Goal: Task Accomplishment & Management: Use online tool/utility

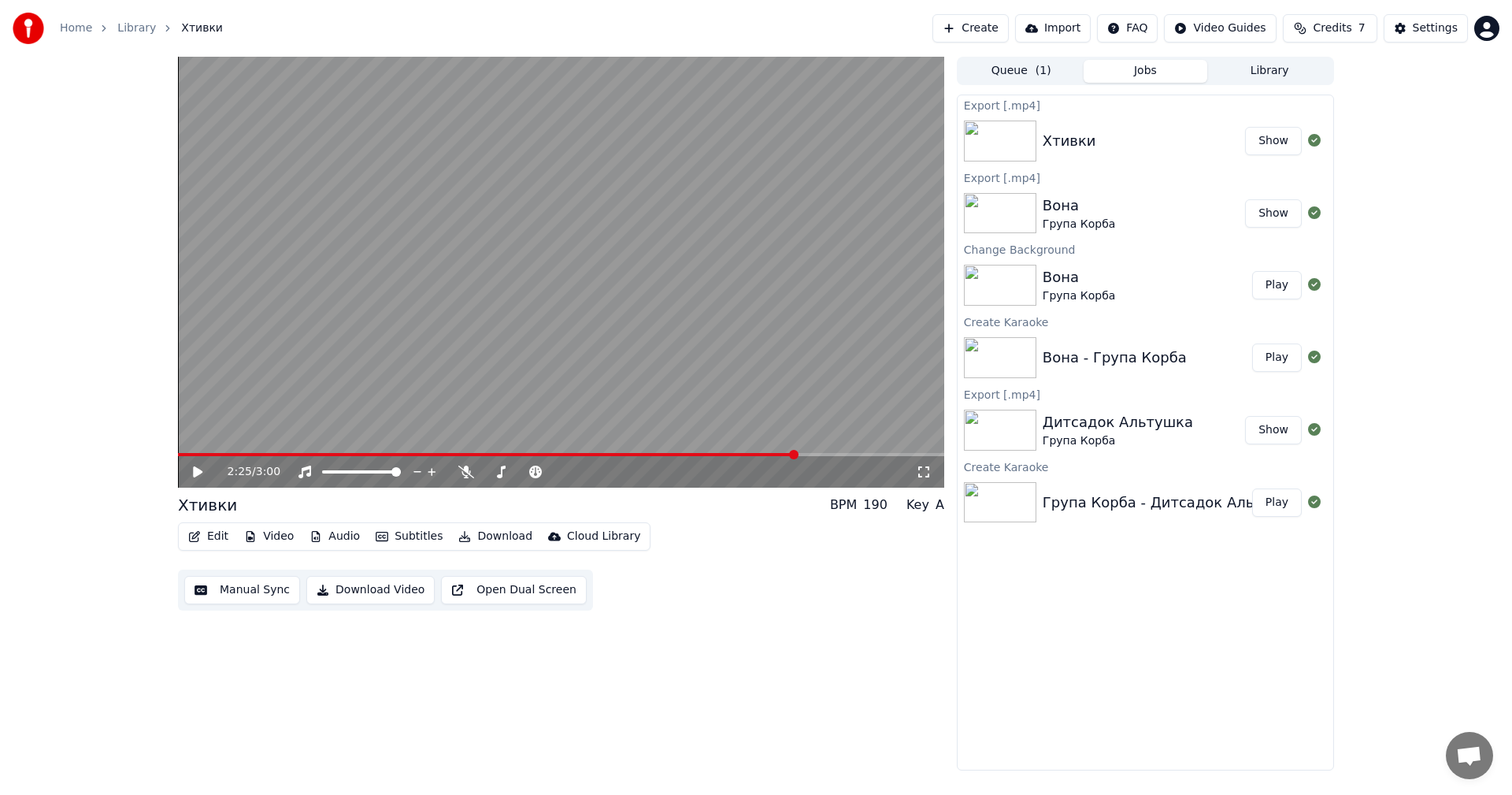
click at [1264, 75] on button "Library" at bounding box center [1270, 71] width 125 height 23
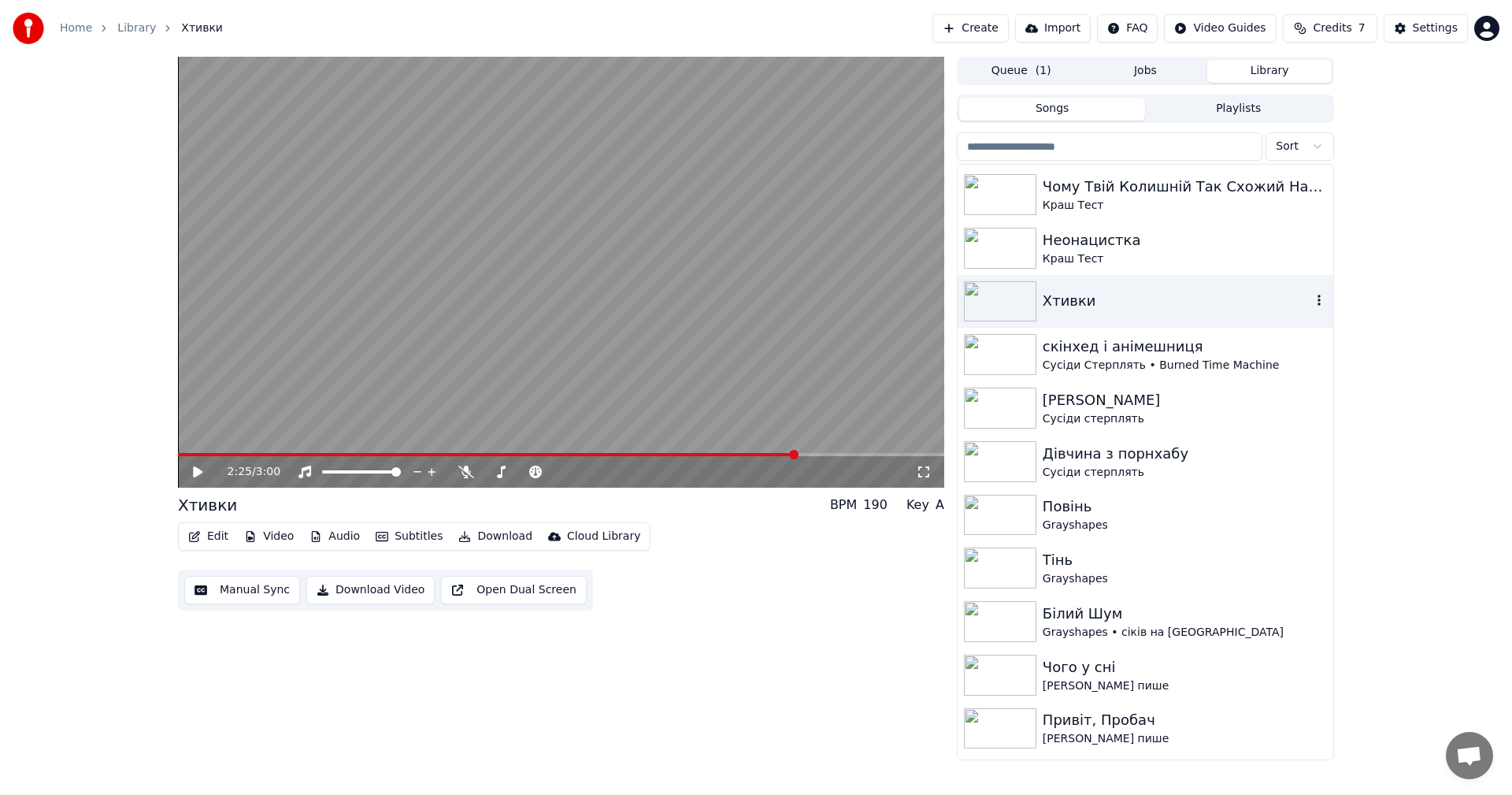
scroll to position [394, 0]
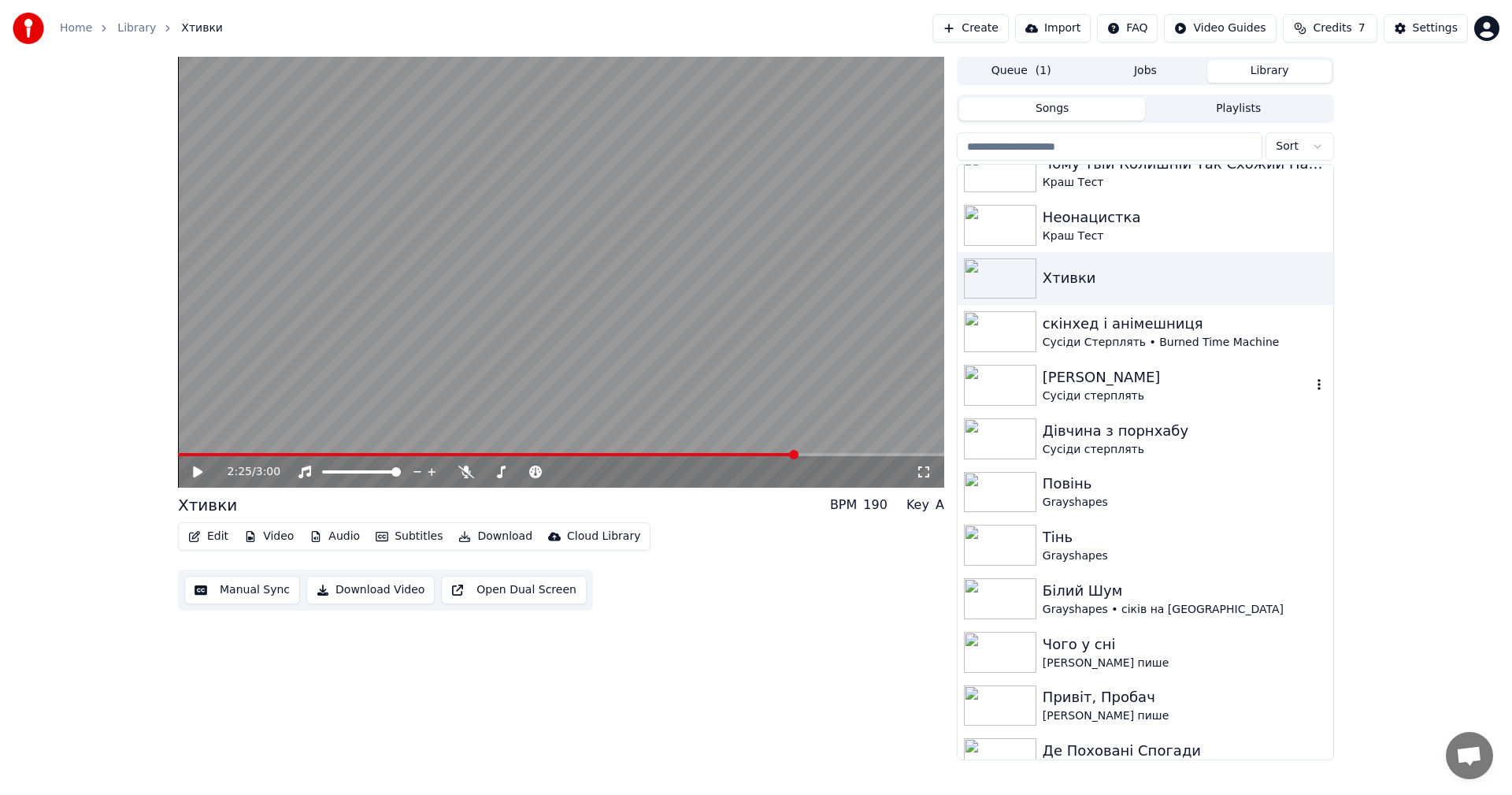
click at [1205, 349] on div "Сусіди Стерплять • Burned Time Machine" at bounding box center [1185, 342] width 285 height 16
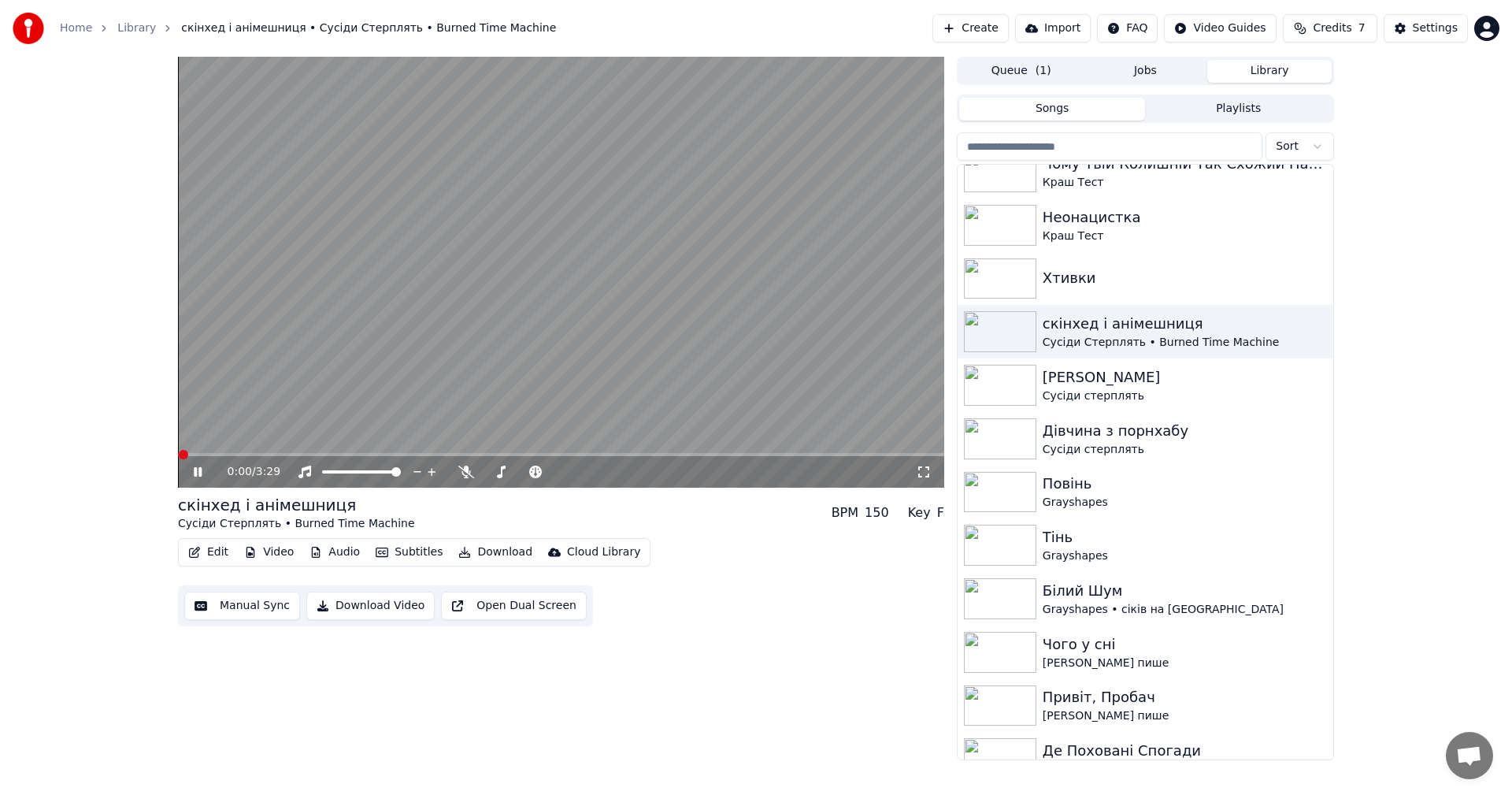
click at [211, 553] on button "Edit" at bounding box center [208, 552] width 53 height 22
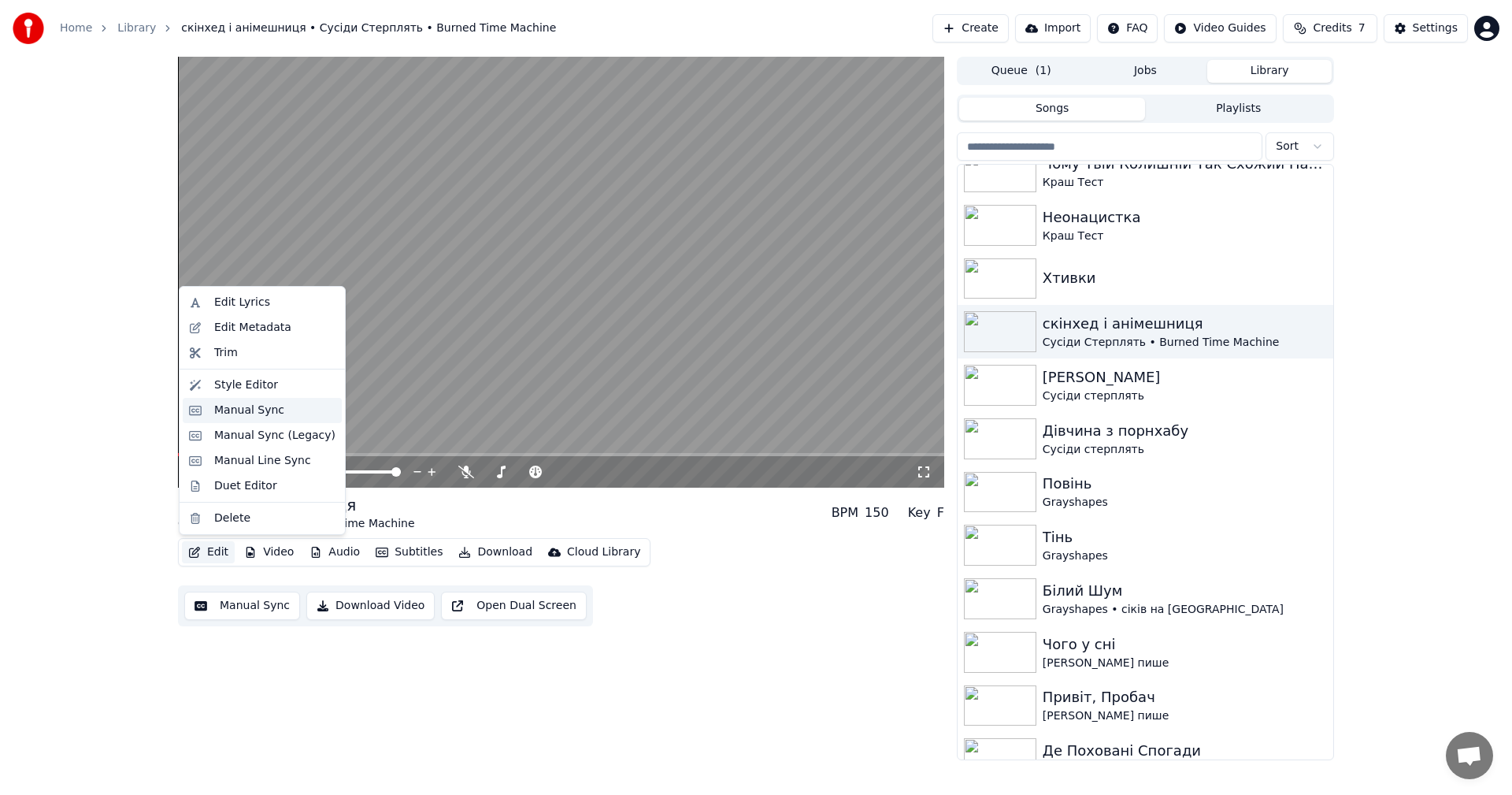
click at [262, 405] on div "Manual Sync" at bounding box center [248, 410] width 70 height 16
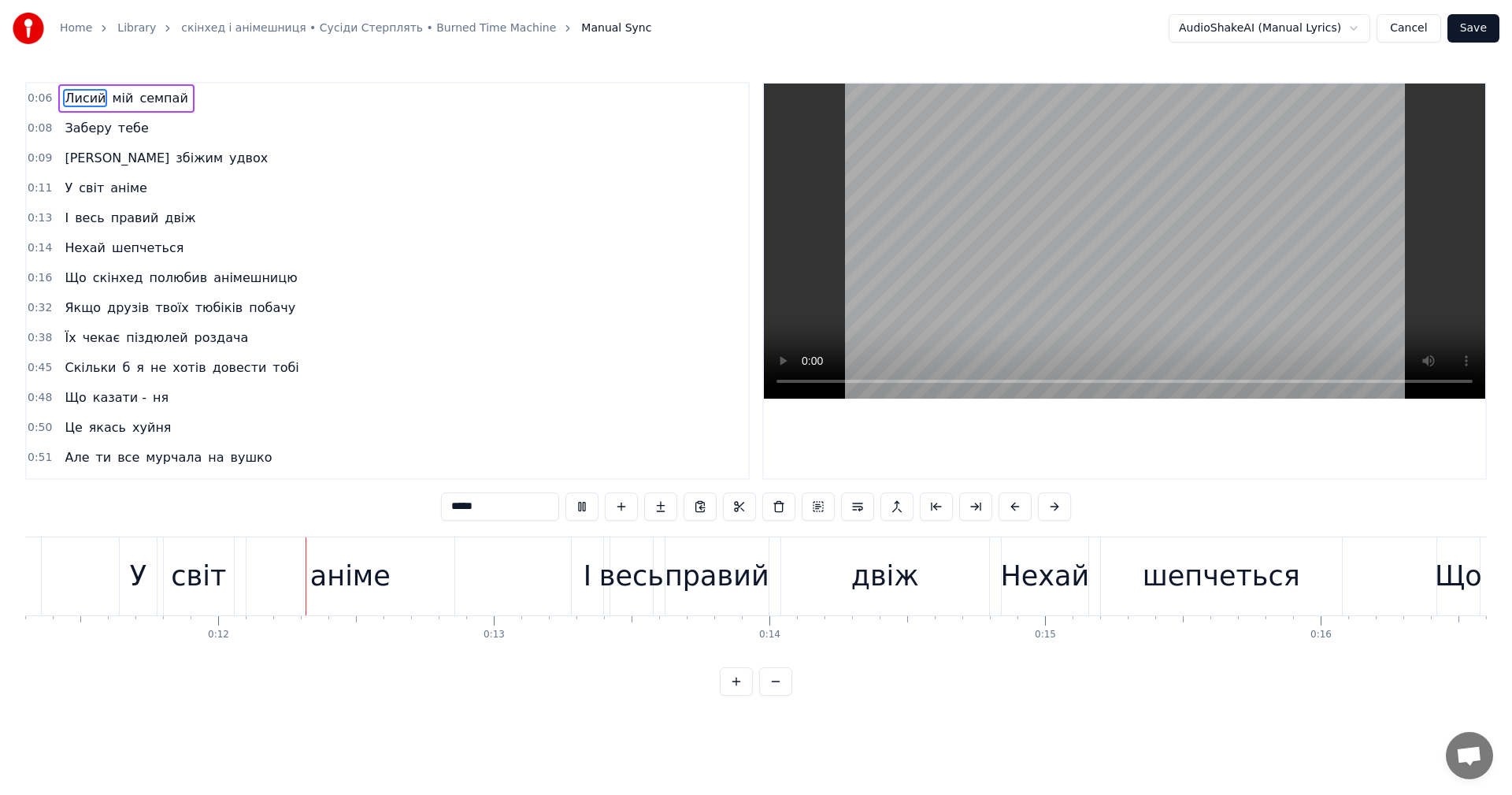
scroll to position [0, 3115]
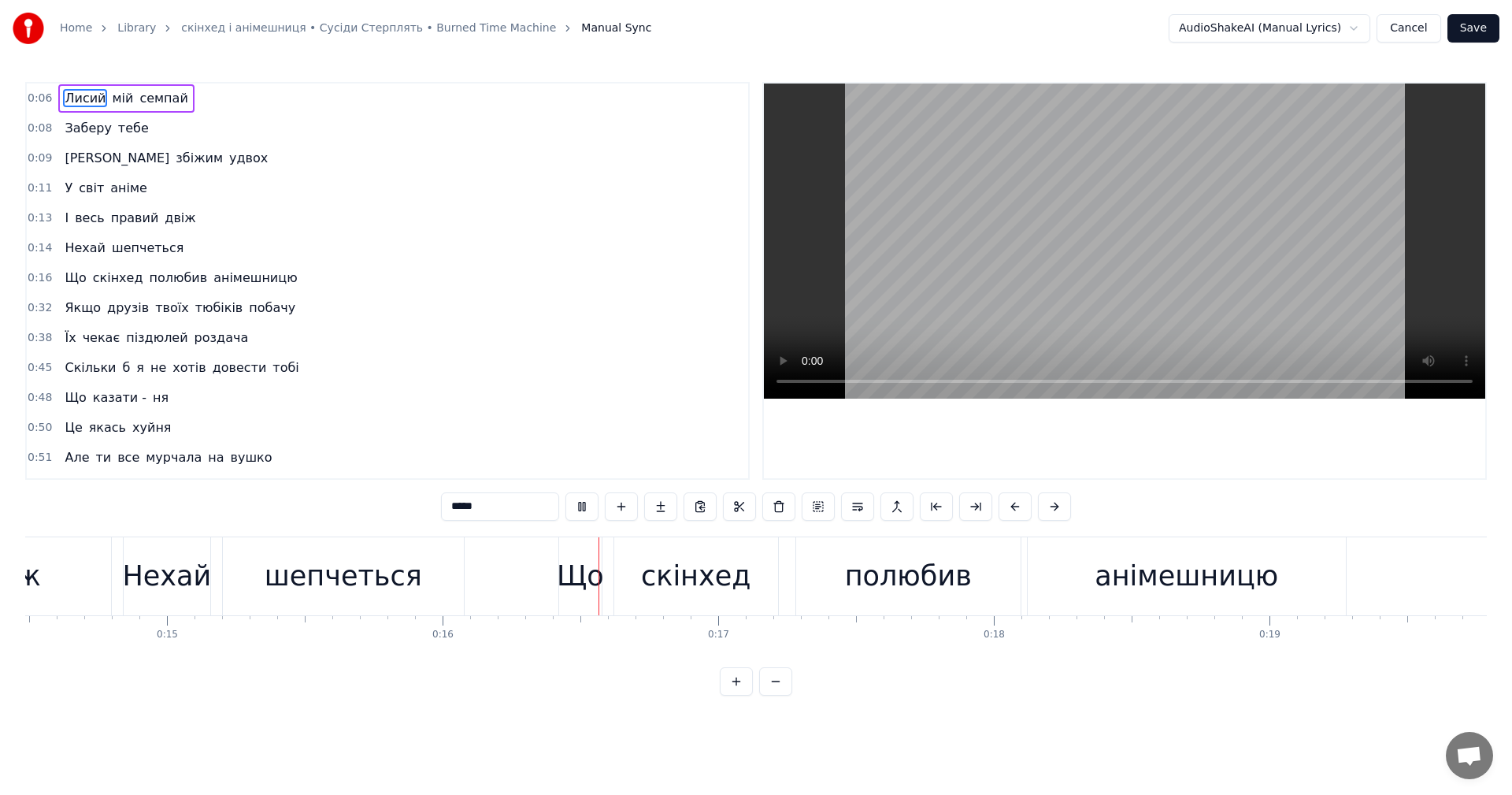
click at [1182, 696] on div "0:06 Лисий мій семпай 0:08 Заберу тебе 0:09 Ми збіжим удвох 0:11 У світ аніме 0…" at bounding box center [756, 388] width 1461 height 614
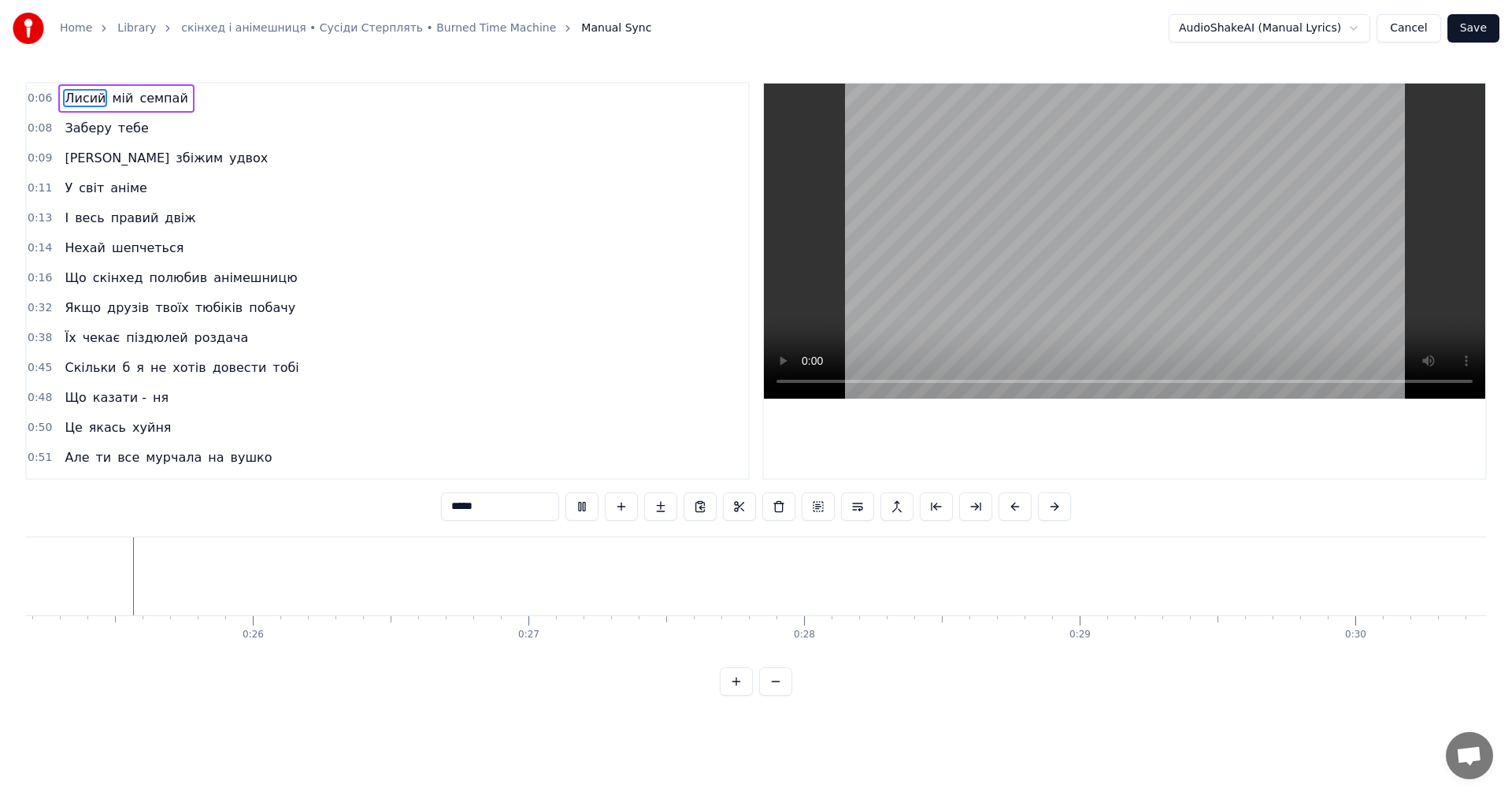
scroll to position [0, 6922]
click at [1156, 255] on video at bounding box center [1124, 241] width 721 height 315
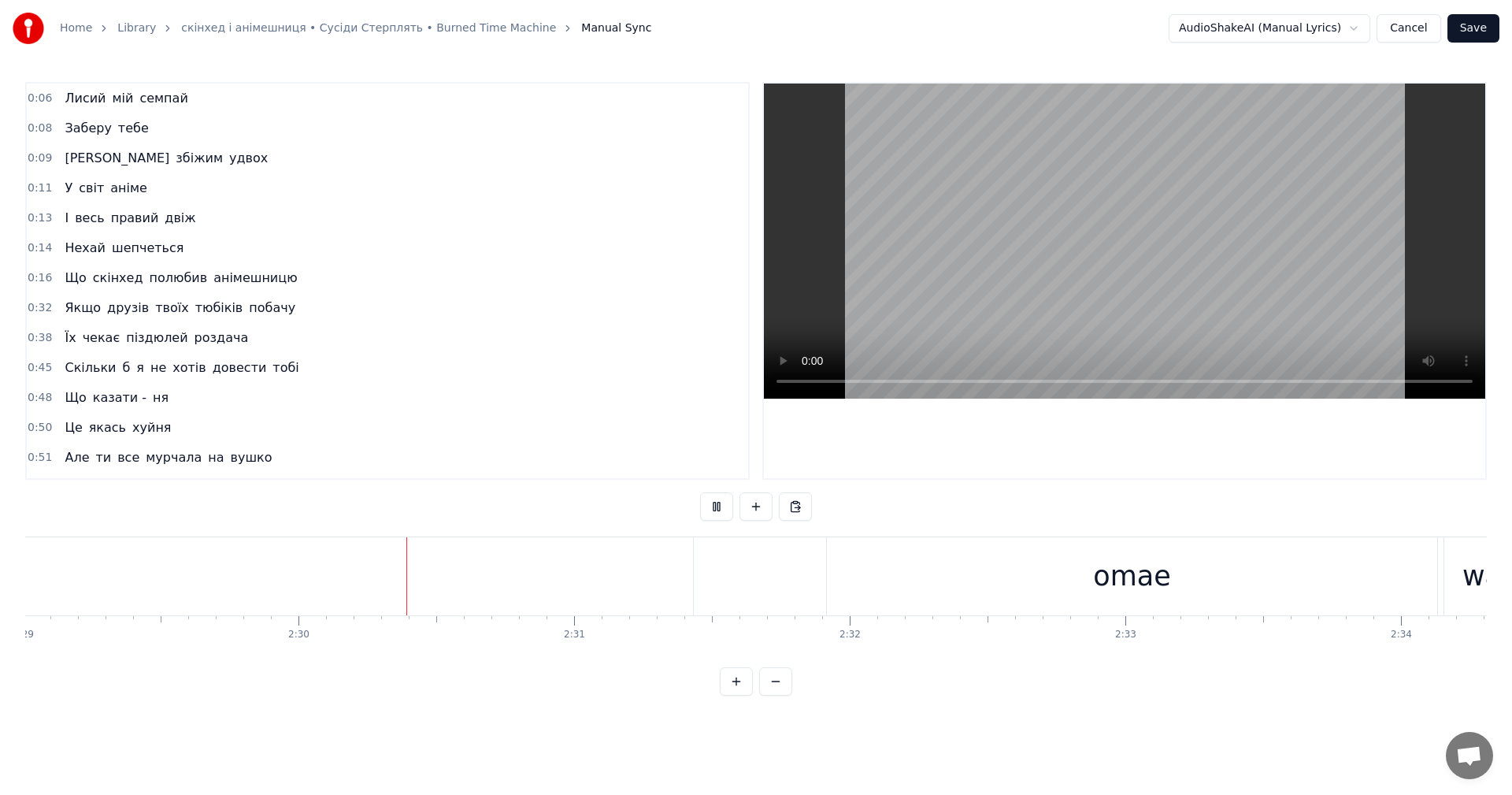
scroll to position [0, 41225]
click at [1109, 277] on video at bounding box center [1124, 241] width 721 height 315
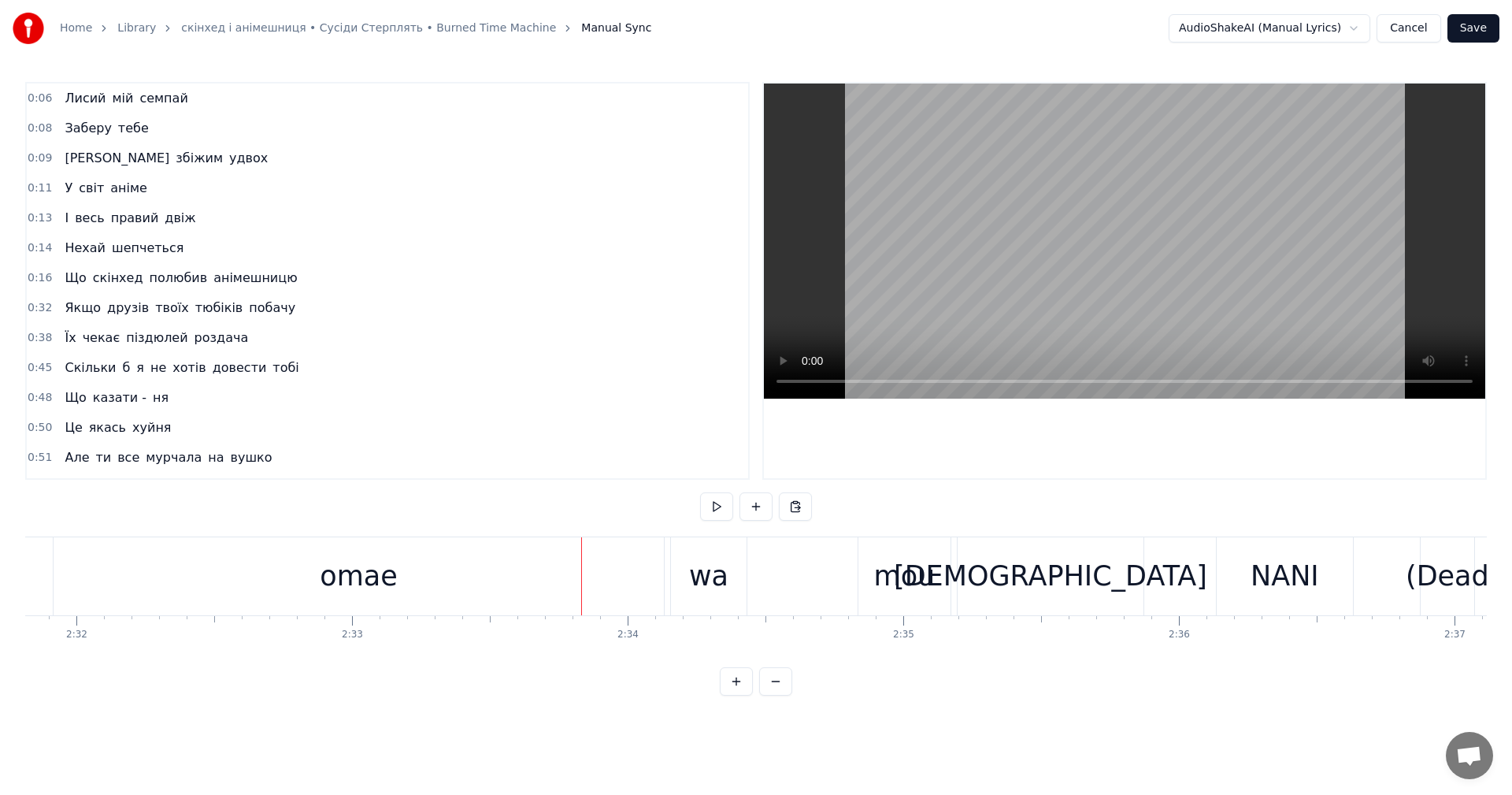
click at [202, 552] on div "omae" at bounding box center [359, 576] width 610 height 78
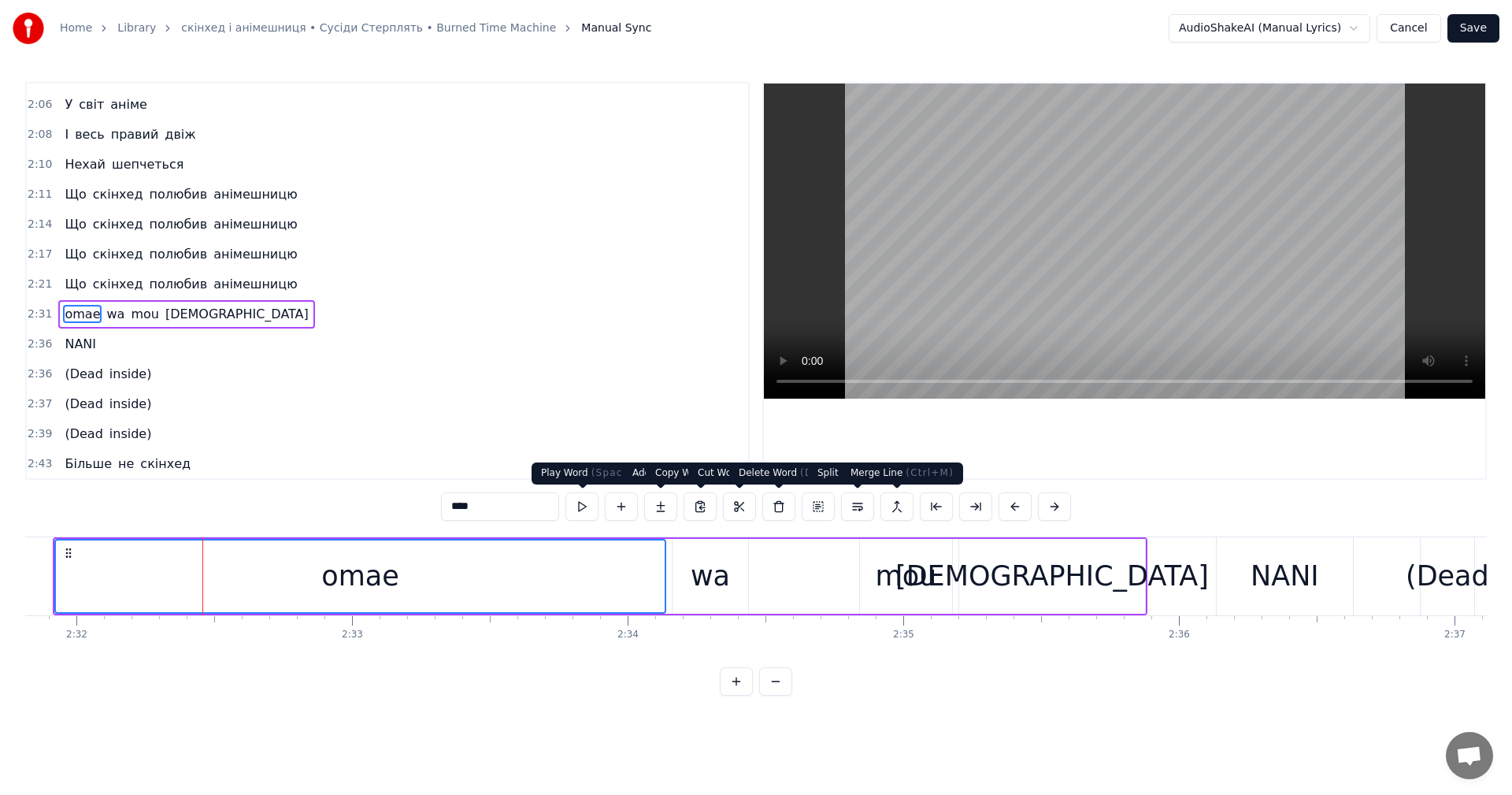
scroll to position [1314, 0]
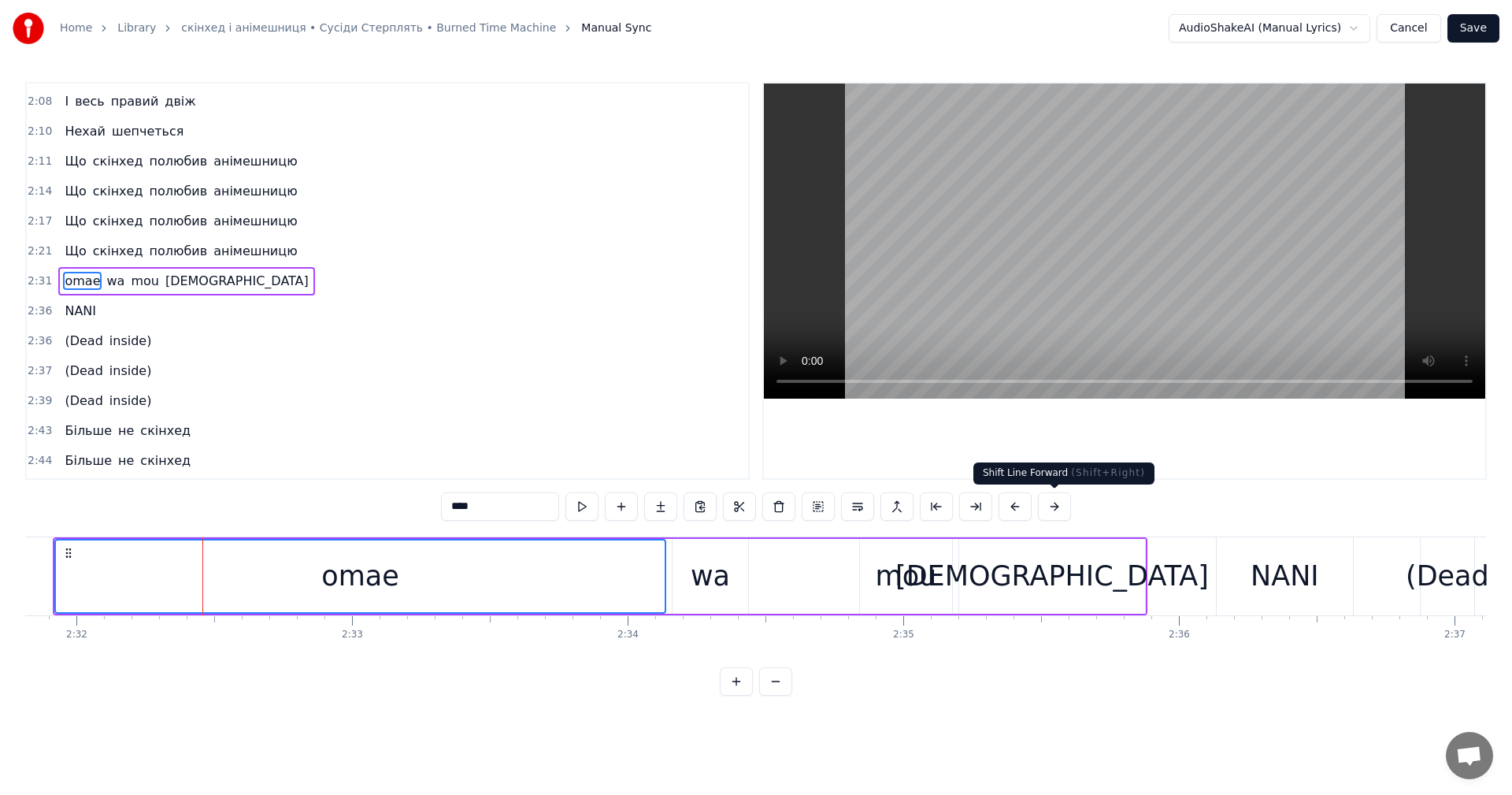
click at [1043, 504] on button at bounding box center [1054, 507] width 33 height 29
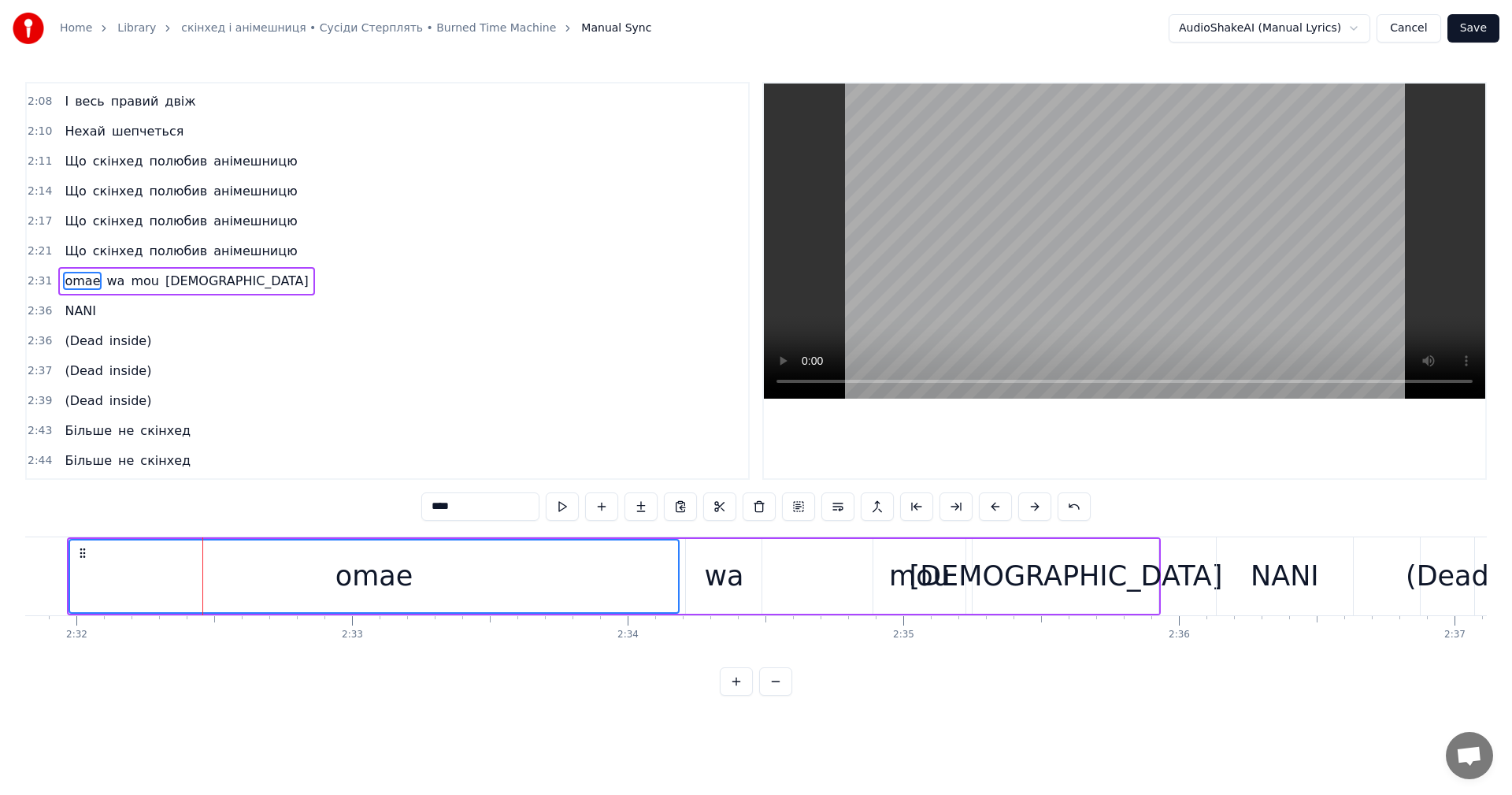
click at [1044, 504] on button at bounding box center [1034, 507] width 33 height 29
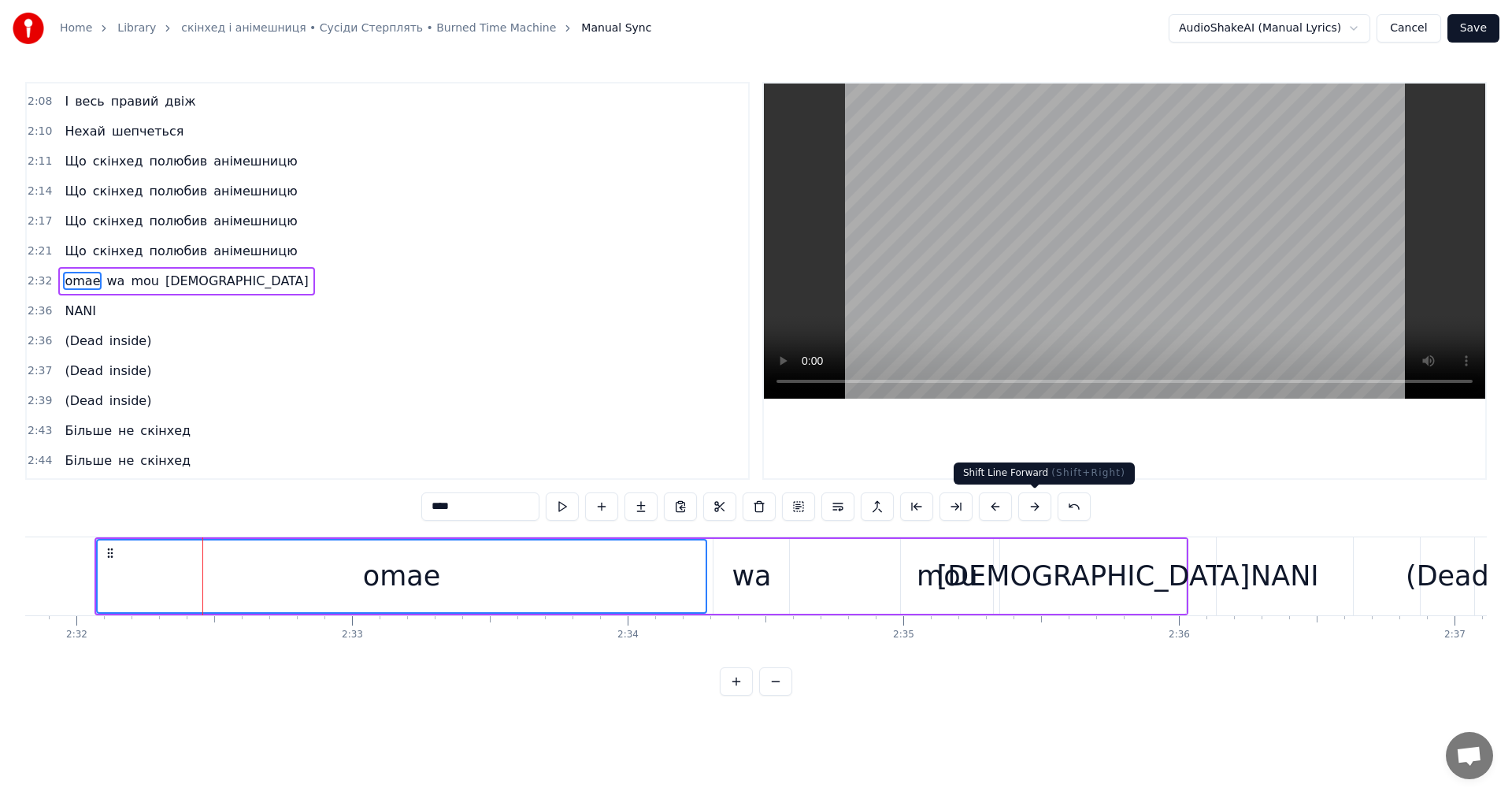
click at [1043, 507] on button at bounding box center [1034, 507] width 33 height 29
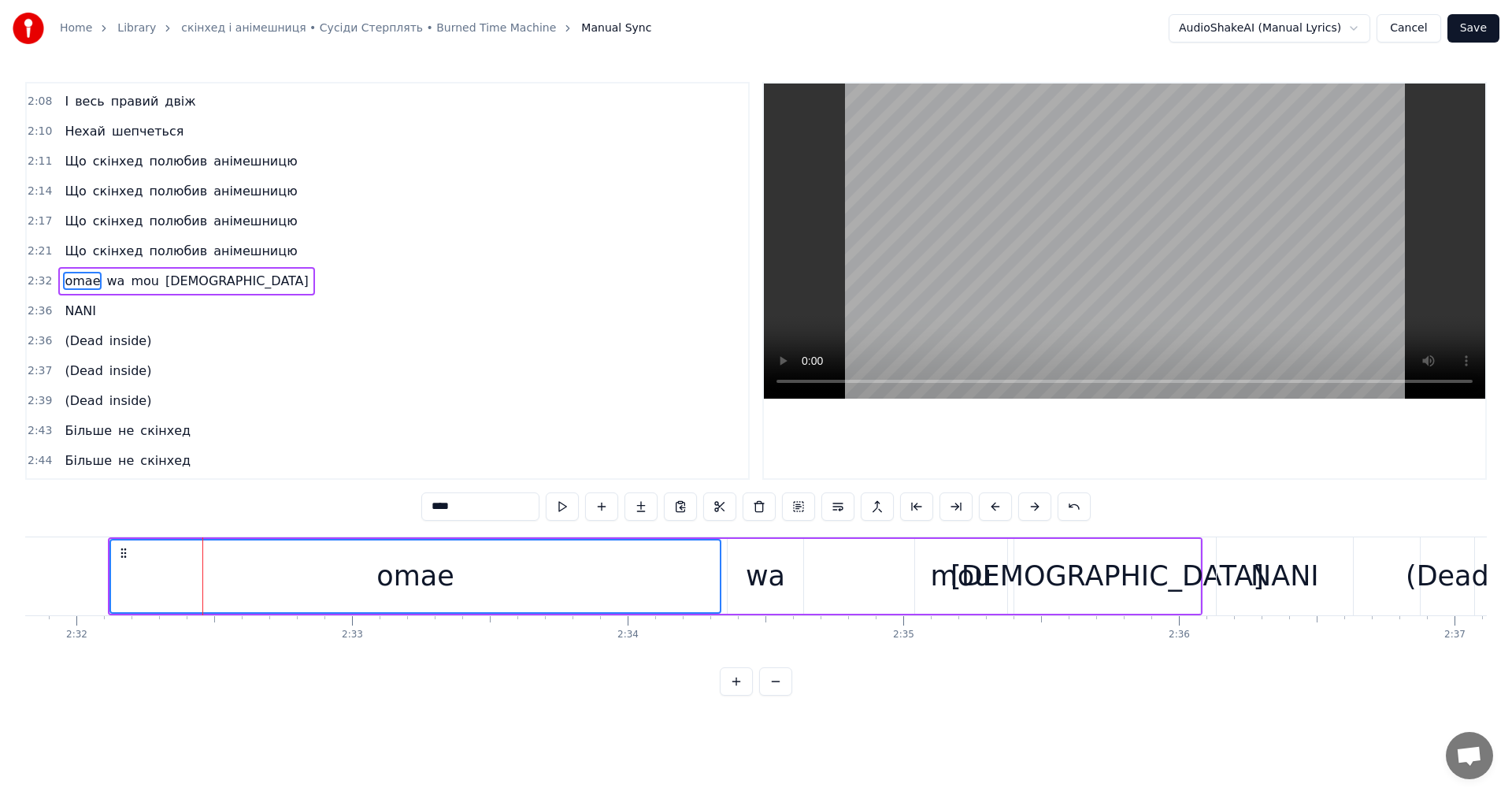
click at [1043, 507] on button at bounding box center [1034, 507] width 33 height 29
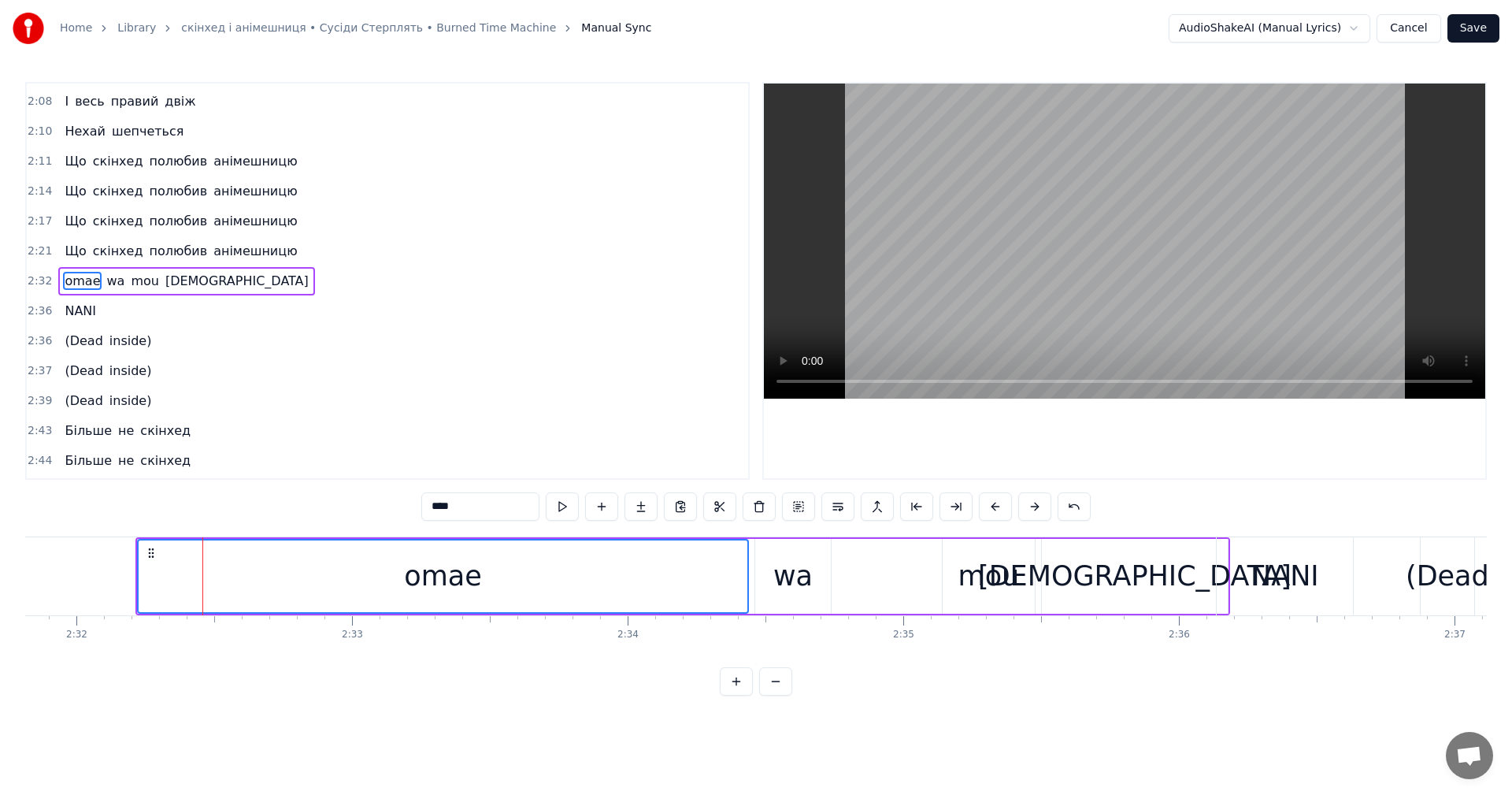
click at [1043, 507] on button at bounding box center [1034, 507] width 33 height 29
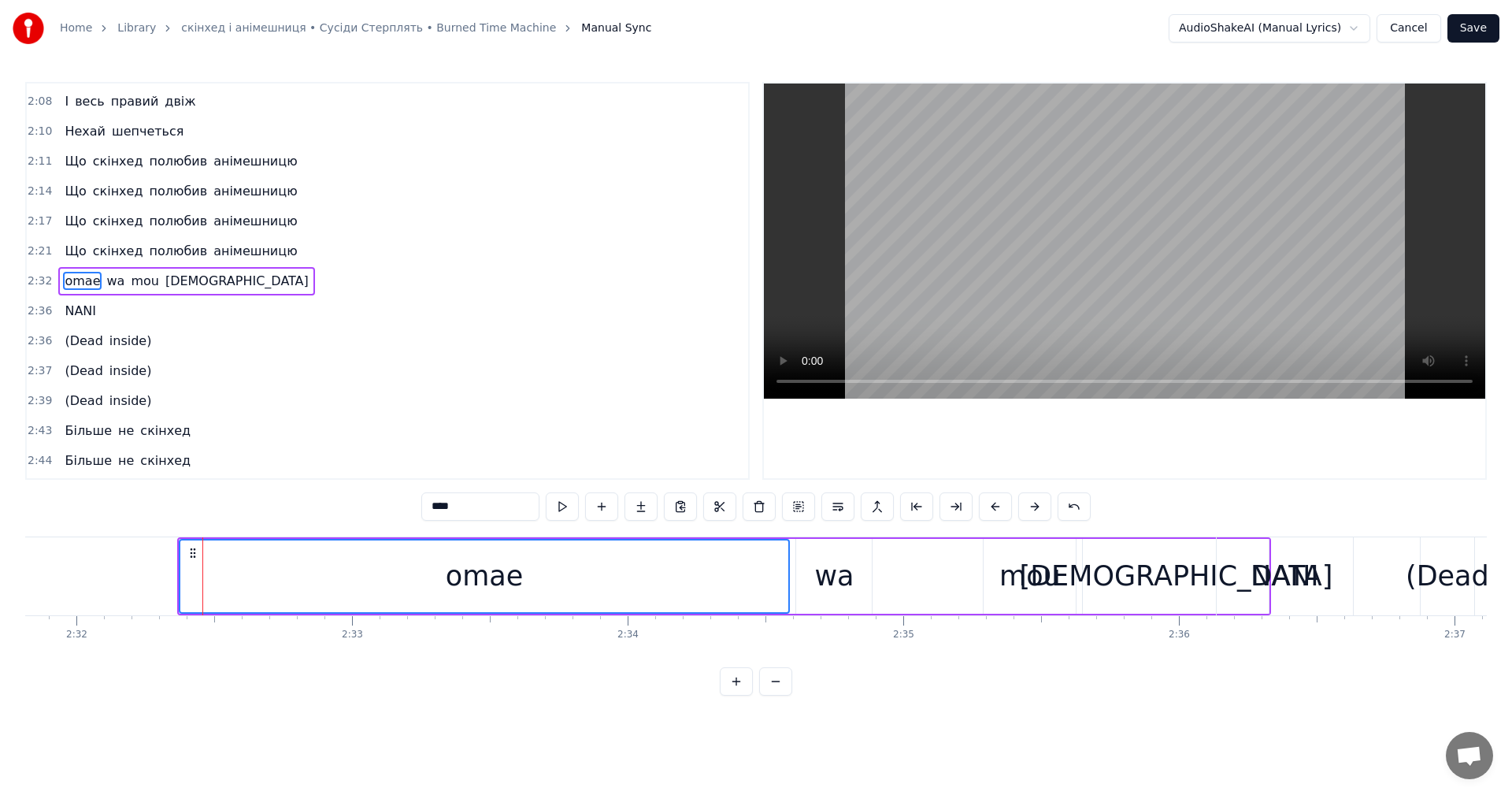
click at [1041, 505] on button at bounding box center [1034, 507] width 33 height 29
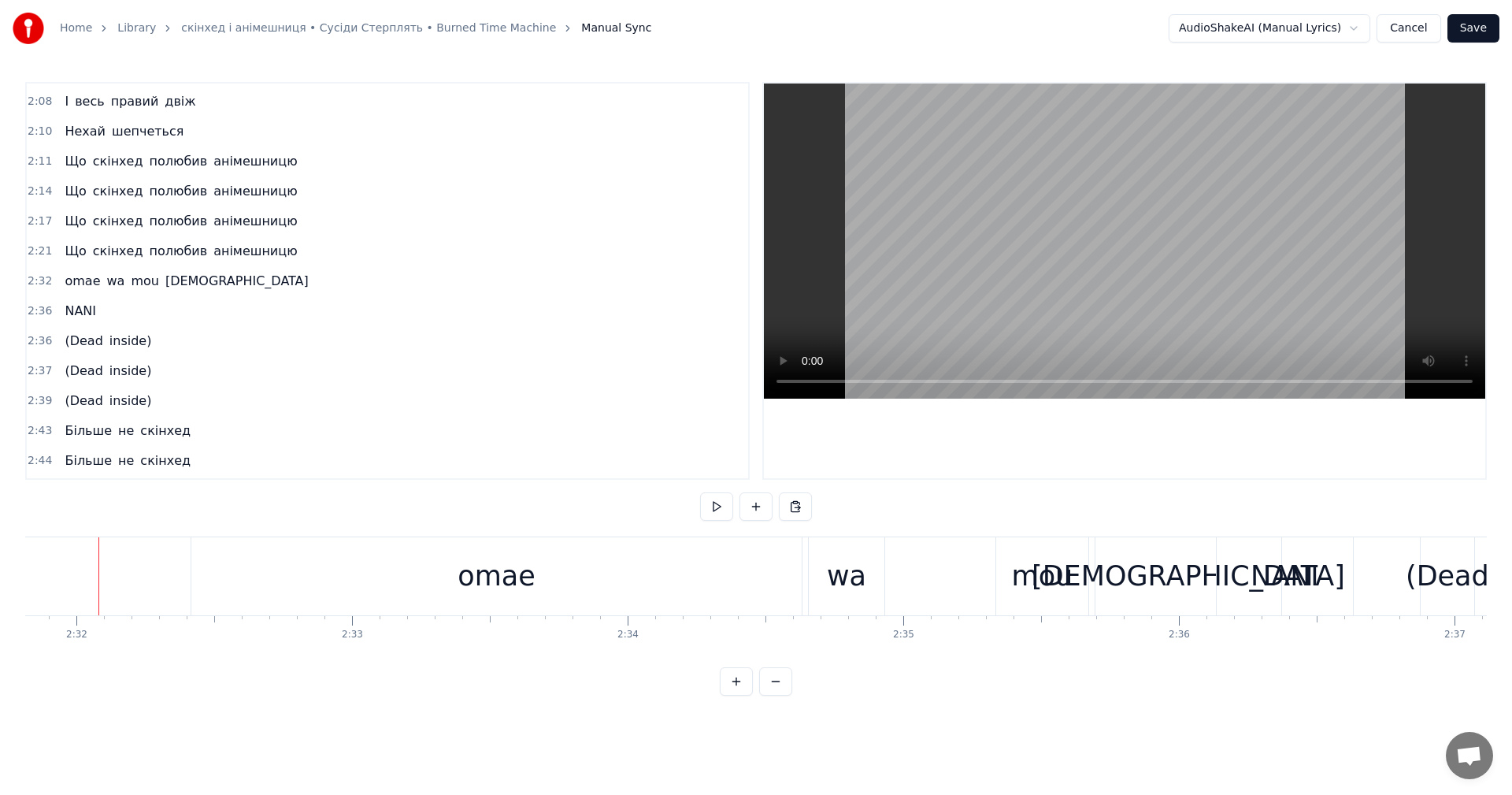
scroll to position [0, 41831]
click at [1180, 247] on video at bounding box center [1124, 241] width 721 height 315
click at [216, 574] on div "omae" at bounding box center [502, 576] width 610 height 78
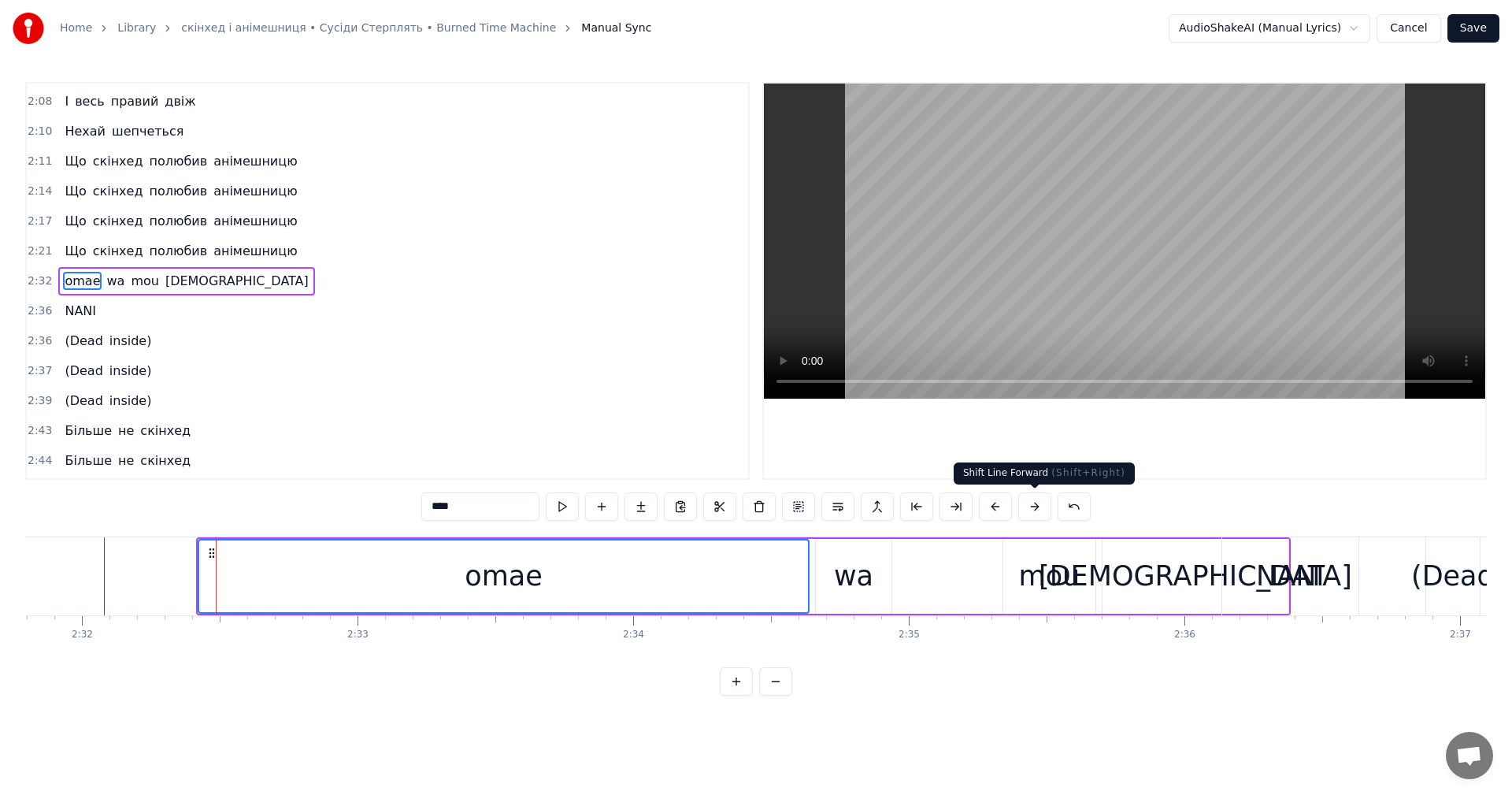
click at [1040, 511] on button at bounding box center [1034, 507] width 33 height 29
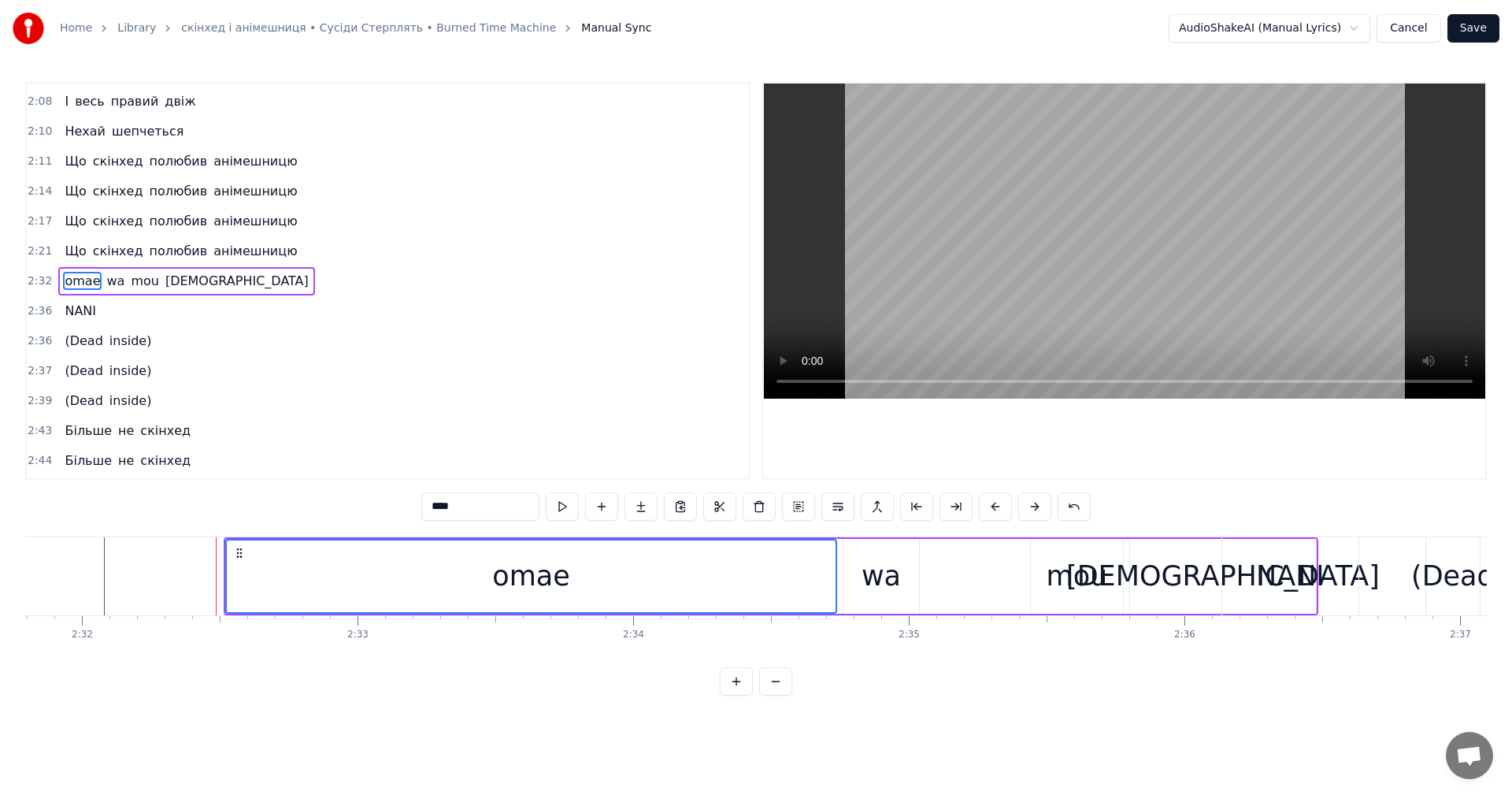
click at [1040, 511] on button at bounding box center [1034, 507] width 33 height 29
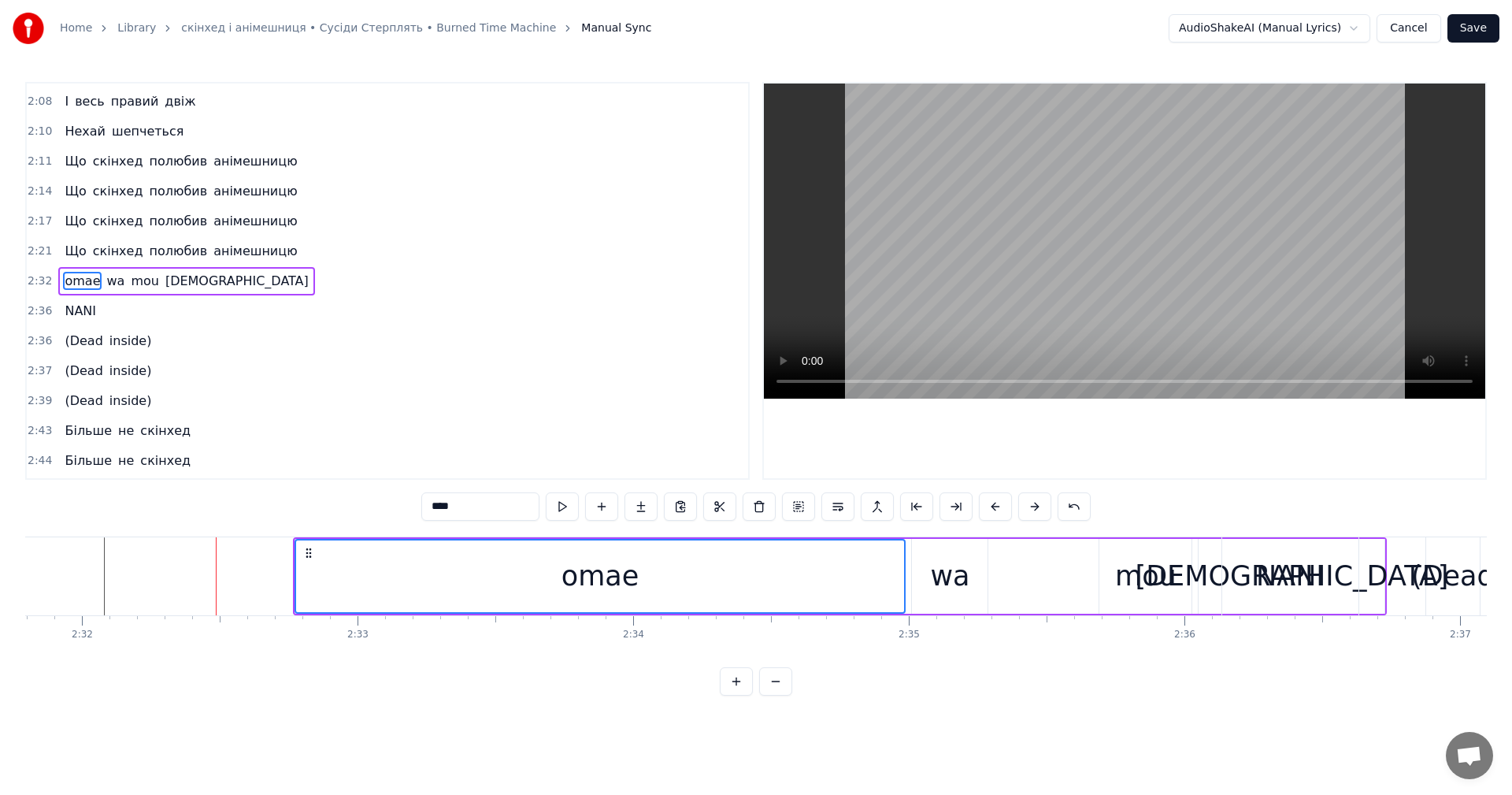
click at [1040, 511] on button at bounding box center [1034, 507] width 33 height 29
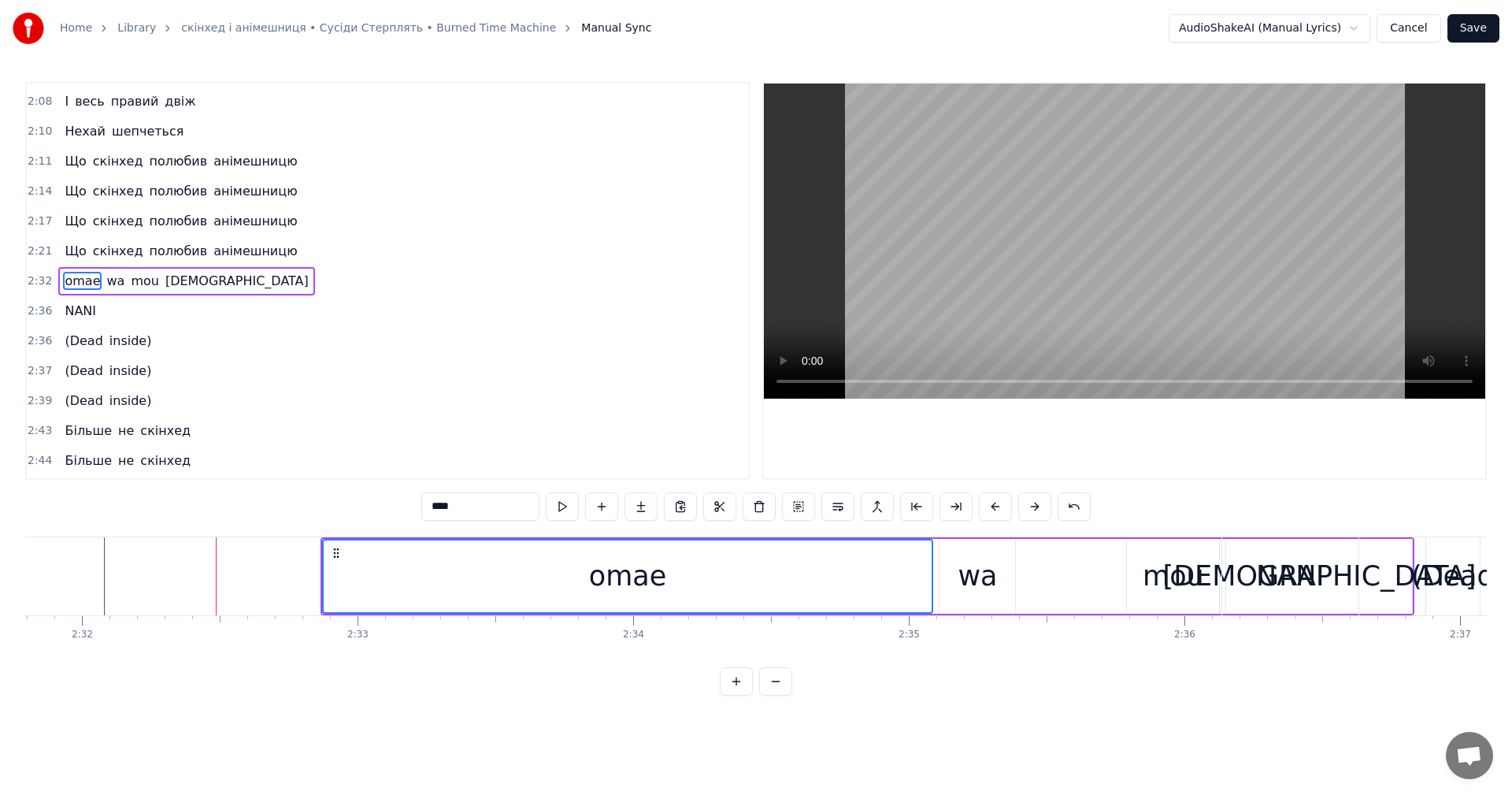
click at [1040, 511] on button at bounding box center [1034, 507] width 33 height 29
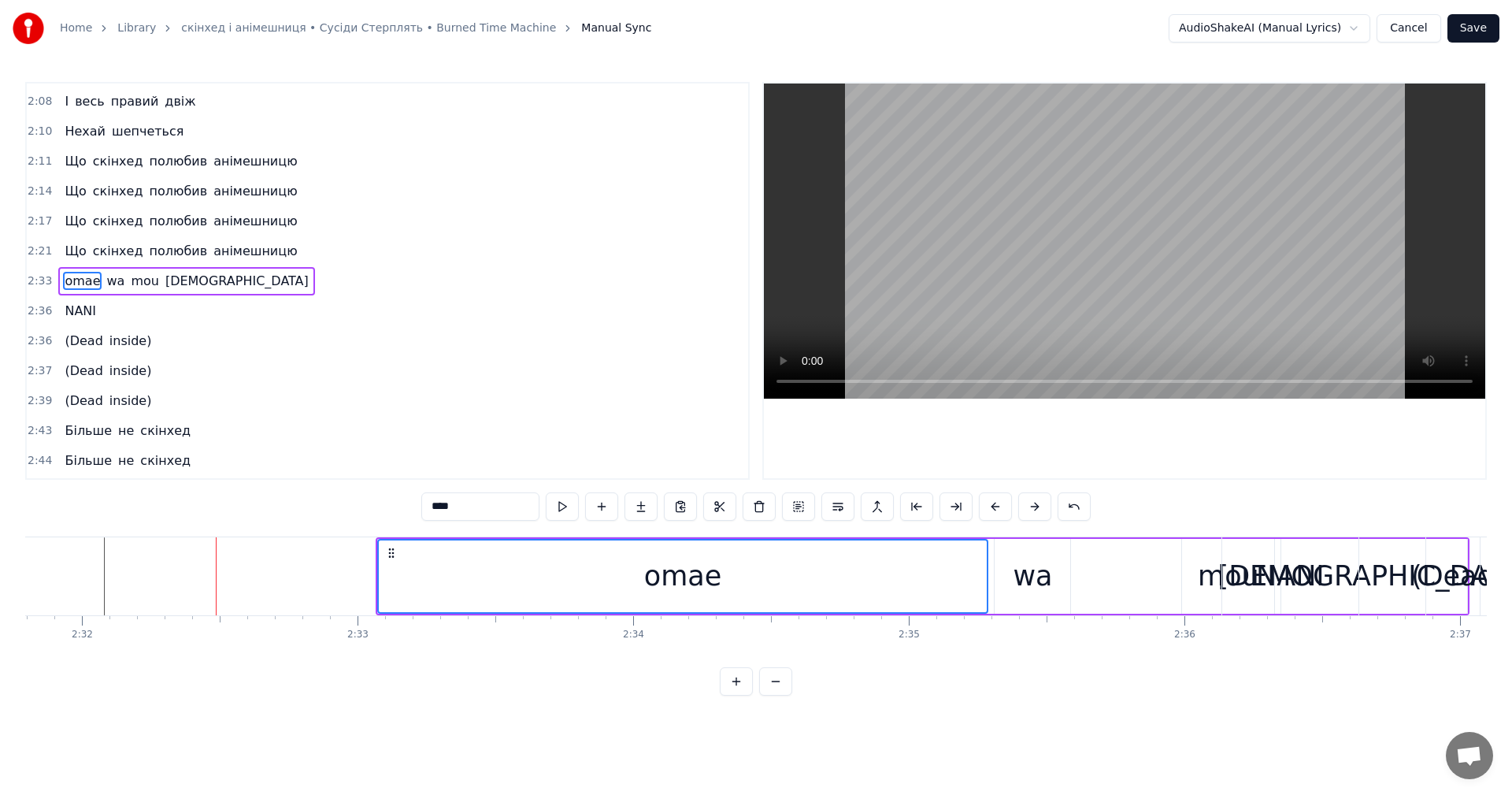
click at [1040, 511] on button at bounding box center [1034, 507] width 33 height 29
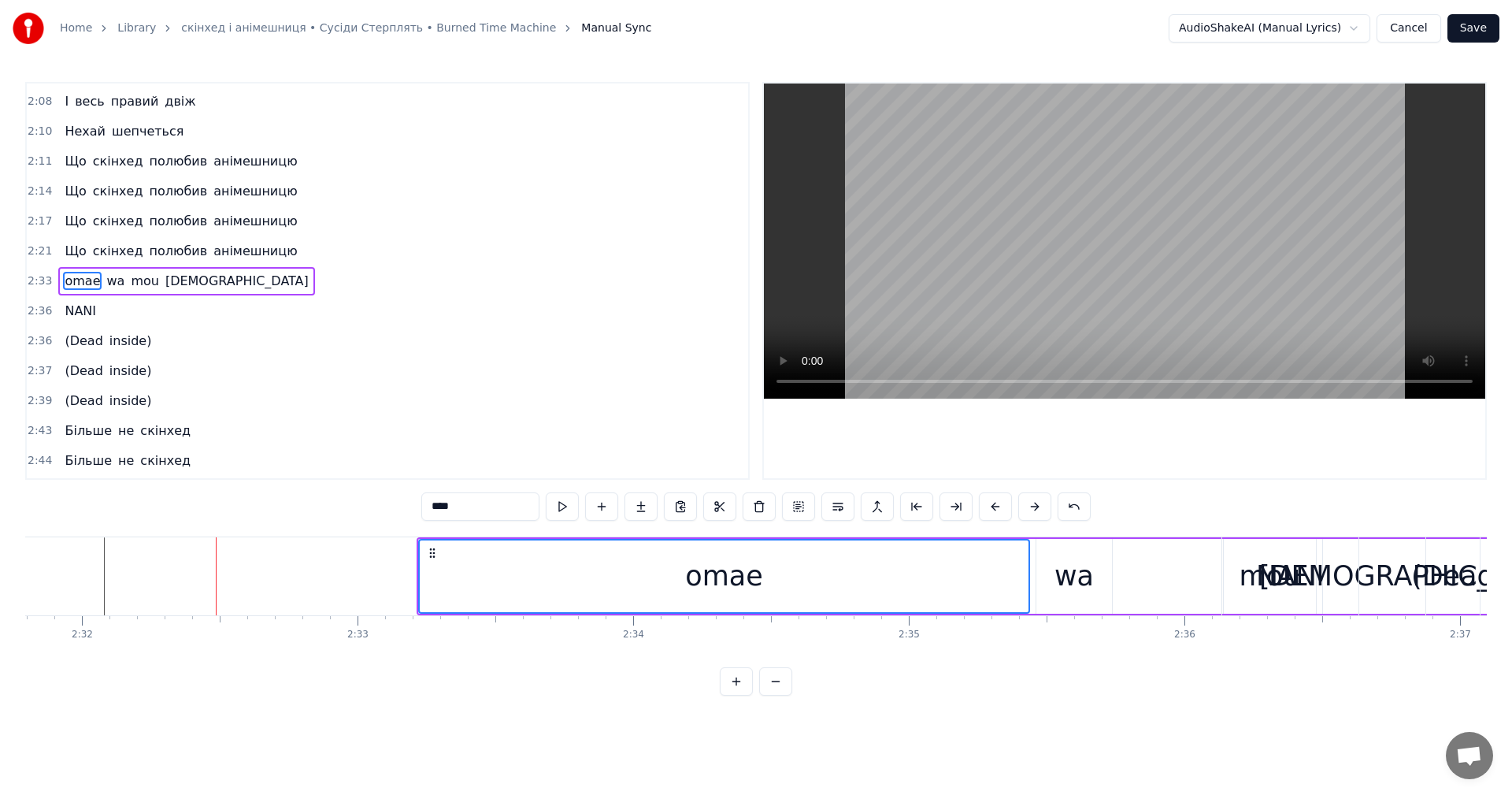
click at [1040, 511] on button at bounding box center [1034, 507] width 33 height 29
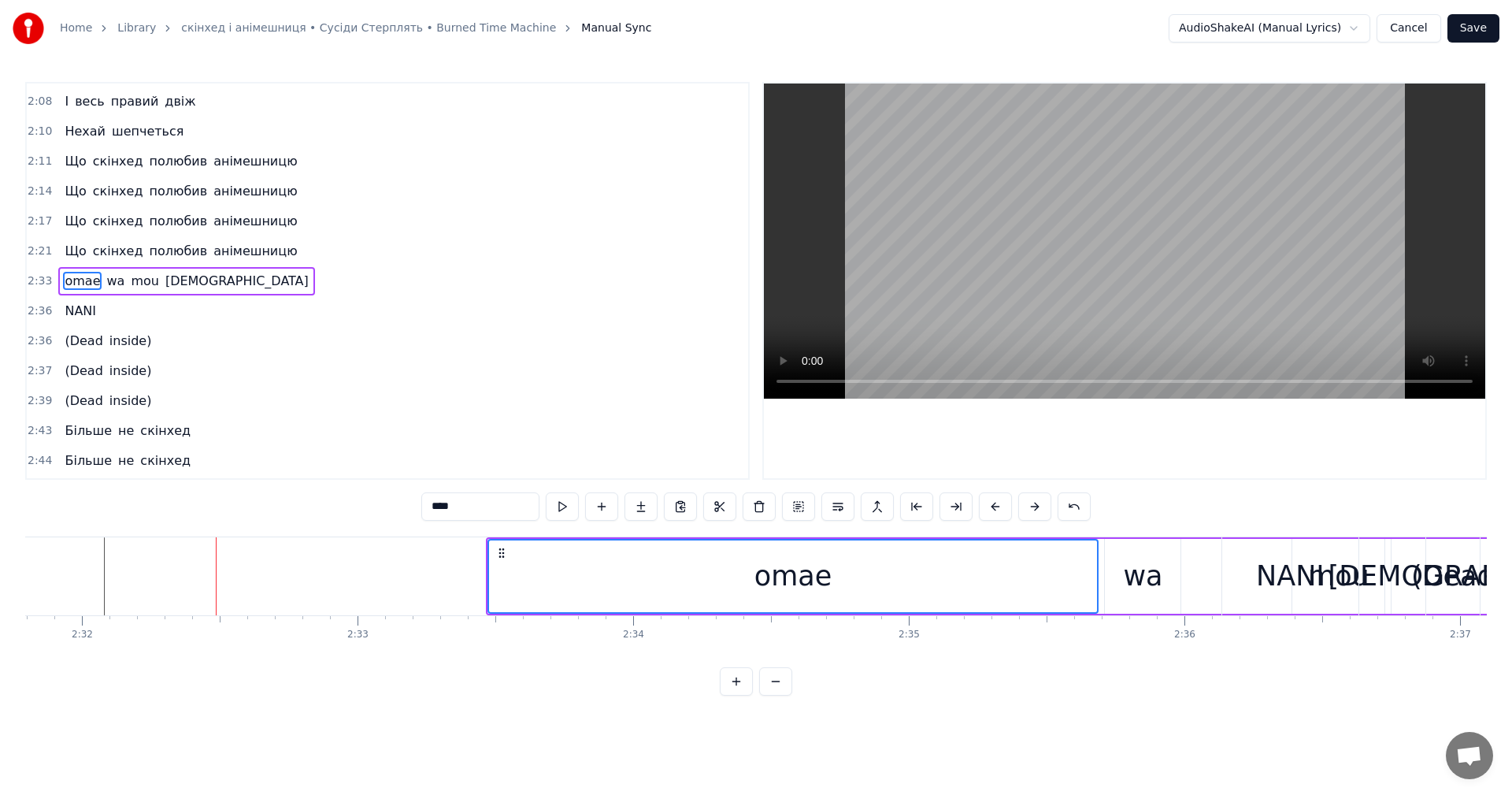
click at [966, 542] on div "0:06 Лисий мій семпай 0:08 Заберу тебе 0:09 Ми збіжим удвох 0:11 У світ аніме 0…" at bounding box center [756, 388] width 1461 height 614
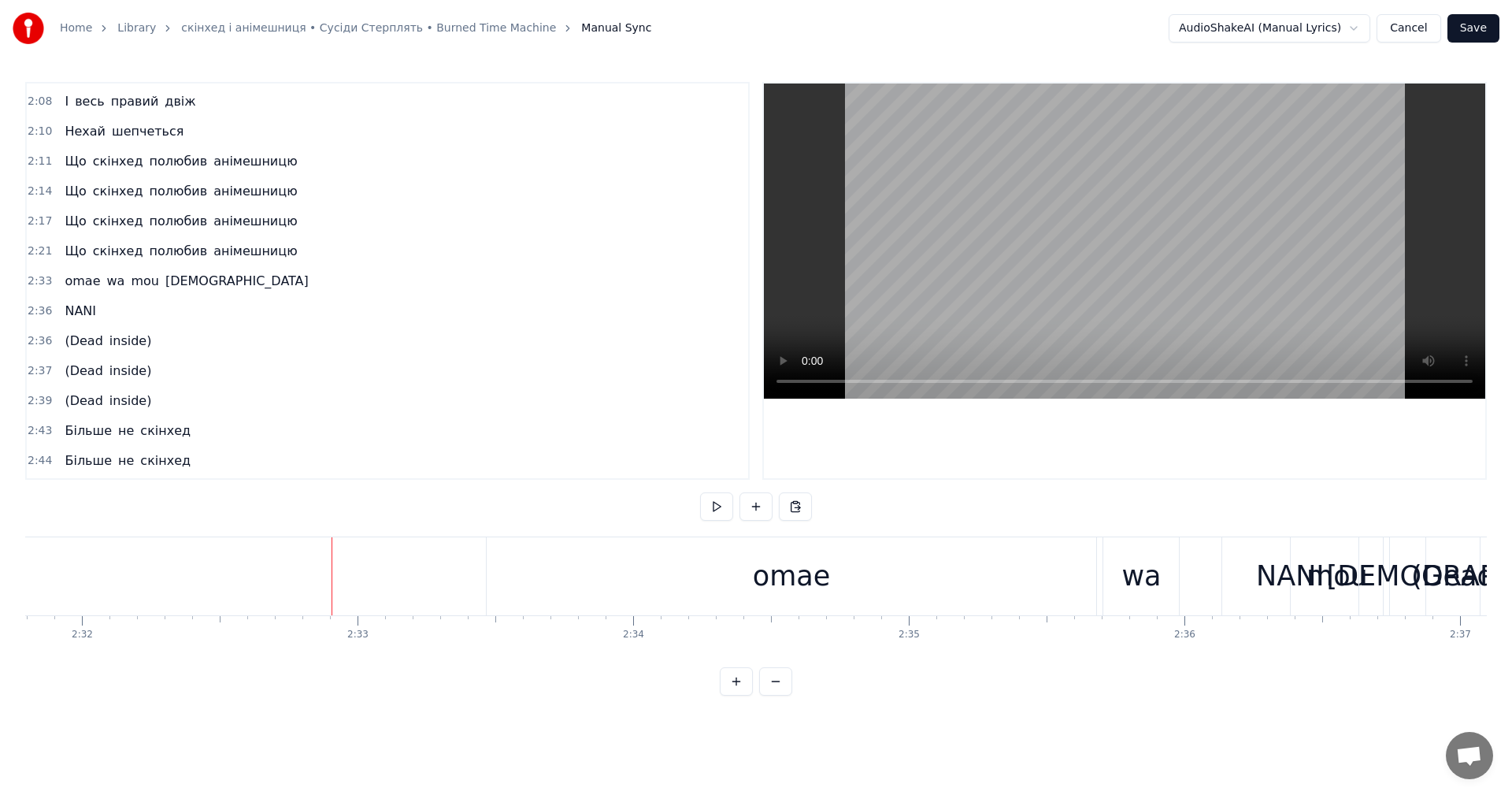
click at [1099, 237] on video at bounding box center [1124, 241] width 721 height 315
click at [771, 566] on div "omae" at bounding box center [791, 576] width 78 height 42
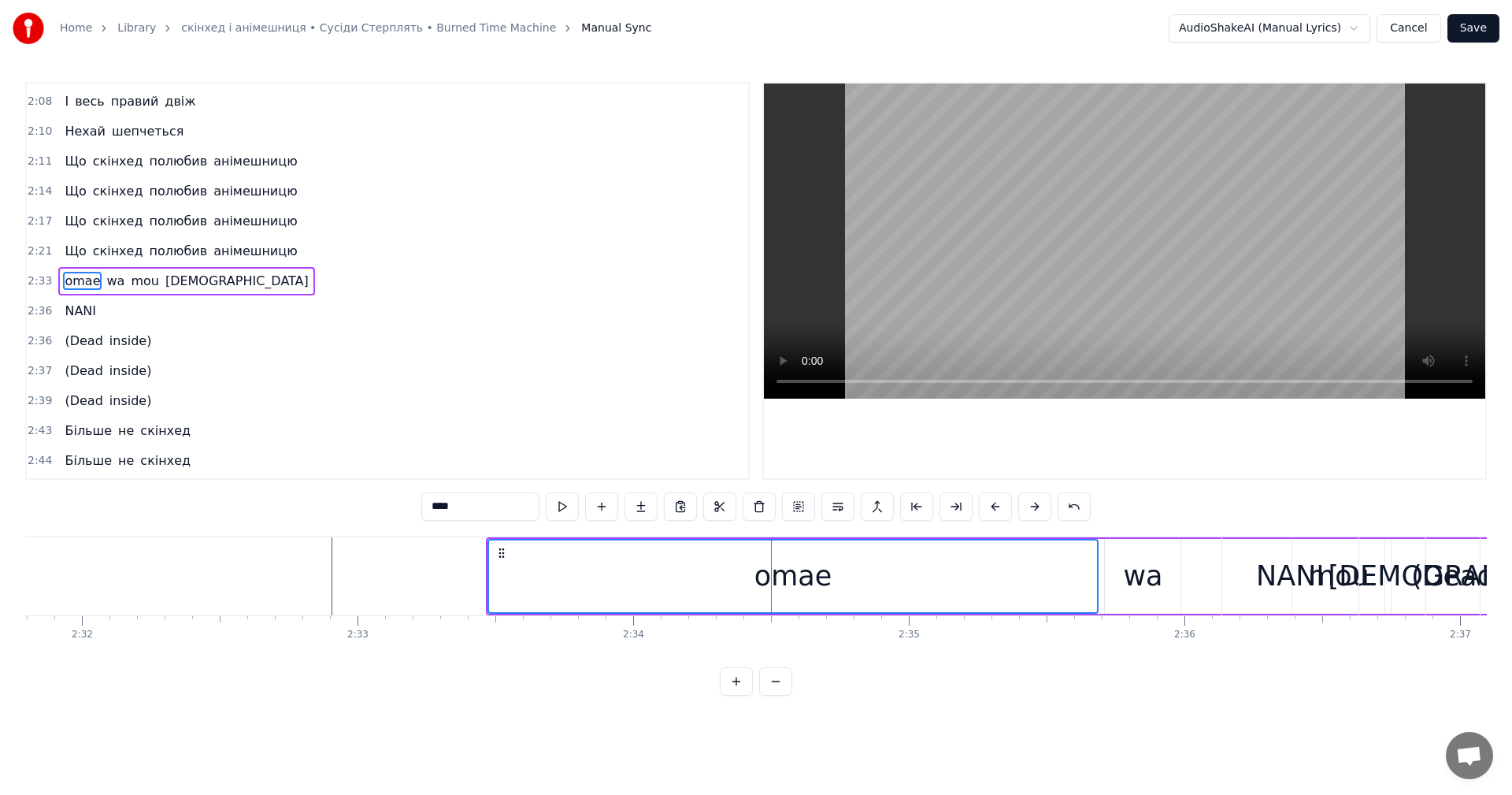
click at [1139, 256] on video at bounding box center [1124, 241] width 721 height 315
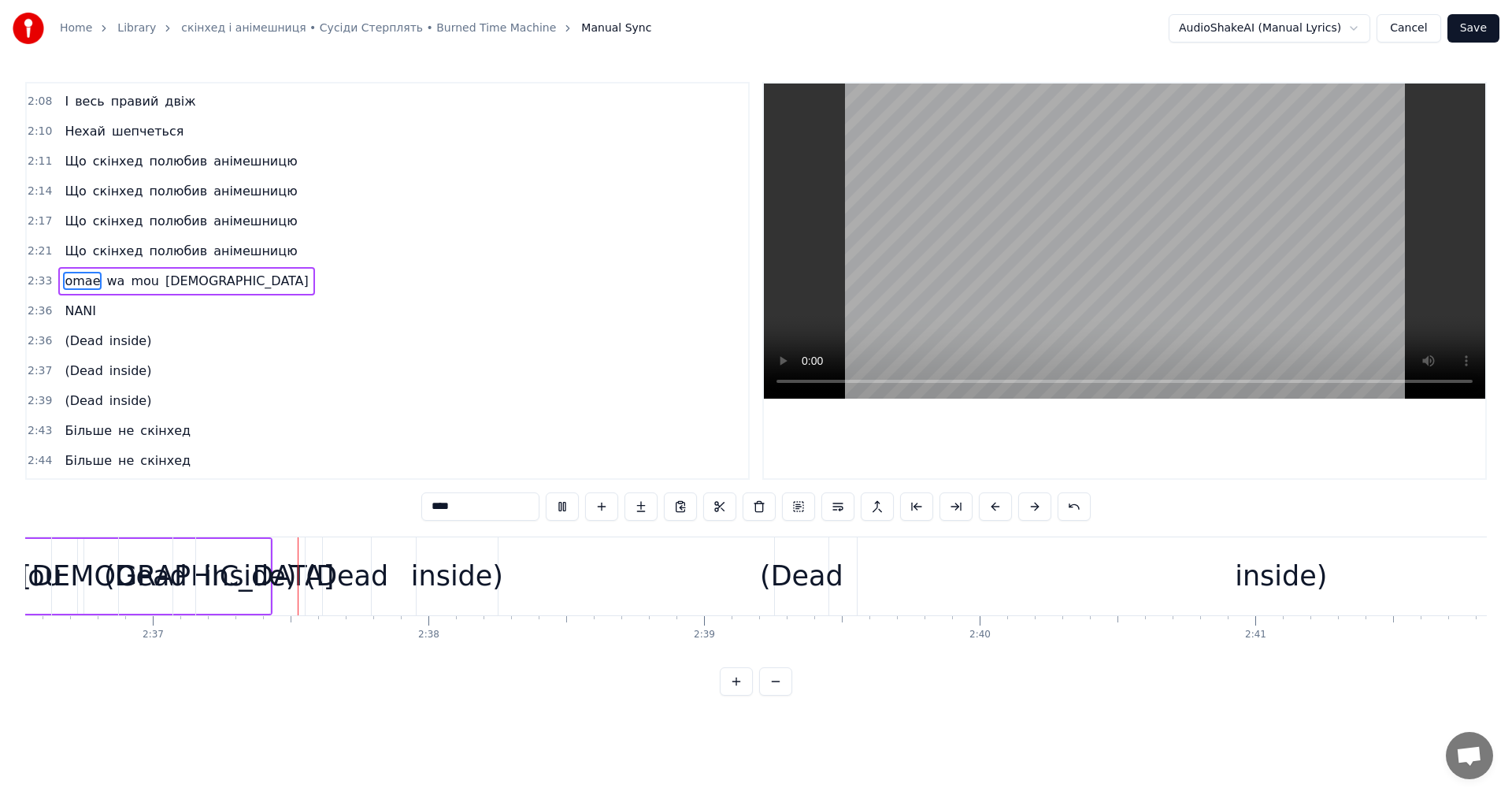
scroll to position [0, 43140]
click at [1139, 256] on video at bounding box center [1124, 241] width 721 height 315
click at [1471, 36] on button "Save" at bounding box center [1473, 29] width 52 height 29
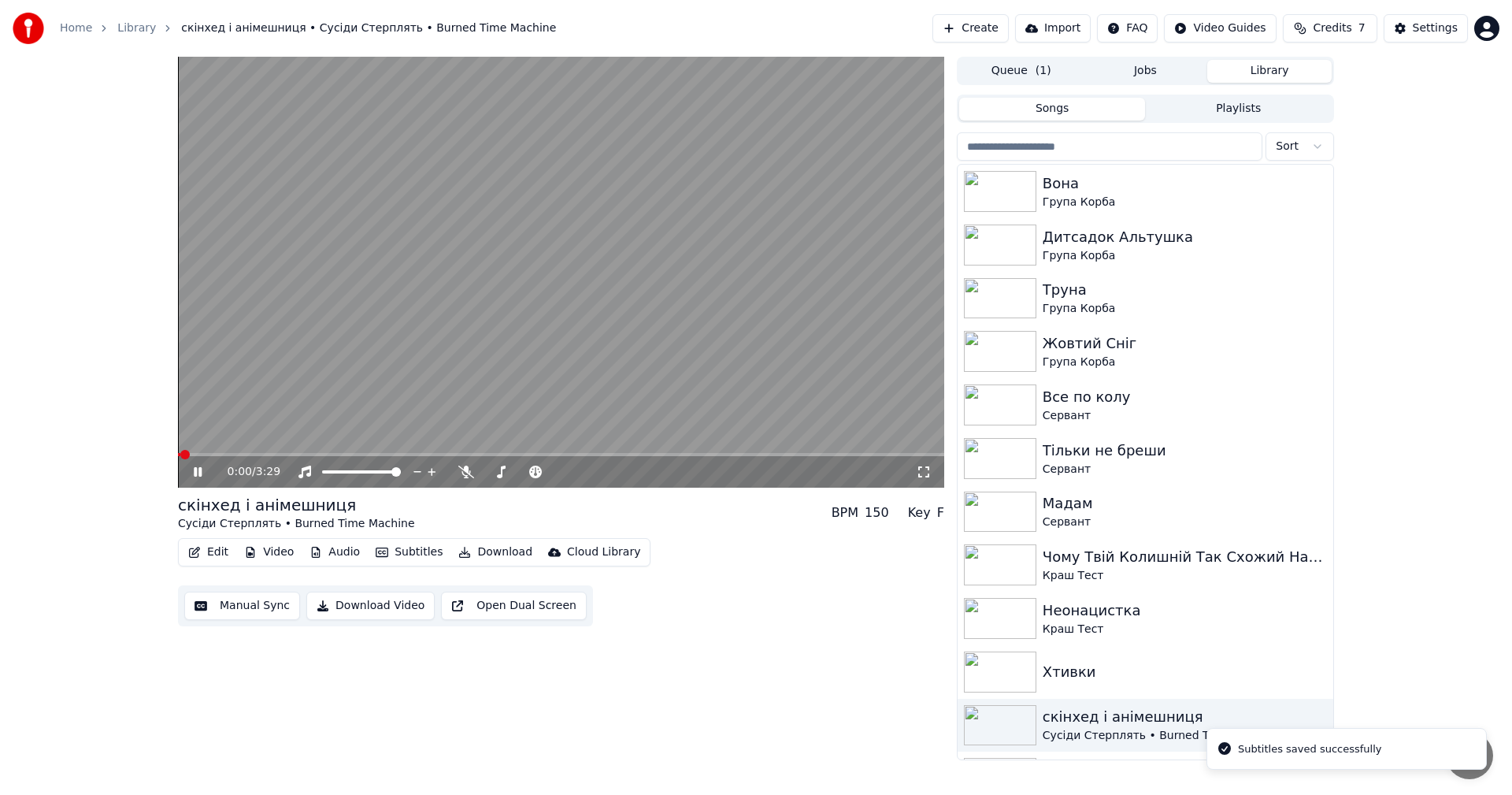
click at [311, 321] on video at bounding box center [561, 272] width 766 height 431
click at [227, 607] on button "Manual Sync" at bounding box center [242, 606] width 115 height 29
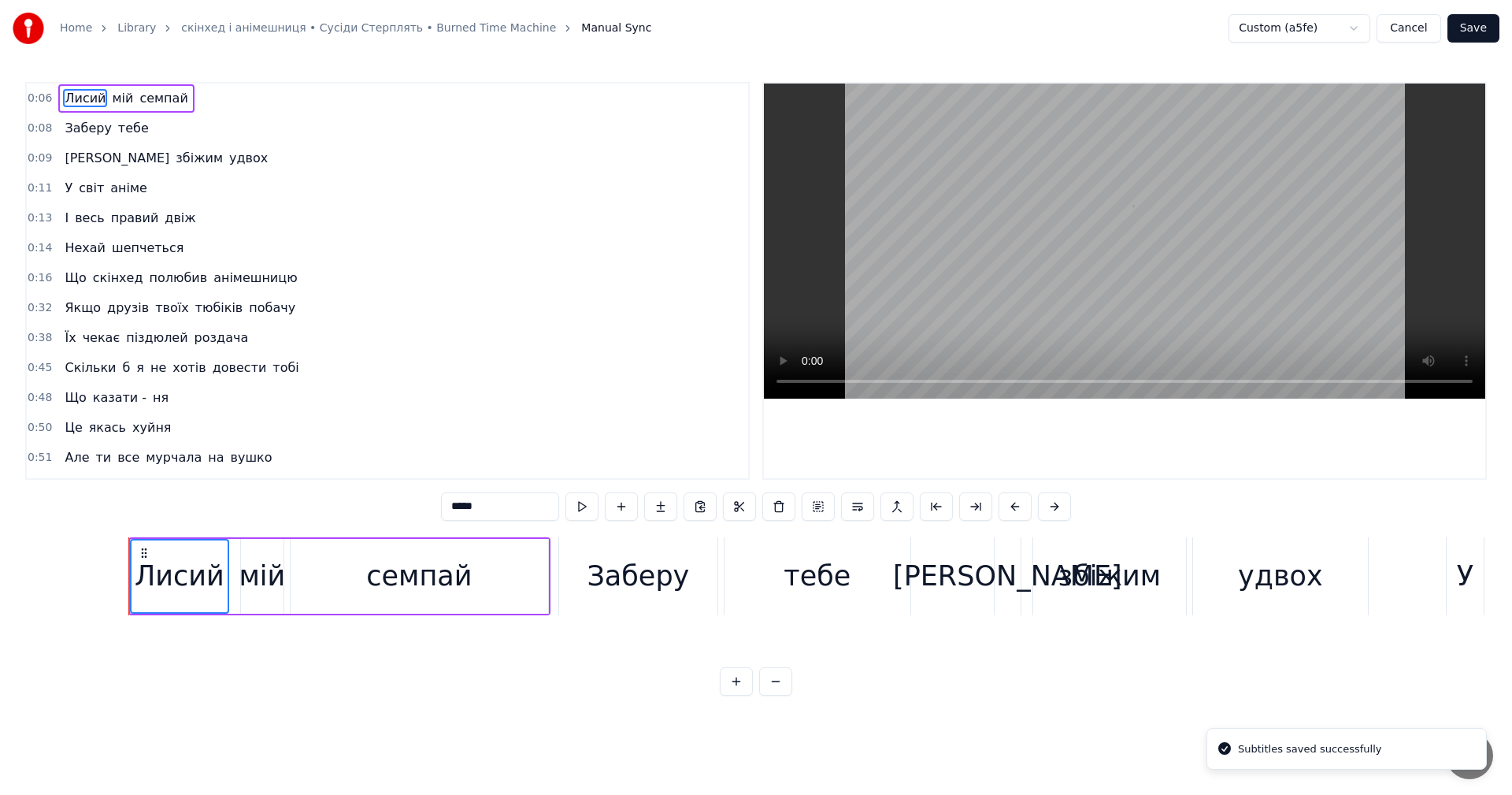
scroll to position [0, 1811]
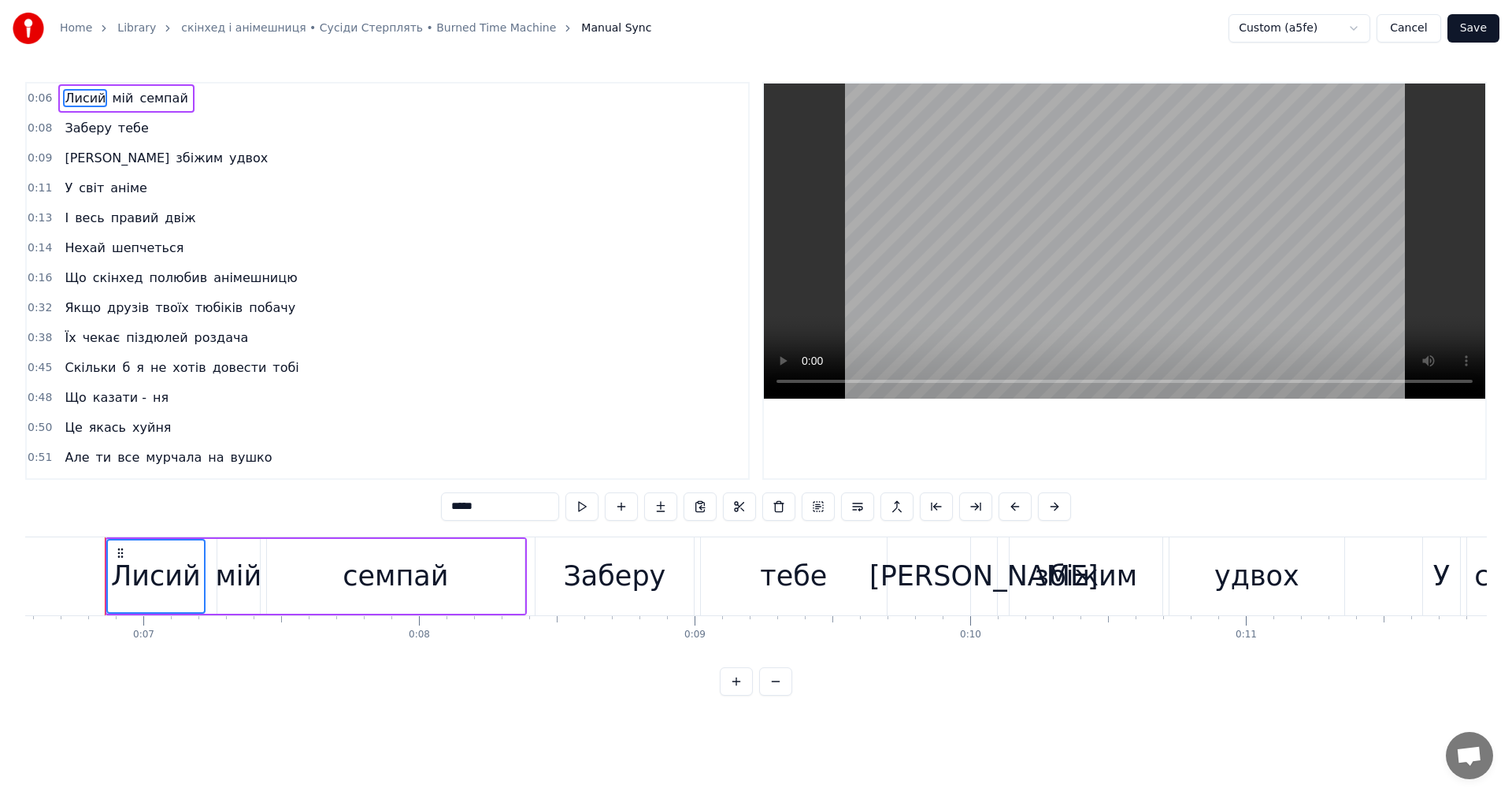
click at [1411, 29] on button "Cancel" at bounding box center [1408, 29] width 64 height 29
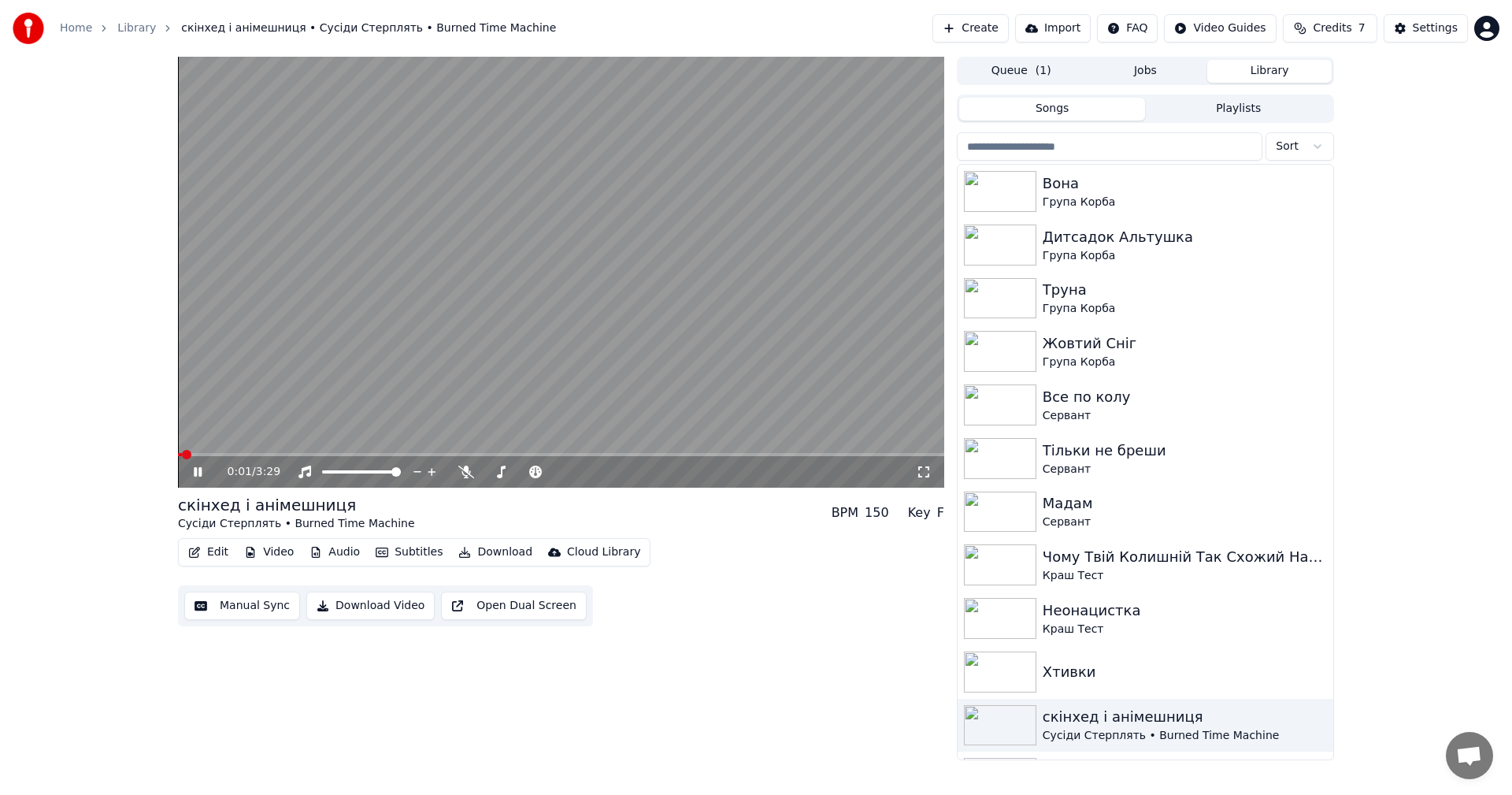
click at [425, 301] on video at bounding box center [561, 272] width 766 height 431
click at [211, 557] on button "Edit" at bounding box center [208, 552] width 53 height 22
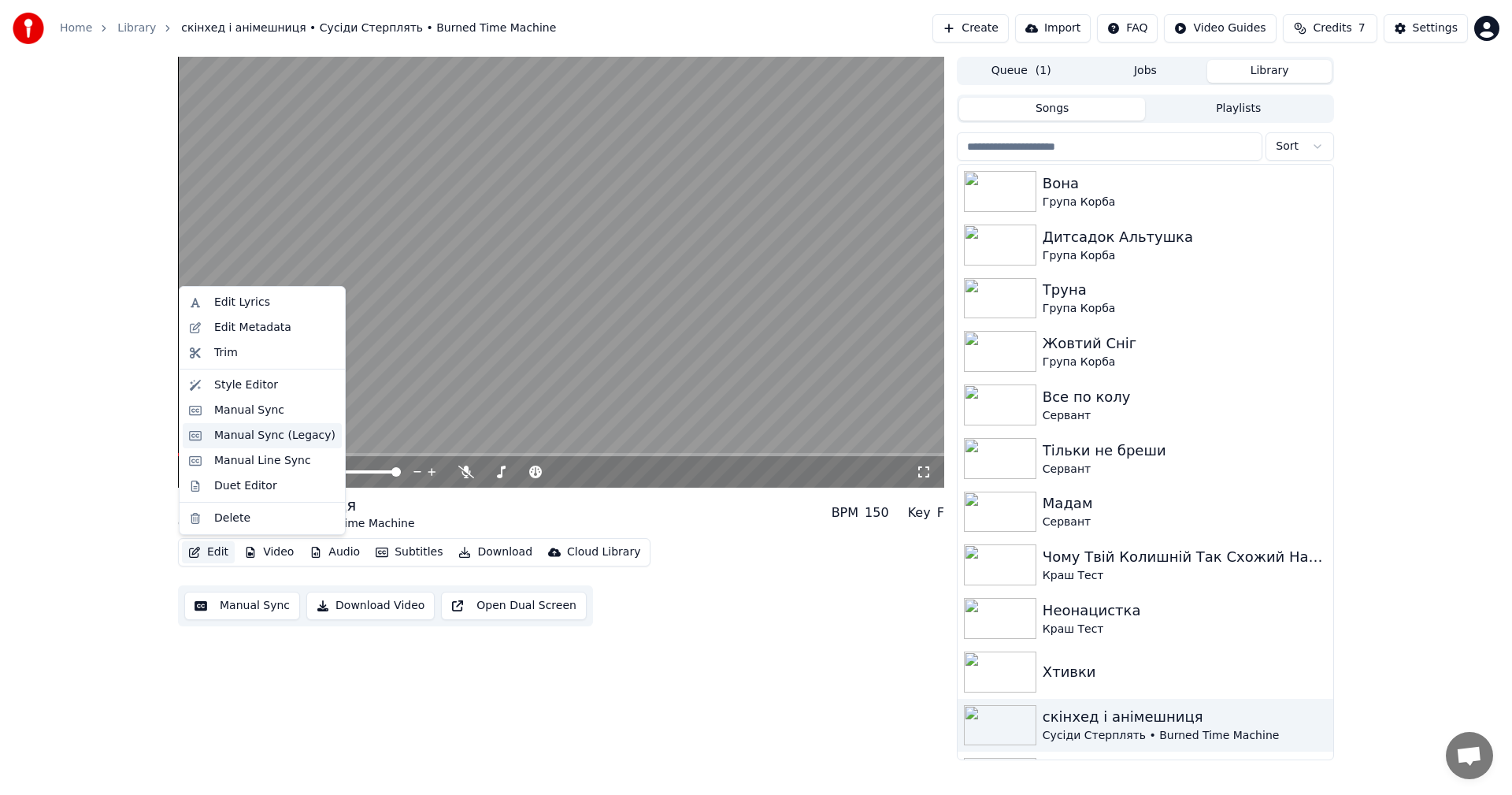
click at [253, 435] on div "Manual Sync (Legacy)" at bounding box center [274, 435] width 121 height 16
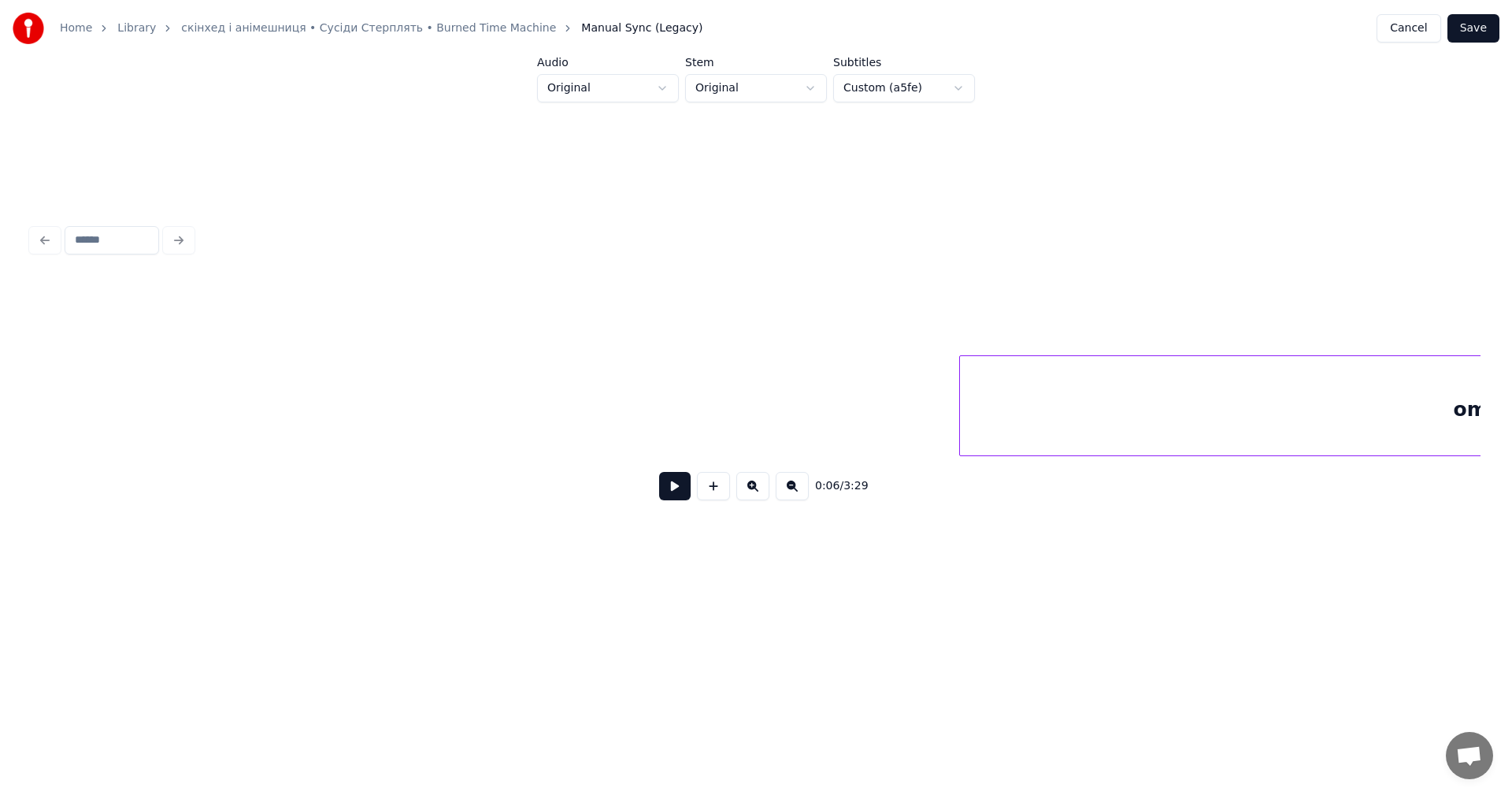
scroll to position [0, 71461]
click at [663, 482] on button at bounding box center [674, 486] width 31 height 29
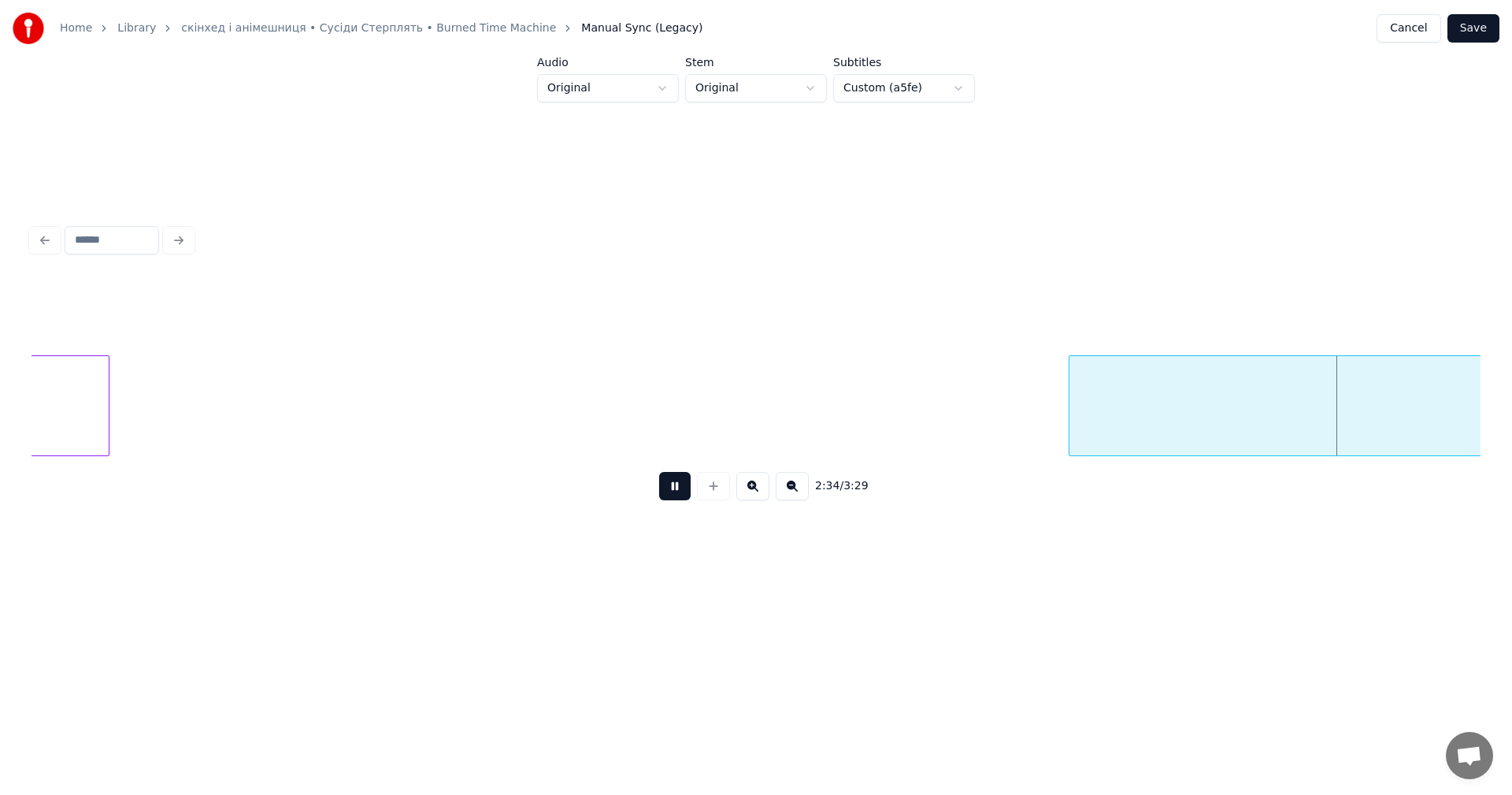
click at [687, 493] on button at bounding box center [674, 486] width 31 height 29
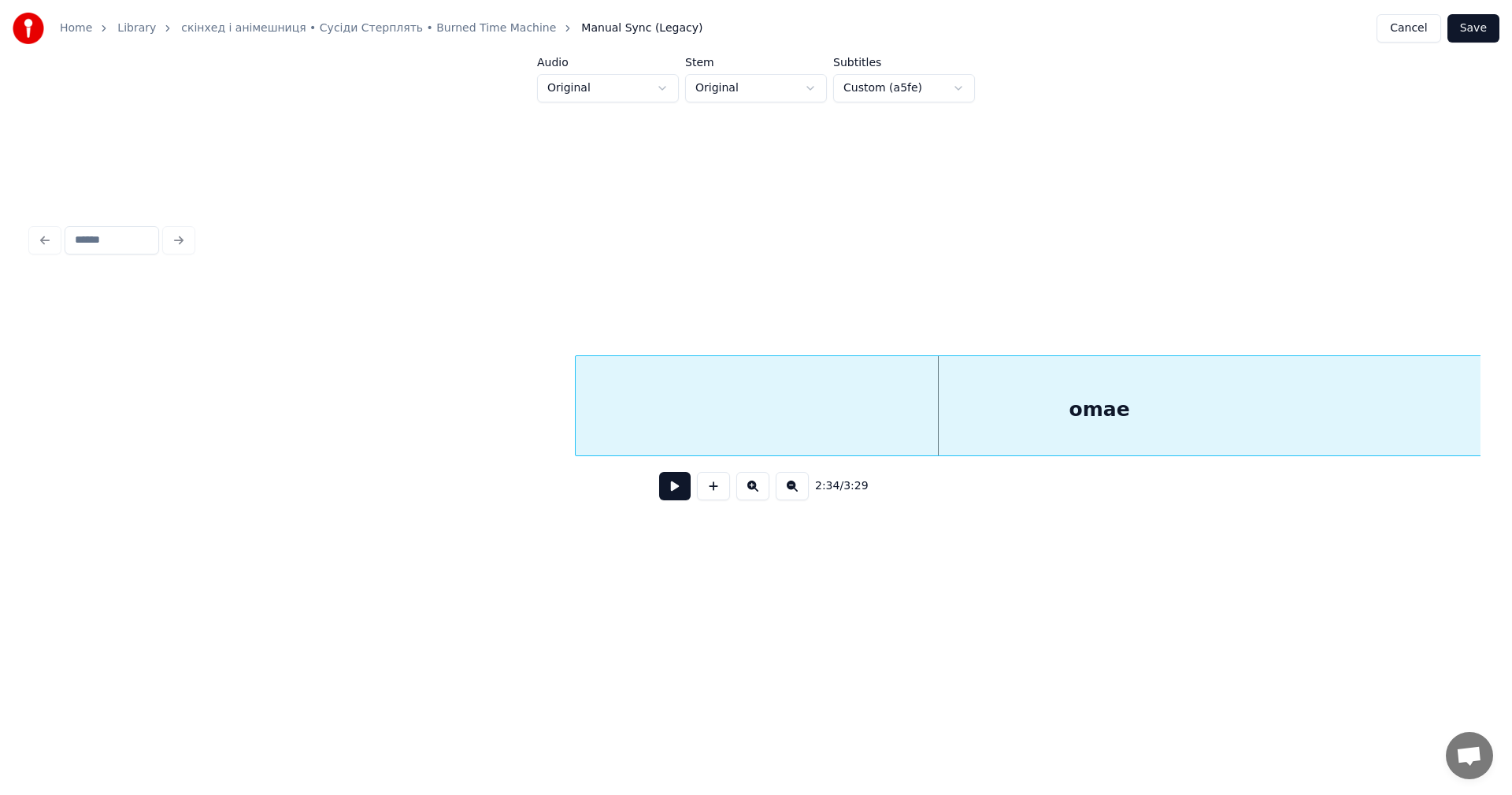
scroll to position [0, 72065]
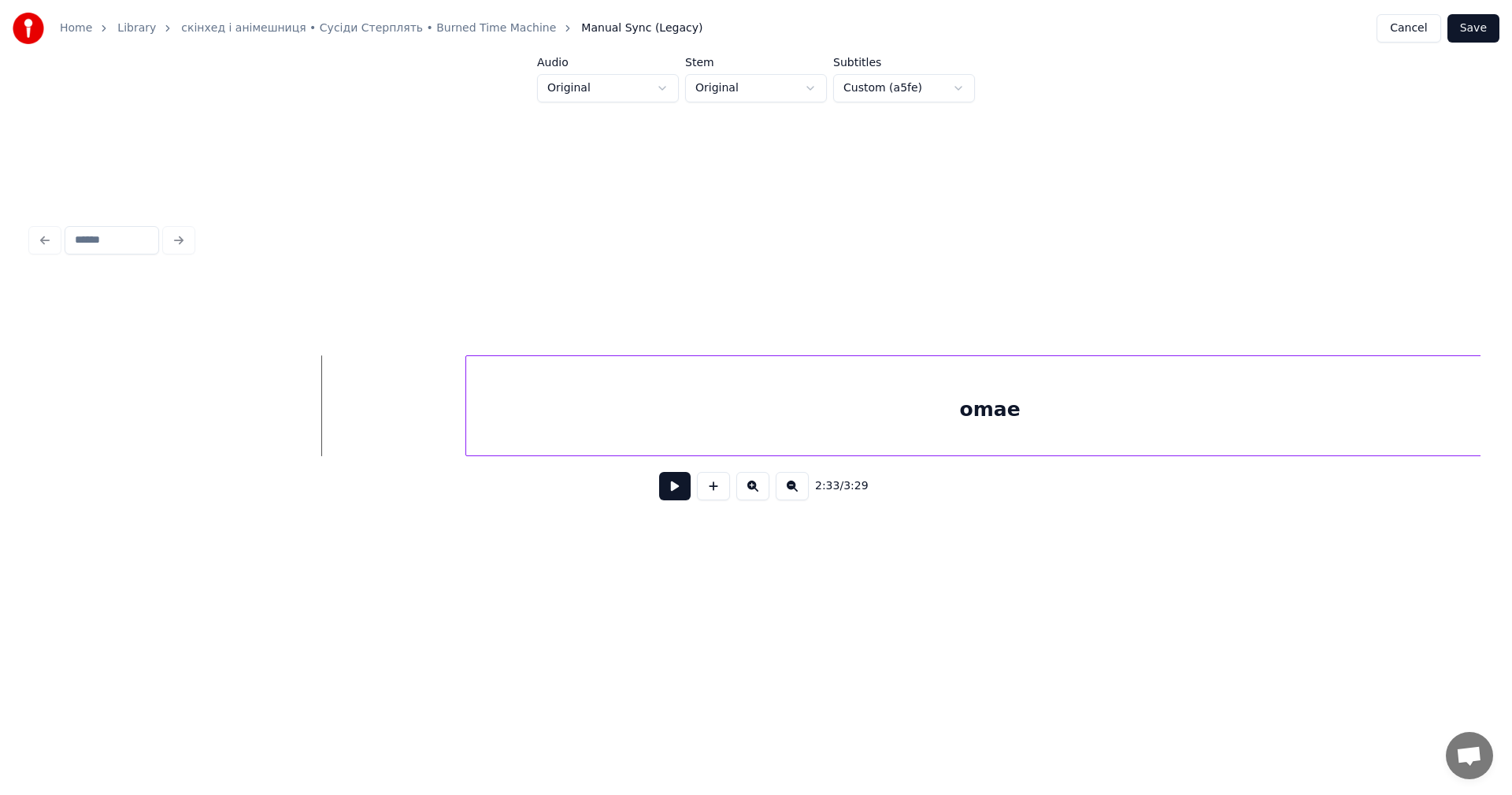
click at [667, 494] on button at bounding box center [674, 486] width 31 height 29
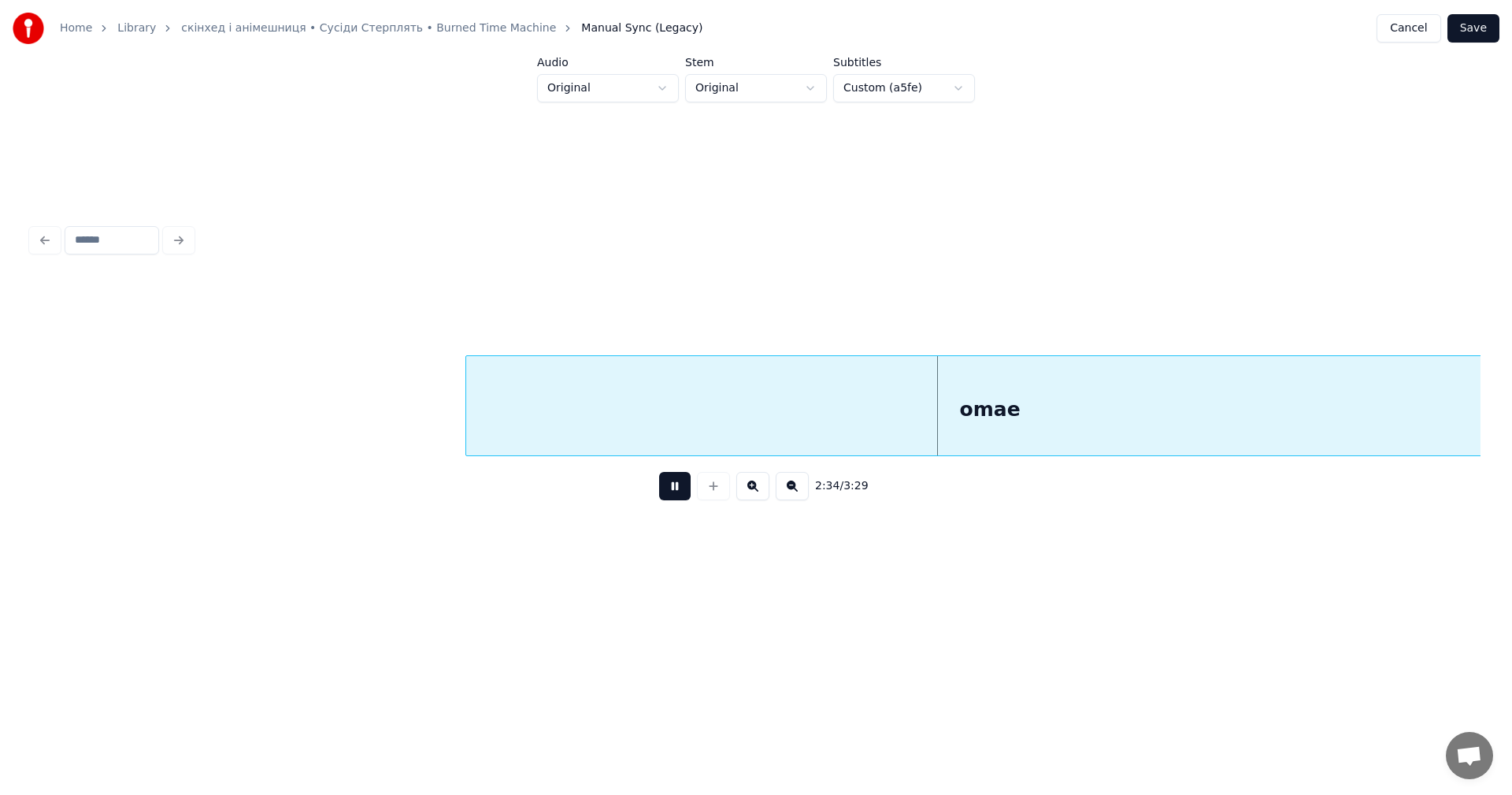
click at [673, 493] on button at bounding box center [674, 486] width 31 height 29
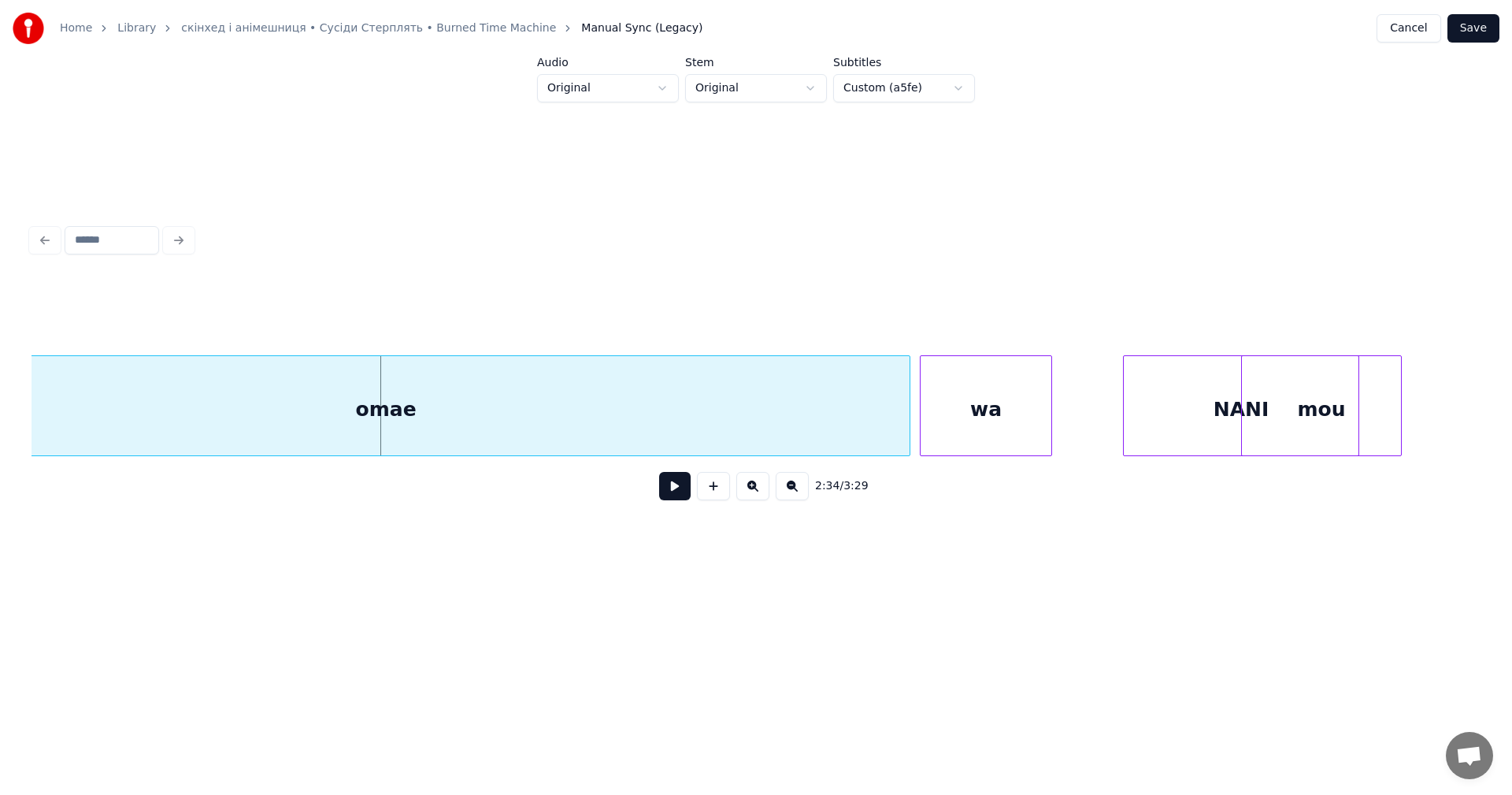
scroll to position [0, 72723]
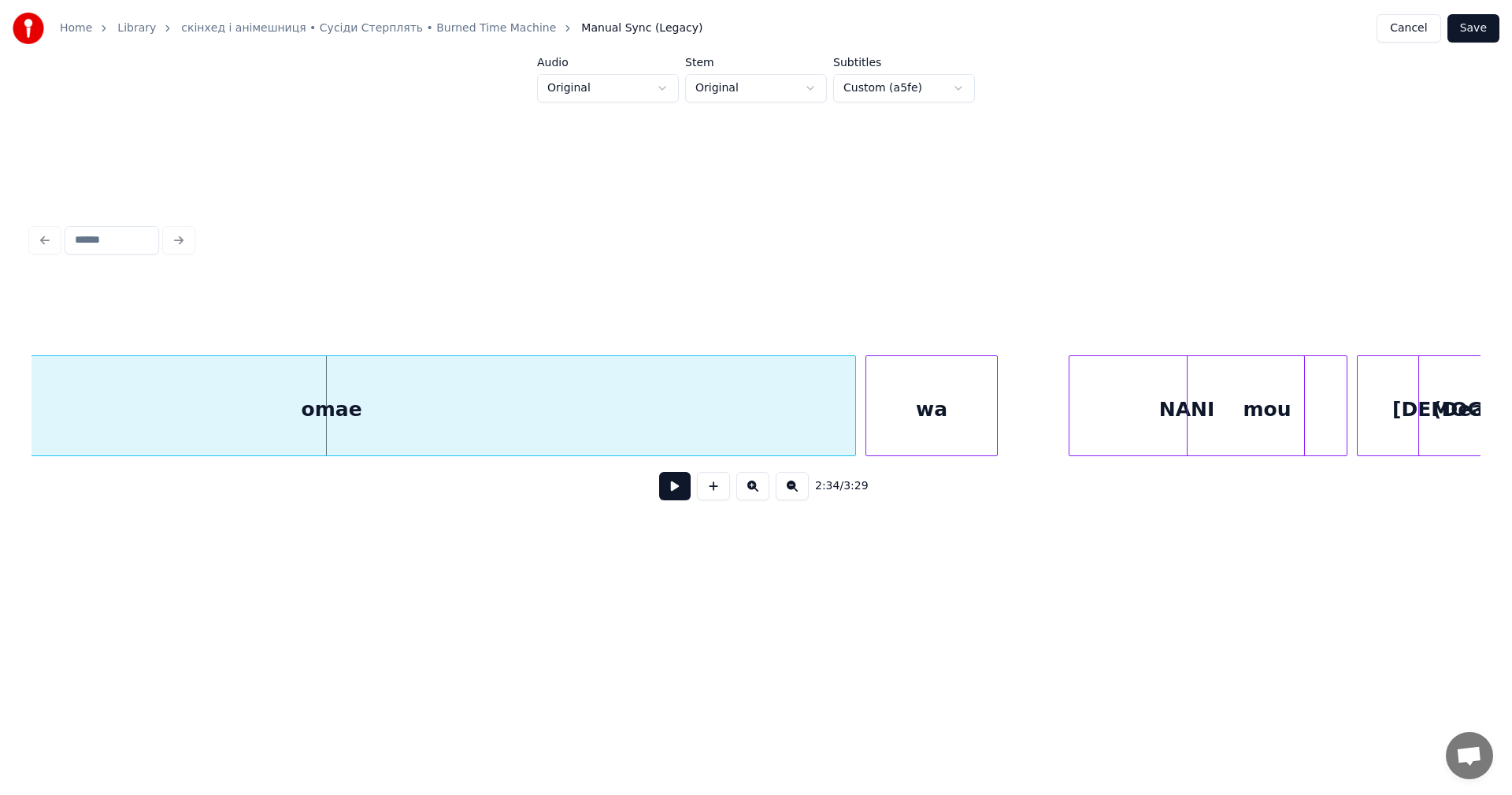
click at [673, 419] on div "omae" at bounding box center [332, 409] width 1047 height 107
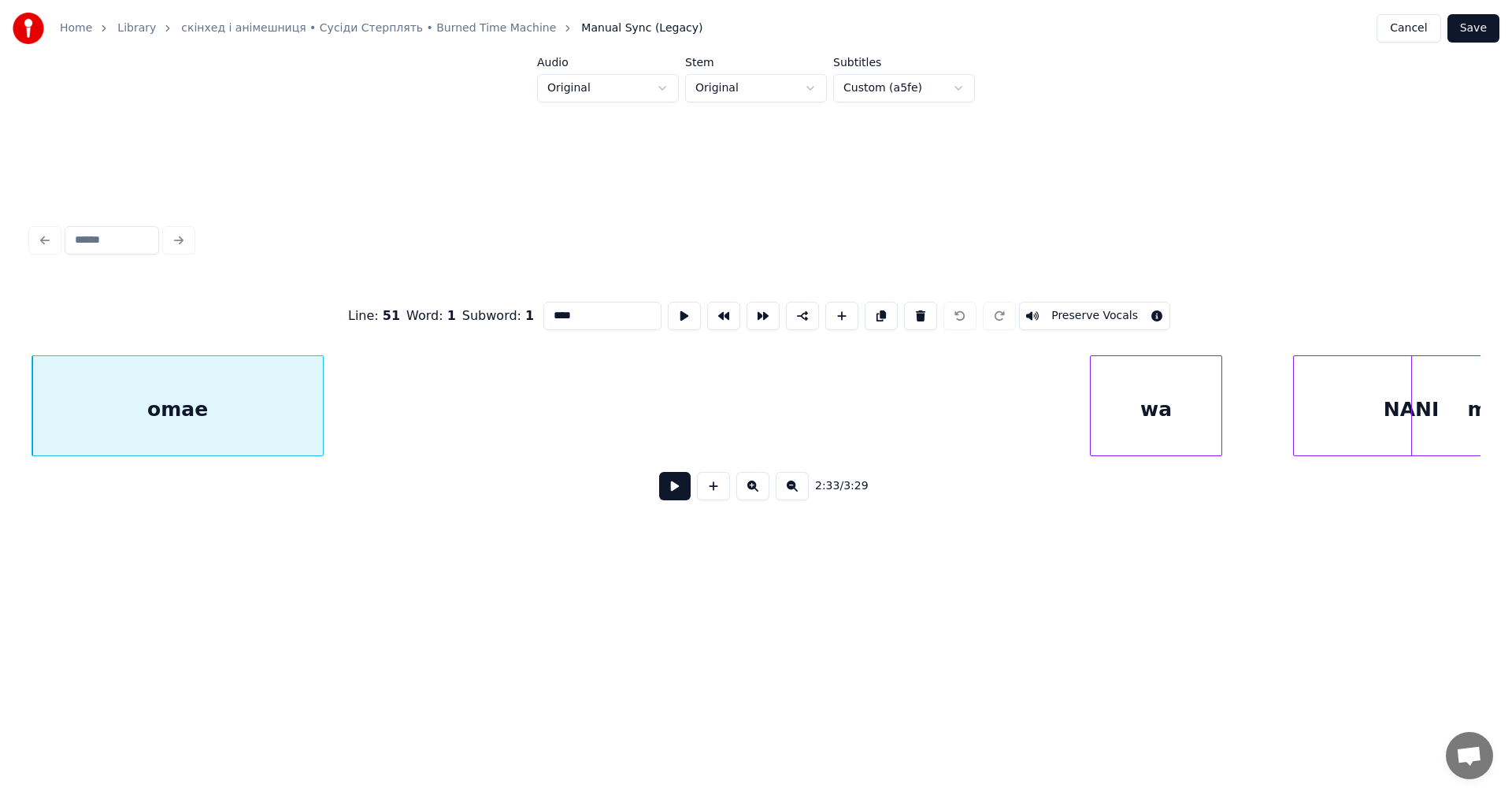
click at [322, 387] on div at bounding box center [321, 406] width 5 height 99
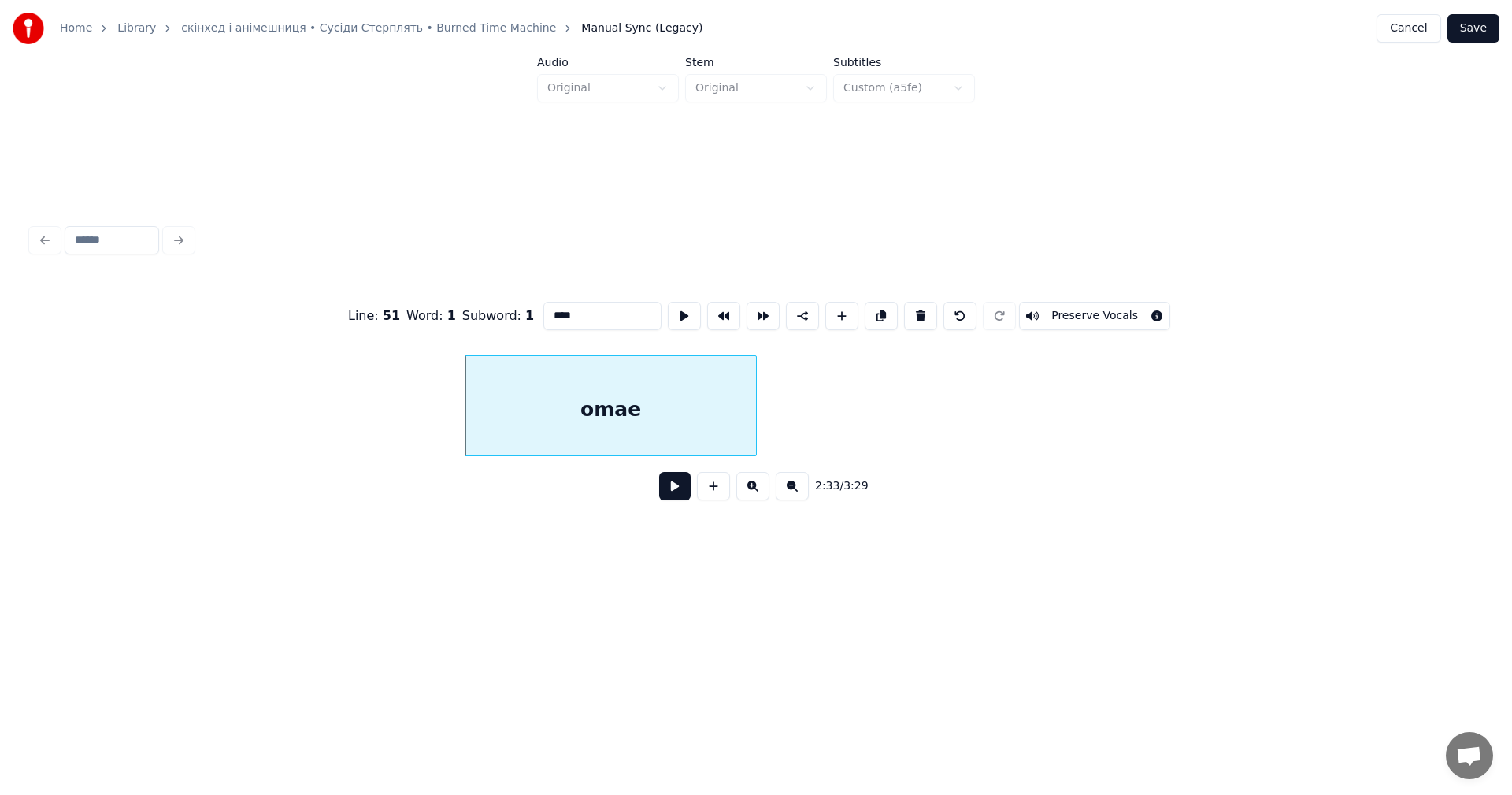
scroll to position [0, 72009]
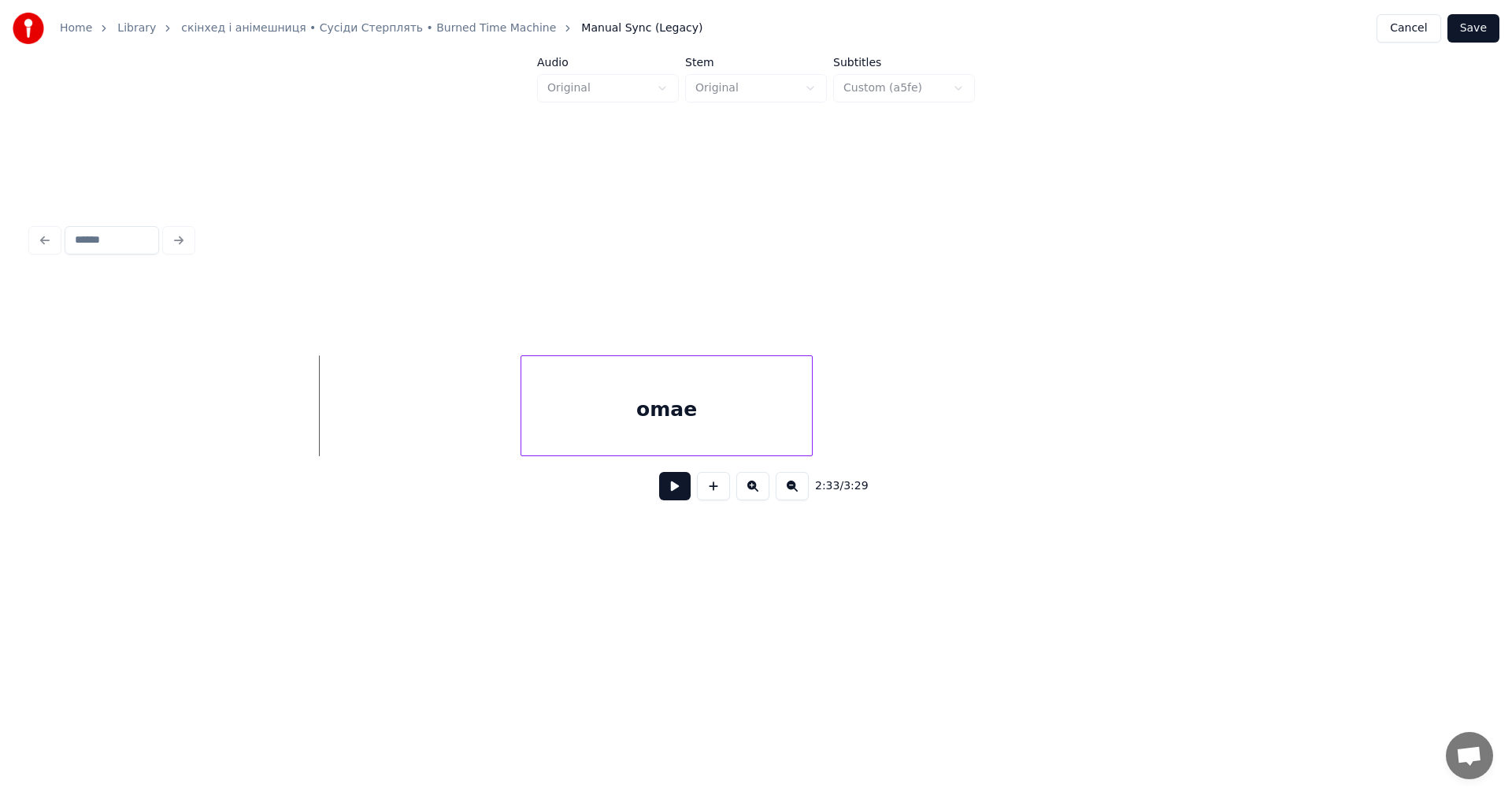
click at [668, 494] on button at bounding box center [674, 486] width 31 height 29
click at [763, 408] on div at bounding box center [762, 406] width 5 height 99
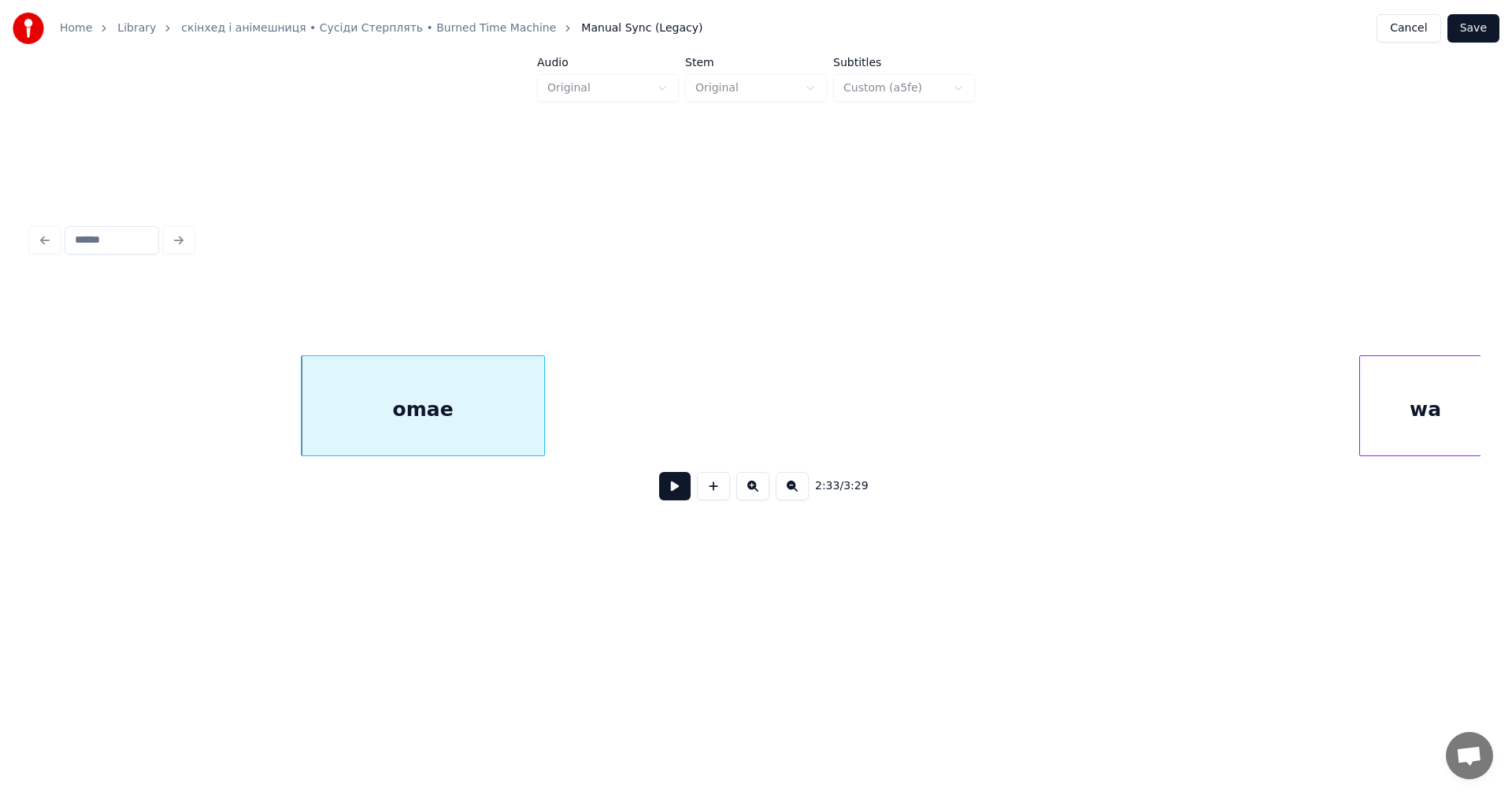
scroll to position [0, 72236]
click at [578, 385] on div "wa" at bounding box center [606, 409] width 130 height 107
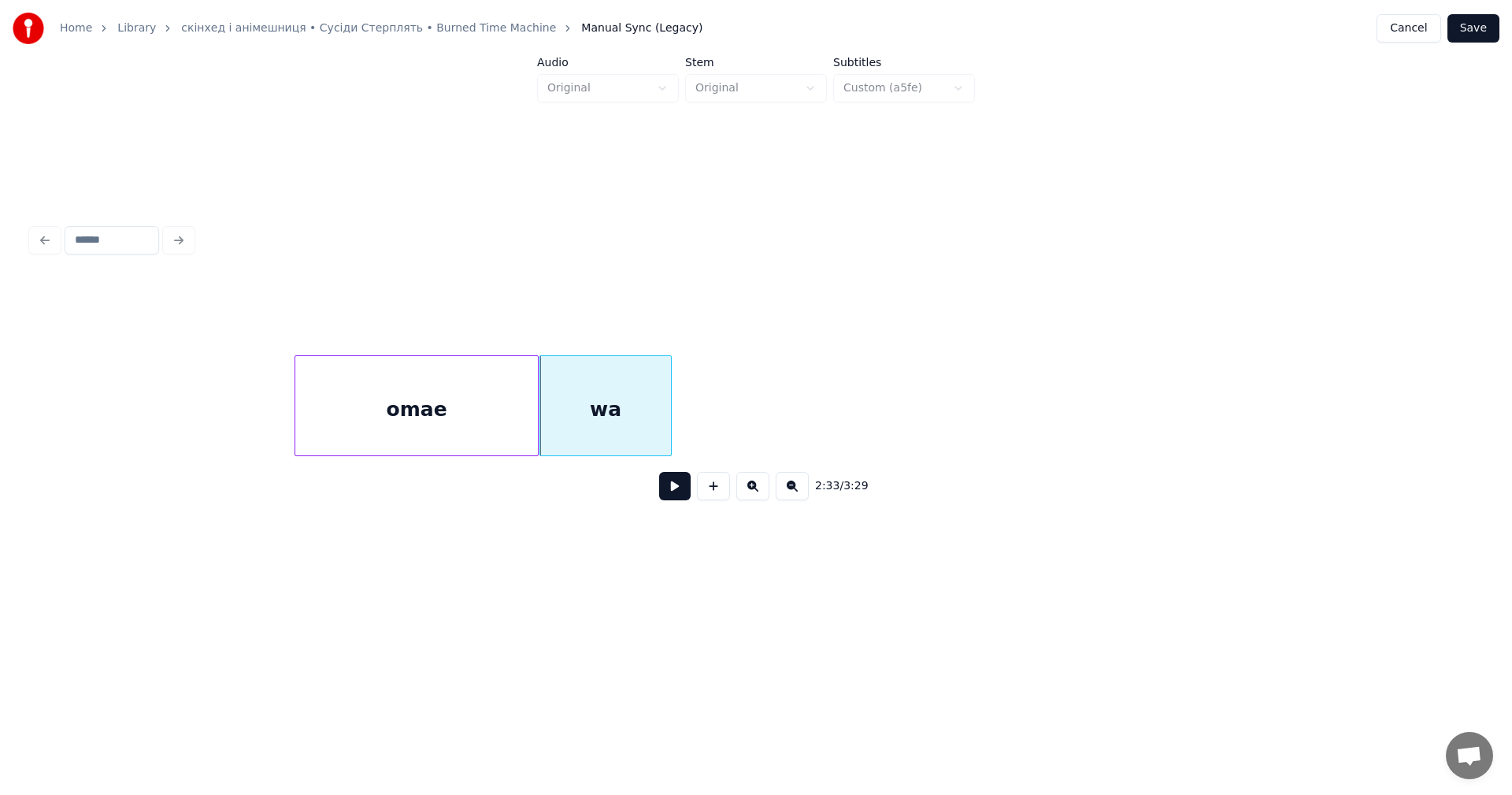
click at [679, 489] on button at bounding box center [674, 486] width 31 height 29
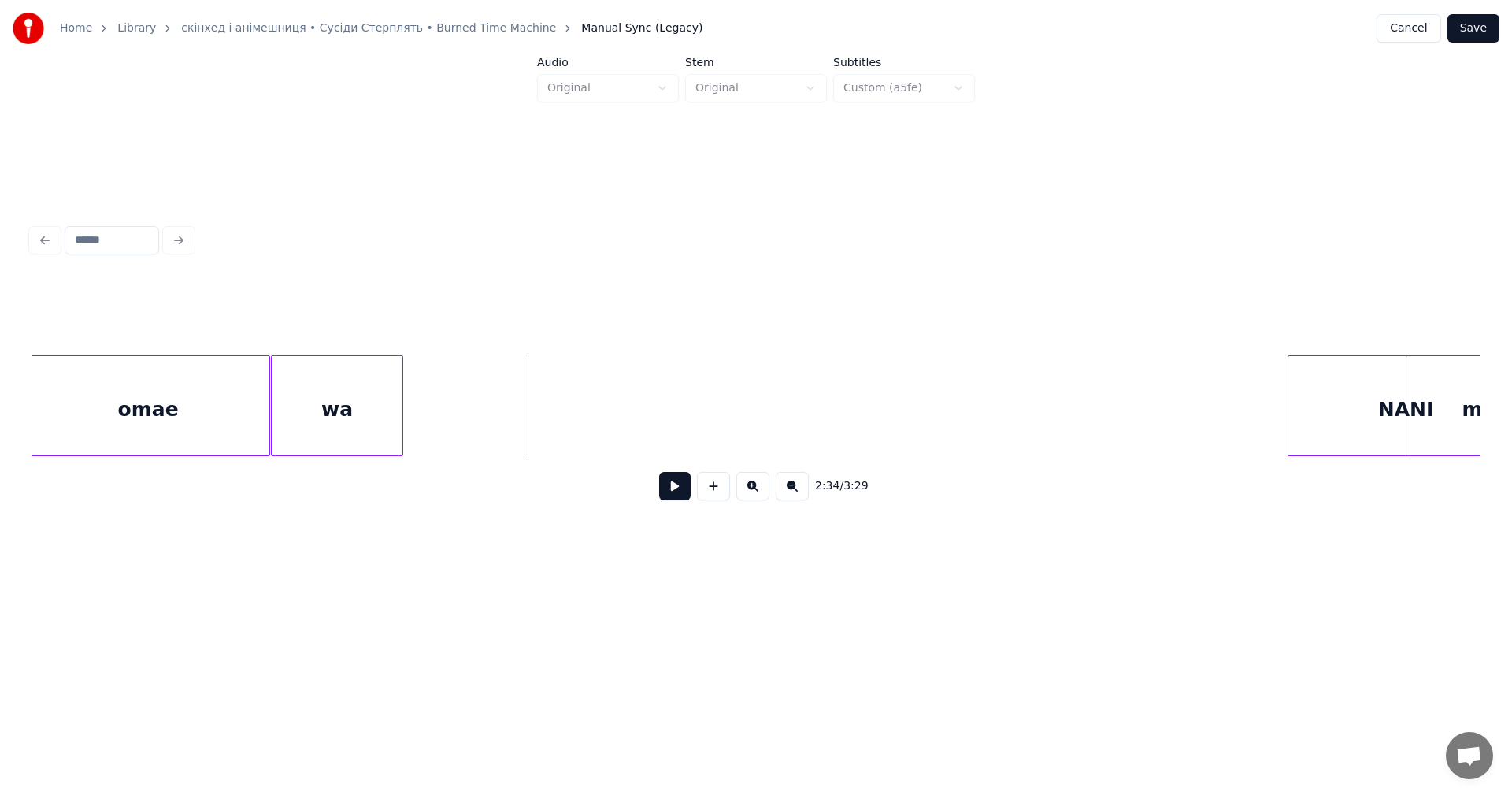
scroll to position [0, 72558]
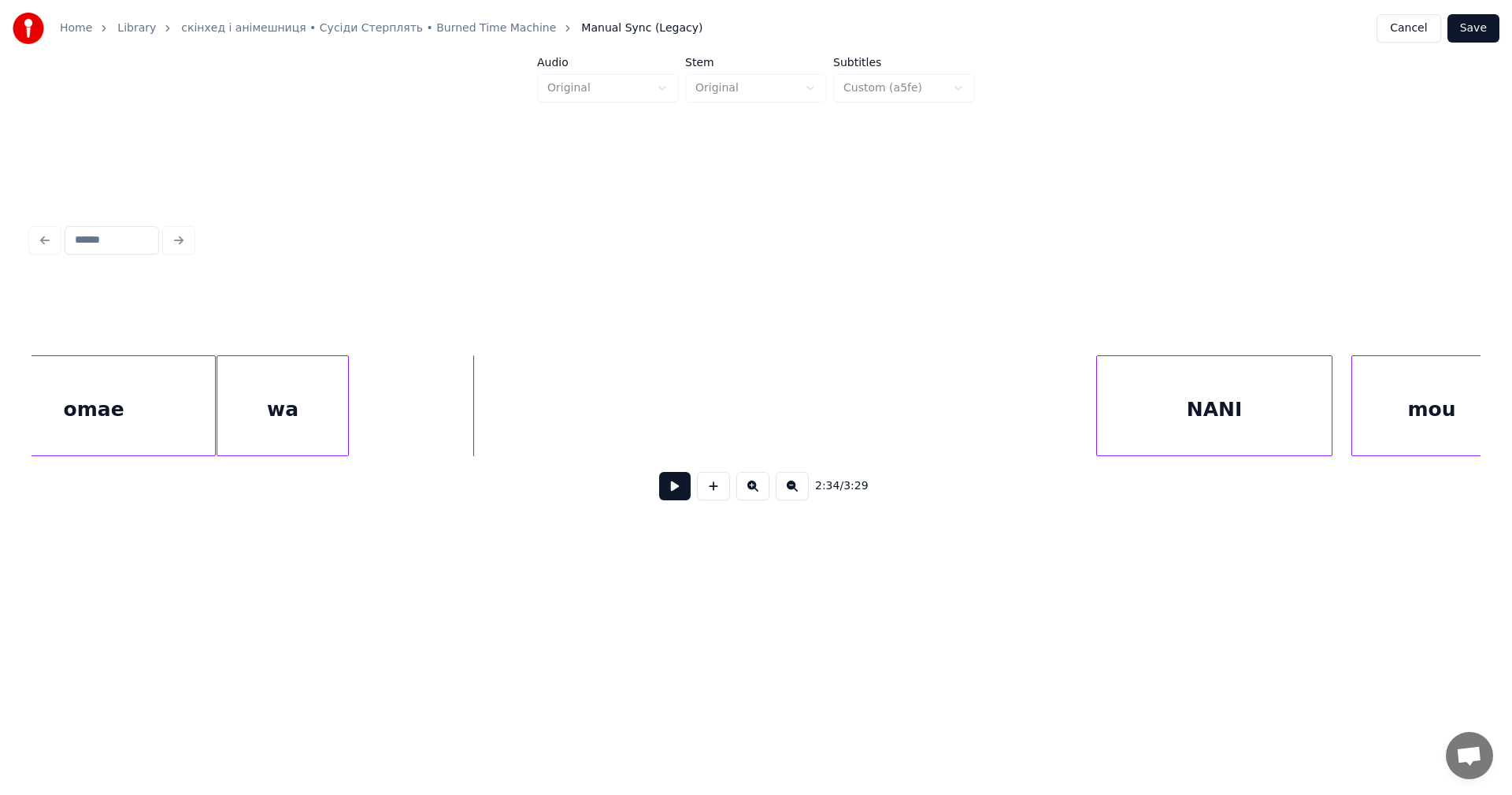
click at [1133, 414] on div "NANI" at bounding box center [1214, 409] width 235 height 107
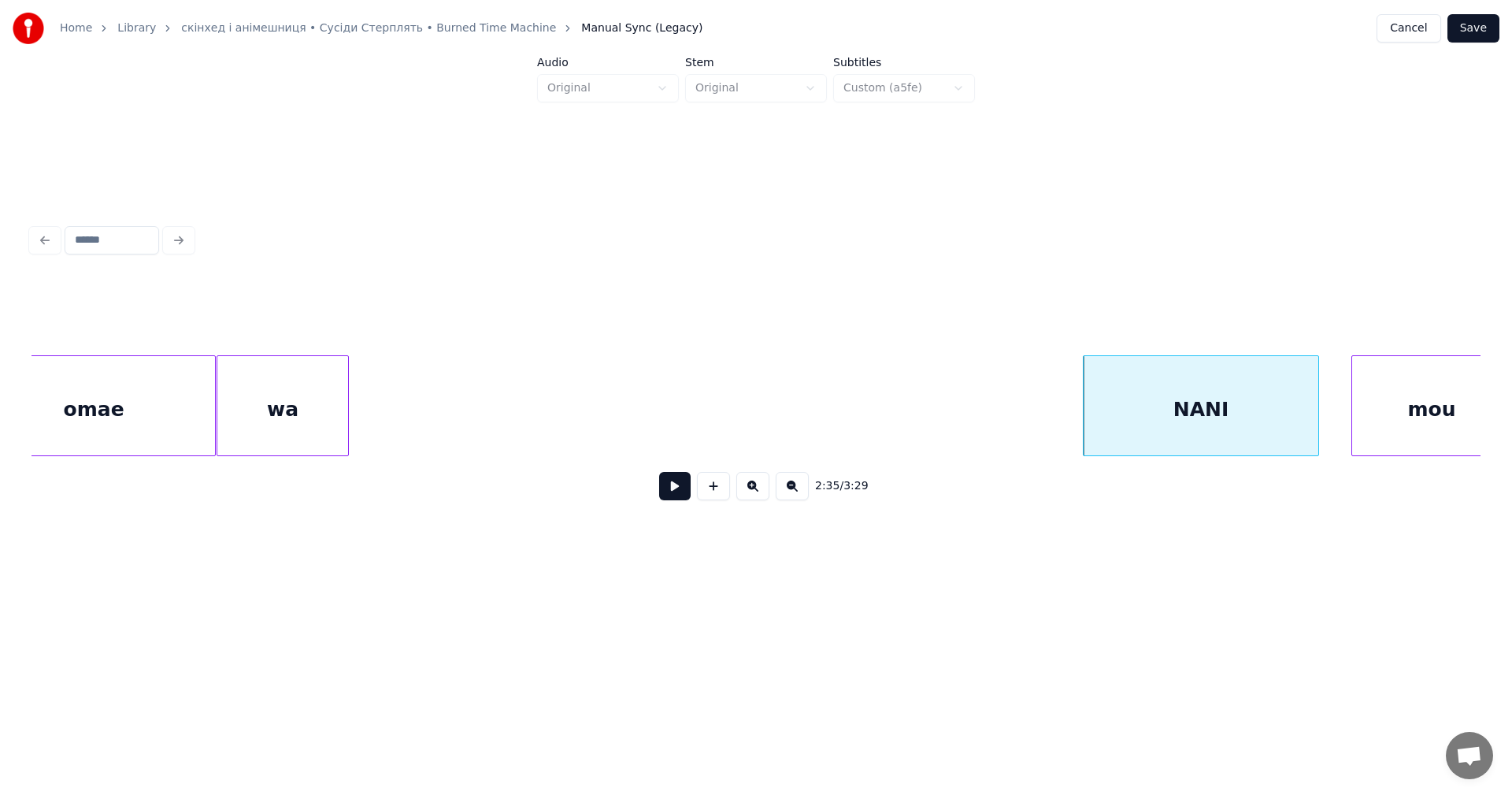
scroll to position [0, 72586]
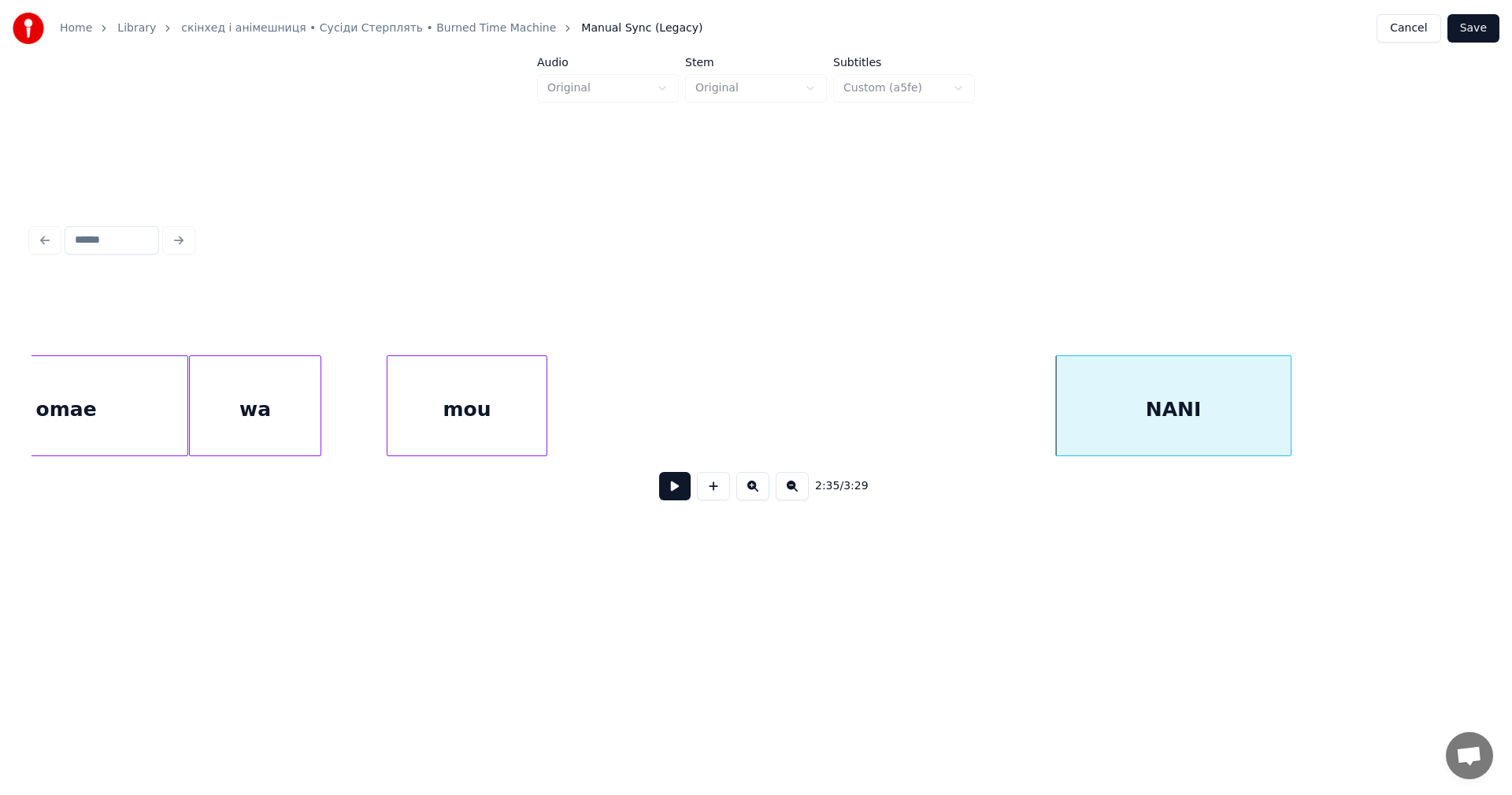
click at [449, 407] on div "mou" at bounding box center [466, 409] width 159 height 107
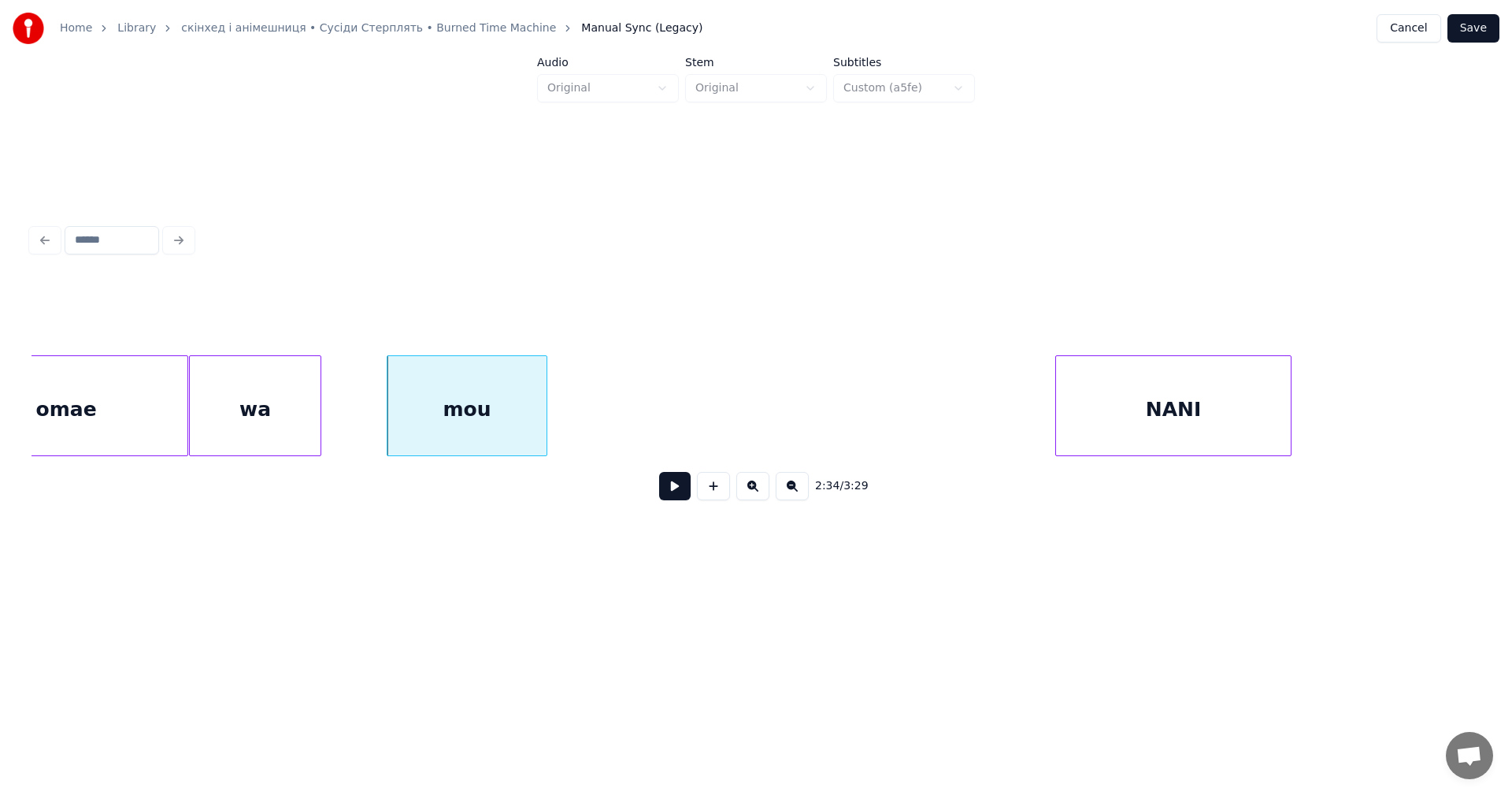
click at [681, 493] on button at bounding box center [674, 486] width 31 height 29
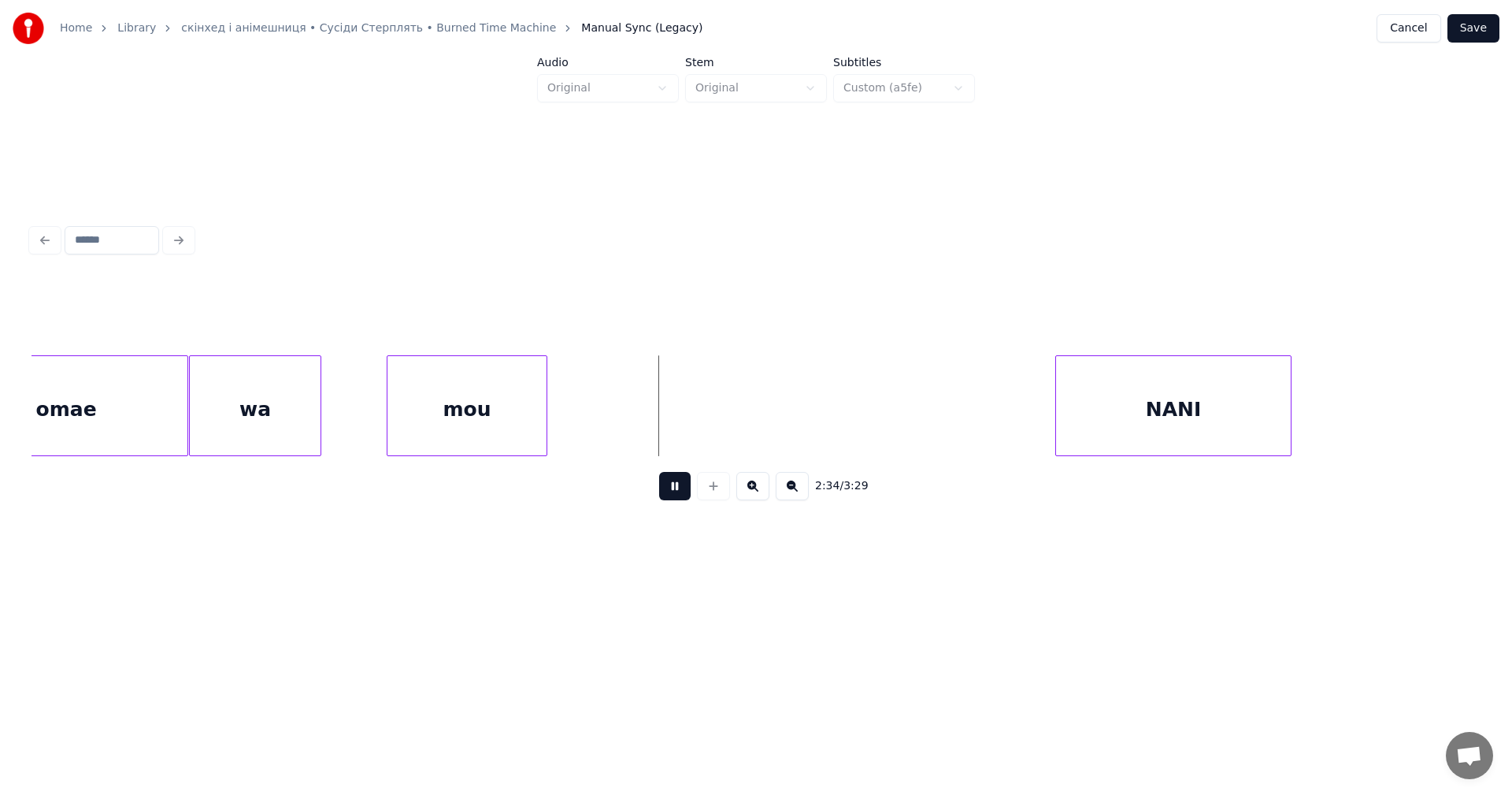
click at [681, 493] on button at bounding box center [674, 486] width 31 height 29
click at [639, 410] on div "mou" at bounding box center [629, 409] width 159 height 107
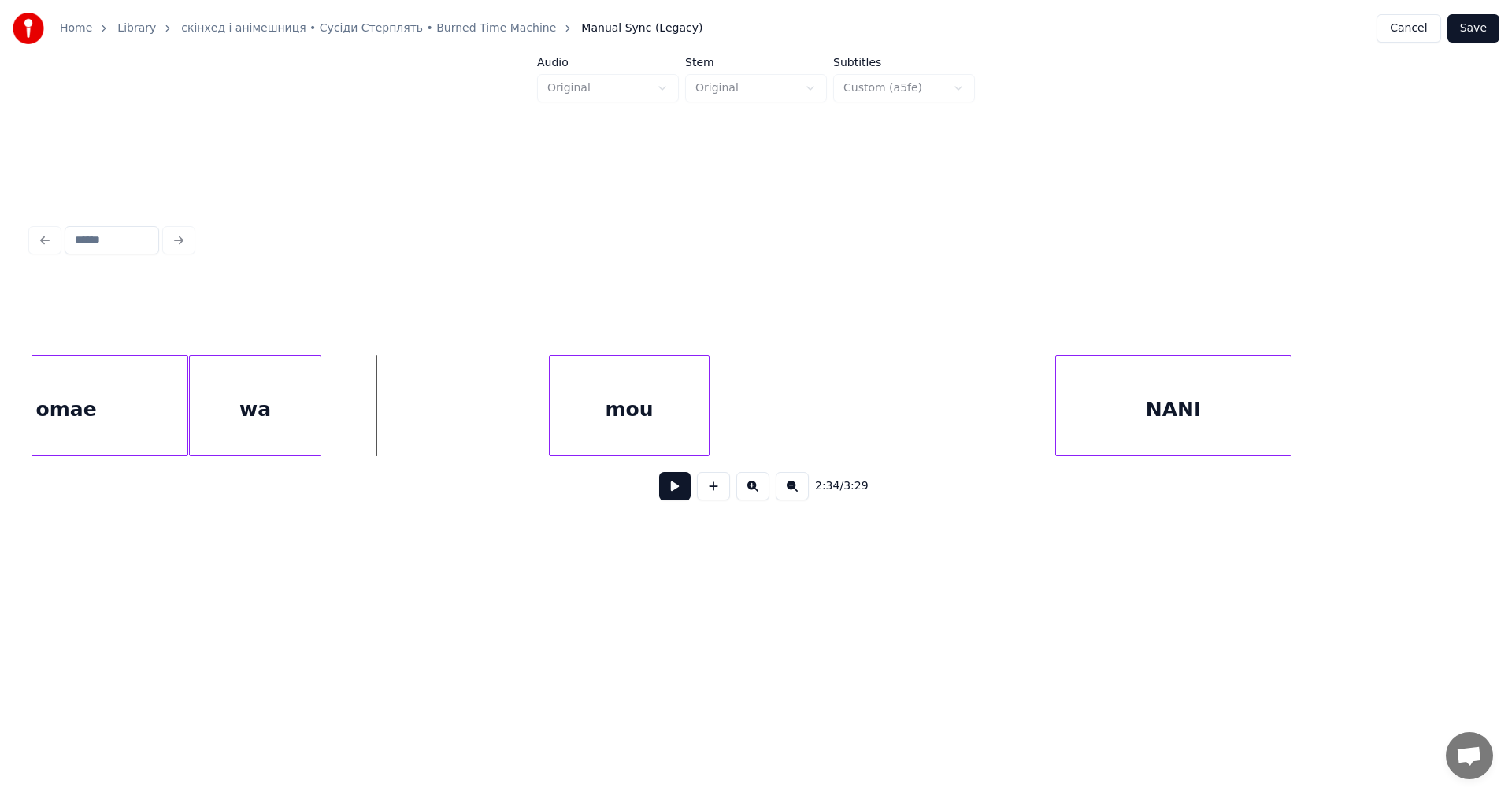
click at [668, 494] on button at bounding box center [674, 486] width 31 height 29
click at [668, 494] on button at bounding box center [674, 486] width 31 height 29
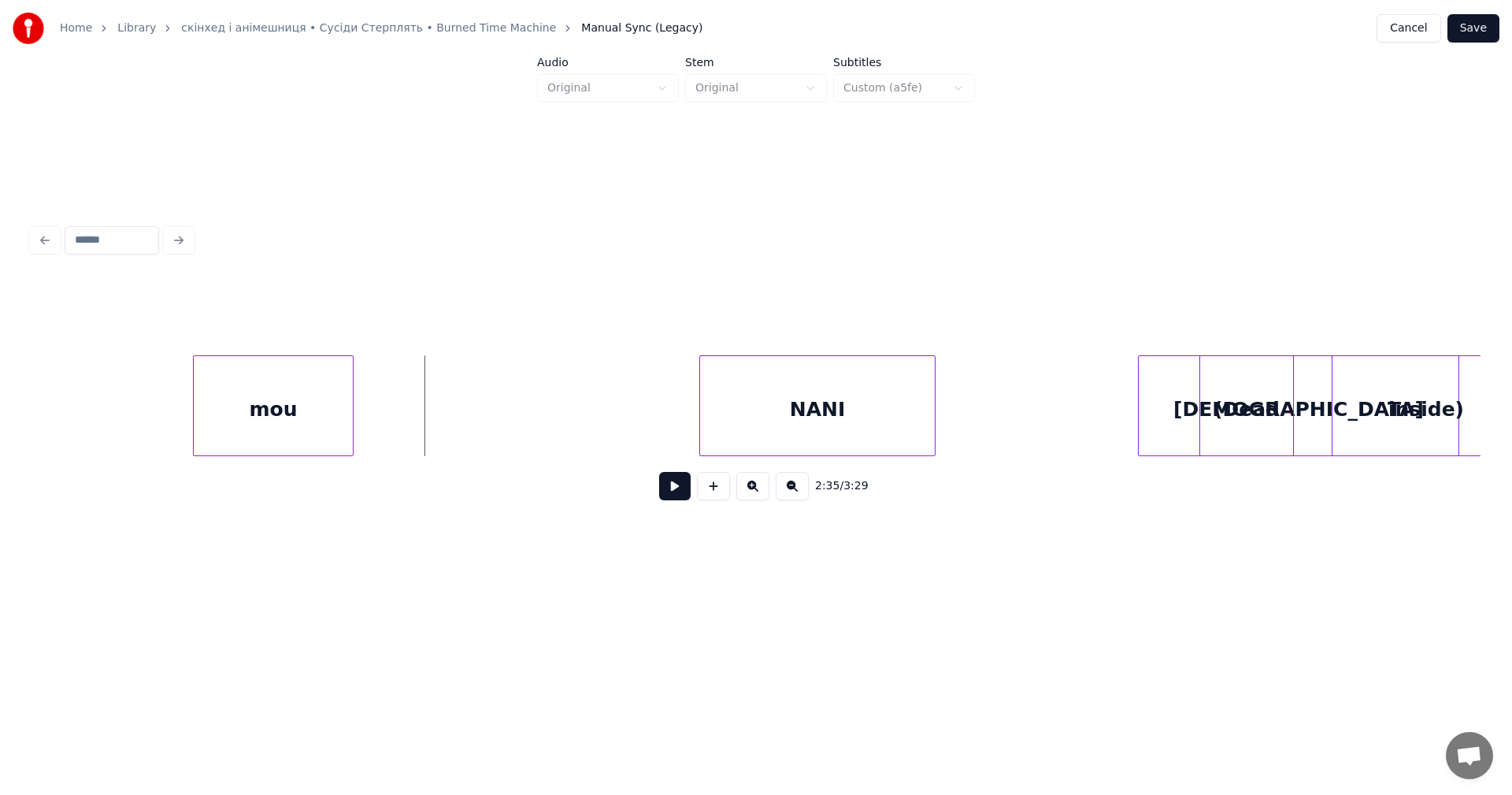
scroll to position [0, 73052]
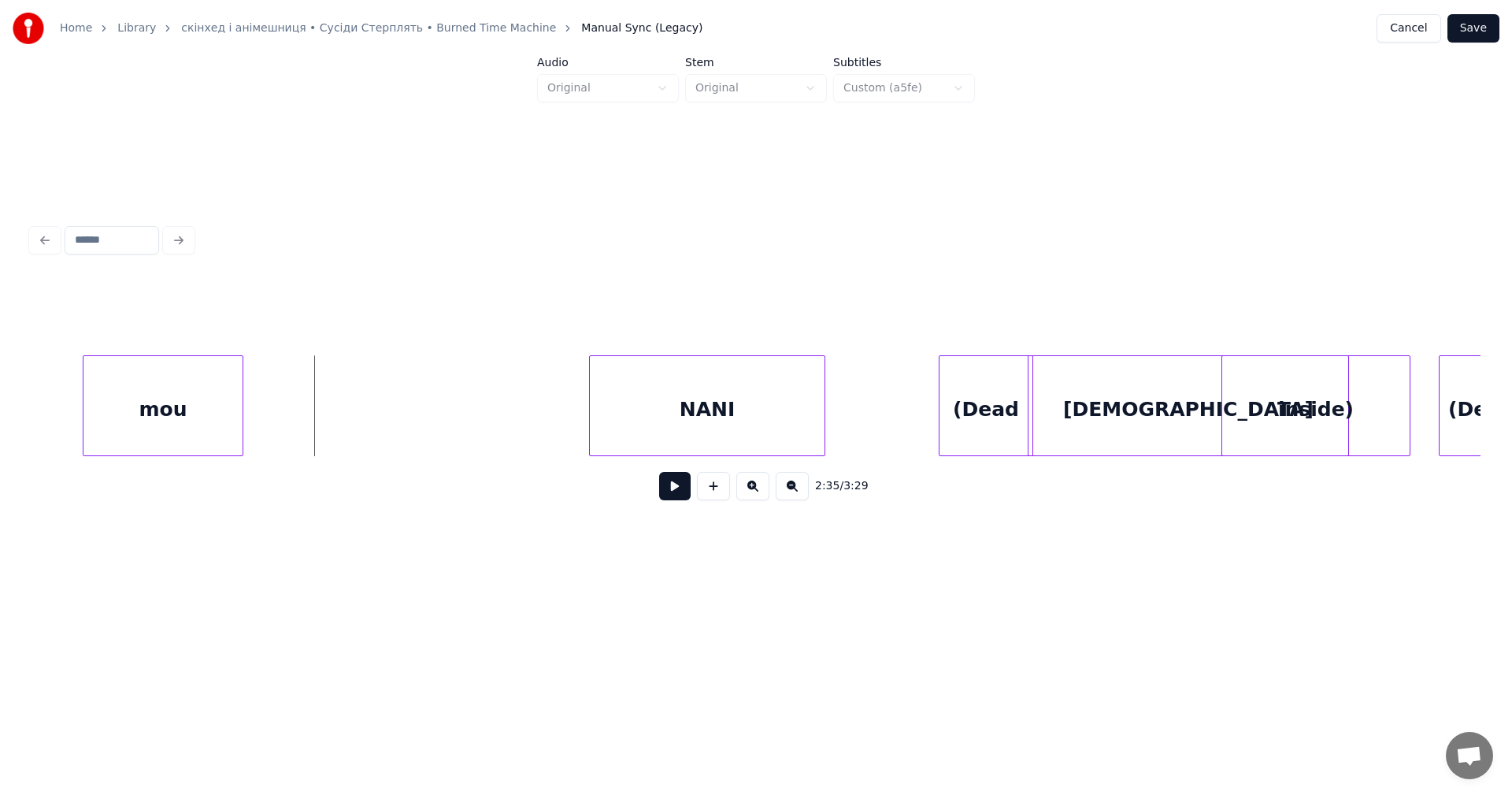
click at [956, 430] on div "(Dead" at bounding box center [986, 409] width 93 height 107
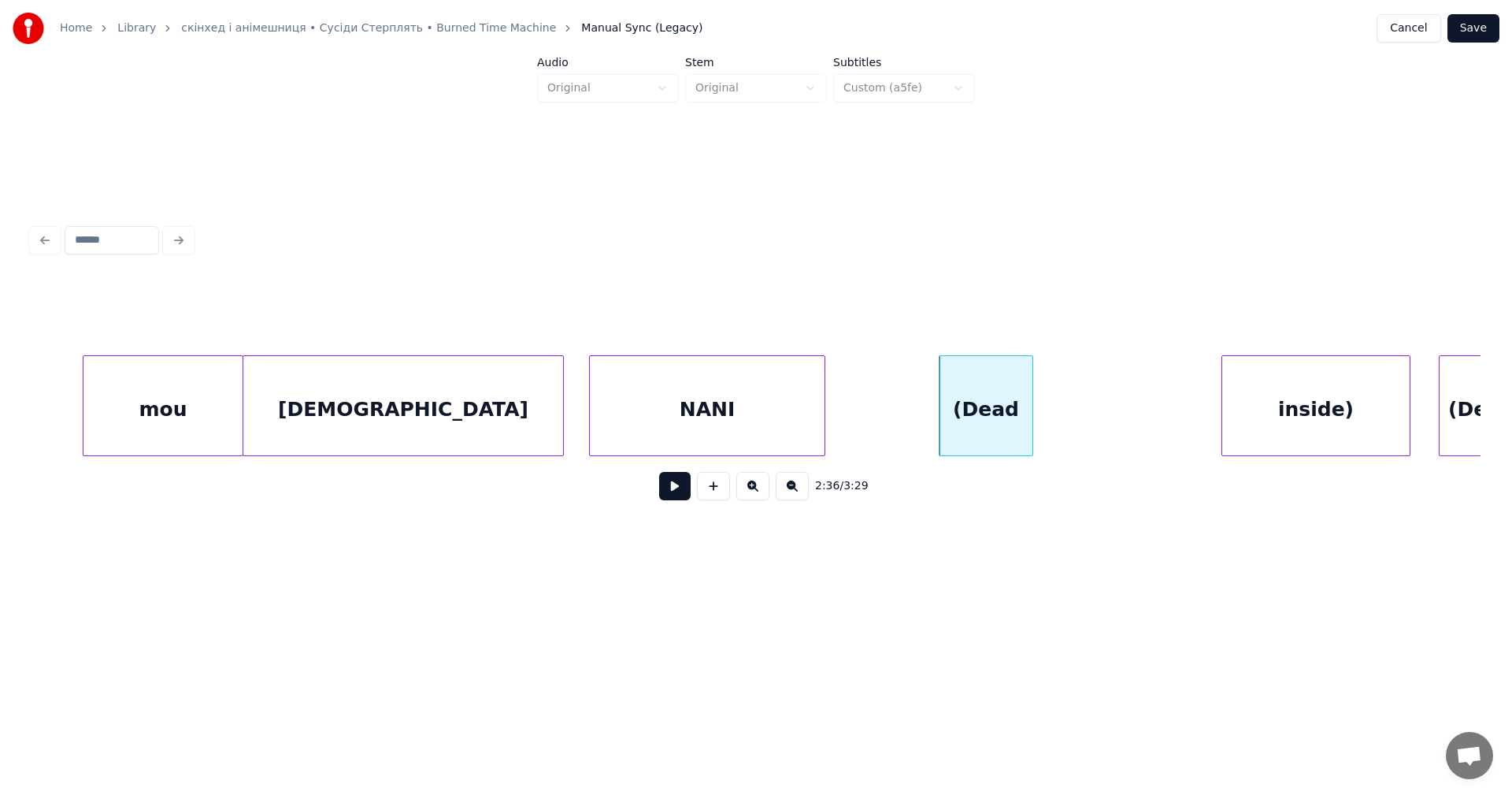
click at [307, 407] on div "[DEMOGRAPHIC_DATA]" at bounding box center [403, 409] width 320 height 107
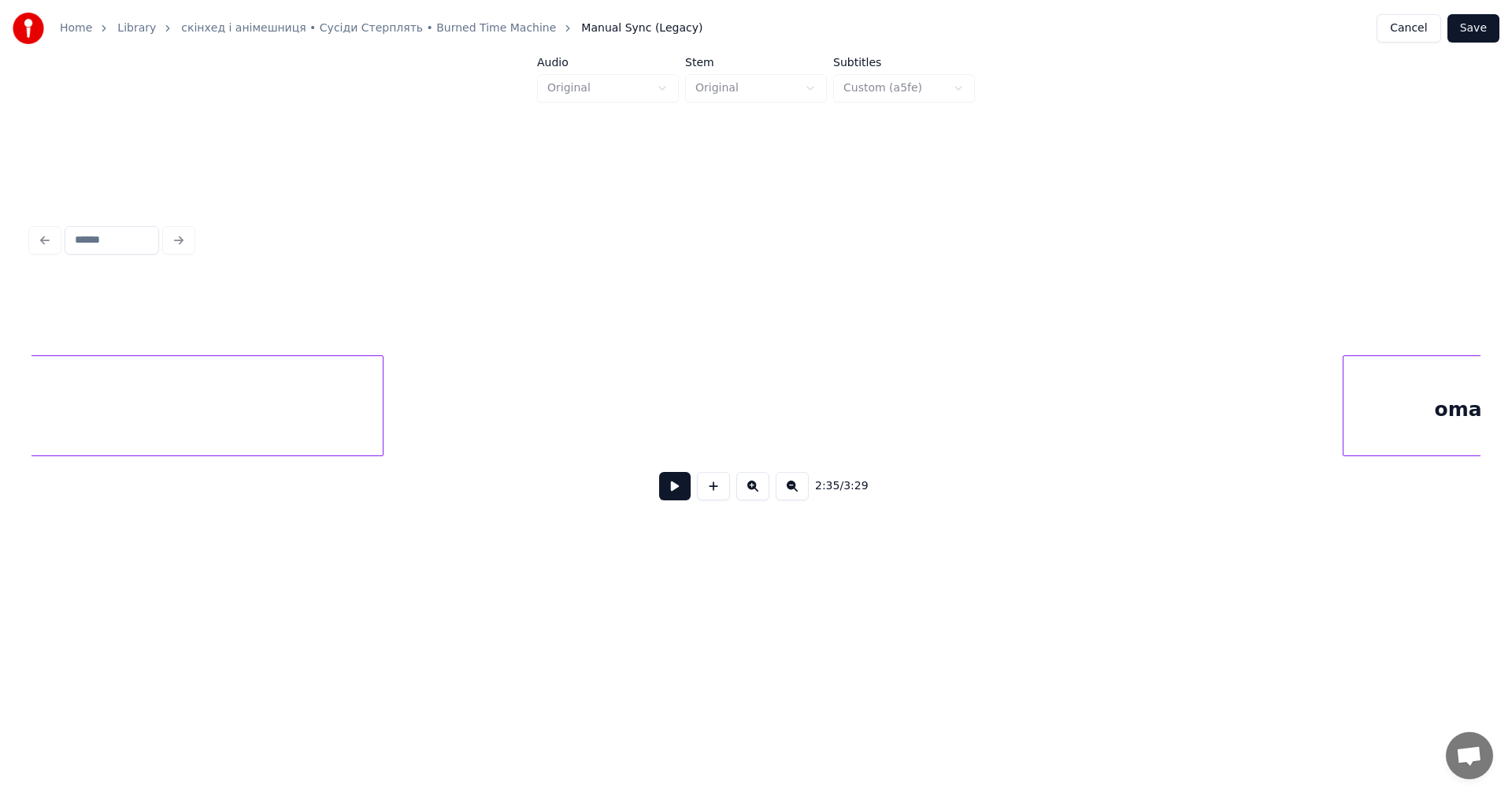
scroll to position [0, 71681]
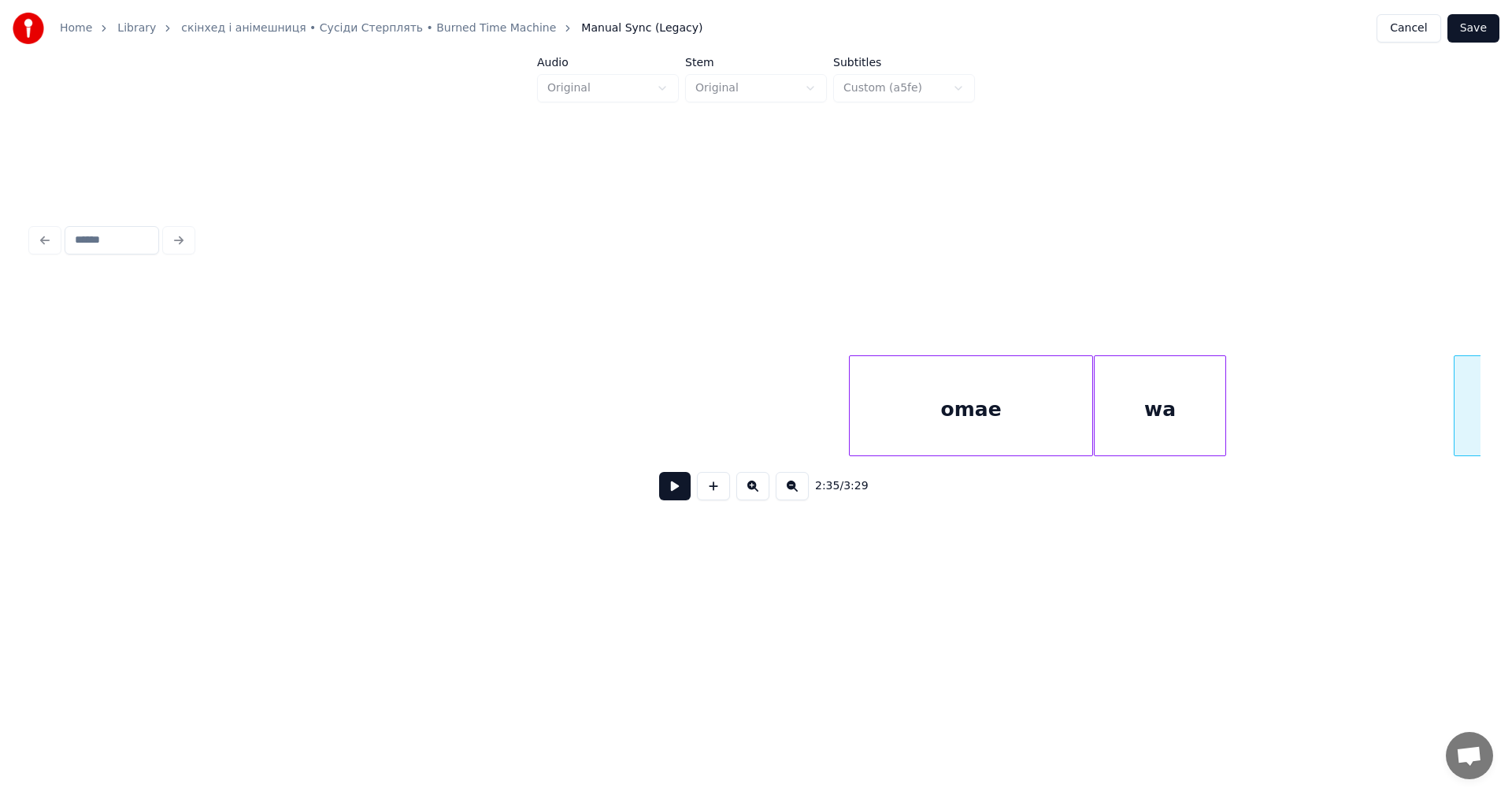
click at [684, 488] on button at bounding box center [674, 486] width 31 height 29
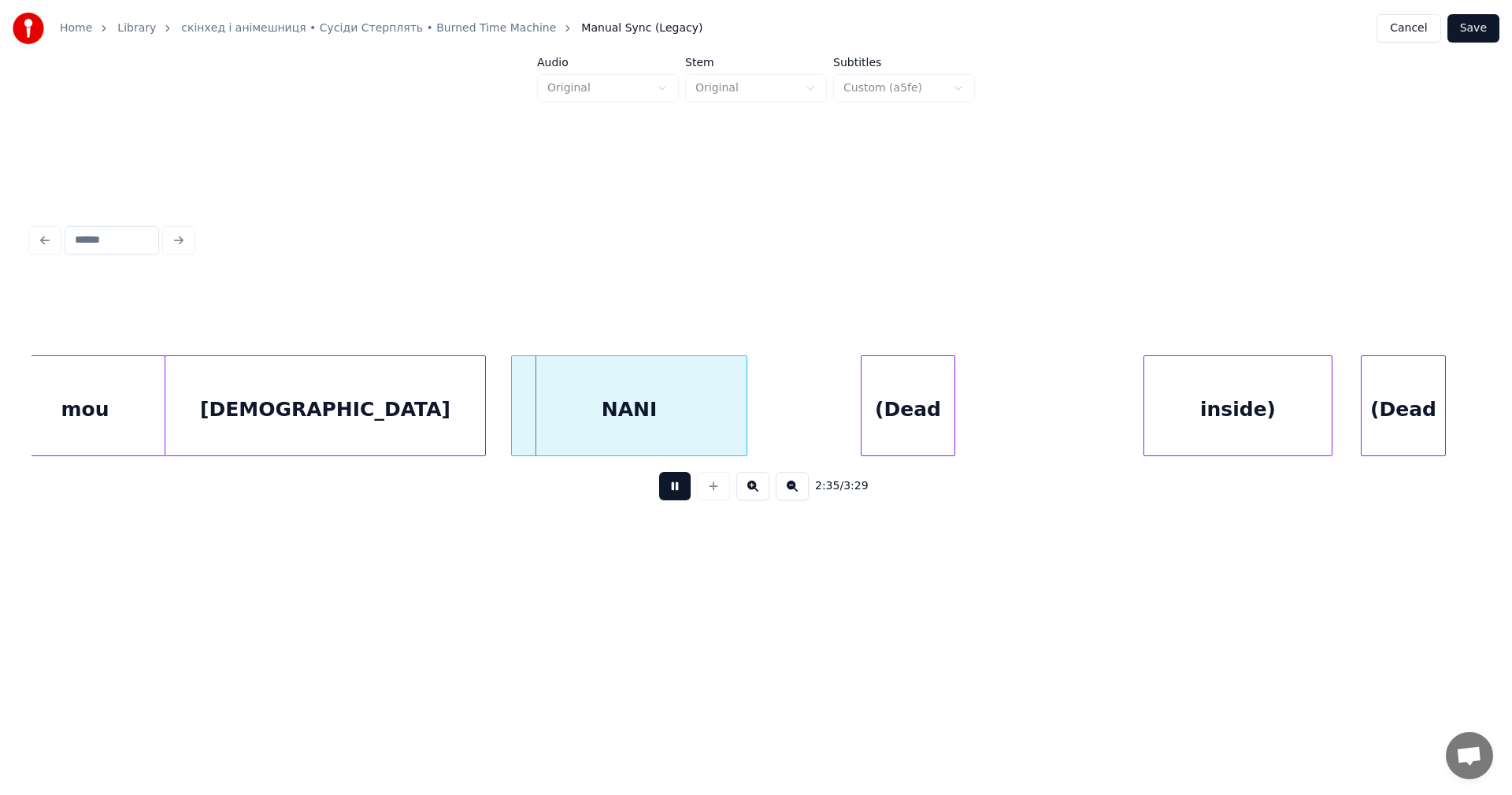
click at [687, 488] on button at bounding box center [674, 486] width 31 height 29
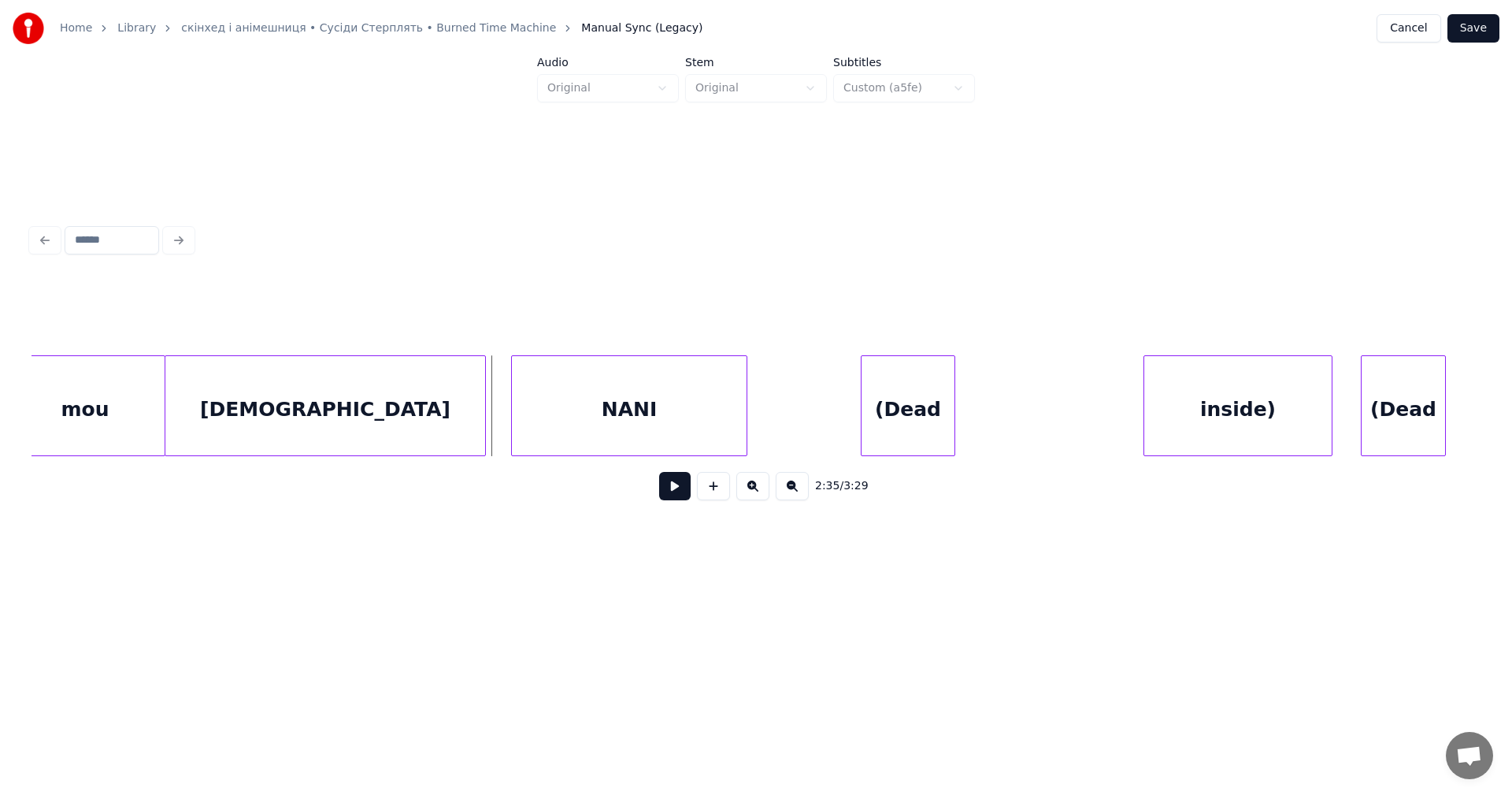
click at [678, 492] on button at bounding box center [674, 486] width 31 height 29
click at [677, 492] on button at bounding box center [674, 486] width 31 height 29
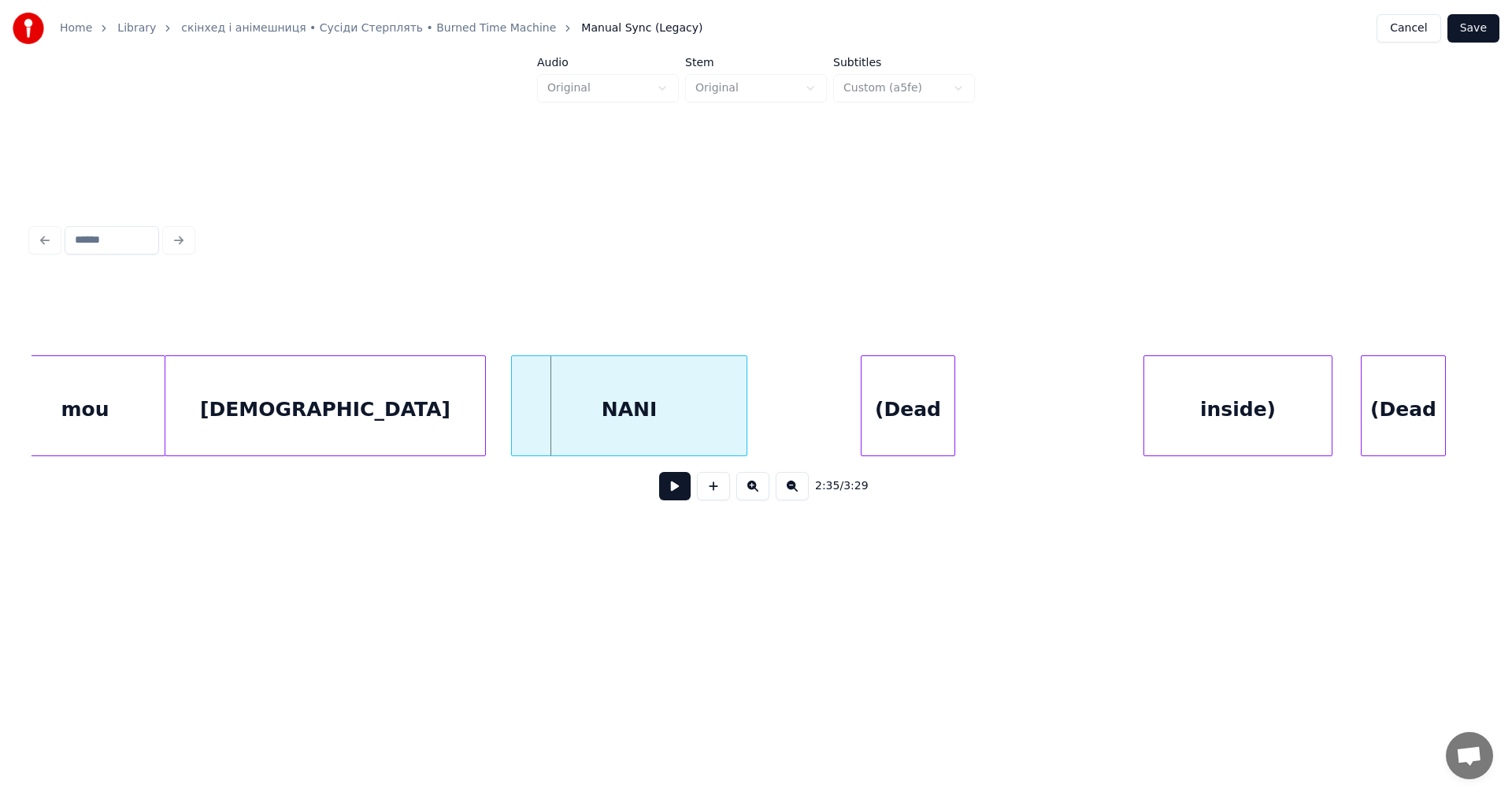
click at [677, 492] on button at bounding box center [674, 486] width 31 height 29
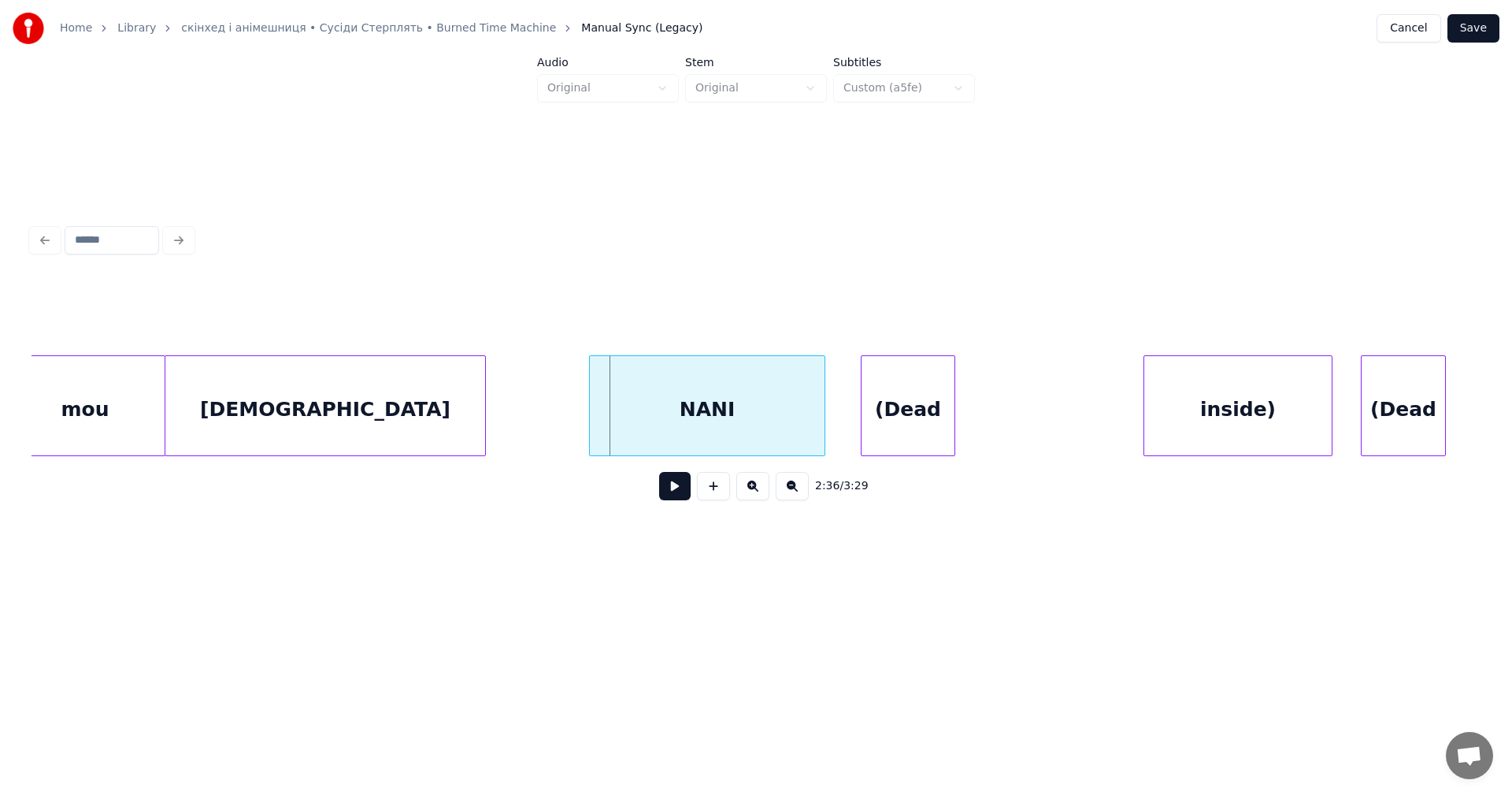
click at [689, 418] on div "NANI" at bounding box center [706, 409] width 235 height 107
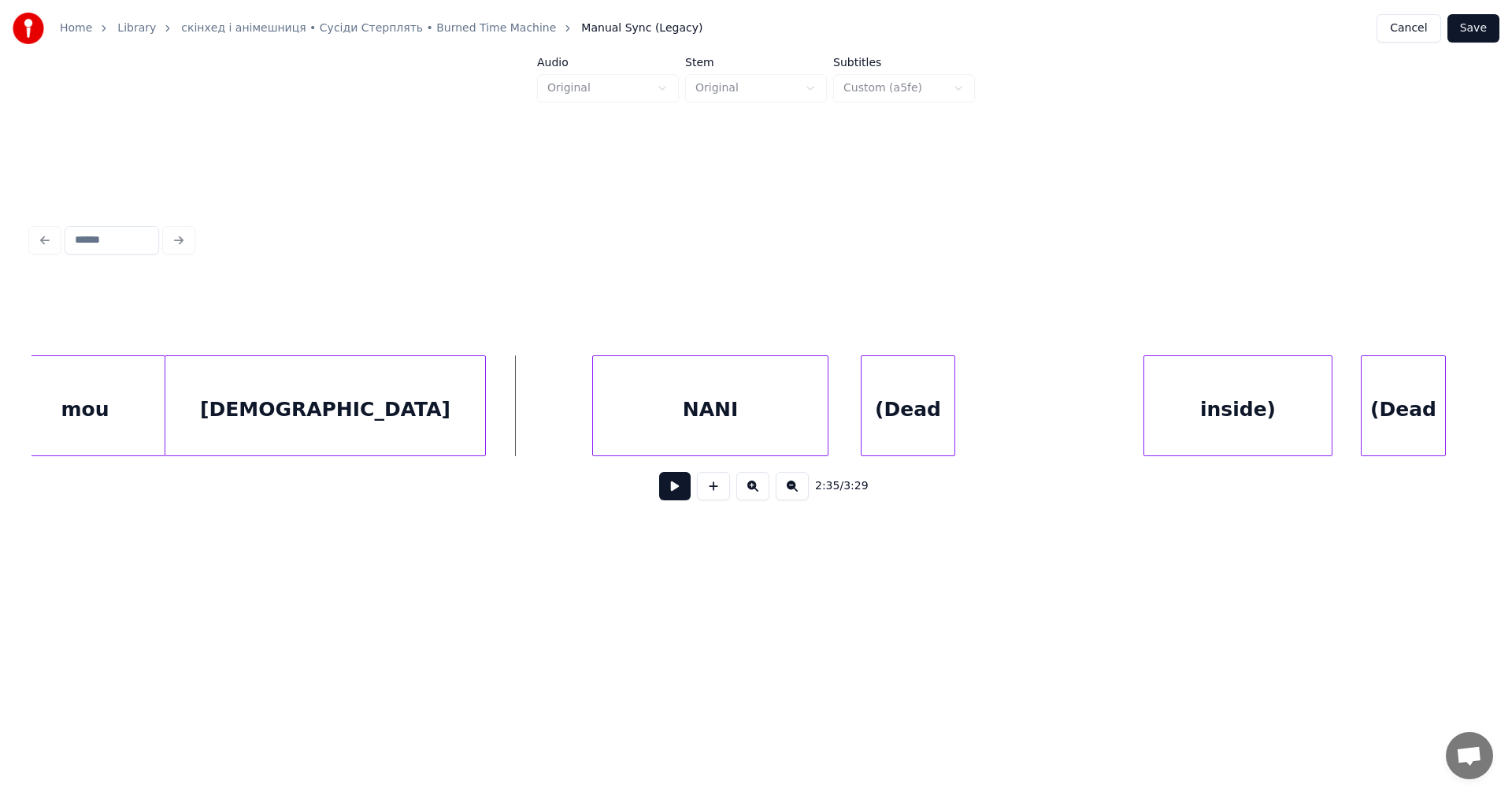
click at [667, 478] on div "2:35 / 3:29" at bounding box center [755, 485] width 1424 height 35
click at [670, 480] on button at bounding box center [674, 486] width 31 height 29
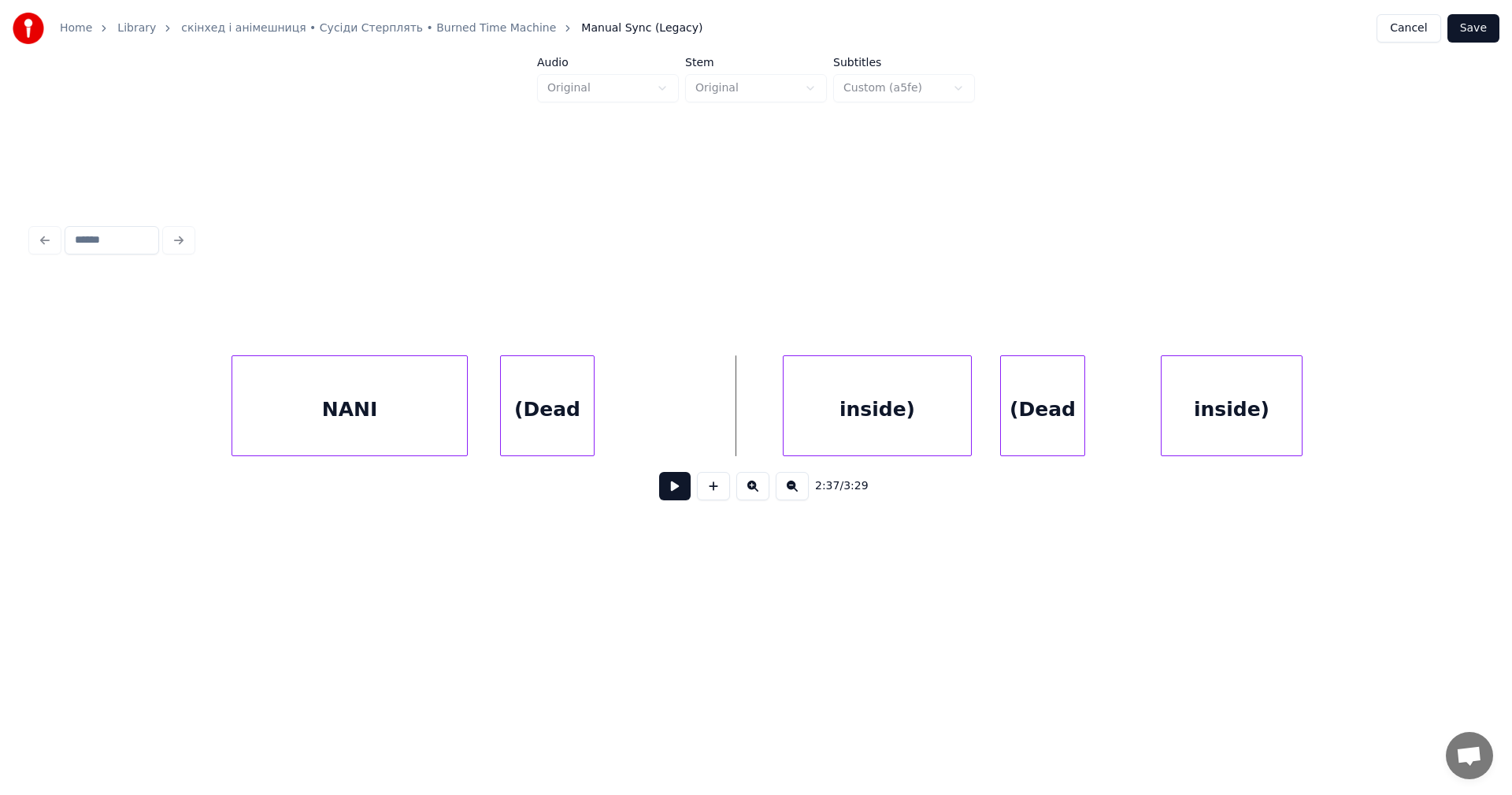
scroll to position [0, 73766]
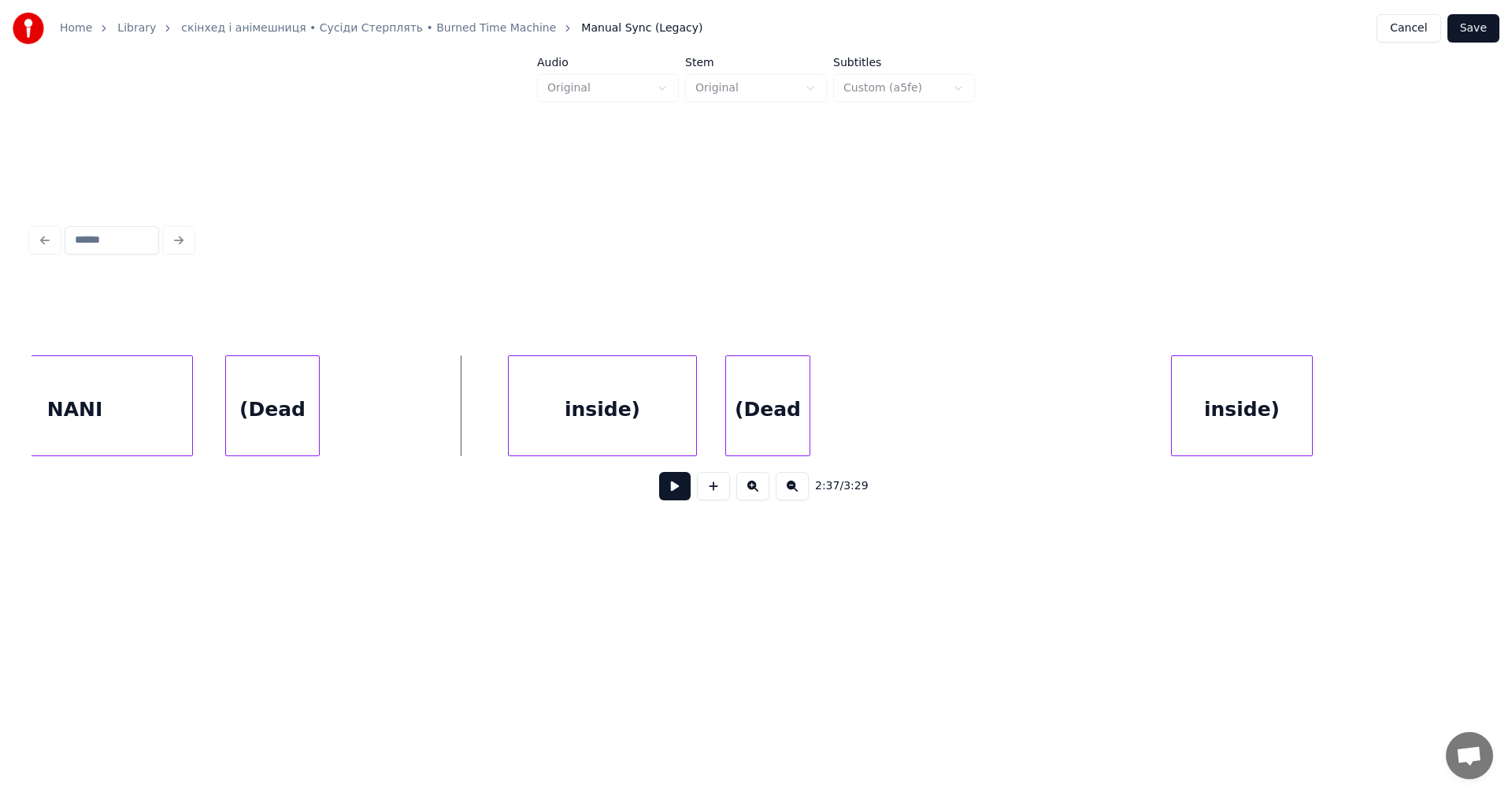
click at [1292, 410] on div "inside)" at bounding box center [1242, 409] width 140 height 107
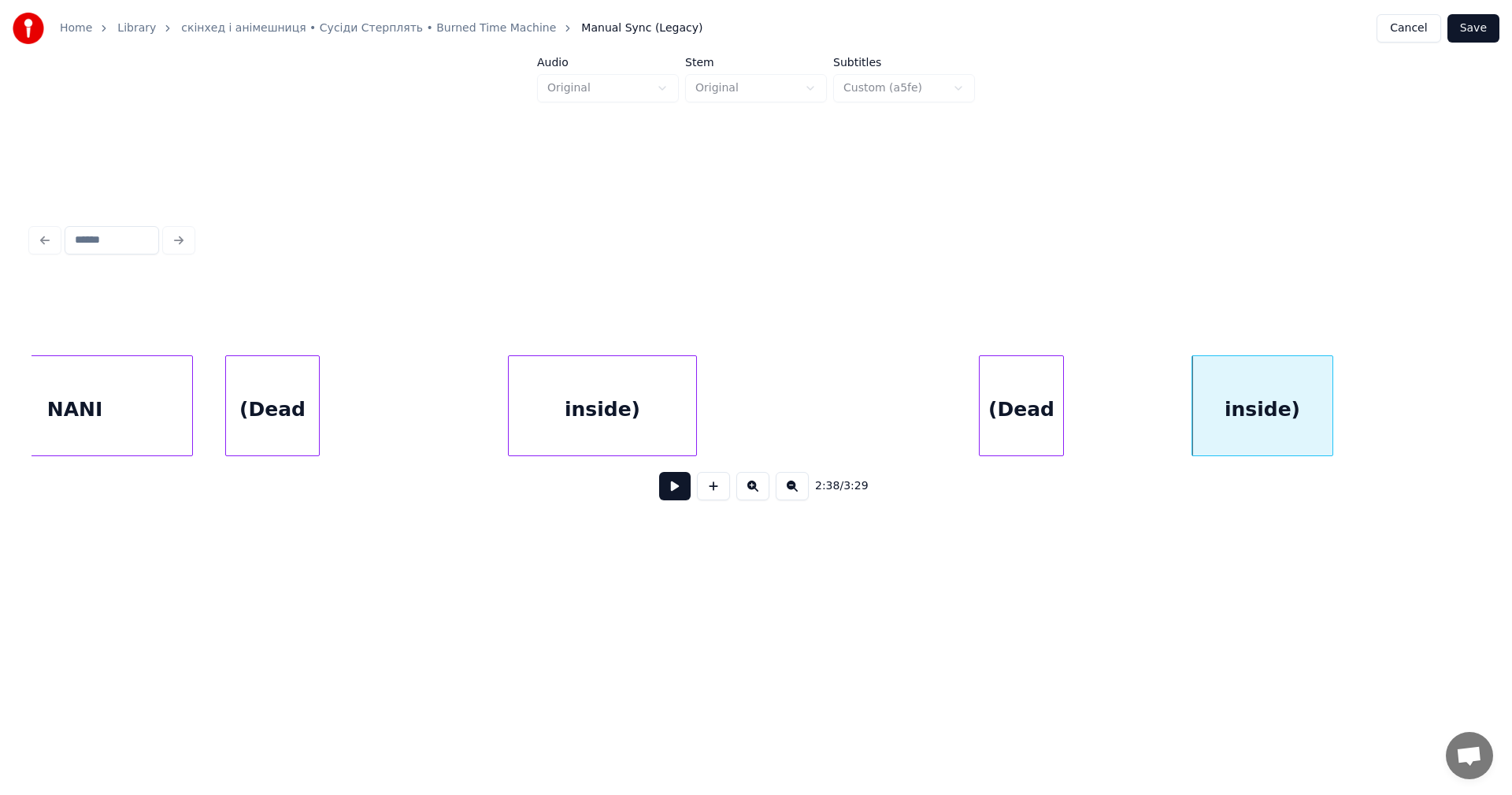
click at [1063, 419] on div "(Dead" at bounding box center [1020, 409] width 83 height 107
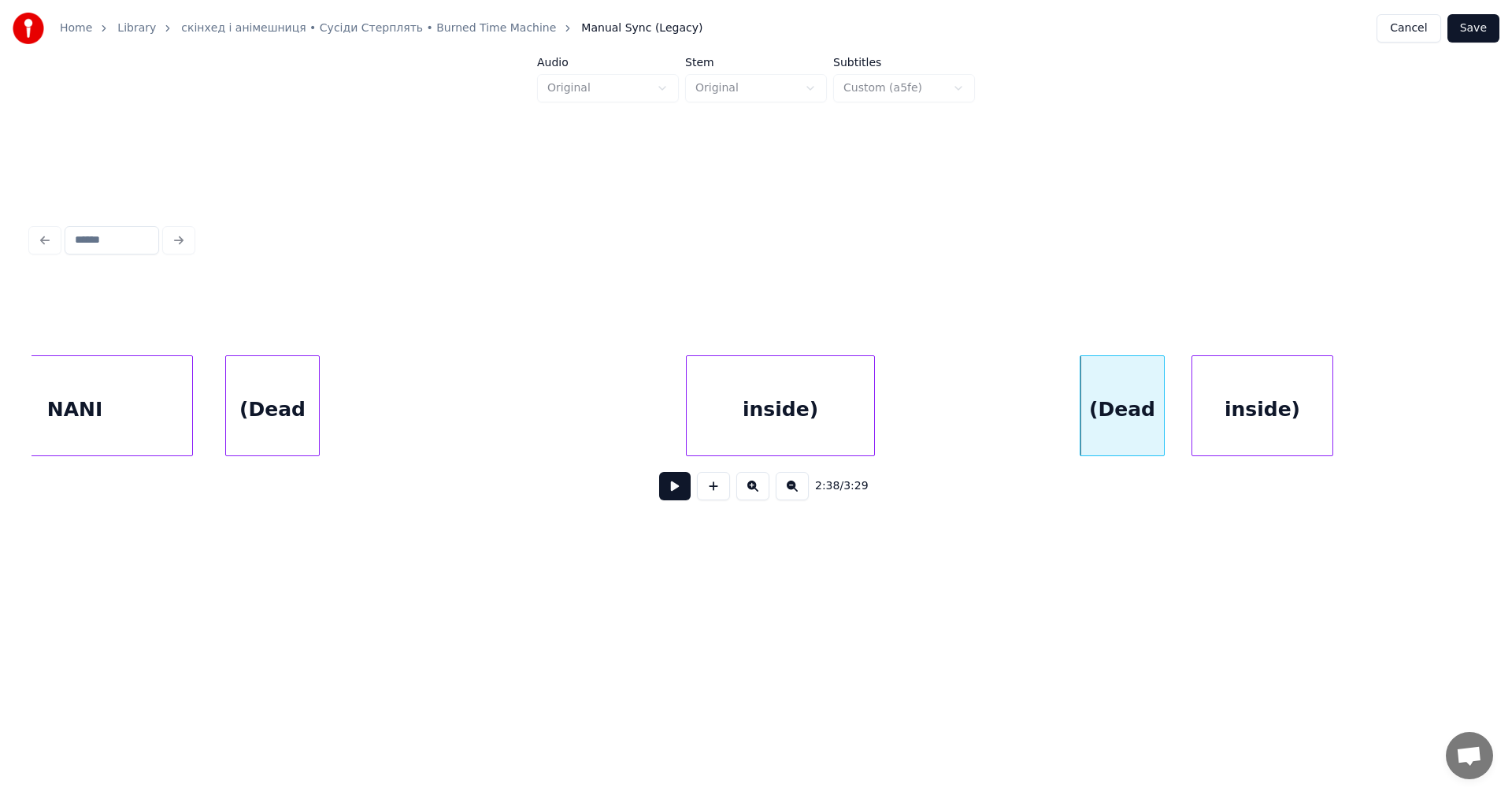
click at [848, 420] on div "inside)" at bounding box center [780, 409] width 188 height 107
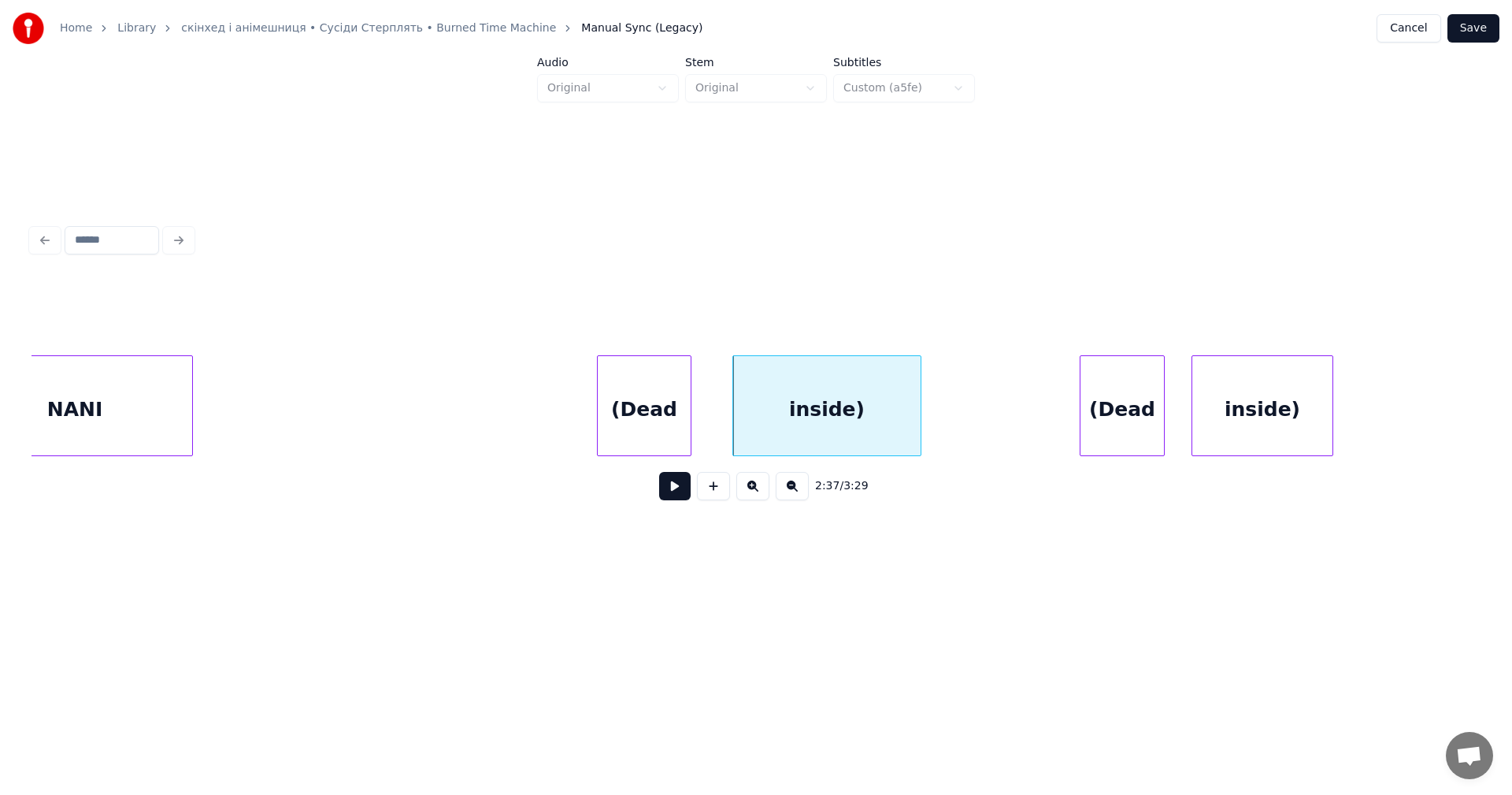
click at [684, 417] on div "(Dead" at bounding box center [644, 409] width 93 height 107
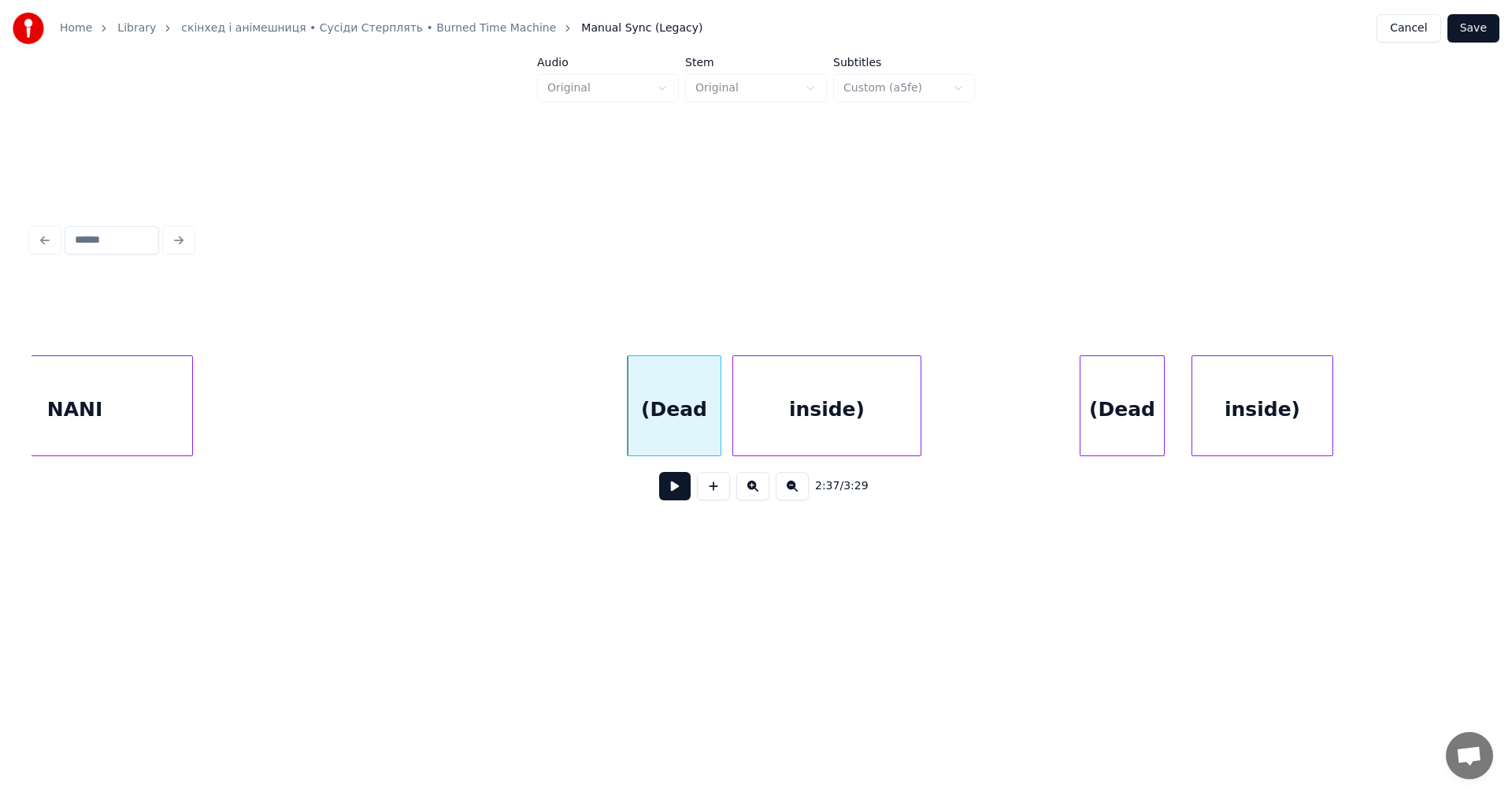
click at [683, 491] on button at bounding box center [674, 486] width 31 height 29
click at [193, 398] on div "NANI" at bounding box center [75, 406] width 237 height 101
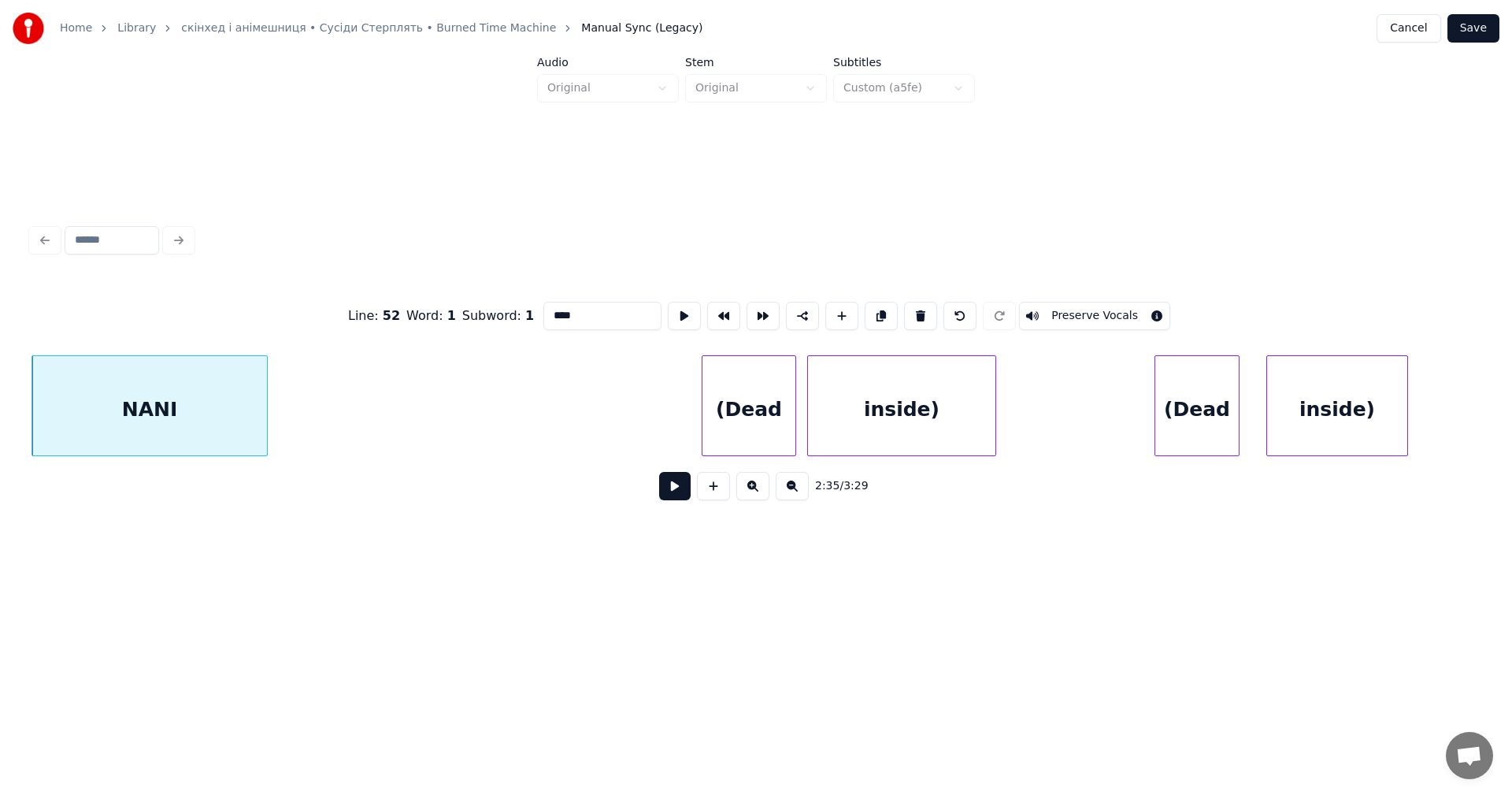
click at [237, 416] on div "NANI" at bounding box center [149, 409] width 235 height 107
click at [305, 403] on div at bounding box center [302, 406] width 5 height 99
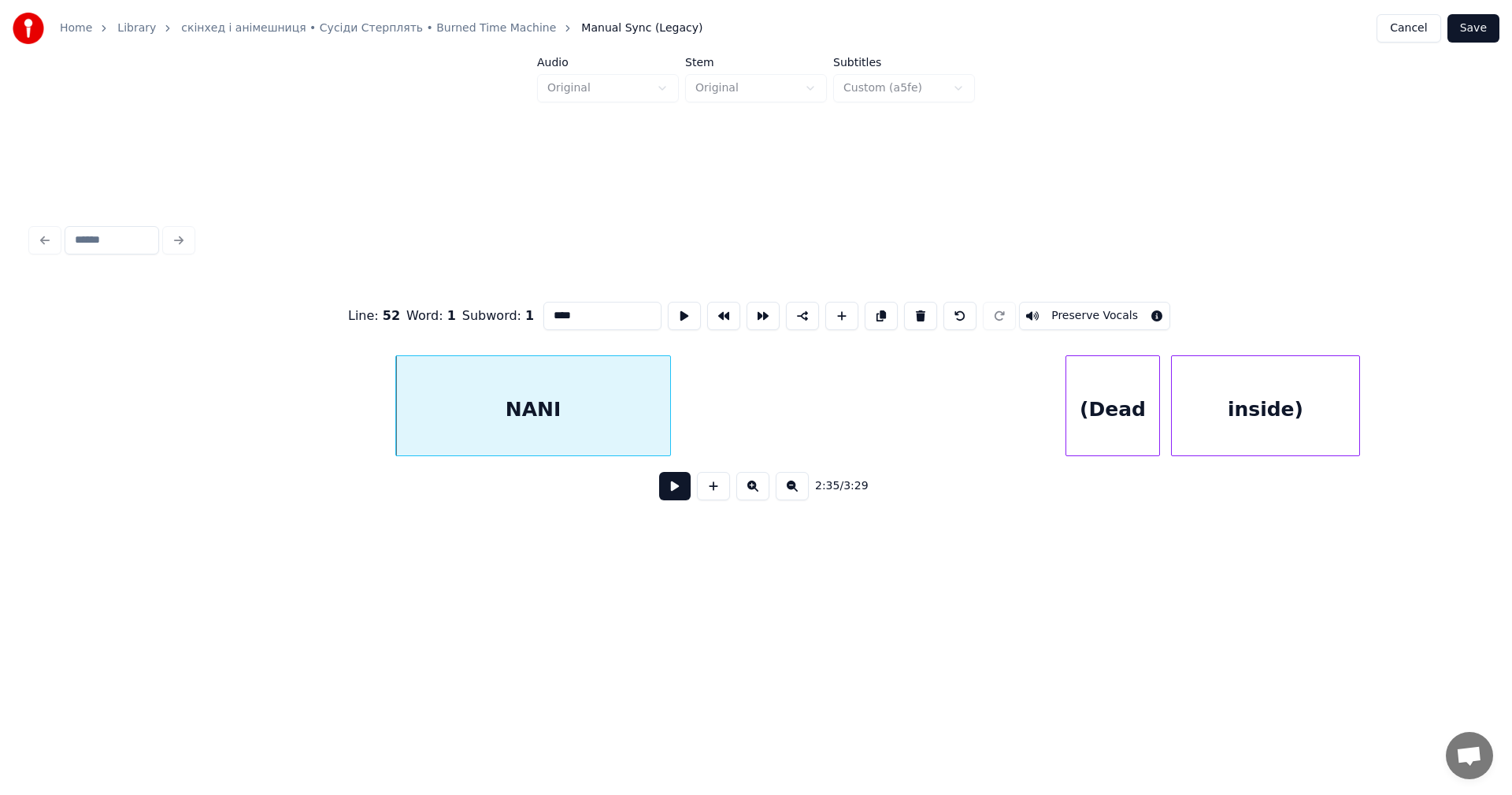
scroll to position [0, 73106]
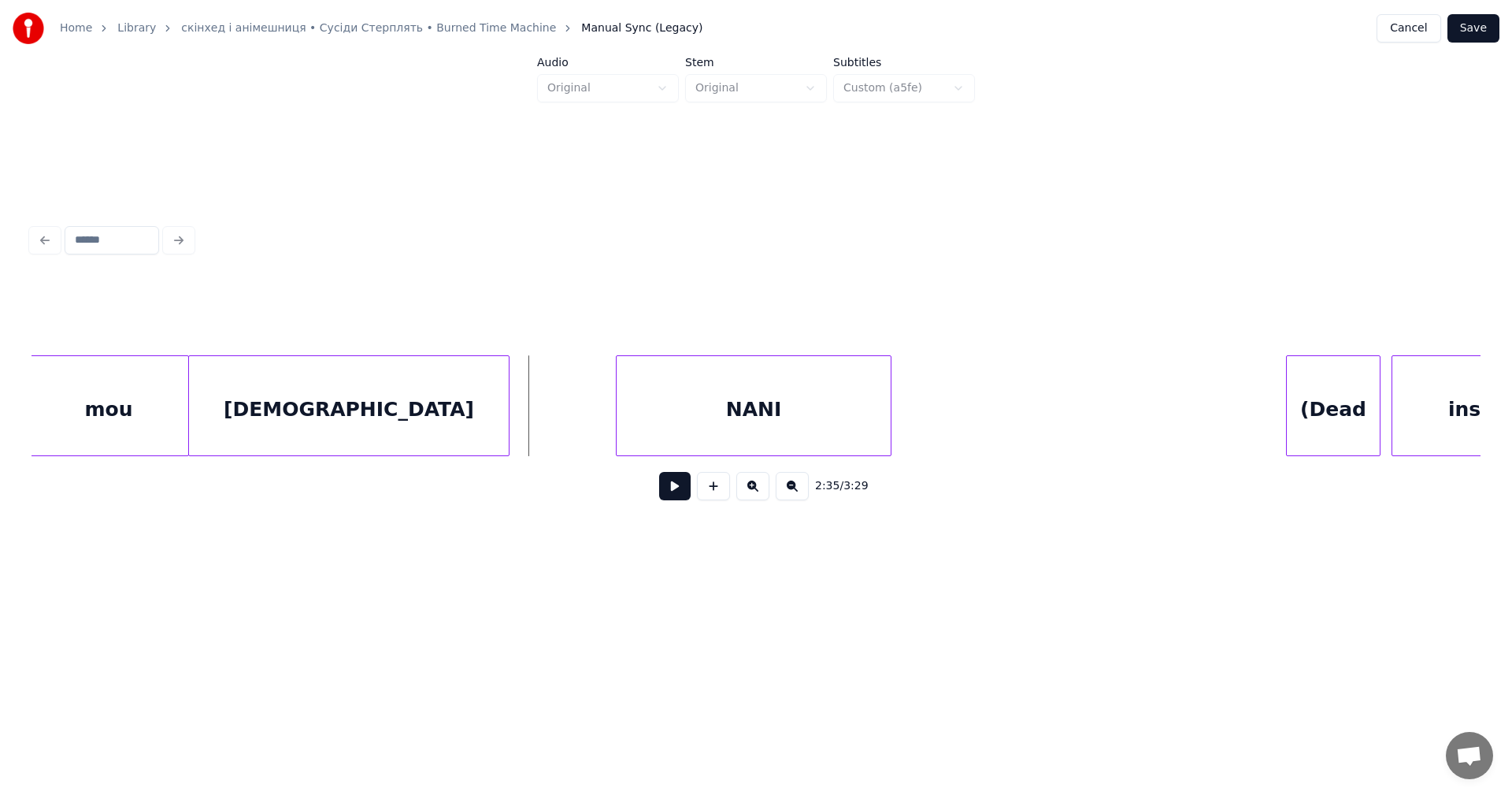
click at [674, 494] on button at bounding box center [674, 486] width 31 height 29
click at [675, 494] on button at bounding box center [674, 486] width 31 height 29
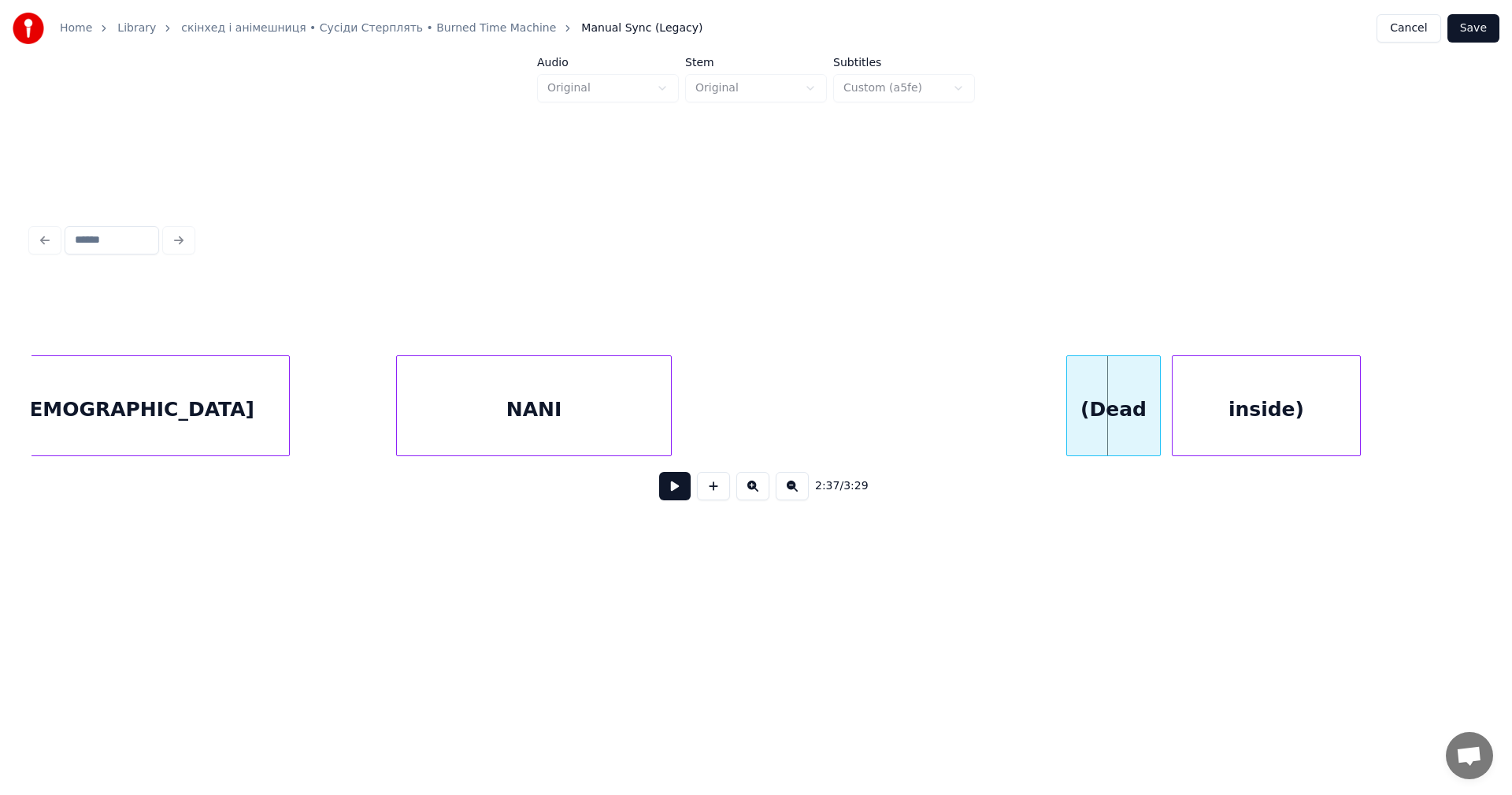
scroll to position [0, 73436]
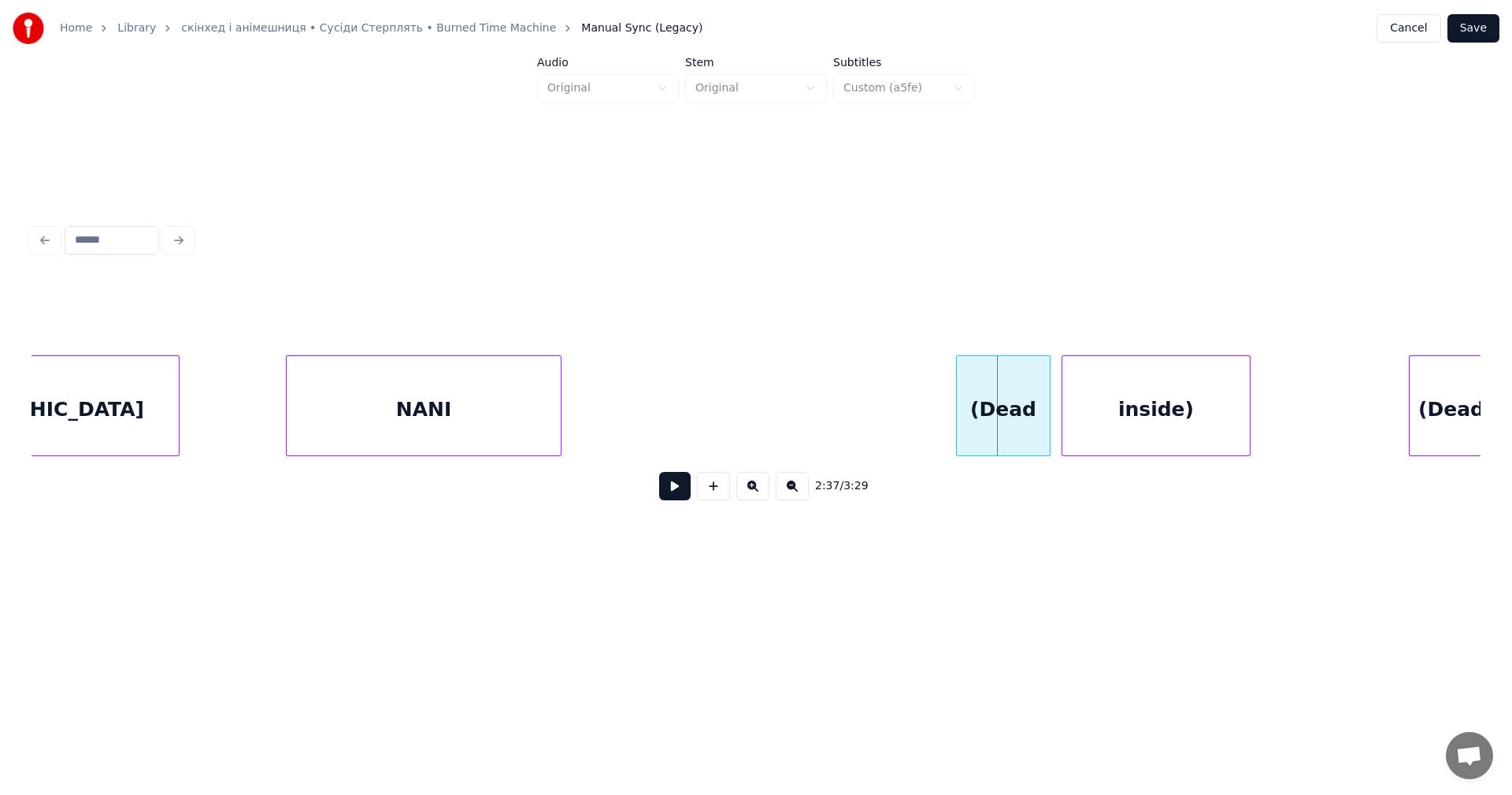
click at [670, 483] on button at bounding box center [674, 486] width 31 height 29
click at [673, 483] on button at bounding box center [674, 486] width 31 height 29
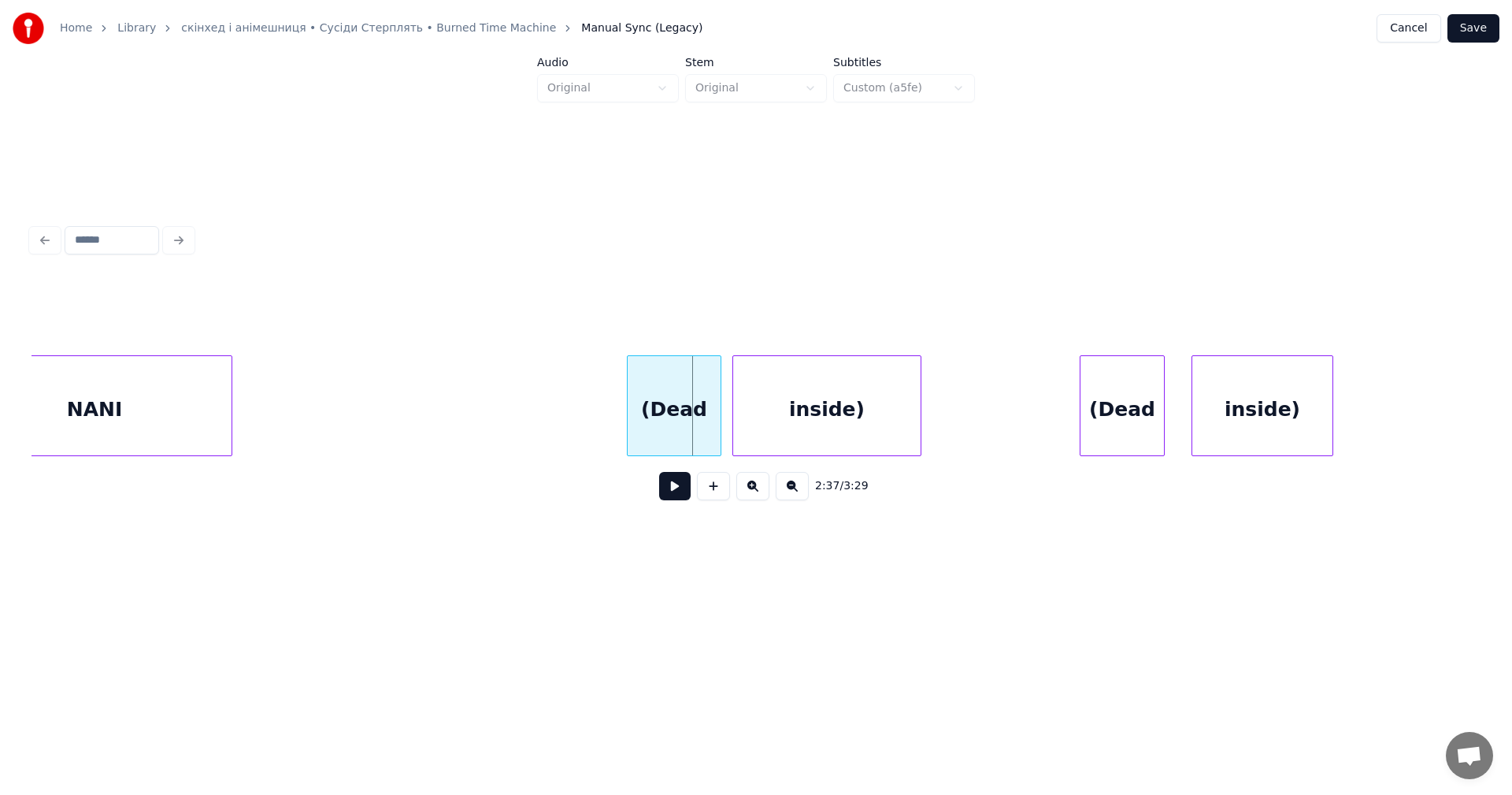
scroll to position [0, 73819]
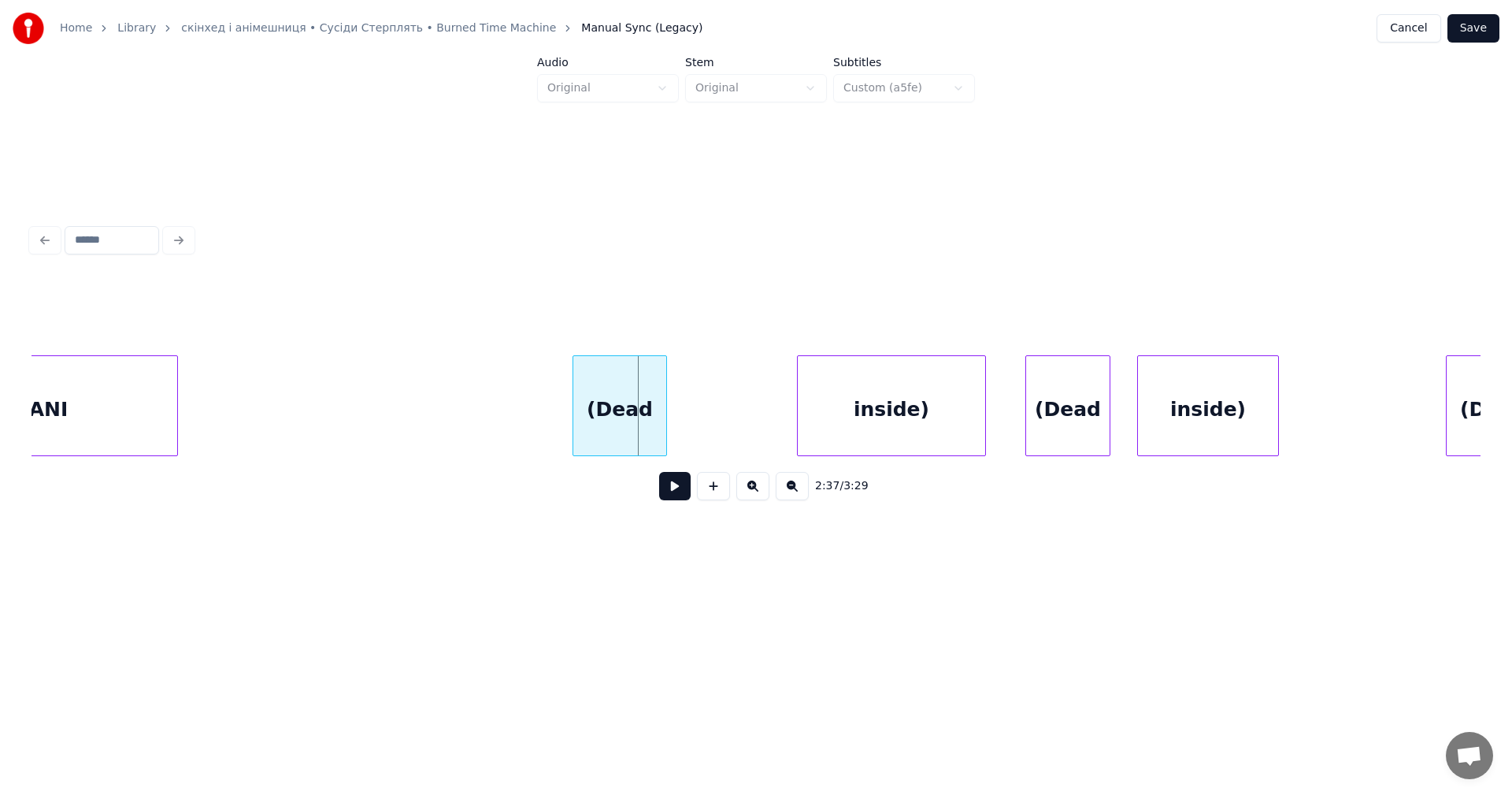
click at [963, 428] on div "inside)" at bounding box center [891, 409] width 188 height 107
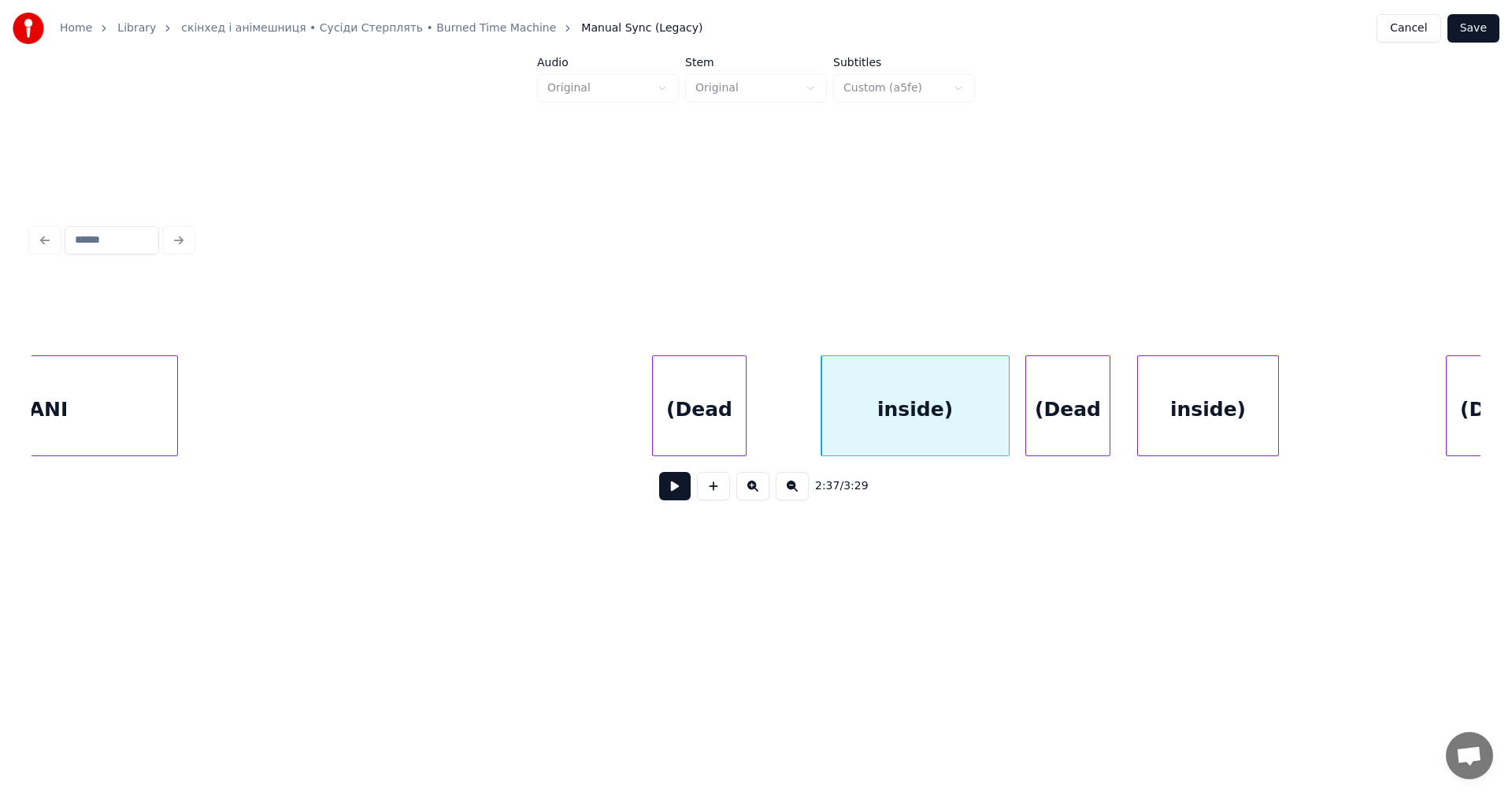
click at [734, 419] on div "(Dead" at bounding box center [699, 409] width 93 height 107
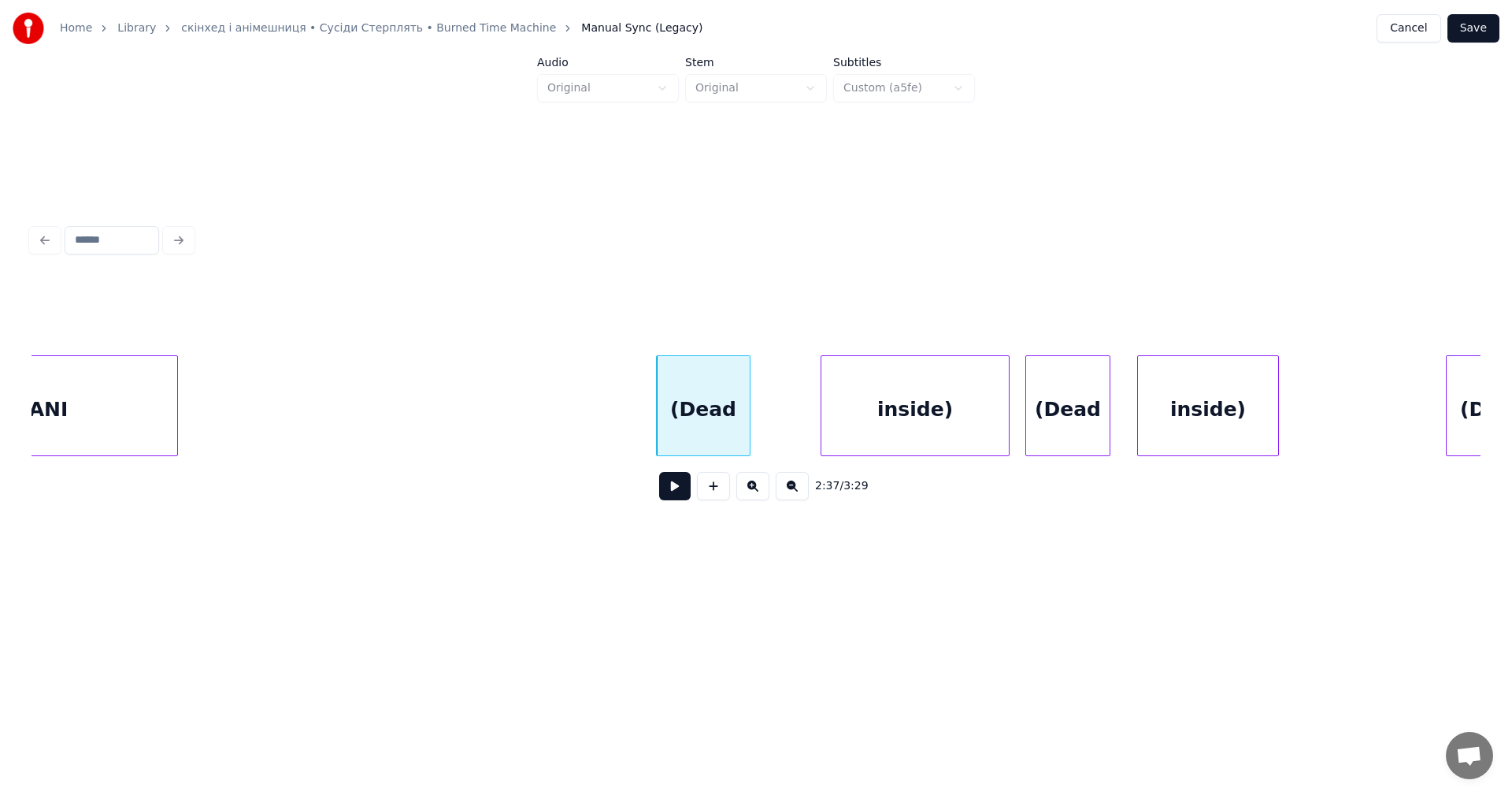
click at [678, 494] on button at bounding box center [674, 486] width 31 height 29
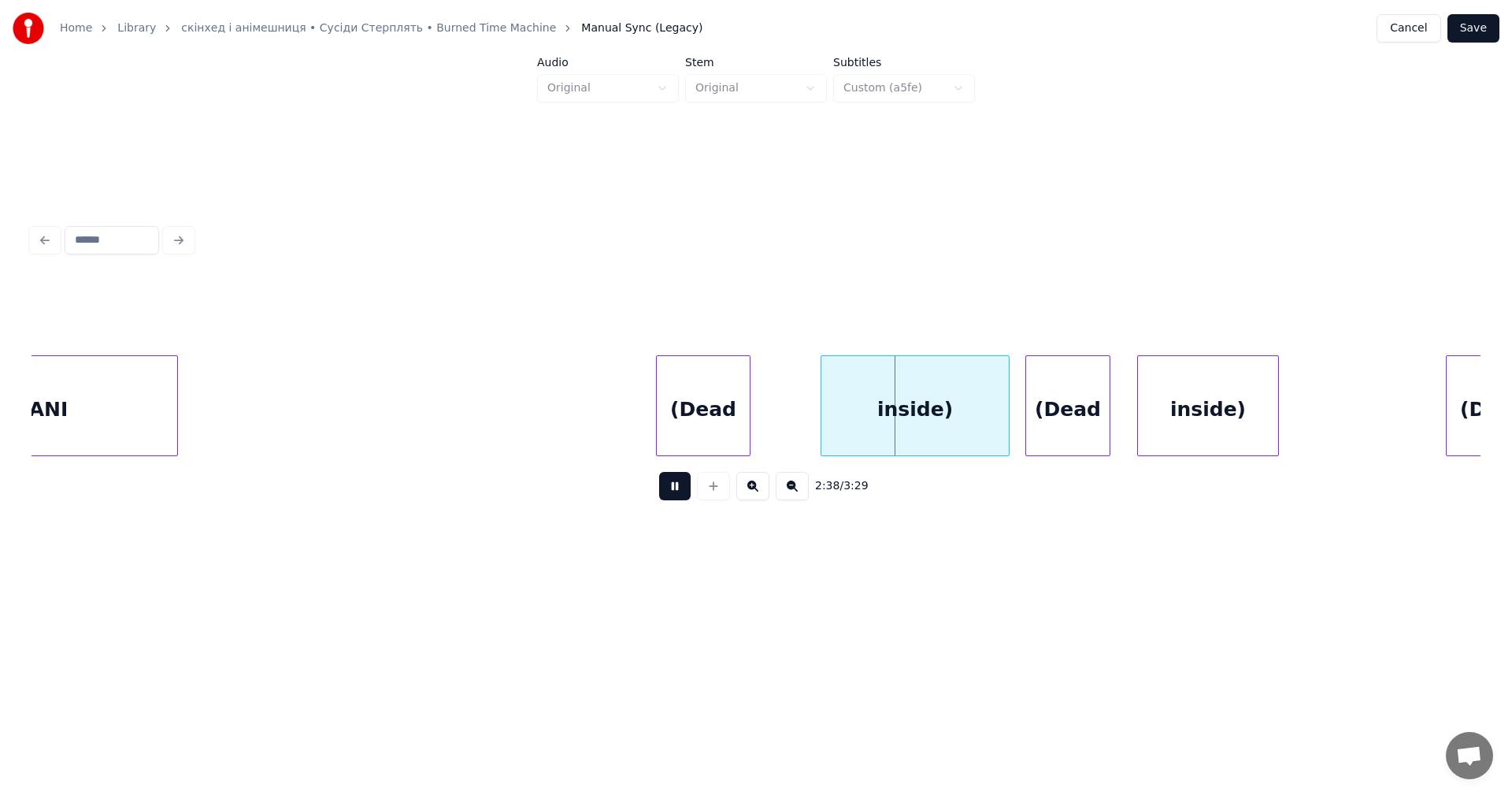
click at [678, 494] on button at bounding box center [674, 486] width 31 height 29
click at [808, 407] on div "inside)" at bounding box center [867, 409] width 188 height 107
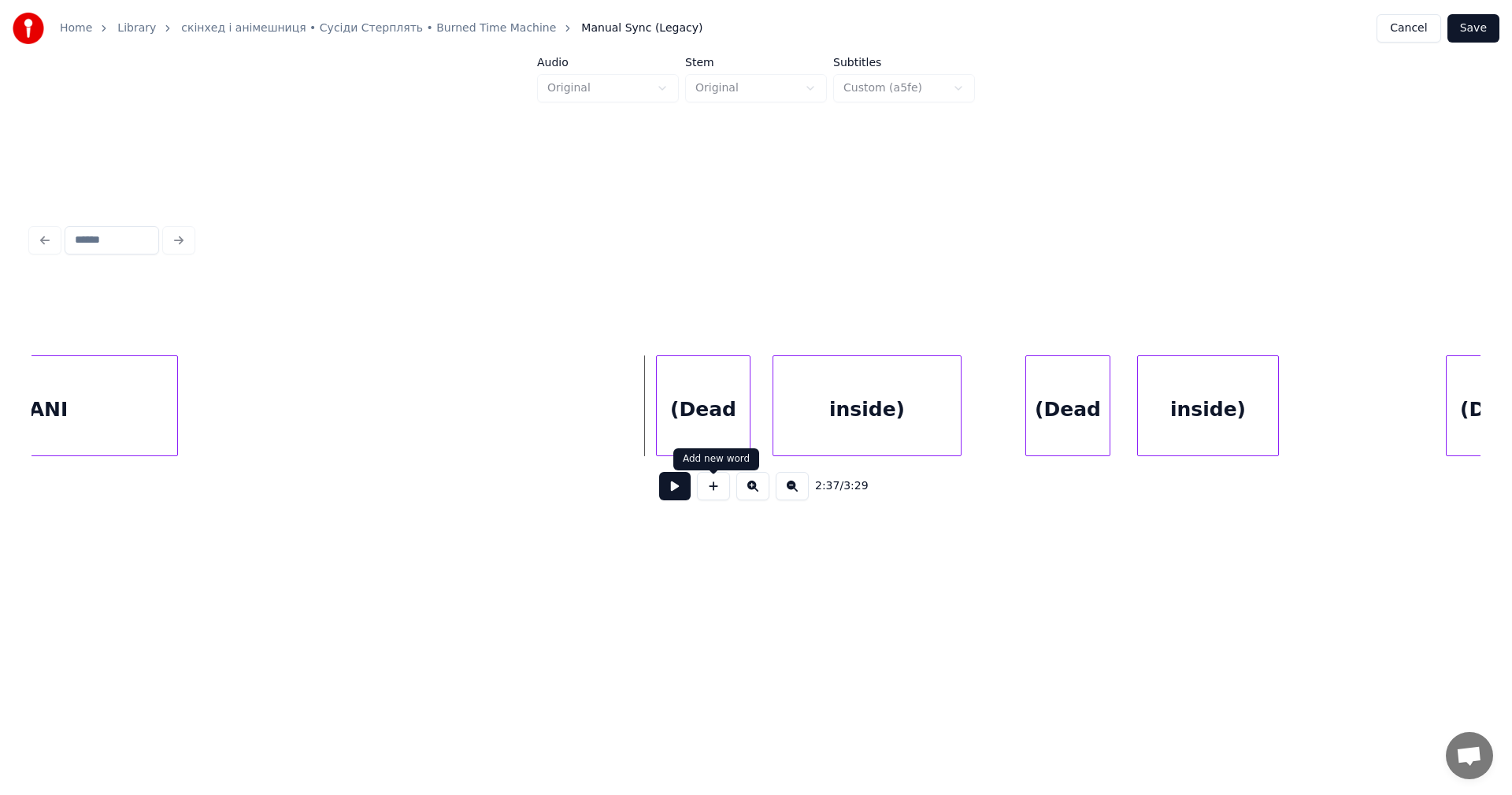
click at [688, 498] on button at bounding box center [674, 486] width 31 height 29
click at [687, 498] on button at bounding box center [674, 486] width 31 height 29
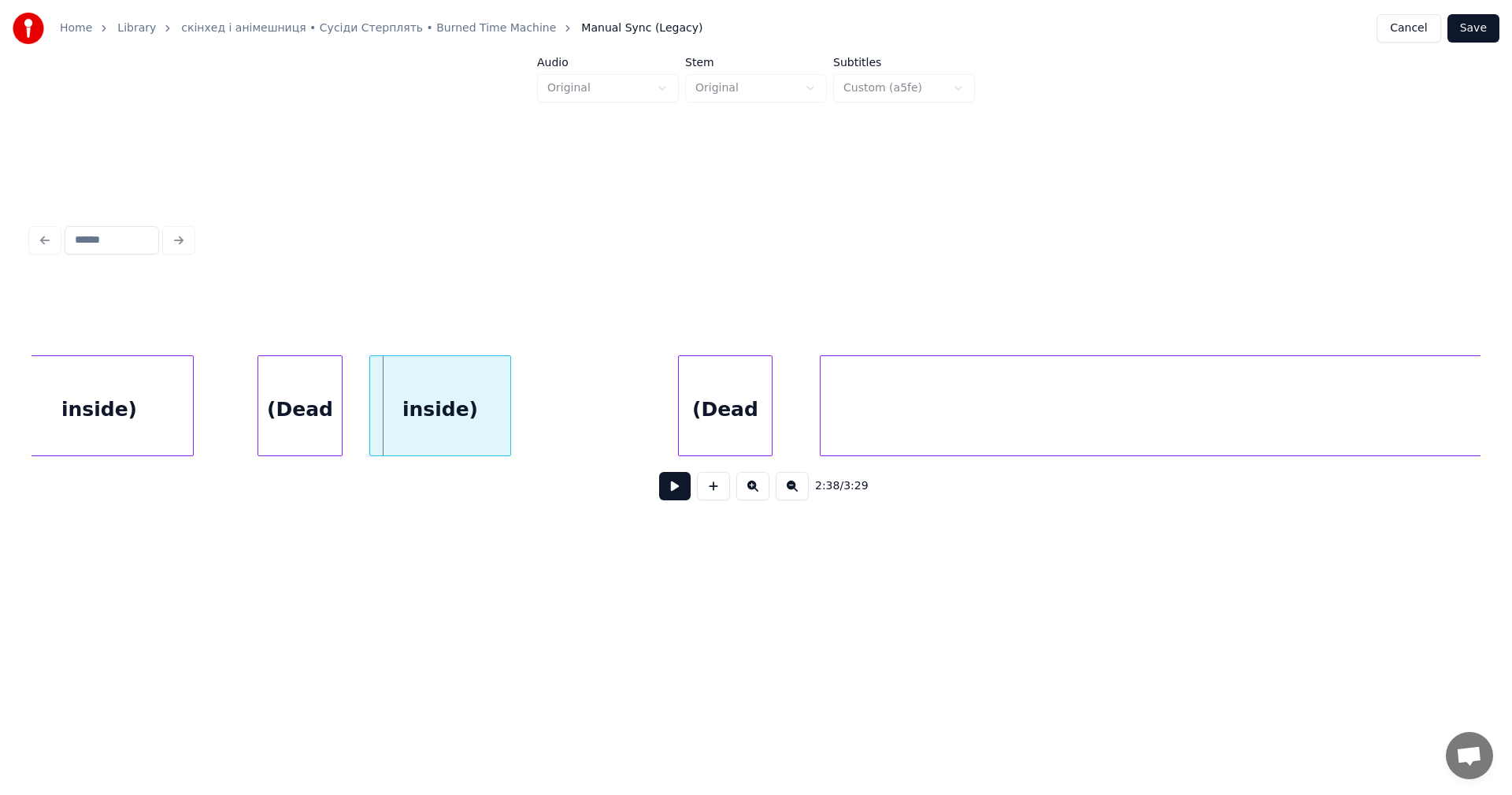
scroll to position [0, 74698]
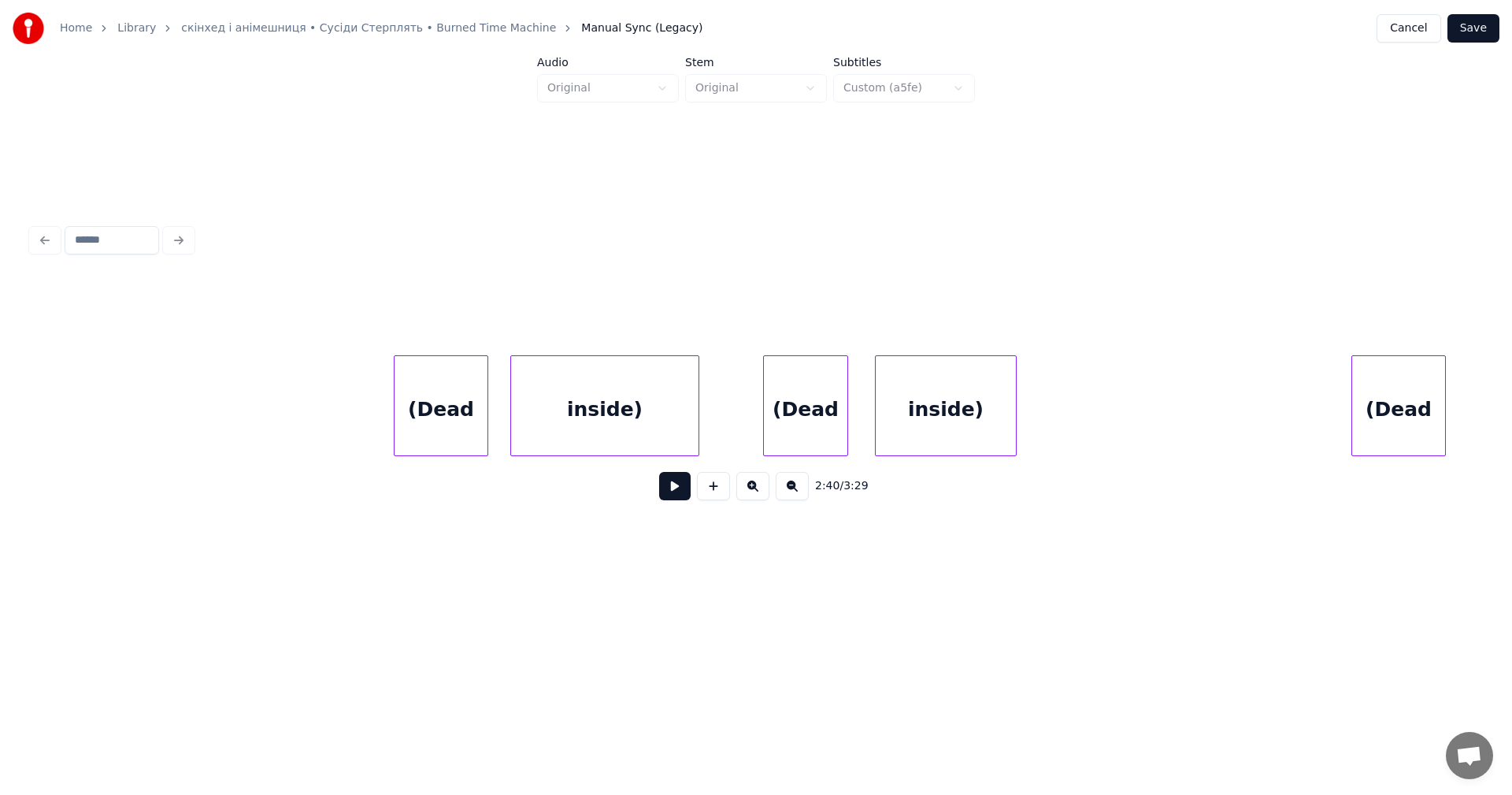
scroll to position [0, 74089]
click at [1511, 419] on html "Home Library скінхед і анімешниця • Сусіди Стерплять • Burned Time Machine Manu…" at bounding box center [756, 314] width 1512 height 629
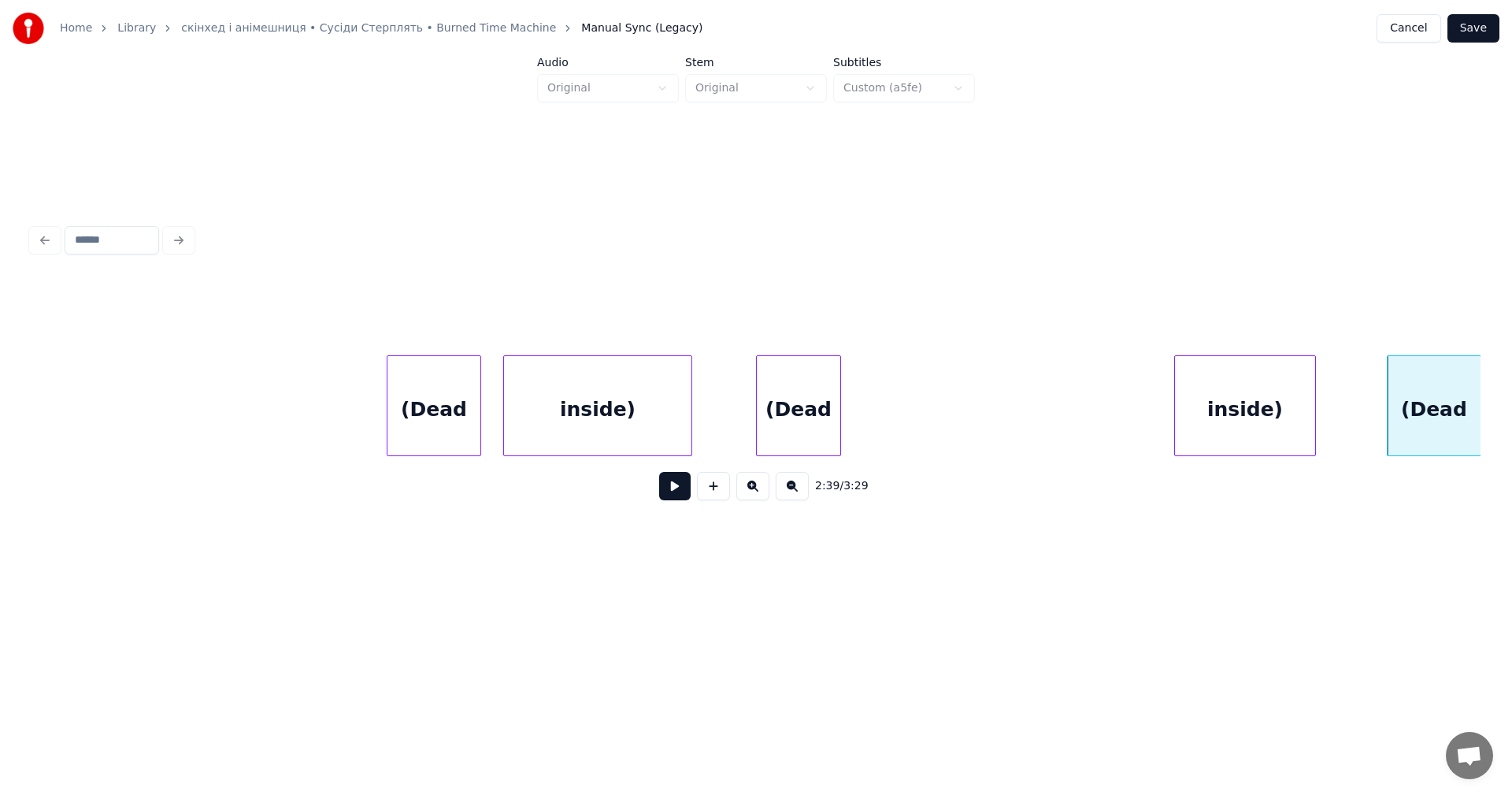
click at [1315, 416] on div "inside)" at bounding box center [1244, 409] width 140 height 107
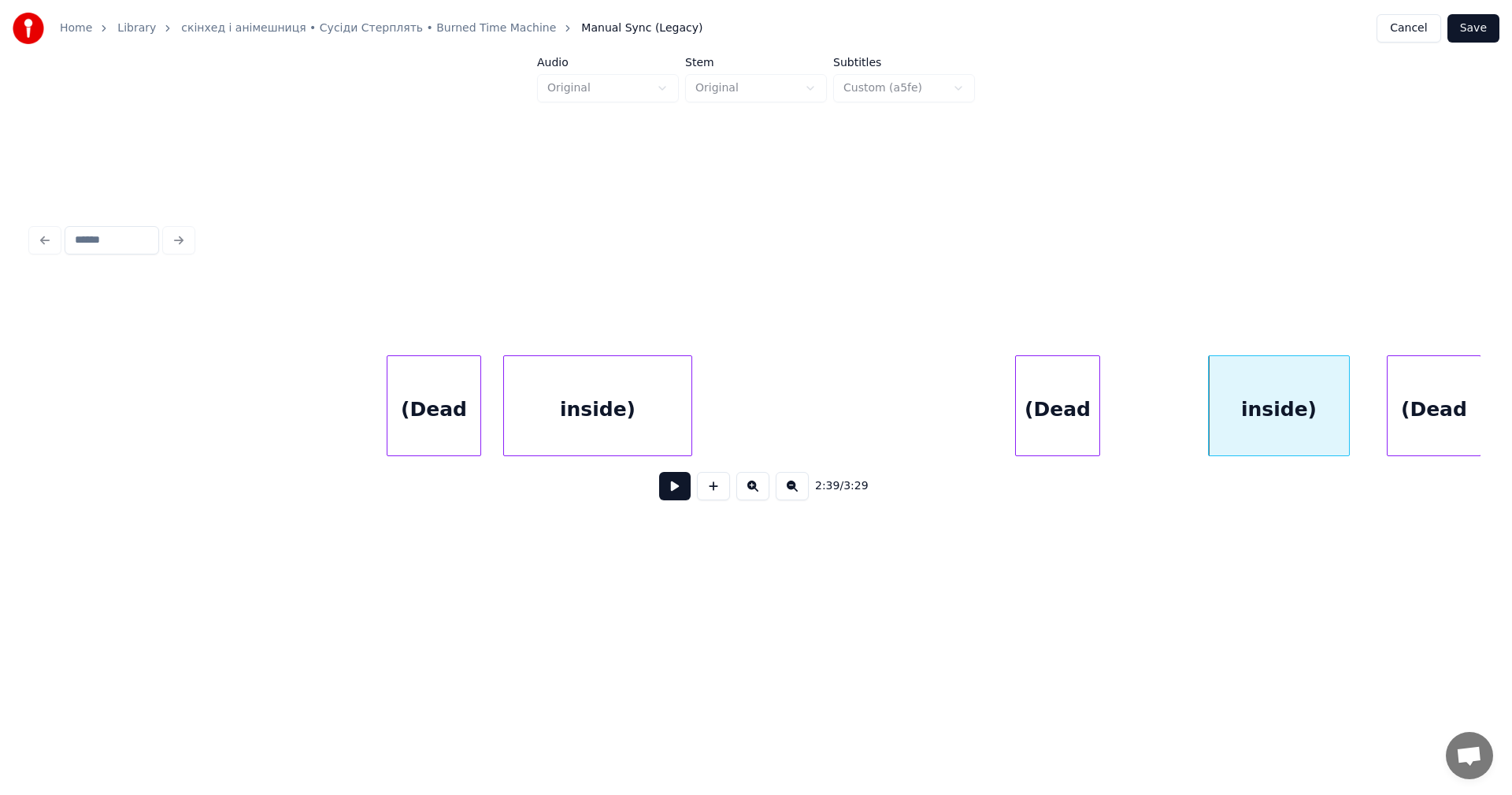
click at [1099, 421] on div "(Dead" at bounding box center [1057, 409] width 83 height 107
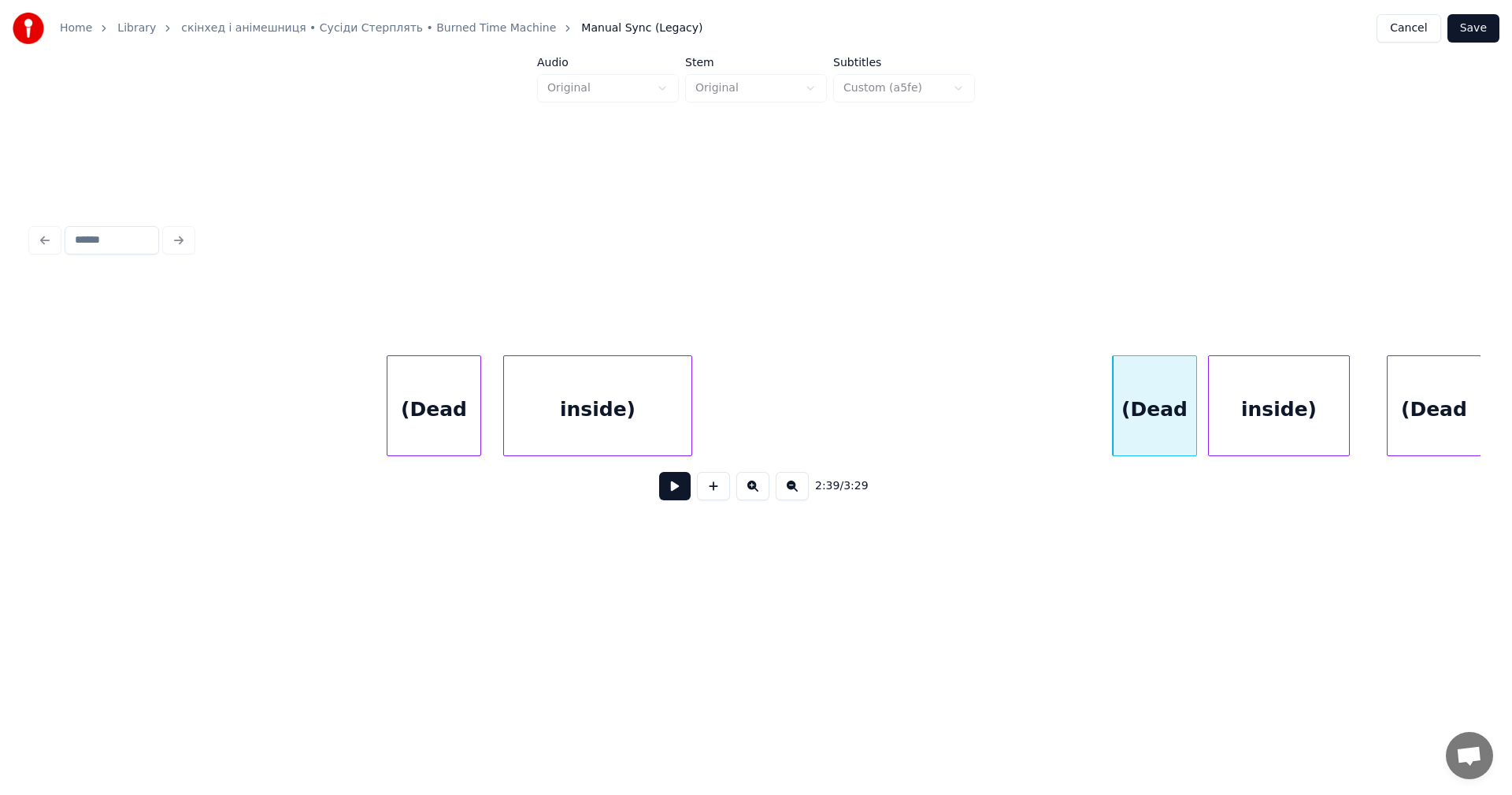
click at [652, 416] on div "inside)" at bounding box center [598, 409] width 188 height 107
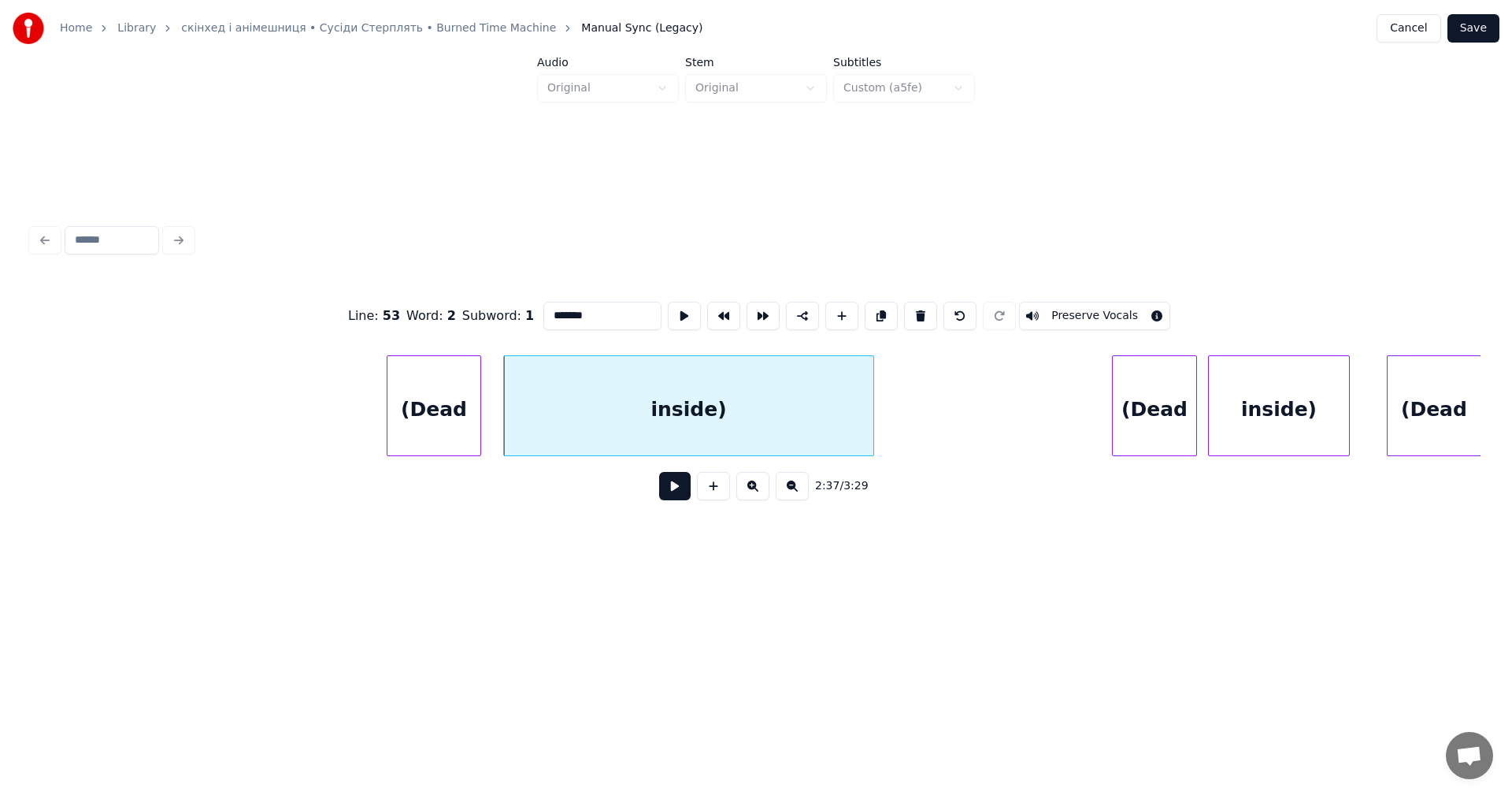
click at [873, 419] on div at bounding box center [871, 406] width 5 height 99
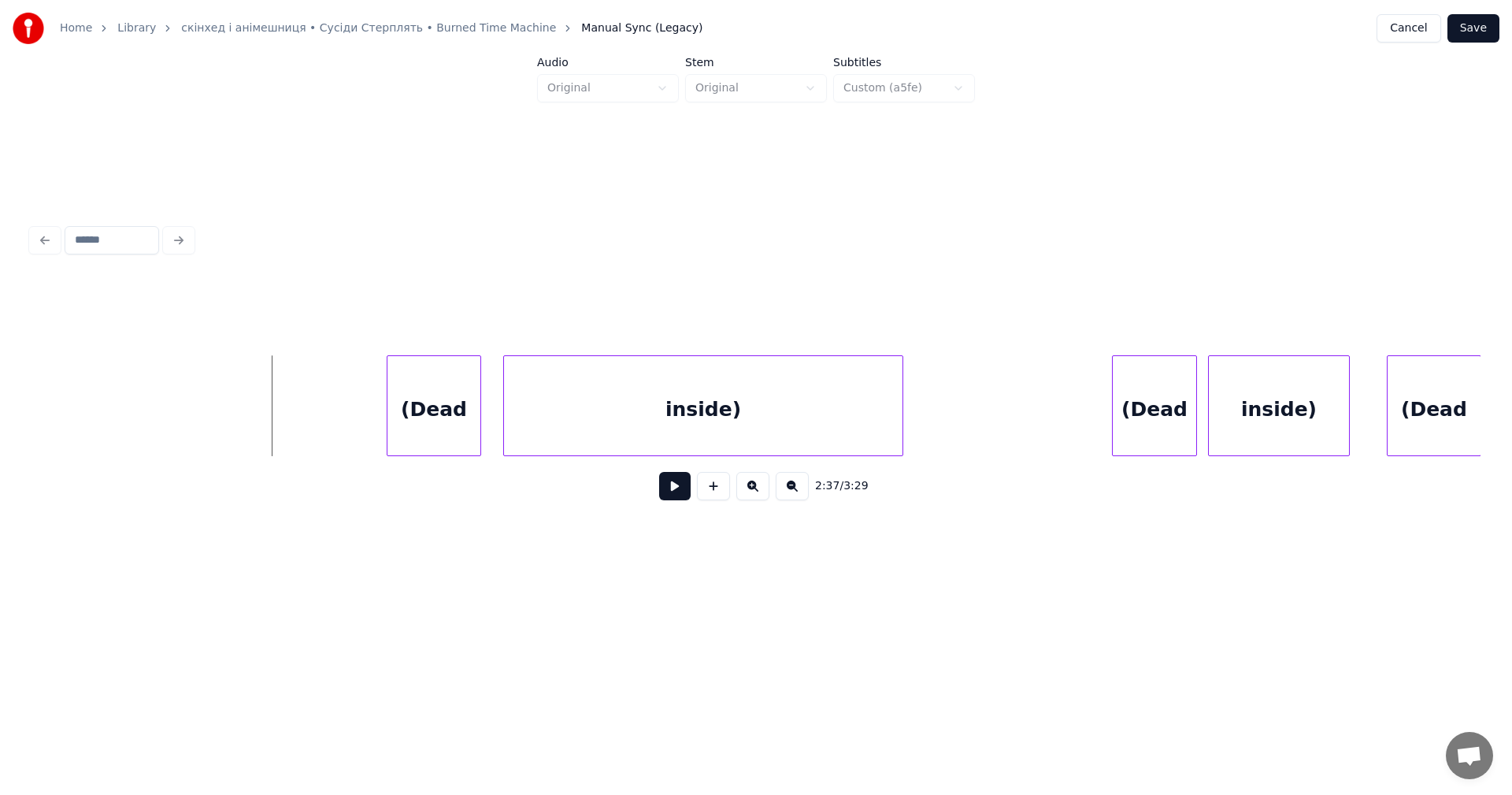
click at [683, 492] on button at bounding box center [674, 486] width 31 height 29
click at [684, 492] on button at bounding box center [674, 486] width 31 height 29
click at [891, 419] on div "inside)" at bounding box center [691, 406] width 400 height 101
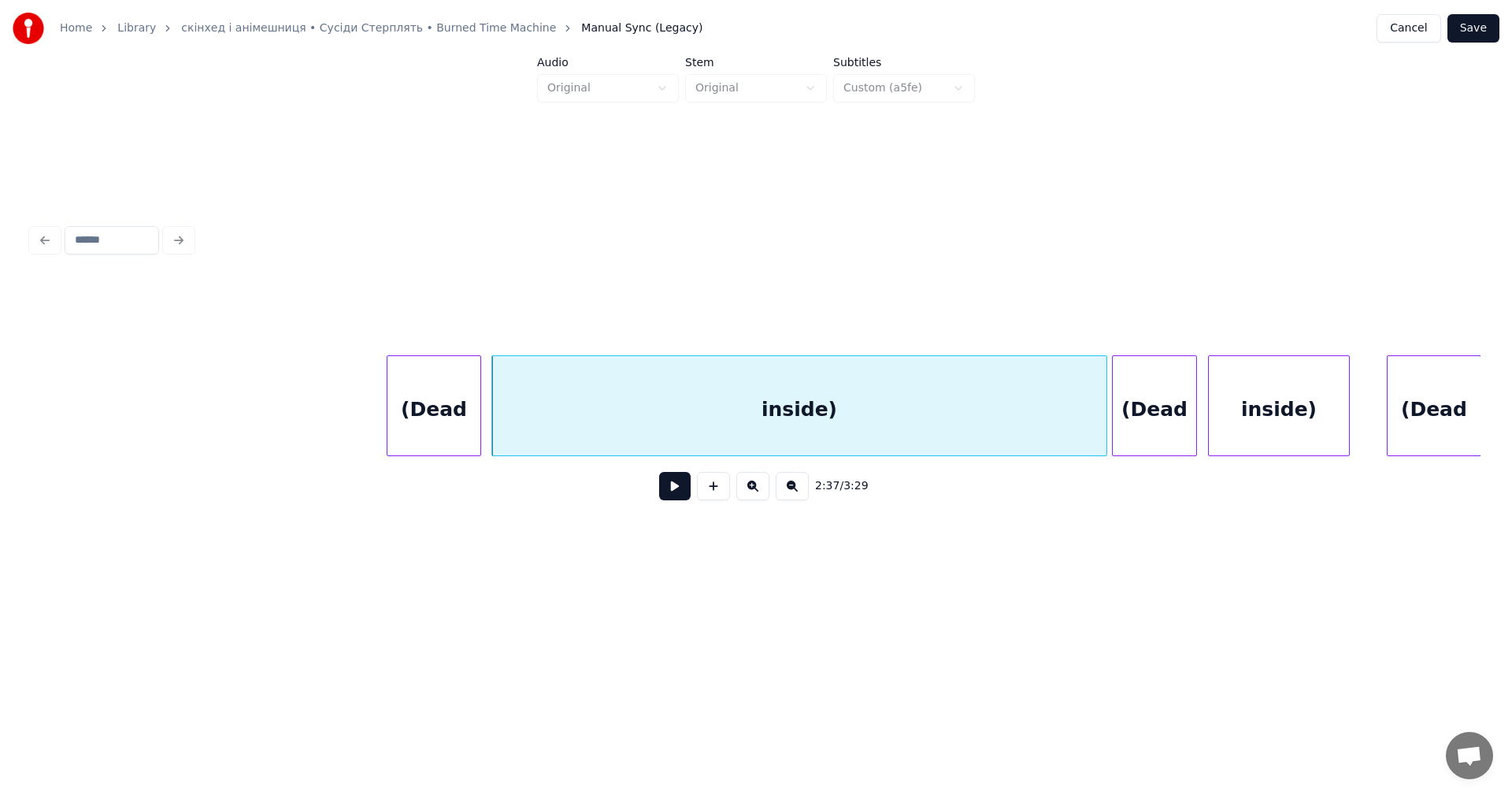
click at [1104, 418] on div at bounding box center [1104, 406] width 5 height 99
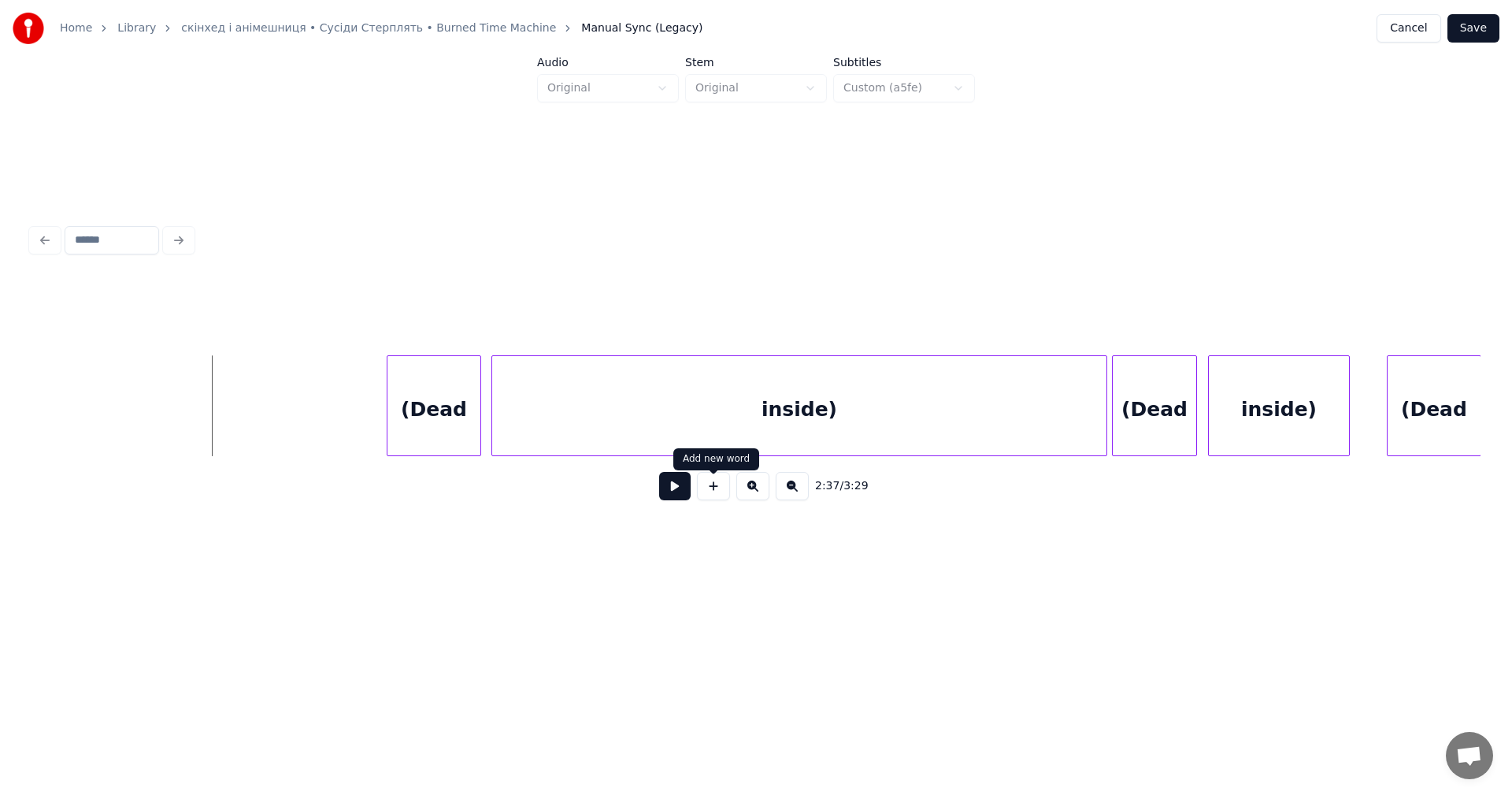
click at [683, 491] on button at bounding box center [674, 486] width 31 height 29
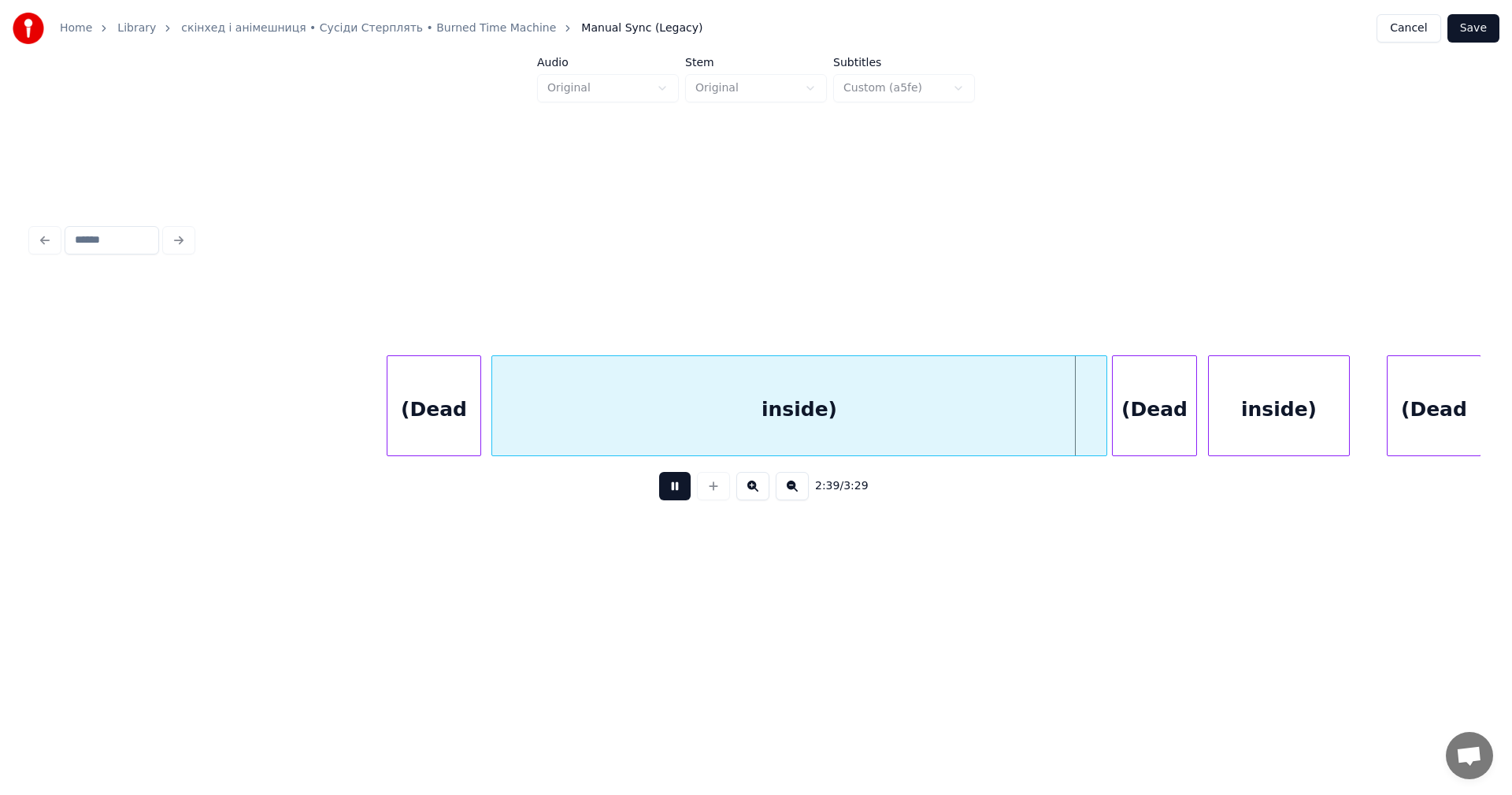
click at [683, 491] on button at bounding box center [674, 486] width 31 height 29
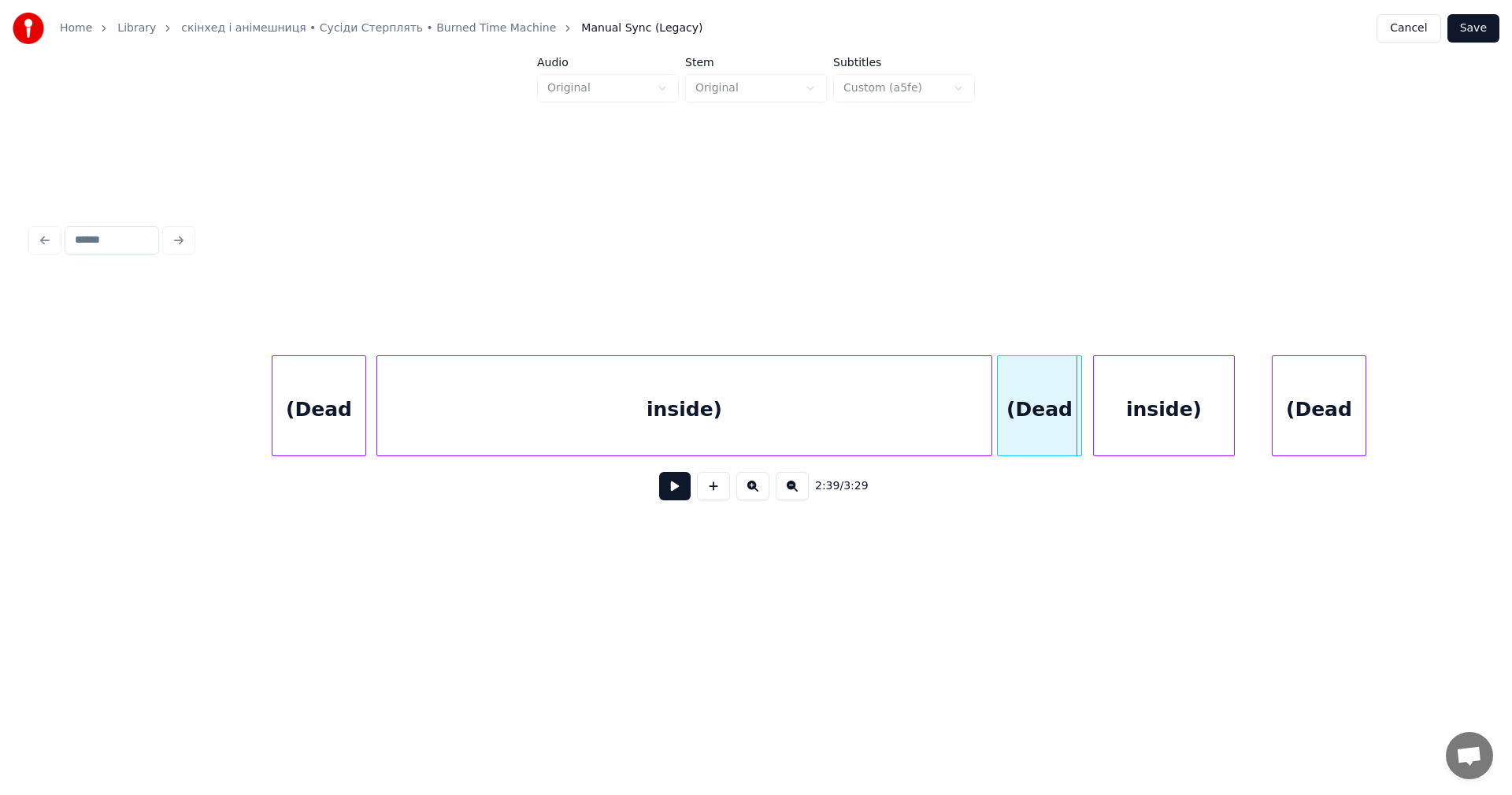
scroll to position [0, 74424]
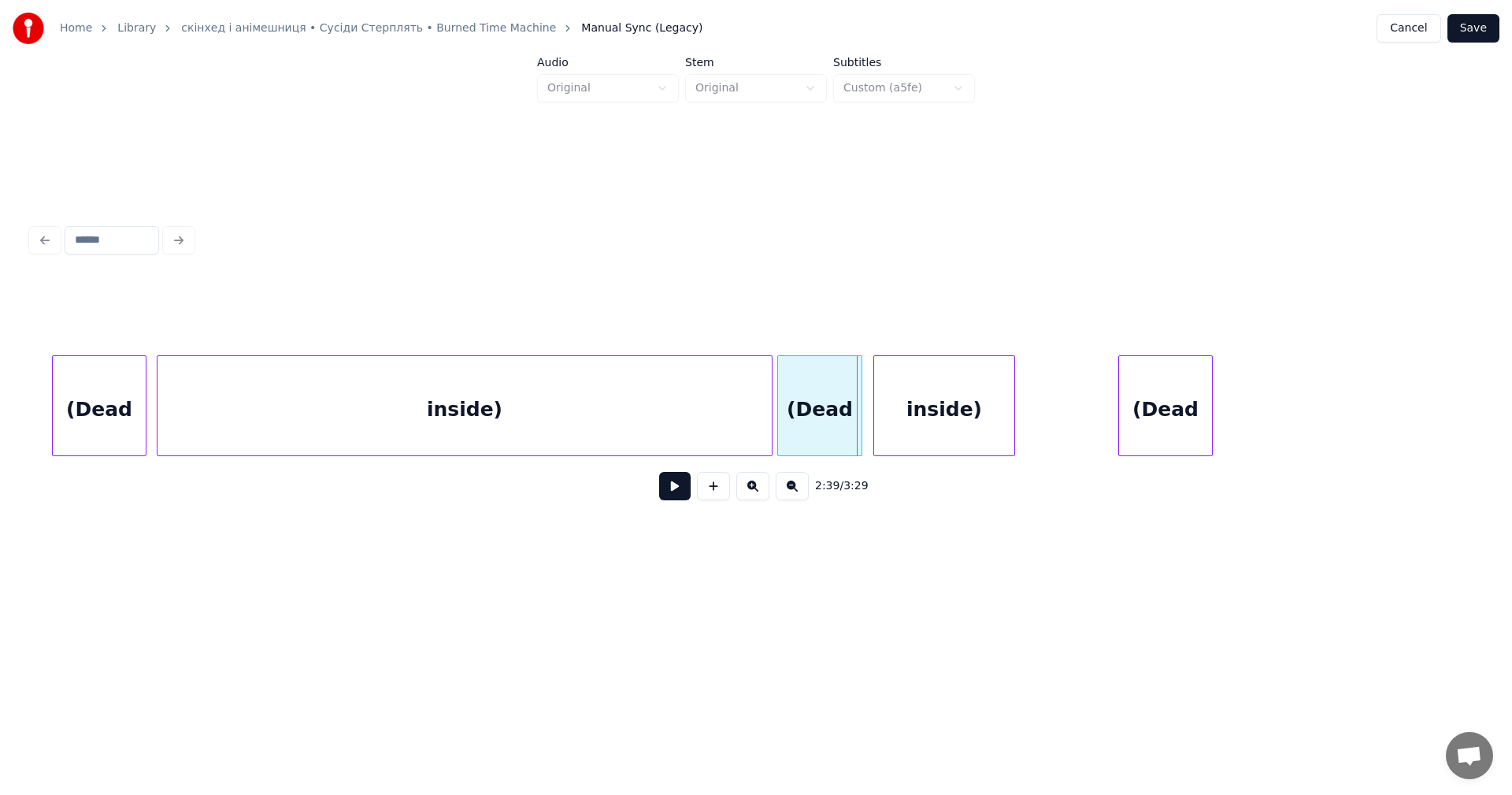
click at [1211, 426] on div "(Dead" at bounding box center [1165, 409] width 93 height 107
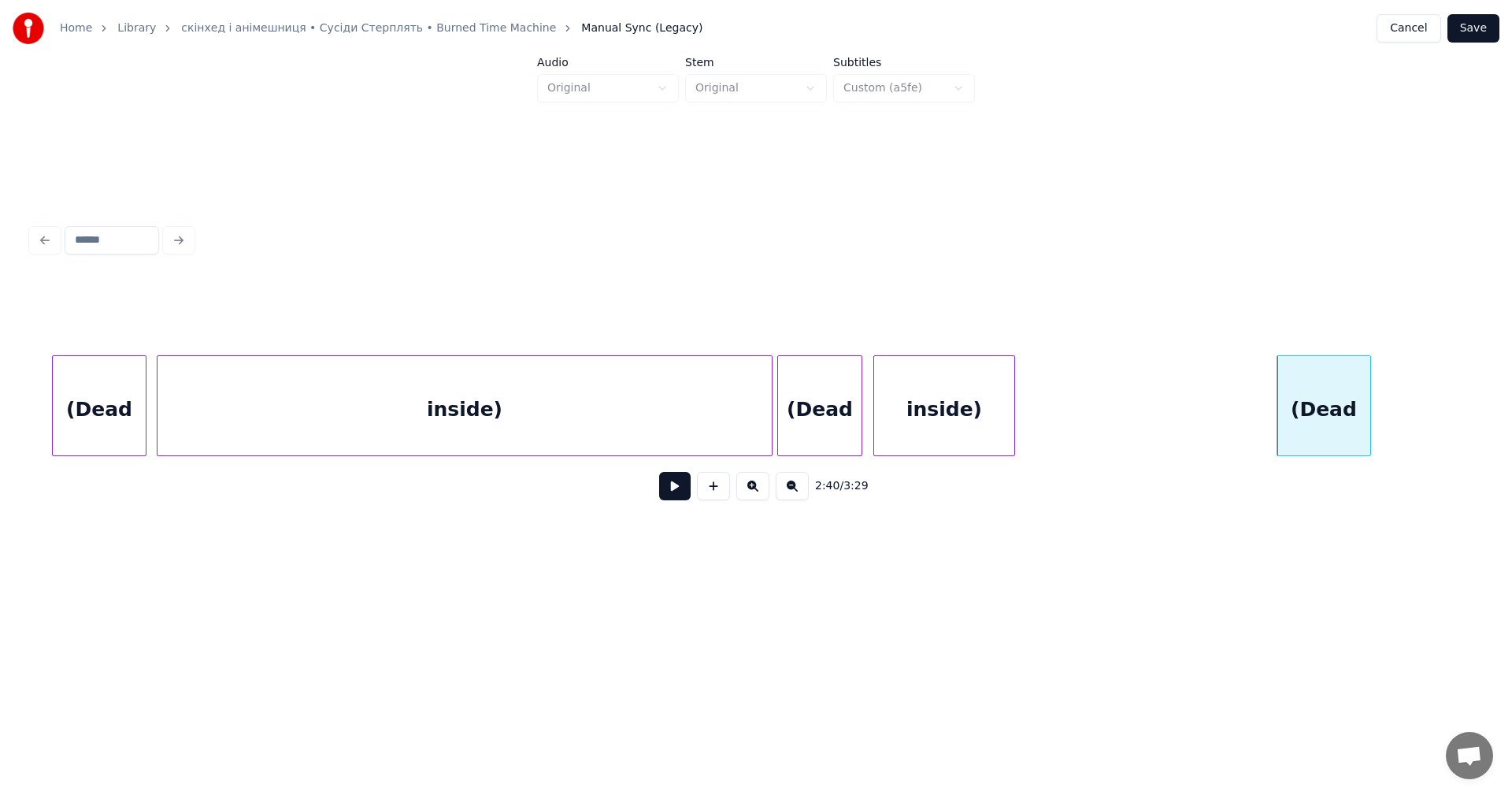
click at [1014, 425] on div "inside)" at bounding box center [944, 409] width 140 height 107
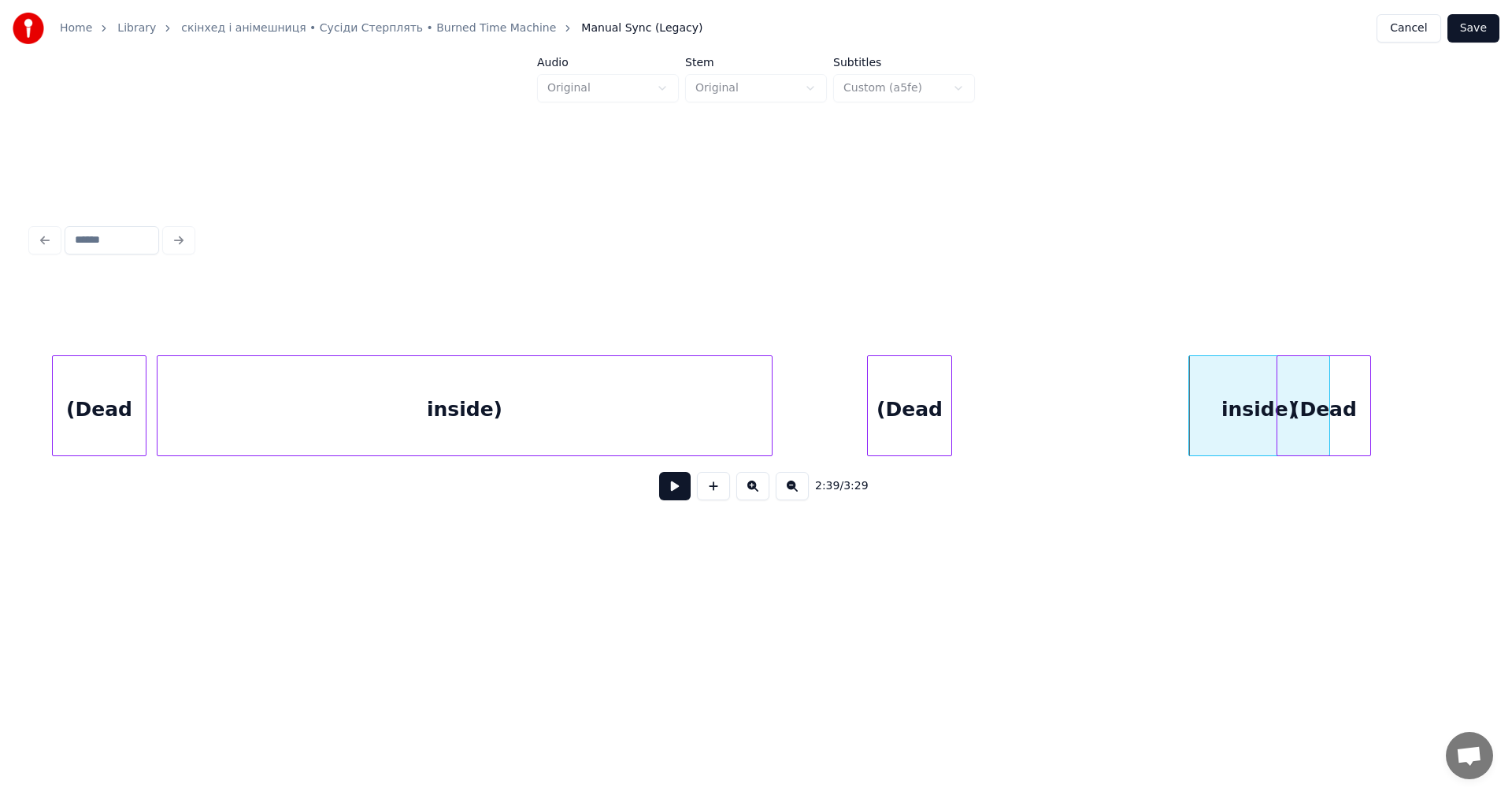
click at [896, 411] on div "(Dead" at bounding box center [909, 409] width 83 height 107
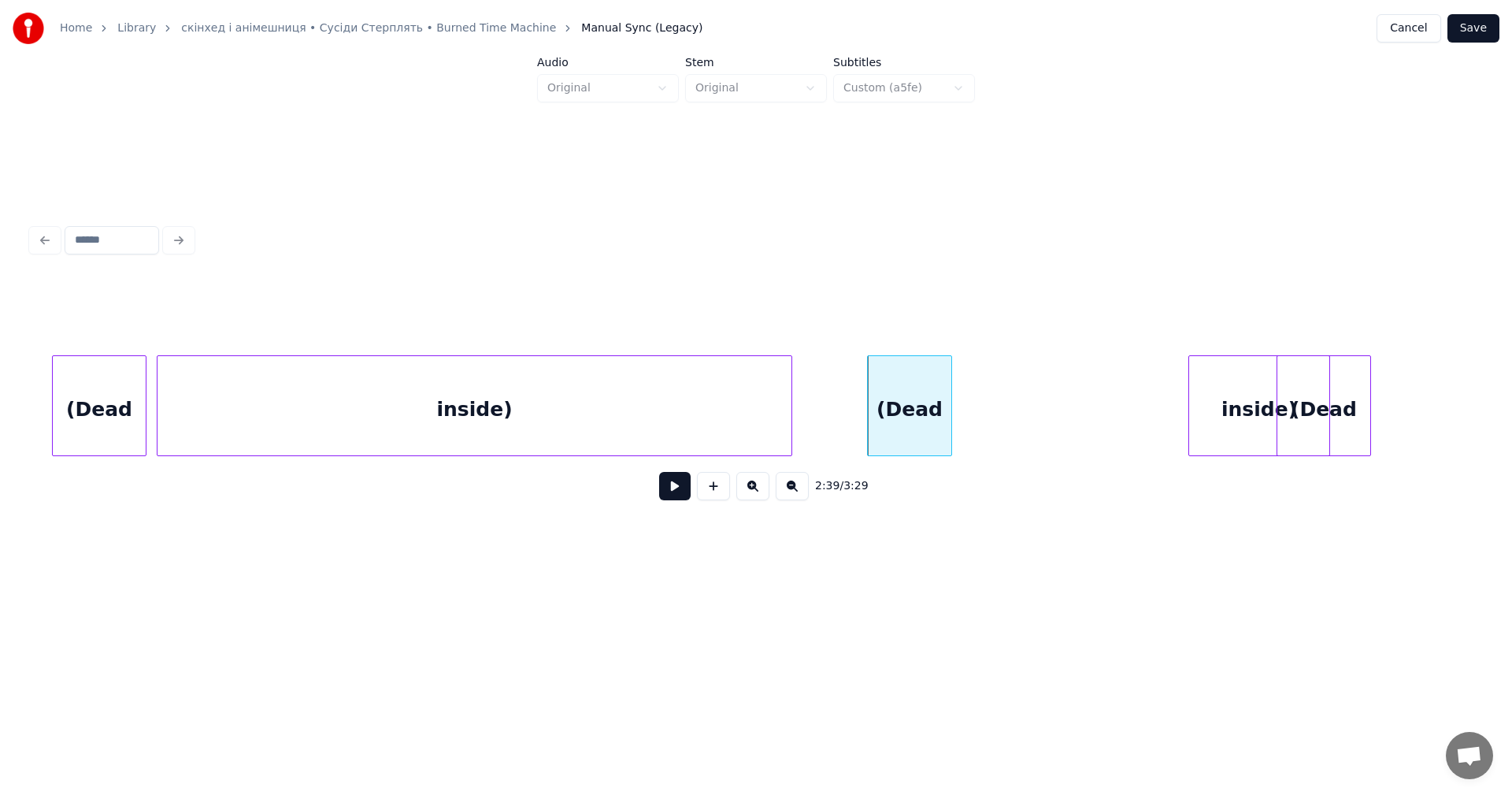
click at [791, 408] on div at bounding box center [789, 406] width 5 height 99
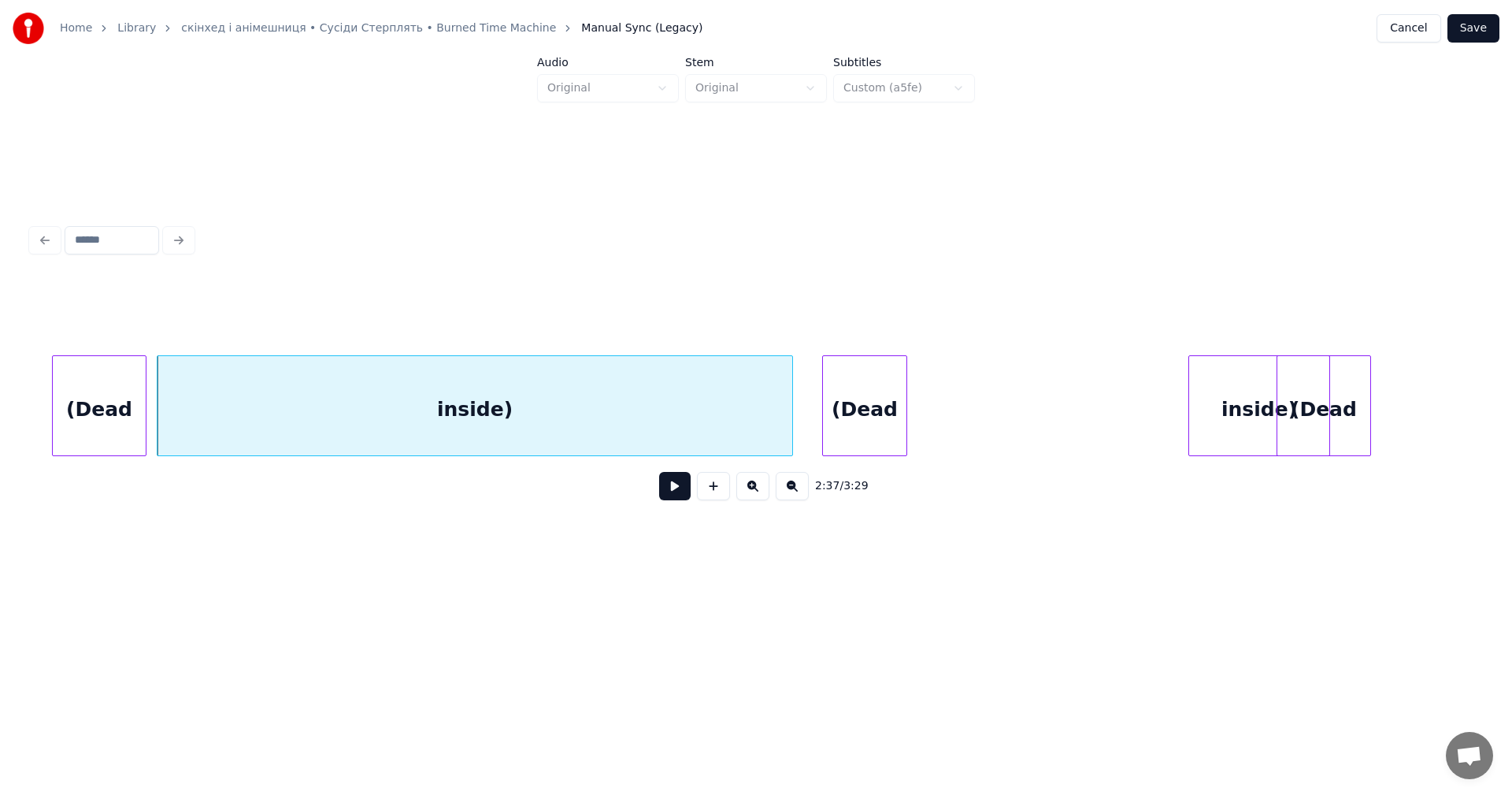
click at [826, 405] on div "(Dead" at bounding box center [864, 409] width 83 height 107
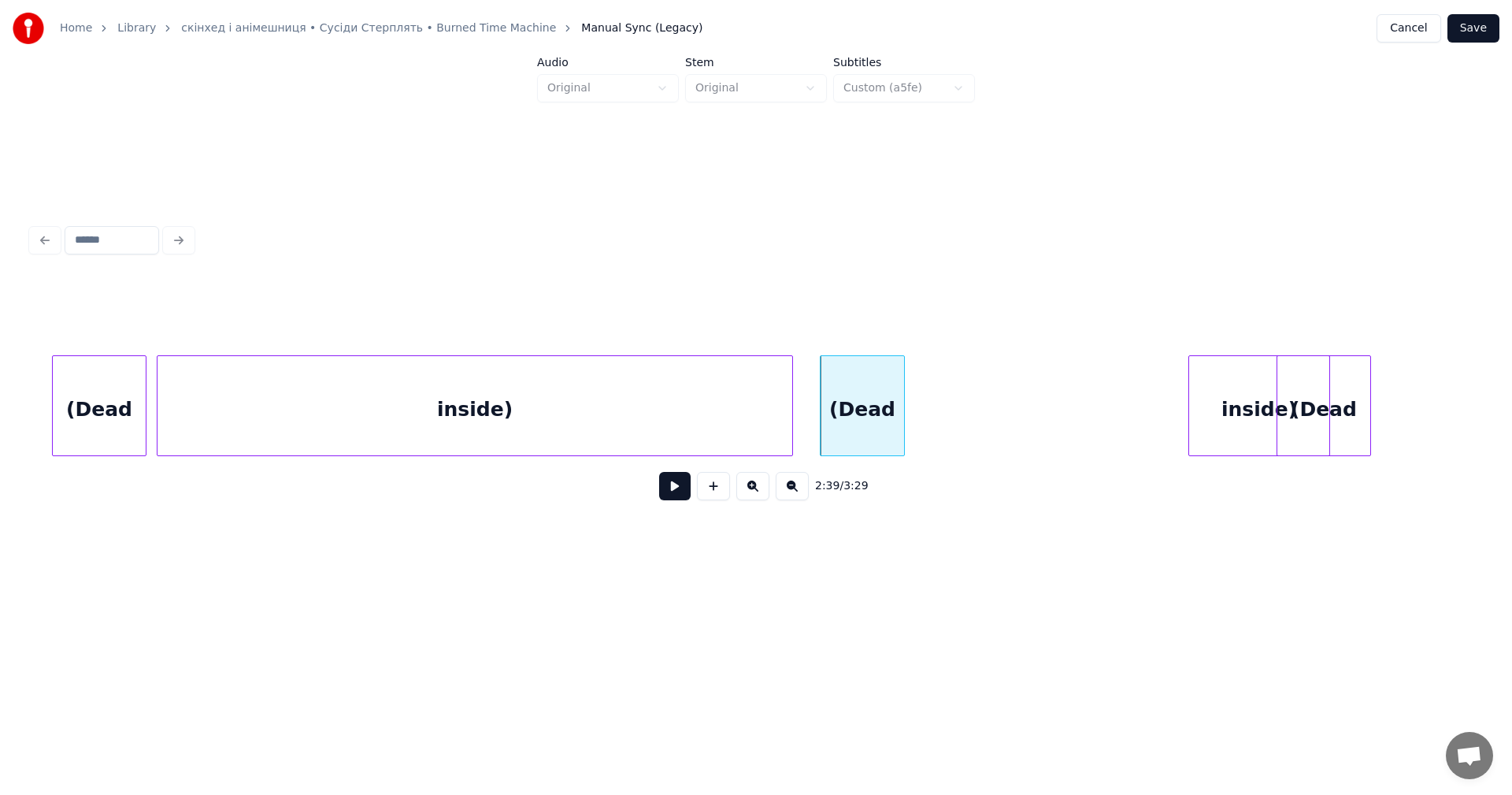
click at [672, 491] on button at bounding box center [674, 486] width 31 height 29
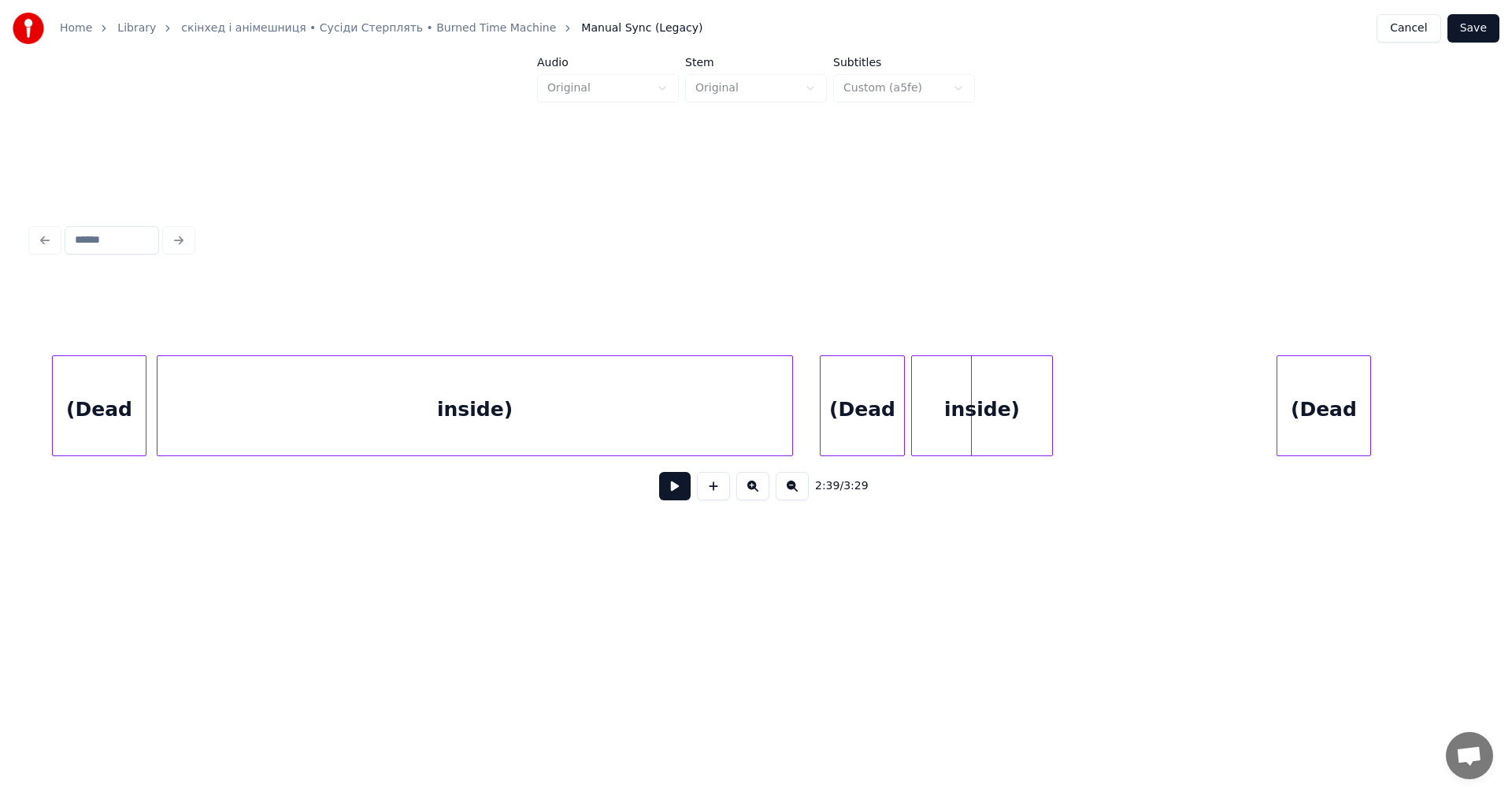
click at [917, 411] on div "inside)" at bounding box center [982, 409] width 140 height 107
click at [1054, 417] on div "inside)" at bounding box center [984, 406] width 141 height 101
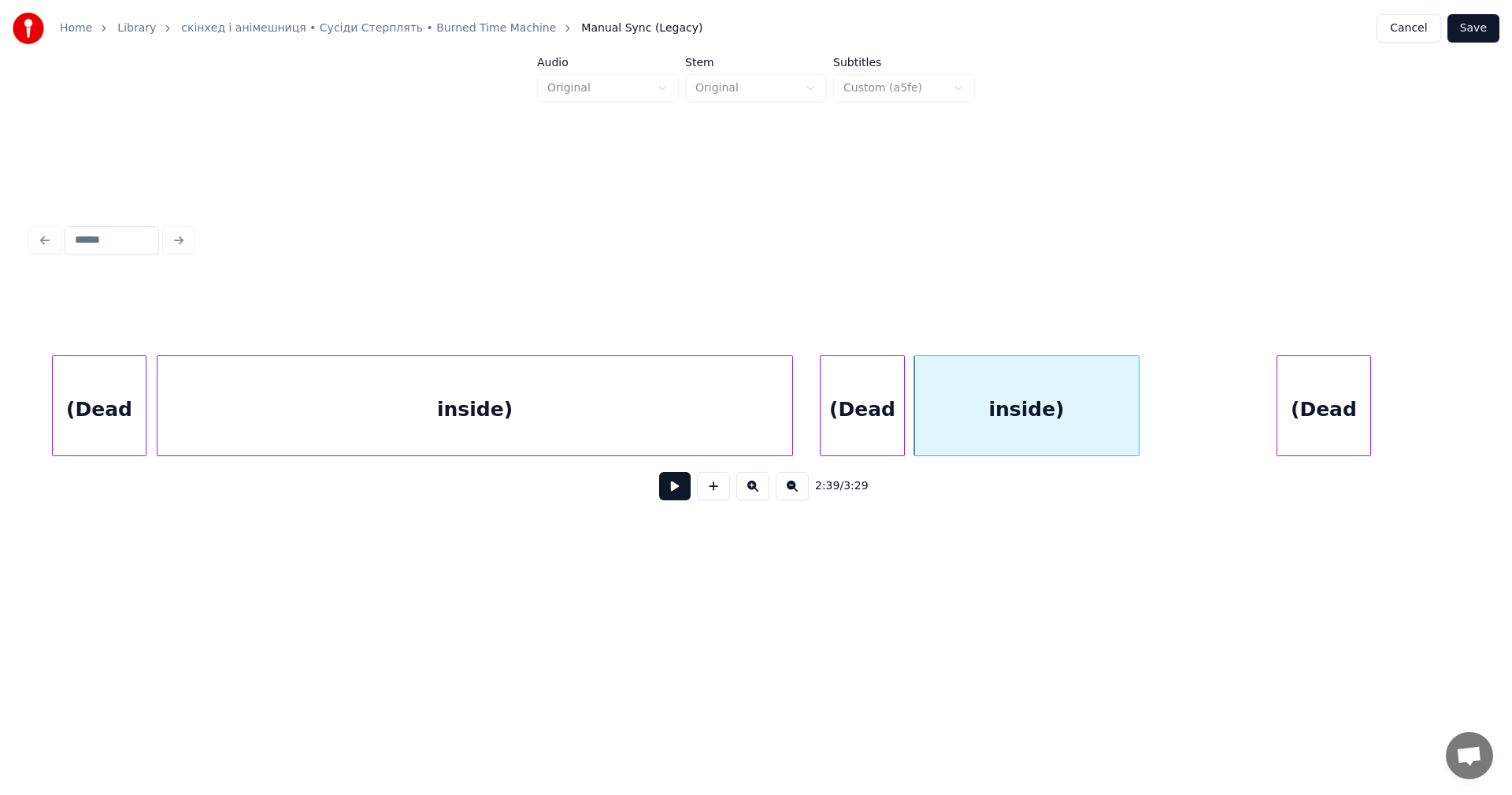
click at [1138, 412] on div at bounding box center [1137, 406] width 5 height 99
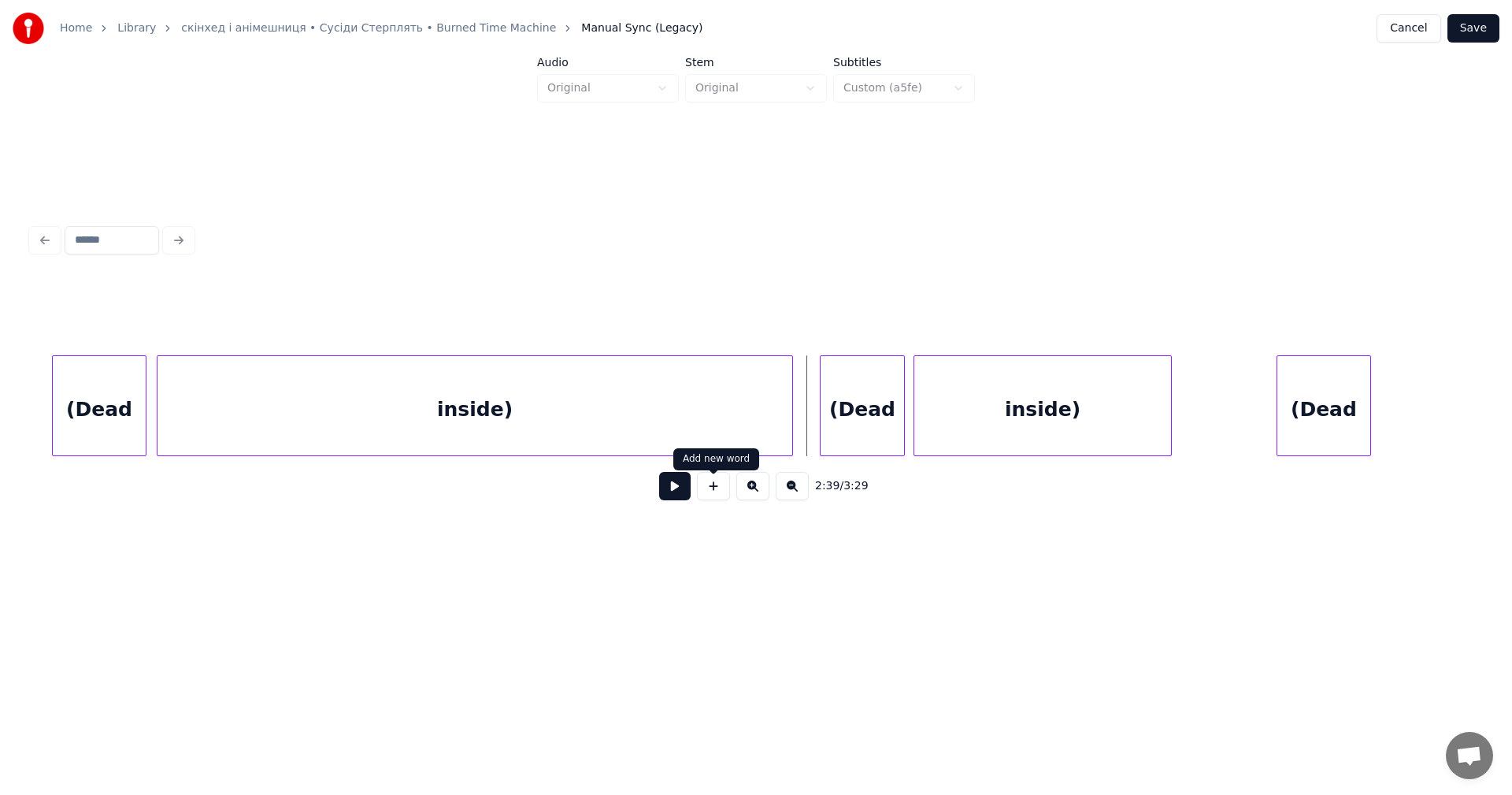
click at [679, 494] on button at bounding box center [674, 486] width 31 height 29
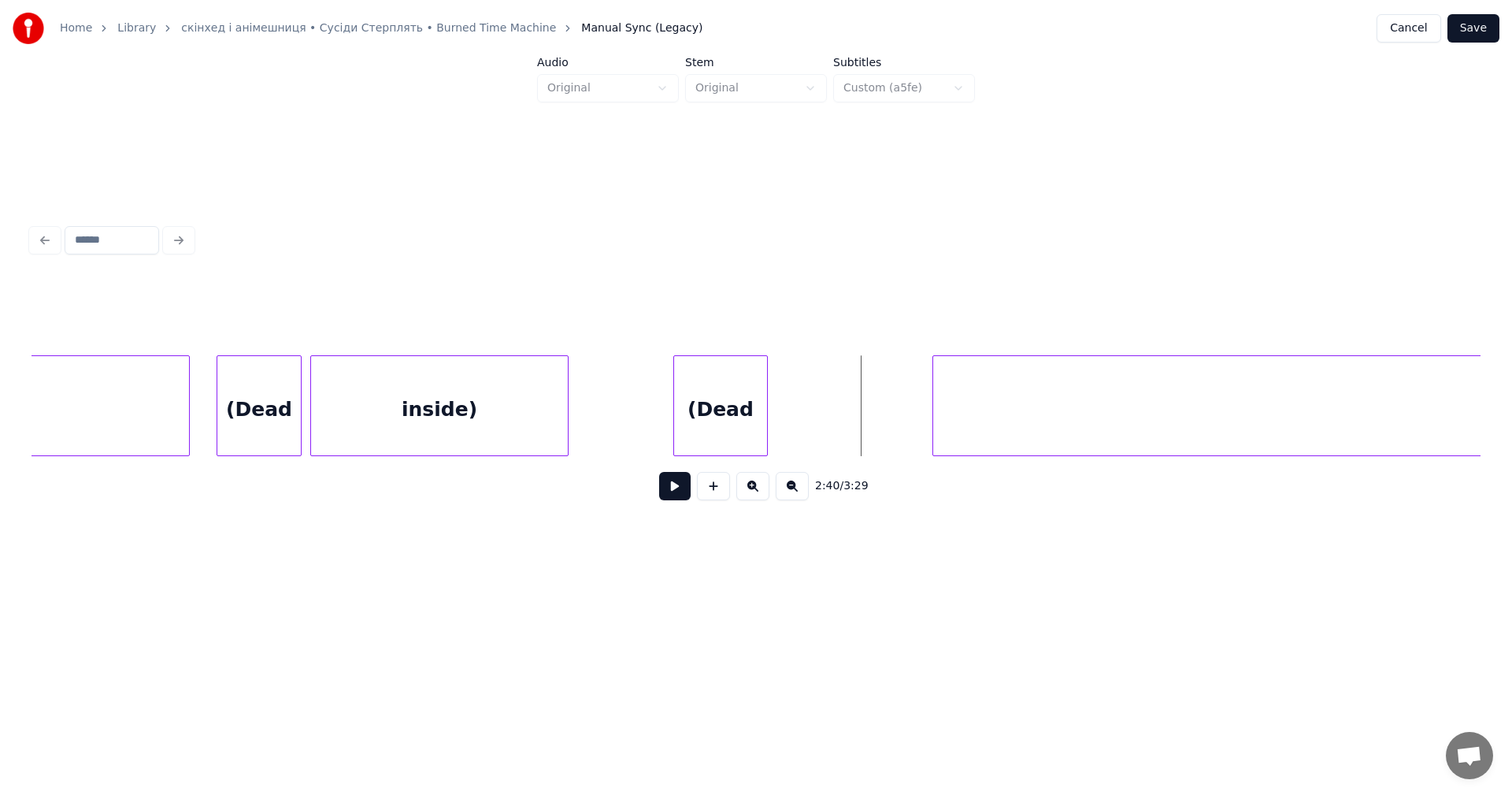
scroll to position [0, 75081]
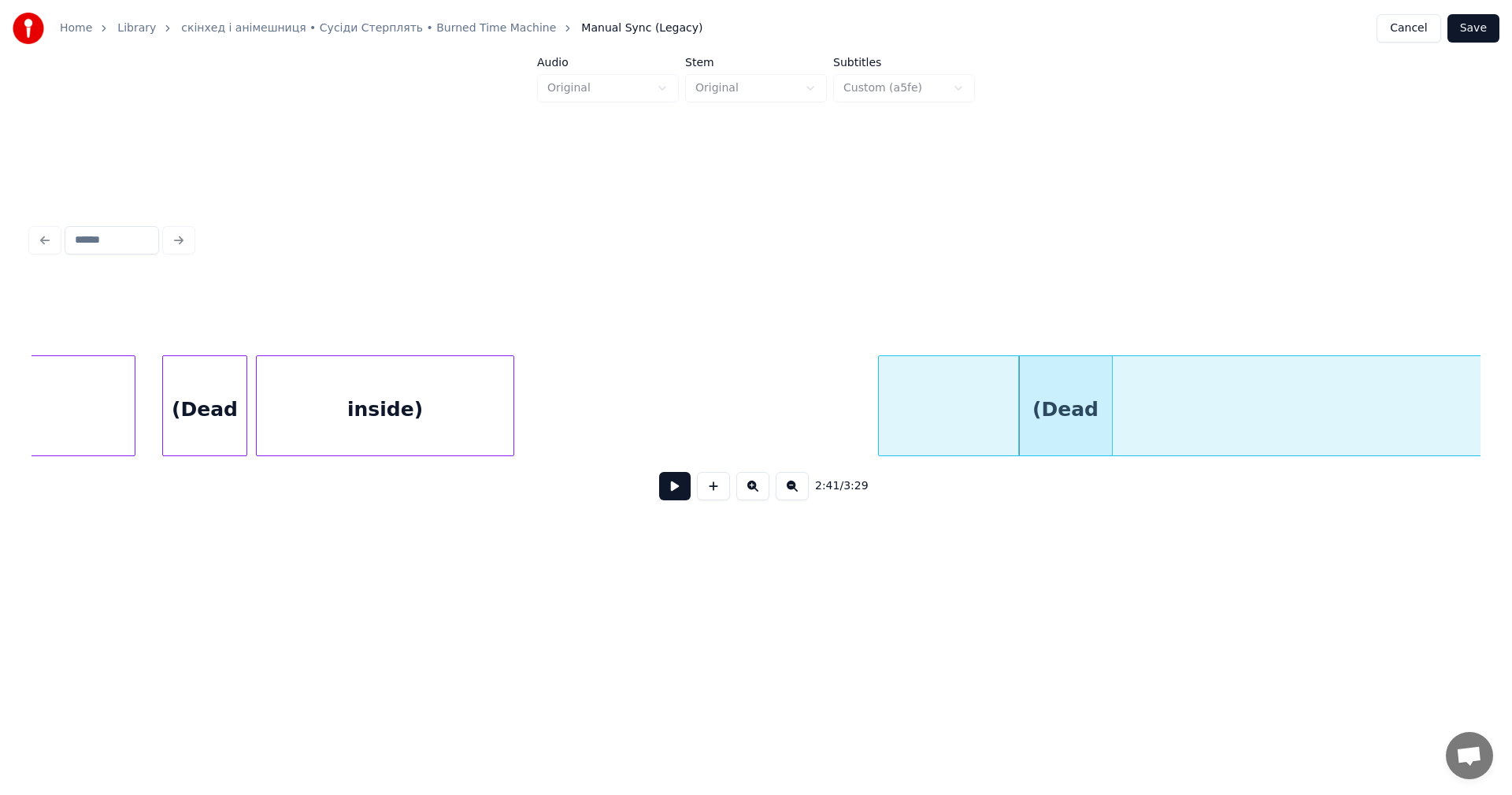
click at [514, 411] on div "inside)" at bounding box center [385, 406] width 258 height 101
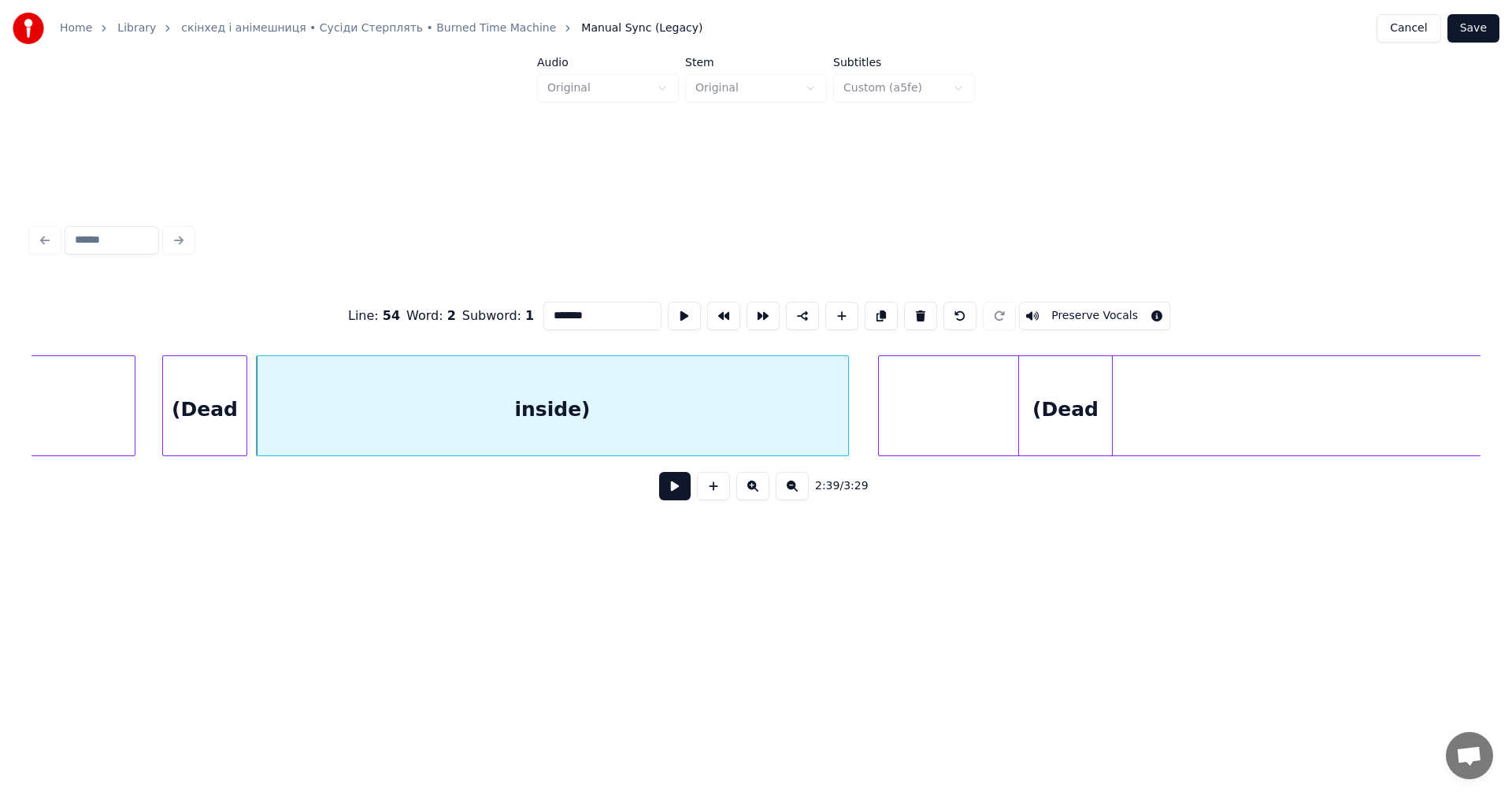
click at [844, 414] on div at bounding box center [846, 406] width 5 height 99
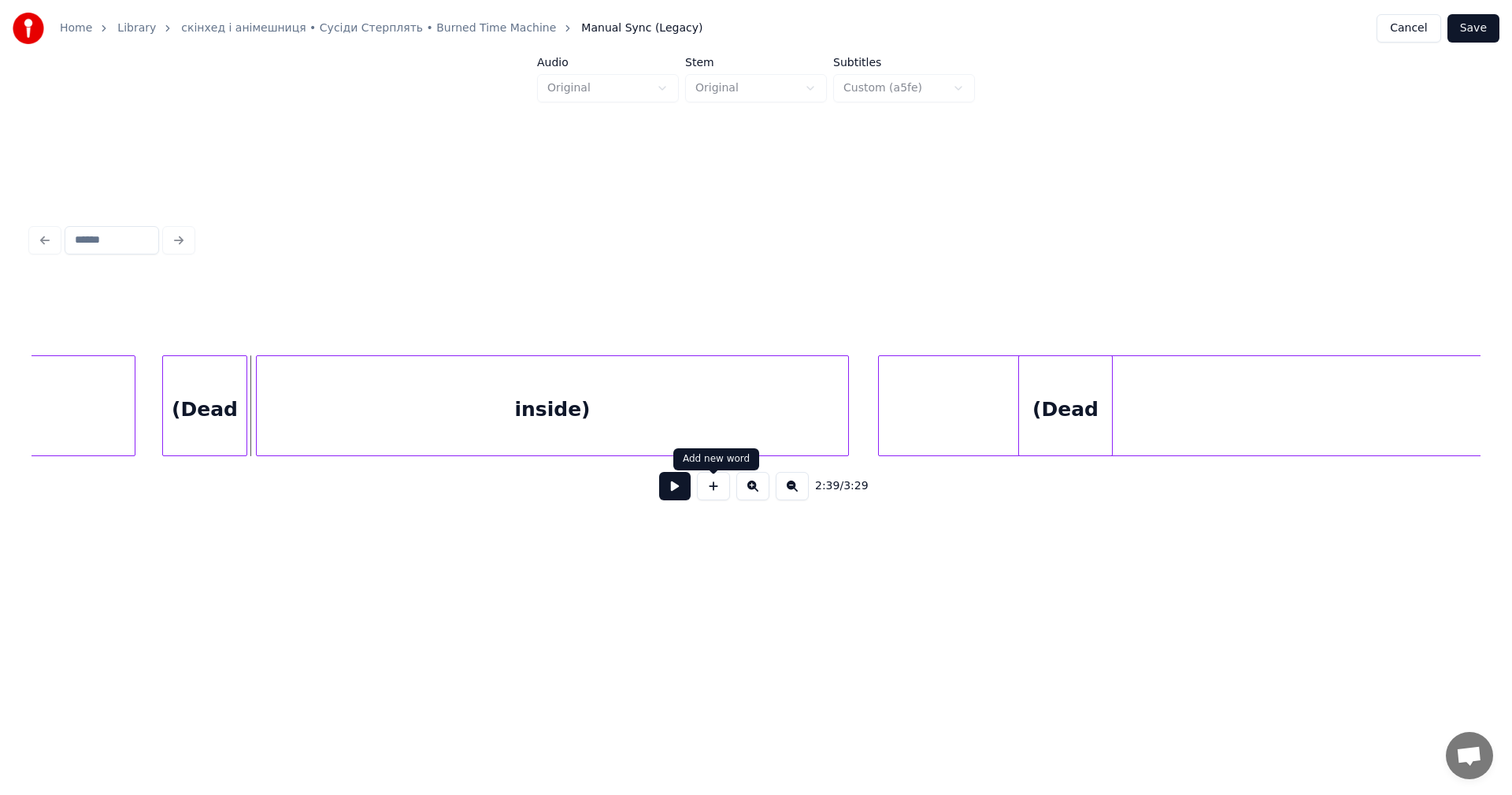
click at [687, 488] on button at bounding box center [674, 486] width 31 height 29
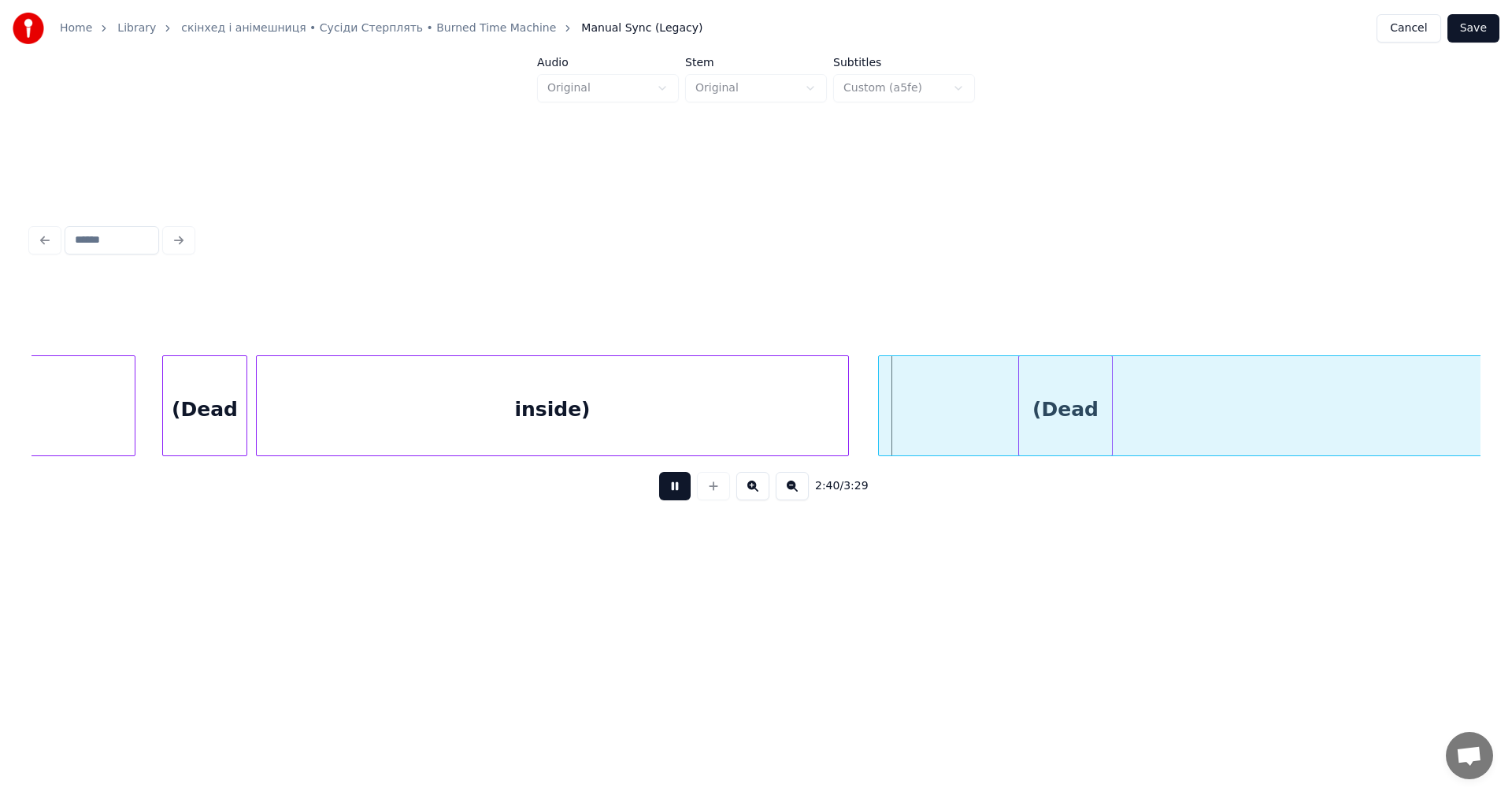
click at [687, 488] on button at bounding box center [674, 486] width 31 height 29
click at [994, 409] on div "(Dead" at bounding box center [1007, 409] width 93 height 107
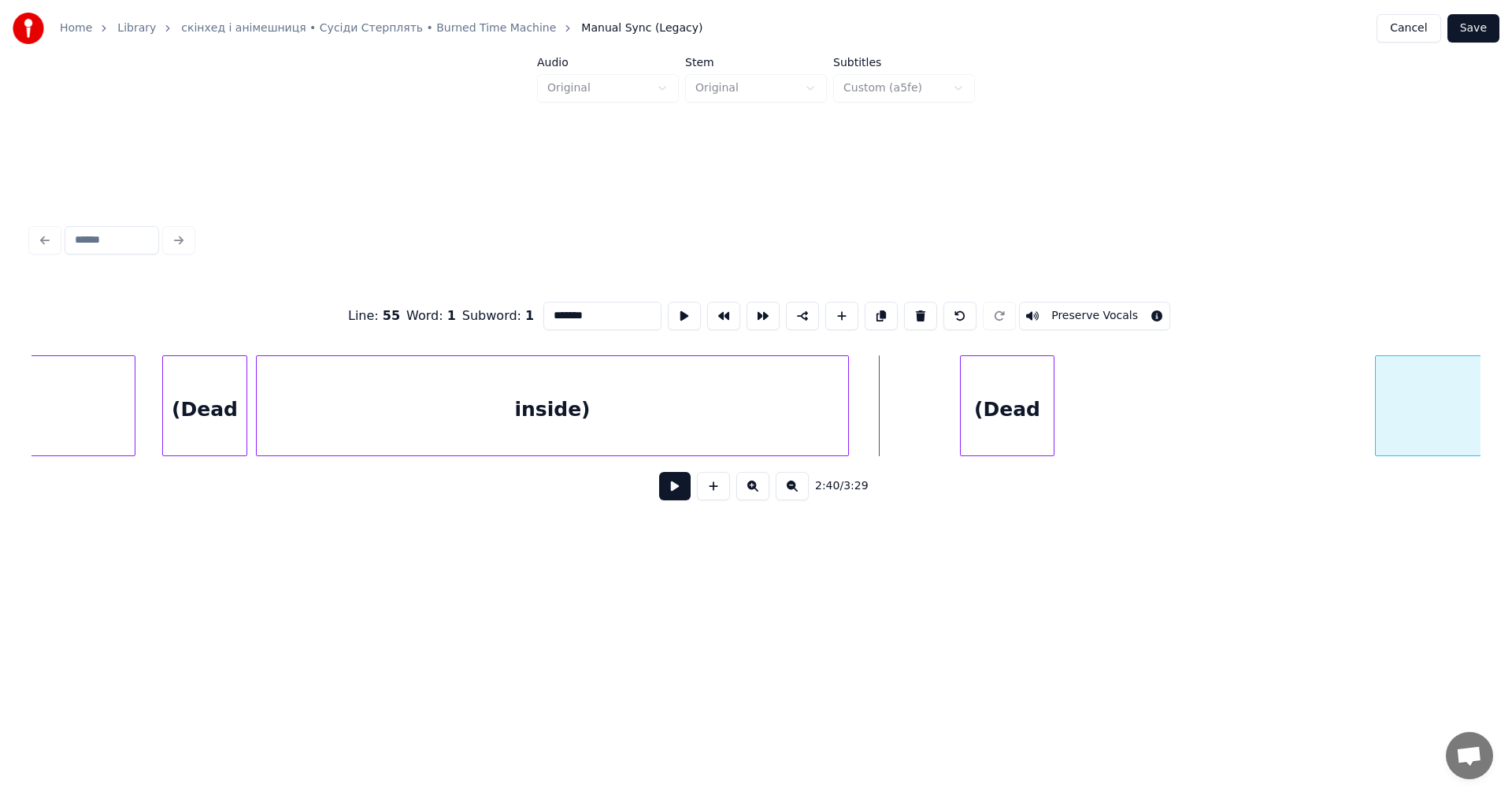
click at [1380, 413] on div at bounding box center [1378, 406] width 5 height 99
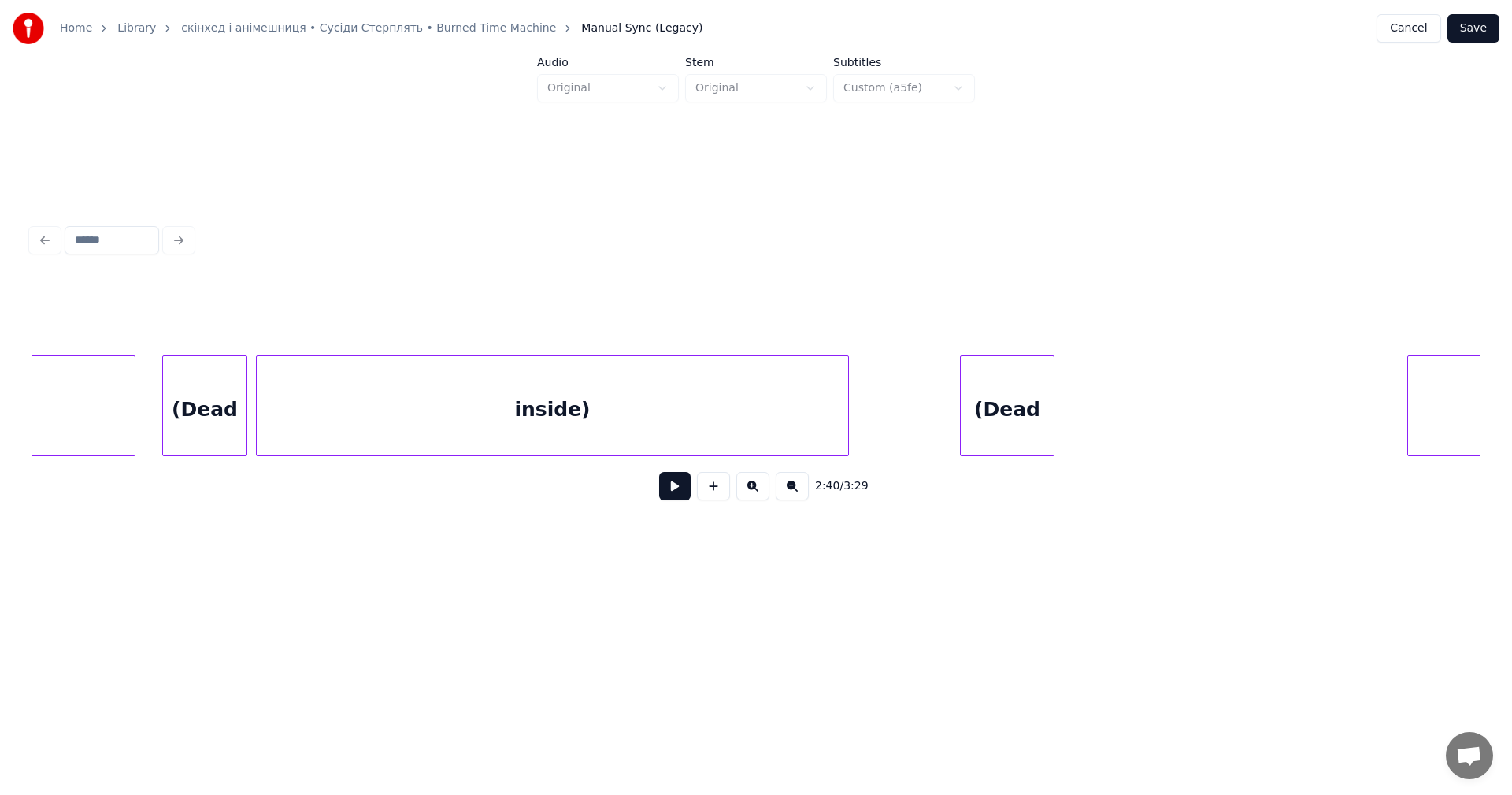
click at [677, 490] on button at bounding box center [674, 486] width 31 height 29
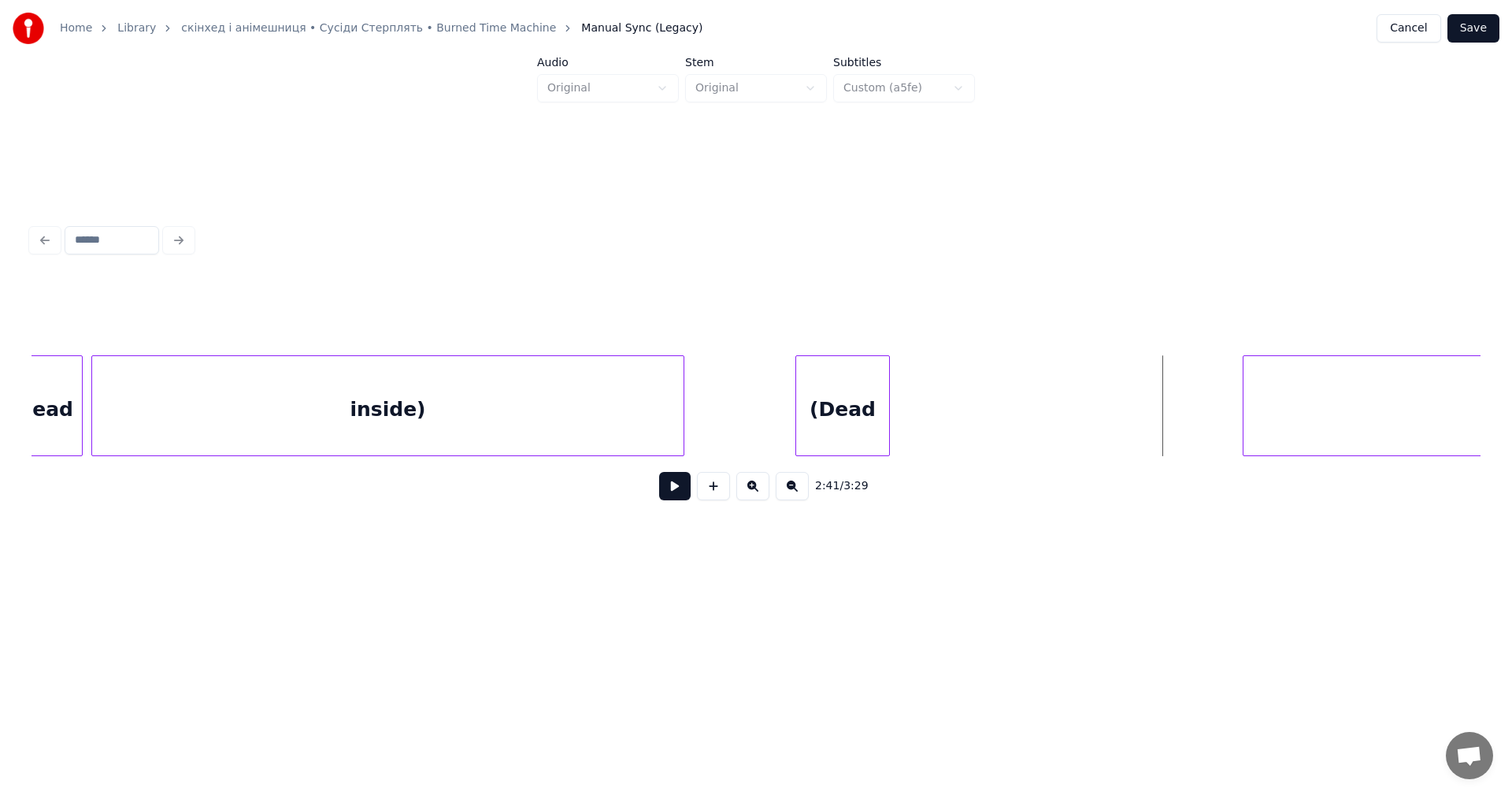
scroll to position [0, 75246]
click at [744, 493] on button at bounding box center [752, 486] width 33 height 29
click at [750, 494] on button at bounding box center [752, 486] width 33 height 29
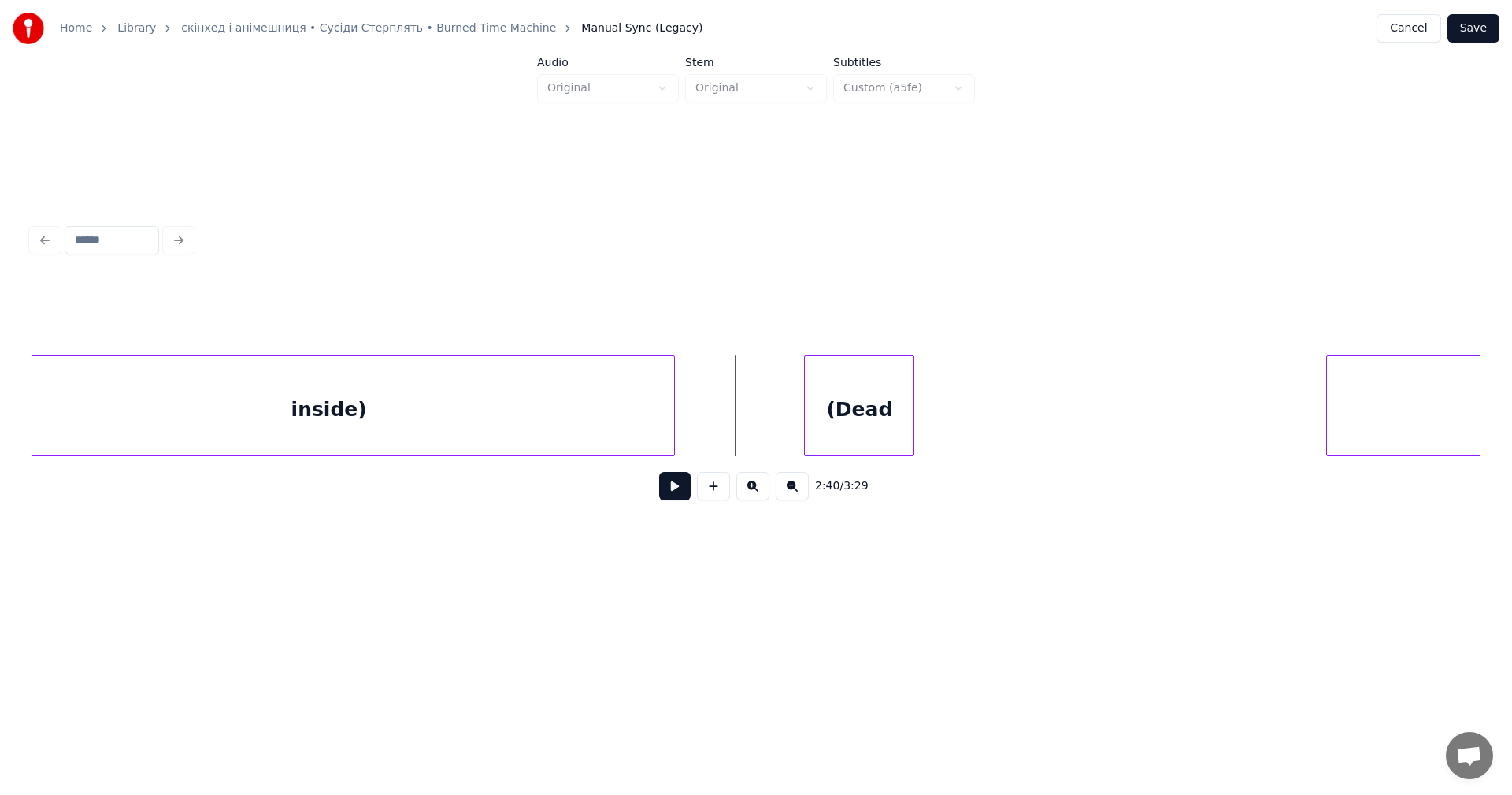
scroll to position [0, 94233]
click at [684, 493] on button at bounding box center [674, 486] width 31 height 29
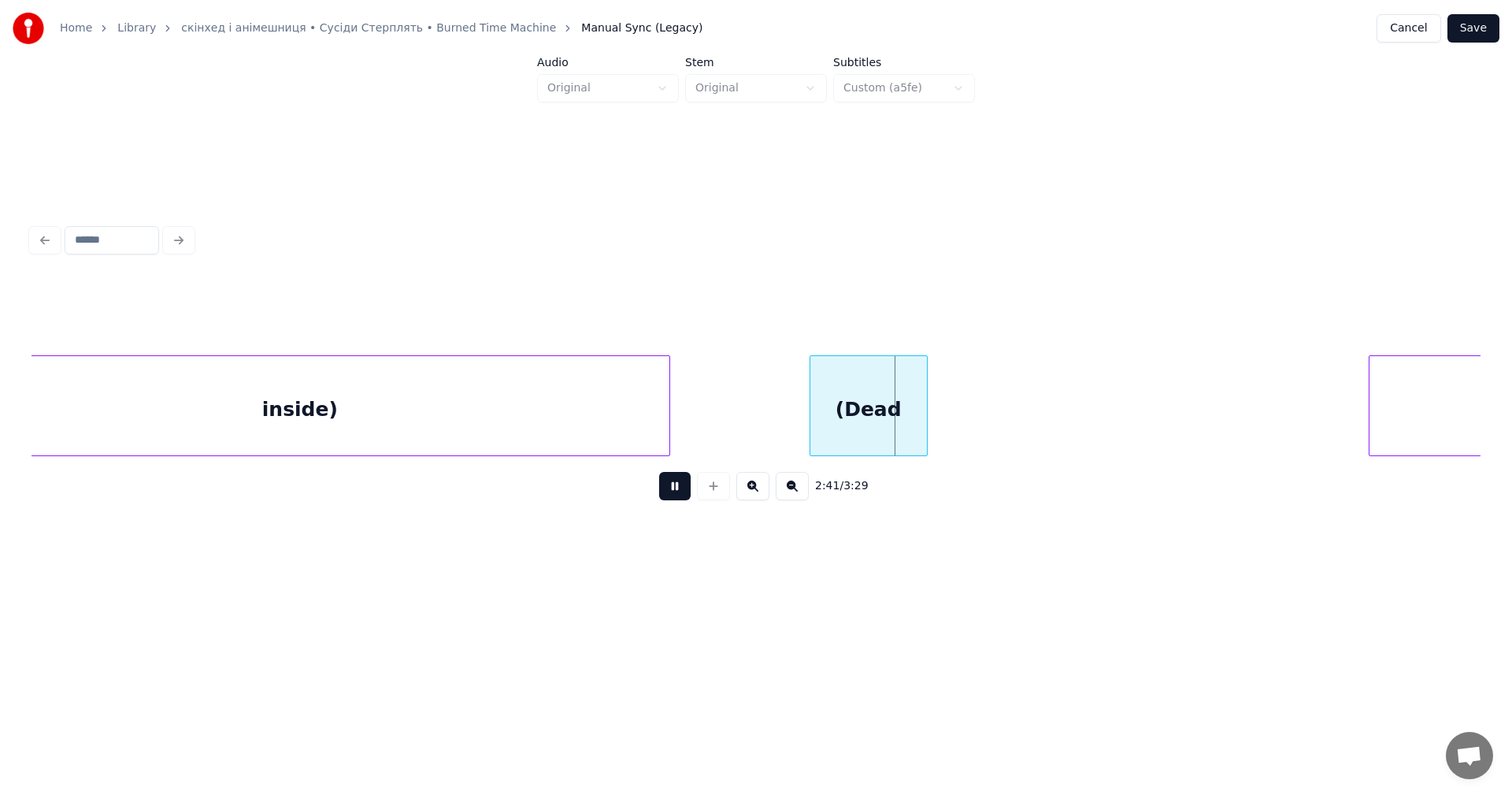
click at [684, 493] on button at bounding box center [674, 486] width 31 height 29
click at [686, 496] on button at bounding box center [674, 486] width 31 height 29
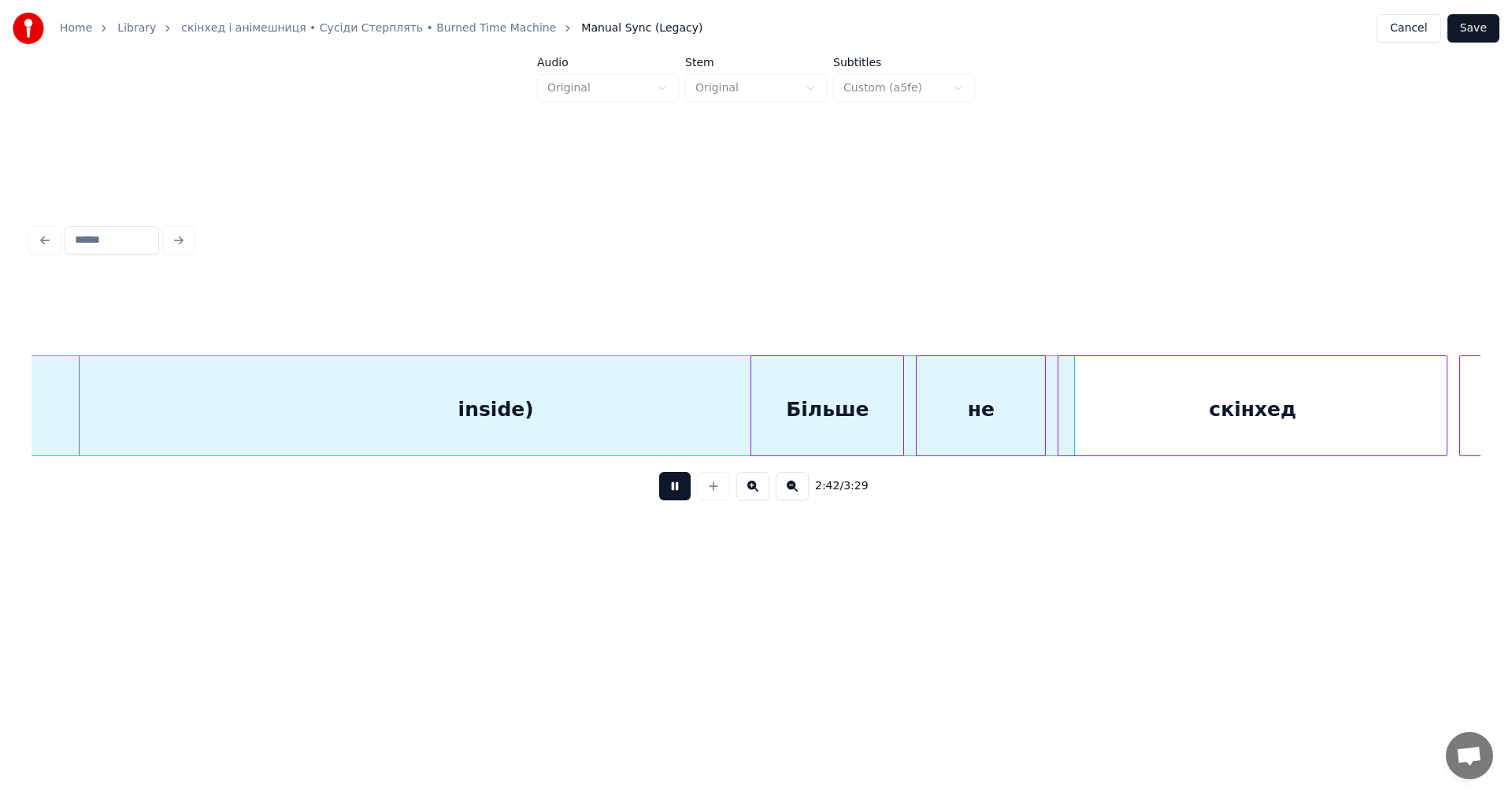
click at [694, 396] on div "inside)" at bounding box center [496, 409] width 1156 height 107
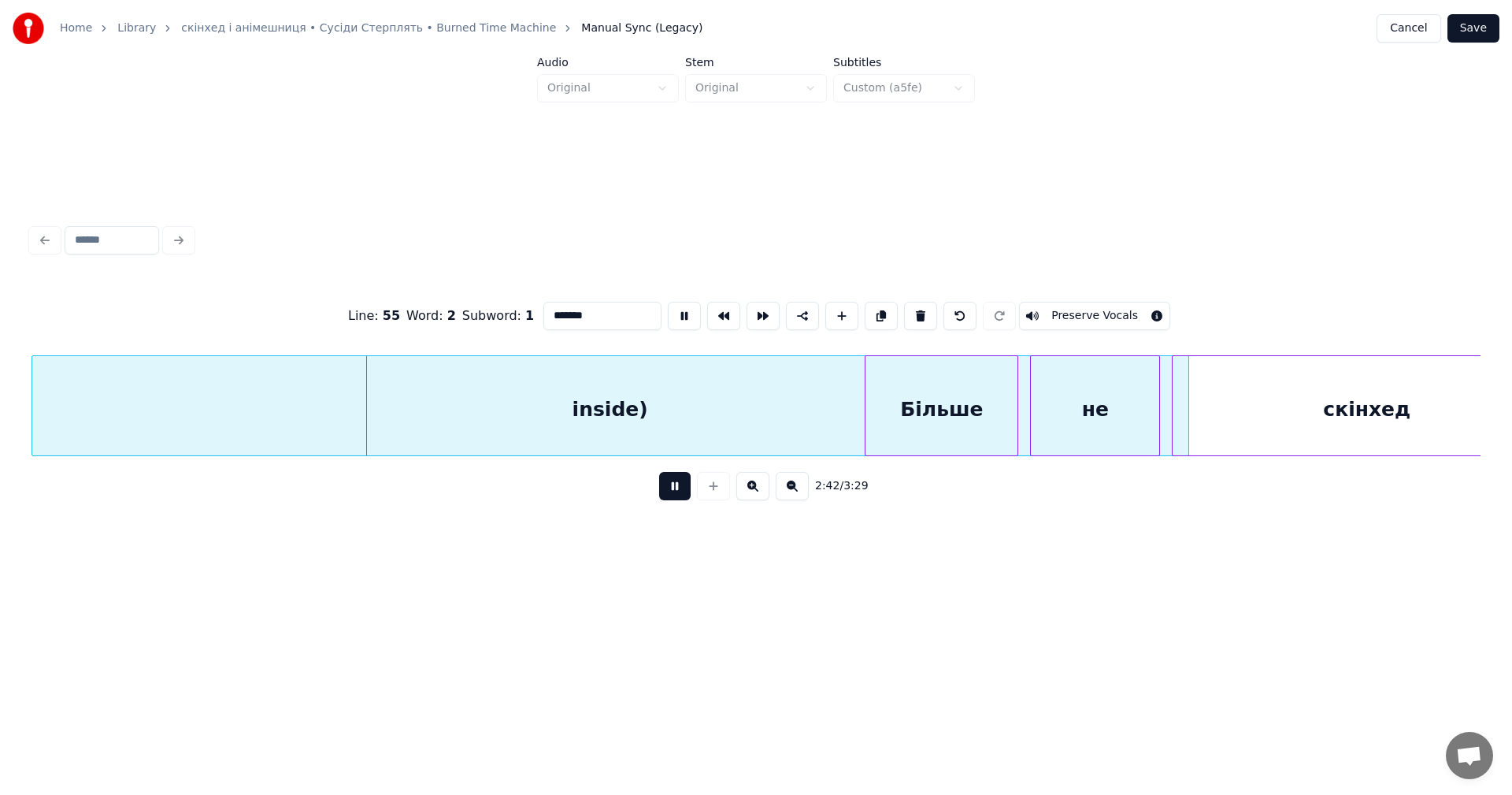
click at [684, 488] on button at bounding box center [674, 486] width 31 height 29
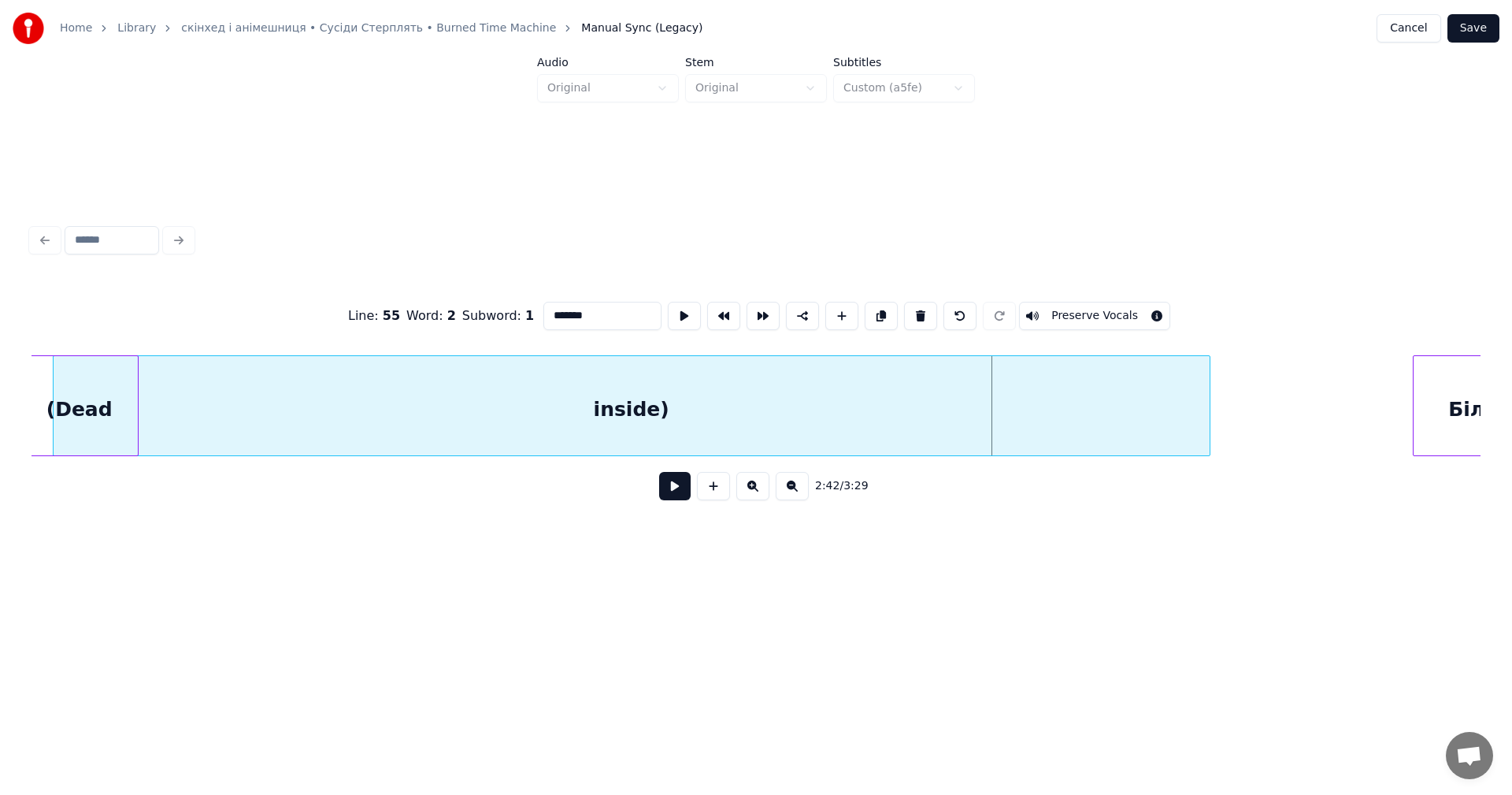
scroll to position [0, 94953]
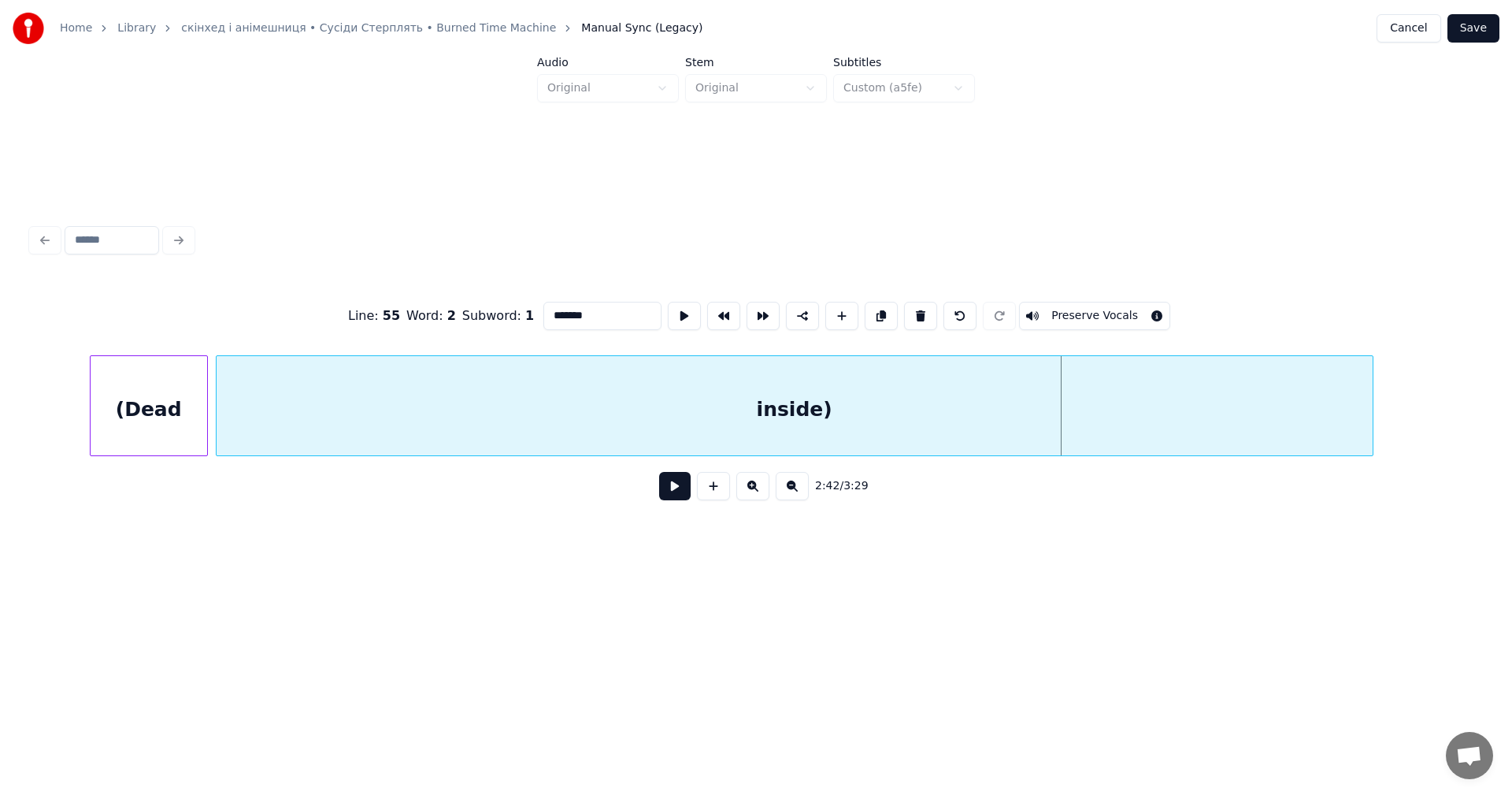
click at [704, 414] on div "inside)" at bounding box center [794, 409] width 1156 height 107
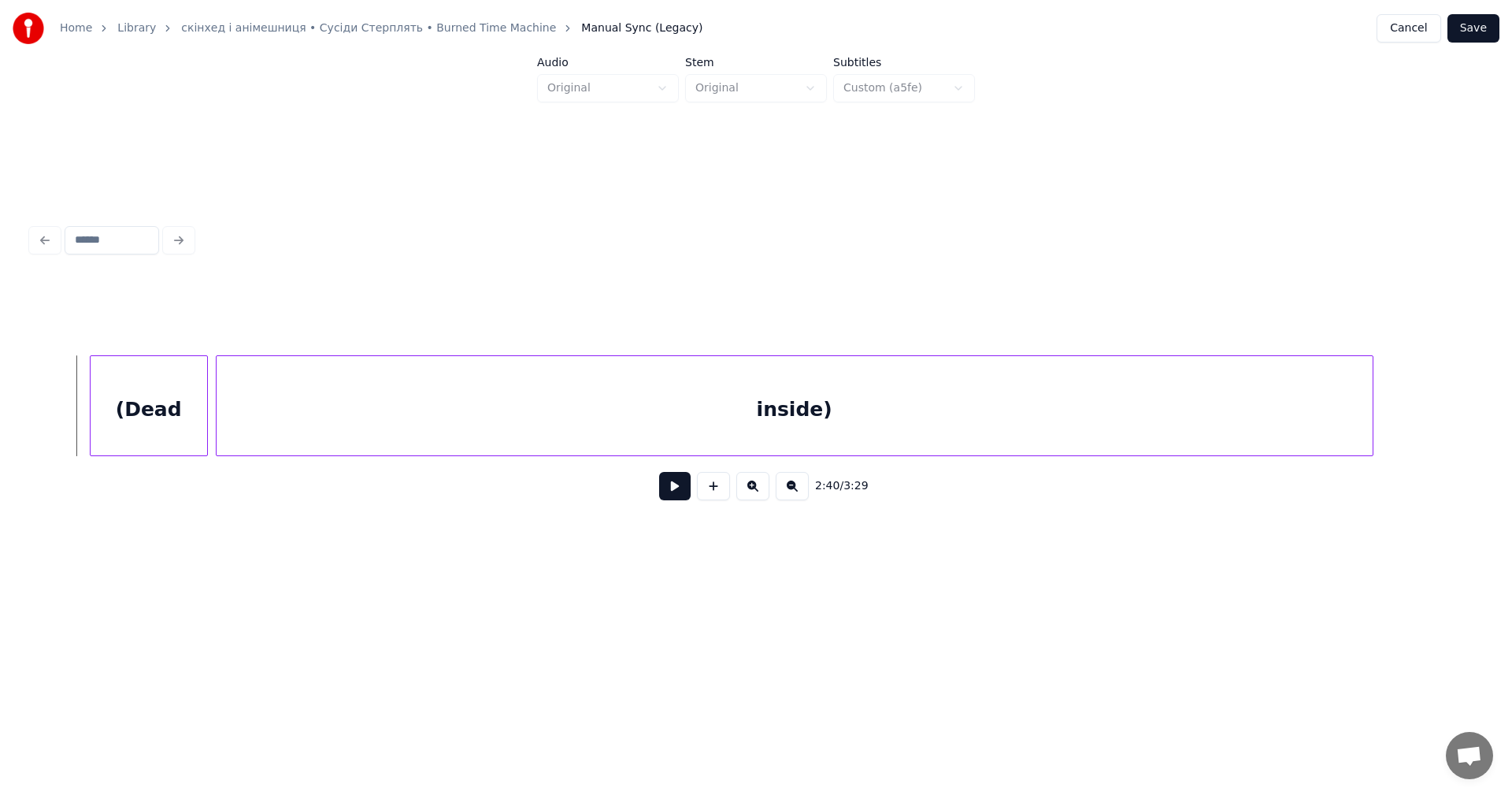
click at [684, 491] on button at bounding box center [674, 486] width 31 height 29
click at [679, 491] on button at bounding box center [674, 486] width 31 height 29
click at [679, 491] on button at bounding box center [674, 486] width 31 height 29
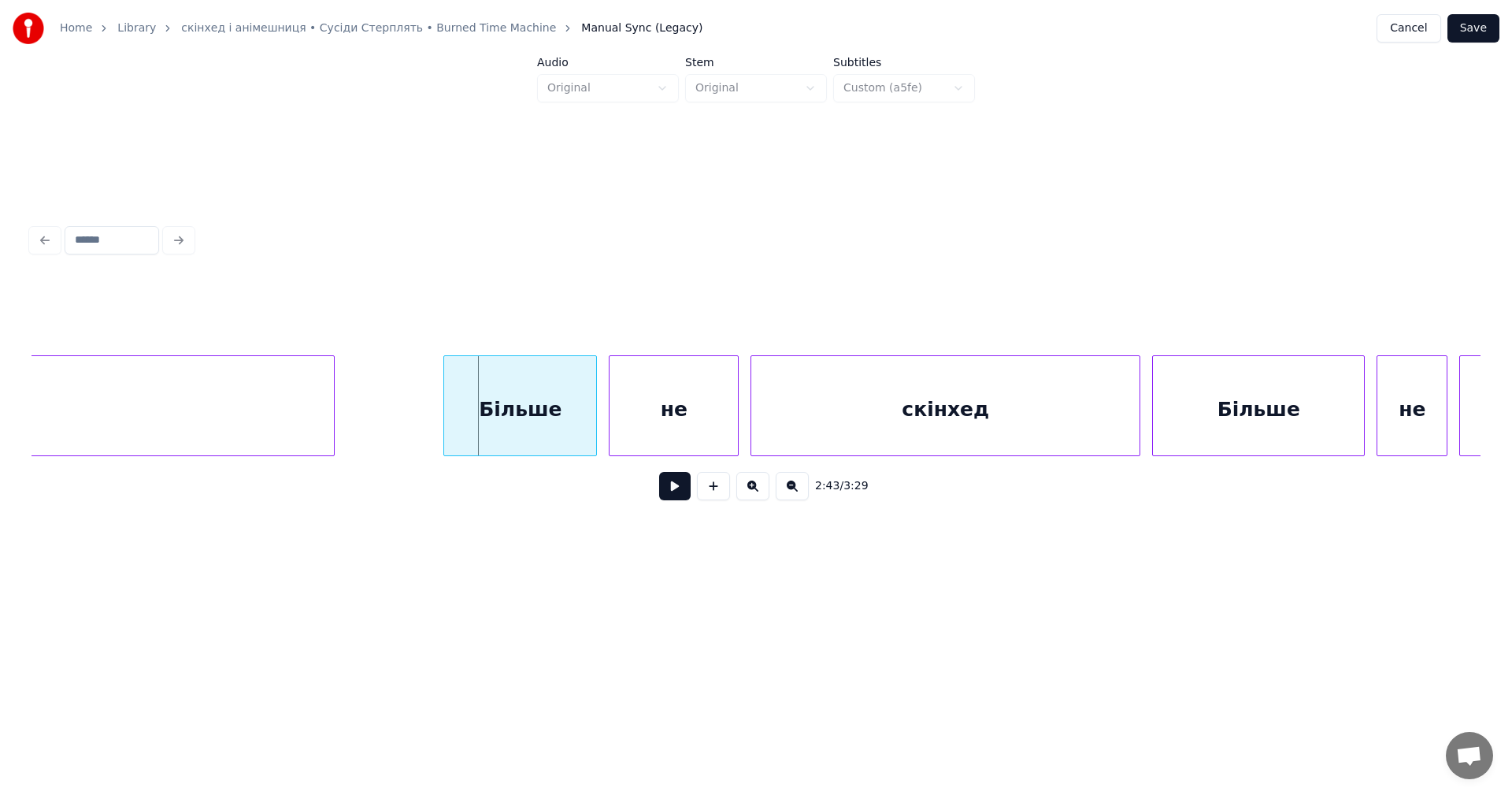
scroll to position [0, 95786]
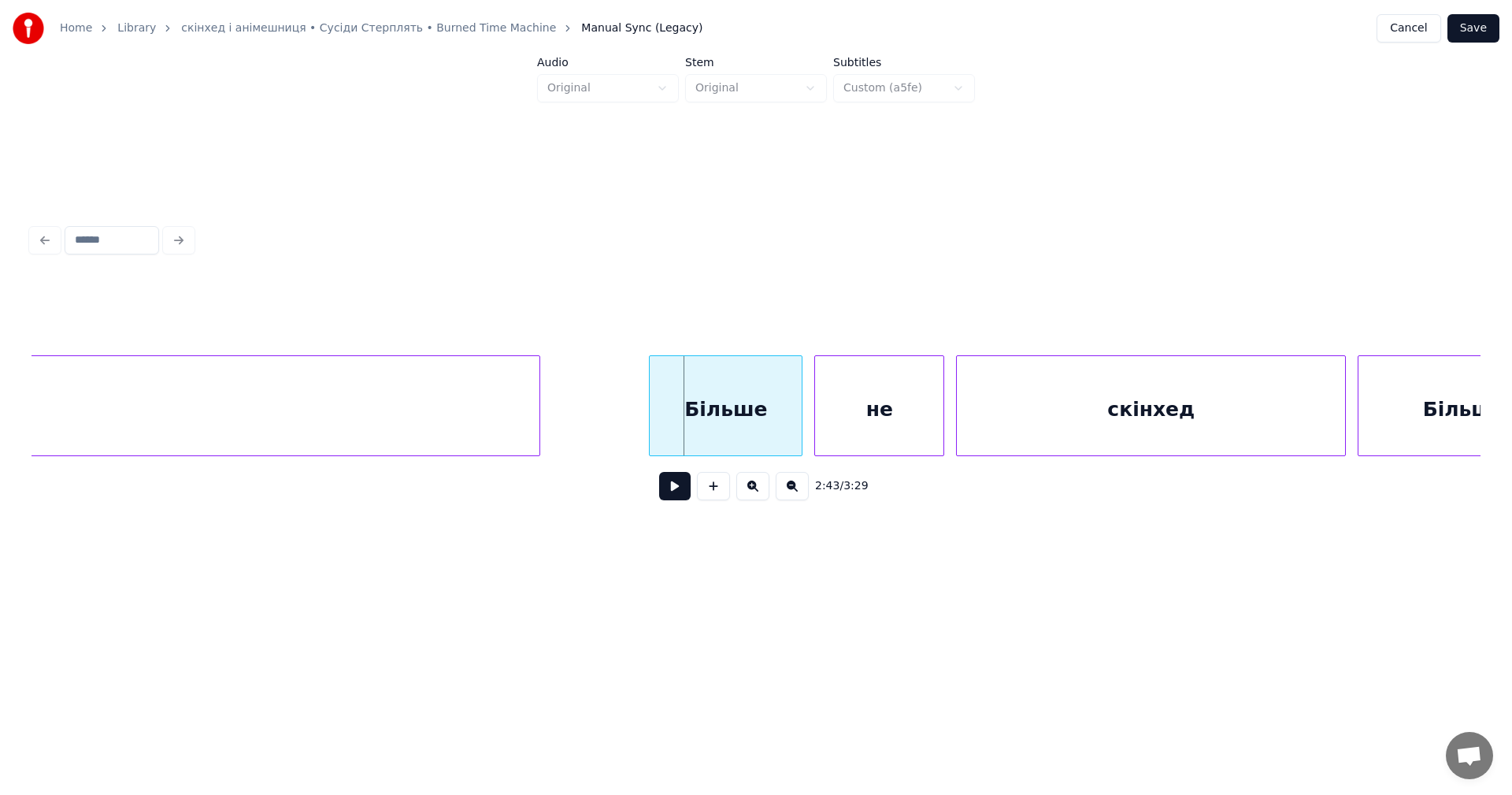
click at [660, 493] on div "2:43 / 3:29" at bounding box center [755, 485] width 1424 height 35
click at [666, 494] on button at bounding box center [674, 486] width 31 height 29
click at [656, 401] on div "Більше" at bounding box center [714, 409] width 152 height 107
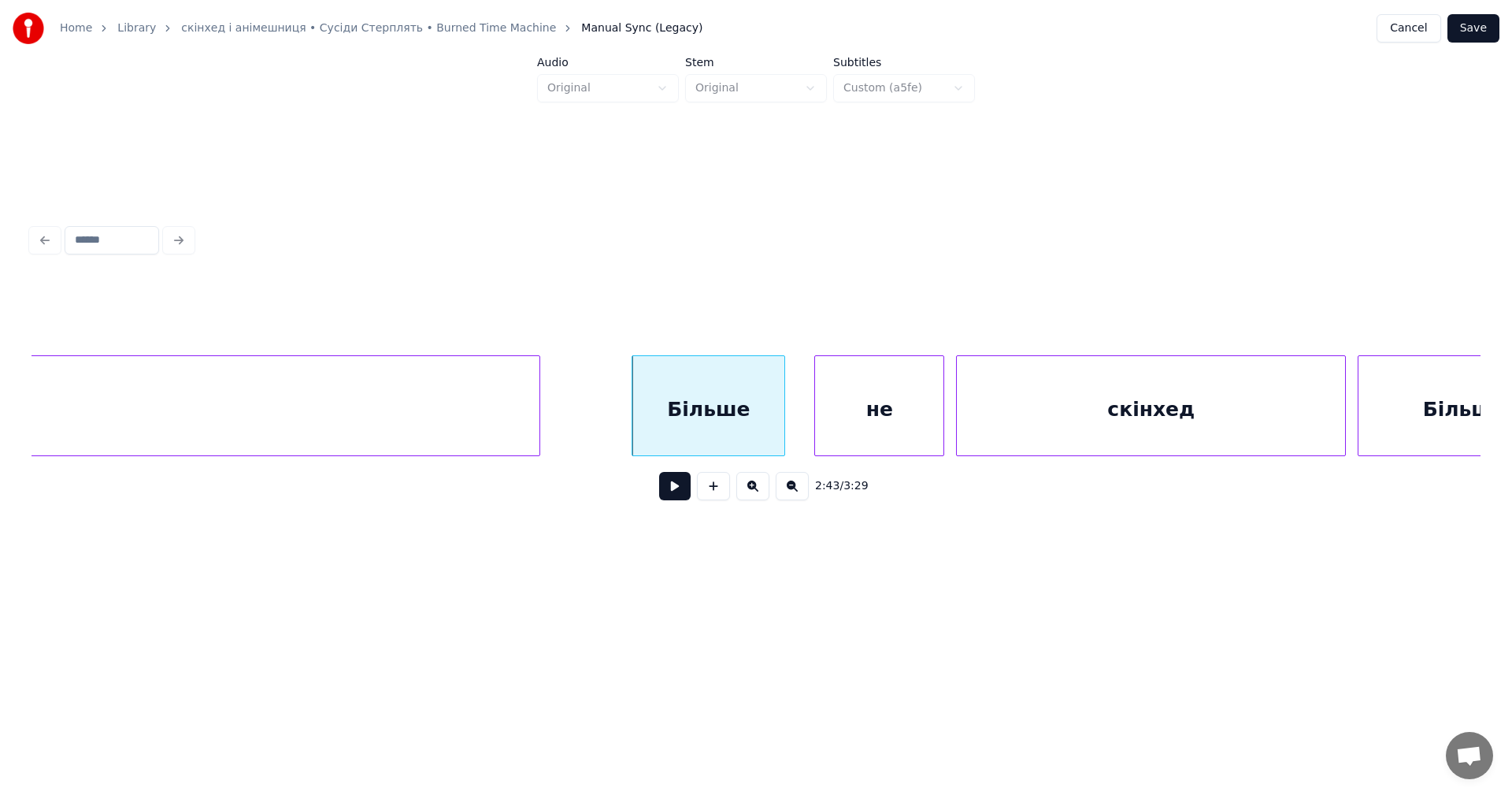
click at [677, 491] on button at bounding box center [674, 486] width 31 height 29
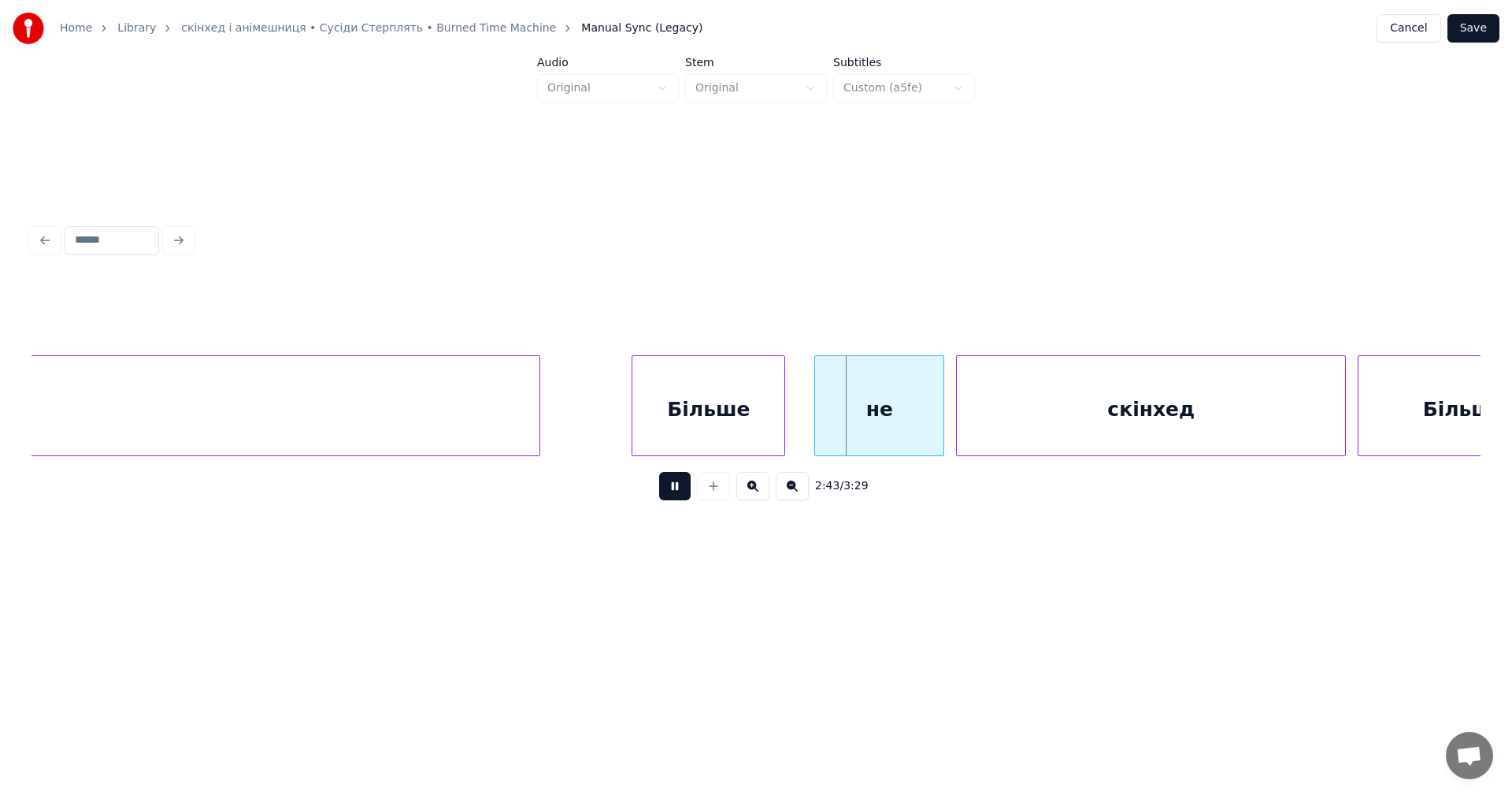
click at [677, 491] on button at bounding box center [674, 486] width 31 height 29
click at [851, 411] on div "не" at bounding box center [870, 409] width 128 height 107
drag, startPoint x: 566, startPoint y: 403, endPoint x: 643, endPoint y: 468, distance: 100.8
click at [663, 493] on button at bounding box center [674, 486] width 31 height 29
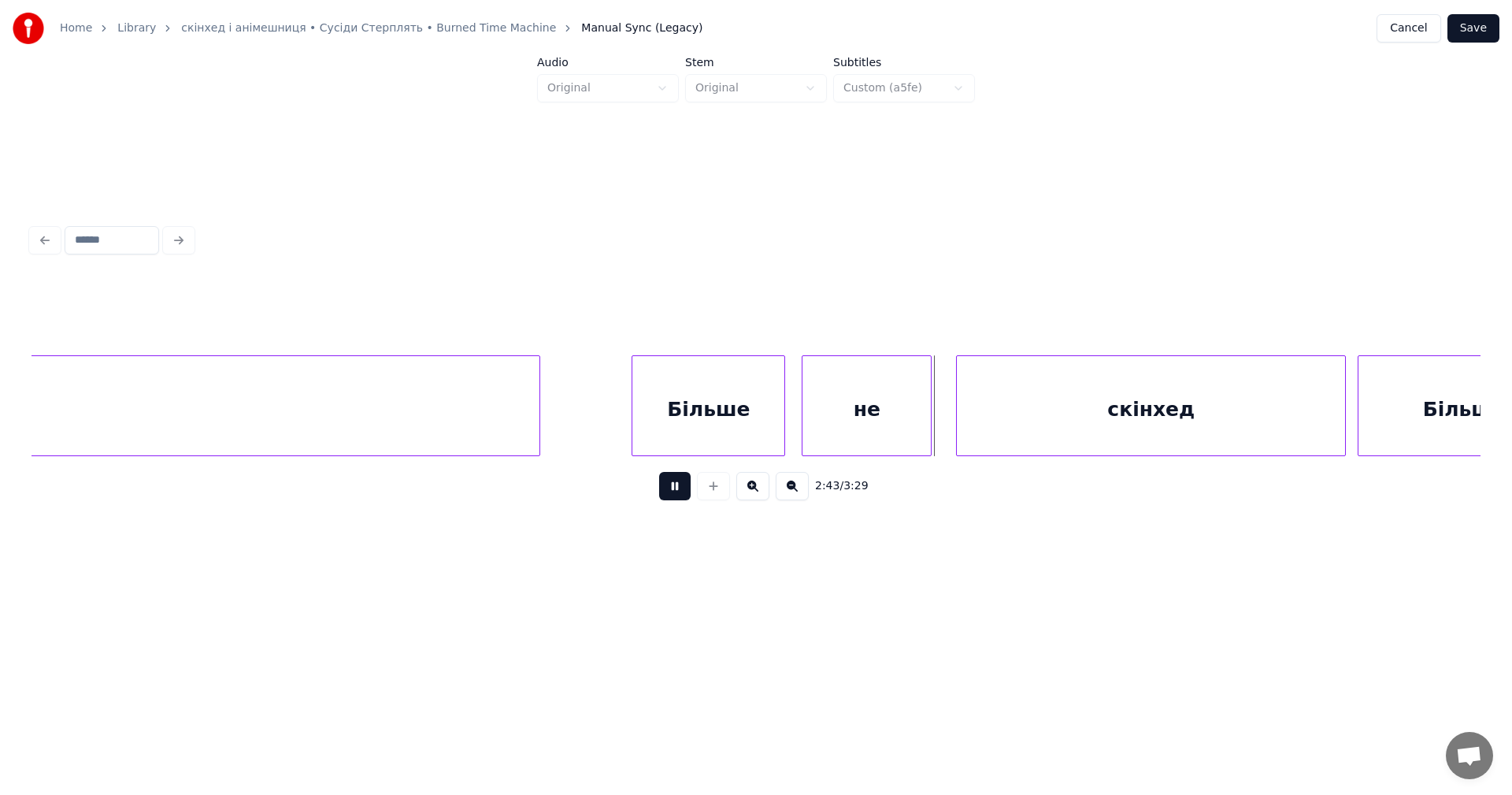
click at [663, 493] on button at bounding box center [674, 486] width 31 height 29
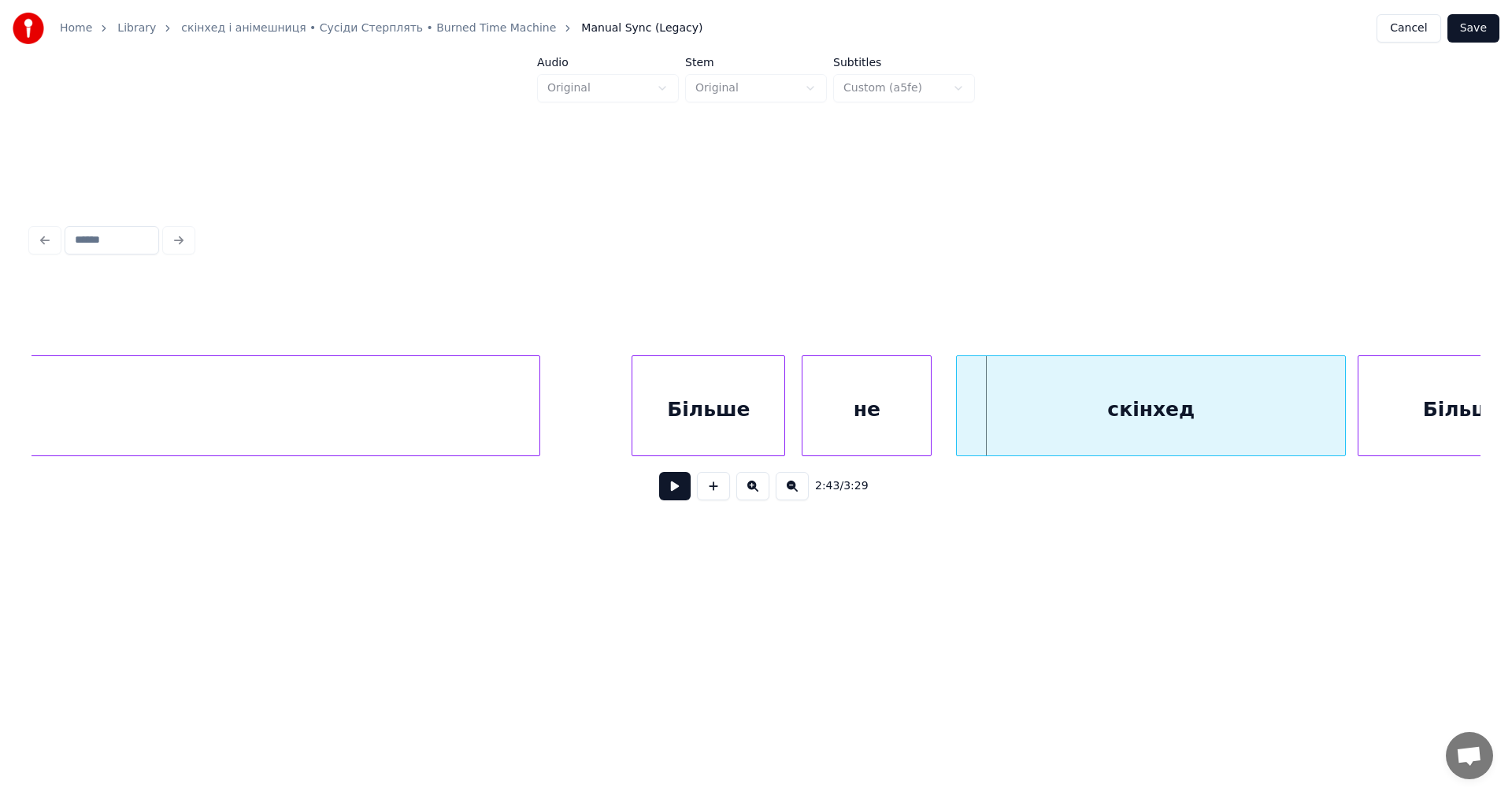
scroll to position [0, 96265]
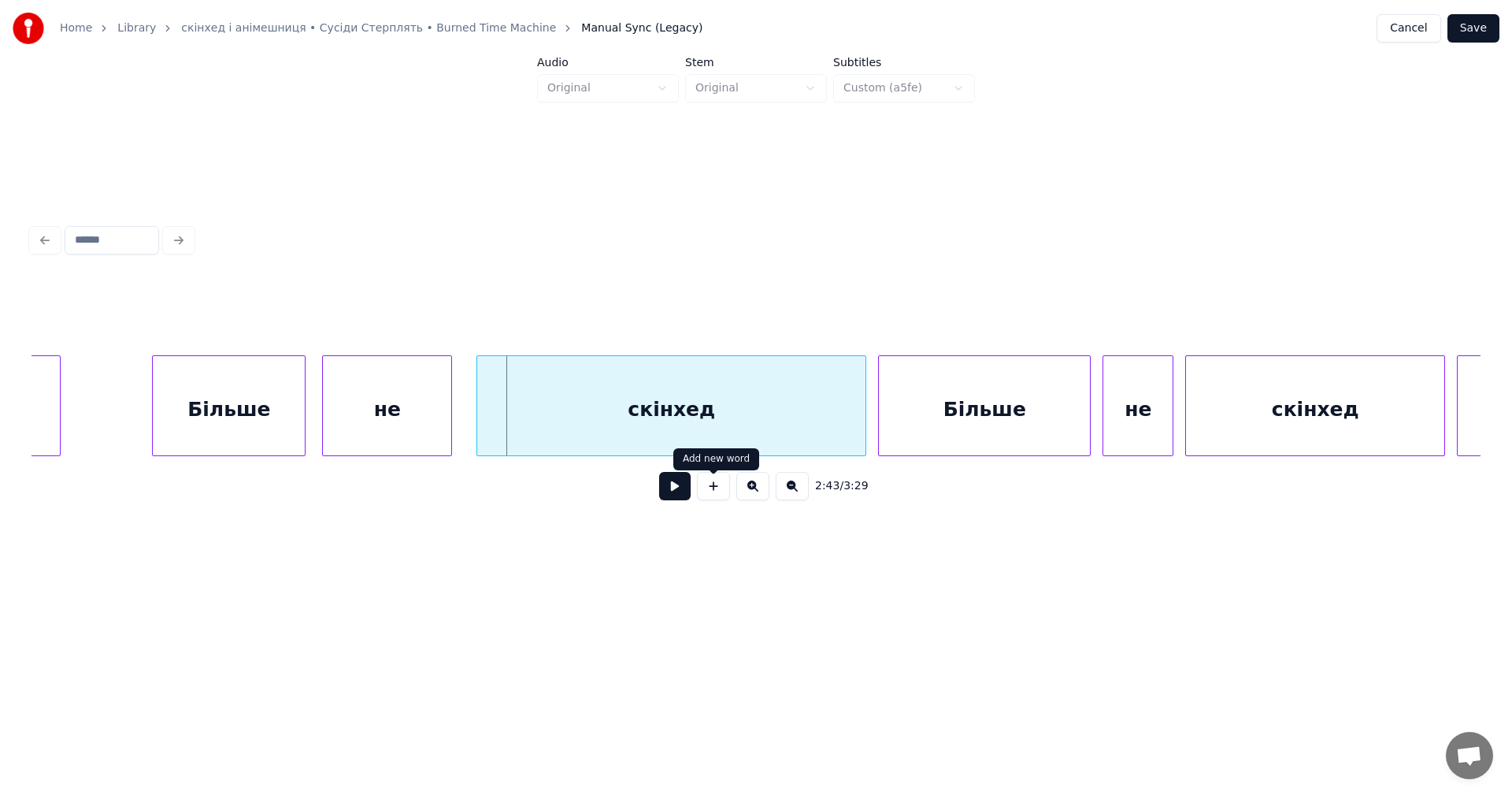
click at [673, 494] on button at bounding box center [674, 486] width 31 height 29
click at [673, 494] on button at bounding box center [674, 486] width 31 height 29
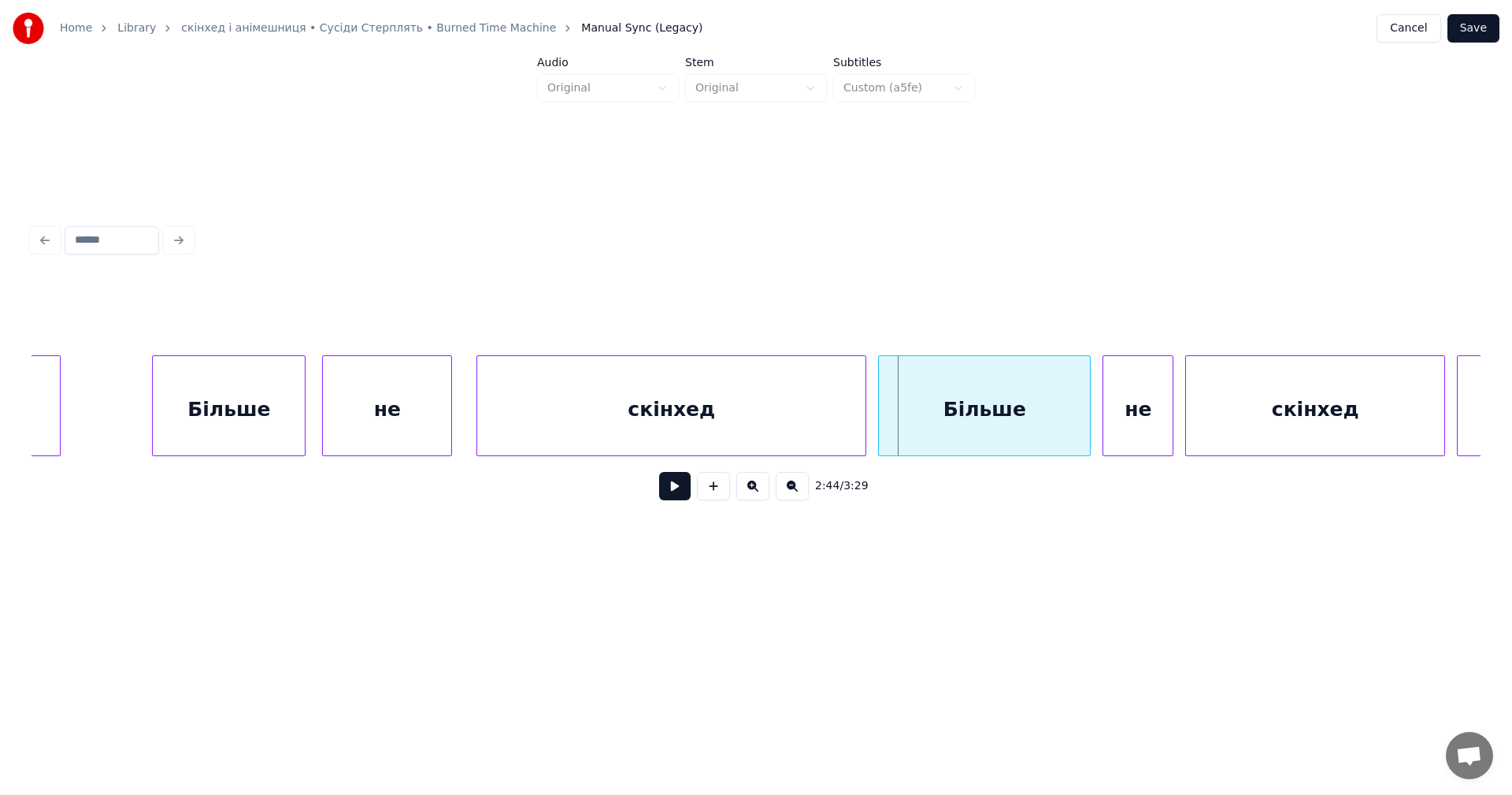
click at [673, 494] on button at bounding box center [674, 486] width 31 height 29
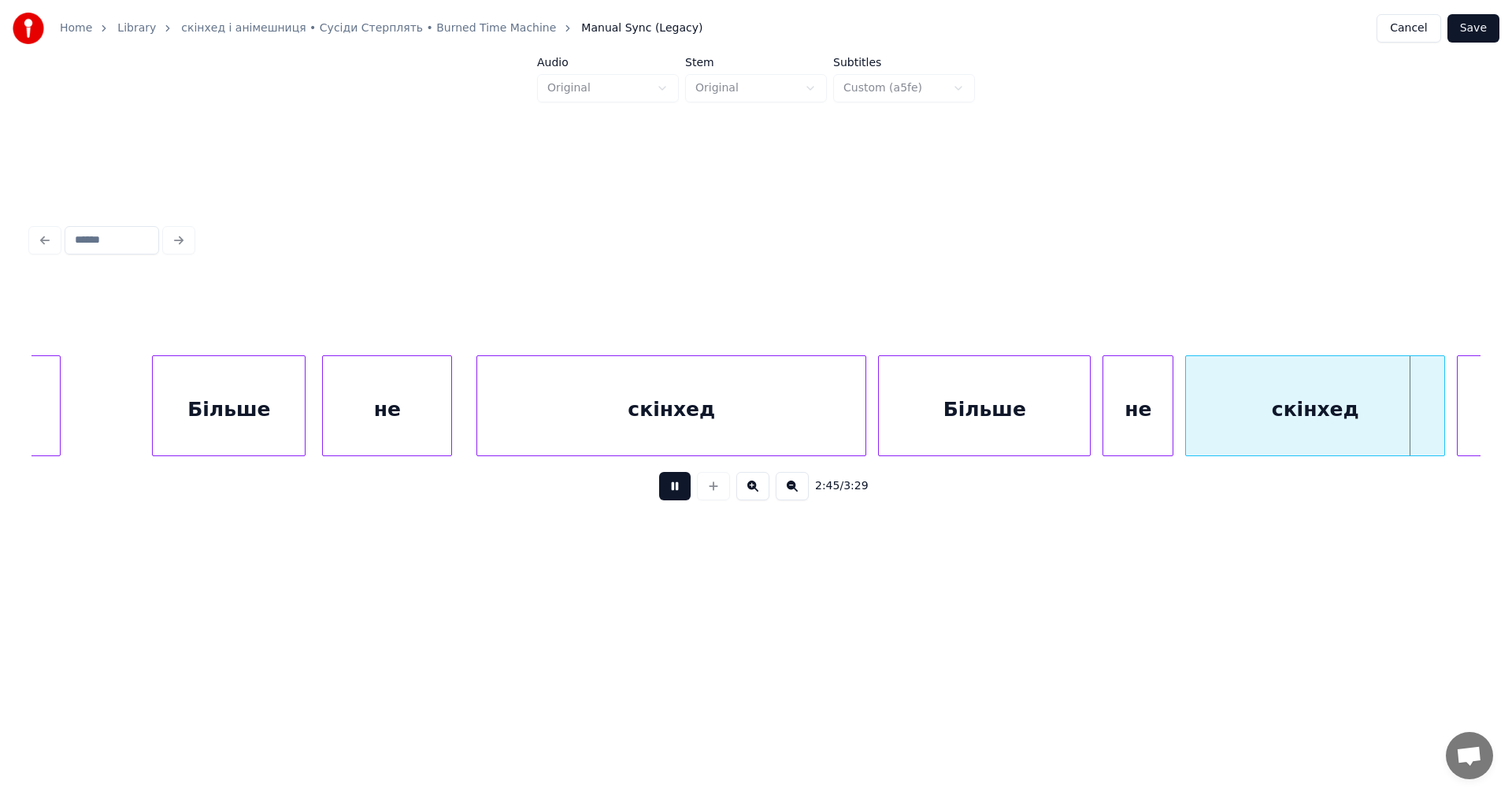
click at [673, 494] on button at bounding box center [674, 486] width 31 height 29
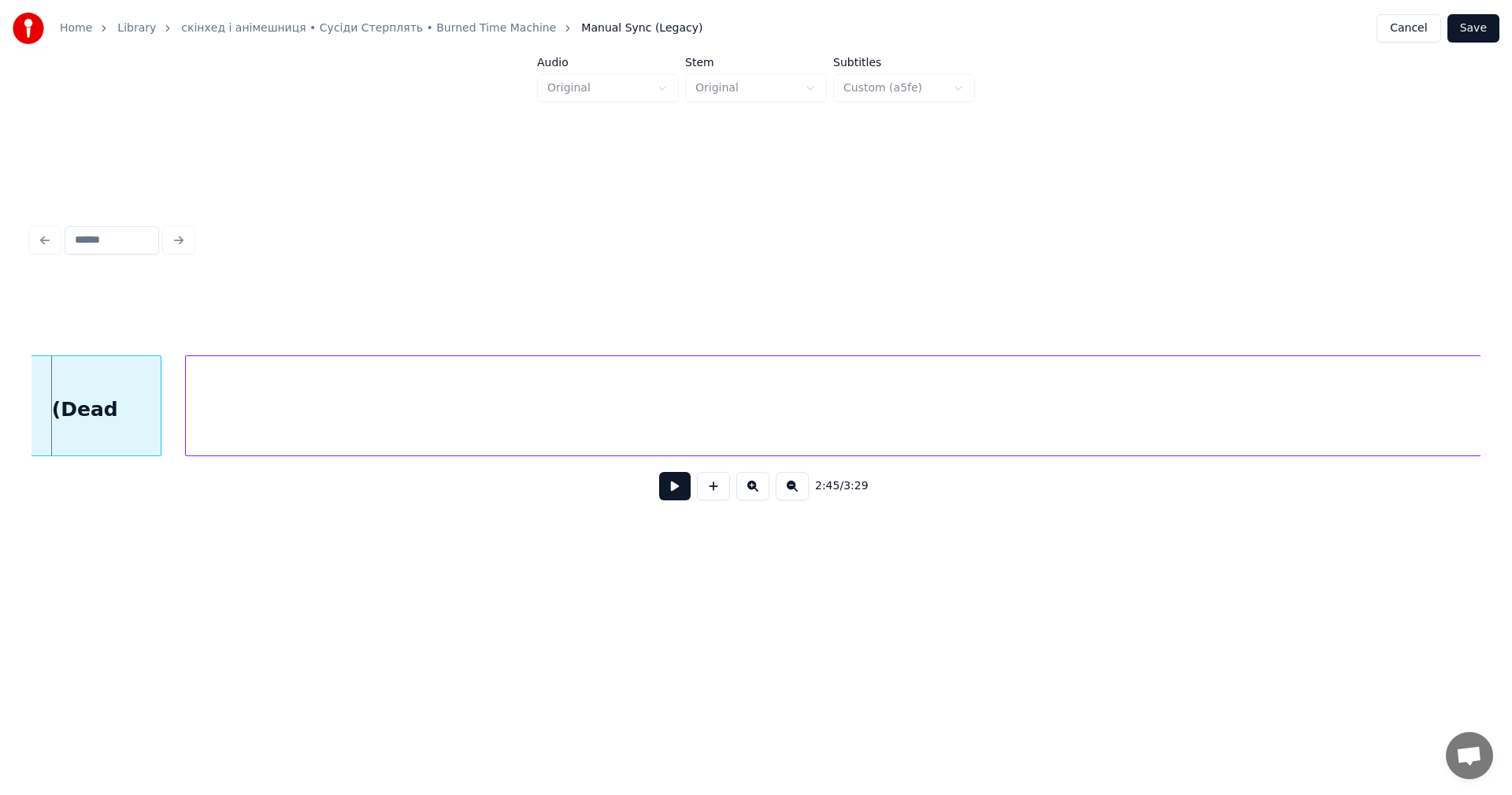
scroll to position [0, 97225]
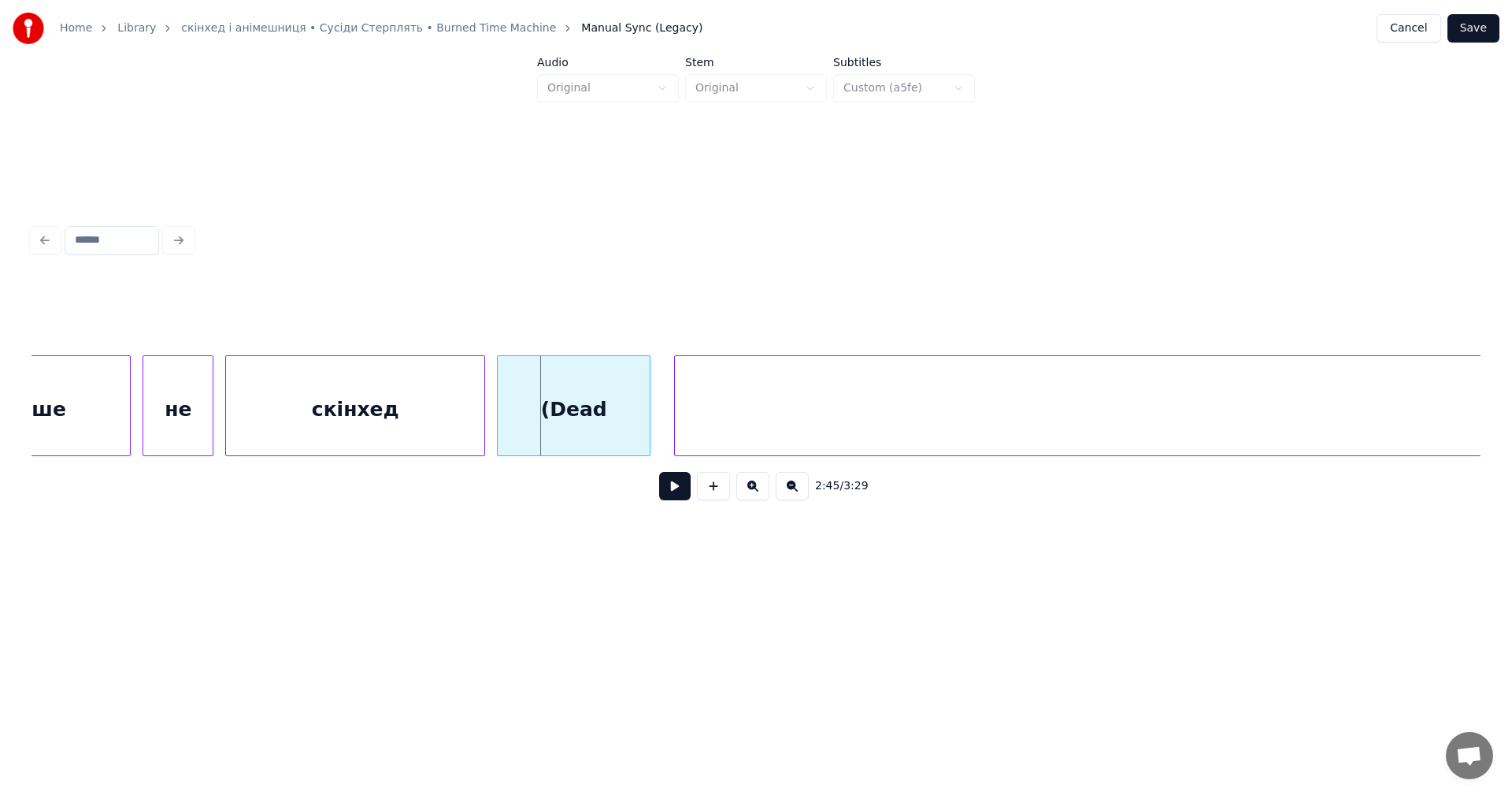
click at [677, 493] on button at bounding box center [674, 486] width 31 height 29
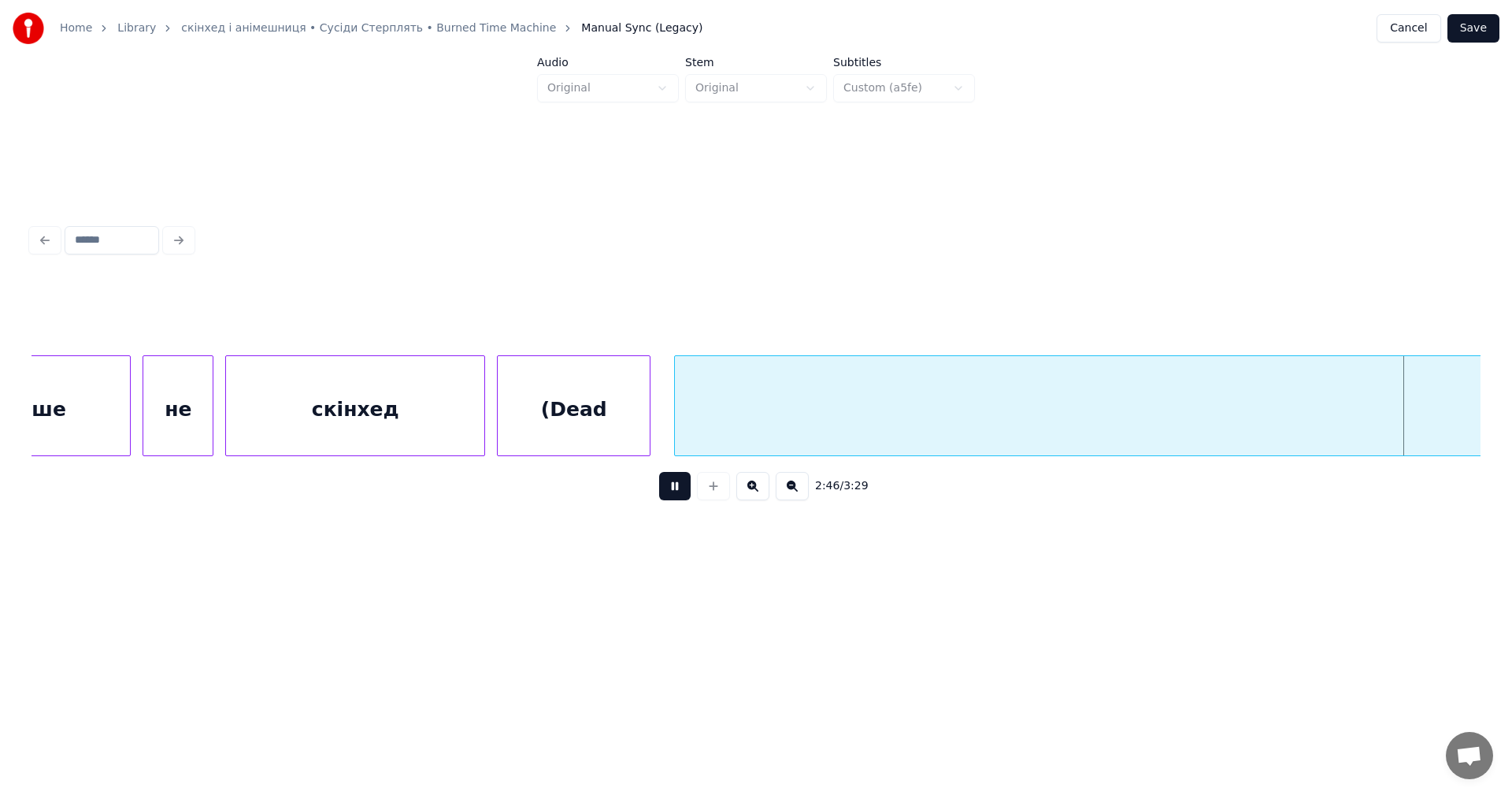
scroll to position [0, 98675]
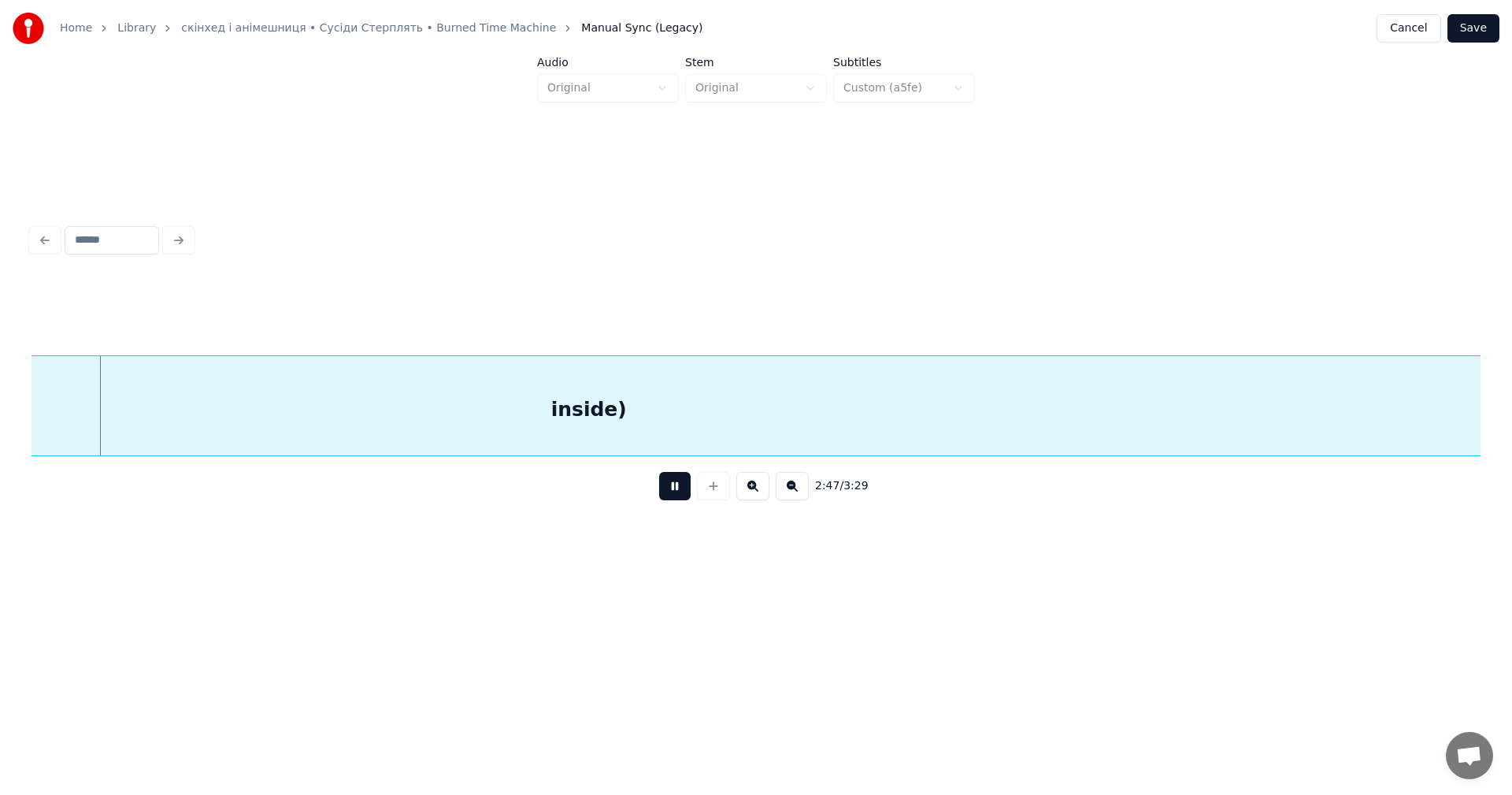
click at [674, 484] on button at bounding box center [674, 486] width 31 height 29
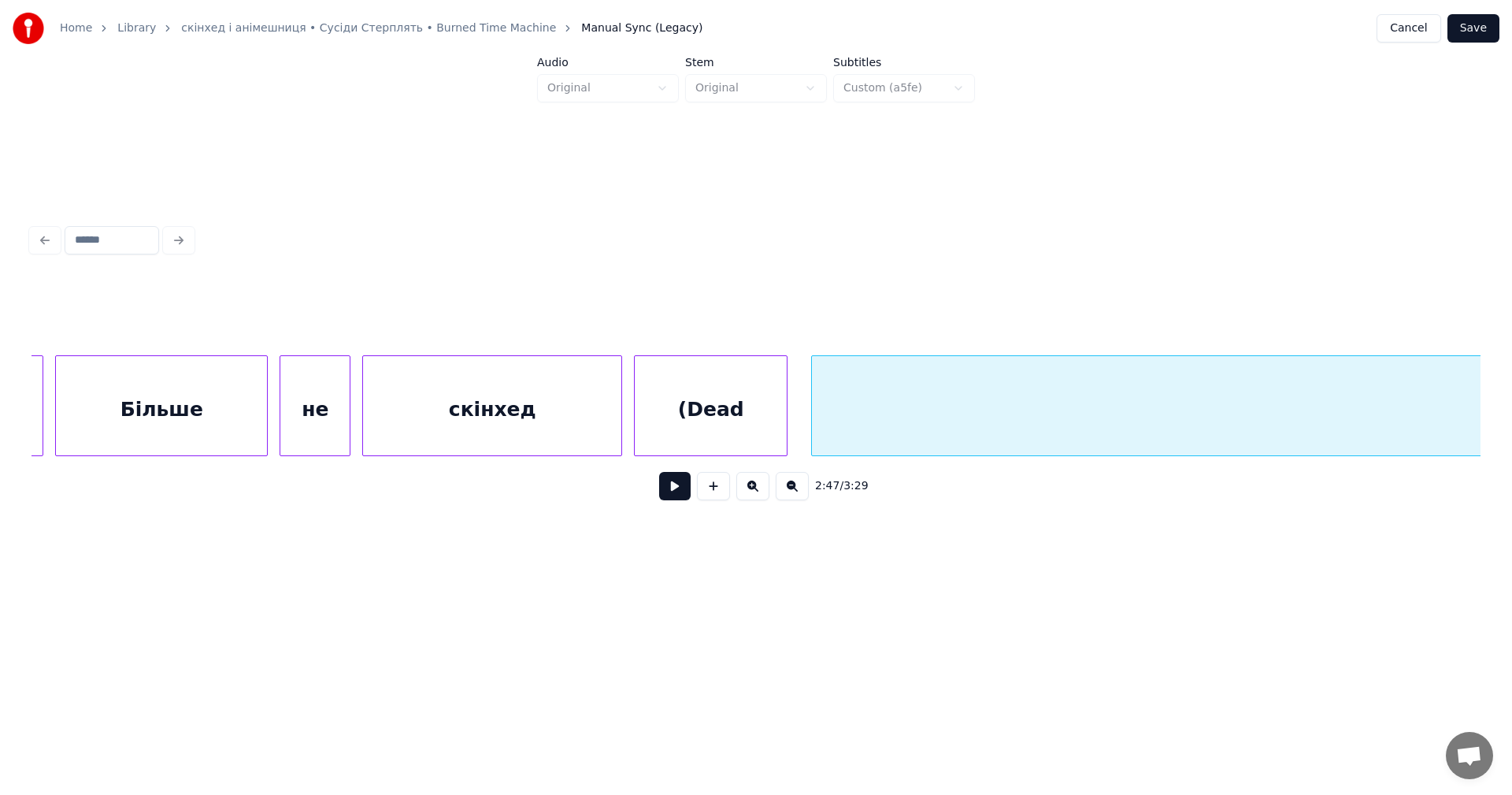
scroll to position [0, 96952]
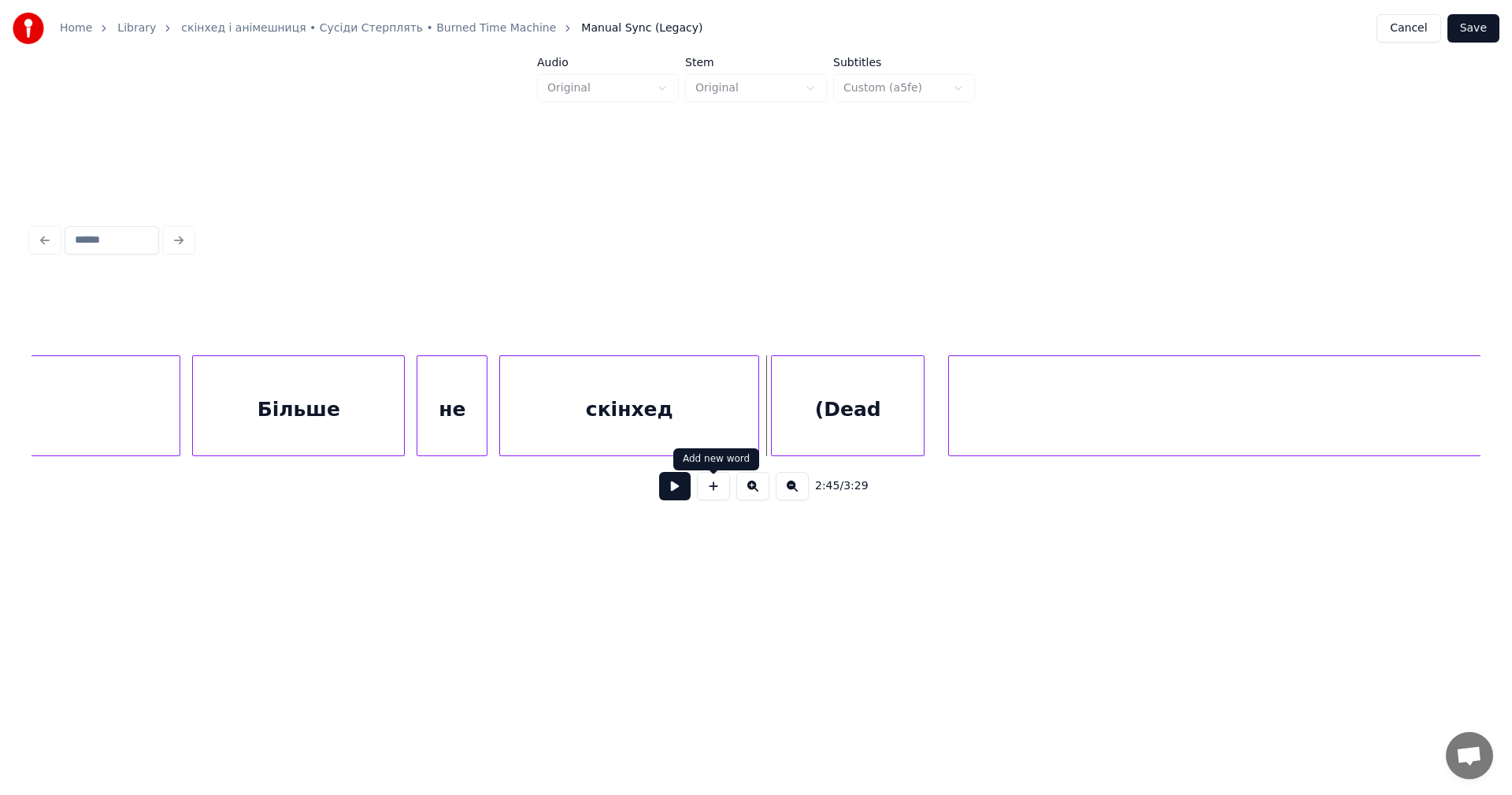
click at [687, 494] on button at bounding box center [674, 486] width 31 height 29
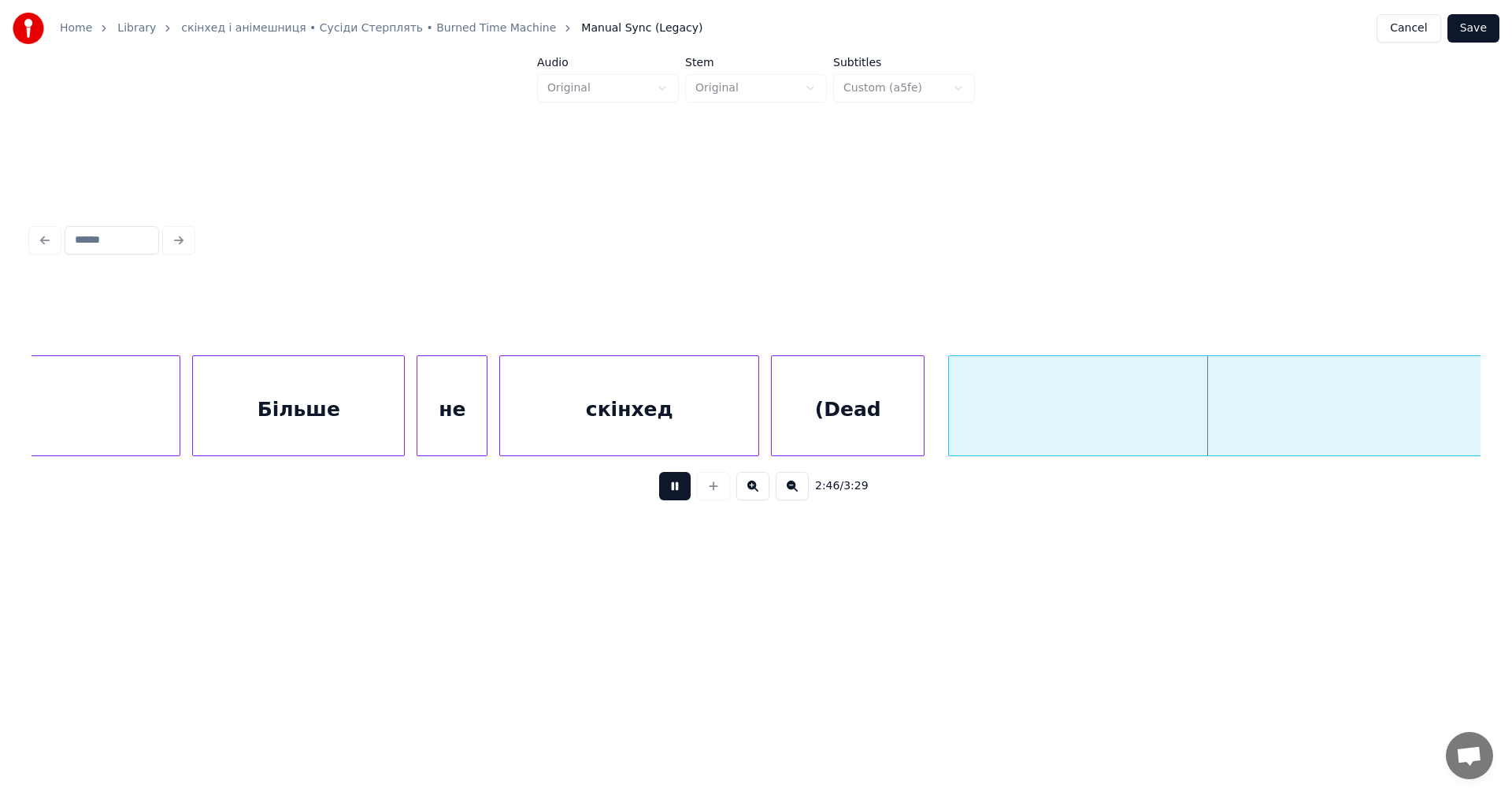
click at [687, 494] on button at bounding box center [674, 486] width 31 height 29
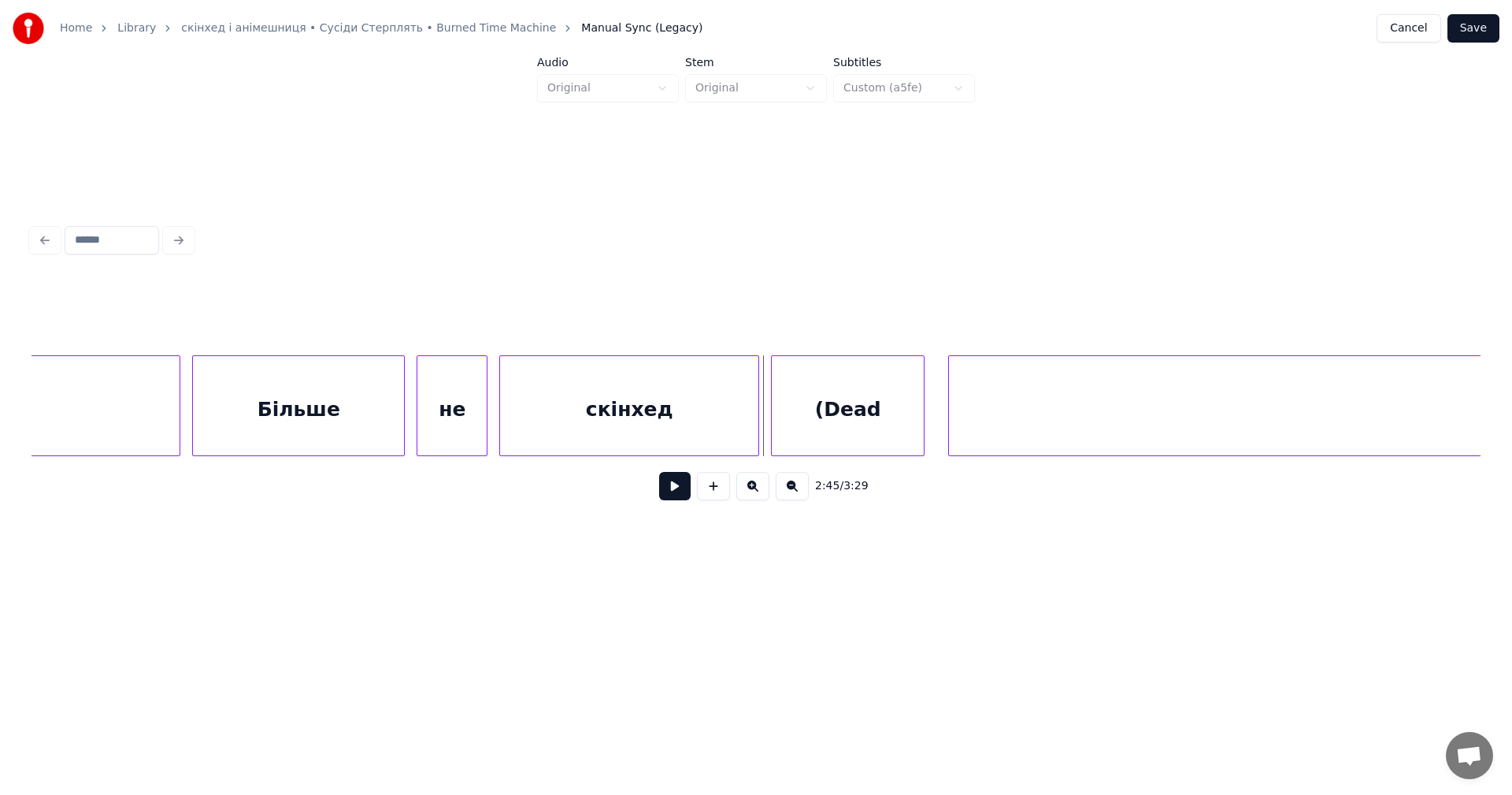
click at [673, 486] on button at bounding box center [674, 486] width 31 height 29
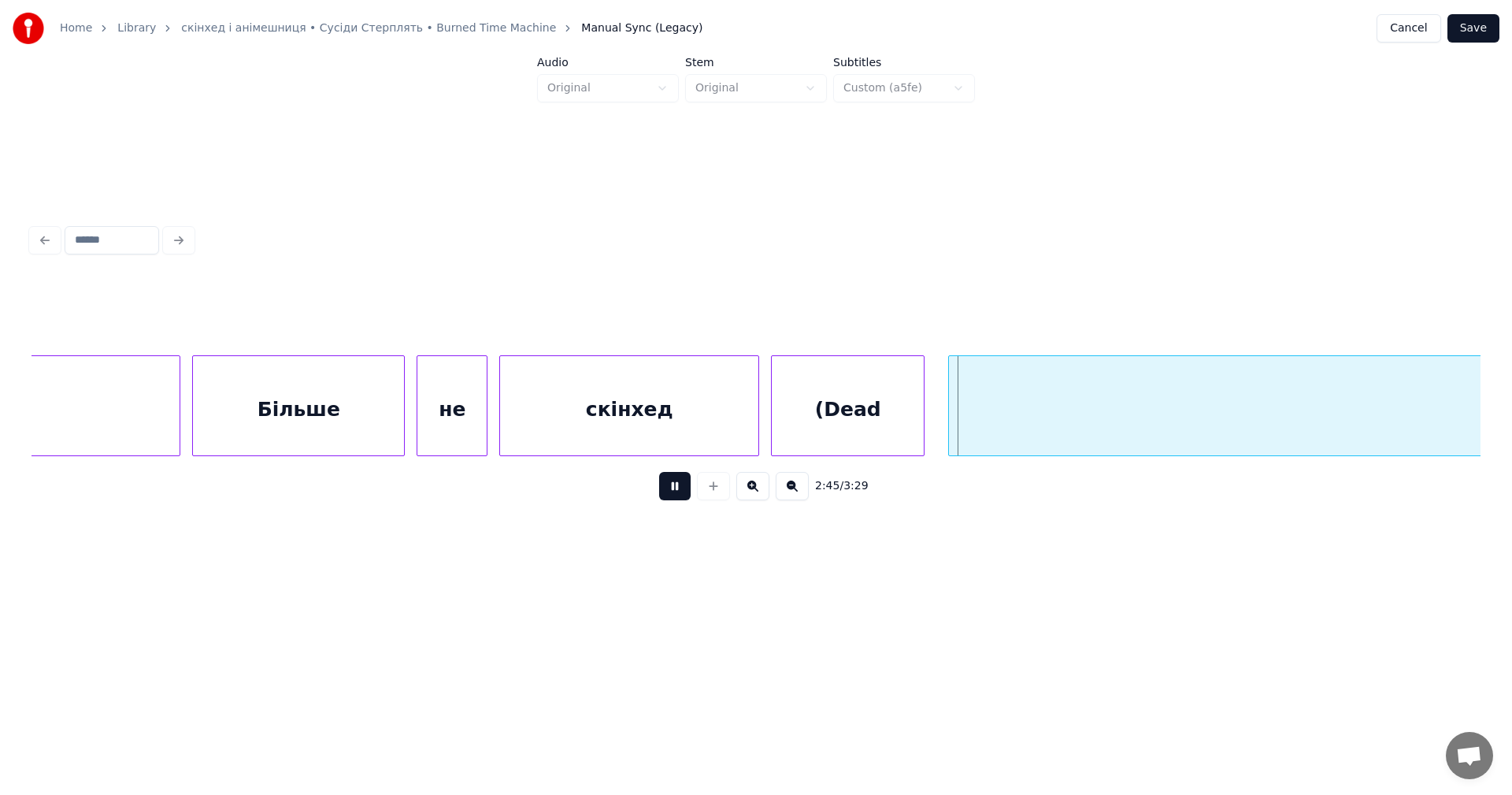
click at [674, 486] on button at bounding box center [674, 486] width 31 height 29
click at [664, 496] on button at bounding box center [674, 486] width 31 height 29
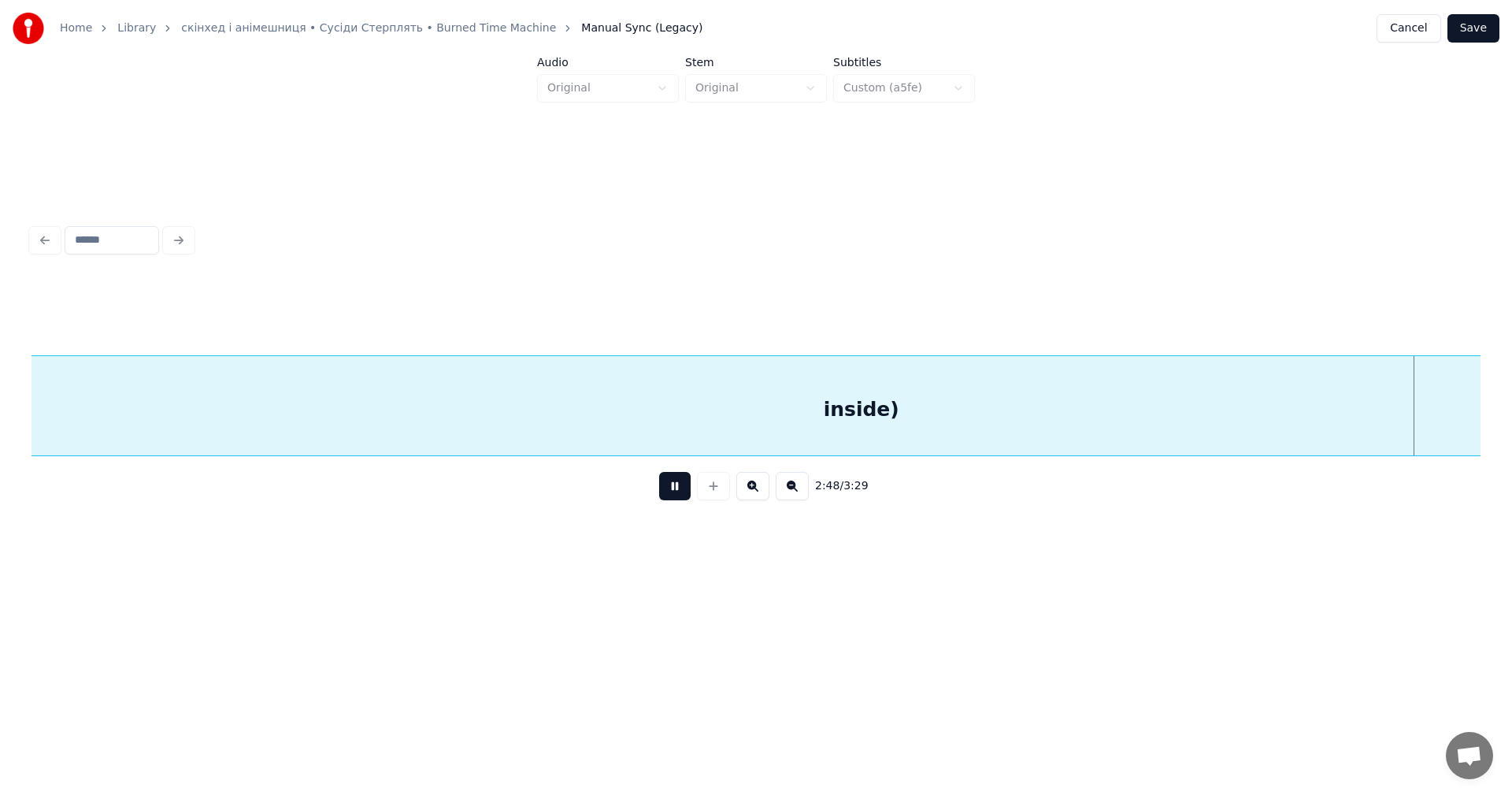
scroll to position [0, 99852]
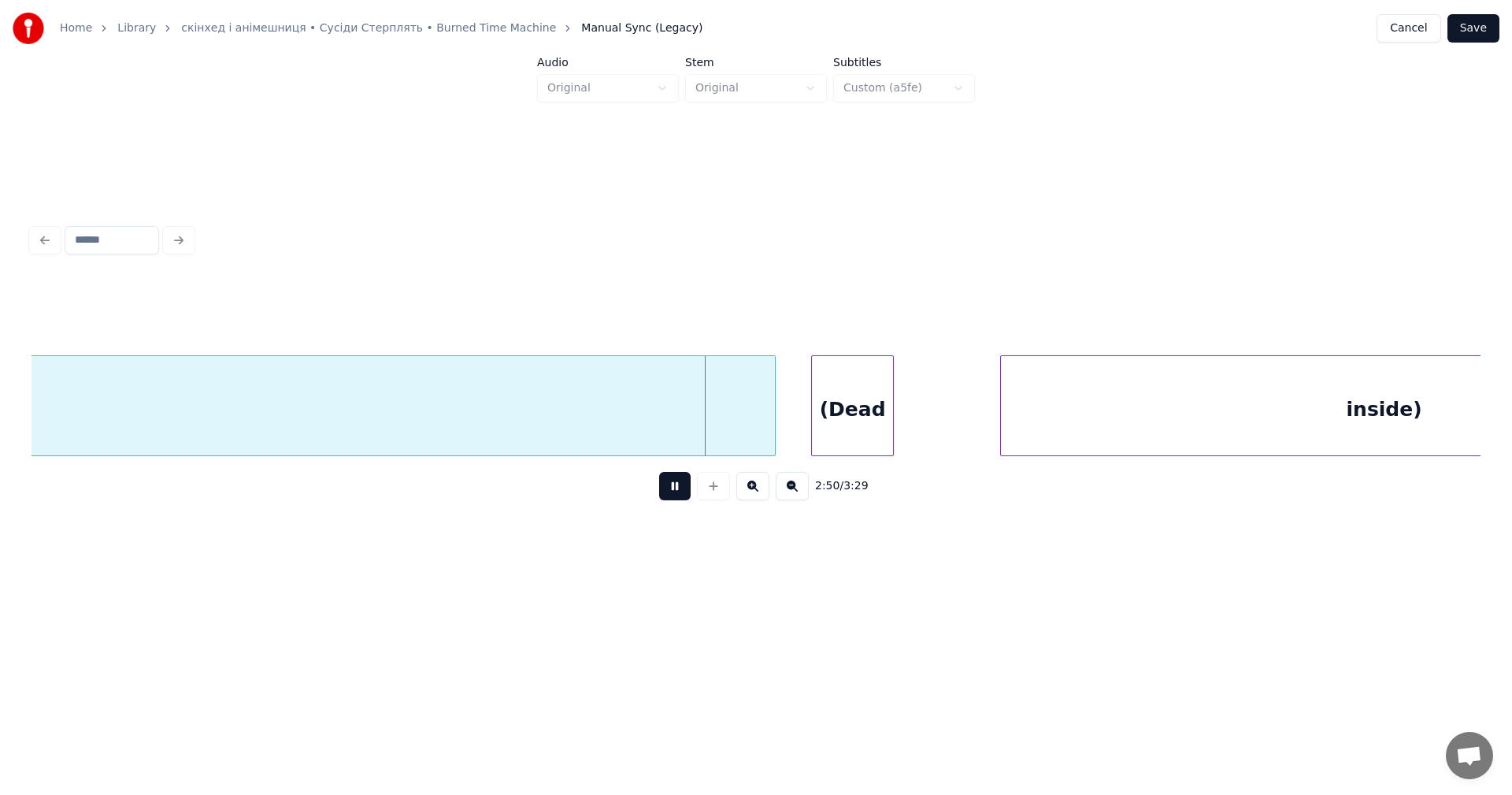
click at [681, 491] on button at bounding box center [674, 486] width 31 height 29
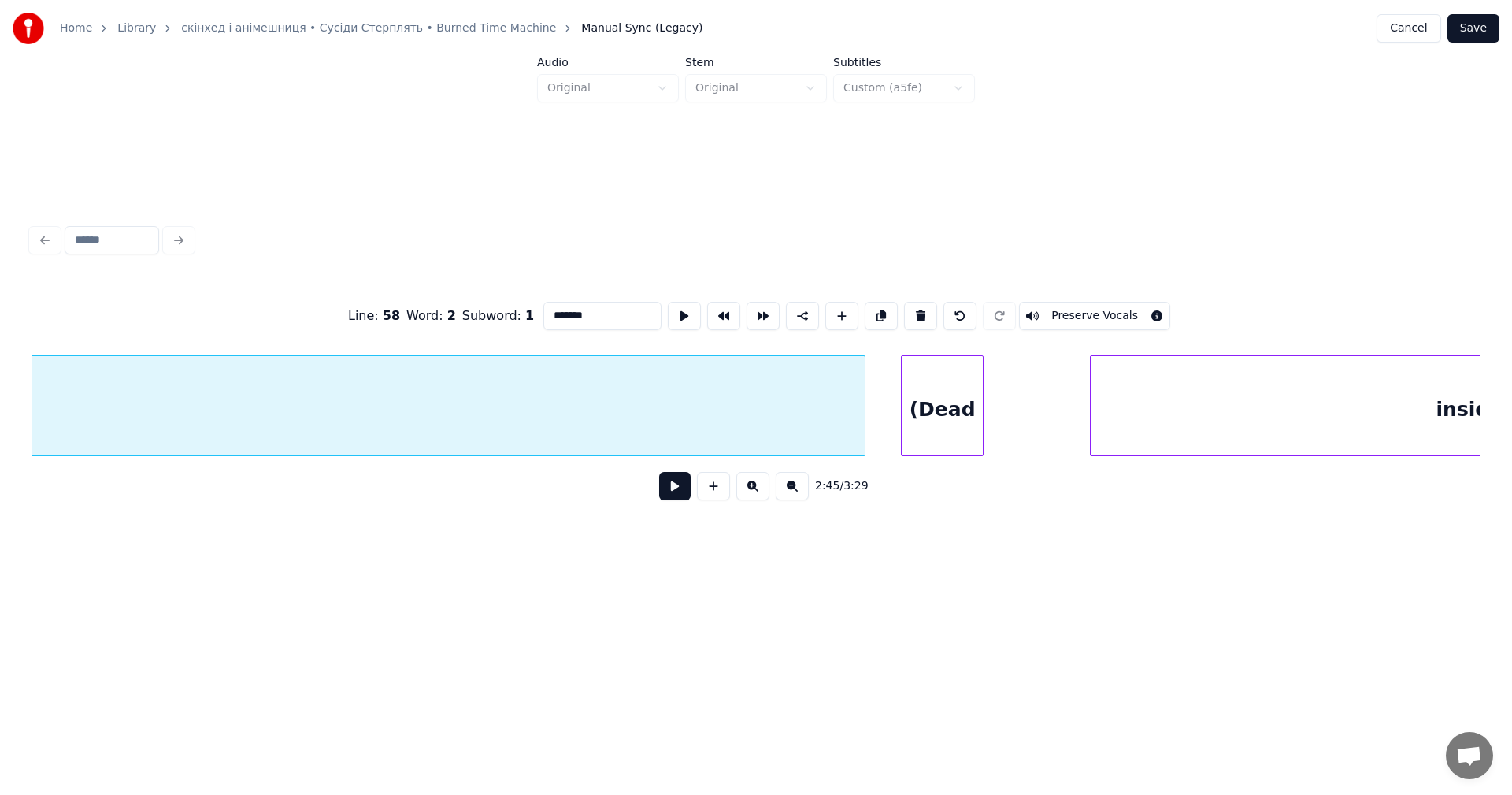
scroll to position [0, 100037]
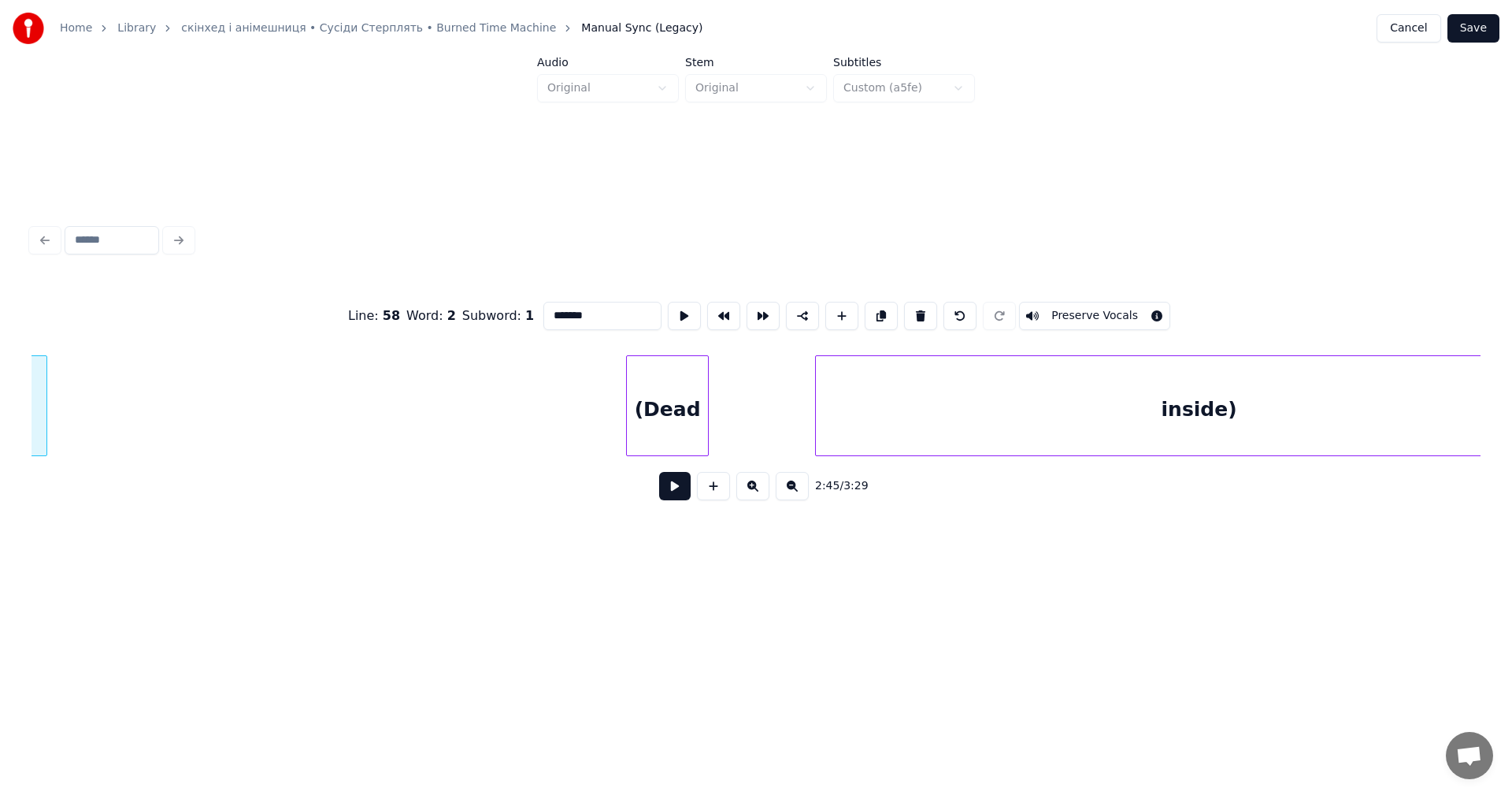
click at [45, 400] on div at bounding box center [45, 406] width 5 height 99
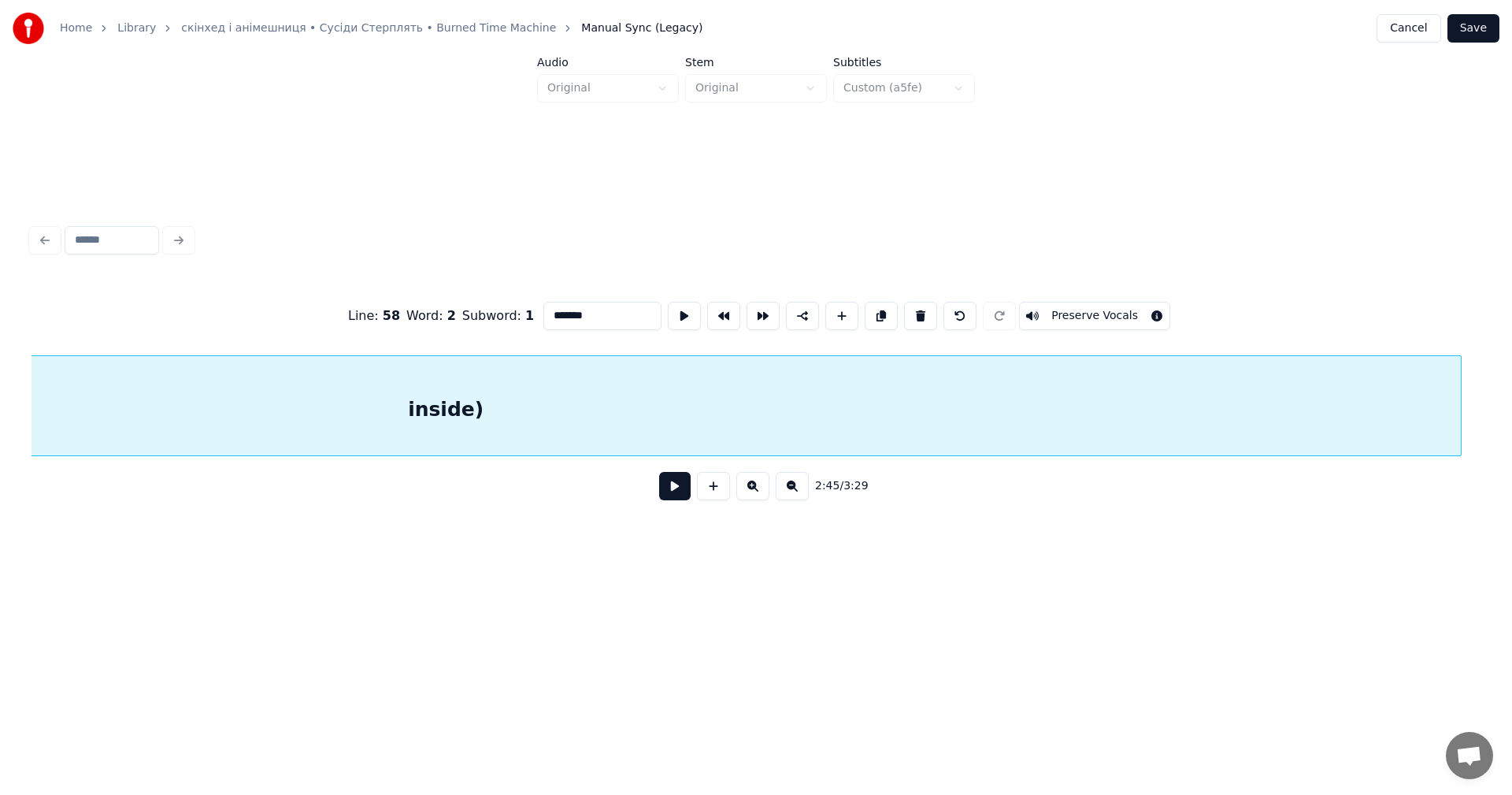
scroll to position [0, 98341]
click at [896, 391] on div "inside)" at bounding box center [504, 406] width 1893 height 101
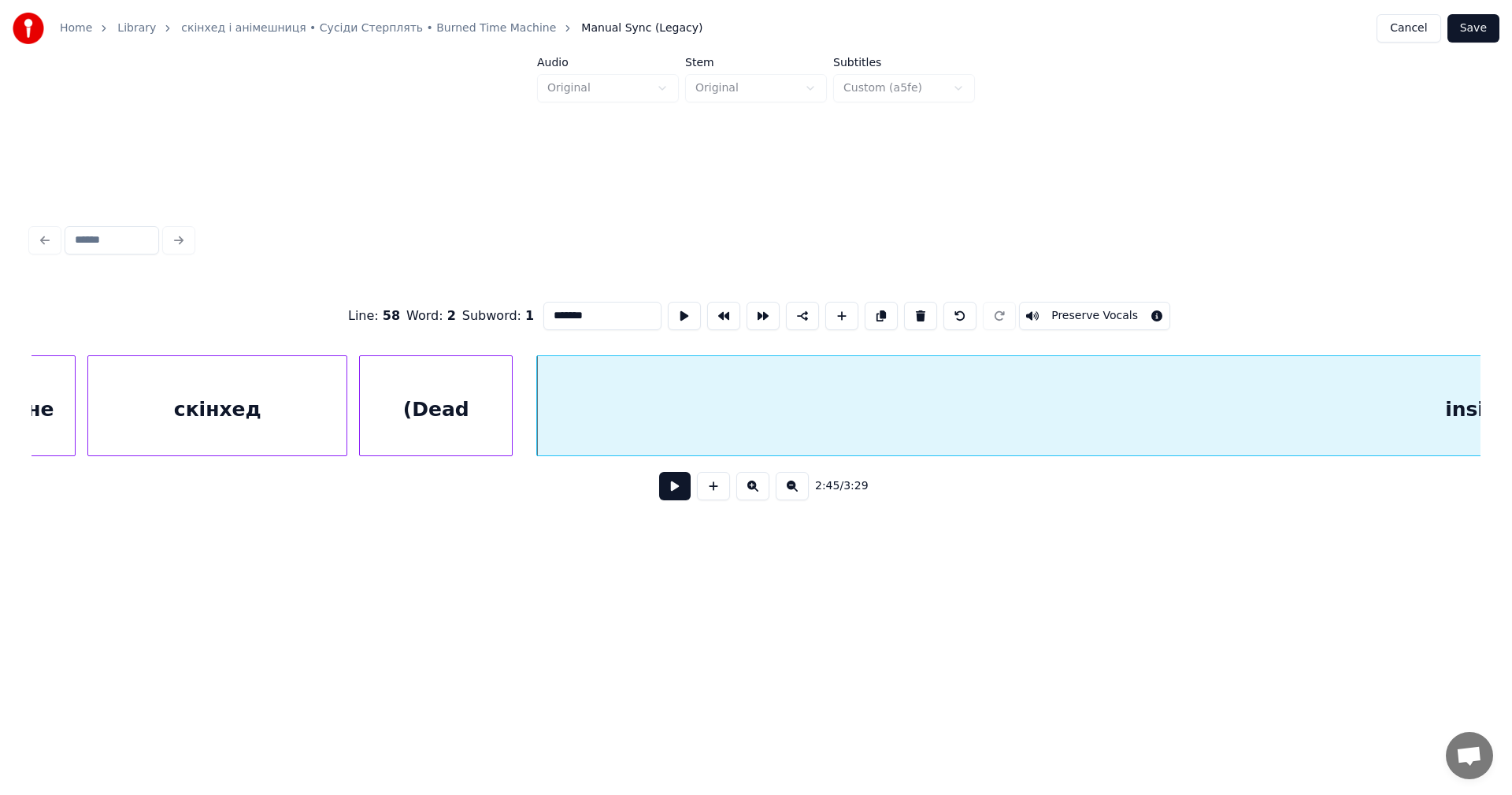
scroll to position [0, 97225]
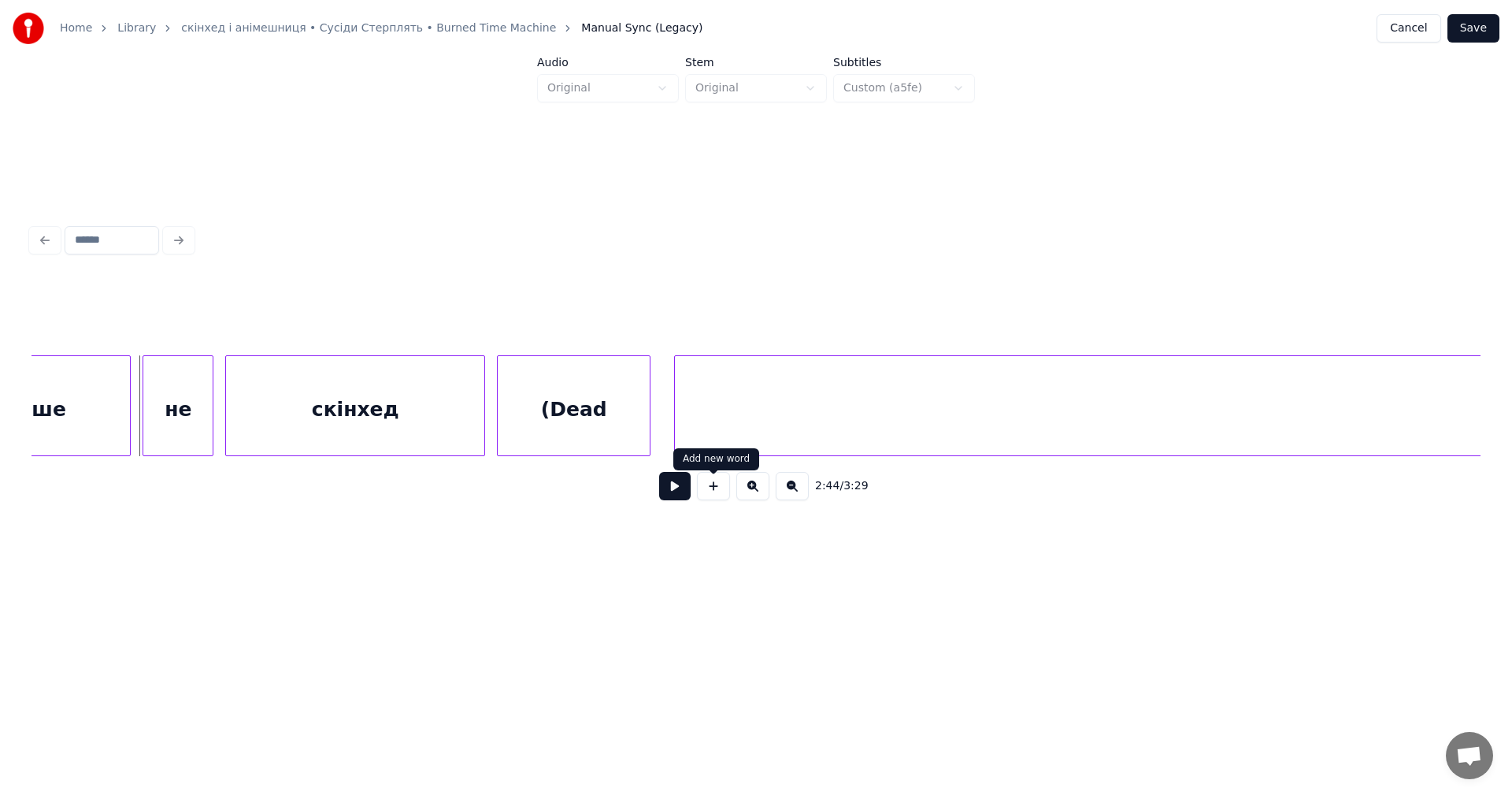
click at [677, 493] on button at bounding box center [674, 486] width 31 height 29
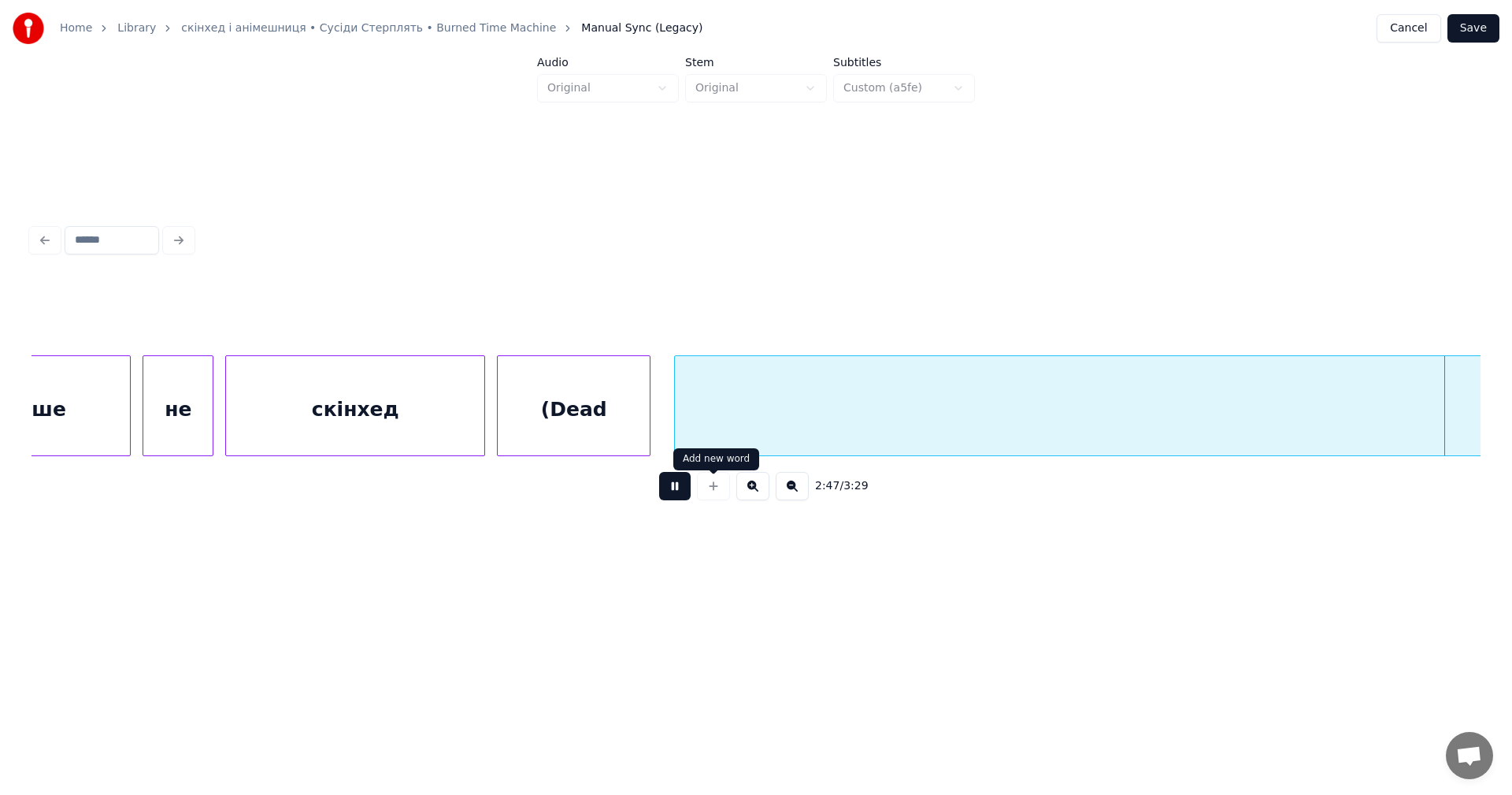
scroll to position [0, 98677]
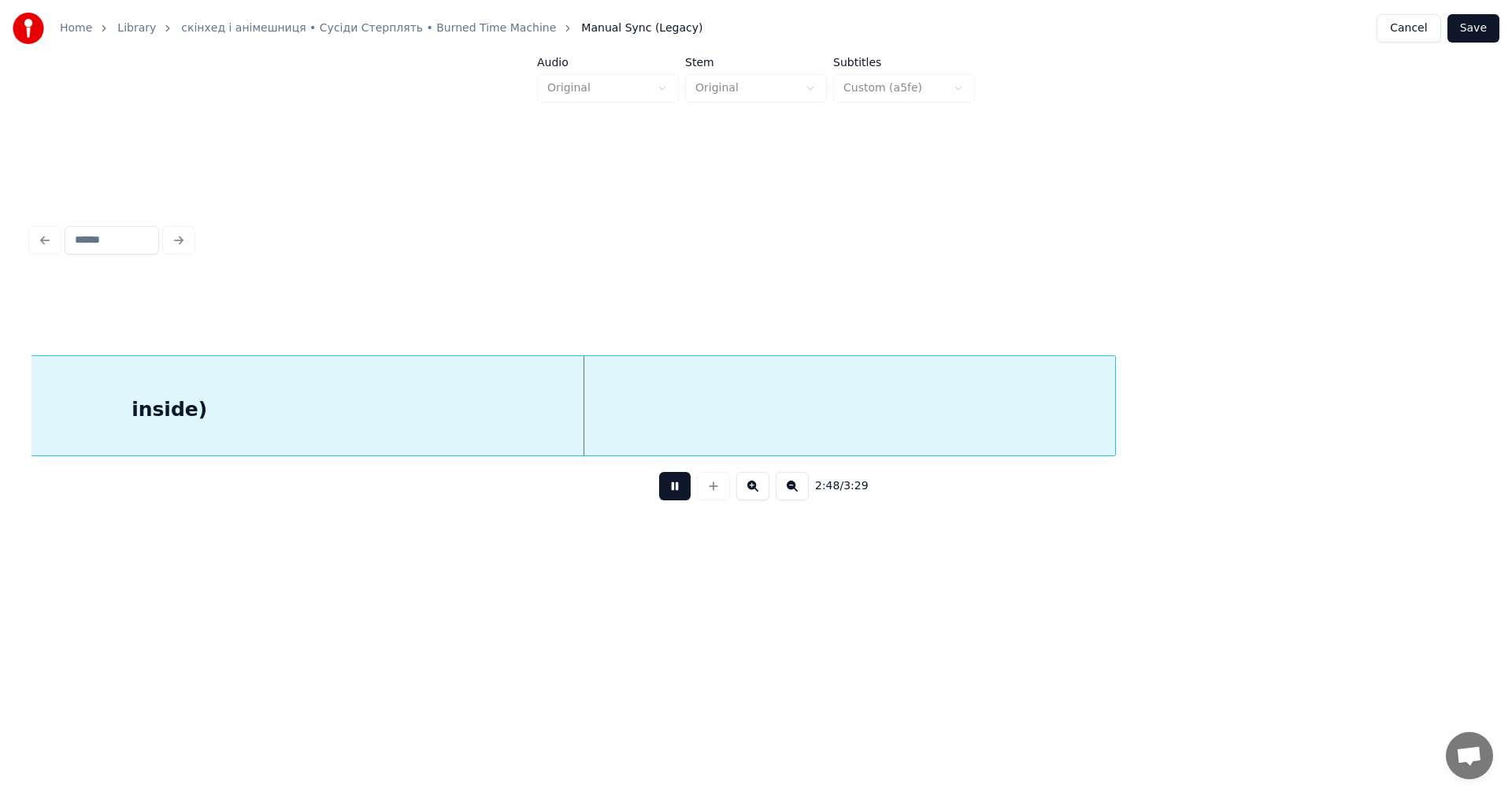
click at [678, 497] on button at bounding box center [674, 486] width 31 height 29
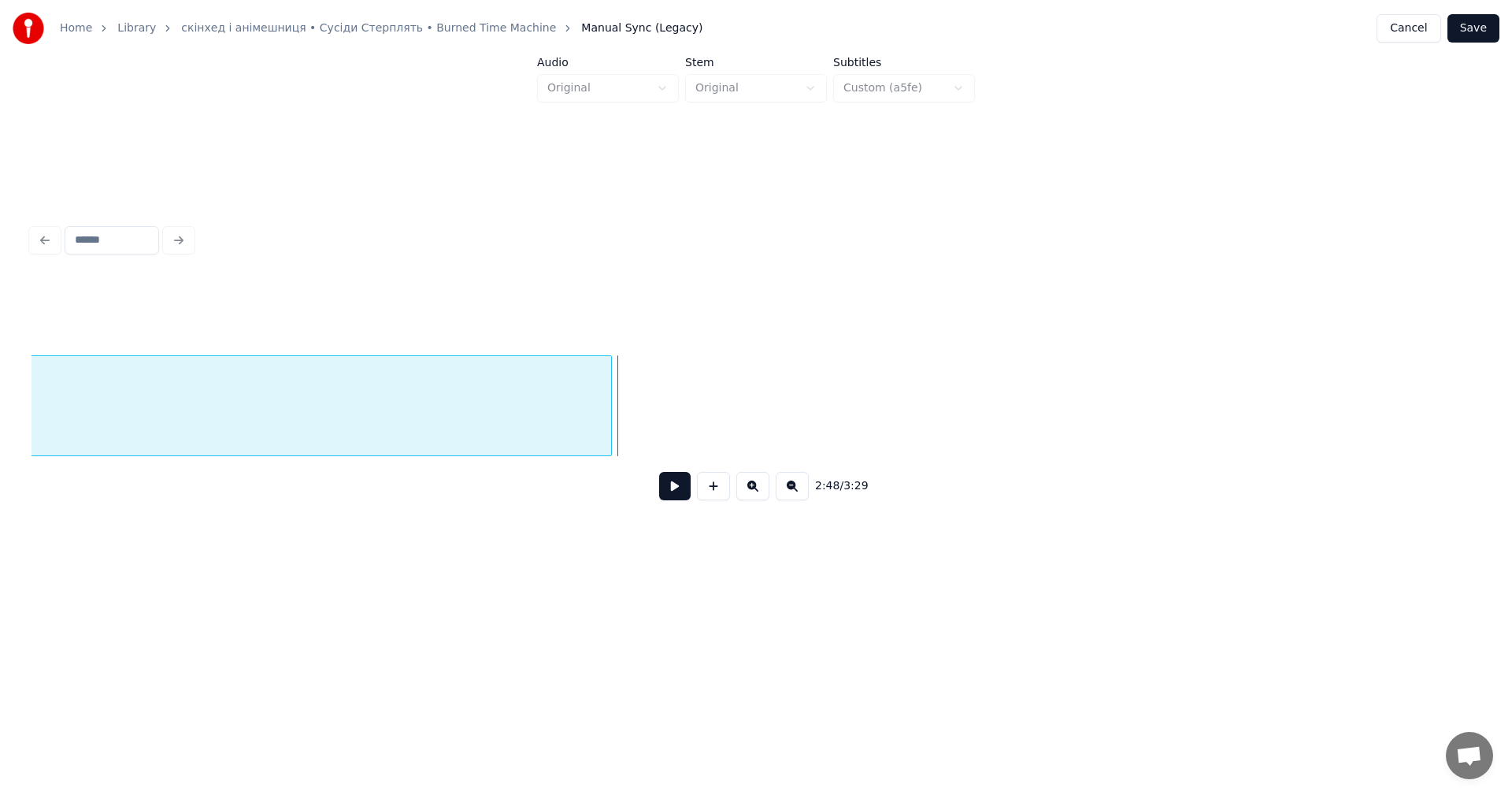
click at [611, 397] on div at bounding box center [609, 406] width 5 height 99
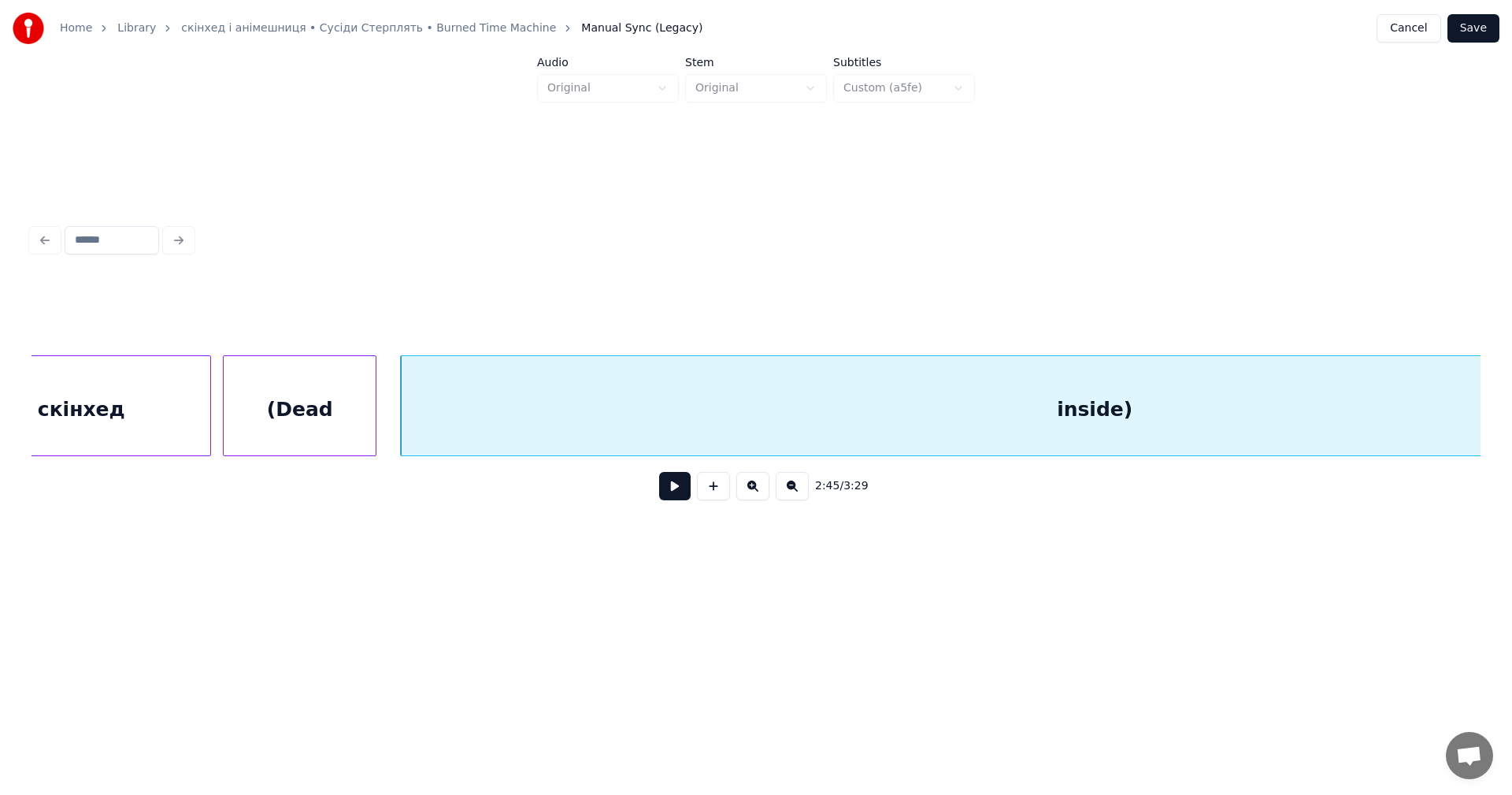
scroll to position [0, 97225]
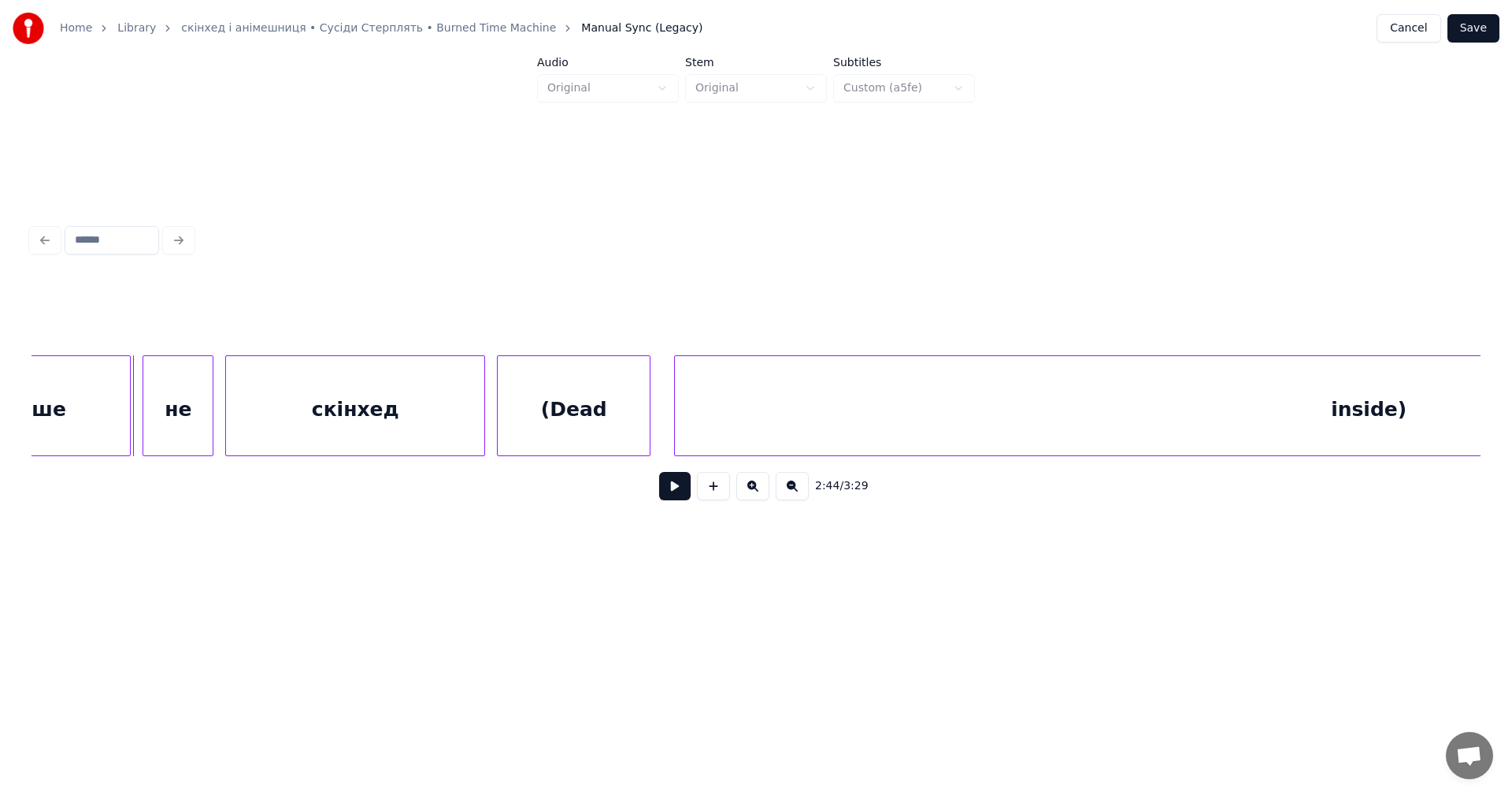
click at [668, 491] on button at bounding box center [674, 486] width 31 height 29
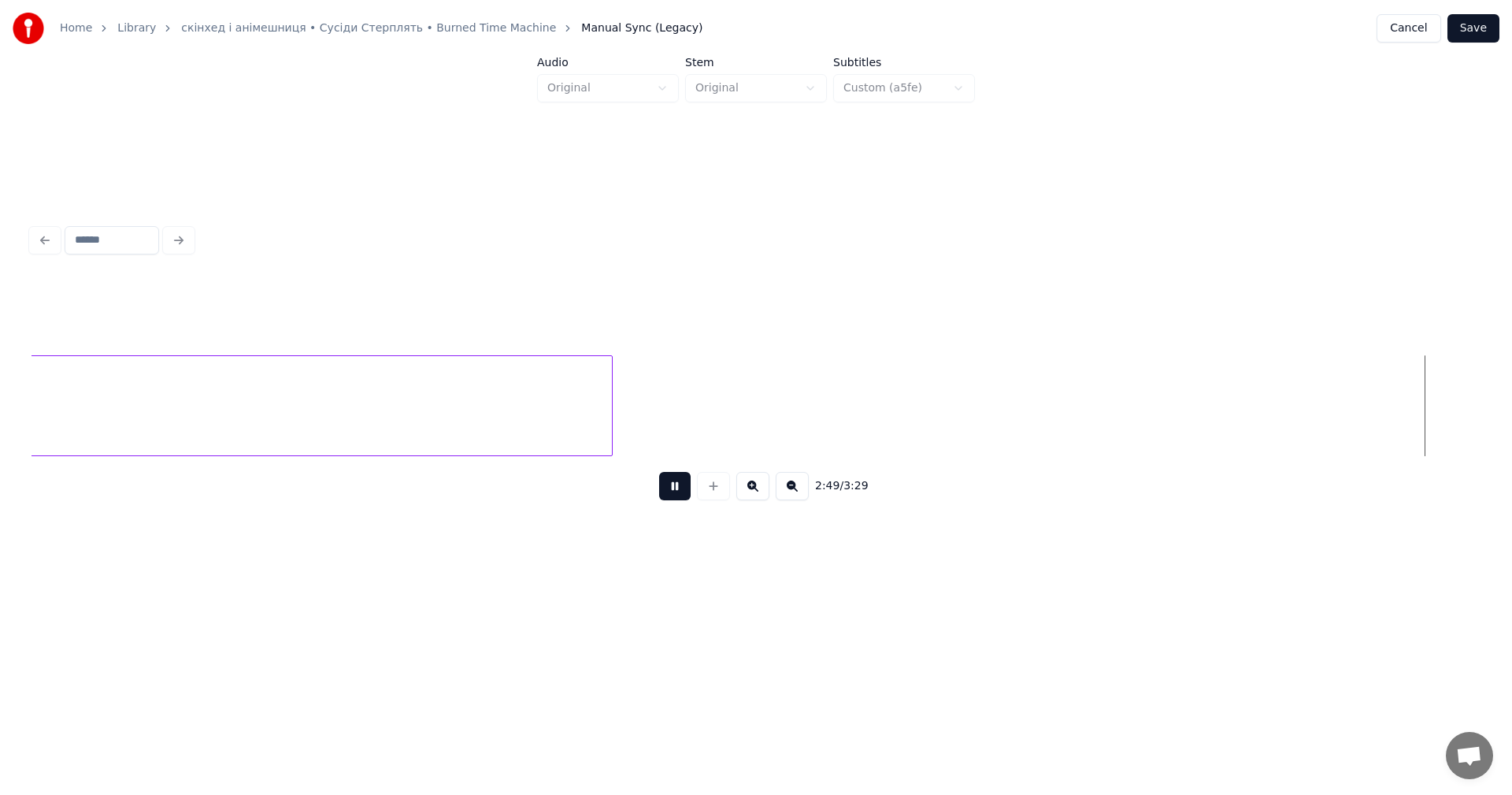
scroll to position [0, 100125]
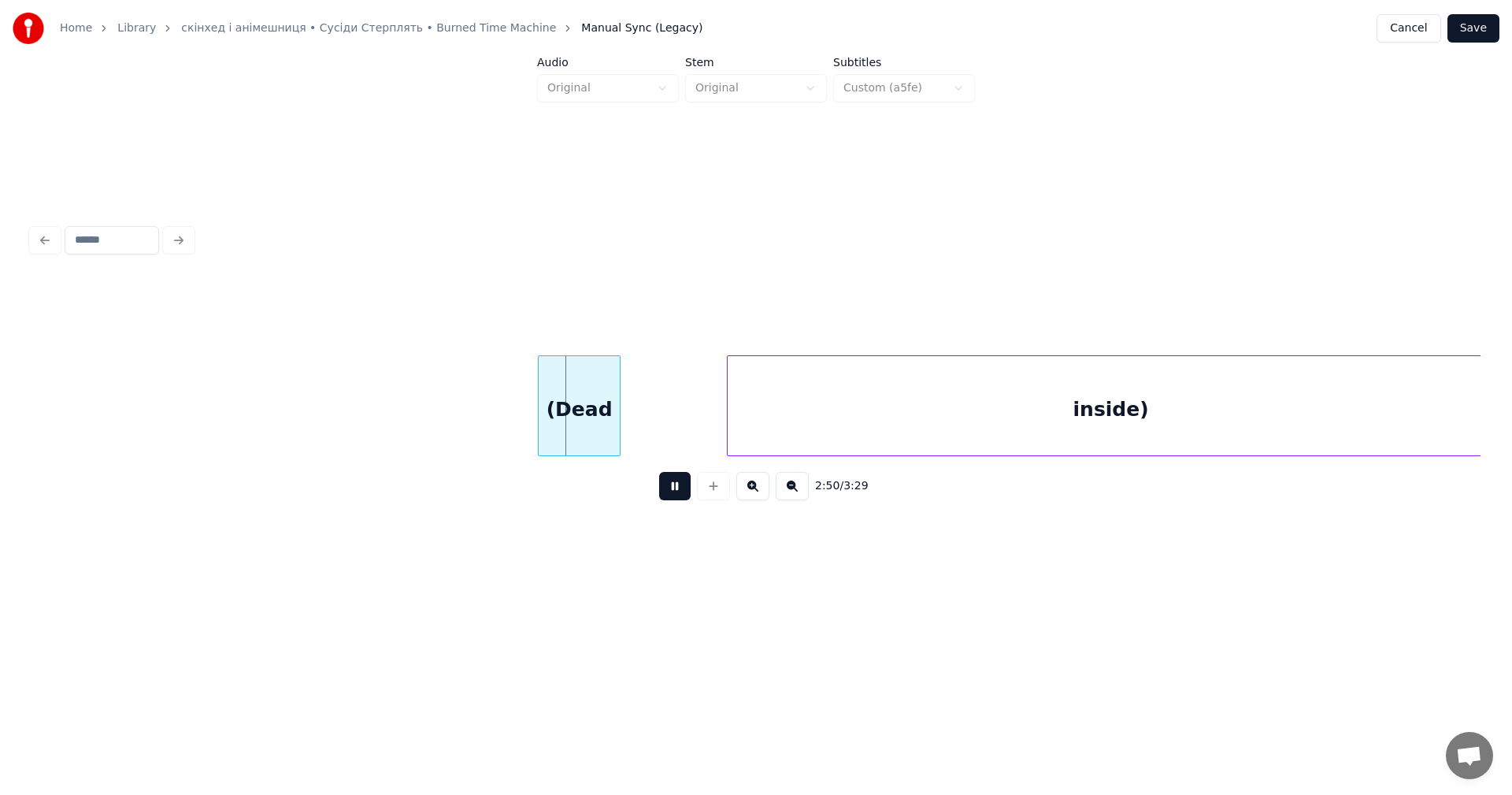
click at [675, 489] on button at bounding box center [674, 486] width 31 height 29
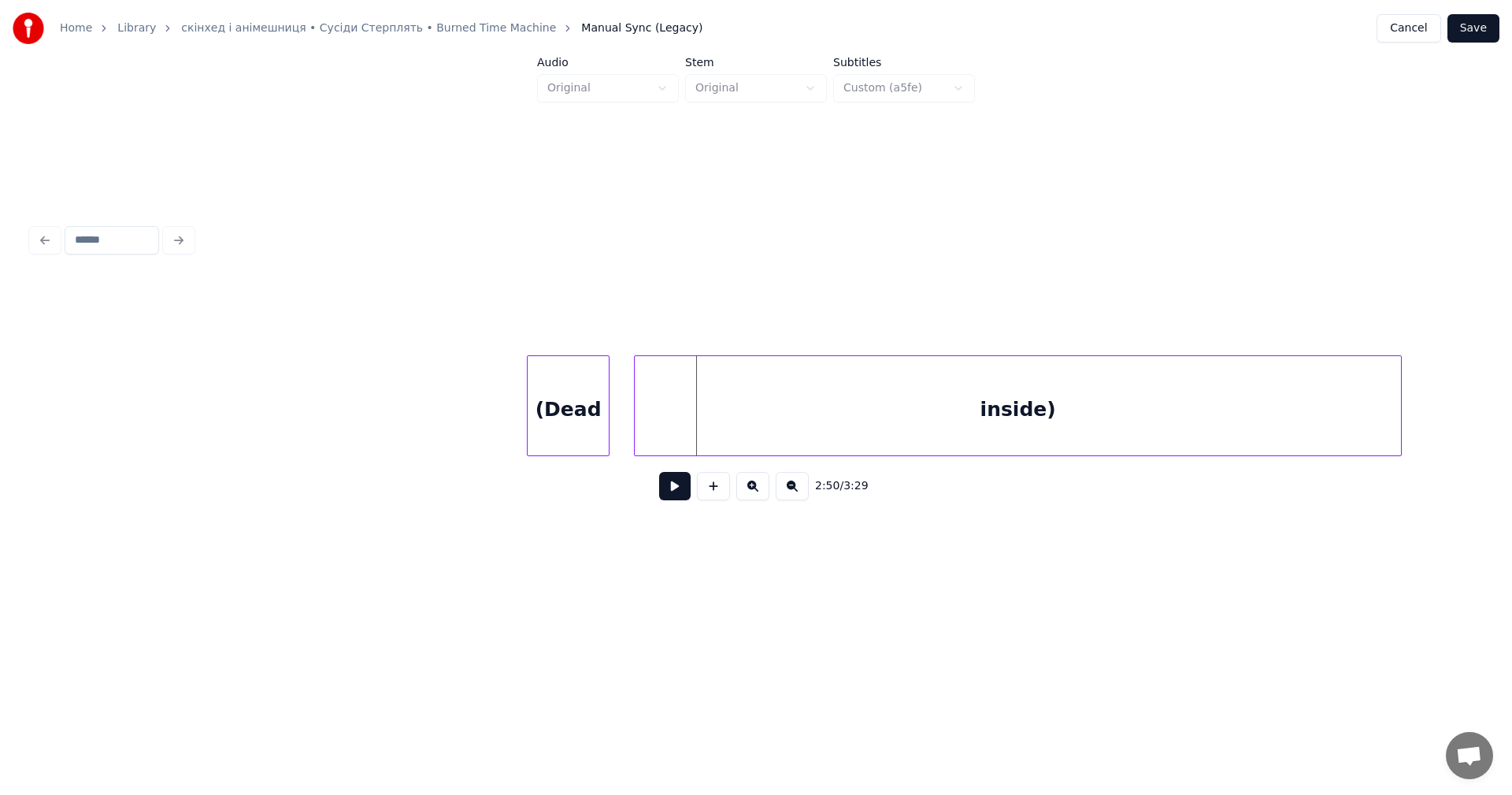
click at [753, 445] on div "inside)" at bounding box center [1018, 409] width 766 height 107
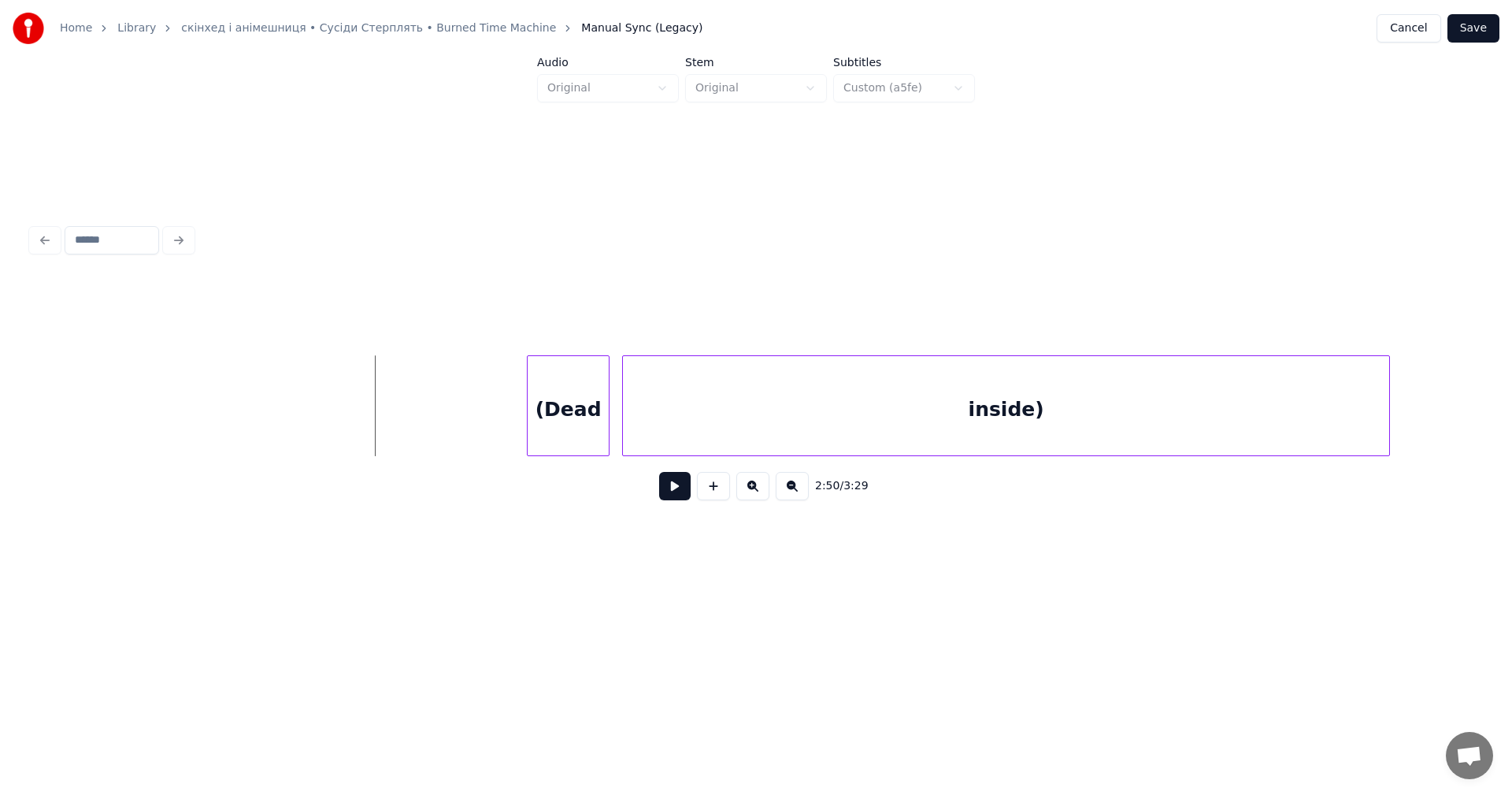
click at [681, 497] on button at bounding box center [674, 486] width 31 height 29
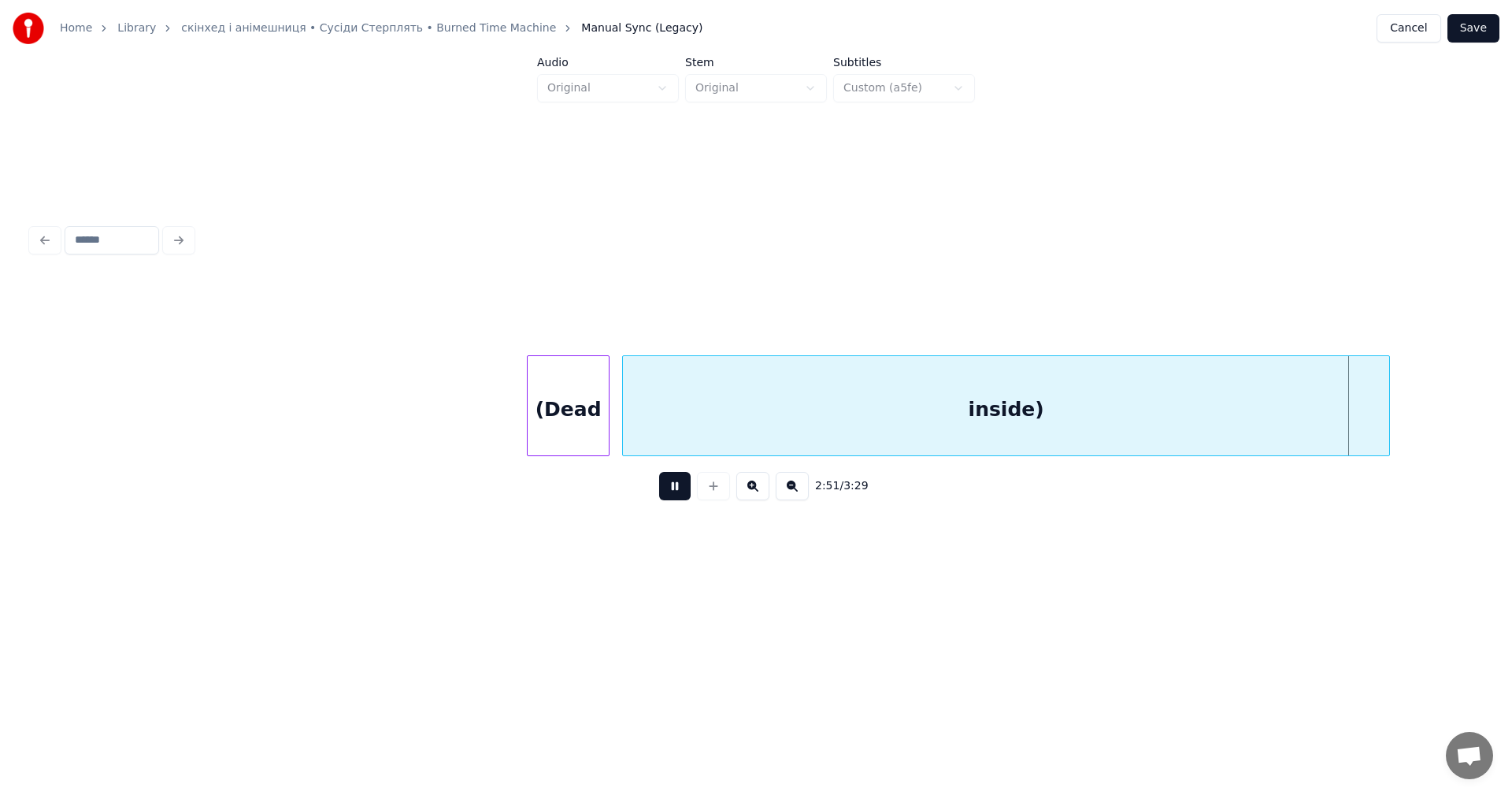
click at [680, 497] on button at bounding box center [674, 486] width 31 height 29
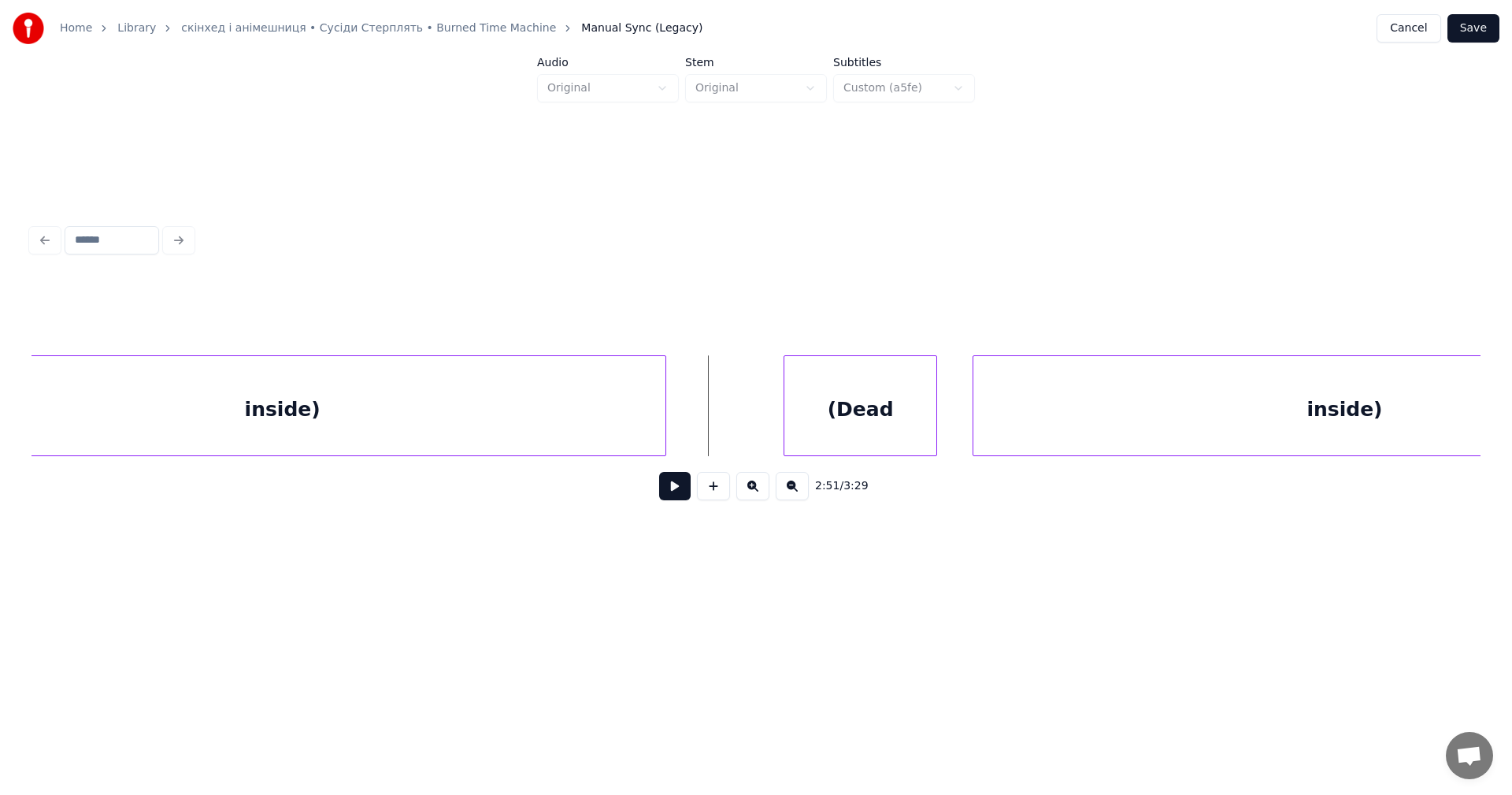
scroll to position [0, 100997]
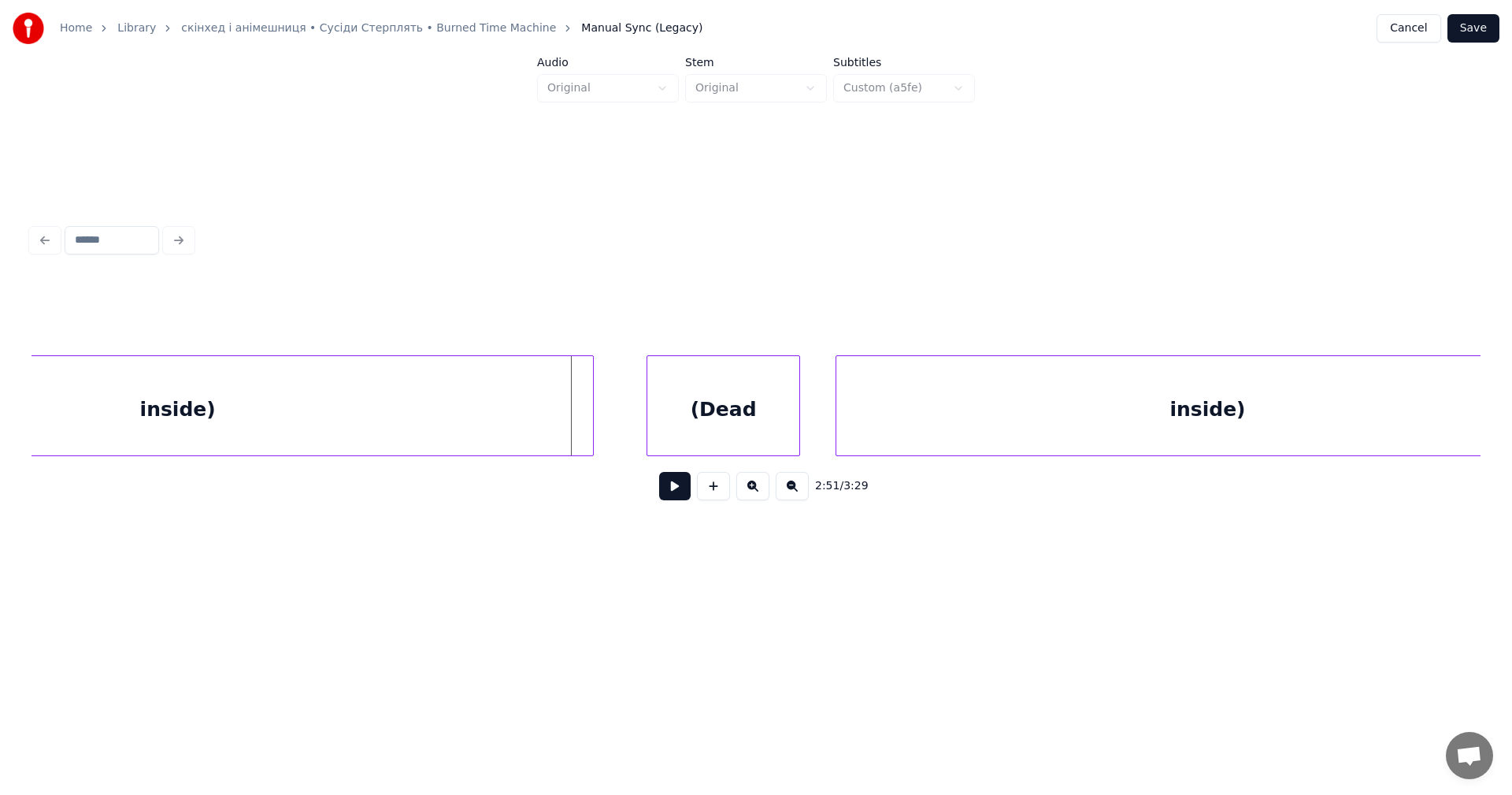
click at [593, 403] on div at bounding box center [591, 406] width 5 height 99
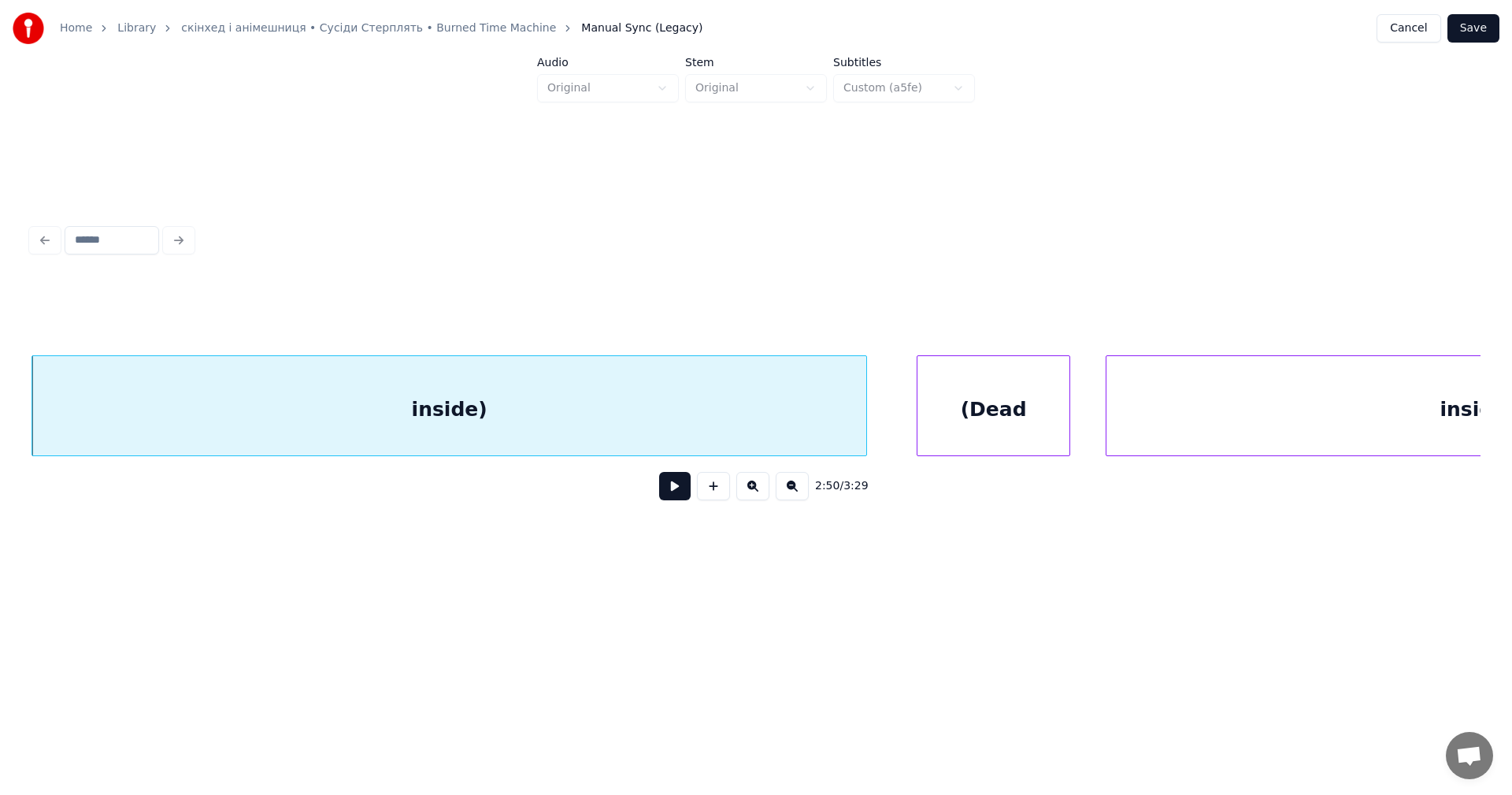
click at [678, 494] on button at bounding box center [674, 486] width 31 height 29
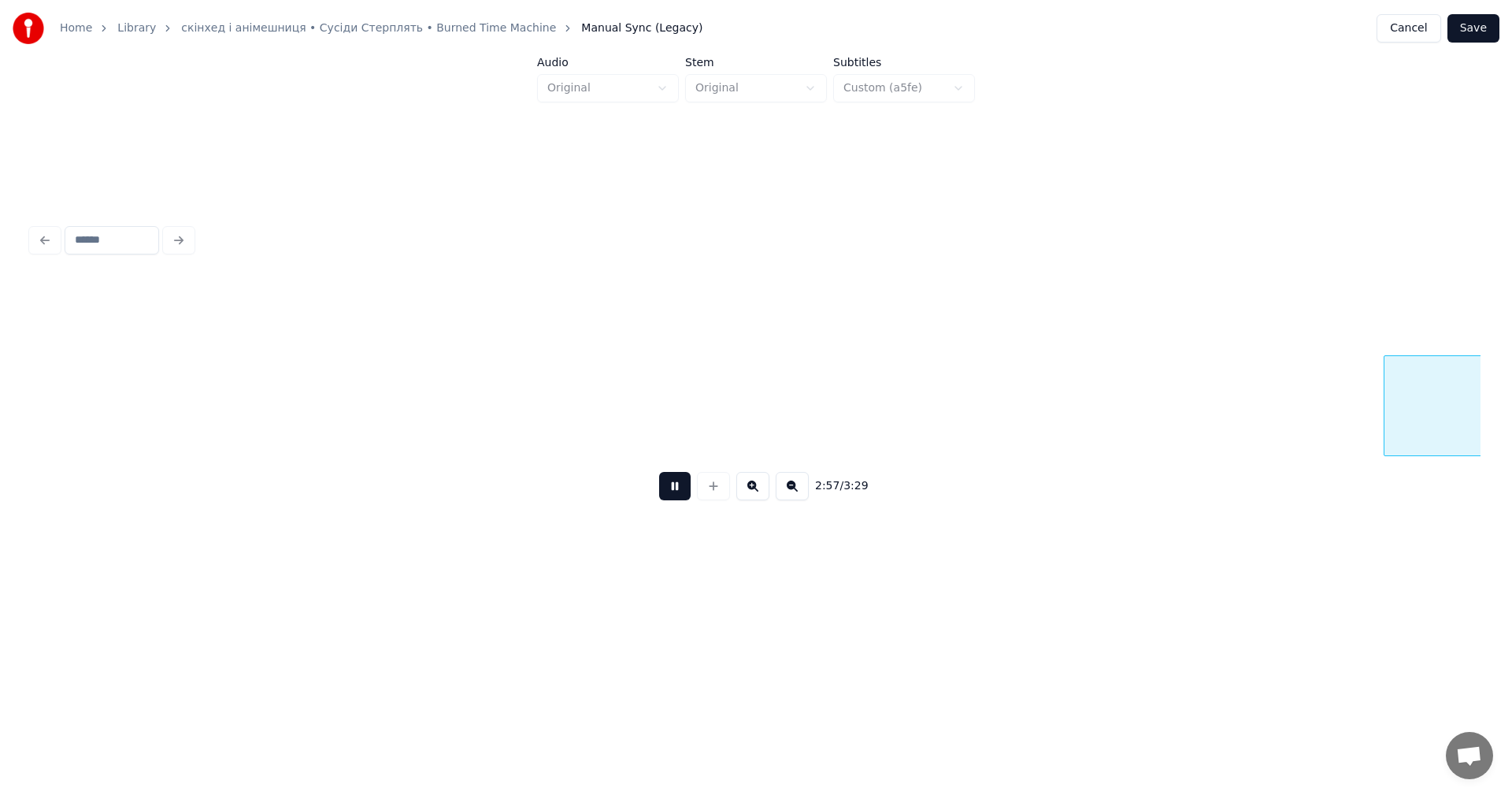
scroll to position [0, 105076]
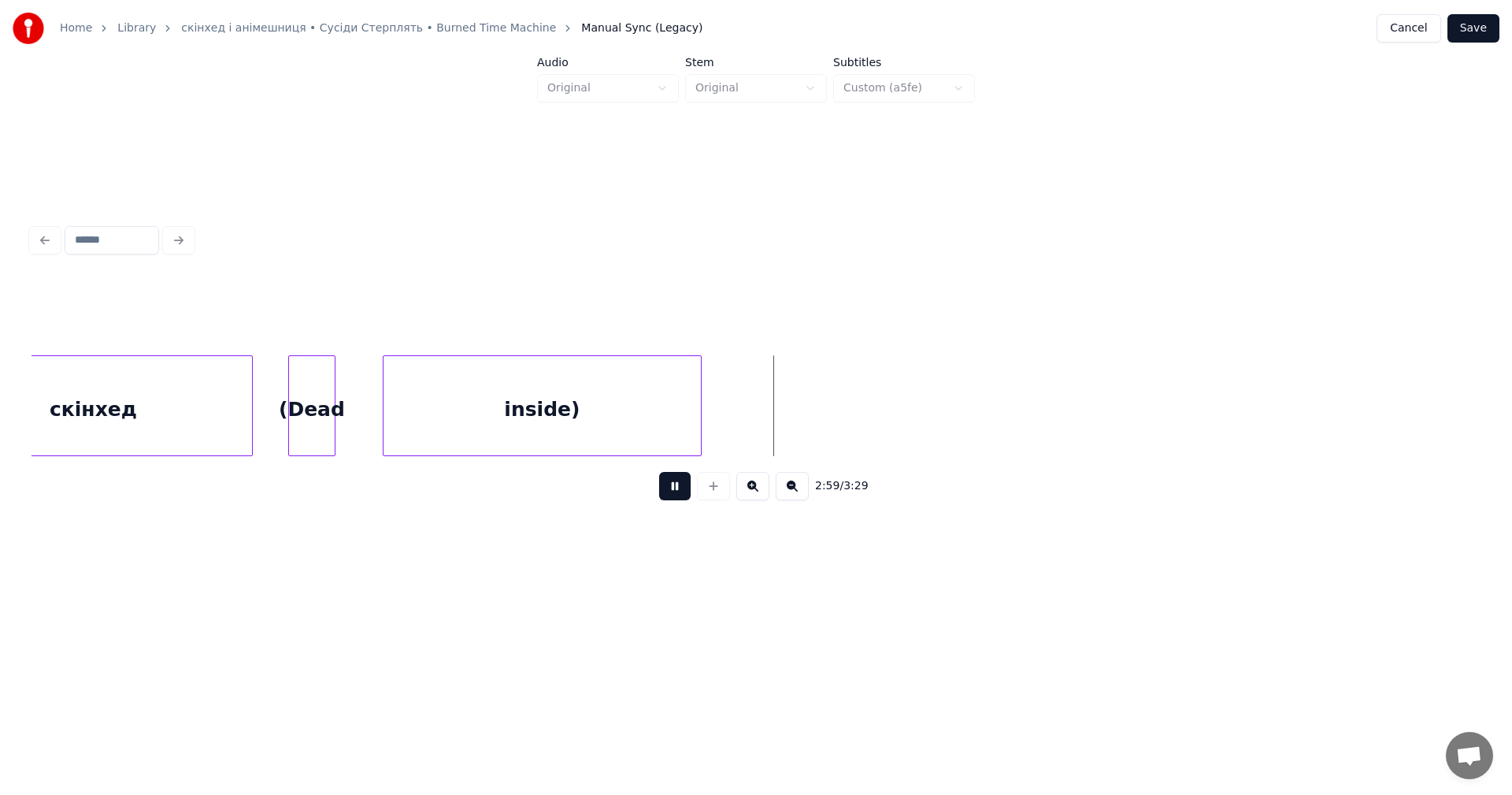
click at [678, 494] on button at bounding box center [674, 486] width 31 height 29
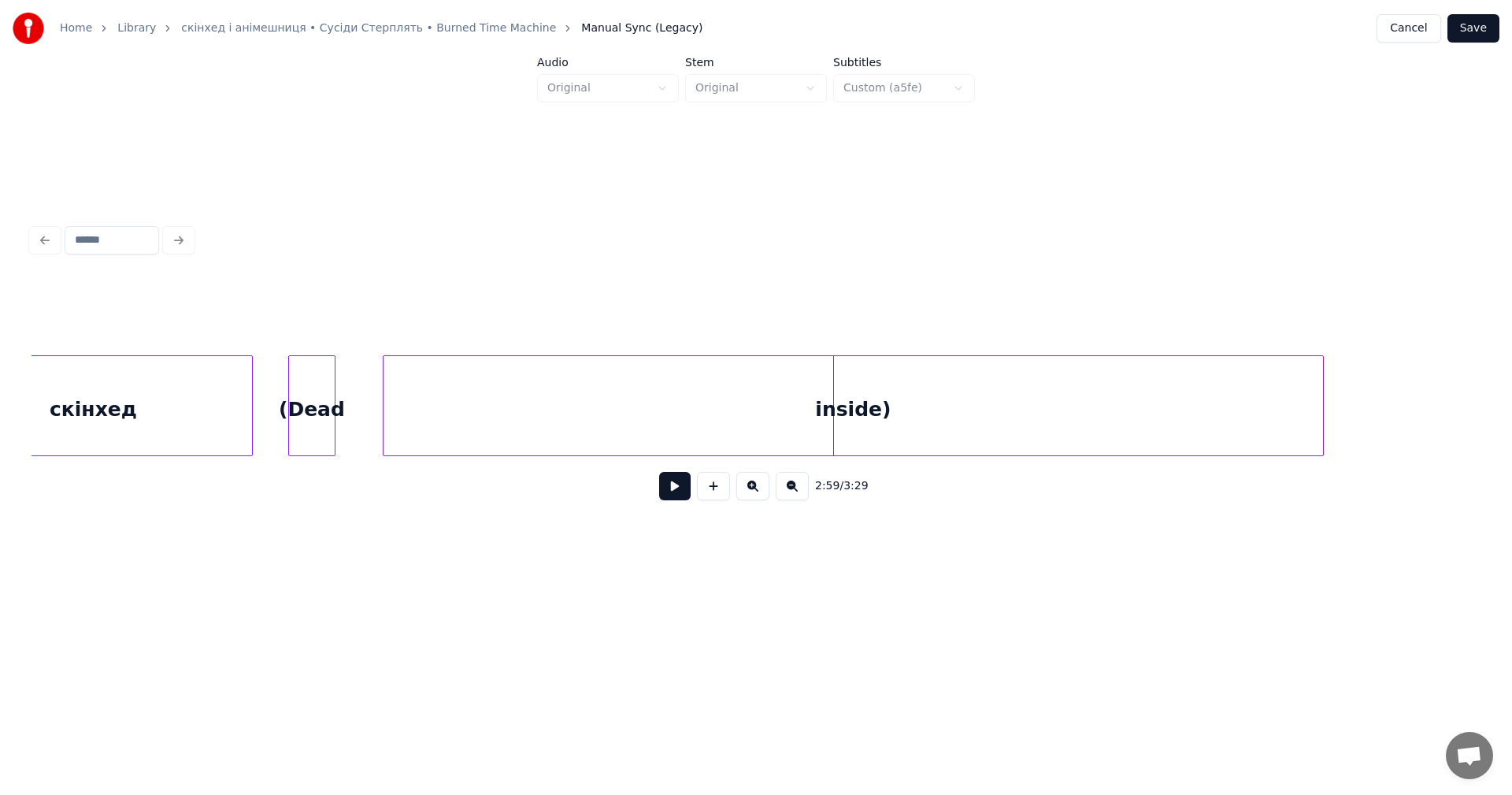
click at [1323, 420] on div at bounding box center [1321, 406] width 5 height 99
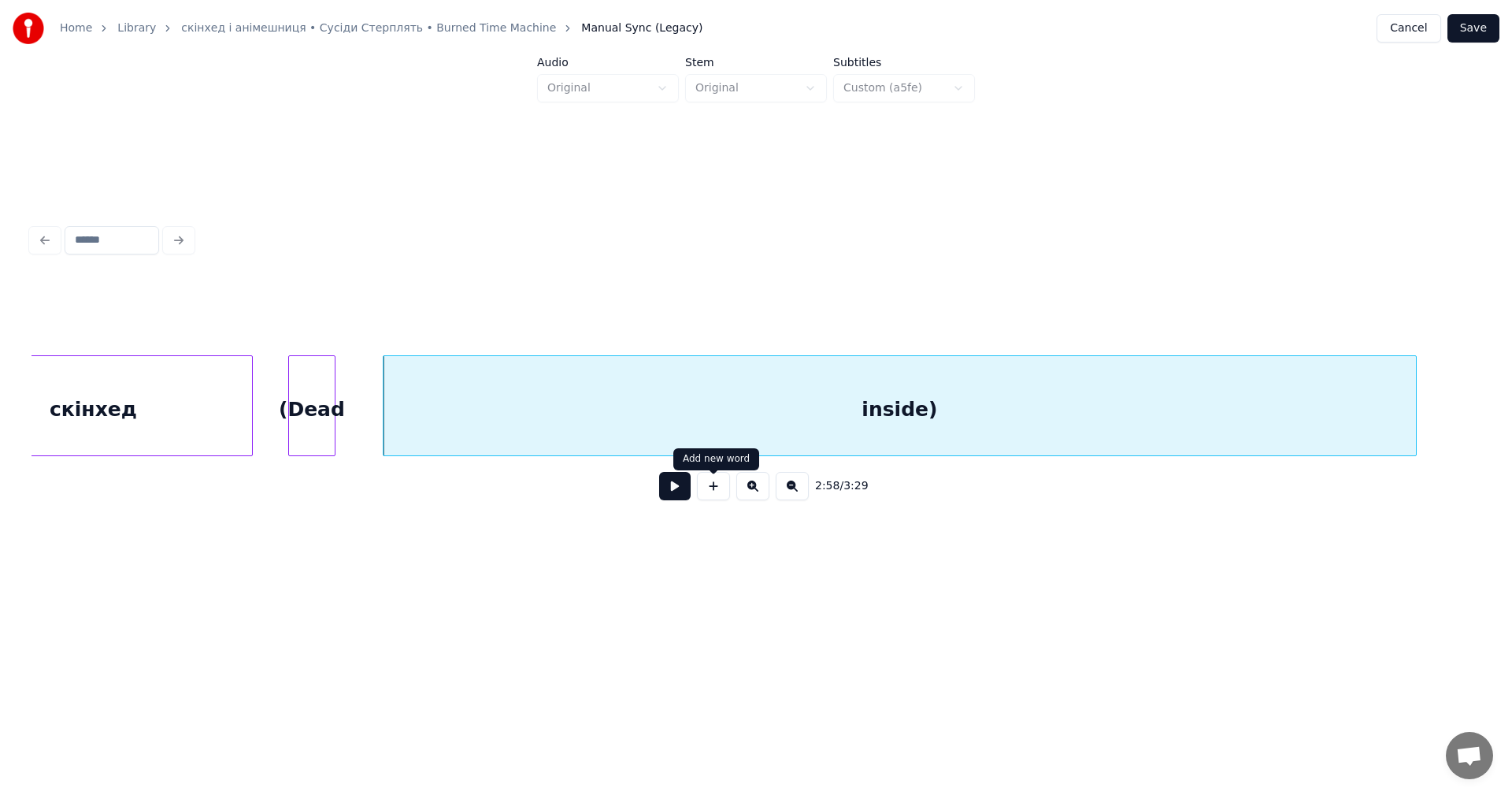
click at [681, 493] on button at bounding box center [674, 486] width 31 height 29
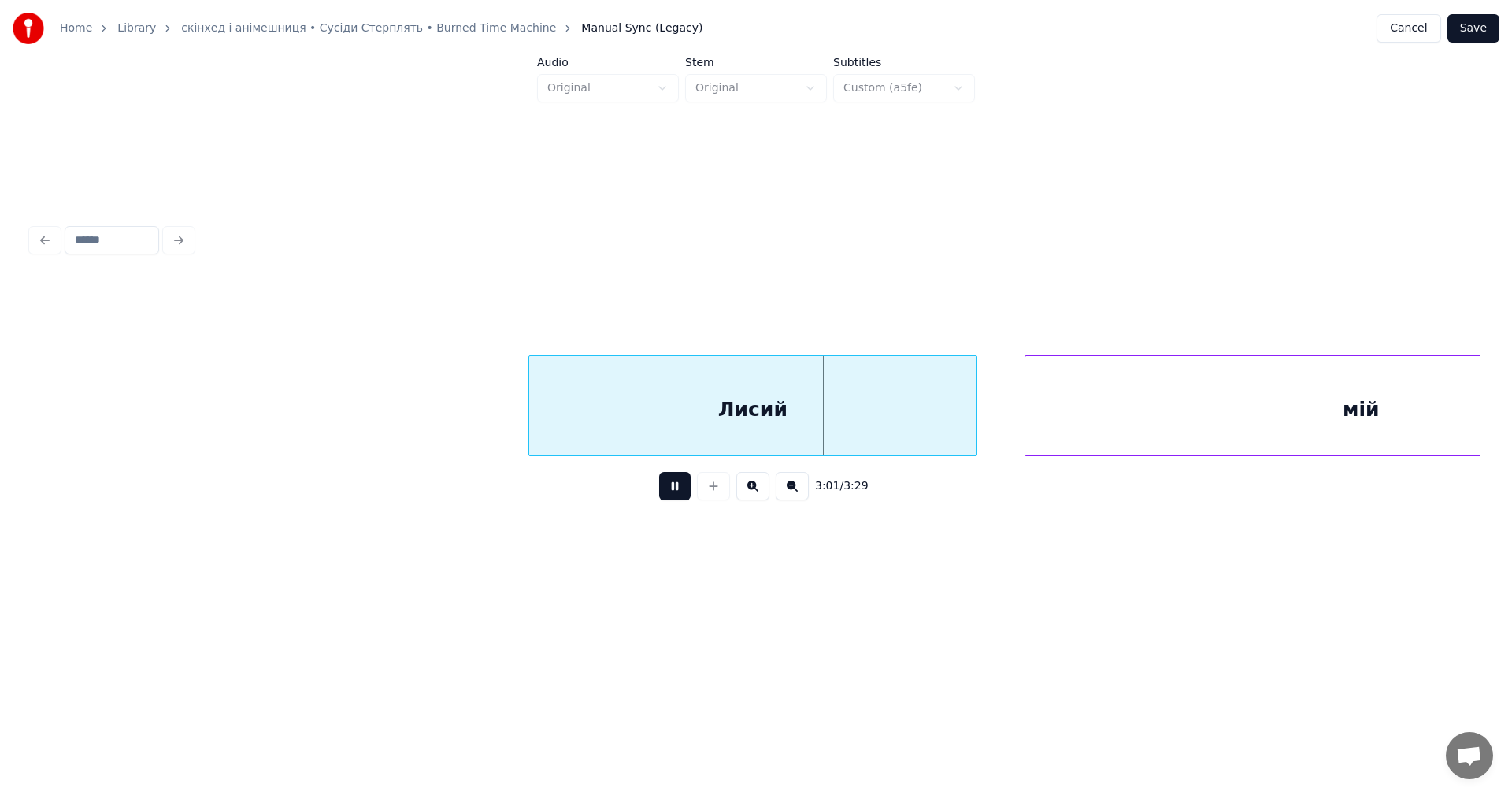
click at [682, 493] on button at bounding box center [674, 486] width 31 height 29
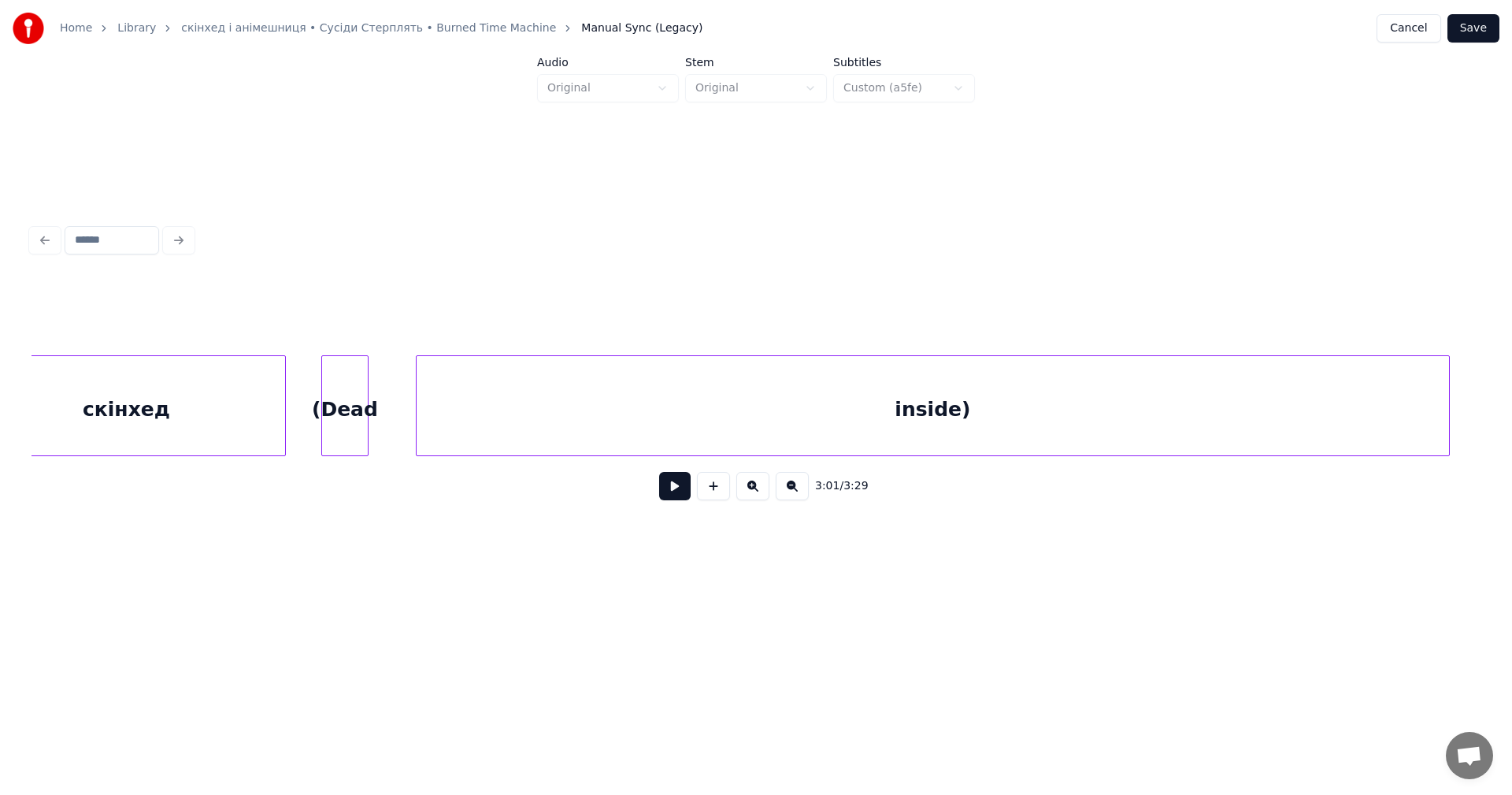
scroll to position [0, 104631]
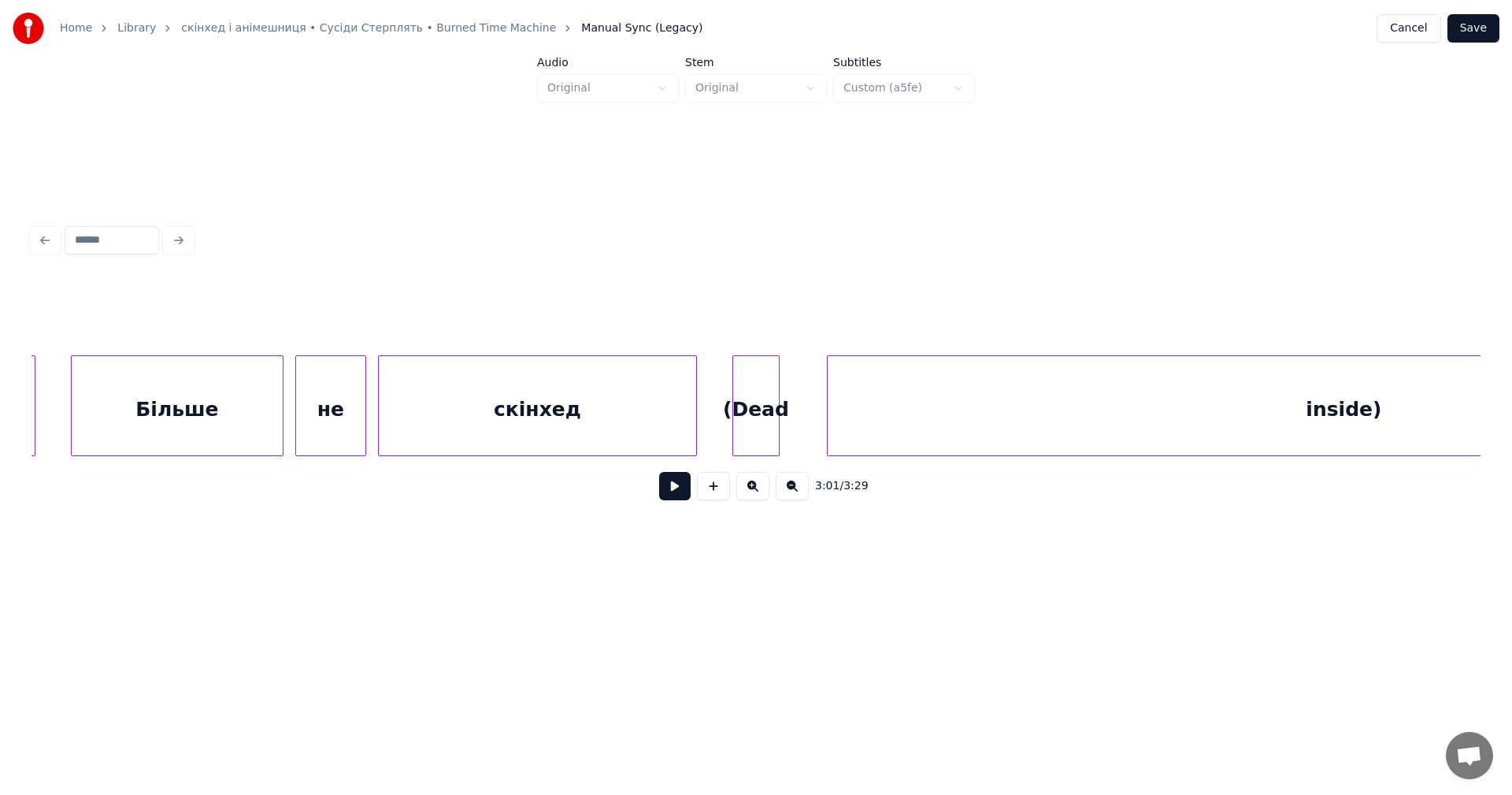
click at [674, 493] on button at bounding box center [674, 486] width 31 height 29
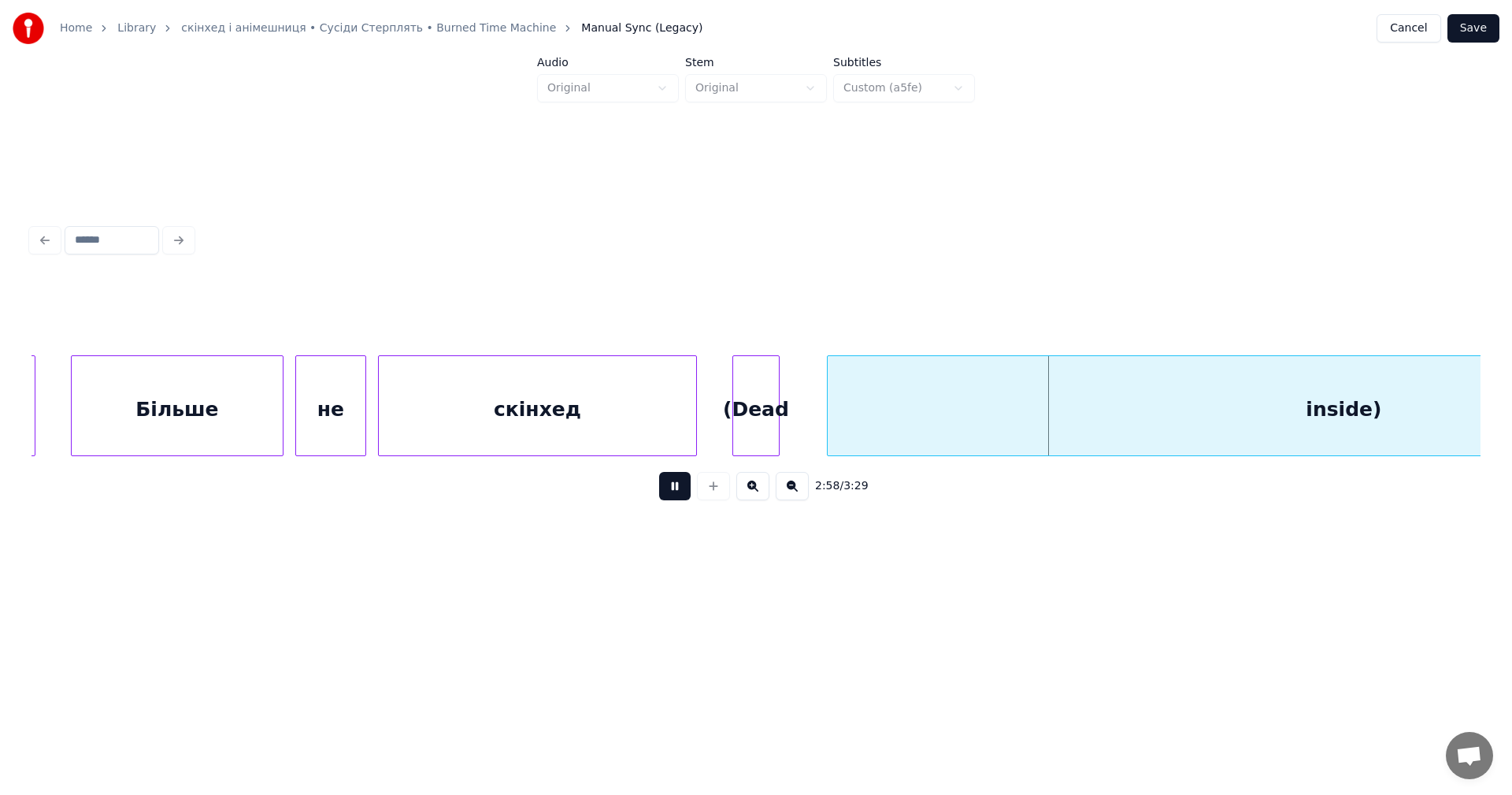
click at [674, 493] on button at bounding box center [674, 486] width 31 height 29
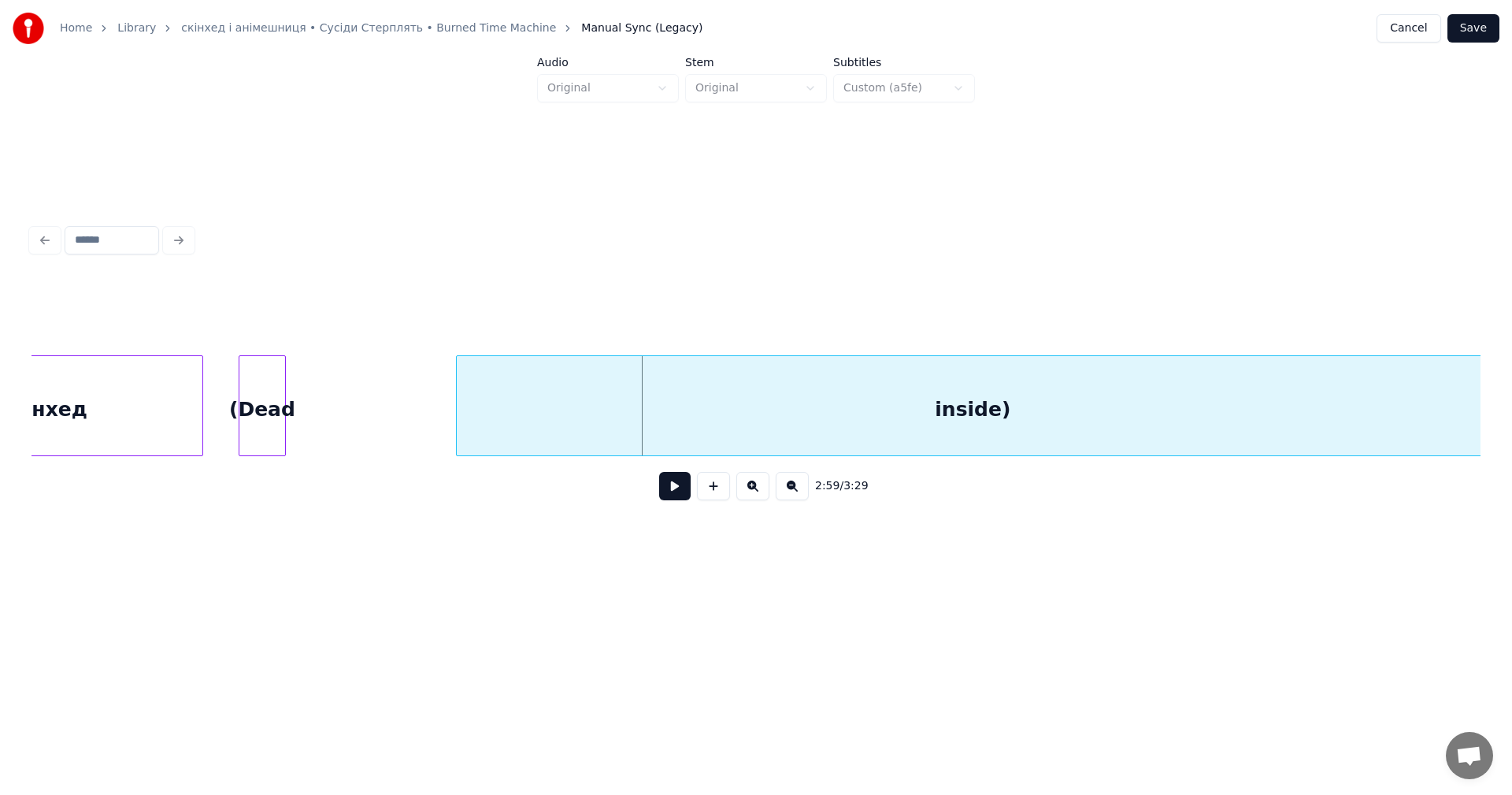
scroll to position [0, 105135]
click at [1020, 413] on div "inside)" at bounding box center [964, 409] width 1032 height 107
click at [334, 421] on div "(Dead" at bounding box center [324, 409] width 45 height 107
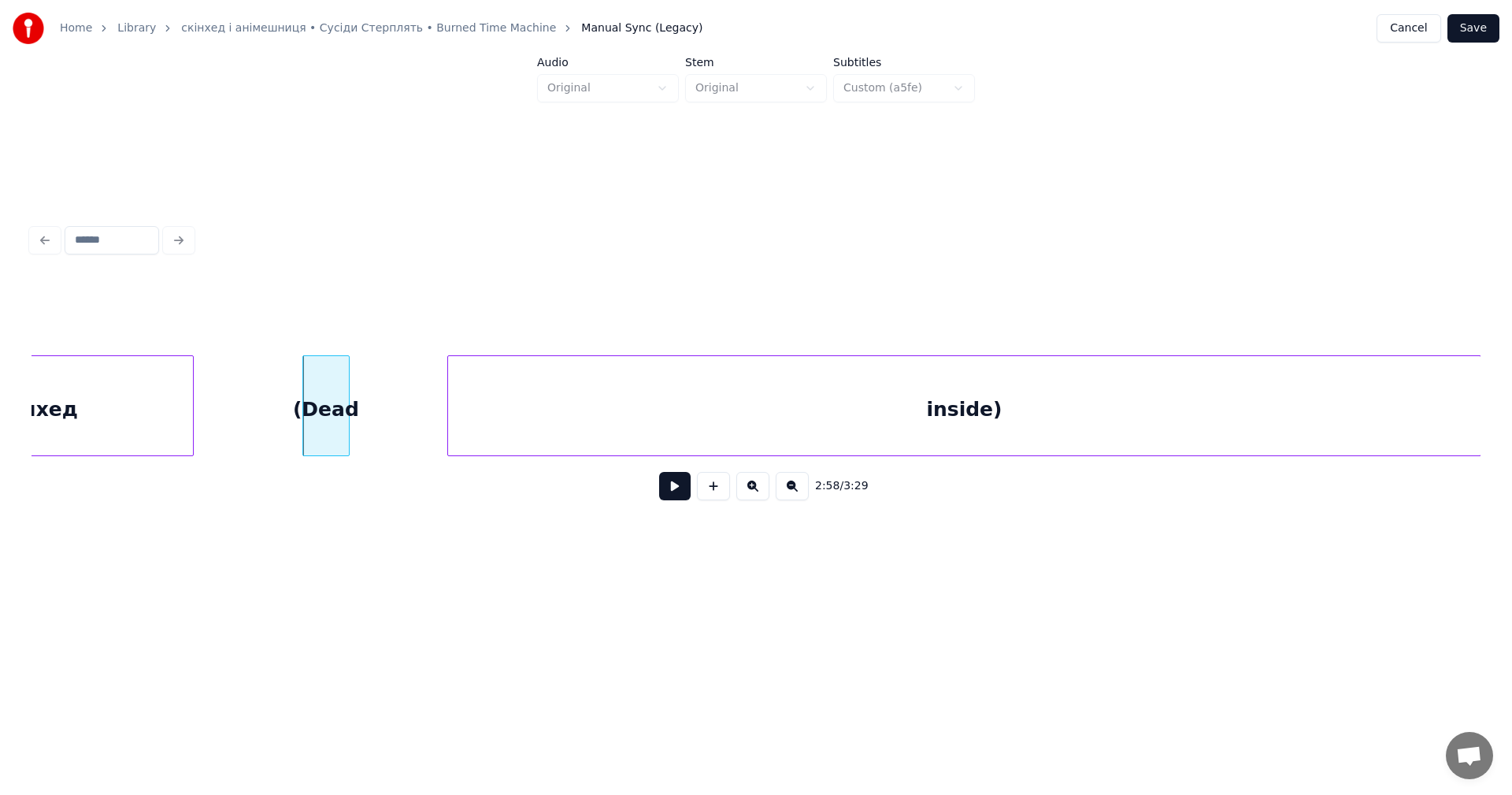
click at [670, 493] on button at bounding box center [674, 486] width 31 height 29
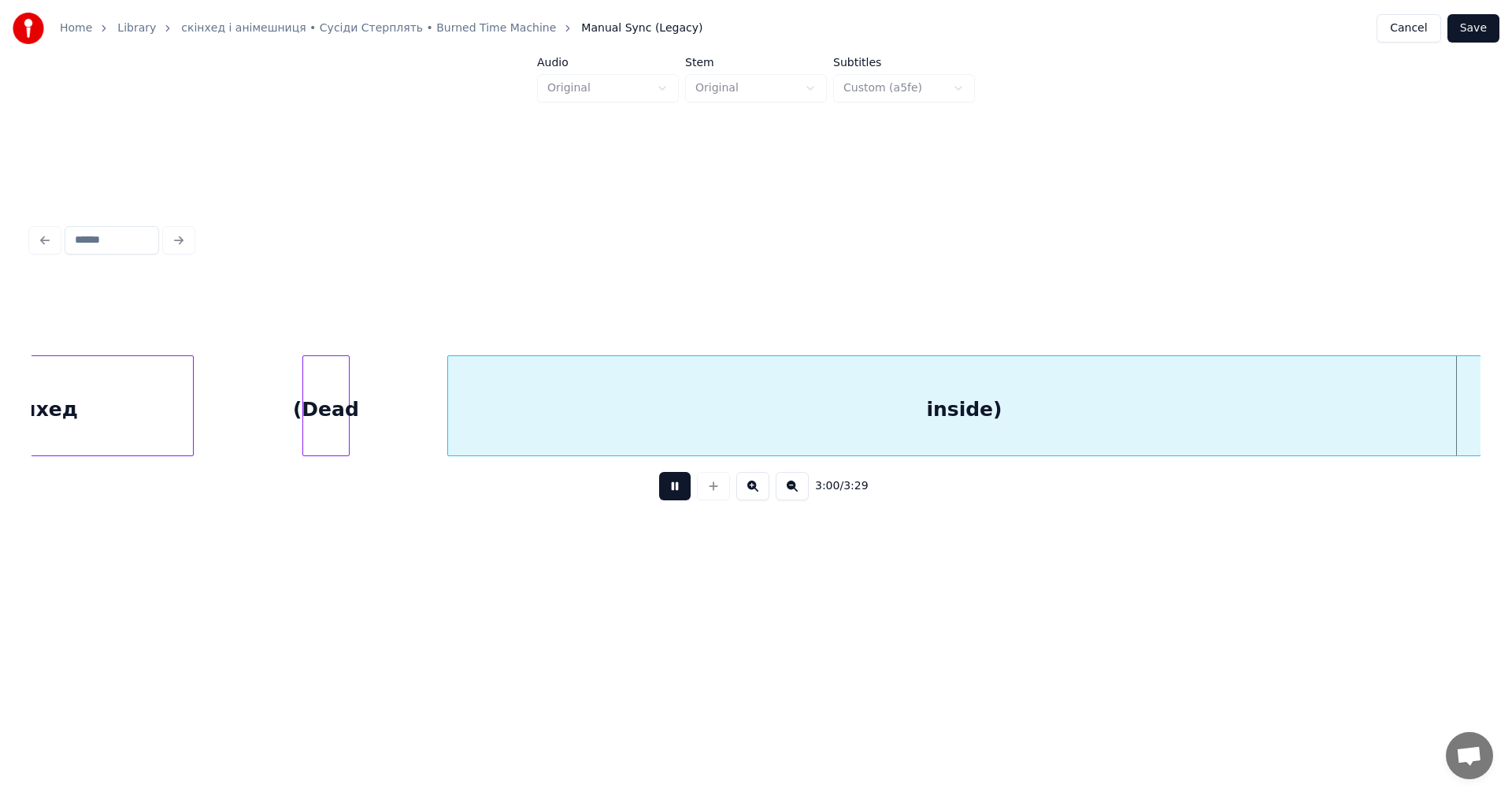
scroll to position [0, 106583]
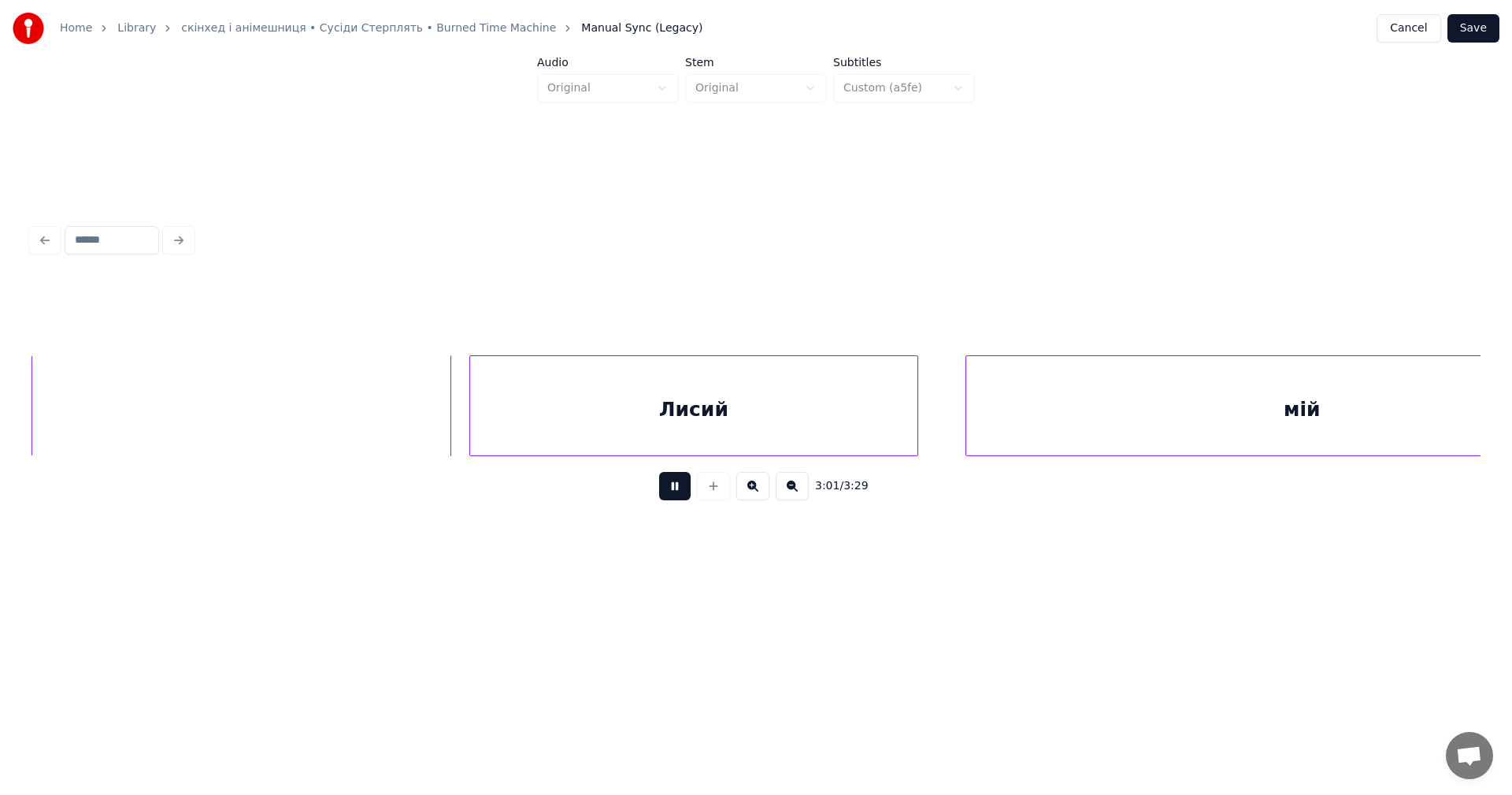
click at [670, 493] on button at bounding box center [674, 486] width 31 height 29
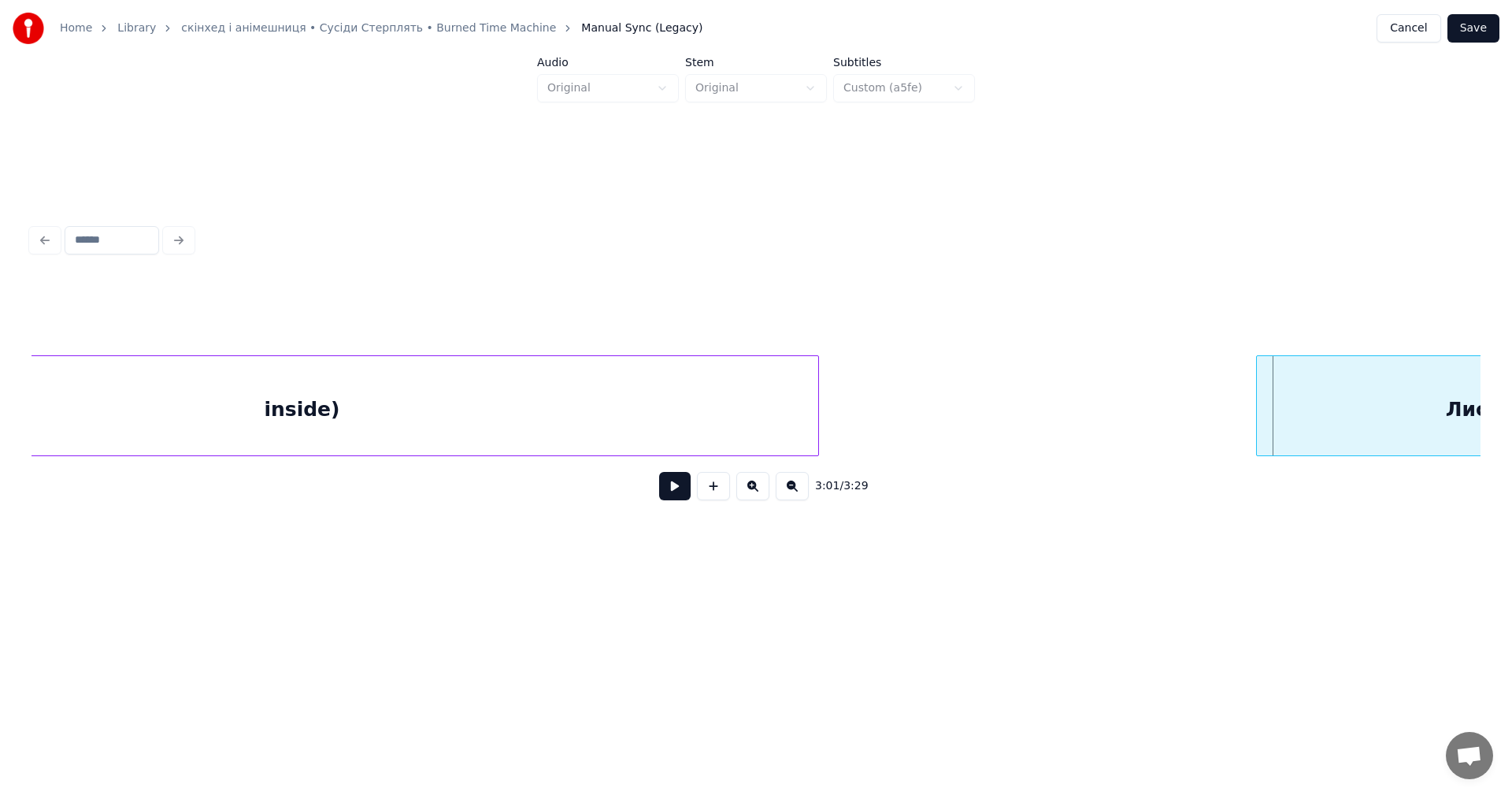
scroll to position [0, 105727]
click at [896, 397] on div at bounding box center [894, 406] width 5 height 99
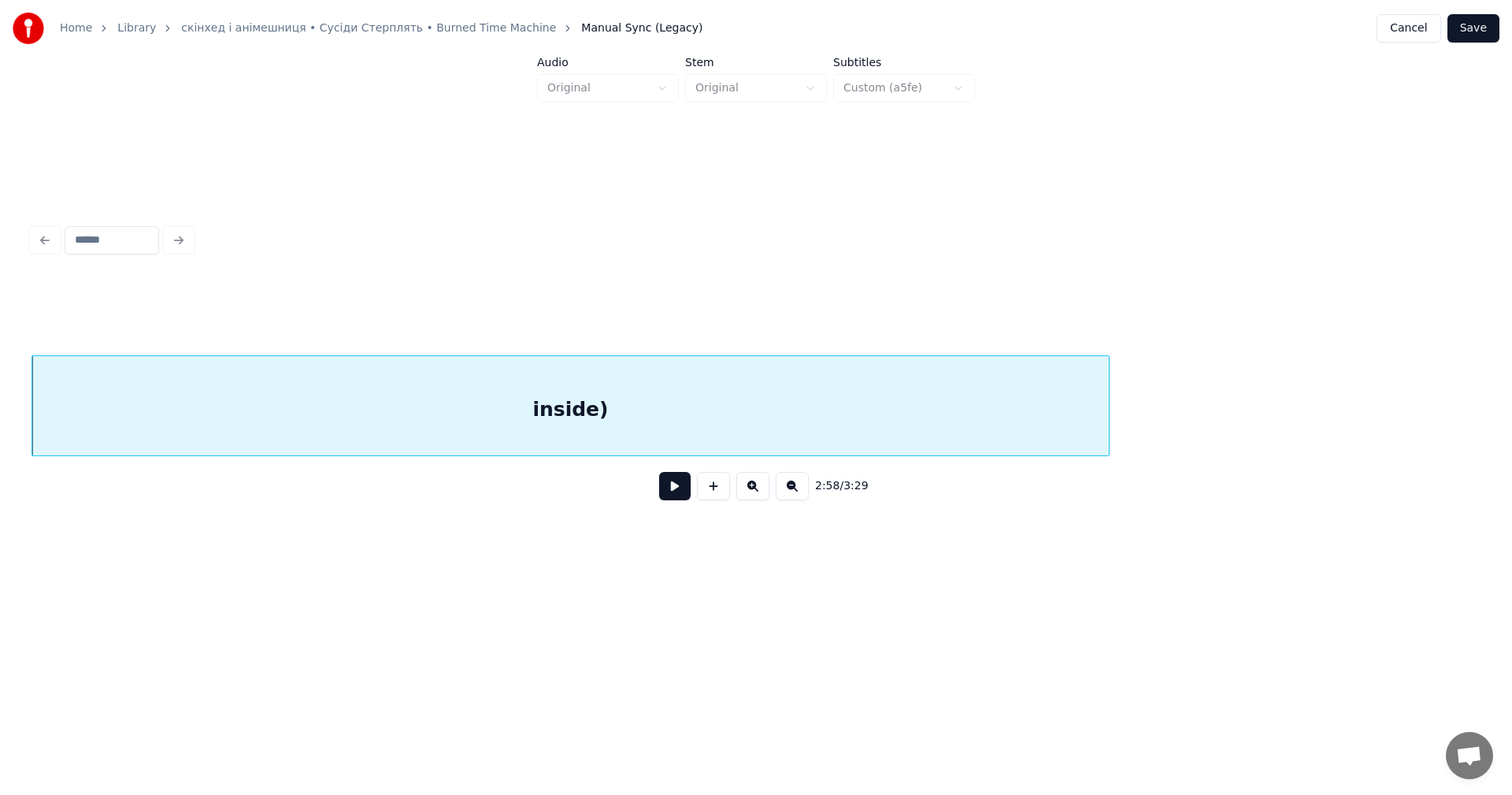
click at [378, 387] on div "inside)" at bounding box center [570, 409] width 1076 height 107
click at [663, 482] on button at bounding box center [674, 486] width 31 height 29
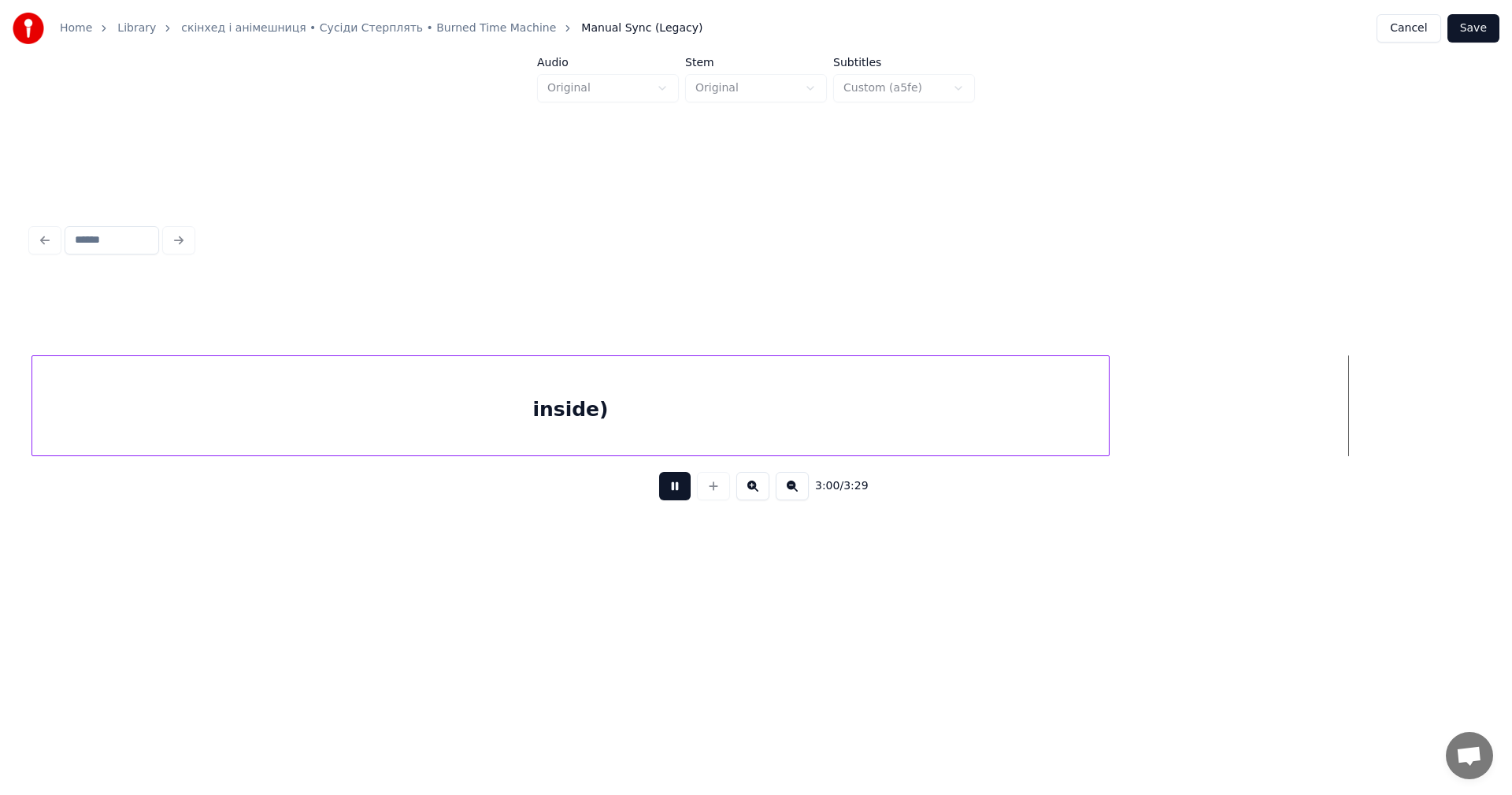
click at [663, 482] on button at bounding box center [674, 486] width 31 height 29
click at [1117, 381] on div "inside)" at bounding box center [579, 406] width 1078 height 101
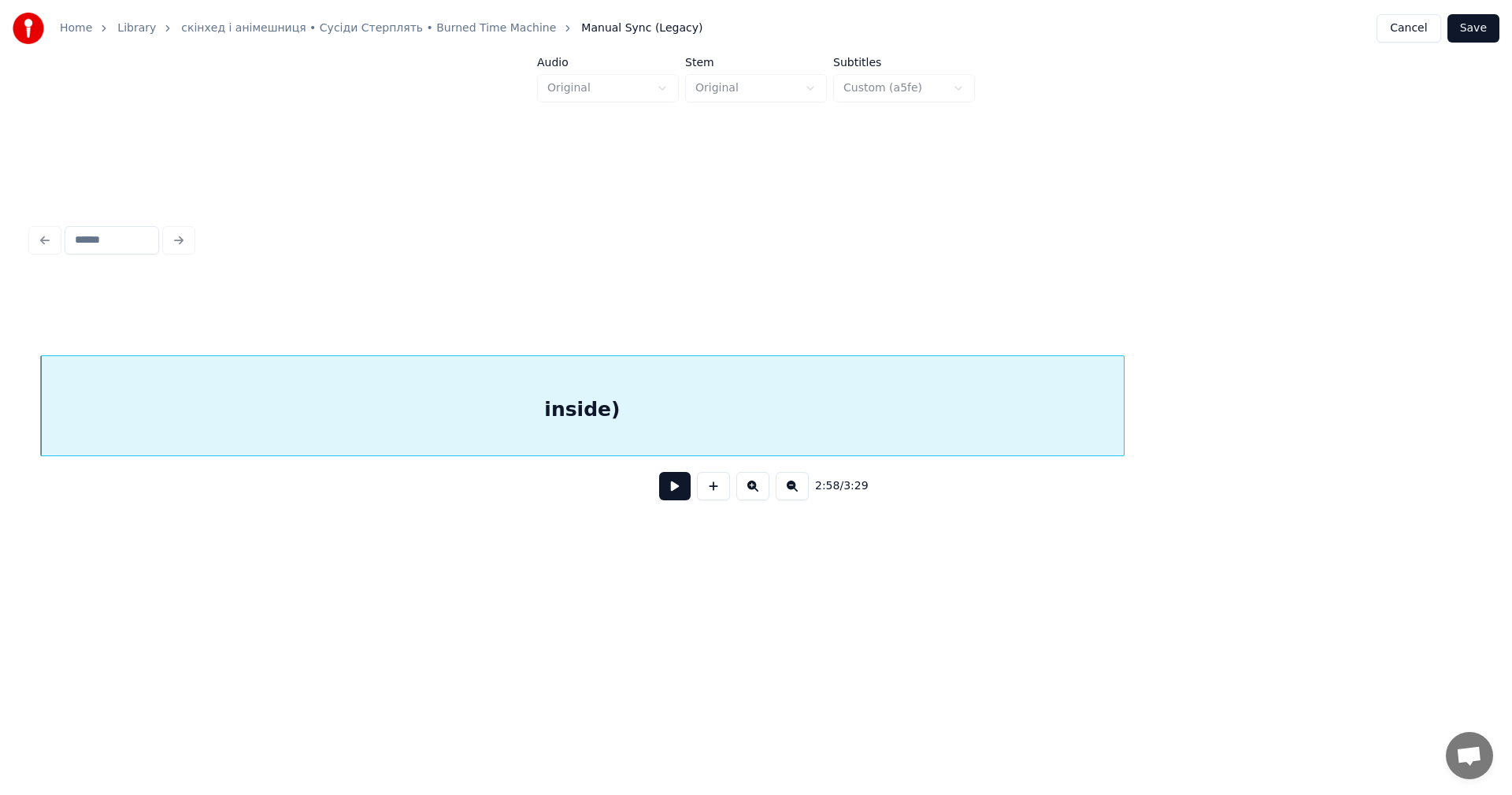
click at [1124, 387] on div at bounding box center [1121, 406] width 5 height 99
click at [343, 401] on div "inside)" at bounding box center [610, 409] width 1137 height 107
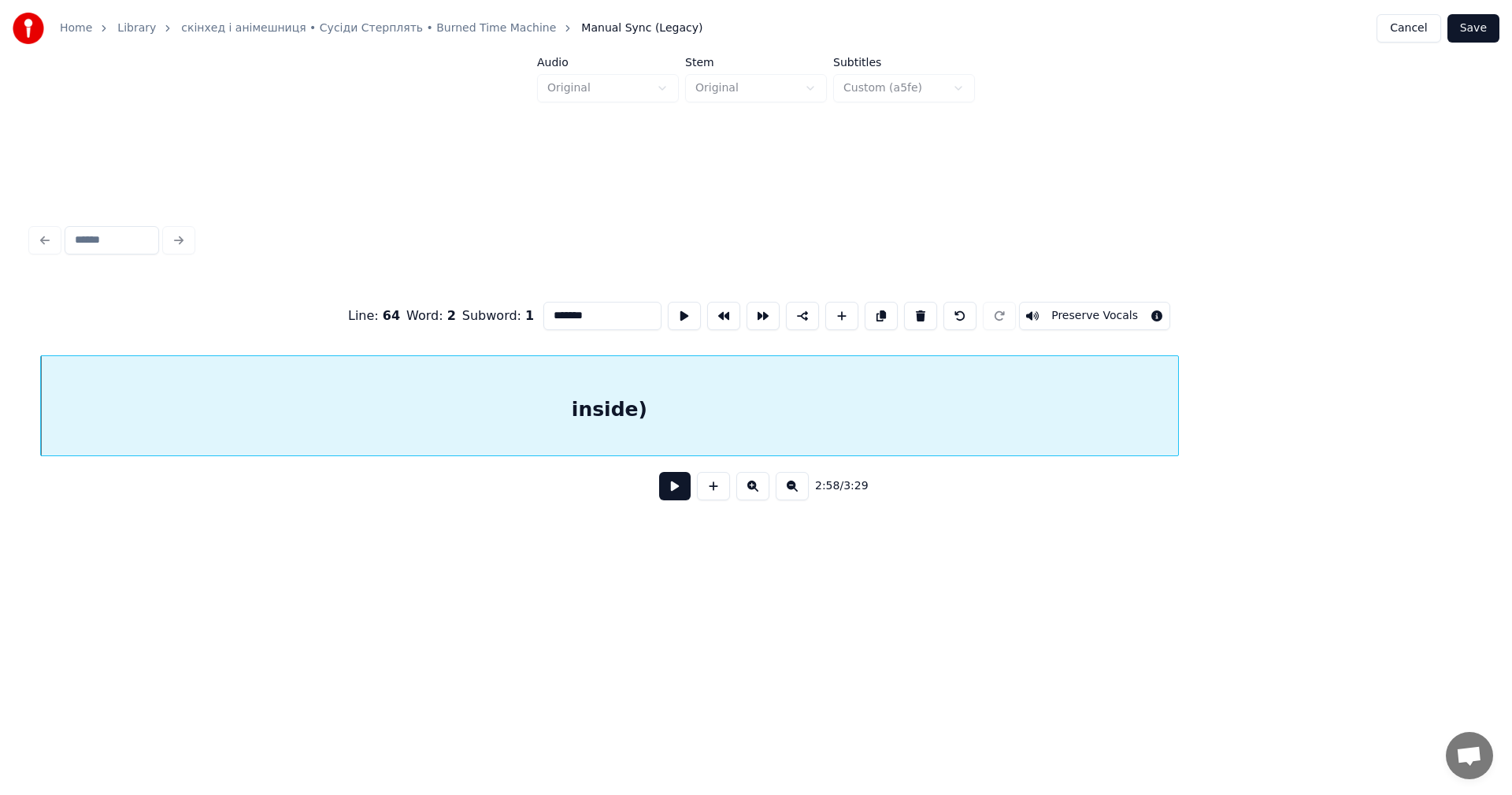
click at [673, 488] on button at bounding box center [674, 486] width 31 height 29
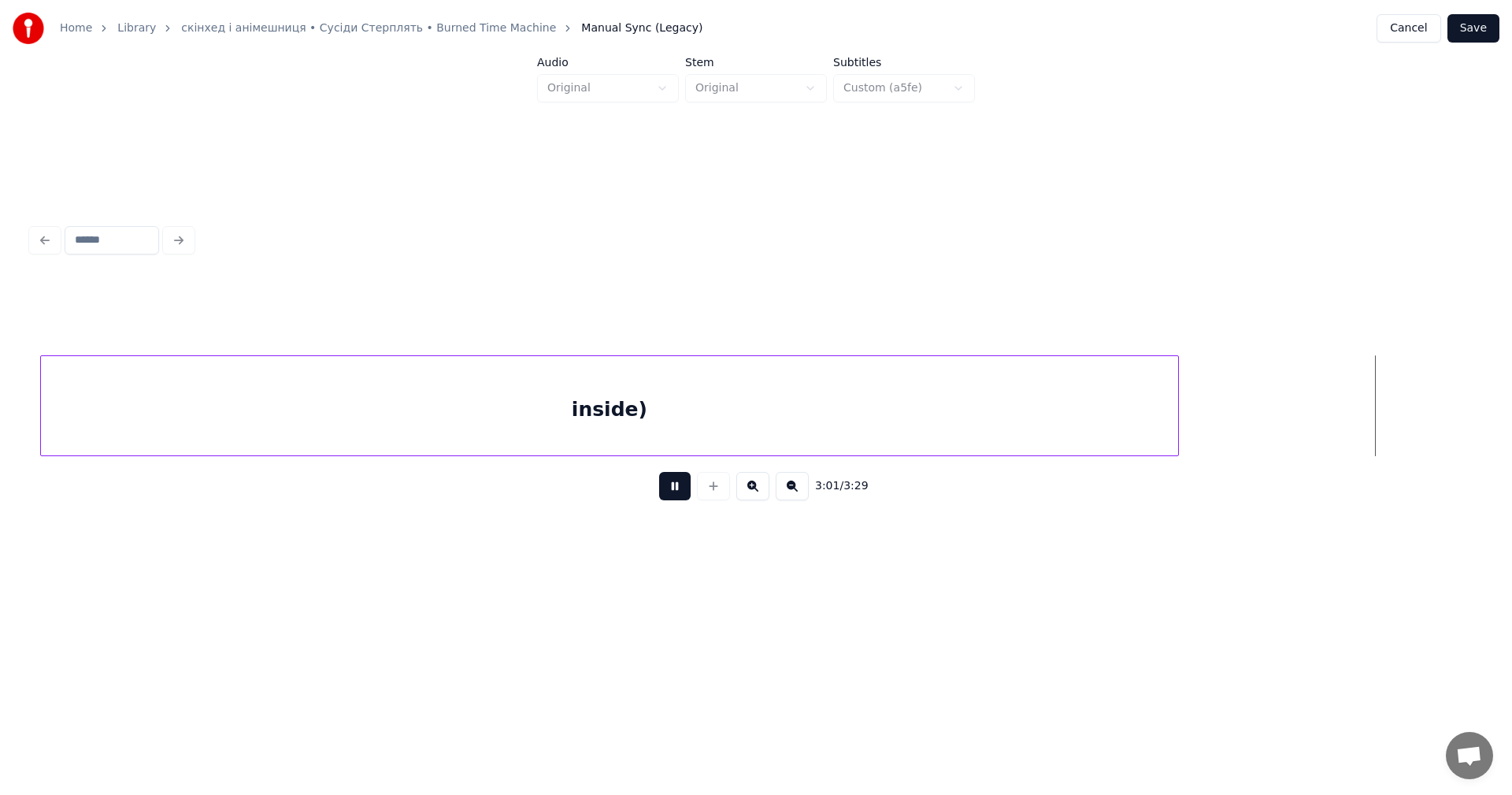
click at [677, 491] on button at bounding box center [674, 486] width 31 height 29
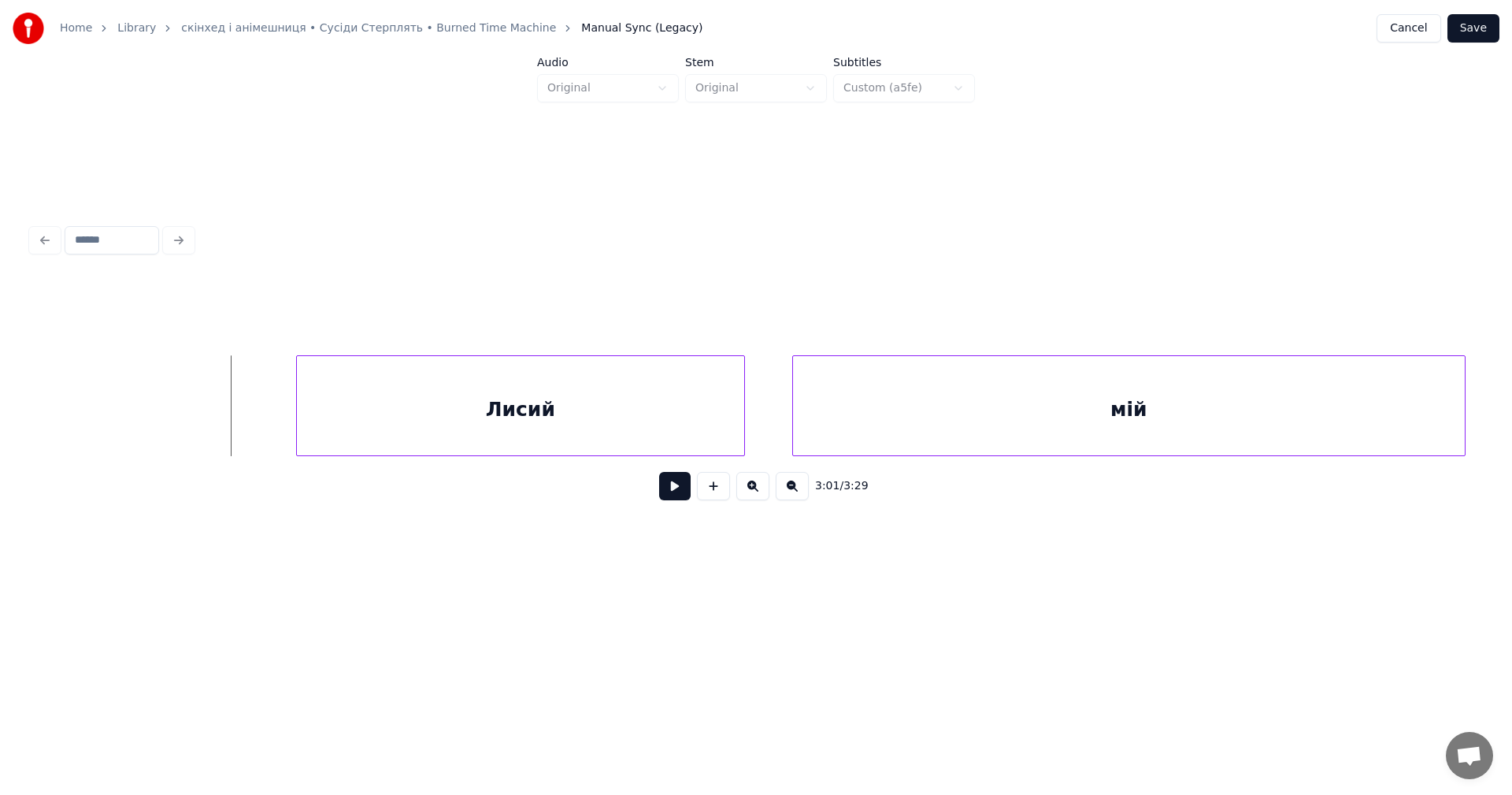
click at [562, 403] on div "Лисий" at bounding box center [520, 409] width 447 height 107
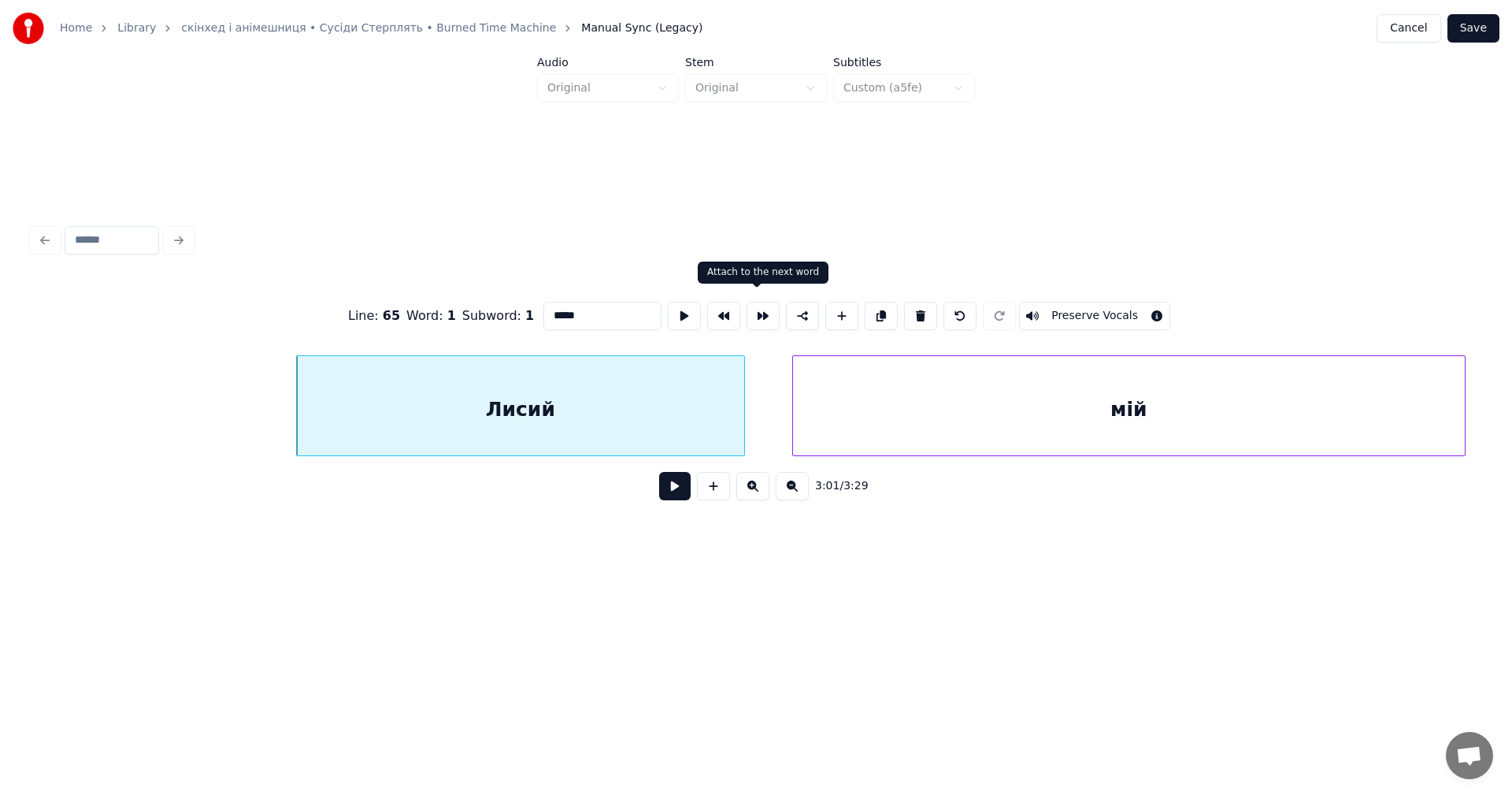
click at [758, 316] on button at bounding box center [763, 316] width 33 height 29
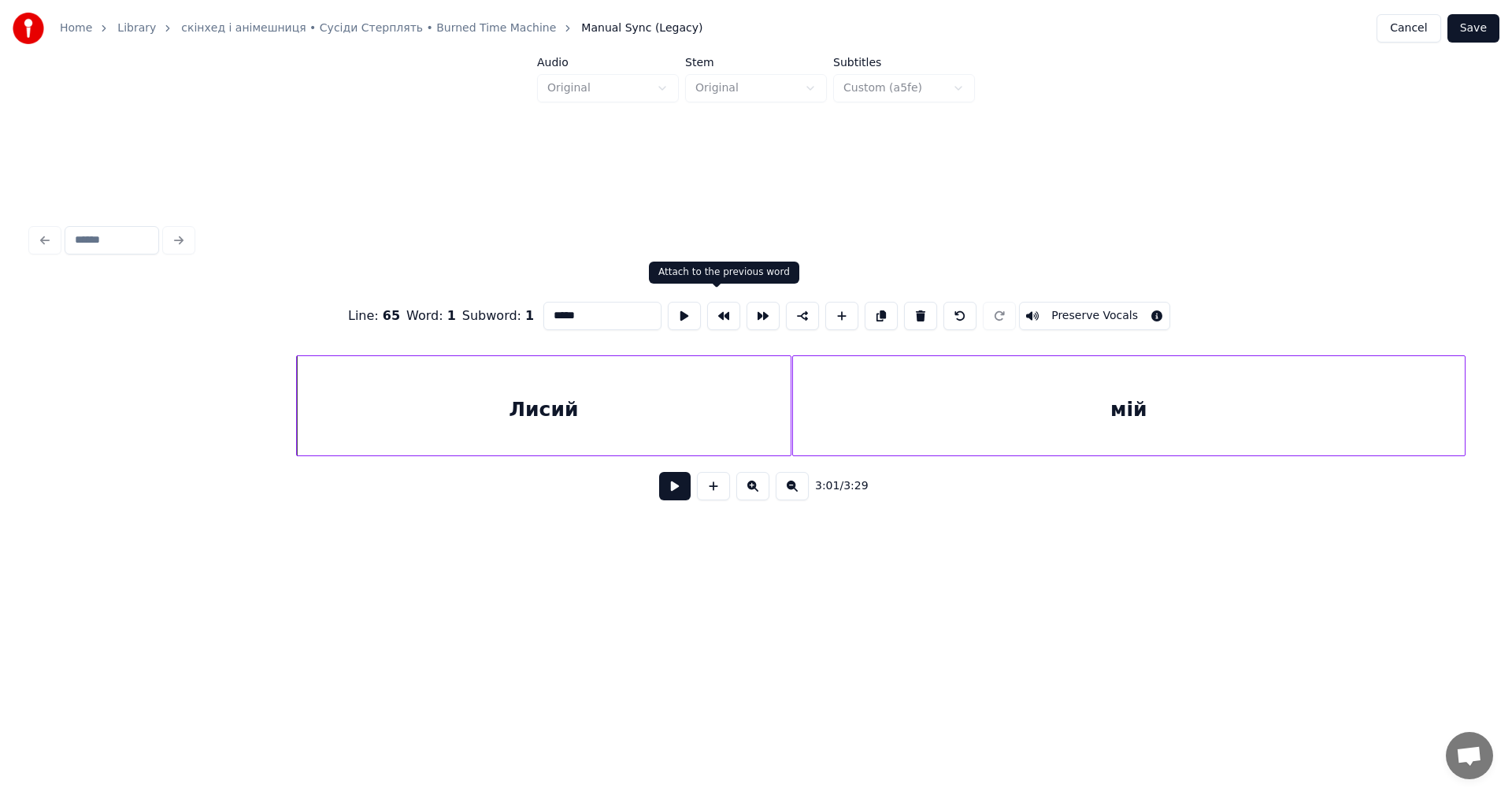
click at [719, 315] on button at bounding box center [723, 316] width 33 height 29
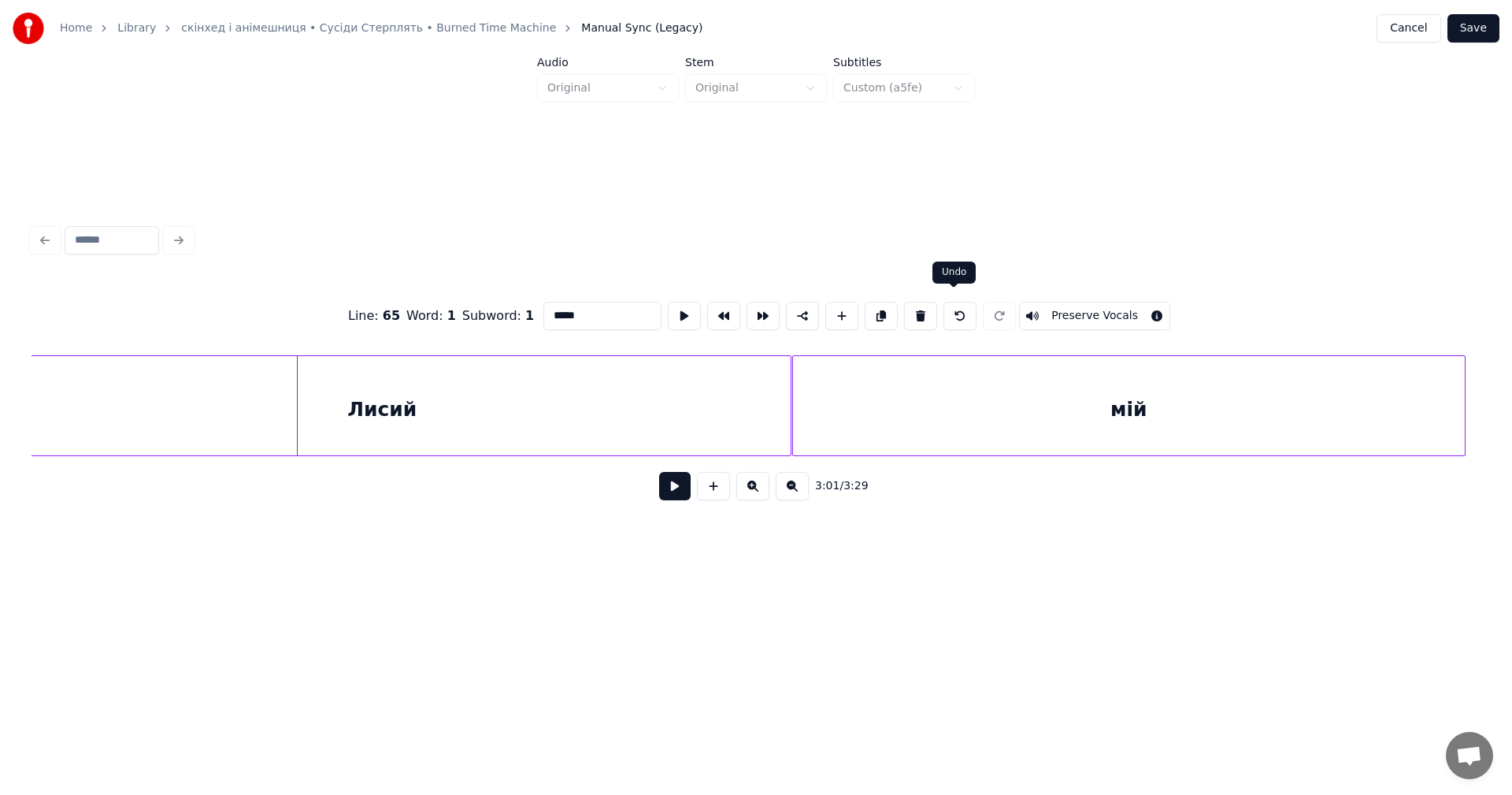
click at [943, 312] on button at bounding box center [959, 316] width 33 height 29
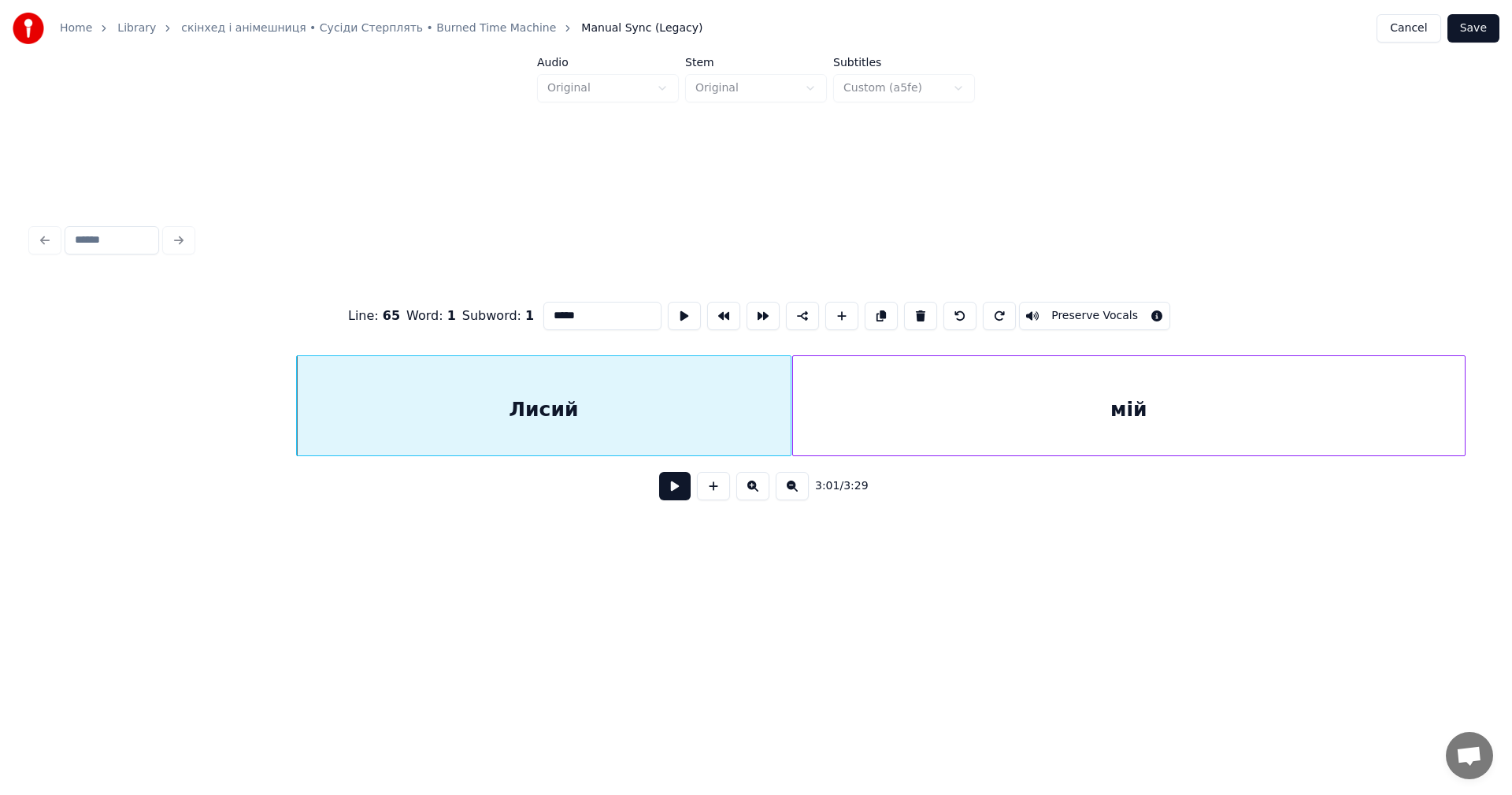
click at [943, 312] on button at bounding box center [959, 316] width 33 height 29
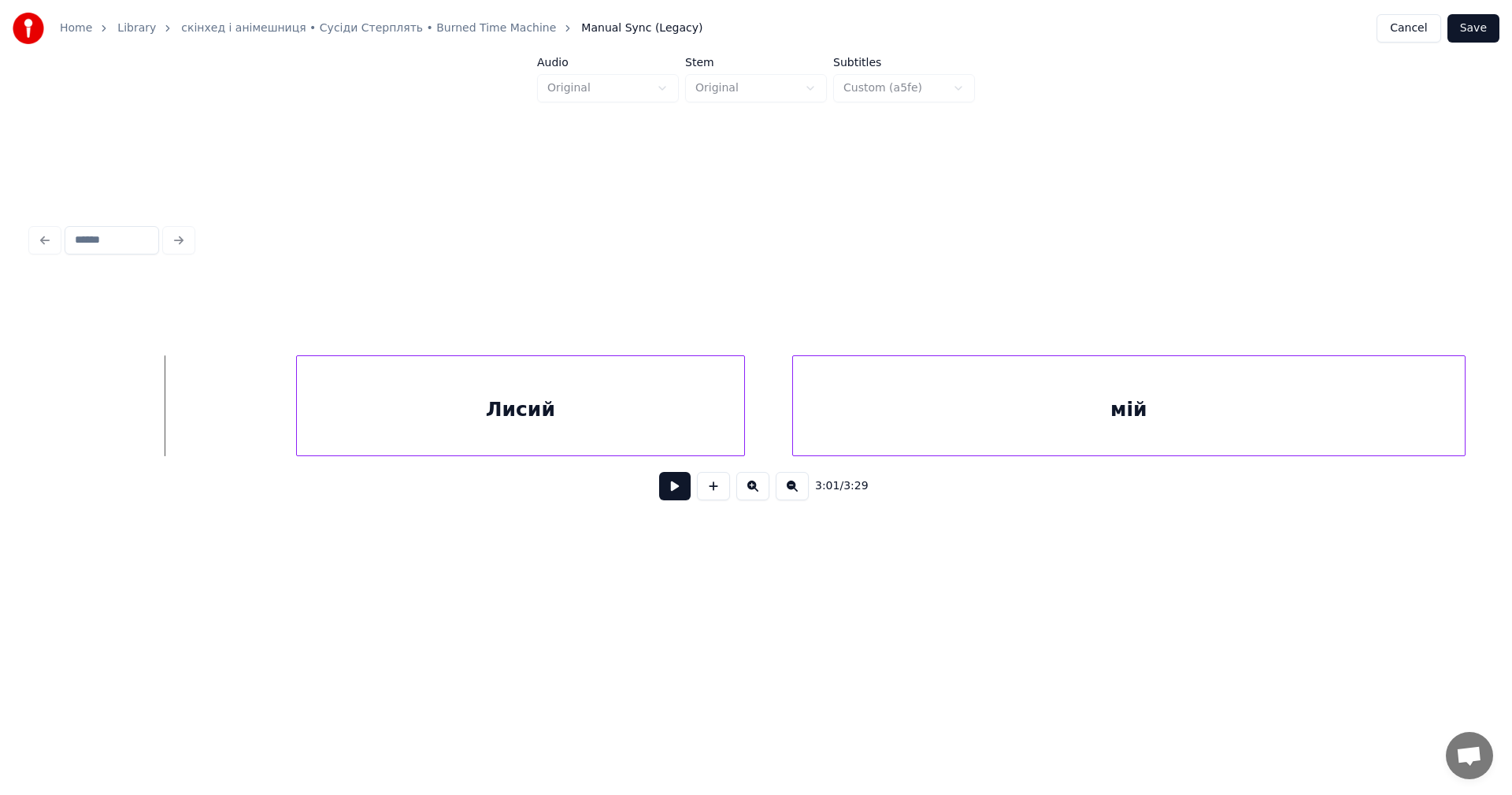
click at [675, 492] on button at bounding box center [674, 486] width 31 height 29
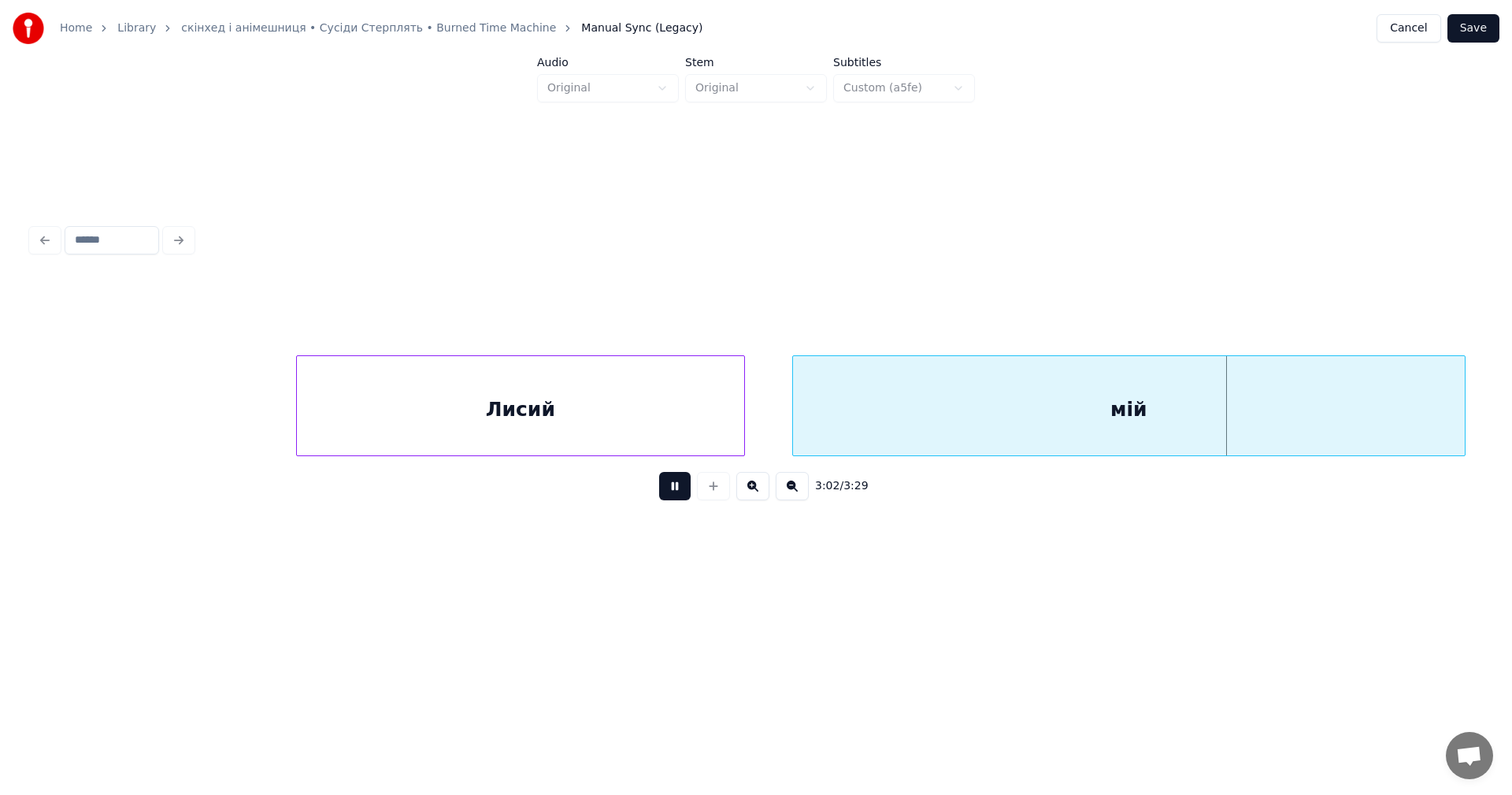
click at [675, 492] on button at bounding box center [674, 486] width 31 height 29
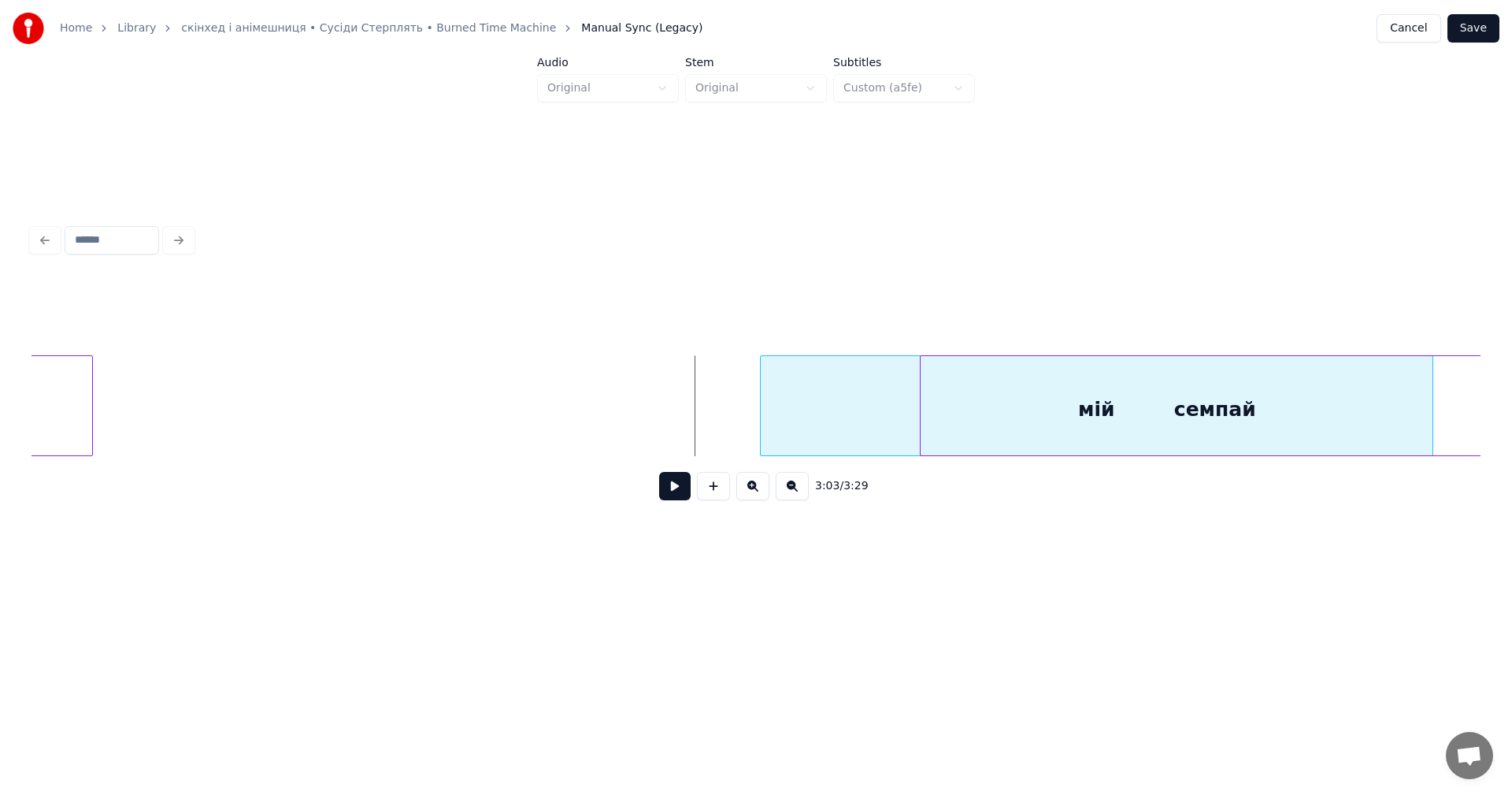
scroll to position [0, 107445]
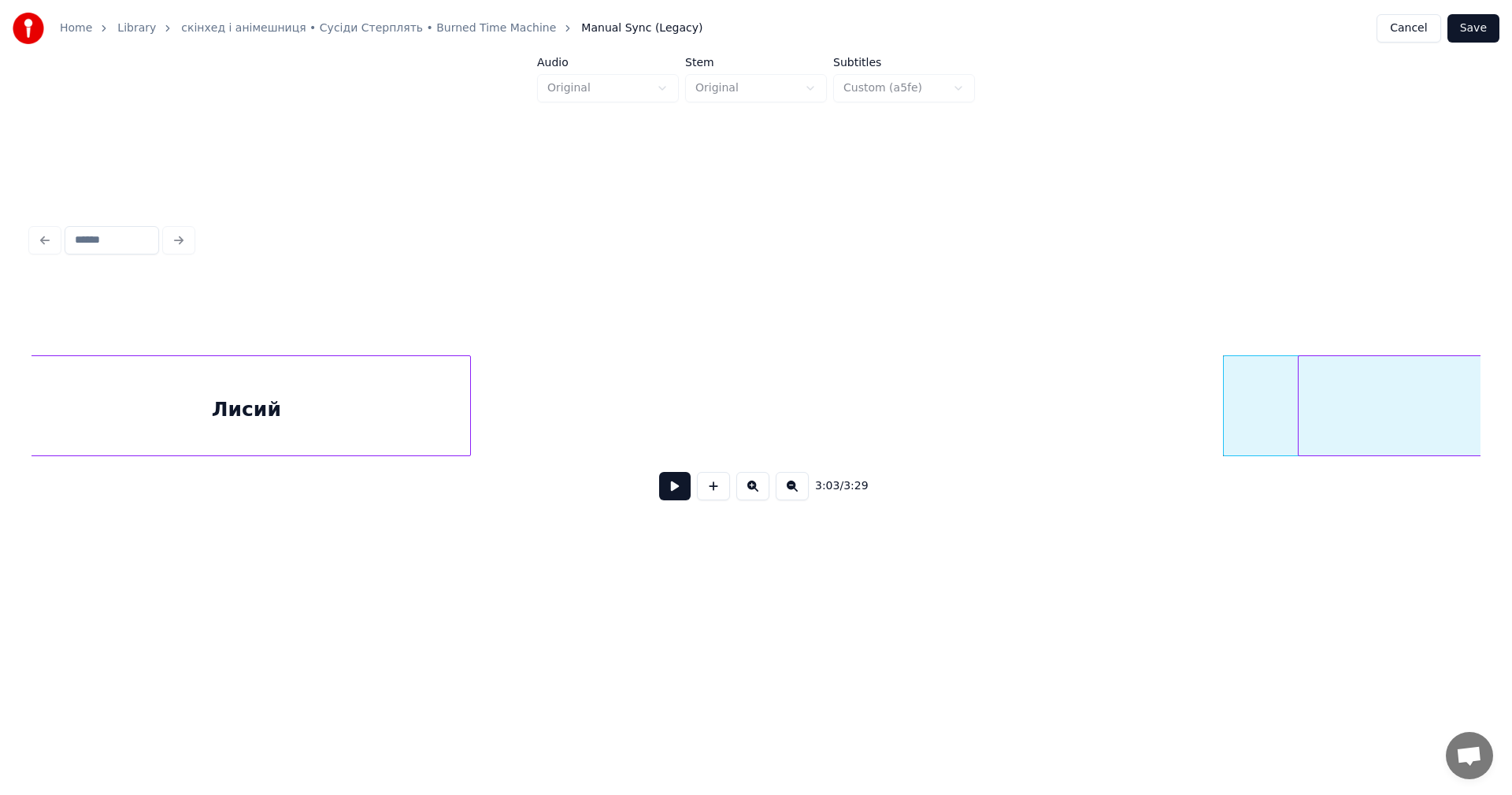
scroll to position [0, 107024]
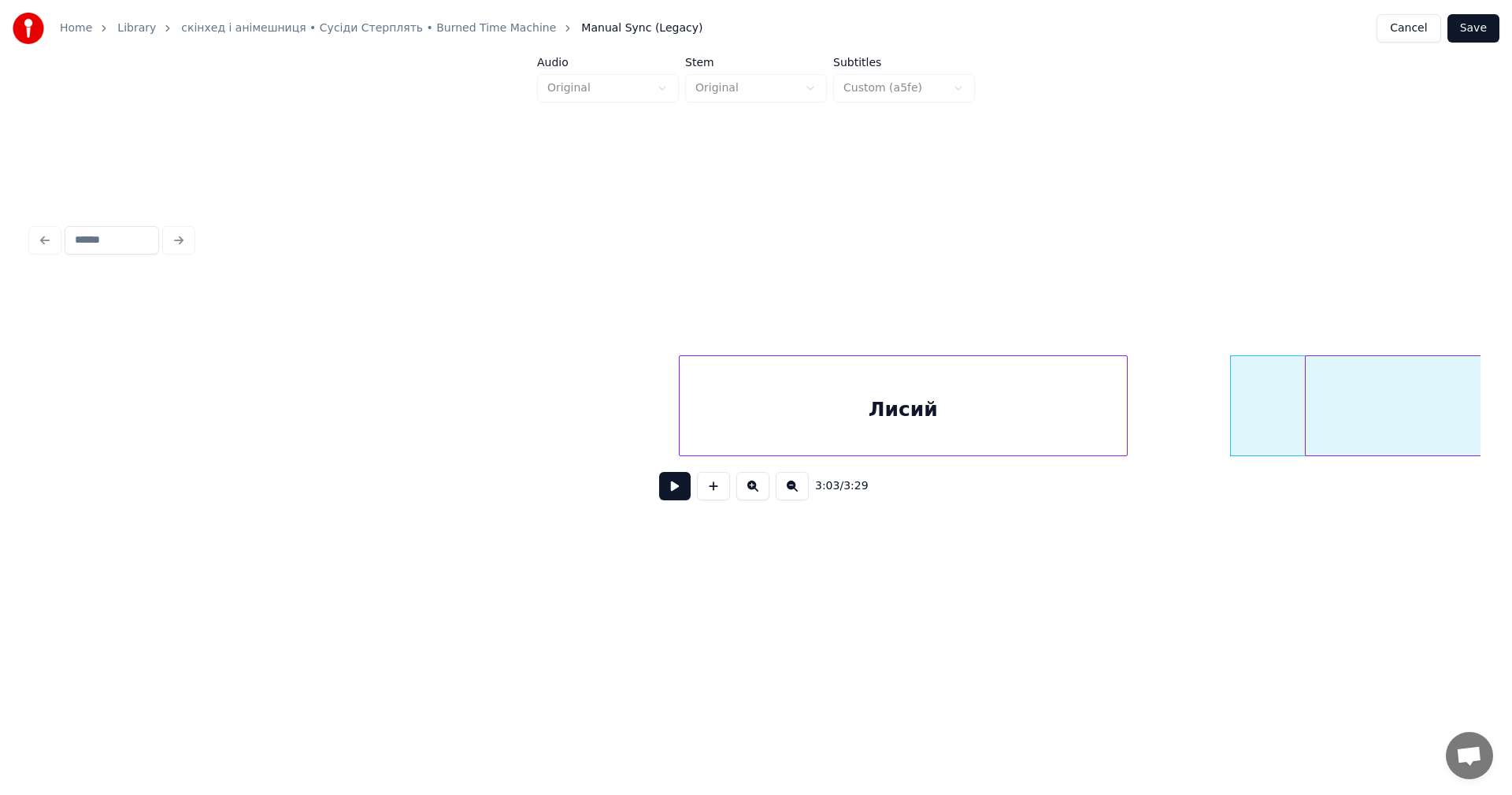
click at [934, 406] on div "Лисий" at bounding box center [902, 409] width 447 height 107
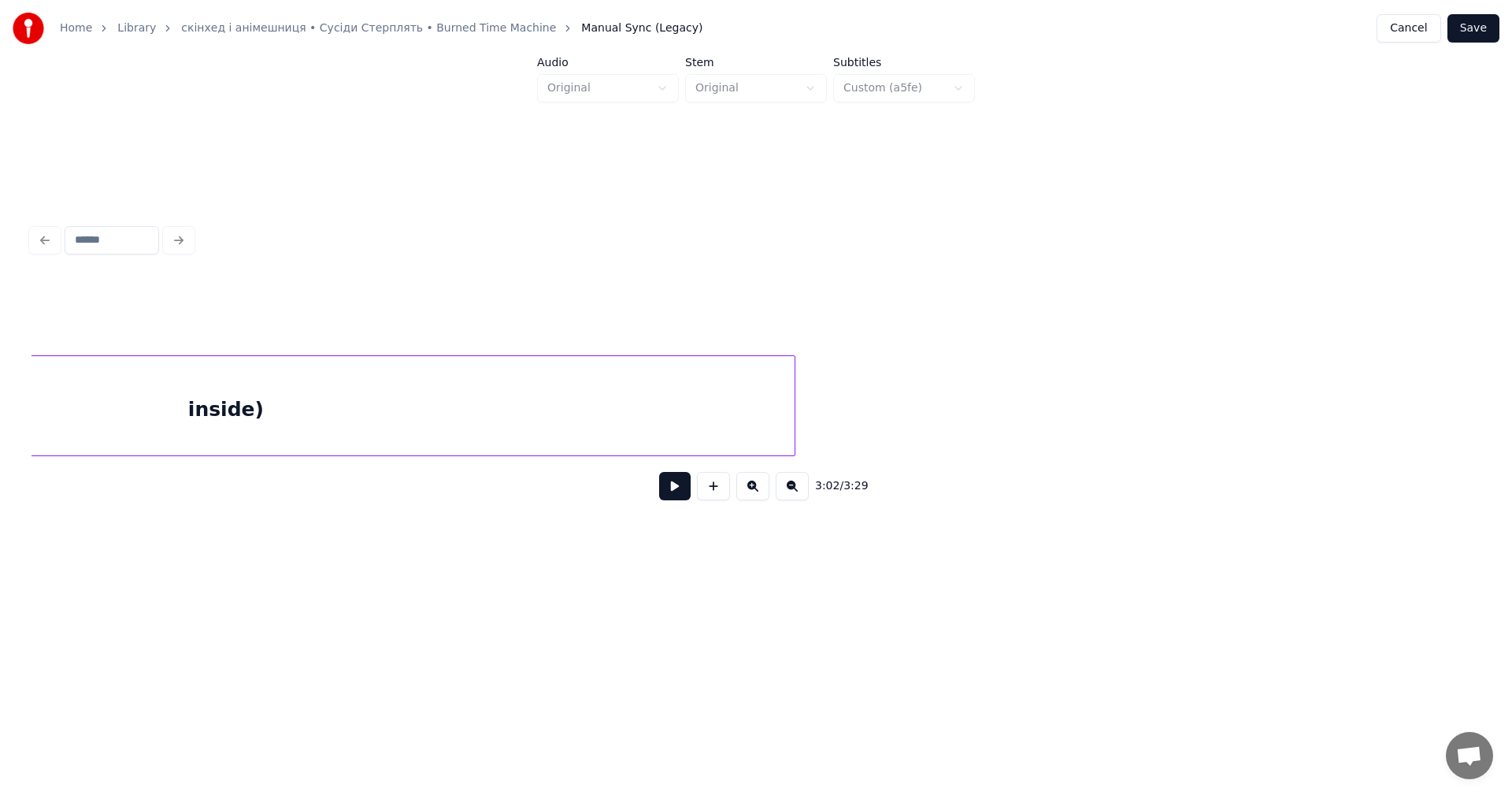
scroll to position [0, 106413]
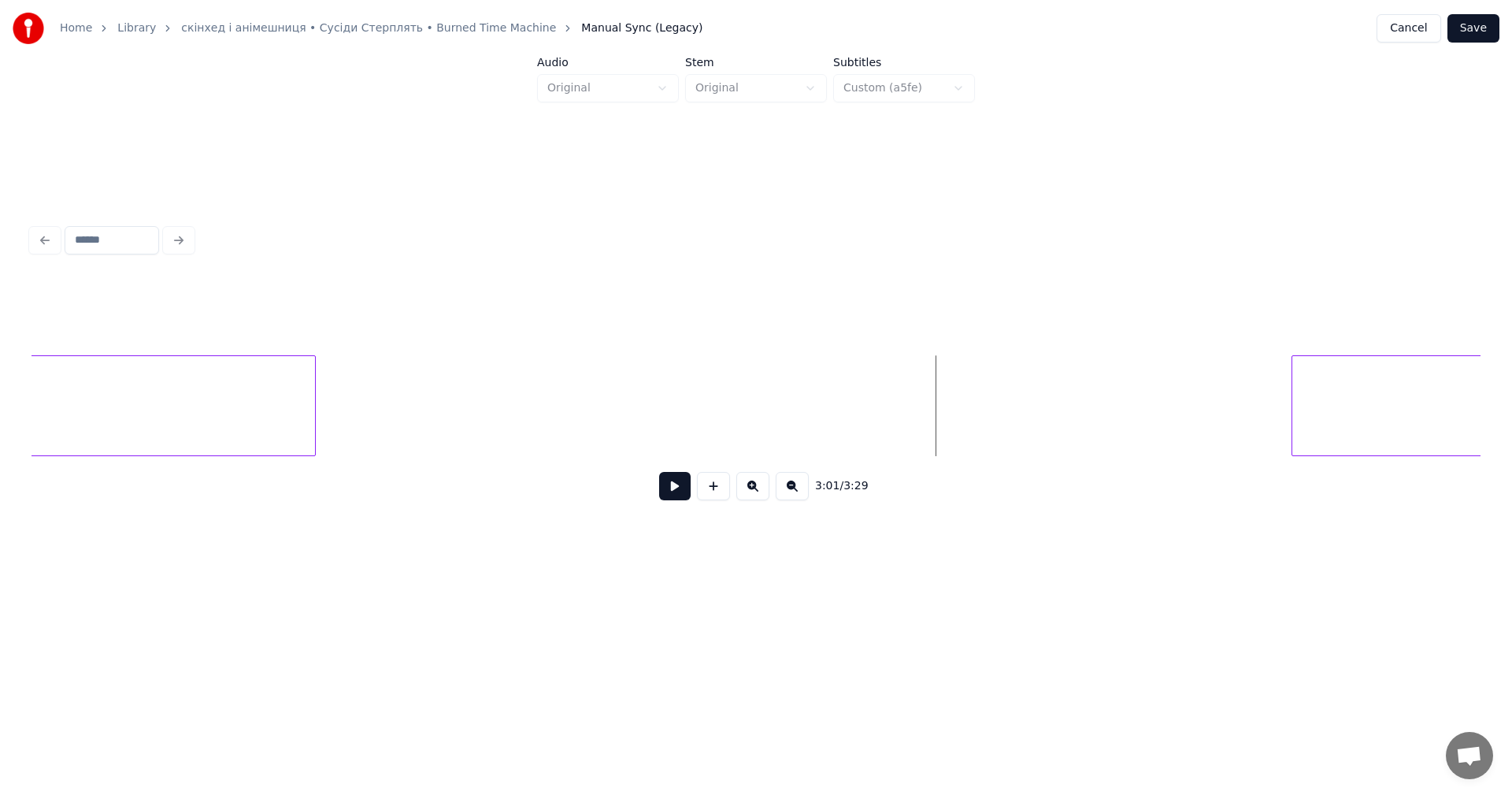
click at [677, 480] on button at bounding box center [674, 486] width 31 height 29
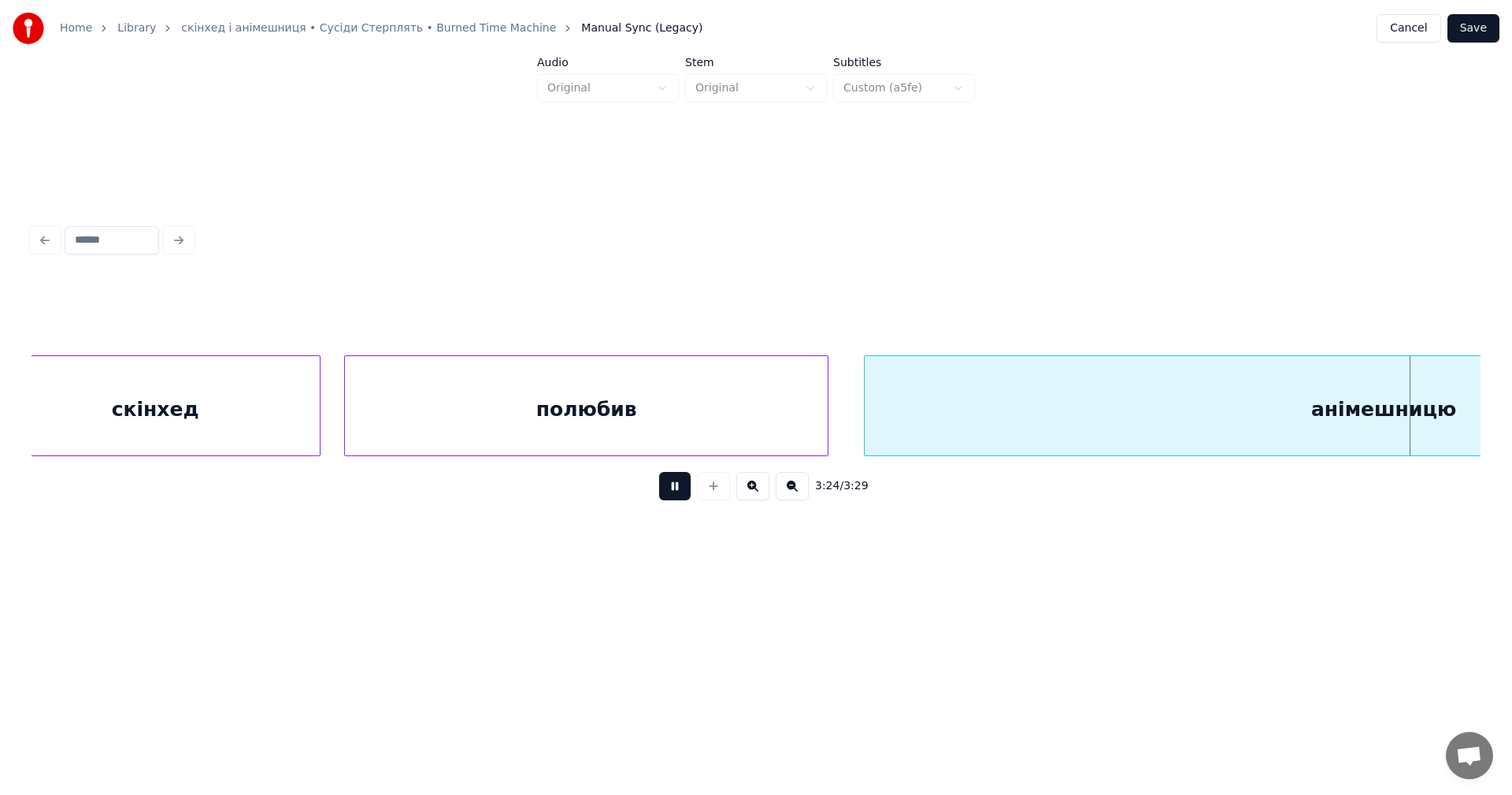
scroll to position [0, 120912]
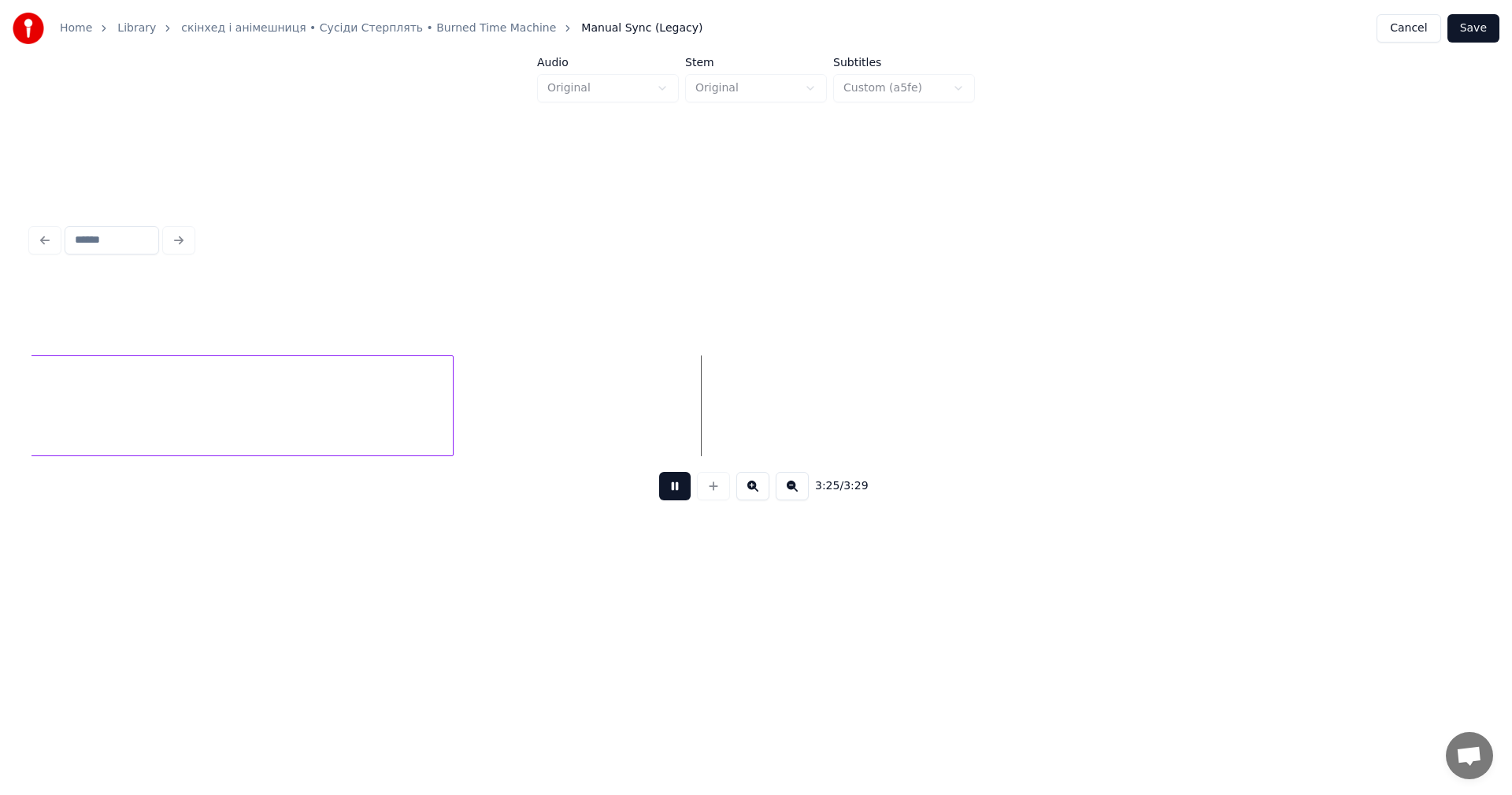
click at [678, 487] on button at bounding box center [674, 486] width 31 height 29
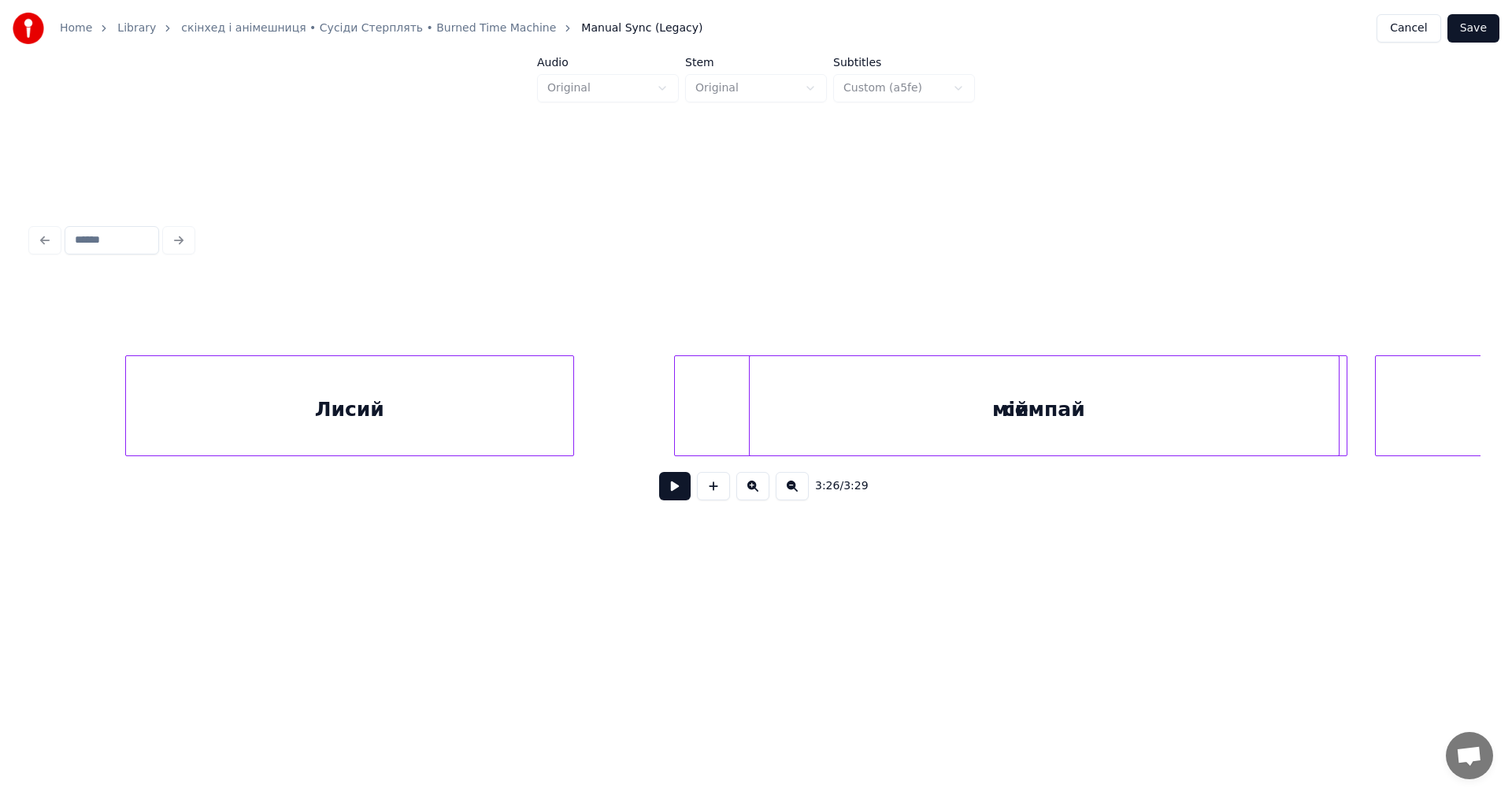
scroll to position [0, 107374]
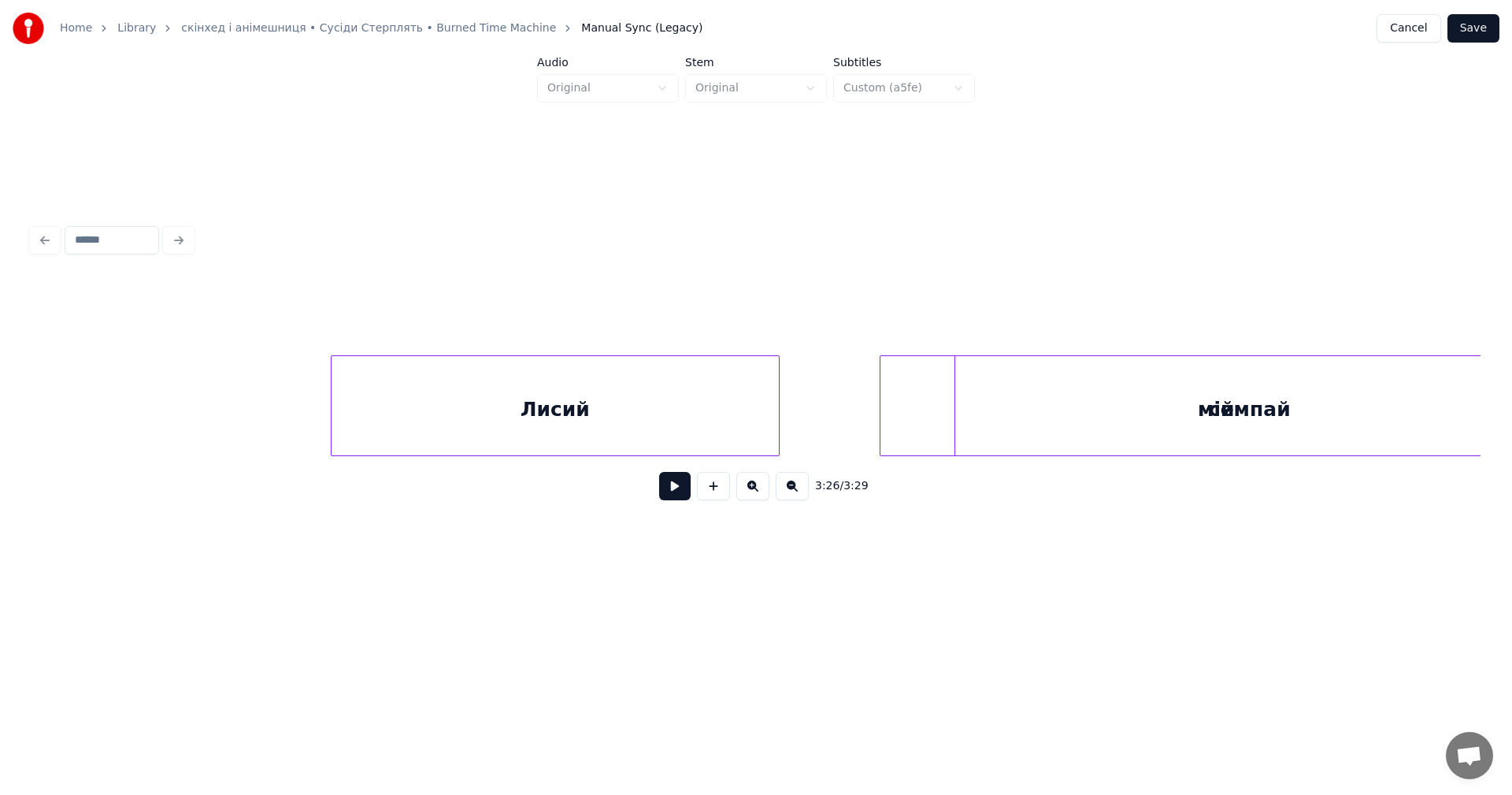
click at [673, 496] on button at bounding box center [674, 486] width 31 height 29
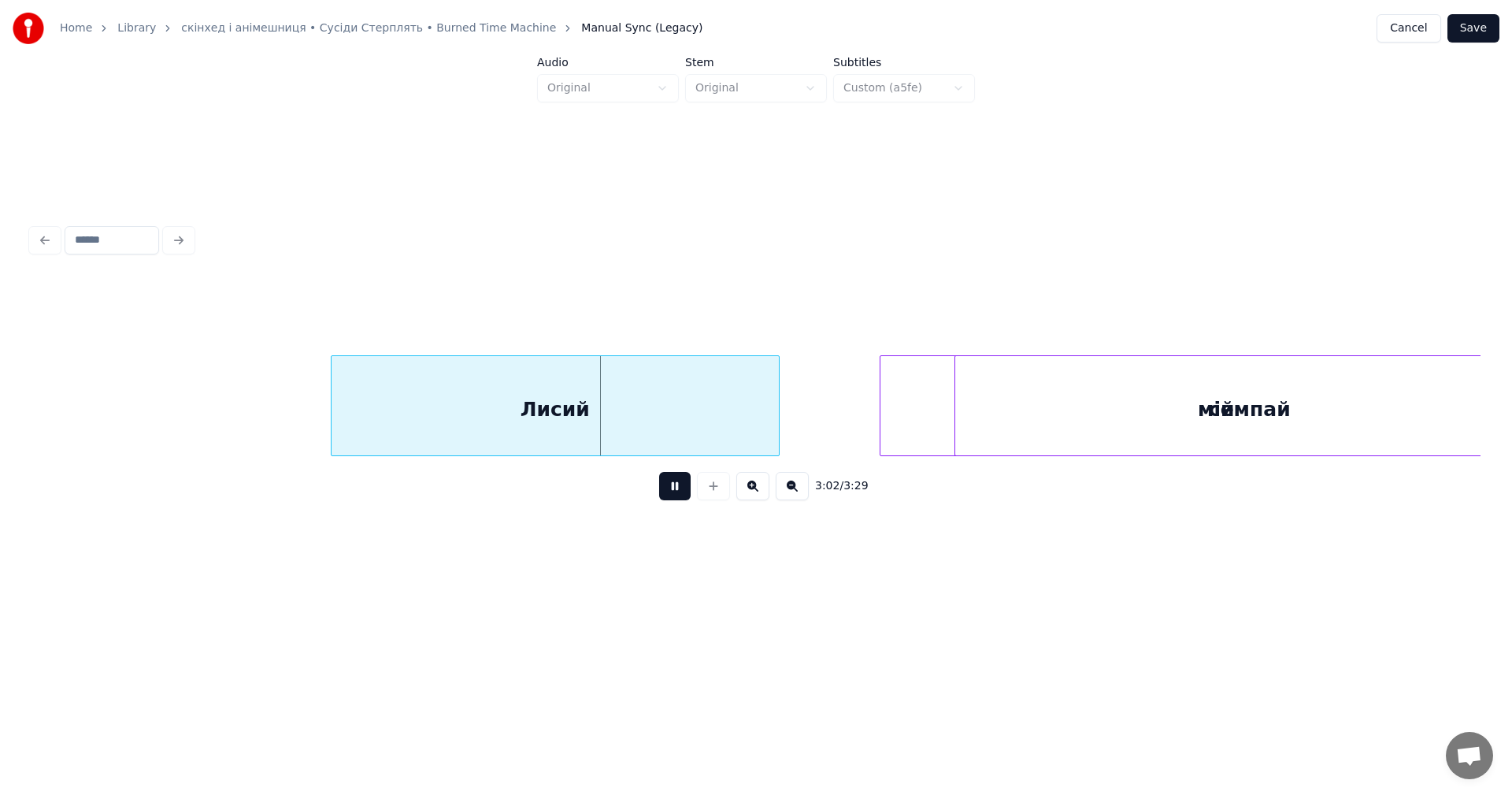
click at [673, 495] on button at bounding box center [674, 486] width 31 height 29
click at [351, 410] on div "Лисий" at bounding box center [555, 409] width 447 height 107
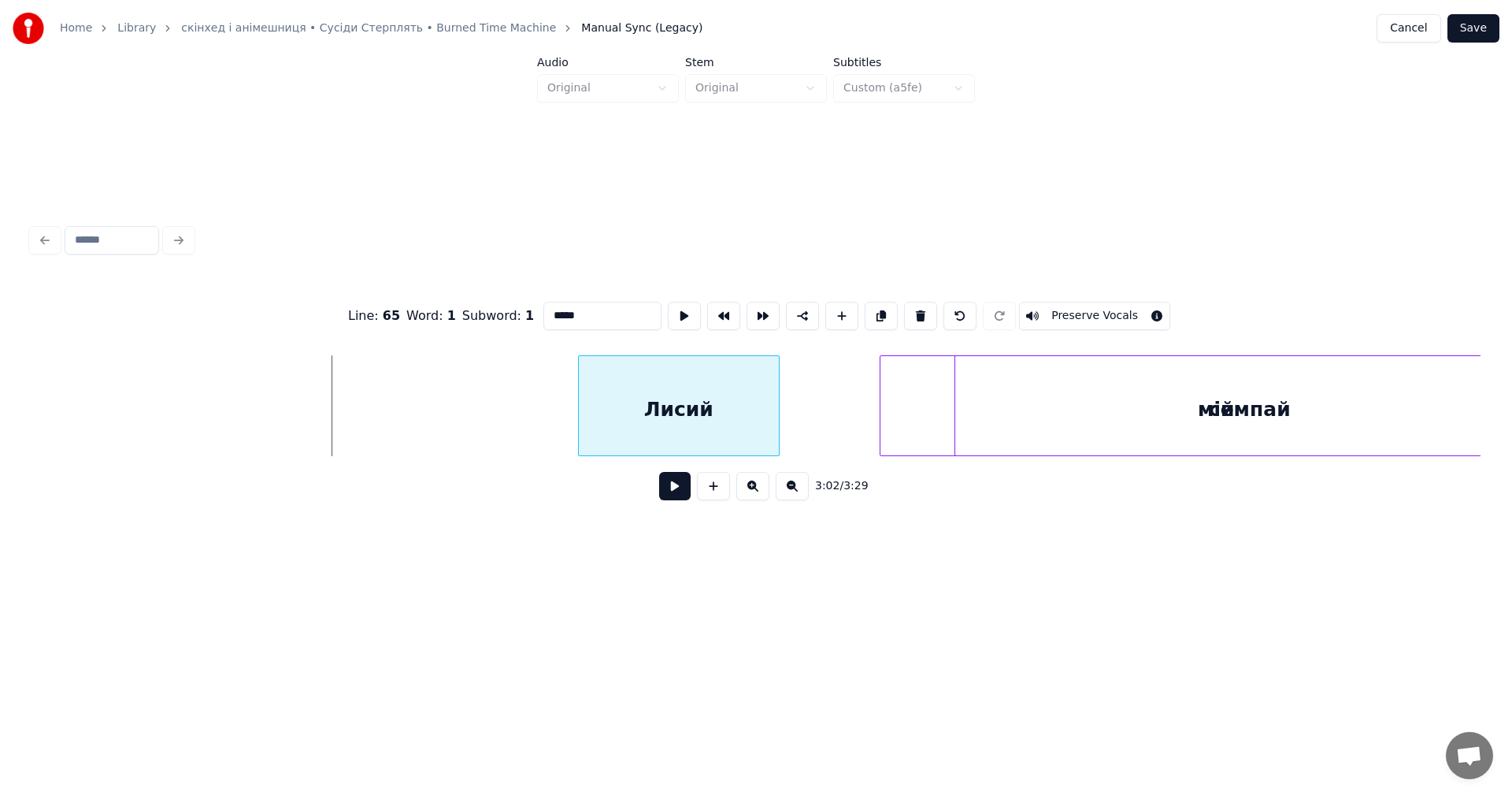
click at [582, 418] on div at bounding box center [581, 406] width 5 height 99
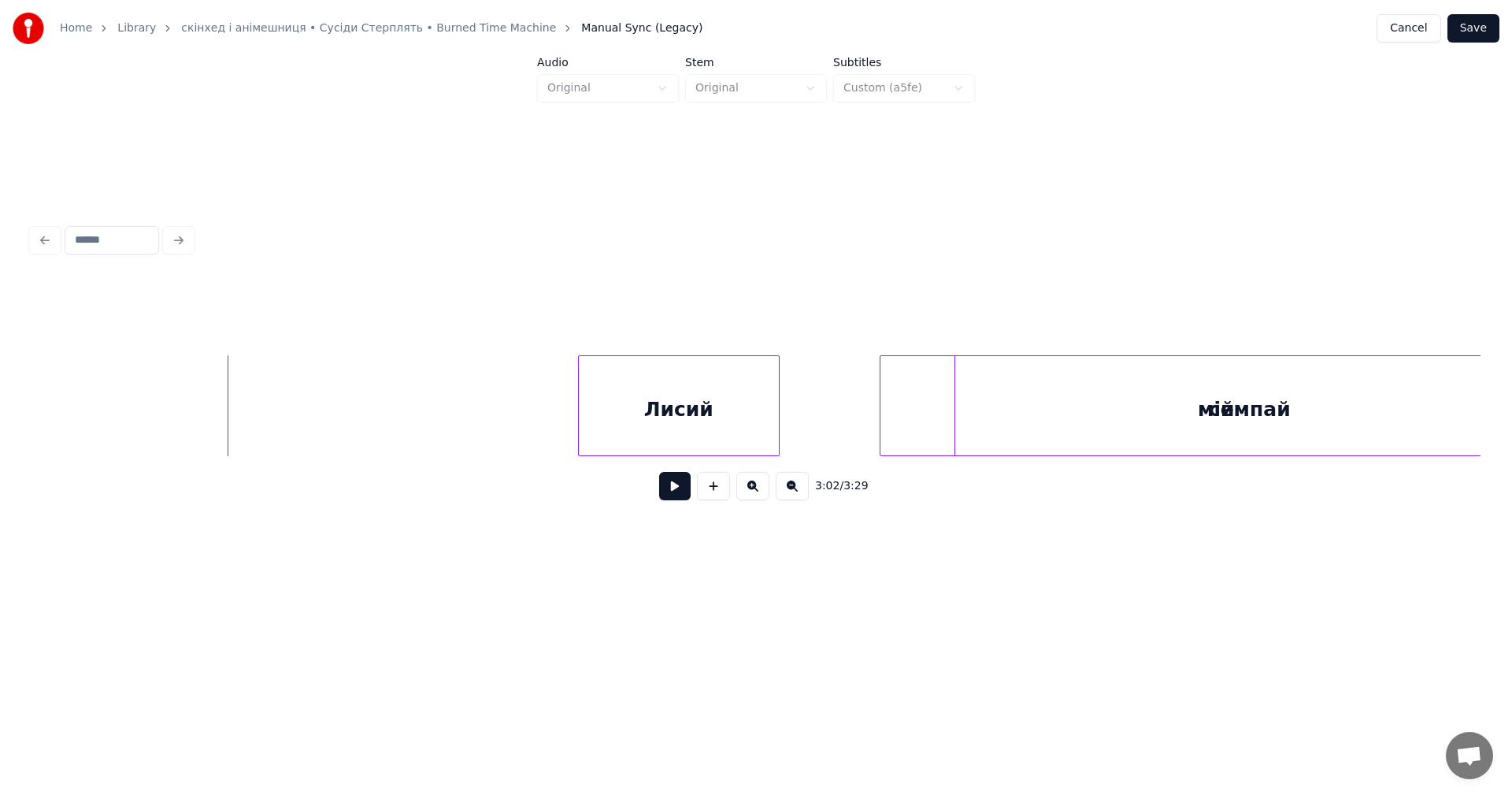
click at [684, 493] on button at bounding box center [674, 486] width 31 height 29
click at [683, 493] on button at bounding box center [674, 486] width 31 height 29
click at [939, 413] on div "мій" at bounding box center [1217, 409] width 672 height 107
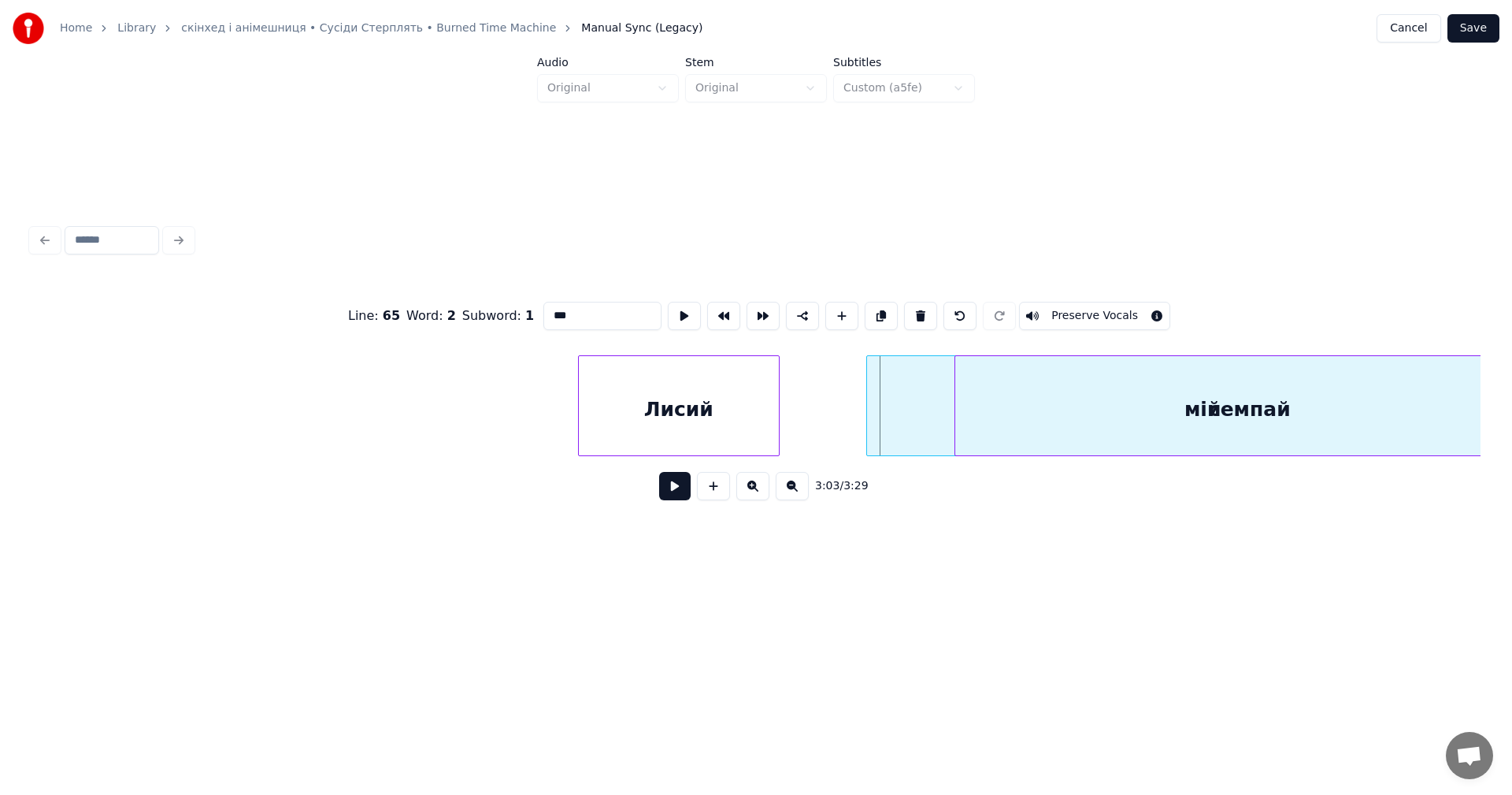
scroll to position [0, 107442]
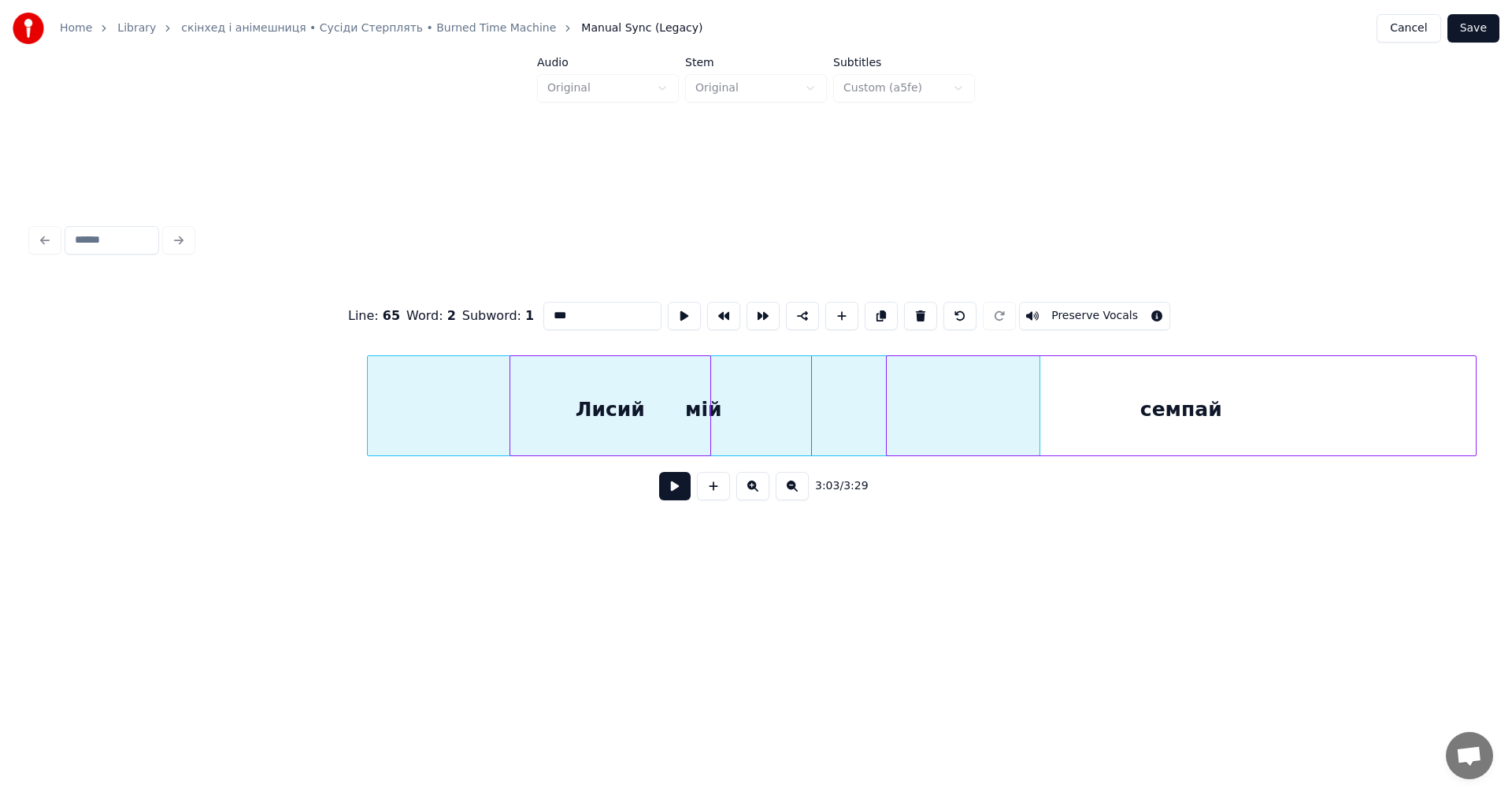
click at [487, 410] on div "мій" at bounding box center [704, 409] width 672 height 107
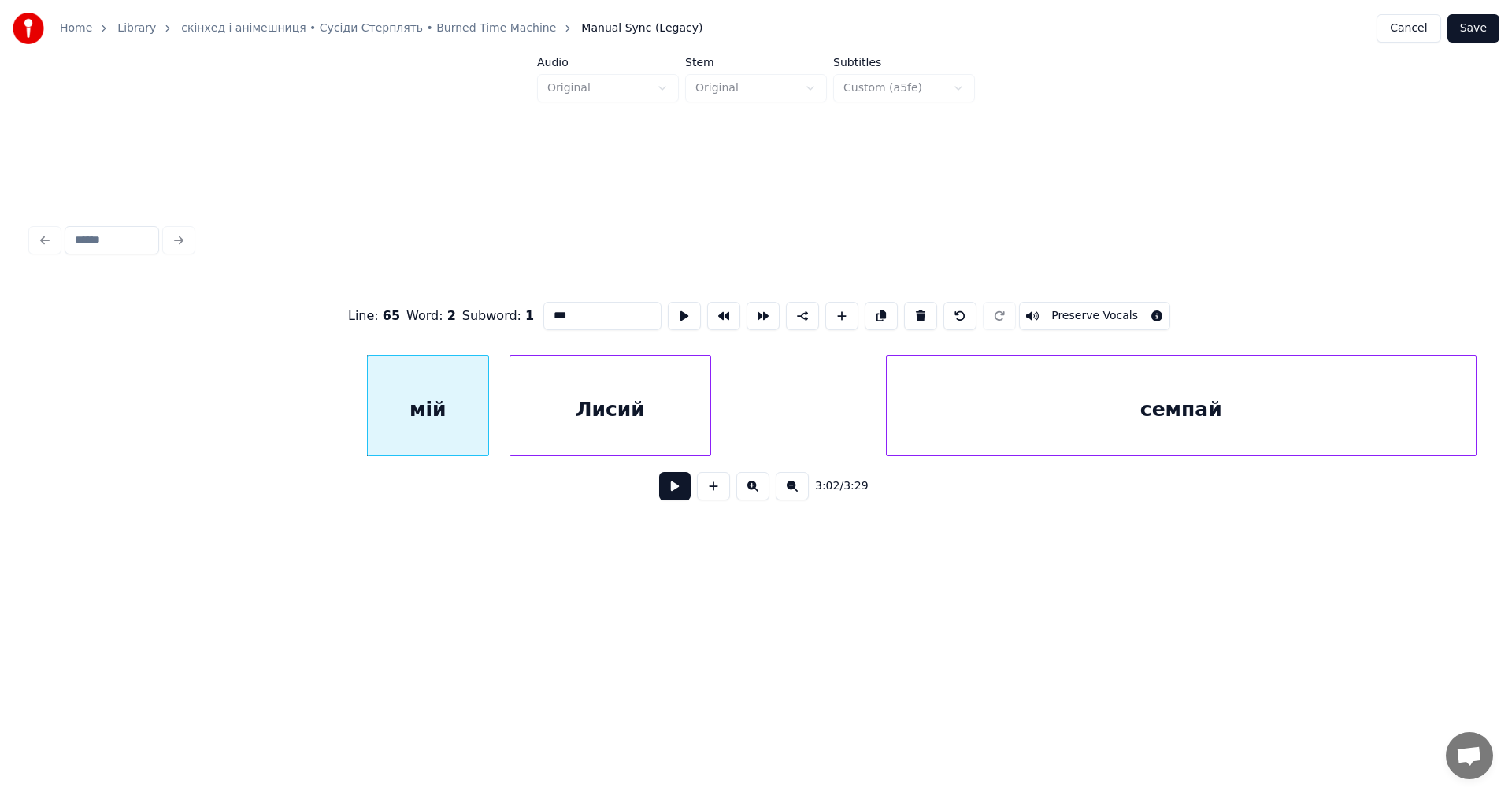
click at [483, 415] on div at bounding box center [486, 406] width 5 height 99
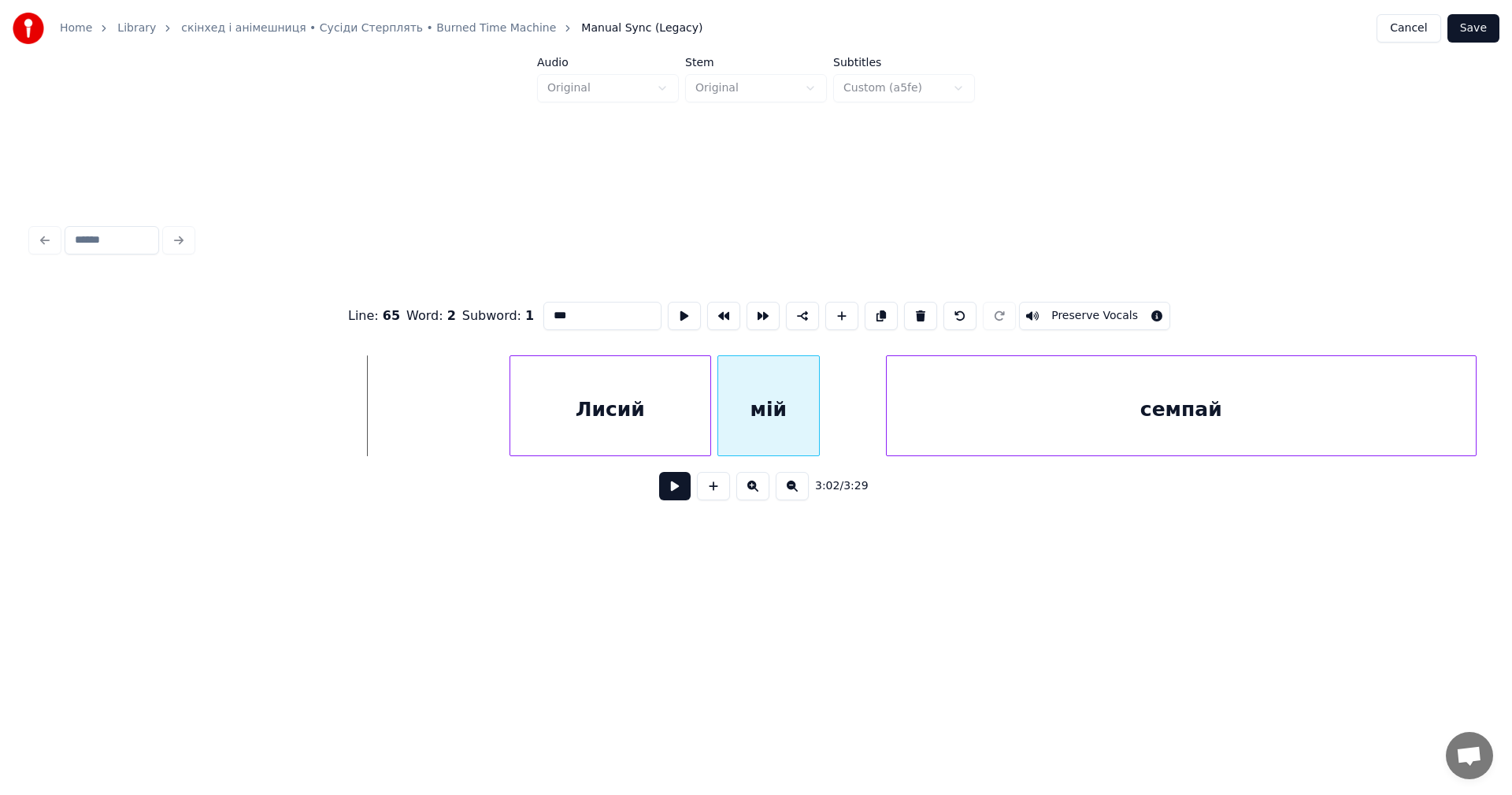
click at [752, 418] on div "мій" at bounding box center [769, 409] width 101 height 107
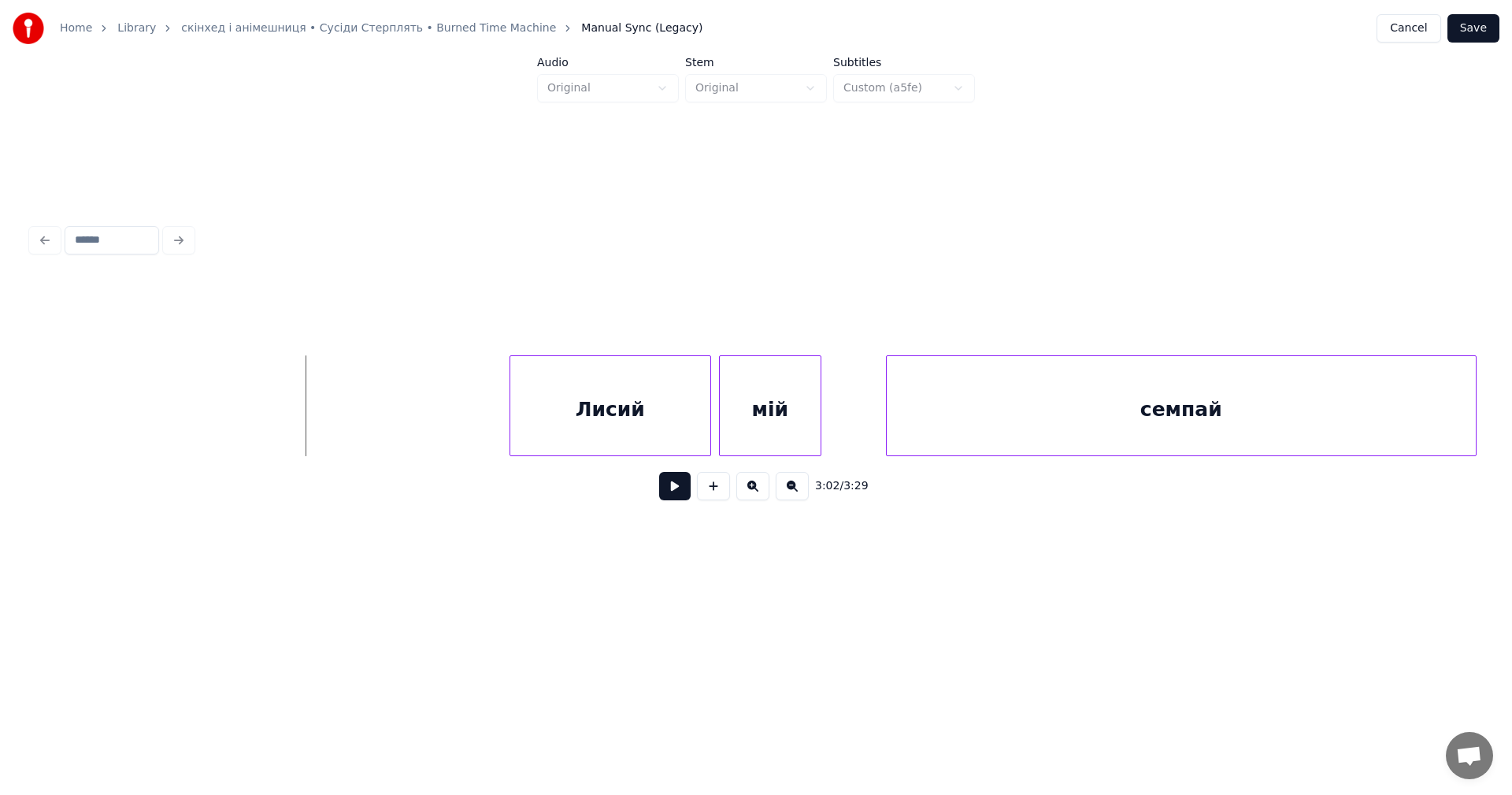
click at [674, 494] on button at bounding box center [674, 486] width 31 height 29
click at [676, 494] on button at bounding box center [674, 486] width 31 height 29
click at [922, 419] on div "семпай" at bounding box center [1176, 409] width 589 height 107
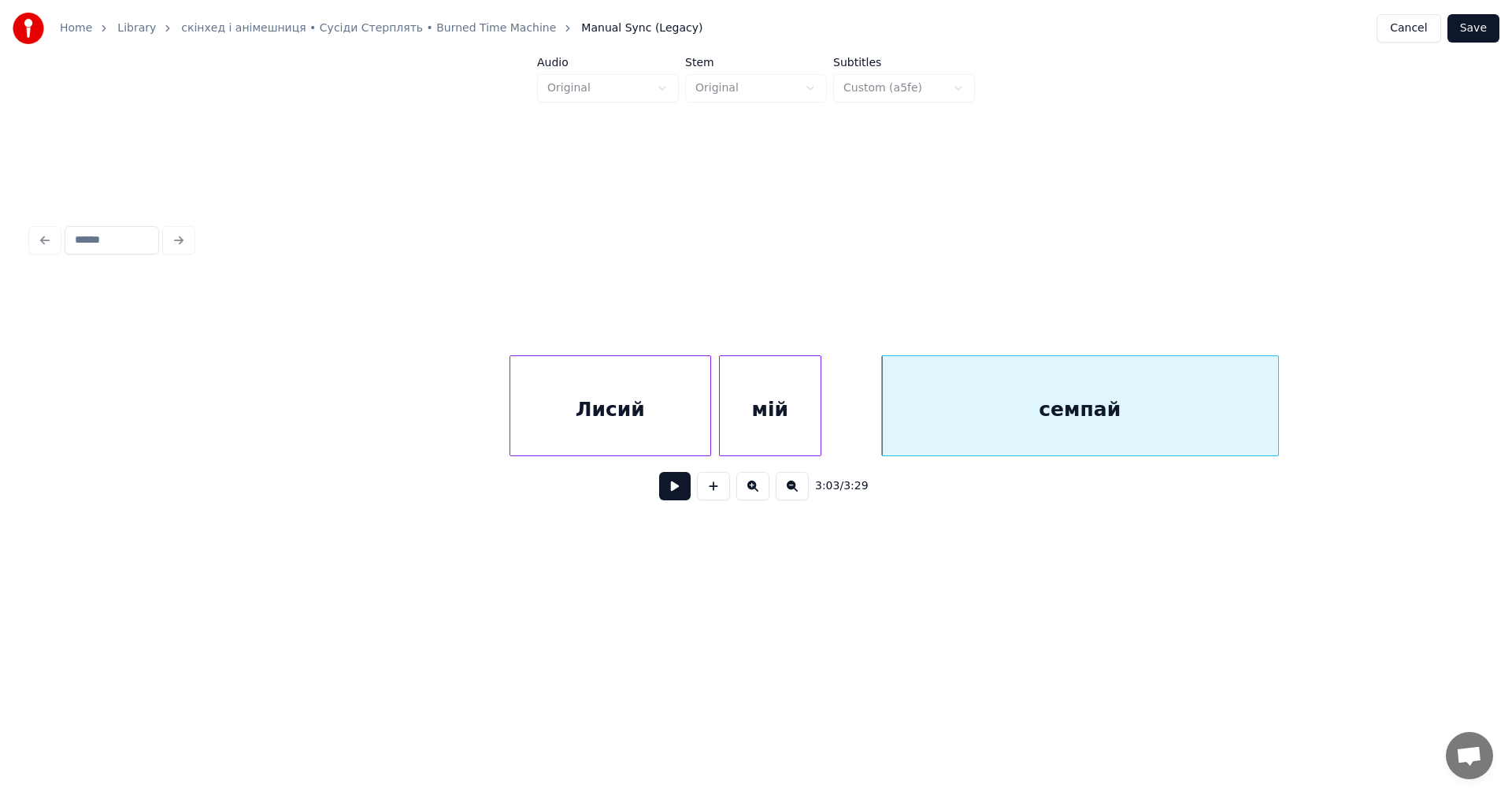
click at [1273, 415] on div at bounding box center [1275, 406] width 5 height 99
click at [671, 494] on button at bounding box center [674, 486] width 31 height 29
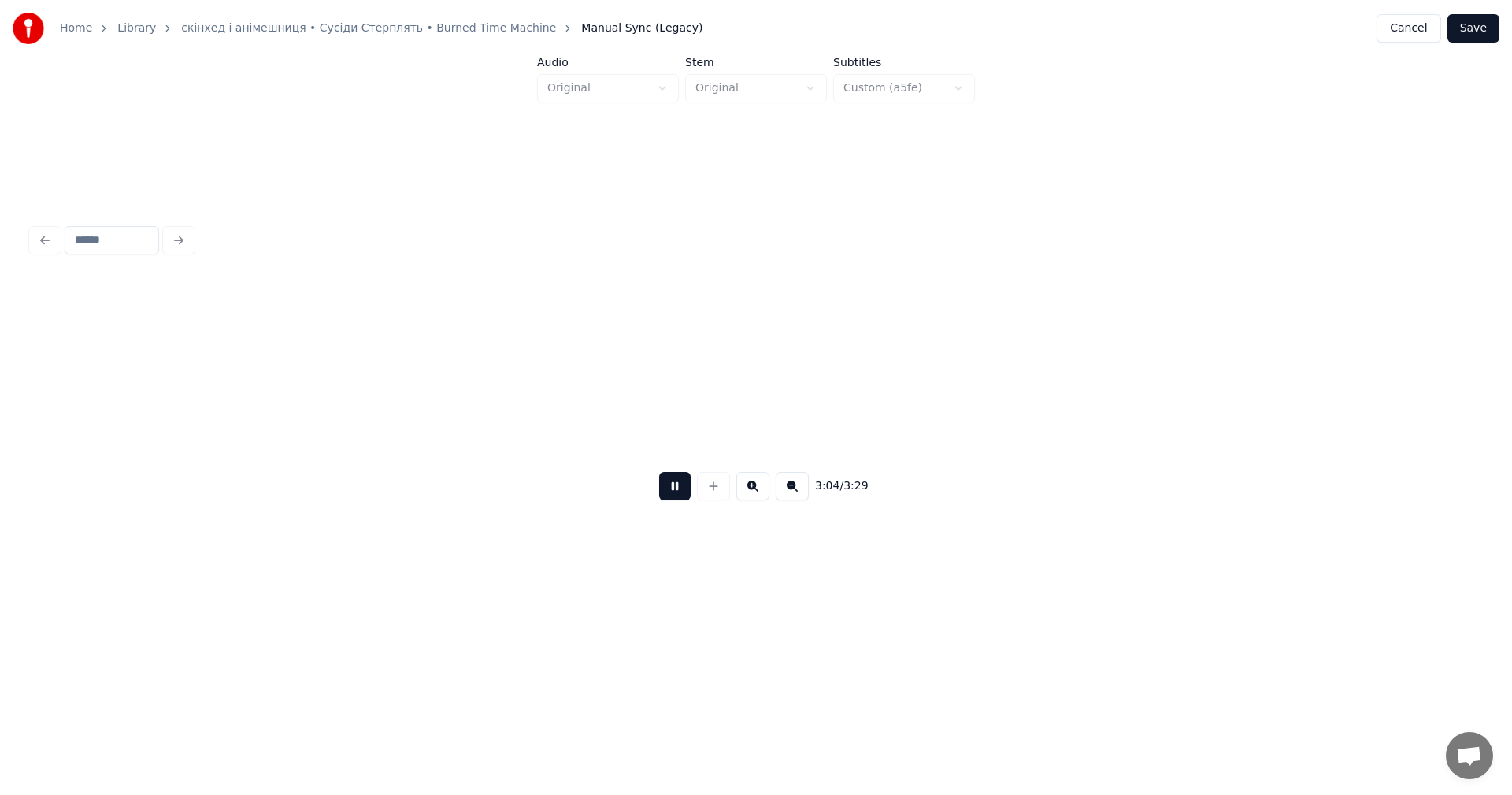
click at [672, 494] on button at bounding box center [674, 486] width 31 height 29
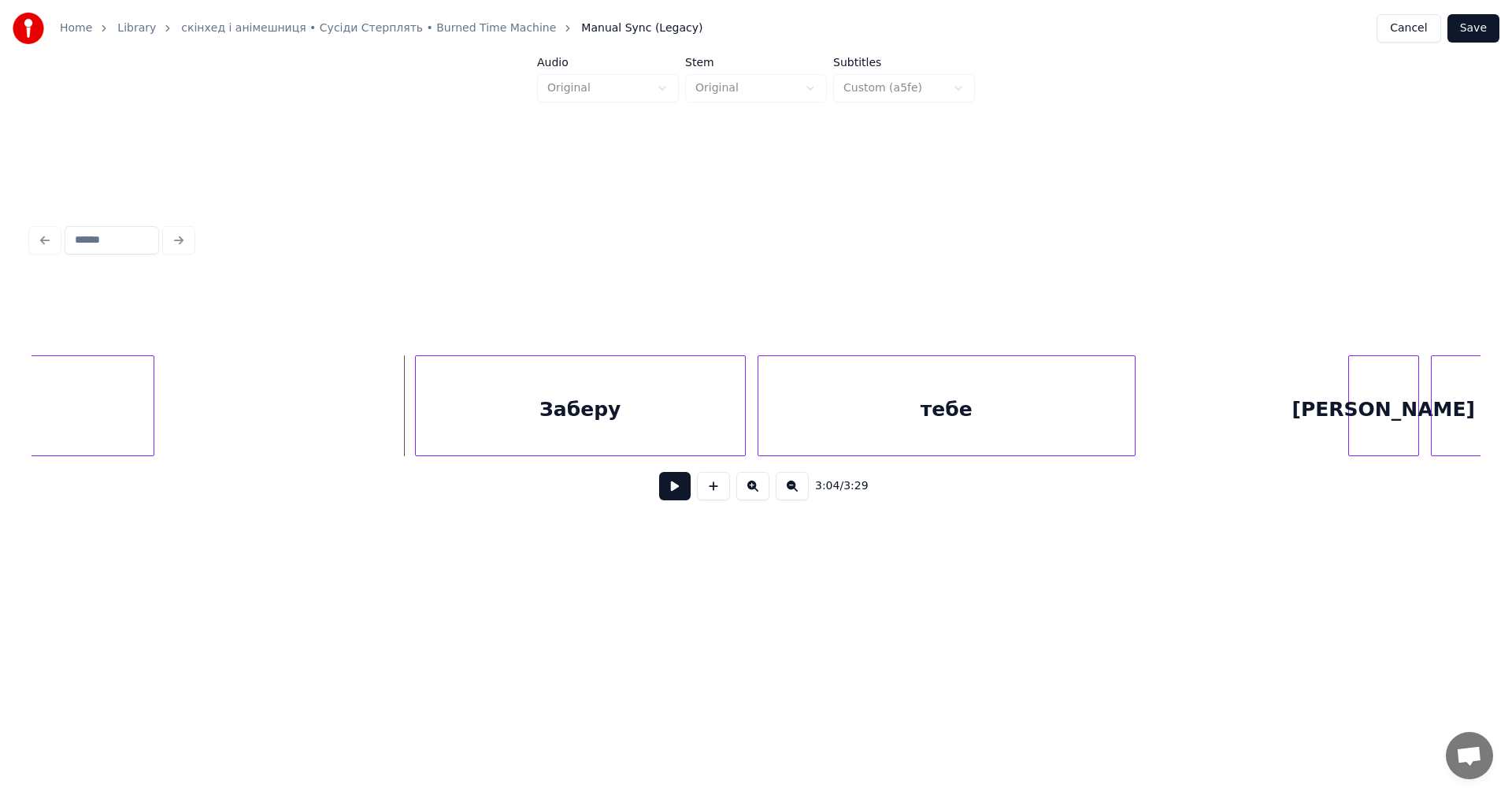
scroll to position [0, 108334]
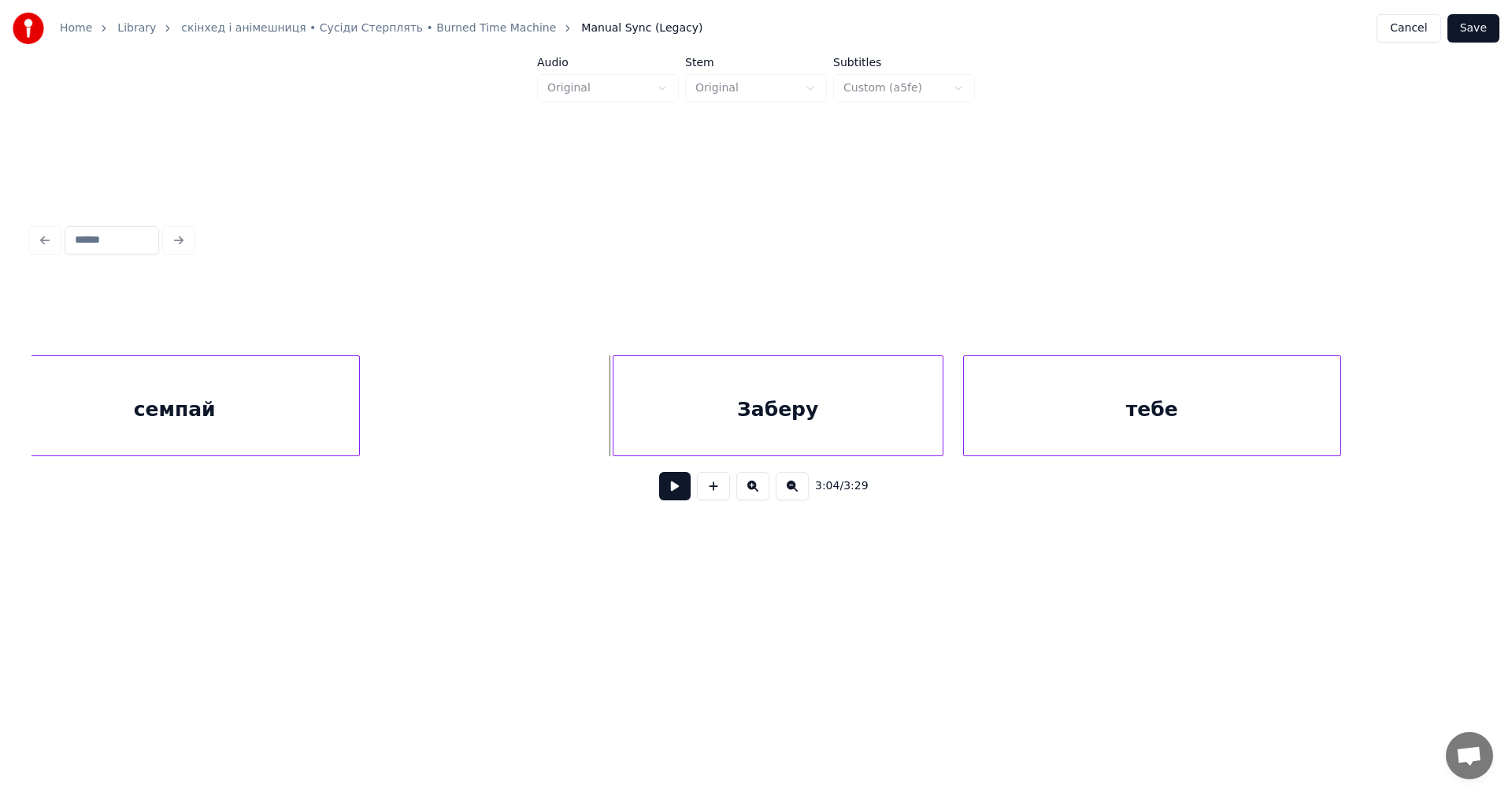
click at [726, 408] on div "Заберу" at bounding box center [778, 409] width 329 height 107
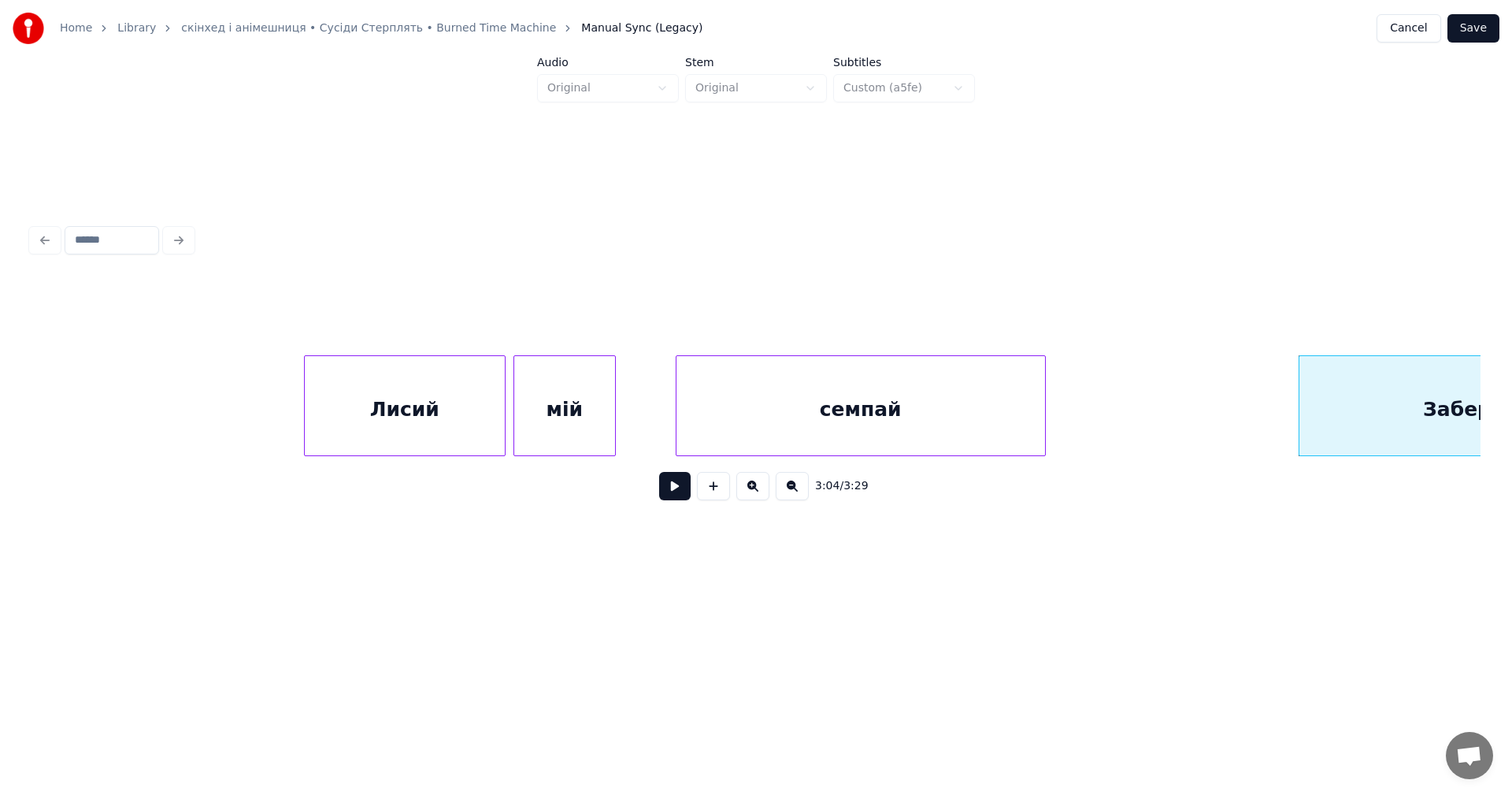
scroll to position [0, 107237]
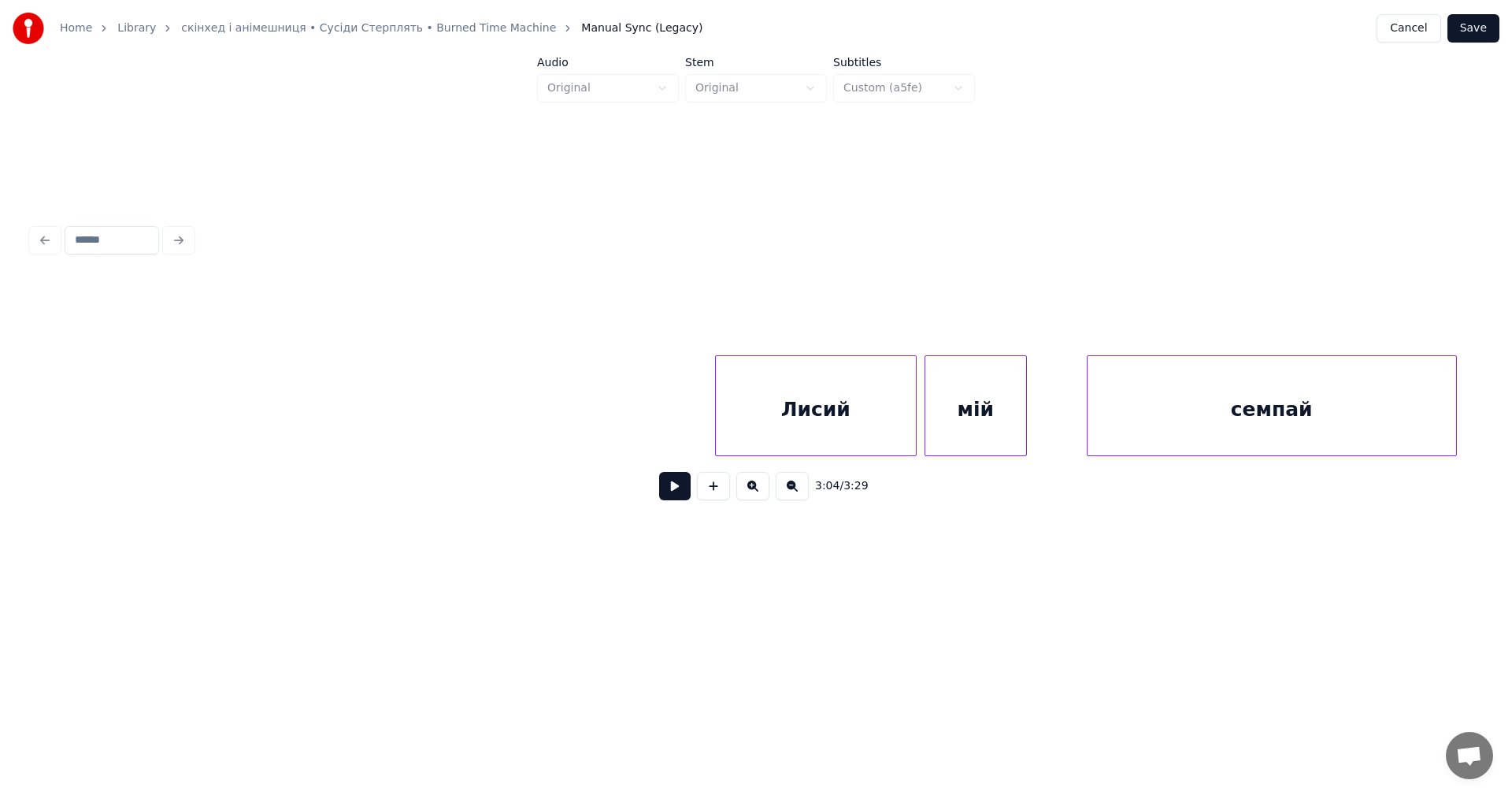
click at [680, 489] on button at bounding box center [674, 486] width 31 height 29
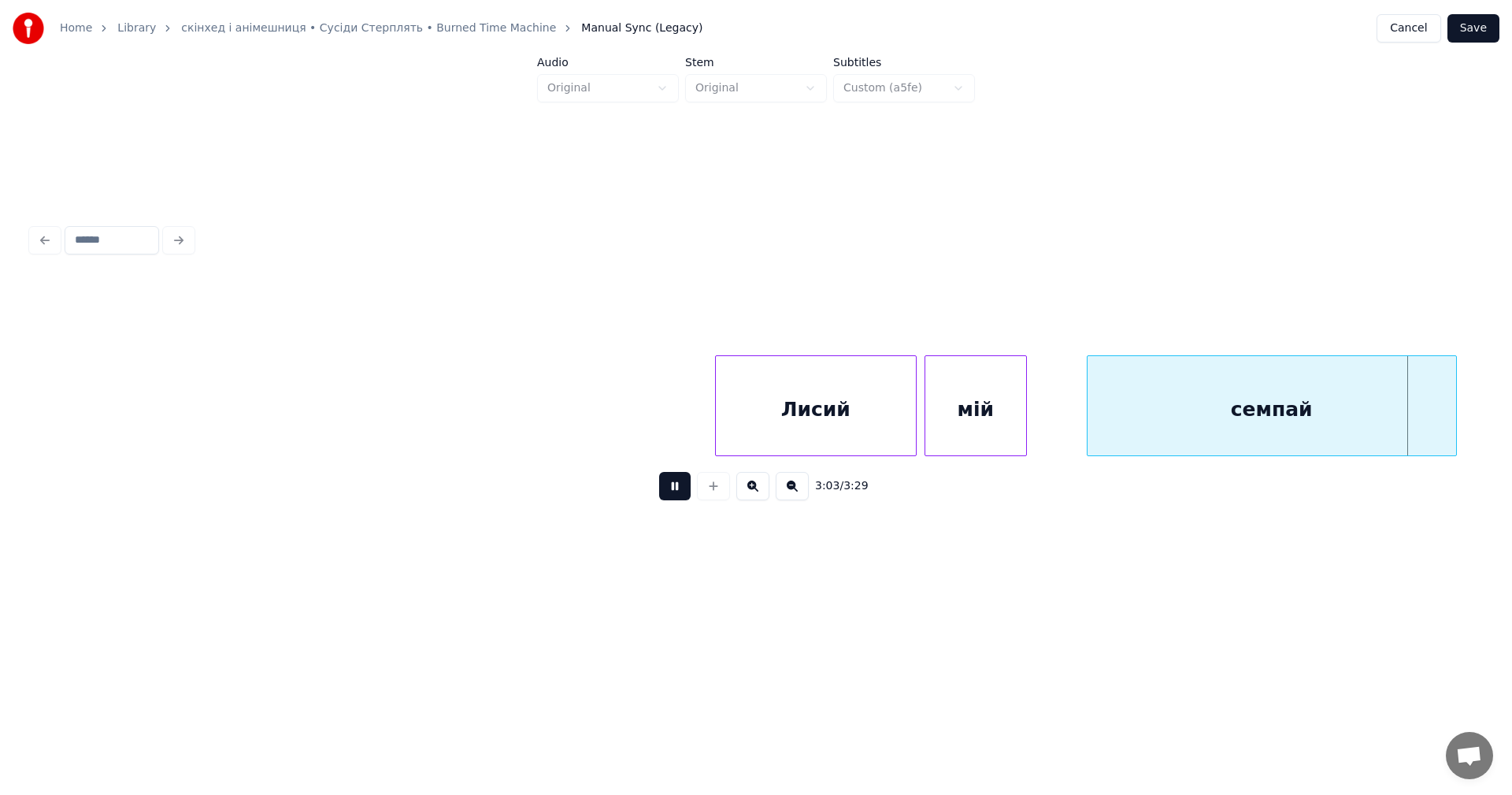
scroll to position [0, 108687]
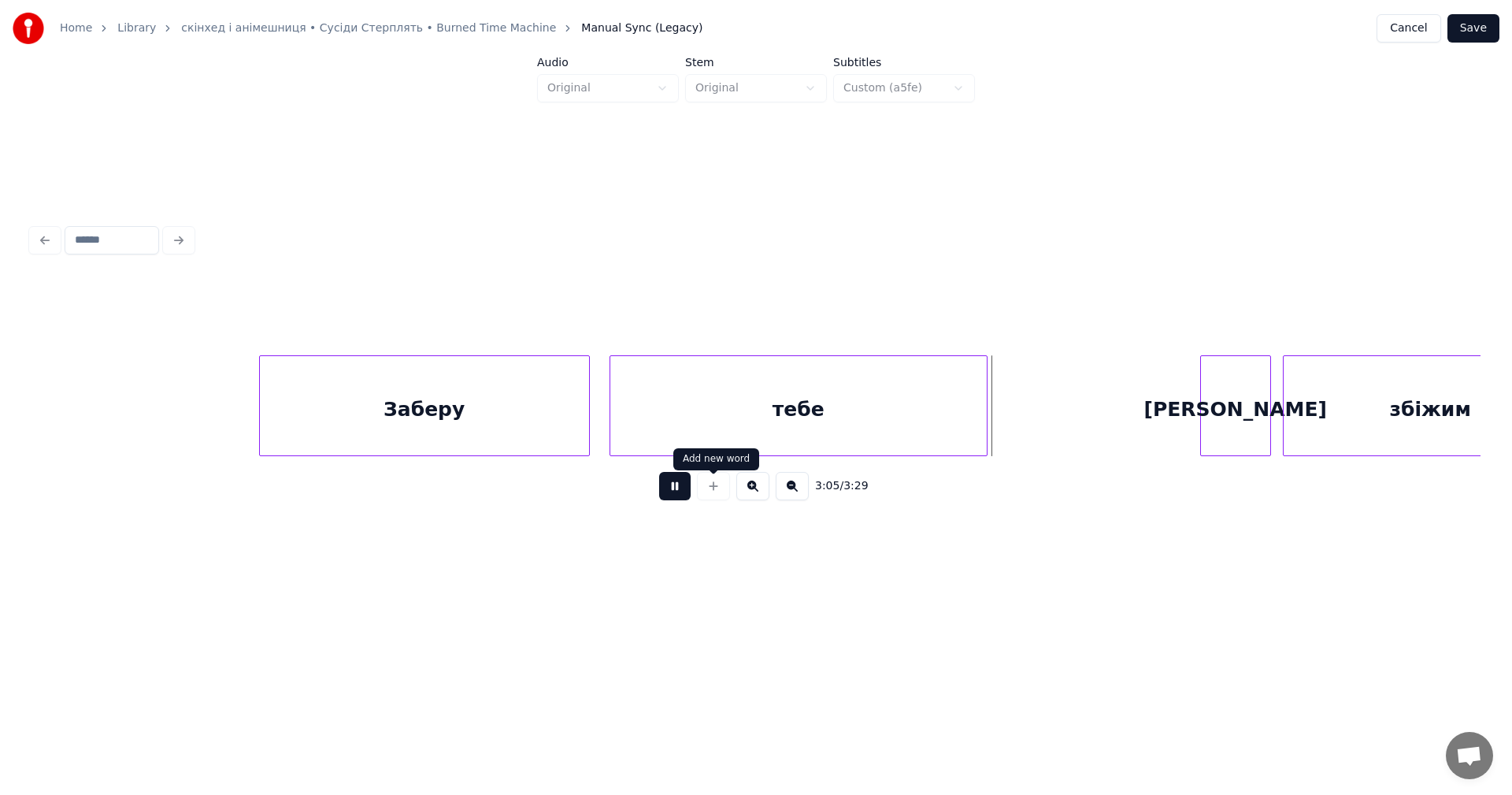
click at [684, 496] on button at bounding box center [674, 486] width 31 height 29
click at [620, 414] on div "тебе" at bounding box center [780, 409] width 376 height 107
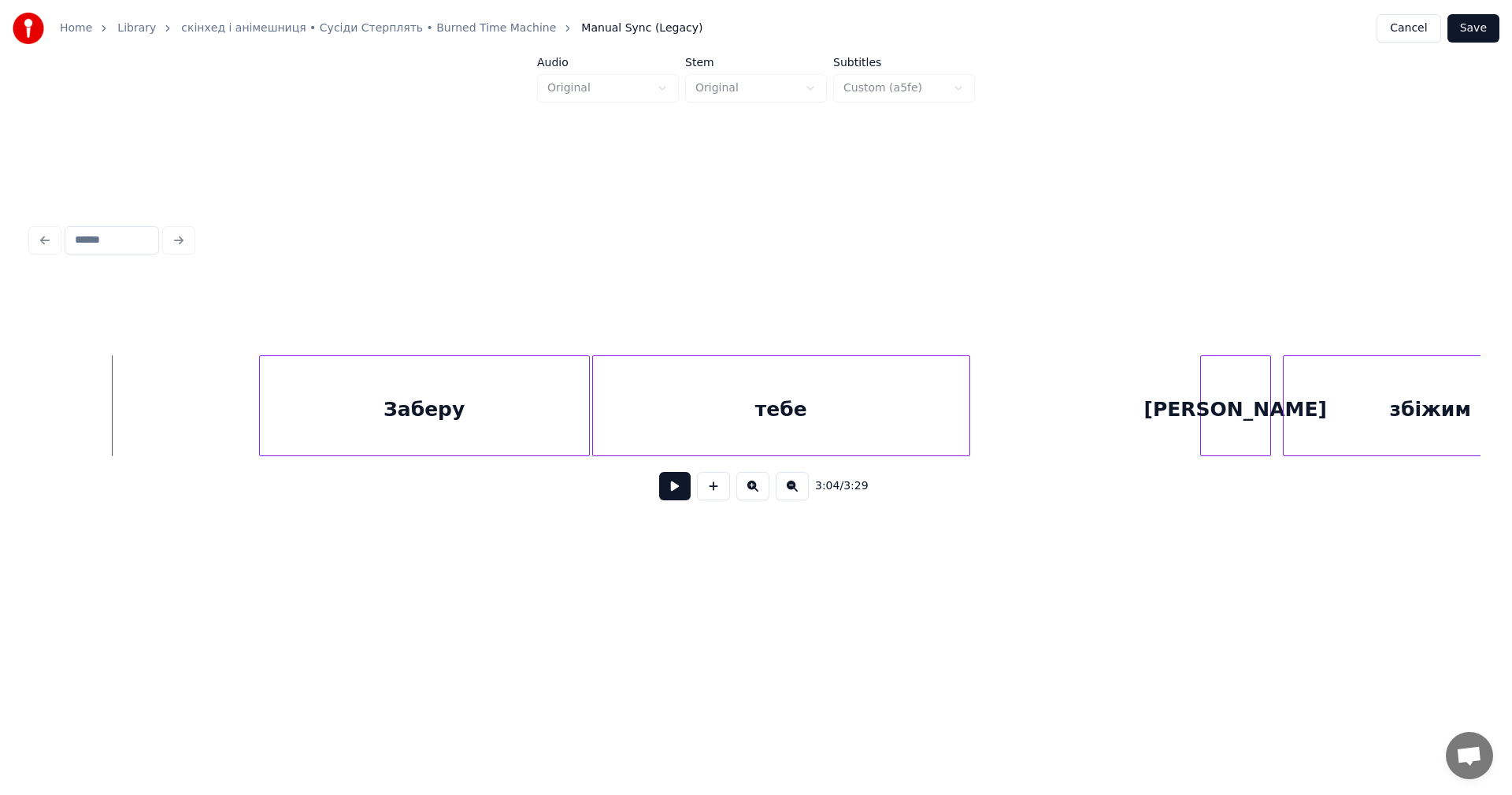
click at [672, 494] on button at bounding box center [674, 486] width 31 height 29
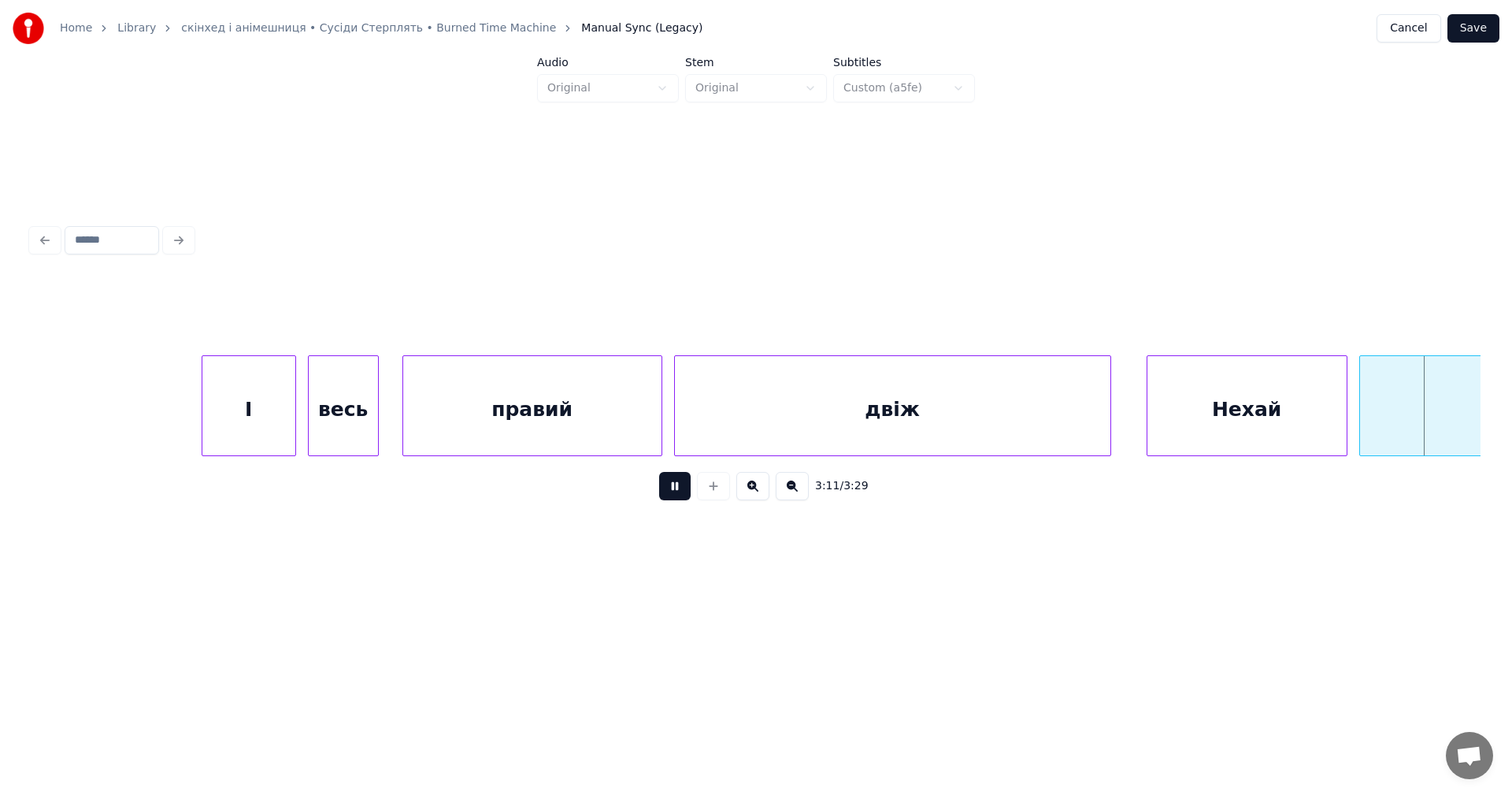
scroll to position [0, 113036]
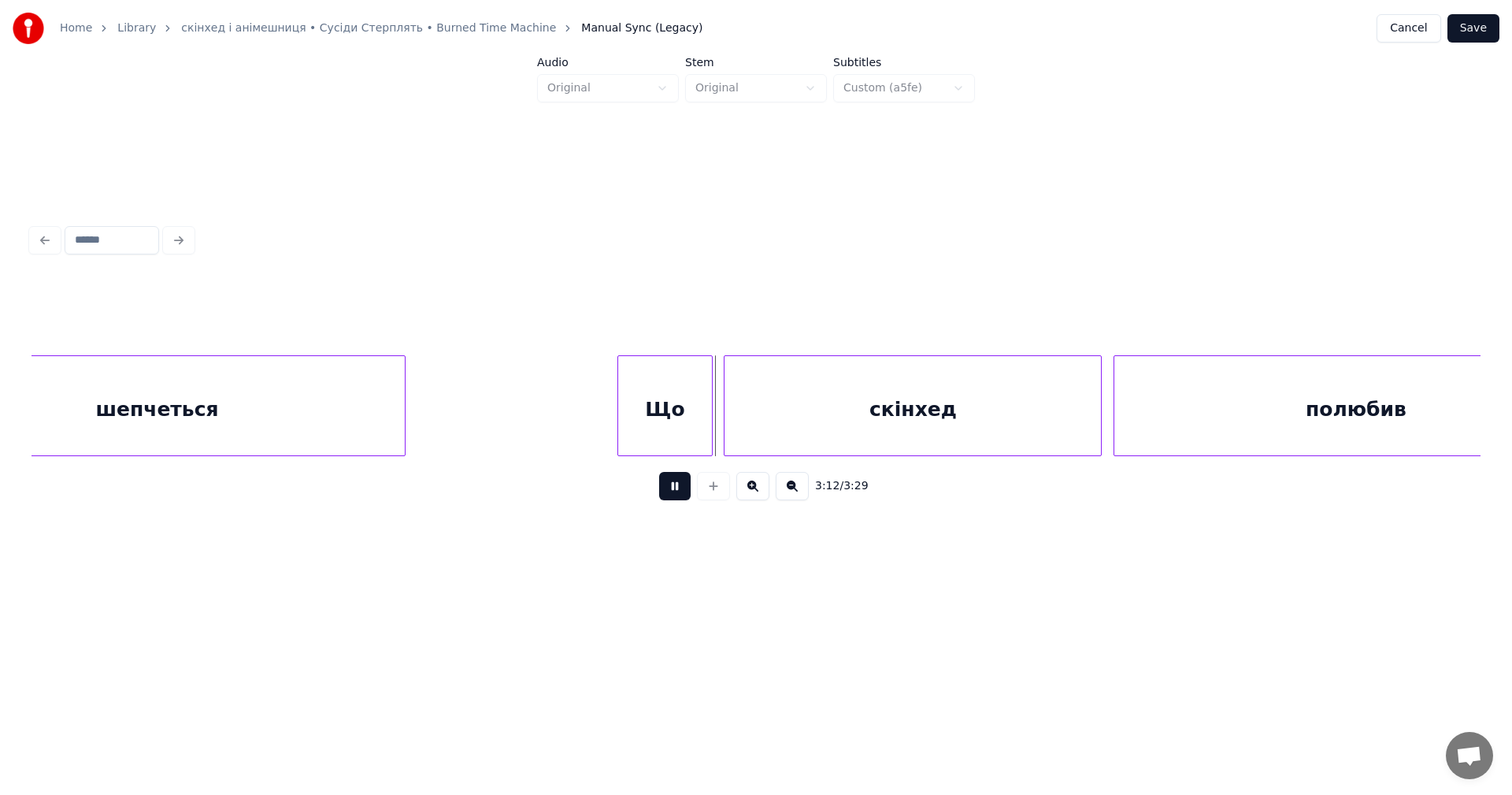
click at [672, 494] on button at bounding box center [674, 486] width 31 height 29
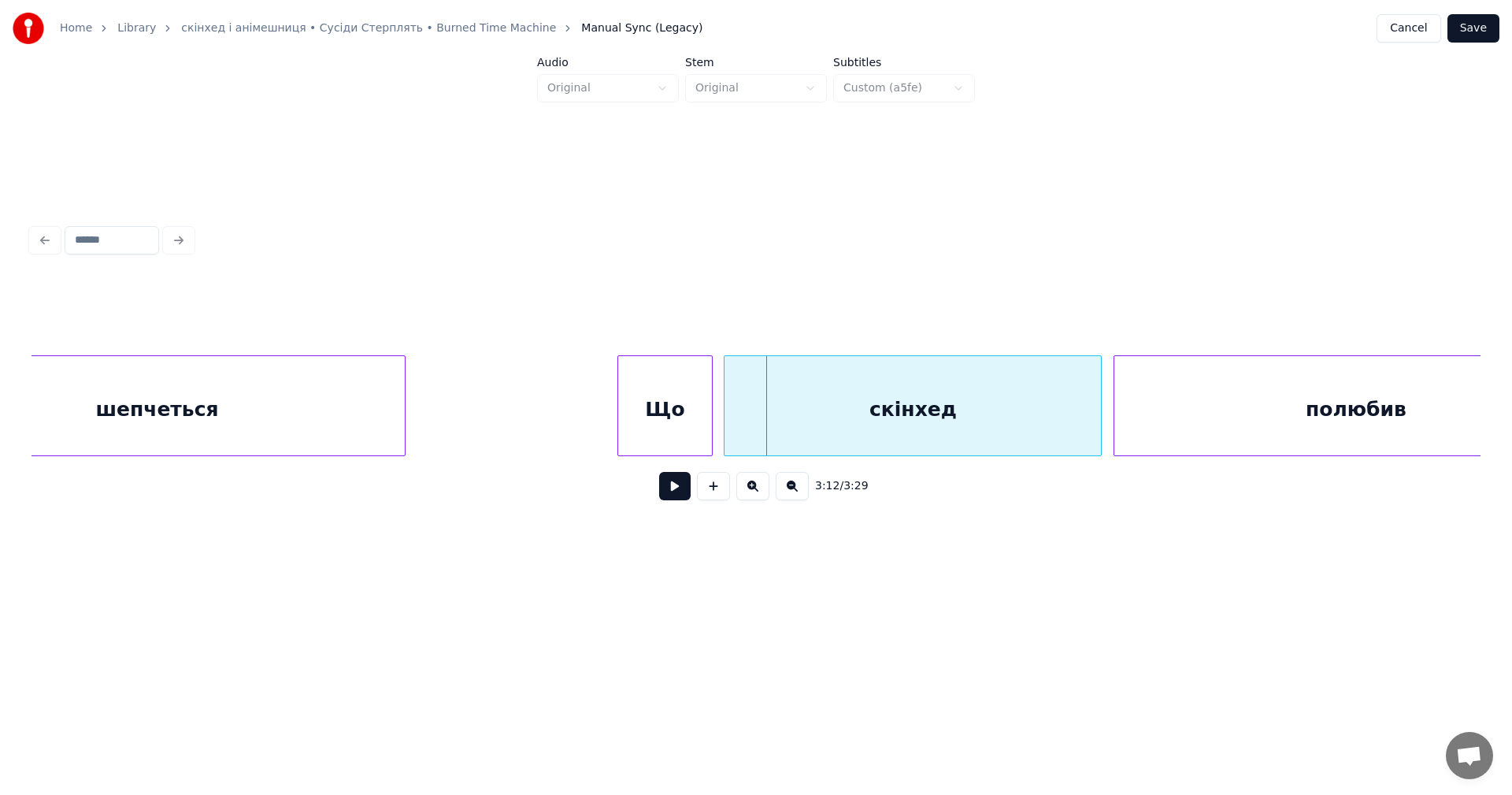
click at [1465, 29] on button "Save" at bounding box center [1473, 29] width 52 height 29
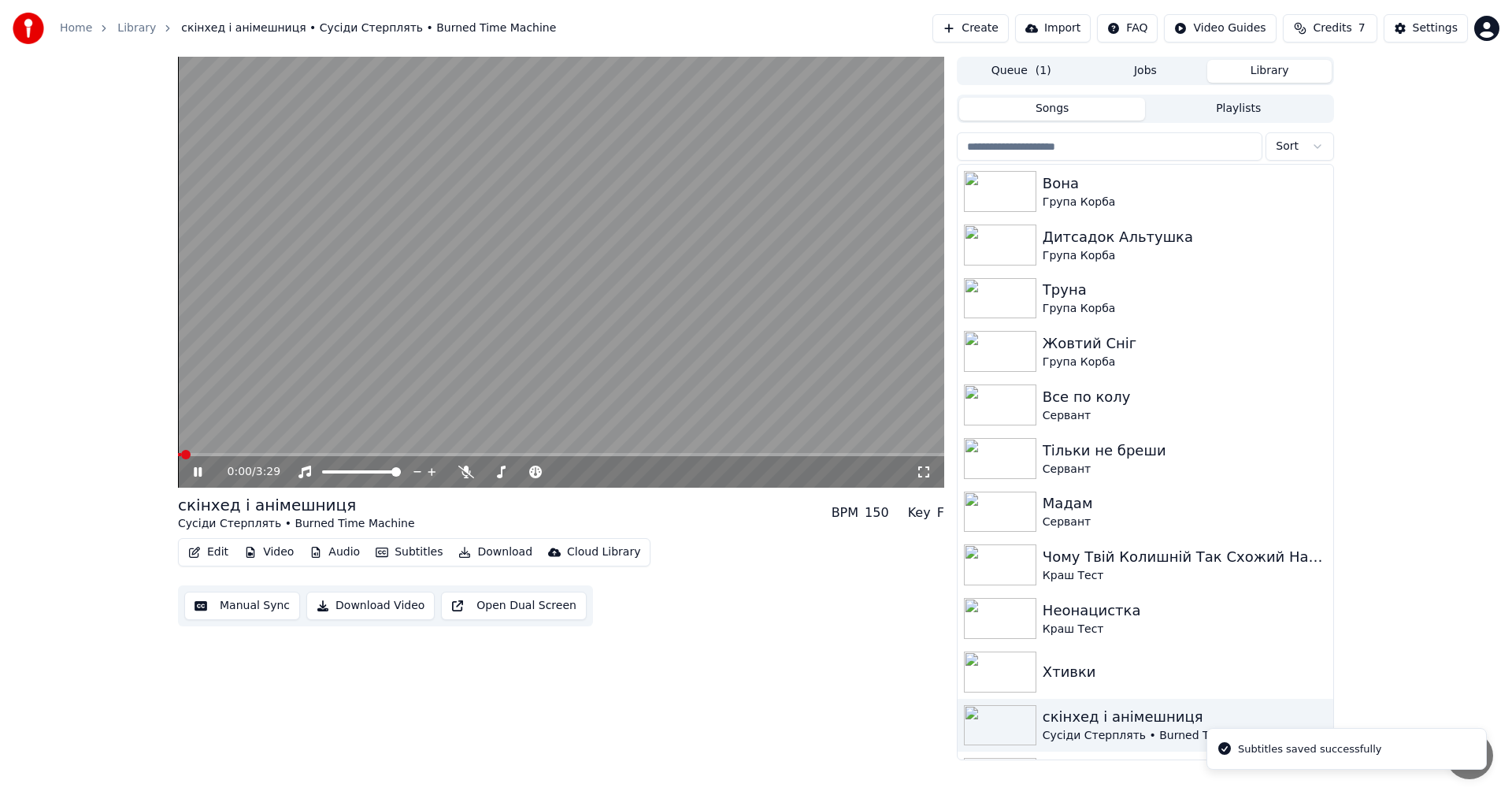
click at [349, 362] on video at bounding box center [561, 272] width 766 height 431
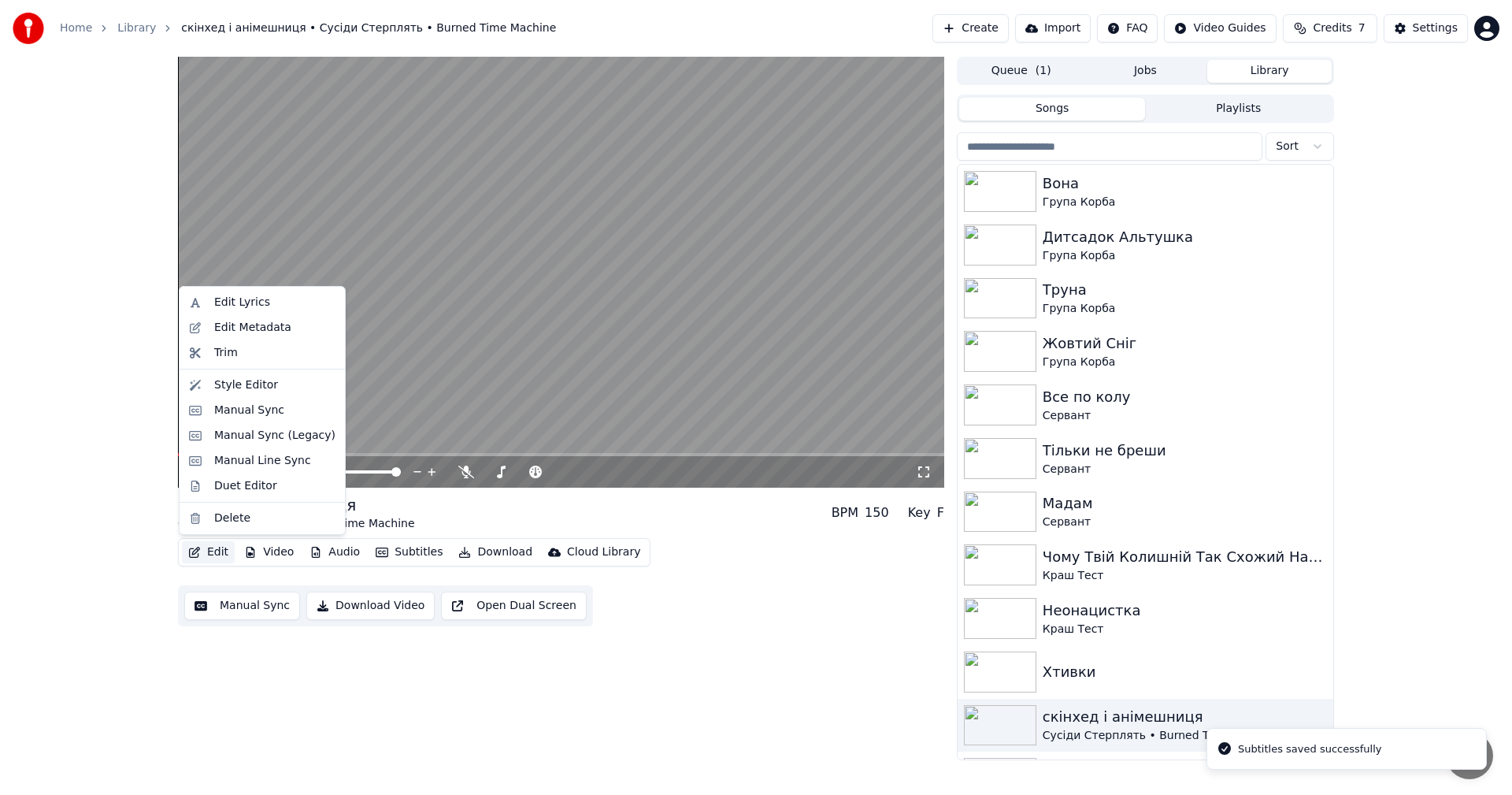
click at [216, 553] on button "Edit" at bounding box center [208, 552] width 53 height 22
click at [263, 414] on div "Manual Sync" at bounding box center [248, 410] width 70 height 16
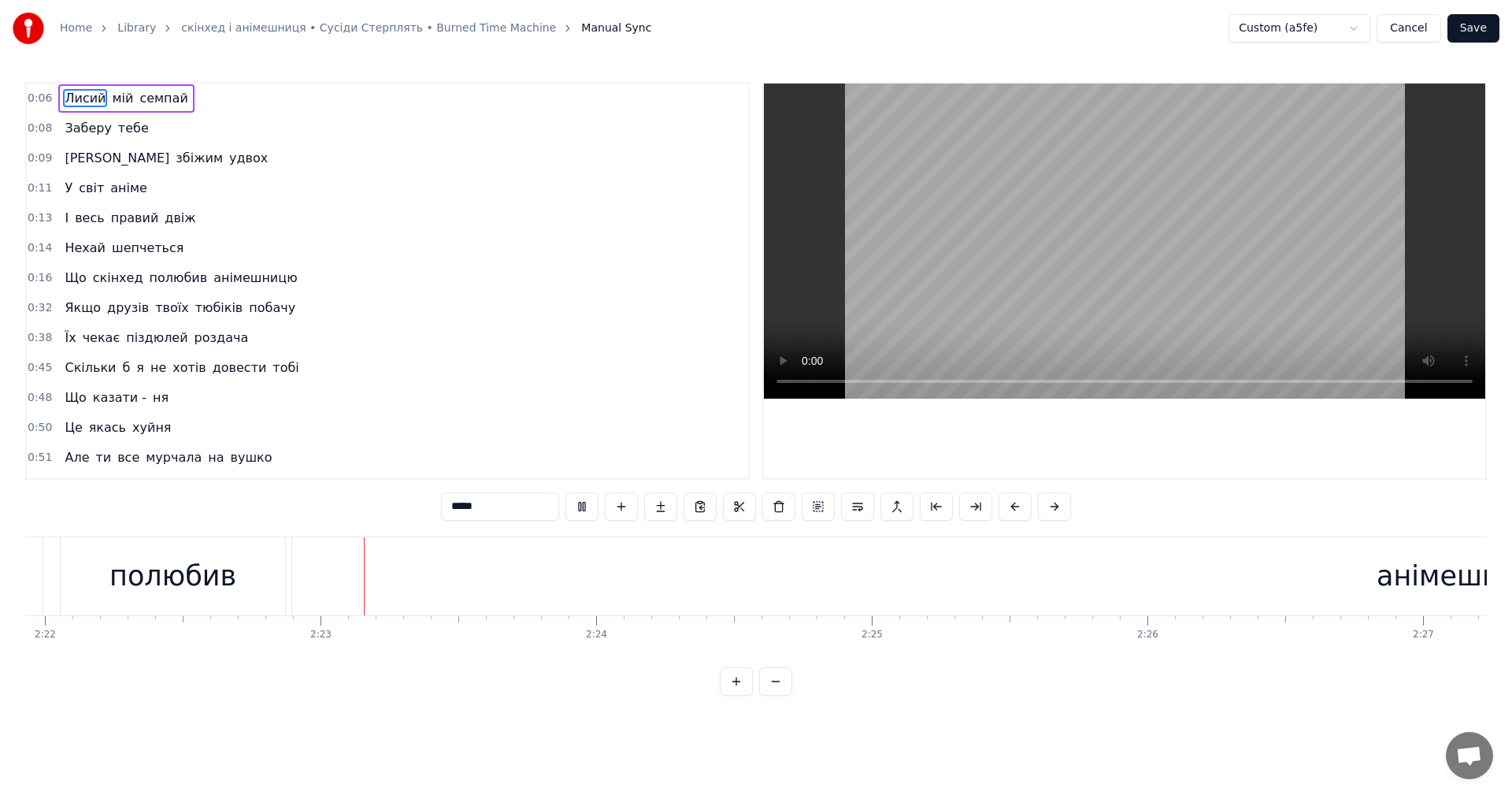
scroll to position [0, 39249]
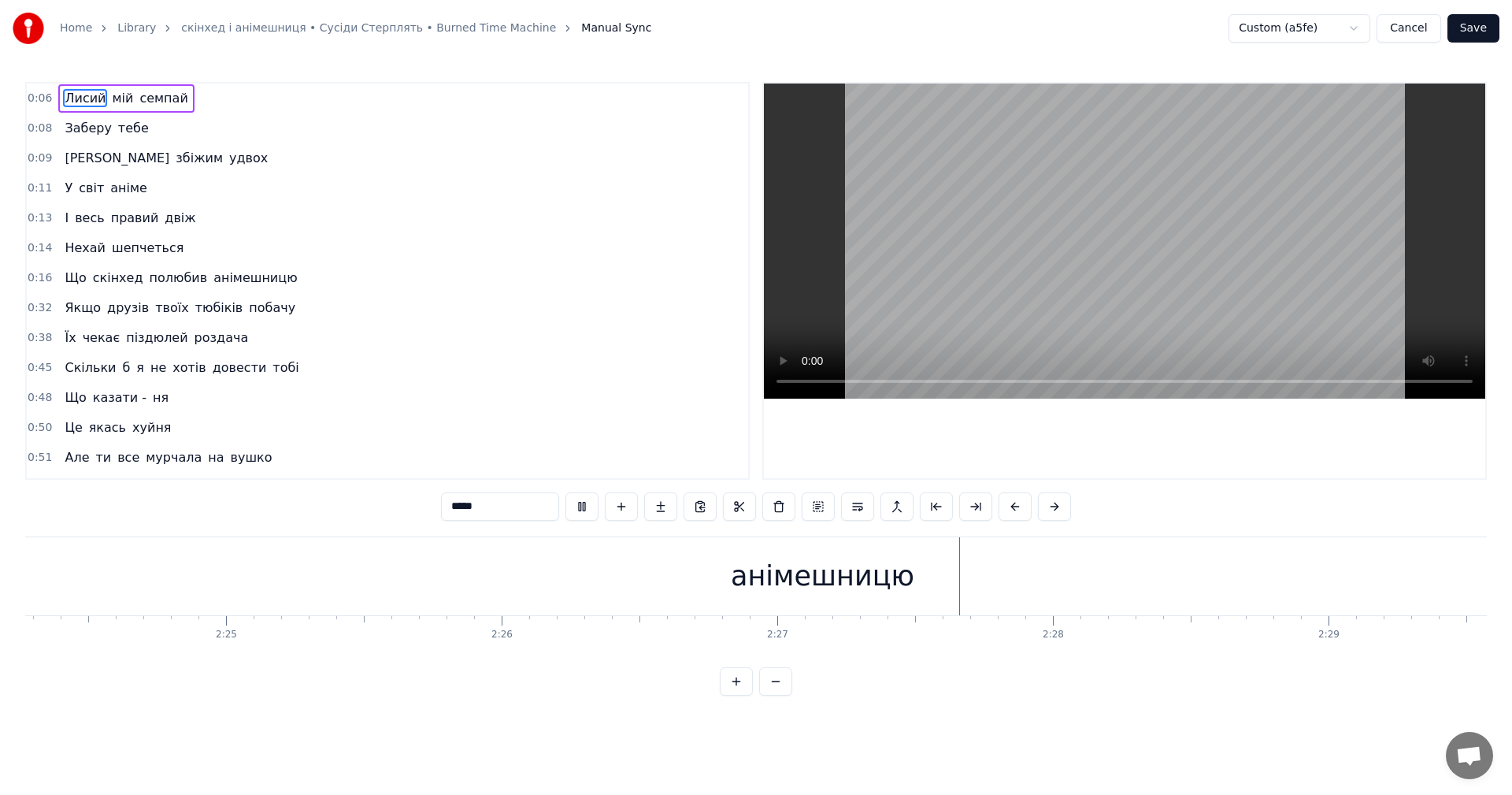
click at [1261, 264] on video at bounding box center [1124, 241] width 721 height 315
click at [843, 597] on div "анімешницю" at bounding box center [806, 576] width 2352 height 78
type input "**********"
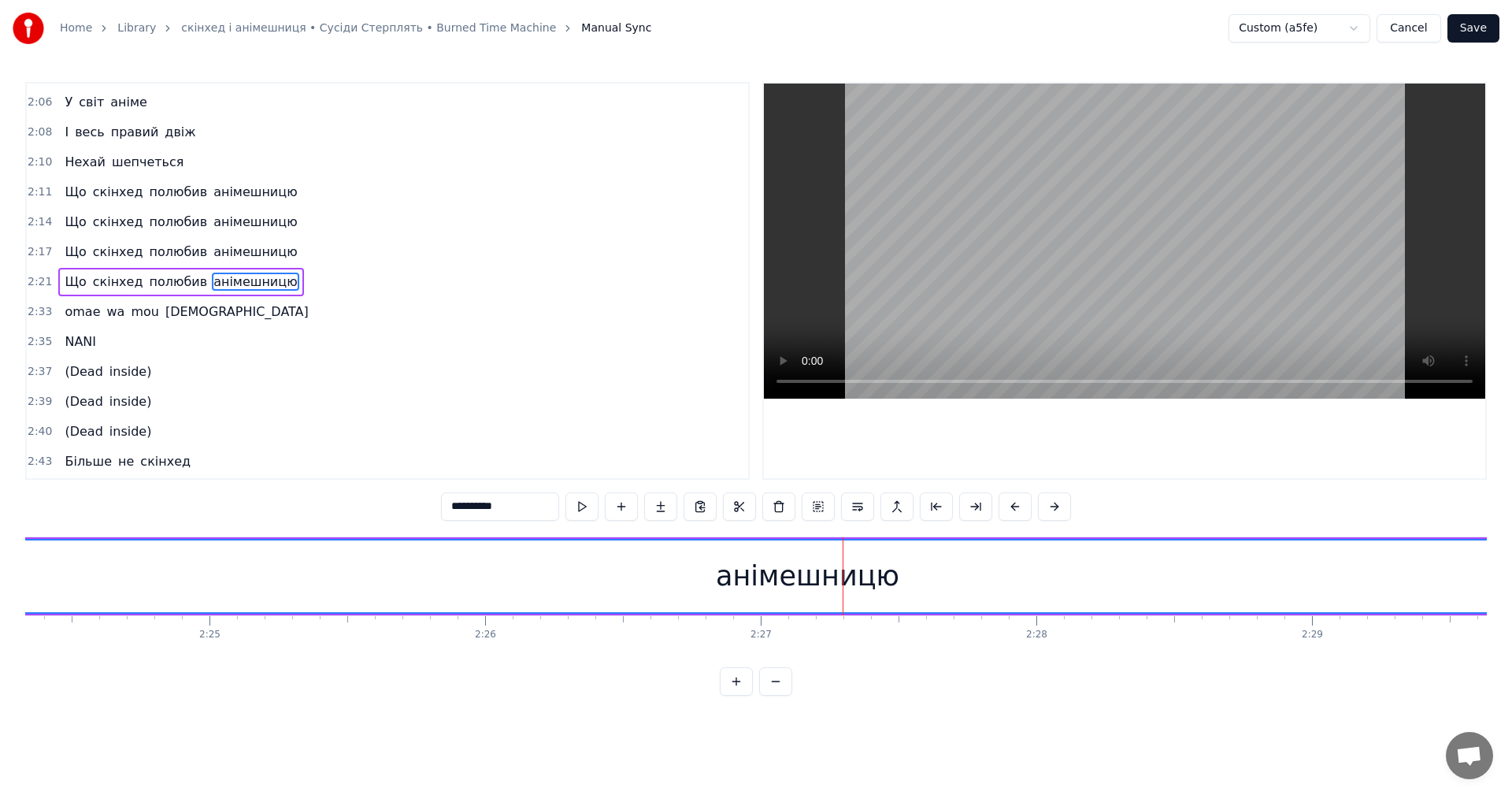
scroll to position [1283, 0]
click at [1467, 24] on button "Save" at bounding box center [1473, 29] width 52 height 29
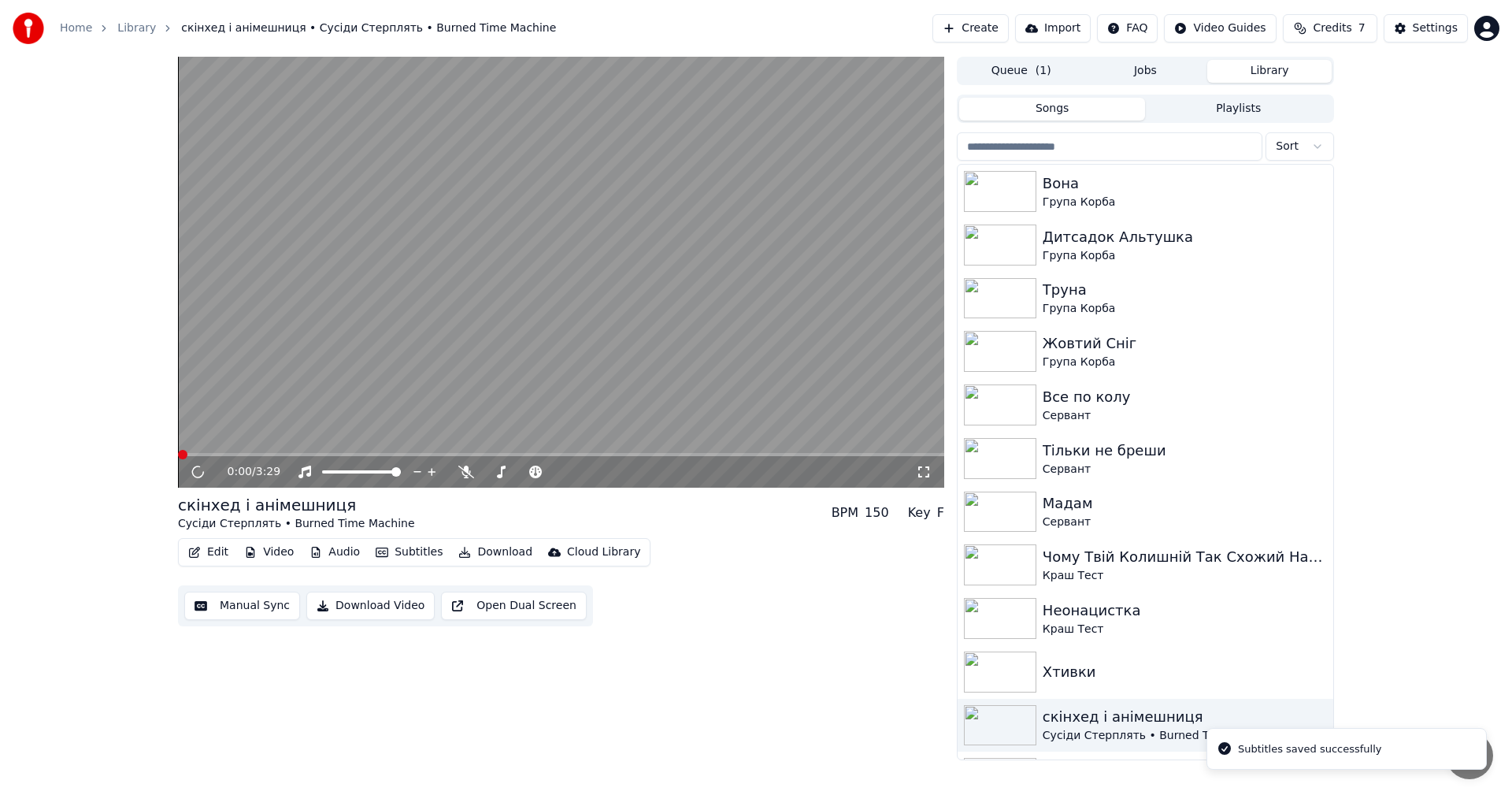
click at [479, 328] on video at bounding box center [561, 272] width 766 height 431
click at [210, 561] on button "Edit" at bounding box center [208, 552] width 53 height 22
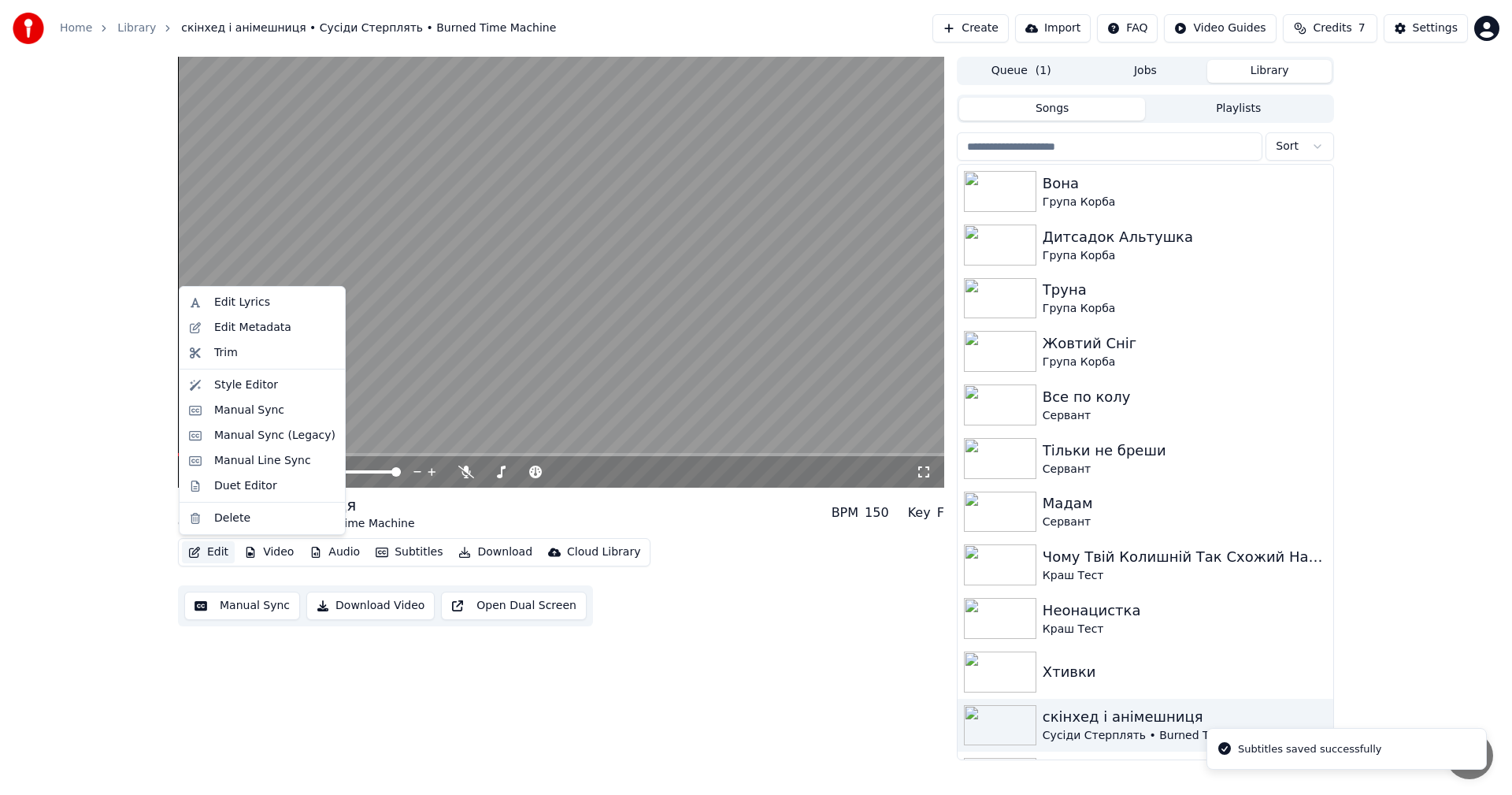
click at [541, 315] on video at bounding box center [561, 272] width 766 height 431
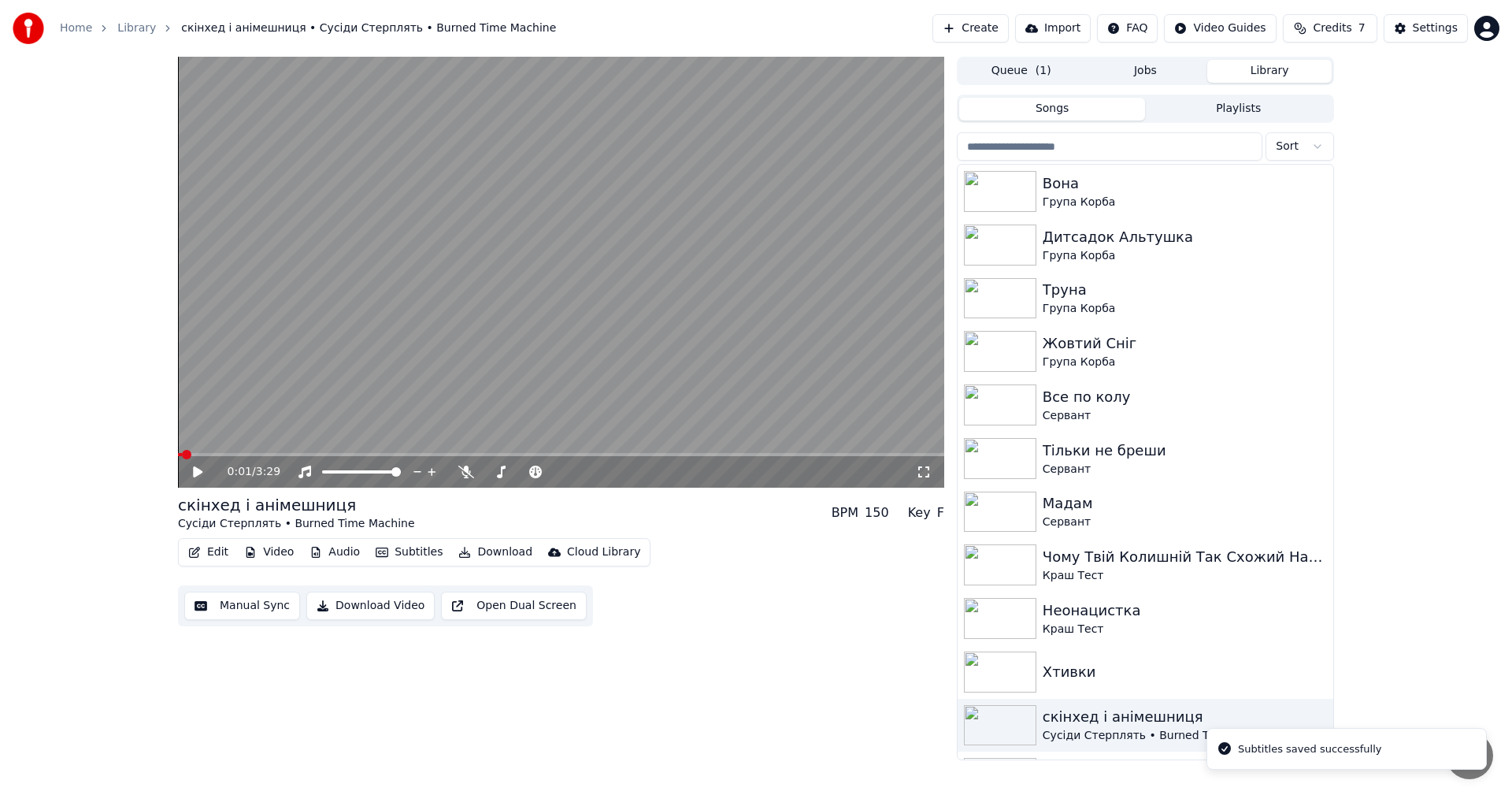
click at [207, 556] on button "Edit" at bounding box center [208, 552] width 53 height 22
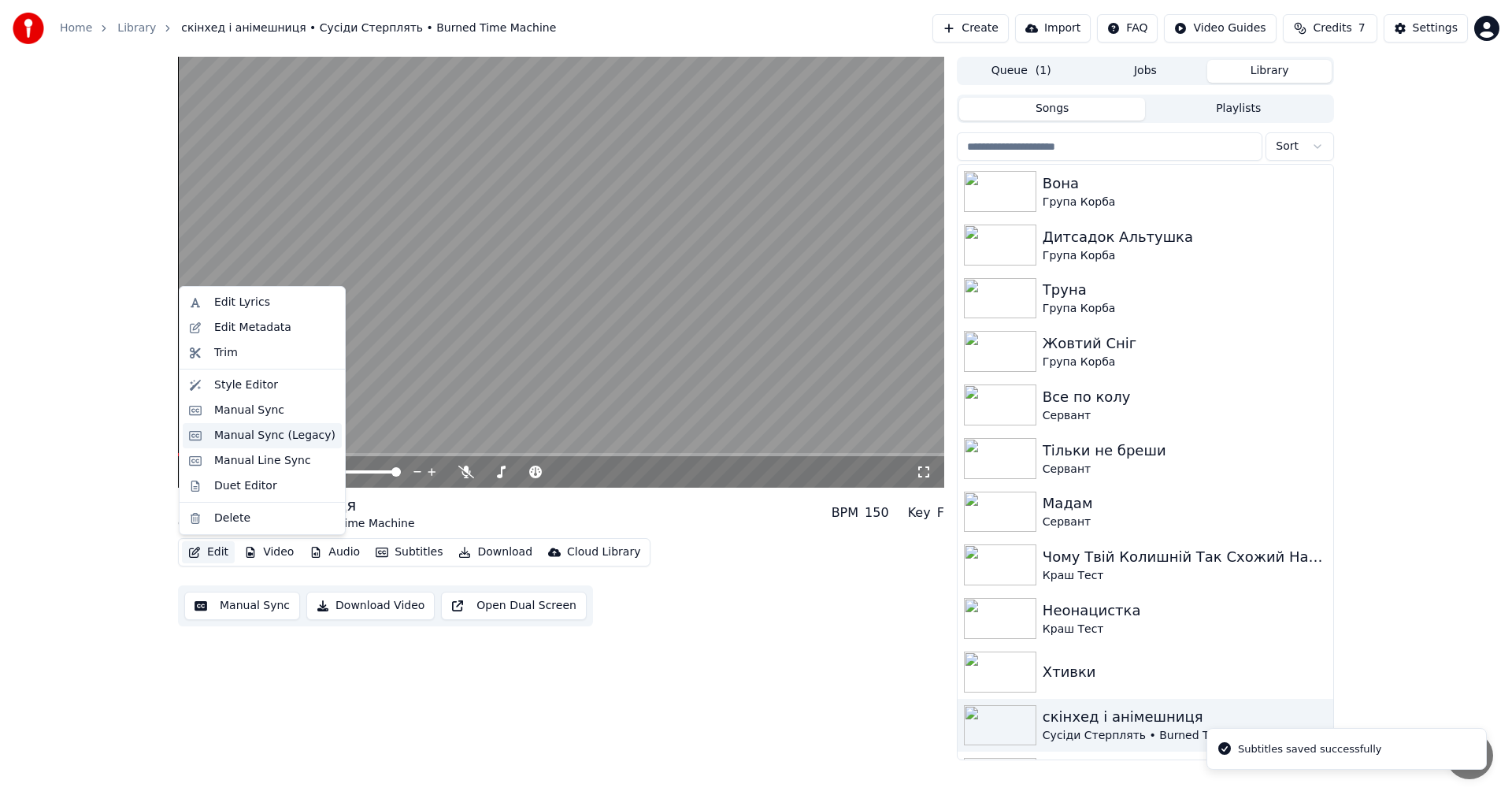
click at [279, 441] on div "Manual Sync (Legacy)" at bounding box center [274, 435] width 121 height 16
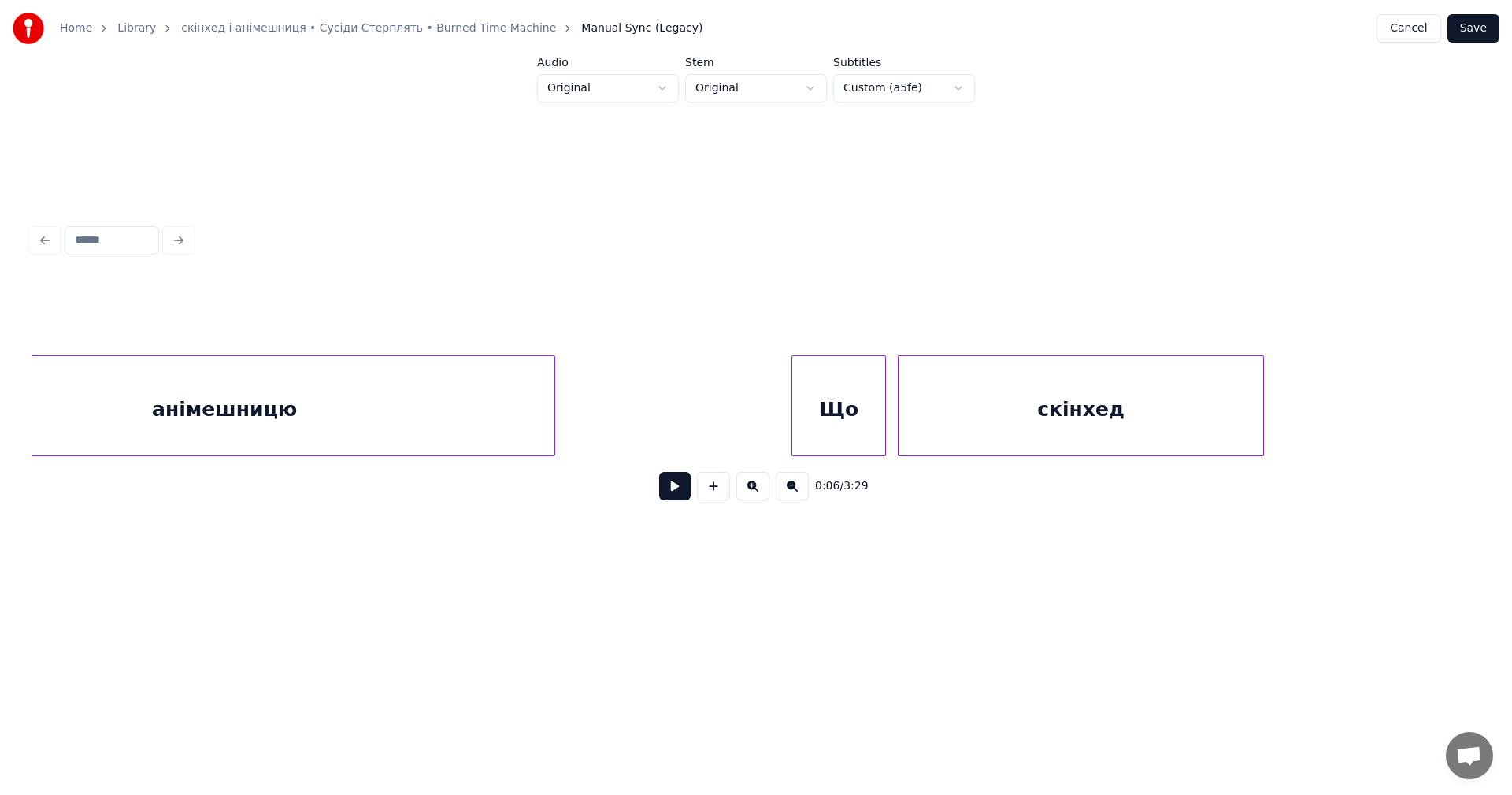
scroll to position [0, 80427]
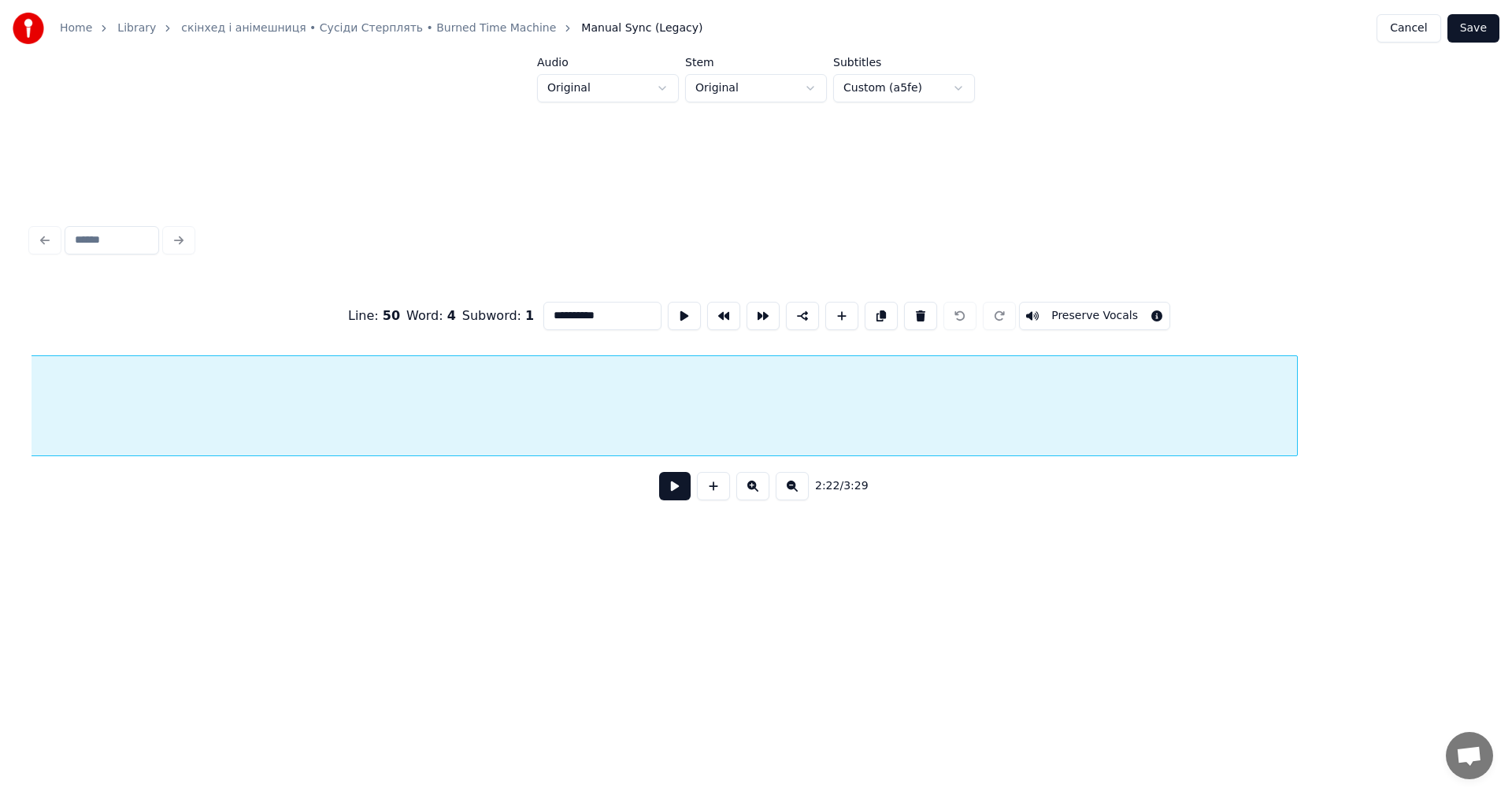
scroll to position [0, 88318]
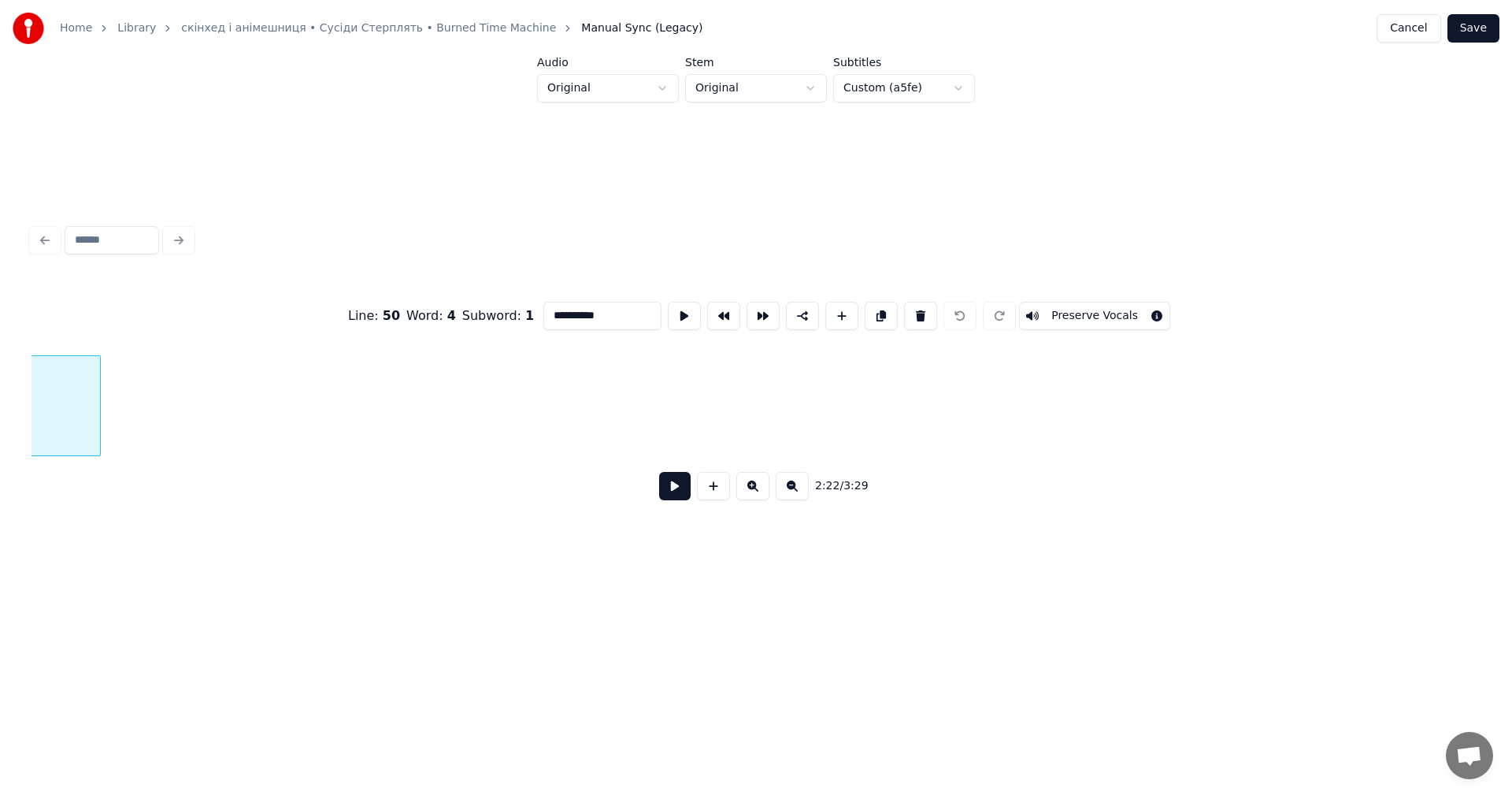
click at [95, 402] on div at bounding box center [98, 406] width 5 height 99
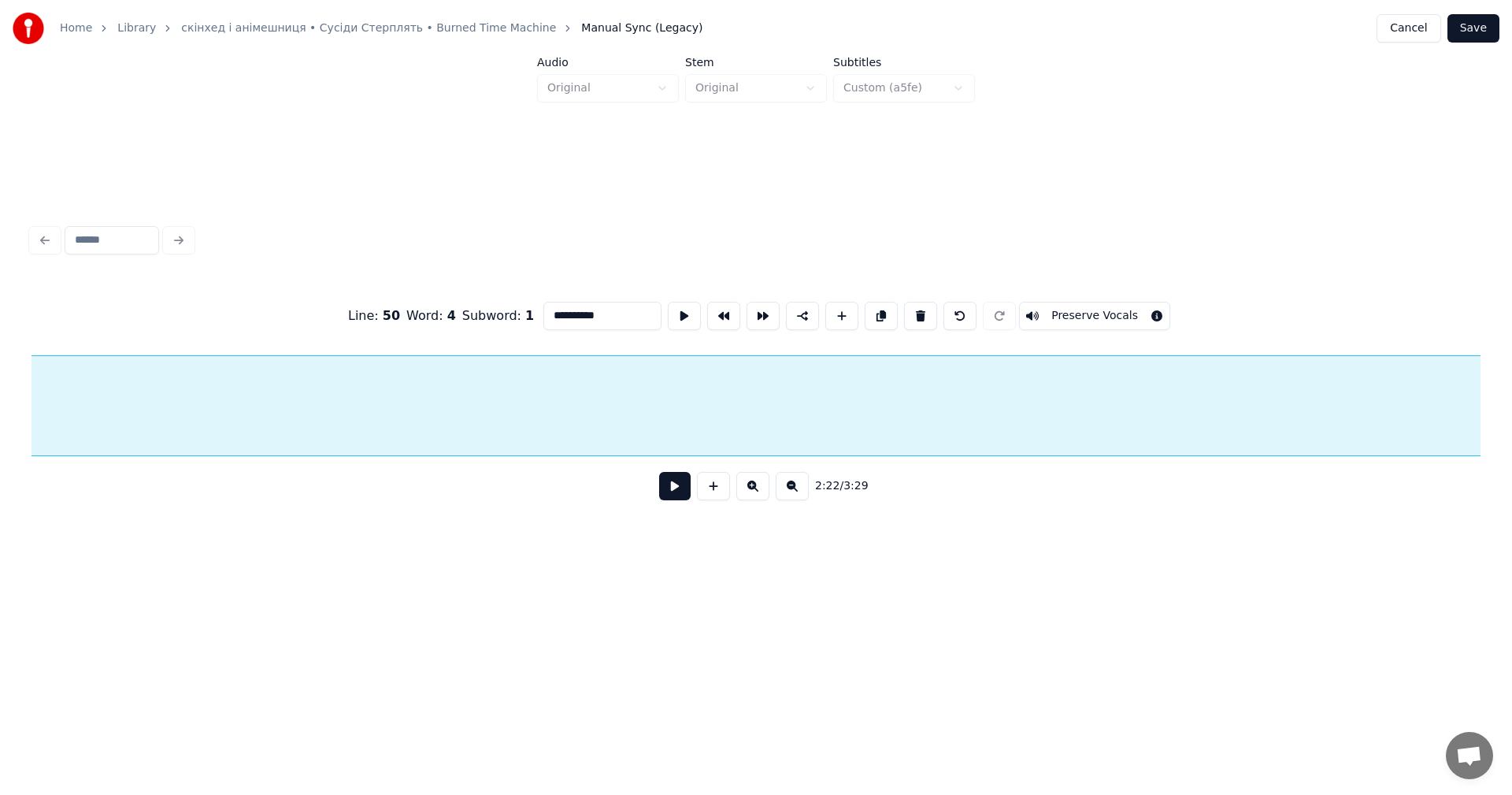
scroll to position [0, 87216]
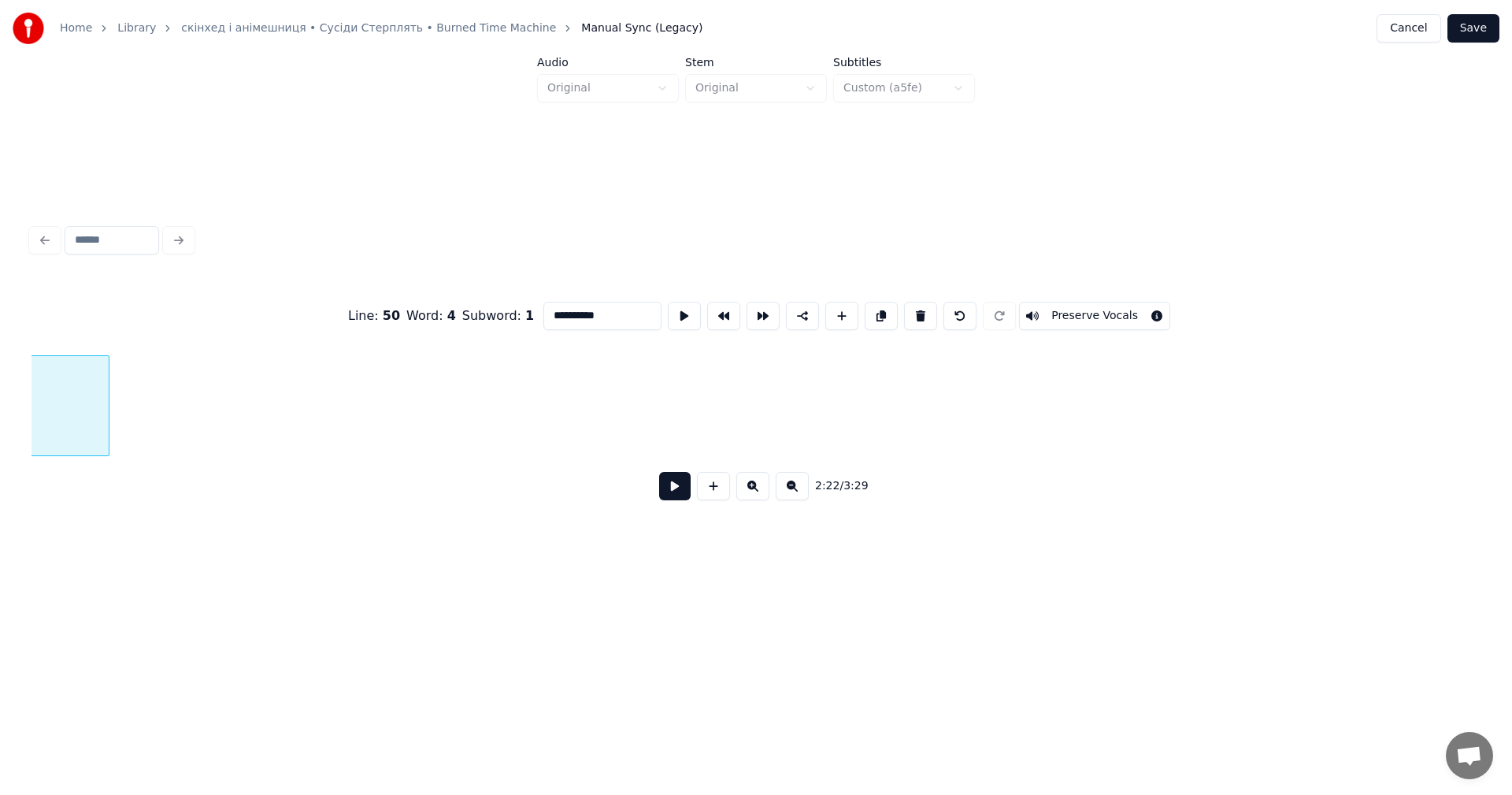
click at [104, 395] on div at bounding box center [106, 406] width 5 height 99
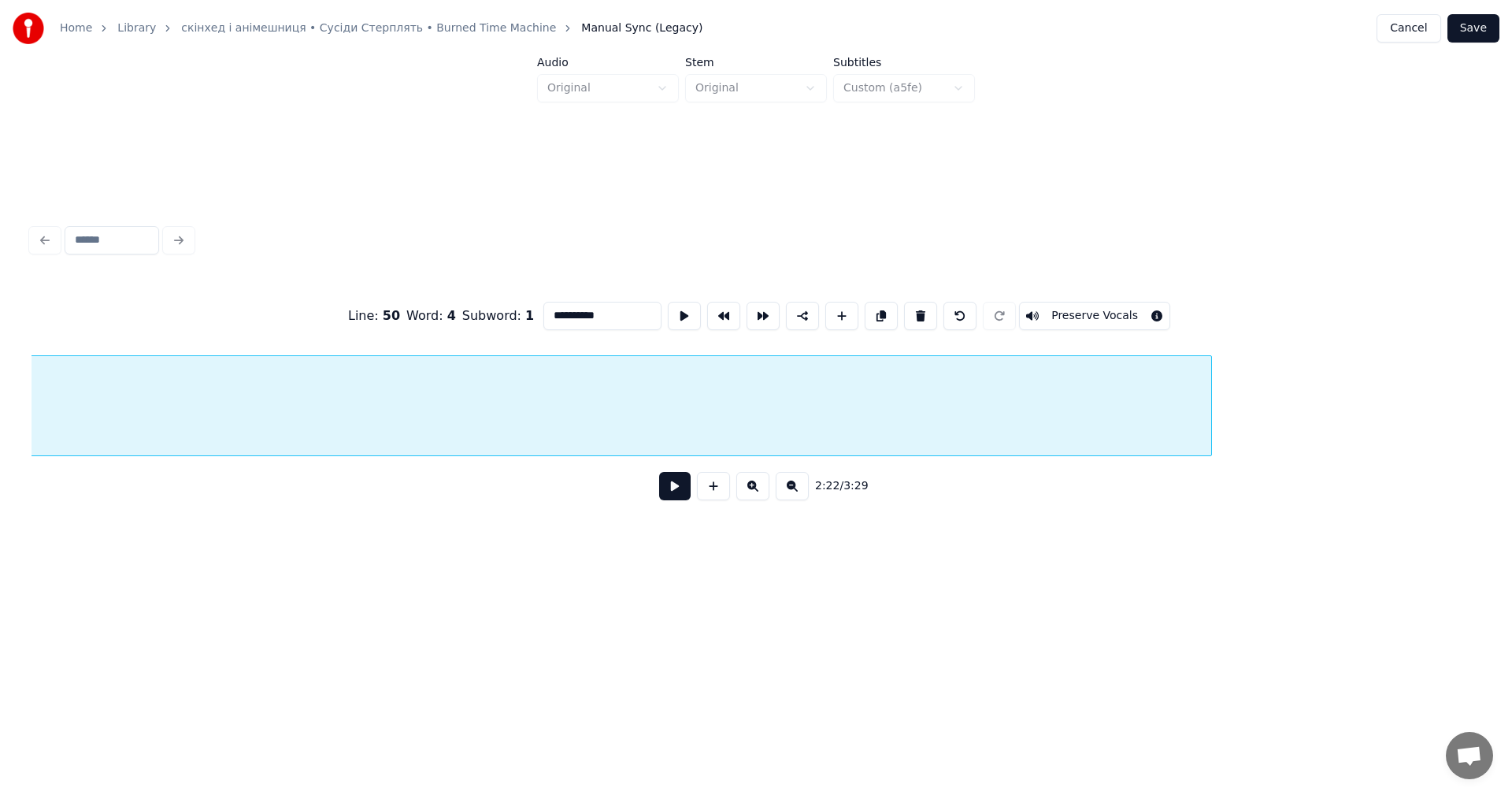
scroll to position [0, 86113]
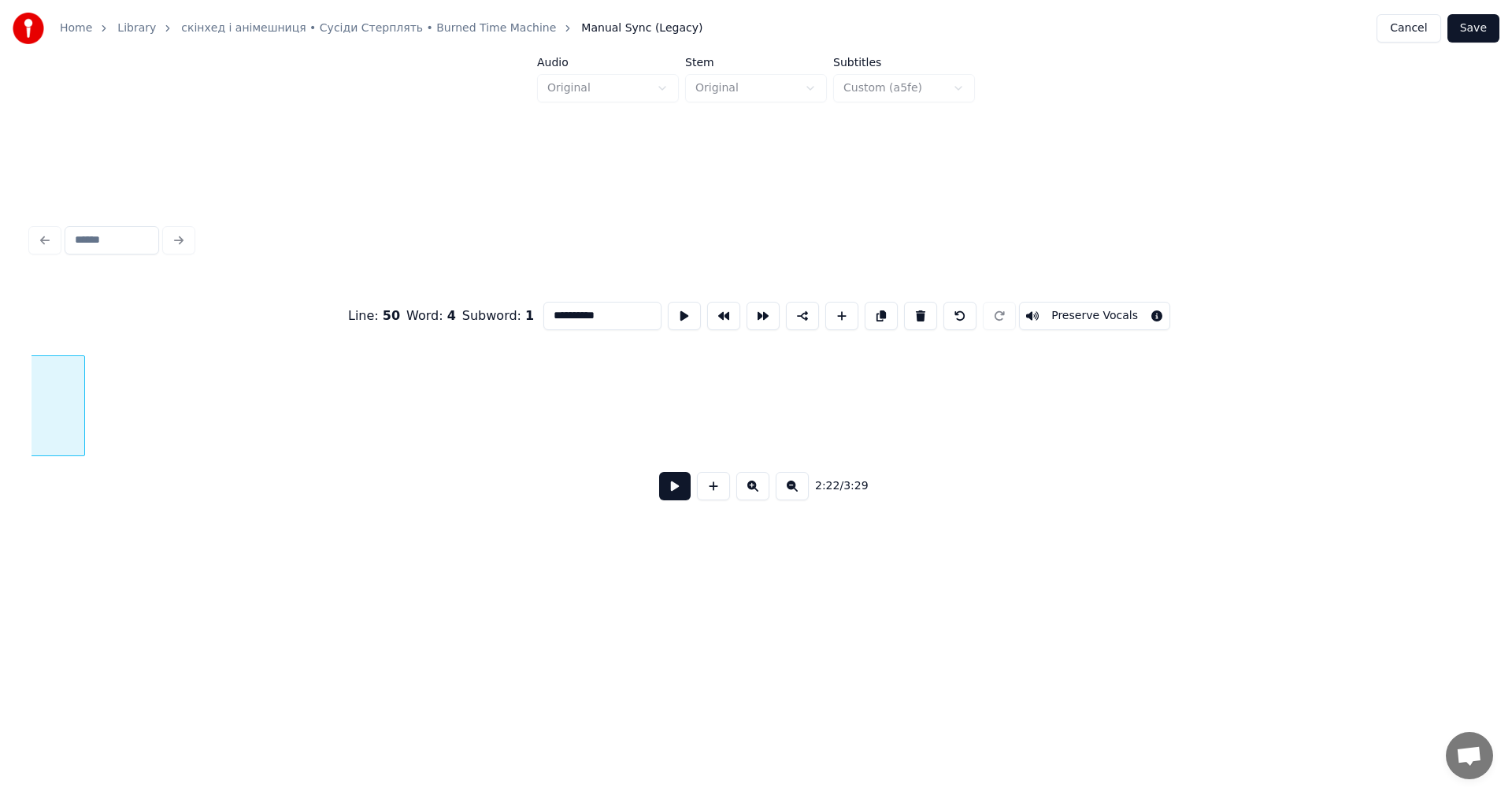
click at [82, 403] on div at bounding box center [82, 406] width 5 height 99
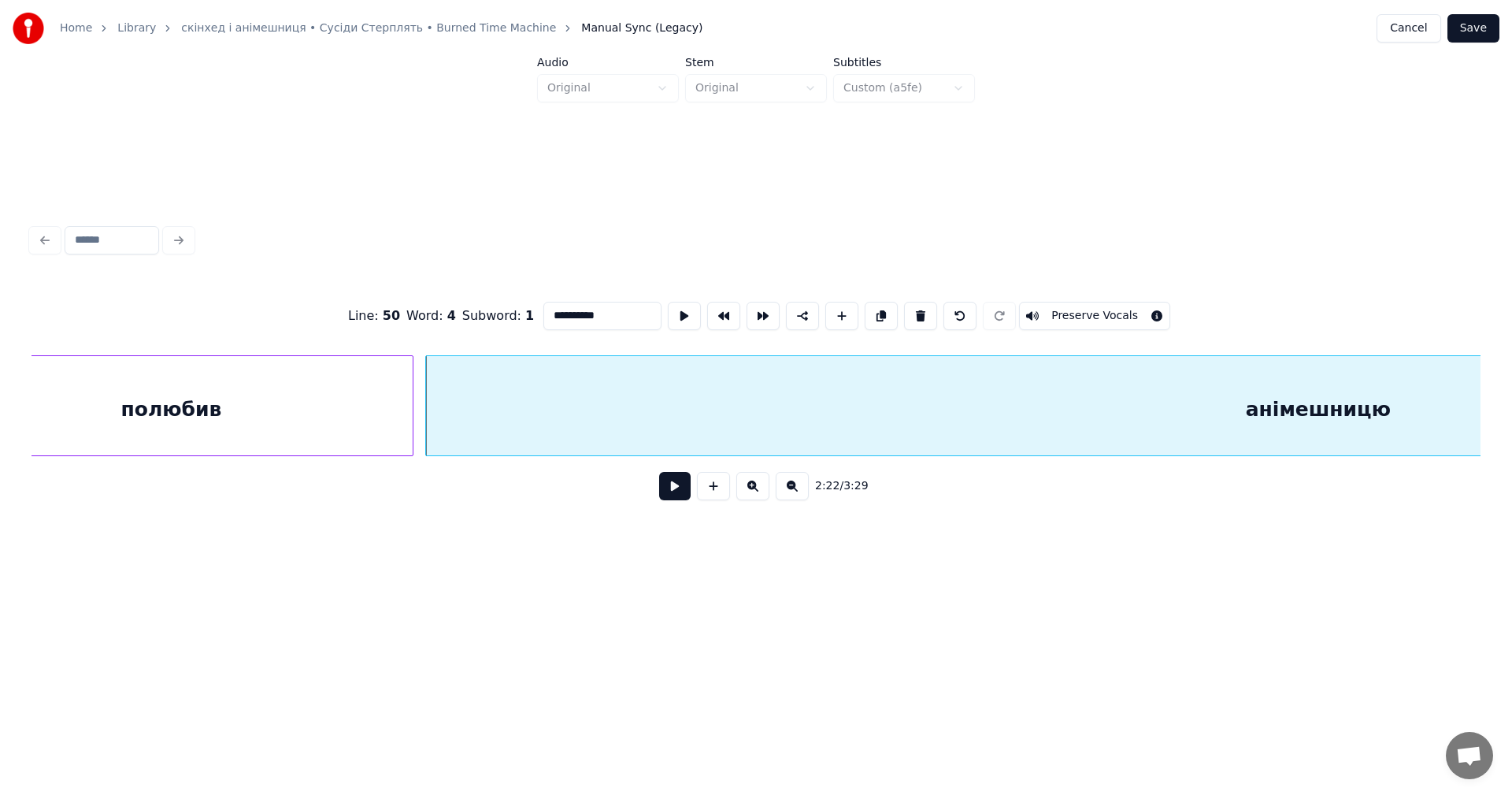
scroll to position [0, 83909]
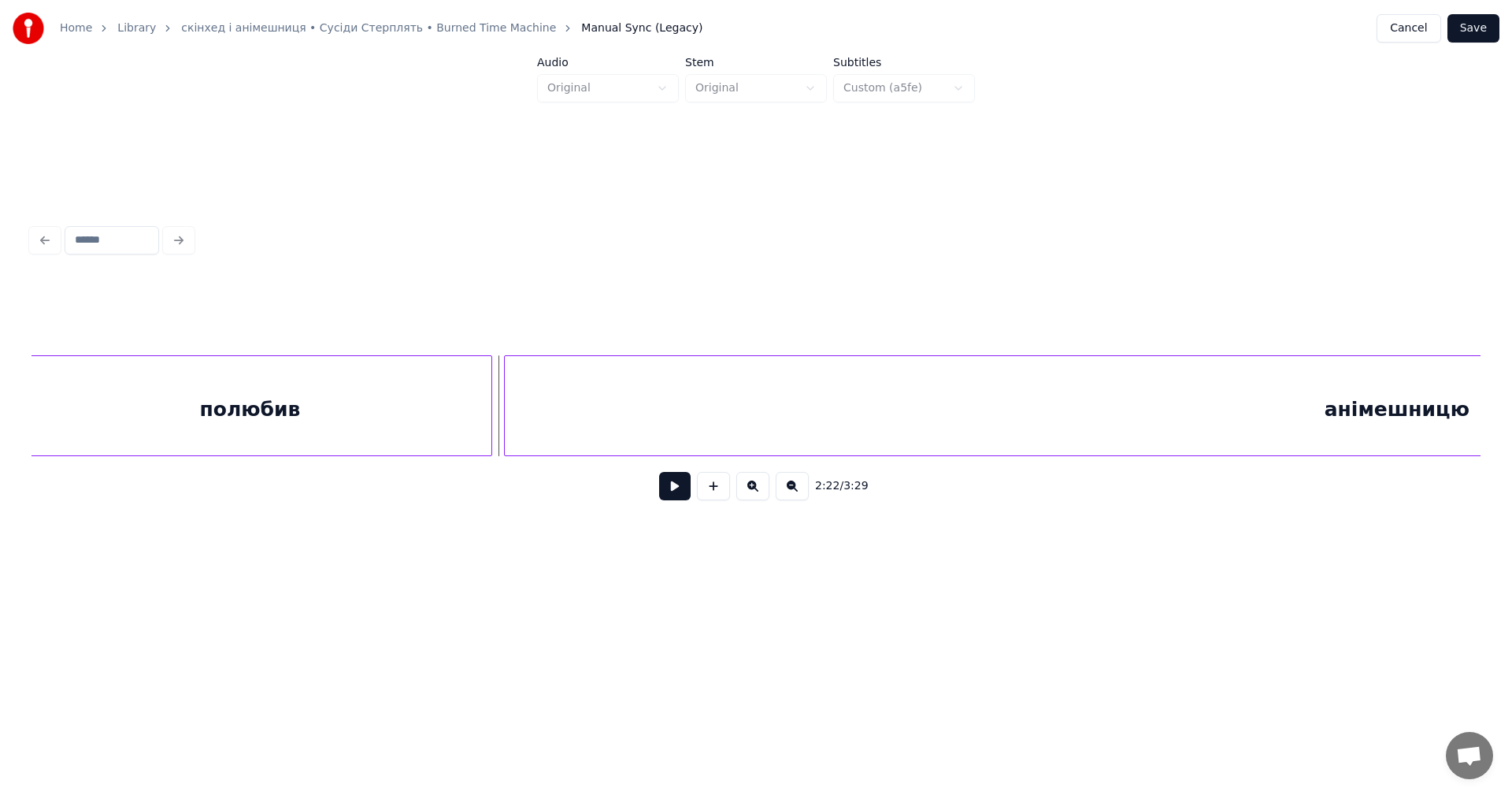
click at [671, 496] on button at bounding box center [674, 486] width 31 height 29
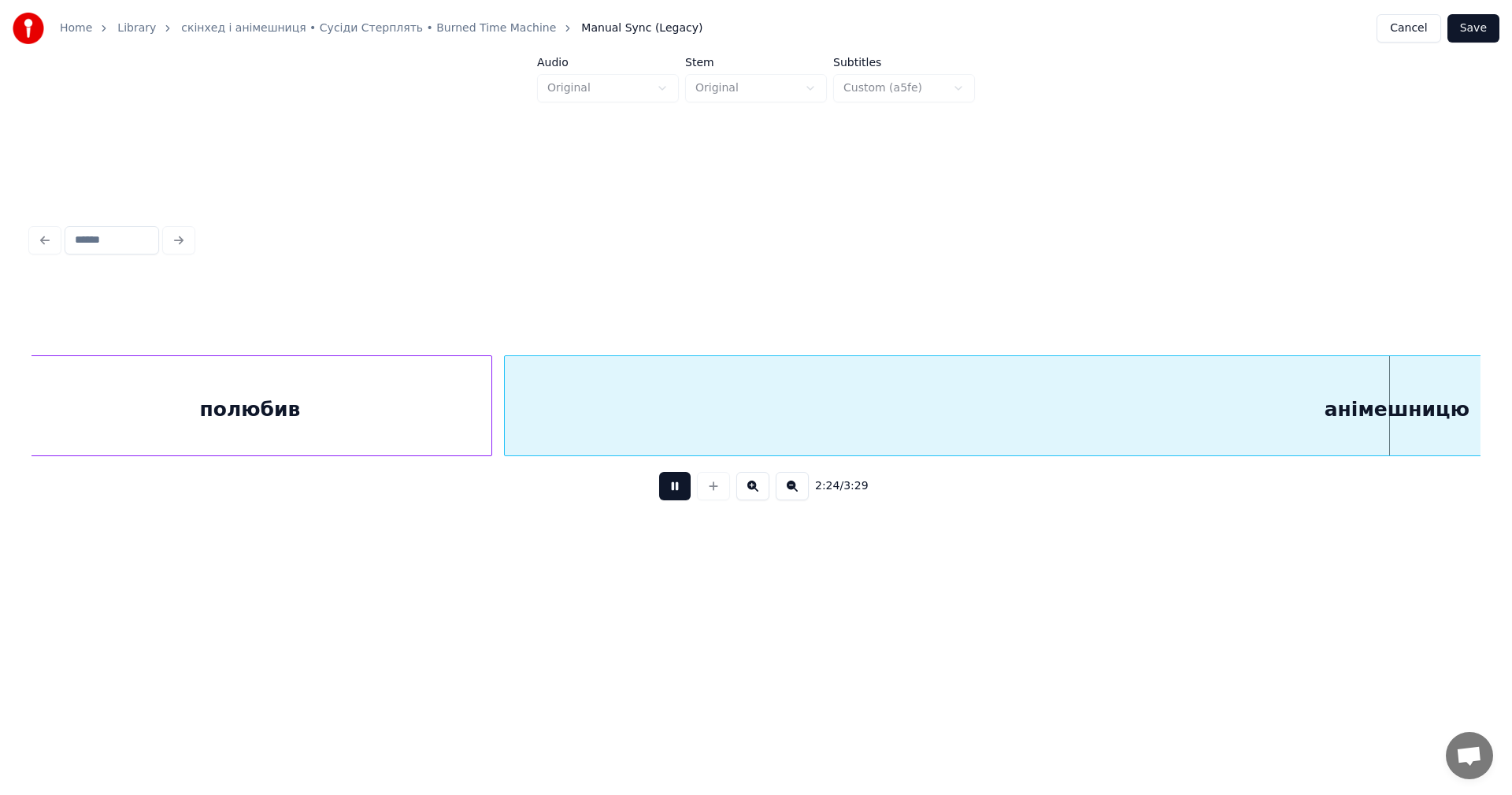
scroll to position [0, 85359]
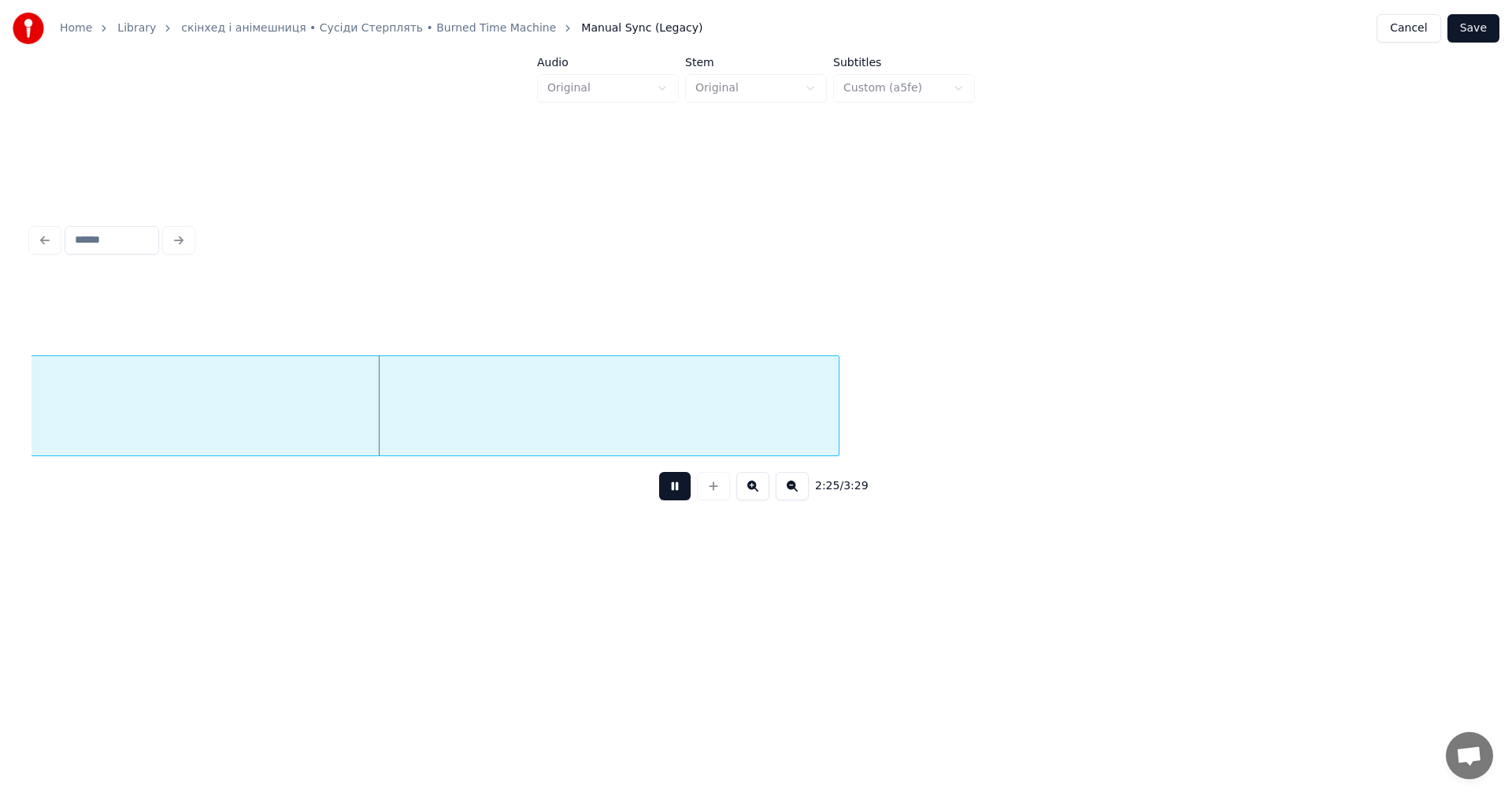
click at [683, 495] on button at bounding box center [674, 486] width 31 height 29
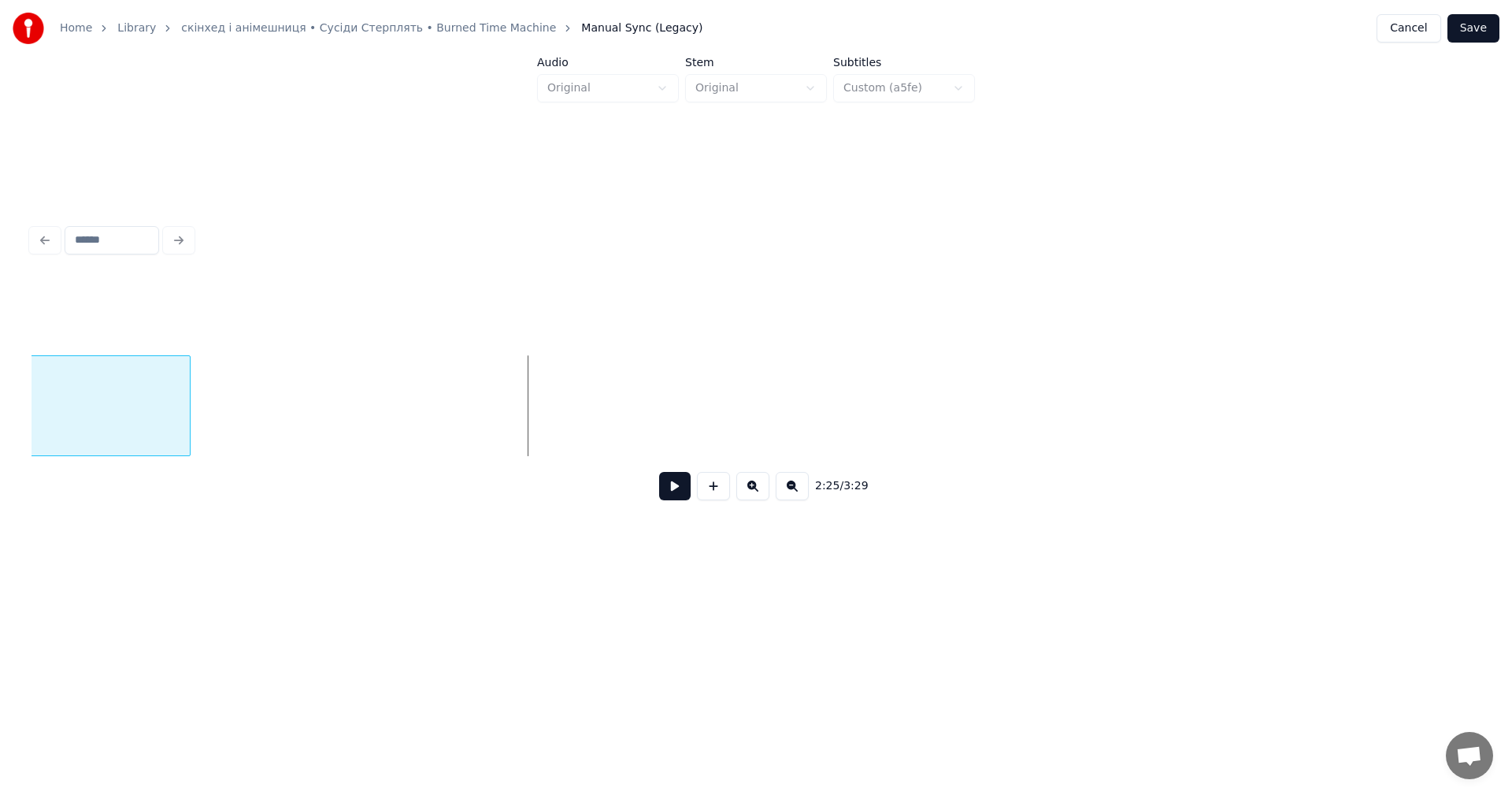
click at [185, 405] on div at bounding box center [188, 406] width 5 height 99
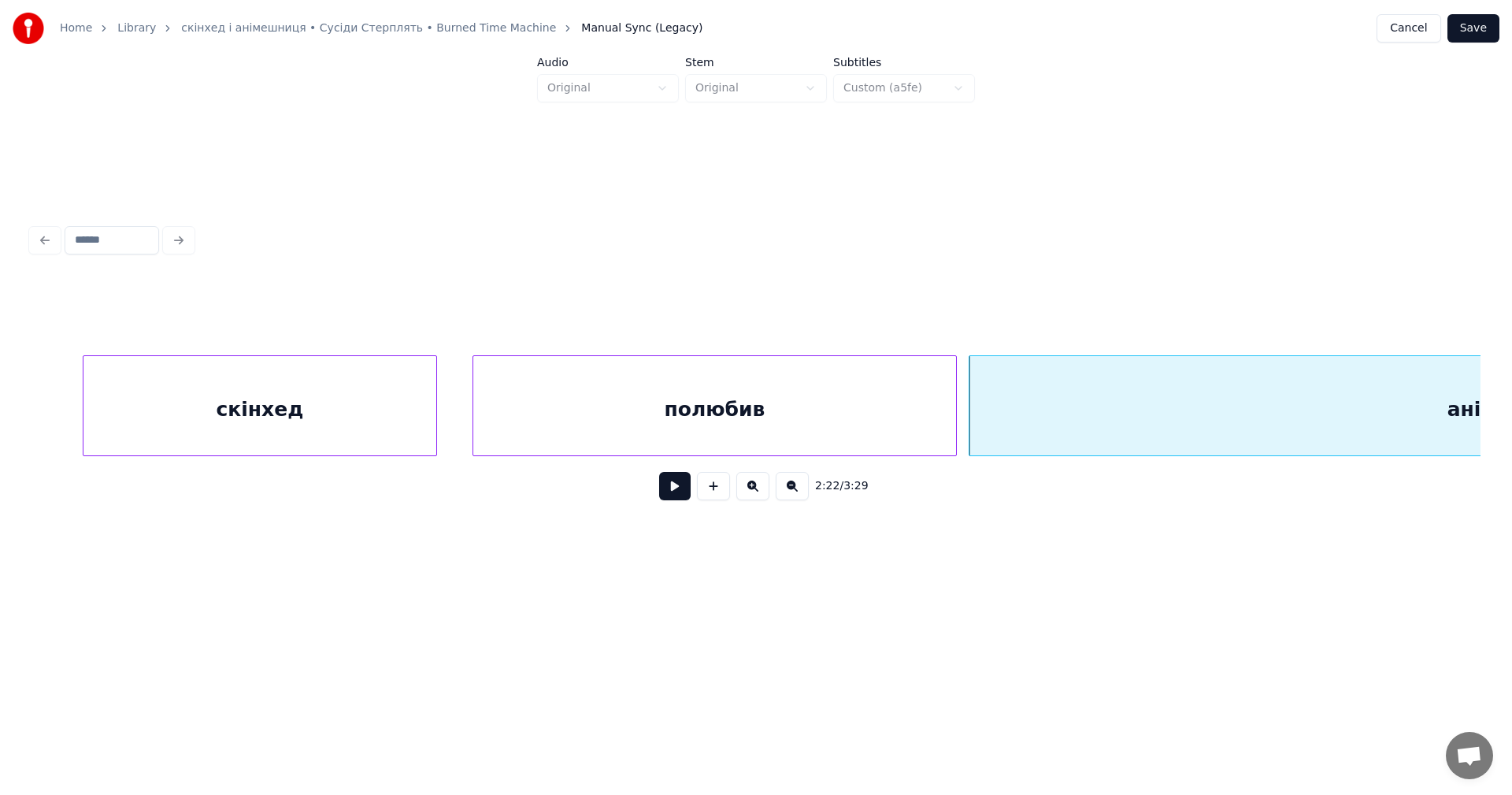
scroll to position [0, 83376]
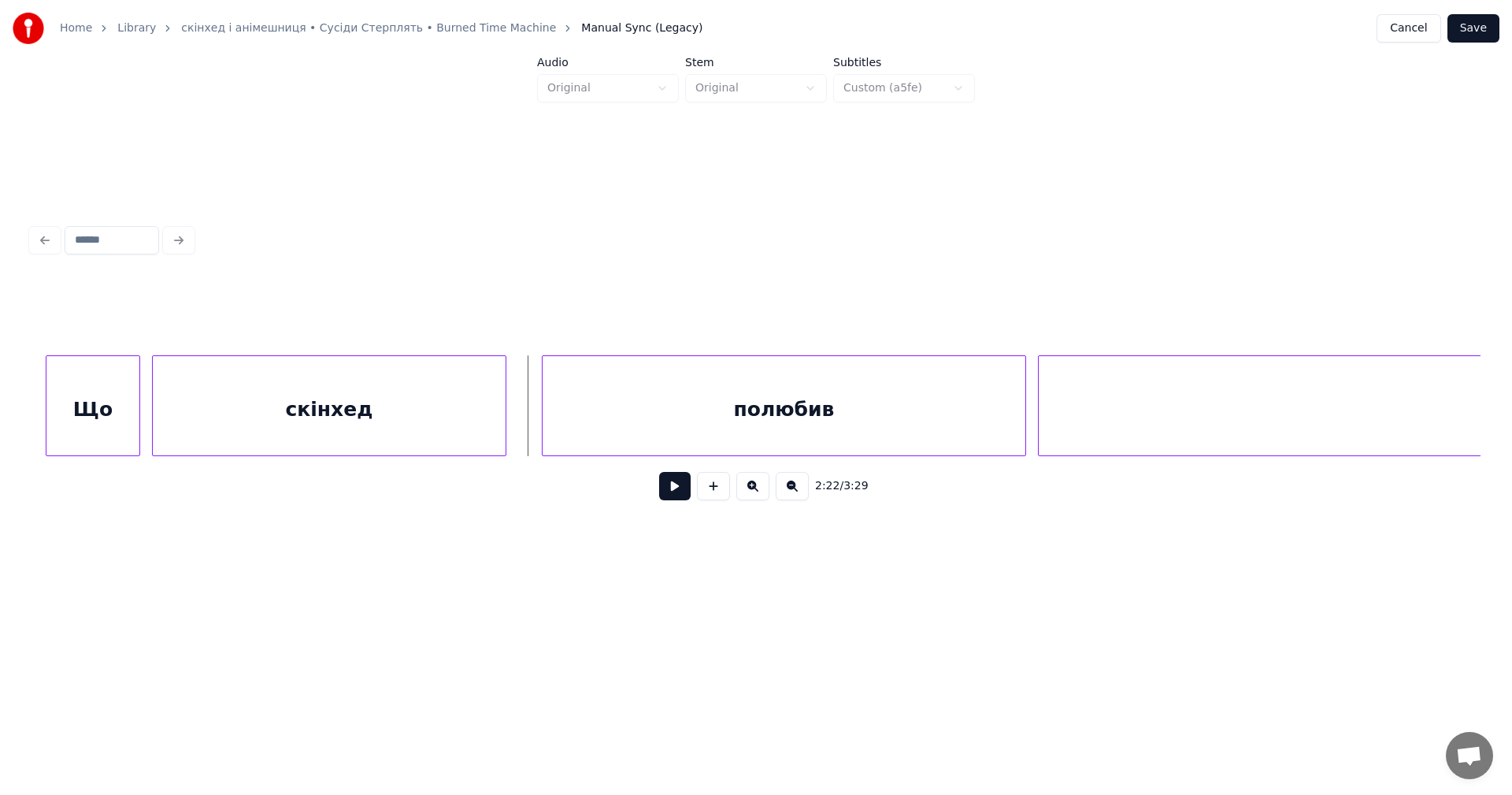
click at [667, 491] on button at bounding box center [674, 486] width 31 height 29
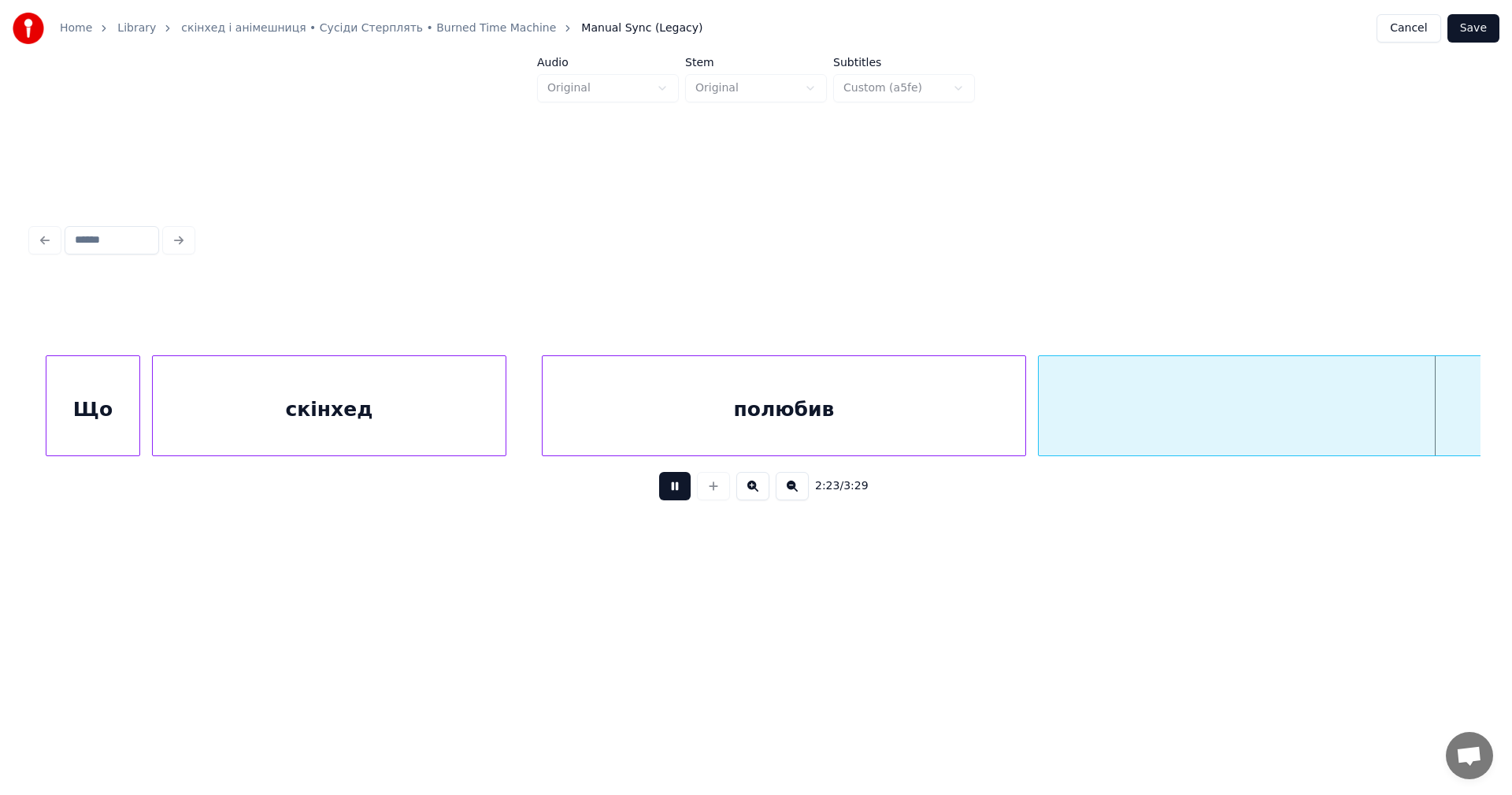
scroll to position [0, 84824]
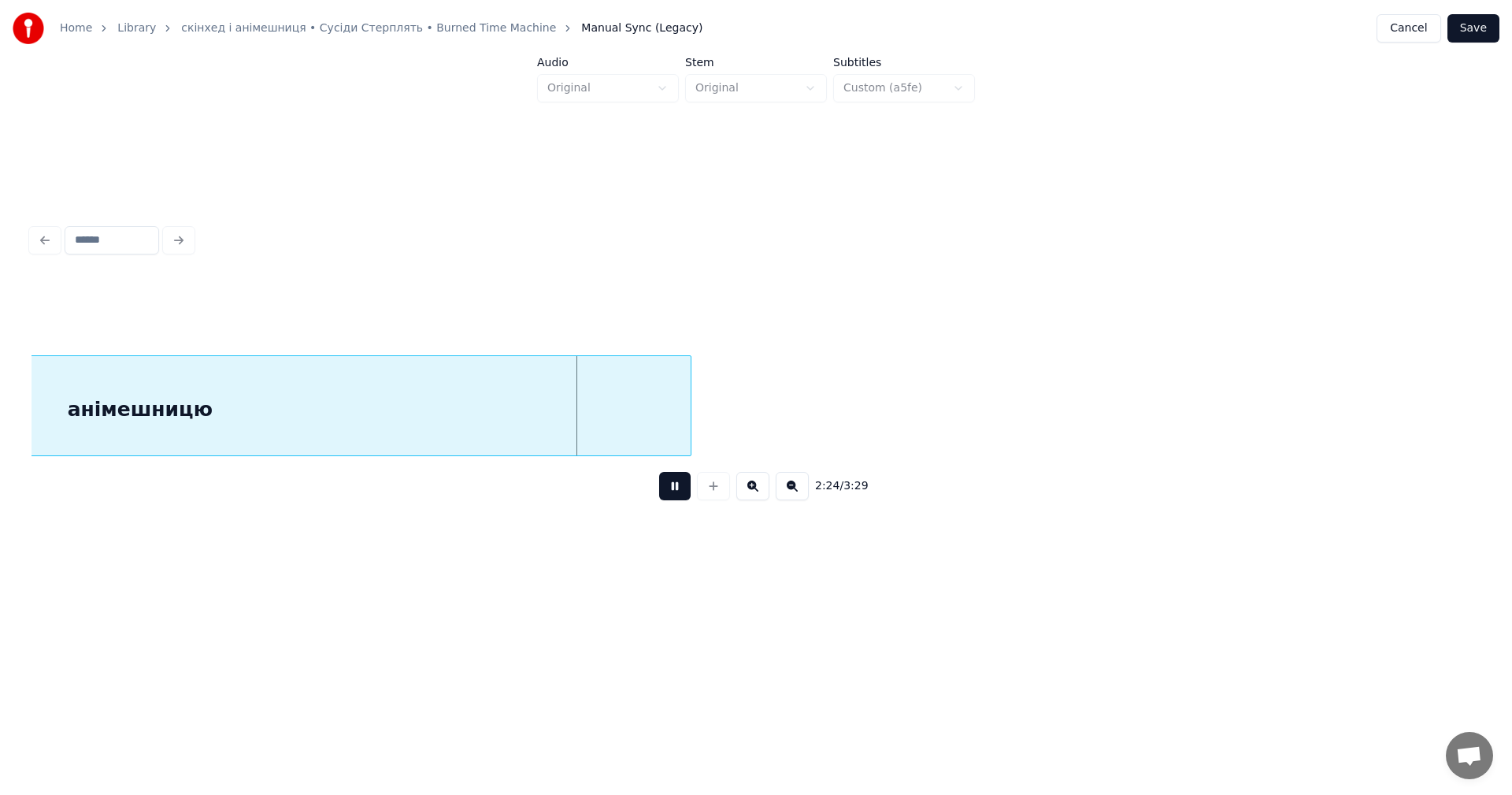
click at [678, 491] on button at bounding box center [674, 486] width 31 height 29
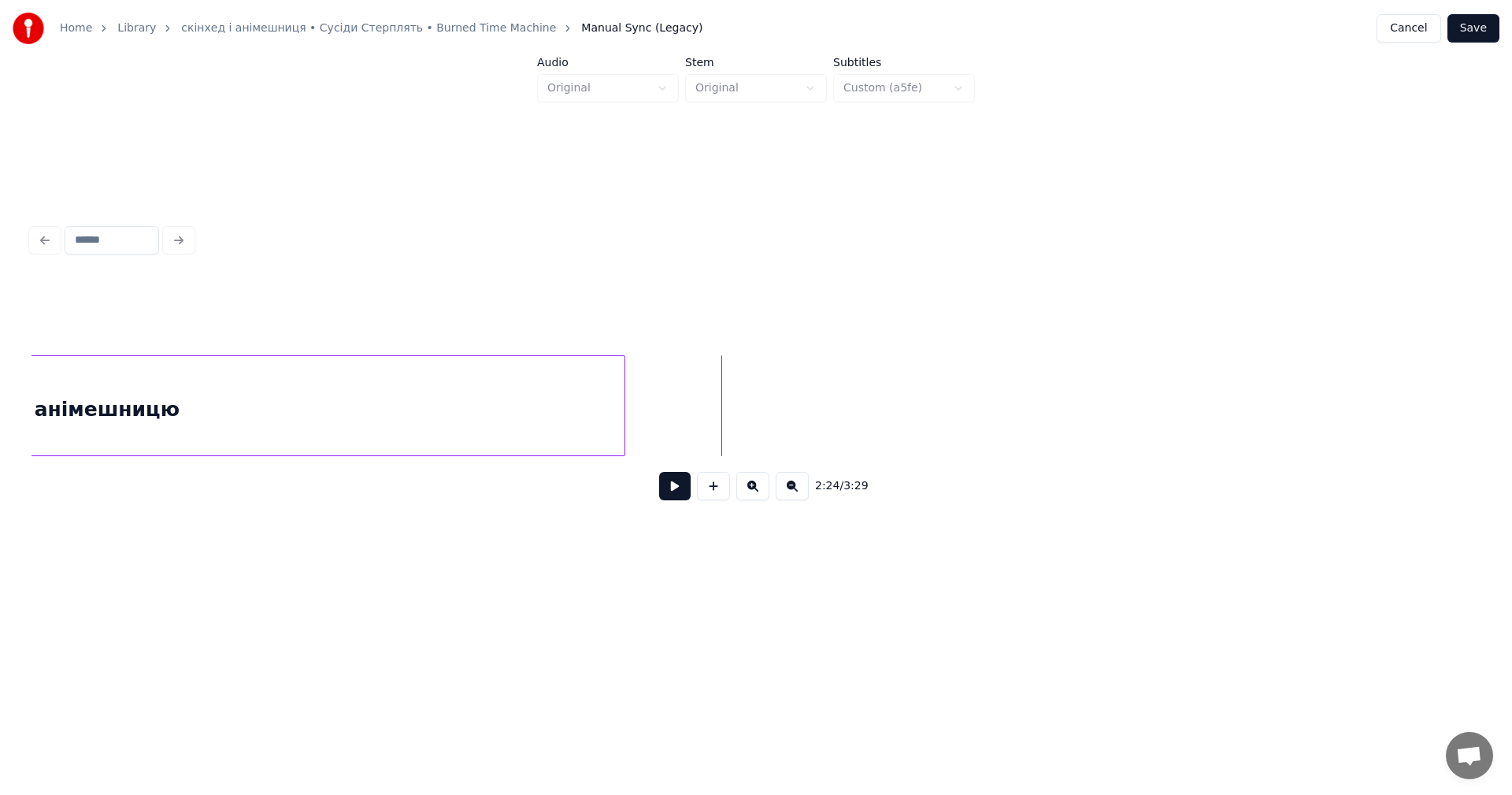
click at [620, 403] on div at bounding box center [622, 406] width 5 height 99
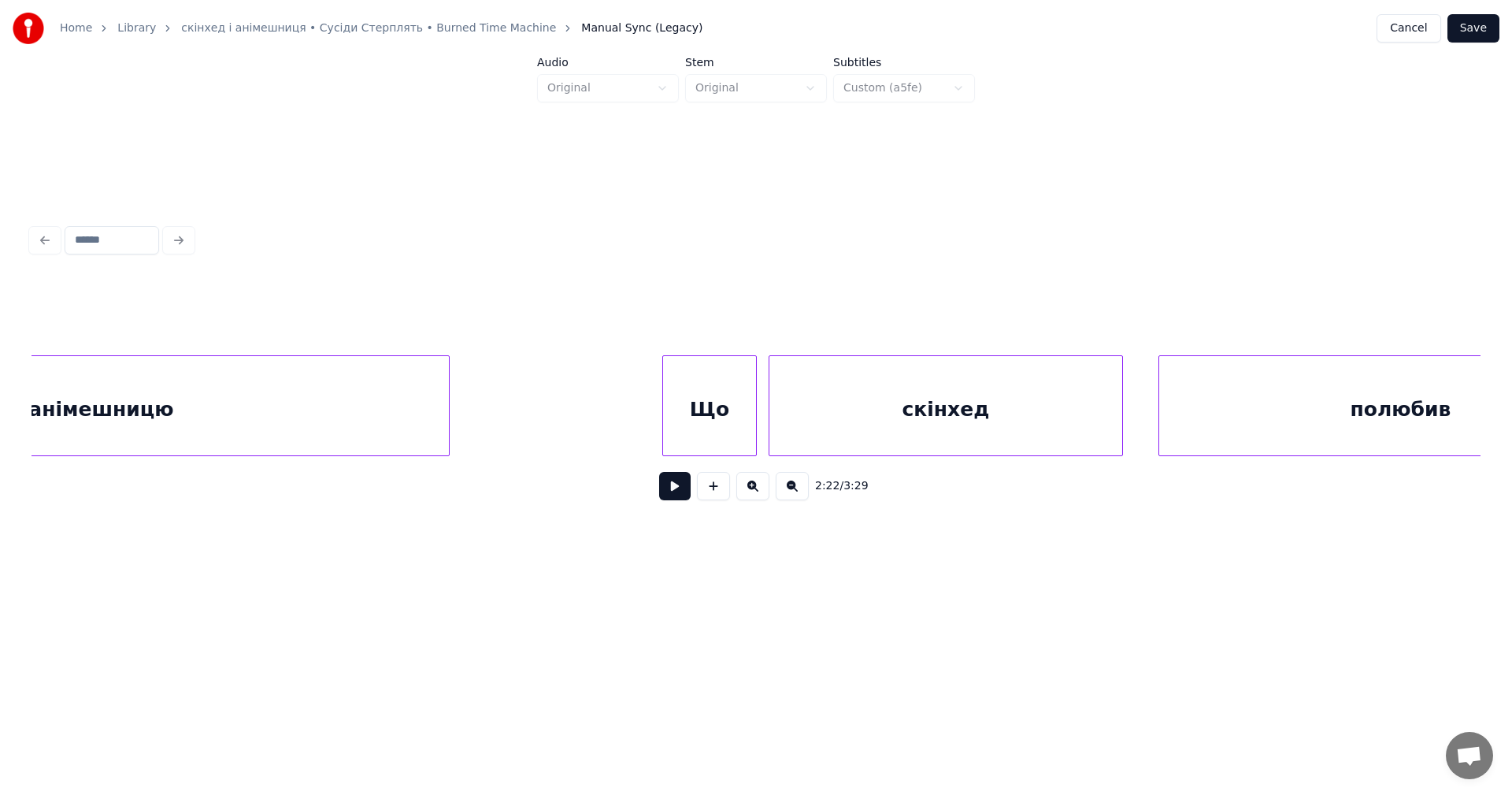
scroll to position [0, 82553]
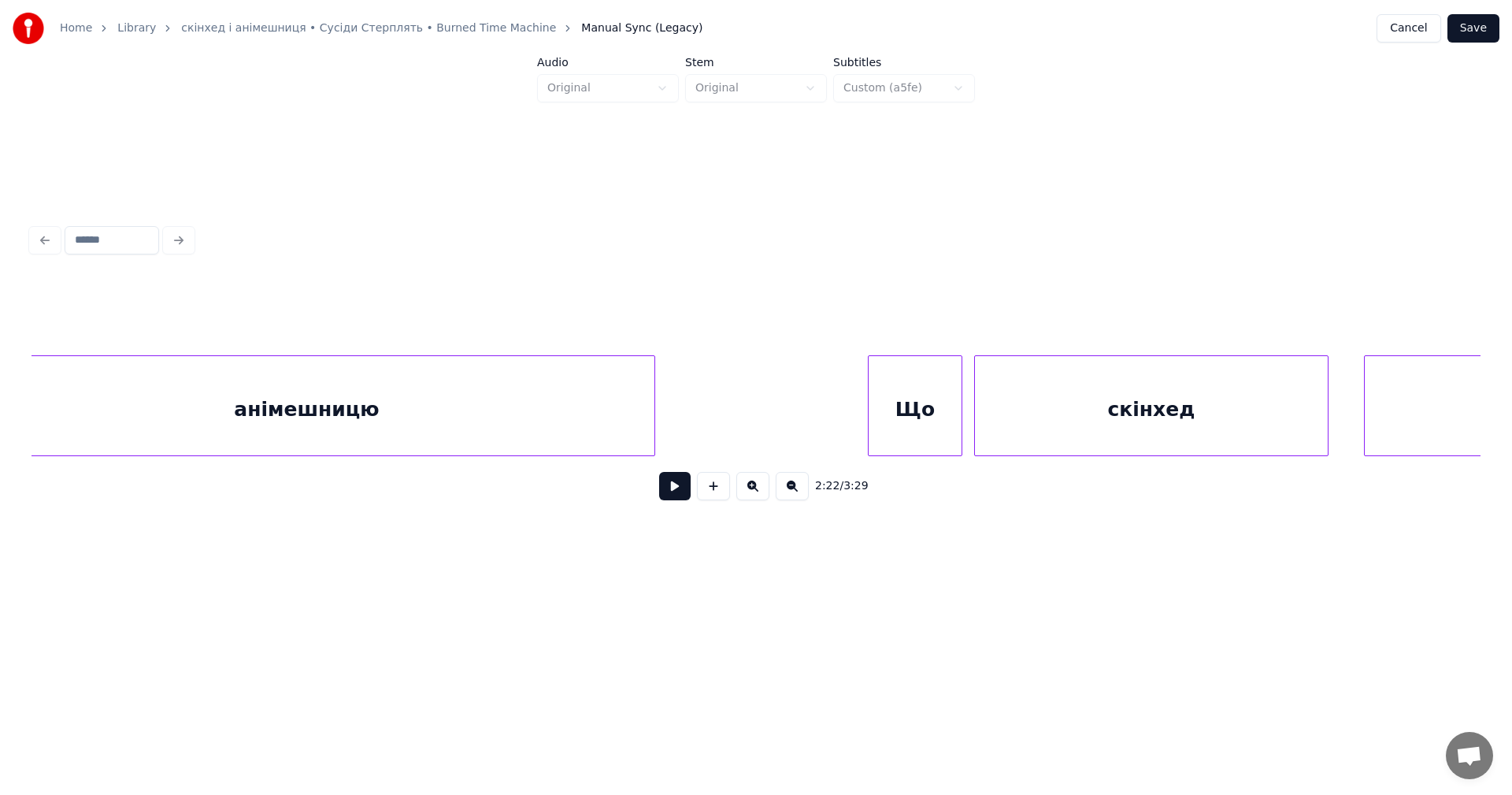
click at [677, 485] on button at bounding box center [674, 486] width 31 height 29
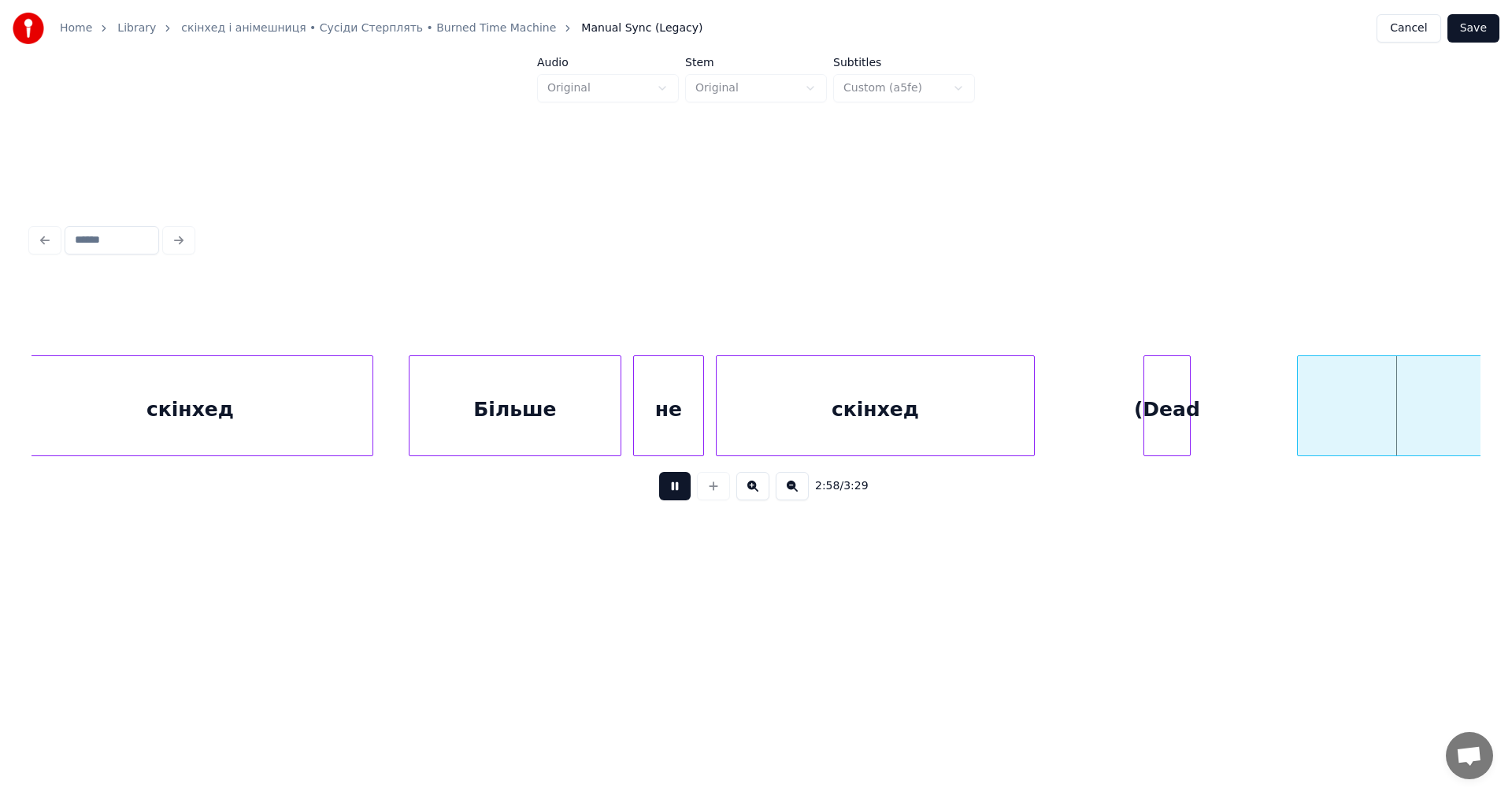
scroll to position [0, 105743]
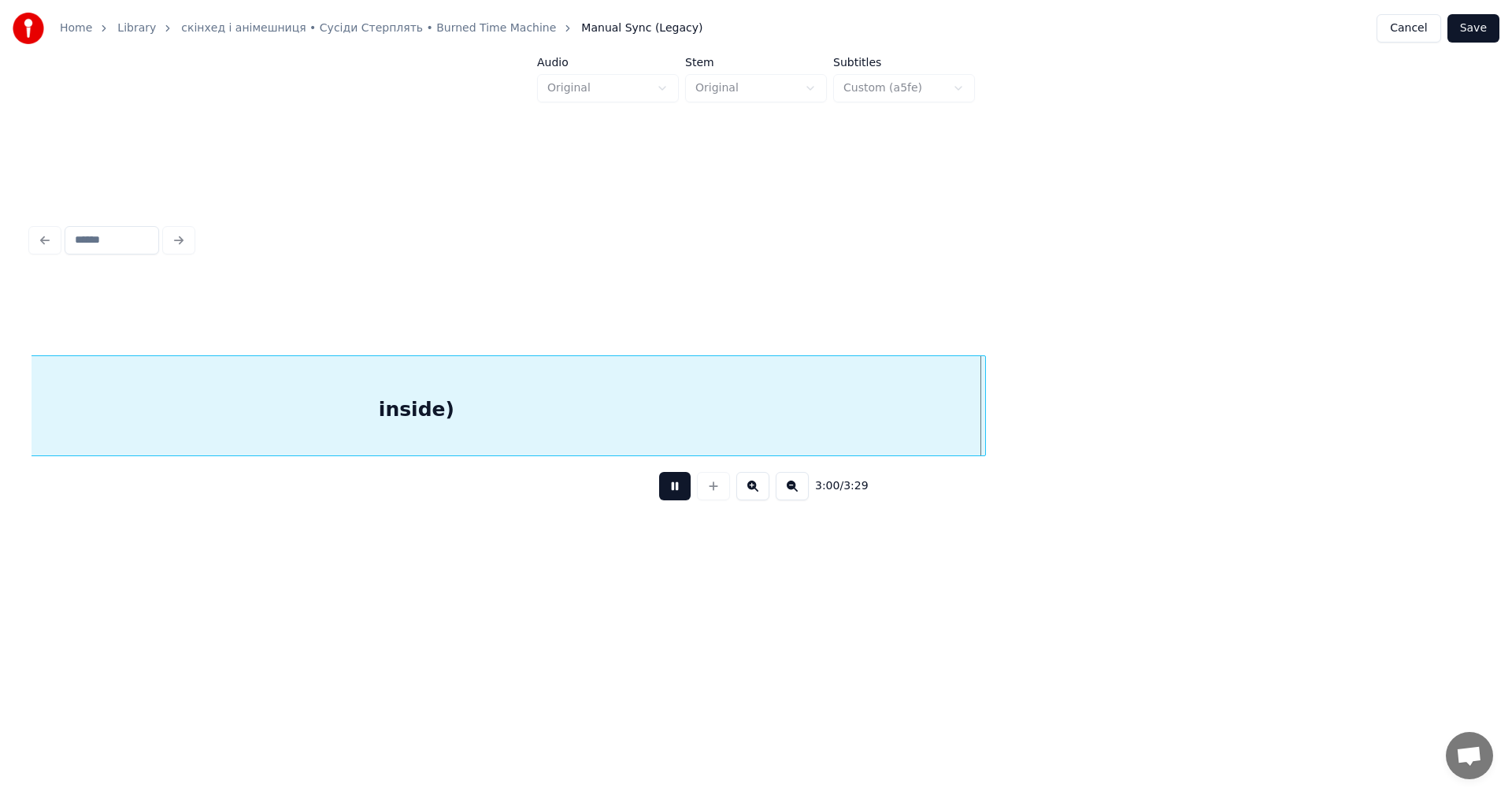
click at [683, 499] on button at bounding box center [674, 486] width 31 height 29
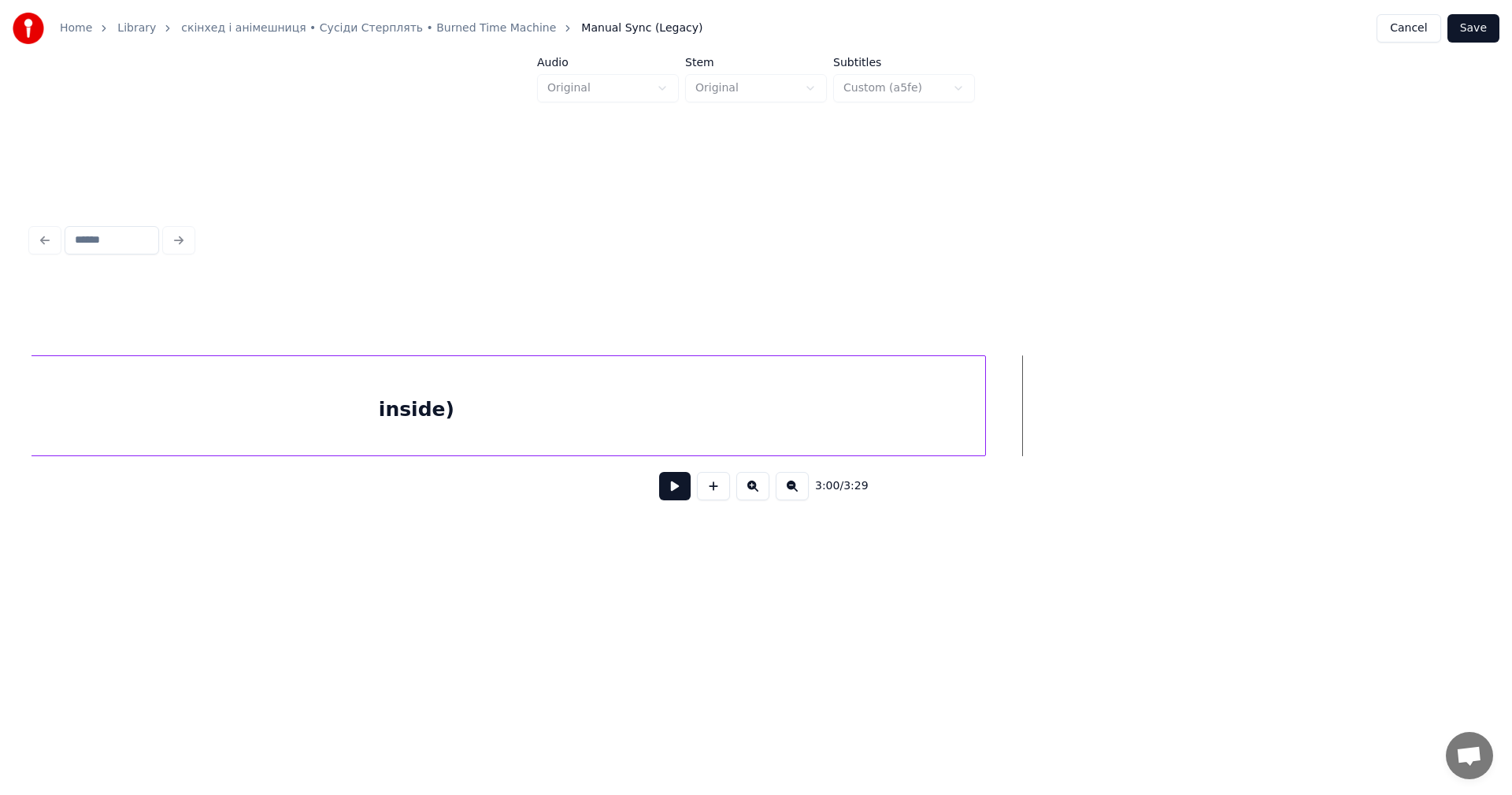
click at [1462, 27] on button "Save" at bounding box center [1473, 29] width 52 height 29
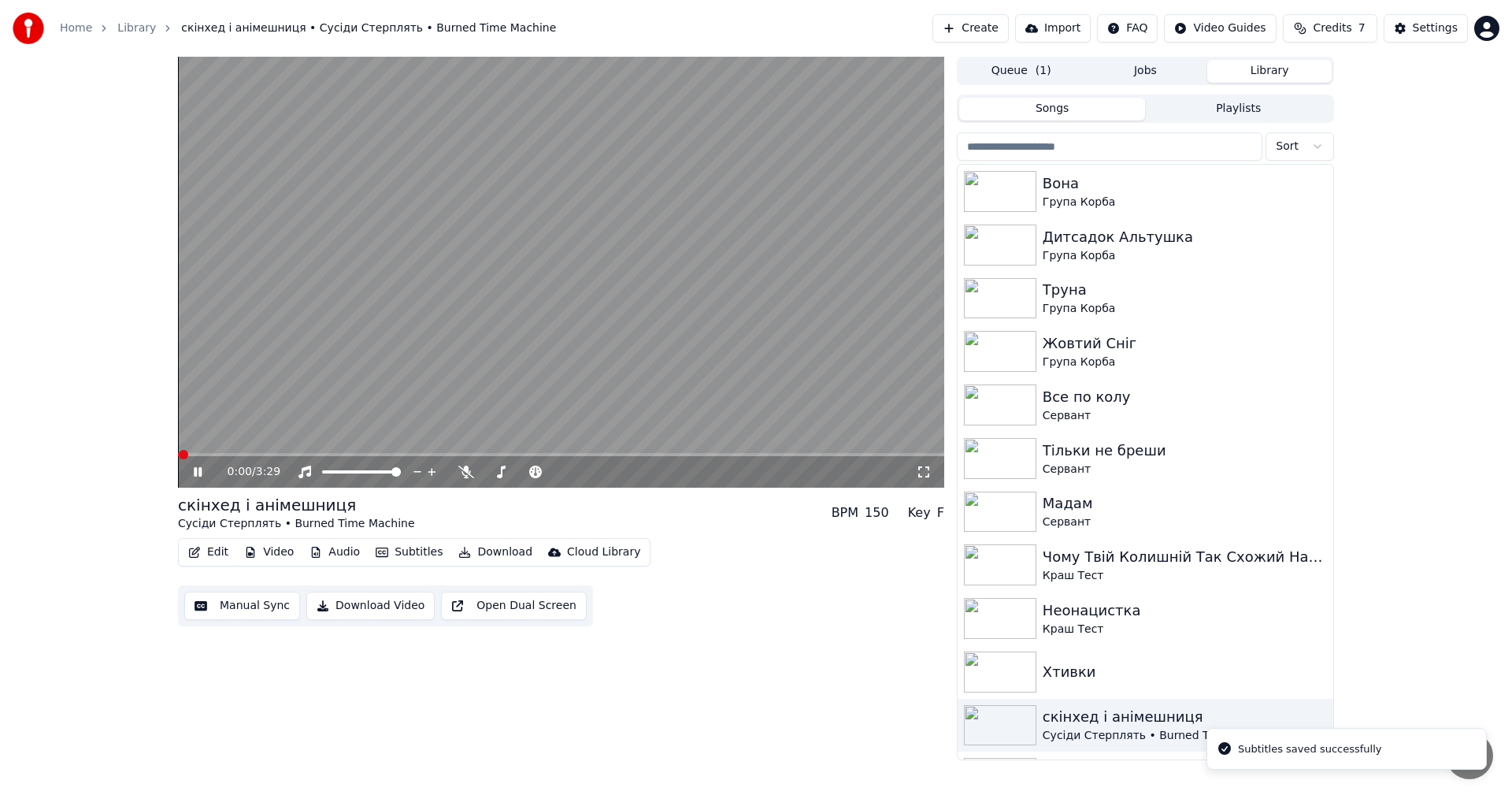
click at [423, 300] on video at bounding box center [561, 272] width 766 height 431
click at [214, 549] on button "Edit" at bounding box center [208, 552] width 53 height 22
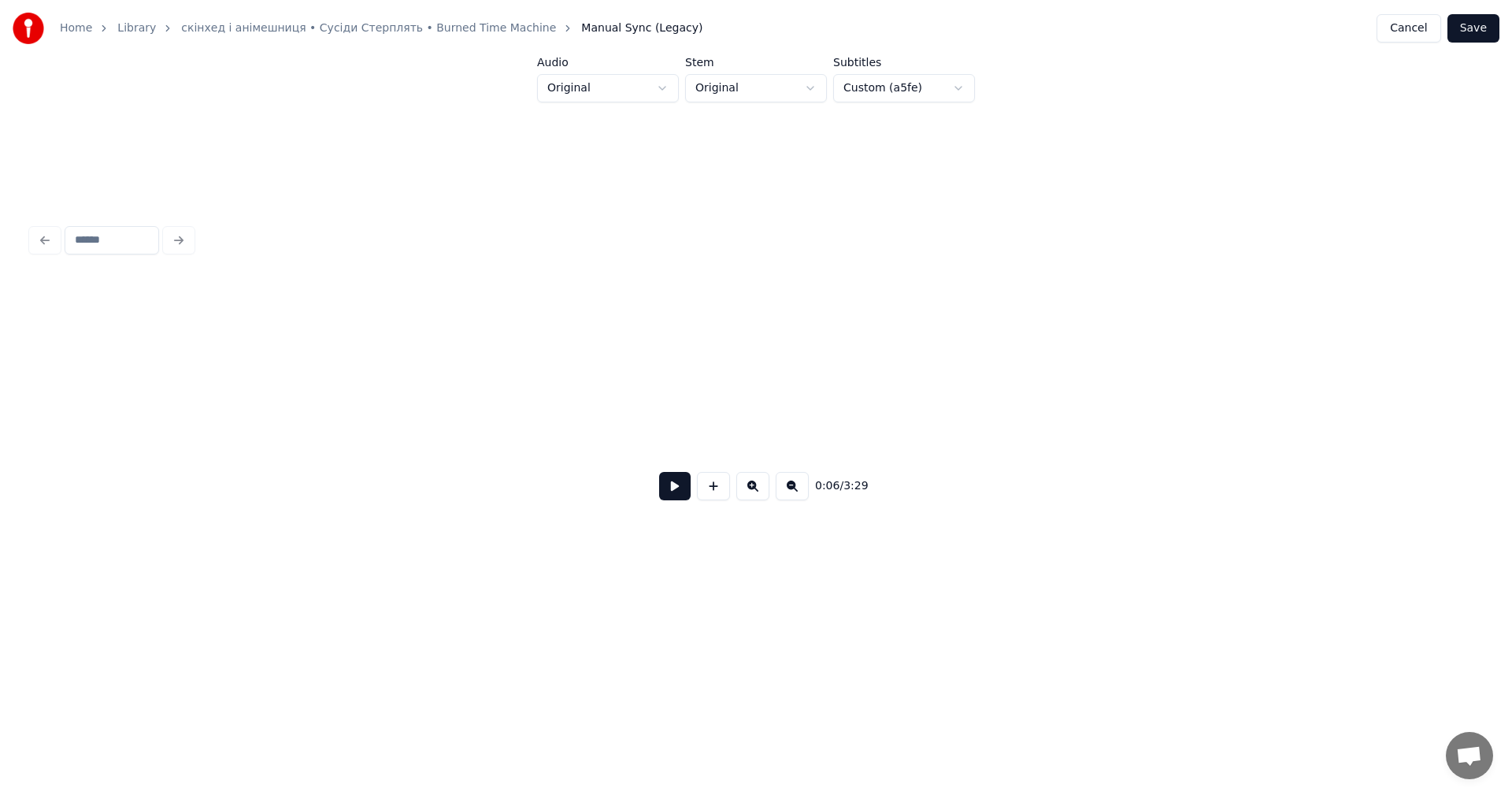
scroll to position [0, 4050]
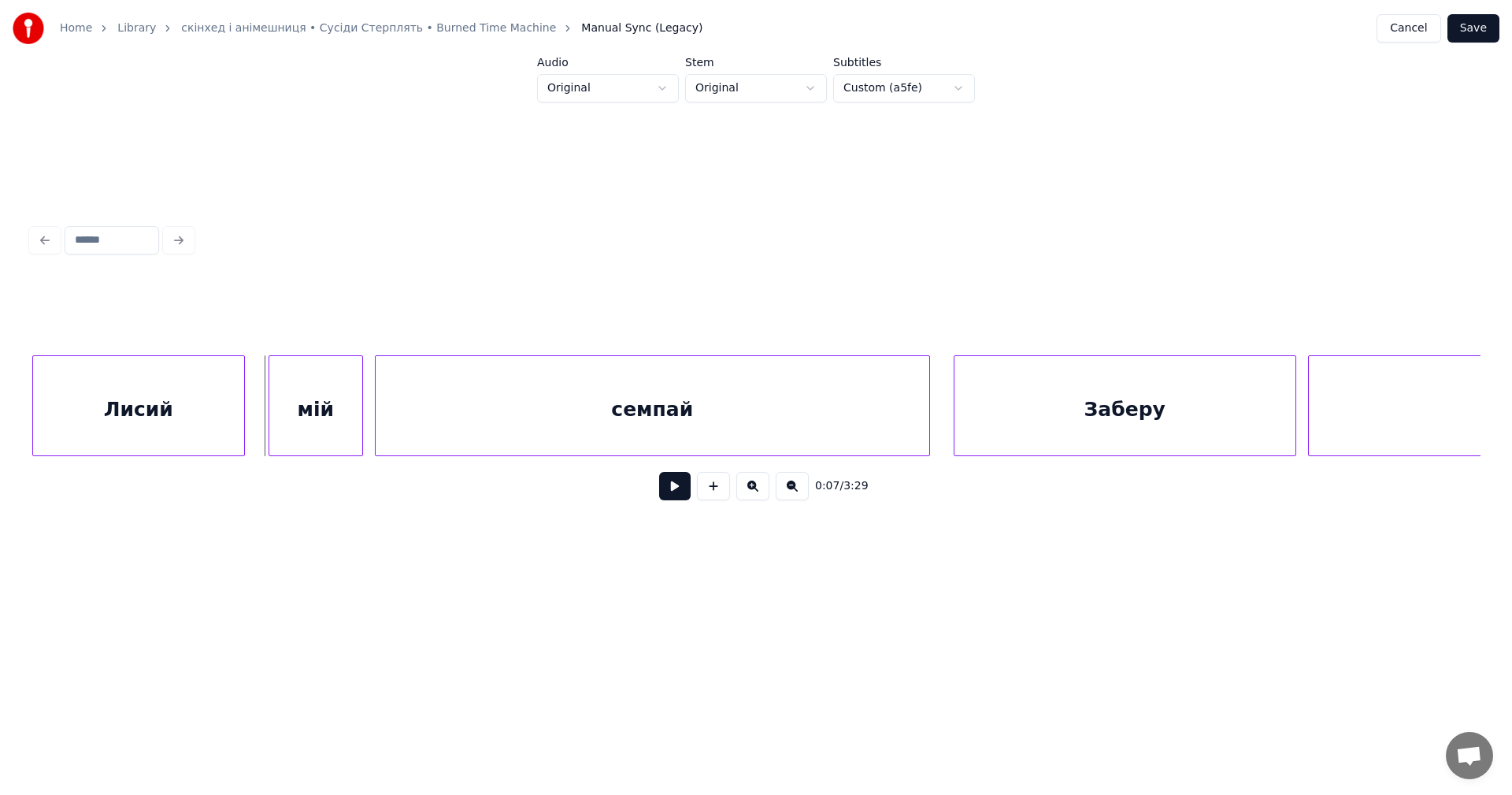
click at [1424, 24] on button "Cancel" at bounding box center [1408, 29] width 64 height 29
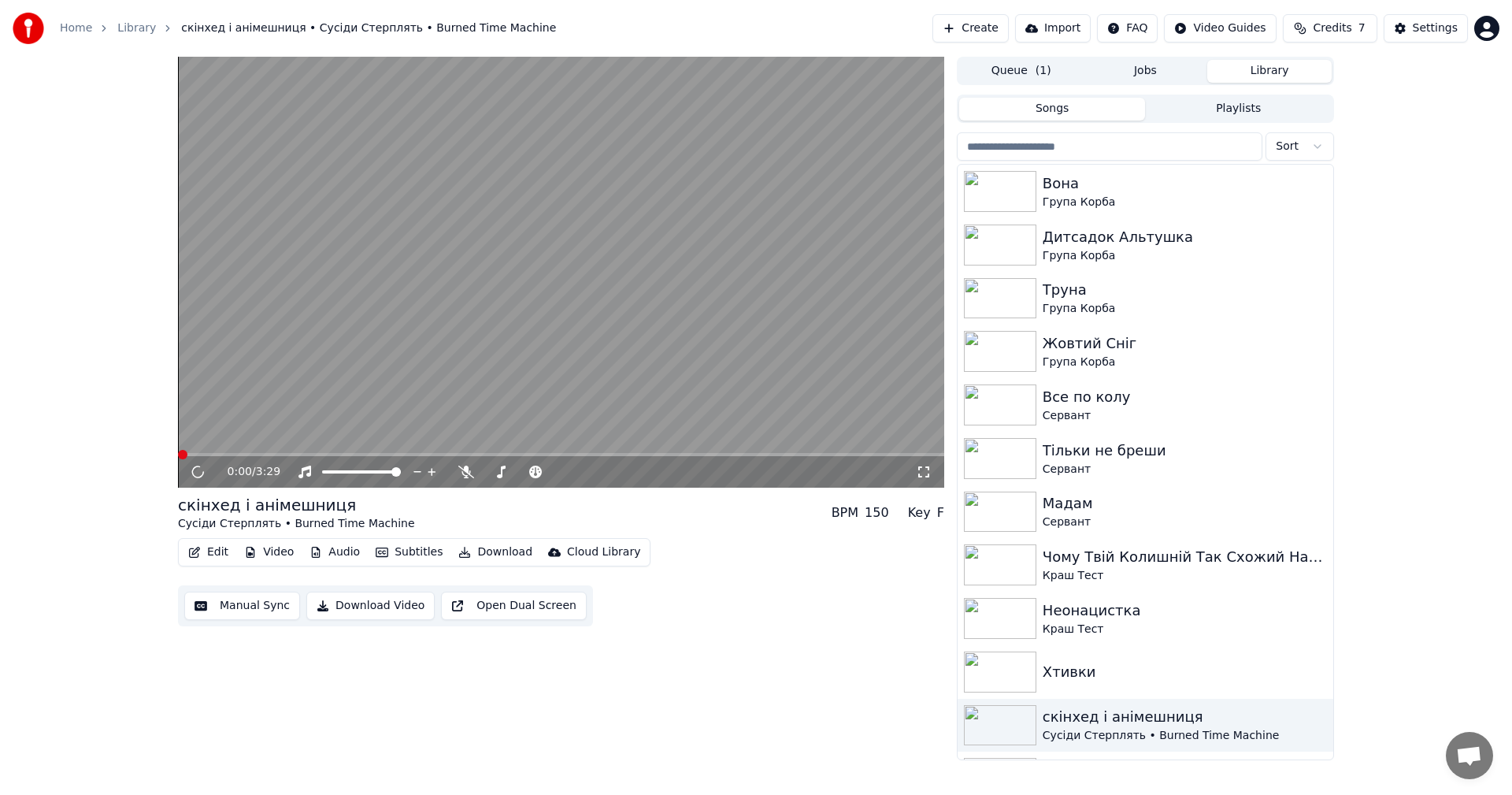
click at [480, 275] on video at bounding box center [561, 272] width 766 height 431
click at [320, 347] on video at bounding box center [561, 272] width 766 height 431
click at [201, 550] on button "Edit" at bounding box center [208, 552] width 53 height 22
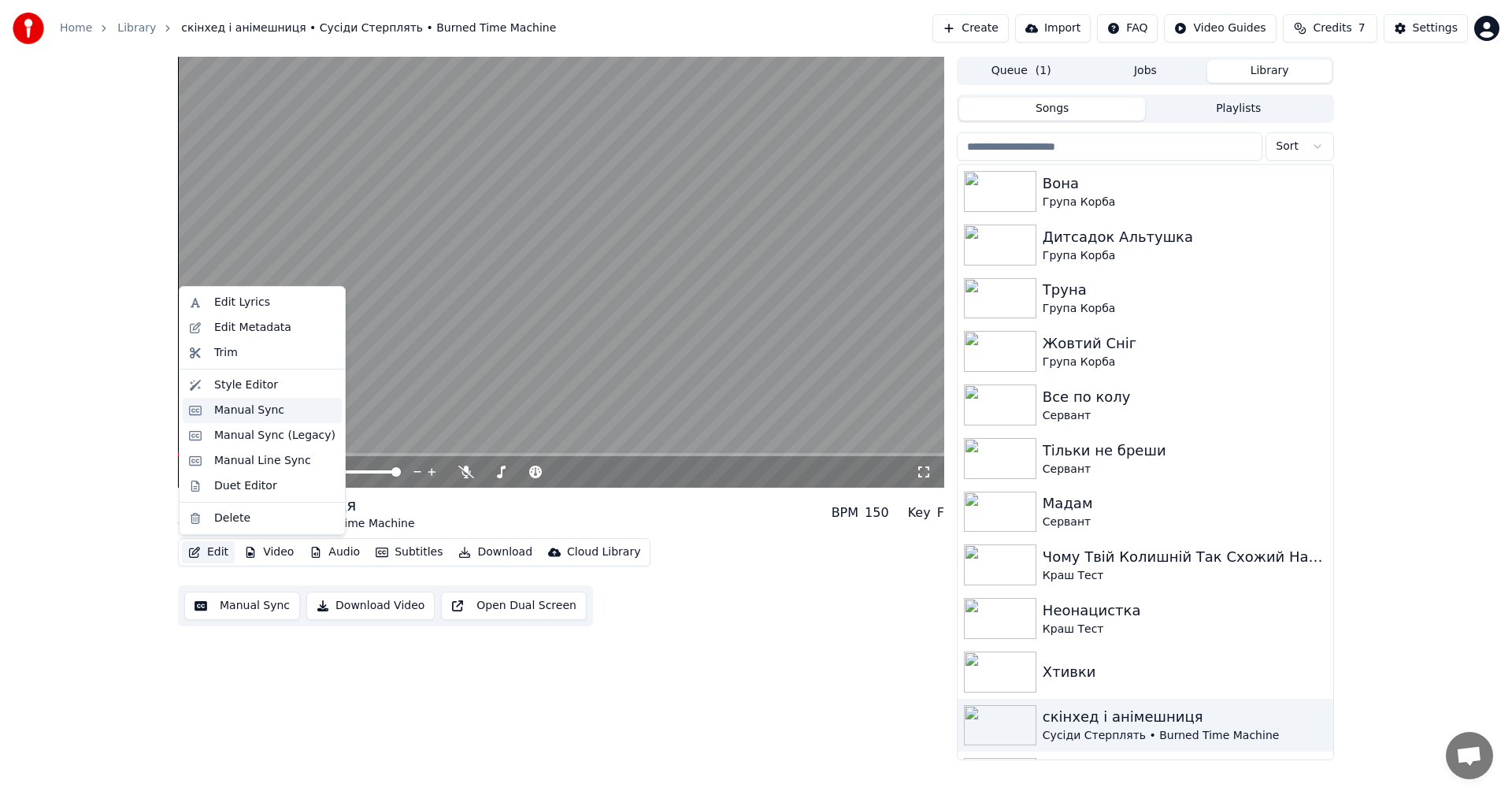
click at [262, 407] on div "Manual Sync" at bounding box center [248, 410] width 70 height 16
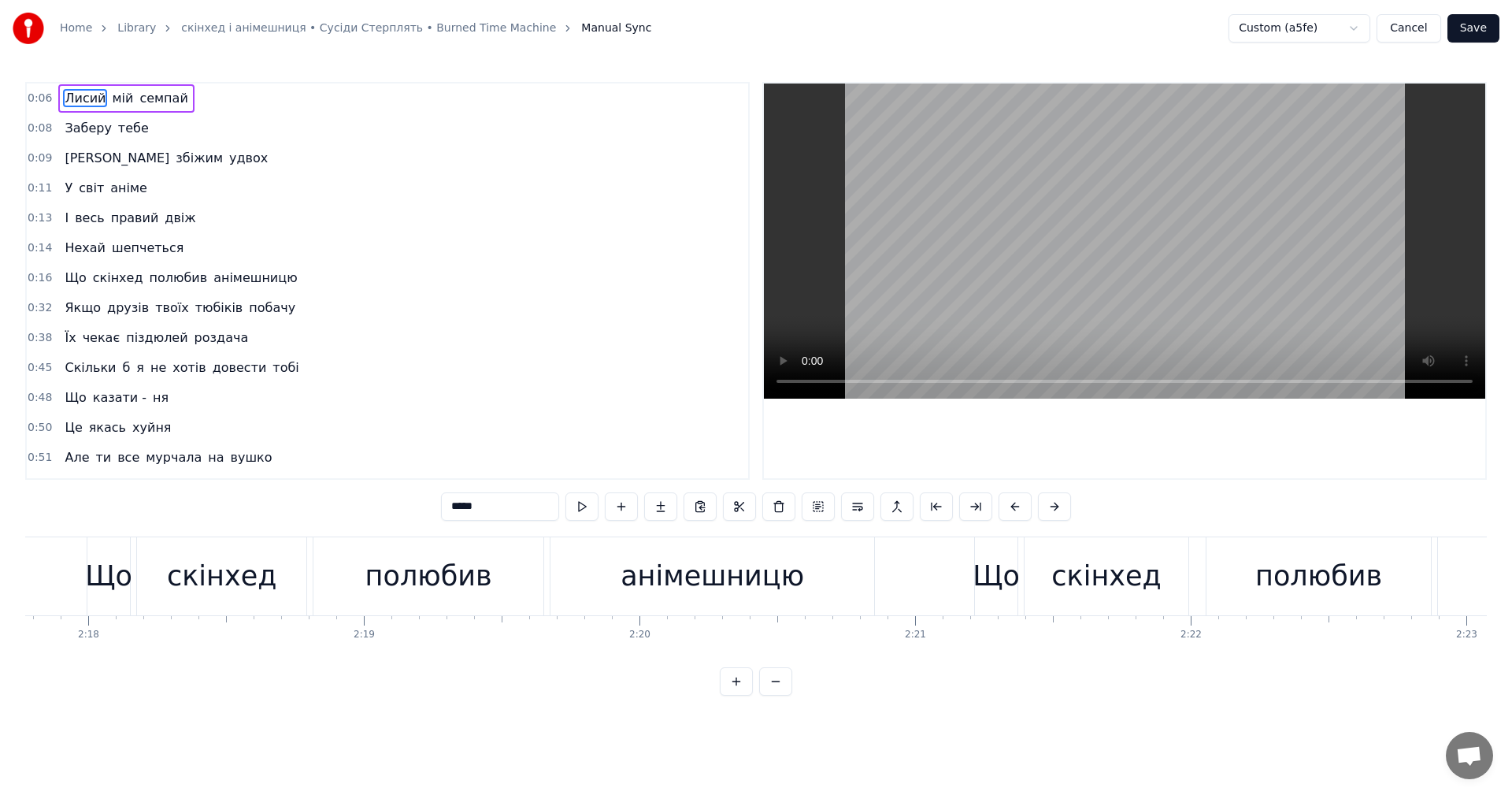
scroll to position [0, 37904]
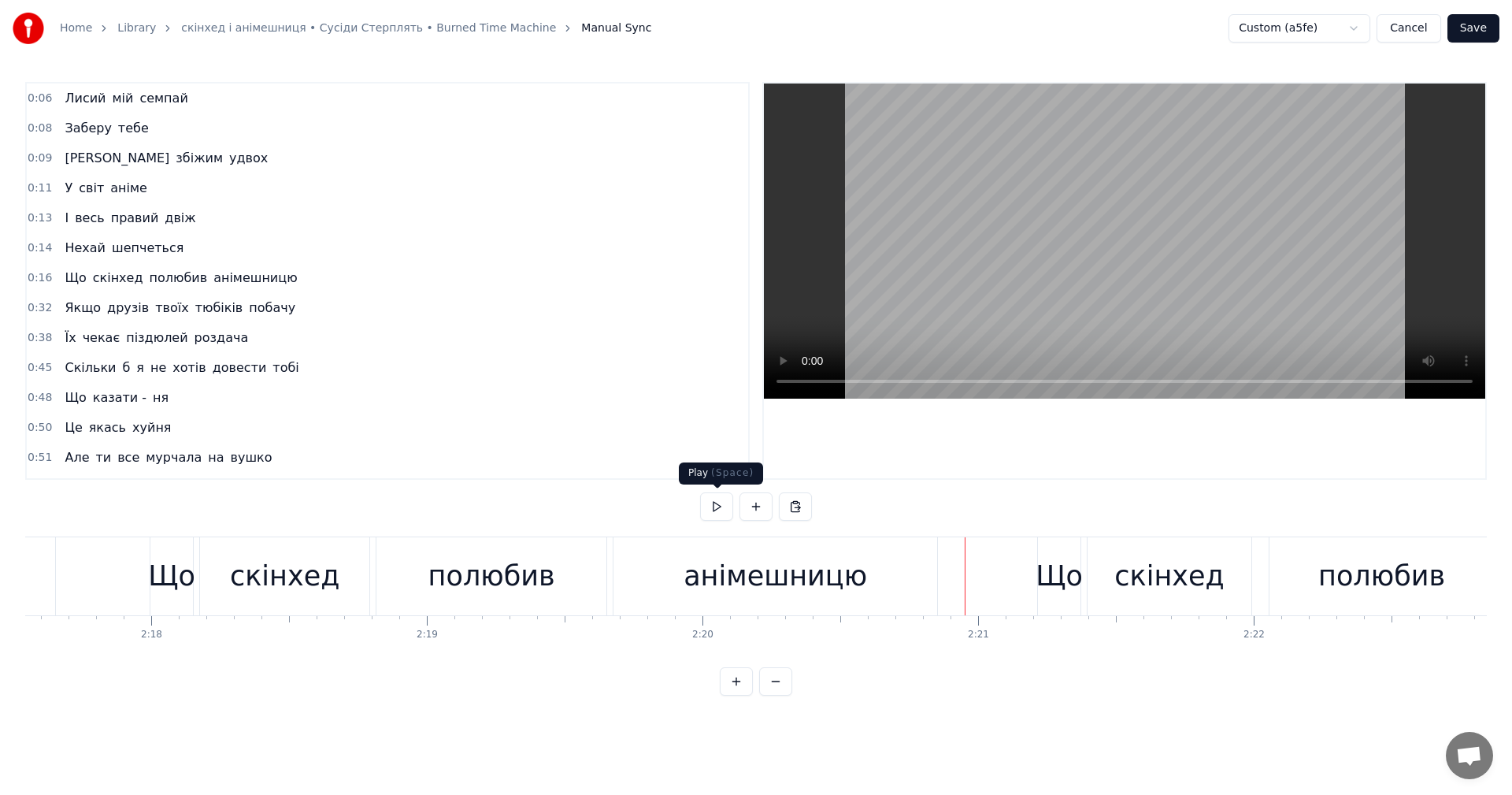
click at [714, 504] on button at bounding box center [716, 507] width 33 height 29
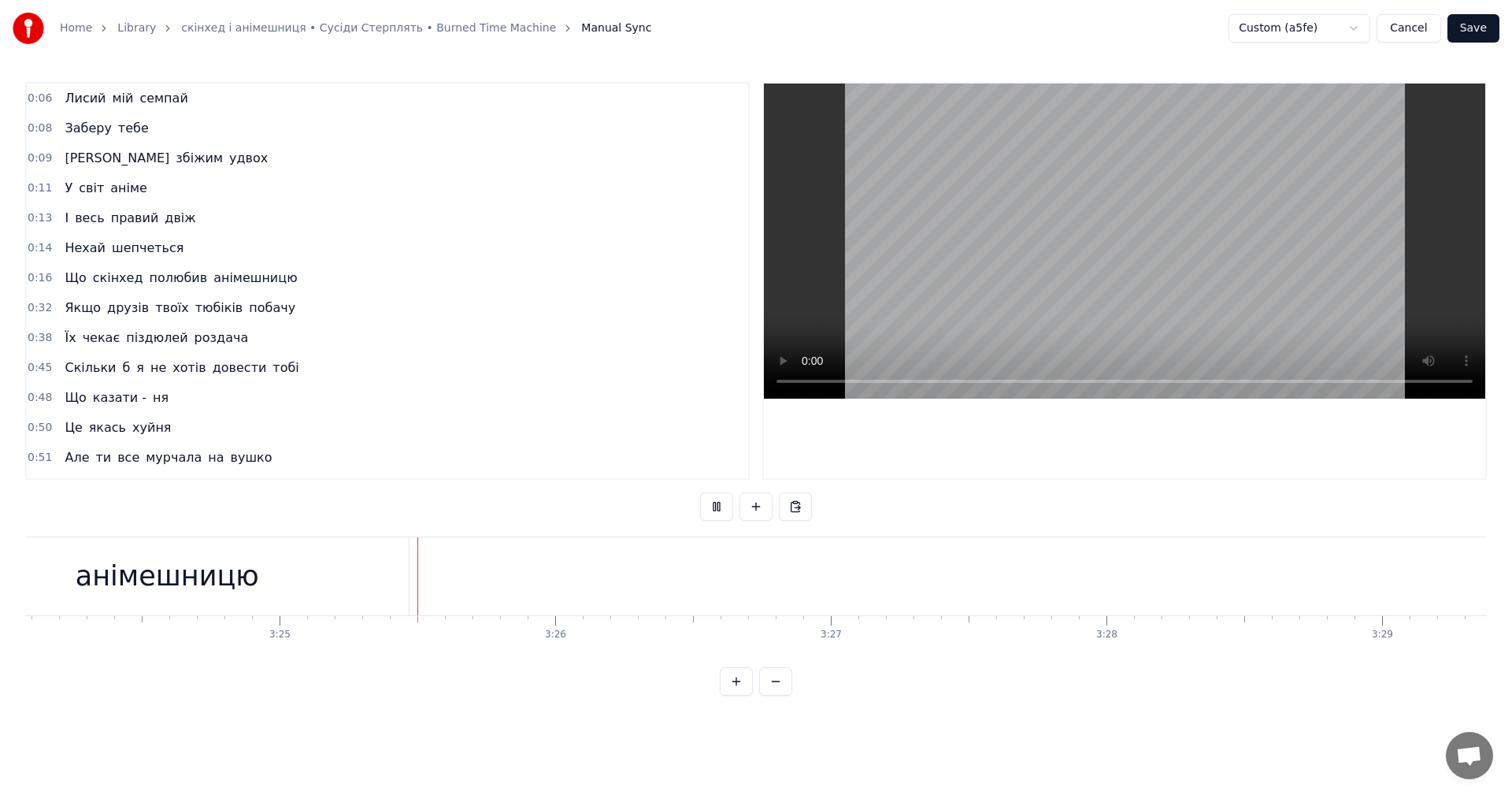
scroll to position [0, 56331]
click at [1120, 228] on video at bounding box center [1124, 241] width 721 height 315
click at [1481, 29] on button "Save" at bounding box center [1473, 29] width 52 height 29
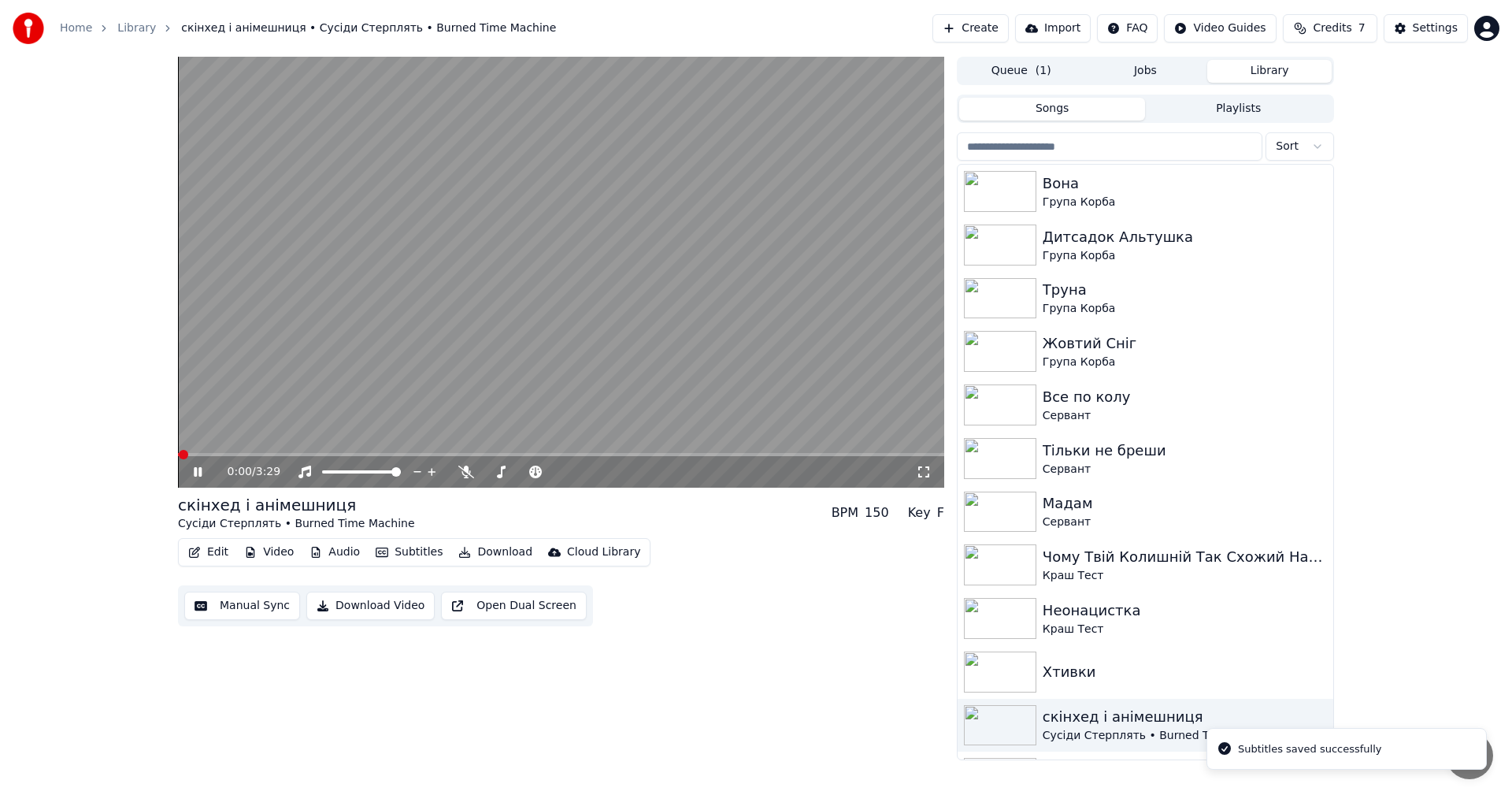
click at [575, 310] on video at bounding box center [561, 272] width 766 height 431
click at [472, 551] on button "Download" at bounding box center [495, 552] width 87 height 22
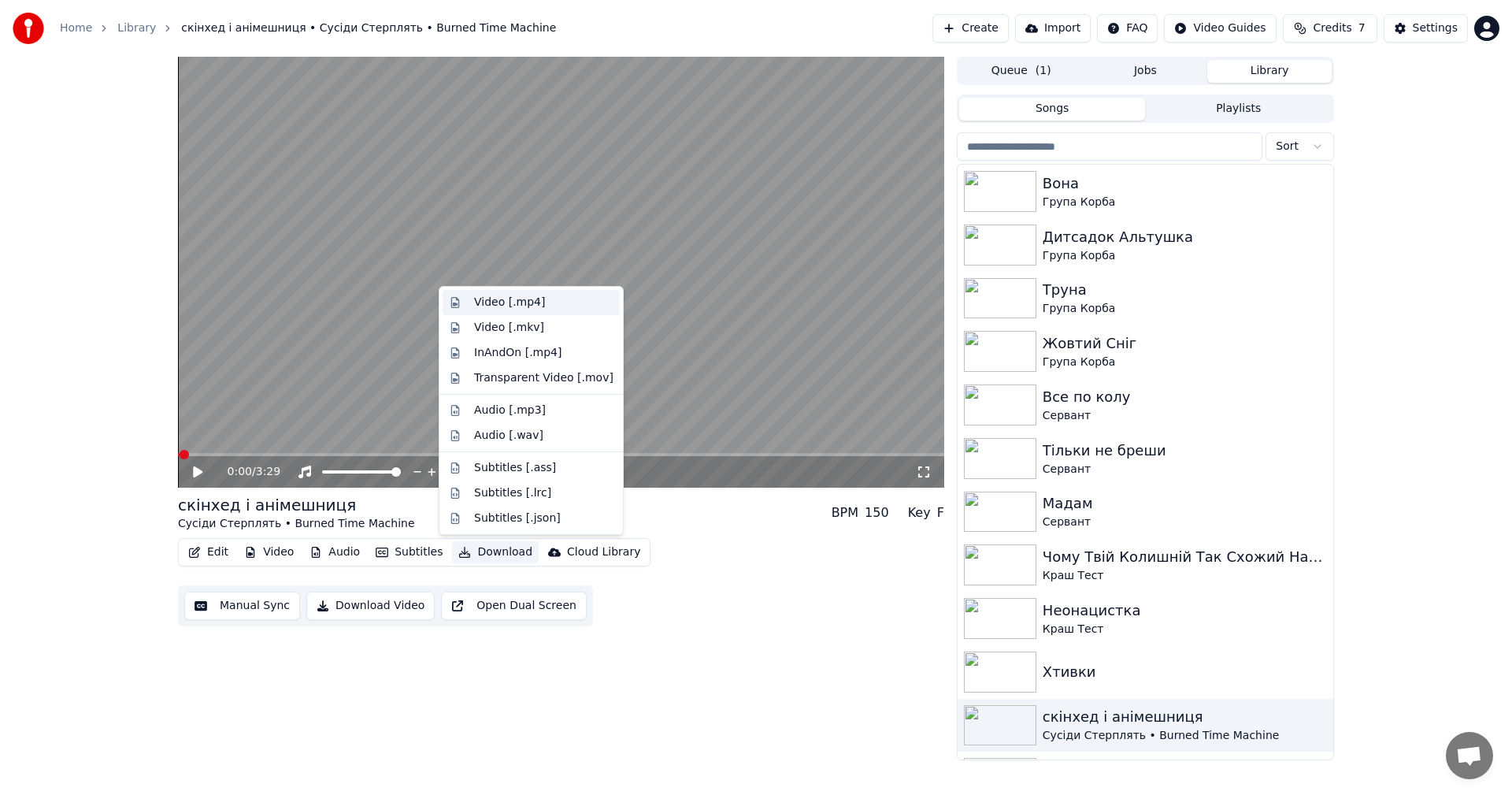
click at [527, 307] on div "Video [.mp4]" at bounding box center [509, 302] width 71 height 16
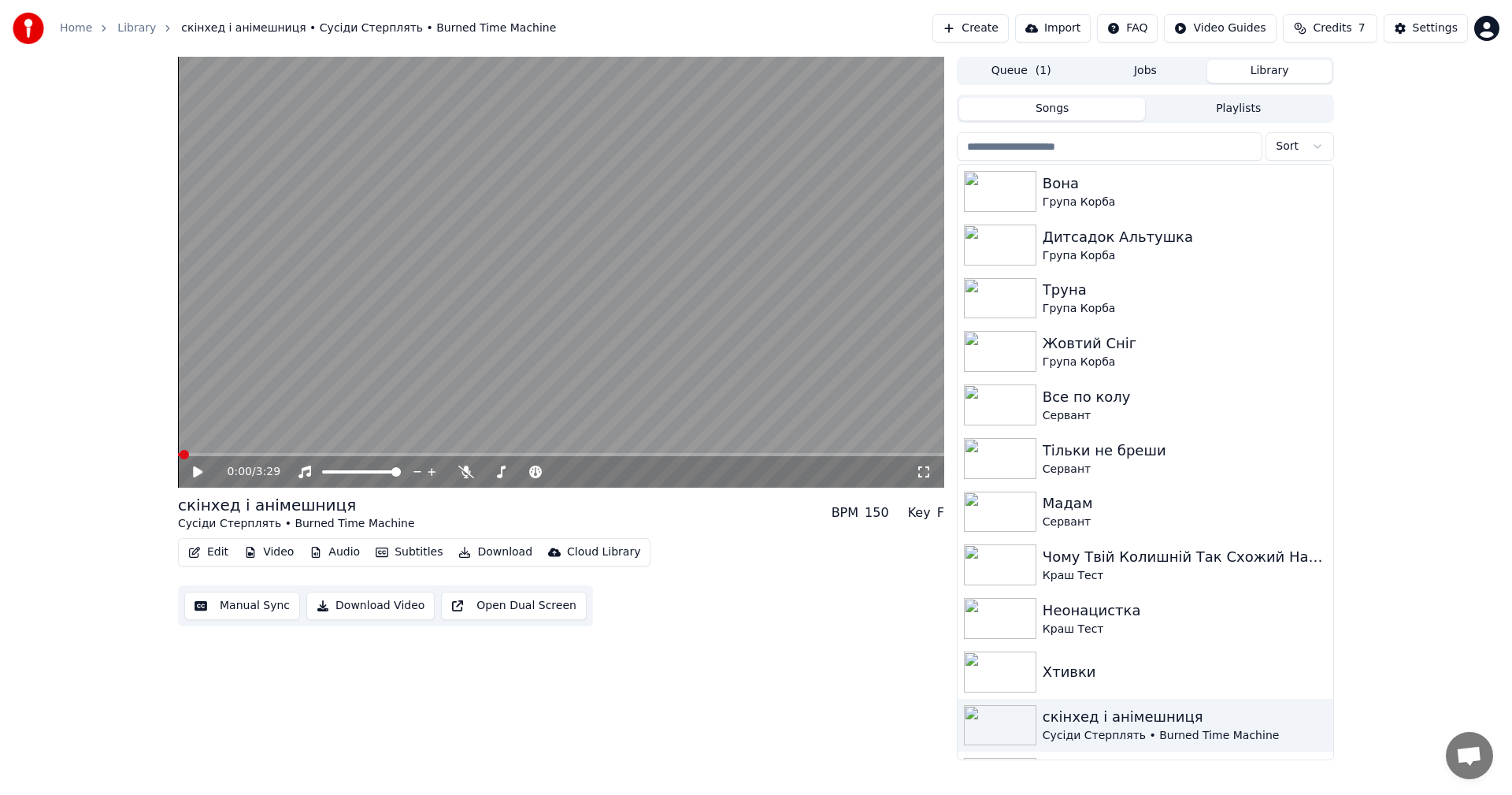
click at [1252, 75] on button "Library" at bounding box center [1270, 71] width 125 height 23
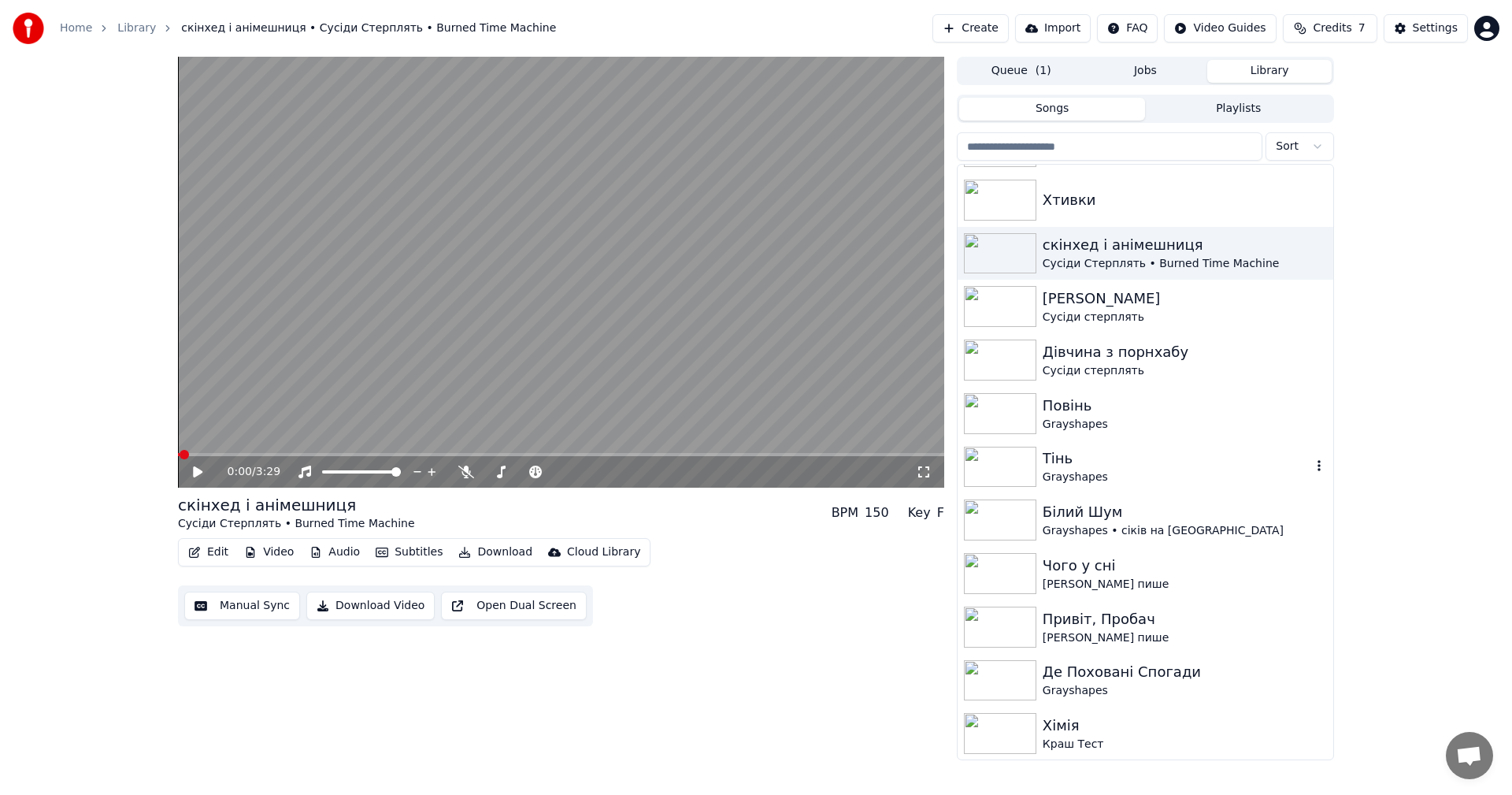
scroll to position [474, 0]
click at [1134, 515] on div "Білий Шум" at bounding box center [1176, 511] width 269 height 22
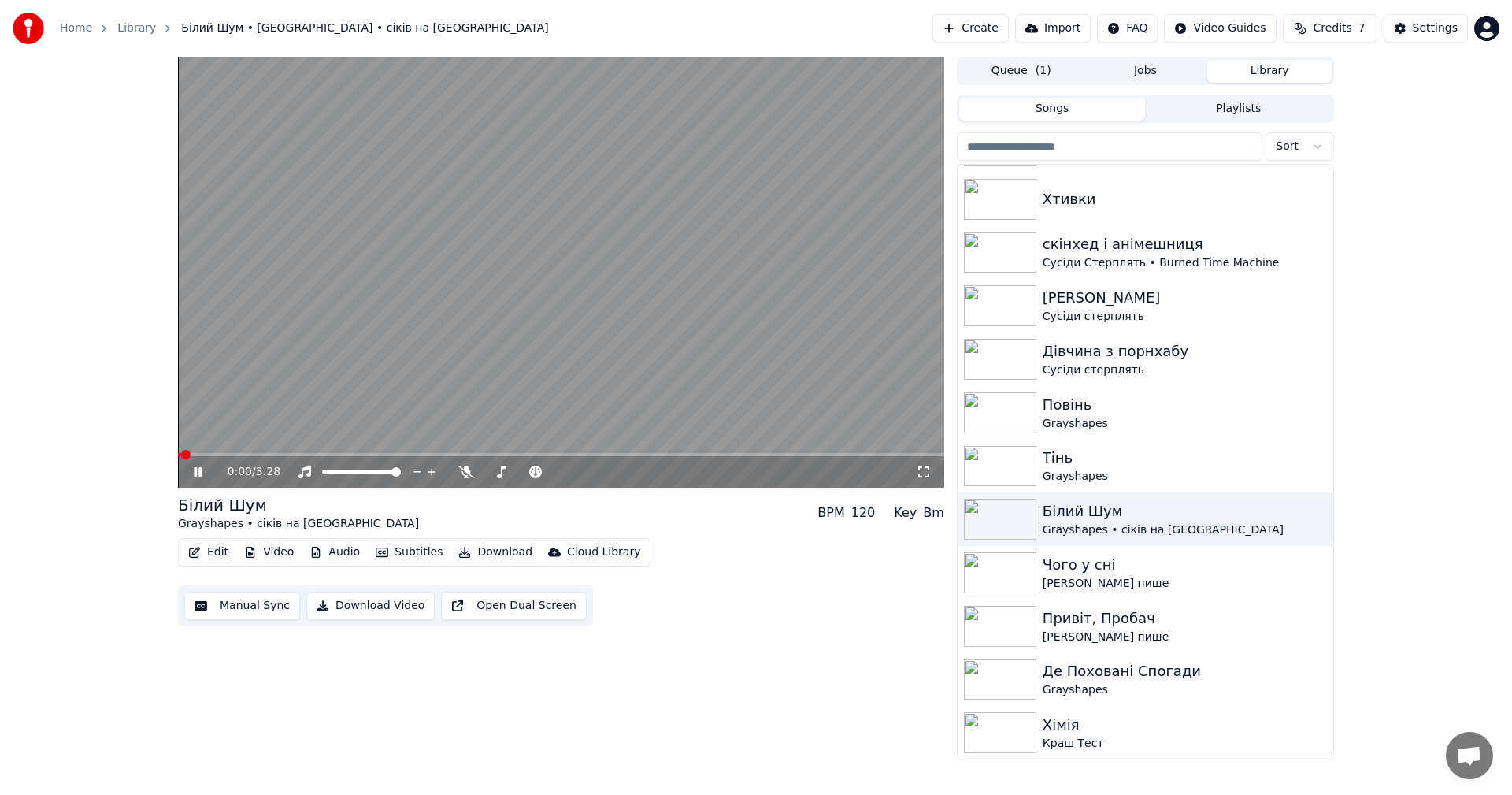
click at [377, 351] on video at bounding box center [561, 272] width 766 height 431
click at [215, 551] on button "Edit" at bounding box center [208, 552] width 53 height 22
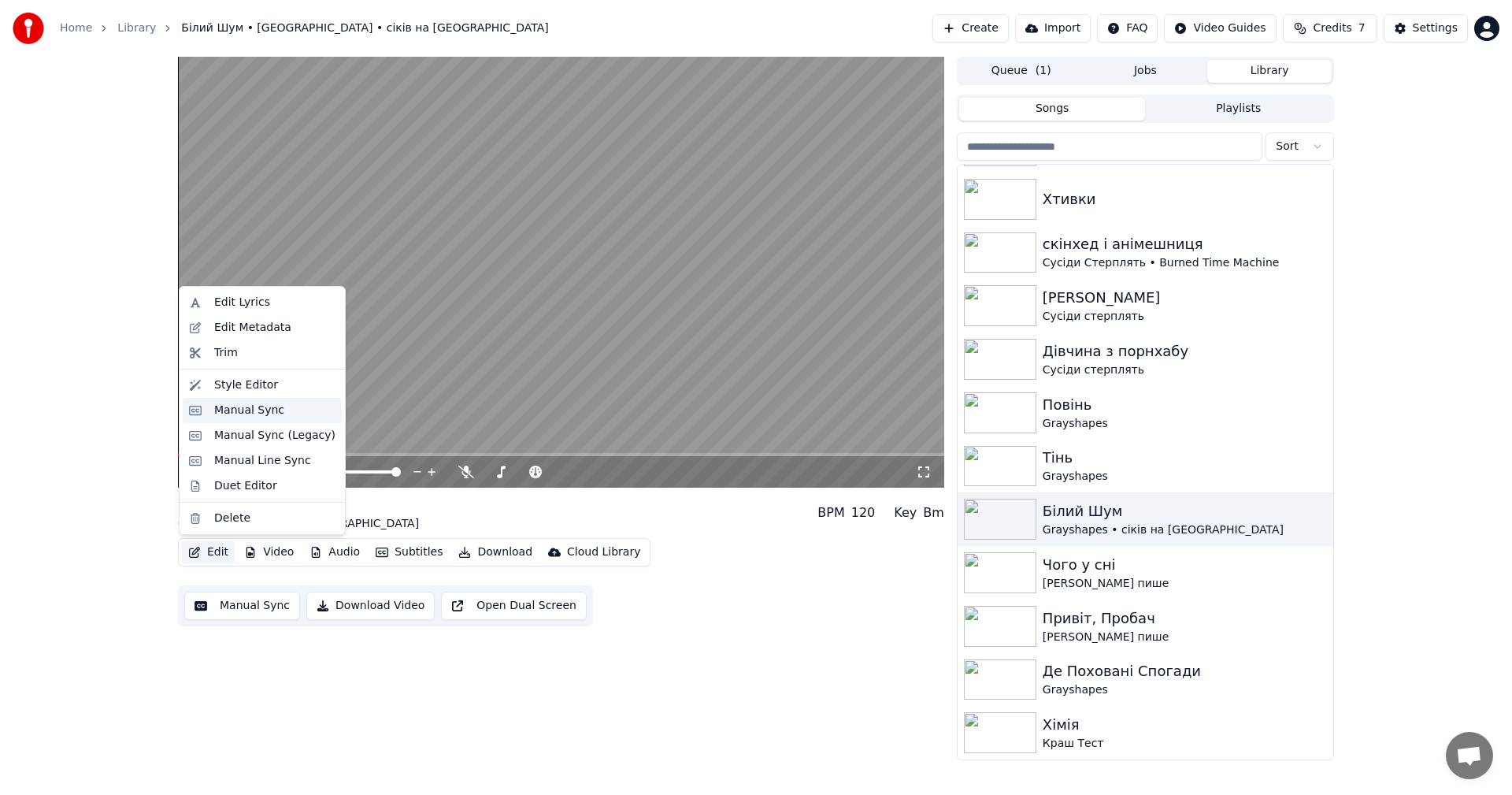
click at [254, 409] on div "Manual Sync" at bounding box center [248, 410] width 70 height 16
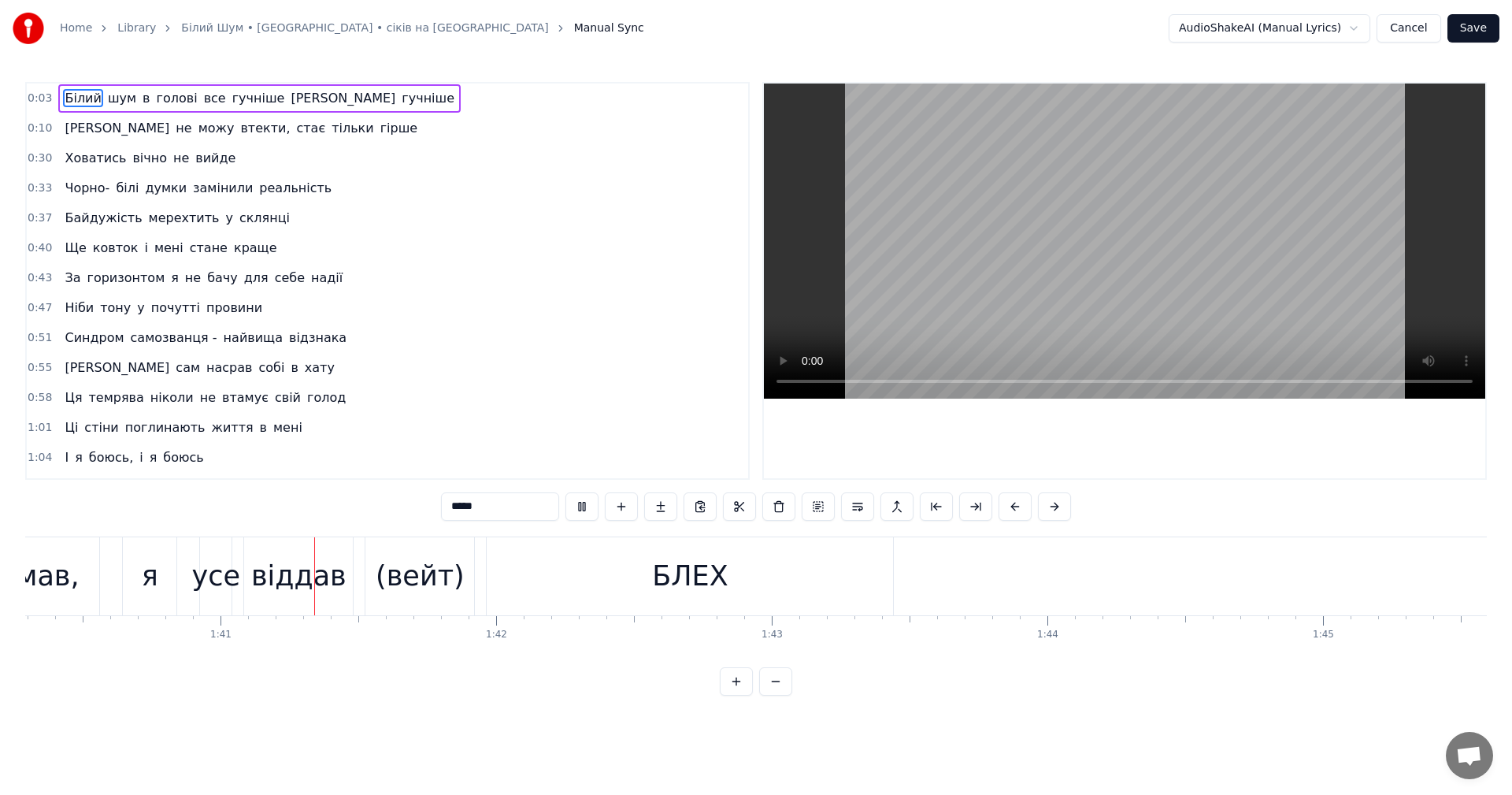
scroll to position [0, 27666]
click at [1048, 286] on video at bounding box center [1124, 241] width 721 height 315
click at [359, 565] on div "(вейт)" at bounding box center [391, 576] width 89 height 42
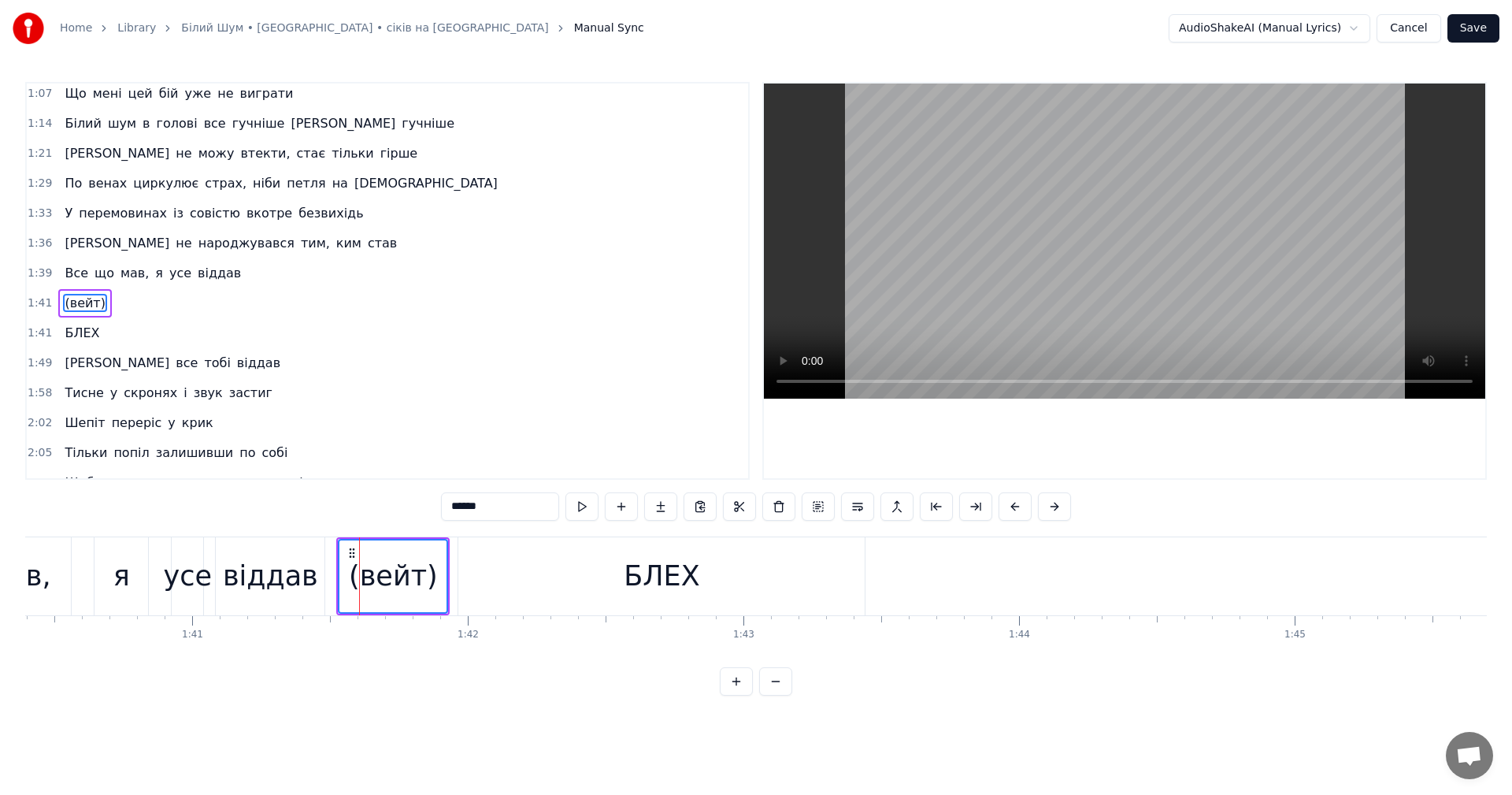
scroll to position [416, 0]
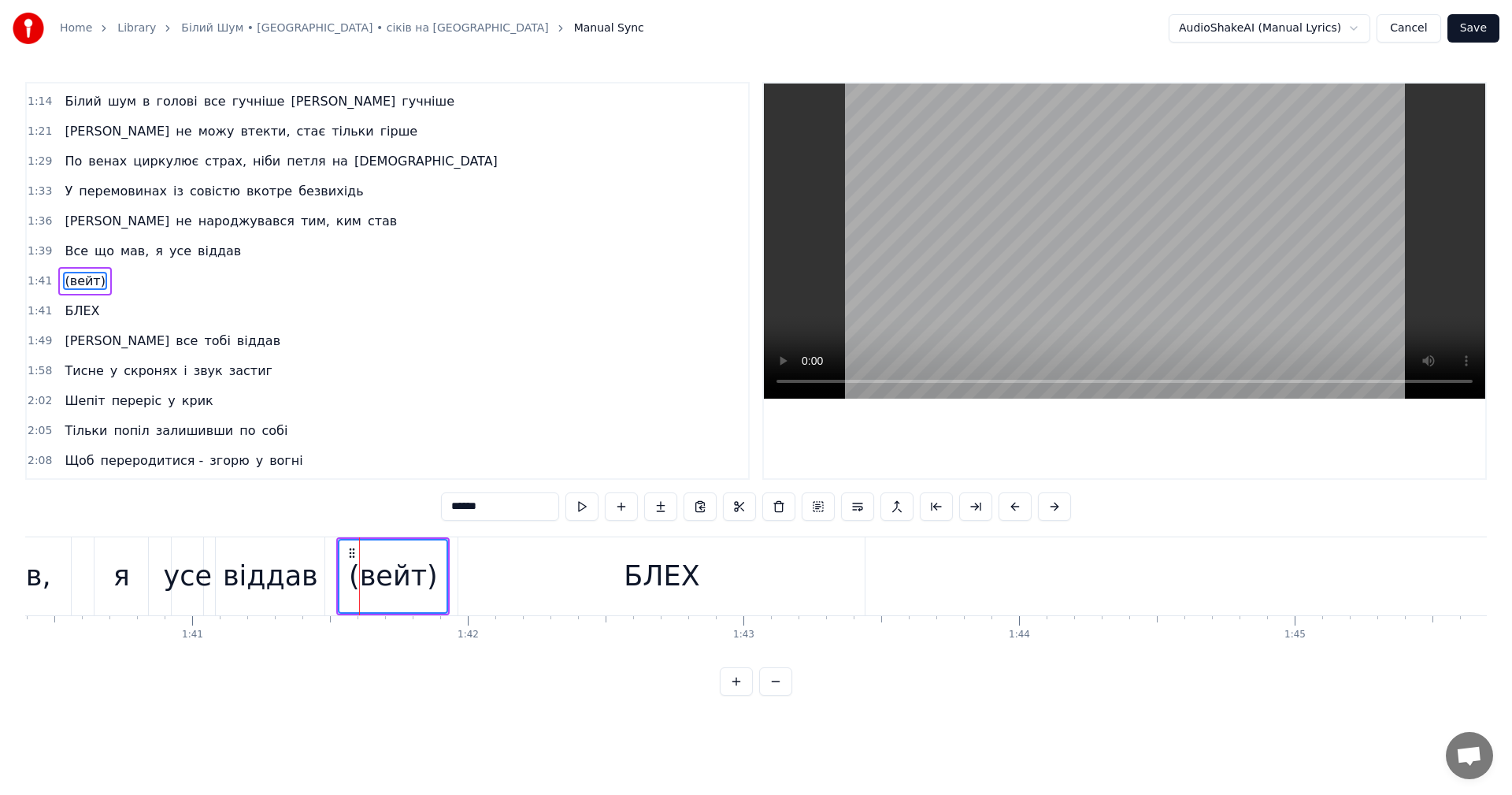
type input "****"
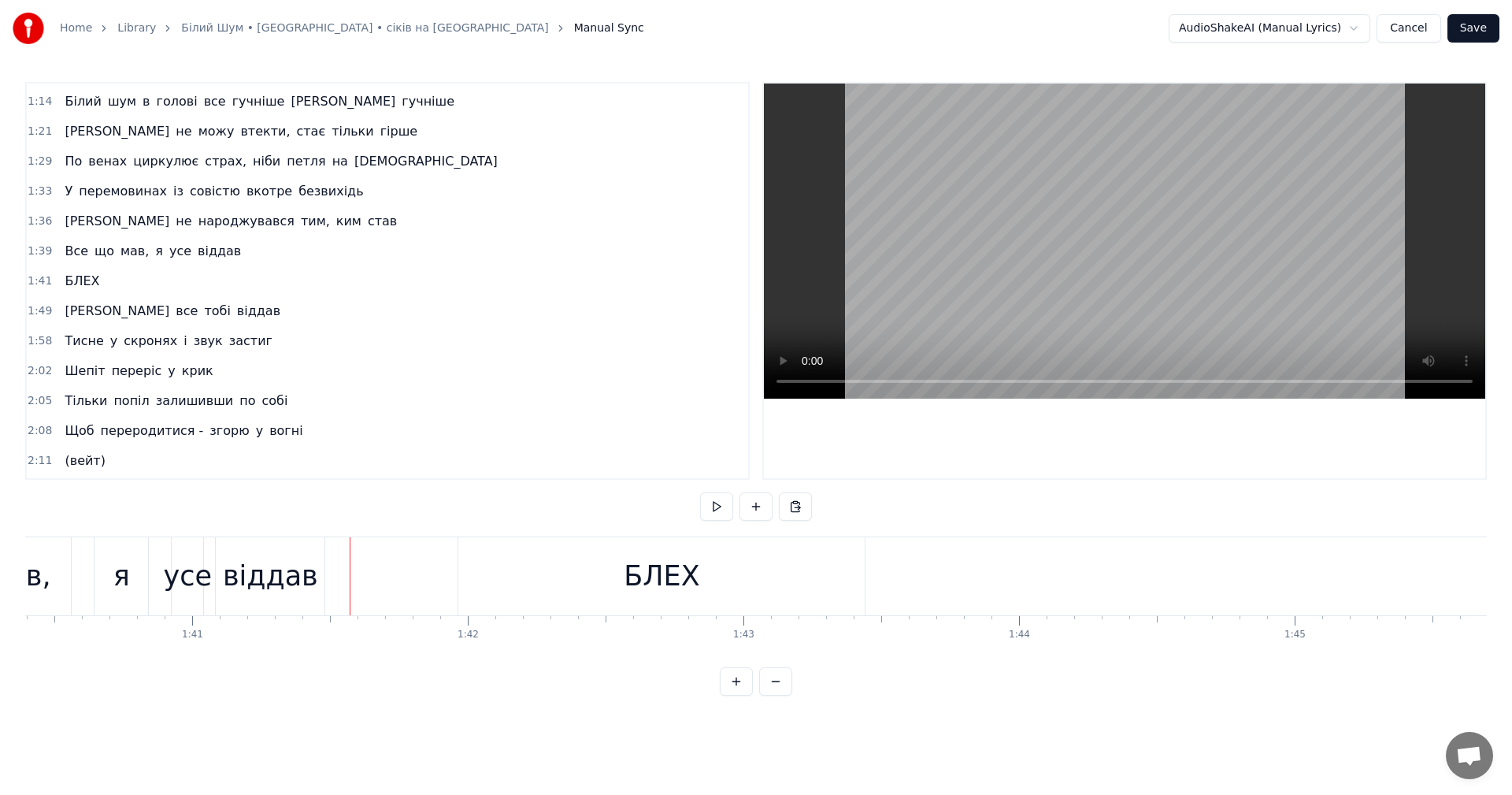
click at [1099, 246] on video at bounding box center [1124, 241] width 721 height 315
click at [1080, 248] on video at bounding box center [1124, 241] width 721 height 315
click at [933, 576] on div "Білий шум в голові все гучніше й гучніше Я не можу втекти, стає тільки гірше Хо…" at bounding box center [1086, 576] width 57454 height 79
click at [719, 582] on div "БЛЕХ" at bounding box center [661, 576] width 407 height 78
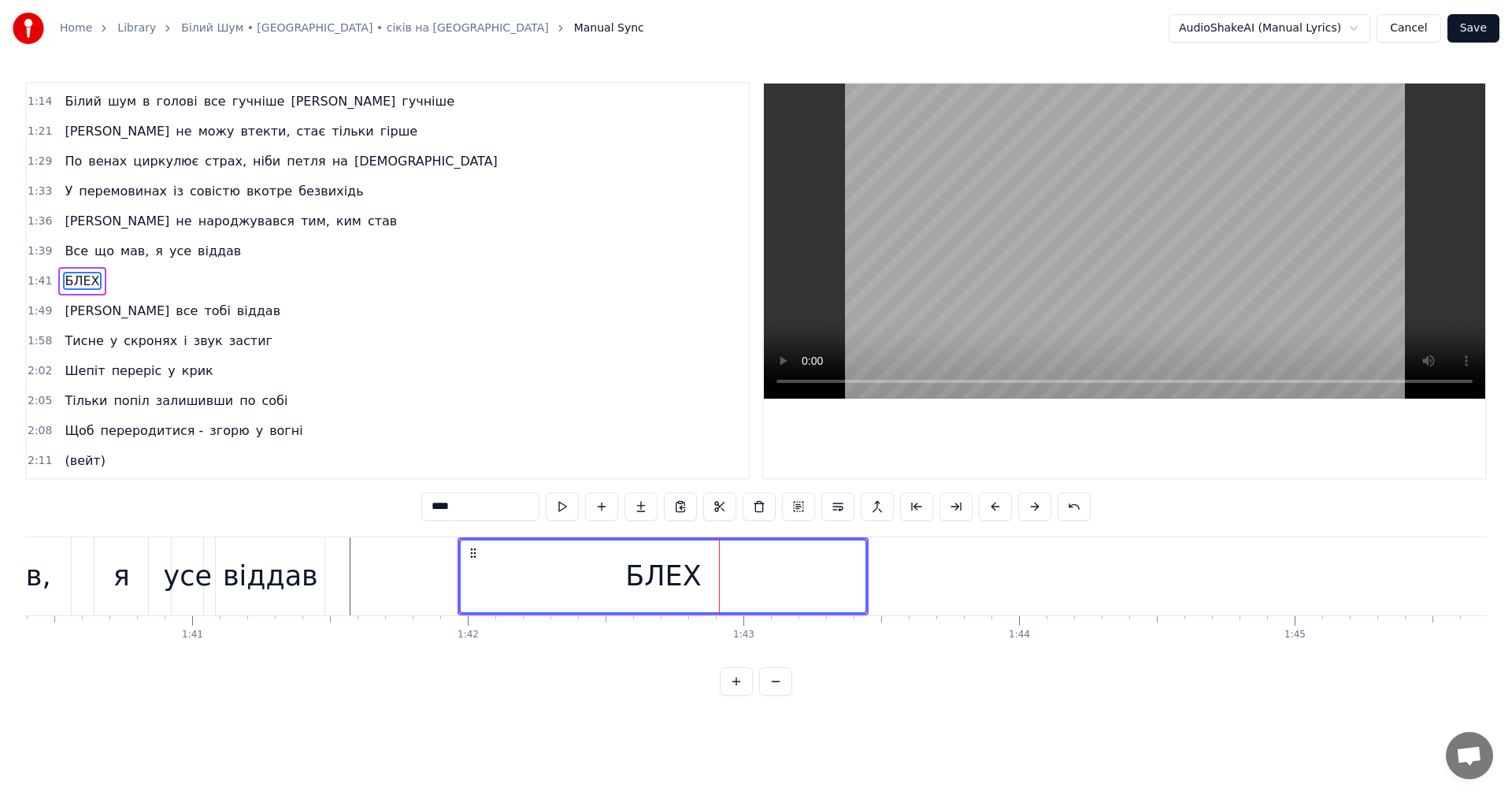
drag, startPoint x: 719, startPoint y: 582, endPoint x: 806, endPoint y: 580, distance: 87.0
click at [806, 580] on div "Білий шум в голові все гучніше й гучніше Я не можу втекти, стає тільки гірше Хо…" at bounding box center [1086, 576] width 57454 height 79
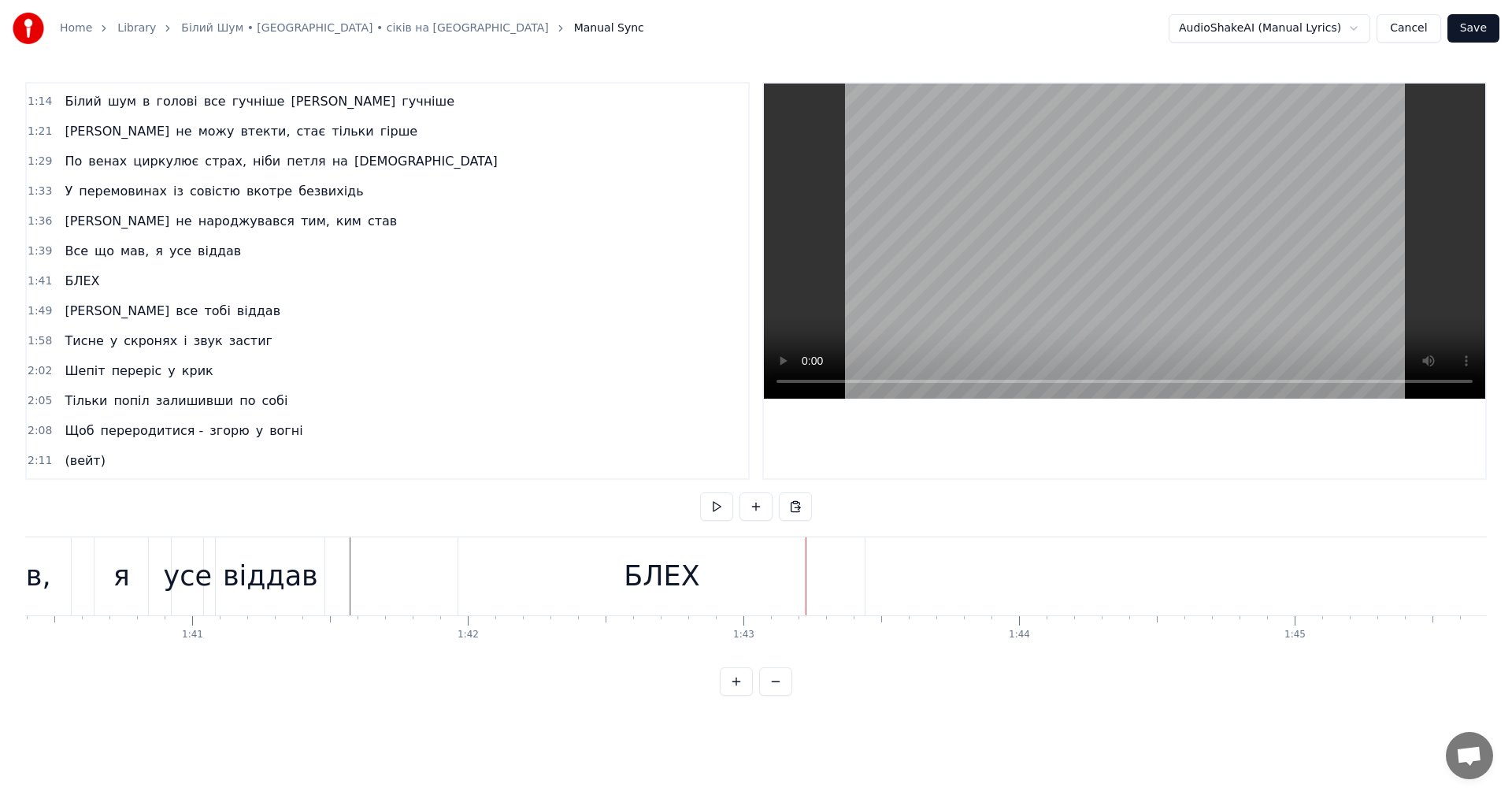
click at [861, 578] on div "БЛЕХ" at bounding box center [661, 576] width 407 height 78
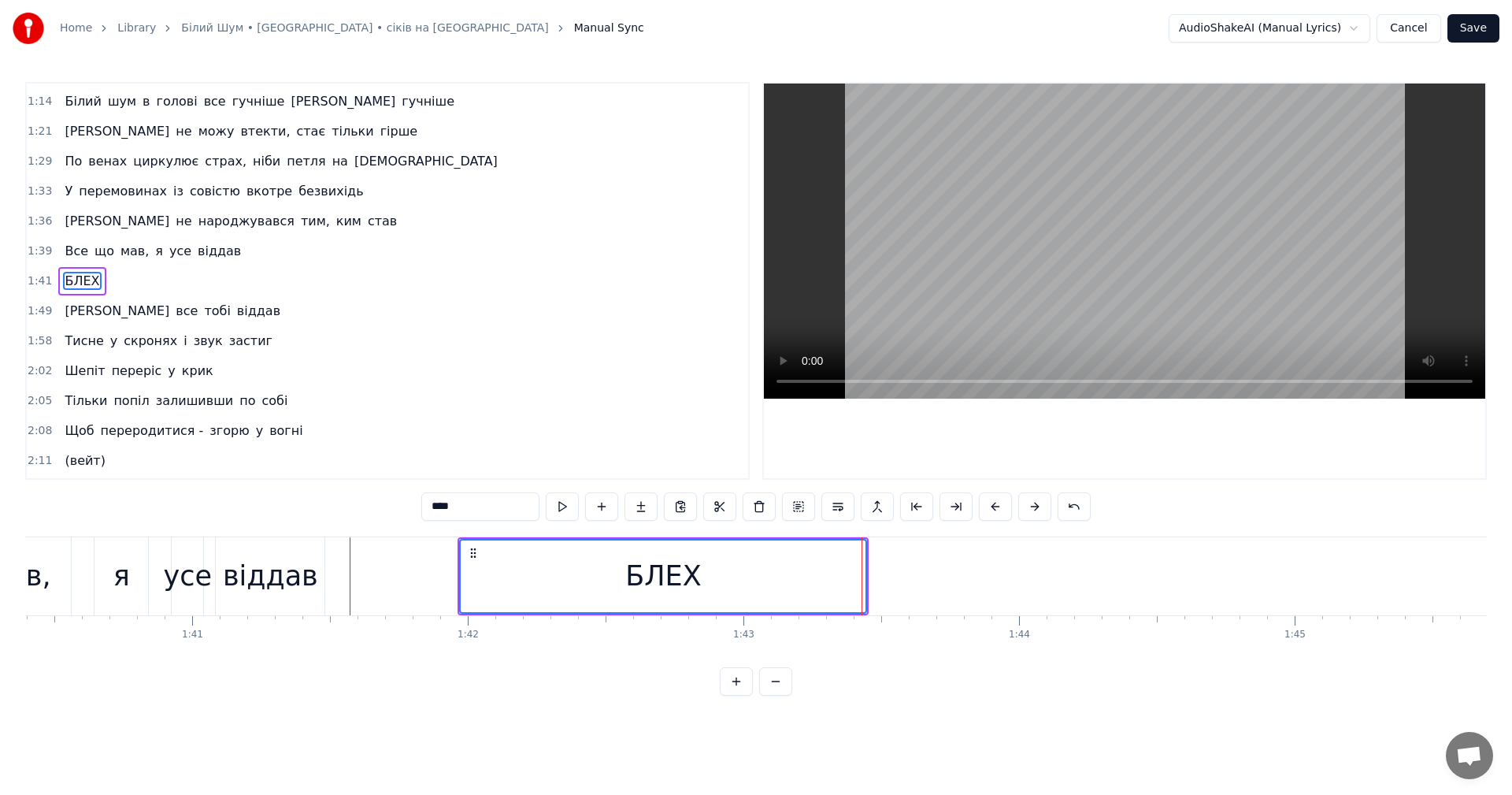
click at [915, 578] on div "Білий шум в голові все гучніше й гучніше Я не можу втекти, стає тільки гірше Хо…" at bounding box center [1086, 576] width 57454 height 79
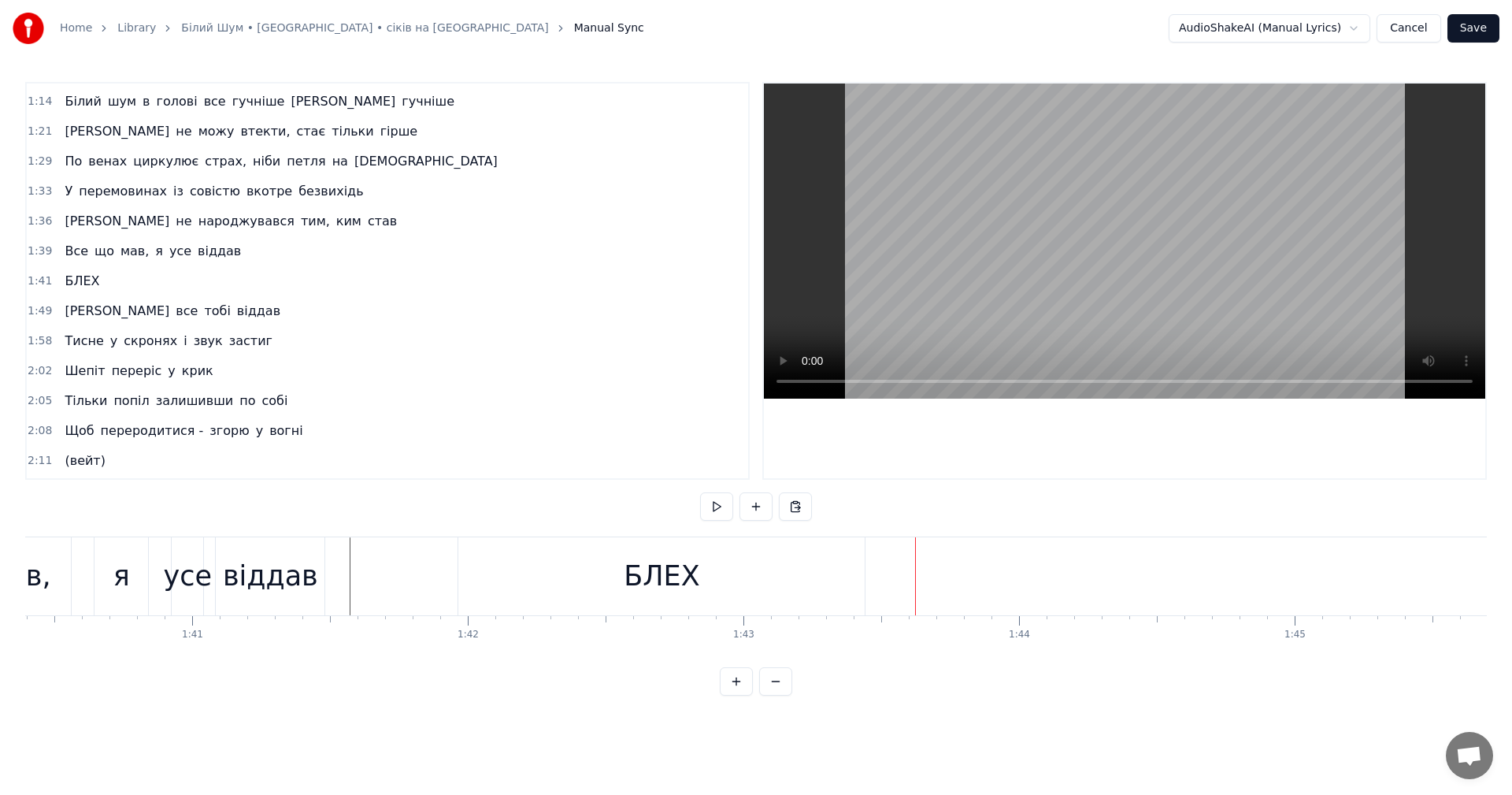
click at [814, 568] on div "БЛЕХ" at bounding box center [661, 576] width 407 height 78
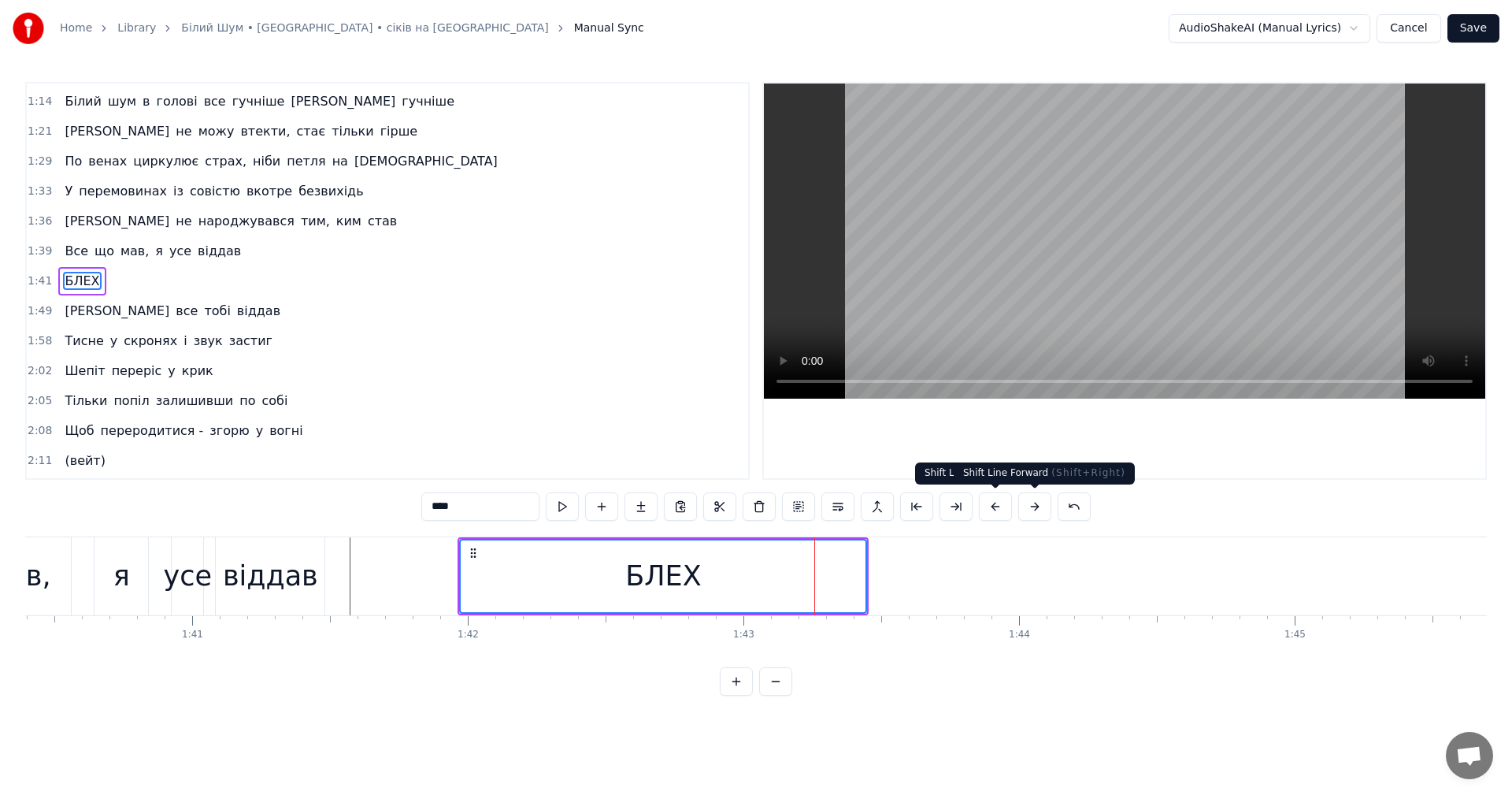
click at [1027, 510] on button at bounding box center [1034, 507] width 33 height 29
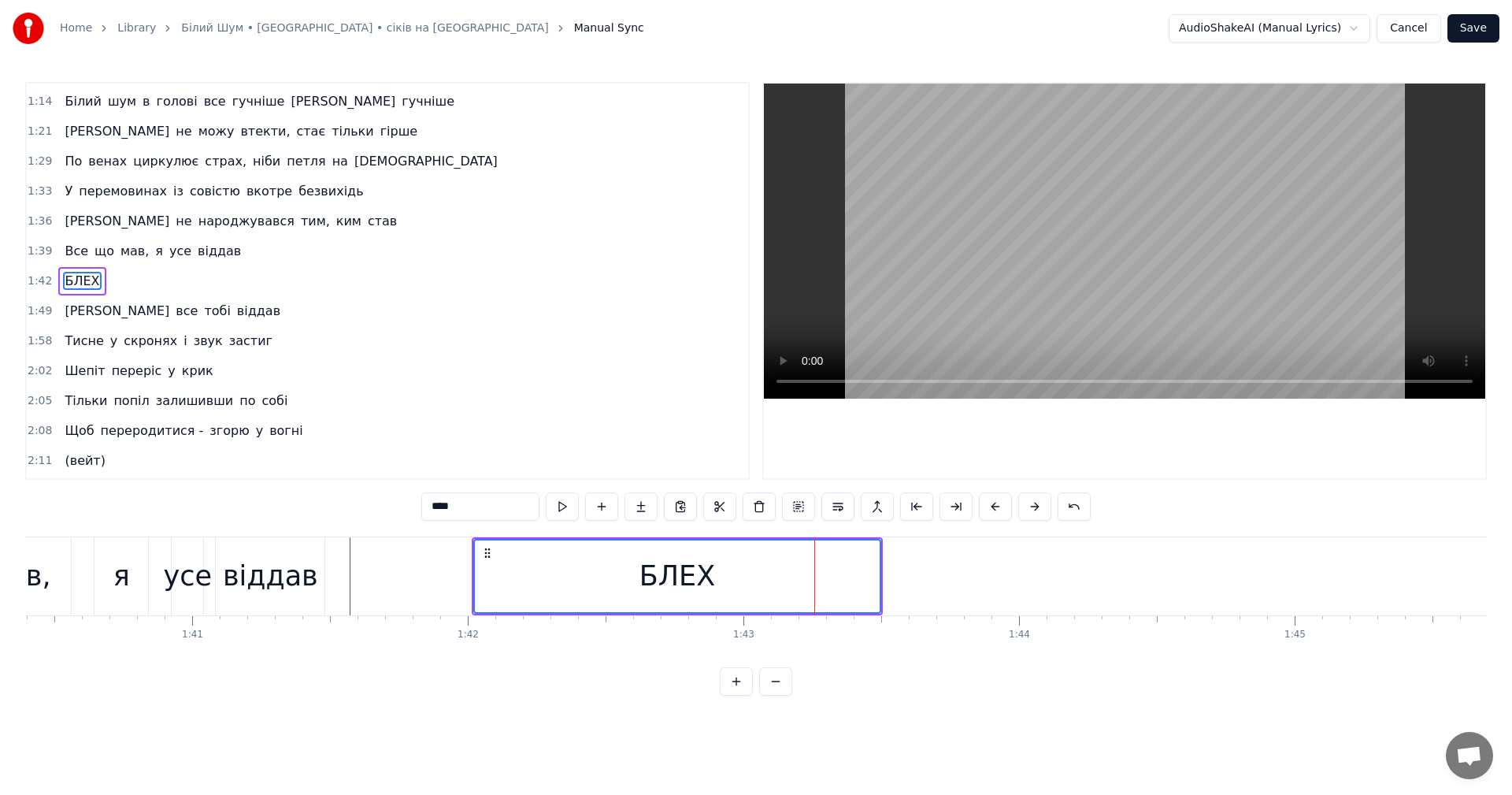
click at [1027, 510] on button at bounding box center [1034, 507] width 33 height 29
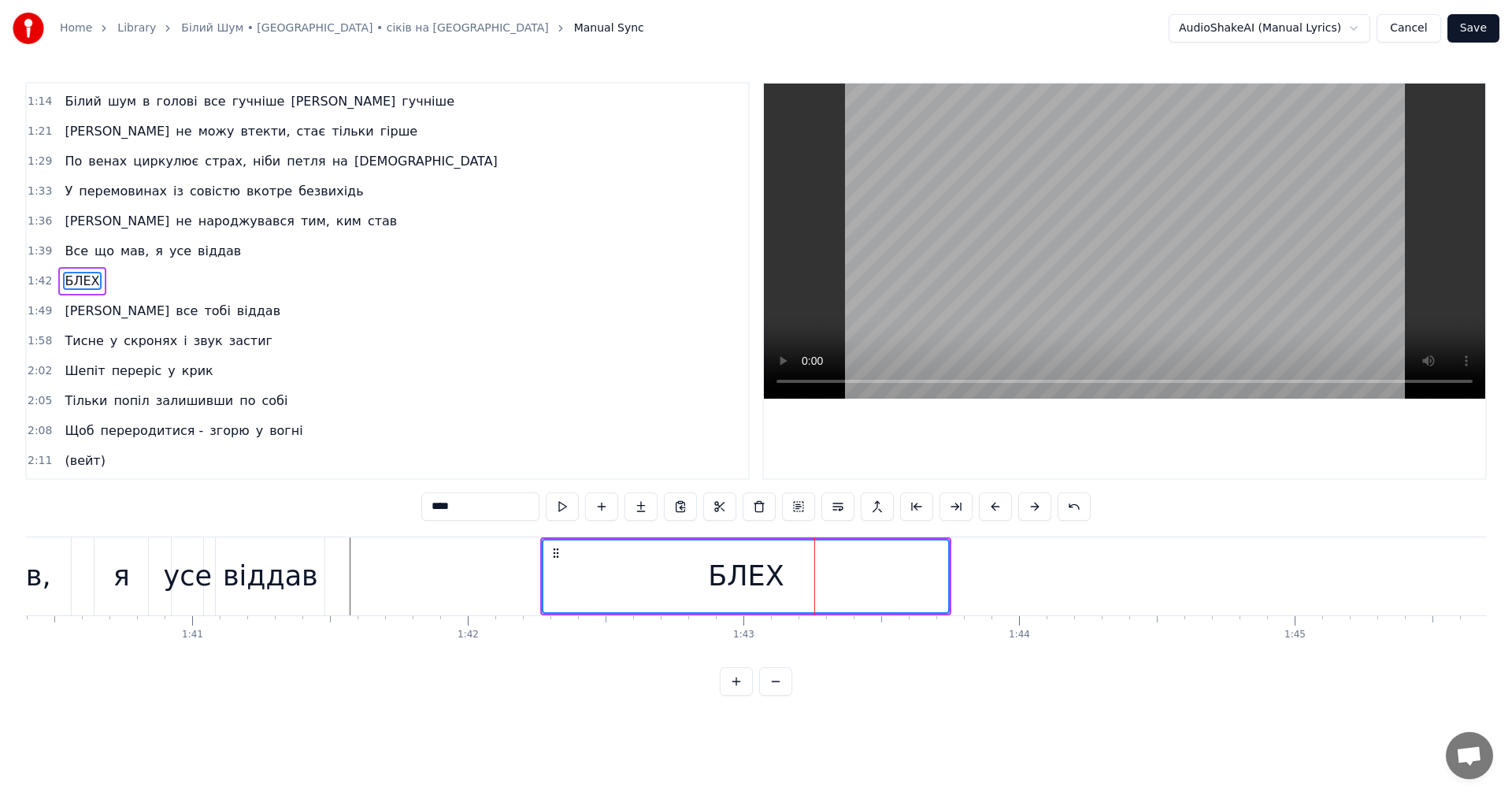
click at [1027, 510] on button at bounding box center [1034, 507] width 33 height 29
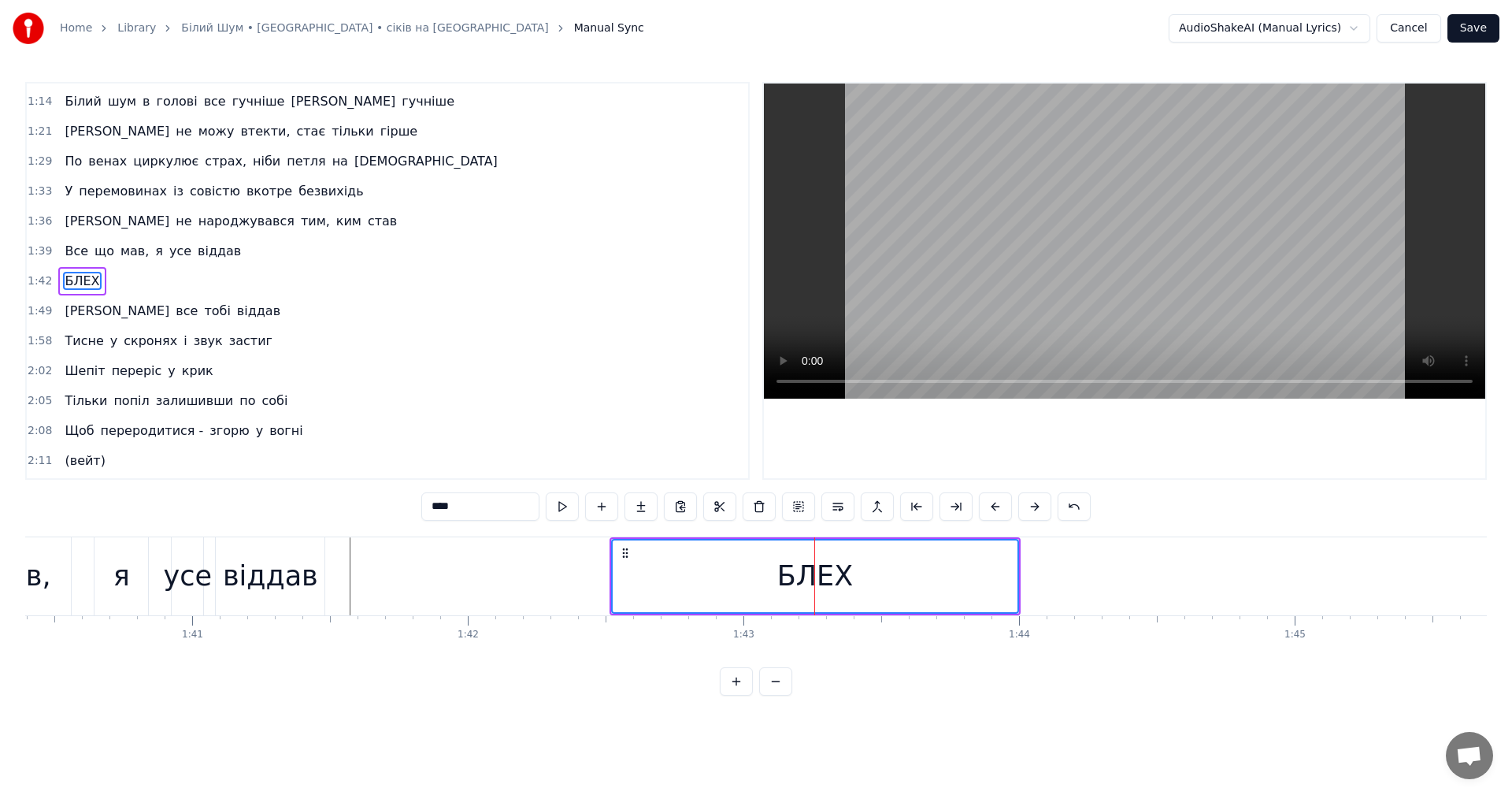
click at [1027, 510] on button at bounding box center [1034, 507] width 33 height 29
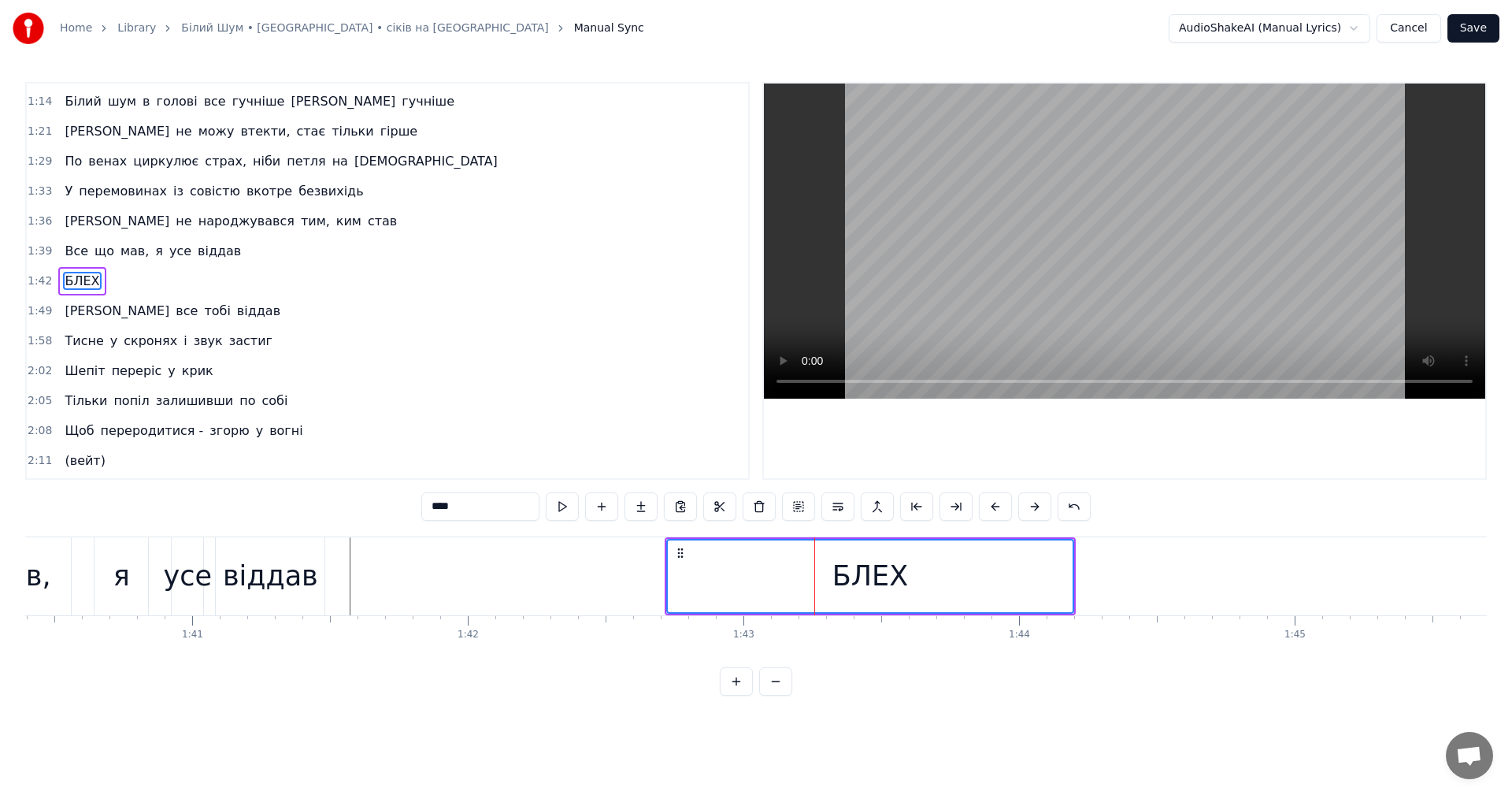
click at [1027, 510] on button at bounding box center [1034, 507] width 33 height 29
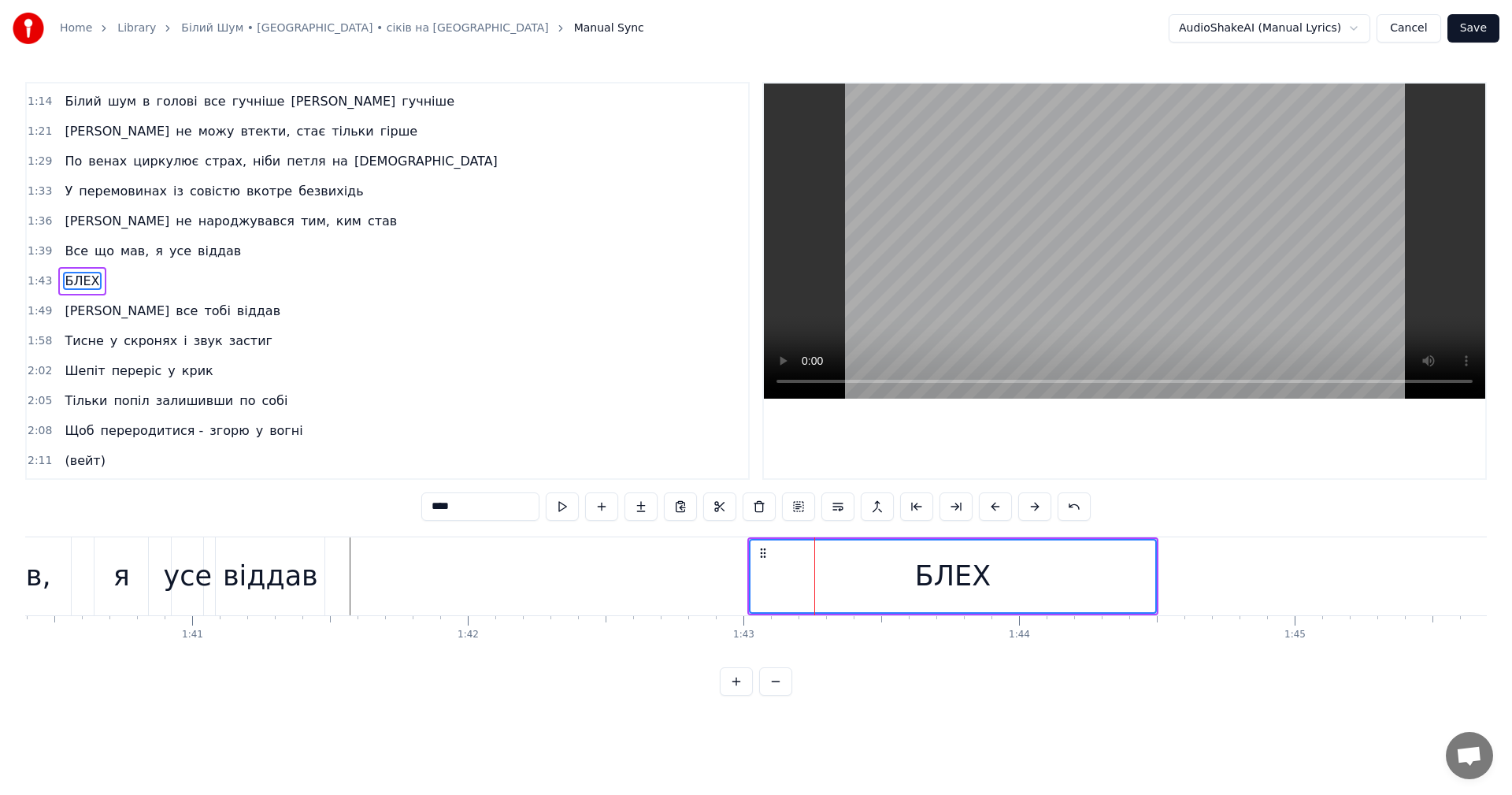
click at [1027, 510] on button at bounding box center [1034, 507] width 33 height 29
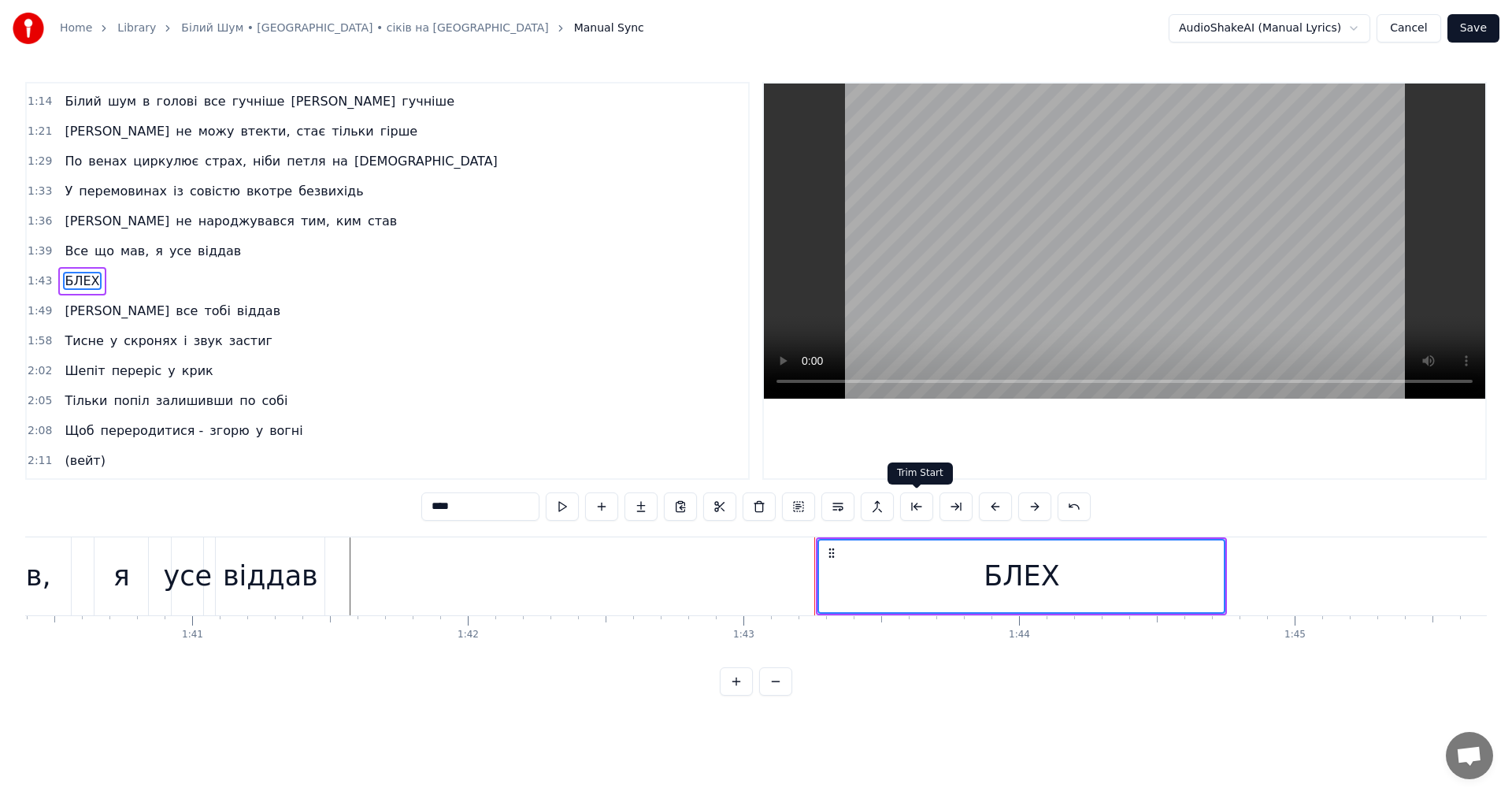
click at [920, 513] on button at bounding box center [916, 507] width 33 height 29
click at [899, 509] on button at bounding box center [897, 507] width 33 height 29
click at [1019, 566] on div "БЛЕХ" at bounding box center [1021, 576] width 76 height 42
click at [978, 512] on button at bounding box center [975, 507] width 33 height 29
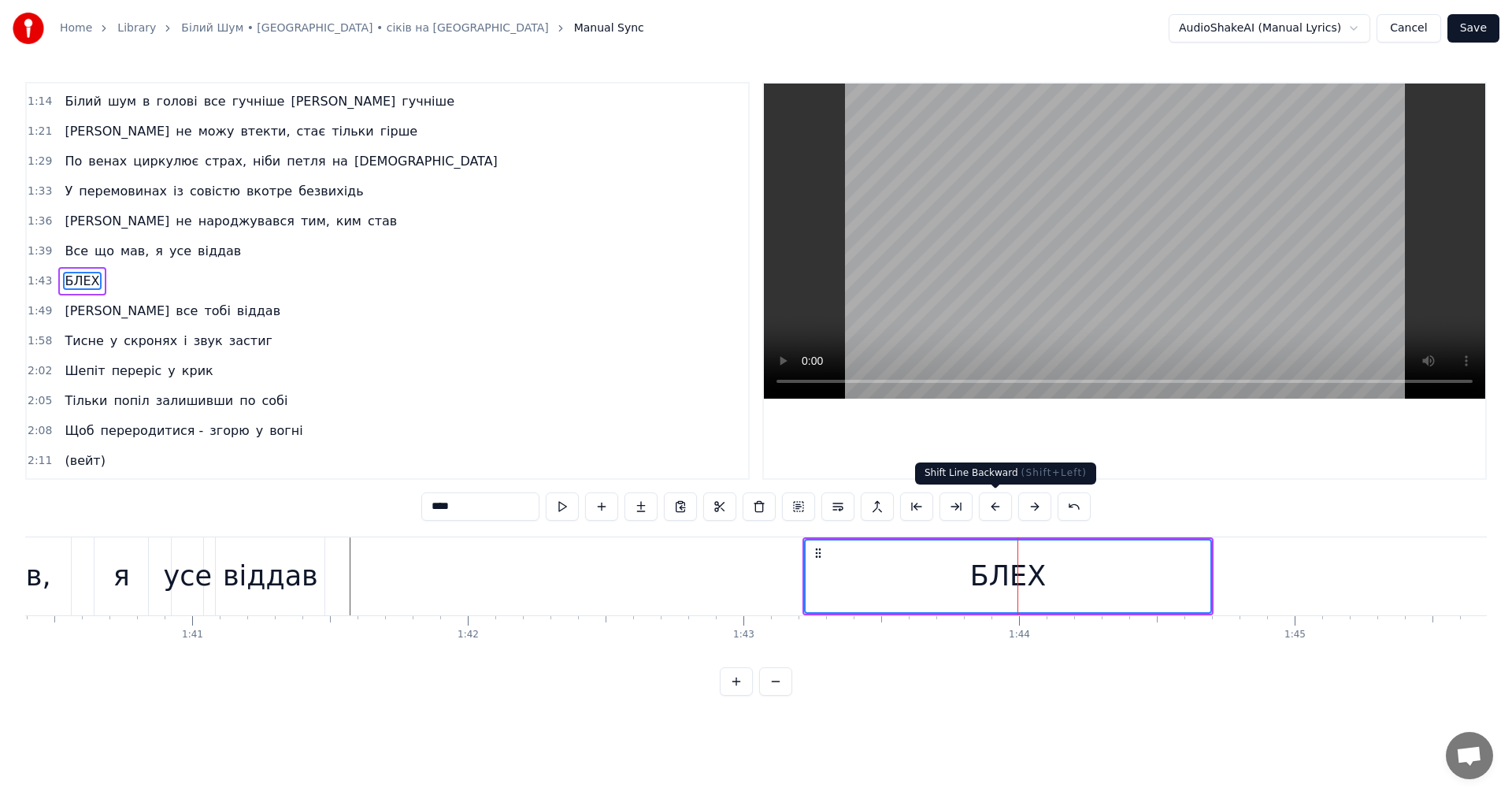
click at [1001, 507] on button at bounding box center [995, 507] width 33 height 29
click at [990, 504] on button at bounding box center [995, 507] width 33 height 29
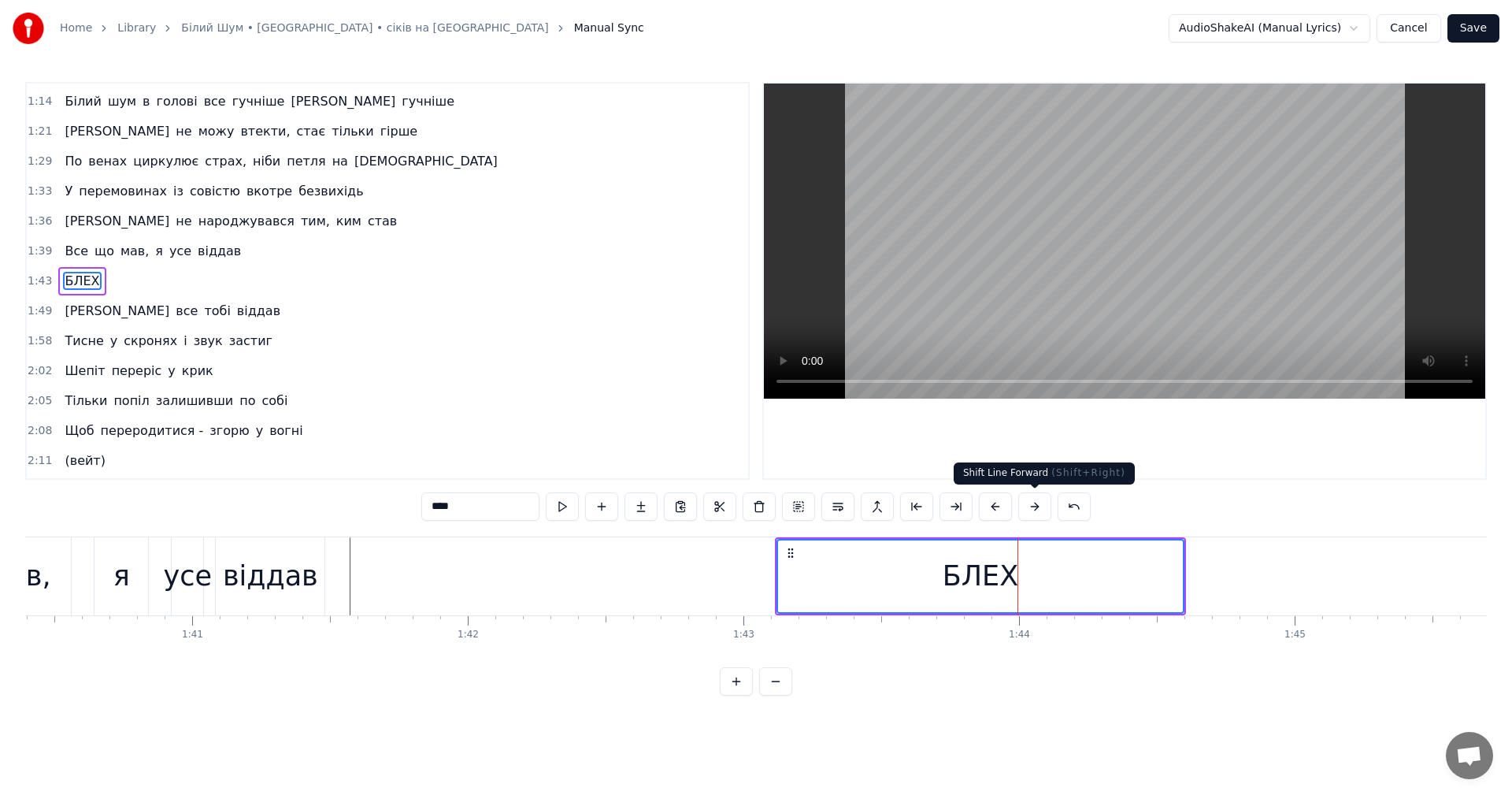
click at [1027, 509] on button at bounding box center [1034, 507] width 33 height 29
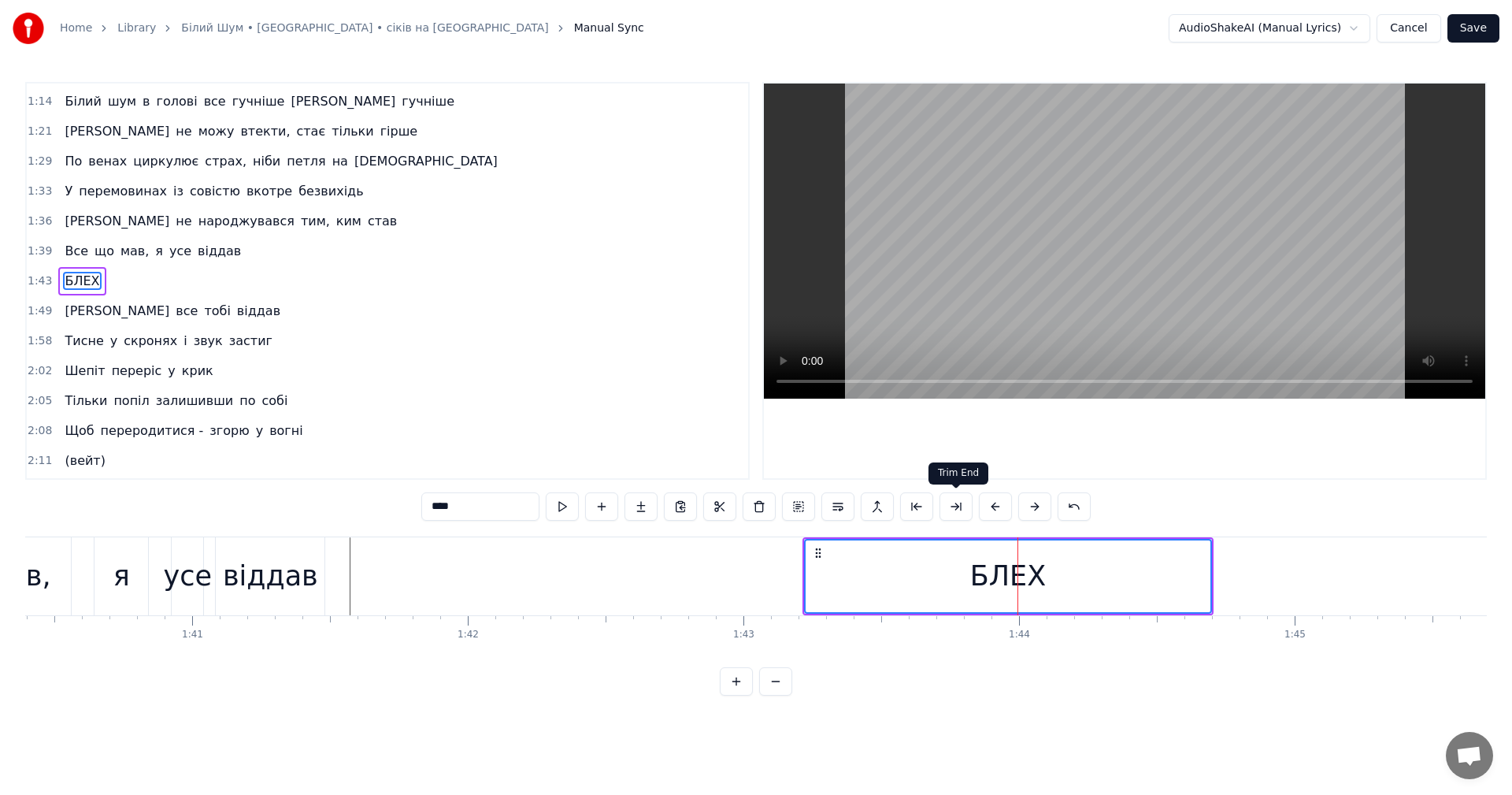
click at [956, 506] on button at bounding box center [956, 507] width 33 height 29
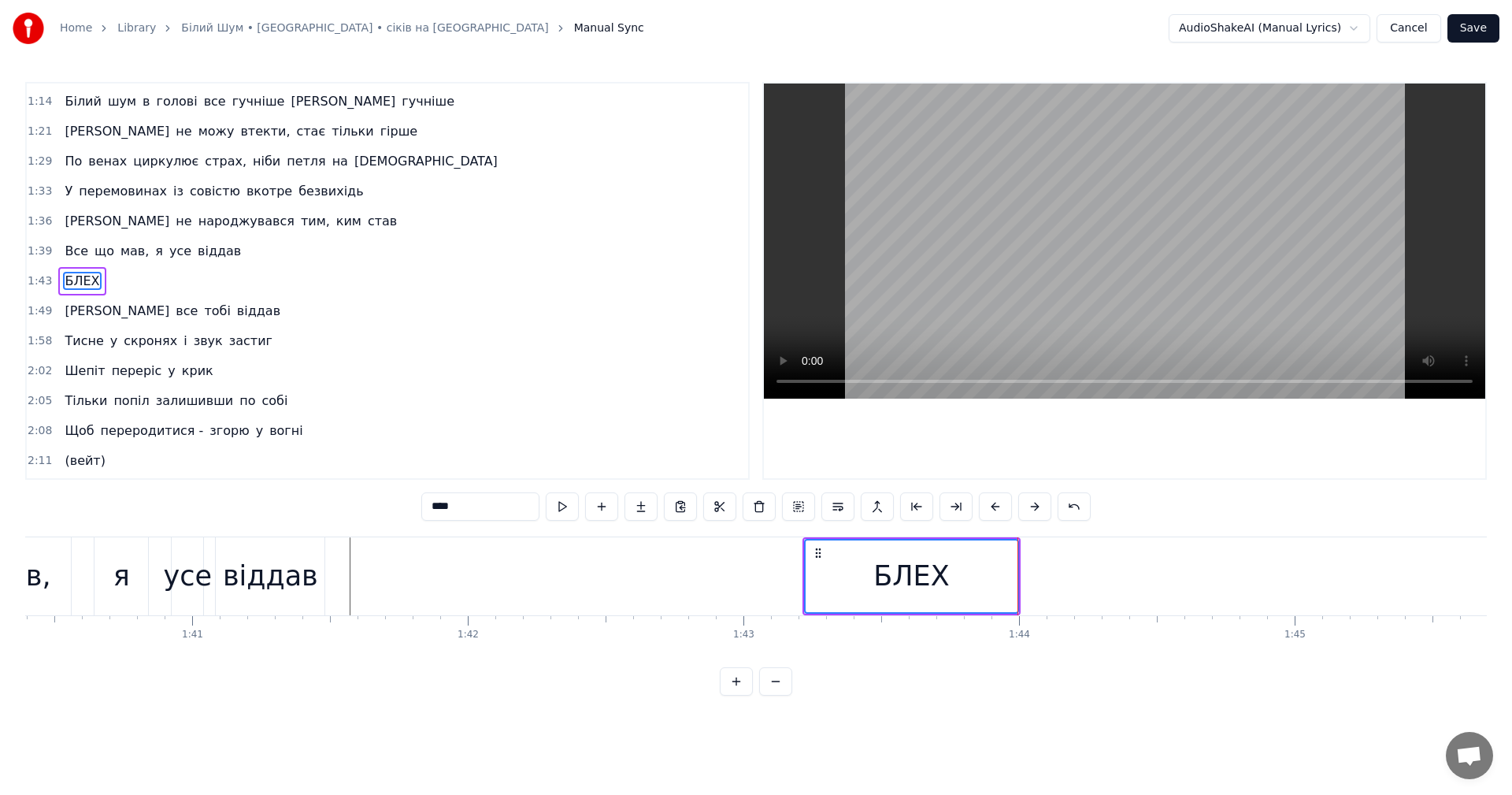
drag, startPoint x: 902, startPoint y: 570, endPoint x: 936, endPoint y: 565, distance: 34.4
click at [940, 566] on div "БЛЕХ" at bounding box center [911, 576] width 76 height 42
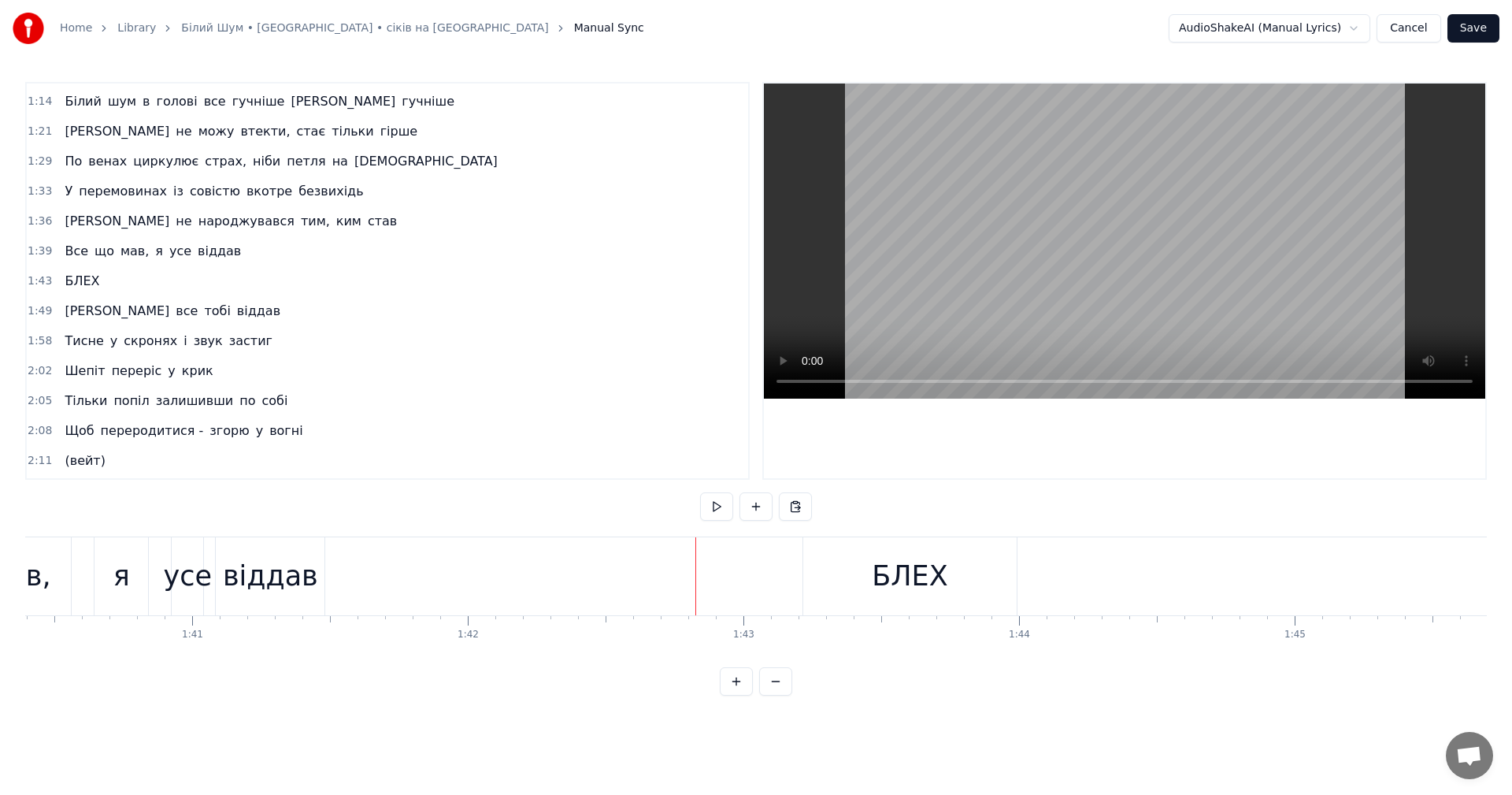
click at [1076, 285] on video at bounding box center [1124, 241] width 721 height 315
click at [897, 563] on div "БЛЕХ" at bounding box center [909, 576] width 76 height 42
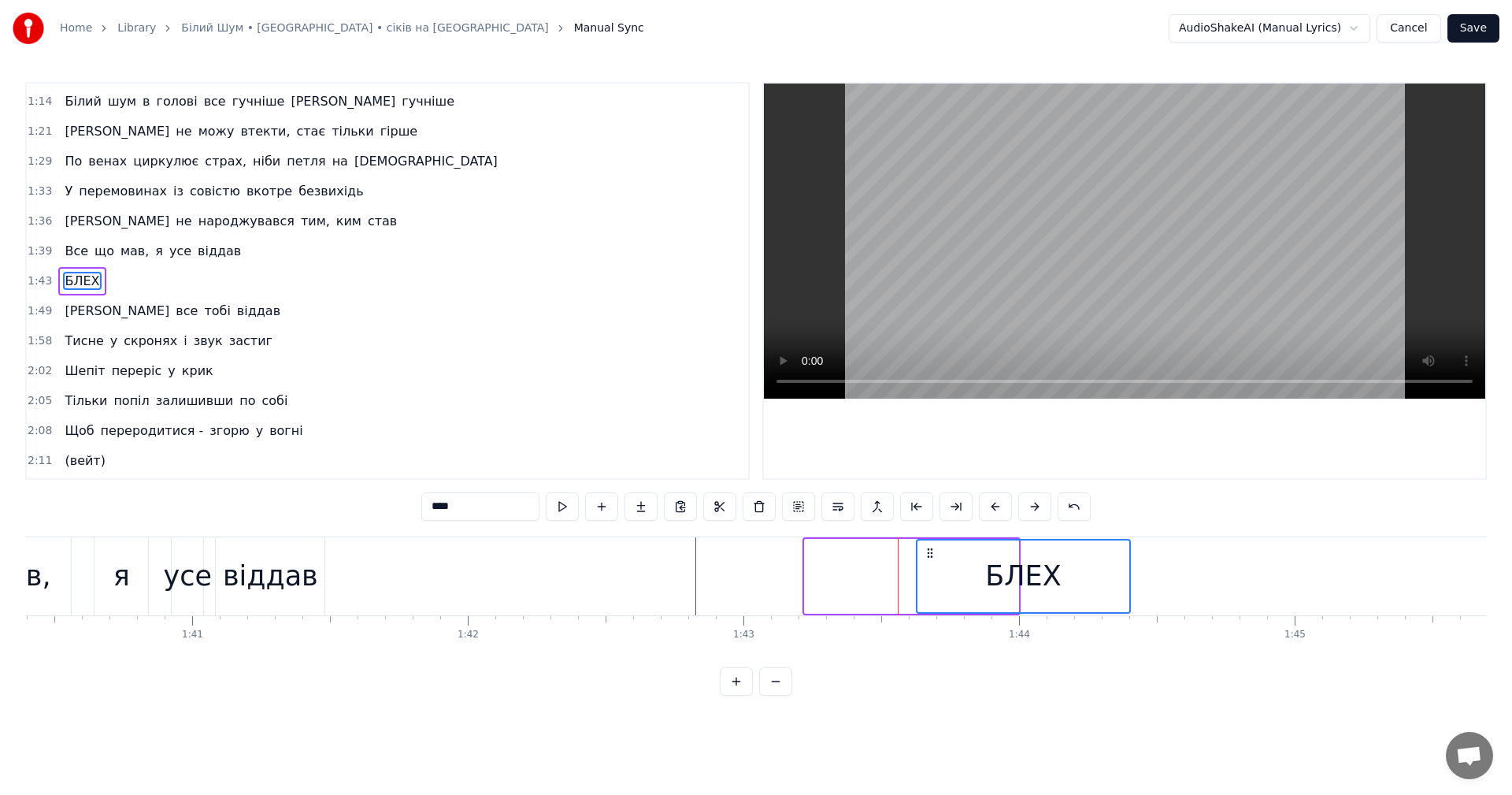
drag, startPoint x: 819, startPoint y: 550, endPoint x: 934, endPoint y: 553, distance: 115.0
click at [934, 553] on icon at bounding box center [929, 552] width 13 height 13
click at [619, 571] on div at bounding box center [1086, 576] width 57454 height 78
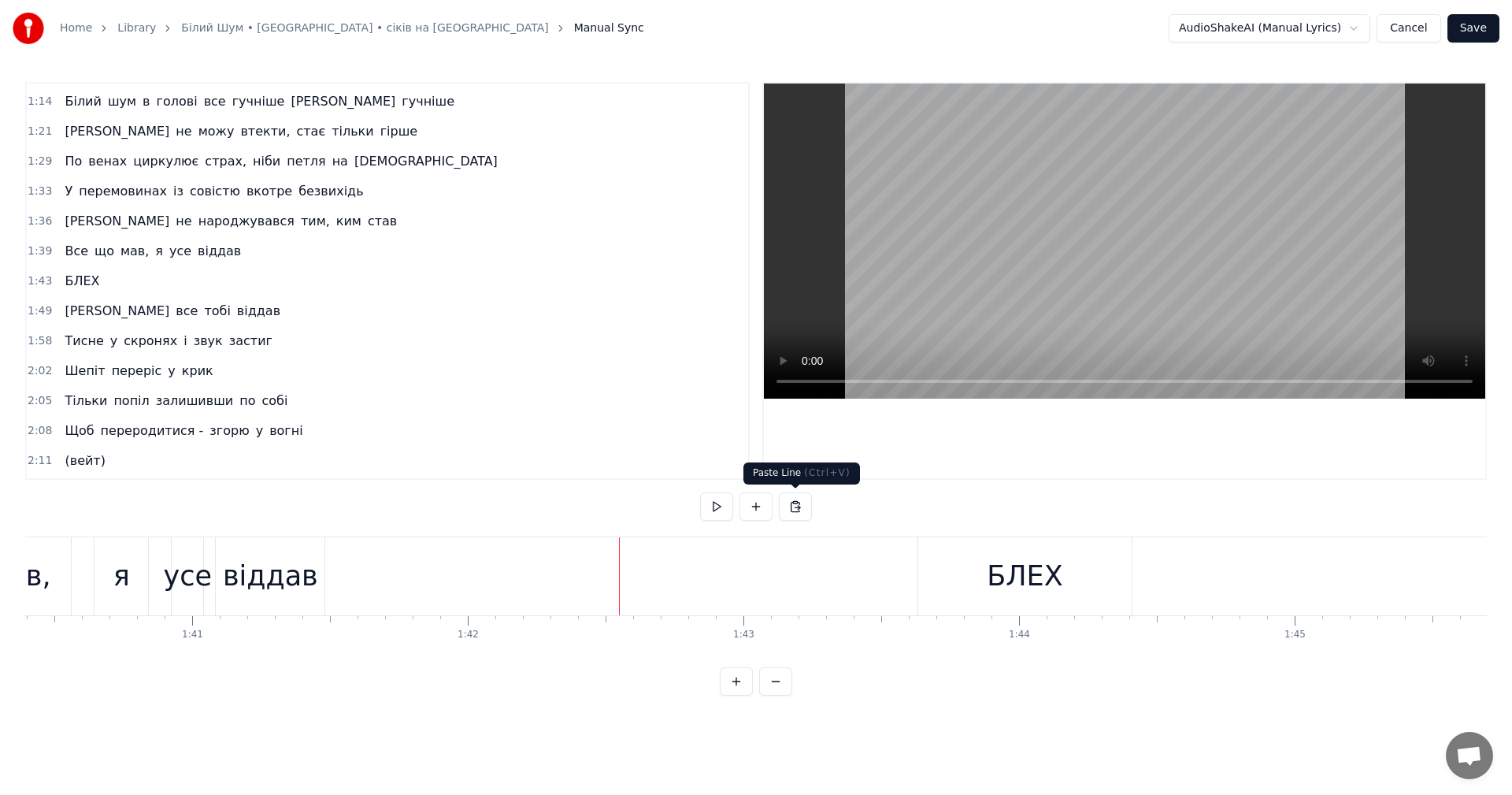
click at [1094, 232] on video at bounding box center [1124, 241] width 721 height 315
drag, startPoint x: 949, startPoint y: 578, endPoint x: 960, endPoint y: 577, distance: 11.0
click at [960, 577] on div "БЛЕХ" at bounding box center [1024, 576] width 213 height 78
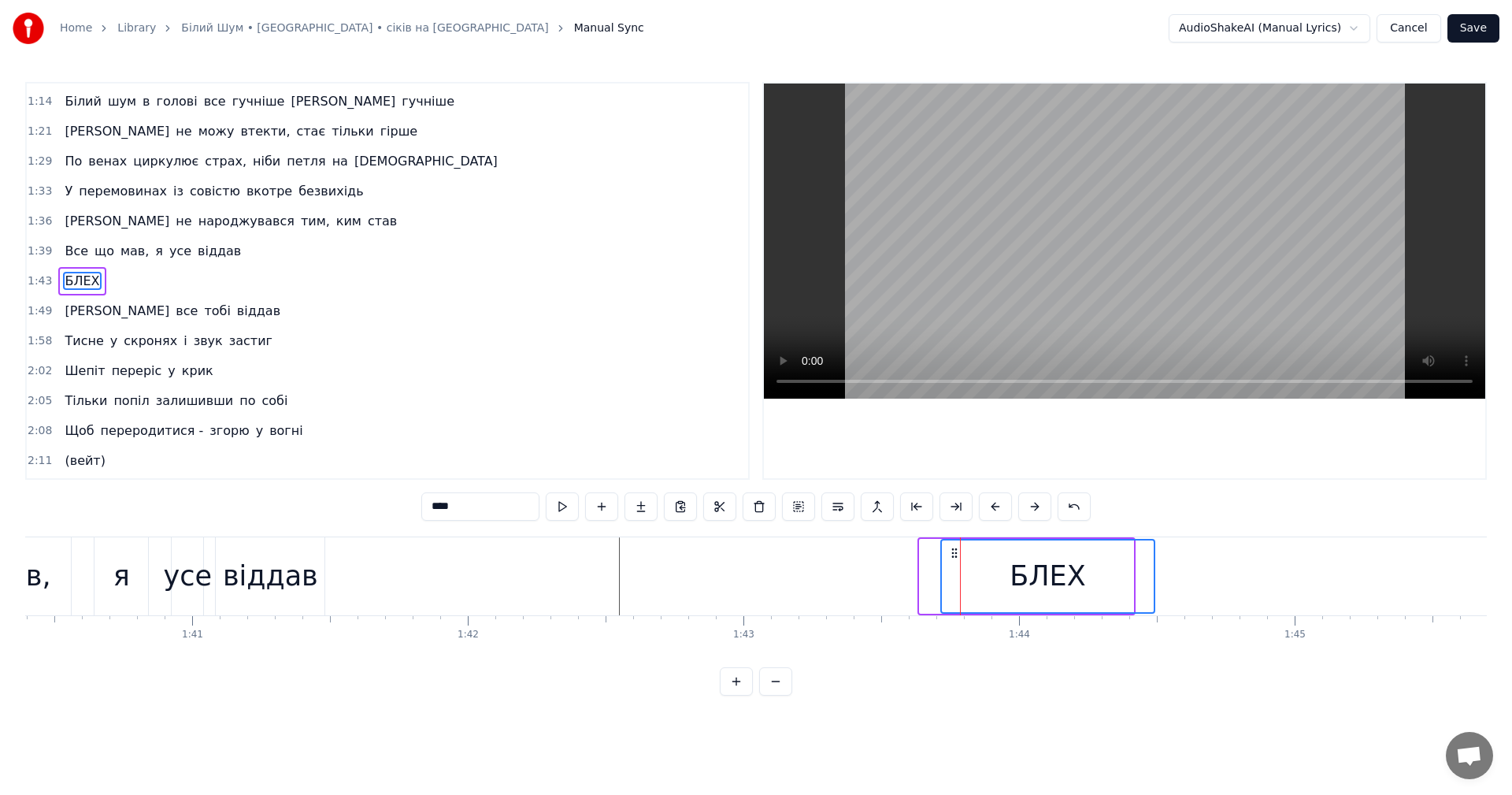
drag, startPoint x: 929, startPoint y: 553, endPoint x: 950, endPoint y: 555, distance: 21.1
click at [950, 555] on icon at bounding box center [954, 552] width 13 height 13
click at [213, 563] on div "Все що мав, я усе віддав" at bounding box center [65, 576] width 527 height 78
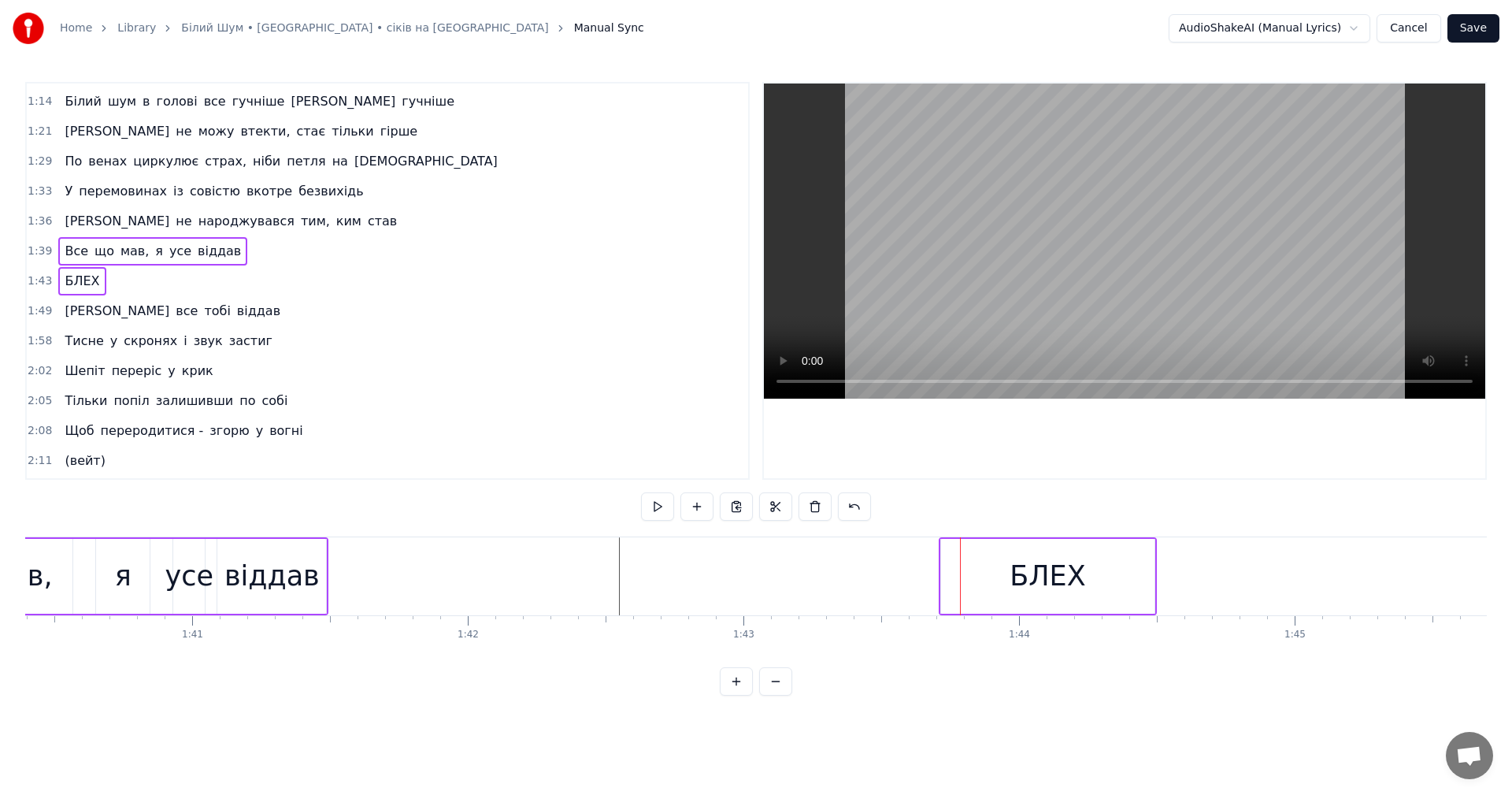
click at [135, 555] on div "я" at bounding box center [123, 576] width 54 height 75
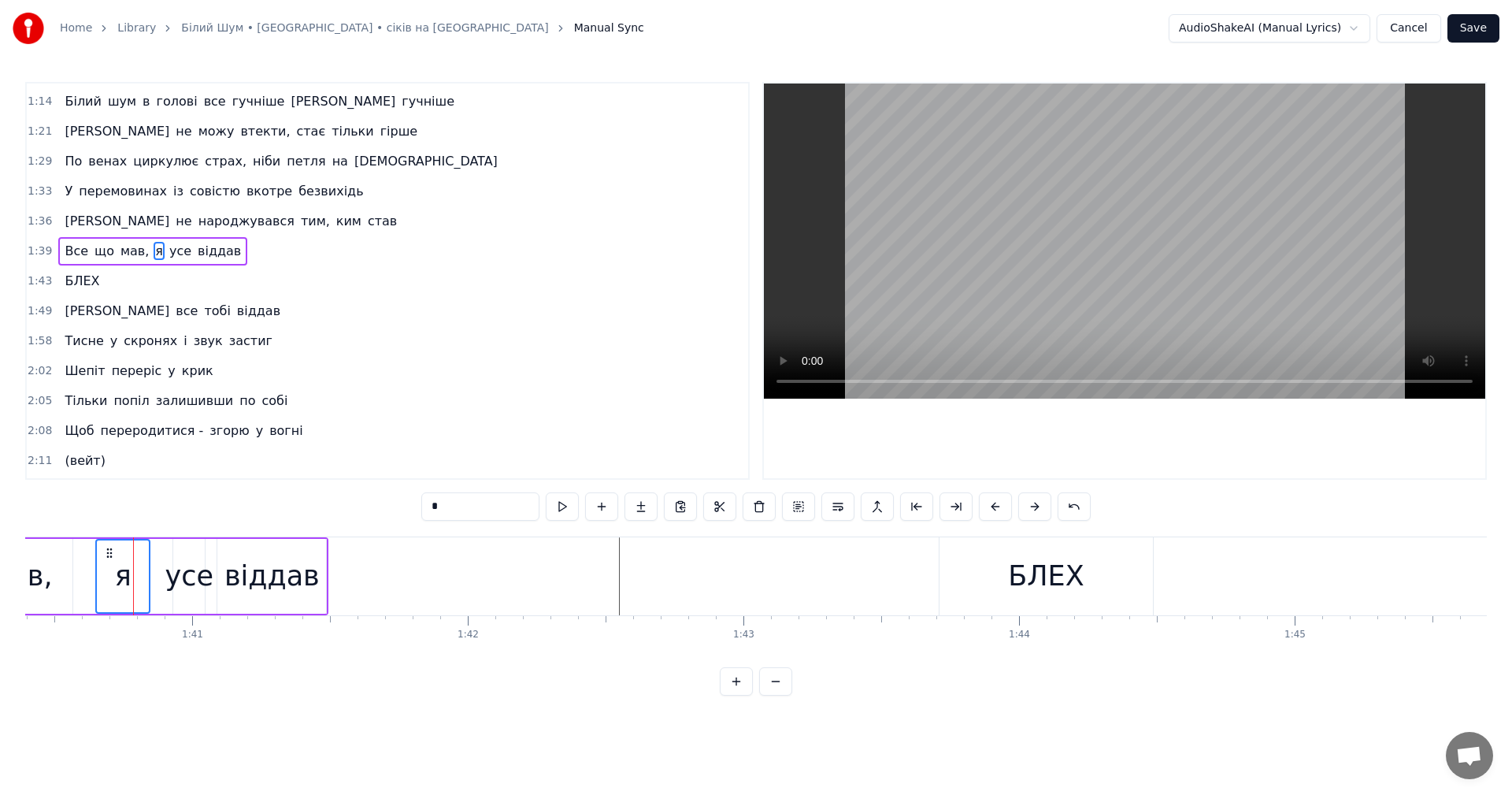
scroll to position [386, 0]
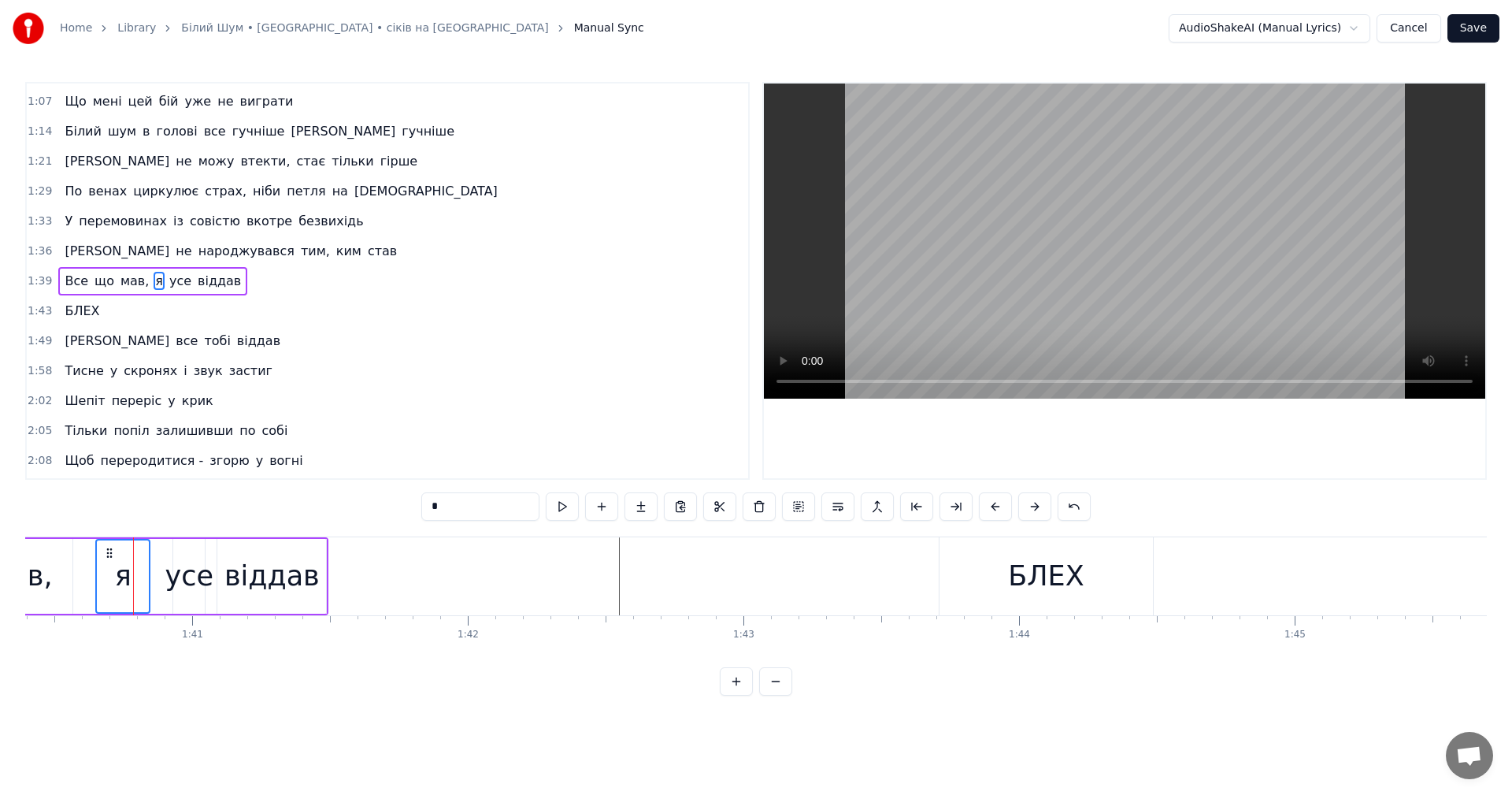
click at [1132, 218] on video at bounding box center [1124, 241] width 721 height 315
click at [1112, 229] on video at bounding box center [1124, 241] width 721 height 315
click at [238, 588] on div "віддав" at bounding box center [272, 576] width 95 height 42
type input "******"
click at [1119, 280] on video at bounding box center [1124, 241] width 721 height 315
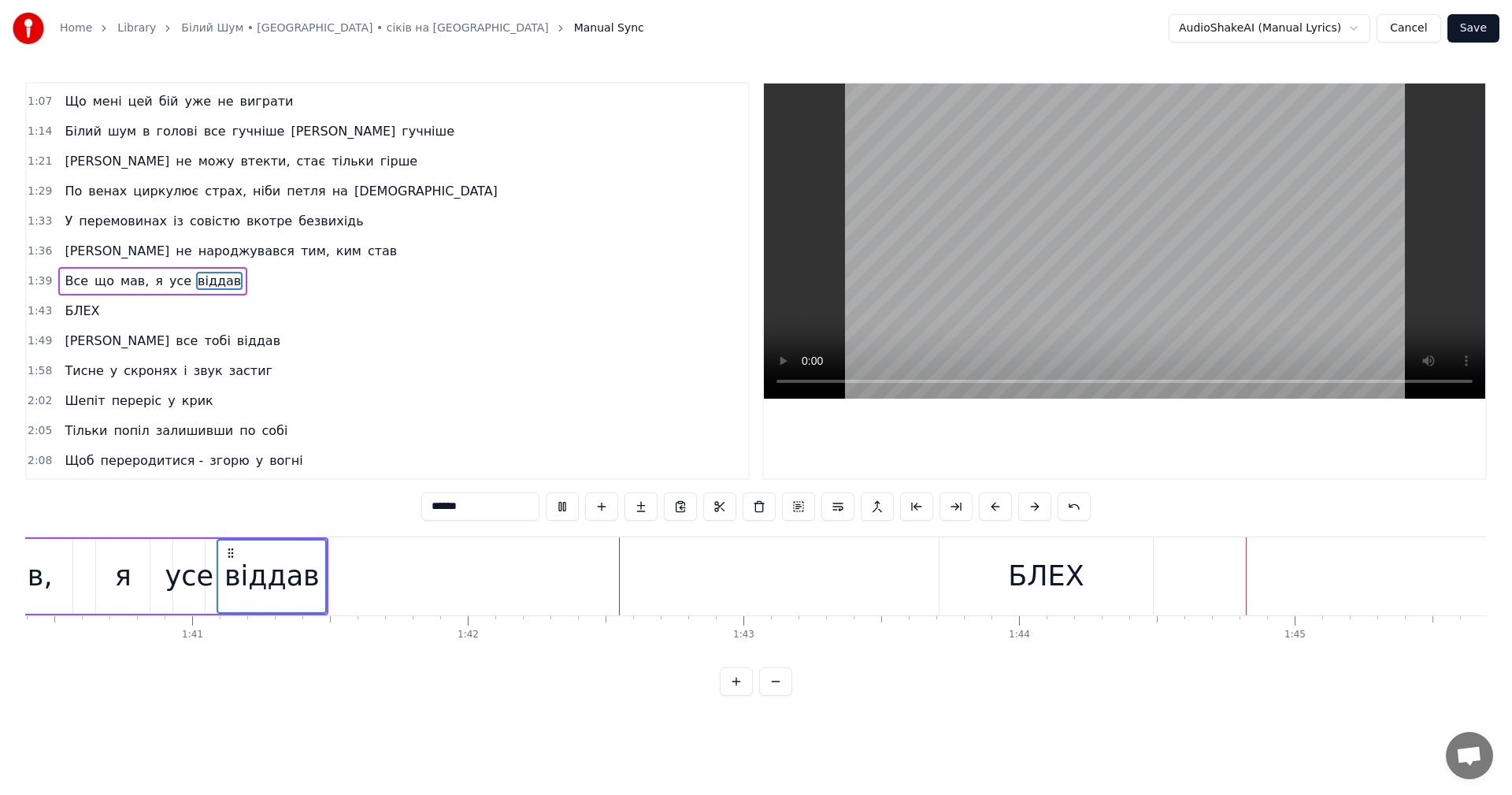
click at [1049, 270] on video at bounding box center [1124, 241] width 721 height 315
click at [1476, 30] on button "Save" at bounding box center [1473, 29] width 52 height 29
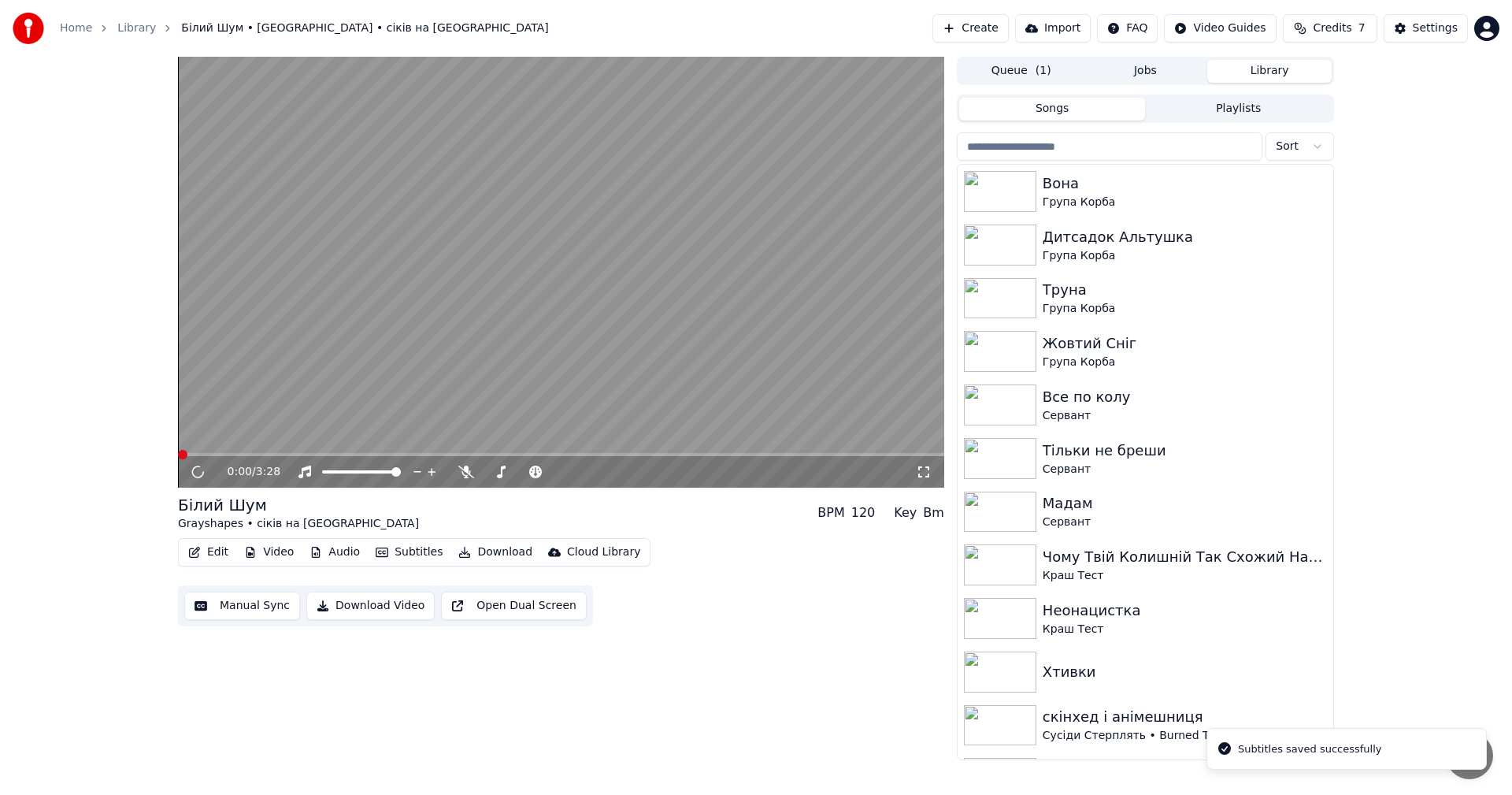
click at [492, 280] on video at bounding box center [561, 272] width 766 height 431
click at [213, 555] on button "Edit" at bounding box center [208, 552] width 53 height 22
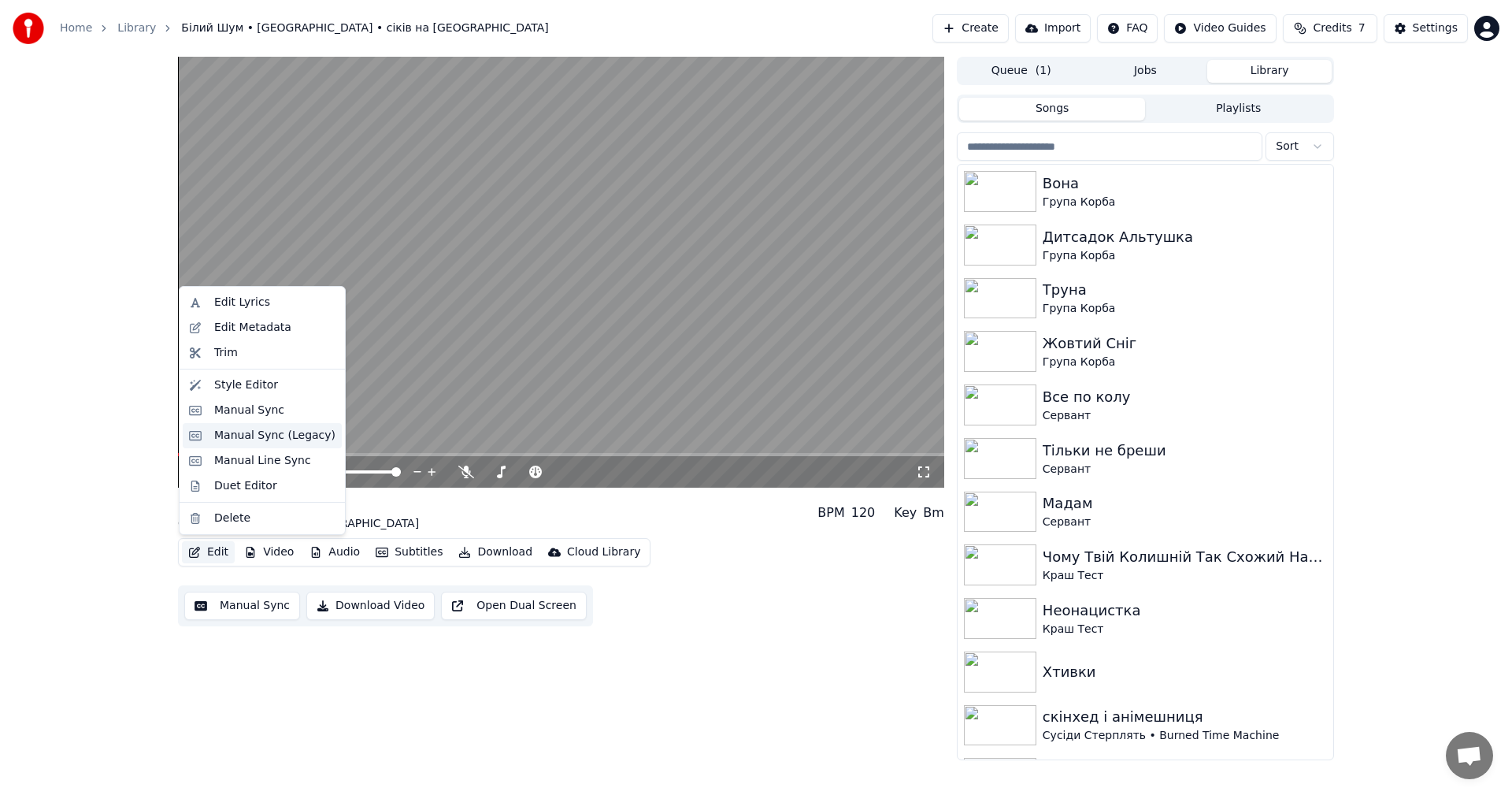
click at [263, 435] on div "Manual Sync (Legacy)" at bounding box center [274, 435] width 121 height 16
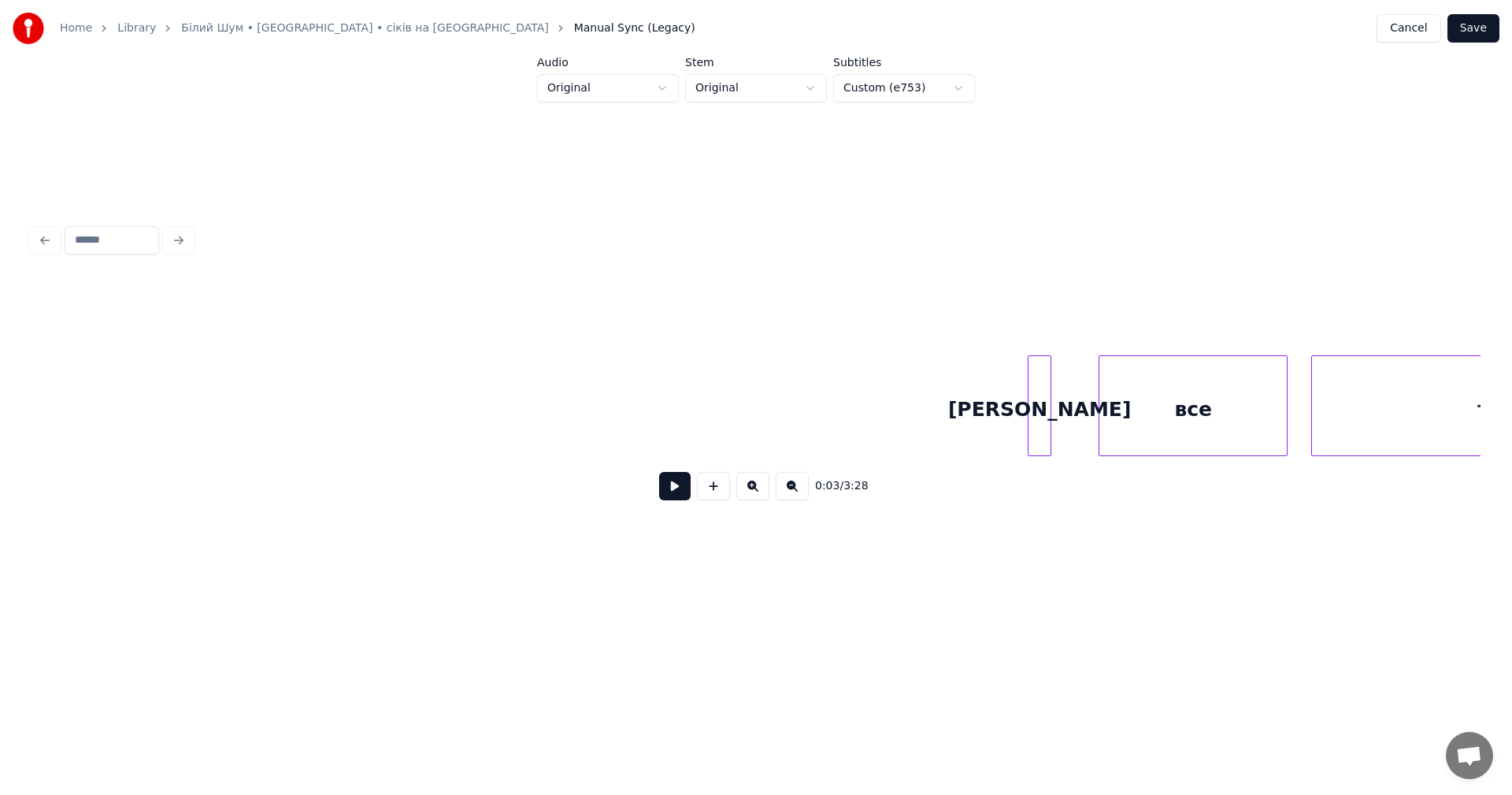
scroll to position [0, 63934]
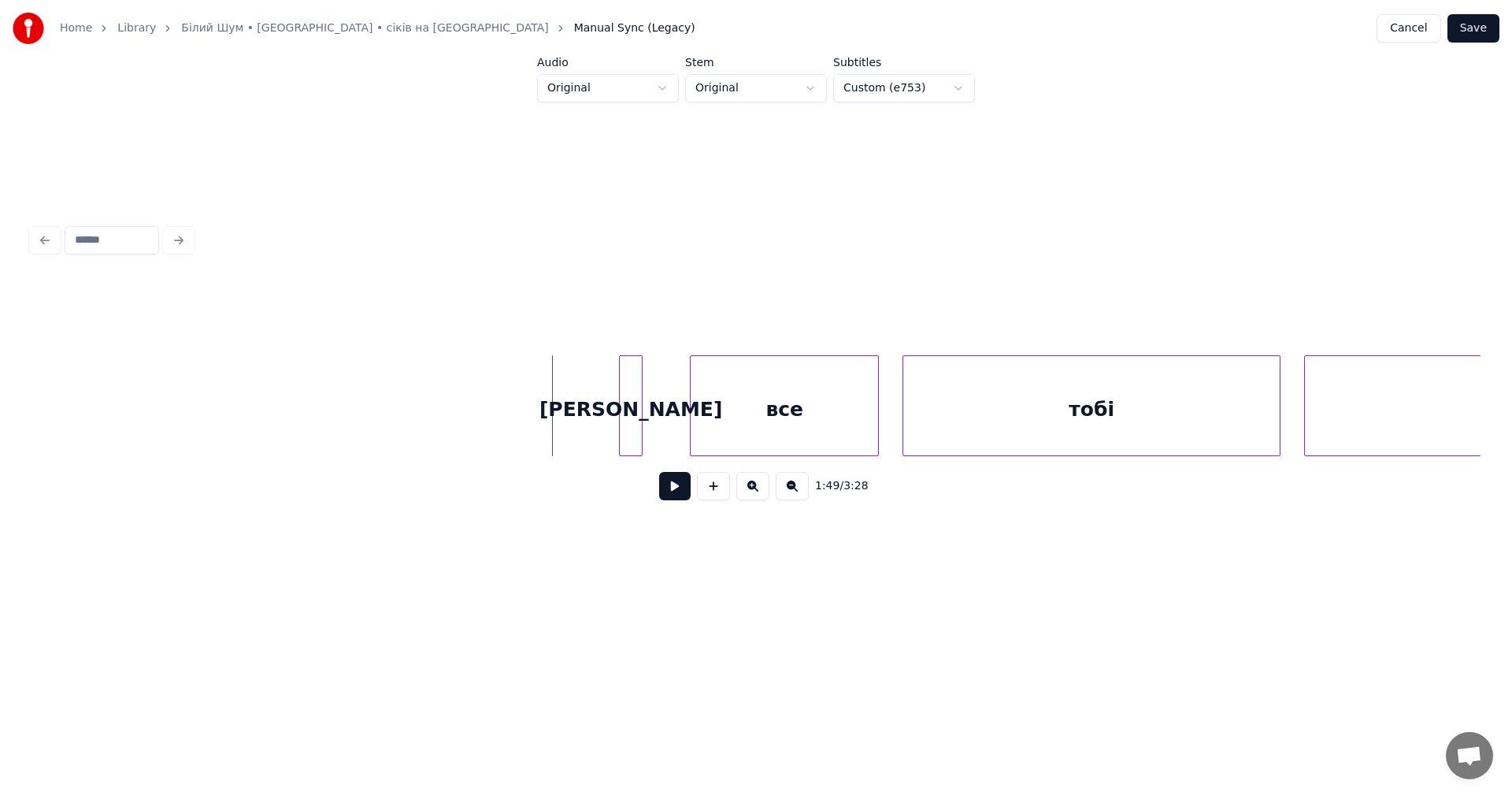
click at [666, 492] on button at bounding box center [674, 486] width 31 height 29
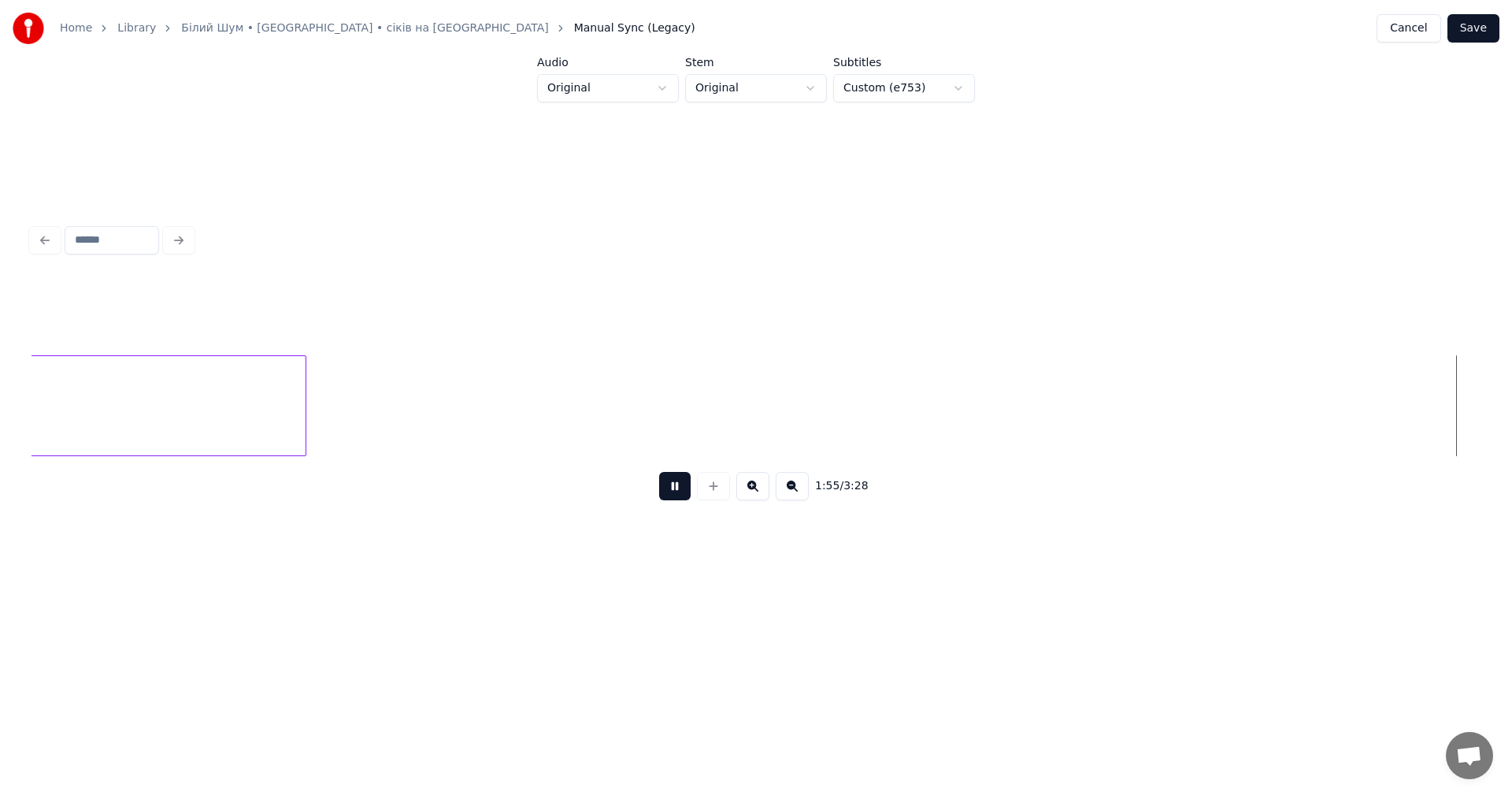
scroll to position [0, 68282]
click at [678, 494] on button at bounding box center [674, 486] width 31 height 29
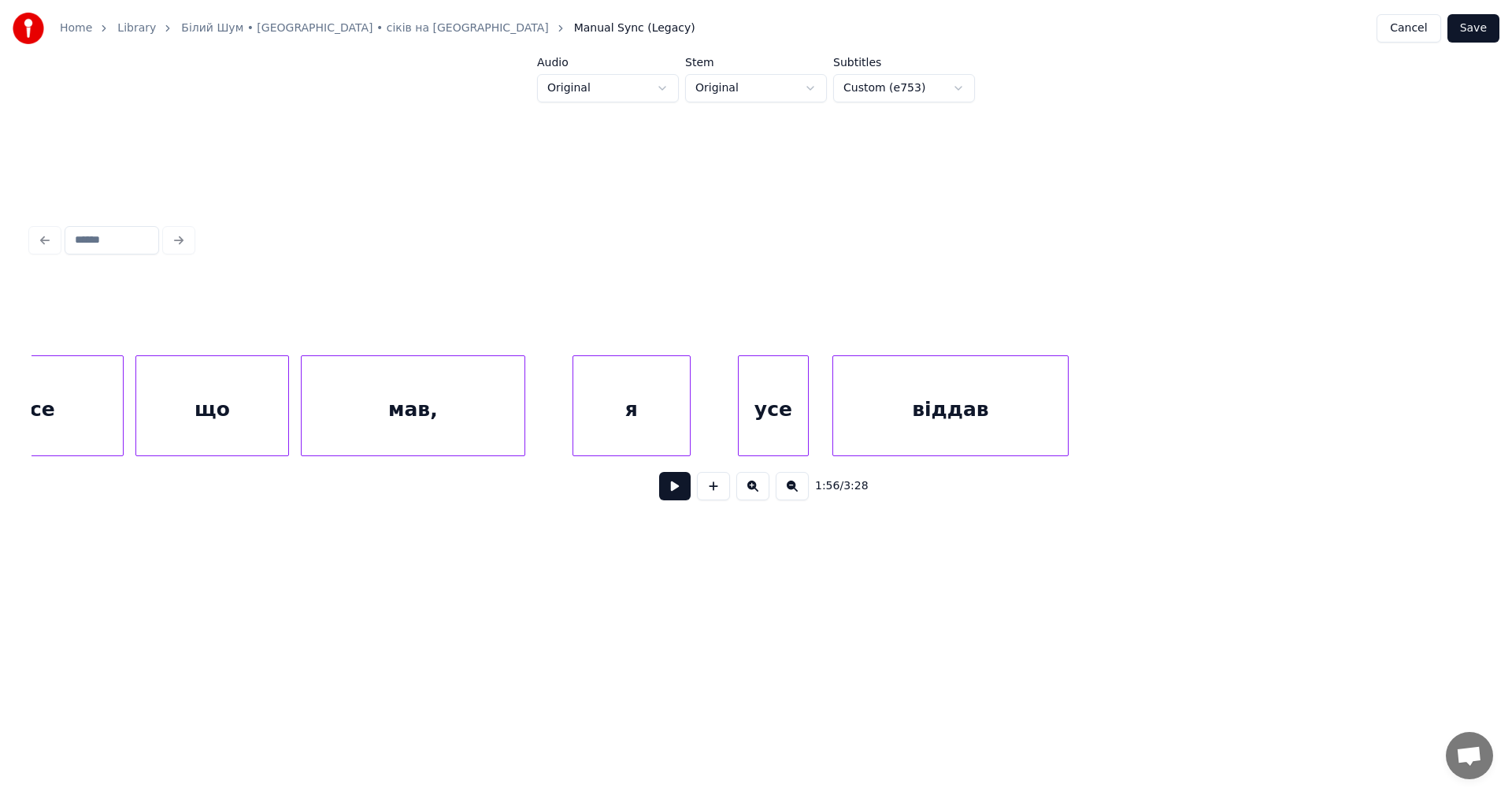
scroll to position [0, 59096]
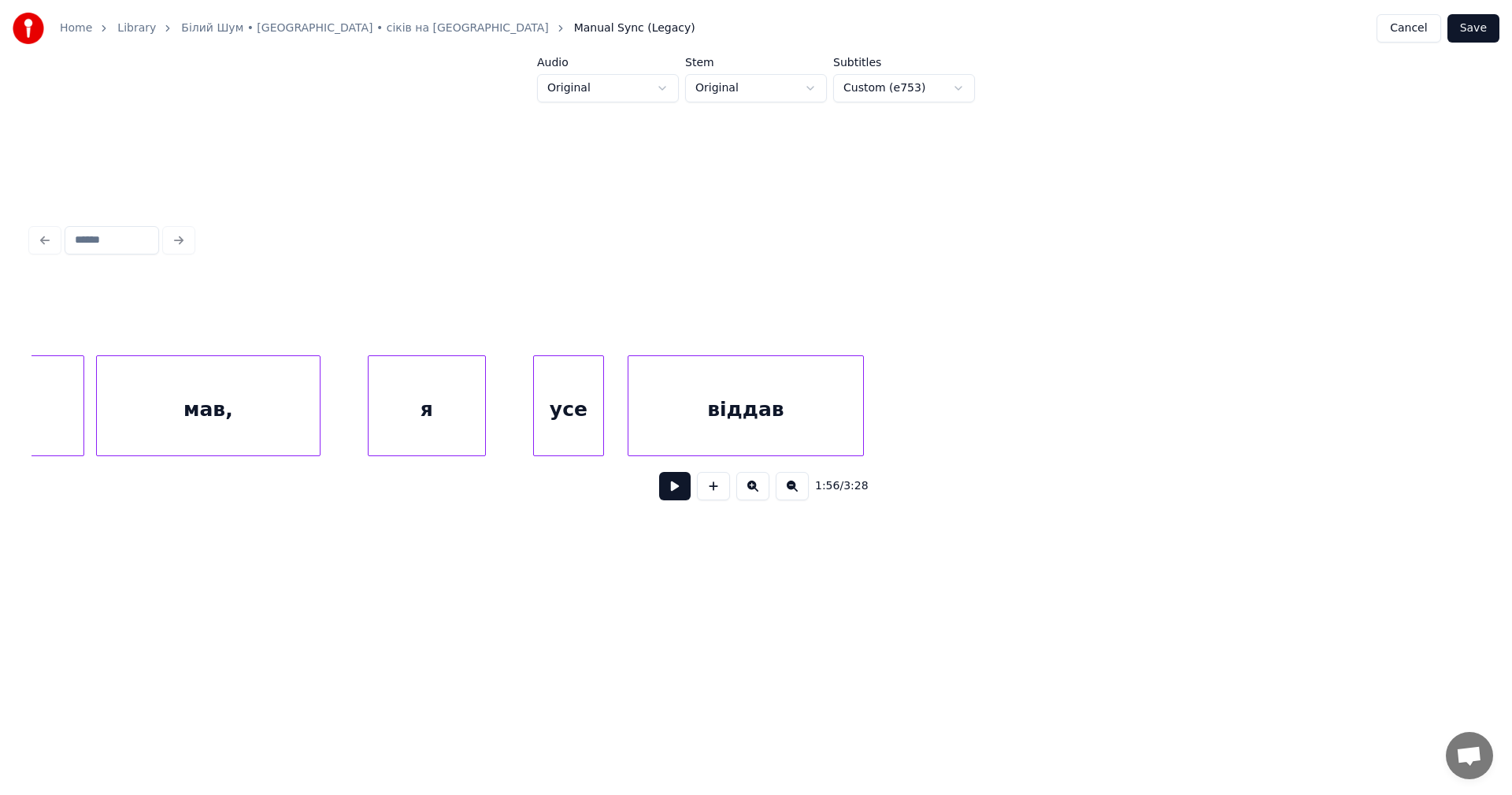
click at [664, 481] on button at bounding box center [674, 486] width 31 height 29
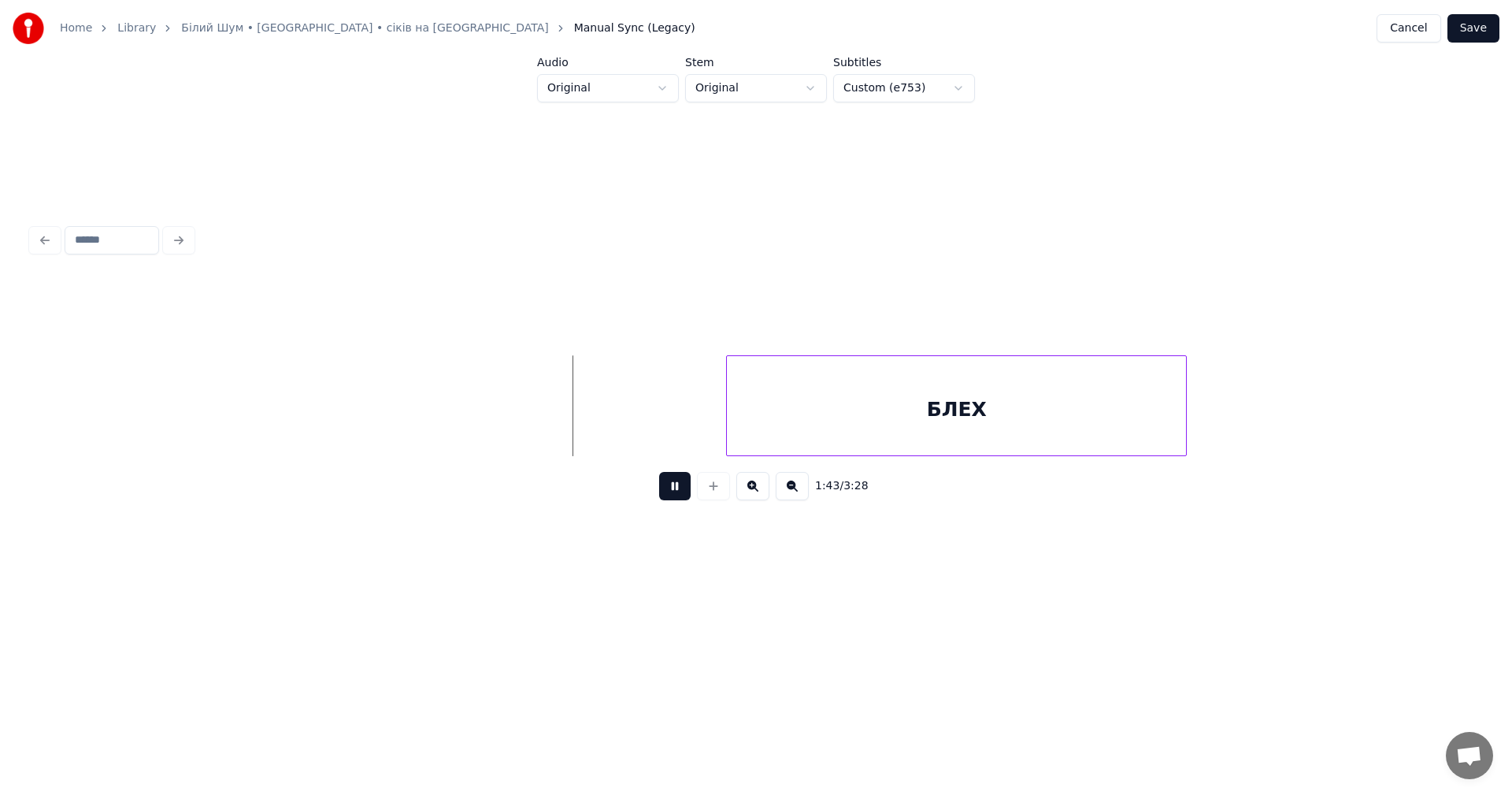
click at [676, 493] on button at bounding box center [674, 486] width 31 height 29
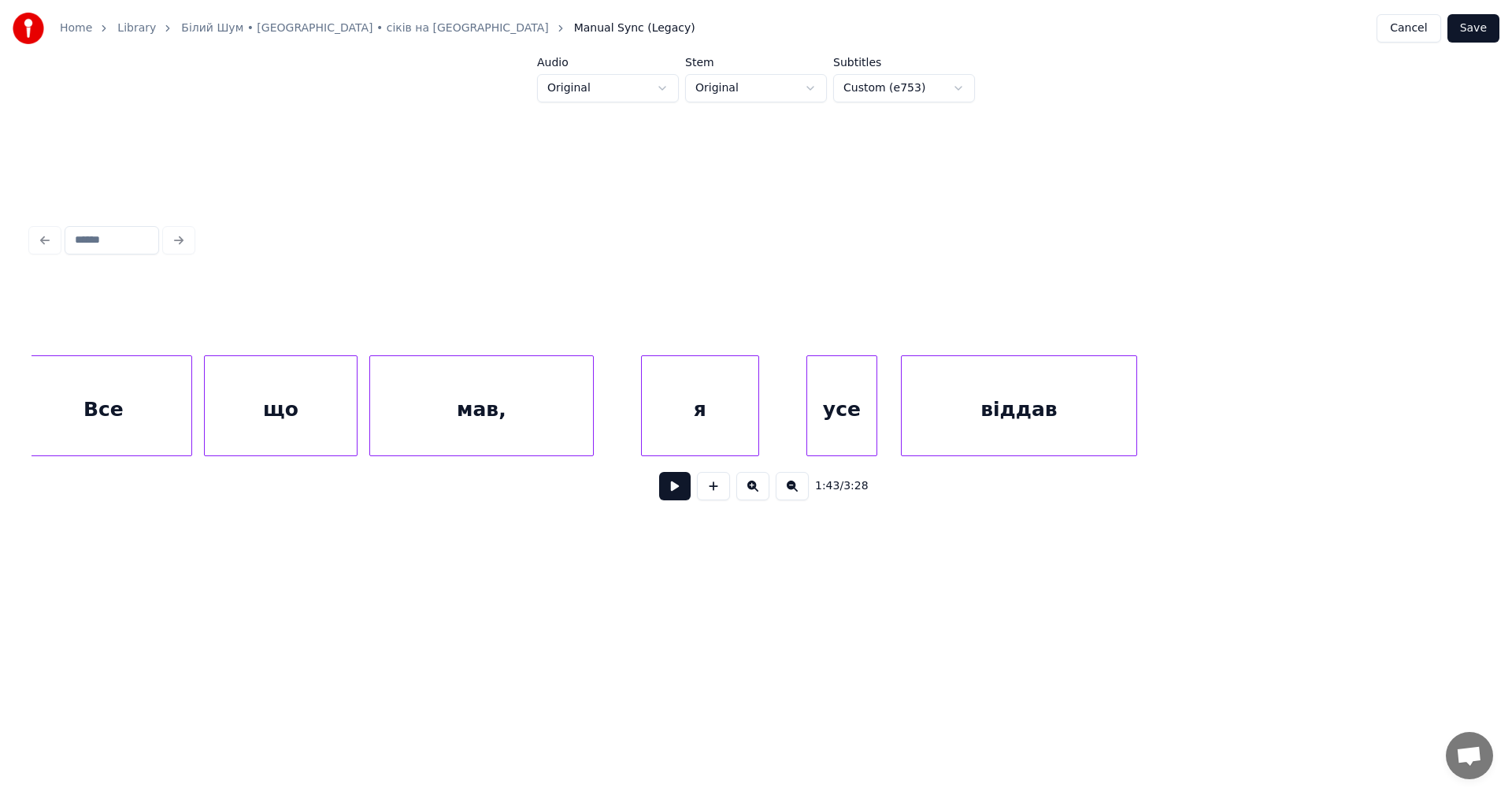
scroll to position [0, 59368]
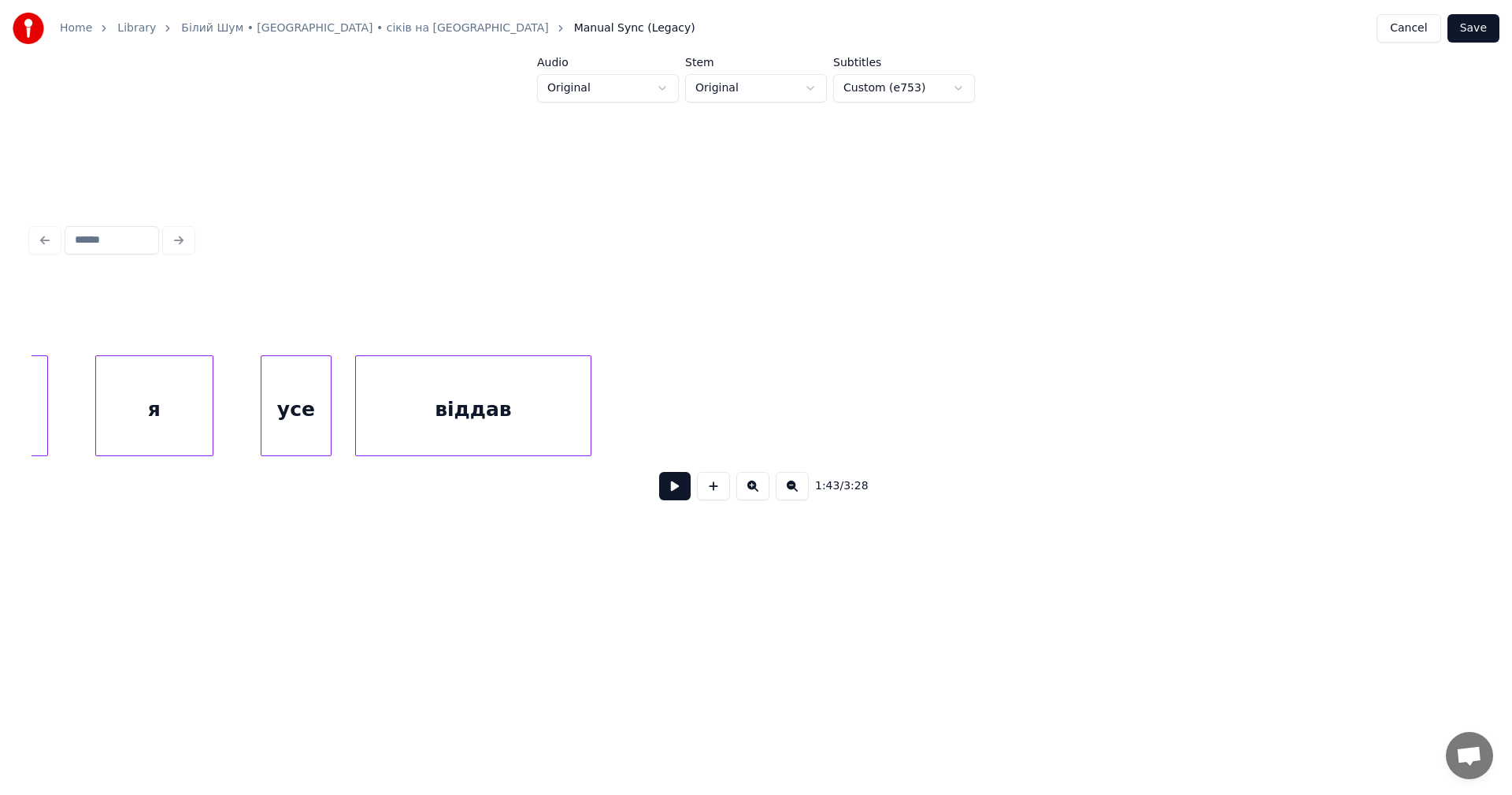
click at [567, 416] on div "віддав" at bounding box center [473, 409] width 235 height 107
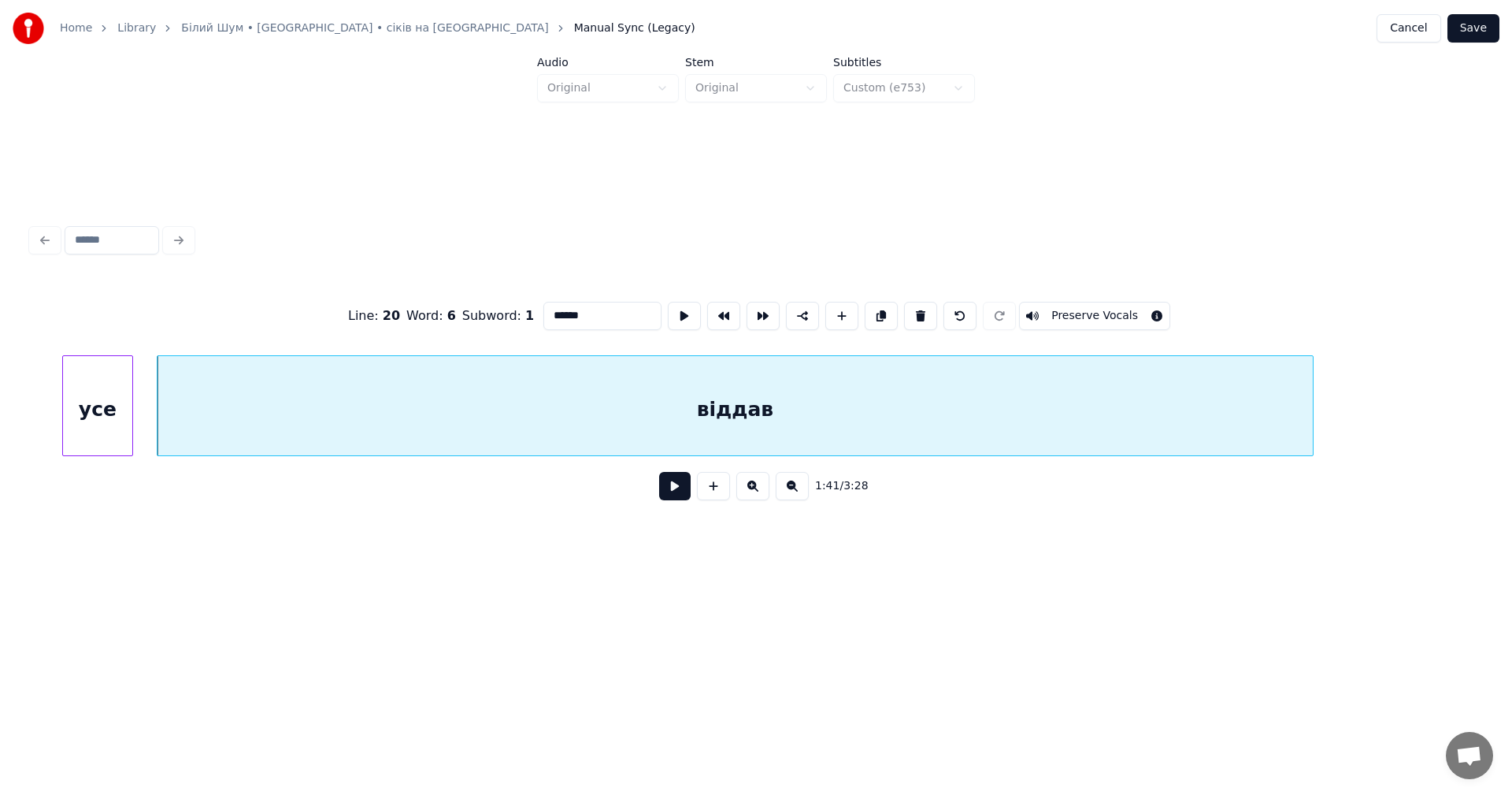
scroll to position [0, 59604]
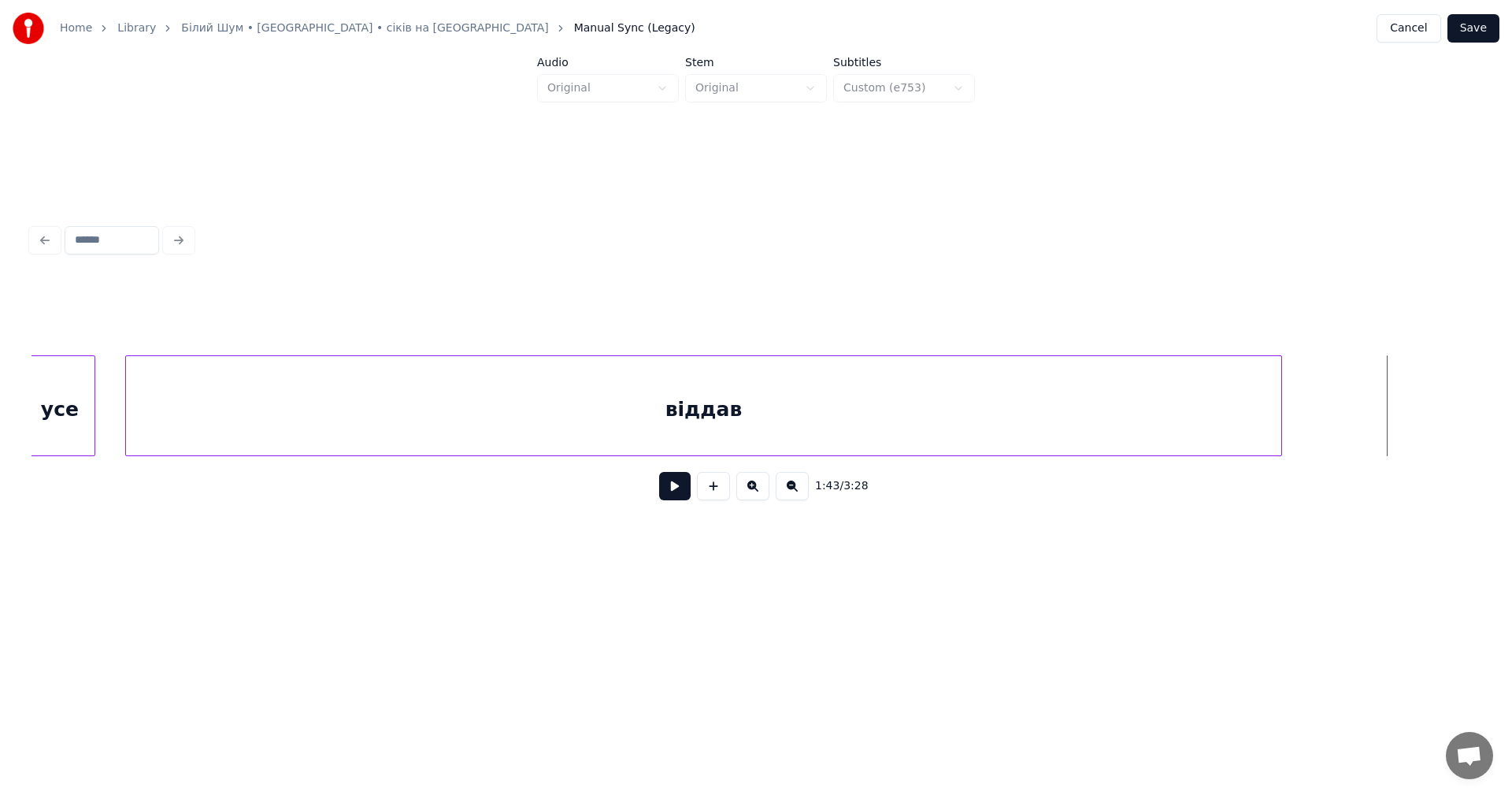
click at [1281, 406] on div "віддав" at bounding box center [704, 406] width 1157 height 101
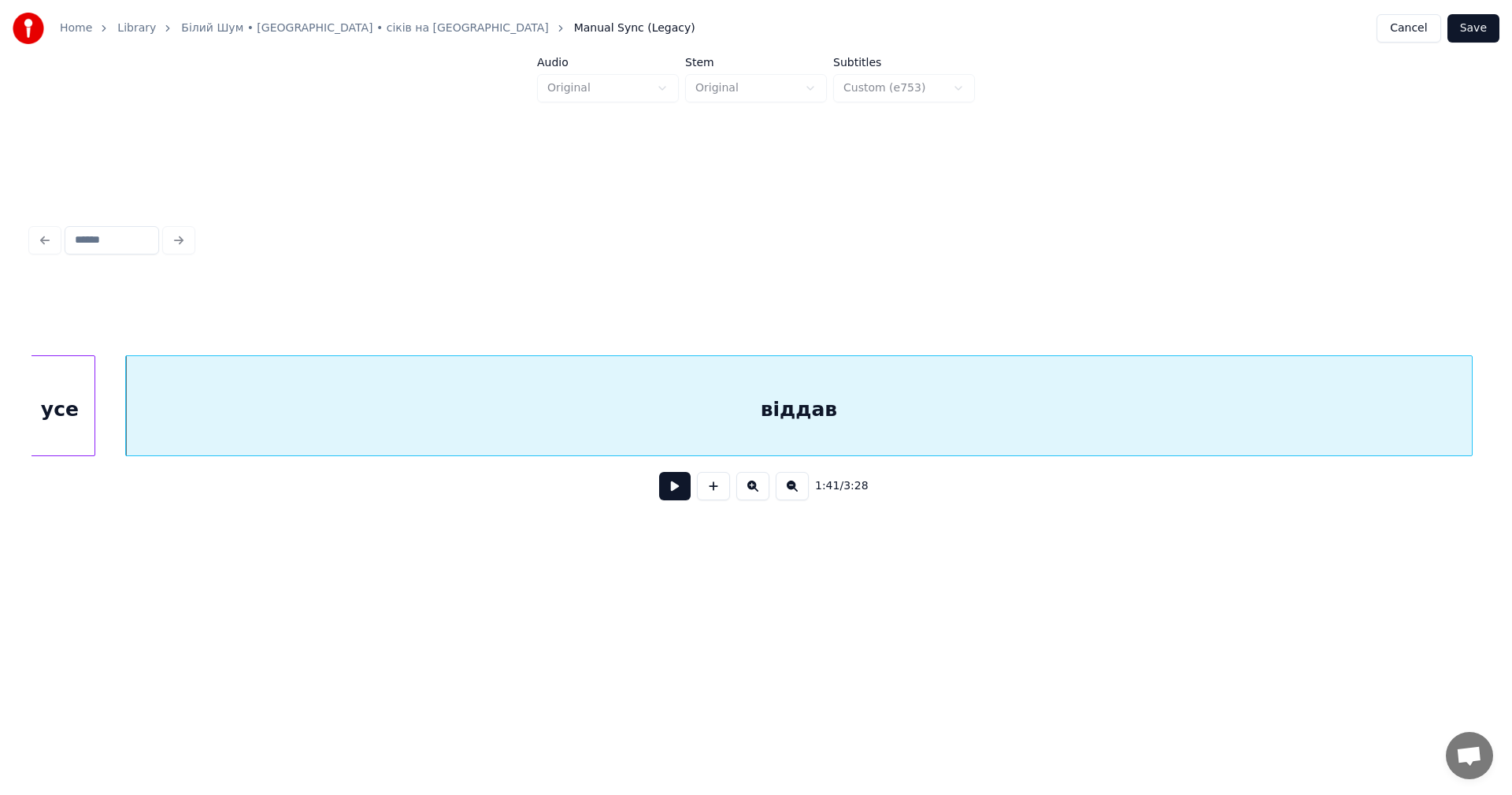
click at [1467, 394] on div at bounding box center [1469, 406] width 5 height 99
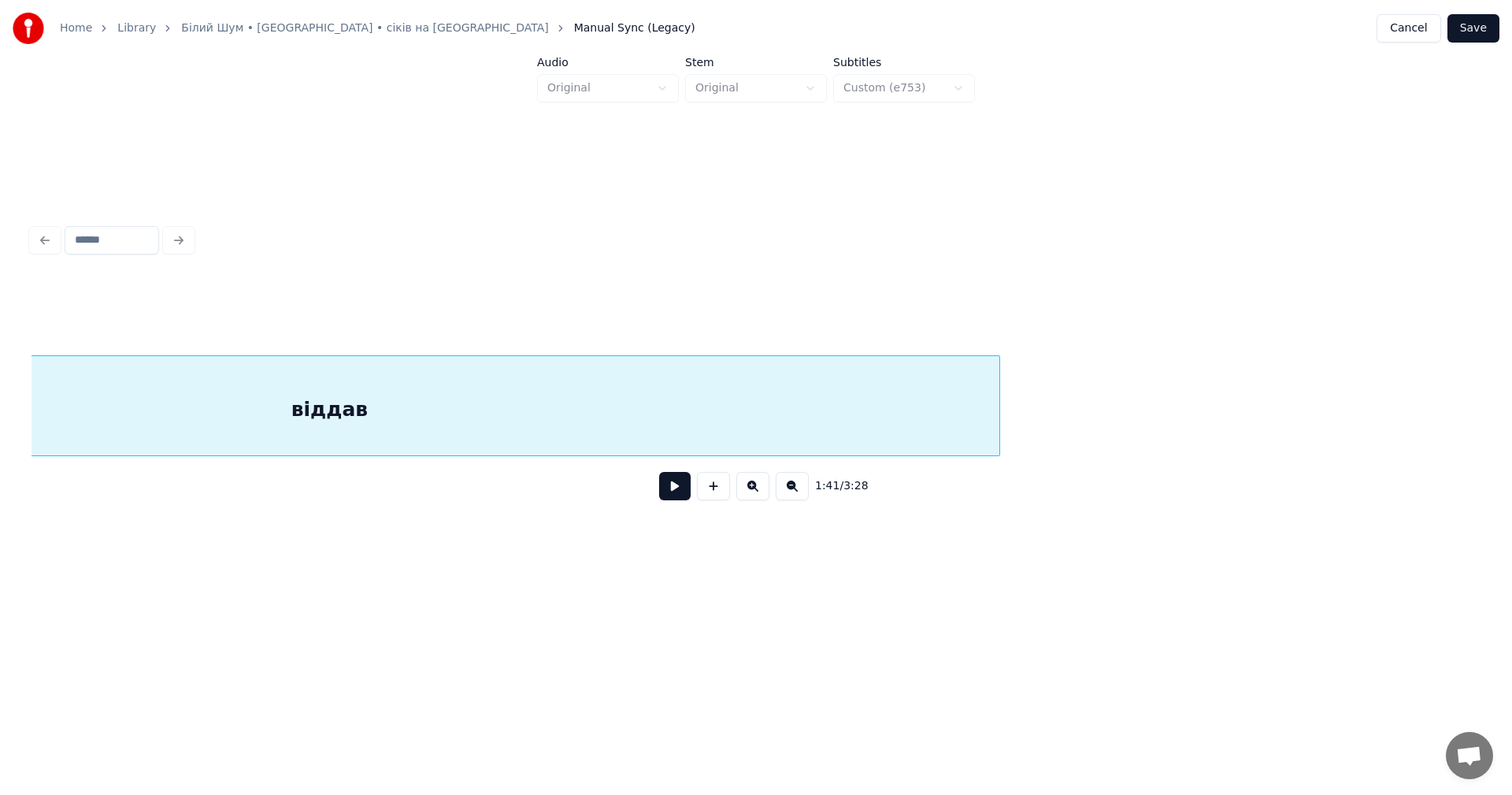
scroll to position [0, 59700]
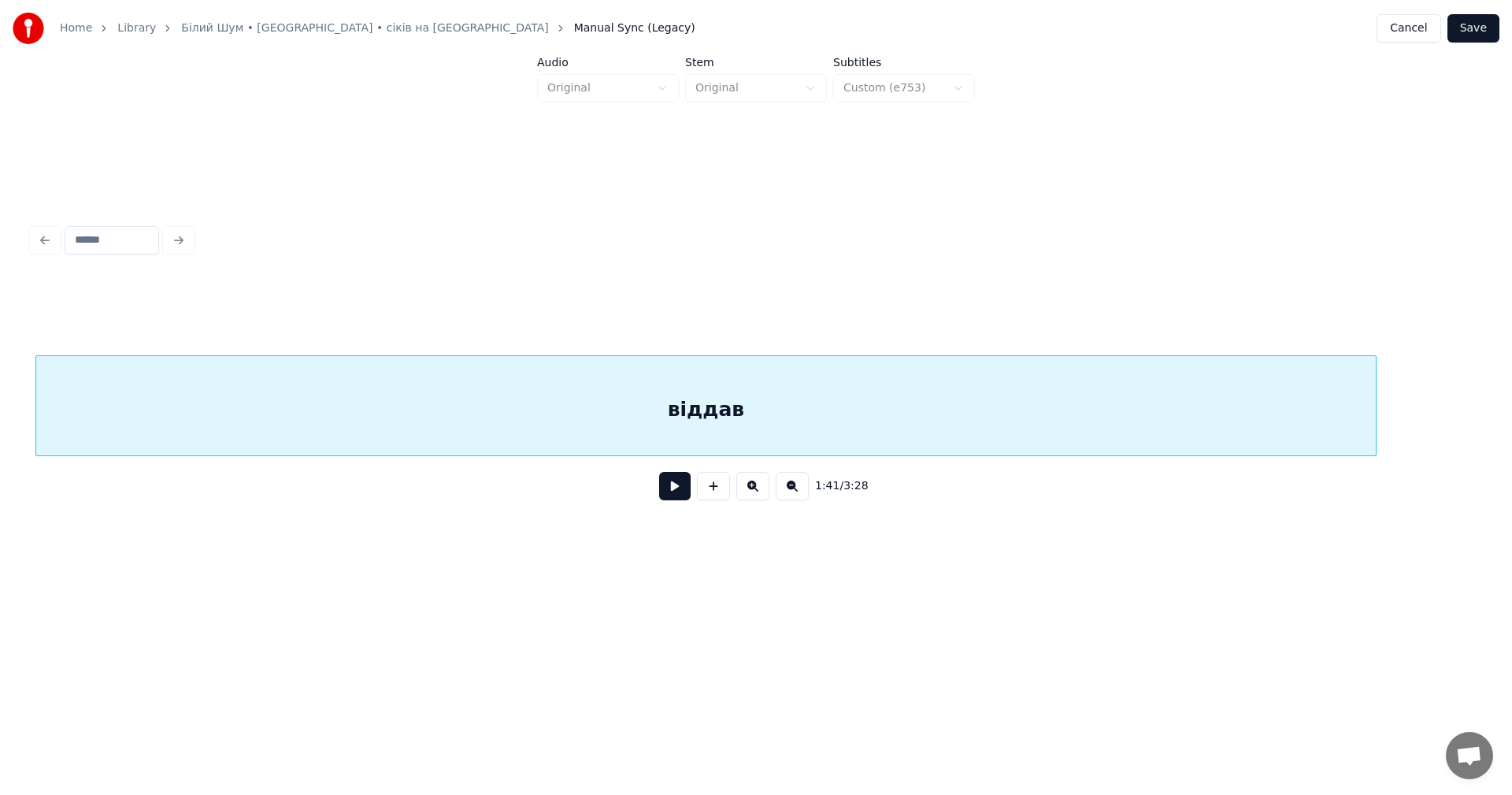
click at [999, 402] on div "віддав" at bounding box center [705, 406] width 1341 height 101
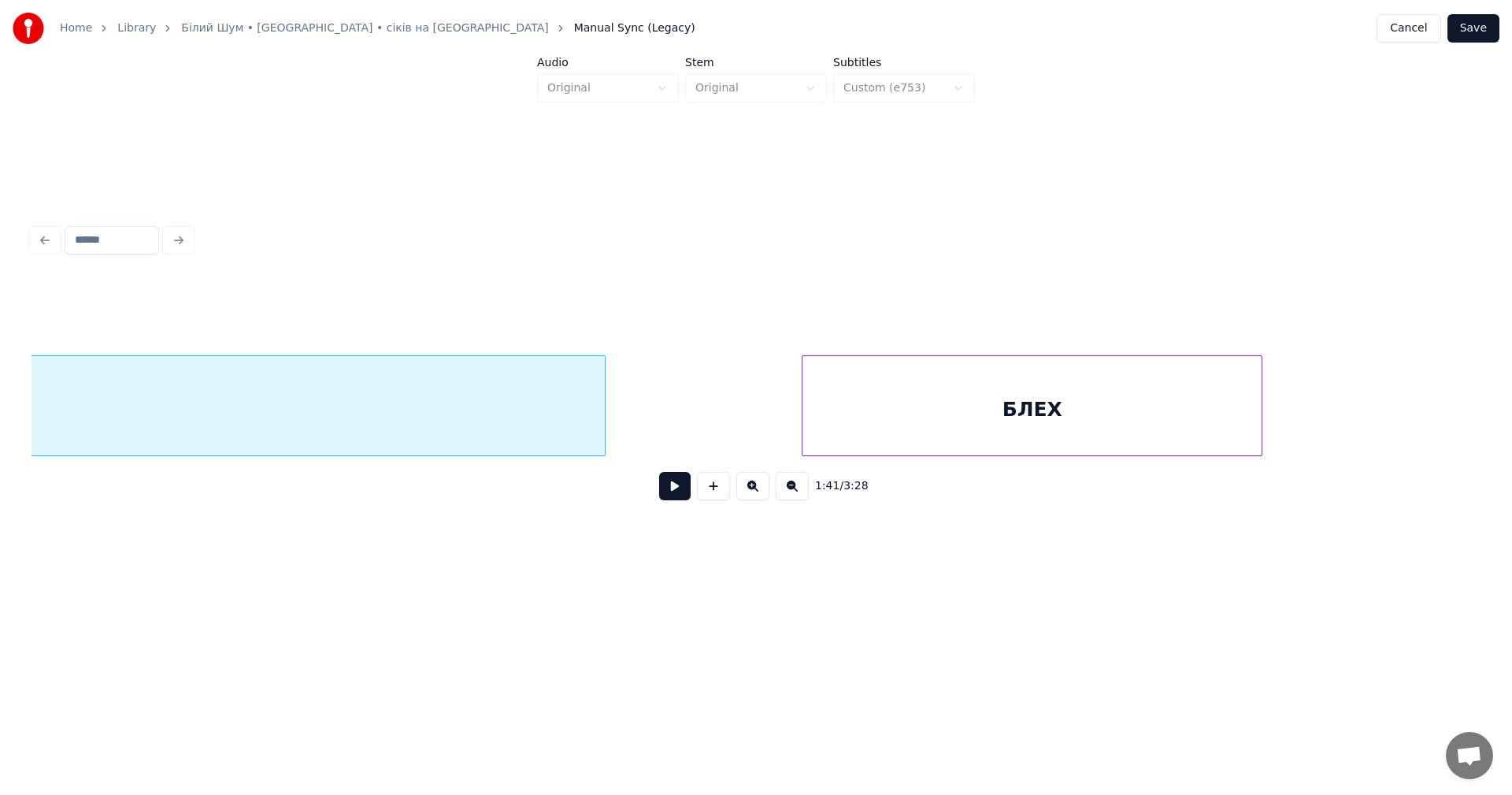
scroll to position [0, 60488]
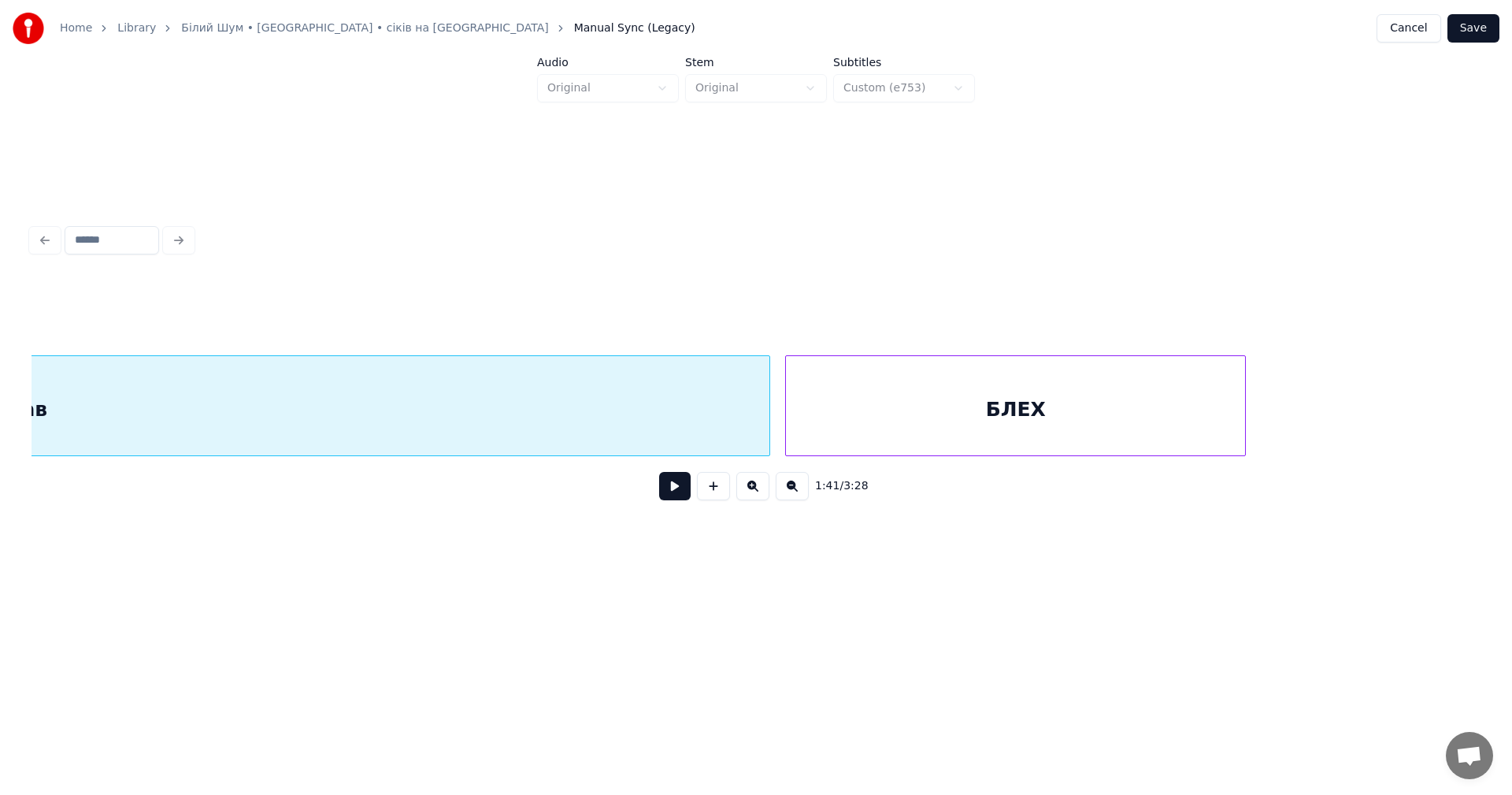
click at [765, 410] on div at bounding box center [767, 406] width 5 height 99
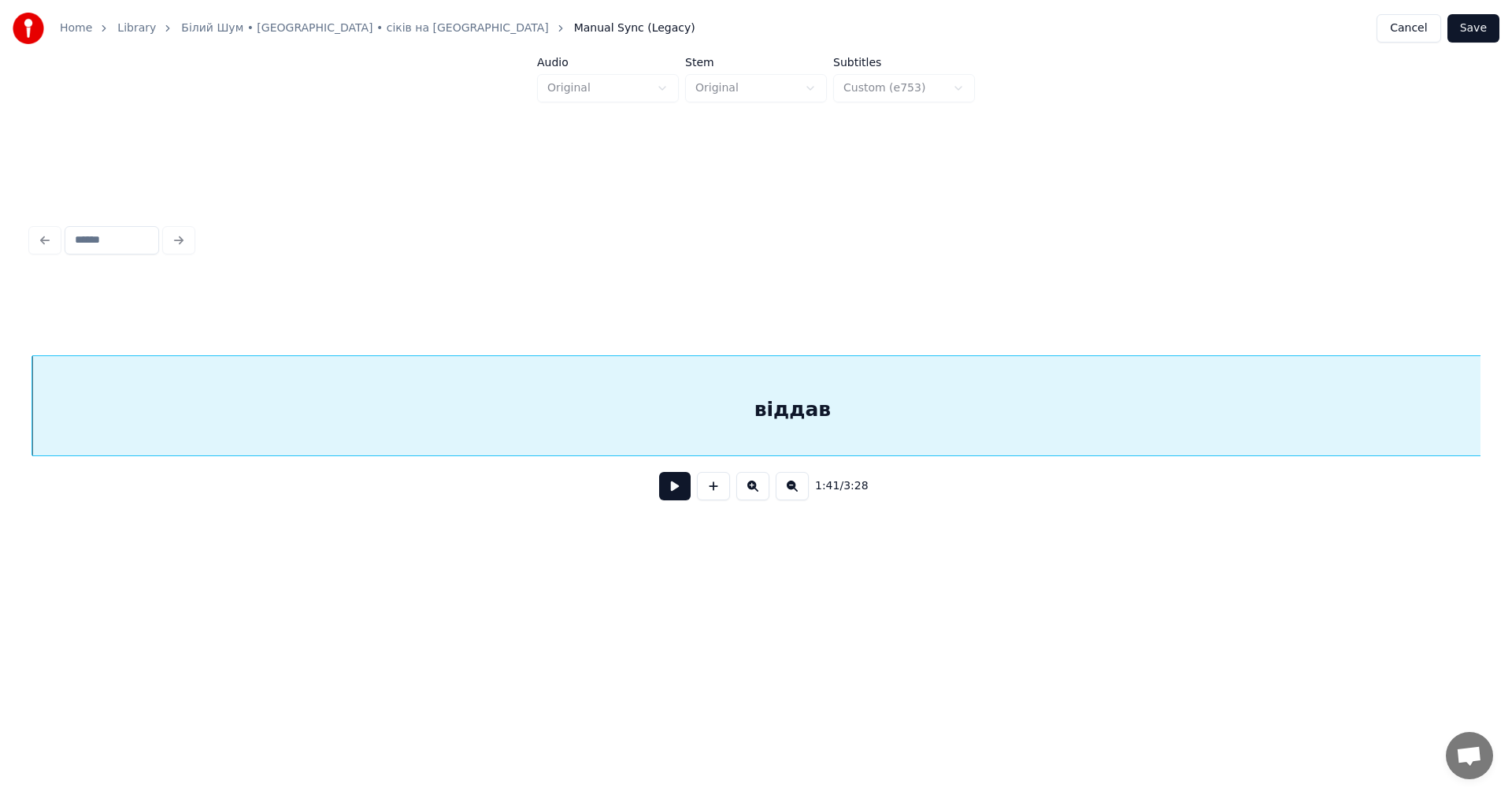
click at [237, 406] on div "віддав" at bounding box center [792, 409] width 1520 height 107
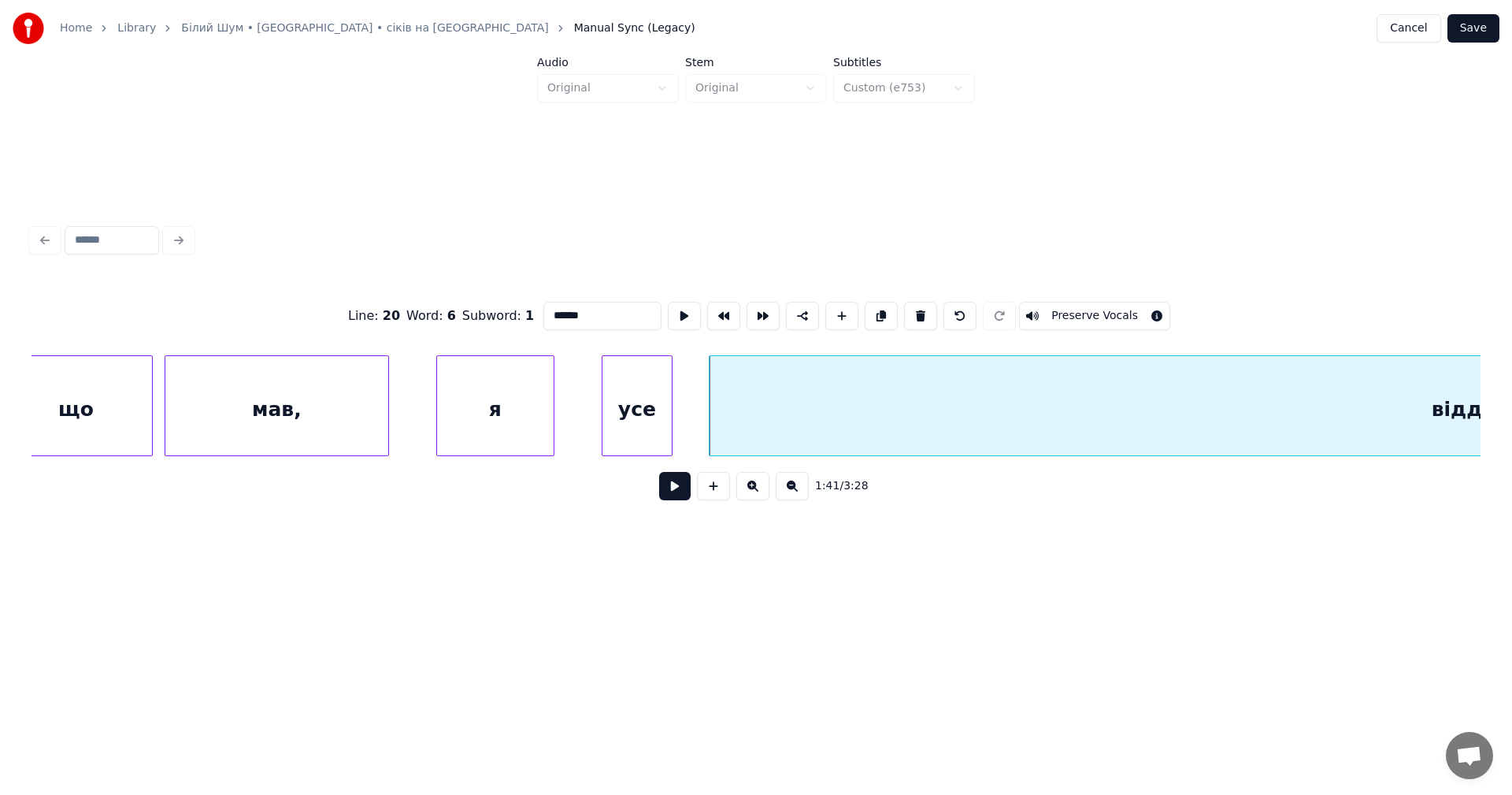
scroll to position [0, 58890]
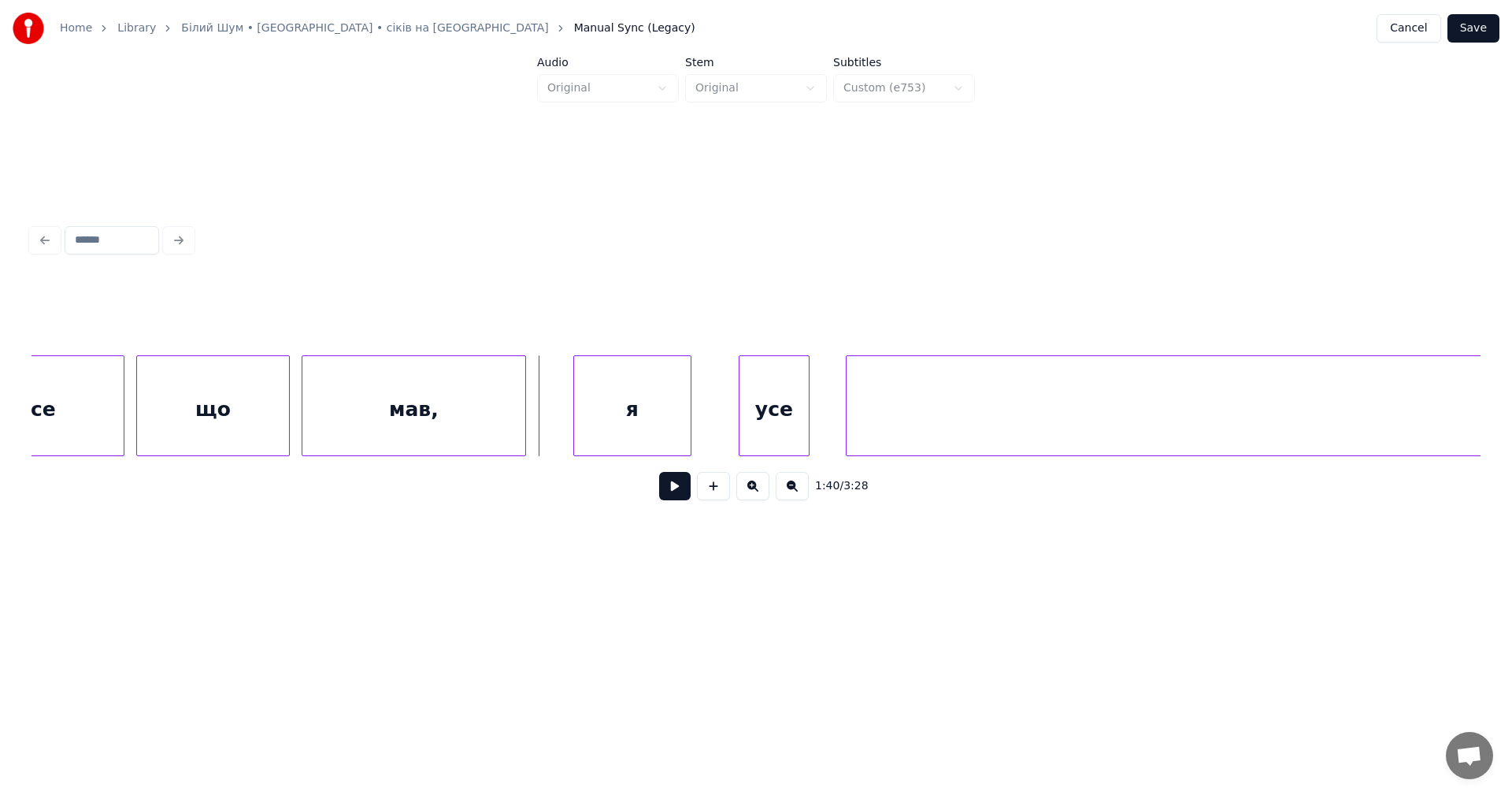
click at [683, 493] on button at bounding box center [674, 486] width 31 height 29
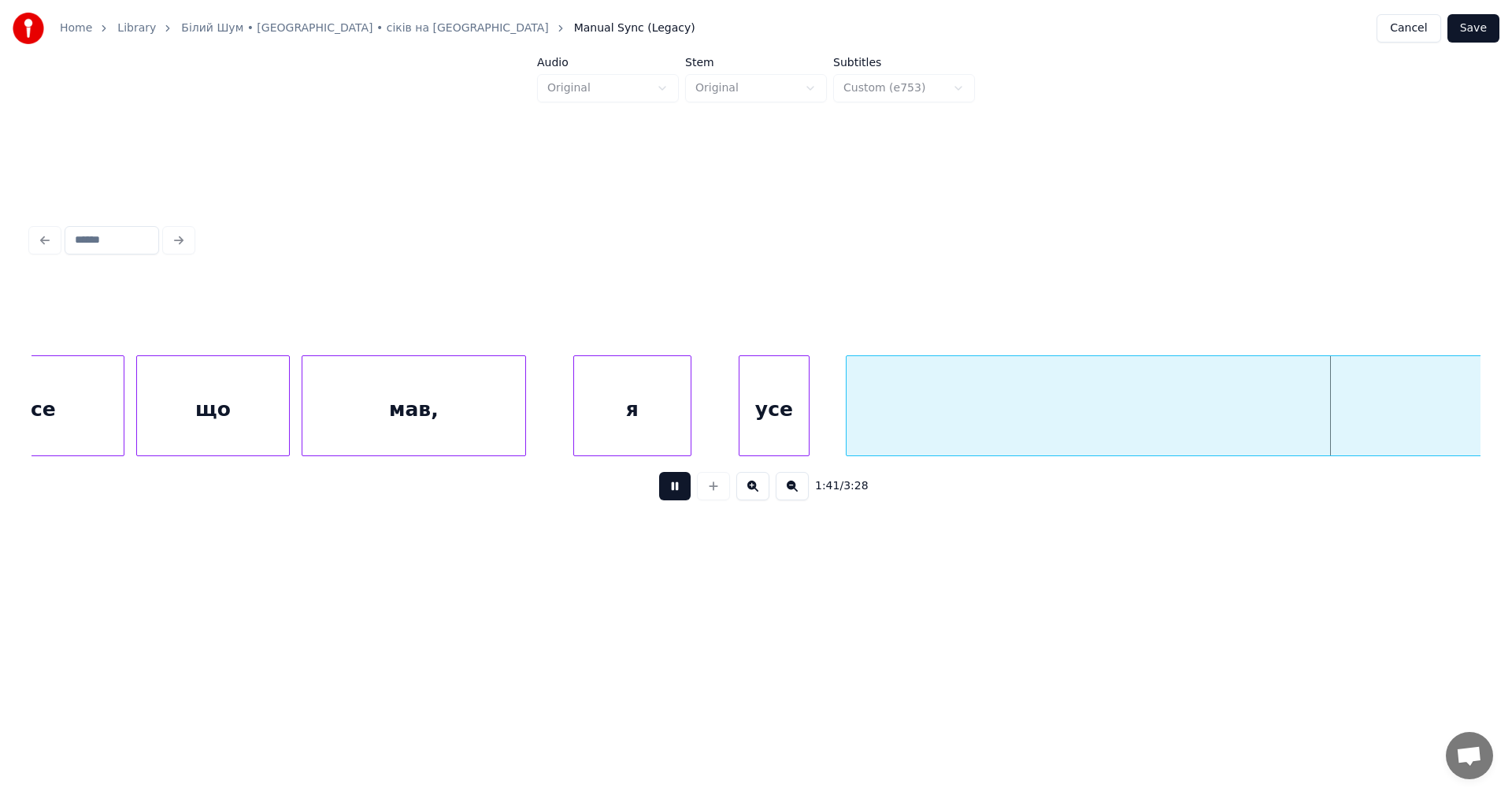
click at [682, 493] on button at bounding box center [674, 486] width 31 height 29
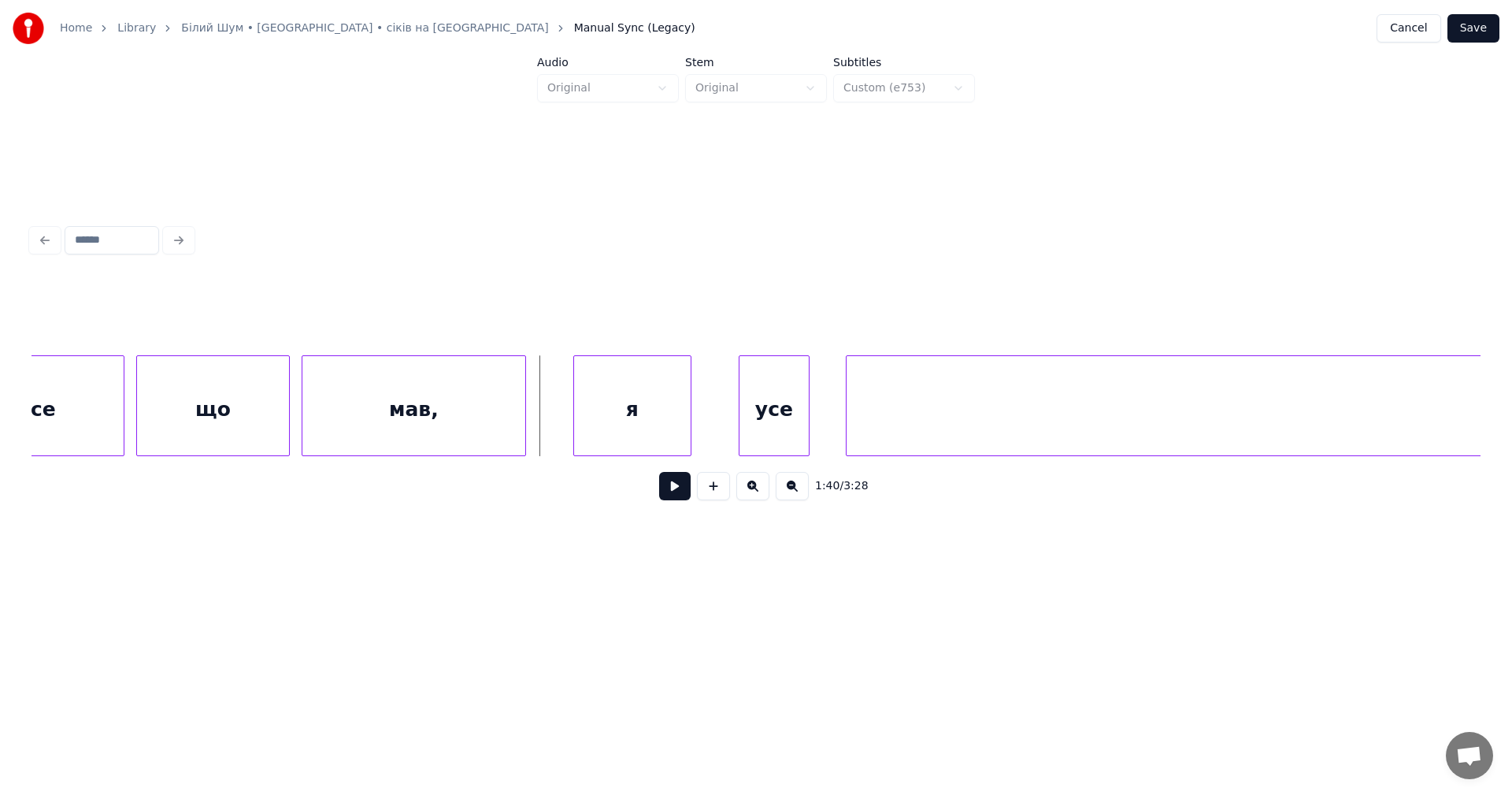
click at [748, 498] on button at bounding box center [752, 486] width 33 height 29
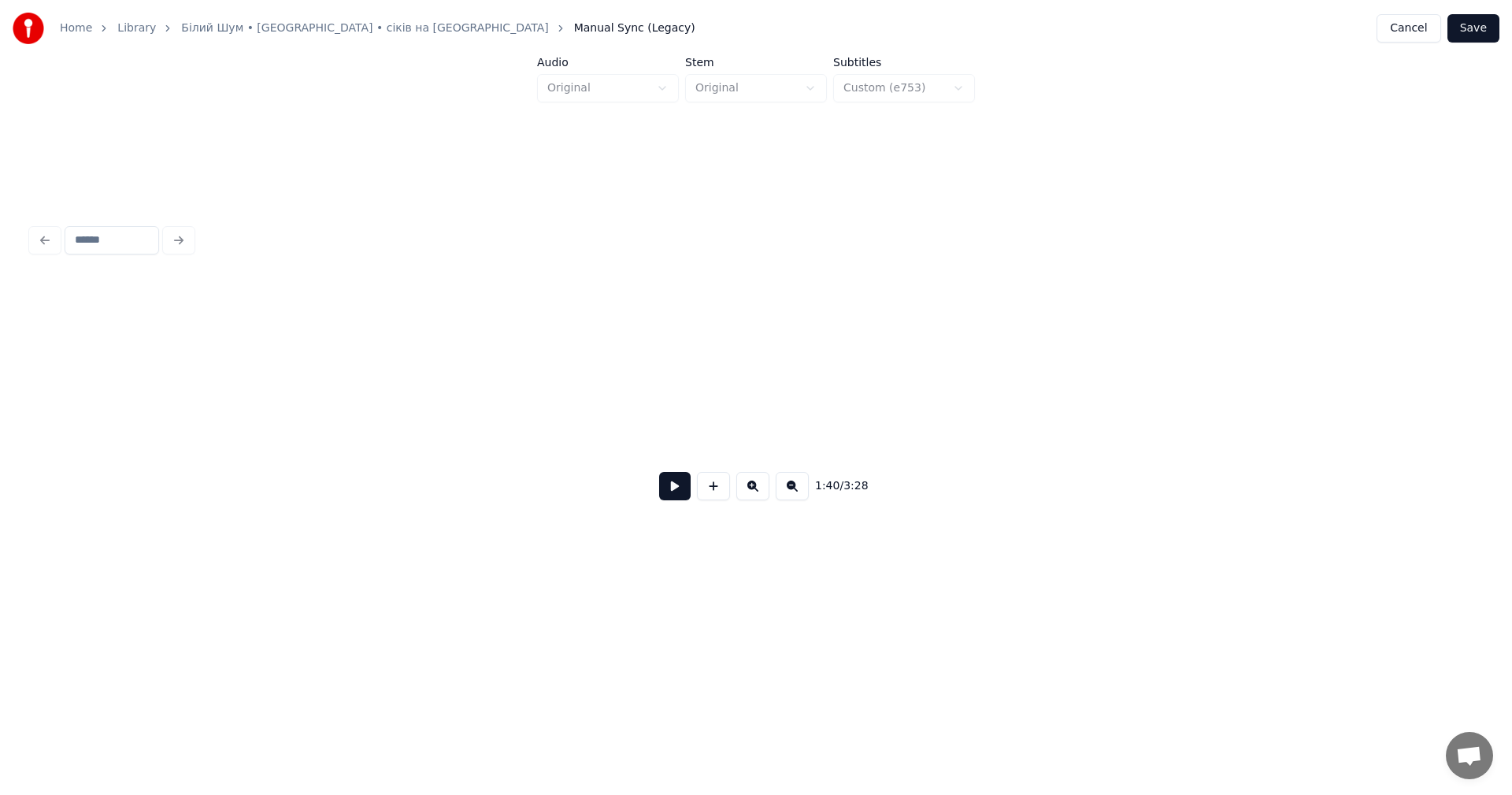
click at [748, 498] on button at bounding box center [752, 486] width 33 height 29
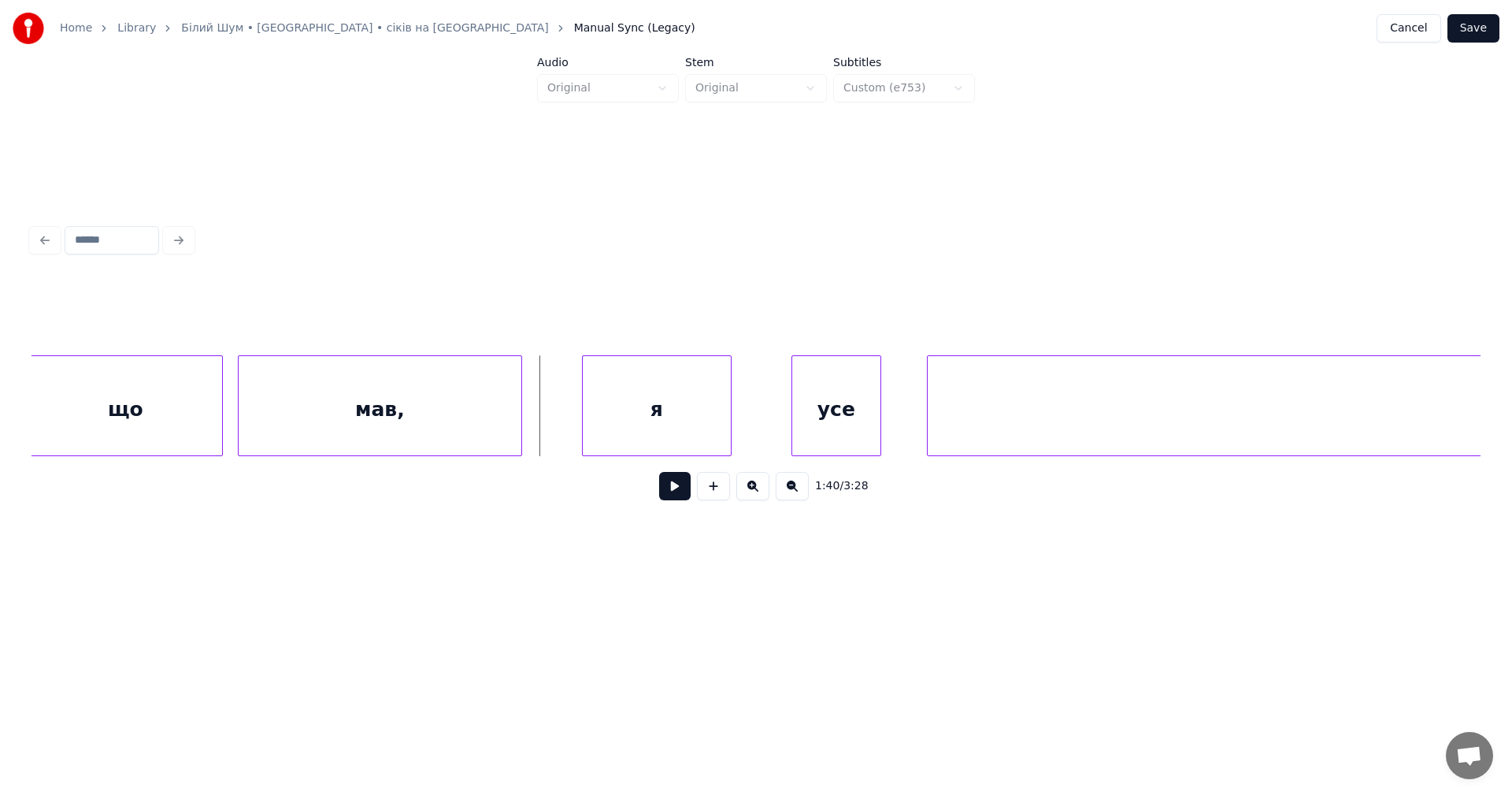
click at [666, 494] on button at bounding box center [674, 486] width 31 height 29
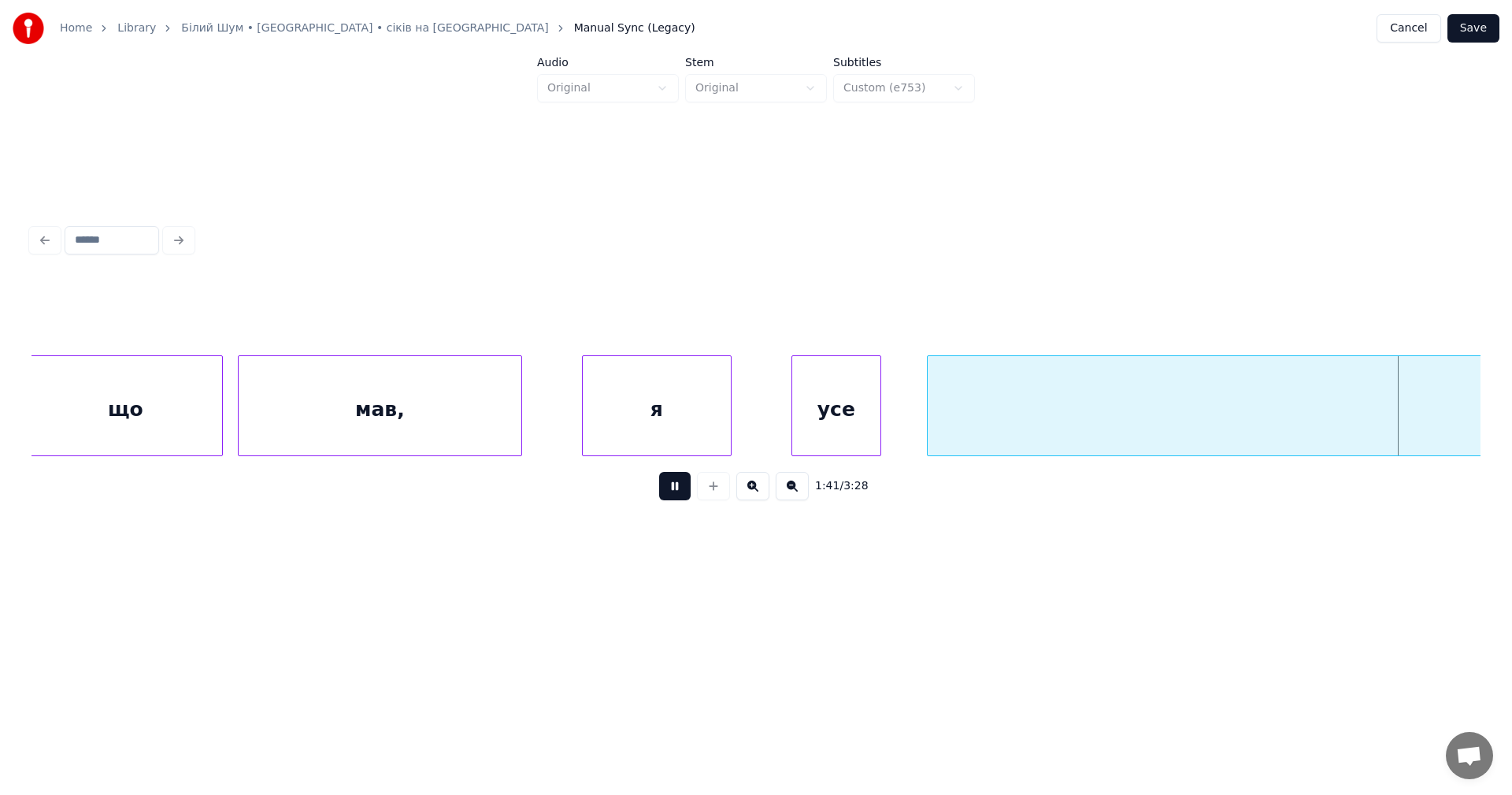
scroll to position [0, 76181]
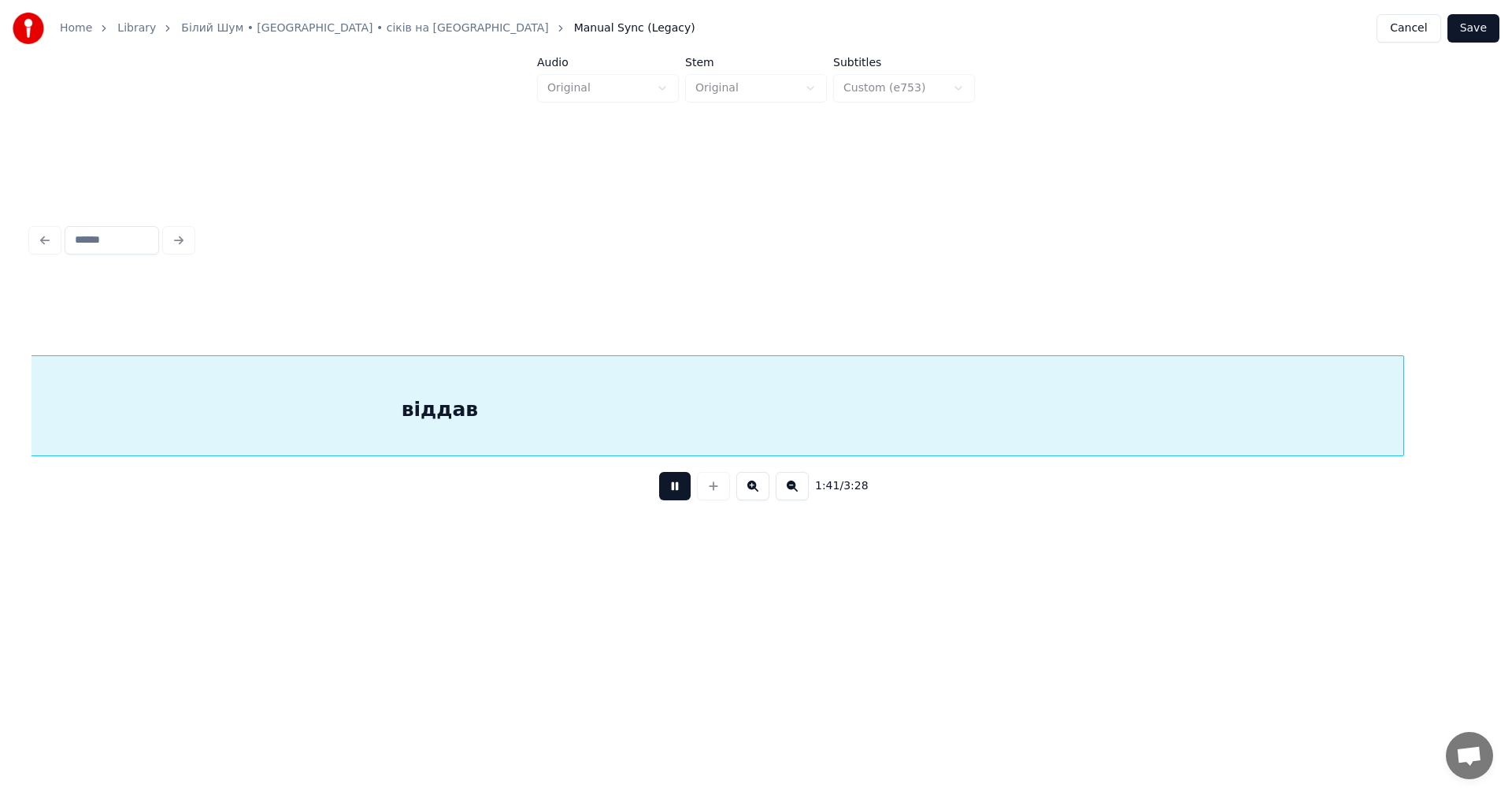
click at [666, 494] on button at bounding box center [674, 486] width 31 height 29
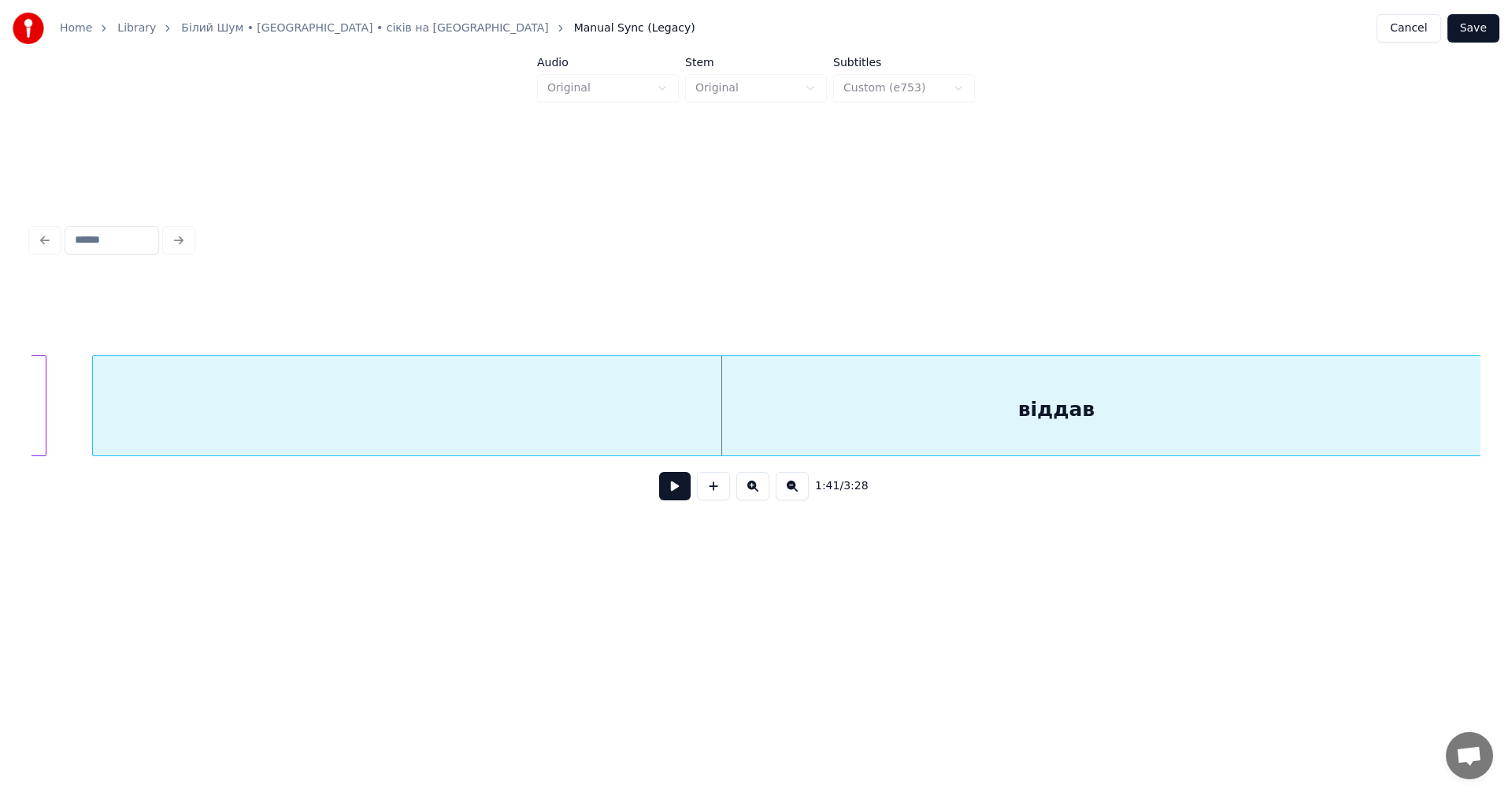
scroll to position [0, 75047]
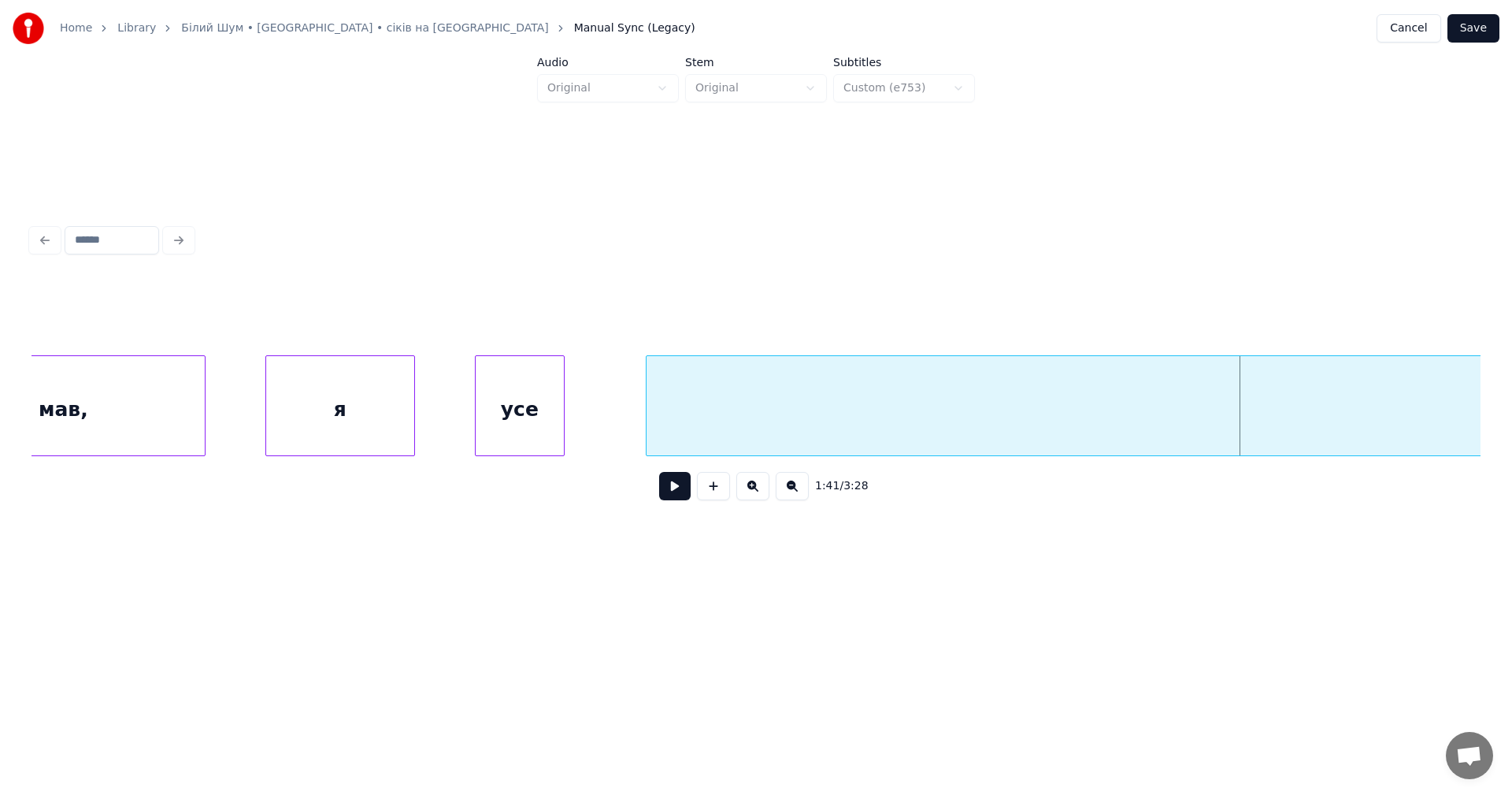
click at [648, 392] on div at bounding box center [649, 406] width 5 height 99
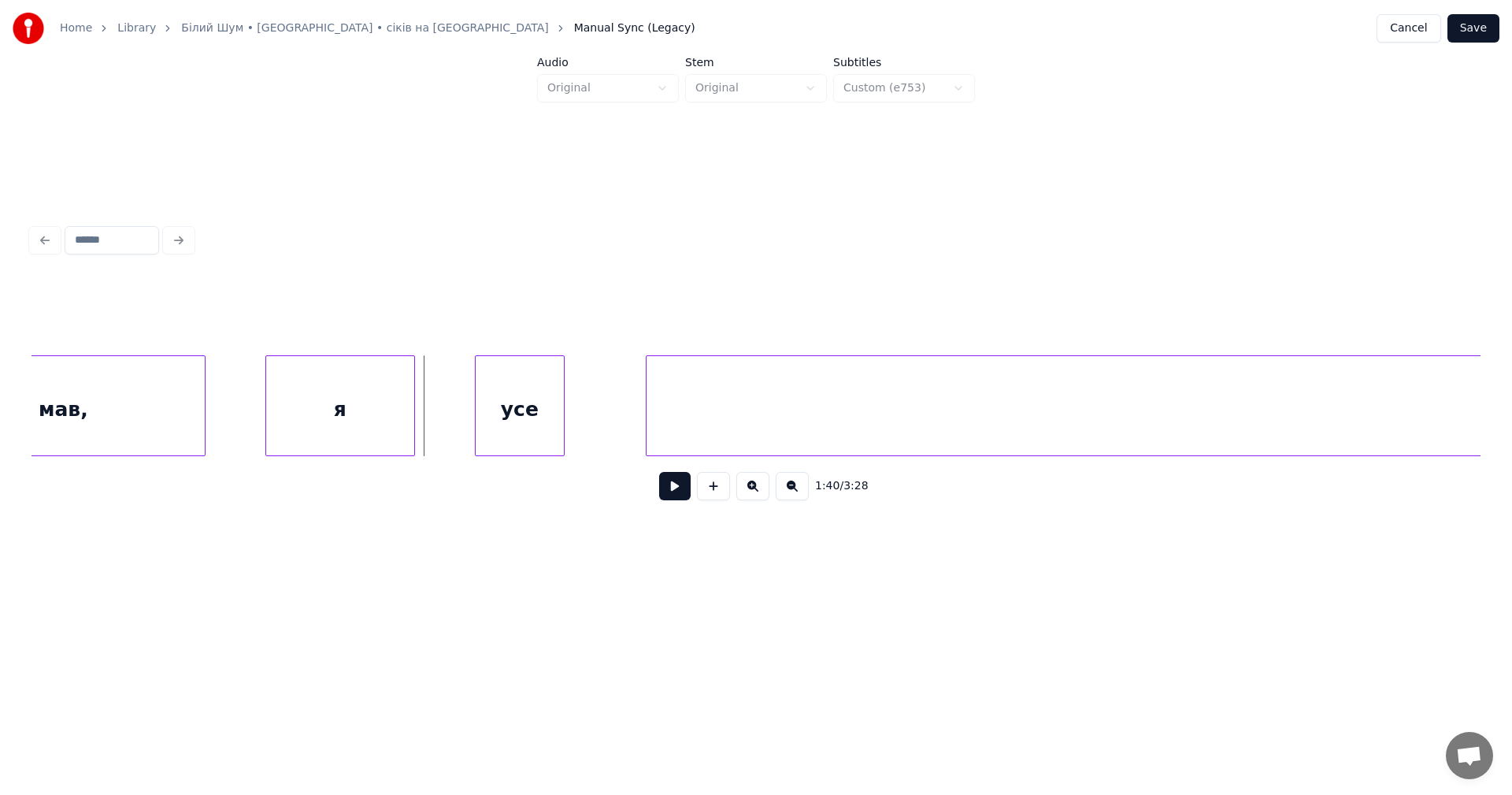
click at [673, 495] on button at bounding box center [674, 486] width 31 height 29
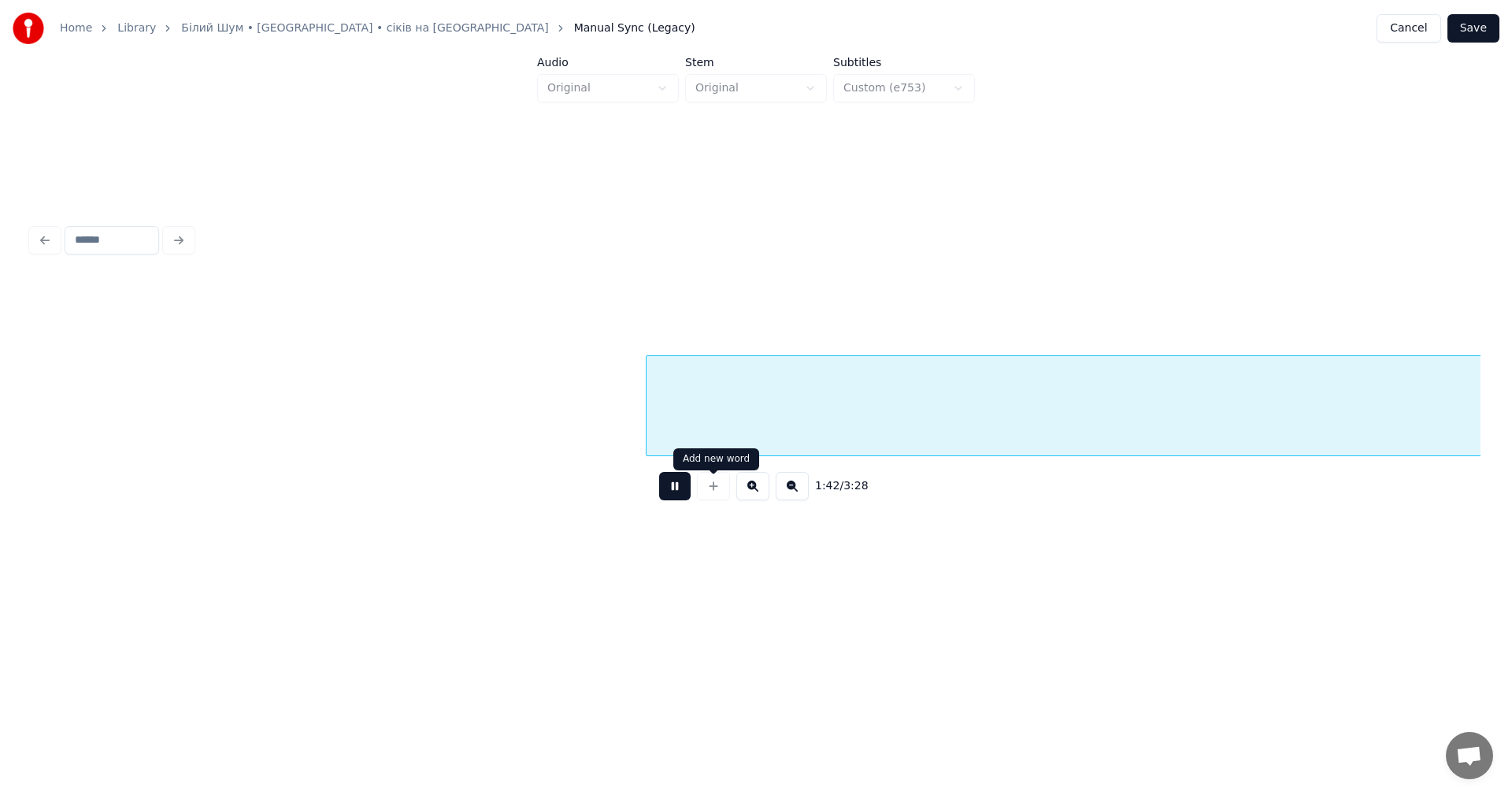
scroll to position [0, 76497]
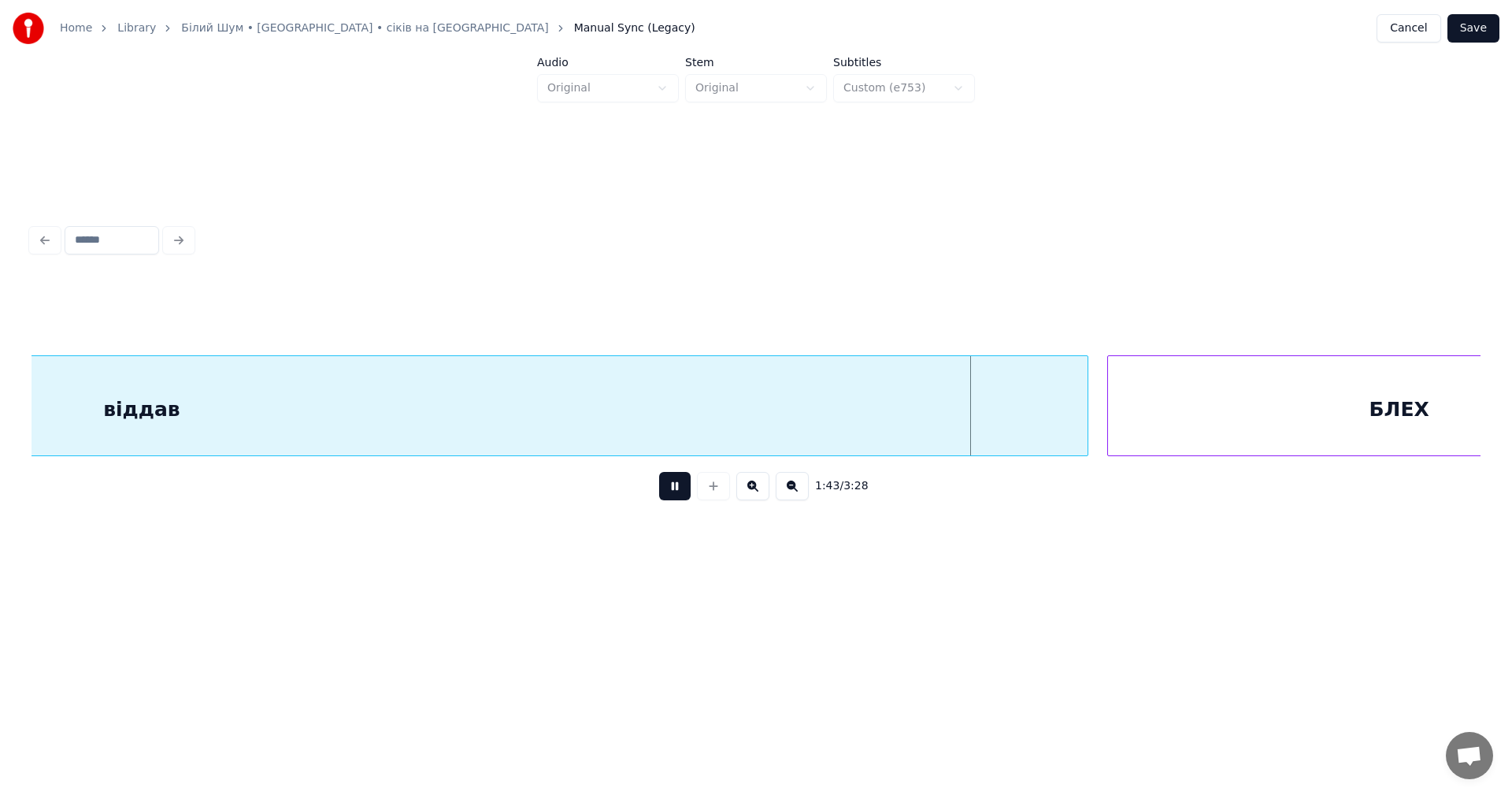
drag, startPoint x: 685, startPoint y: 494, endPoint x: 700, endPoint y: 484, distance: 18.0
click at [684, 494] on button at bounding box center [674, 486] width 31 height 29
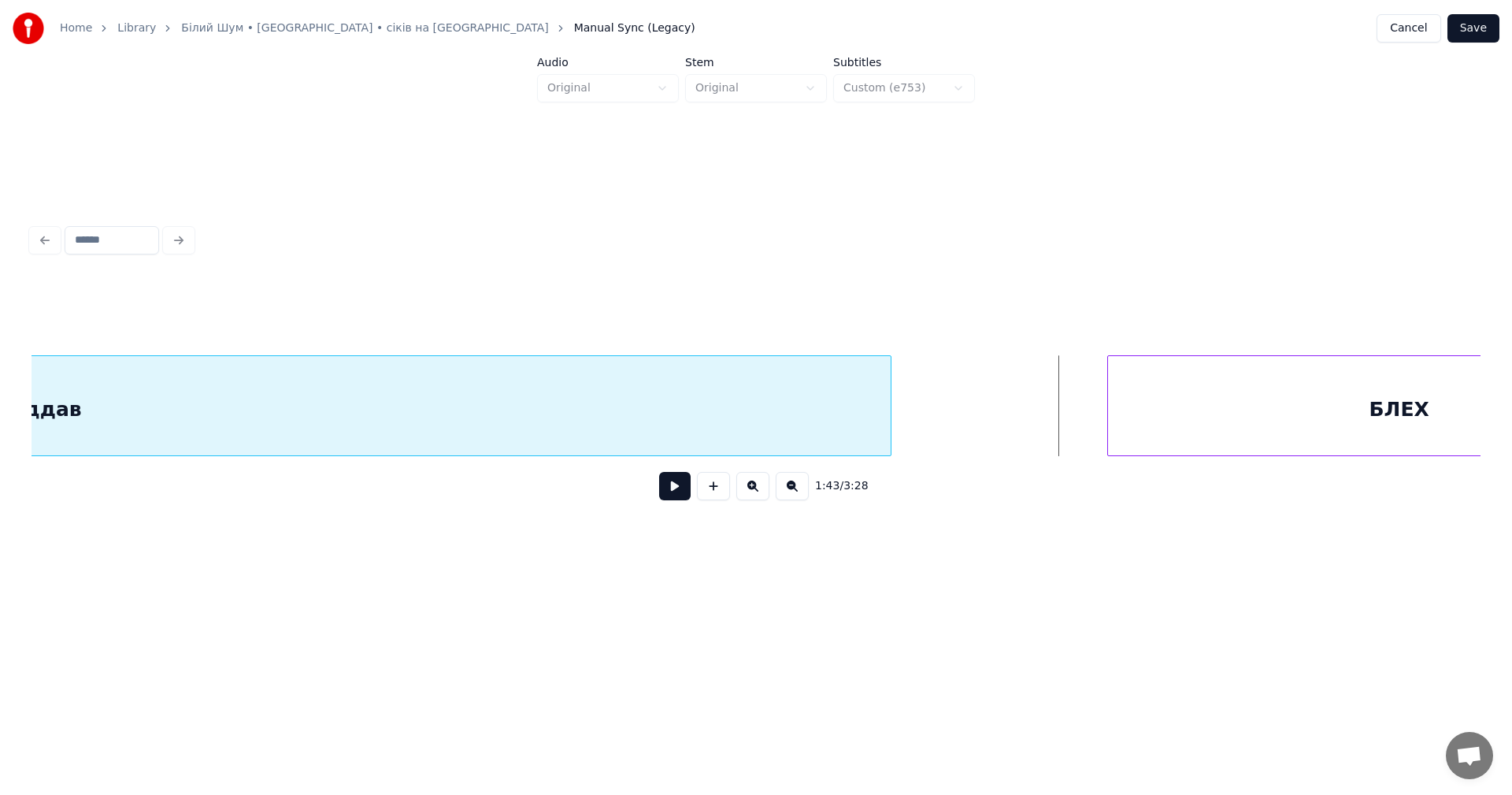
click at [889, 422] on div at bounding box center [888, 406] width 5 height 99
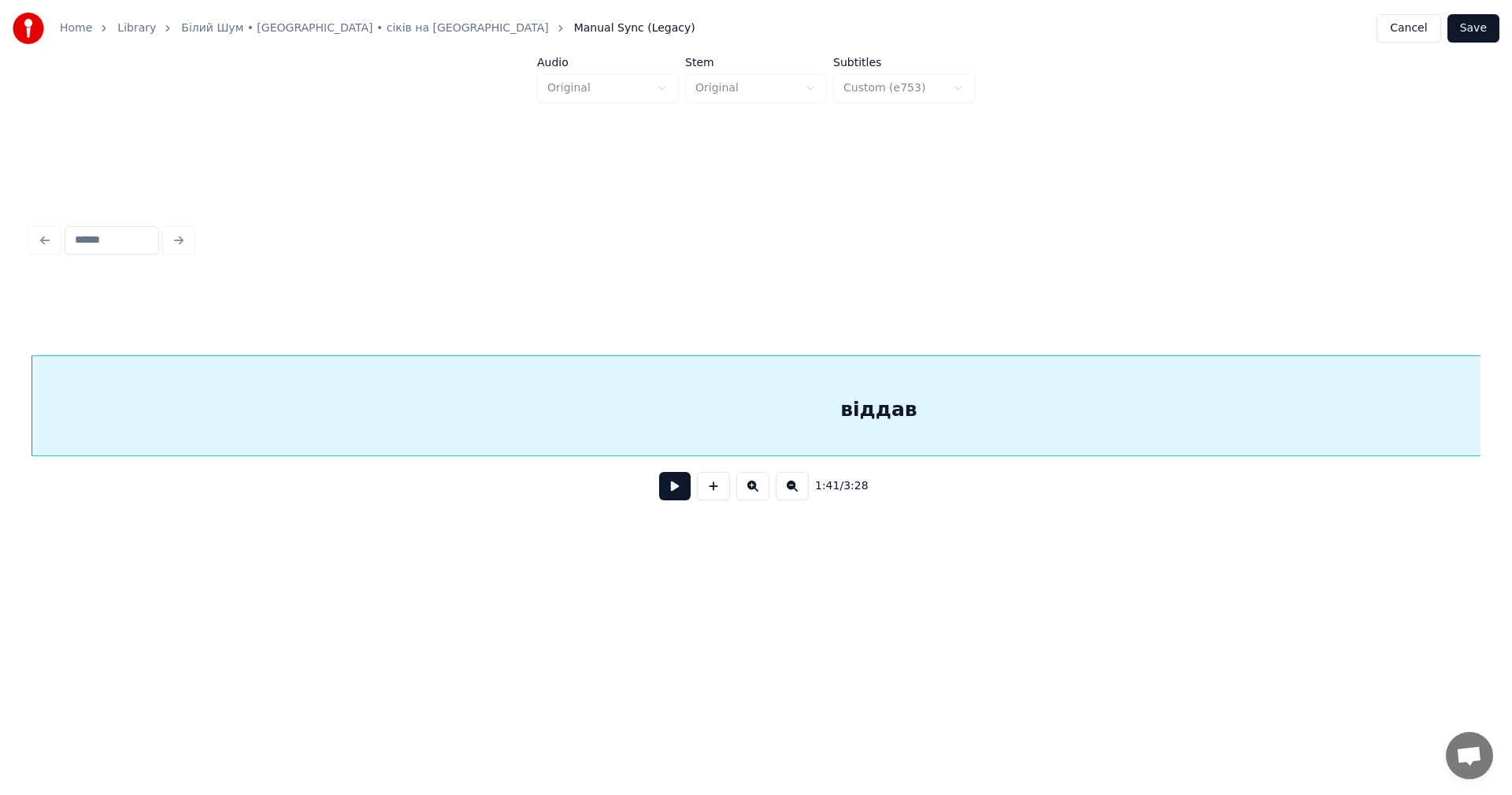
click at [673, 500] on button at bounding box center [674, 486] width 31 height 29
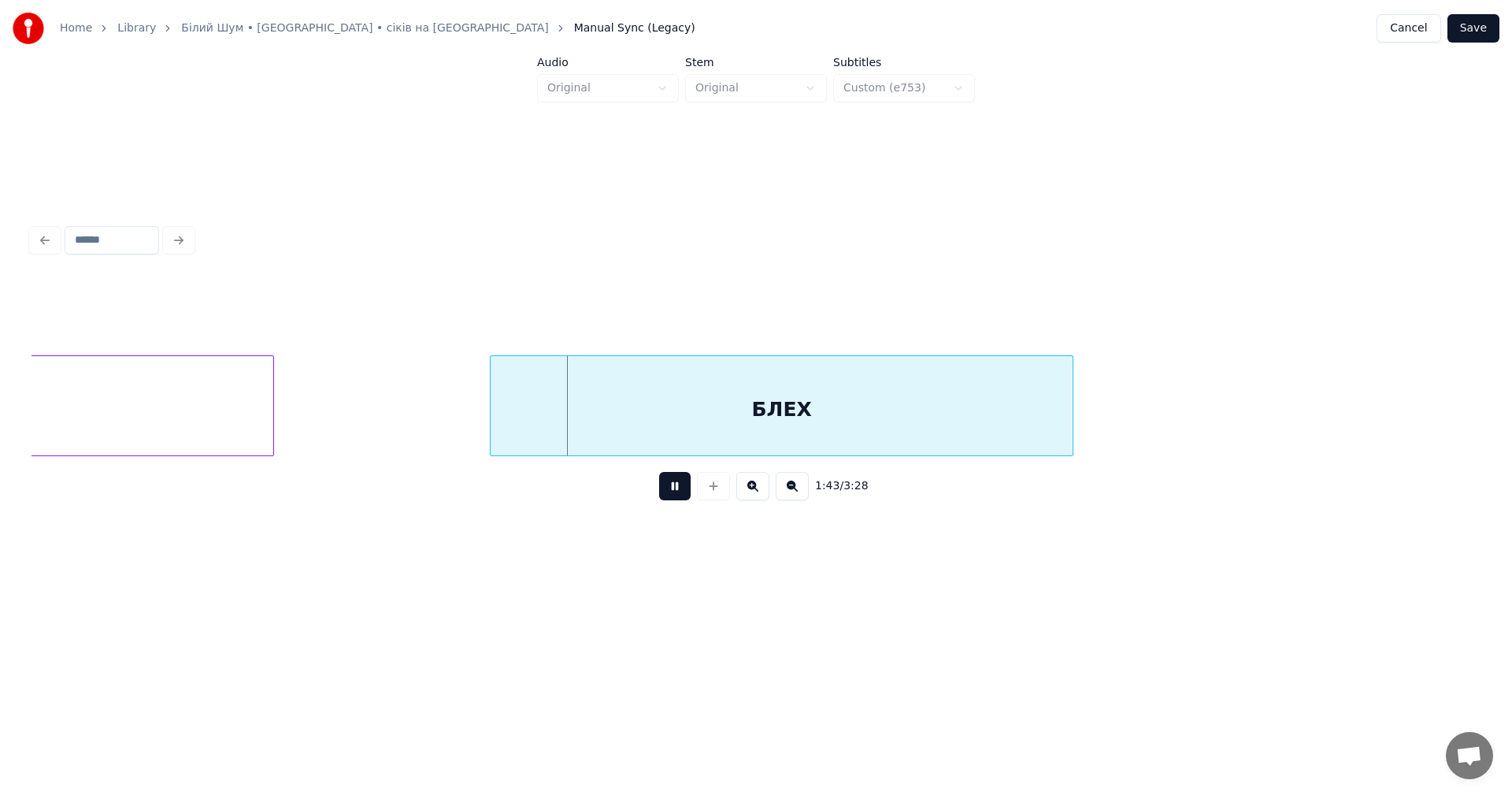
click at [673, 500] on button at bounding box center [674, 486] width 31 height 29
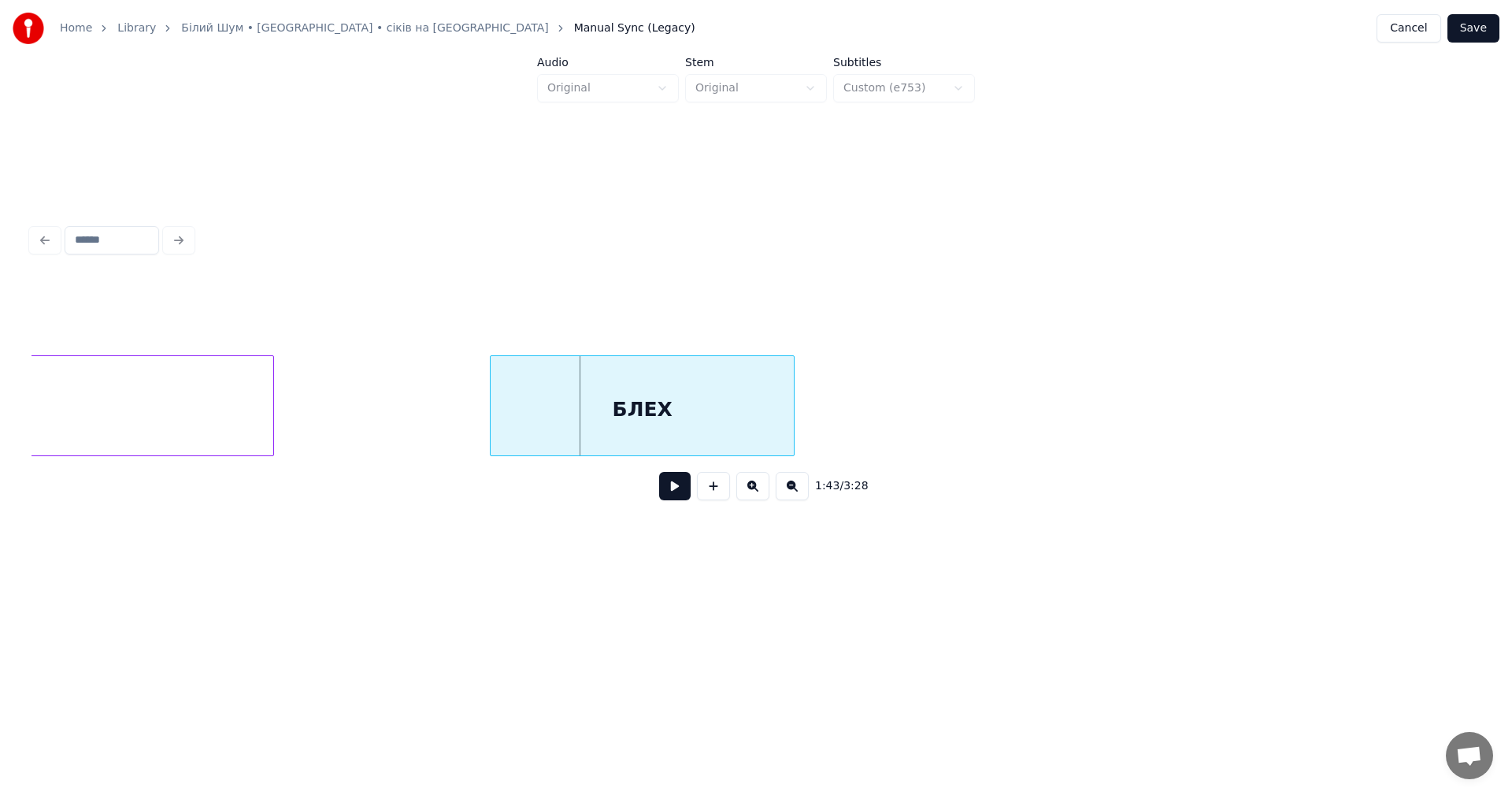
click at [792, 408] on div at bounding box center [791, 406] width 5 height 99
click at [334, 406] on div "віддав БЛЕХ" at bounding box center [891, 406] width 155946 height 101
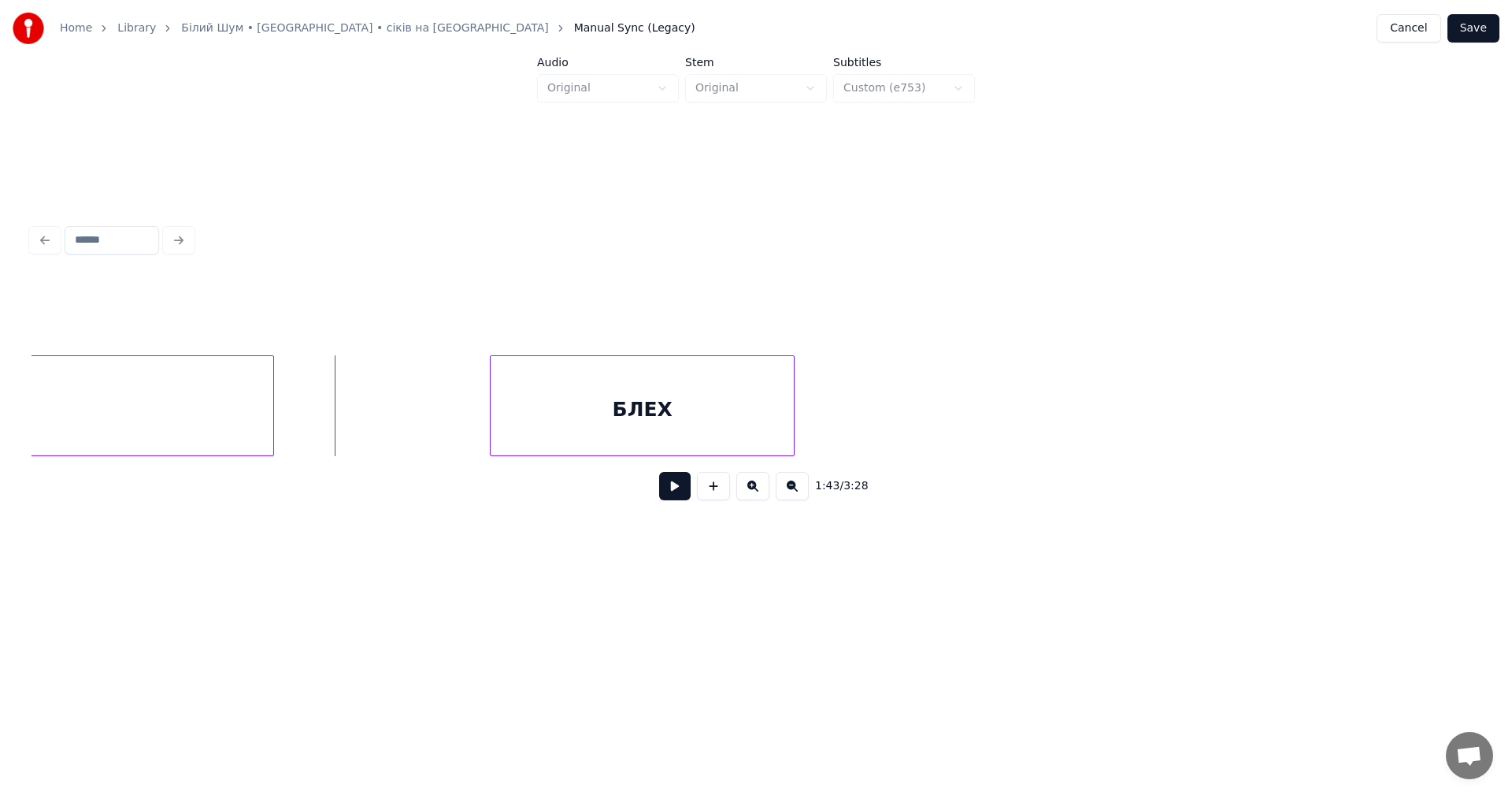
click at [675, 491] on button at bounding box center [674, 486] width 31 height 29
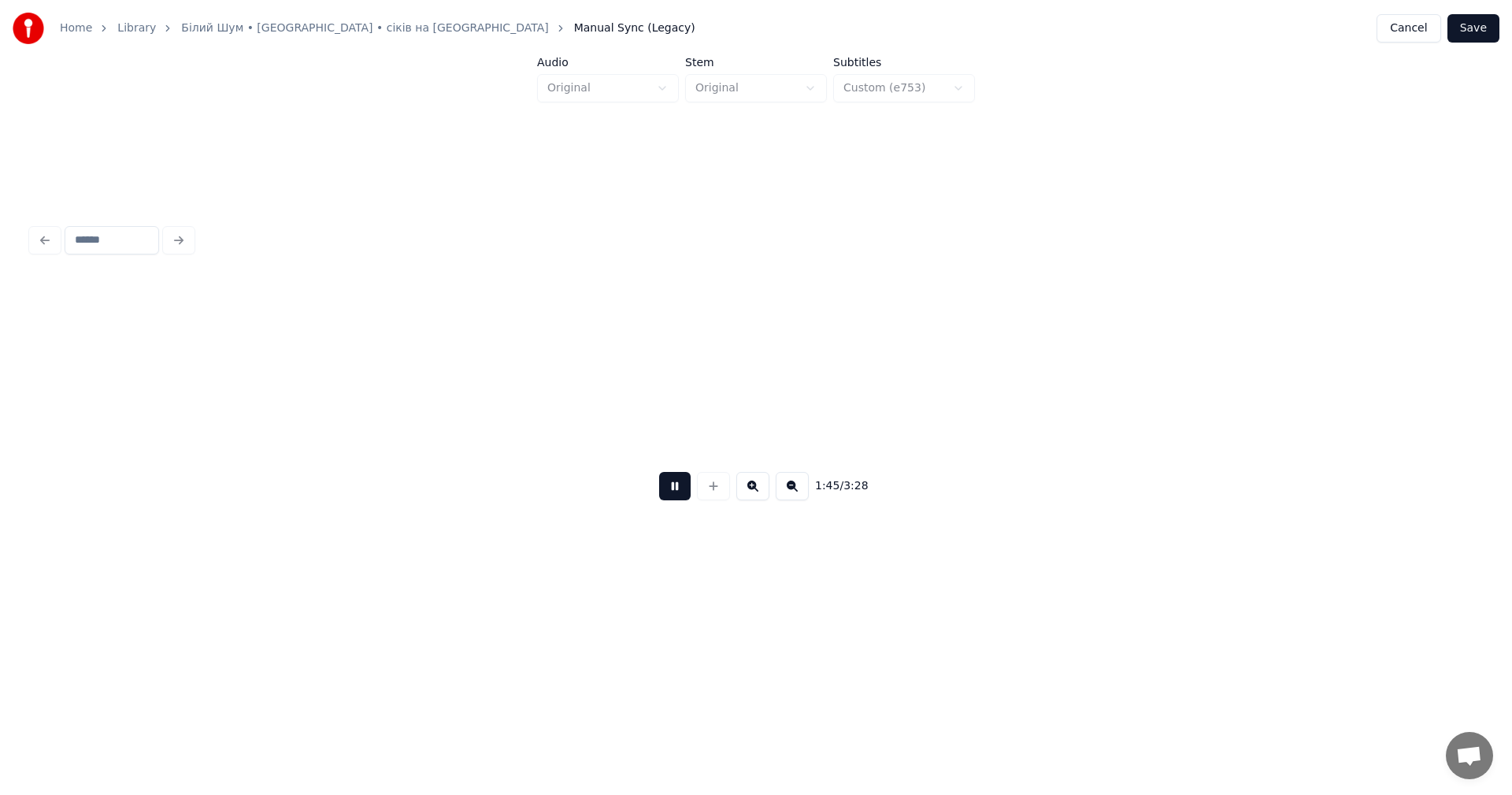
scroll to position [0, 78564]
click at [790, 499] on button at bounding box center [791, 486] width 33 height 29
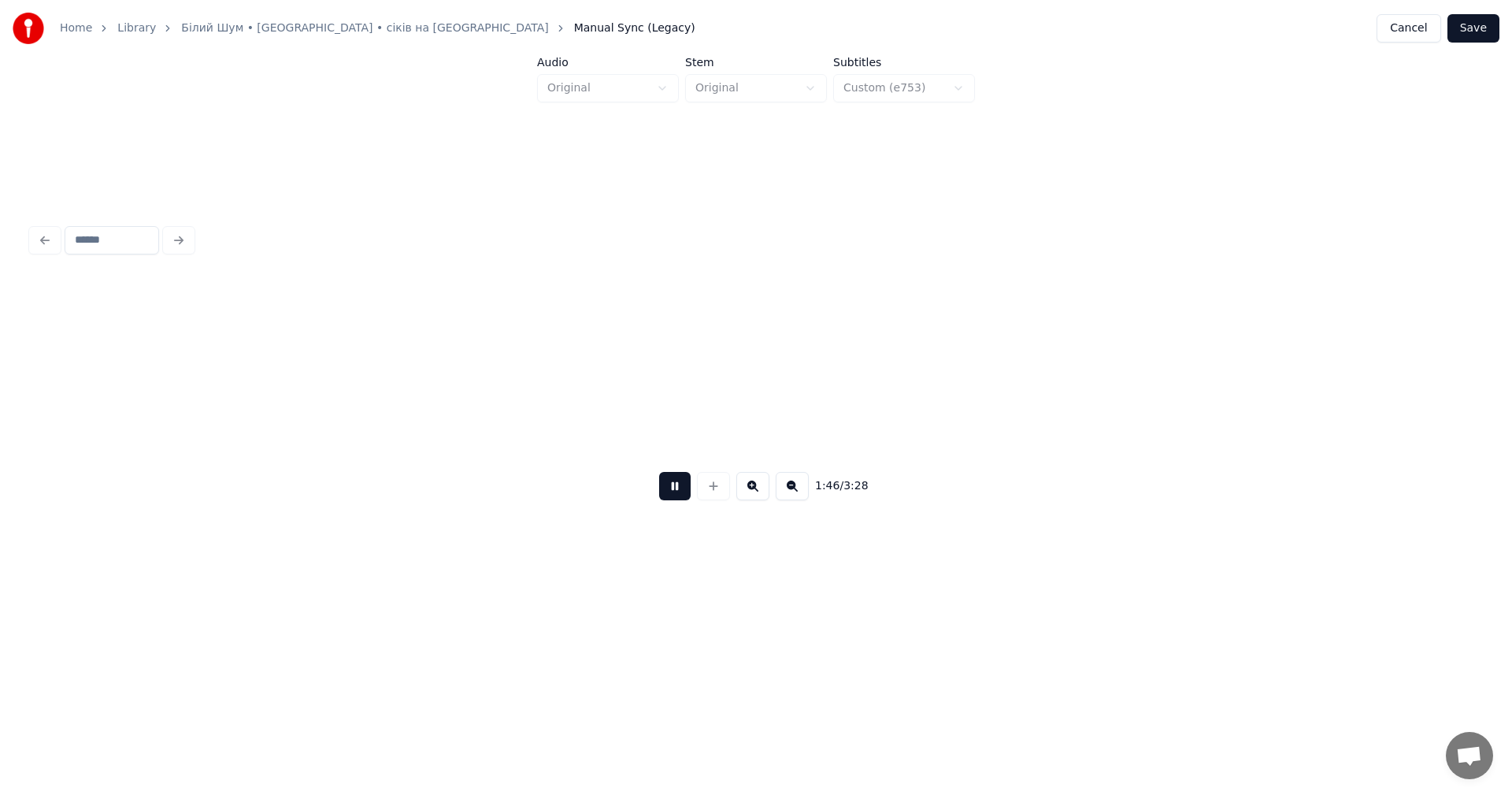
click at [790, 499] on button at bounding box center [791, 486] width 33 height 29
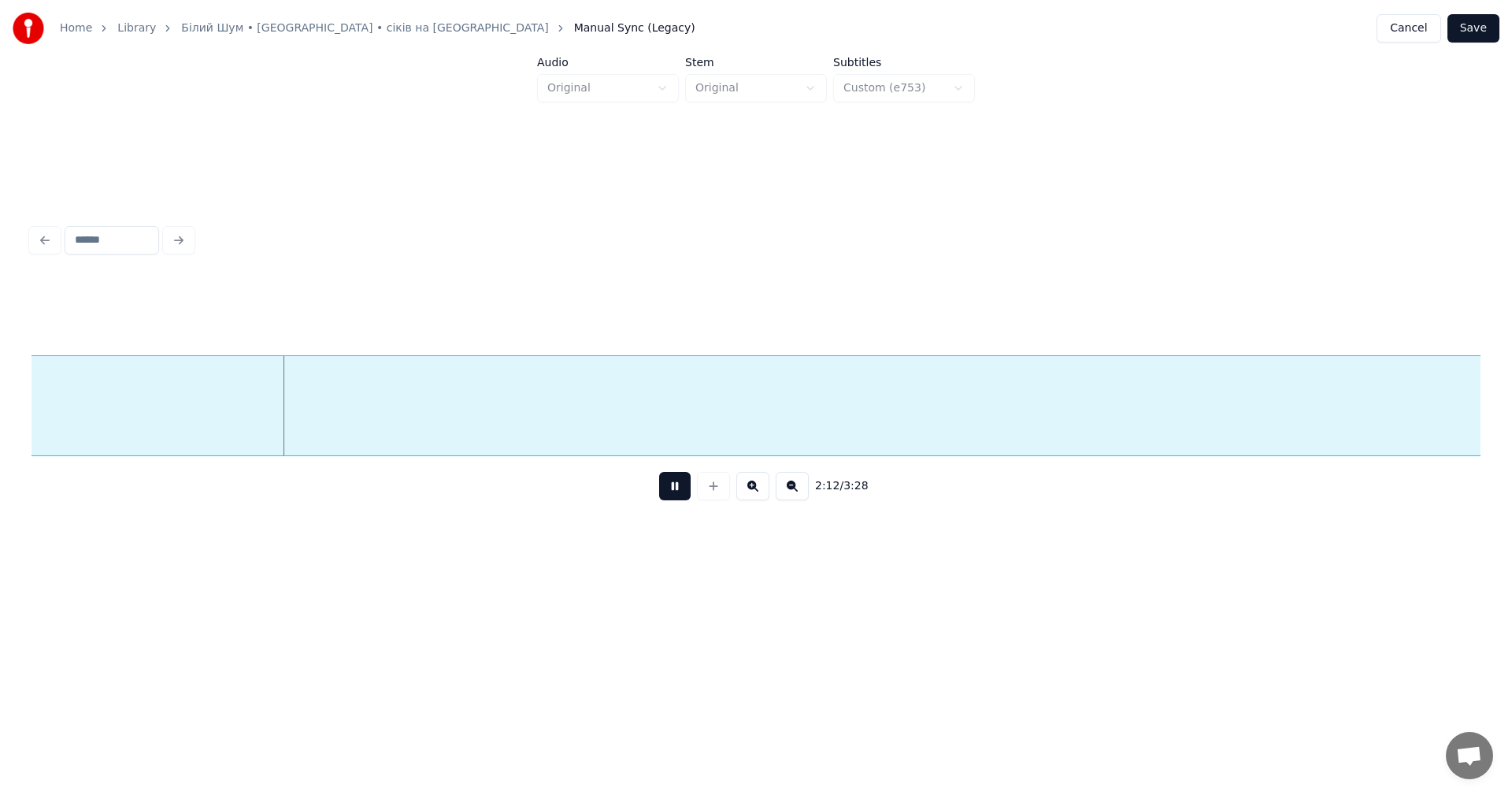
click at [684, 488] on button at bounding box center [674, 486] width 31 height 29
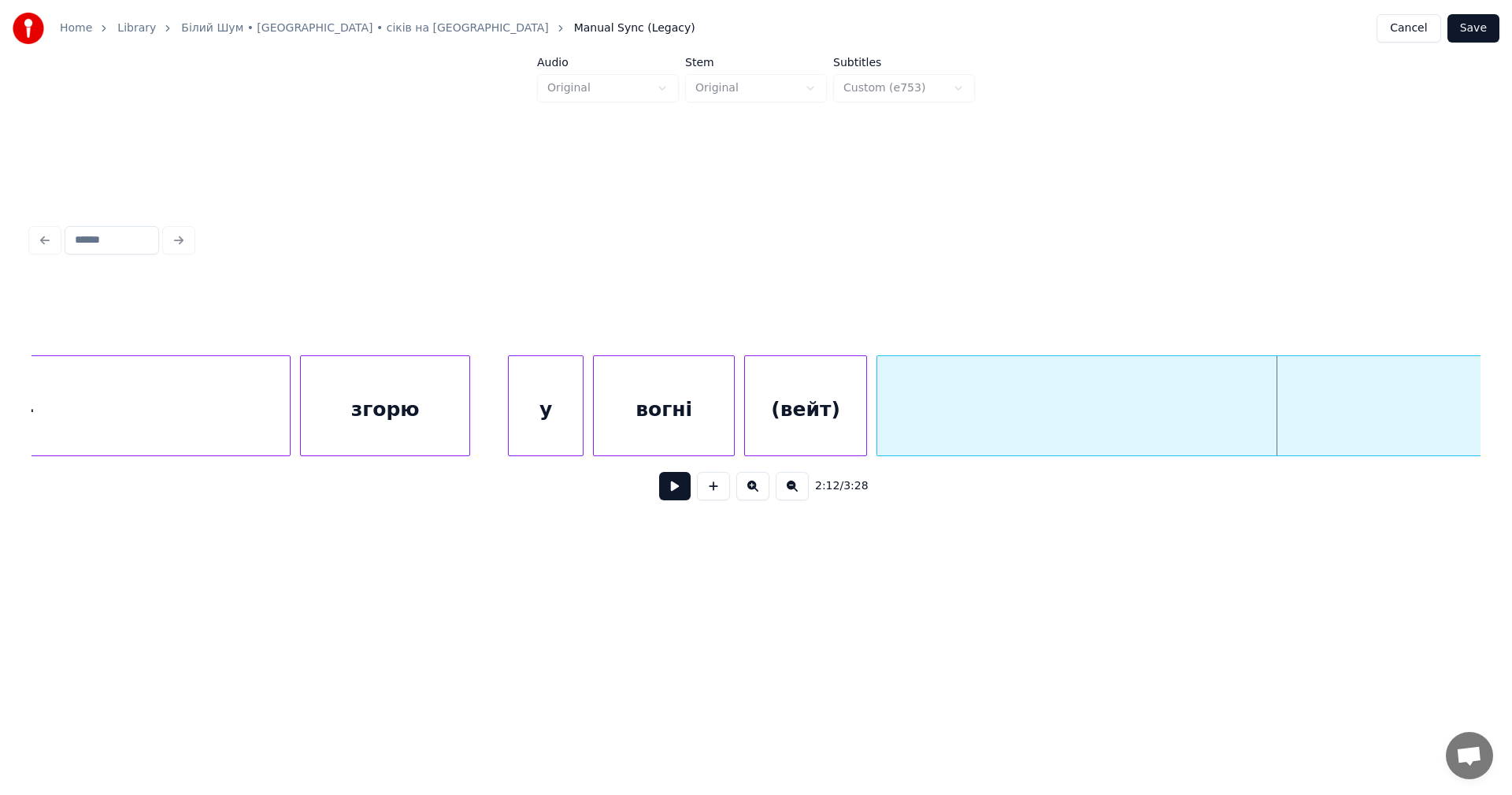
scroll to position [0, 61095]
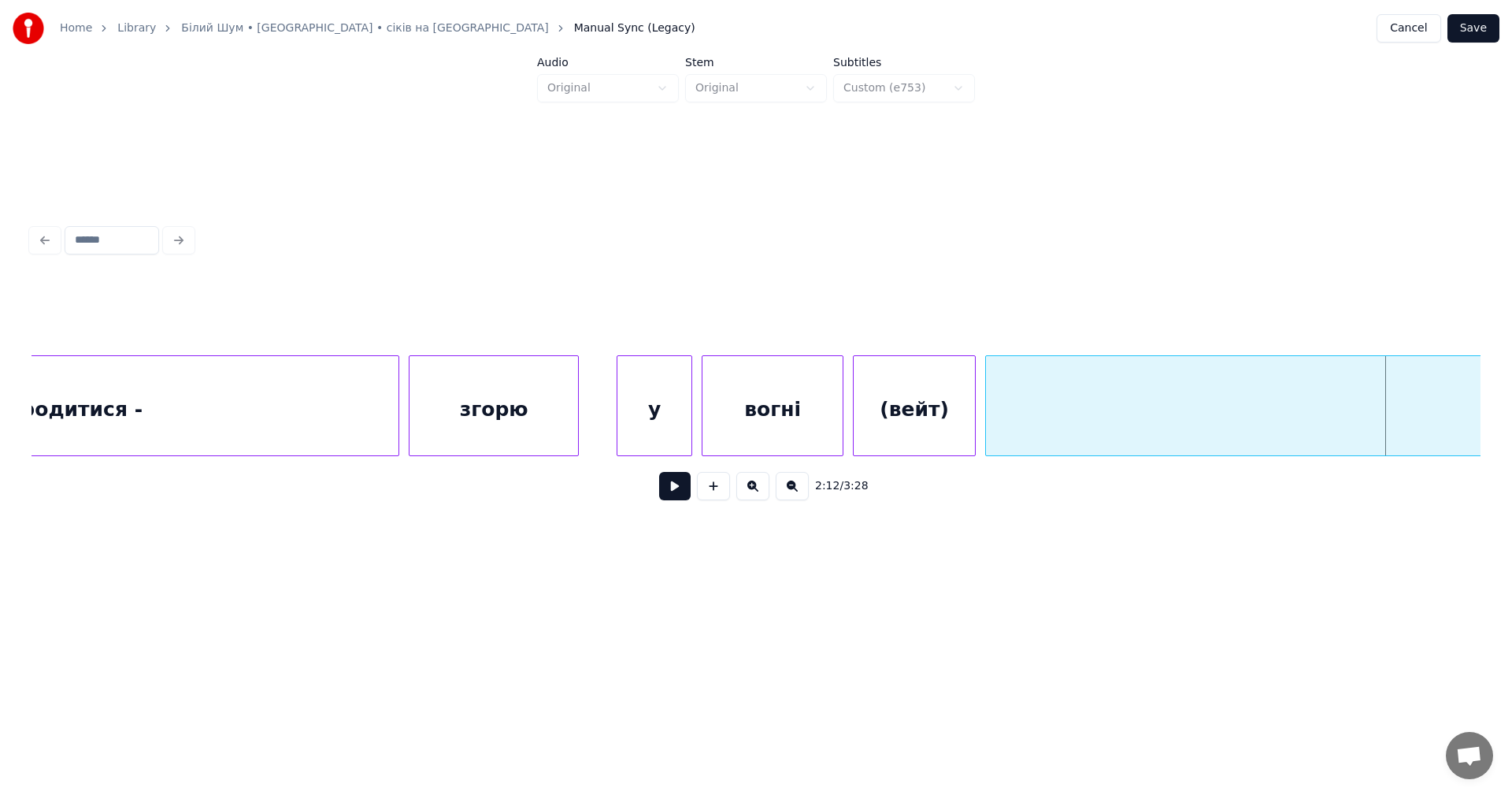
click at [895, 410] on div "(вейт)" at bounding box center [914, 409] width 121 height 107
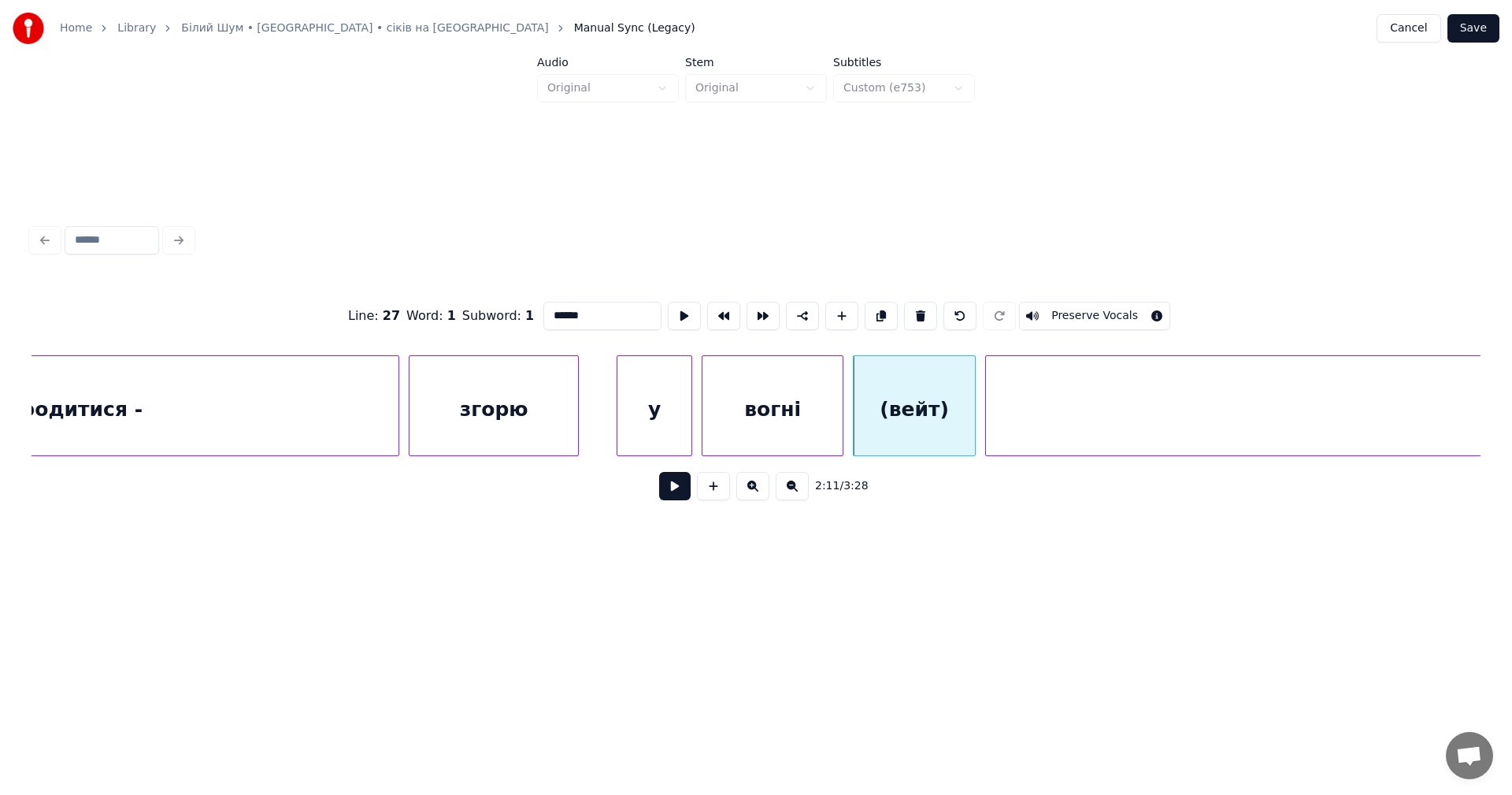
click at [909, 404] on div "(вейт)" at bounding box center [914, 409] width 121 height 107
click at [912, 309] on button at bounding box center [920, 316] width 33 height 29
type input "*****"
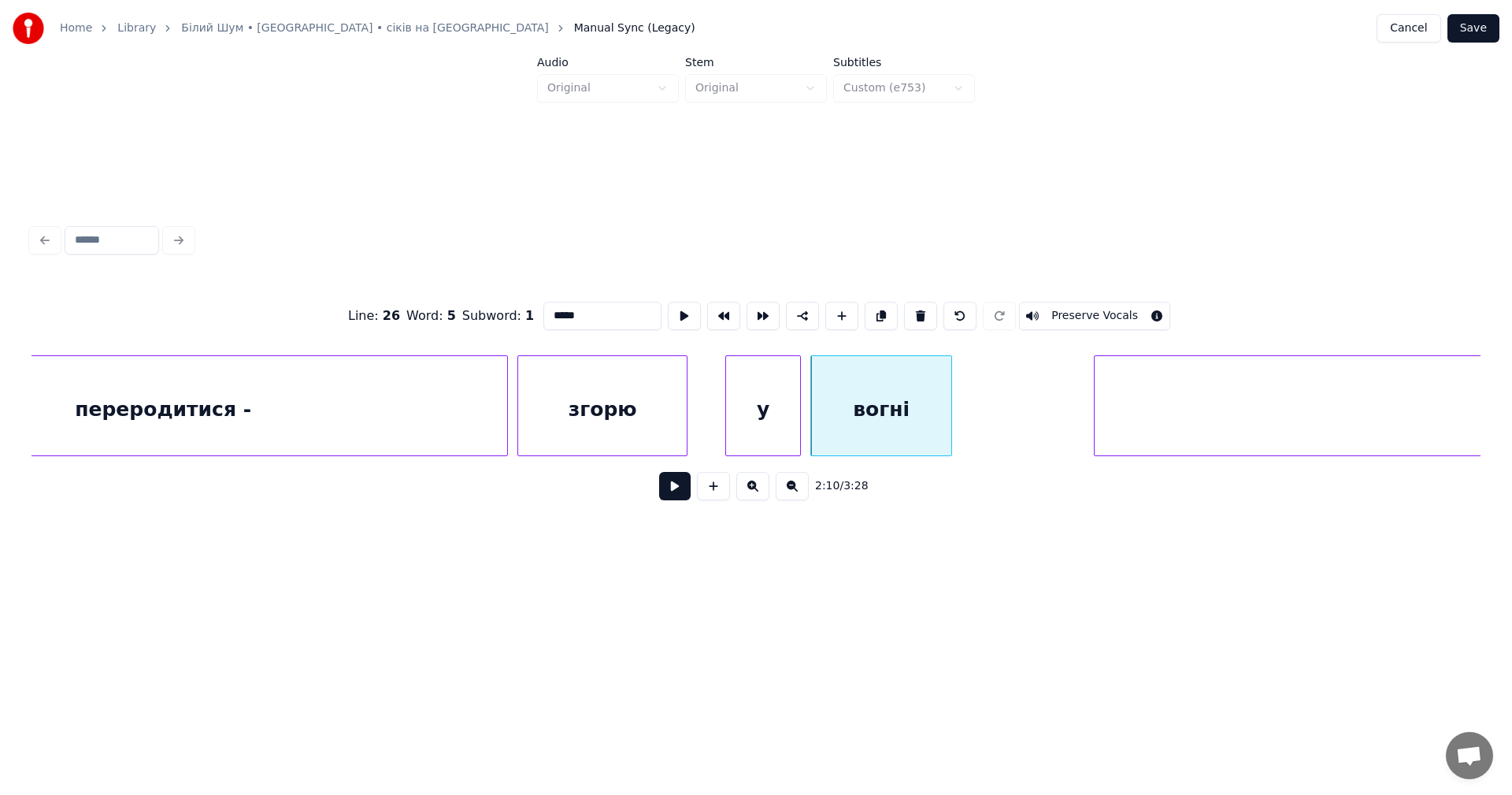
scroll to position [0, 61150]
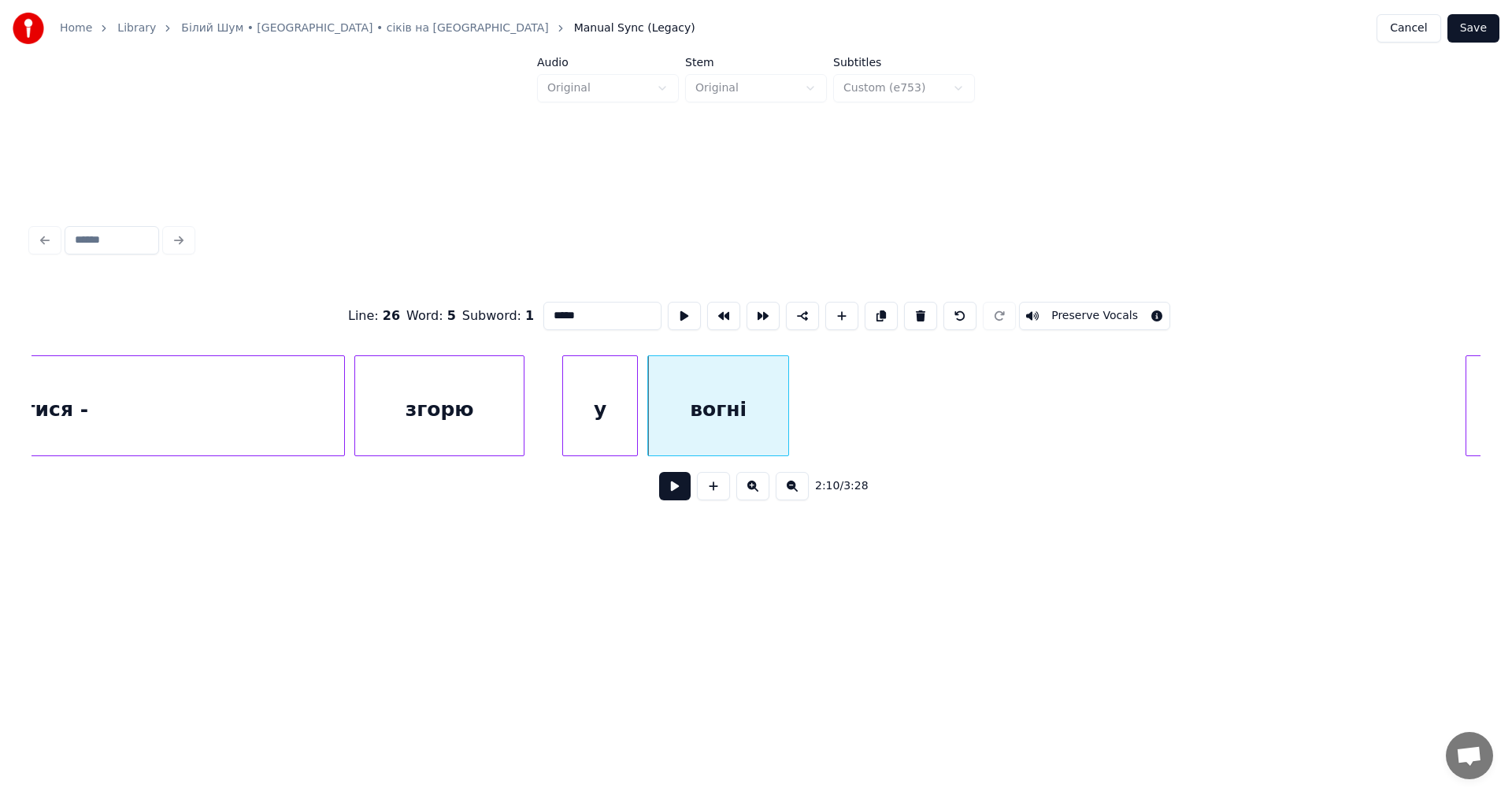
click at [1471, 391] on div at bounding box center [1468, 406] width 5 height 99
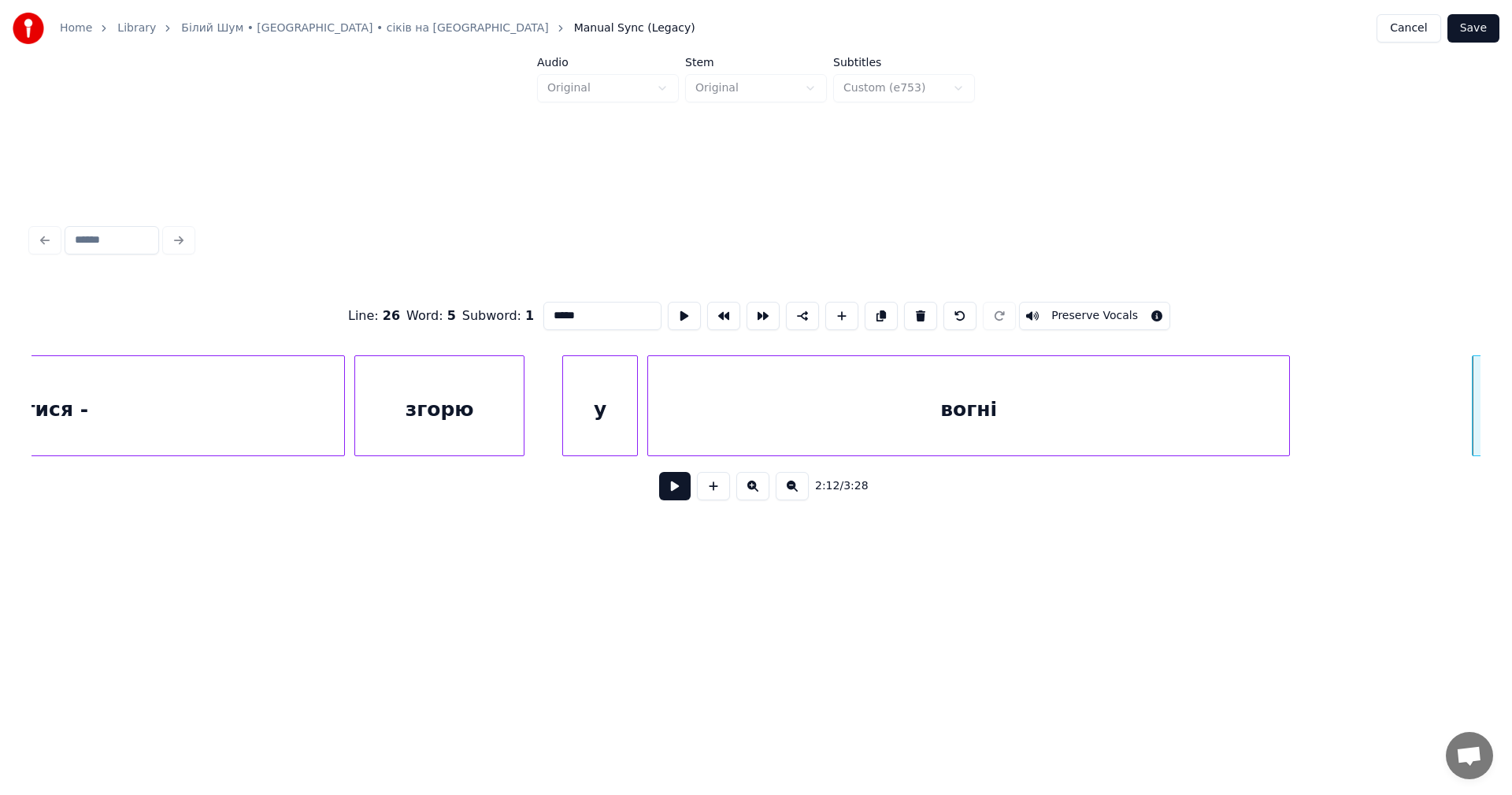
click at [1286, 398] on div at bounding box center [1286, 406] width 5 height 99
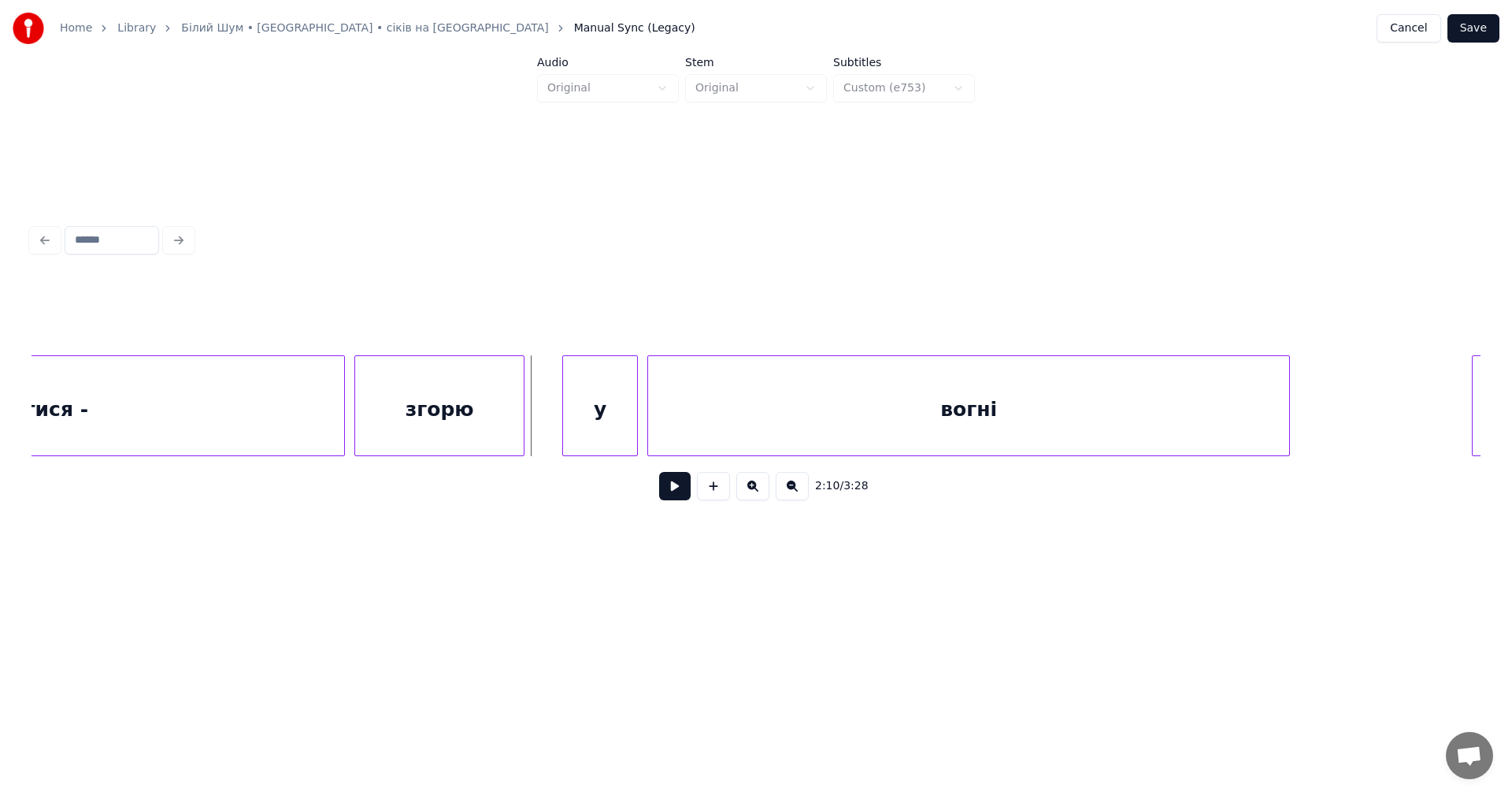
click at [673, 493] on button at bounding box center [674, 486] width 31 height 29
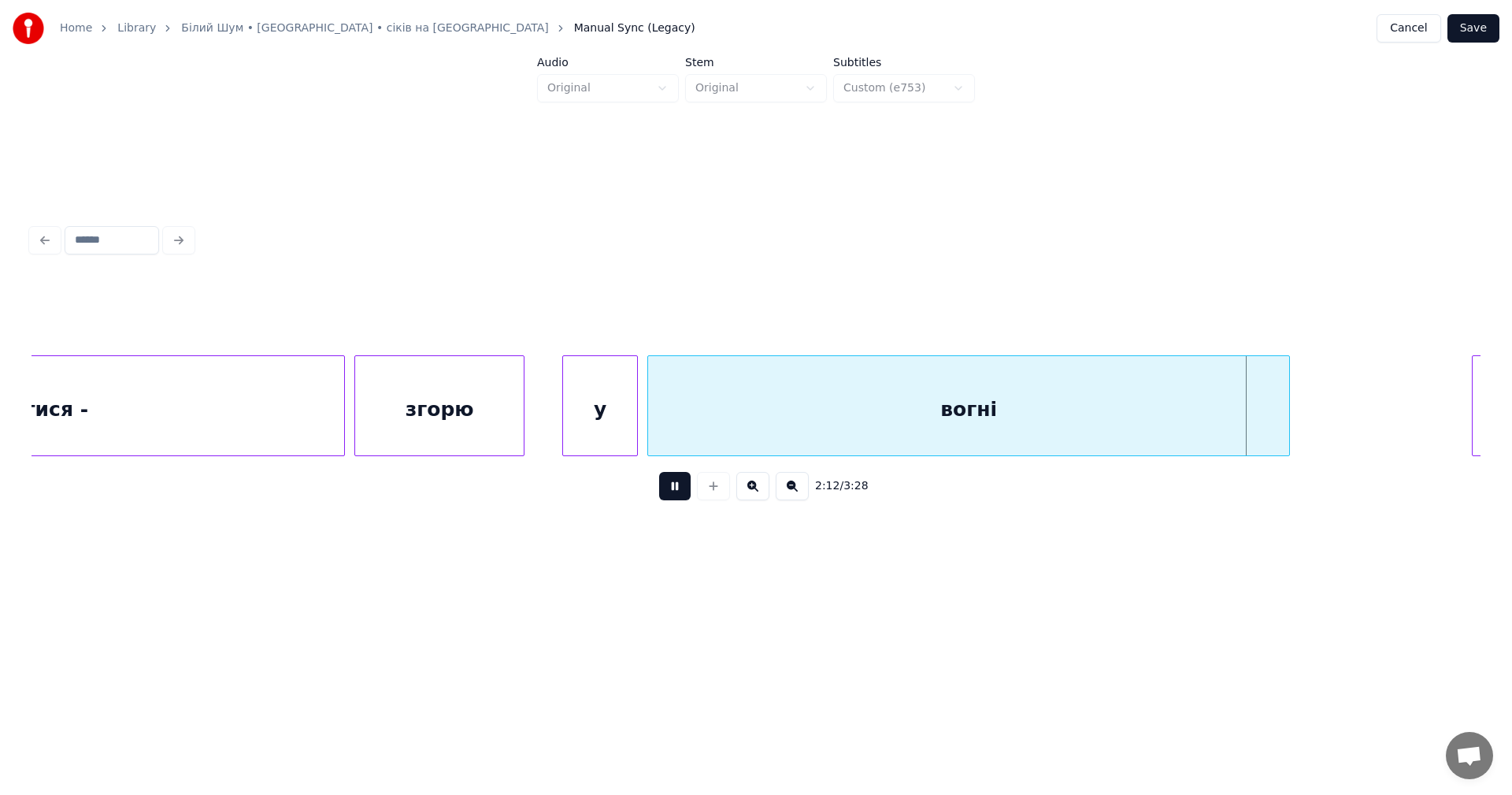
click at [673, 493] on button at bounding box center [674, 486] width 31 height 29
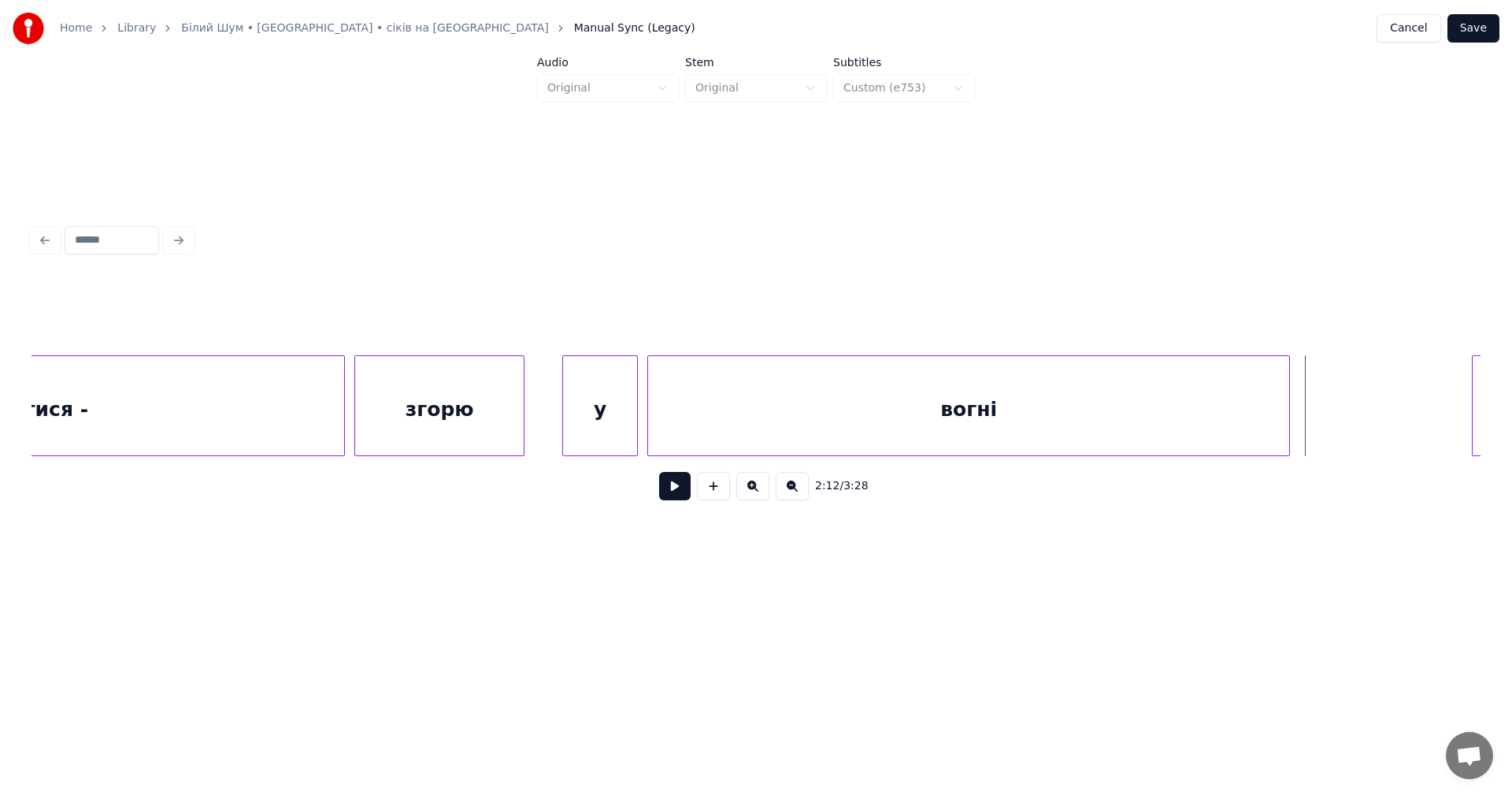
click at [674, 493] on button at bounding box center [674, 486] width 31 height 29
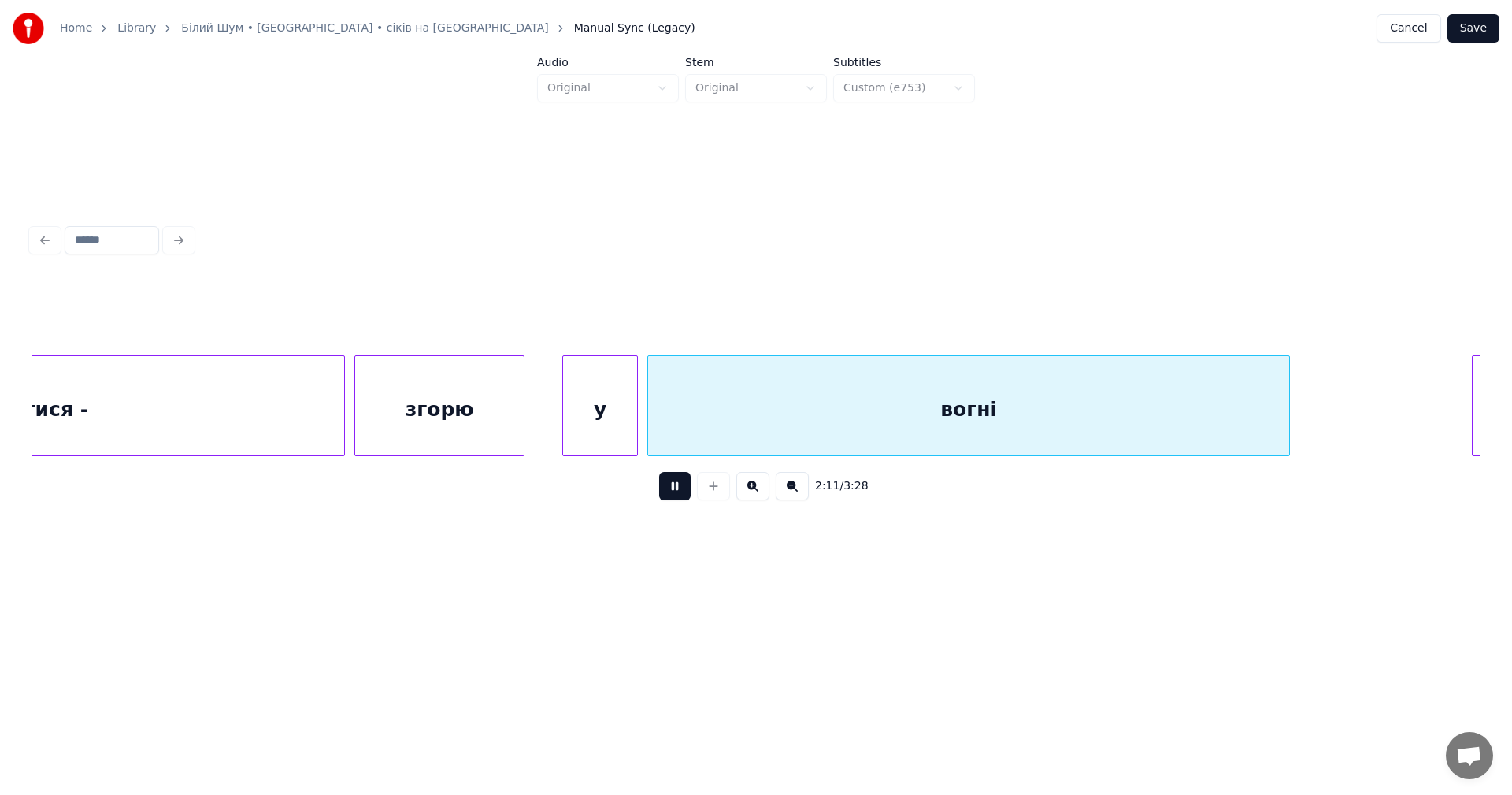
click at [674, 493] on button at bounding box center [674, 486] width 31 height 29
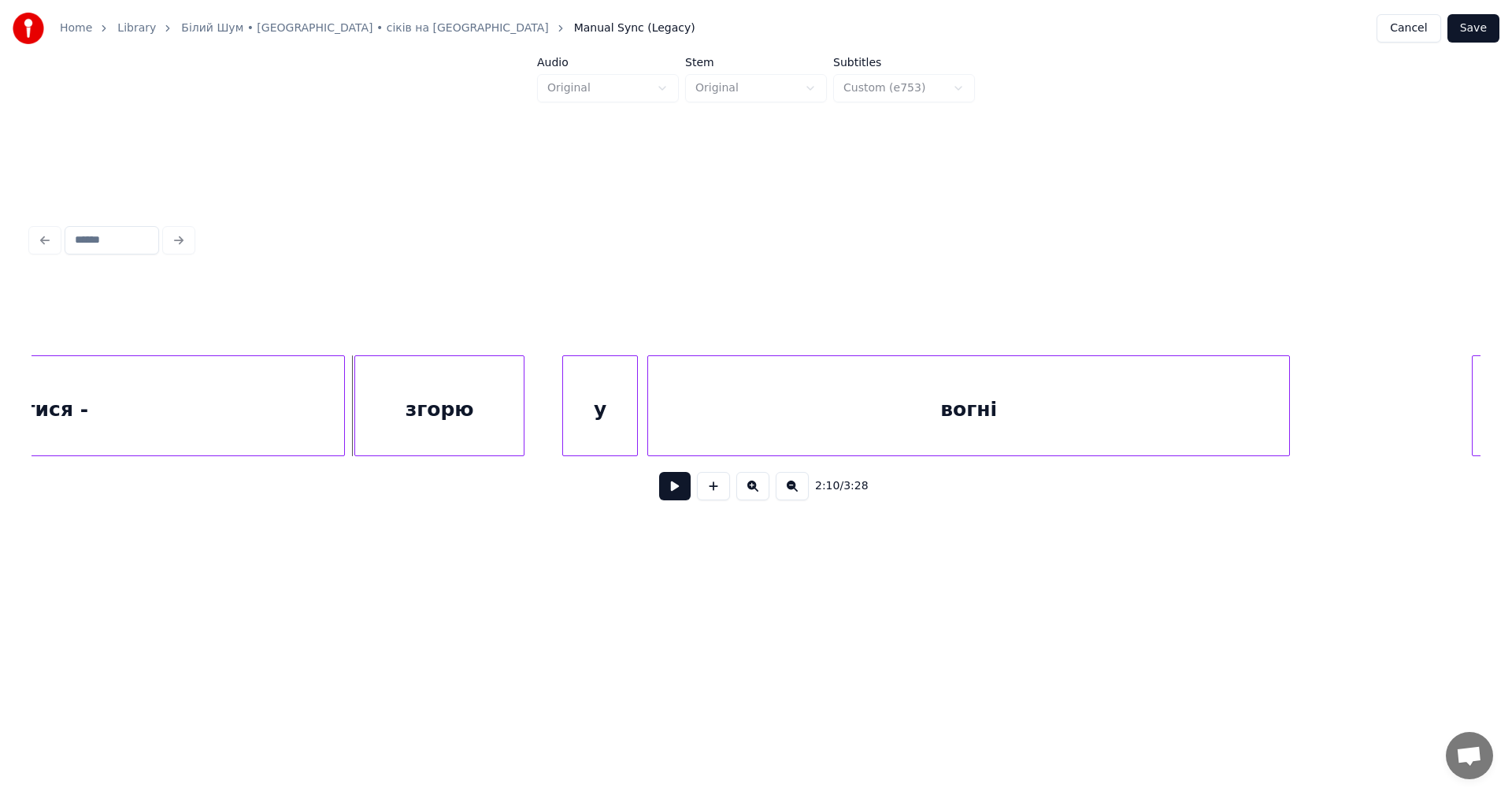
click at [672, 494] on button at bounding box center [674, 486] width 31 height 29
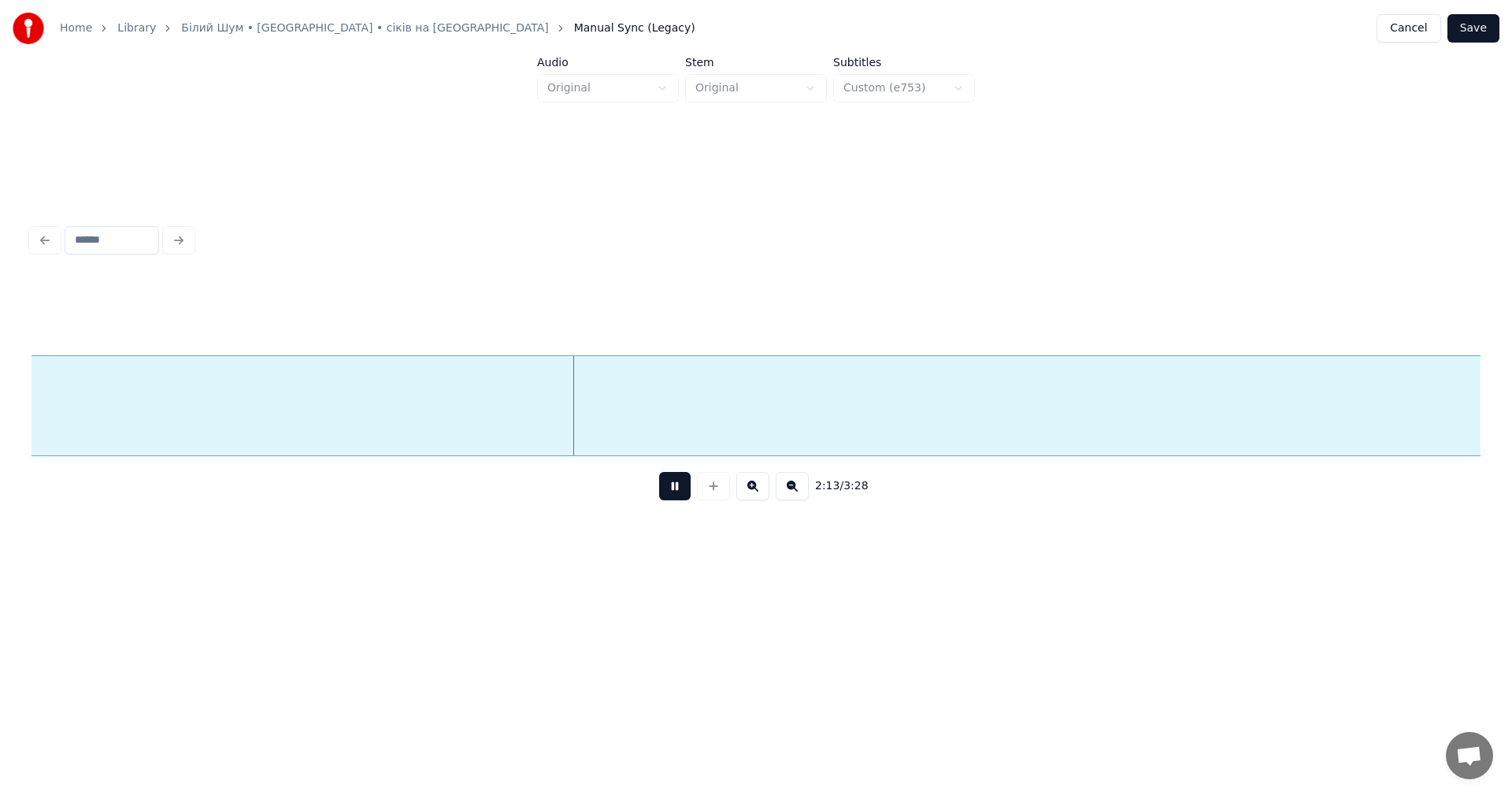
click at [672, 494] on button at bounding box center [674, 486] width 31 height 29
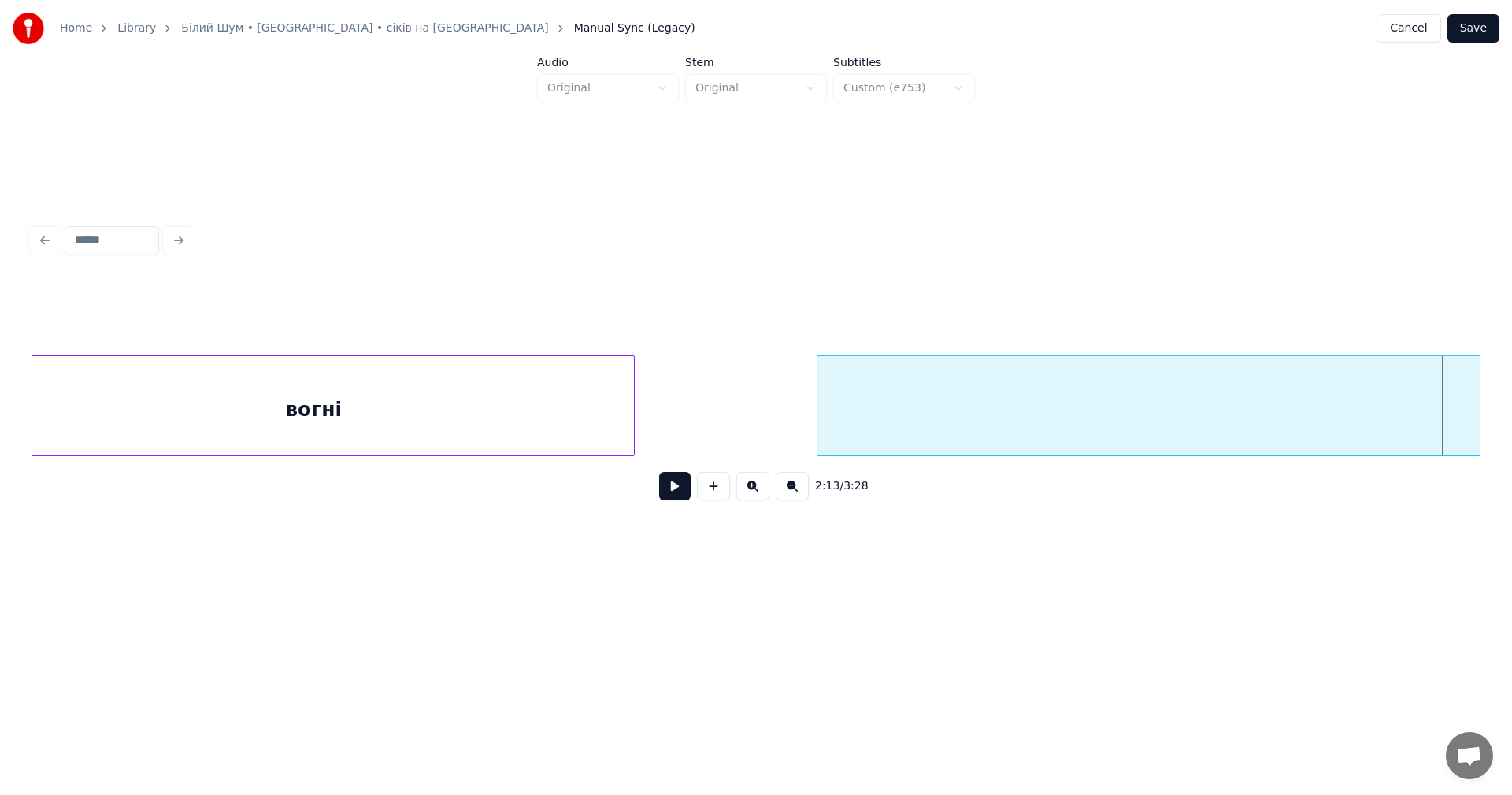
scroll to position [0, 62077]
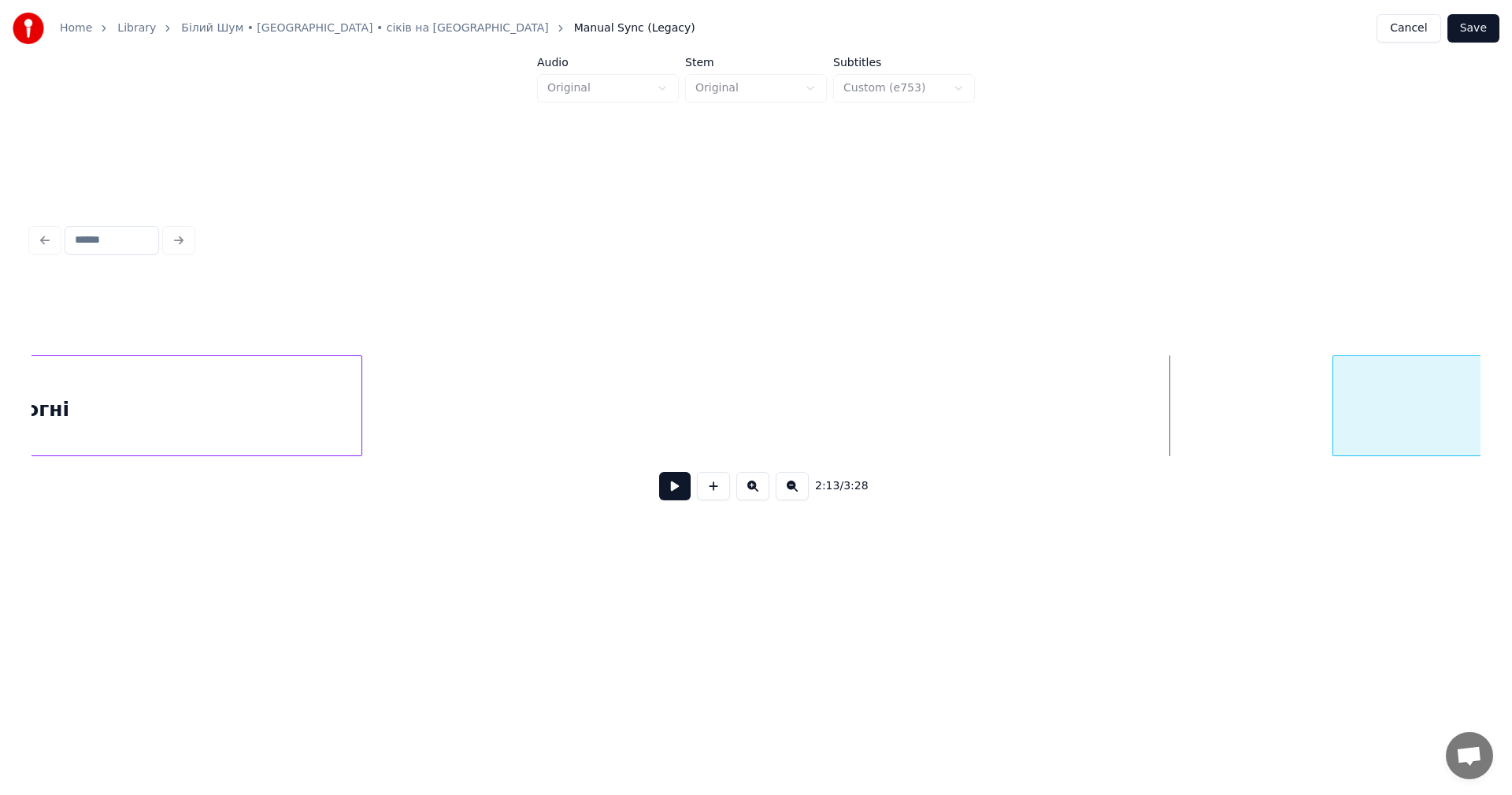
click at [1338, 387] on div at bounding box center [1335, 406] width 5 height 99
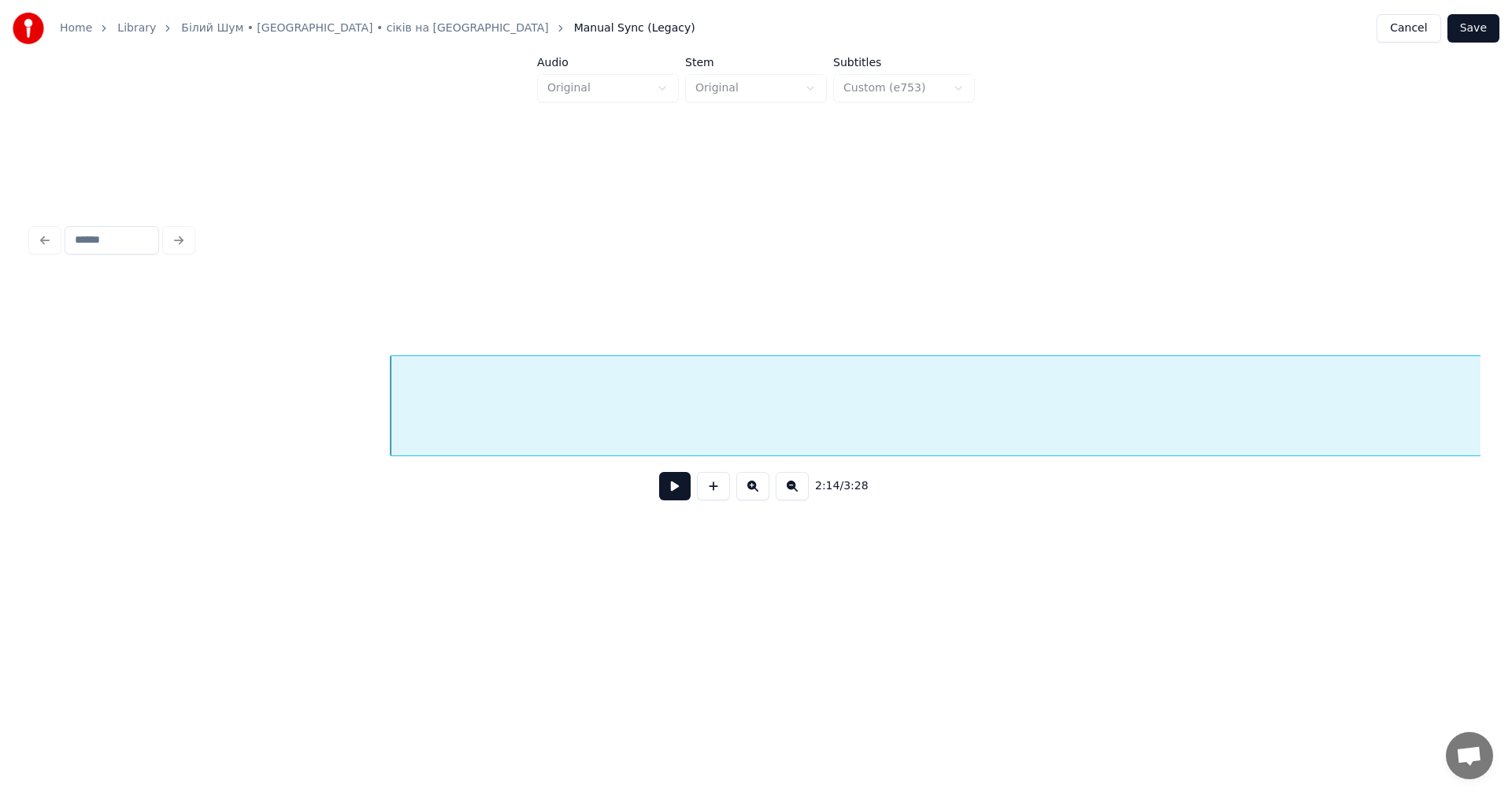
scroll to position [0, 63386]
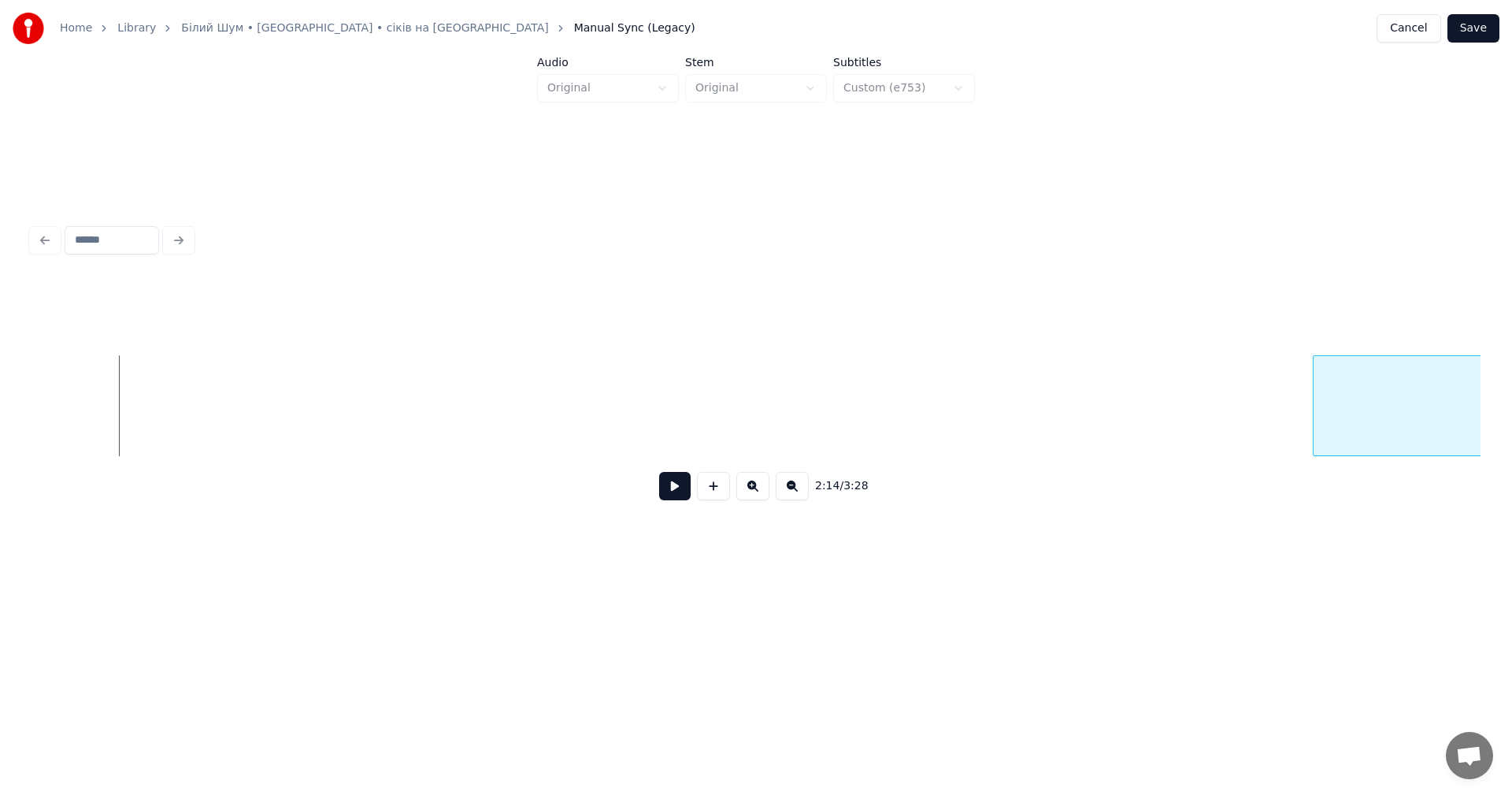
click at [1316, 378] on div at bounding box center [1316, 406] width 5 height 99
click at [679, 493] on button at bounding box center [674, 486] width 31 height 29
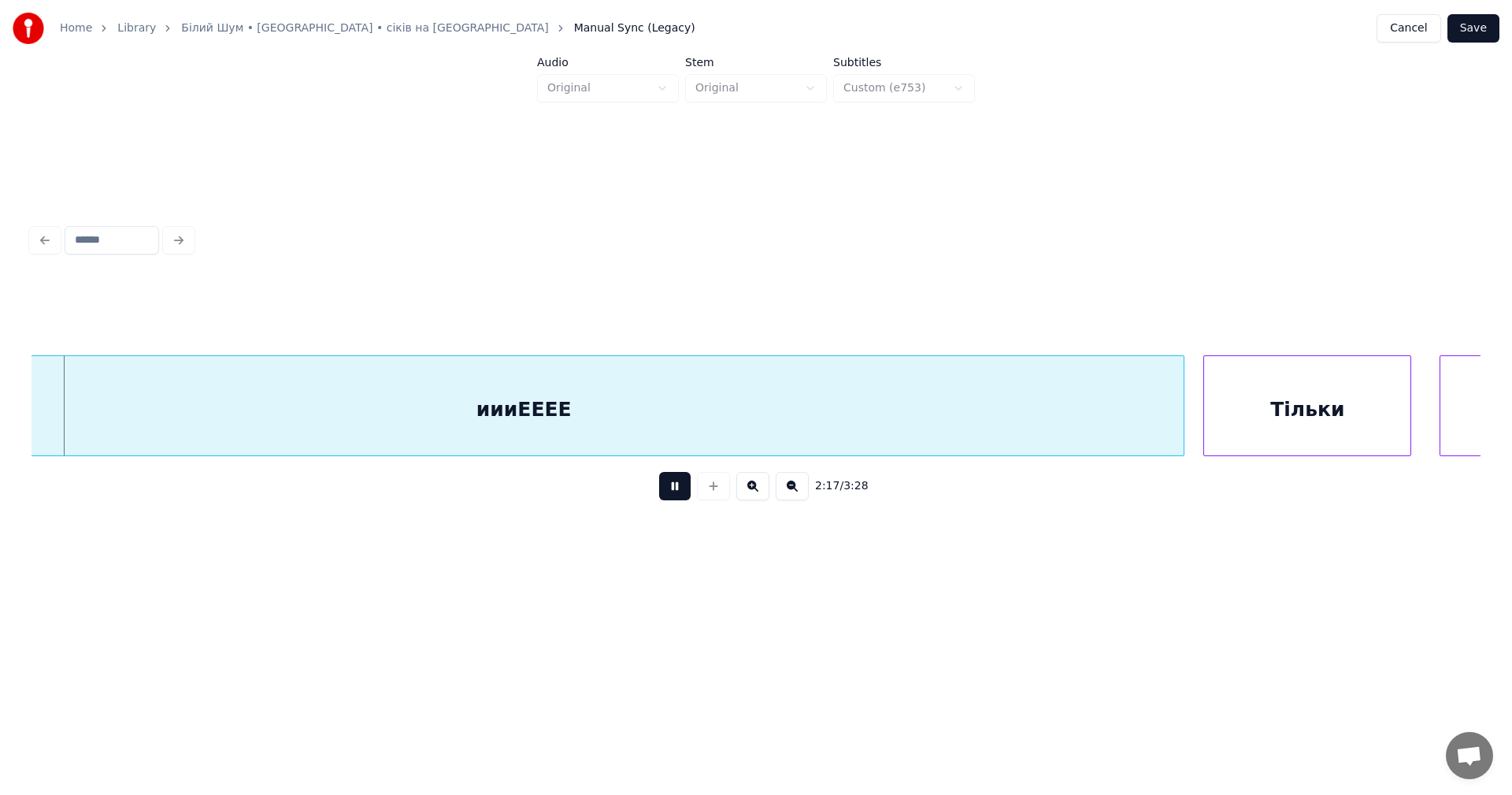
click at [679, 493] on button at bounding box center [674, 486] width 31 height 29
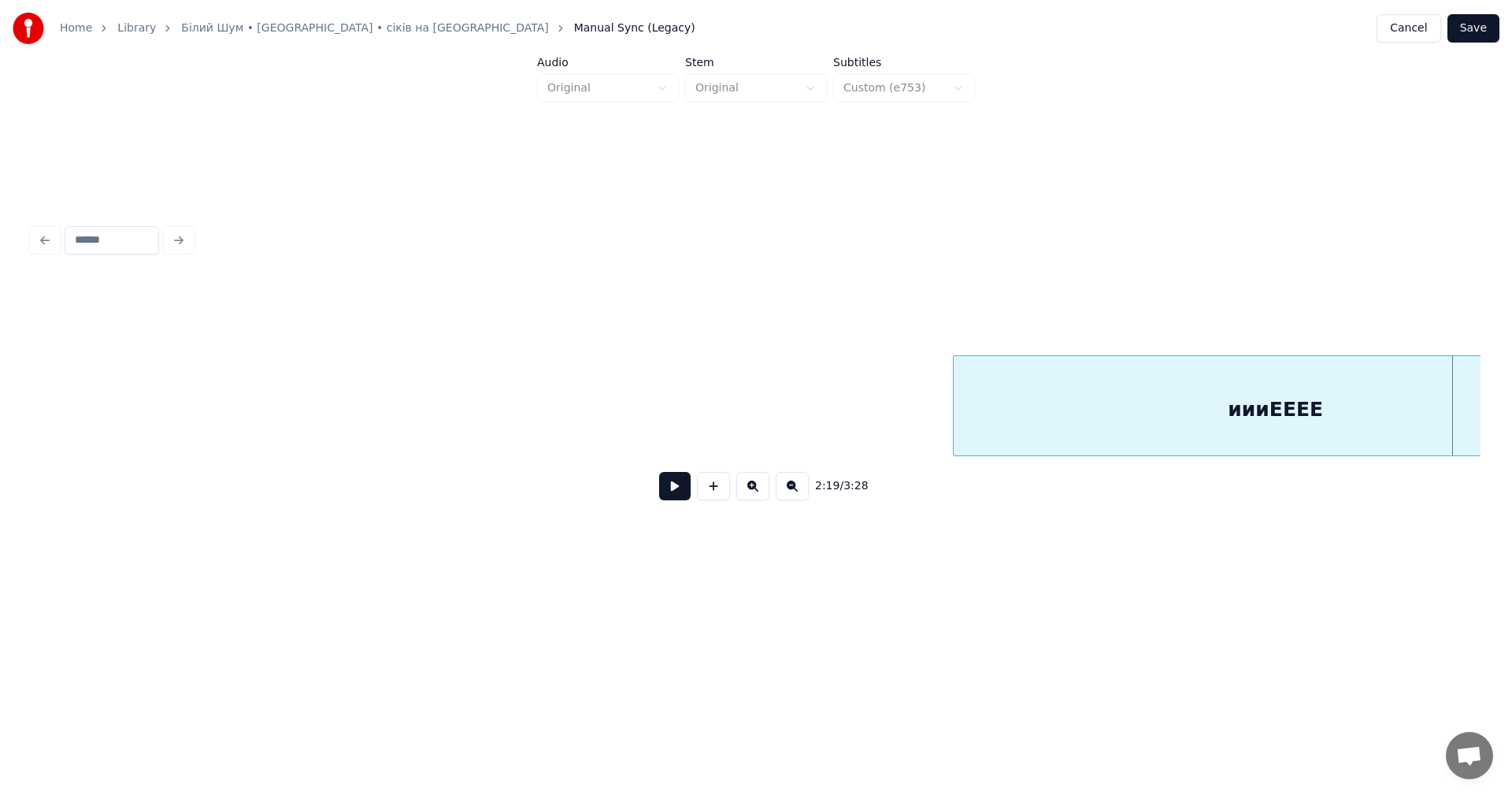
click at [954, 388] on div at bounding box center [956, 406] width 5 height 99
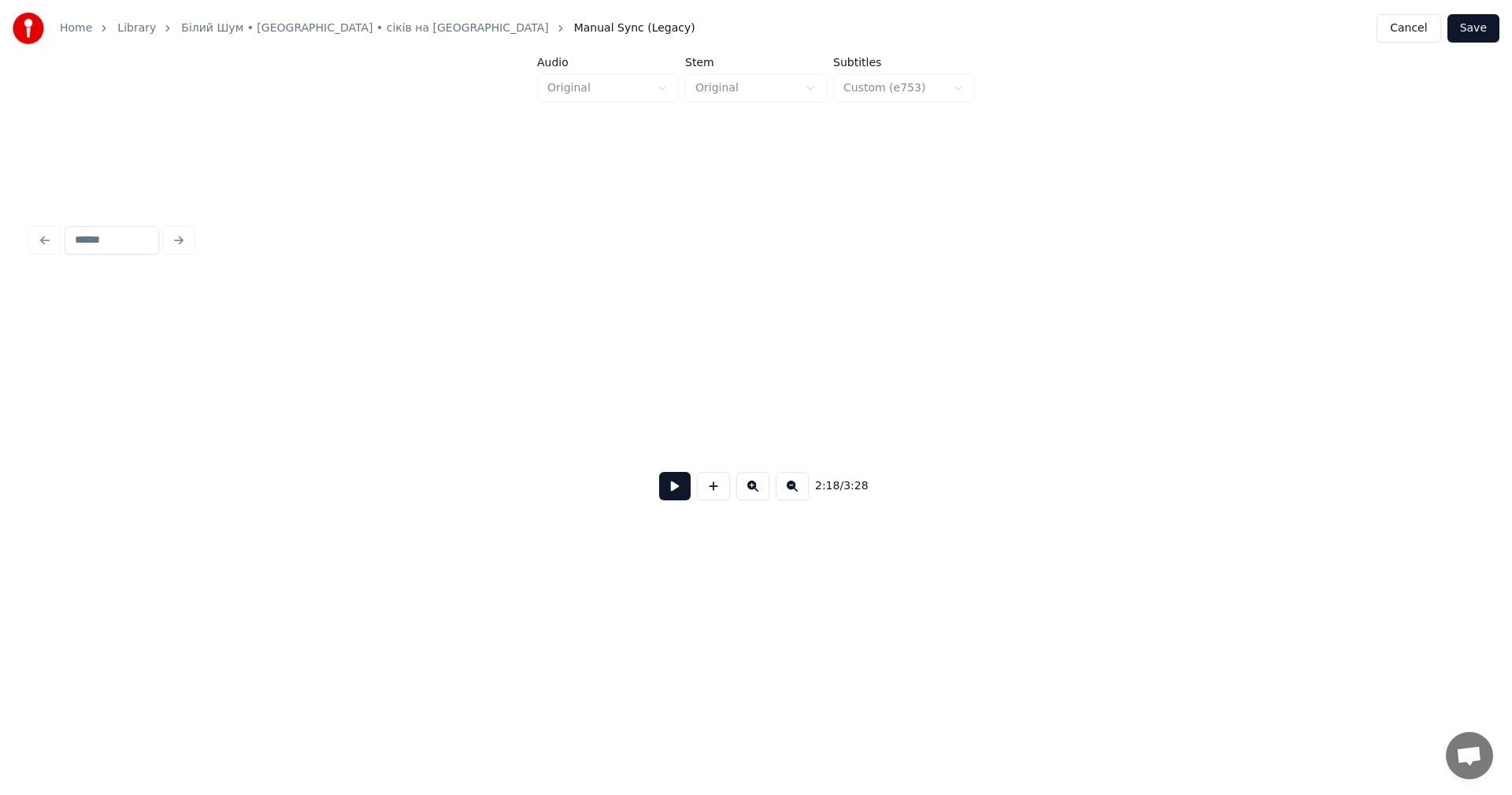
click at [672, 483] on button at bounding box center [674, 486] width 31 height 29
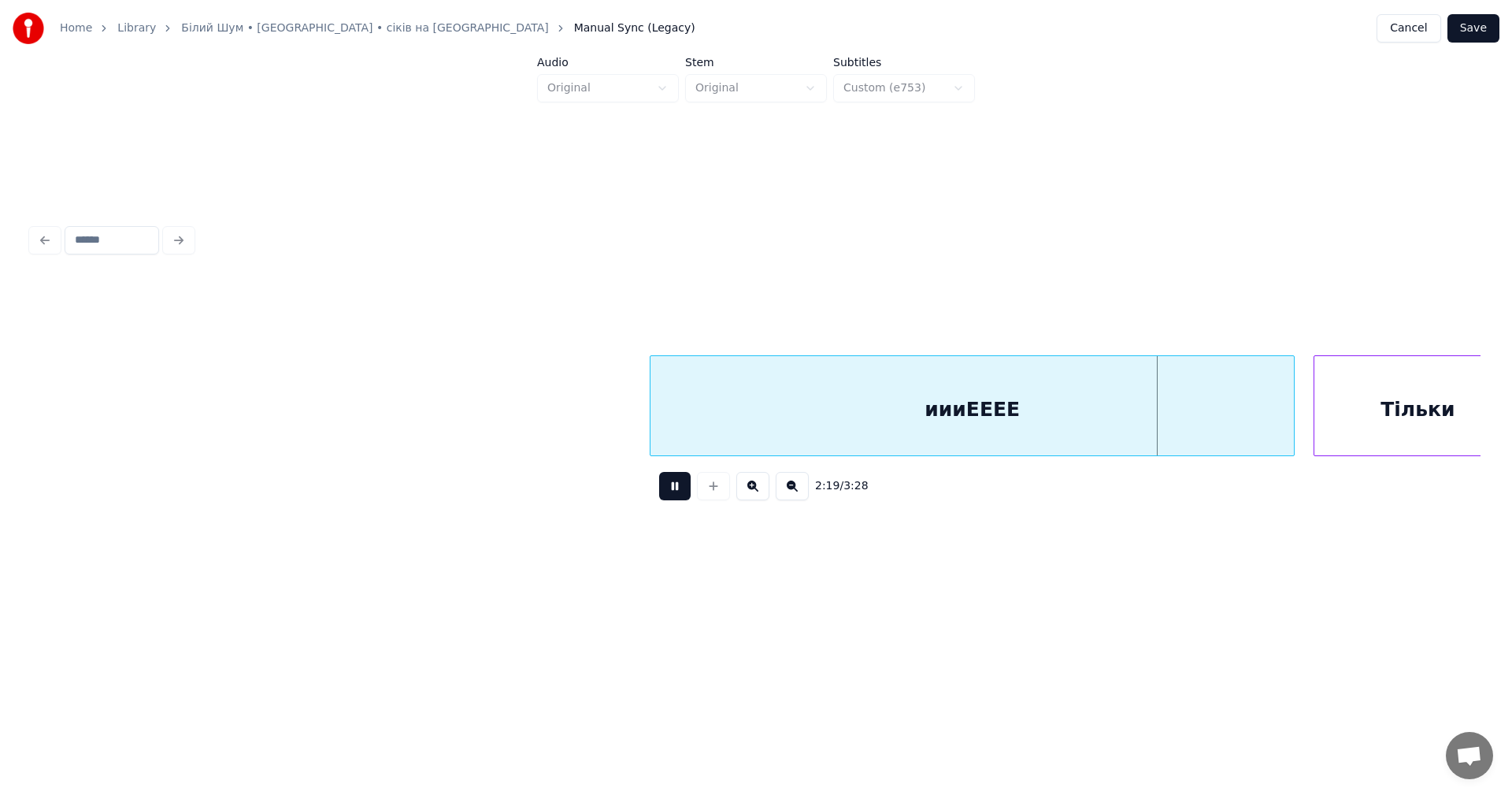
click at [669, 494] on button at bounding box center [674, 486] width 31 height 29
click at [1261, 405] on div at bounding box center [1260, 406] width 5 height 99
click at [677, 485] on button at bounding box center [674, 486] width 31 height 29
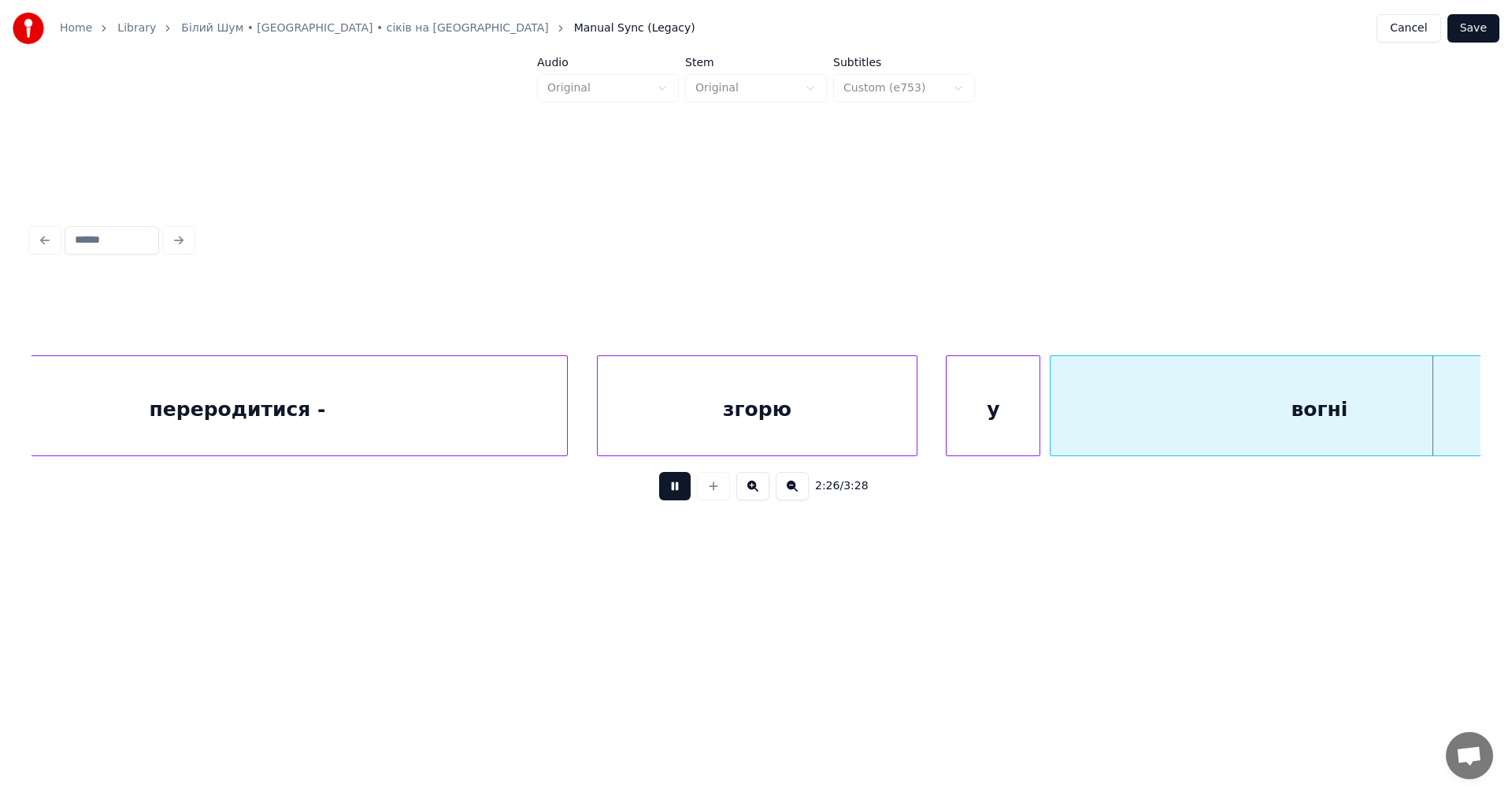
scroll to position [0, 69075]
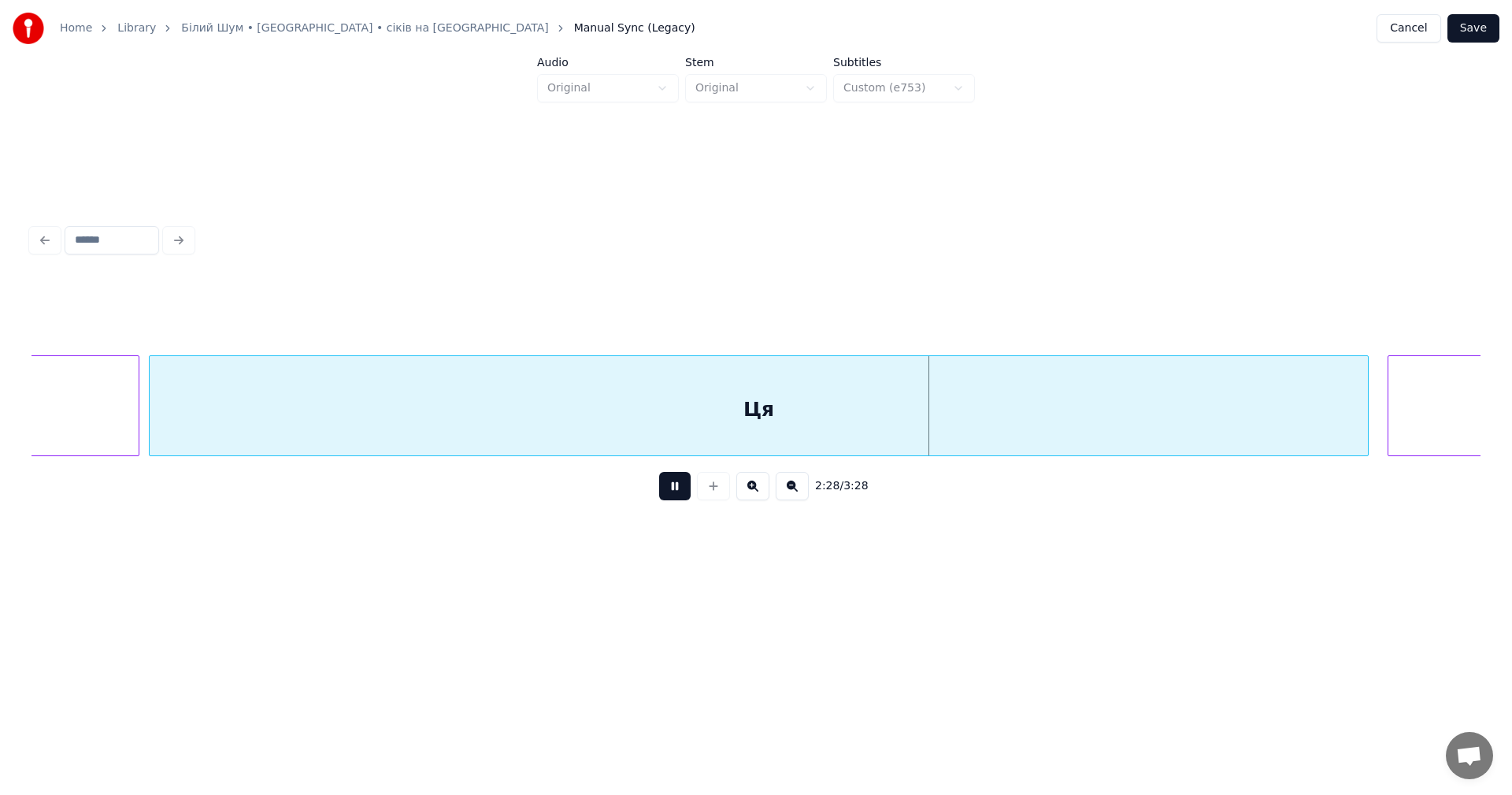
click at [677, 485] on button at bounding box center [674, 486] width 31 height 29
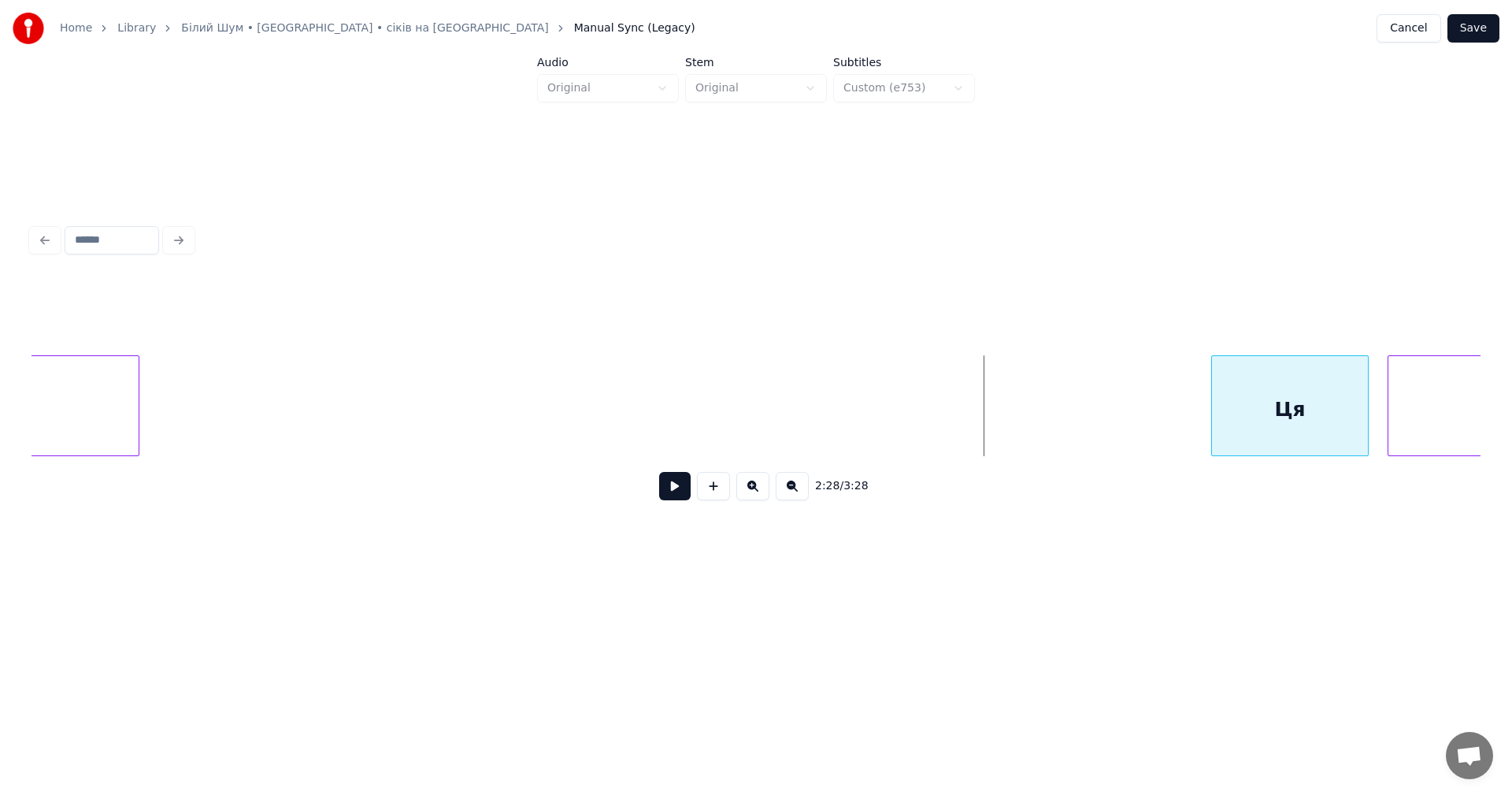
click at [1212, 396] on div at bounding box center [1214, 406] width 5 height 99
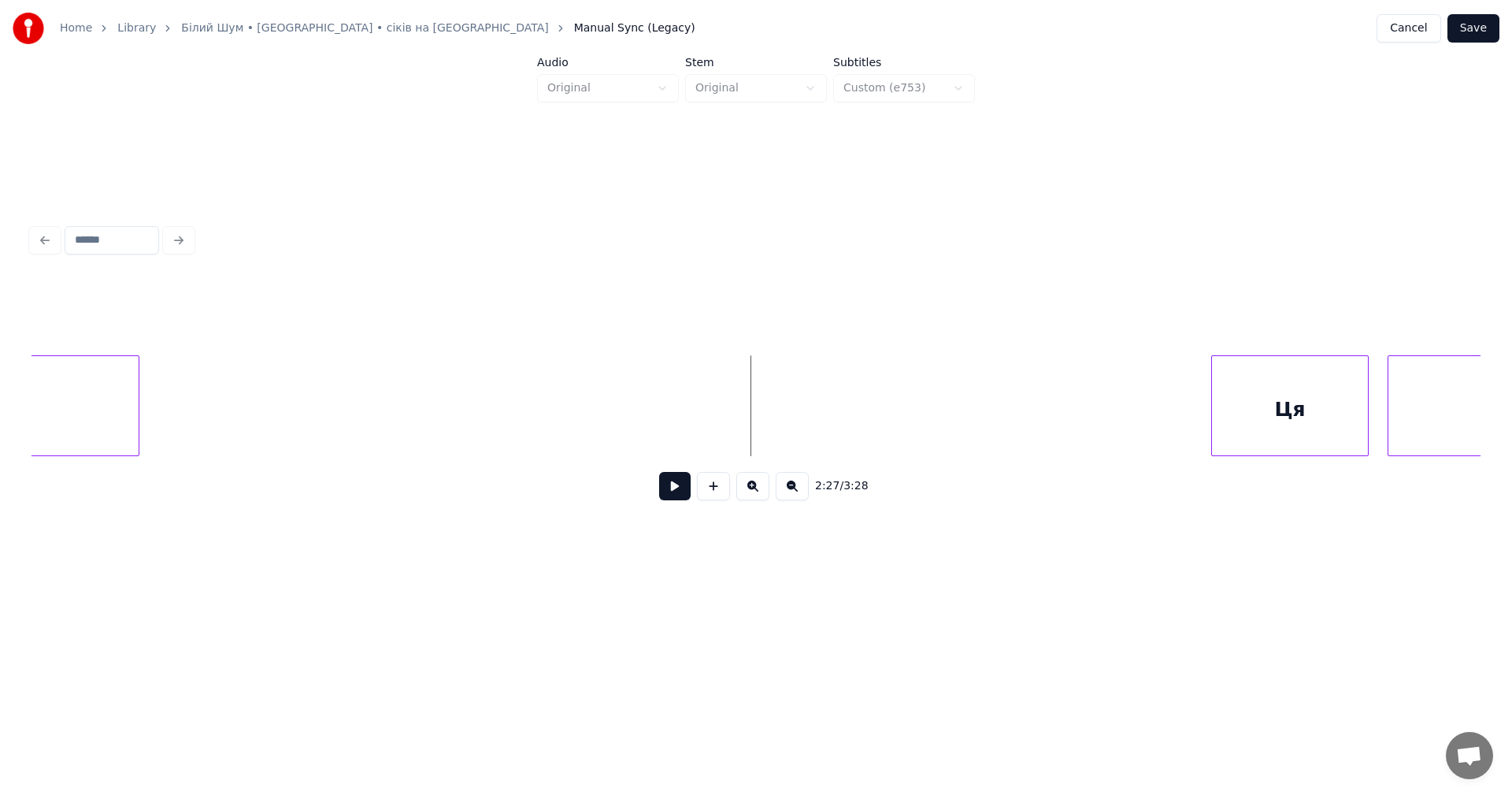
click at [668, 491] on button at bounding box center [674, 486] width 31 height 29
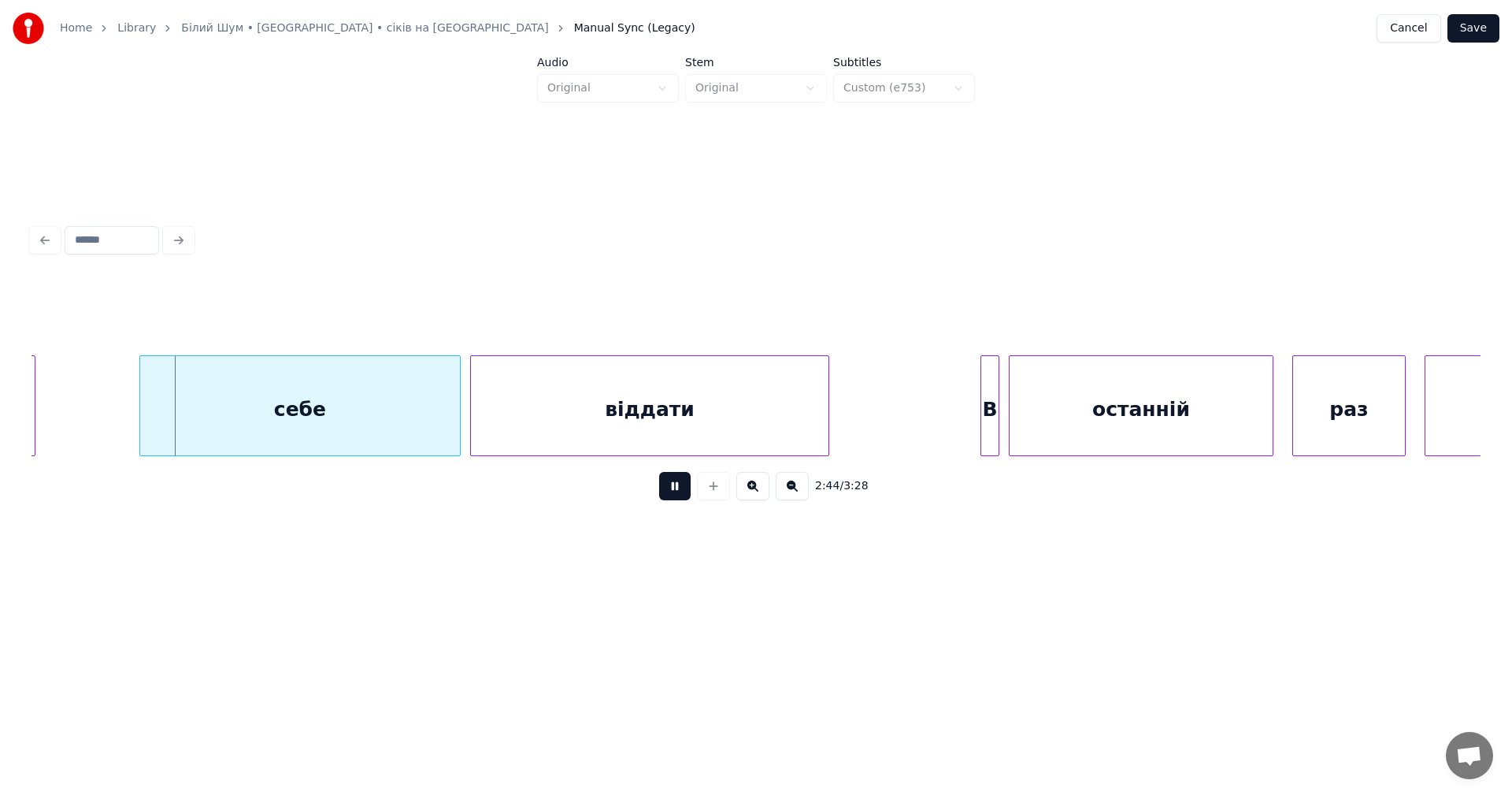
click at [673, 490] on button at bounding box center [674, 486] width 31 height 29
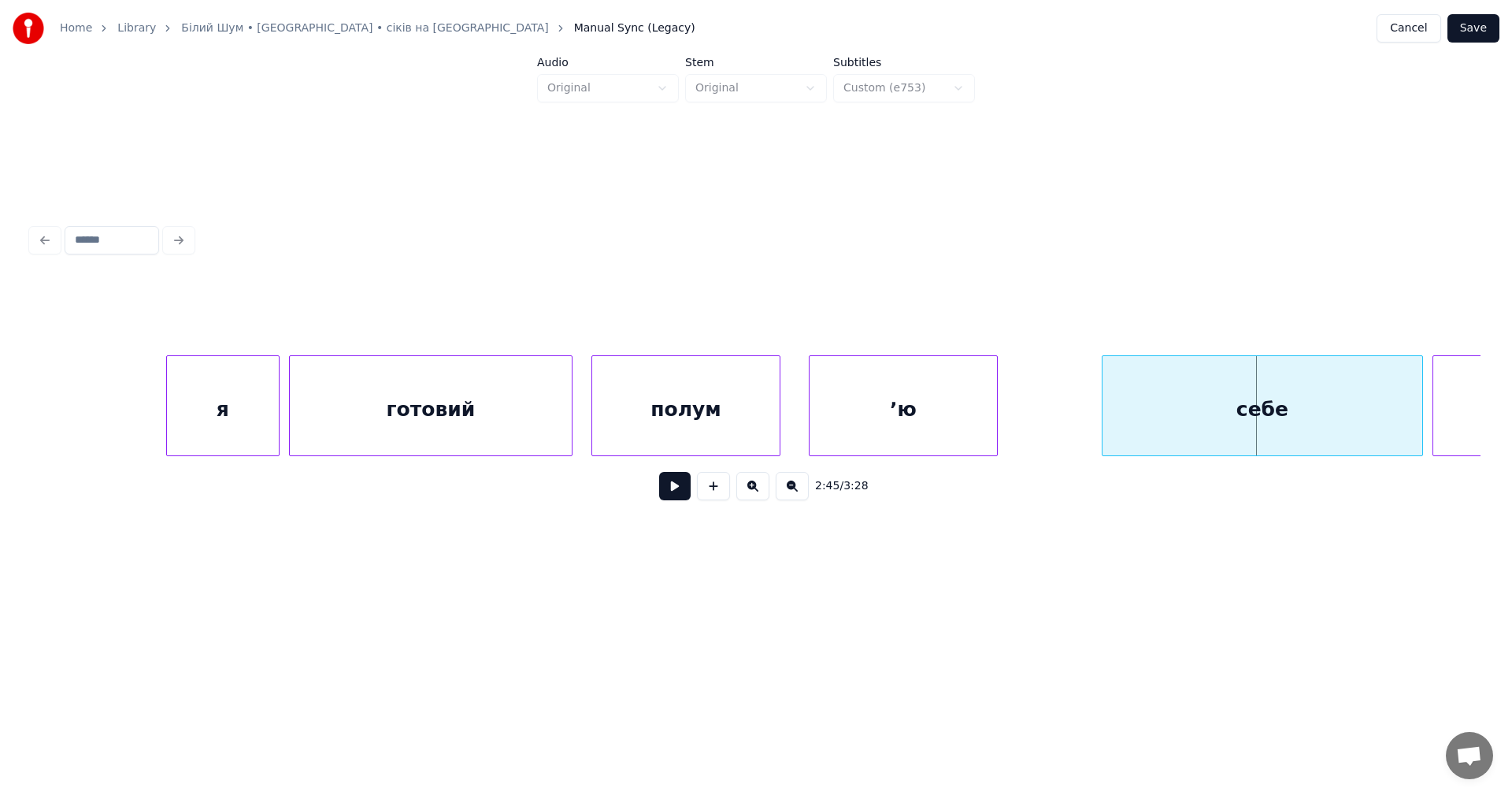
scroll to position [0, 76697]
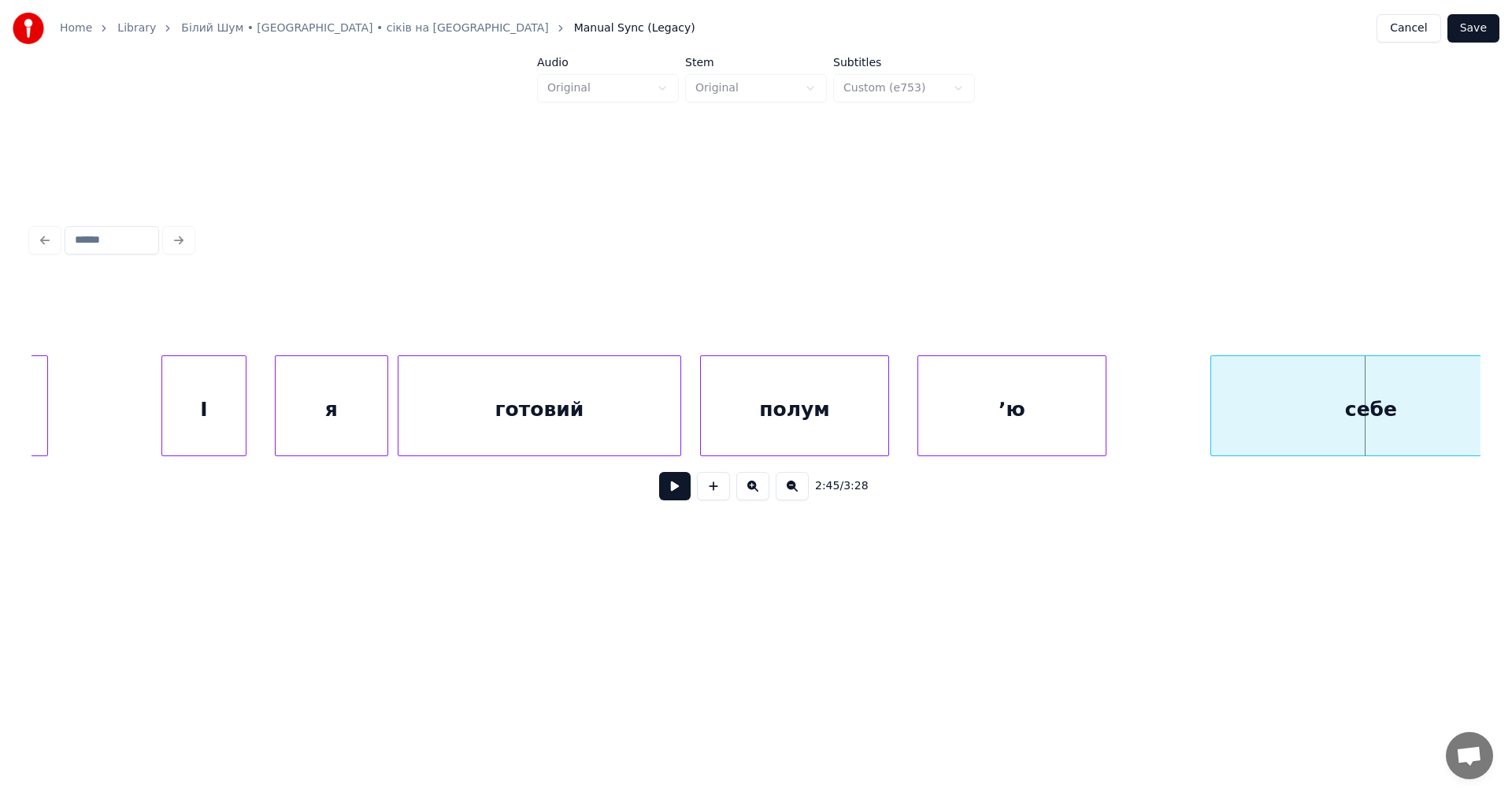
click at [973, 419] on div "ʼю" at bounding box center [1011, 409] width 188 height 107
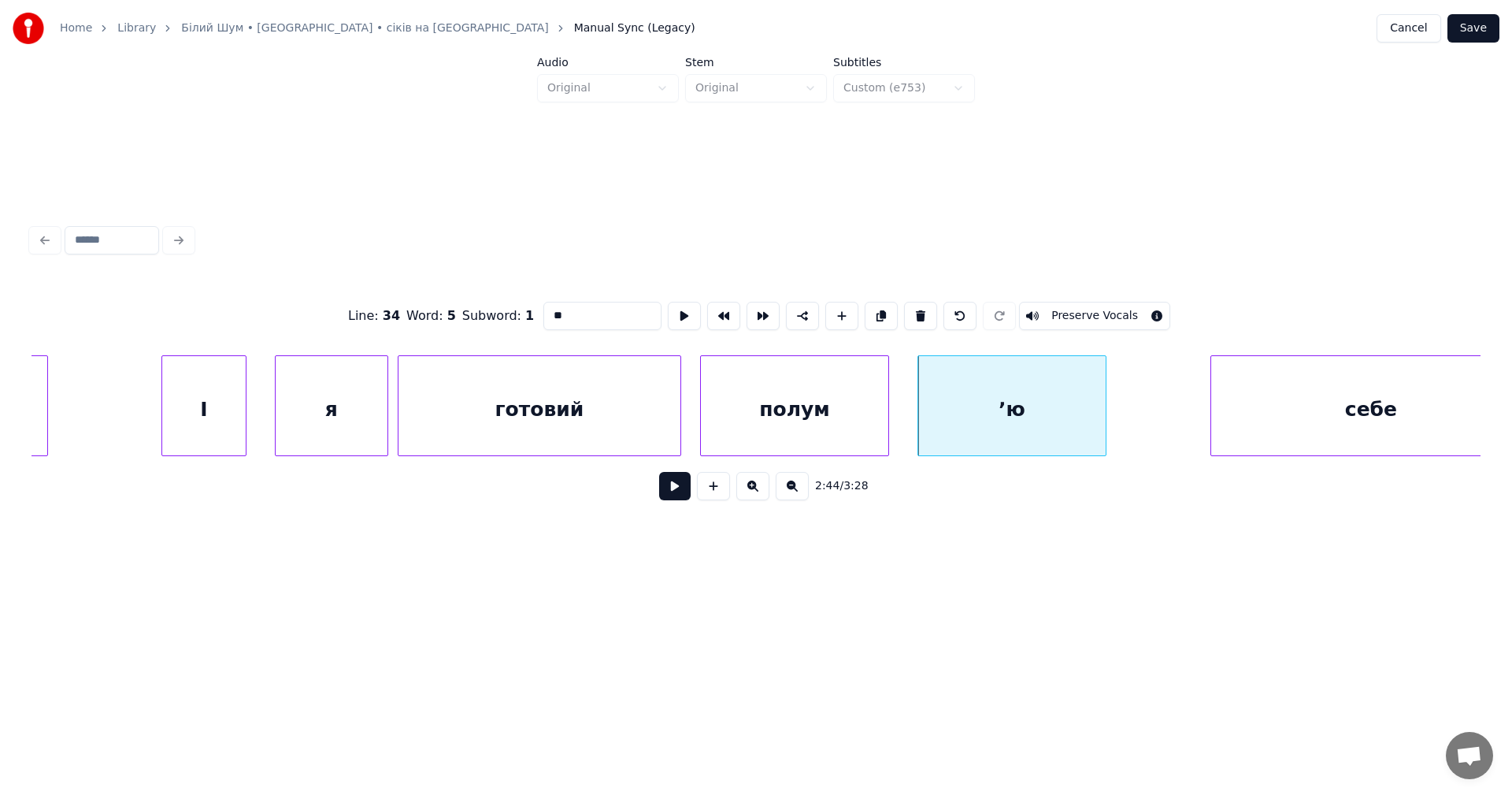
click at [790, 407] on div "полум" at bounding box center [794, 409] width 188 height 107
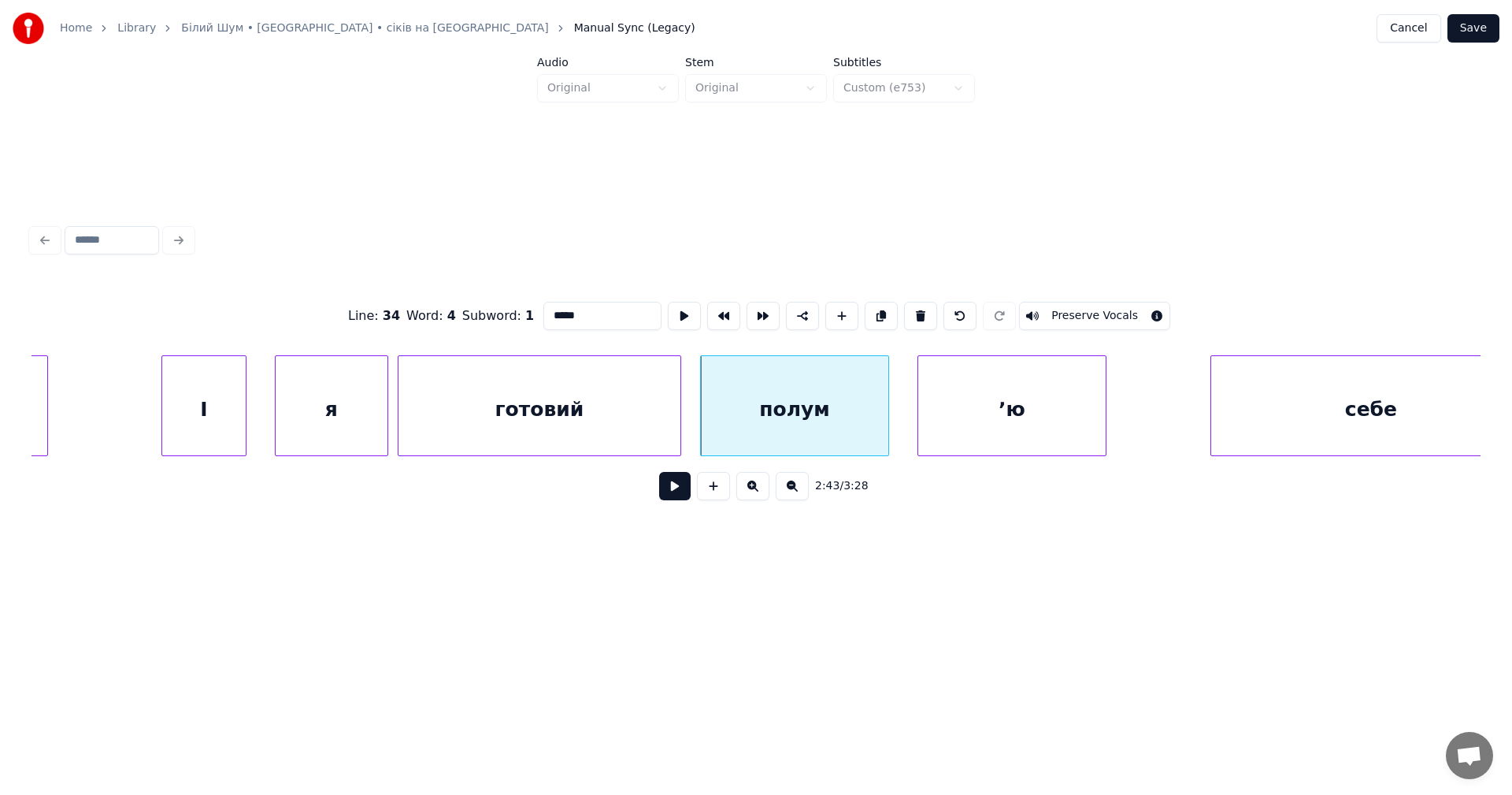
click at [582, 314] on input "*****" at bounding box center [602, 316] width 118 height 29
click at [967, 417] on div "ʼю" at bounding box center [1011, 409] width 188 height 107
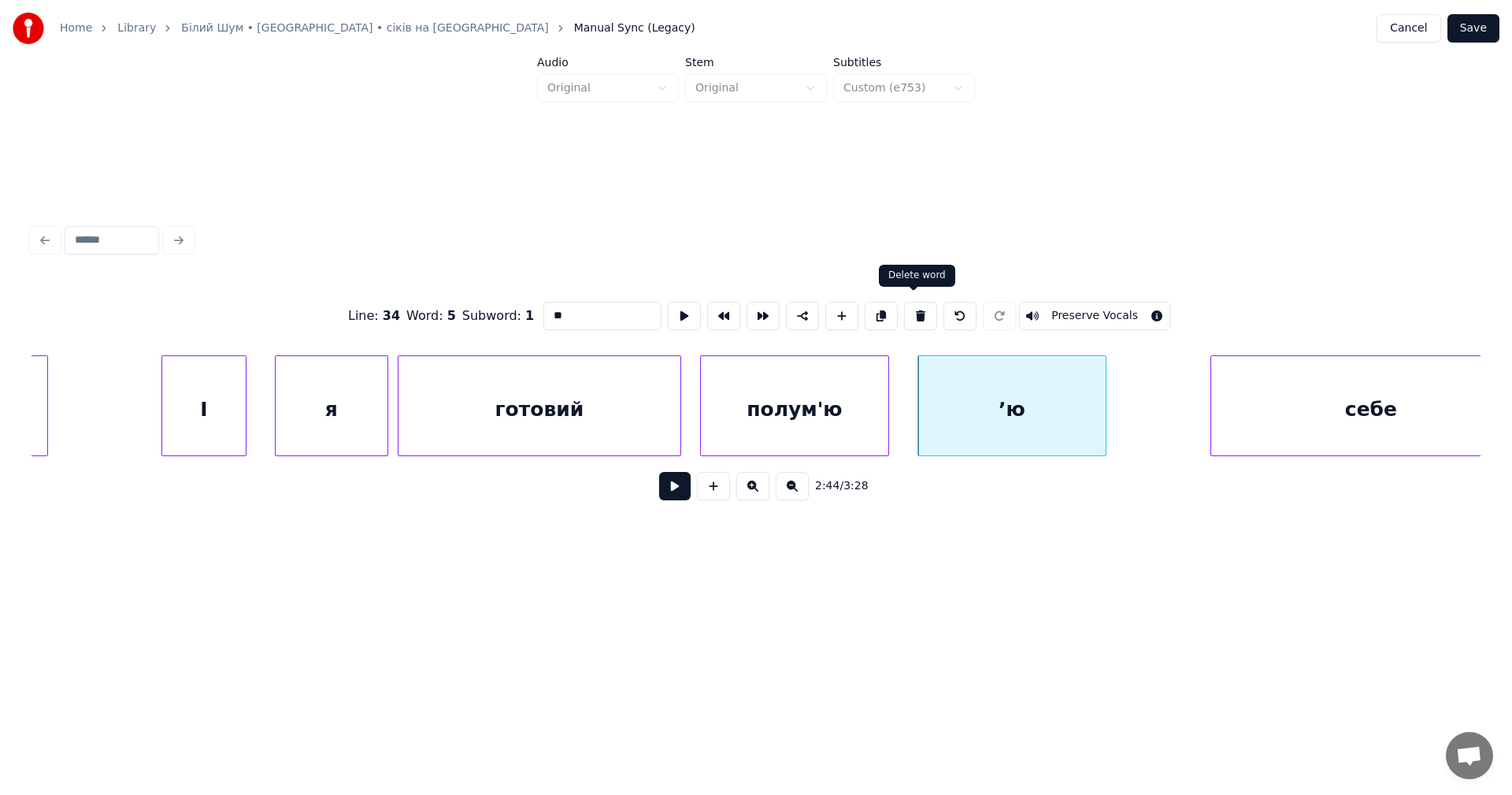
click at [906, 301] on button at bounding box center [920, 316] width 33 height 29
type input "*******"
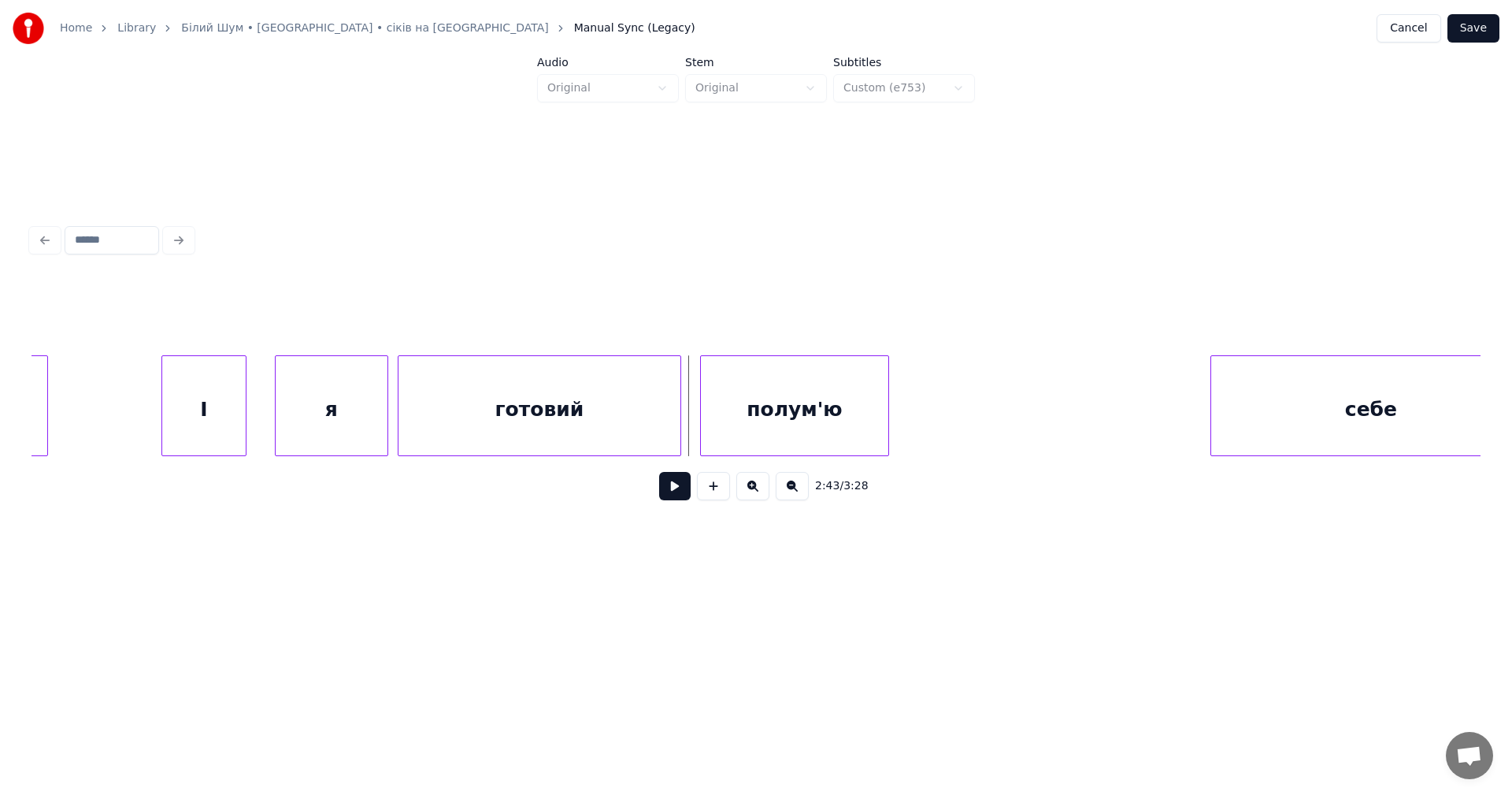
click at [675, 491] on button at bounding box center [674, 486] width 31 height 29
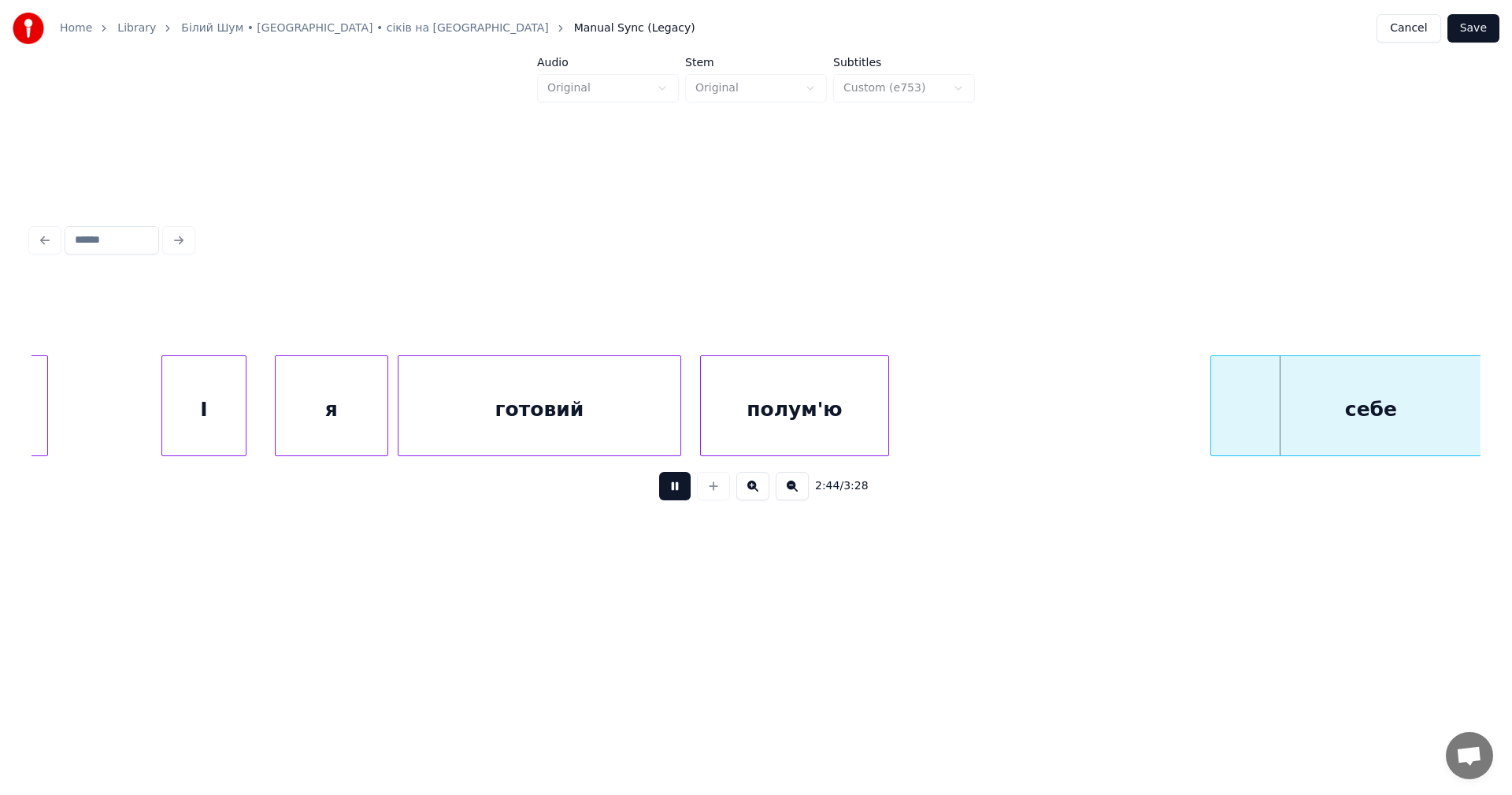
click at [675, 491] on button at bounding box center [674, 486] width 31 height 29
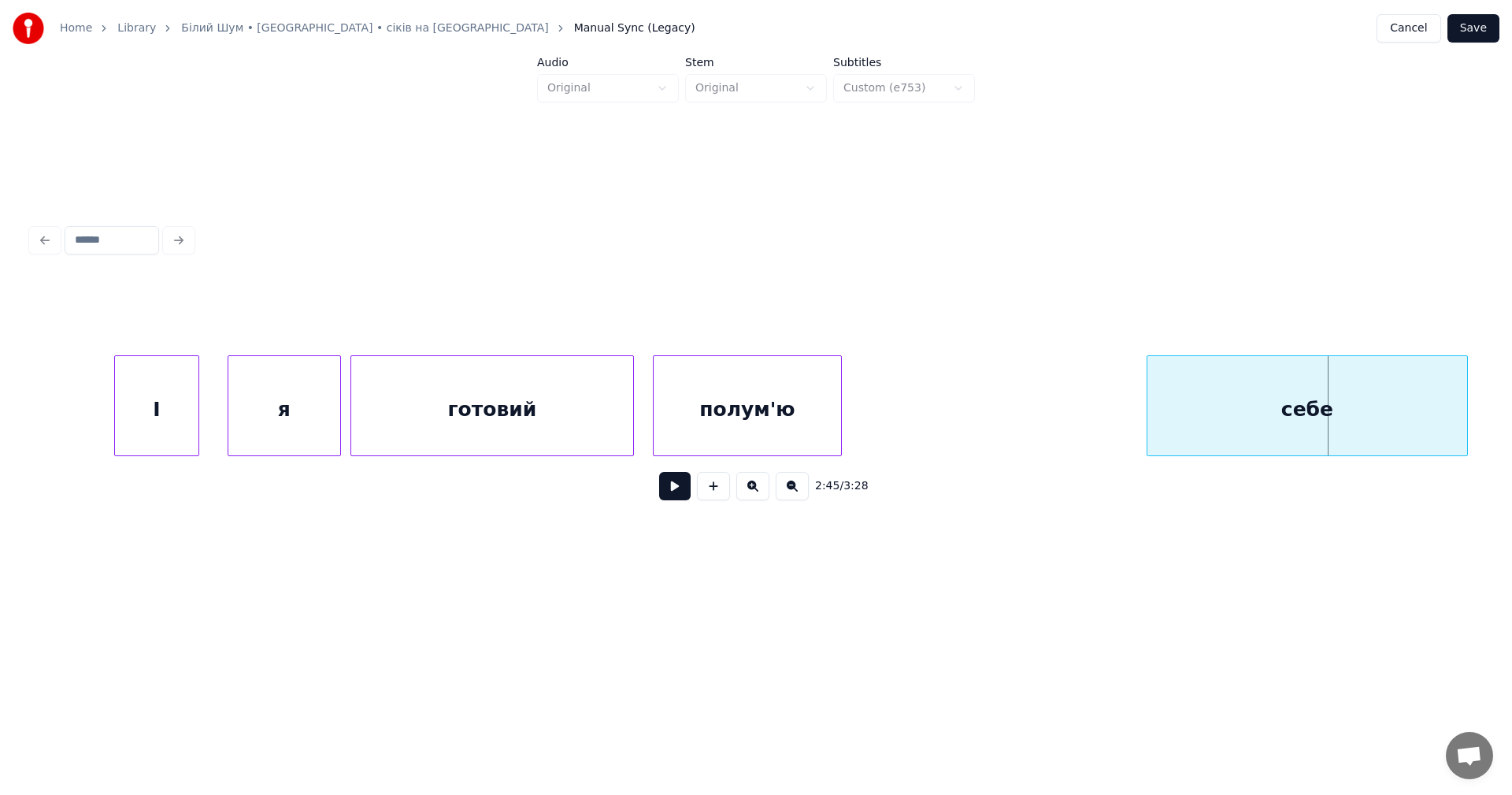
click at [1232, 385] on div "себе" at bounding box center [1307, 409] width 320 height 107
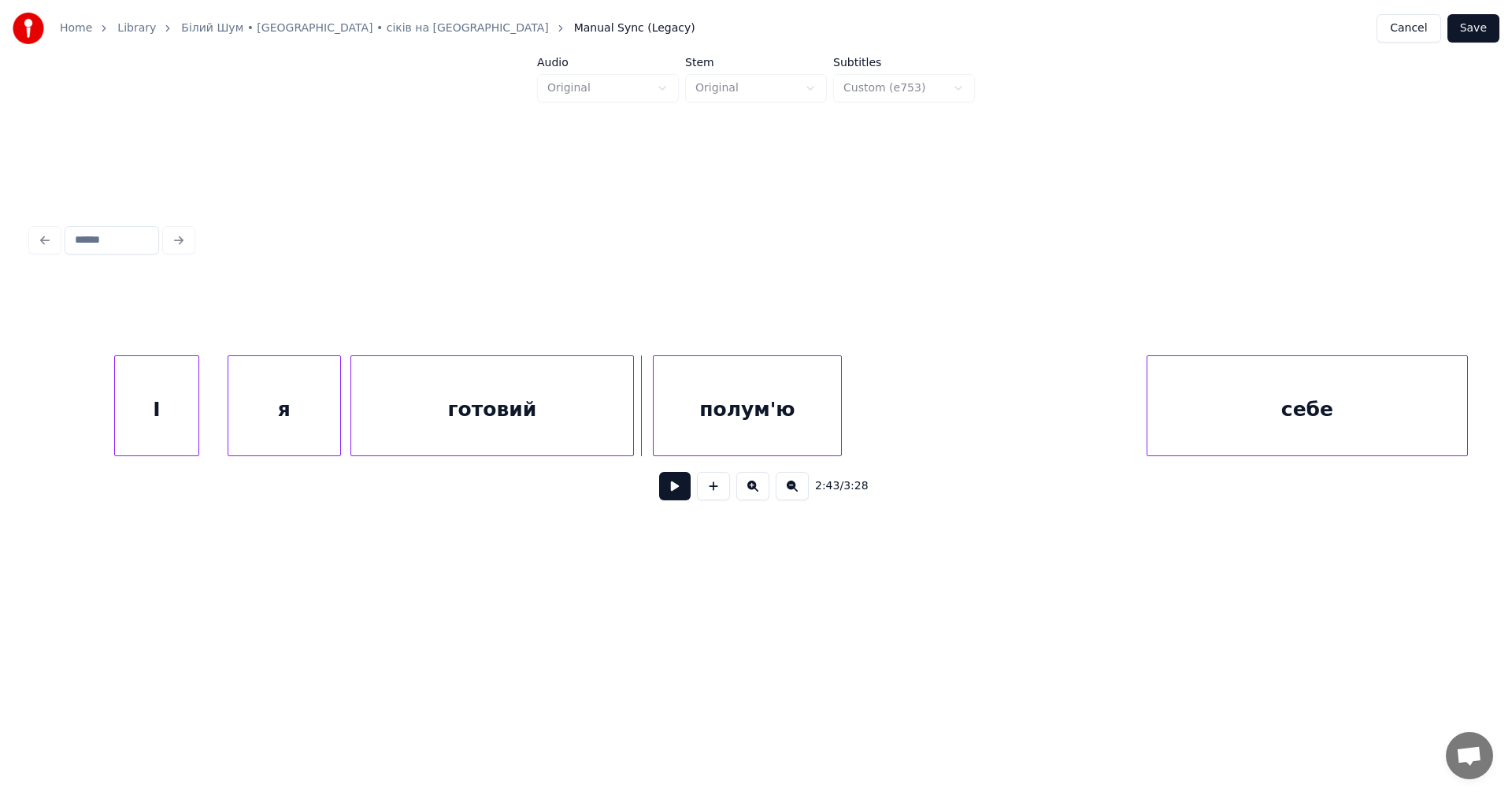
click at [684, 494] on button at bounding box center [674, 486] width 31 height 29
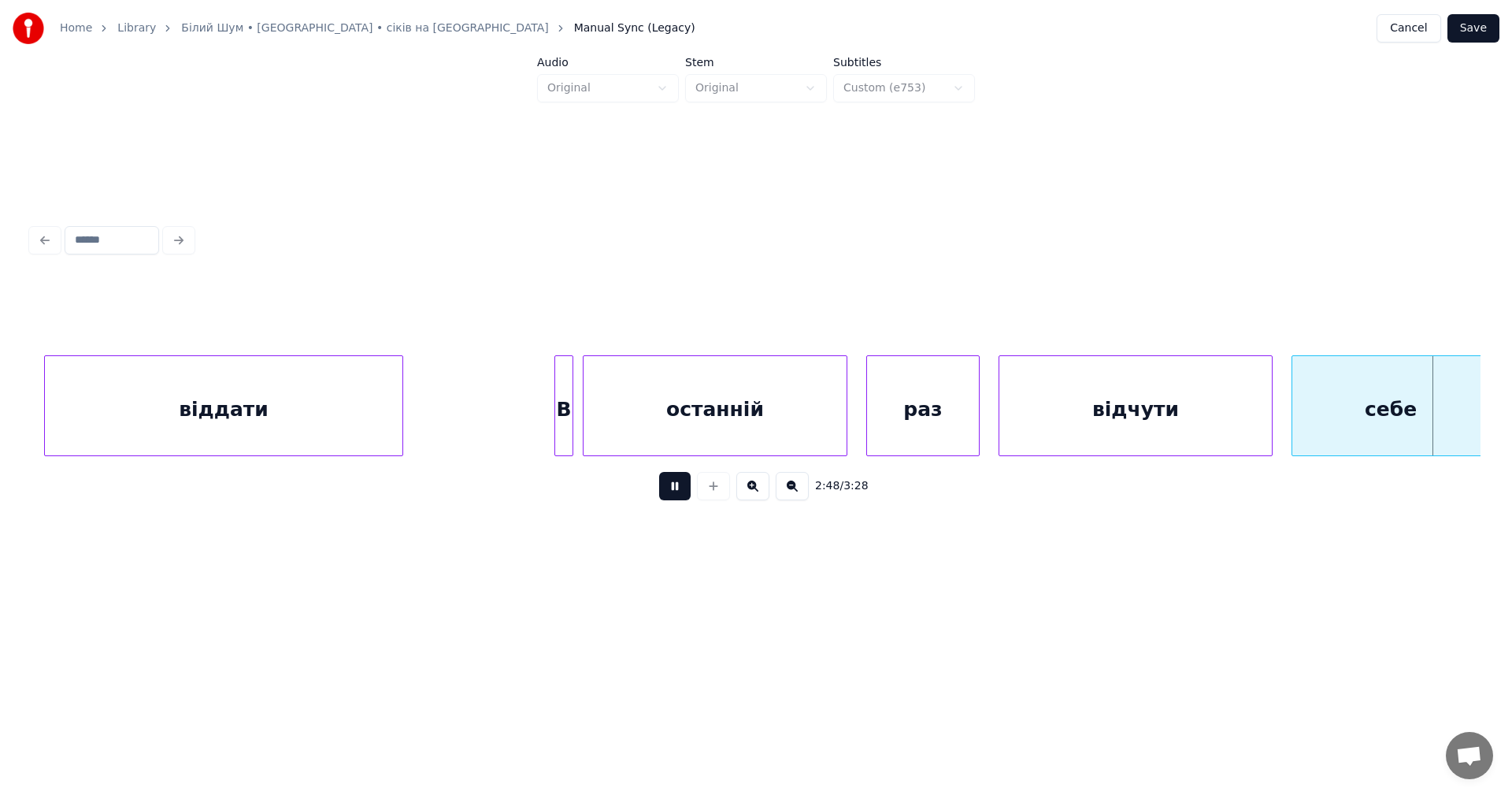
scroll to position [0, 79643]
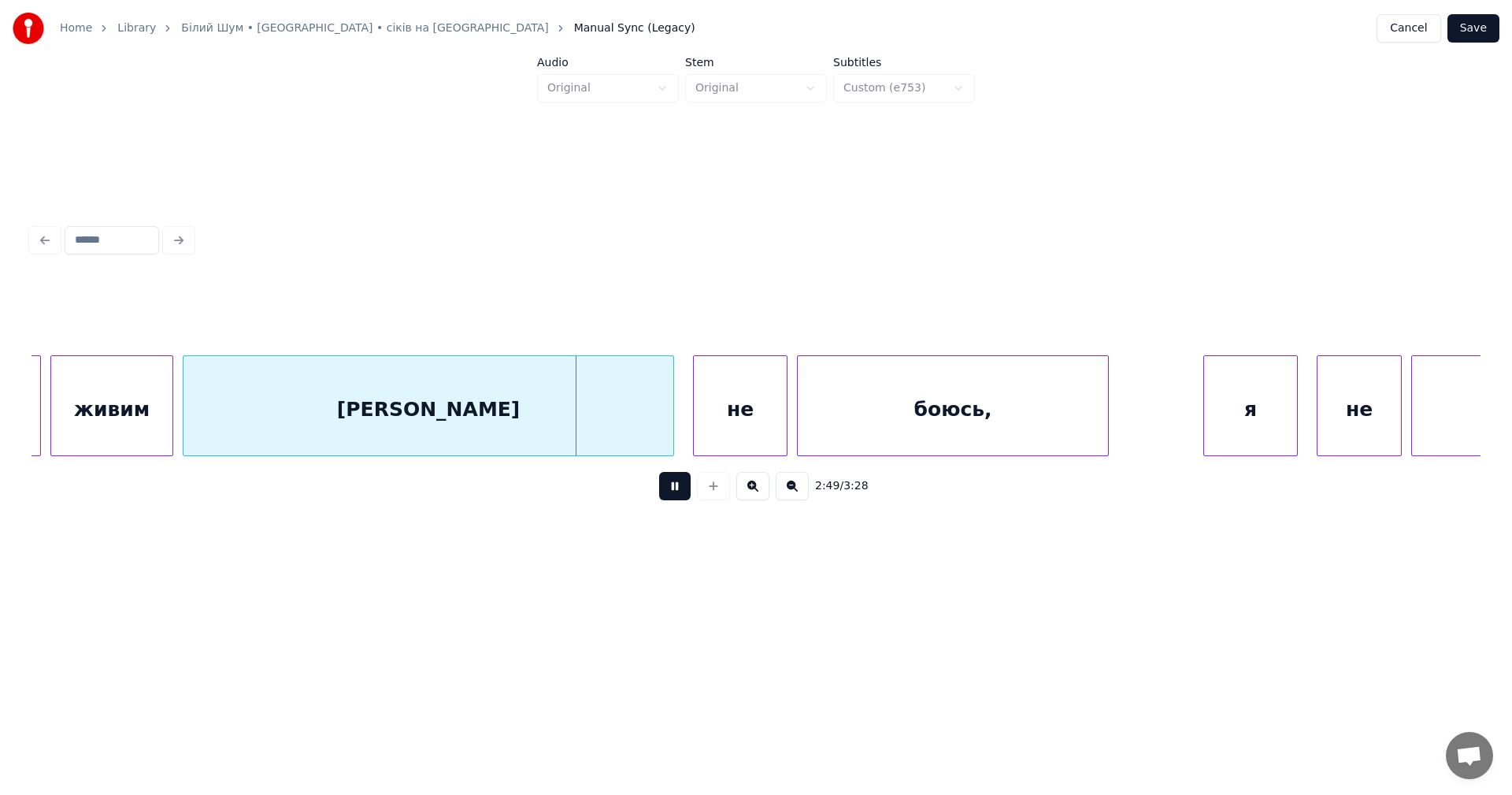
click at [684, 494] on button at bounding box center [674, 486] width 31 height 29
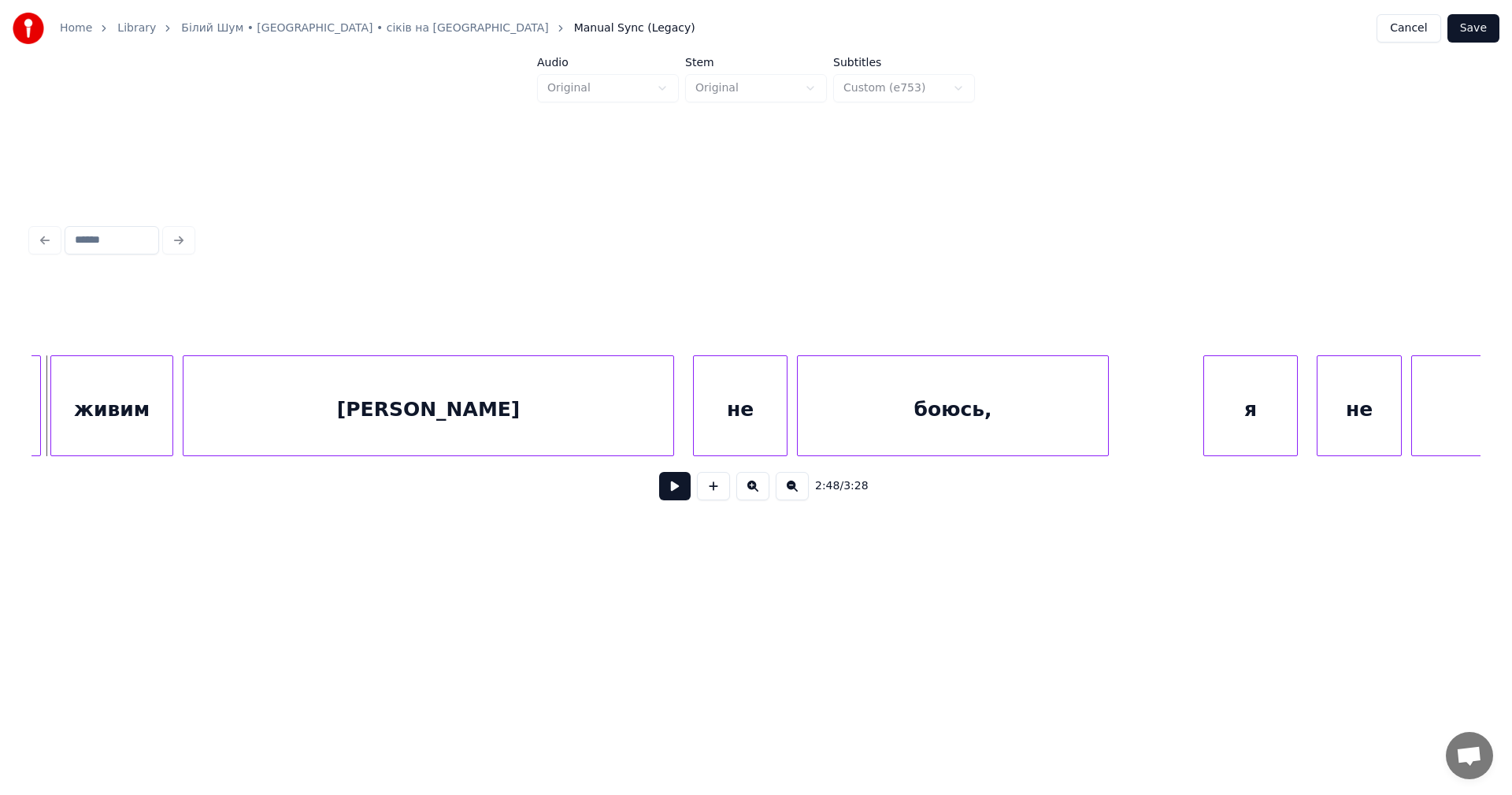
click at [680, 498] on button at bounding box center [674, 486] width 31 height 29
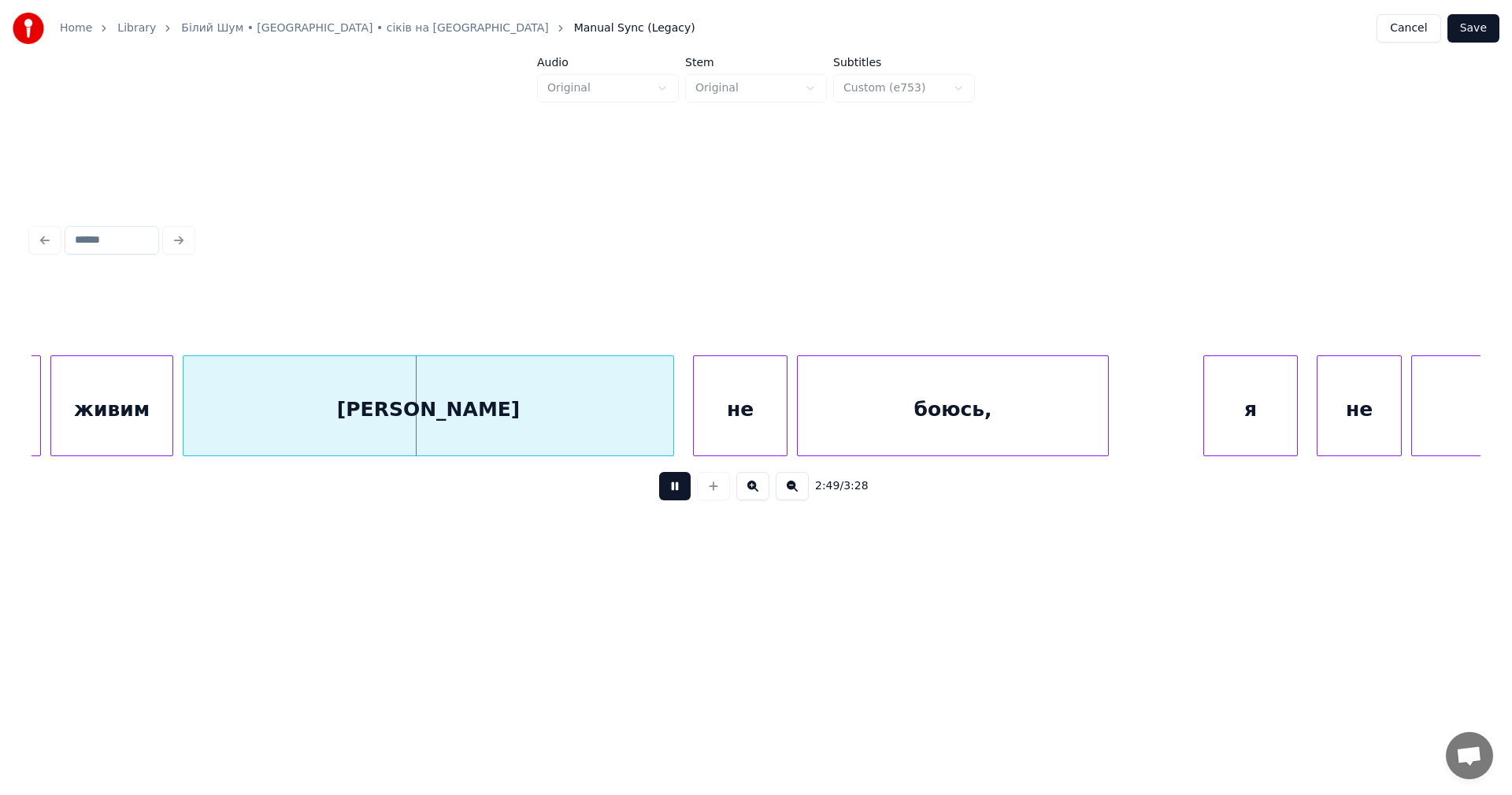
click at [682, 498] on button at bounding box center [674, 486] width 31 height 29
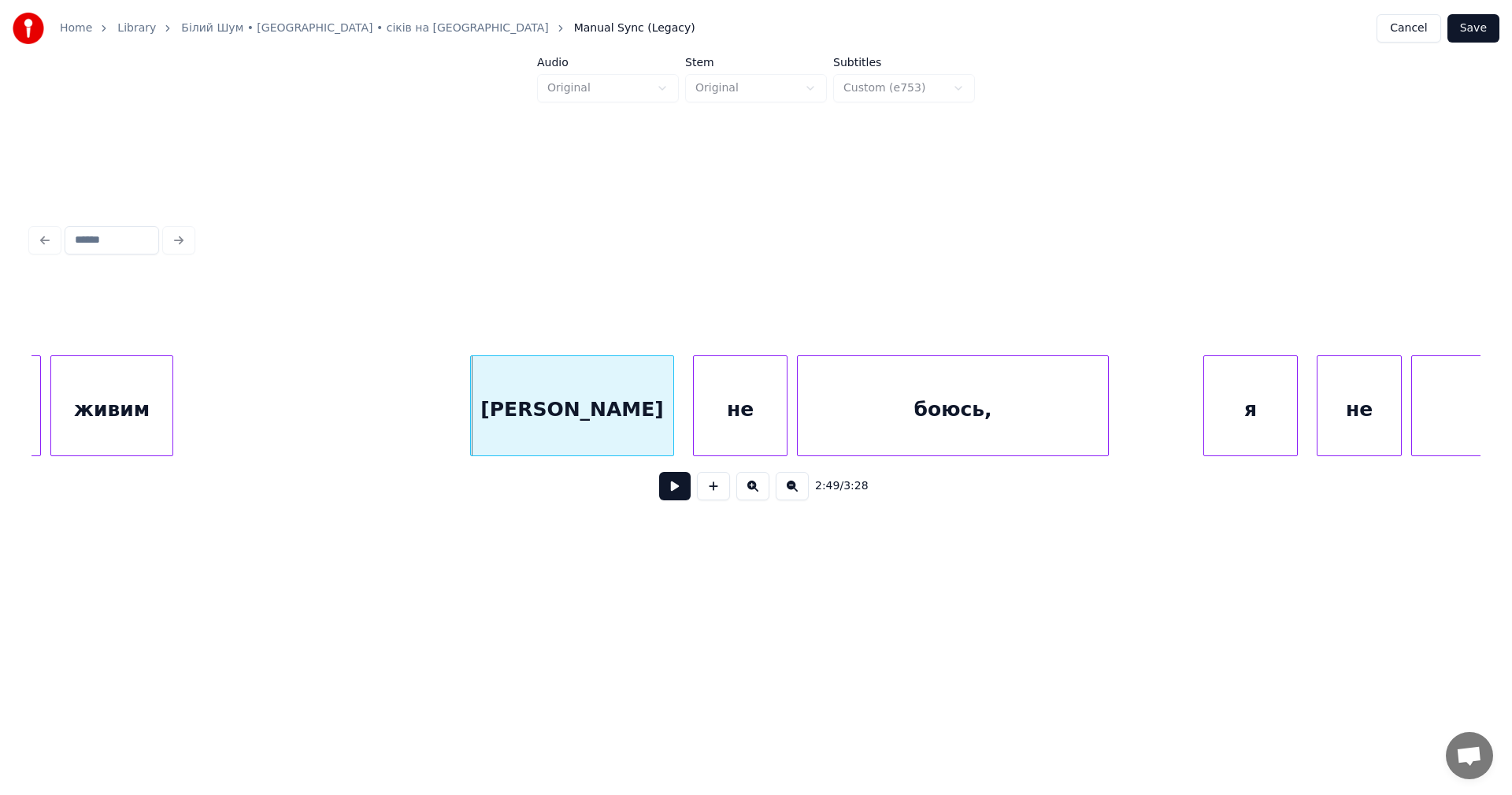
click at [472, 410] on div at bounding box center [473, 406] width 5 height 99
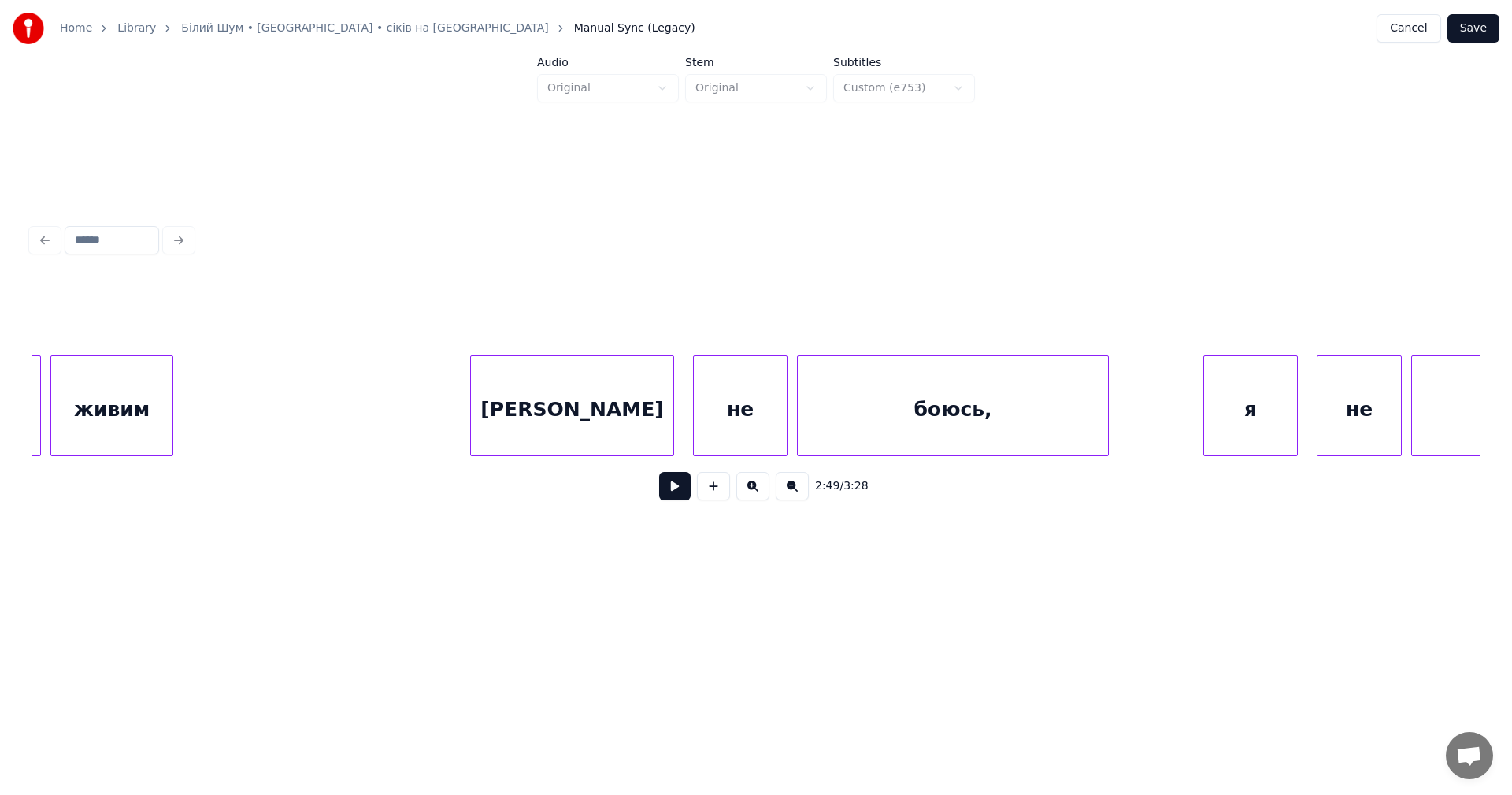
click at [677, 492] on button at bounding box center [674, 486] width 31 height 29
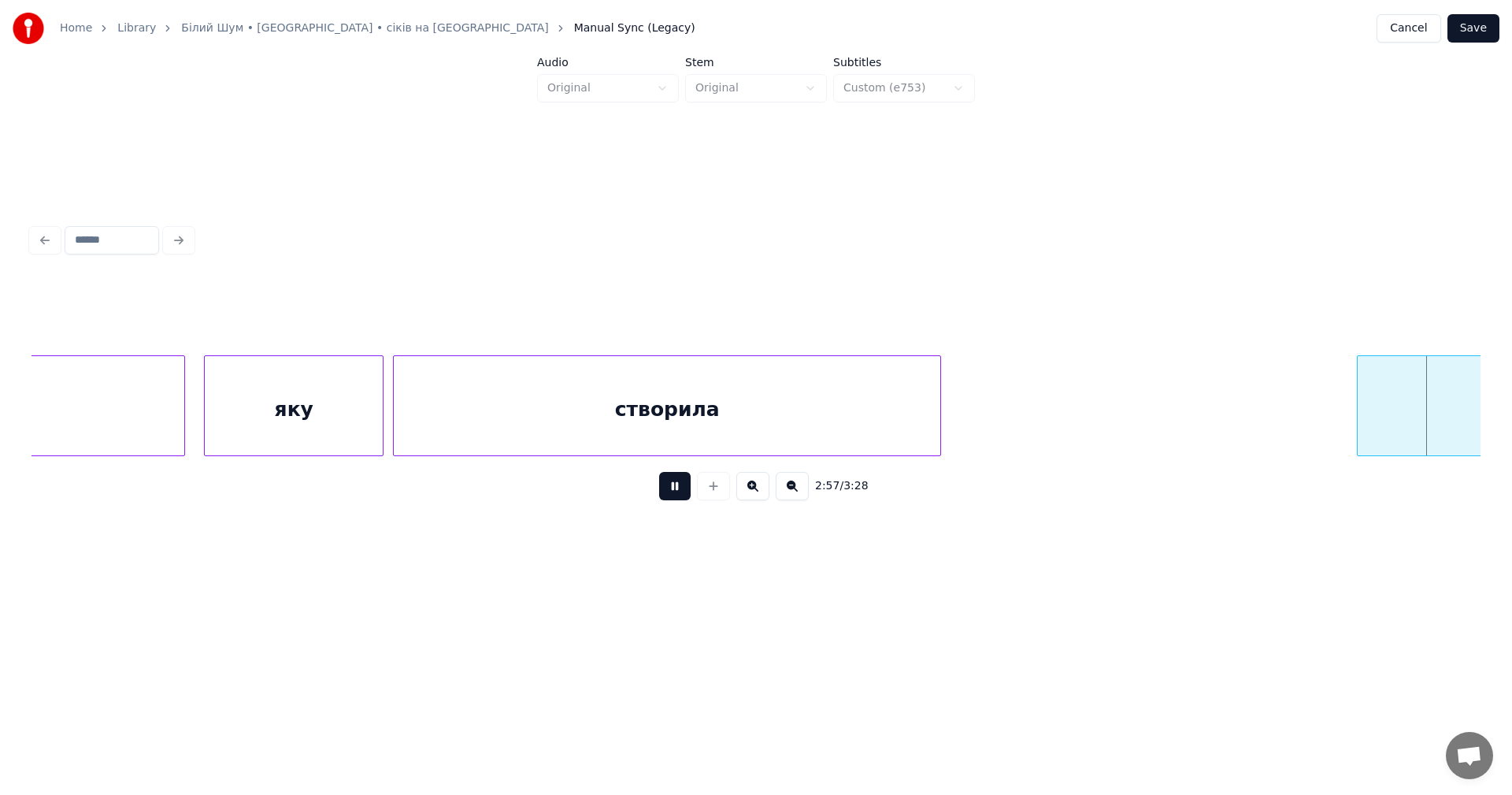
scroll to position [0, 83989]
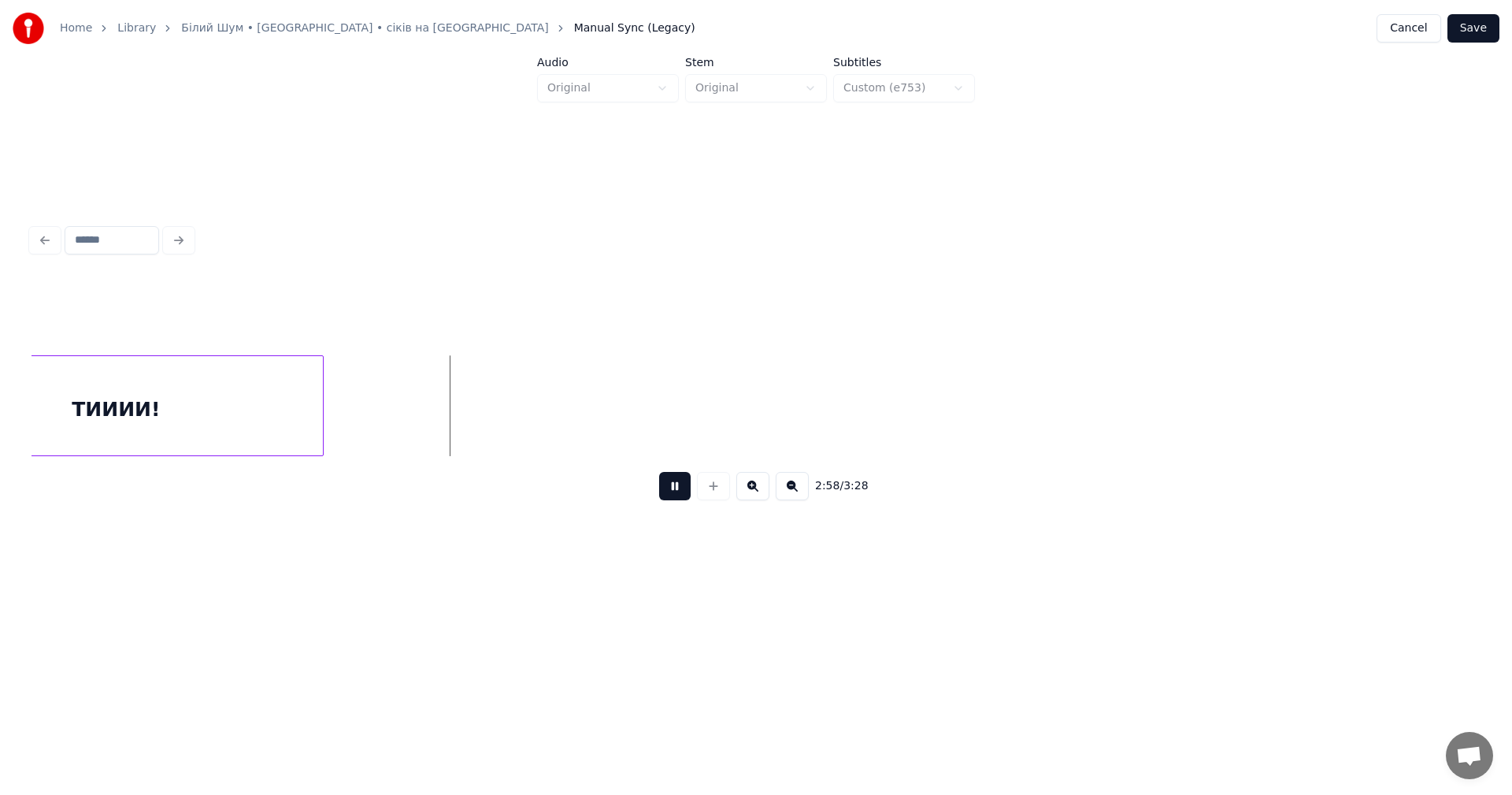
click at [678, 492] on button at bounding box center [674, 486] width 31 height 29
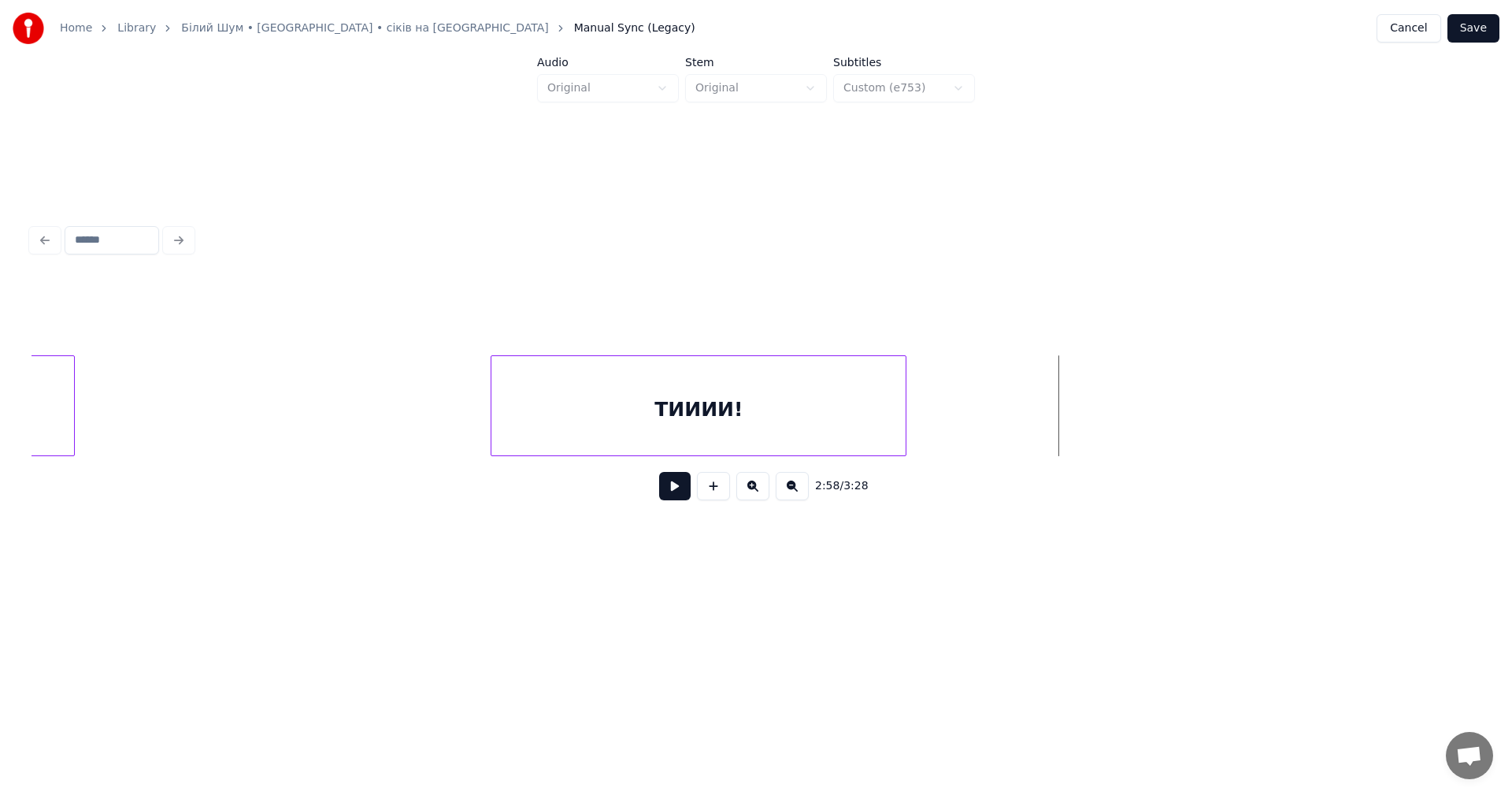
scroll to position [0, 83351]
click at [532, 400] on div at bounding box center [535, 406] width 5 height 99
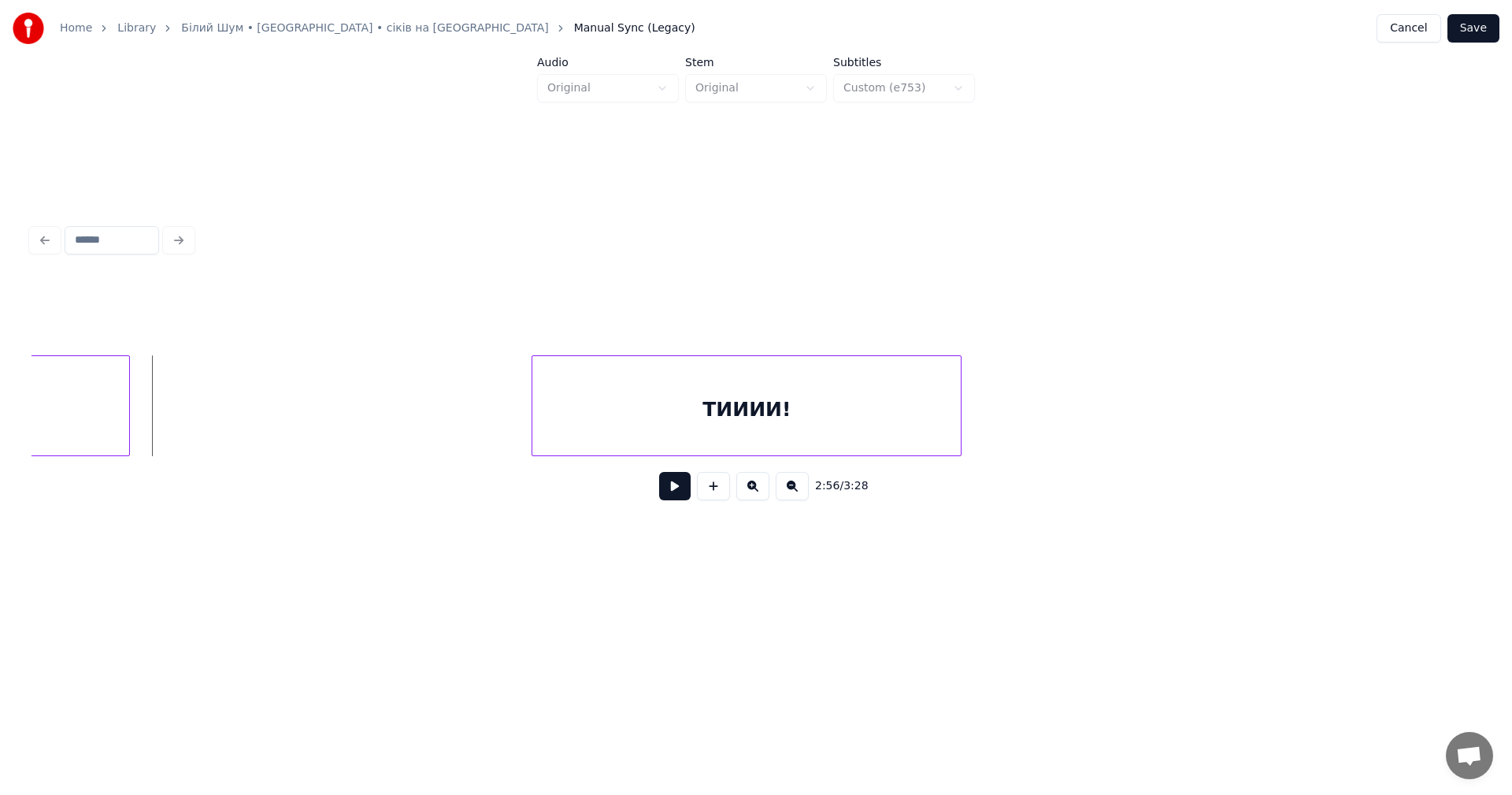
click at [668, 493] on button at bounding box center [674, 486] width 31 height 29
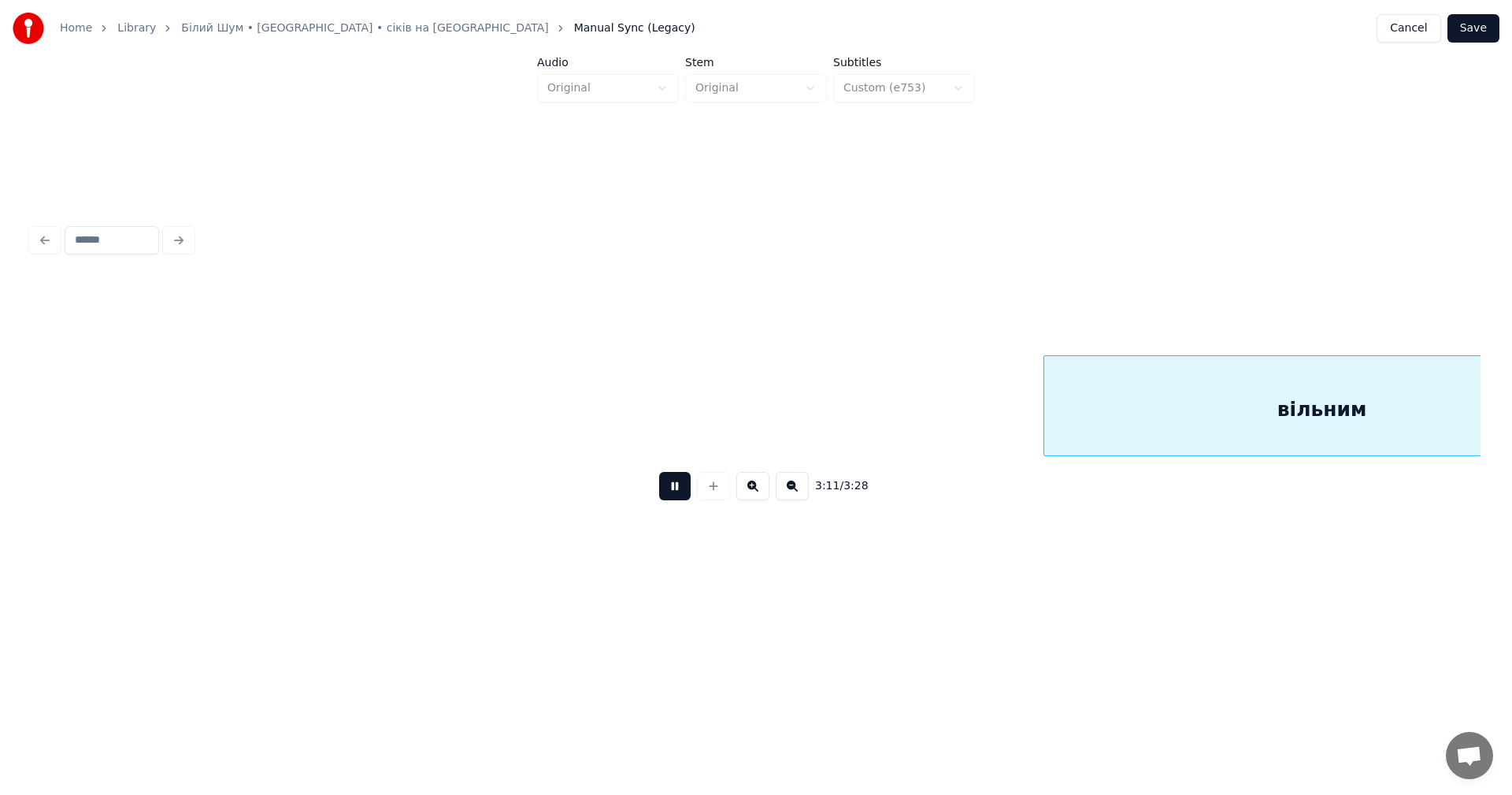
scroll to position [0, 90596]
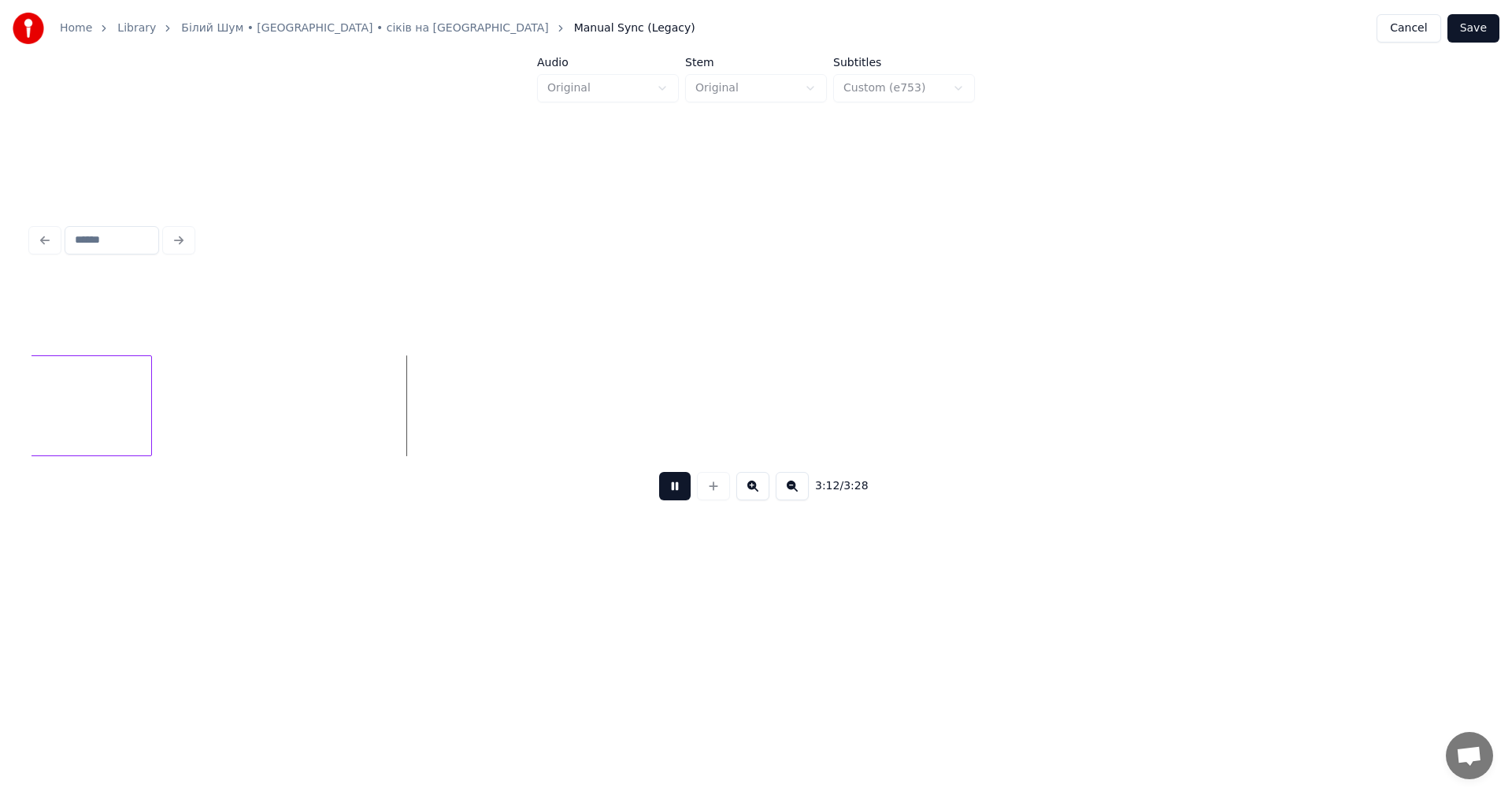
click at [669, 487] on button at bounding box center [674, 486] width 31 height 29
click at [1465, 25] on button "Save" at bounding box center [1473, 29] width 52 height 29
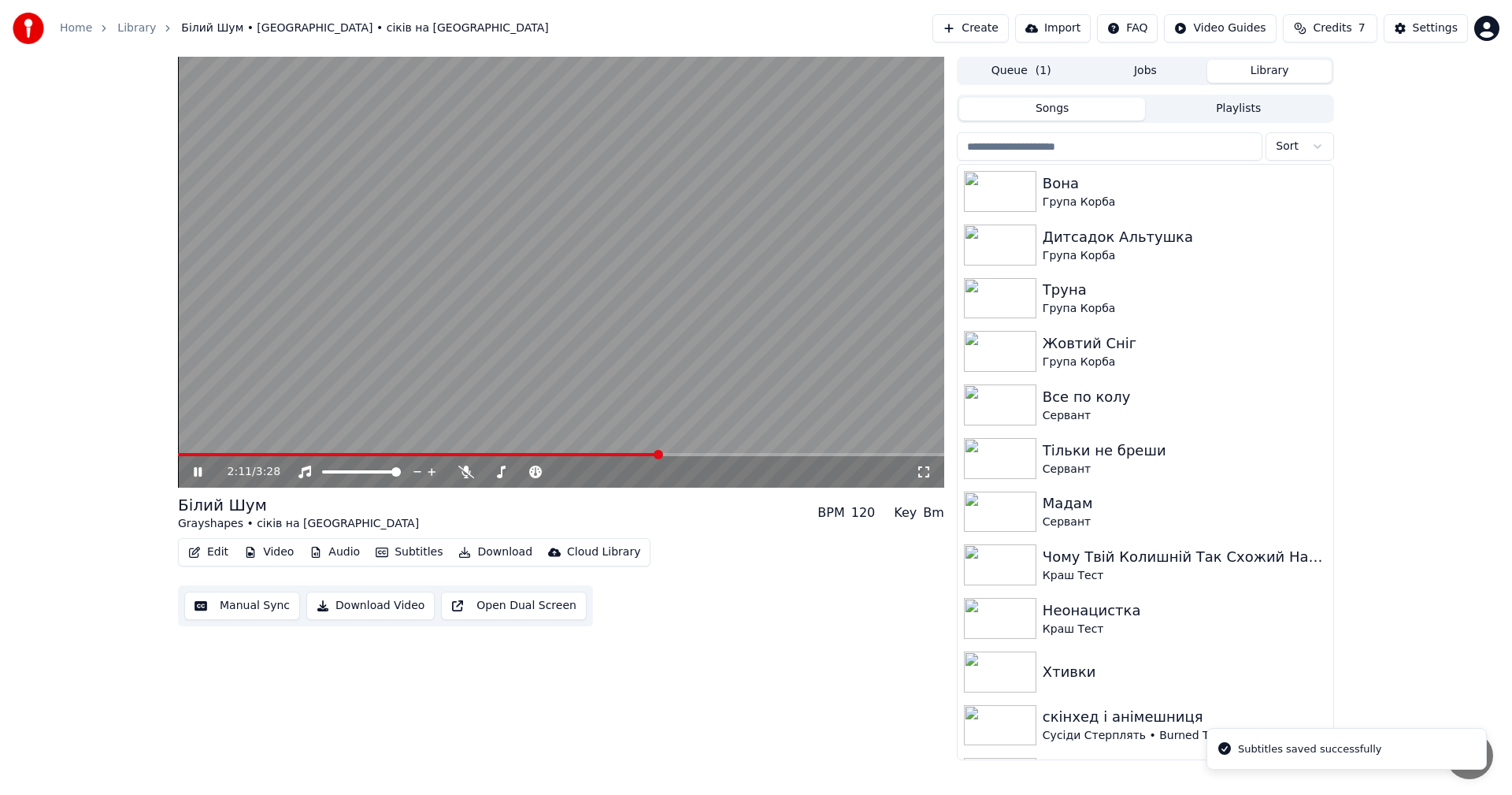
click at [658, 455] on span at bounding box center [561, 455] width 766 height 3
click at [665, 334] on video at bounding box center [561, 272] width 766 height 431
click at [676, 335] on video at bounding box center [561, 272] width 766 height 431
click at [660, 456] on span at bounding box center [450, 455] width 546 height 3
click at [607, 456] on span at bounding box center [418, 455] width 481 height 3
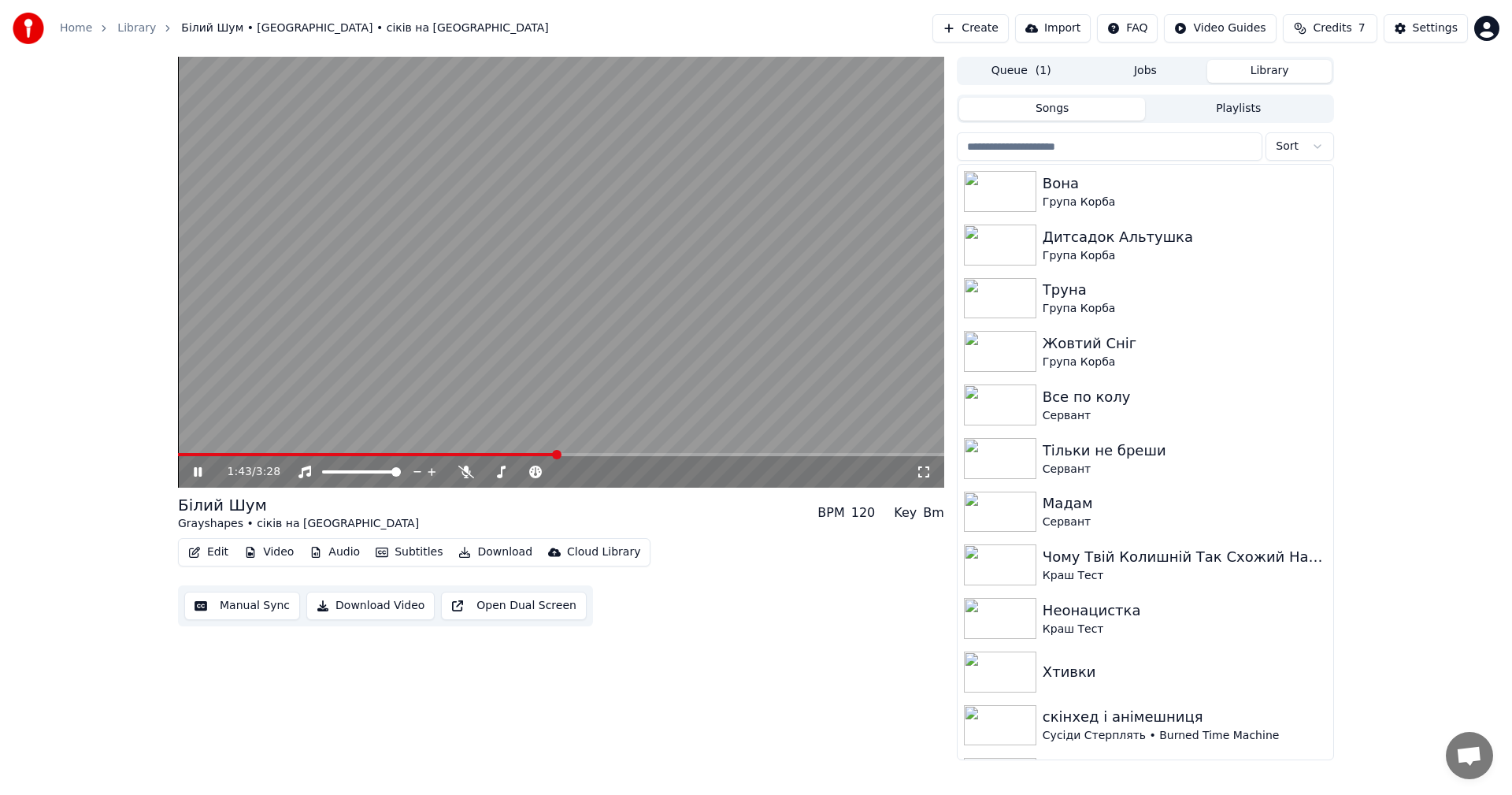
click at [555, 455] on span at bounding box center [367, 455] width 379 height 3
click at [510, 456] on span at bounding box center [371, 455] width 387 height 3
click at [796, 367] on video at bounding box center [561, 272] width 766 height 431
click at [388, 606] on button "Download Video" at bounding box center [370, 606] width 128 height 29
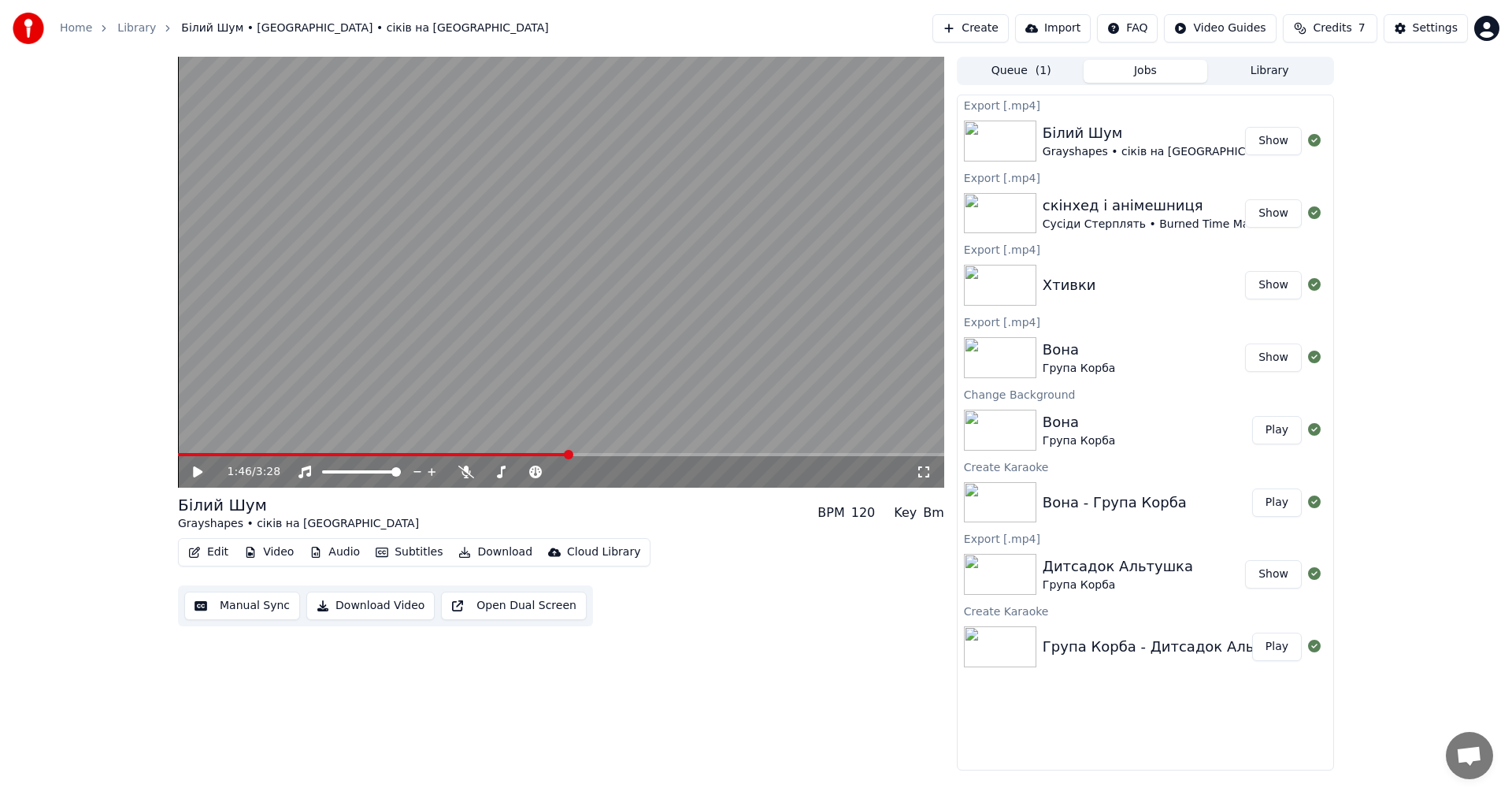
click at [1018, 76] on button "Queue ( 1 )" at bounding box center [1021, 71] width 125 height 23
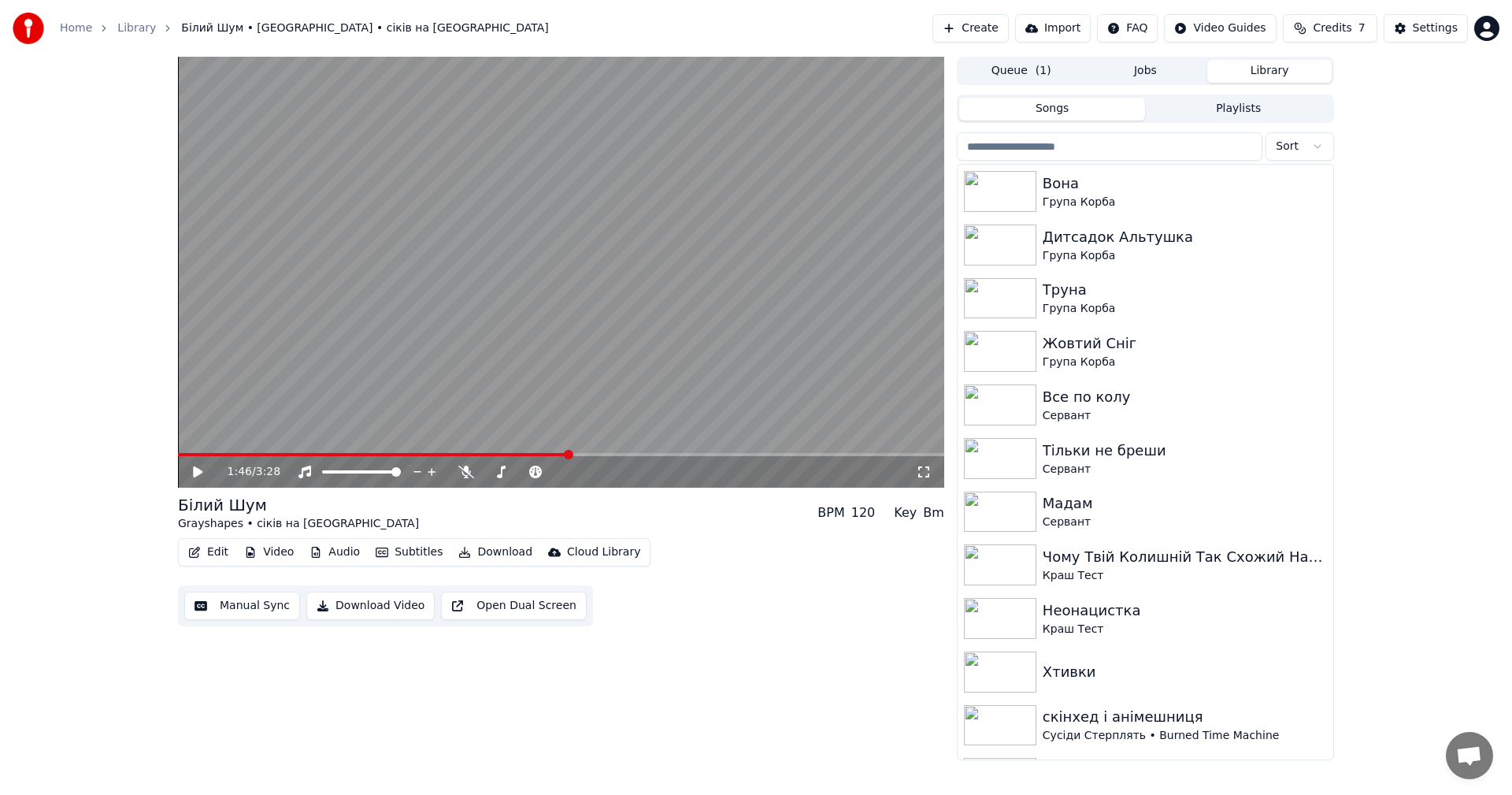
click at [1249, 71] on button "Library" at bounding box center [1270, 71] width 125 height 23
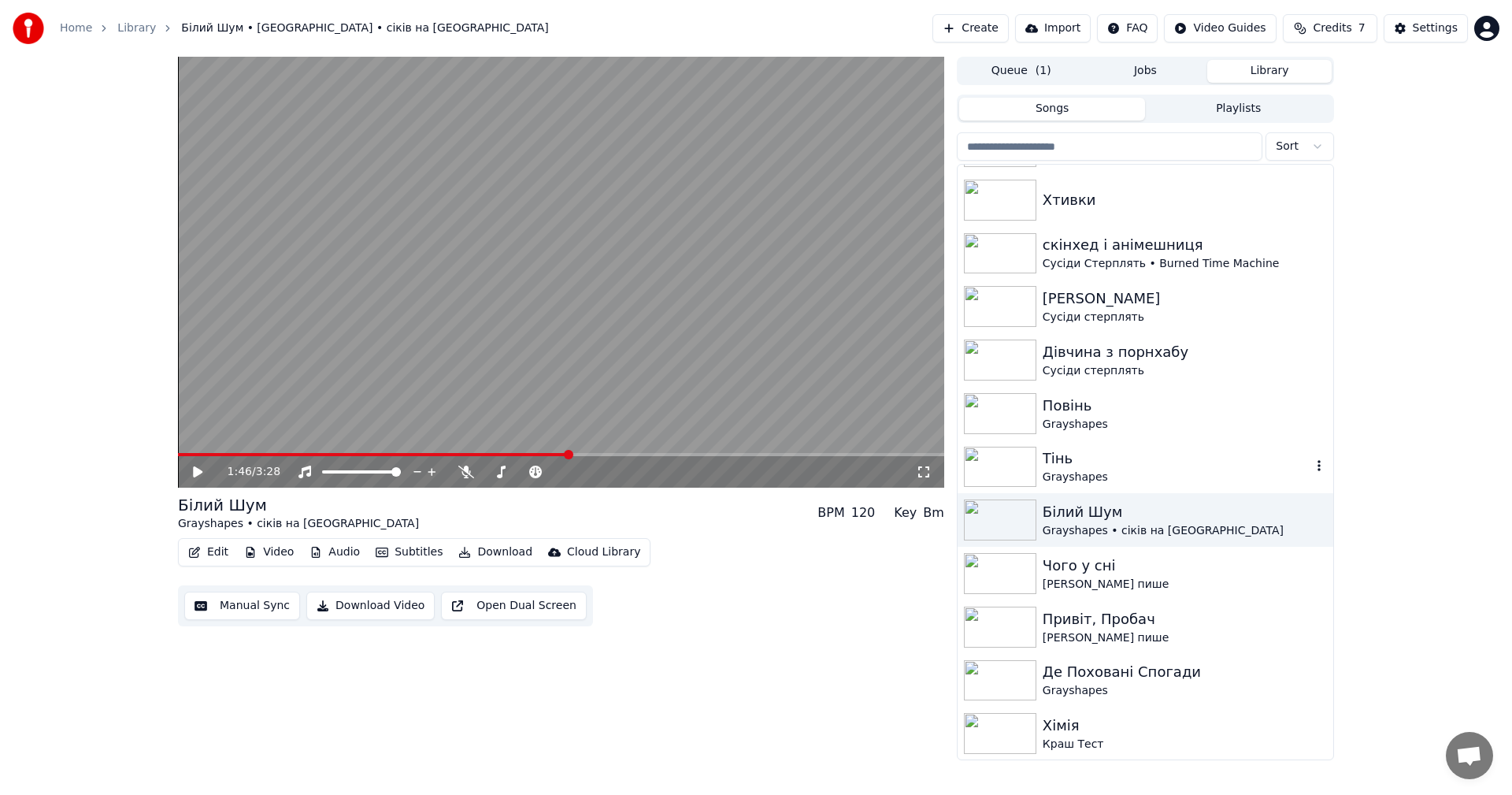
scroll to position [474, 0]
click at [1149, 420] on div "Grayshapes" at bounding box center [1176, 424] width 269 height 16
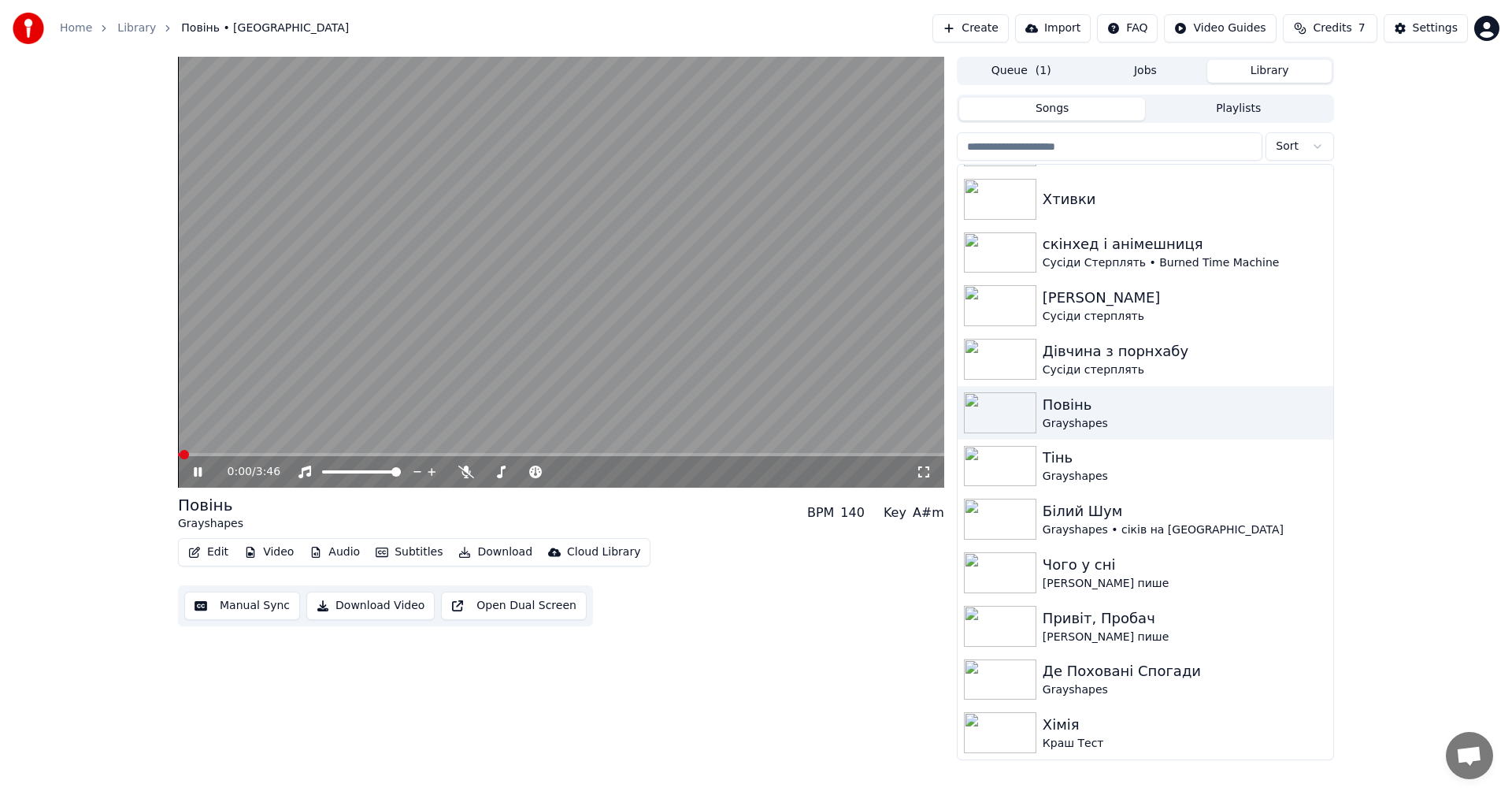
click at [357, 326] on video at bounding box center [561, 272] width 766 height 431
click at [209, 560] on button "Edit" at bounding box center [208, 552] width 53 height 22
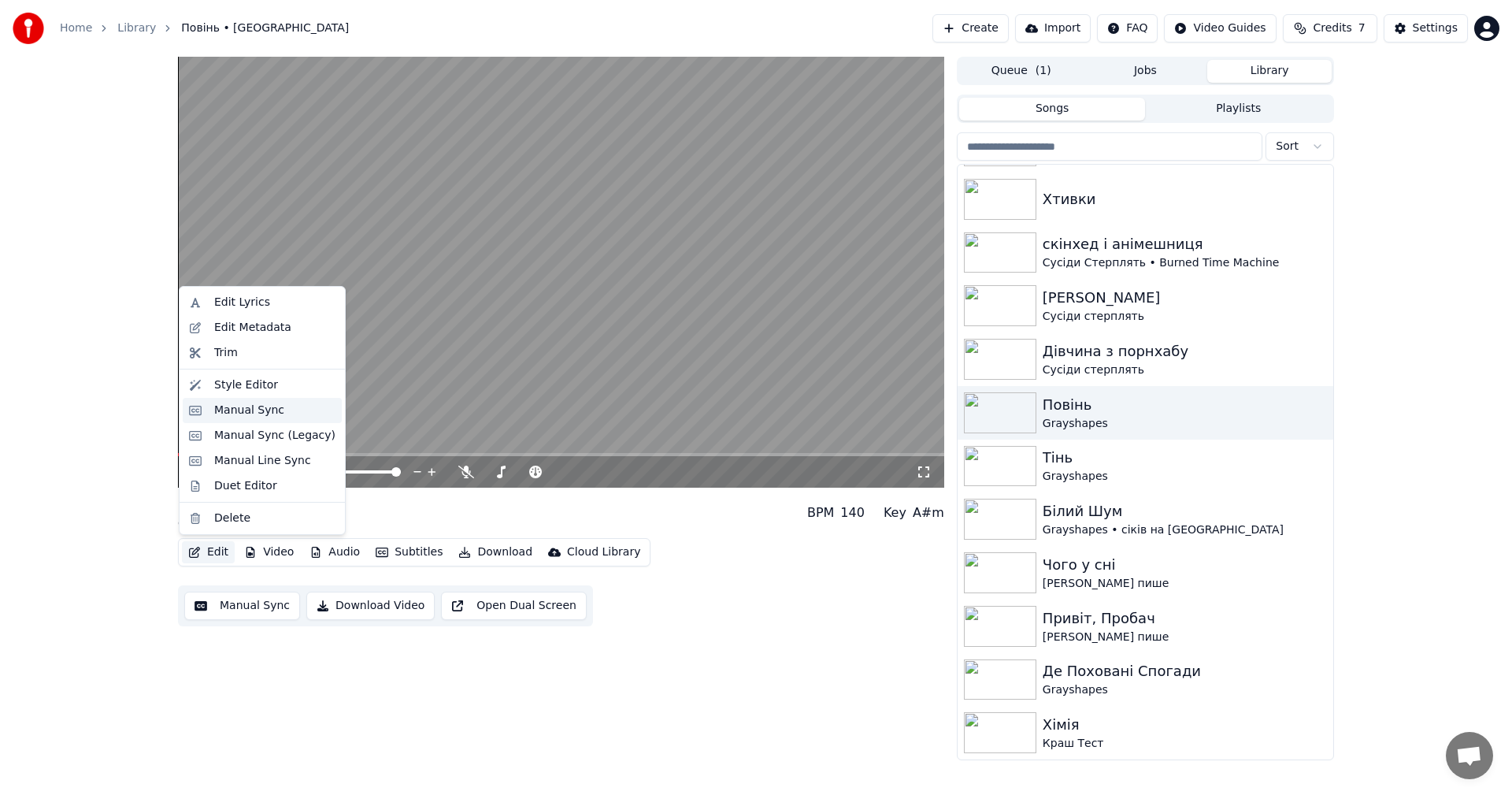
click at [262, 410] on div "Manual Sync" at bounding box center [248, 410] width 70 height 16
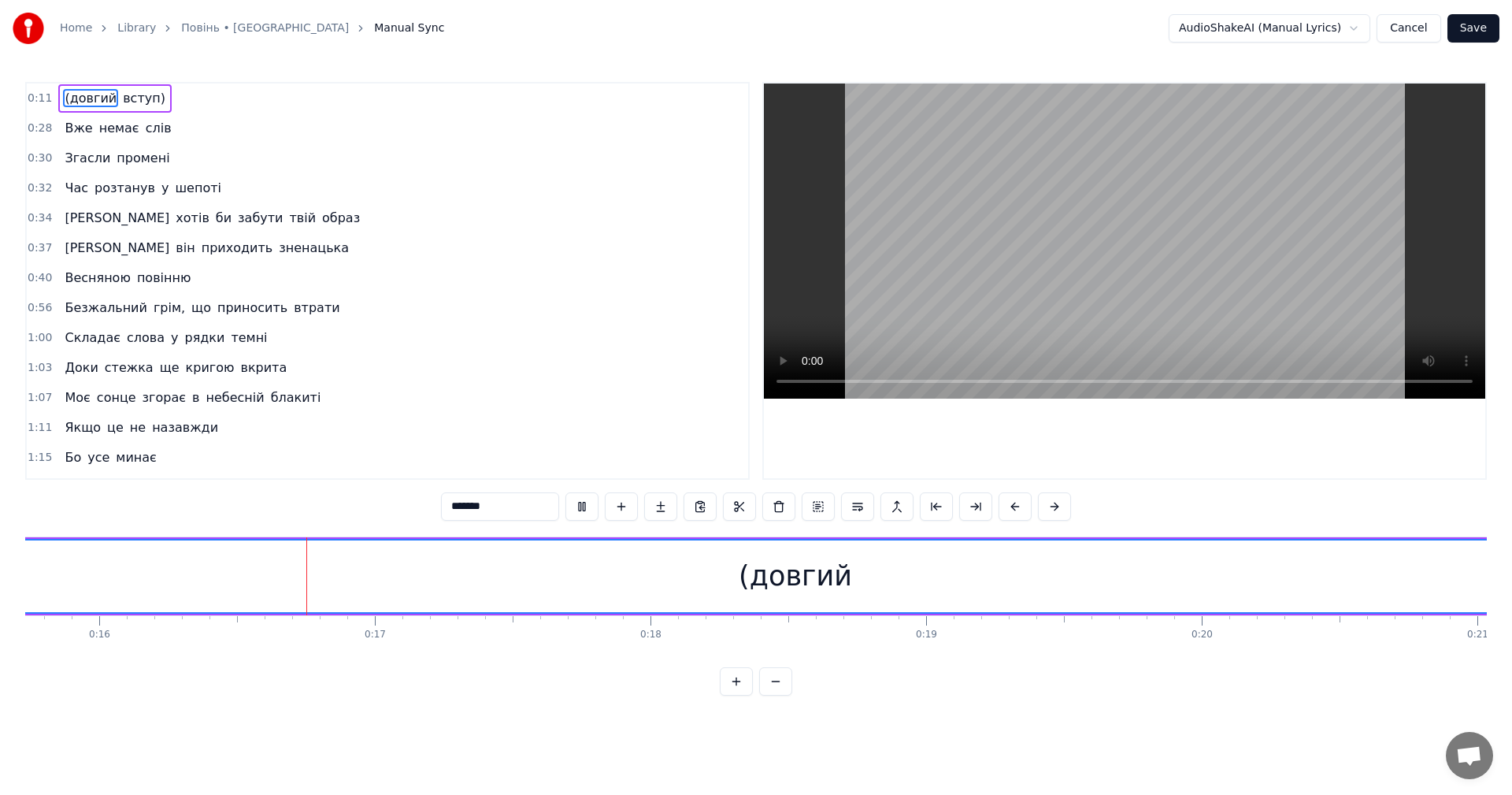
scroll to position [0, 4381]
click at [1040, 275] on video at bounding box center [1124, 241] width 721 height 315
click at [773, 584] on div "(довгий" at bounding box center [749, 576] width 114 height 42
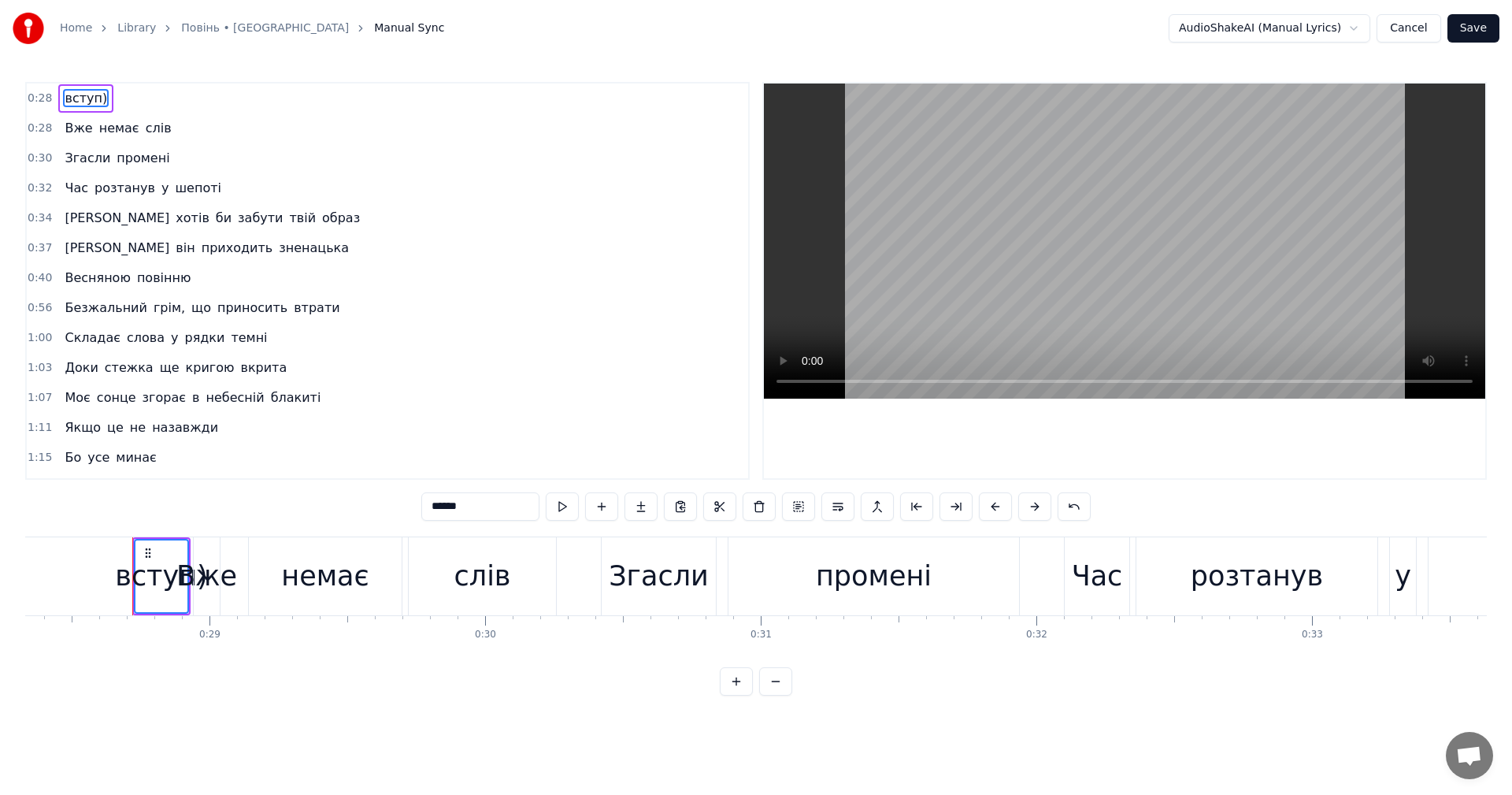
scroll to position [0, 7836]
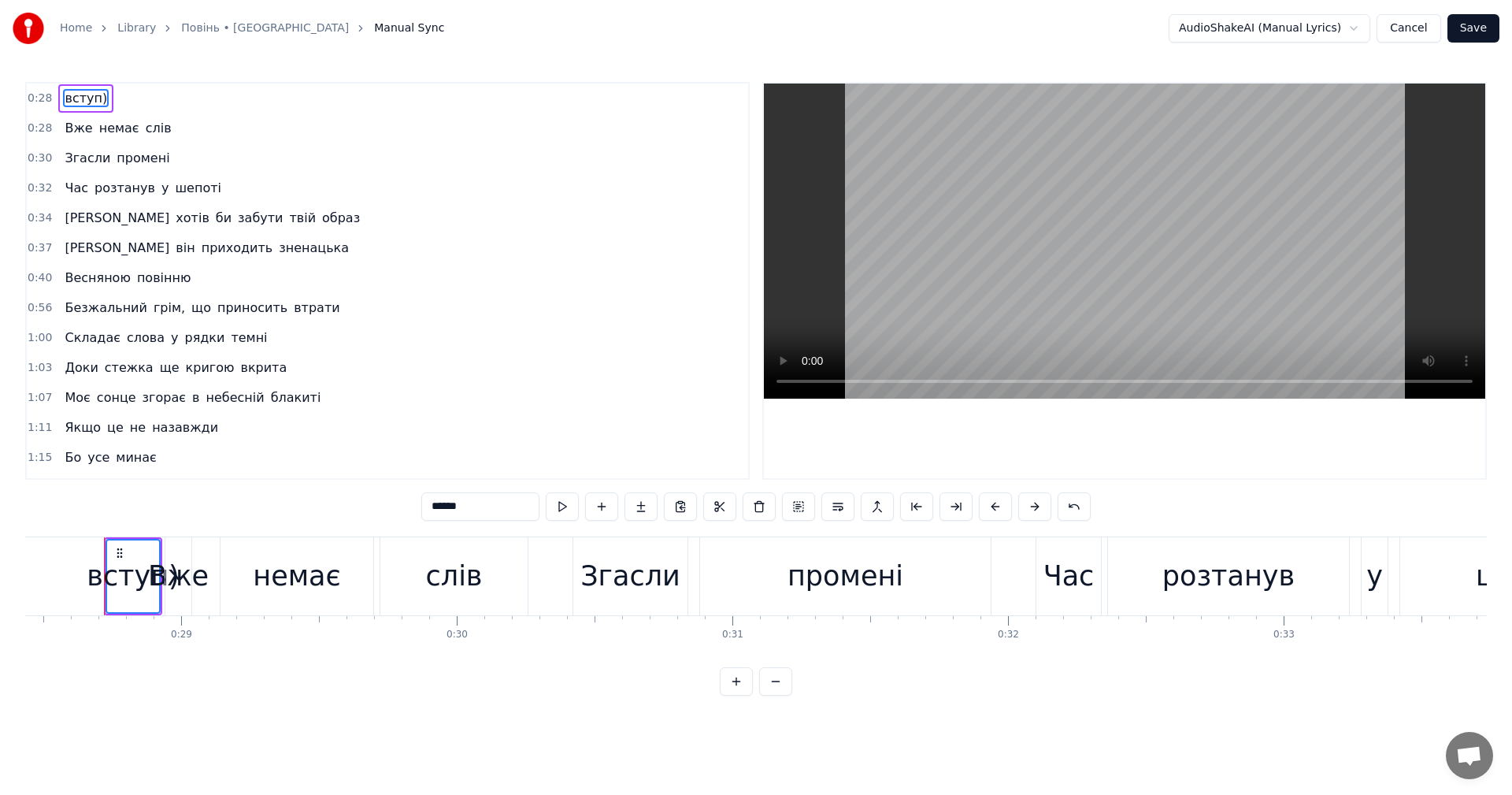
click at [130, 582] on div "вступ)" at bounding box center [133, 576] width 93 height 42
type input "***"
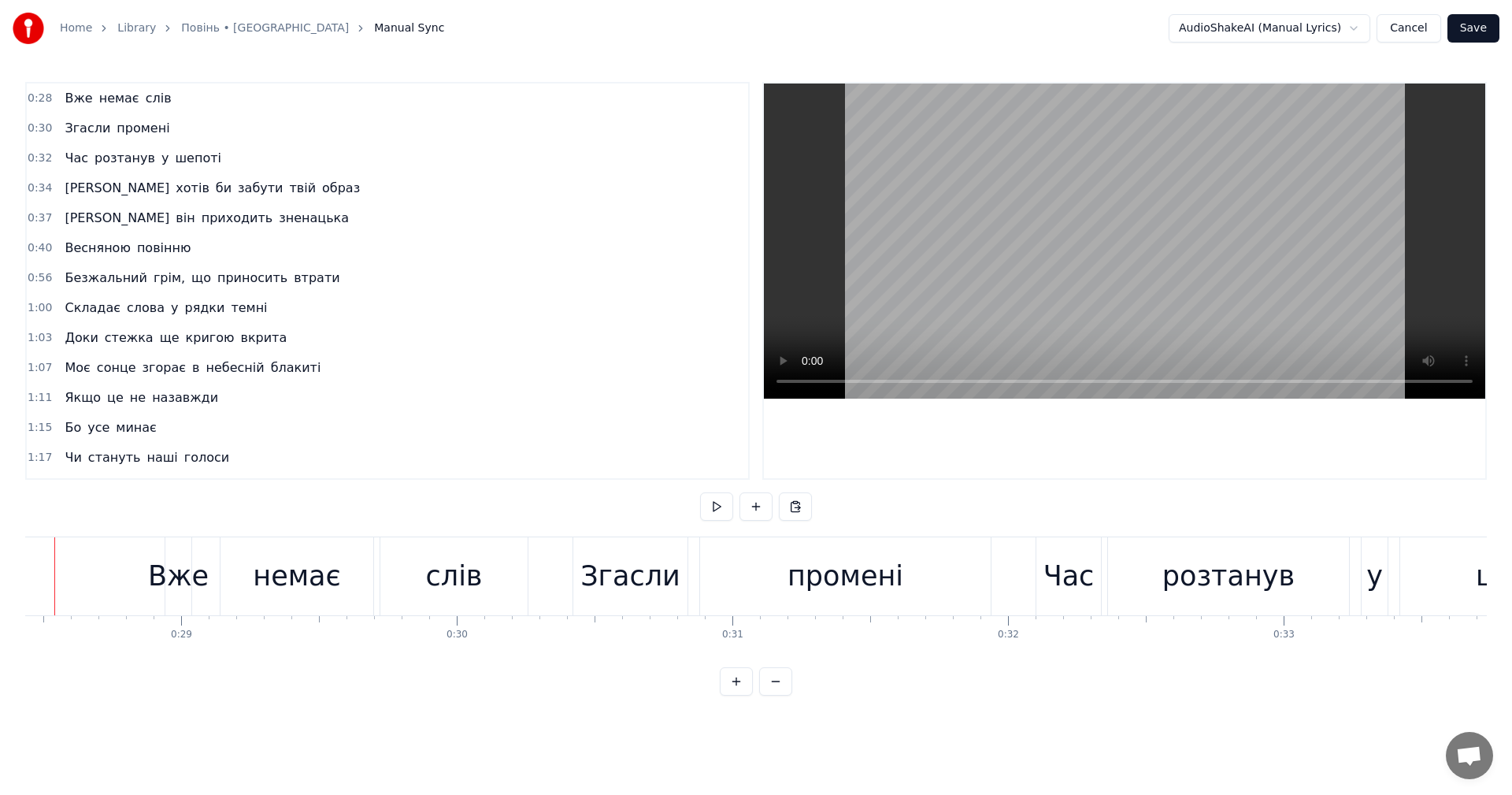
scroll to position [0, 7786]
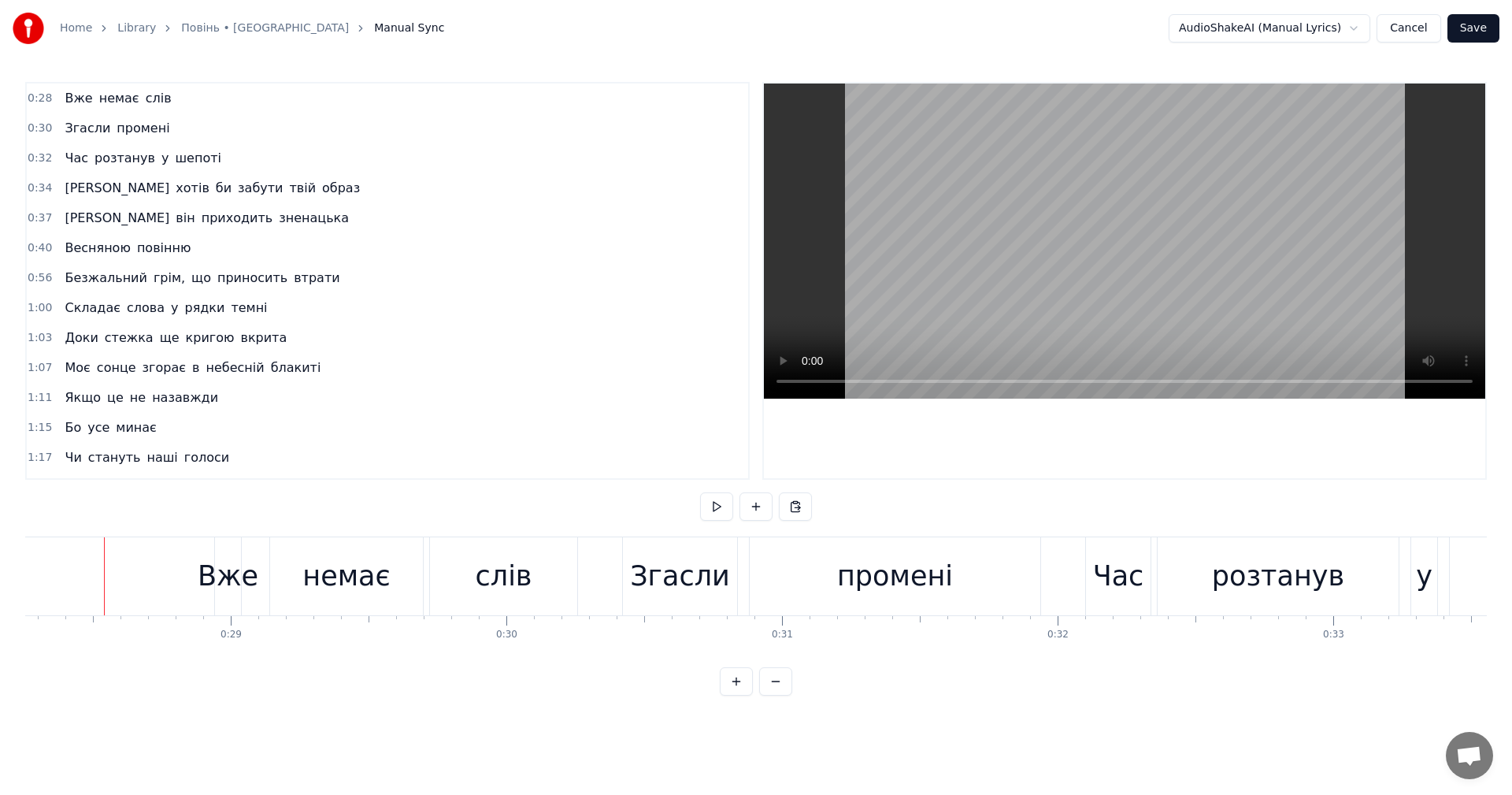
click at [1095, 240] on video at bounding box center [1124, 241] width 721 height 315
click at [1083, 248] on video at bounding box center [1124, 241] width 721 height 315
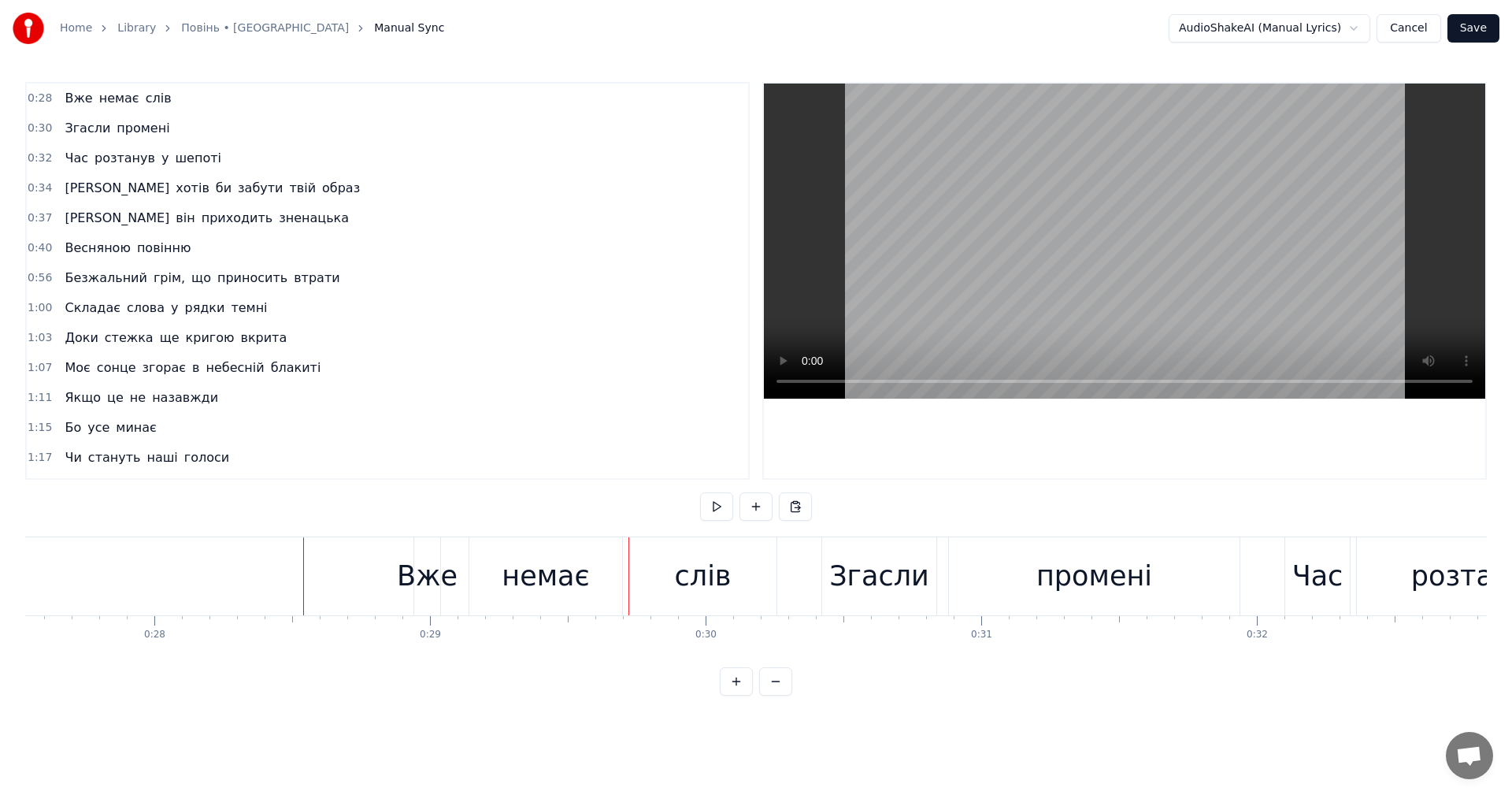
scroll to position [0, 7450]
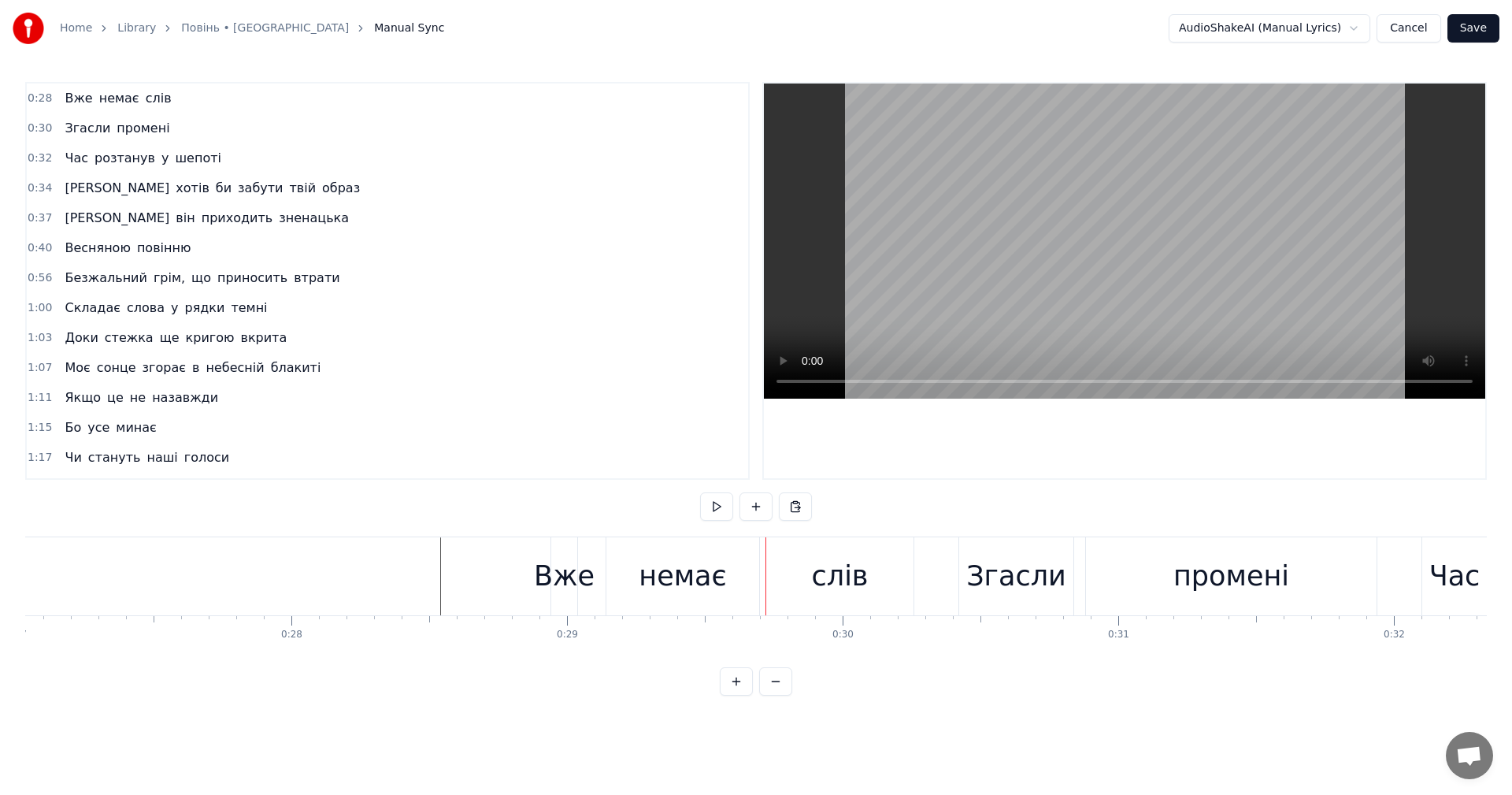
click at [1017, 243] on video at bounding box center [1124, 241] width 721 height 315
drag, startPoint x: 1017, startPoint y: 243, endPoint x: 966, endPoint y: 291, distance: 70.0
click at [1017, 243] on video at bounding box center [1124, 241] width 721 height 315
drag, startPoint x: 559, startPoint y: 586, endPoint x: 550, endPoint y: 584, distance: 9.2
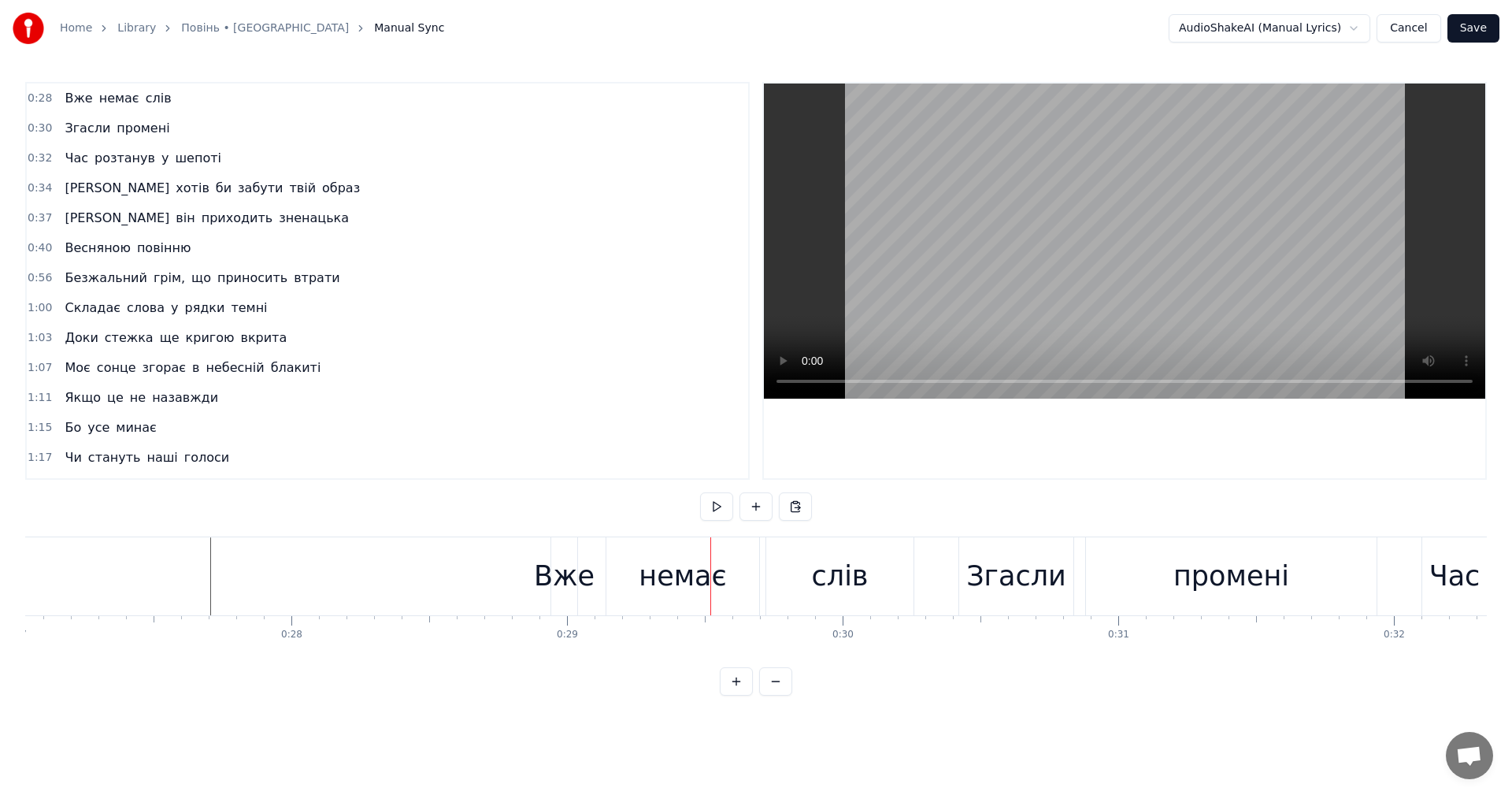
click at [550, 584] on div "Вже" at bounding box center [564, 576] width 61 height 42
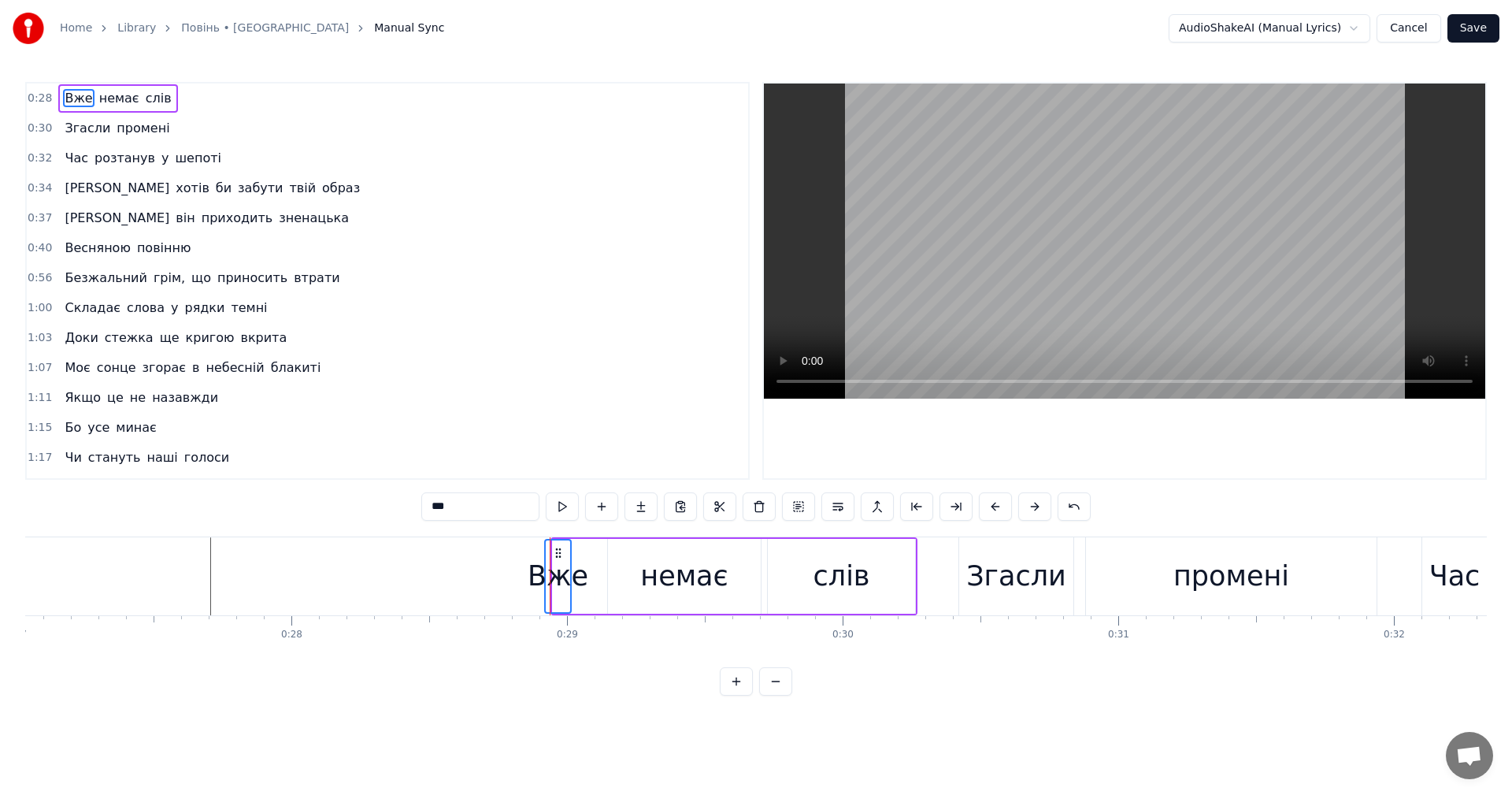
drag, startPoint x: 565, startPoint y: 553, endPoint x: 556, endPoint y: 553, distance: 9.0
click at [556, 553] on icon at bounding box center [558, 552] width 13 height 13
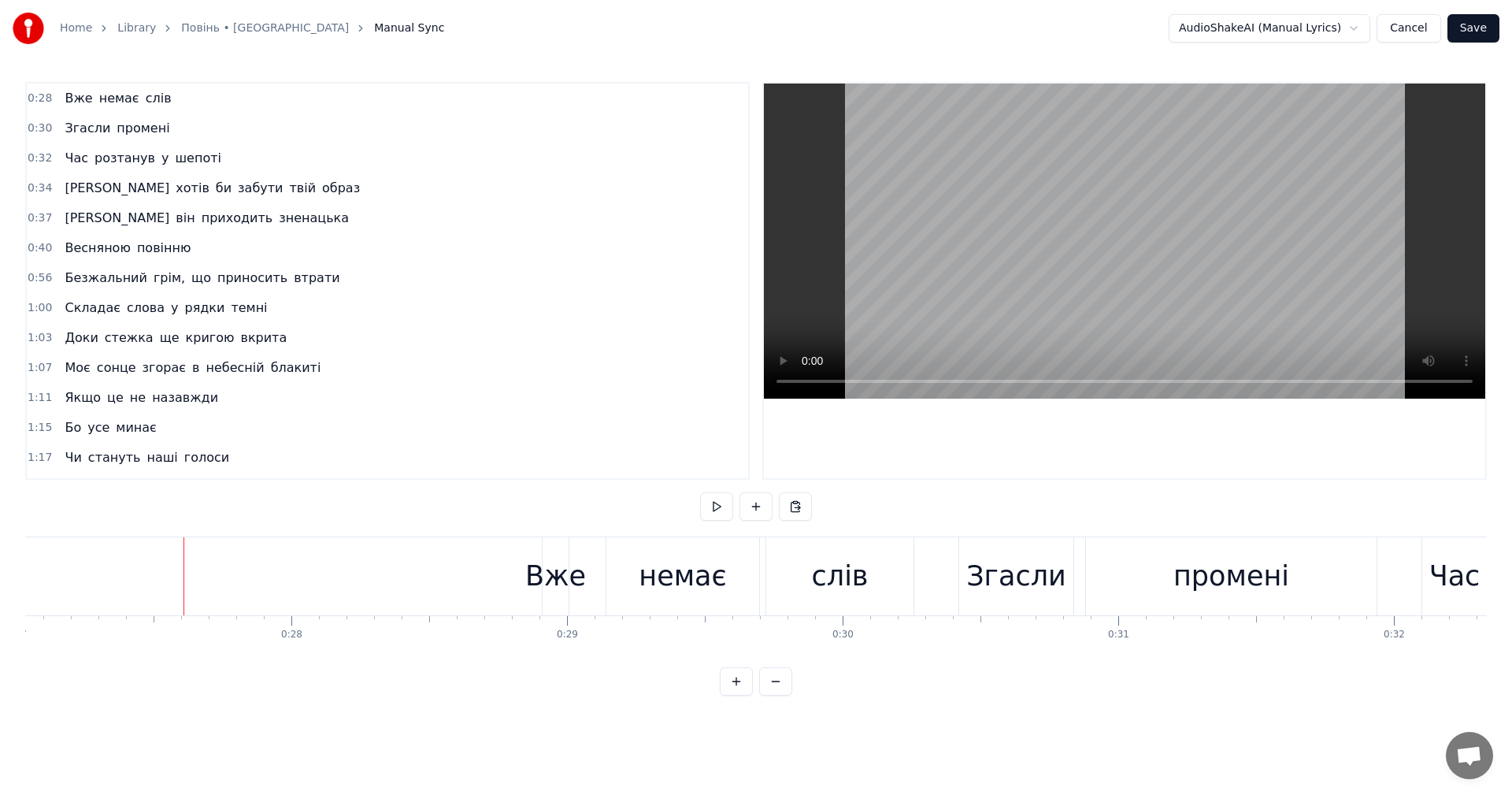
click at [1068, 264] on video at bounding box center [1124, 241] width 721 height 315
click at [550, 549] on div "Вже" at bounding box center [555, 576] width 26 height 78
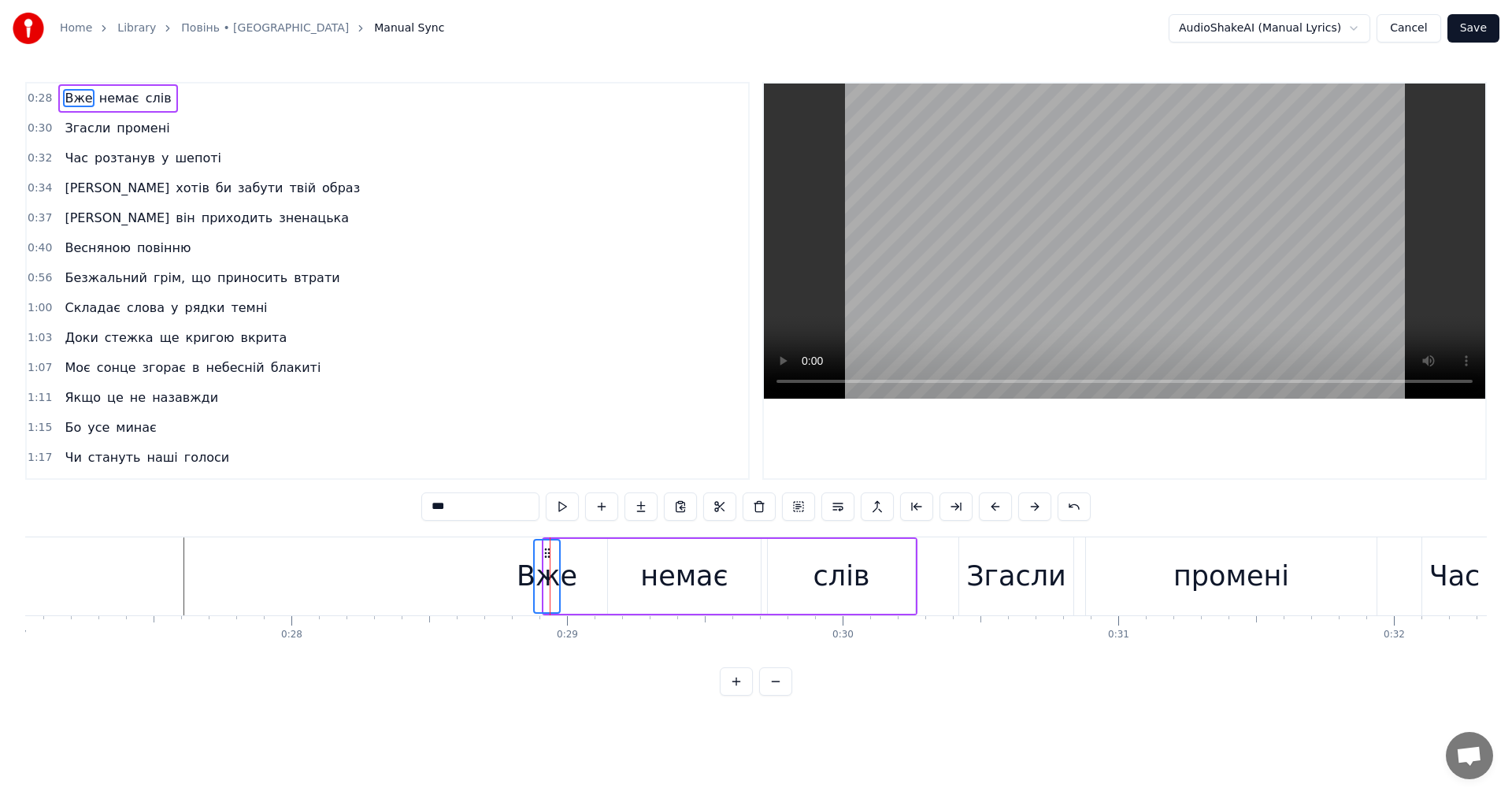
drag, startPoint x: 558, startPoint y: 552, endPoint x: 548, endPoint y: 552, distance: 10.0
click at [548, 552] on circle at bounding box center [548, 552] width 1 height 1
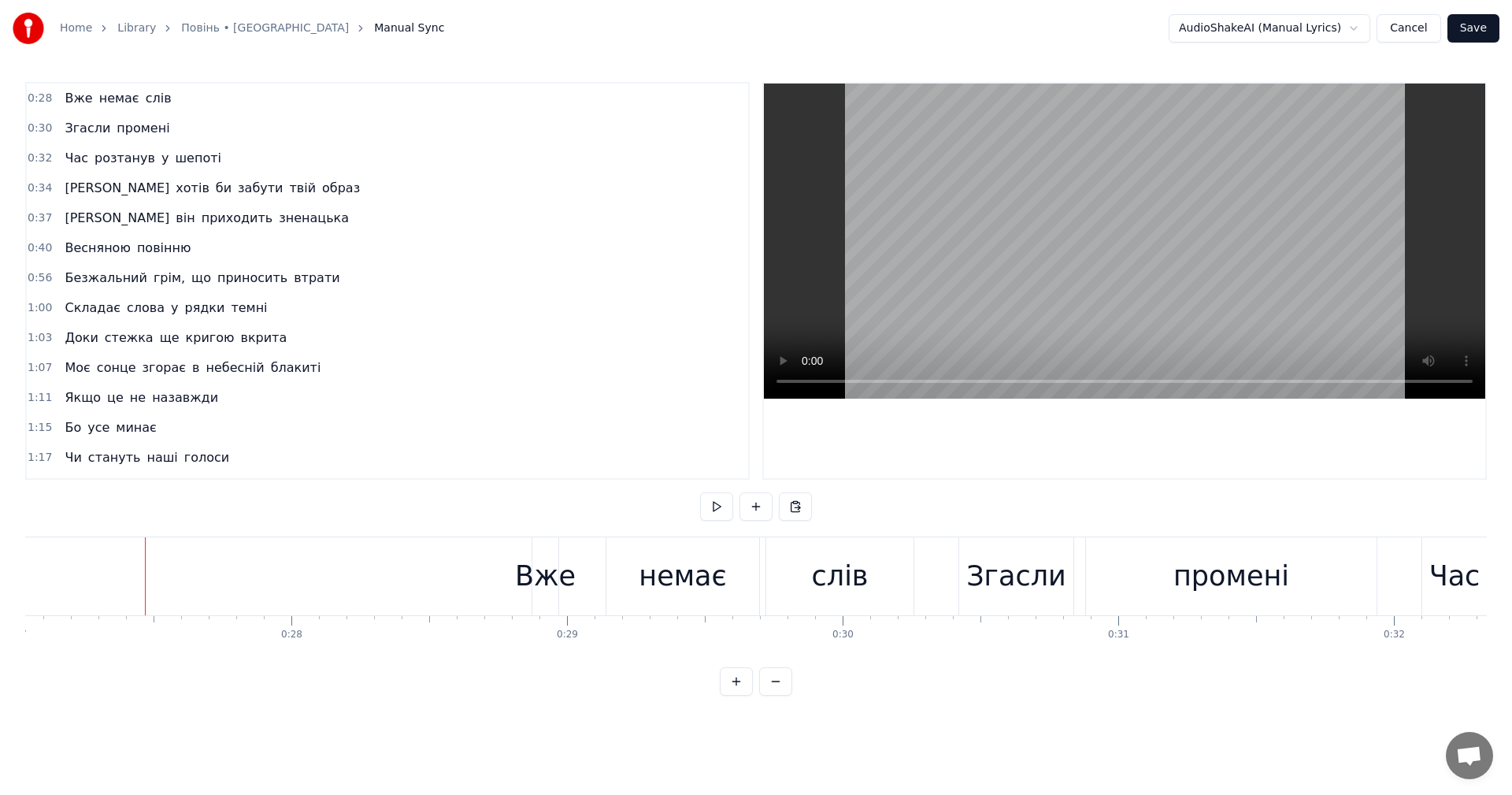
click at [1149, 233] on video at bounding box center [1124, 241] width 721 height 315
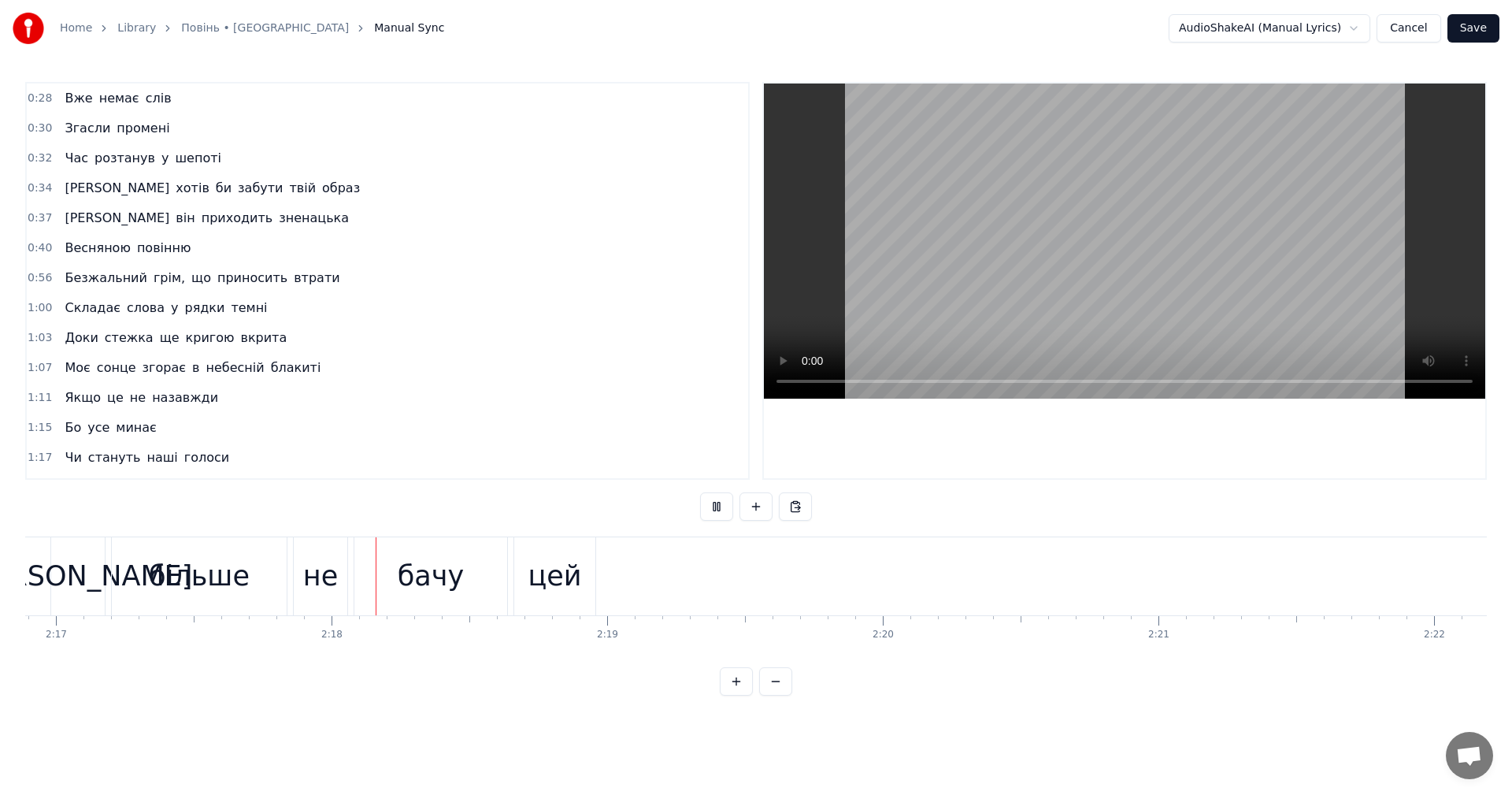
scroll to position [0, 37854]
click at [1024, 311] on video at bounding box center [1124, 241] width 721 height 315
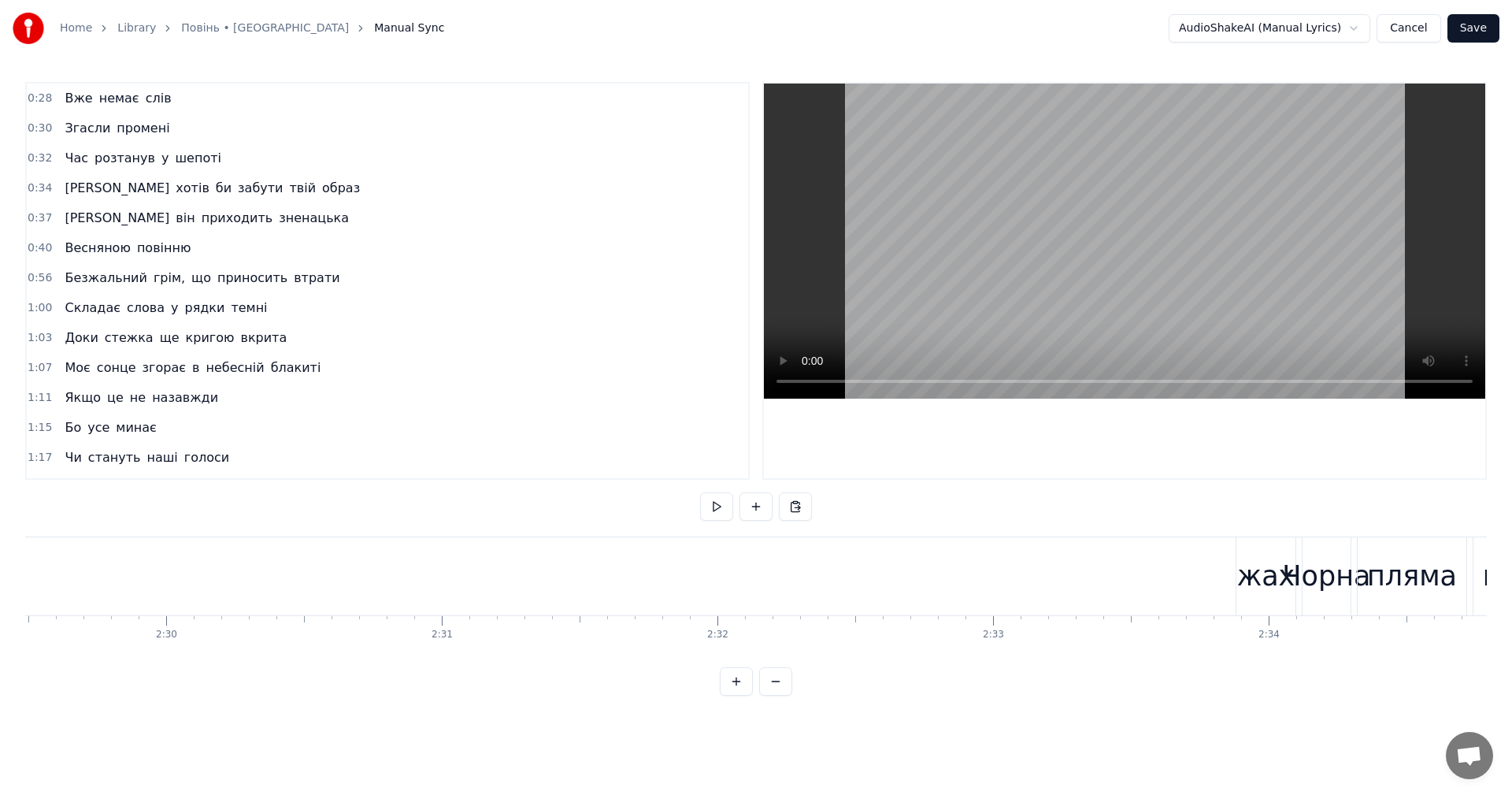
scroll to position [0, 41470]
drag, startPoint x: 987, startPoint y: 580, endPoint x: 927, endPoint y: 579, distance: 60.0
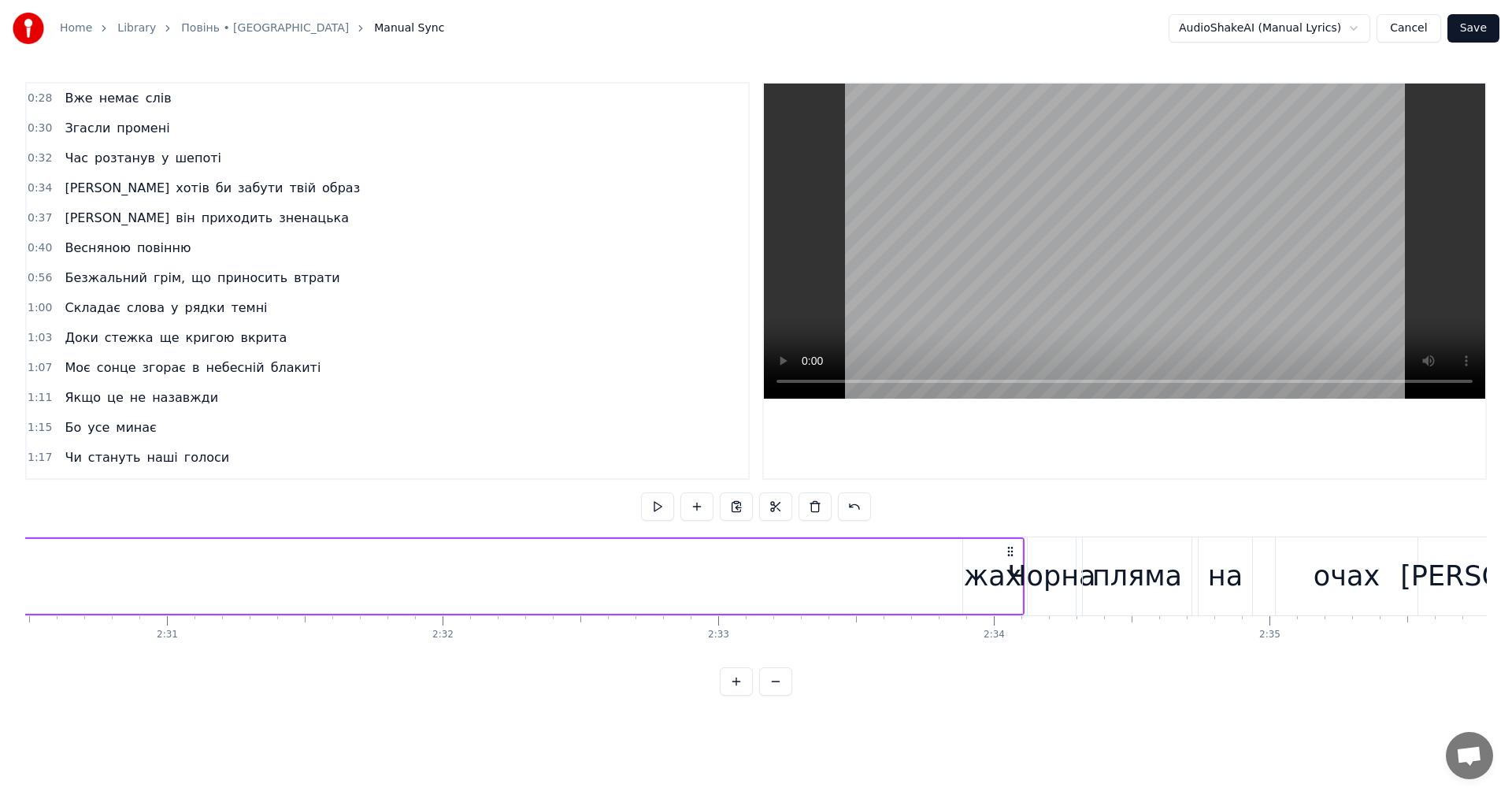
click at [996, 576] on div "жах" at bounding box center [993, 576] width 58 height 42
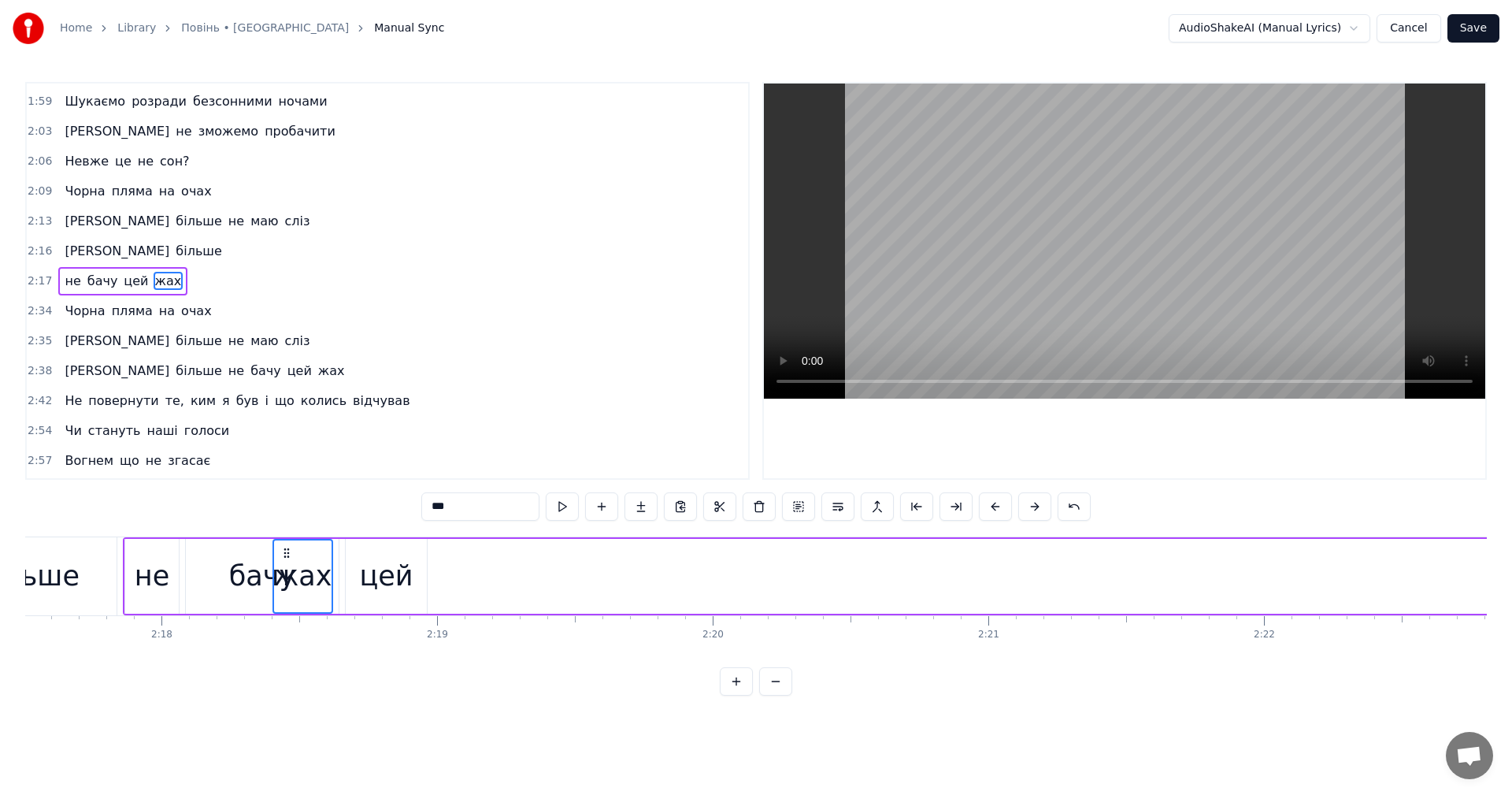
scroll to position [0, 37871]
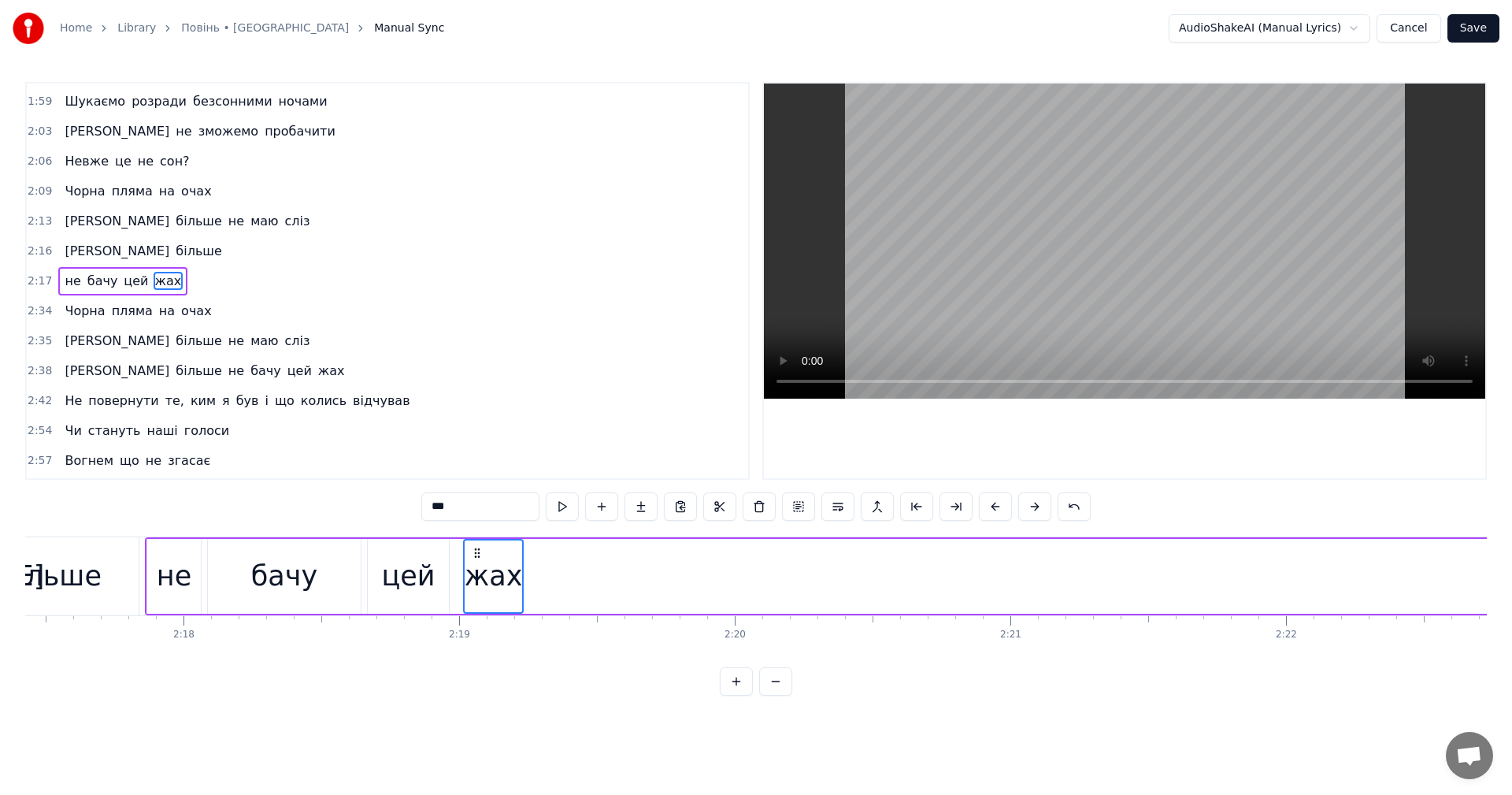
drag, startPoint x: 976, startPoint y: 551, endPoint x: 476, endPoint y: 560, distance: 500.1
click at [476, 560] on div "жах" at bounding box center [493, 576] width 57 height 72
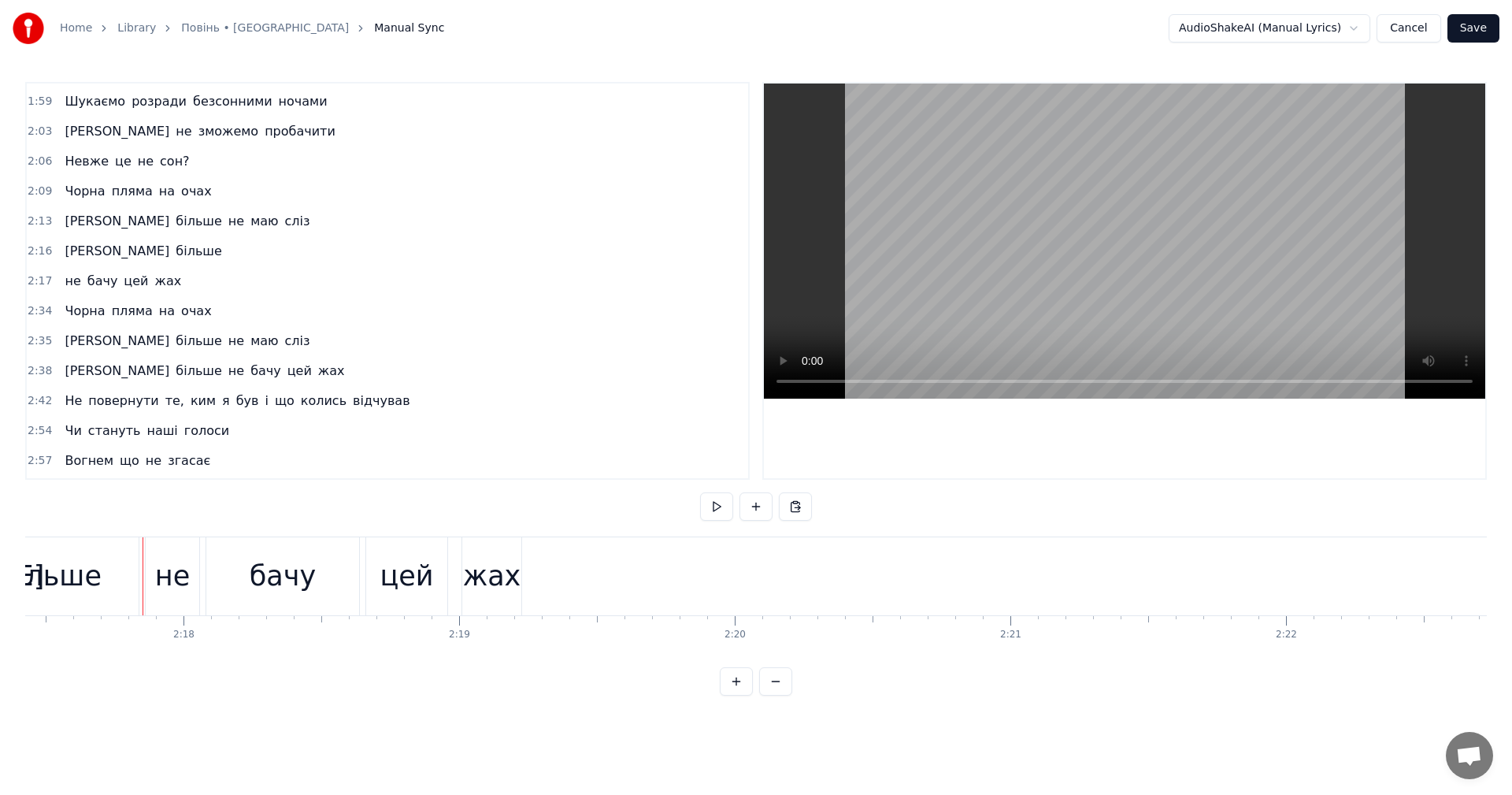
click at [1083, 250] on video at bounding box center [1124, 241] width 721 height 315
drag, startPoint x: 480, startPoint y: 585, endPoint x: 471, endPoint y: 584, distance: 9.1
click at [471, 584] on div "жах" at bounding box center [492, 576] width 58 height 42
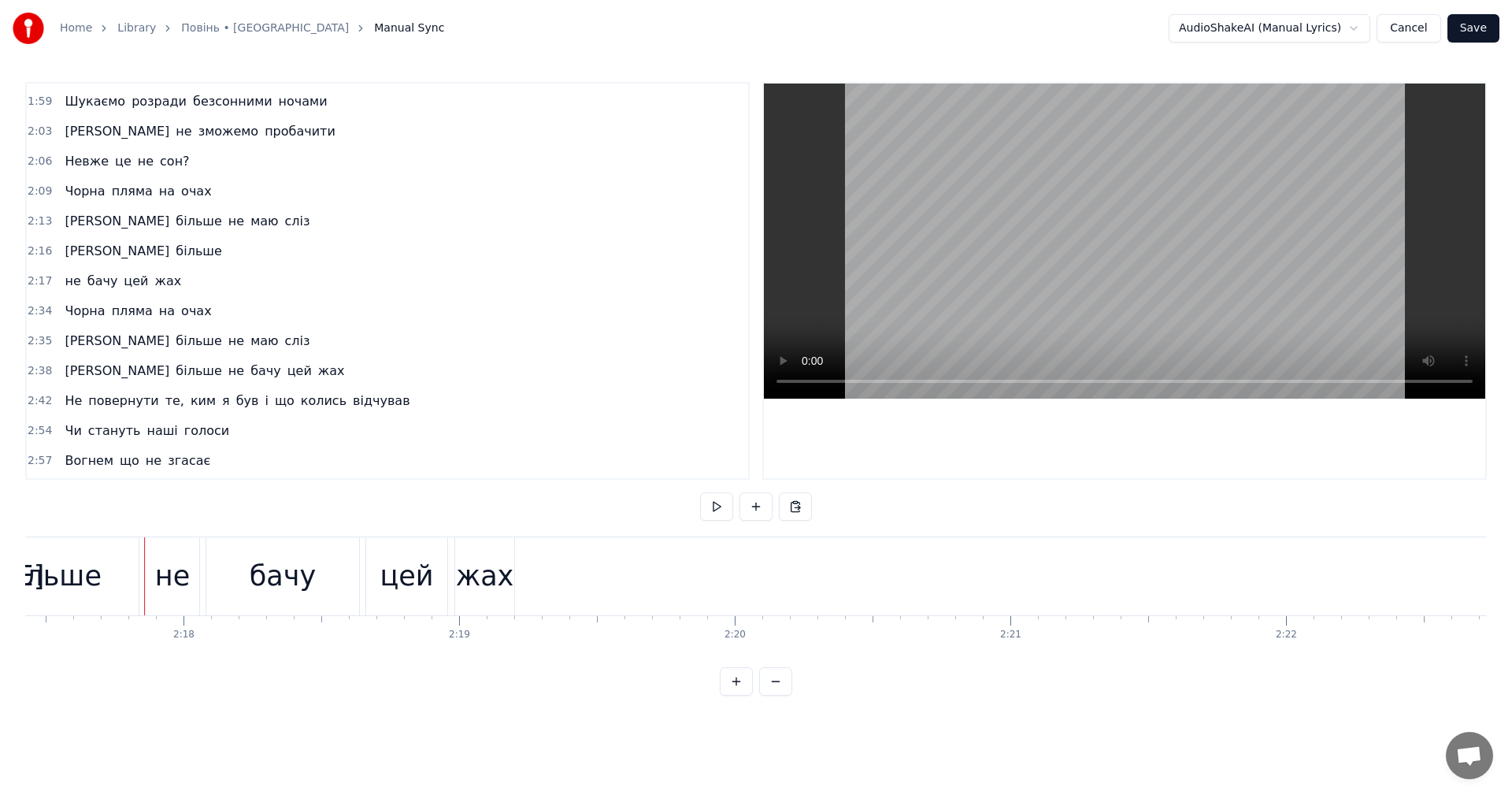
click at [1055, 267] on video at bounding box center [1124, 241] width 721 height 315
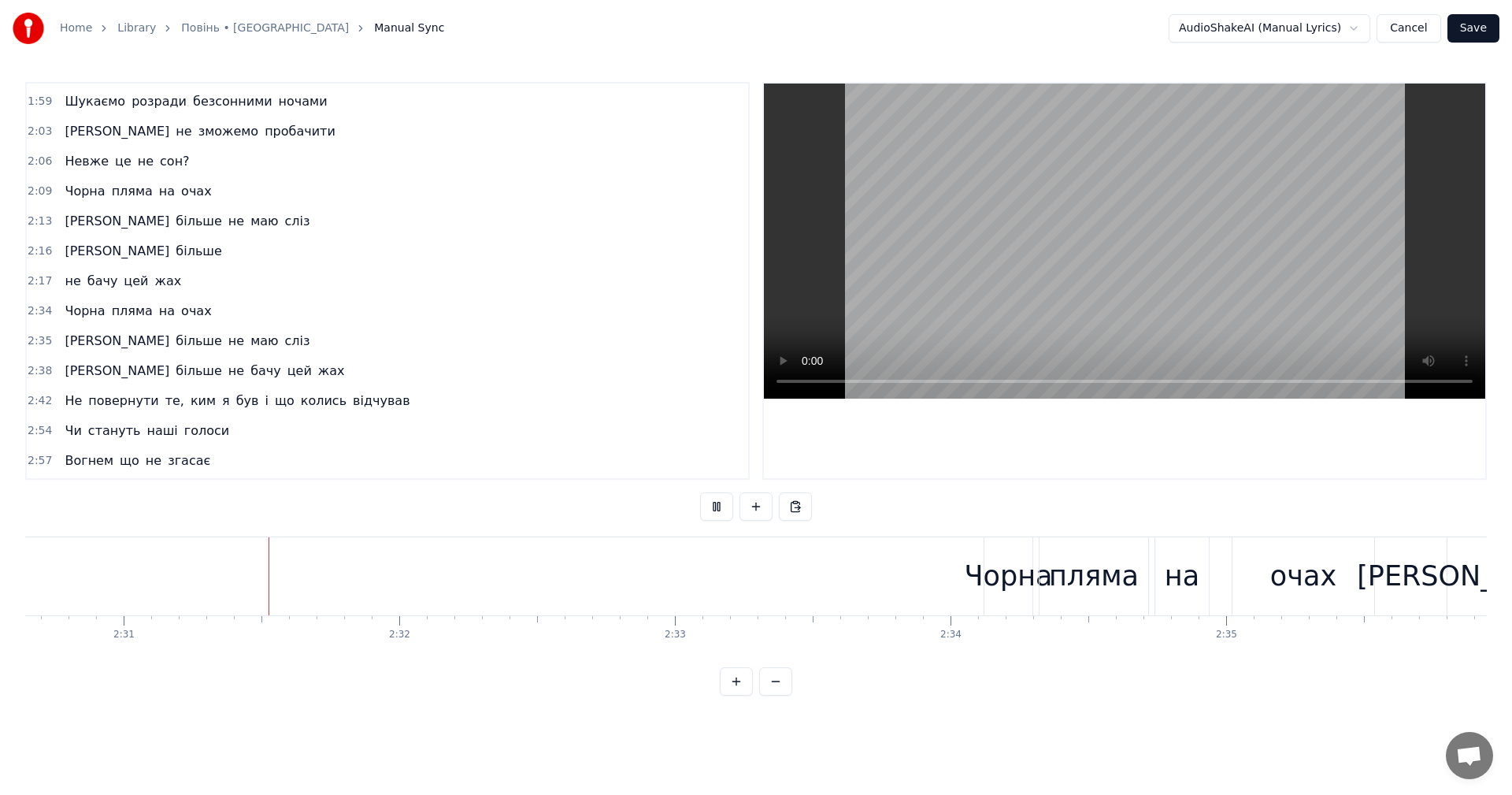
scroll to position [0, 41514]
click at [1127, 227] on video at bounding box center [1124, 241] width 721 height 315
click at [1124, 233] on video at bounding box center [1124, 241] width 721 height 315
drag, startPoint x: 999, startPoint y: 572, endPoint x: 982, endPoint y: 569, distance: 17.3
click at [982, 569] on div "Чорна" at bounding box center [1008, 576] width 88 height 42
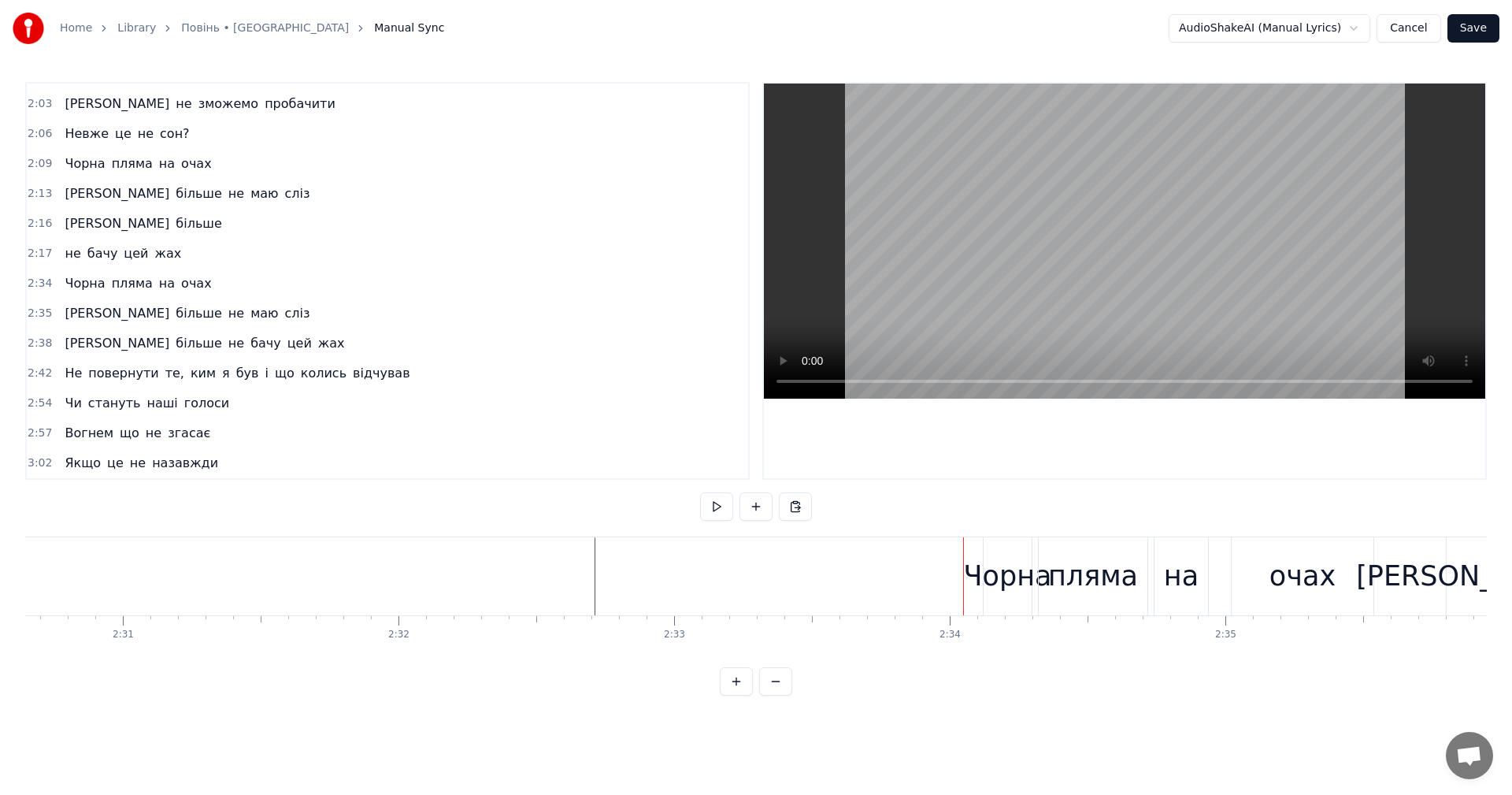
scroll to position [626, 0]
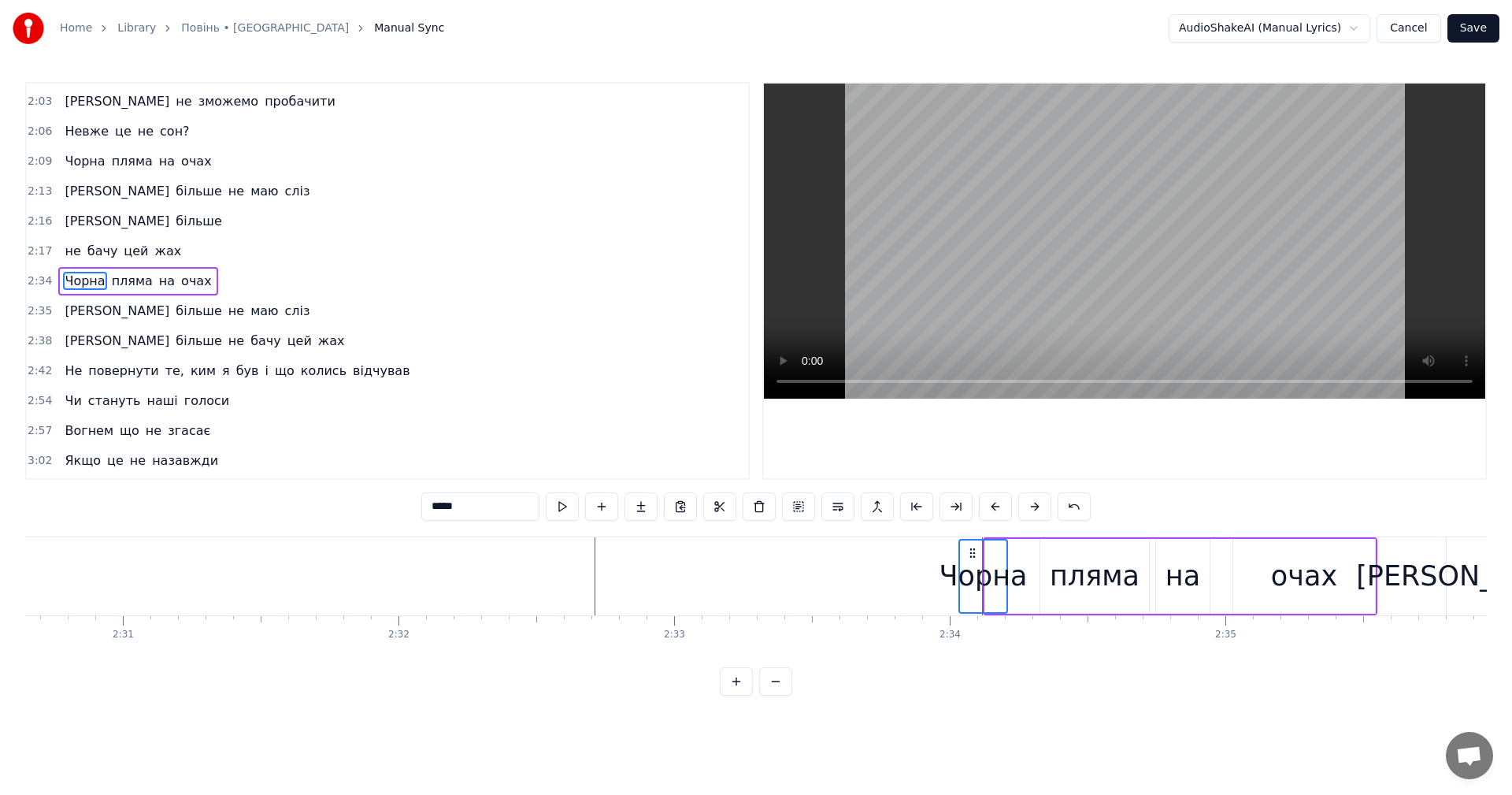
drag, startPoint x: 996, startPoint y: 554, endPoint x: 970, endPoint y: 555, distance: 26.0
click at [970, 555] on icon at bounding box center [972, 552] width 13 height 13
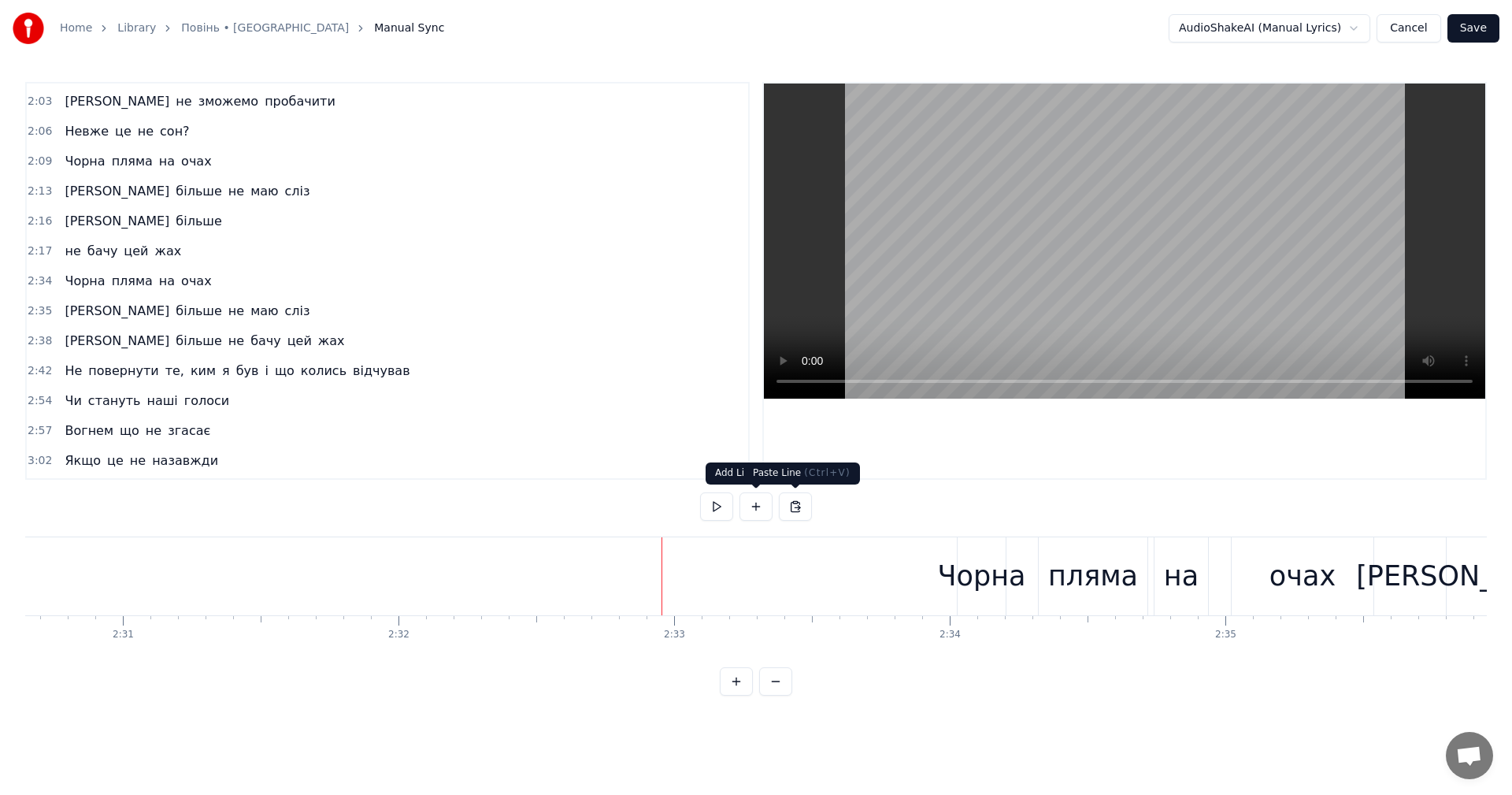
click at [1061, 252] on video at bounding box center [1124, 241] width 721 height 315
click at [1062, 251] on video at bounding box center [1124, 241] width 721 height 315
click at [1088, 250] on video at bounding box center [1124, 241] width 721 height 315
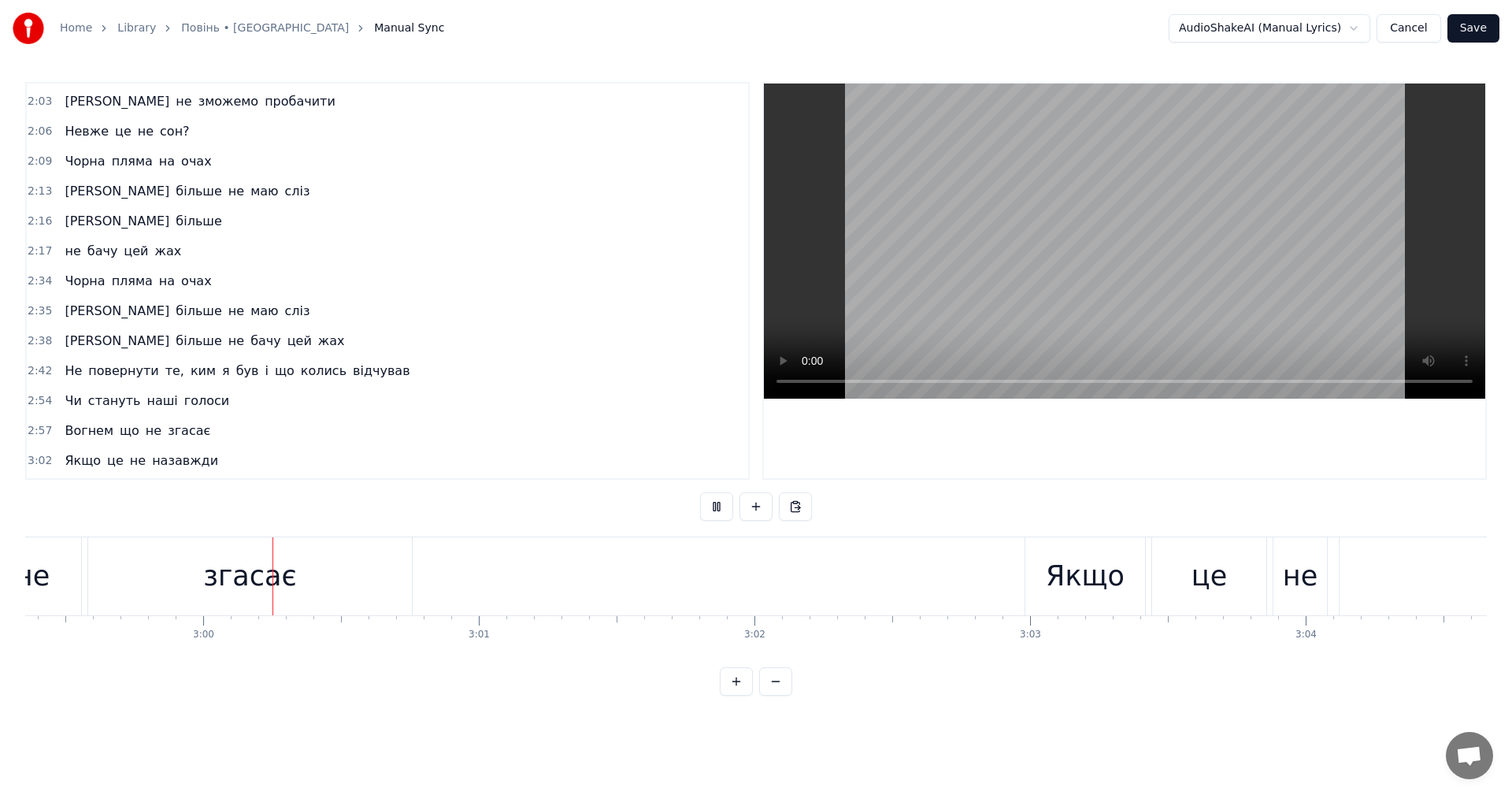
scroll to position [0, 49458]
click at [997, 246] on video at bounding box center [1124, 241] width 721 height 315
click at [1029, 241] on video at bounding box center [1124, 241] width 721 height 315
click at [1150, 262] on video at bounding box center [1124, 241] width 721 height 315
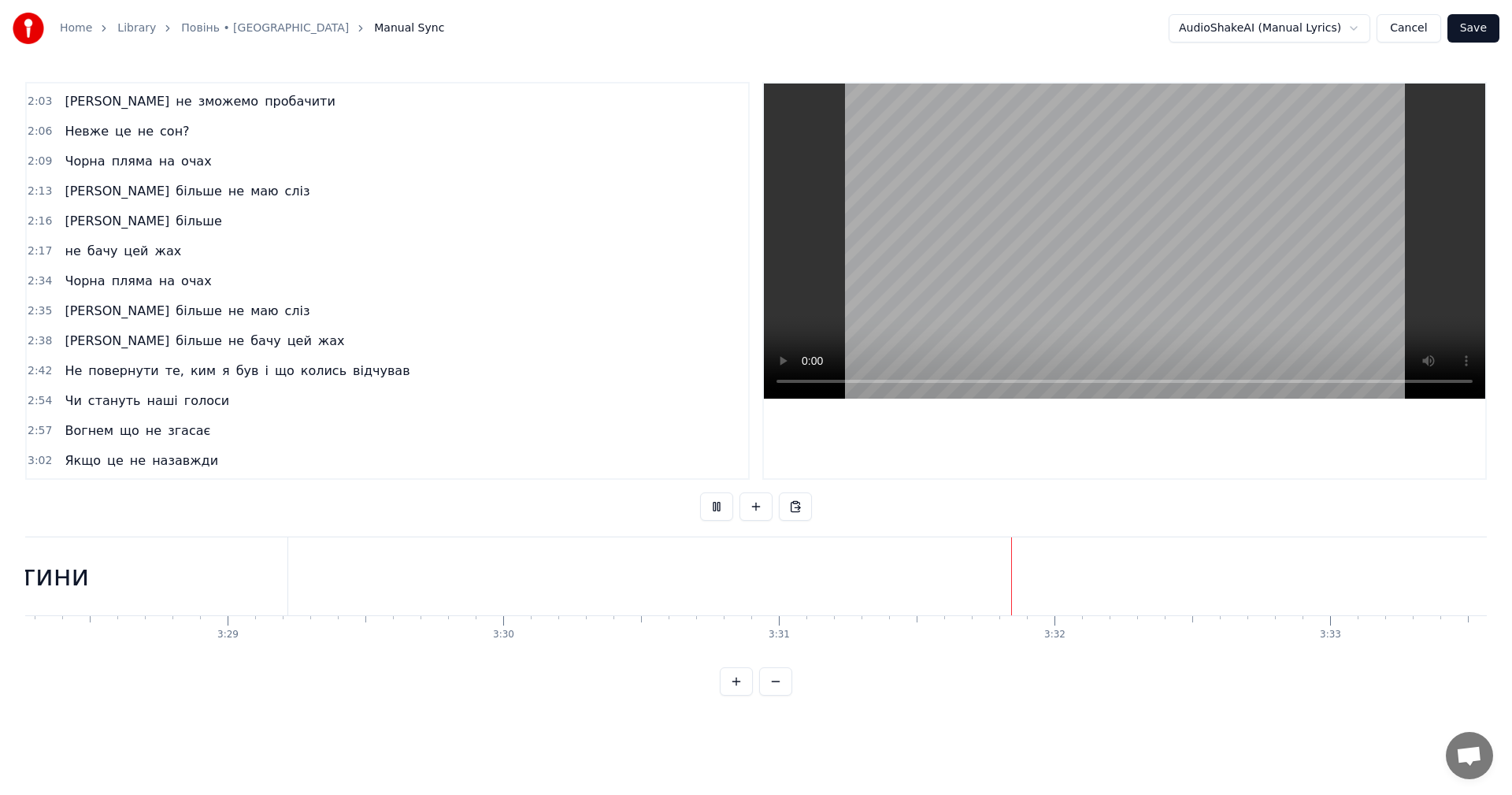
click at [116, 574] on div "істини" at bounding box center [43, 576] width 489 height 78
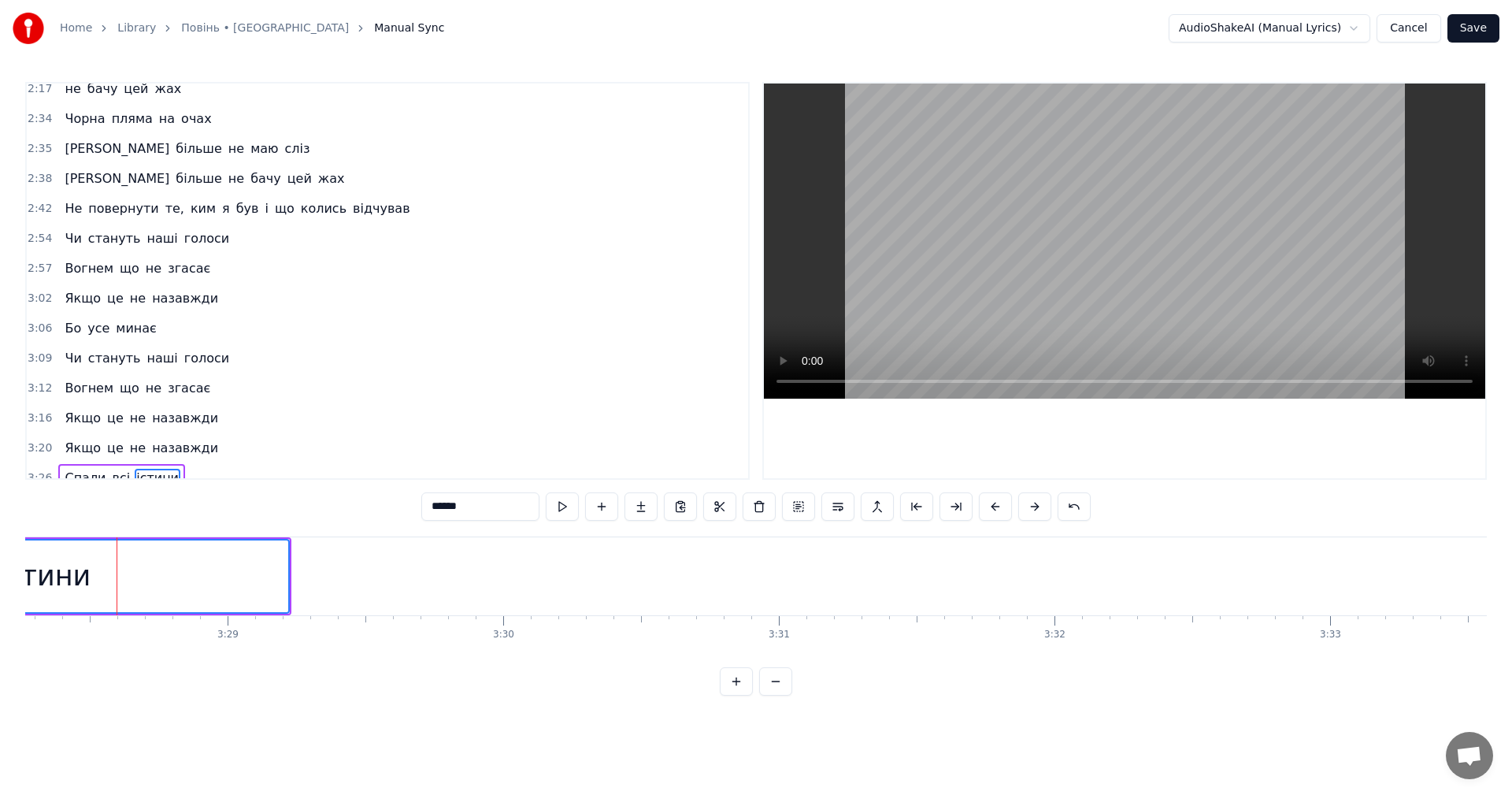
scroll to position [803, 0]
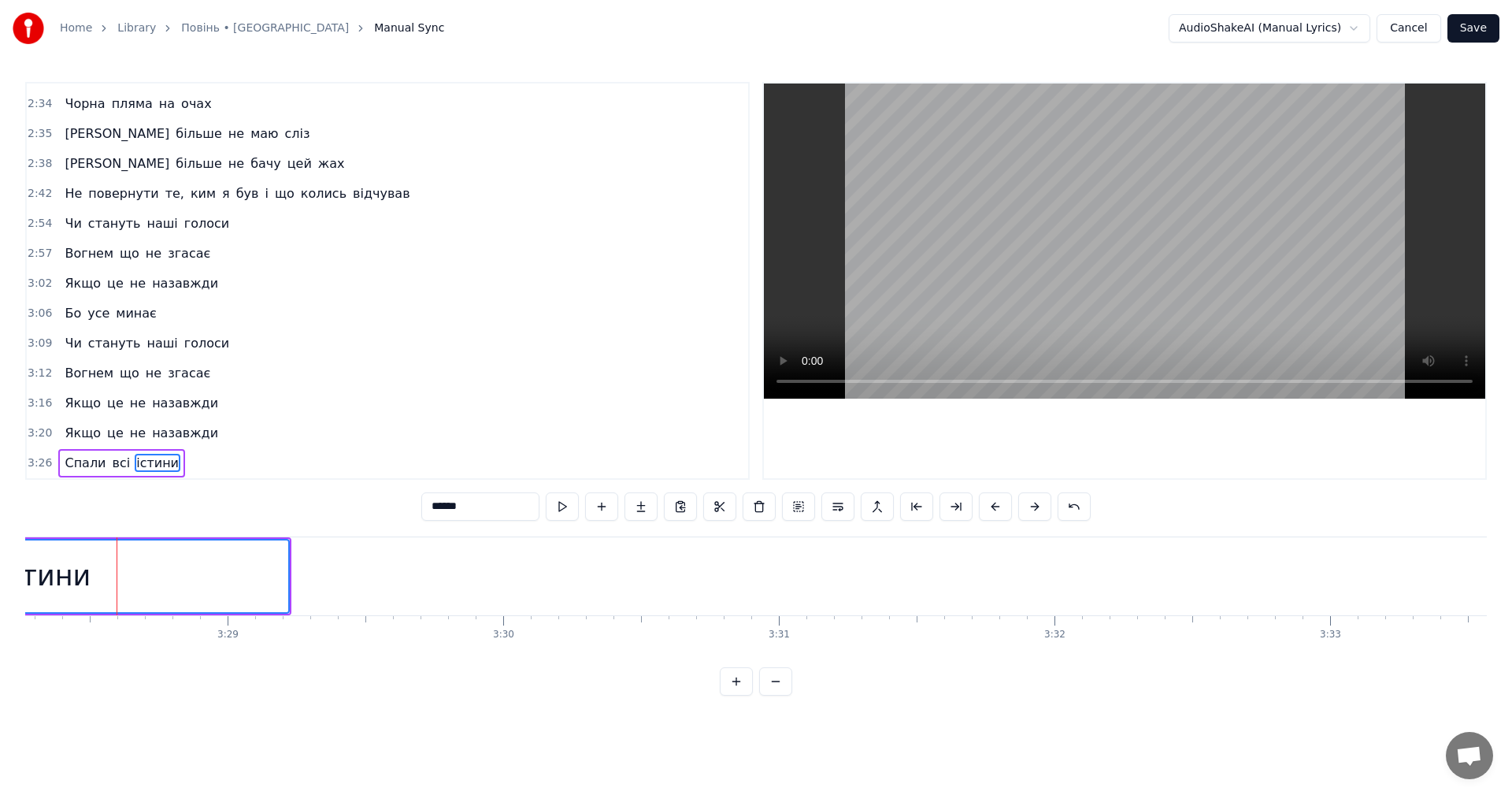
click at [1094, 243] on video at bounding box center [1124, 241] width 721 height 315
click at [274, 577] on div "істини" at bounding box center [44, 576] width 487 height 72
click at [238, 563] on div "істини" at bounding box center [44, 576] width 487 height 72
click at [204, 575] on div "істини" at bounding box center [44, 576] width 487 height 72
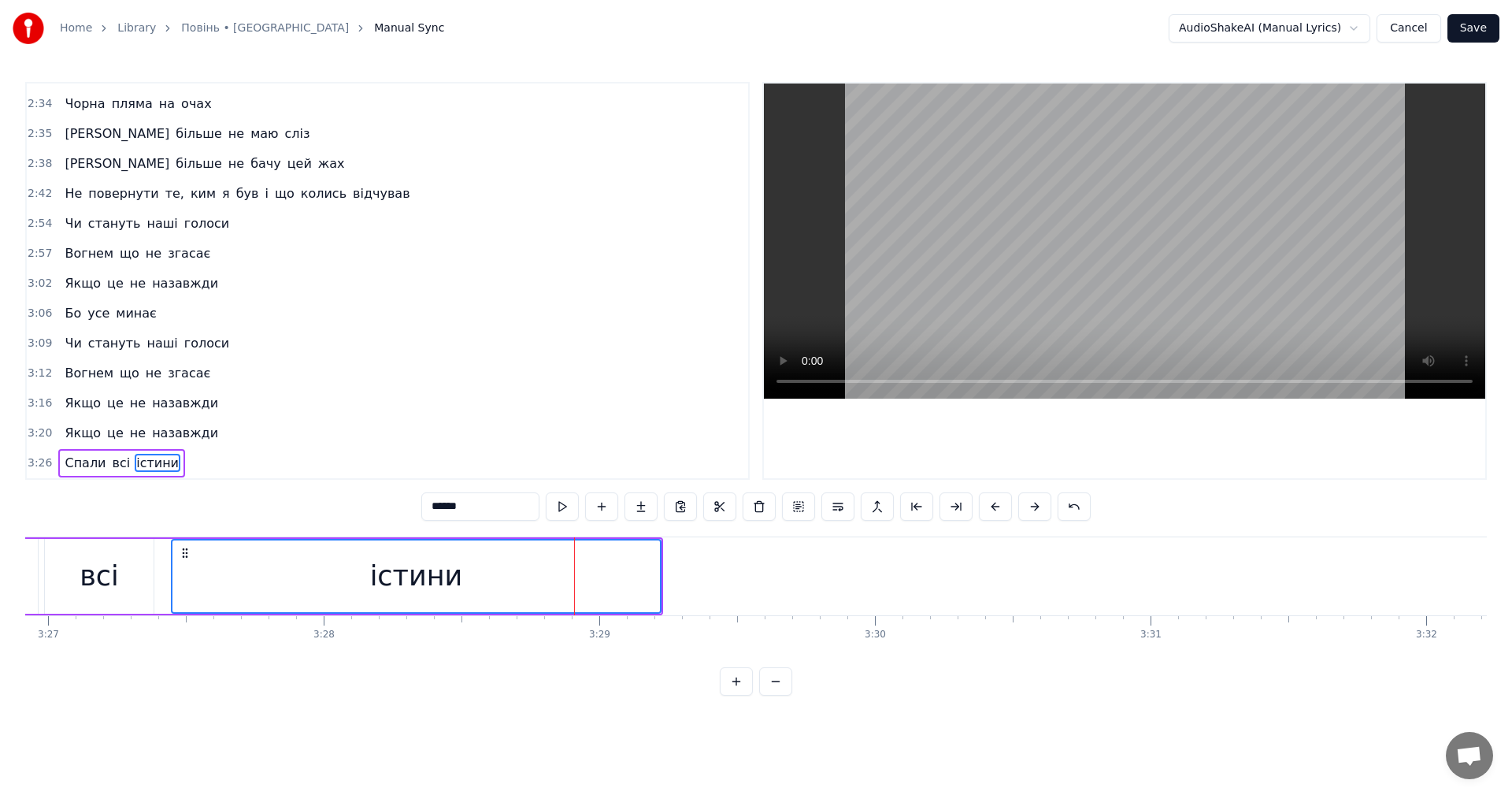
scroll to position [0, 57158]
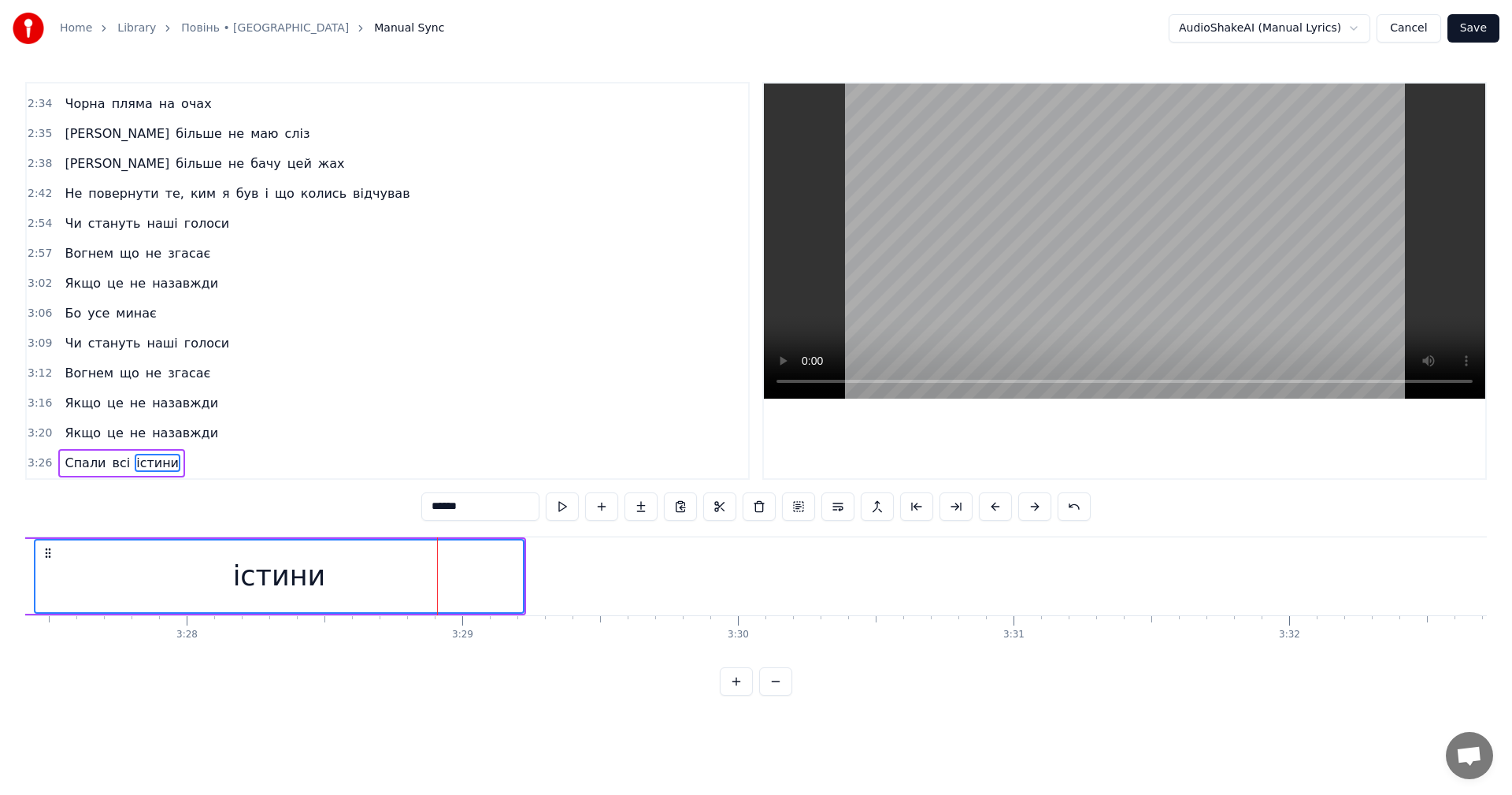
click at [1238, 270] on video at bounding box center [1124, 241] width 721 height 315
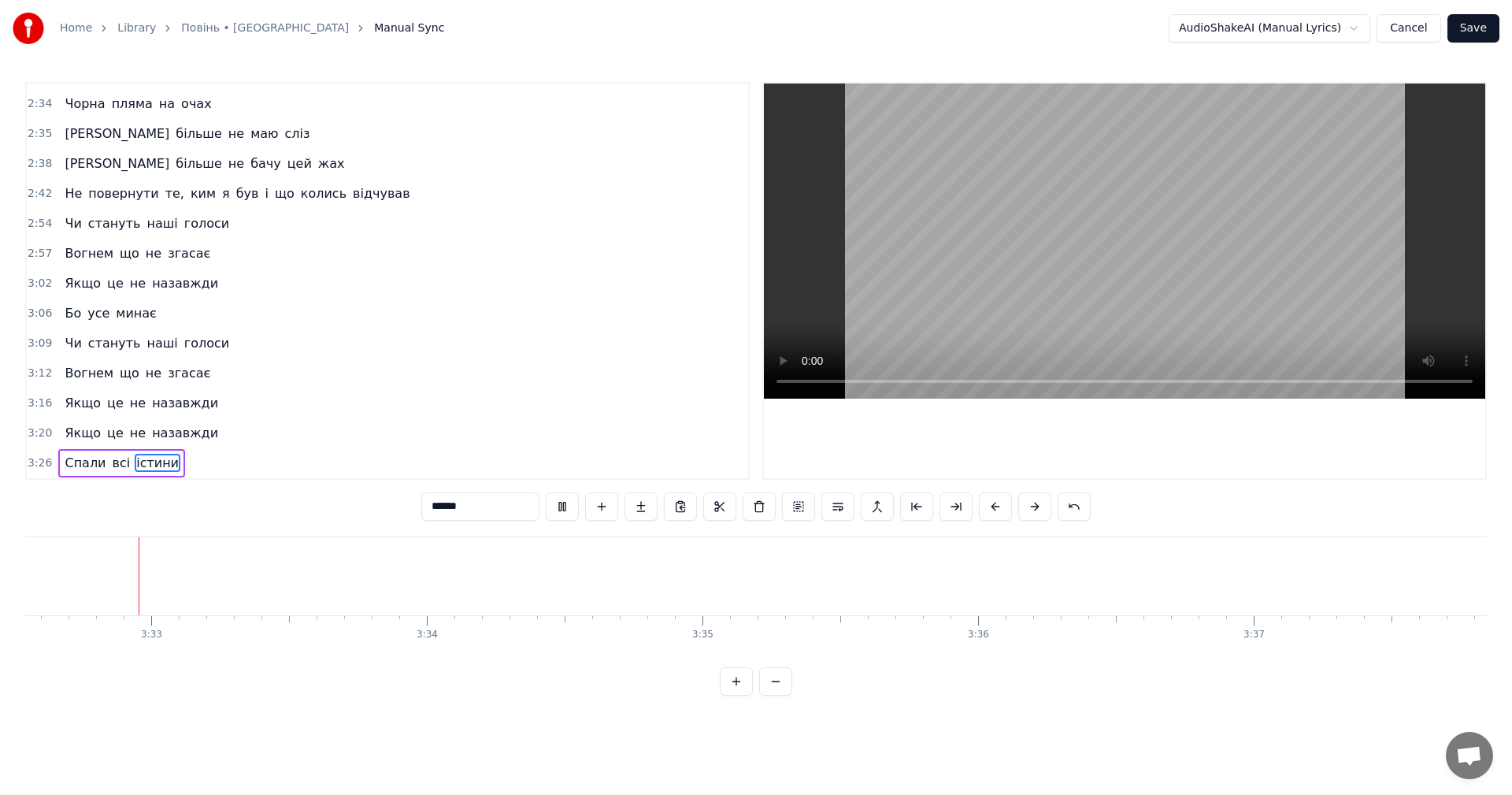
scroll to position [0, 58568]
click at [1160, 243] on video at bounding box center [1124, 241] width 721 height 315
click at [1480, 35] on button "Save" at bounding box center [1473, 29] width 52 height 29
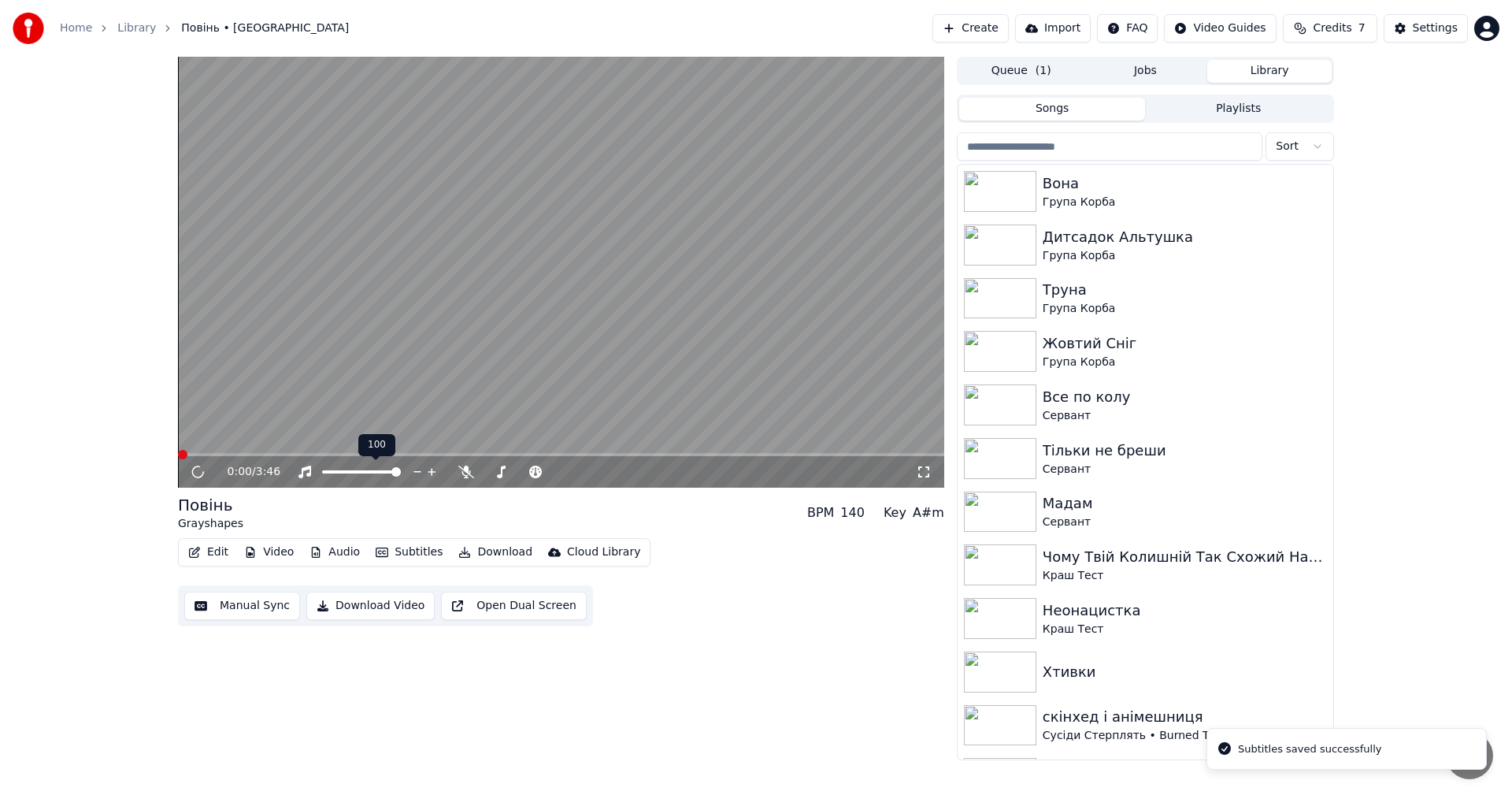
click at [415, 304] on video at bounding box center [561, 272] width 766 height 431
click at [213, 559] on button "Edit" at bounding box center [208, 552] width 53 height 22
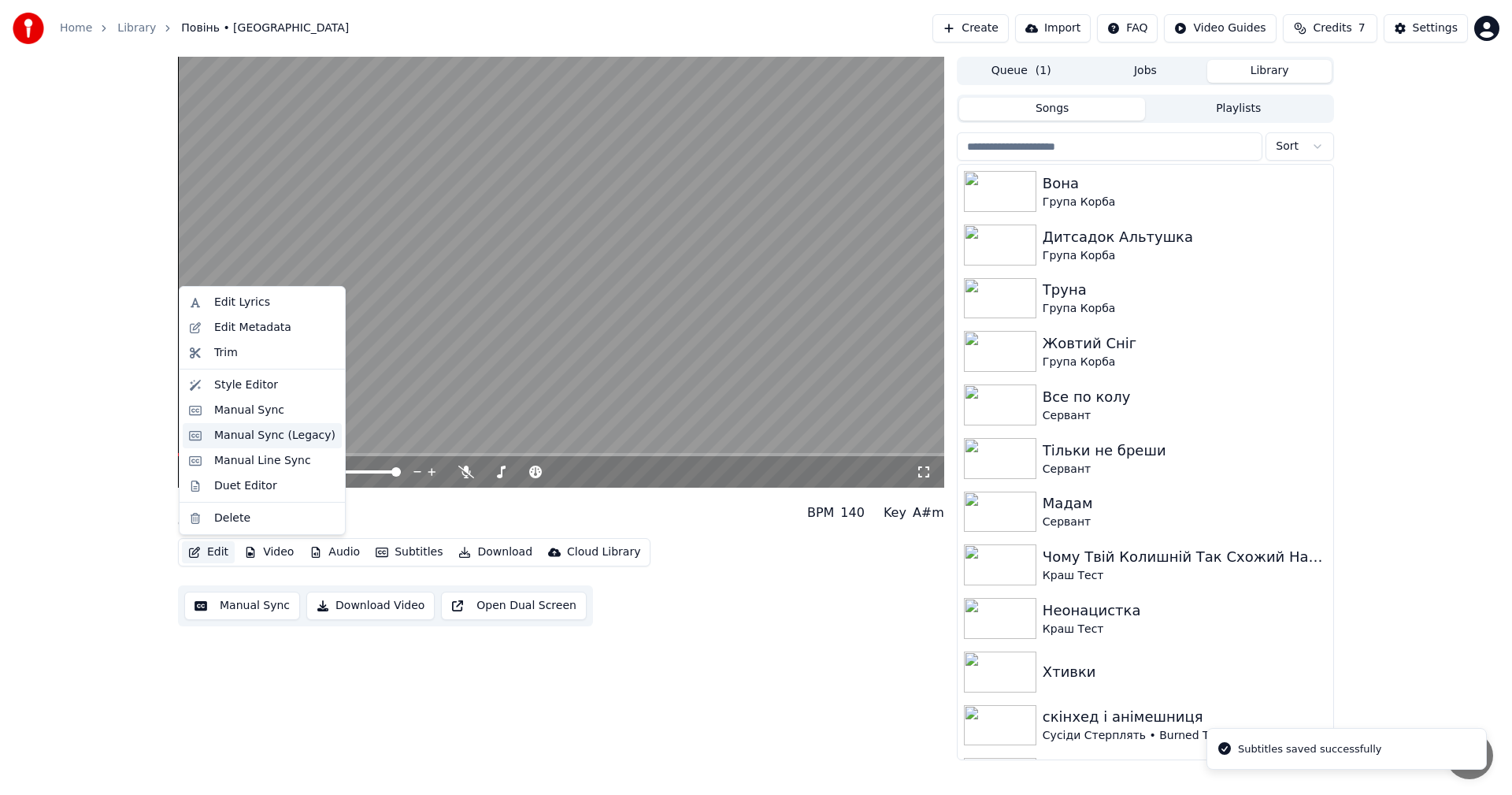
click at [266, 440] on div "Manual Sync (Legacy)" at bounding box center [274, 435] width 121 height 16
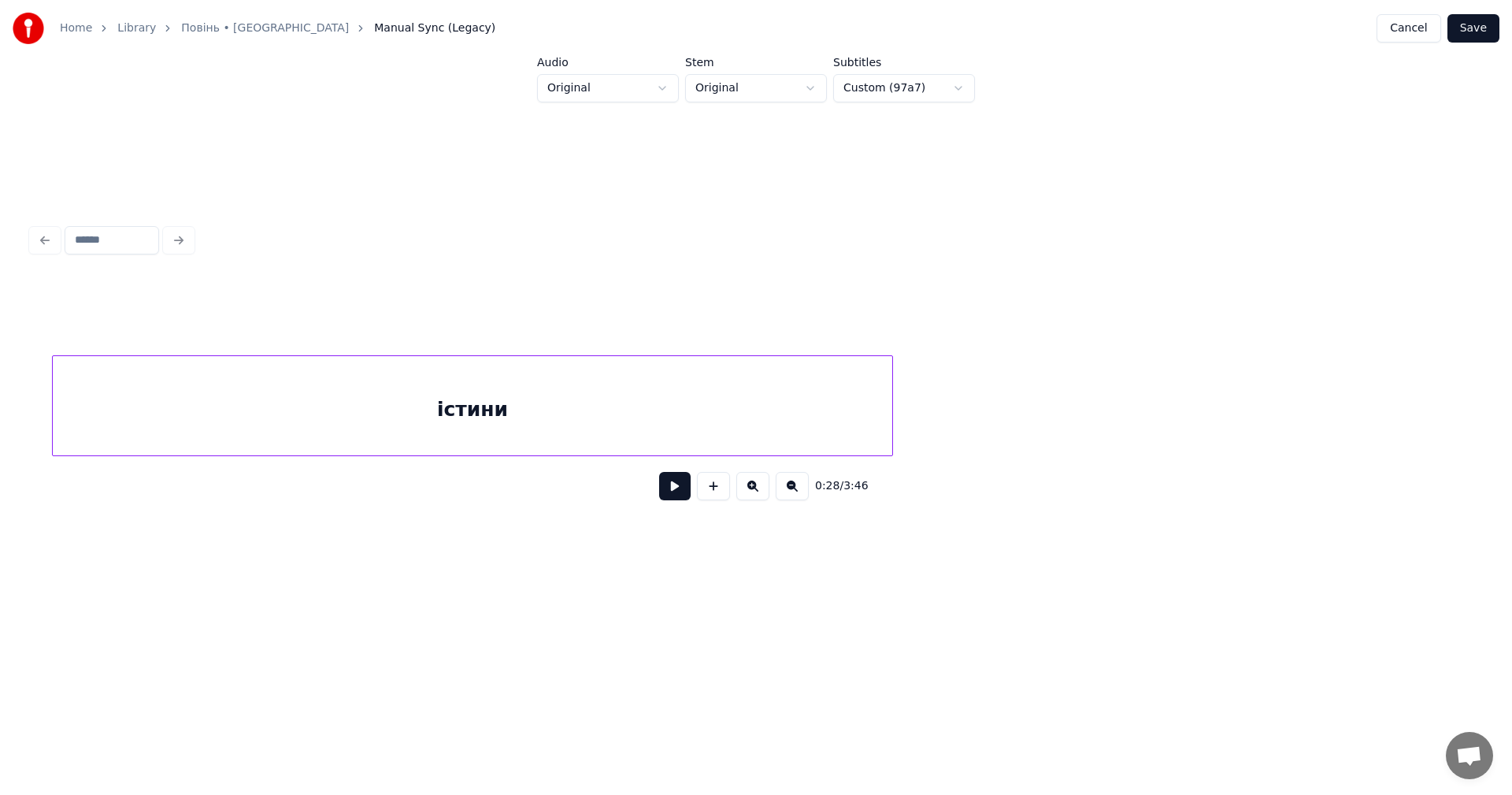
scroll to position [0, 97858]
click at [940, 411] on div "істини" at bounding box center [590, 409] width 839 height 107
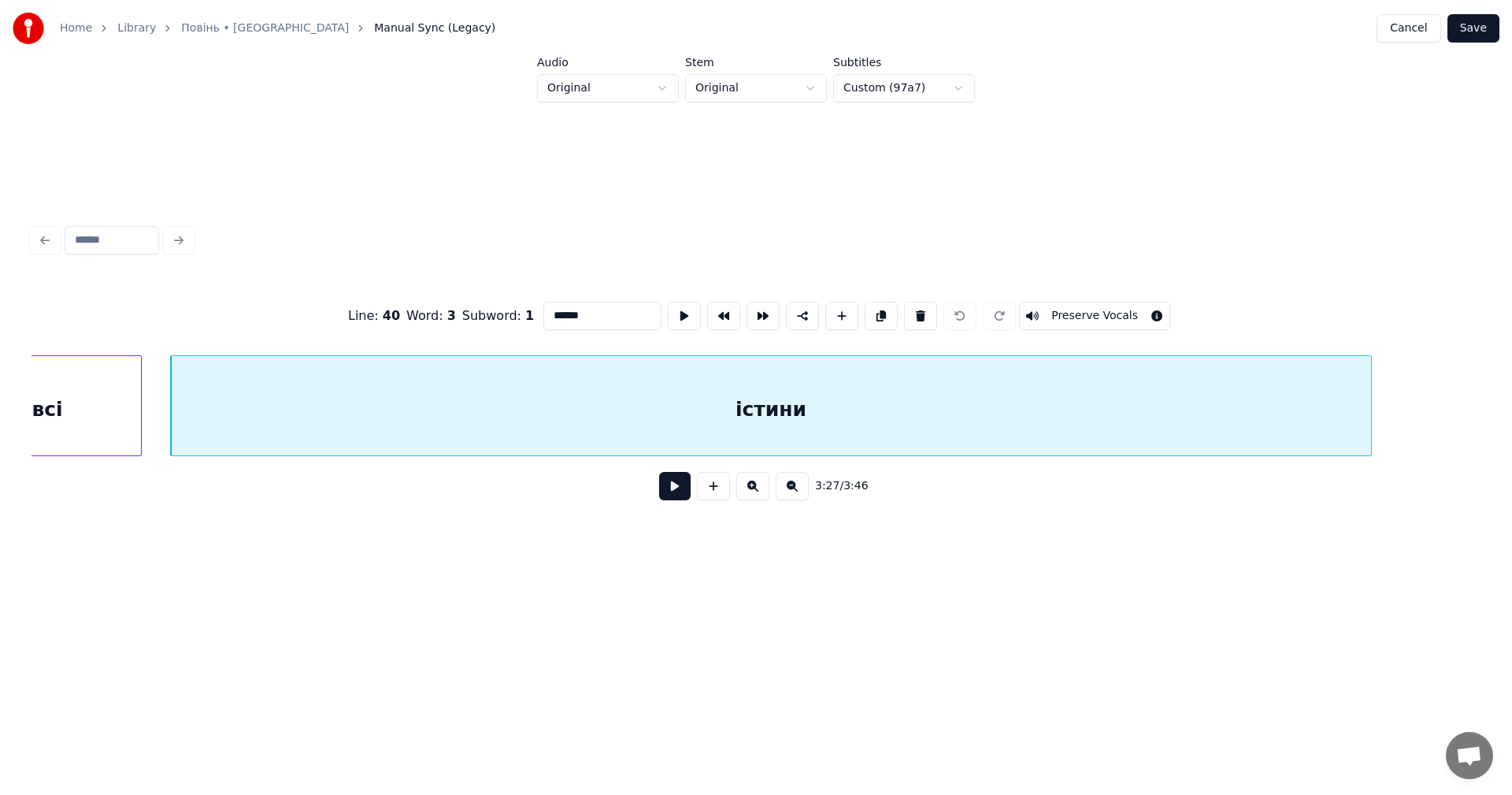
click at [1371, 408] on div at bounding box center [1369, 406] width 5 height 99
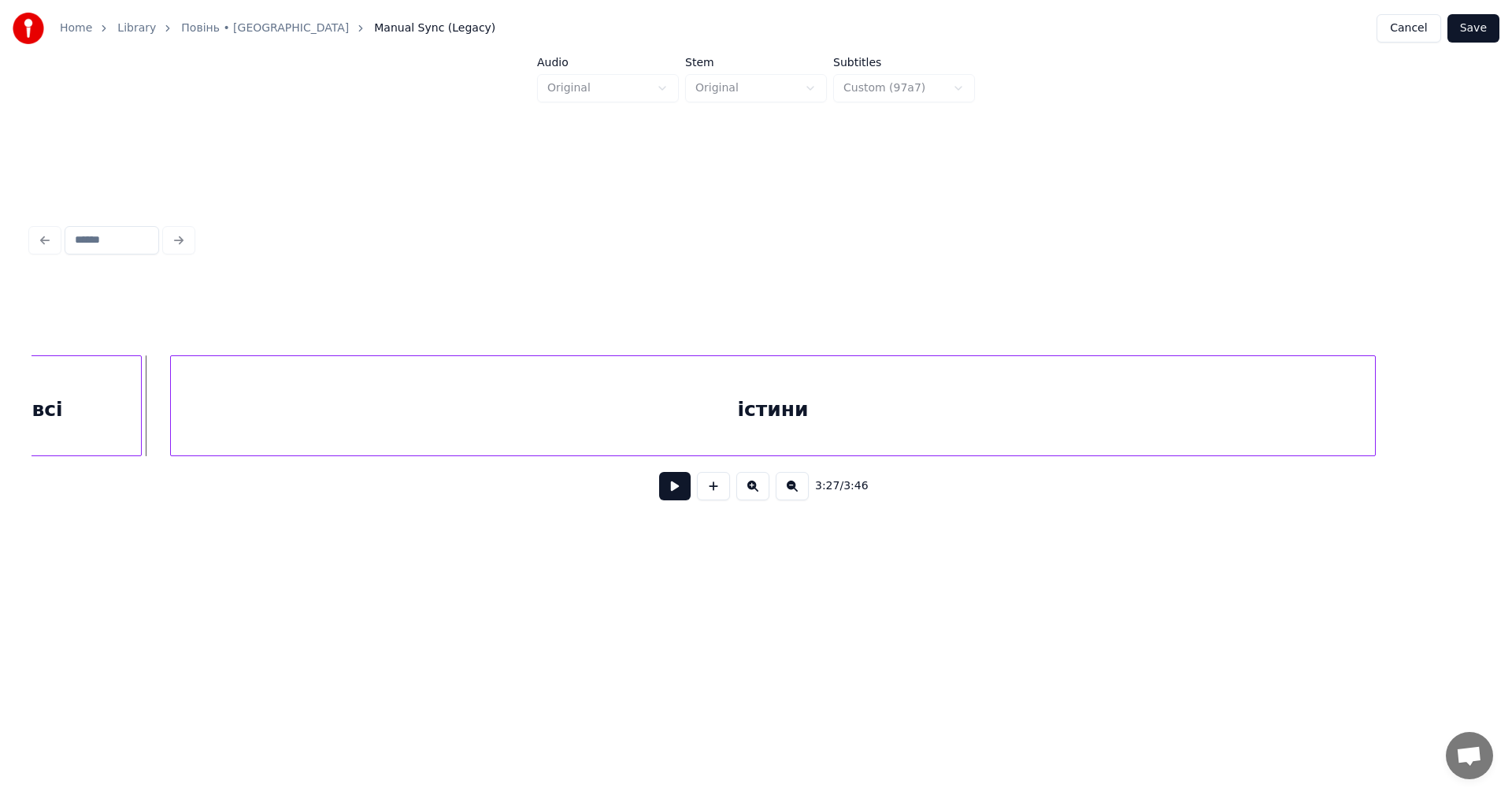
click at [683, 500] on button at bounding box center [674, 486] width 31 height 29
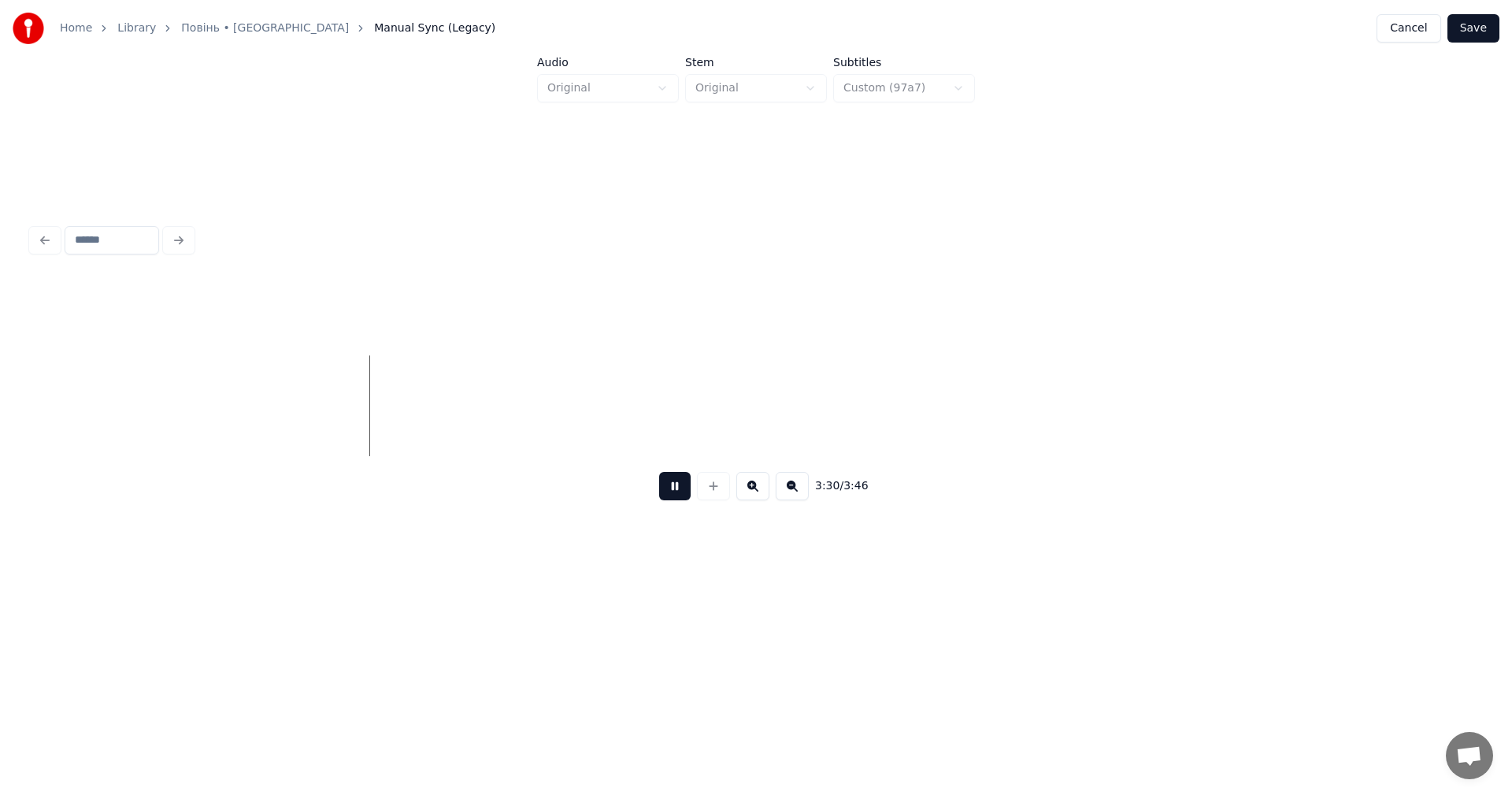
click at [685, 494] on button at bounding box center [674, 486] width 31 height 29
click at [1475, 30] on button "Save" at bounding box center [1473, 29] width 52 height 29
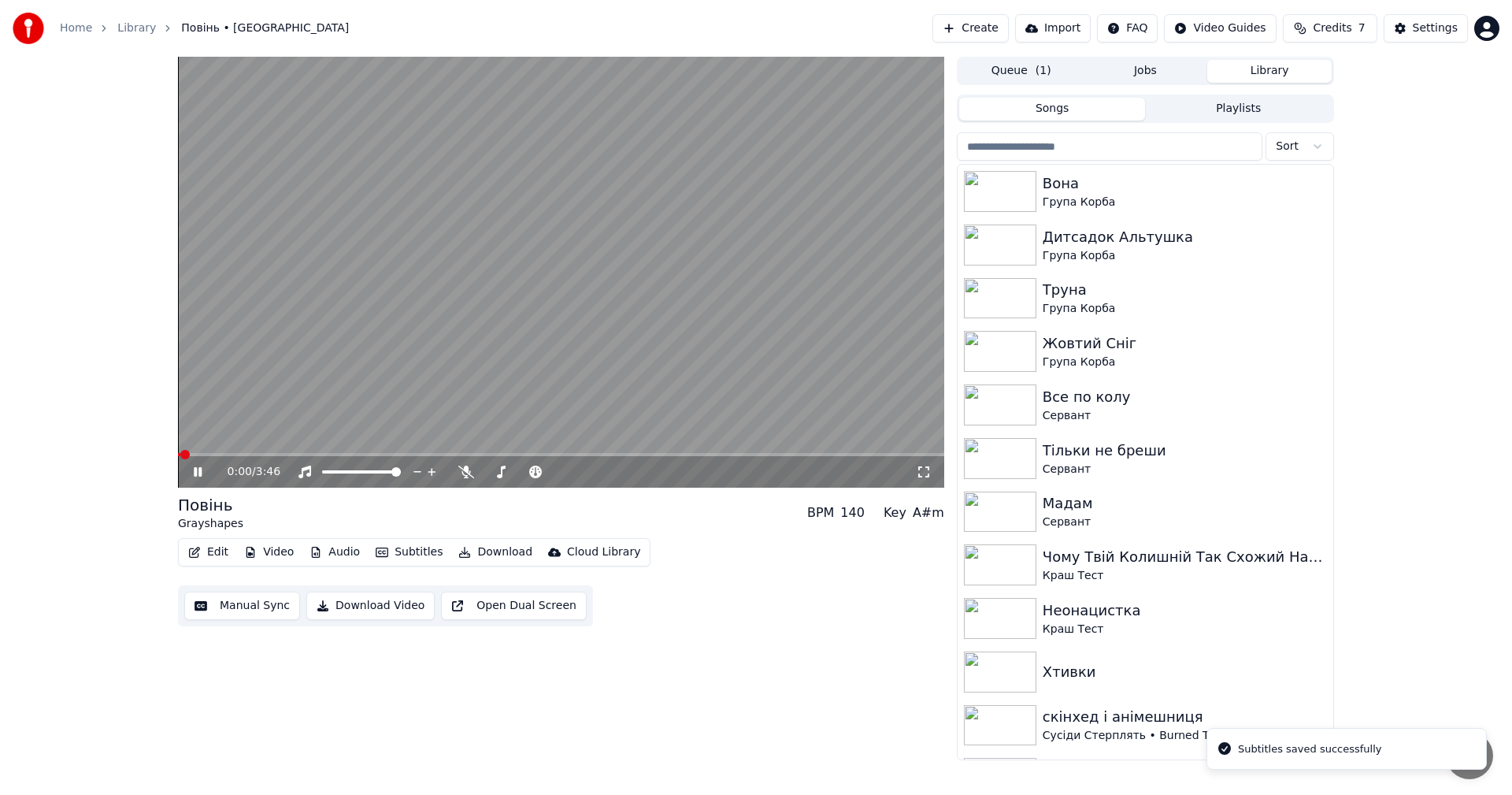
click at [574, 259] on video at bounding box center [561, 272] width 766 height 431
click at [492, 552] on button "Download" at bounding box center [495, 552] width 87 height 22
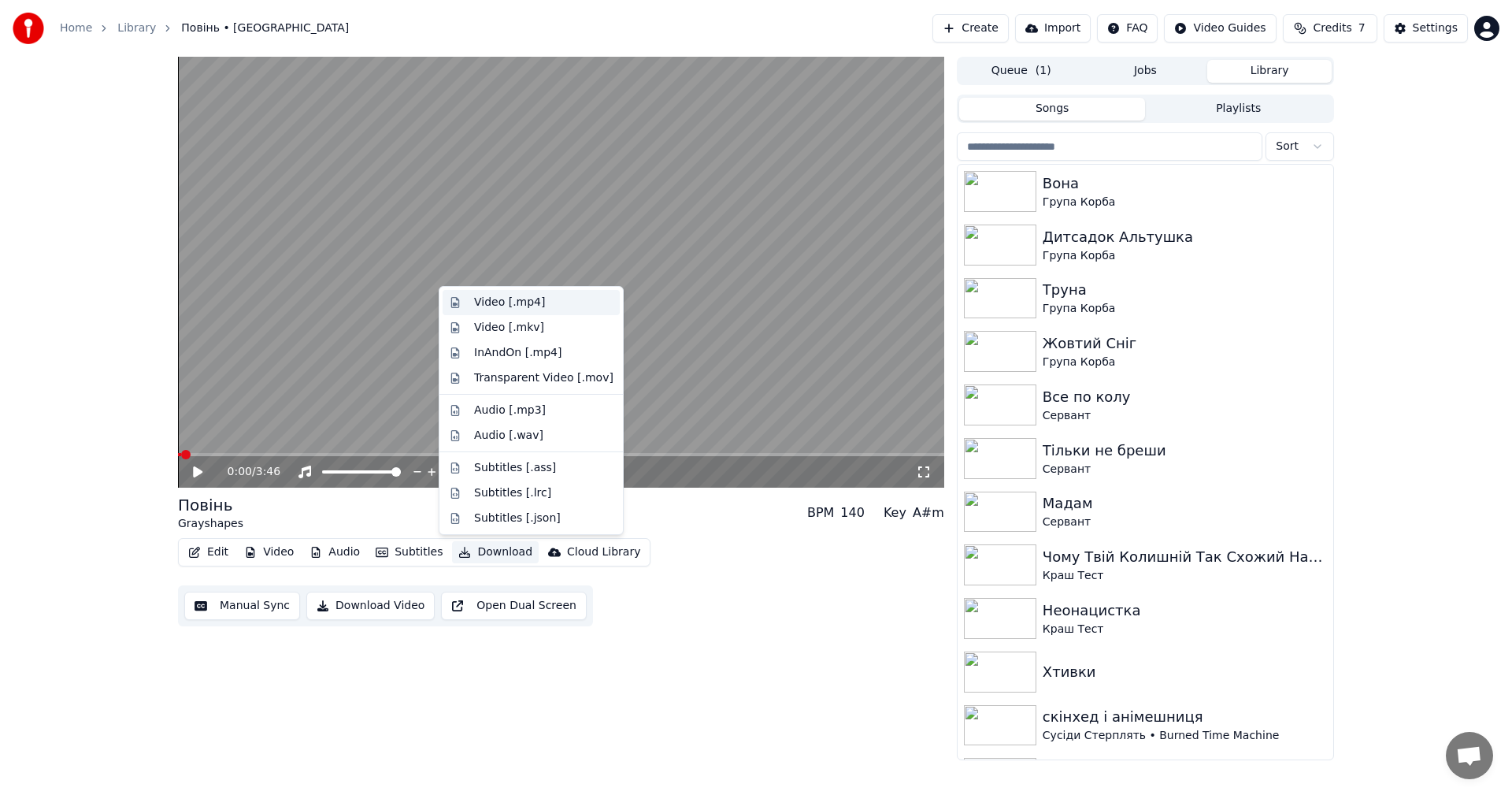
click at [530, 298] on div "Video [.mp4]" at bounding box center [509, 302] width 71 height 16
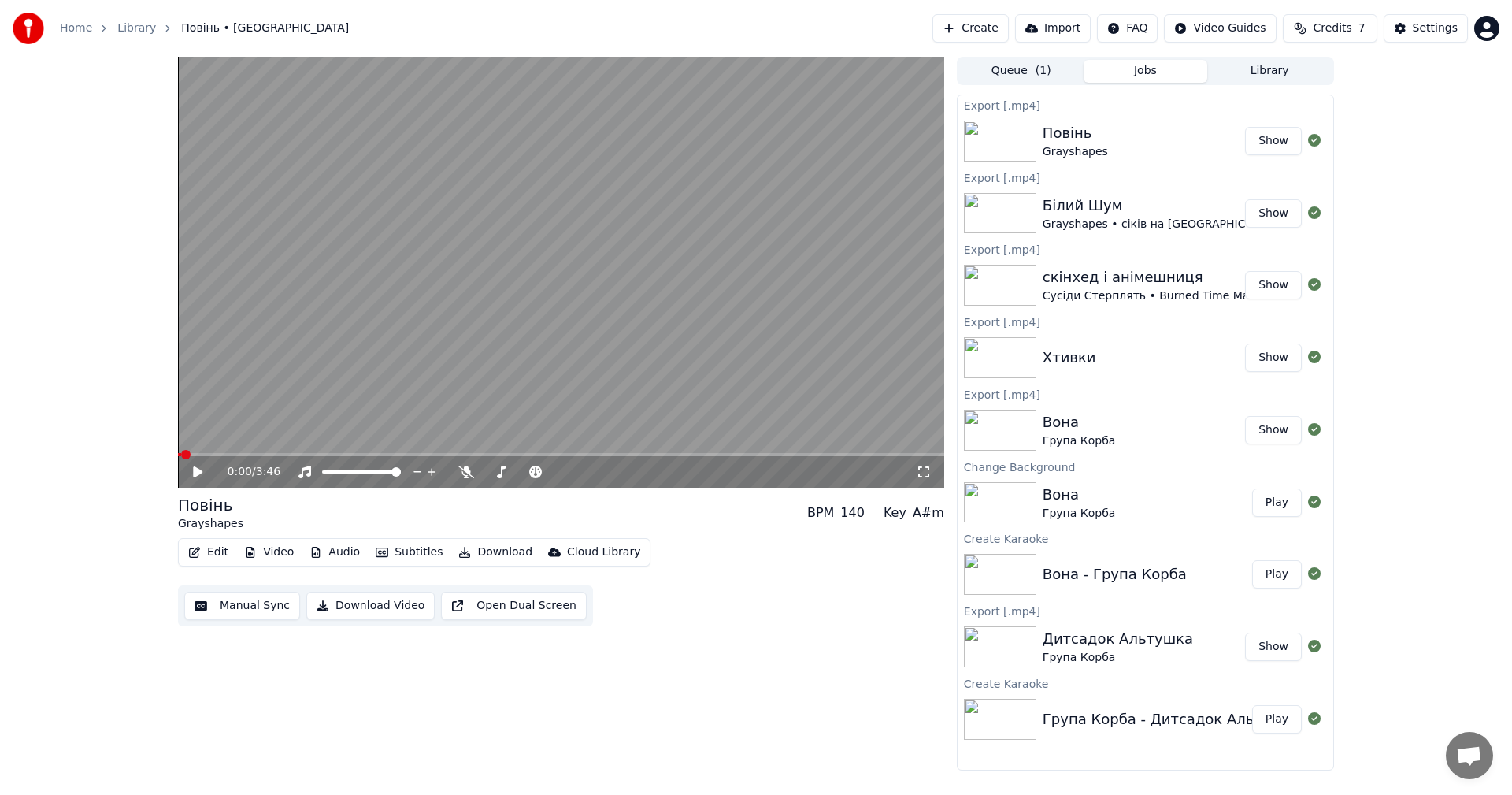
click at [1262, 67] on button "Library" at bounding box center [1270, 71] width 125 height 23
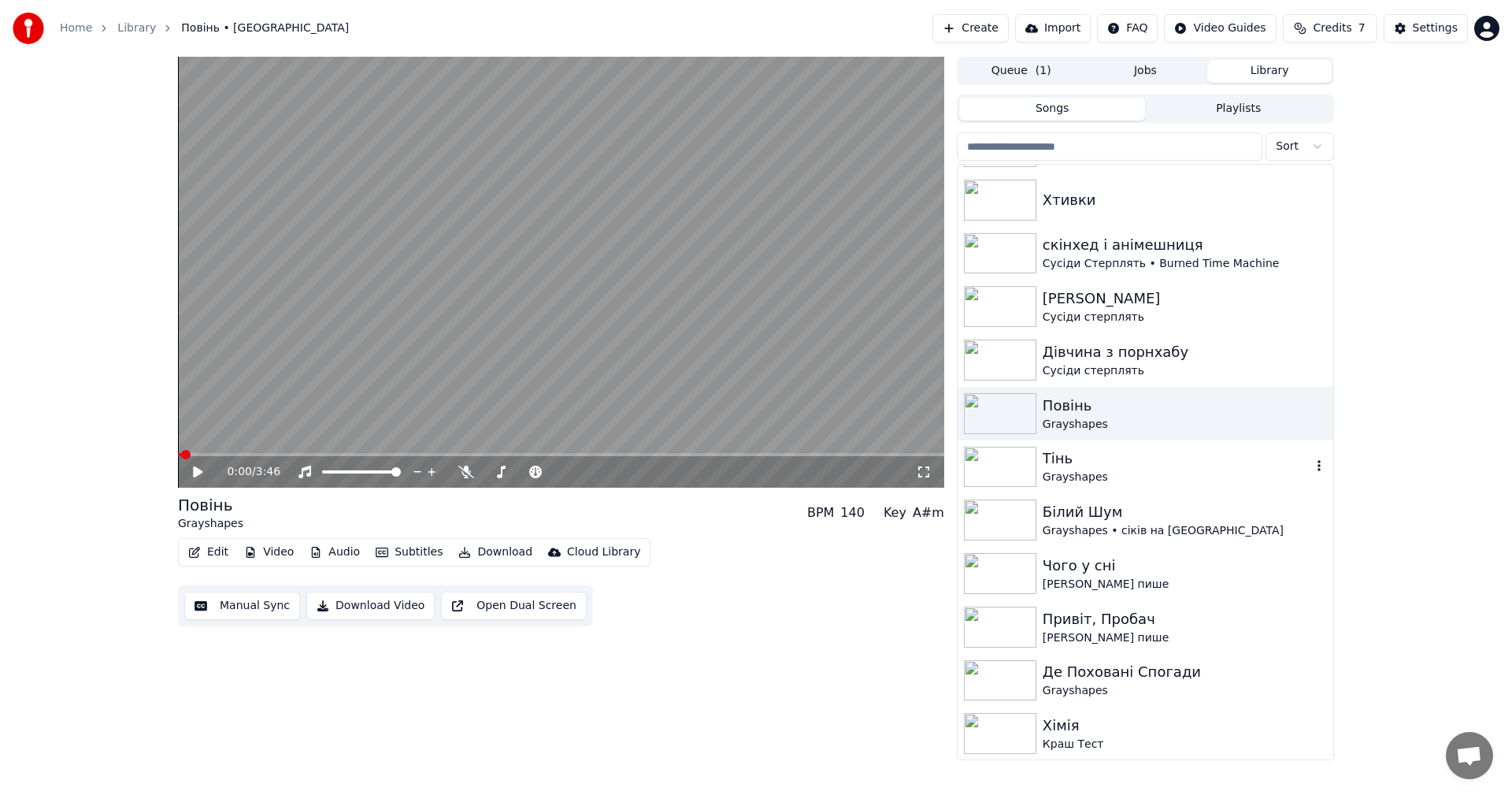
scroll to position [474, 0]
click at [1117, 464] on div "Тінь" at bounding box center [1176, 457] width 269 height 22
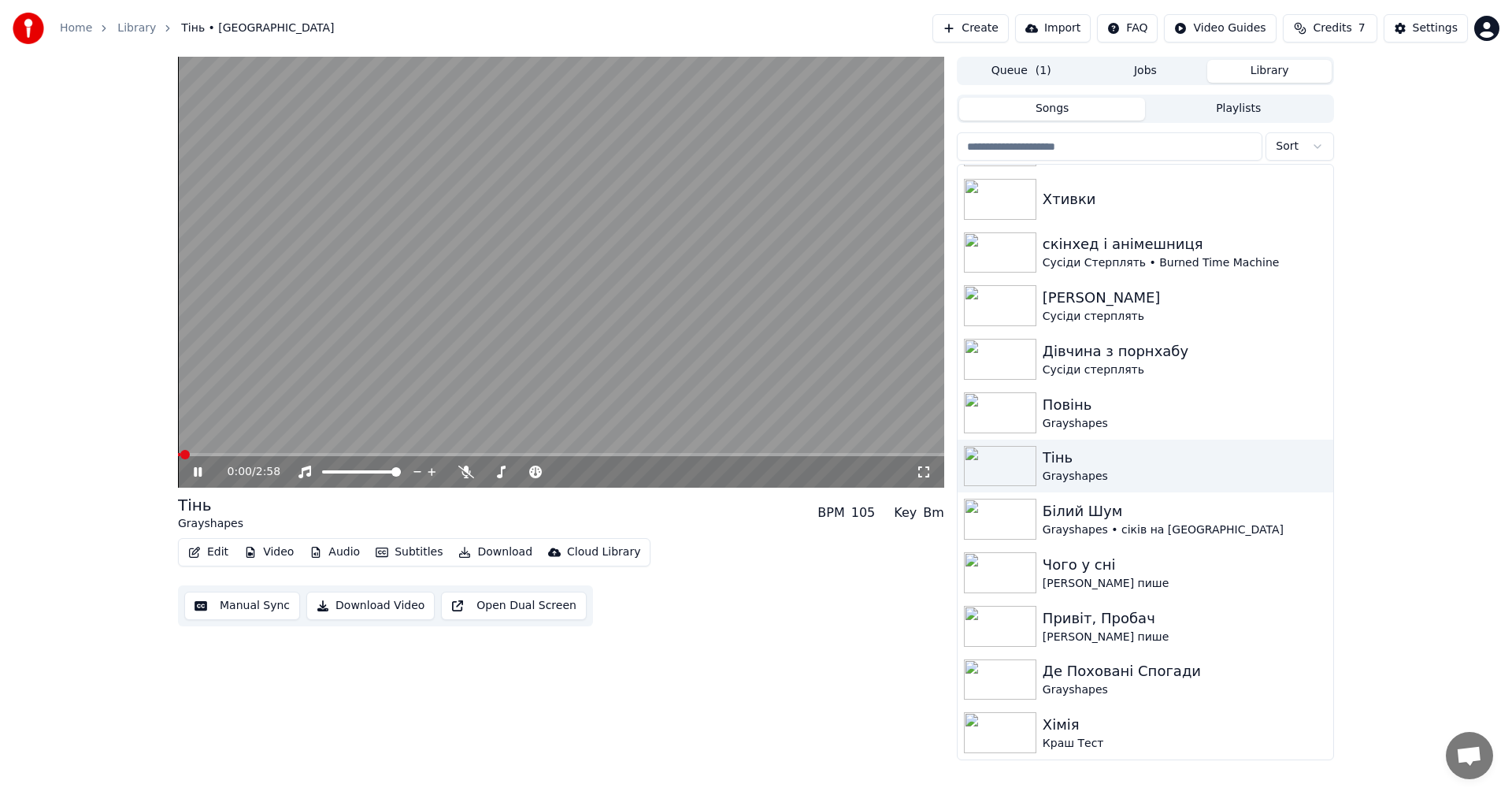
click at [324, 347] on video at bounding box center [561, 272] width 766 height 431
click at [215, 555] on button "Edit" at bounding box center [208, 552] width 53 height 22
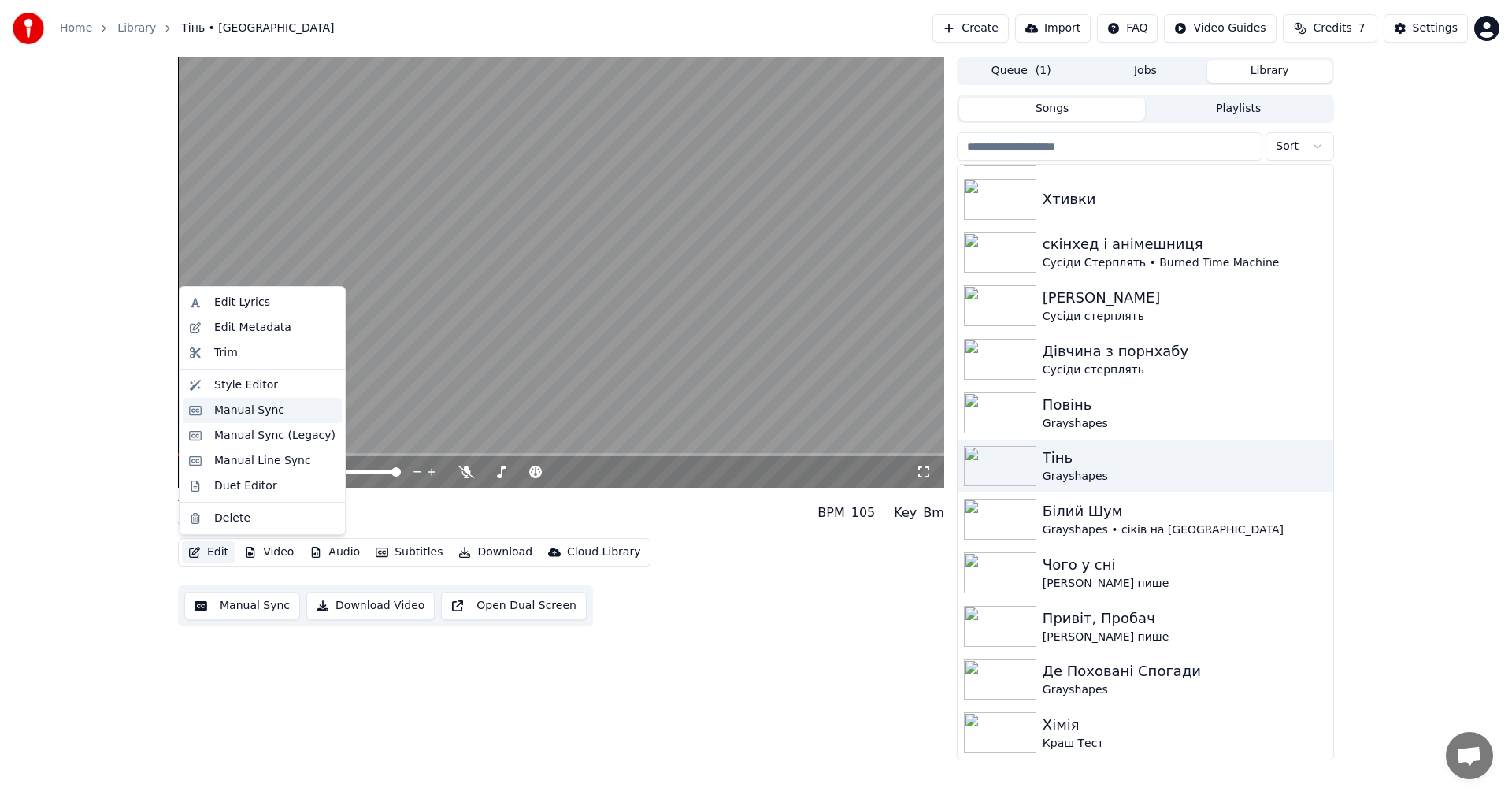
click at [262, 413] on div "Manual Sync" at bounding box center [248, 410] width 70 height 16
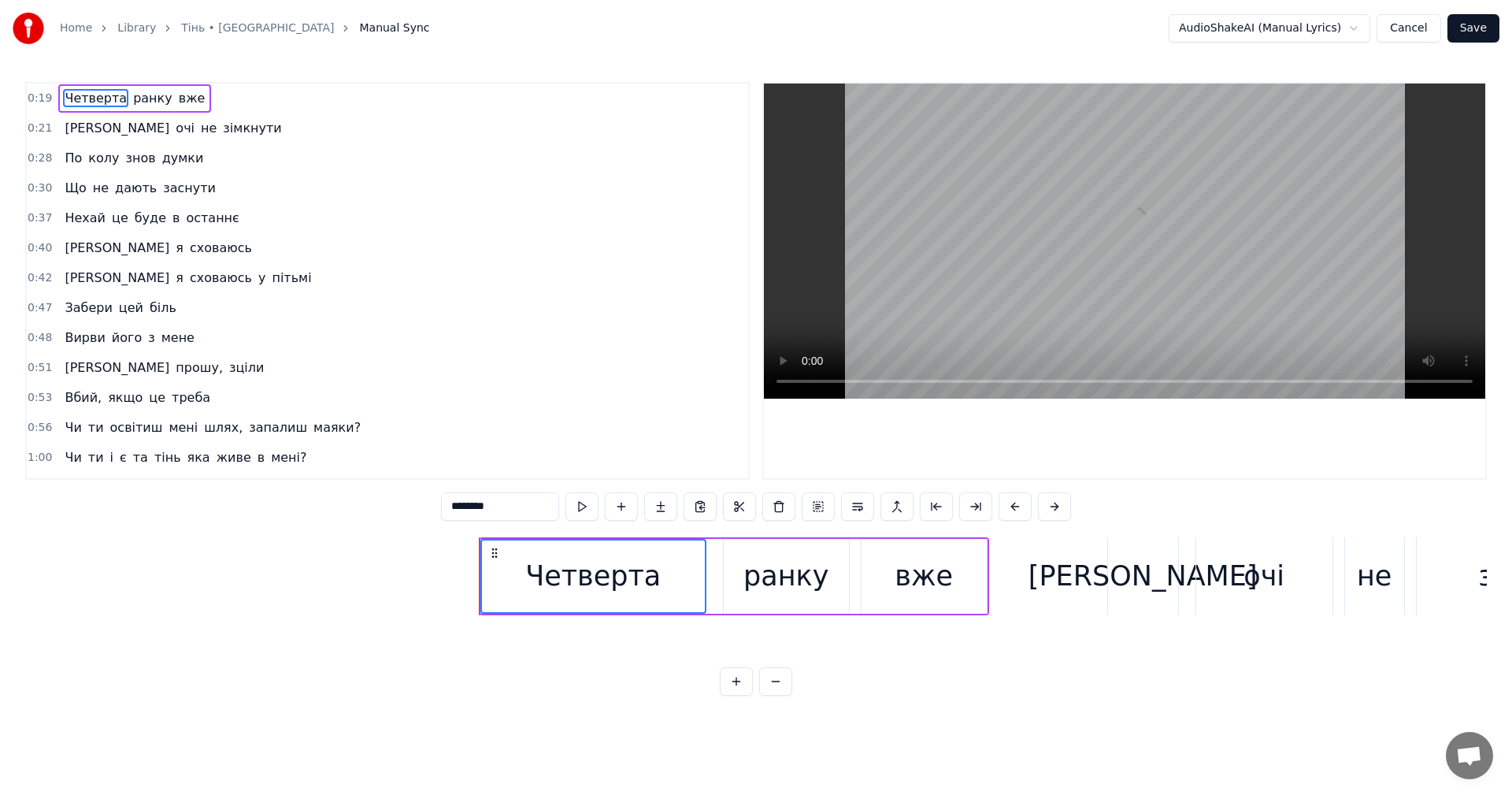
scroll to position [0, 5300]
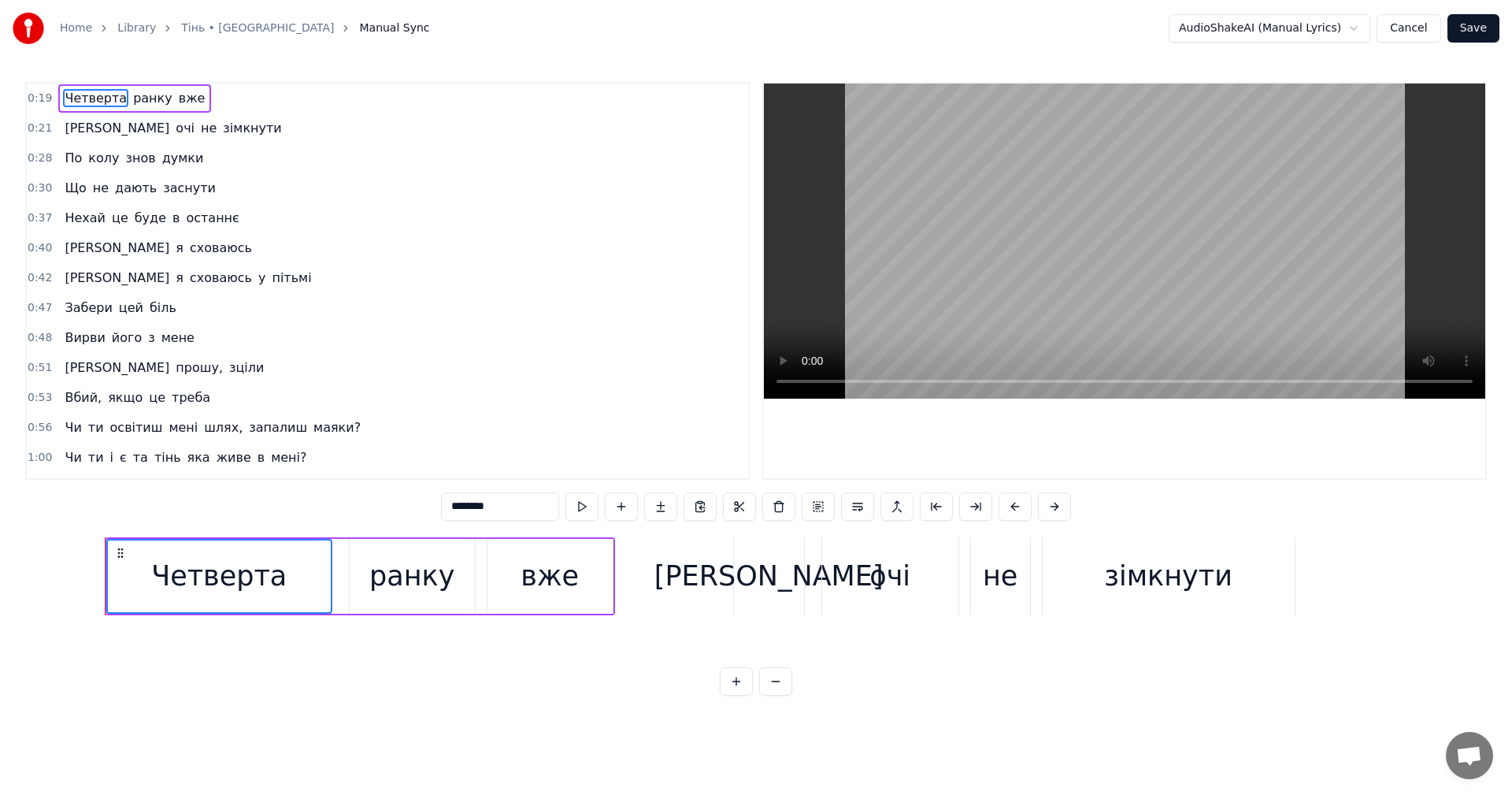
click at [1058, 247] on video at bounding box center [1124, 241] width 721 height 315
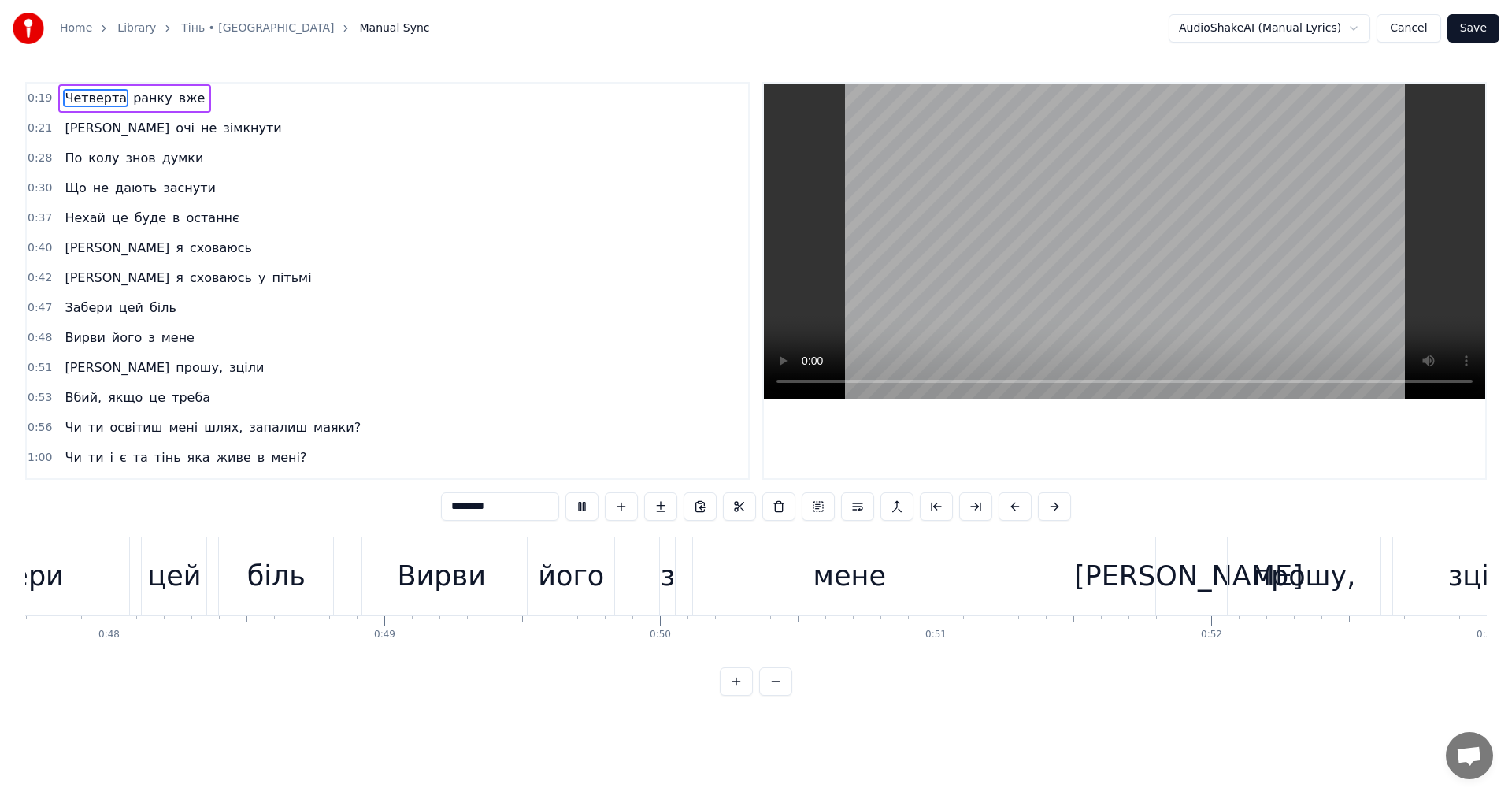
scroll to position [0, 13202]
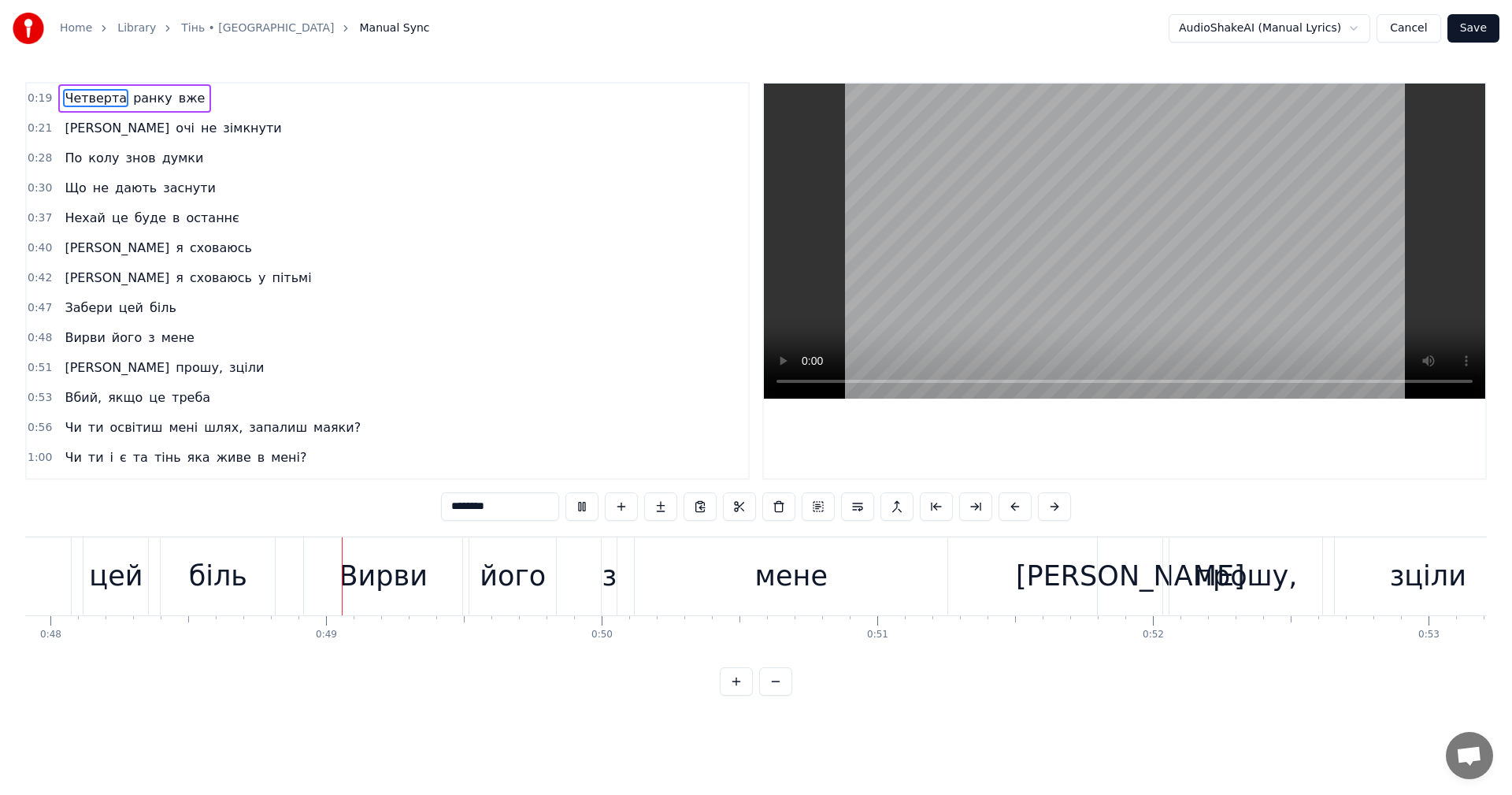
click at [1064, 247] on video at bounding box center [1124, 241] width 721 height 315
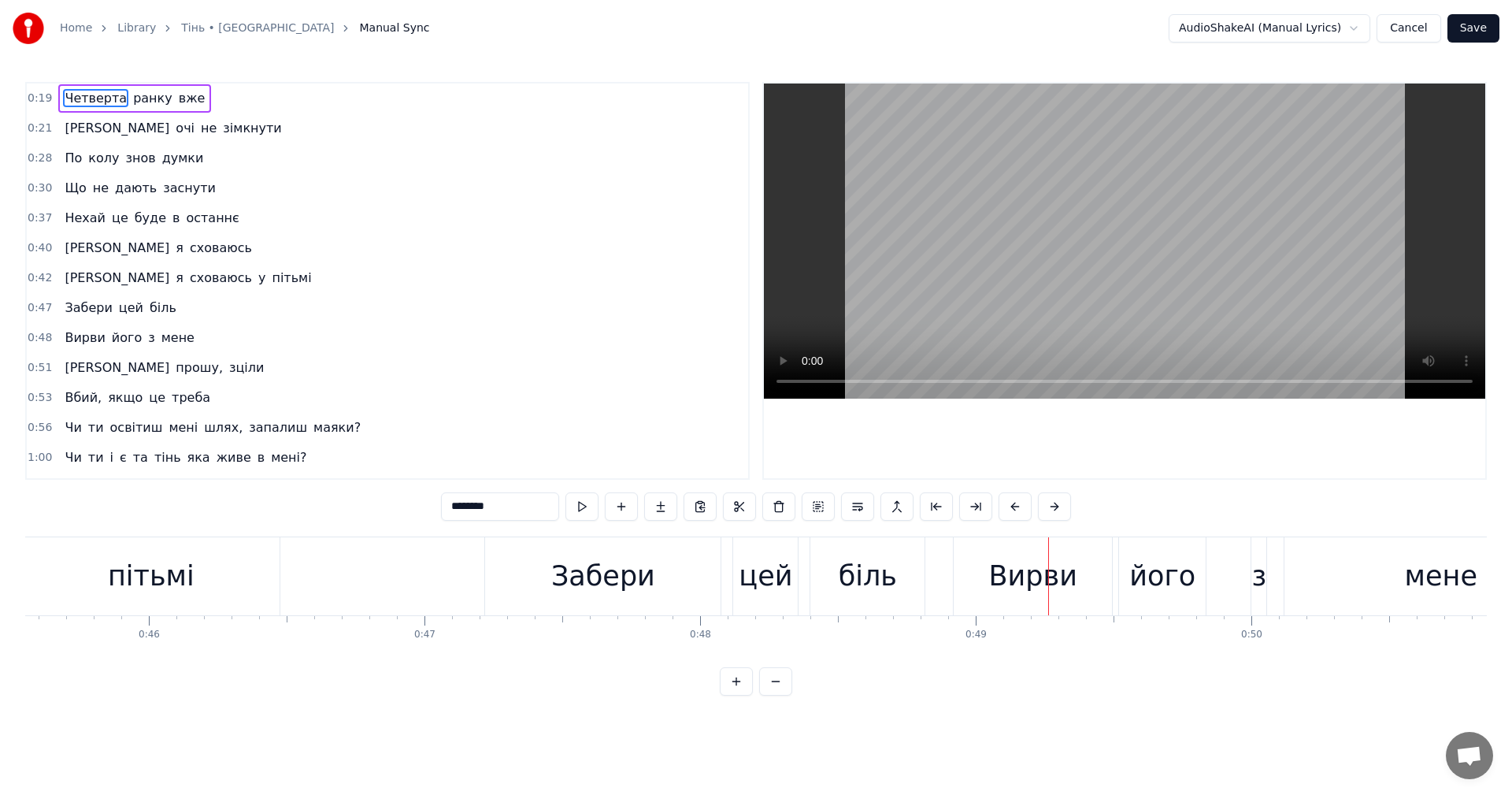
scroll to position [0, 12337]
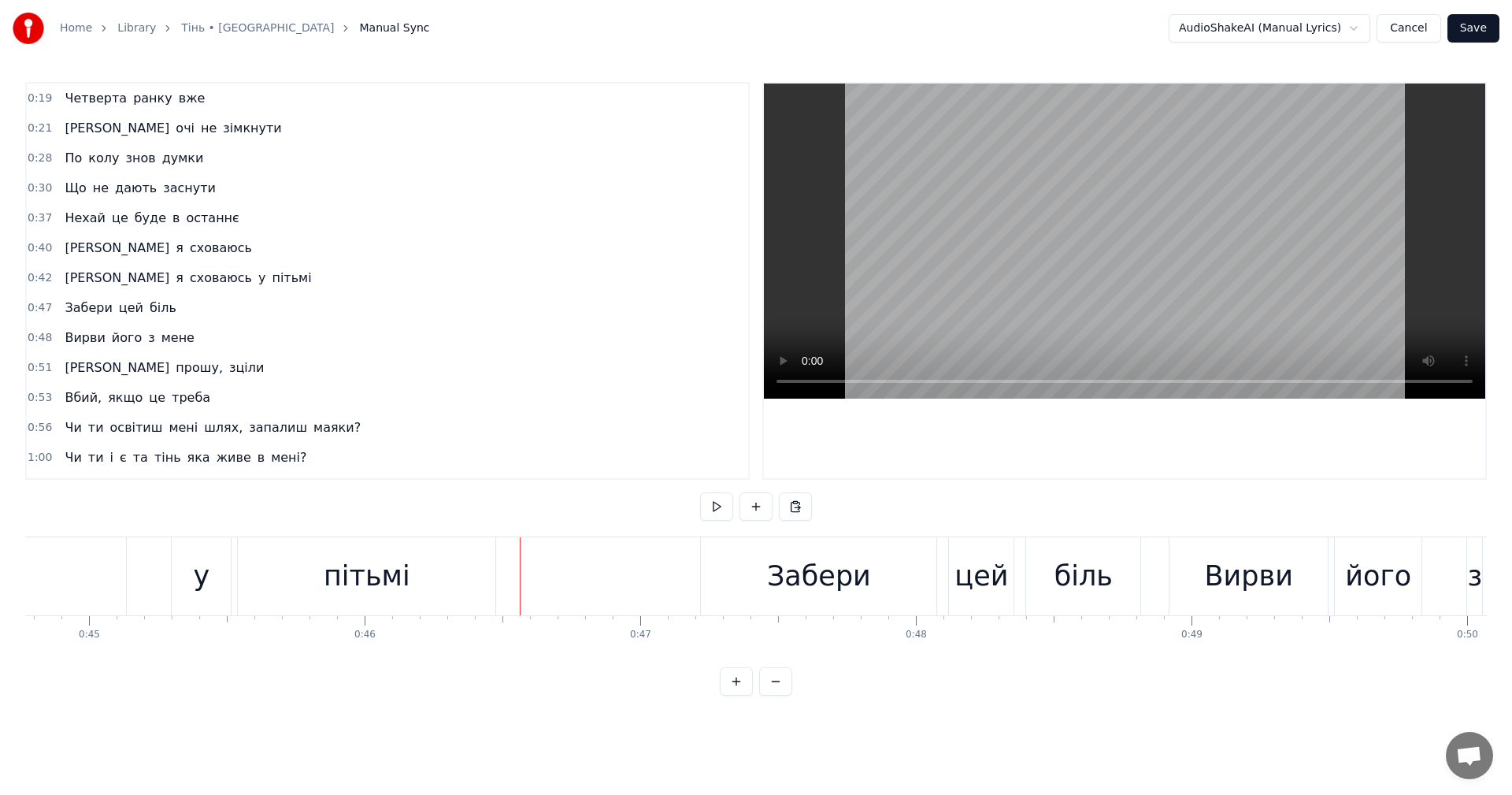
click at [1051, 222] on video at bounding box center [1124, 241] width 721 height 315
click at [1055, 231] on video at bounding box center [1124, 241] width 721 height 315
click at [1110, 246] on video at bounding box center [1124, 241] width 721 height 315
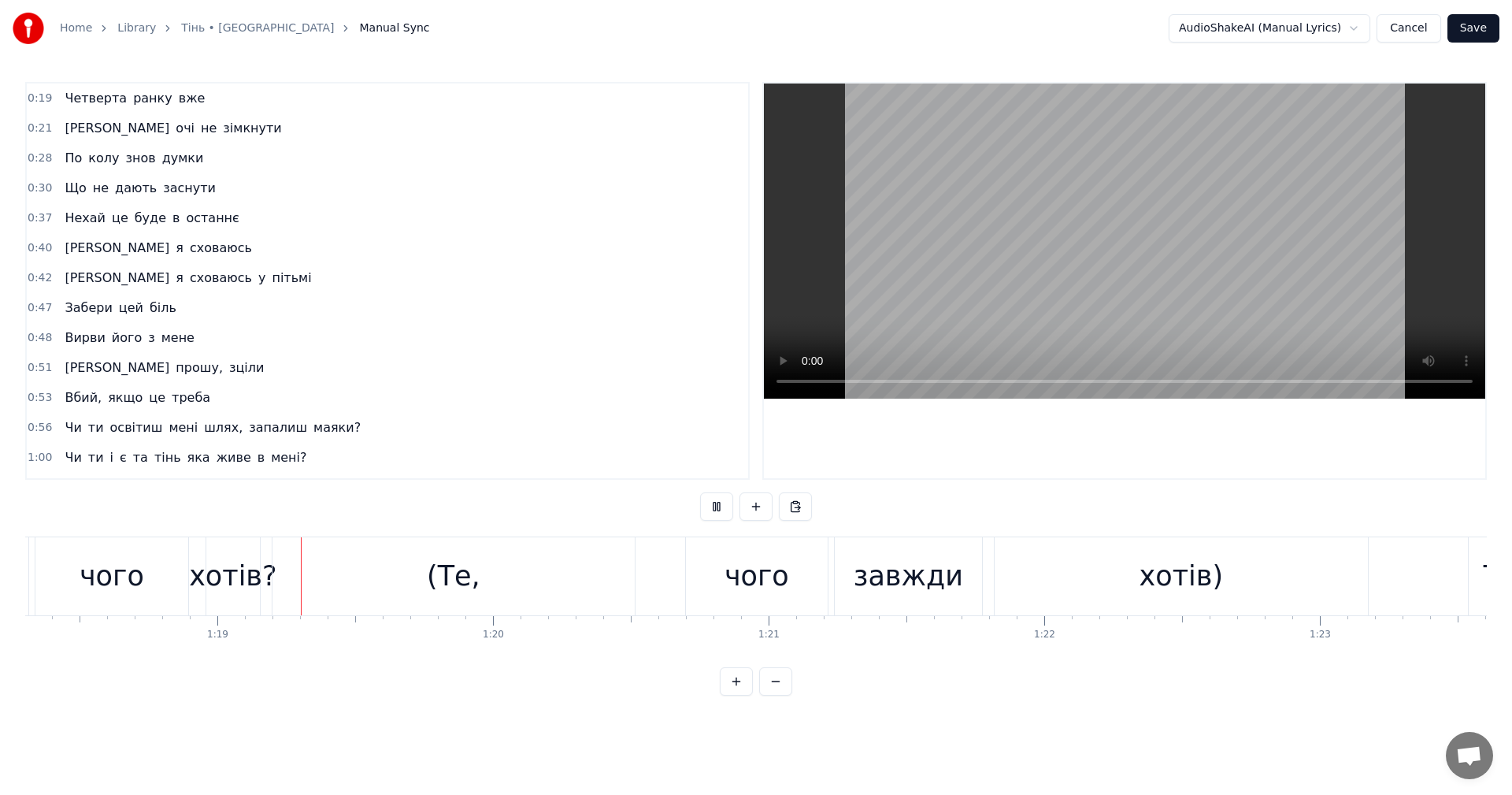
scroll to position [0, 21580]
click at [1046, 226] on video at bounding box center [1124, 241] width 721 height 315
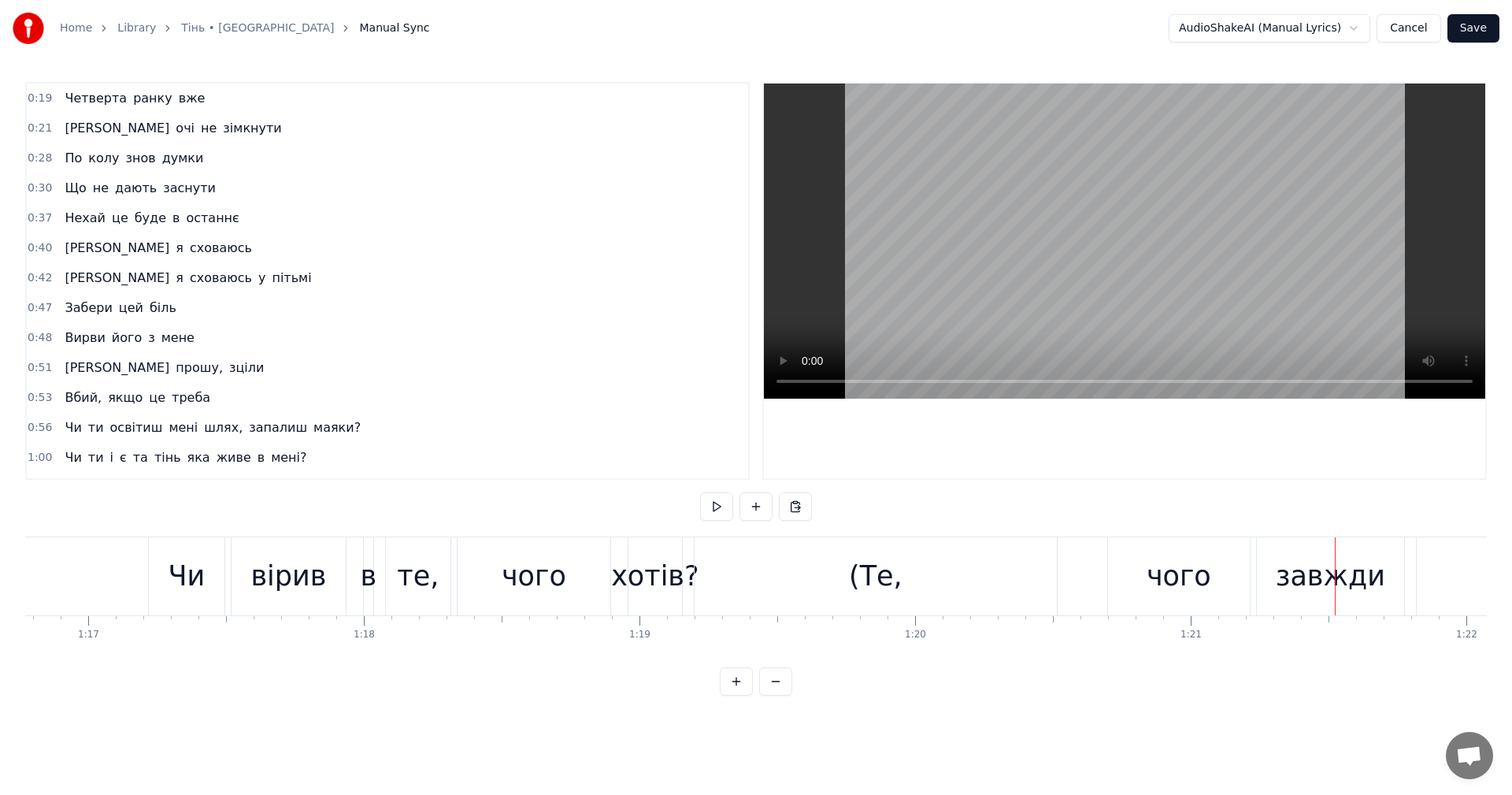
scroll to position [0, 21021]
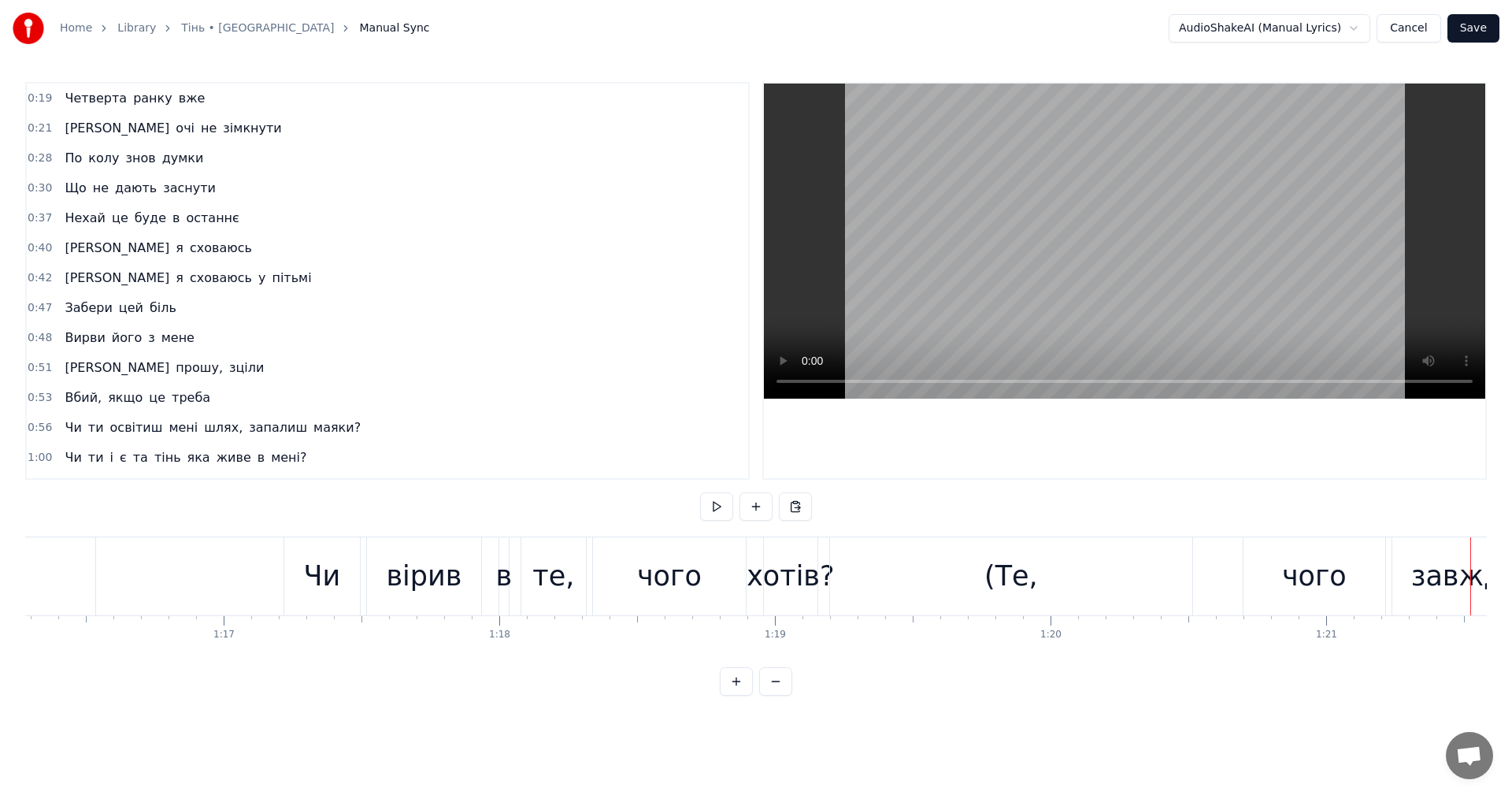
click at [559, 567] on div "те," at bounding box center [553, 576] width 42 height 42
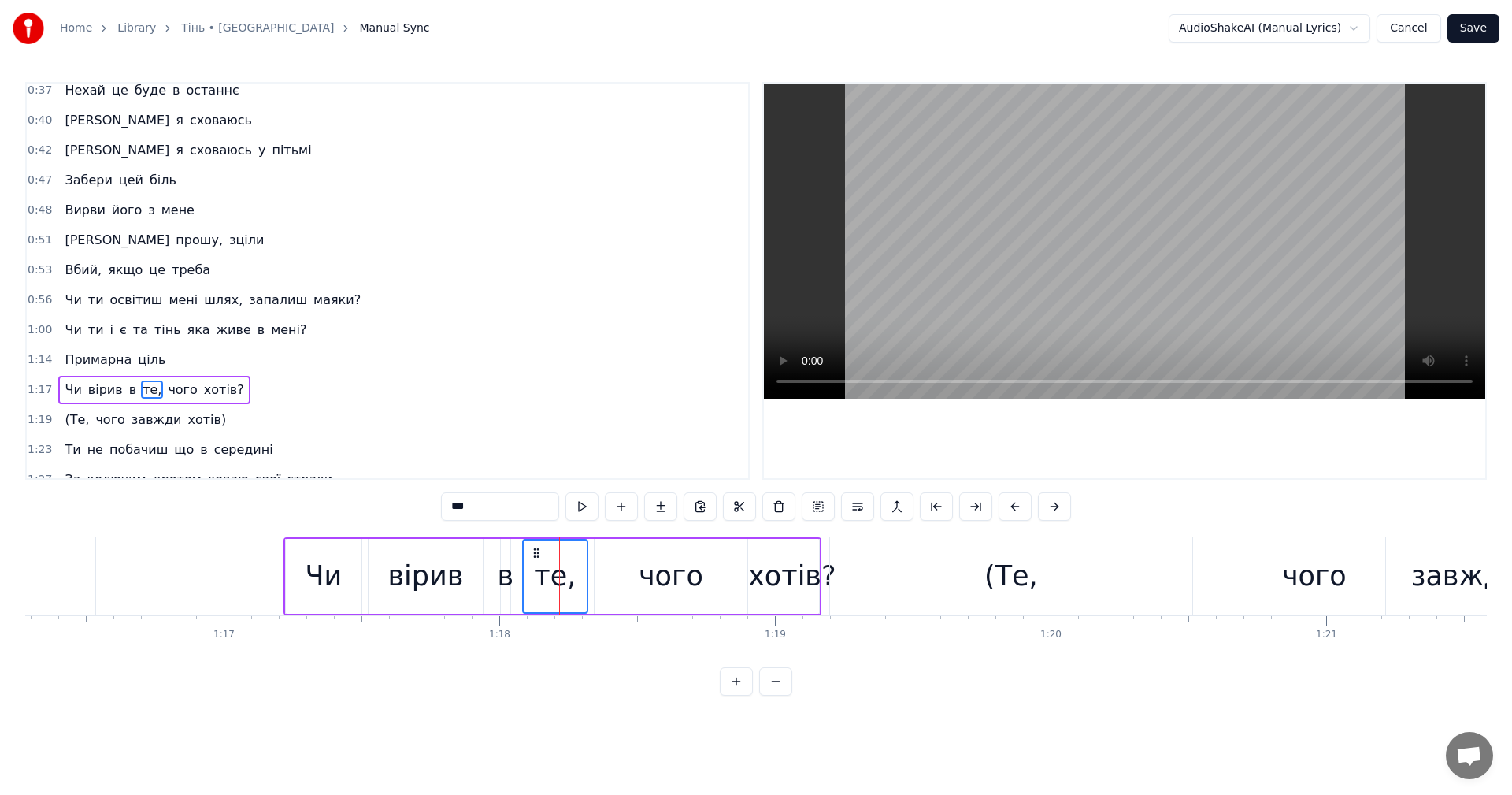
scroll to position [237, 0]
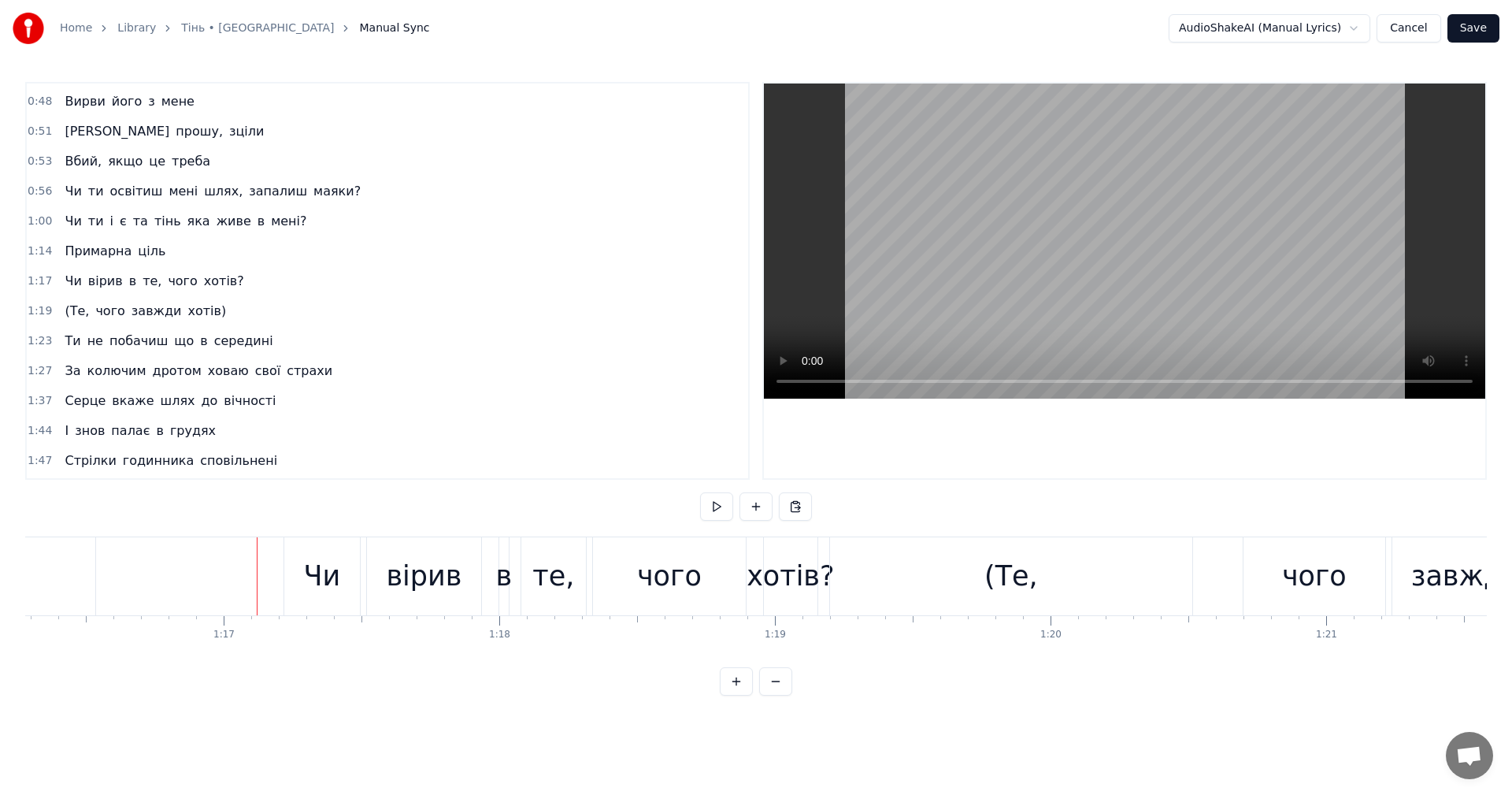
click at [960, 266] on video at bounding box center [1124, 241] width 721 height 315
click at [1059, 262] on video at bounding box center [1124, 241] width 721 height 315
click at [961, 573] on div "(Те," at bounding box center [1011, 576] width 362 height 78
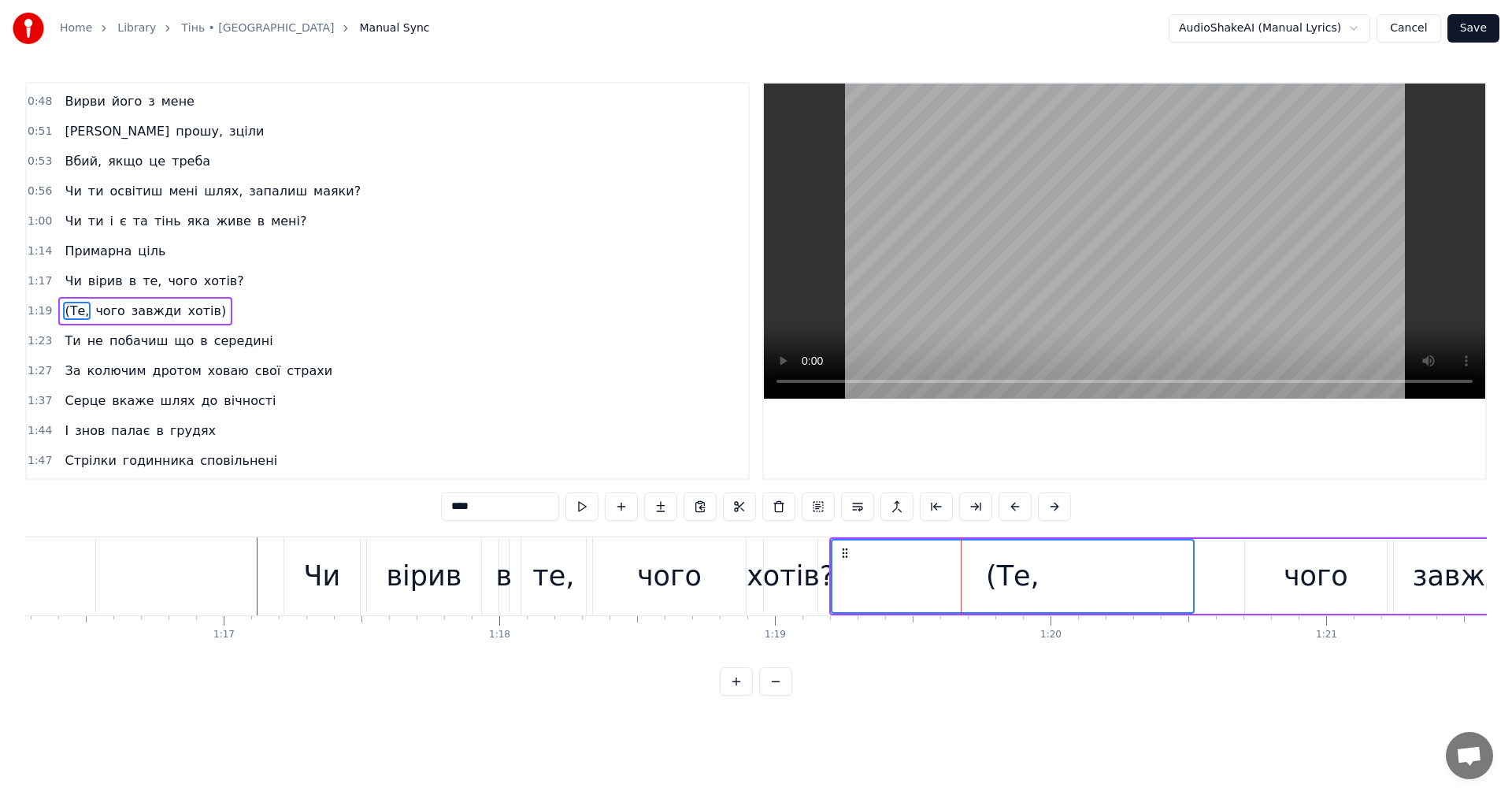
scroll to position [266, 0]
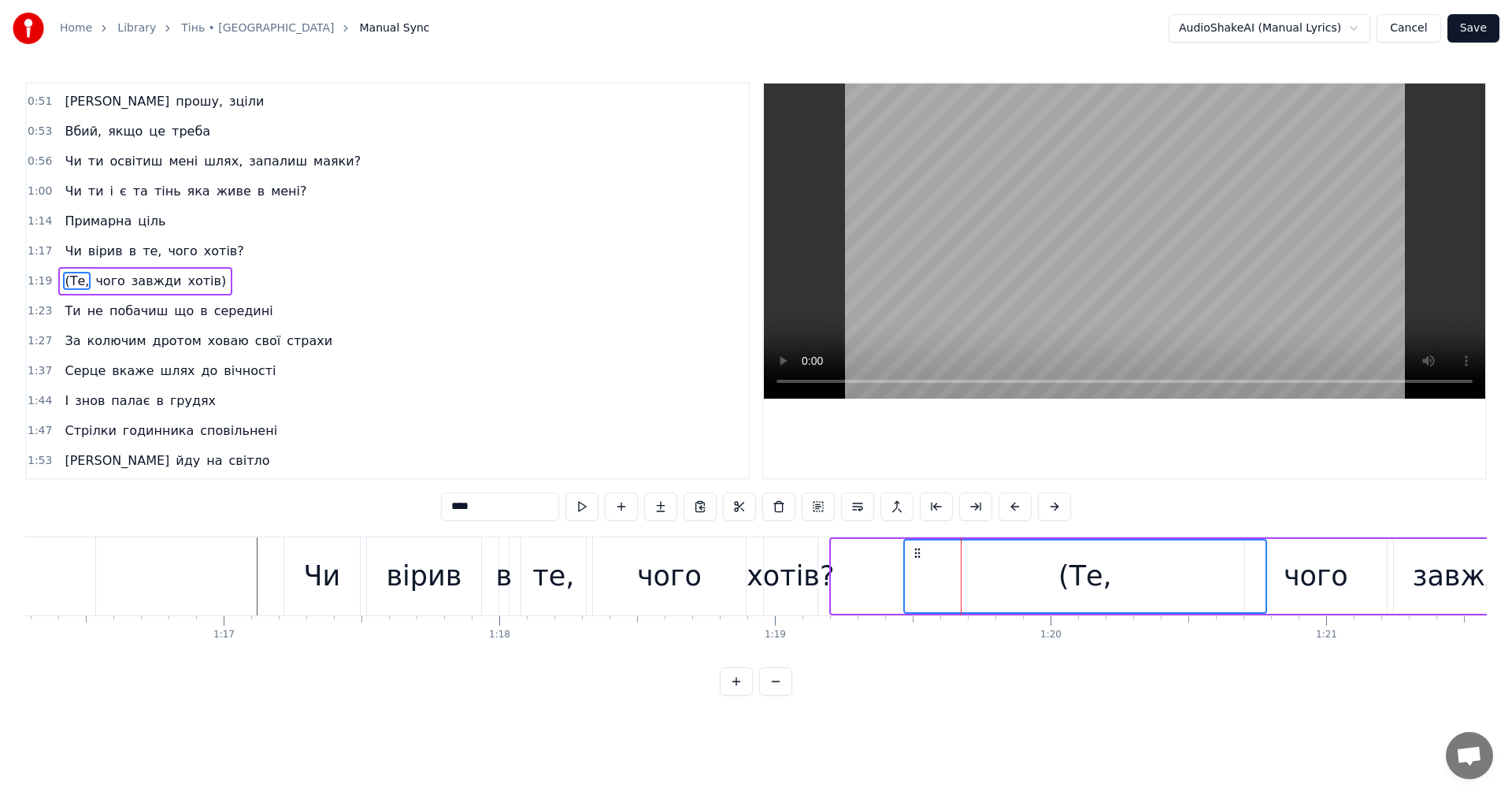
drag, startPoint x: 844, startPoint y: 554, endPoint x: 916, endPoint y: 553, distance: 72.0
click at [916, 553] on icon at bounding box center [917, 552] width 13 height 13
click at [806, 566] on div "хотів?" at bounding box center [791, 576] width 88 height 42
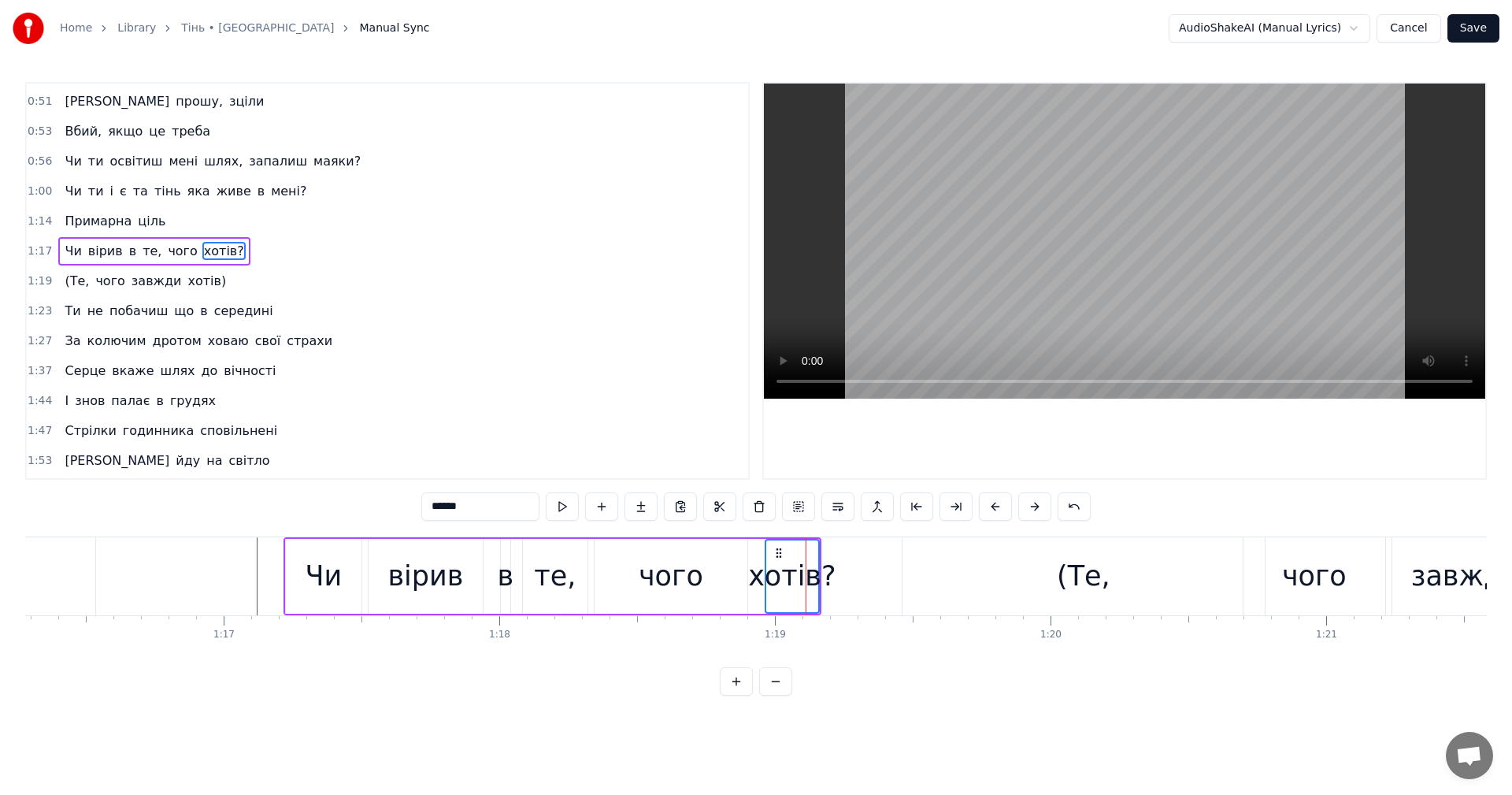
scroll to position [237, 0]
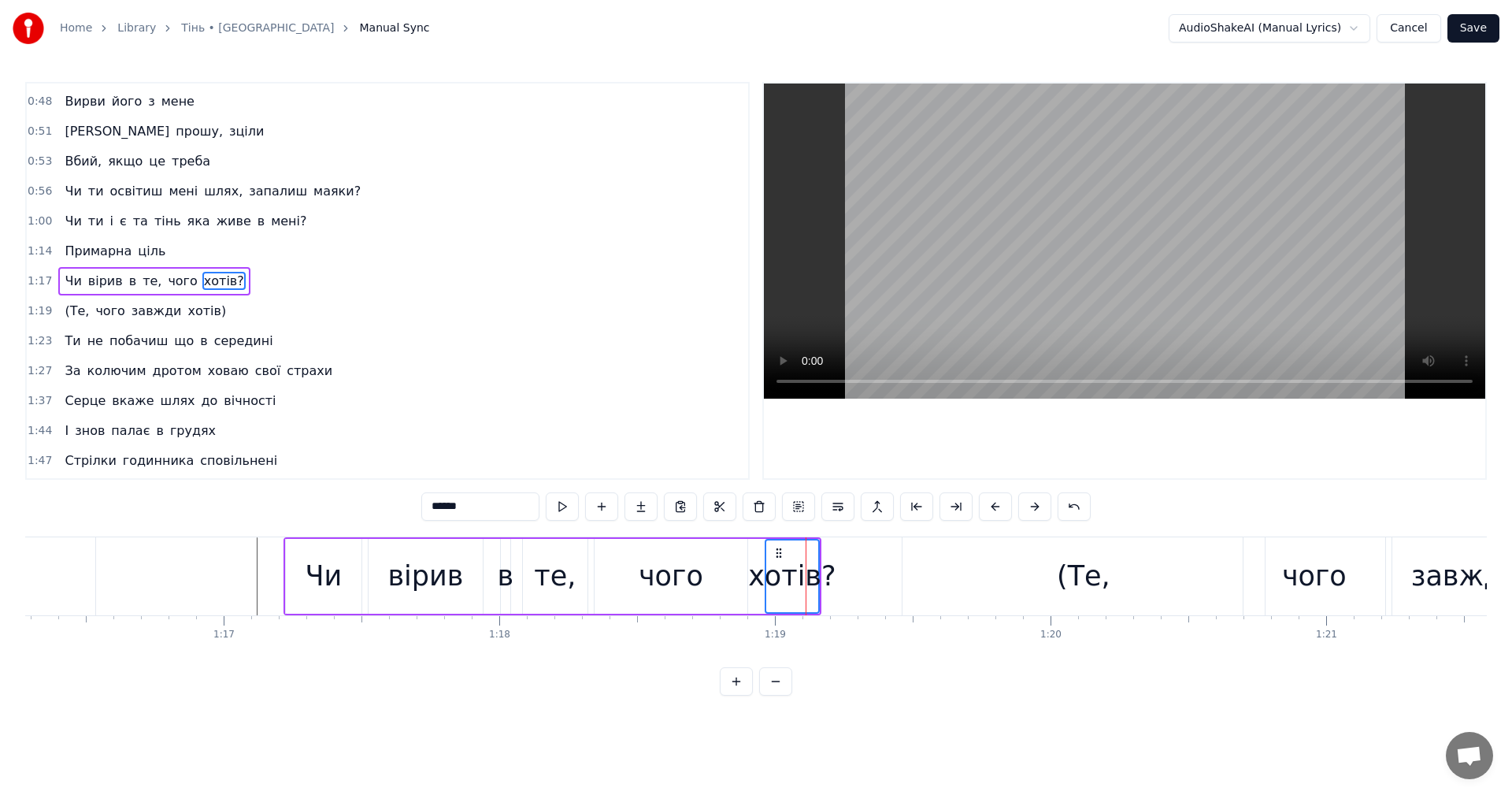
click at [1070, 247] on video at bounding box center [1124, 241] width 721 height 315
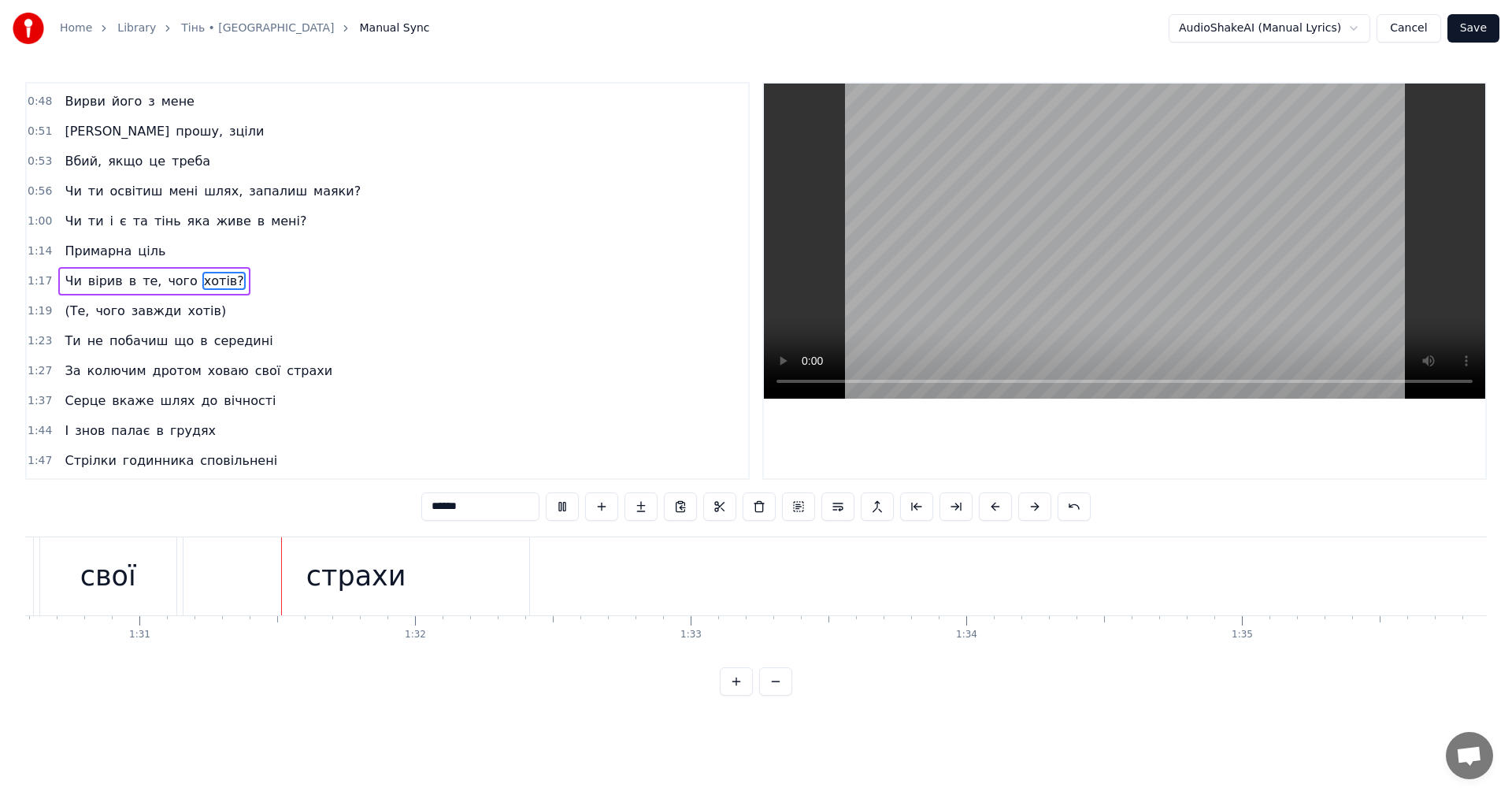
scroll to position [0, 25001]
click at [1038, 295] on video at bounding box center [1124, 241] width 721 height 315
click at [332, 595] on div "страхи" at bounding box center [318, 576] width 100 height 42
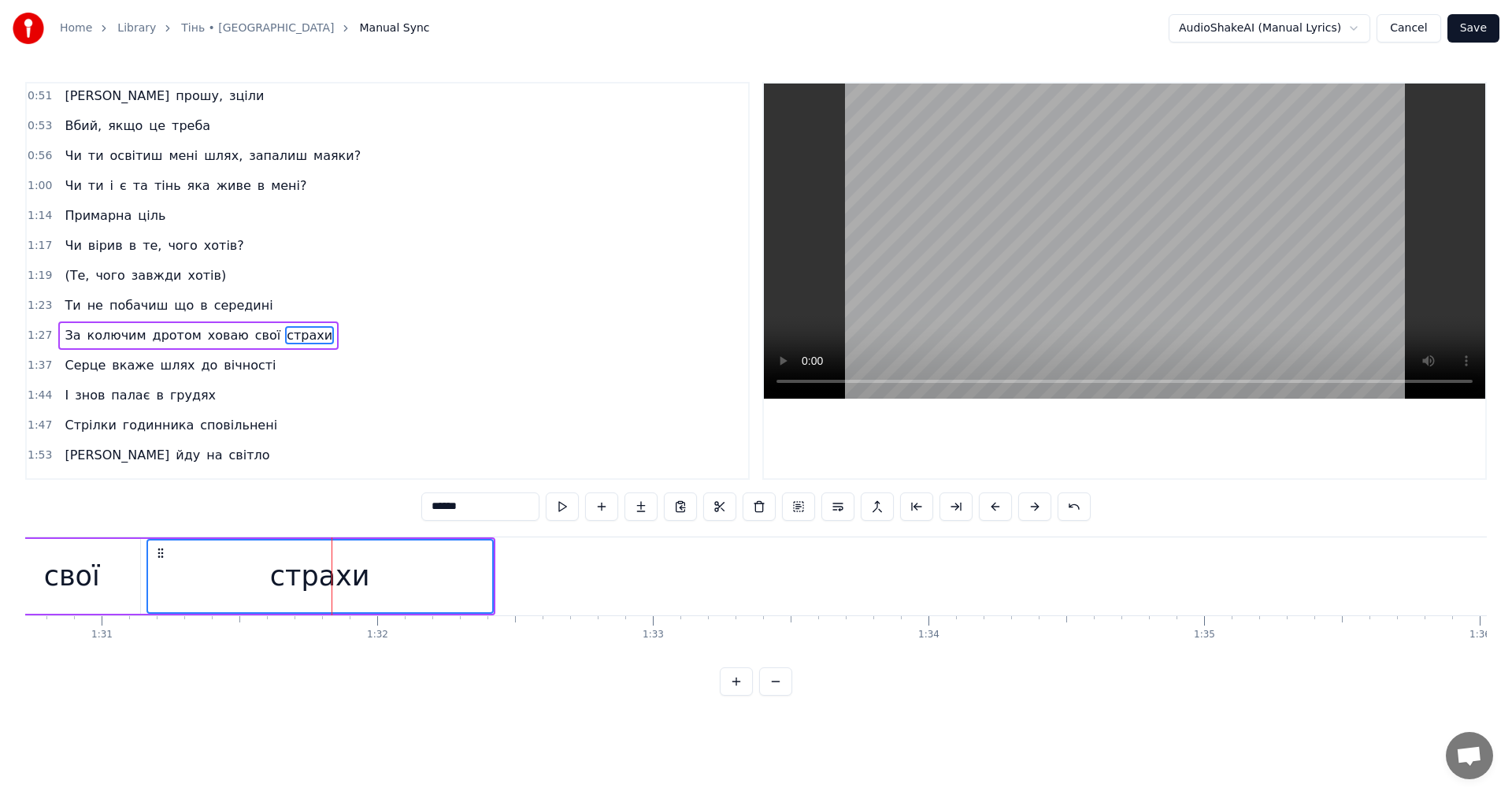
scroll to position [326, 0]
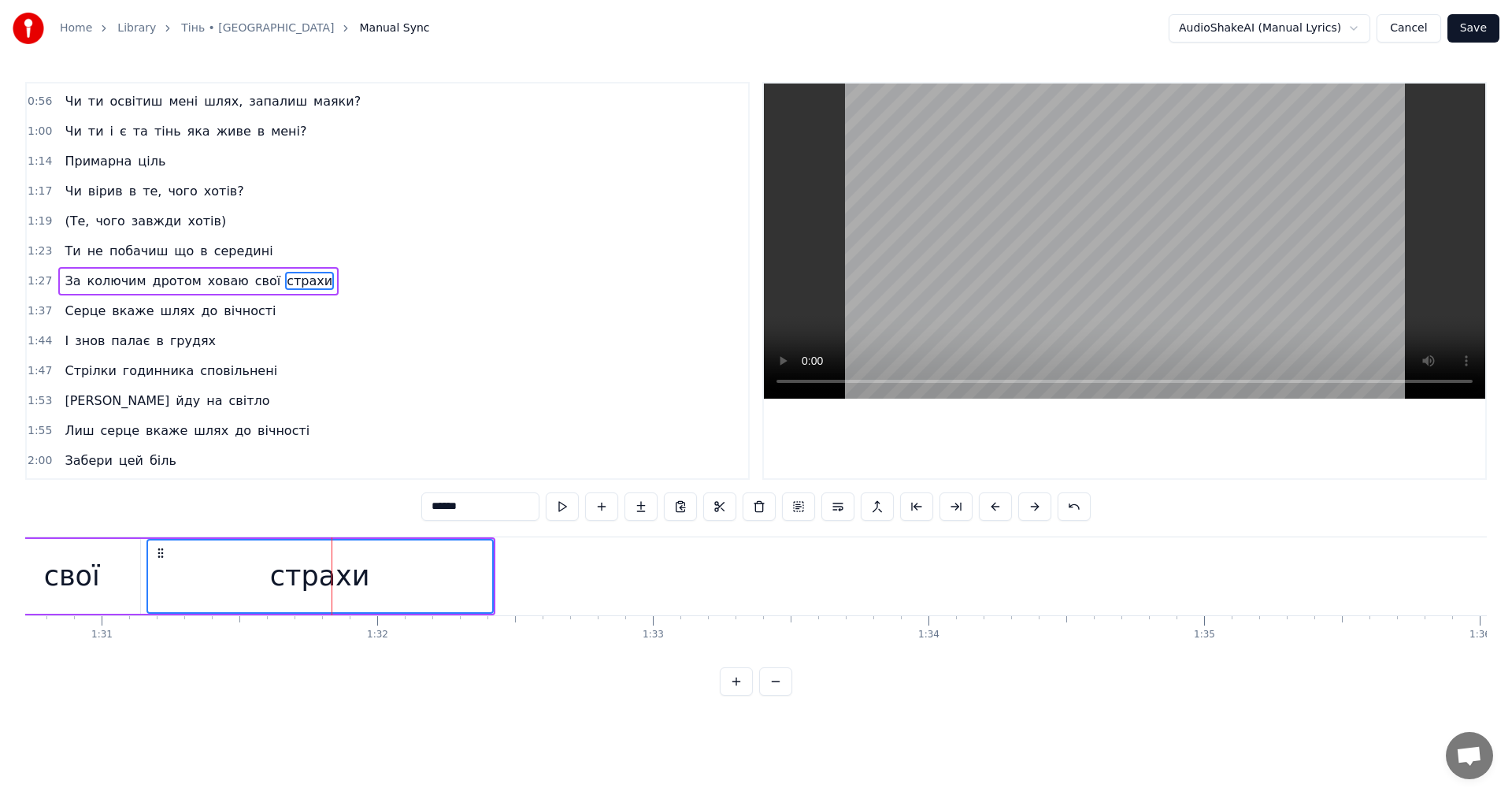
click at [363, 579] on div "страхи" at bounding box center [320, 576] width 344 height 72
click at [487, 499] on input "******" at bounding box center [480, 507] width 118 height 29
click at [118, 576] on div "свої" at bounding box center [72, 576] width 136 height 75
type input "****"
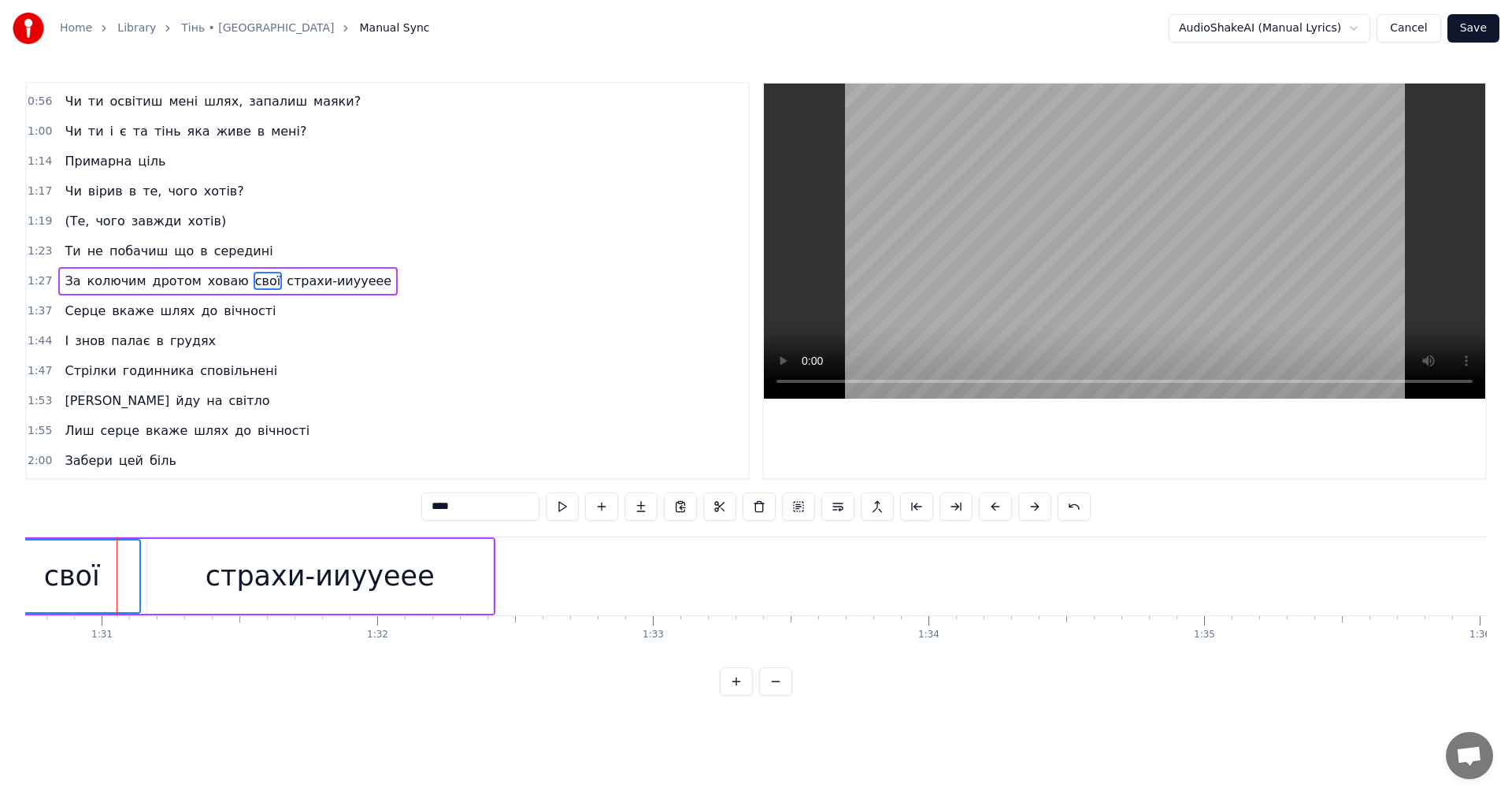
click at [1153, 192] on video at bounding box center [1124, 241] width 721 height 315
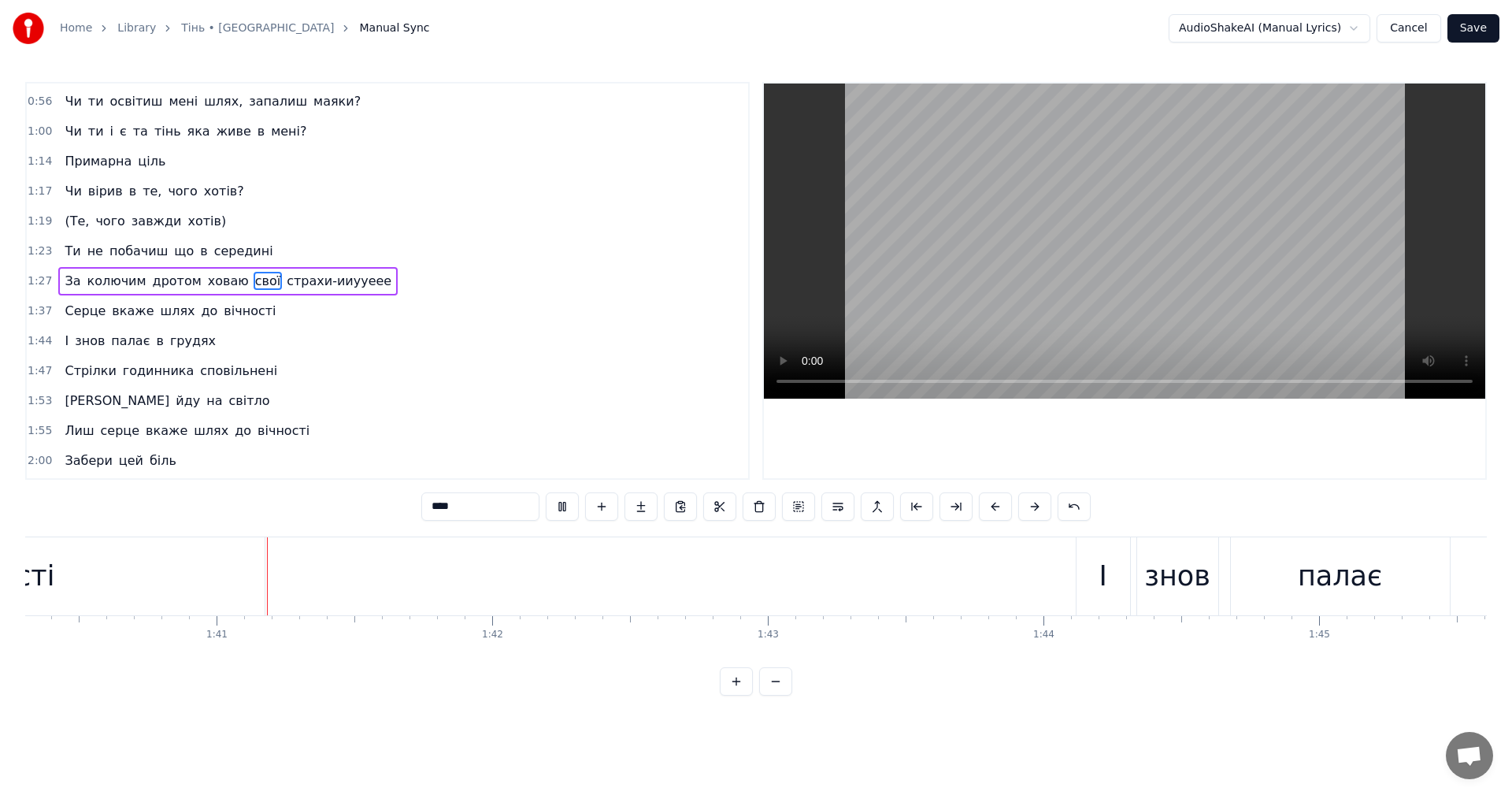
scroll to position [0, 27645]
click at [1169, 285] on video at bounding box center [1124, 241] width 721 height 315
click at [1115, 288] on video at bounding box center [1124, 241] width 721 height 315
click at [1089, 285] on video at bounding box center [1124, 241] width 721 height 315
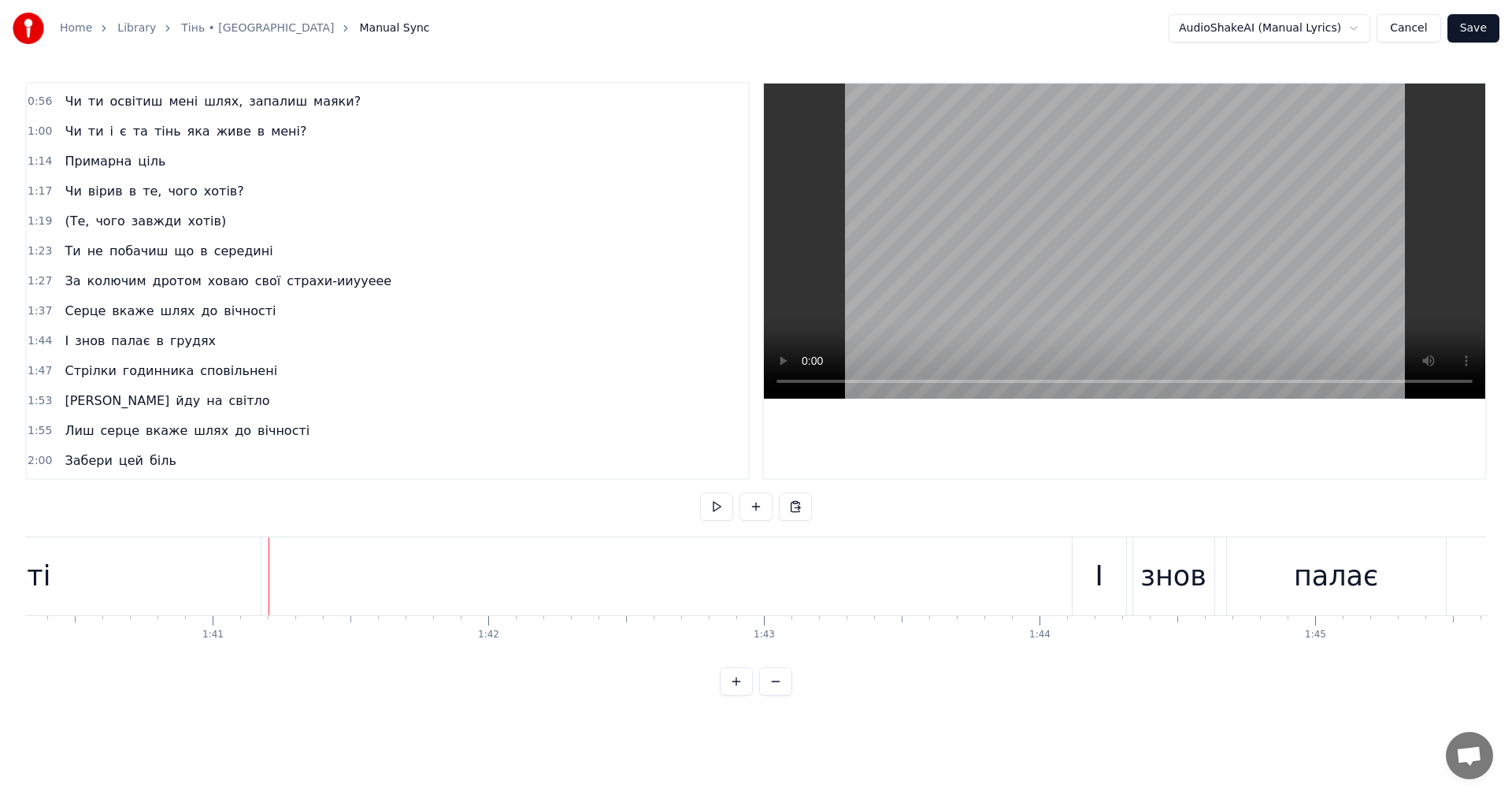
click at [1083, 274] on video at bounding box center [1124, 241] width 721 height 315
click at [1085, 254] on video at bounding box center [1124, 241] width 721 height 315
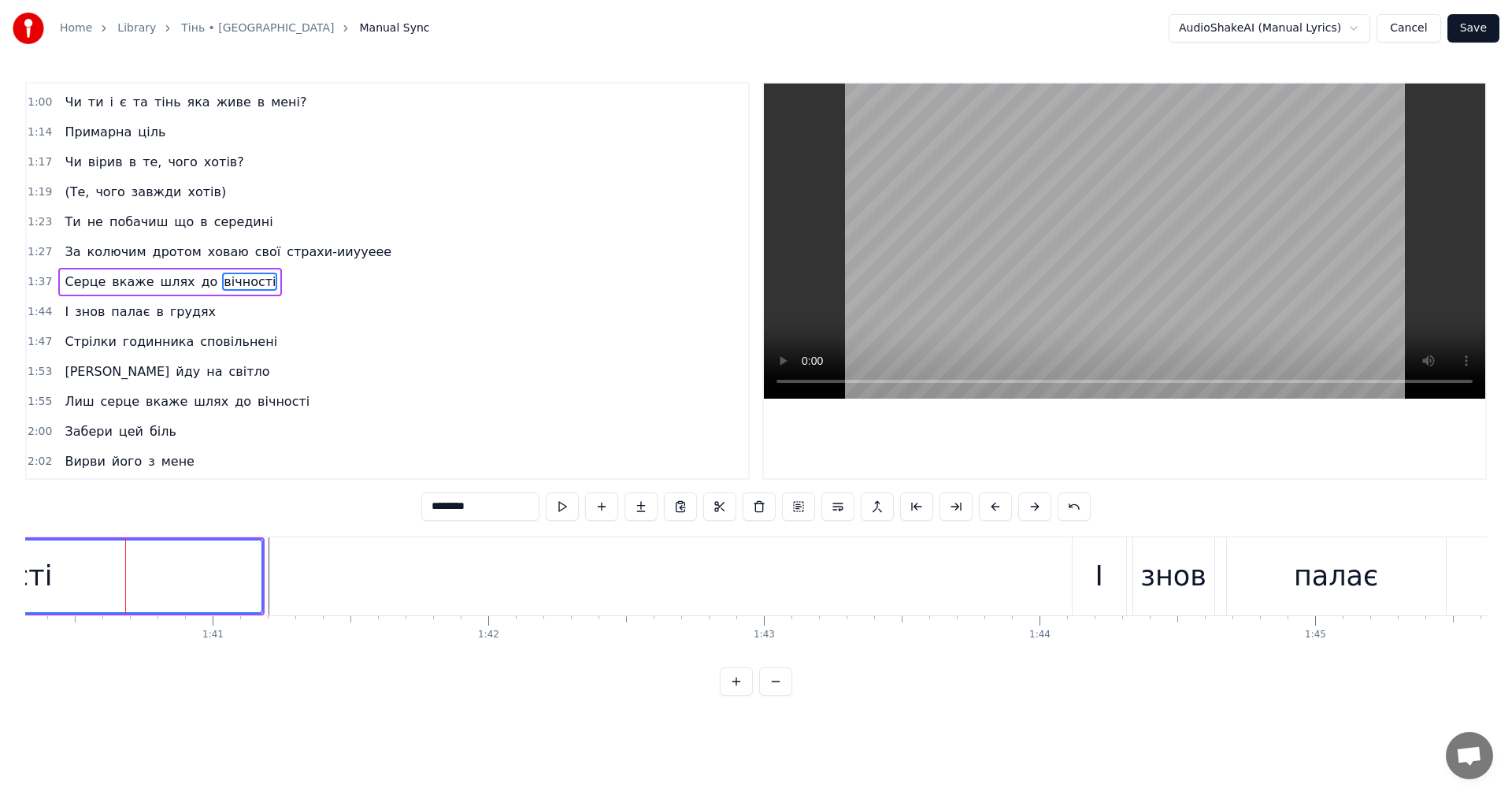
scroll to position [356, 0]
click at [1082, 243] on video at bounding box center [1124, 241] width 721 height 315
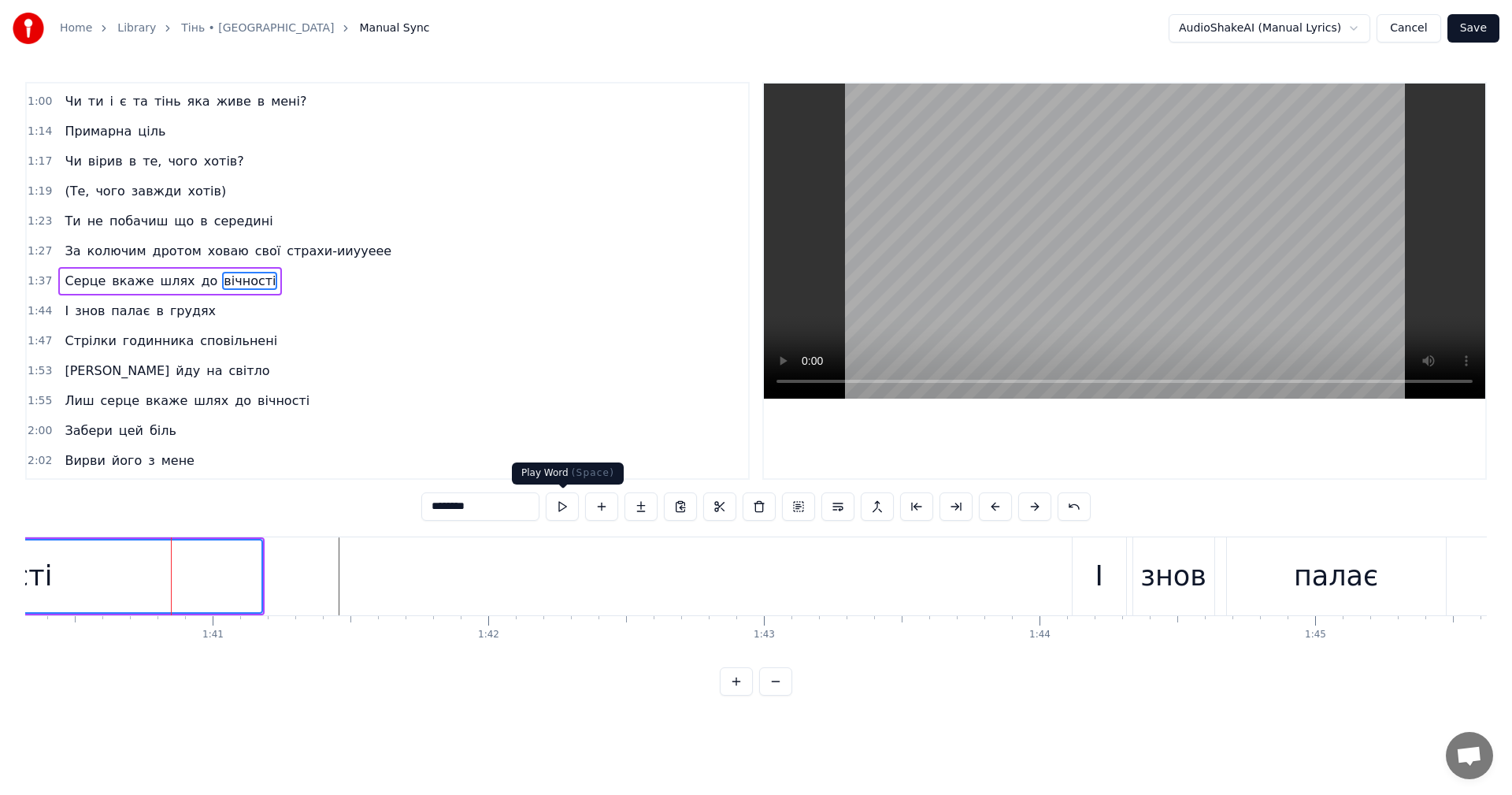
click at [1097, 254] on video at bounding box center [1124, 241] width 721 height 315
click at [1153, 259] on video at bounding box center [1124, 241] width 721 height 315
click at [1035, 275] on video at bounding box center [1124, 241] width 721 height 315
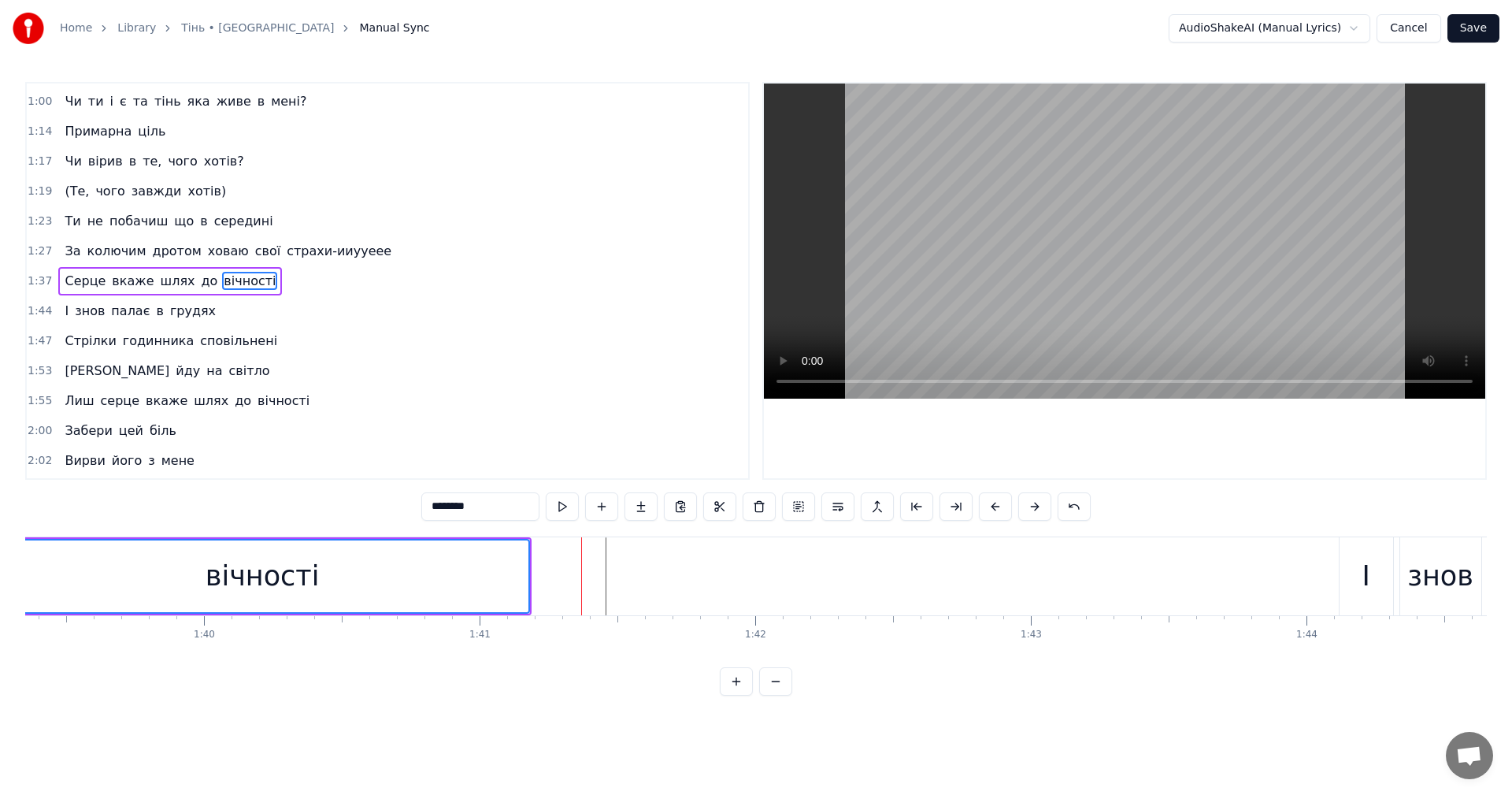
scroll to position [0, 27271]
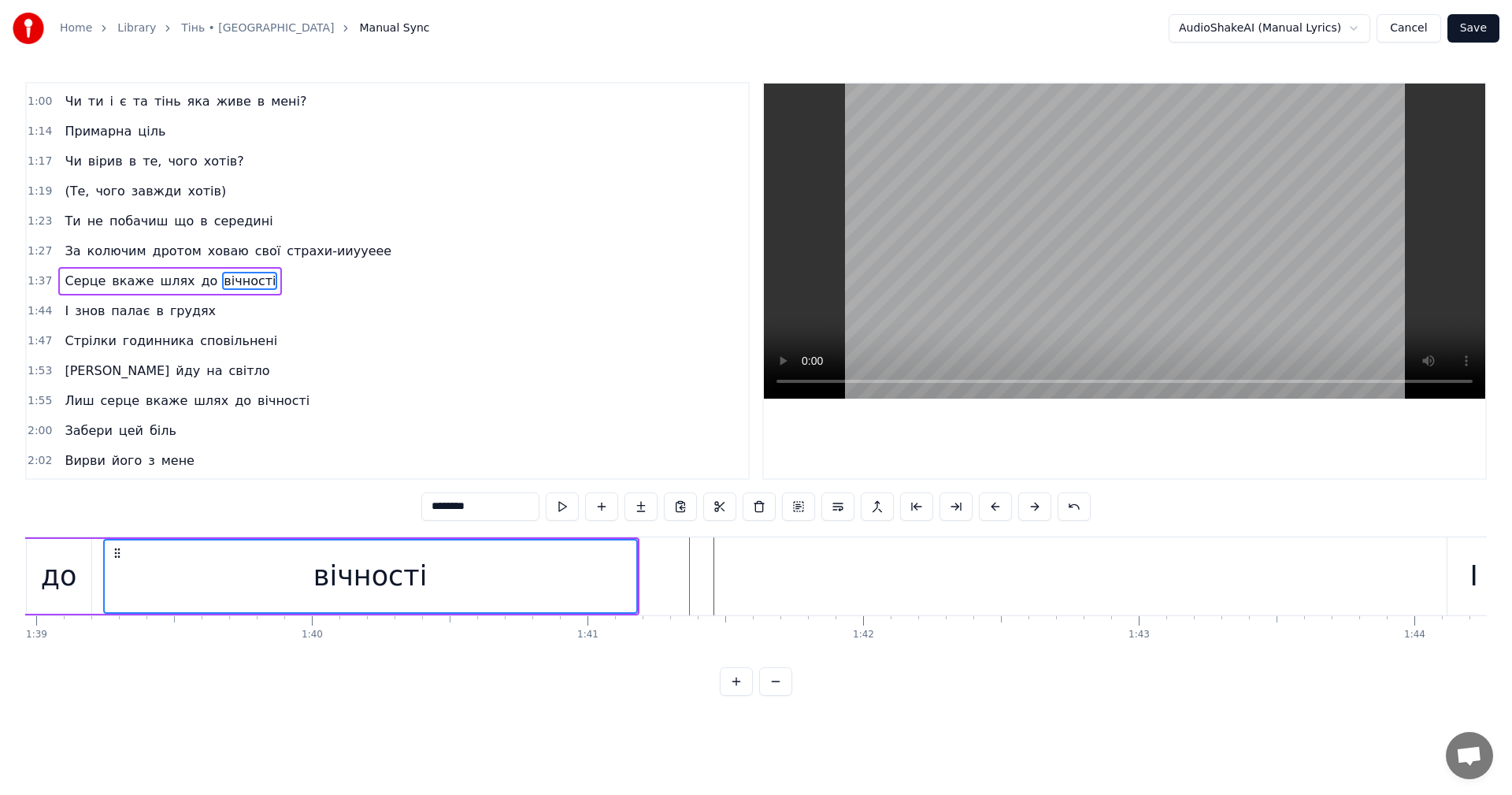
click at [334, 555] on div "вічності" at bounding box center [370, 576] width 114 height 42
click at [1117, 270] on video at bounding box center [1124, 241] width 721 height 315
click at [1094, 264] on video at bounding box center [1124, 241] width 721 height 315
click at [130, 576] on div "вічності" at bounding box center [370, 576] width 531 height 72
click at [1101, 210] on video at bounding box center [1124, 241] width 721 height 315
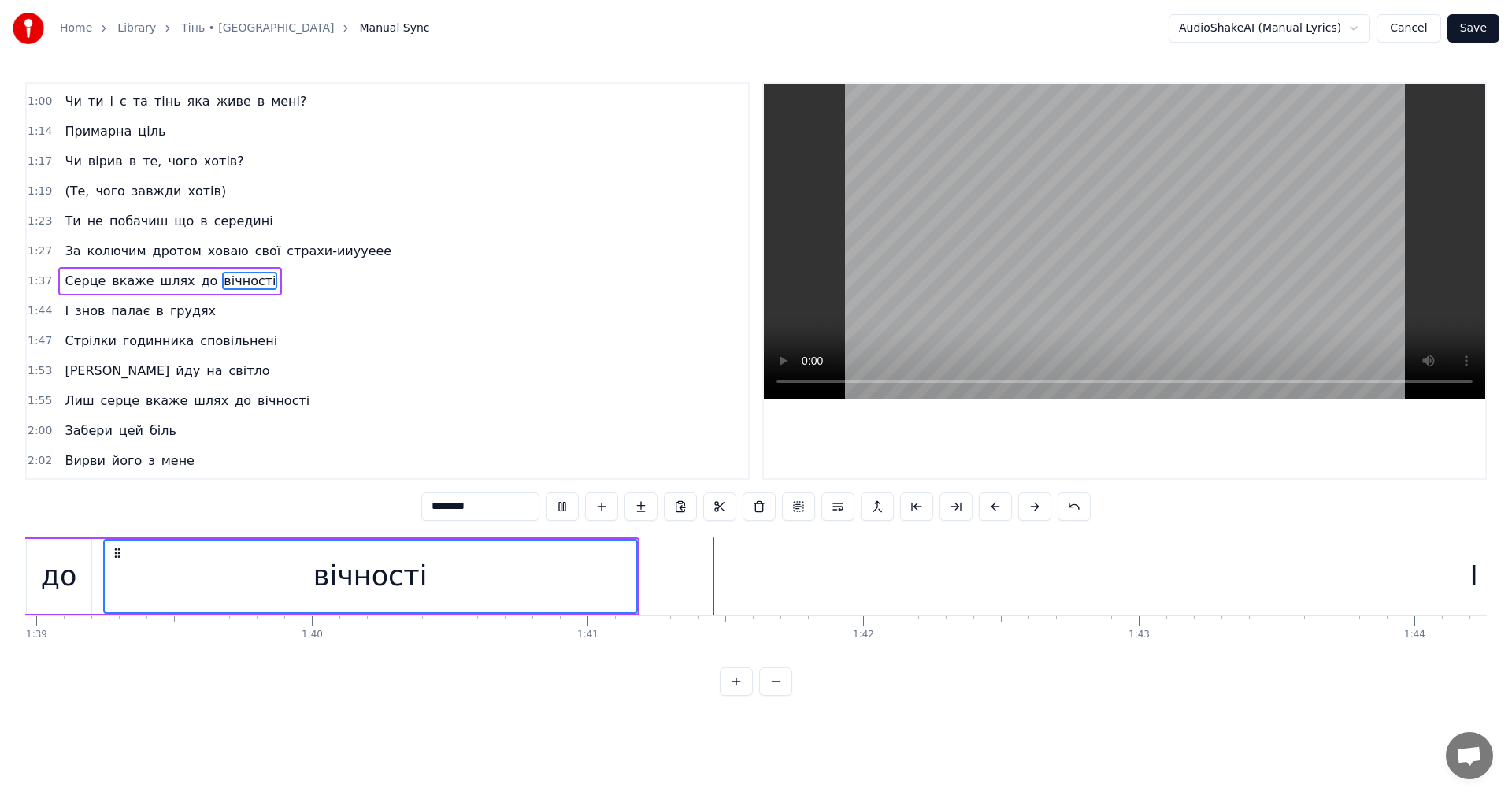
click at [1101, 210] on video at bounding box center [1124, 241] width 721 height 315
click at [478, 510] on input "********" at bounding box center [480, 507] width 118 height 29
click at [129, 572] on div "вічності-іиуаа" at bounding box center [370, 576] width 531 height 72
click at [1064, 297] on video at bounding box center [1124, 241] width 721 height 315
click at [1121, 260] on video at bounding box center [1124, 241] width 721 height 315
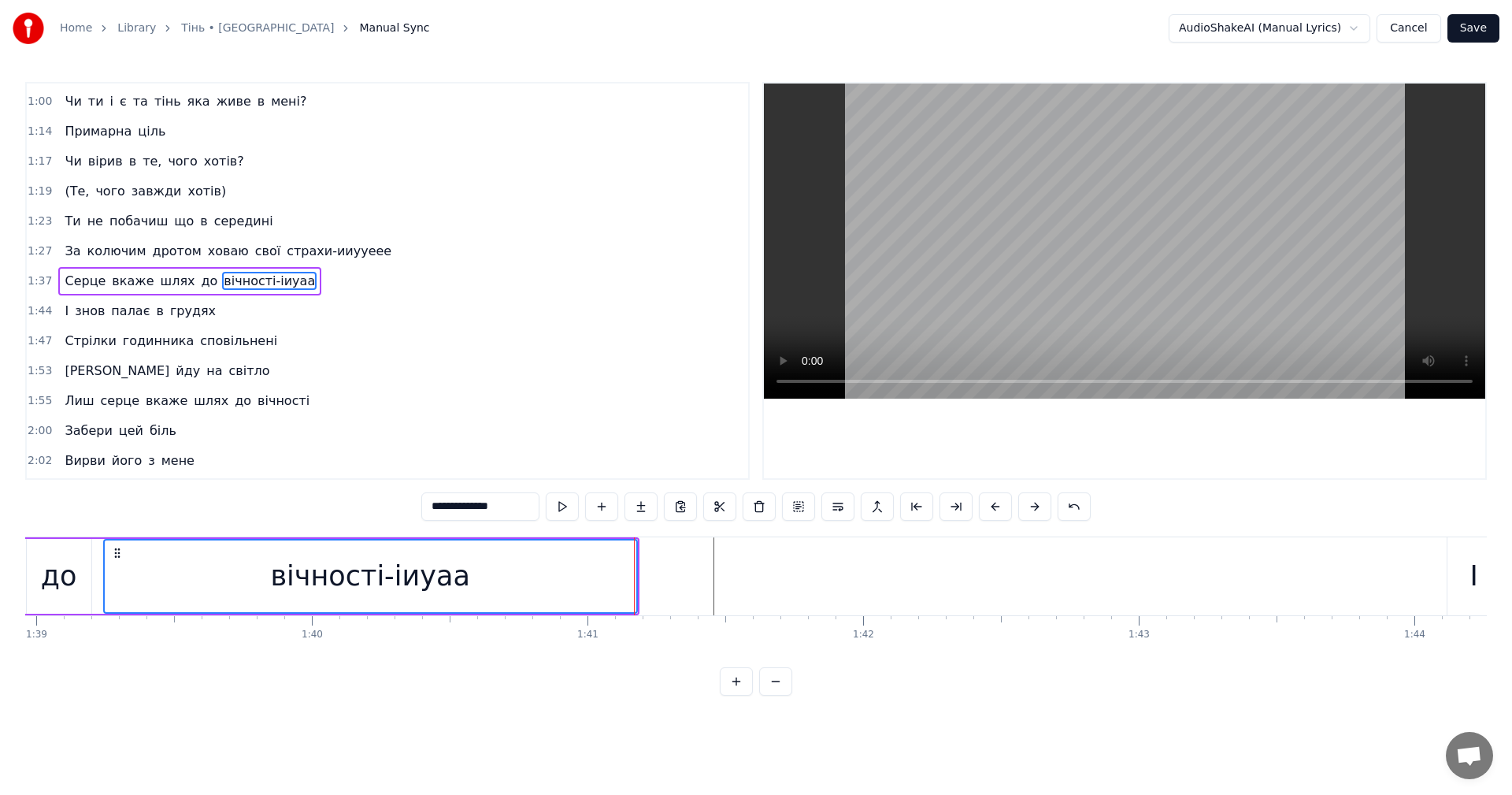
click at [498, 517] on input "**********" at bounding box center [480, 507] width 118 height 29
click at [522, 511] on input "**********" at bounding box center [480, 507] width 118 height 29
type input "**********"
click at [100, 576] on div "Серце вкаже шлях до вічності-іиуеаах" at bounding box center [128, 576] width 1023 height 78
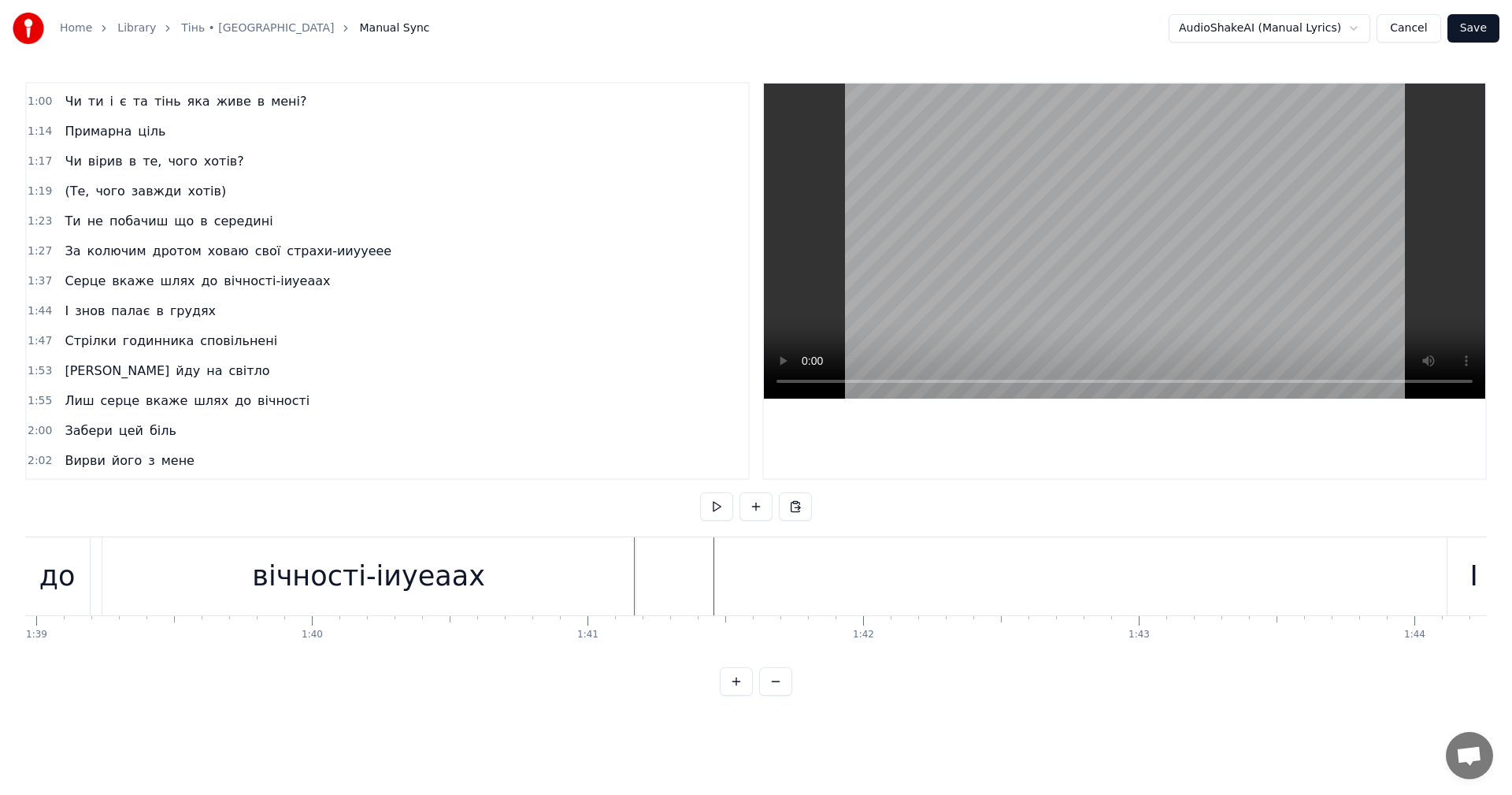
click at [120, 583] on div "вічності-іиуеаах" at bounding box center [369, 576] width 533 height 78
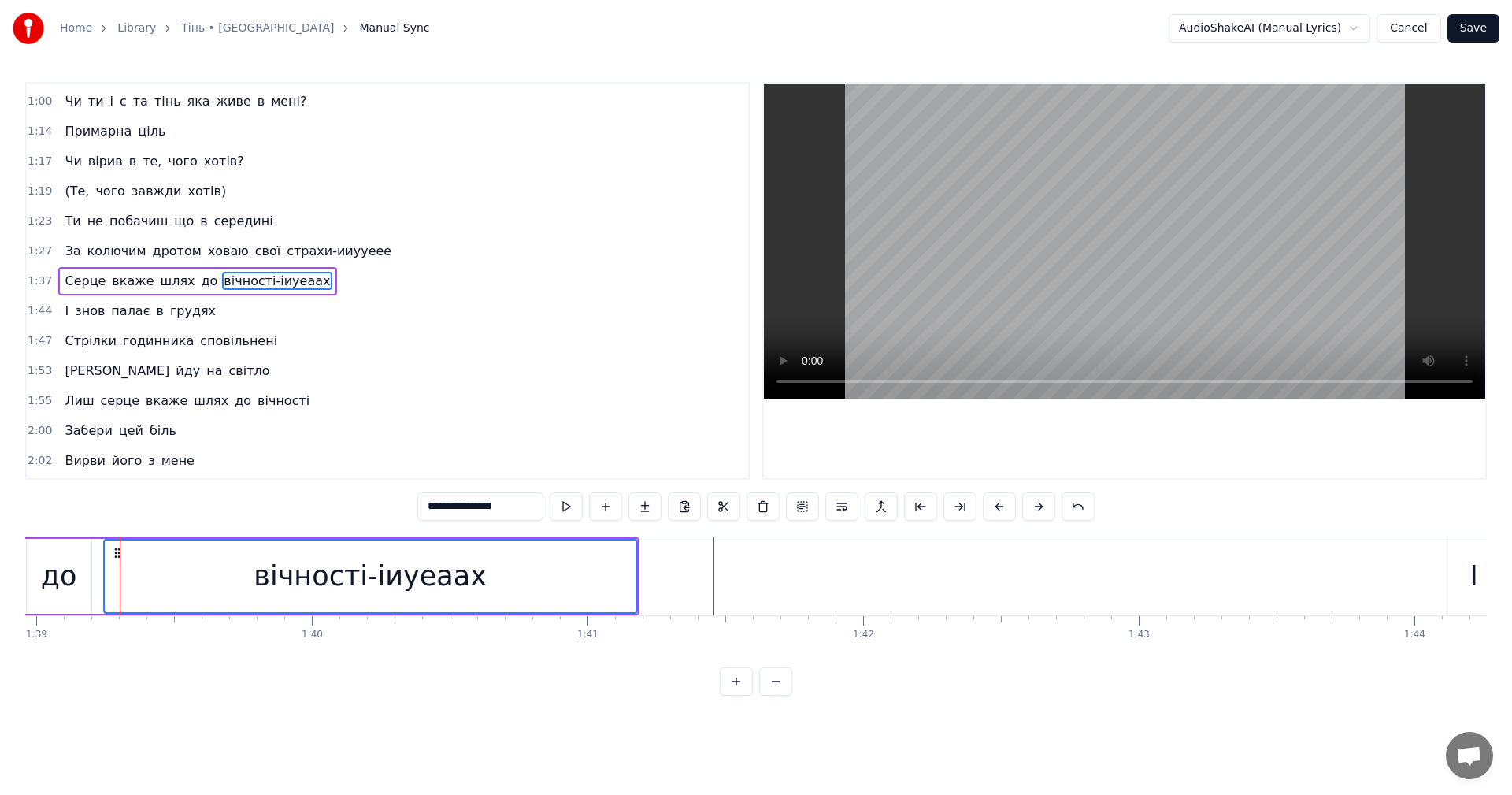
click at [1038, 261] on video at bounding box center [1124, 241] width 721 height 315
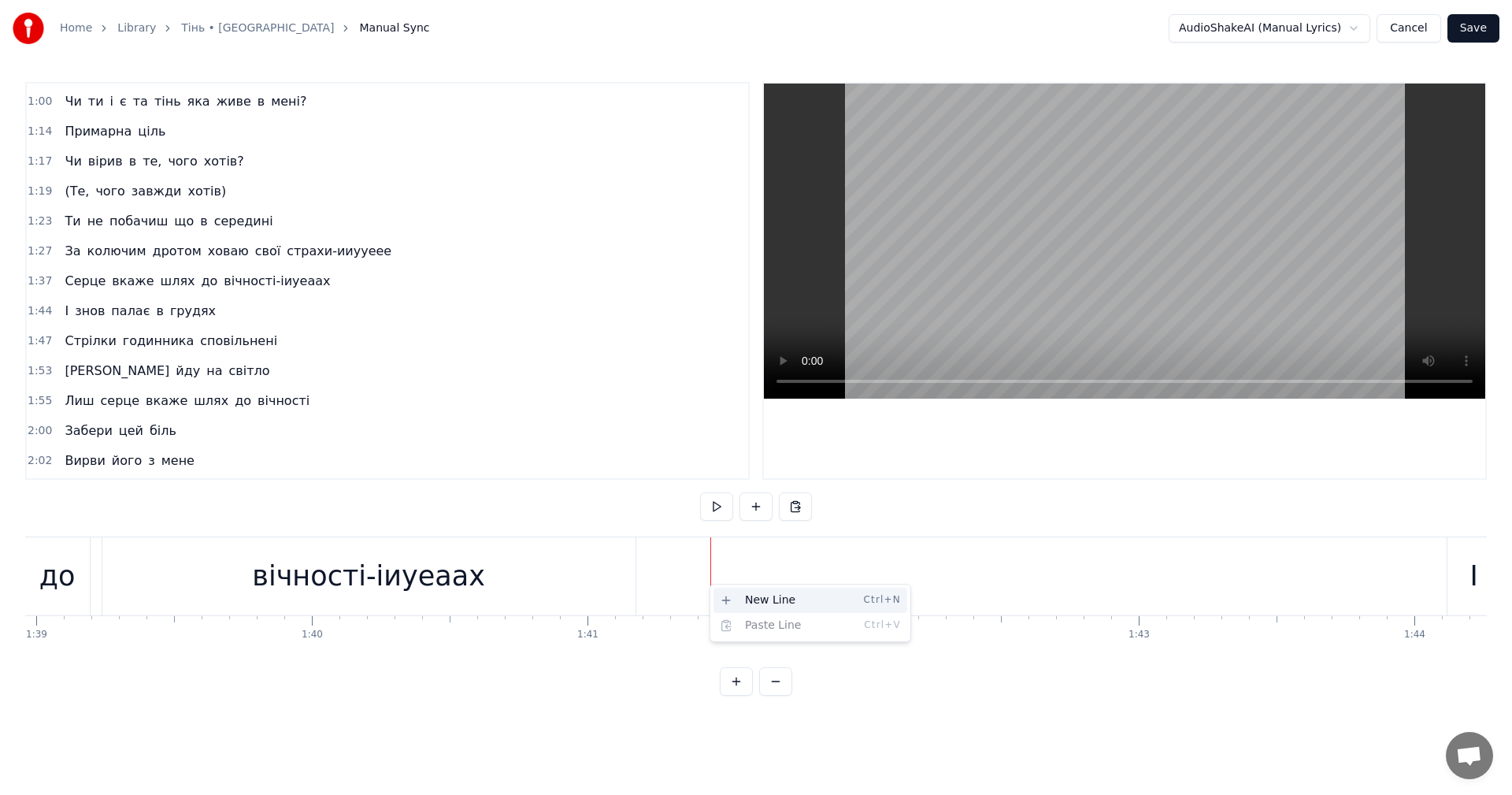
click at [746, 600] on div "New Line Ctrl+N" at bounding box center [810, 600] width 194 height 25
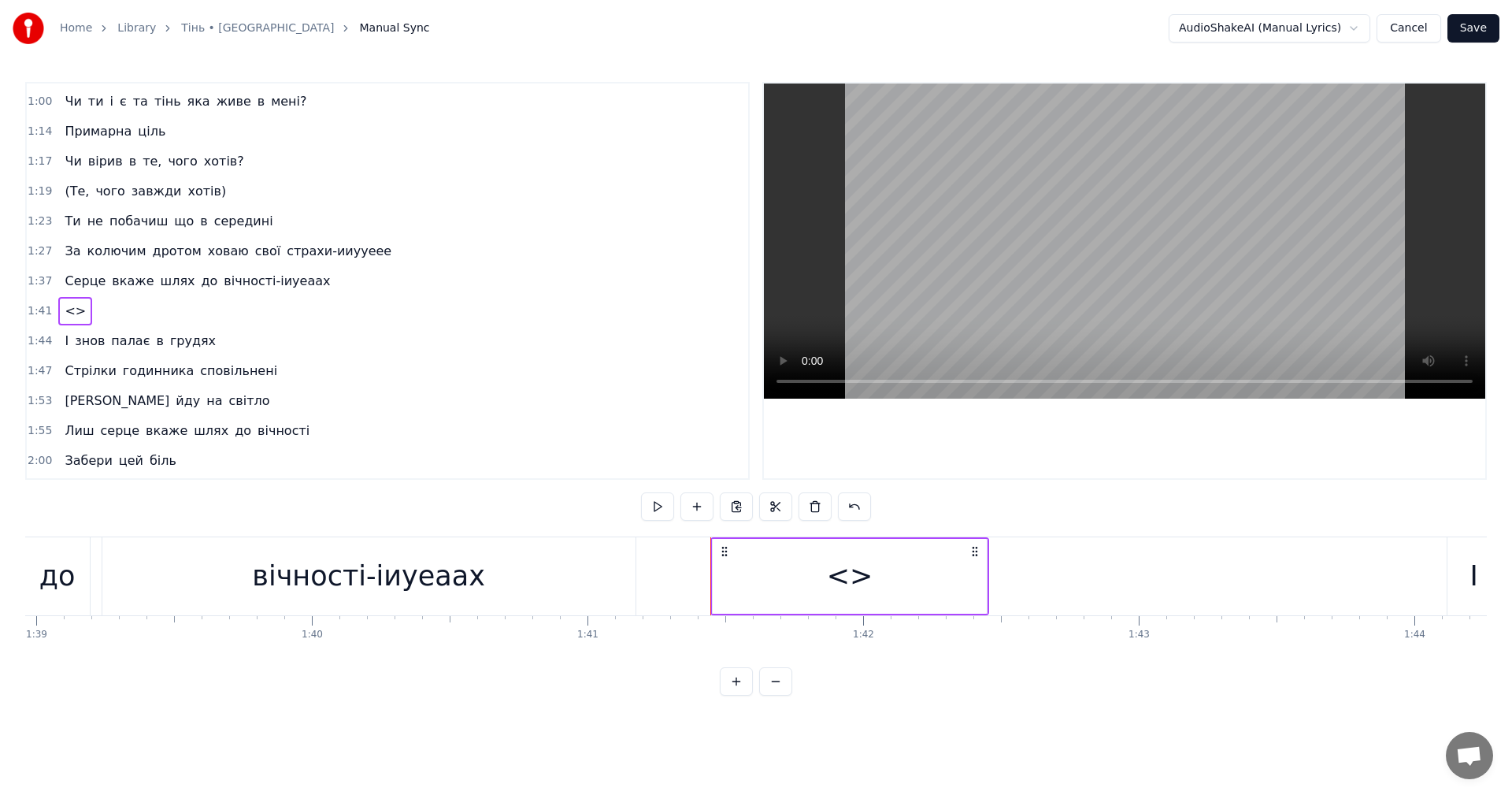
click at [860, 580] on div "<>" at bounding box center [849, 576] width 46 height 42
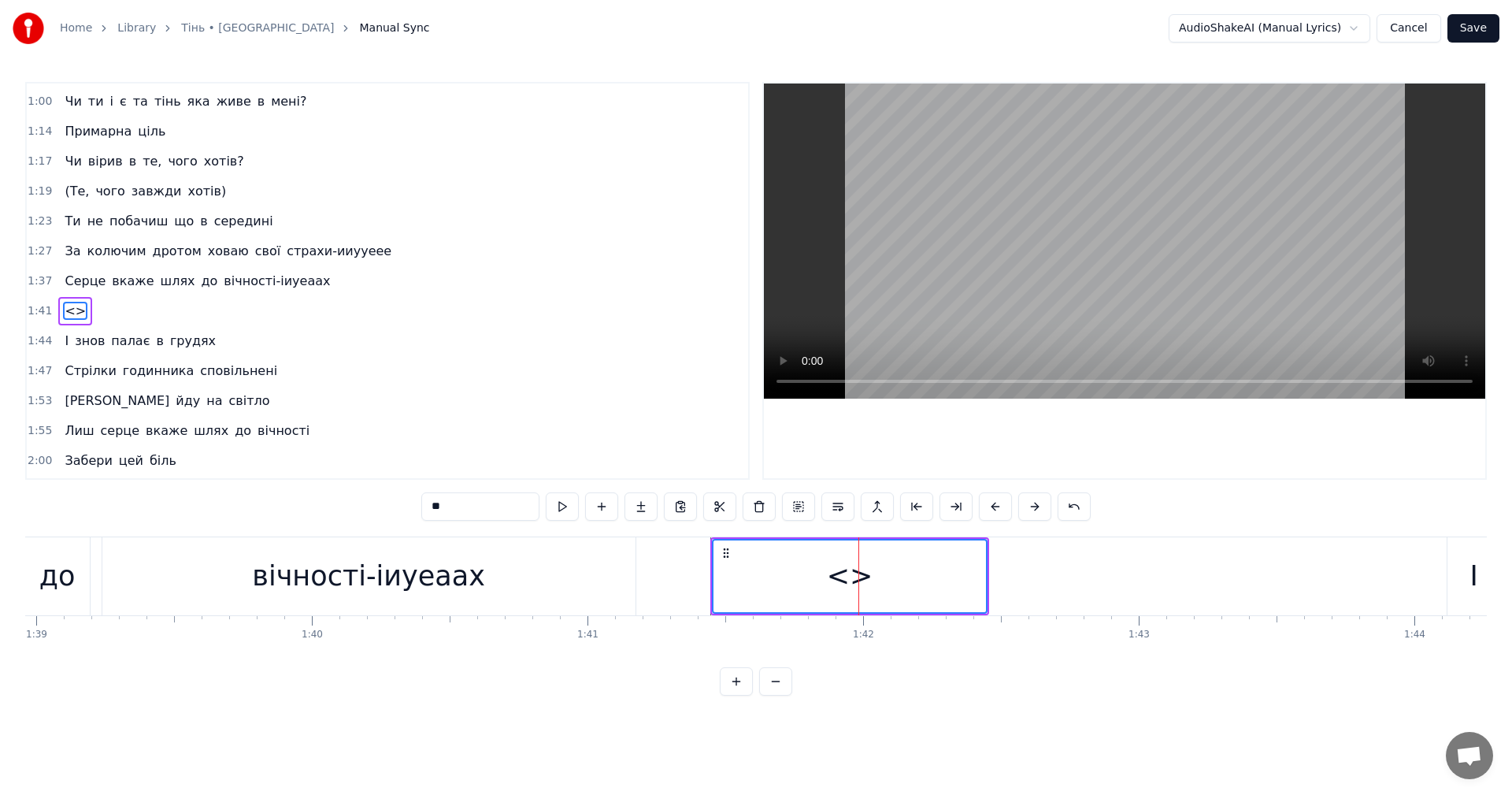
scroll to position [386, 0]
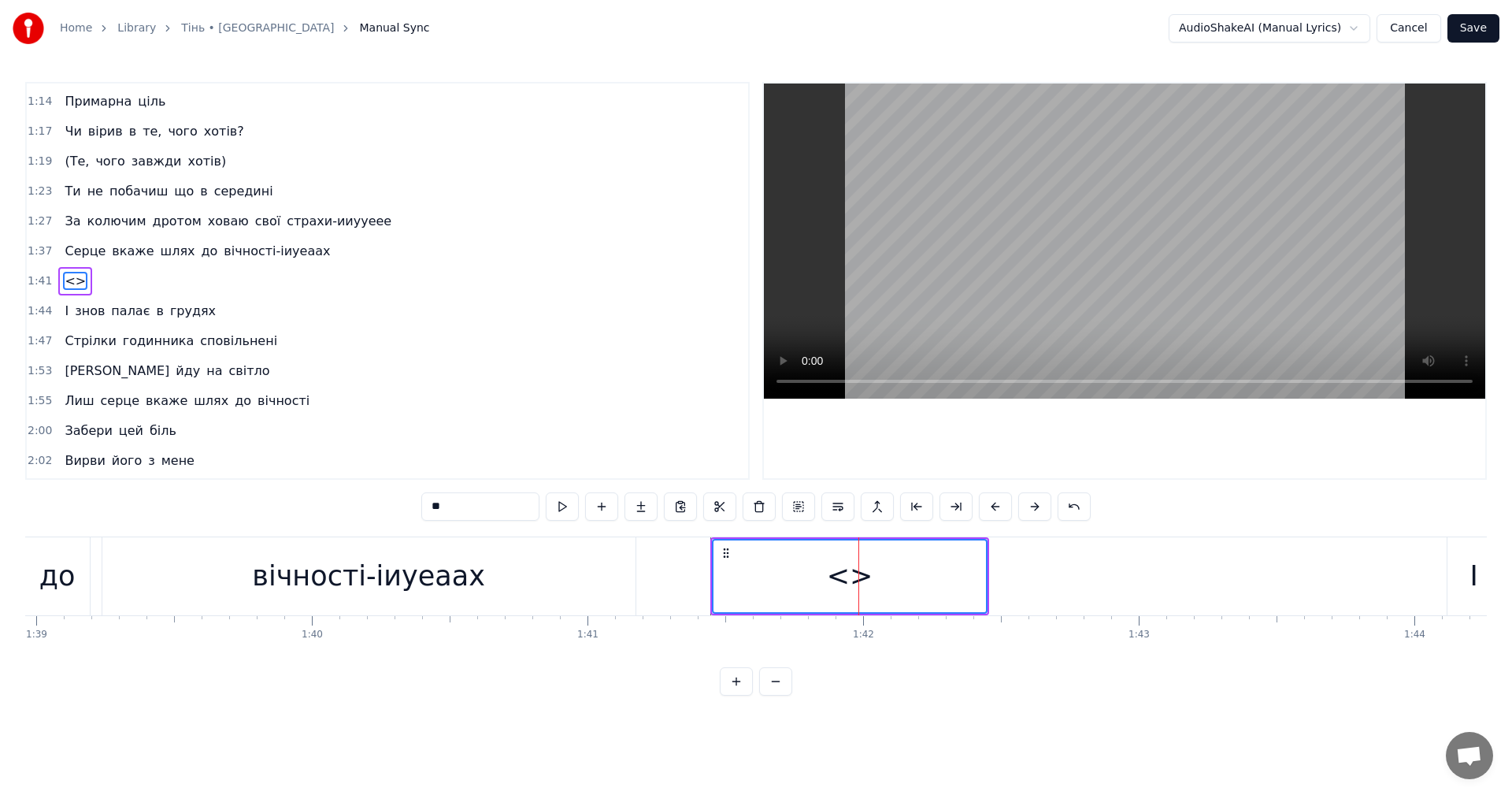
click at [524, 516] on input "**" at bounding box center [480, 507] width 118 height 29
type input "*"
click at [468, 590] on div "вічності-іиуеаах" at bounding box center [368, 576] width 233 height 42
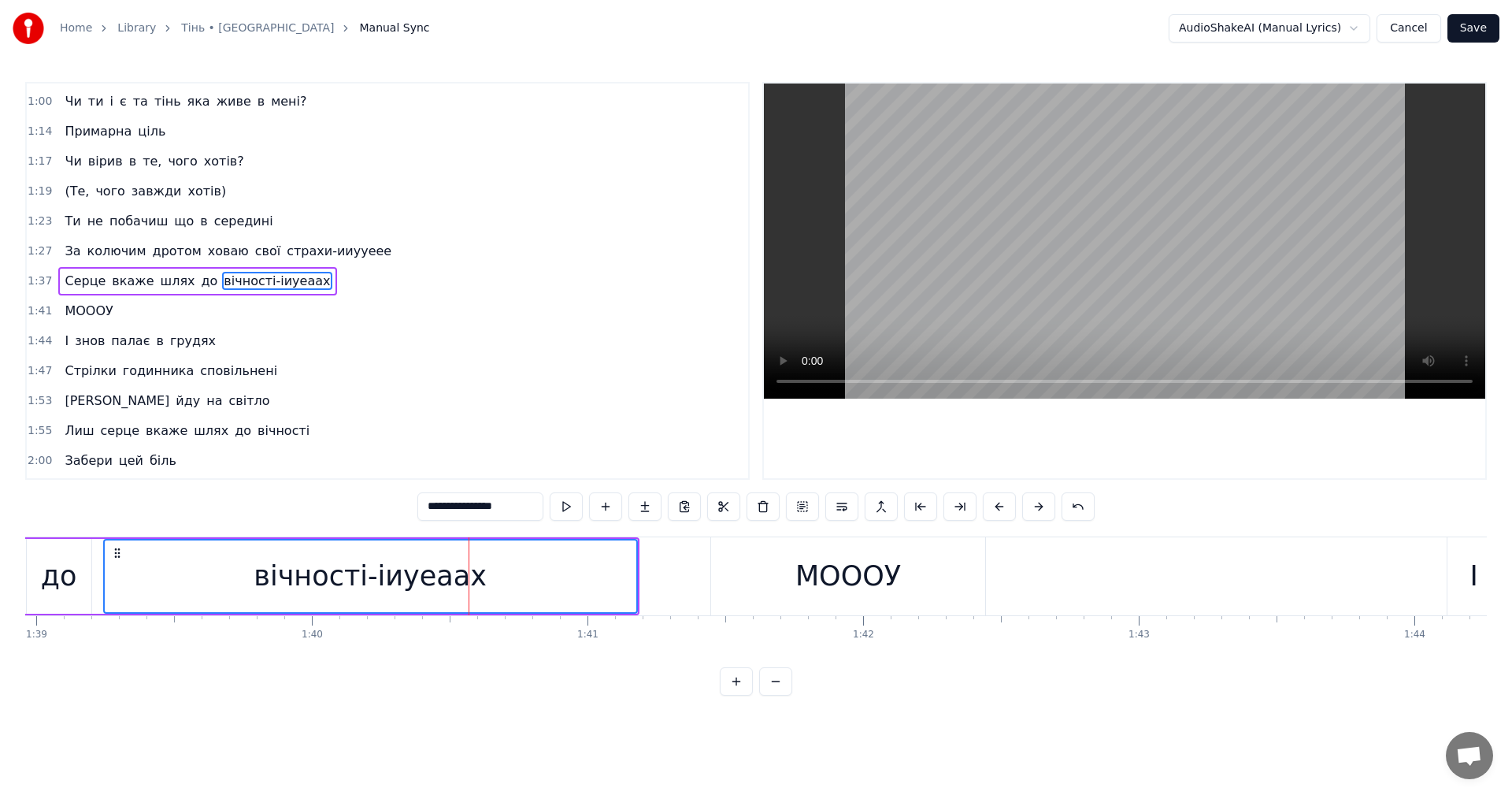
click at [999, 227] on video at bounding box center [1124, 241] width 721 height 315
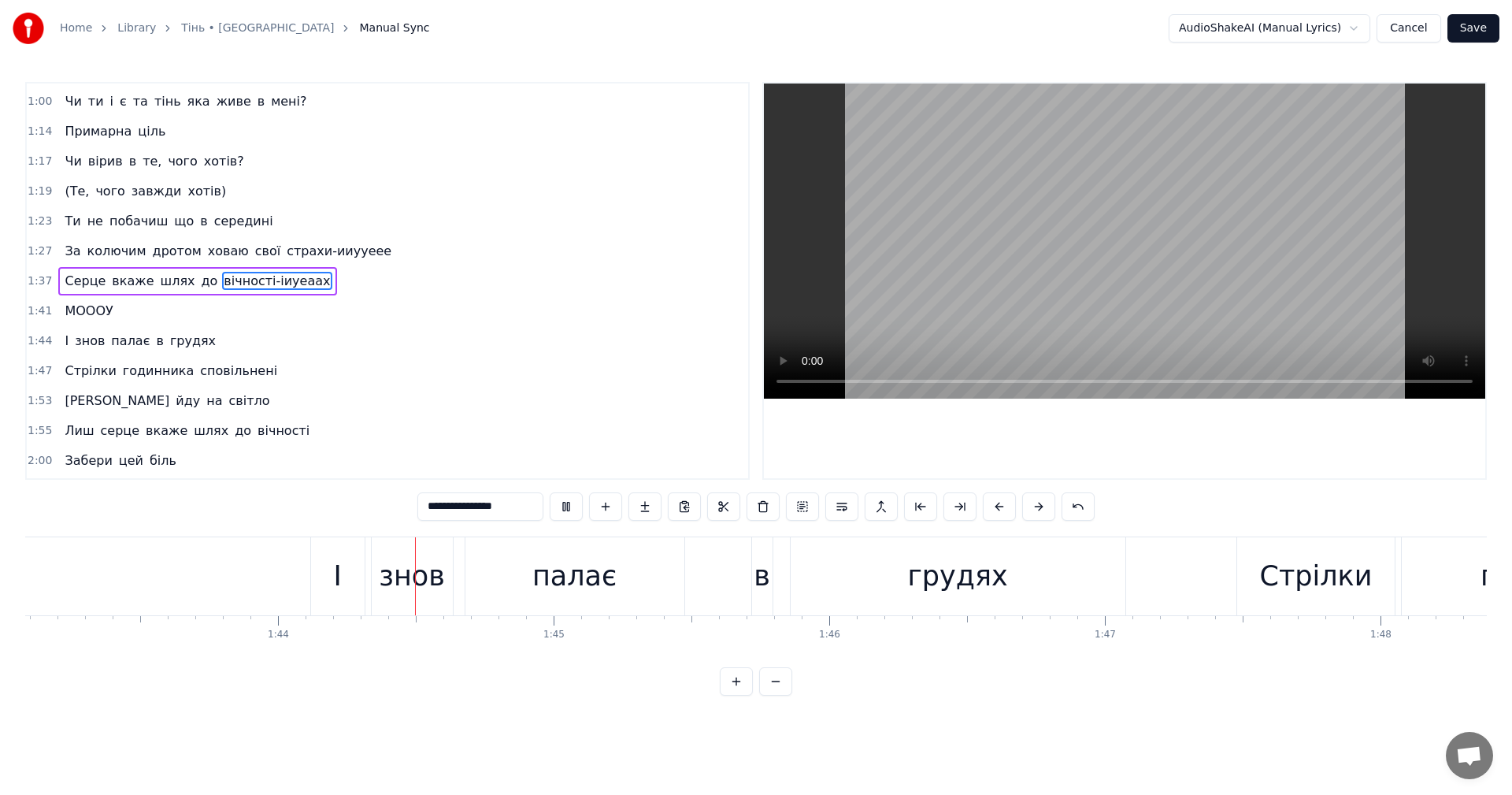
click at [1050, 232] on video at bounding box center [1124, 241] width 721 height 315
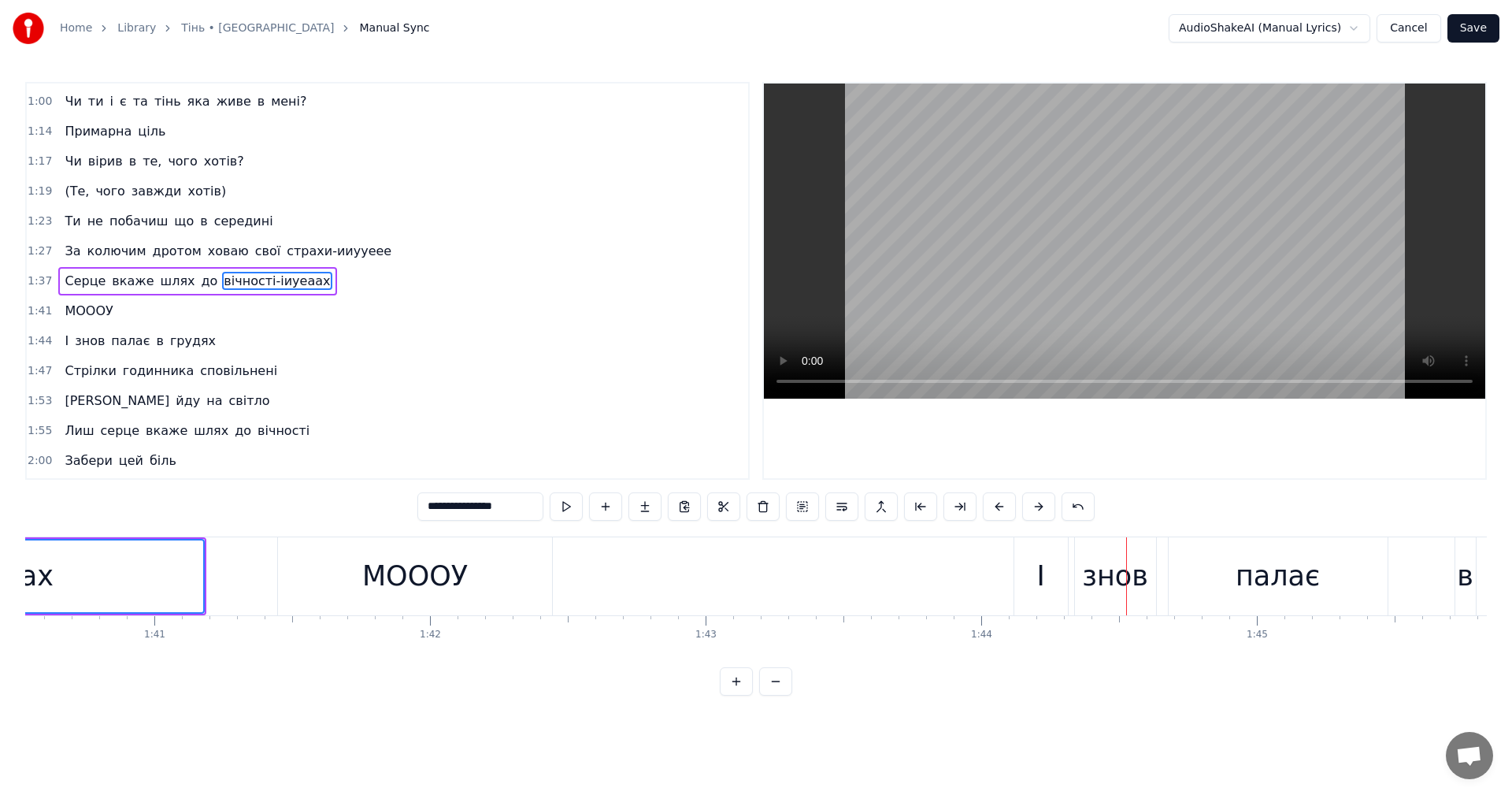
scroll to position [0, 27622]
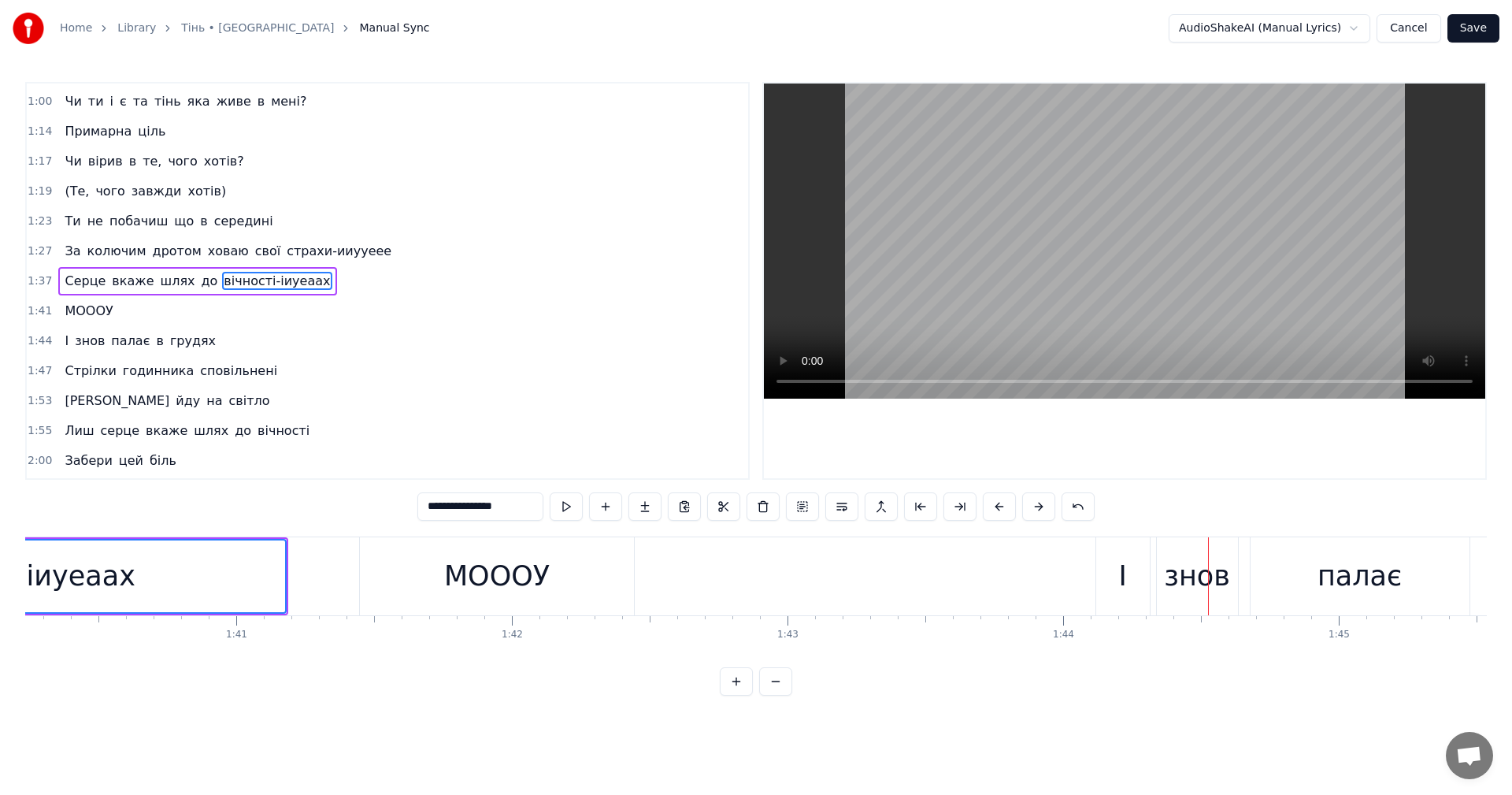
click at [524, 583] on div "МОООУ" at bounding box center [496, 576] width 105 height 42
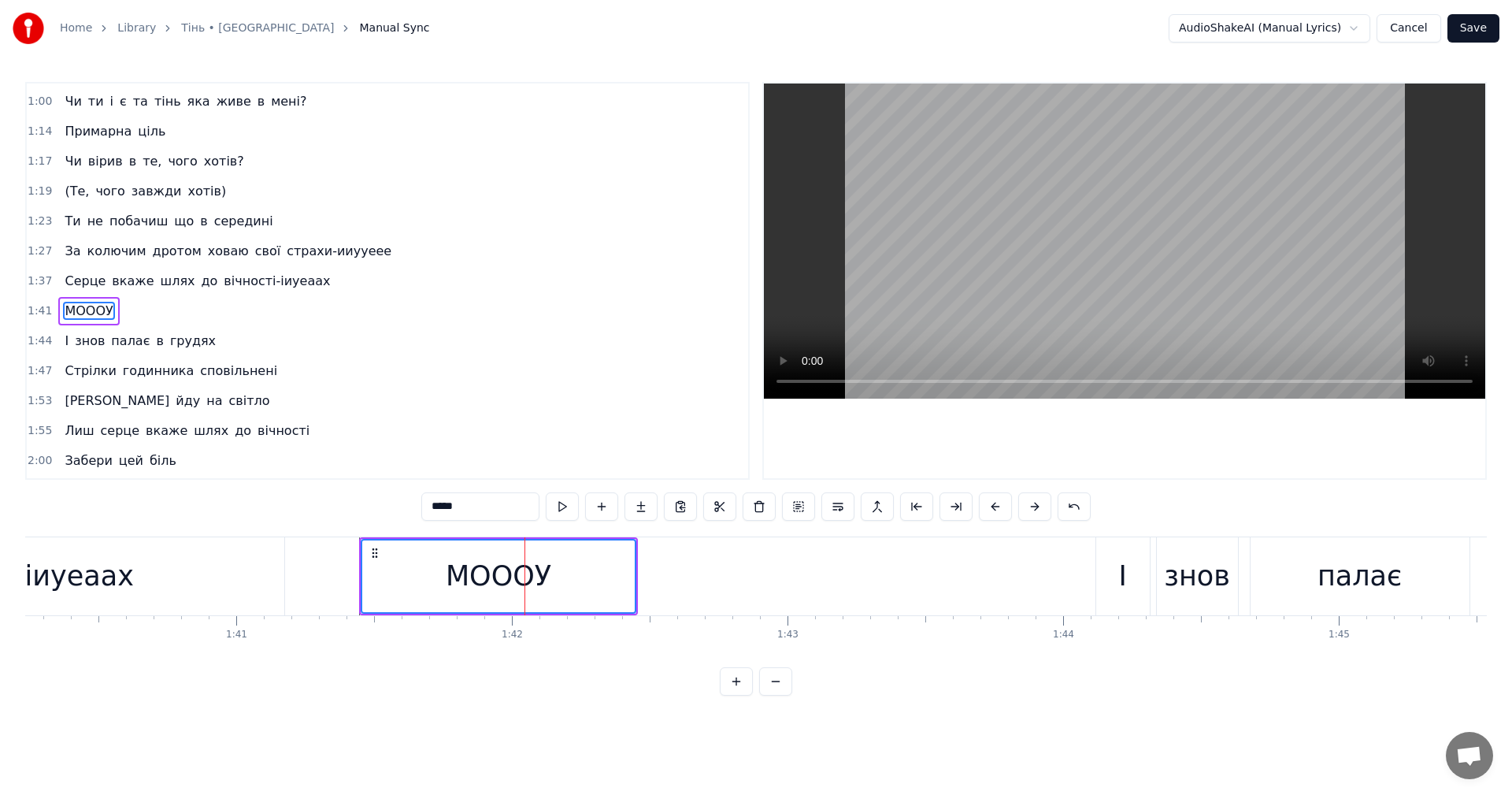
scroll to position [386, 0]
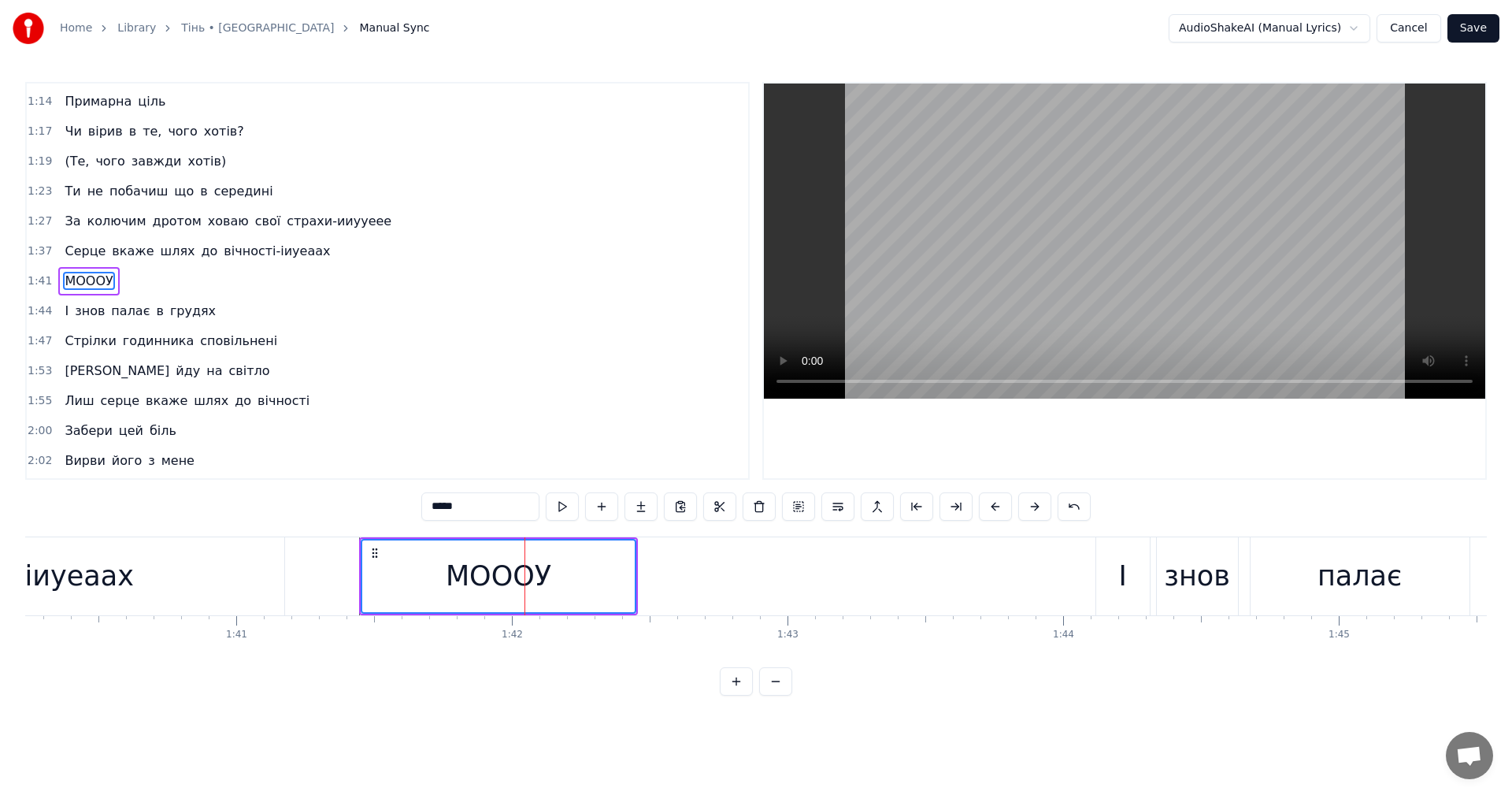
click at [248, 568] on div "вічності-іиуеаах" at bounding box center [17, 576] width 533 height 78
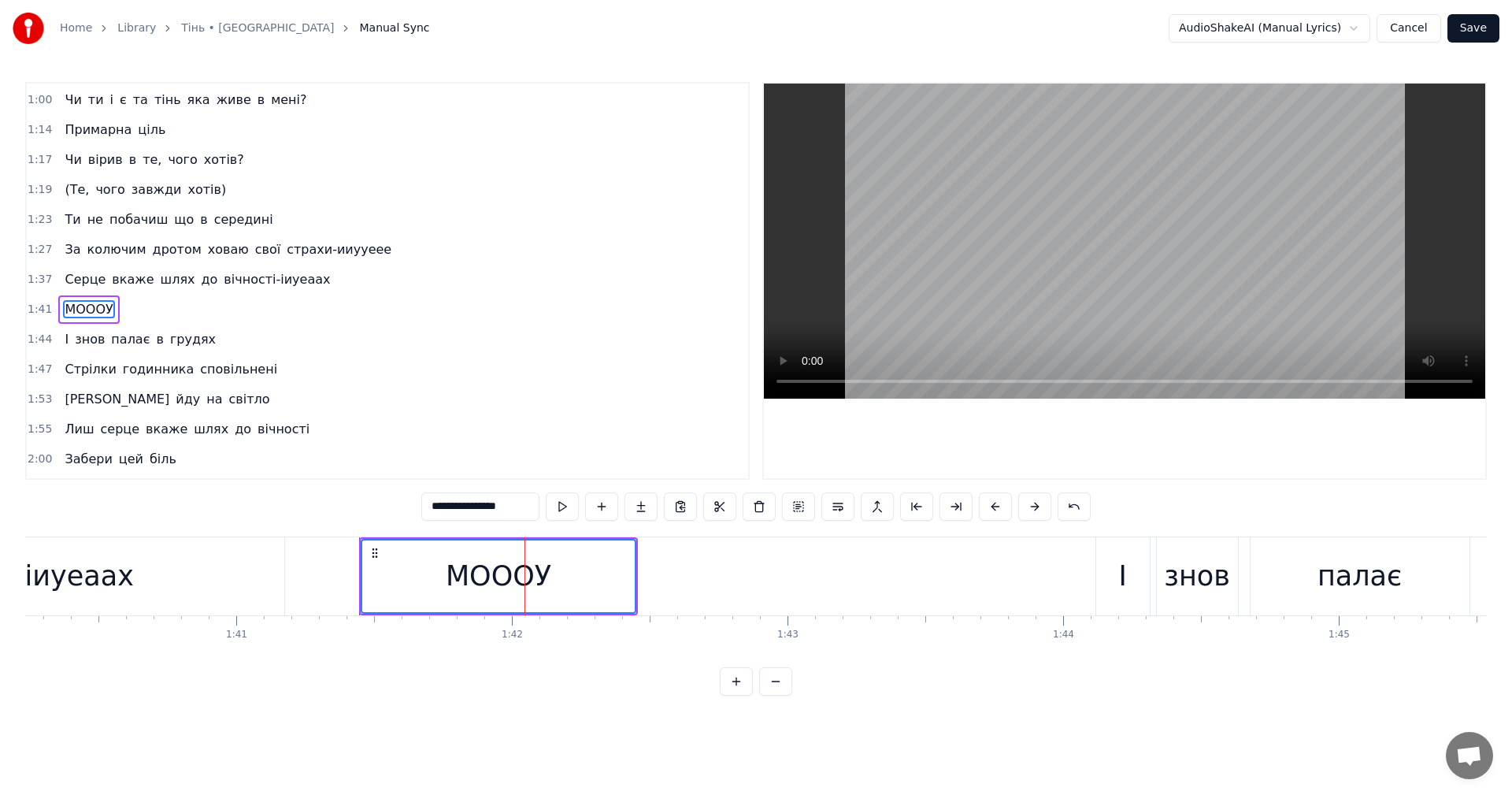
scroll to position [356, 0]
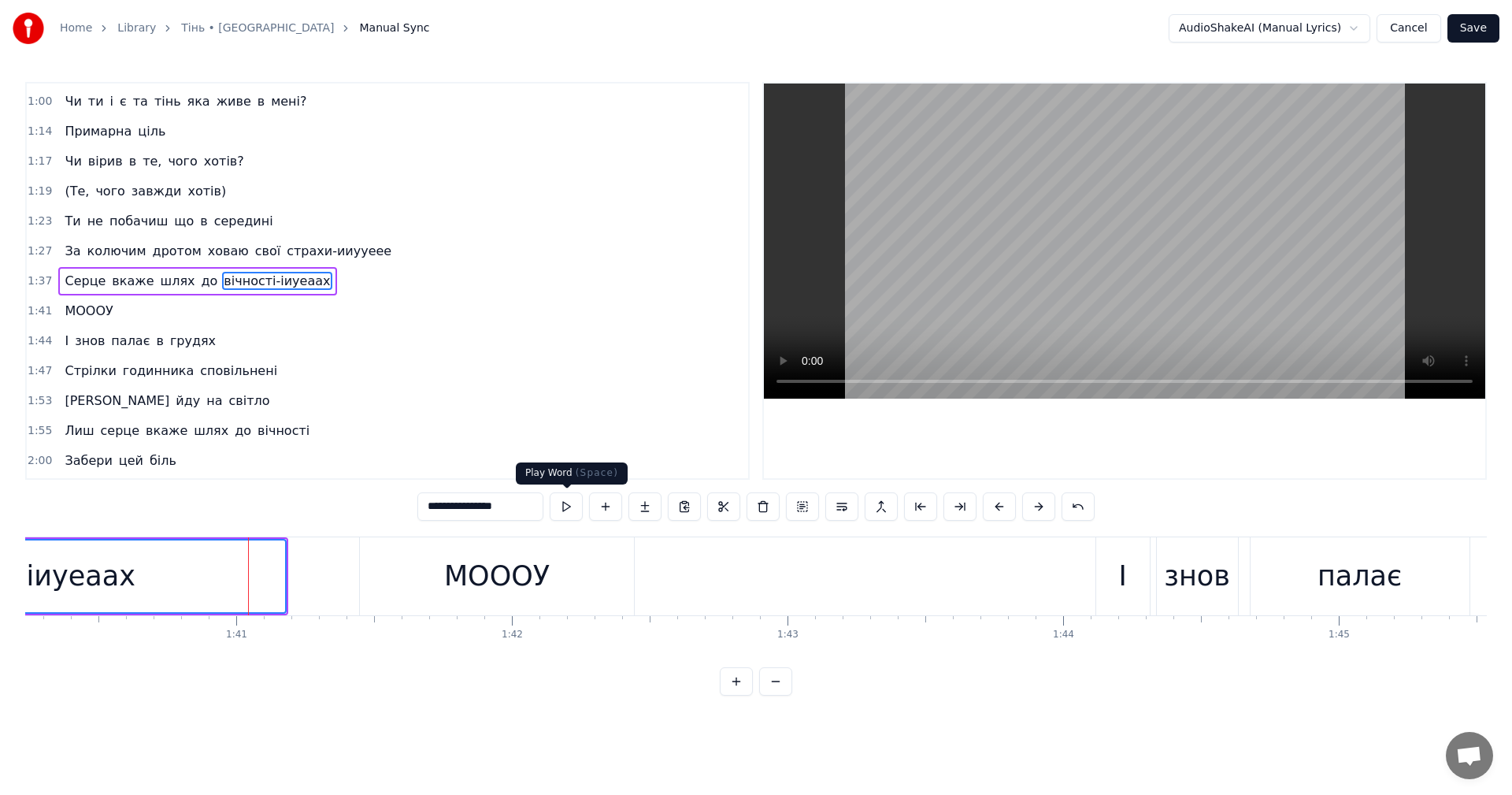
click at [1118, 255] on video at bounding box center [1124, 241] width 721 height 315
click at [546, 576] on div "МОООУ" at bounding box center [496, 576] width 105 height 42
type input "*****"
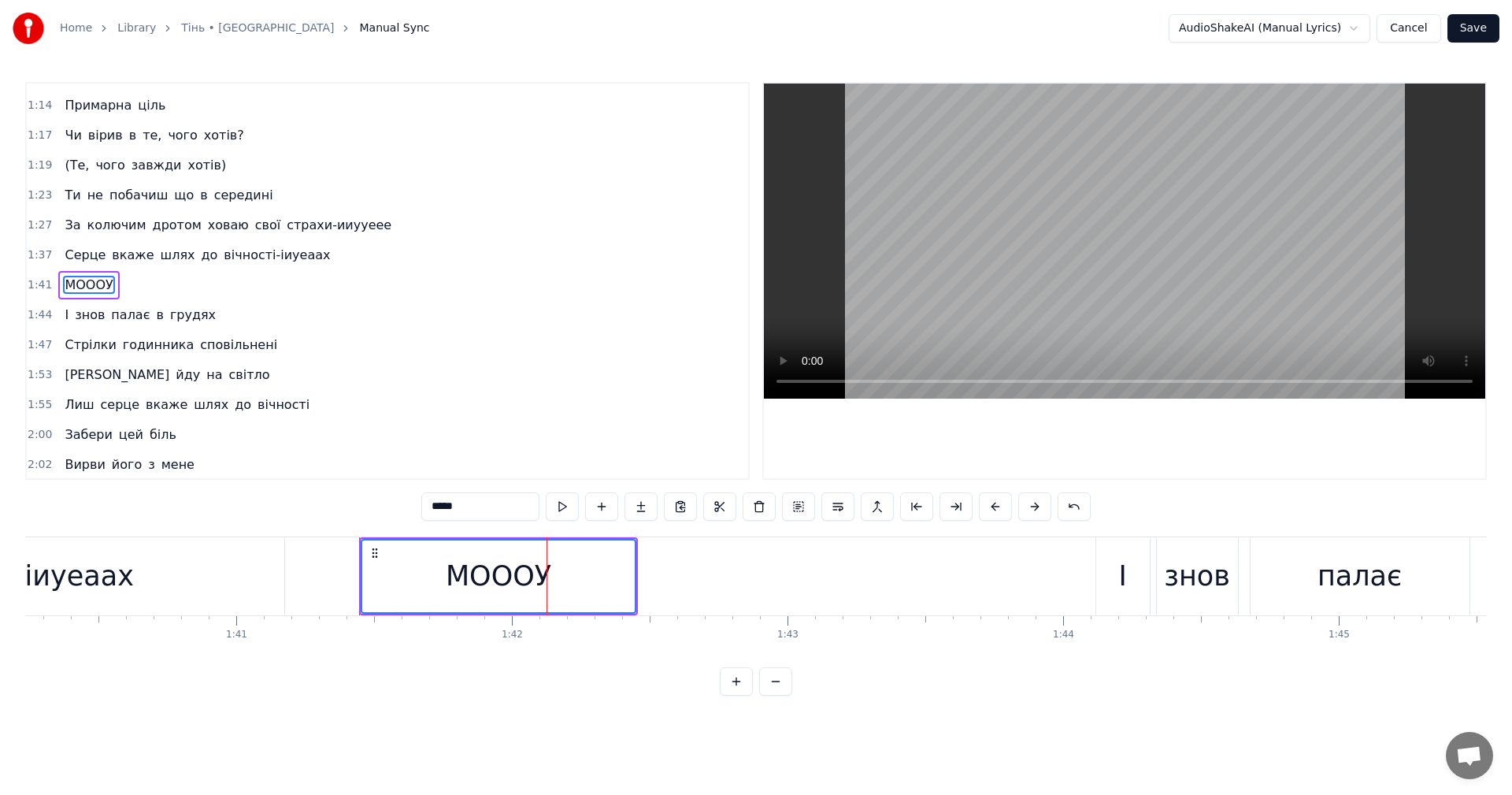
scroll to position [386, 0]
drag, startPoint x: 477, startPoint y: 568, endPoint x: 451, endPoint y: 566, distance: 26.1
click at [460, 566] on div "МОООУ" at bounding box center [498, 576] width 105 height 42
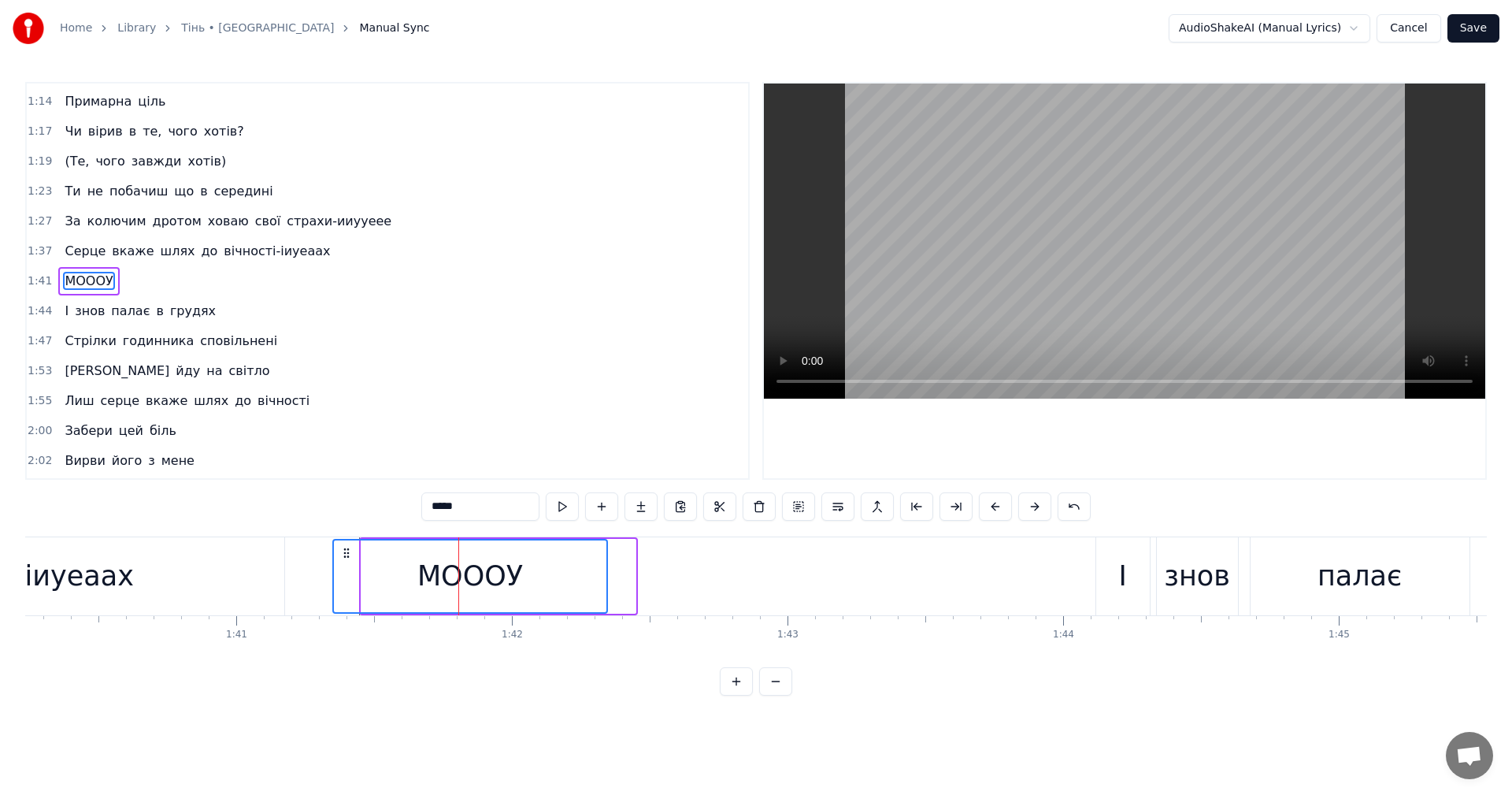
drag, startPoint x: 375, startPoint y: 553, endPoint x: 347, endPoint y: 556, distance: 28.2
click at [347, 556] on icon at bounding box center [346, 552] width 13 height 13
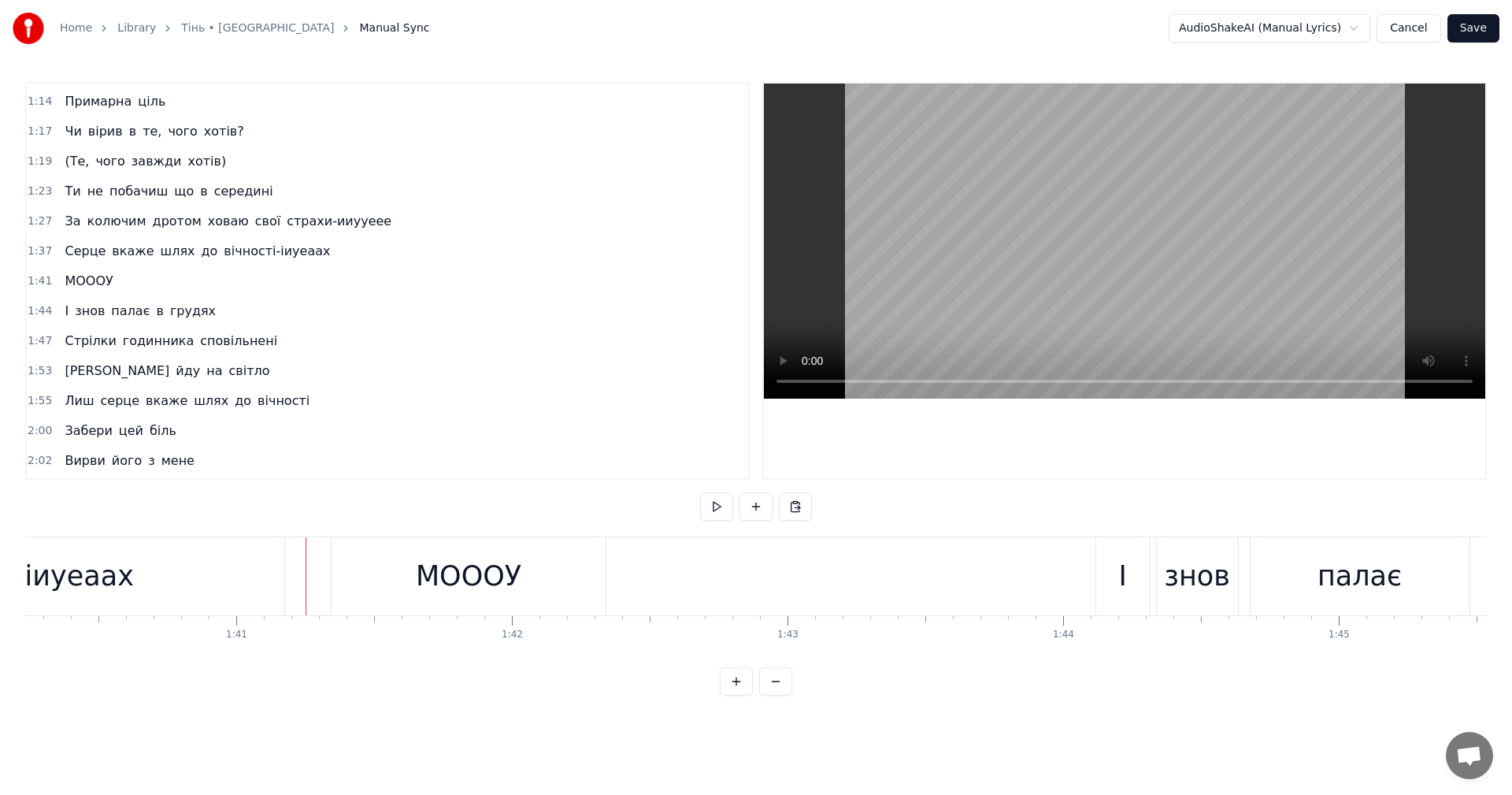
click at [1055, 237] on video at bounding box center [1124, 241] width 721 height 315
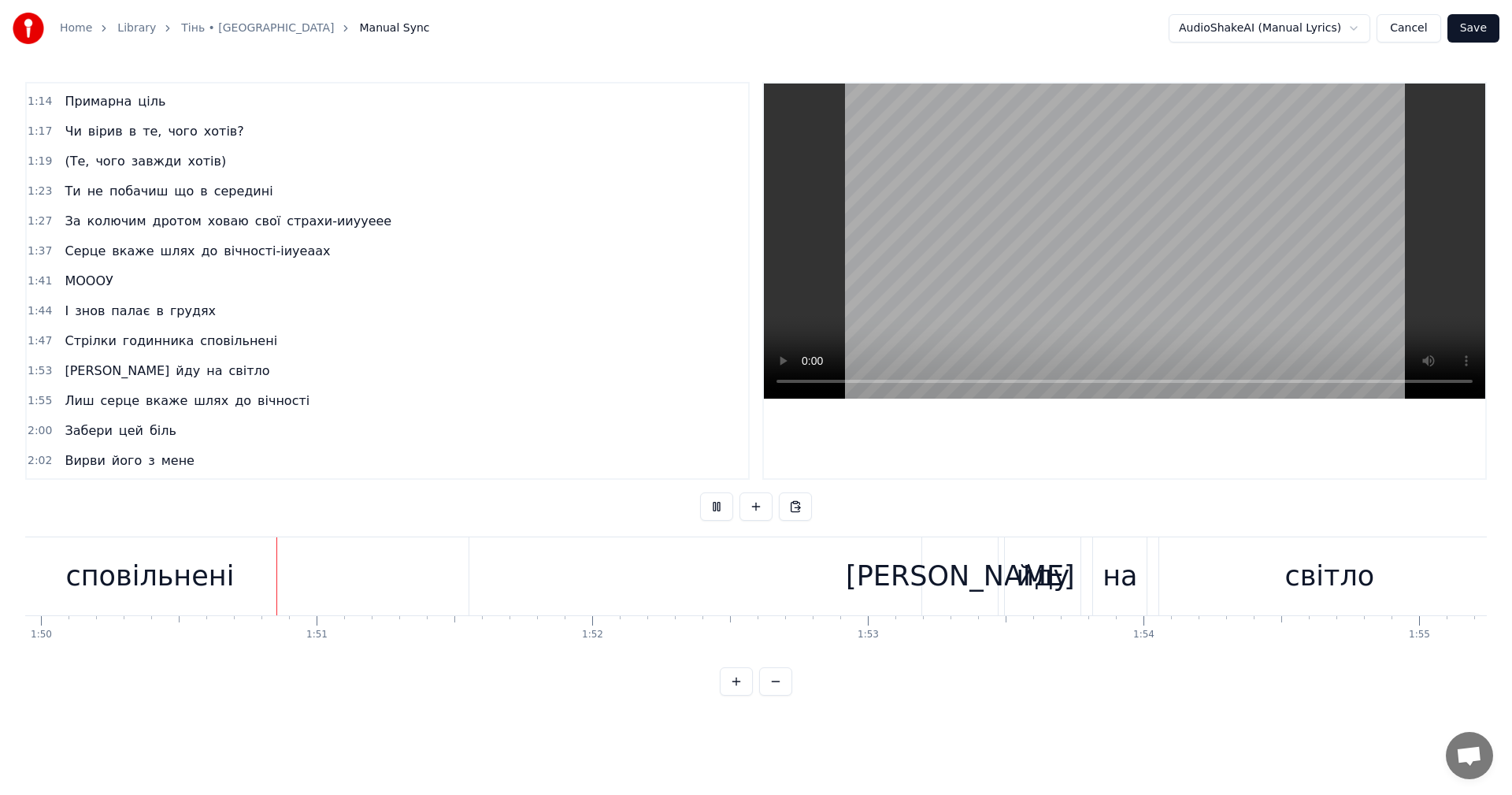
scroll to position [0, 30298]
click at [1055, 237] on video at bounding box center [1124, 241] width 721 height 315
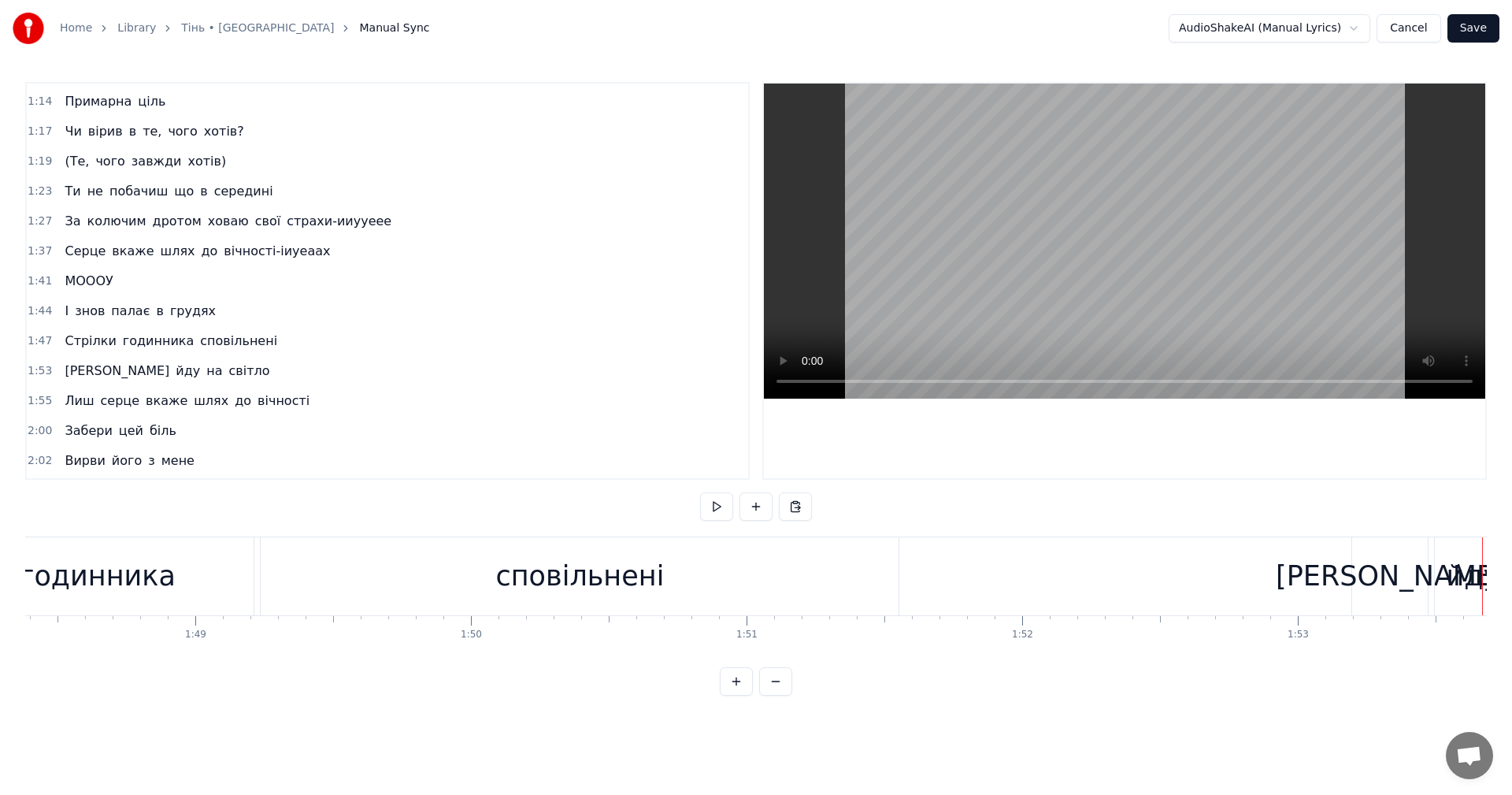
click at [395, 550] on div "сповільнені" at bounding box center [580, 576] width 638 height 78
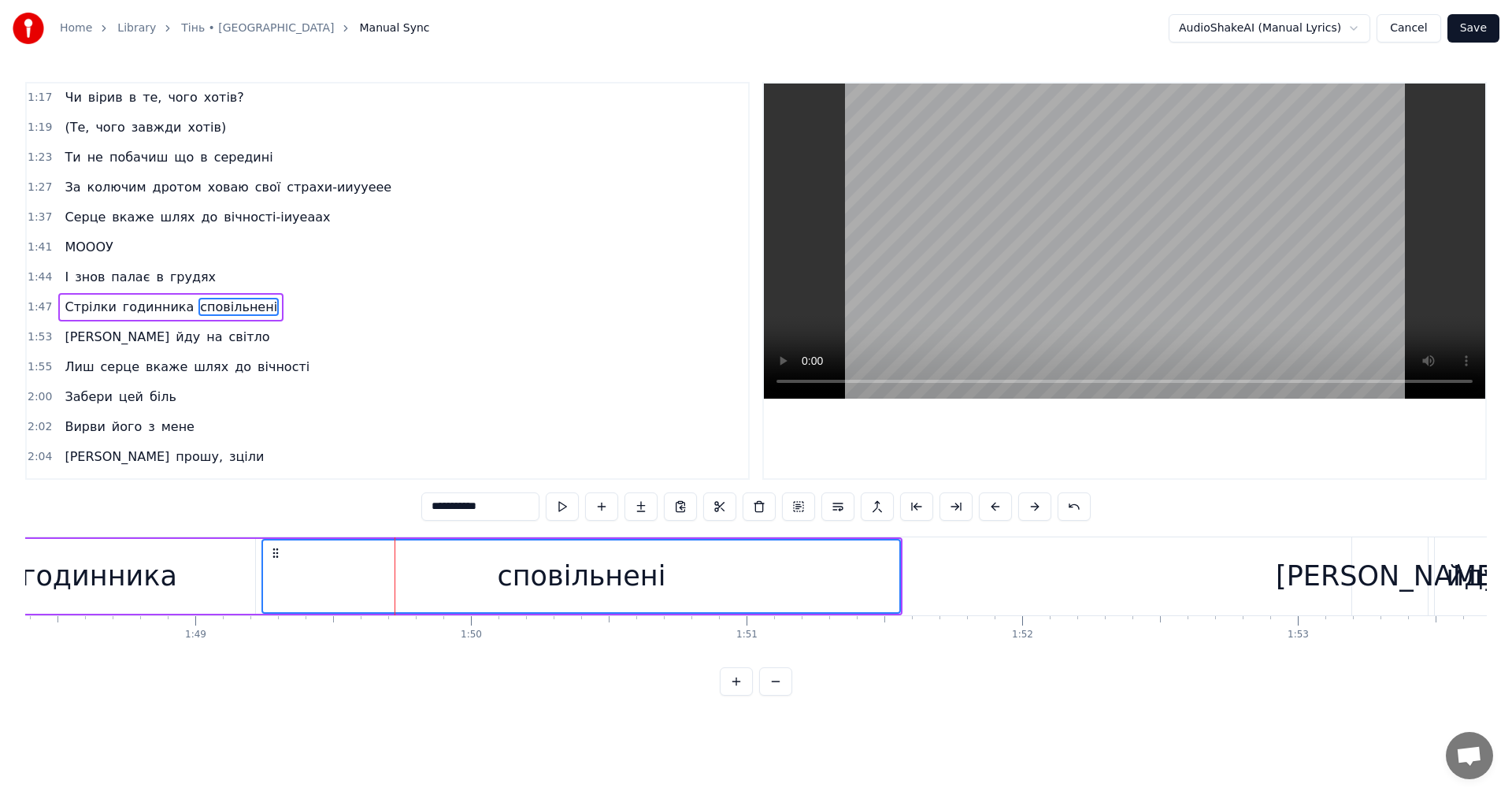
scroll to position [446, 0]
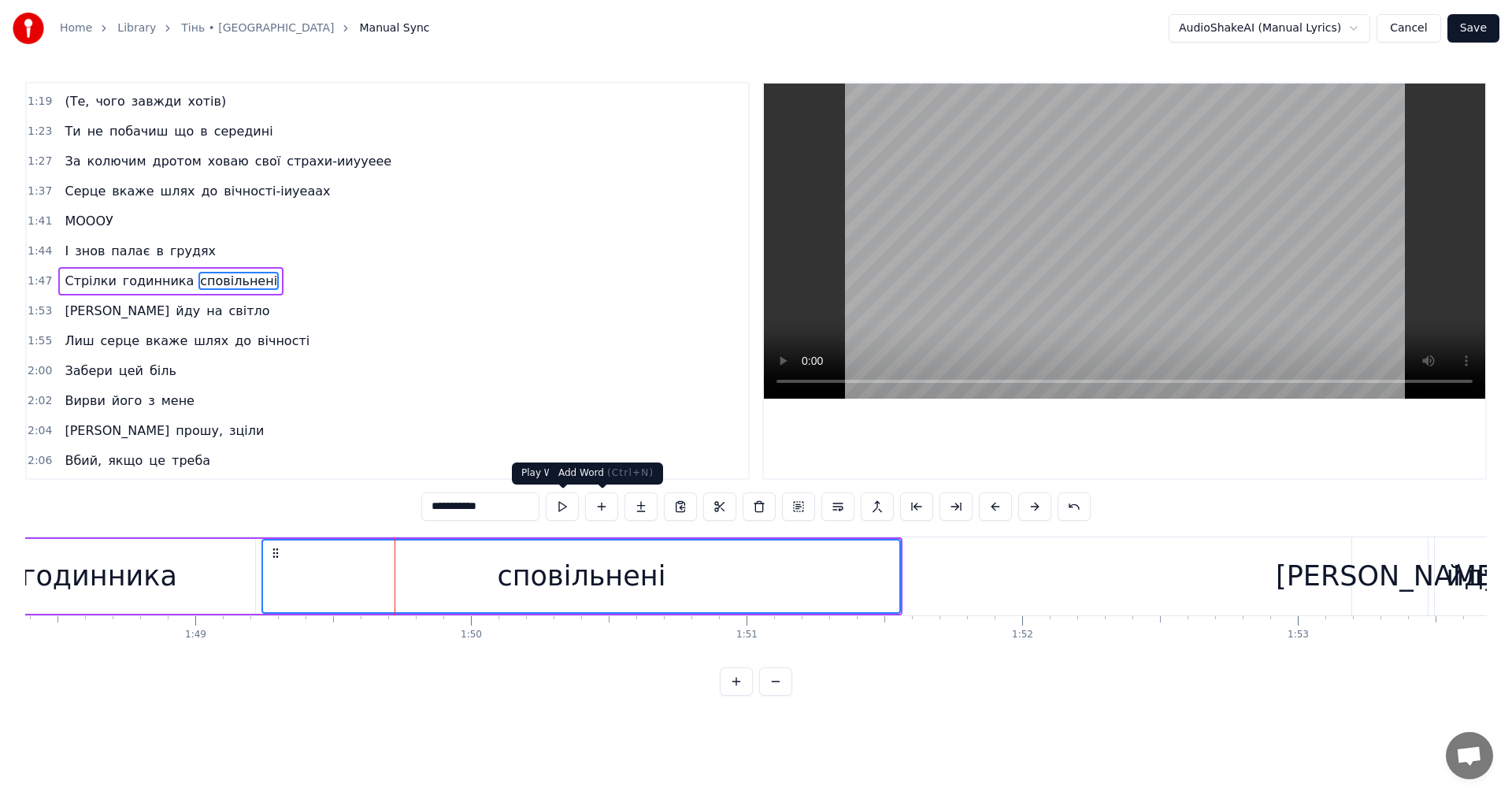
click at [1067, 261] on video at bounding box center [1124, 241] width 721 height 315
click at [1083, 260] on video at bounding box center [1124, 241] width 721 height 315
click at [322, 592] on div "сповільнені" at bounding box center [581, 576] width 636 height 72
click at [1158, 205] on video at bounding box center [1124, 241] width 721 height 315
click at [1119, 222] on video at bounding box center [1124, 241] width 721 height 315
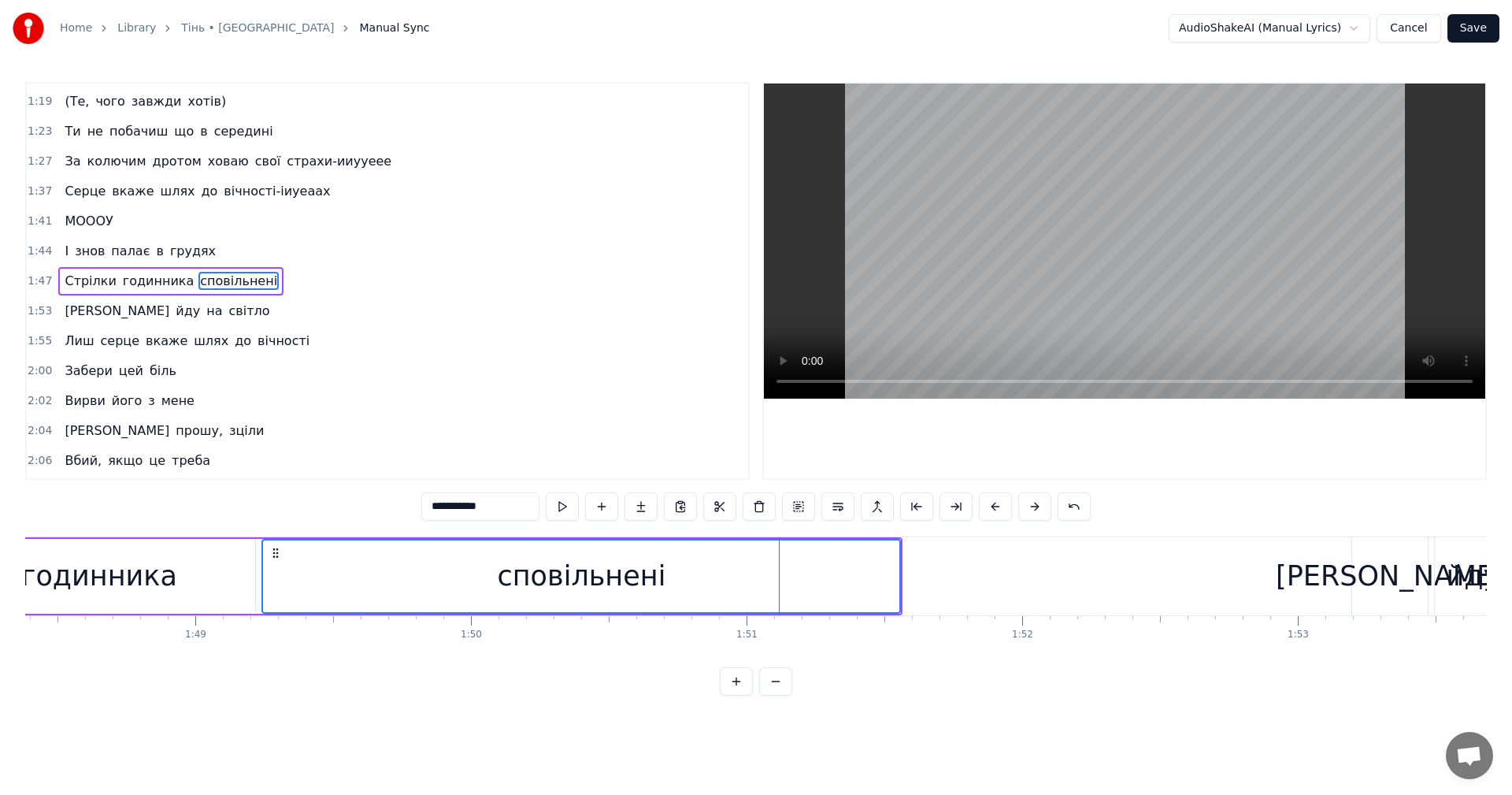
click at [216, 592] on div "годинника" at bounding box center [98, 576] width 312 height 75
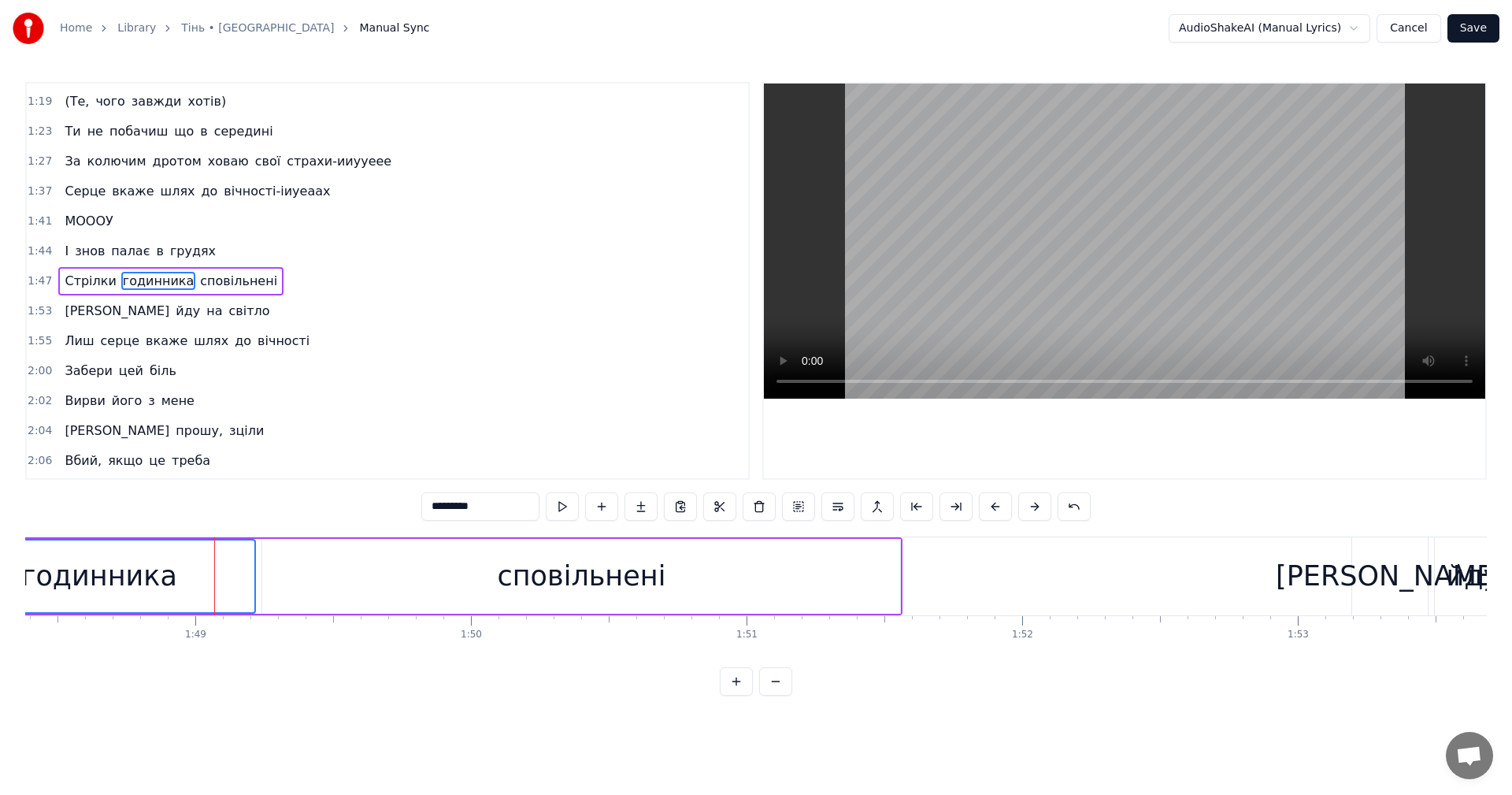
click at [1151, 189] on video at bounding box center [1124, 241] width 721 height 315
click at [1160, 223] on video at bounding box center [1124, 241] width 721 height 315
click at [658, 586] on div "сповільнені" at bounding box center [581, 576] width 638 height 75
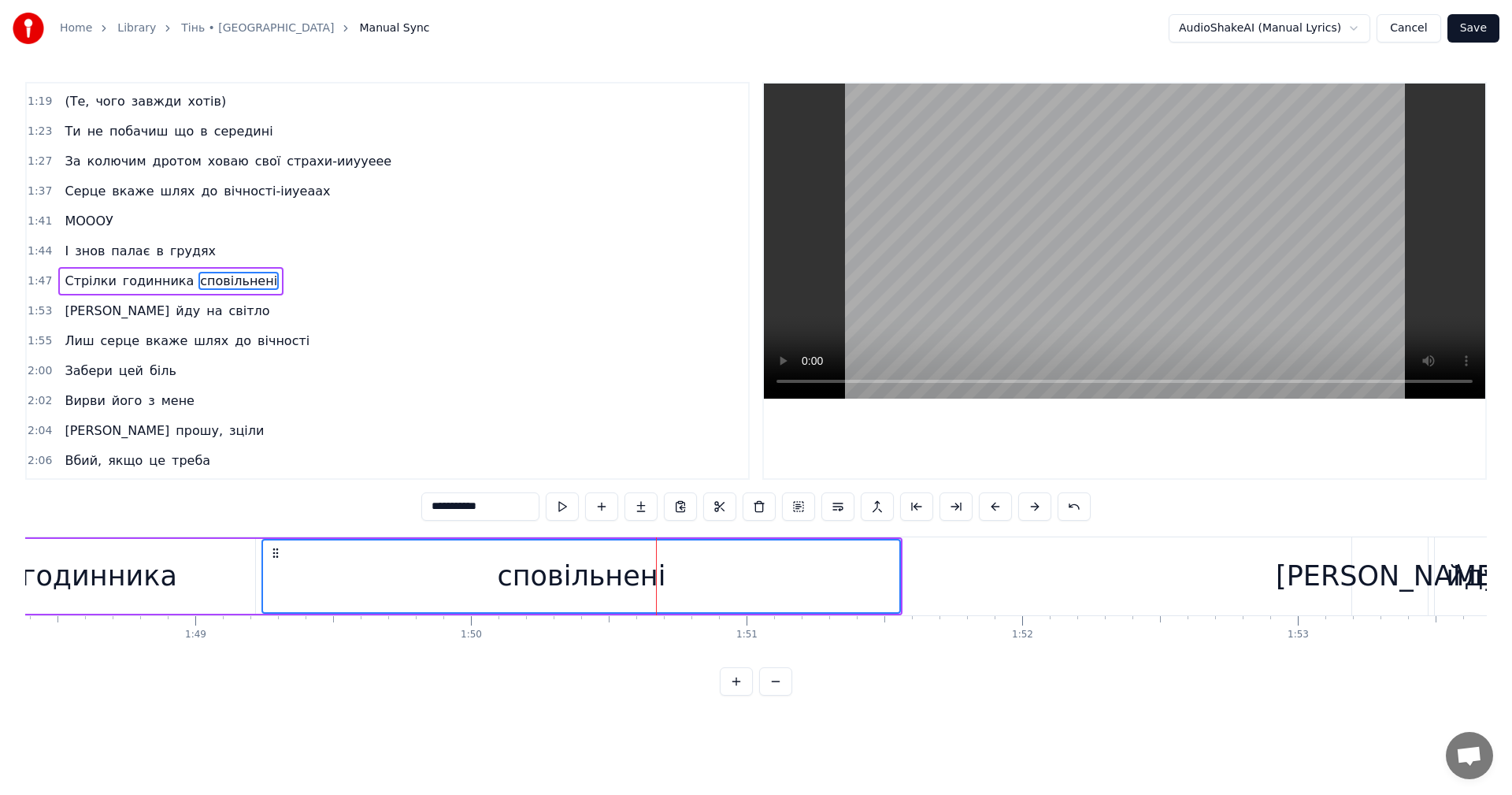
click at [504, 513] on input "**********" at bounding box center [480, 507] width 118 height 29
click at [183, 571] on div "годинника" at bounding box center [98, 576] width 312 height 75
type input "*********"
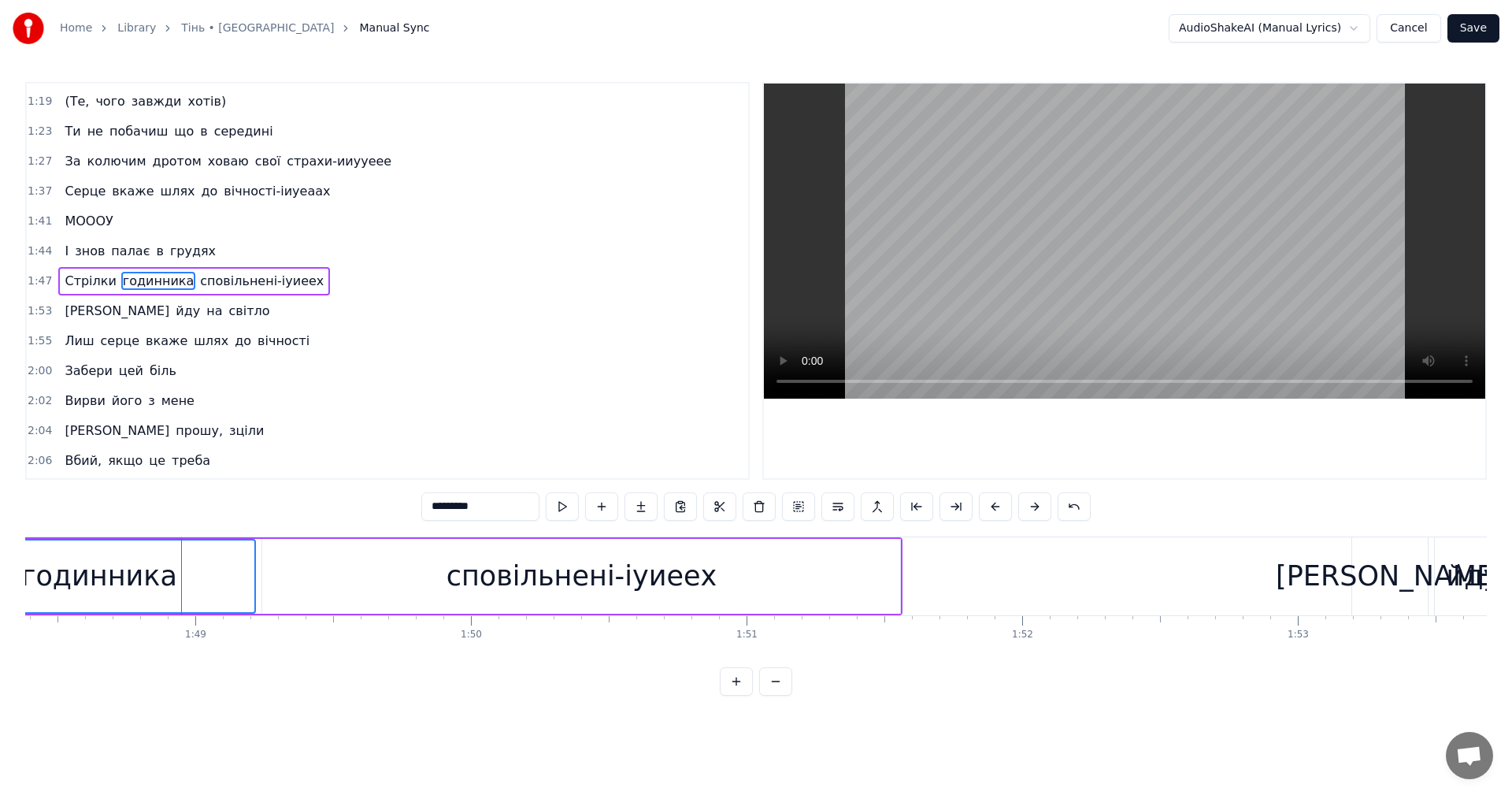
click at [1206, 238] on video at bounding box center [1124, 241] width 721 height 315
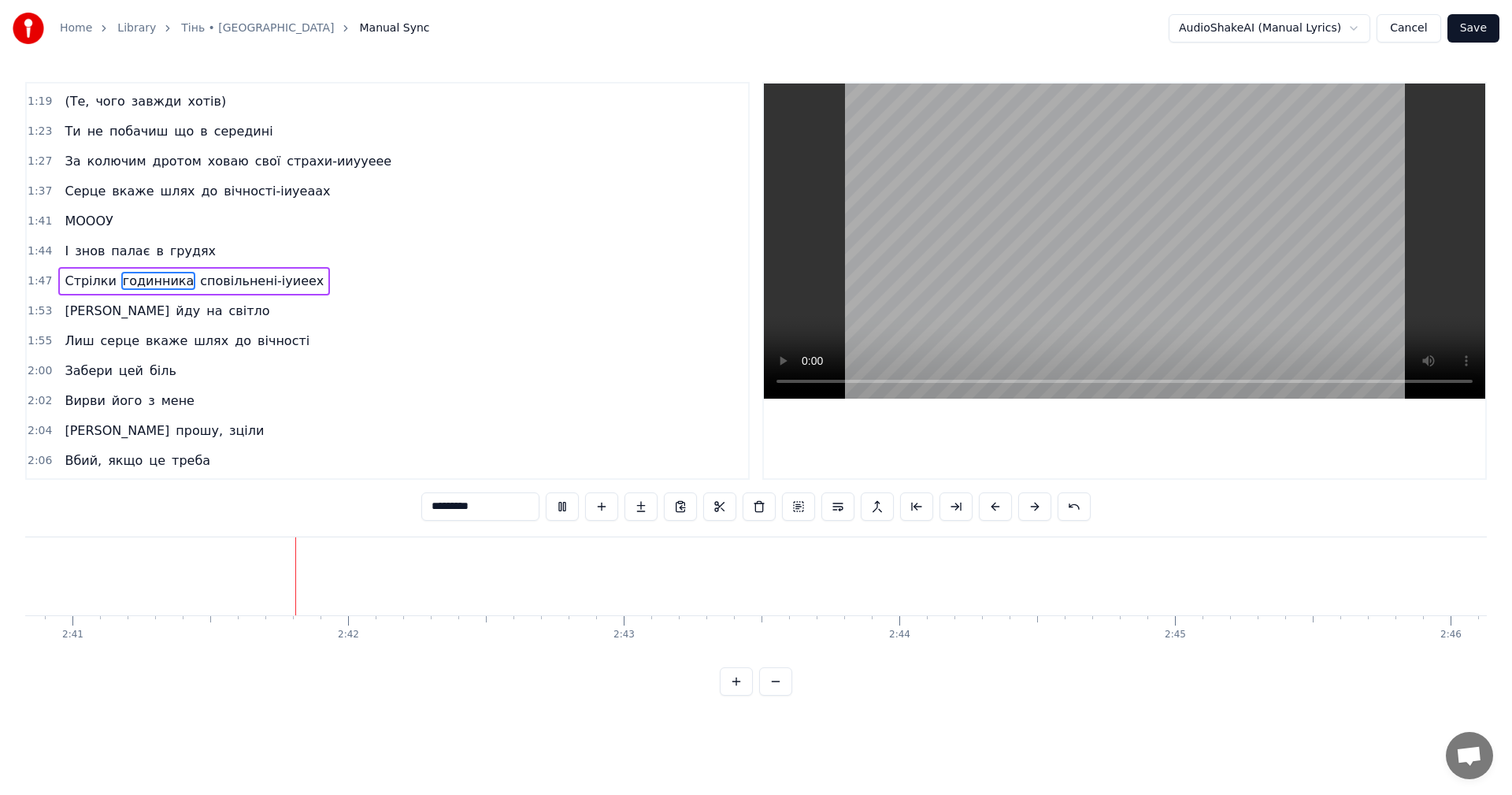
scroll to position [0, 44359]
click at [1105, 317] on video at bounding box center [1124, 241] width 721 height 315
click at [1478, 41] on button "Save" at bounding box center [1473, 29] width 52 height 29
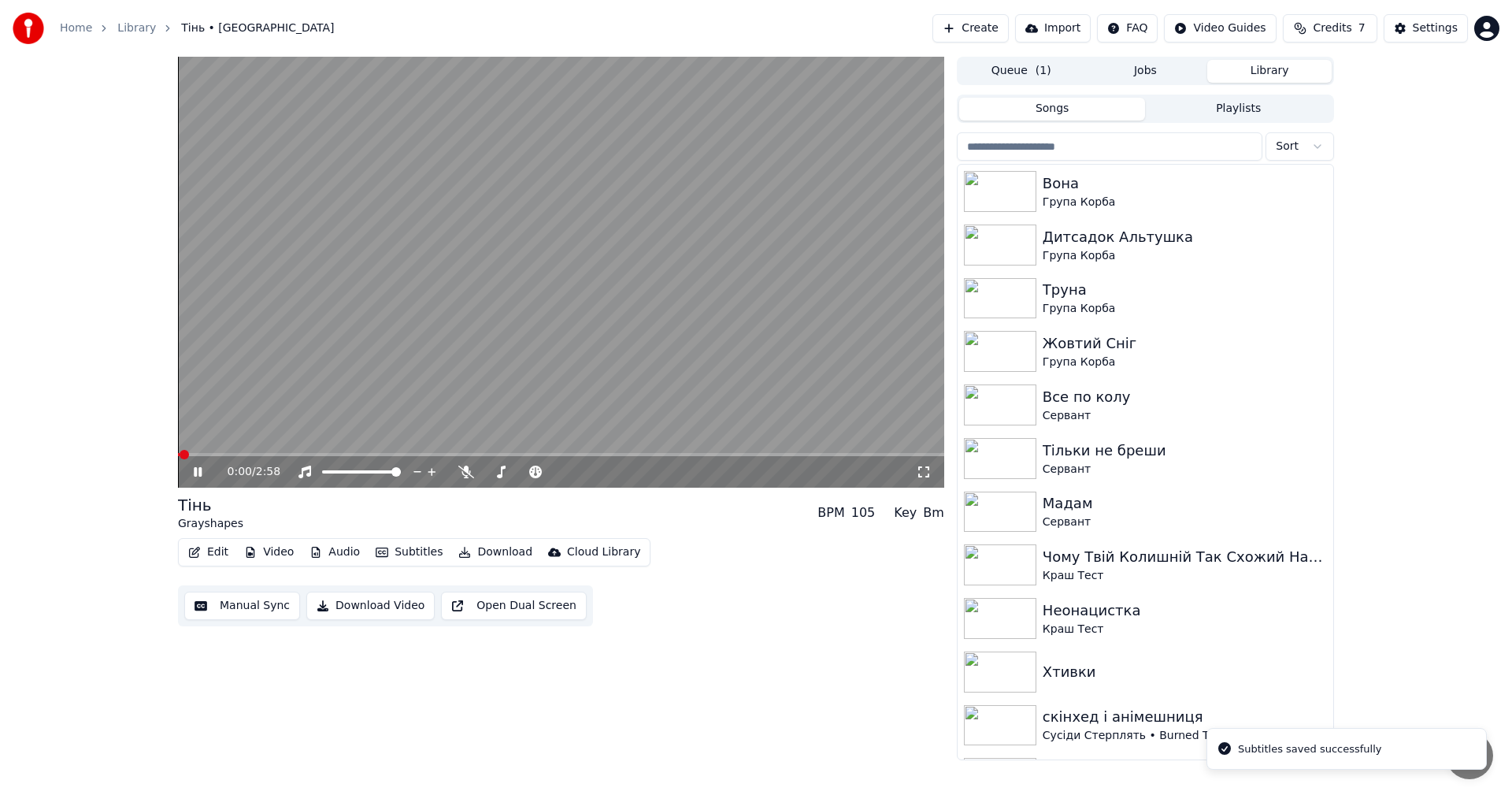
click at [472, 308] on video at bounding box center [561, 272] width 766 height 431
click at [209, 558] on button "Edit" at bounding box center [208, 552] width 53 height 22
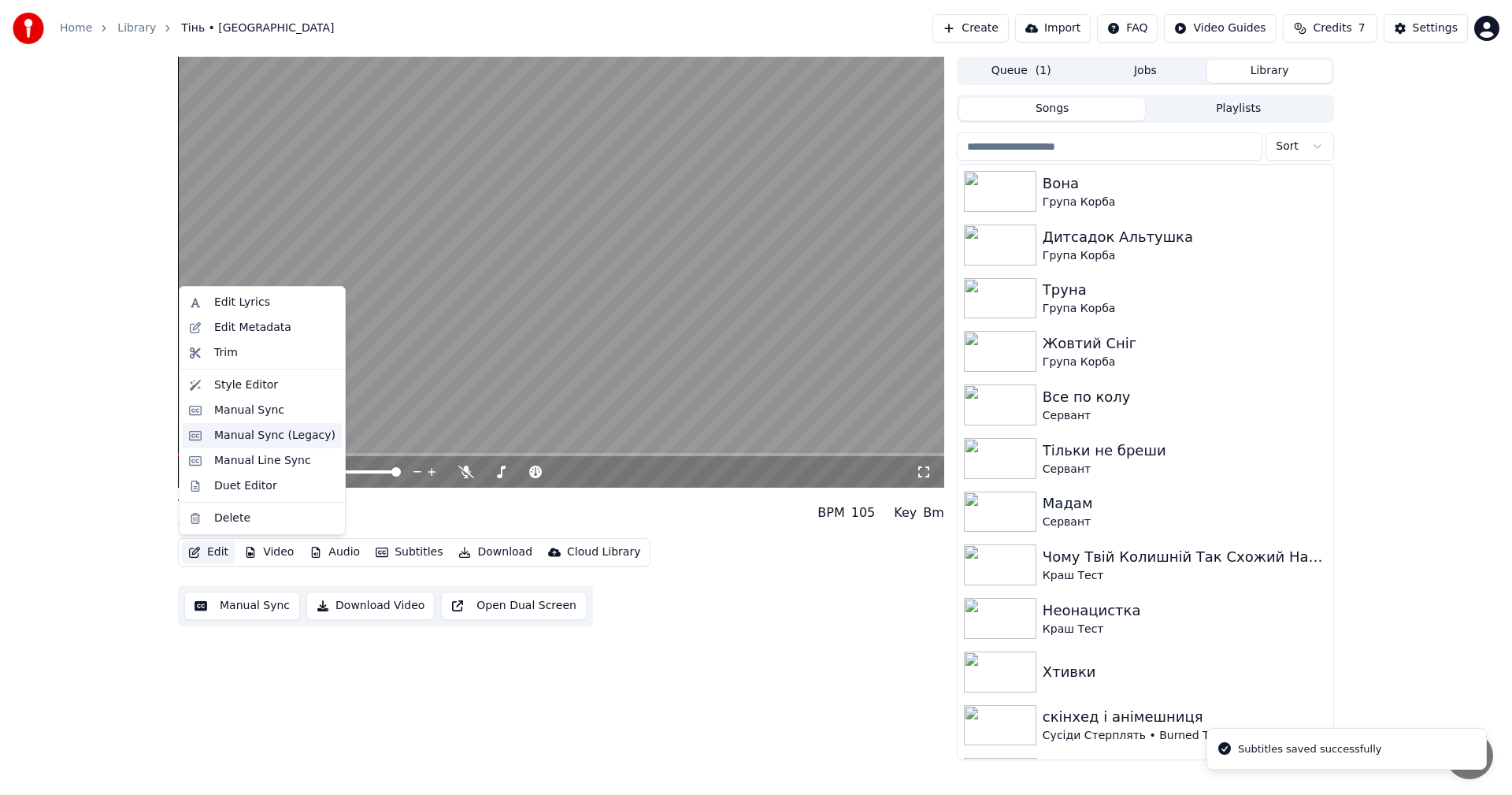
click at [248, 439] on div "Manual Sync (Legacy)" at bounding box center [274, 435] width 121 height 16
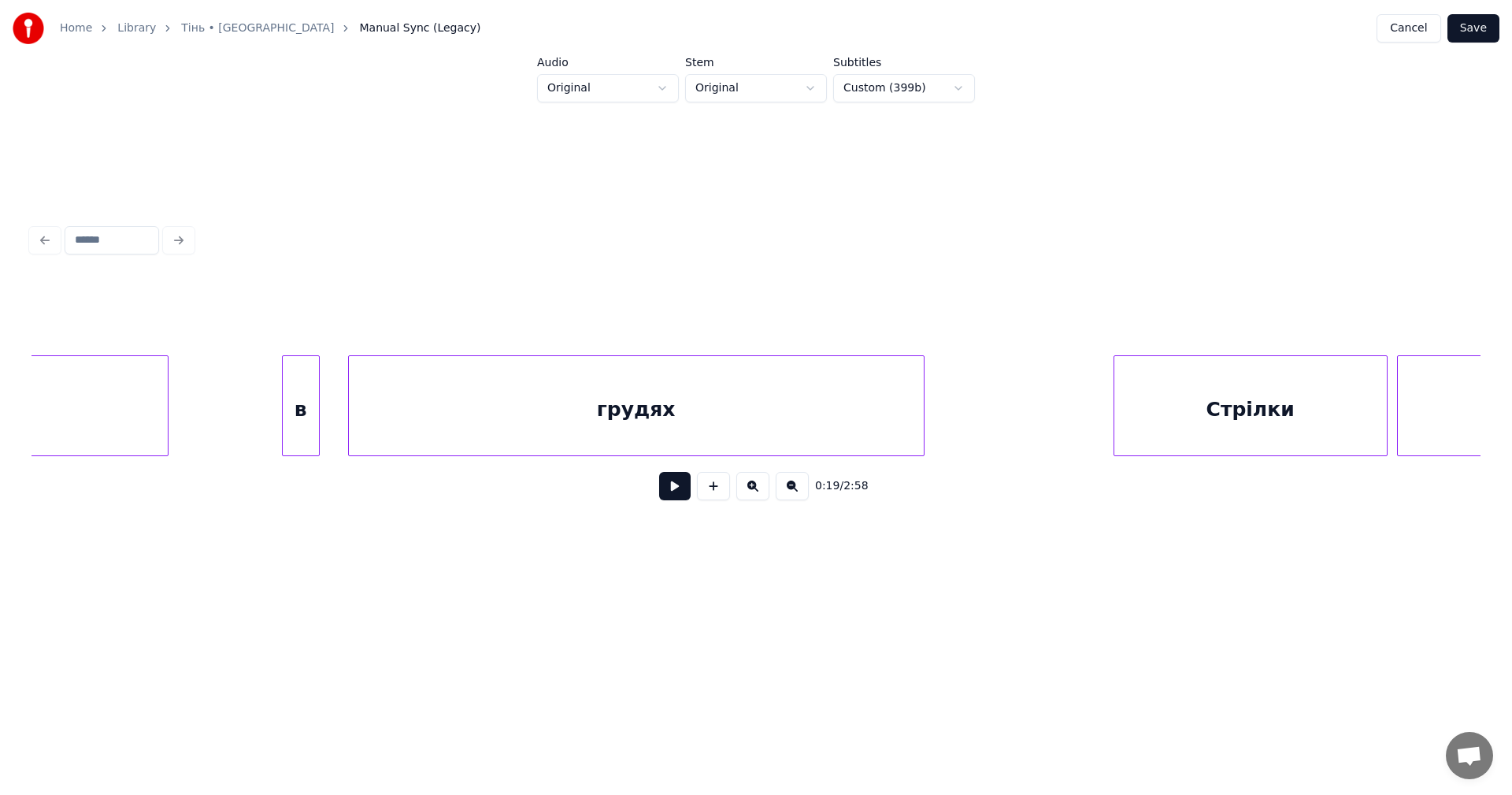
scroll to position [0, 51469]
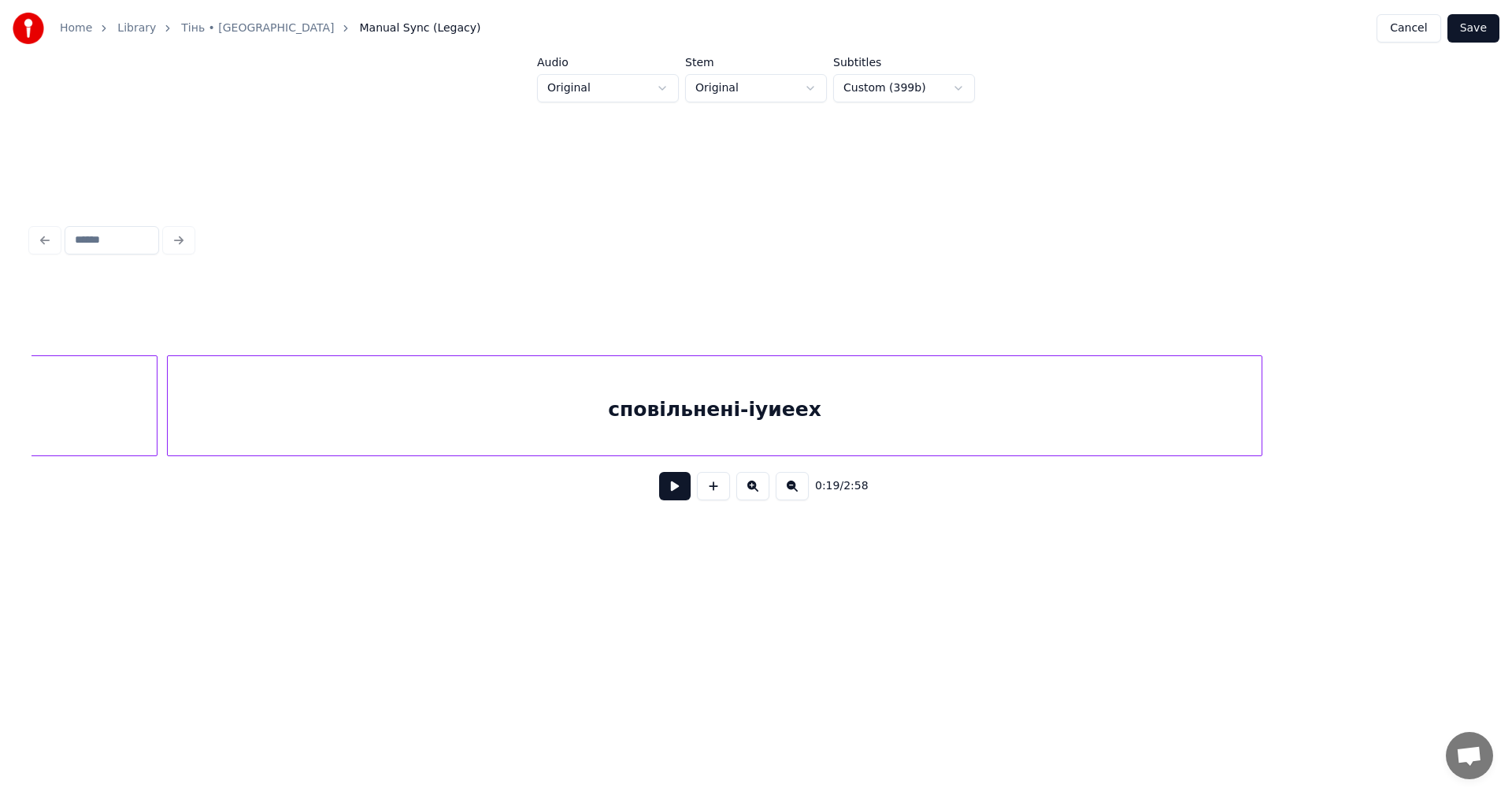
click at [329, 382] on div "сповільнені-іуиеех" at bounding box center [715, 409] width 1094 height 107
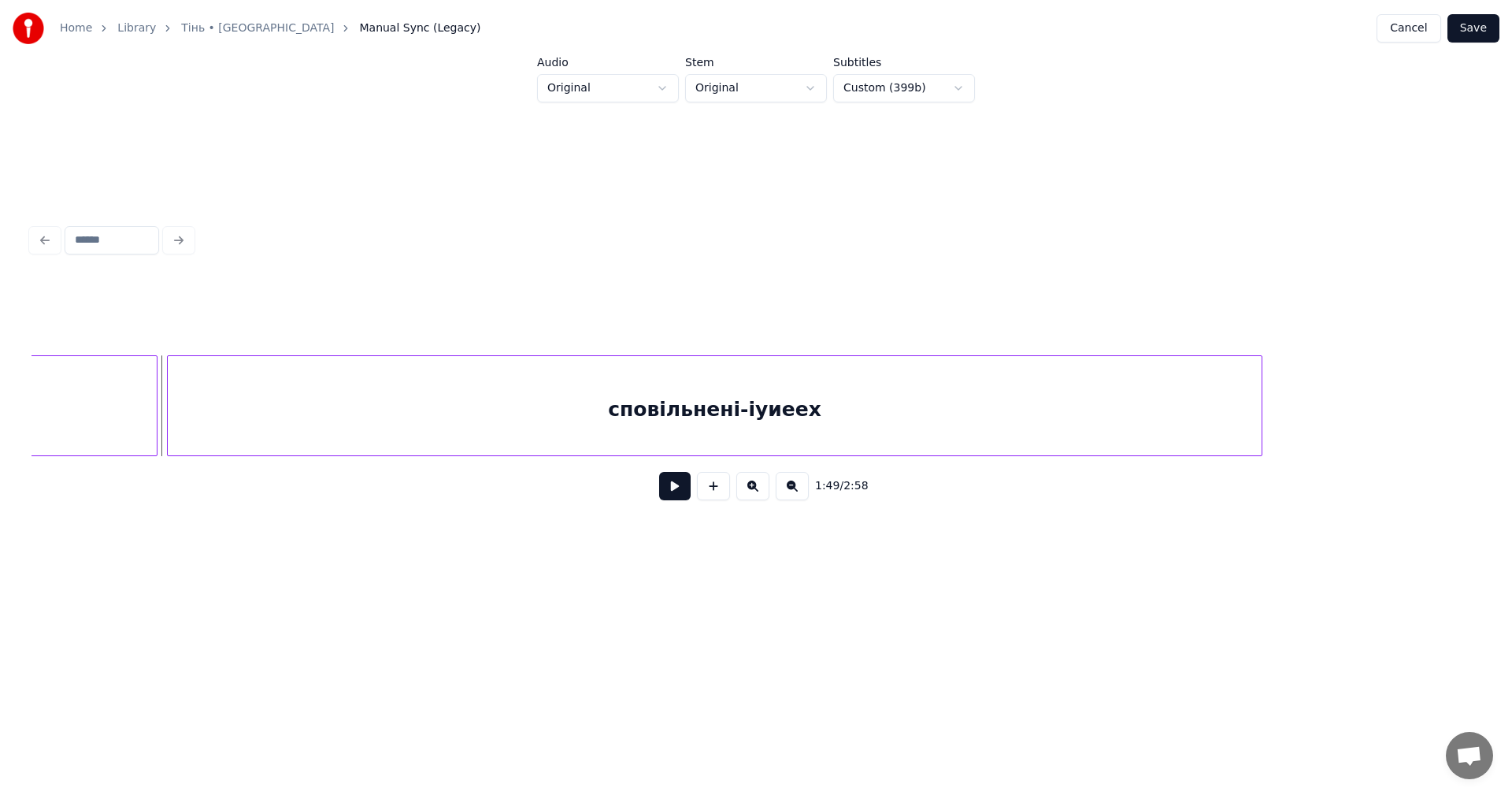
click at [670, 493] on button at bounding box center [674, 486] width 31 height 29
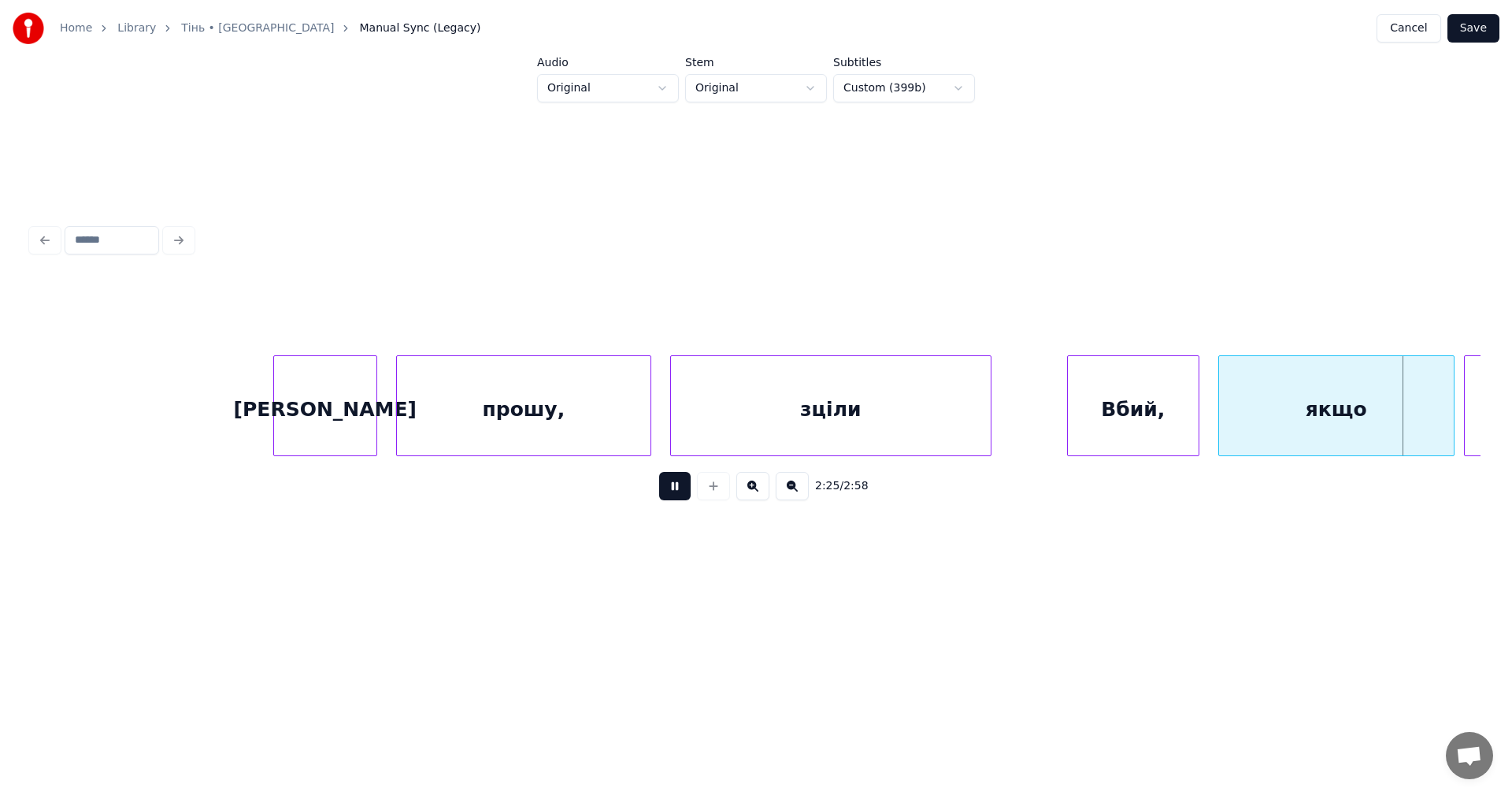
scroll to position [0, 68873]
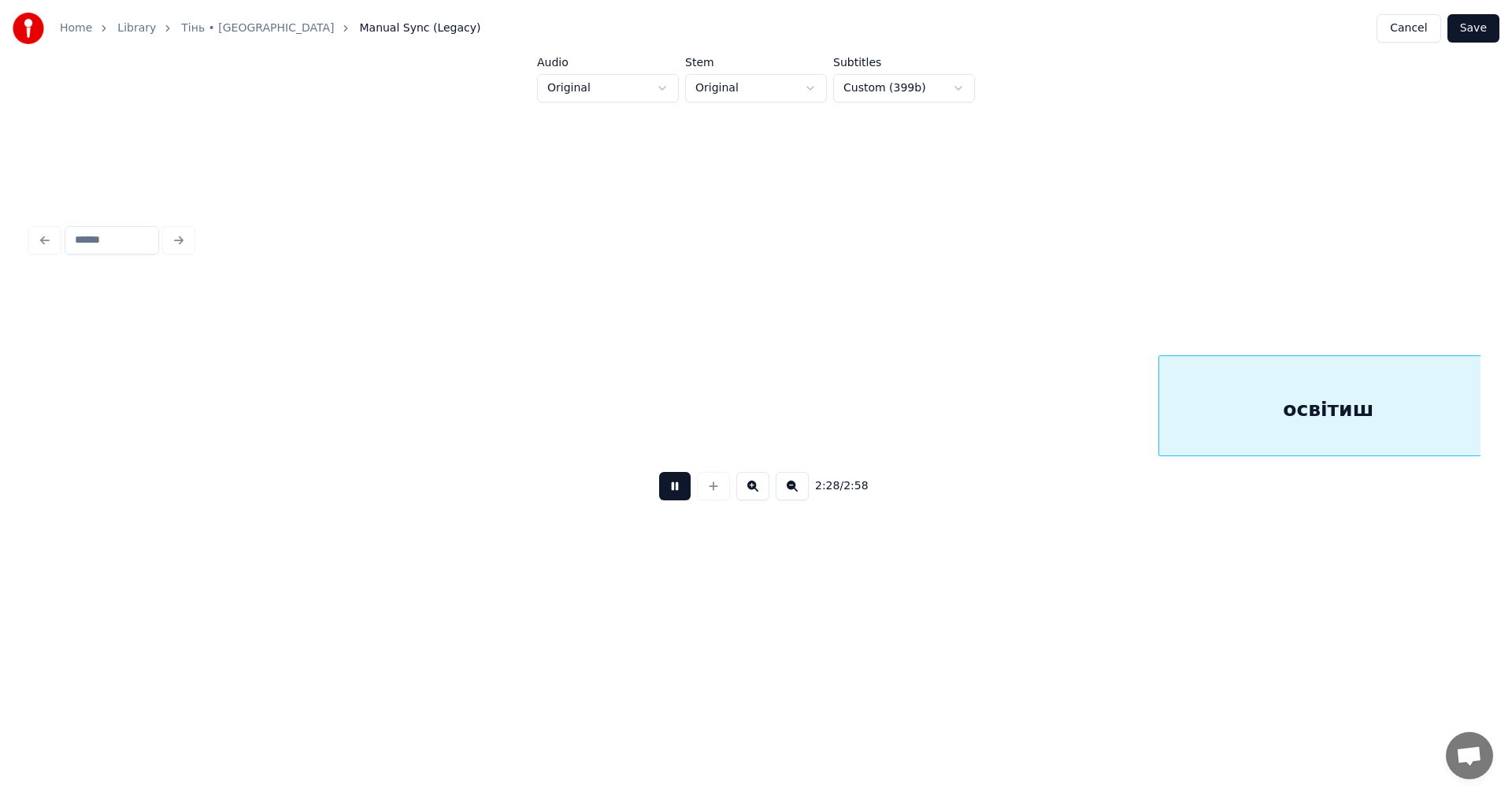
click at [674, 500] on button at bounding box center [674, 486] width 31 height 29
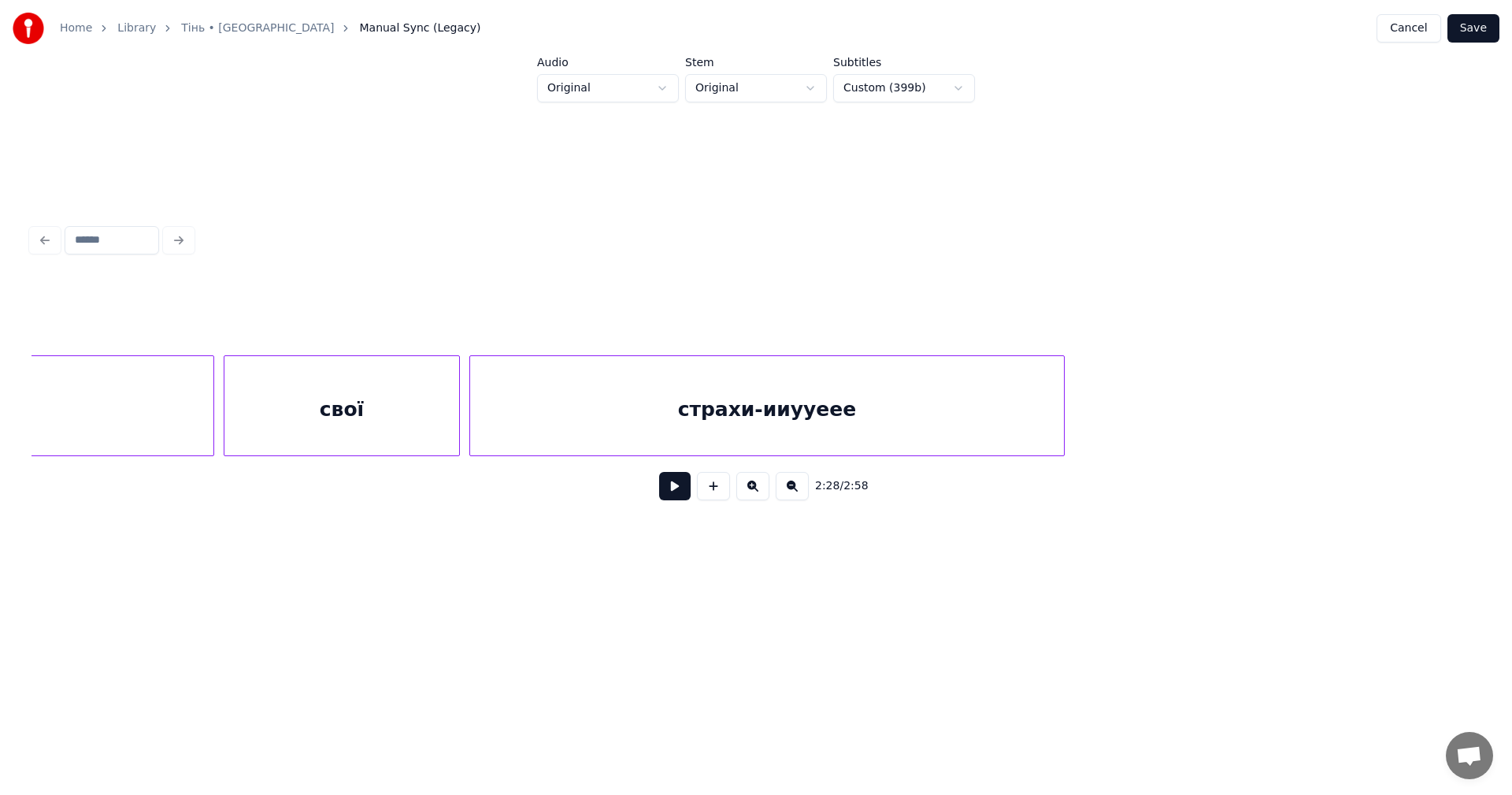
scroll to position [0, 41924]
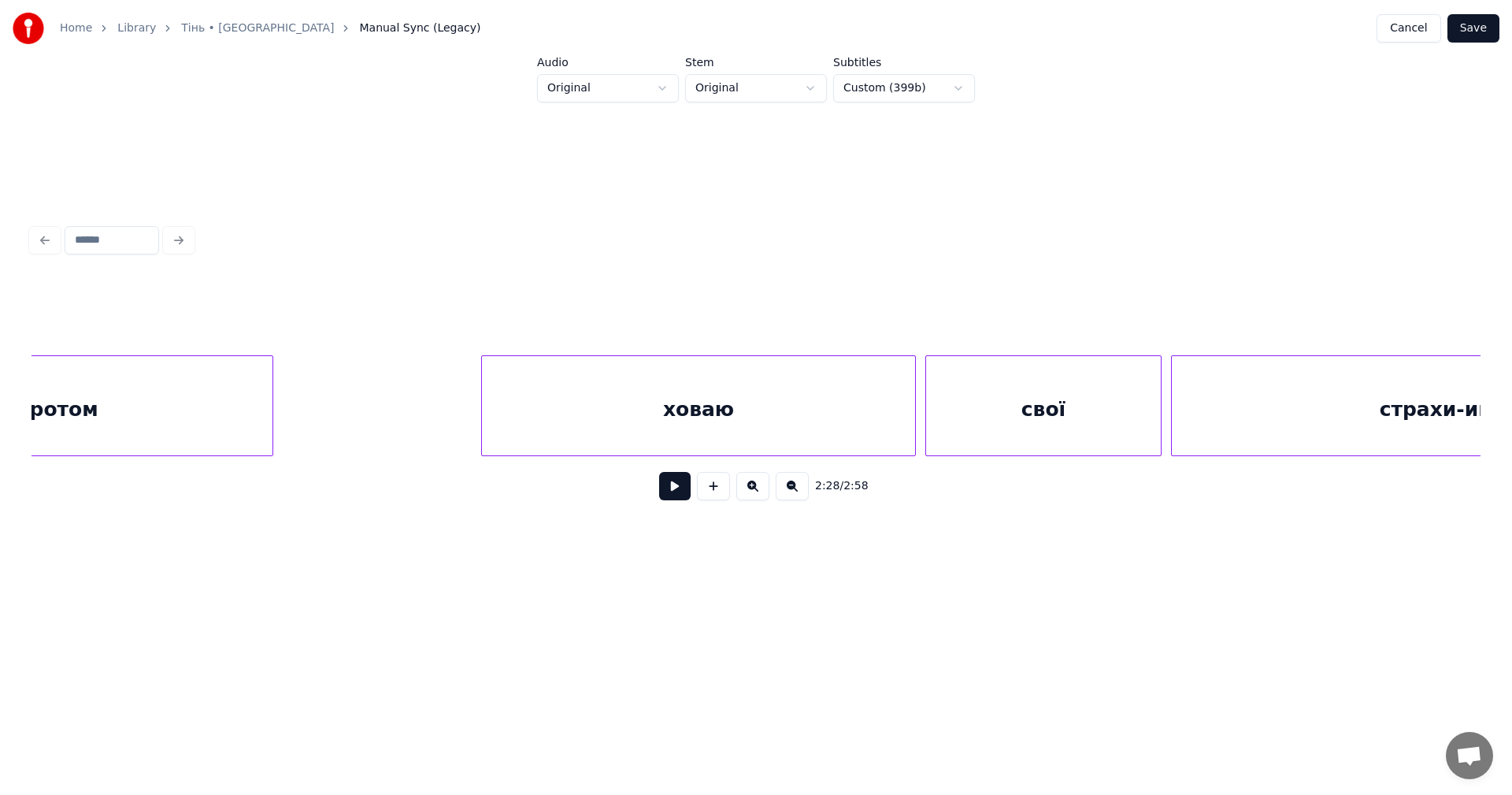
click at [461, 393] on div "страхи-ииууеее свої ховаю дротом" at bounding box center [359, 406] width 84502 height 101
click at [664, 493] on button at bounding box center [674, 486] width 31 height 29
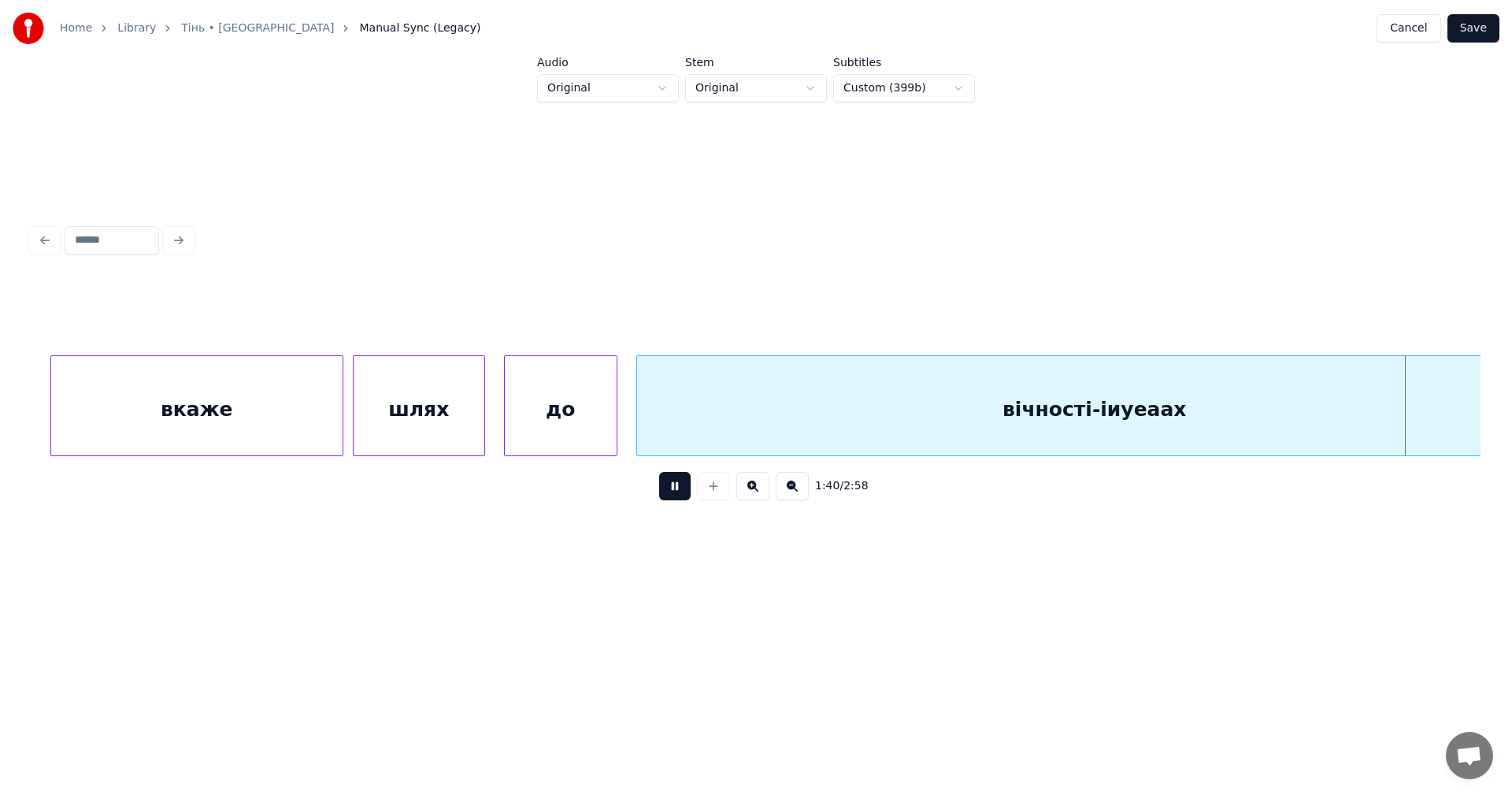
scroll to position [0, 47726]
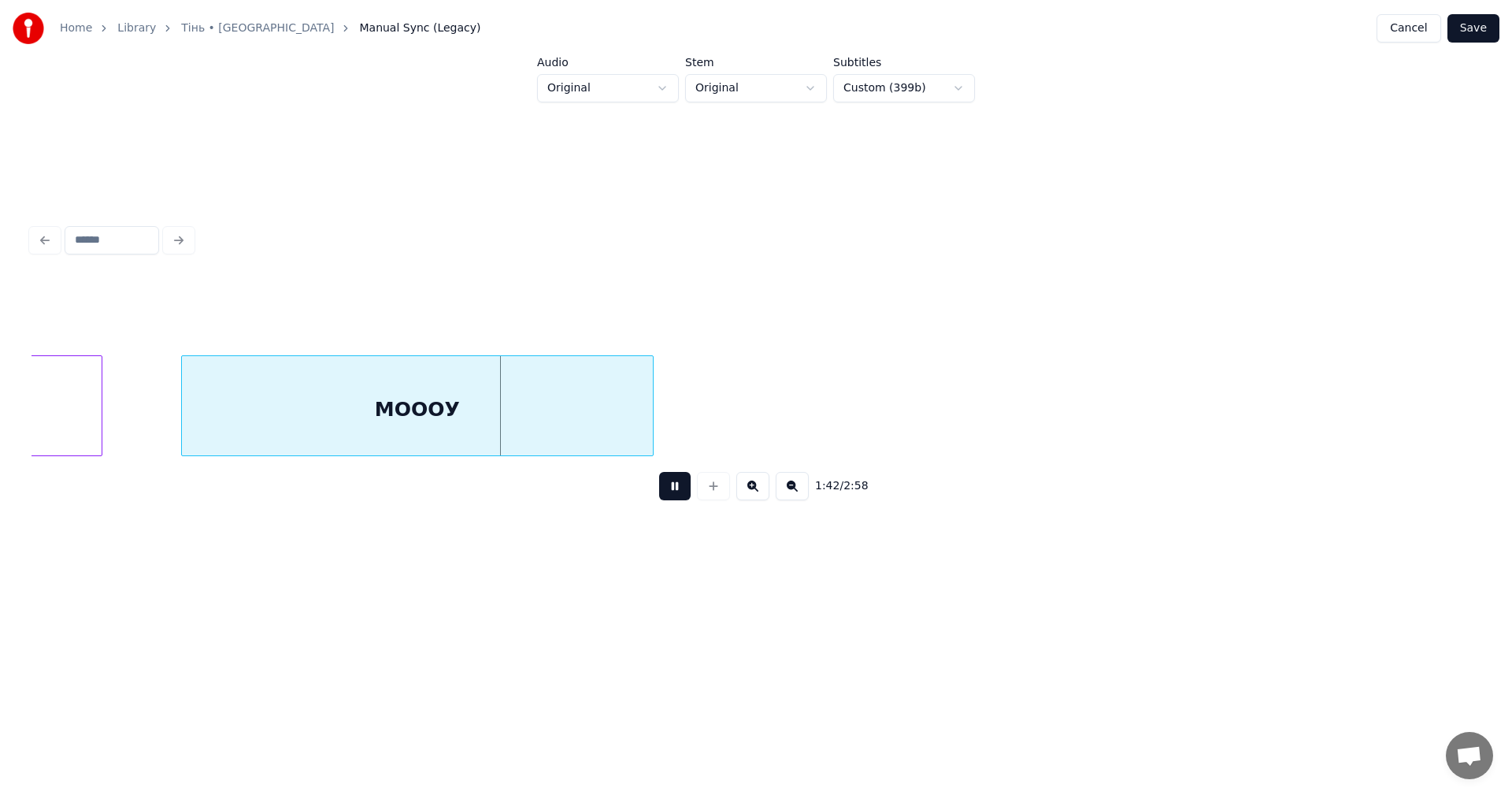
click at [671, 490] on button at bounding box center [674, 486] width 31 height 29
click at [586, 374] on div at bounding box center [586, 406] width 5 height 99
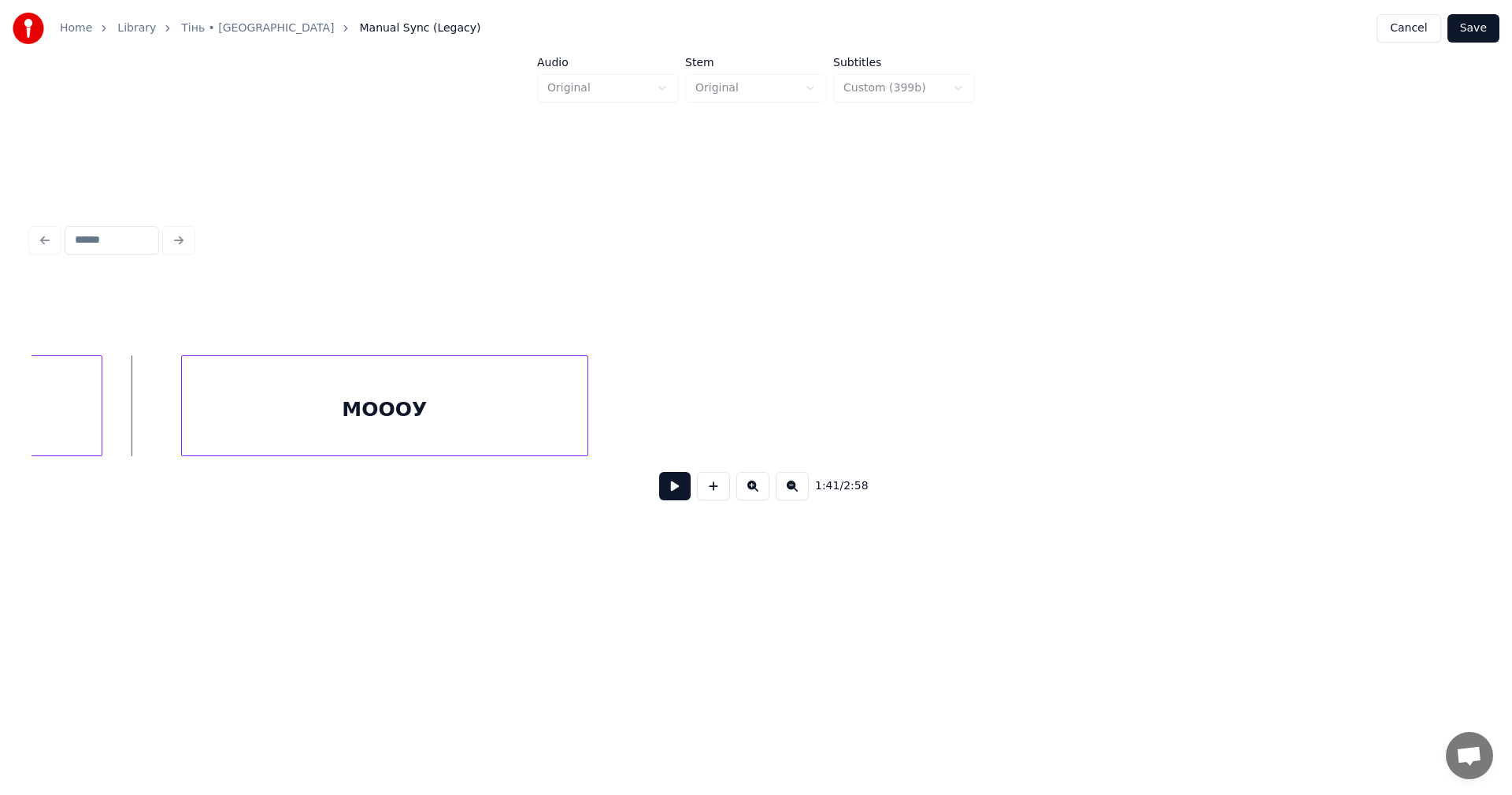
click at [673, 487] on button at bounding box center [674, 486] width 31 height 29
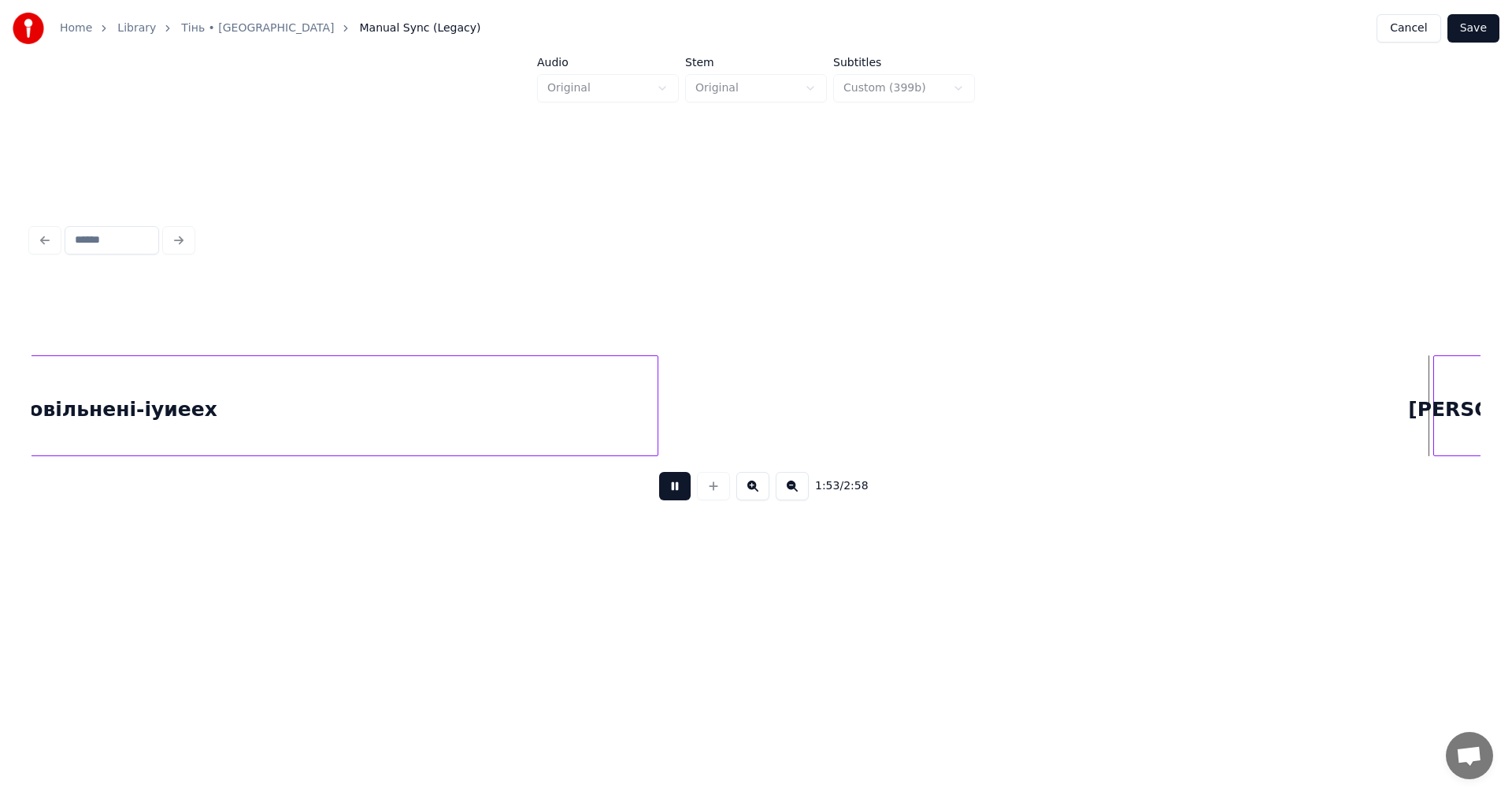
scroll to position [0, 53522]
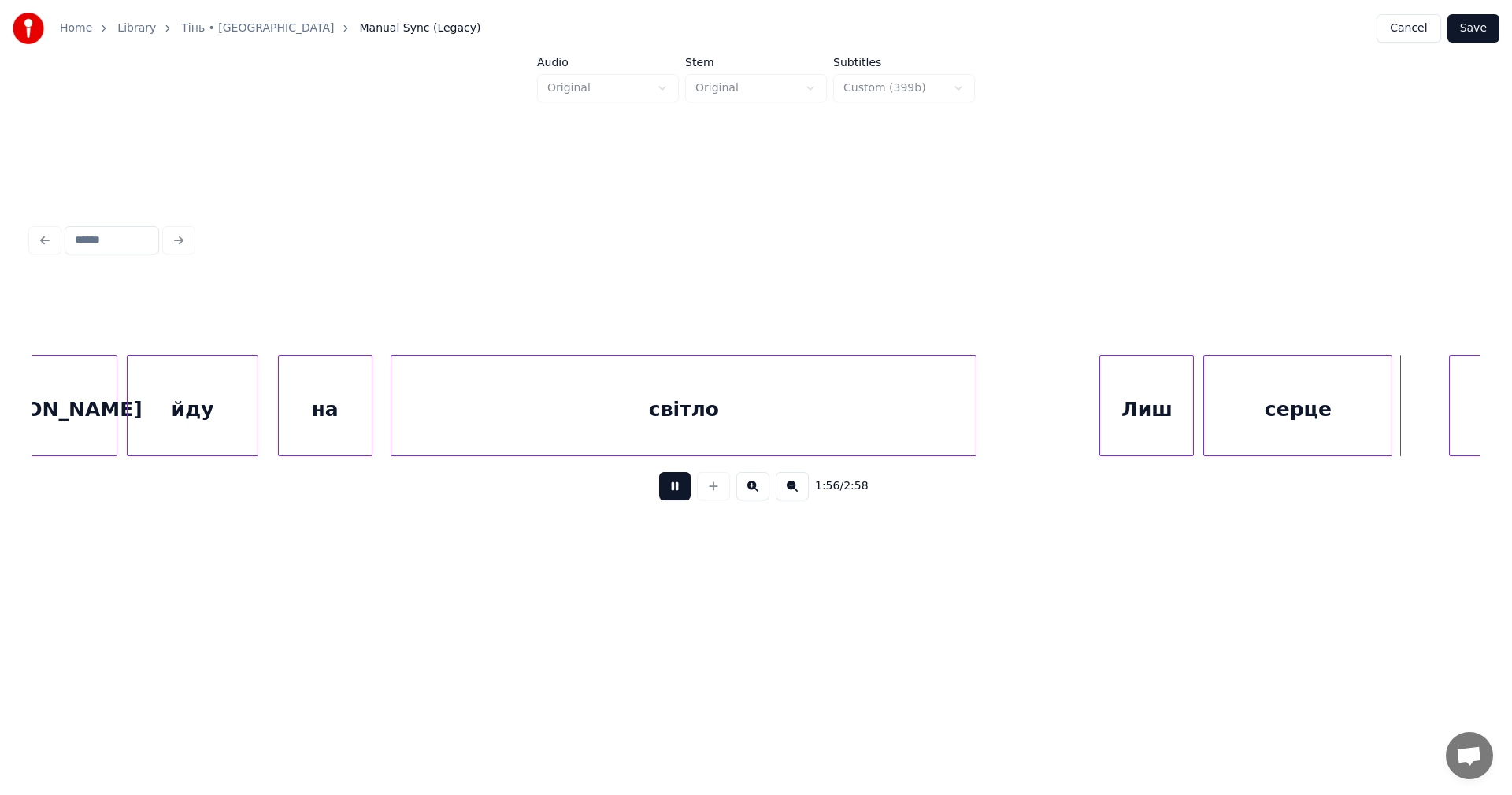
click at [671, 494] on button at bounding box center [674, 486] width 31 height 29
click at [1475, 30] on button "Save" at bounding box center [1473, 29] width 52 height 29
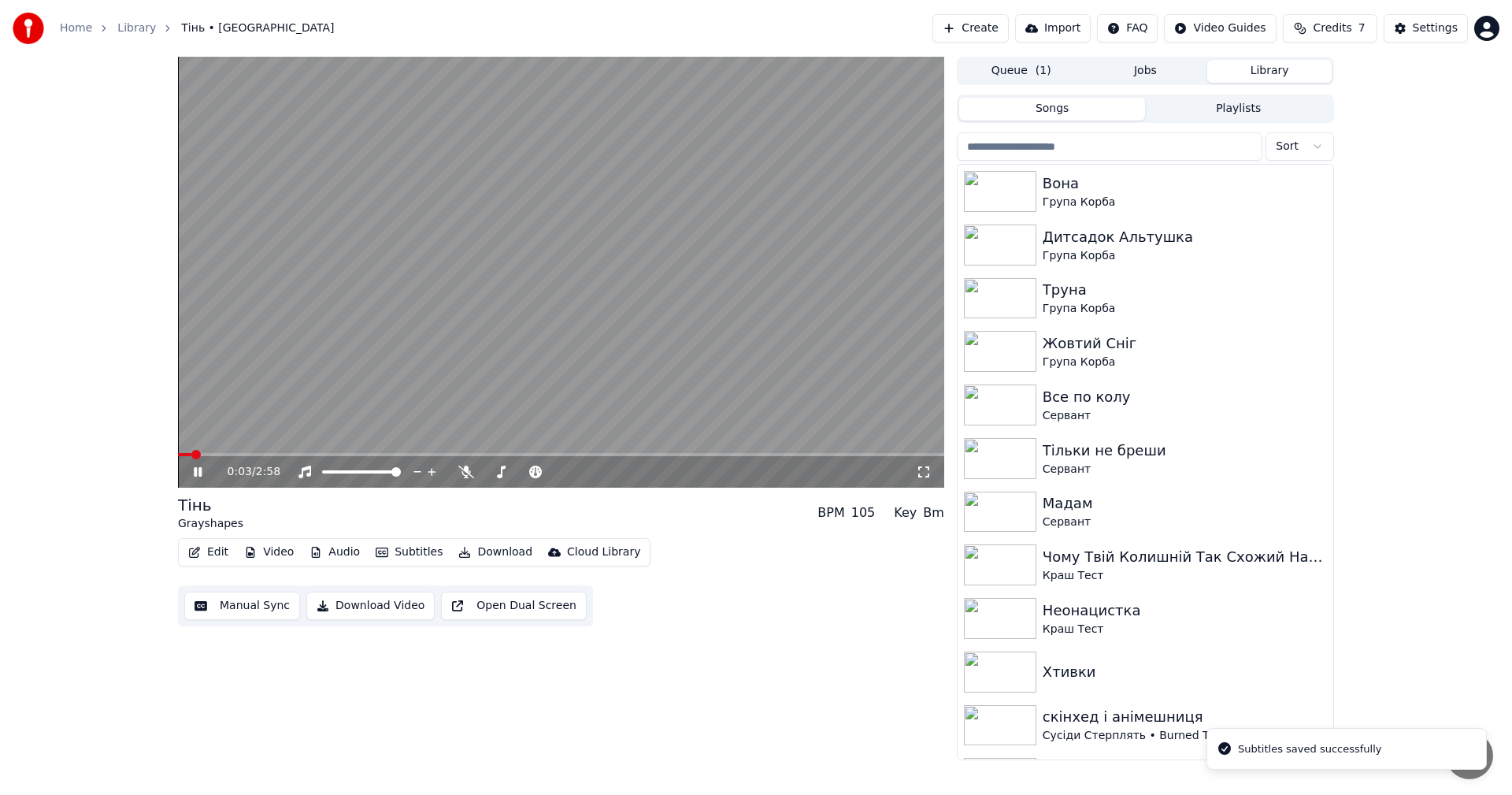
click at [758, 452] on video at bounding box center [561, 272] width 766 height 431
click at [758, 456] on span at bounding box center [561, 455] width 766 height 3
click at [704, 326] on video at bounding box center [561, 272] width 766 height 431
click at [688, 455] on span at bounding box center [469, 455] width 583 height 3
click at [590, 451] on video at bounding box center [561, 272] width 766 height 431
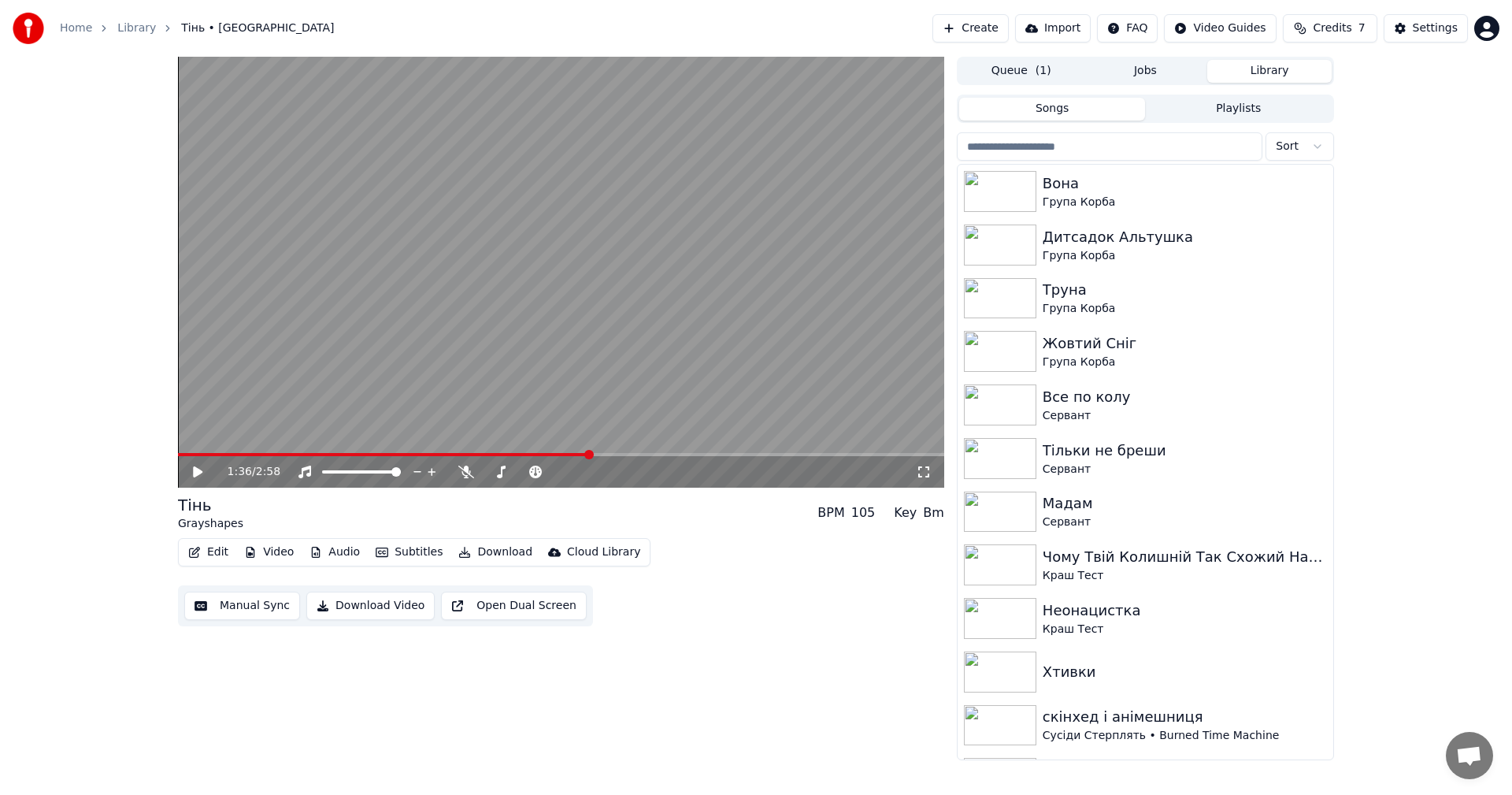
click at [589, 456] on span at bounding box center [383, 455] width 411 height 3
click at [590, 270] on video at bounding box center [561, 272] width 766 height 431
click at [626, 285] on video at bounding box center [561, 272] width 766 height 431
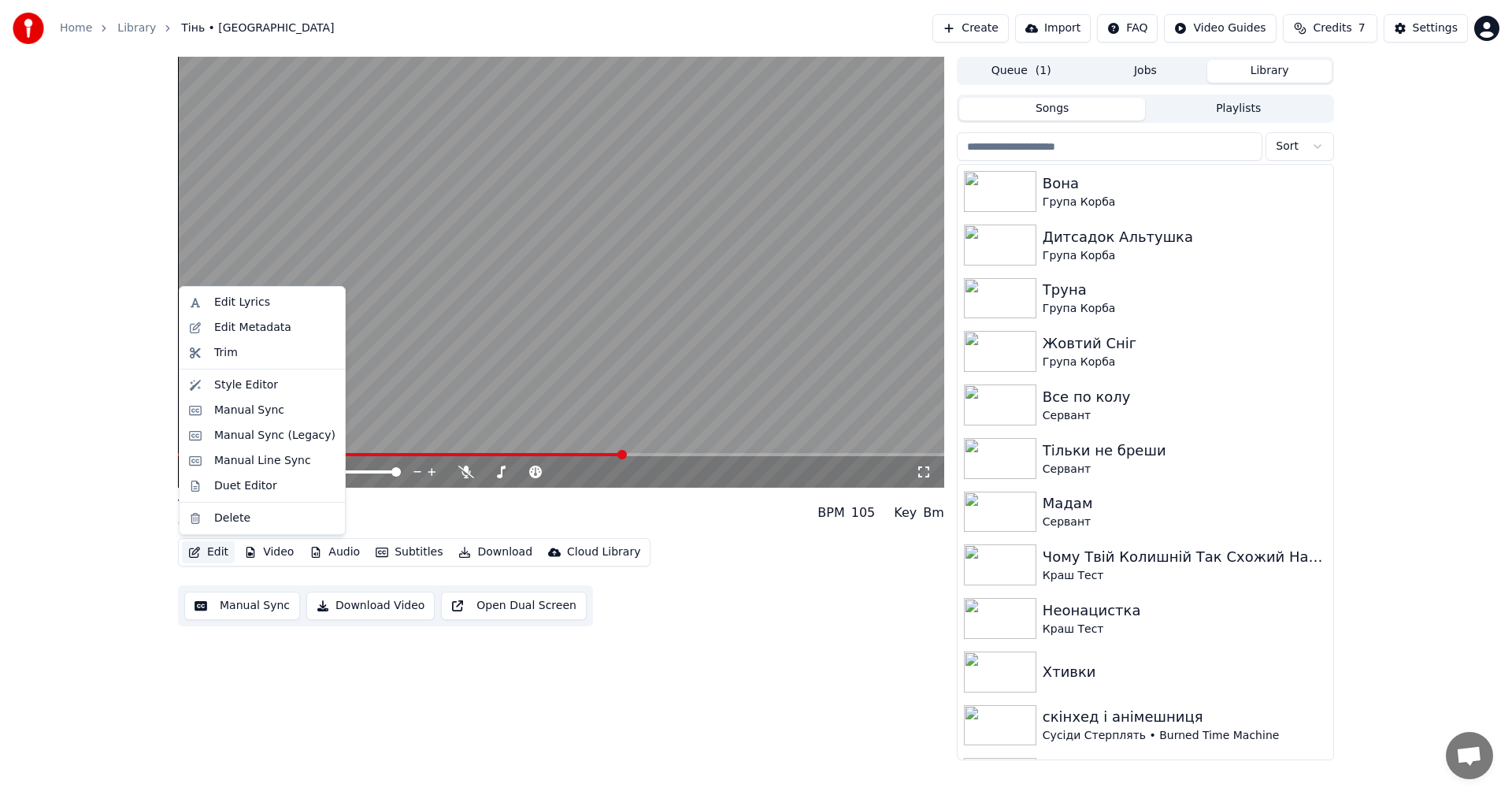
click at [221, 556] on button "Edit" at bounding box center [208, 552] width 53 height 22
click at [271, 384] on div "Style Editor" at bounding box center [274, 385] width 121 height 16
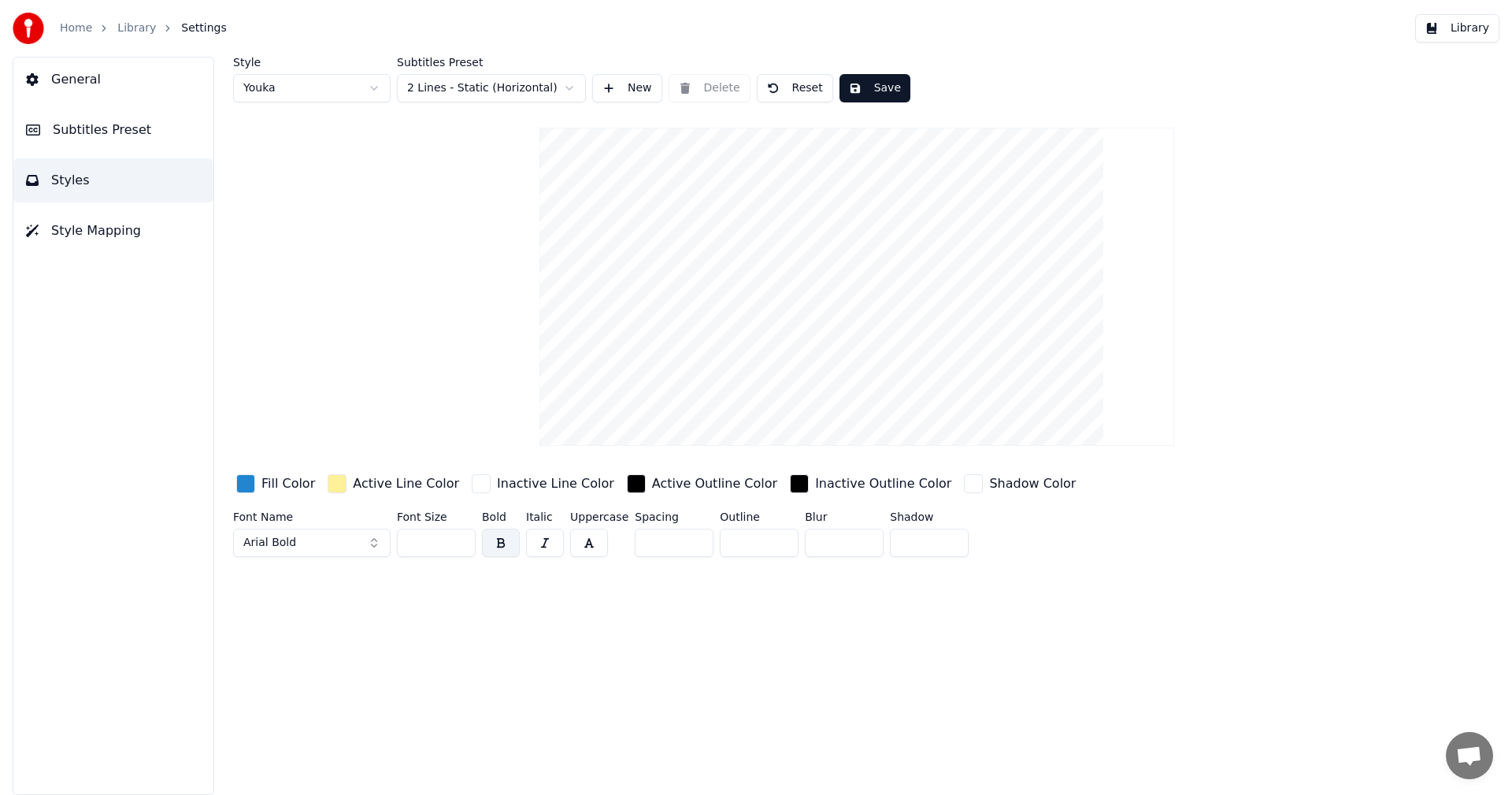
click at [1436, 26] on button "Library" at bounding box center [1457, 29] width 84 height 29
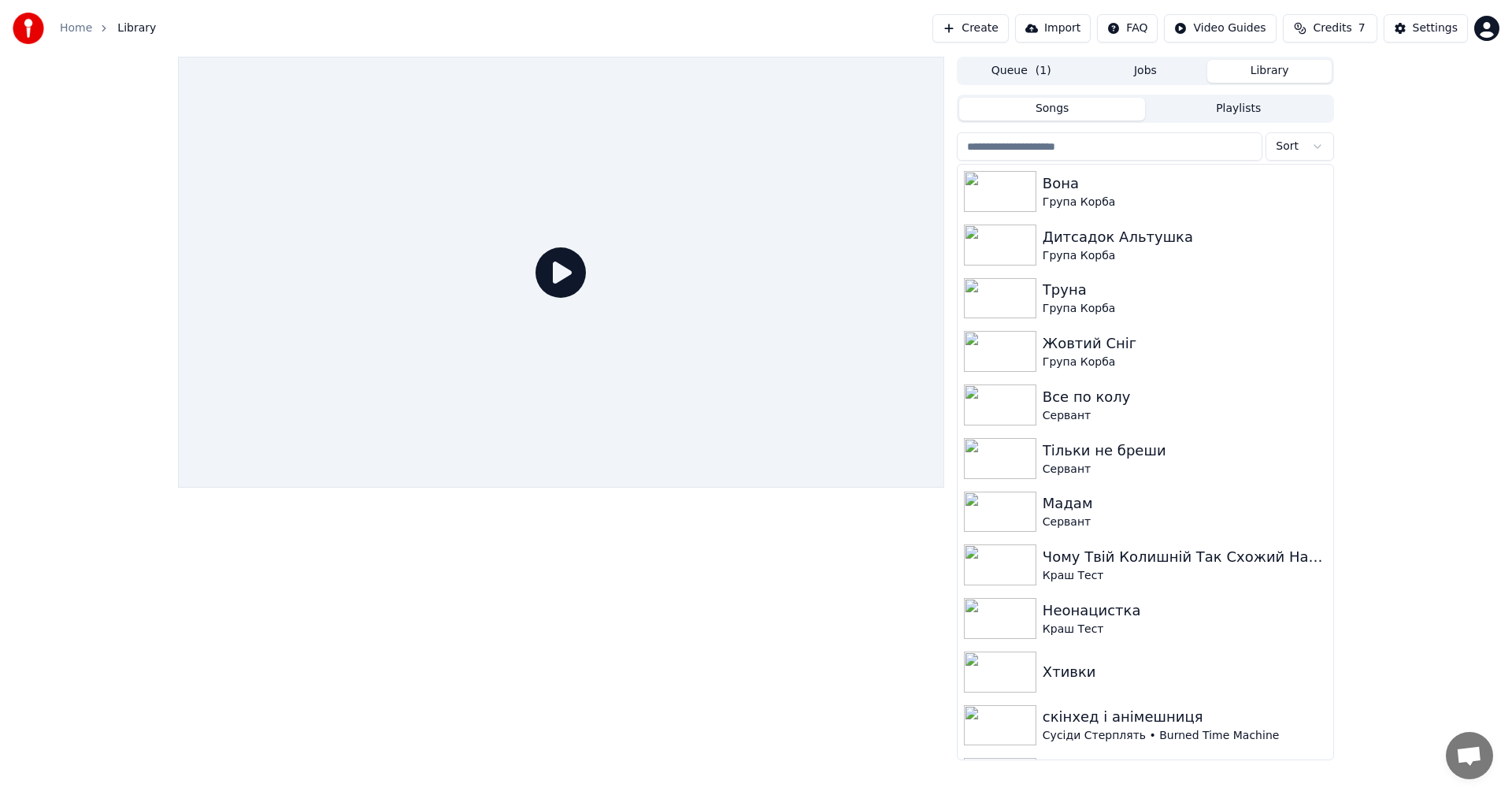
click at [1018, 77] on button "Queue ( 1 )" at bounding box center [1021, 71] width 125 height 23
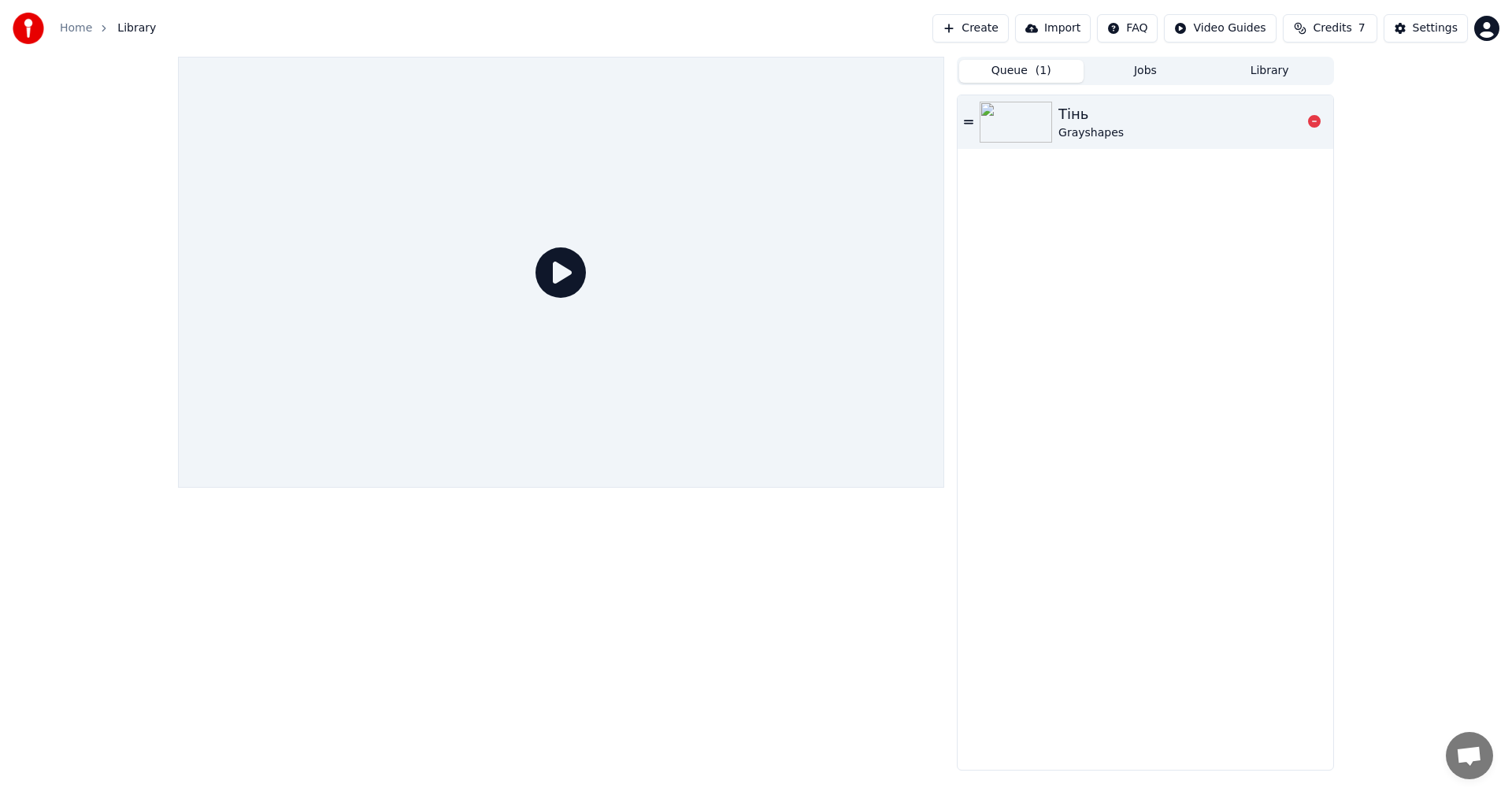
click at [1103, 116] on div "Тінь" at bounding box center [1091, 115] width 66 height 22
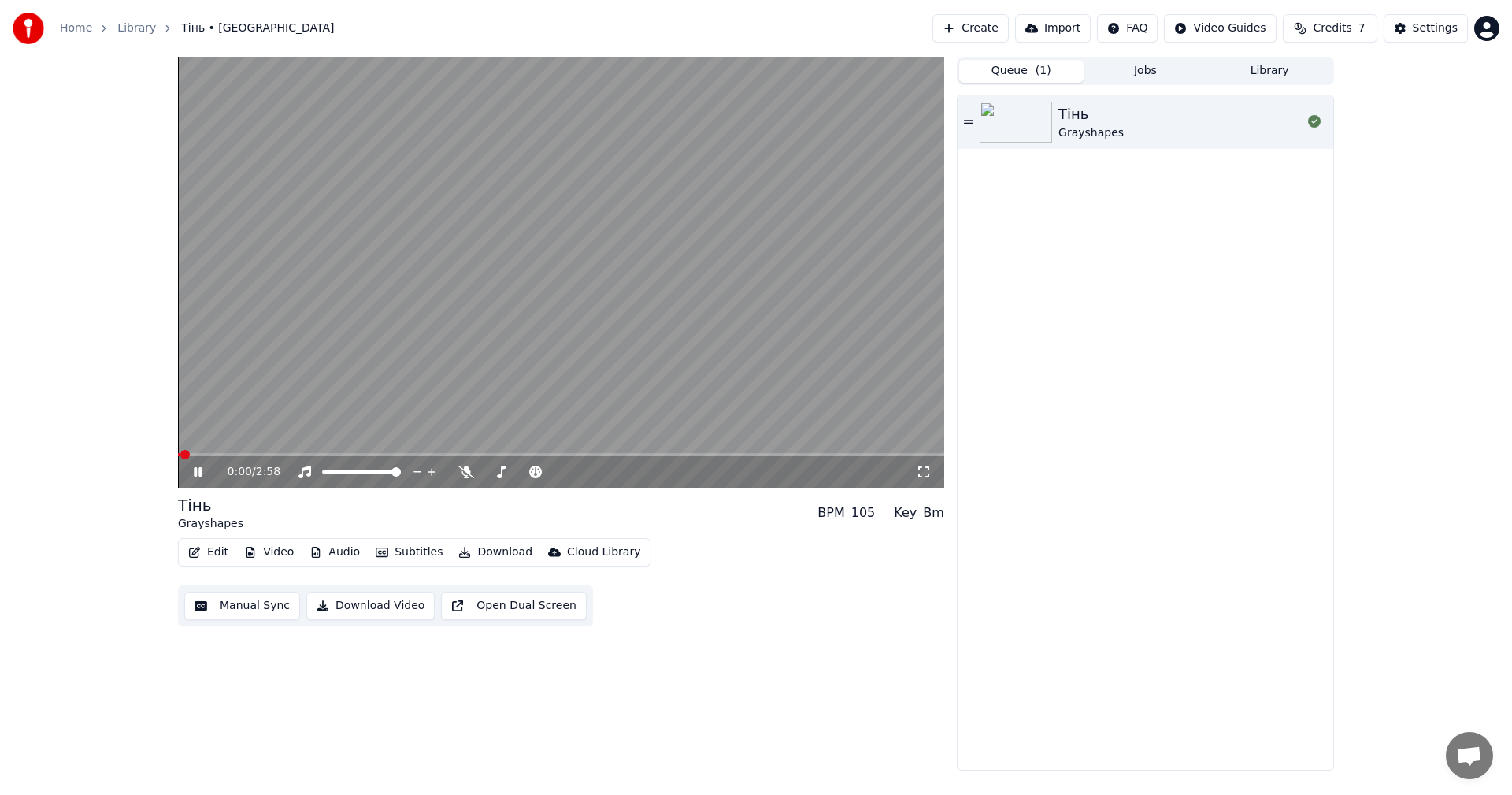
click at [482, 328] on video at bounding box center [561, 272] width 766 height 431
click at [279, 552] on button "Video" at bounding box center [269, 552] width 62 height 22
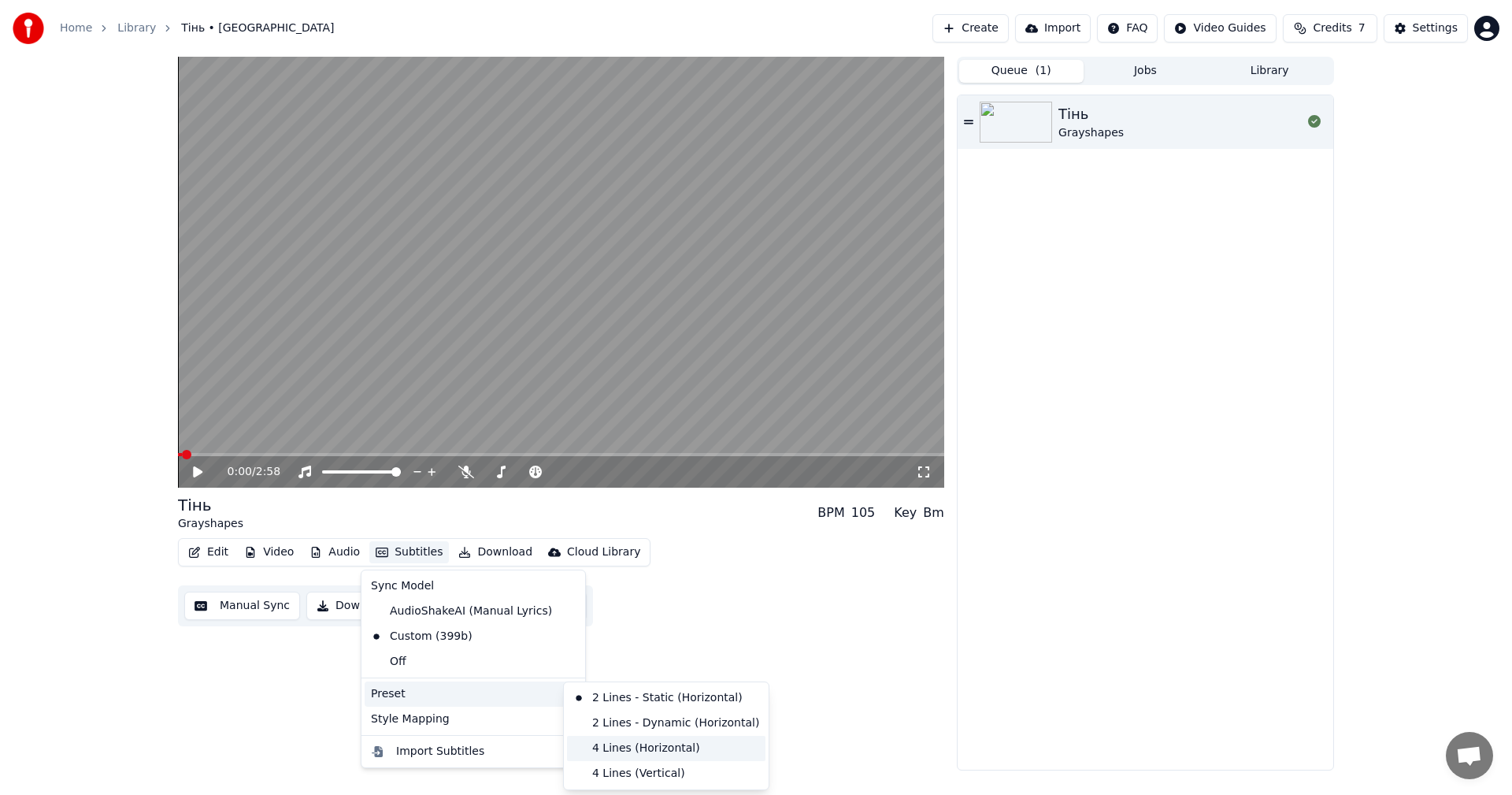
click at [628, 750] on div "4 Lines (Horizontal)" at bounding box center [666, 749] width 199 height 25
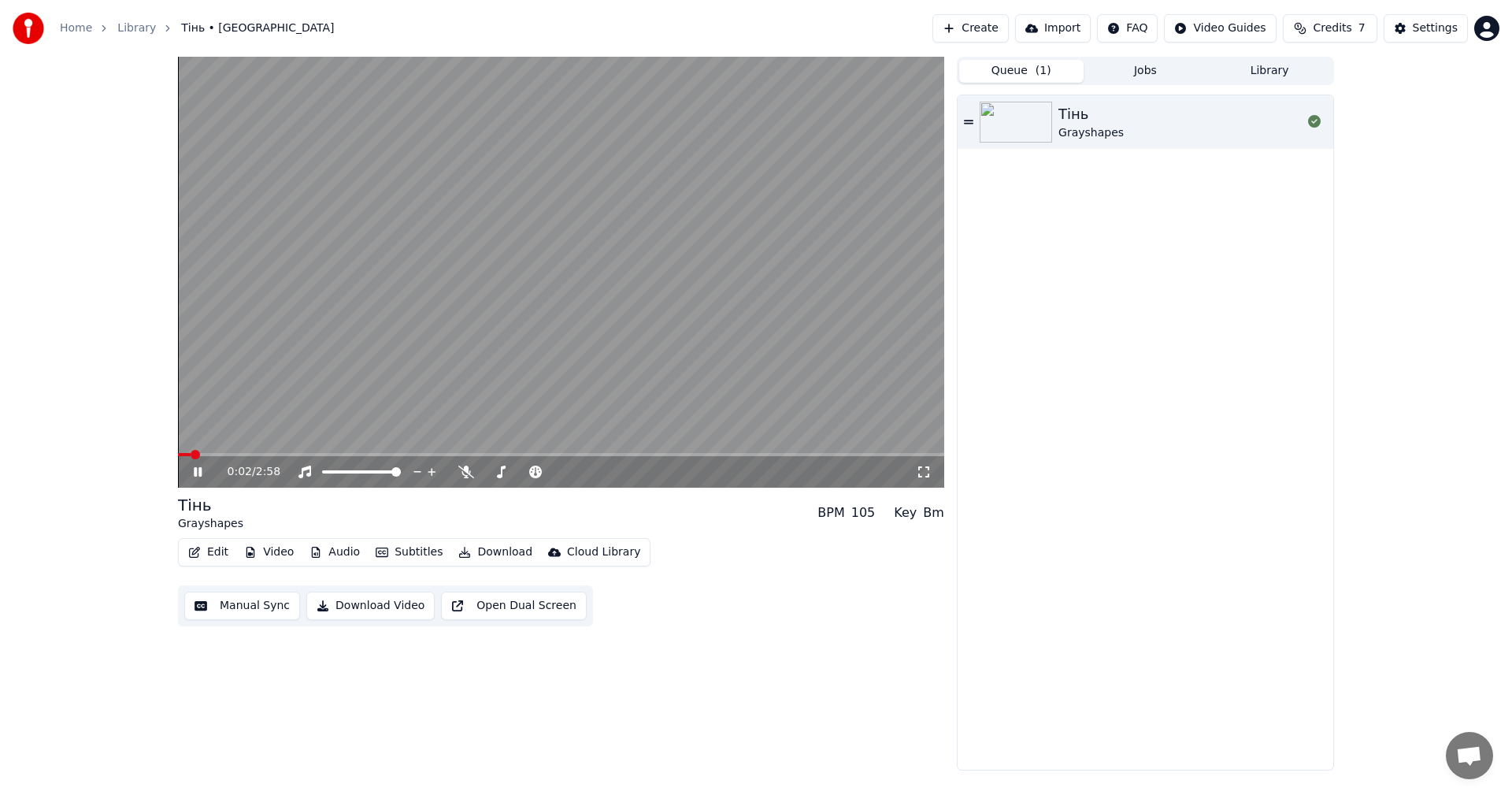
click at [249, 456] on span at bounding box center [561, 455] width 766 height 3
click at [689, 456] on span at bounding box center [561, 455] width 766 height 3
click at [558, 451] on video at bounding box center [561, 272] width 766 height 431
click at [555, 455] on span at bounding box center [366, 455] width 377 height 3
click at [591, 376] on video at bounding box center [561, 272] width 766 height 431
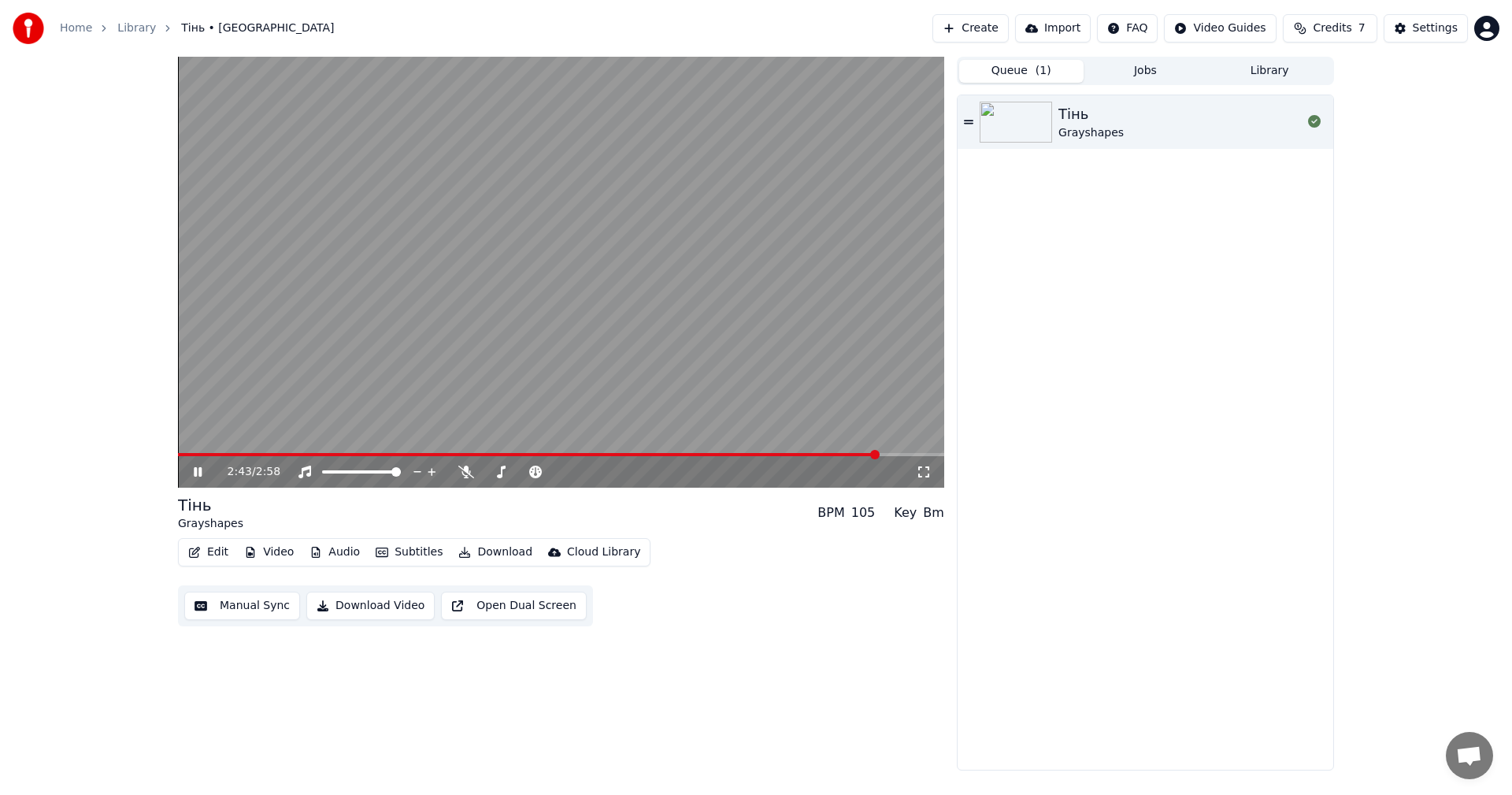
click at [730, 323] on video at bounding box center [561, 272] width 766 height 431
click at [361, 610] on button "Download Video" at bounding box center [370, 606] width 128 height 29
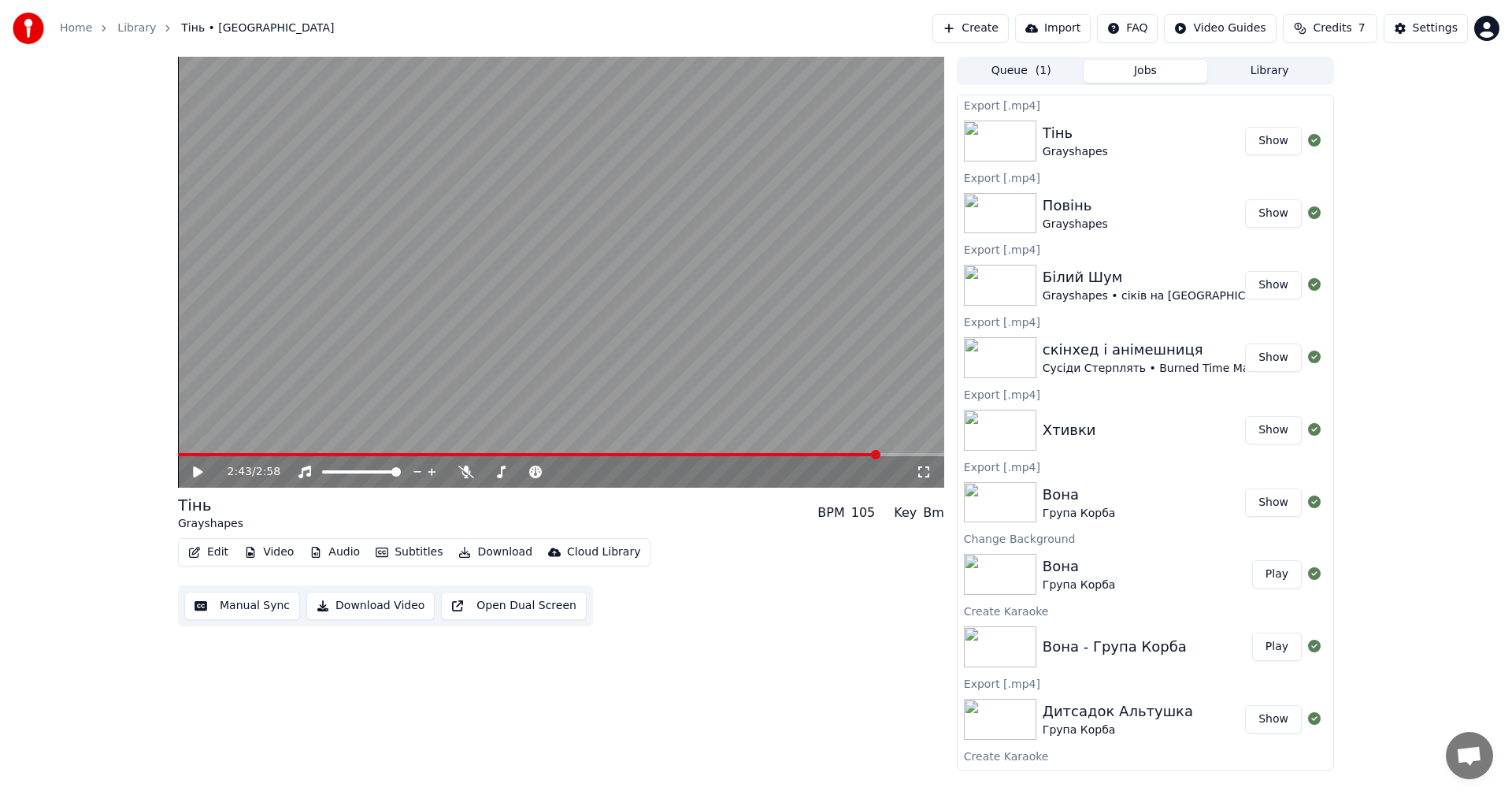
scroll to position [48, 0]
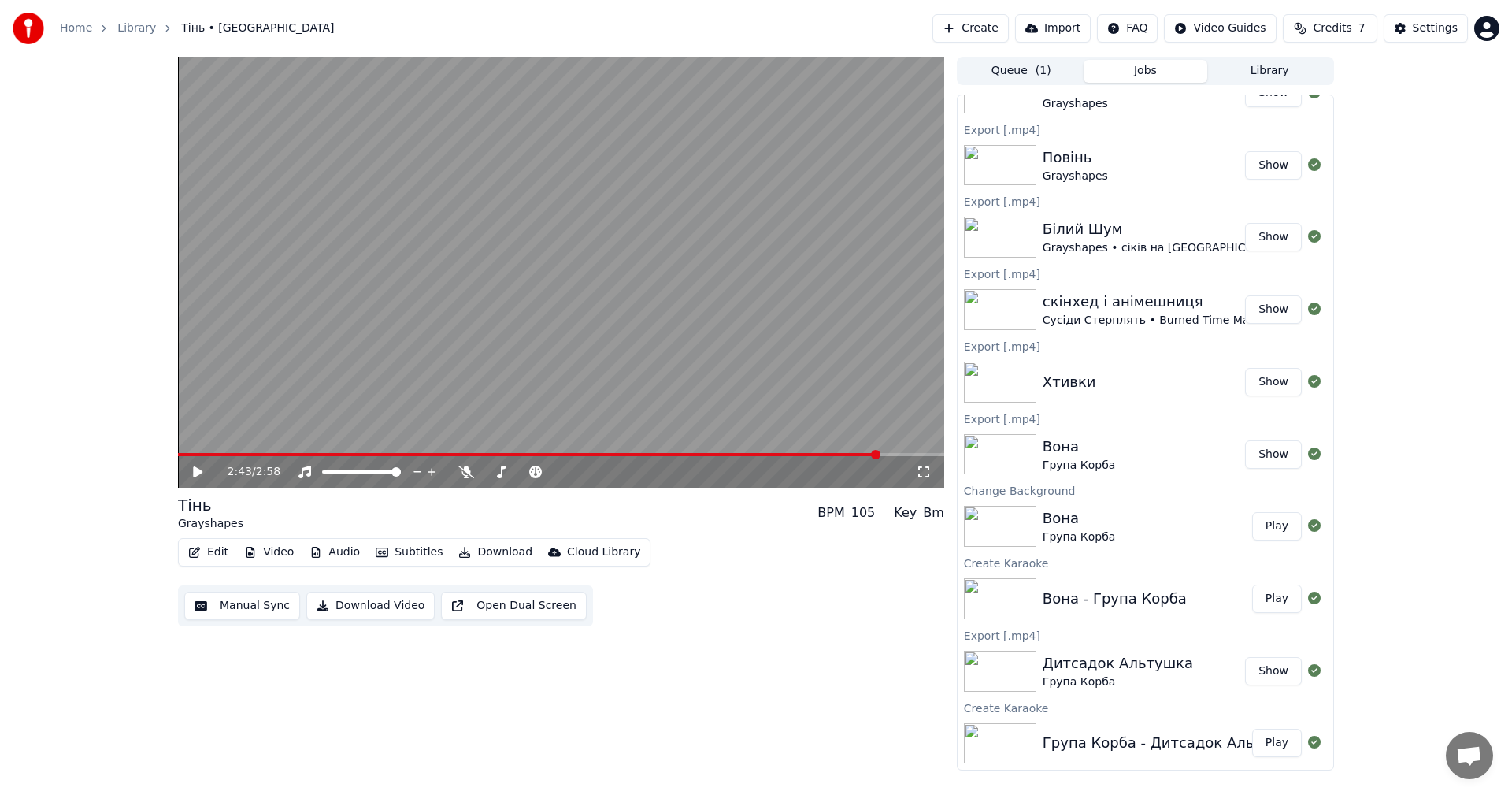
click at [1244, 71] on button "Library" at bounding box center [1270, 71] width 125 height 23
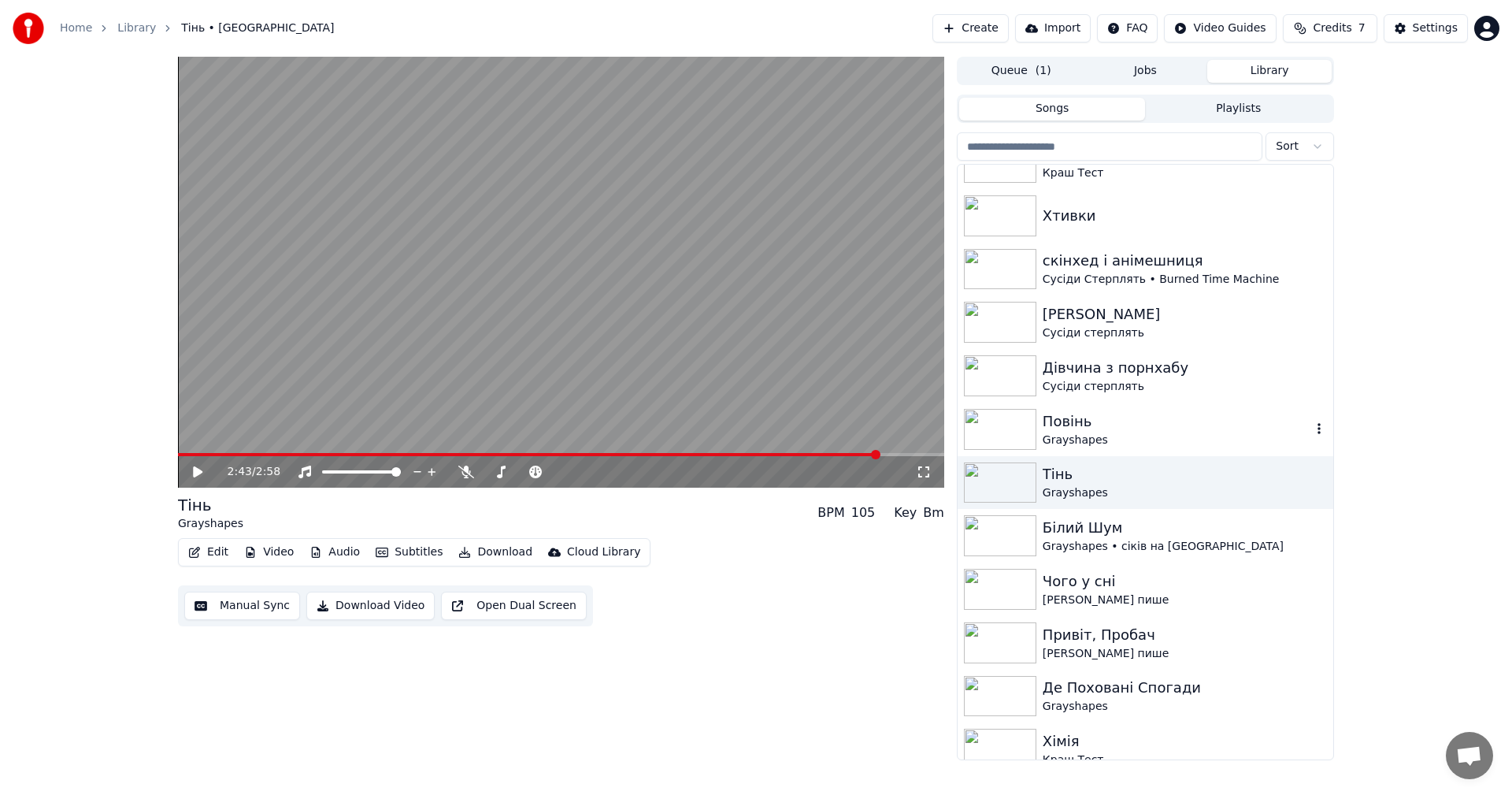
scroll to position [473, 0]
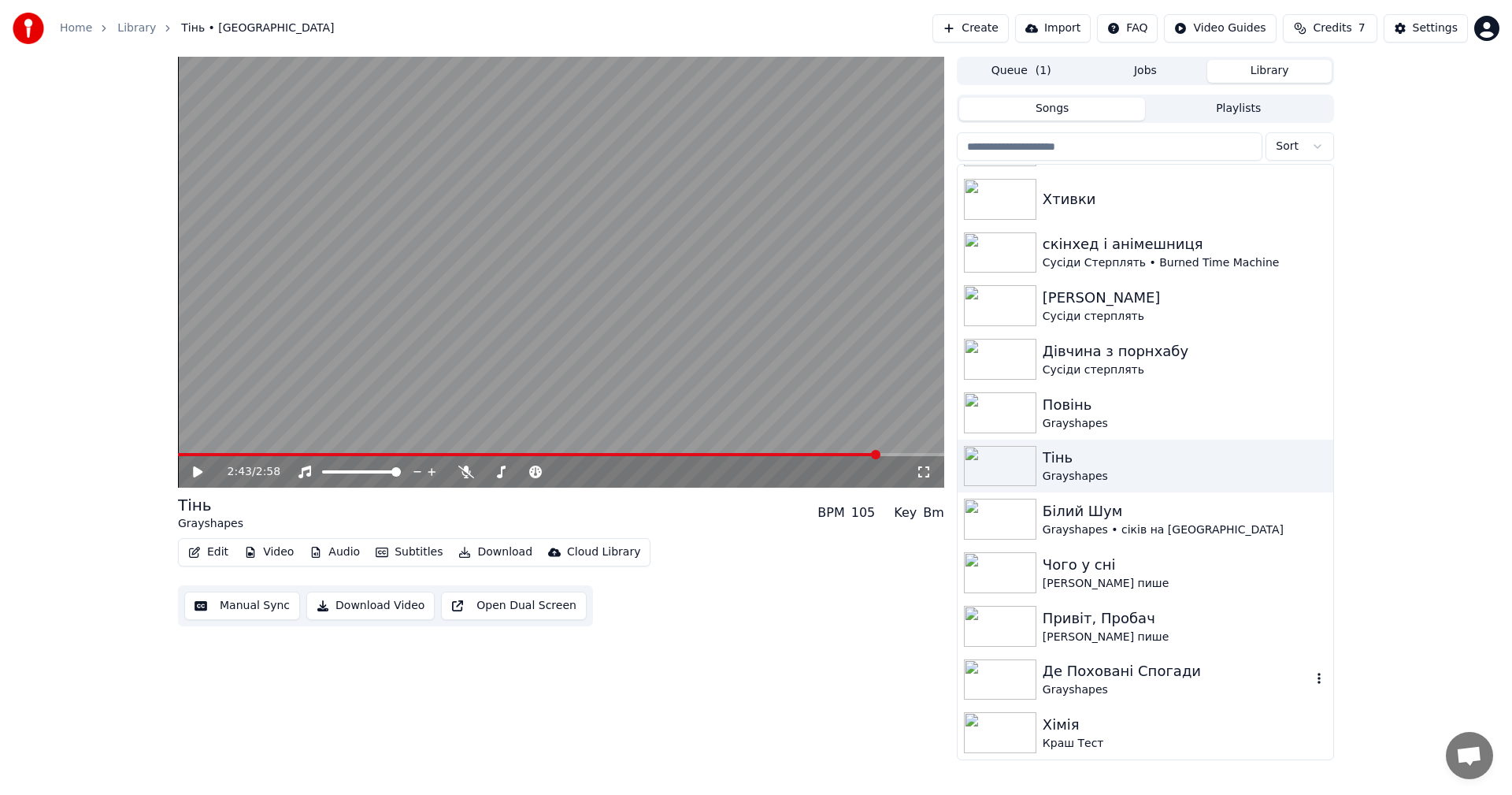
click at [1168, 679] on div "Де Поховані Спогади" at bounding box center [1176, 671] width 269 height 22
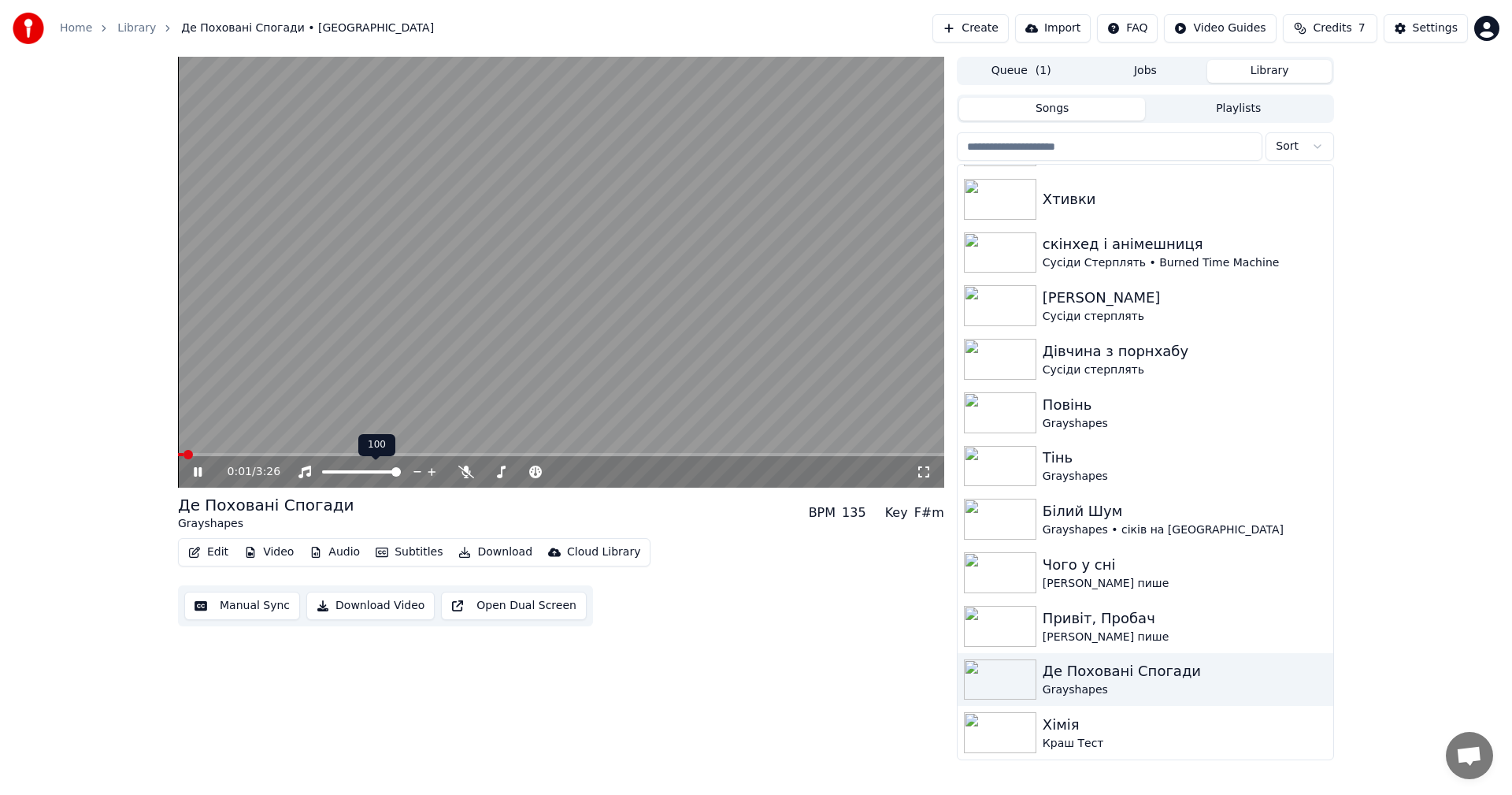
click at [347, 333] on video at bounding box center [561, 272] width 766 height 431
click at [213, 547] on button "Edit" at bounding box center [208, 552] width 53 height 22
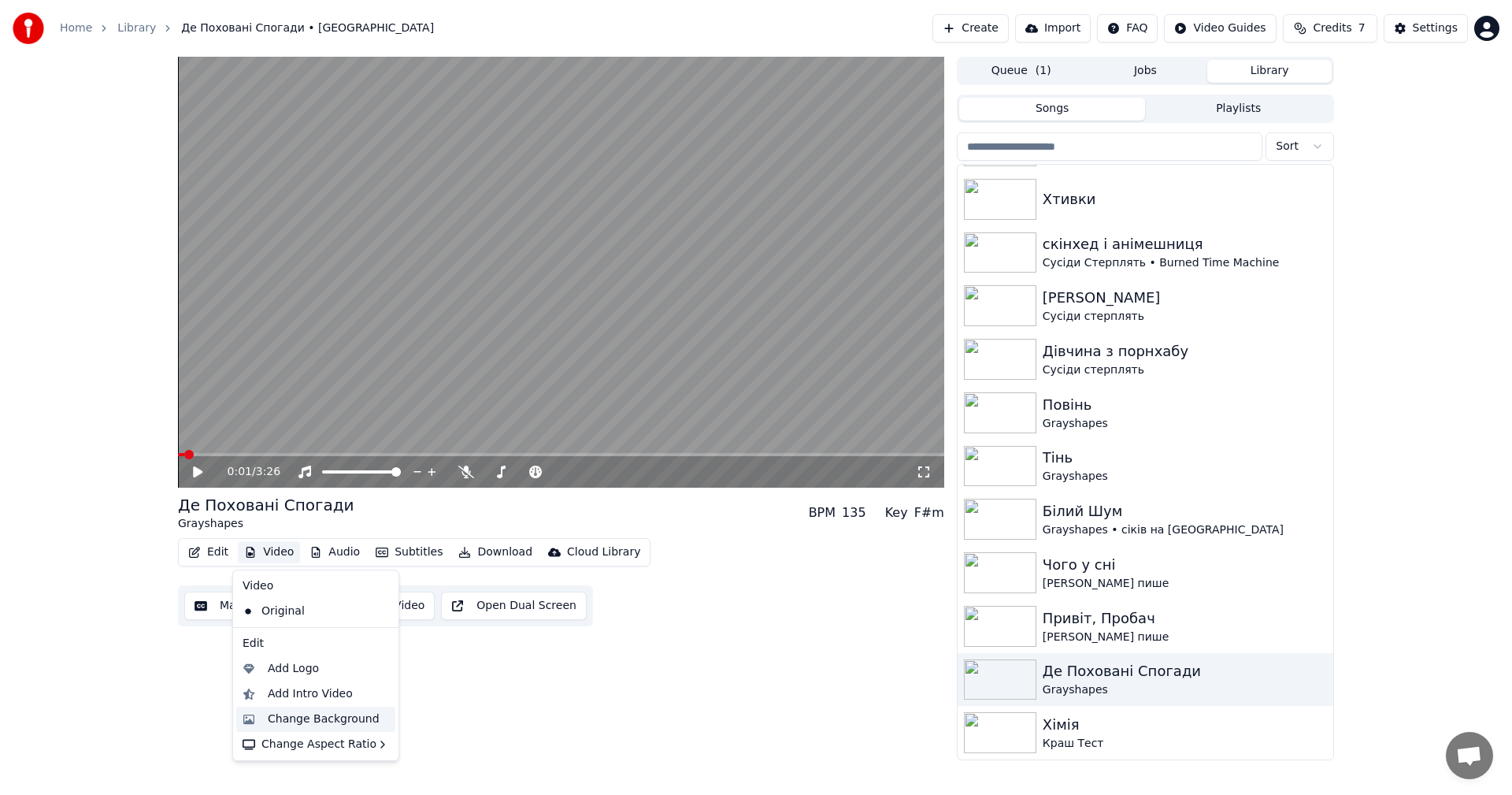
click at [329, 715] on div "Change Background" at bounding box center [323, 719] width 112 height 16
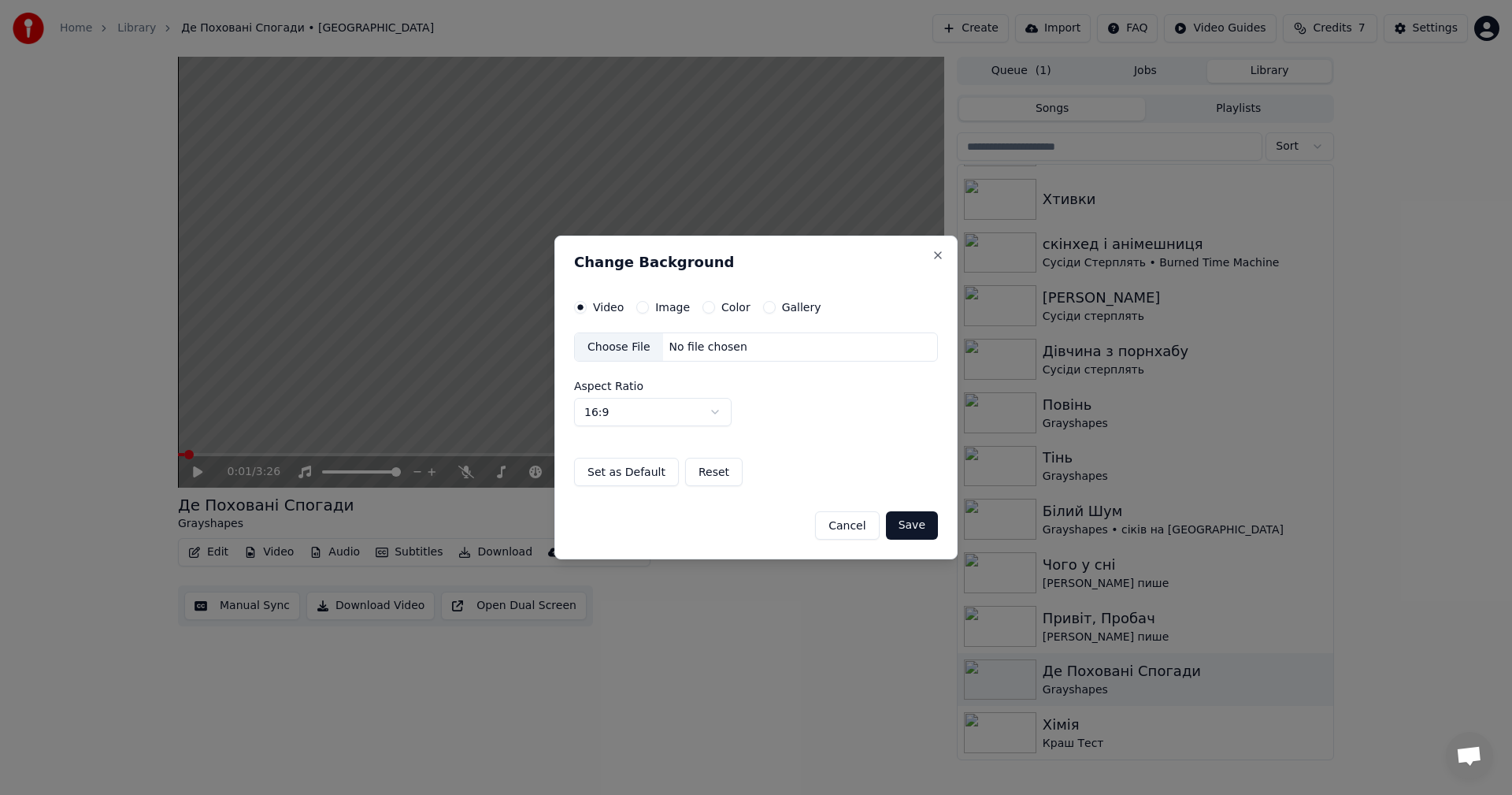
click at [655, 308] on label "Image" at bounding box center [672, 307] width 35 height 11
click at [649, 308] on button "Image" at bounding box center [642, 307] width 13 height 13
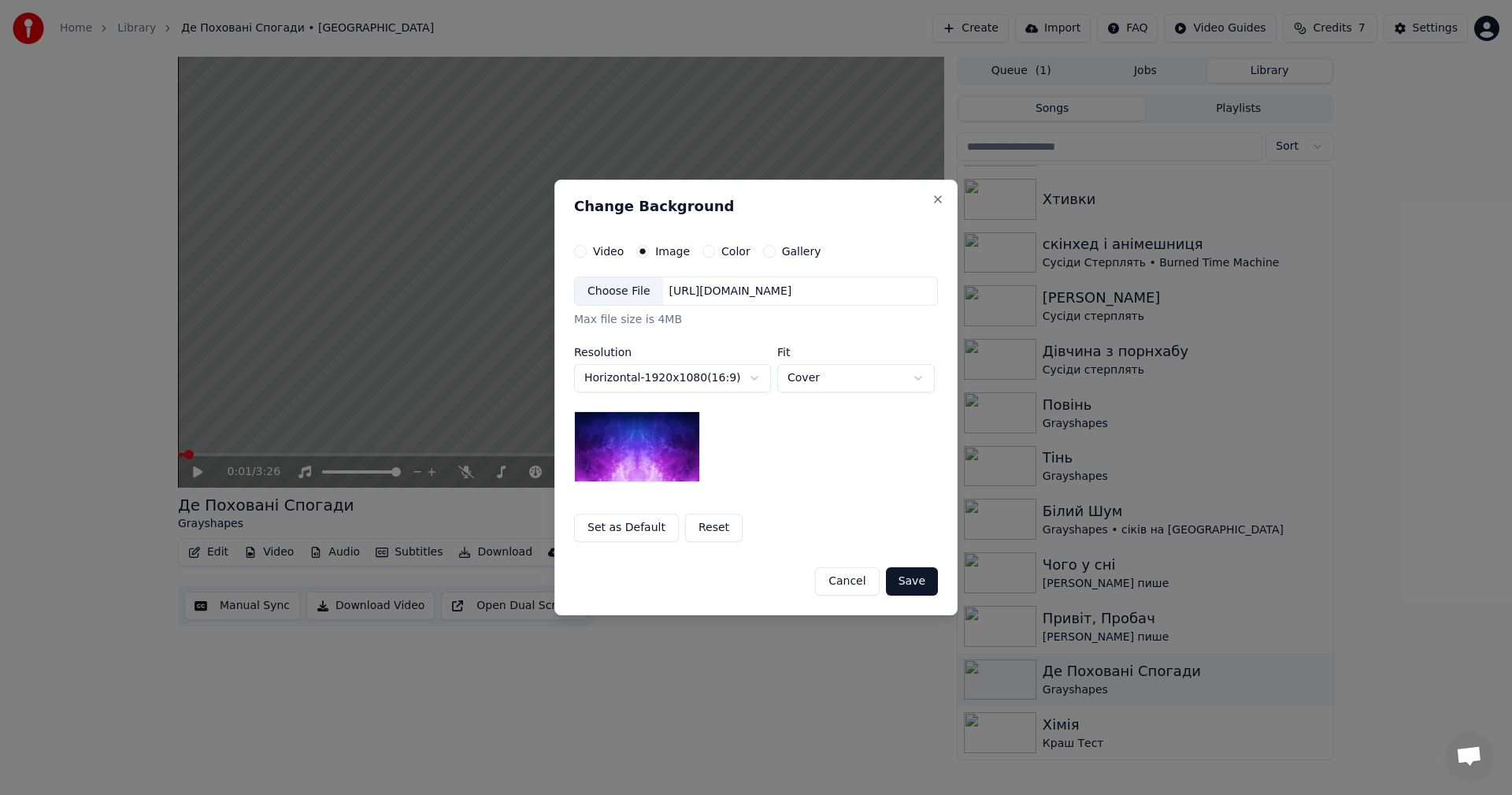
click at [687, 435] on img at bounding box center [637, 446] width 126 height 71
click at [756, 381] on body "Home Library Де Поховані Спогади • Grayshapes Create Import FAQ Video Guides Cr…" at bounding box center [756, 398] width 1512 height 795
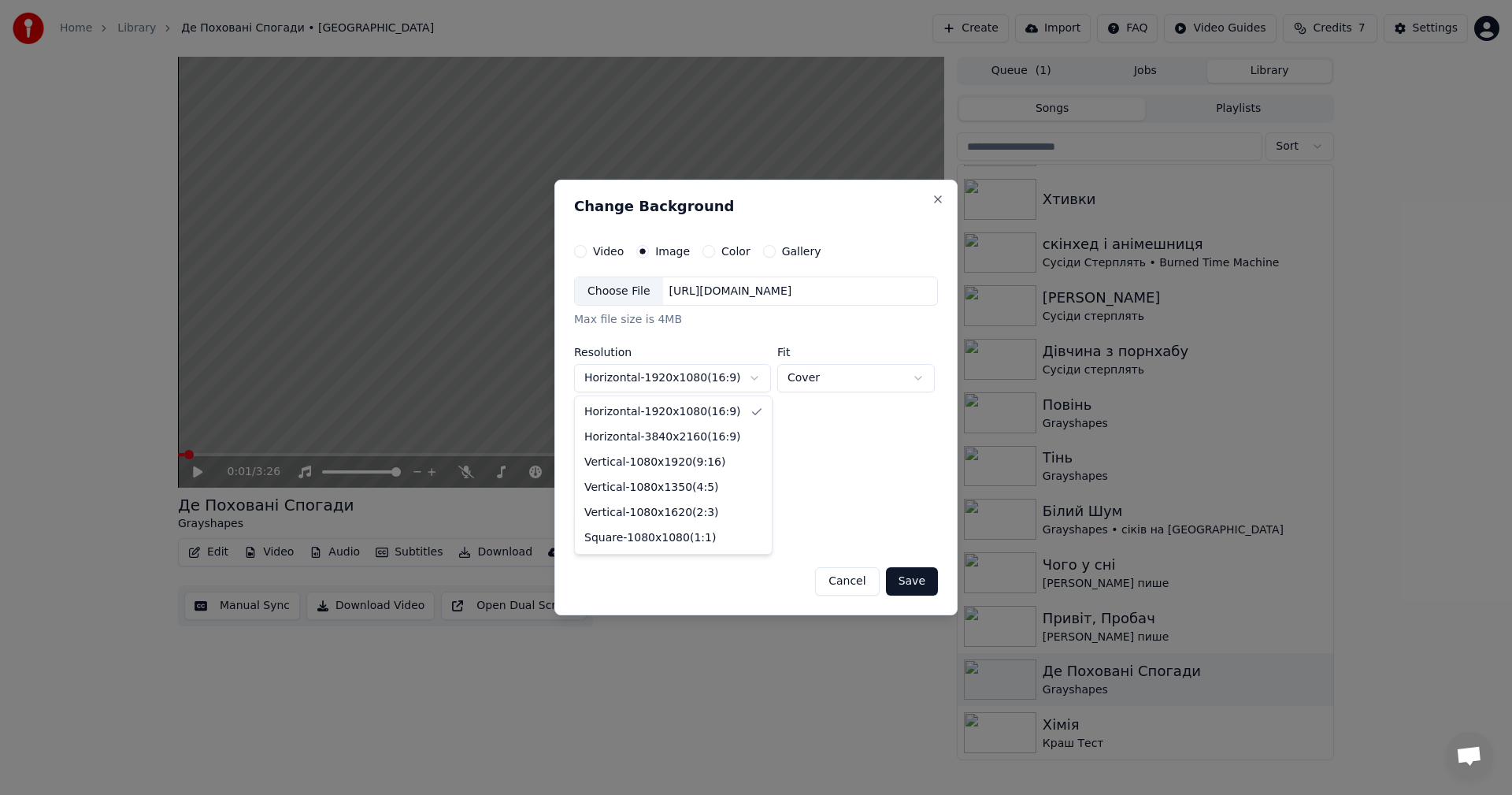
click at [819, 435] on body "Home Library Де Поховані Спогади • Grayshapes Create Import FAQ Video Guides Cr…" at bounding box center [756, 398] width 1512 height 795
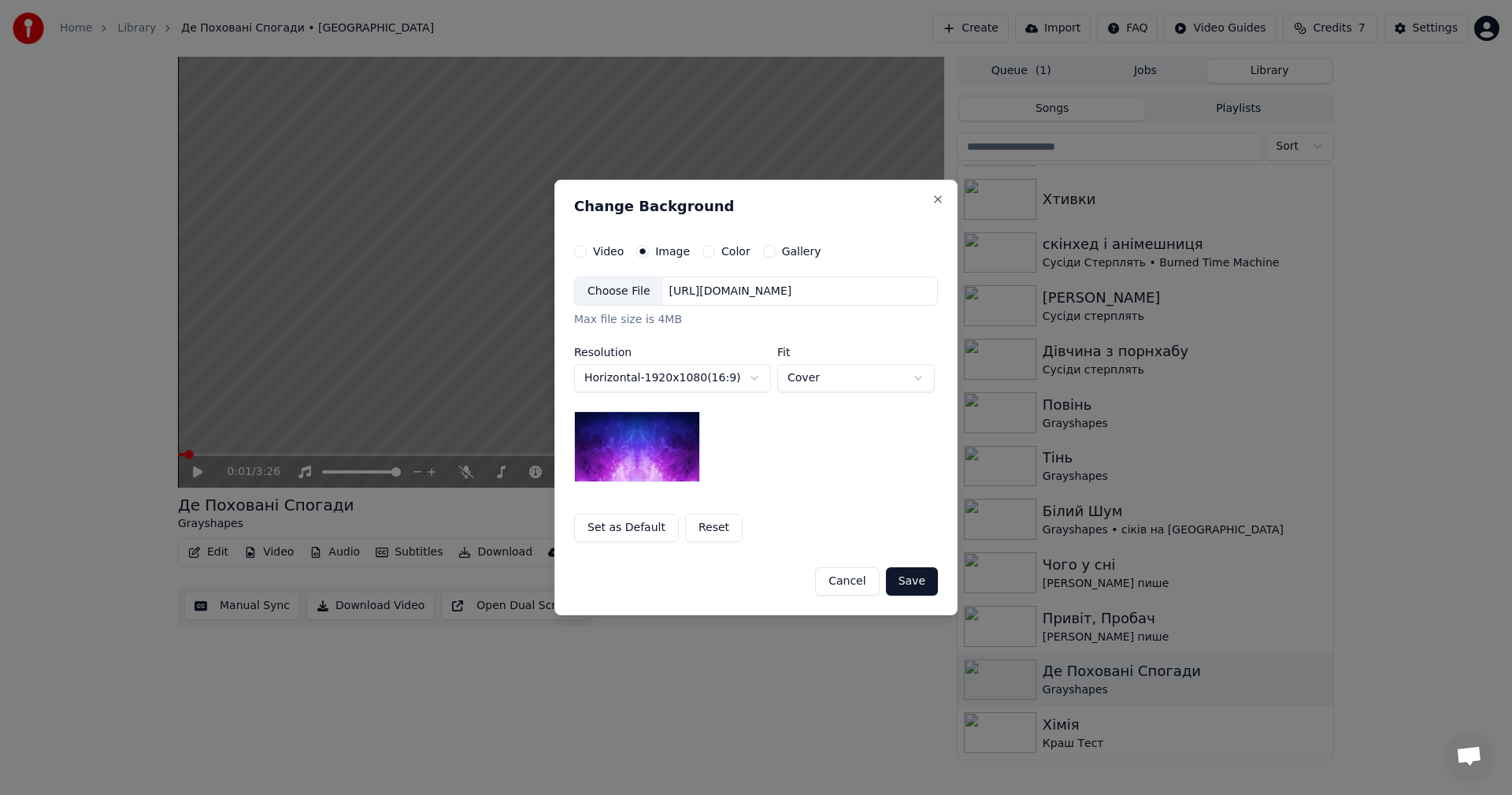
click at [636, 446] on img at bounding box center [637, 446] width 126 height 71
click at [606, 298] on div "Choose File" at bounding box center [619, 291] width 88 height 29
click at [920, 584] on button "Save" at bounding box center [912, 581] width 52 height 29
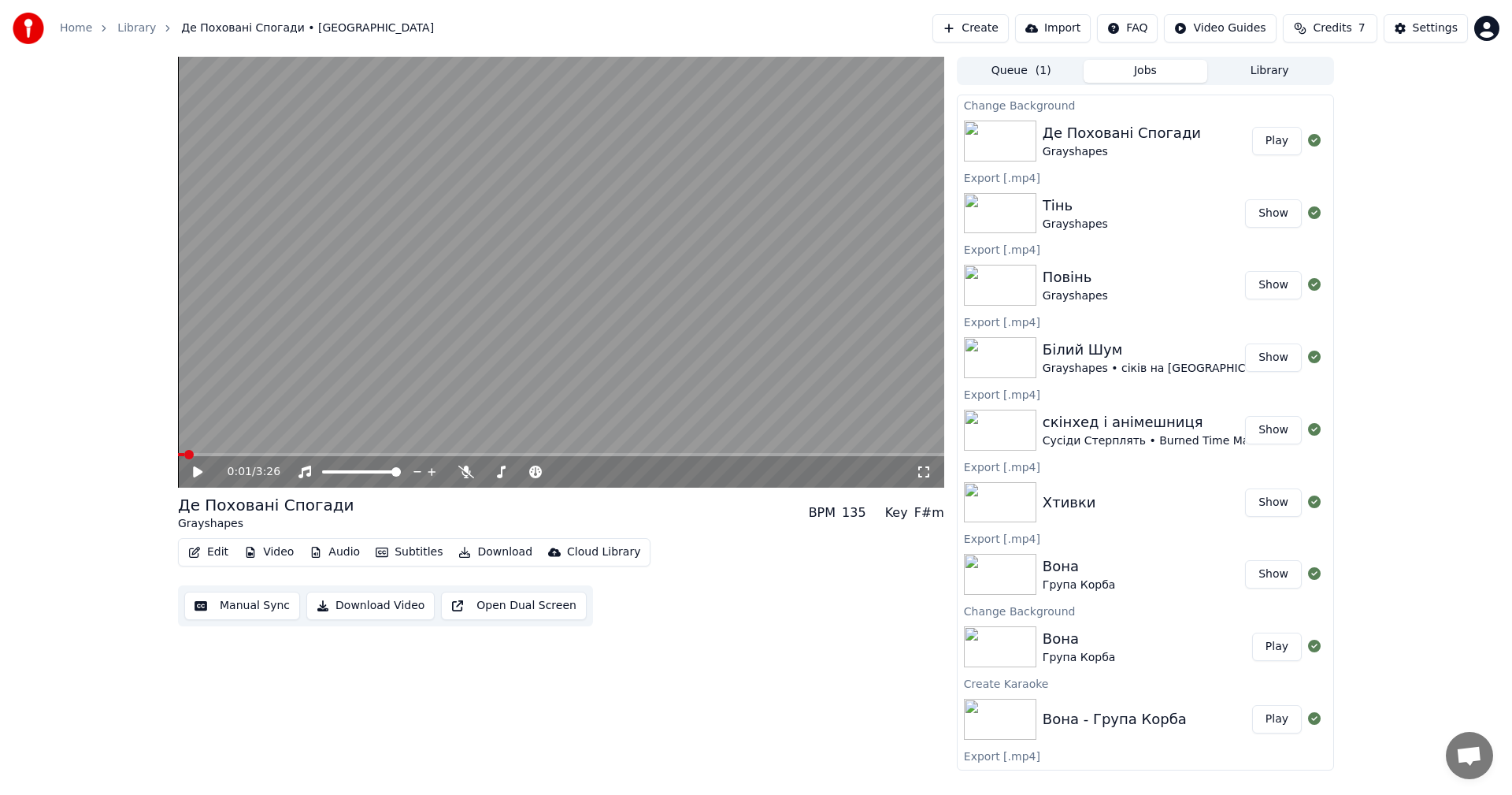
click at [631, 362] on video at bounding box center [561, 272] width 766 height 431
click at [746, 355] on video at bounding box center [561, 272] width 766 height 431
click at [1260, 139] on button "Play" at bounding box center [1276, 141] width 50 height 29
click at [343, 367] on video at bounding box center [561, 272] width 766 height 431
click at [221, 552] on button "Edit" at bounding box center [208, 552] width 53 height 22
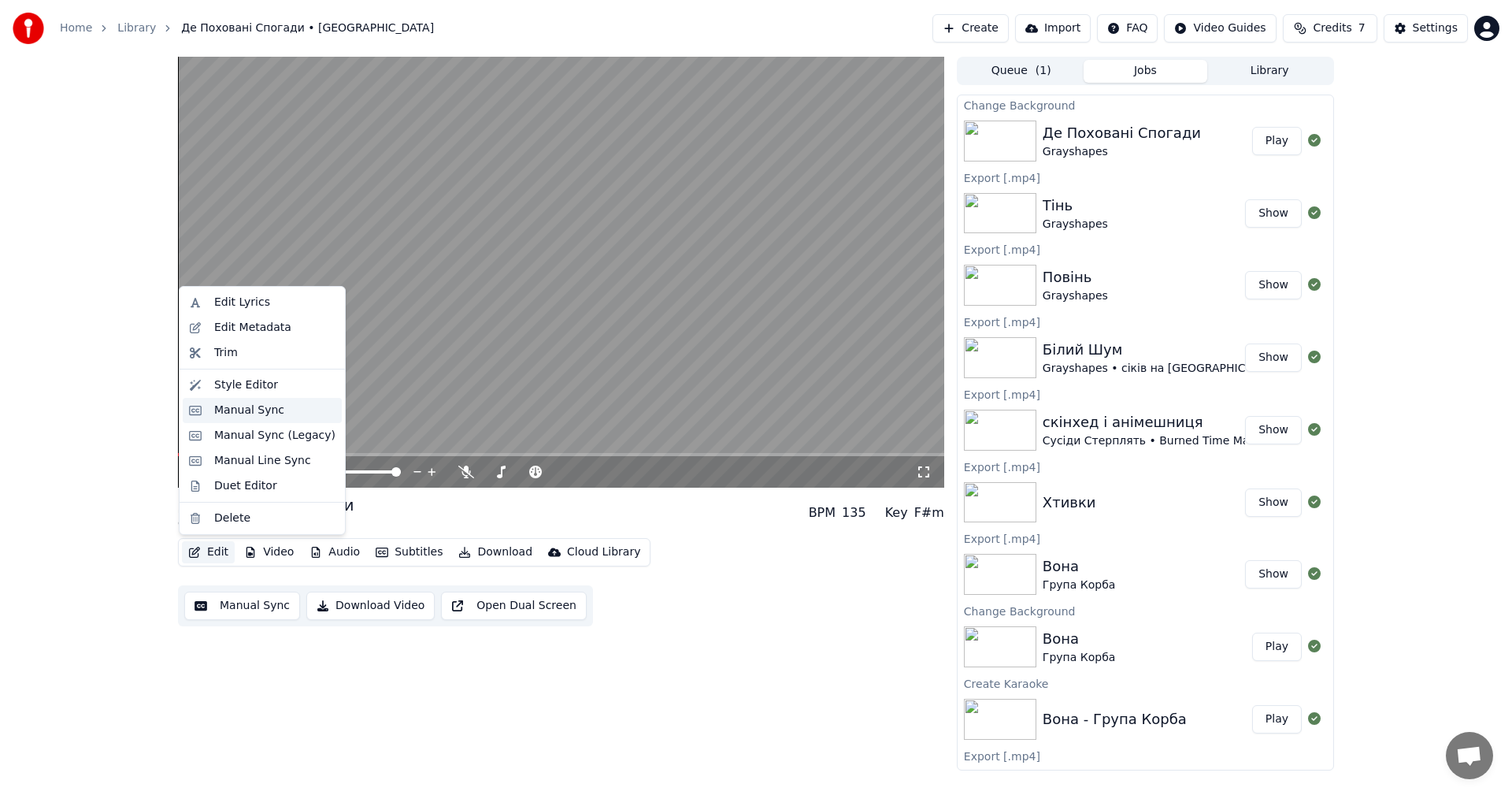
click at [235, 412] on div "Manual Sync" at bounding box center [248, 410] width 70 height 16
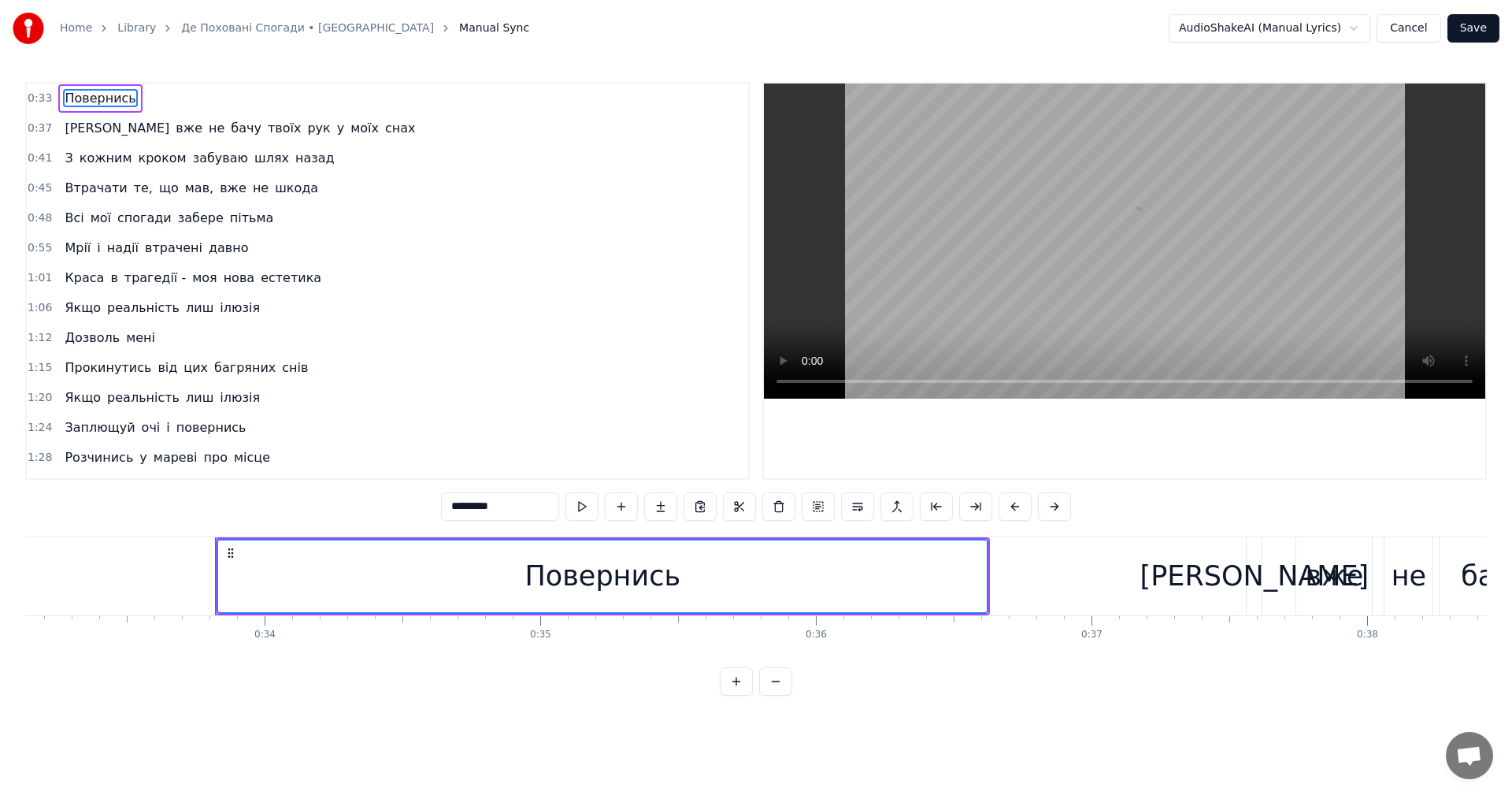
scroll to position [0, 9241]
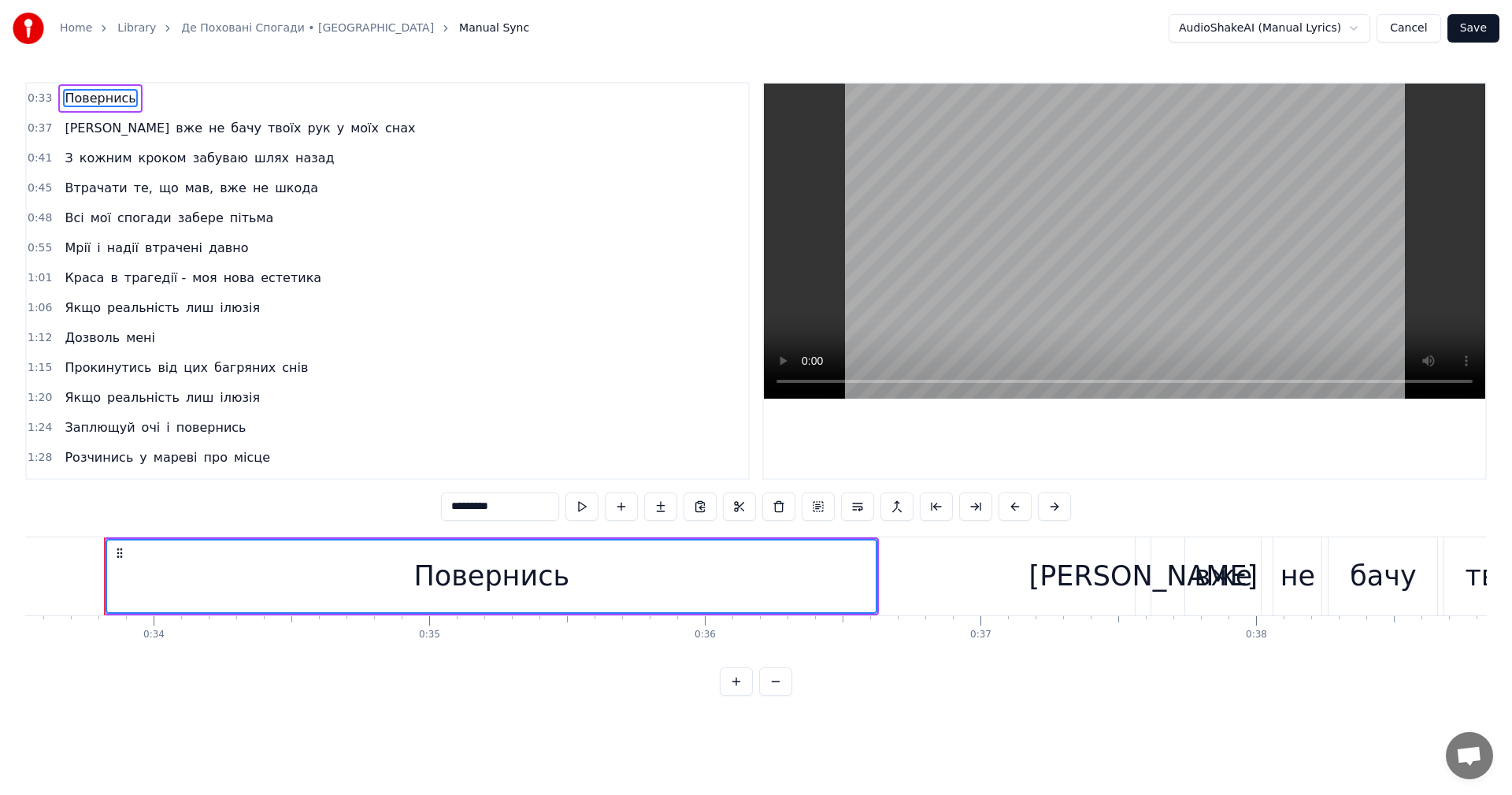
click at [924, 263] on video at bounding box center [1124, 241] width 721 height 315
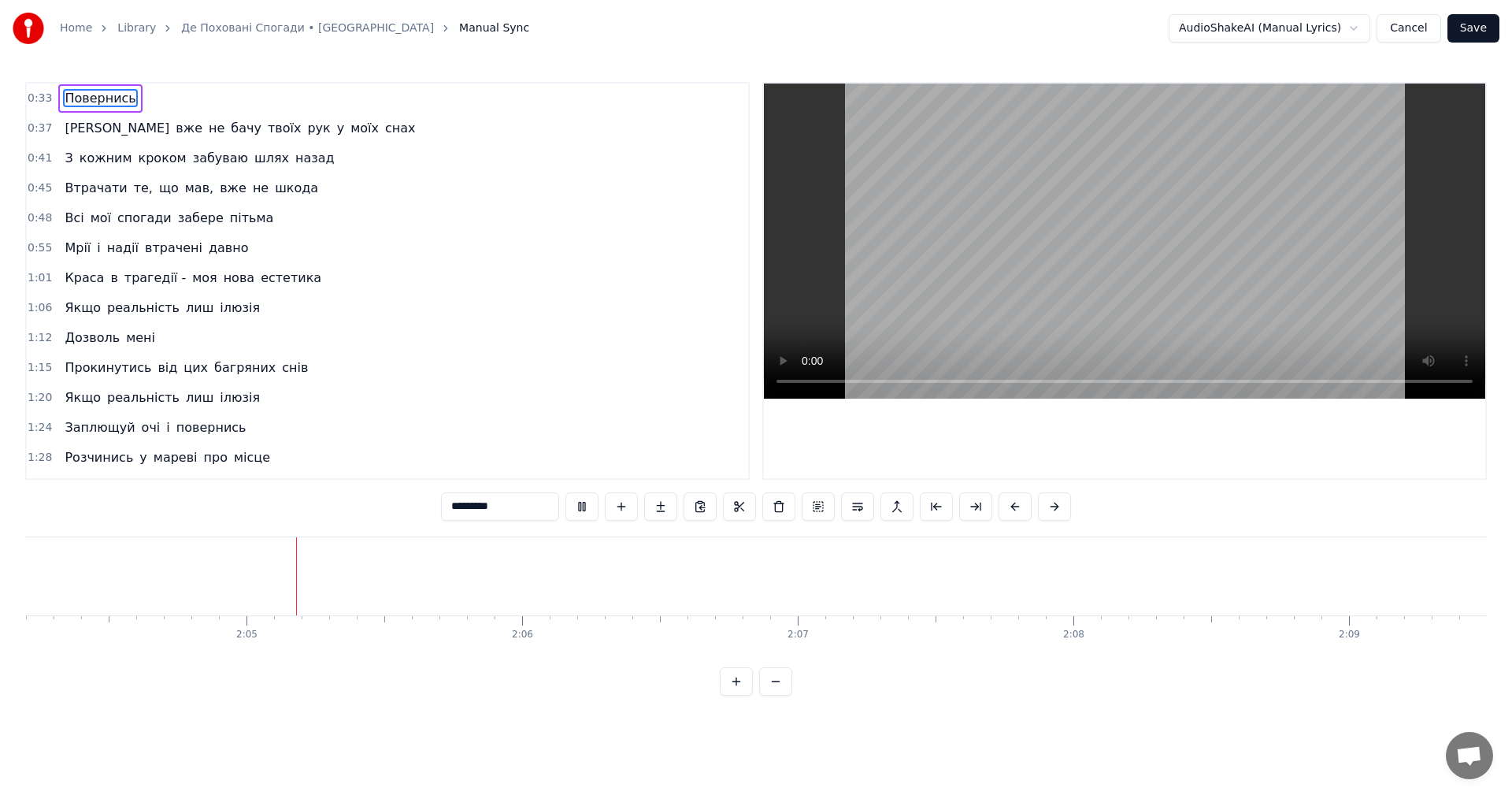
scroll to position [0, 34269]
click at [1143, 328] on video at bounding box center [1124, 241] width 721 height 315
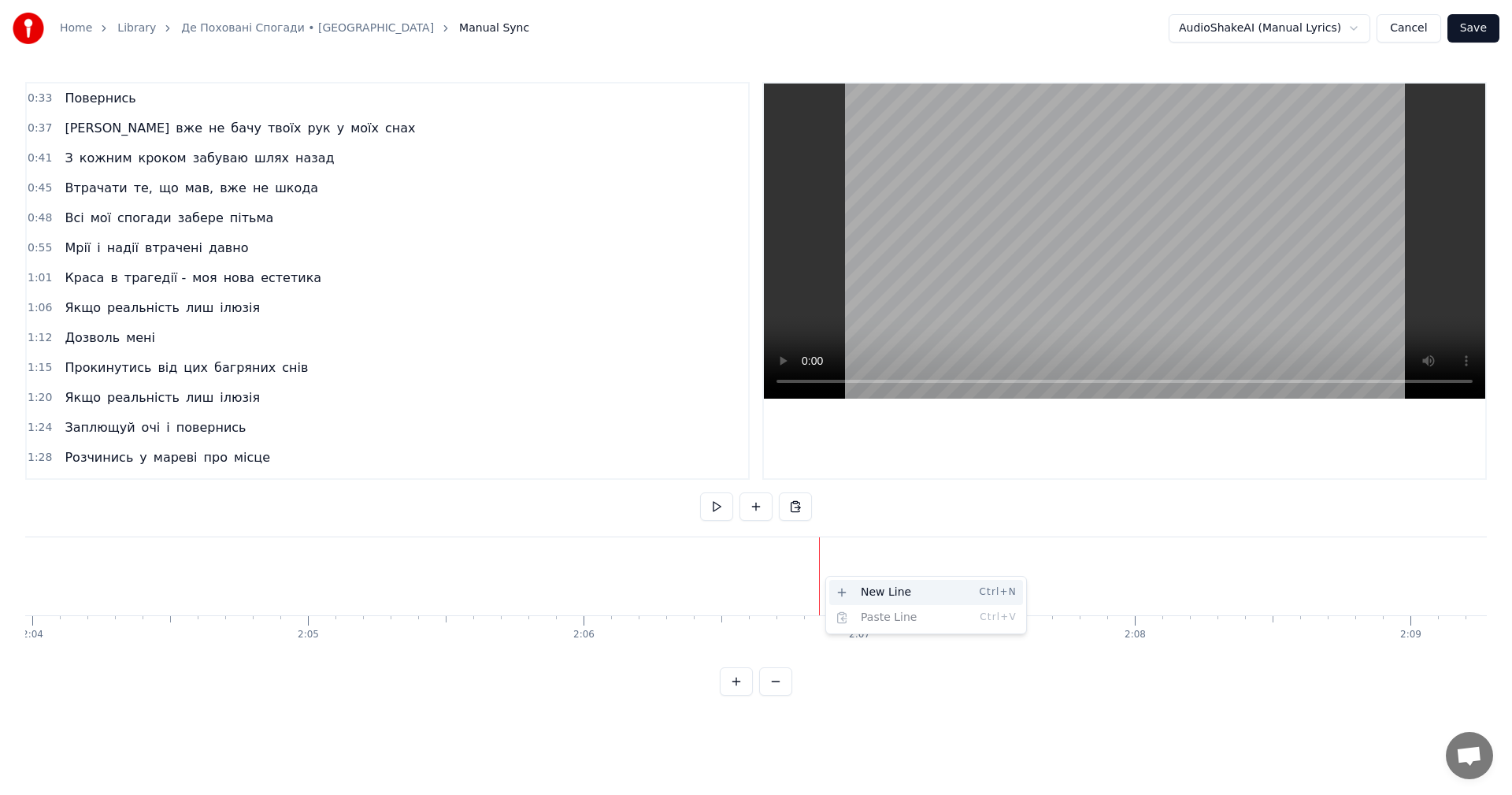
click at [851, 588] on div "New Line Ctrl+N" at bounding box center [926, 592] width 194 height 25
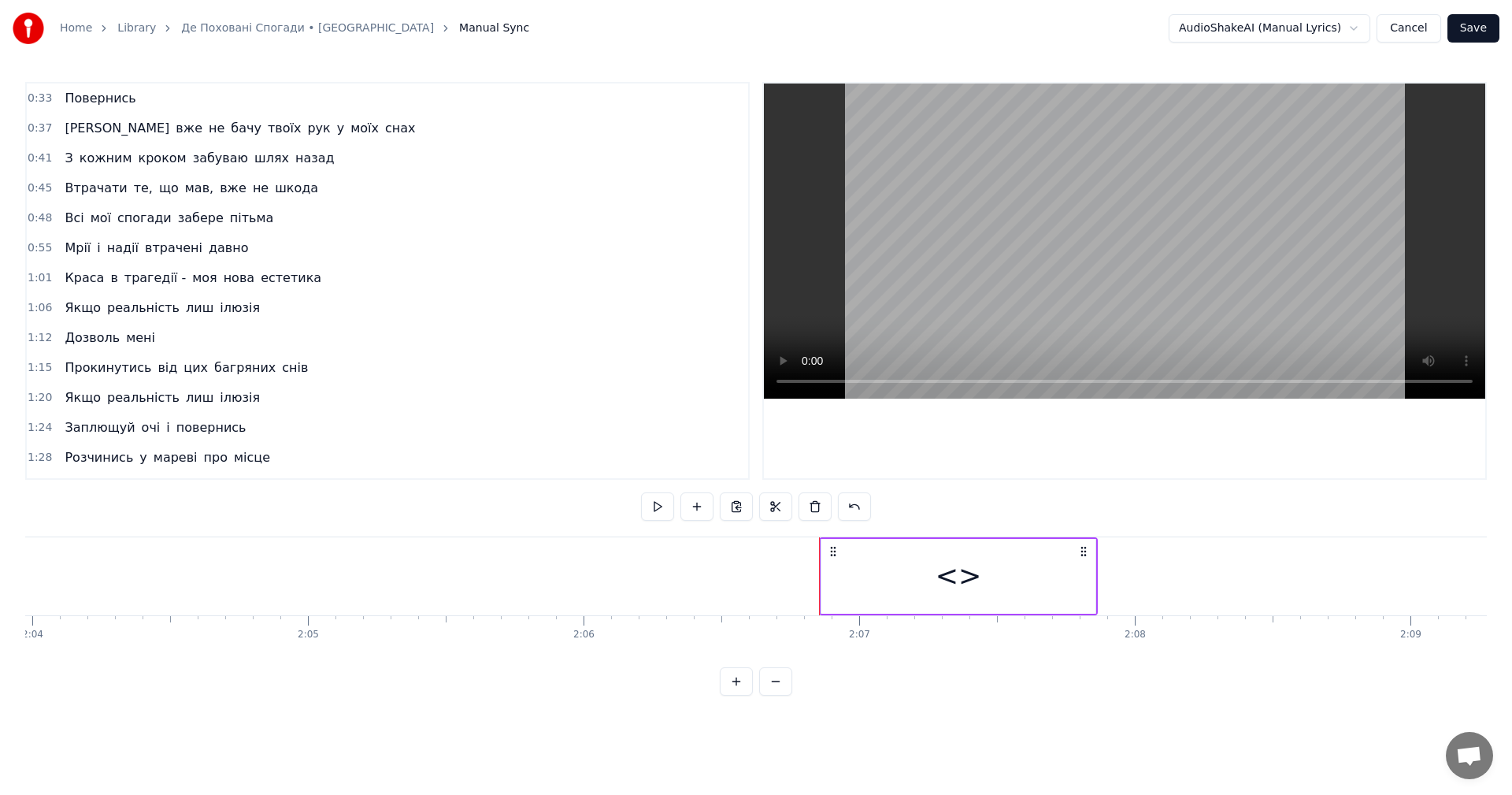
click at [964, 583] on div "<>" at bounding box center [958, 576] width 46 height 42
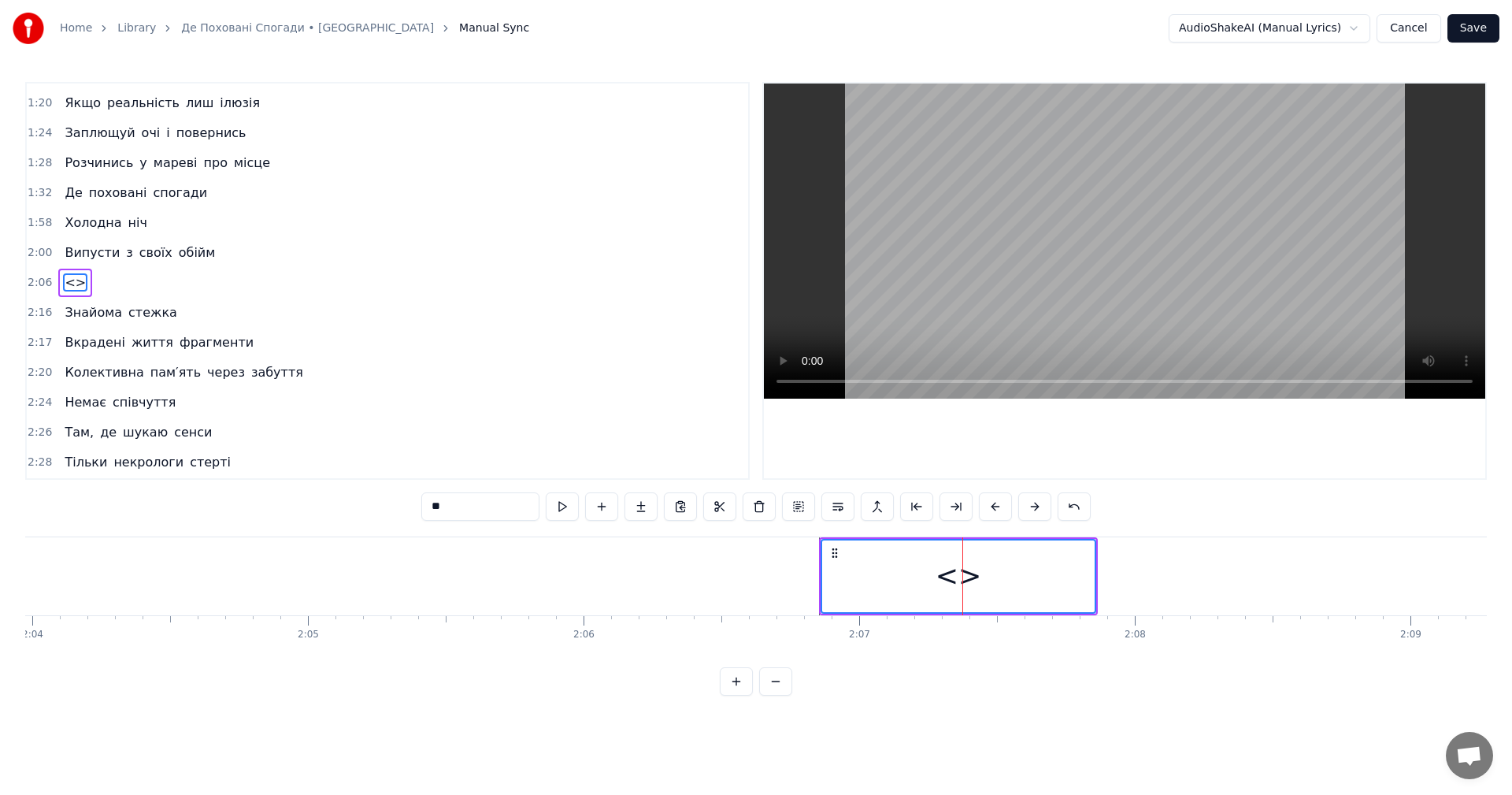
scroll to position [296, 0]
drag, startPoint x: 476, startPoint y: 504, endPoint x: 414, endPoint y: 504, distance: 62.0
click at [417, 504] on div "0:33 Повернись 0:37 Я вже не бачу твоїх рук у моїх снах 0:41 З кожним кроком за…" at bounding box center [756, 388] width 1461 height 614
type input "*"
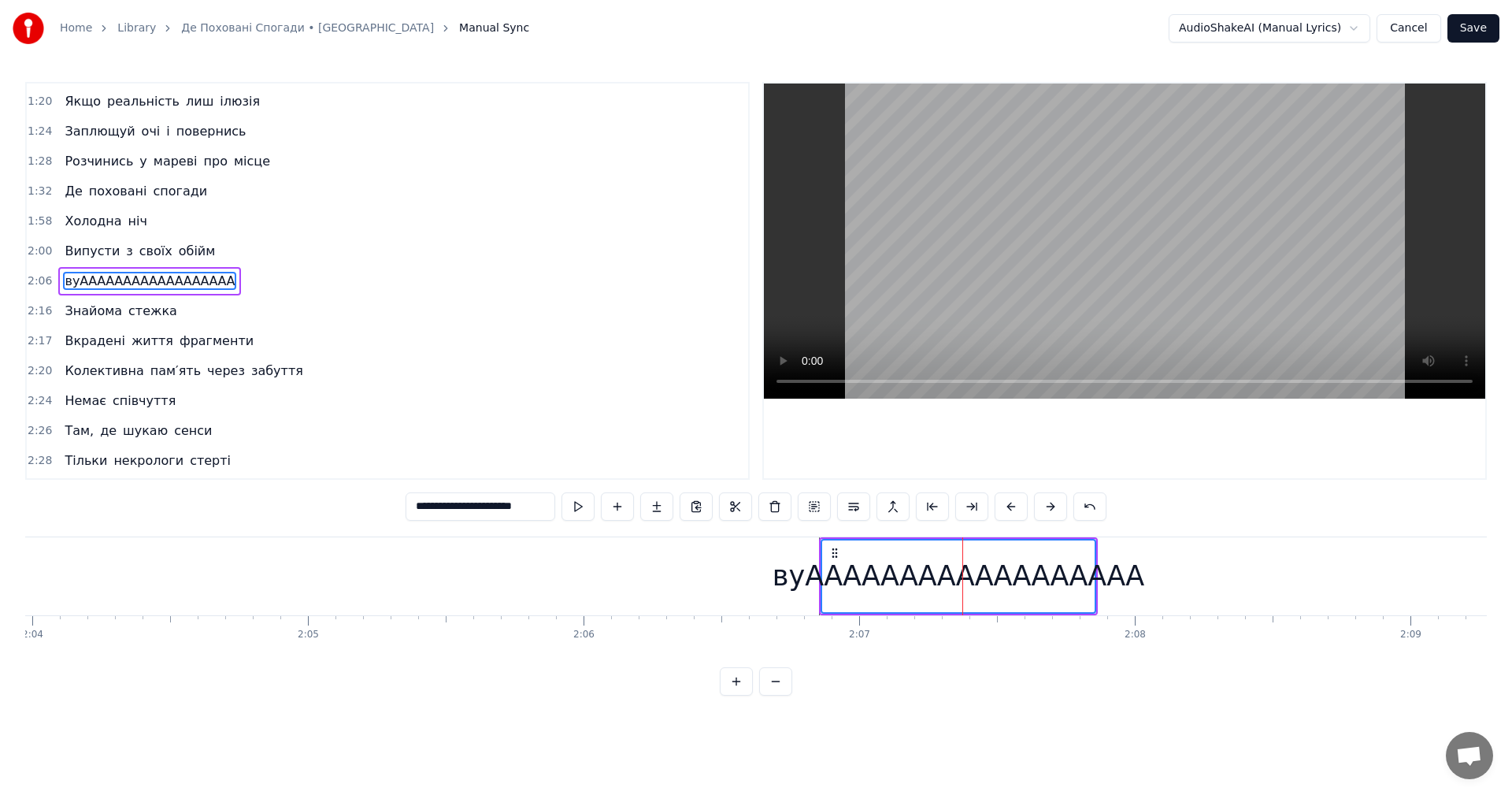
scroll to position [0, 0]
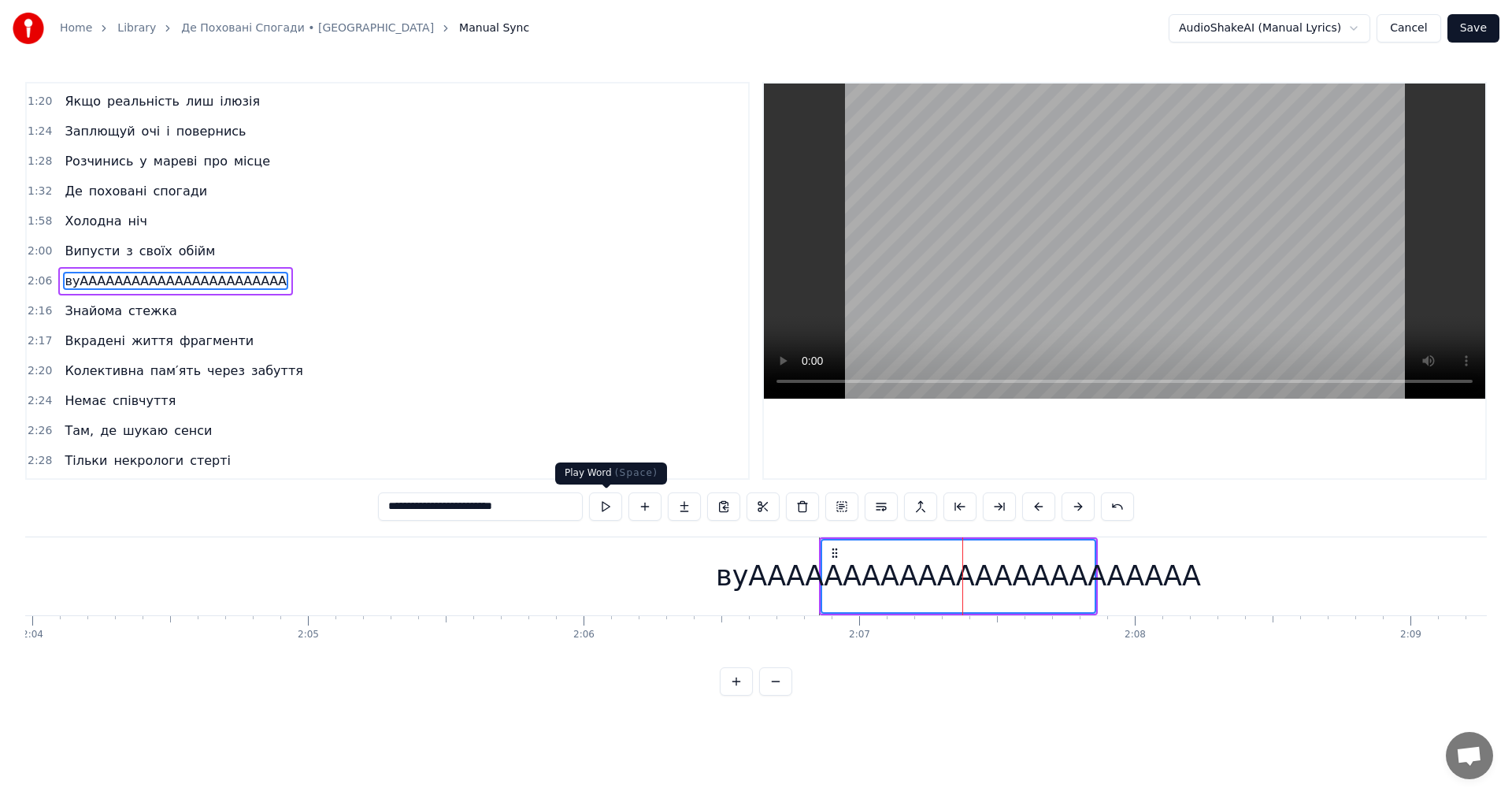
type input "**********"
click at [921, 604] on div "вуАААААААААААААААААААААААА" at bounding box center [958, 576] width 273 height 72
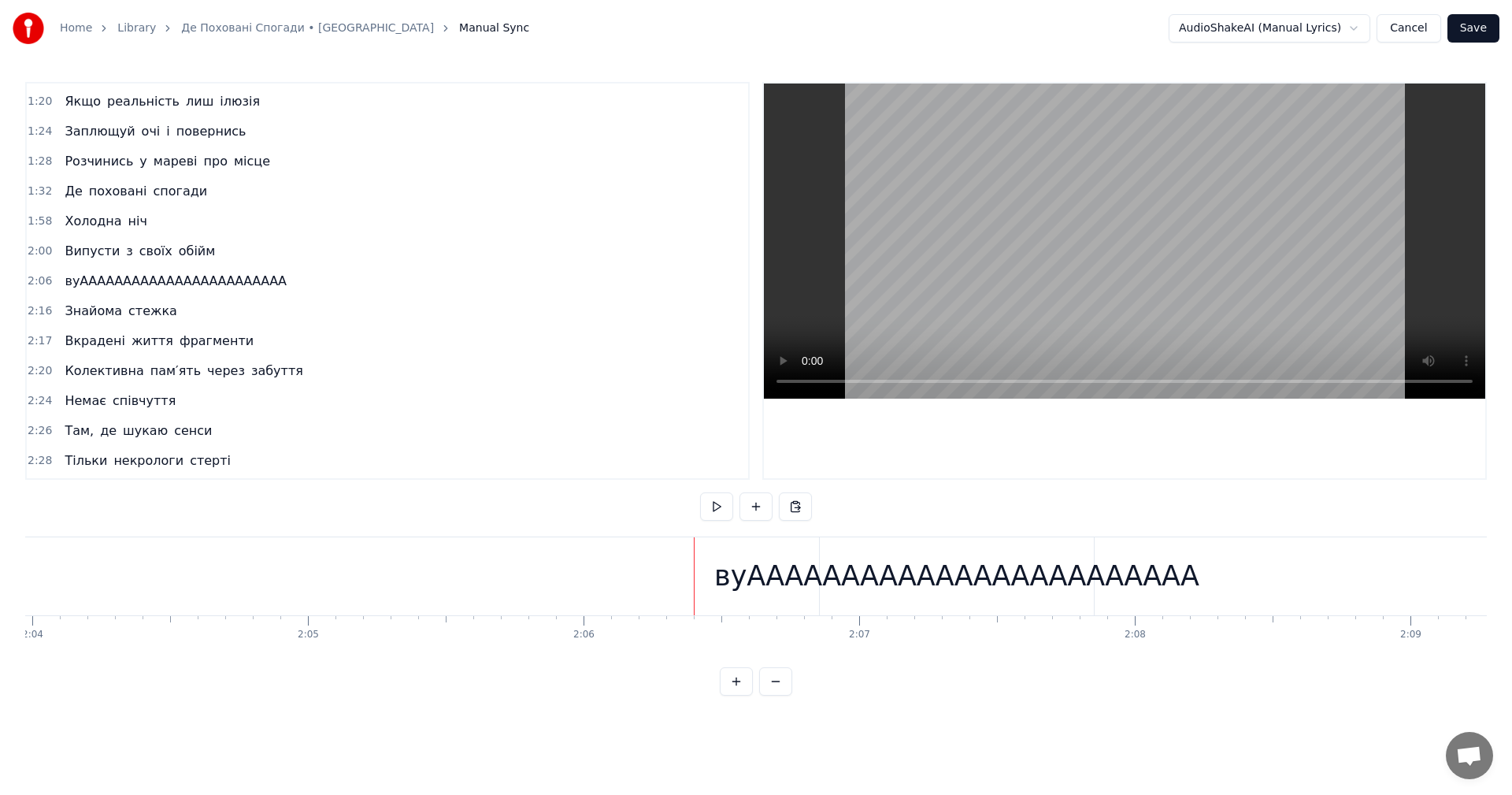
click at [778, 563] on div "вуАААААААААААААААААААААААА" at bounding box center [956, 576] width 485 height 42
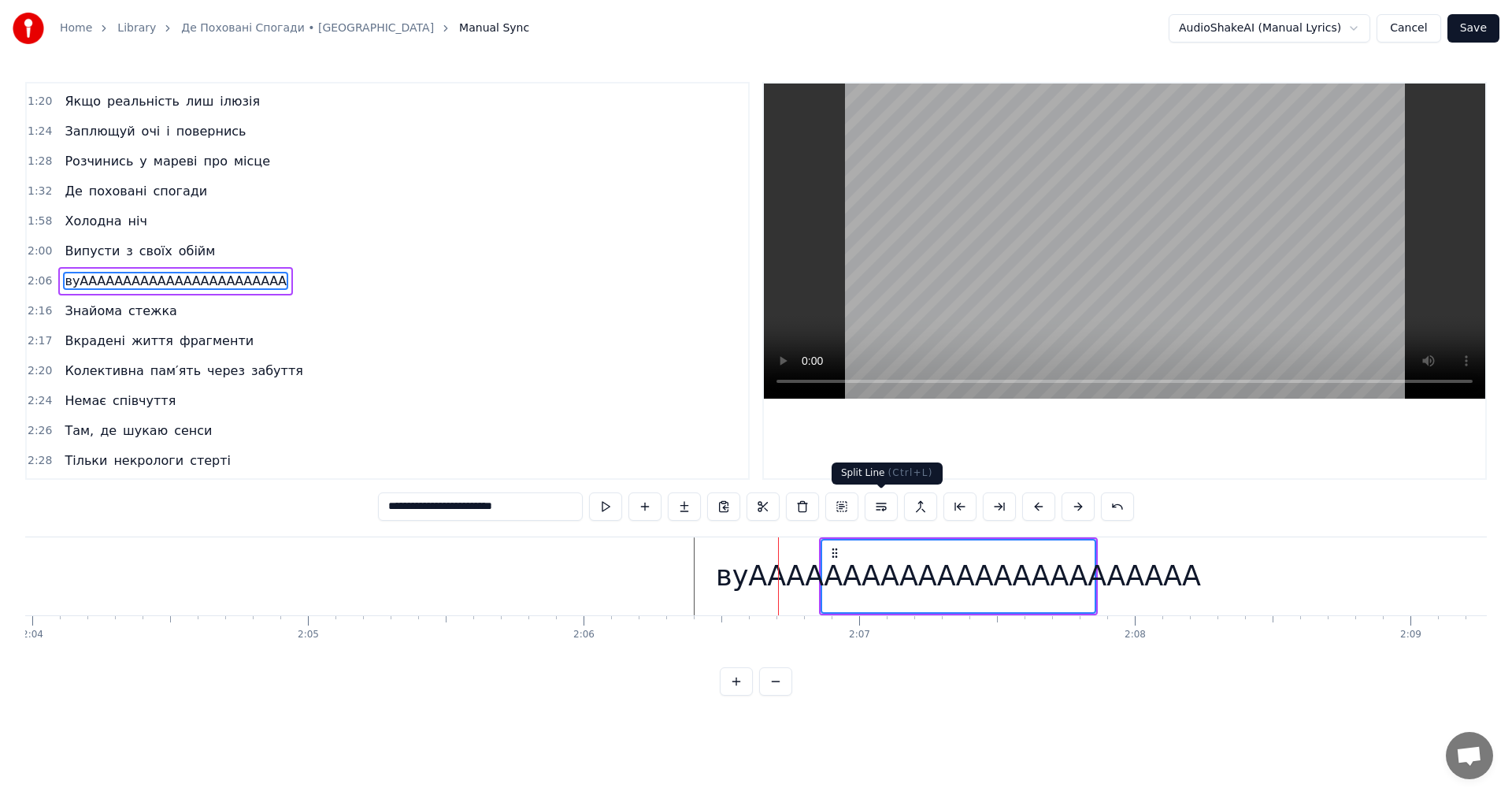
click at [1001, 232] on video at bounding box center [1124, 241] width 721 height 315
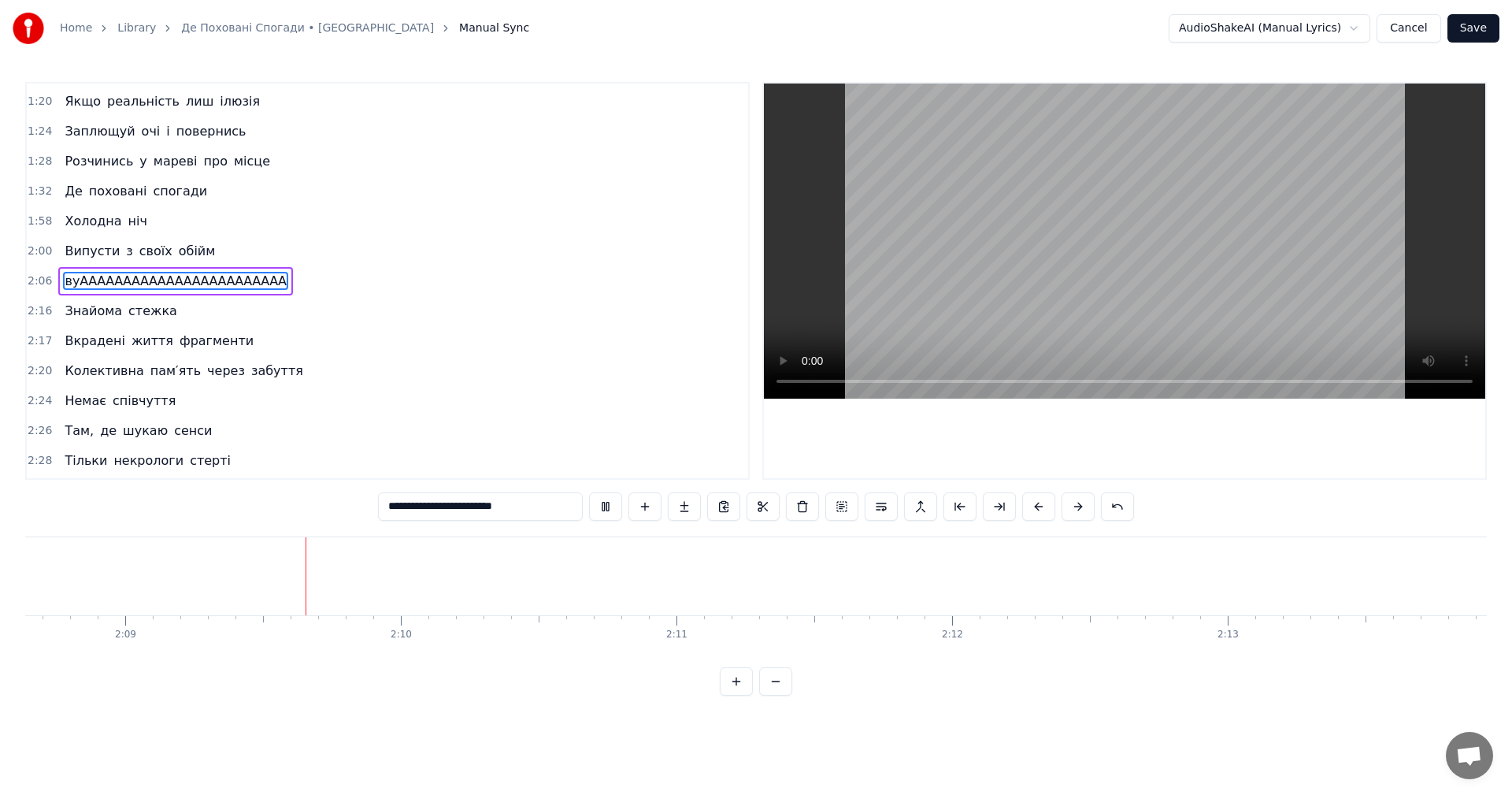
scroll to position [0, 35481]
click at [1001, 232] on video at bounding box center [1124, 241] width 721 height 315
click at [1059, 179] on video at bounding box center [1124, 241] width 721 height 315
click at [1167, 262] on video at bounding box center [1124, 241] width 721 height 315
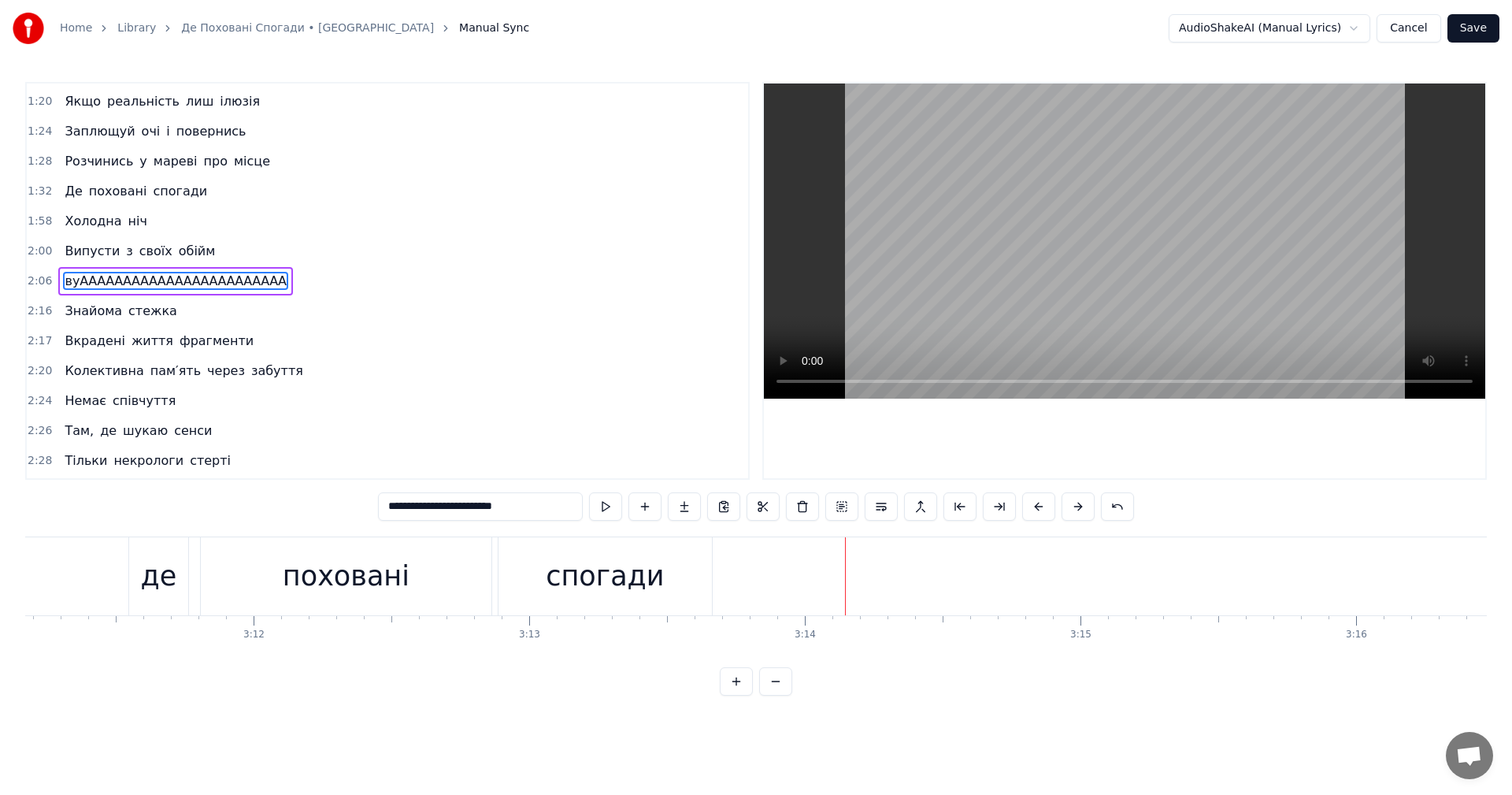
click at [1472, 29] on button "Save" at bounding box center [1473, 29] width 52 height 29
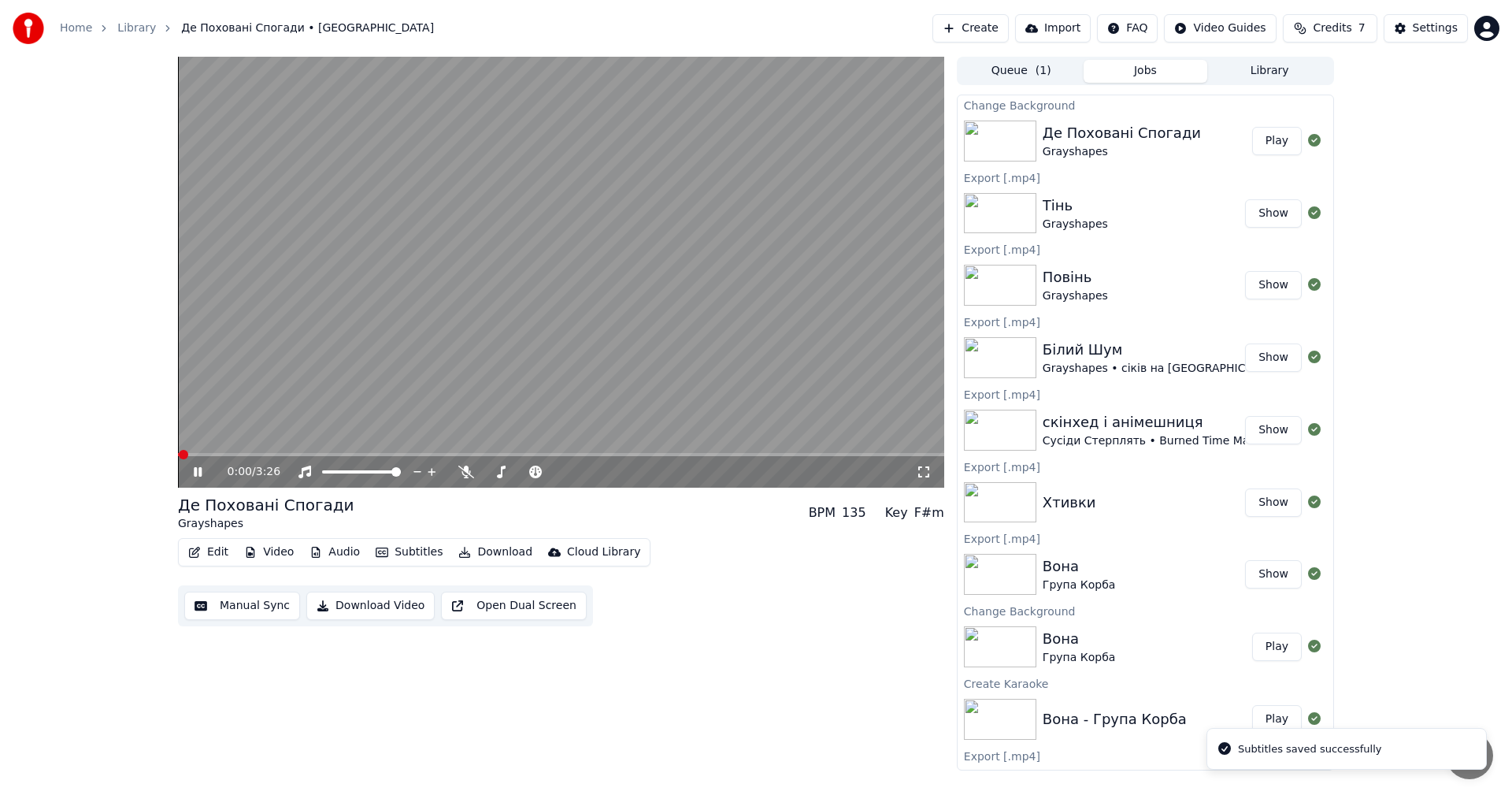
click at [419, 286] on video at bounding box center [561, 272] width 766 height 431
click at [205, 562] on button "Edit" at bounding box center [208, 552] width 53 height 22
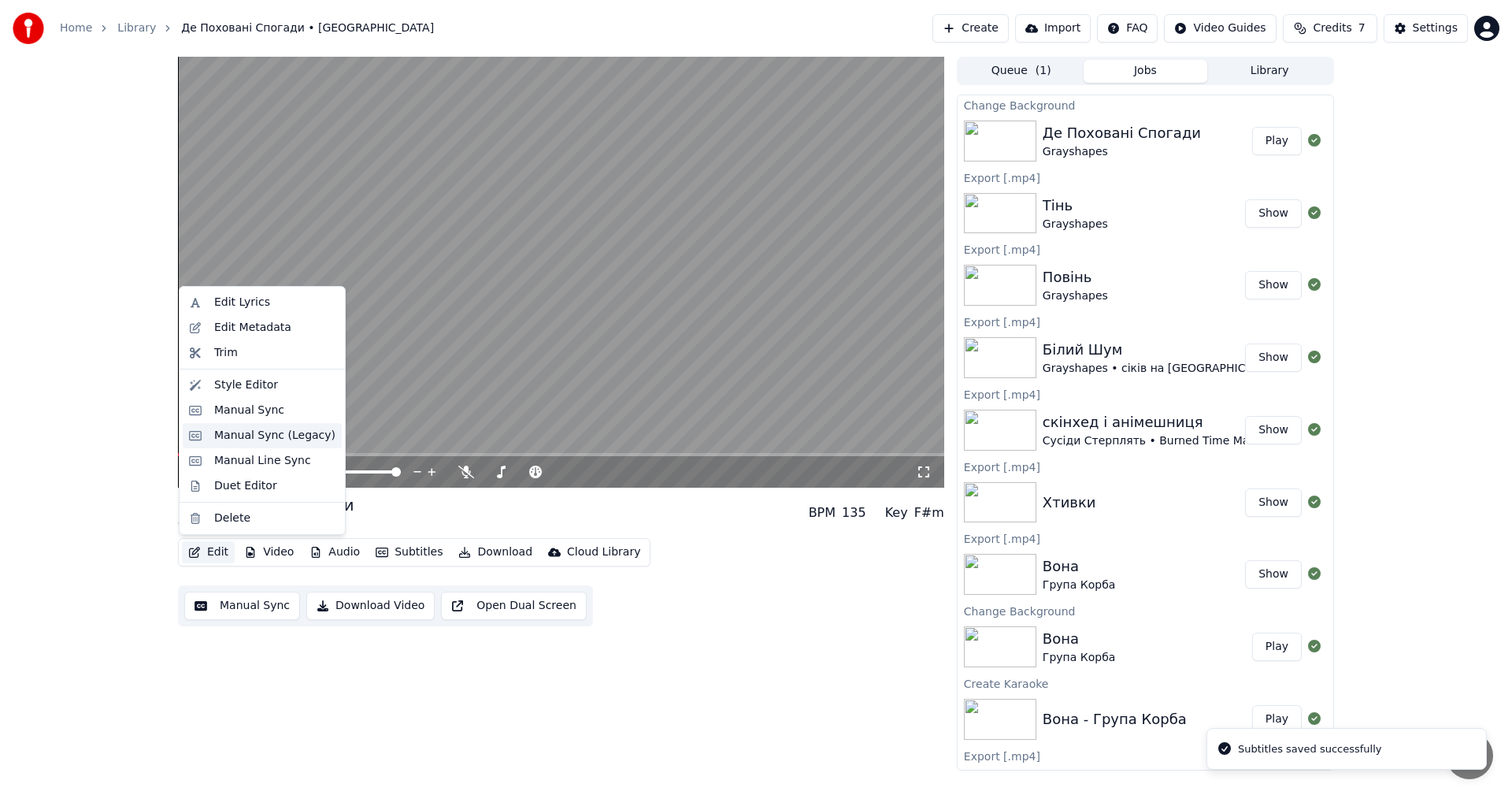
click at [257, 438] on div "Manual Sync (Legacy)" at bounding box center [274, 435] width 121 height 16
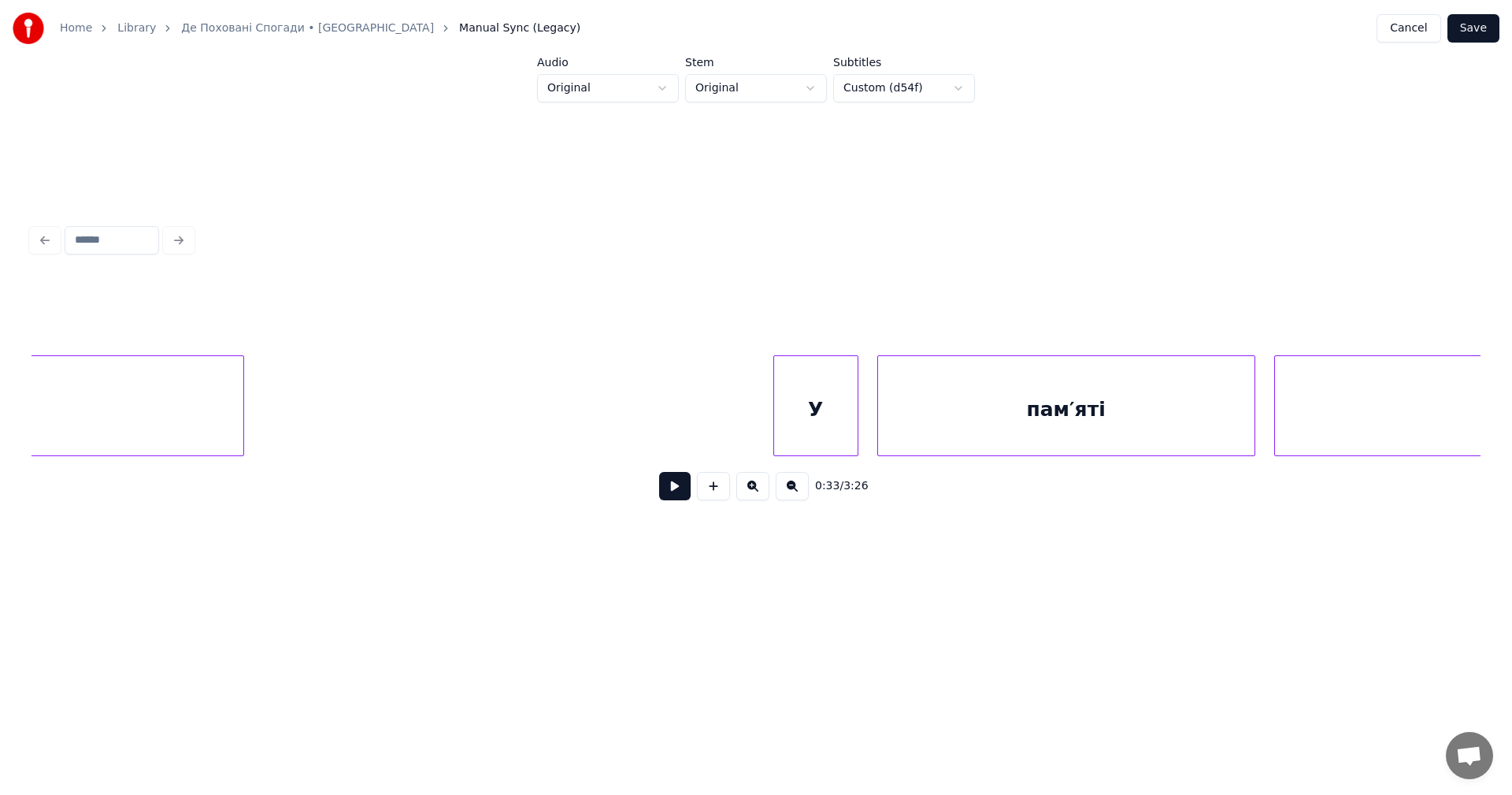
scroll to position [0, 86551]
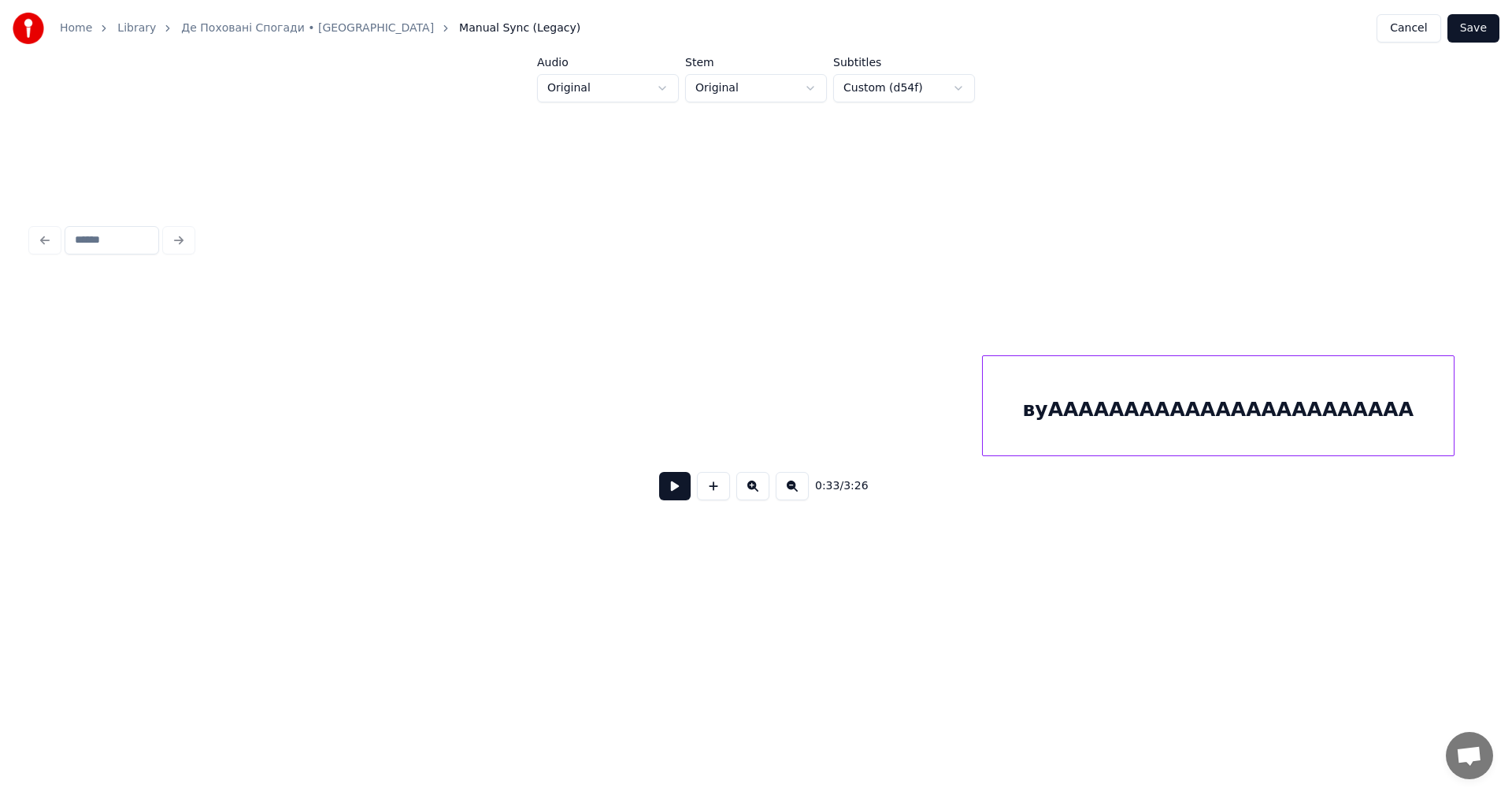
scroll to position [0, 59302]
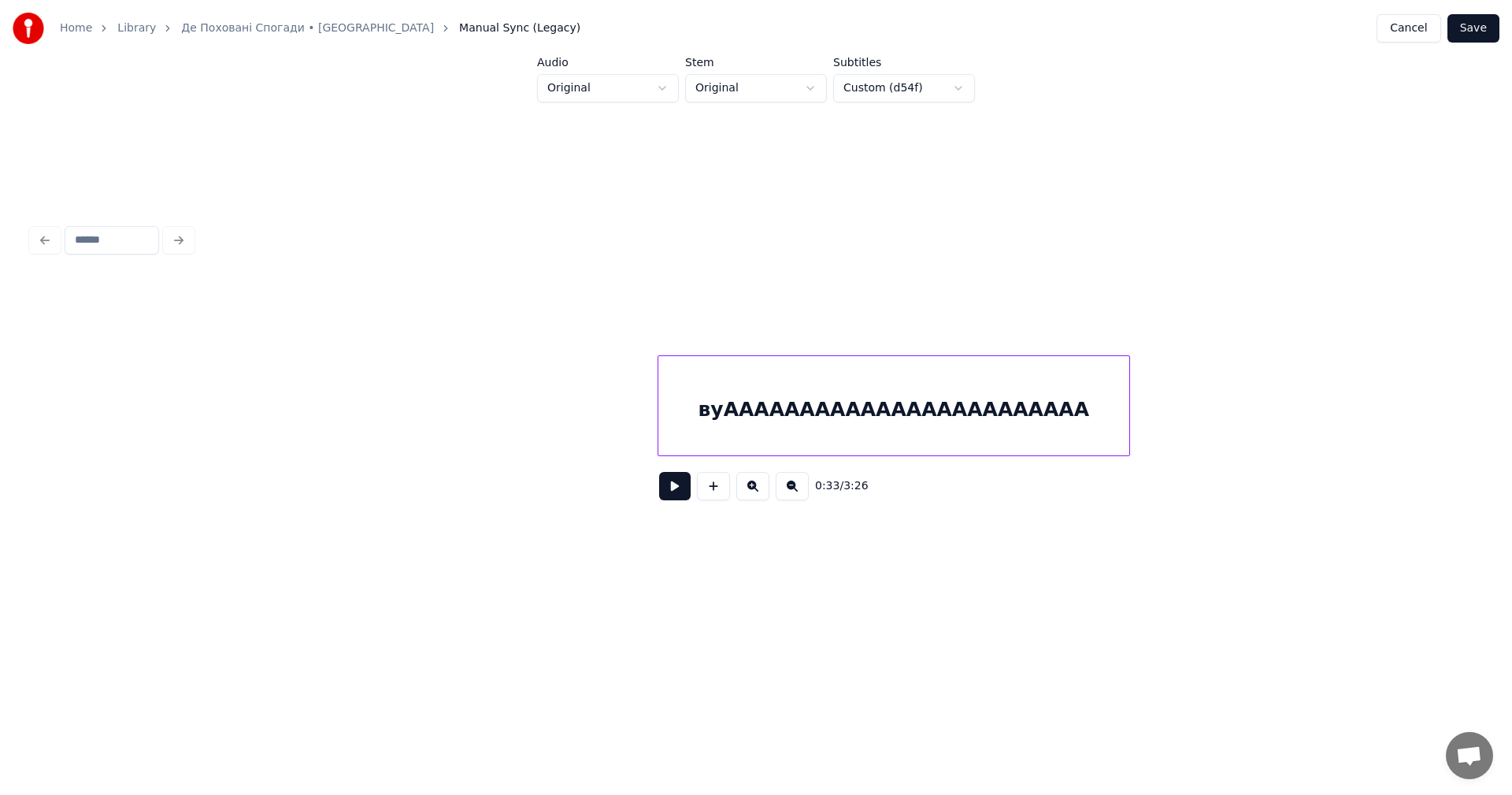
click at [833, 379] on div "вуАААААААААААААААААААААААА" at bounding box center [893, 409] width 471 height 107
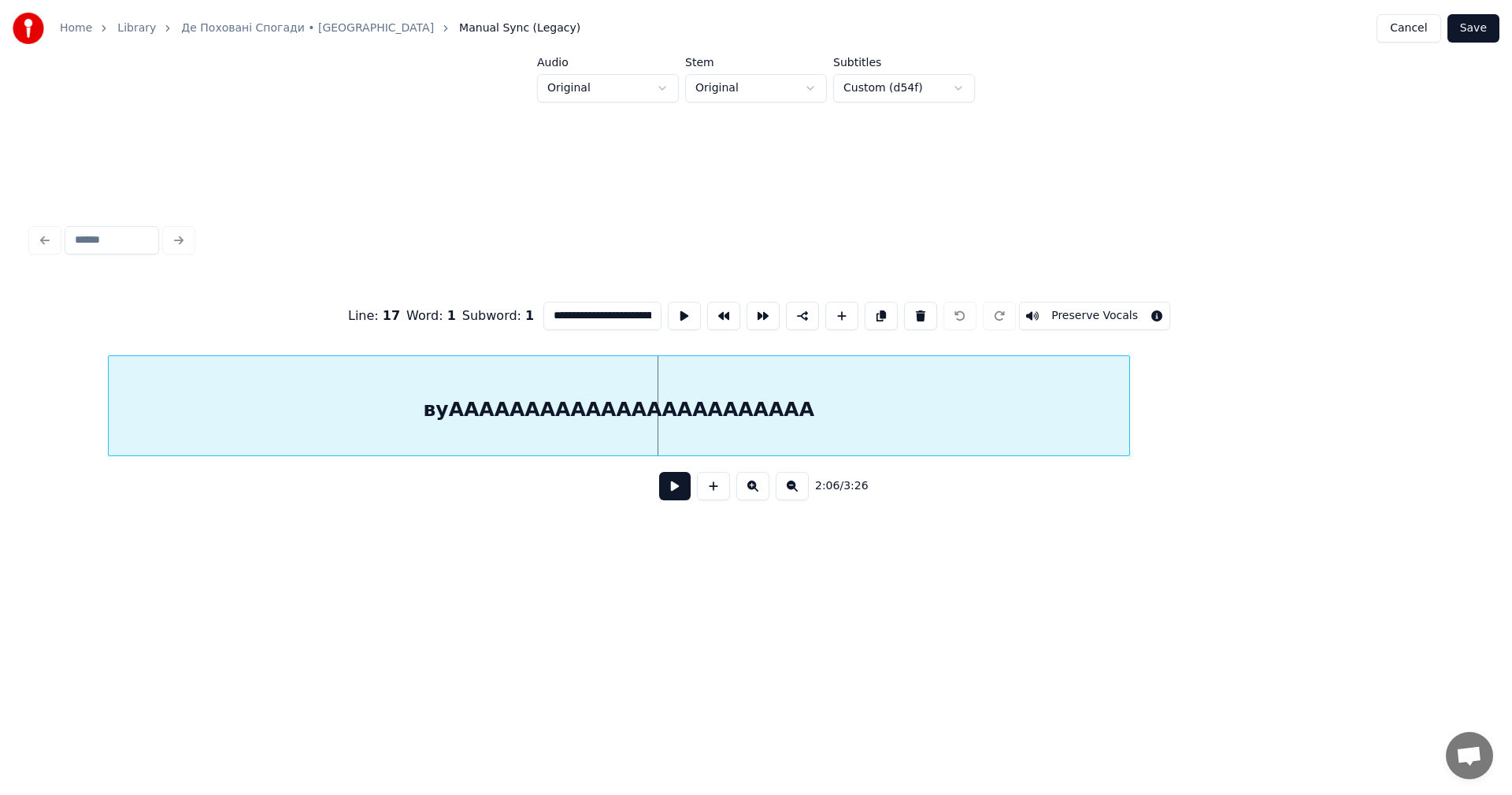
click at [109, 387] on div at bounding box center [111, 406] width 5 height 99
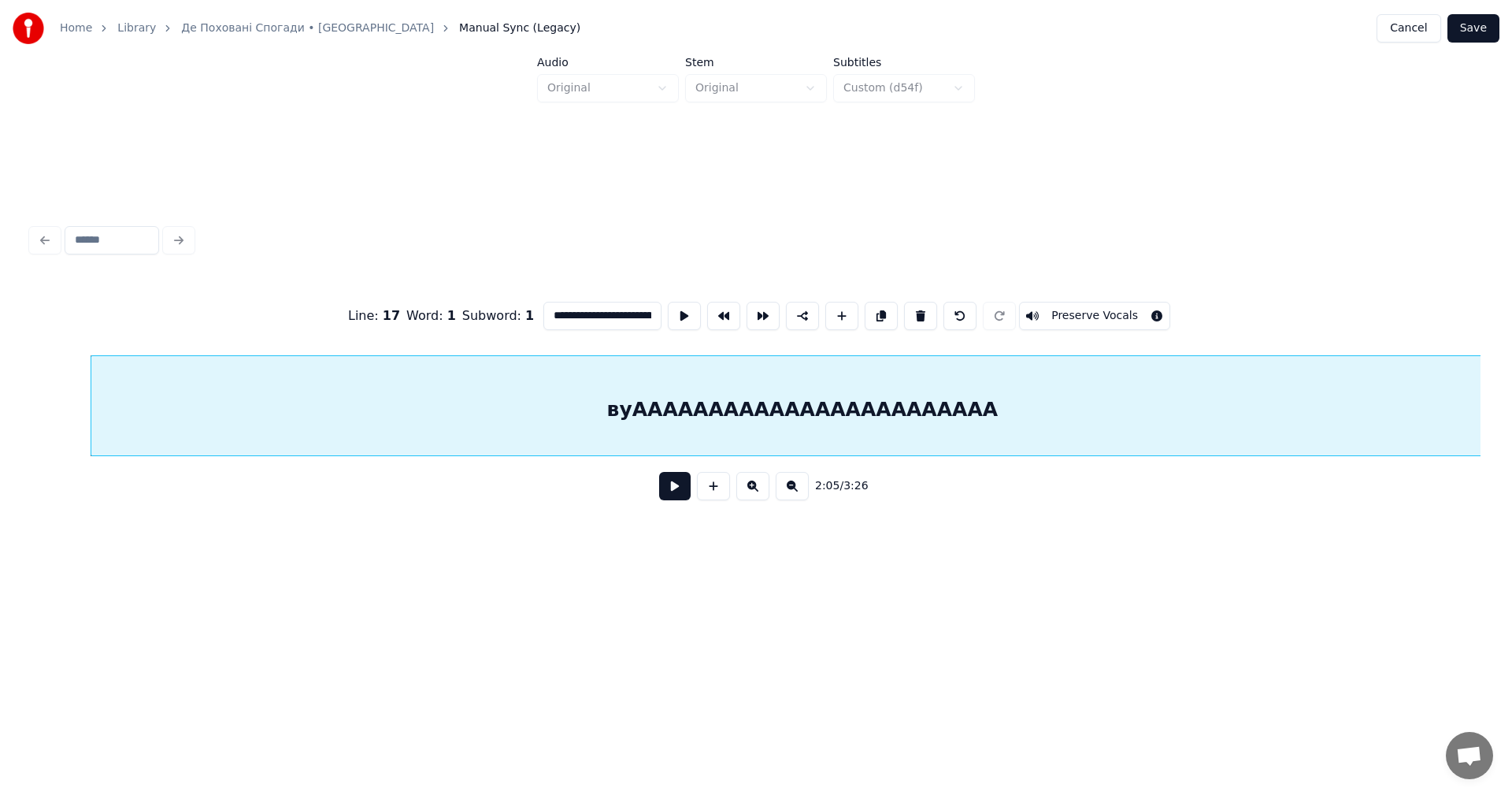
click at [1443, 375] on div "вуАААААААААААААААААААААААА" at bounding box center [802, 406] width 1424 height 101
click at [242, 386] on div "вуАААААААААААААААААААААААА" at bounding box center [769, 409] width 1422 height 107
click at [721, 430] on div "вуАААААААААААААААААААААААА" at bounding box center [755, 409] width 1422 height 107
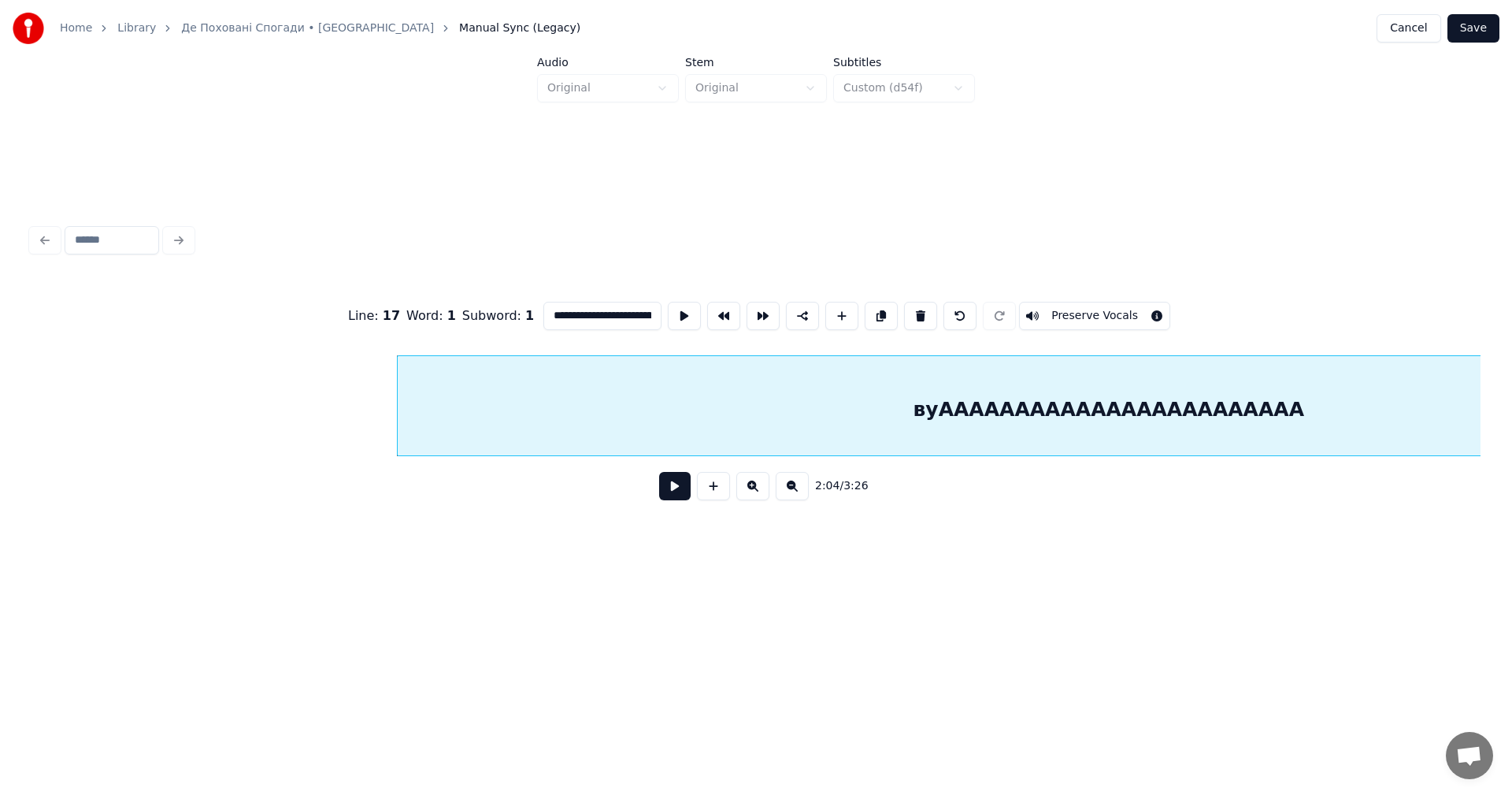
scroll to position [0, 57899]
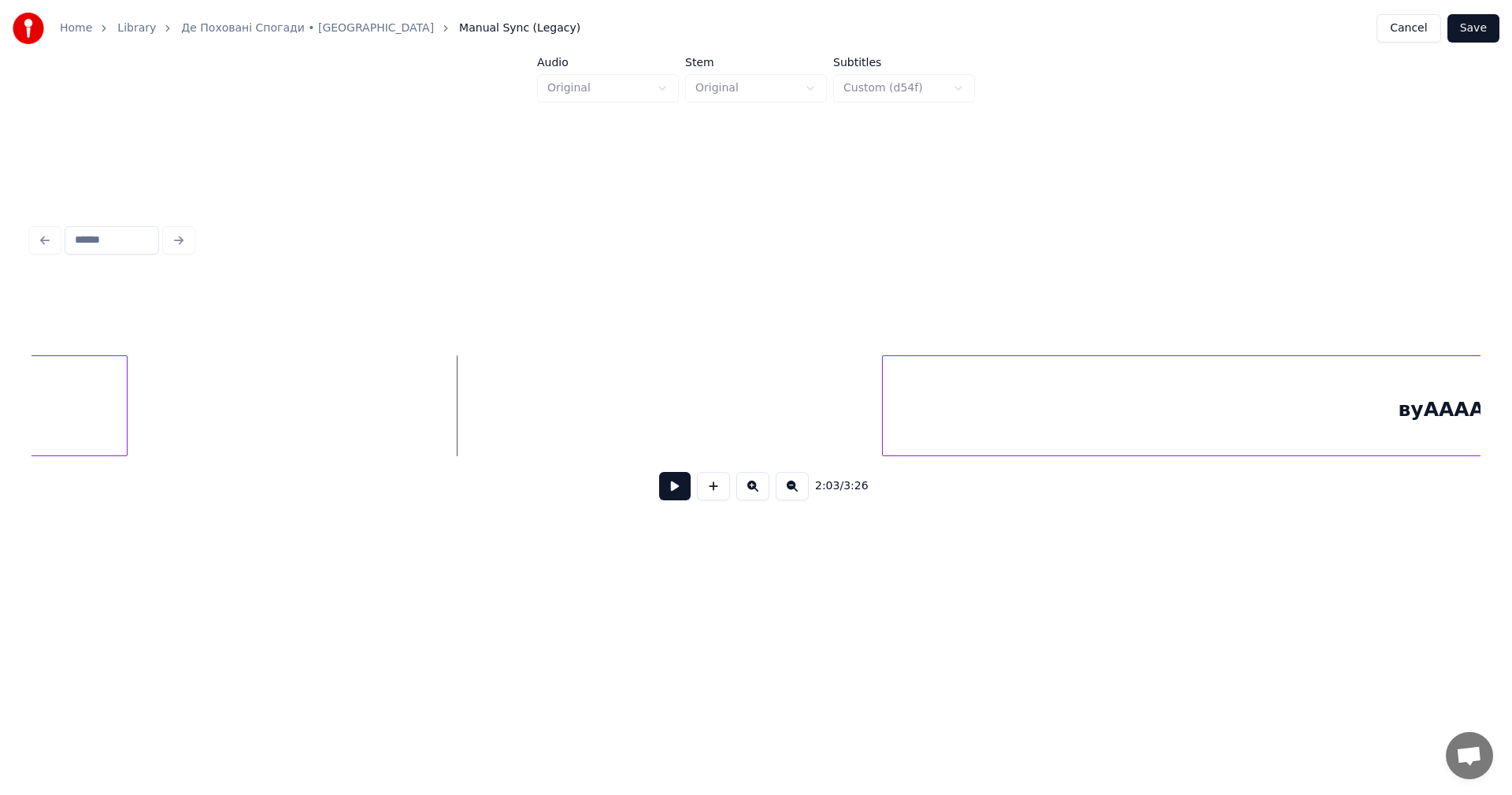
click at [687, 495] on button at bounding box center [674, 486] width 31 height 29
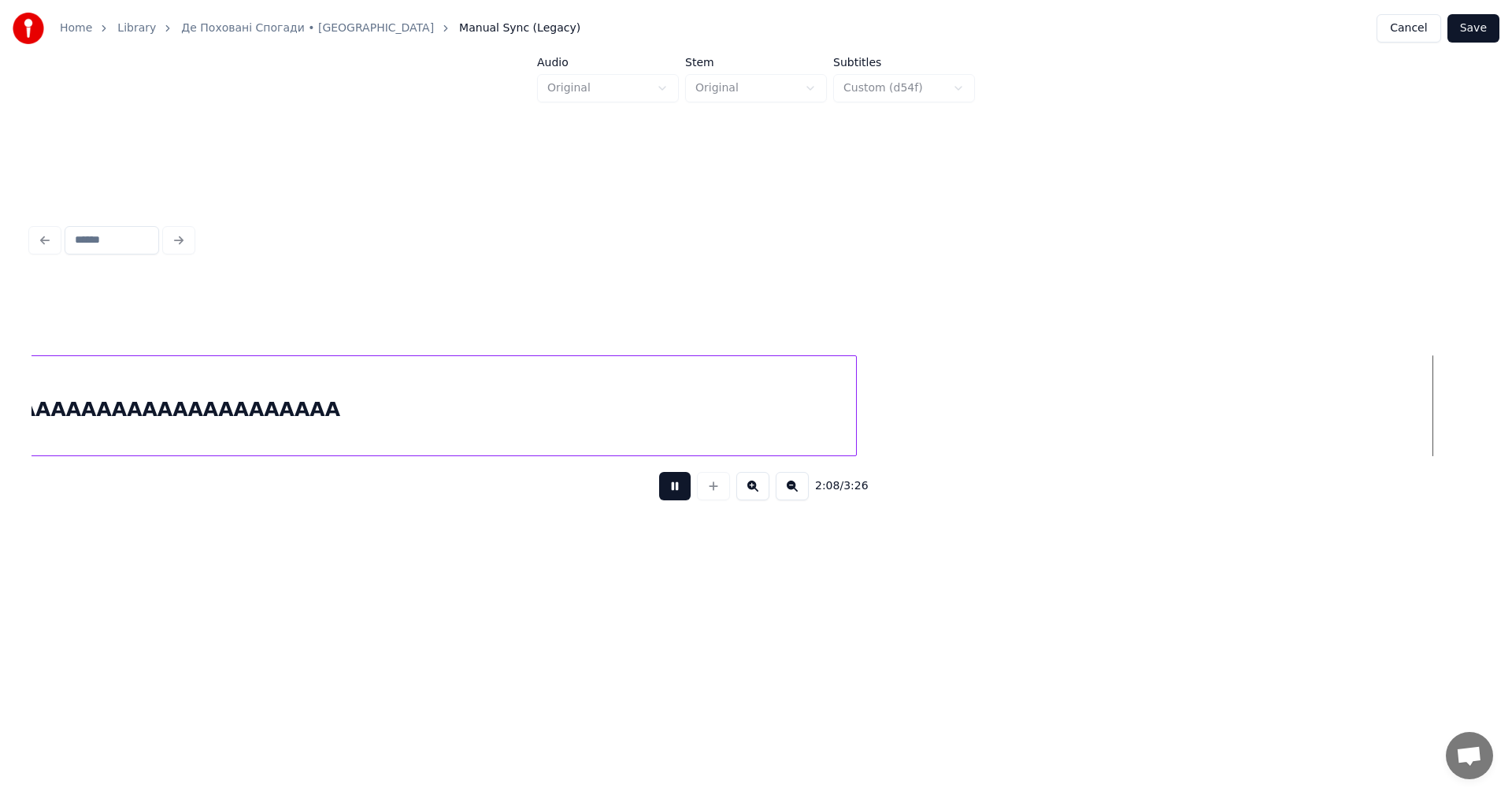
scroll to position [0, 60798]
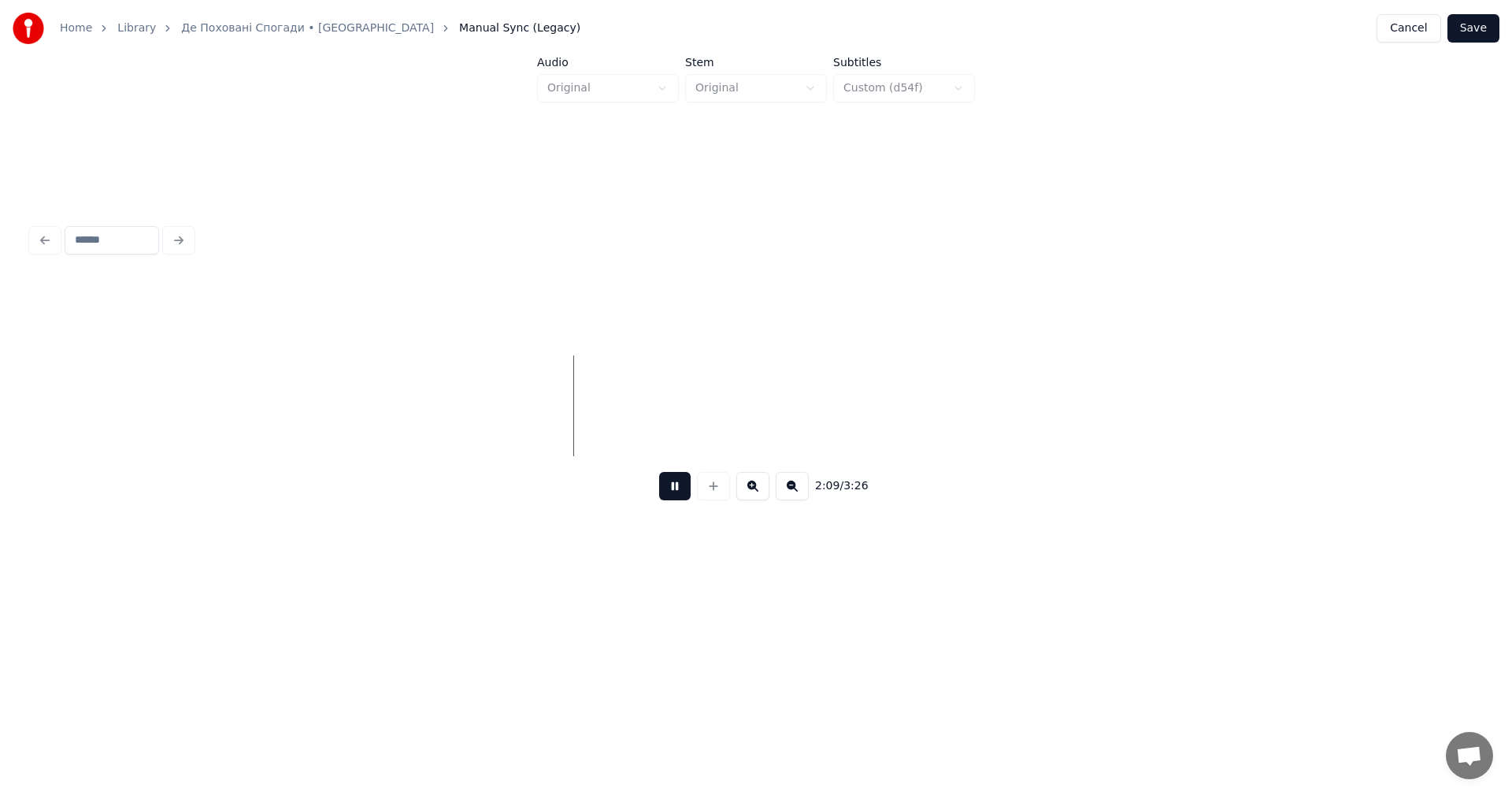
click at [678, 490] on button at bounding box center [674, 486] width 31 height 29
click at [36, 366] on div at bounding box center [36, 406] width 5 height 99
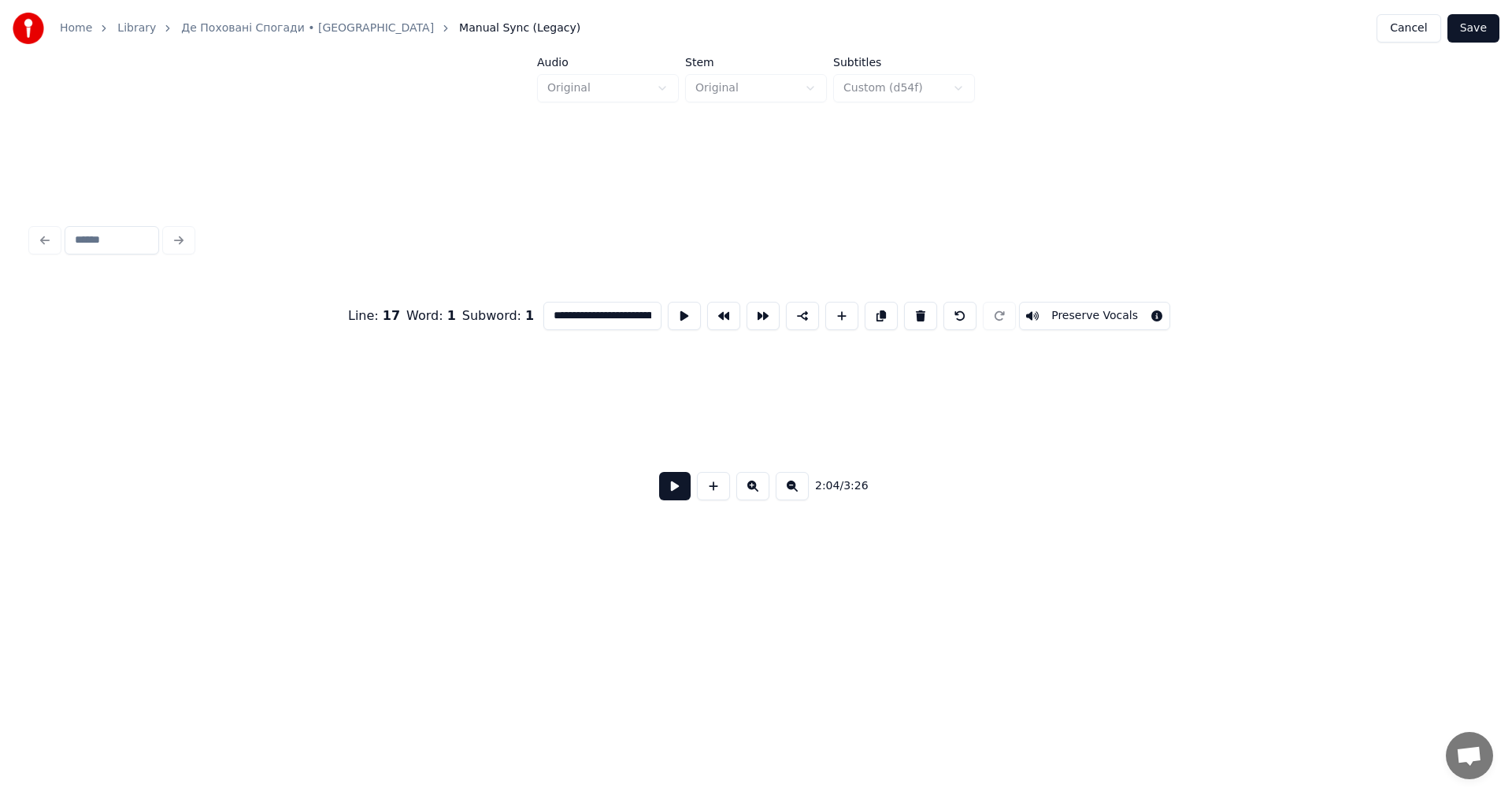
scroll to position [0, 60057]
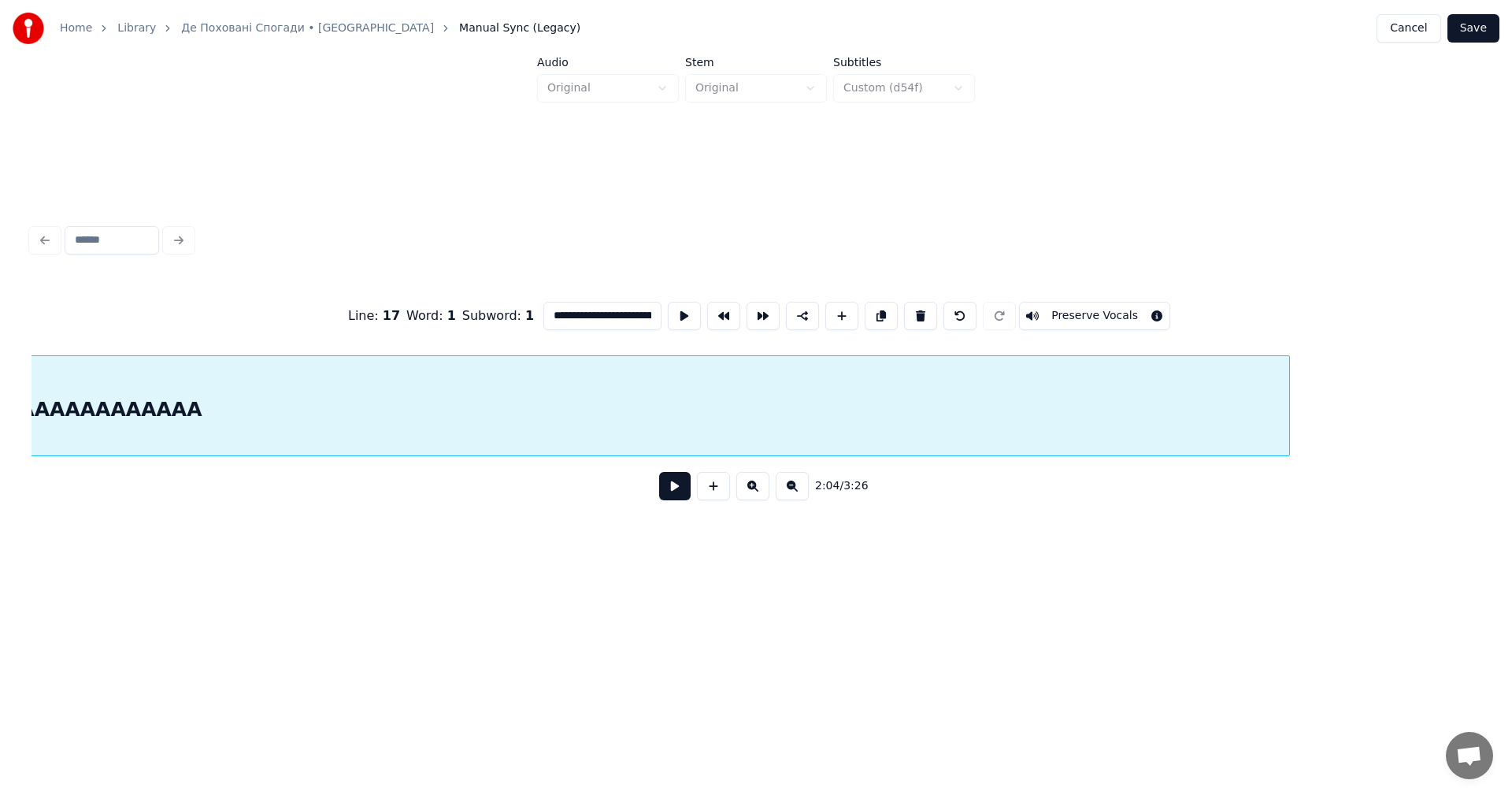
click at [1288, 373] on div at bounding box center [1286, 406] width 5 height 99
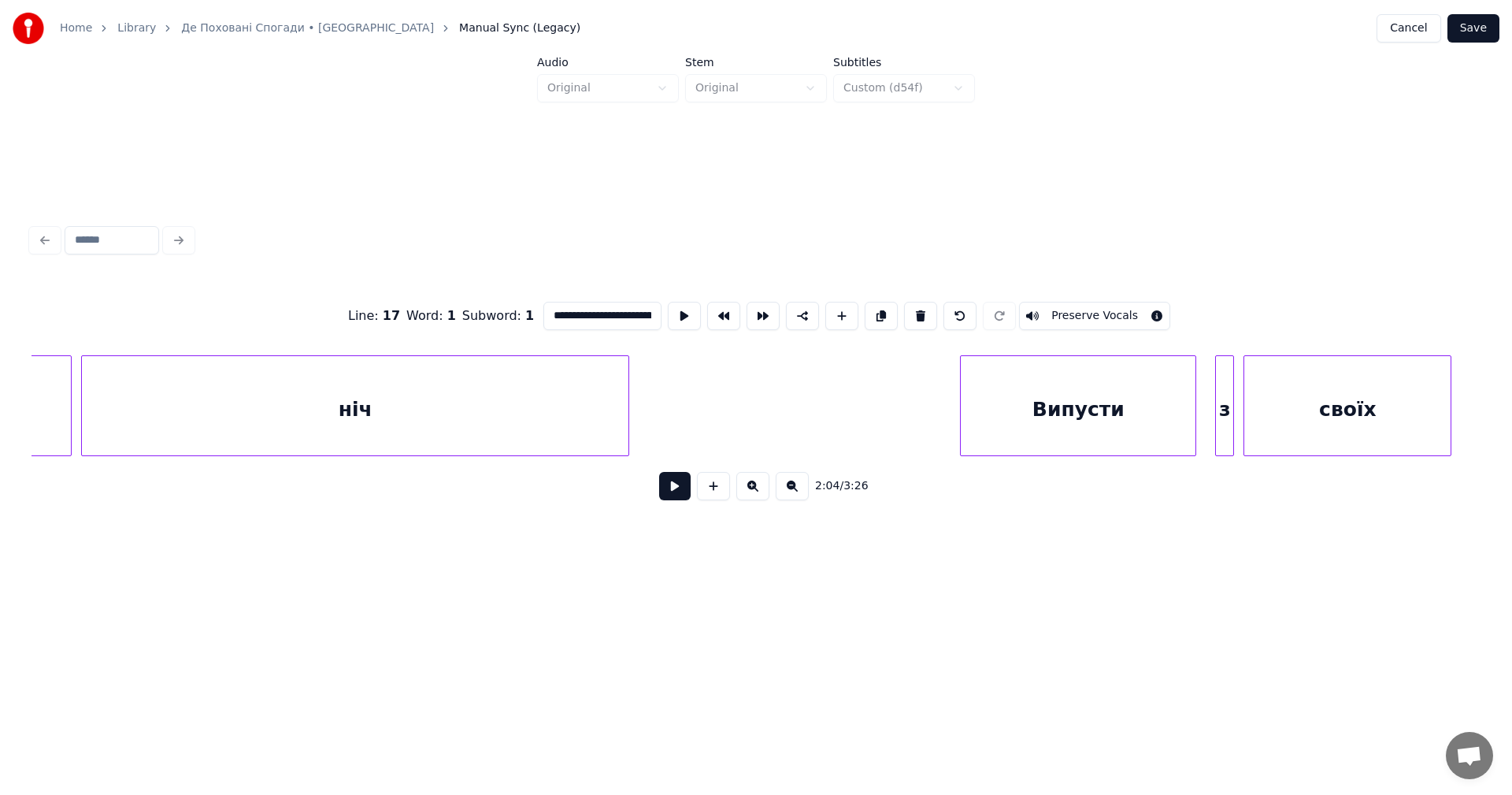
scroll to position [0, 56064]
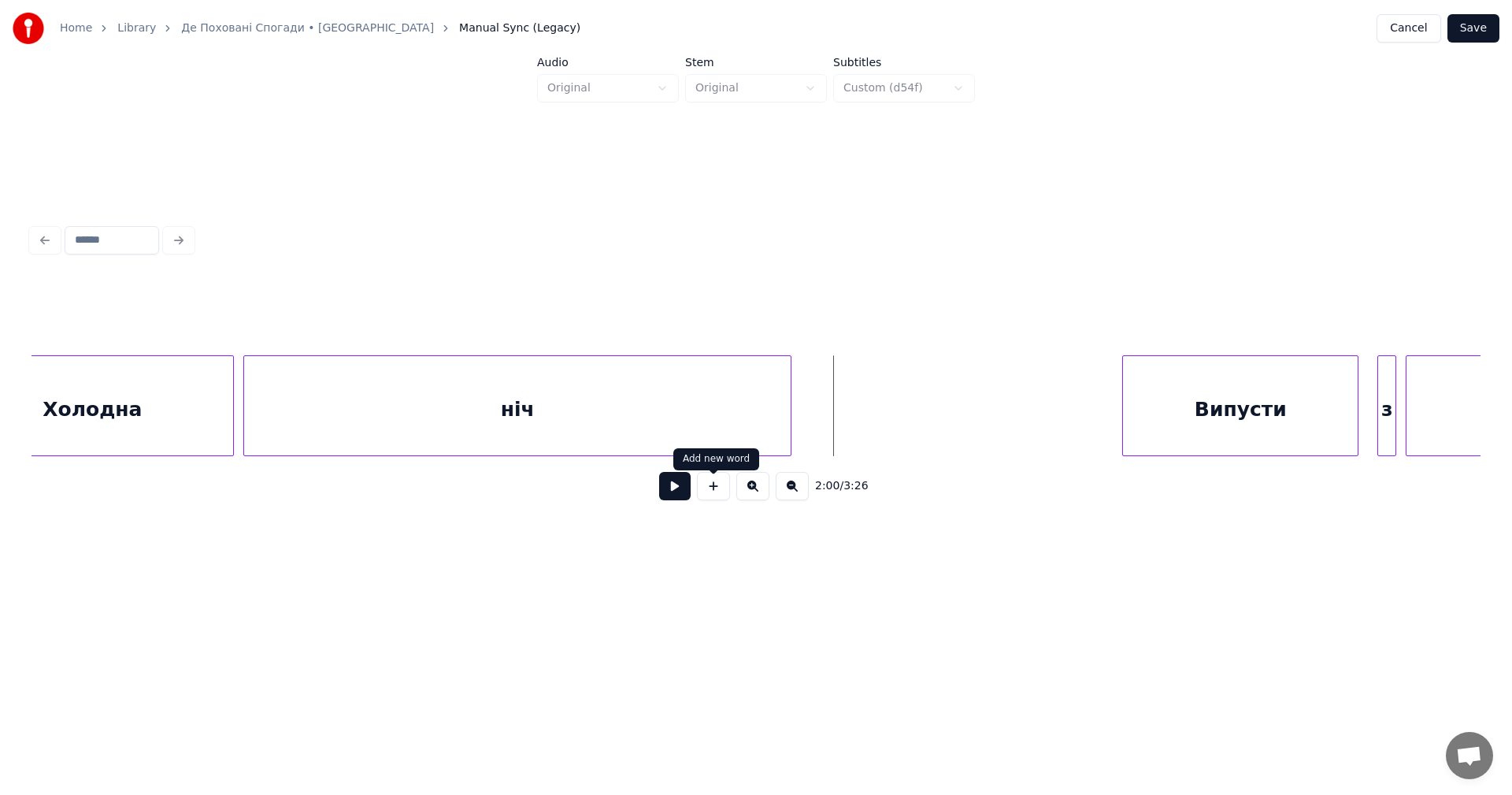
click at [668, 490] on button at bounding box center [674, 486] width 31 height 29
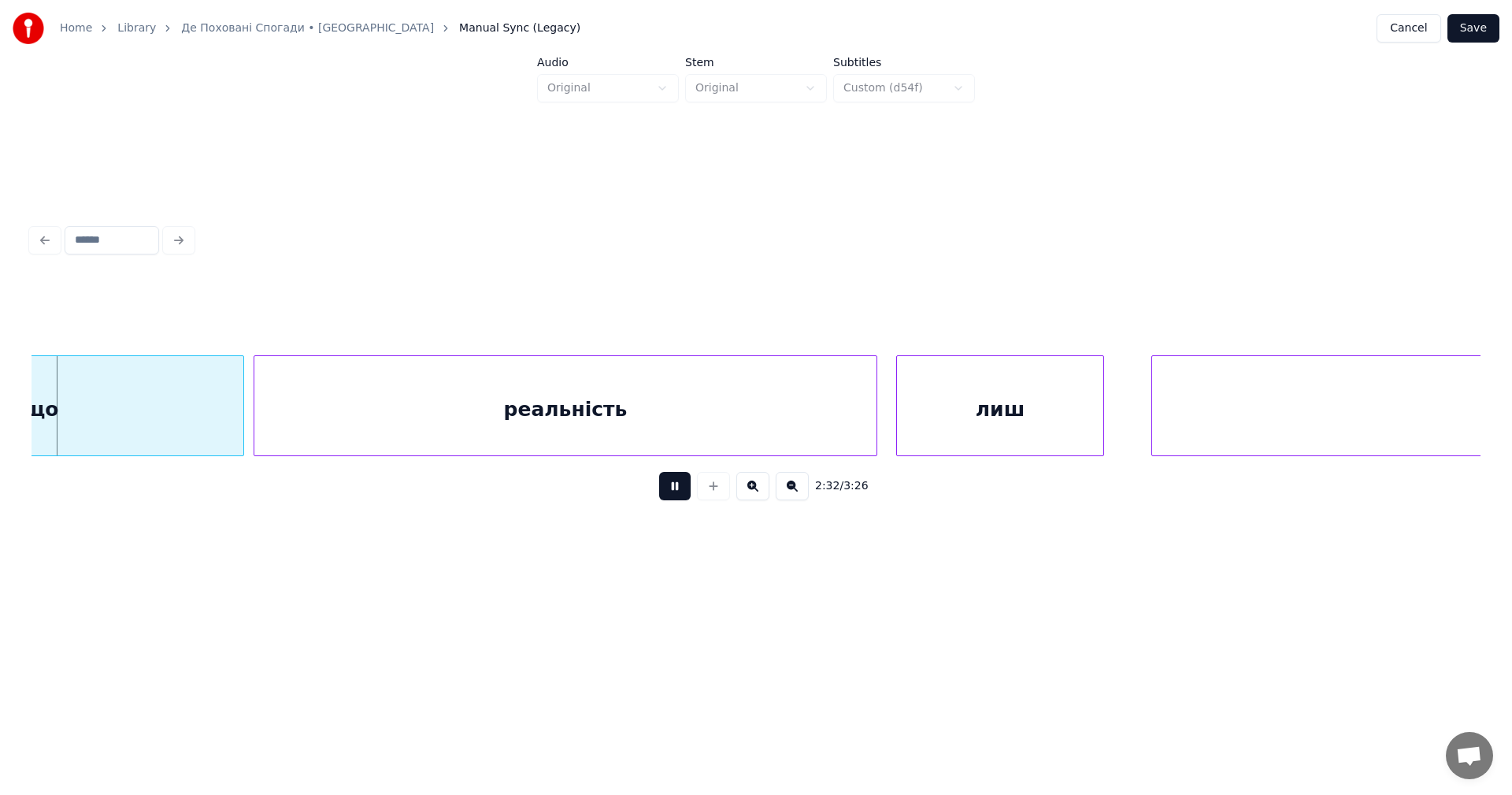
scroll to position [0, 71835]
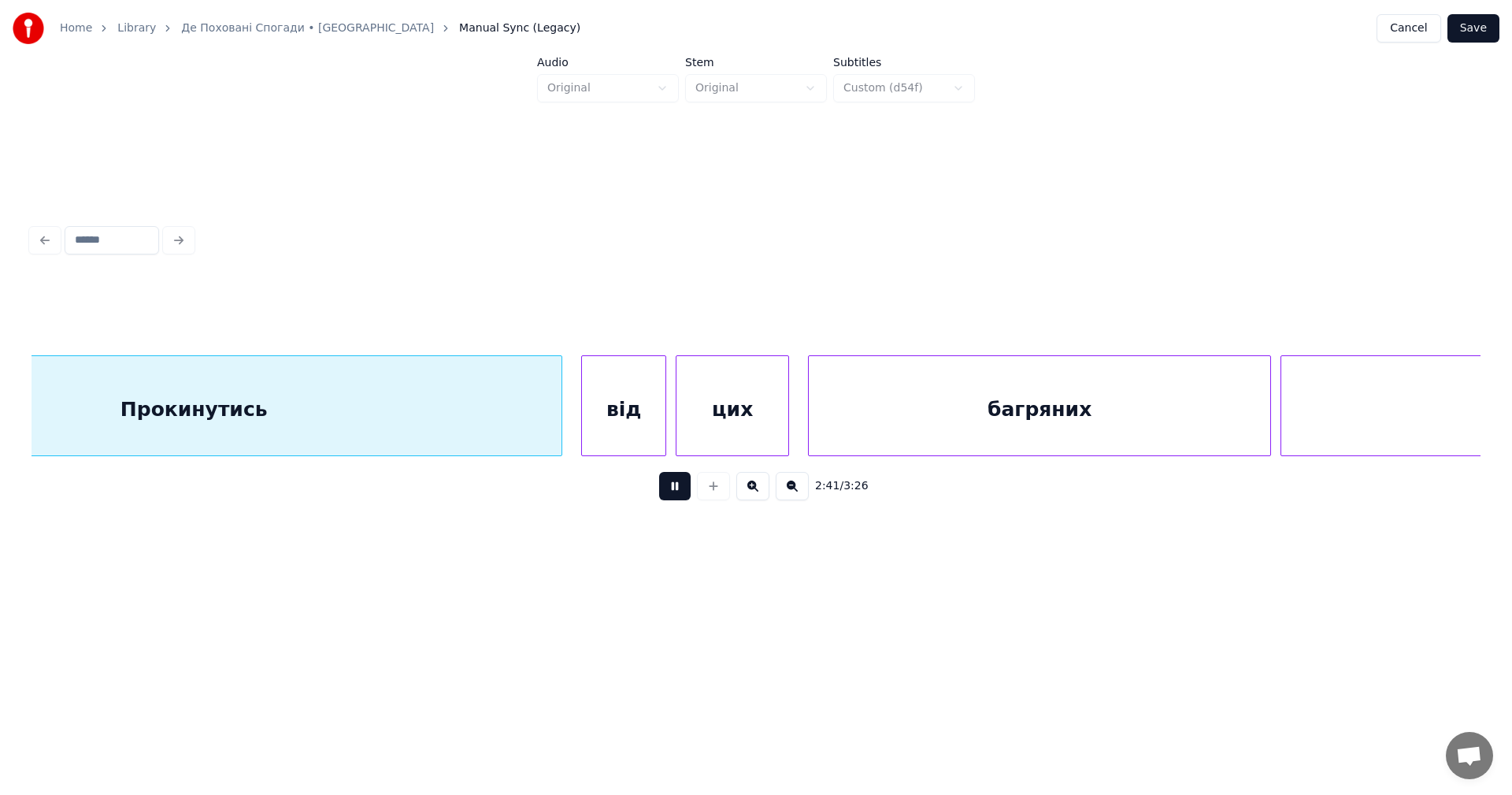
click at [1291, 424] on div "снів" at bounding box center [1516, 409] width 471 height 107
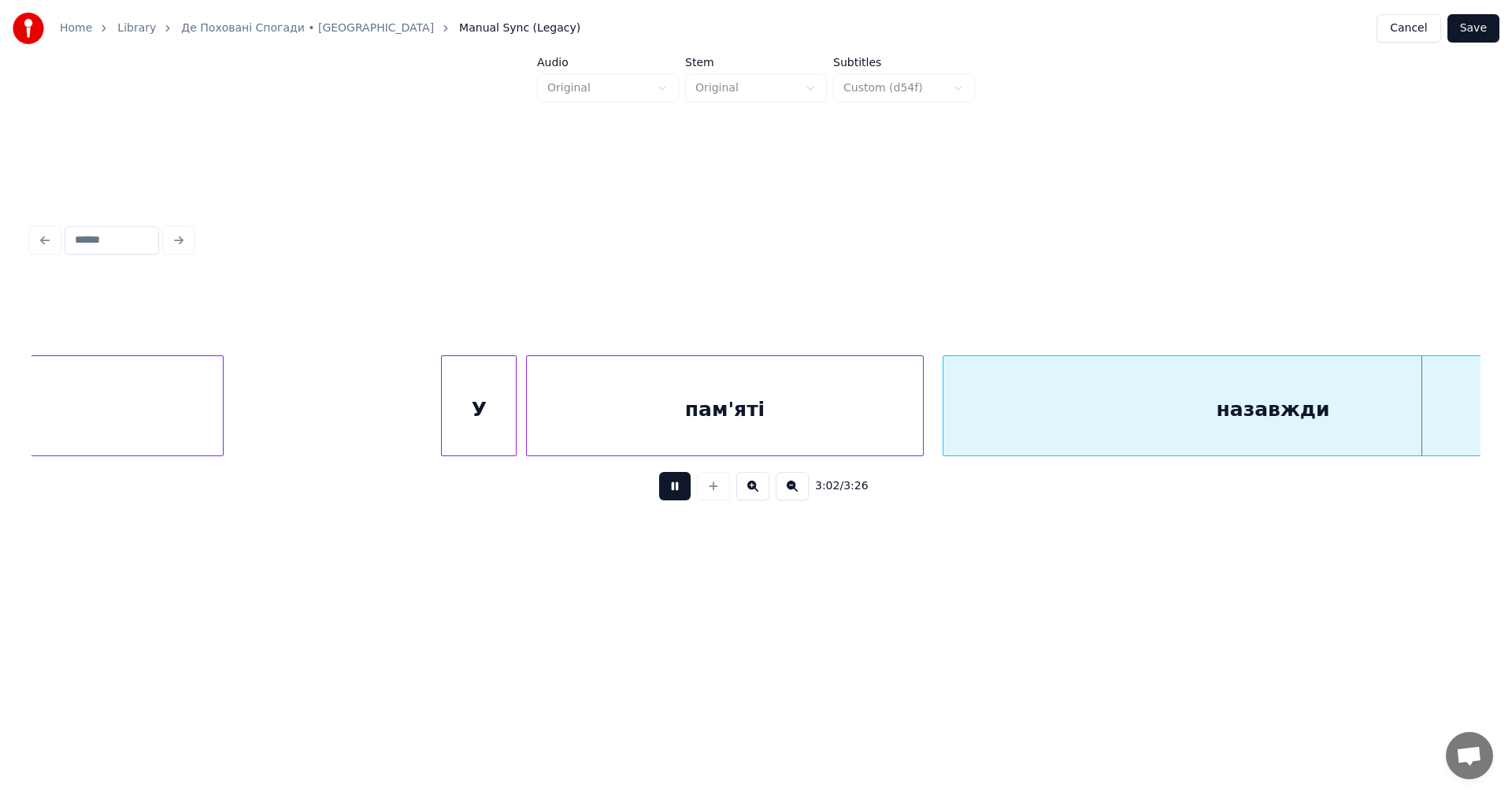
scroll to position [0, 86209]
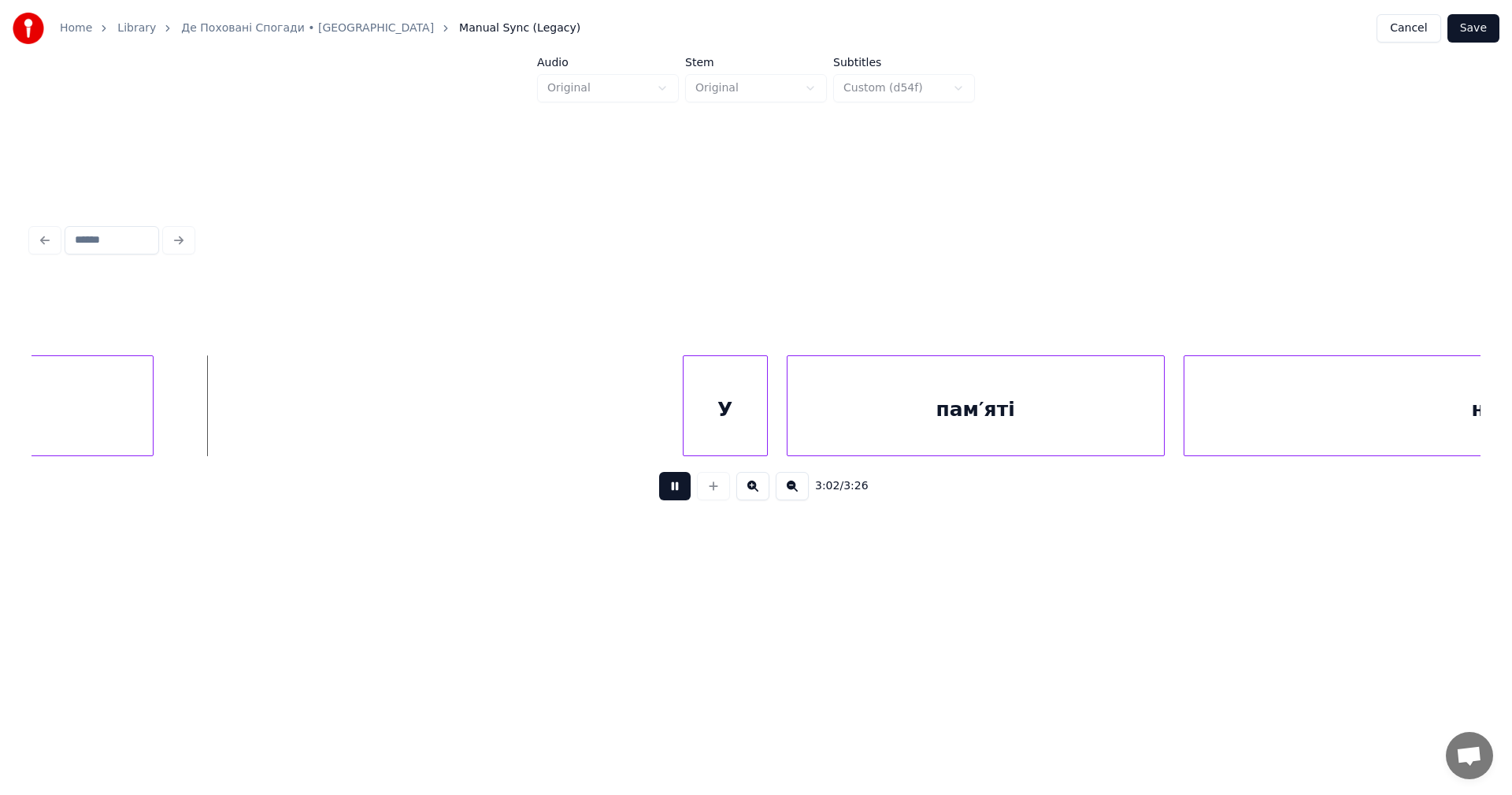
click at [675, 491] on button at bounding box center [674, 486] width 31 height 29
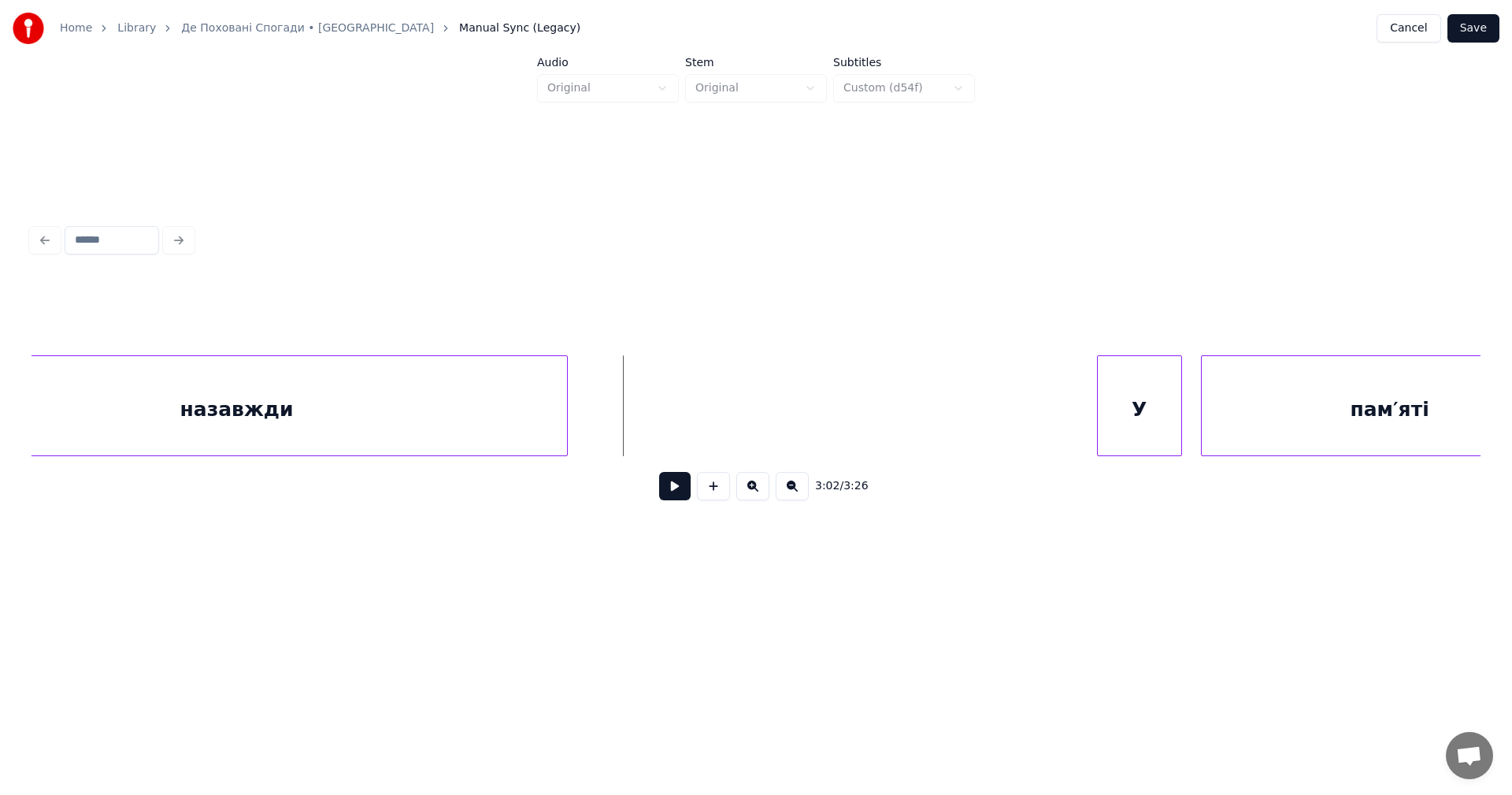
scroll to position [0, 85526]
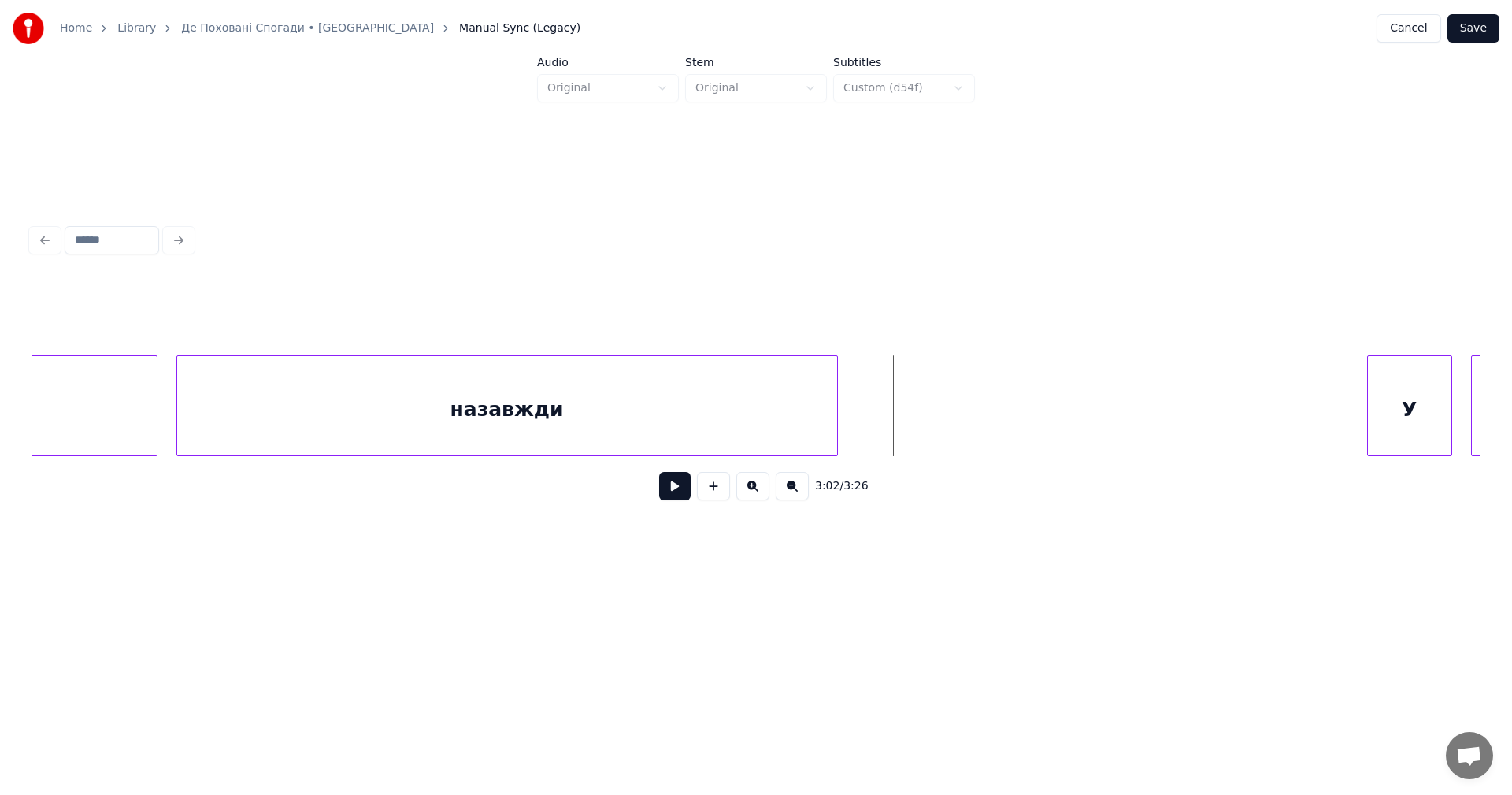
click at [273, 397] on div "назавжди" at bounding box center [507, 409] width 660 height 107
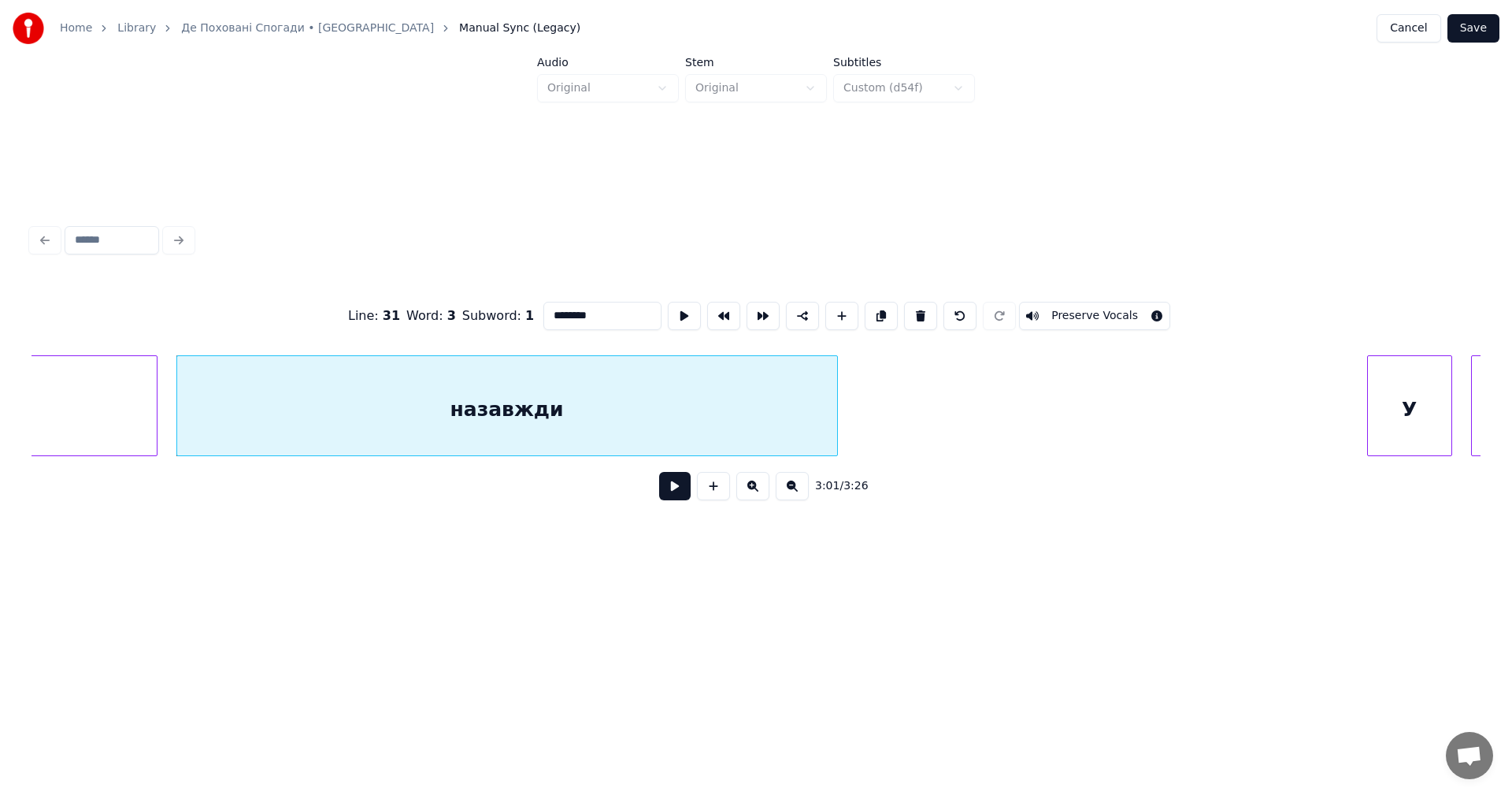
click at [673, 493] on button at bounding box center [674, 486] width 31 height 29
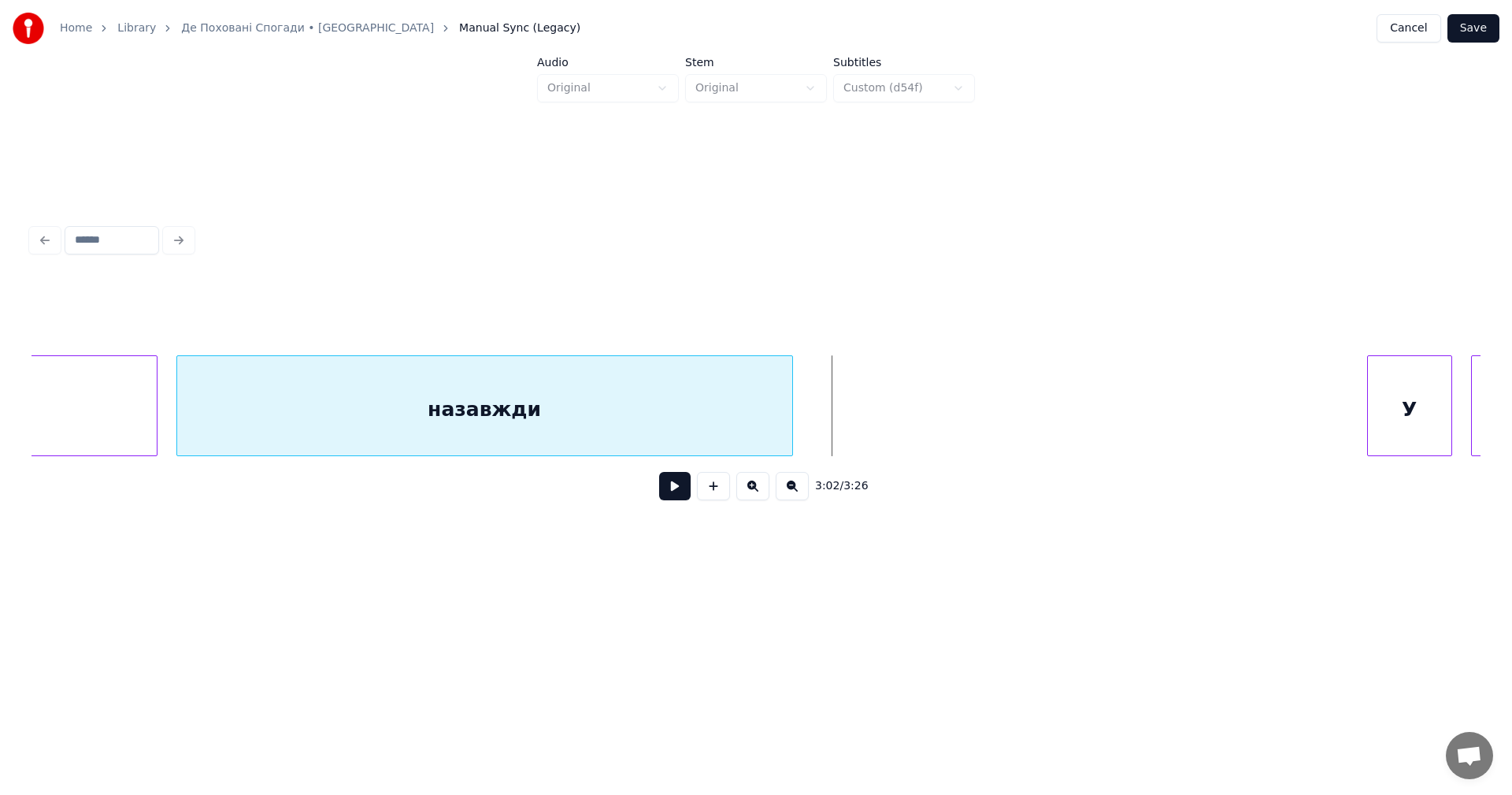
click at [789, 373] on div at bounding box center [790, 406] width 5 height 99
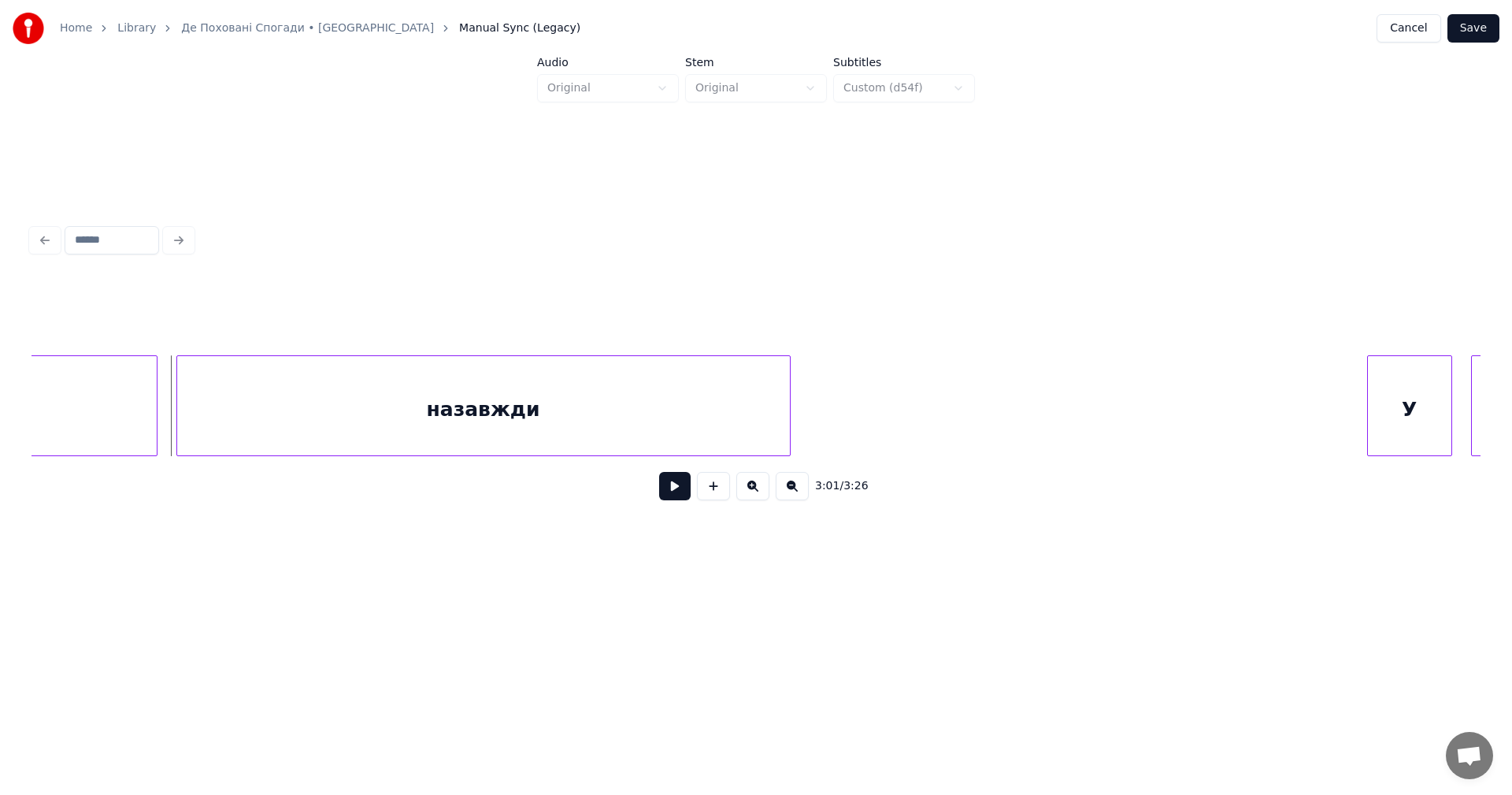
click at [682, 491] on button at bounding box center [674, 486] width 31 height 29
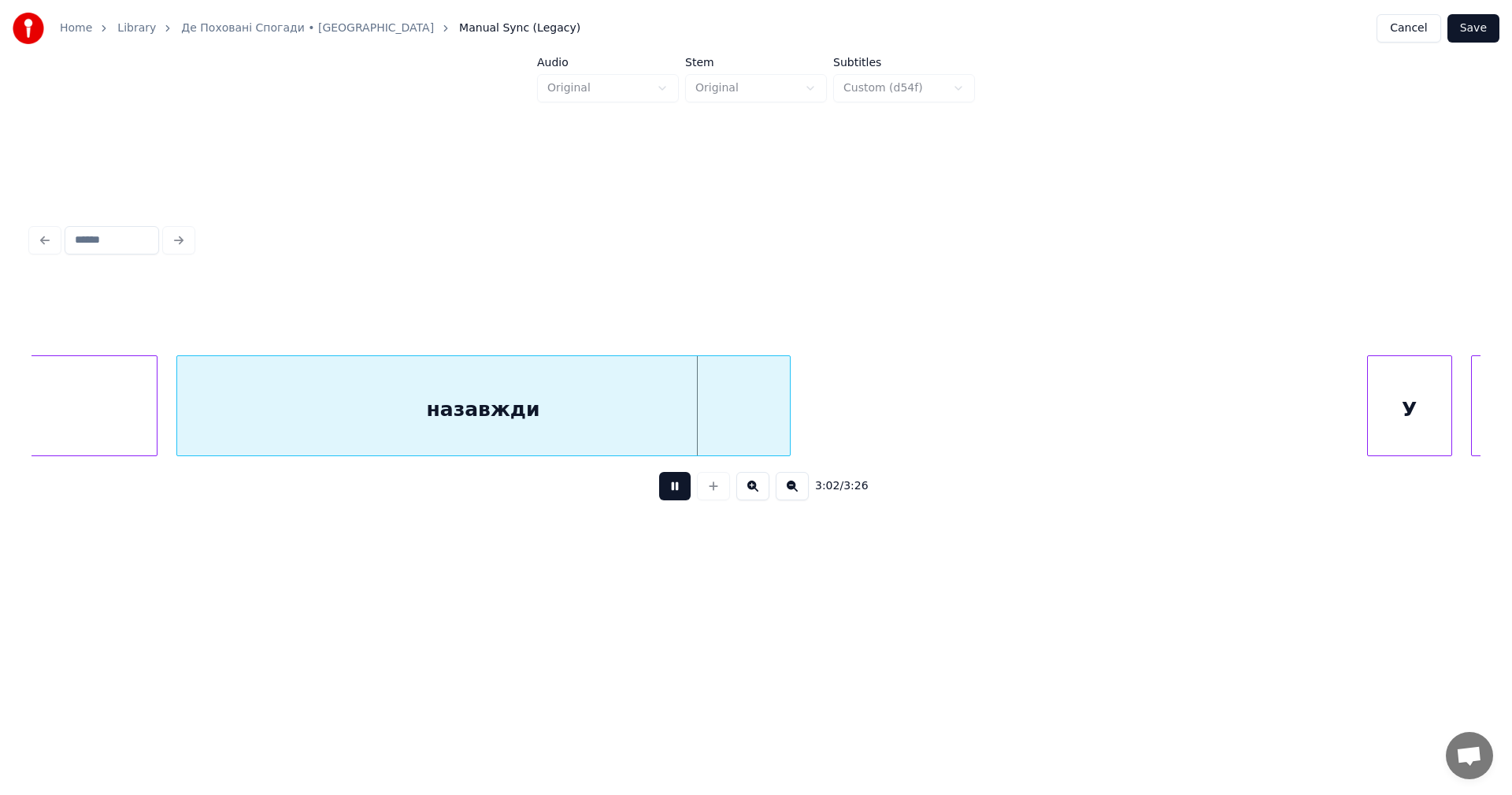
click at [682, 491] on button at bounding box center [674, 486] width 31 height 29
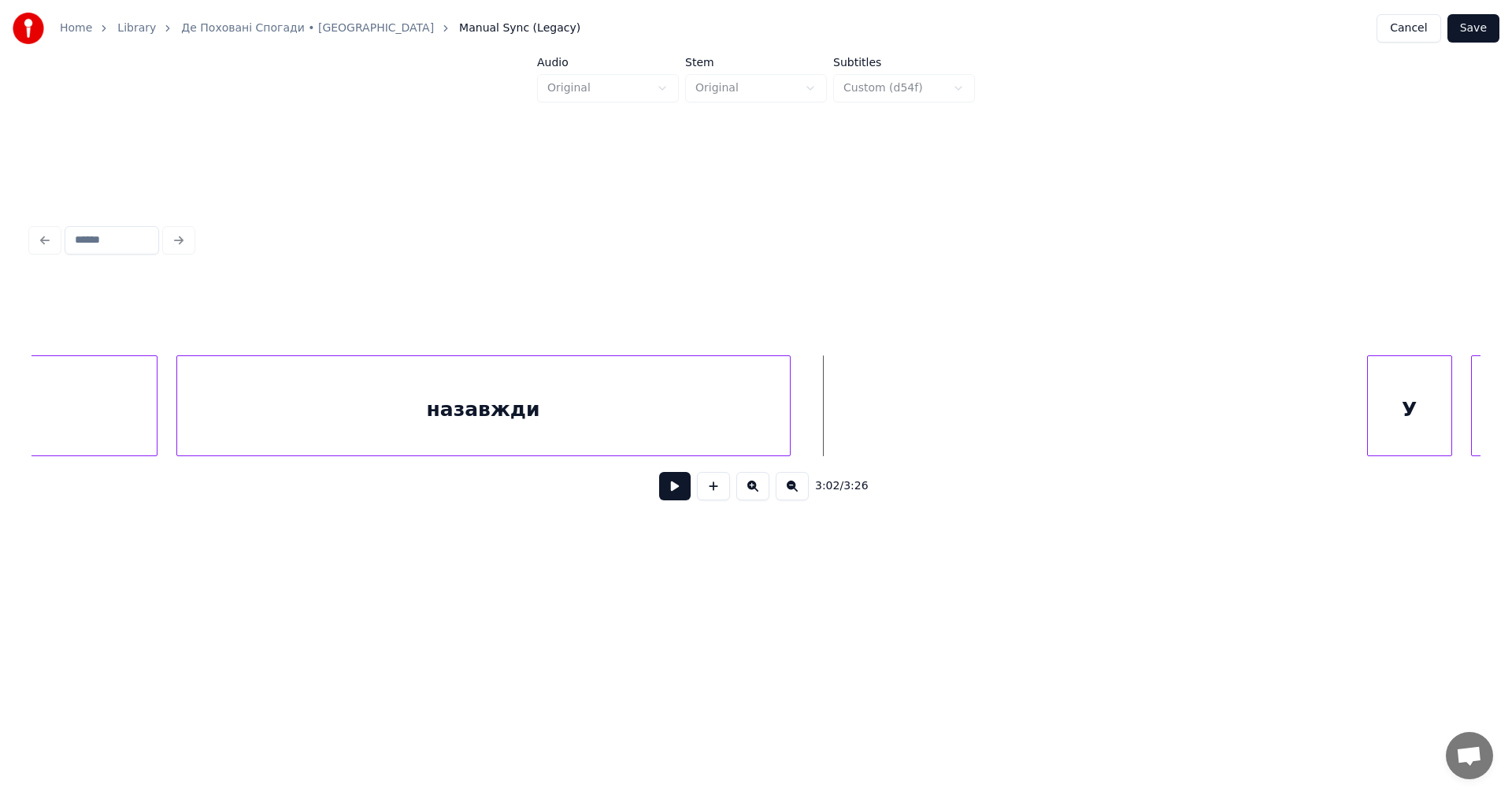
click at [718, 482] on button at bounding box center [713, 486] width 33 height 29
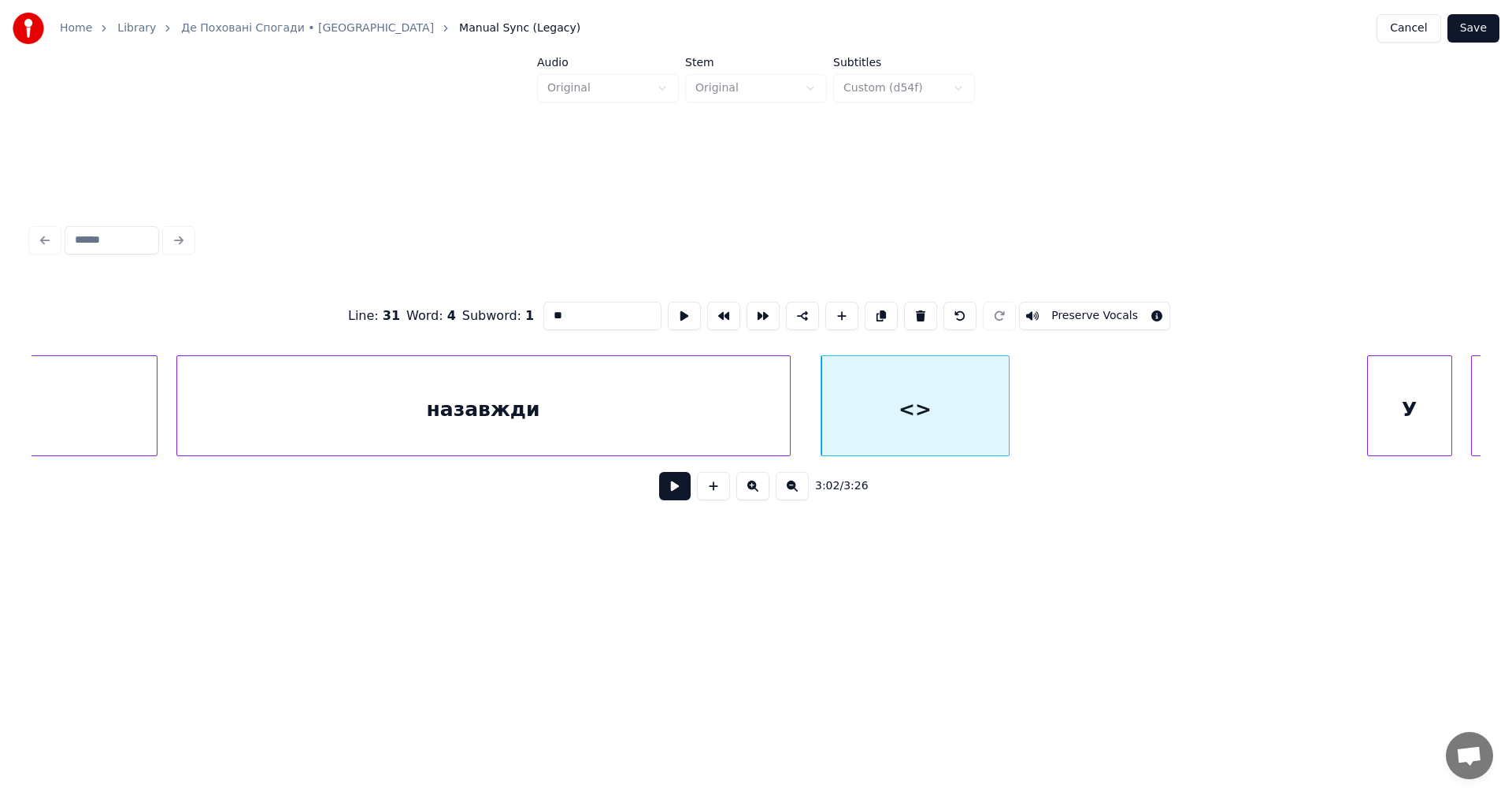
drag, startPoint x: 517, startPoint y: 312, endPoint x: 503, endPoint y: 311, distance: 14.0
click at [503, 311] on div "Line : 31 Word : 4 Subword : 1 ** Preserve Vocals" at bounding box center [755, 316] width 1449 height 79
click at [877, 381] on div "(назавжди)" at bounding box center [914, 409] width 188 height 107
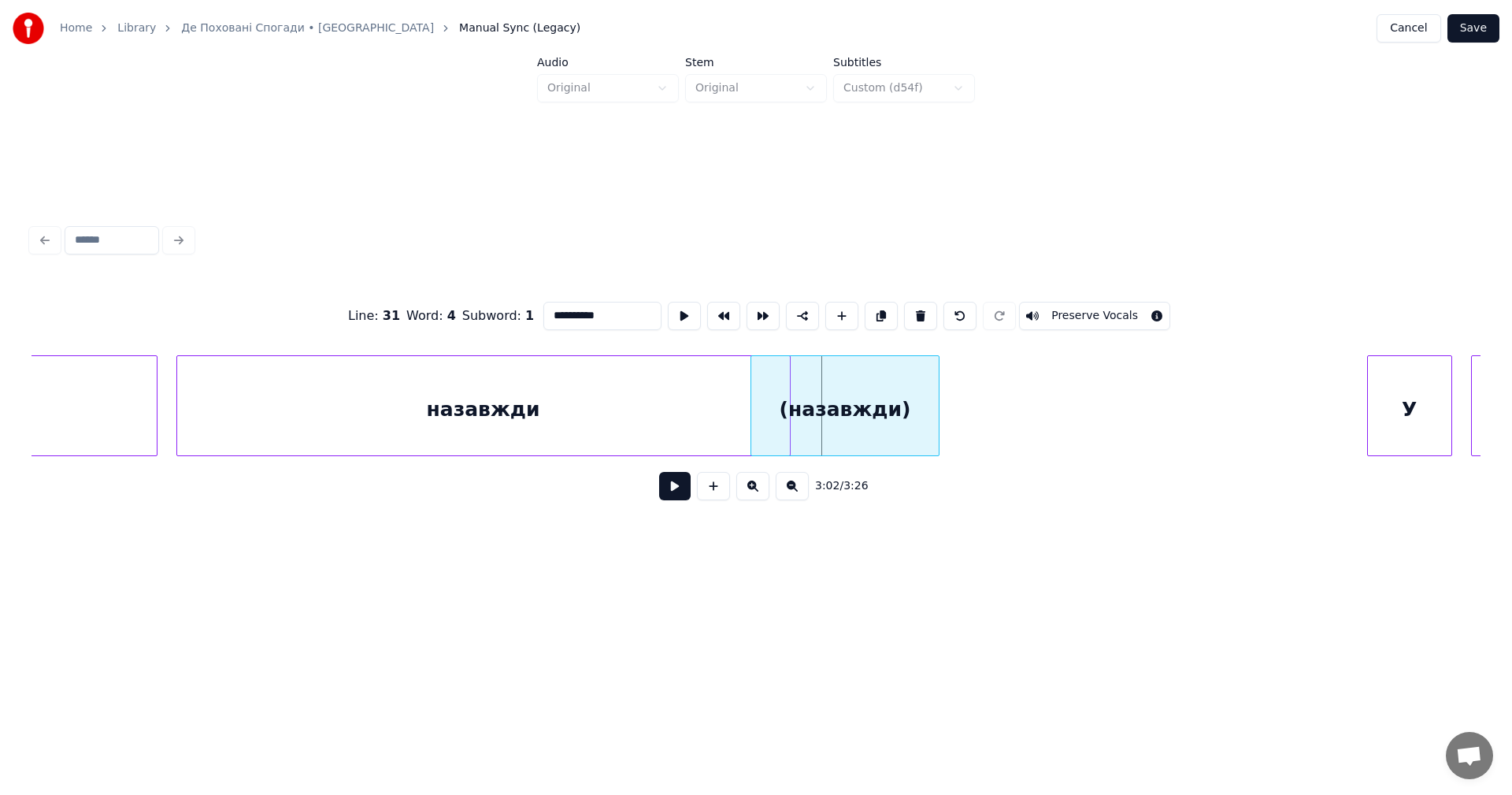
click at [775, 383] on div "(назавжди)" at bounding box center [844, 409] width 188 height 107
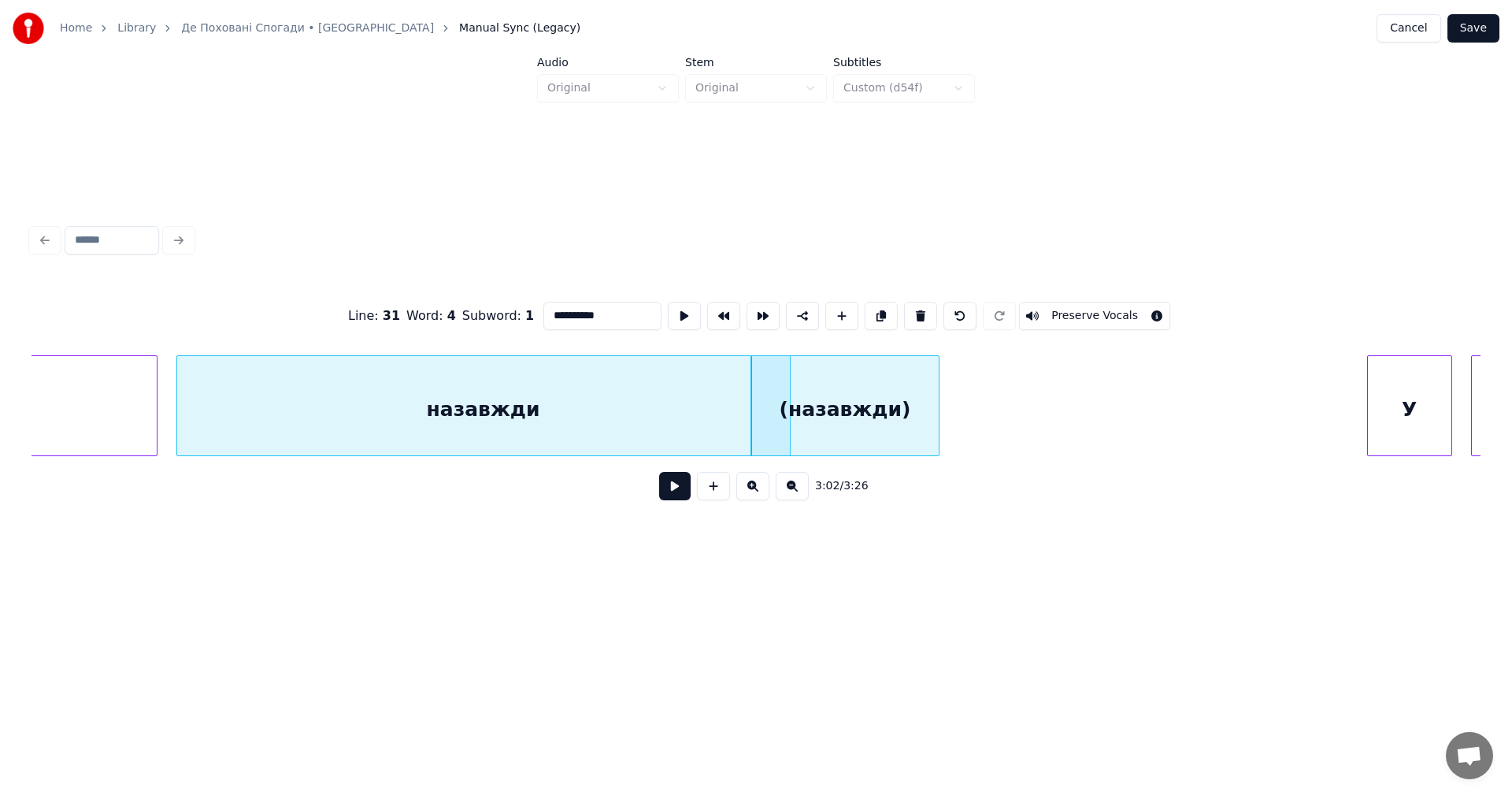
type input "**********"
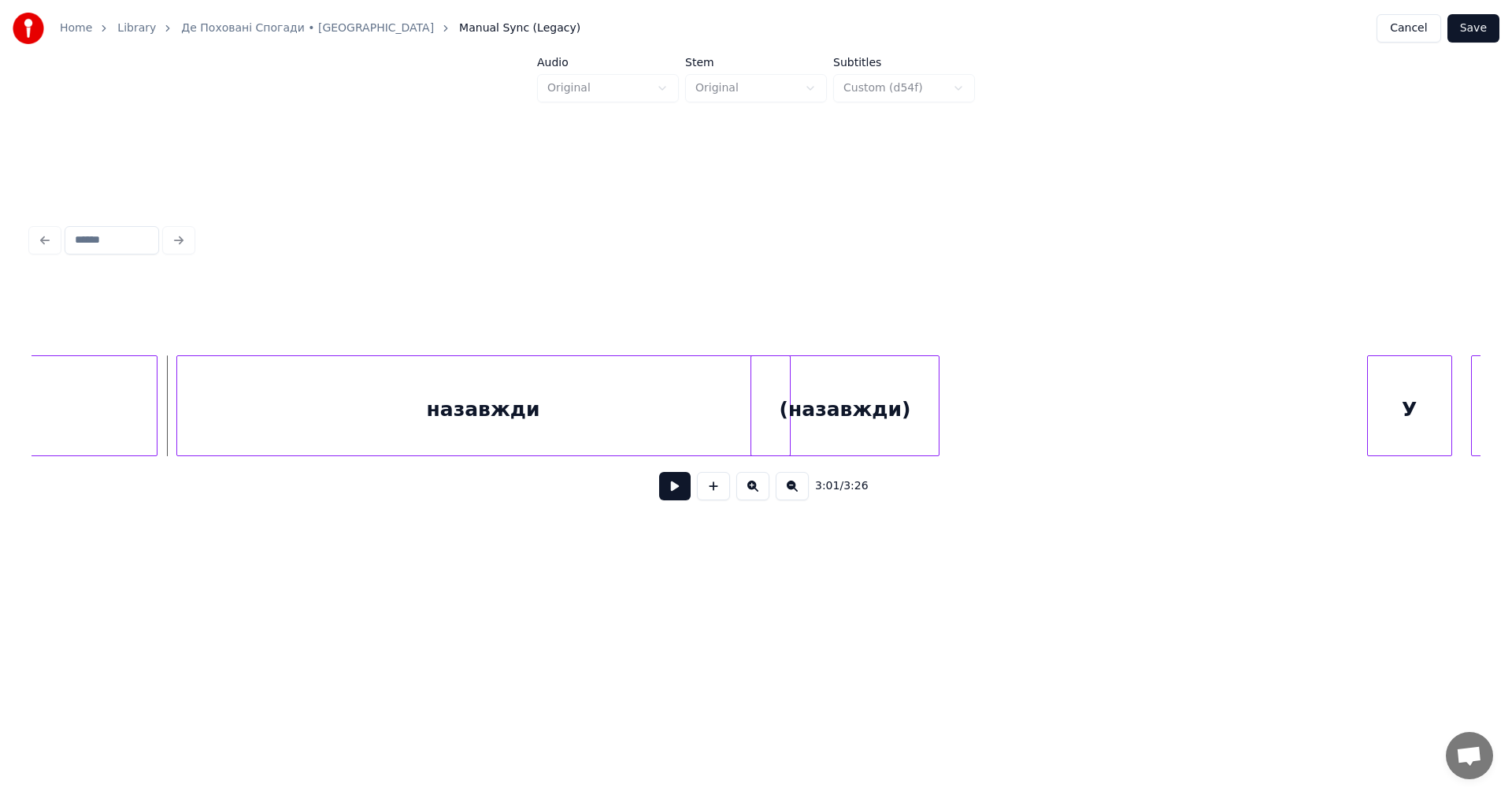
click at [671, 490] on button at bounding box center [674, 486] width 31 height 29
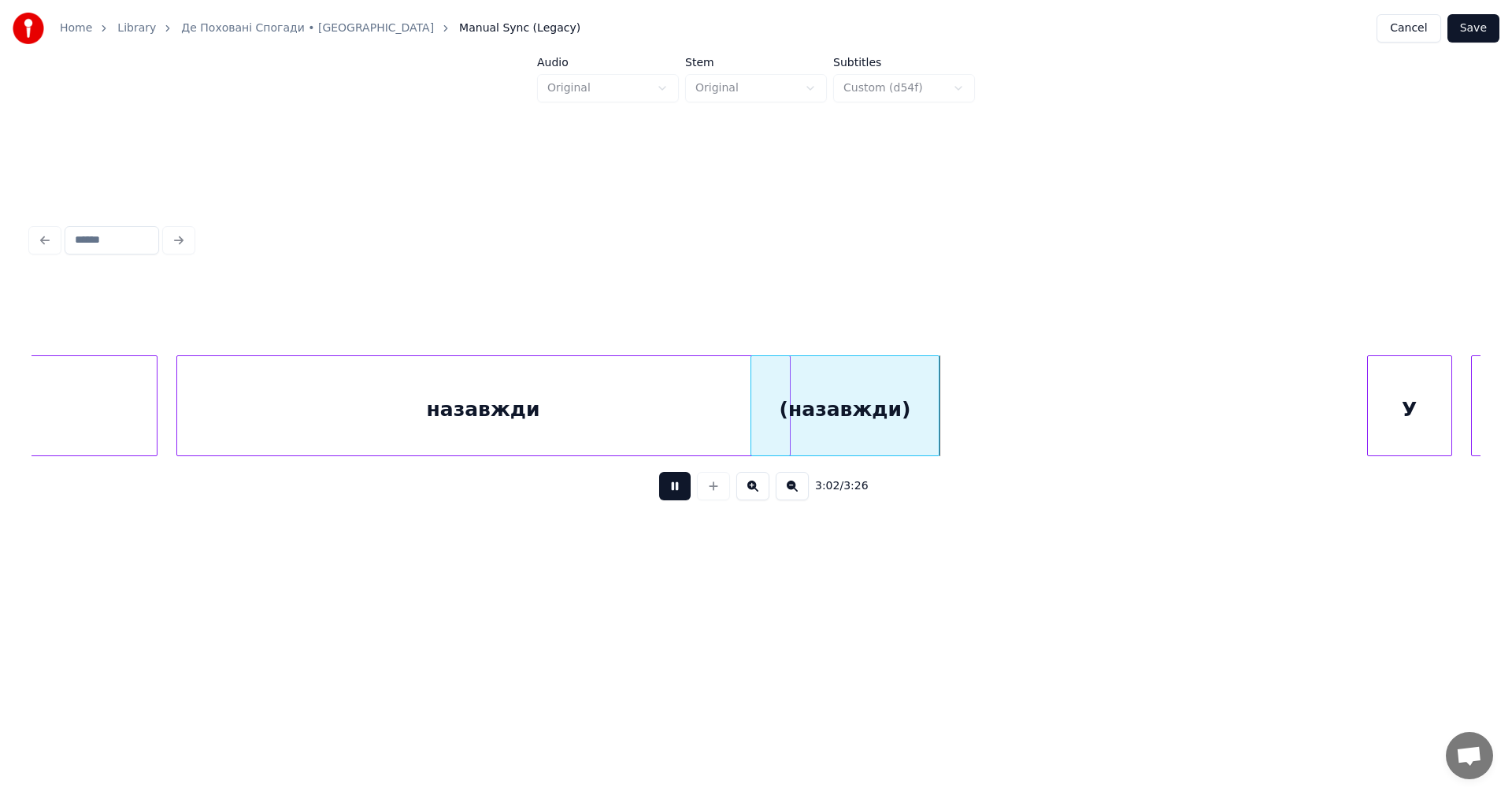
click at [671, 490] on button at bounding box center [674, 486] width 31 height 29
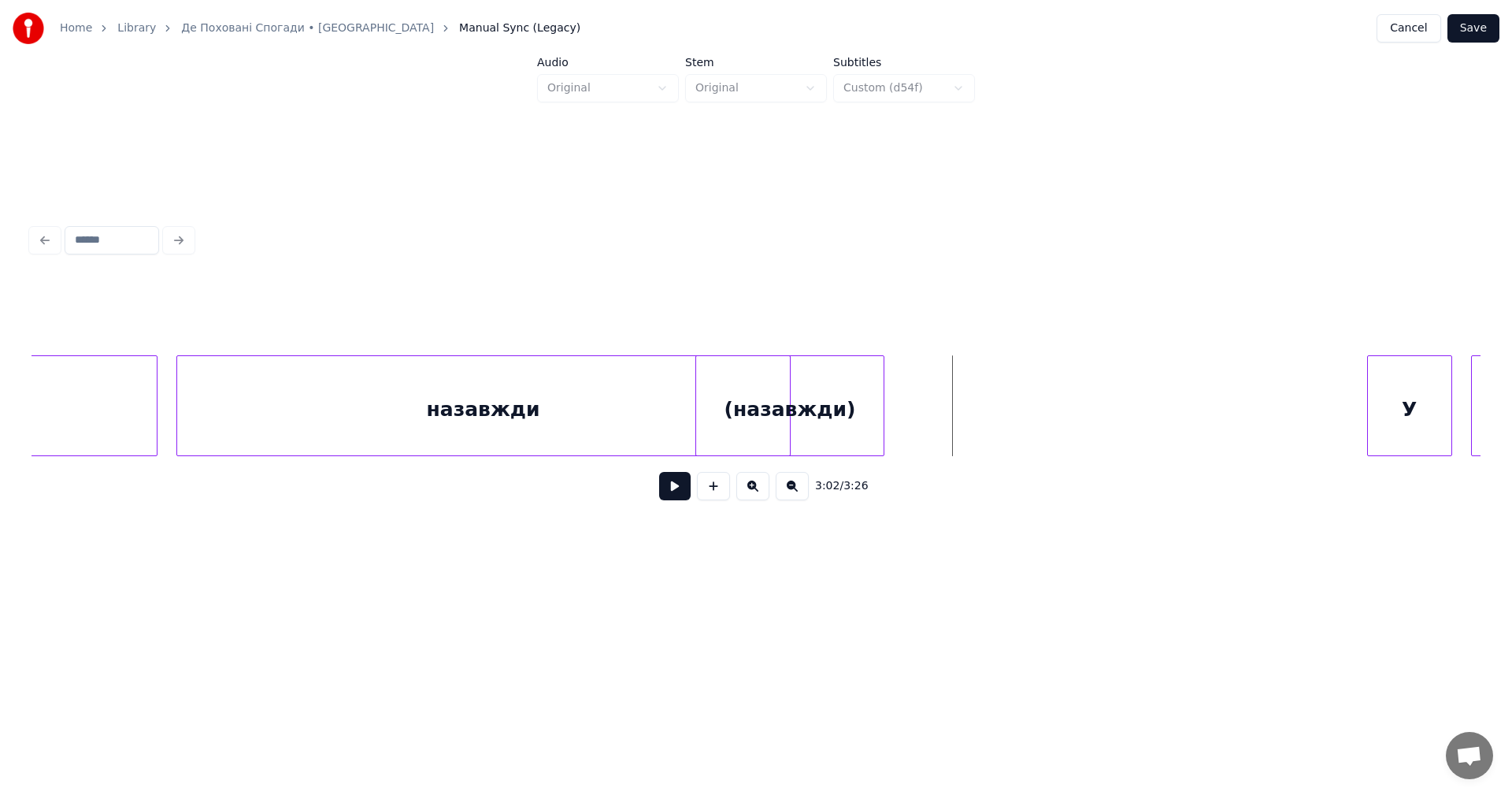
click at [770, 378] on div "(назавжди)" at bounding box center [790, 409] width 188 height 107
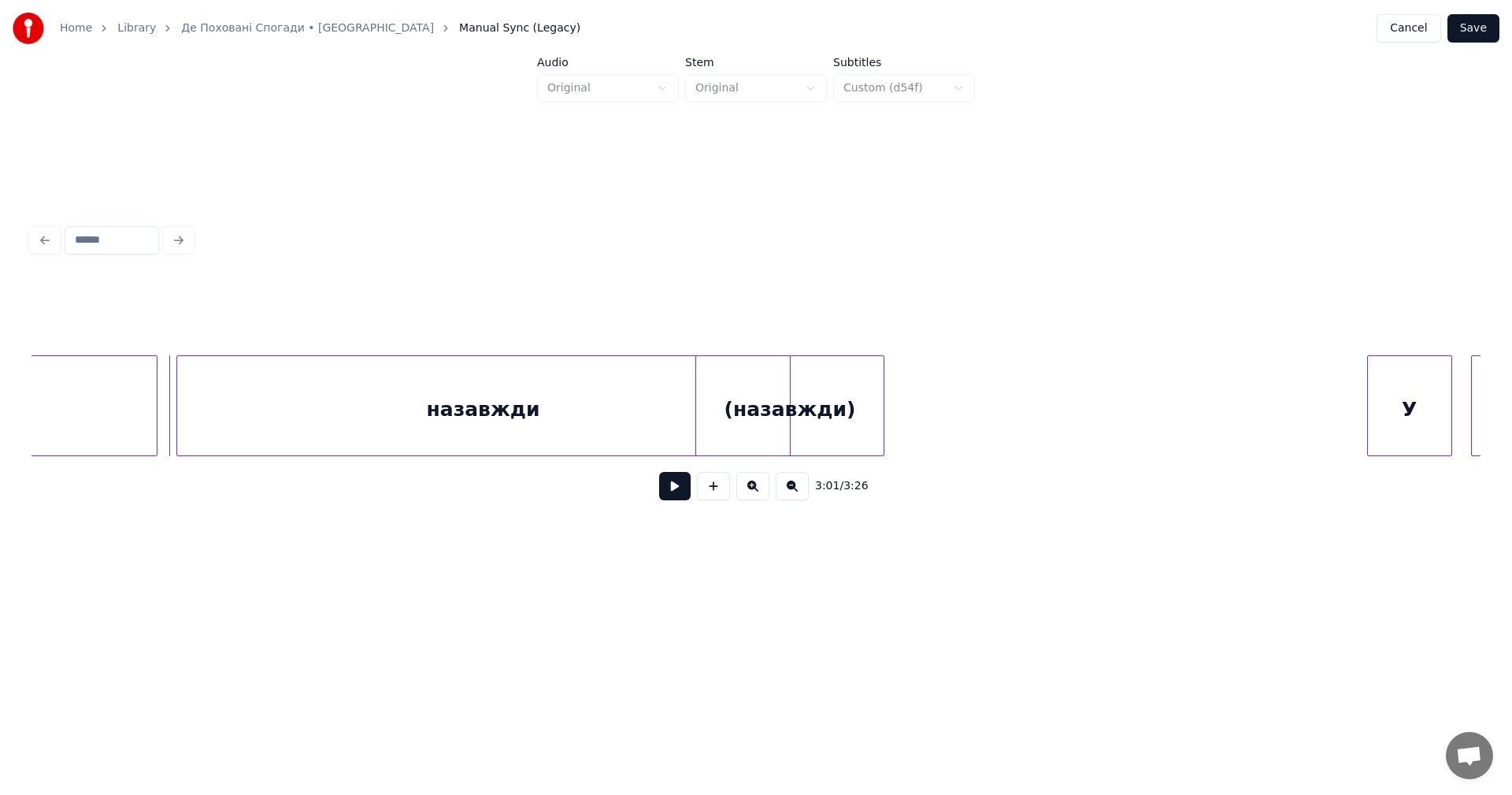
click at [673, 490] on button at bounding box center [674, 486] width 31 height 29
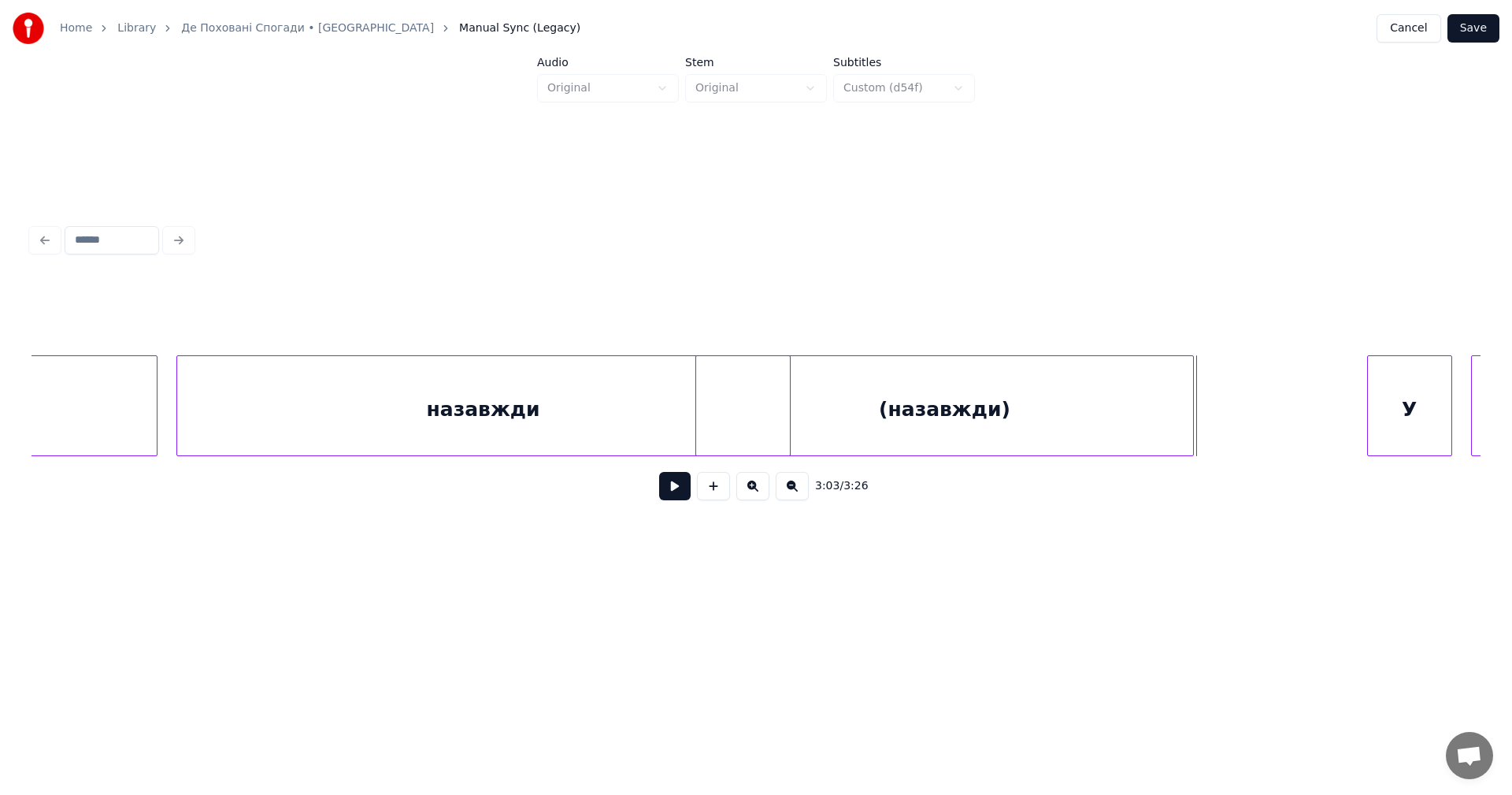
click at [1192, 381] on div at bounding box center [1190, 406] width 5 height 99
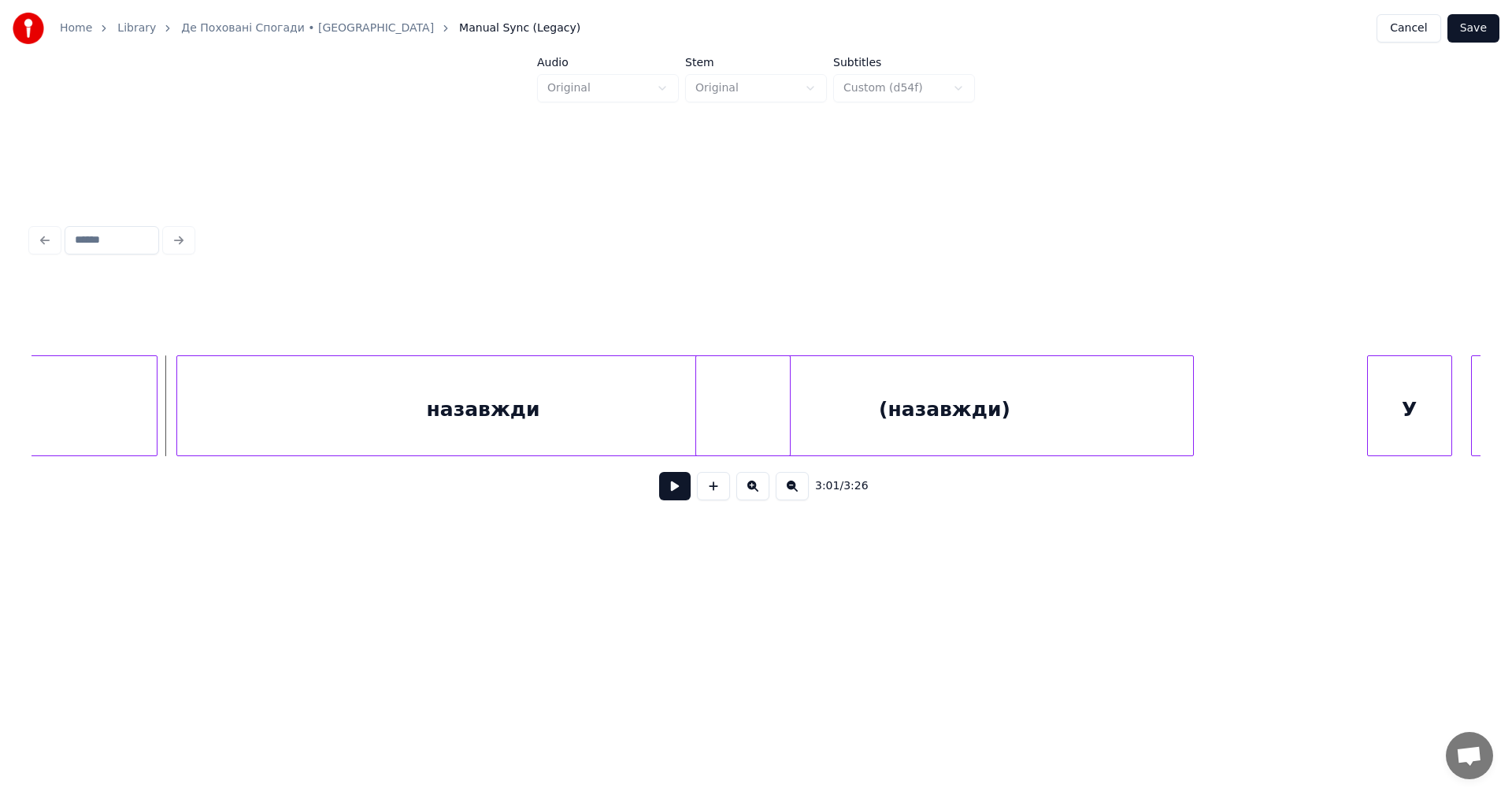
click at [666, 491] on button at bounding box center [674, 486] width 31 height 29
drag, startPoint x: 166, startPoint y: 402, endPoint x: 248, endPoint y: 427, distance: 85.7
click at [664, 493] on button at bounding box center [674, 486] width 31 height 29
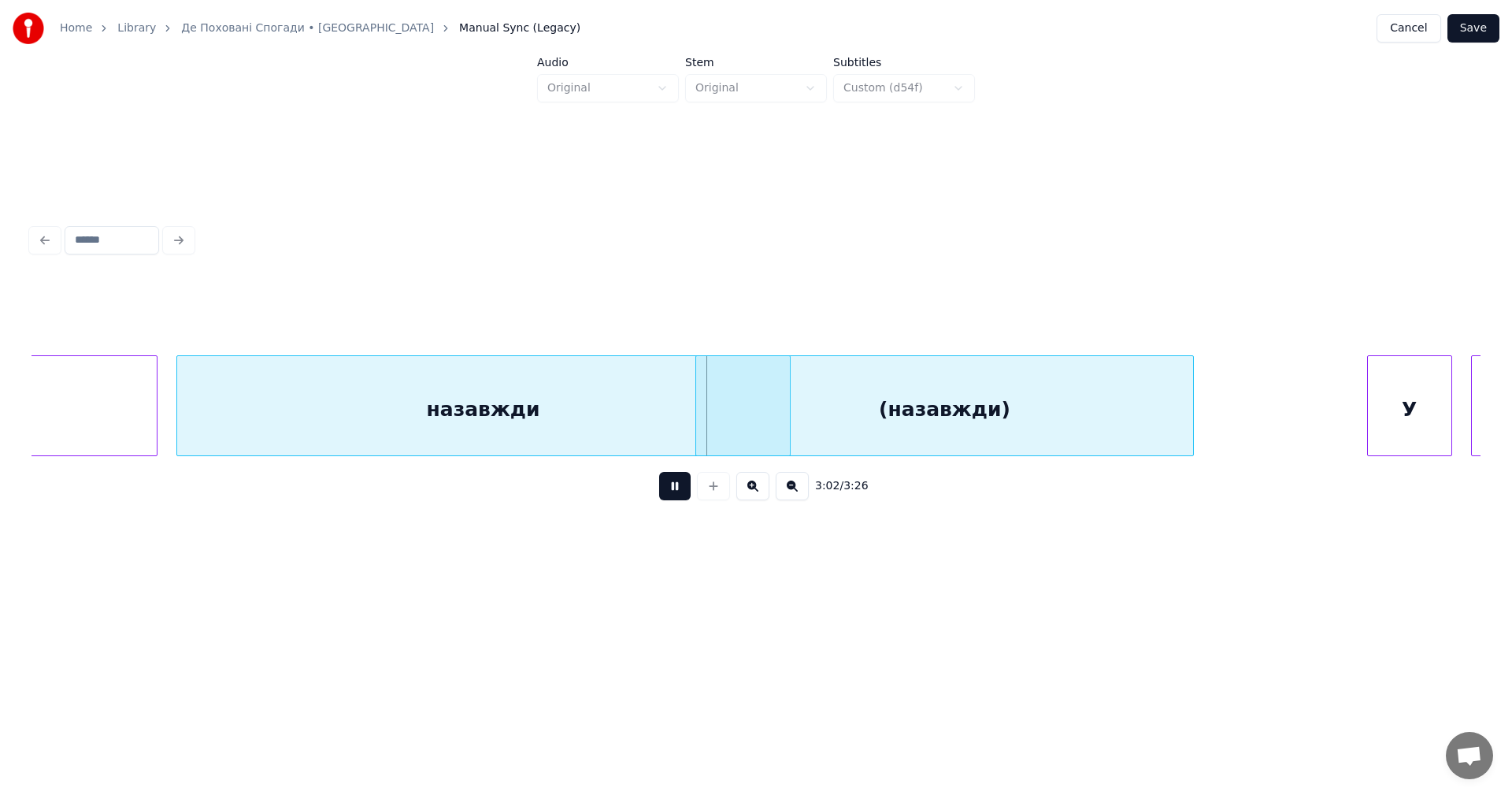
click at [664, 493] on button at bounding box center [674, 486] width 31 height 29
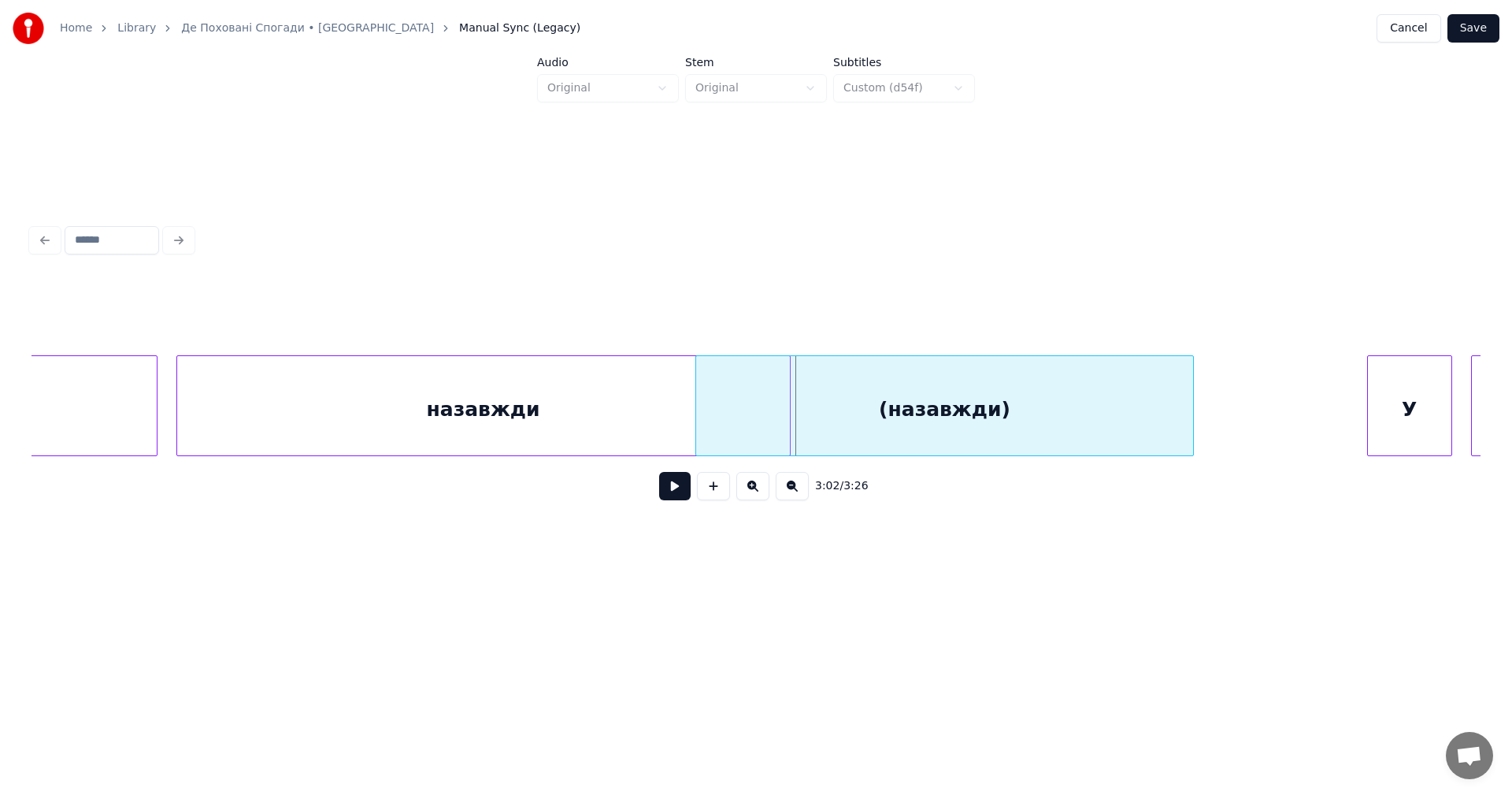
click at [685, 369] on div "назавжди" at bounding box center [483, 409] width 613 height 107
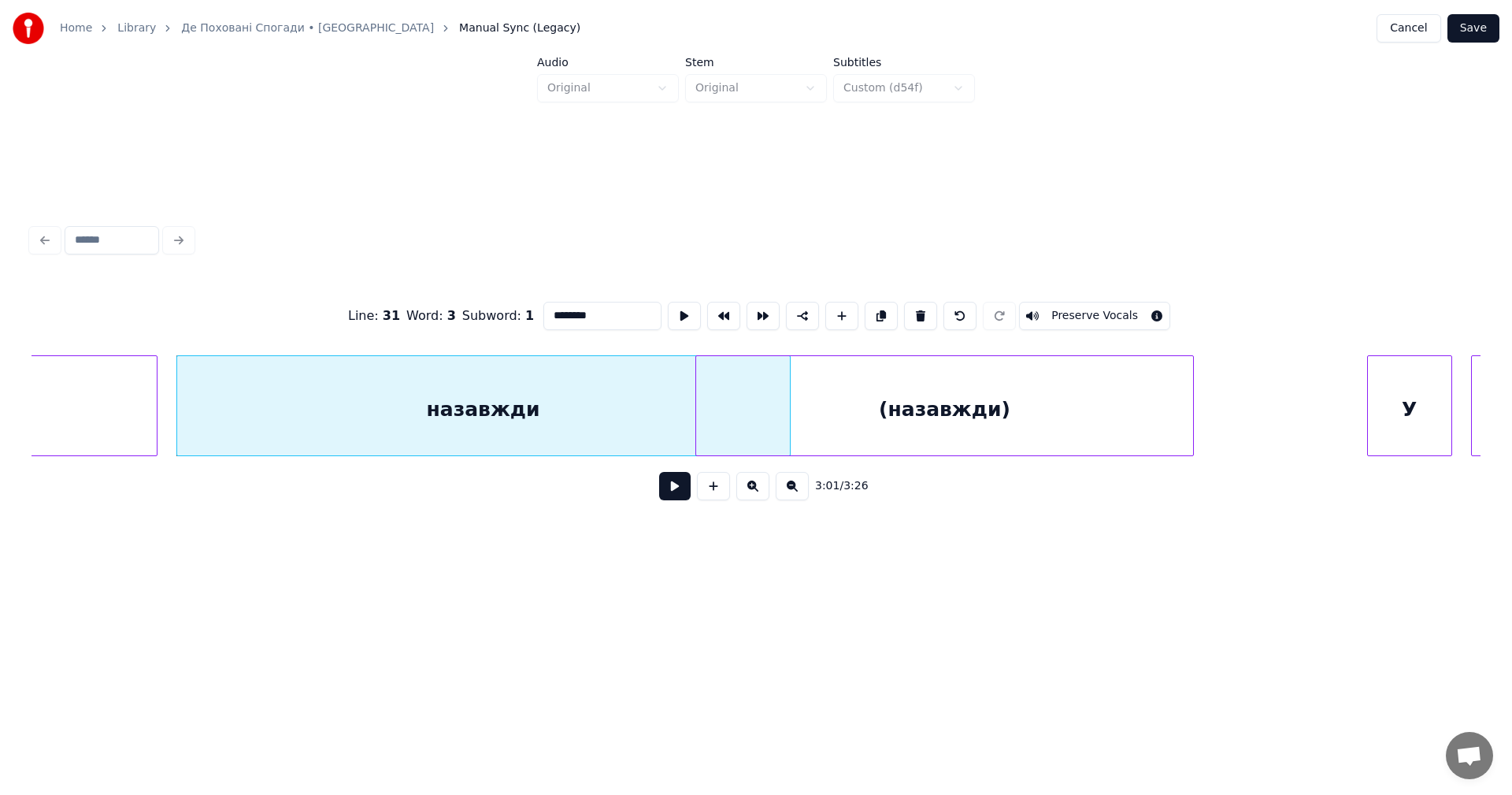
click at [790, 383] on div "(назавжди)" at bounding box center [945, 409] width 497 height 107
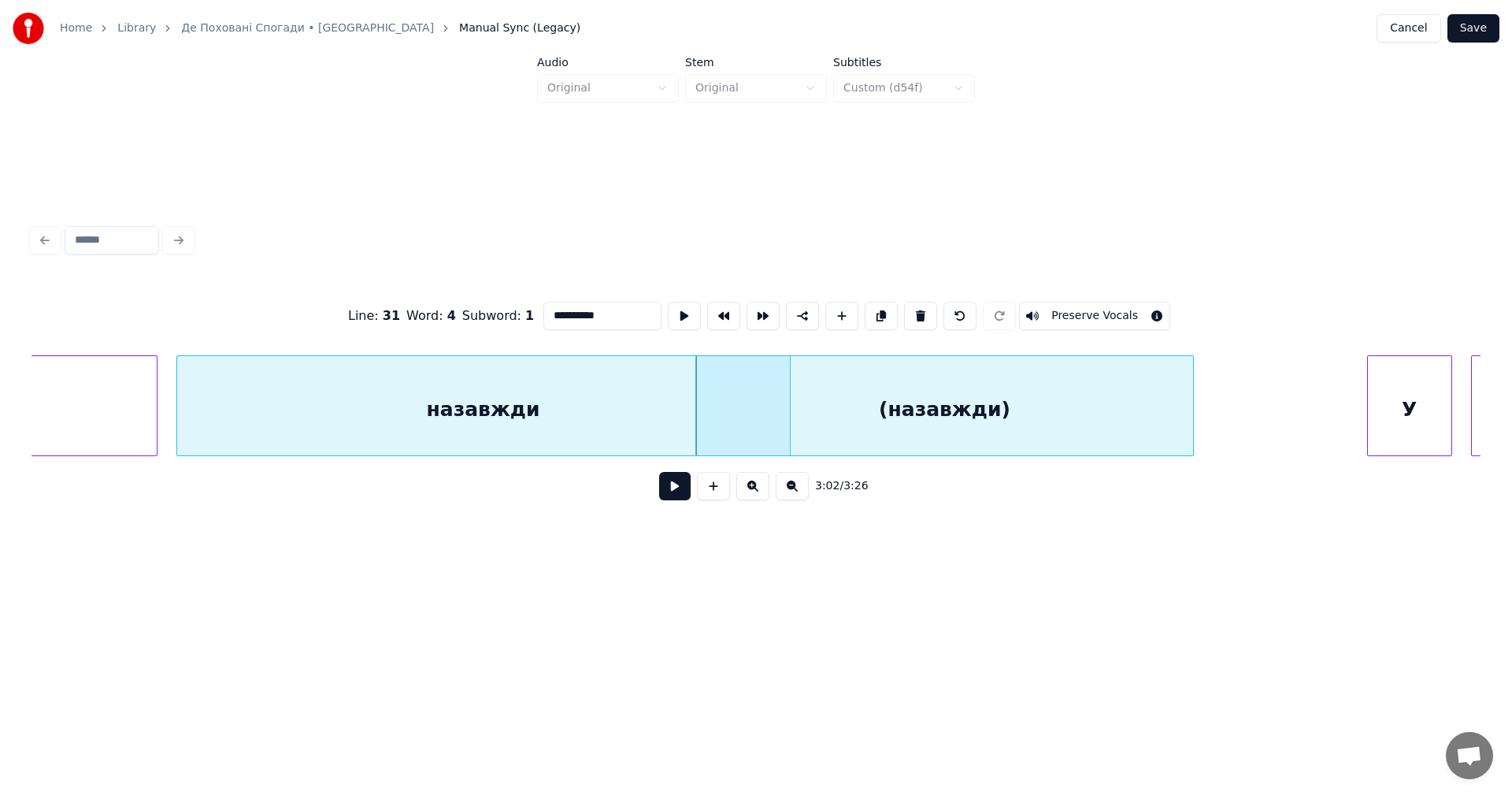
click at [623, 383] on div "назавжди" at bounding box center [483, 409] width 613 height 107
type input "********"
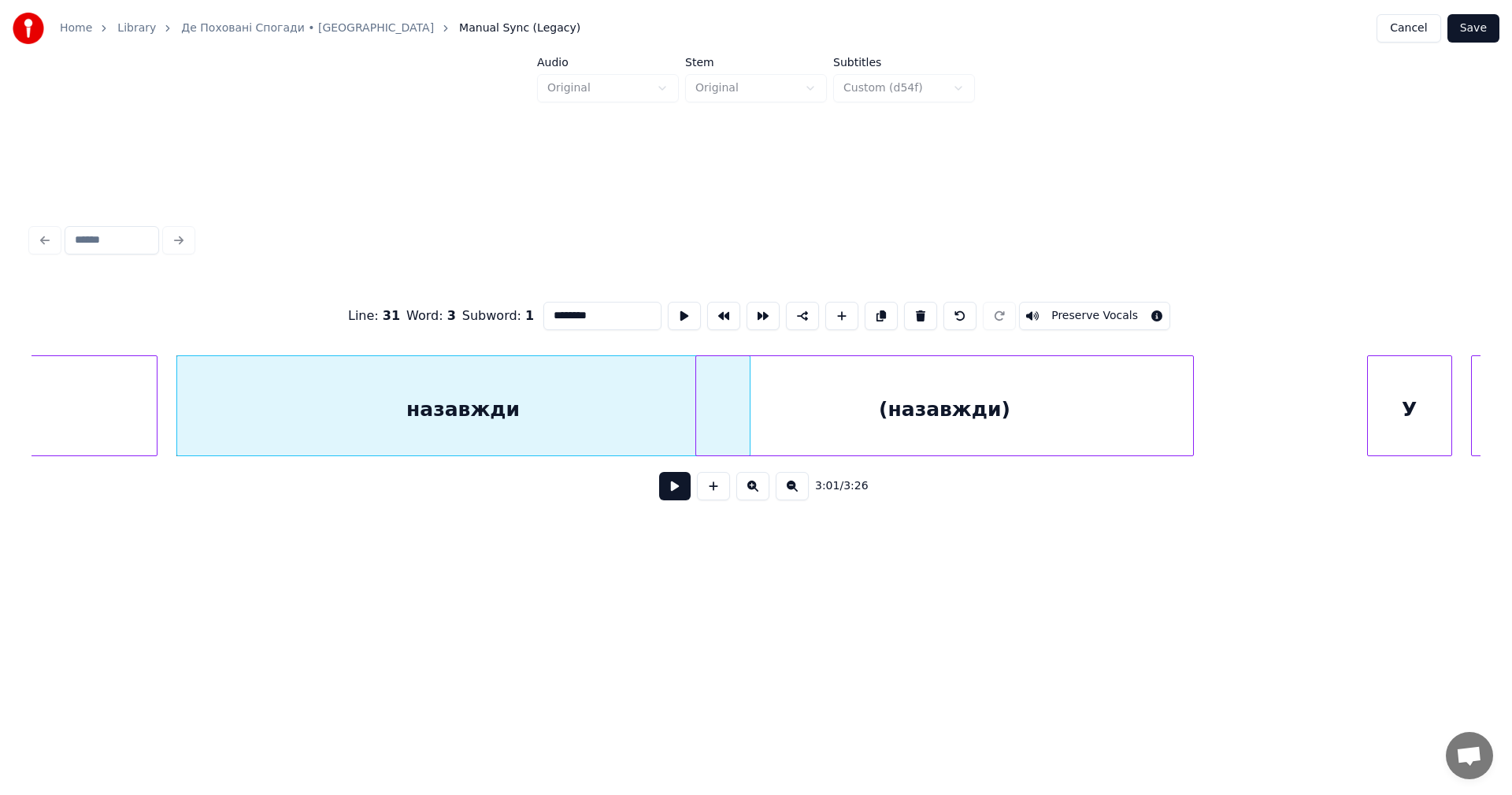
click at [748, 385] on div at bounding box center [748, 406] width 5 height 99
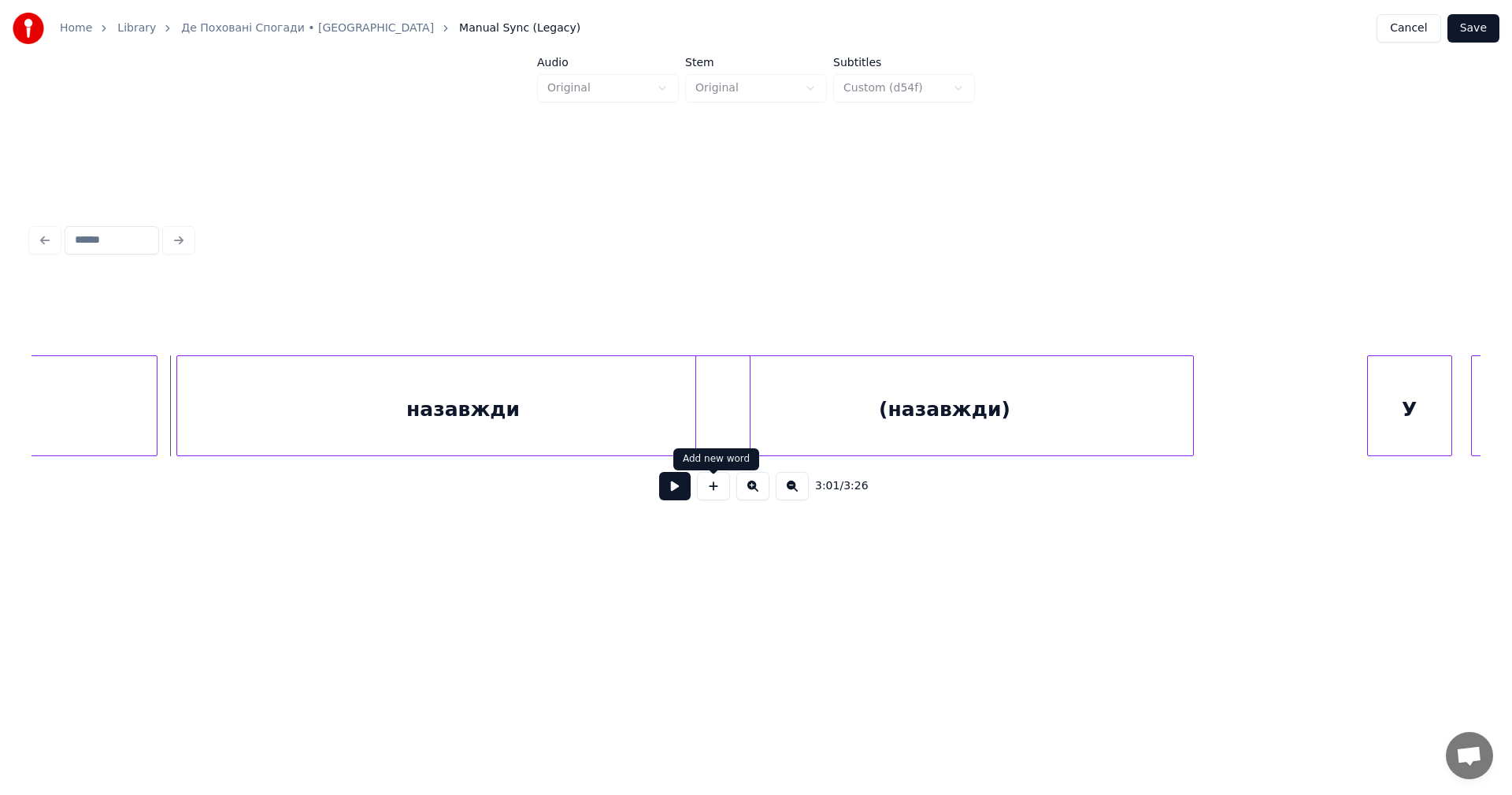
click at [689, 486] on button at bounding box center [674, 486] width 31 height 29
click at [675, 494] on button at bounding box center [674, 486] width 31 height 29
click at [1251, 388] on div at bounding box center [1248, 406] width 5 height 99
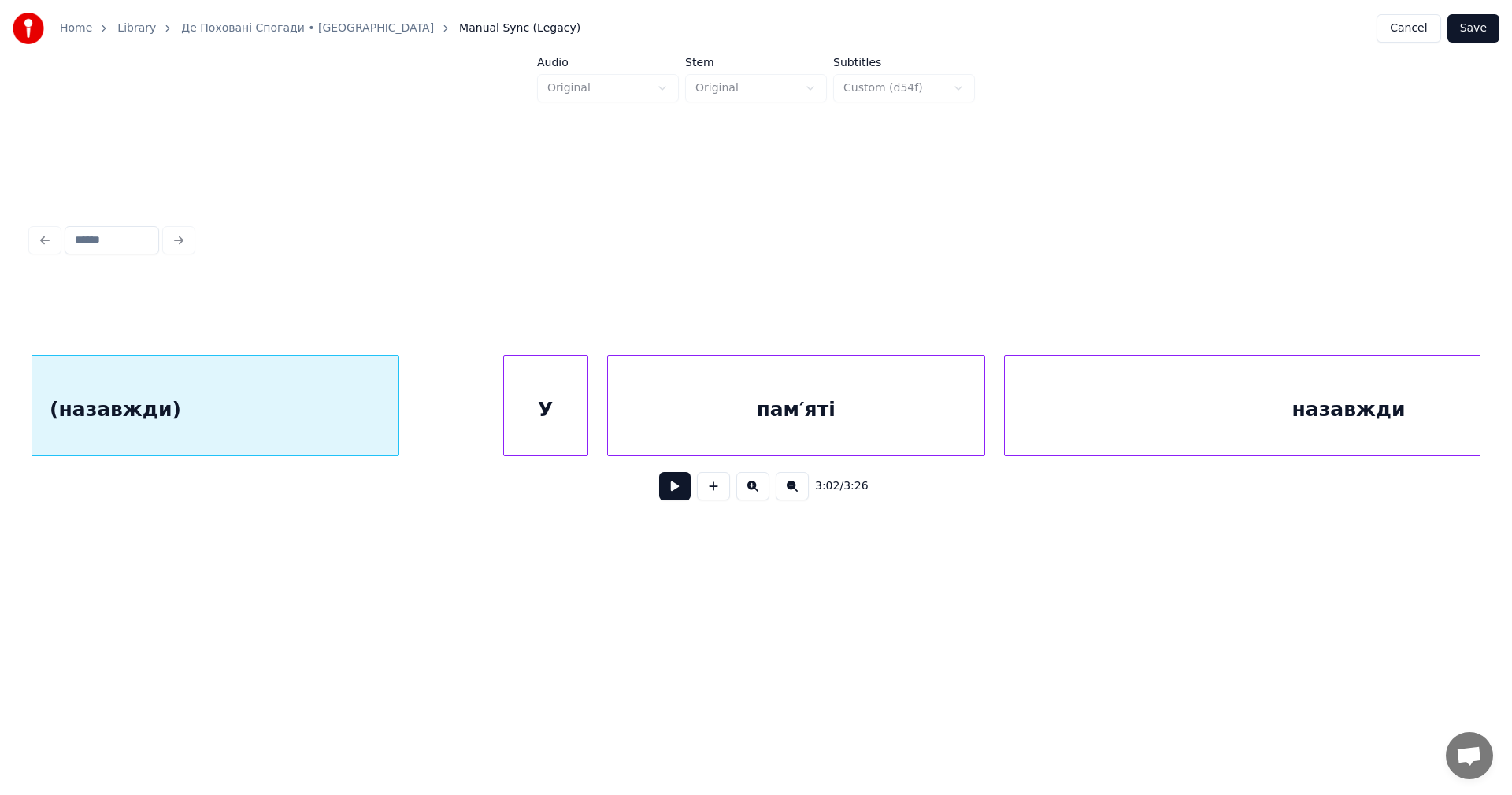
click at [258, 391] on div "(назавжди)" at bounding box center [115, 409] width 566 height 107
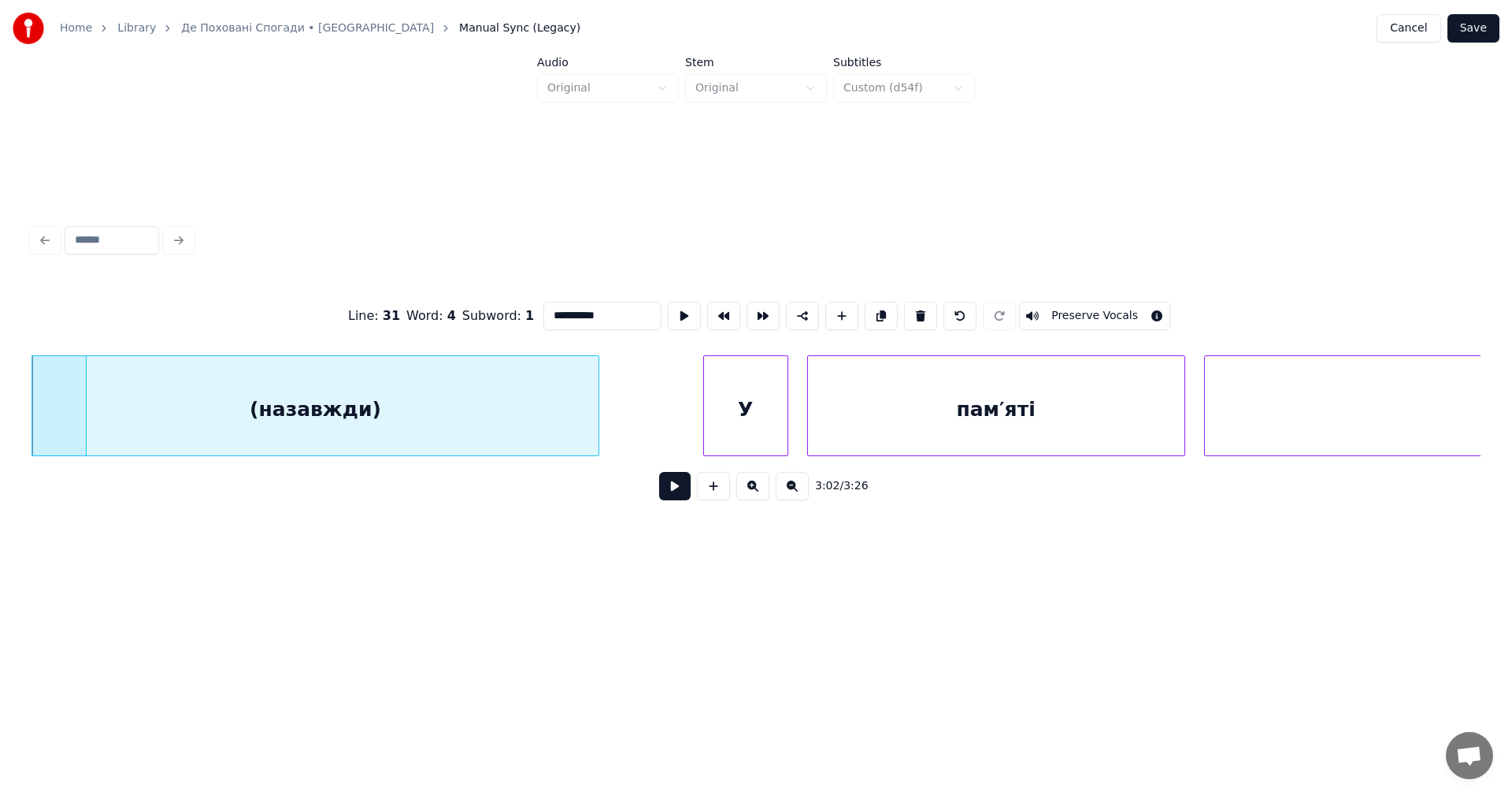
click at [683, 487] on button at bounding box center [674, 486] width 31 height 29
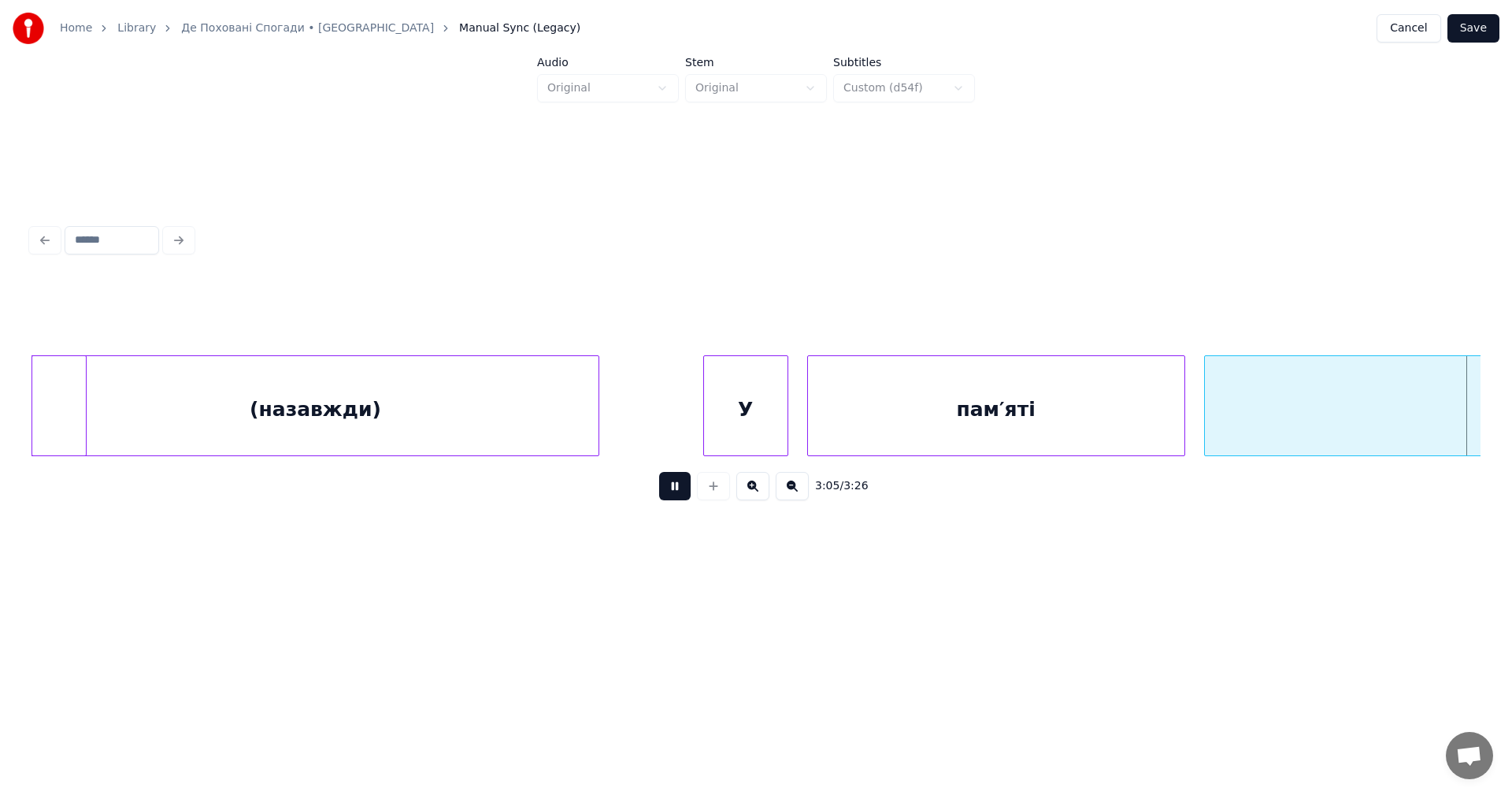
scroll to position [0, 87639]
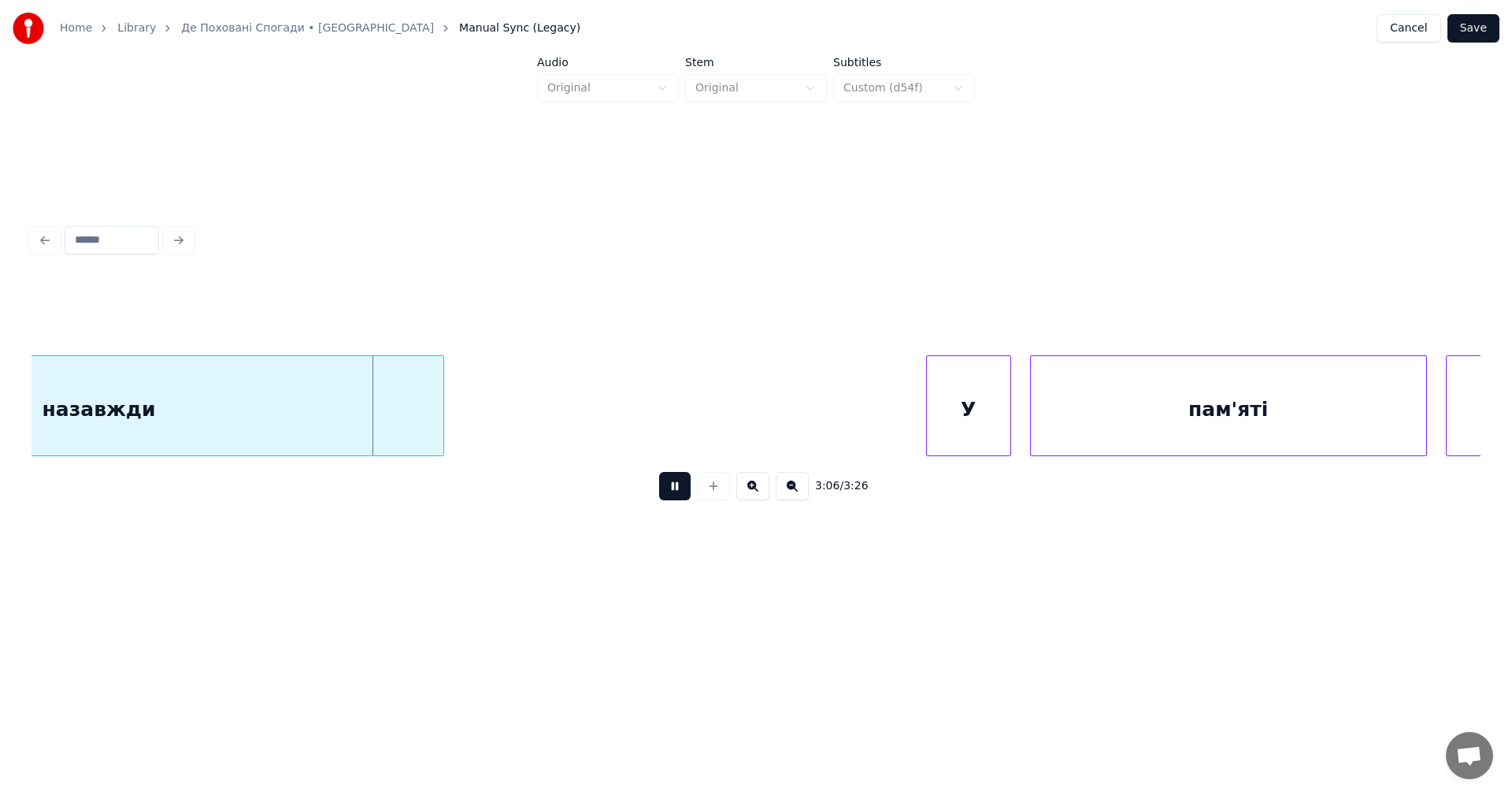
click at [676, 488] on button at bounding box center [674, 486] width 31 height 29
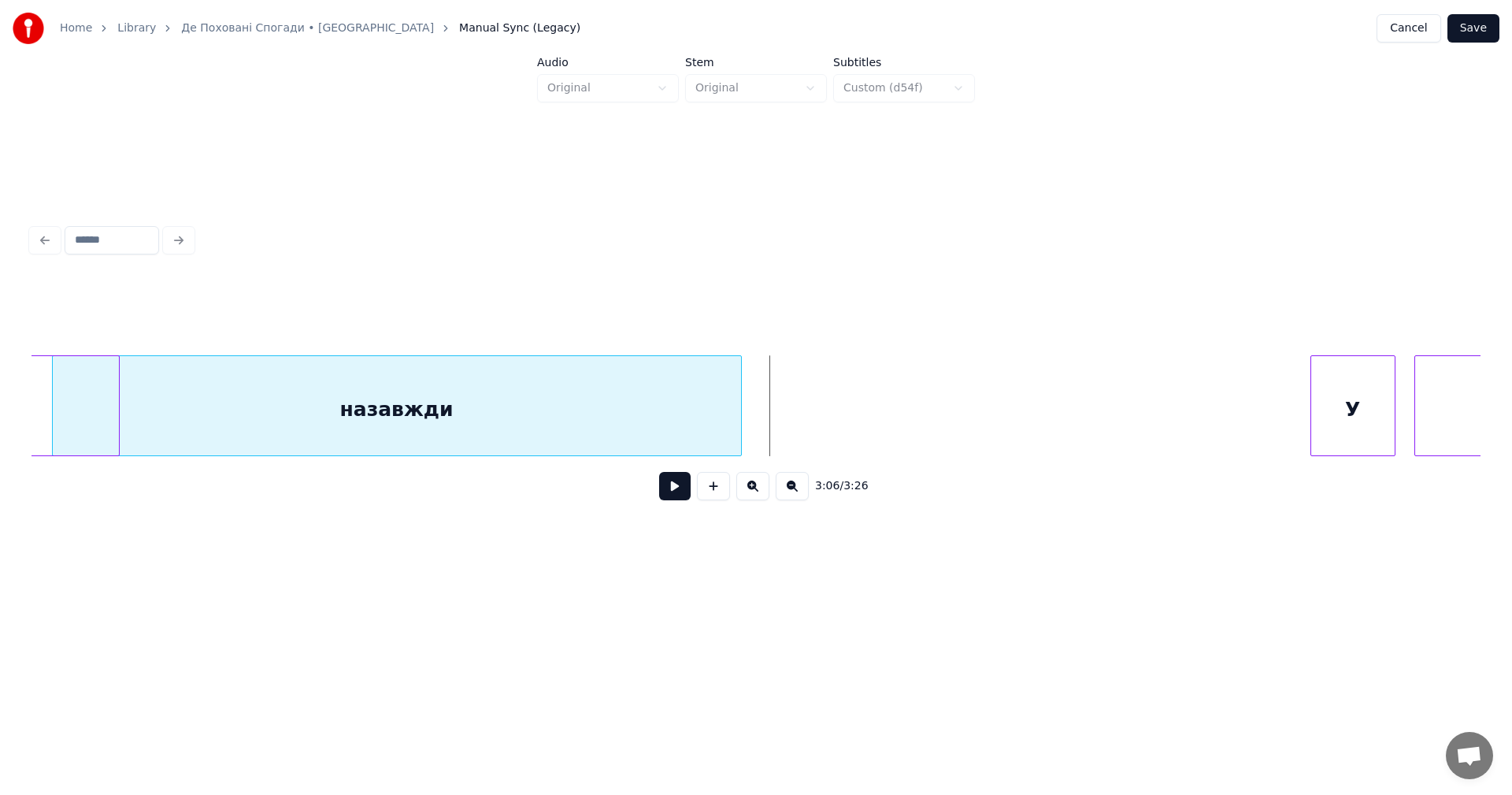
scroll to position [0, 87250]
click at [333, 387] on div "назавжди" at bounding box center [401, 406] width 689 height 101
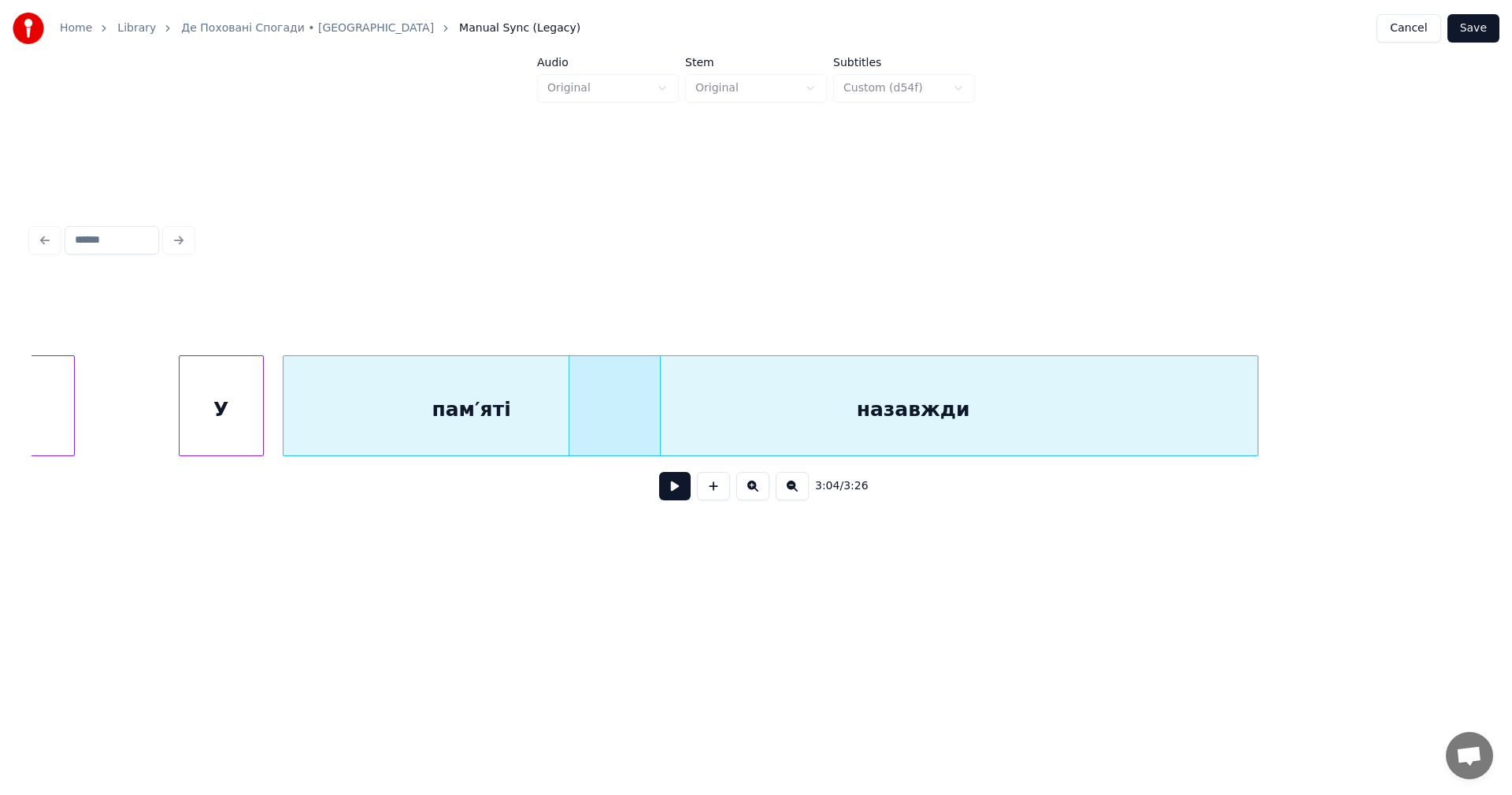
scroll to position [0, 86551]
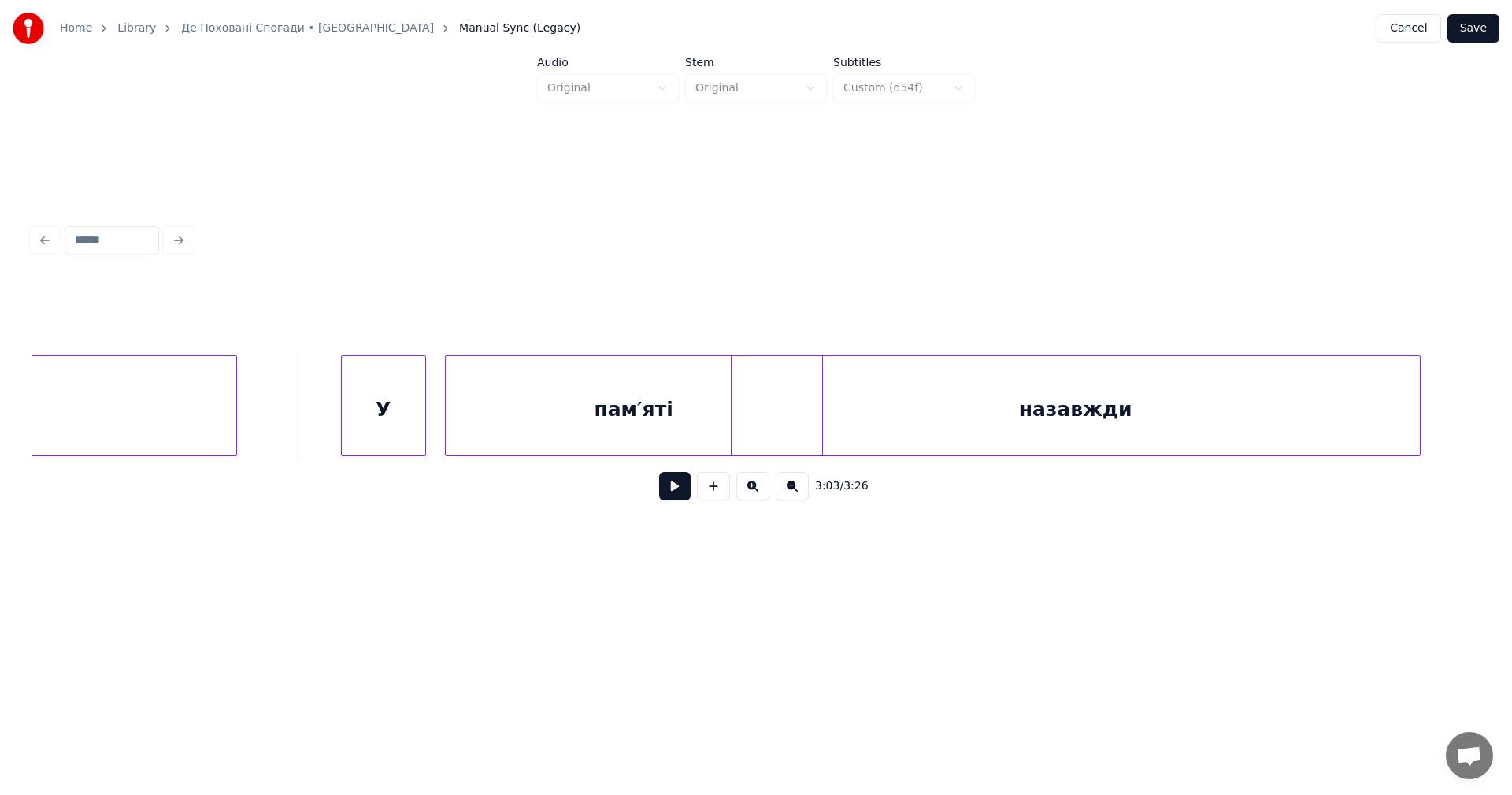
click at [678, 494] on button at bounding box center [674, 486] width 31 height 29
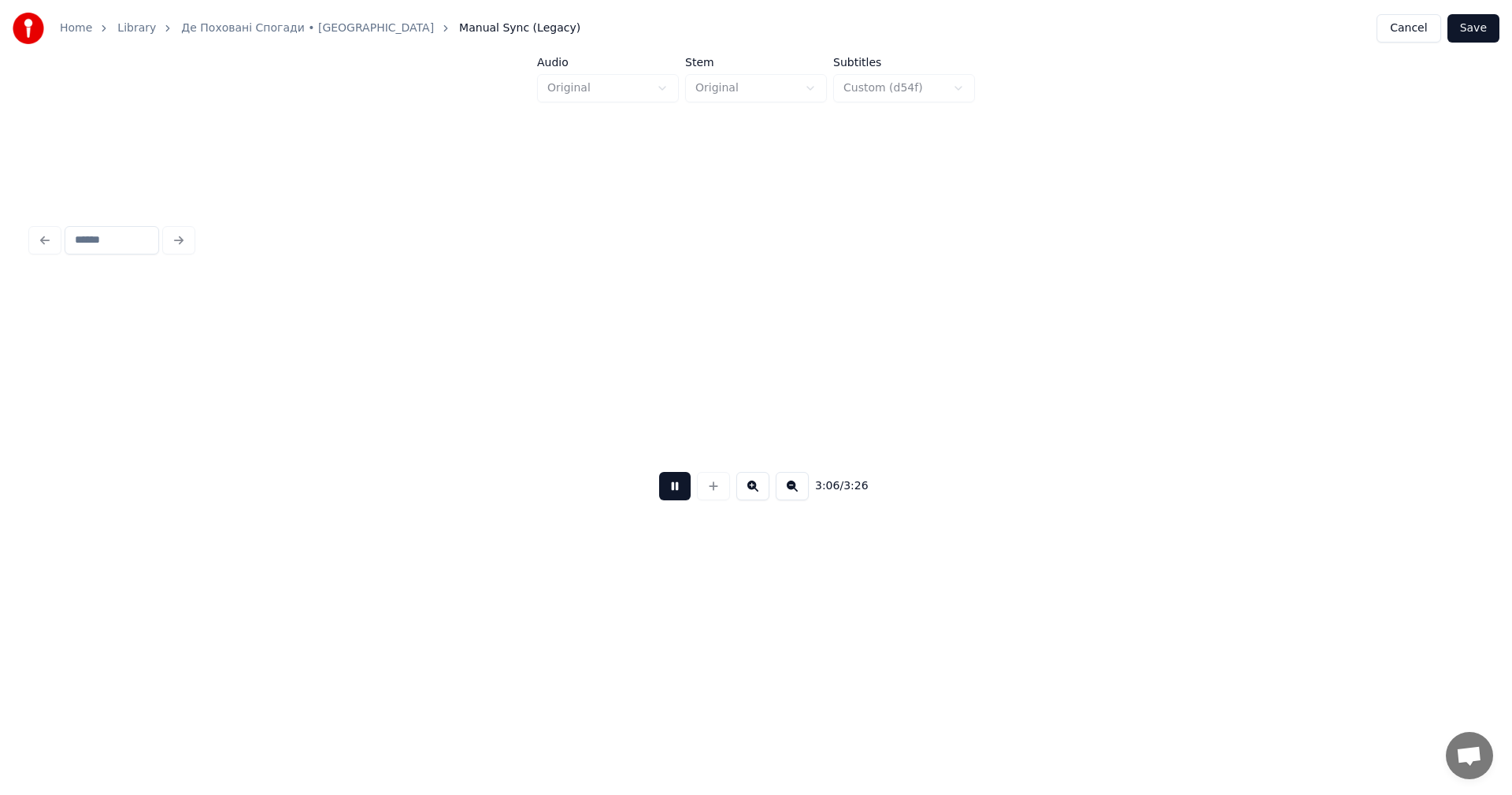
scroll to position [0, 88002]
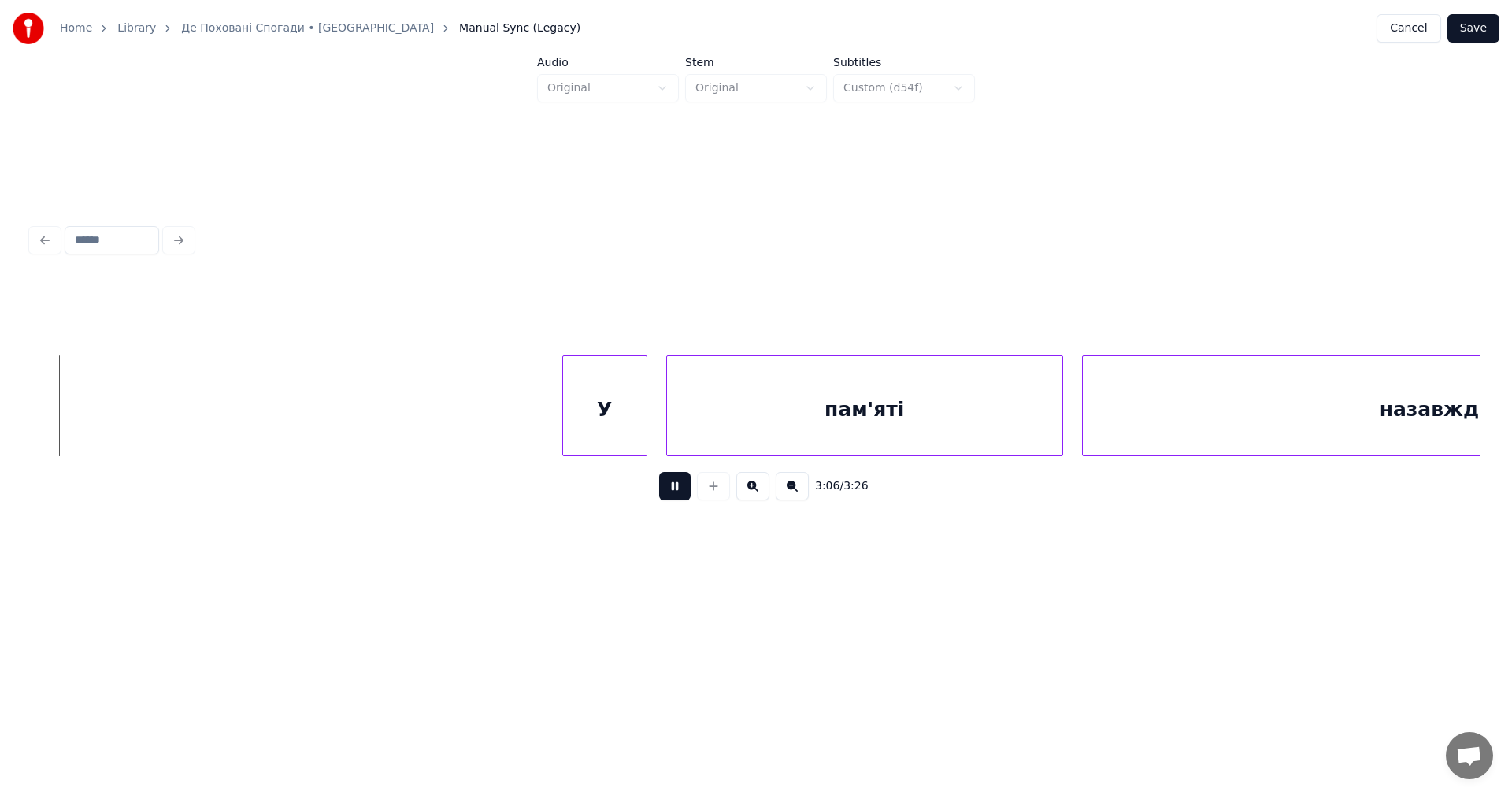
click at [678, 494] on button at bounding box center [674, 486] width 31 height 29
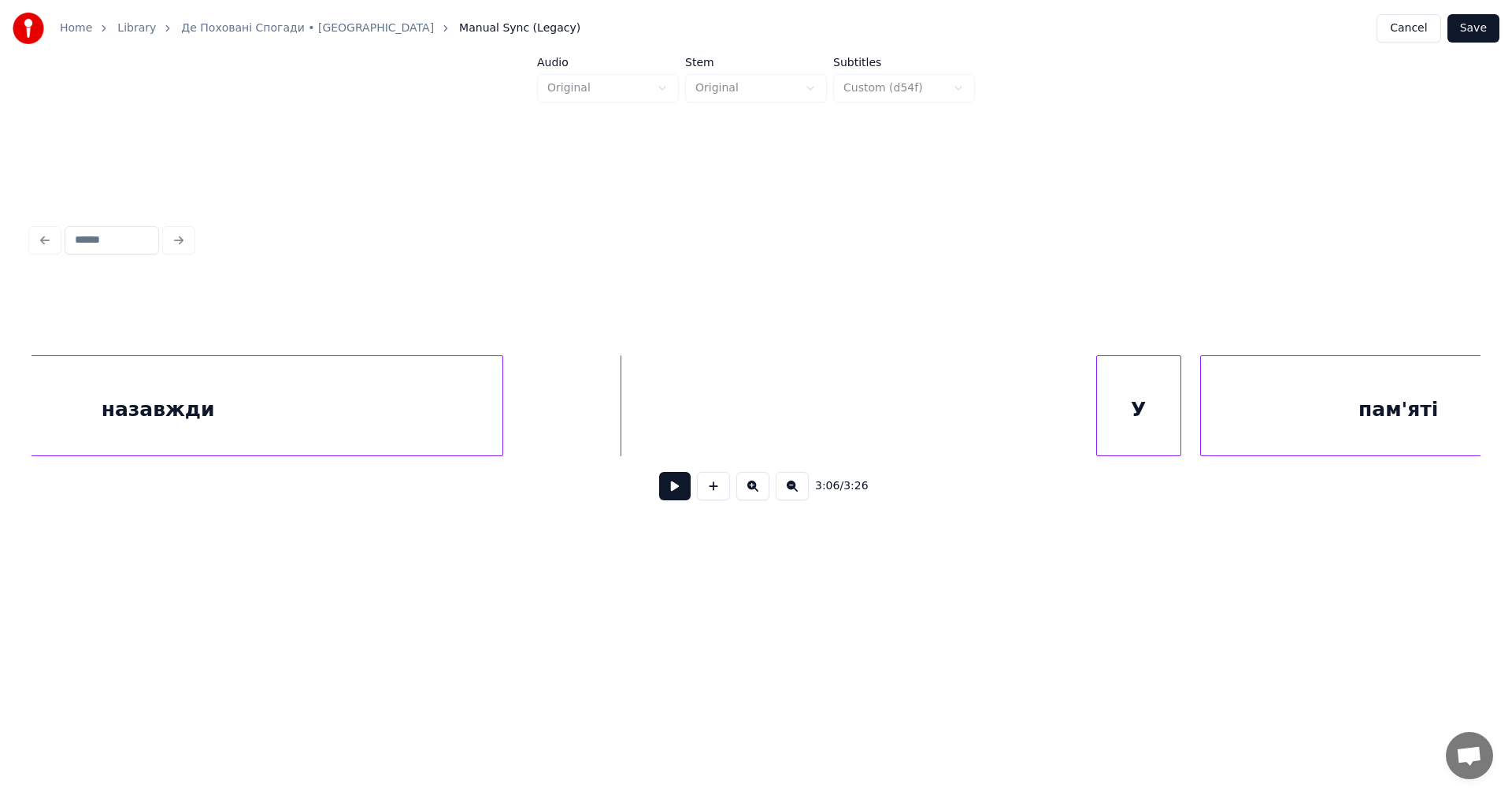
scroll to position [0, 87306]
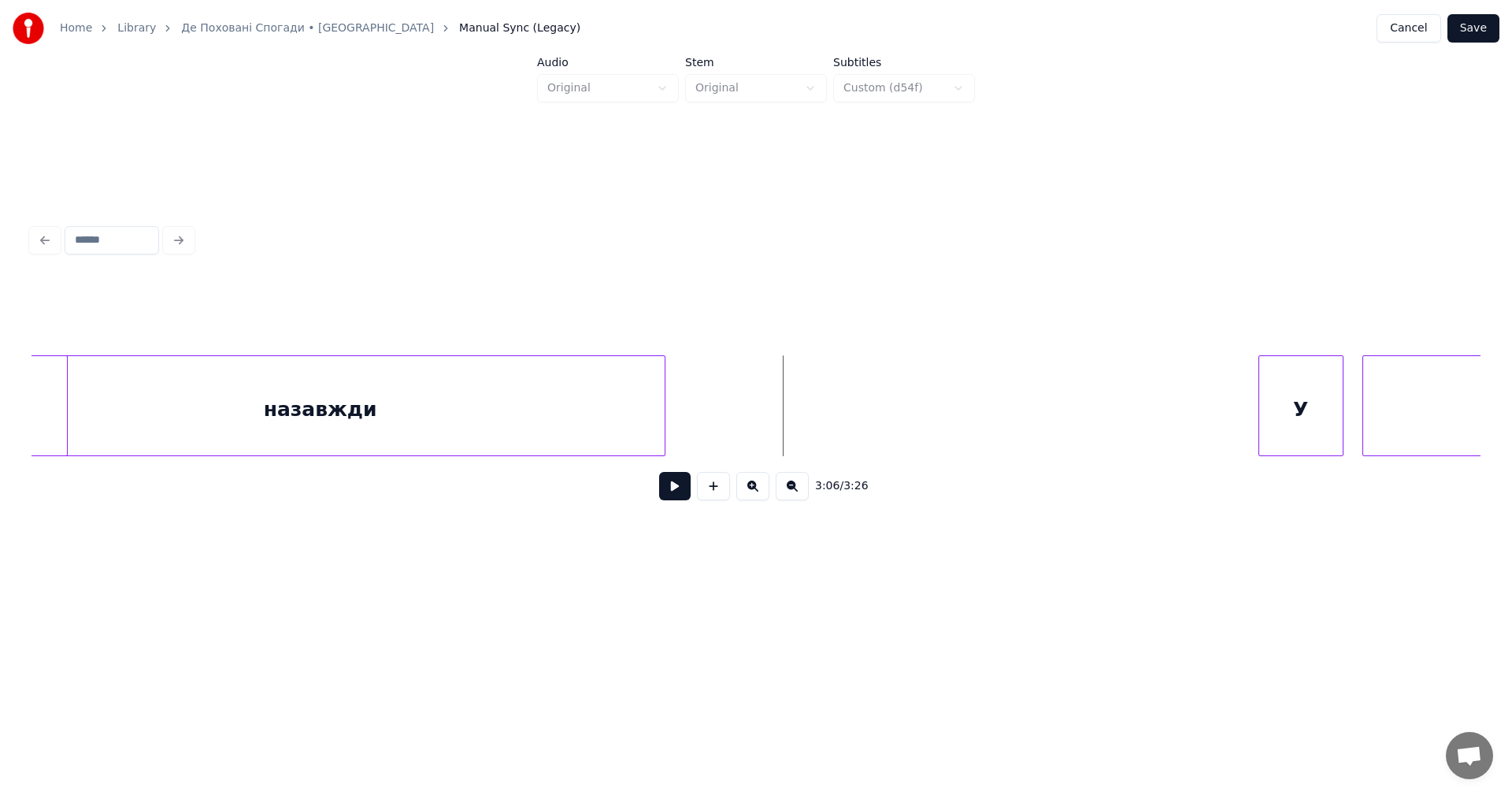
click at [715, 491] on button at bounding box center [713, 486] width 33 height 29
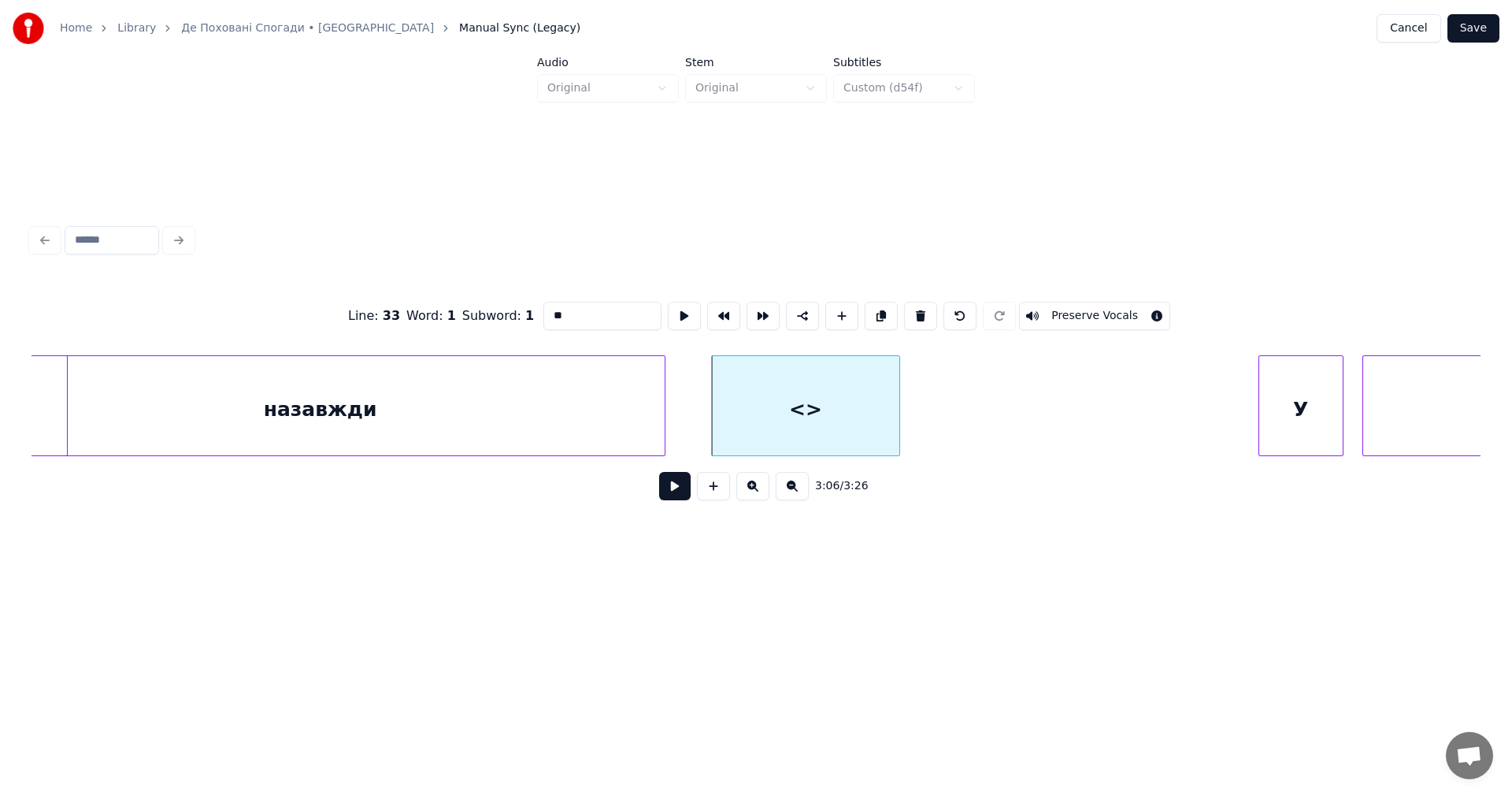
drag, startPoint x: 572, startPoint y: 311, endPoint x: 533, endPoint y: 314, distance: 39.1
click at [535, 313] on div "Line : 33 Word : 1 Subword : 1 ** Preserve Vocals" at bounding box center [755, 316] width 1449 height 79
click at [750, 395] on div "(назавжди)" at bounding box center [805, 409] width 188 height 107
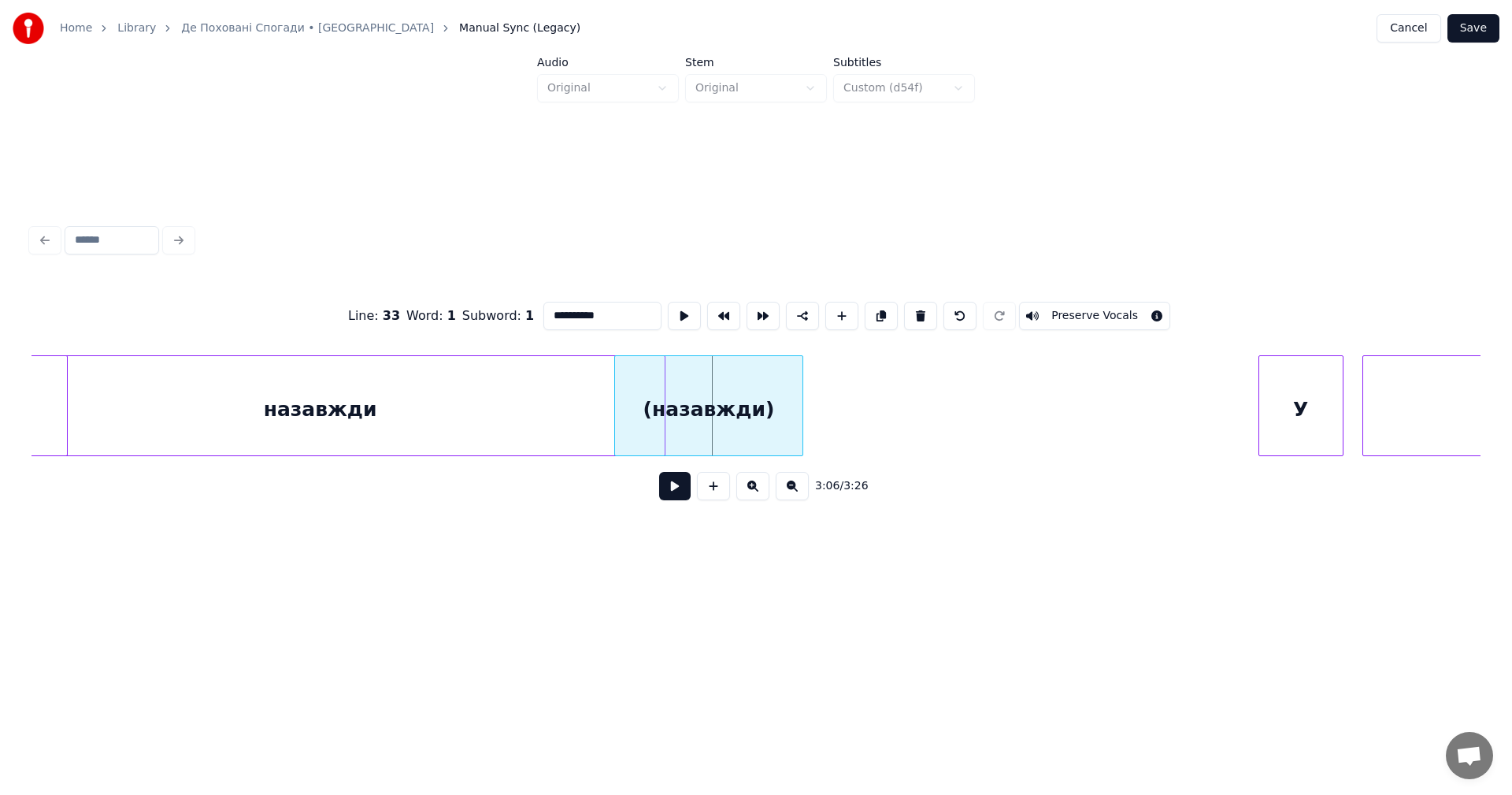
click at [648, 398] on div "(назавжди)" at bounding box center [708, 409] width 188 height 107
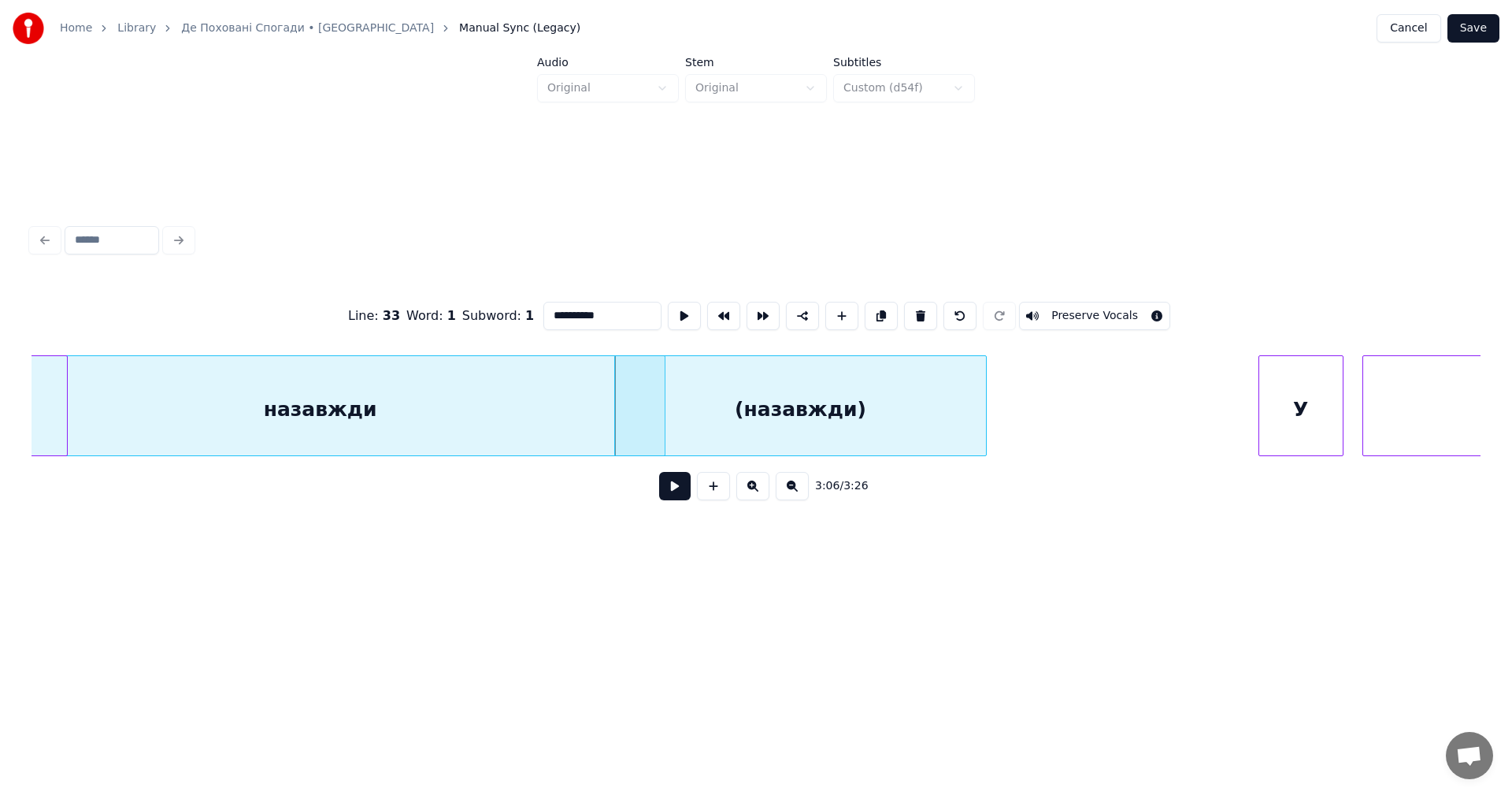
click at [986, 385] on div at bounding box center [983, 406] width 5 height 99
click at [78, 399] on div "назавжди" at bounding box center [320, 409] width 688 height 107
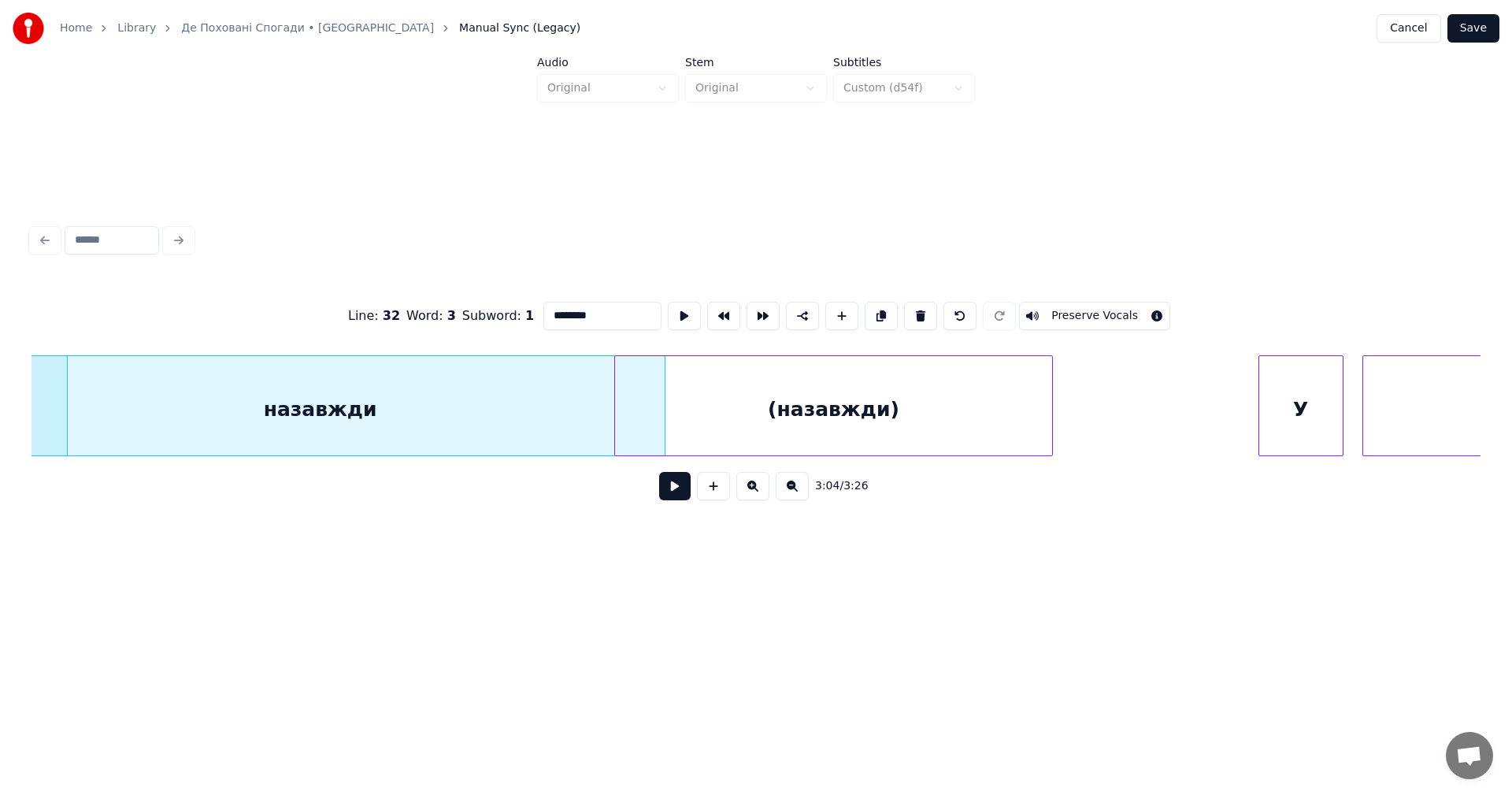
scroll to position [0, 87251]
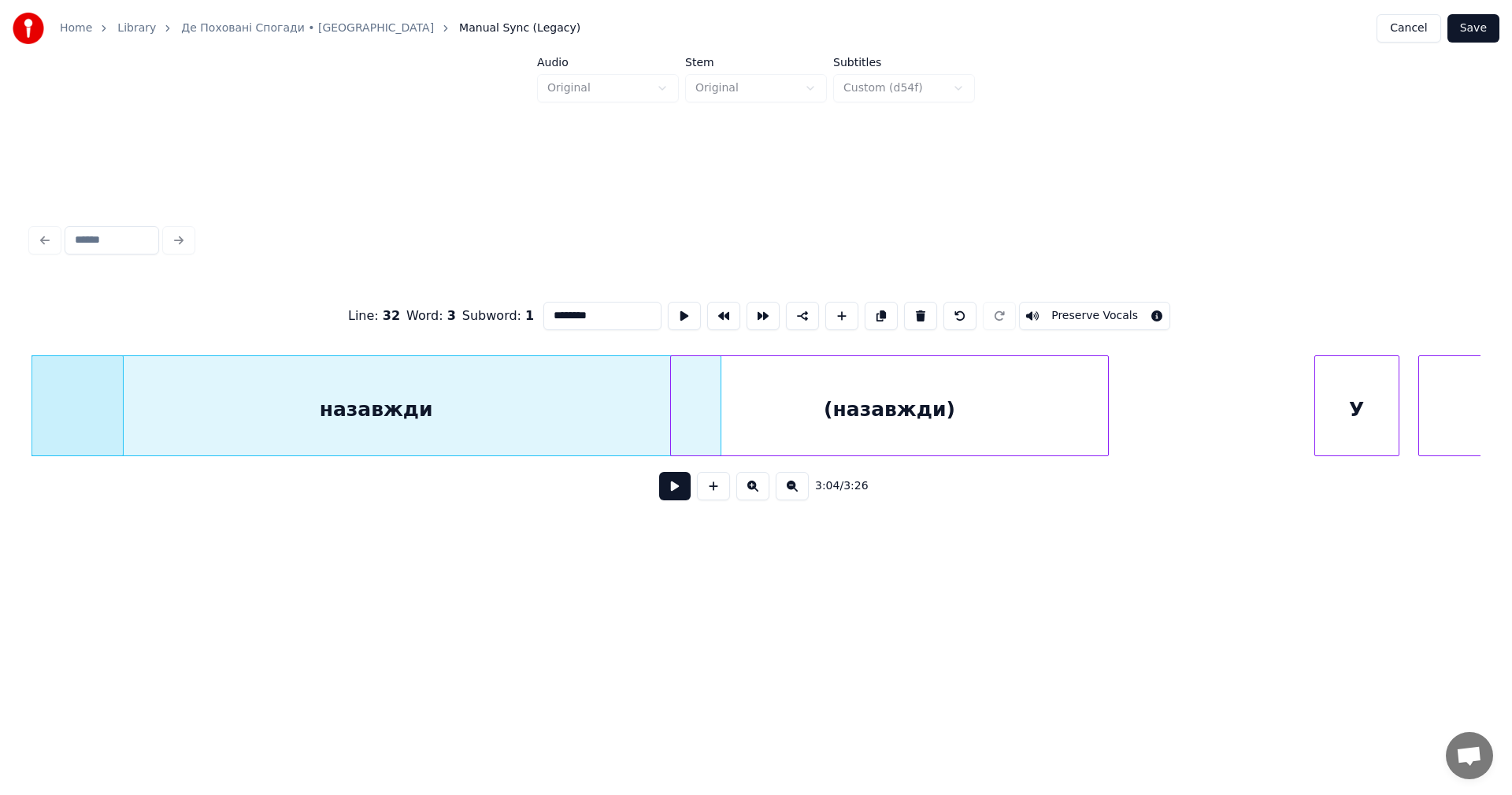
type input "********"
click at [687, 490] on button at bounding box center [674, 486] width 31 height 29
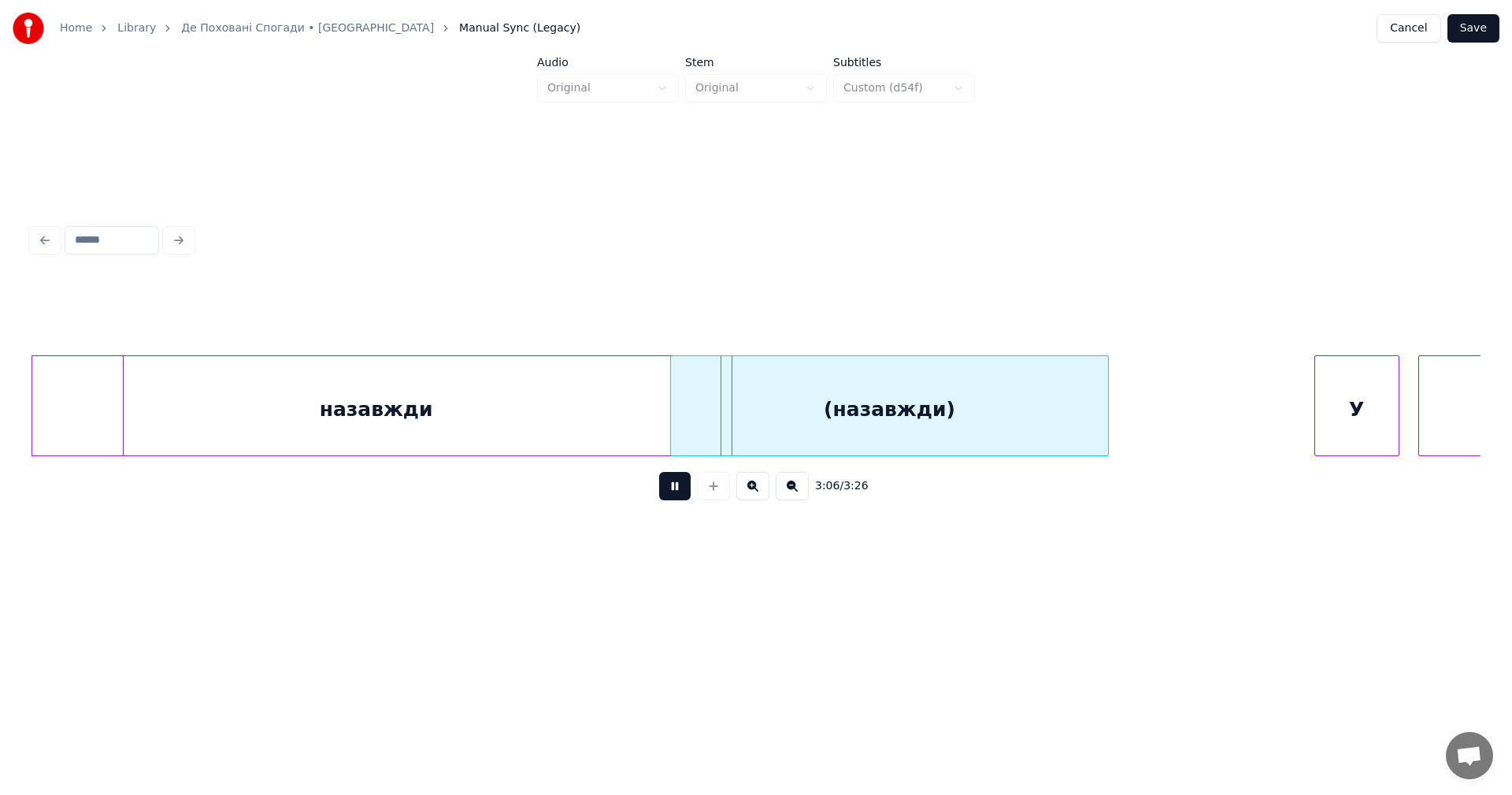
click at [684, 489] on button at bounding box center [674, 486] width 31 height 29
click at [772, 396] on div "(назавжди)" at bounding box center [849, 409] width 437 height 107
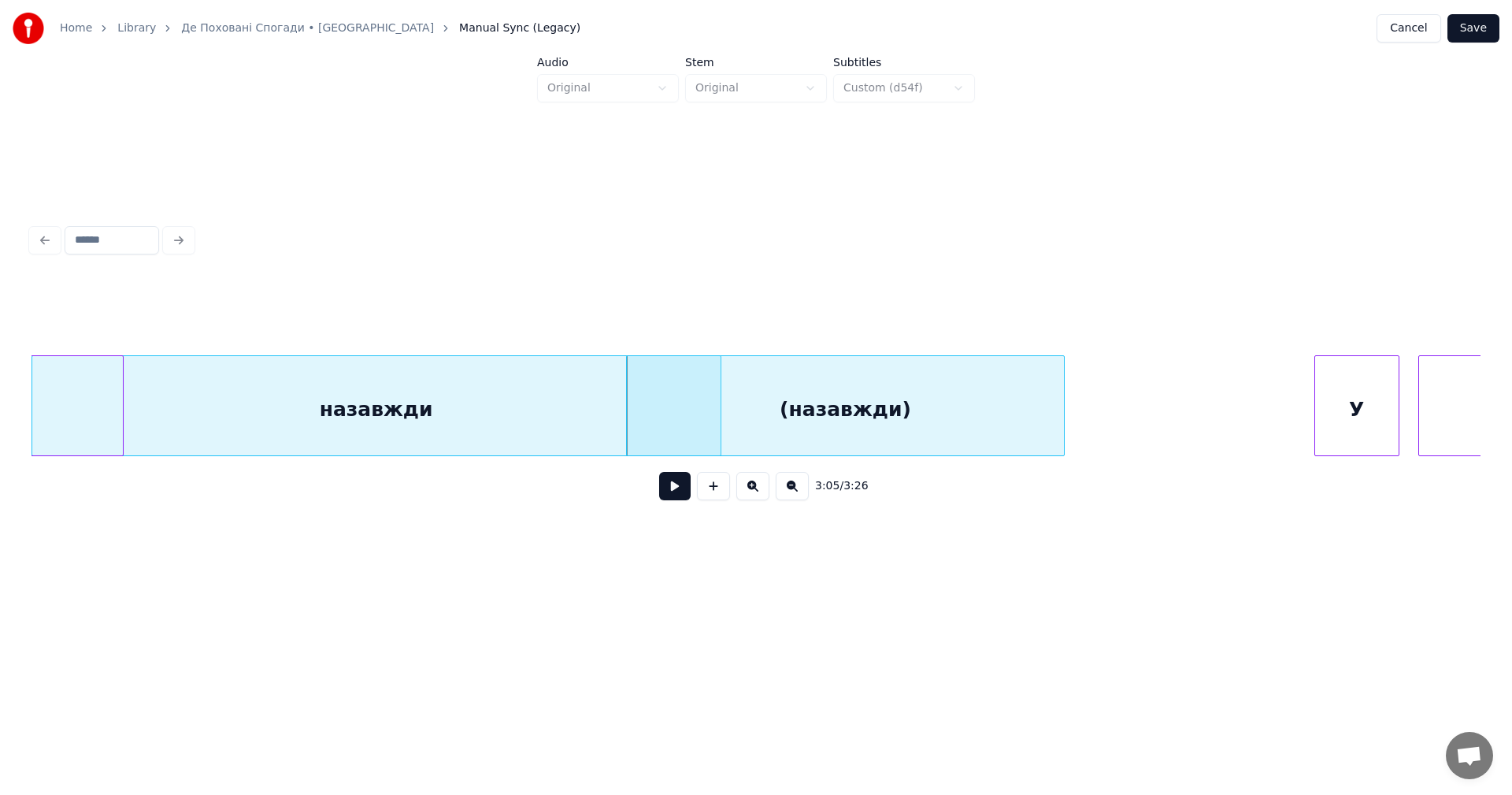
click at [290, 390] on div "назавжди" at bounding box center [375, 409] width 688 height 107
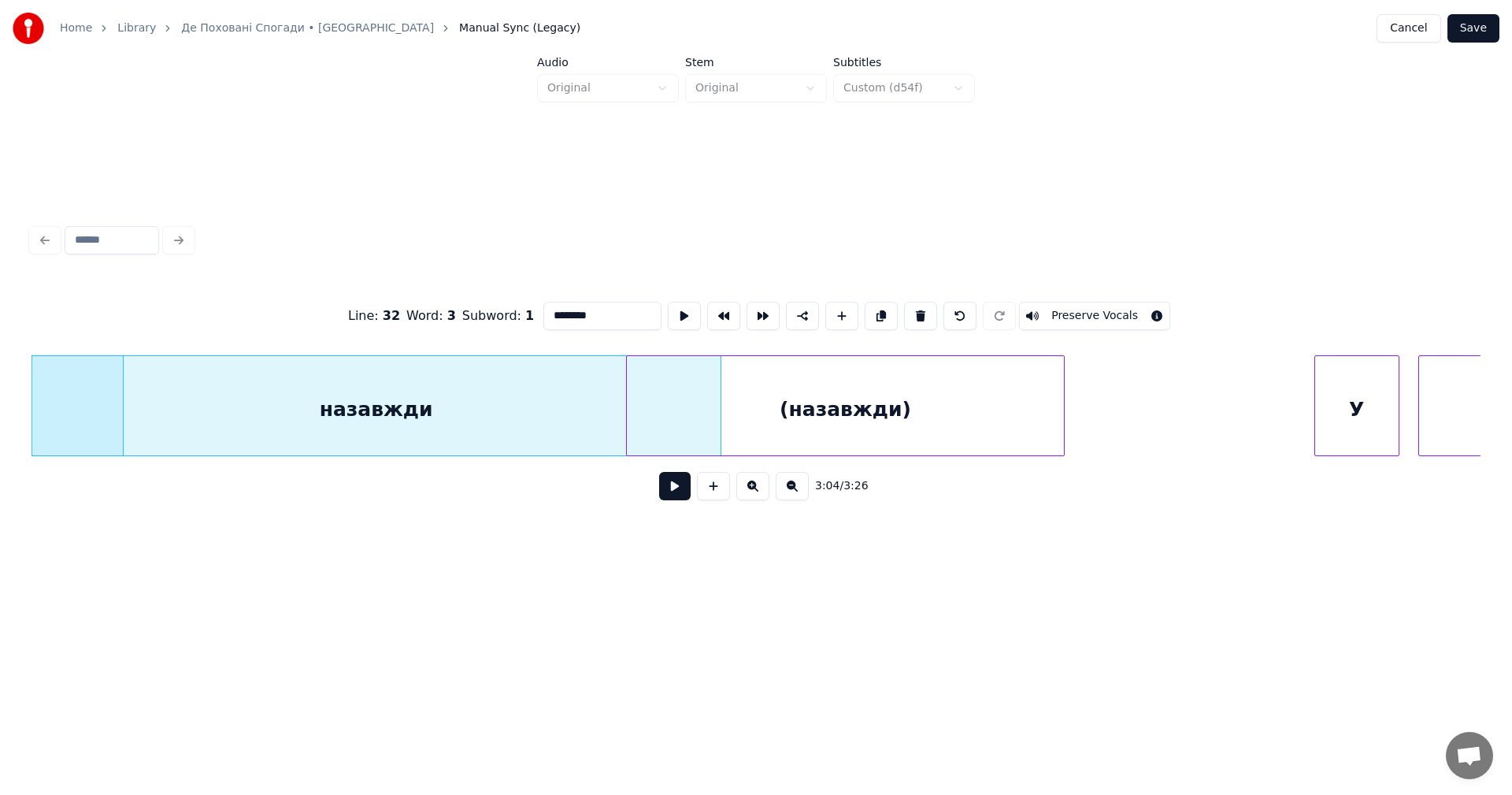
click at [663, 492] on button at bounding box center [674, 486] width 31 height 29
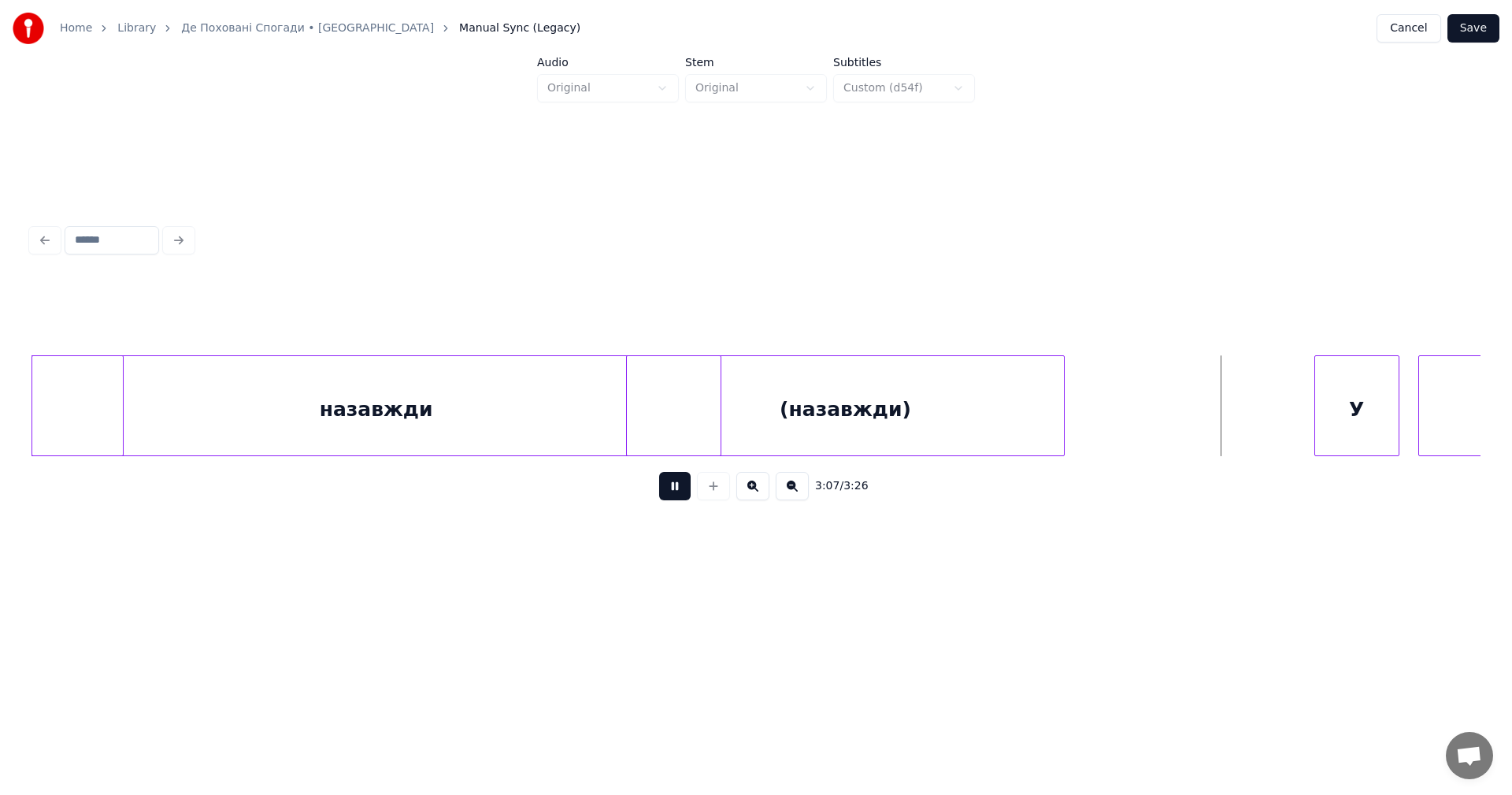
click at [663, 492] on button at bounding box center [674, 486] width 31 height 29
click at [1192, 381] on div at bounding box center [1190, 406] width 5 height 99
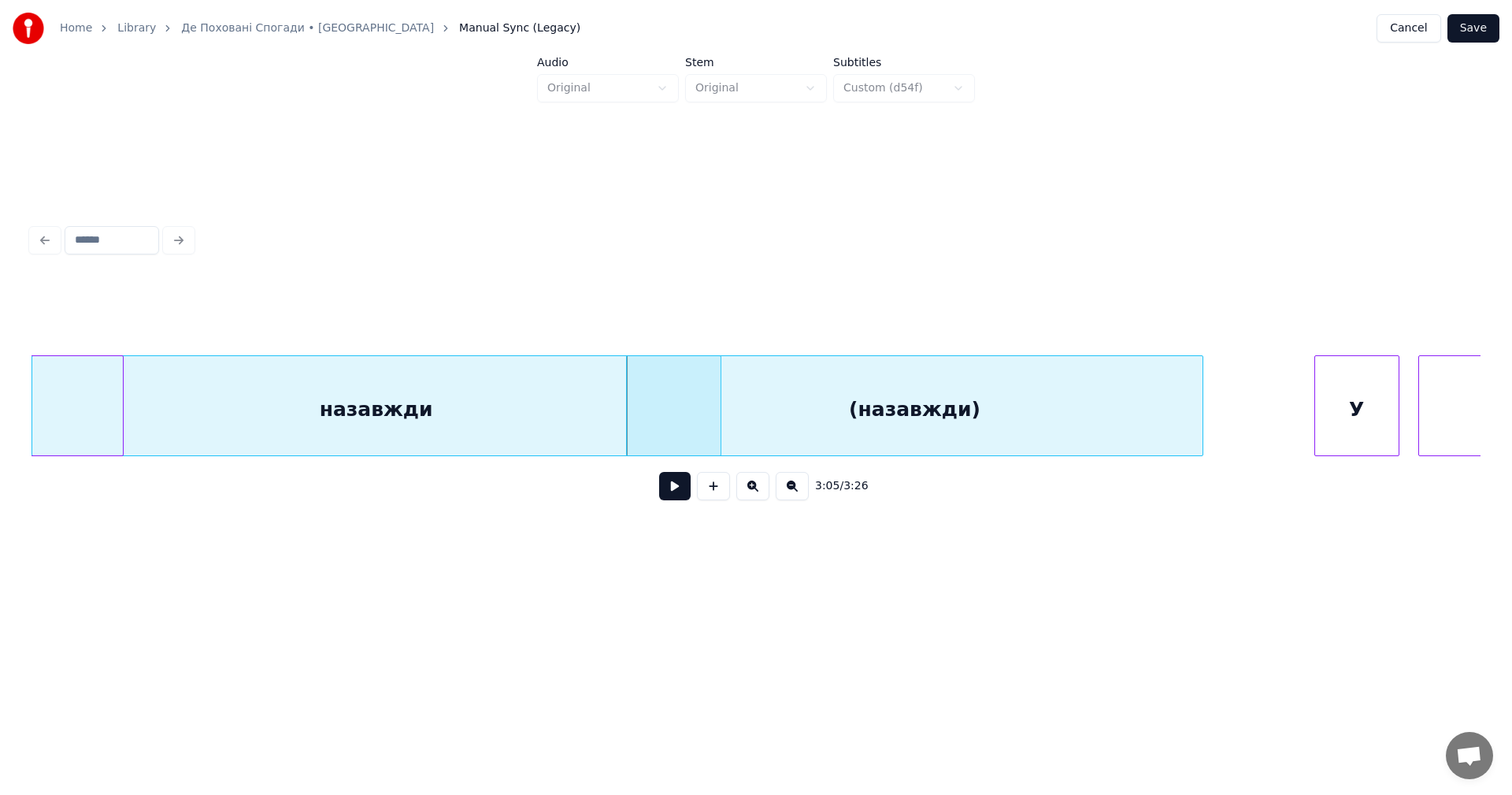
click at [343, 403] on div "назавжди" at bounding box center [375, 409] width 688 height 107
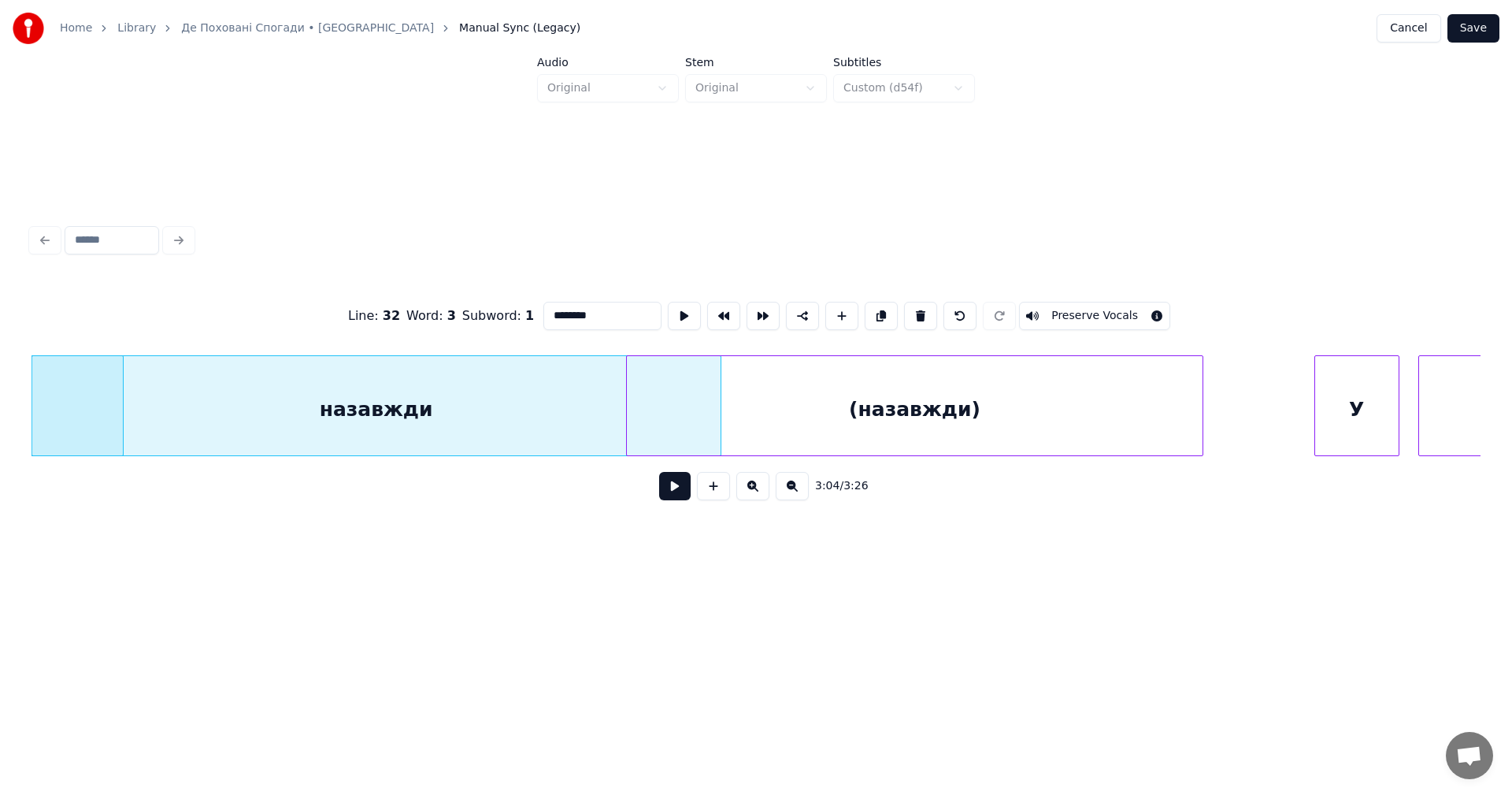
click at [659, 472] on button at bounding box center [674, 486] width 31 height 29
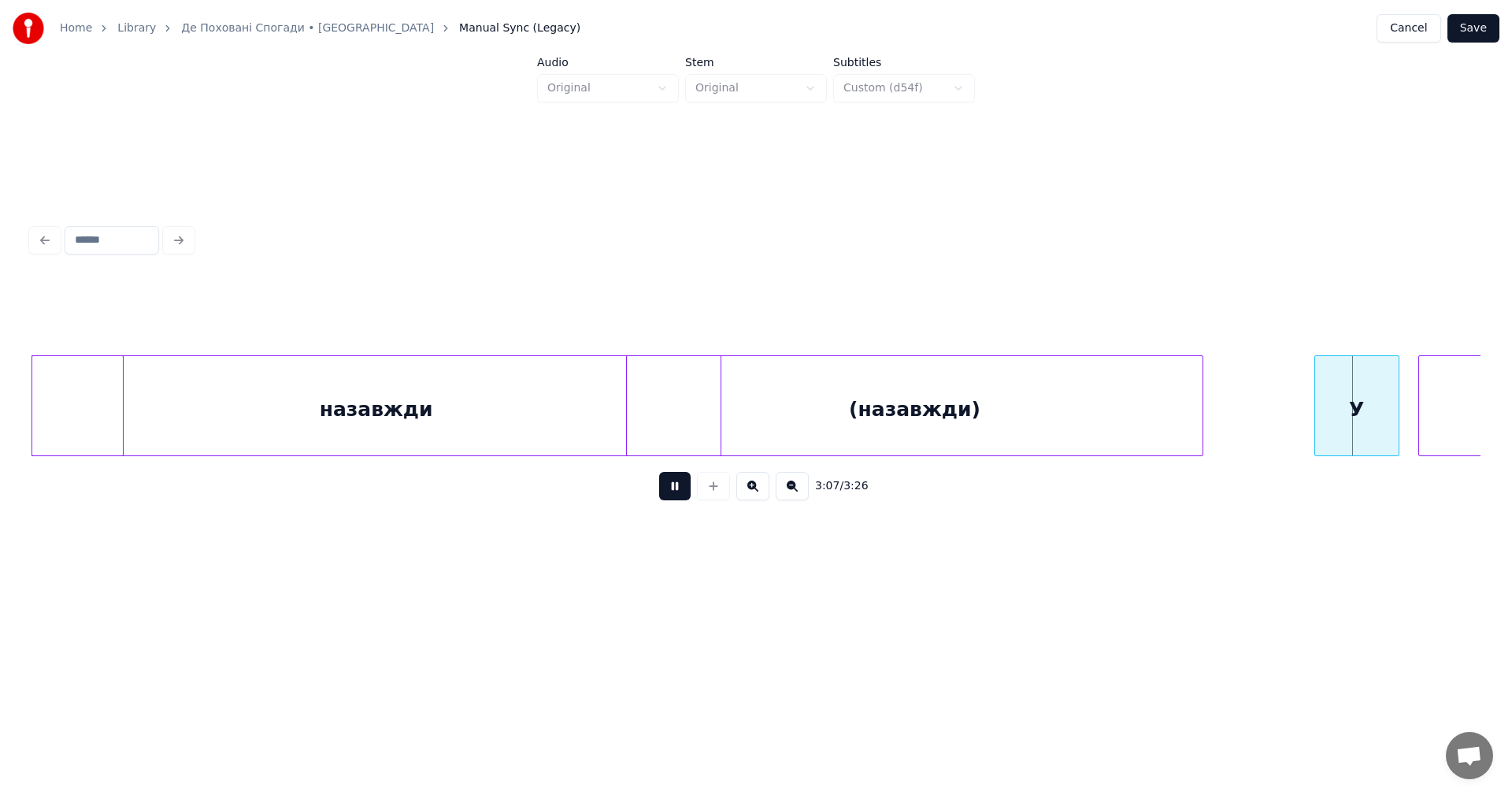
click at [679, 490] on button at bounding box center [674, 486] width 31 height 29
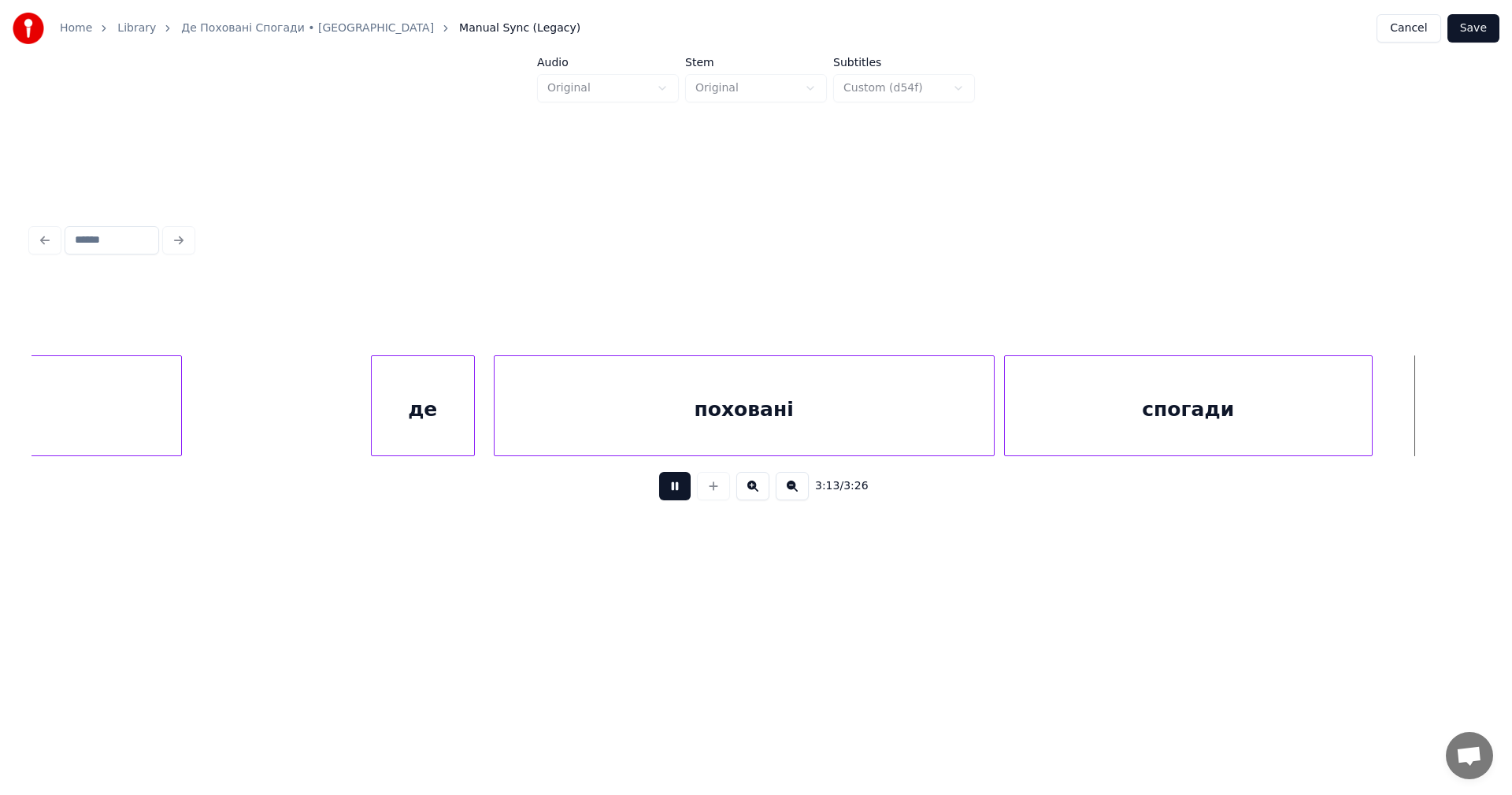
scroll to position [0, 91601]
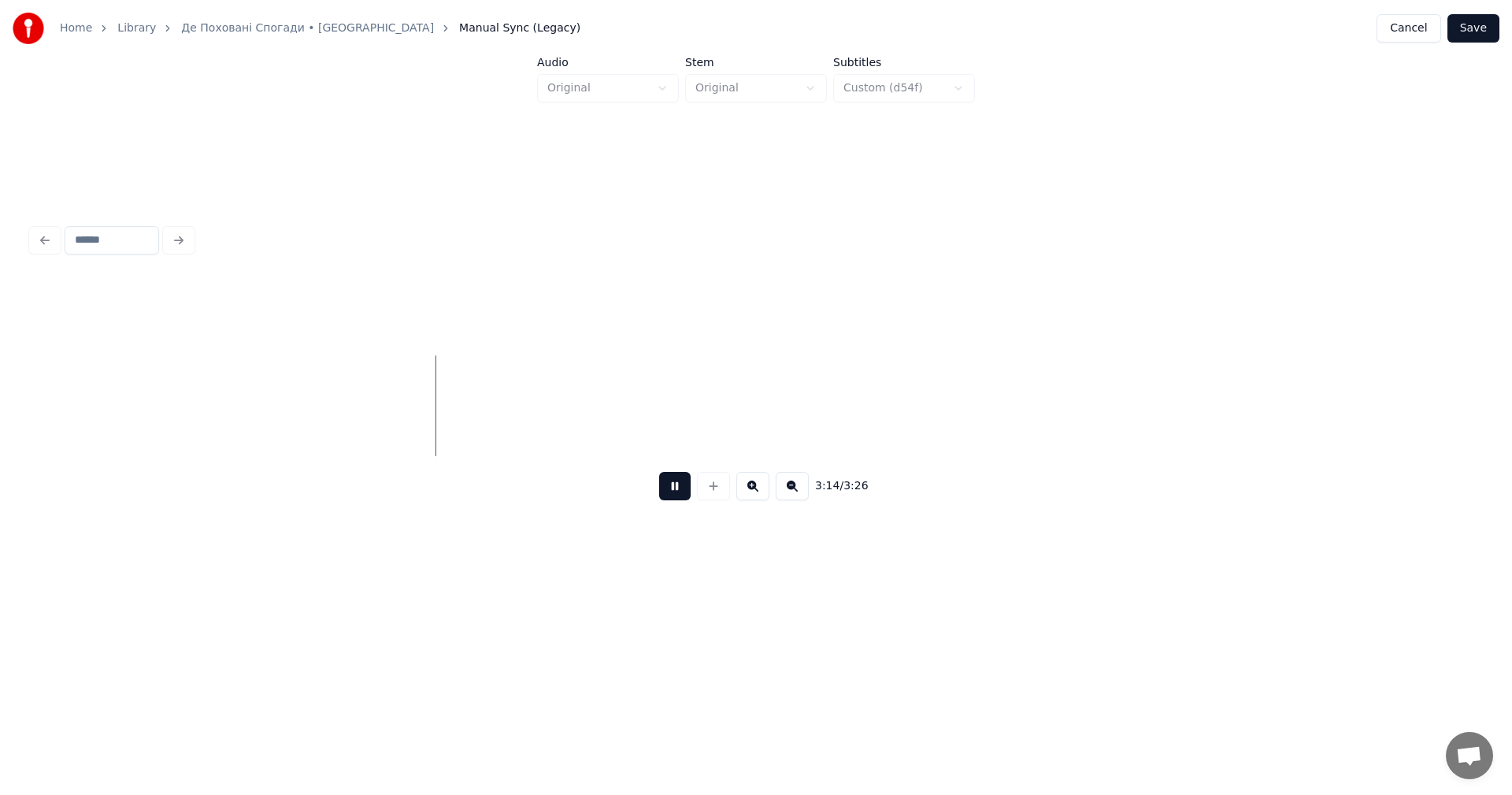
click at [679, 490] on button at bounding box center [674, 486] width 31 height 29
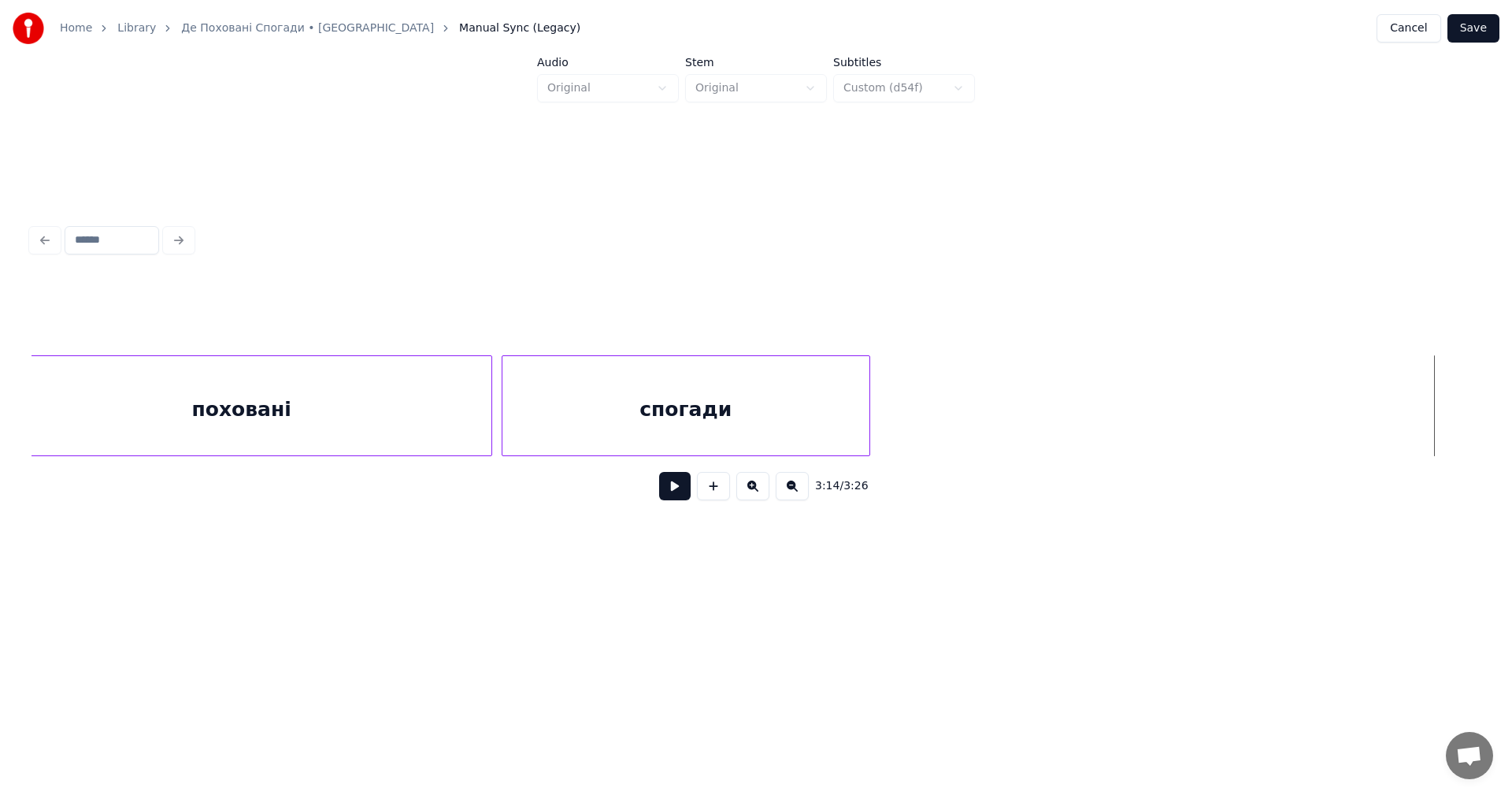
scroll to position [0, 90544]
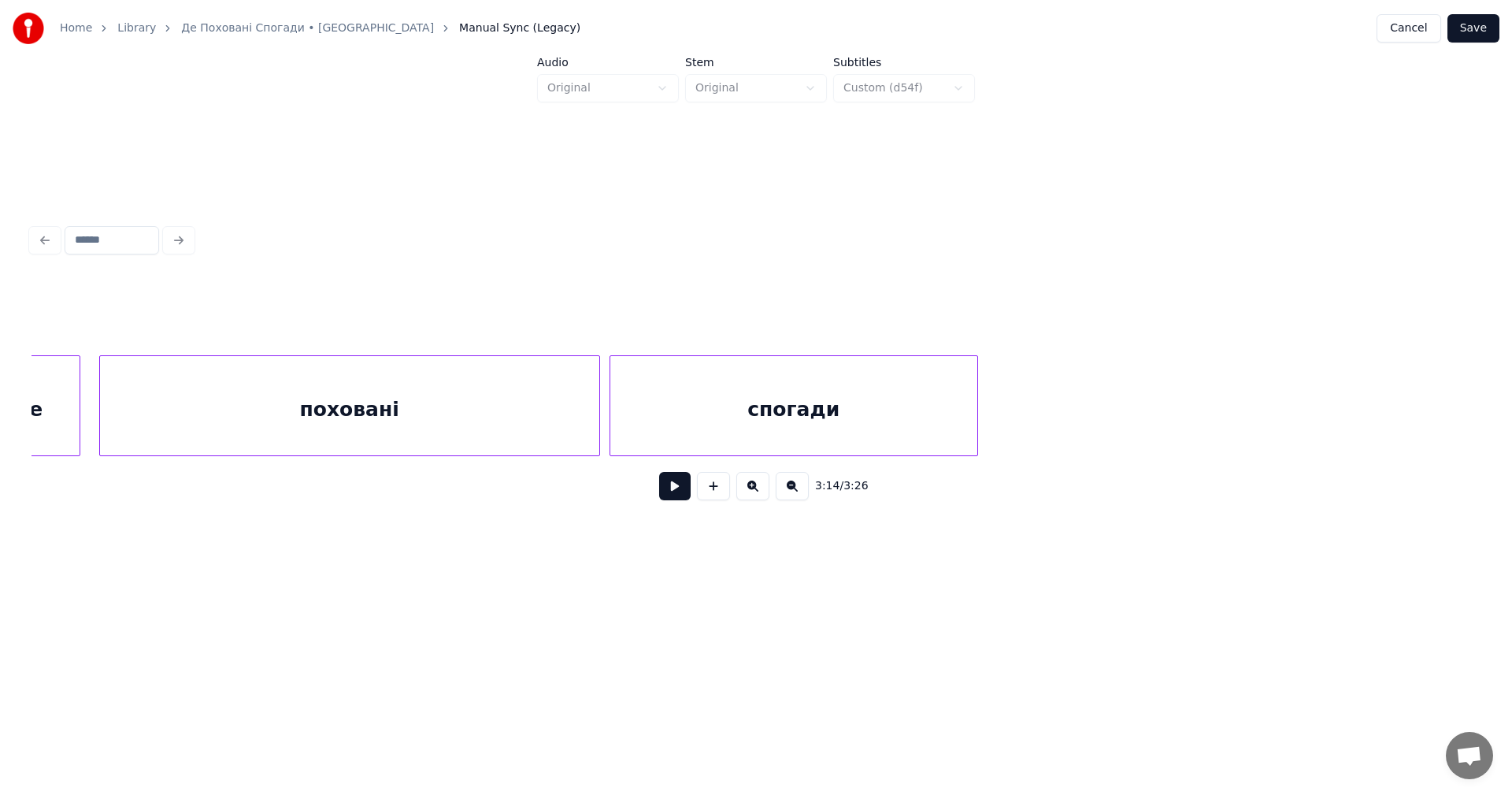
click at [285, 399] on div "поховані" at bounding box center [349, 409] width 499 height 107
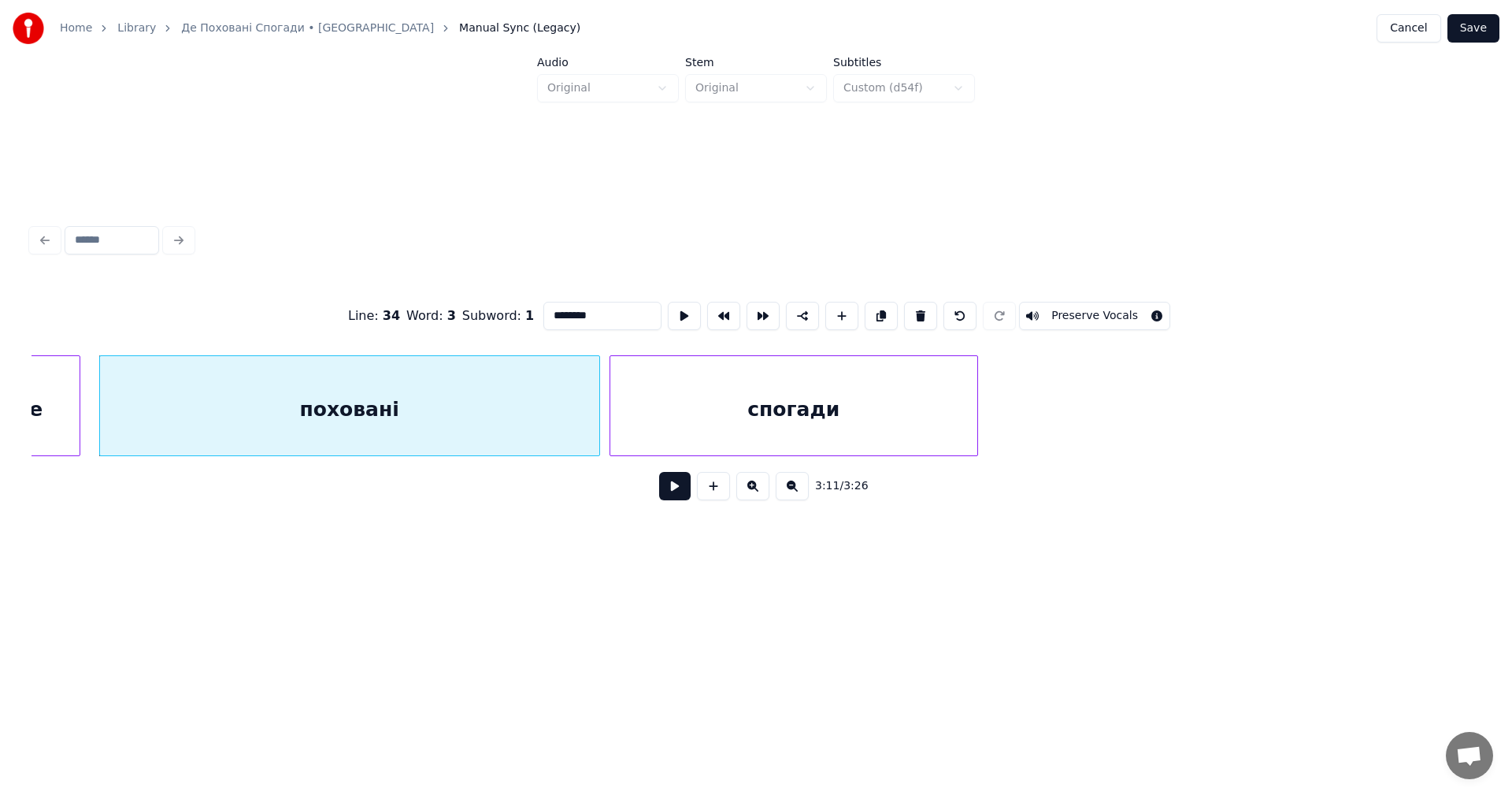
click at [659, 472] on button at bounding box center [674, 486] width 31 height 29
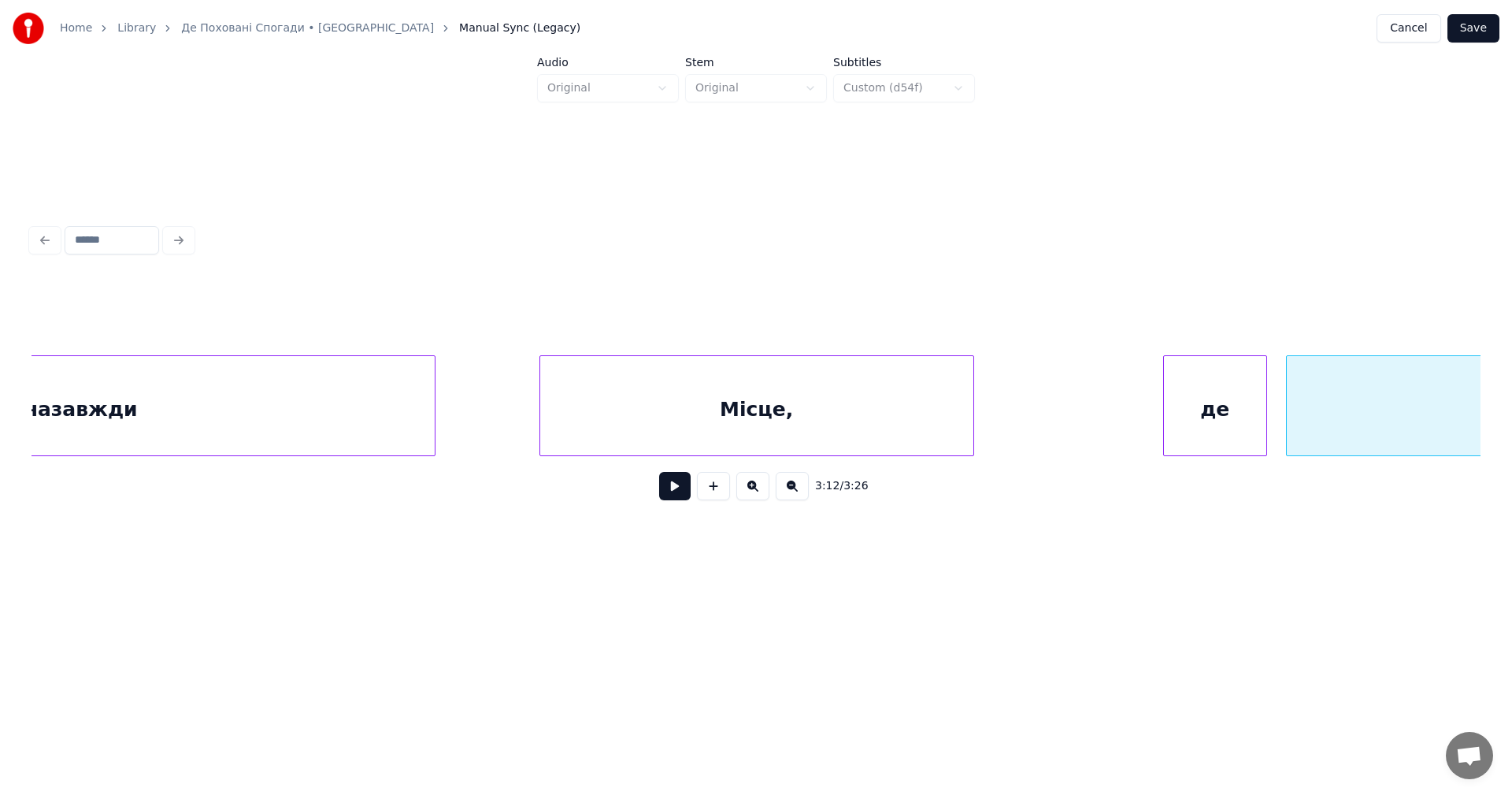
scroll to position [0, 88871]
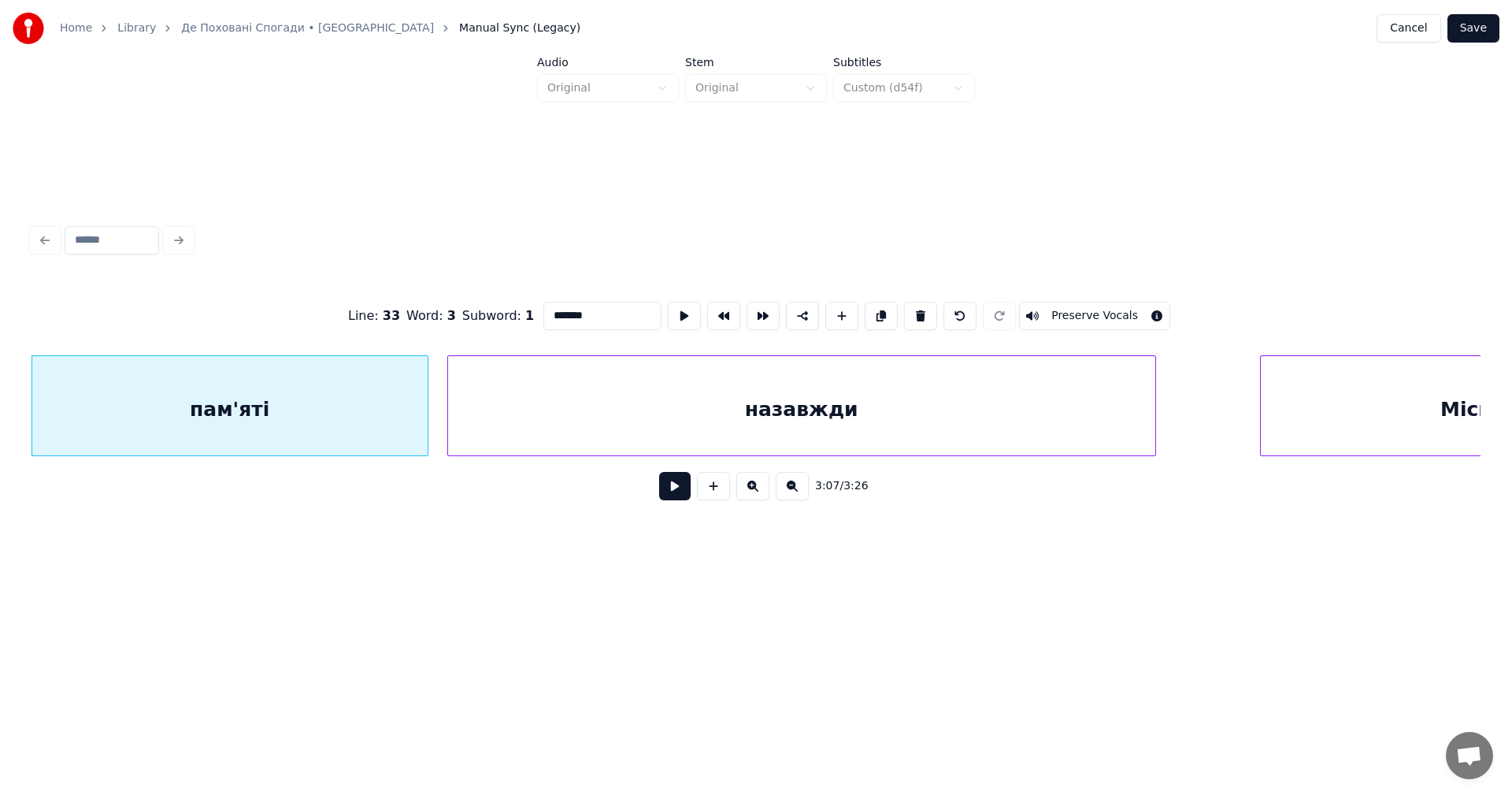
click at [659, 472] on button at bounding box center [674, 486] width 31 height 29
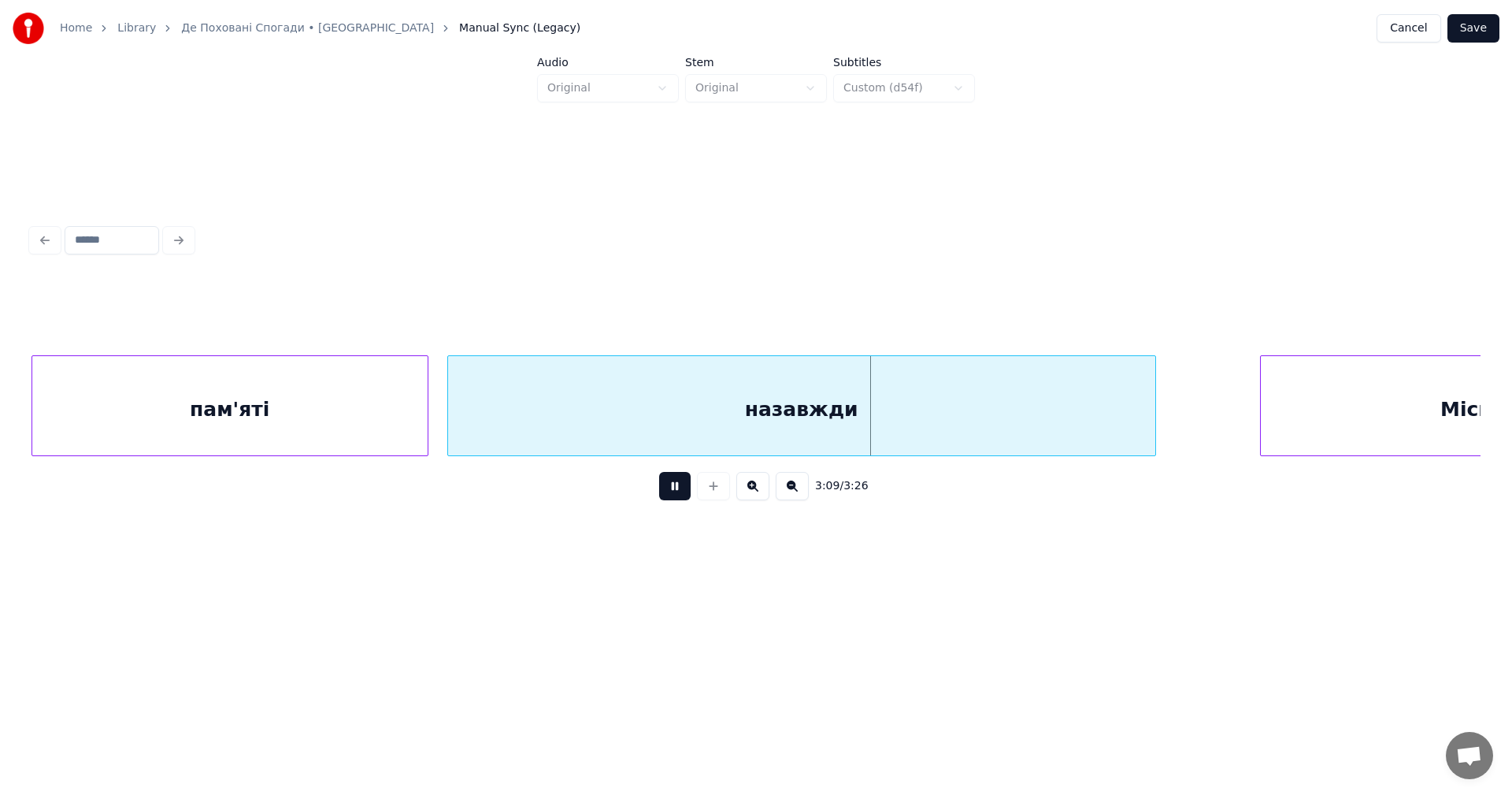
click at [659, 472] on button at bounding box center [674, 486] width 31 height 29
click at [786, 413] on div "назавжди" at bounding box center [801, 409] width 707 height 107
click at [556, 310] on input "********" at bounding box center [602, 316] width 118 height 29
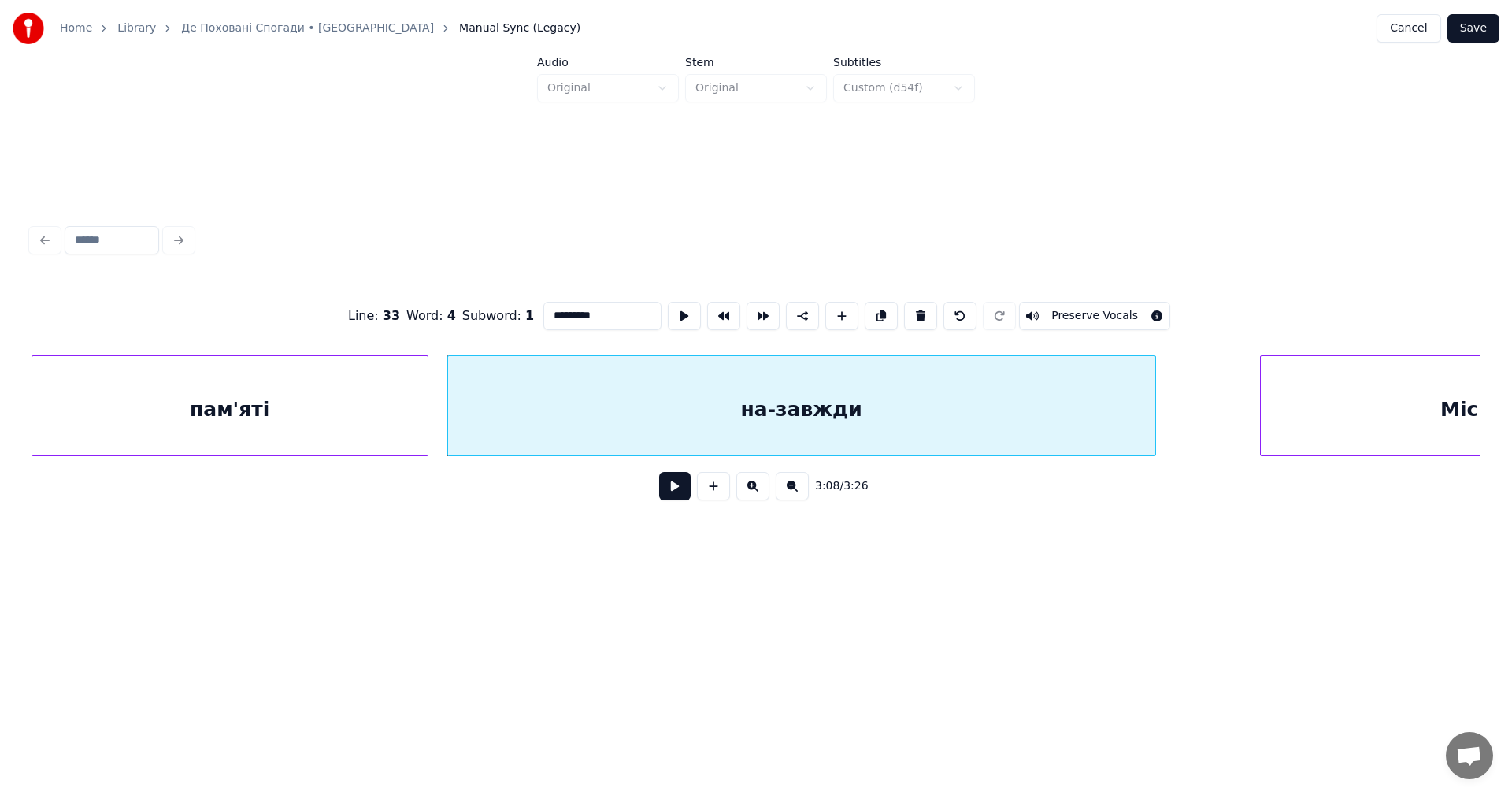
click at [573, 310] on input "*********" at bounding box center [602, 316] width 118 height 29
click at [580, 312] on input "*********" at bounding box center [602, 316] width 118 height 29
click at [617, 317] on input "**********" at bounding box center [602, 316] width 118 height 29
click at [194, 395] on div "пам'яті" at bounding box center [229, 409] width 395 height 107
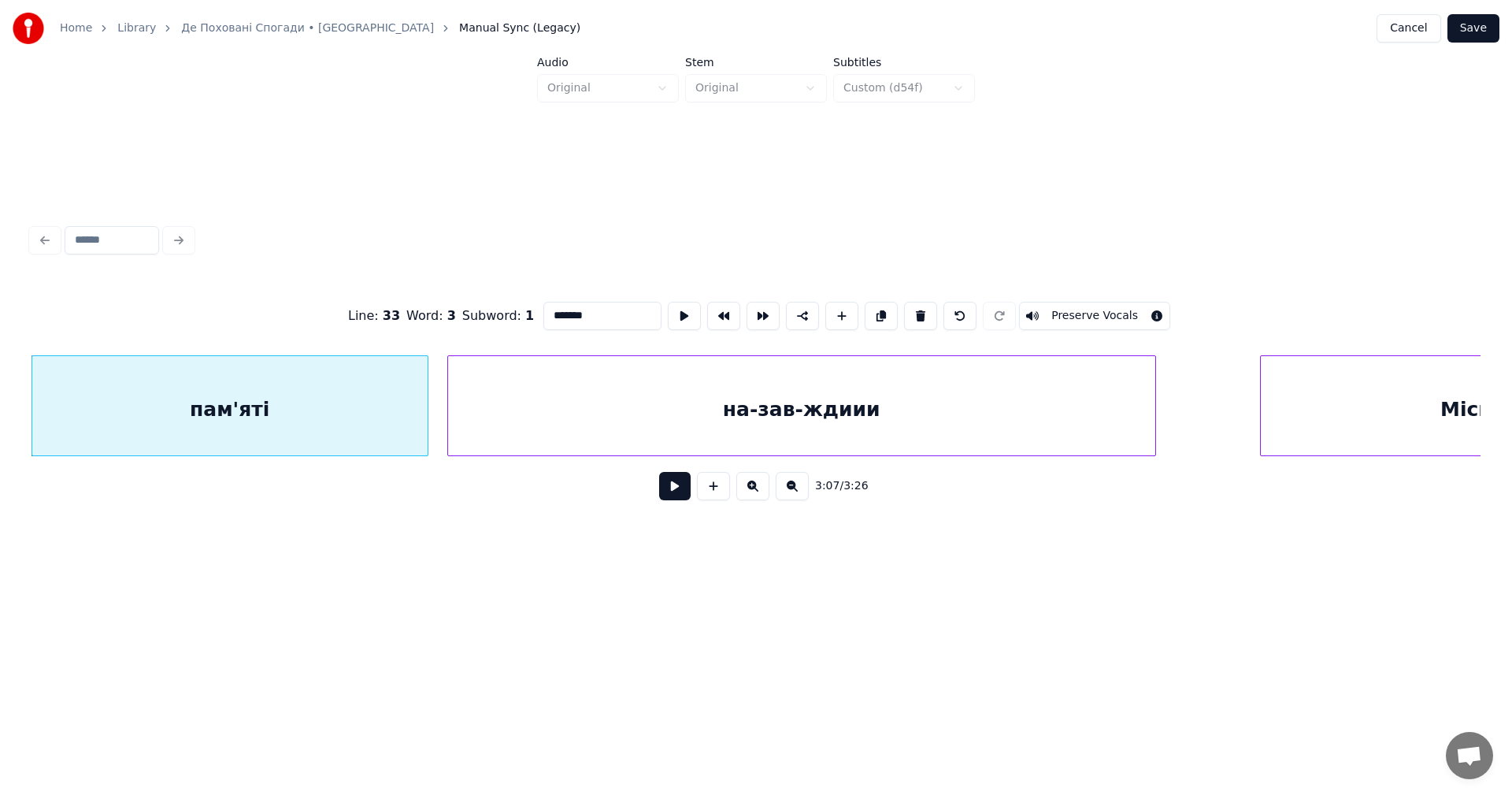
type input "*******"
click at [676, 493] on button at bounding box center [674, 486] width 31 height 29
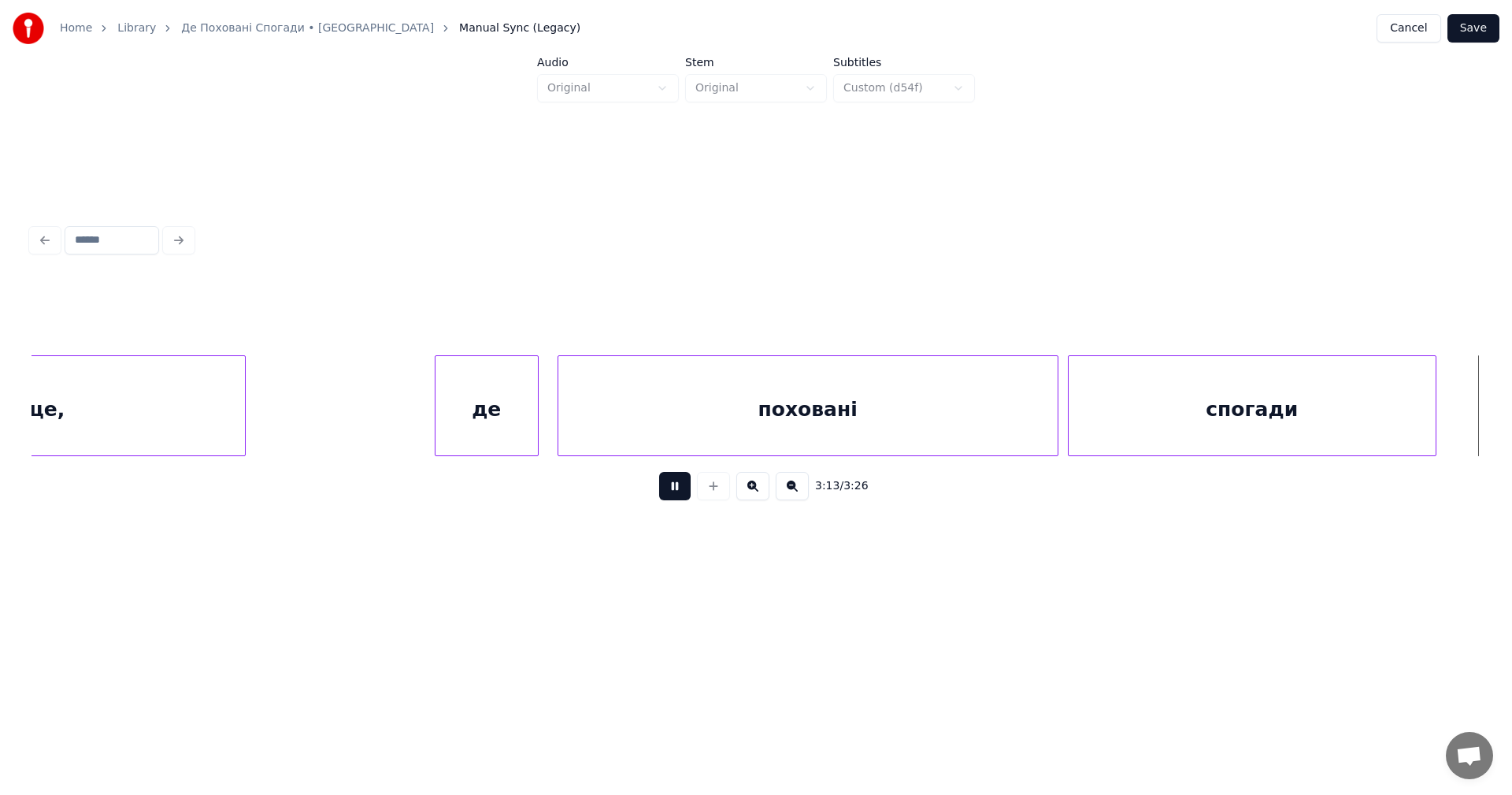
scroll to position [0, 91536]
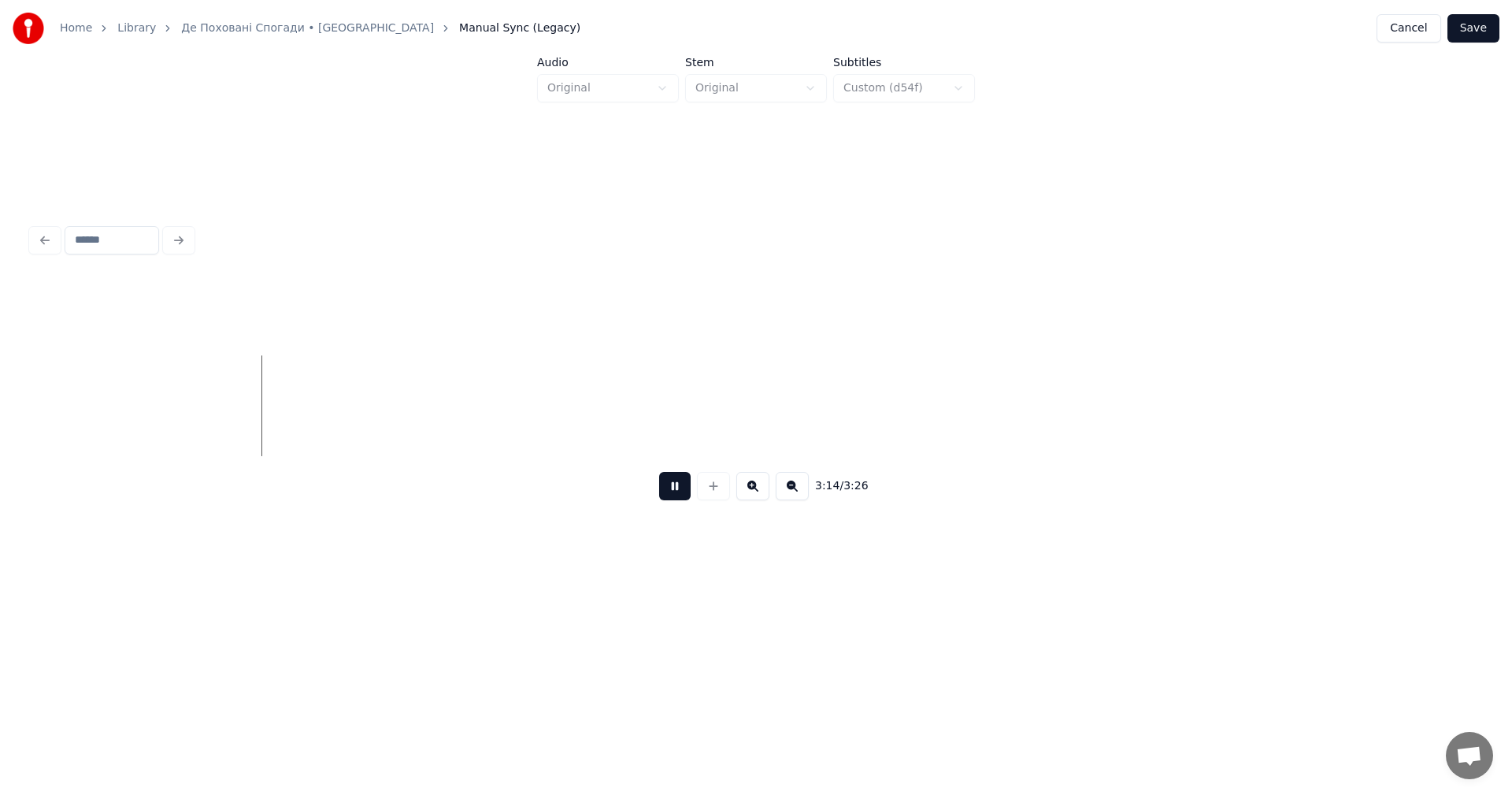
click at [676, 494] on button at bounding box center [674, 486] width 31 height 29
click at [1477, 24] on button "Save" at bounding box center [1473, 29] width 52 height 29
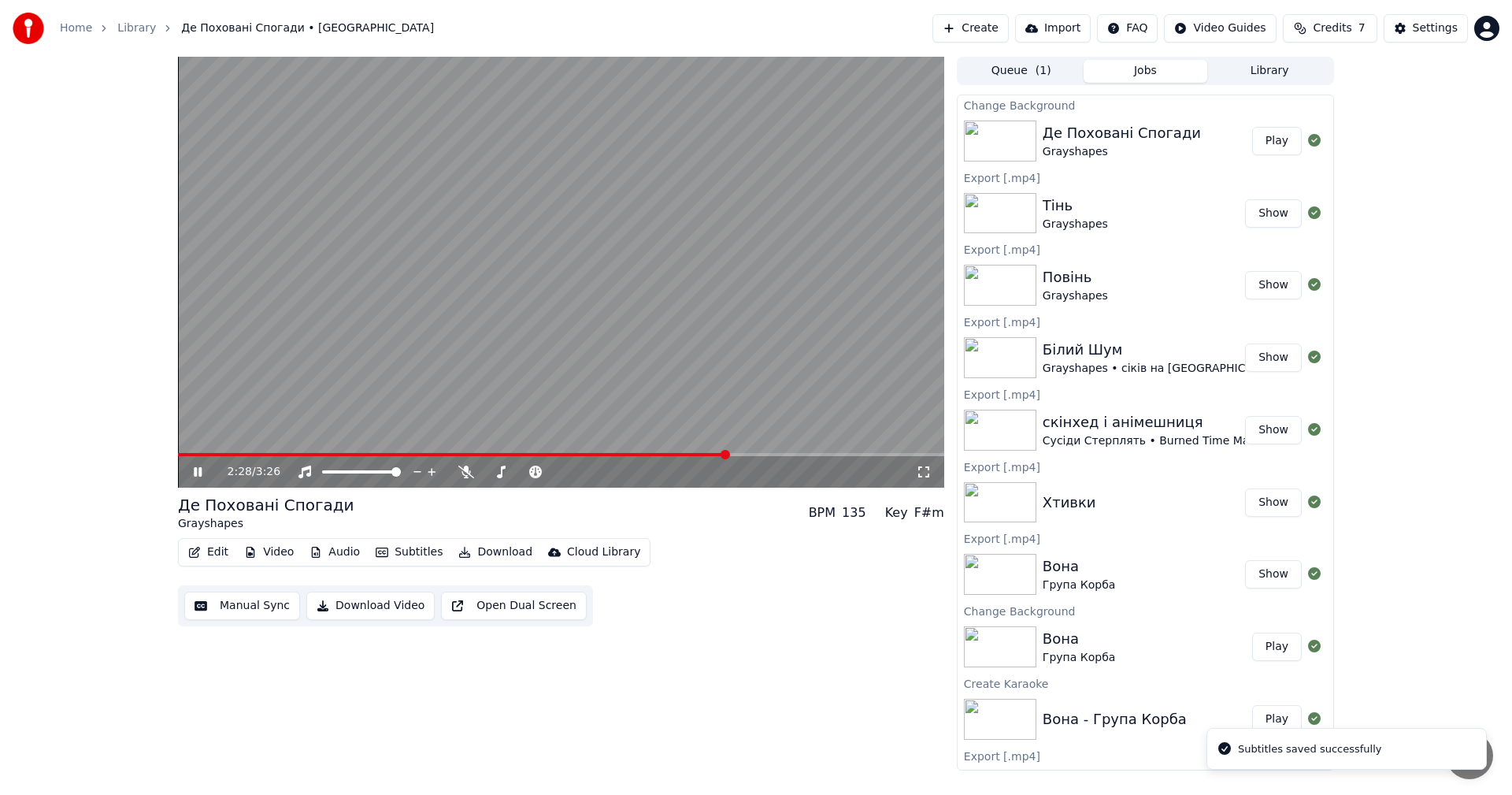
click at [727, 453] on span at bounding box center [561, 455] width 766 height 3
click at [753, 454] on span at bounding box center [561, 455] width 766 height 3
click at [772, 456] on span at bounding box center [561, 455] width 766 height 3
click at [786, 454] on span at bounding box center [561, 455] width 766 height 3
click at [802, 454] on span at bounding box center [561, 455] width 766 height 3
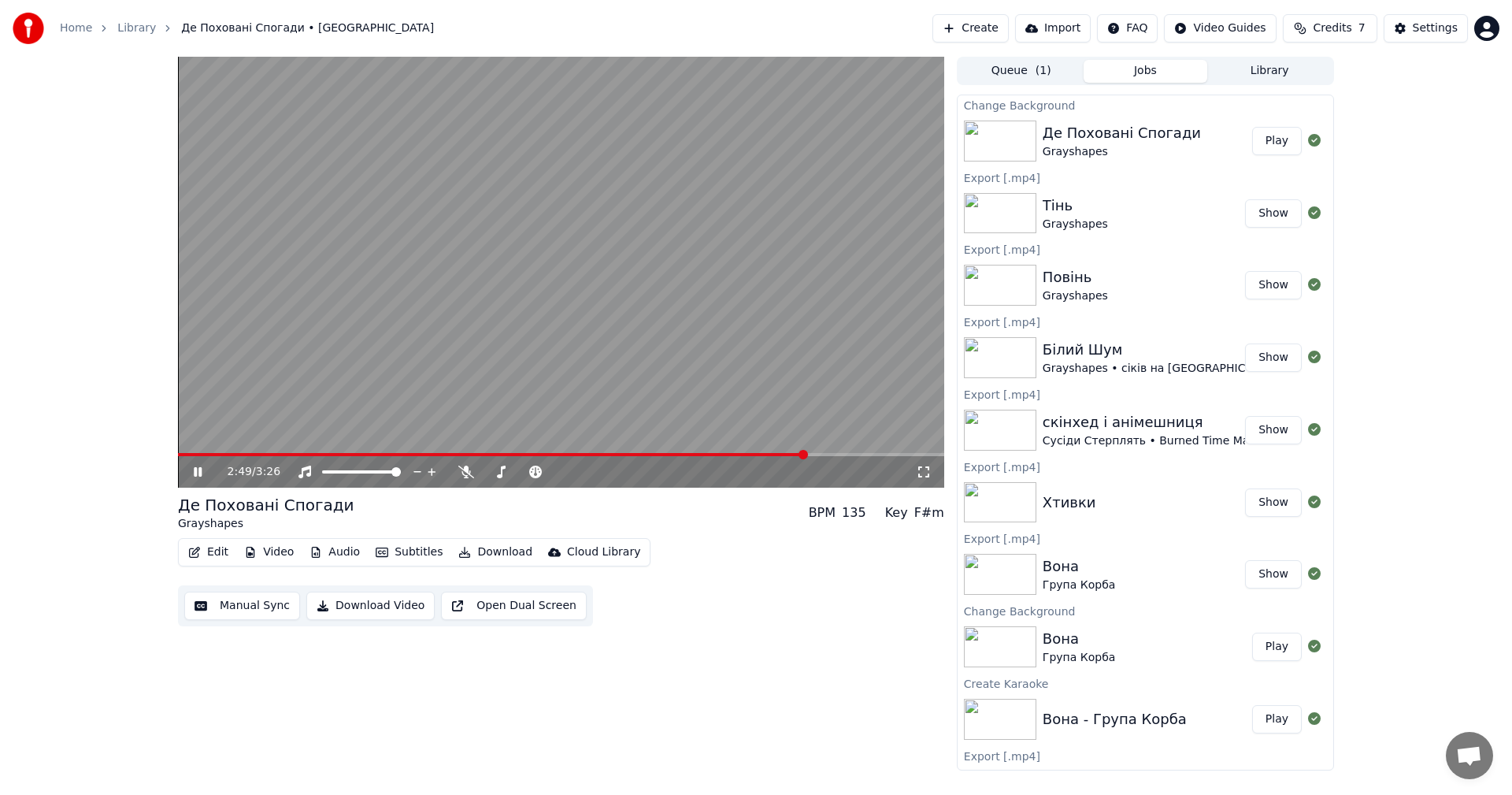
click at [823, 454] on span at bounding box center [561, 455] width 766 height 3
click at [840, 452] on video at bounding box center [561, 272] width 766 height 431
click at [743, 354] on video at bounding box center [561, 272] width 766 height 431
click at [712, 308] on video at bounding box center [561, 272] width 766 height 431
click at [386, 604] on button "Download Video" at bounding box center [370, 606] width 128 height 29
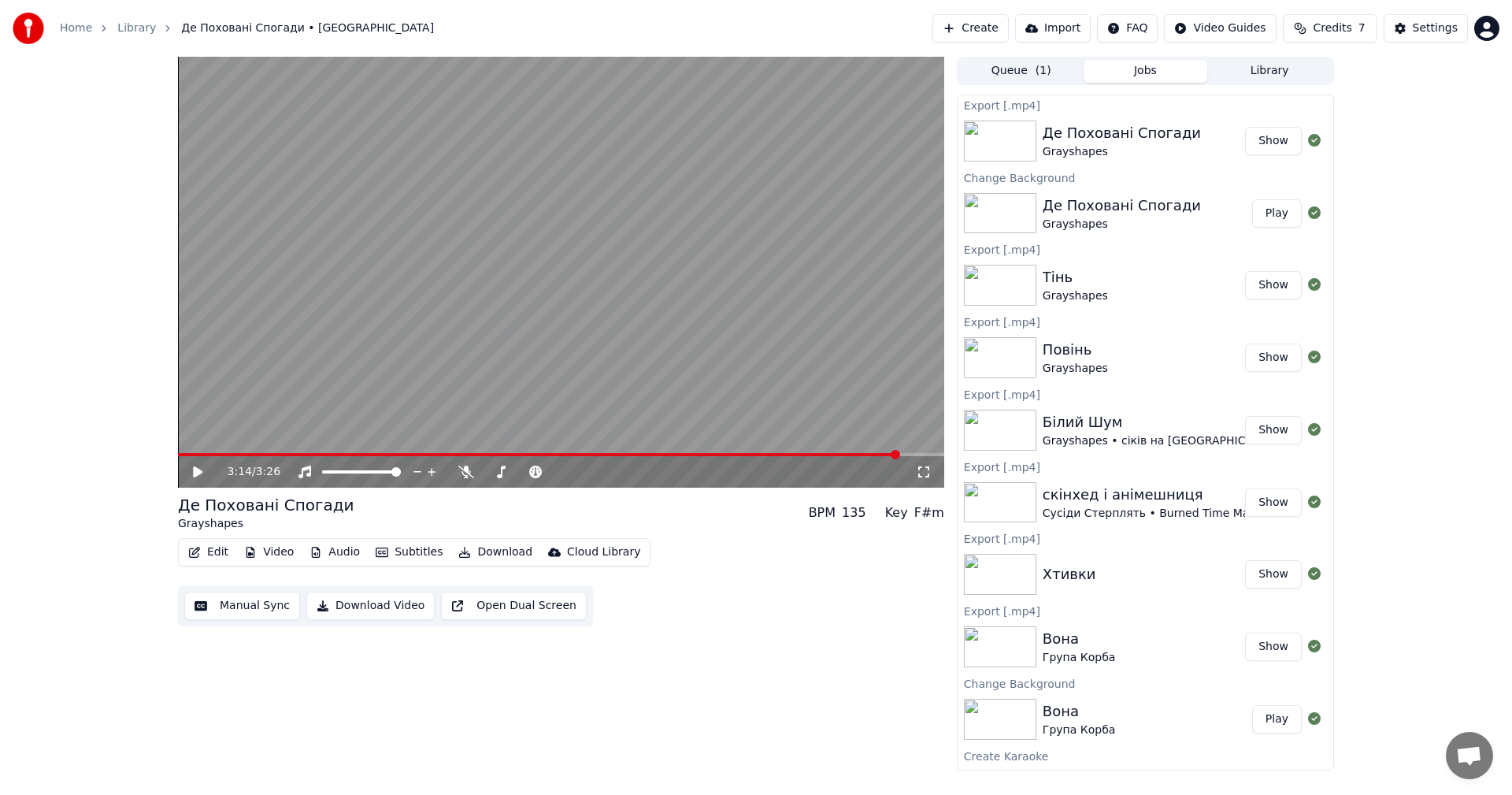
click at [1291, 78] on button "Library" at bounding box center [1270, 71] width 125 height 23
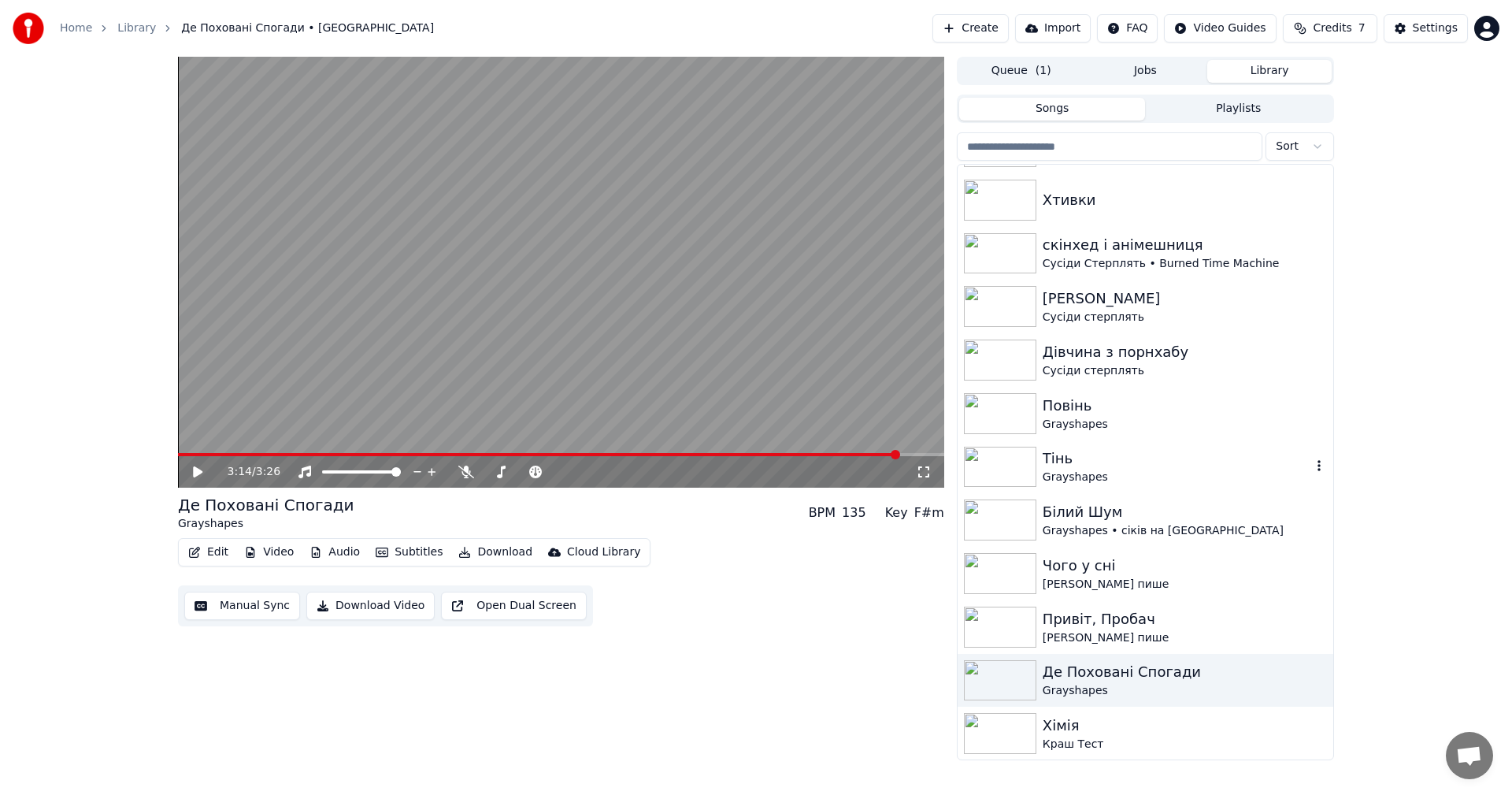
scroll to position [474, 0]
click at [1144, 728] on div "Хімія" at bounding box center [1176, 724] width 269 height 22
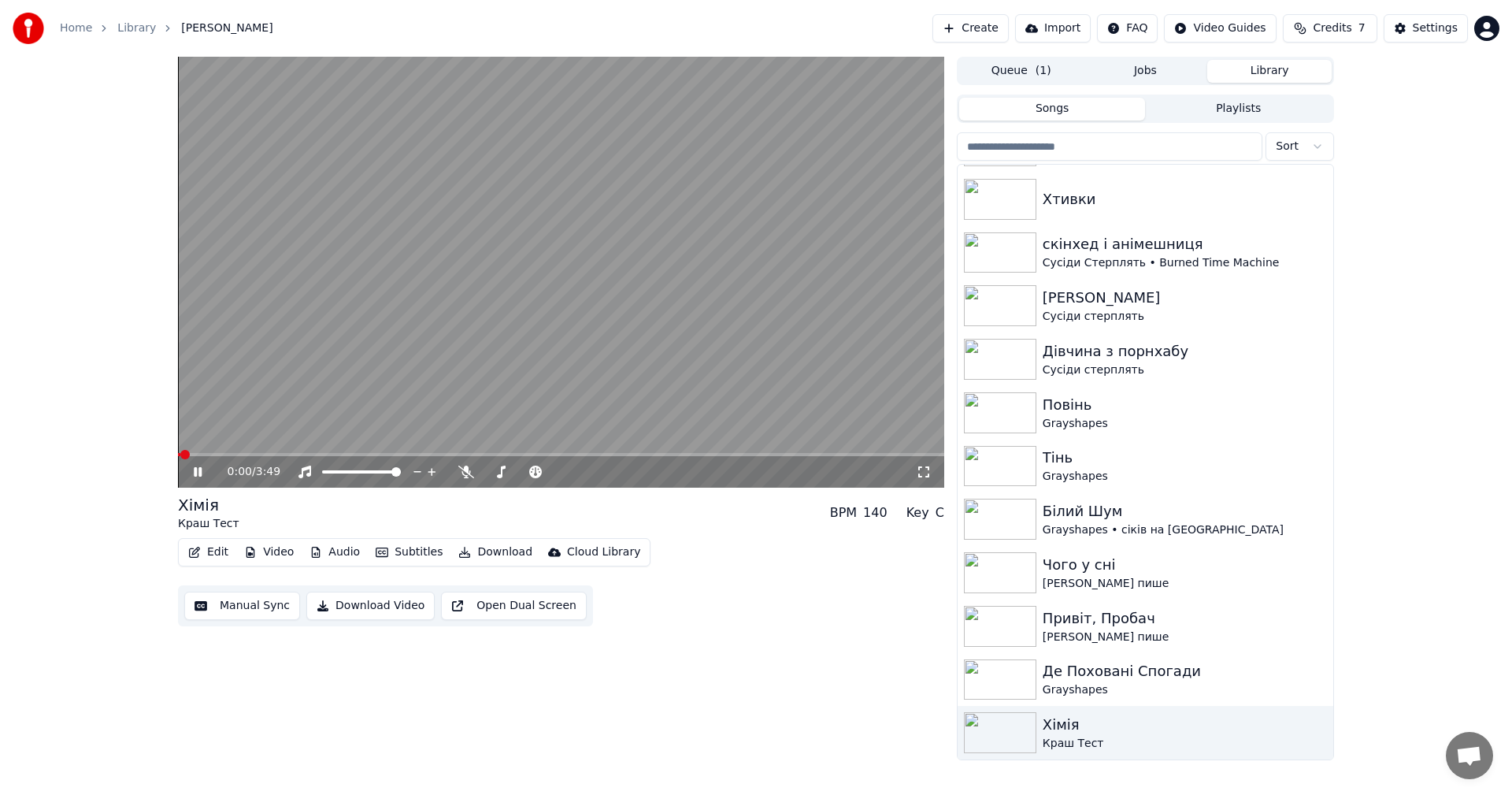
click at [419, 300] on video at bounding box center [561, 272] width 766 height 431
click at [224, 554] on button "Edit" at bounding box center [208, 552] width 53 height 22
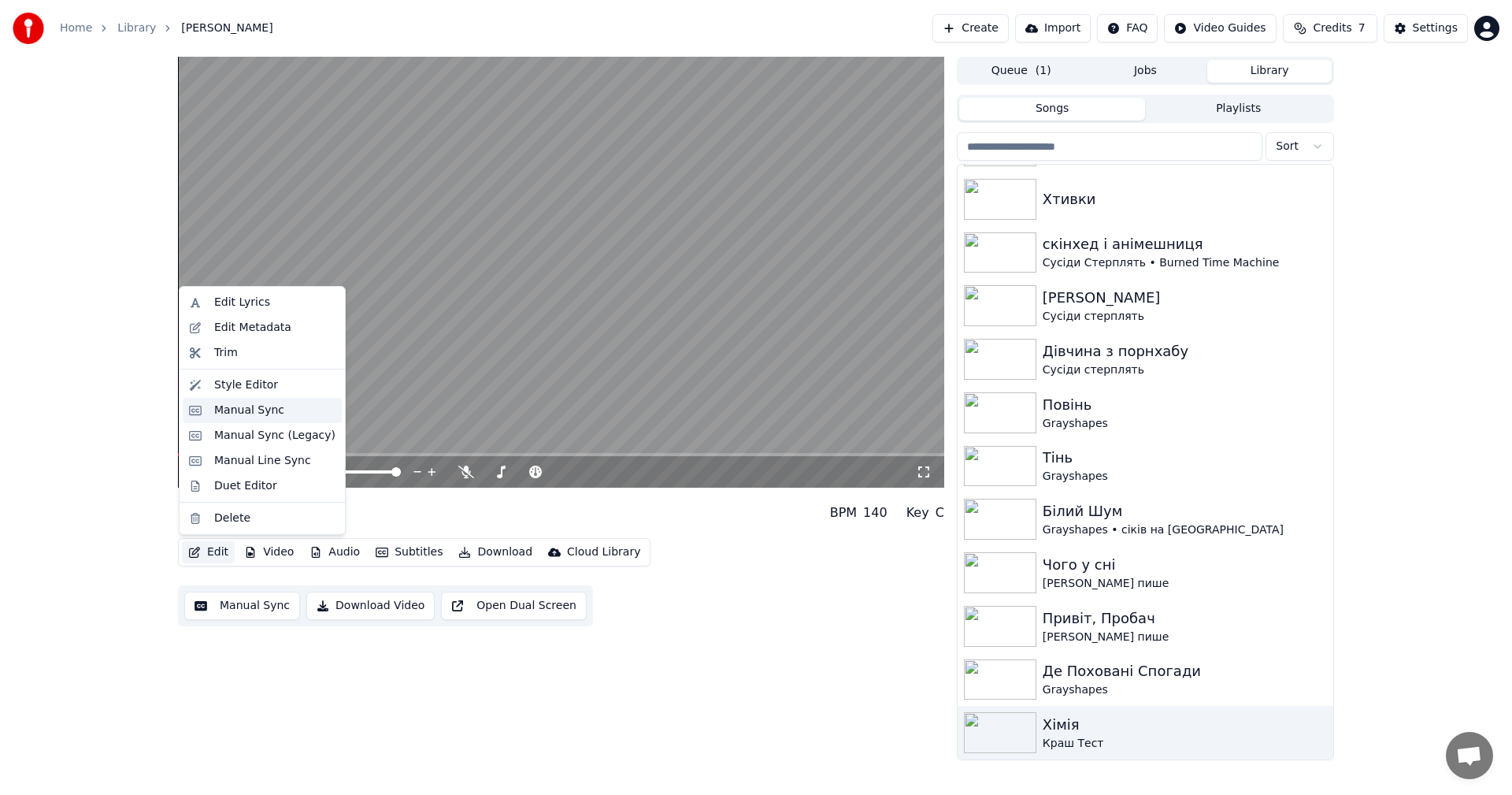
click at [269, 415] on div "Manual Sync" at bounding box center [248, 410] width 70 height 16
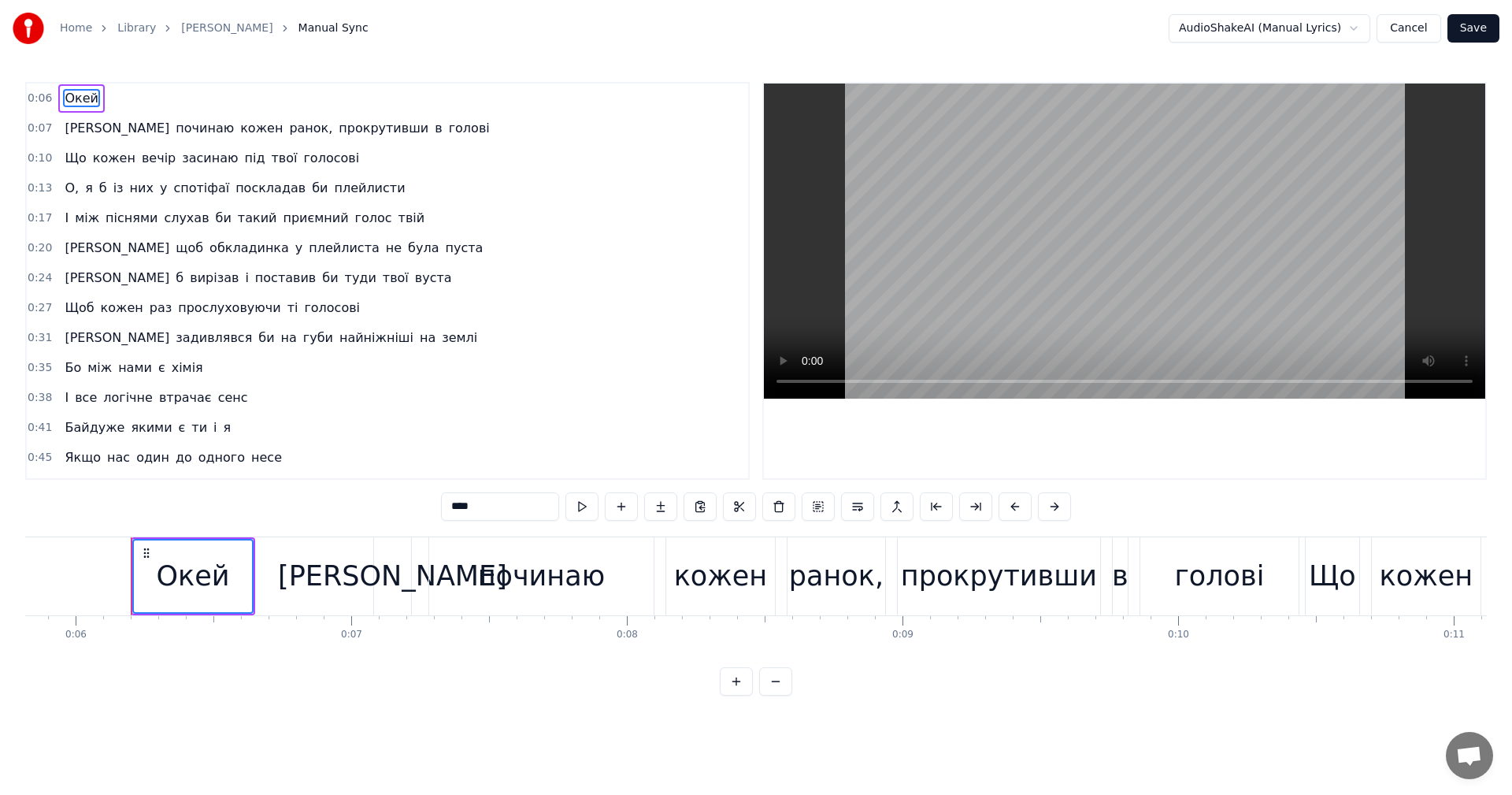
click at [1116, 208] on video at bounding box center [1124, 241] width 721 height 315
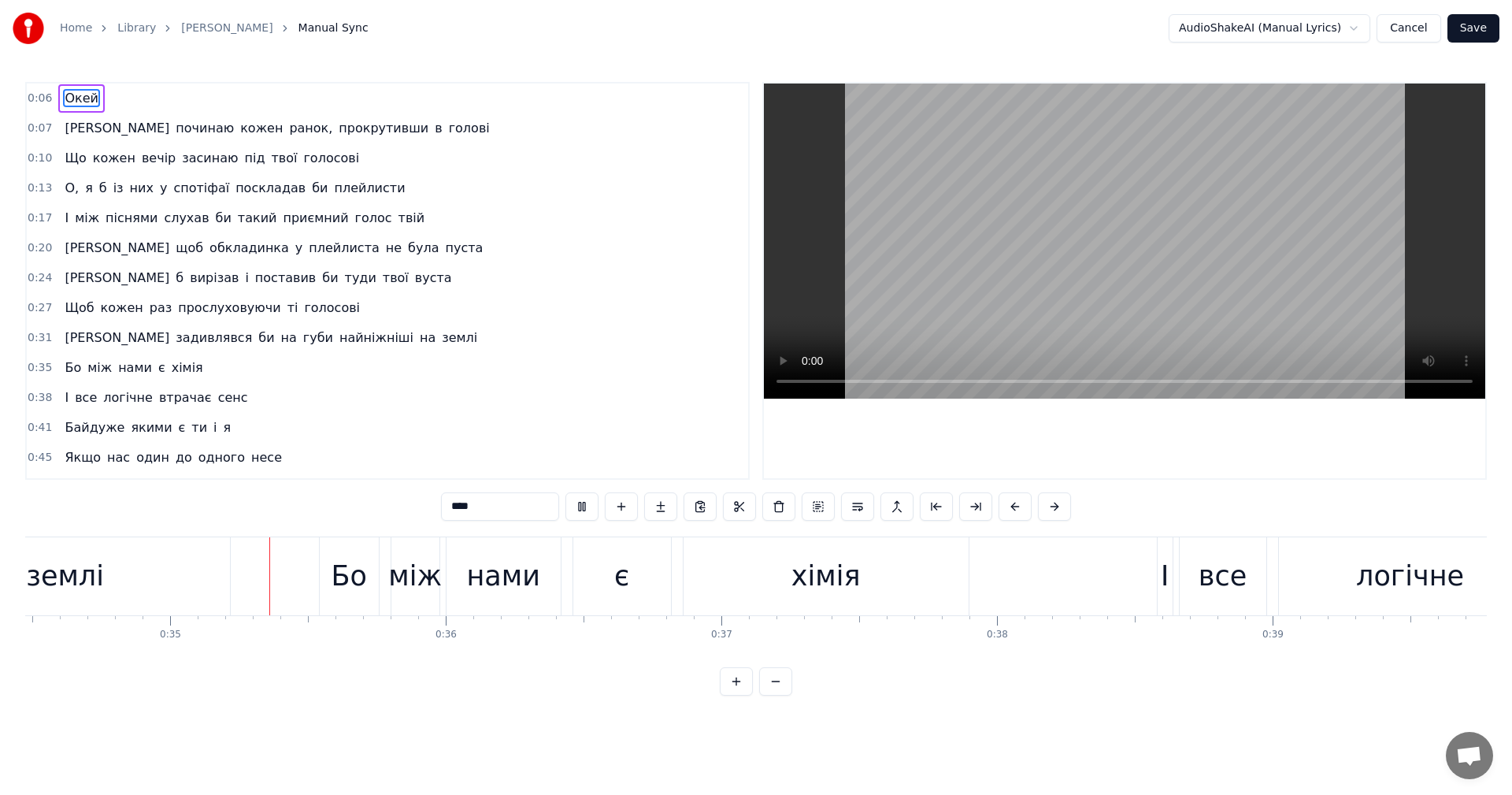
scroll to position [0, 9533]
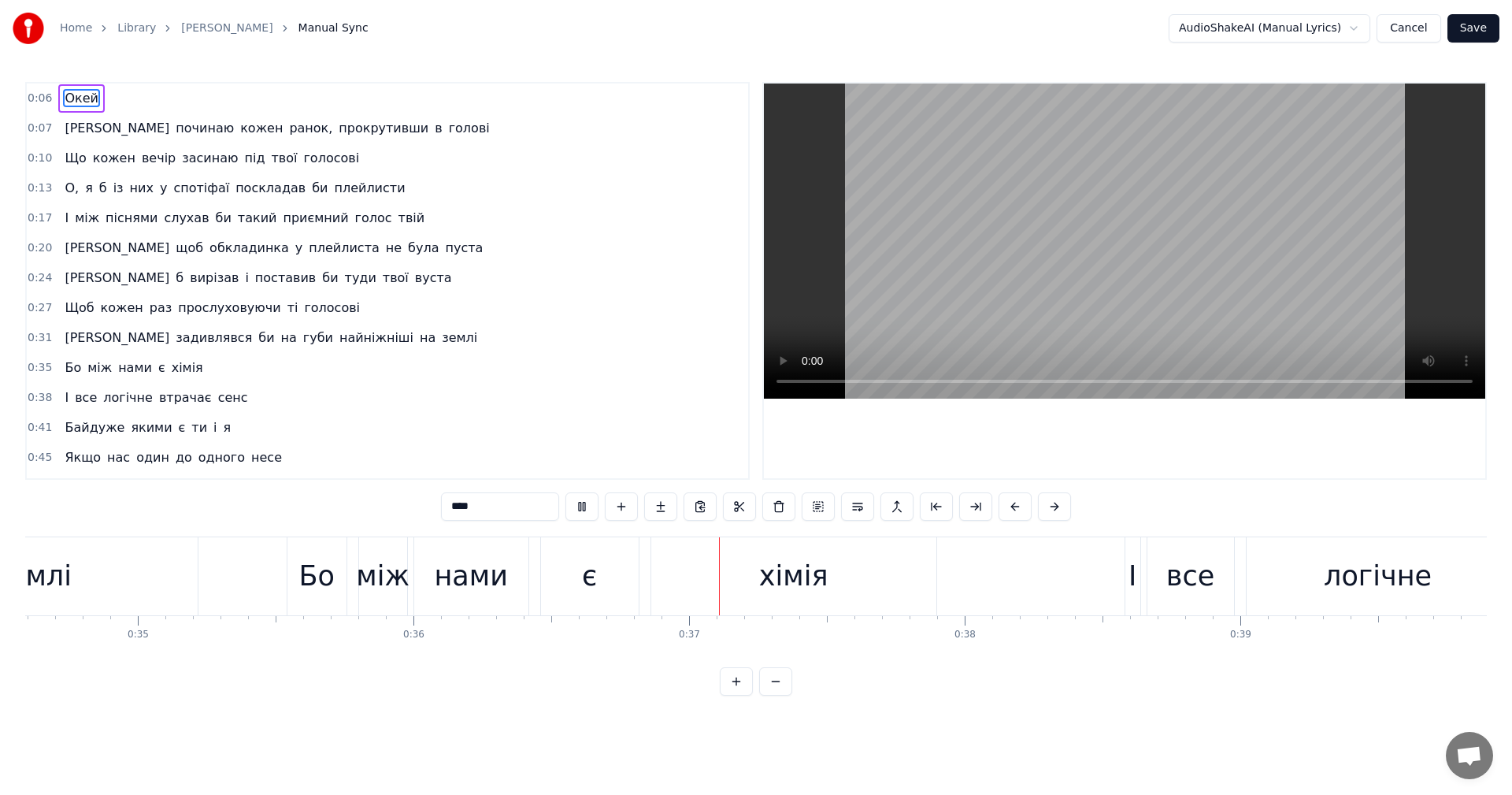
click at [1072, 268] on video at bounding box center [1124, 241] width 721 height 315
click at [322, 592] on div "Бо" at bounding box center [316, 576] width 35 height 42
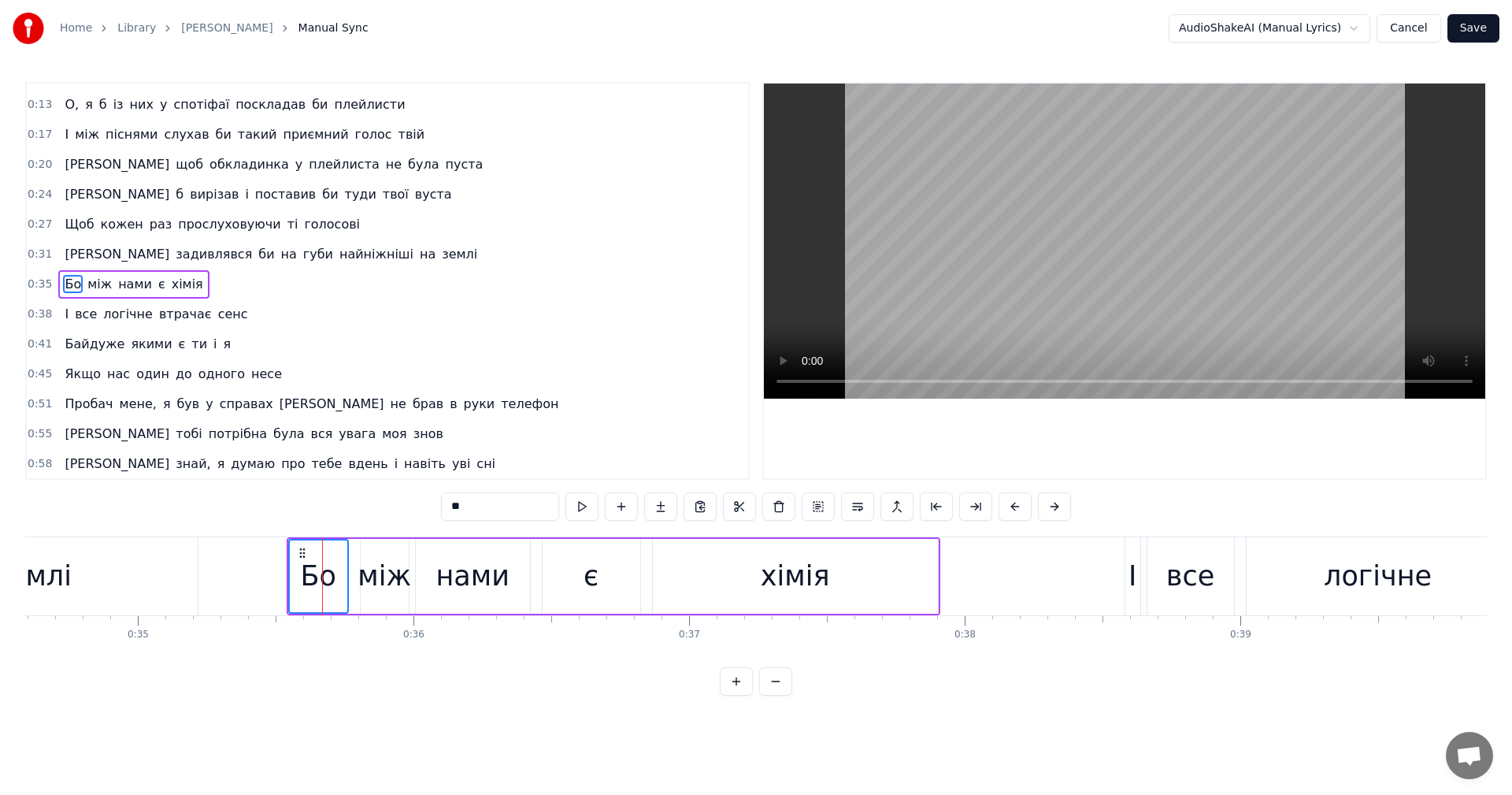
scroll to position [87, 0]
click at [473, 508] on input "**" at bounding box center [500, 507] width 118 height 29
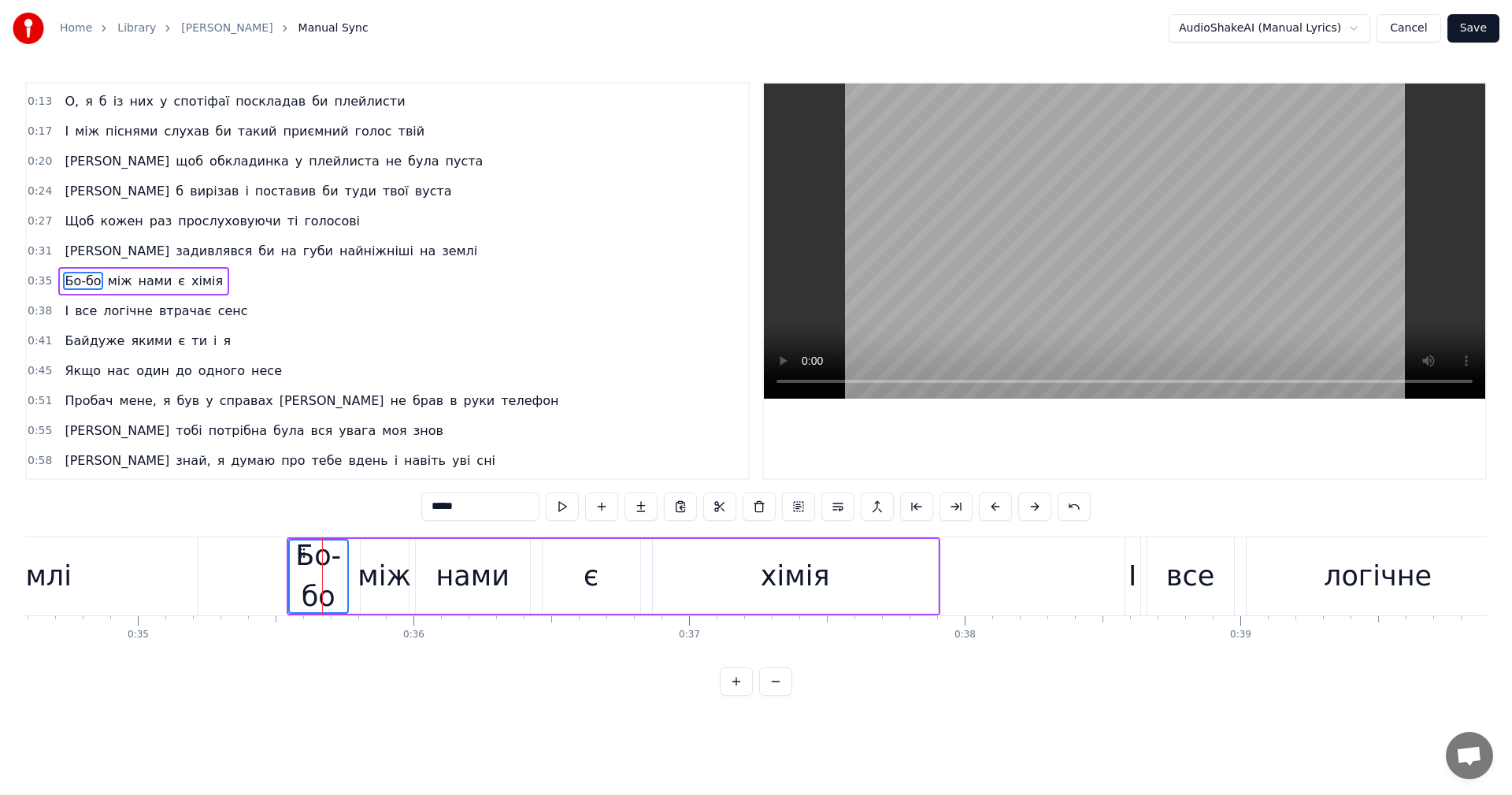
type input "*****"
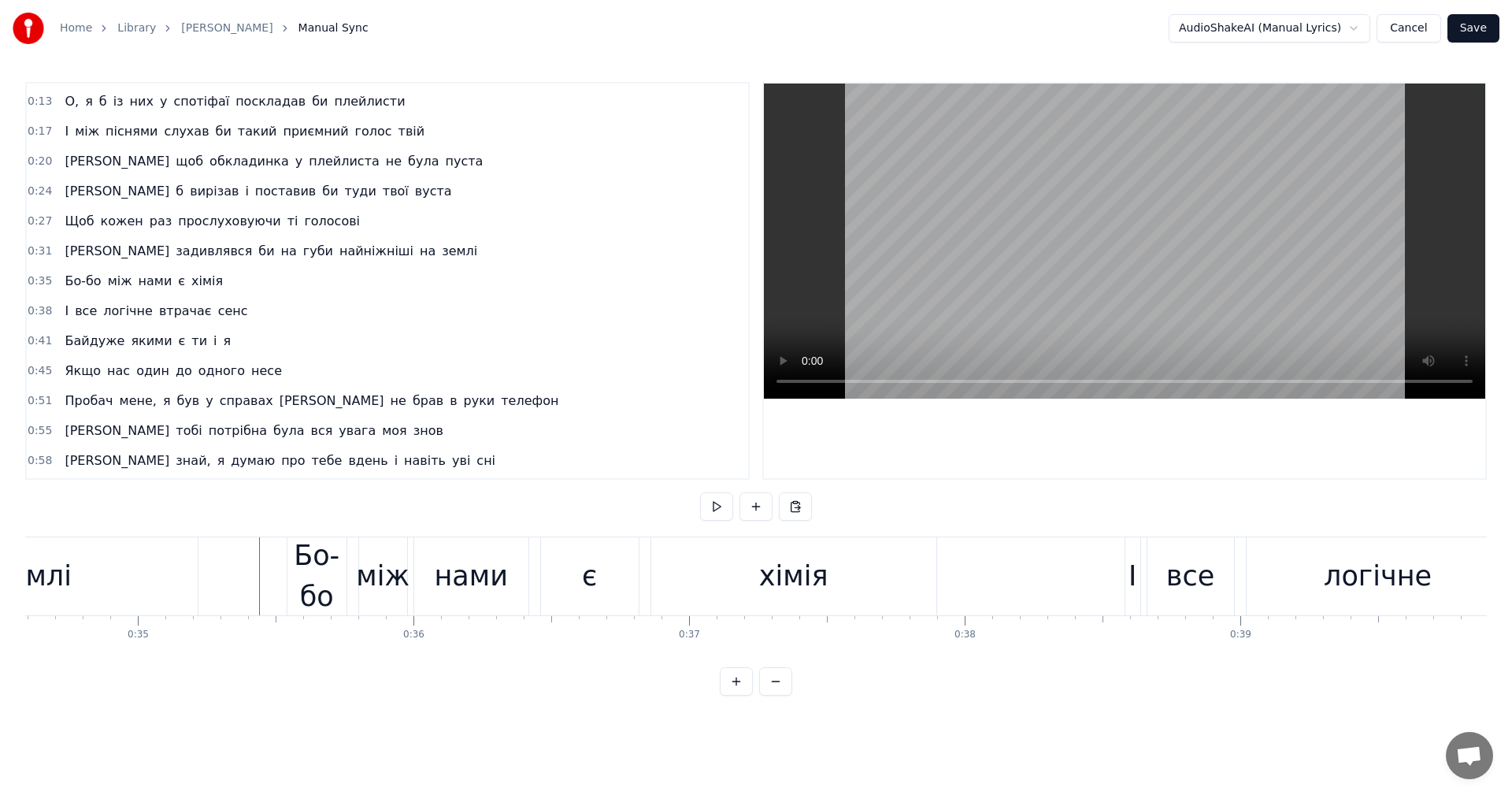
click at [1042, 221] on video at bounding box center [1124, 241] width 721 height 315
click at [1030, 232] on video at bounding box center [1124, 241] width 721 height 315
click at [140, 599] on div "землі" at bounding box center [33, 576] width 329 height 78
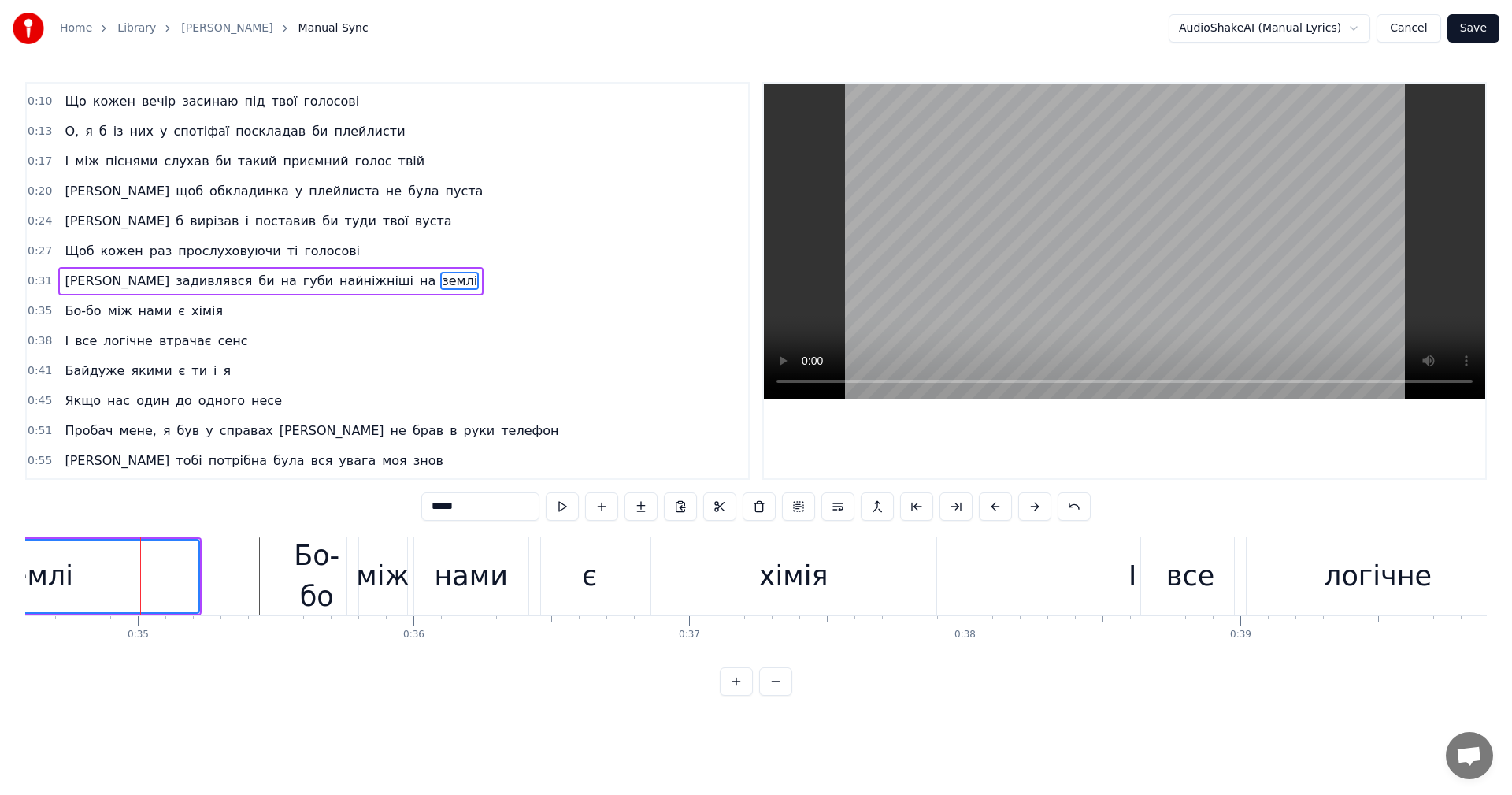
click at [1088, 253] on video at bounding box center [1124, 241] width 721 height 315
click at [49, 559] on div "землі" at bounding box center [34, 576] width 78 height 42
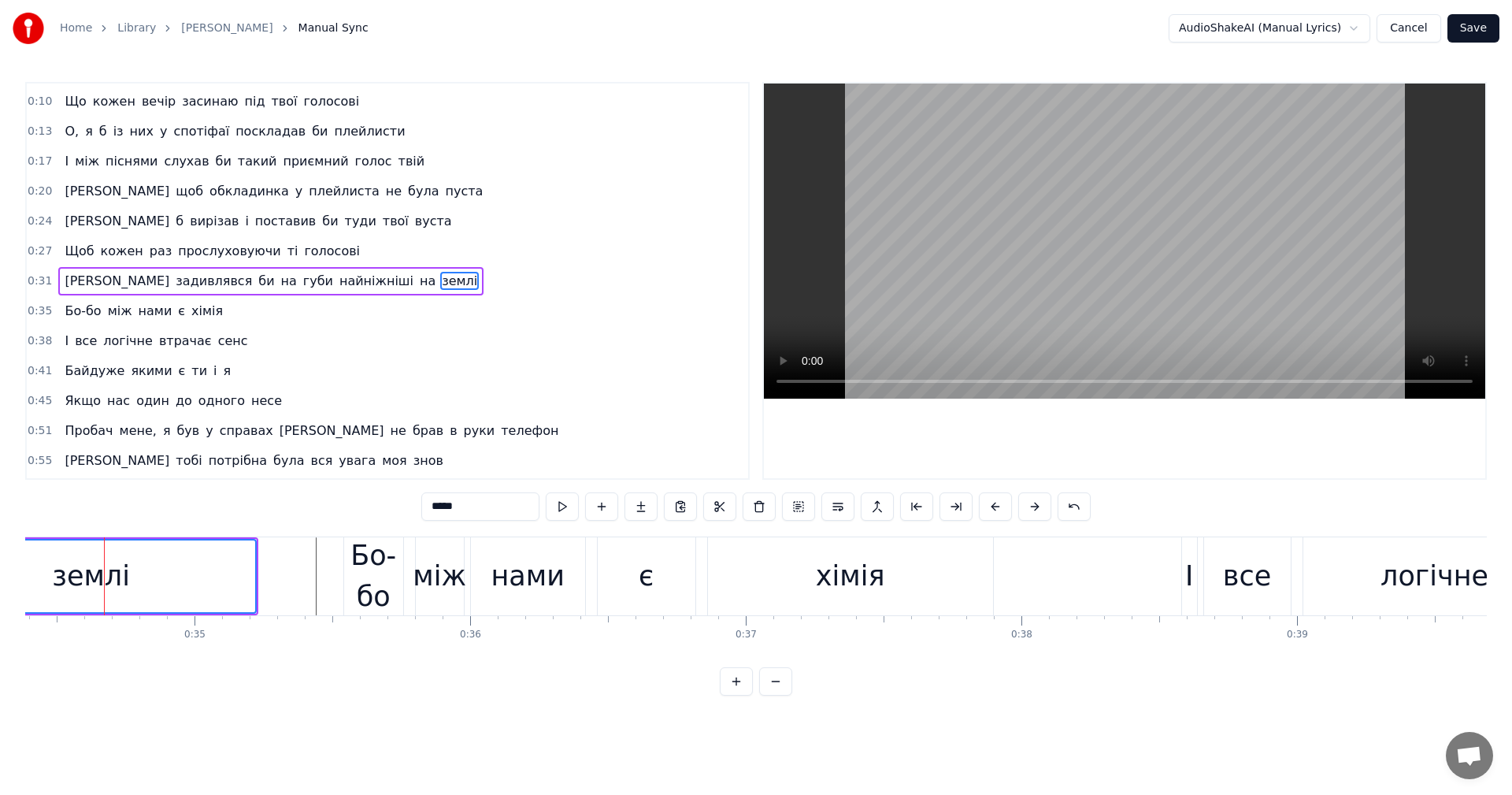
click at [1015, 249] on video at bounding box center [1124, 241] width 721 height 315
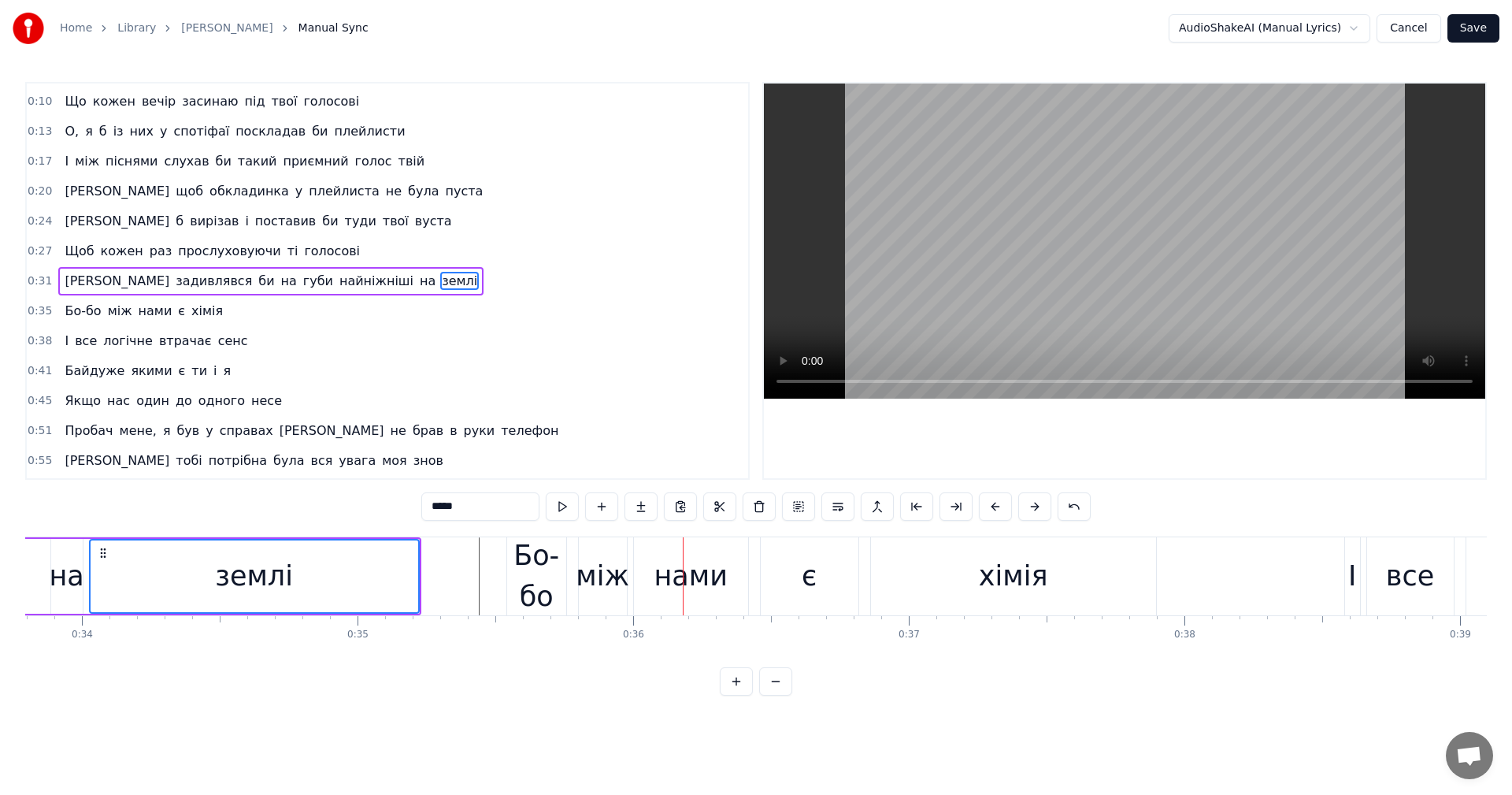
scroll to position [0, 9139]
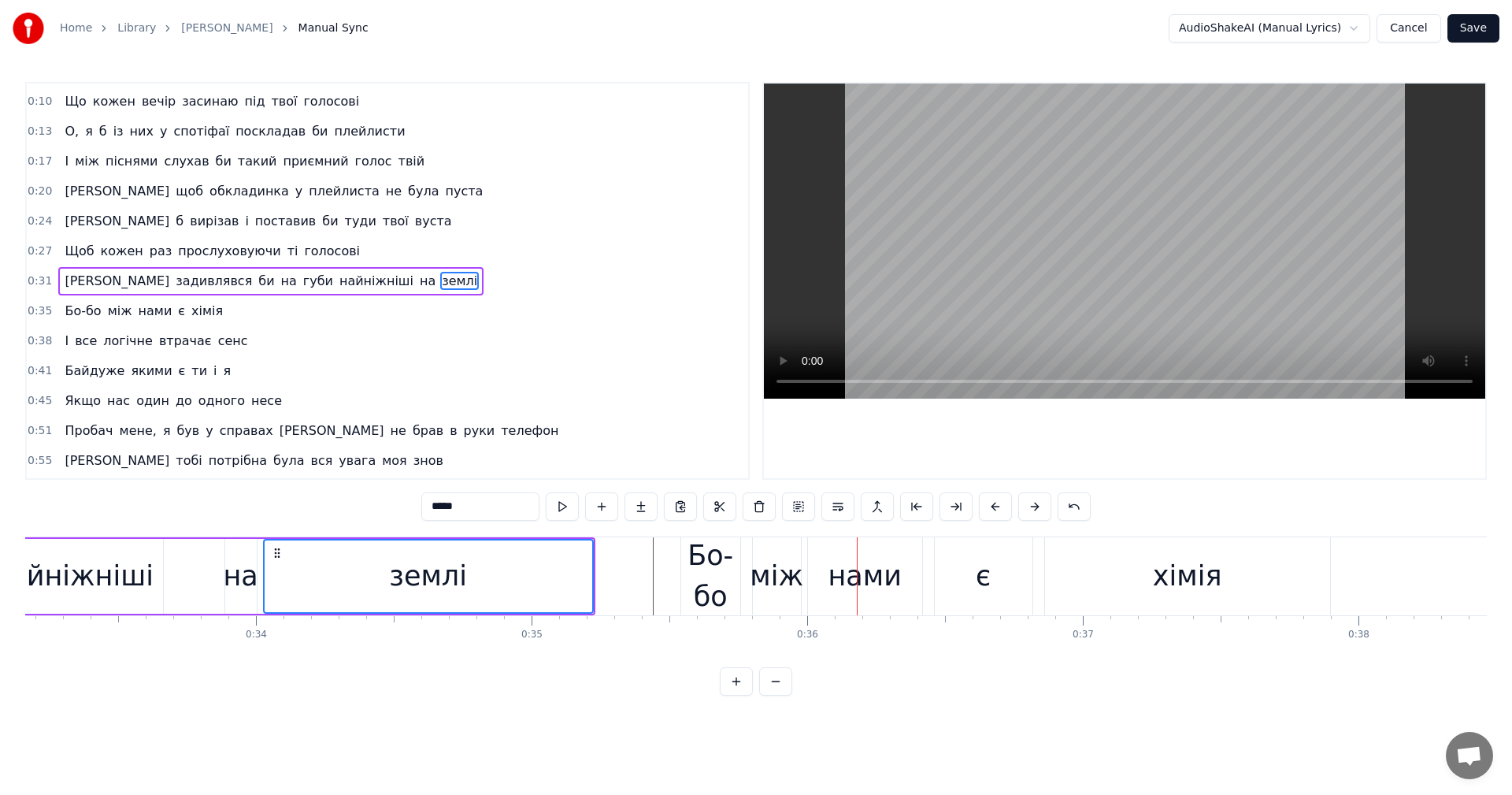
click at [223, 556] on div "Я задивлявся би на губи найніжніші на землі" at bounding box center [23, 576] width 1144 height 78
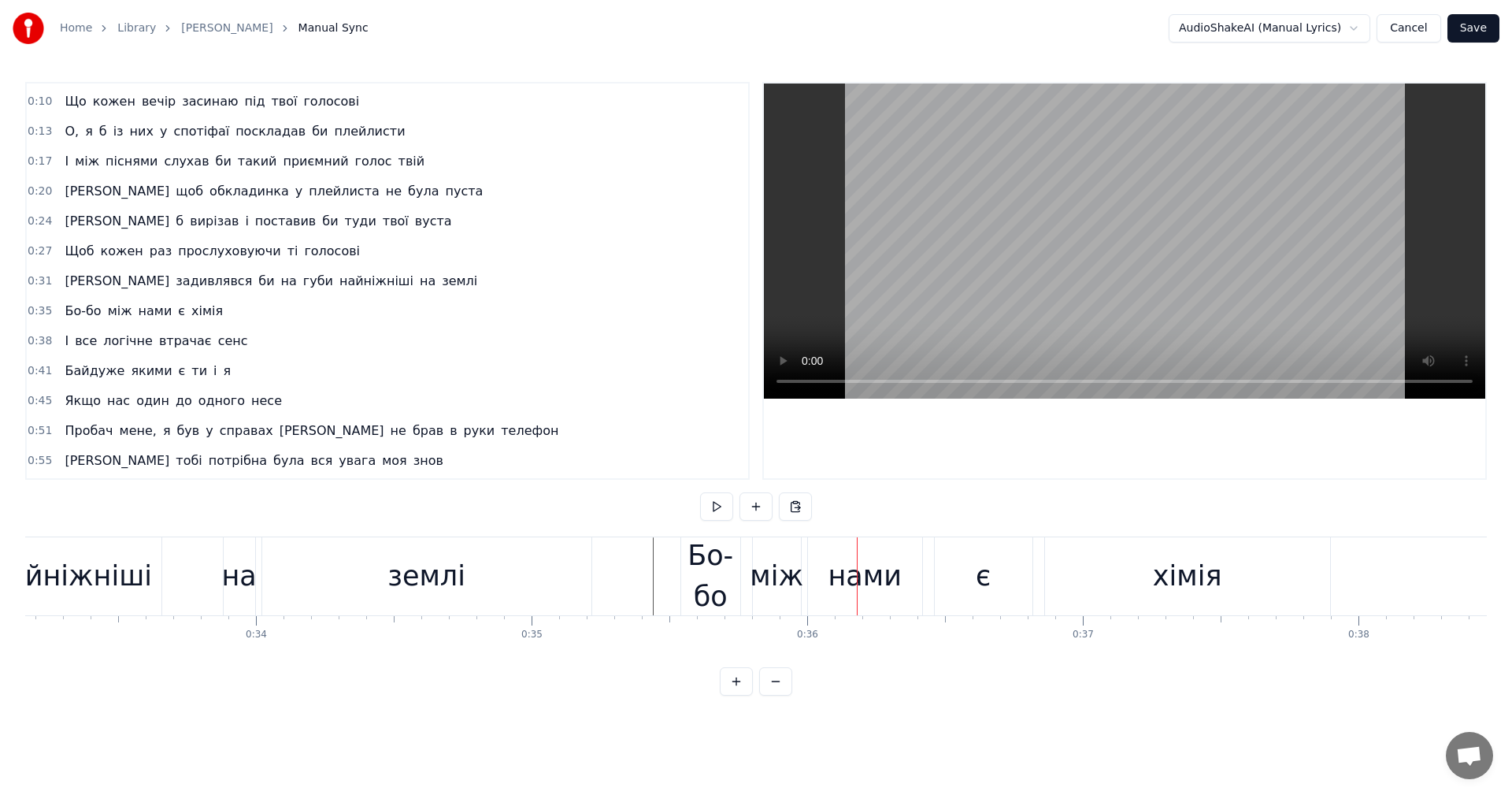
click at [989, 258] on video at bounding box center [1124, 241] width 721 height 315
click at [989, 259] on video at bounding box center [1124, 241] width 721 height 315
click at [194, 576] on div "Я задивлявся би на губи найніжніші на землі" at bounding box center [23, 576] width 1144 height 78
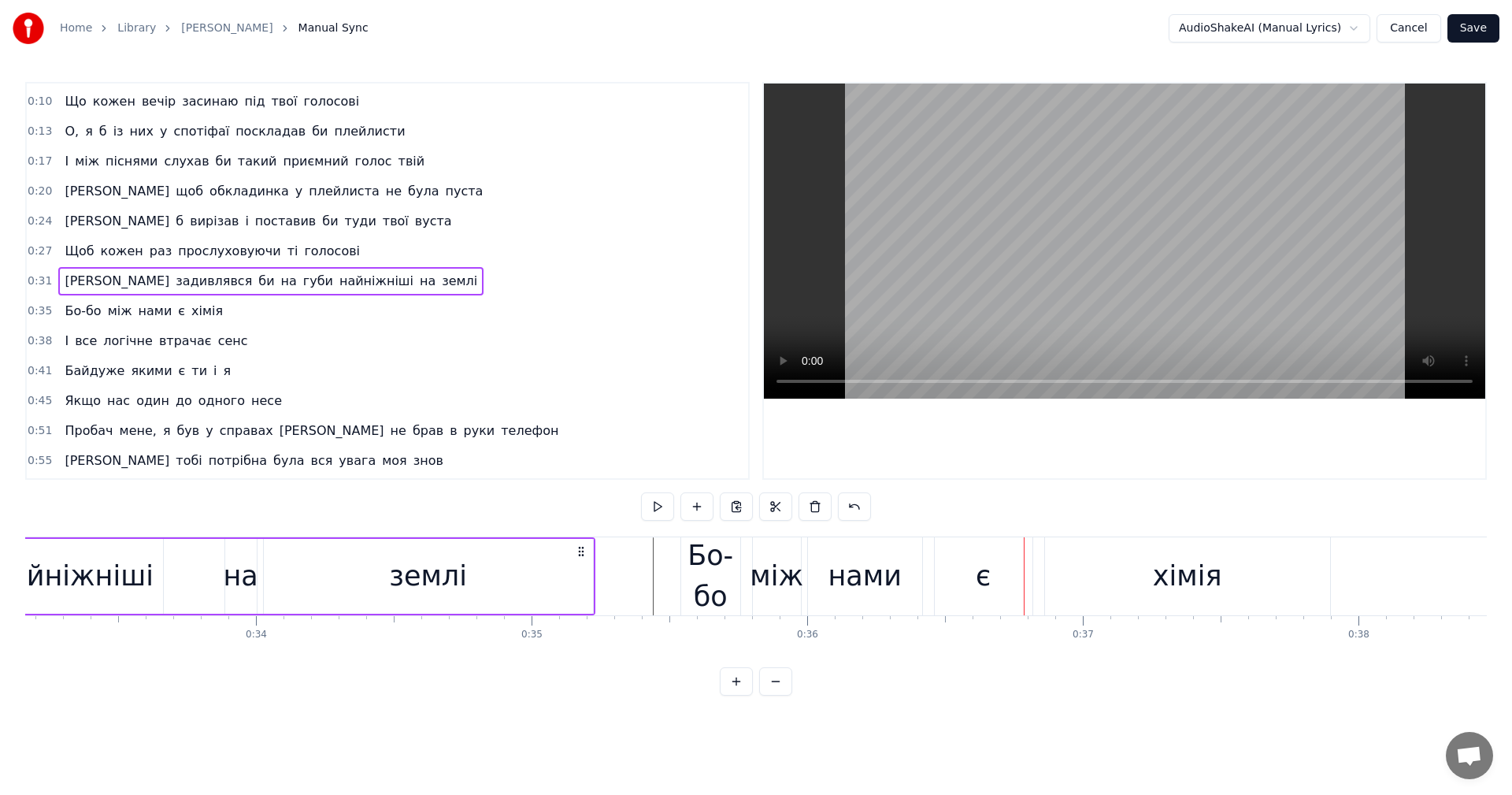
click at [191, 571] on div "Я задивлявся би на губи найніжніші на землі" at bounding box center [23, 576] width 1144 height 78
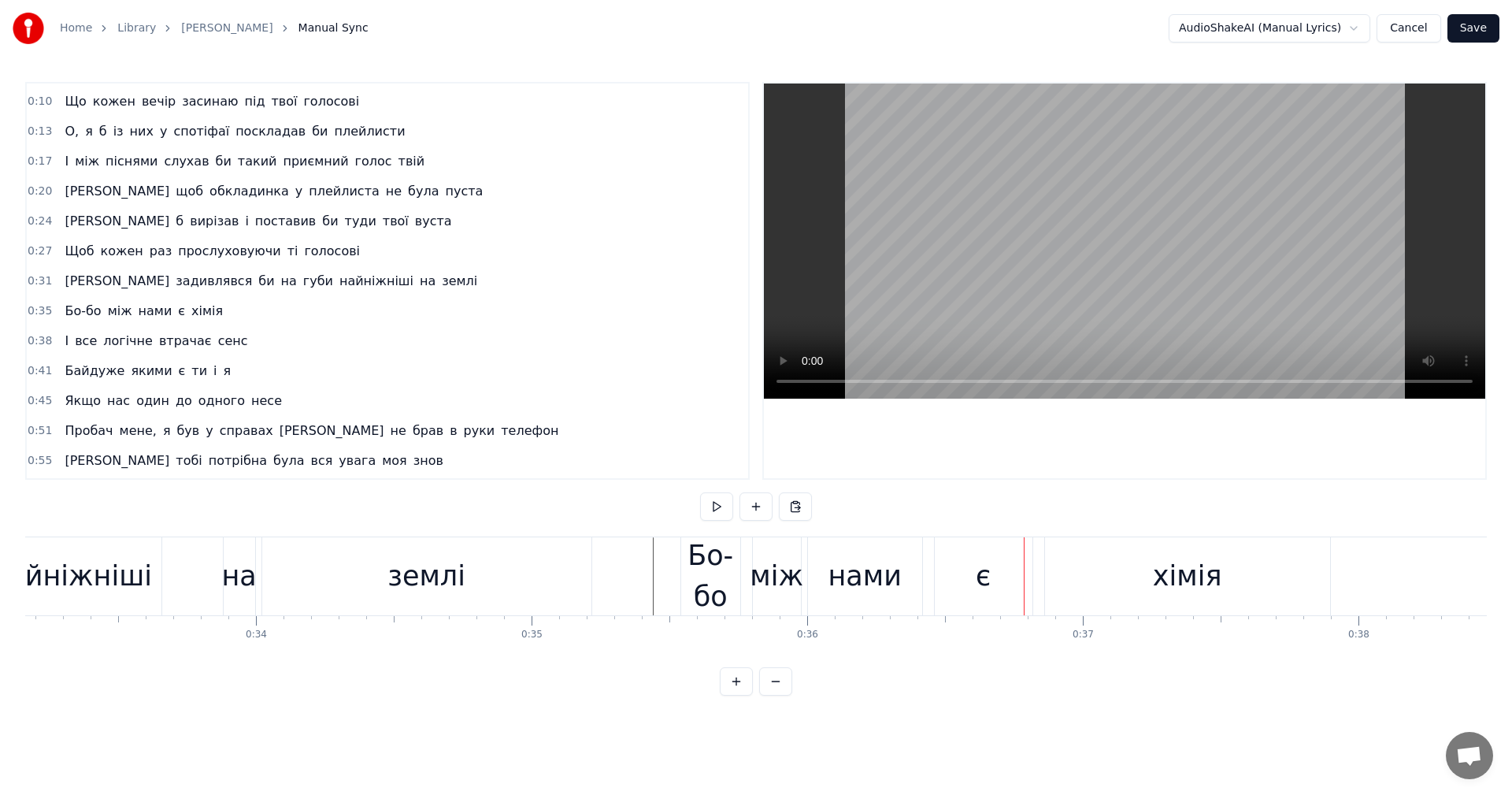
click at [191, 571] on div "Я задивлявся би на губи найніжніші на землі" at bounding box center [23, 576] width 1144 height 78
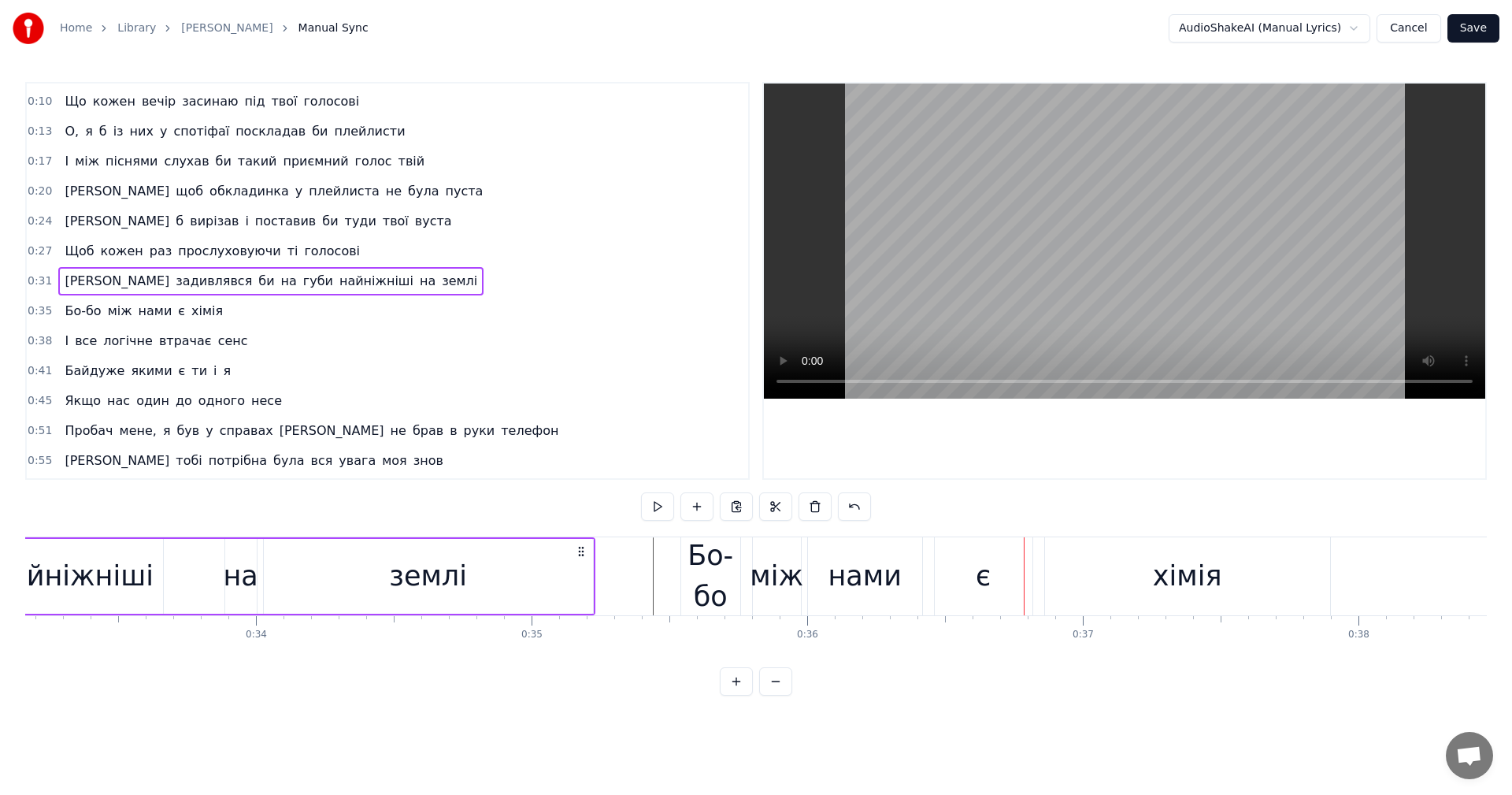
click at [191, 571] on div "Я задивлявся би на губи найніжніші на землі" at bounding box center [23, 576] width 1144 height 78
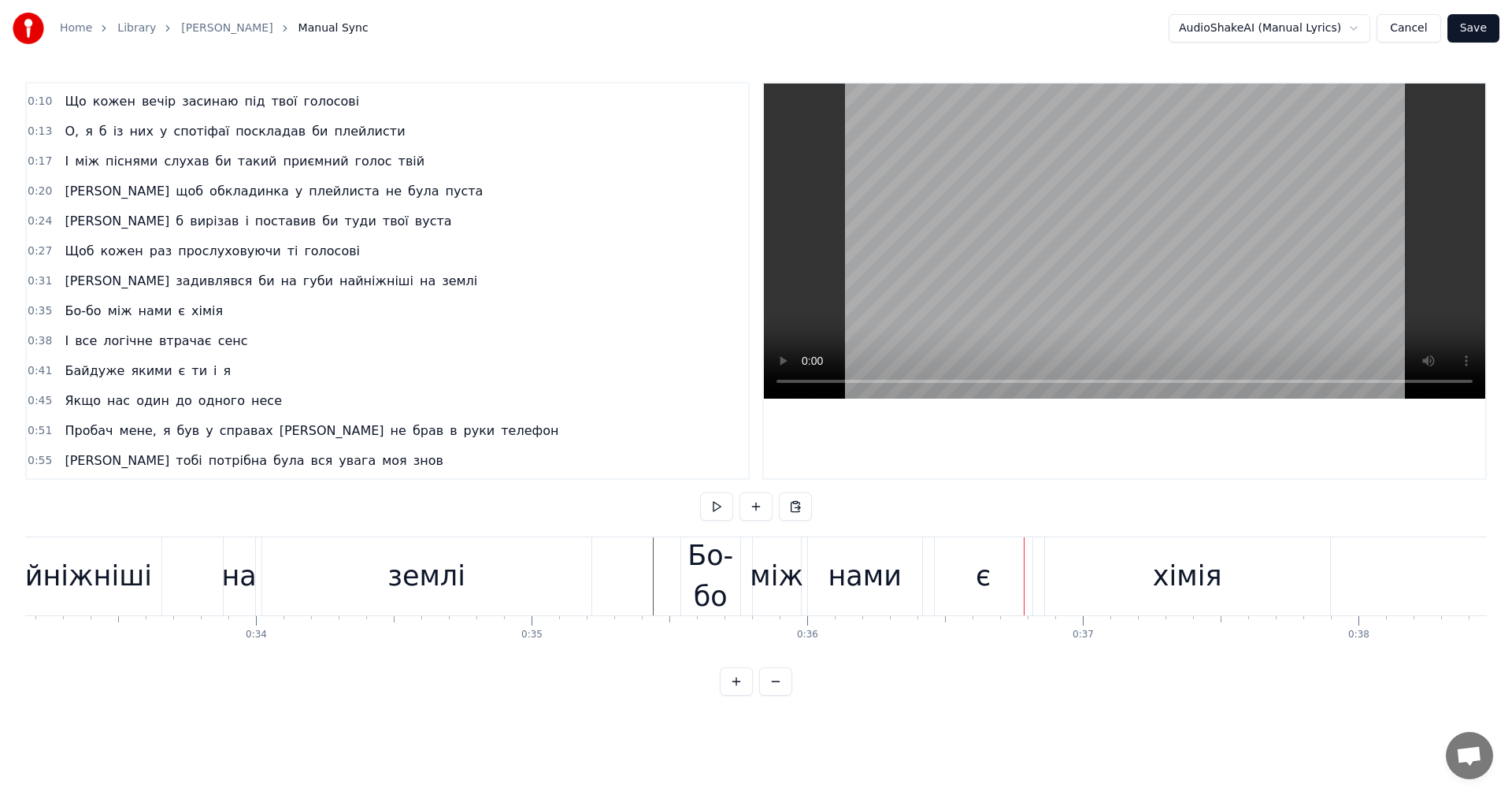
click at [191, 571] on div "Я задивлявся би на губи найніжніші на землі" at bounding box center [23, 576] width 1144 height 78
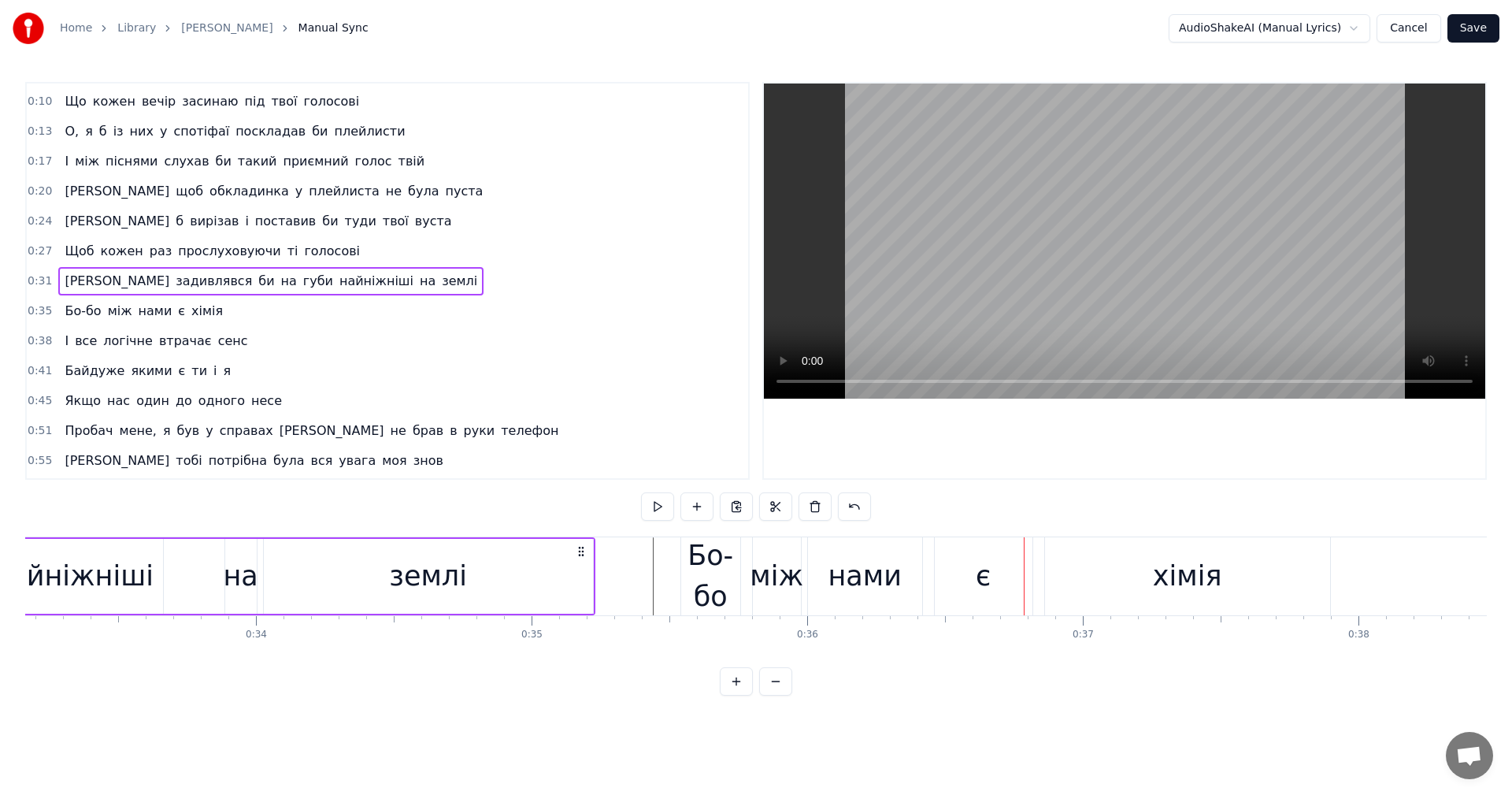
click at [198, 564] on div "Я задивлявся би на губи найніжніші на землі" at bounding box center [23, 576] width 1144 height 78
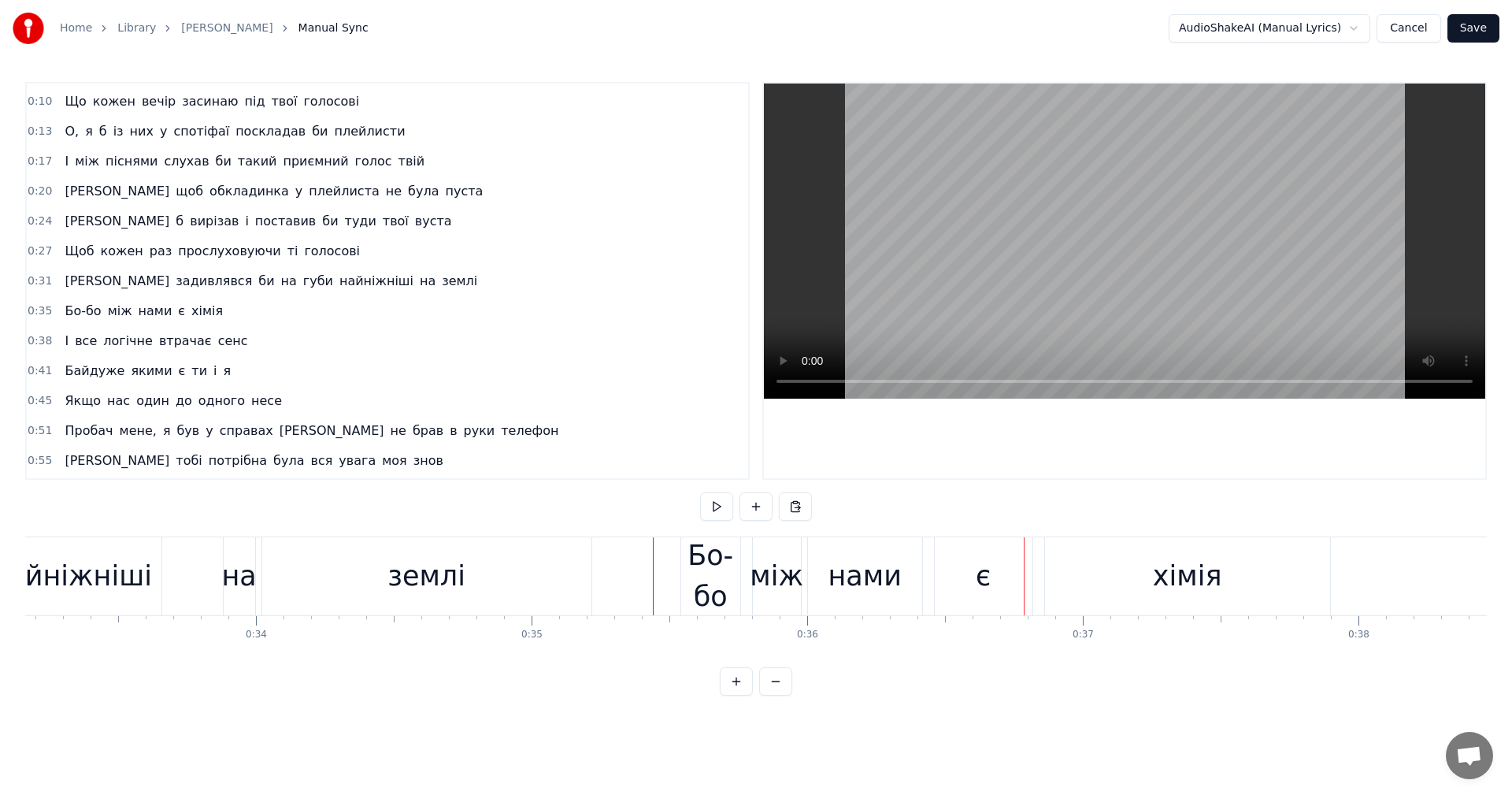
click at [173, 566] on div "Я задивлявся би на губи найніжніші на землі" at bounding box center [23, 576] width 1144 height 78
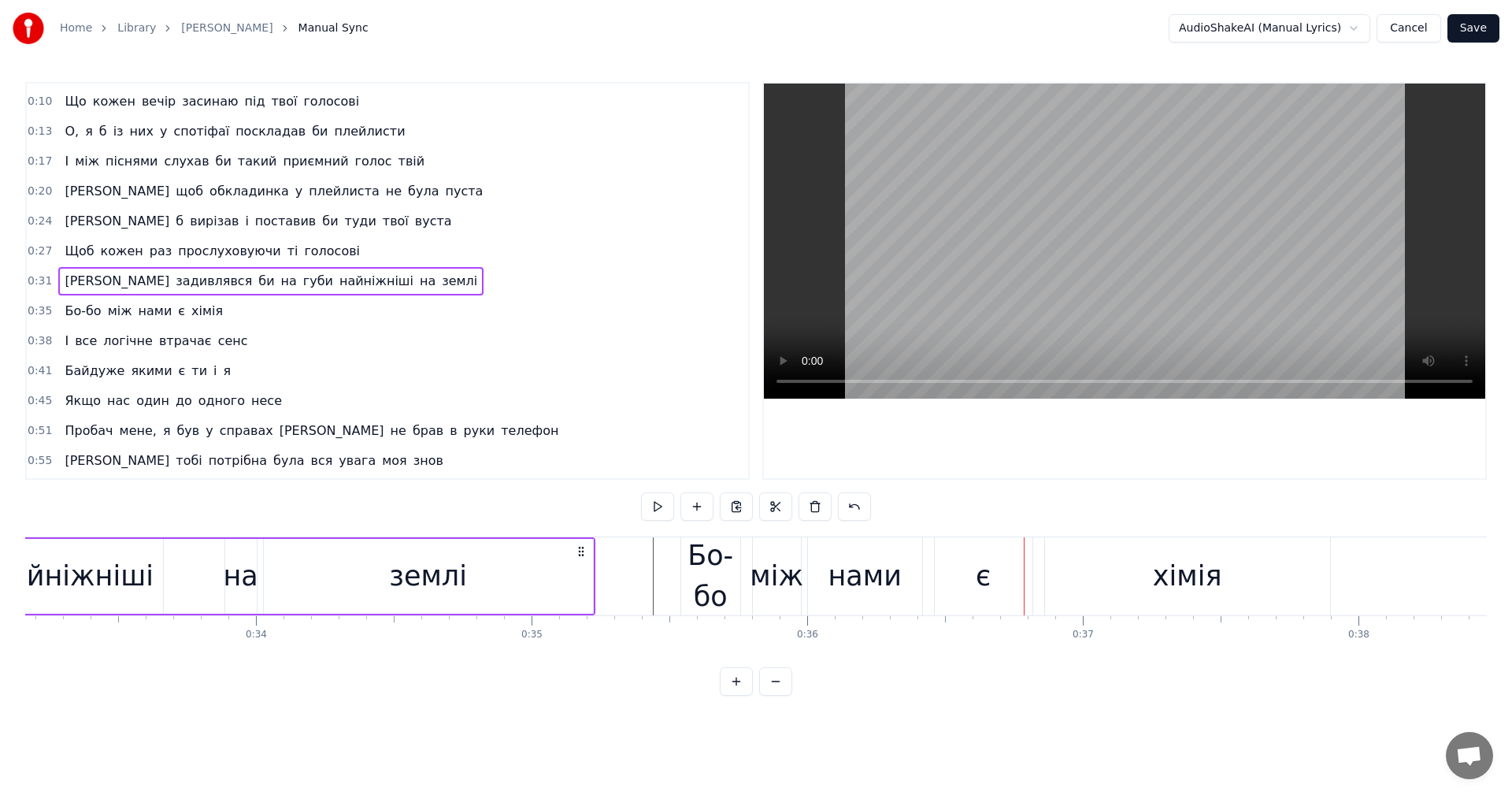
click at [173, 566] on div "Я задивлявся би на губи найніжніші на землі" at bounding box center [23, 576] width 1144 height 78
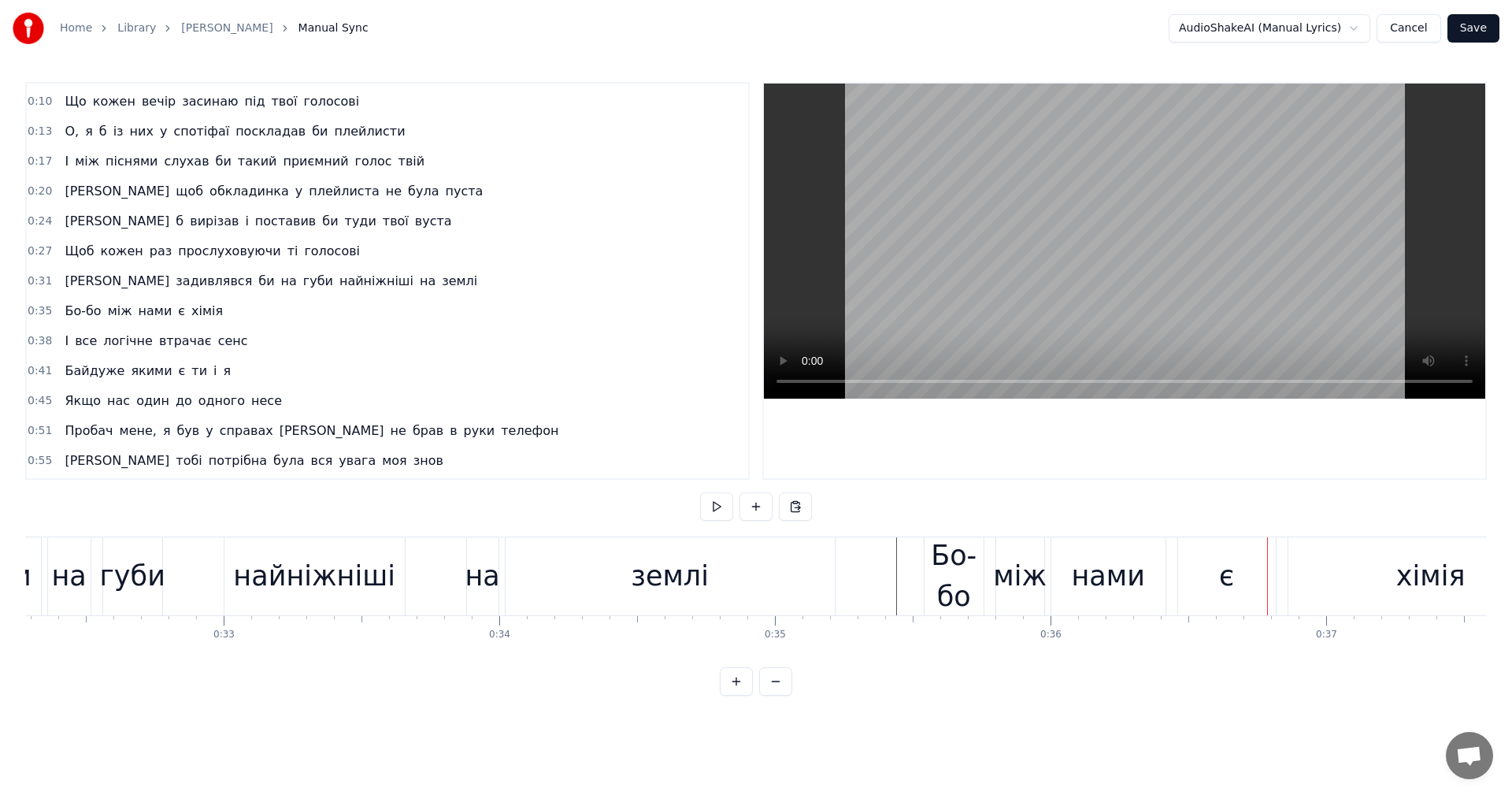
scroll to position [0, 8826]
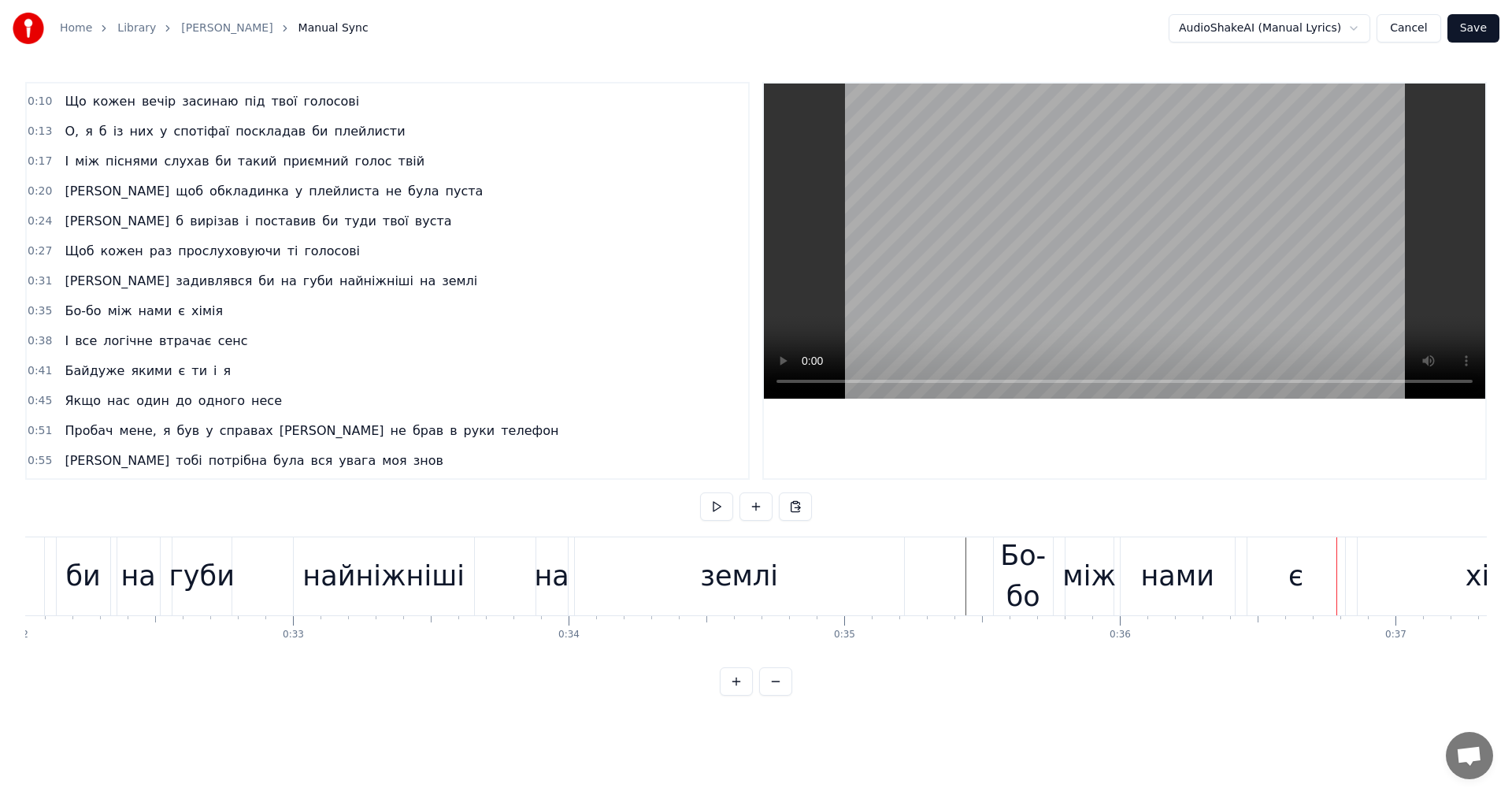
click at [291, 578] on div "Я задивлявся би на губи найніжніші на землі" at bounding box center [335, 576] width 1144 height 78
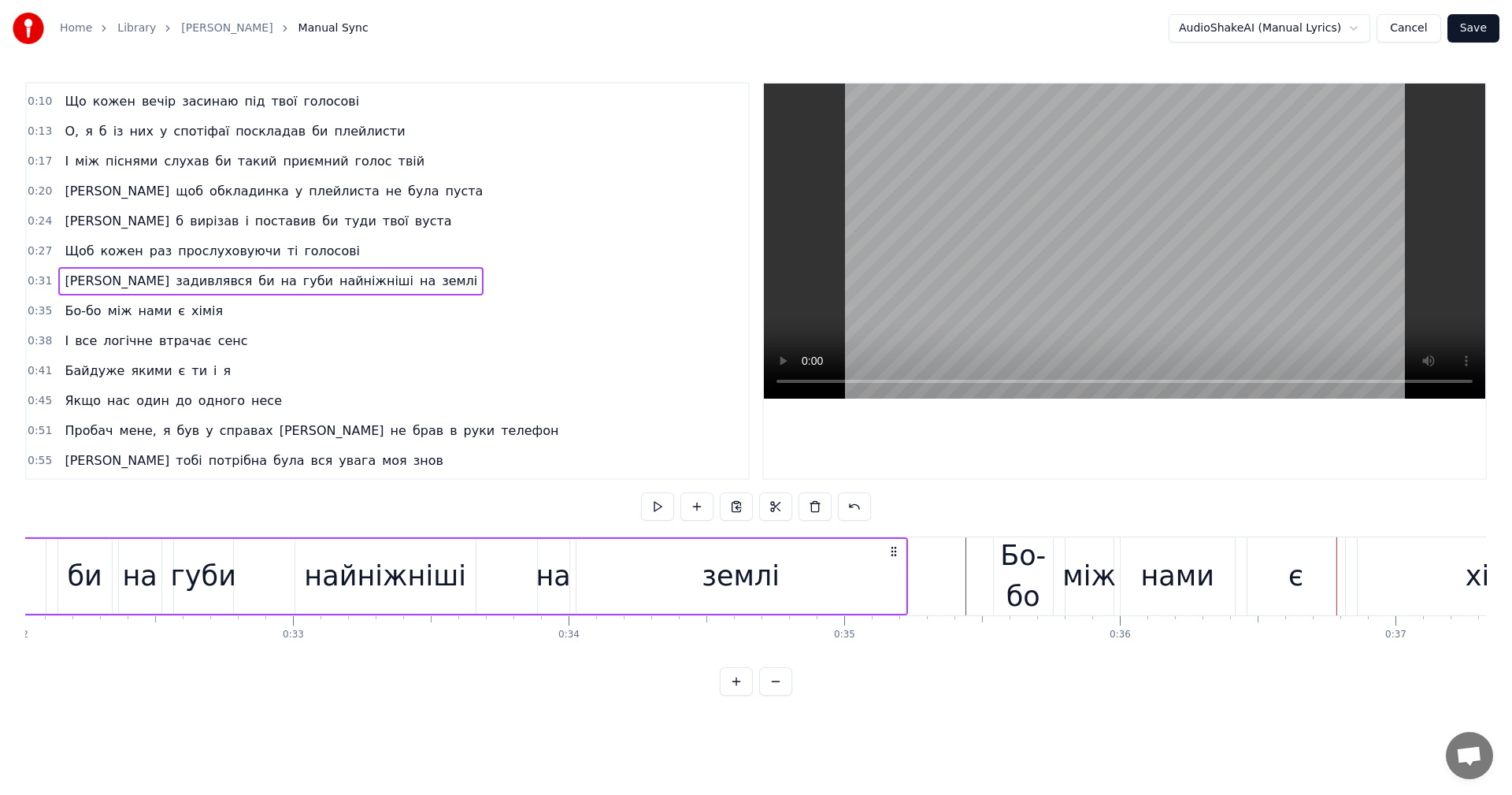
click at [295, 578] on div "найніжніші" at bounding box center [386, 576] width 182 height 75
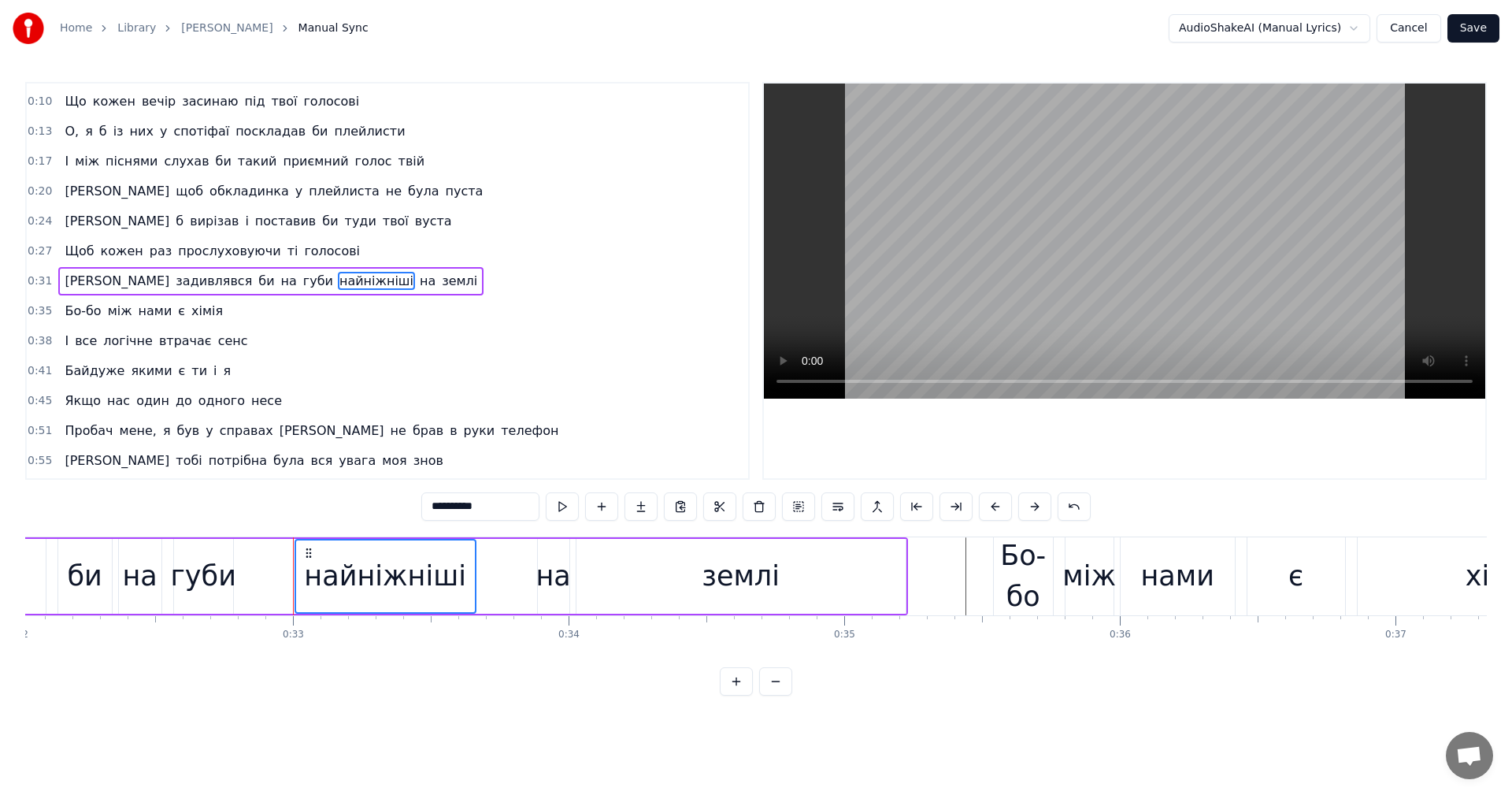
click at [1102, 189] on video at bounding box center [1124, 241] width 721 height 315
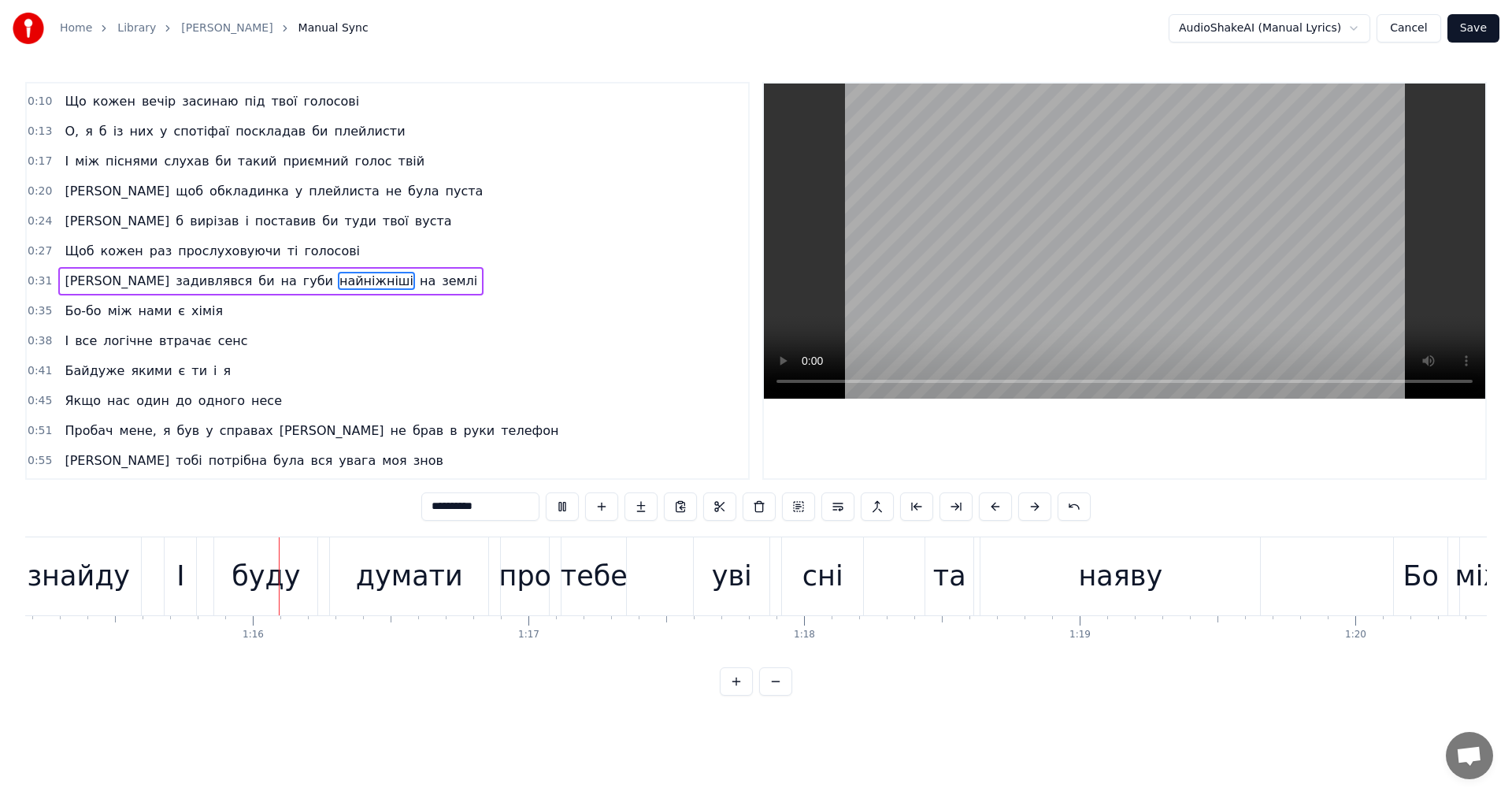
scroll to position [0, 20720]
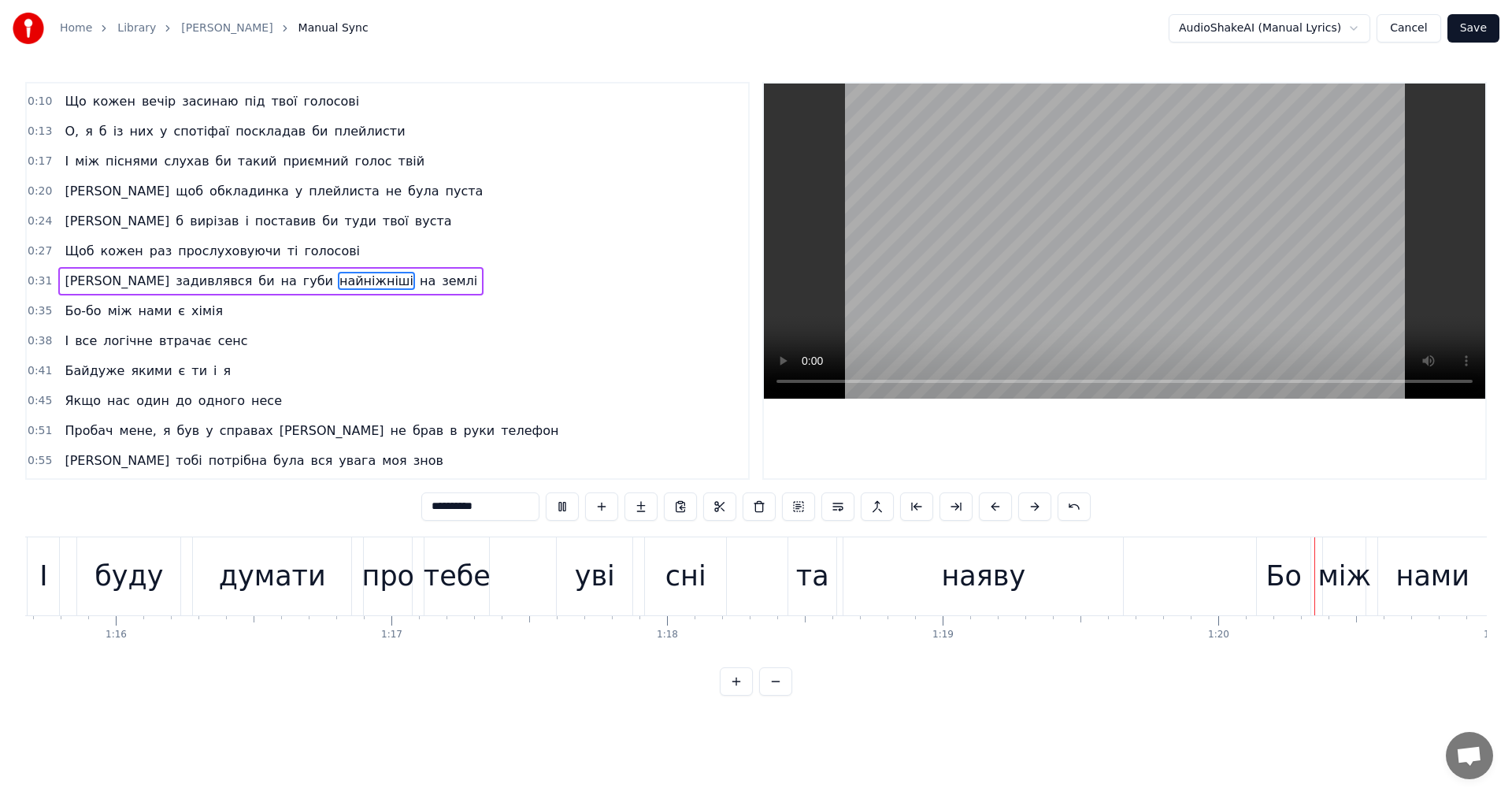
click at [1049, 259] on video at bounding box center [1124, 241] width 721 height 315
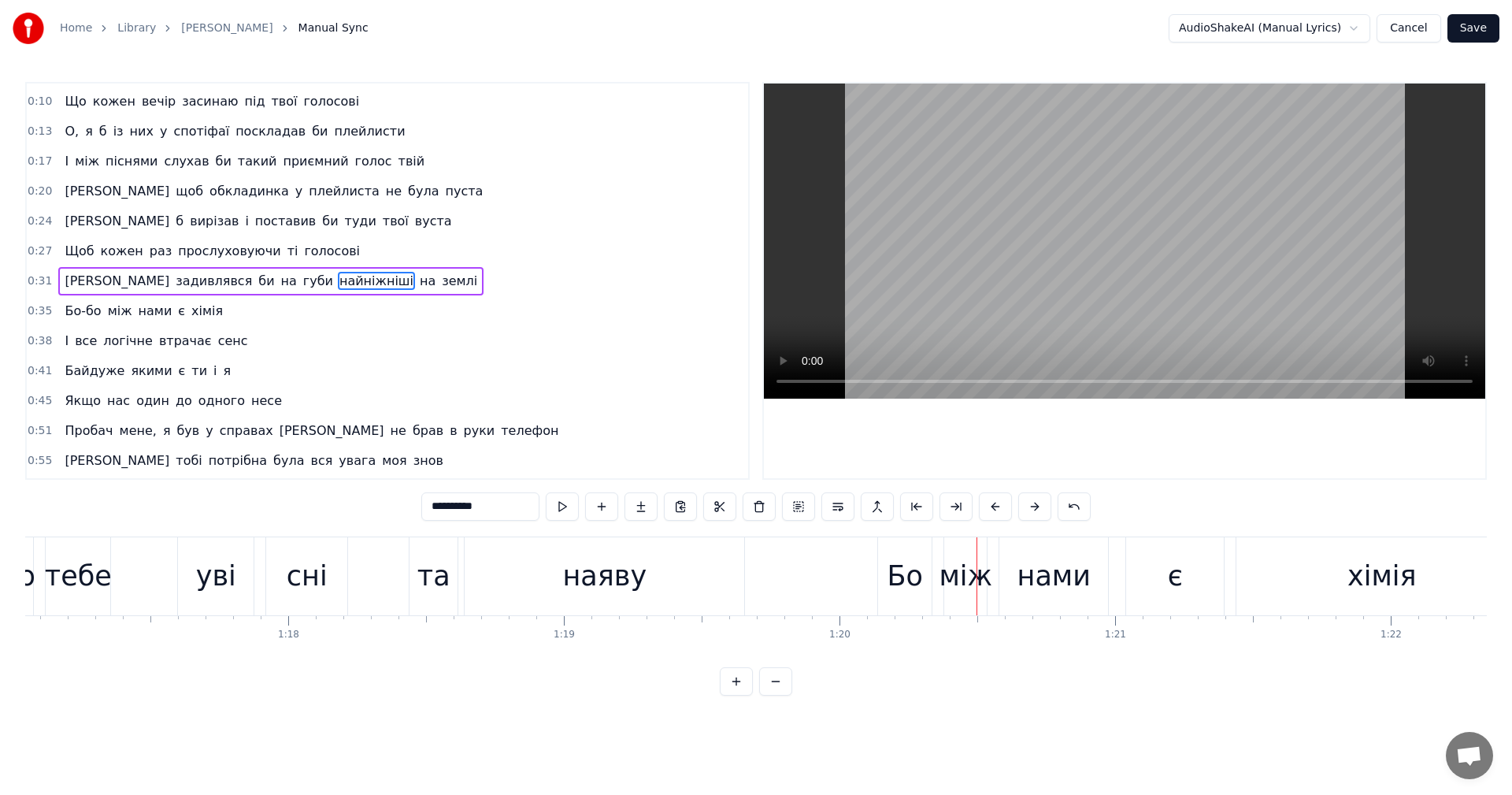
scroll to position [0, 20989]
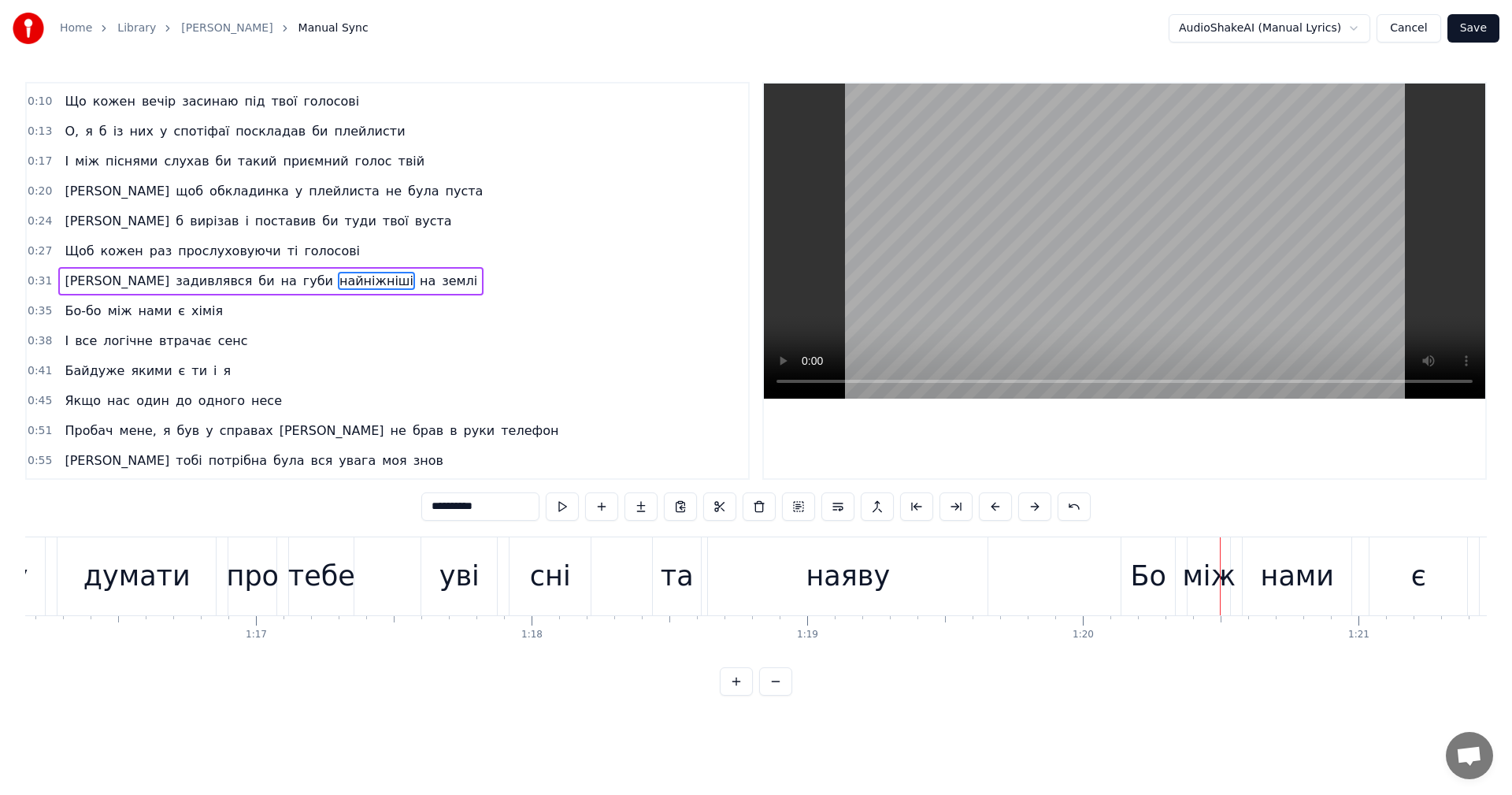
click at [666, 577] on div "та" at bounding box center [677, 576] width 33 height 42
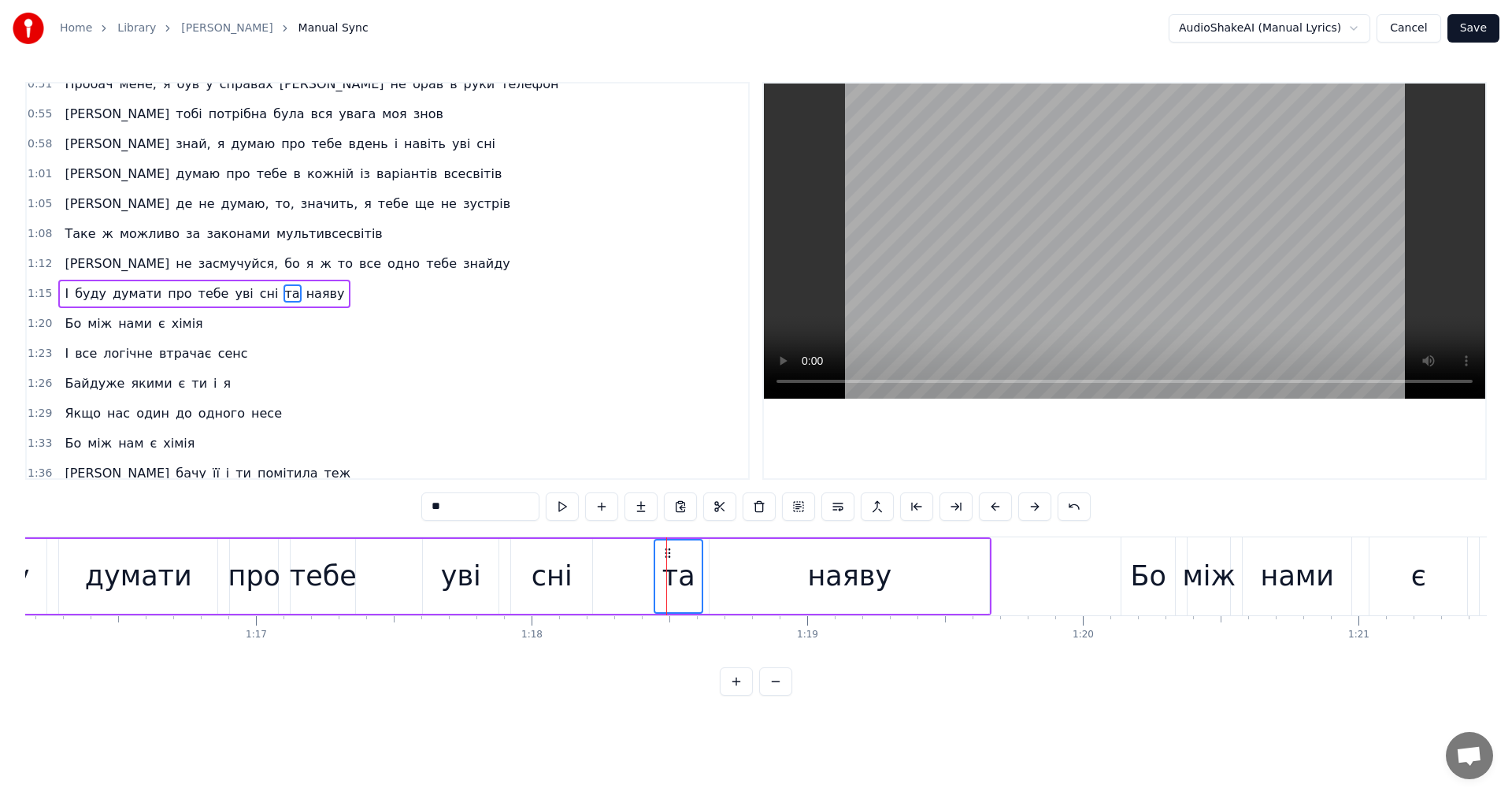
scroll to position [416, 0]
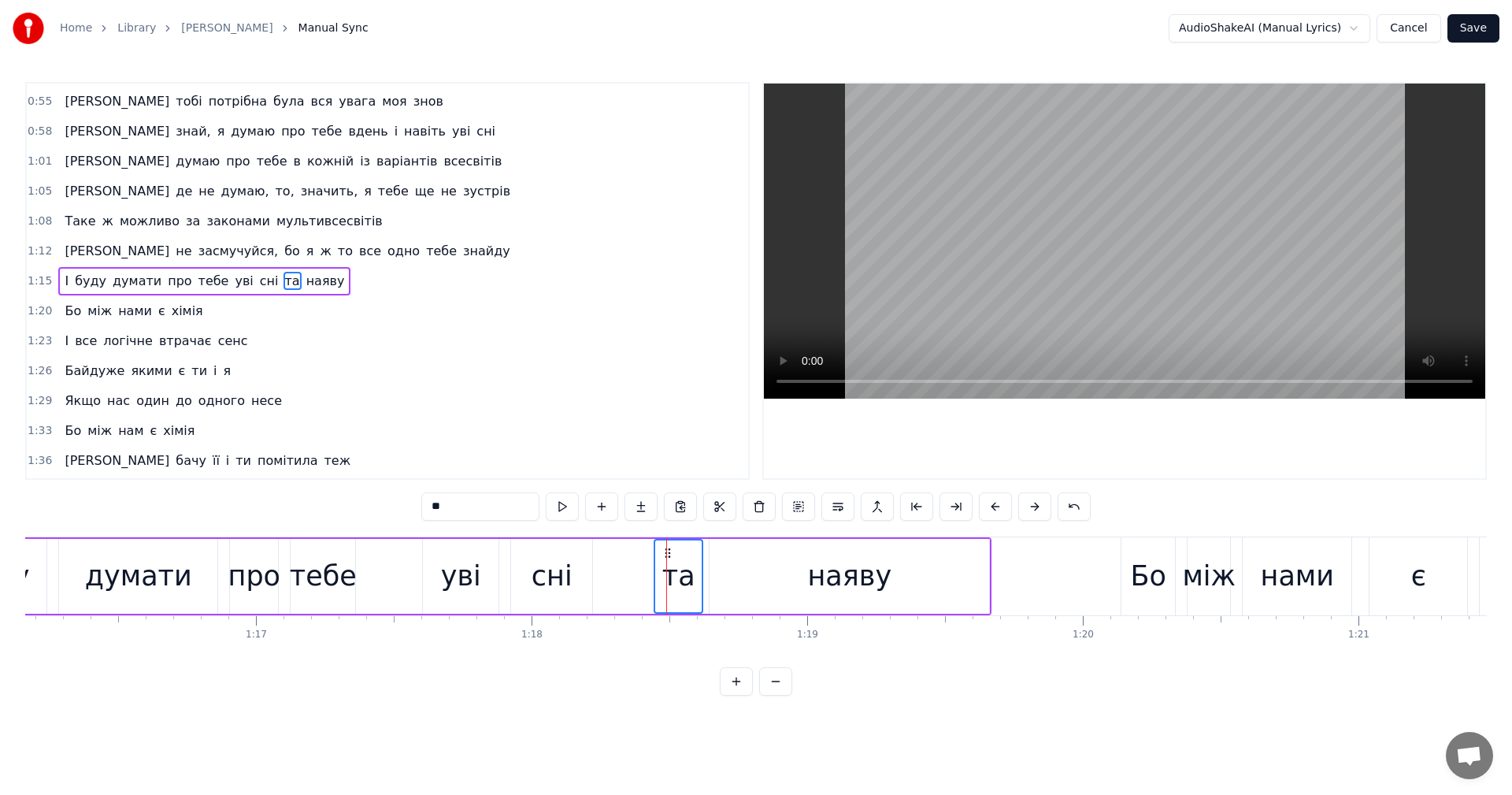
click at [437, 507] on input "**" at bounding box center [480, 507] width 118 height 29
type input "*"
click at [626, 560] on div "І буду думати про тебе уві сні і наяву" at bounding box center [441, 576] width 1100 height 78
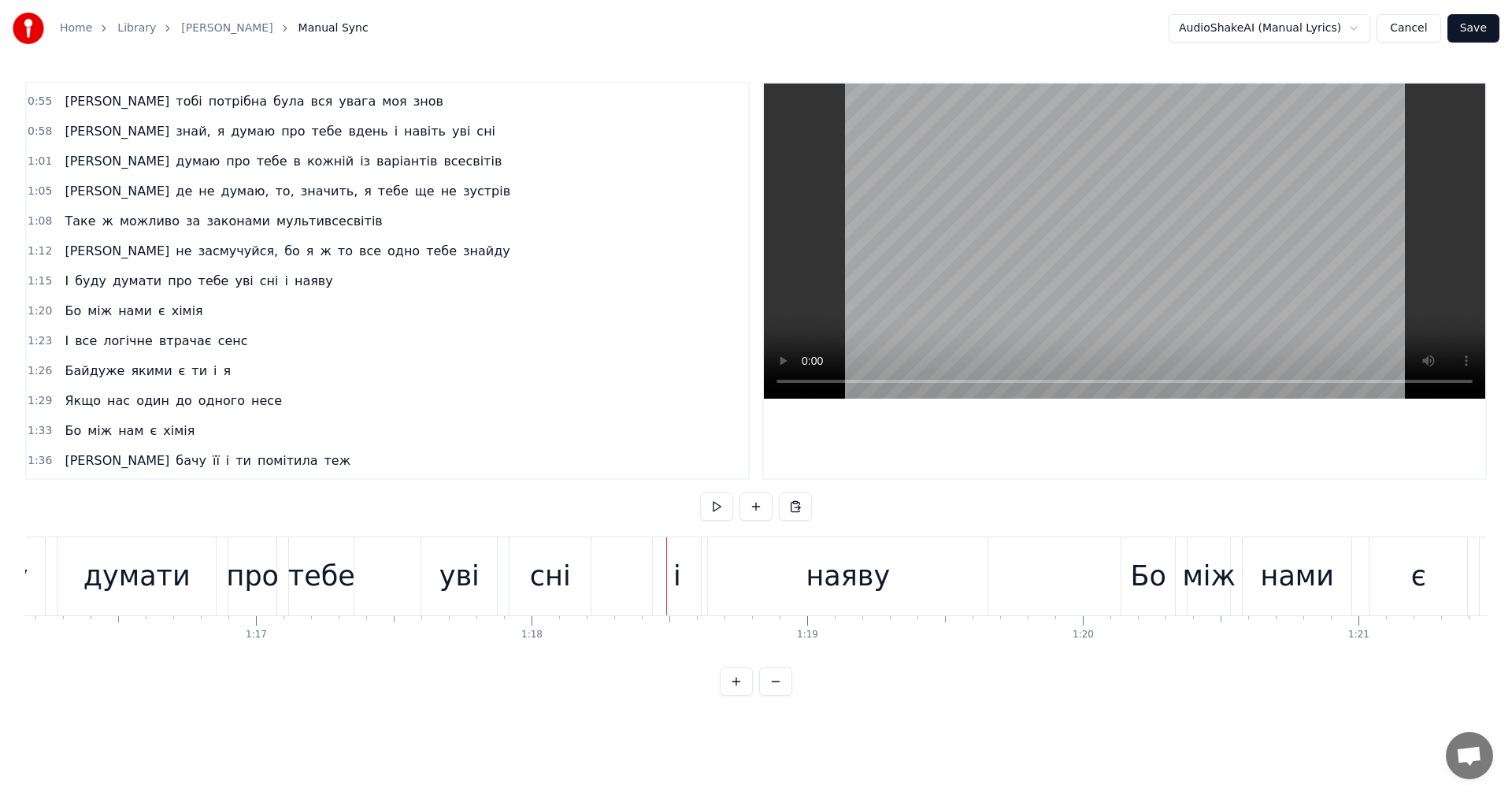
click at [621, 560] on div "І буду думати про тебе уві сні і наяву" at bounding box center [441, 576] width 1100 height 78
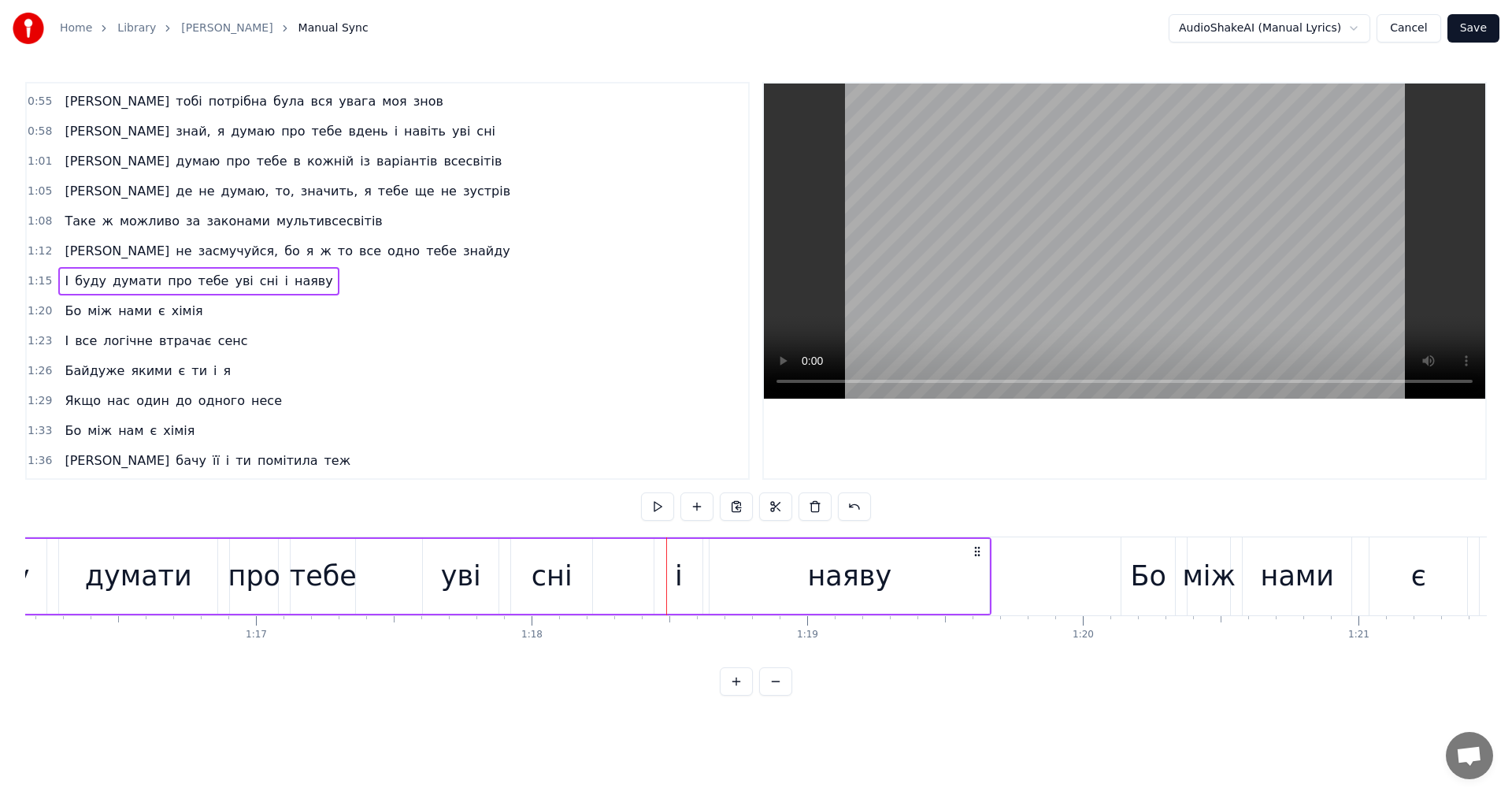
click at [391, 568] on div "І буду думати про тебе уві сні і наяву" at bounding box center [441, 576] width 1100 height 78
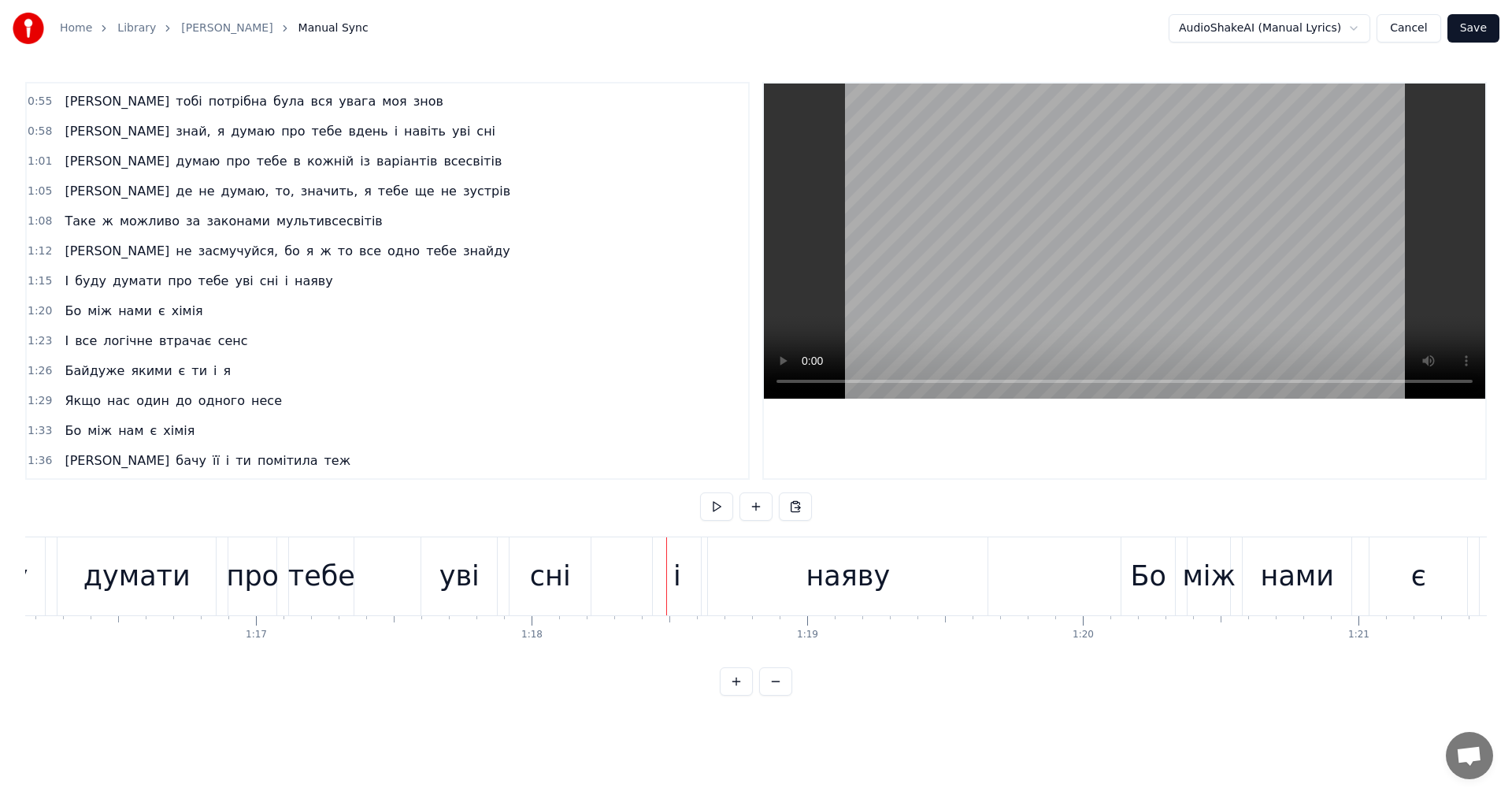
click at [1018, 296] on video at bounding box center [1124, 241] width 721 height 315
click at [1018, 288] on video at bounding box center [1124, 241] width 721 height 315
click at [279, 569] on div "І буду думати про тебе уві сні і наяву" at bounding box center [441, 576] width 1100 height 78
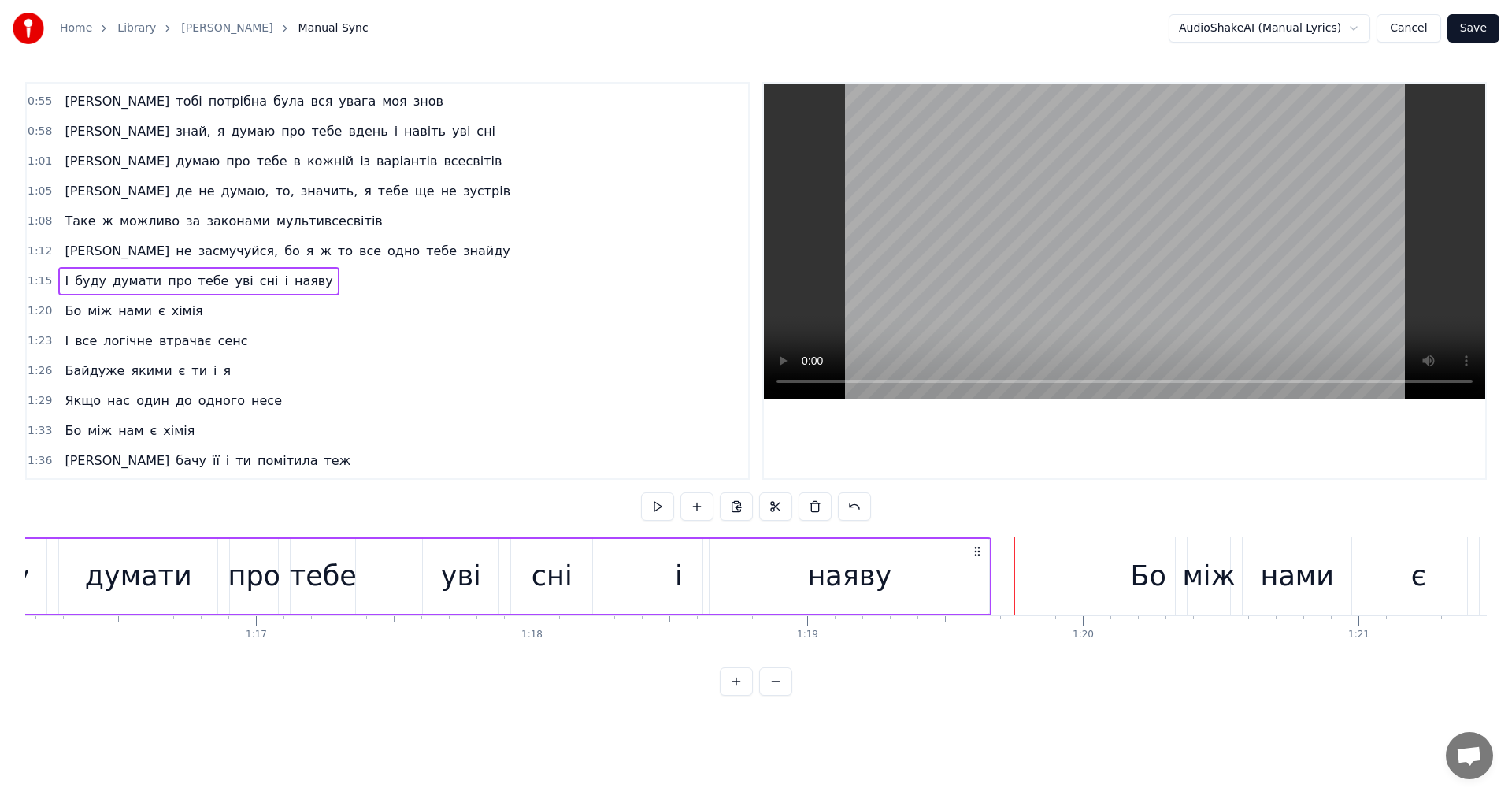
click at [286, 572] on div "І буду думати про тебе уві сні і наяву" at bounding box center [441, 576] width 1100 height 78
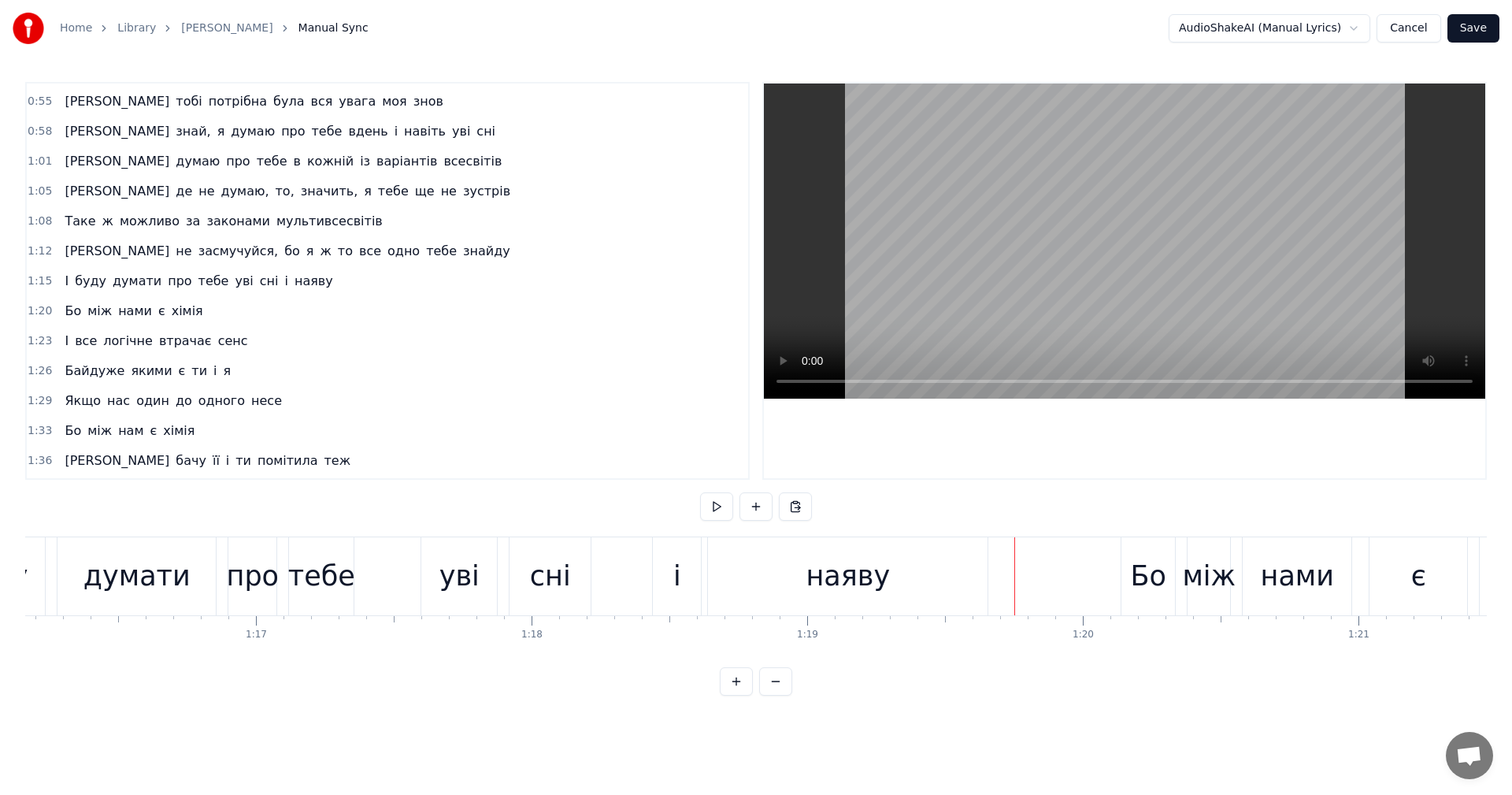
click at [286, 572] on div "І буду думати про тебе уві сні і наяву" at bounding box center [441, 576] width 1100 height 78
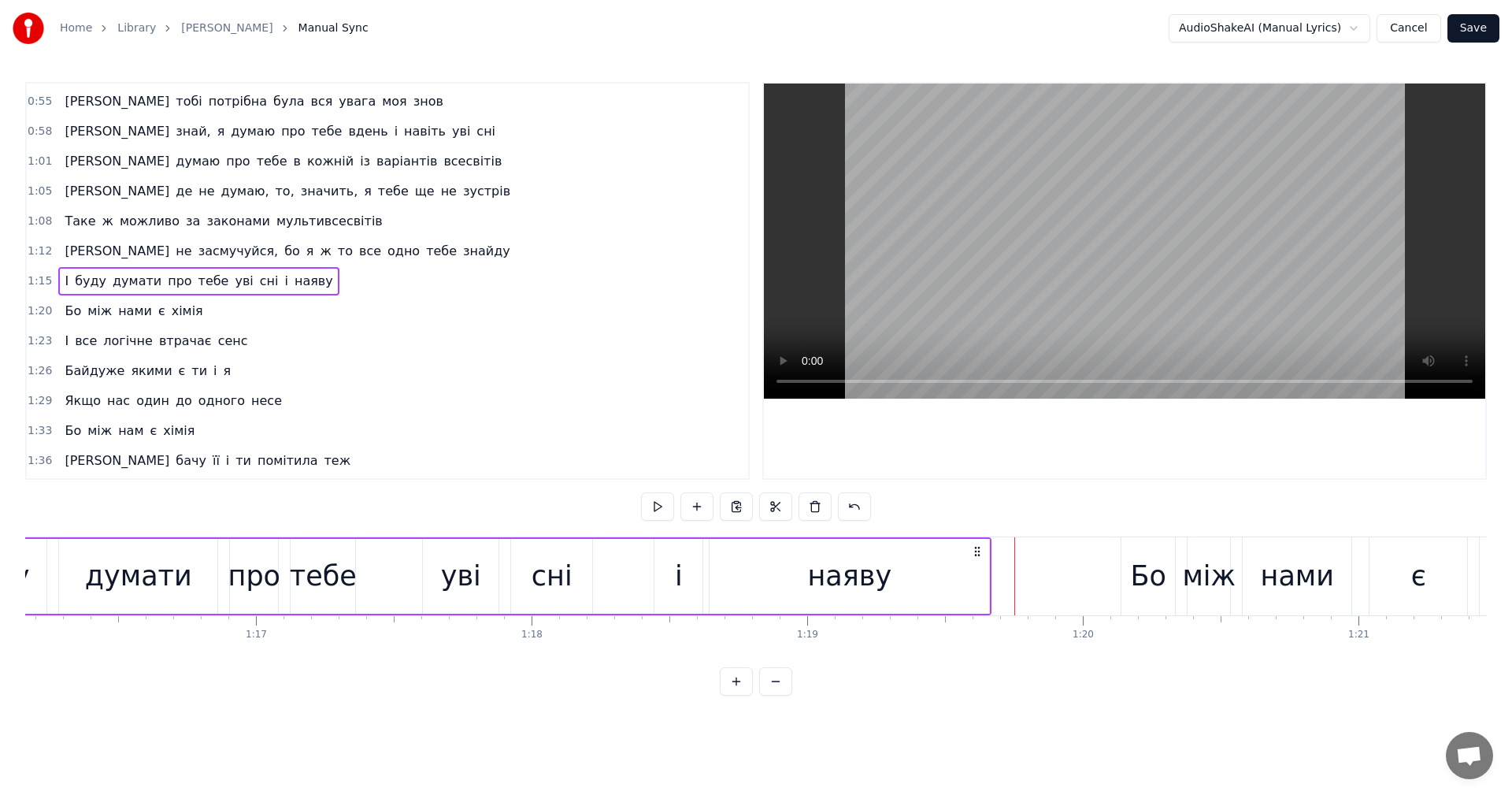
click at [286, 572] on div "І буду думати про тебе уві сні і наяву" at bounding box center [441, 576] width 1100 height 78
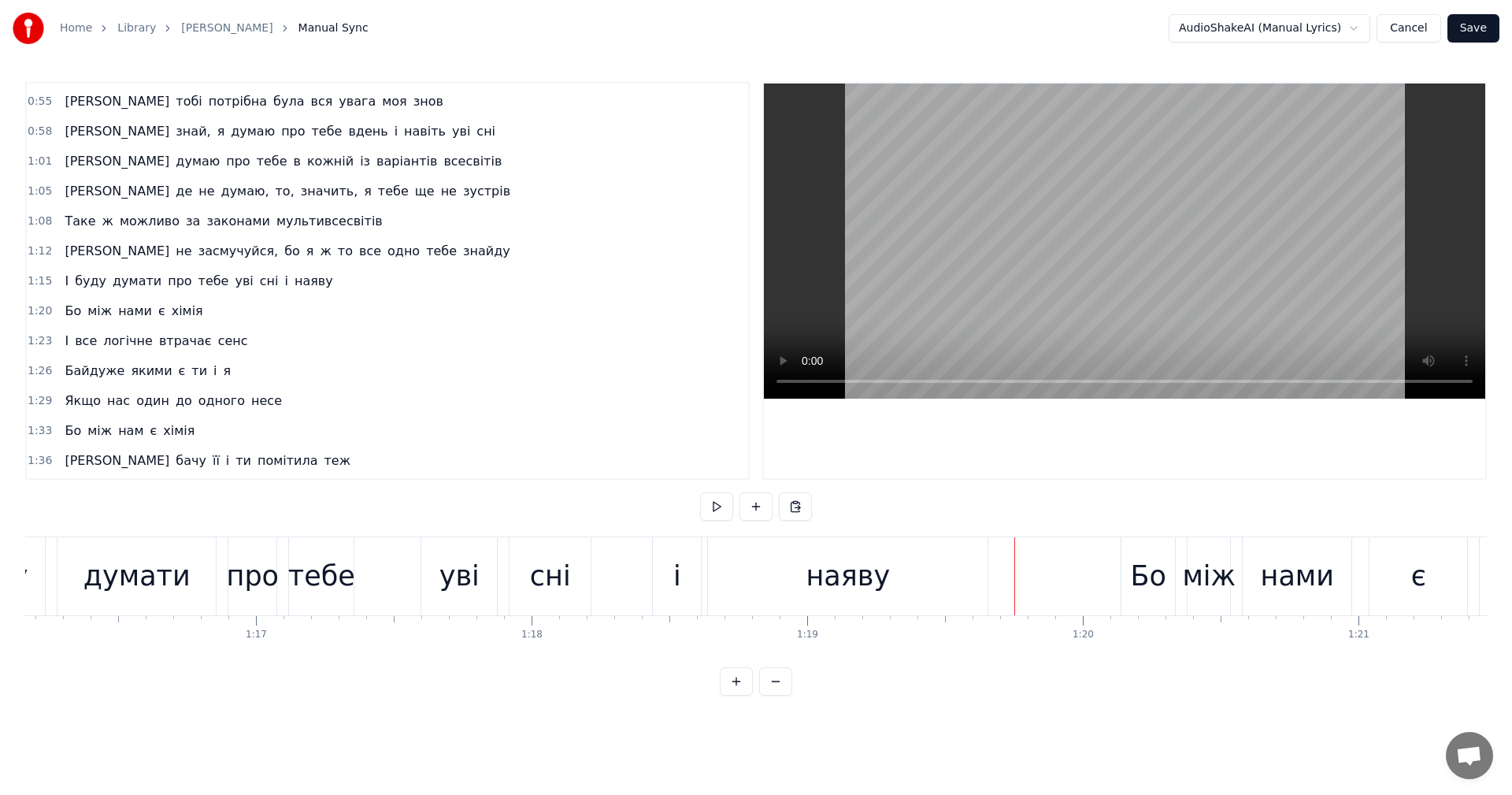
click at [378, 570] on div "І буду думати про тебе уві сні і наяву" at bounding box center [441, 576] width 1100 height 78
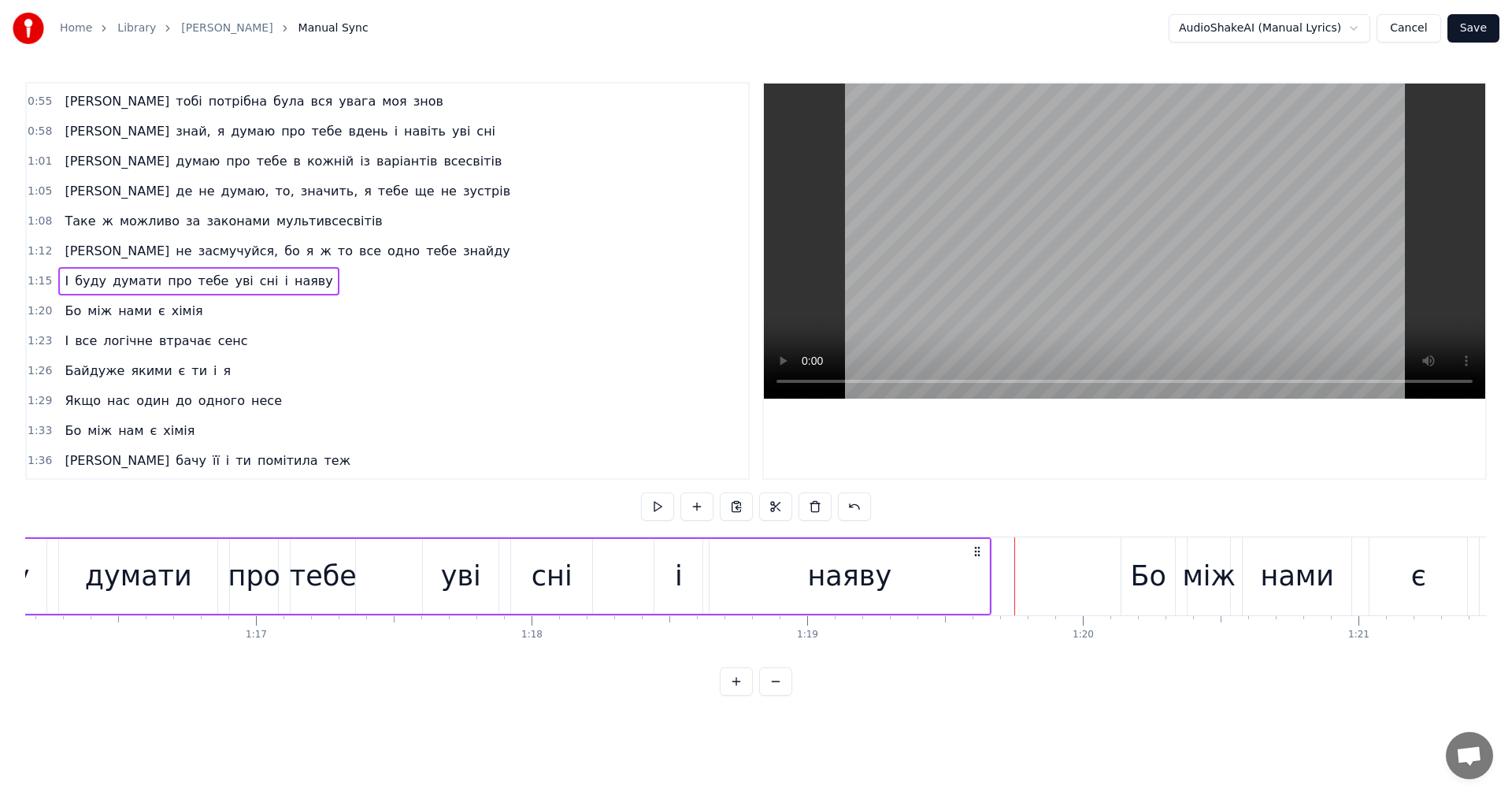
click at [378, 570] on div "І буду думати про тебе уві сні і наяву" at bounding box center [441, 576] width 1100 height 78
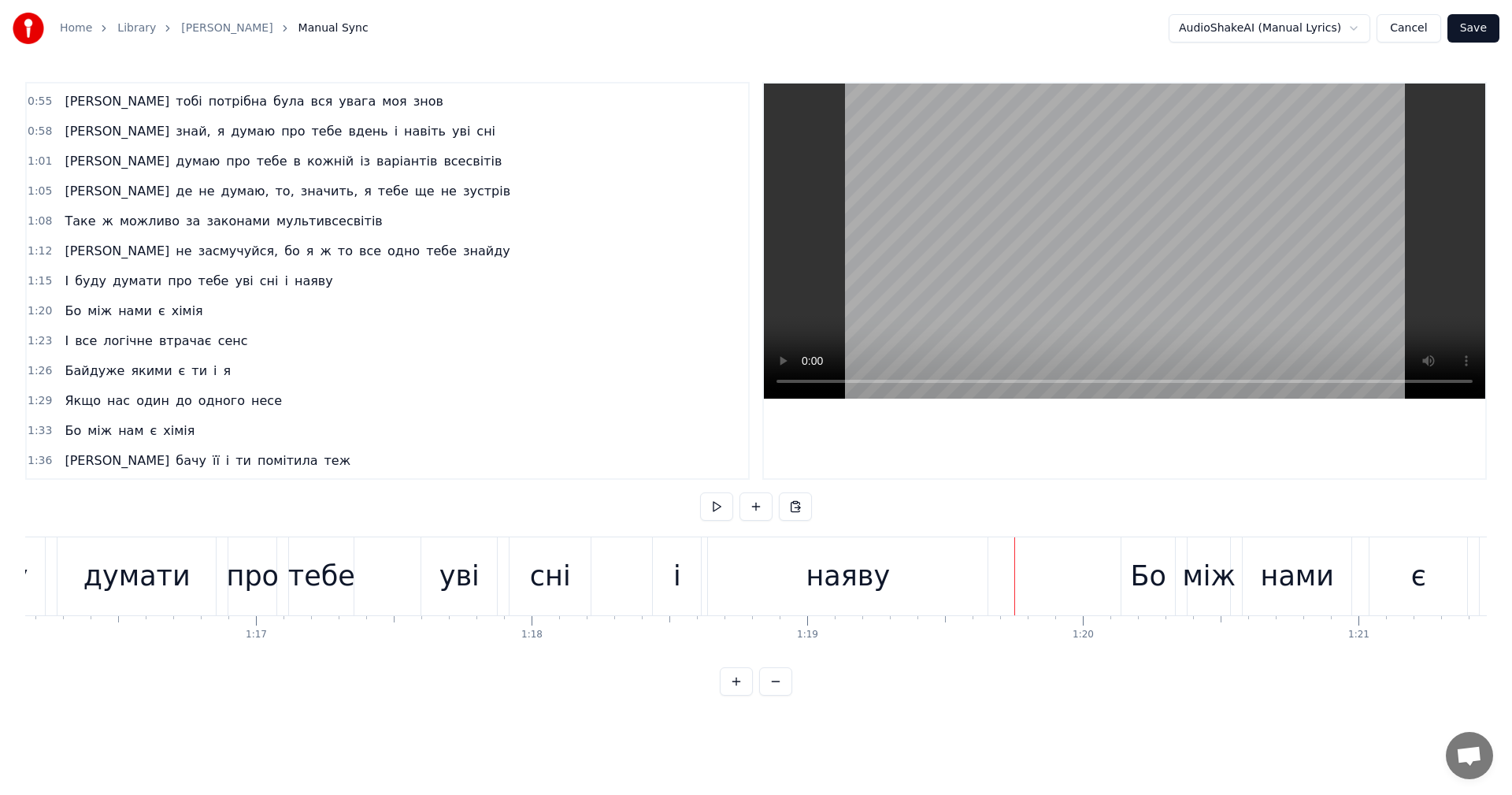
click at [378, 570] on div "І буду думати про тебе уві сні і наяву" at bounding box center [441, 576] width 1100 height 78
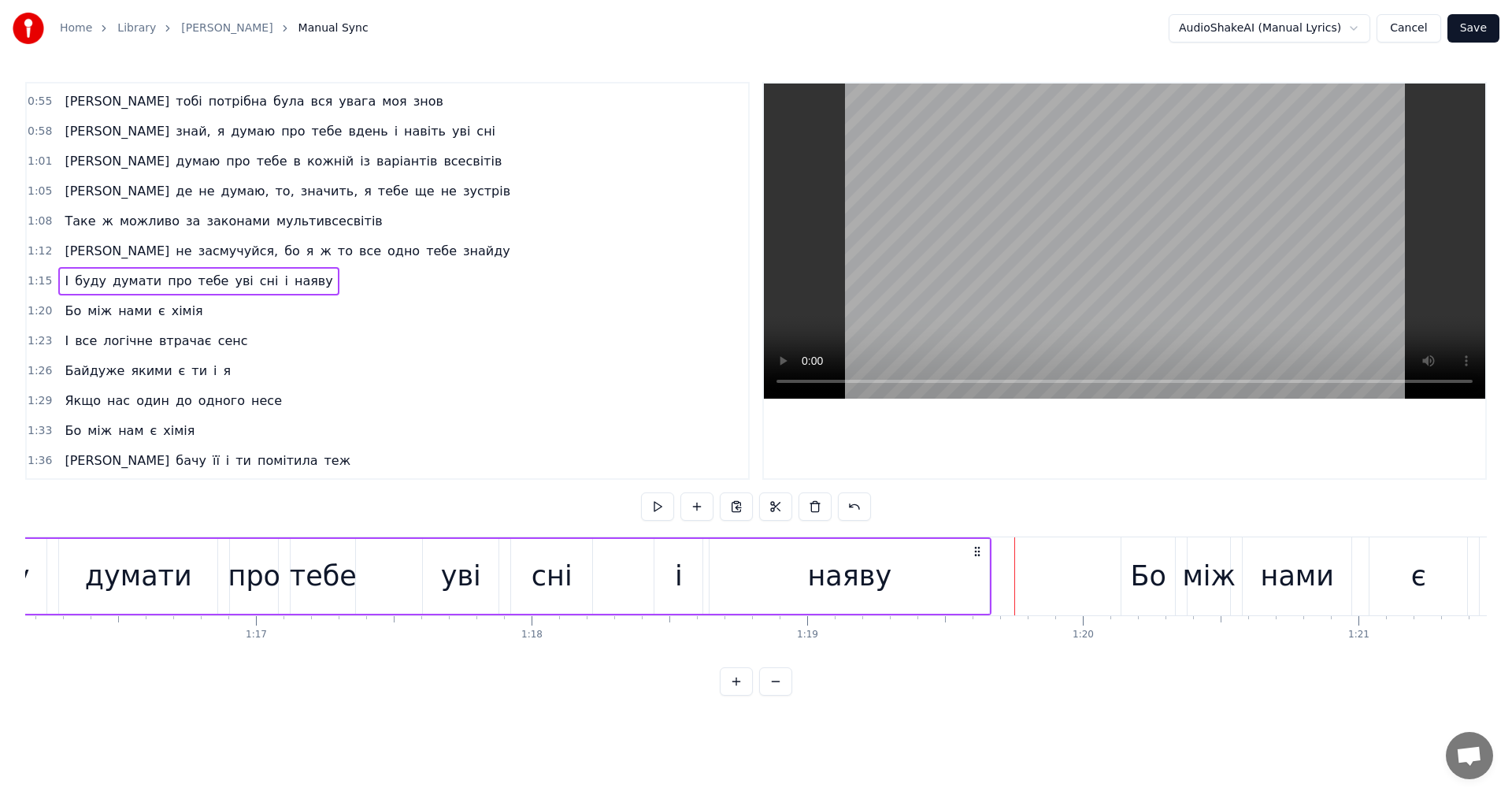
click at [386, 595] on div "І буду думати про тебе уві сні і наяву" at bounding box center [441, 576] width 1100 height 78
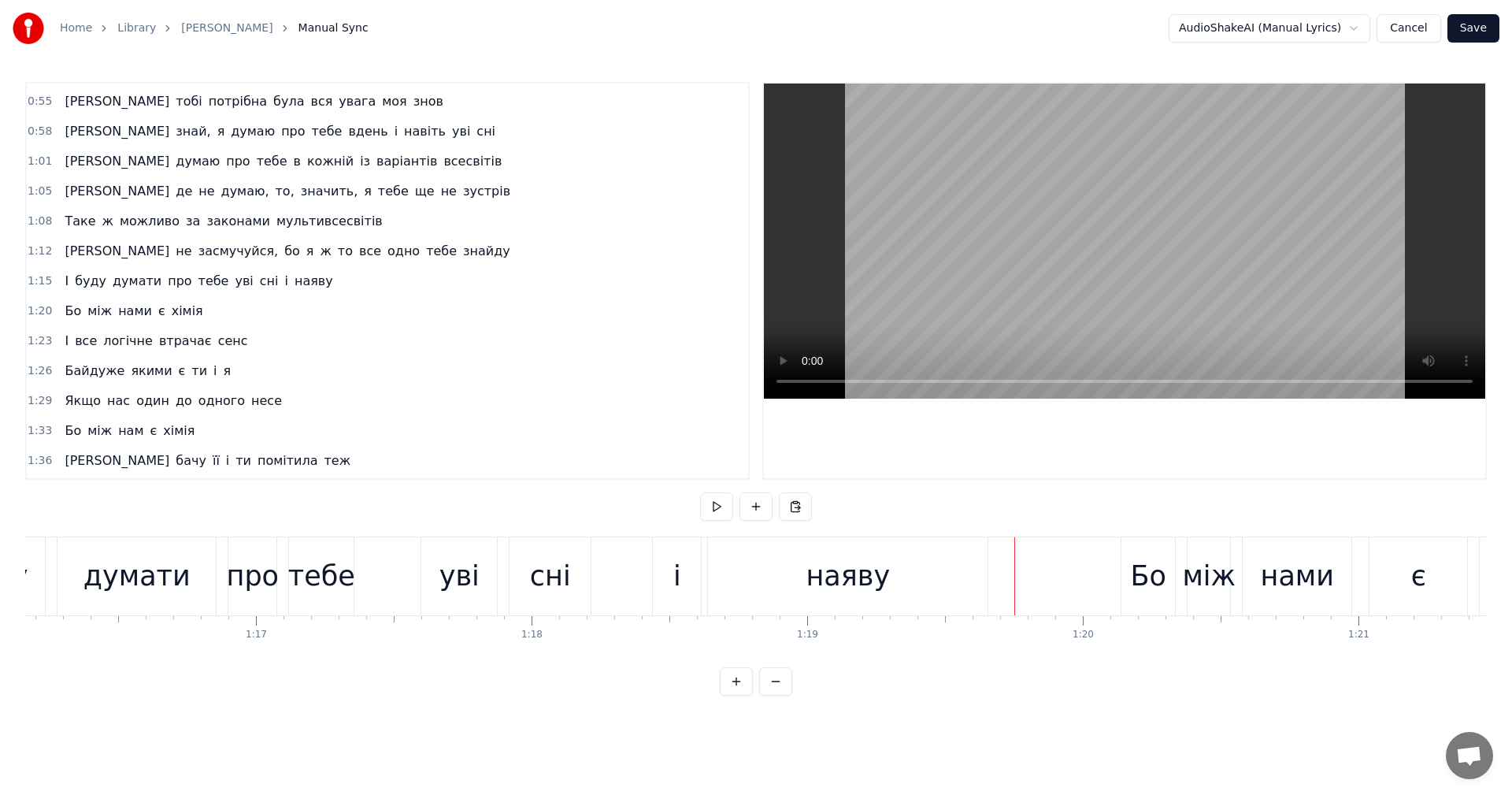
click at [445, 572] on div "уві" at bounding box center [460, 576] width 40 height 42
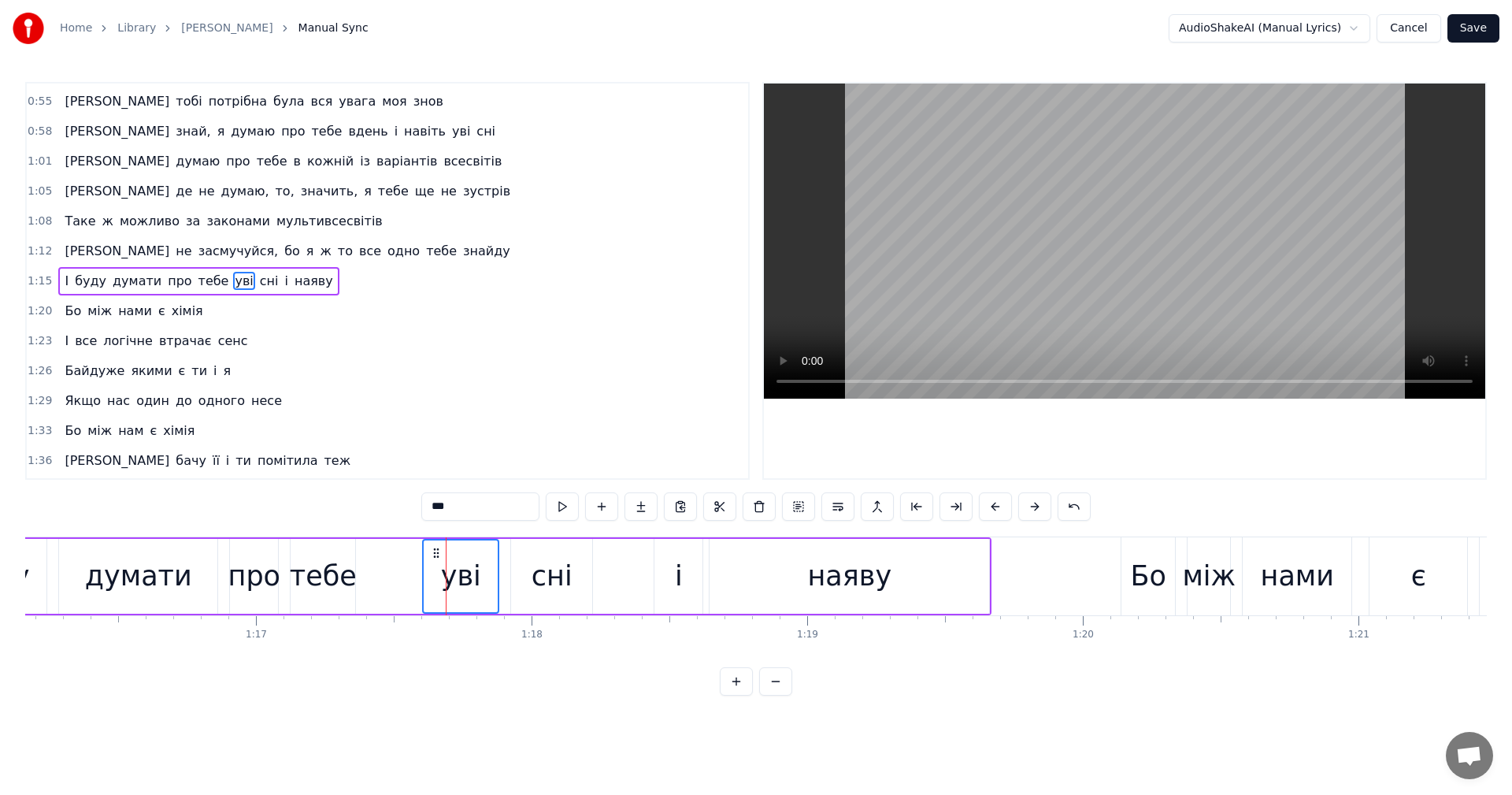
click at [1062, 188] on video at bounding box center [1124, 241] width 721 height 315
click at [1145, 564] on div "Бо" at bounding box center [1148, 576] width 35 height 42
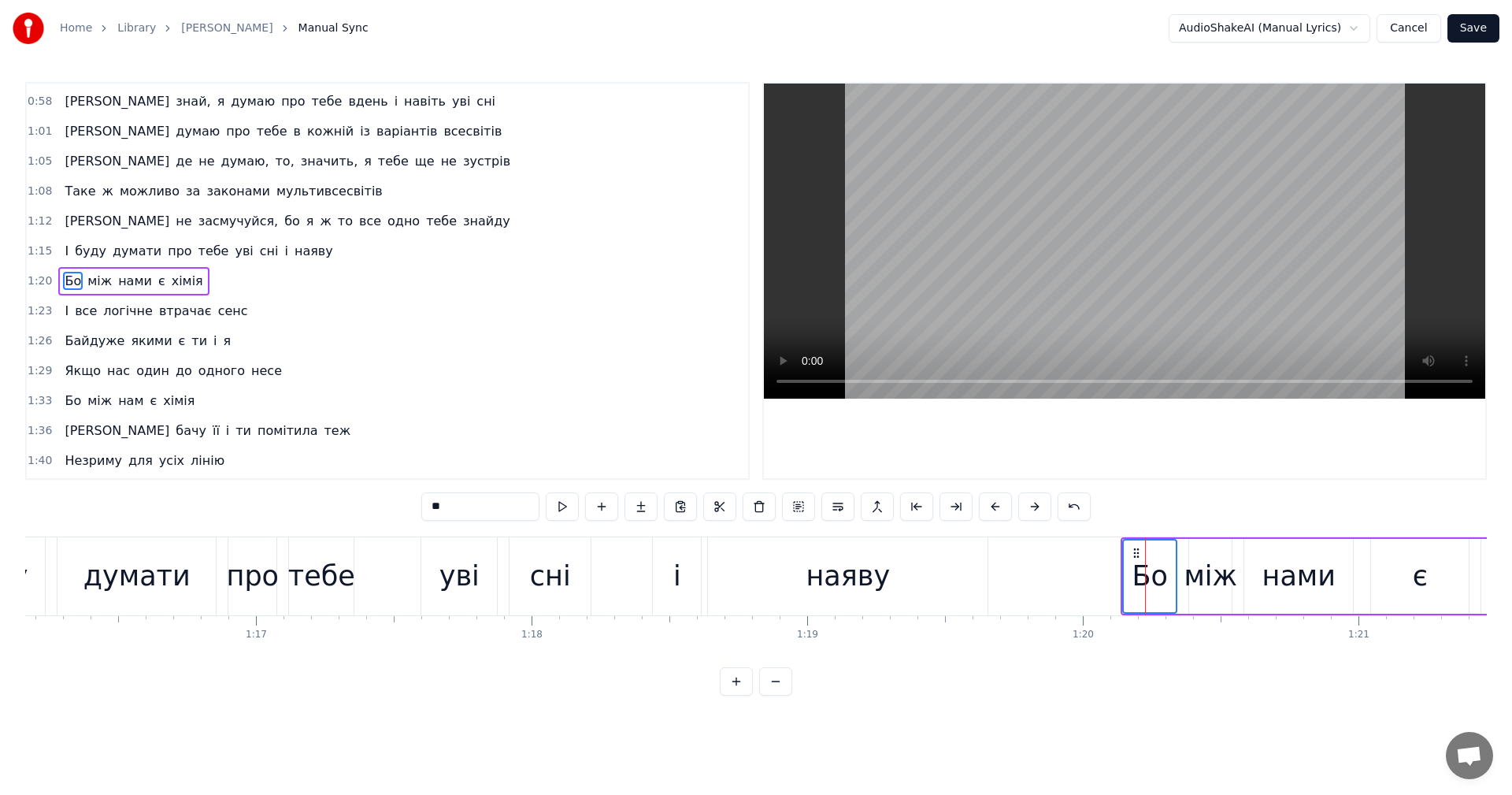
click at [459, 513] on input "**" at bounding box center [480, 507] width 118 height 29
type input "*****"
click at [389, 563] on div "І буду думати про тебе уві сні і наяву" at bounding box center [441, 576] width 1100 height 78
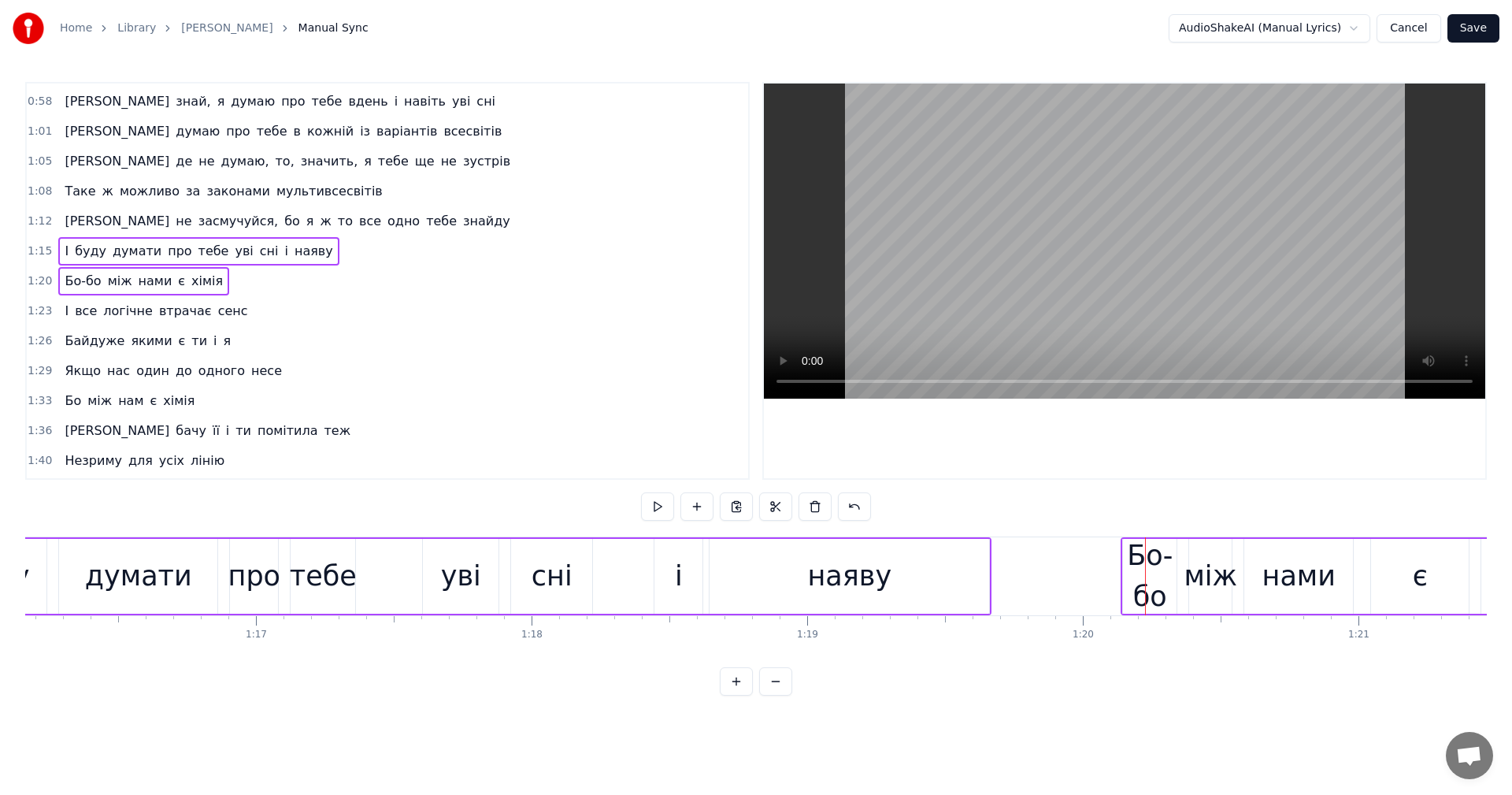
click at [482, 563] on div "уві" at bounding box center [461, 576] width 76 height 75
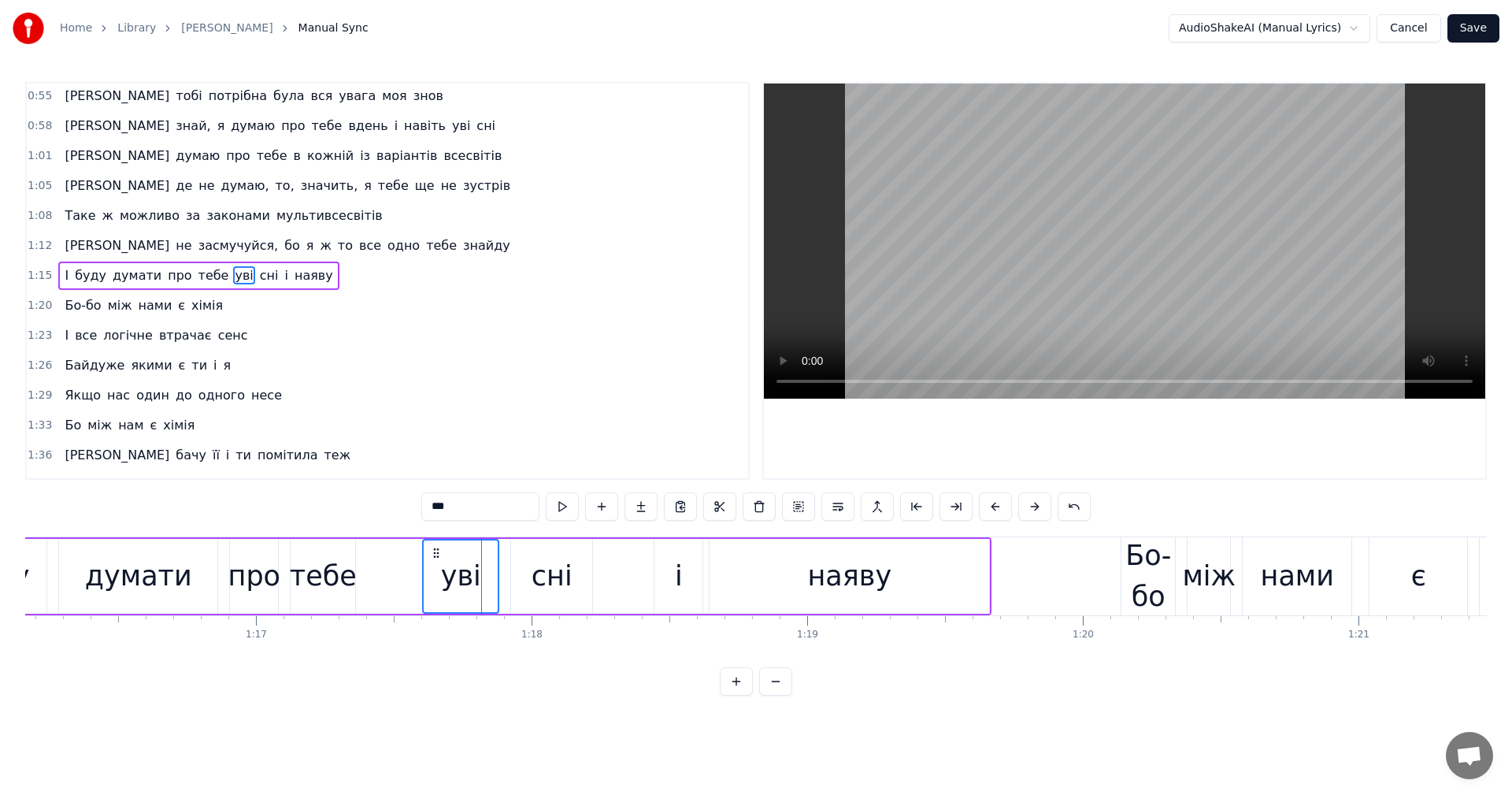
scroll to position [416, 0]
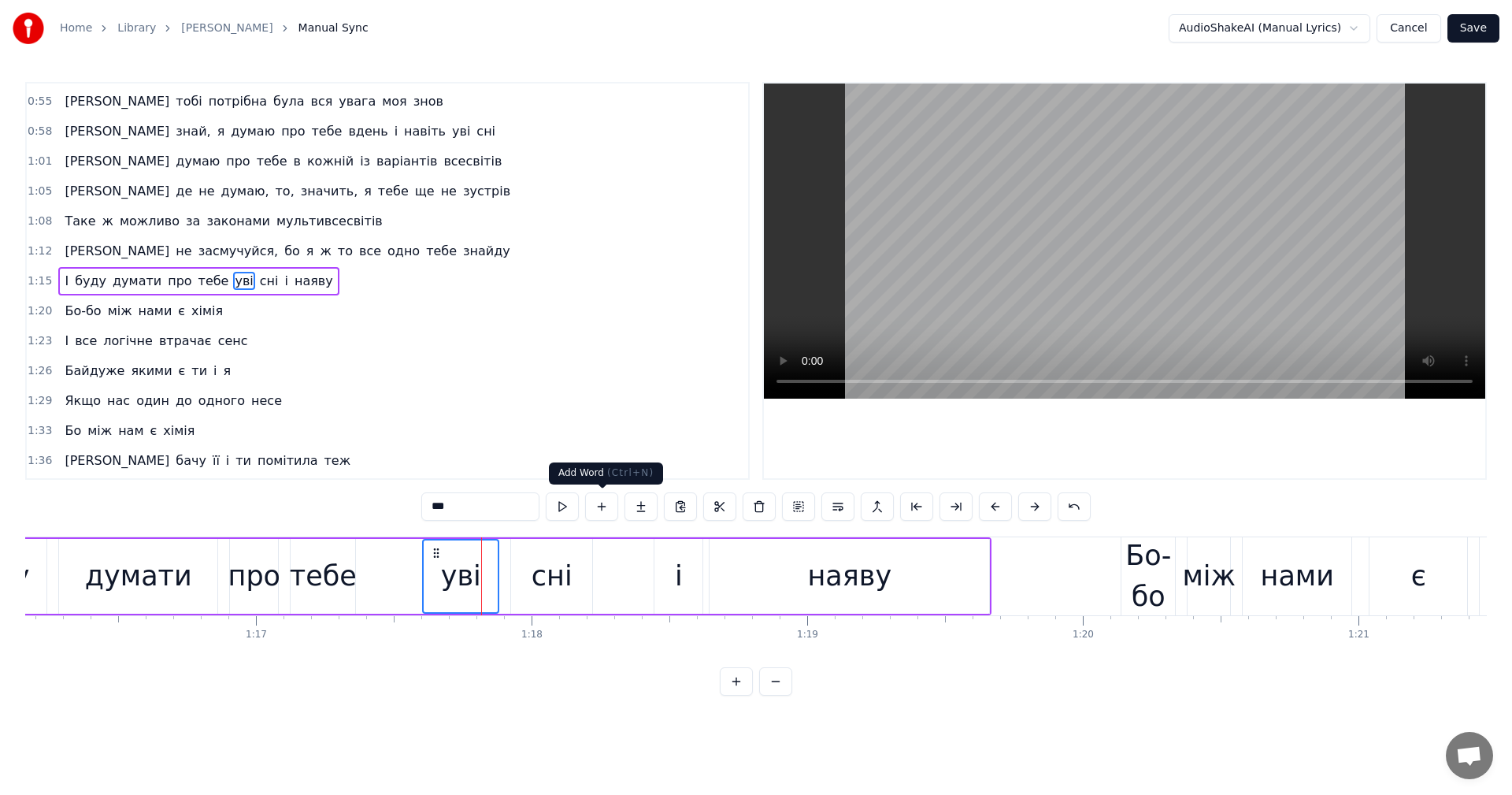
click at [931, 269] on video at bounding box center [1124, 241] width 721 height 315
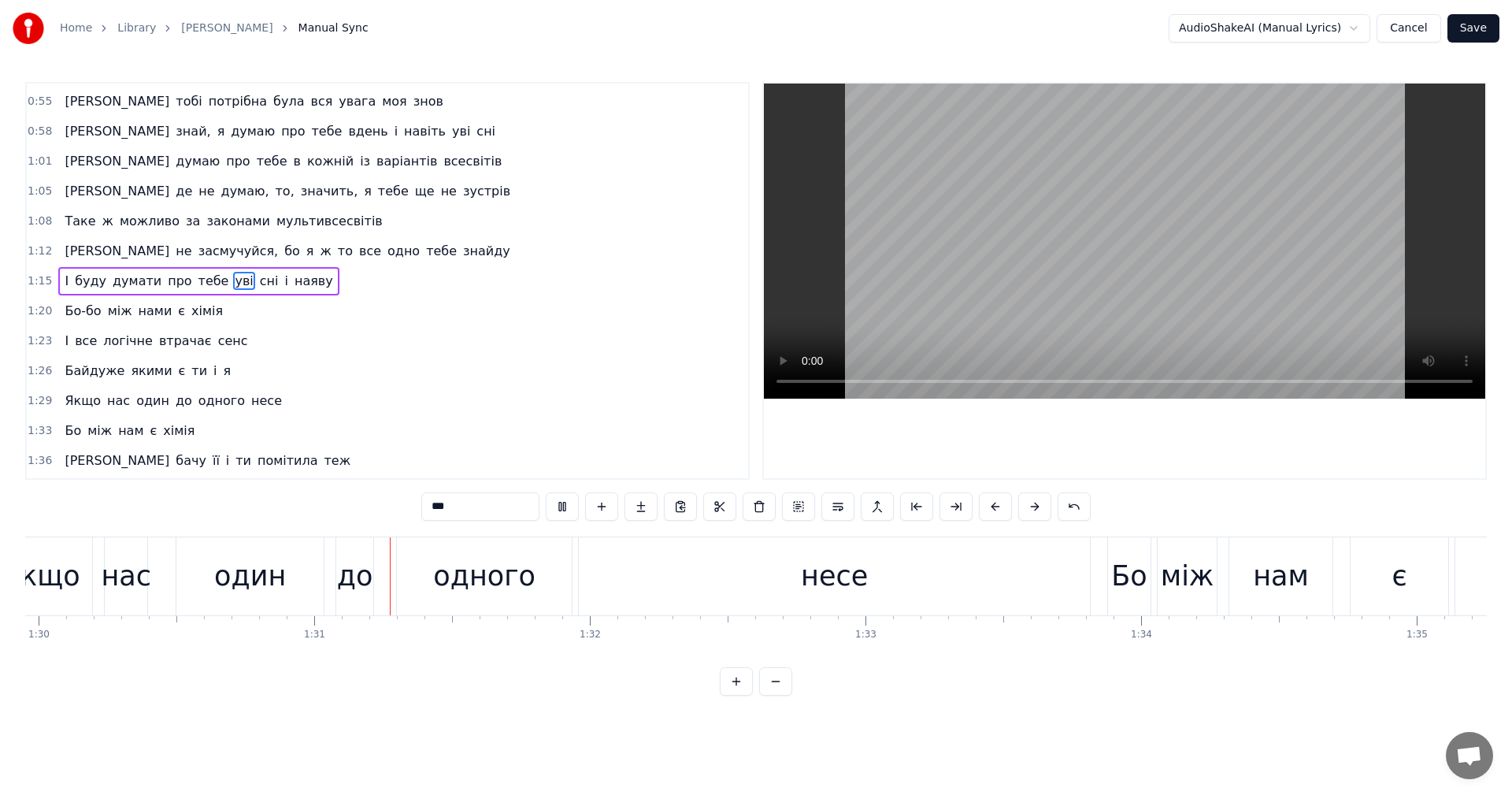
scroll to position [0, 24938]
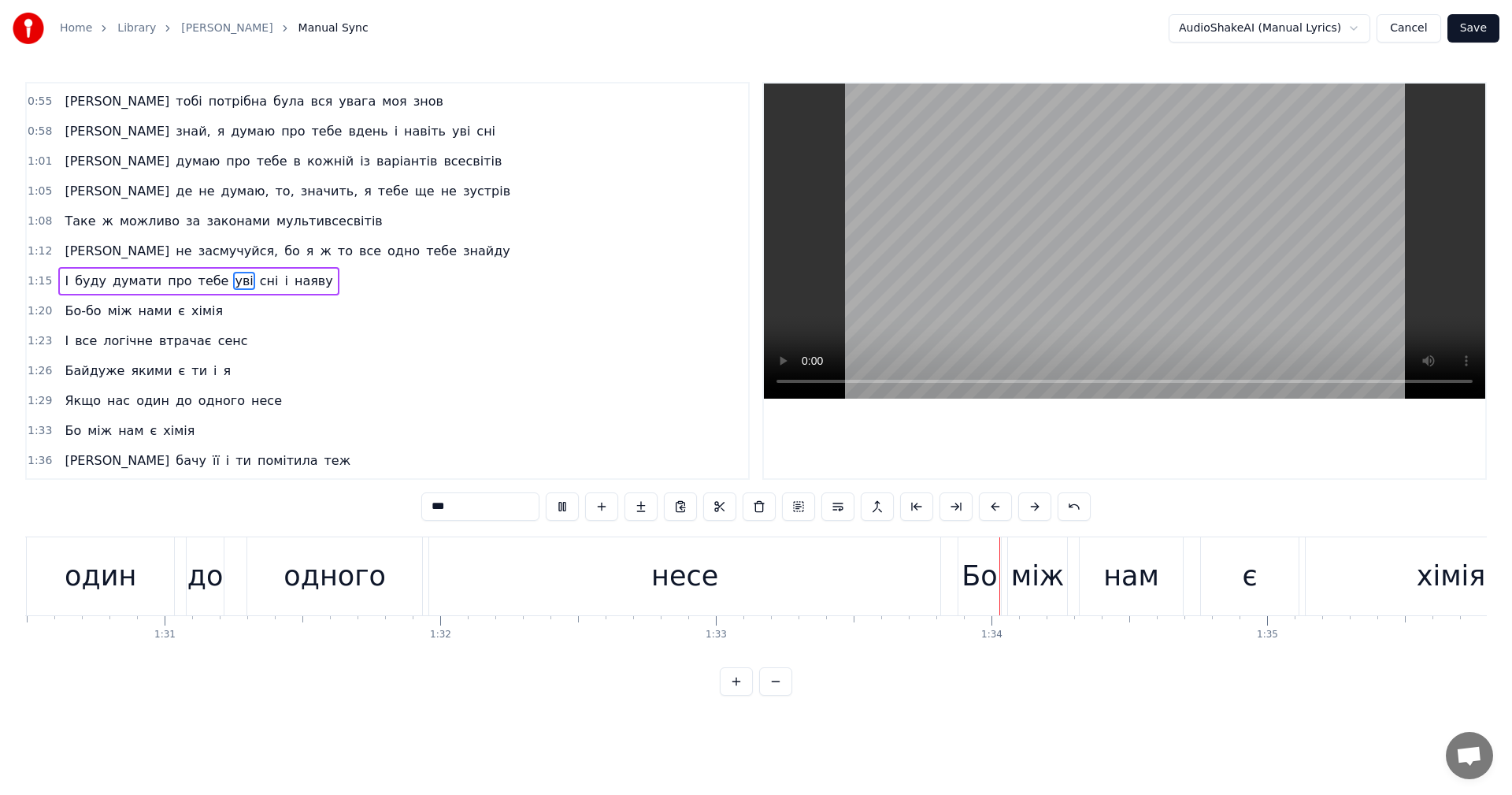
click at [1156, 258] on video at bounding box center [1124, 241] width 721 height 315
click at [974, 568] on div "Бо" at bounding box center [979, 576] width 35 height 42
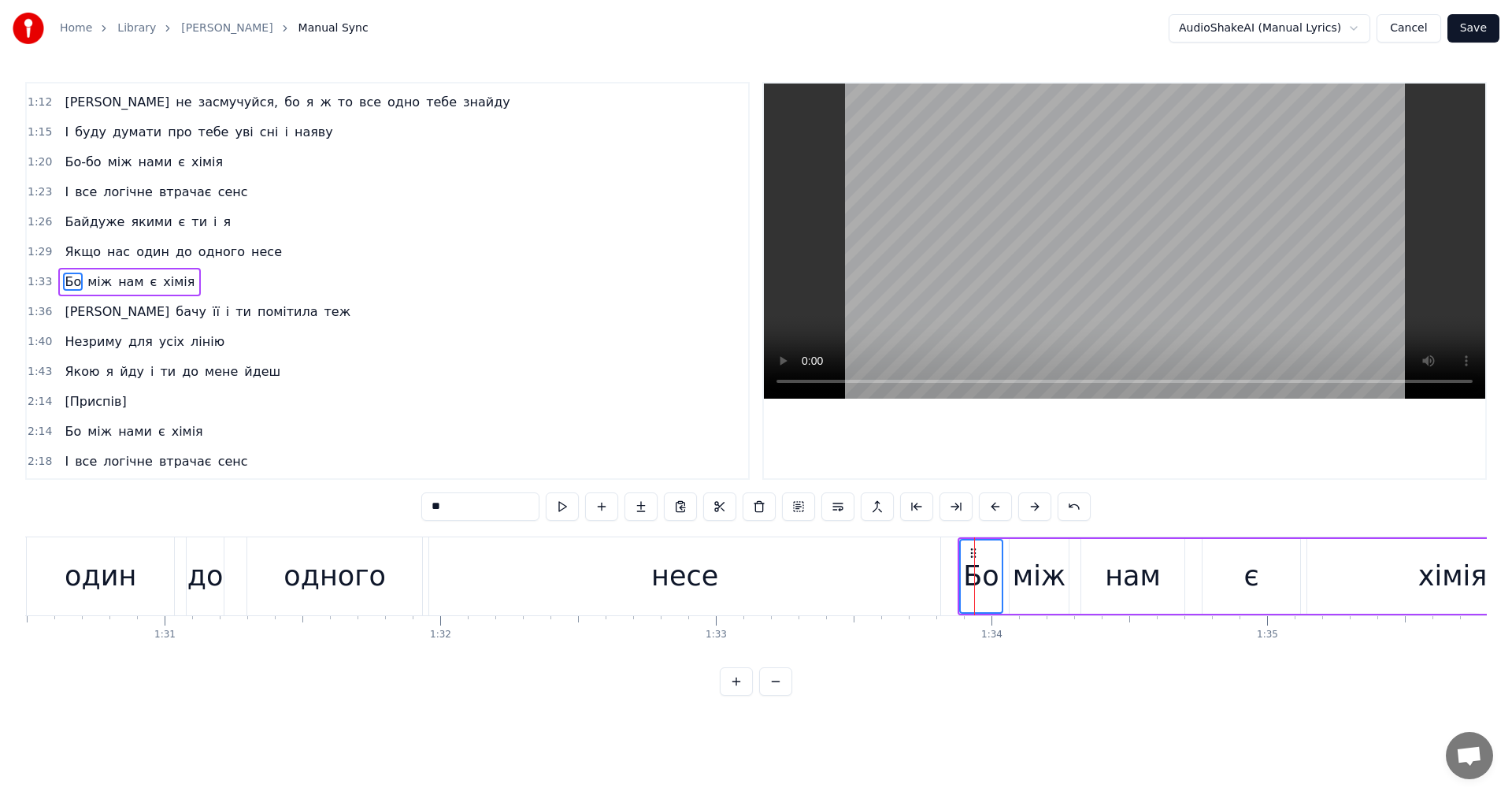
scroll to position [566, 0]
click at [482, 504] on input "**" at bounding box center [480, 507] width 118 height 29
click at [820, 559] on div "несе" at bounding box center [684, 576] width 511 height 78
type input "****"
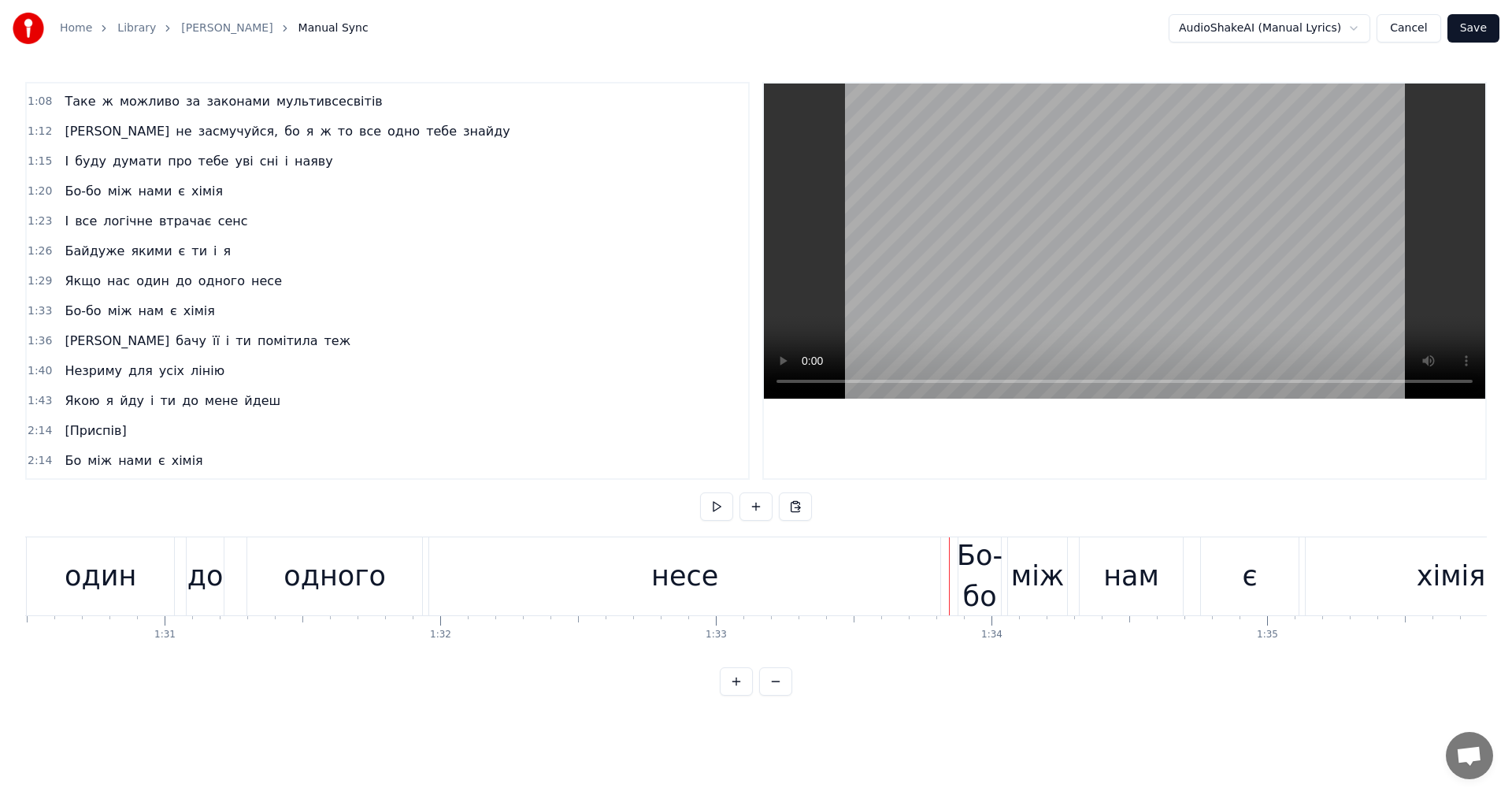
click at [1010, 221] on video at bounding box center [1124, 241] width 721 height 315
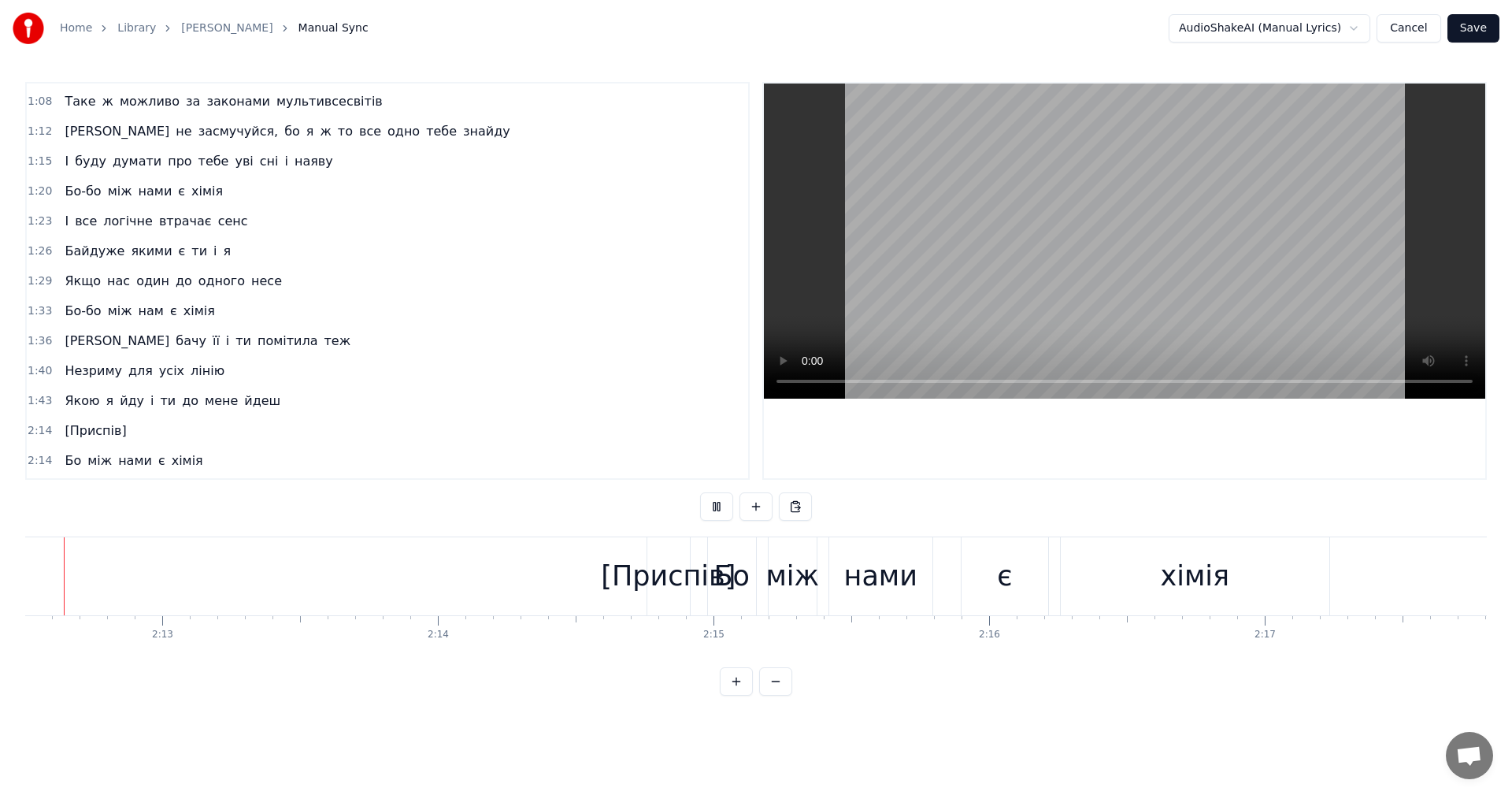
scroll to position [0, 36497]
click at [1149, 419] on div at bounding box center [1124, 280] width 721 height 395
click at [1138, 310] on video at bounding box center [1124, 241] width 721 height 315
click at [686, 574] on div "[Приспів]" at bounding box center [685, 576] width 135 height 42
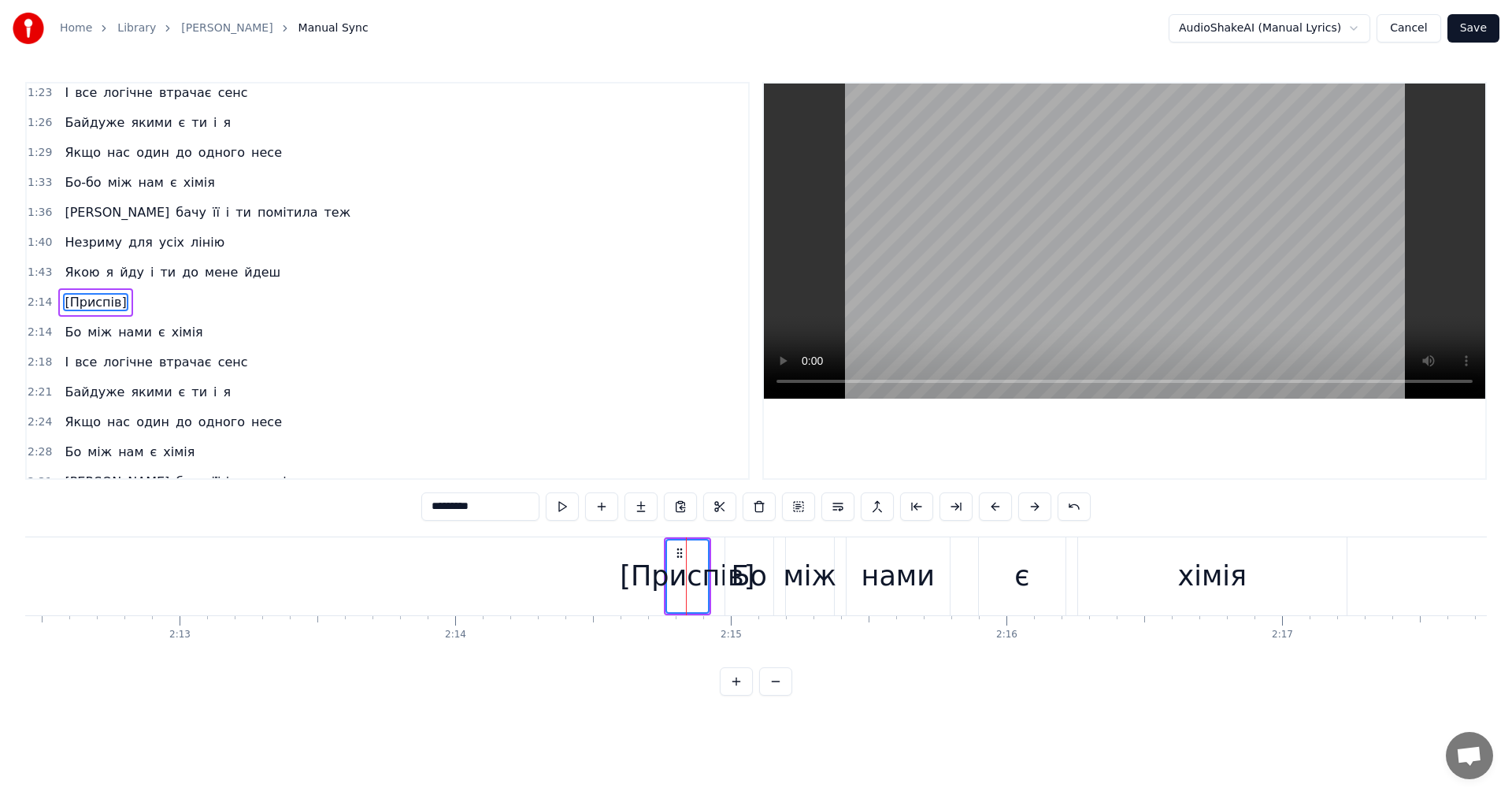
scroll to position [686, 0]
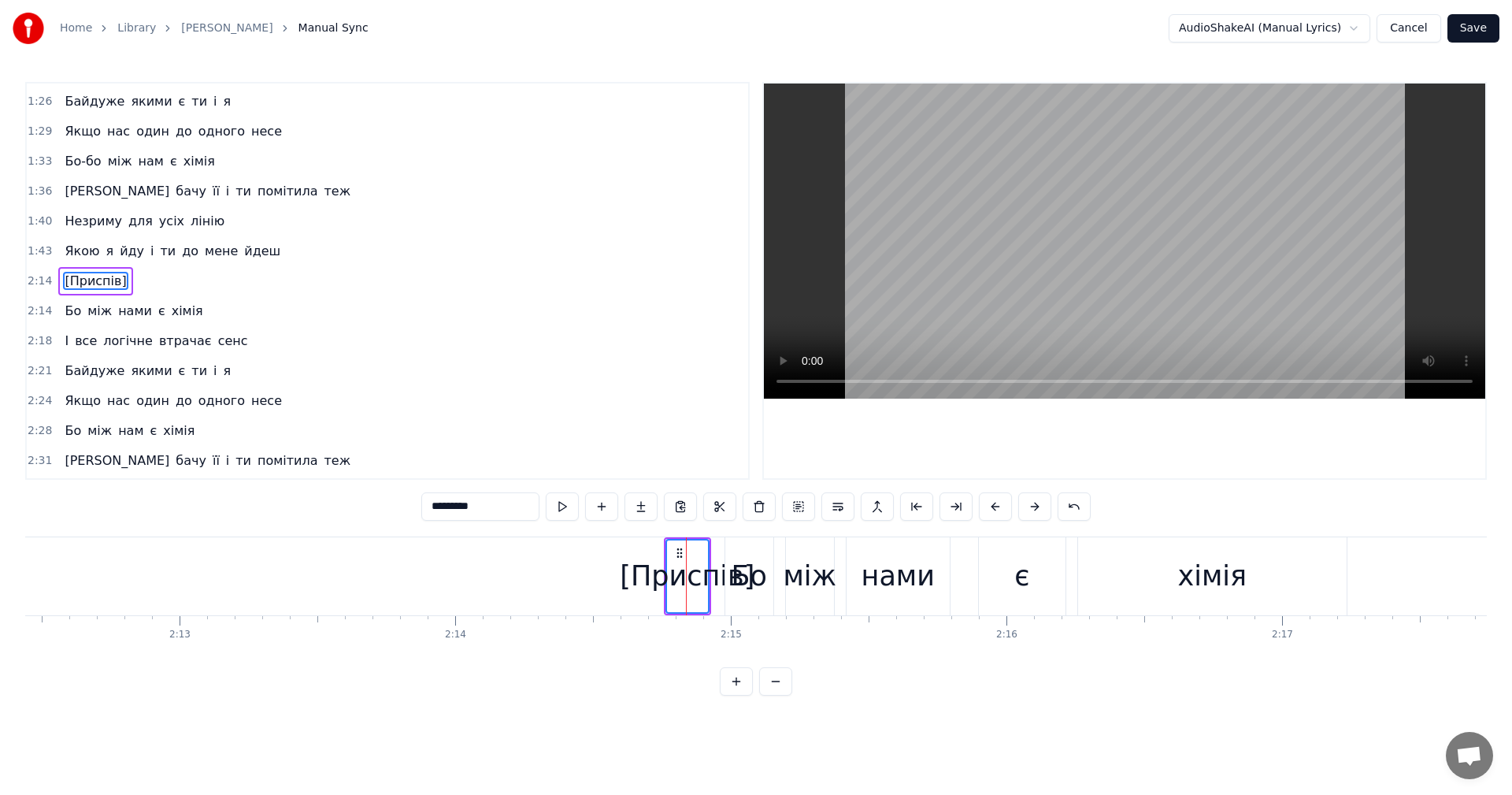
drag, startPoint x: 505, startPoint y: 504, endPoint x: 365, endPoint y: 513, distance: 140.3
click at [365, 513] on div "0:06 Окей 0:07 Я починаю кожен ранок, прокрутивши в голові 0:10 Що кожен вечір …" at bounding box center [756, 388] width 1461 height 614
click at [742, 570] on div "Бо" at bounding box center [749, 576] width 35 height 42
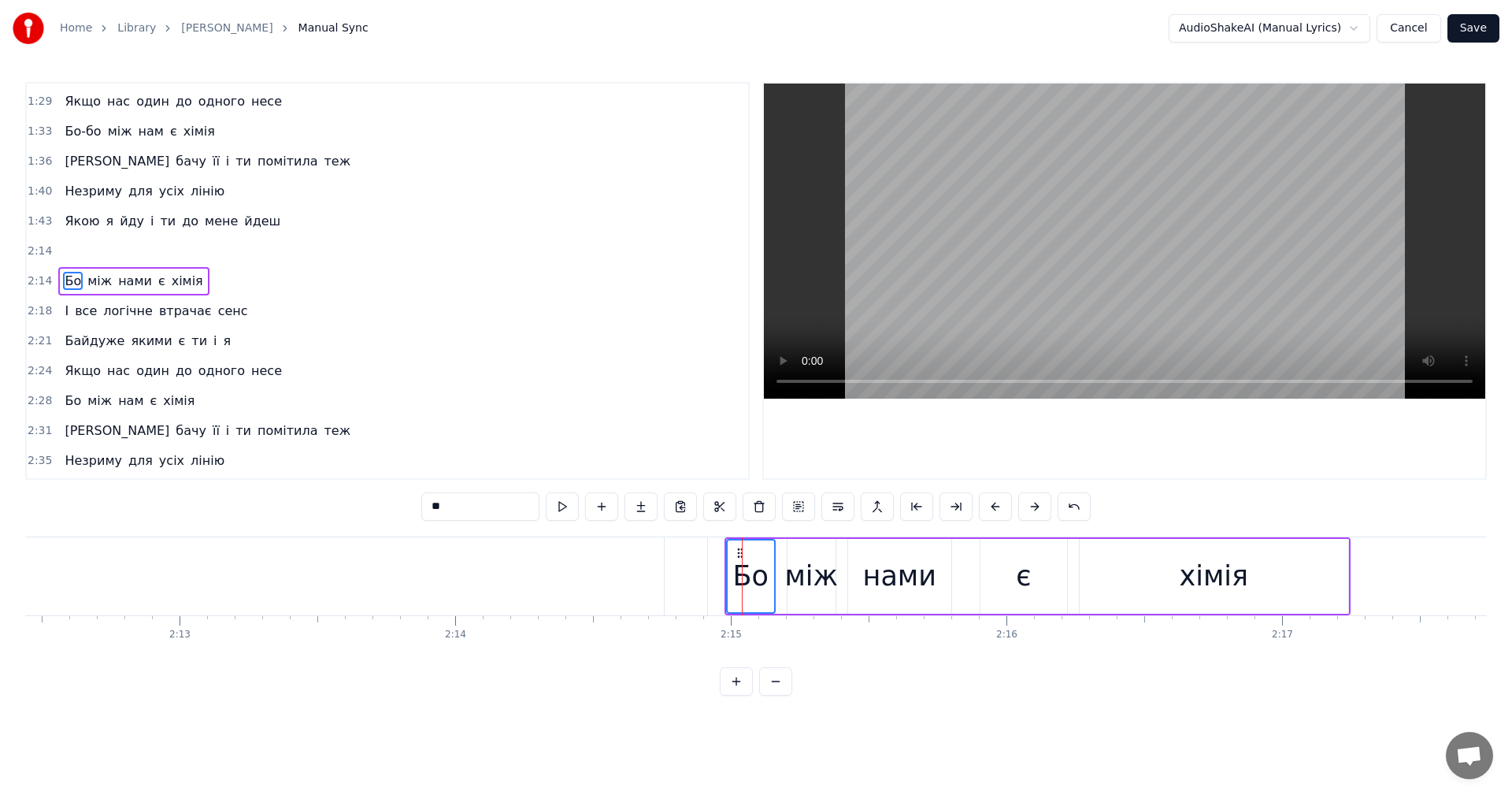
click at [482, 510] on input "**" at bounding box center [480, 507] width 118 height 29
type input "*****"
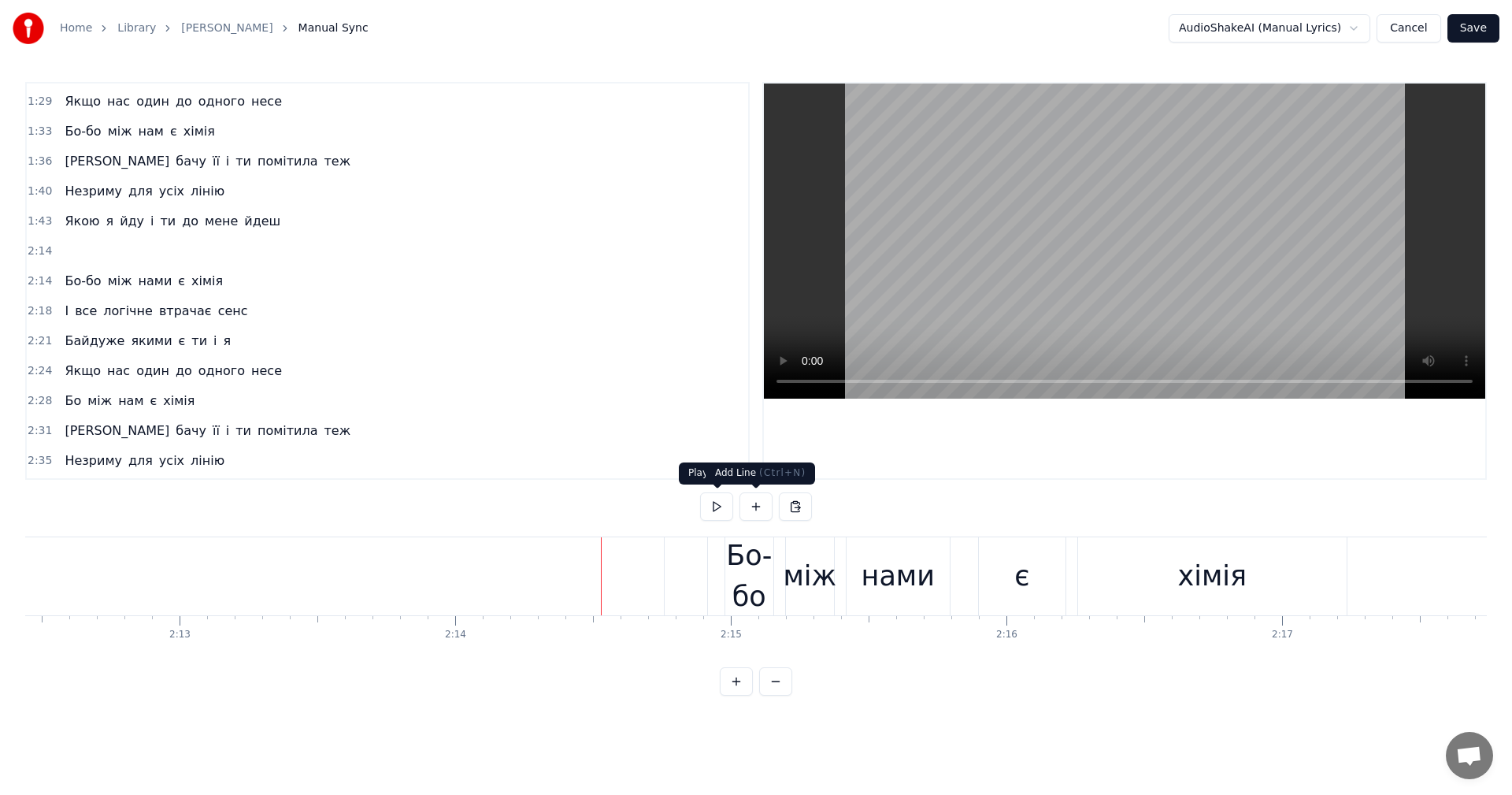
click at [1041, 270] on video at bounding box center [1124, 241] width 721 height 315
click at [238, 534] on div "0:06 Окей 0:07 Я починаю кожен ранок, прокрутивши в голові 0:10 Що кожен вечір …" at bounding box center [756, 388] width 1461 height 614
click at [990, 231] on video at bounding box center [1124, 241] width 721 height 315
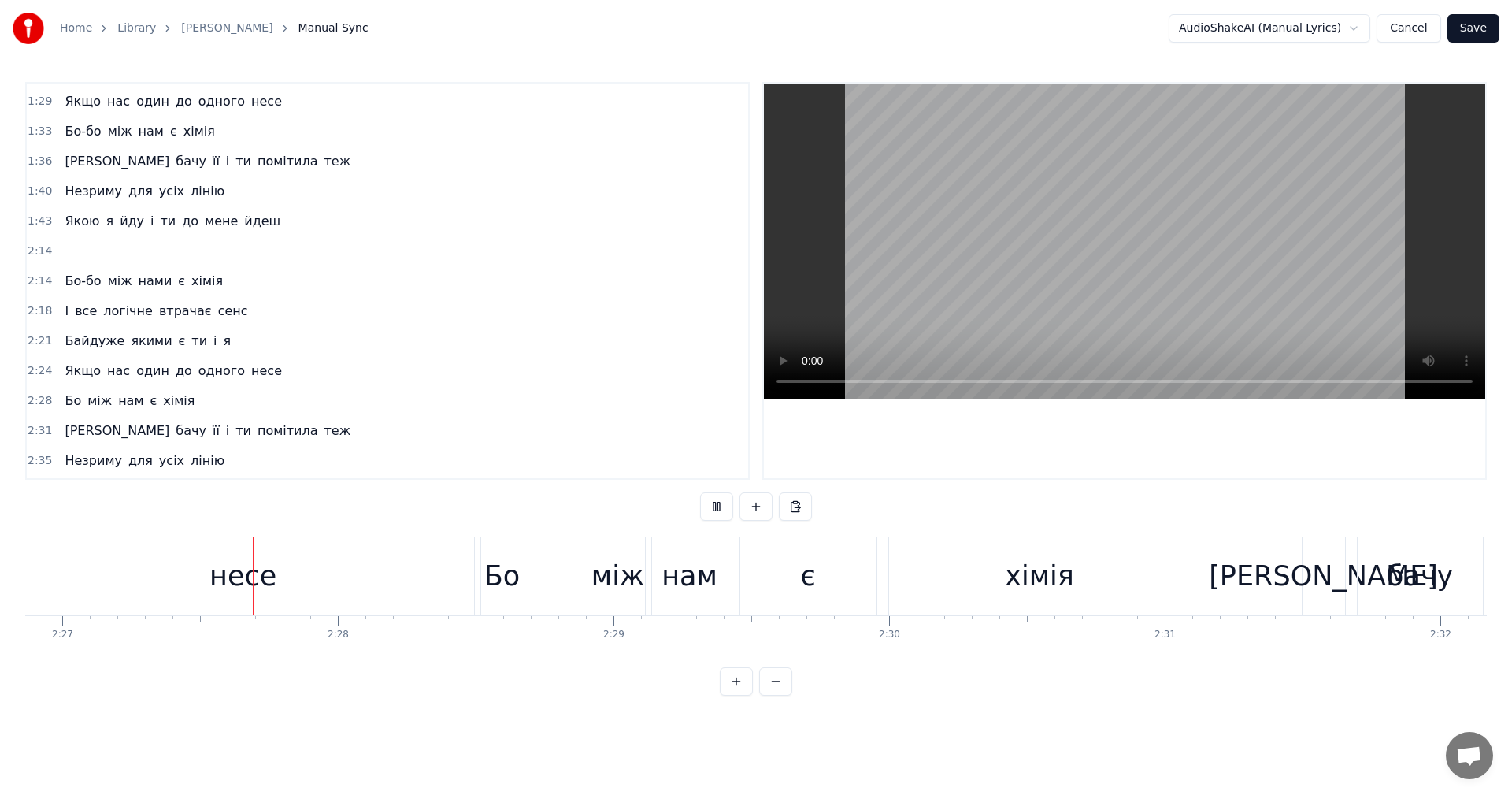
scroll to position [0, 40473]
click at [998, 255] on video at bounding box center [1124, 241] width 721 height 315
click at [511, 553] on div "Бо" at bounding box center [501, 576] width 43 height 78
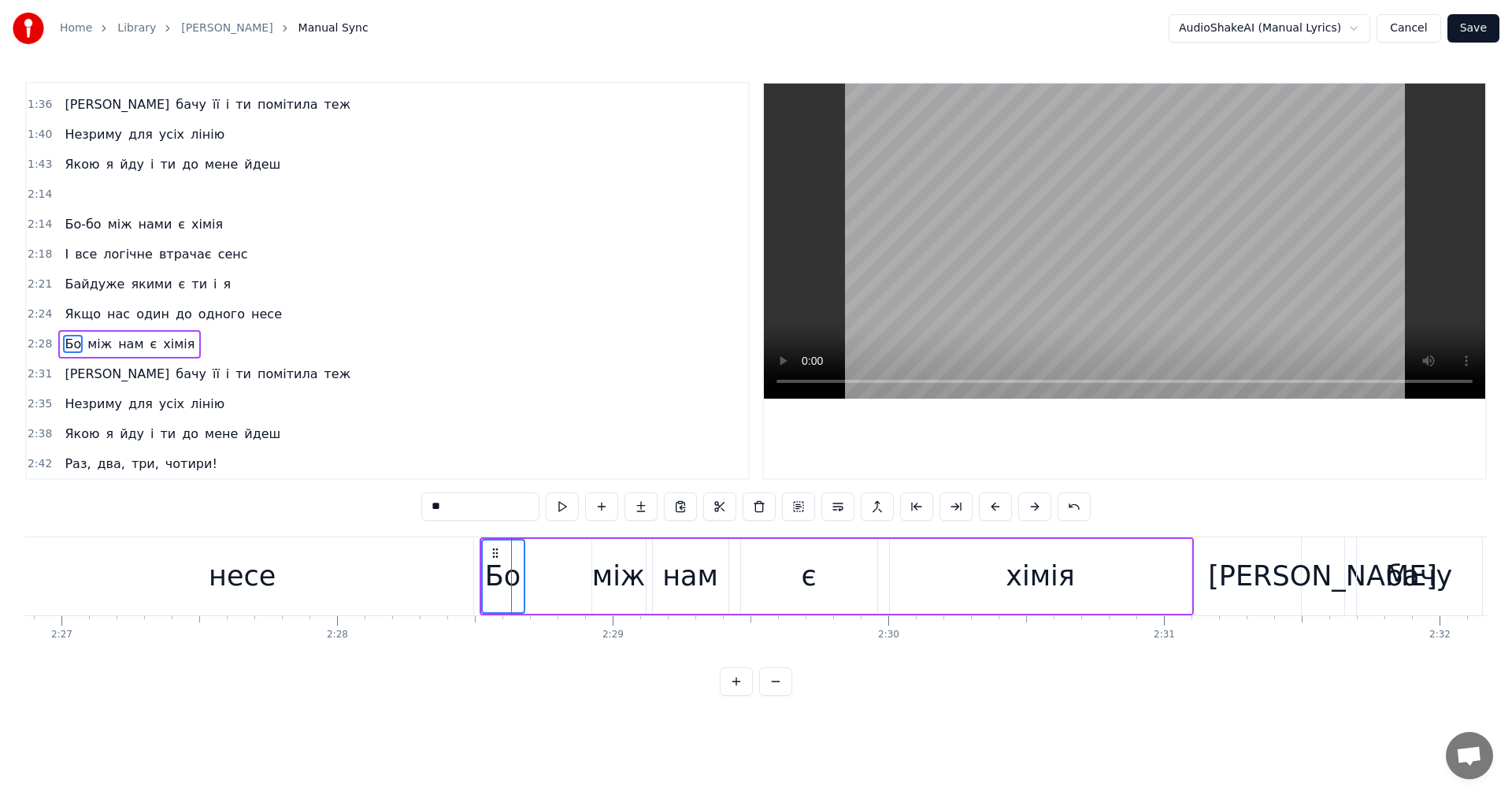
scroll to position [772, 0]
click at [497, 512] on input "**" at bounding box center [480, 507] width 118 height 29
click at [312, 560] on div "несе" at bounding box center [242, 576] width 461 height 78
type input "****"
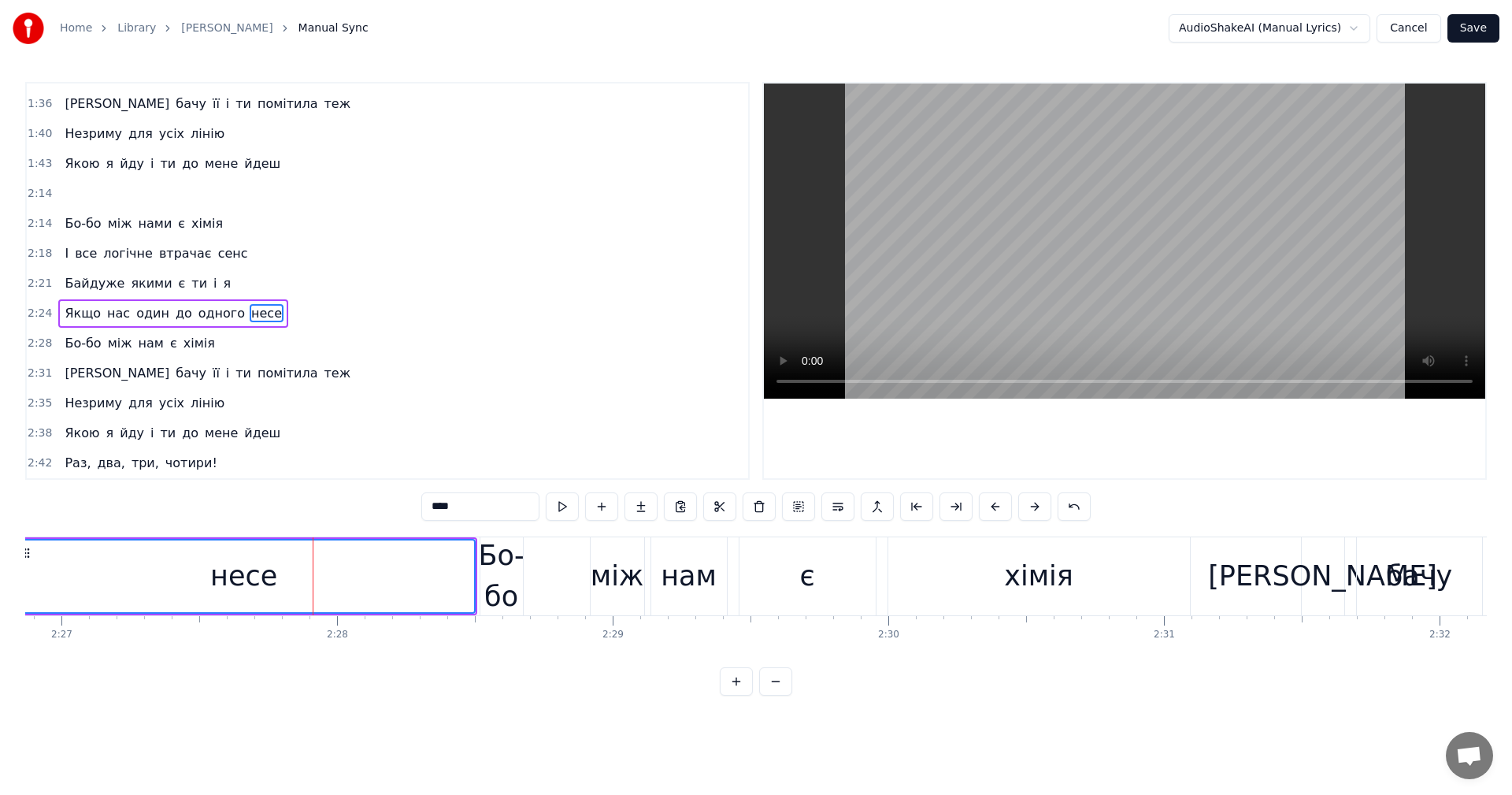
click at [1090, 213] on video at bounding box center [1124, 241] width 721 height 315
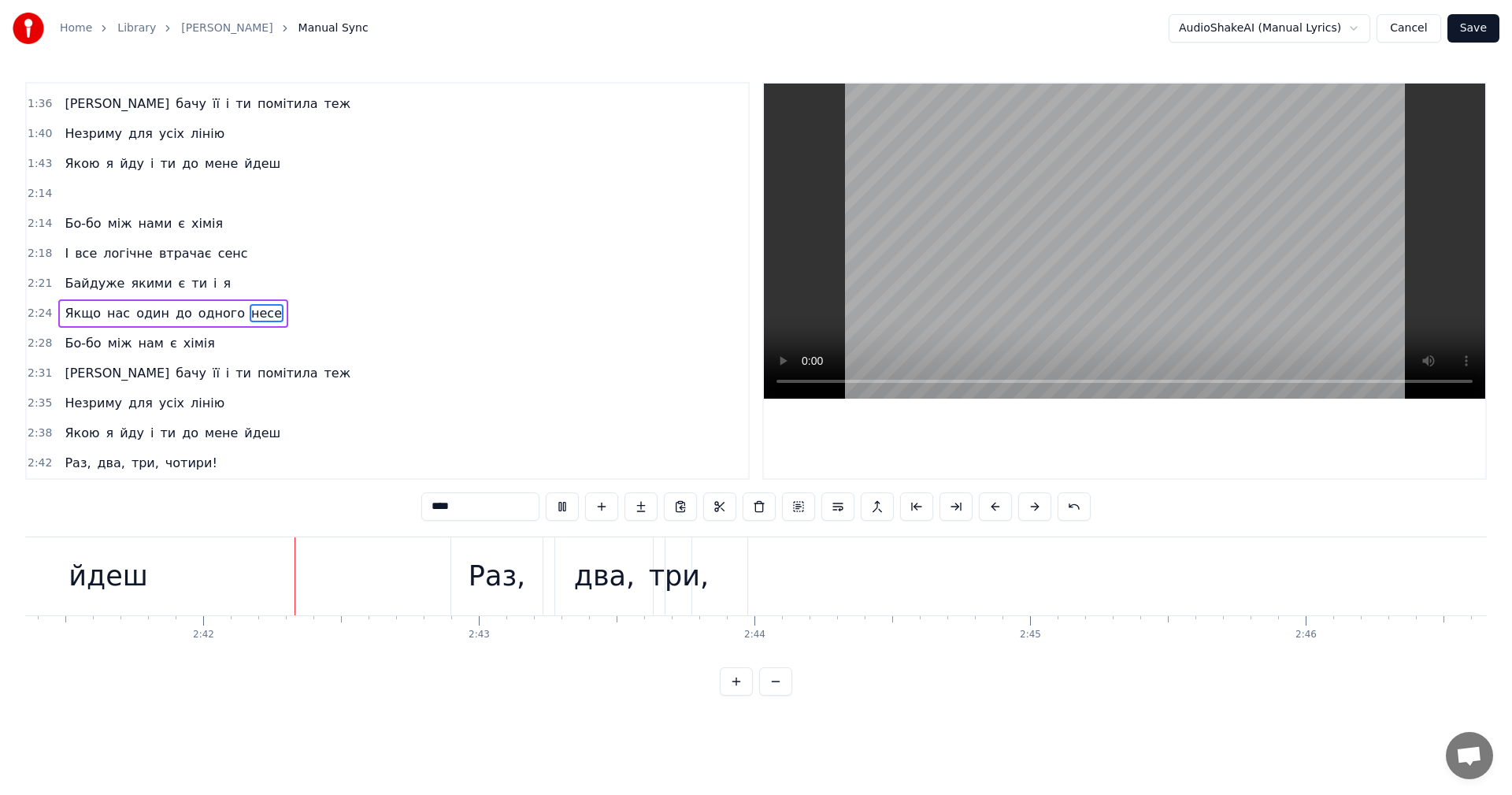
scroll to position [0, 44466]
click at [1051, 251] on video at bounding box center [1124, 241] width 721 height 315
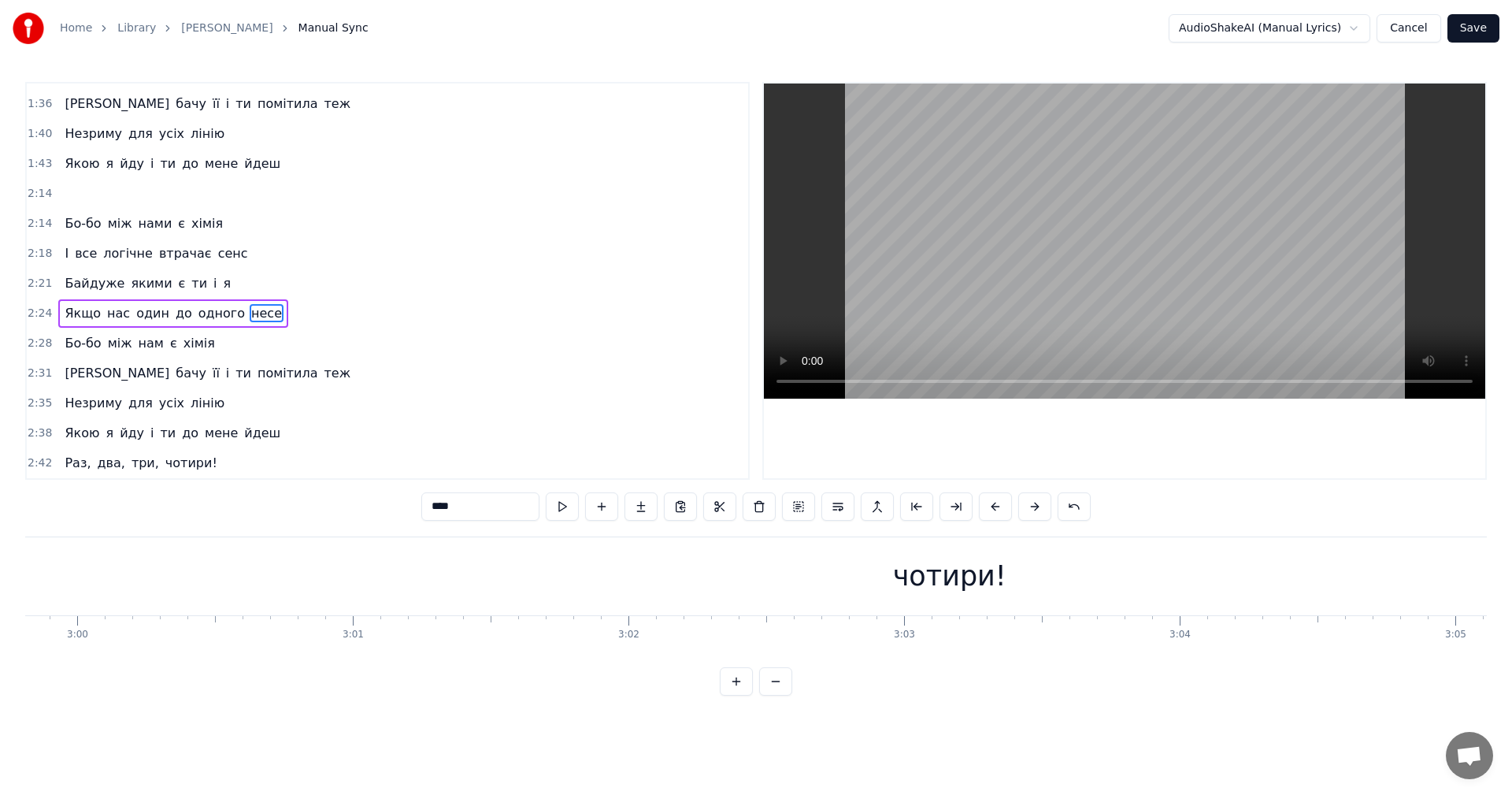
scroll to position [0, 49482]
click at [1264, 253] on video at bounding box center [1124, 241] width 721 height 315
click at [1259, 284] on video at bounding box center [1124, 241] width 721 height 315
click at [1475, 25] on button "Save" at bounding box center [1473, 29] width 52 height 29
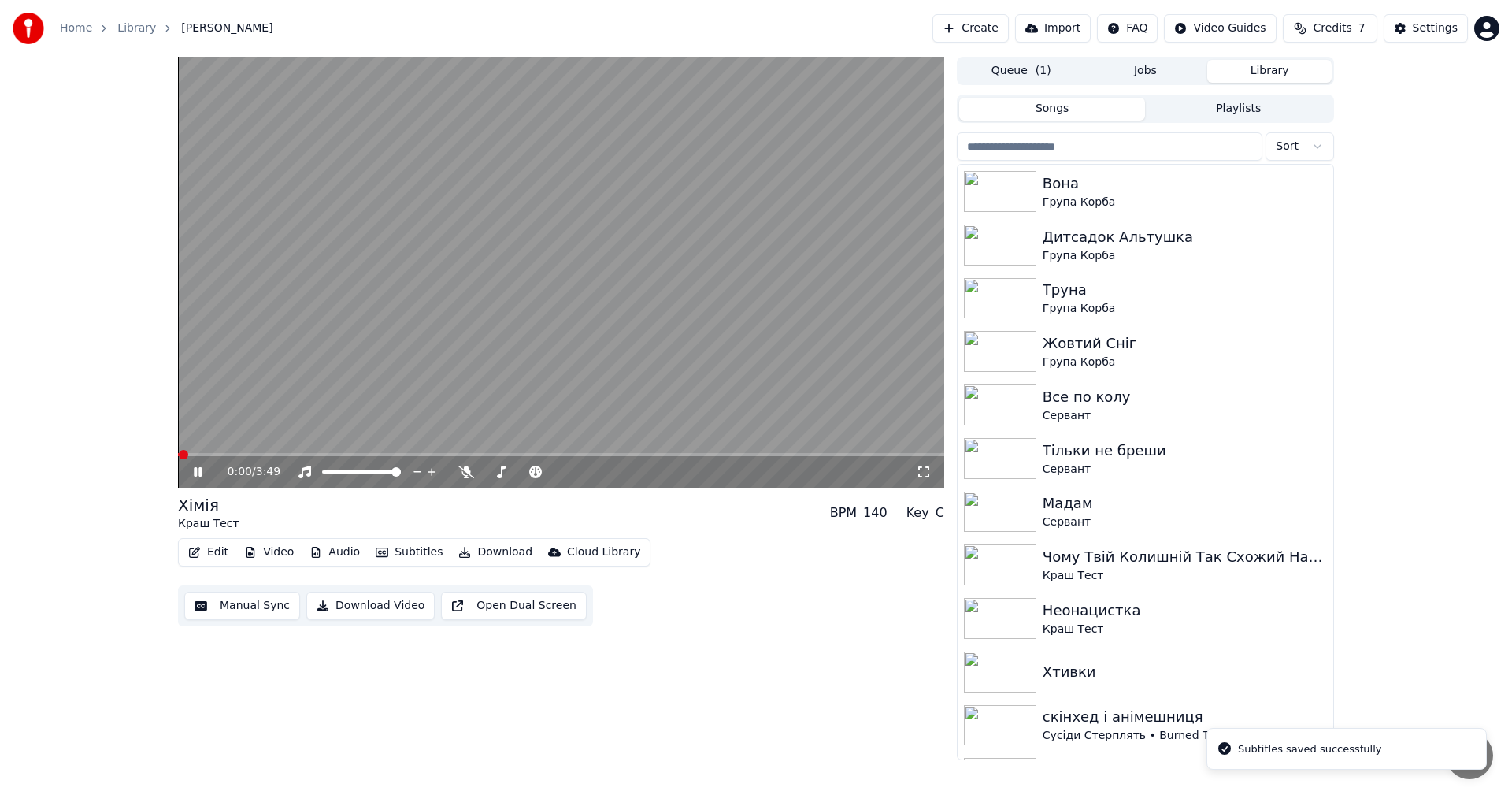
click at [481, 323] on video at bounding box center [561, 272] width 766 height 431
click at [249, 606] on button "Manual Sync" at bounding box center [242, 606] width 115 height 29
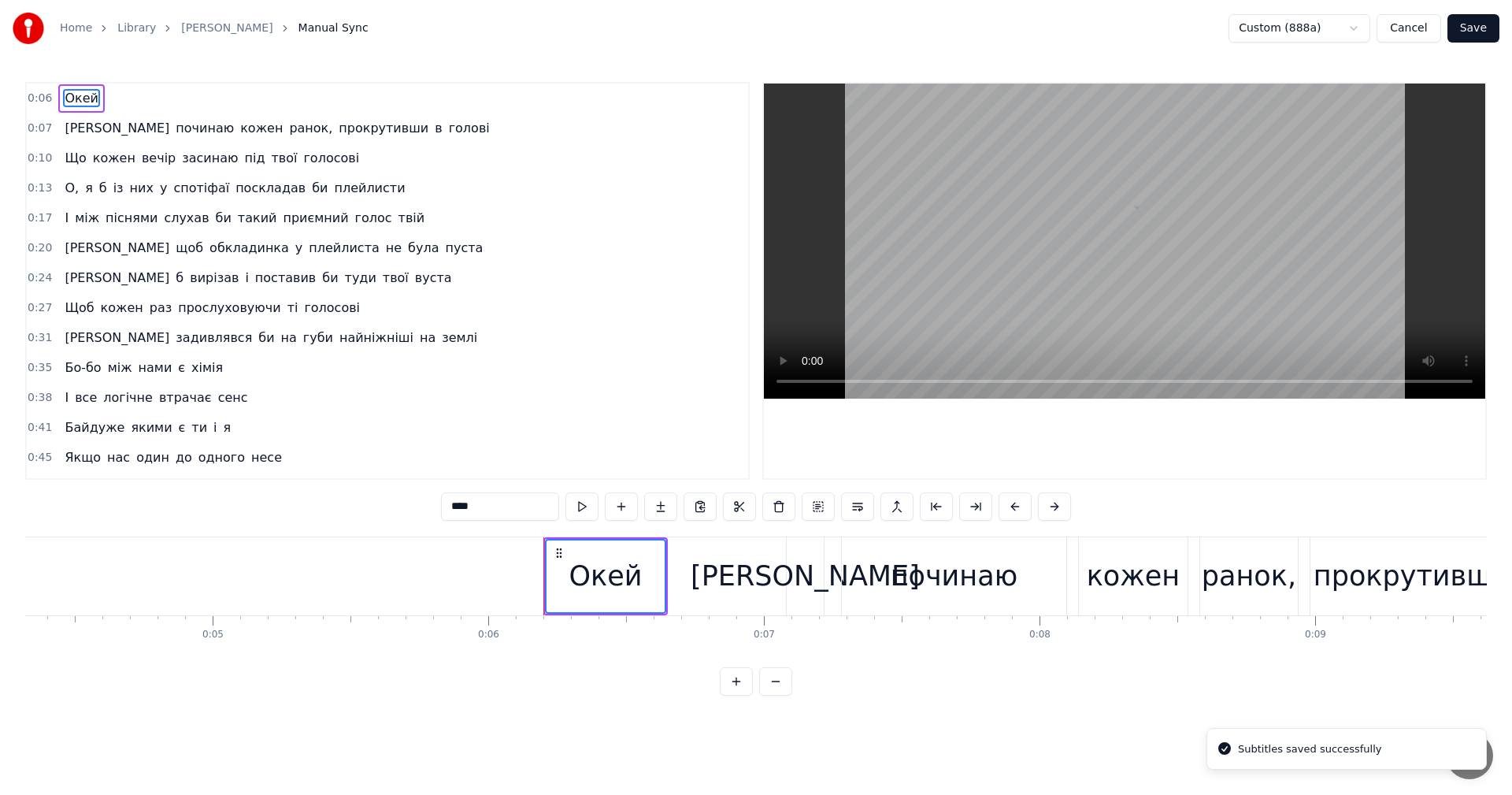
scroll to position [0, 1629]
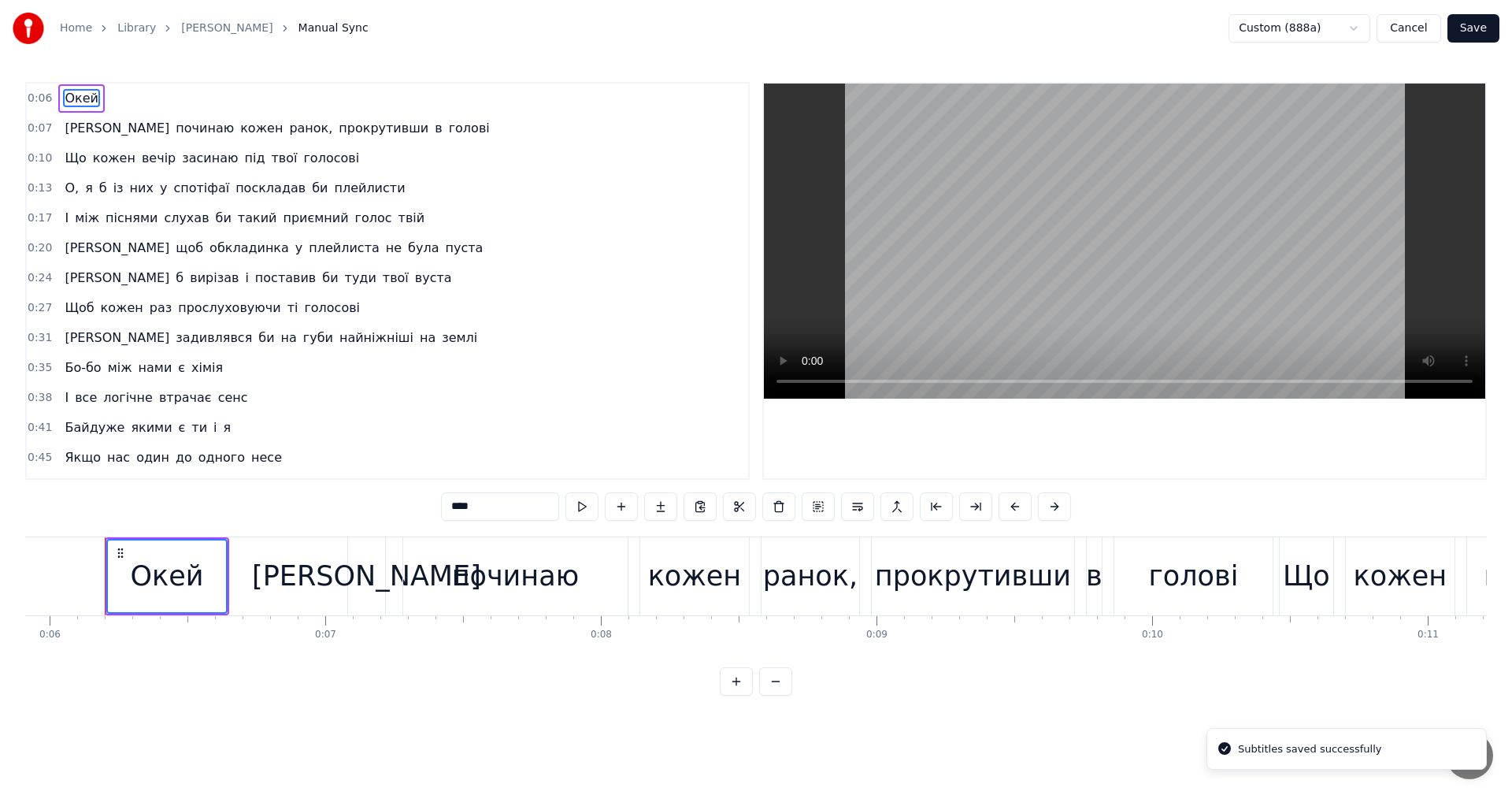
click at [1419, 31] on button "Cancel" at bounding box center [1408, 29] width 64 height 29
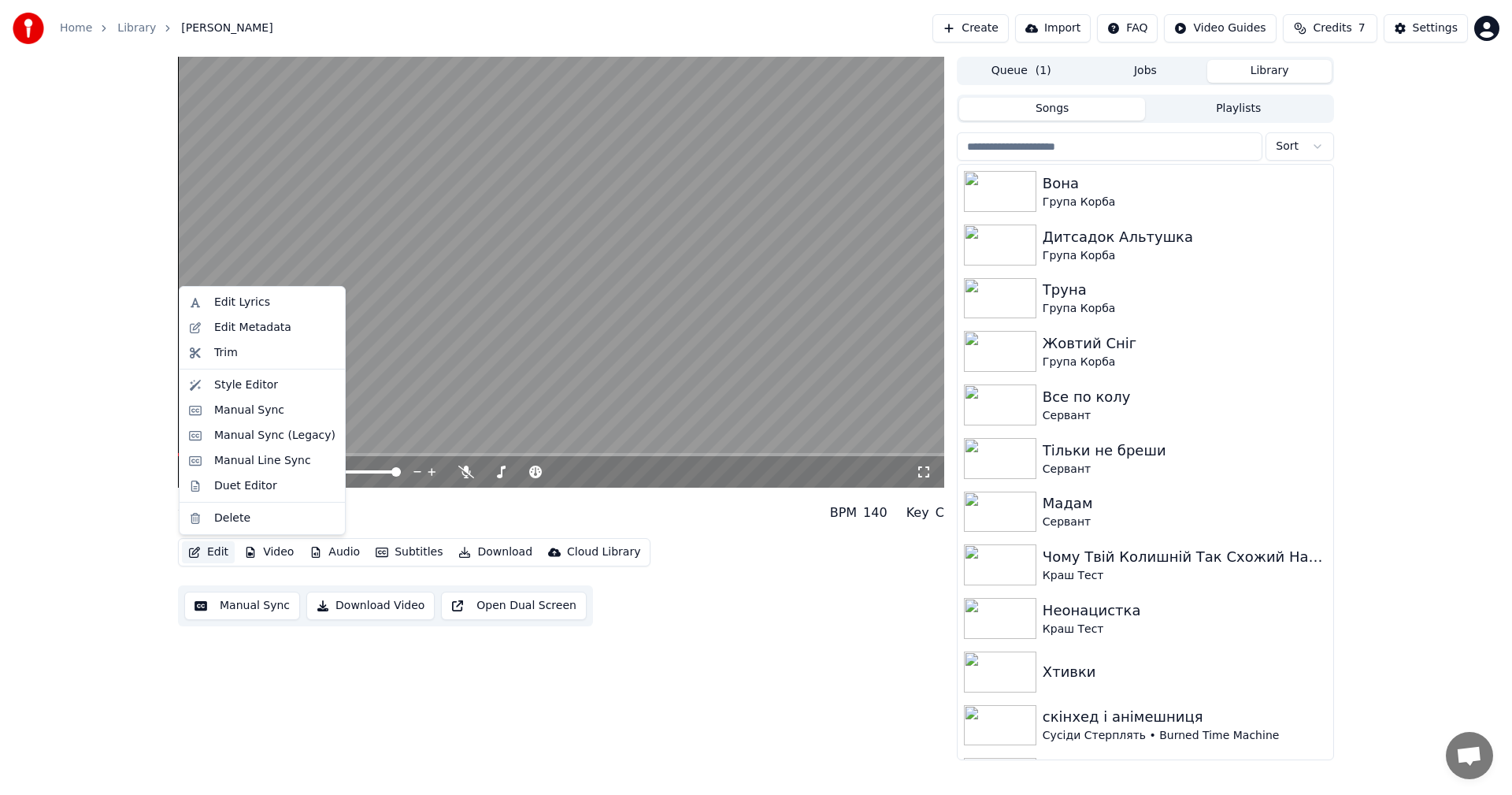
click at [208, 557] on button "Edit" at bounding box center [208, 552] width 53 height 22
click at [263, 441] on div "Manual Sync (Legacy)" at bounding box center [274, 435] width 121 height 16
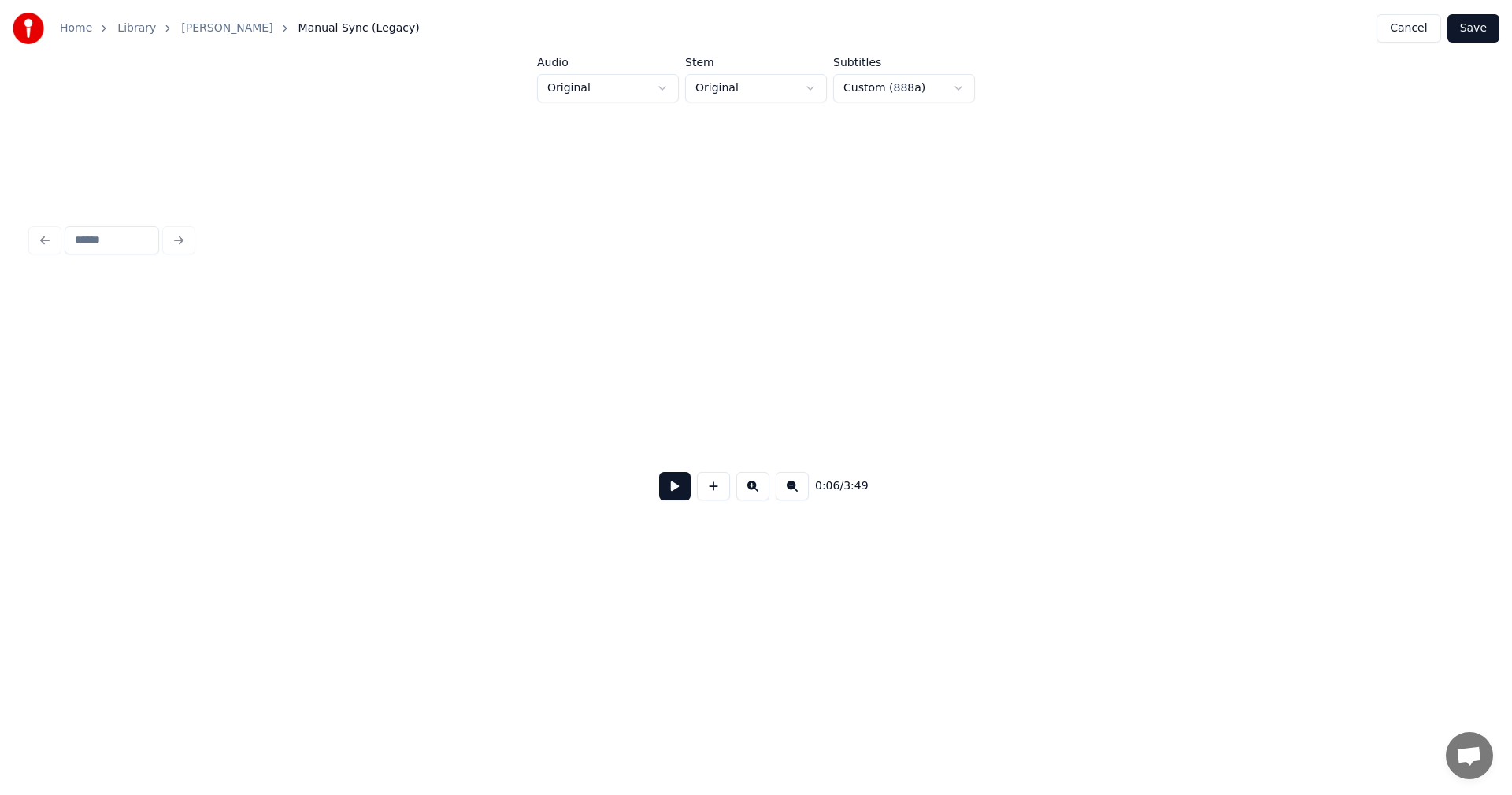
scroll to position [0, 2928]
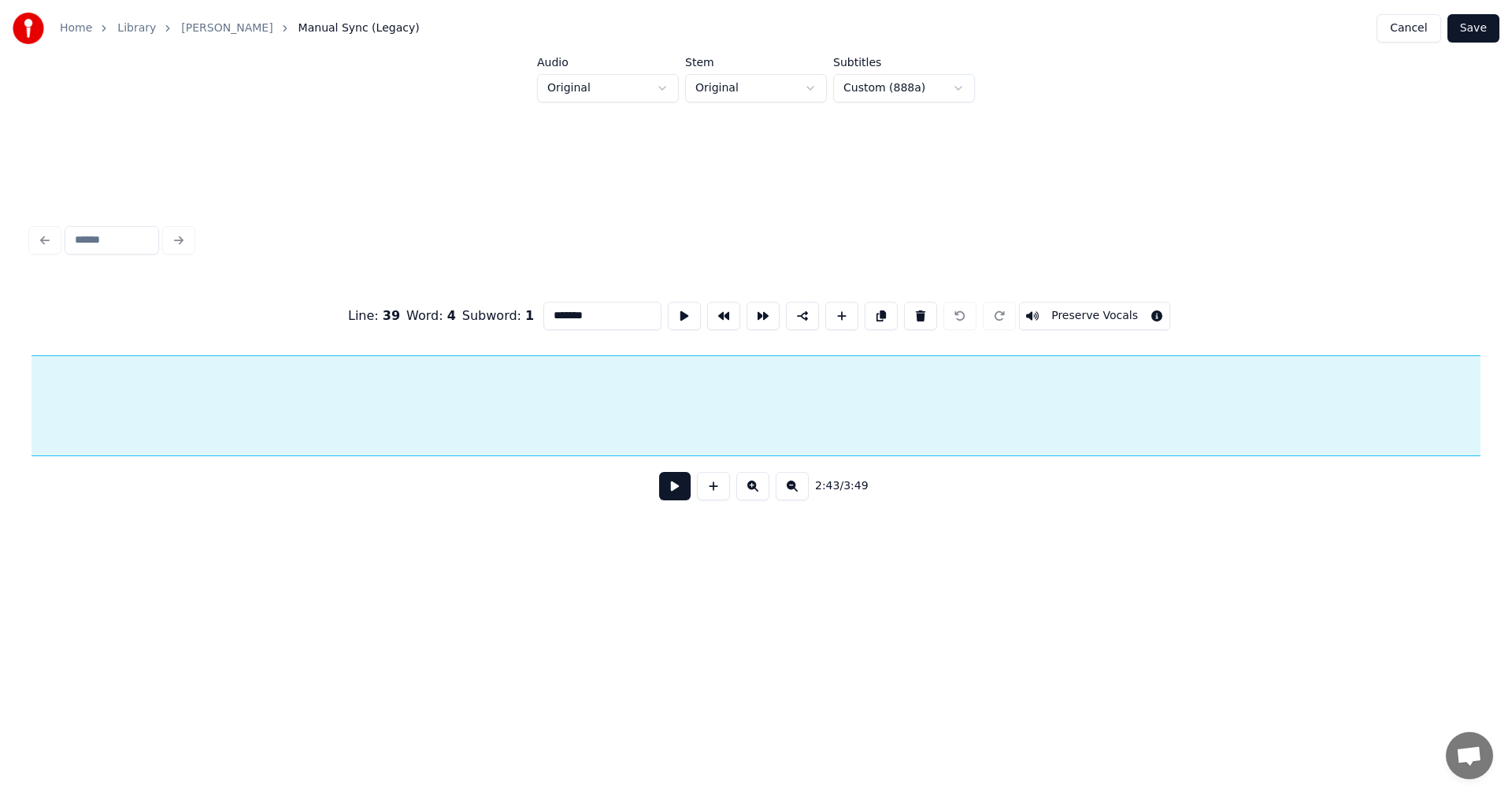
scroll to position [0, 77465]
click at [904, 302] on button at bounding box center [920, 316] width 33 height 29
type input "****"
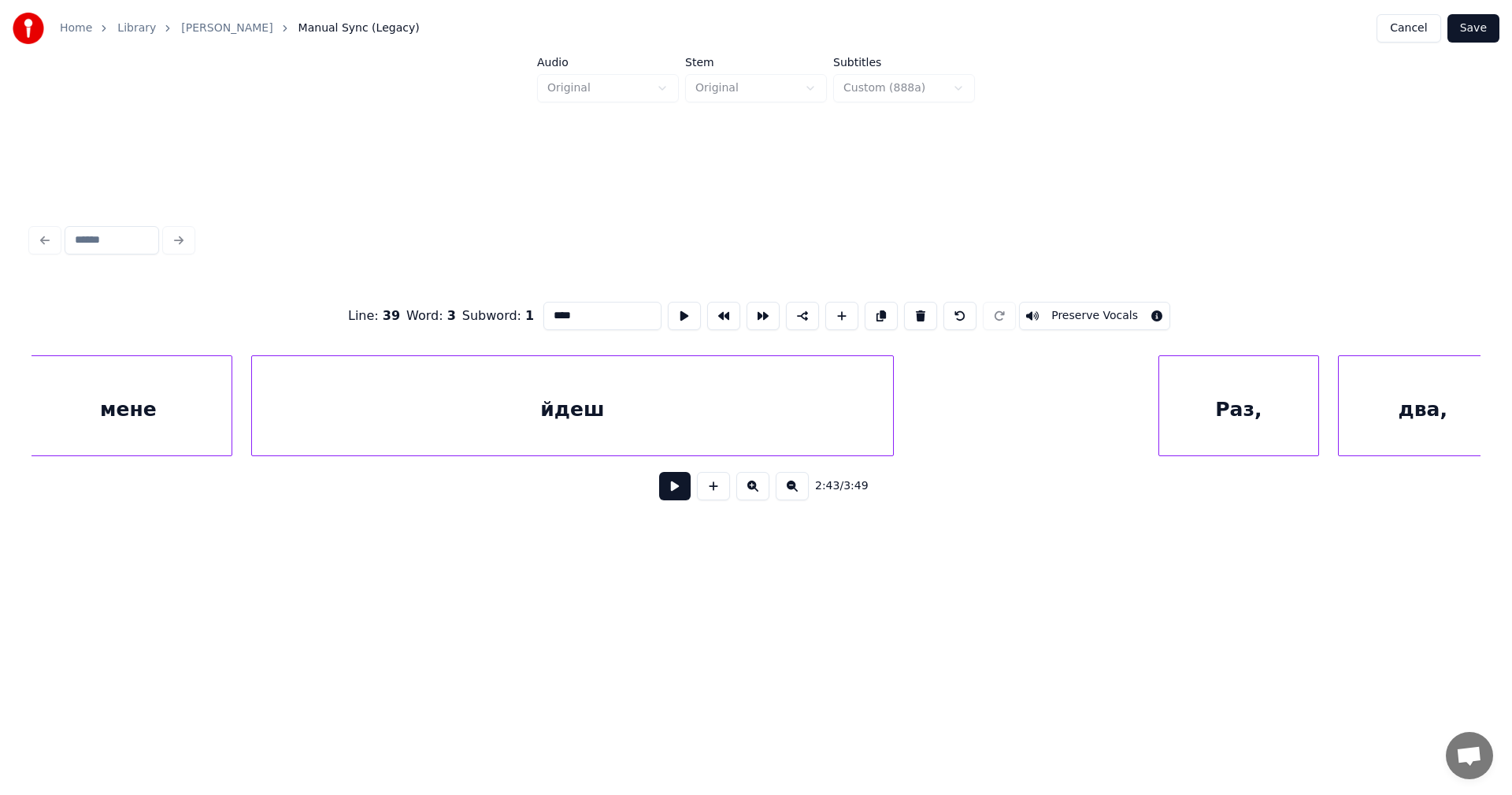
scroll to position [0, 76487]
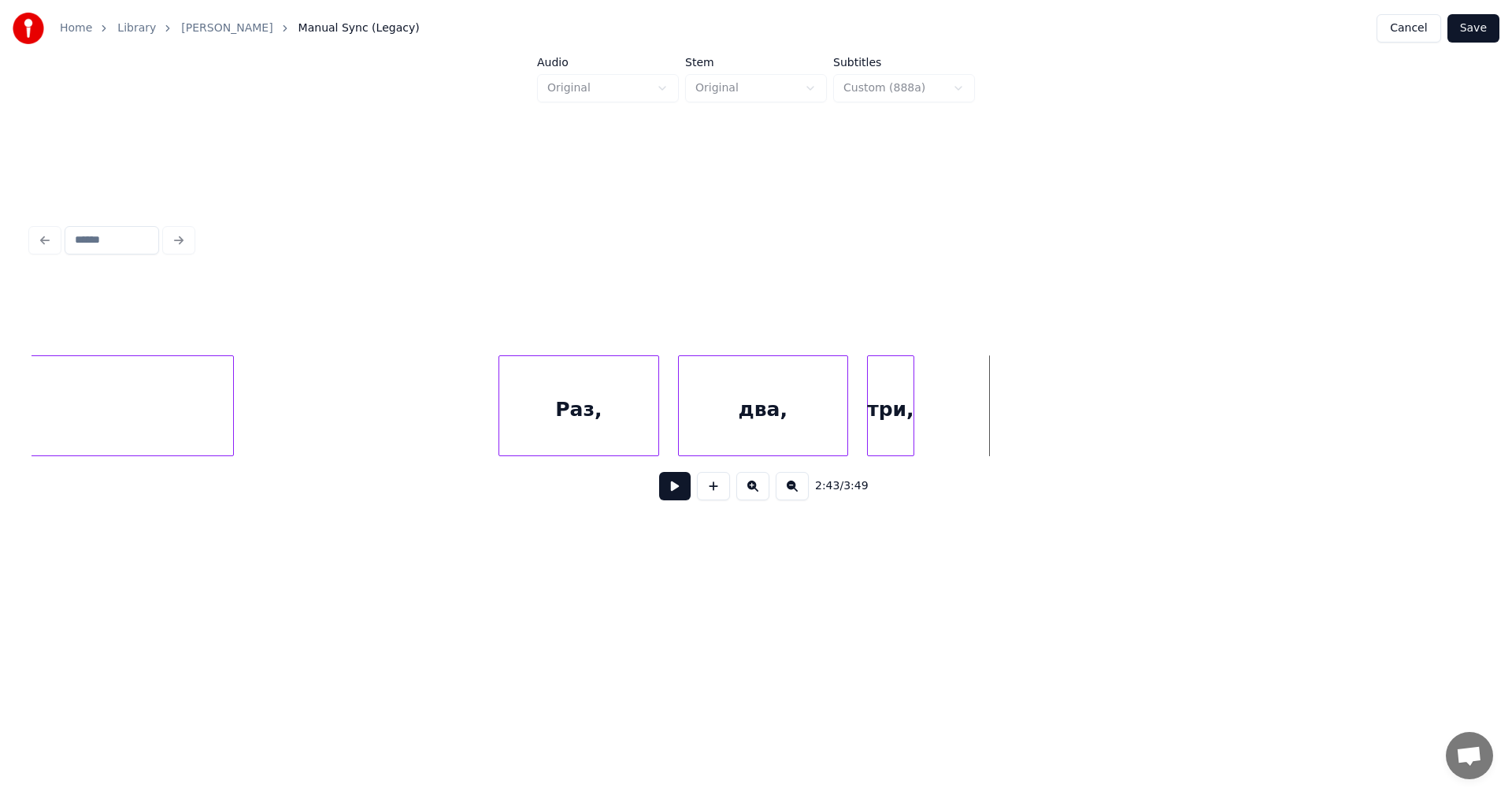
click at [716, 494] on button at bounding box center [713, 486] width 33 height 29
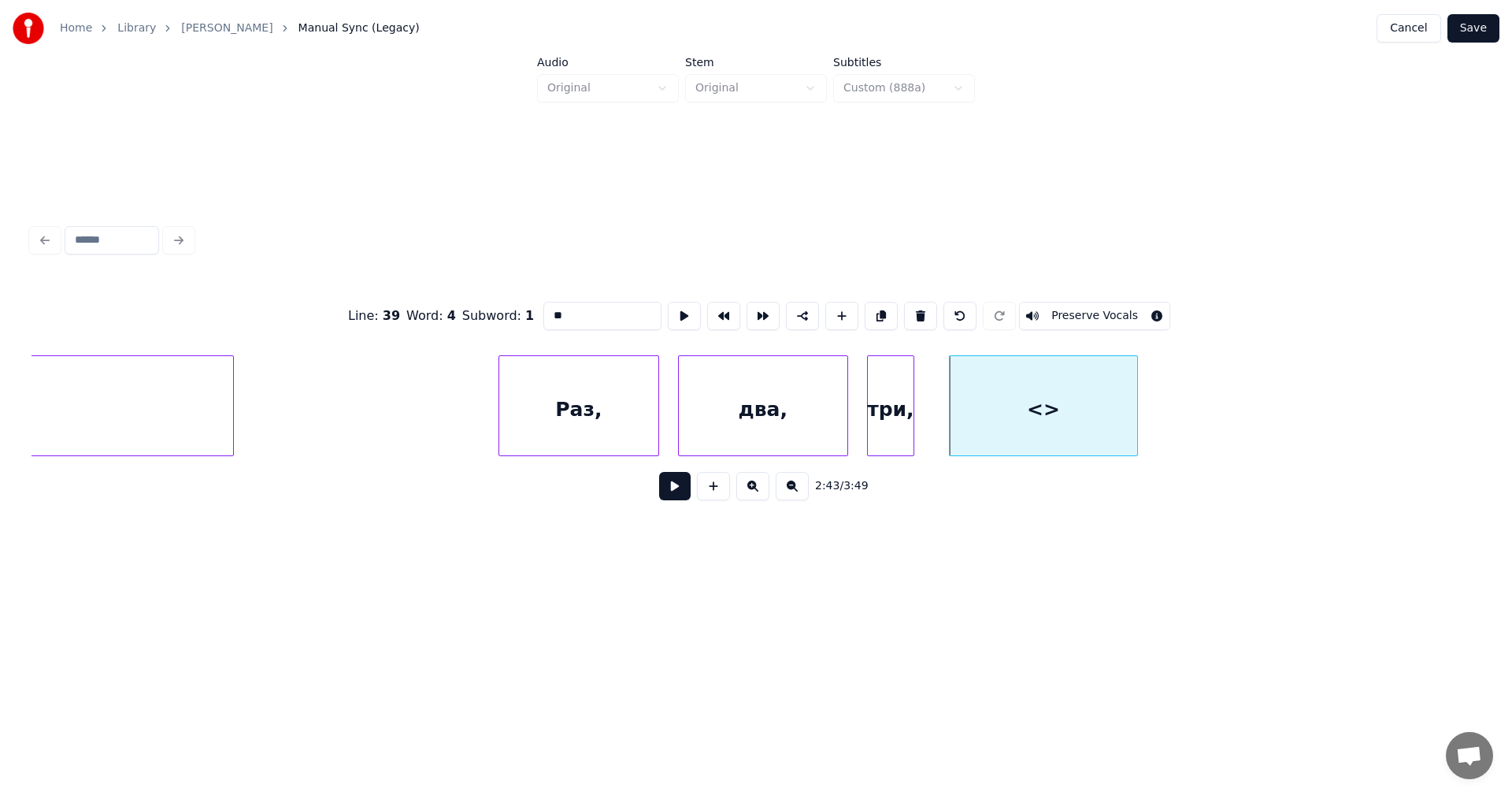
drag, startPoint x: 578, startPoint y: 305, endPoint x: 535, endPoint y: 298, distance: 43.6
click at [546, 301] on input "**" at bounding box center [602, 316] width 118 height 29
type input "******"
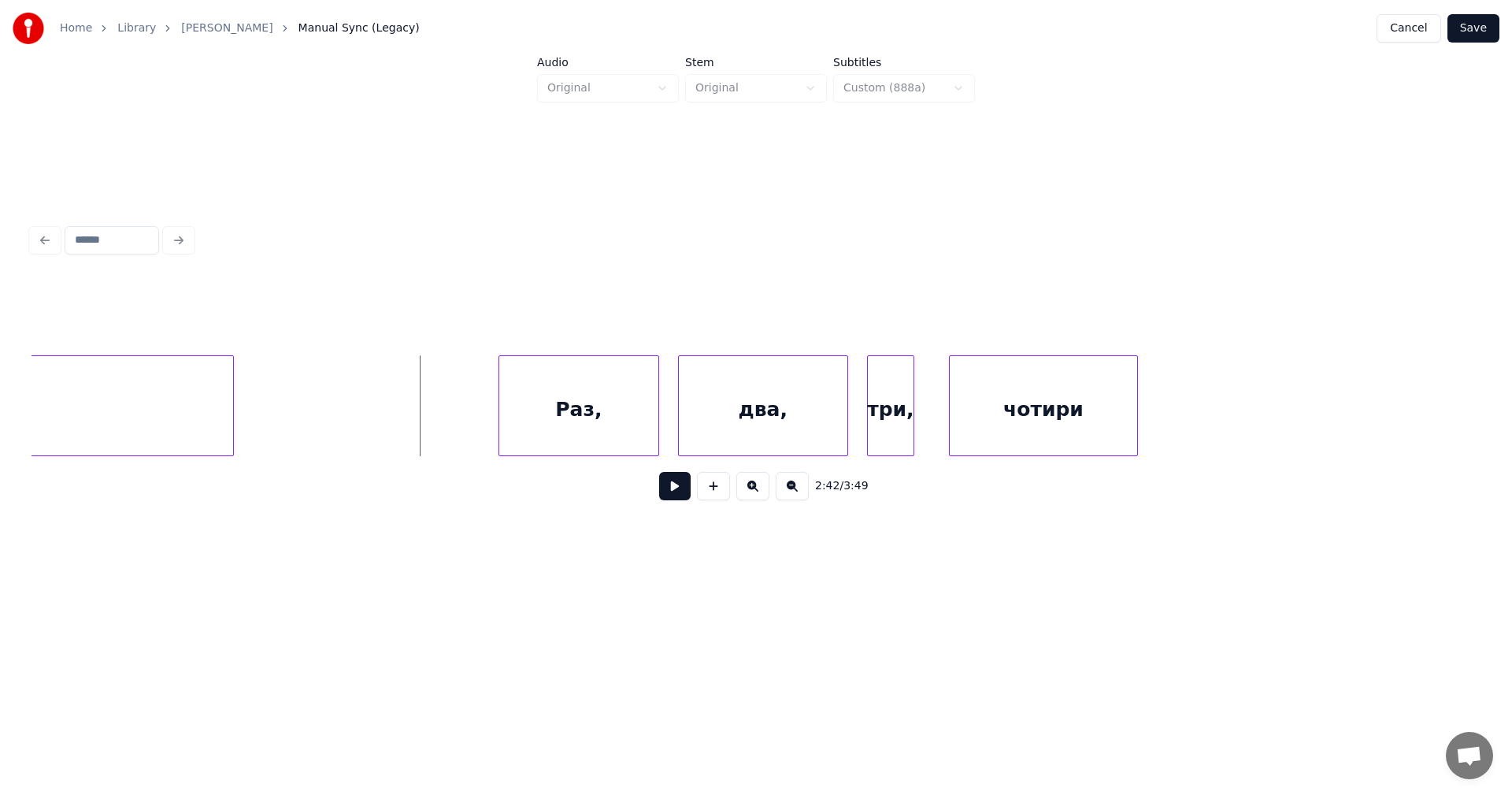
click at [668, 489] on button at bounding box center [674, 486] width 31 height 29
click at [663, 494] on button at bounding box center [674, 486] width 31 height 29
click at [665, 488] on button at bounding box center [674, 486] width 31 height 29
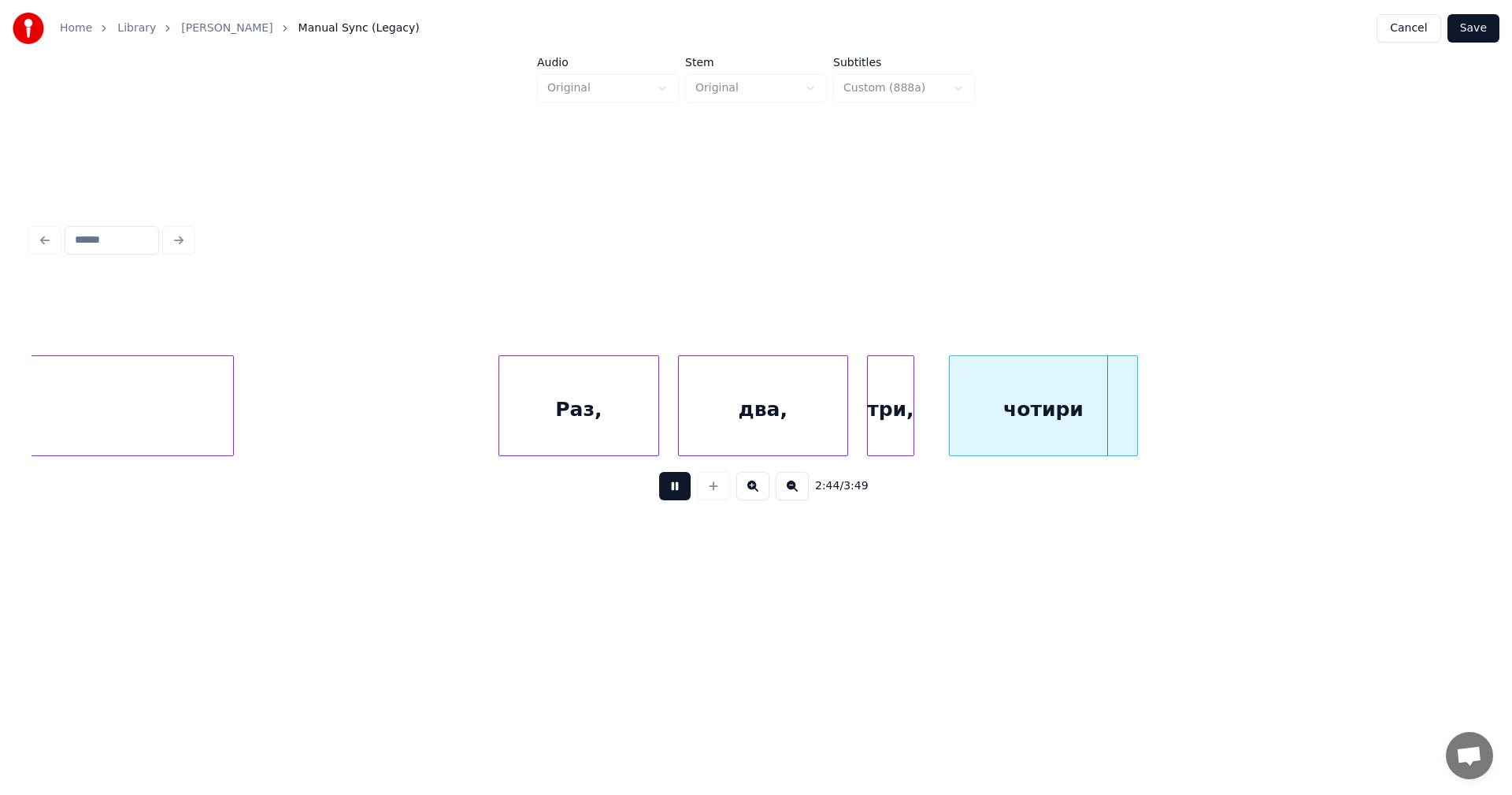
click at [668, 488] on button at bounding box center [674, 486] width 31 height 29
click at [1010, 387] on div "чотири" at bounding box center [1033, 409] width 188 height 107
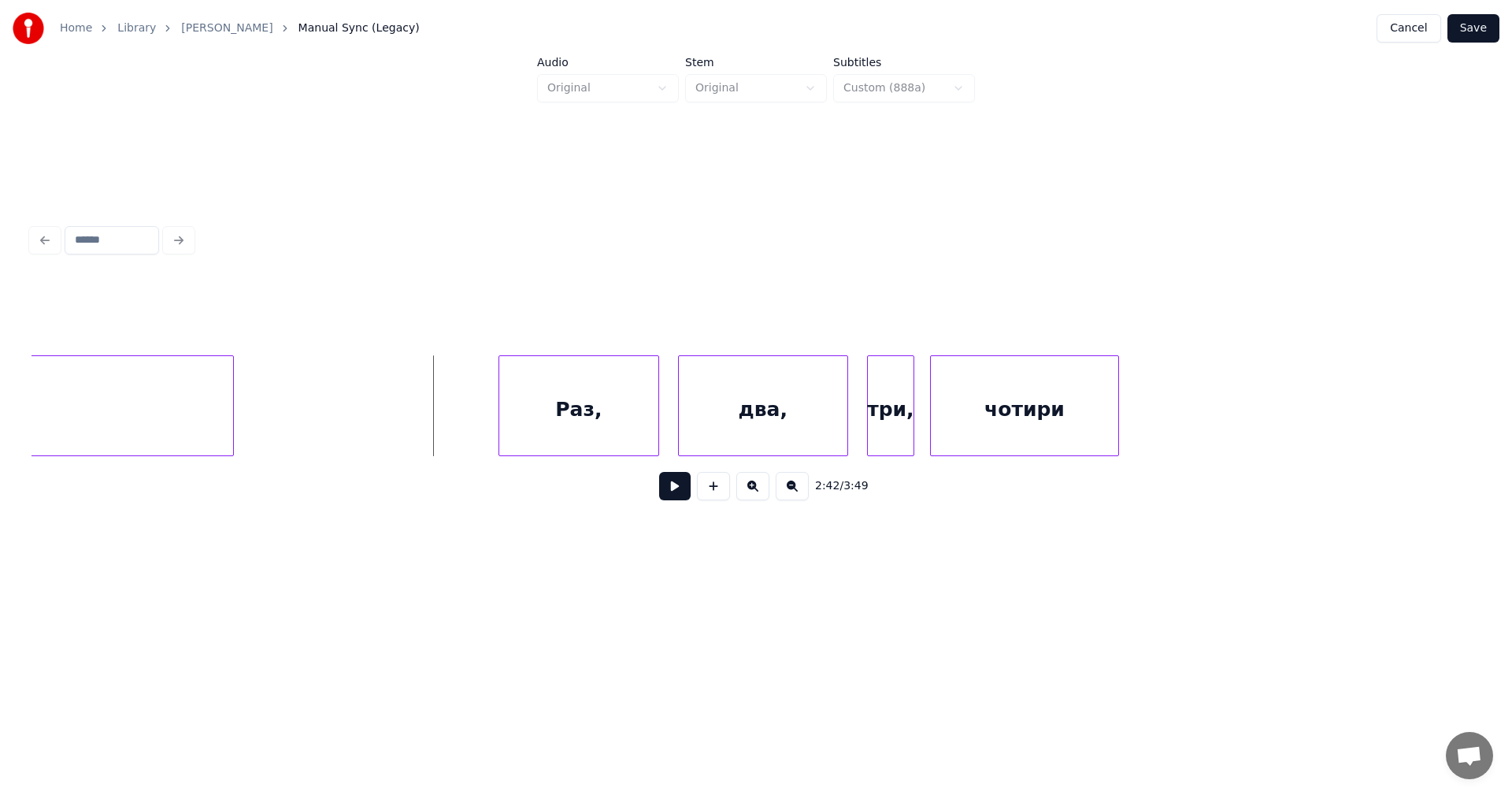
click at [663, 490] on button at bounding box center [674, 486] width 31 height 29
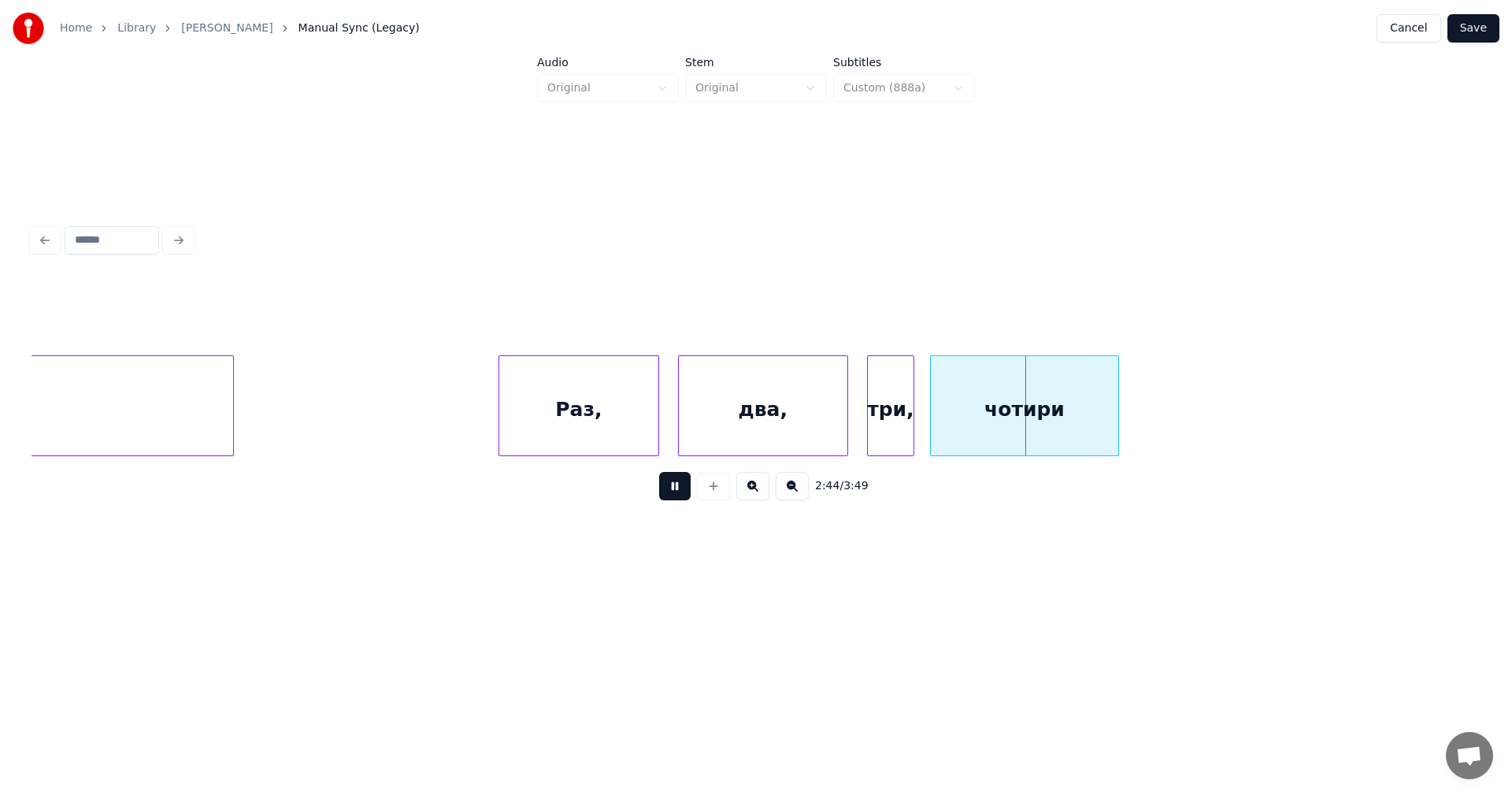
click at [663, 490] on button at bounding box center [674, 486] width 31 height 29
click at [759, 493] on button at bounding box center [752, 486] width 33 height 29
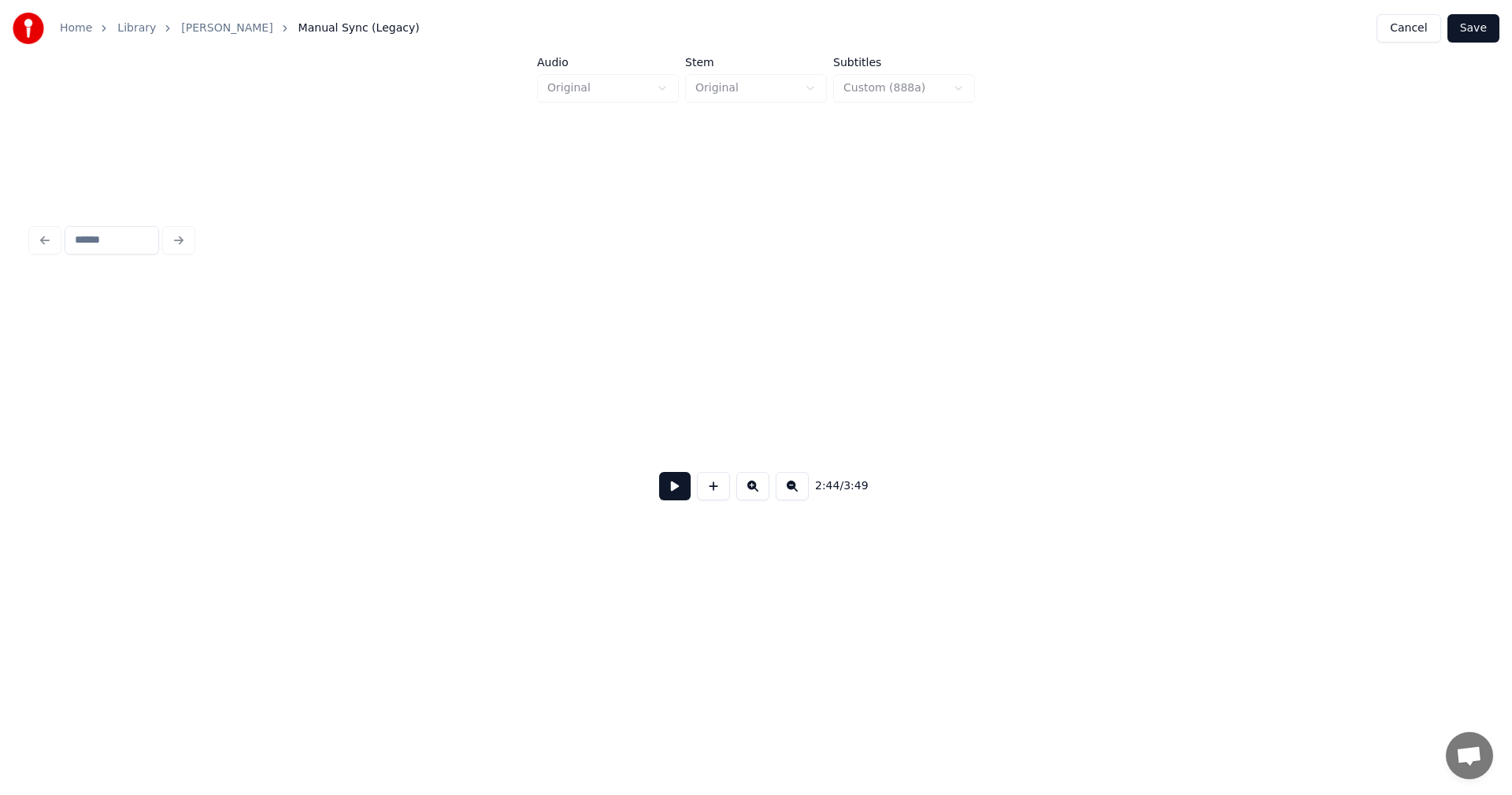
click at [759, 493] on button at bounding box center [752, 486] width 33 height 29
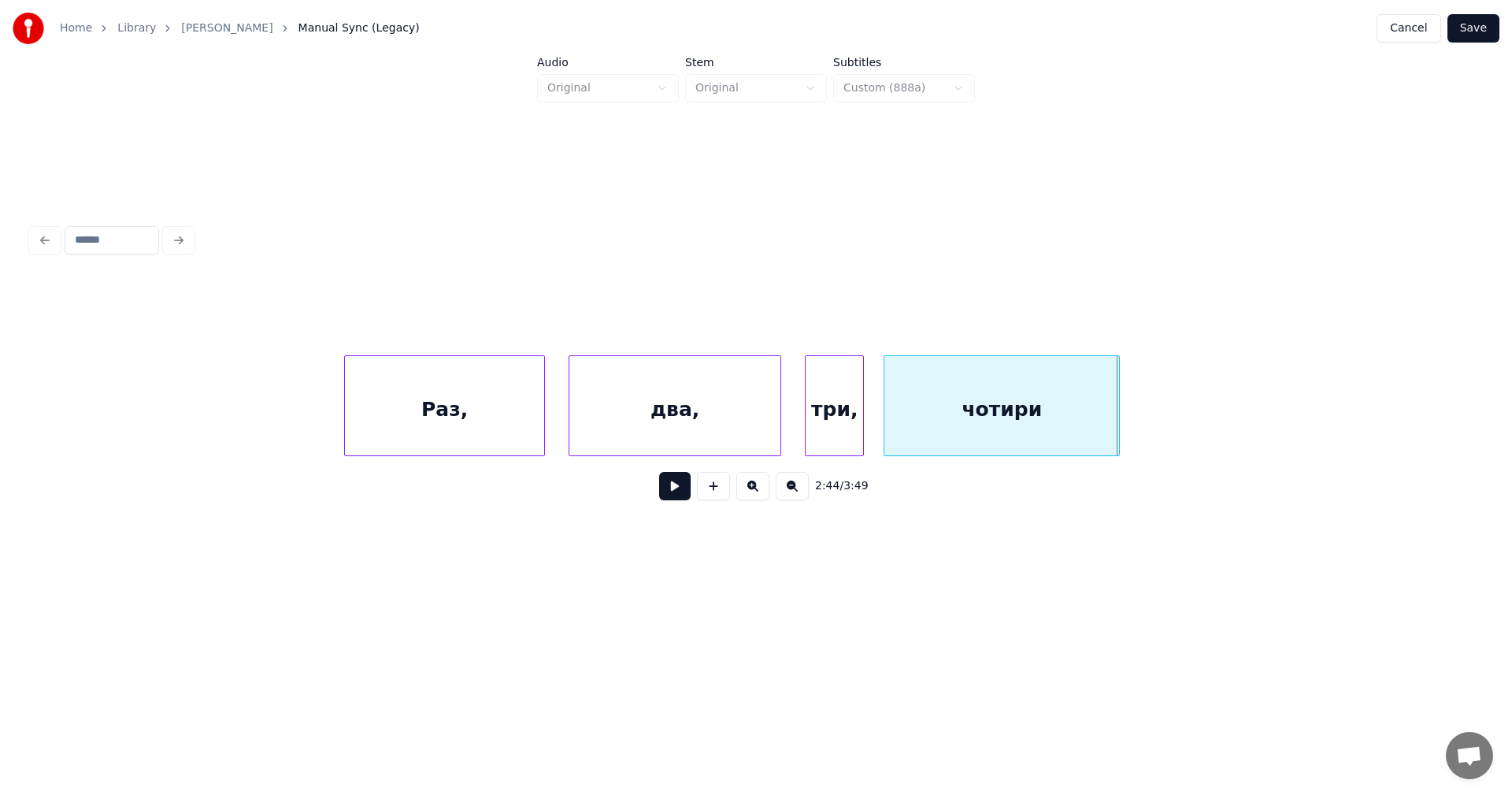
click at [759, 493] on button at bounding box center [752, 486] width 33 height 29
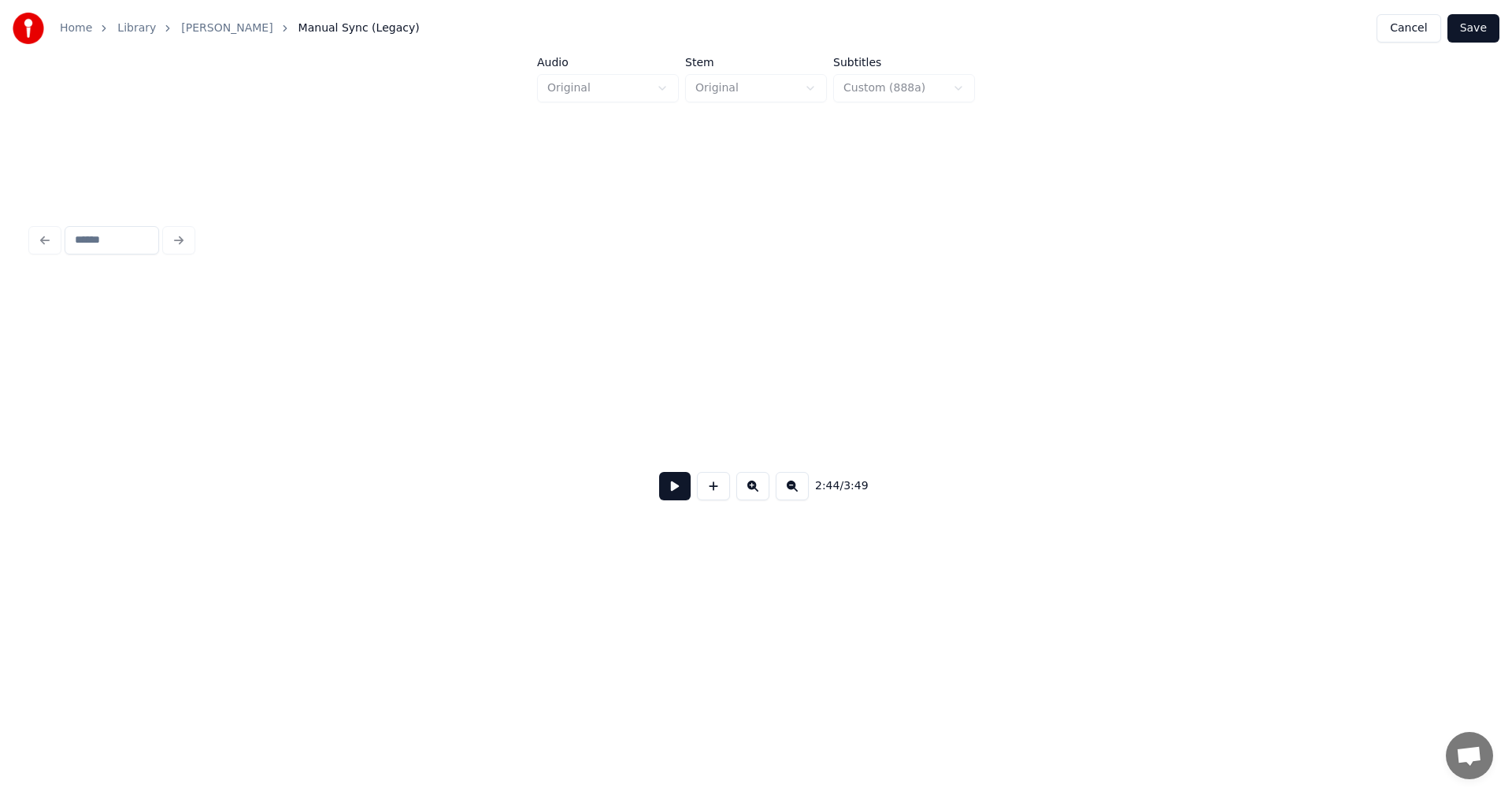
click at [759, 493] on button at bounding box center [752, 486] width 33 height 29
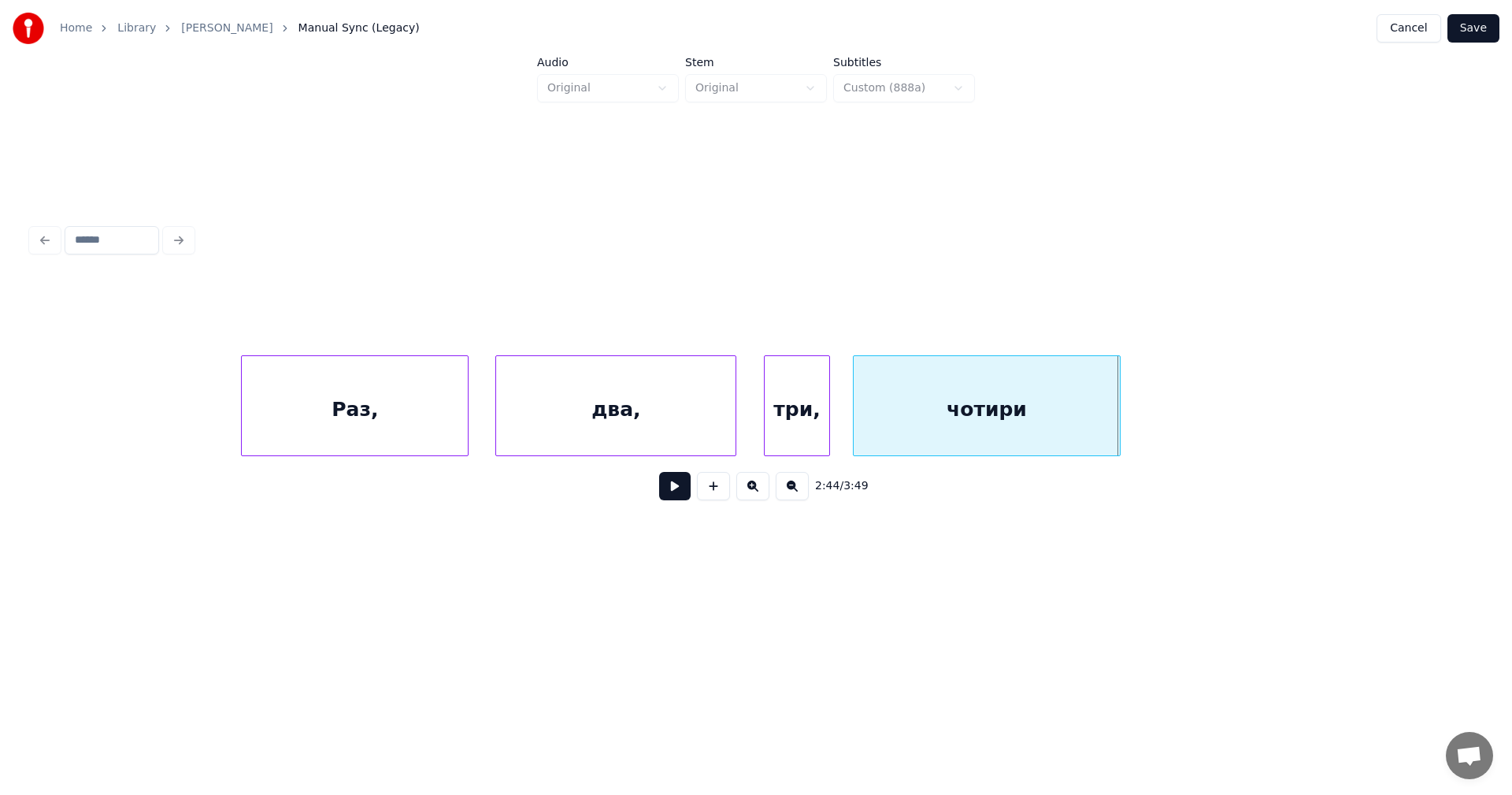
click at [759, 493] on button at bounding box center [752, 486] width 33 height 29
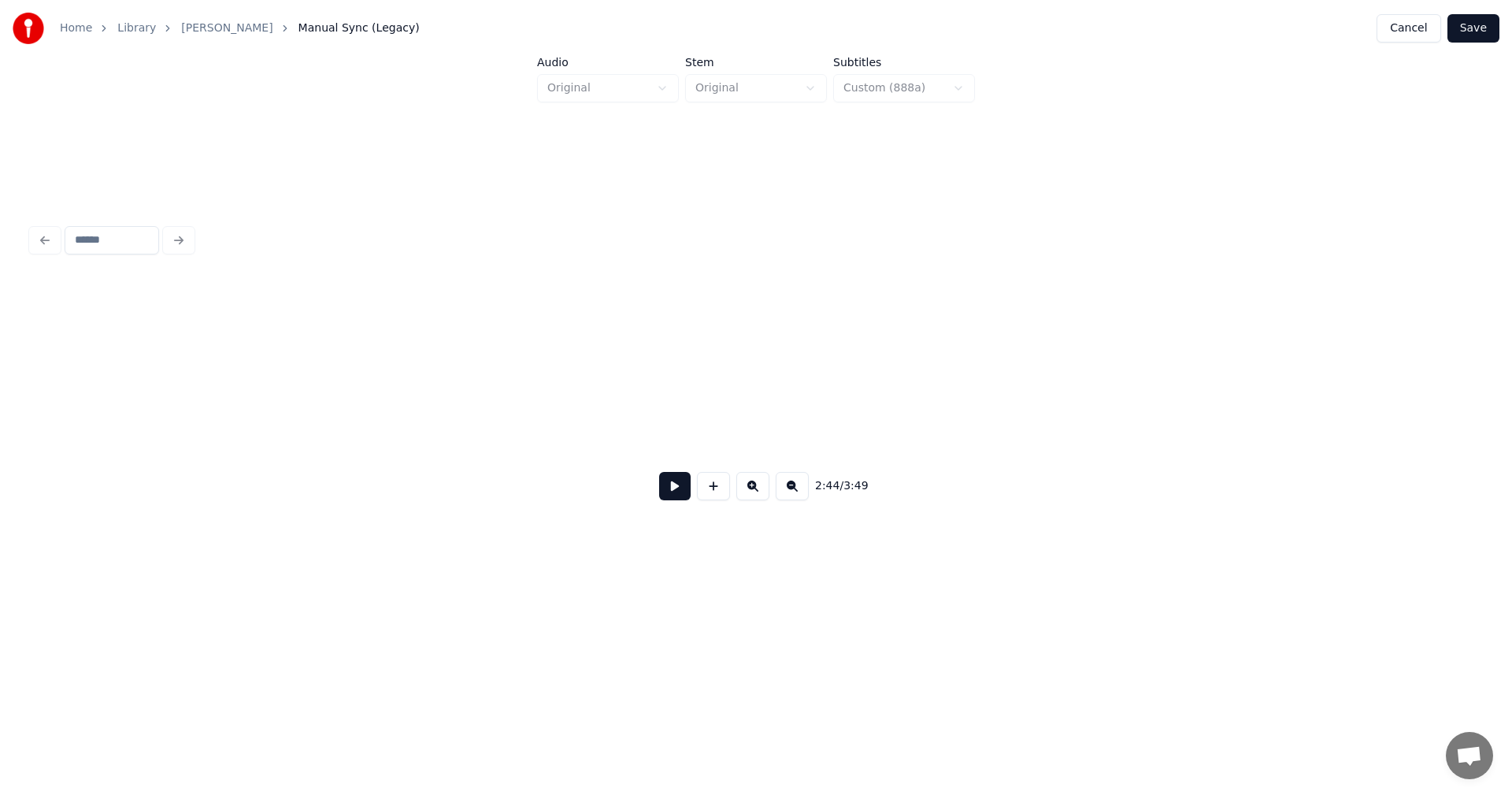
click at [759, 493] on button at bounding box center [752, 486] width 33 height 29
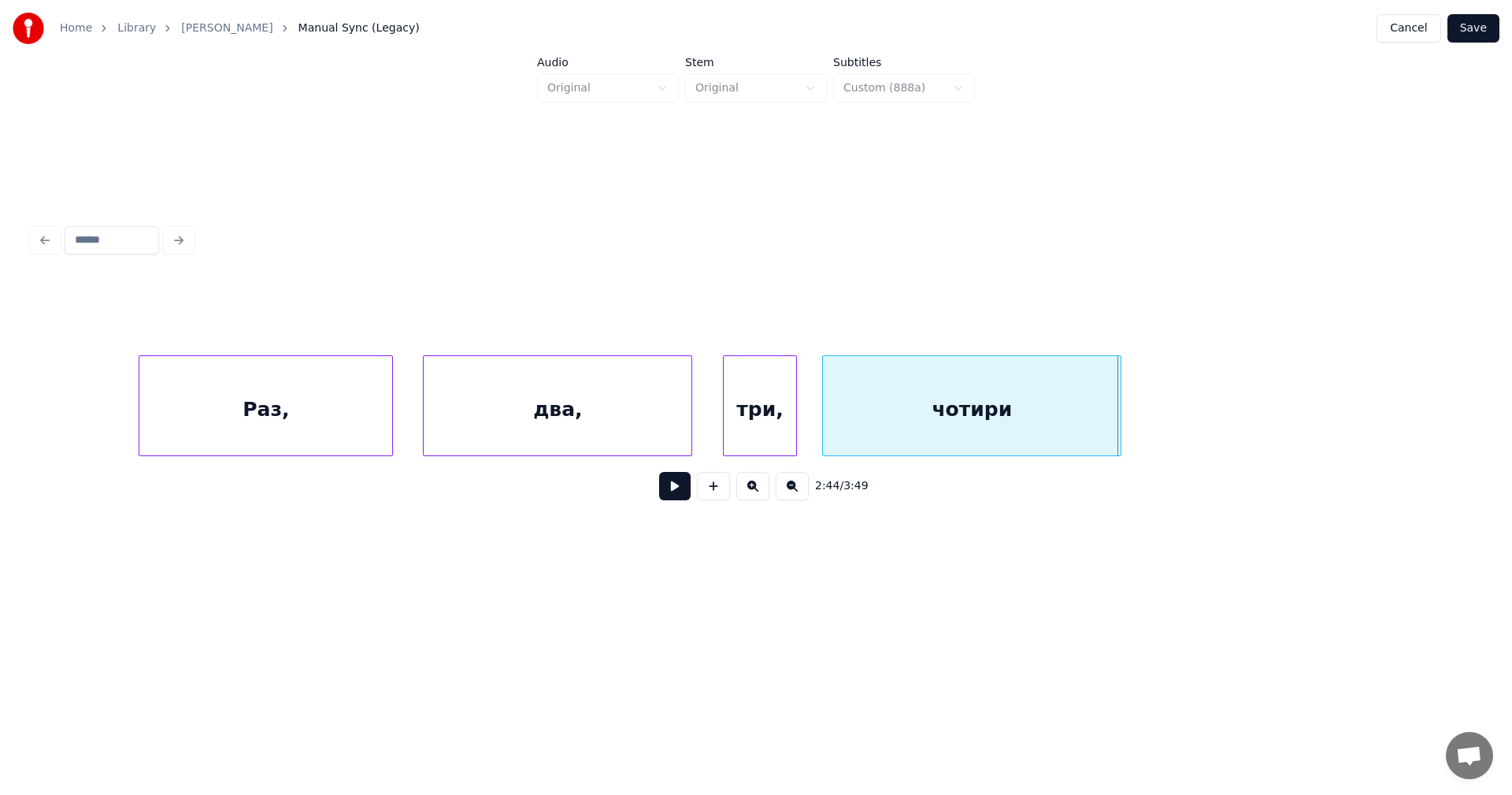
click at [759, 493] on button at bounding box center [752, 486] width 33 height 29
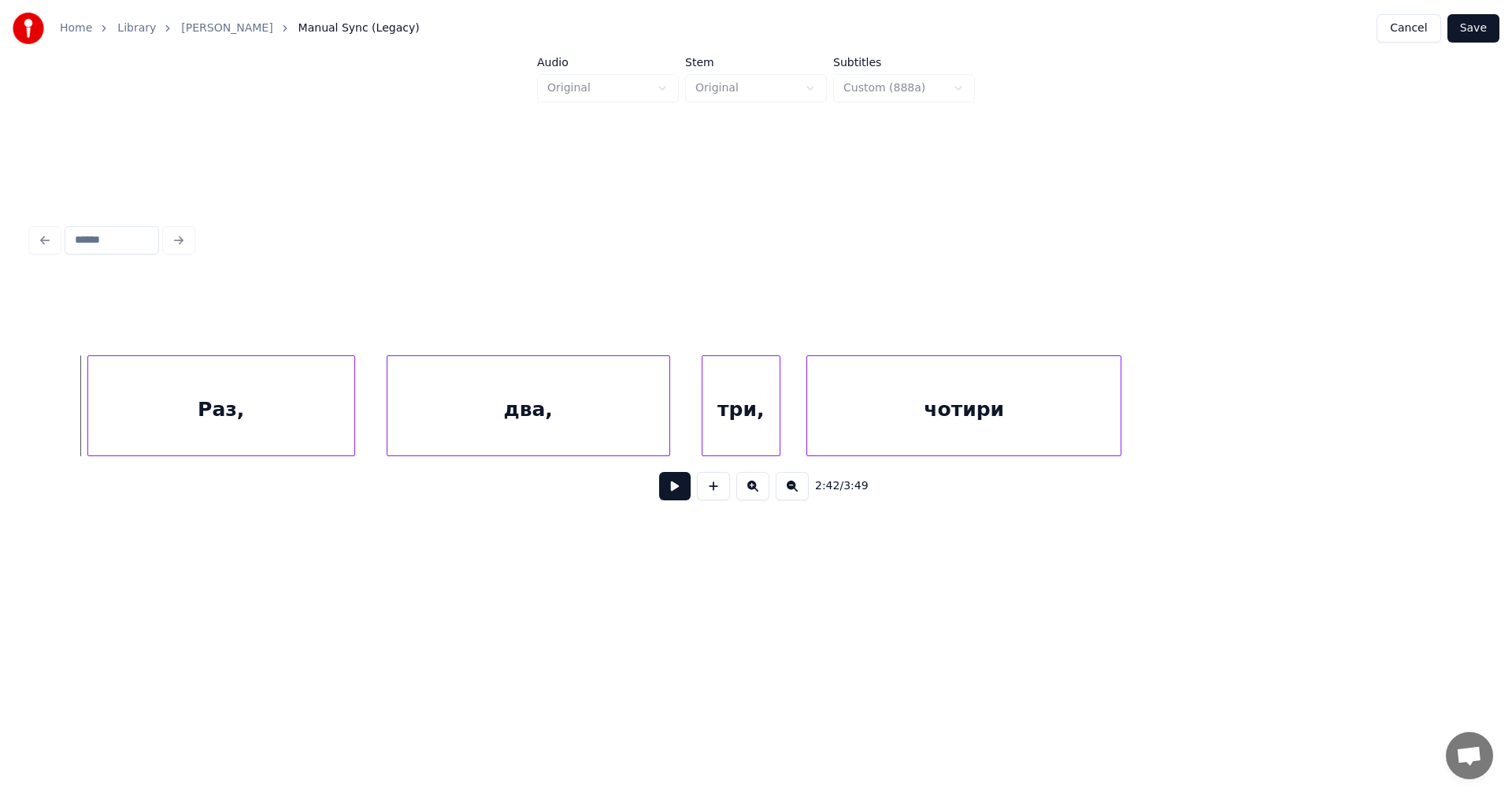
click at [686, 492] on button at bounding box center [674, 486] width 31 height 29
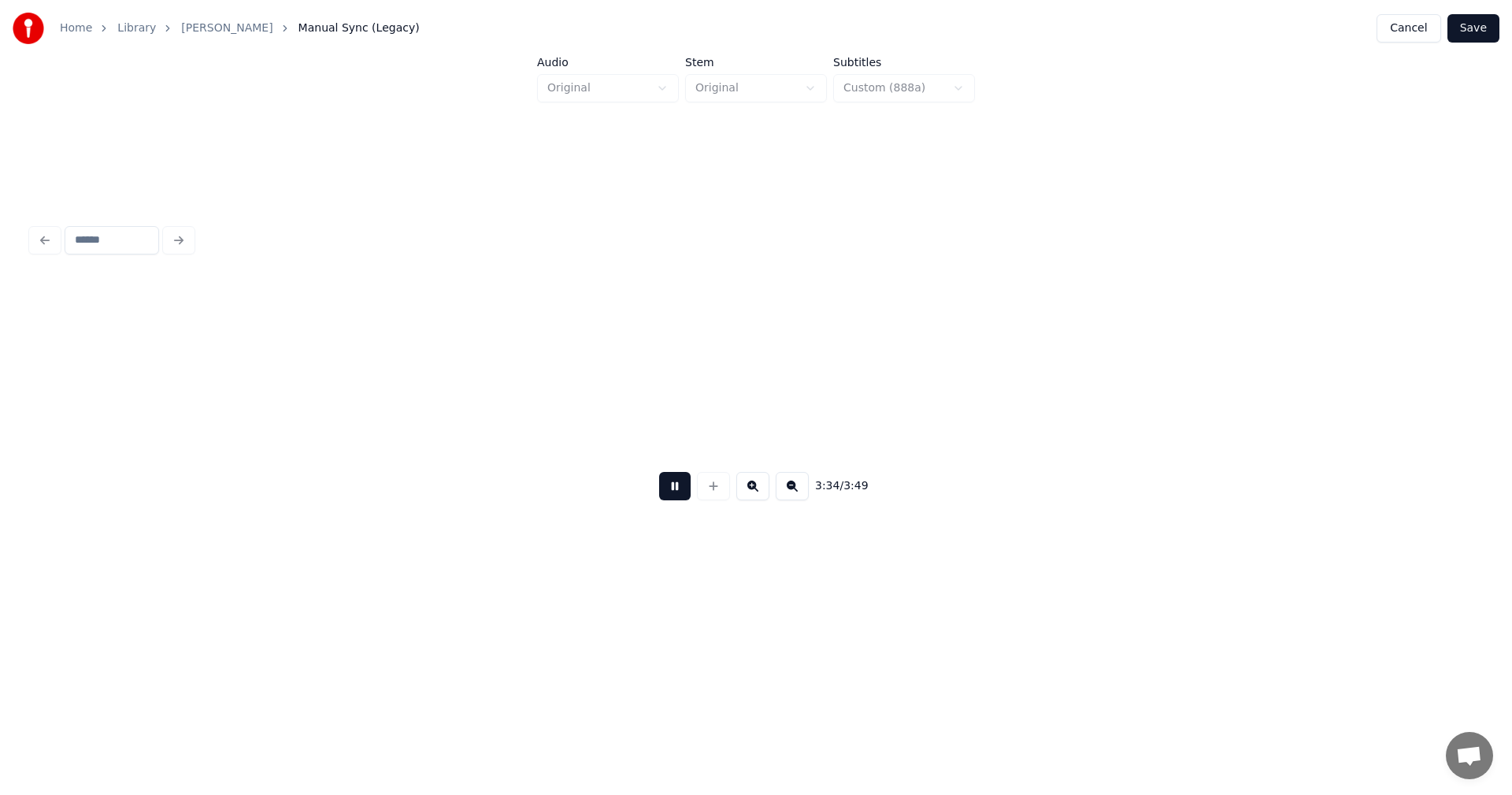
scroll to position [0, 168821]
click at [678, 494] on button at bounding box center [674, 486] width 31 height 29
click at [1463, 30] on button "Save" at bounding box center [1473, 29] width 52 height 29
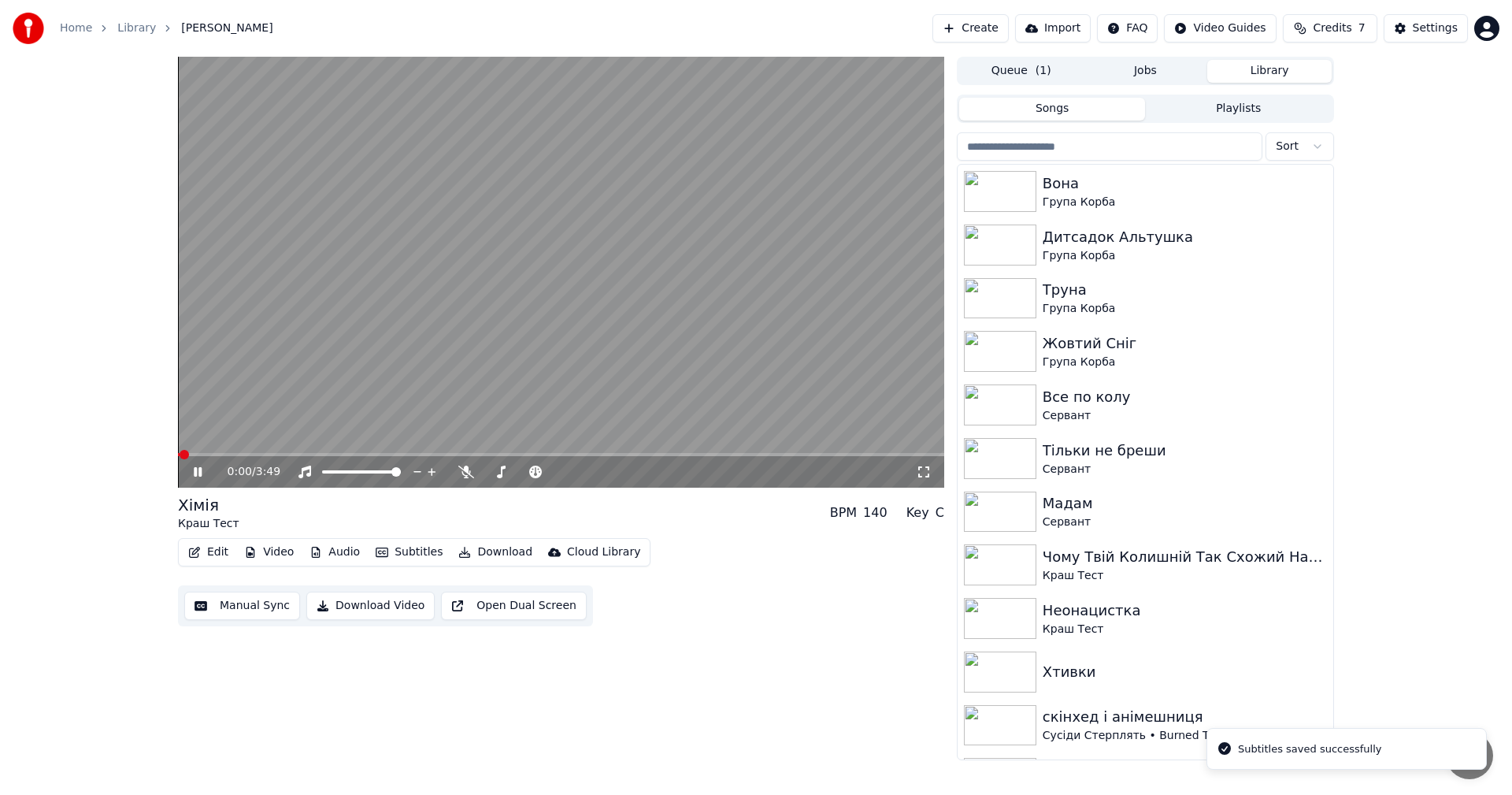
click at [616, 305] on video at bounding box center [561, 272] width 766 height 431
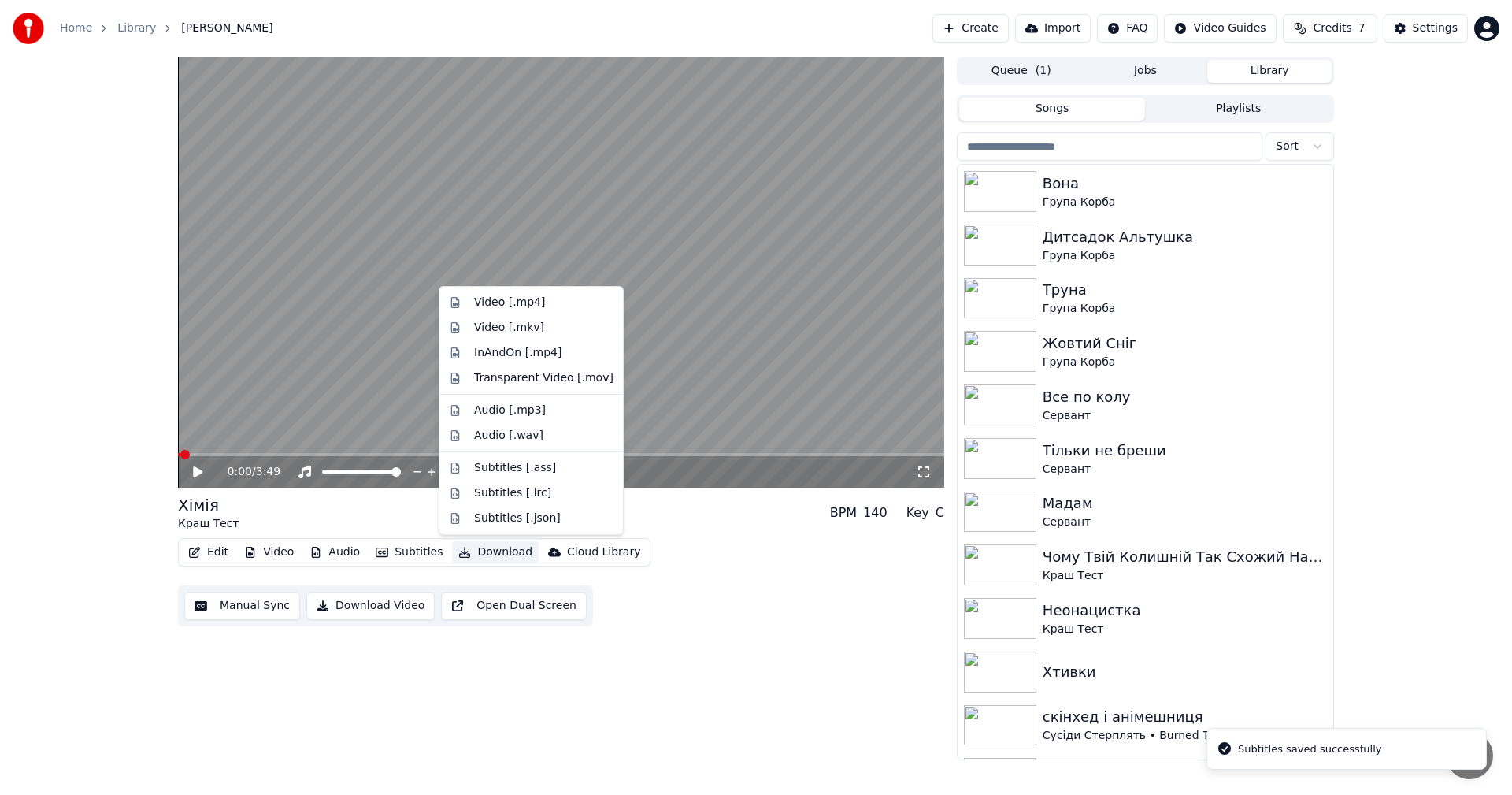
click at [482, 554] on button "Download" at bounding box center [495, 552] width 87 height 22
click at [518, 305] on div "Video [.mp4]" at bounding box center [509, 302] width 71 height 16
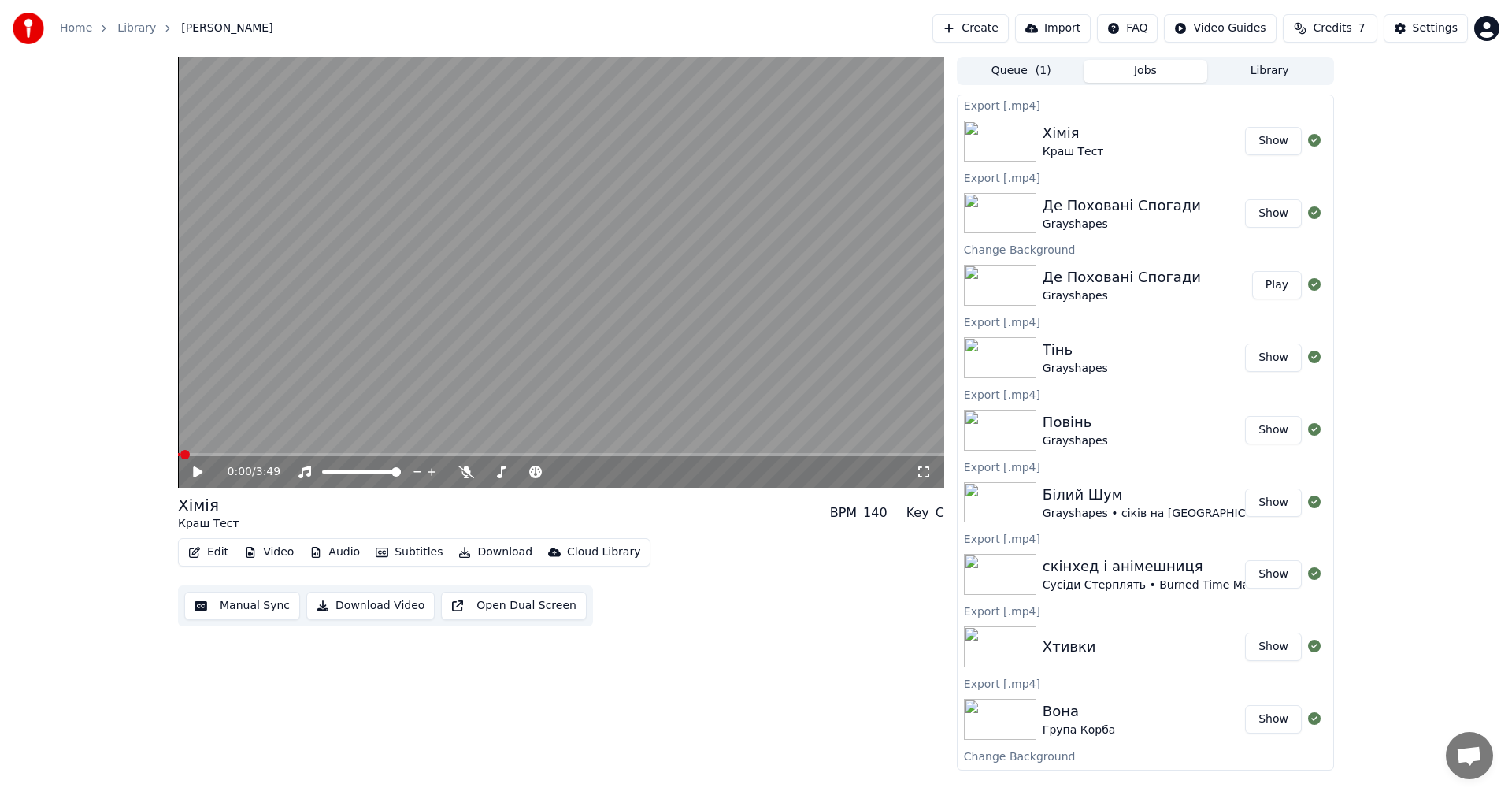
click at [1281, 72] on button "Library" at bounding box center [1270, 71] width 125 height 23
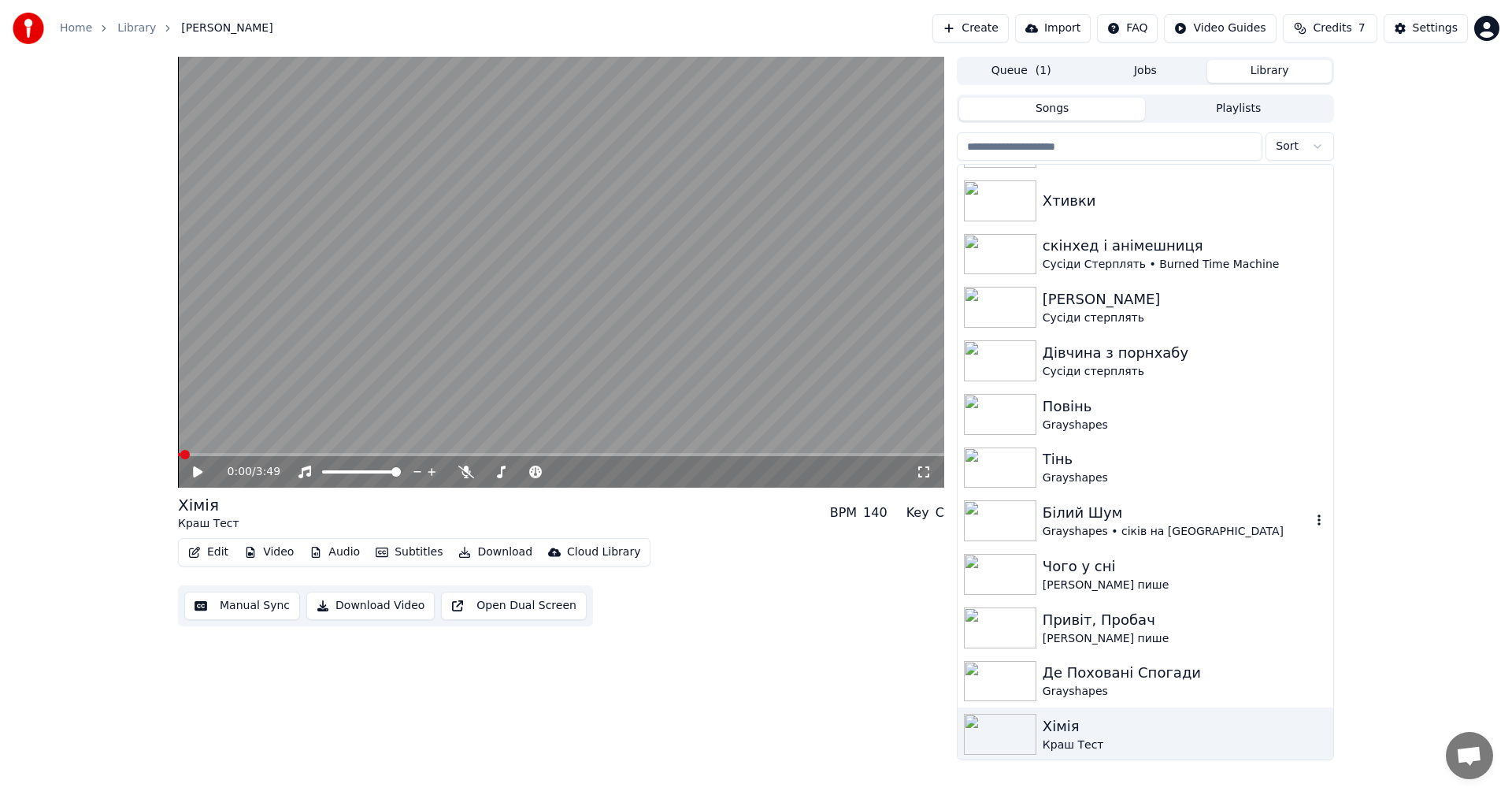
scroll to position [474, 0]
click at [1164, 622] on div "Привіт, Пробач" at bounding box center [1176, 618] width 269 height 22
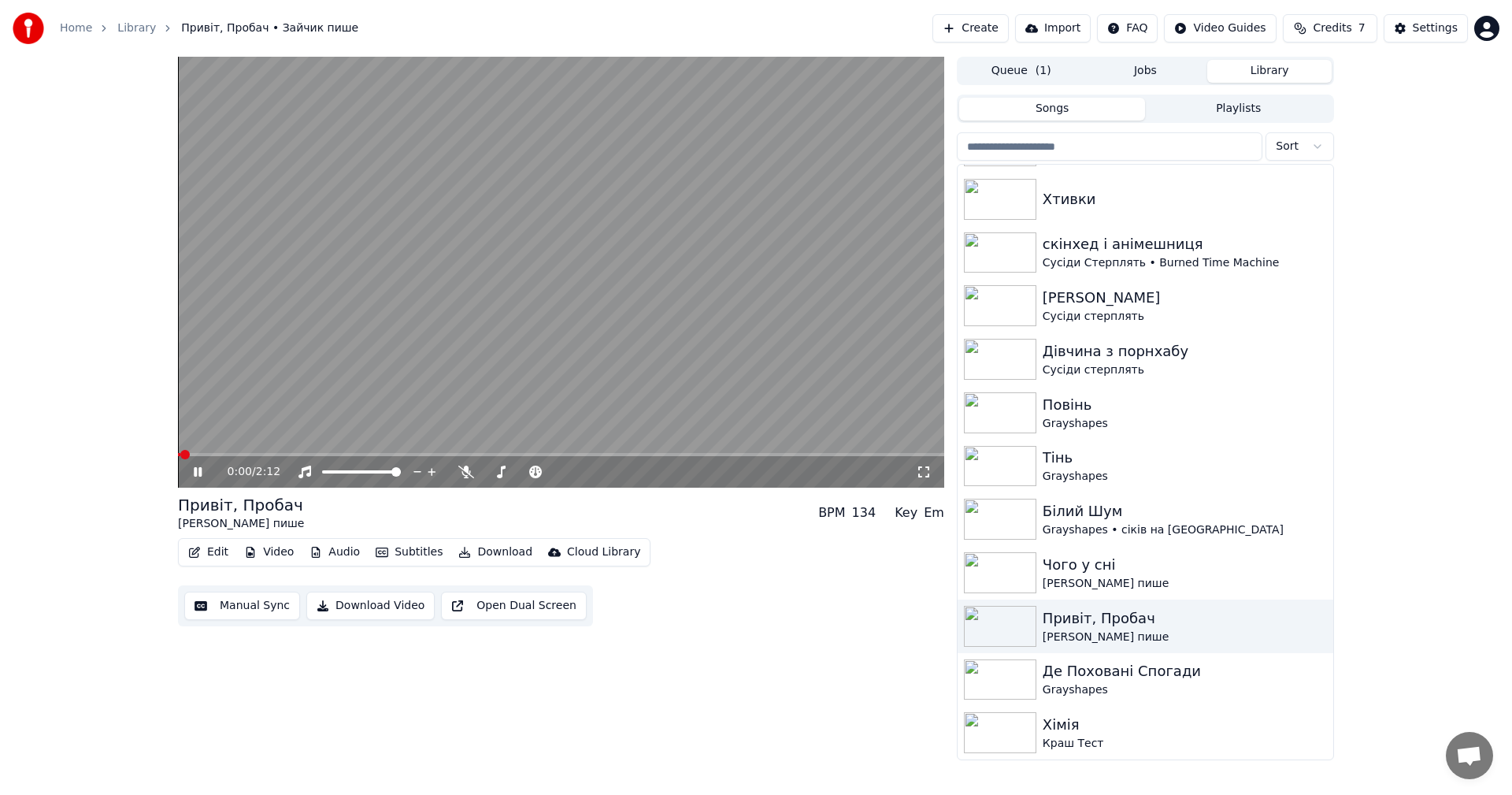
click at [432, 309] on video at bounding box center [561, 272] width 766 height 431
click at [221, 544] on button "Edit" at bounding box center [208, 552] width 53 height 22
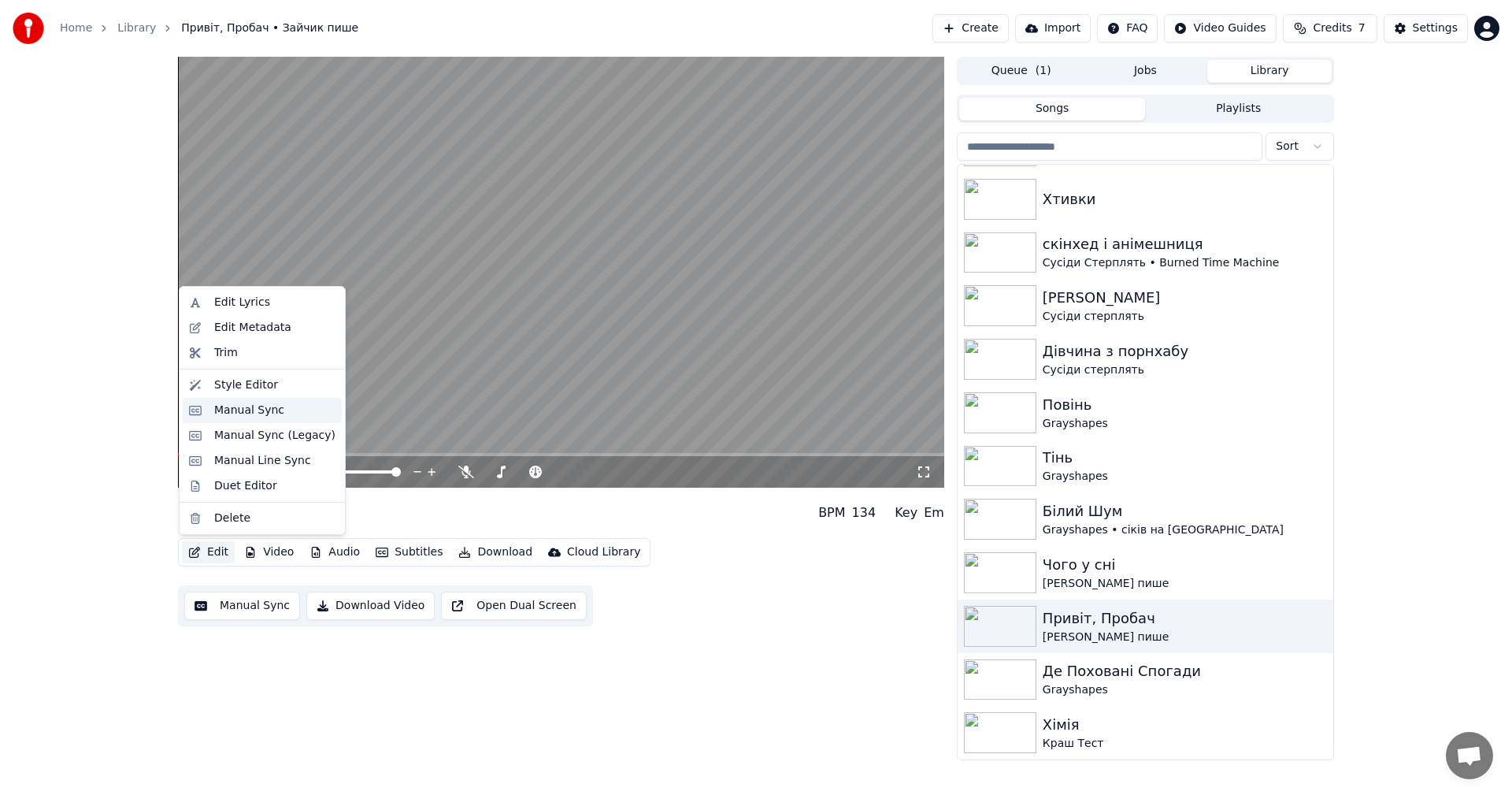
click at [258, 414] on div "Manual Sync" at bounding box center [248, 410] width 70 height 16
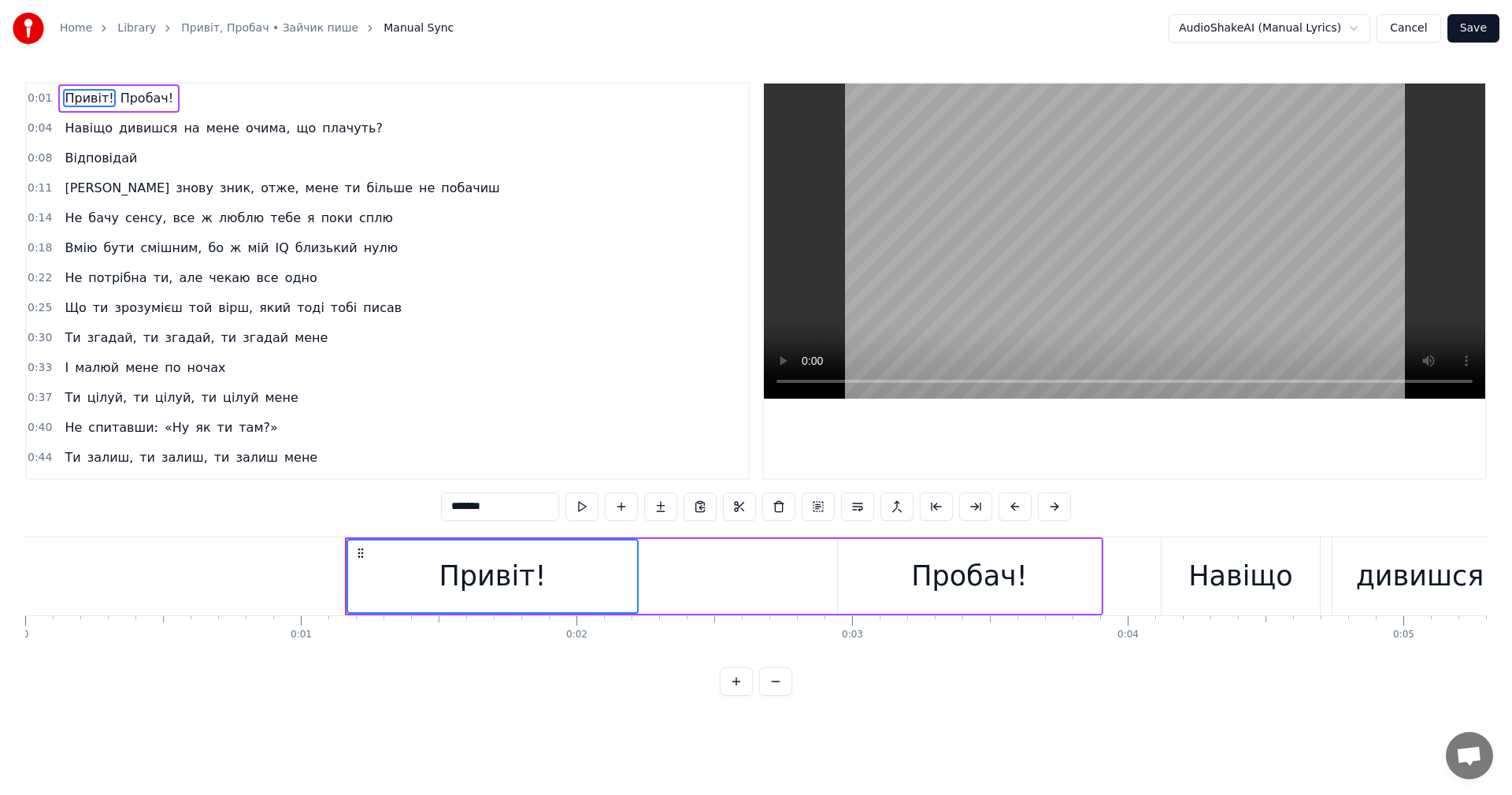
click at [1115, 199] on video at bounding box center [1124, 241] width 721 height 315
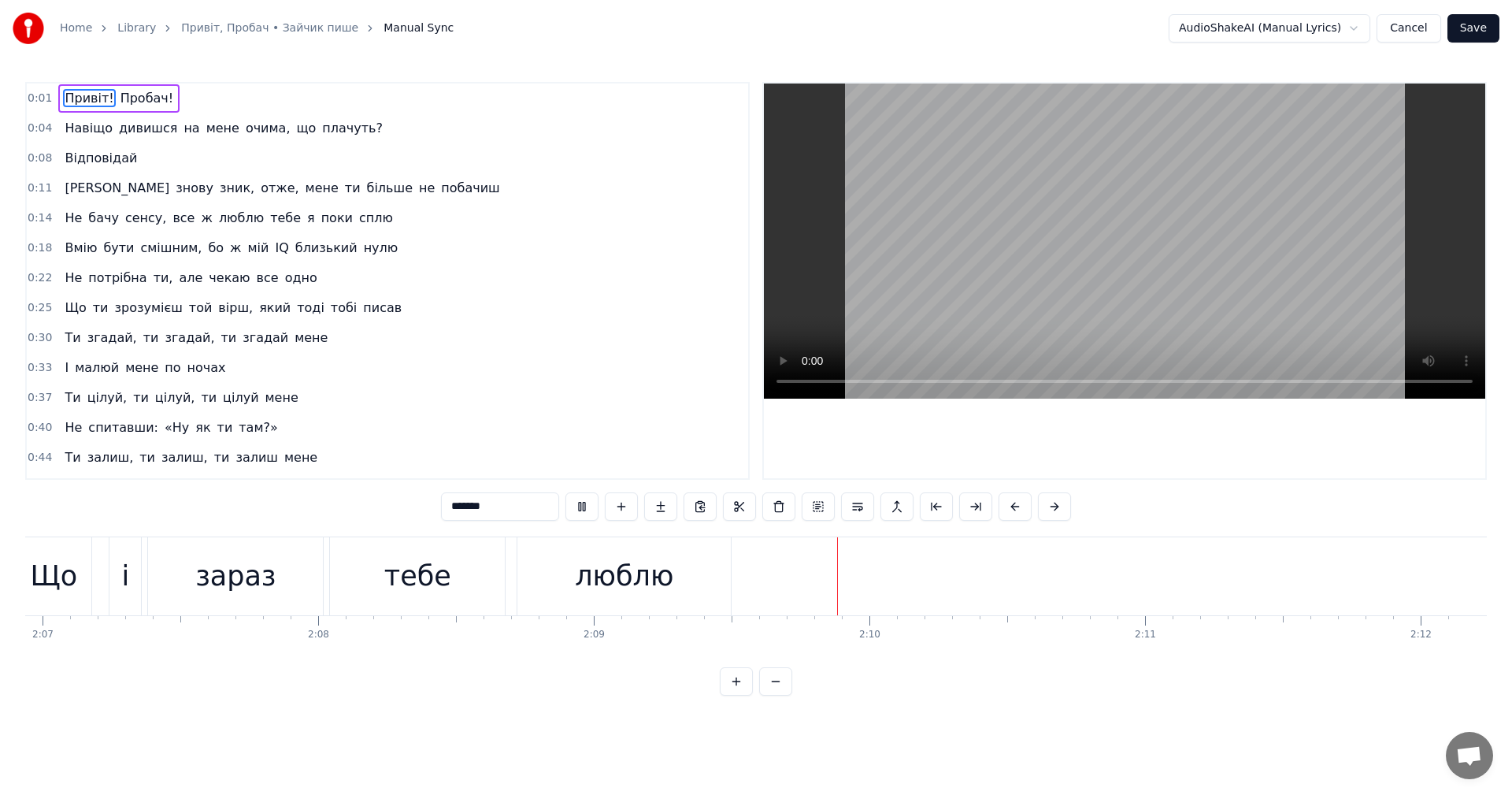
scroll to position [0, 34992]
click at [1147, 261] on video at bounding box center [1124, 241] width 721 height 315
click at [1414, 29] on button "Cancel" at bounding box center [1408, 29] width 64 height 29
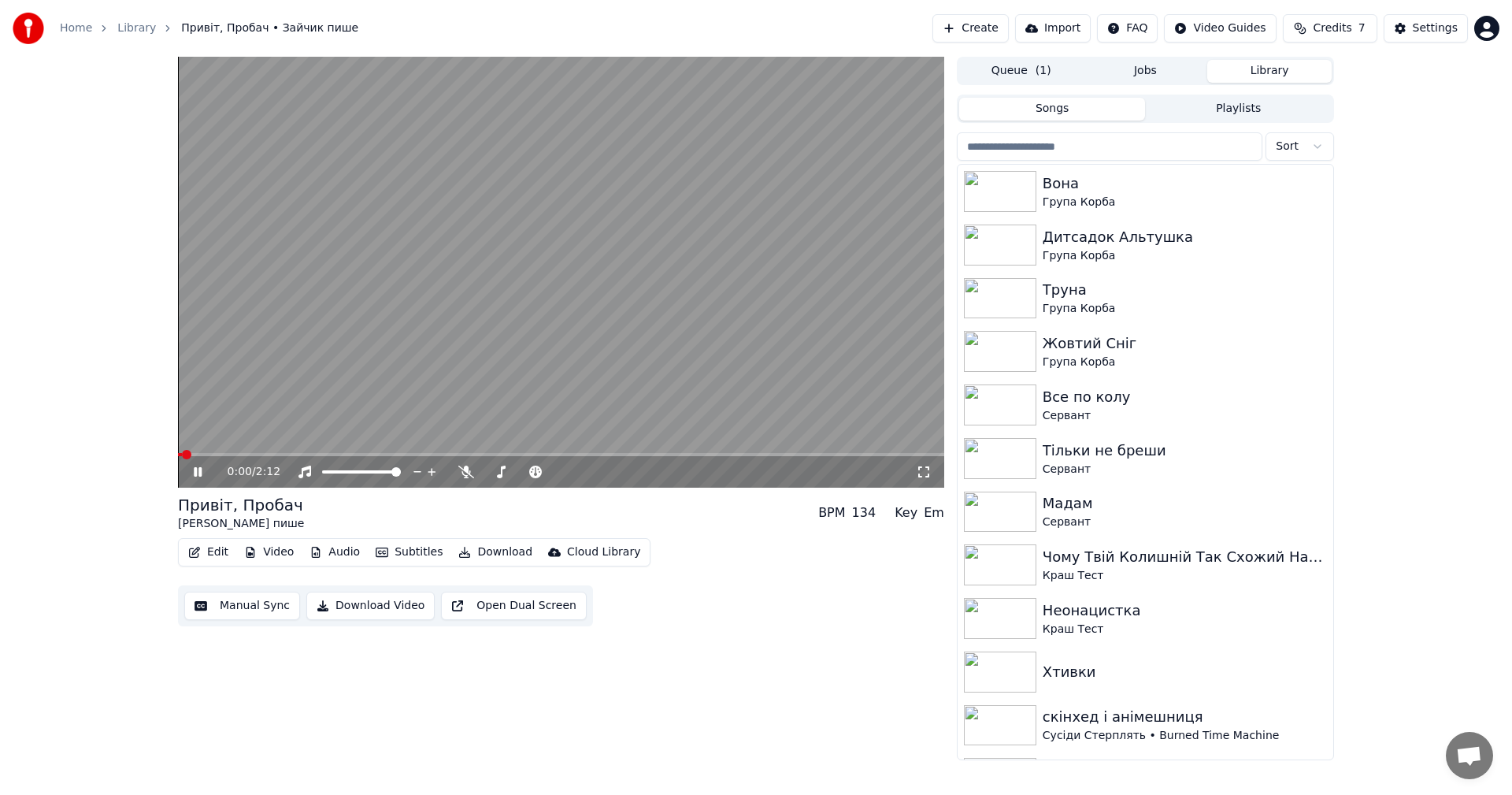
drag, startPoint x: 567, startPoint y: 294, endPoint x: 587, endPoint y: 300, distance: 20.9
click at [567, 293] on video at bounding box center [561, 272] width 766 height 431
click at [1244, 78] on button "Library" at bounding box center [1270, 71] width 125 height 23
click at [1157, 71] on button "Jobs" at bounding box center [1146, 71] width 125 height 23
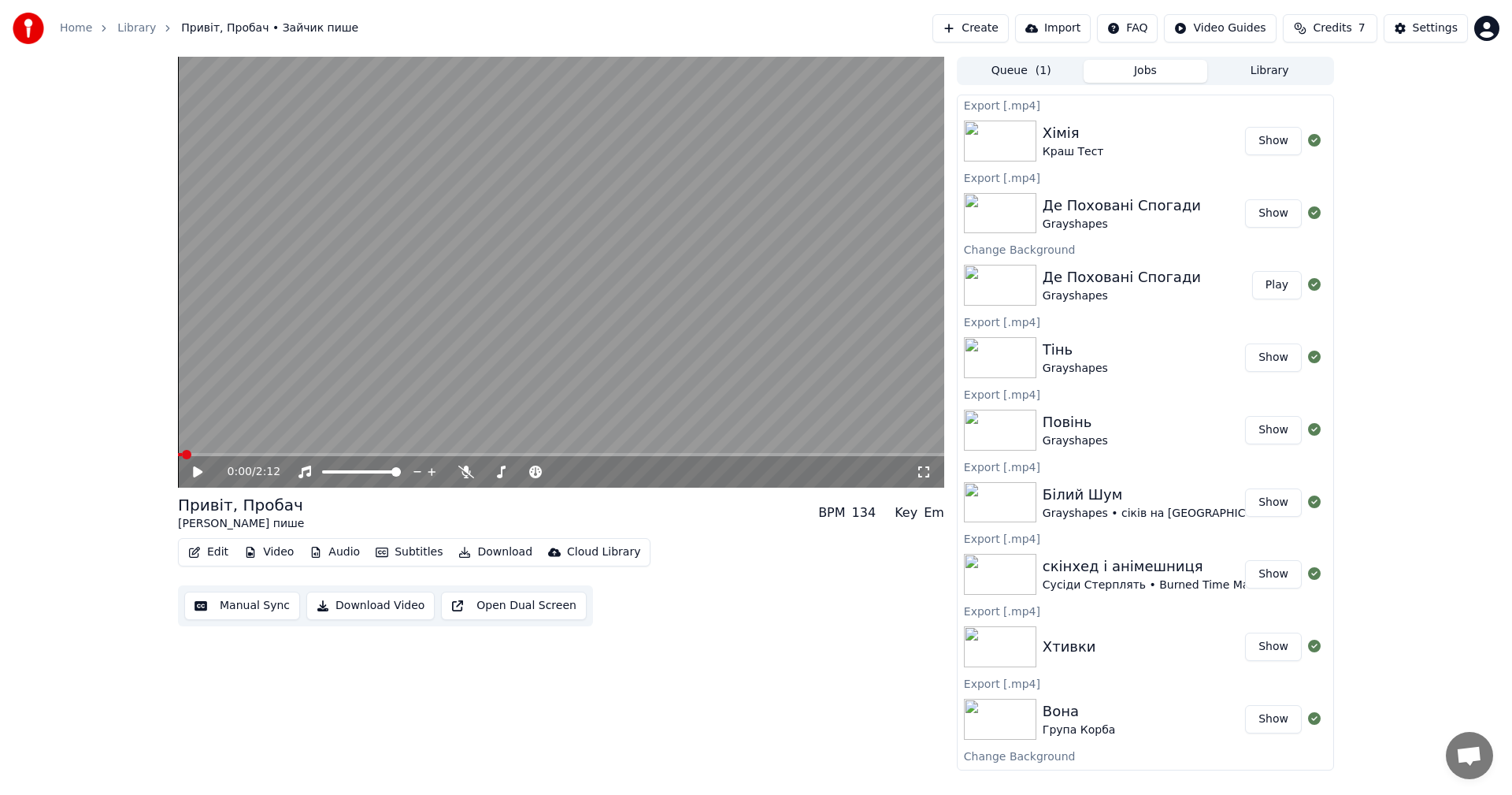
click at [1228, 76] on button "Library" at bounding box center [1270, 71] width 125 height 23
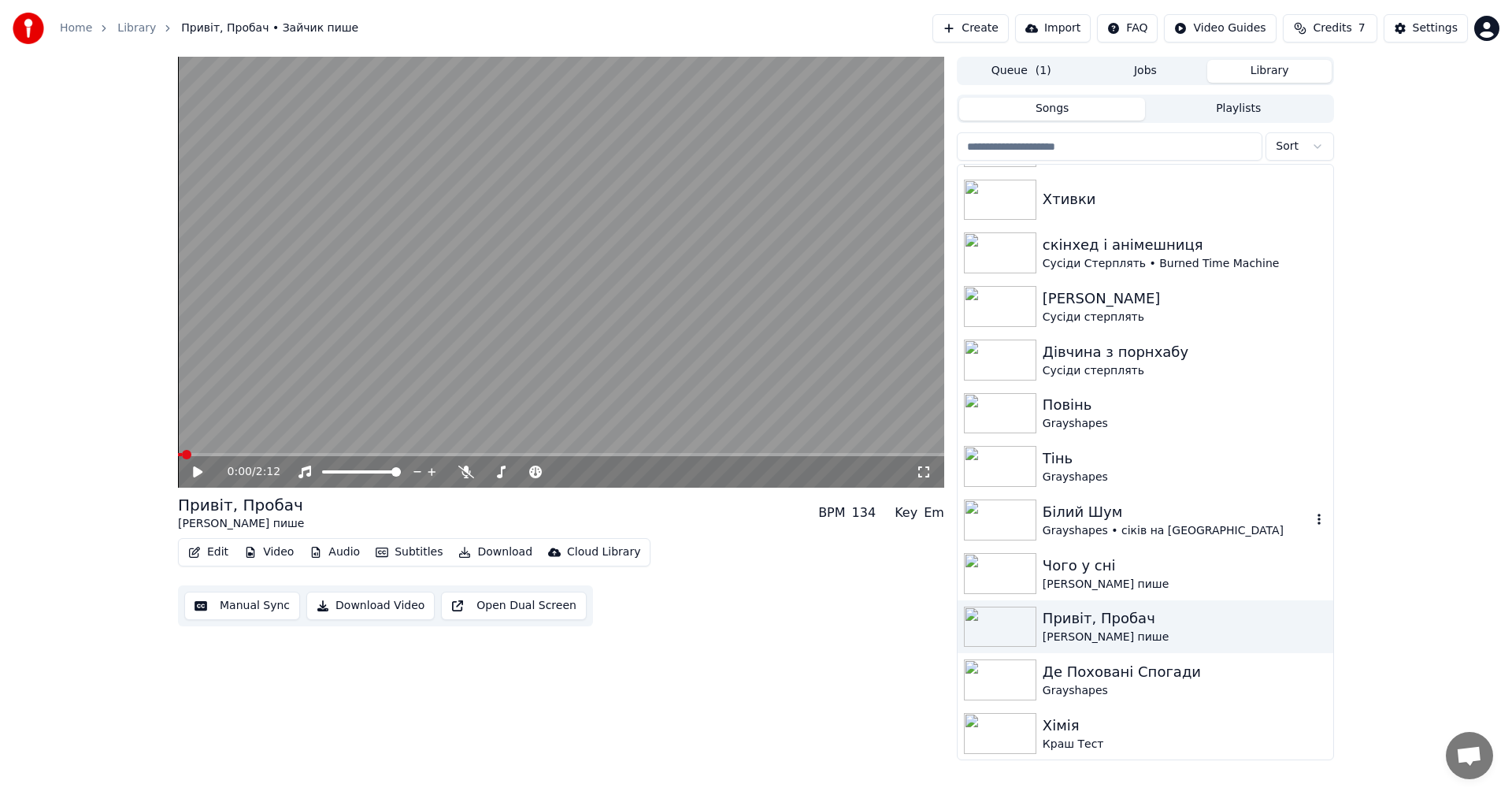
scroll to position [474, 0]
click at [1171, 577] on div "[PERSON_NAME] пише" at bounding box center [1176, 584] width 269 height 16
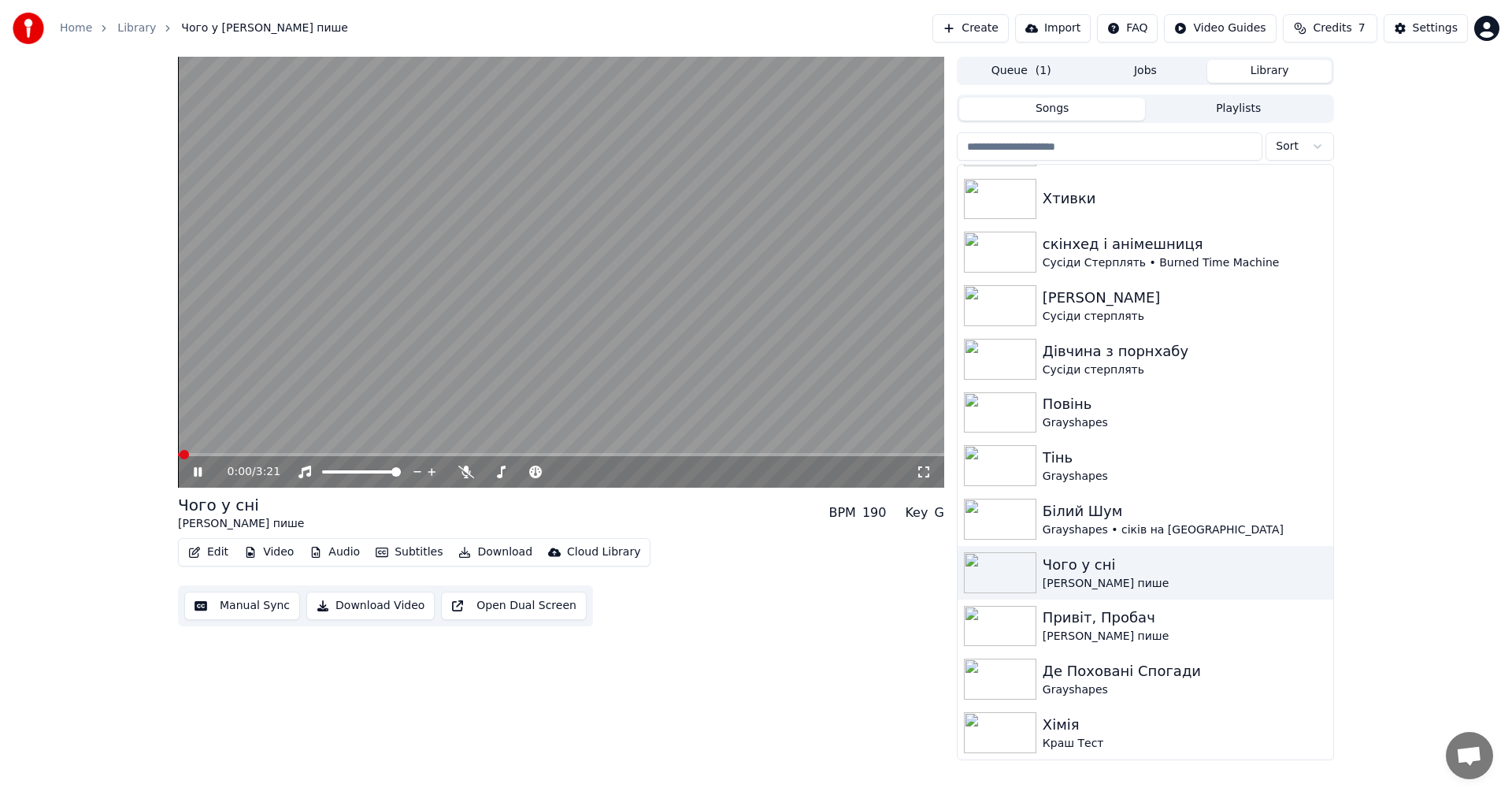
click at [427, 259] on video at bounding box center [561, 272] width 766 height 431
click at [214, 551] on button "Edit" at bounding box center [208, 552] width 53 height 22
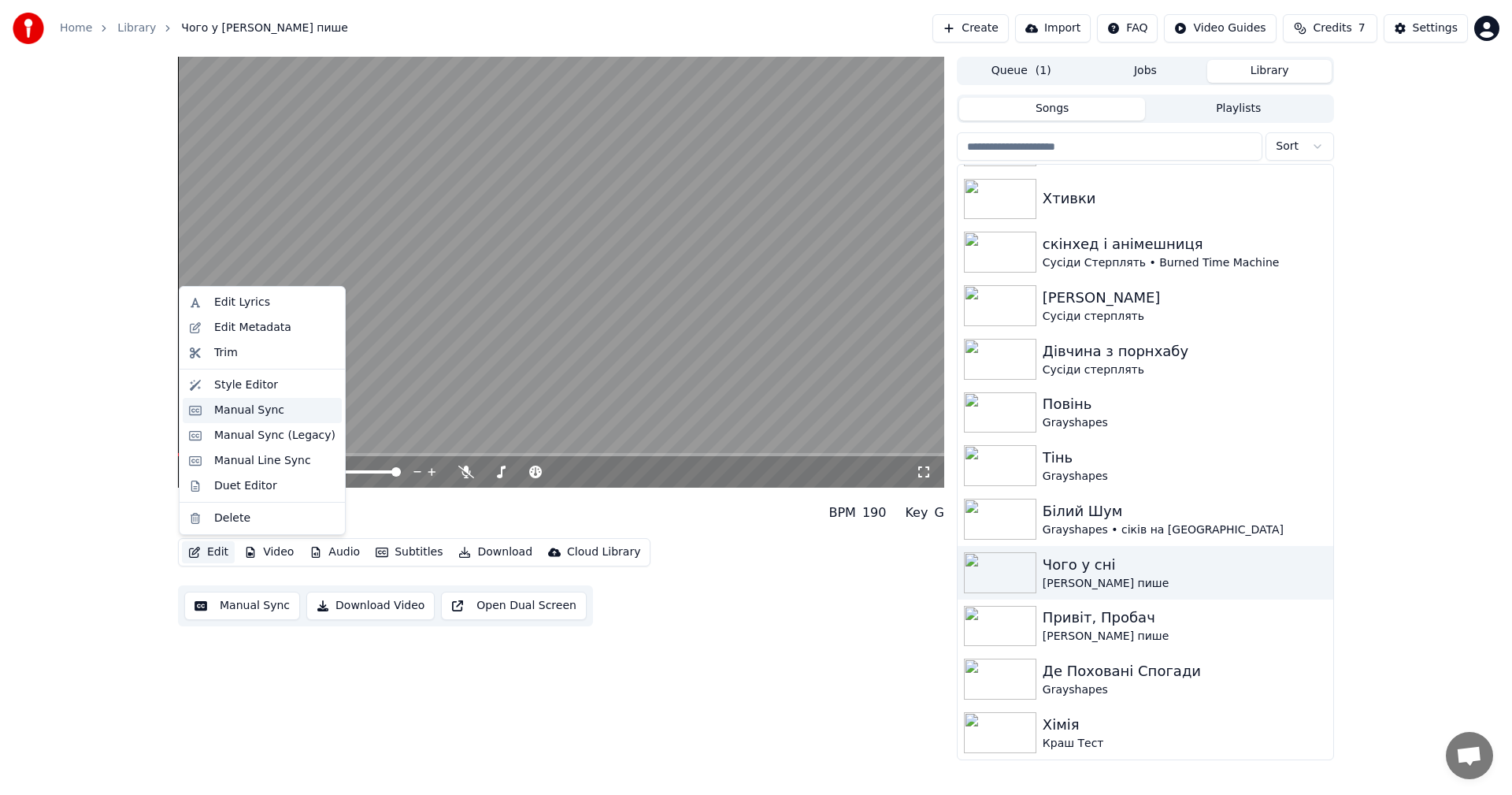
click at [252, 406] on div "Manual Sync" at bounding box center [248, 410] width 70 height 16
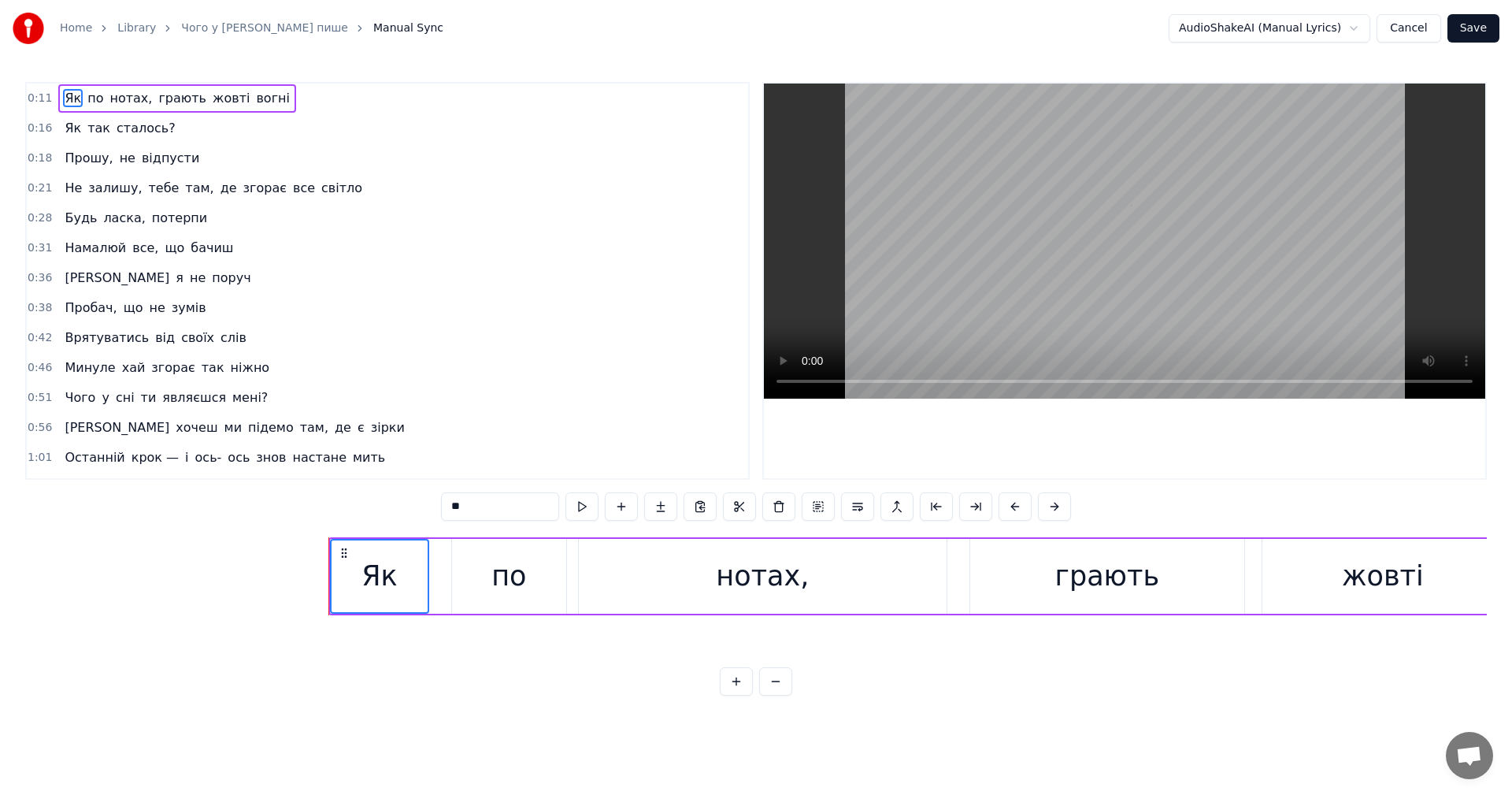
scroll to position [0, 3178]
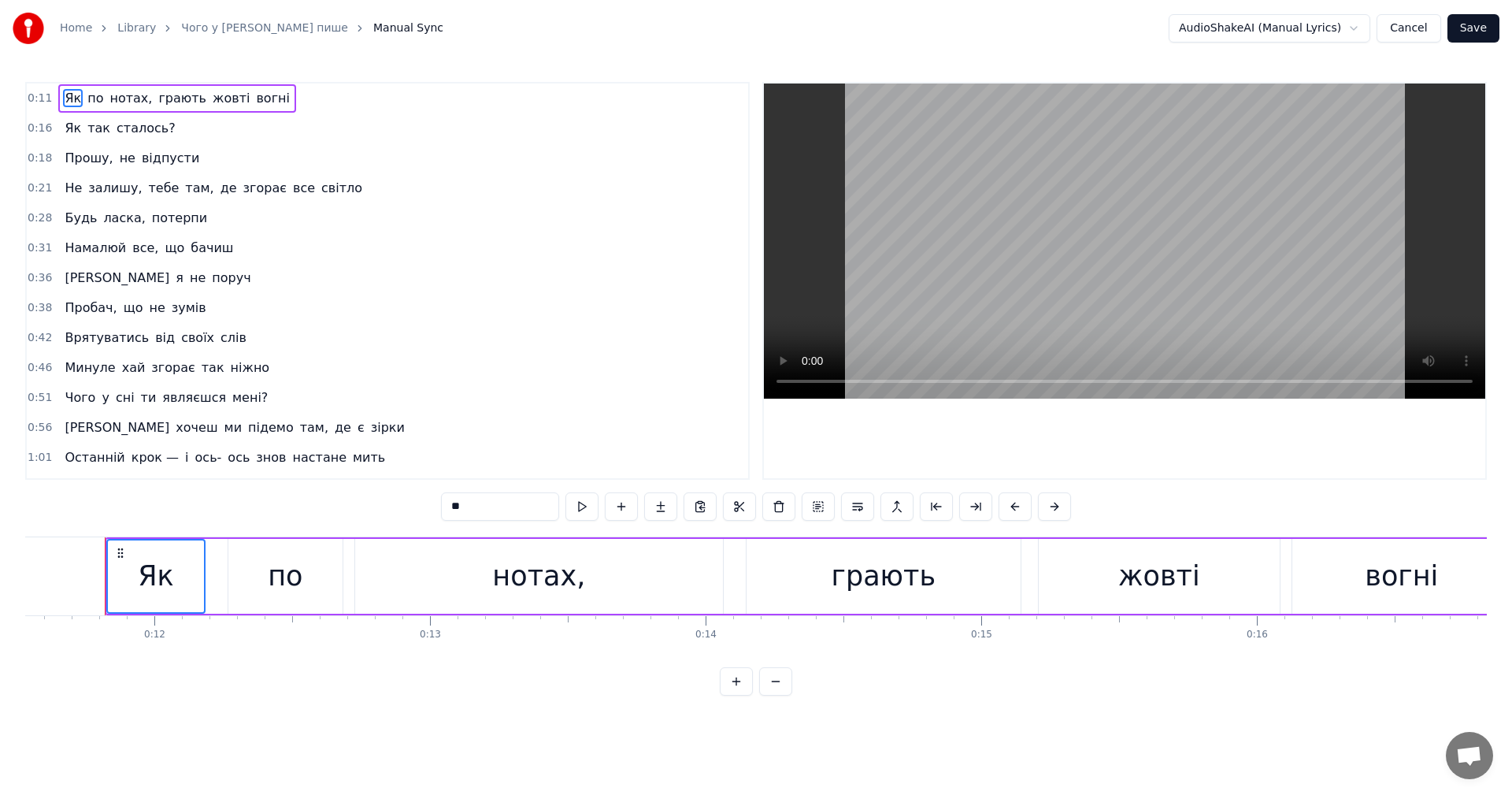
click at [1084, 251] on video at bounding box center [1124, 241] width 721 height 315
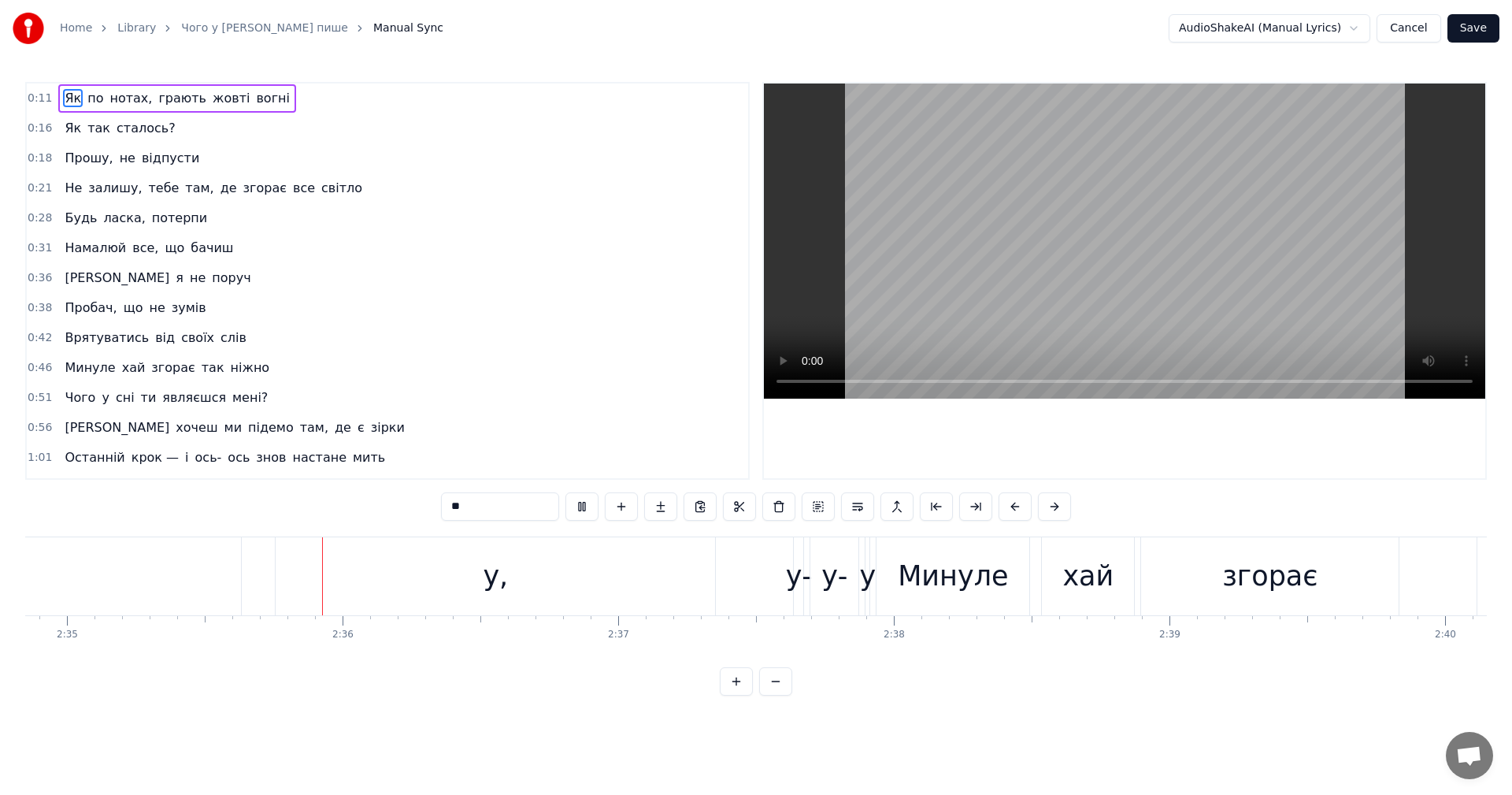
scroll to position [0, 42705]
click at [1156, 275] on video at bounding box center [1124, 241] width 721 height 315
click at [1472, 26] on button "Save" at bounding box center [1473, 29] width 52 height 29
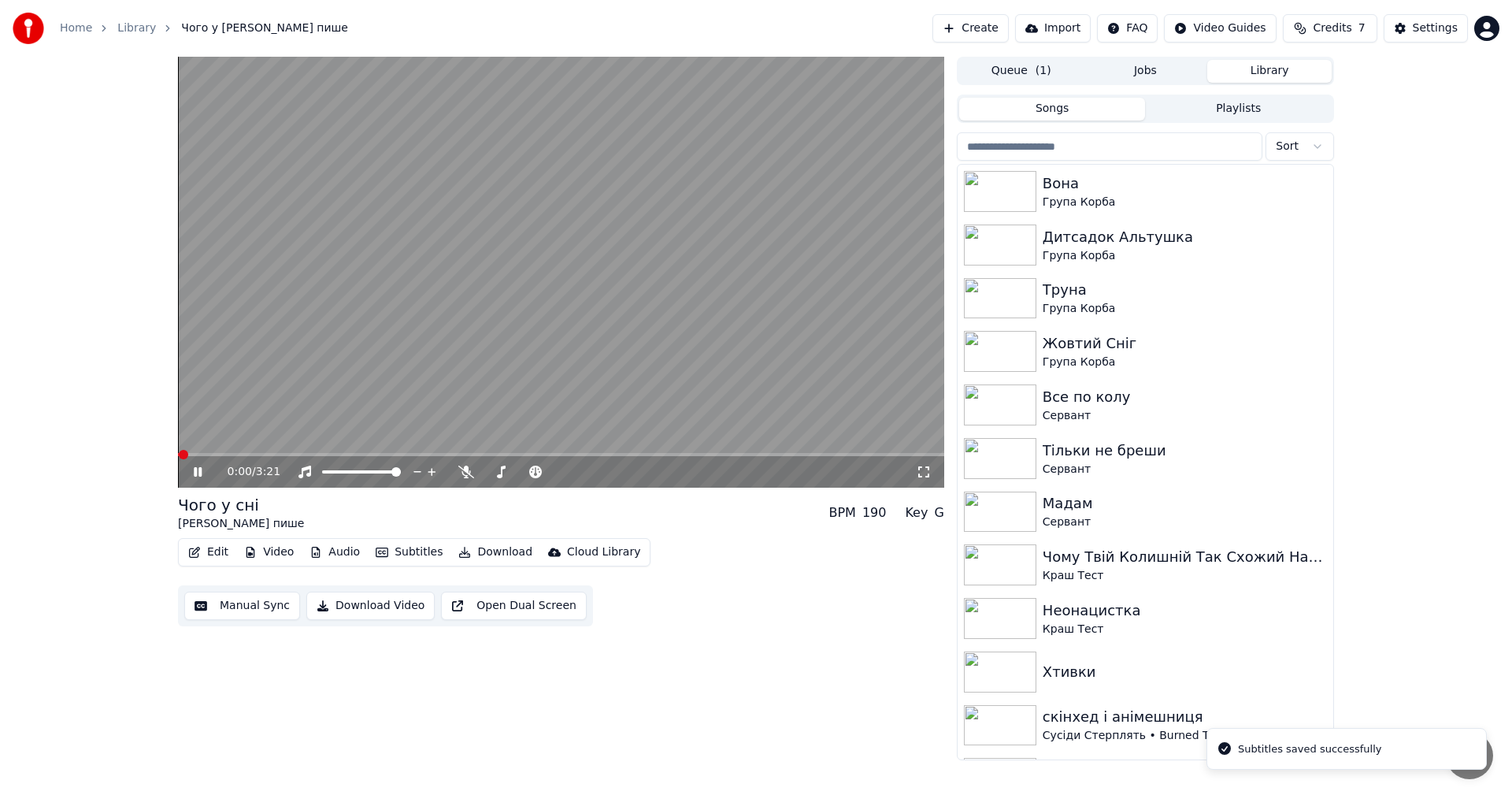
click at [549, 261] on video at bounding box center [561, 272] width 766 height 431
click at [210, 549] on button "Edit" at bounding box center [208, 552] width 53 height 22
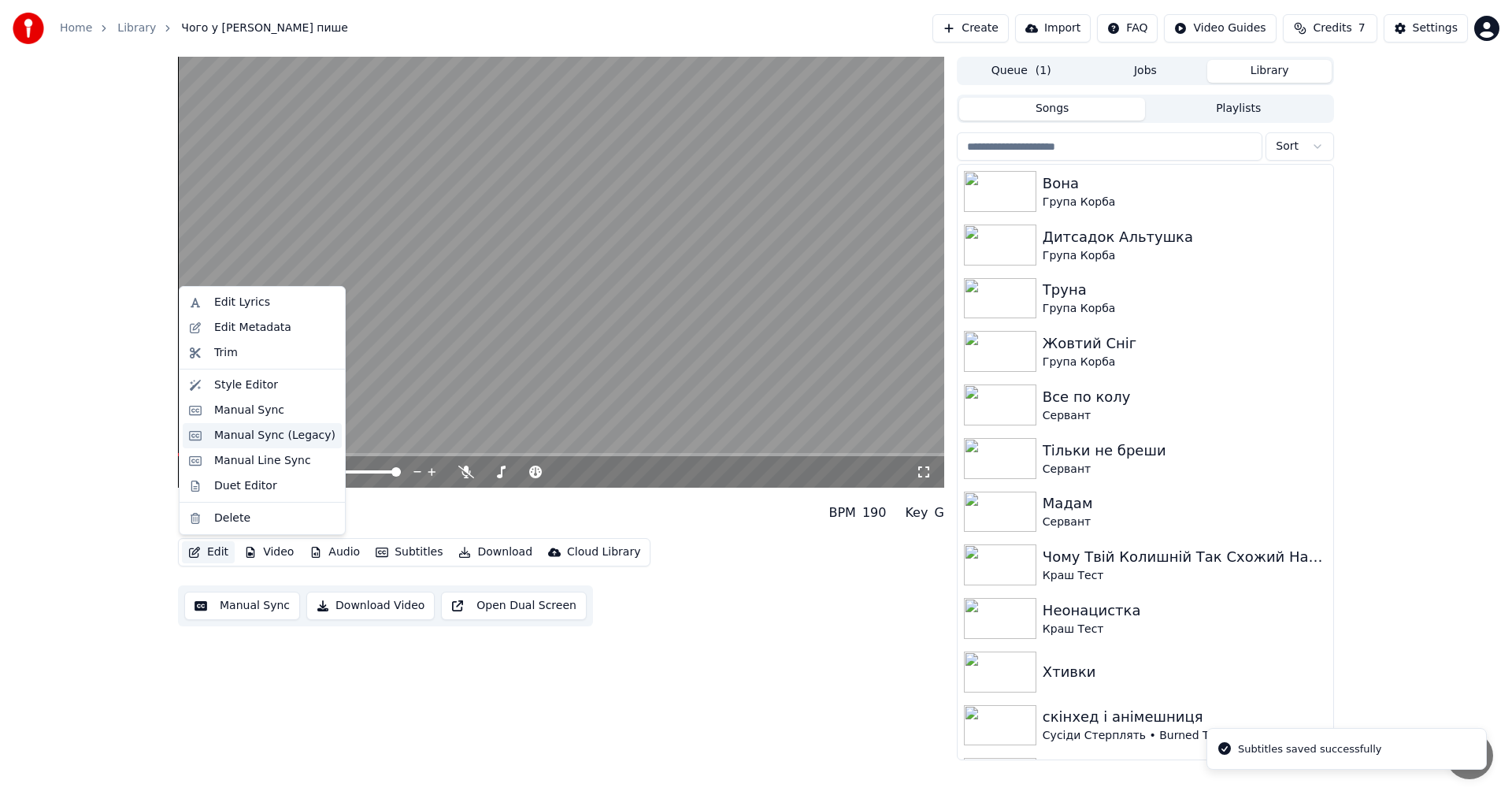
click at [255, 435] on div "Manual Sync (Legacy)" at bounding box center [274, 435] width 121 height 16
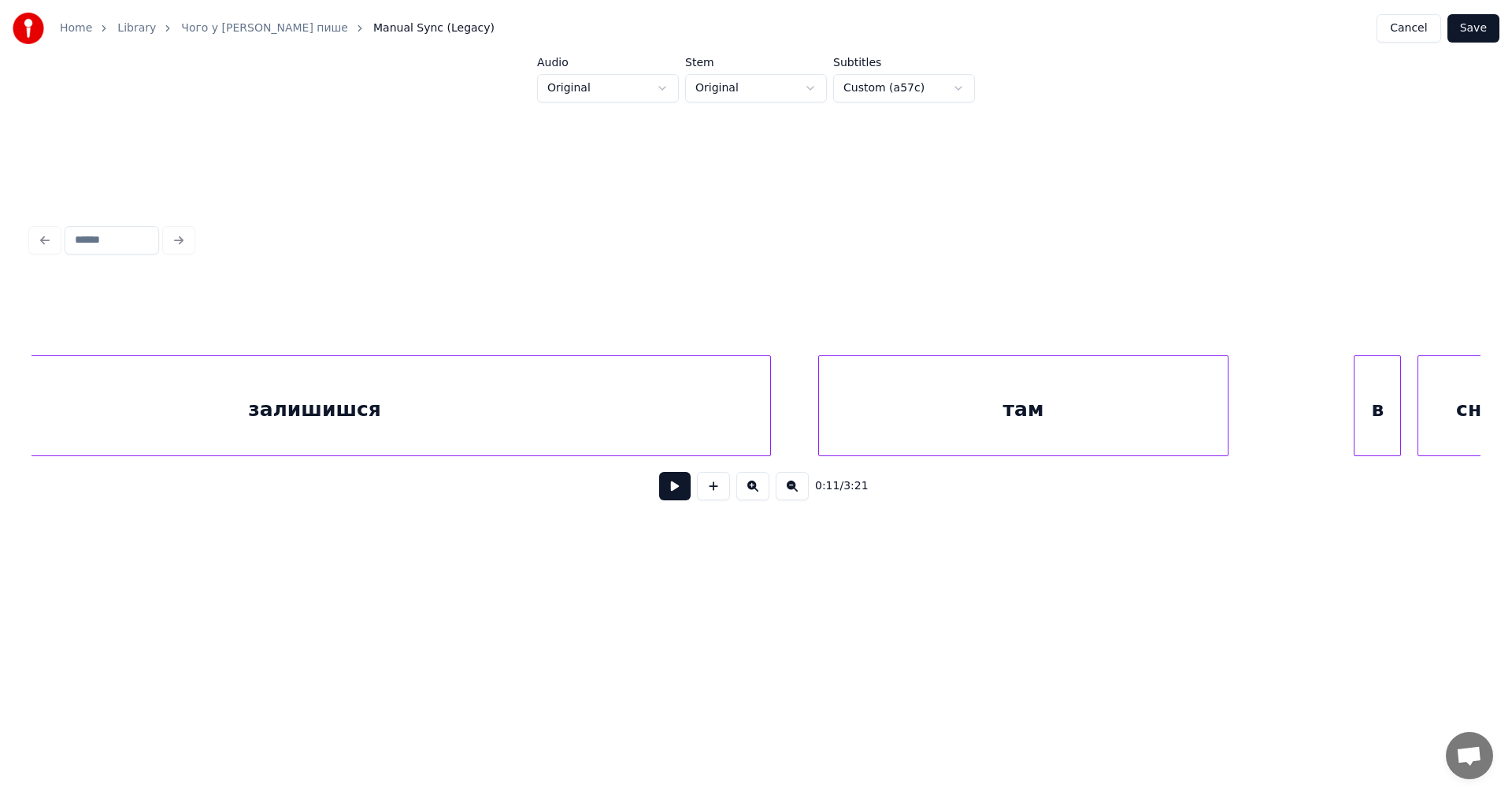
scroll to position [0, 118769]
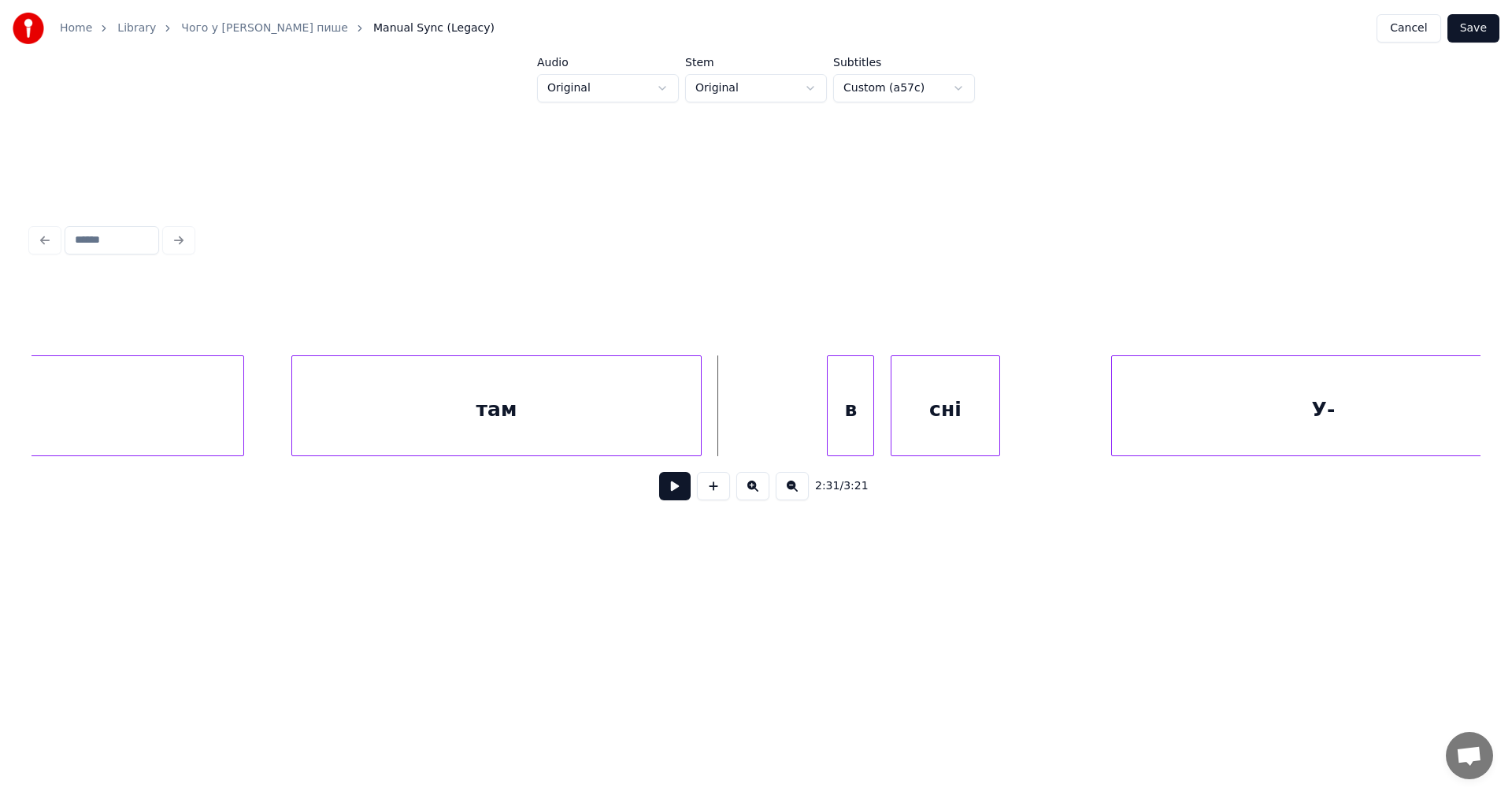
click at [672, 494] on button at bounding box center [674, 486] width 31 height 29
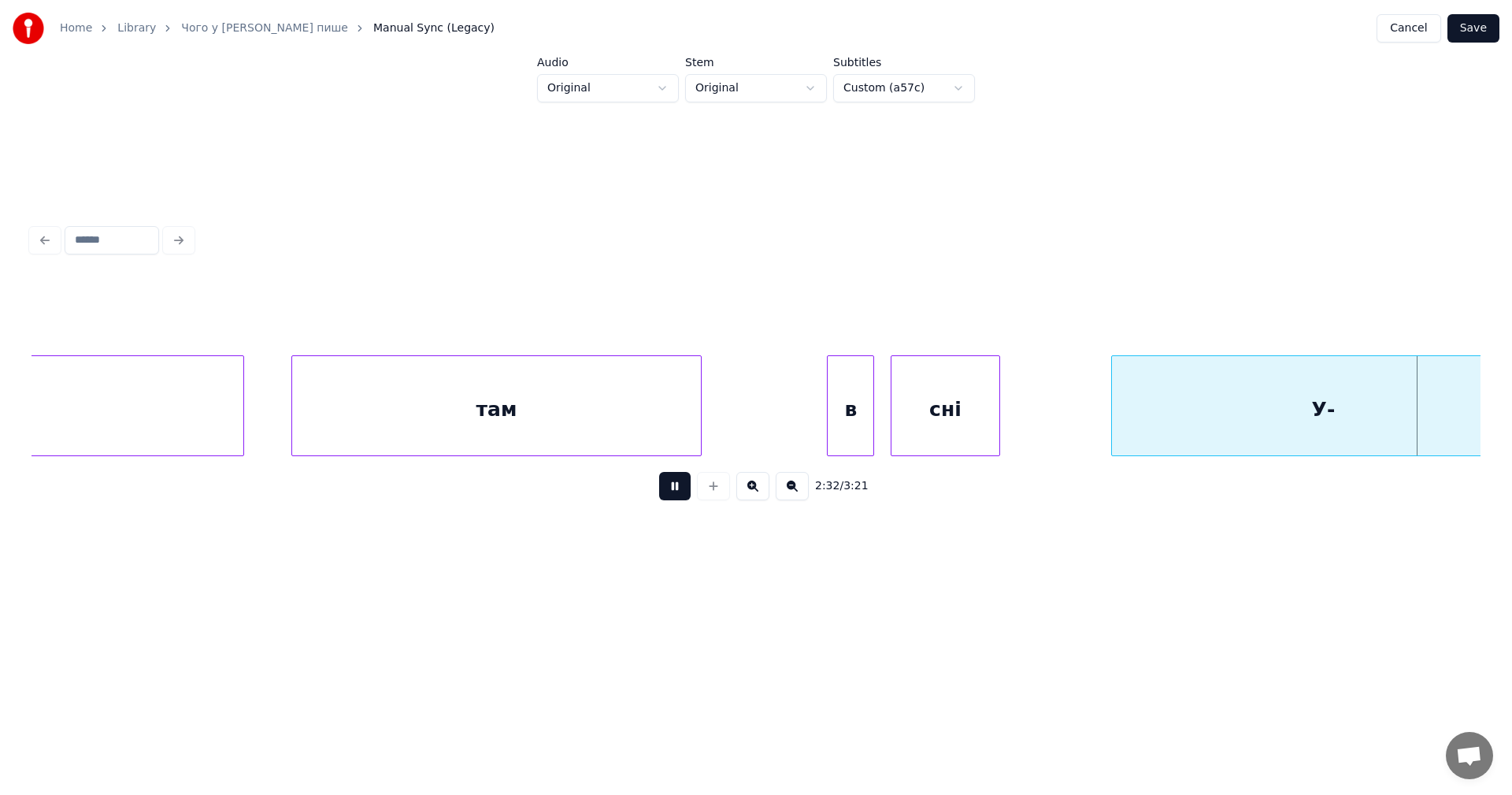
scroll to position [0, 120220]
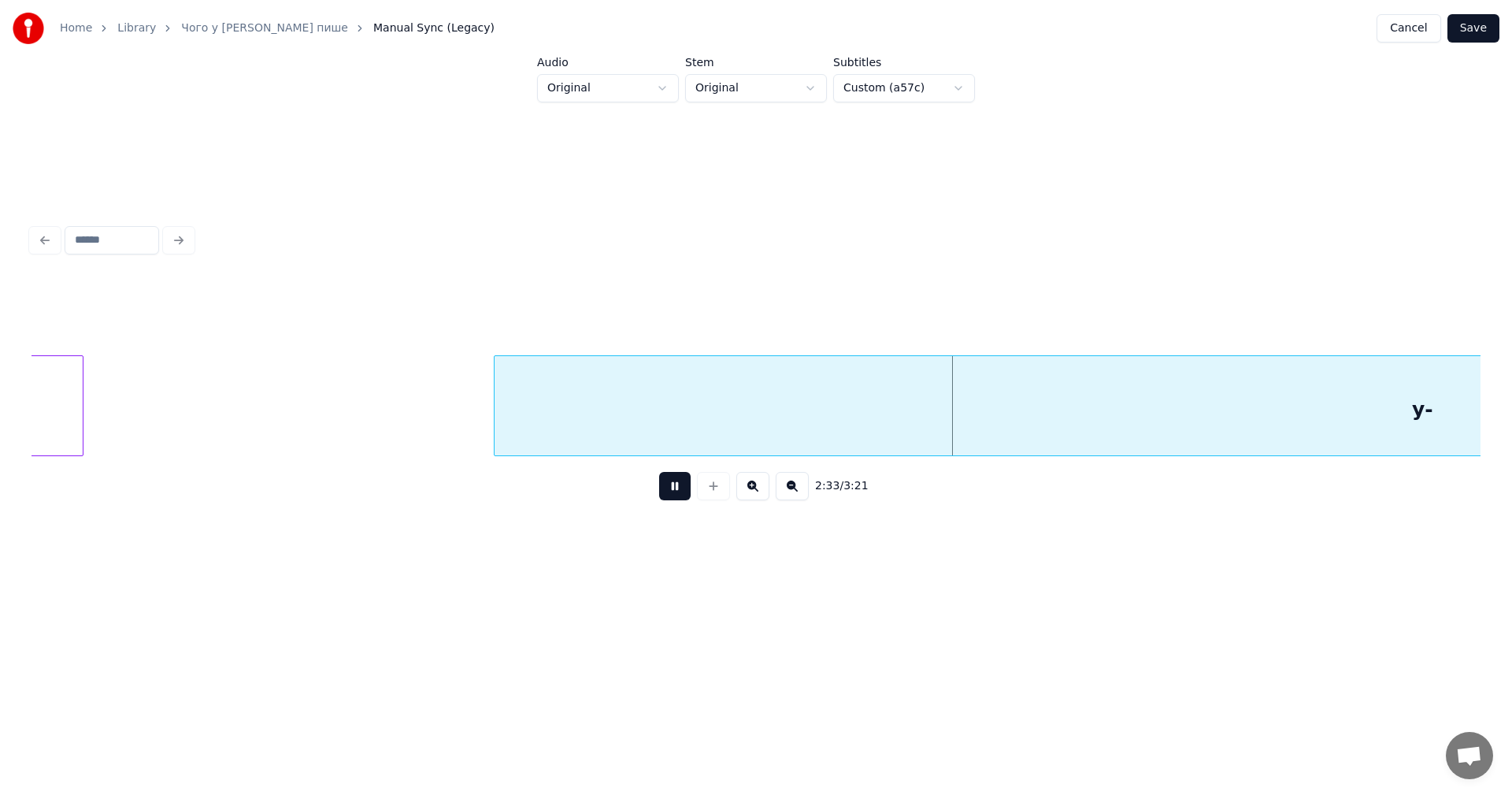
click at [672, 494] on button at bounding box center [674, 486] width 31 height 29
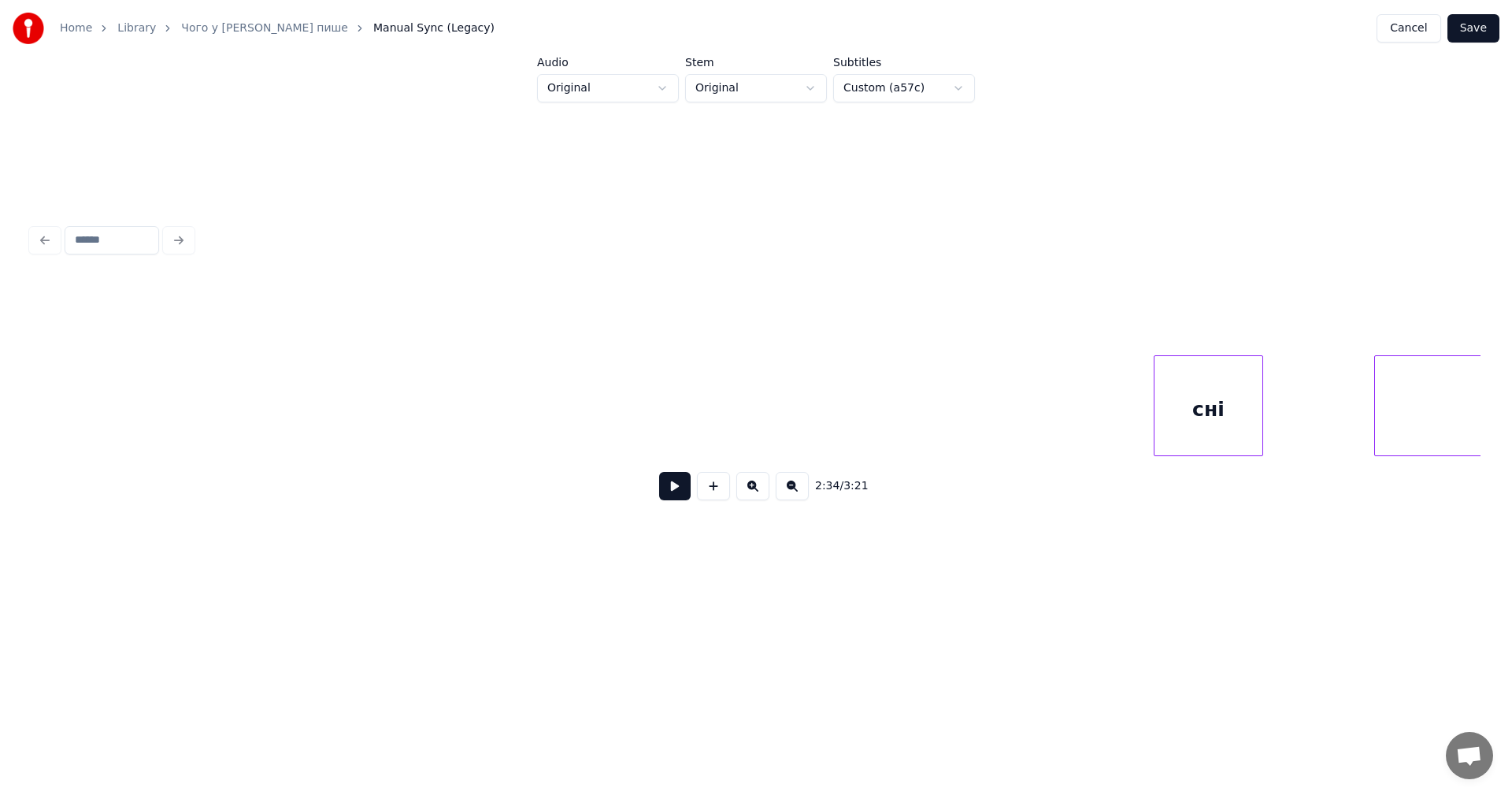
scroll to position [0, 118242]
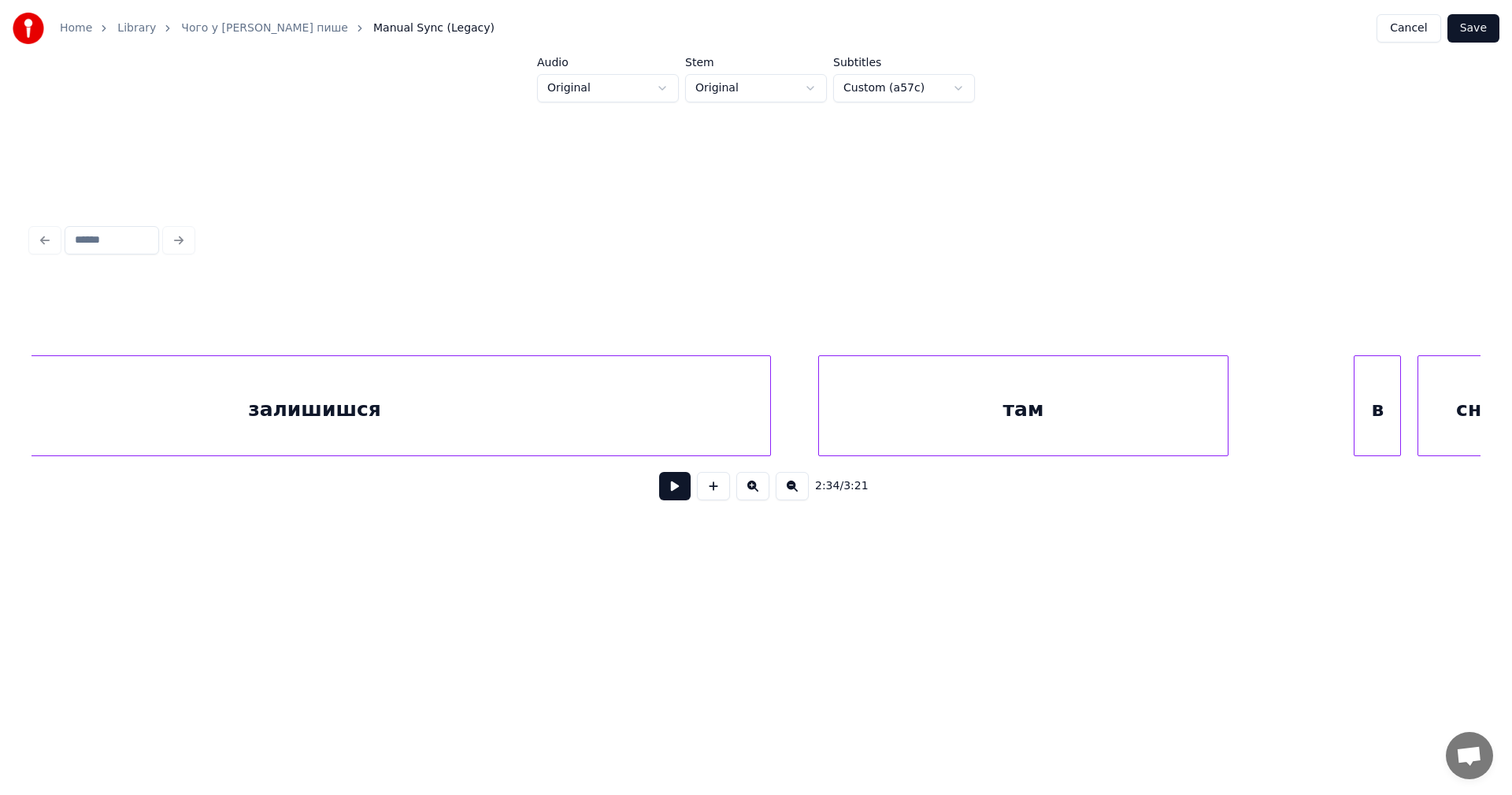
click at [677, 490] on button at bounding box center [674, 486] width 31 height 29
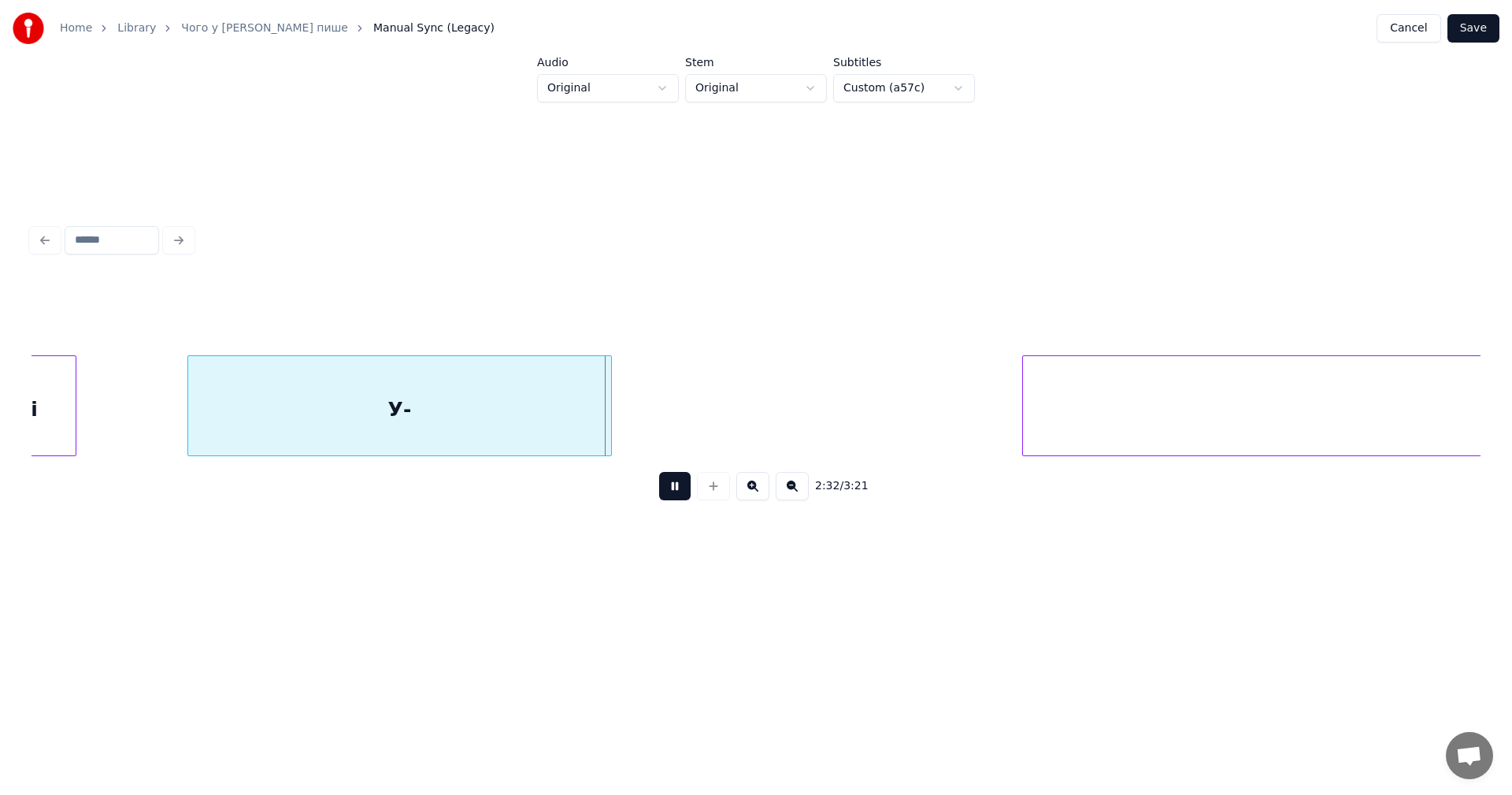
click at [677, 490] on button at bounding box center [674, 486] width 31 height 29
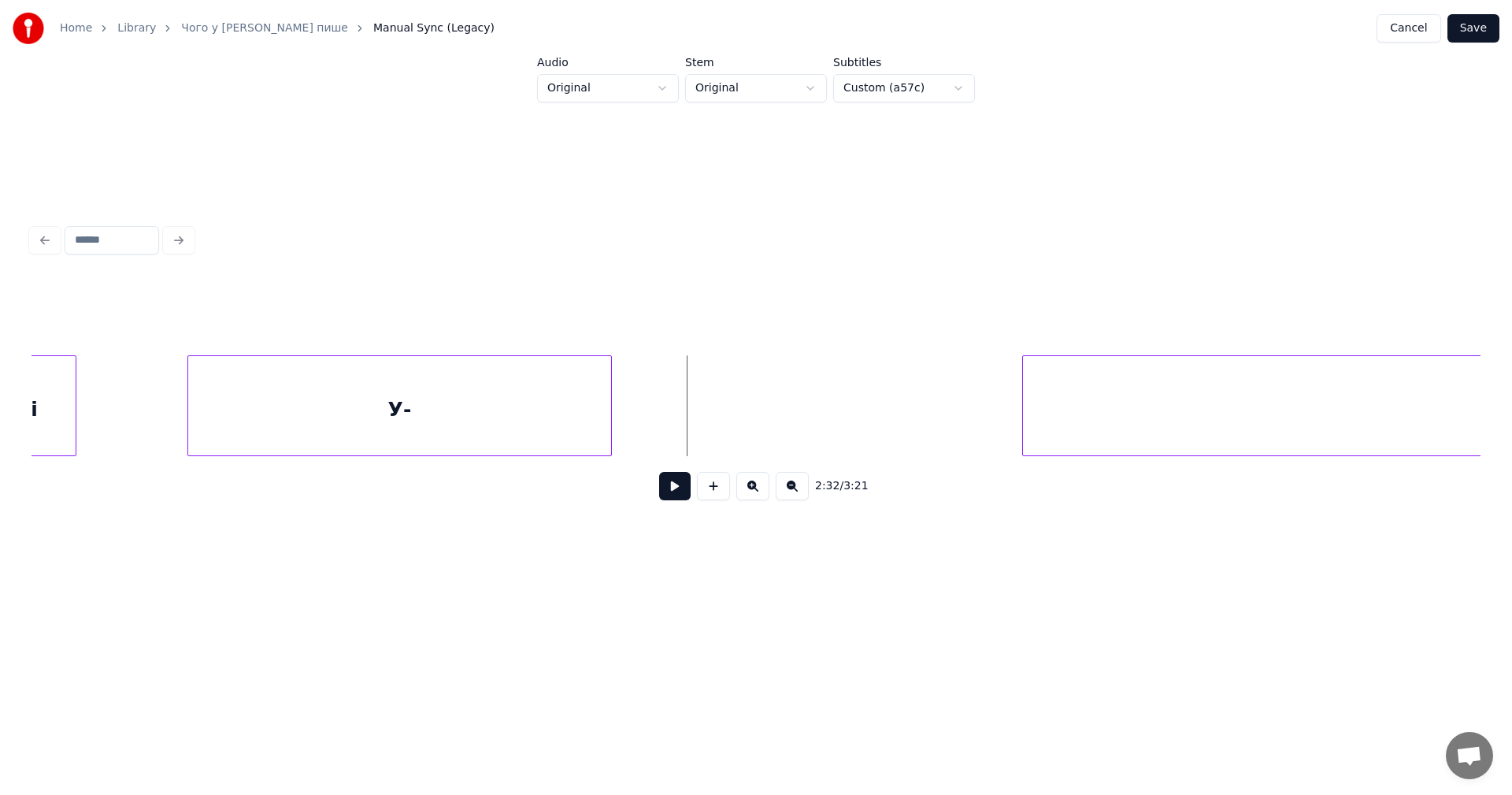
click at [484, 384] on div "У-" at bounding box center [400, 409] width 423 height 107
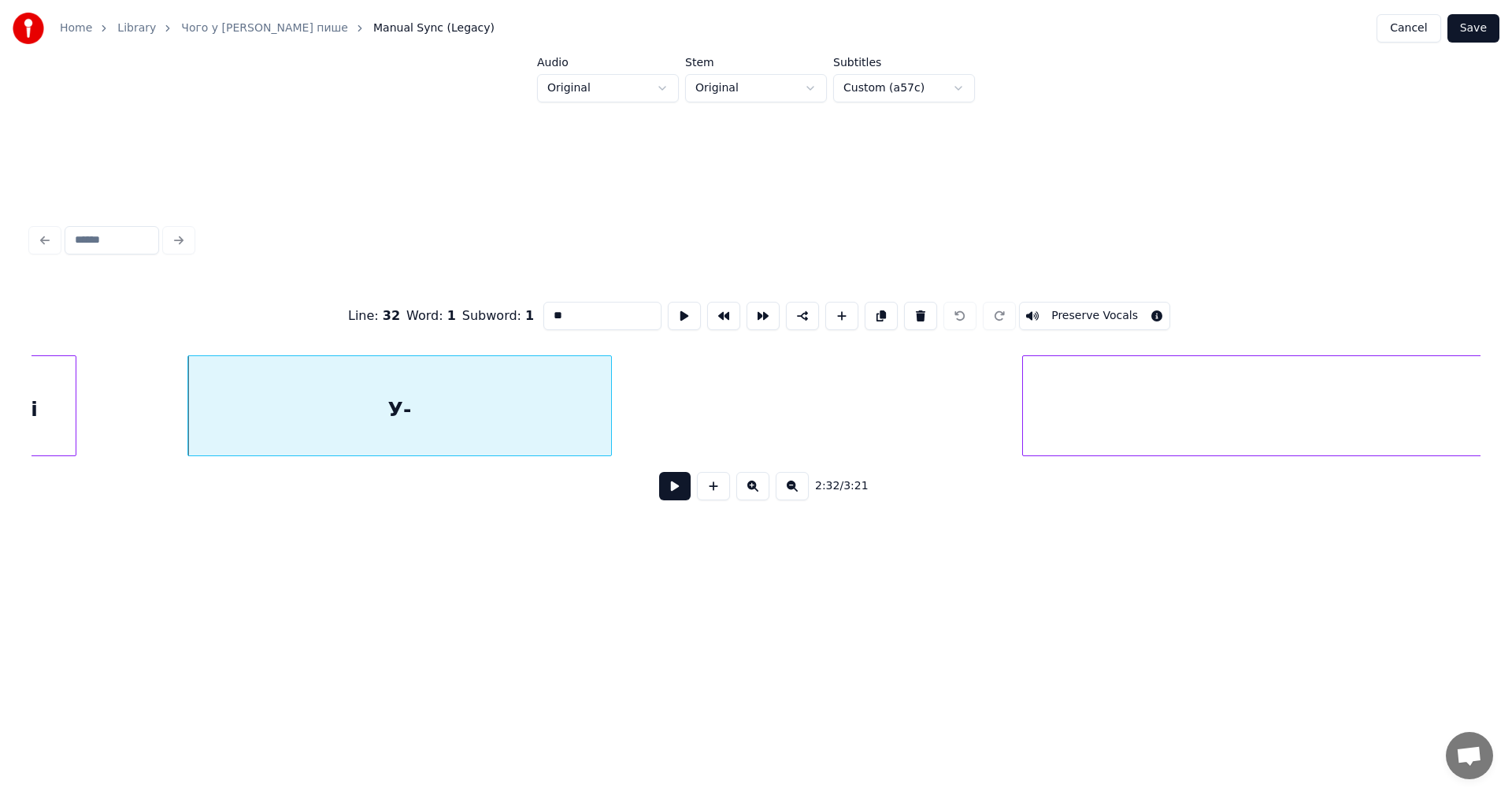
click at [913, 312] on button at bounding box center [920, 316] width 33 height 29
type input "***"
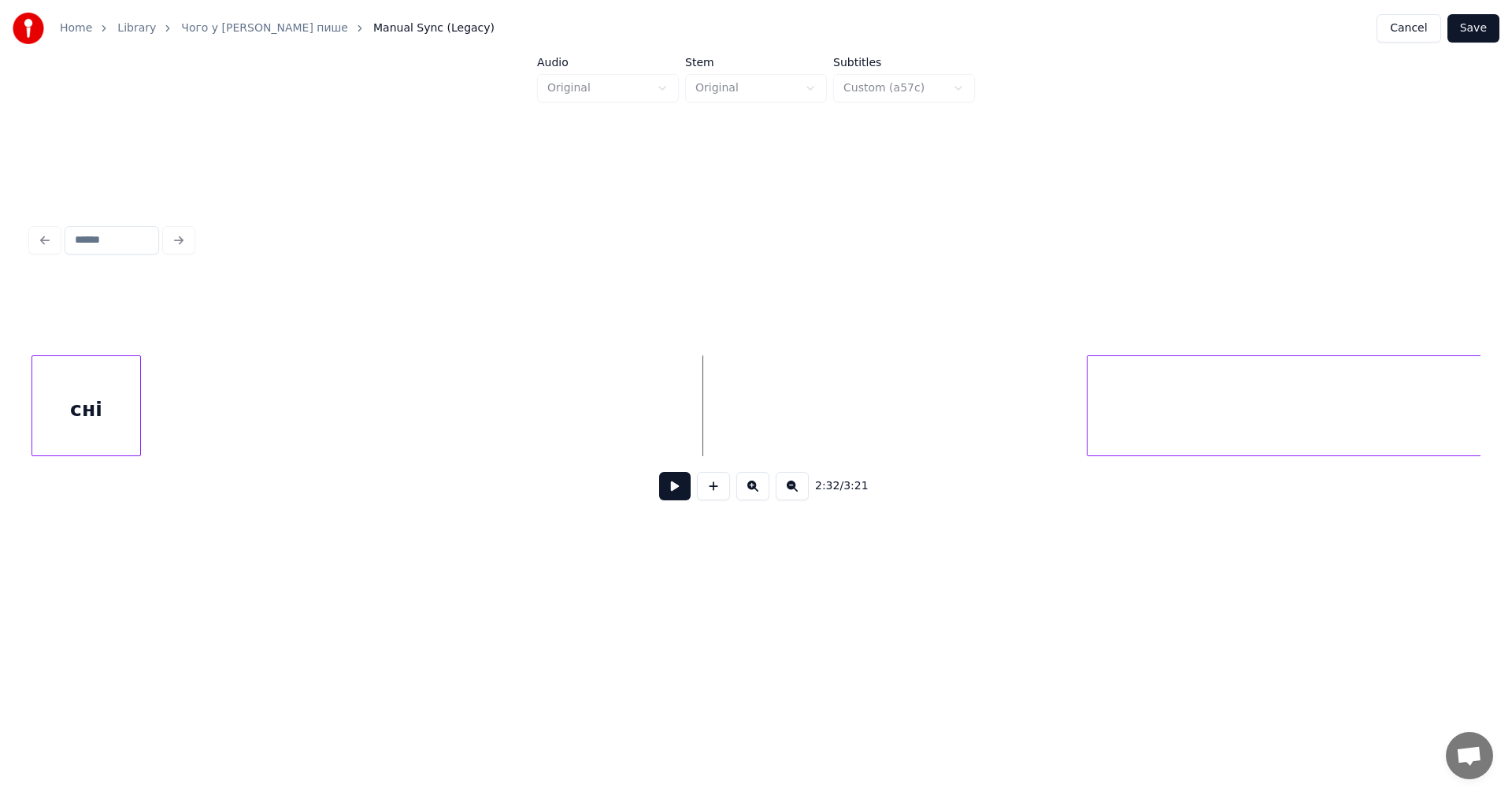
click at [668, 499] on button at bounding box center [674, 486] width 31 height 29
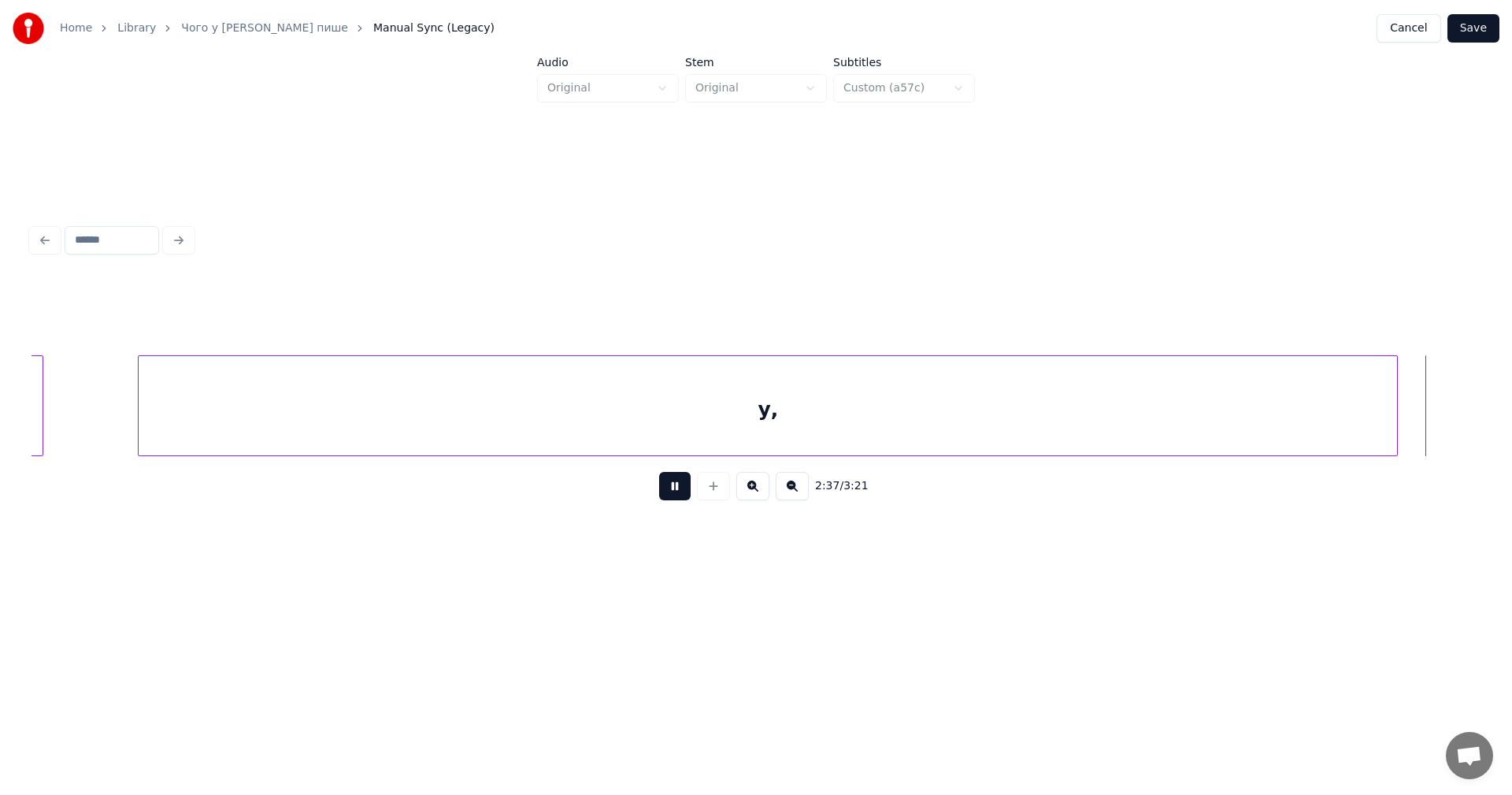
scroll to position [0, 123978]
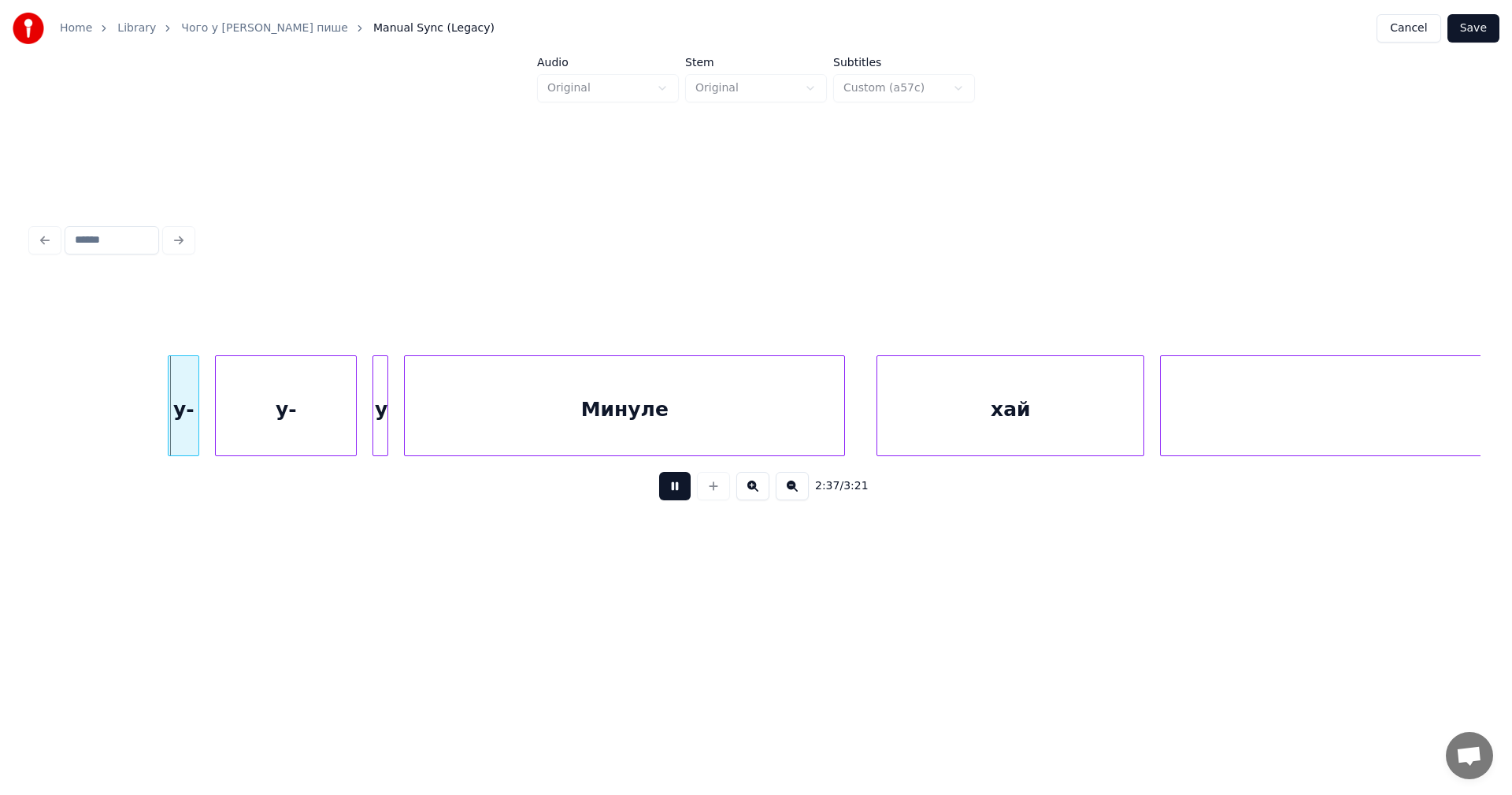
click at [668, 499] on button at bounding box center [674, 486] width 31 height 29
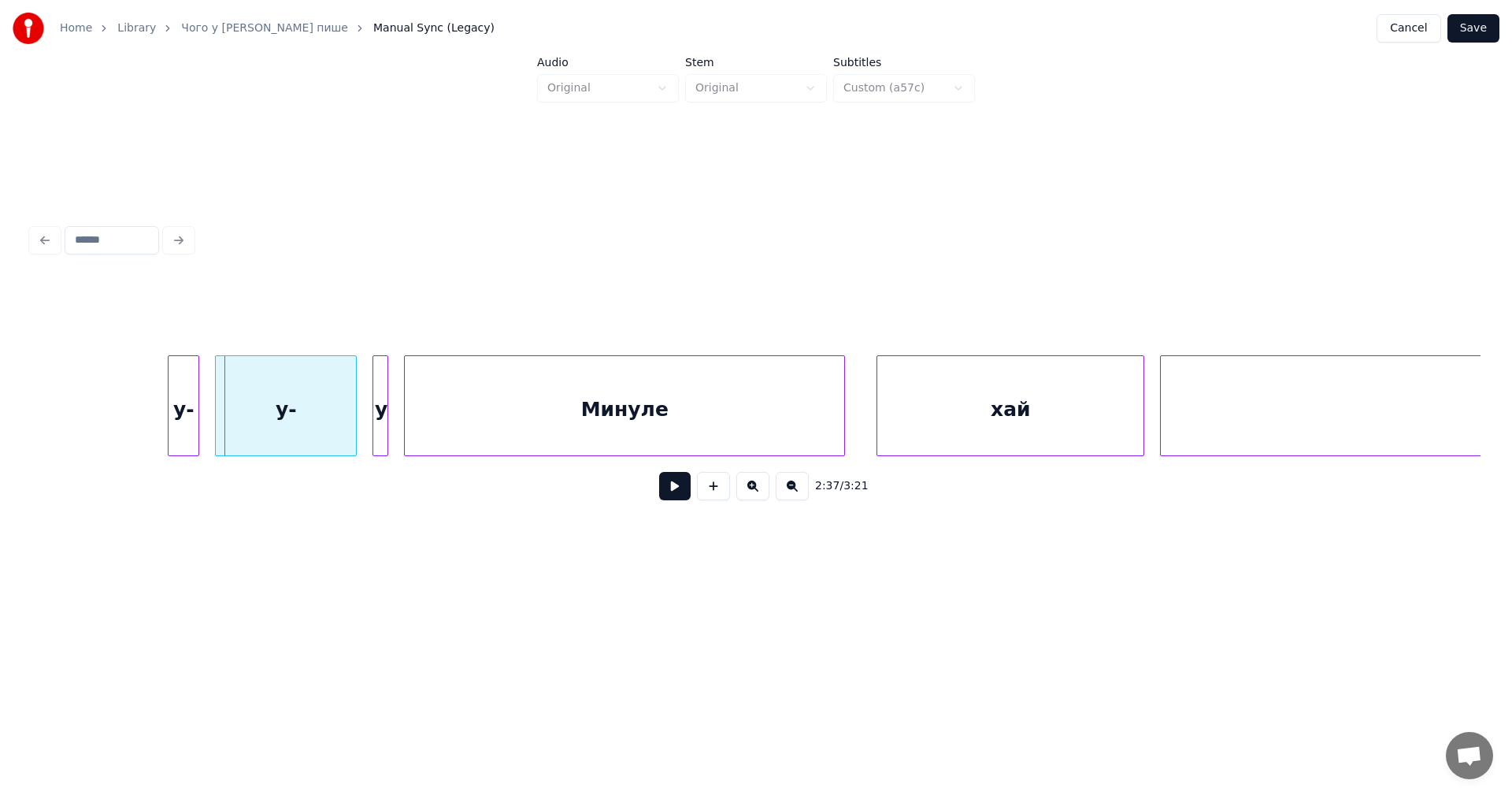
click at [191, 414] on div "у-" at bounding box center [184, 409] width 30 height 107
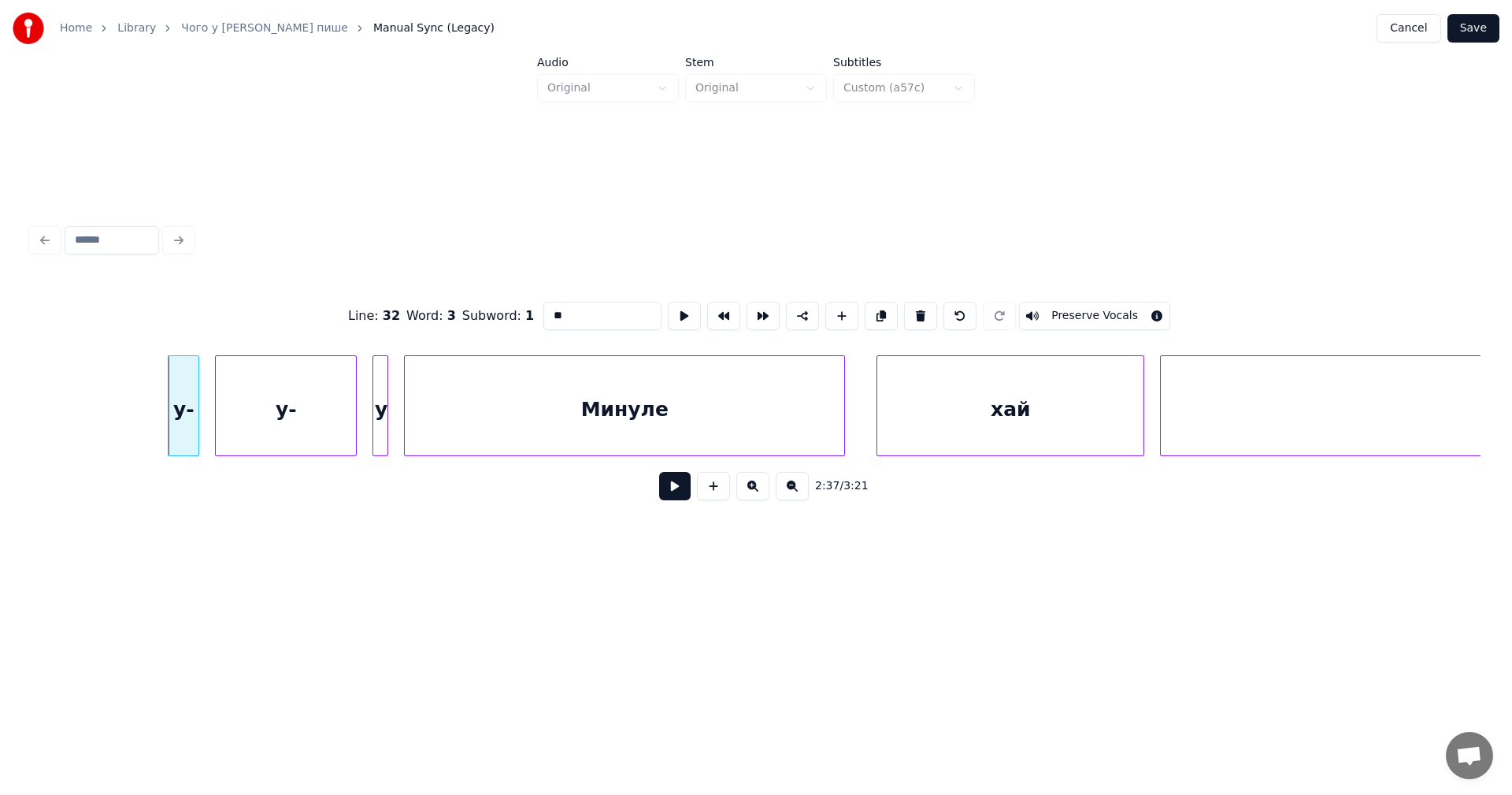
click at [380, 413] on div "у" at bounding box center [381, 409] width 16 height 107
type input "*"
click at [918, 305] on button at bounding box center [920, 316] width 33 height 29
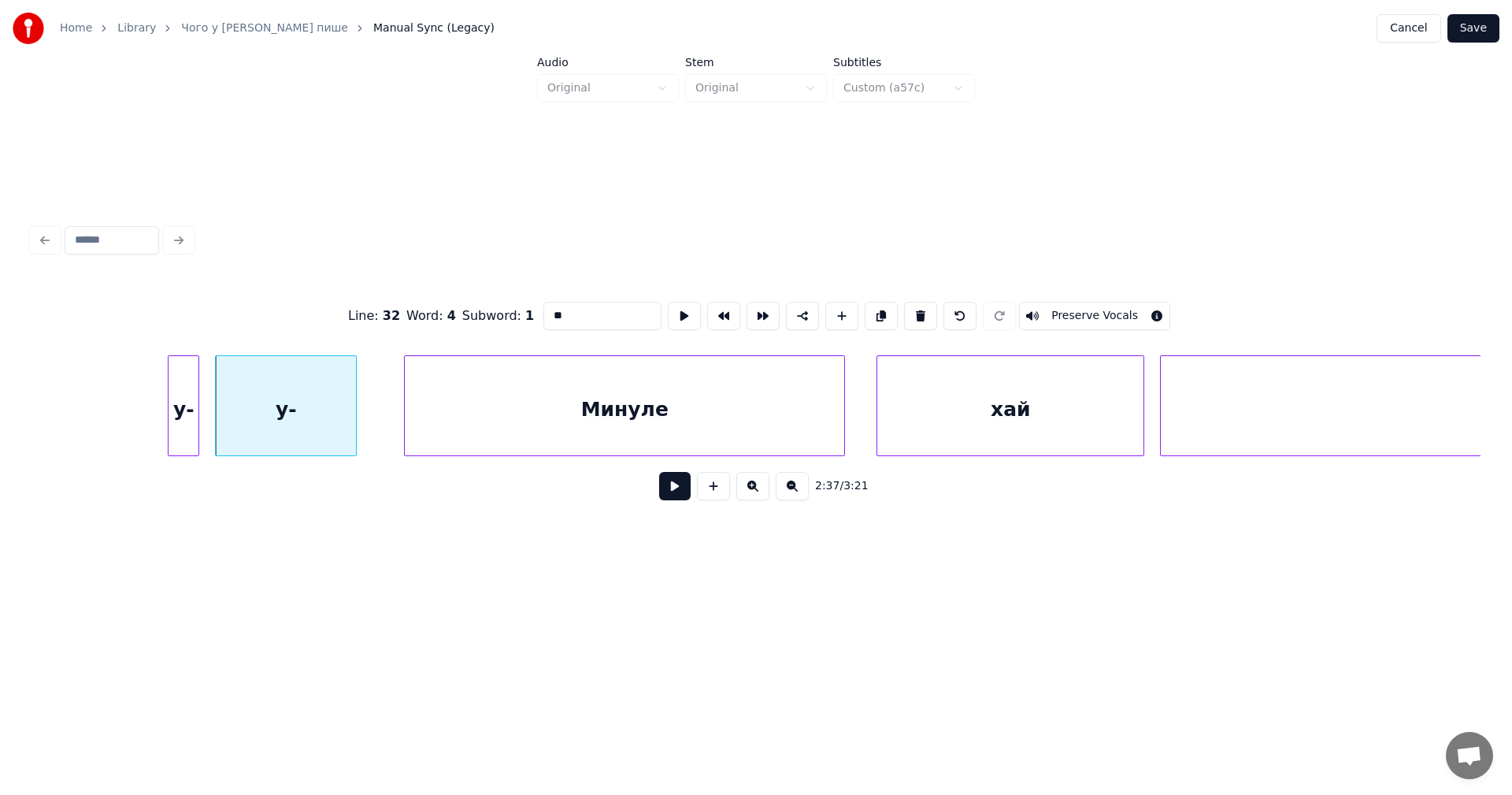
click at [318, 414] on div "у-" at bounding box center [285, 409] width 140 height 107
click at [917, 317] on button at bounding box center [920, 316] width 33 height 29
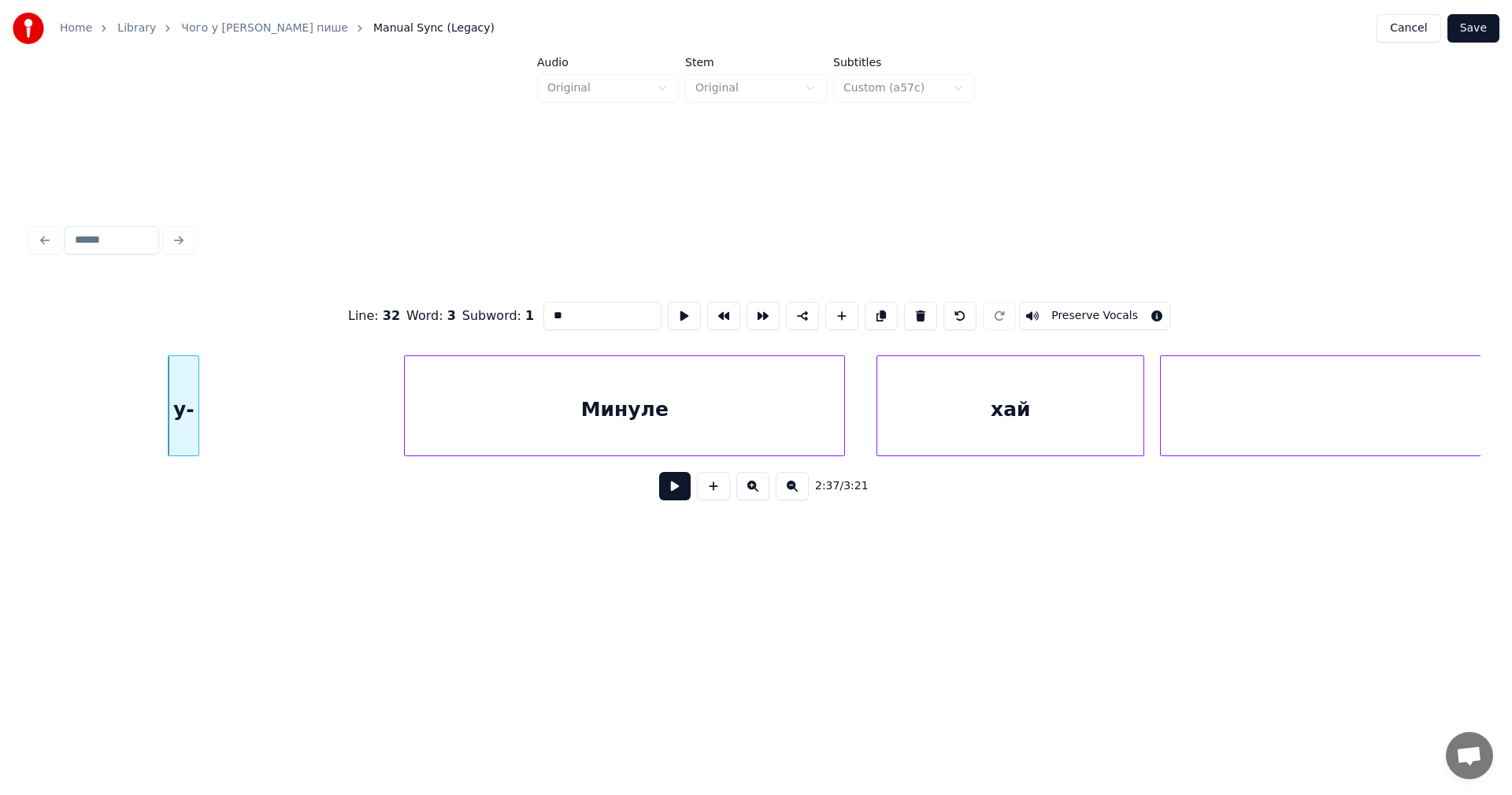
click at [190, 398] on div "у-" at bounding box center [184, 409] width 30 height 107
click at [907, 307] on button at bounding box center [920, 316] width 33 height 29
type input "**"
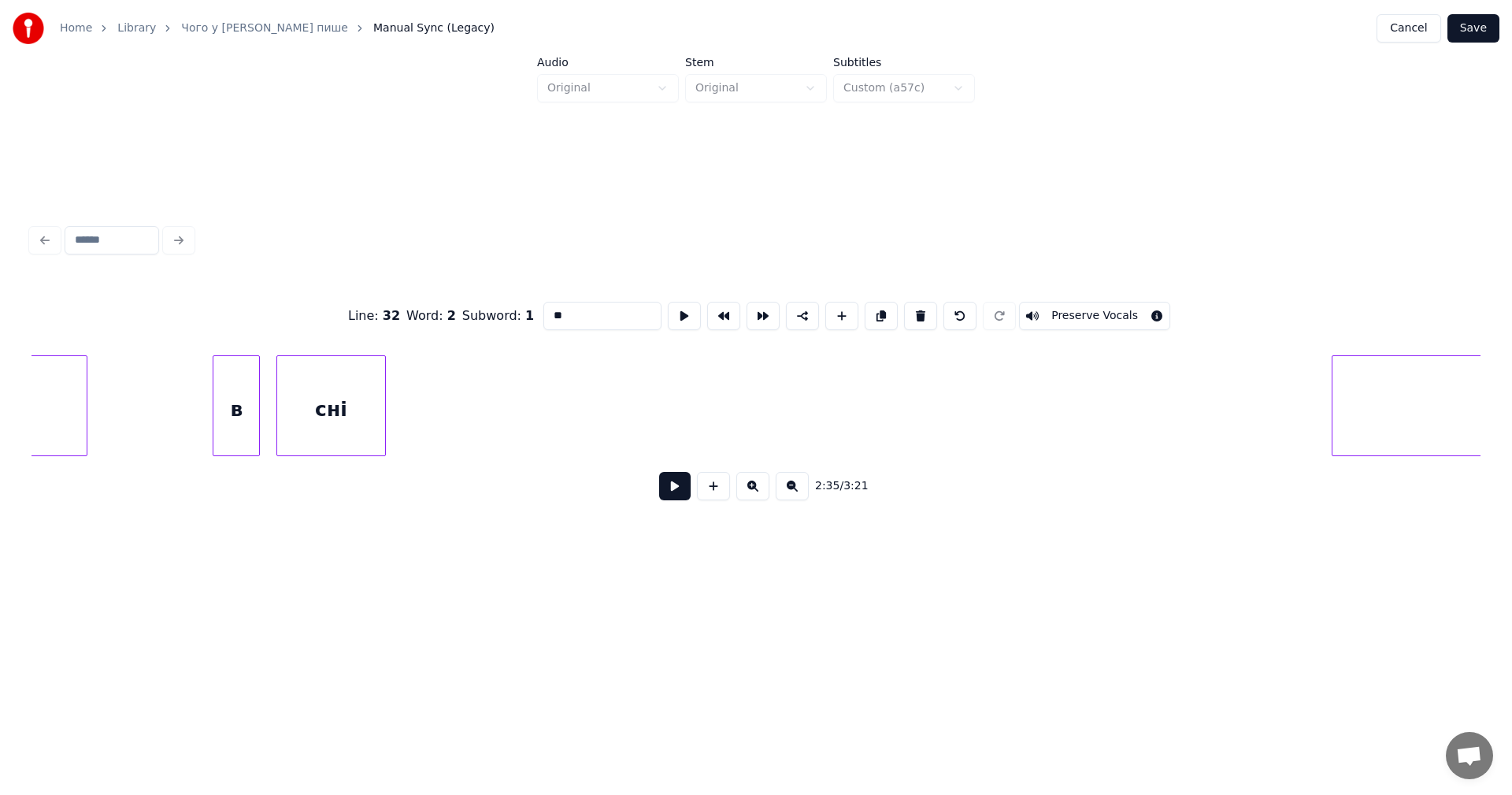
scroll to position [0, 118329]
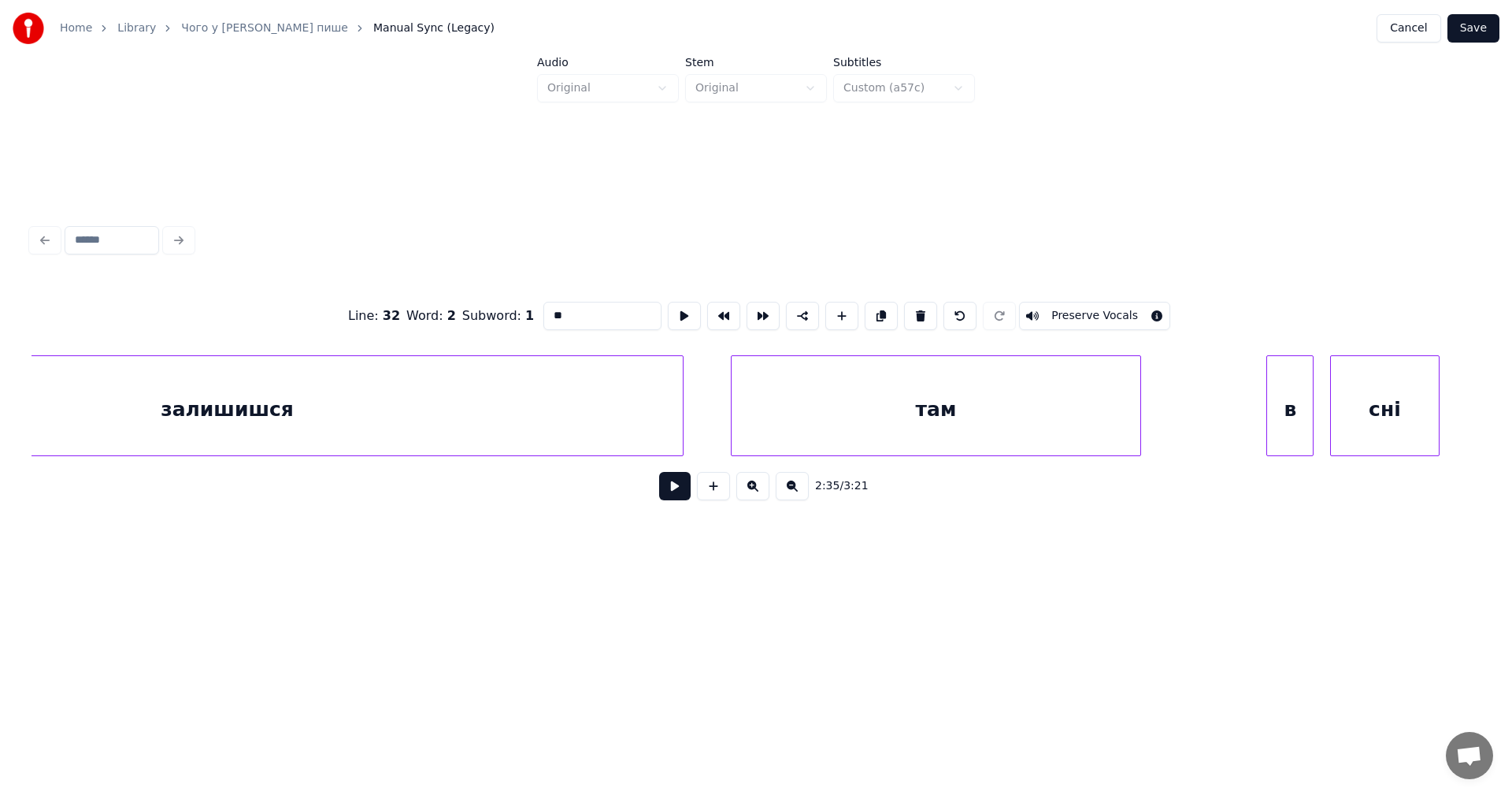
drag, startPoint x: 1179, startPoint y: 395, endPoint x: 1169, endPoint y: 398, distance: 10.4
click at [680, 495] on button at bounding box center [674, 486] width 31 height 29
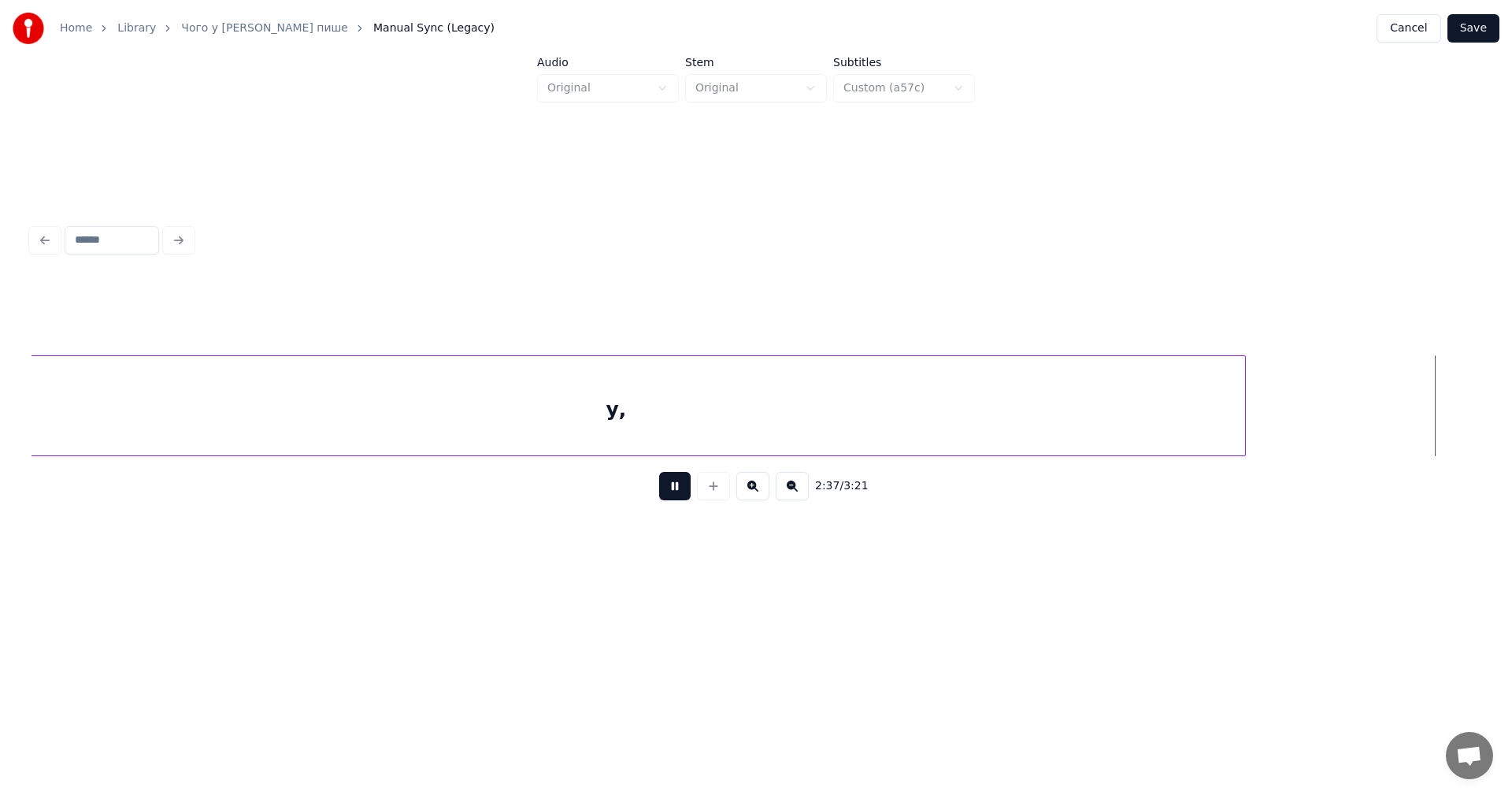
scroll to position [0, 124130]
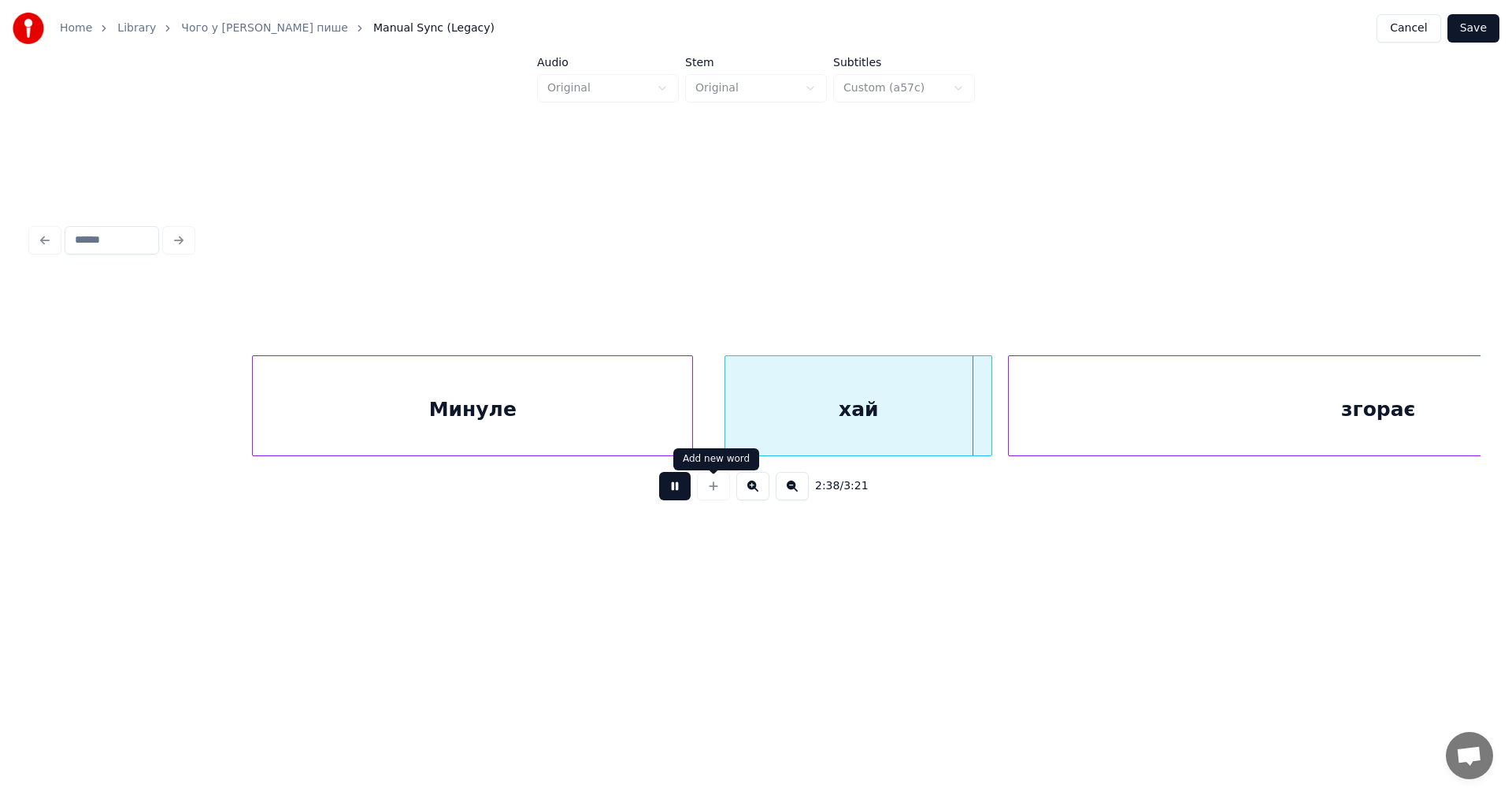
click at [684, 494] on button at bounding box center [674, 486] width 31 height 29
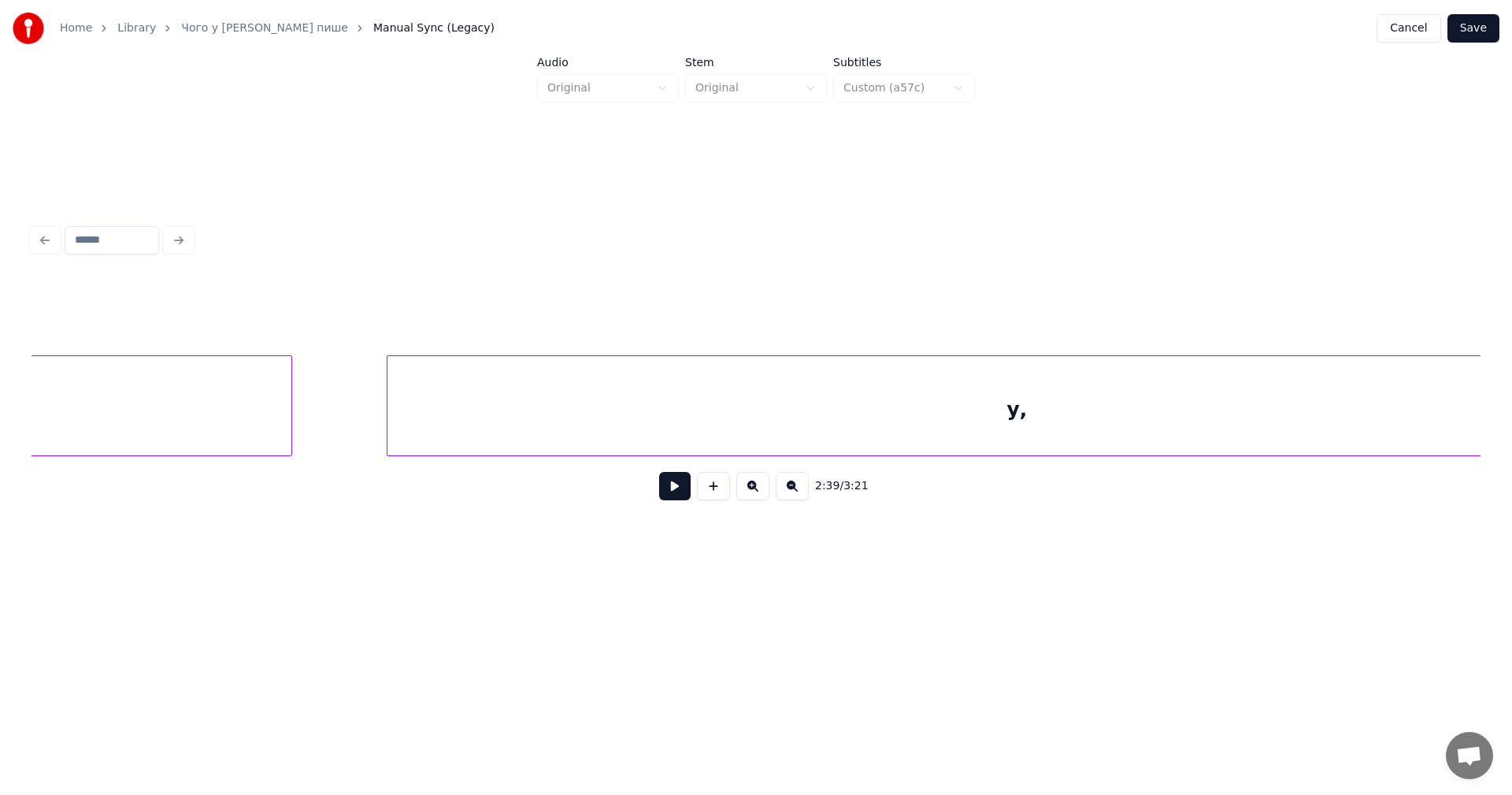
scroll to position [0, 123157]
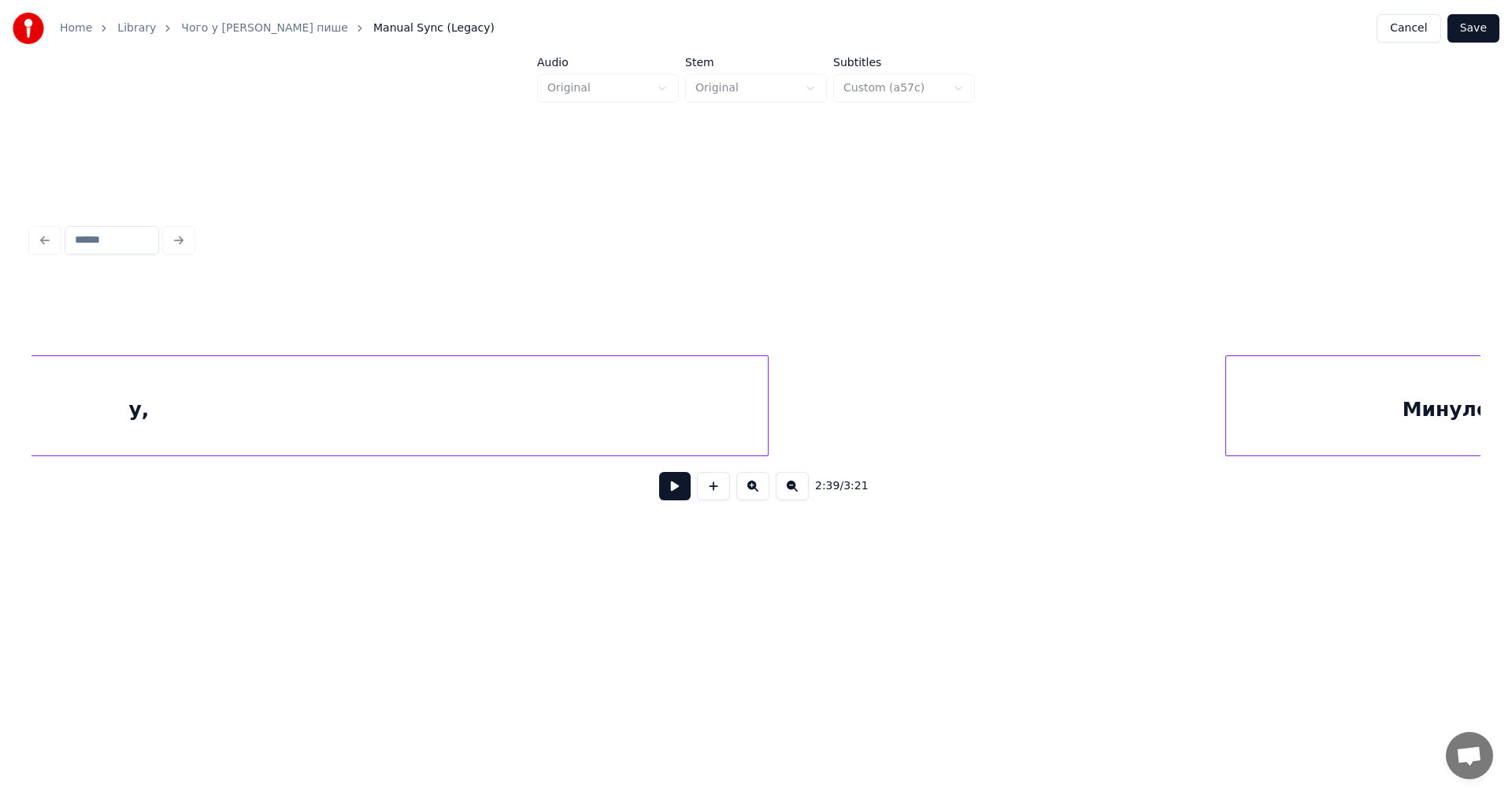
click at [679, 490] on button at bounding box center [674, 486] width 31 height 29
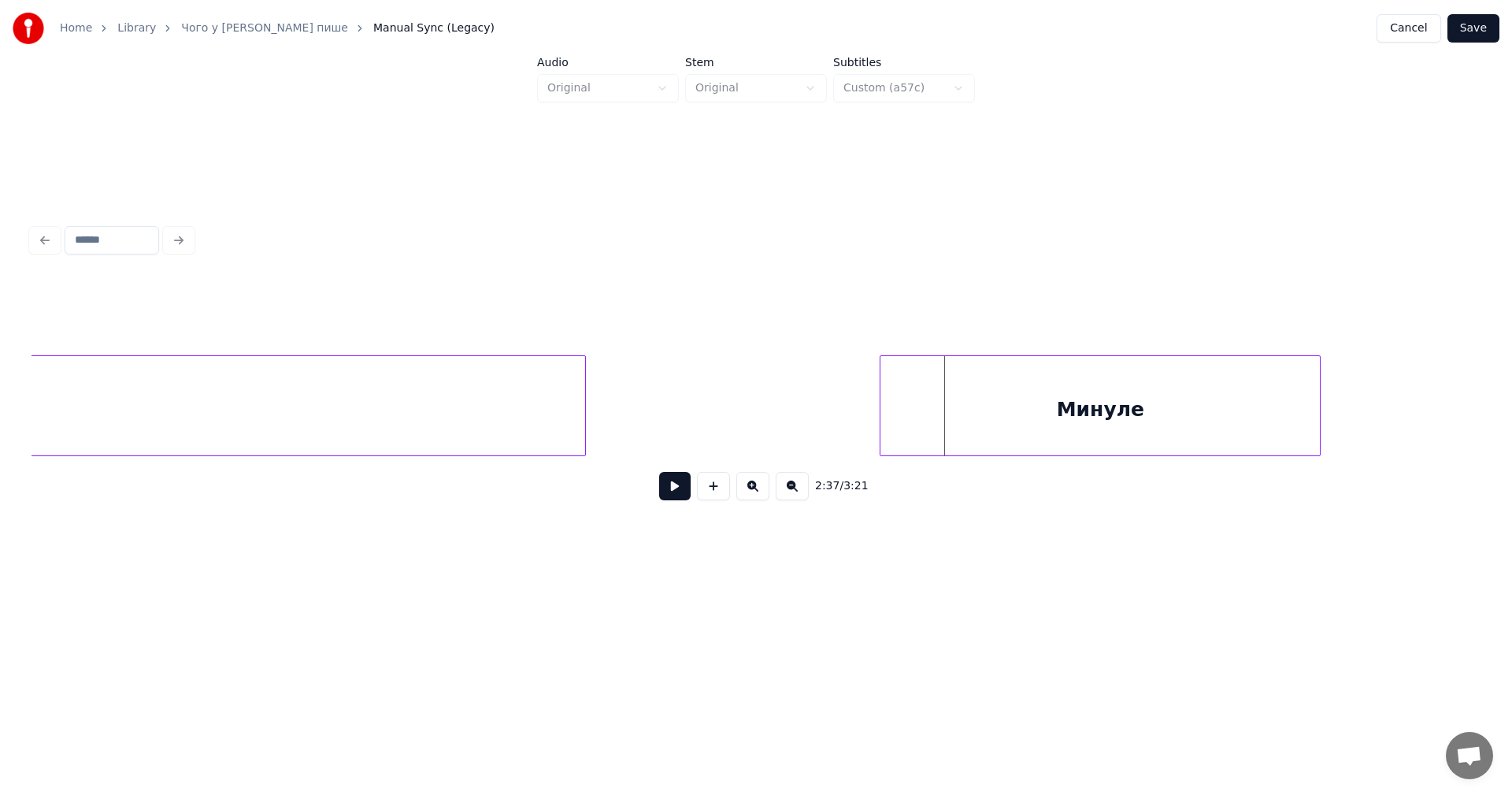
click at [1063, 416] on div "Минуле" at bounding box center [1100, 409] width 439 height 107
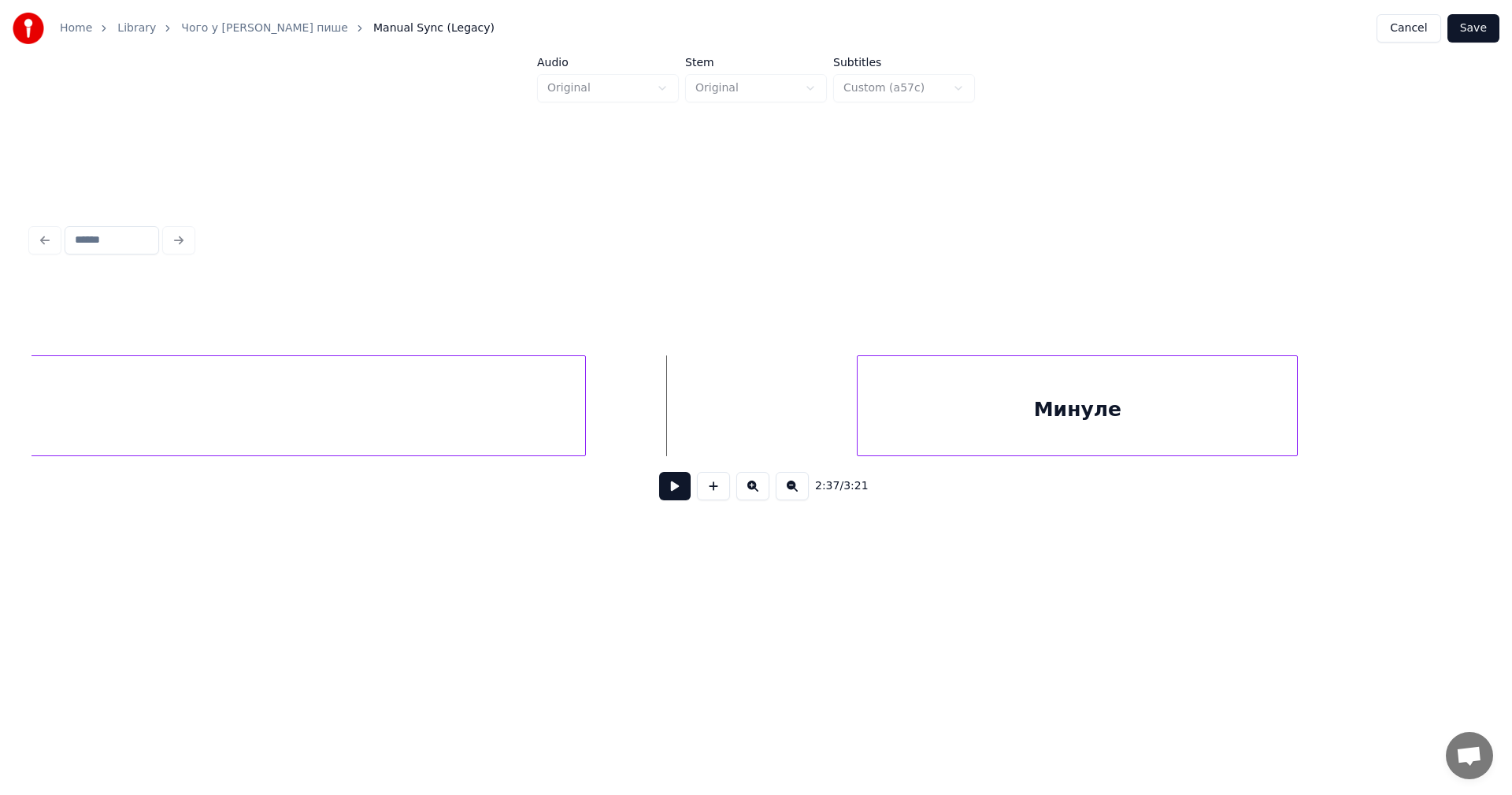
click at [681, 495] on button at bounding box center [674, 486] width 31 height 29
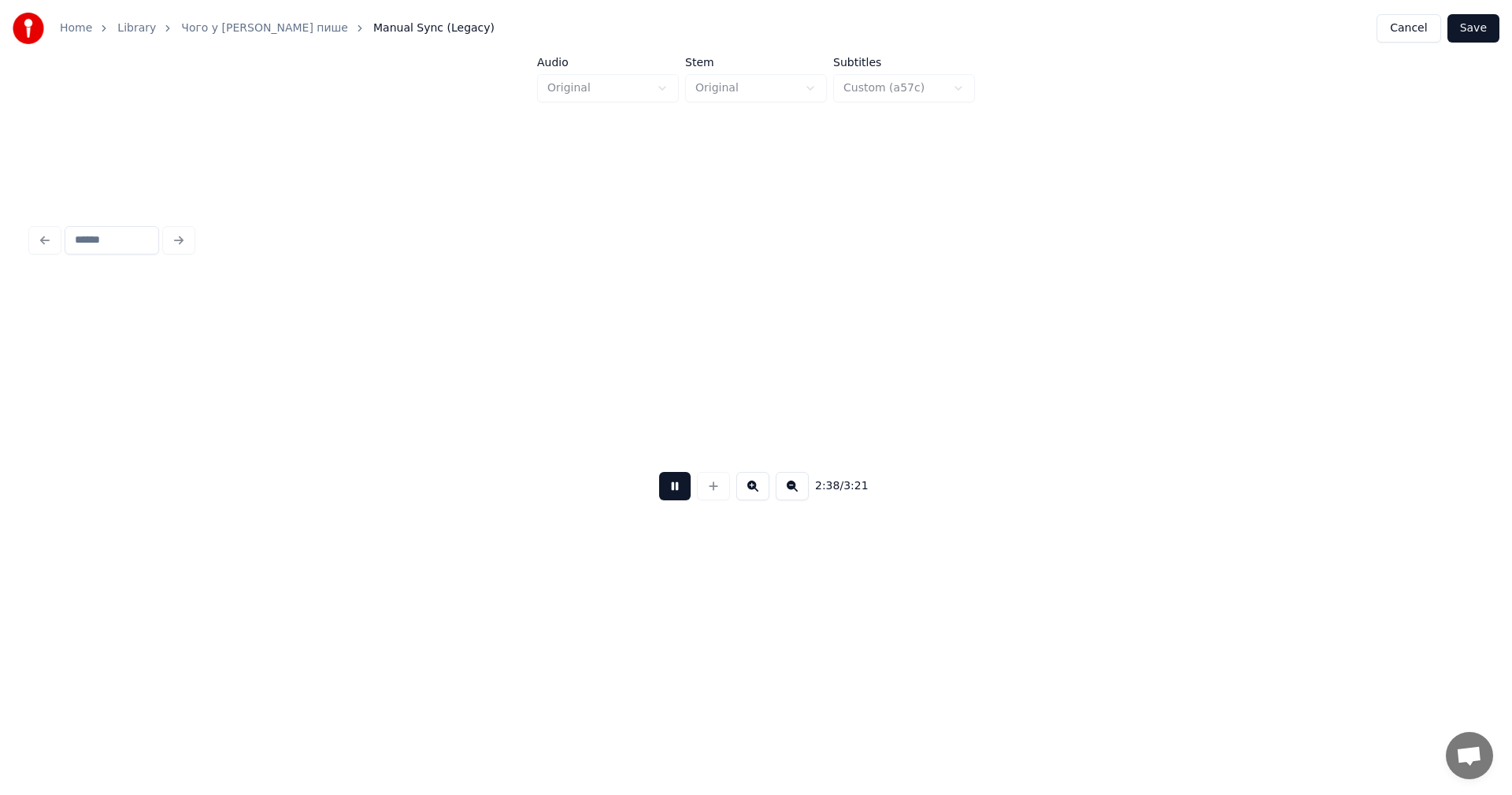
click at [681, 495] on button at bounding box center [674, 486] width 31 height 29
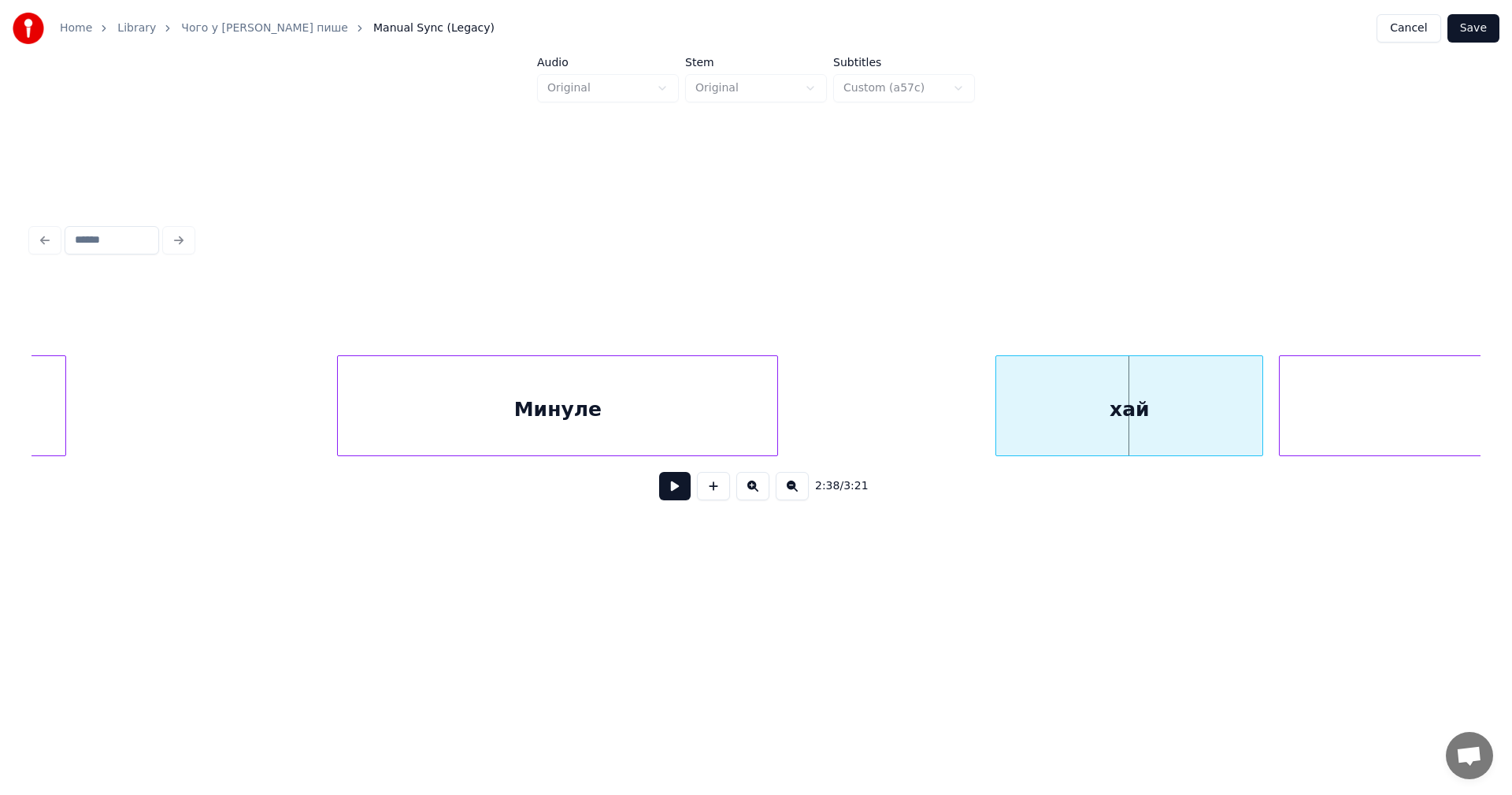
scroll to position [0, 123683]
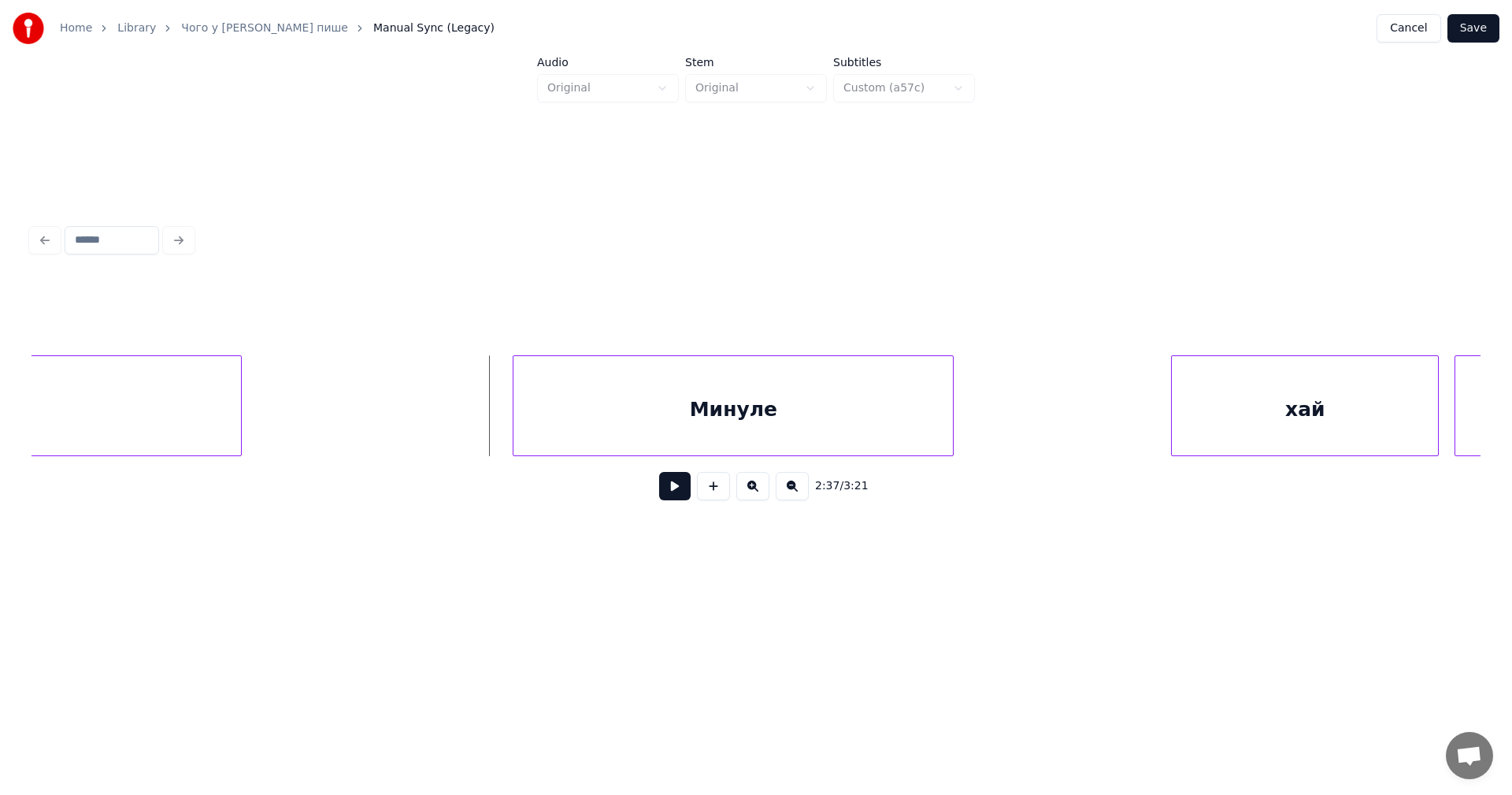
click at [670, 488] on button at bounding box center [674, 486] width 31 height 29
click at [1107, 408] on div "хай" at bounding box center [1206, 409] width 266 height 107
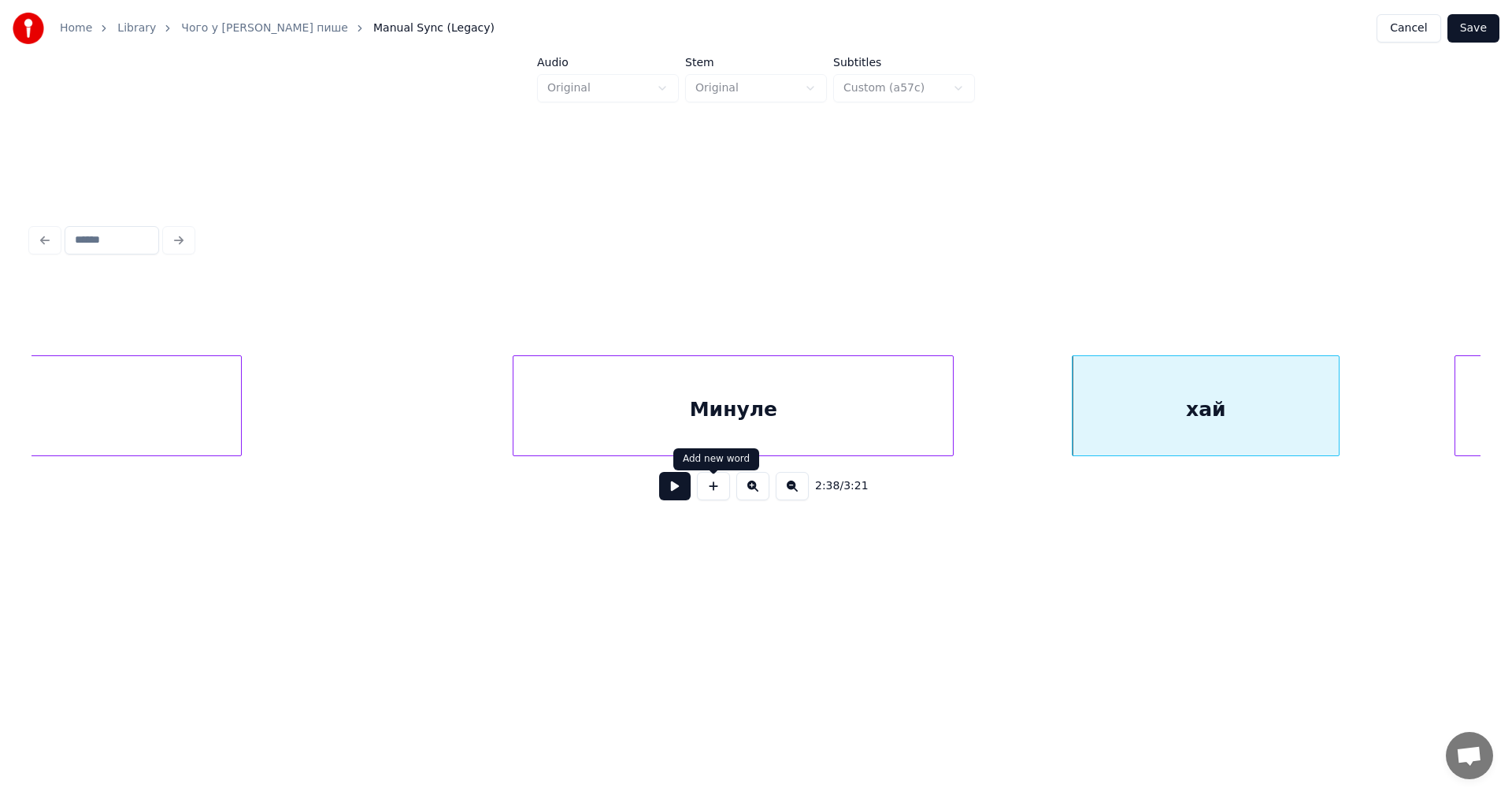
click at [669, 493] on button at bounding box center [674, 486] width 31 height 29
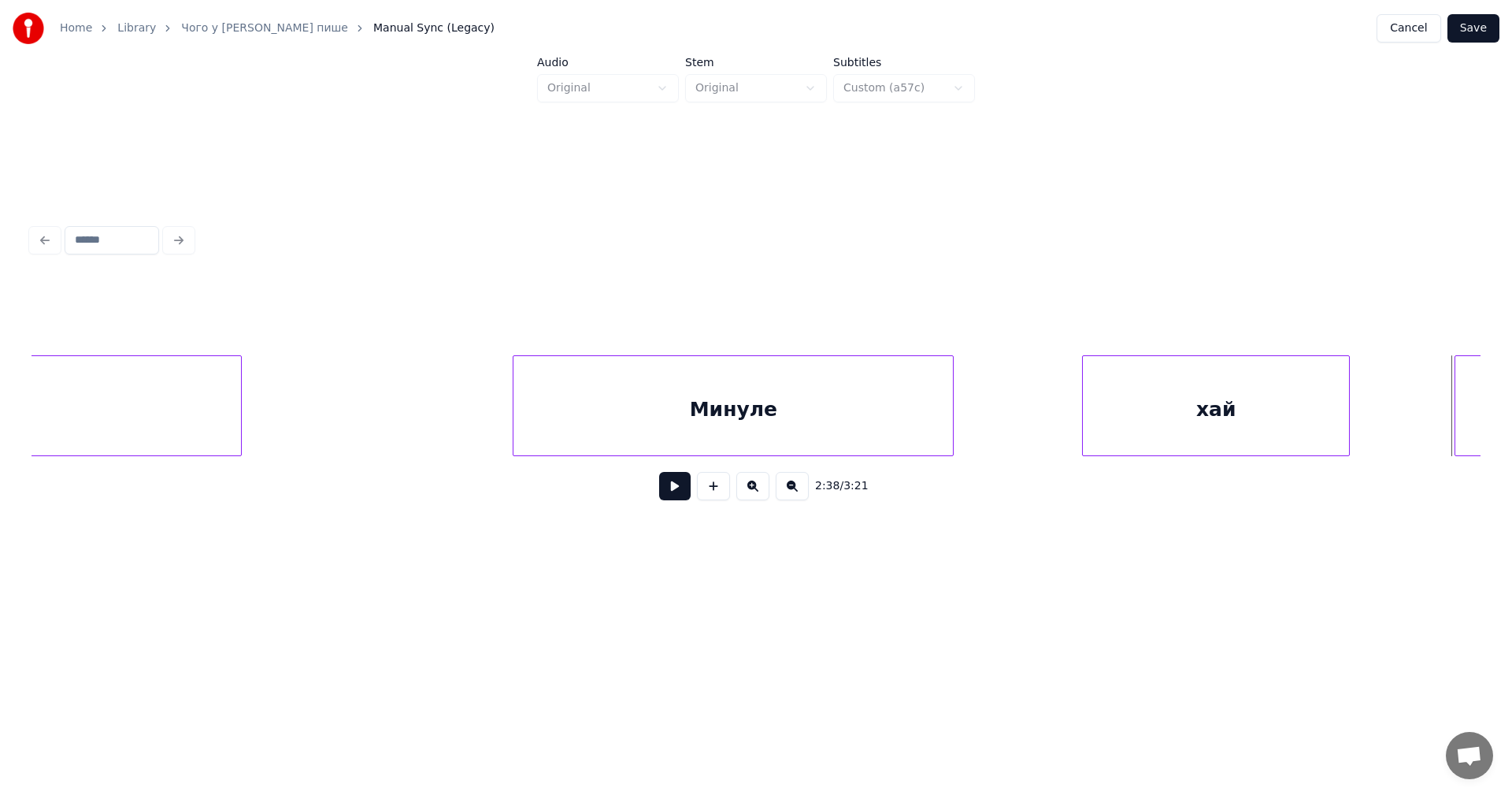
click at [1175, 412] on div "хай" at bounding box center [1216, 409] width 266 height 107
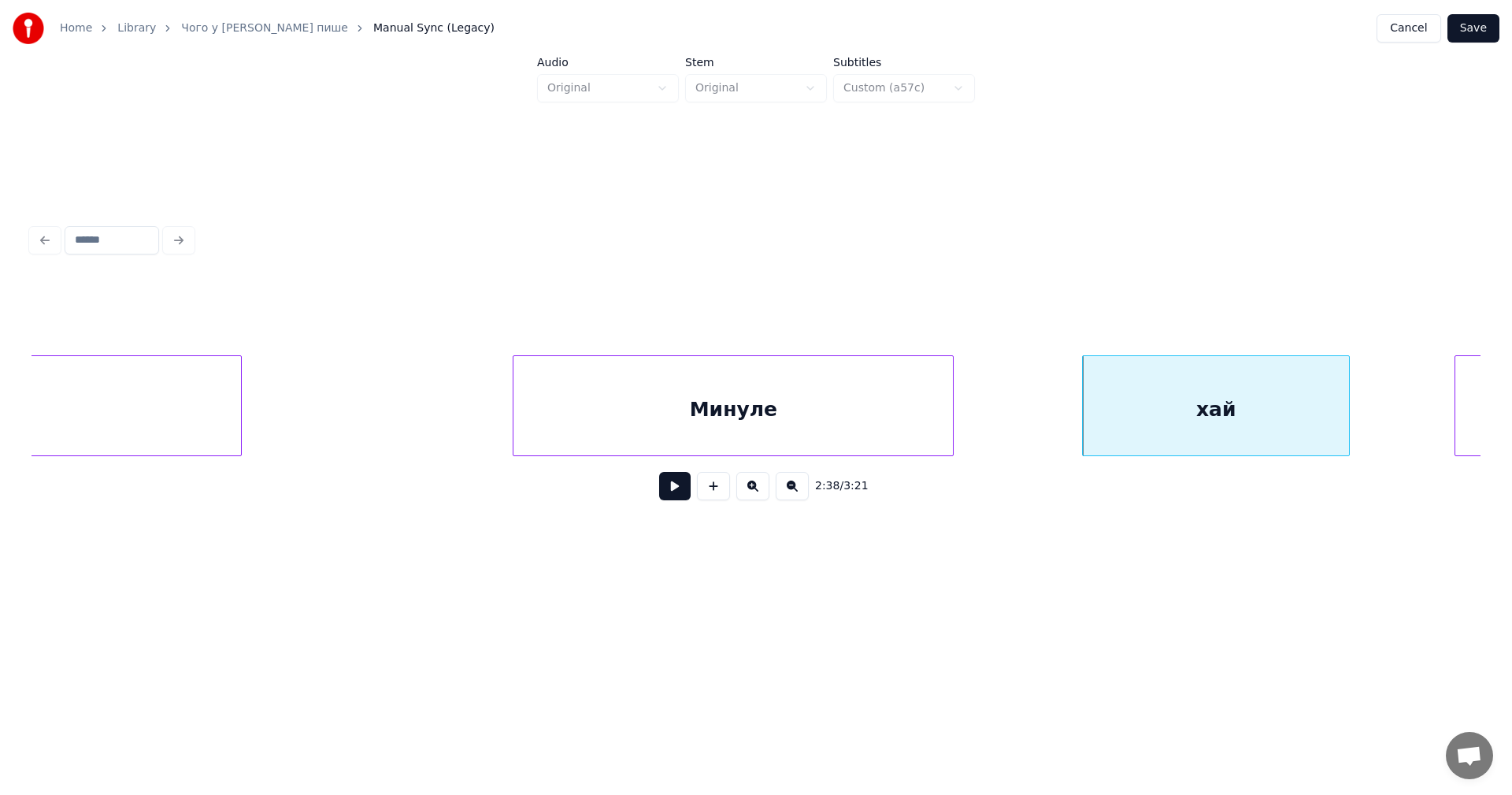
scroll to position [0, 124298]
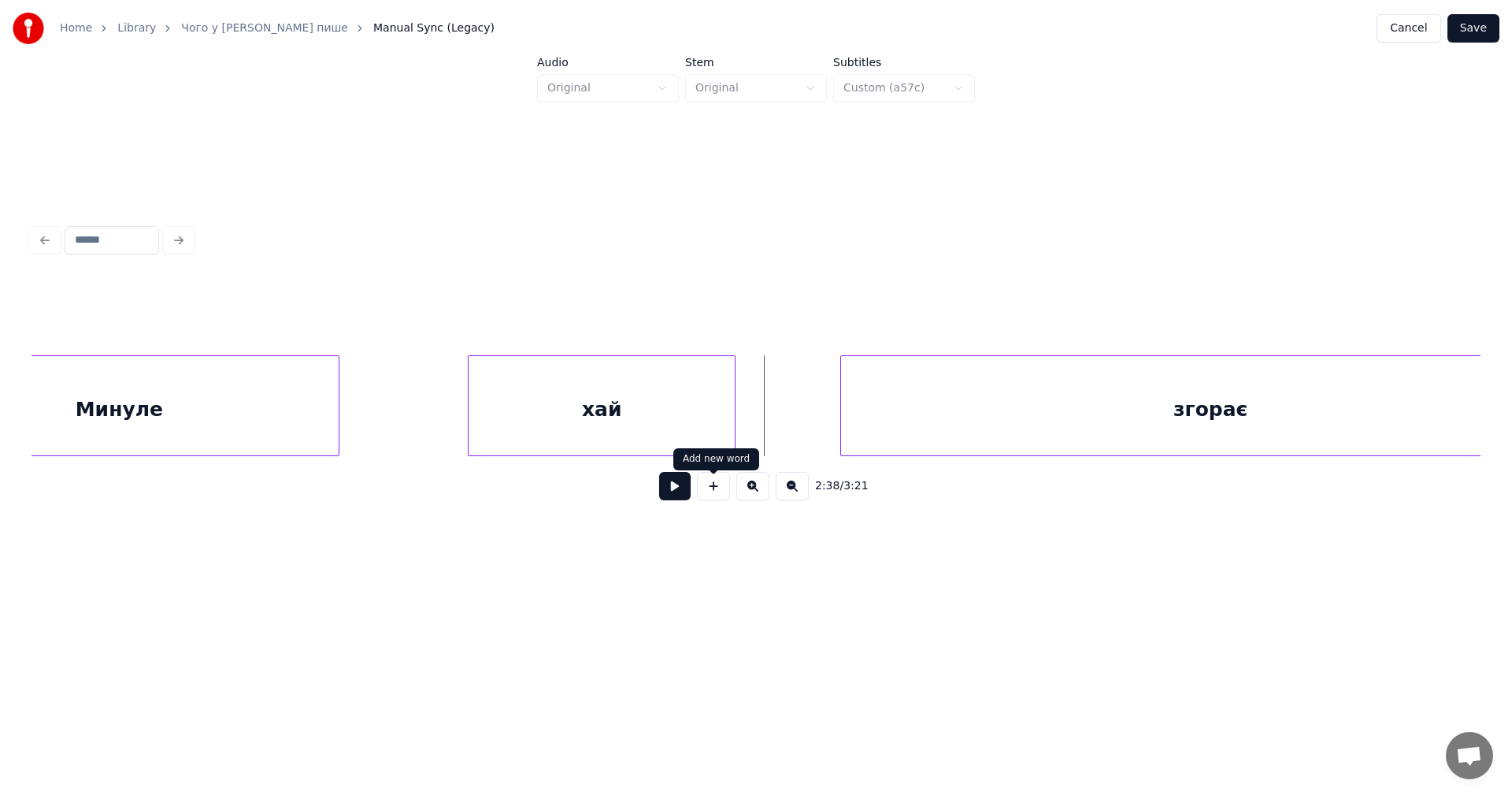
click at [684, 493] on button at bounding box center [674, 486] width 31 height 29
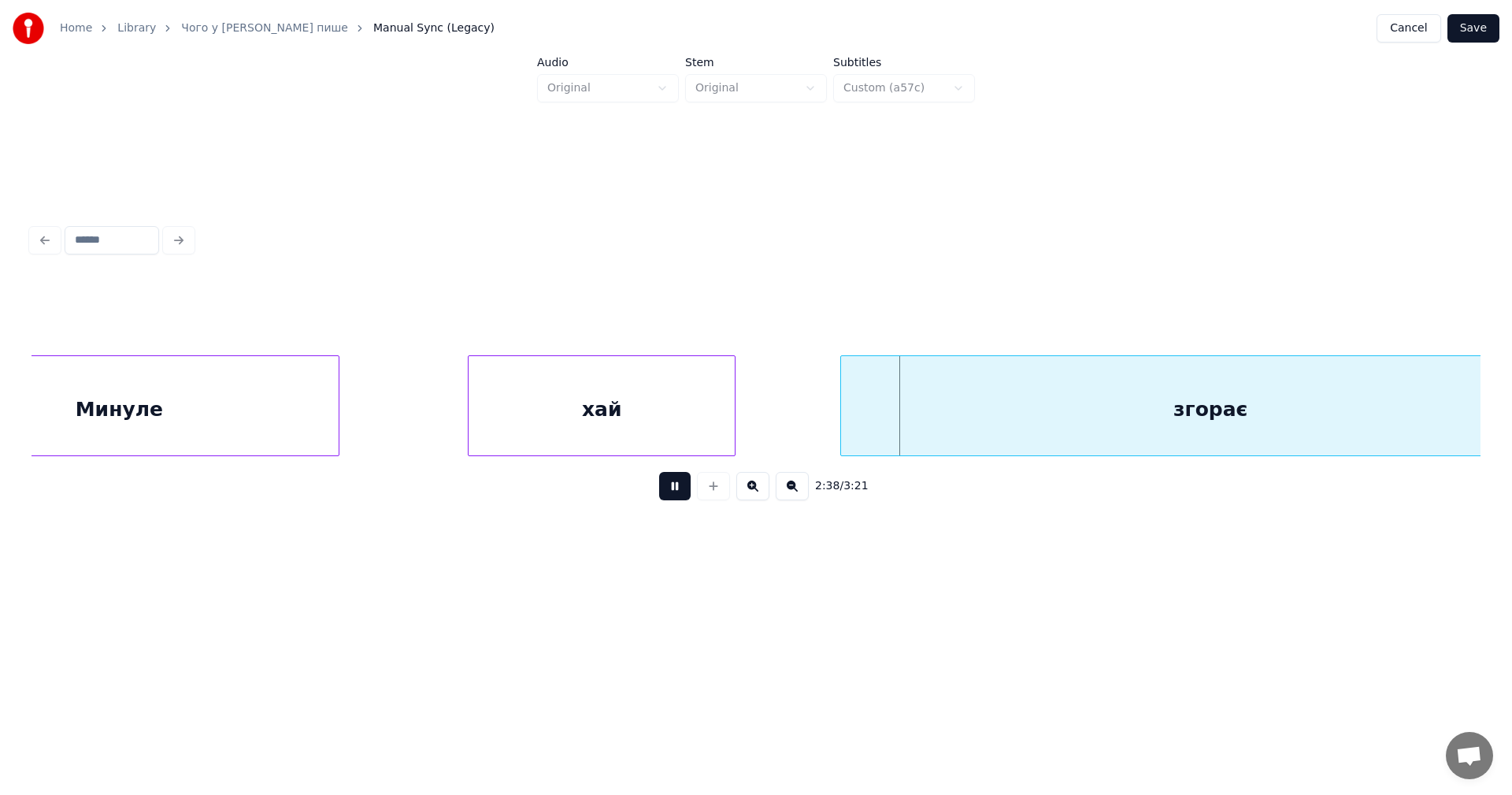
click at [684, 493] on button at bounding box center [674, 486] width 31 height 29
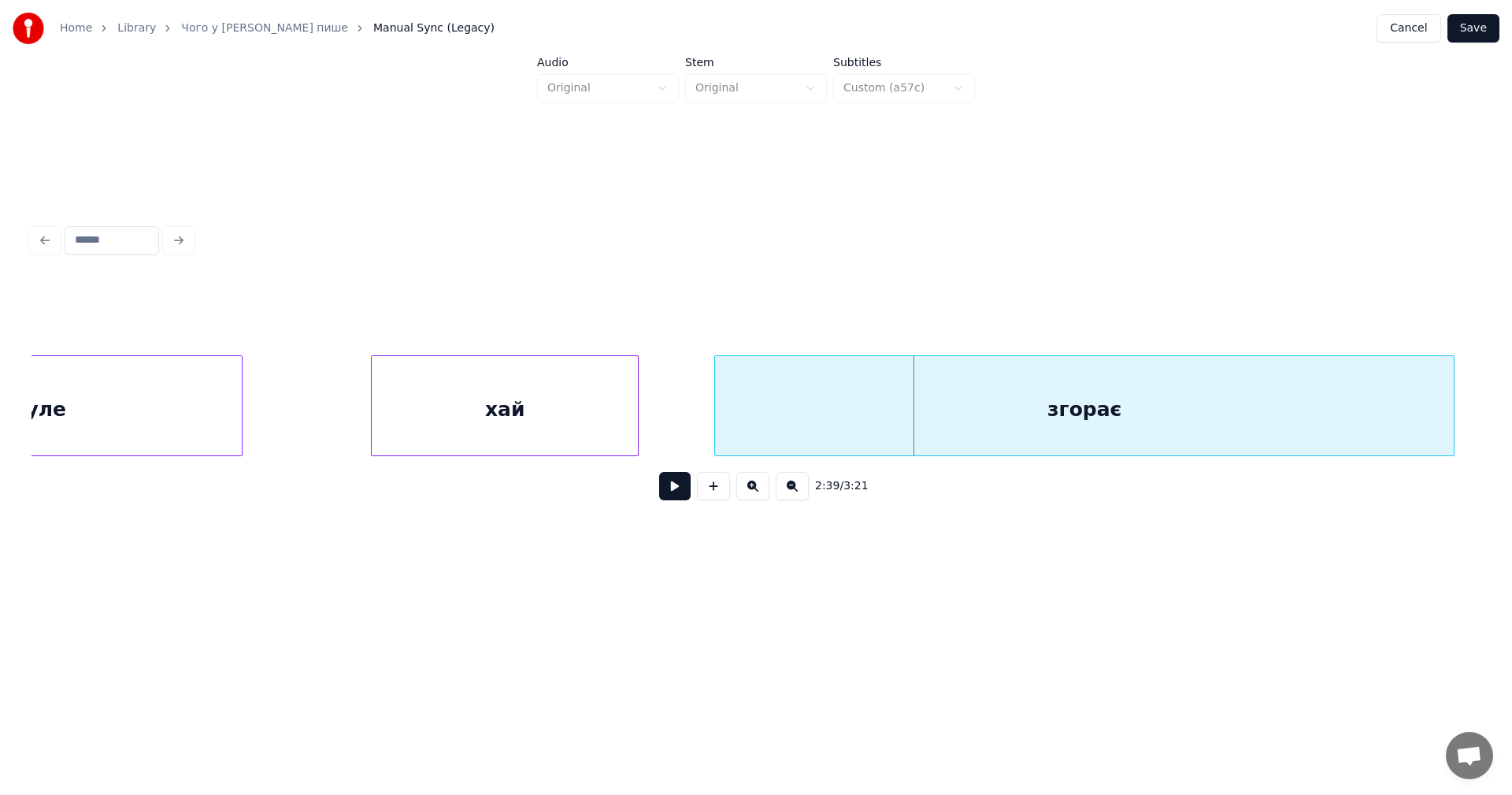
click at [894, 427] on div "згорає" at bounding box center [1083, 409] width 738 height 107
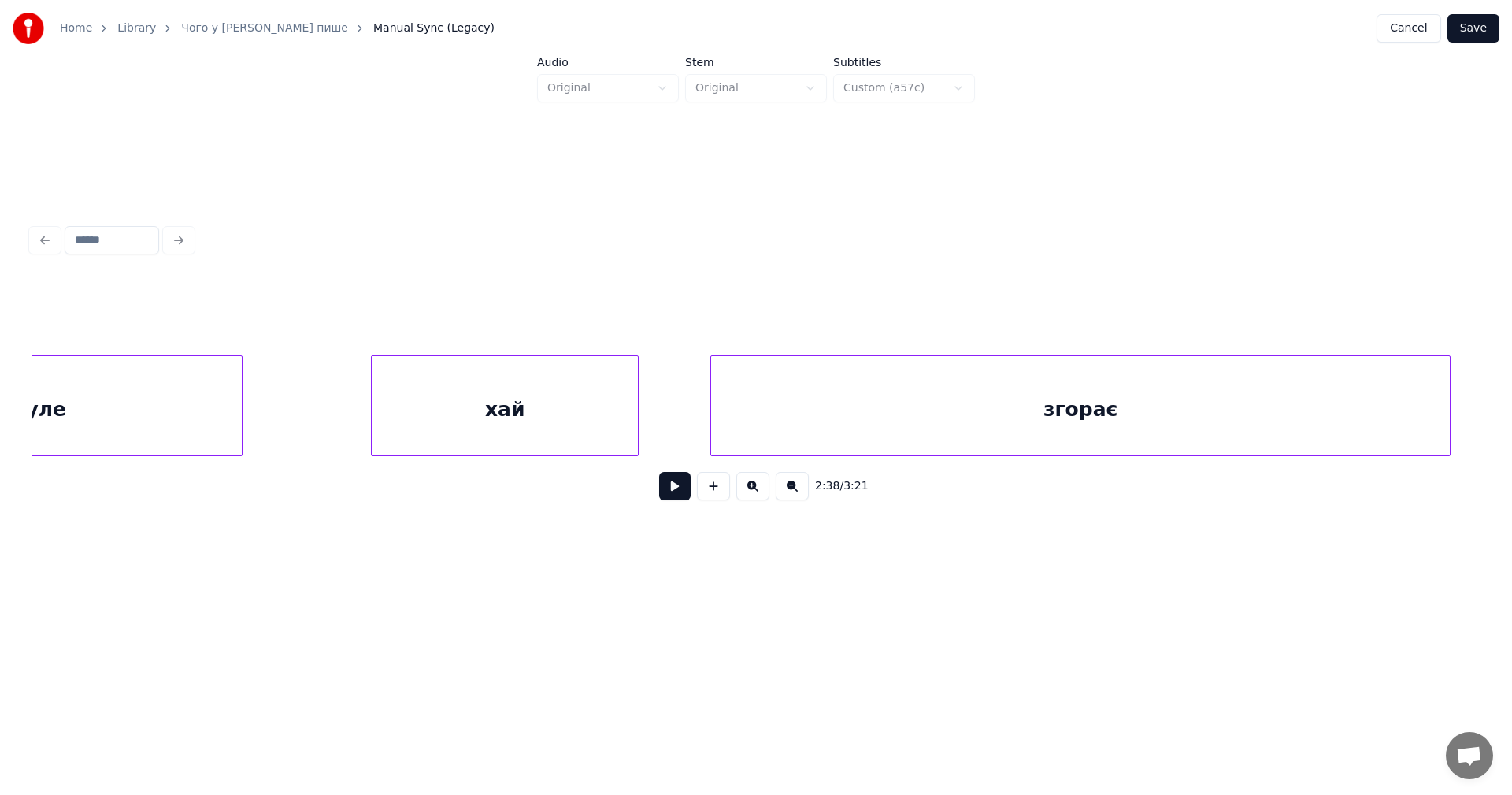
click at [672, 494] on button at bounding box center [674, 486] width 31 height 29
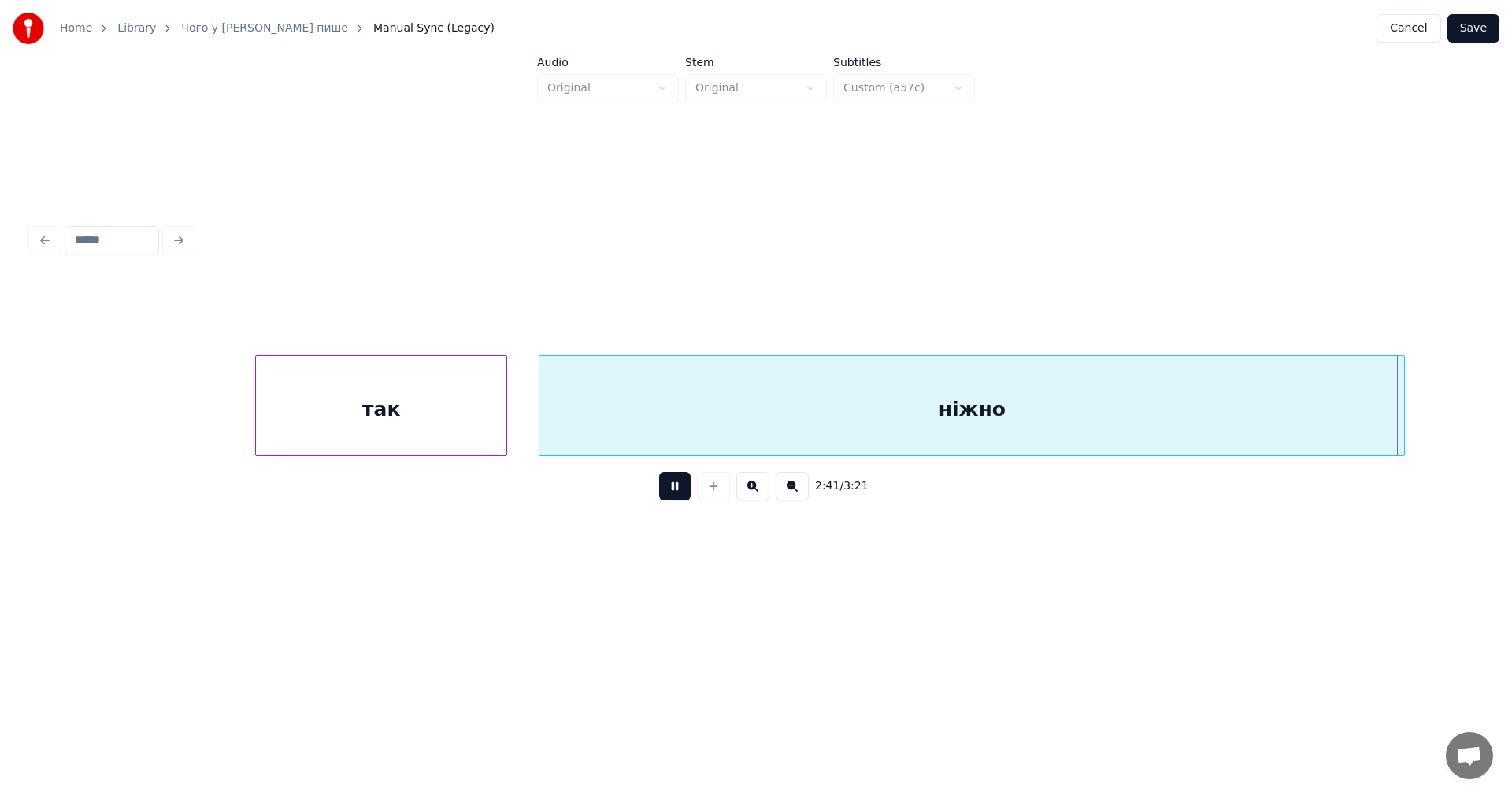
scroll to position [0, 127294]
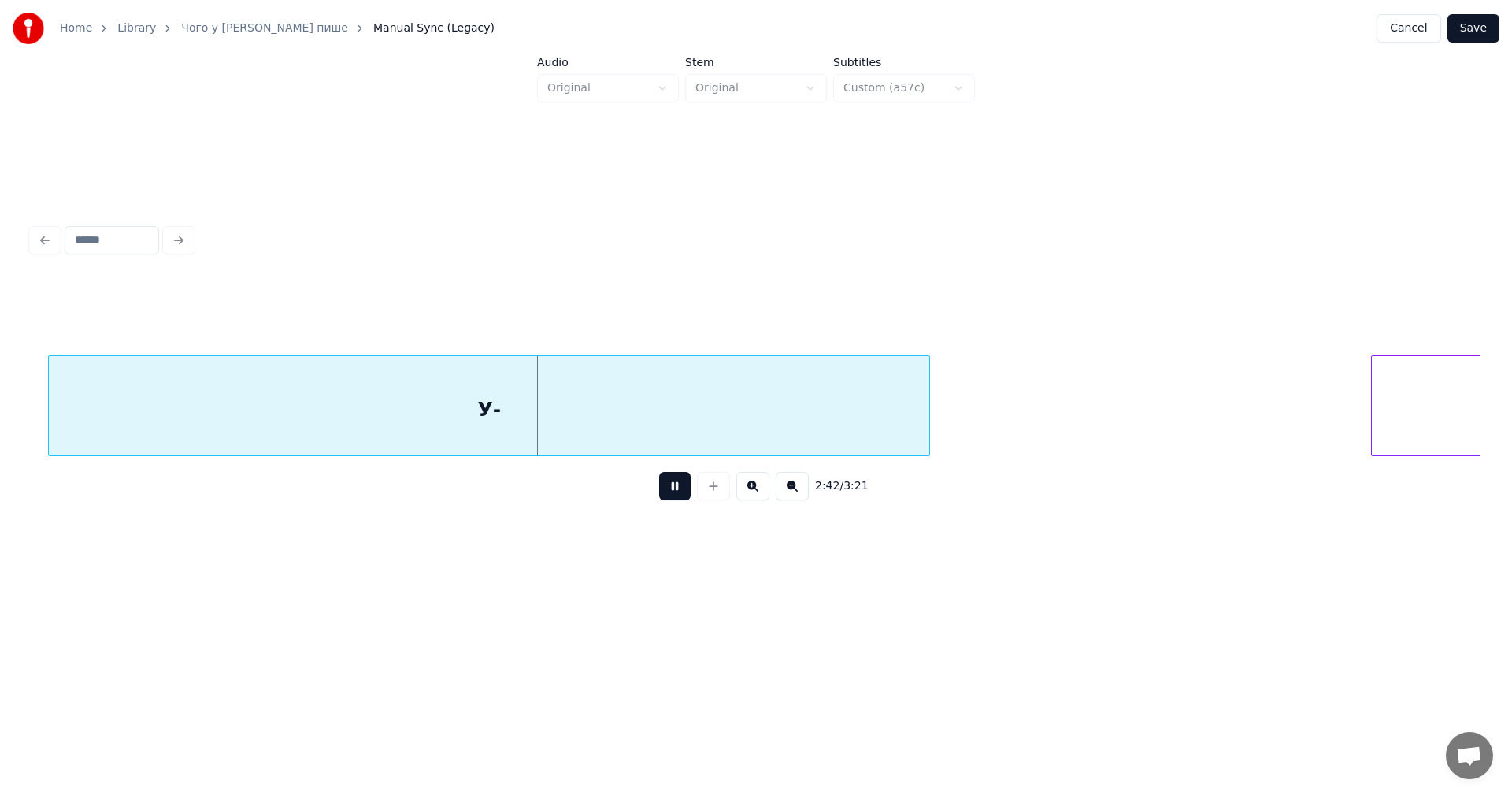
click at [672, 494] on button at bounding box center [674, 486] width 31 height 29
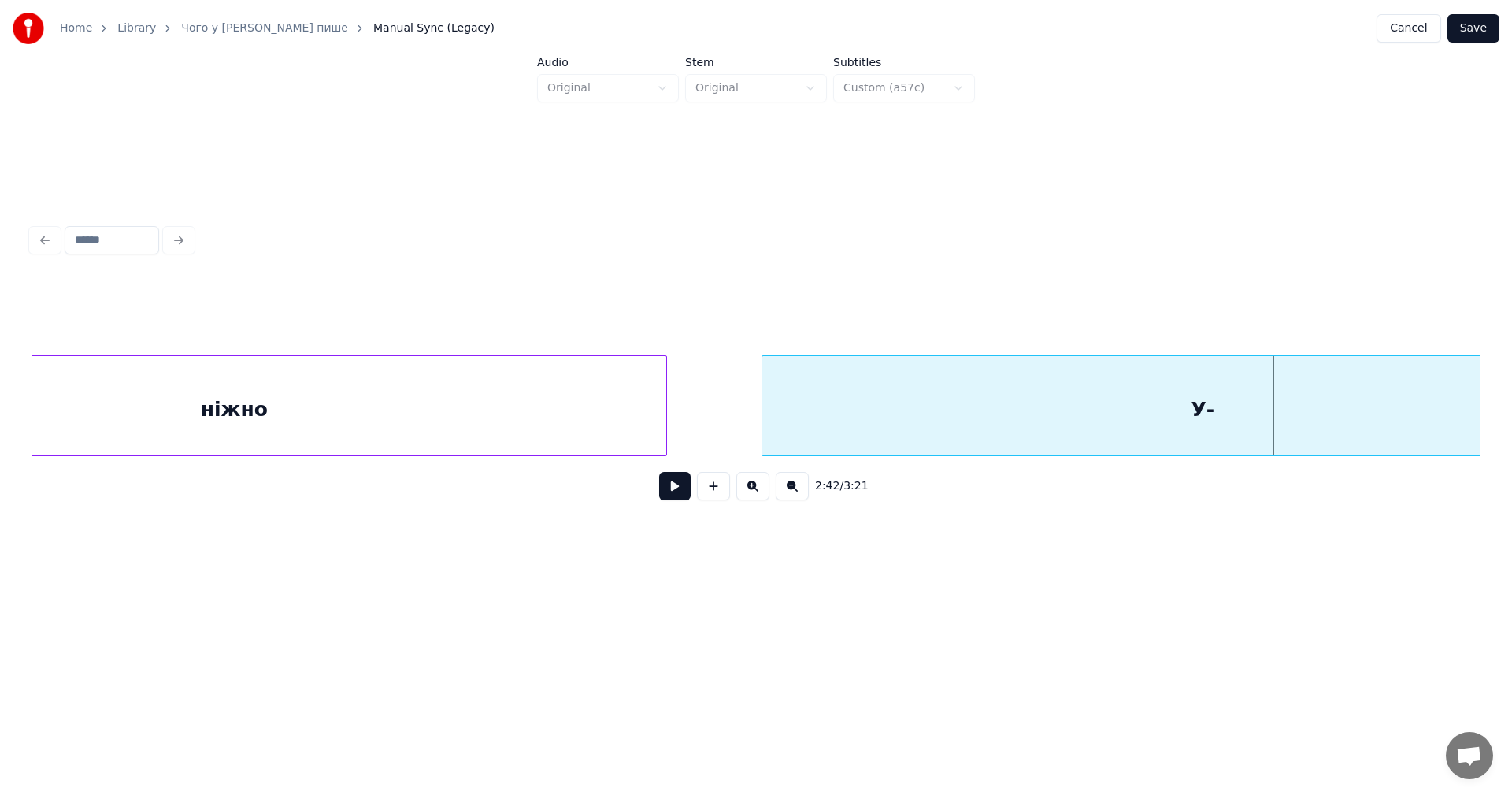
click at [530, 393] on div "ніжно" at bounding box center [233, 409] width 865 height 107
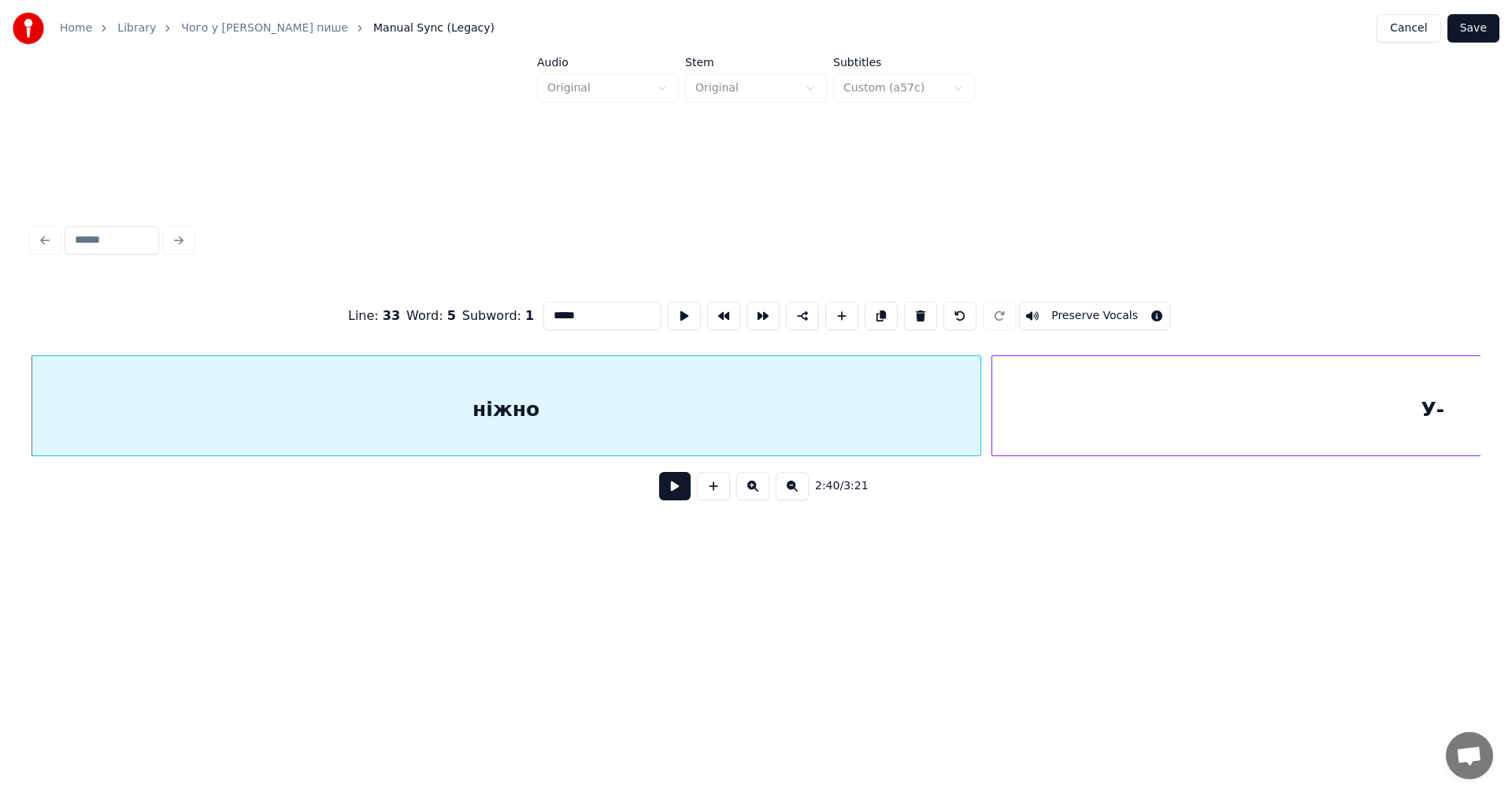
click at [980, 398] on div at bounding box center [978, 406] width 5 height 99
click at [613, 389] on div "ніжно" at bounding box center [505, 409] width 949 height 107
click at [676, 496] on button at bounding box center [674, 486] width 31 height 29
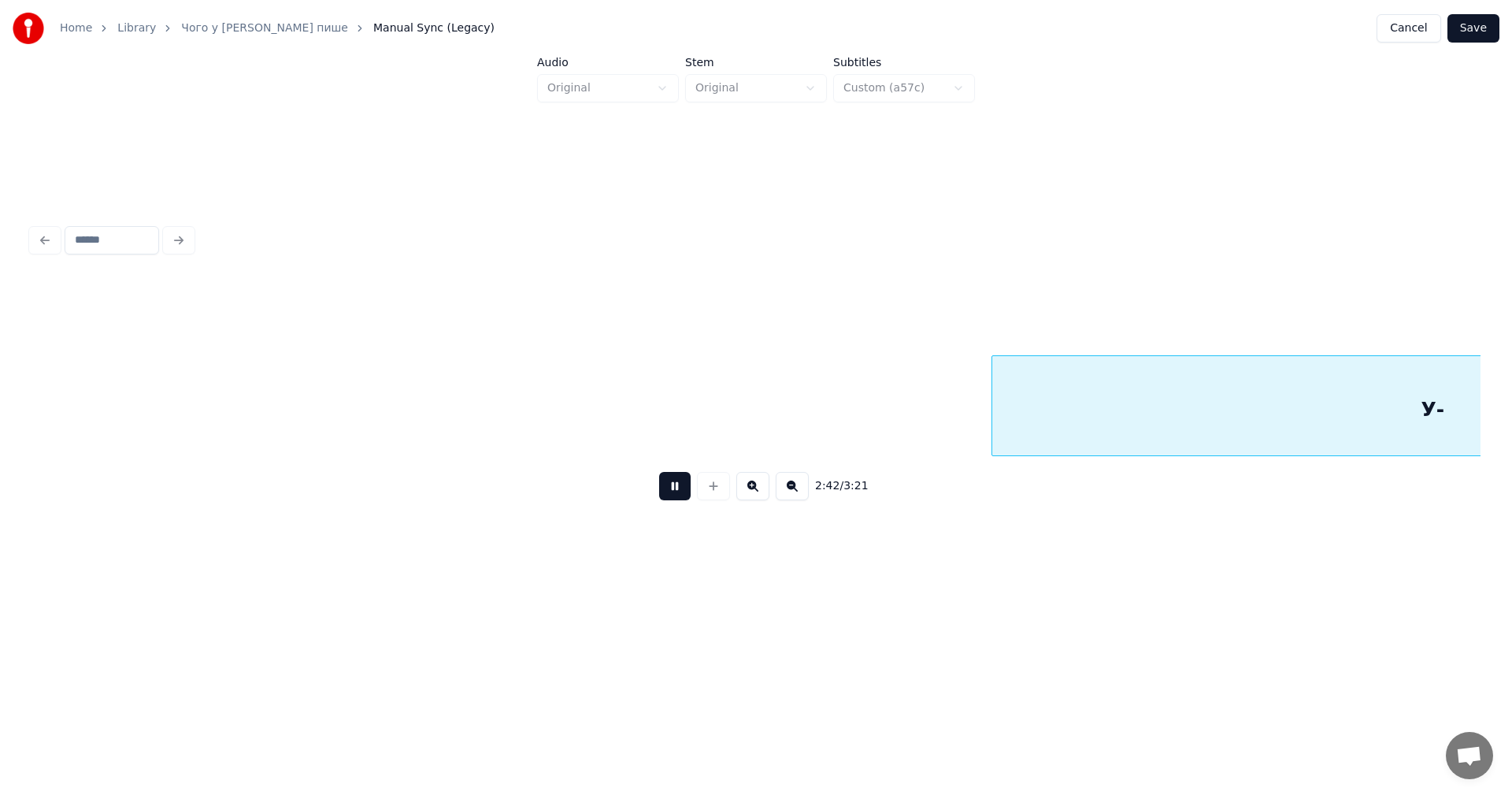
scroll to position [0, 127800]
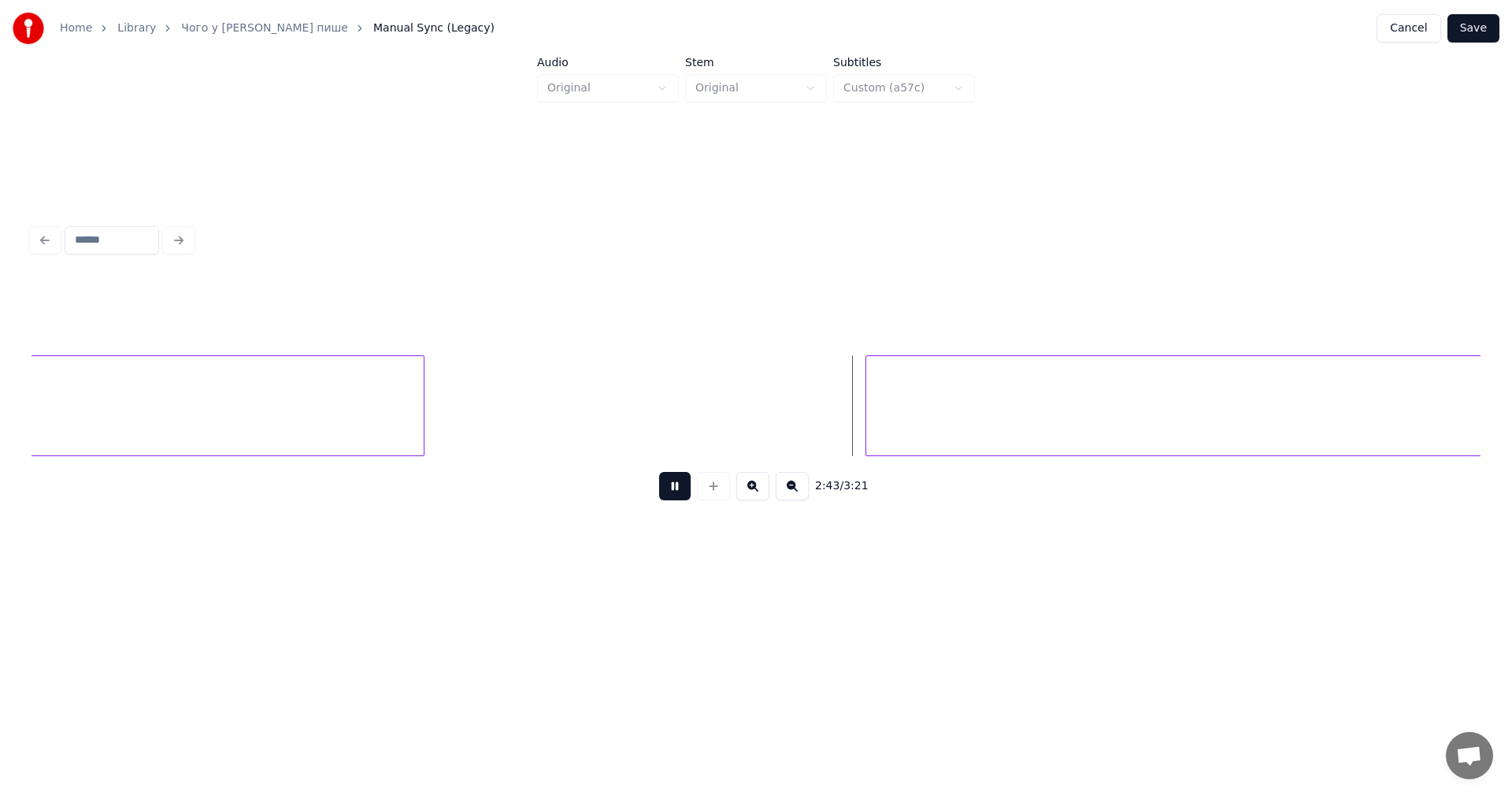
click at [676, 496] on button at bounding box center [674, 486] width 31 height 29
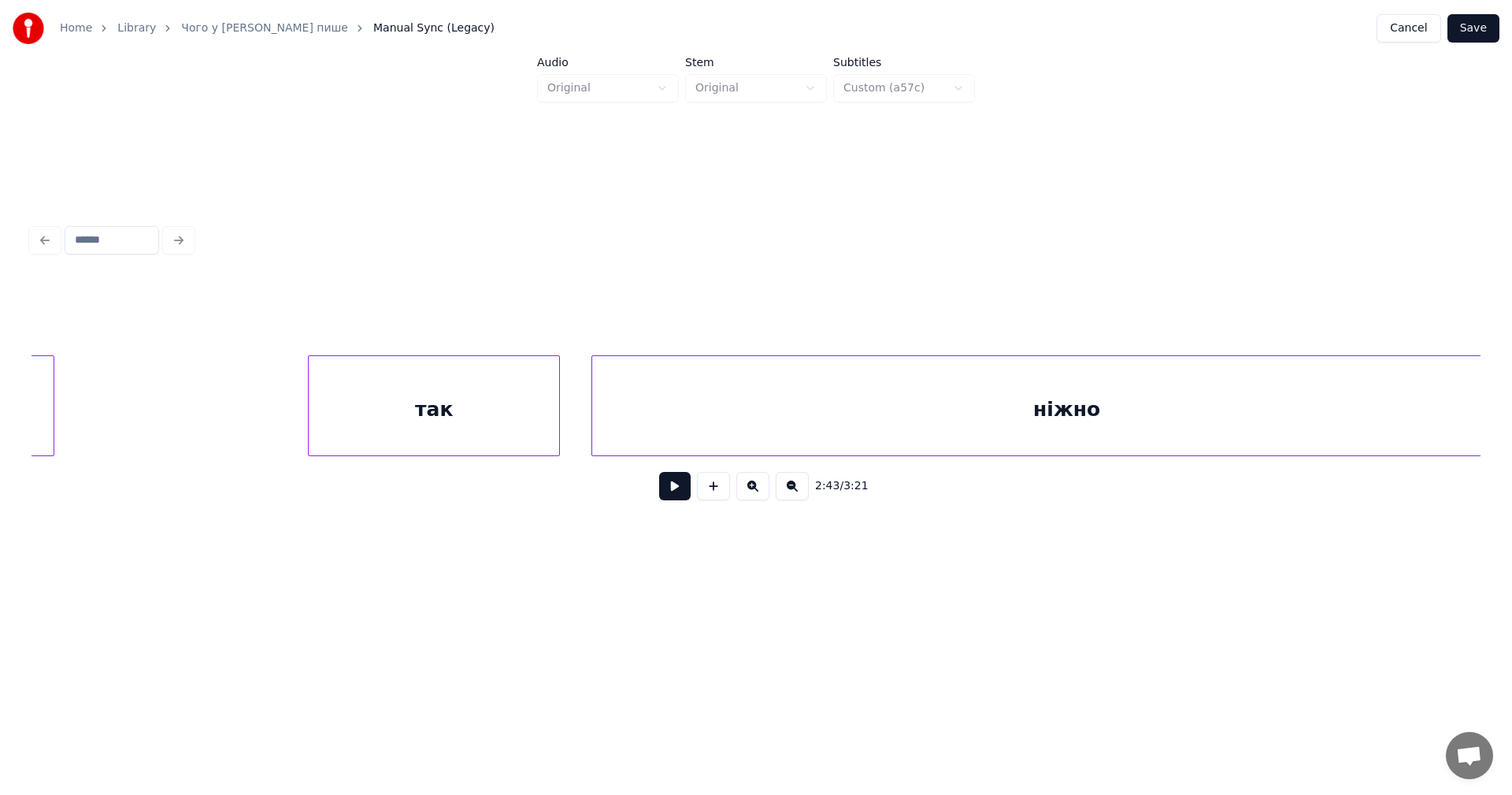
scroll to position [0, 125615]
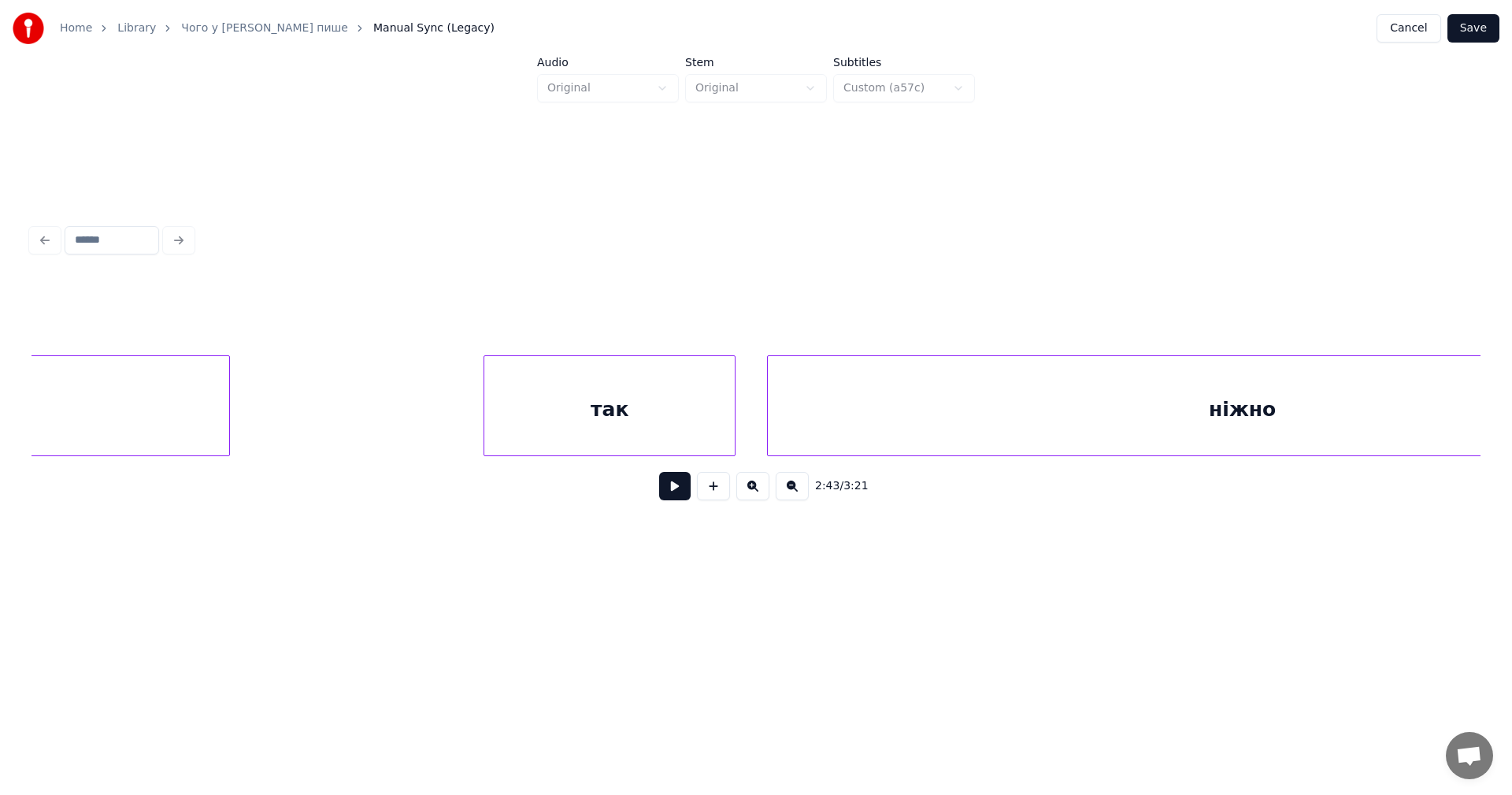
click at [665, 490] on button at bounding box center [674, 486] width 31 height 29
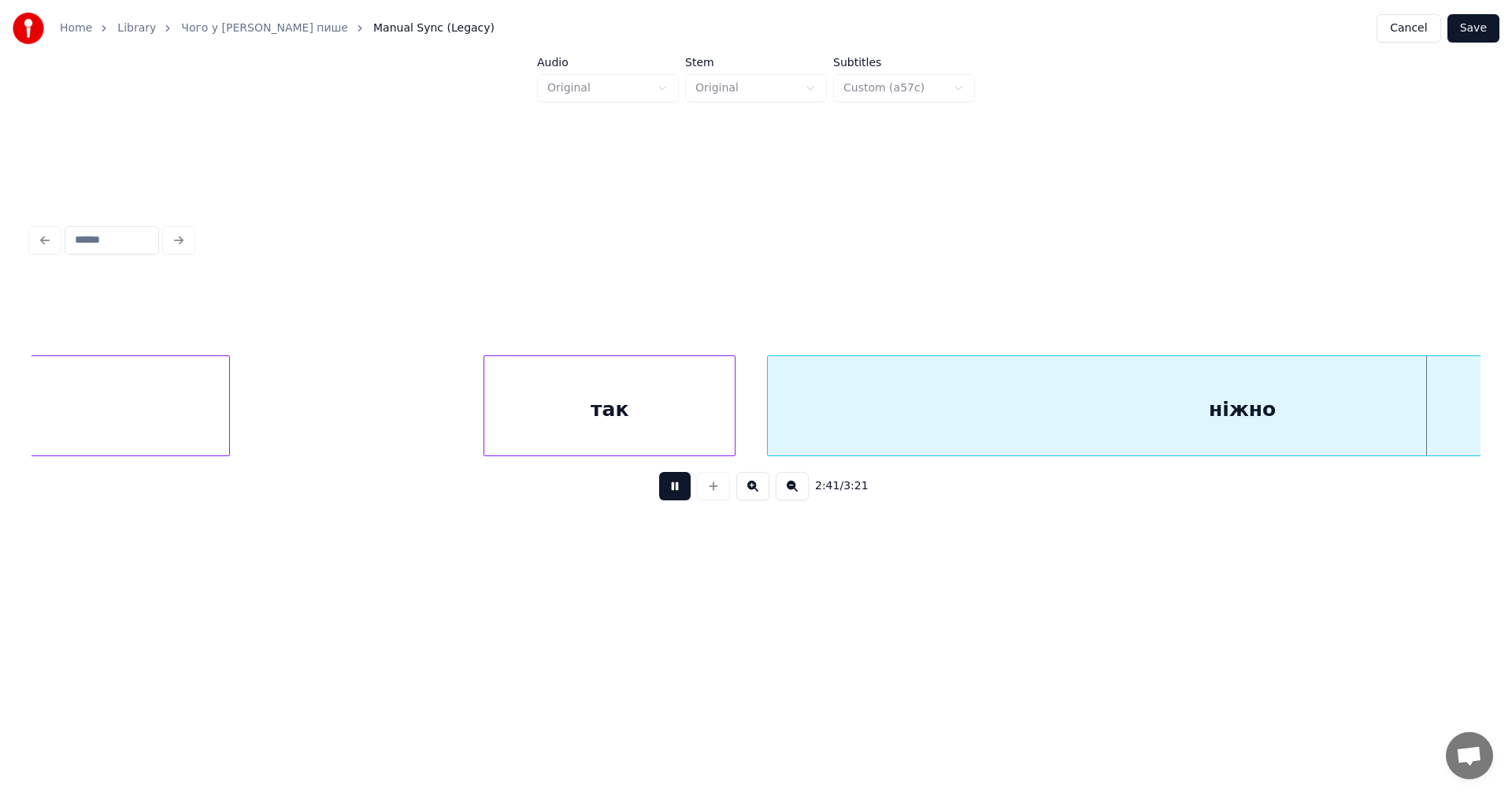
scroll to position [0, 127066]
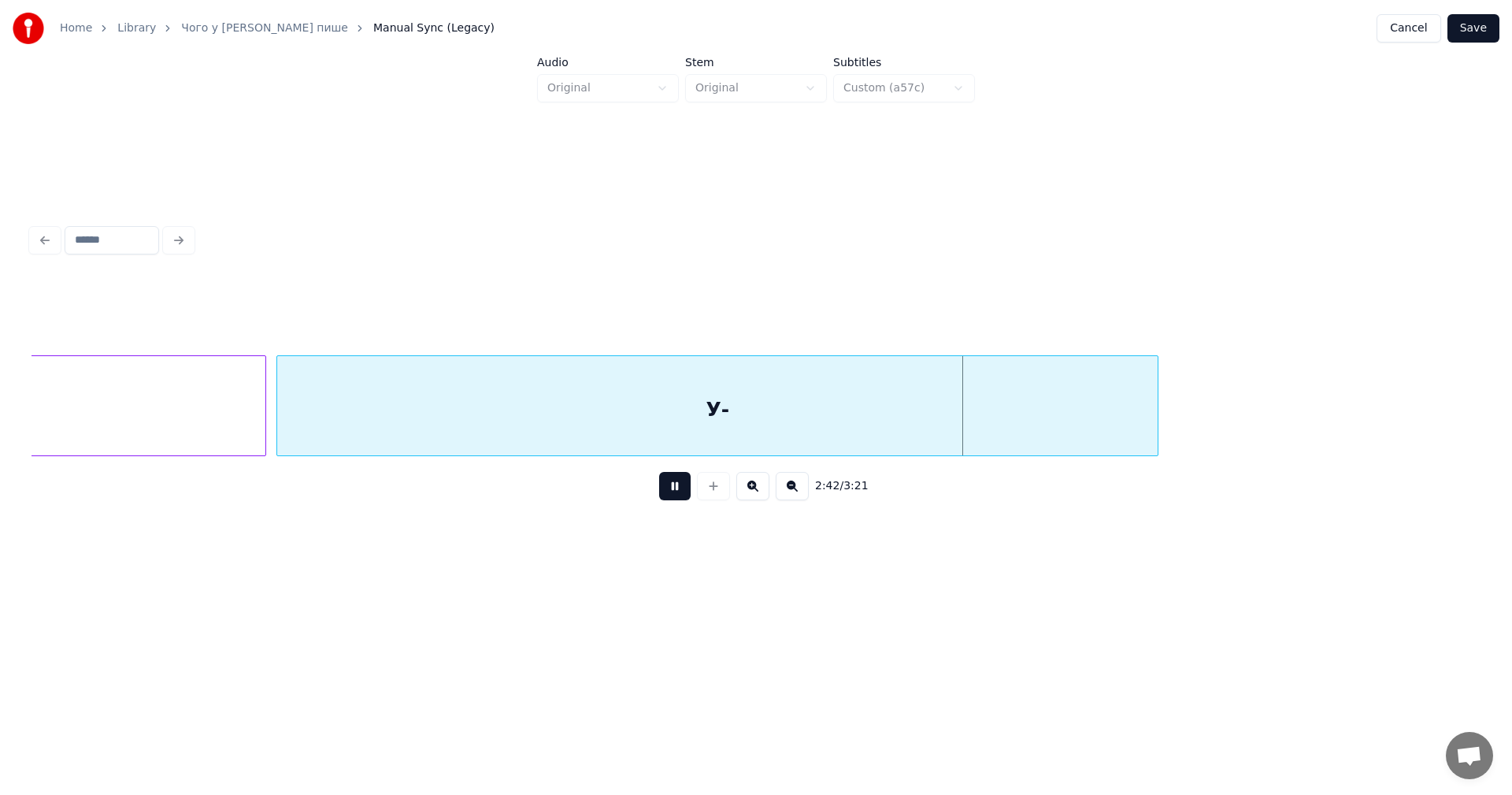
click at [665, 490] on button at bounding box center [674, 486] width 31 height 29
click at [663, 418] on div "У-" at bounding box center [717, 409] width 881 height 107
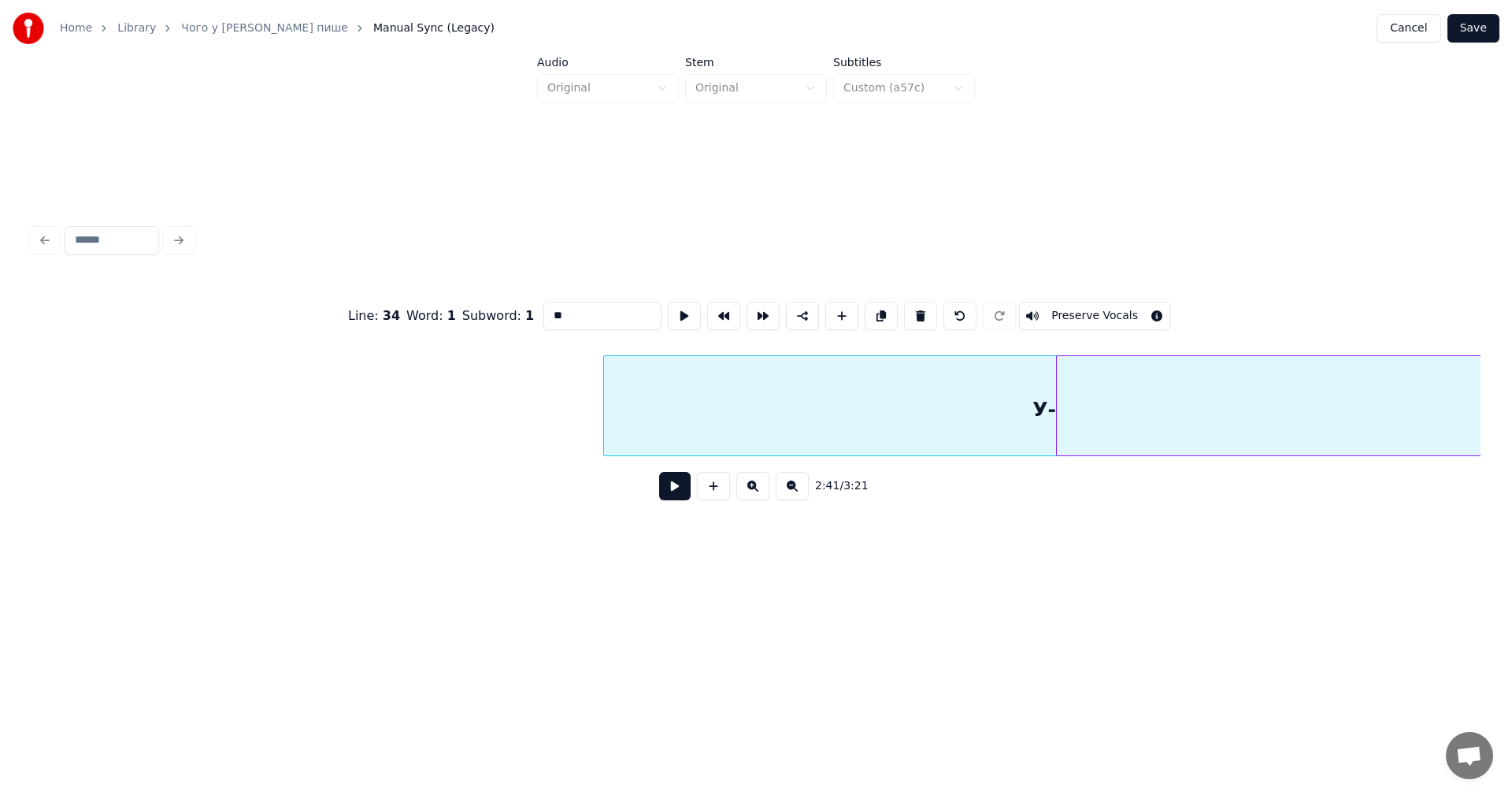
scroll to position [0, 127638]
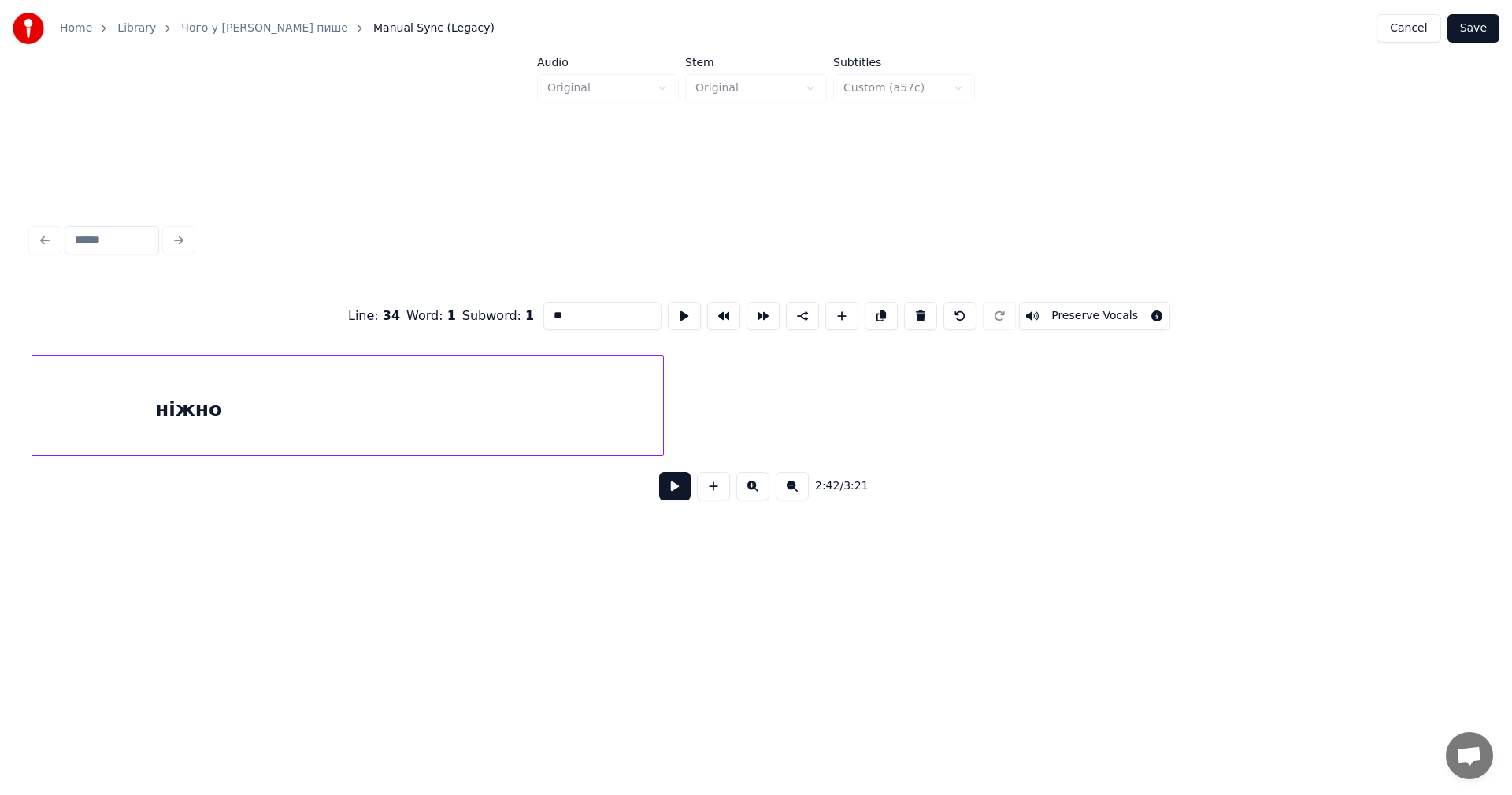
scroll to position [0, 126580]
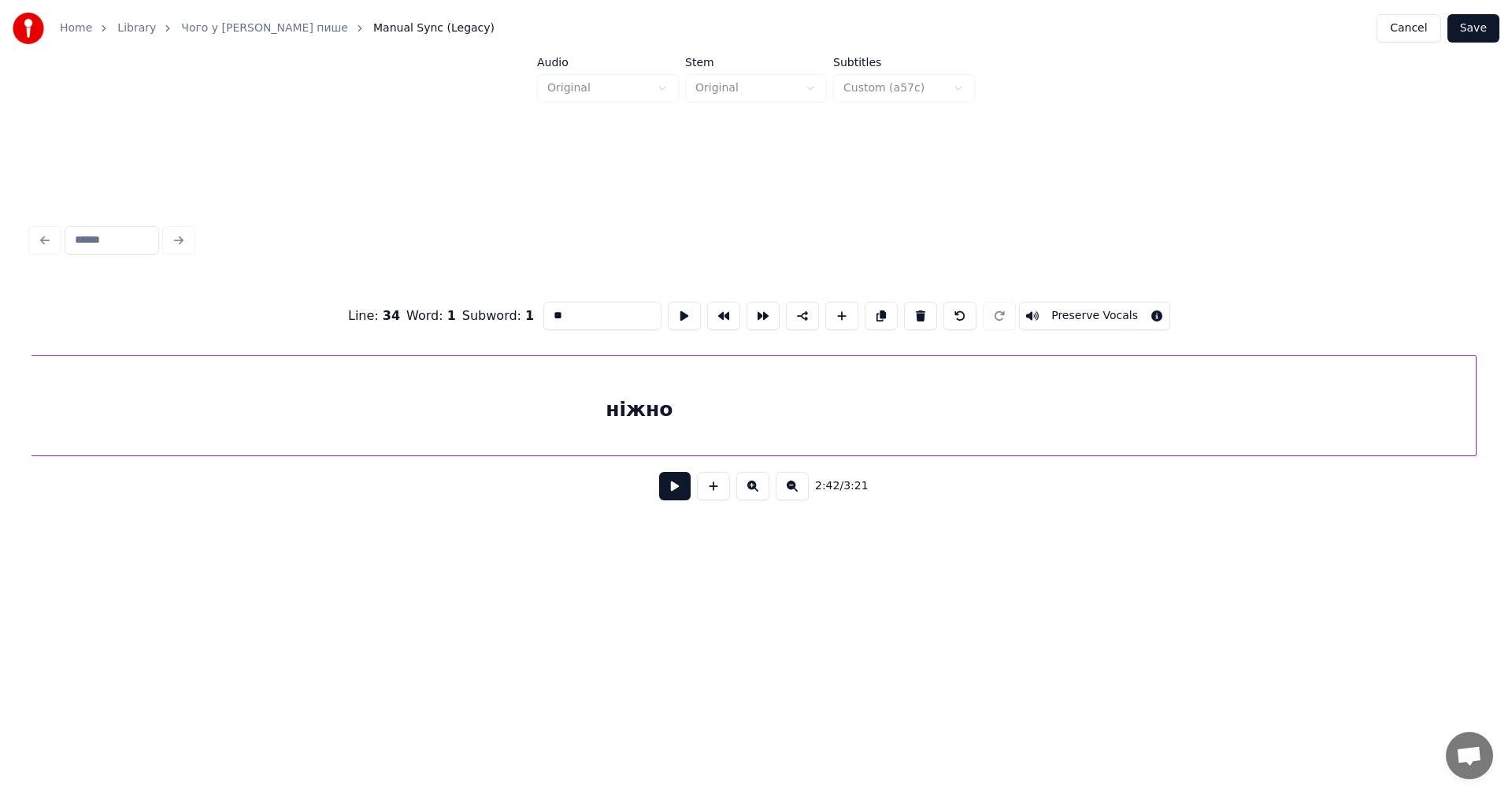
click at [1476, 367] on div at bounding box center [1473, 406] width 5 height 99
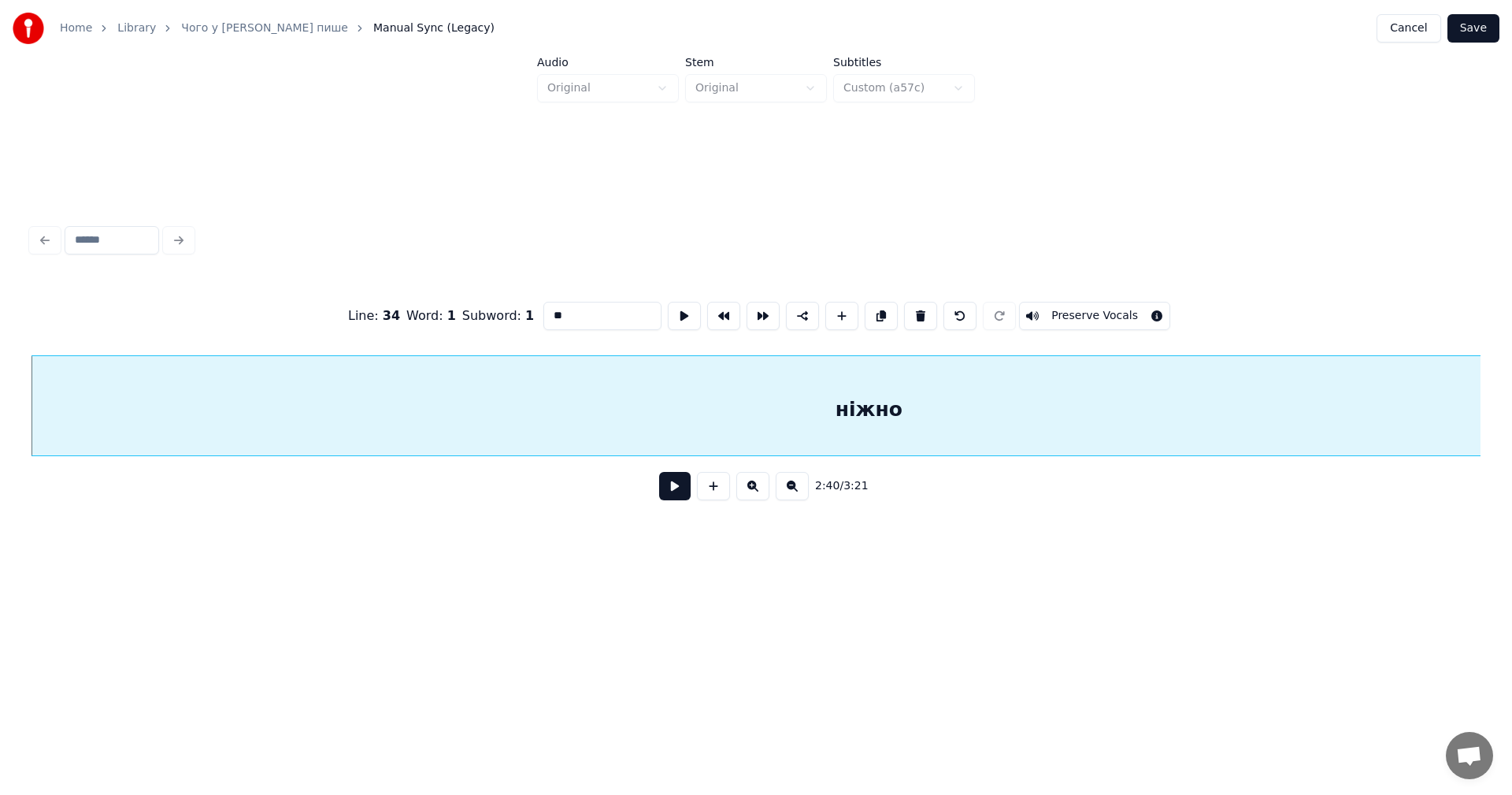
click at [889, 418] on div "ніжно" at bounding box center [868, 409] width 1674 height 107
click at [894, 409] on div "ніжно" at bounding box center [868, 409] width 1674 height 107
click at [895, 409] on div "ніжно" at bounding box center [868, 409] width 1674 height 107
click at [577, 312] on input "*****" at bounding box center [602, 316] width 118 height 29
click at [482, 382] on div "ніжно-оо" at bounding box center [868, 409] width 1674 height 107
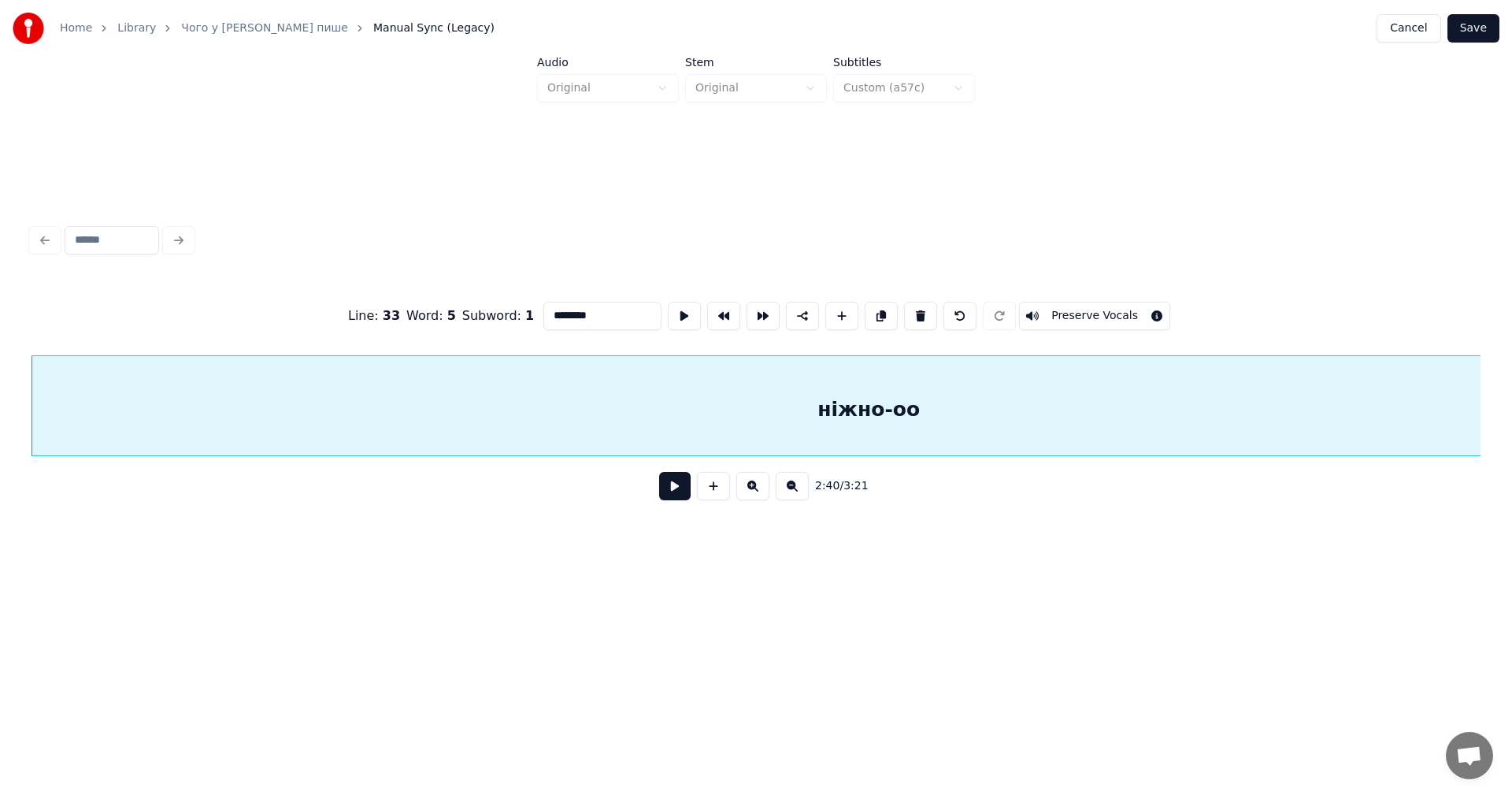
click at [287, 405] on div "ніжно-оо" at bounding box center [868, 409] width 1674 height 107
type input "********"
click at [676, 310] on button at bounding box center [684, 316] width 33 height 29
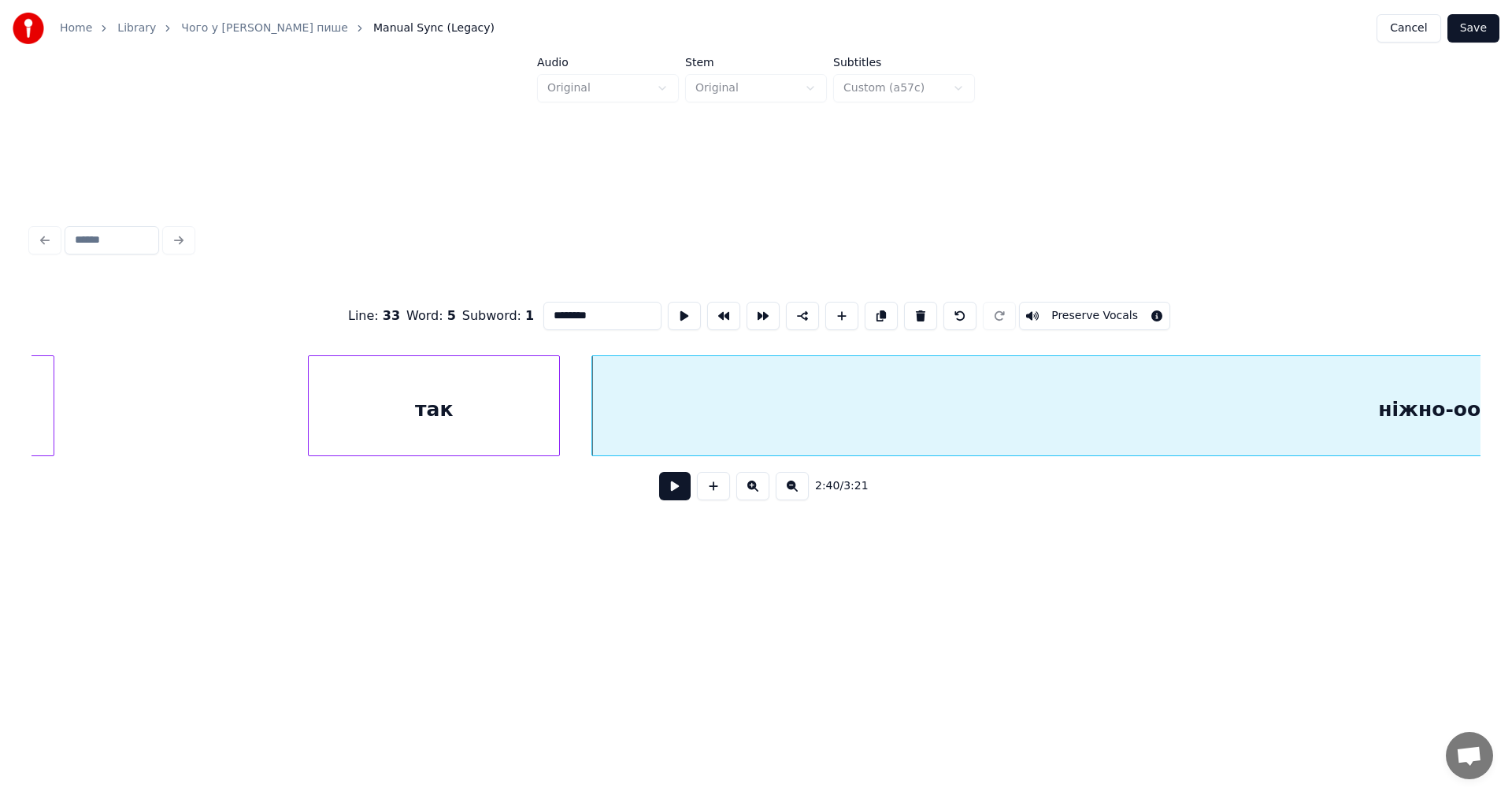
scroll to position [0, 125352]
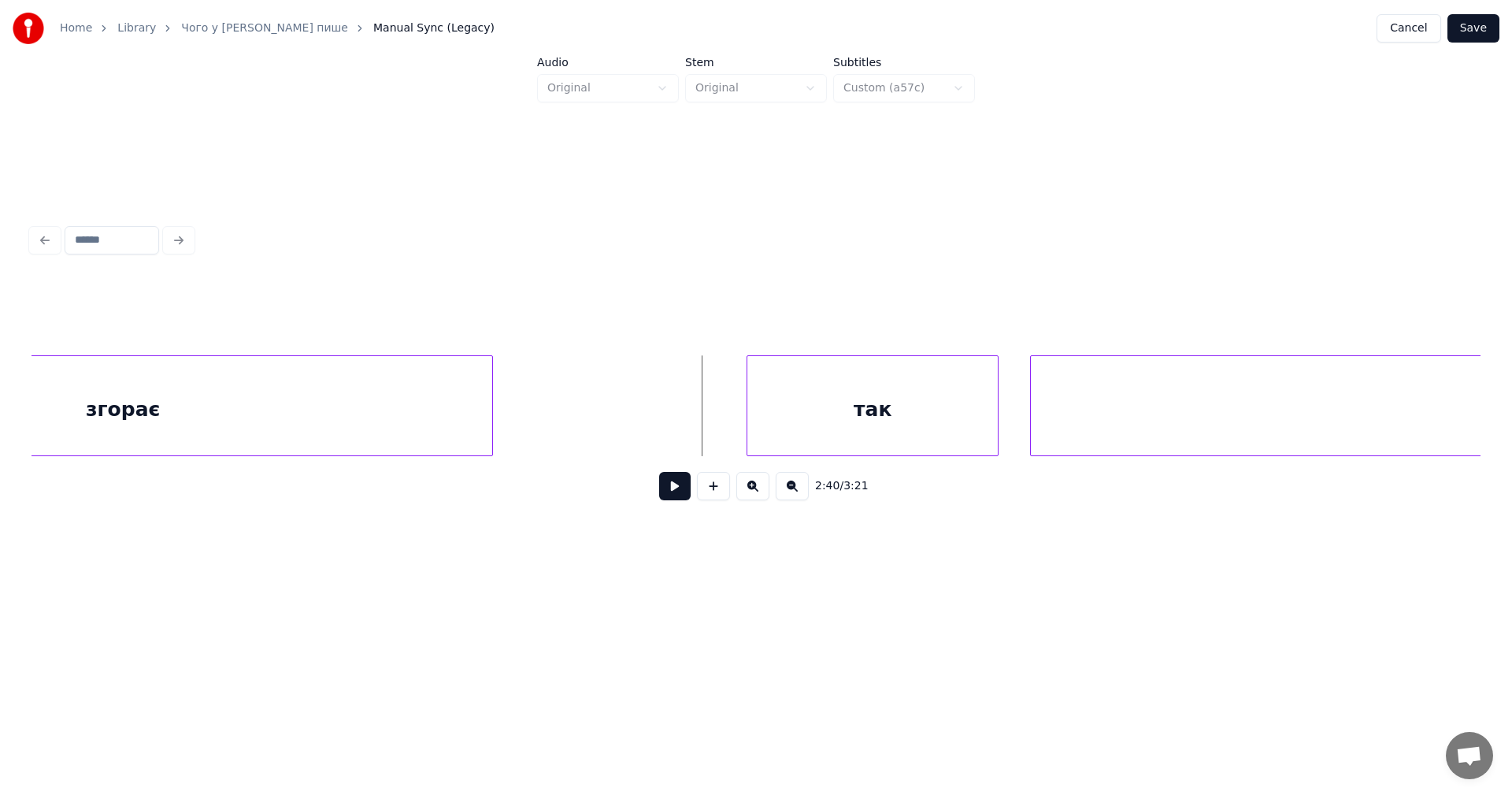
drag, startPoint x: 663, startPoint y: 494, endPoint x: 673, endPoint y: 510, distance: 18.9
click at [663, 494] on button at bounding box center [674, 486] width 31 height 29
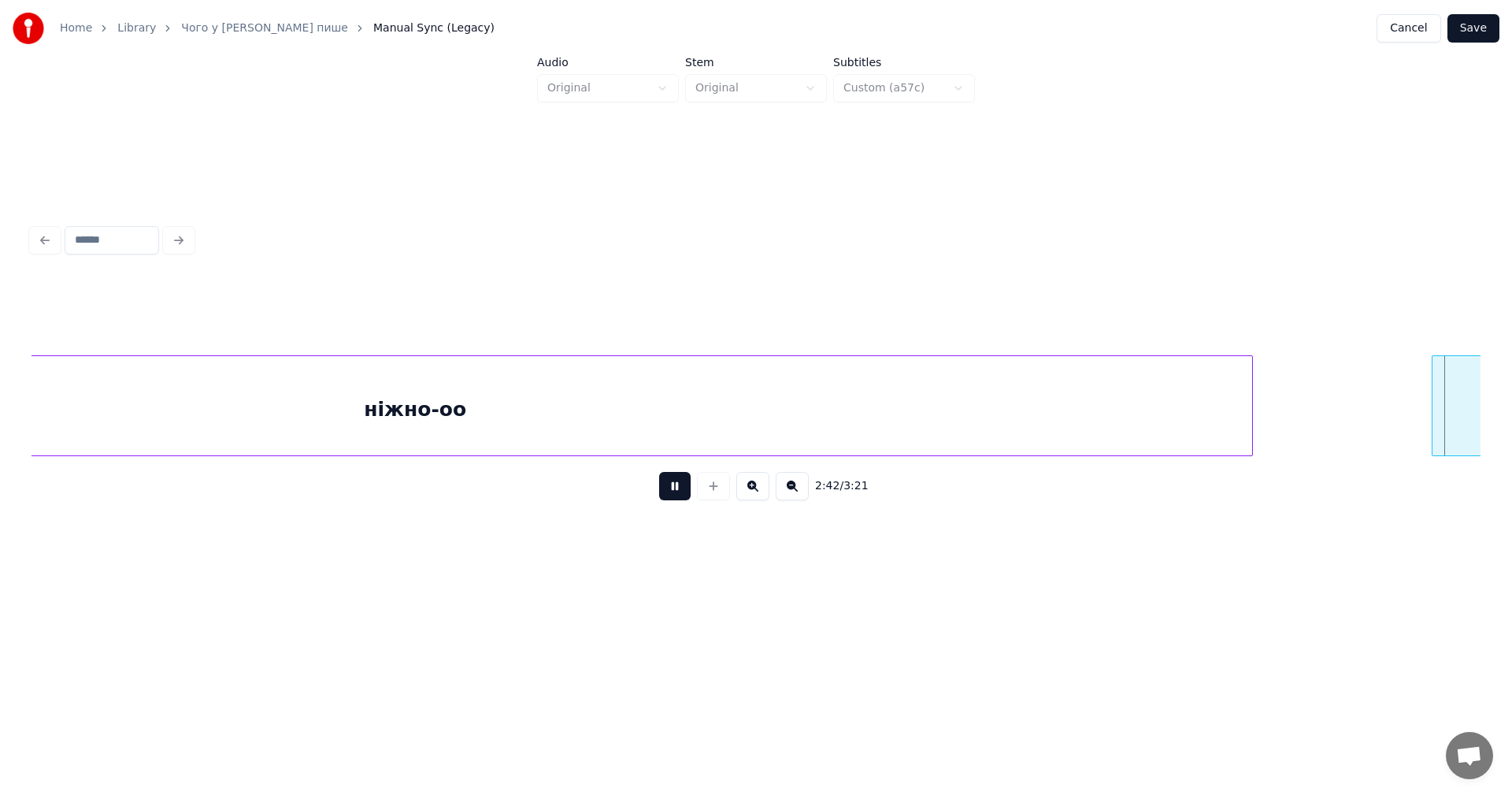
scroll to position [0, 128255]
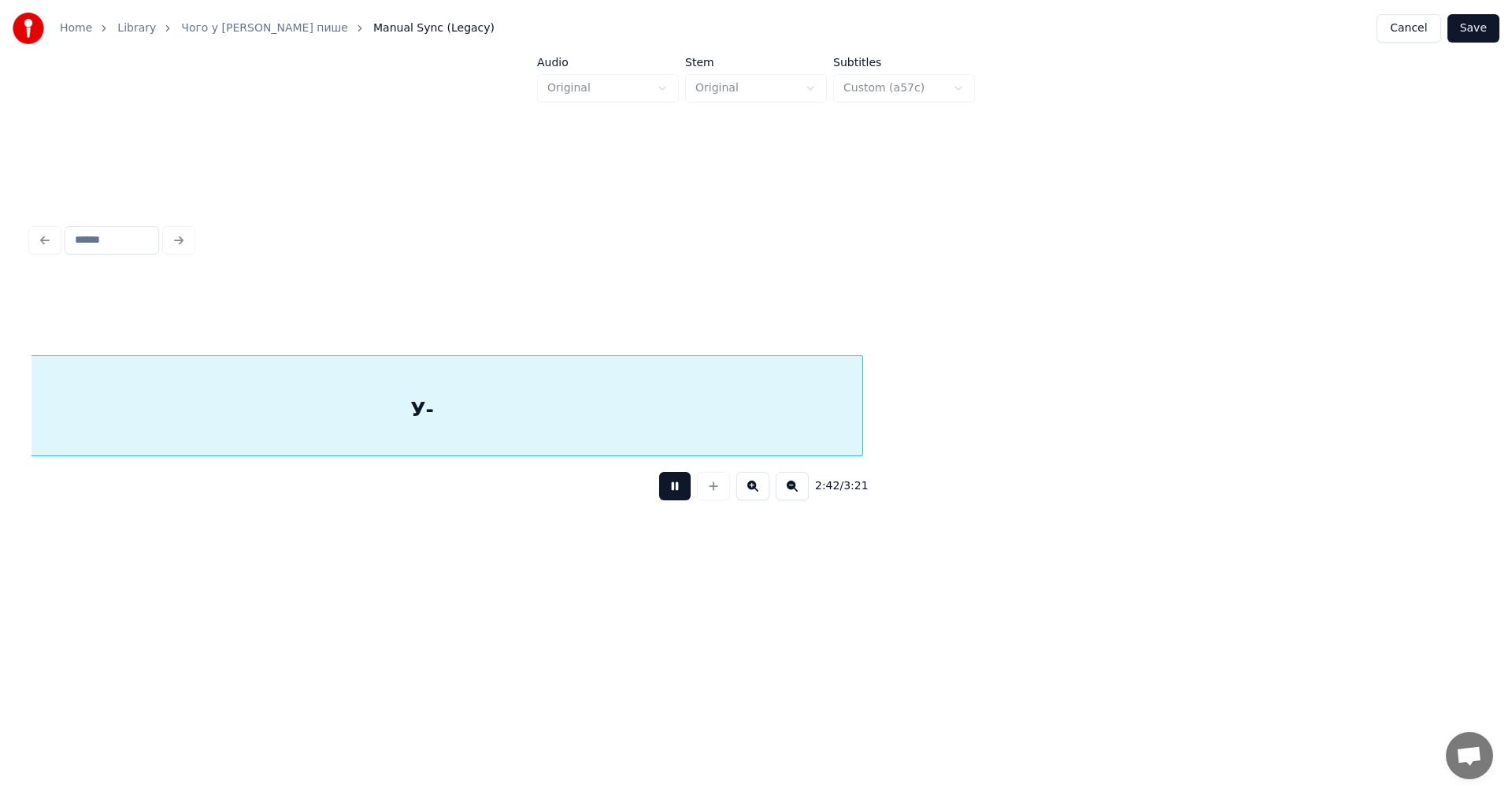
click at [684, 494] on button at bounding box center [674, 486] width 31 height 29
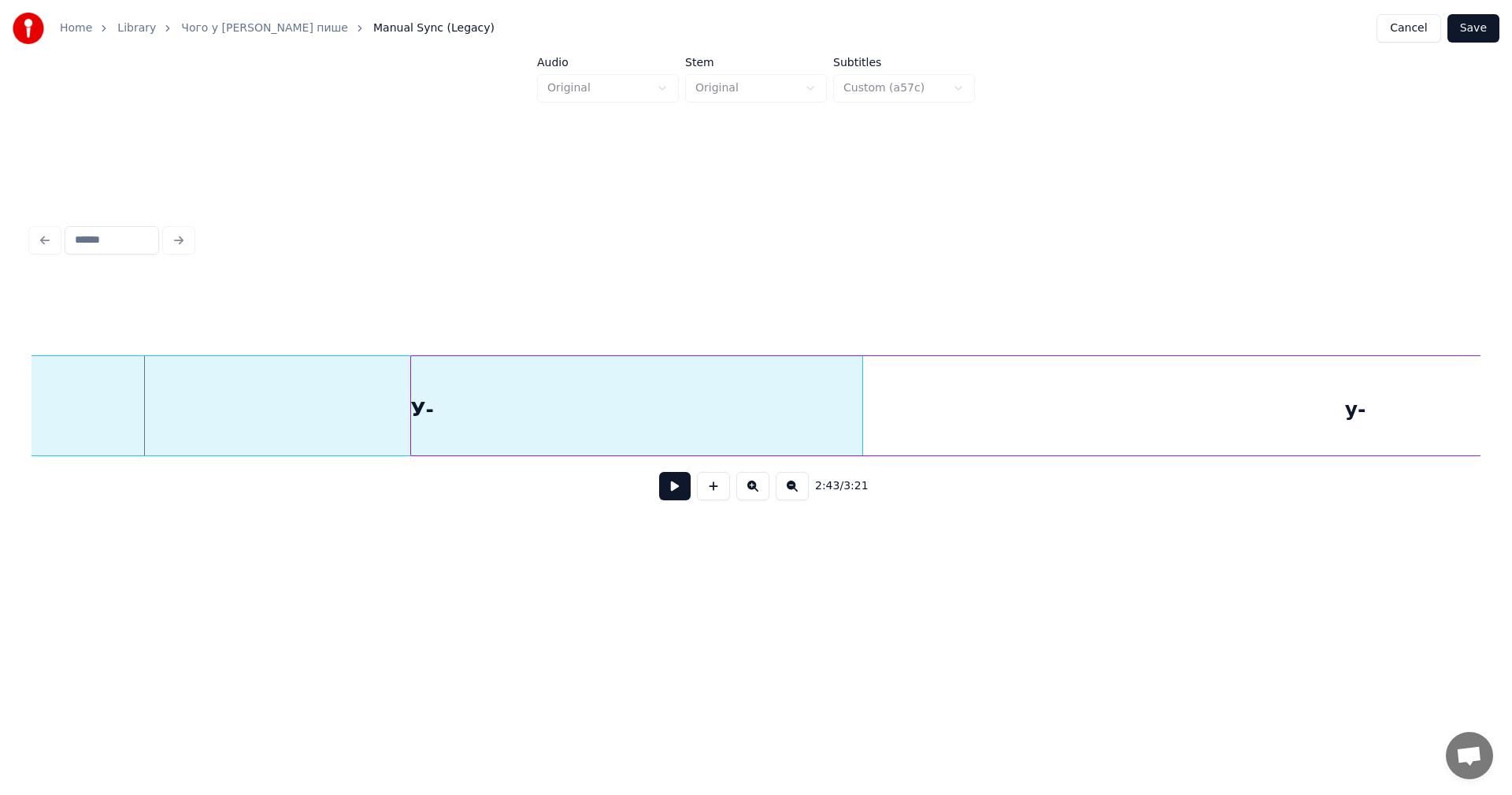
click at [684, 494] on button at bounding box center [674, 486] width 31 height 29
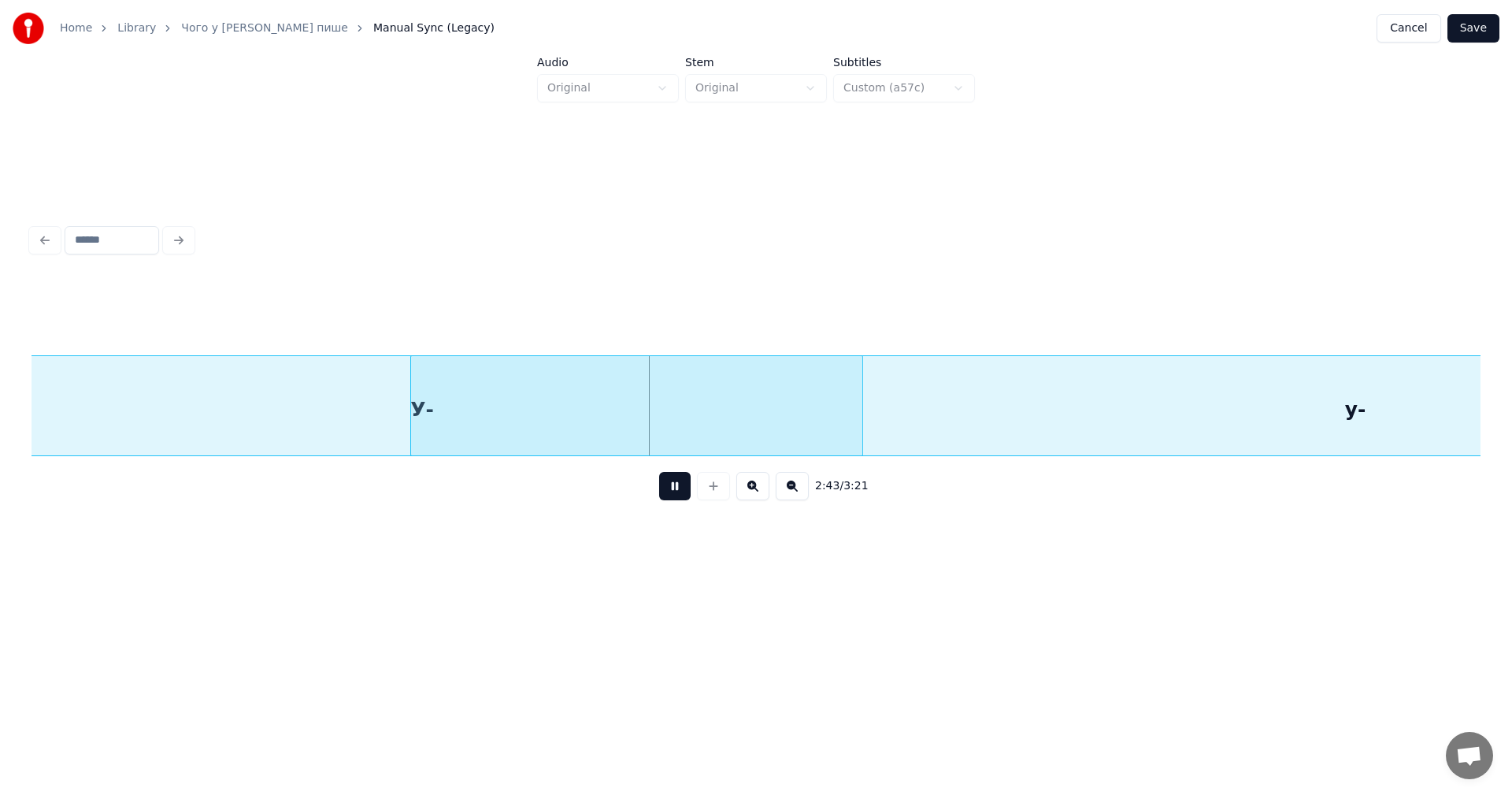
click at [684, 494] on button at bounding box center [674, 486] width 31 height 29
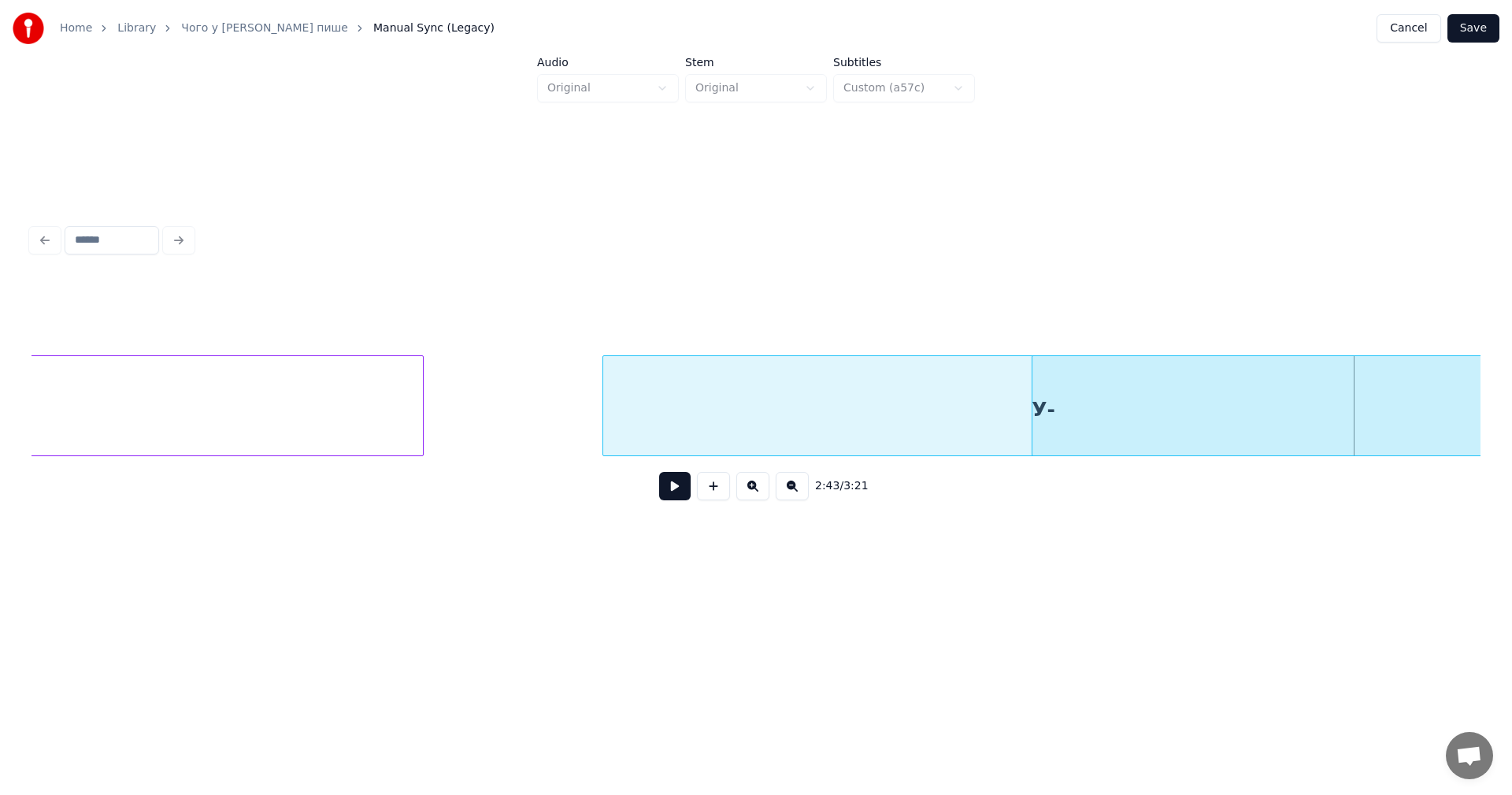
scroll to position [0, 127194]
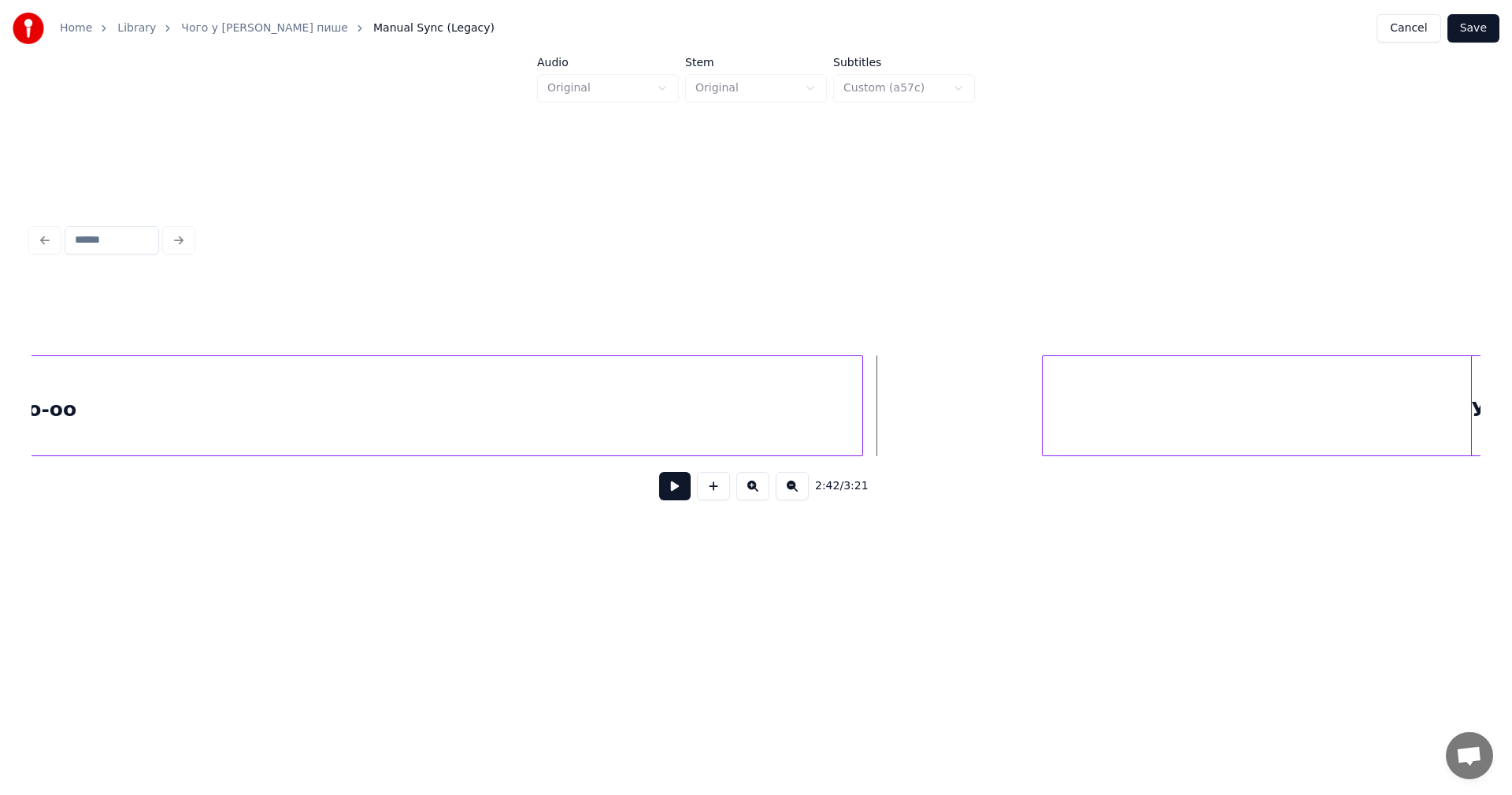
click at [677, 489] on button at bounding box center [674, 486] width 31 height 29
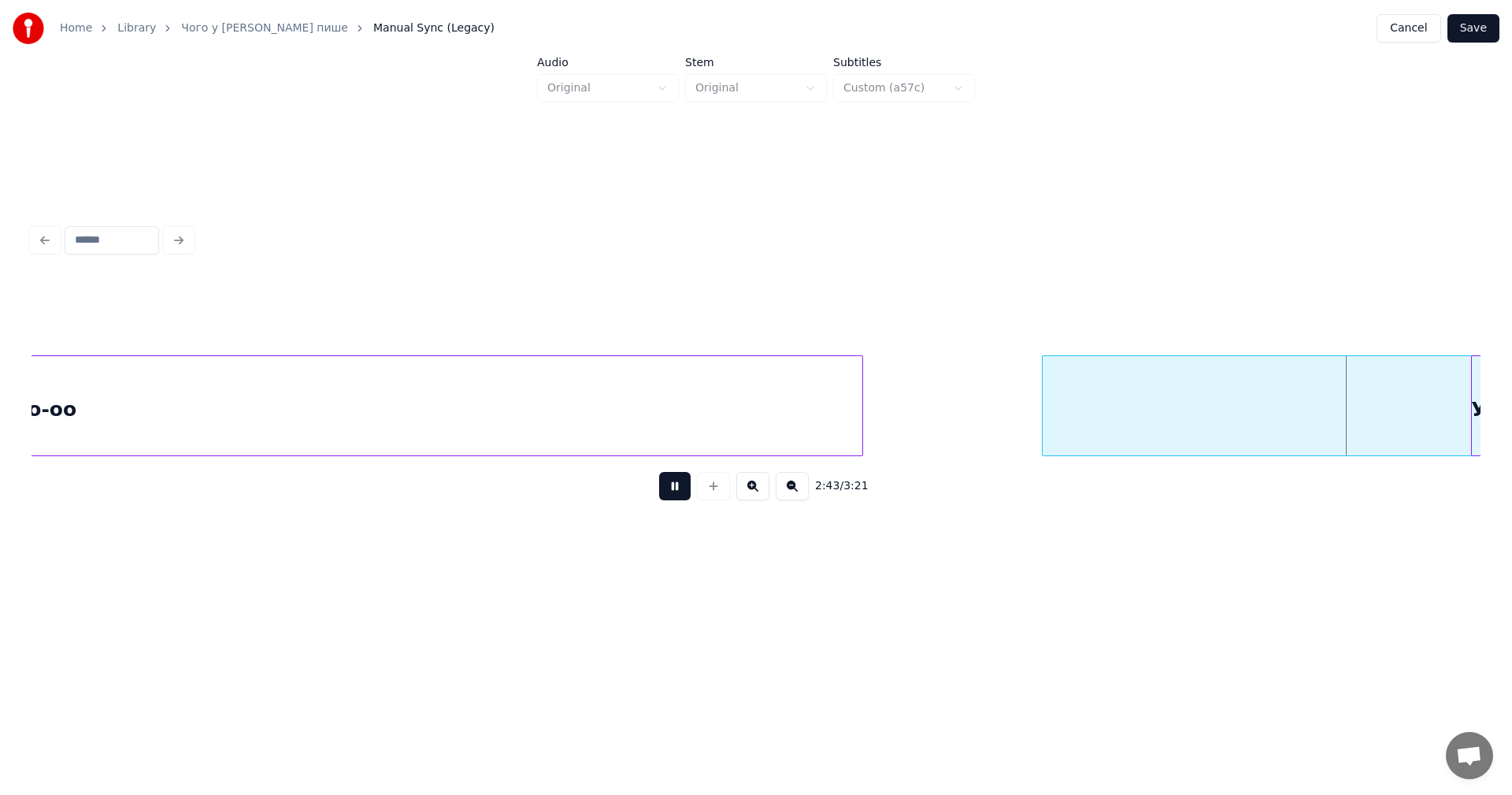
click at [677, 489] on button at bounding box center [674, 486] width 31 height 29
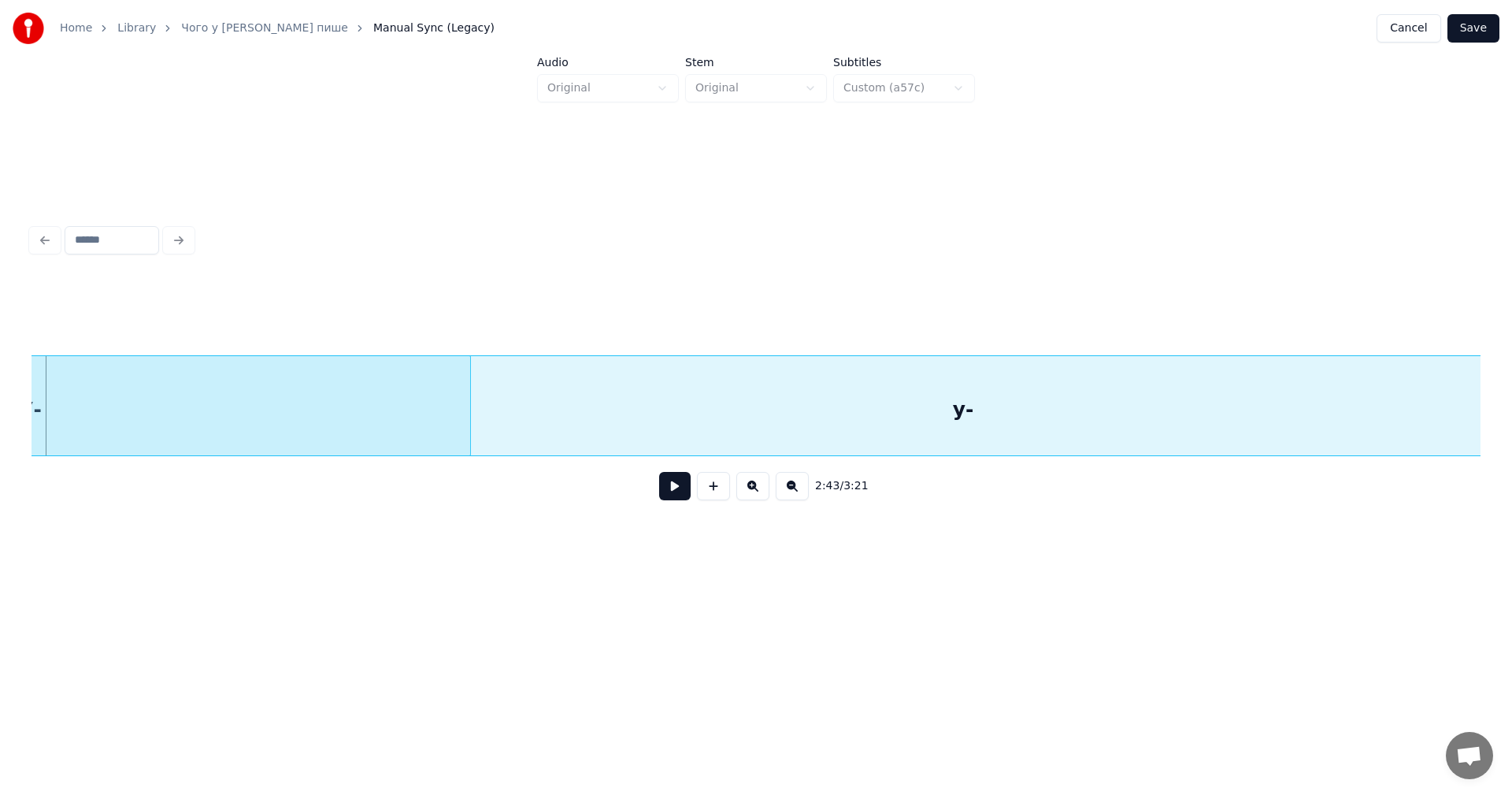
scroll to position [0, 127985]
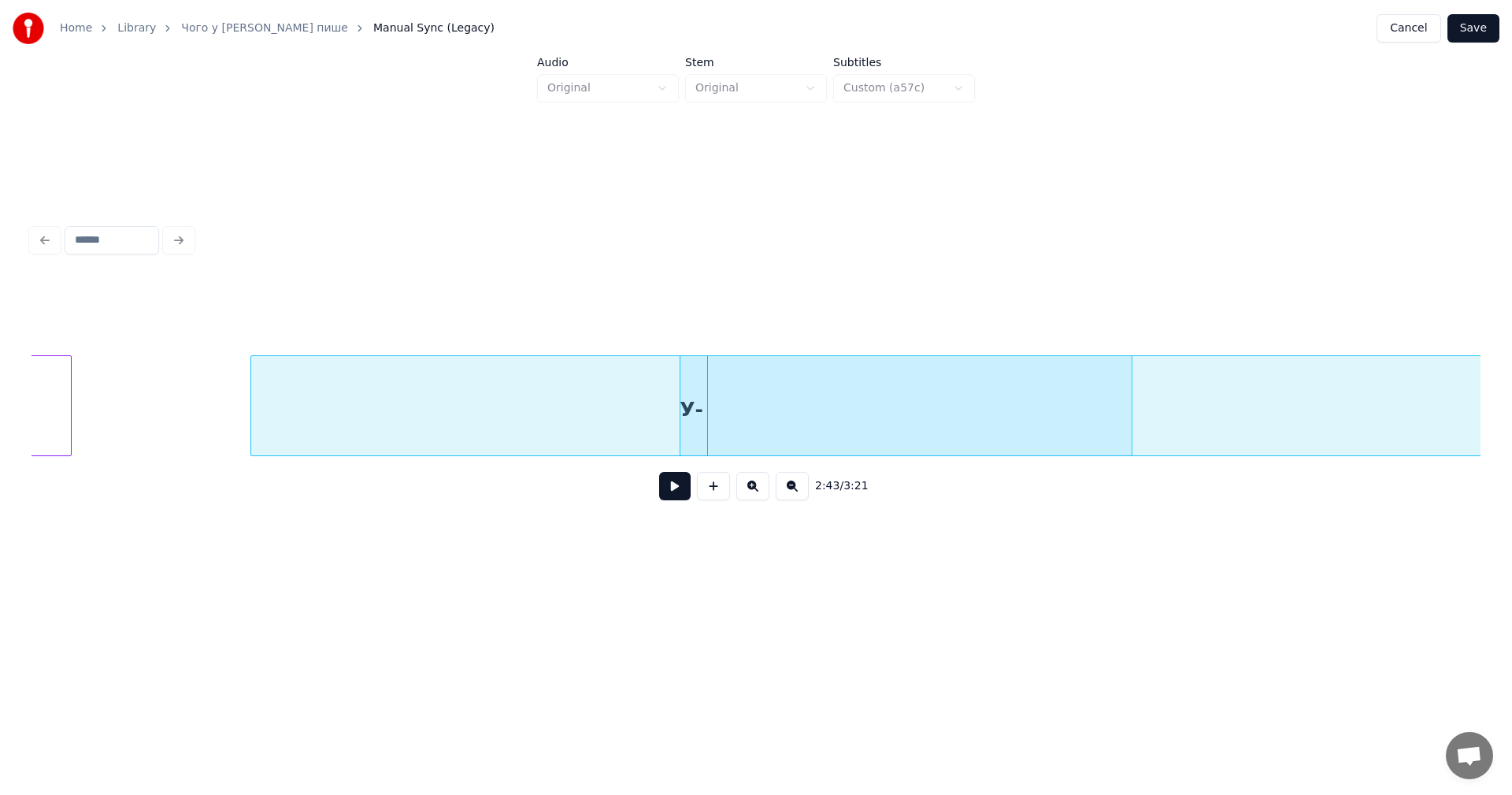
click at [652, 398] on div "У-" at bounding box center [691, 409] width 881 height 107
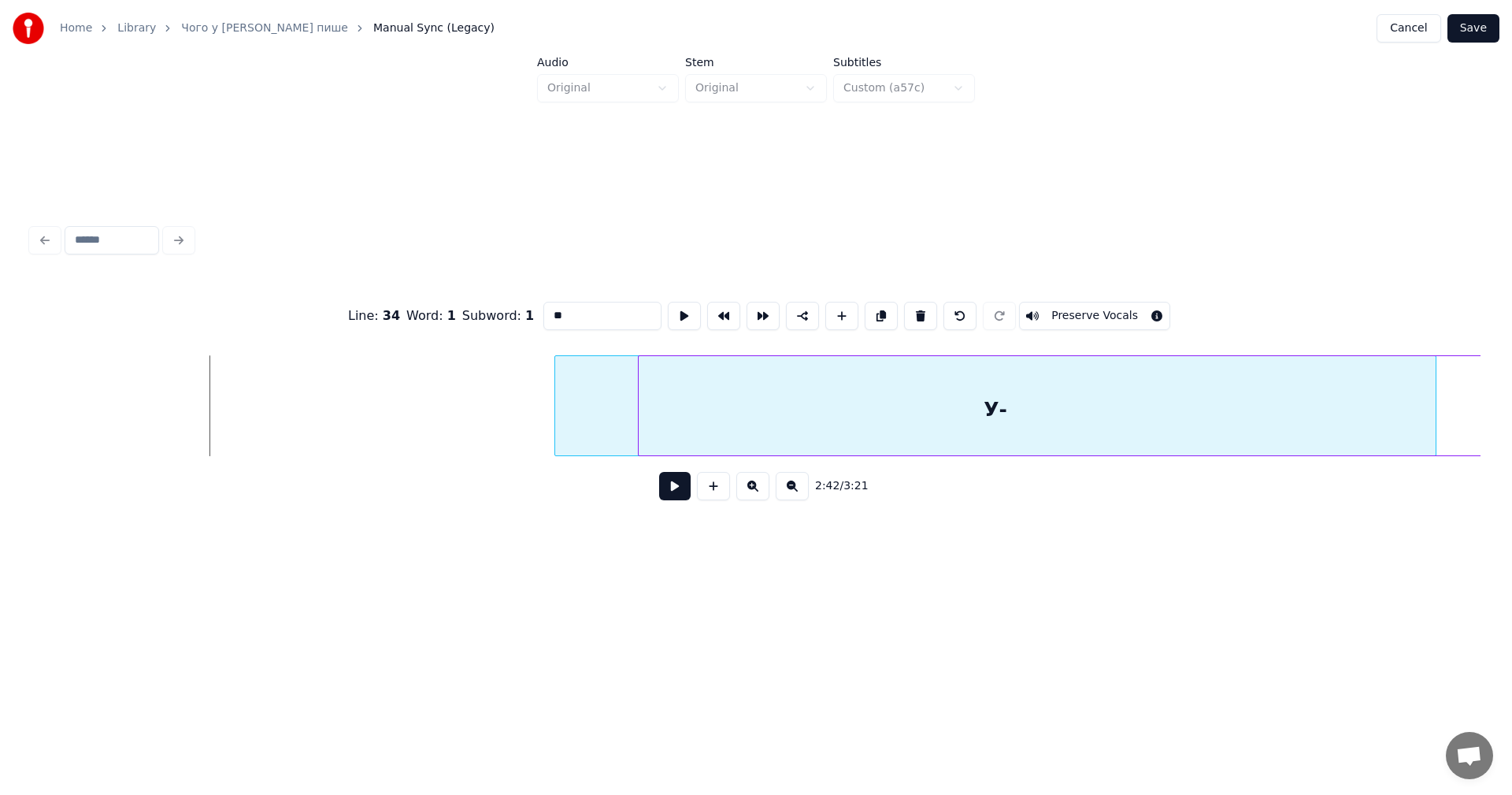
scroll to position [0, 128039]
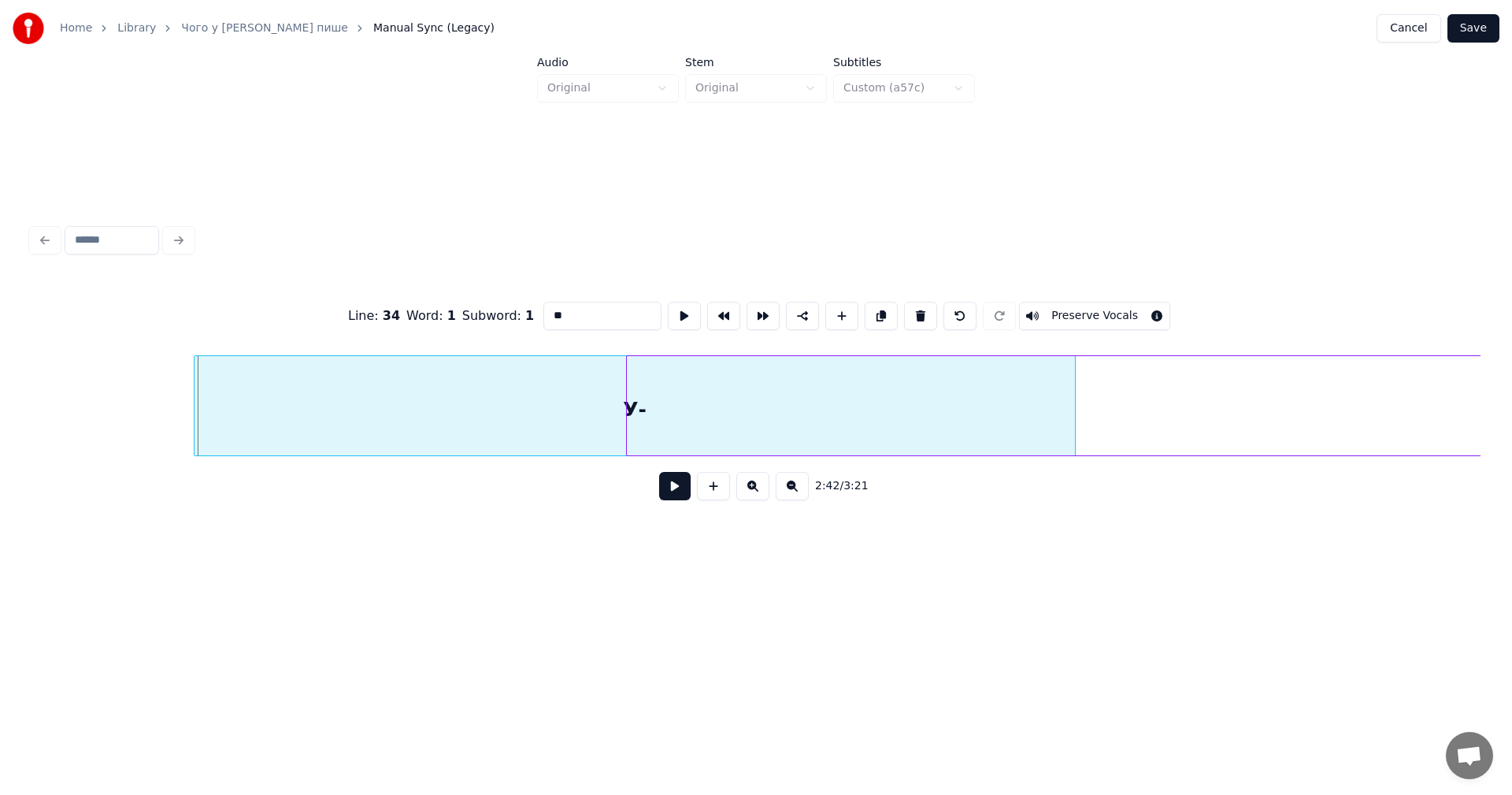
click at [569, 396] on div "У-" at bounding box center [635, 409] width 881 height 107
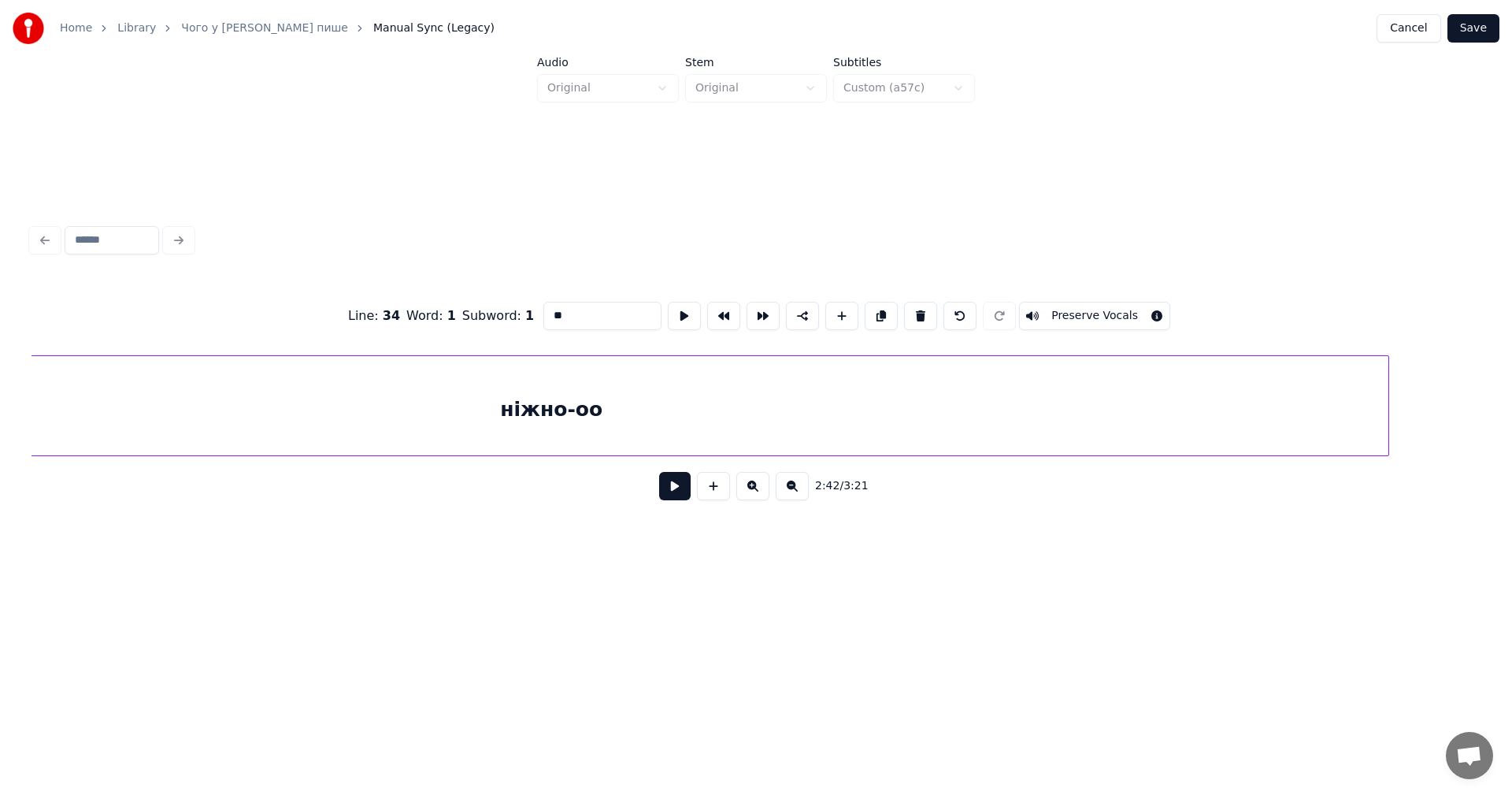
click at [650, 379] on div "ніжно-оо" at bounding box center [551, 409] width 1674 height 107
type input "********"
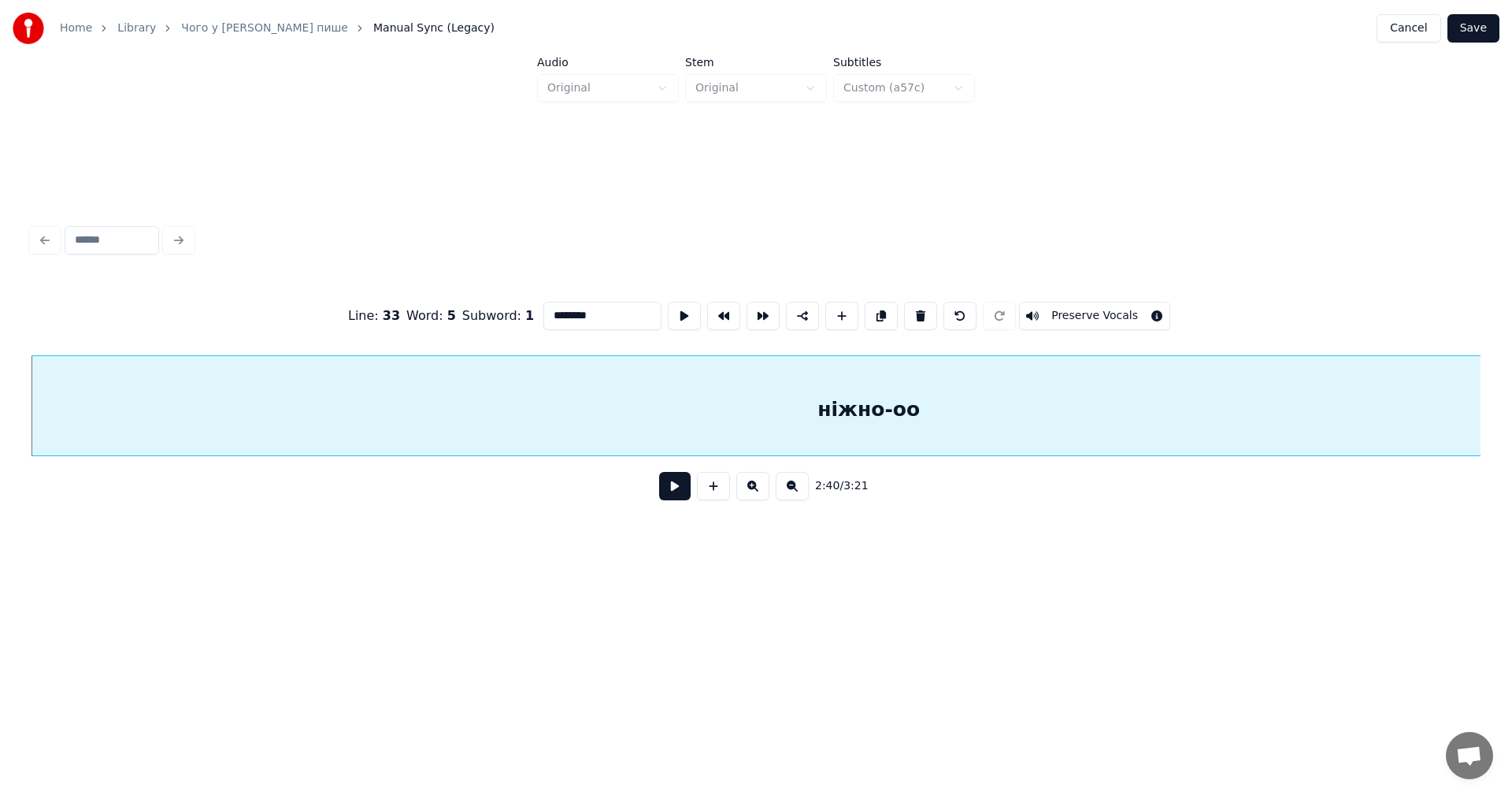
click at [833, 392] on div "ніжно-оо" at bounding box center [868, 409] width 1674 height 107
click at [666, 493] on button at bounding box center [674, 486] width 31 height 29
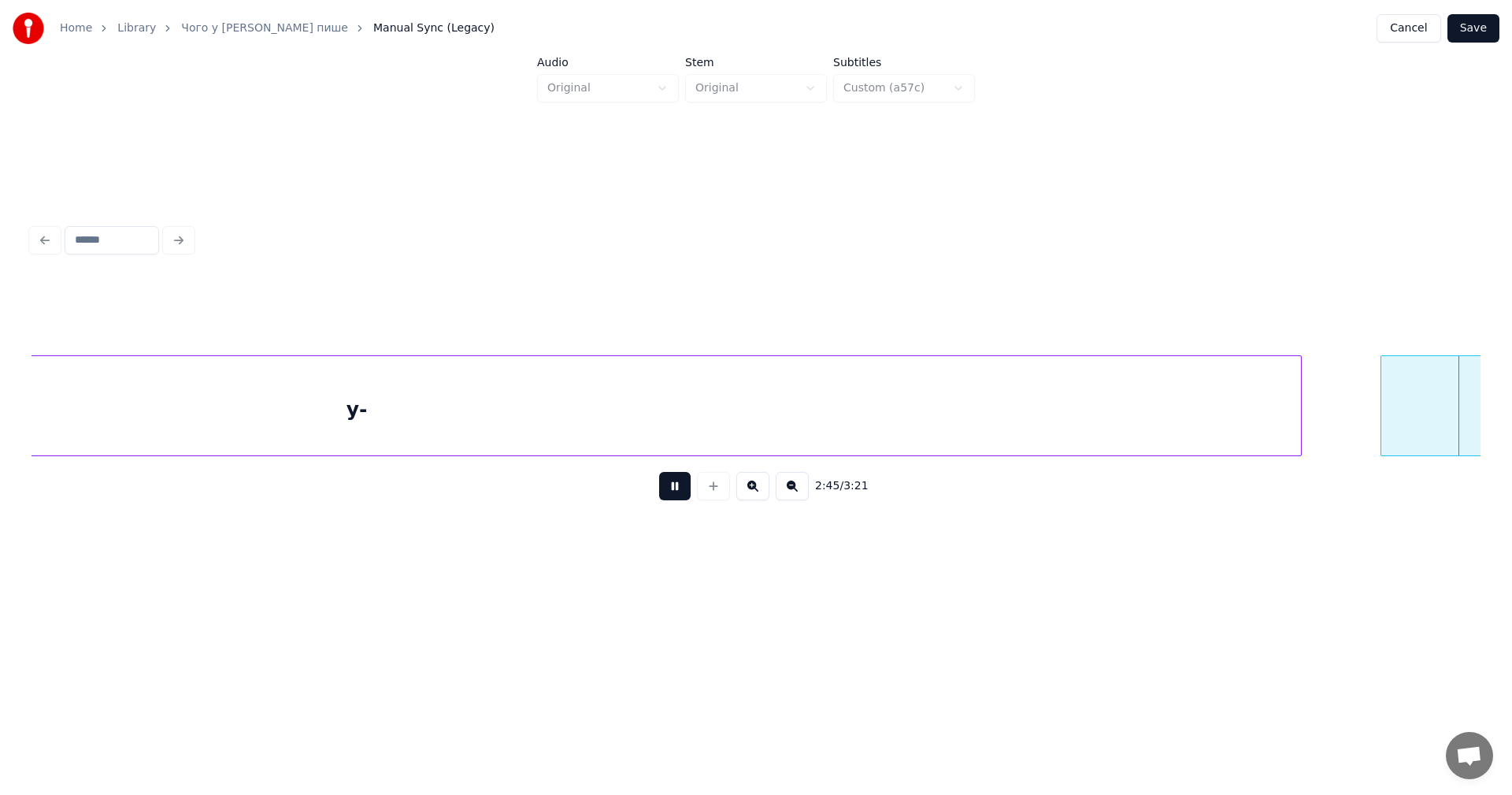
scroll to position [0, 130704]
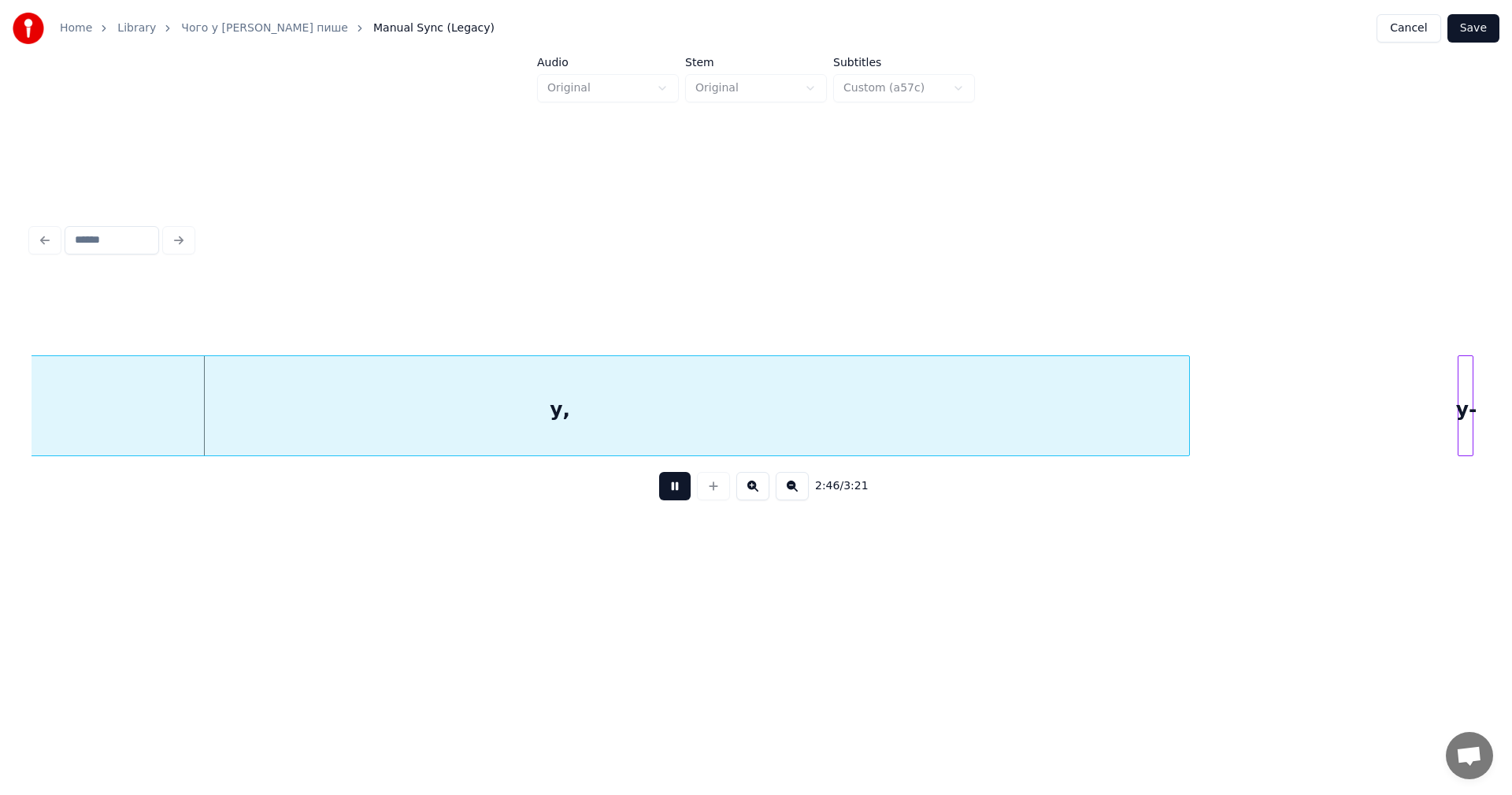
click at [666, 493] on button at bounding box center [674, 486] width 31 height 29
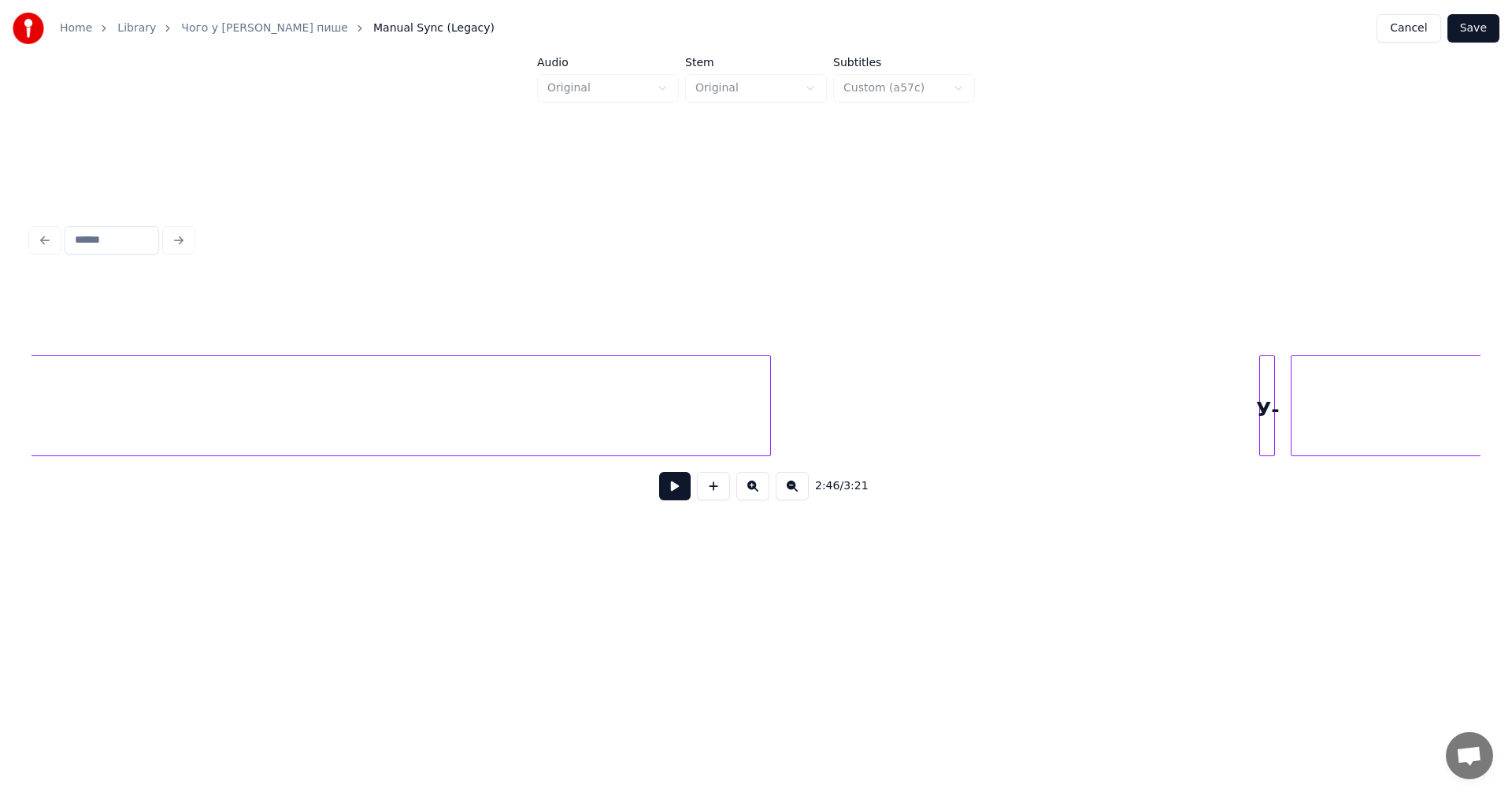
scroll to position [0, 135710]
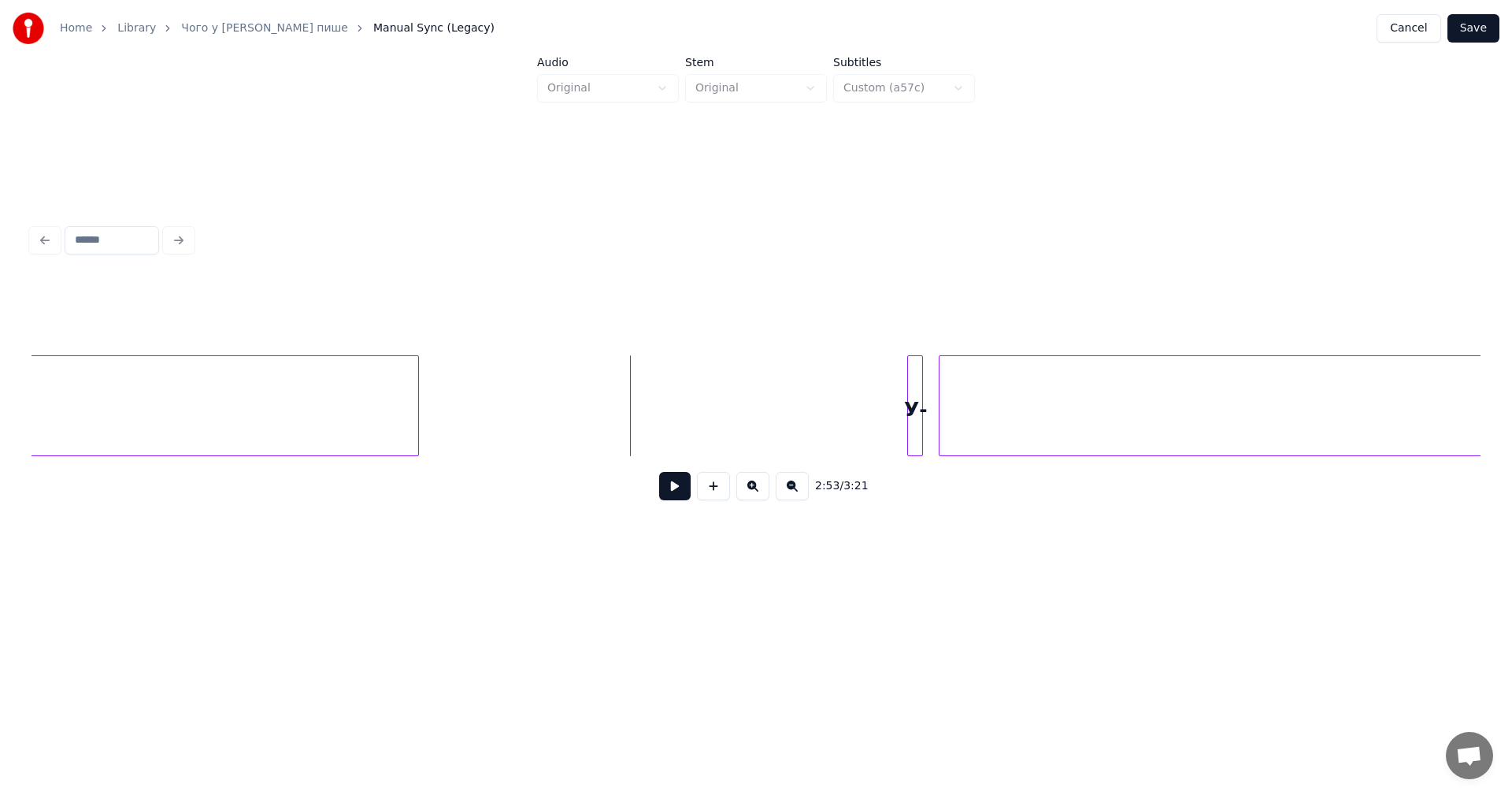
click at [673, 486] on button at bounding box center [674, 486] width 31 height 29
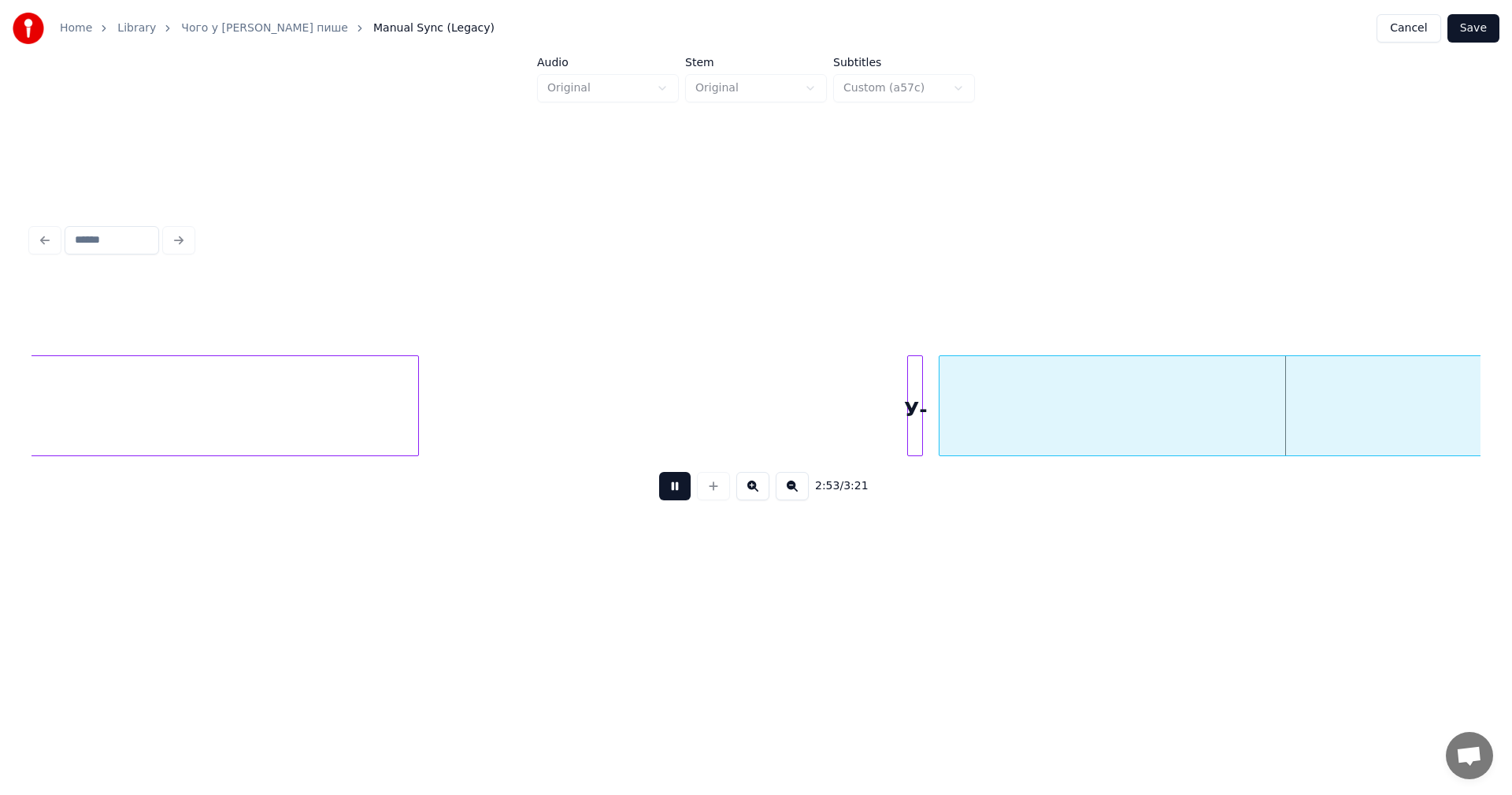
click at [678, 487] on button at bounding box center [674, 486] width 31 height 29
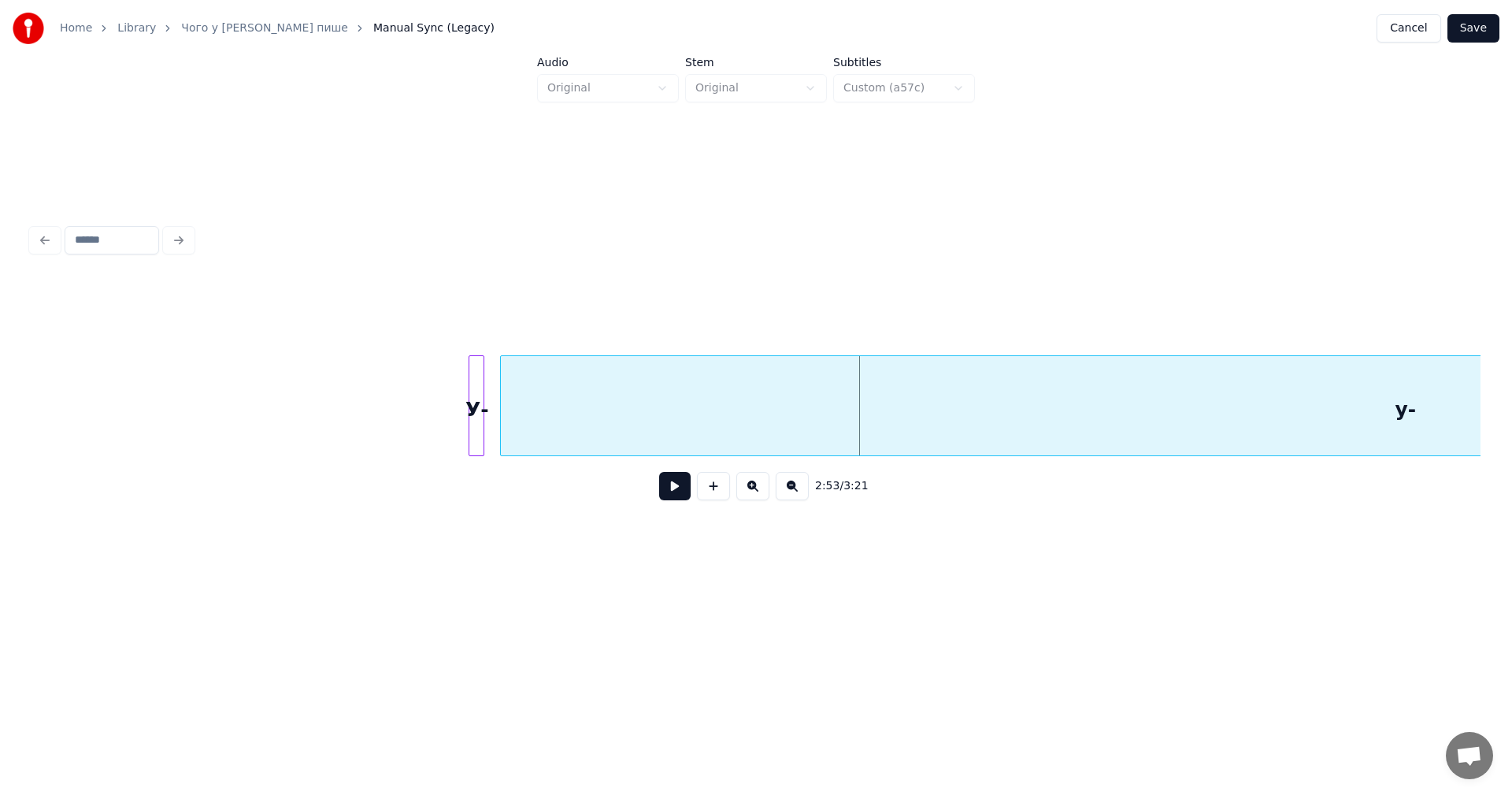
scroll to position [0, 136588]
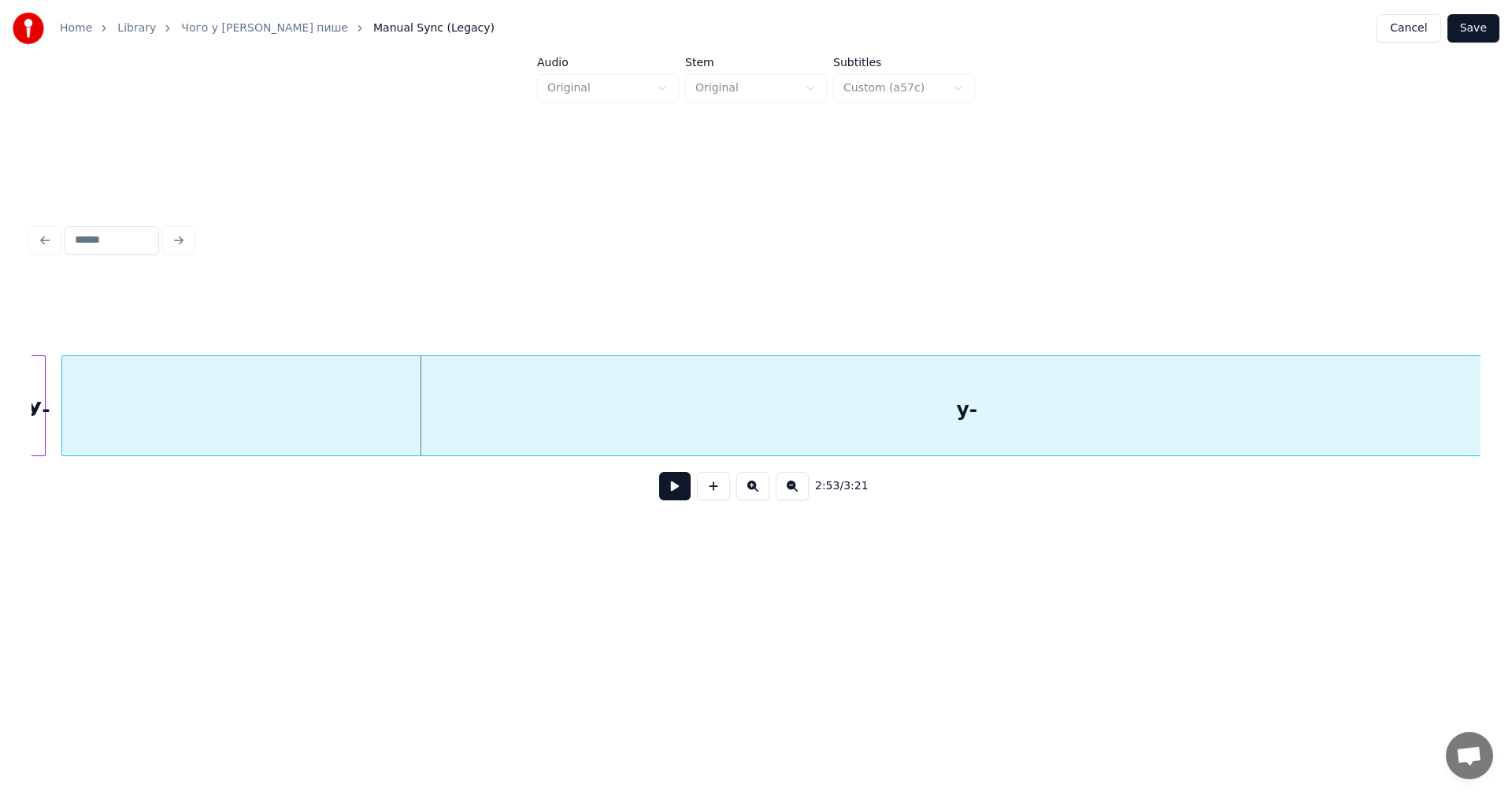
click at [680, 487] on button at bounding box center [674, 486] width 31 height 29
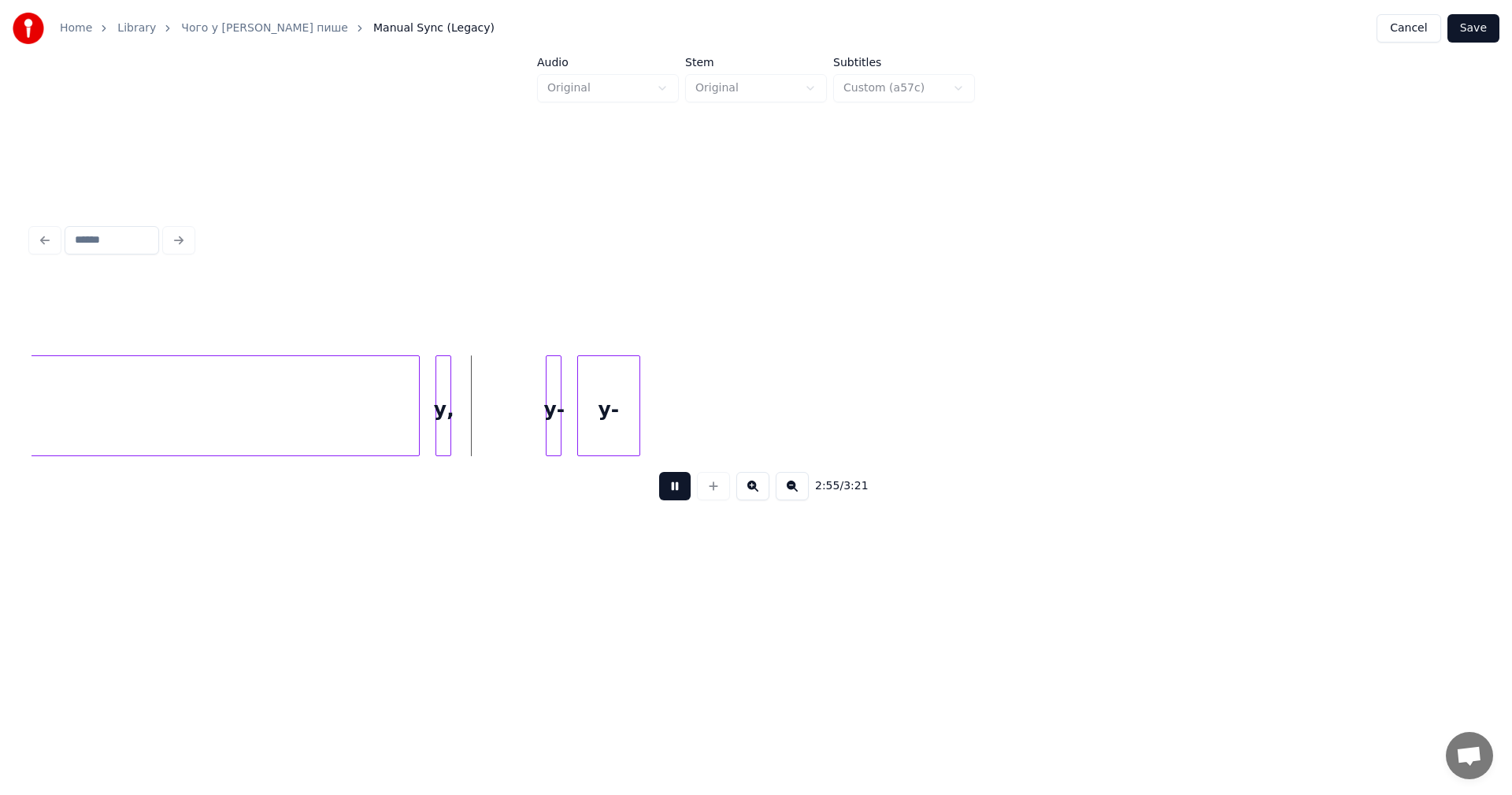
click at [680, 487] on button at bounding box center [674, 486] width 31 height 29
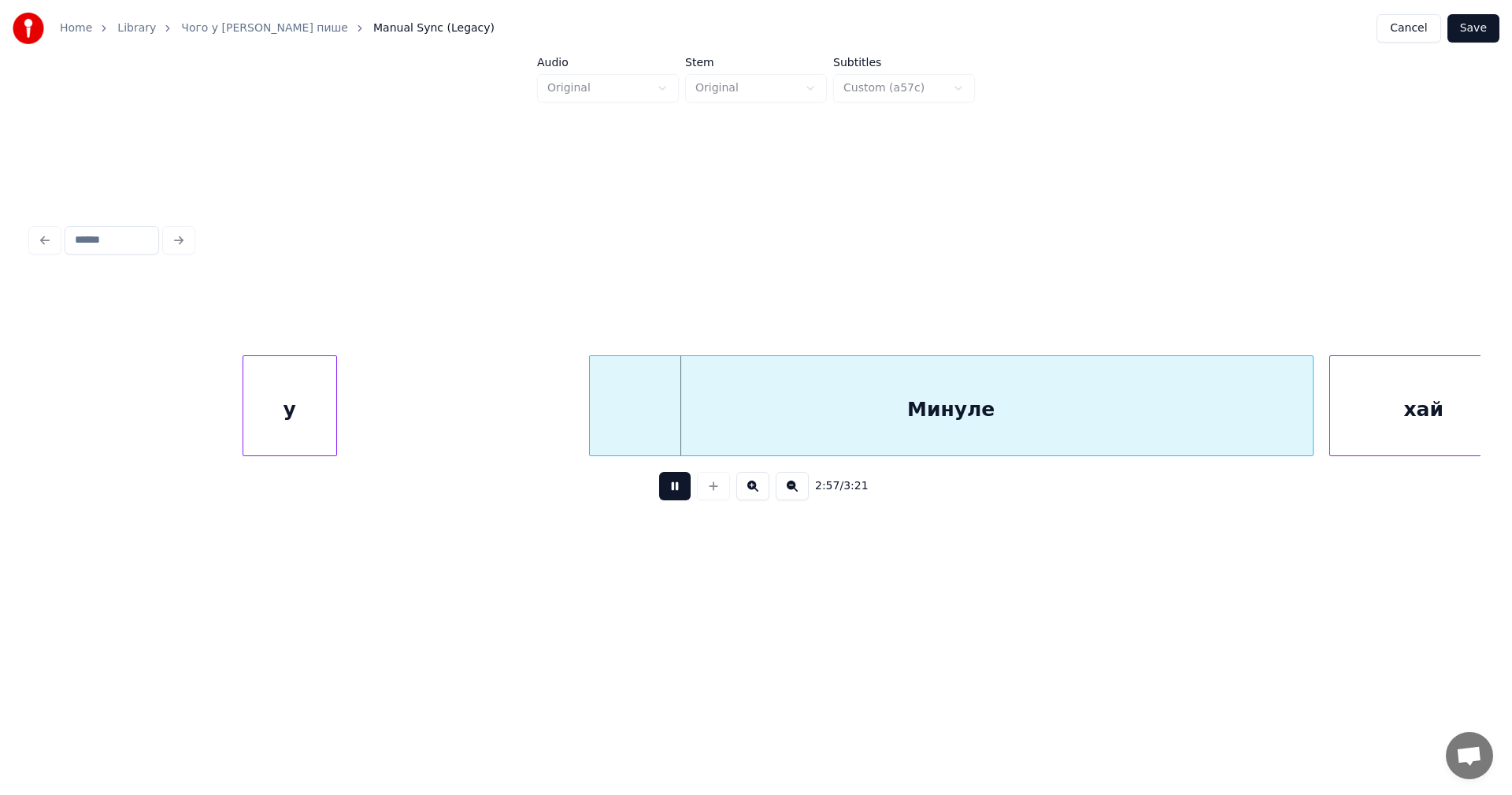
click at [680, 487] on button at bounding box center [674, 486] width 31 height 29
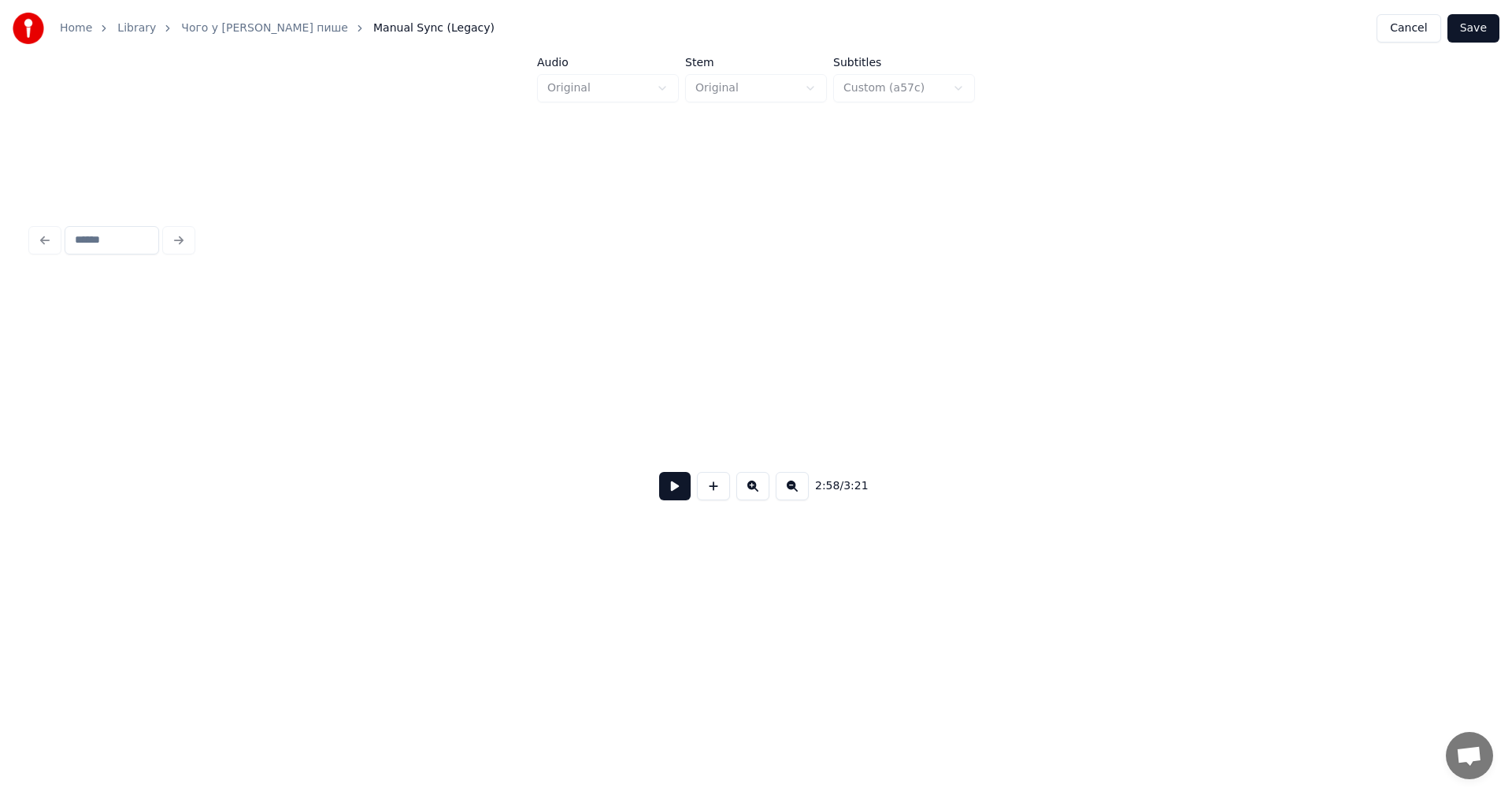
scroll to position [0, 127282]
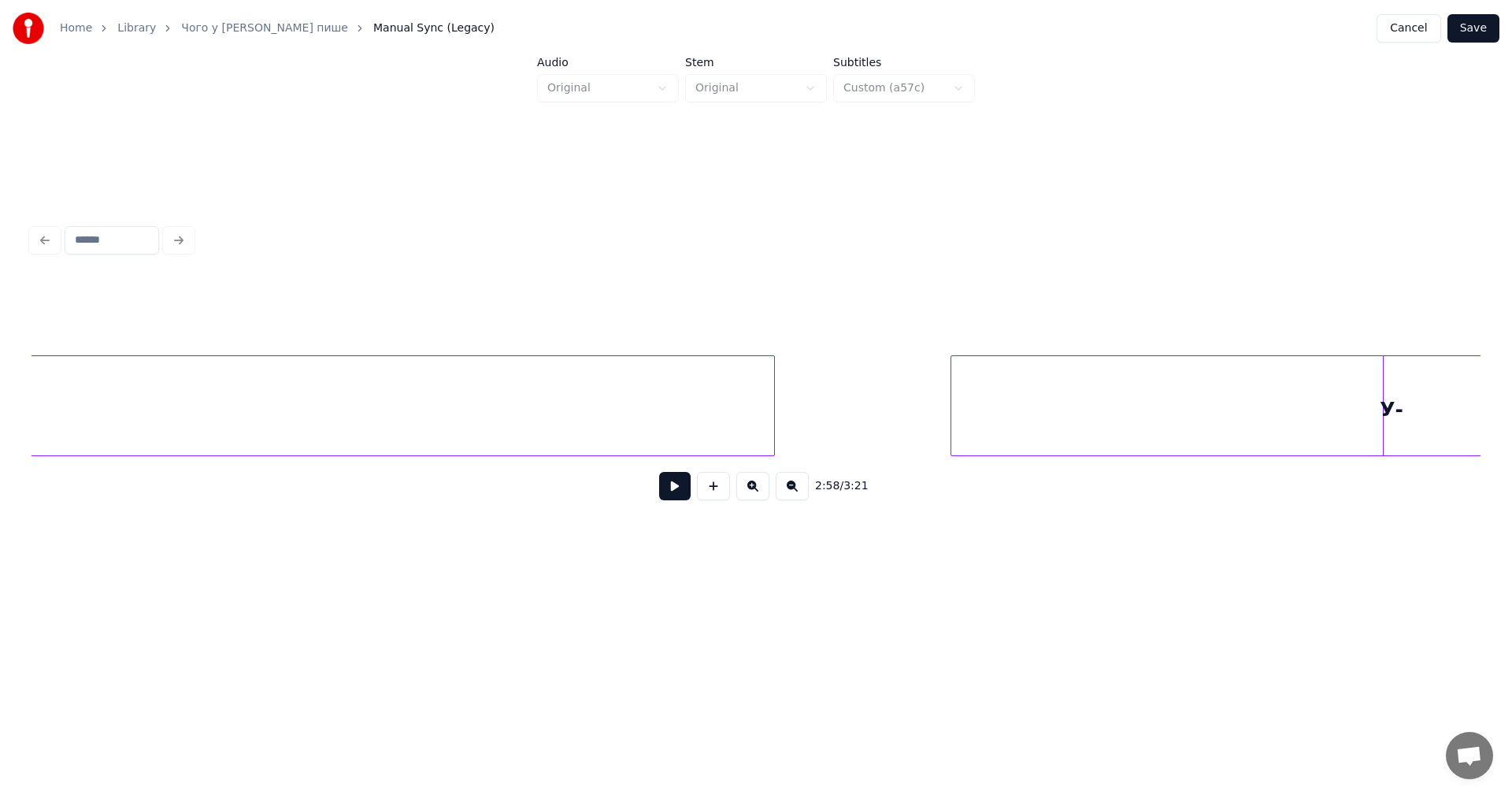
click at [676, 493] on button at bounding box center [674, 486] width 31 height 29
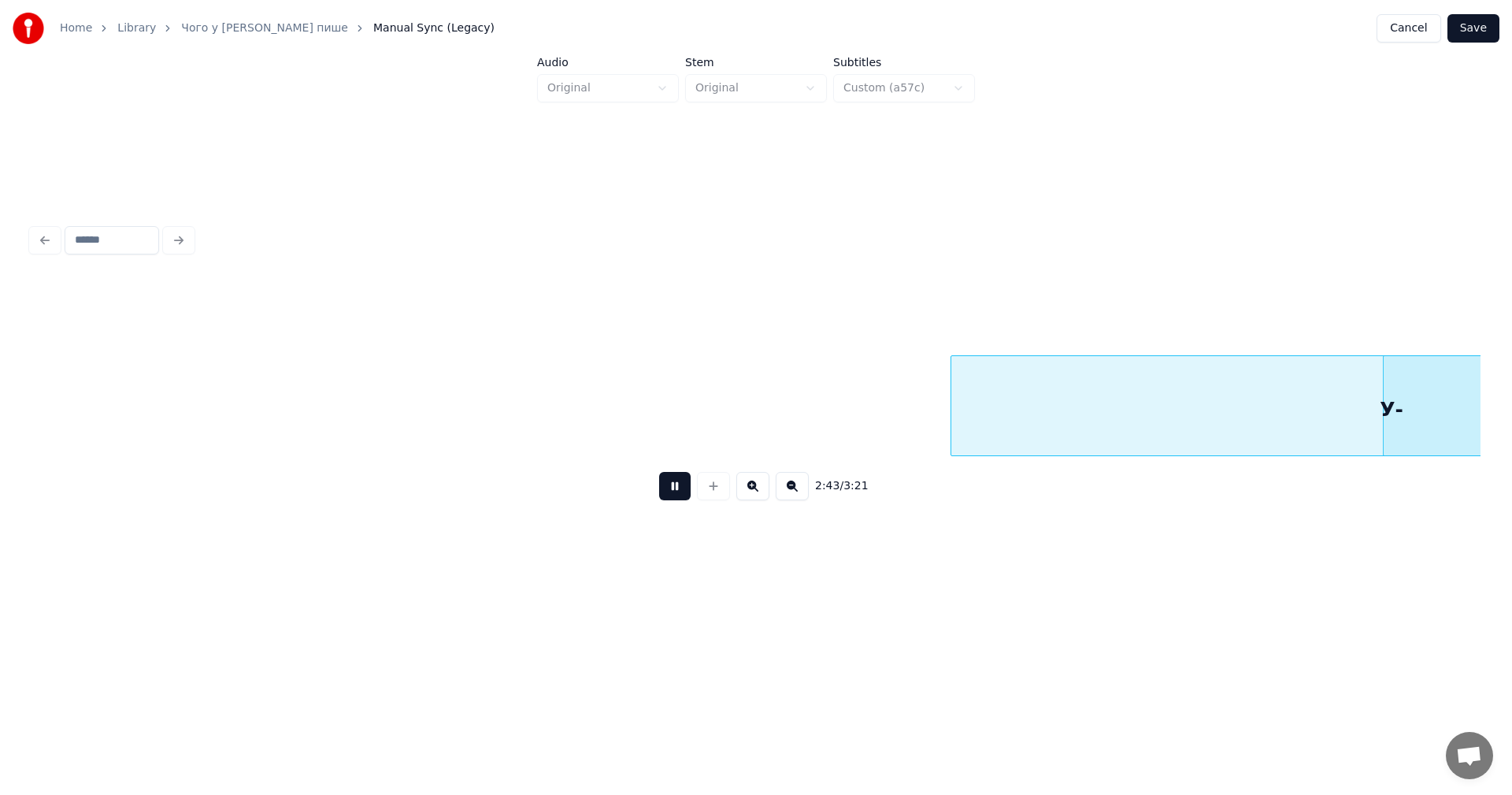
scroll to position [0, 128736]
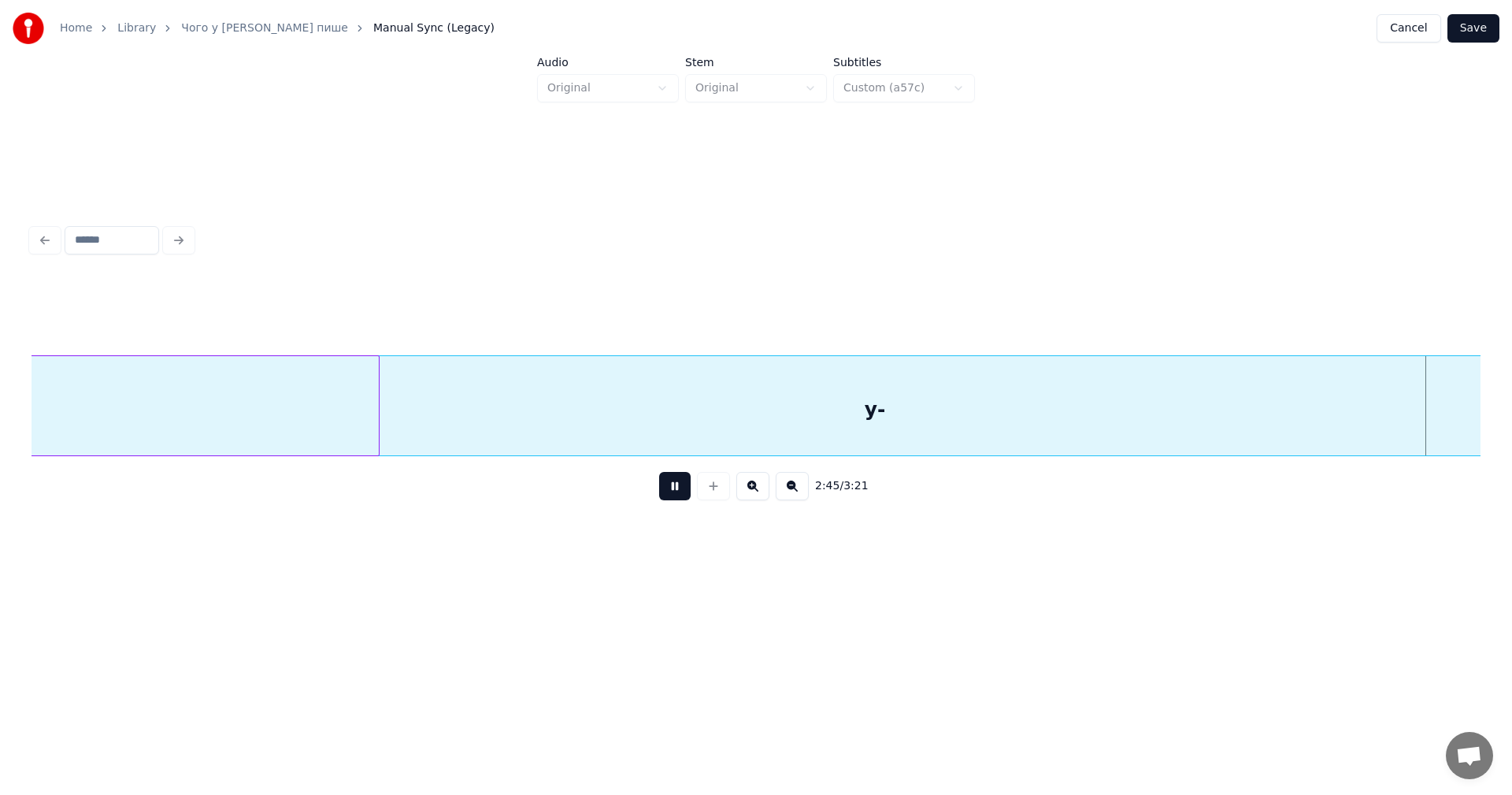
click at [676, 493] on button at bounding box center [674, 486] width 31 height 29
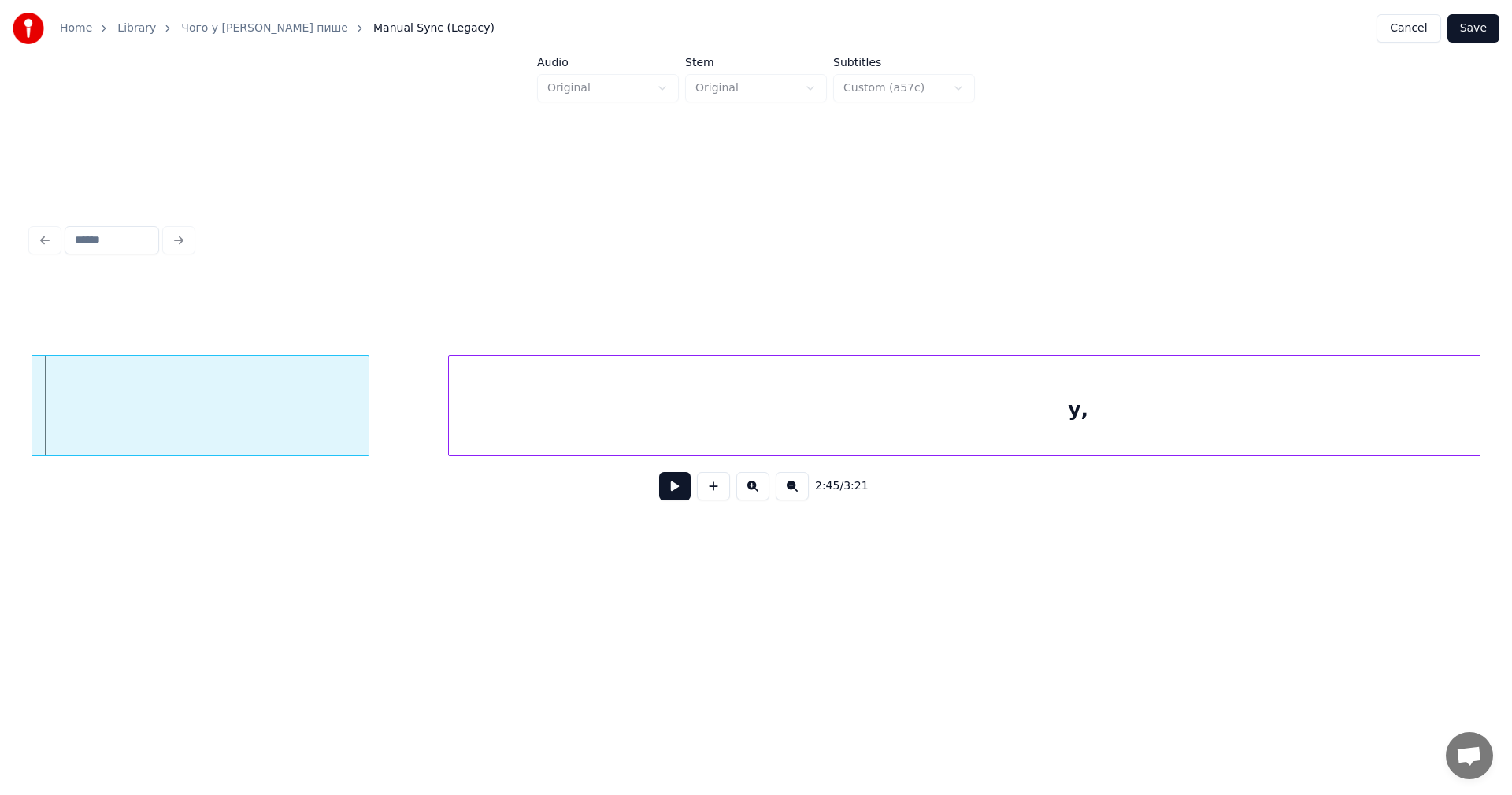
click at [791, 492] on button at bounding box center [791, 486] width 33 height 29
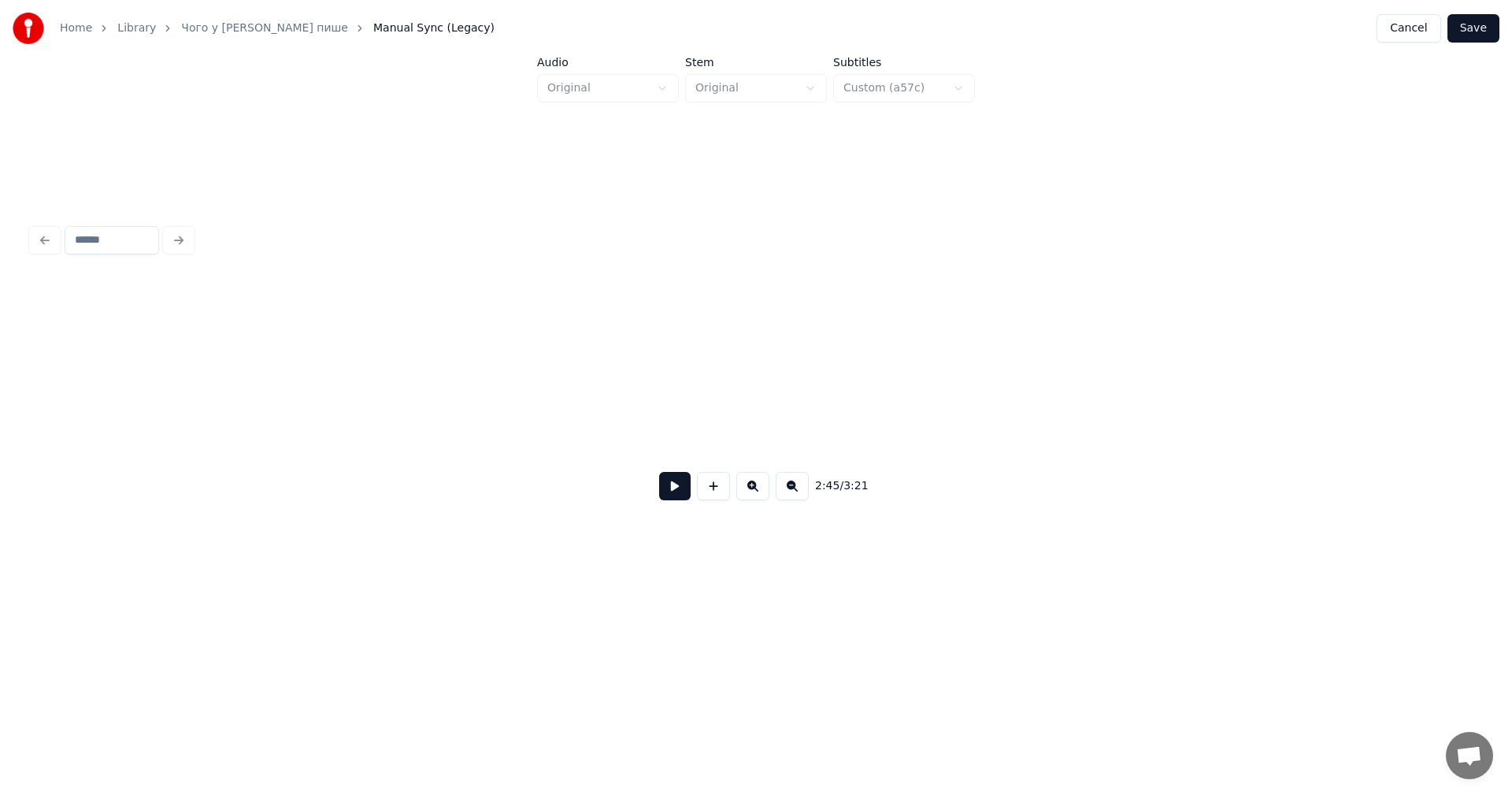
click at [791, 492] on button at bounding box center [791, 486] width 33 height 29
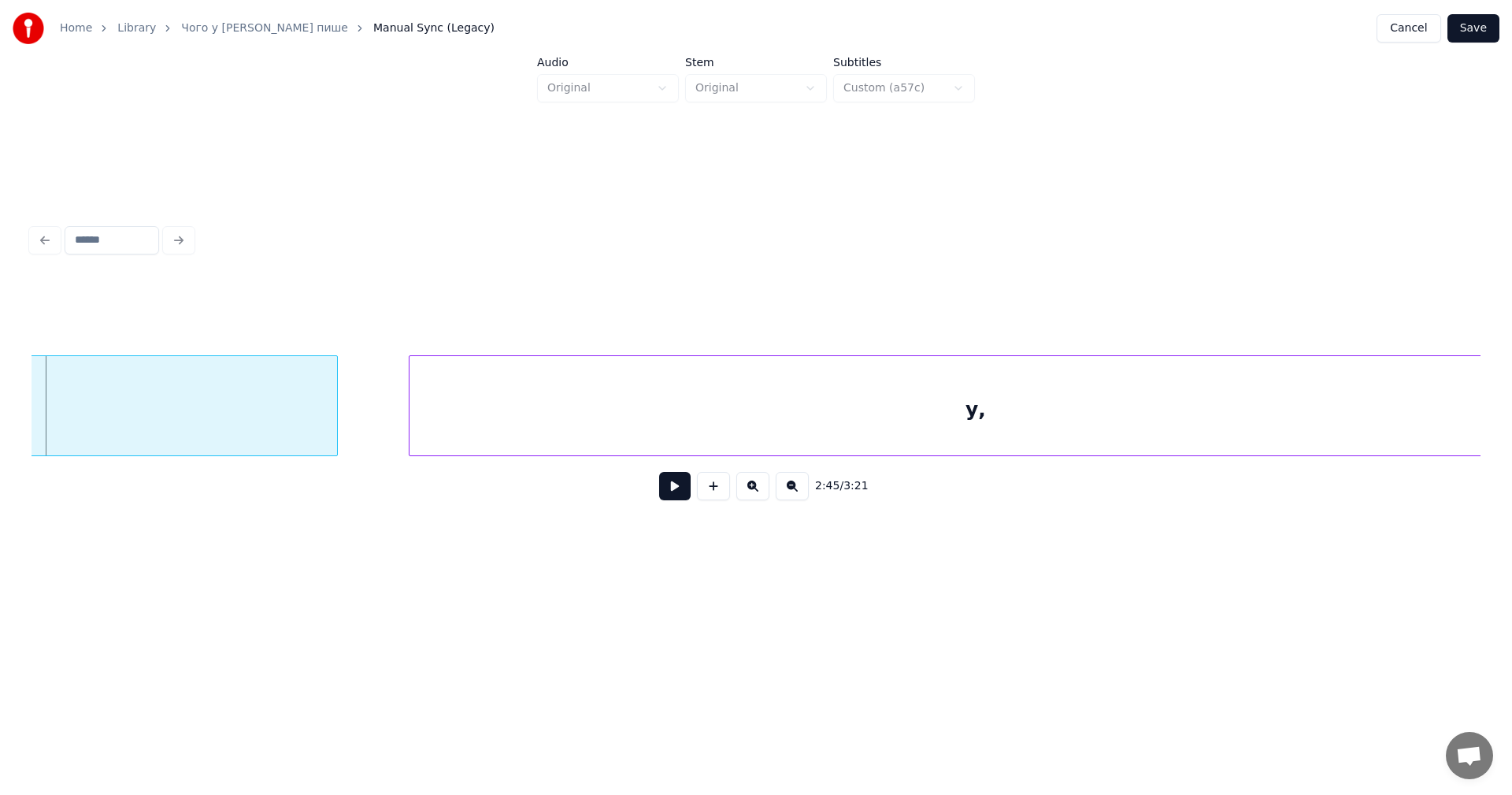
click at [791, 492] on button at bounding box center [791, 486] width 33 height 29
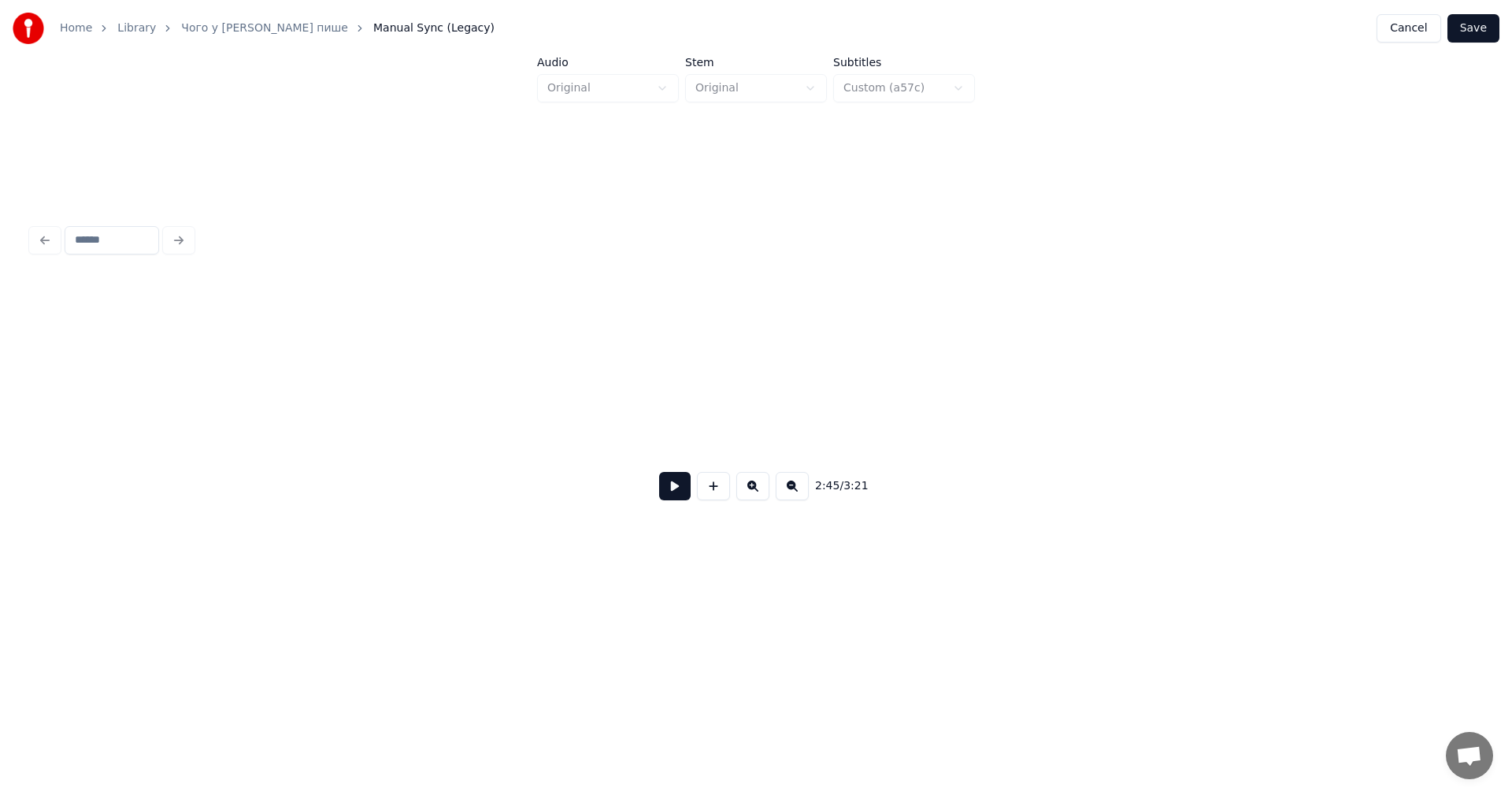
click at [791, 492] on button at bounding box center [791, 486] width 33 height 29
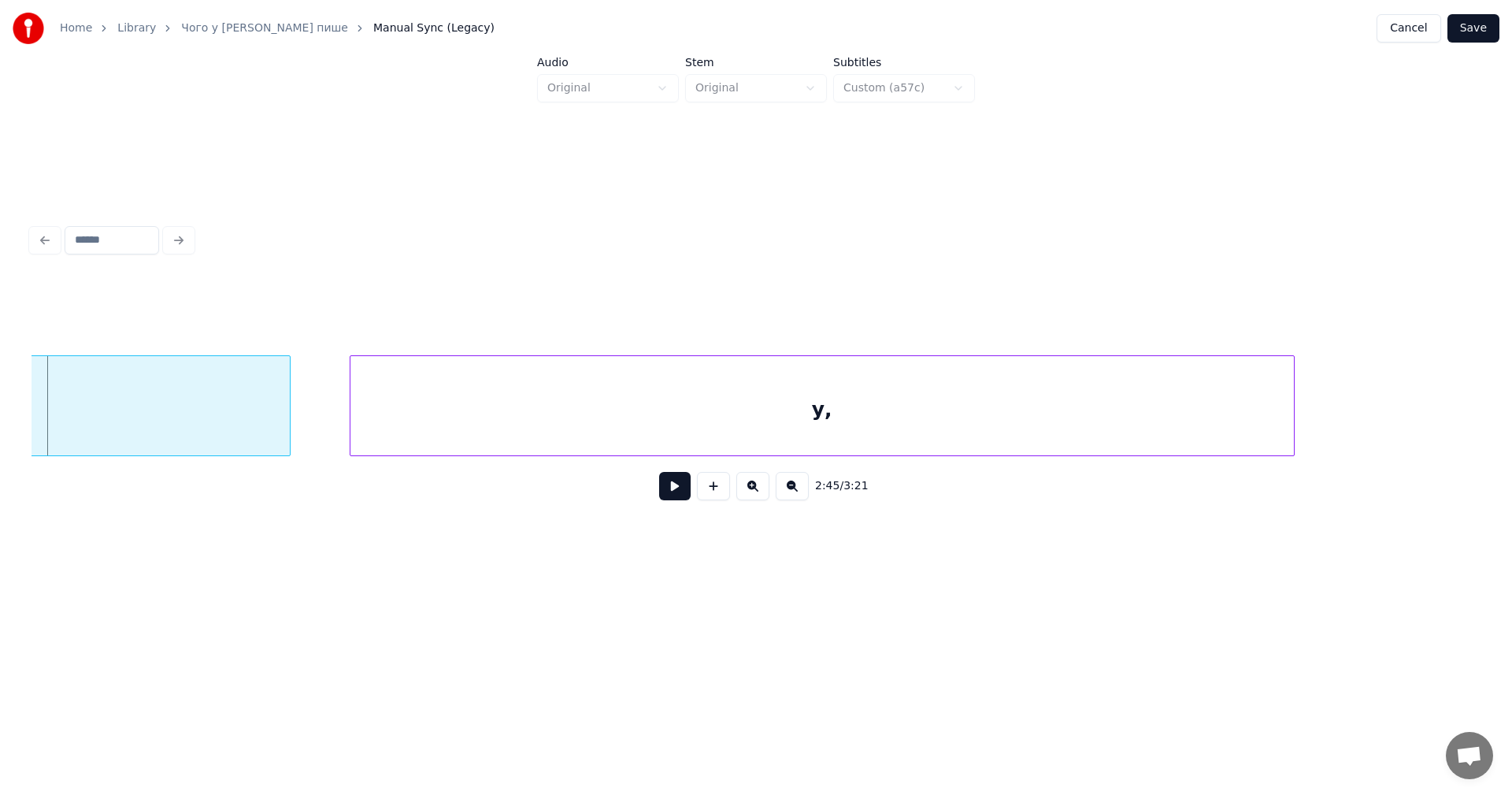
click at [791, 492] on button at bounding box center [791, 486] width 33 height 29
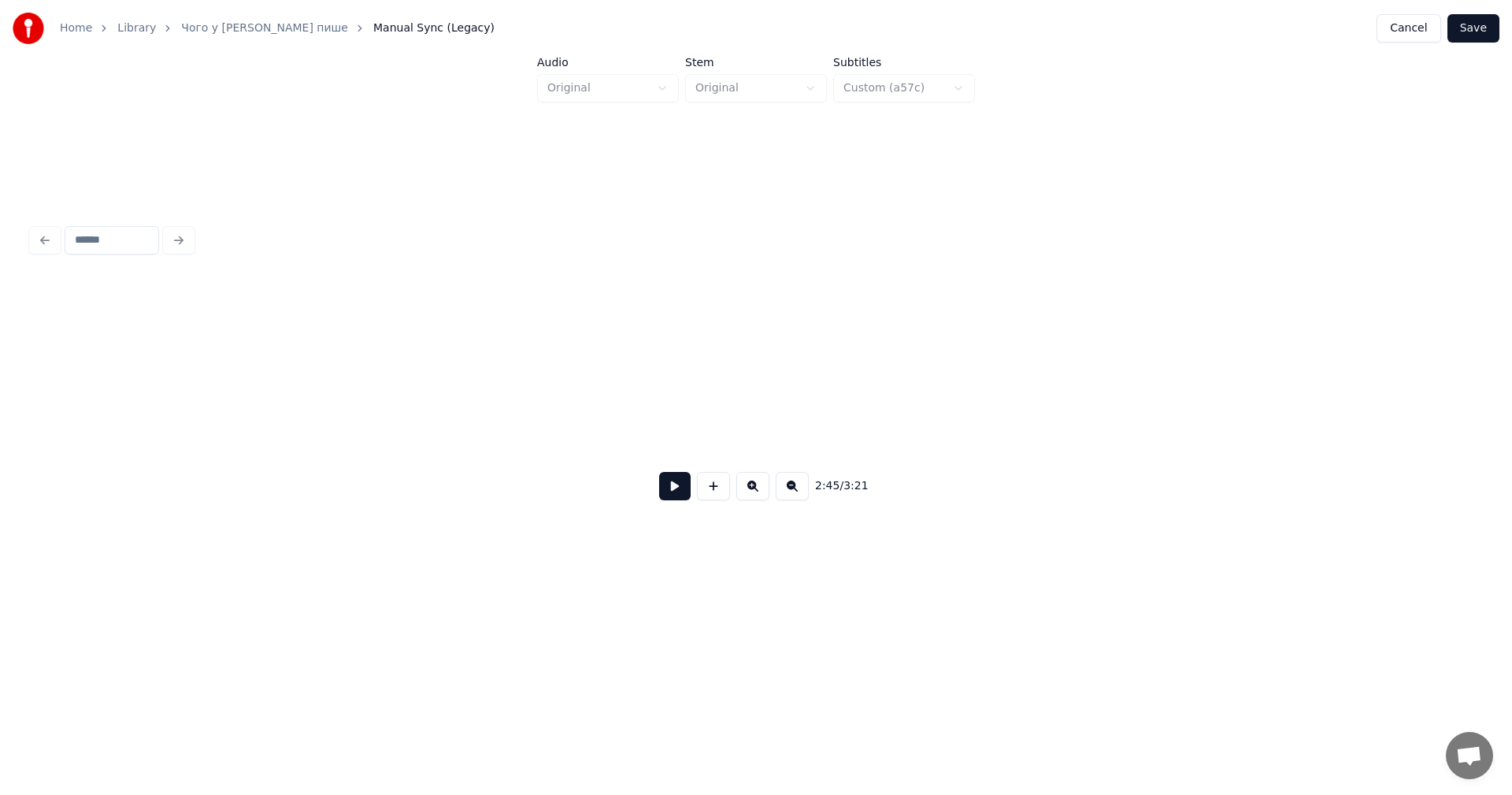
click at [791, 492] on button at bounding box center [791, 486] width 33 height 29
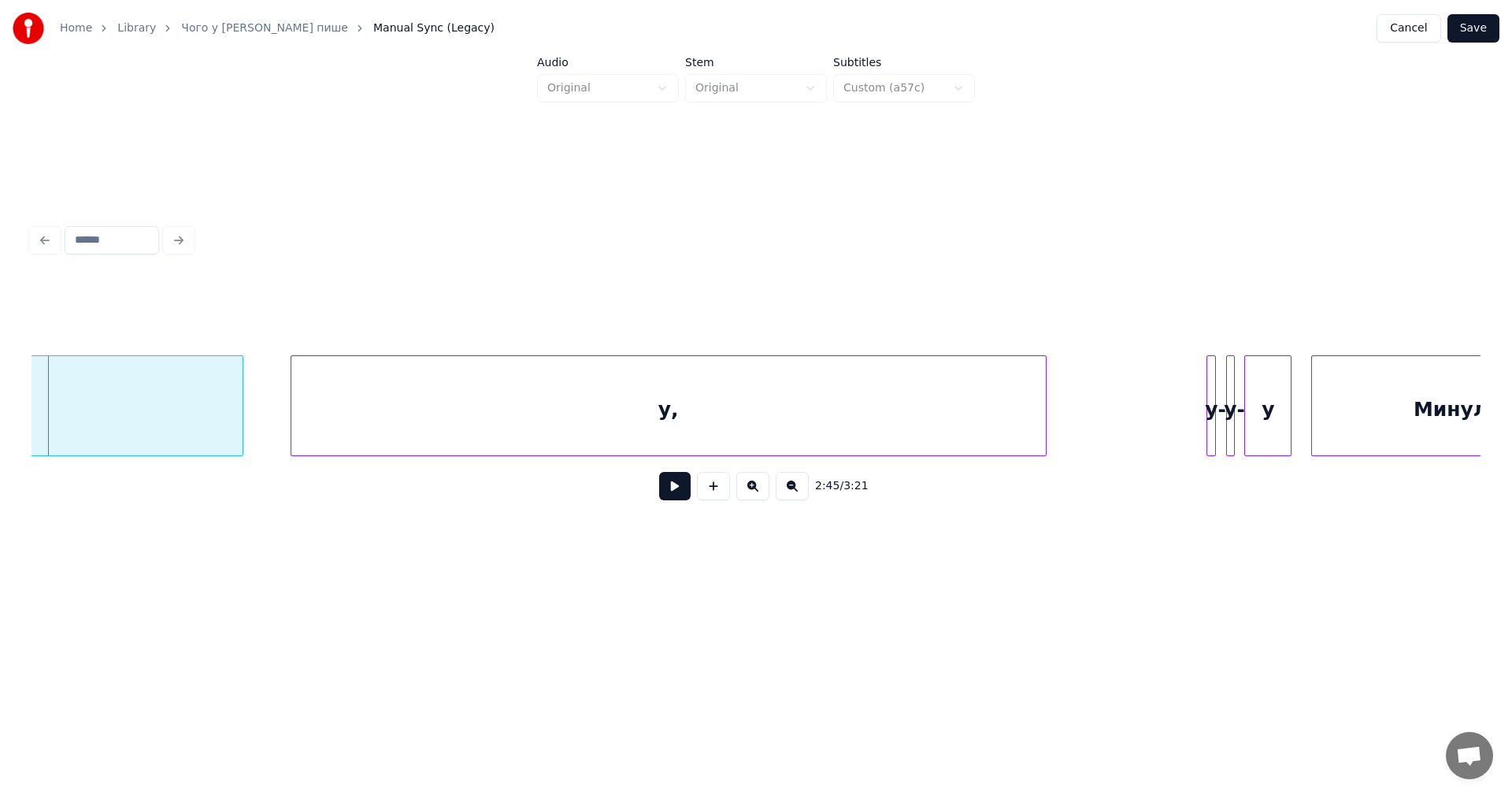
click at [791, 492] on button at bounding box center [791, 486] width 33 height 29
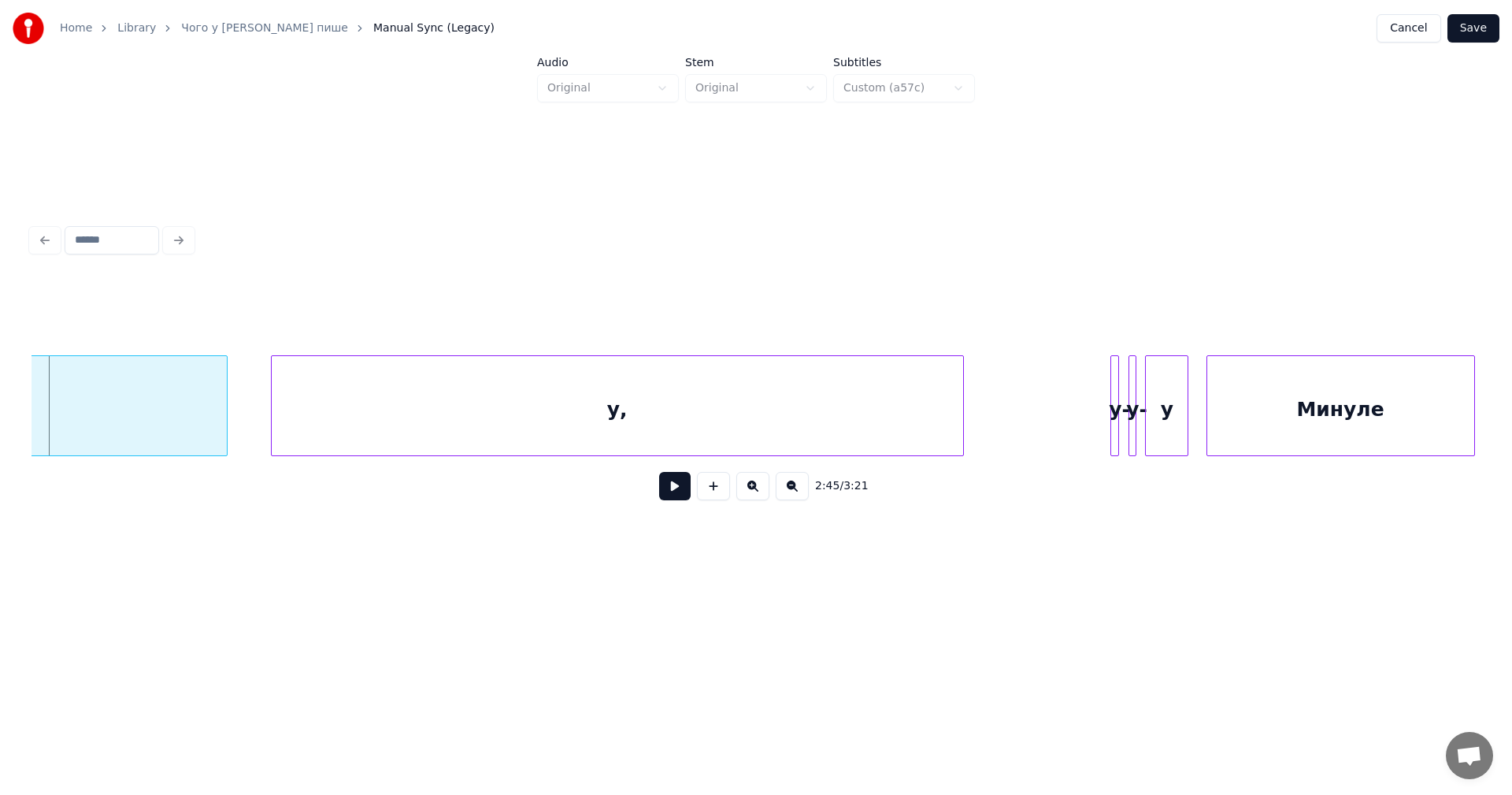
click at [791, 492] on button at bounding box center [791, 486] width 33 height 29
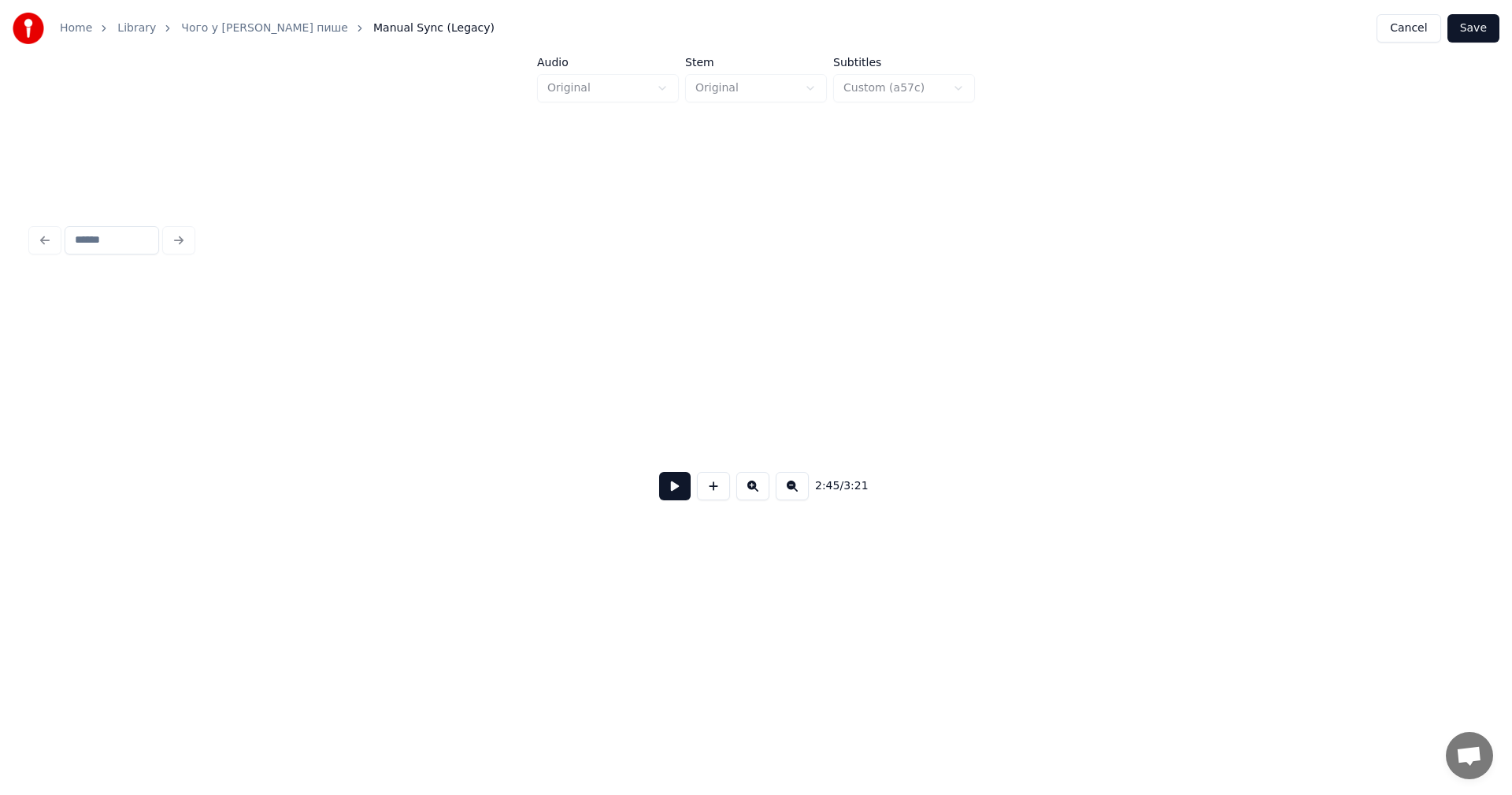
click at [791, 492] on button at bounding box center [791, 486] width 33 height 29
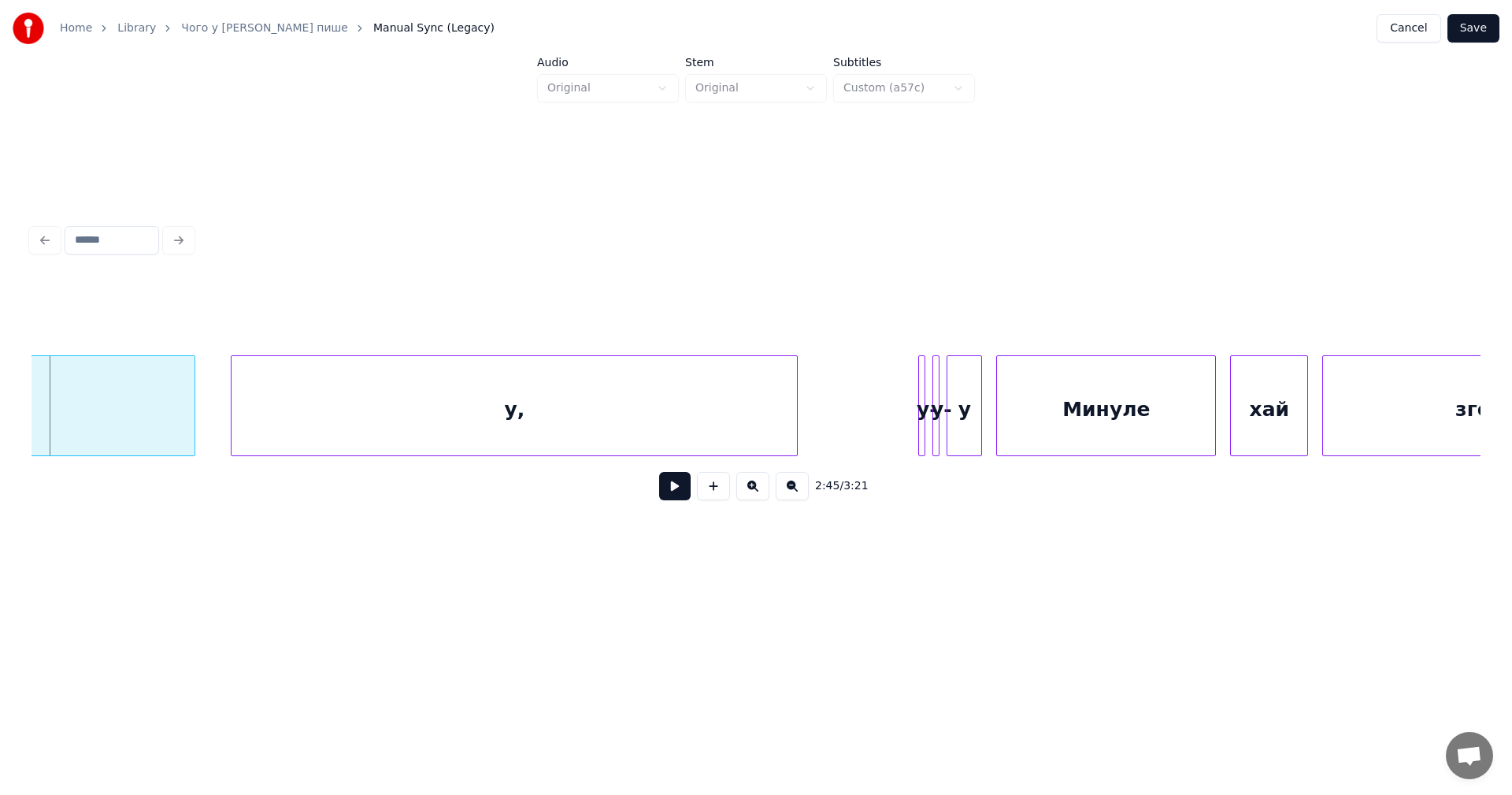
click at [791, 492] on button at bounding box center [791, 486] width 33 height 29
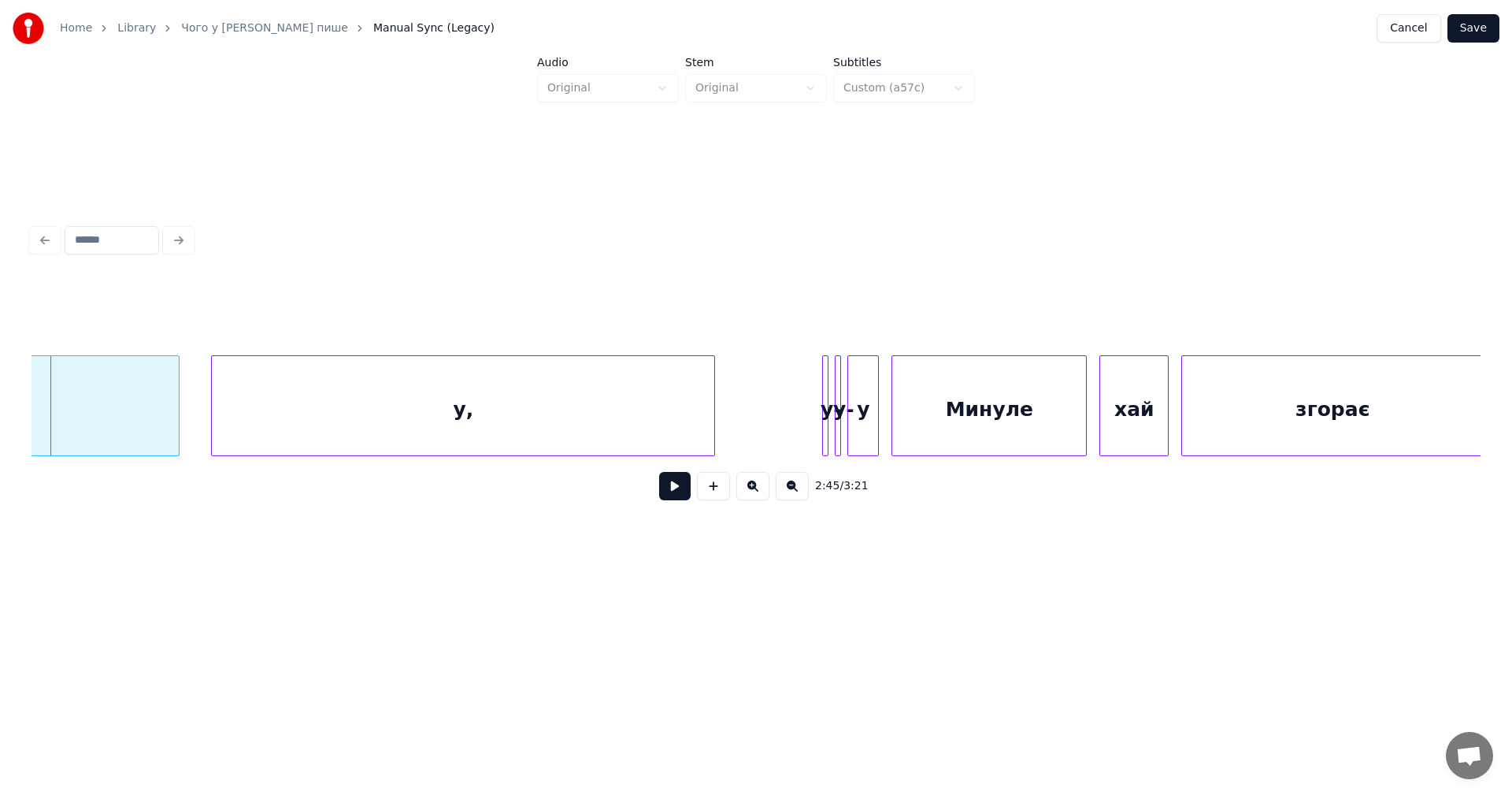
click at [791, 492] on button at bounding box center [791, 486] width 33 height 29
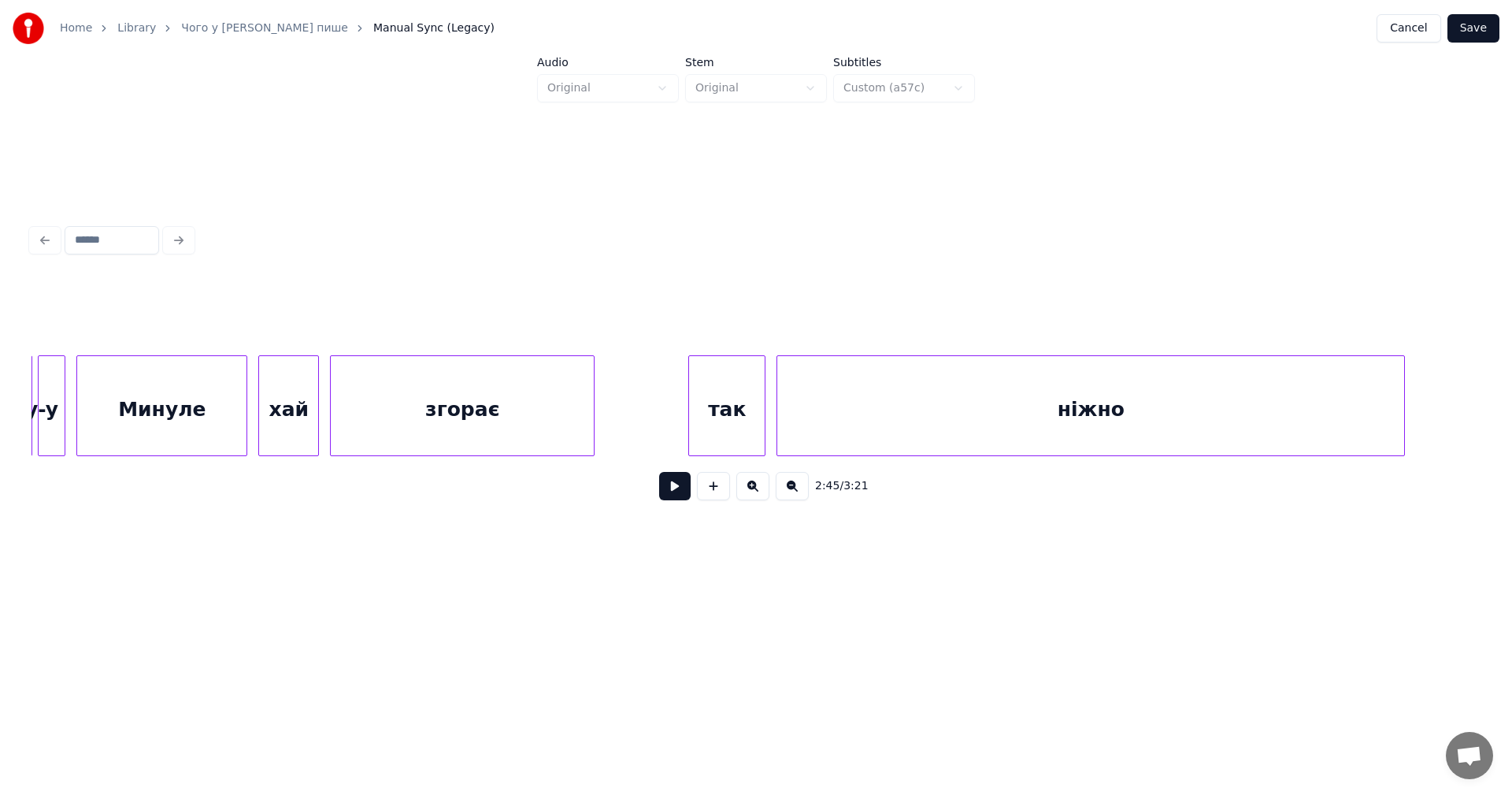
scroll to position [0, 46376]
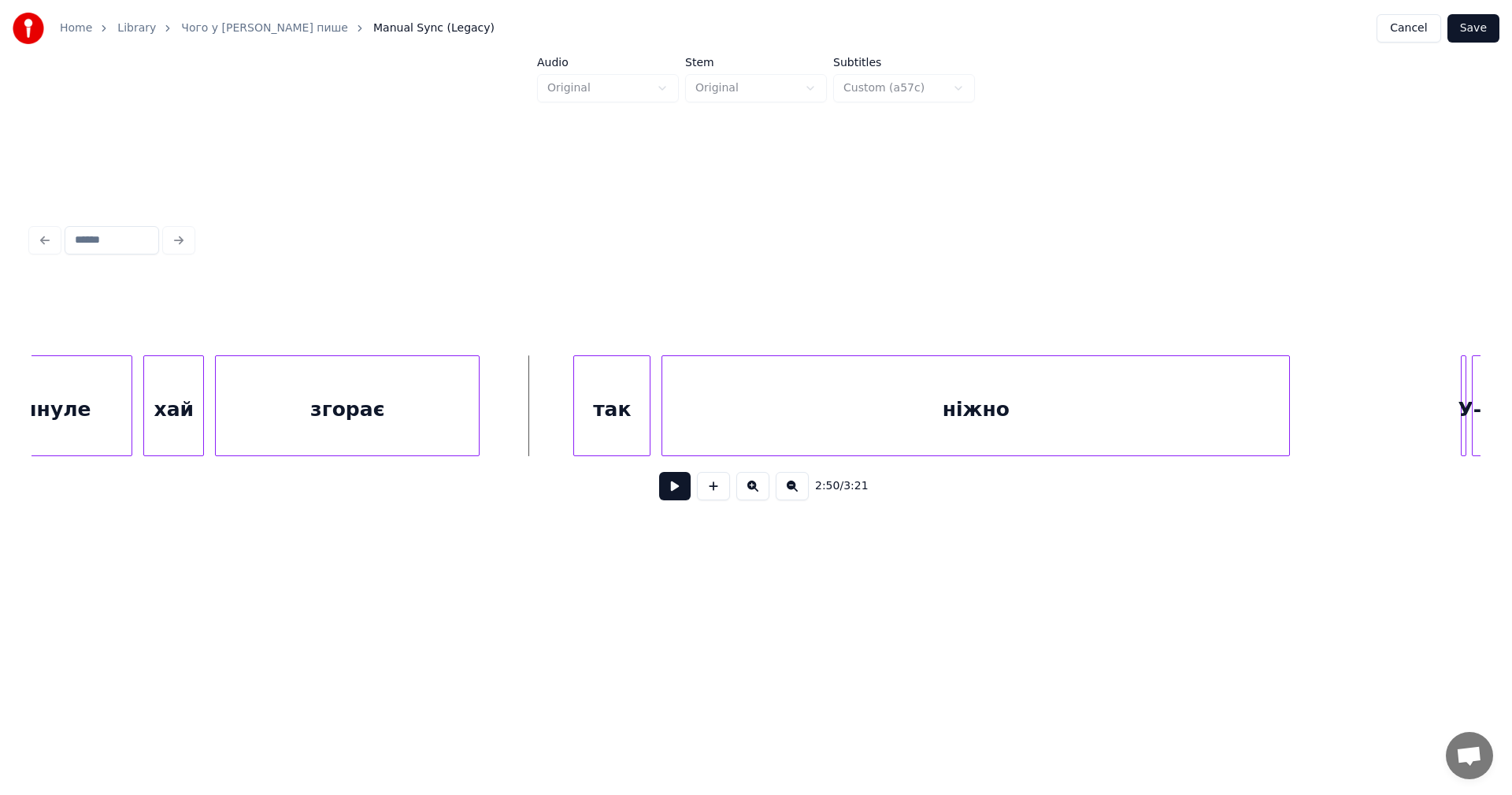
click at [679, 494] on button at bounding box center [674, 486] width 31 height 29
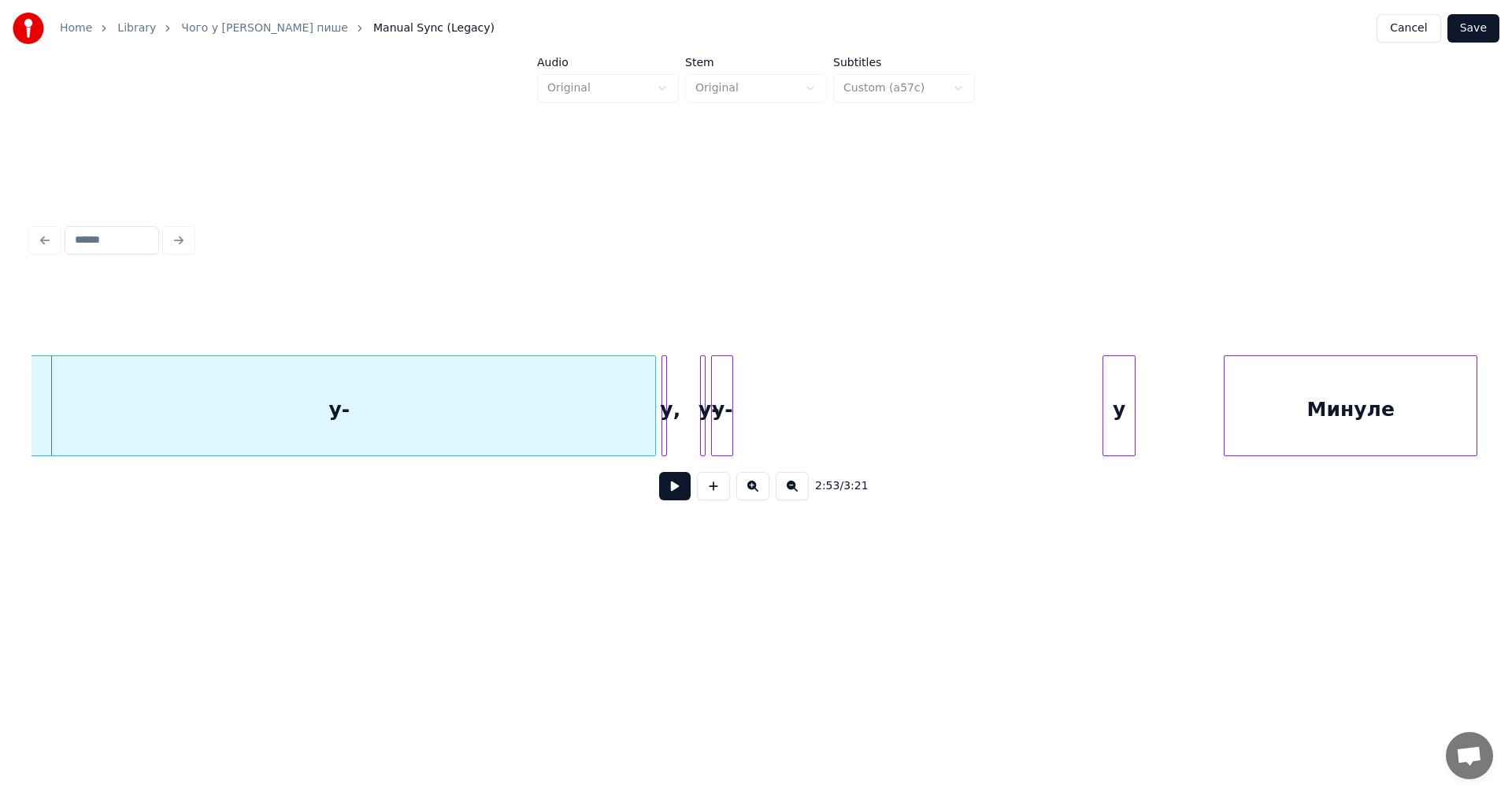
click at [675, 494] on button at bounding box center [674, 486] width 31 height 29
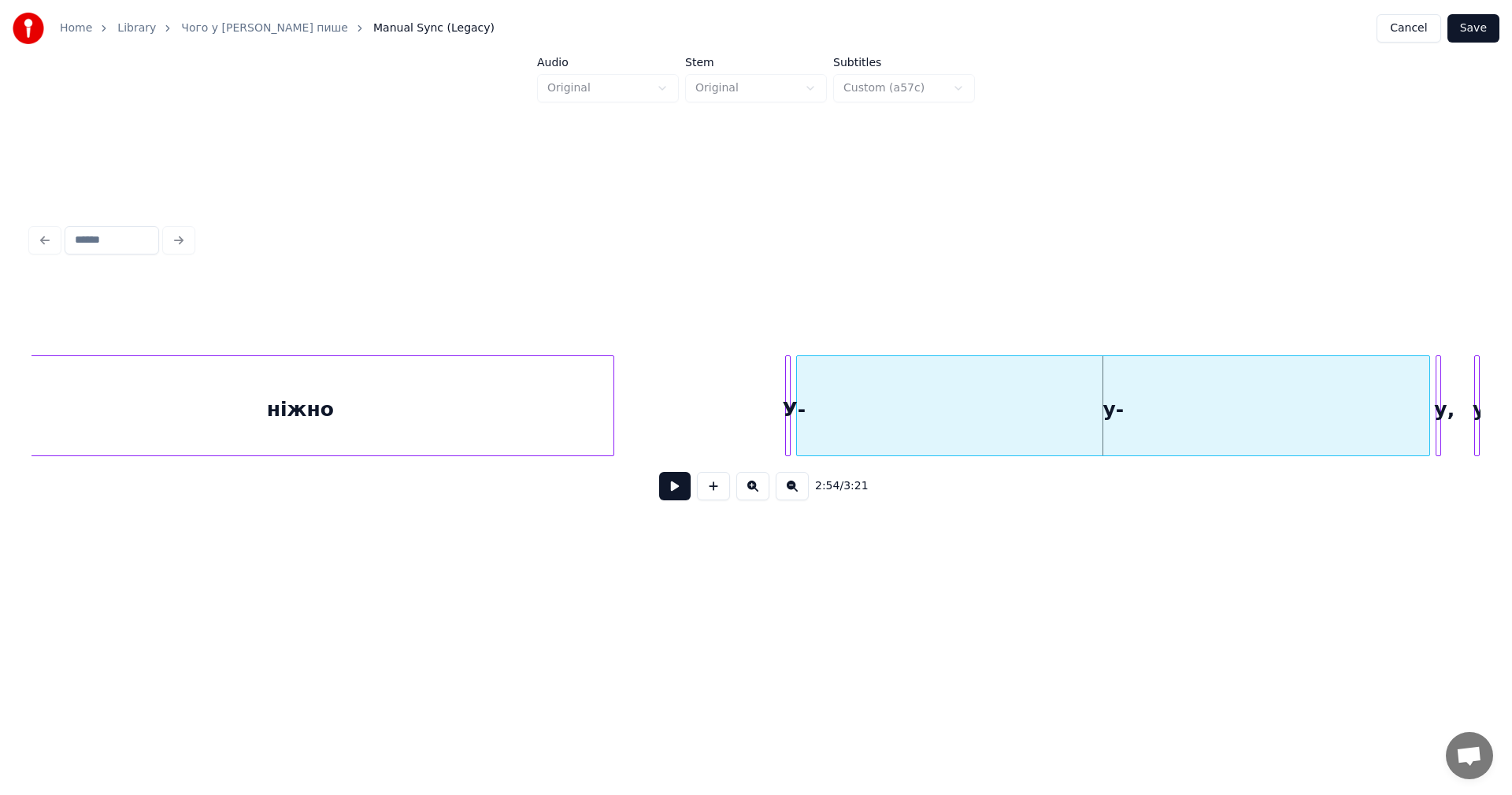
scroll to position [0, 47020]
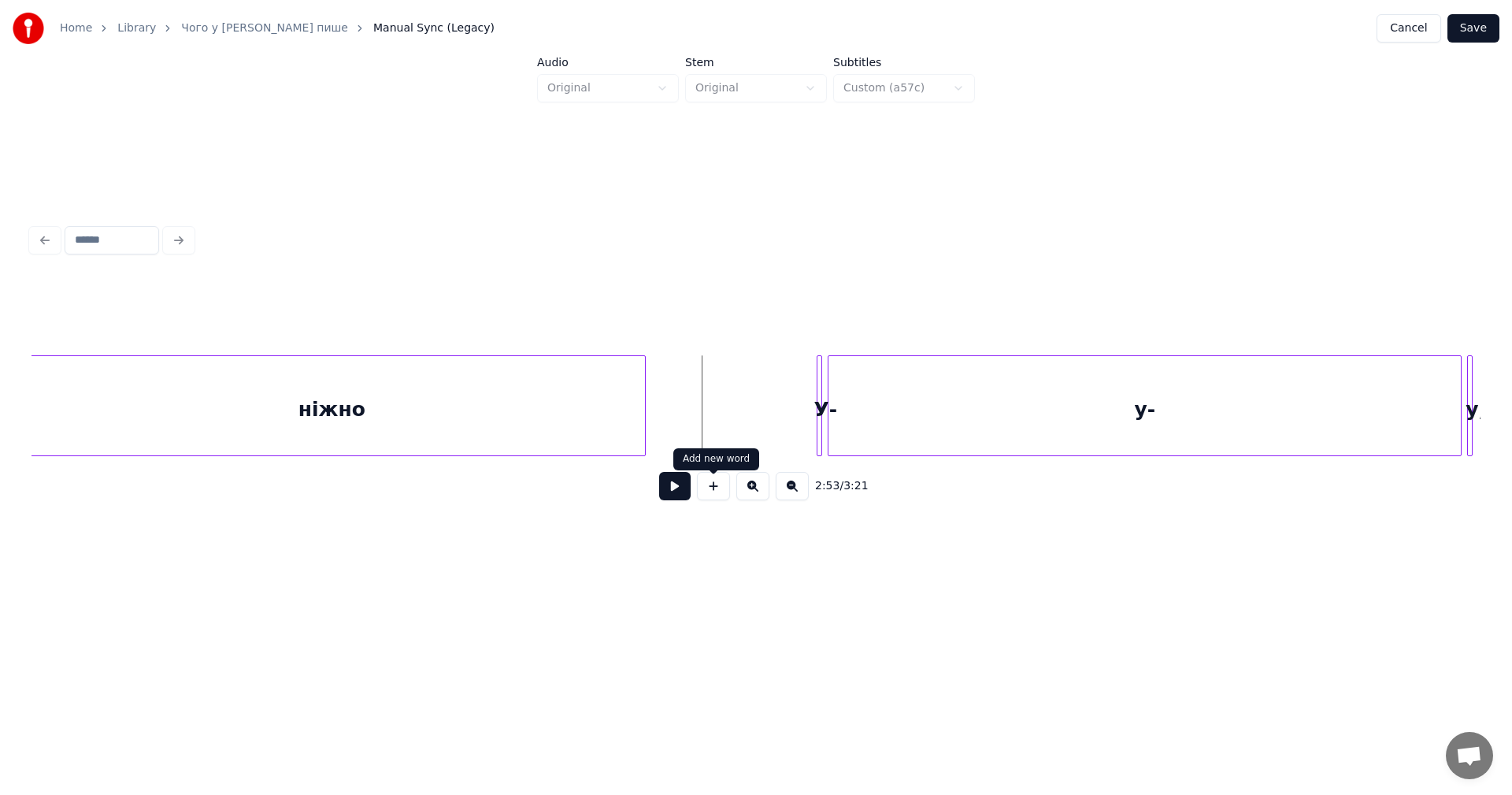
click at [668, 491] on button at bounding box center [674, 486] width 31 height 29
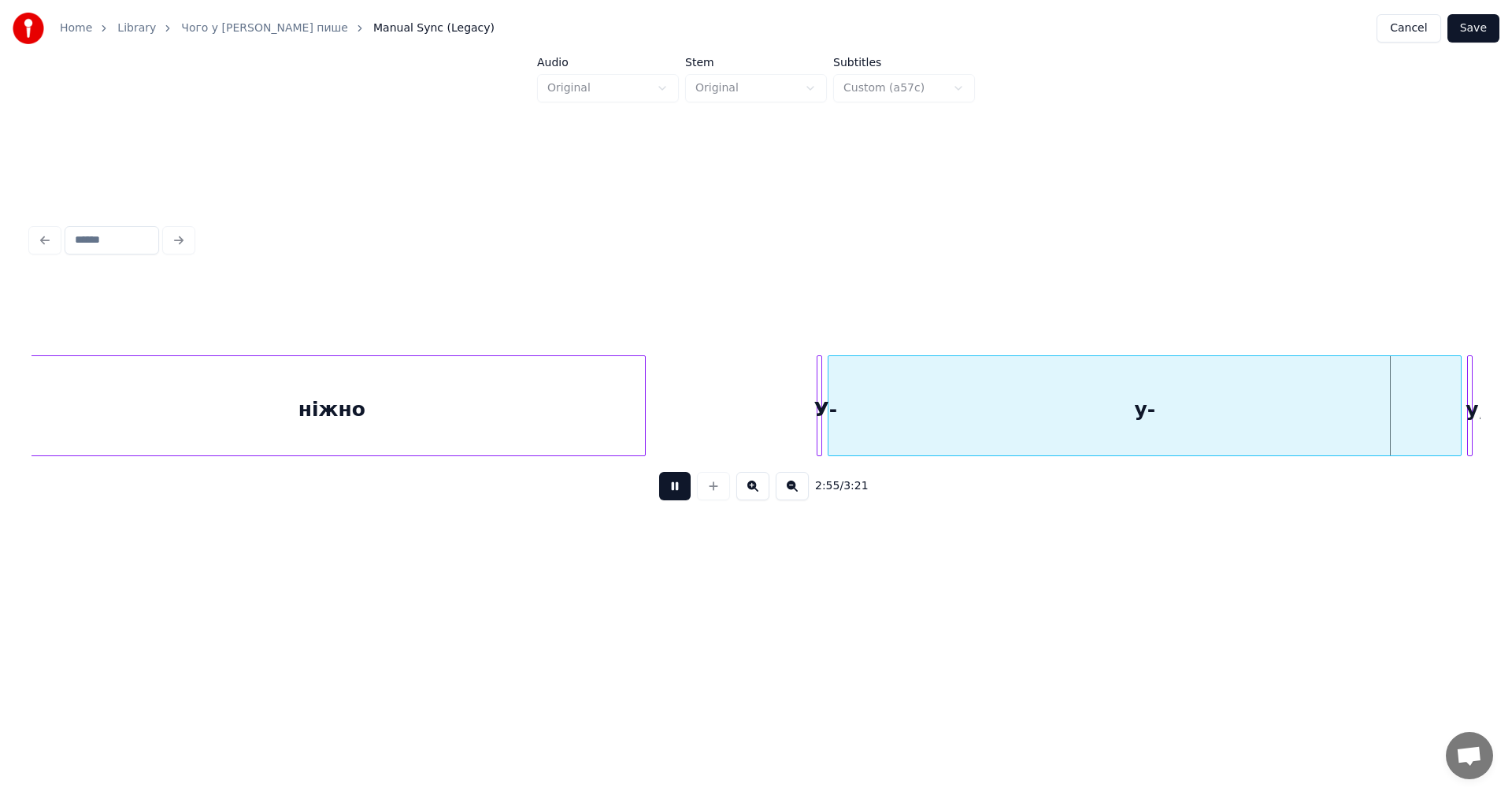
click at [669, 491] on button at bounding box center [674, 486] width 31 height 29
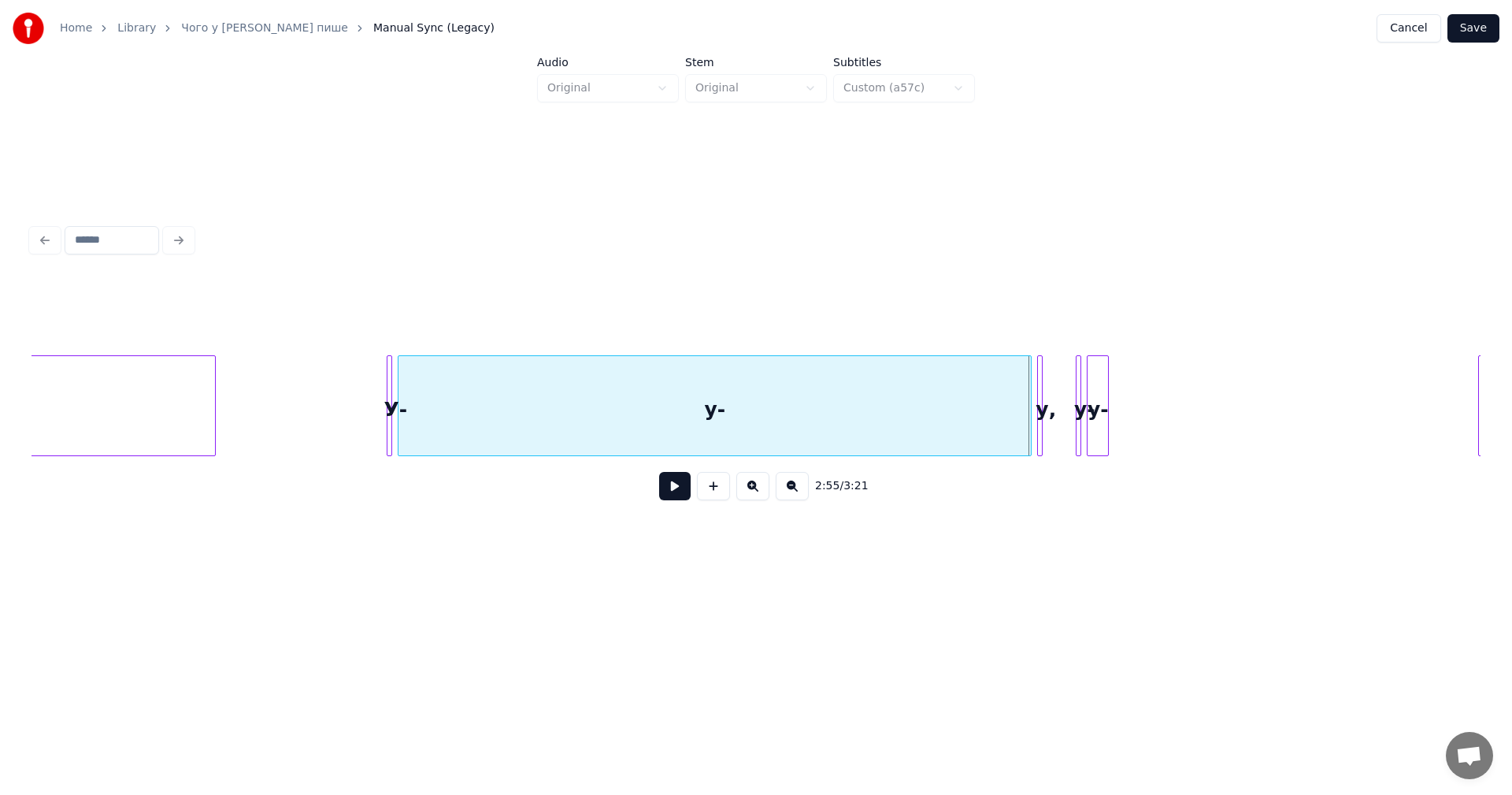
scroll to position [0, 47573]
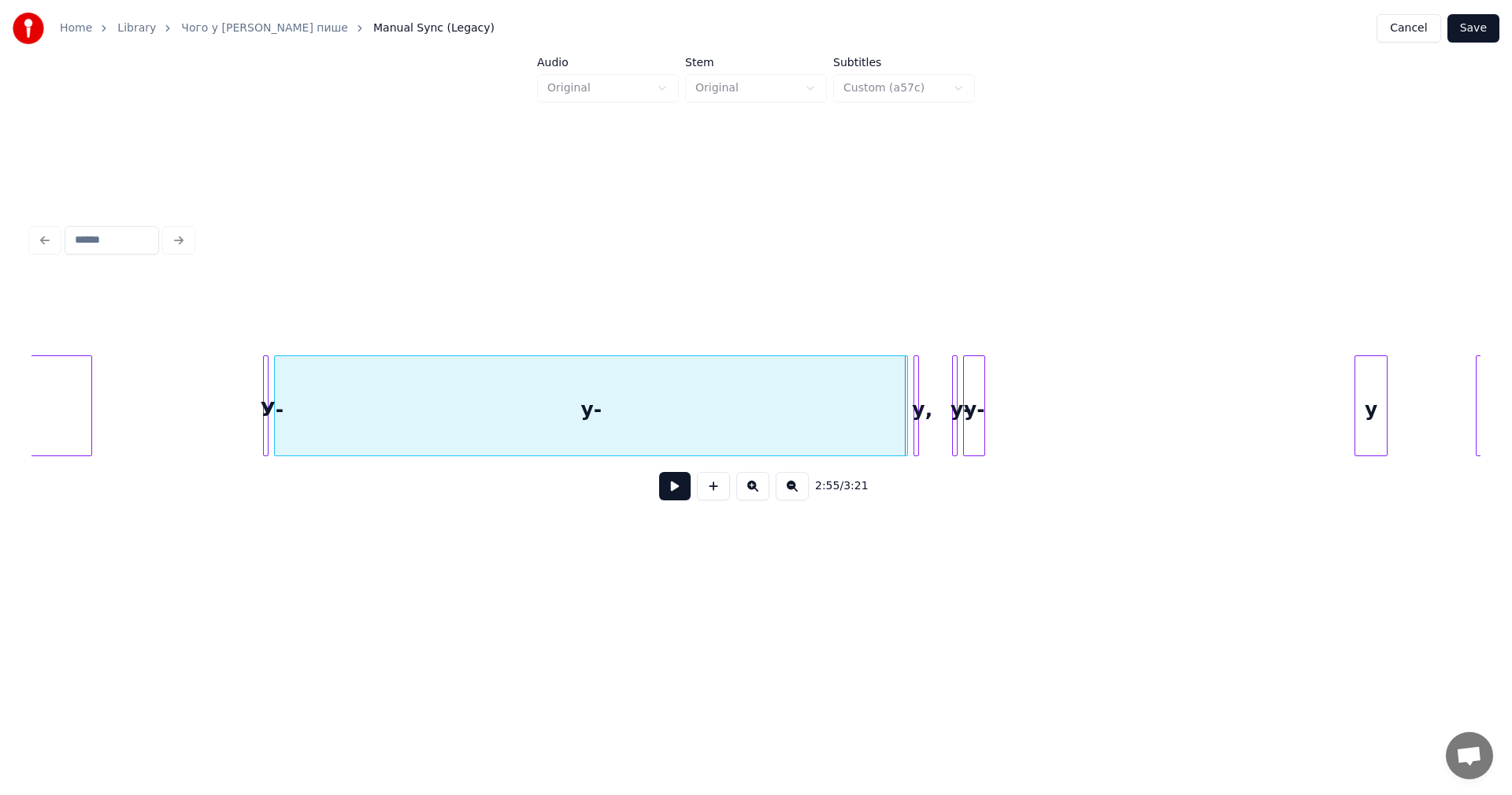
click at [673, 492] on button at bounding box center [674, 486] width 31 height 29
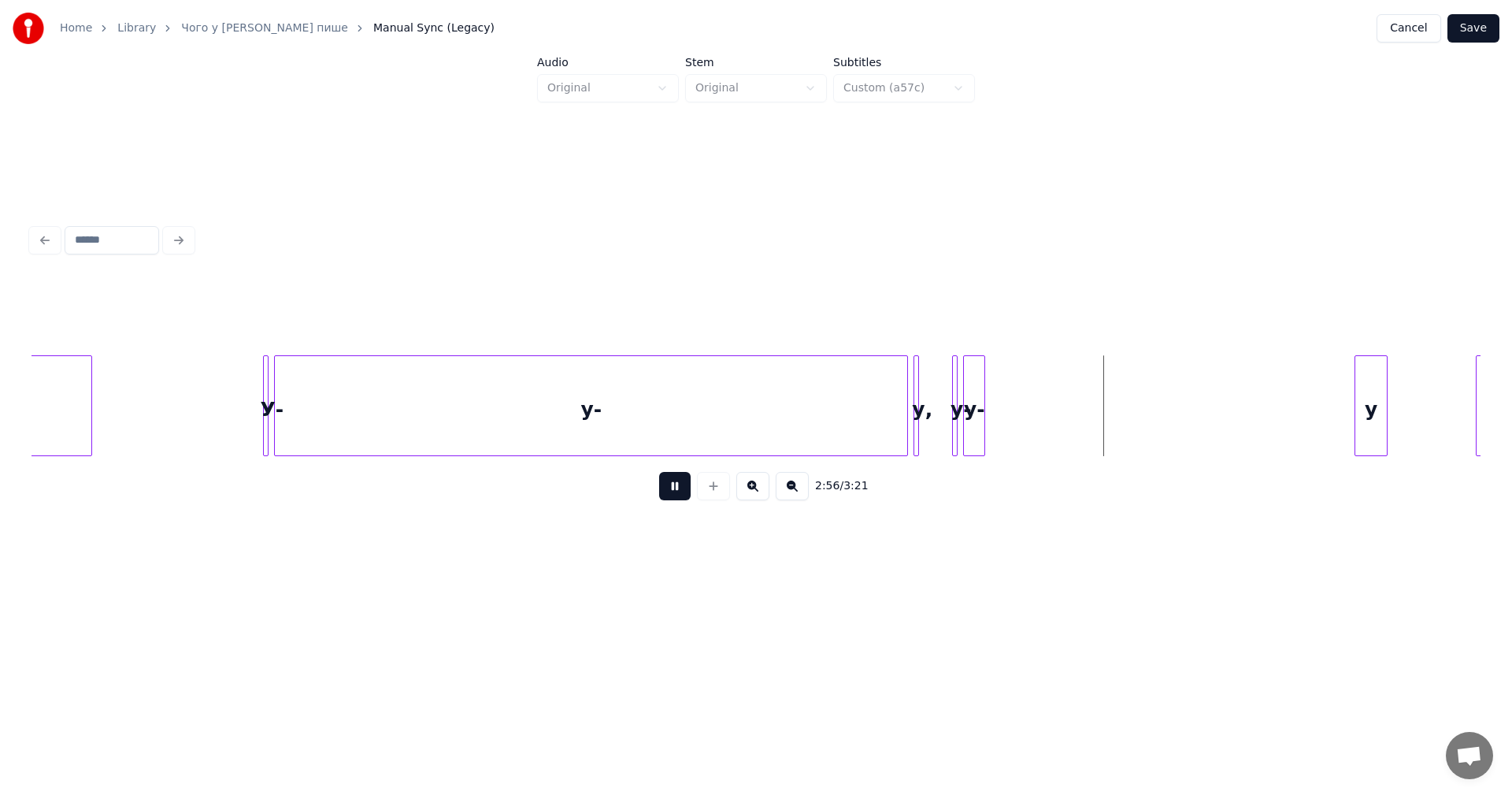
click at [675, 493] on button at bounding box center [674, 486] width 31 height 29
click at [971, 397] on div "у-" at bounding box center [974, 409] width 20 height 107
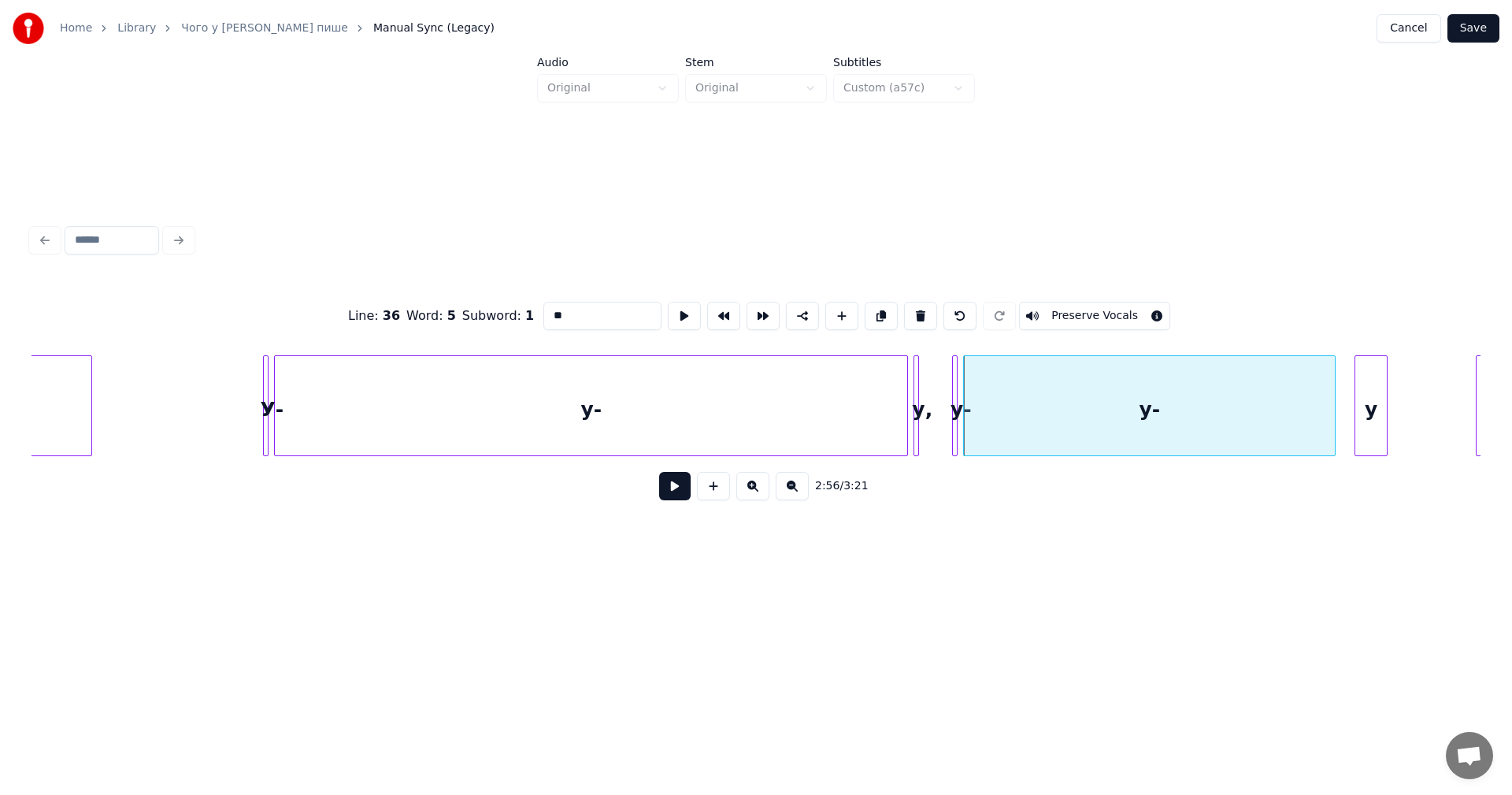
click at [1334, 377] on div at bounding box center [1333, 406] width 5 height 99
click at [1367, 398] on div "у" at bounding box center [1371, 409] width 31 height 107
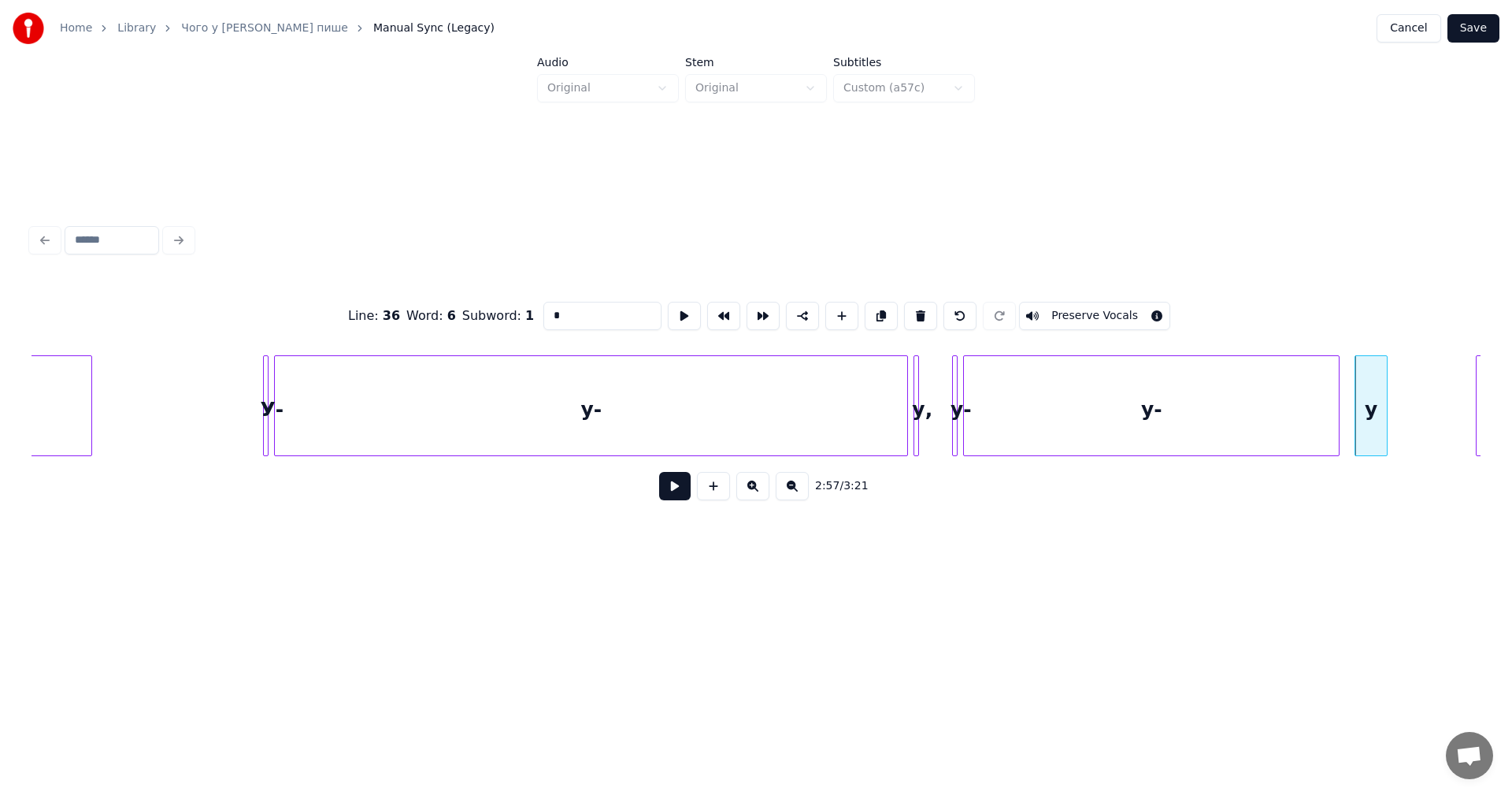
click at [910, 312] on button at bounding box center [920, 316] width 33 height 29
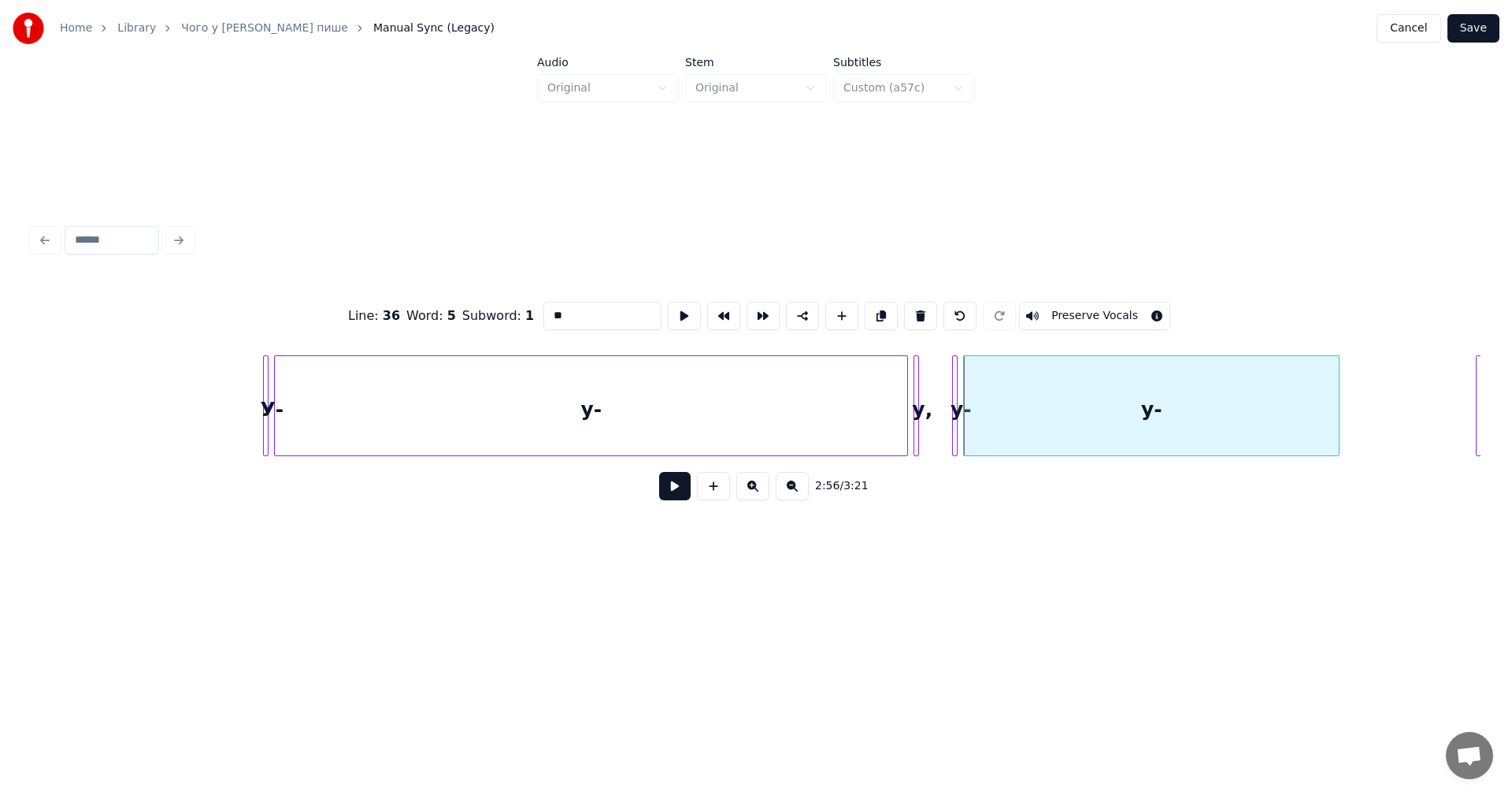
scroll to position [0, 47757]
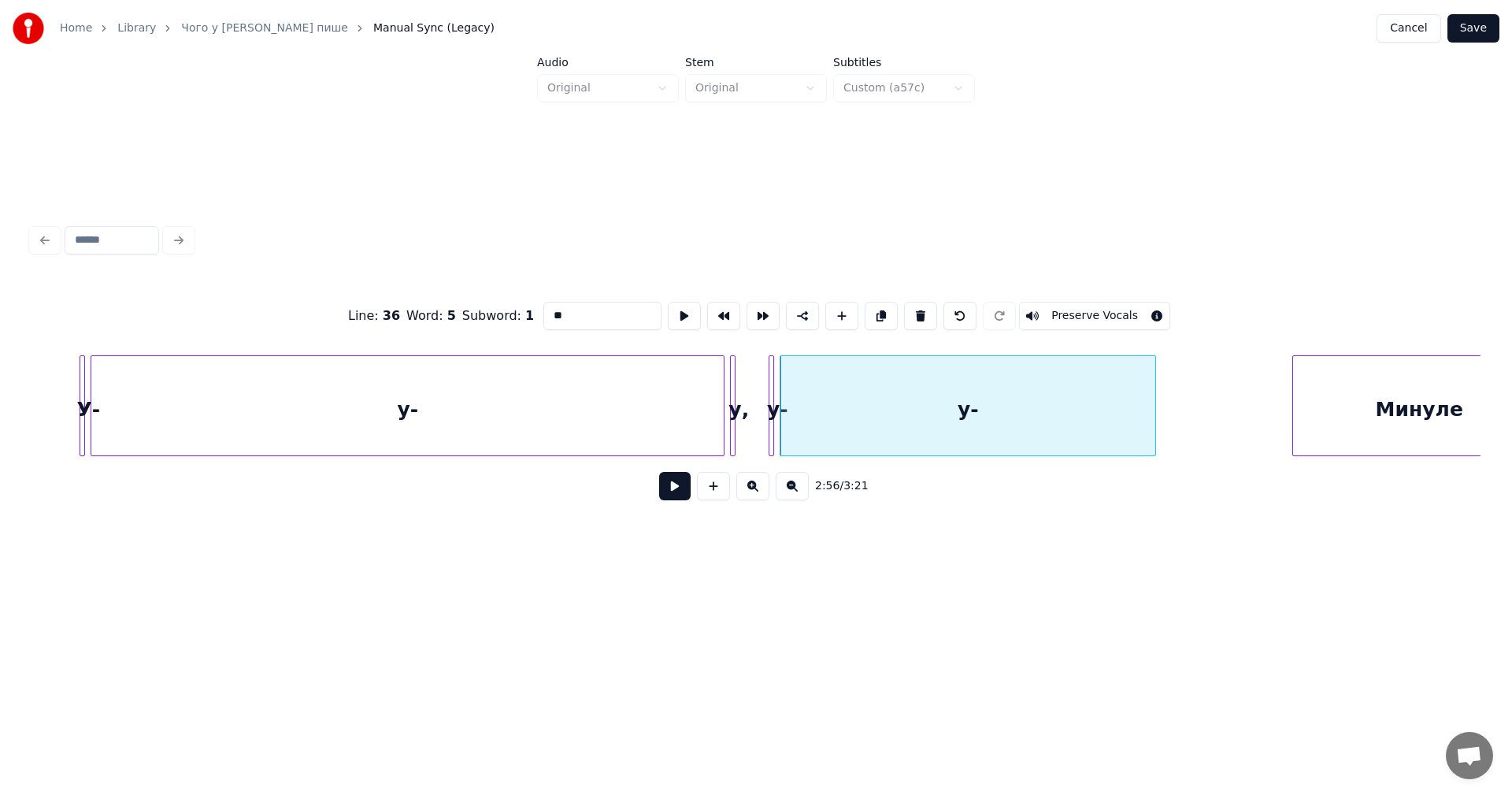
click at [745, 373] on div "у," at bounding box center [738, 409] width 16 height 107
type input "**"
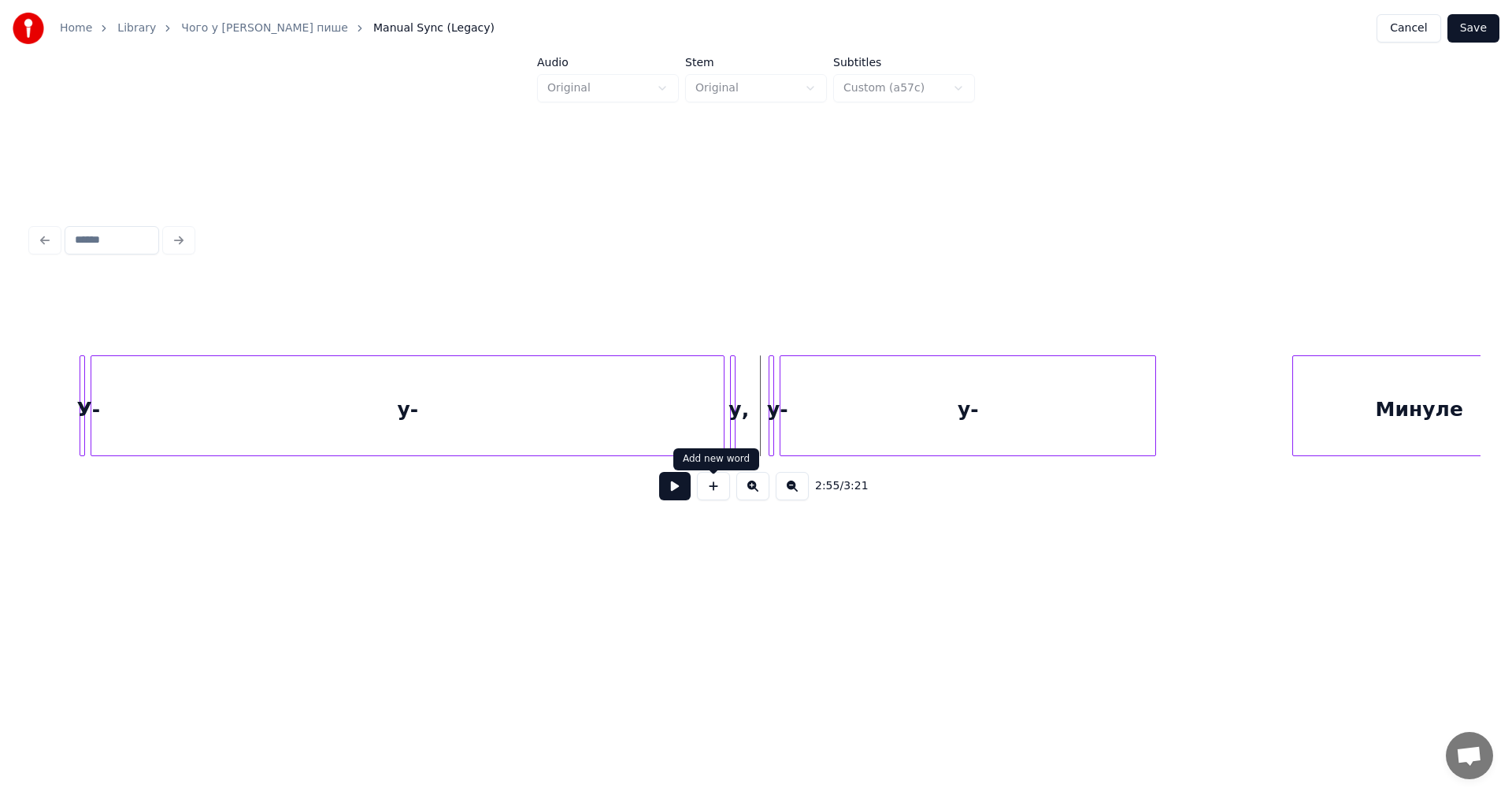
click at [675, 488] on button at bounding box center [674, 486] width 31 height 29
drag, startPoint x: 675, startPoint y: 488, endPoint x: 834, endPoint y: 432, distance: 168.6
click at [676, 488] on button at bounding box center [674, 486] width 31 height 29
click at [1259, 371] on div at bounding box center [1258, 406] width 5 height 99
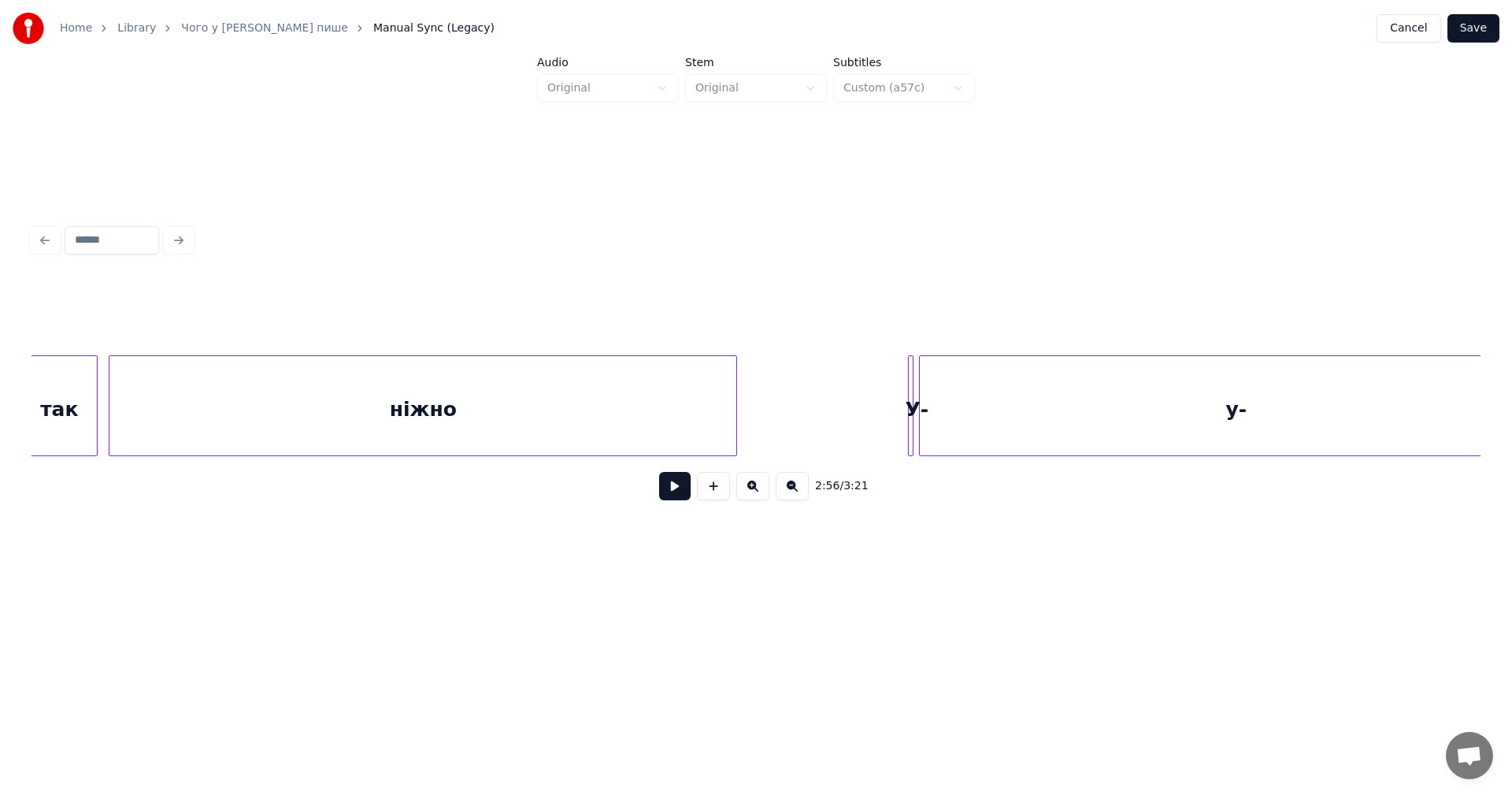
scroll to position [0, 46713]
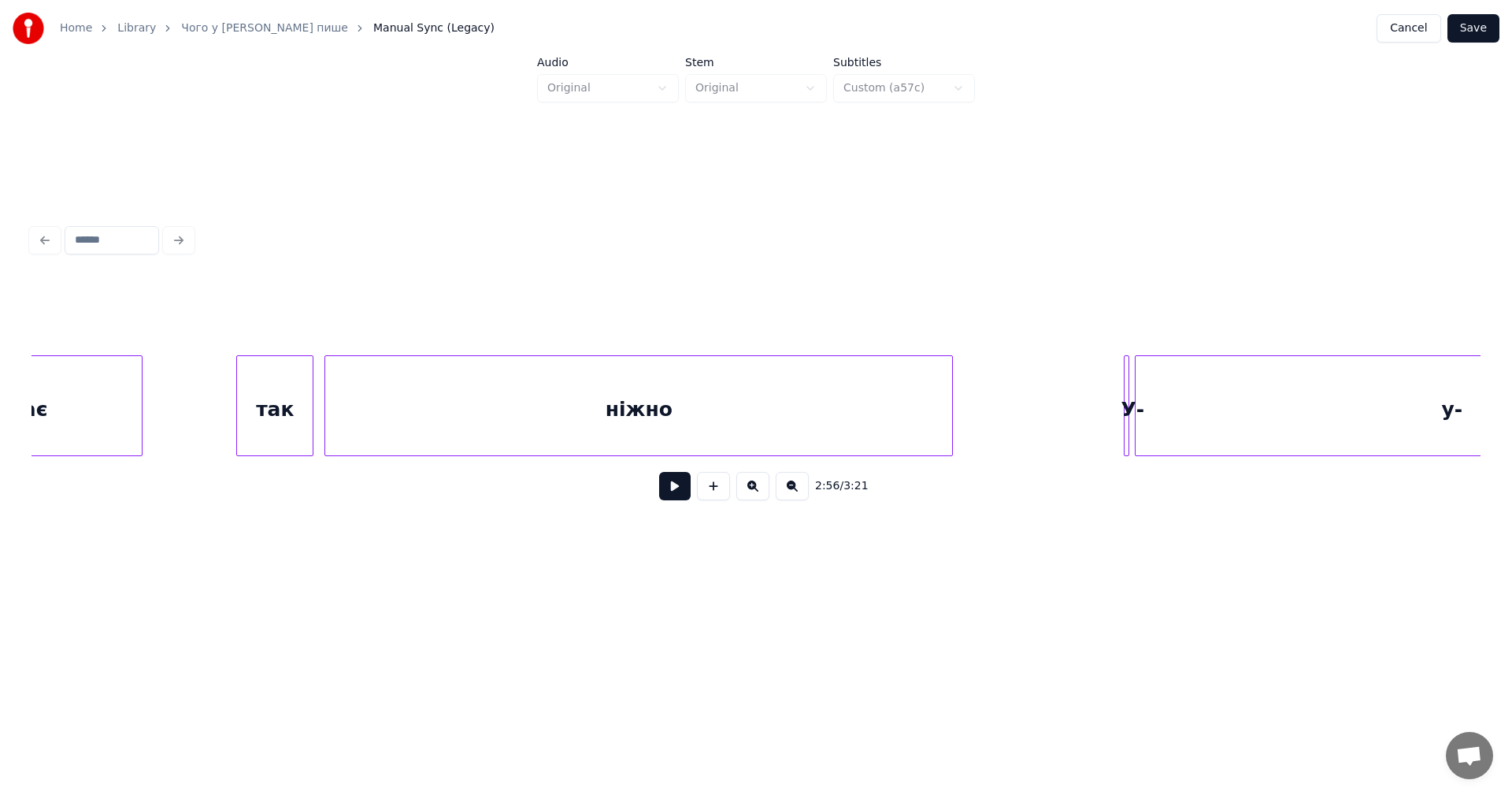
click at [673, 488] on button at bounding box center [674, 486] width 31 height 29
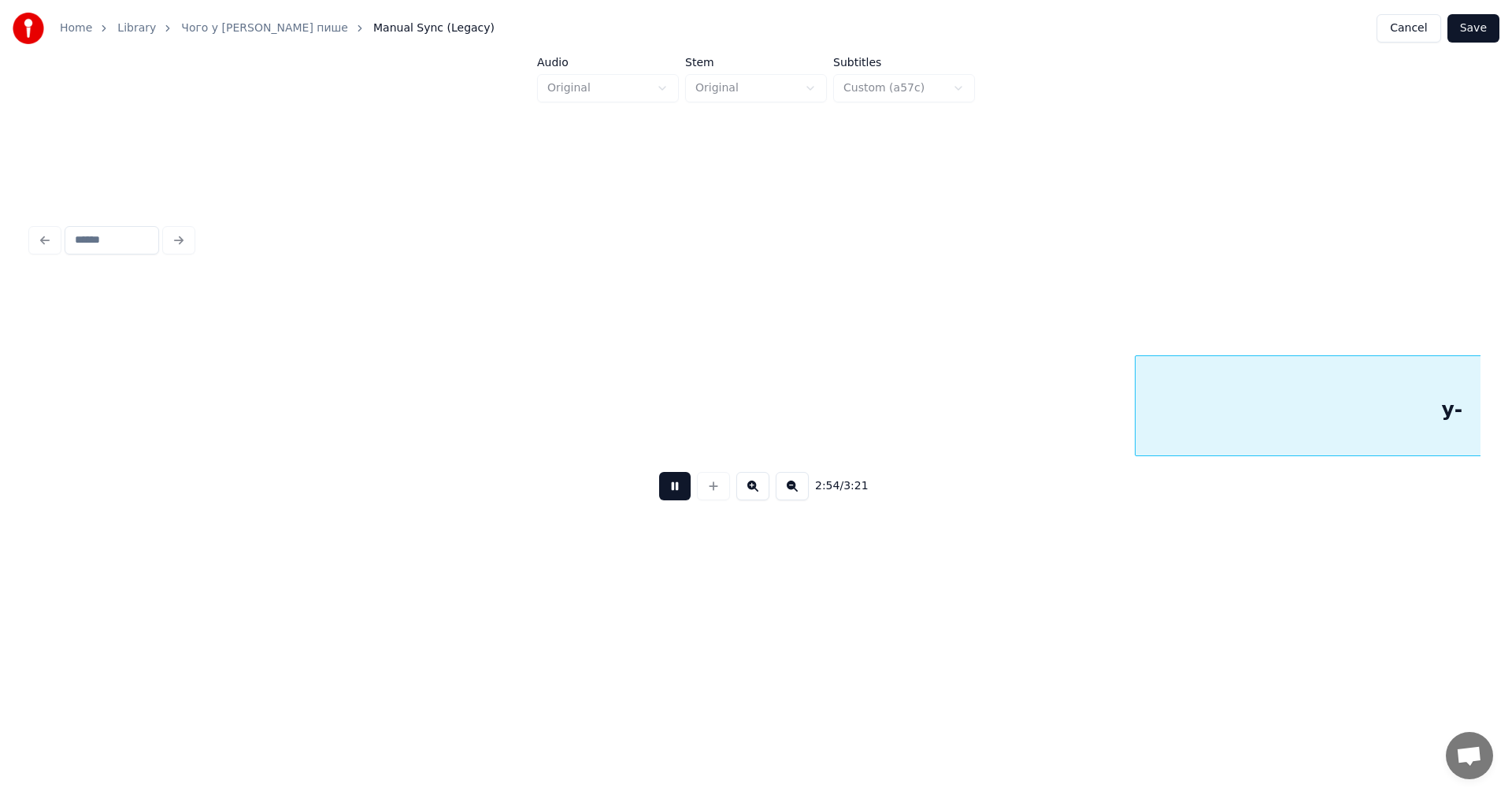
scroll to position [0, 48162]
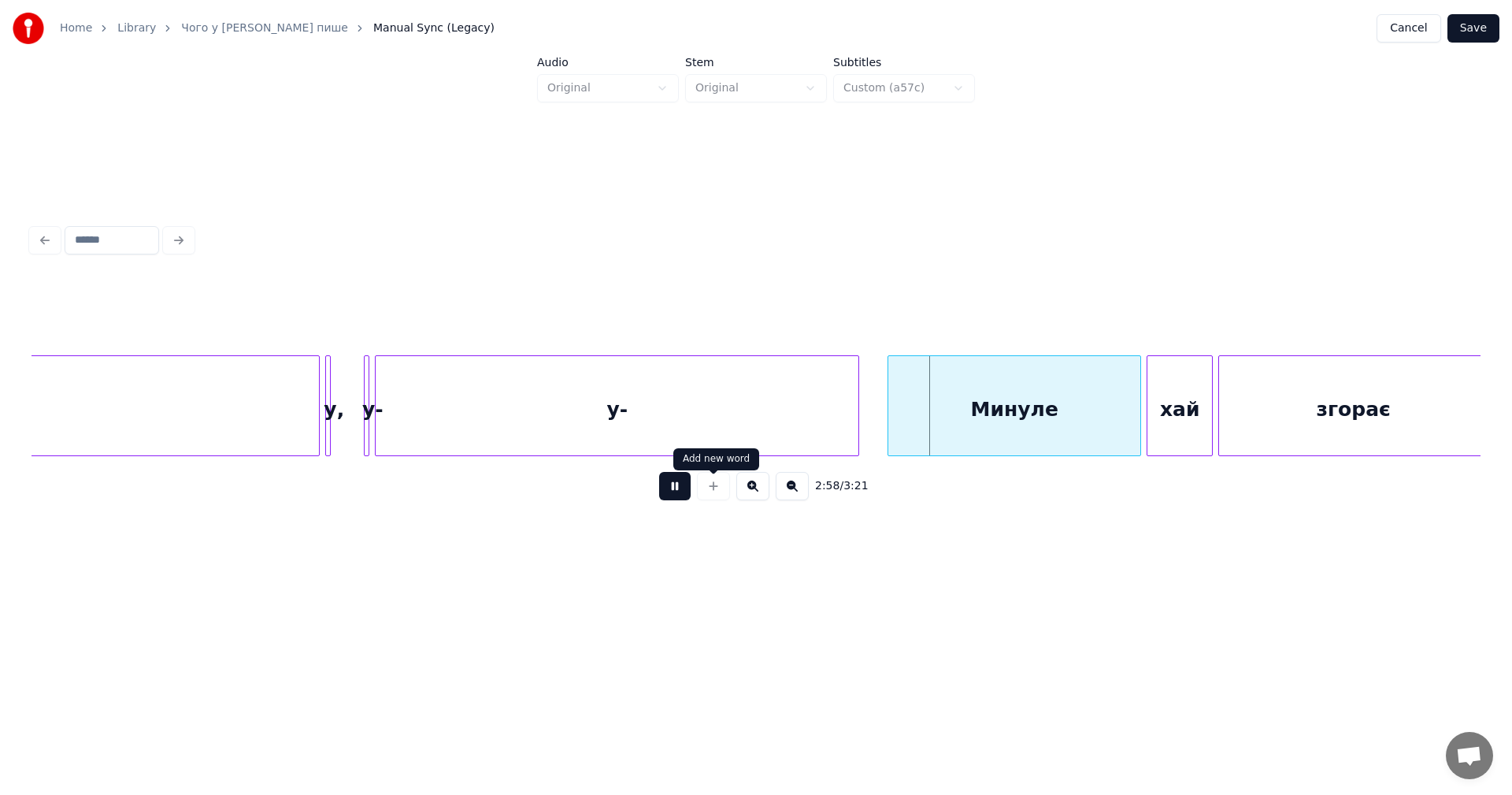
click at [663, 493] on button at bounding box center [674, 486] width 31 height 29
click at [675, 498] on button at bounding box center [674, 486] width 31 height 29
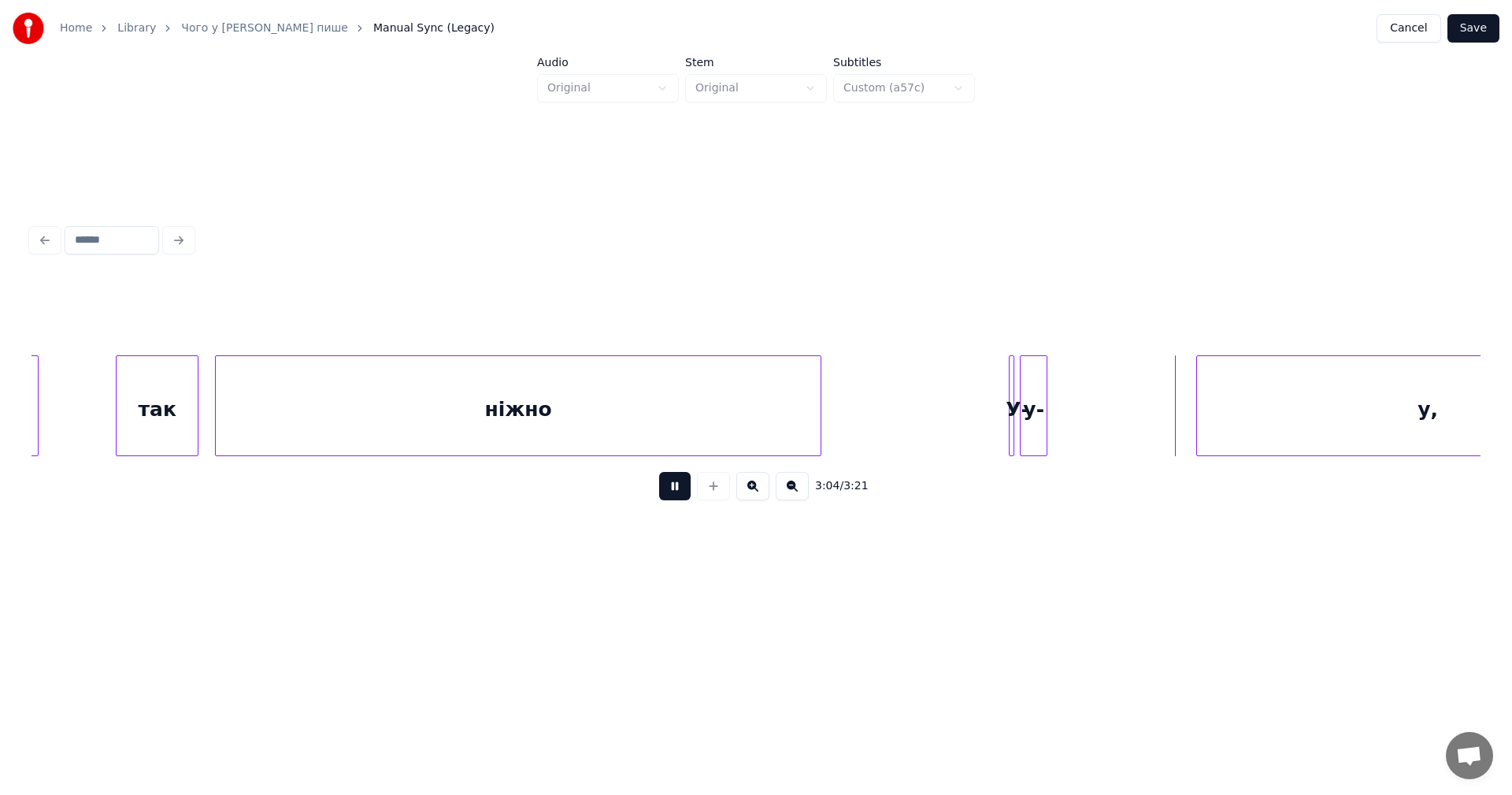
click at [675, 489] on button at bounding box center [674, 486] width 31 height 29
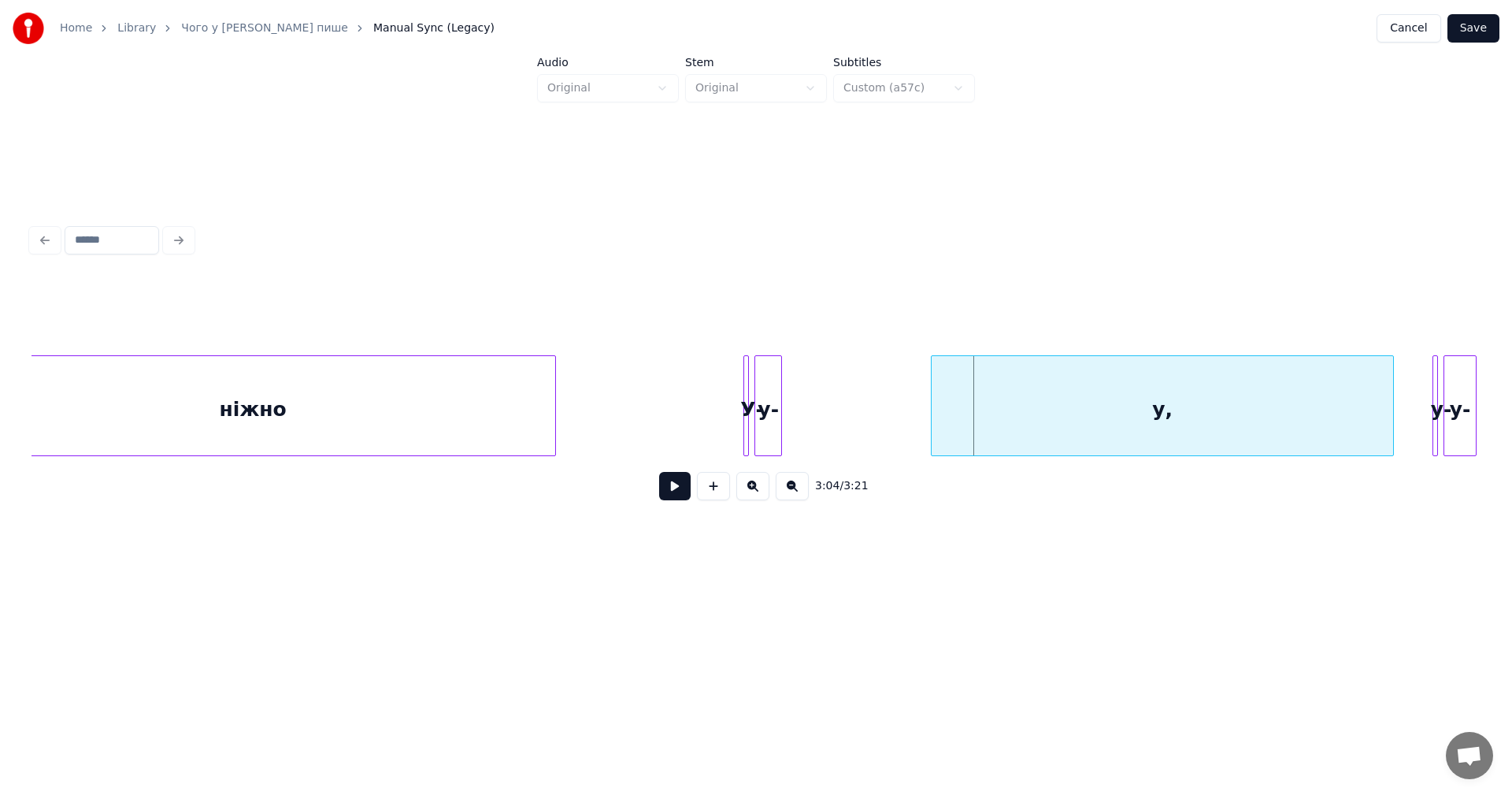
scroll to position [0, 49968]
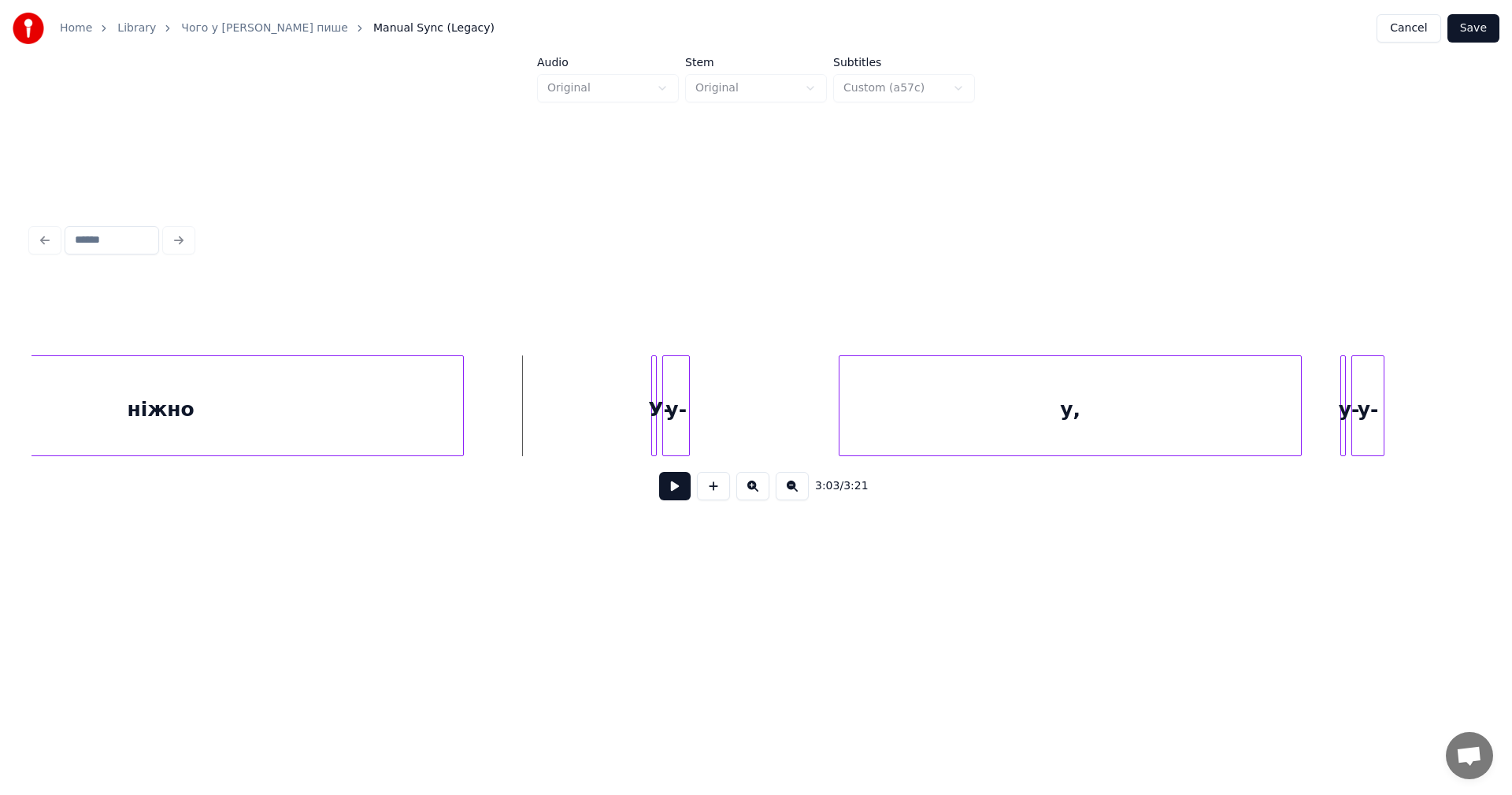
click at [674, 493] on button at bounding box center [674, 486] width 31 height 29
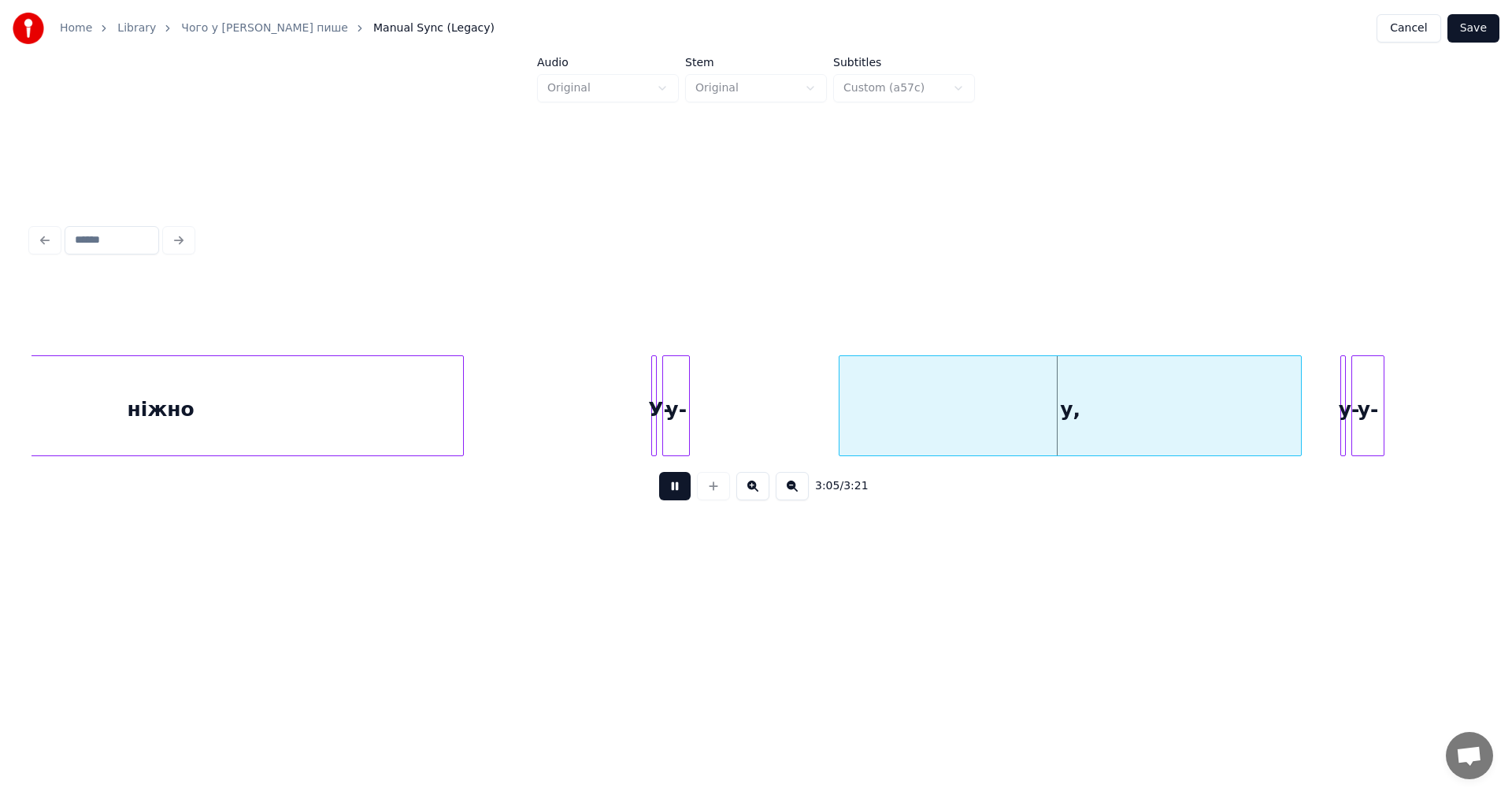
click at [679, 496] on button at bounding box center [674, 486] width 31 height 29
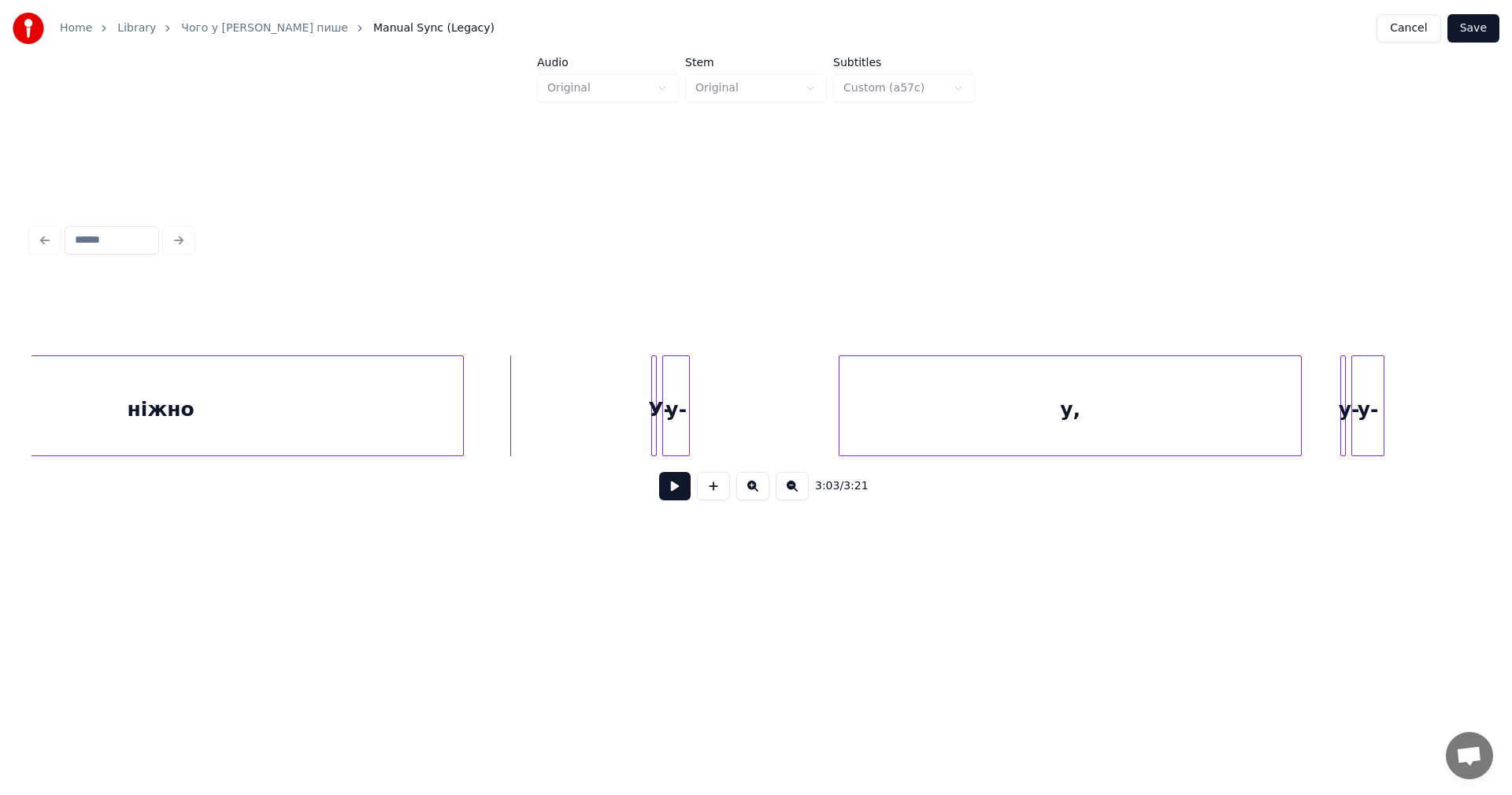
click at [672, 494] on button at bounding box center [674, 486] width 31 height 29
click at [676, 495] on button at bounding box center [674, 486] width 31 height 29
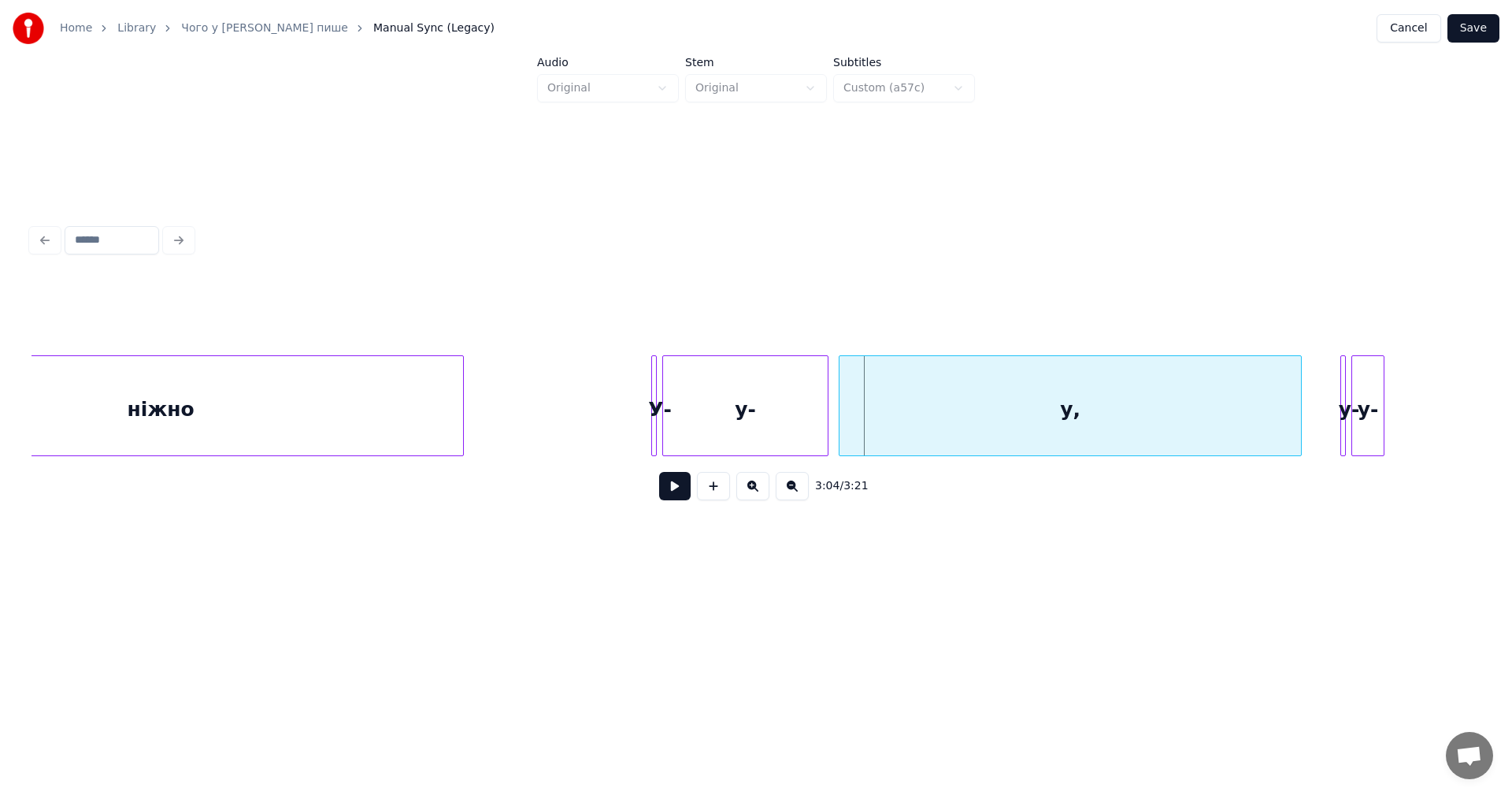
click at [827, 383] on div at bounding box center [825, 406] width 5 height 99
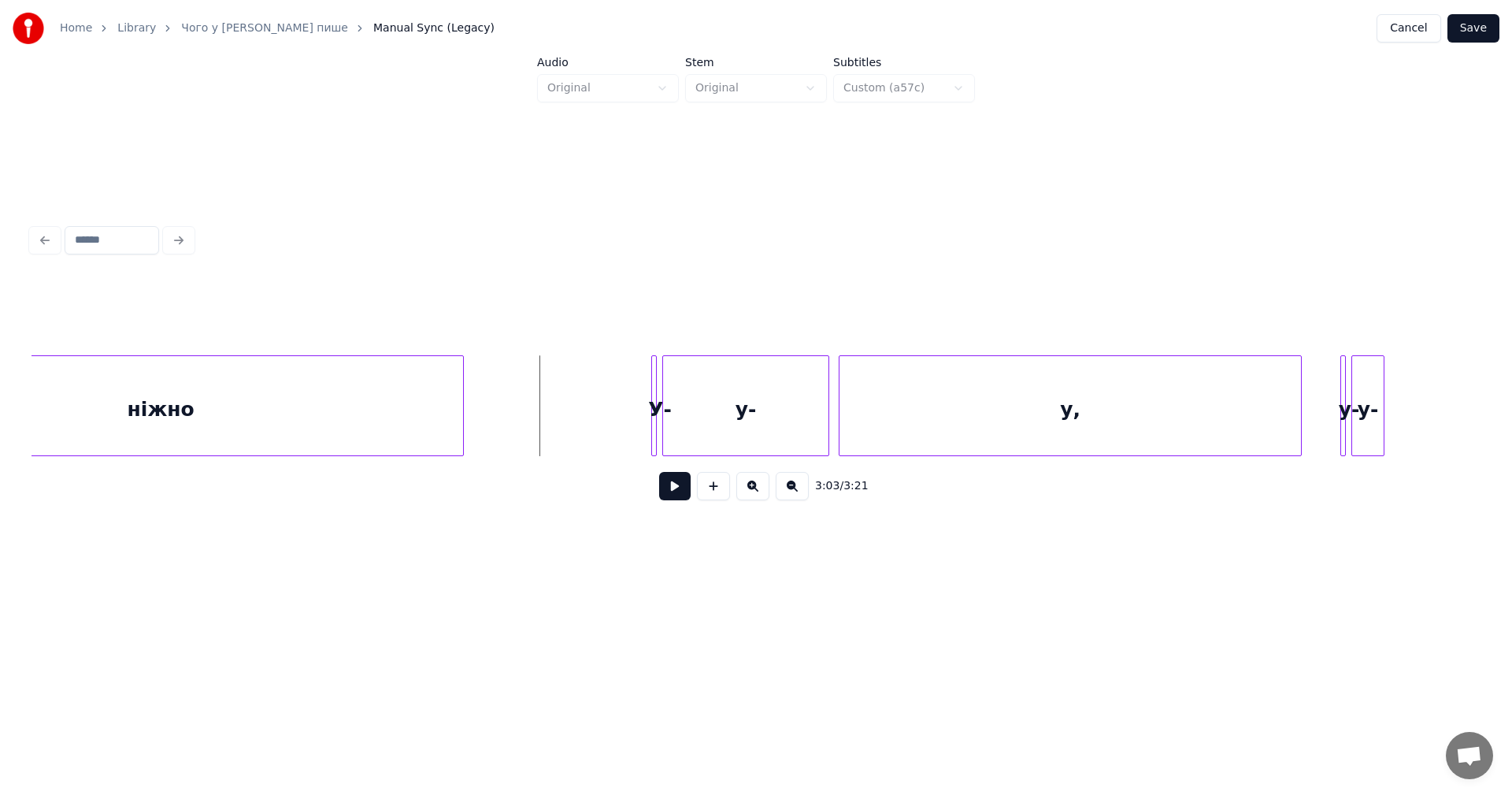
click at [674, 489] on button at bounding box center [674, 486] width 31 height 29
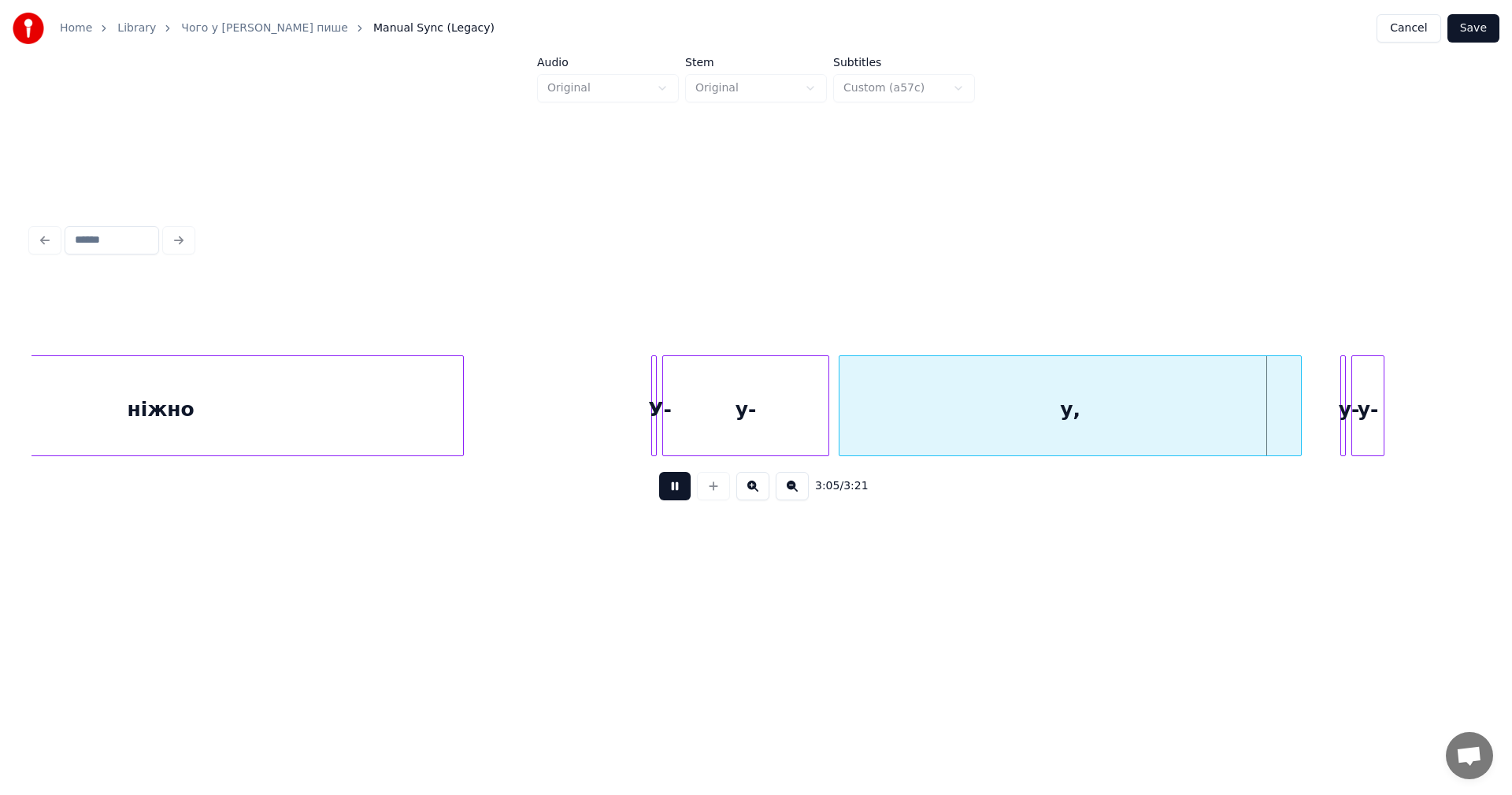
click at [687, 494] on button at bounding box center [674, 486] width 31 height 29
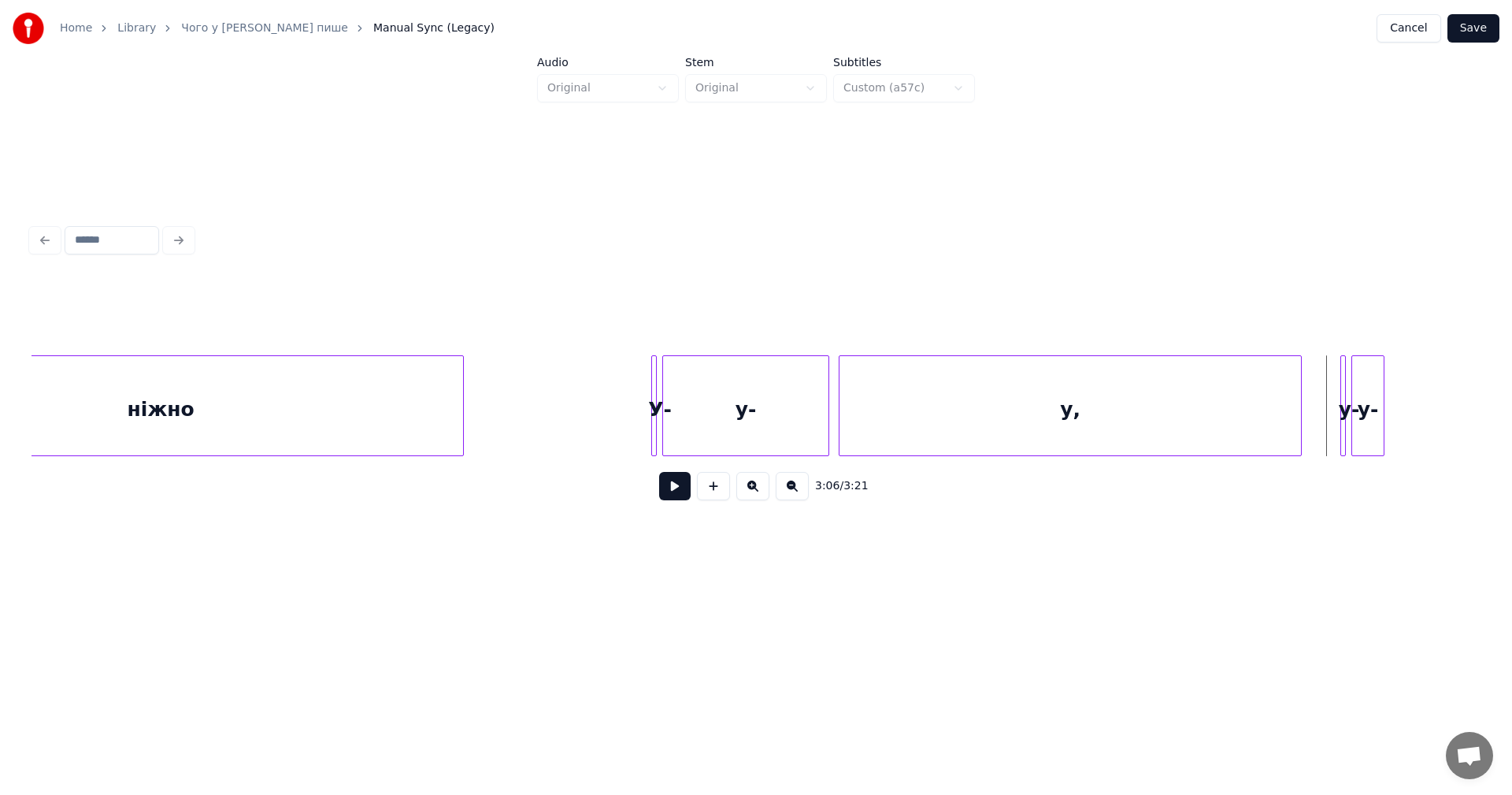
click at [1344, 395] on div at bounding box center [1343, 406] width 5 height 99
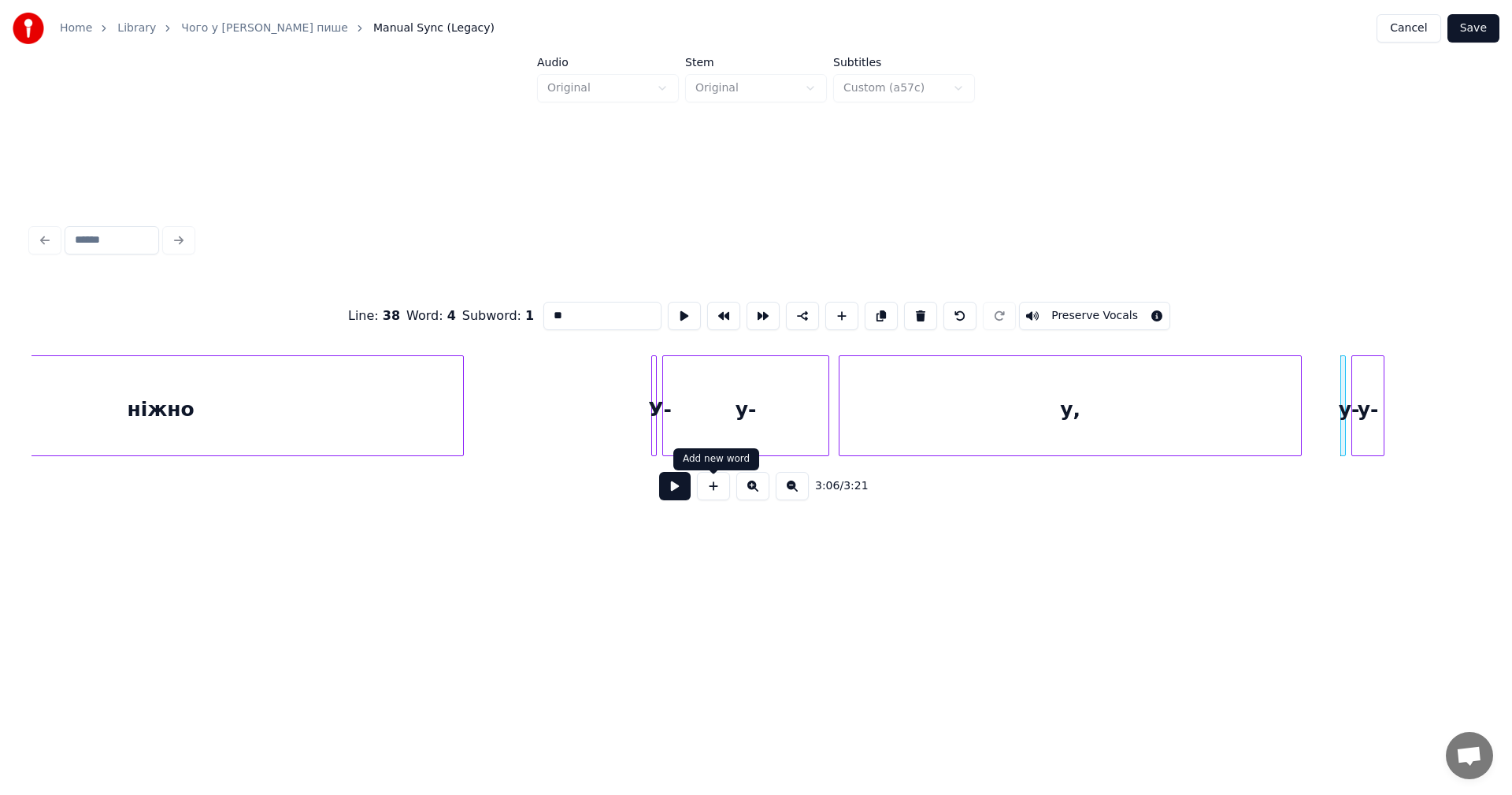
click at [759, 494] on button at bounding box center [752, 486] width 33 height 29
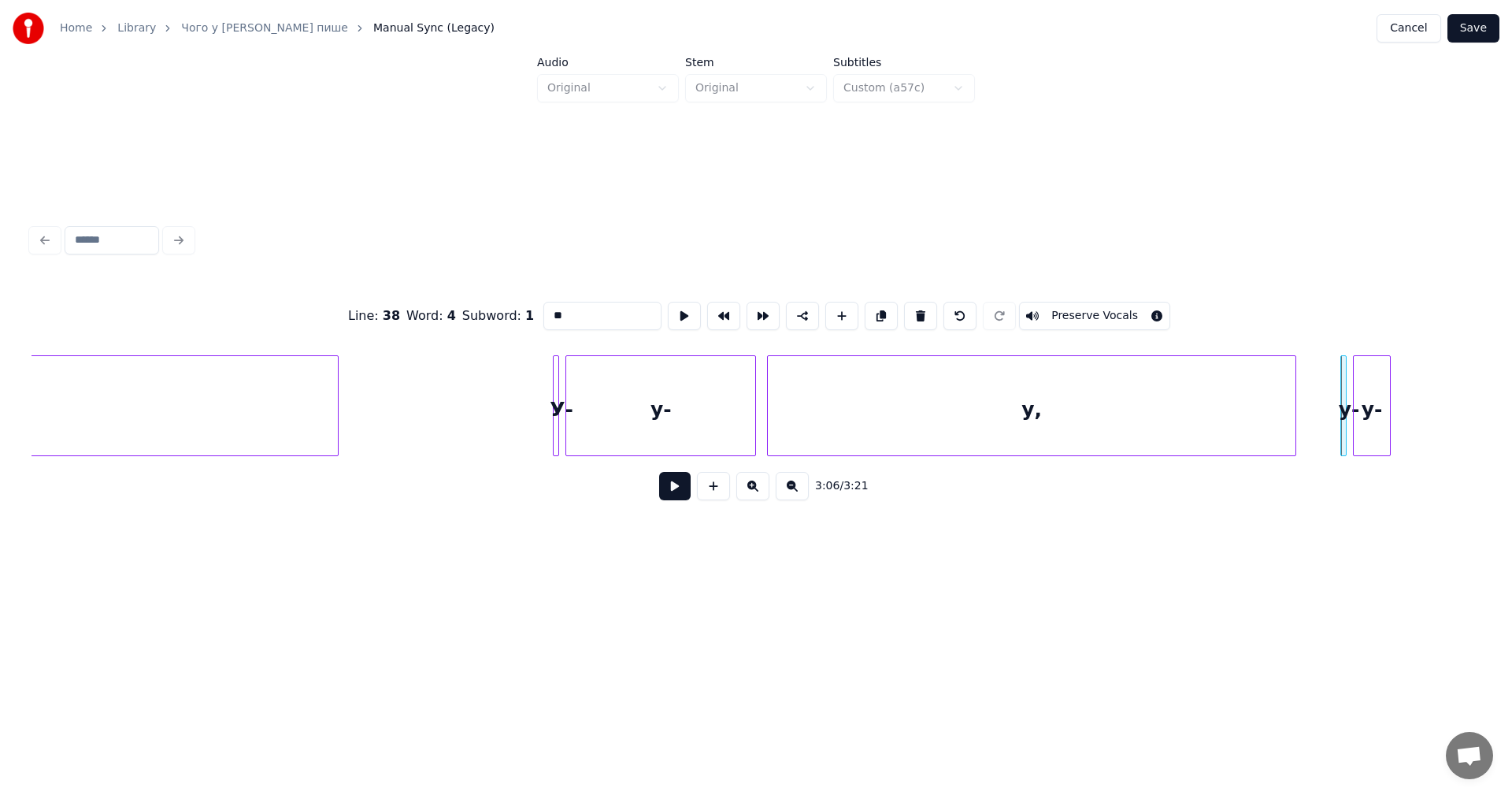
click at [759, 494] on button at bounding box center [752, 486] width 33 height 29
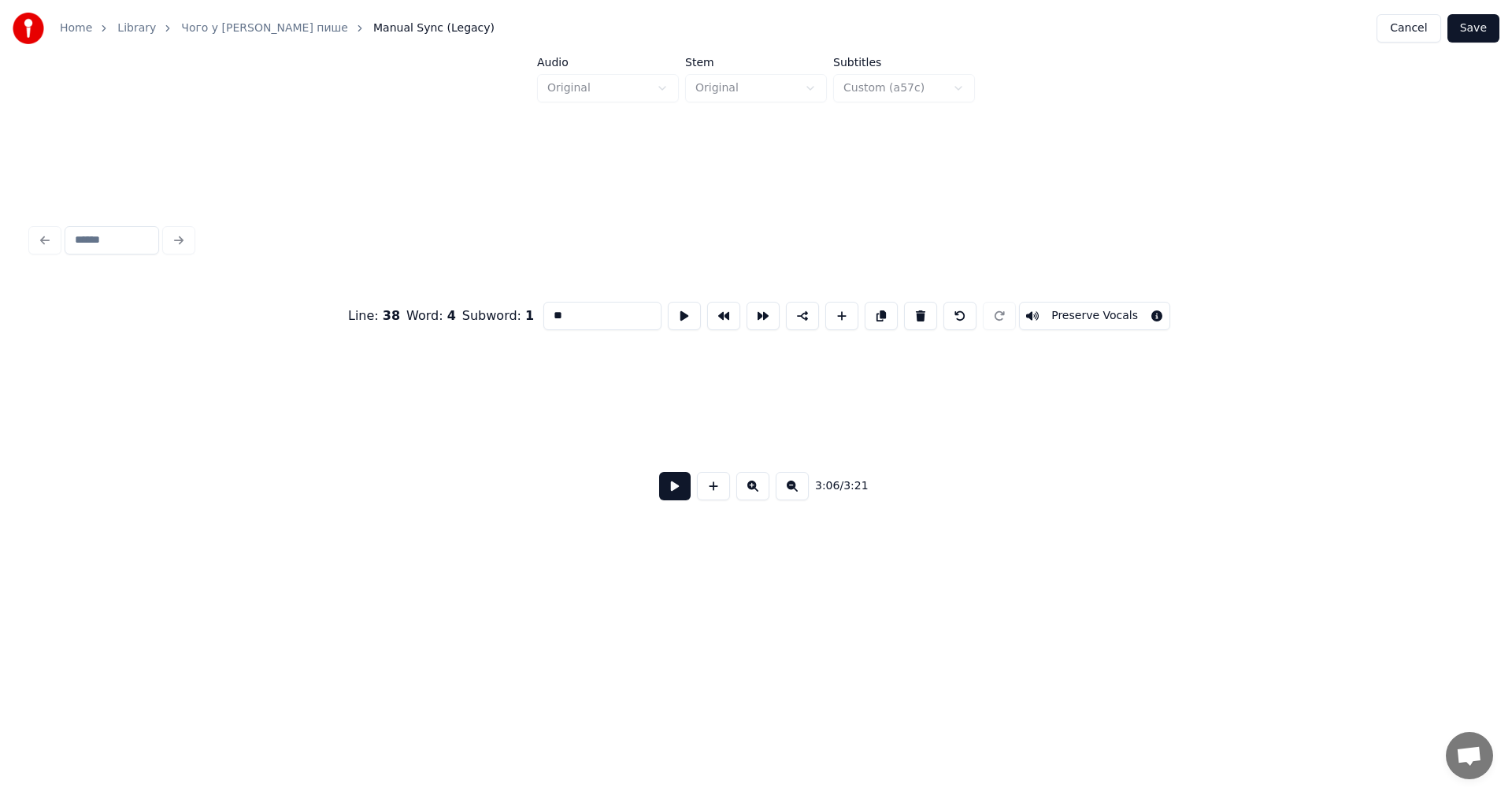
click at [759, 494] on button at bounding box center [752, 486] width 33 height 29
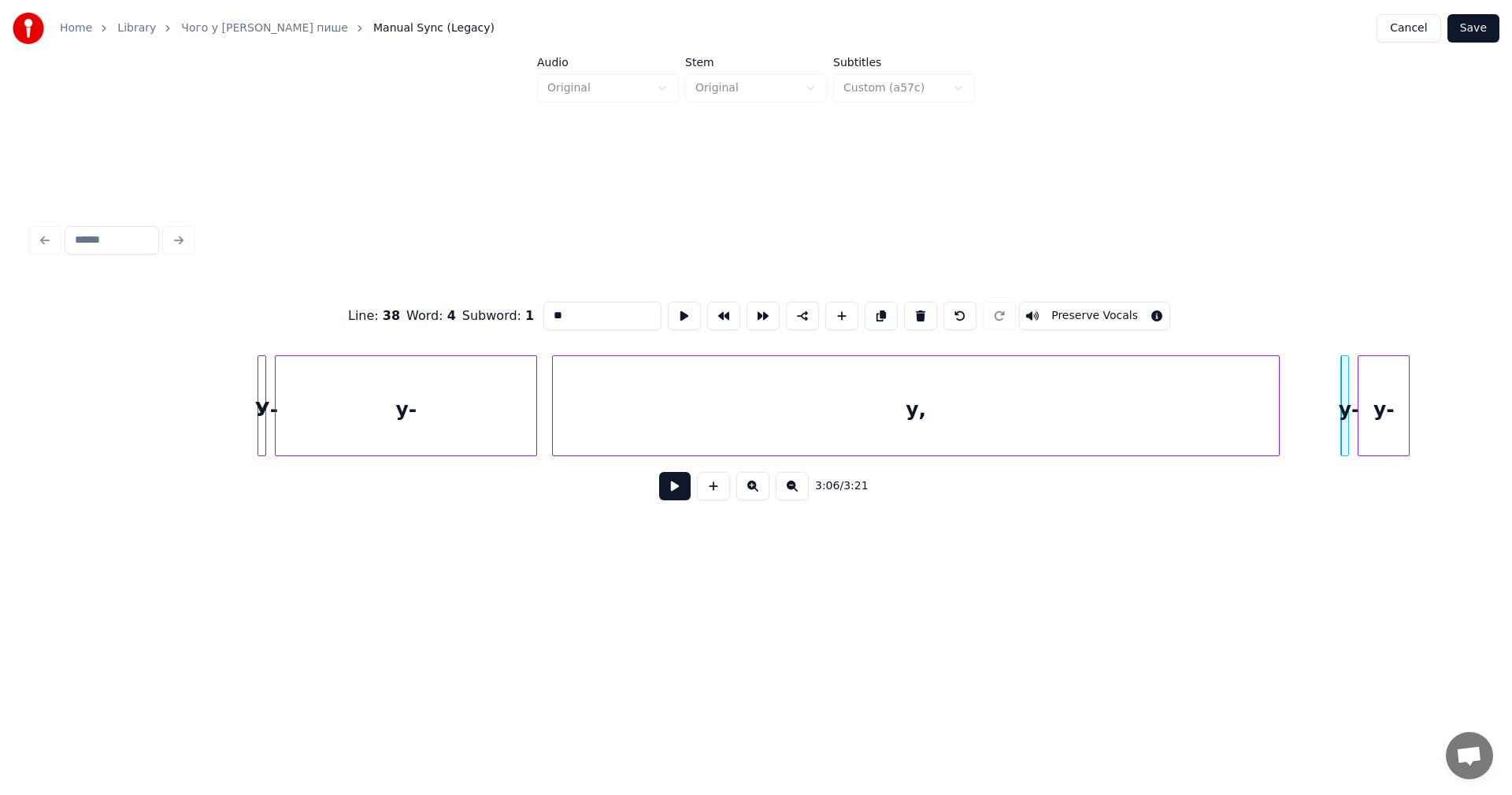
click at [759, 494] on button at bounding box center [752, 486] width 33 height 29
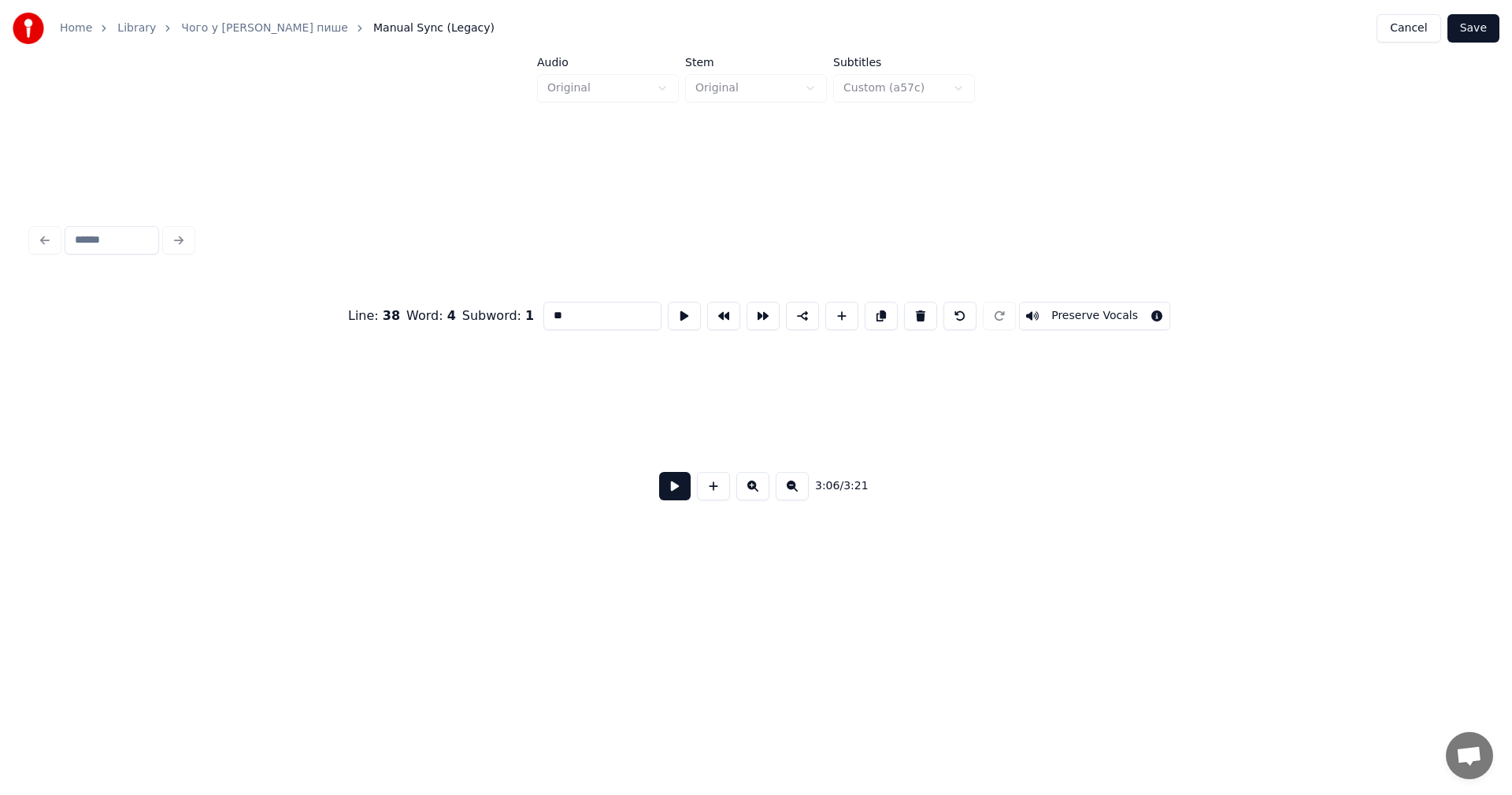
click at [759, 494] on button at bounding box center [752, 486] width 33 height 29
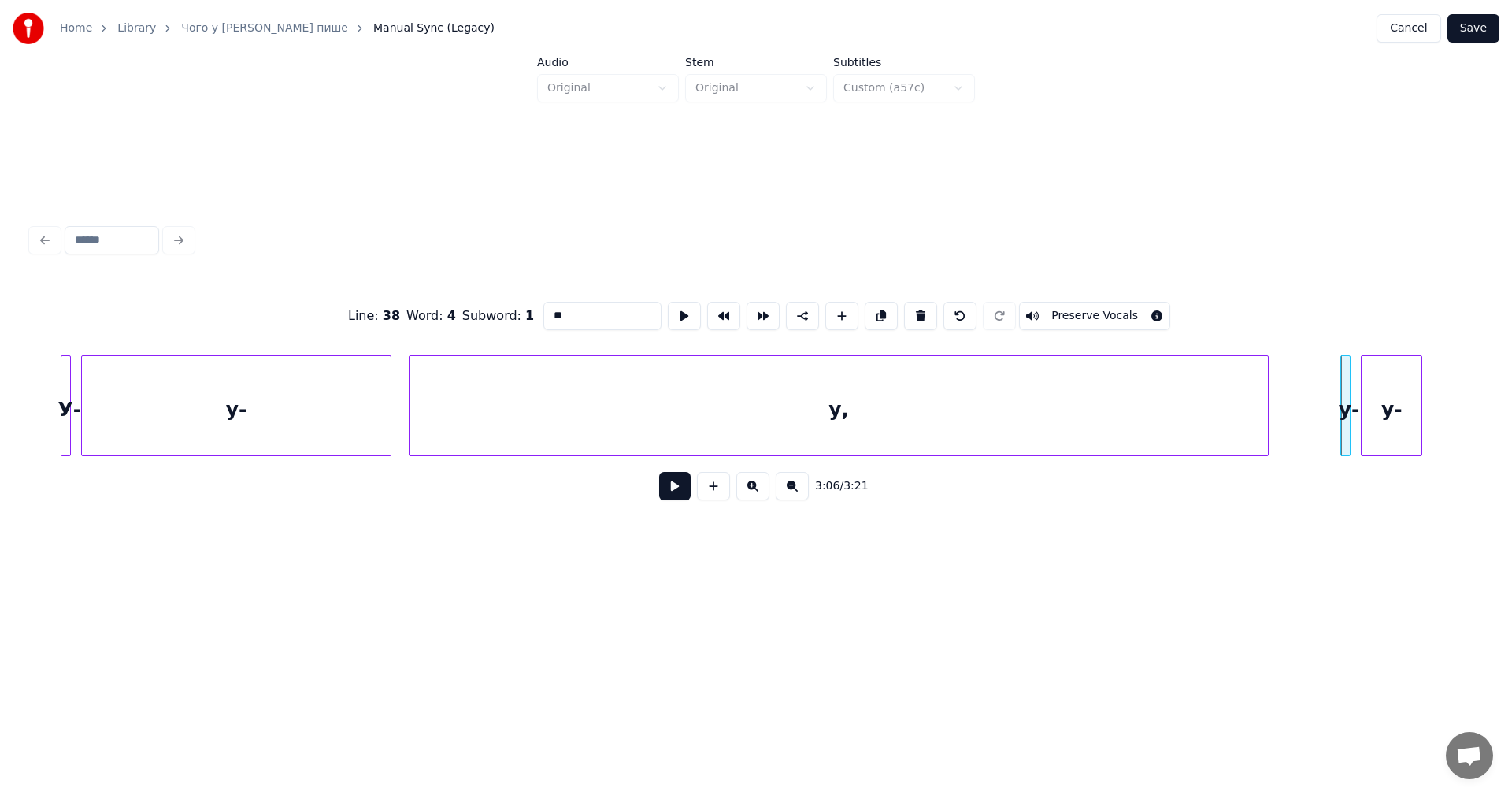
click at [759, 494] on button at bounding box center [752, 486] width 33 height 29
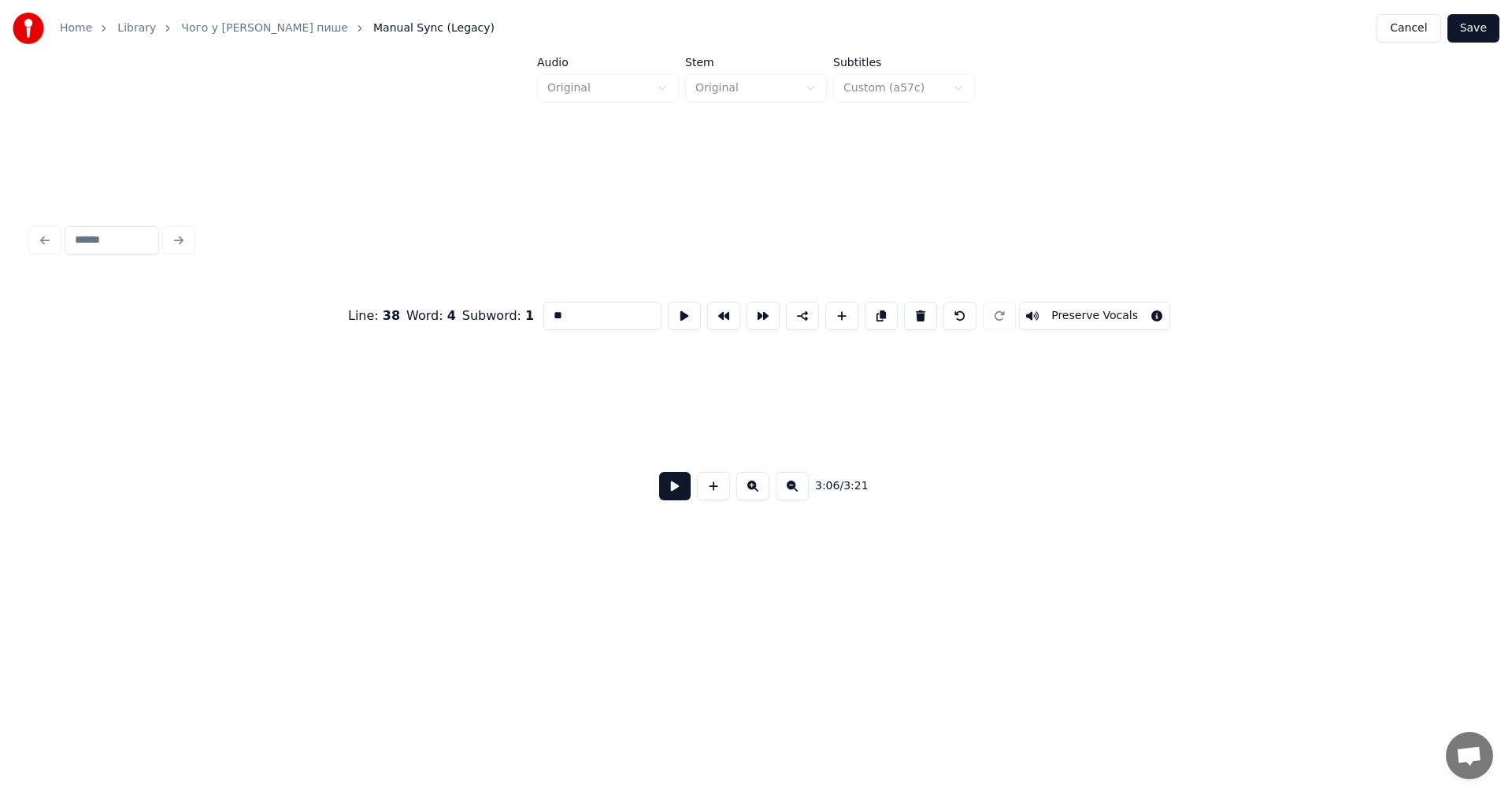
click at [759, 494] on button at bounding box center [752, 486] width 33 height 29
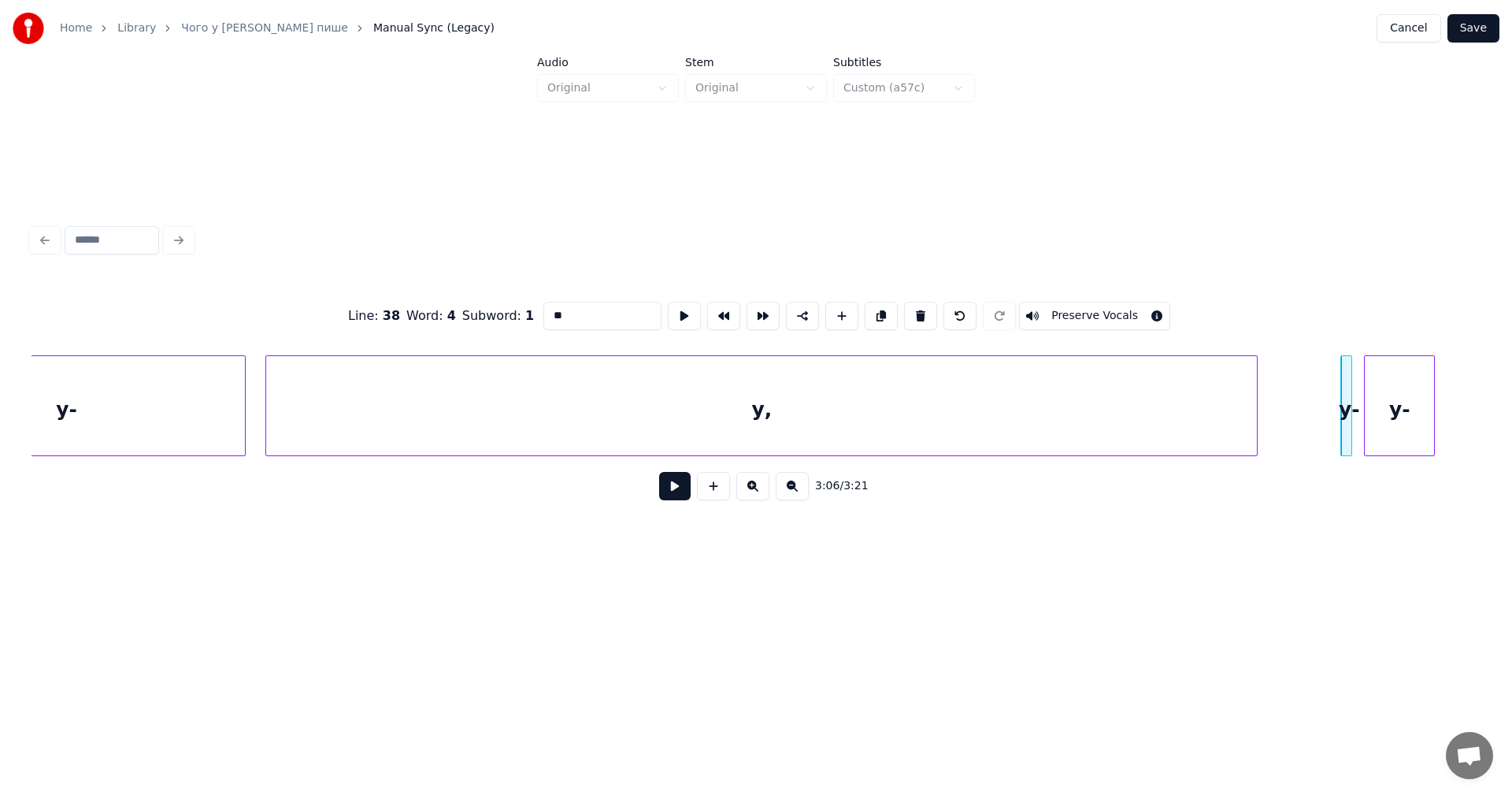
click at [759, 494] on button at bounding box center [752, 486] width 33 height 29
click at [1344, 384] on div at bounding box center [1344, 406] width 5 height 99
click at [1303, 401] on div "у-" at bounding box center [1305, 409] width 16 height 107
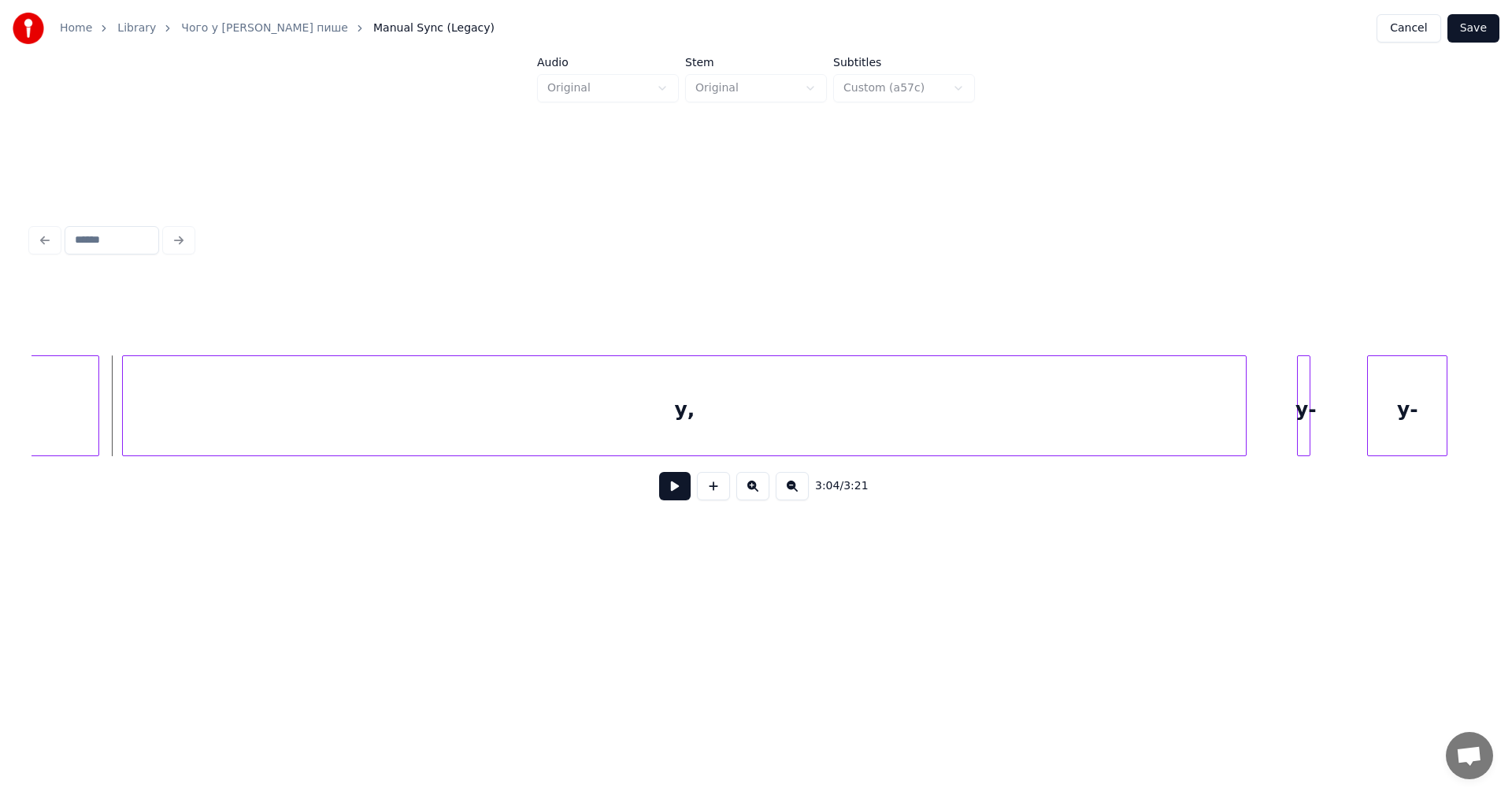
click at [679, 500] on button at bounding box center [674, 486] width 31 height 29
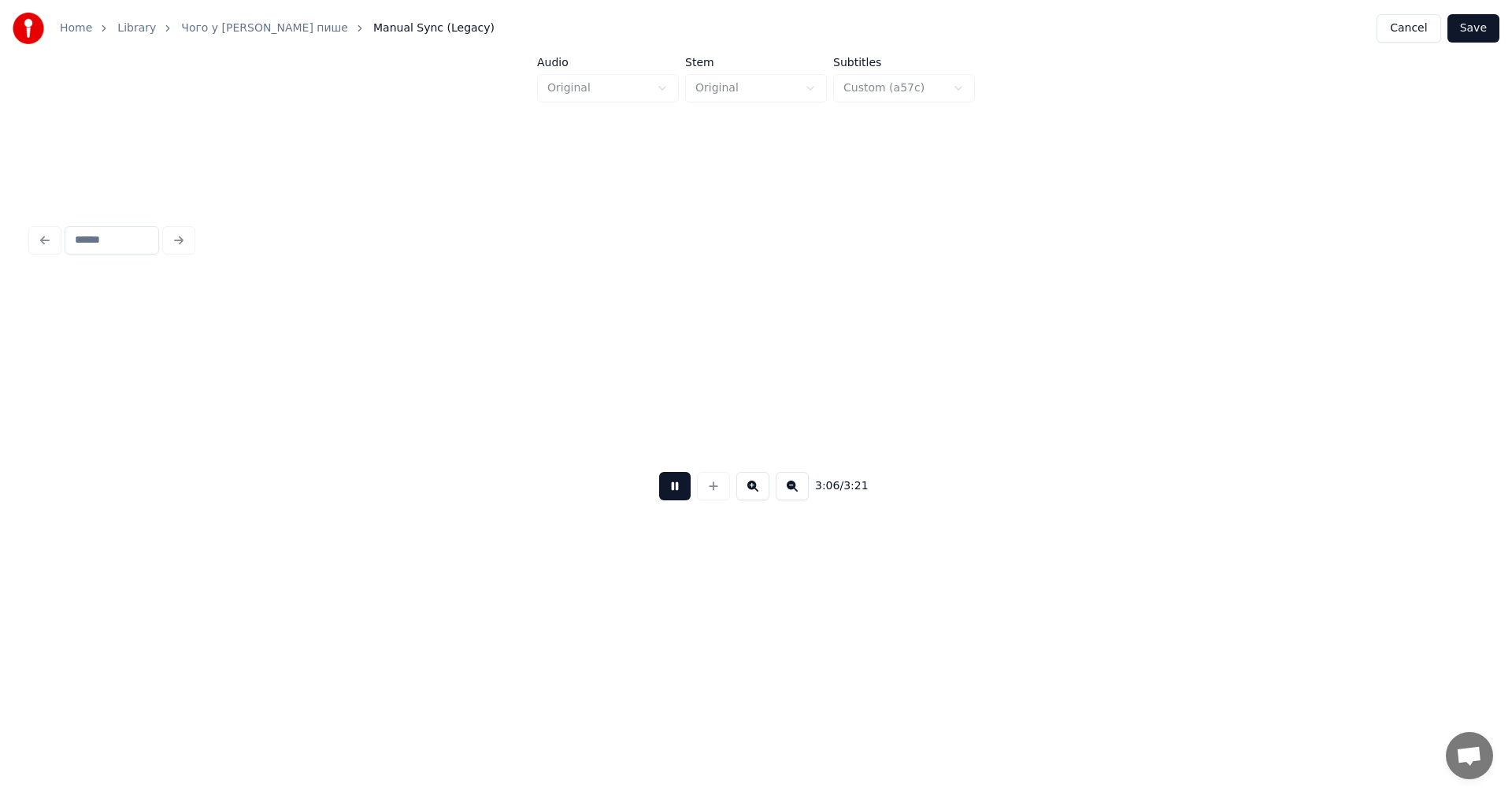
scroll to position [0, 124670]
click at [679, 500] on button at bounding box center [674, 486] width 31 height 29
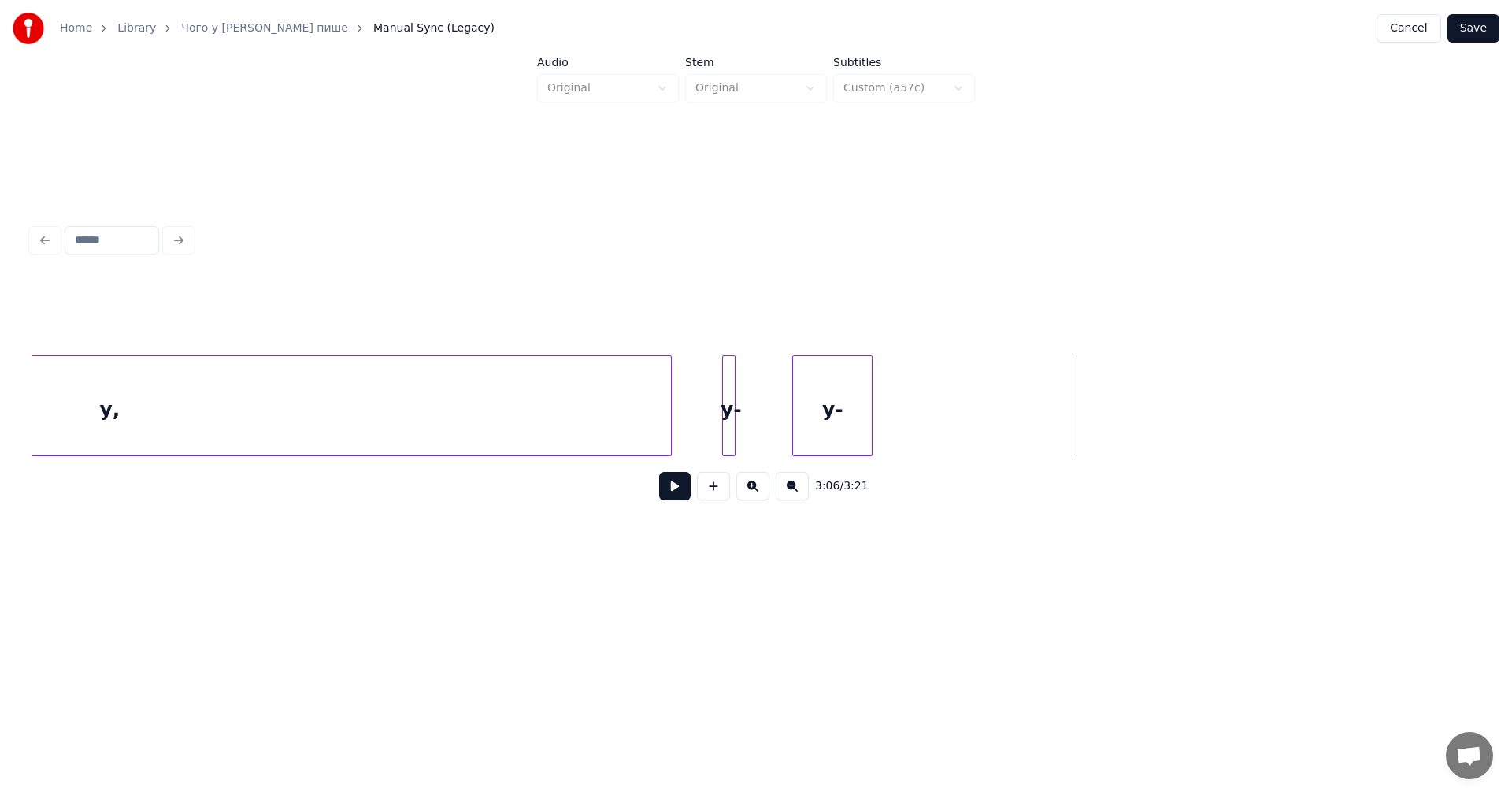
click at [830, 387] on div "у-" at bounding box center [833, 409] width 79 height 107
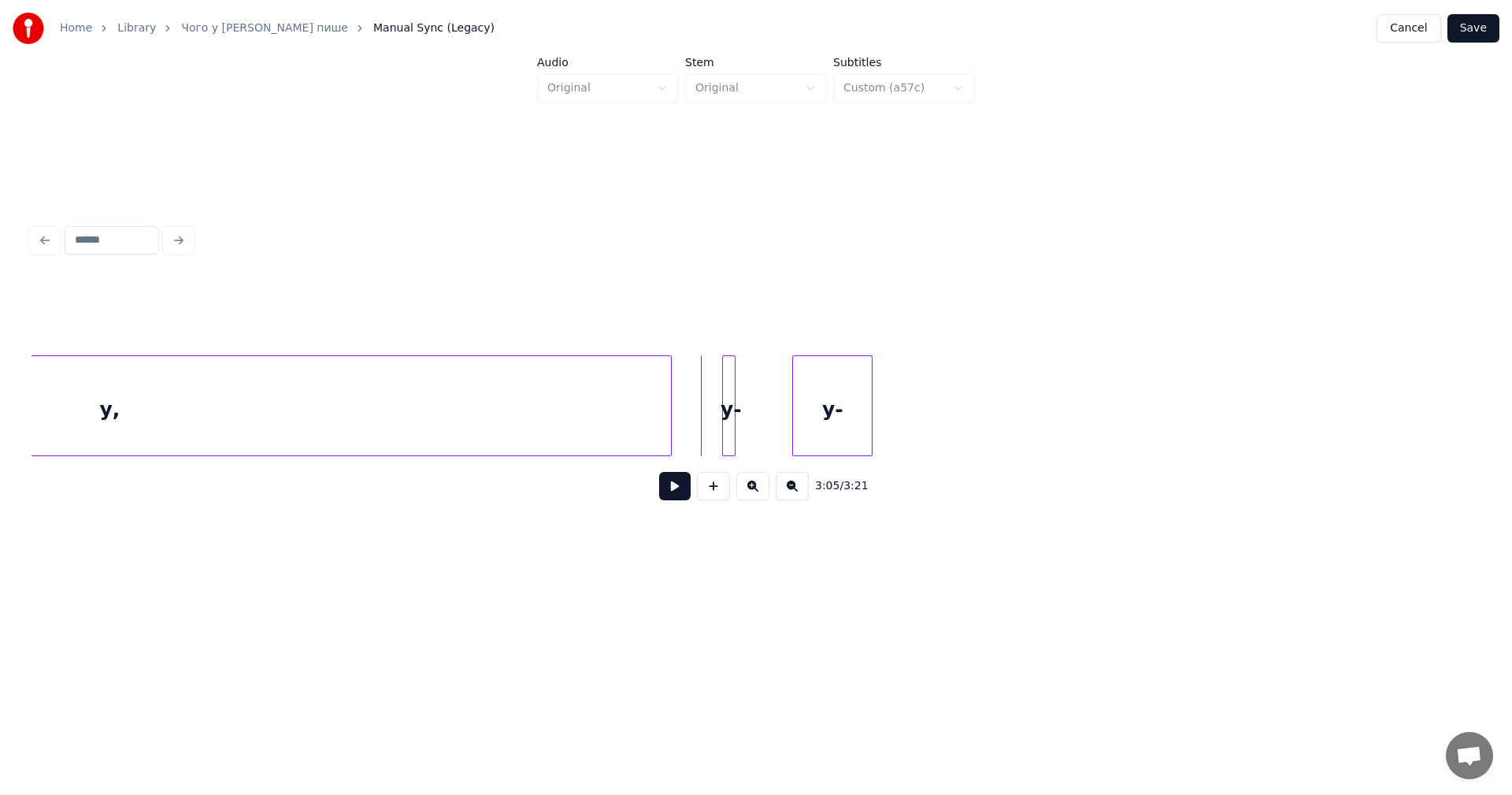
click at [789, 494] on button at bounding box center [791, 486] width 33 height 29
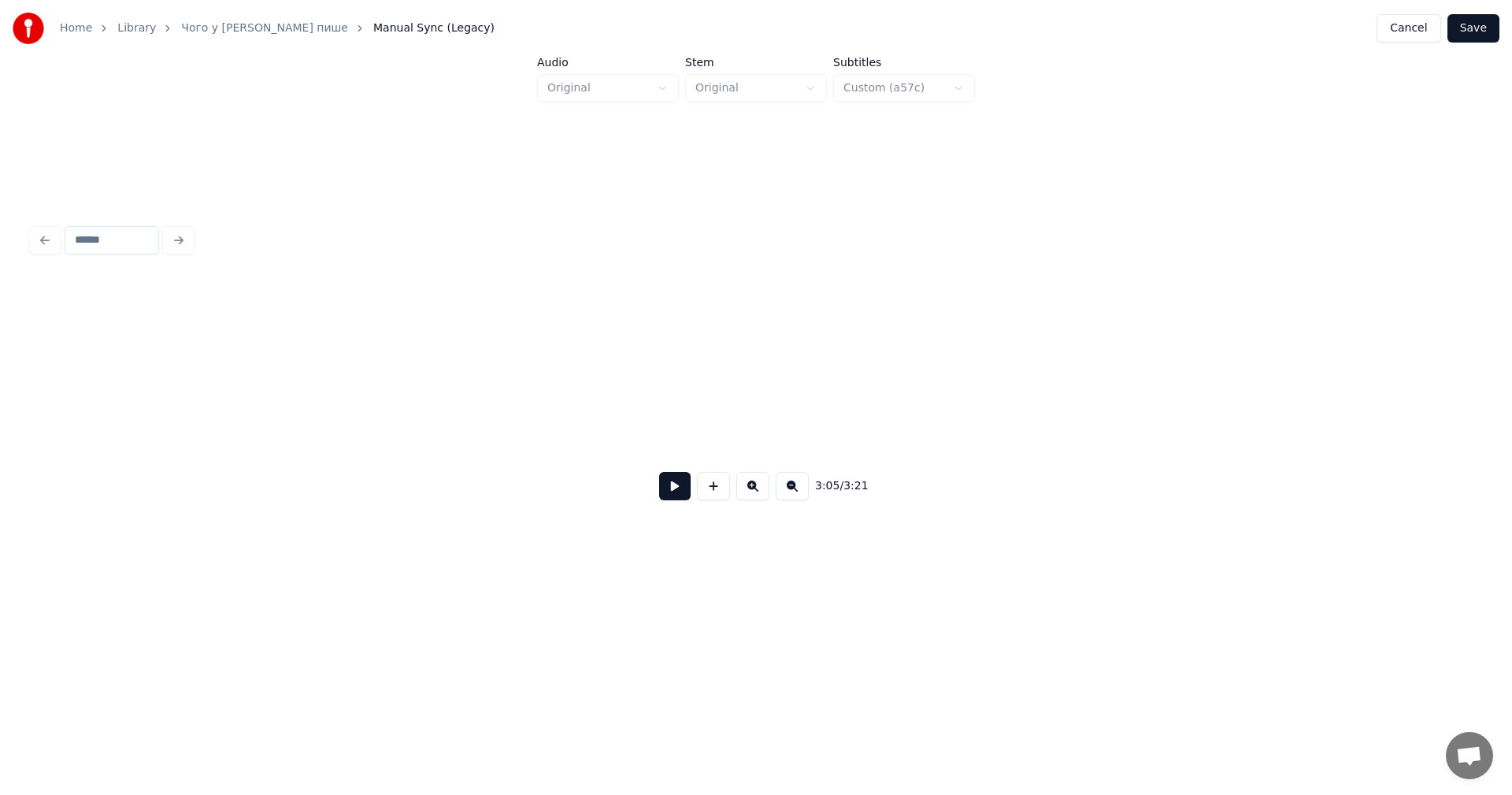
click at [789, 493] on button at bounding box center [791, 486] width 33 height 29
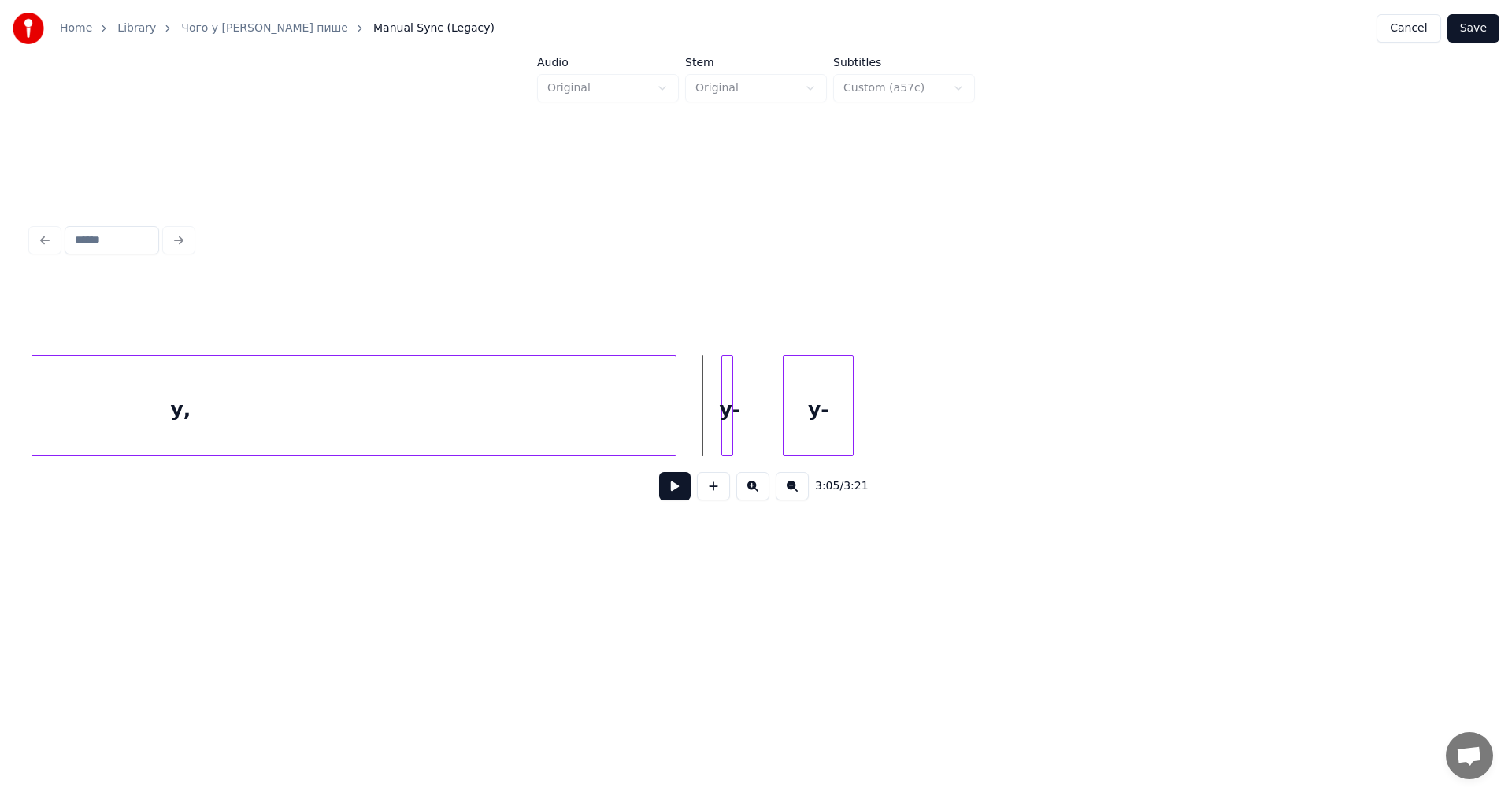
click at [789, 493] on button at bounding box center [791, 486] width 33 height 29
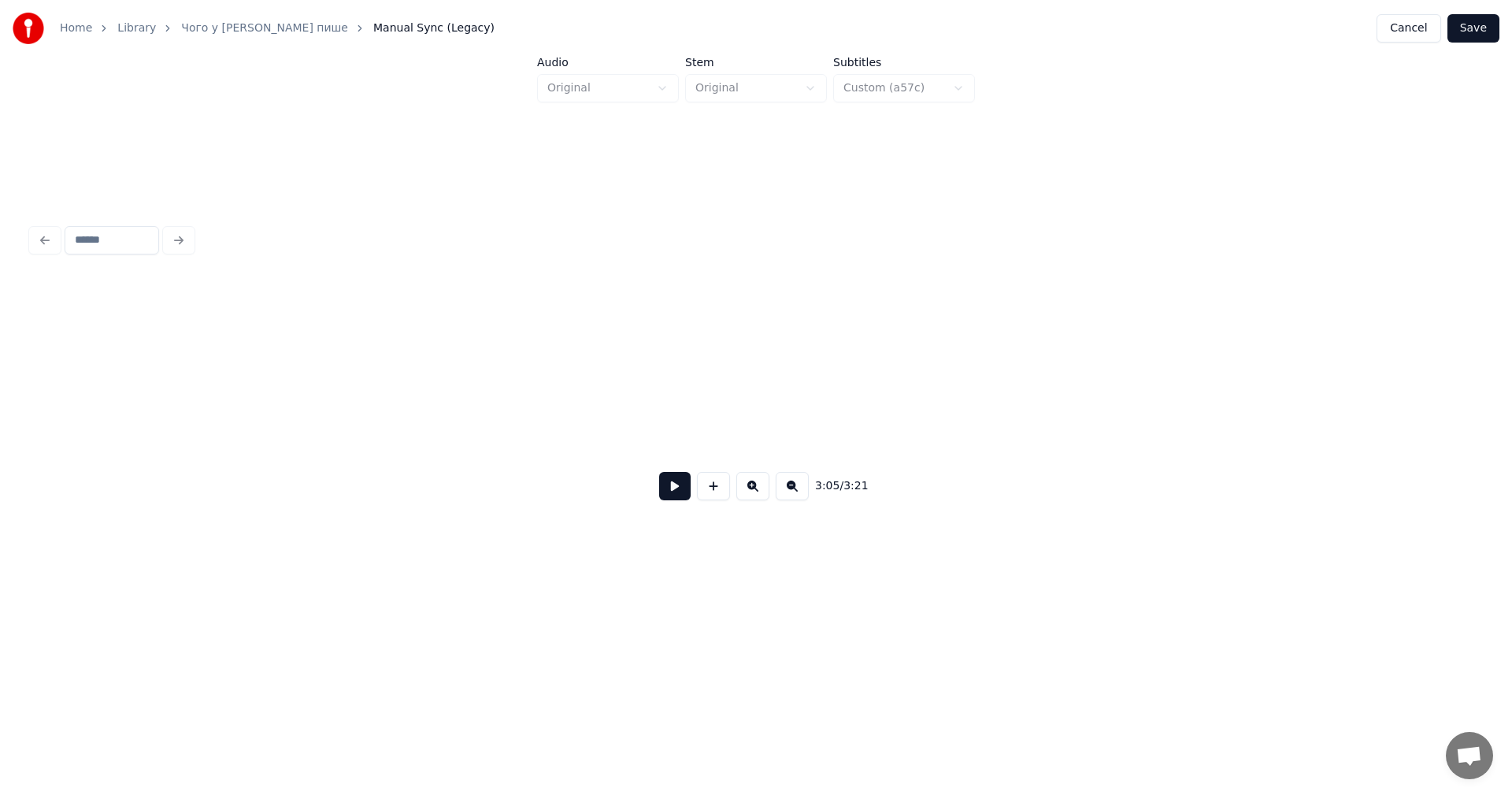
click at [789, 493] on button at bounding box center [791, 486] width 33 height 29
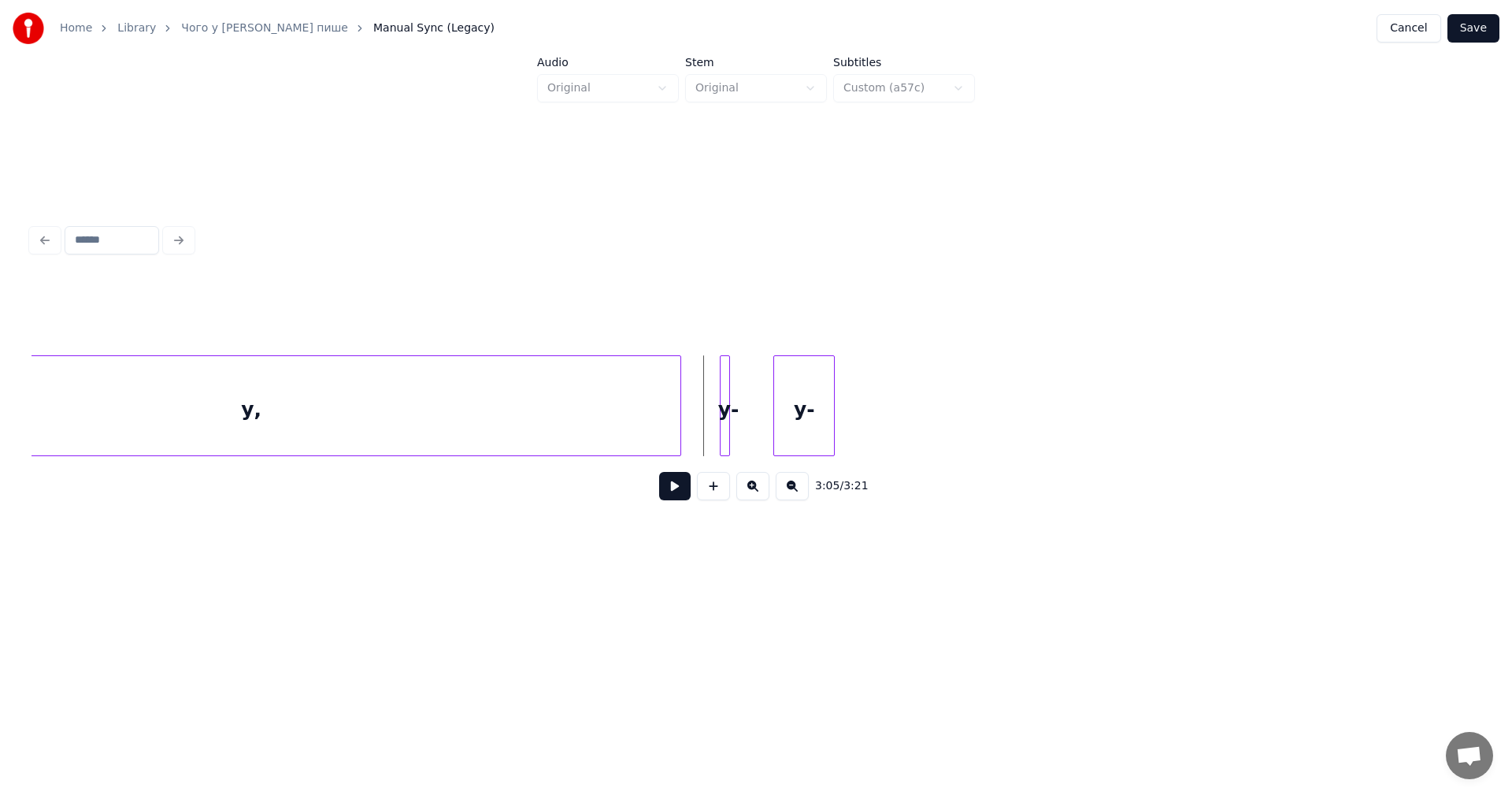
click at [789, 493] on button at bounding box center [791, 486] width 33 height 29
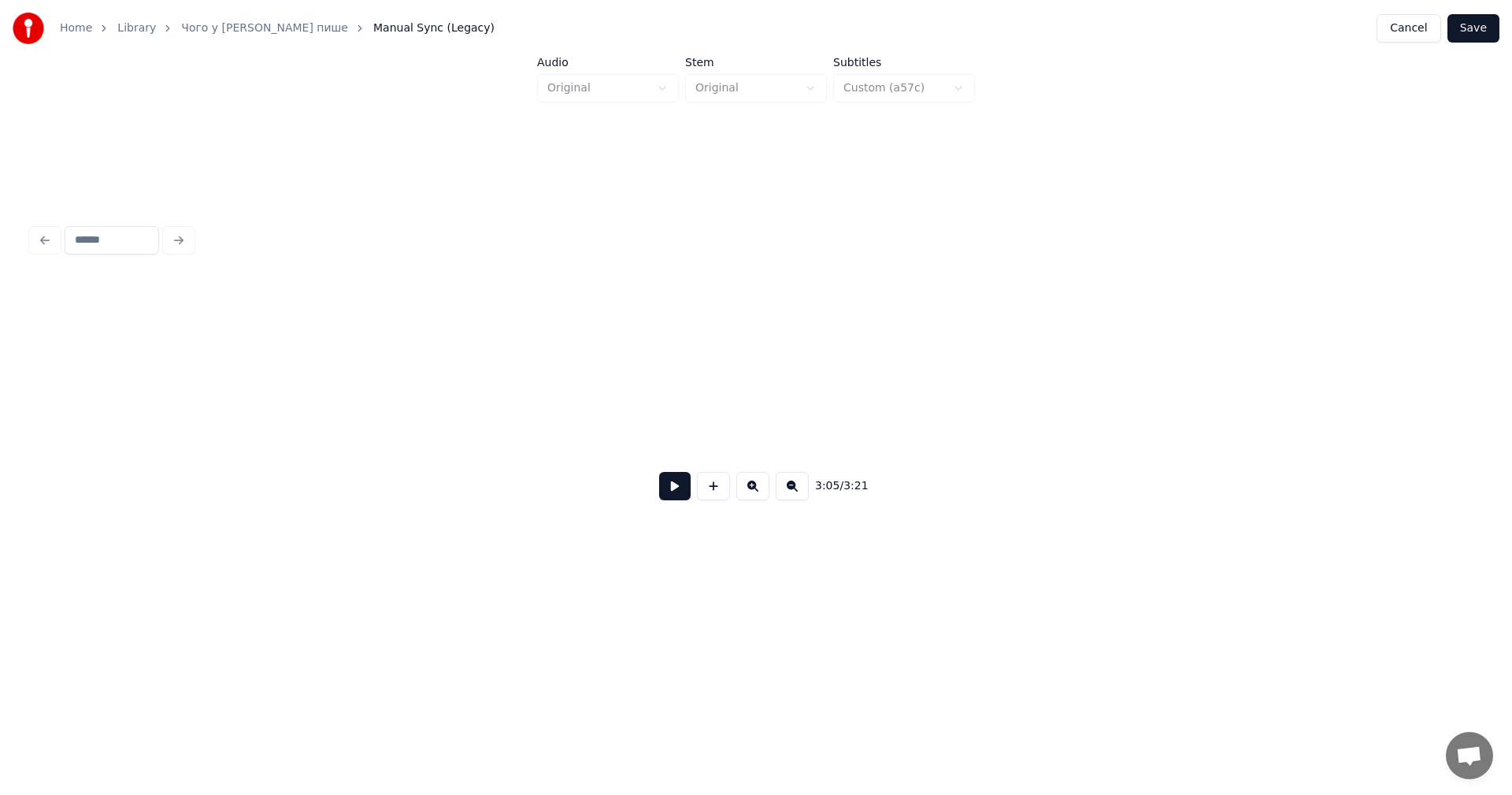
click at [789, 493] on button at bounding box center [791, 486] width 33 height 29
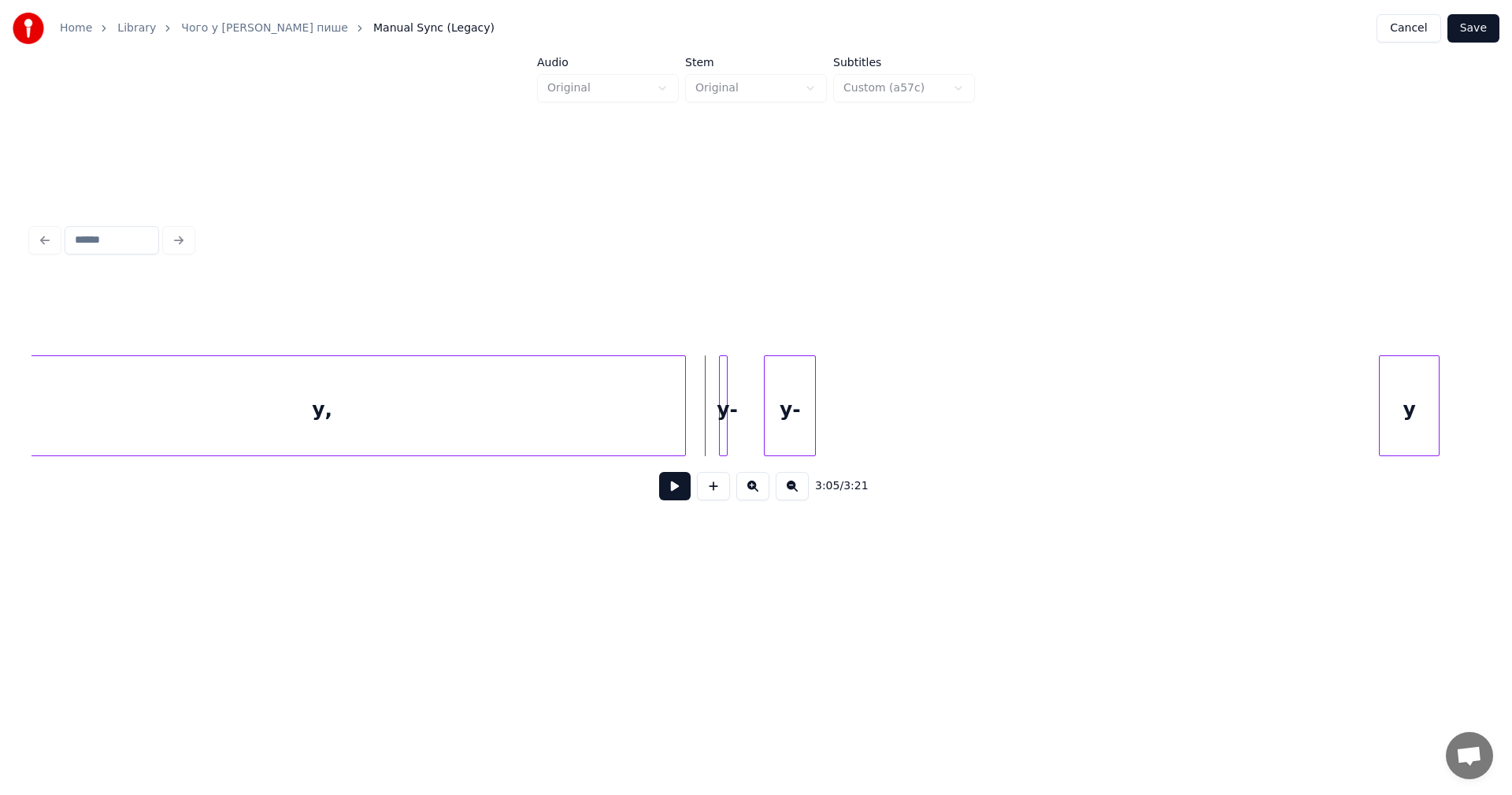
click at [789, 493] on button at bounding box center [791, 486] width 33 height 29
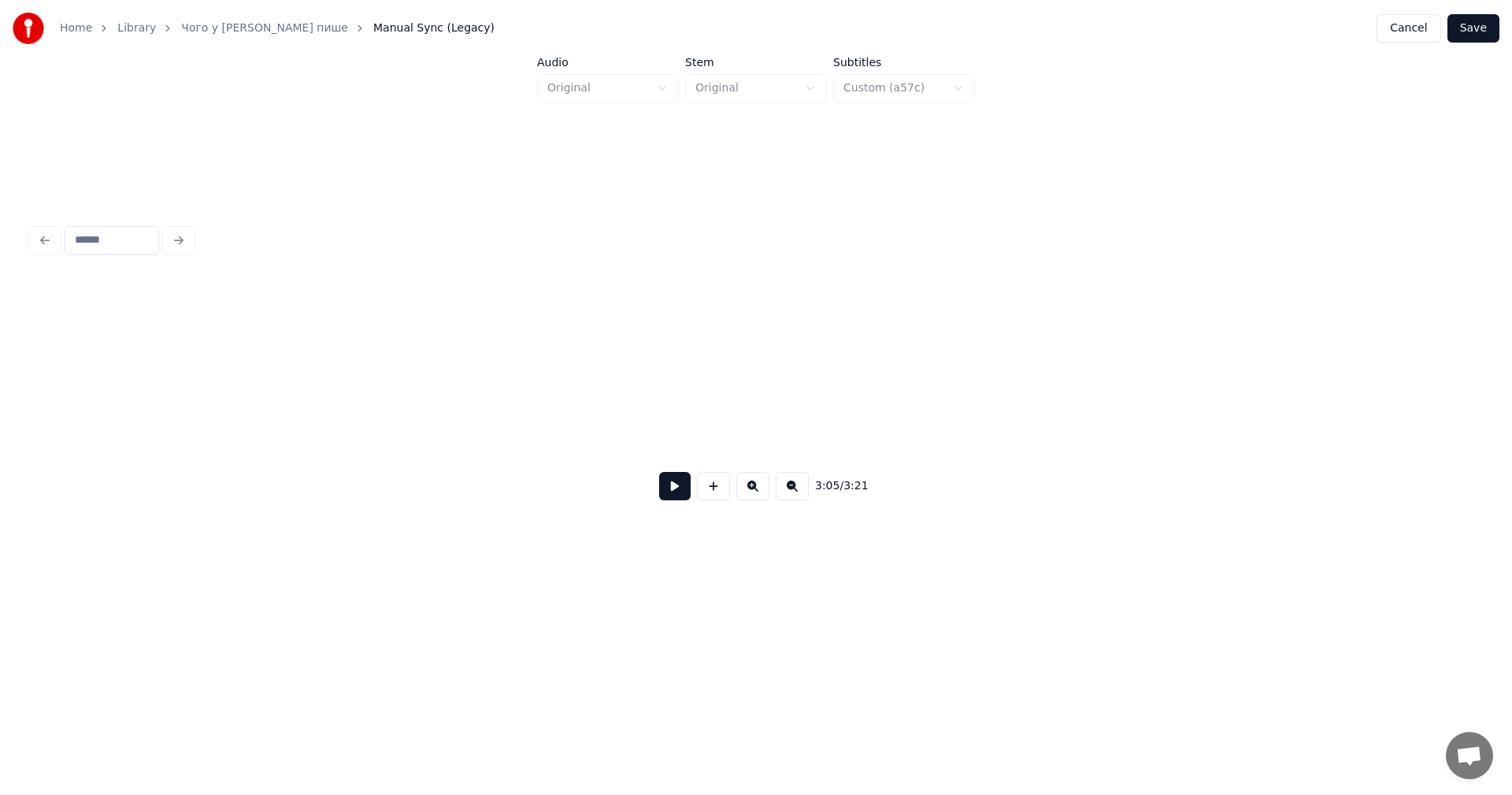
click at [789, 493] on button at bounding box center [791, 486] width 33 height 29
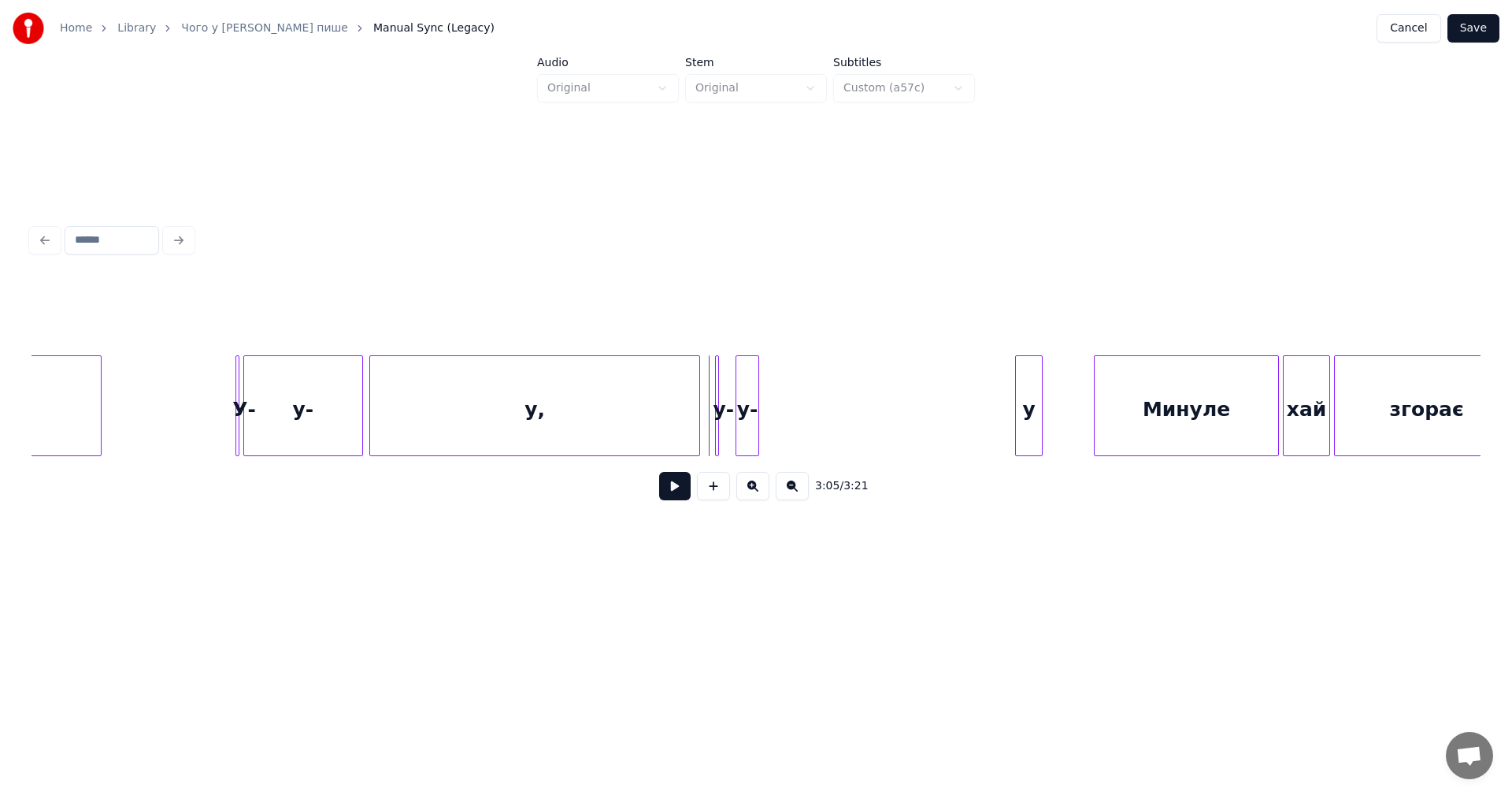
click at [680, 500] on button at bounding box center [674, 486] width 31 height 29
click at [675, 484] on button at bounding box center [674, 486] width 31 height 29
click at [751, 371] on div "у-" at bounding box center [747, 409] width 22 height 107
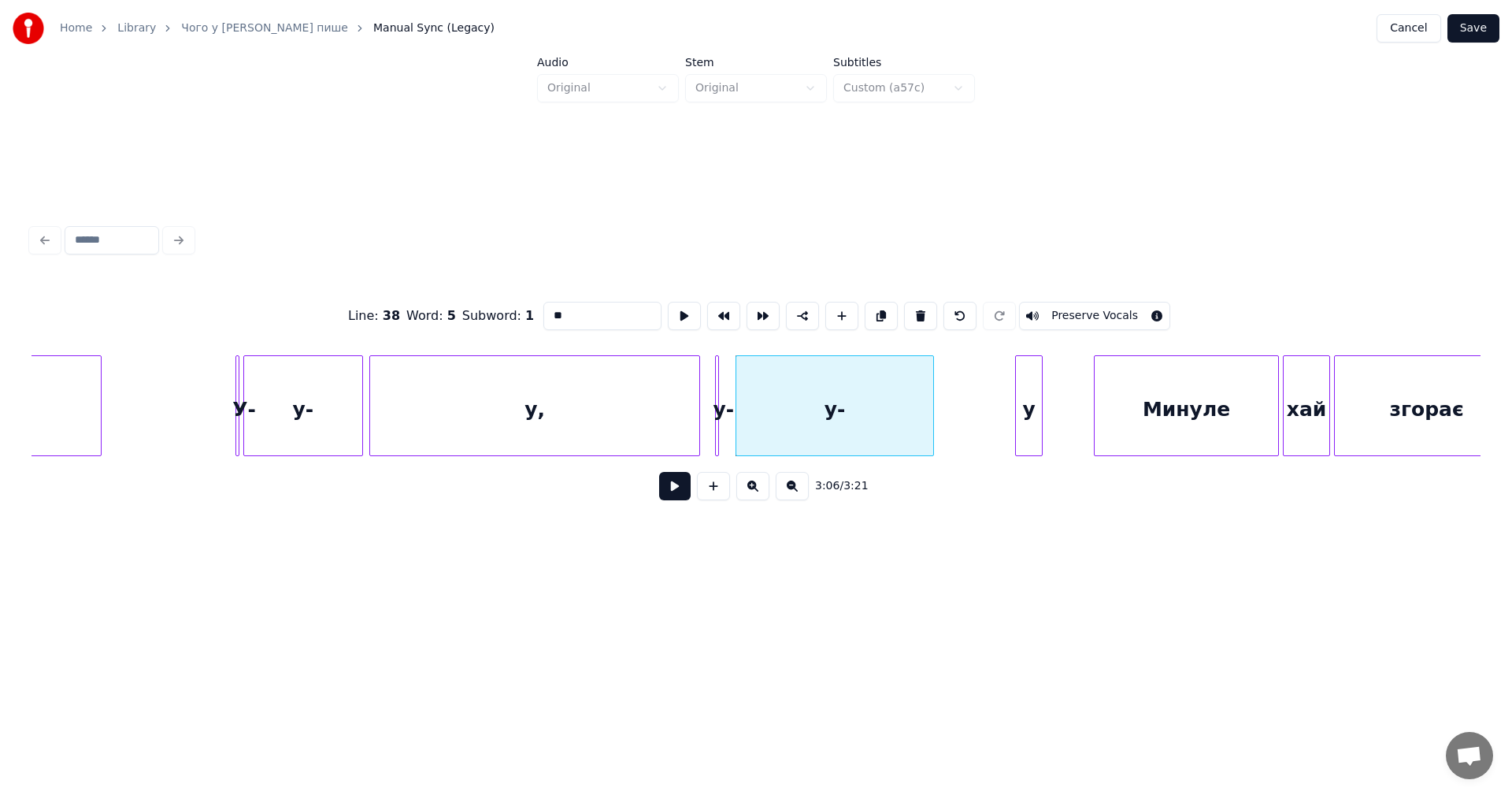
click at [933, 381] on div at bounding box center [931, 406] width 5 height 99
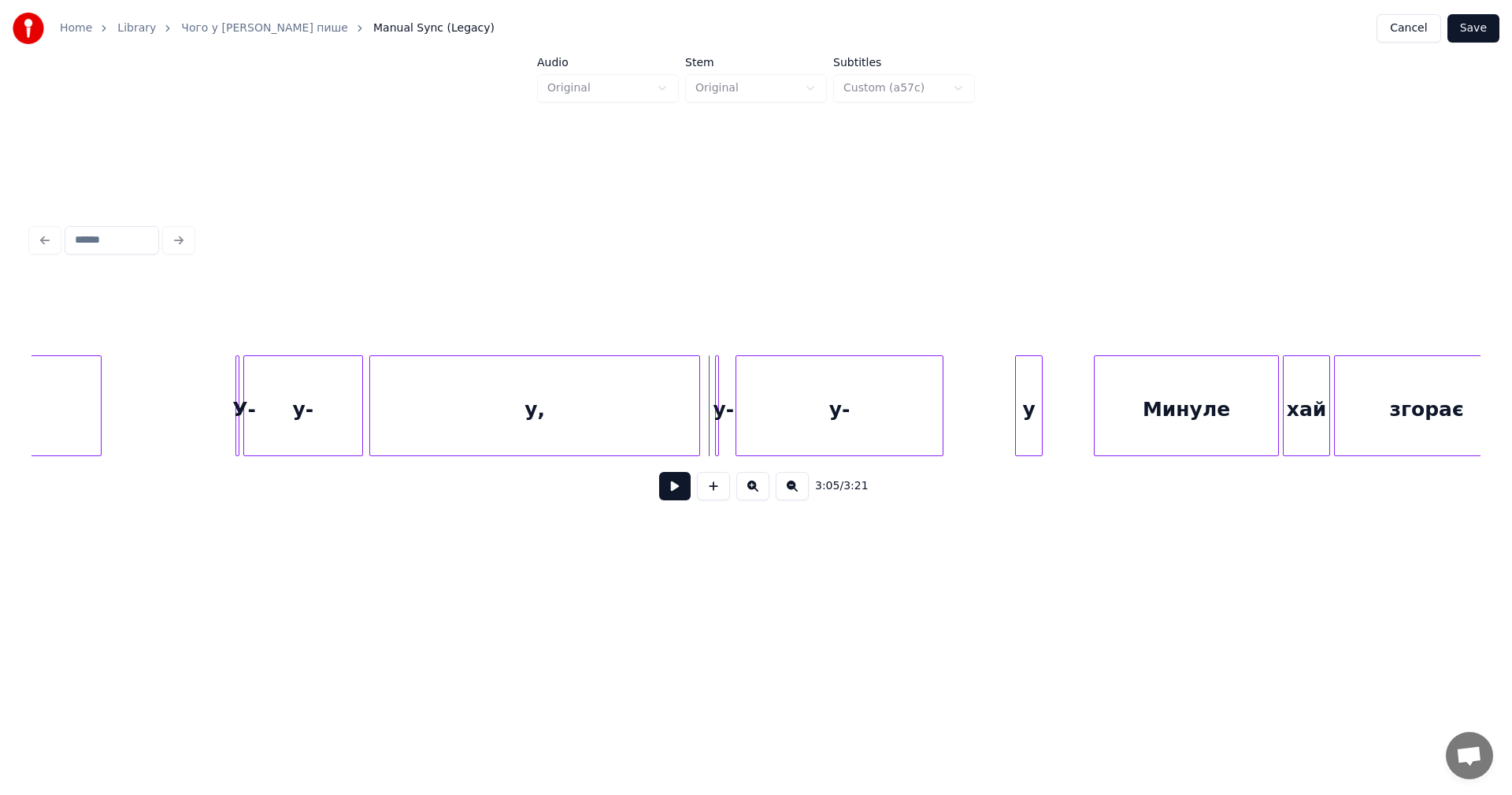
click at [680, 489] on button at bounding box center [674, 486] width 31 height 29
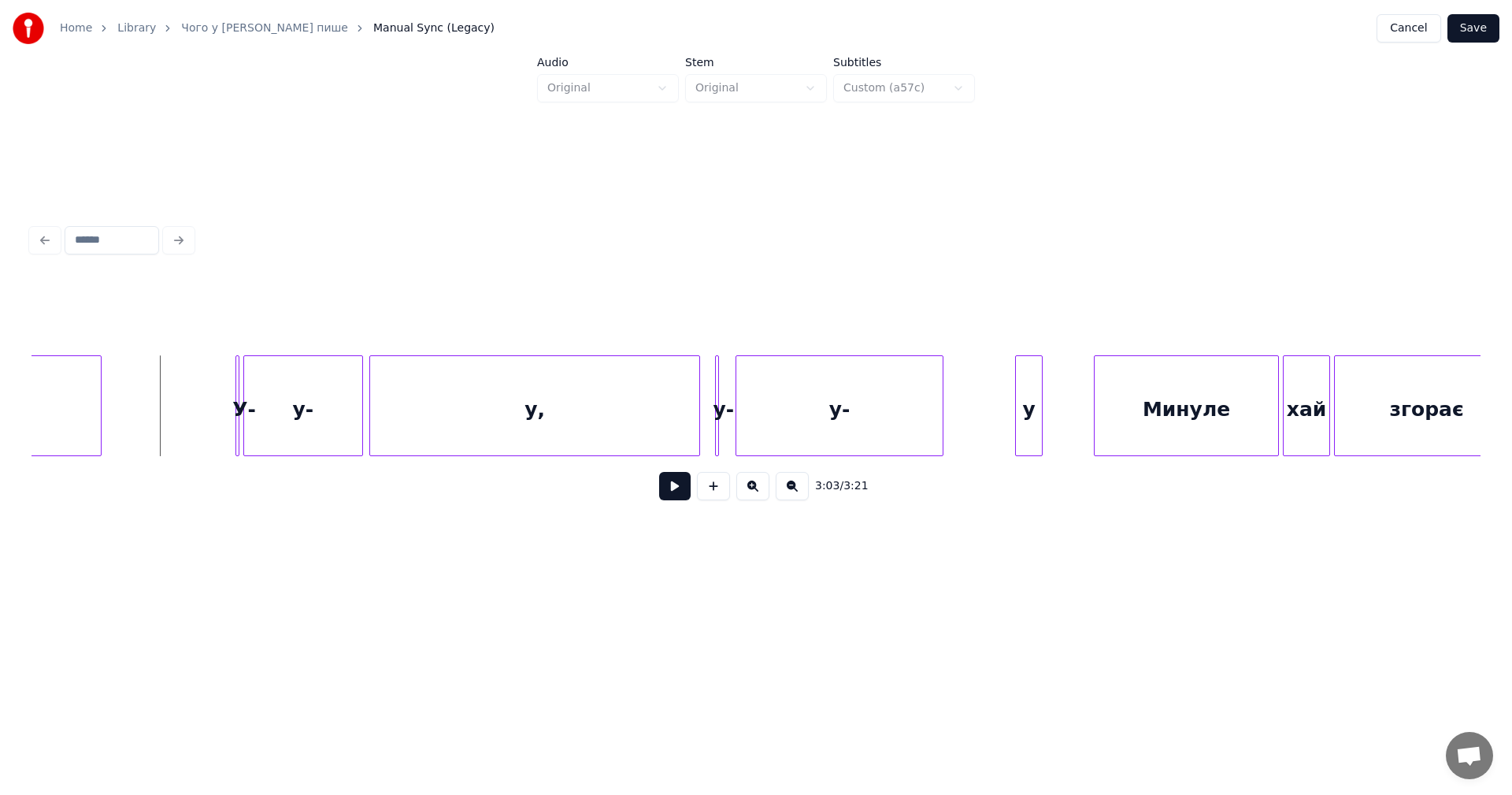
click at [673, 488] on button at bounding box center [674, 486] width 31 height 29
click at [903, 381] on div "у-" at bounding box center [839, 409] width 206 height 107
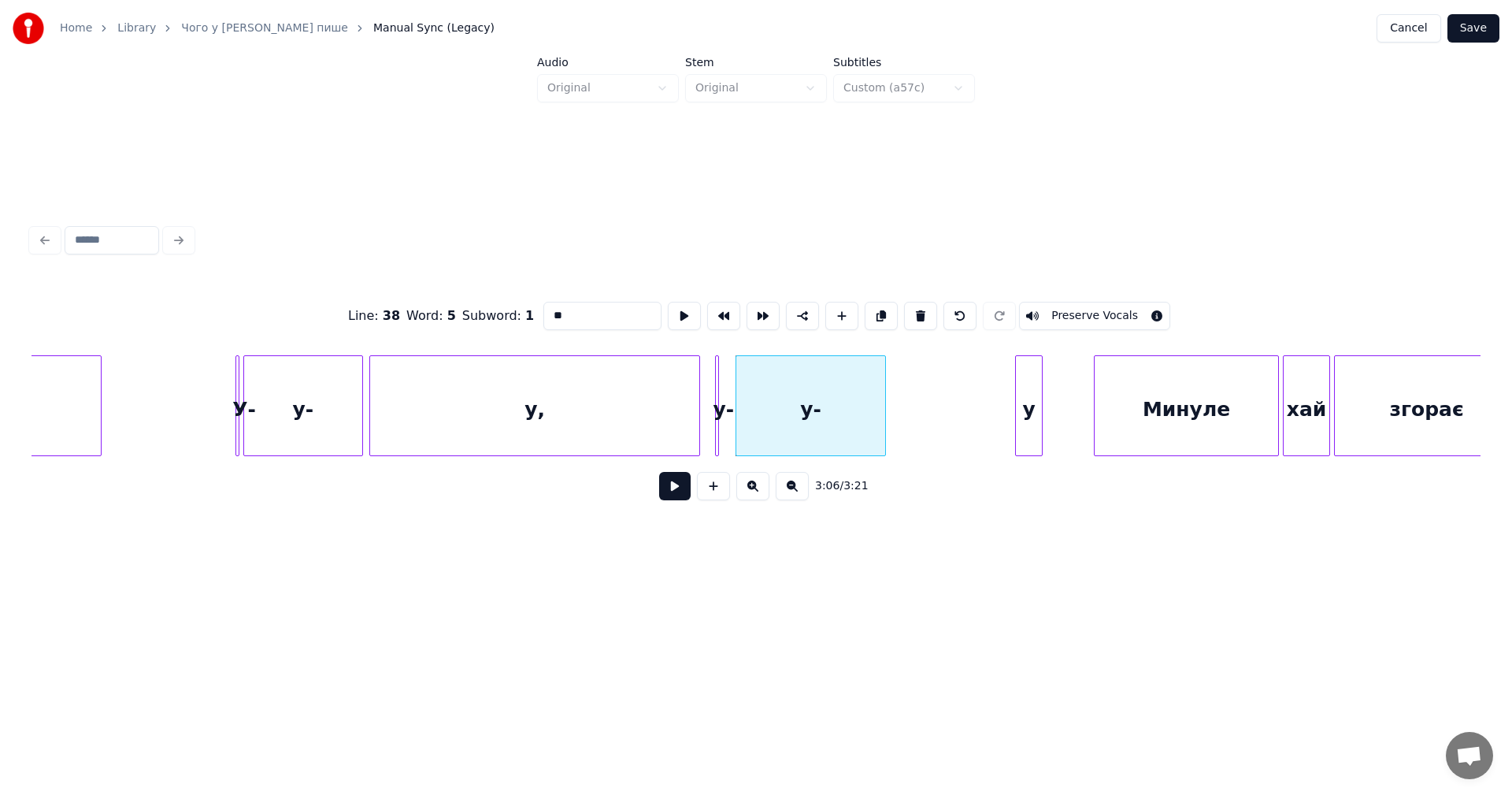
click at [883, 367] on div at bounding box center [883, 406] width 5 height 99
click at [1025, 381] on div "у" at bounding box center [1028, 409] width 26 height 107
type input "*"
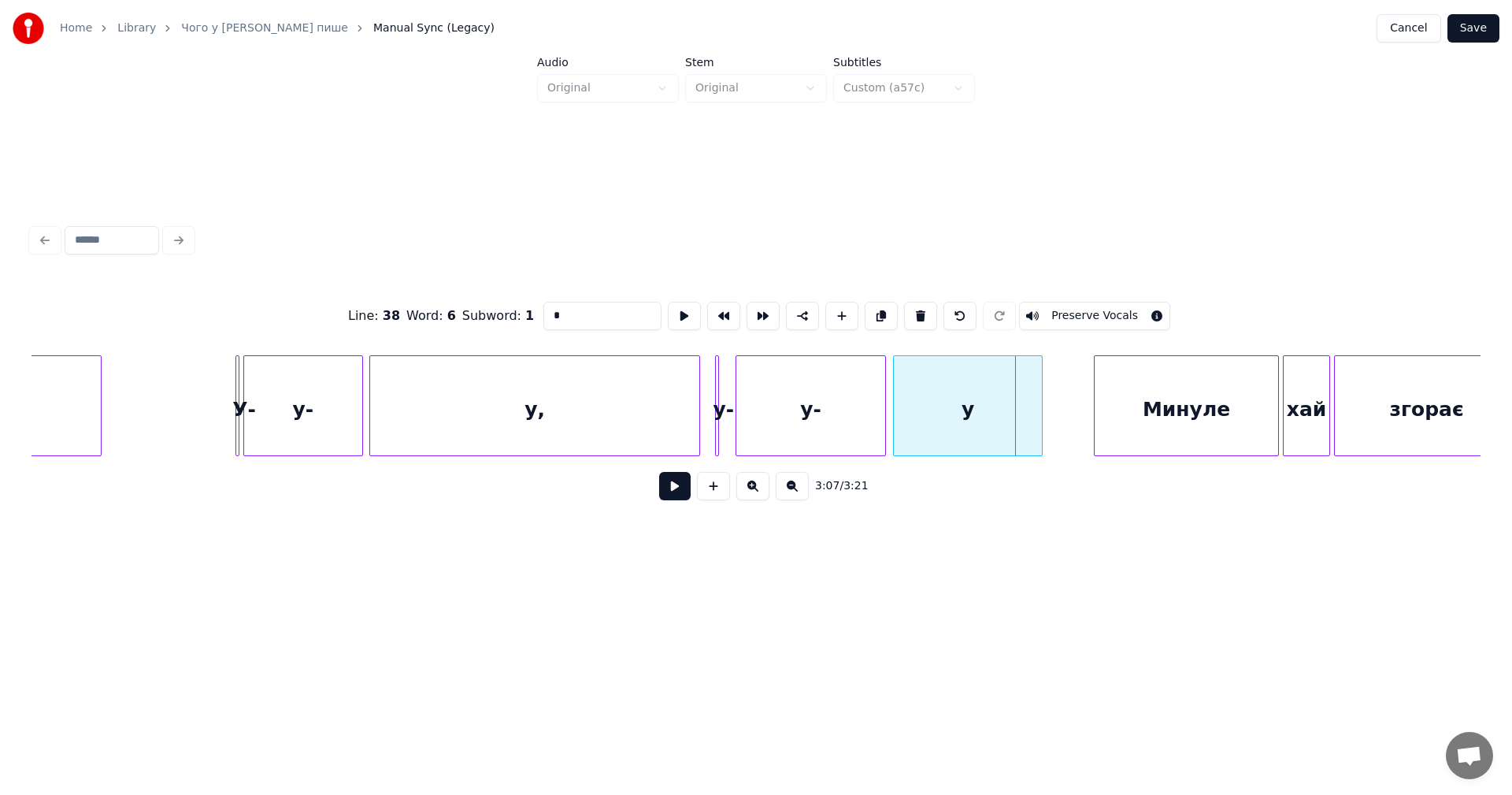
click at [893, 367] on div at bounding box center [896, 406] width 5 height 99
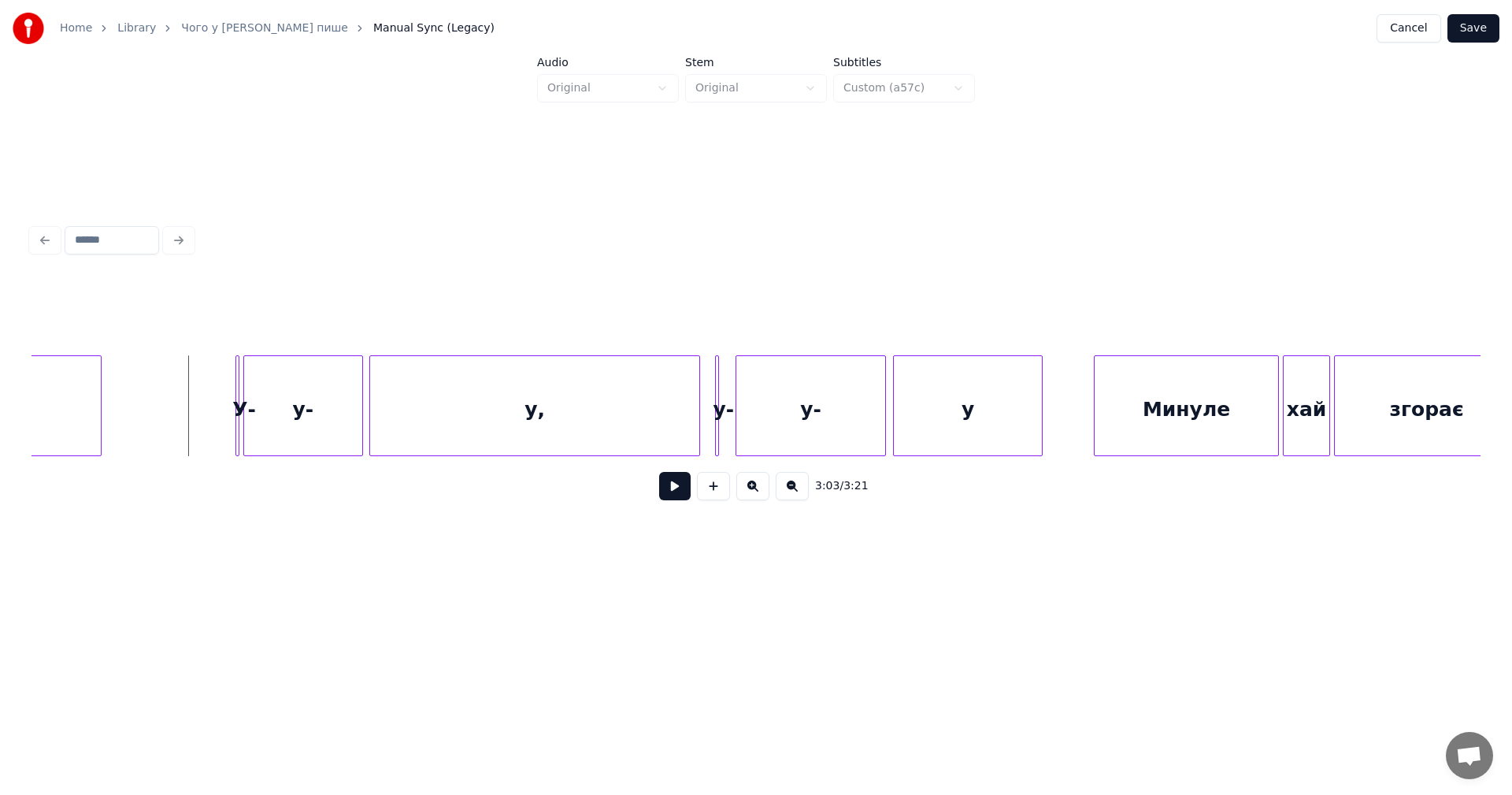
click at [676, 490] on button at bounding box center [674, 486] width 31 height 29
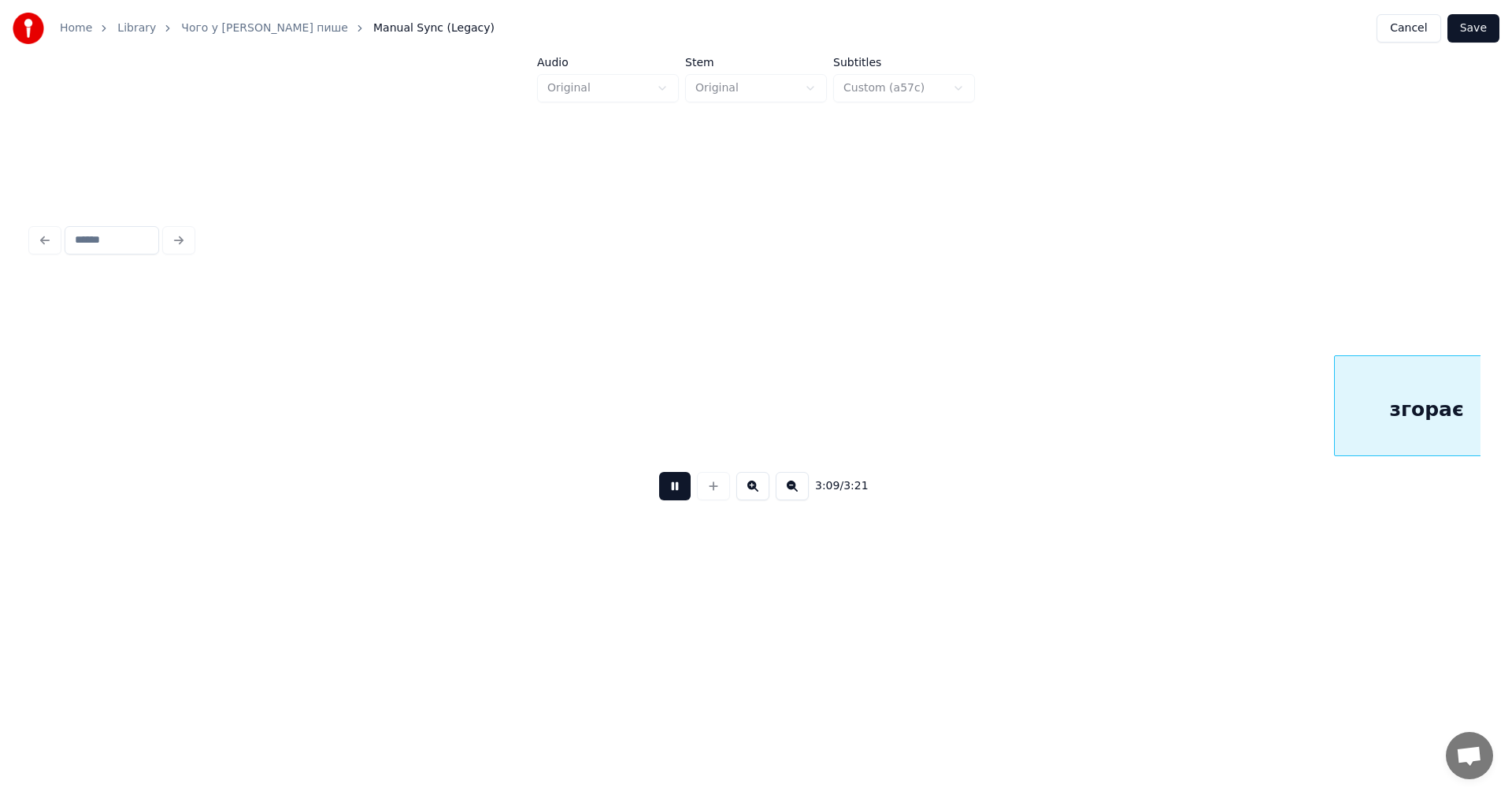
scroll to position [0, 37381]
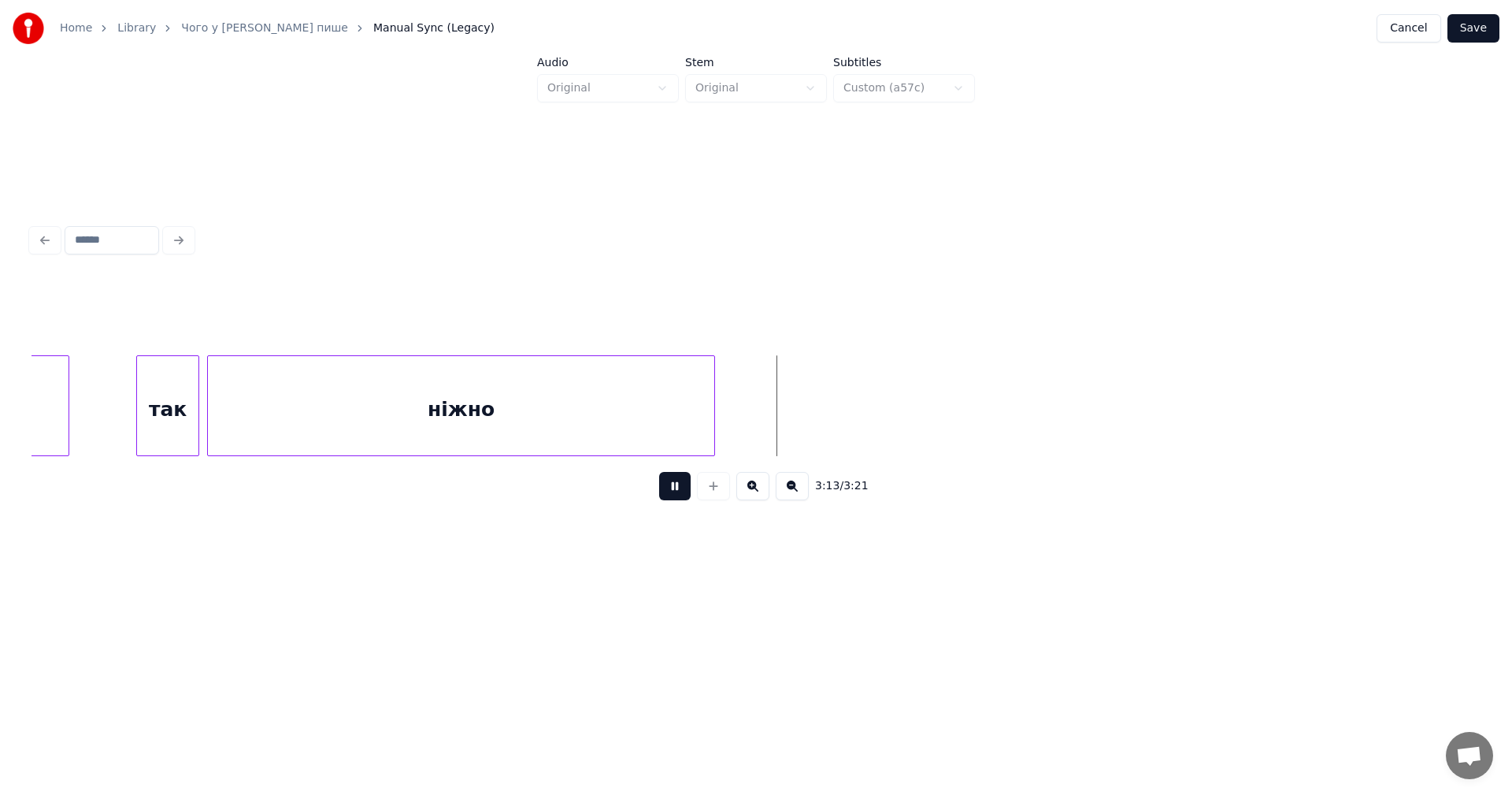
click at [676, 490] on button at bounding box center [674, 486] width 31 height 29
click at [1480, 29] on button "Save" at bounding box center [1473, 29] width 52 height 29
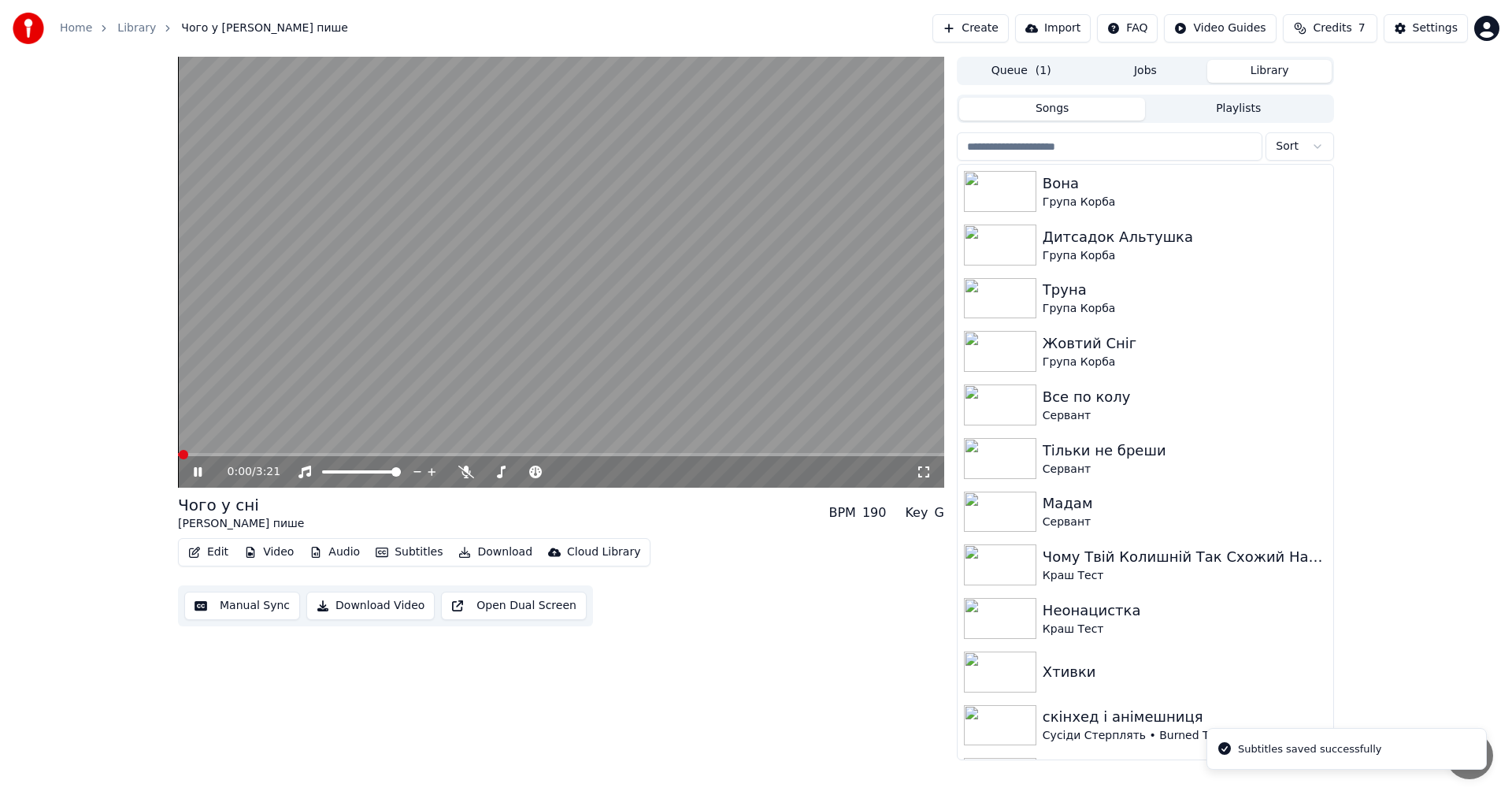
click at [480, 262] on video at bounding box center [561, 272] width 766 height 431
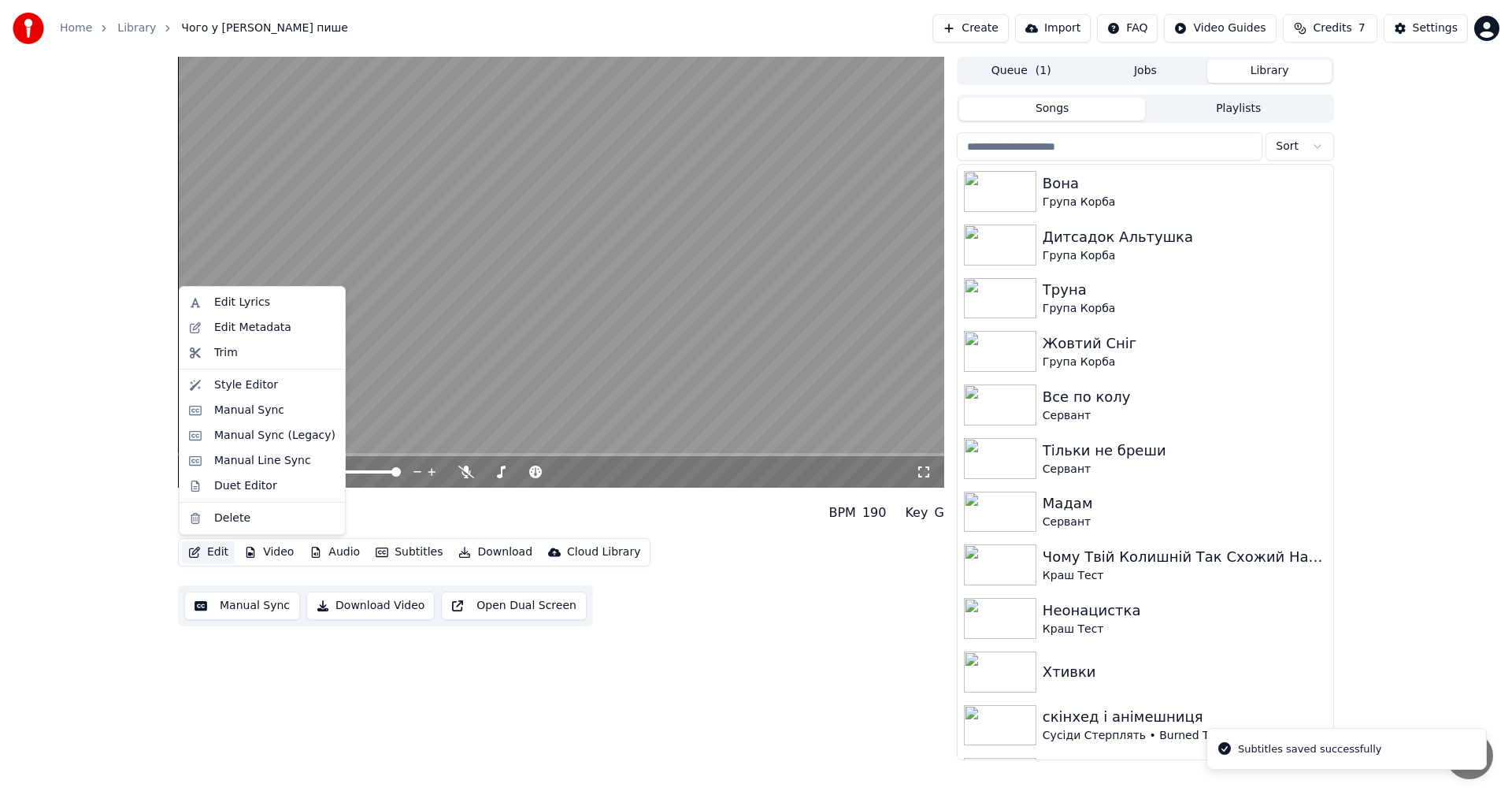
click at [205, 542] on button "Edit" at bounding box center [208, 552] width 53 height 22
click at [262, 412] on div "Manual Sync" at bounding box center [248, 410] width 70 height 16
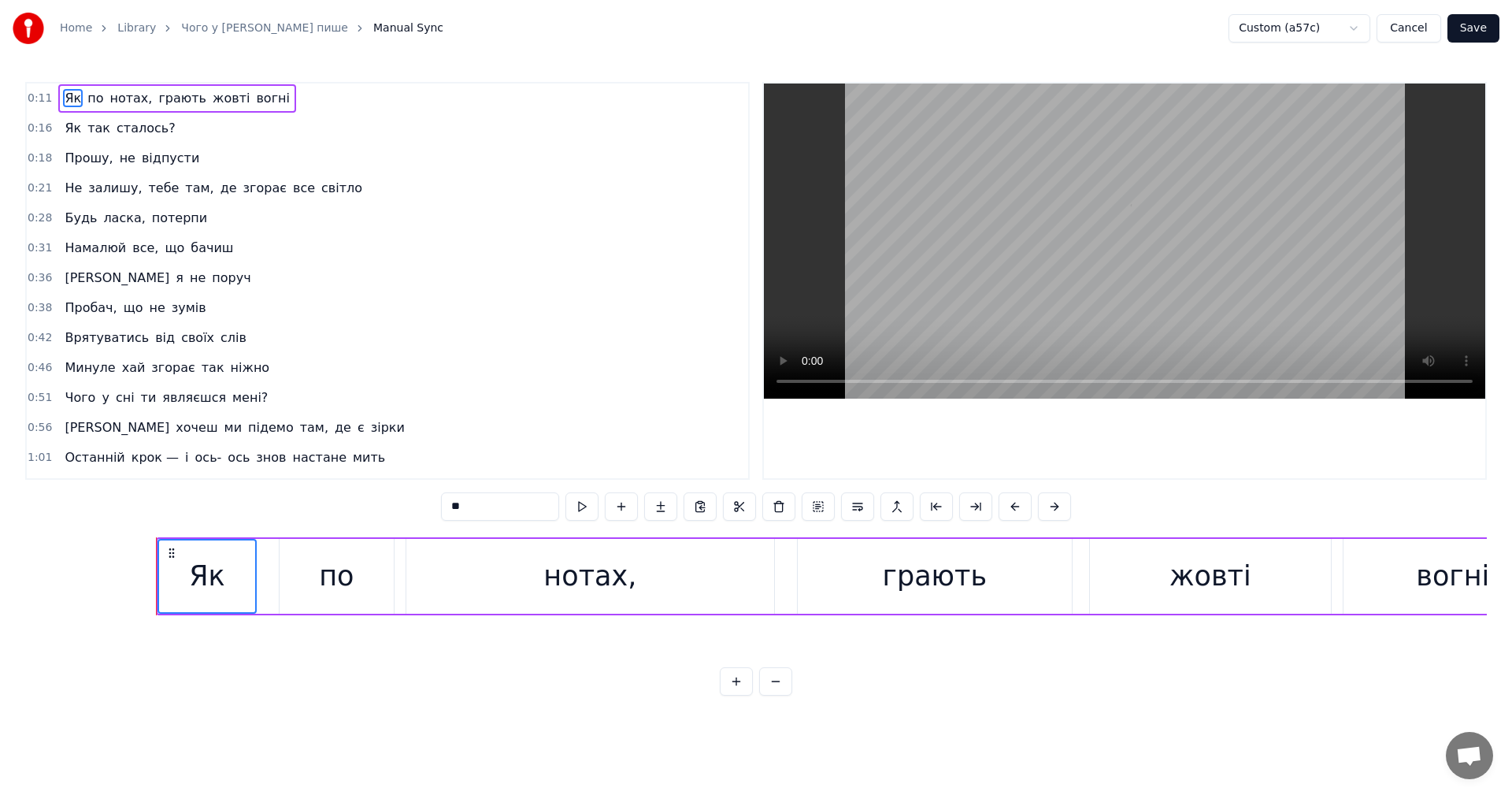
scroll to position [0, 3178]
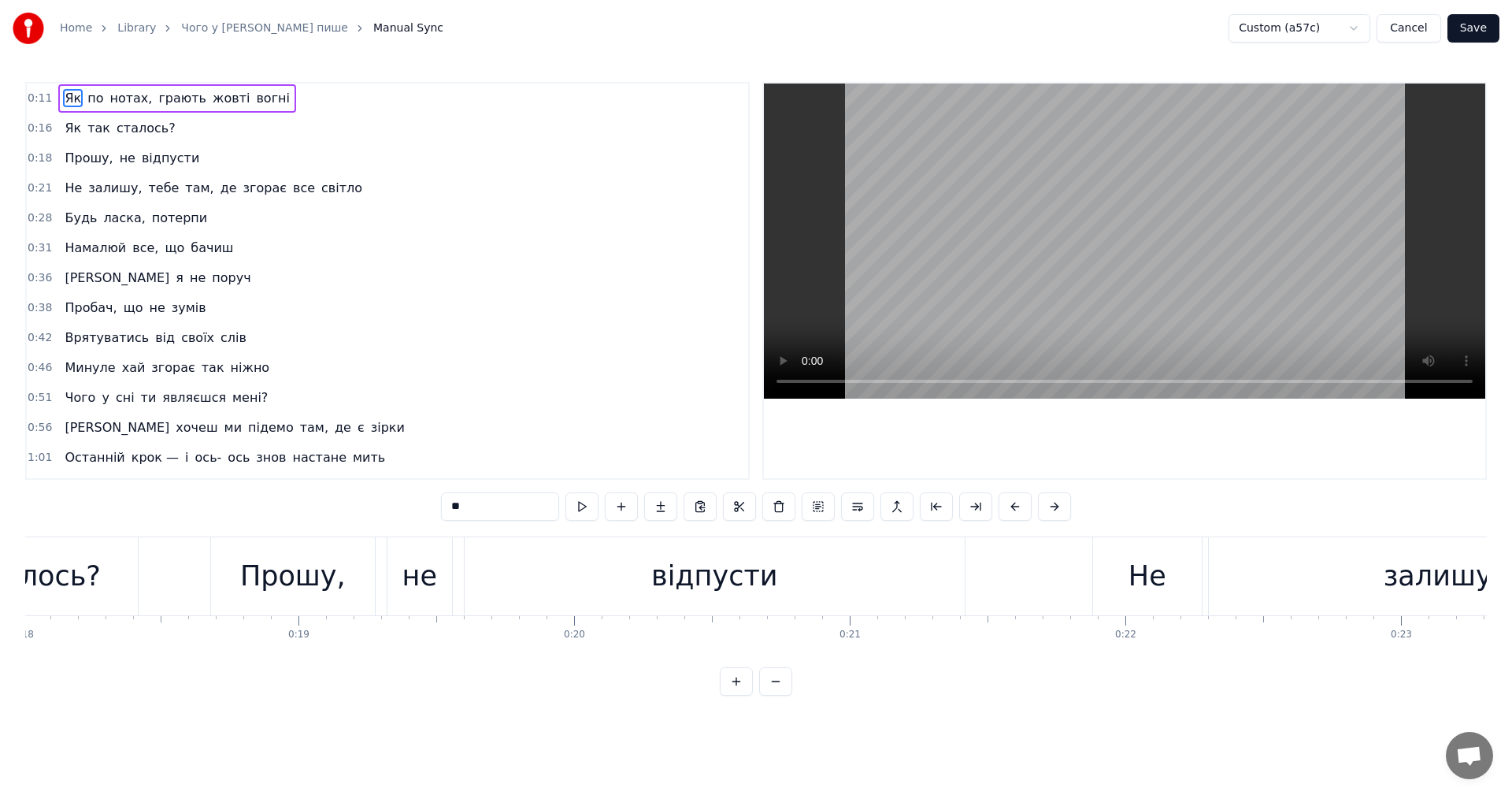
click at [1272, 267] on video at bounding box center [1124, 241] width 721 height 315
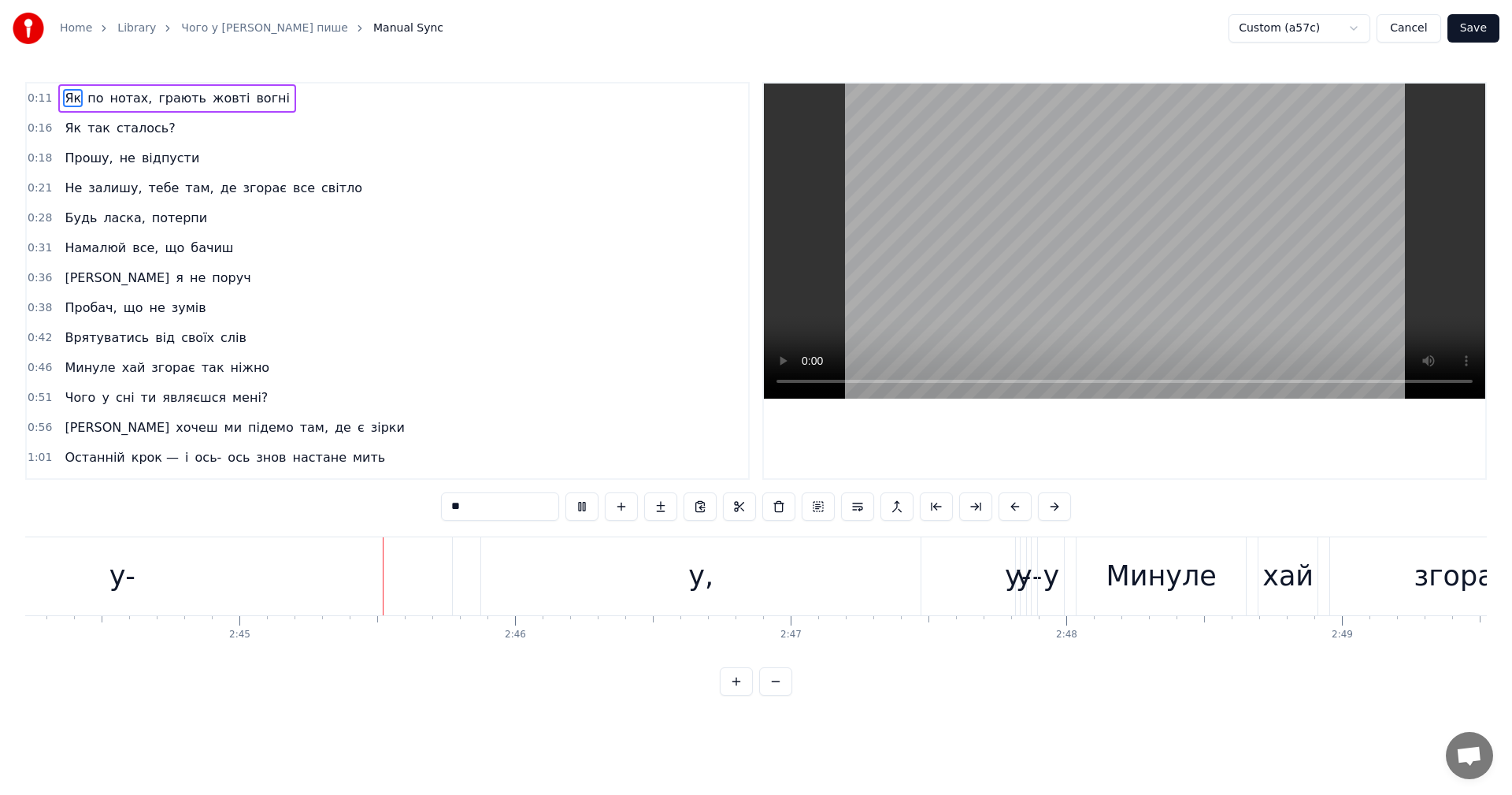
scroll to position [0, 45364]
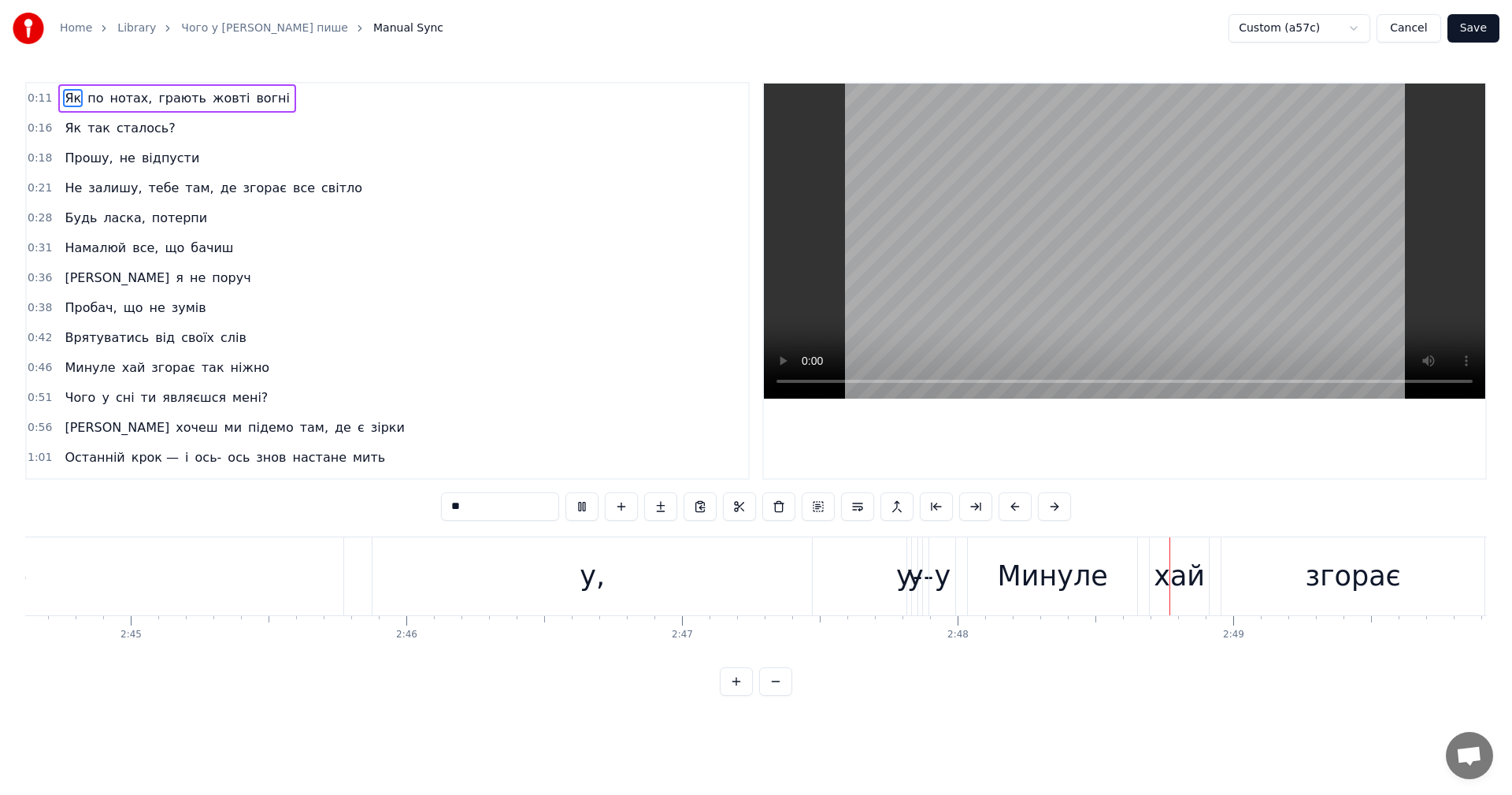
click at [1169, 280] on video at bounding box center [1124, 241] width 721 height 315
click at [940, 580] on div "у" at bounding box center [942, 576] width 17 height 42
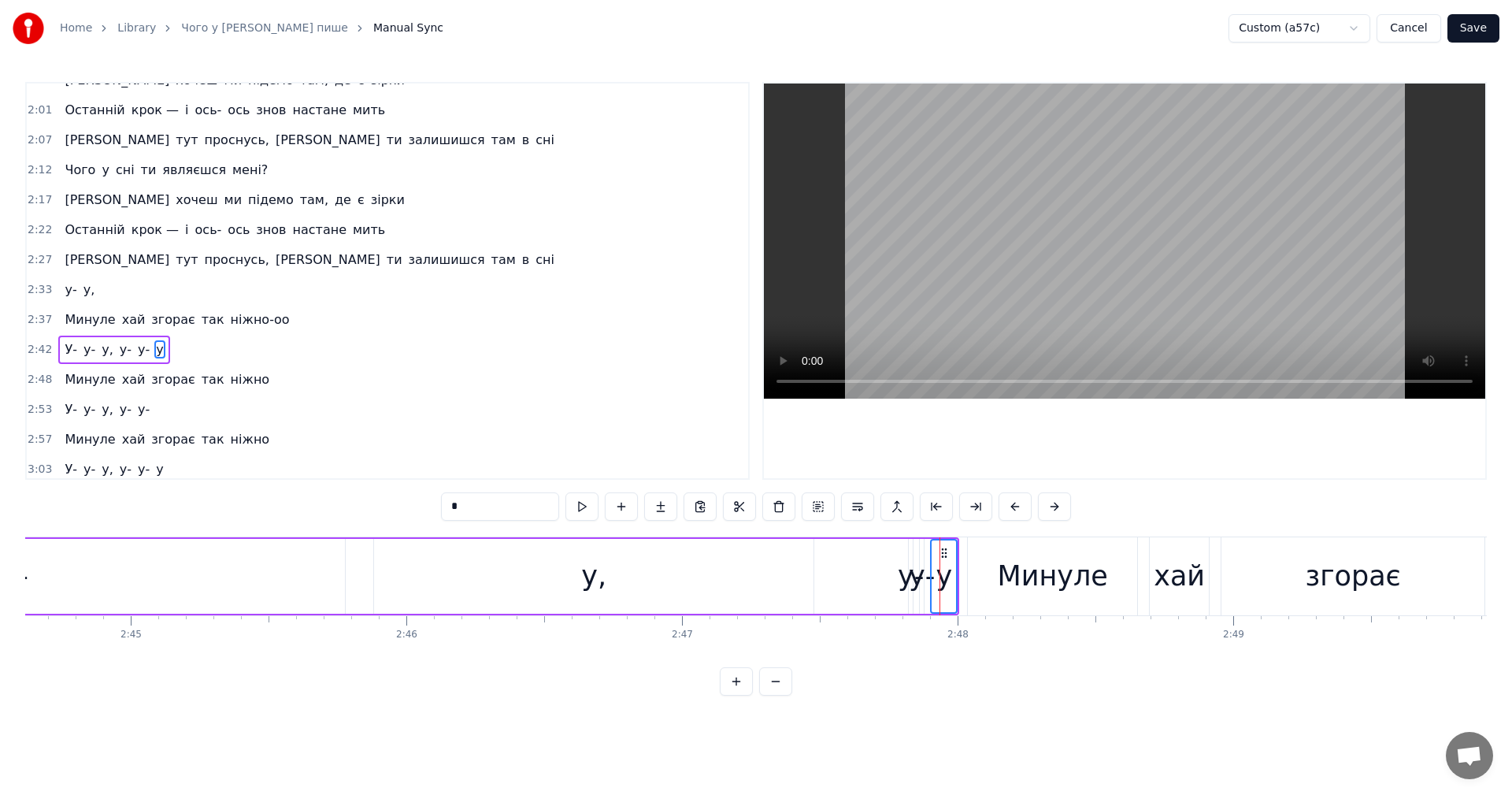
scroll to position [772, 0]
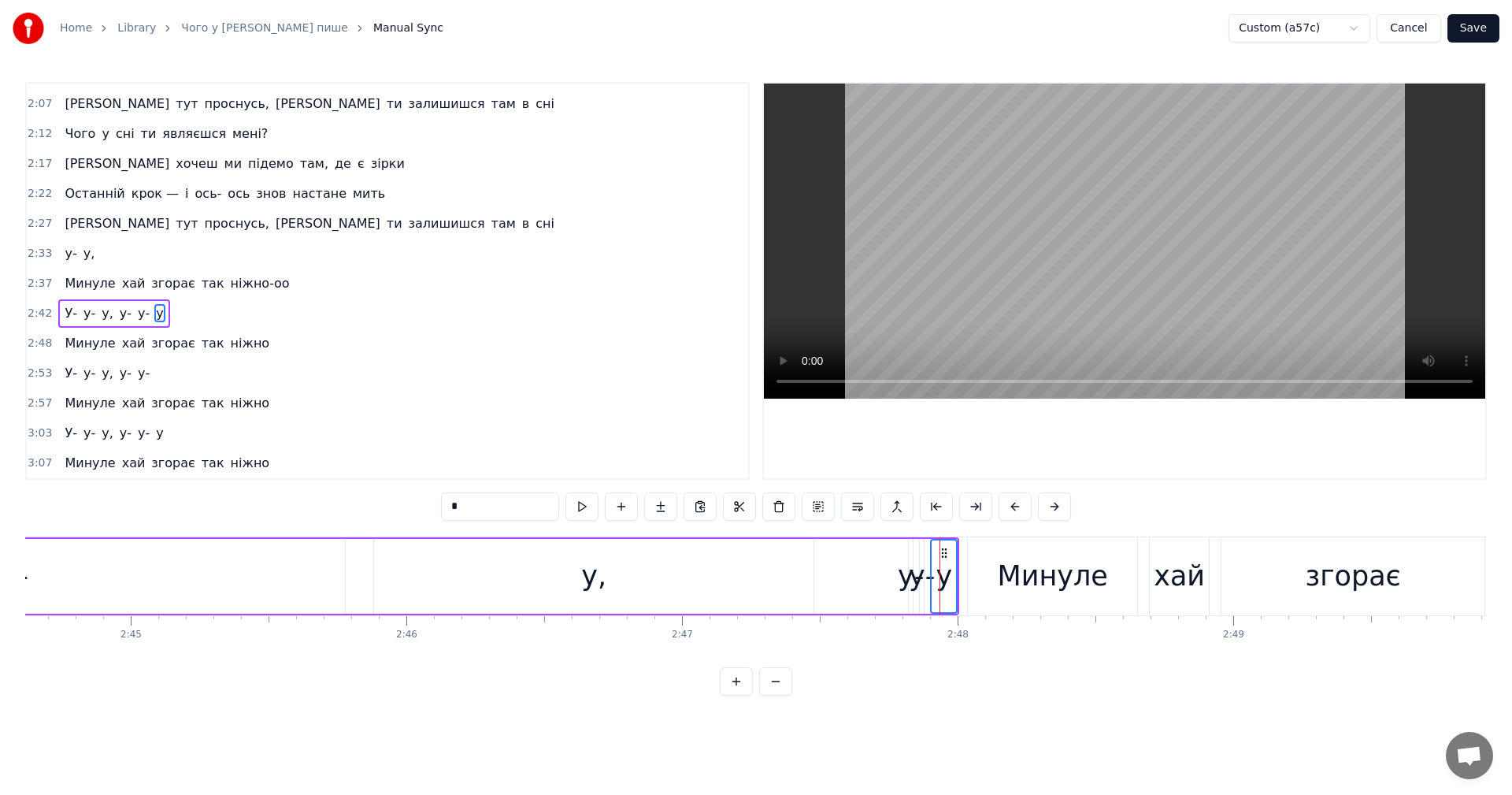
click at [948, 580] on div "у" at bounding box center [944, 576] width 17 height 42
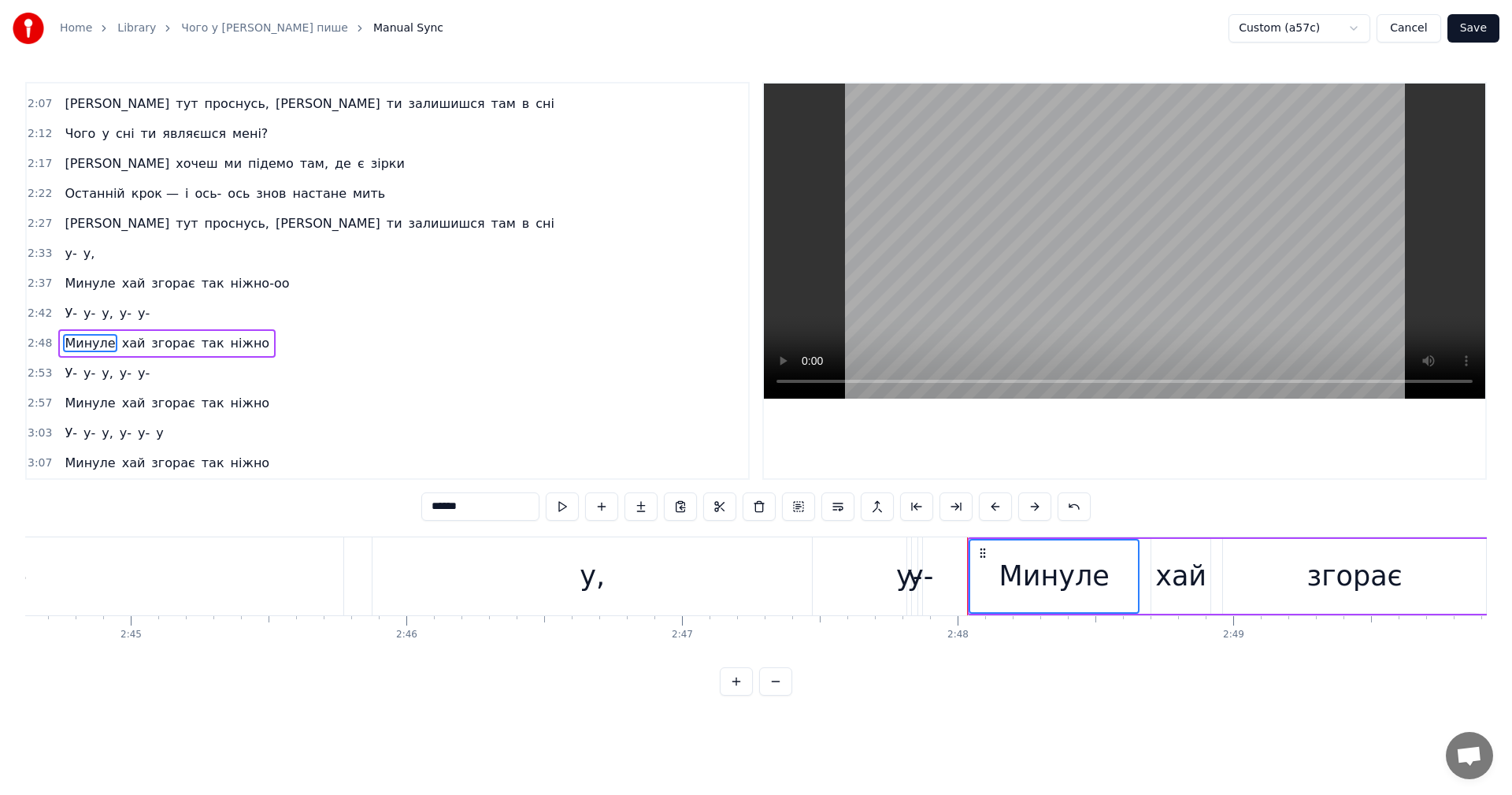
click at [913, 578] on div "у-" at bounding box center [919, 576] width 26 height 42
type input "**"
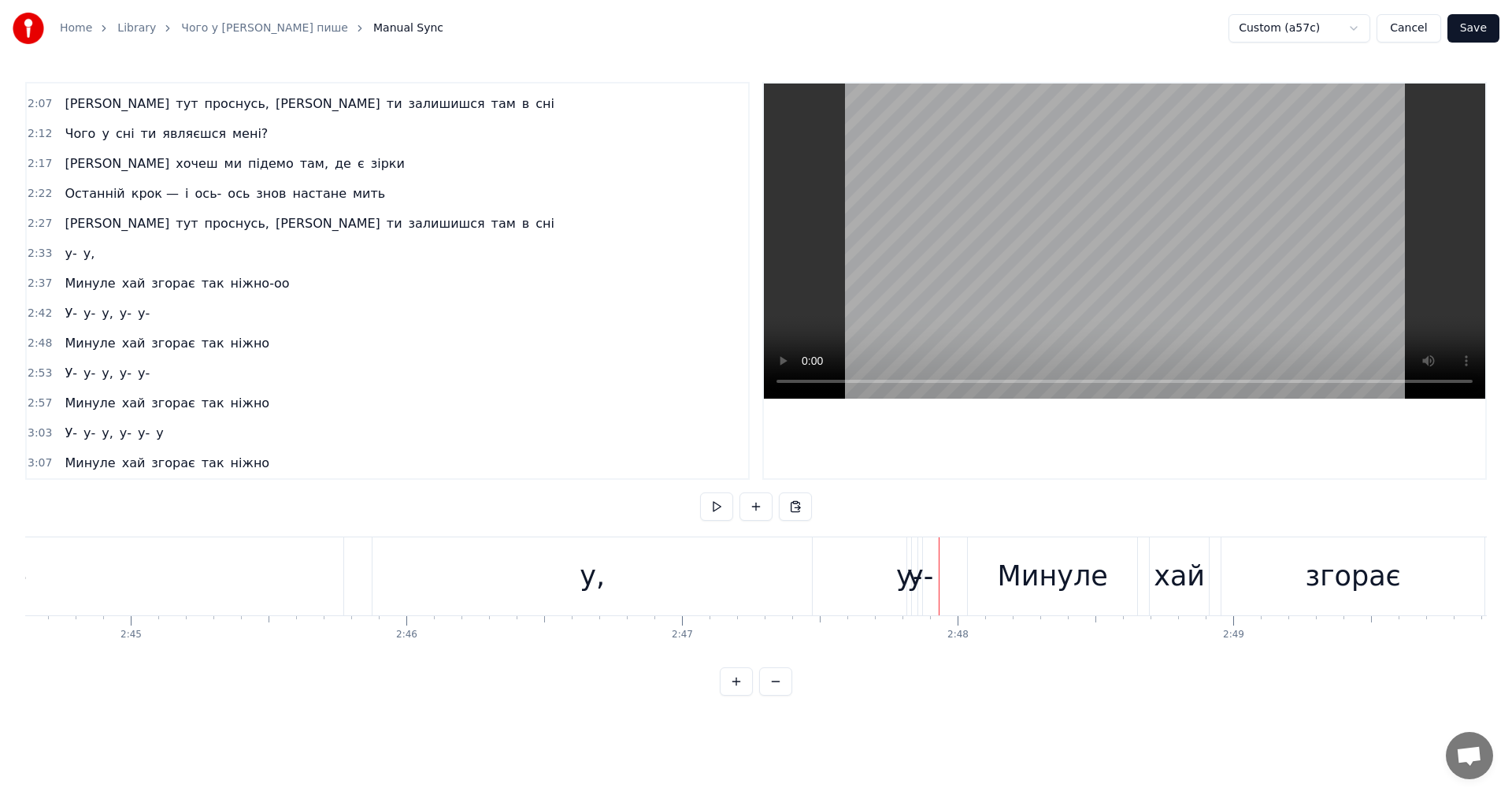
click at [902, 579] on div "у-" at bounding box center [908, 576] width 26 height 42
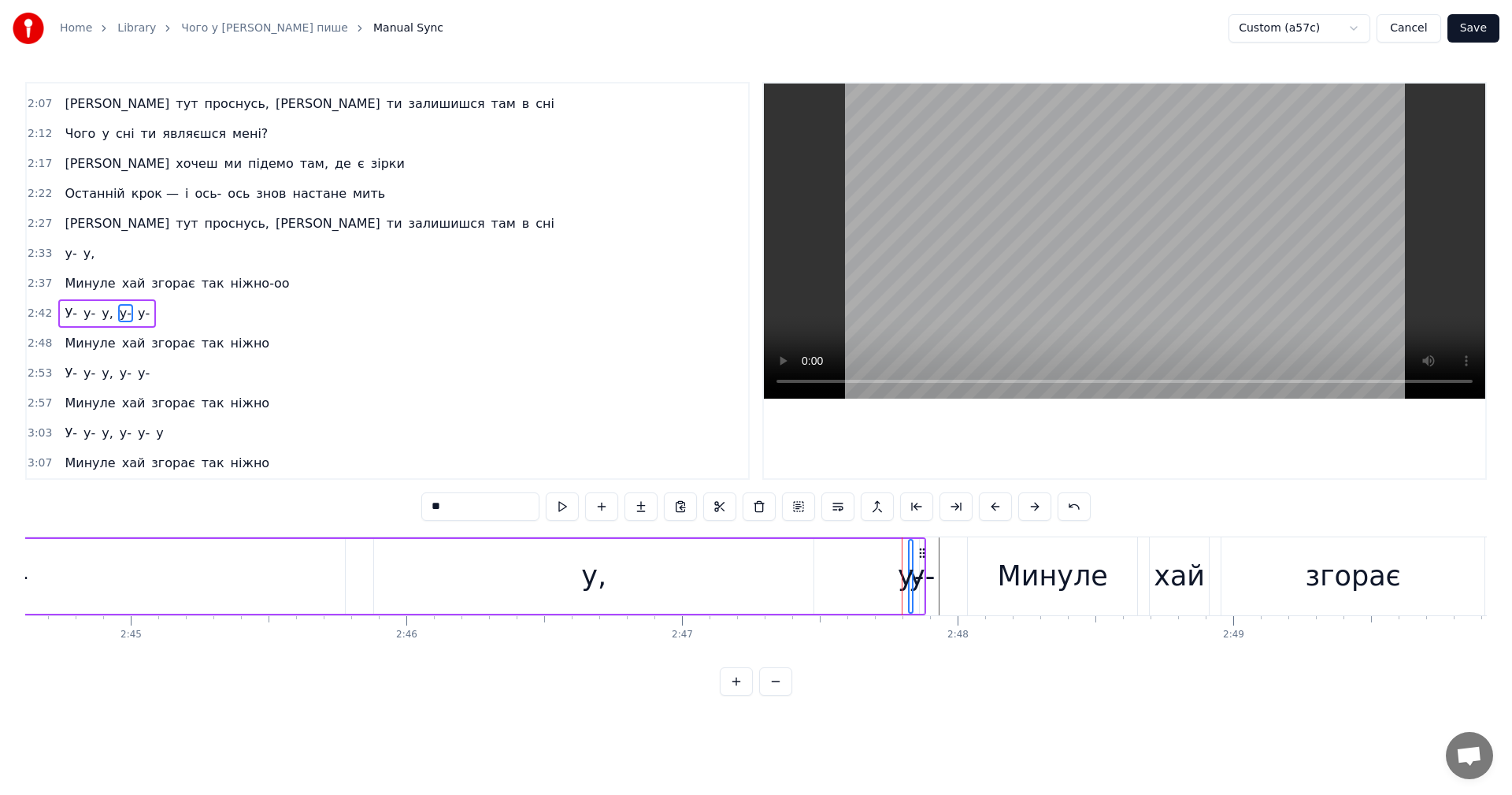
click at [921, 577] on div "у-" at bounding box center [910, 576] width 26 height 42
click at [911, 580] on div "у-" at bounding box center [910, 576] width 26 height 42
click at [918, 580] on div at bounding box center [918, 576] width 1 height 78
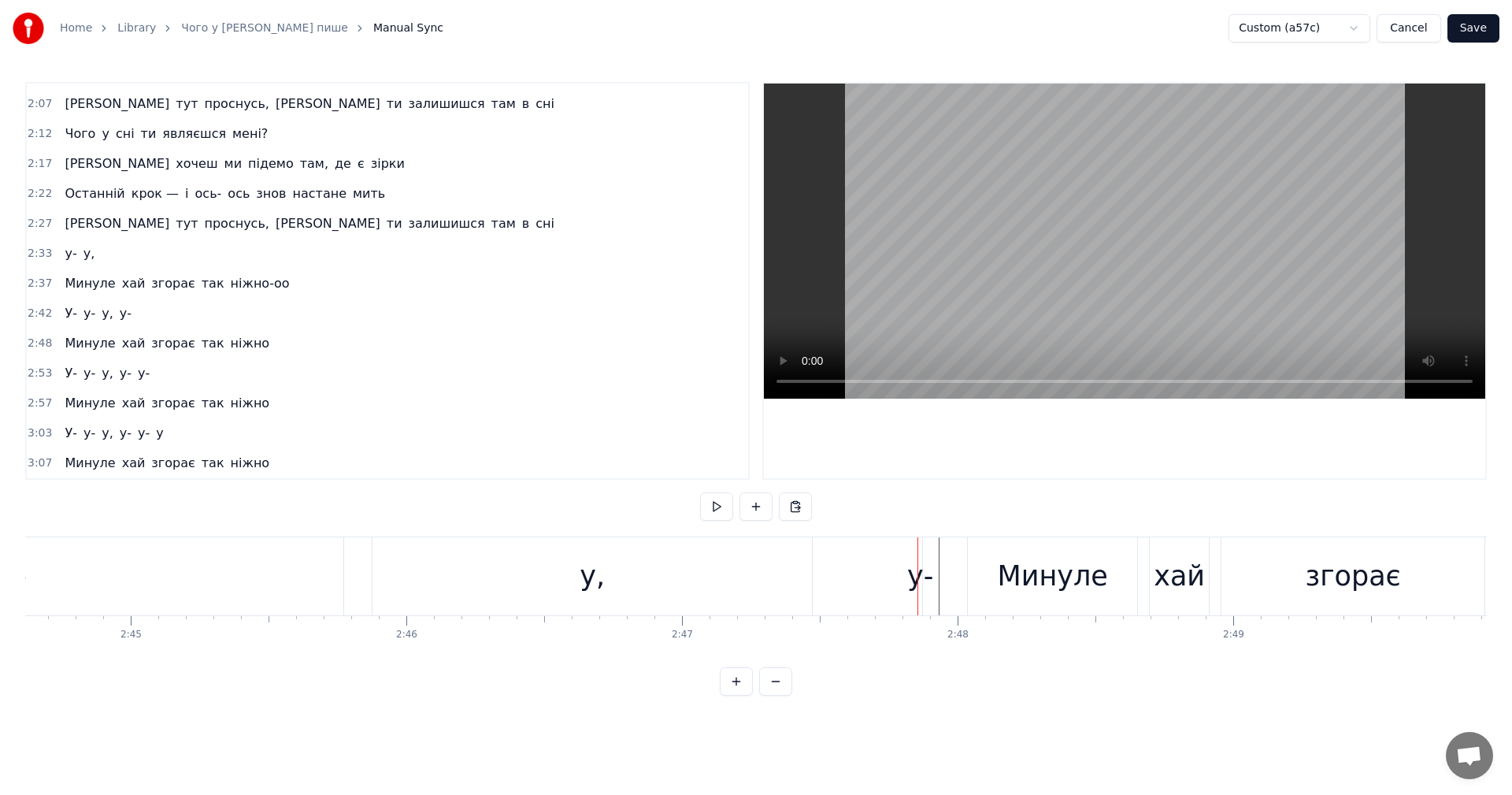
click at [921, 581] on div "у-" at bounding box center [919, 576] width 26 height 42
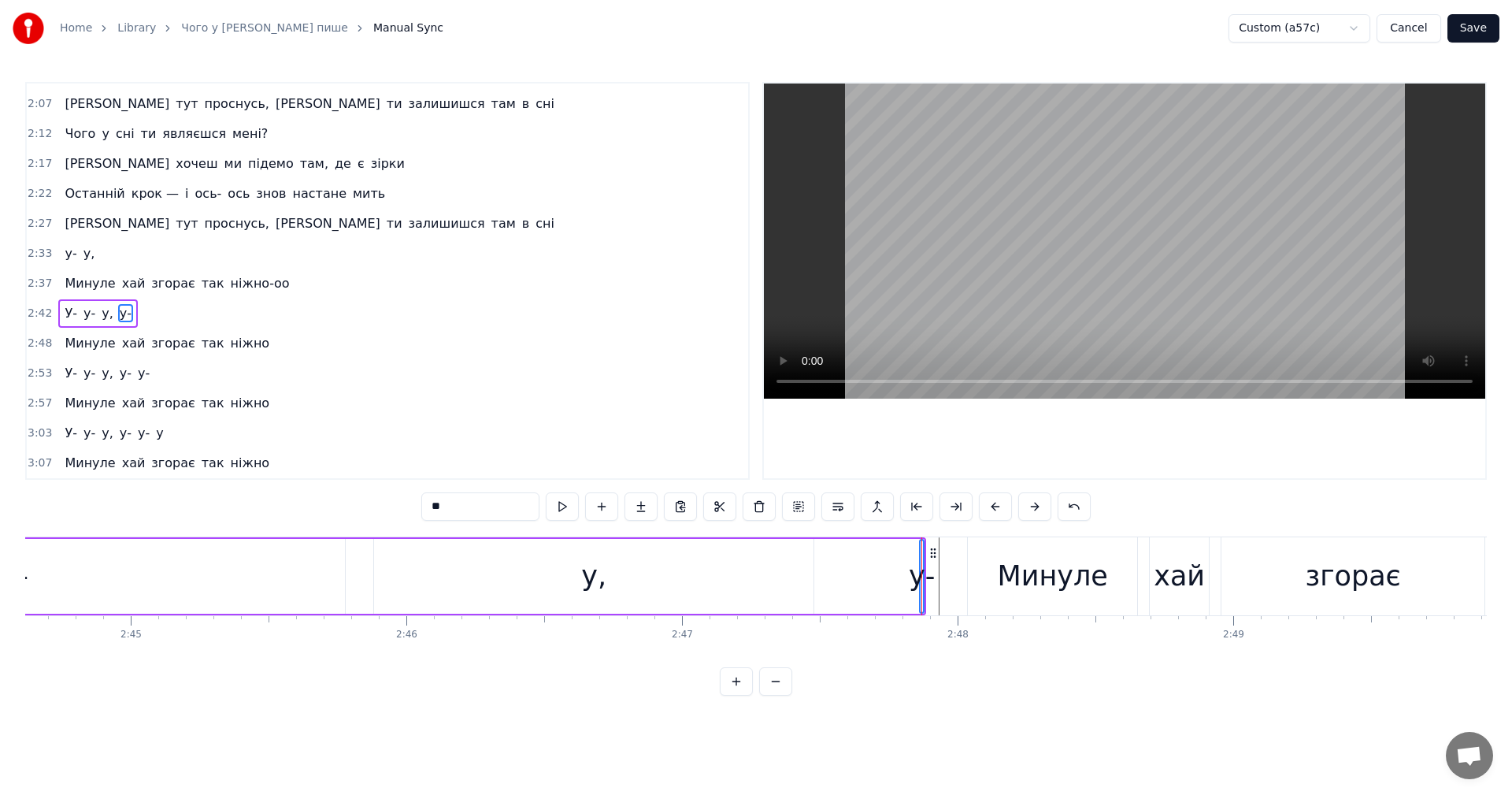
type input "******"
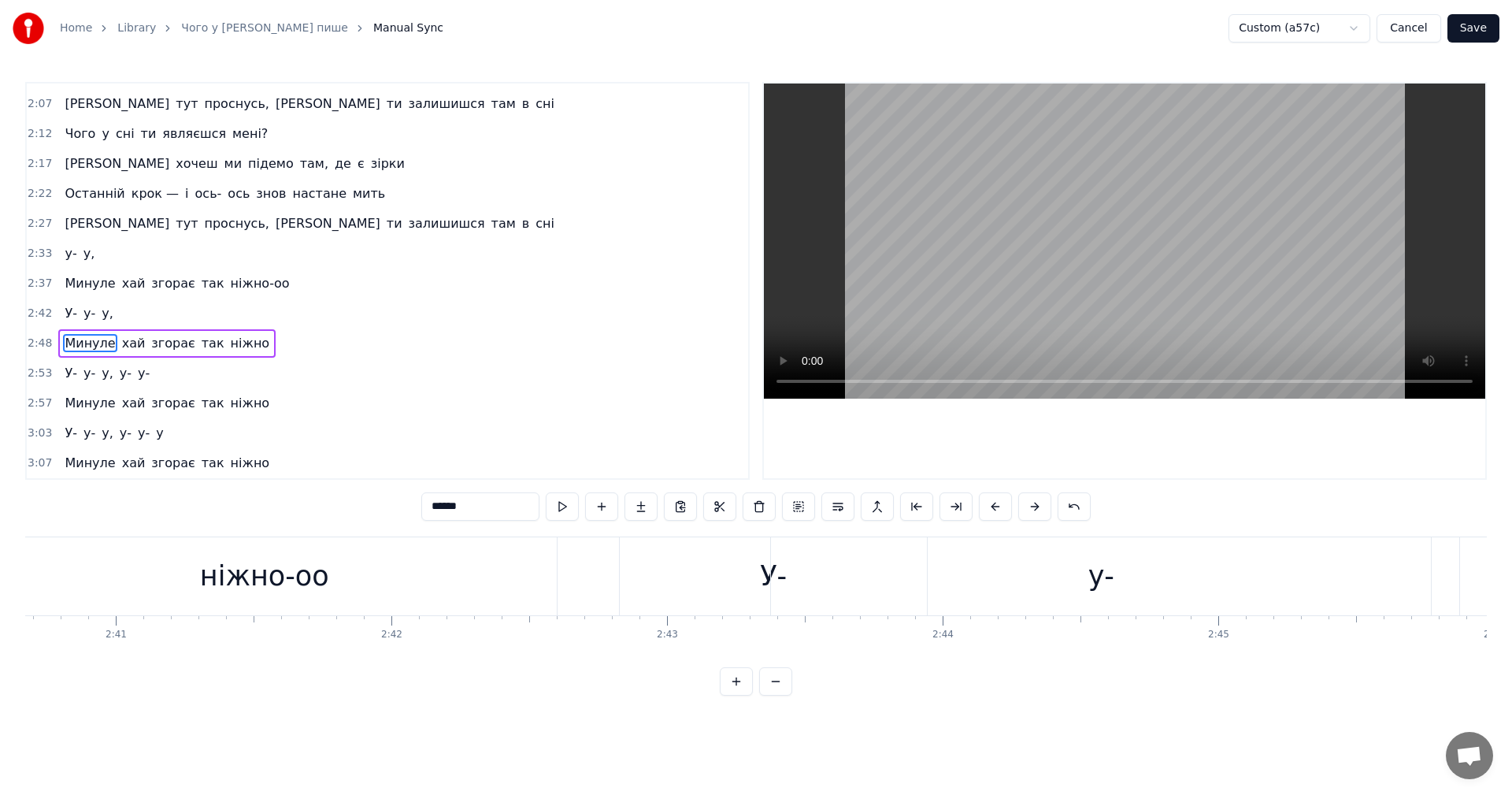
scroll to position [0, 44246]
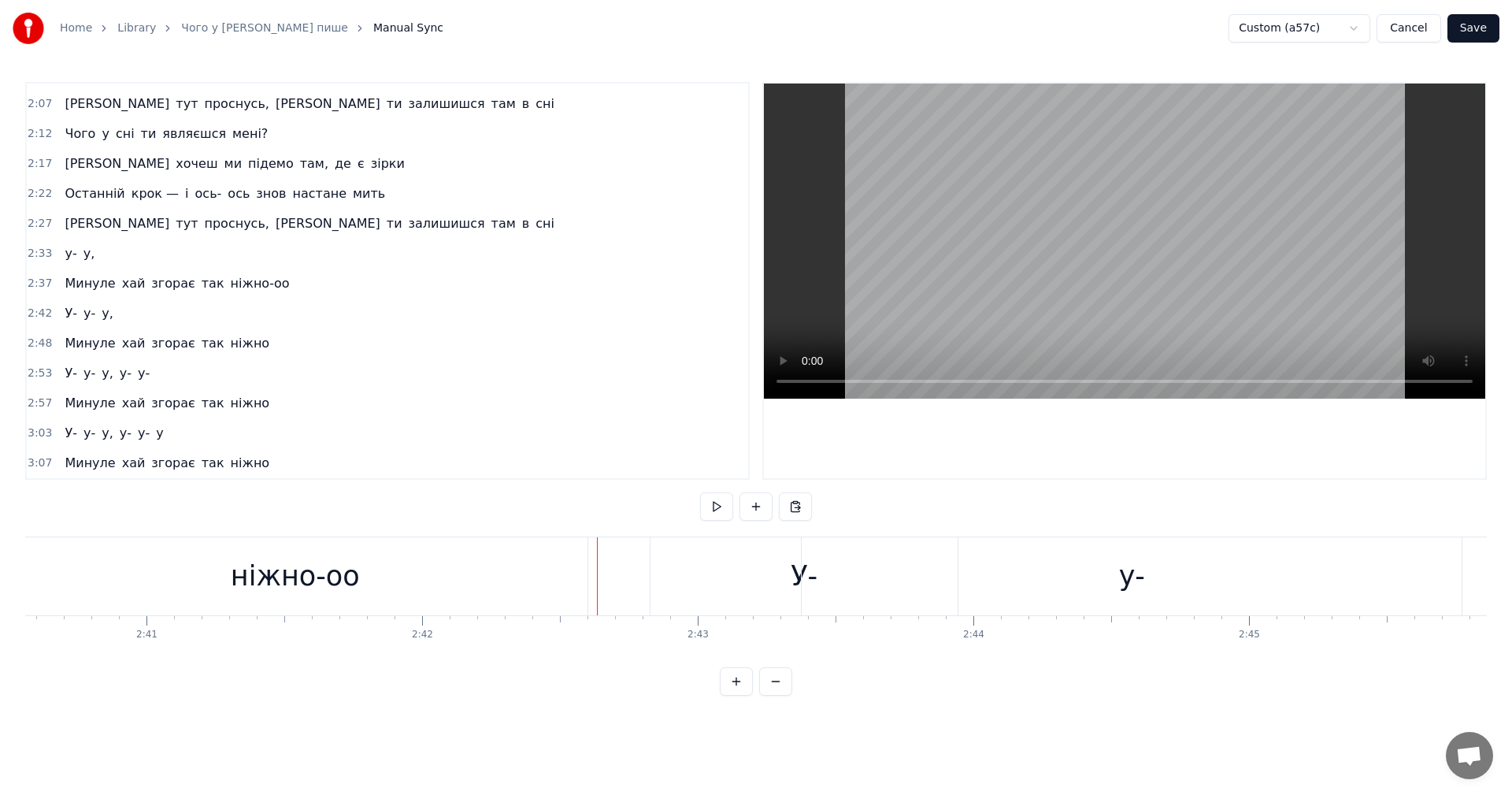
click at [1105, 268] on video at bounding box center [1124, 241] width 721 height 315
click at [986, 243] on video at bounding box center [1124, 241] width 721 height 315
click at [1261, 243] on video at bounding box center [1124, 241] width 721 height 315
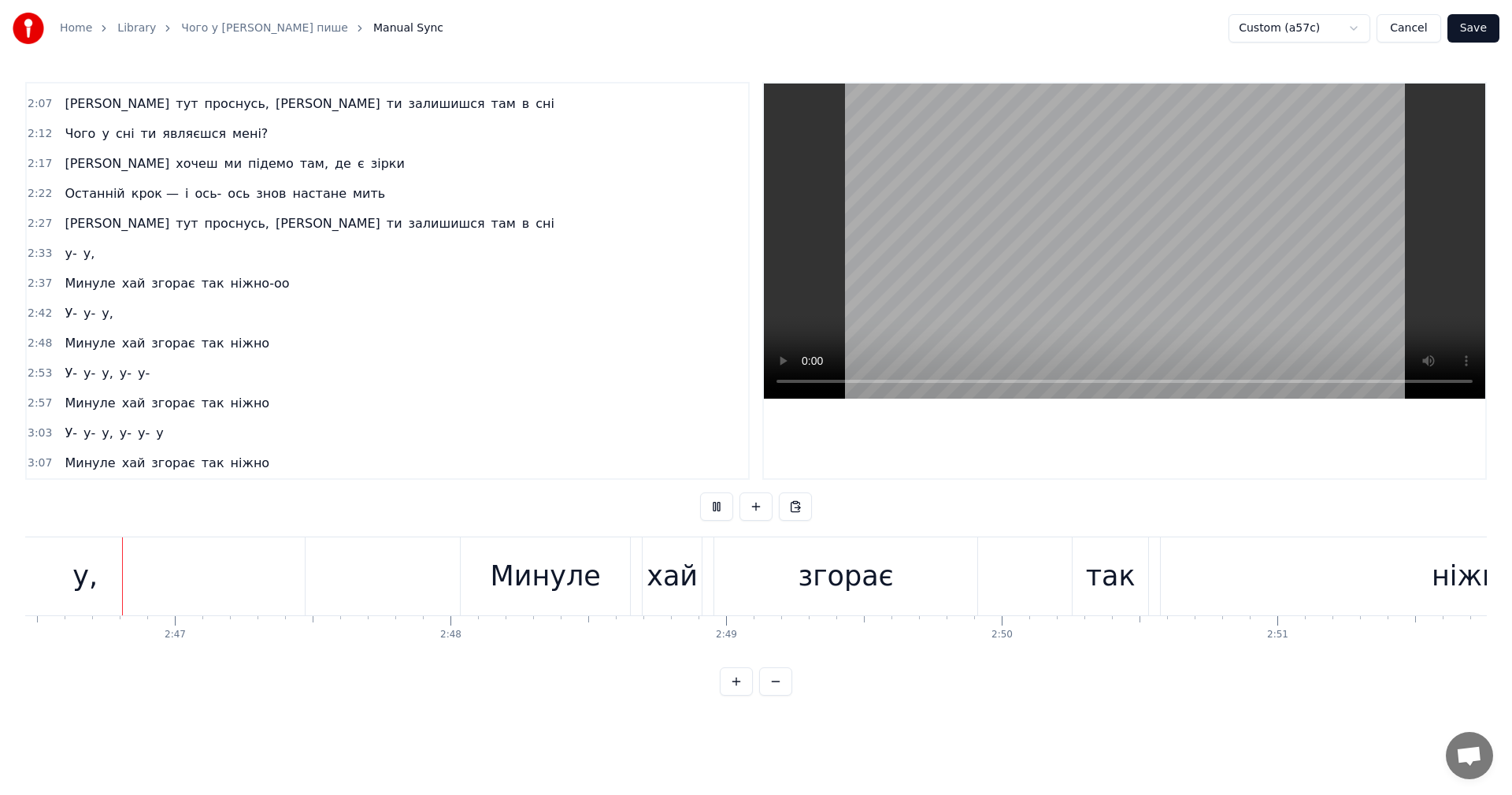
scroll to position [0, 45872]
click at [1168, 260] on video at bounding box center [1124, 241] width 721 height 315
click at [504, 566] on div "Минуле" at bounding box center [544, 576] width 110 height 42
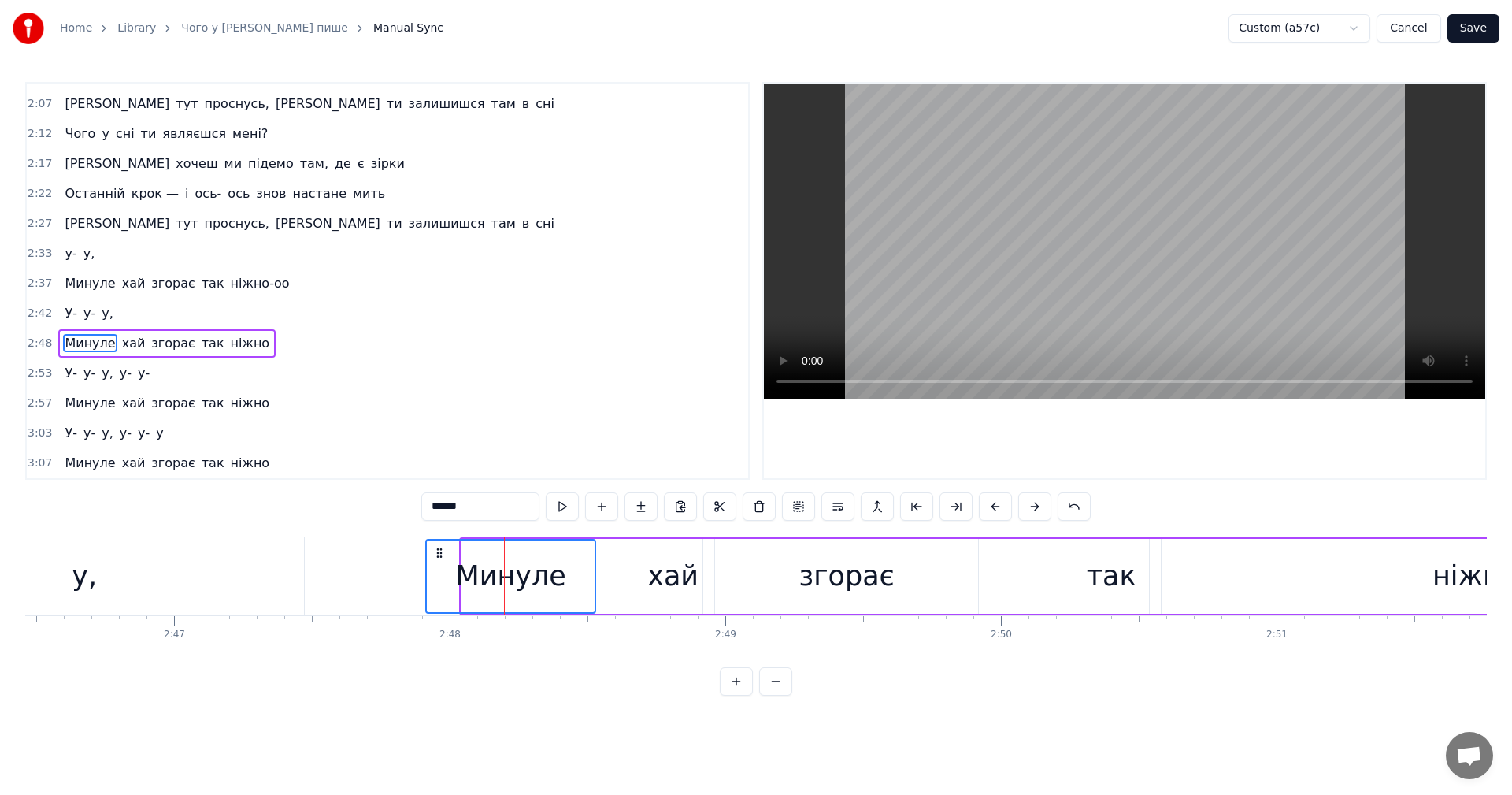
drag, startPoint x: 473, startPoint y: 552, endPoint x: 437, endPoint y: 558, distance: 36.5
click at [437, 558] on icon at bounding box center [439, 552] width 13 height 13
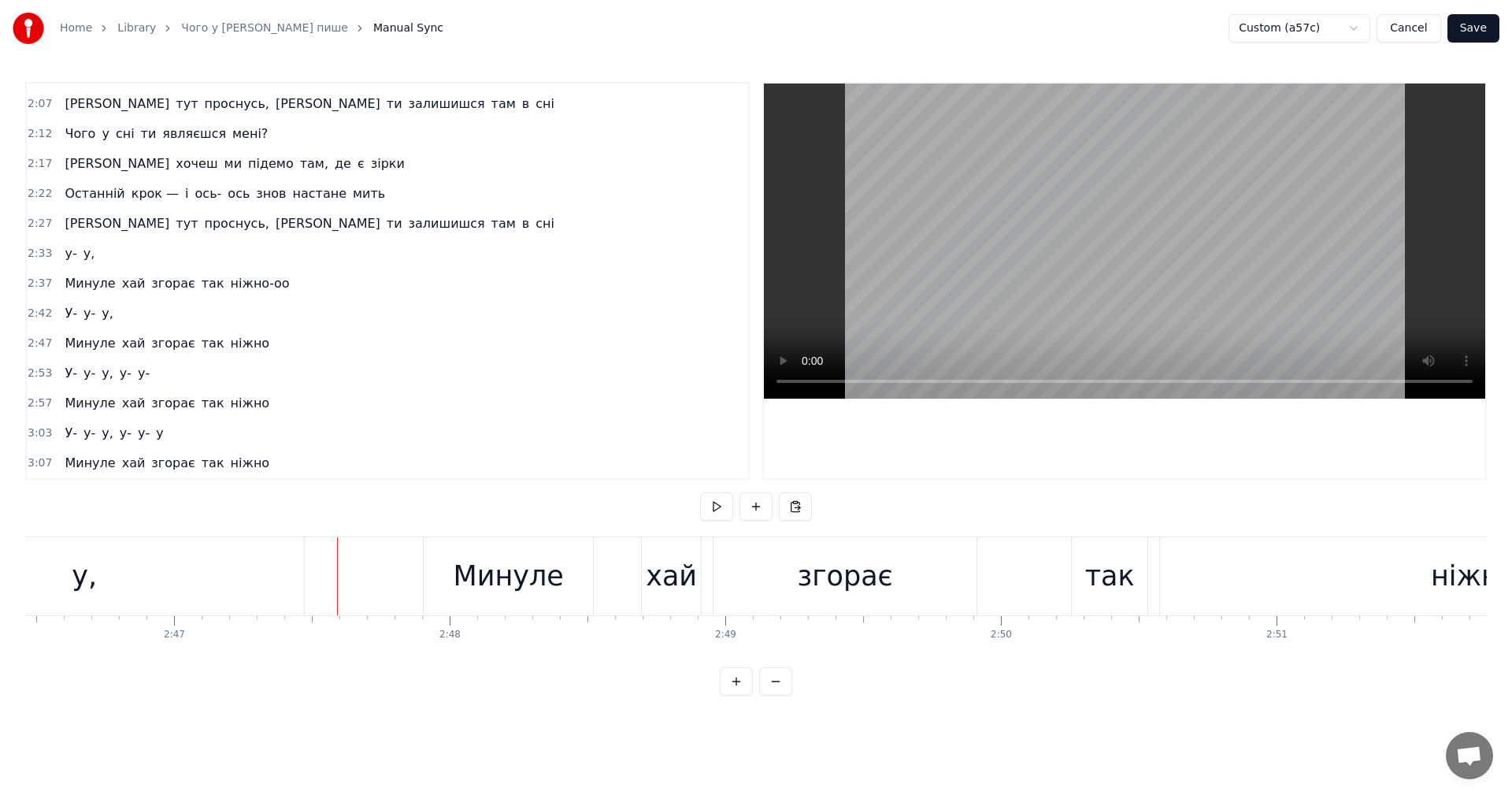
click at [1114, 243] on video at bounding box center [1124, 241] width 721 height 315
click at [258, 566] on div "у," at bounding box center [84, 576] width 439 height 78
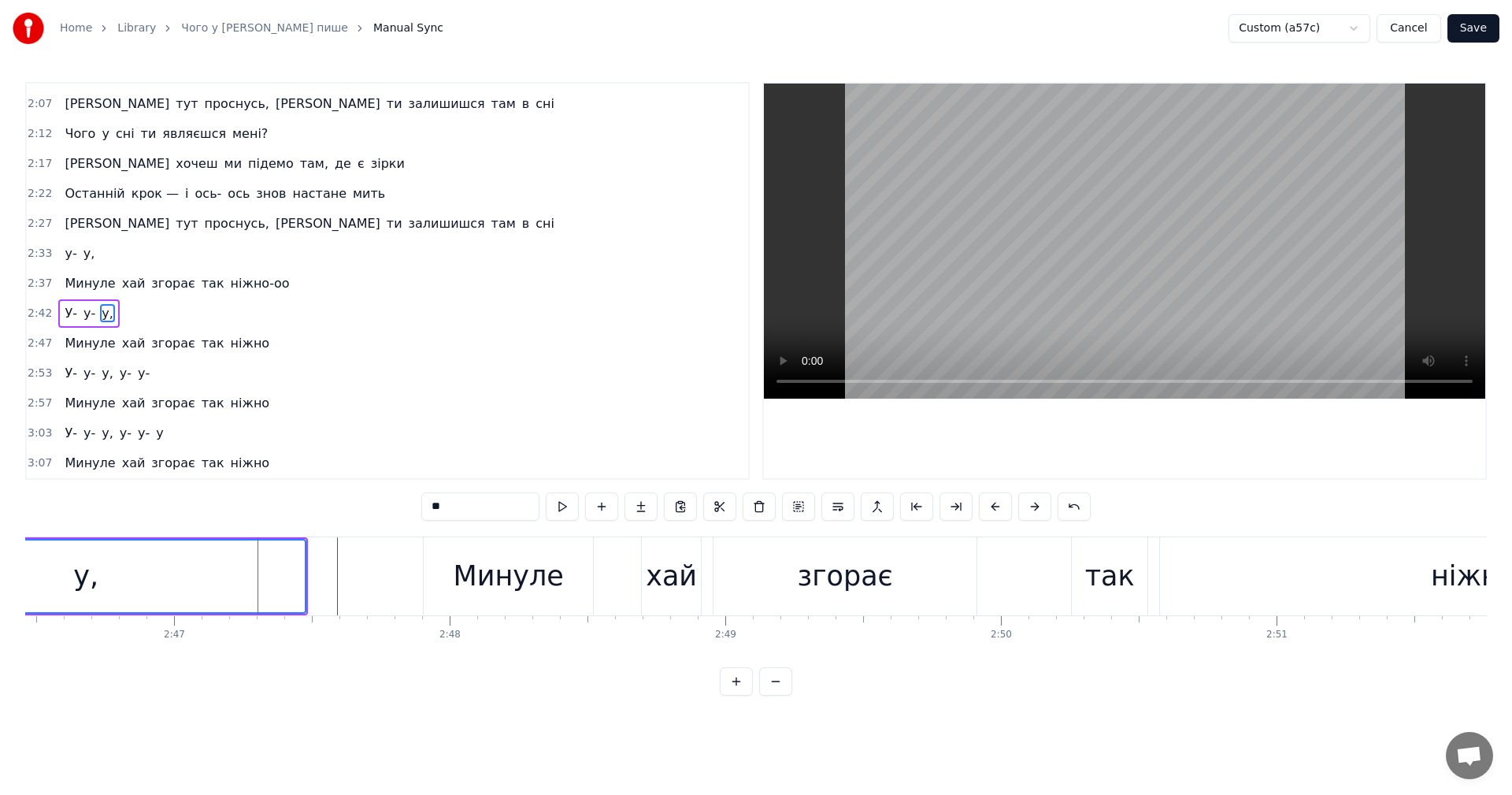
click at [1109, 236] on video at bounding box center [1124, 241] width 721 height 315
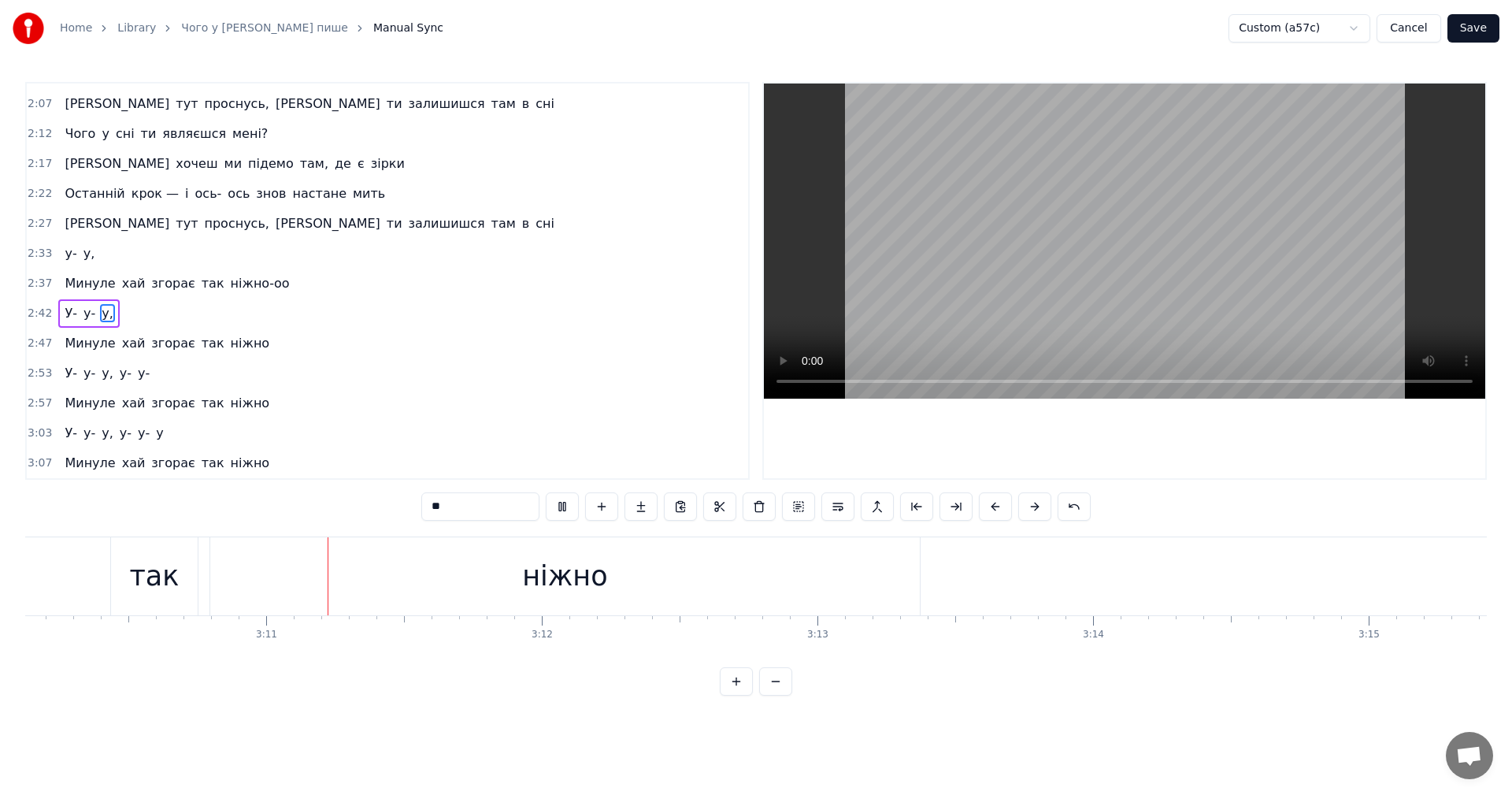
scroll to position [0, 52451]
click at [1114, 245] on video at bounding box center [1124, 241] width 721 height 315
click at [1487, 27] on button "Save" at bounding box center [1473, 29] width 52 height 29
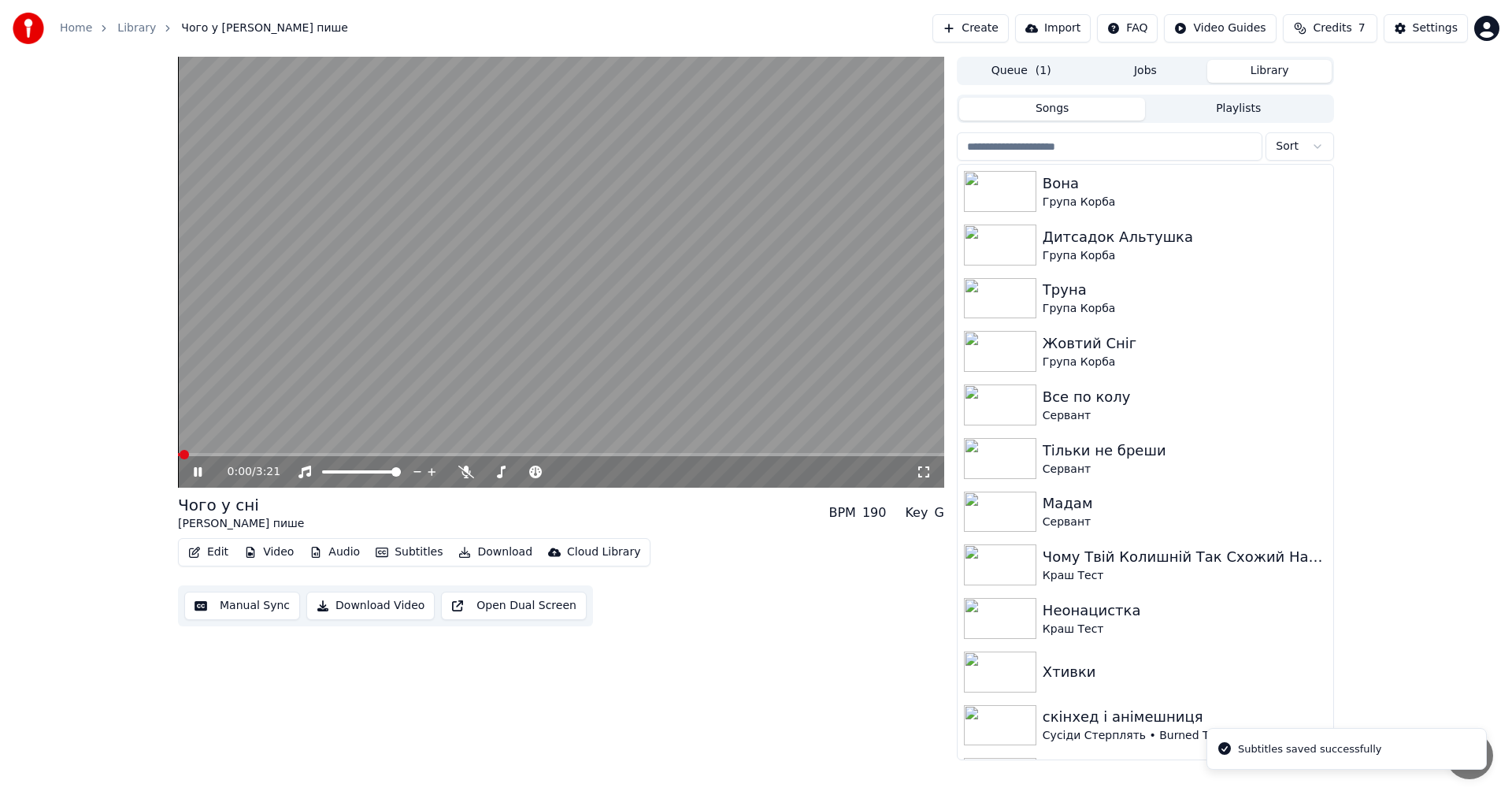
click at [649, 303] on video at bounding box center [561, 272] width 766 height 431
click at [369, 605] on button "Download Video" at bounding box center [370, 606] width 128 height 29
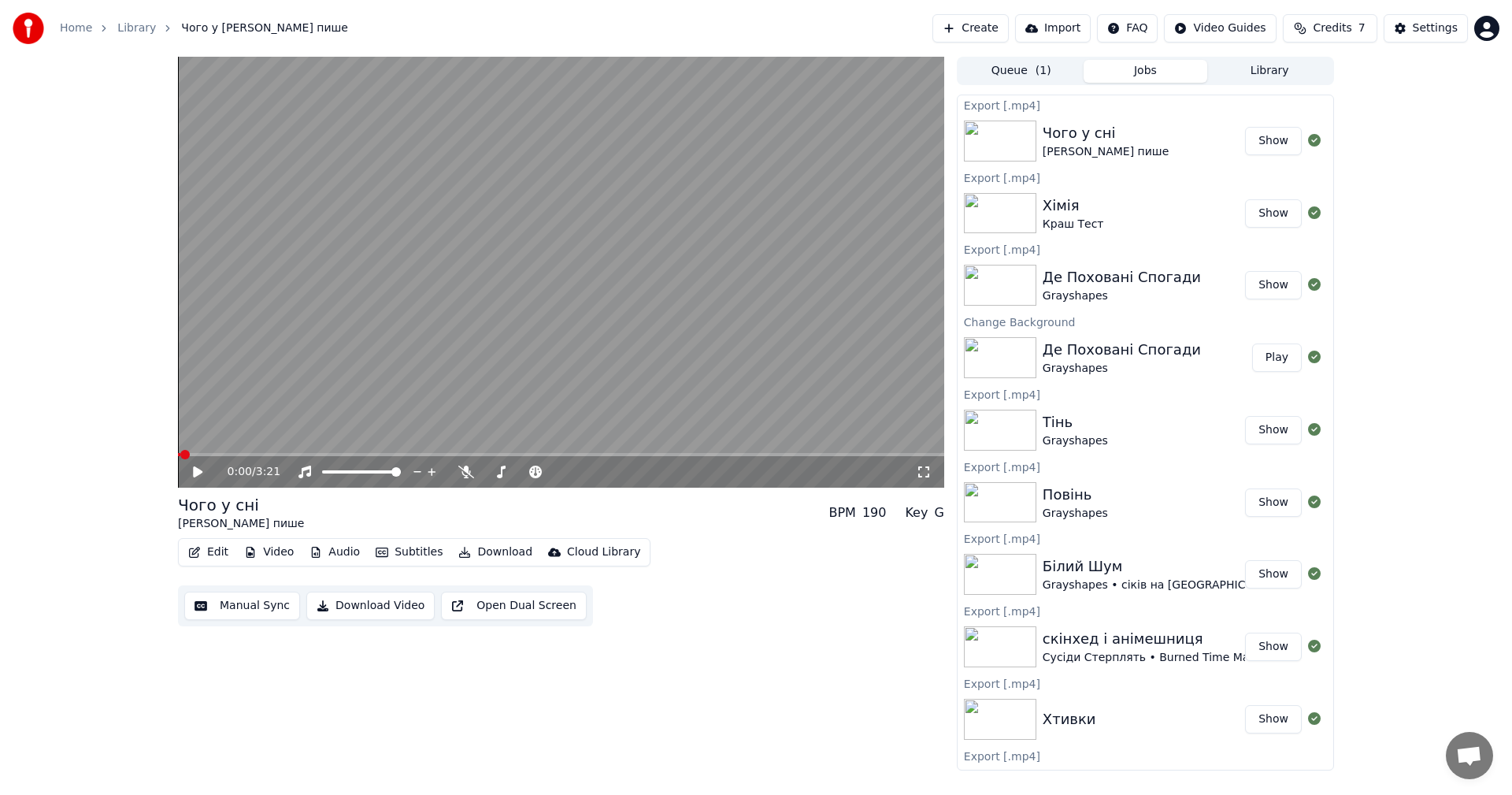
click at [1288, 77] on button "Library" at bounding box center [1270, 71] width 125 height 23
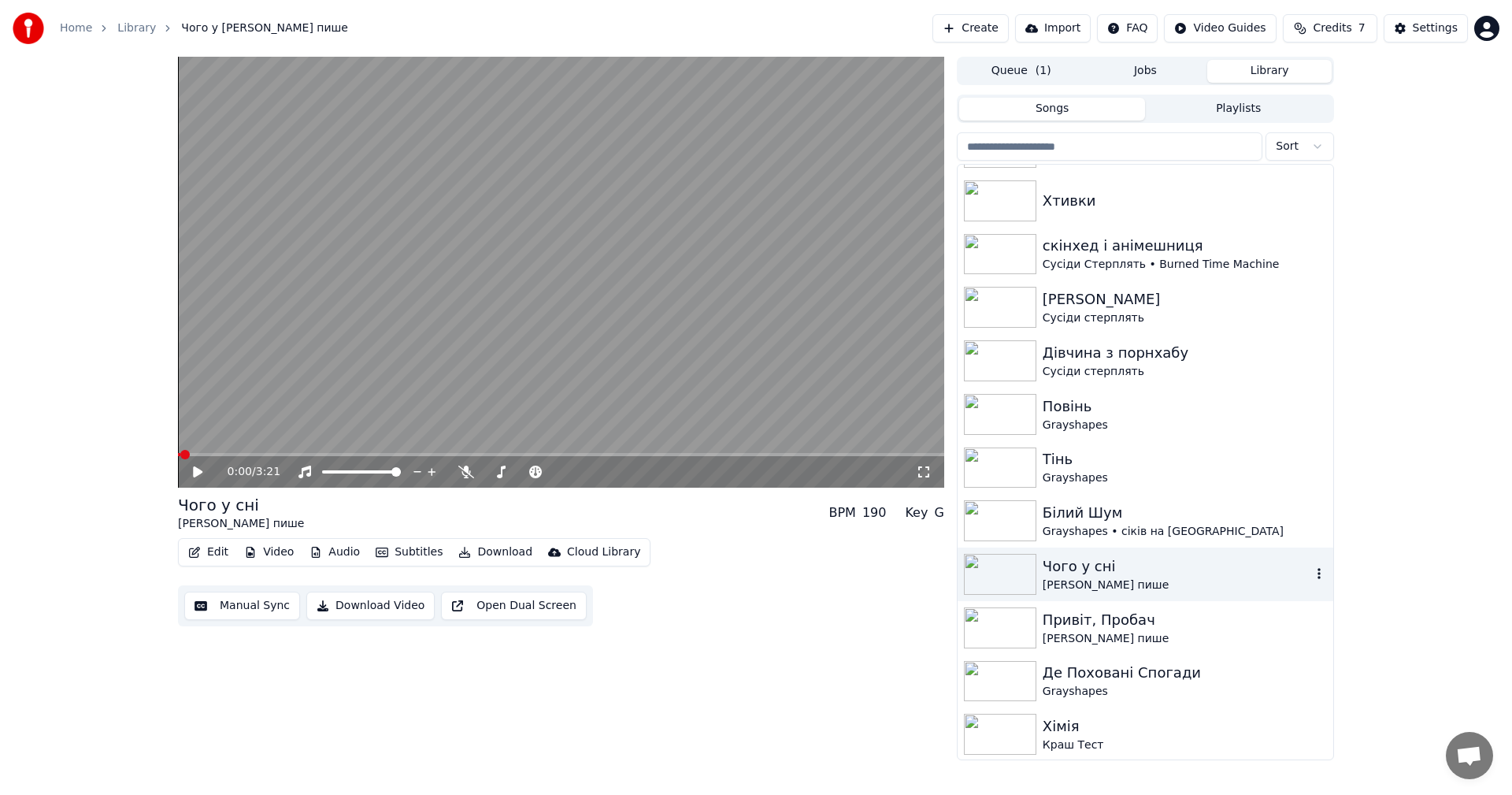
scroll to position [474, 0]
click at [1089, 358] on div "Дівчина з порнхабу" at bounding box center [1176, 351] width 269 height 22
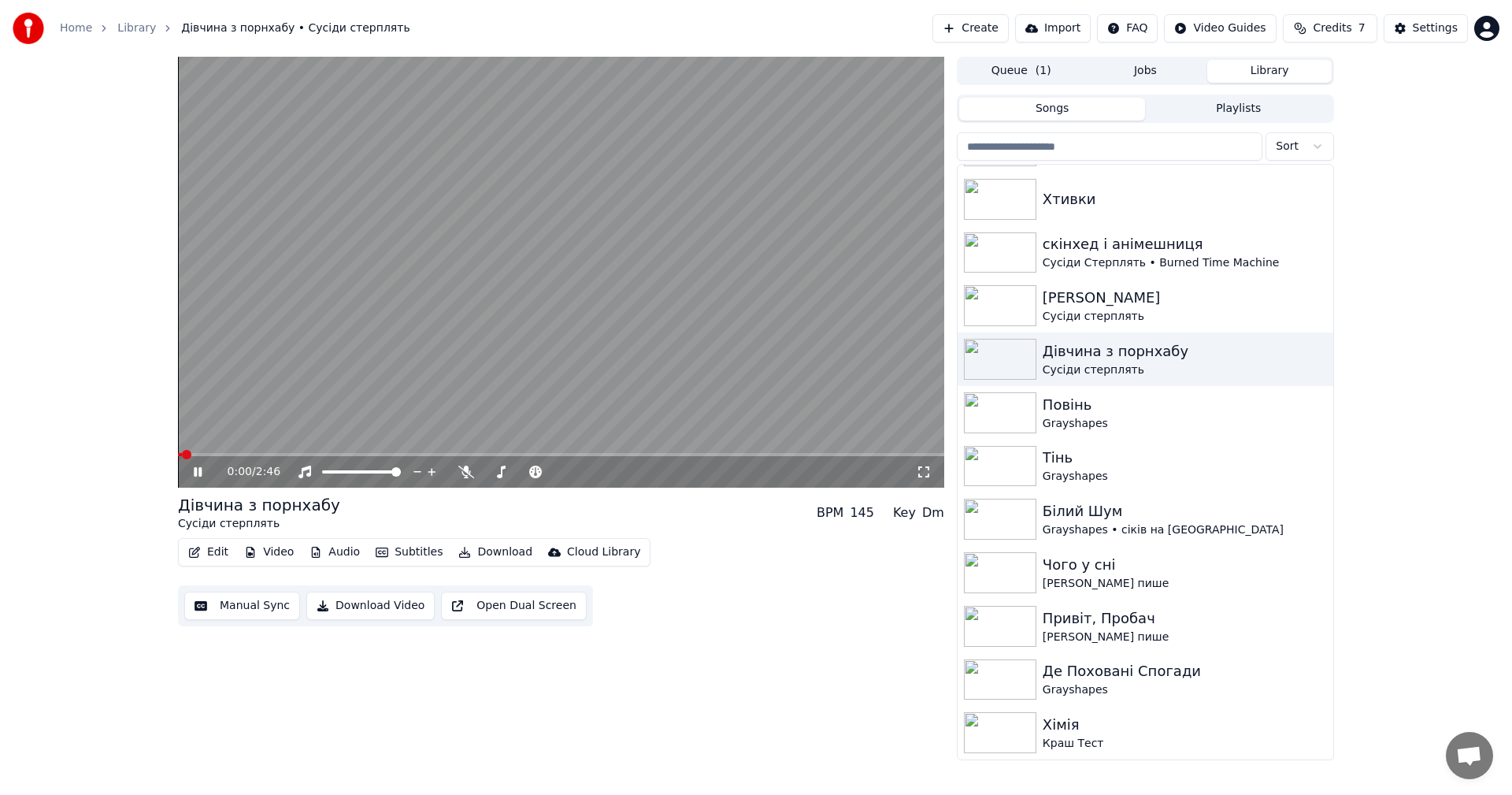
click at [383, 311] on video at bounding box center [561, 272] width 766 height 431
click at [404, 290] on video at bounding box center [561, 272] width 766 height 431
click at [394, 293] on video at bounding box center [561, 272] width 766 height 431
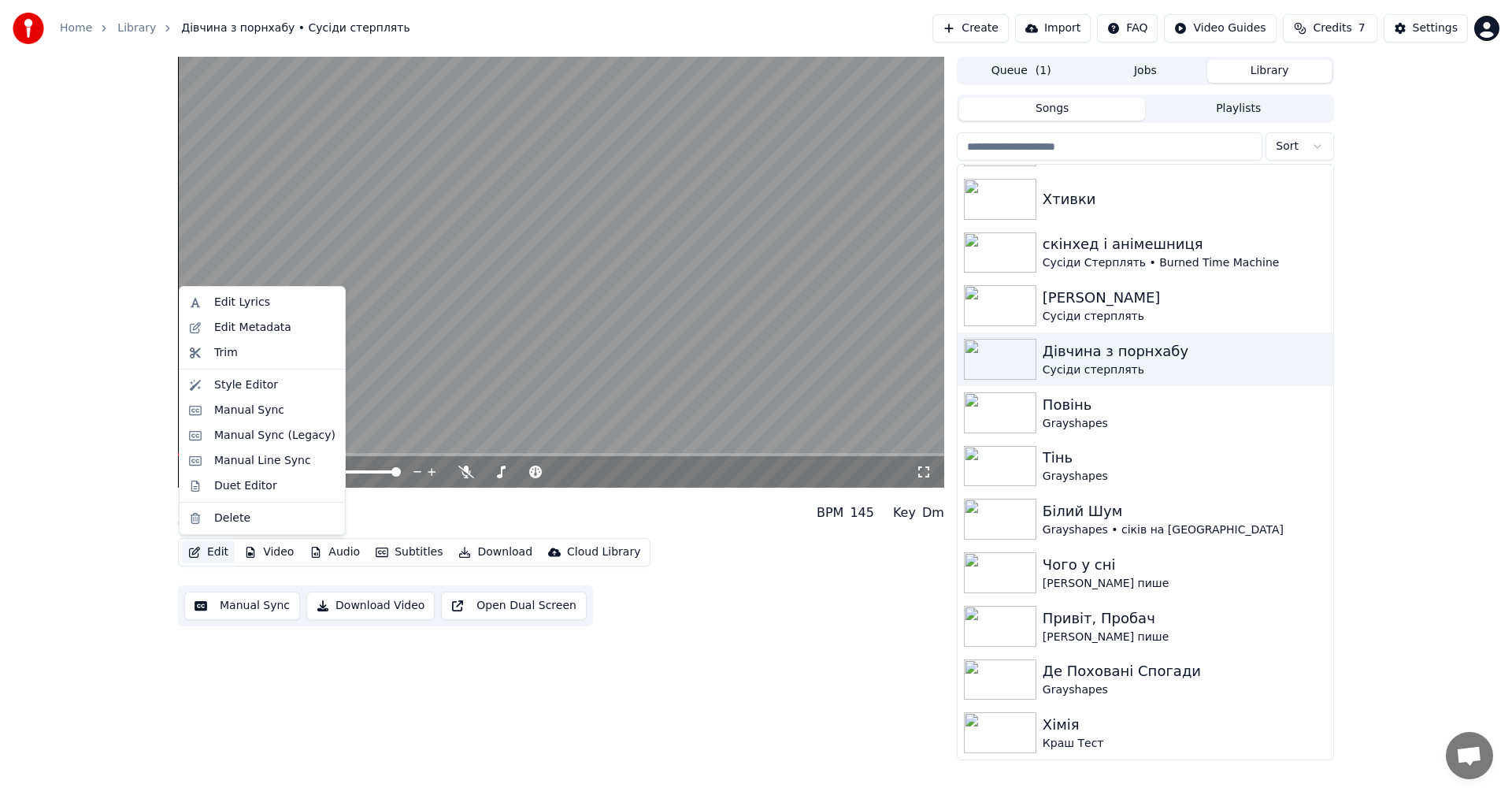
click at [223, 543] on button "Edit" at bounding box center [208, 552] width 53 height 22
click at [246, 408] on div "Manual Sync" at bounding box center [248, 410] width 70 height 16
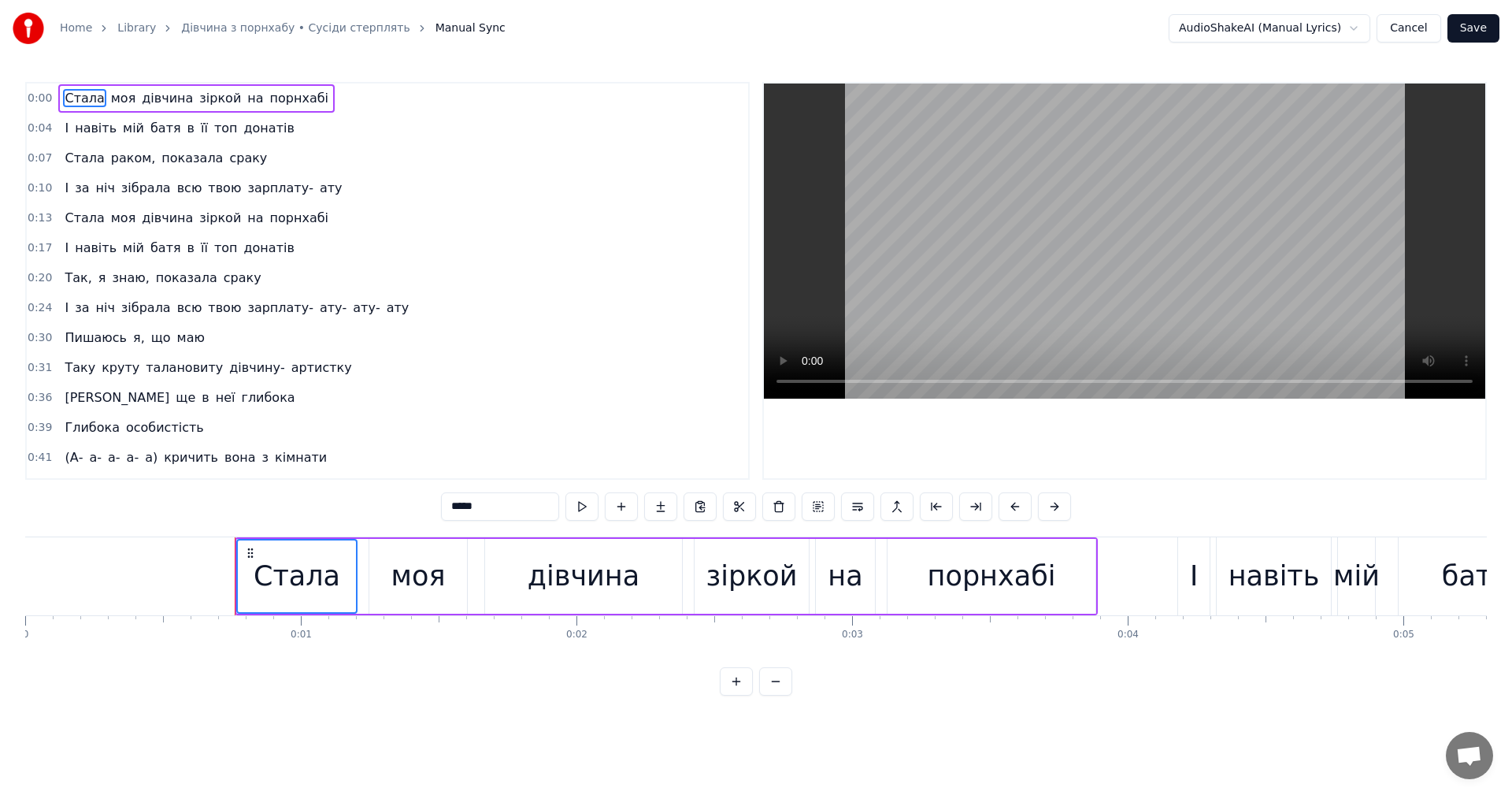
click at [1030, 240] on video at bounding box center [1124, 241] width 721 height 315
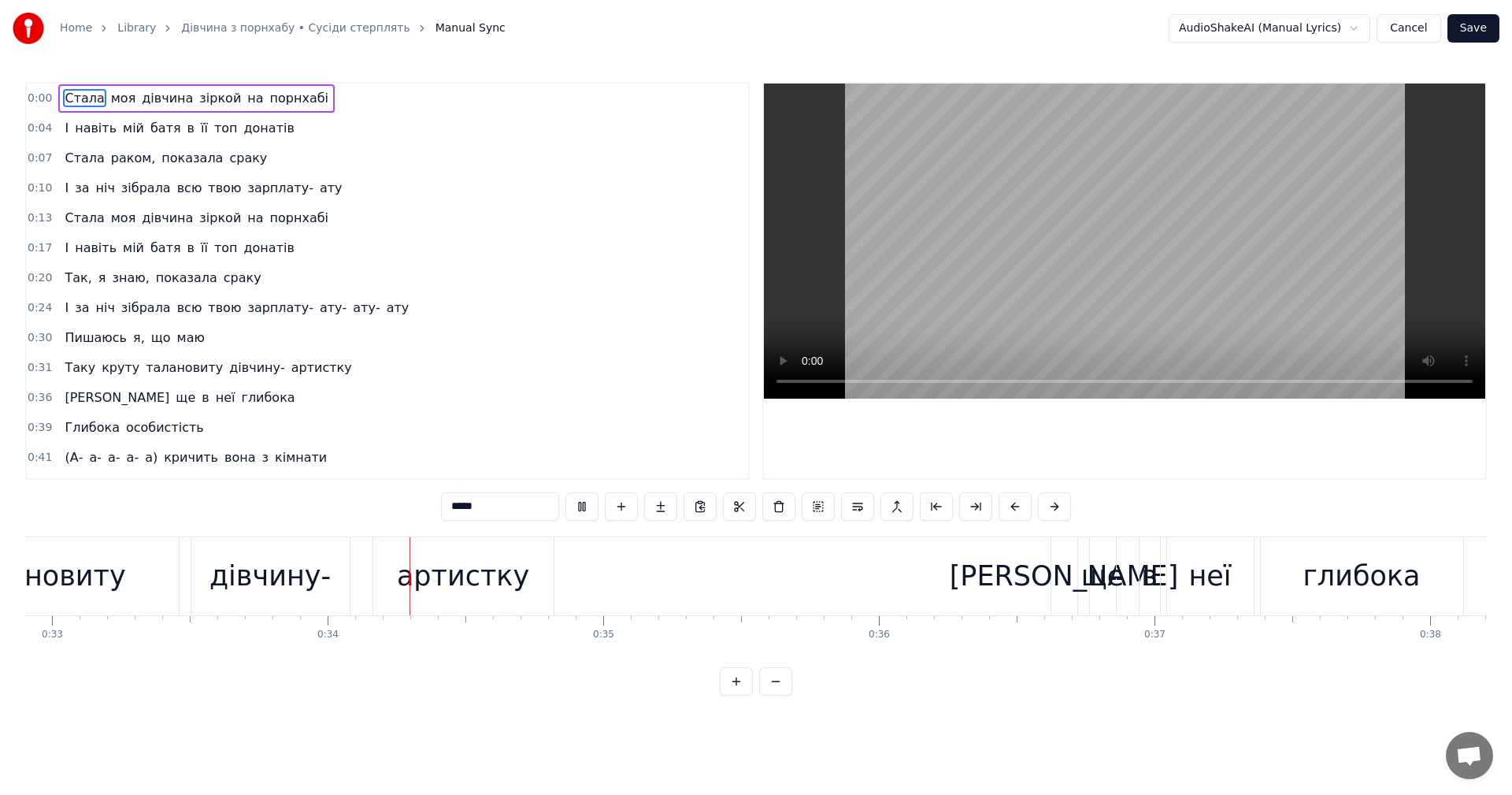
scroll to position [0, 9219]
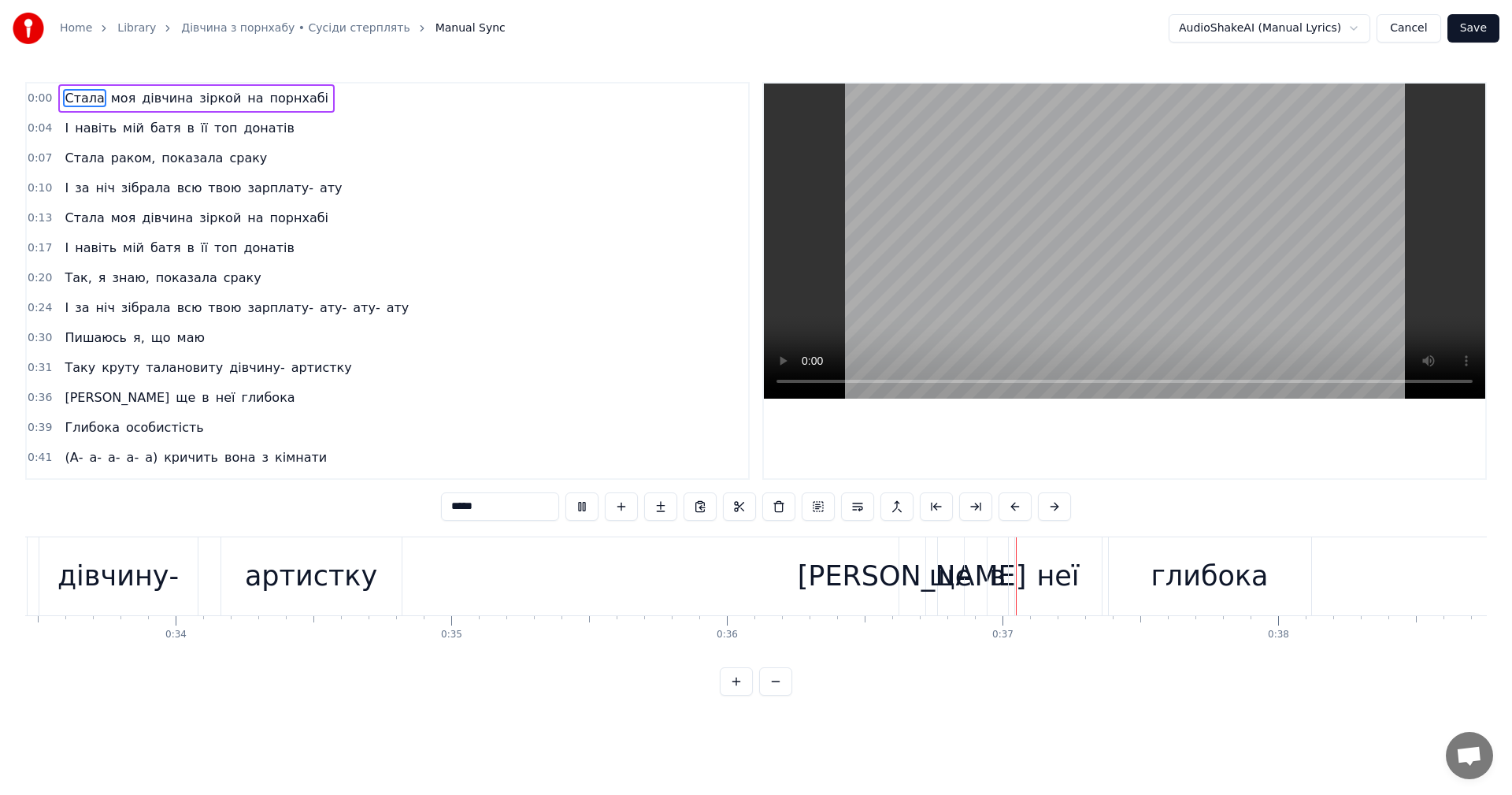
click at [1014, 272] on video at bounding box center [1124, 241] width 721 height 315
click at [980, 228] on video at bounding box center [1124, 241] width 721 height 315
click at [991, 227] on video at bounding box center [1124, 241] width 721 height 315
click at [1038, 257] on video at bounding box center [1124, 241] width 721 height 315
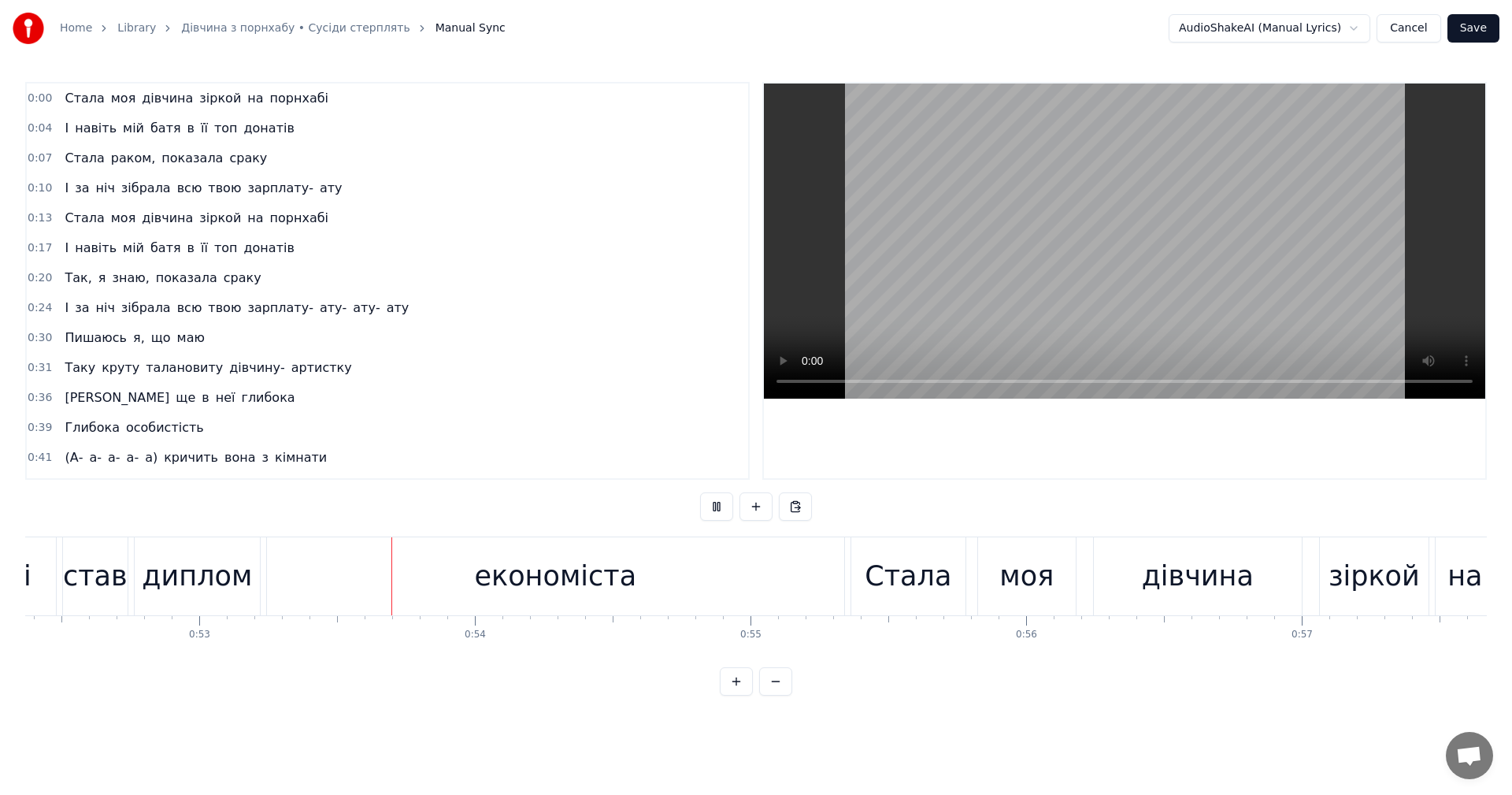
scroll to position [0, 14551]
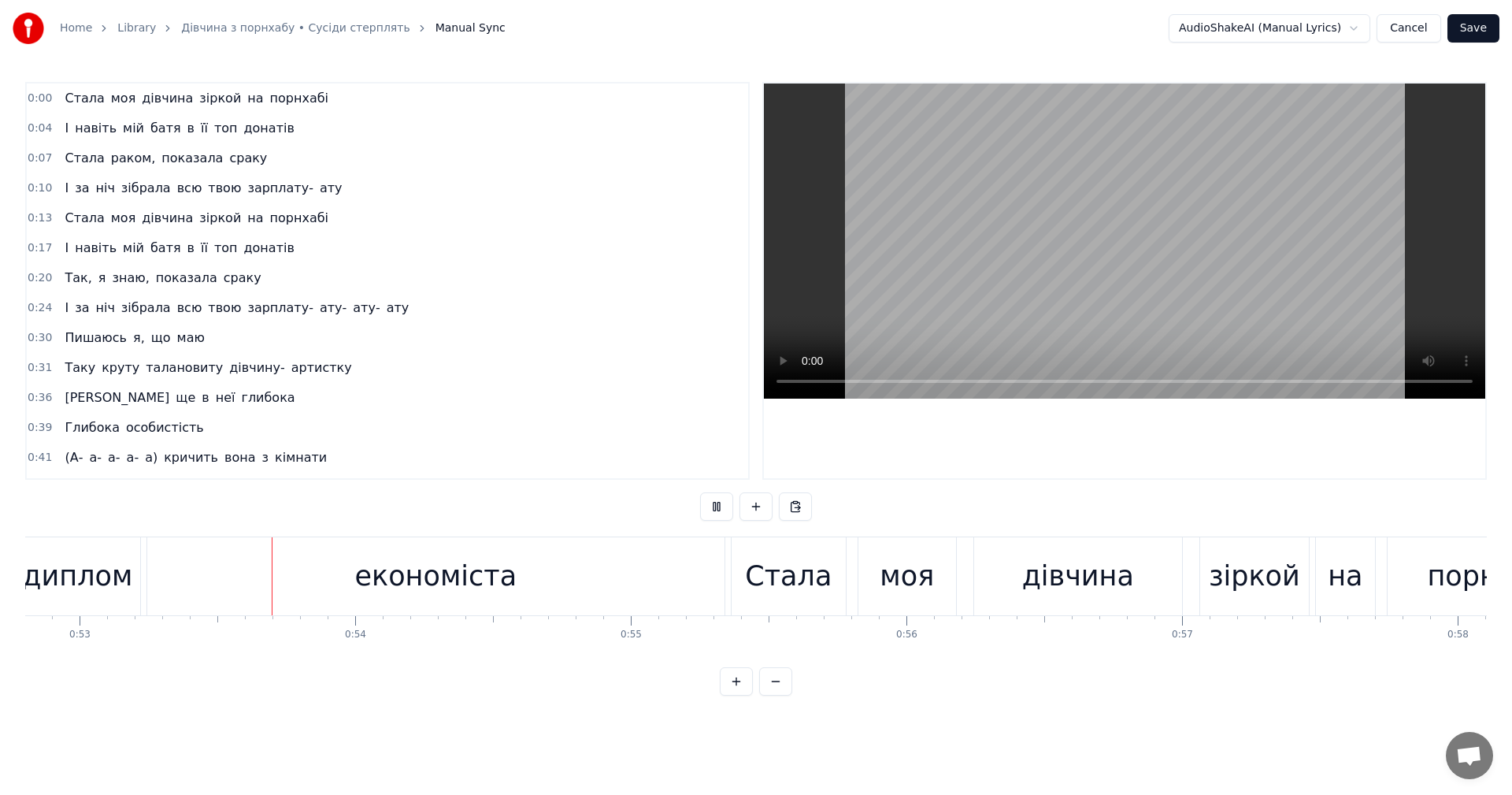
click at [1011, 283] on video at bounding box center [1124, 241] width 721 height 315
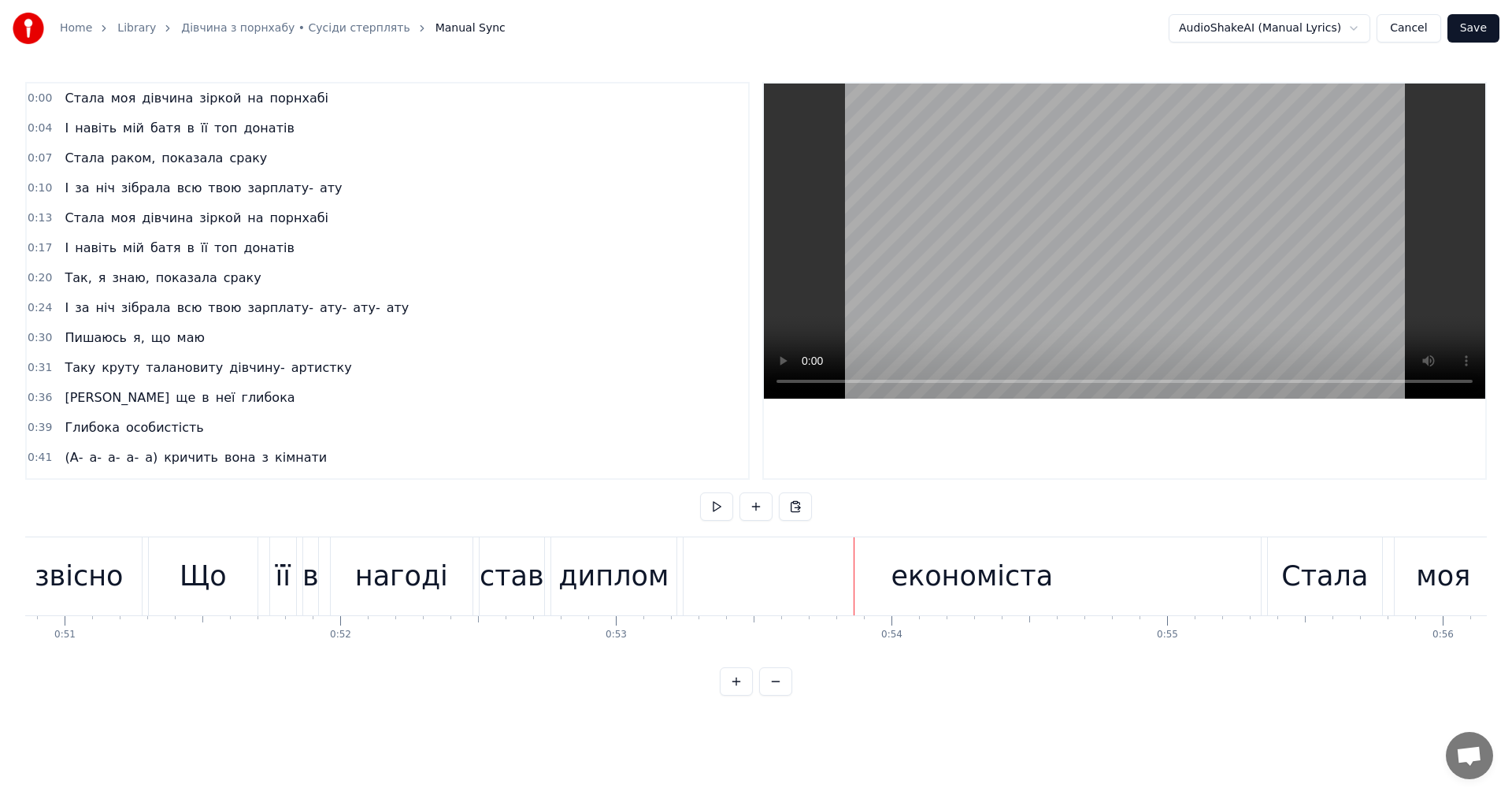
scroll to position [0, 13964]
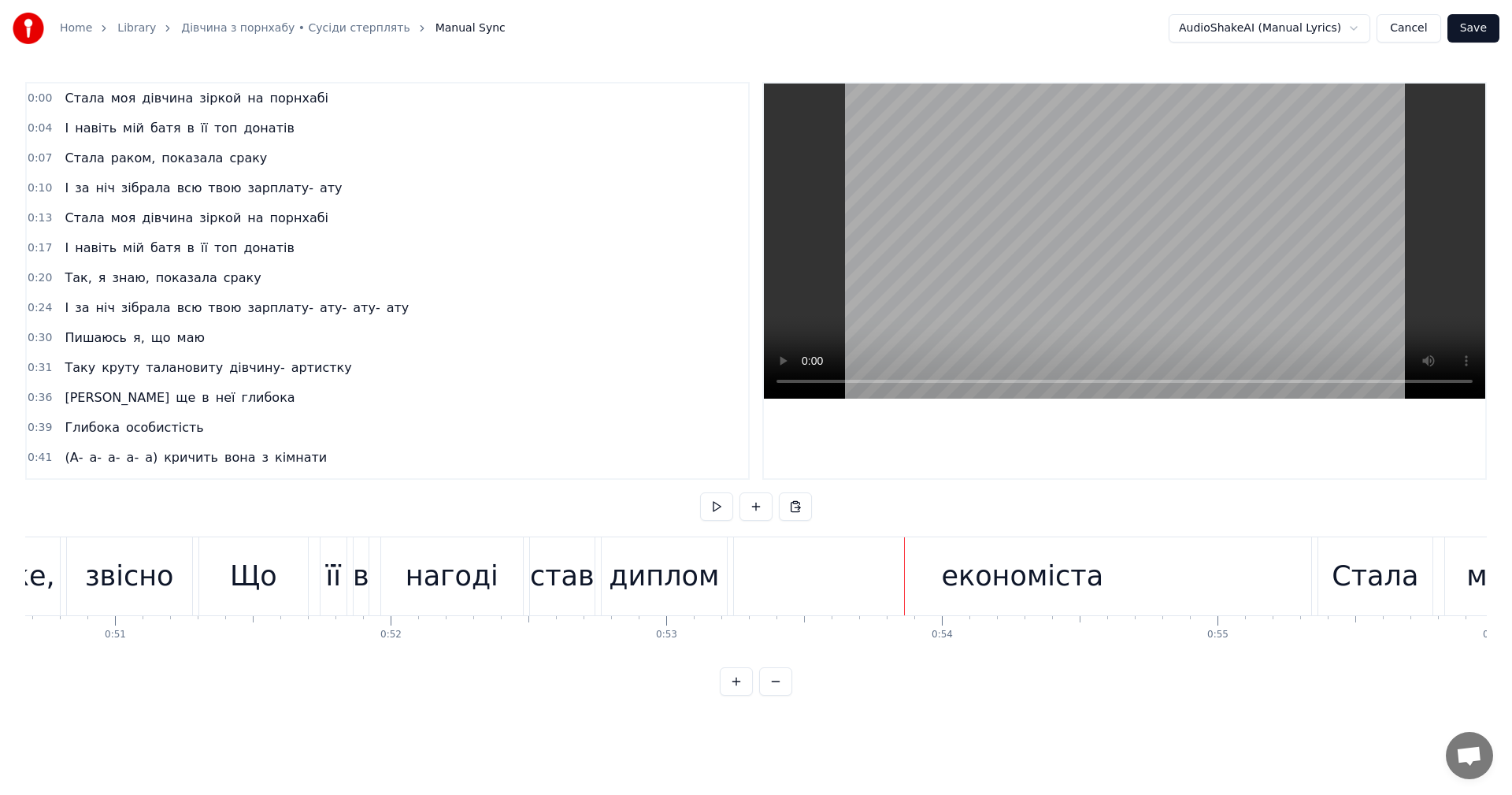
click at [340, 582] on div "її" at bounding box center [333, 576] width 26 height 78
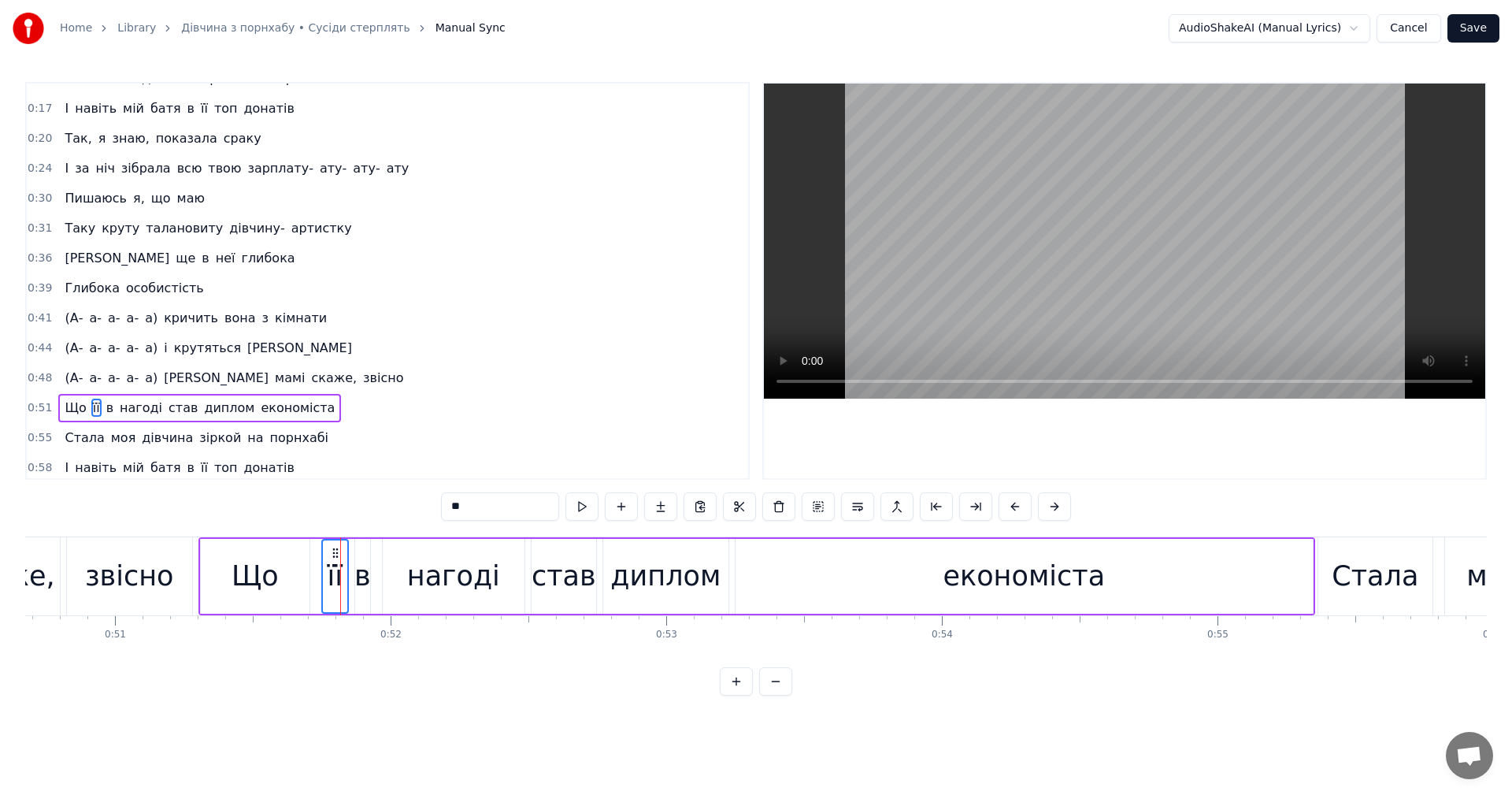
scroll to position [266, 0]
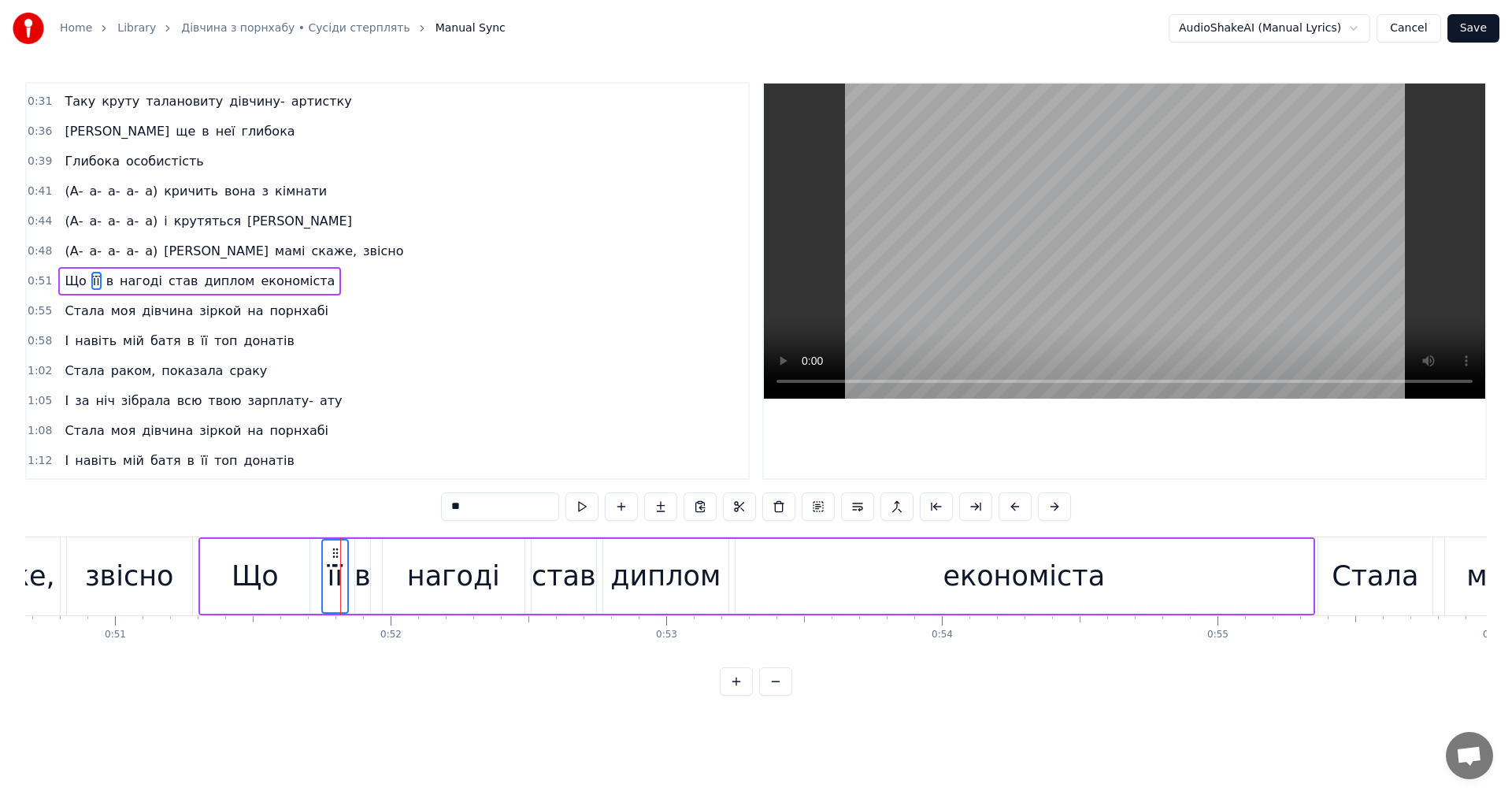
click at [461, 493] on input "**" at bounding box center [500, 507] width 118 height 29
type input "**"
click at [1034, 280] on video at bounding box center [1124, 241] width 721 height 315
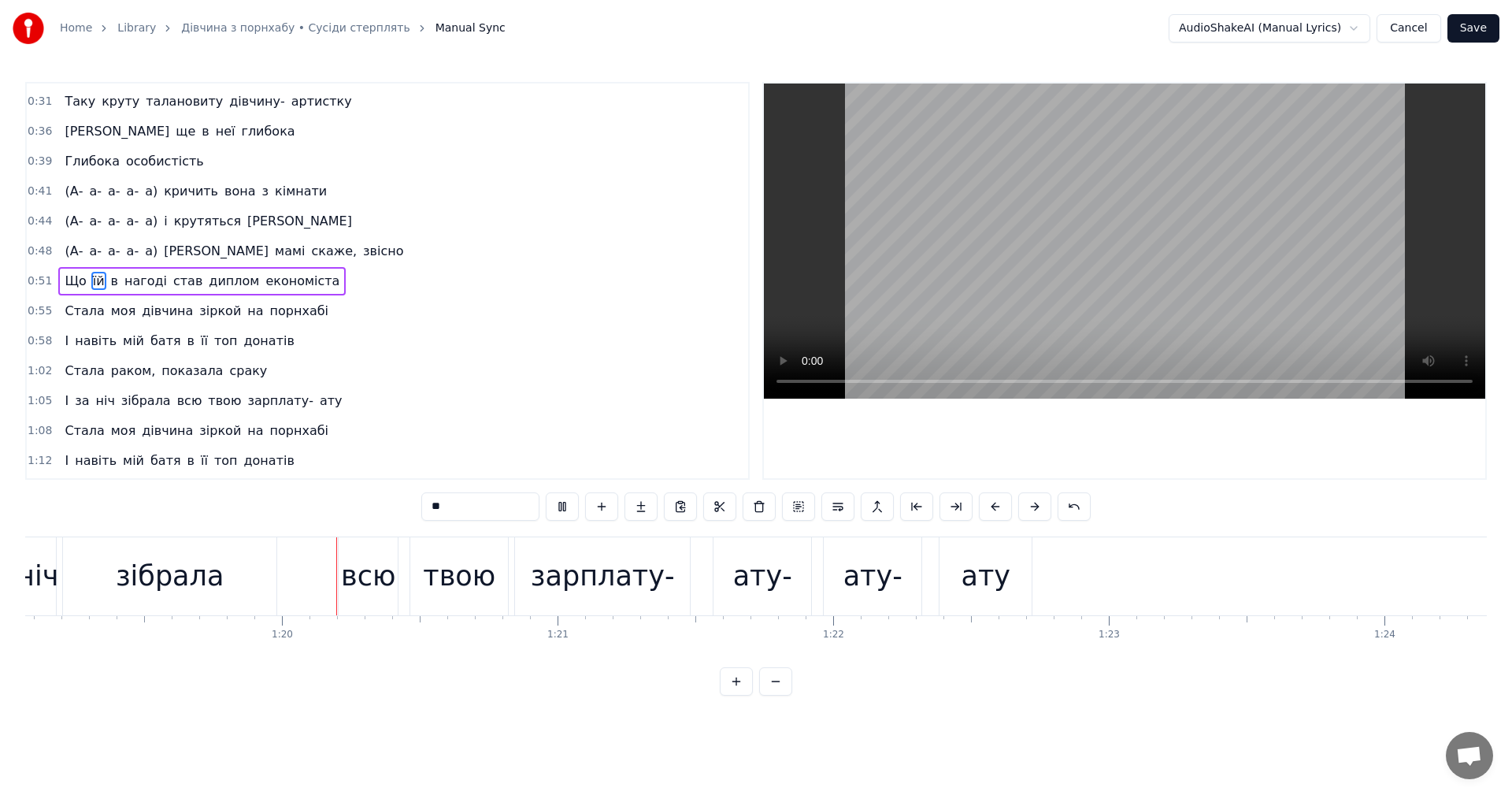
scroll to position [0, 21868]
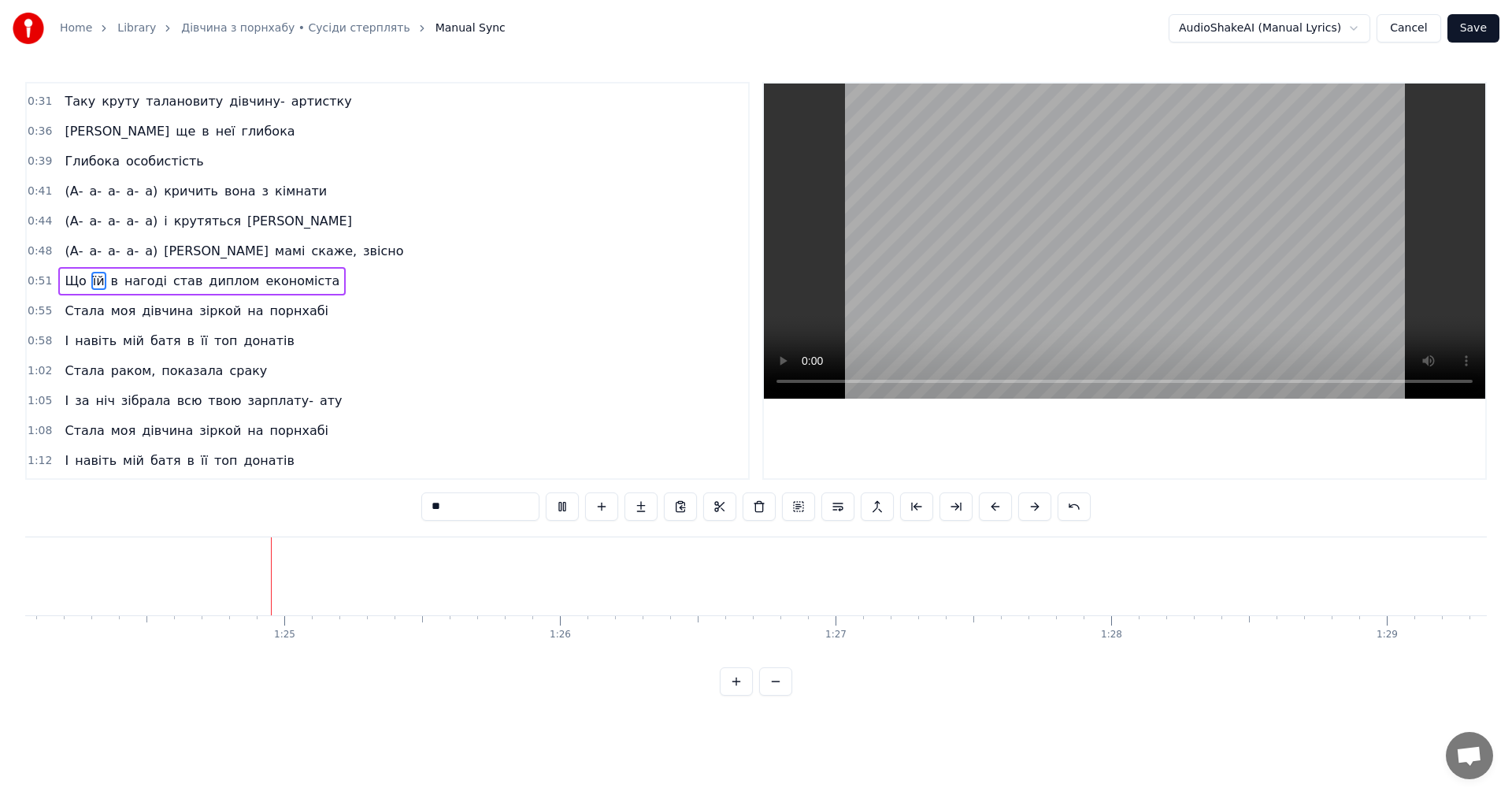
click at [1046, 284] on video at bounding box center [1124, 241] width 721 height 315
click at [1027, 262] on video at bounding box center [1124, 241] width 721 height 315
click at [1097, 289] on video at bounding box center [1124, 241] width 721 height 315
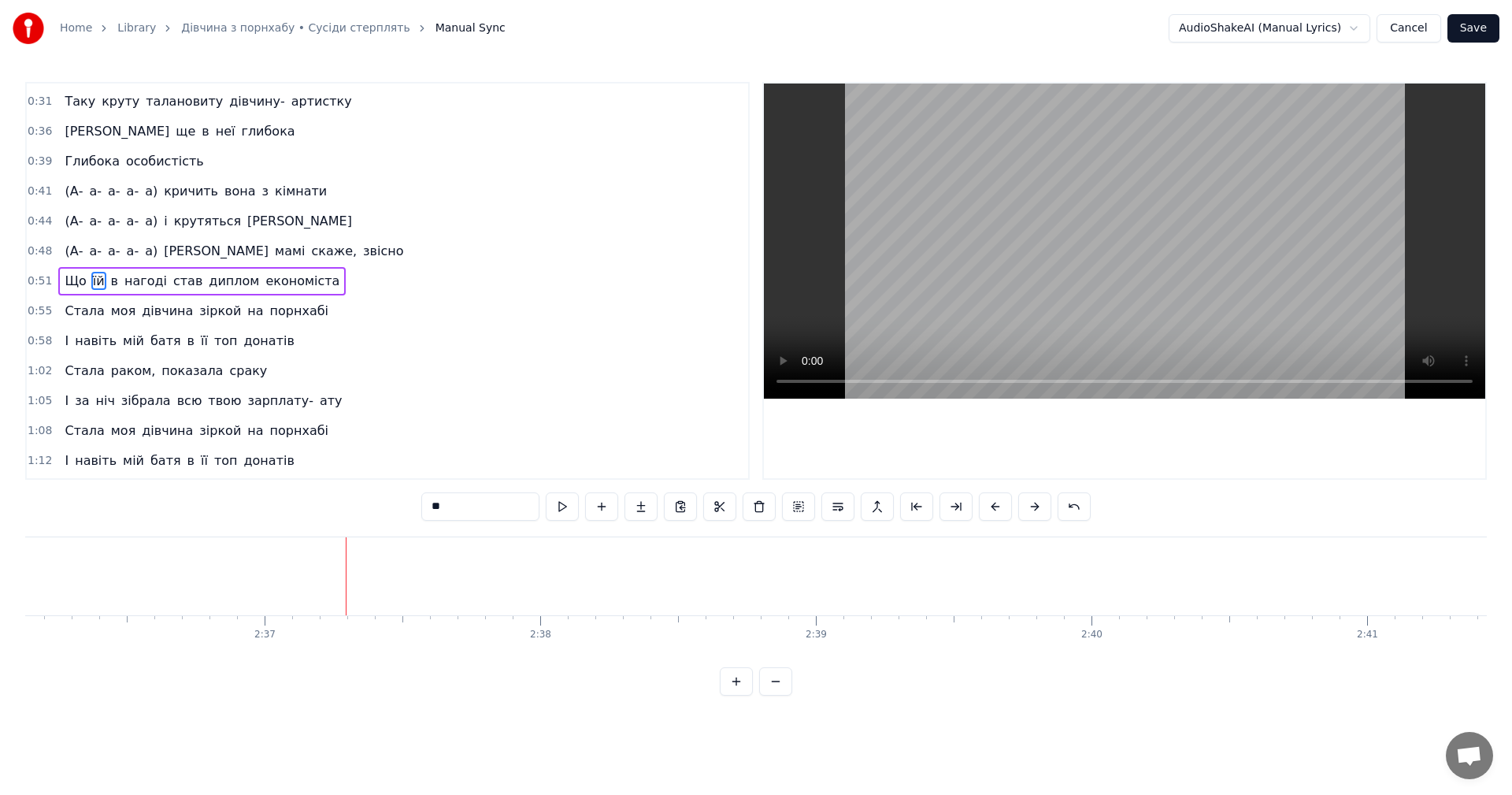
click at [1476, 30] on button "Save" at bounding box center [1473, 29] width 52 height 29
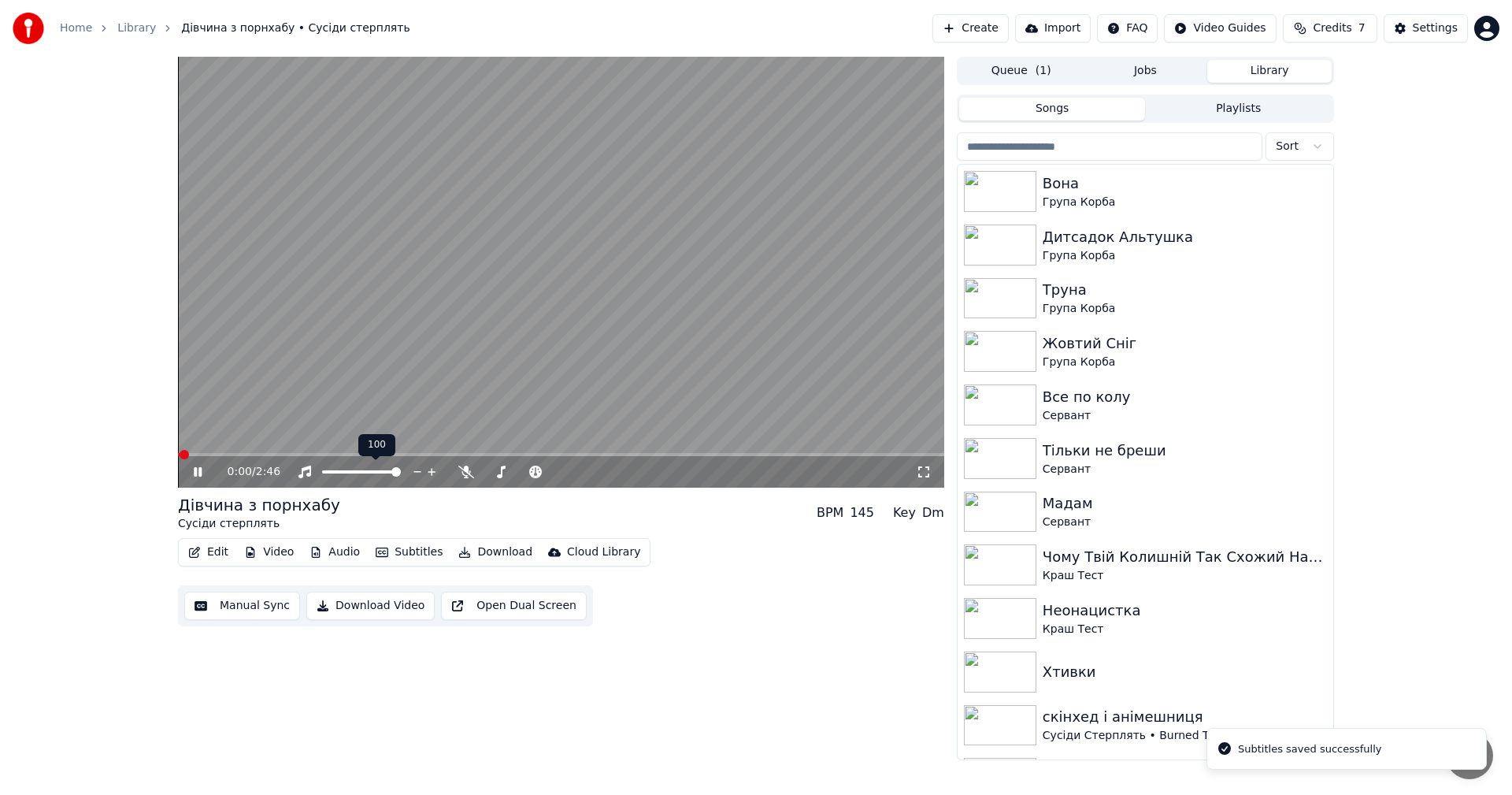
click at [394, 305] on video at bounding box center [561, 272] width 766 height 431
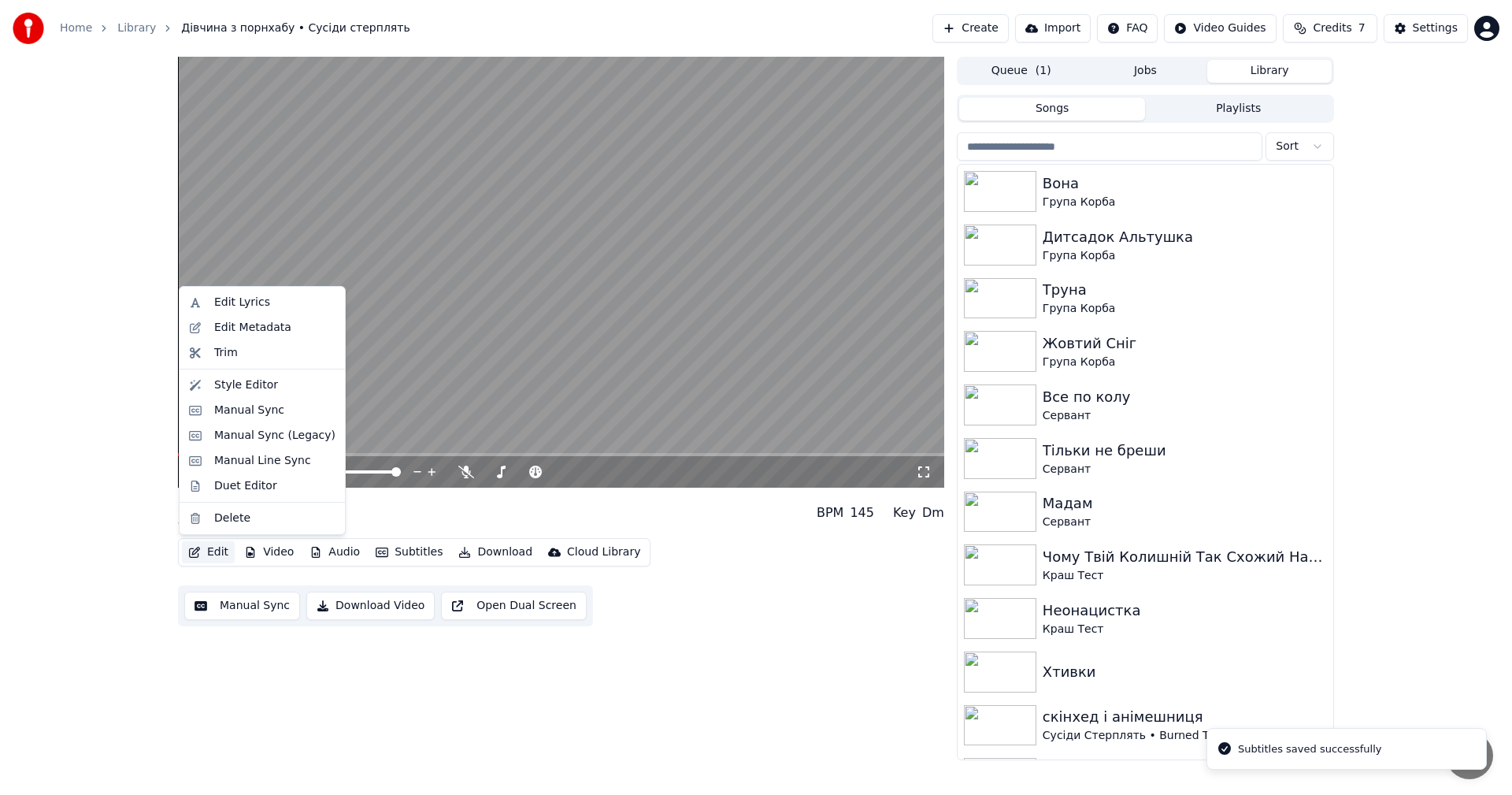
click at [215, 550] on button "Edit" at bounding box center [208, 552] width 53 height 22
click at [257, 430] on div "Manual Sync (Legacy)" at bounding box center [274, 435] width 121 height 16
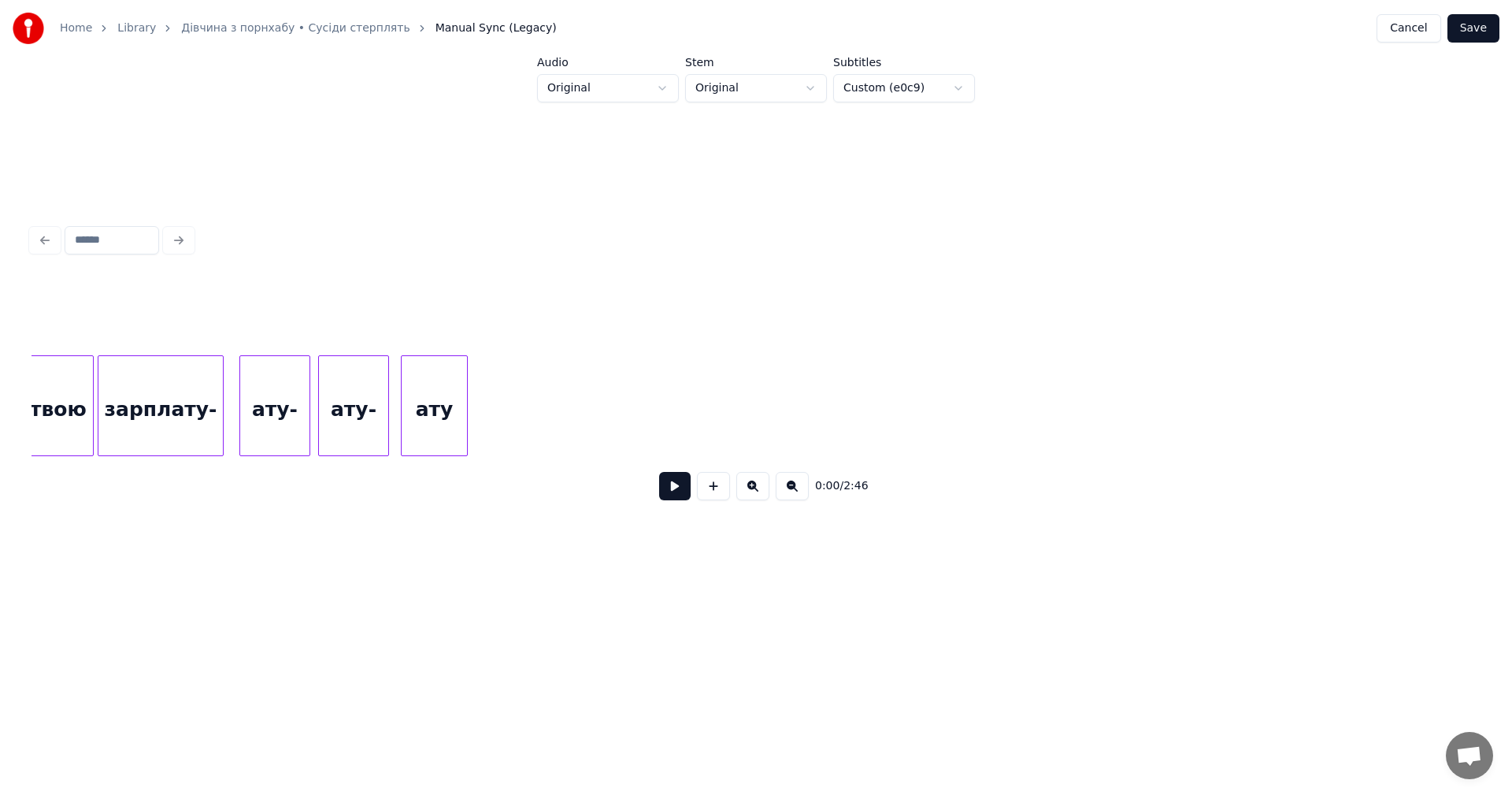
scroll to position [0, 15865]
click at [681, 488] on button at bounding box center [674, 486] width 31 height 29
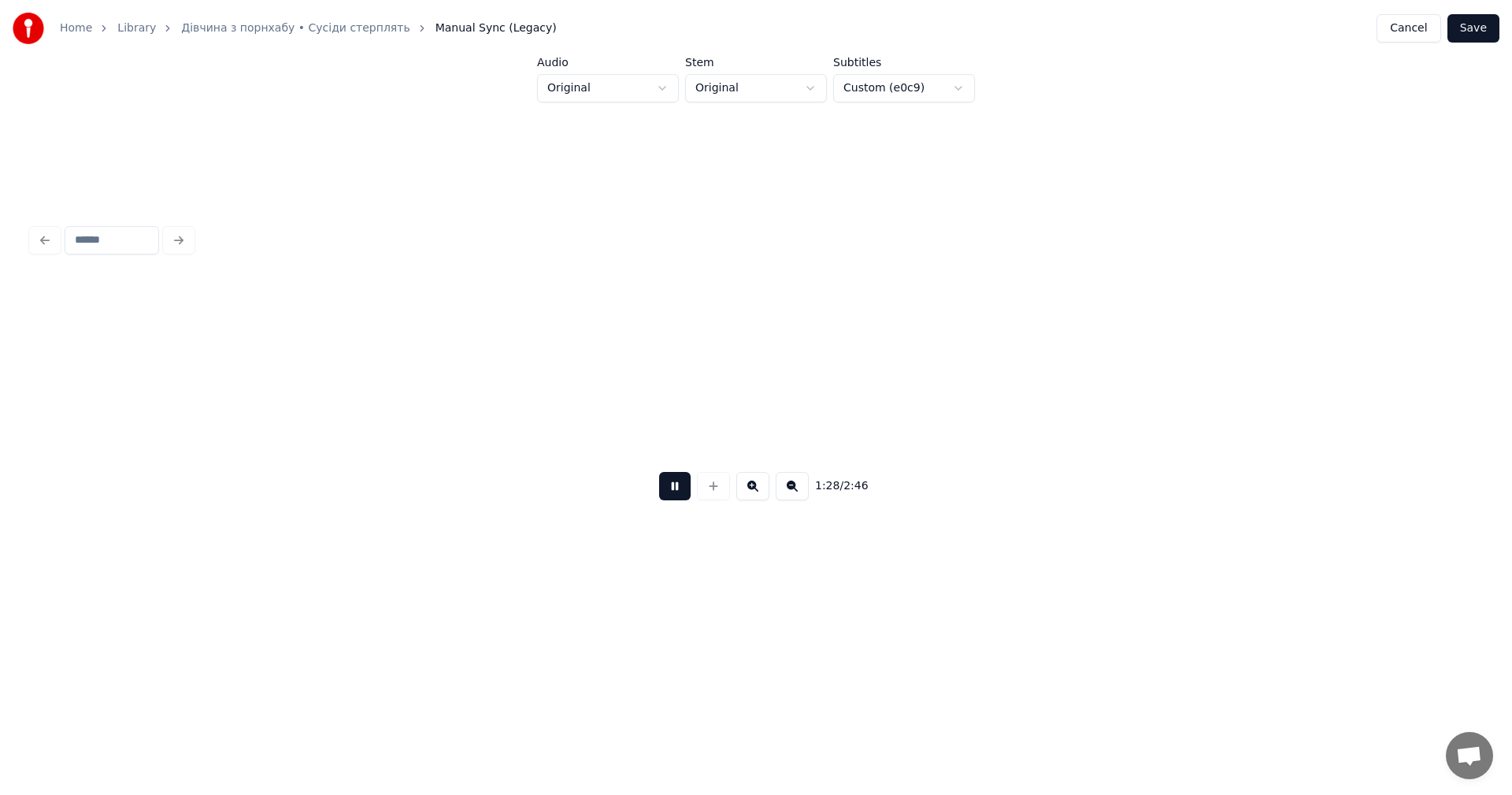
scroll to position [0, 17314]
click at [681, 488] on button at bounding box center [674, 486] width 31 height 29
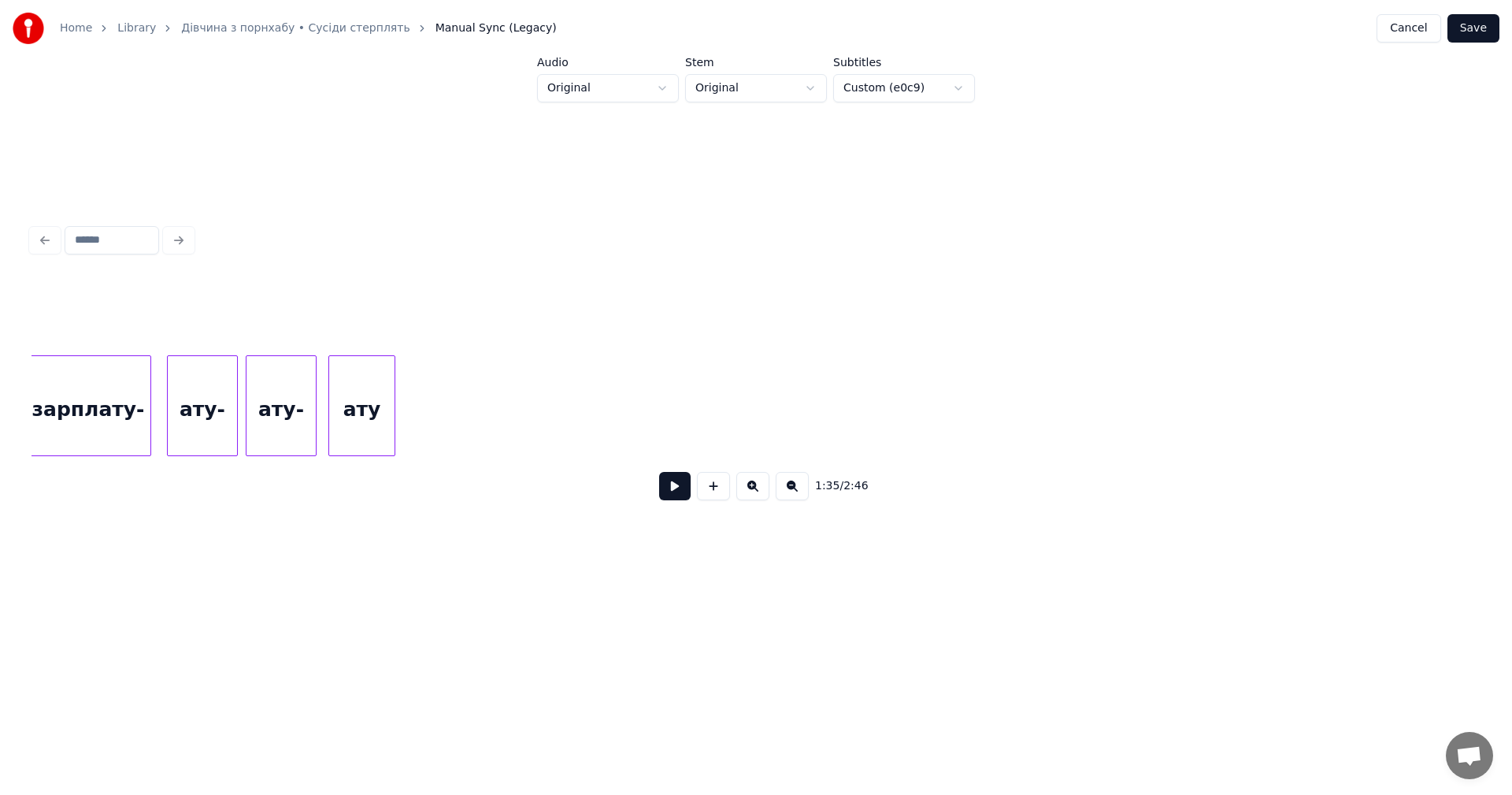
scroll to position [0, 15901]
click at [461, 405] on div "ату ату- ату- зарплату- твою" at bounding box center [502, 406] width 32744 height 101
click at [439, 392] on div "ату ату- ату- зарплату- твою" at bounding box center [502, 406] width 32744 height 101
click at [705, 495] on button at bounding box center [713, 486] width 33 height 29
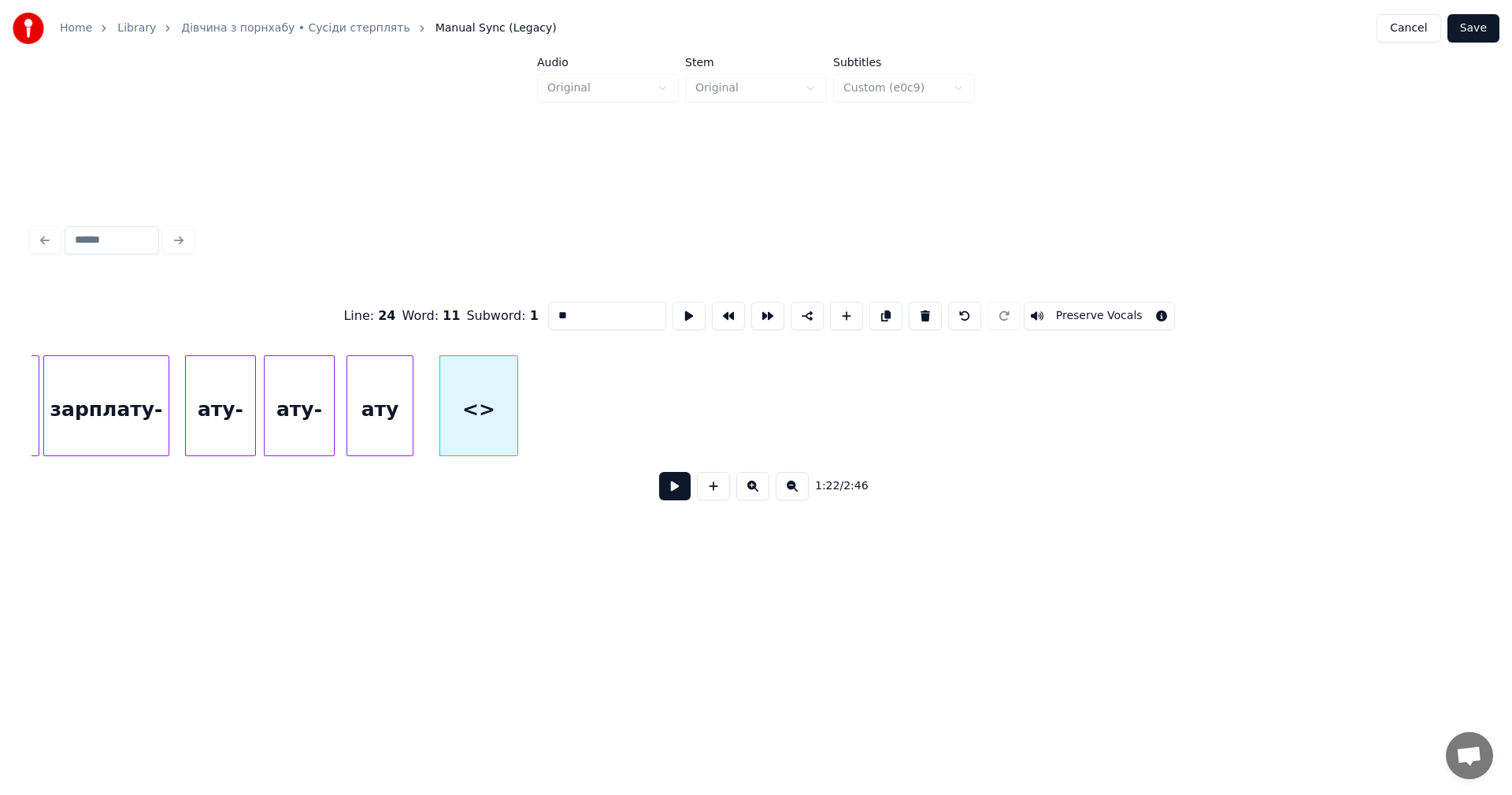
drag, startPoint x: 576, startPoint y: 311, endPoint x: 536, endPoint y: 309, distance: 40.0
click at [536, 309] on div "Line : 24 Word : 11 Subword : 1 ** Preserve Vocals" at bounding box center [755, 316] width 1449 height 79
type input "*"
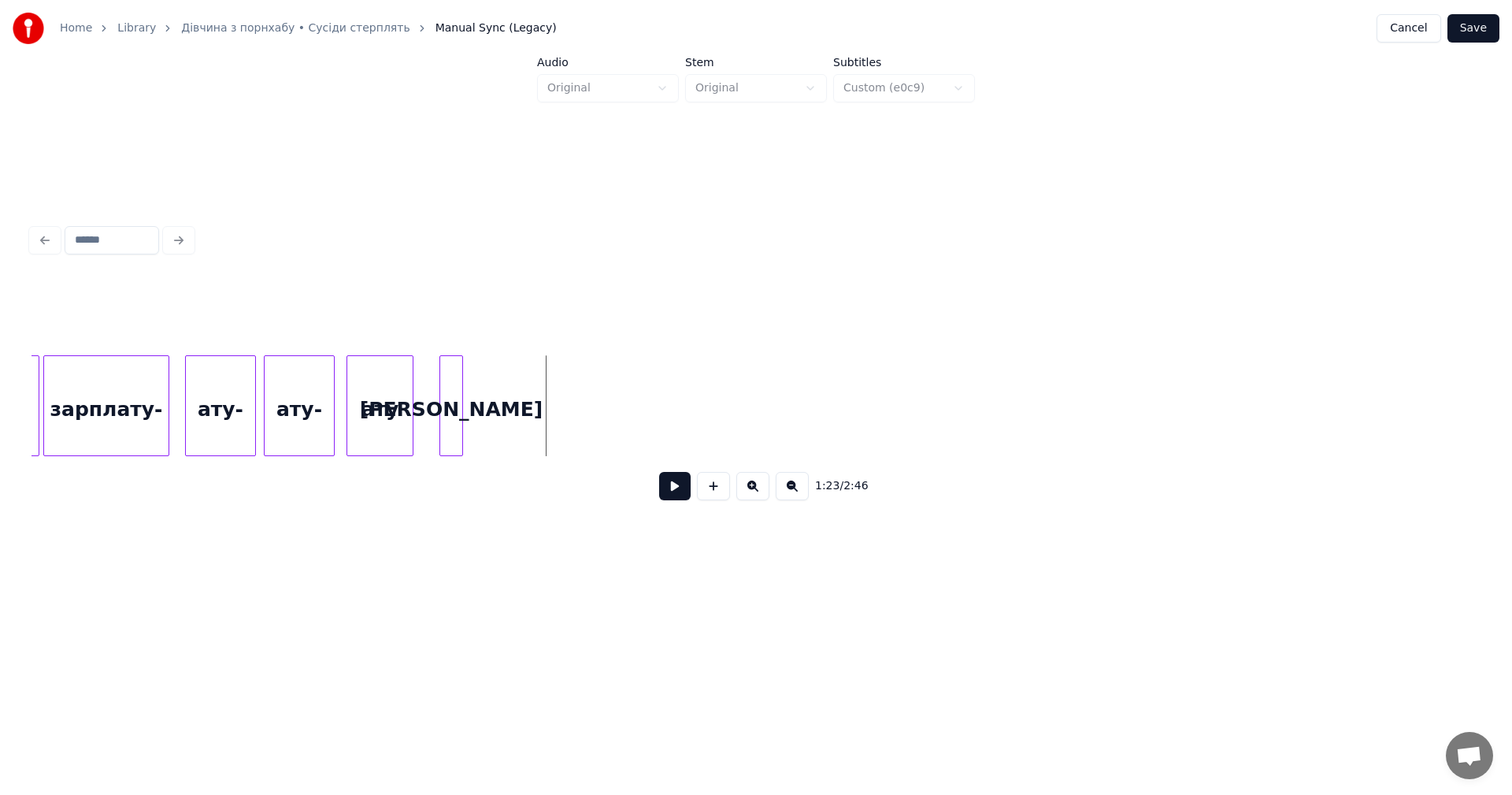
click at [461, 389] on div at bounding box center [460, 406] width 5 height 99
click at [439, 400] on div "а" at bounding box center [443, 409] width 22 height 107
click at [446, 400] on div "а" at bounding box center [443, 409] width 22 height 107
click at [443, 392] on div "а" at bounding box center [443, 409] width 22 height 107
click at [1469, 30] on button "Save" at bounding box center [1473, 29] width 52 height 29
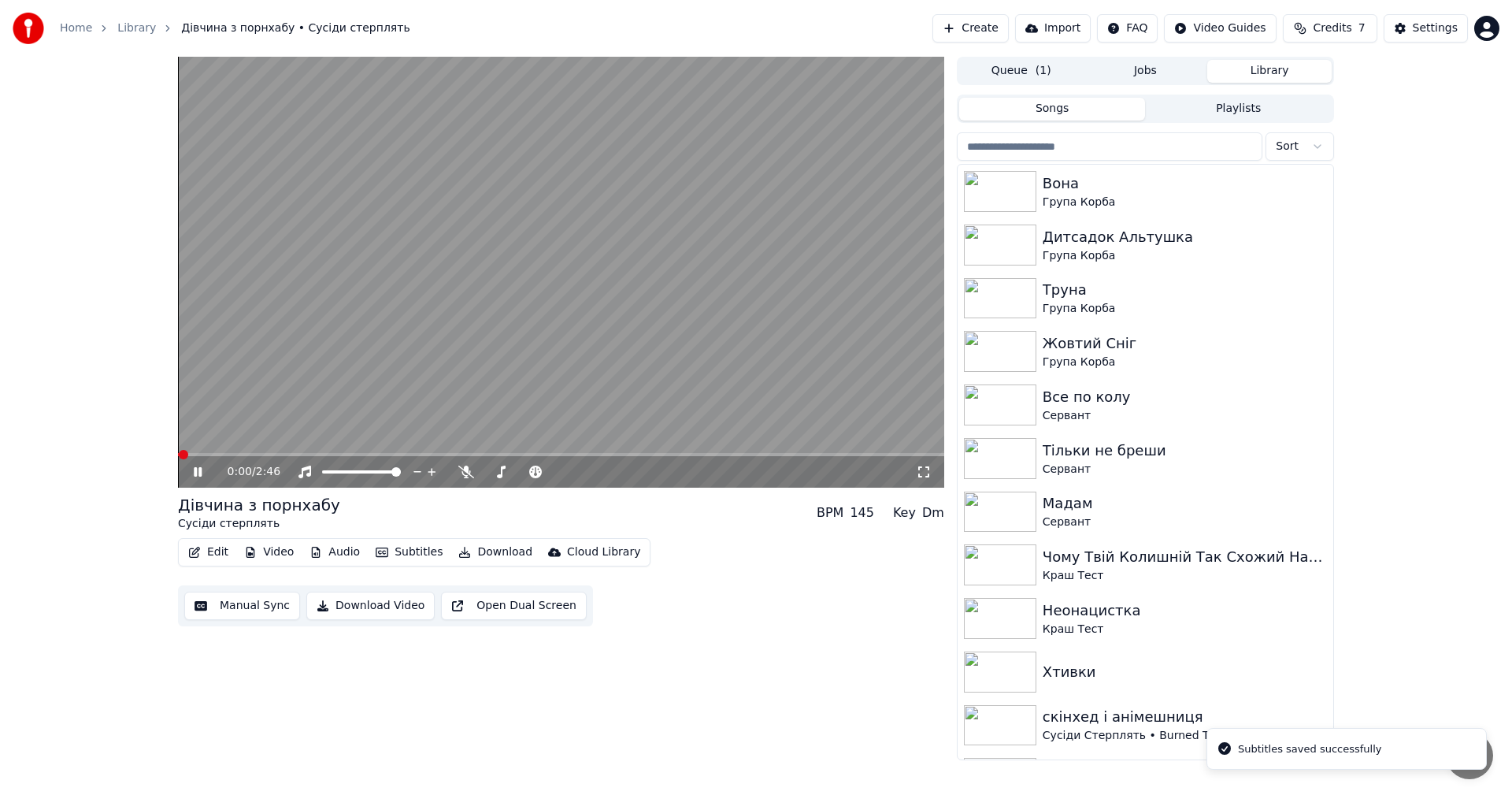
click at [468, 323] on video at bounding box center [561, 272] width 766 height 431
click at [229, 549] on button "Edit" at bounding box center [208, 552] width 53 height 22
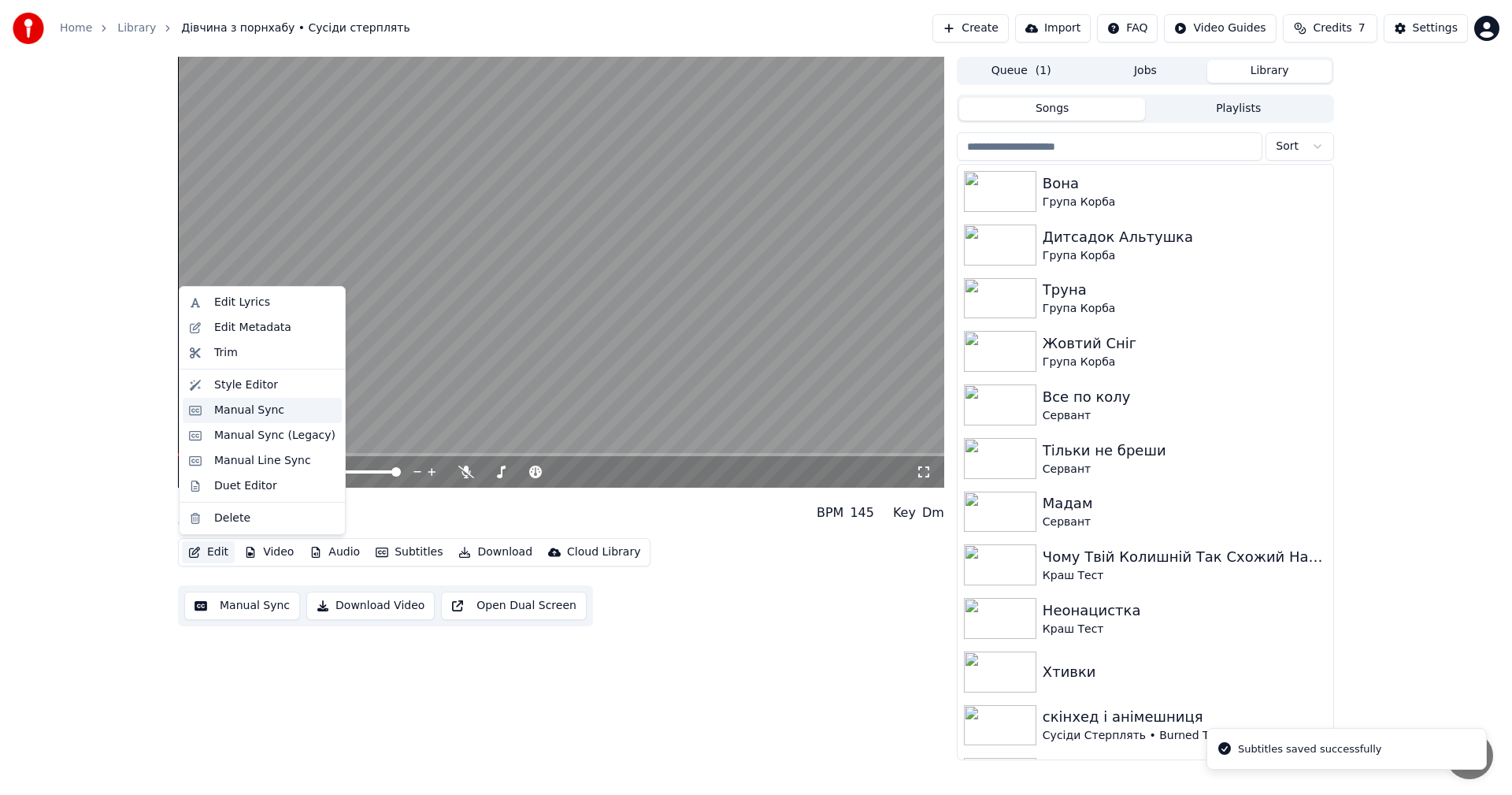
click at [255, 406] on div "Manual Sync" at bounding box center [248, 410] width 70 height 16
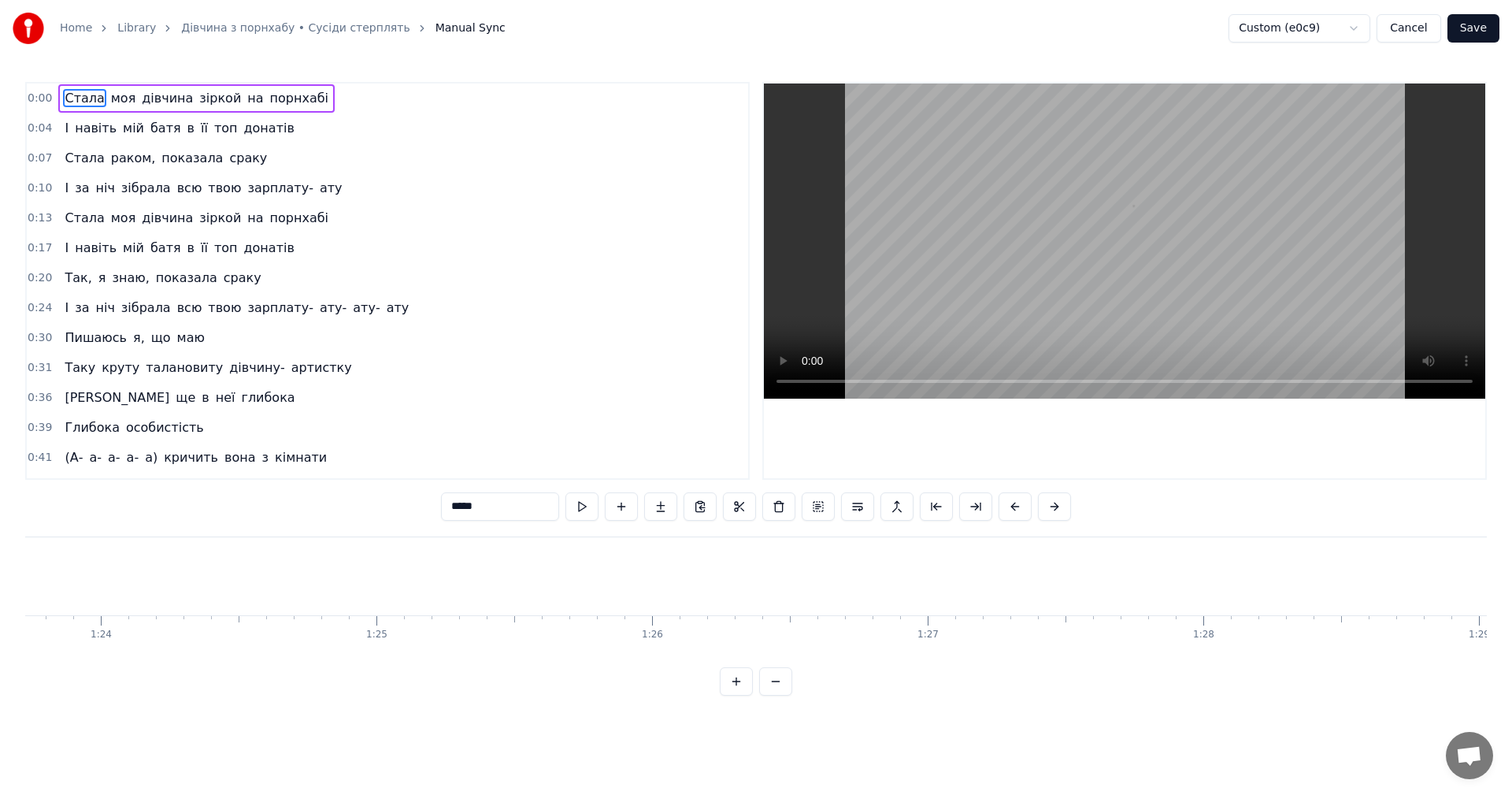
scroll to position [0, 21991]
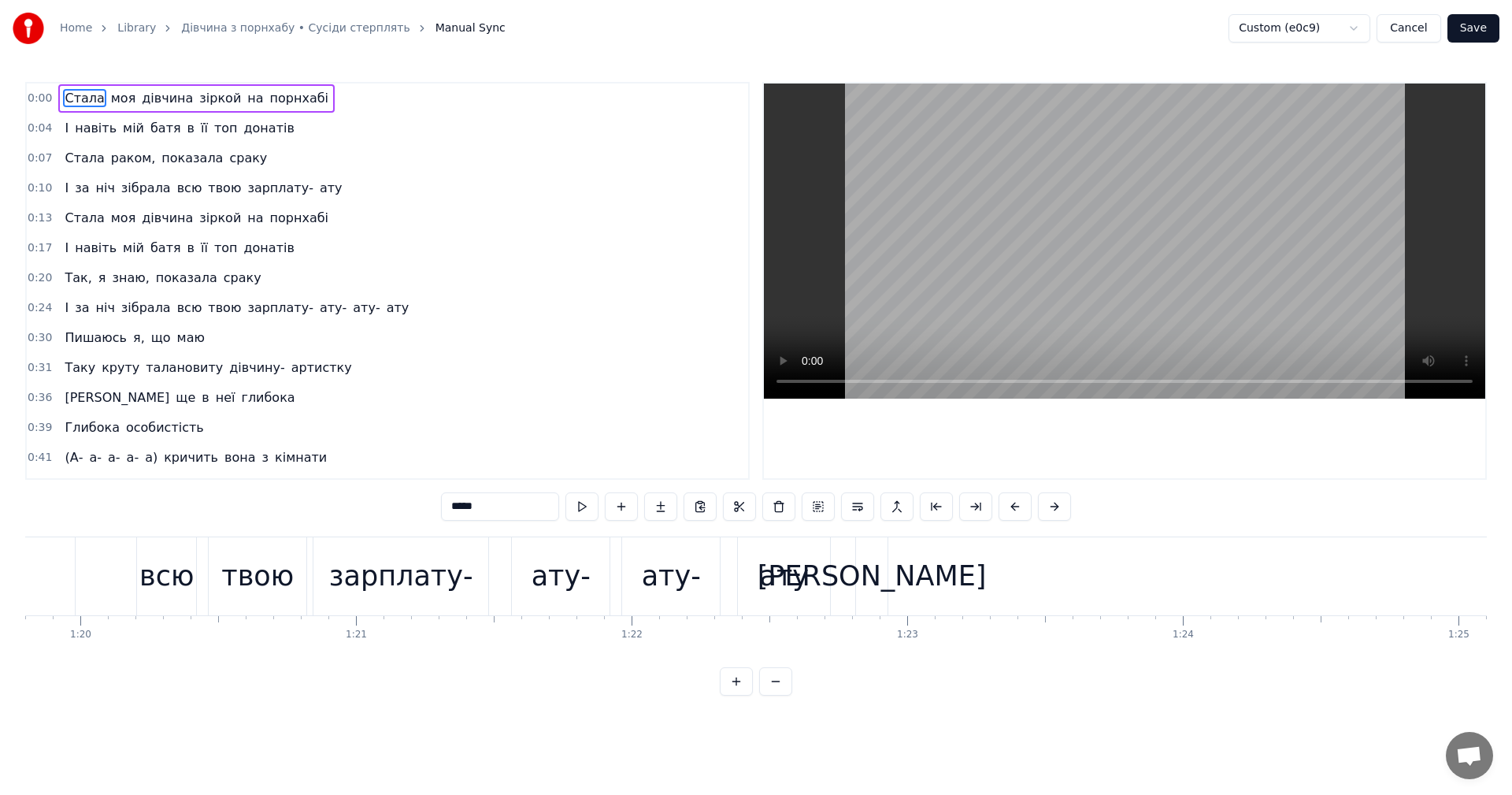
click at [875, 580] on div "а" at bounding box center [872, 576] width 229 height 42
type input "*"
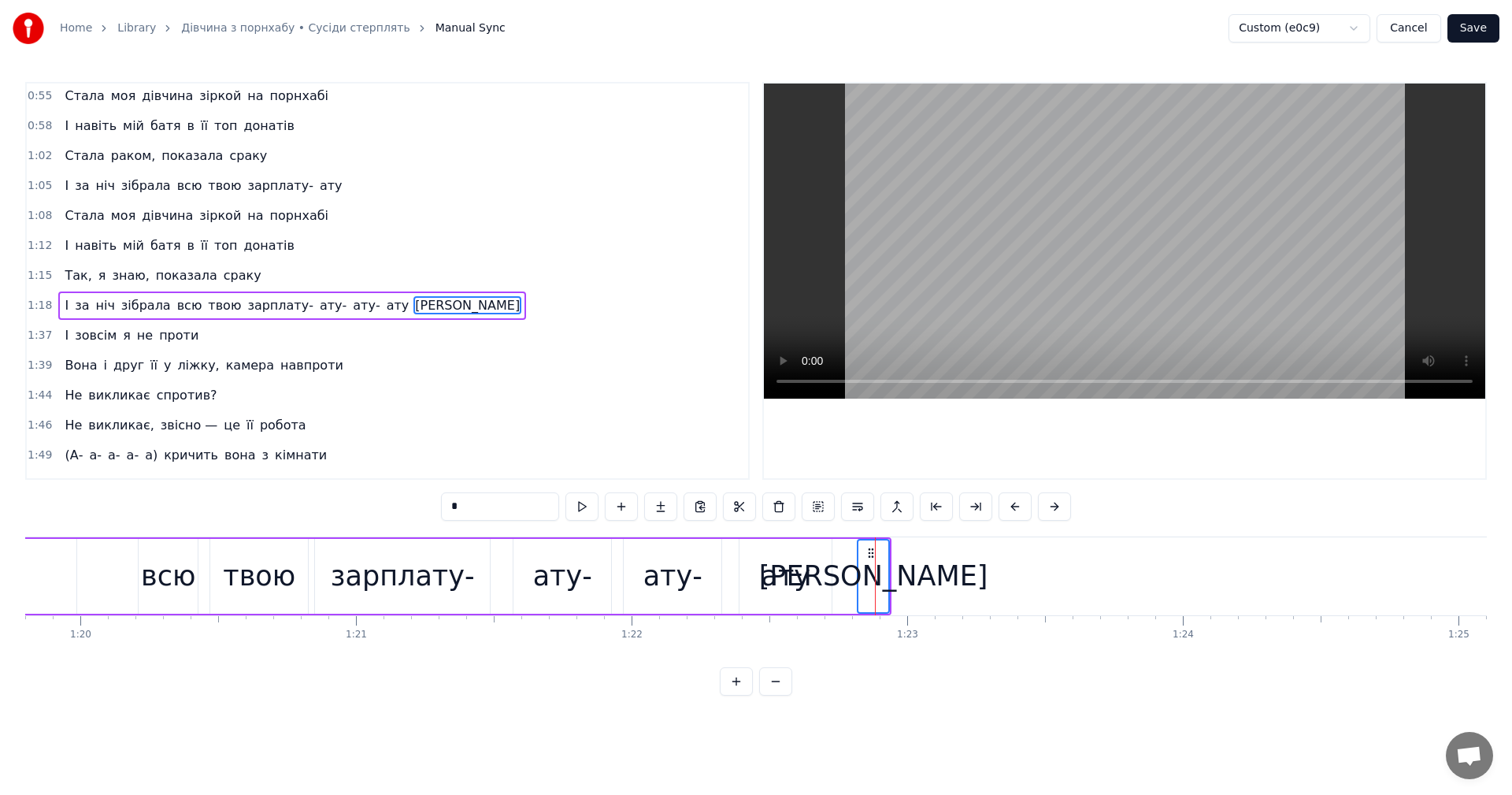
scroll to position [505, 0]
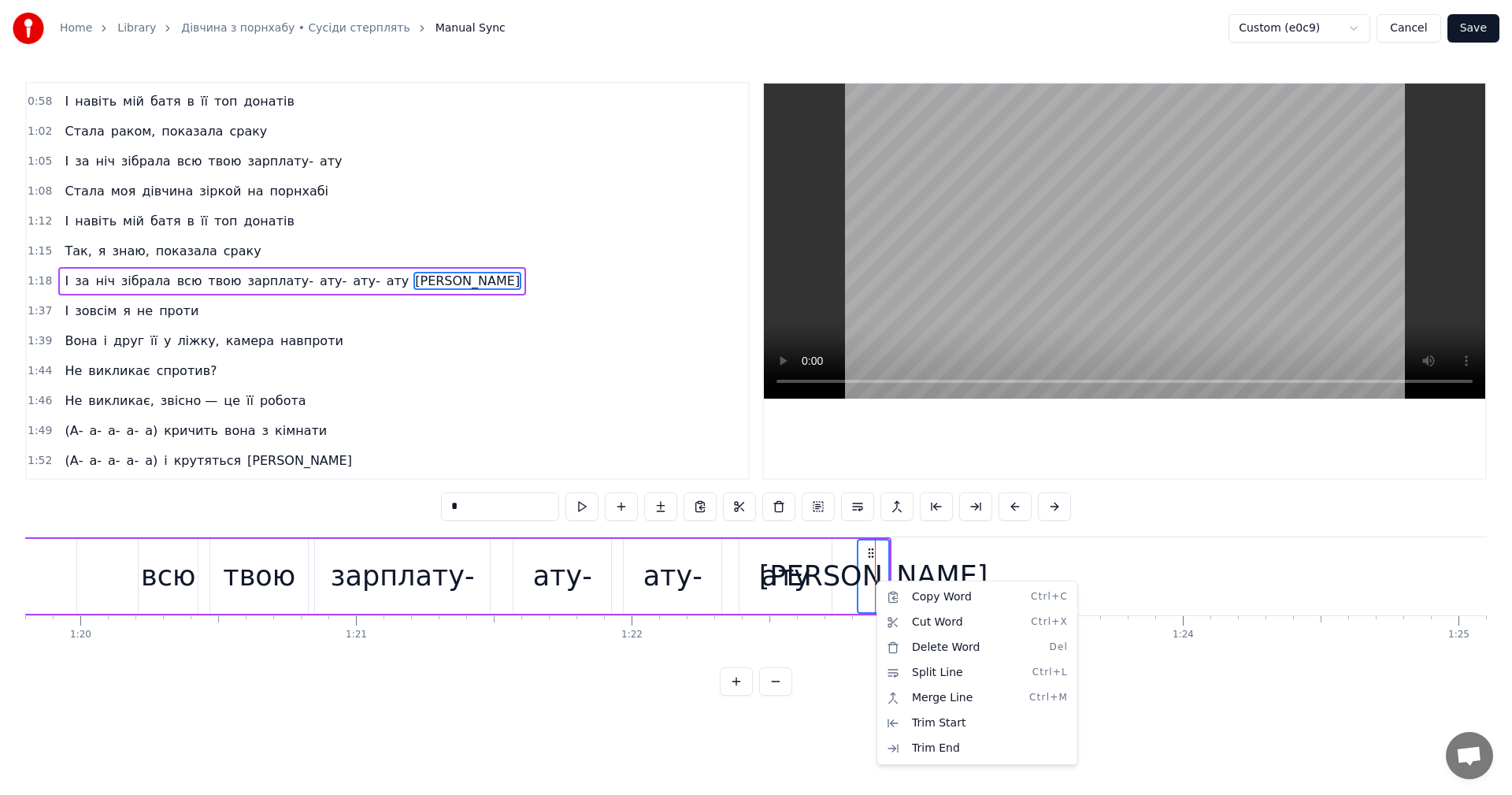
click at [883, 572] on html "Home Library Дівчина з порнхабу • Сусіди стерплять Manual Sync Custom (e0c9) Ca…" at bounding box center [756, 360] width 1512 height 721
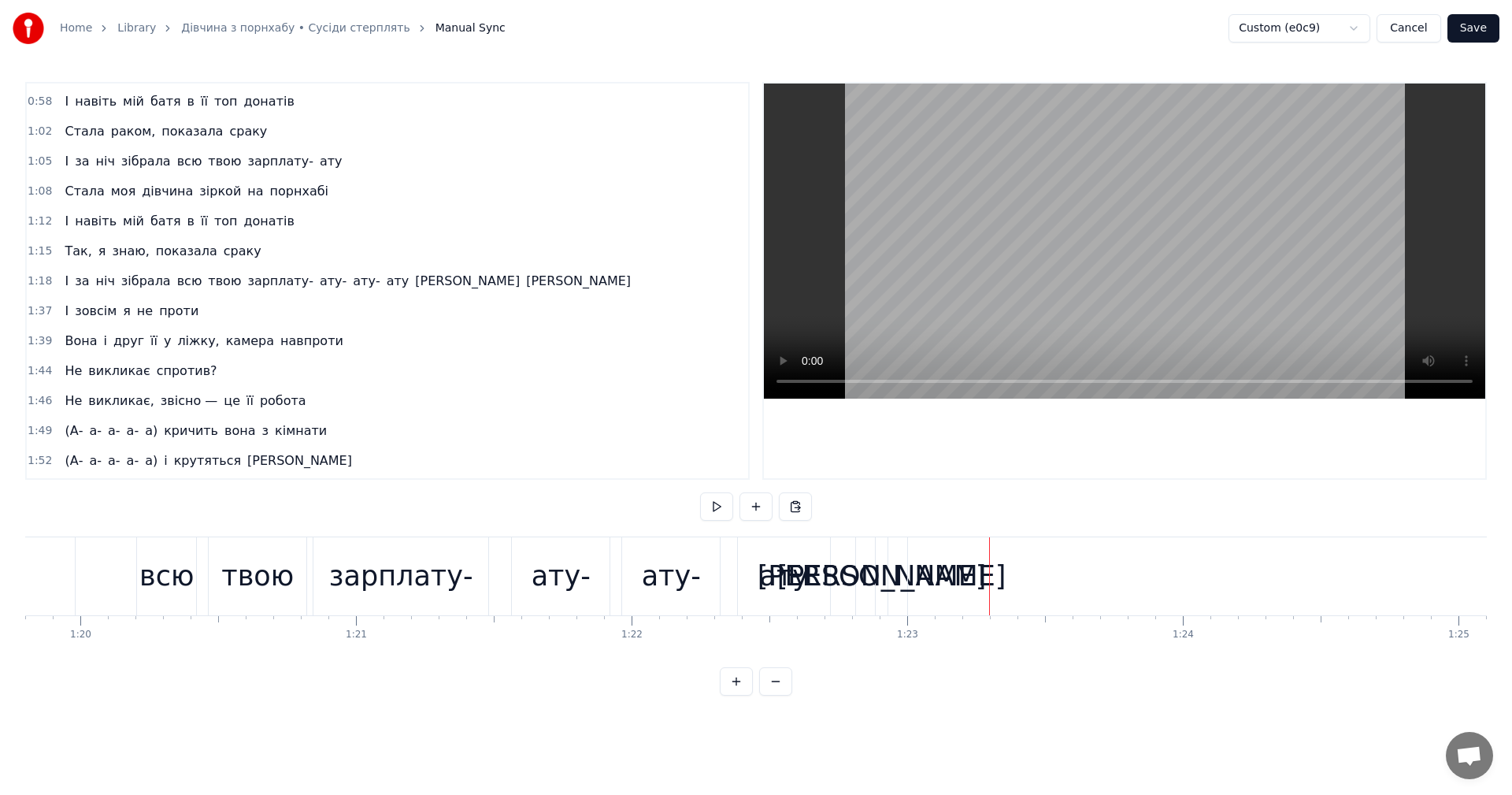
drag, startPoint x: 895, startPoint y: 575, endPoint x: 915, endPoint y: 573, distance: 20.1
click at [915, 573] on div "Стала моя дівчина зіркой на порнхабі І навіть мій батя в її топ донатів Стала р…" at bounding box center [957, 576] width 45846 height 79
click at [902, 573] on div "а" at bounding box center [891, 576] width 31 height 78
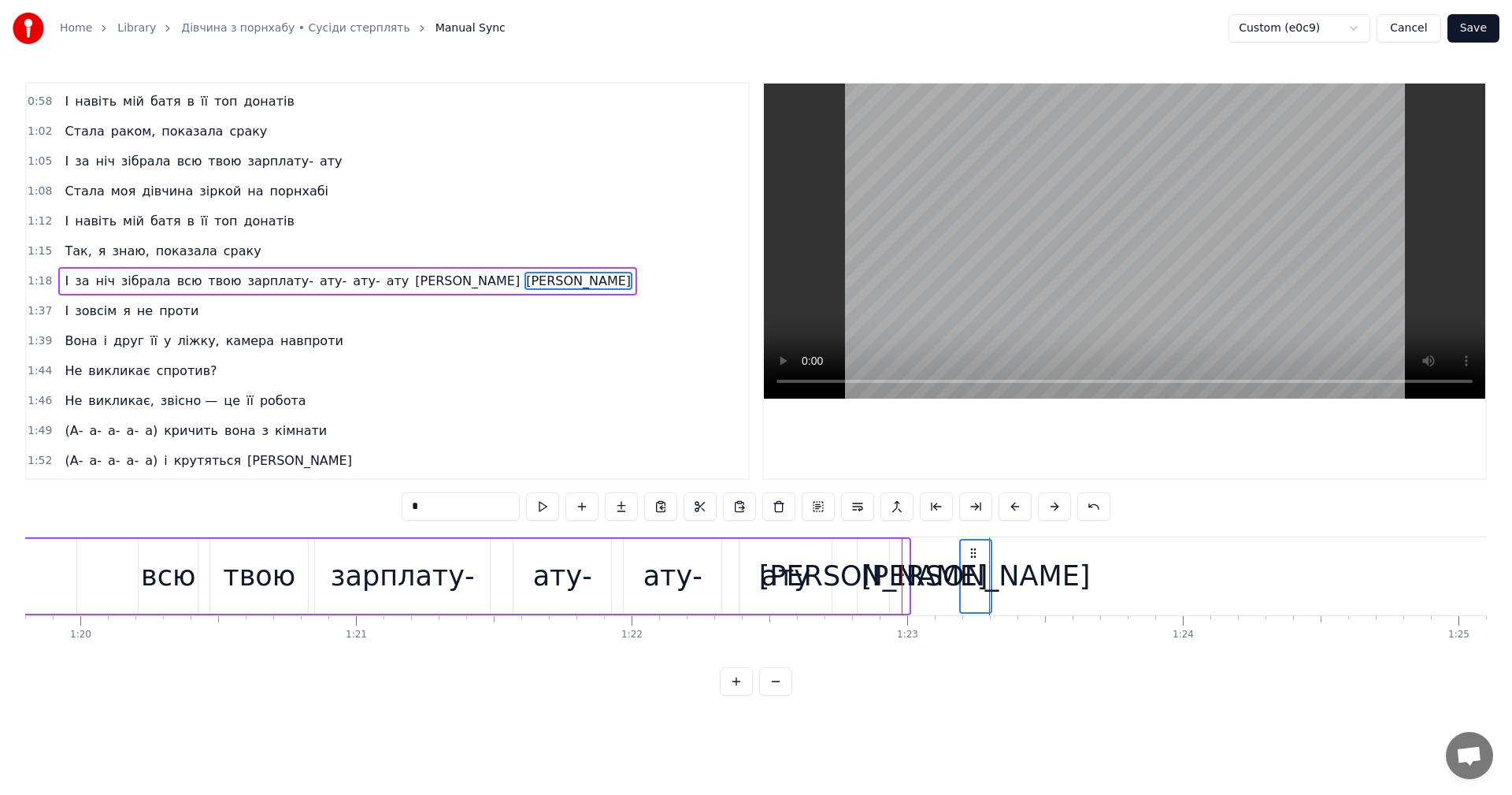
drag, startPoint x: 891, startPoint y: 553, endPoint x: 973, endPoint y: 562, distance: 82.5
click at [973, 562] on div "а" at bounding box center [976, 576] width 30 height 72
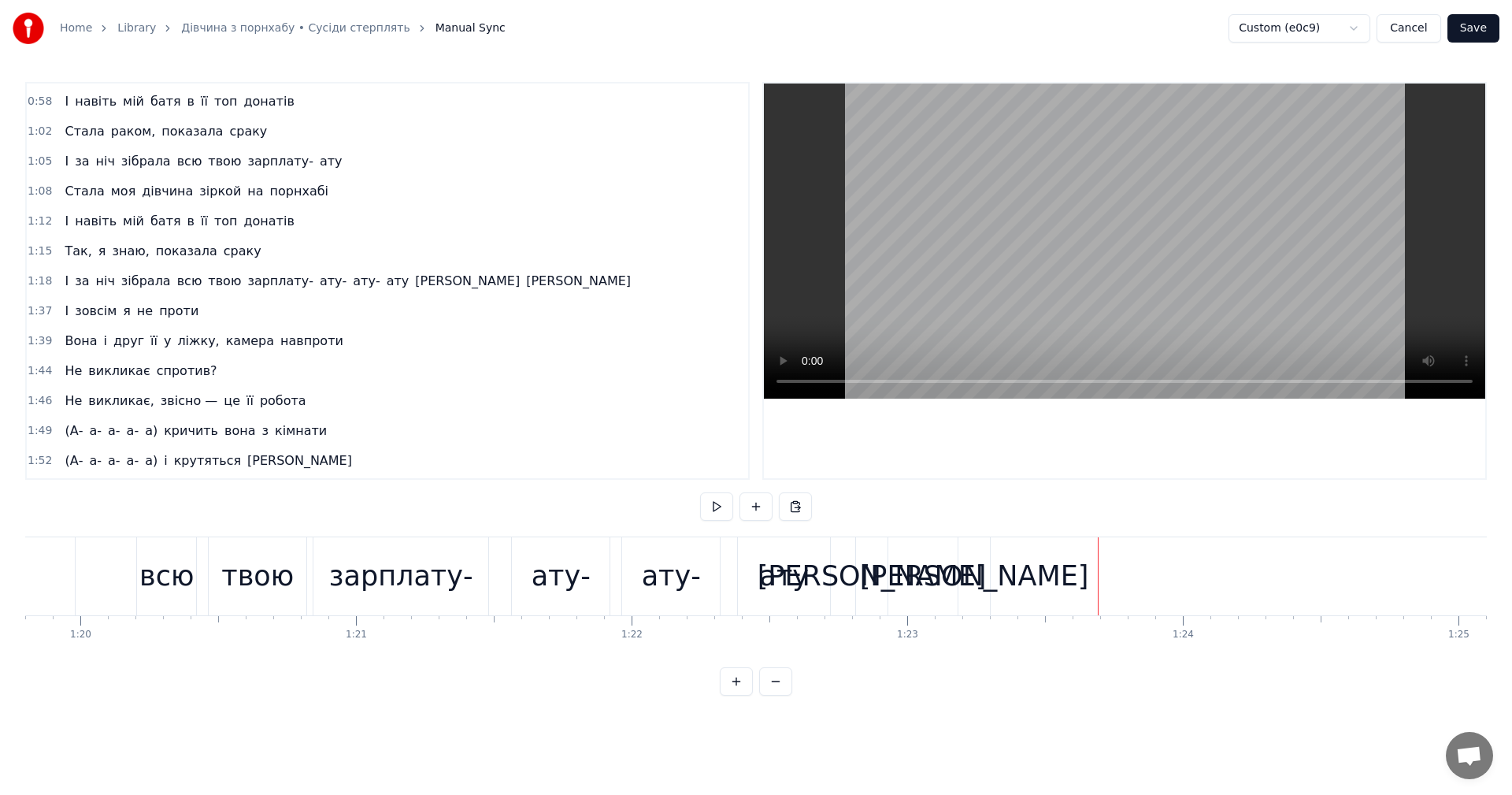
click at [1092, 576] on div at bounding box center [957, 576] width 45846 height 78
click at [979, 579] on div "а" at bounding box center [974, 576] width 229 height 42
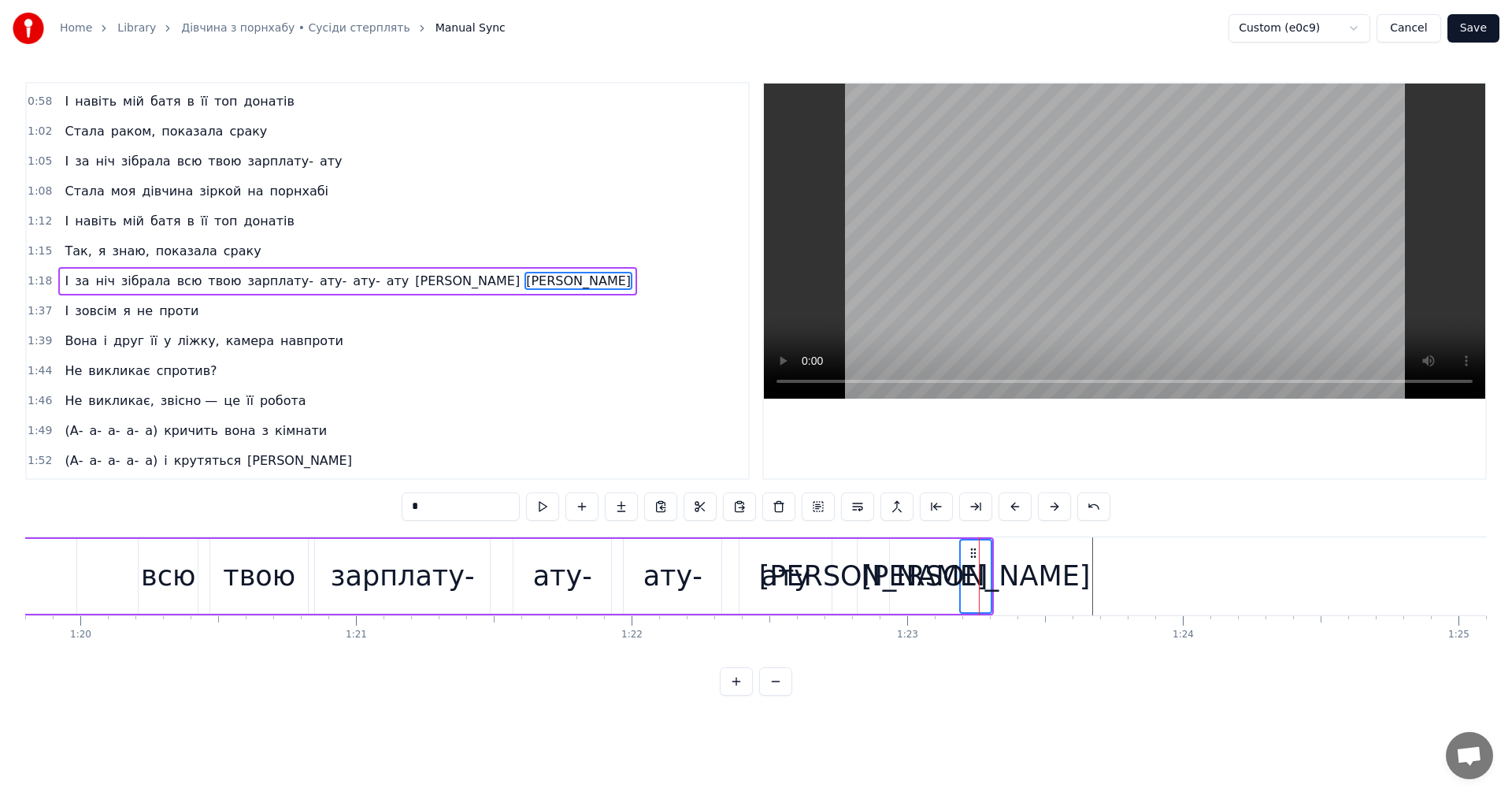
click at [1089, 573] on div at bounding box center [957, 576] width 45846 height 78
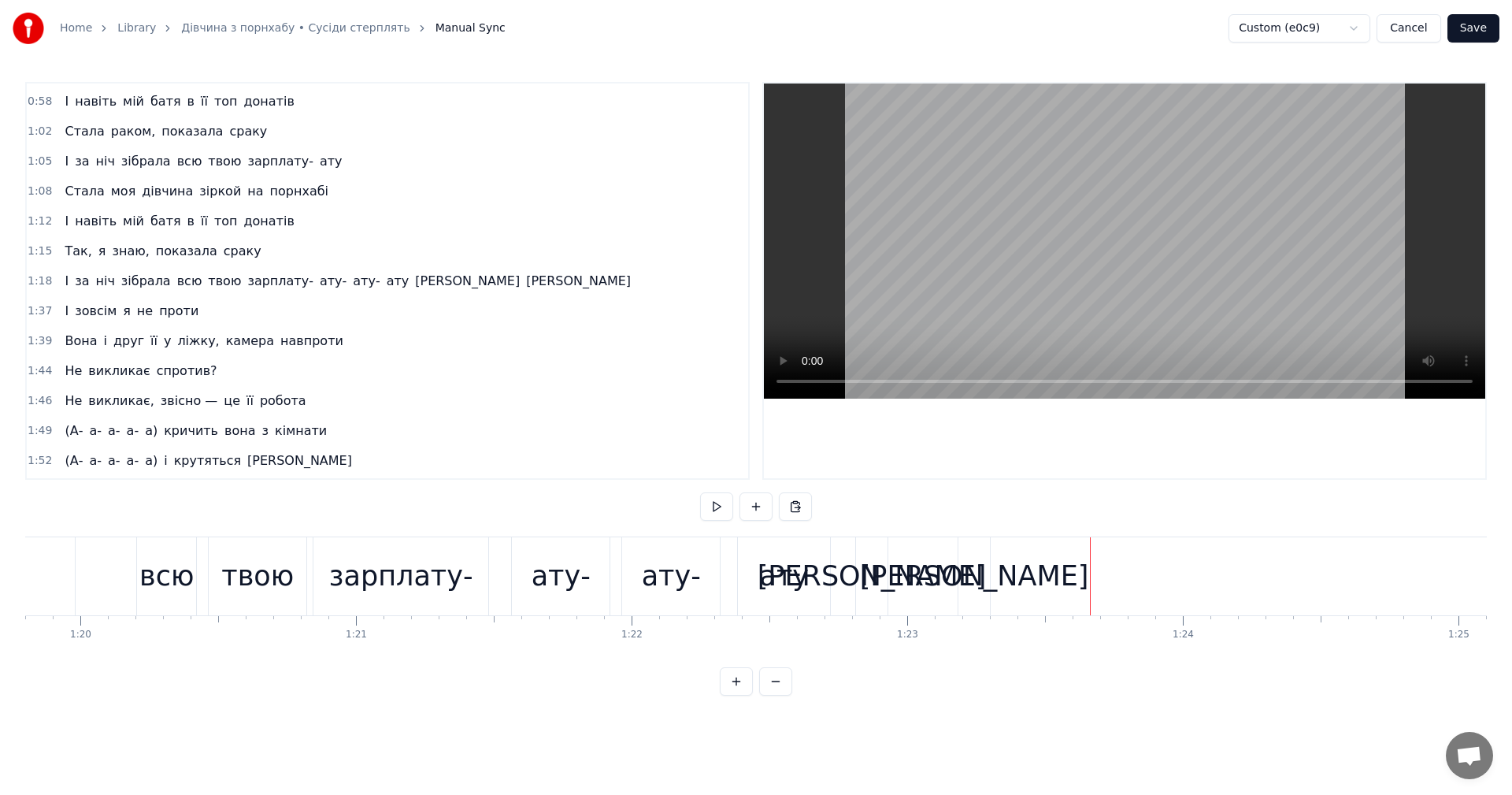
click at [980, 576] on div "а" at bounding box center [974, 576] width 229 height 42
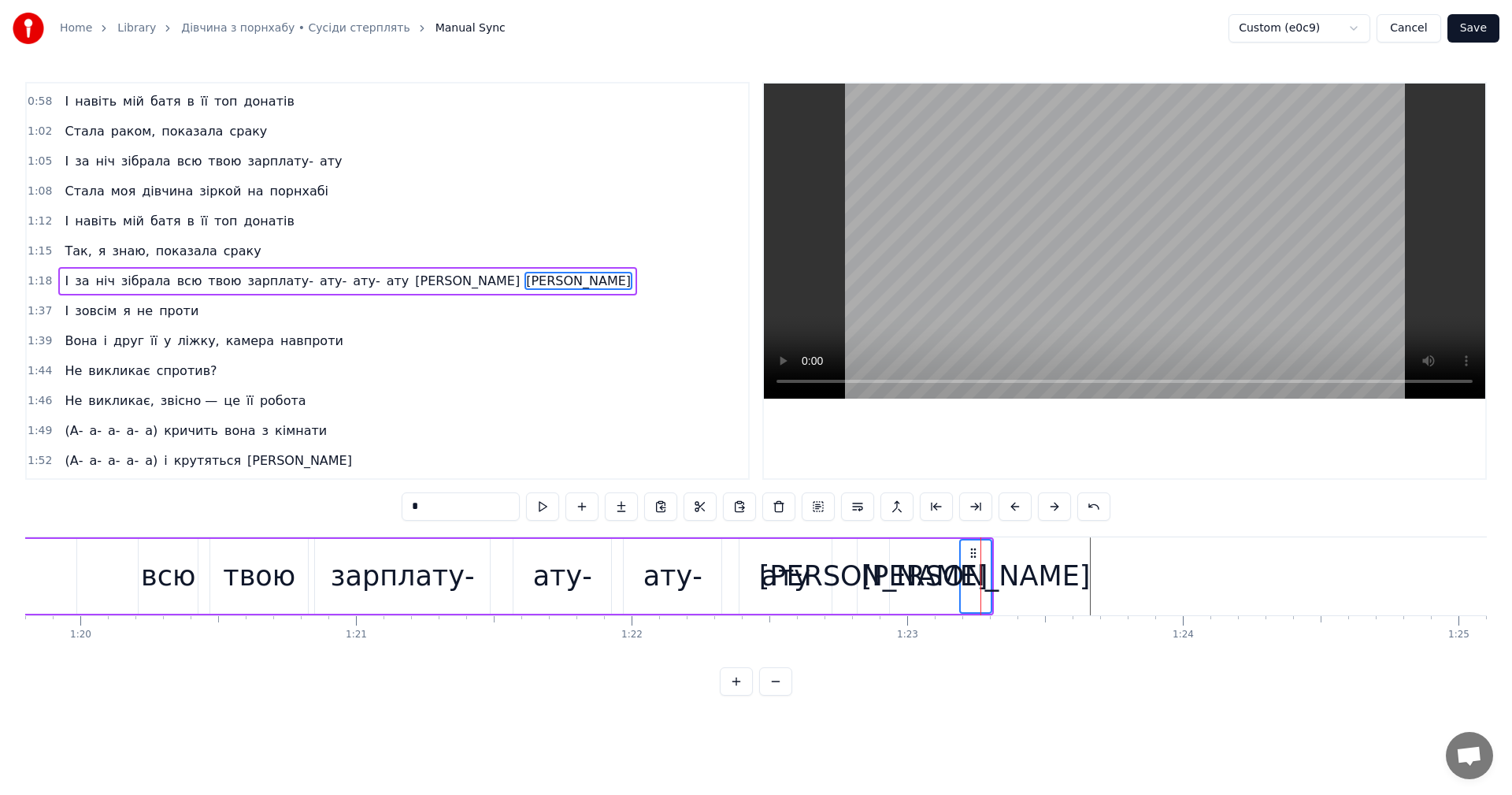
click at [870, 579] on div "а" at bounding box center [874, 576] width 229 height 42
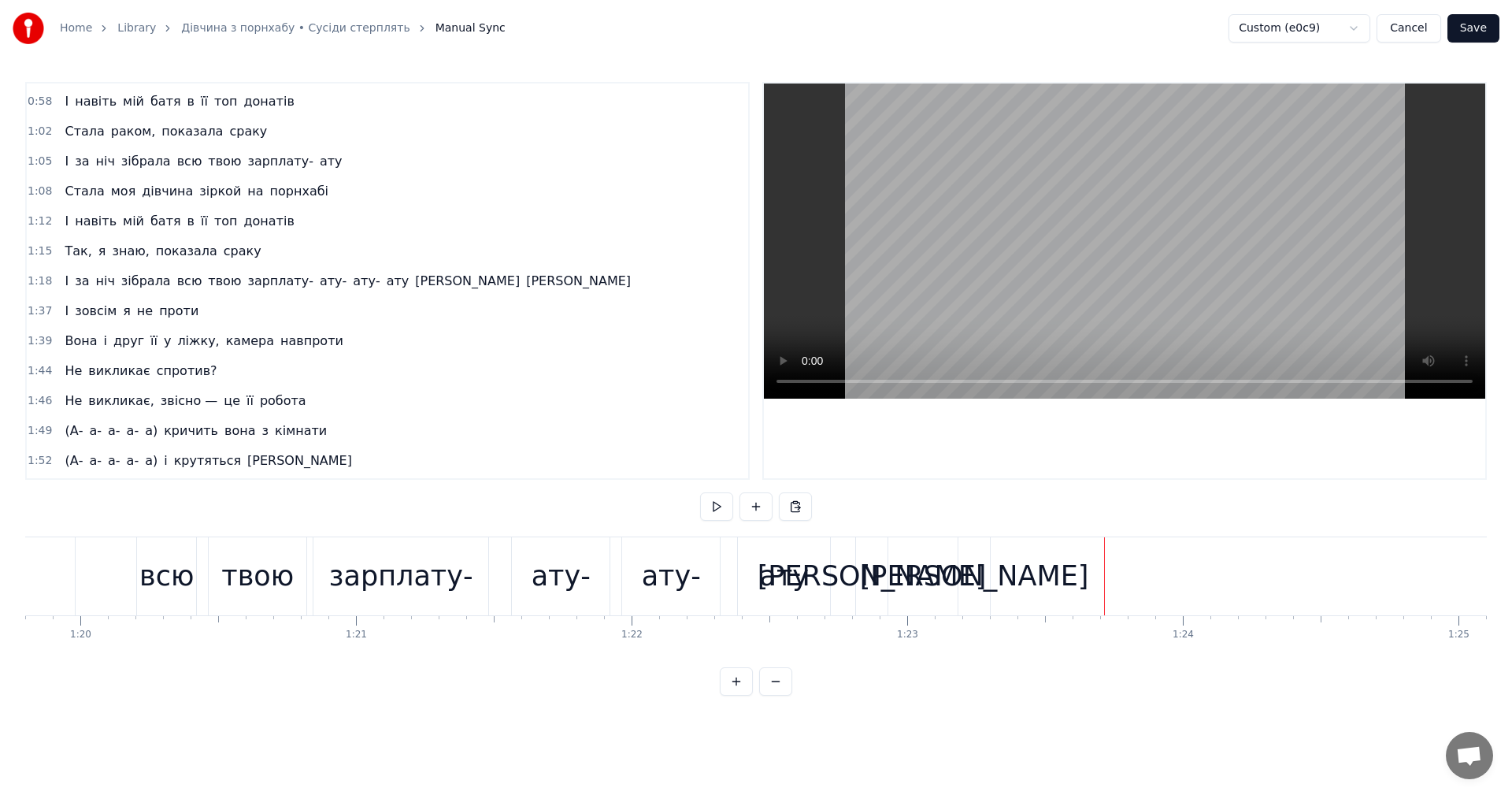
click at [1088, 578] on div at bounding box center [957, 576] width 45846 height 78
click at [874, 574] on div "а" at bounding box center [872, 576] width 229 height 42
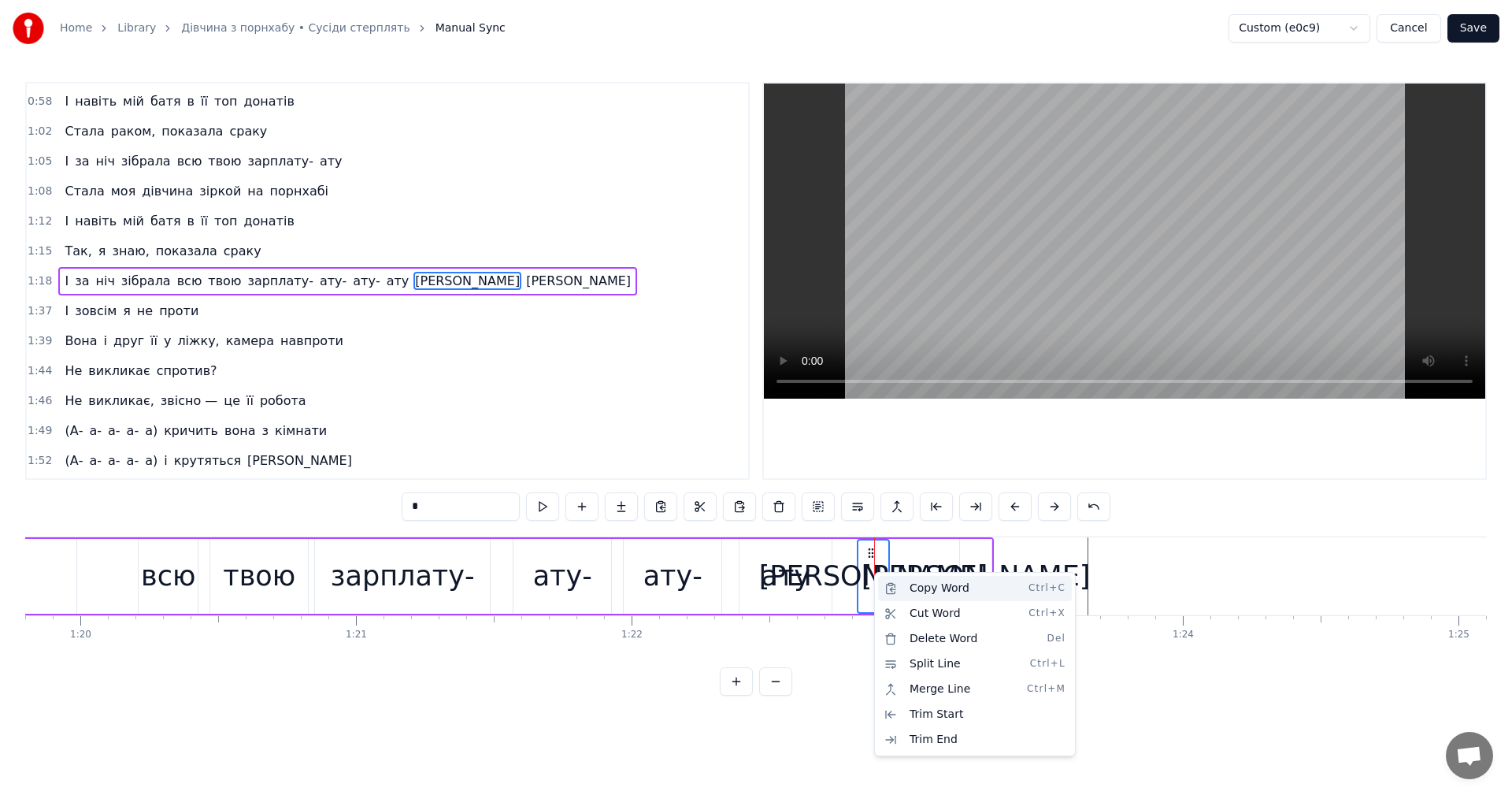
click at [913, 584] on div "Copy Word Ctrl+C" at bounding box center [975, 589] width 194 height 25
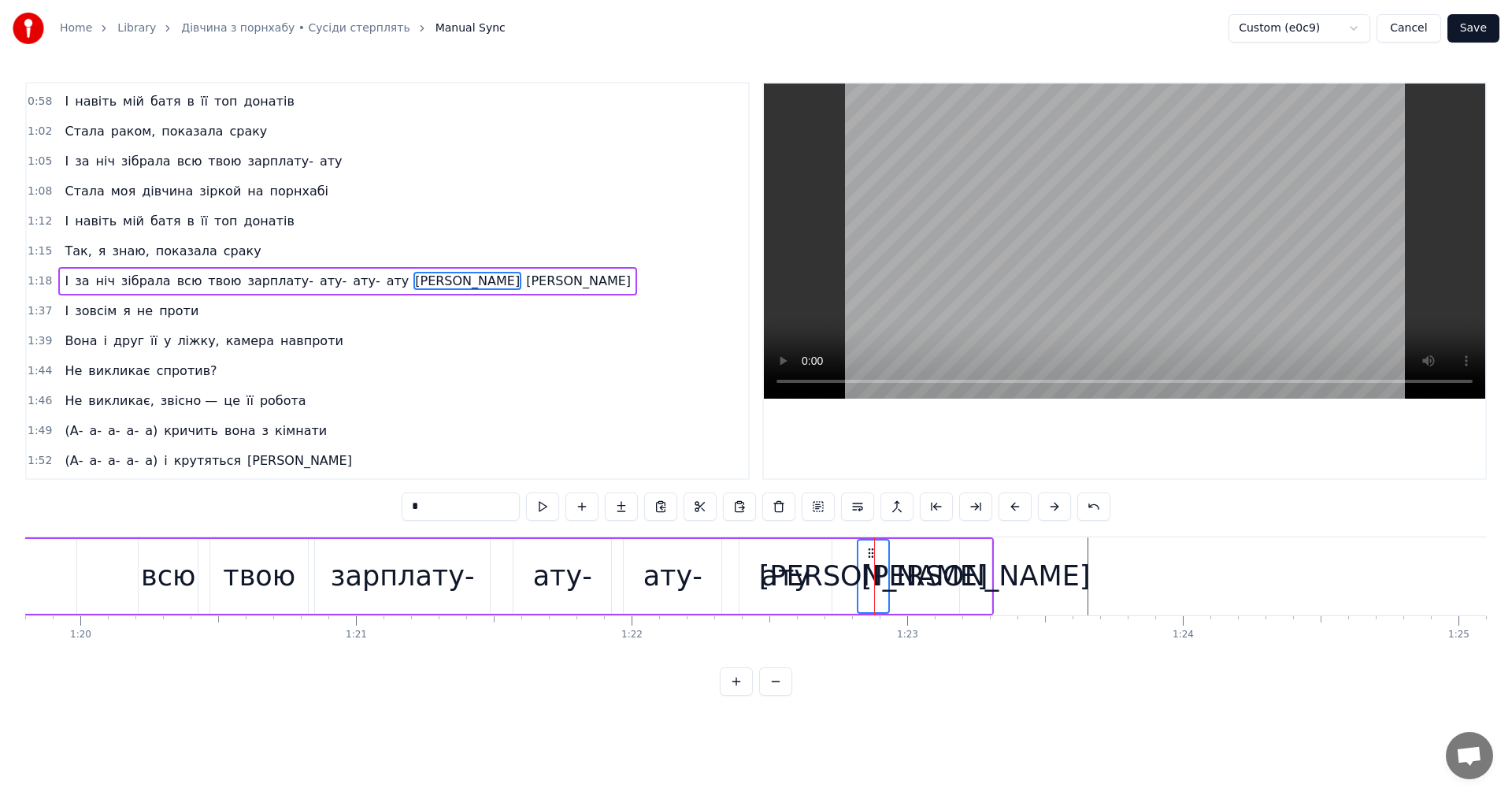
click at [1076, 567] on div at bounding box center [957, 576] width 45846 height 78
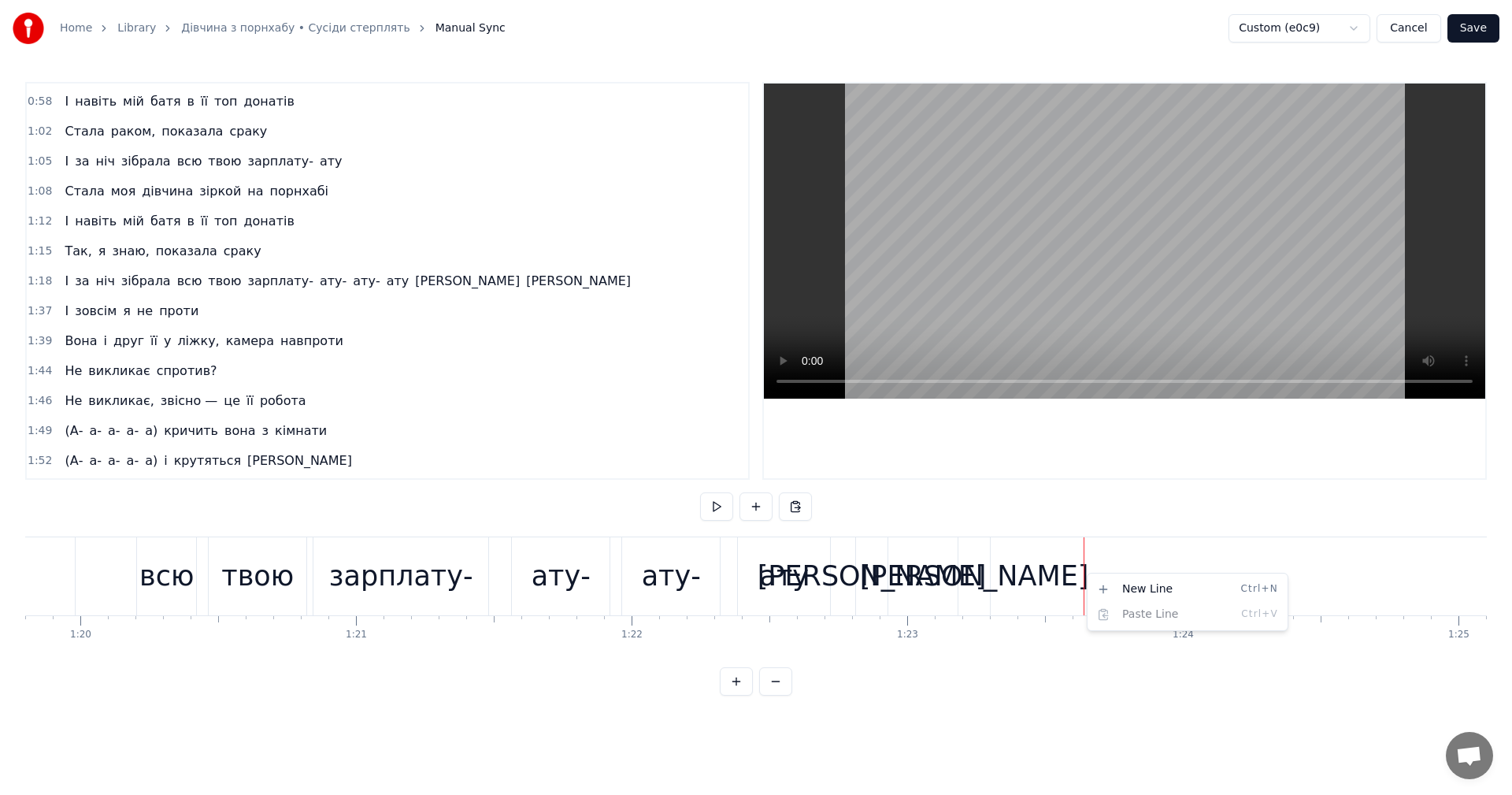
click at [1036, 593] on html "Home Library Дівчина з порнхабу • Сусіди стерплять Manual Sync Custom (e0c9) Ca…" at bounding box center [756, 360] width 1512 height 721
click at [971, 584] on div "а" at bounding box center [974, 576] width 229 height 42
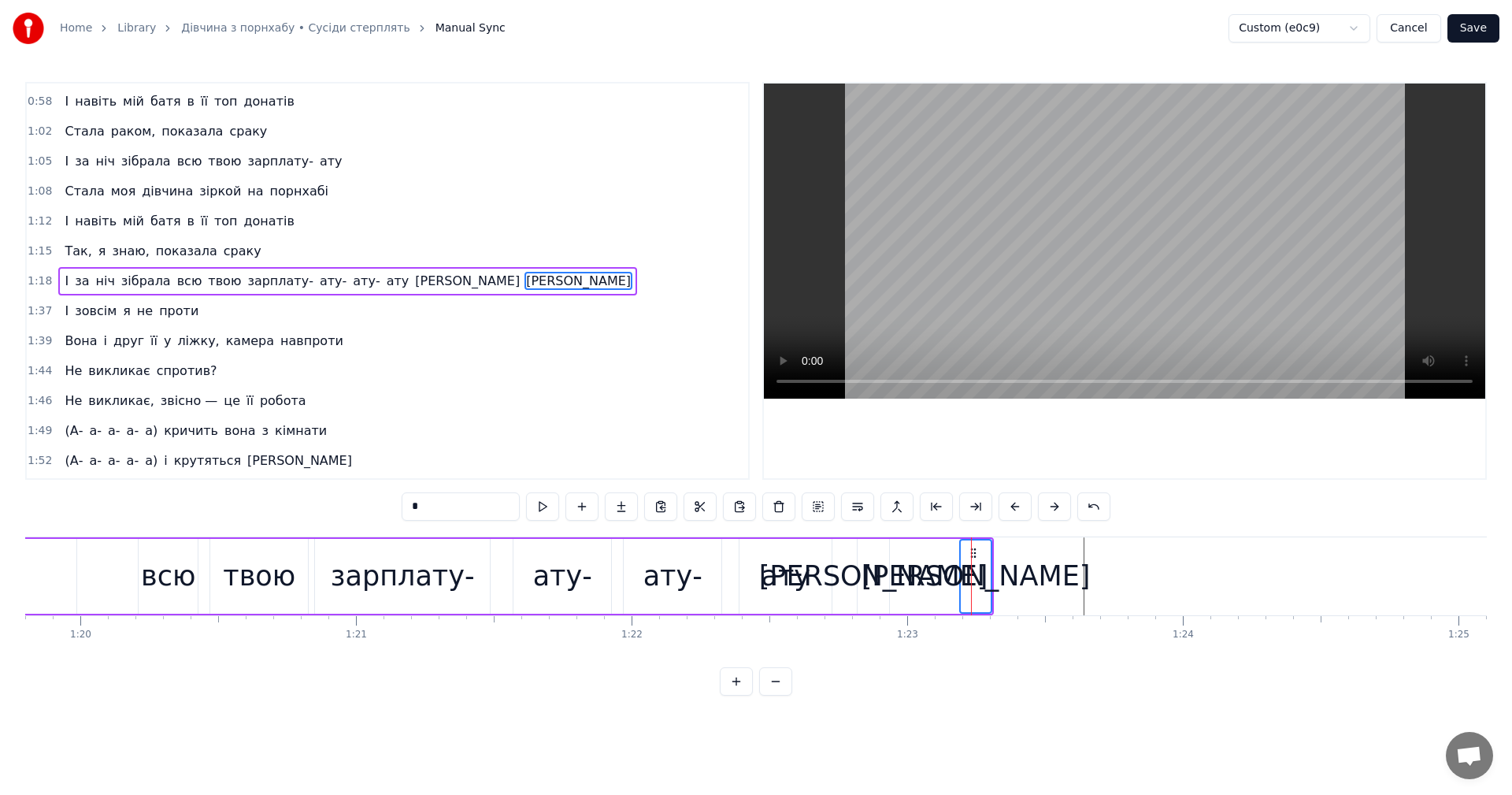
click at [1079, 574] on div at bounding box center [957, 576] width 45846 height 78
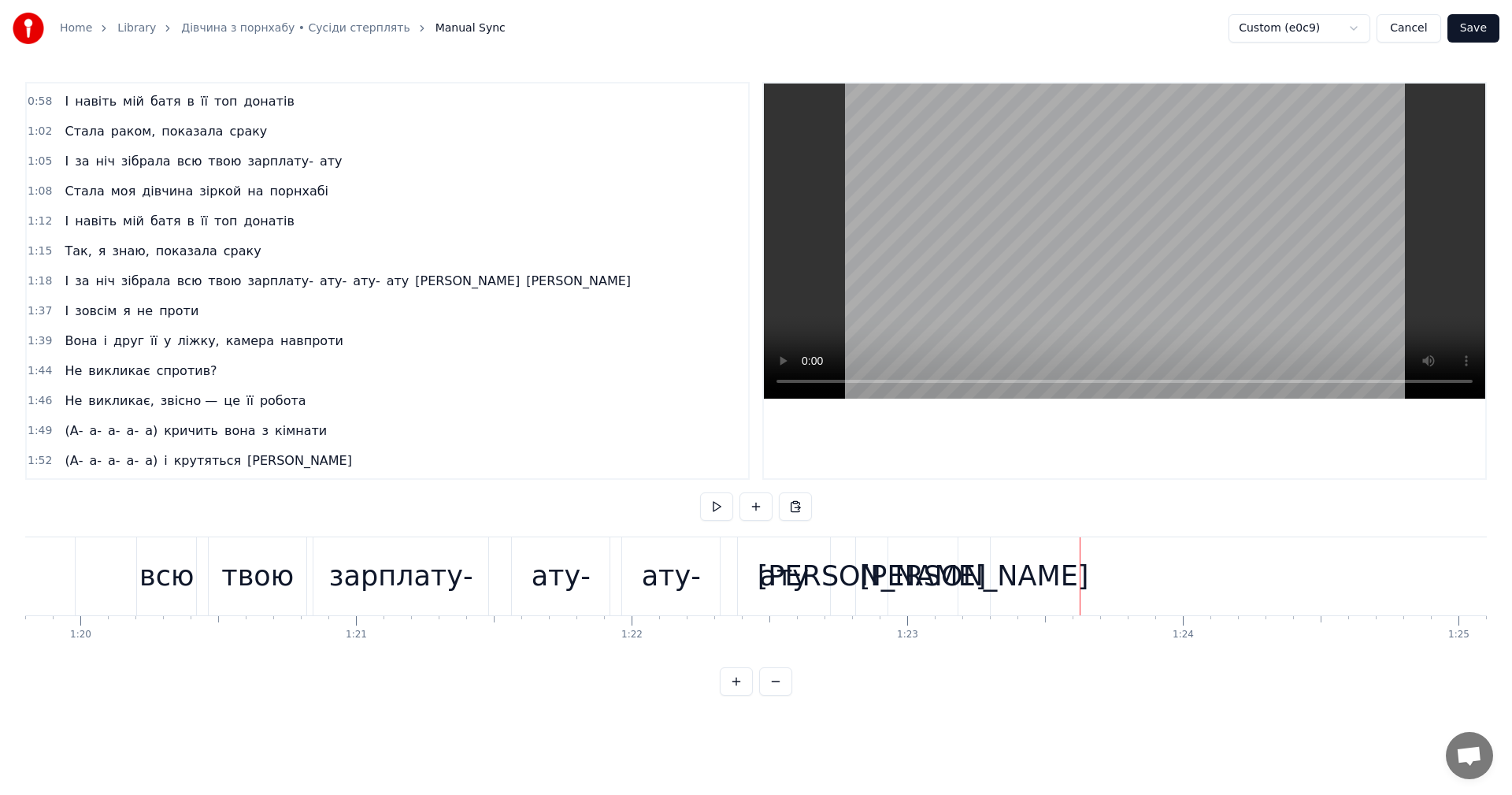
click at [1073, 579] on div at bounding box center [957, 576] width 45846 height 78
click at [1083, 576] on div at bounding box center [1083, 576] width 1 height 78
click at [1096, 589] on div "New Line Ctrl+N" at bounding box center [1185, 592] width 194 height 25
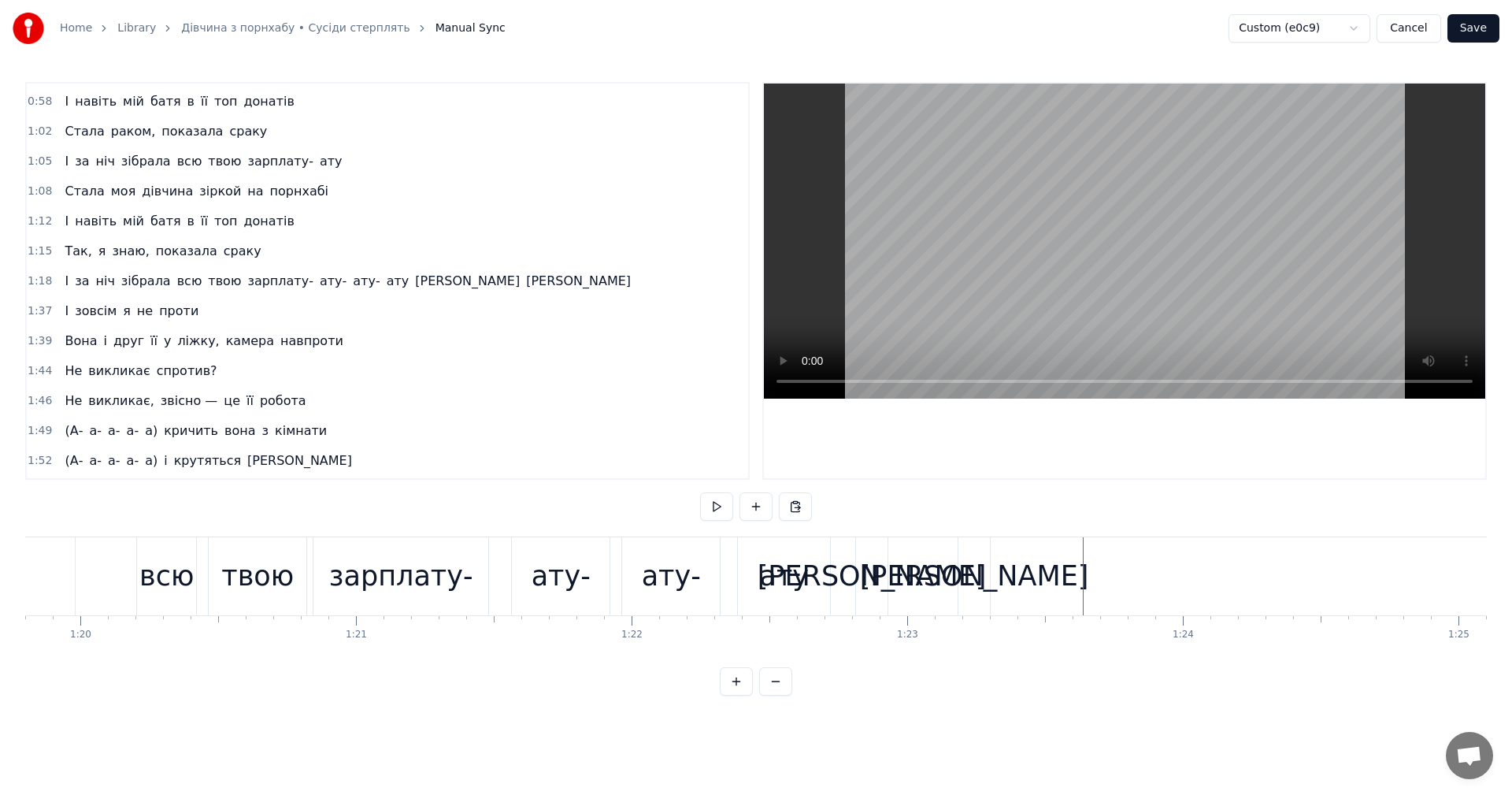
click at [1463, 34] on button "Save" at bounding box center [1473, 29] width 52 height 29
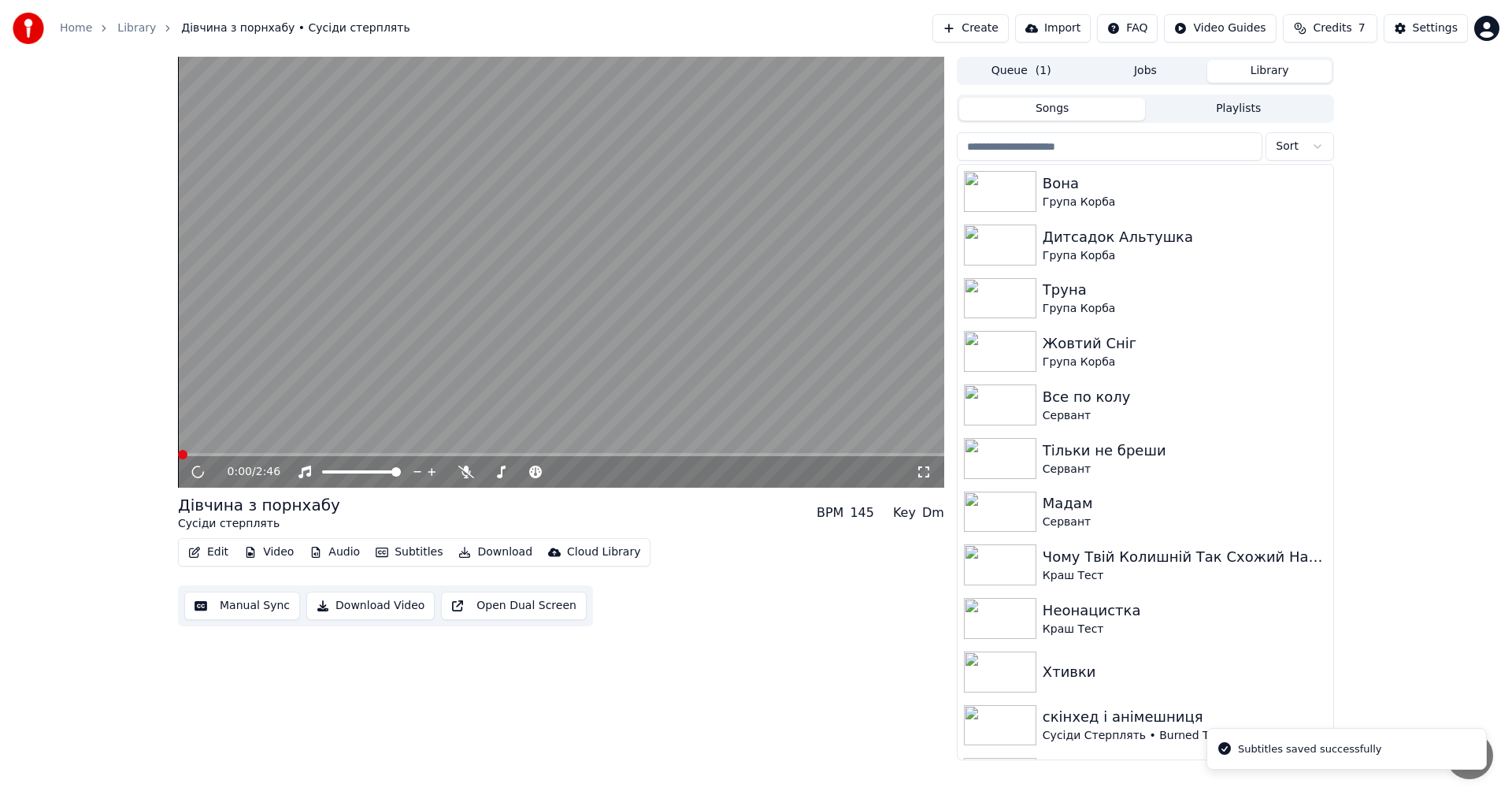
click at [490, 323] on video at bounding box center [561, 272] width 766 height 431
click at [213, 545] on button "Edit" at bounding box center [208, 552] width 53 height 22
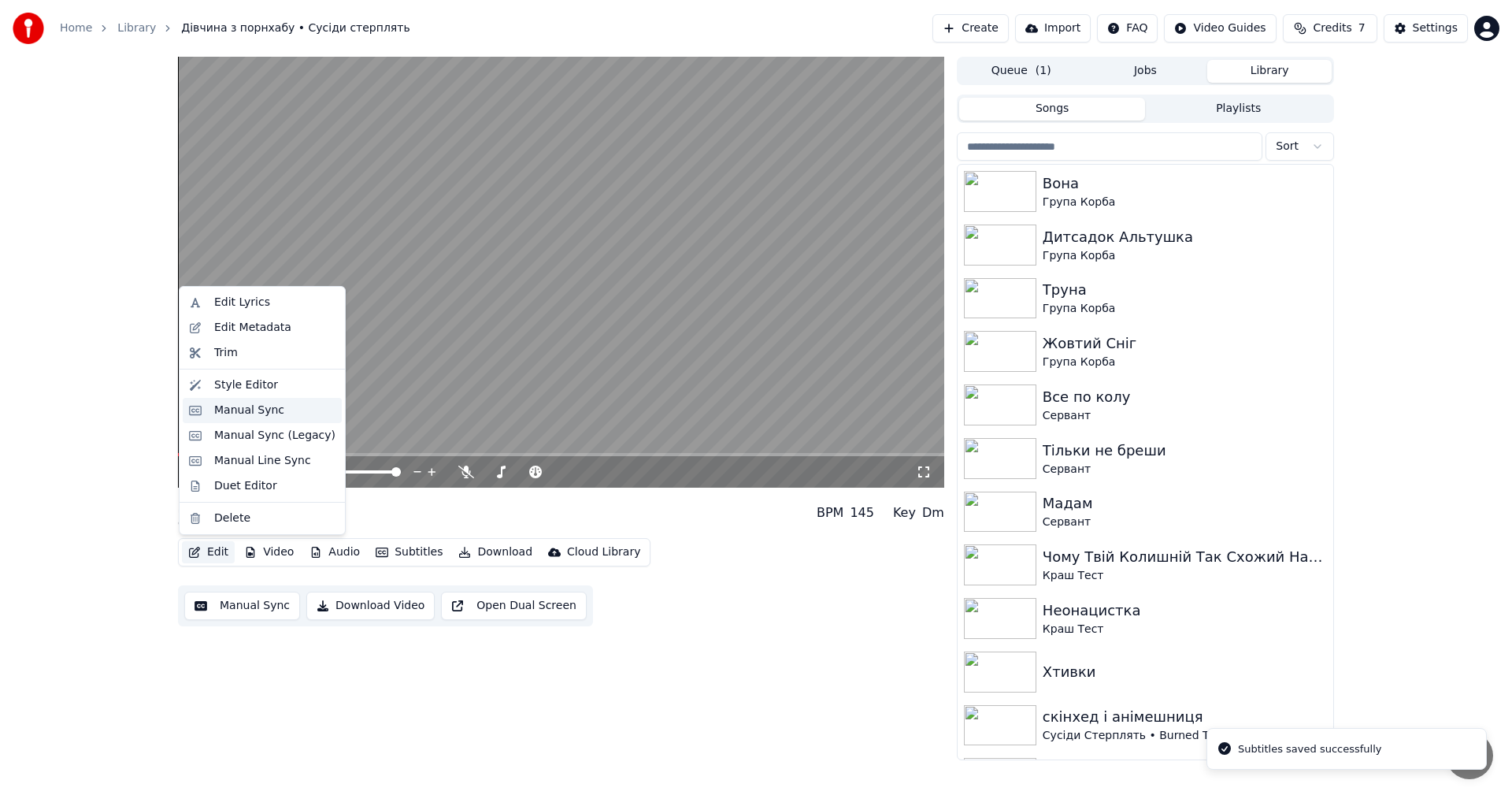
click at [246, 407] on div "Manual Sync" at bounding box center [248, 410] width 70 height 16
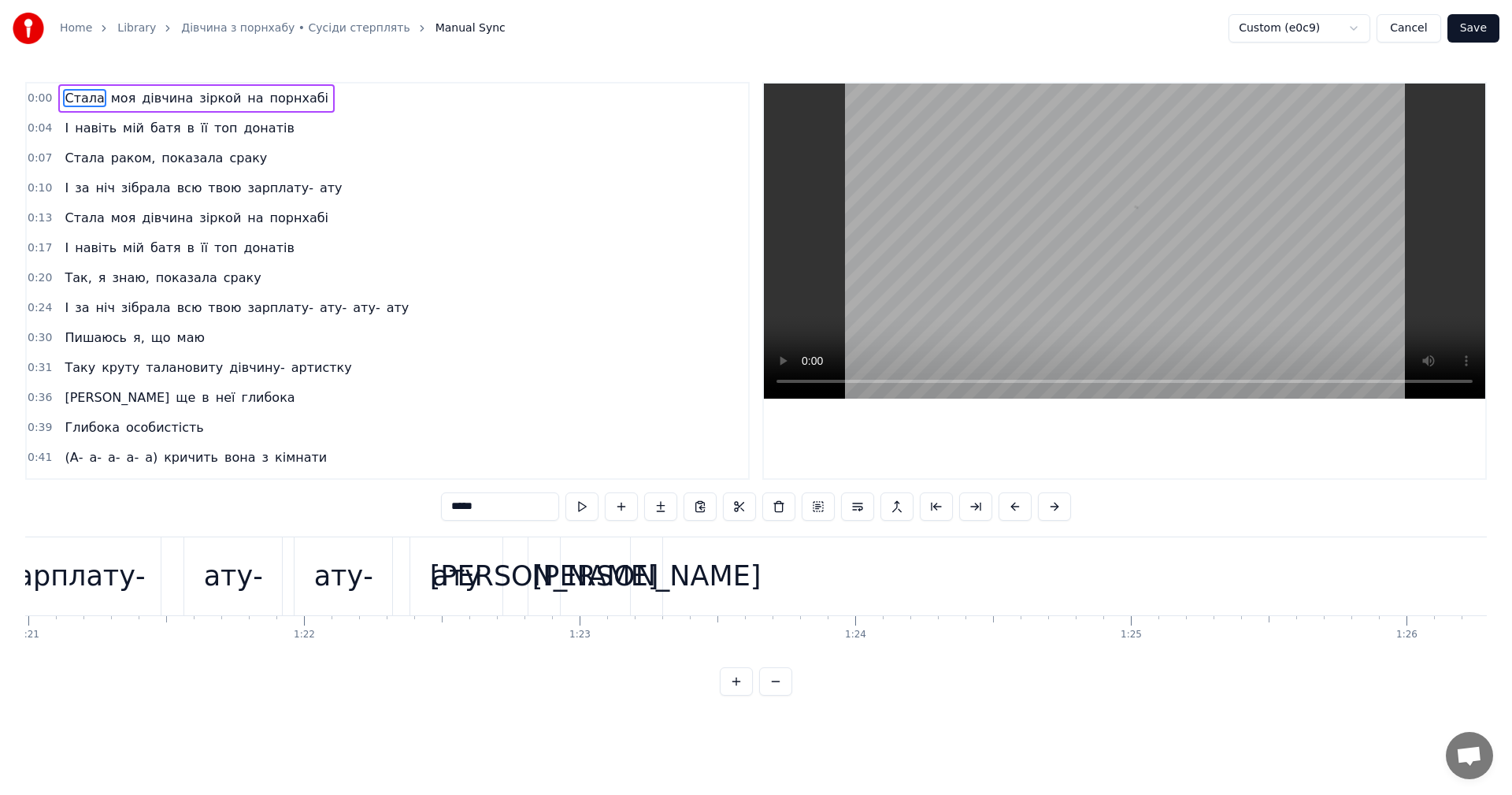
scroll to position [0, 22268]
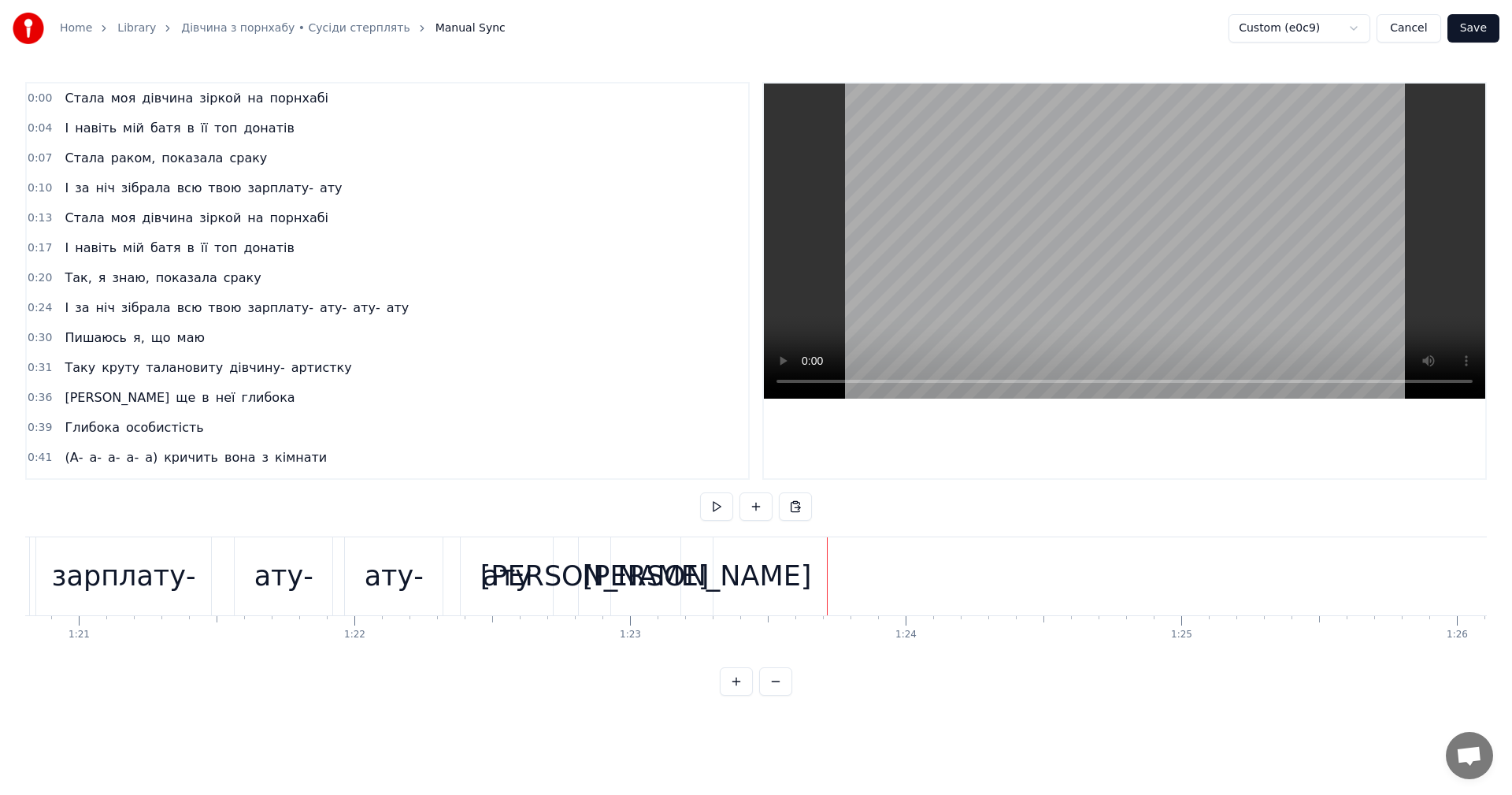
click at [821, 574] on div at bounding box center [679, 576] width 45846 height 78
click at [1416, 34] on button "Cancel" at bounding box center [1408, 29] width 64 height 29
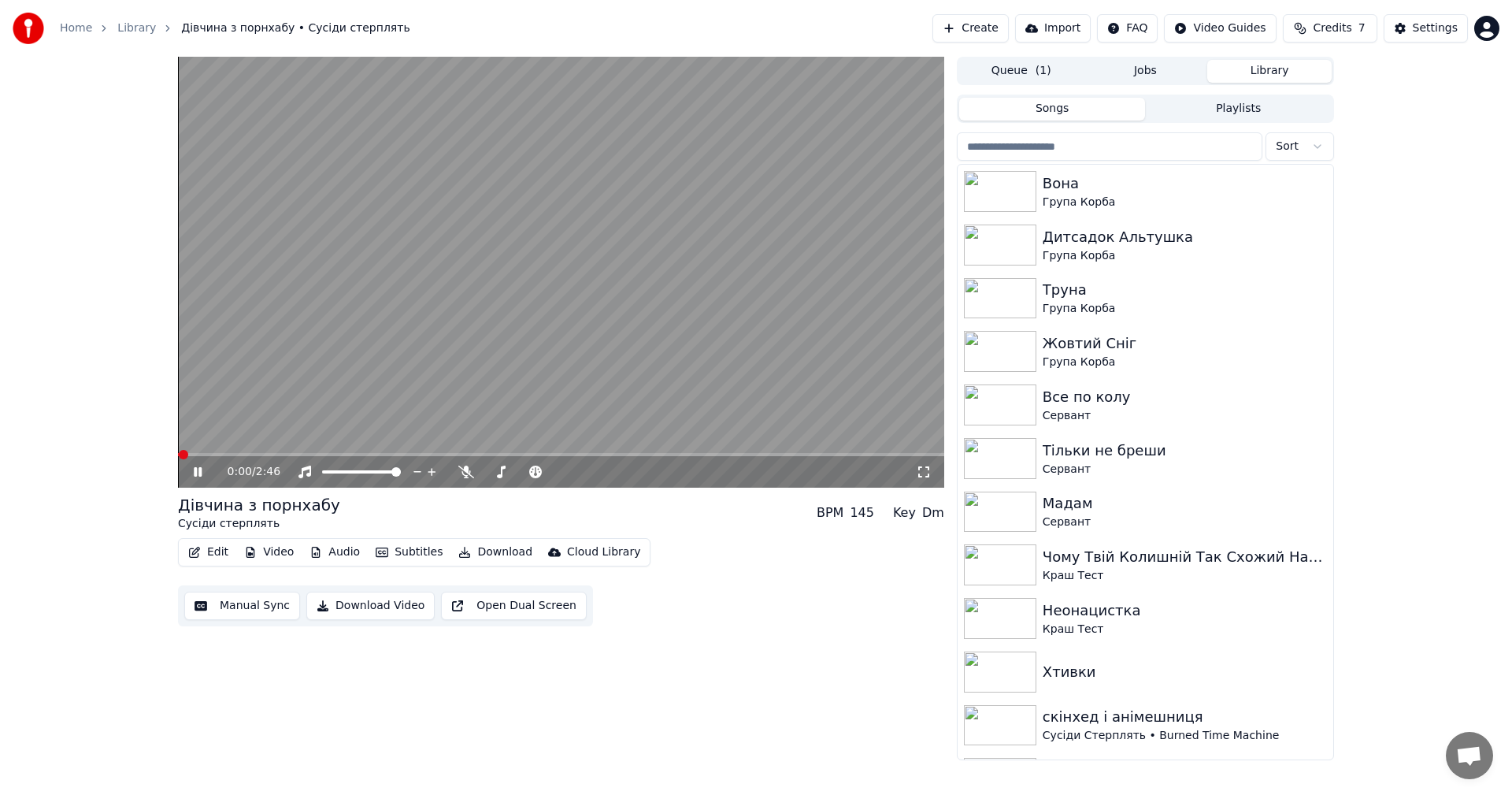
click at [409, 318] on video at bounding box center [561, 272] width 766 height 431
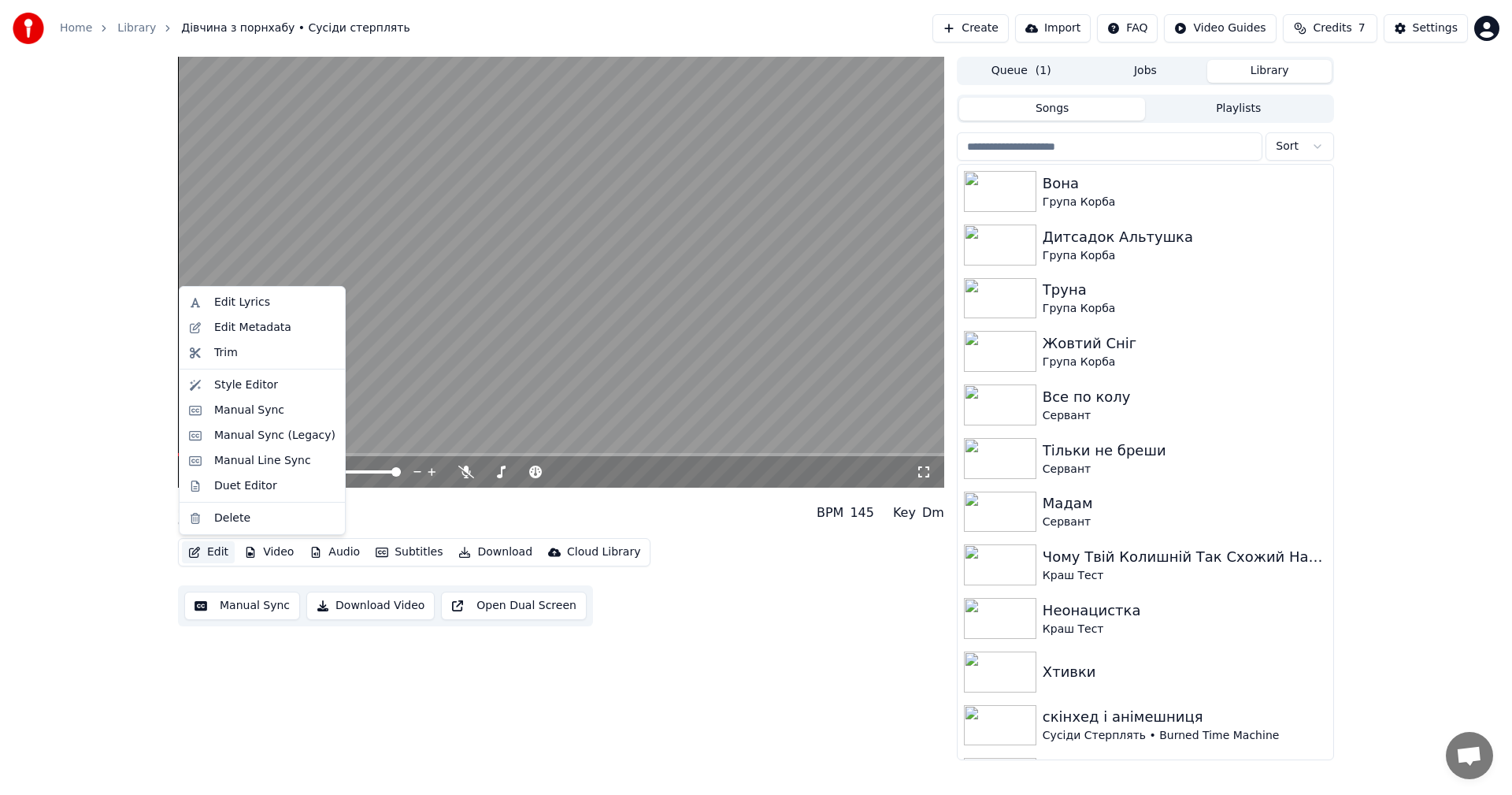
click at [218, 546] on button "Edit" at bounding box center [208, 552] width 53 height 22
click at [266, 430] on div "Manual Sync (Legacy)" at bounding box center [274, 435] width 121 height 16
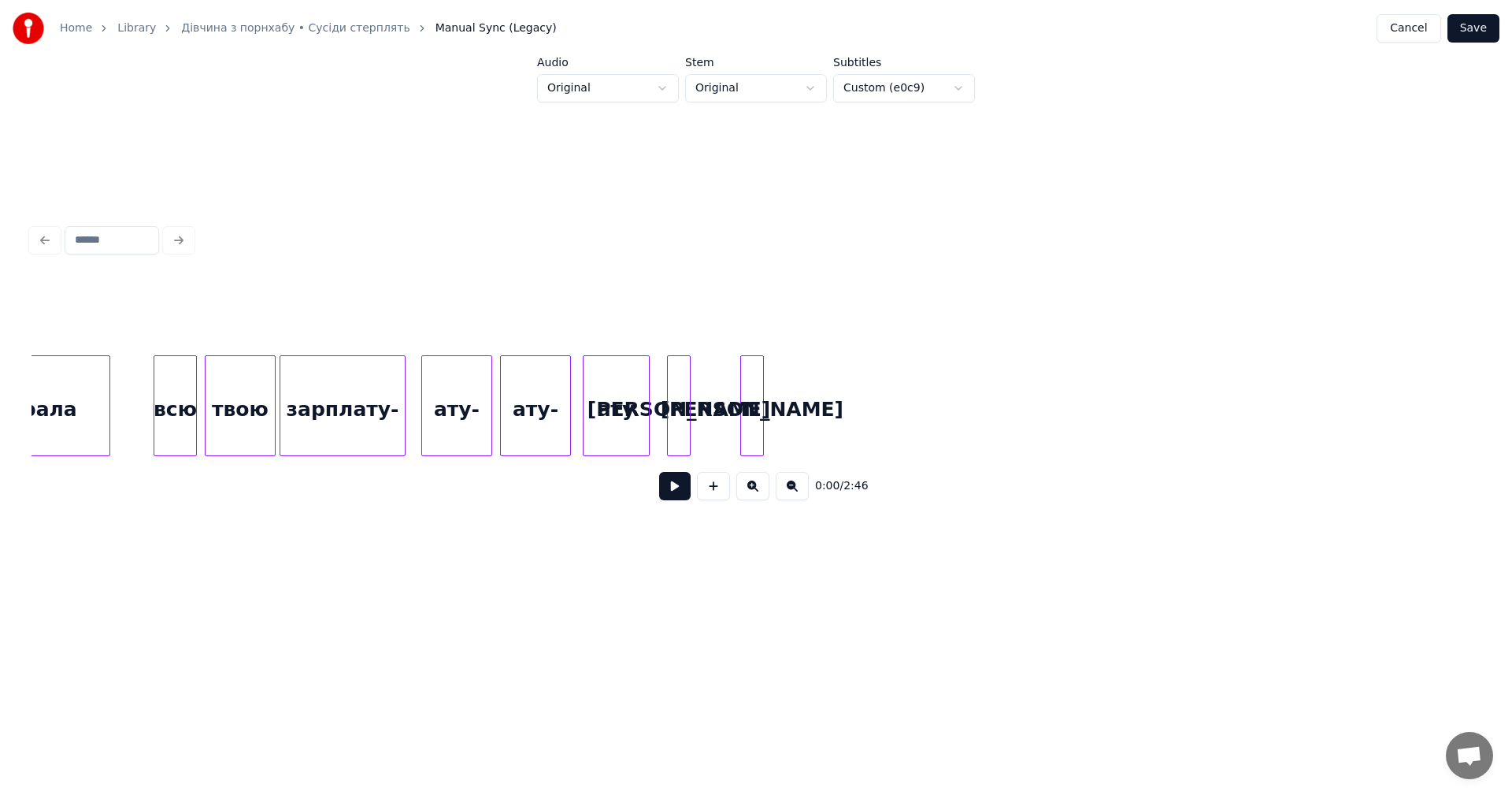
scroll to position [0, 15739]
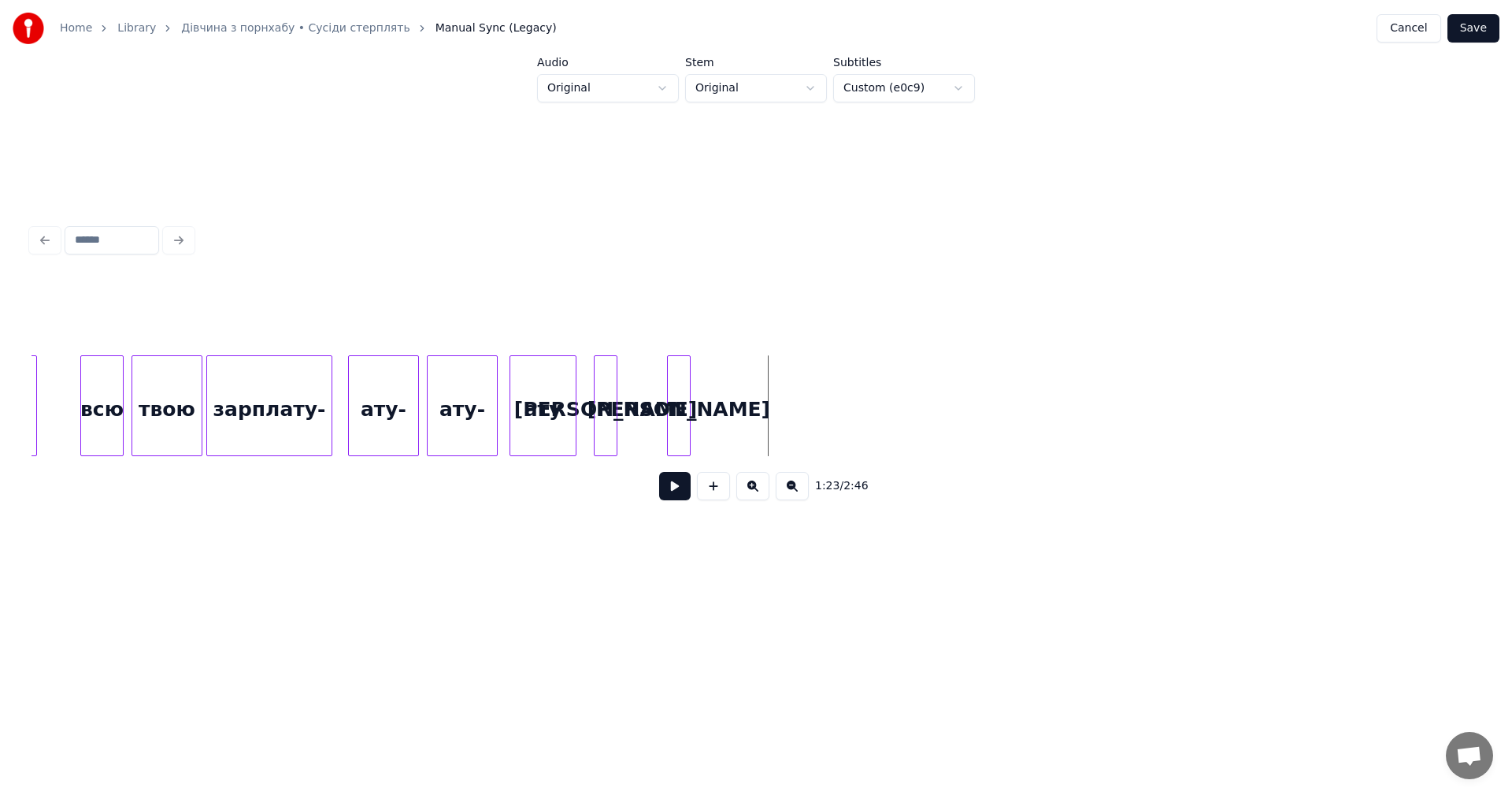
click at [766, 402] on div "а а ату ату- ату- зарплату- твою всю зібрала" at bounding box center [665, 406] width 32744 height 101
click at [704, 497] on button at bounding box center [713, 486] width 33 height 29
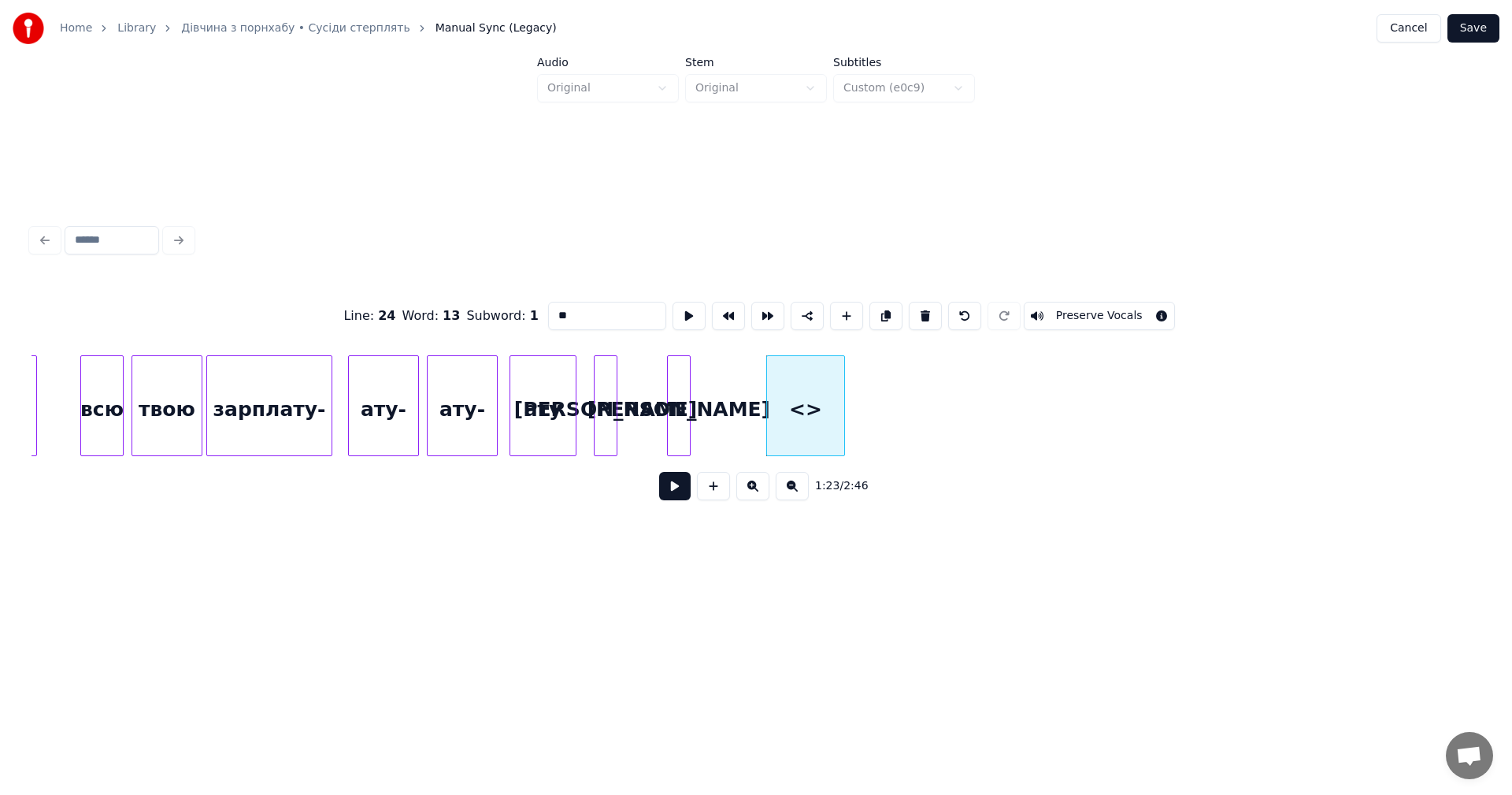
drag, startPoint x: 582, startPoint y: 317, endPoint x: 546, endPoint y: 317, distance: 36.0
click at [548, 317] on input "**" at bounding box center [607, 316] width 118 height 29
click at [806, 409] on div "а" at bounding box center [806, 409] width 77 height 107
click at [808, 396] on div at bounding box center [811, 406] width 5 height 99
click at [764, 405] on div "а" at bounding box center [764, 409] width 43 height 107
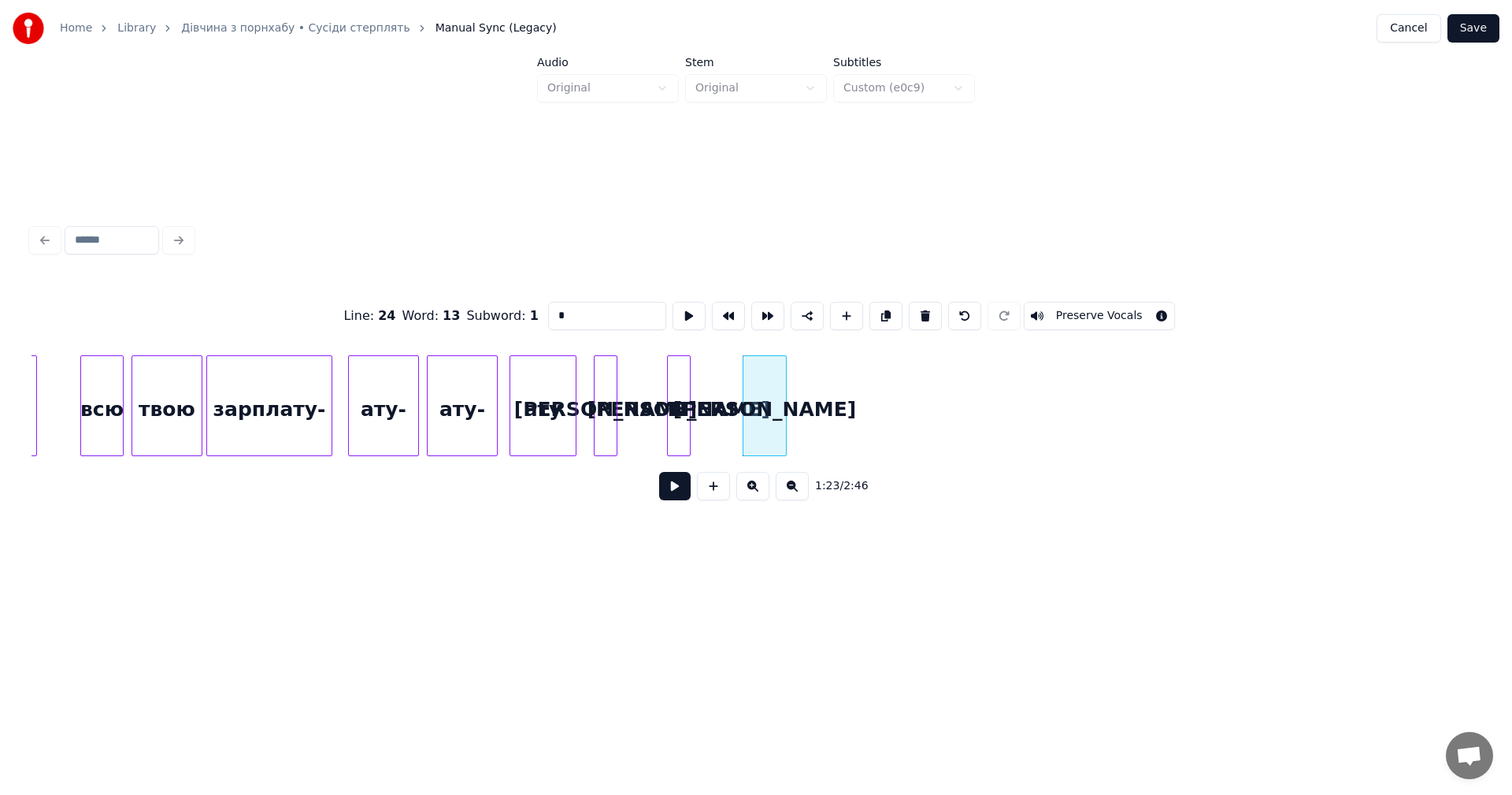
type input "*"
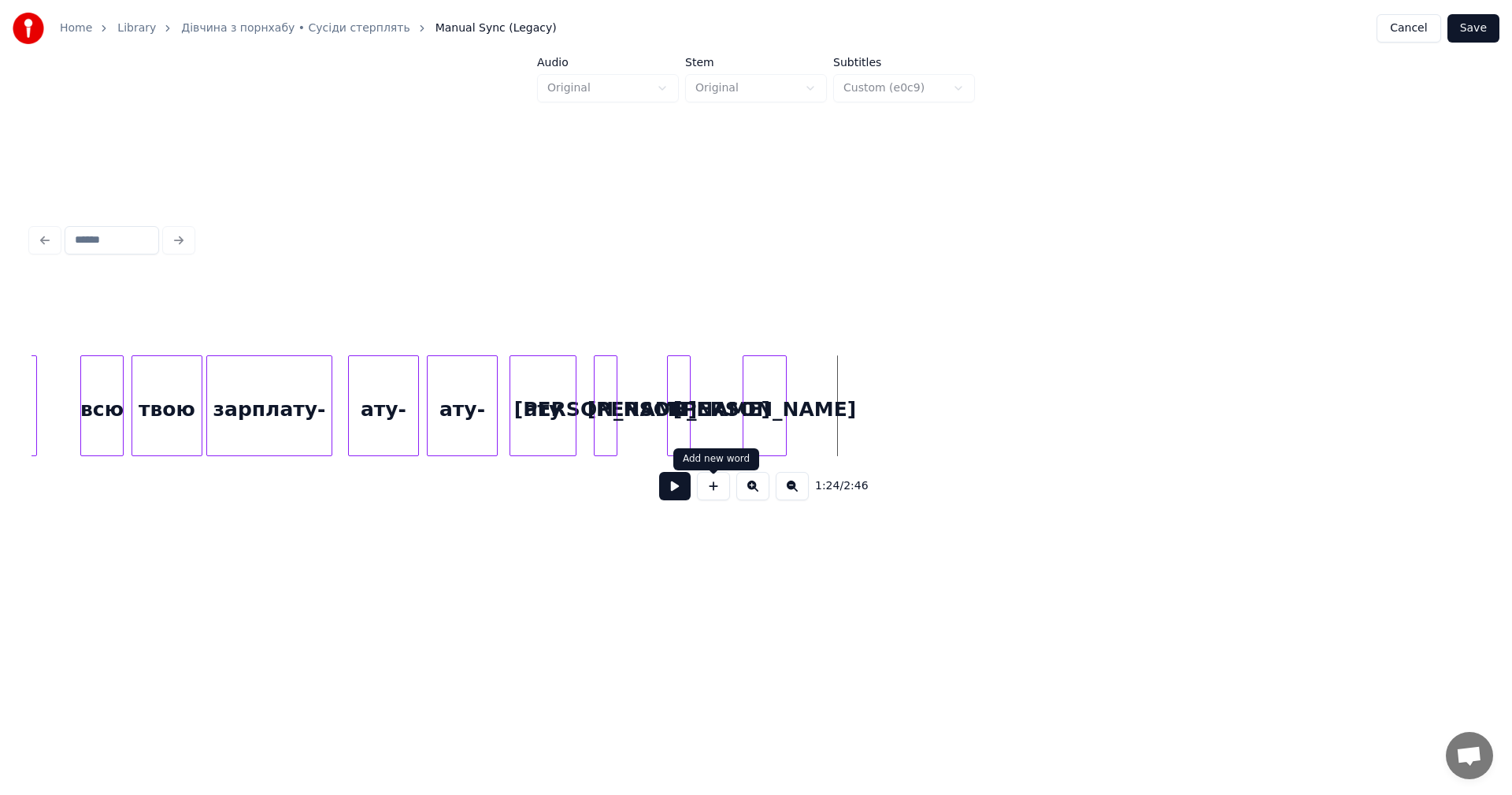
click at [720, 494] on button at bounding box center [713, 486] width 33 height 29
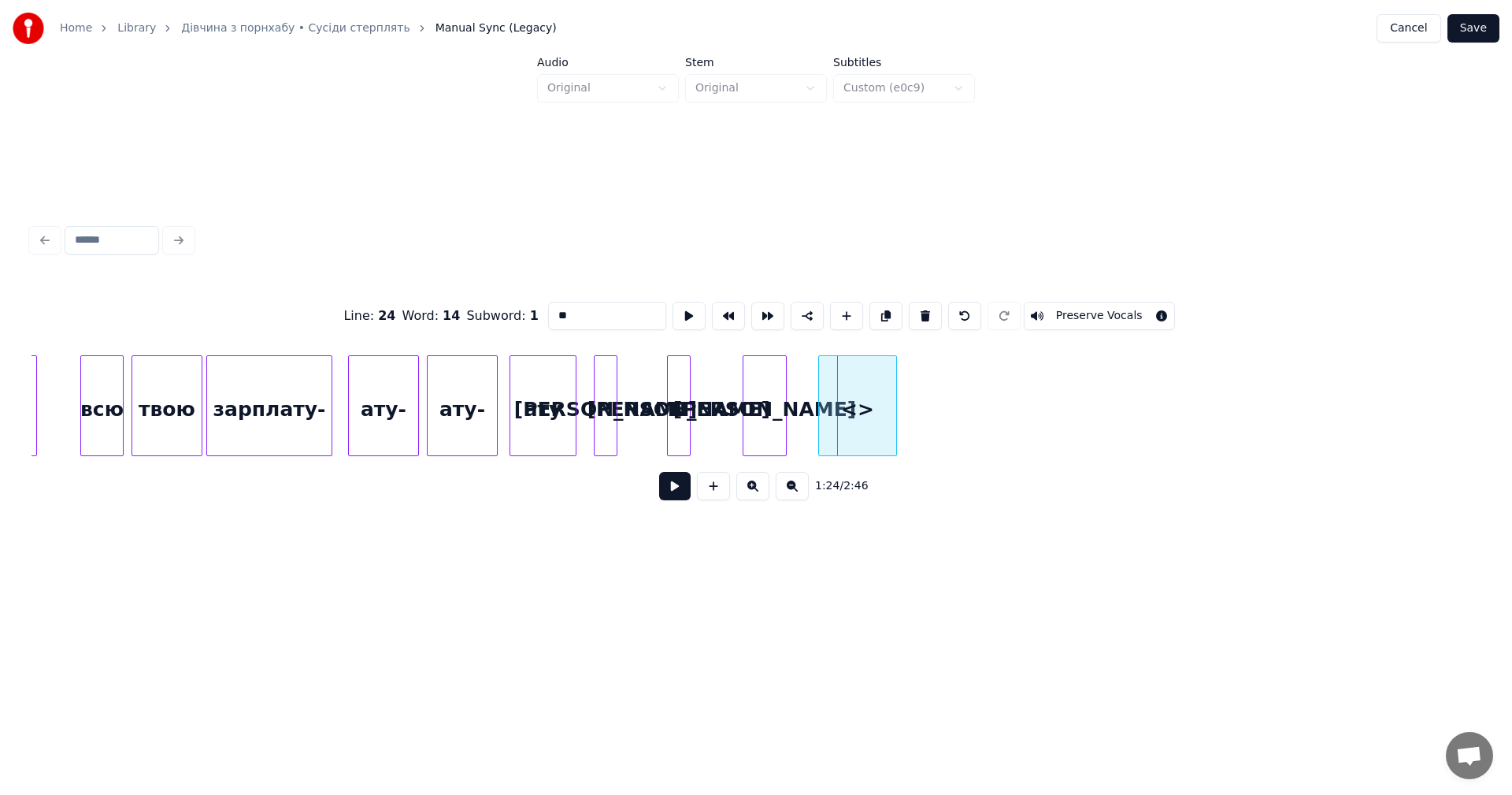
click at [844, 403] on div "<>" at bounding box center [858, 409] width 77 height 107
drag, startPoint x: 582, startPoint y: 316, endPoint x: 535, endPoint y: 311, distance: 47.3
click at [535, 311] on div "Line : 24 Word : 14 Subword : 1 ** Preserve Vocals" at bounding box center [755, 316] width 1449 height 79
click at [837, 402] on div "а" at bounding box center [852, 409] width 77 height 107
click at [843, 391] on div at bounding box center [845, 406] width 5 height 99
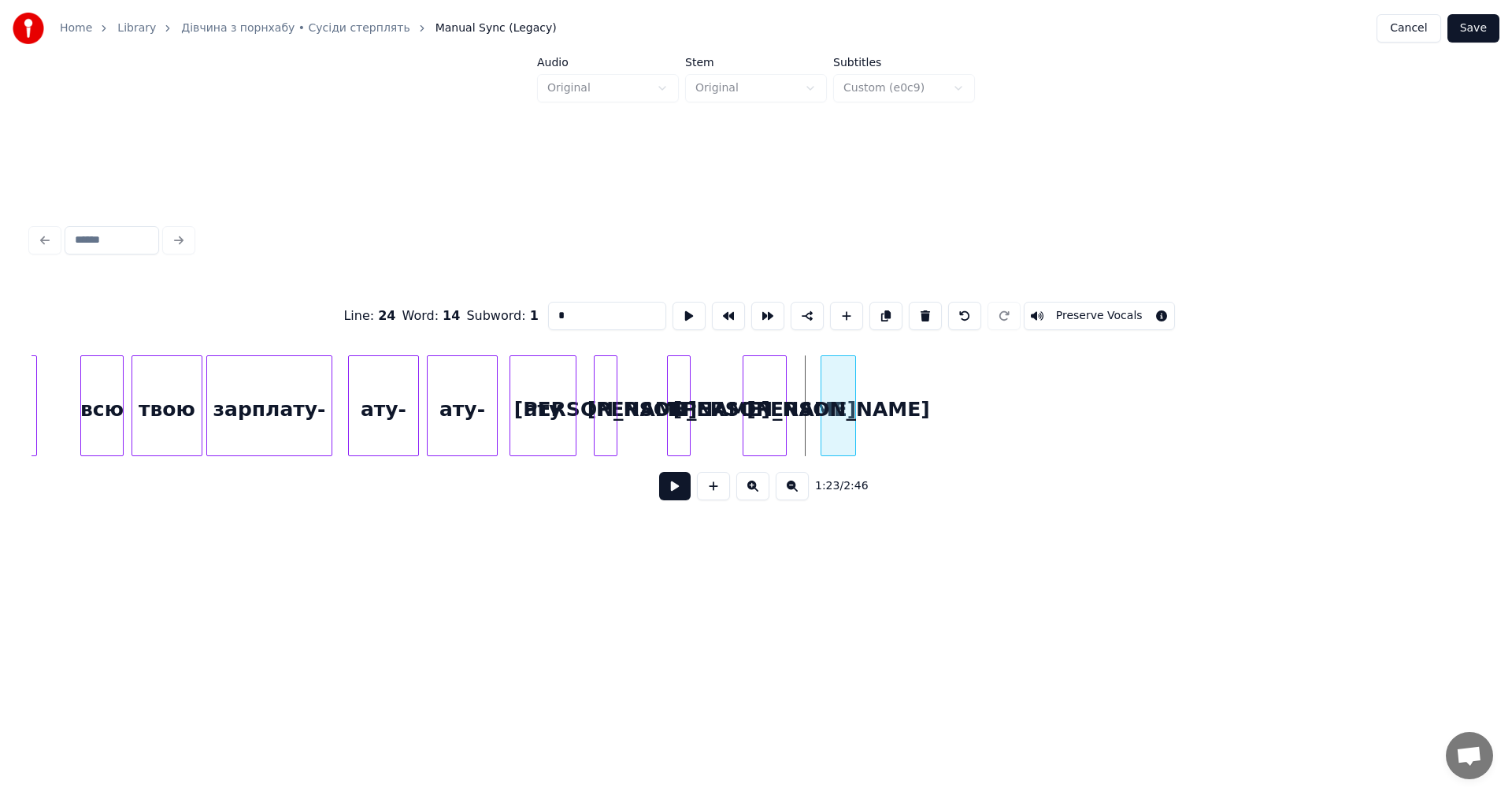
click at [836, 404] on div "а" at bounding box center [838, 409] width 34 height 107
type input "*"
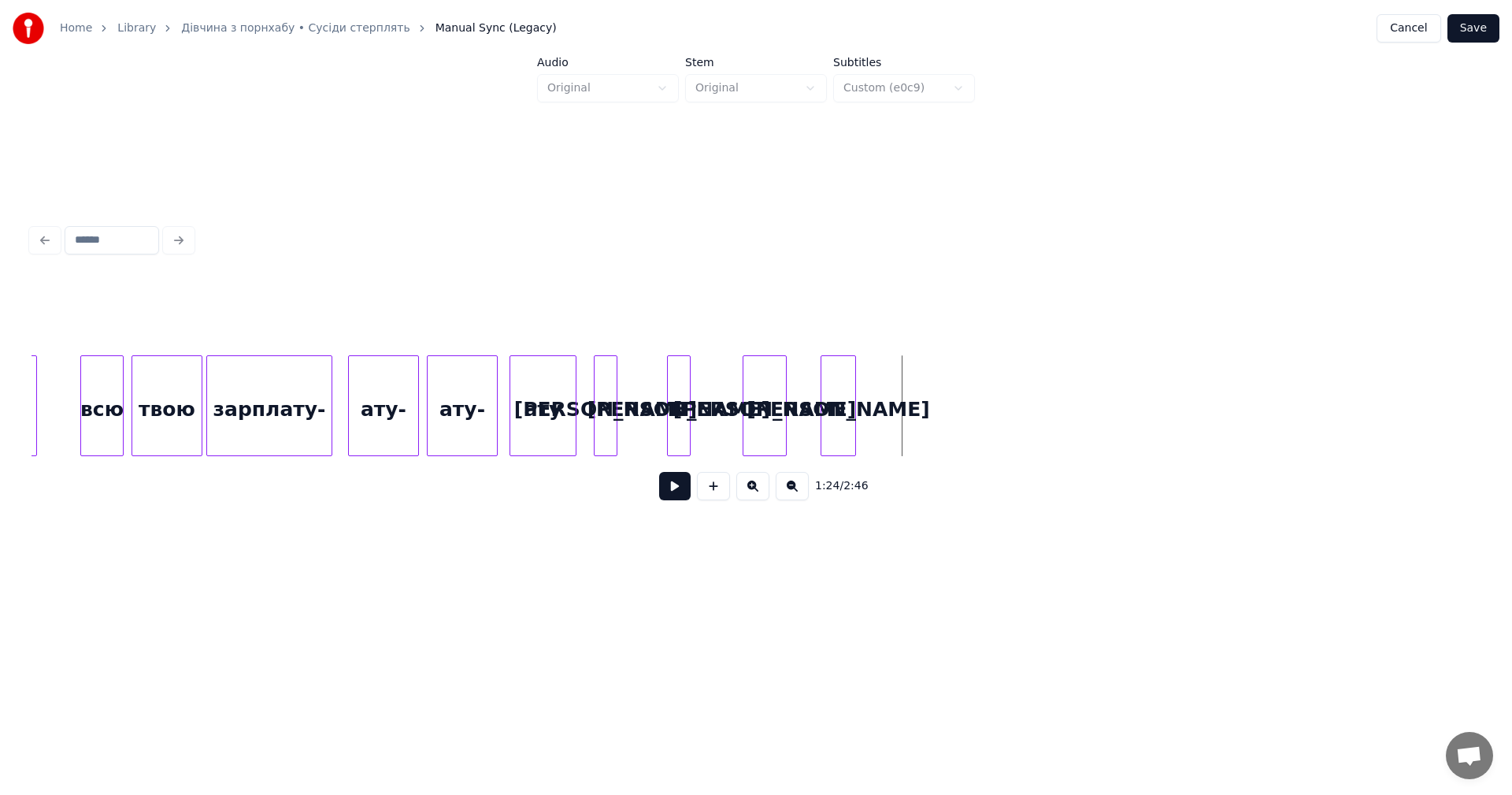
click at [888, 402] on div "а а ату ату- ату- зарплату- твою всю зібрала а а" at bounding box center [665, 406] width 32744 height 101
click at [780, 404] on div "а" at bounding box center [764, 409] width 43 height 107
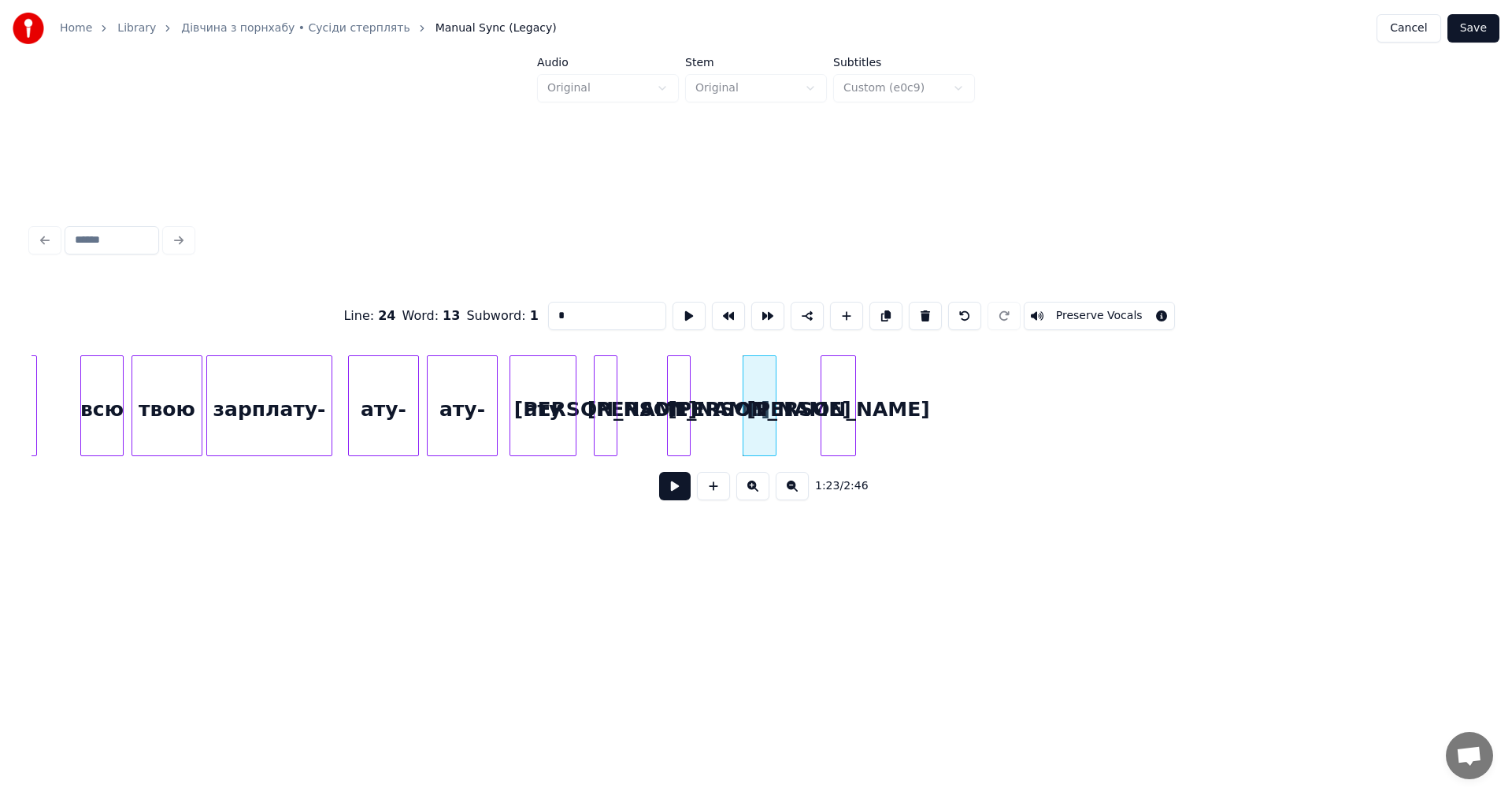
click at [775, 404] on div at bounding box center [774, 406] width 5 height 99
click at [764, 399] on div "а" at bounding box center [763, 409] width 32 height 107
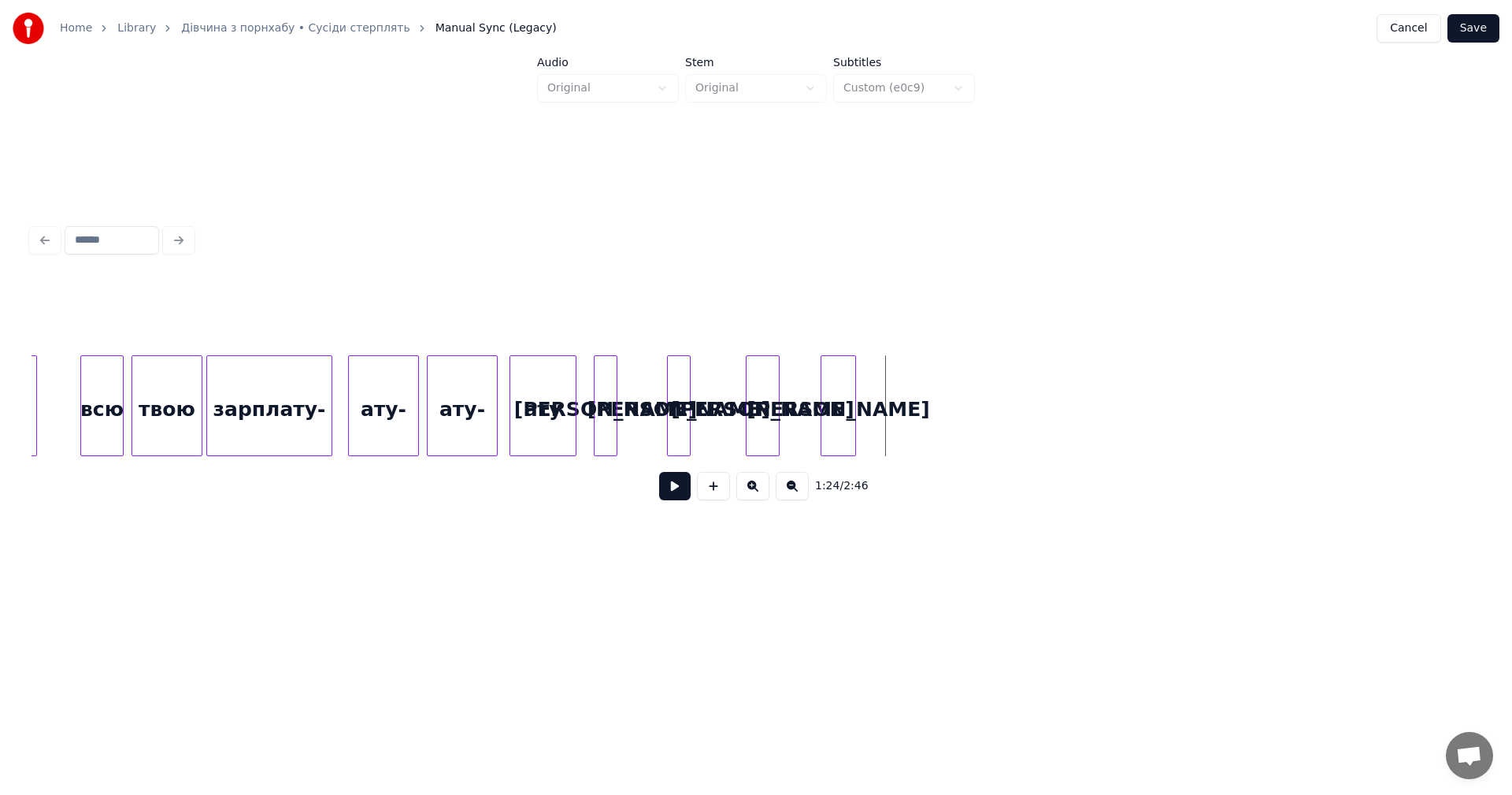
click at [710, 493] on button at bounding box center [713, 486] width 33 height 29
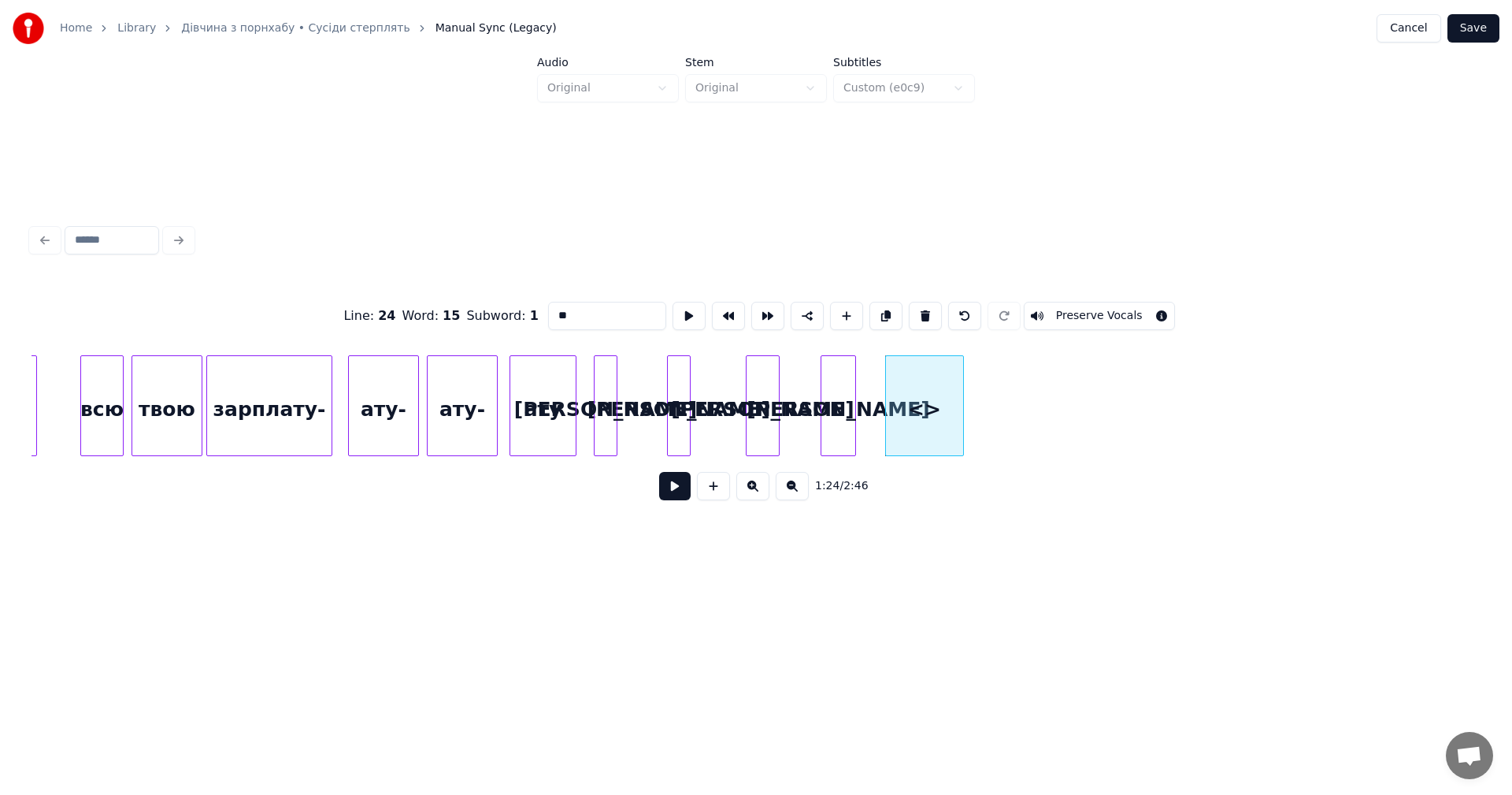
drag, startPoint x: 584, startPoint y: 313, endPoint x: 508, endPoint y: 319, distance: 76.2
click at [509, 319] on div "Line : 24 Word : 15 Subword : 1 ** Preserve Vocals" at bounding box center [755, 316] width 1449 height 79
click at [893, 408] on div "а" at bounding box center [892, 409] width 77 height 107
click at [924, 412] on div "а" at bounding box center [887, 406] width 79 height 101
click at [914, 403] on div "а" at bounding box center [897, 409] width 77 height 107
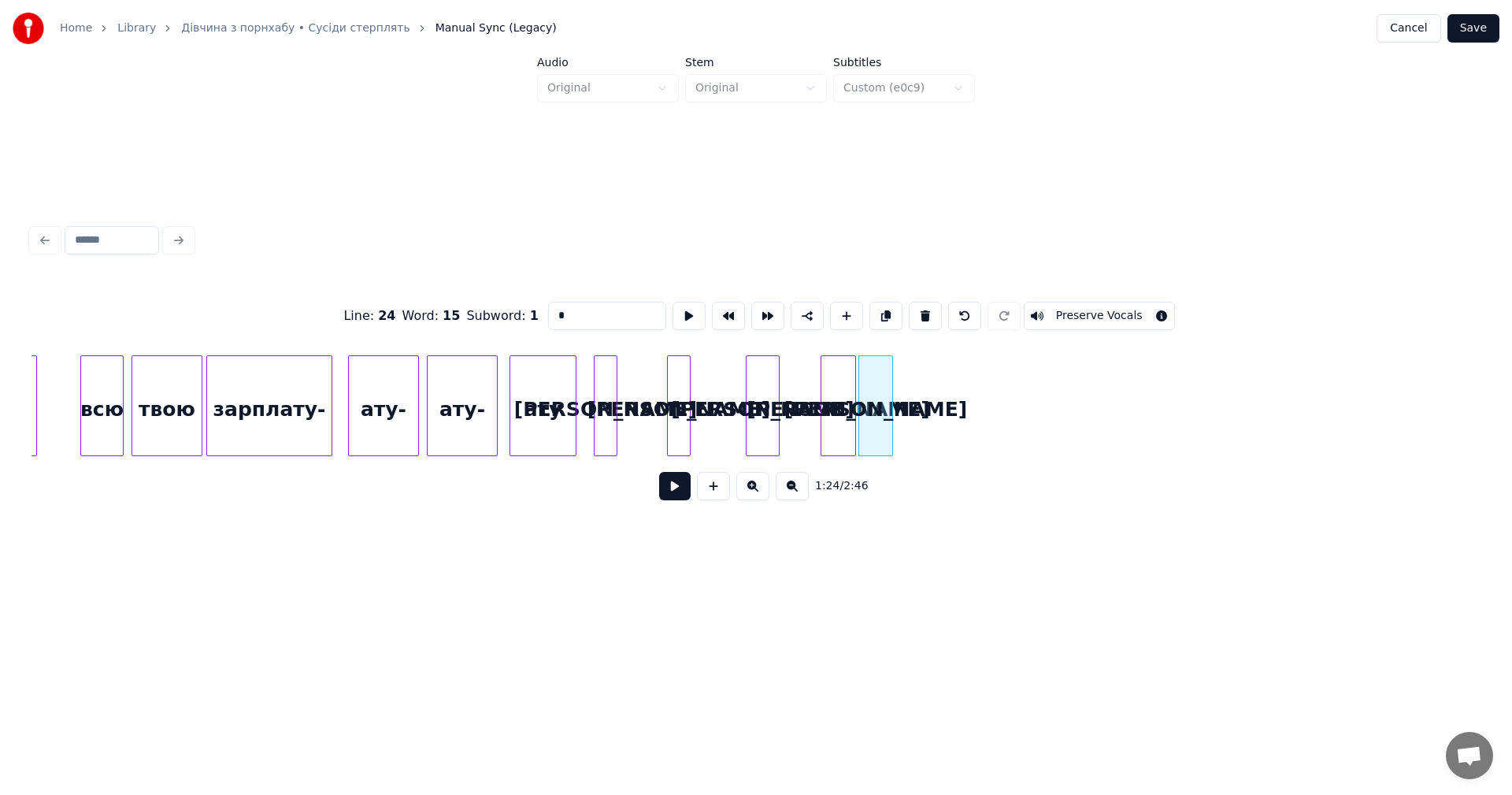
click at [891, 395] on div at bounding box center [890, 406] width 5 height 99
click at [881, 408] on div "а" at bounding box center [891, 409] width 32 height 107
type input "*"
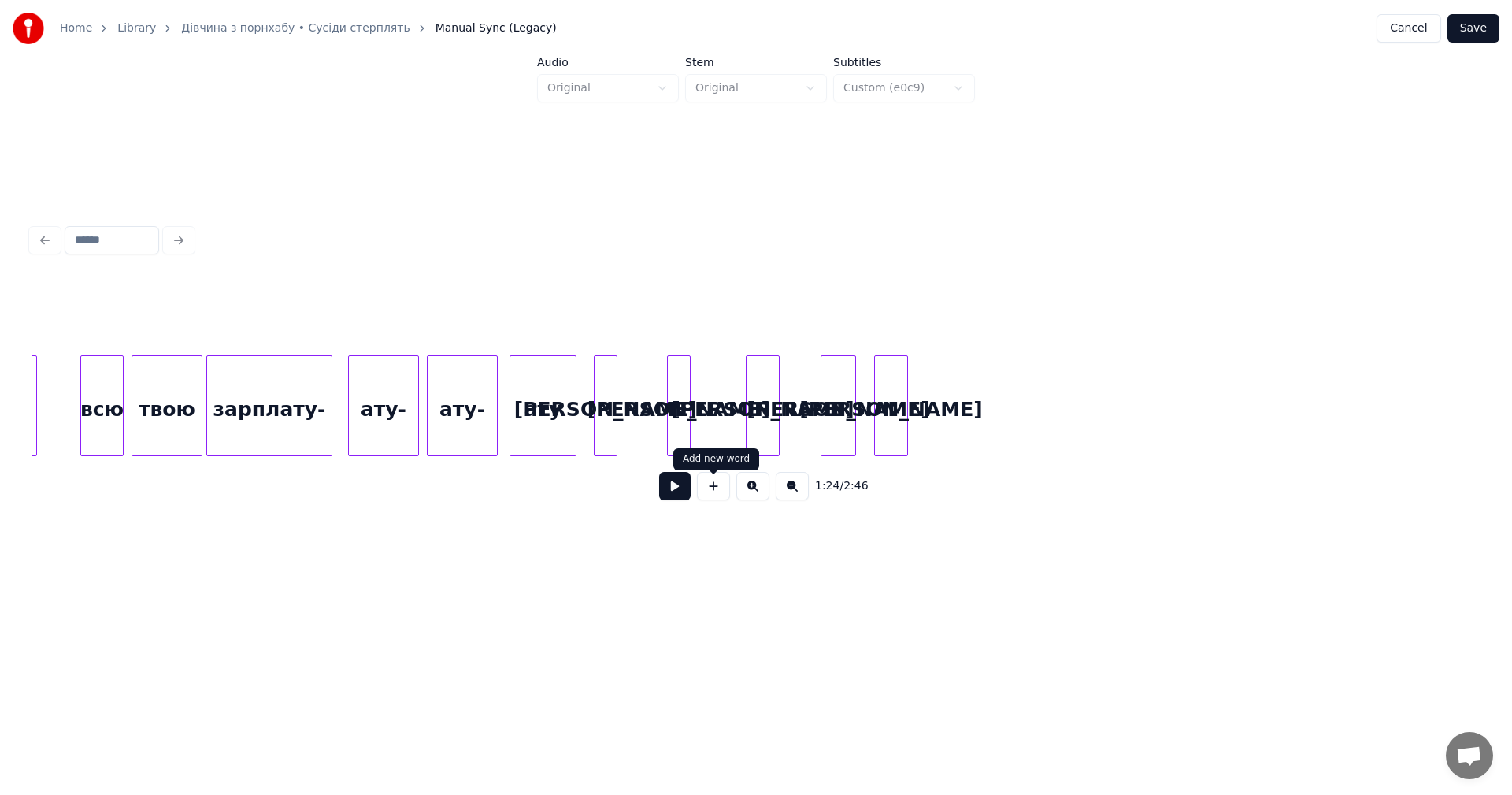
click at [717, 498] on button at bounding box center [713, 486] width 33 height 29
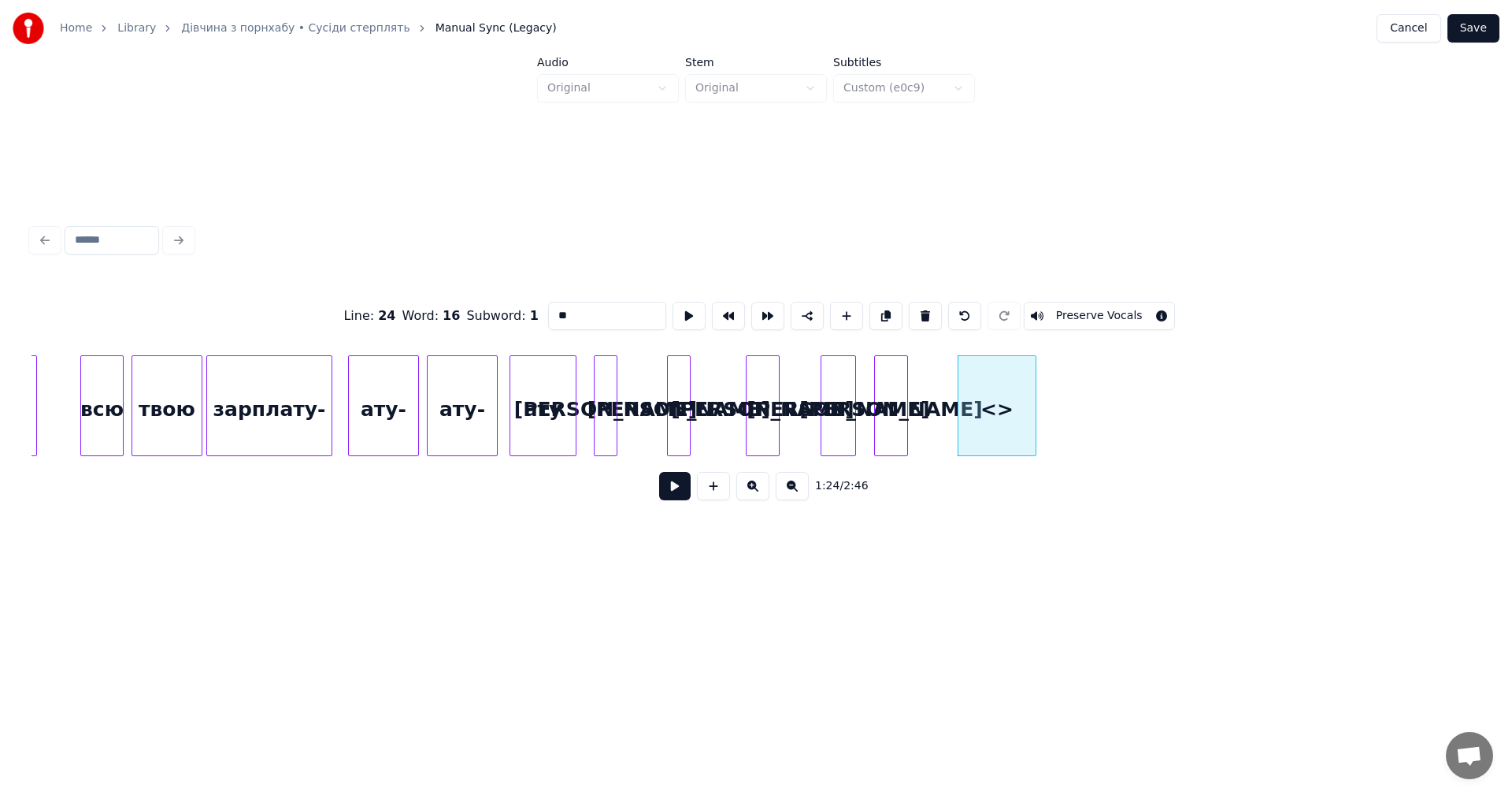
drag, startPoint x: 532, startPoint y: 312, endPoint x: 512, endPoint y: 312, distance: 20.0
click at [512, 312] on div "Line : 24 Word : 16 Subword : 1 ** Preserve Vocals" at bounding box center [755, 316] width 1449 height 79
click at [995, 401] on div "а" at bounding box center [997, 409] width 77 height 107
click at [981, 392] on div at bounding box center [982, 406] width 5 height 99
click at [964, 399] on div "а" at bounding box center [968, 409] width 27 height 107
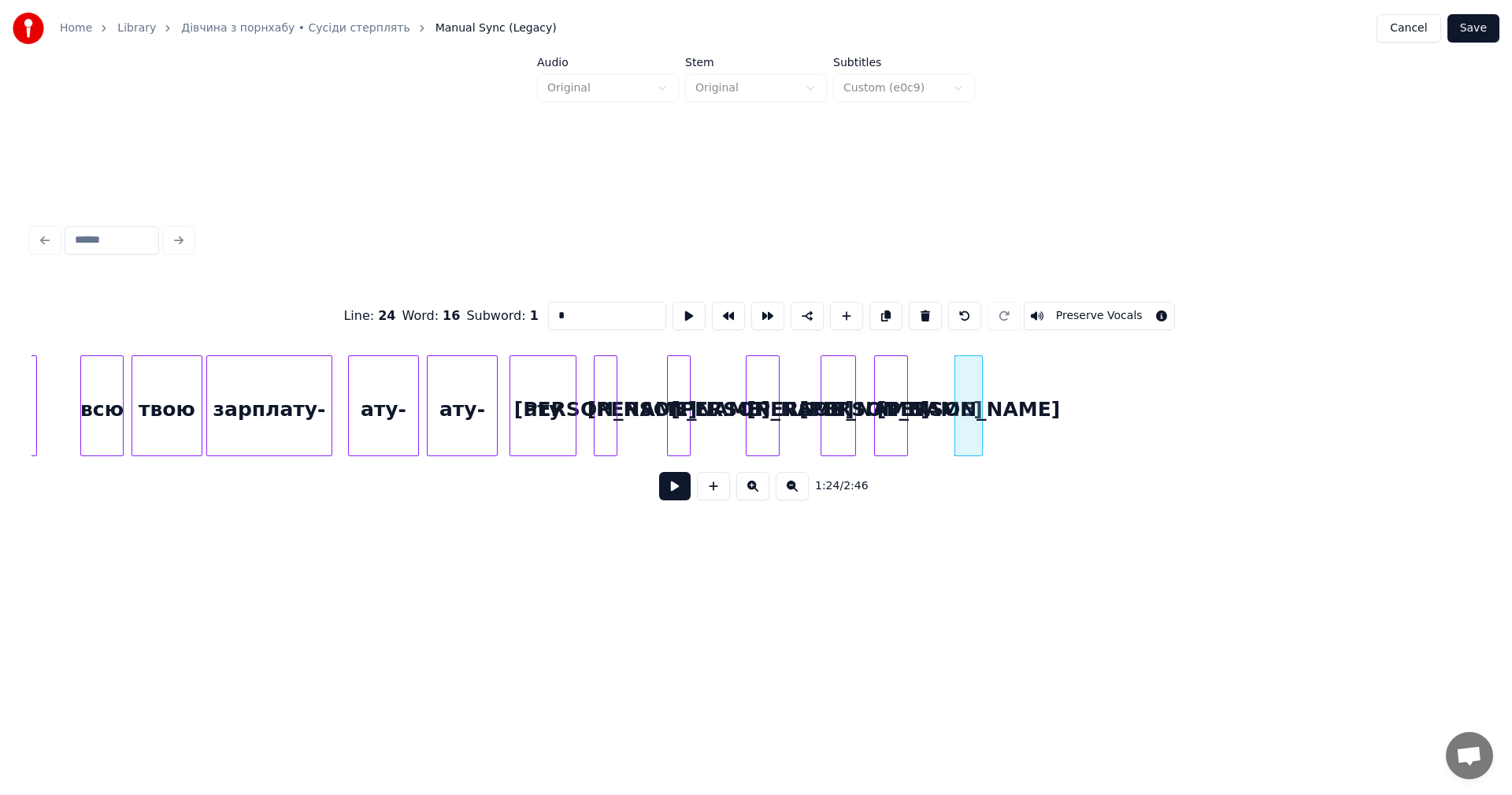
type input "*"
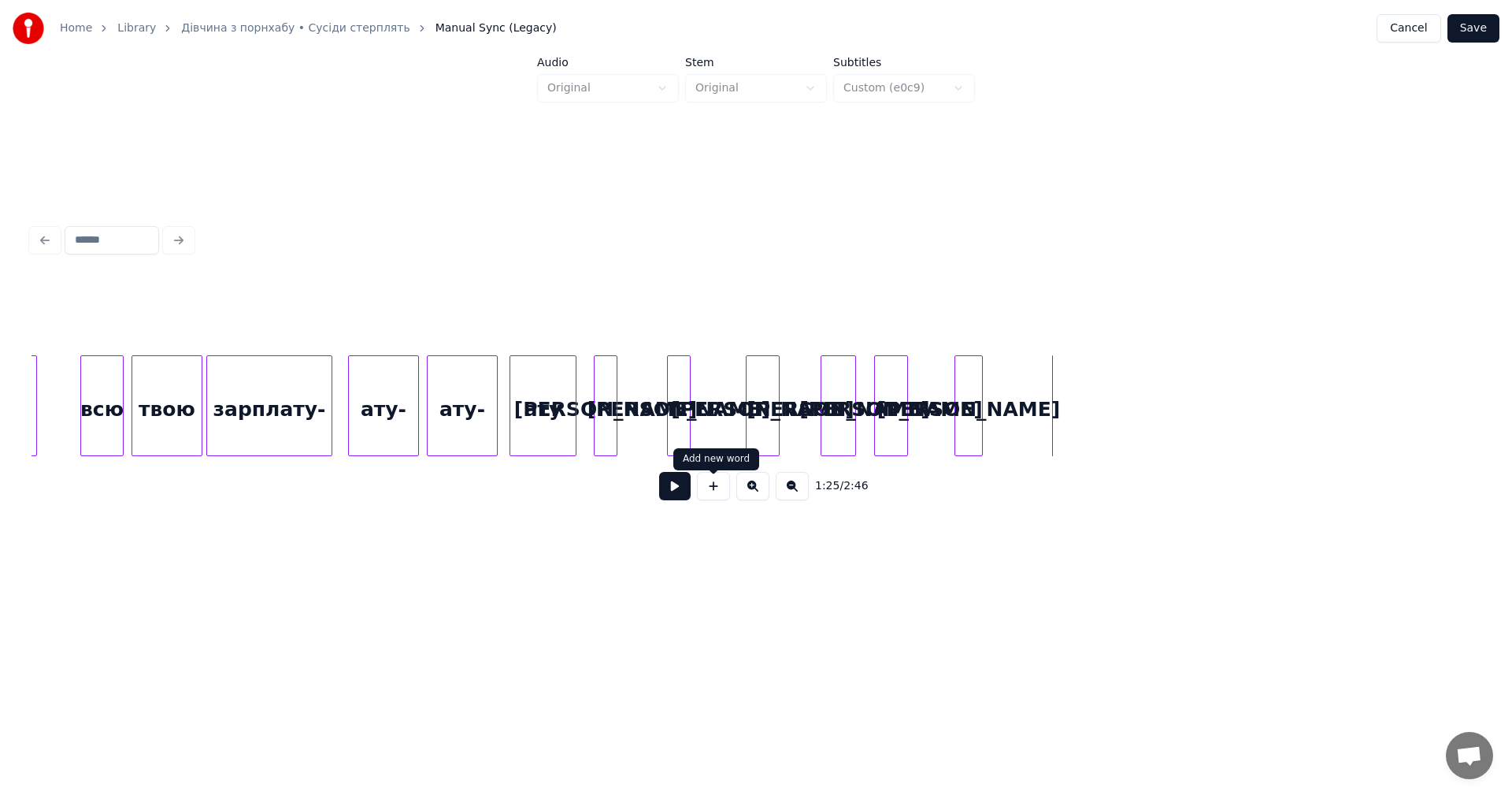
click at [716, 488] on button at bounding box center [713, 486] width 33 height 29
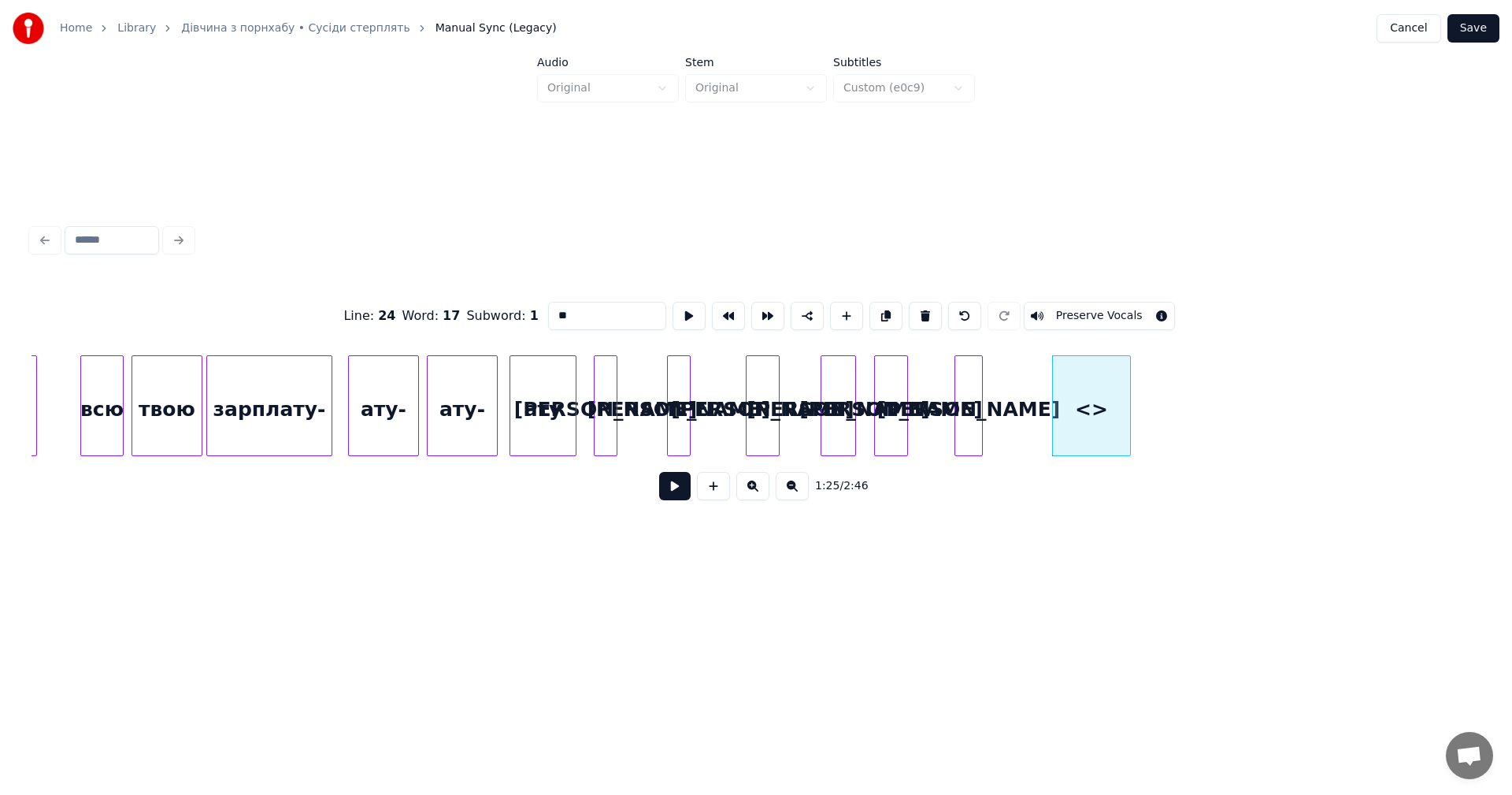
drag, startPoint x: 567, startPoint y: 312, endPoint x: 539, endPoint y: 311, distance: 28.0
click at [539, 311] on div "Line : 24 Word : 17 Subword : 1 ** Preserve Vocals" at bounding box center [755, 316] width 1449 height 79
click at [1080, 393] on div at bounding box center [1081, 406] width 5 height 99
click at [1051, 400] on div "а" at bounding box center [1053, 409] width 28 height 107
type input "*"
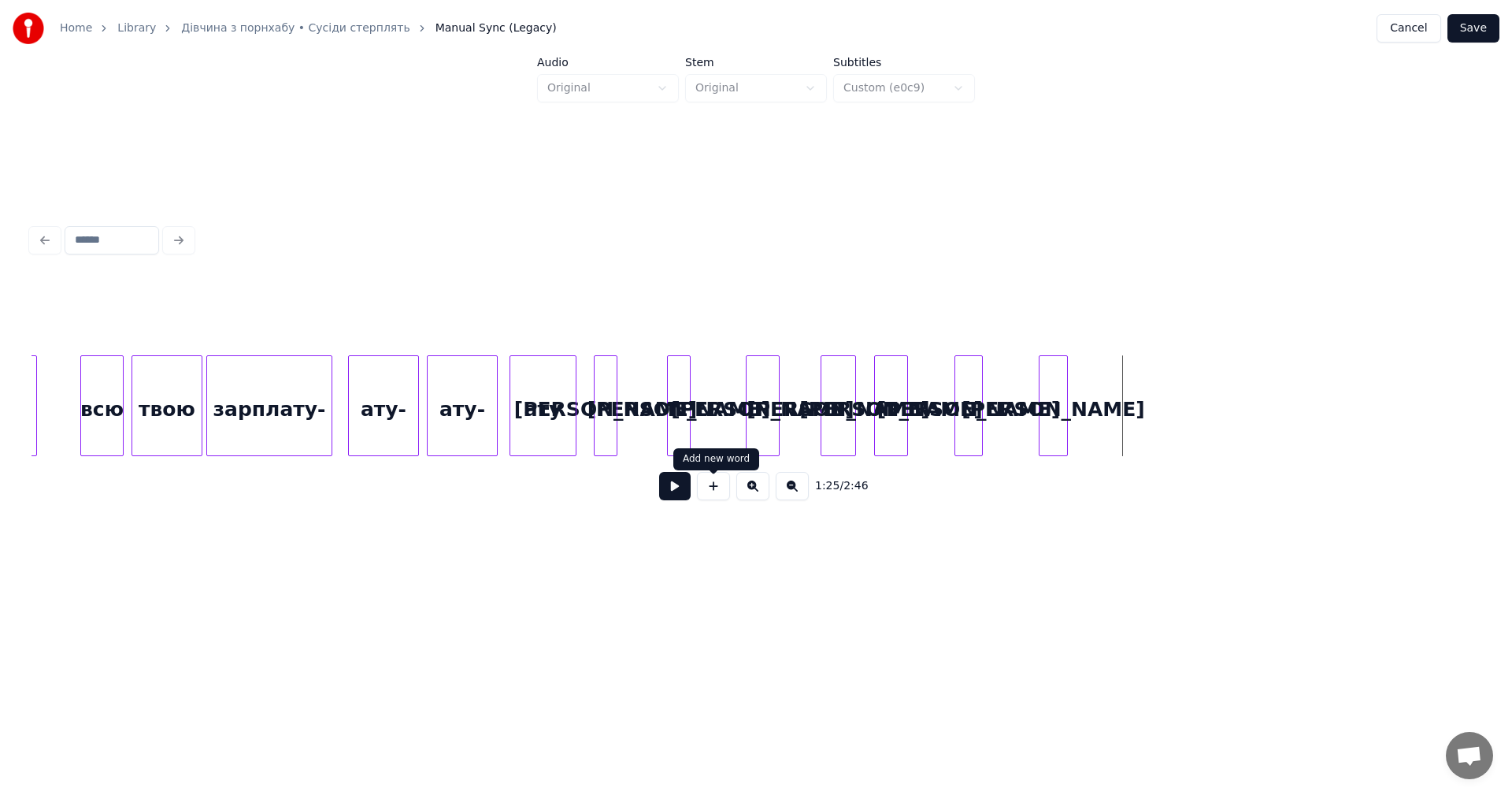
click at [708, 493] on button at bounding box center [713, 486] width 33 height 29
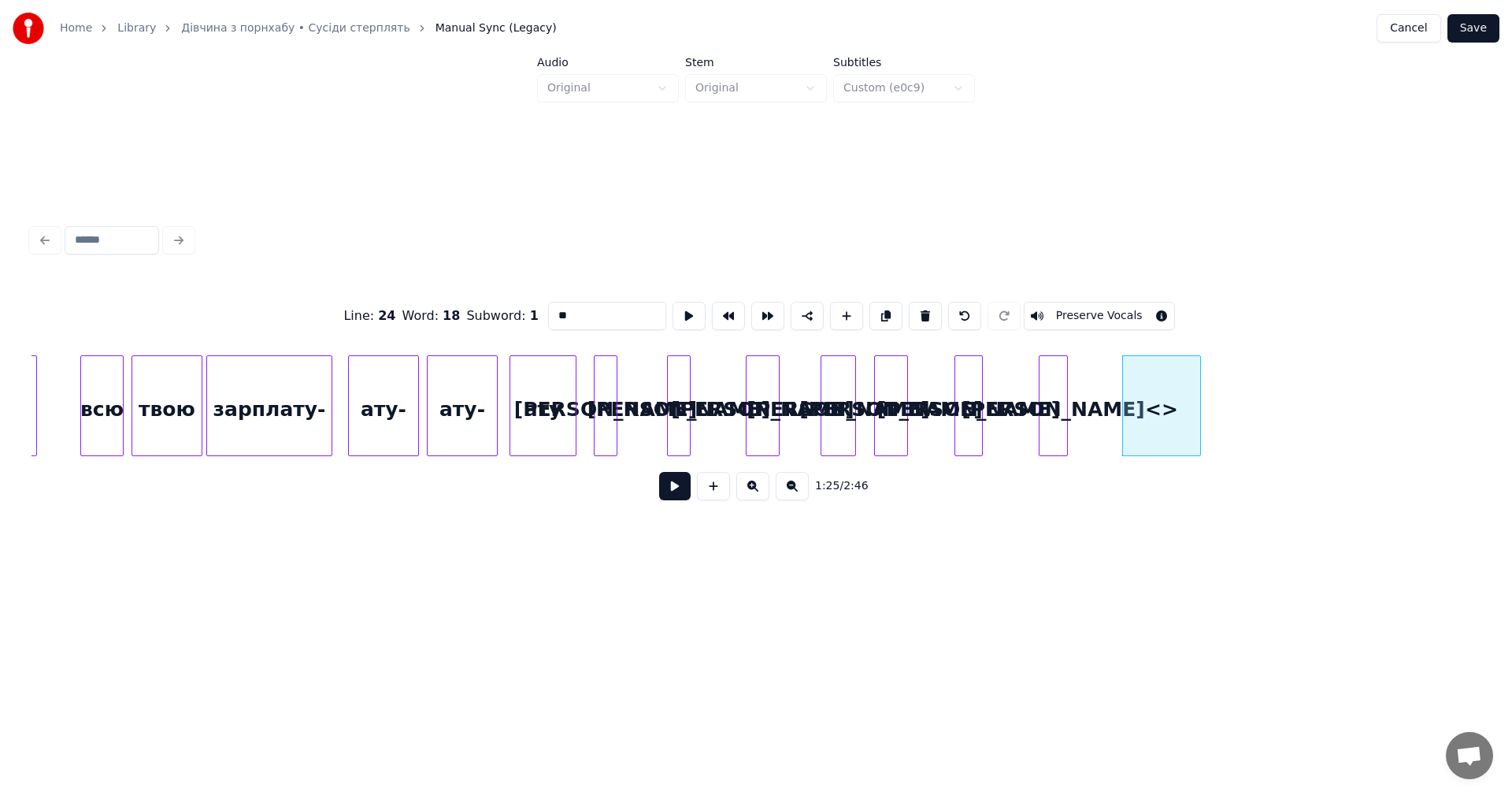
drag, startPoint x: 599, startPoint y: 317, endPoint x: 523, endPoint y: 321, distance: 76.1
click at [523, 321] on div "Line : 24 Word : 18 Subword : 1 ** Preserve Vocals" at bounding box center [755, 316] width 1449 height 79
click at [1142, 405] on div "а" at bounding box center [1126, 409] width 77 height 107
click at [1116, 404] on div at bounding box center [1115, 406] width 5 height 99
click at [1118, 405] on div "а" at bounding box center [1122, 409] width 30 height 107
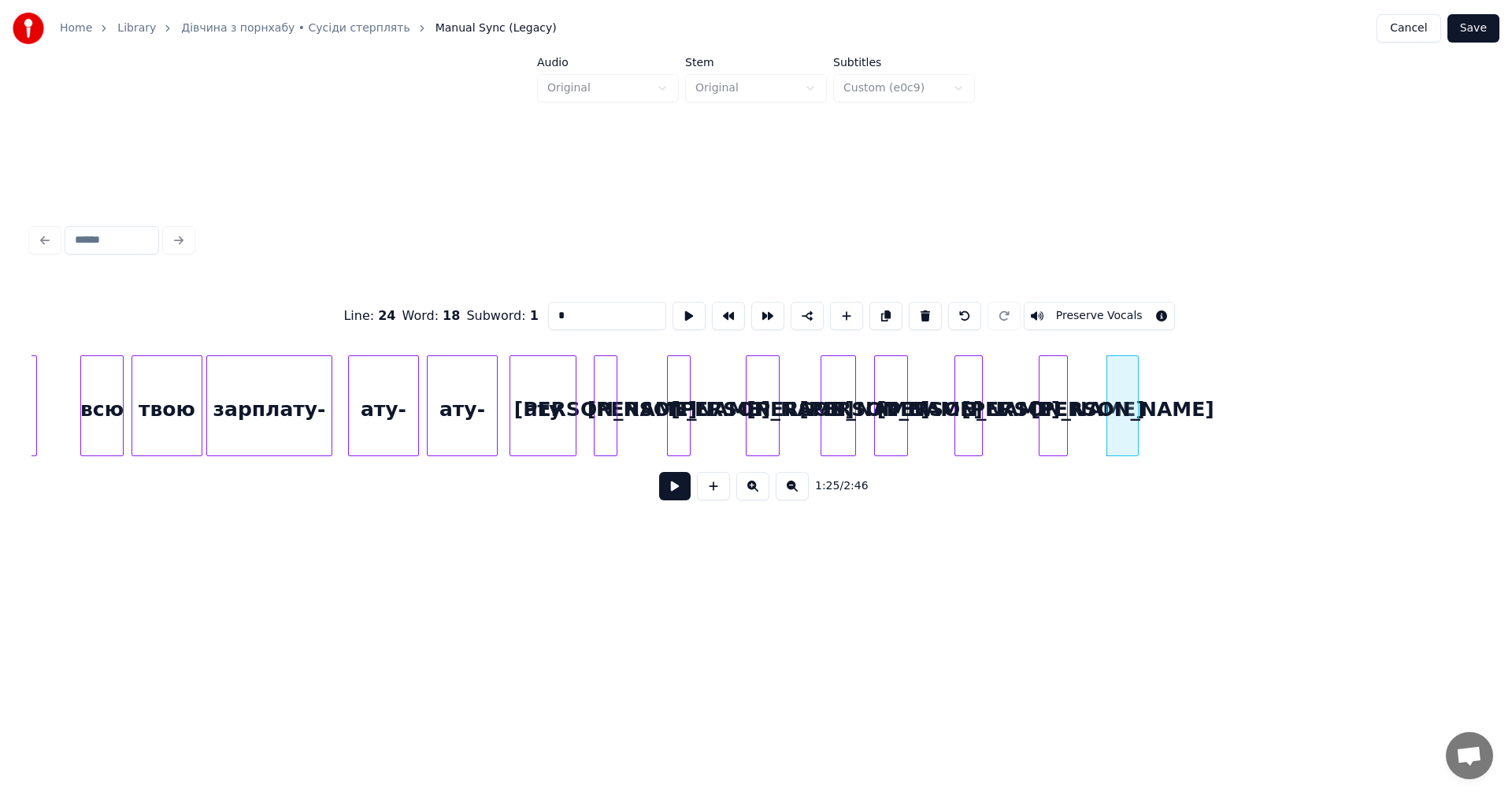
type input "*"
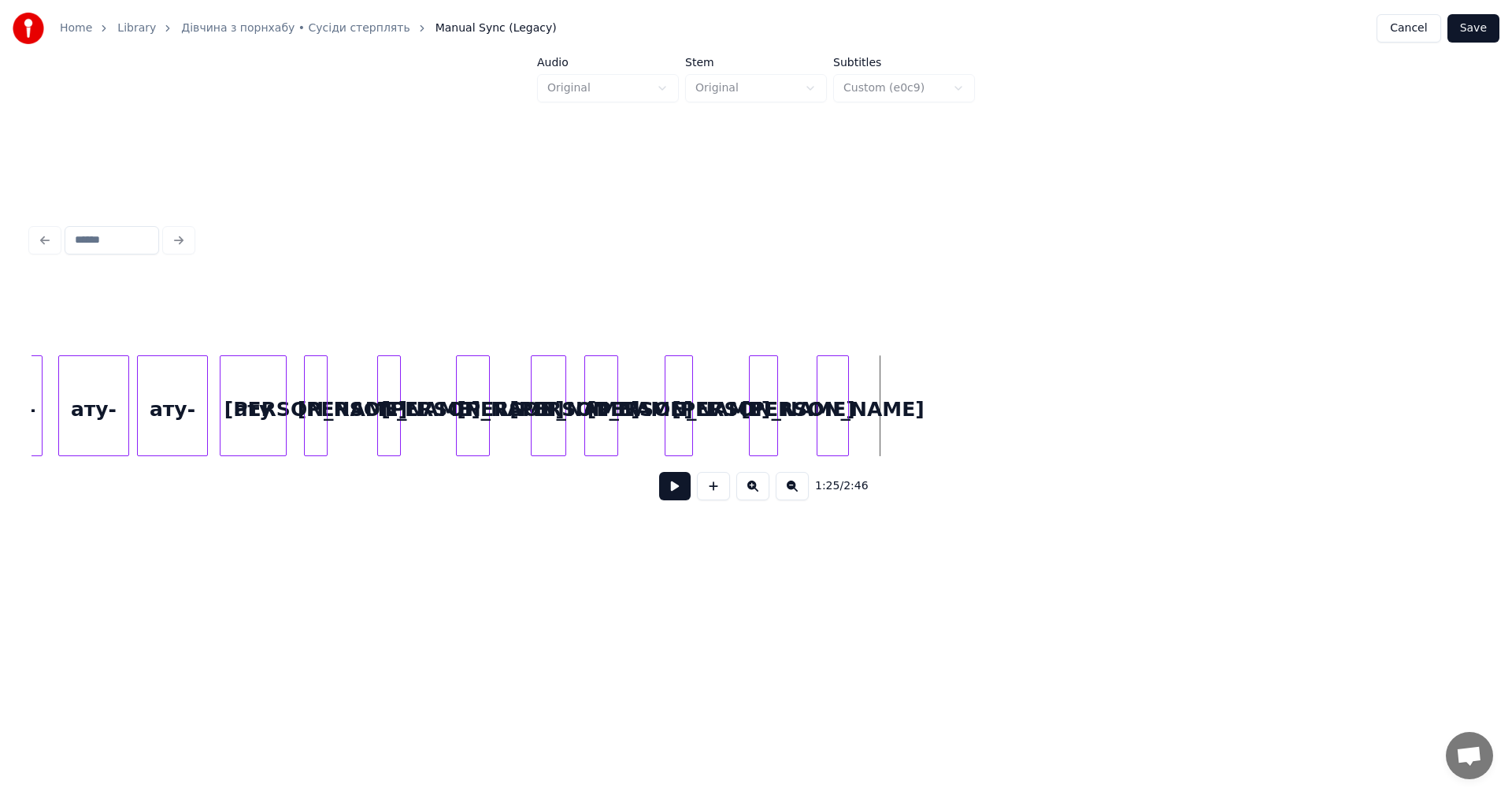
scroll to position [0, 16065]
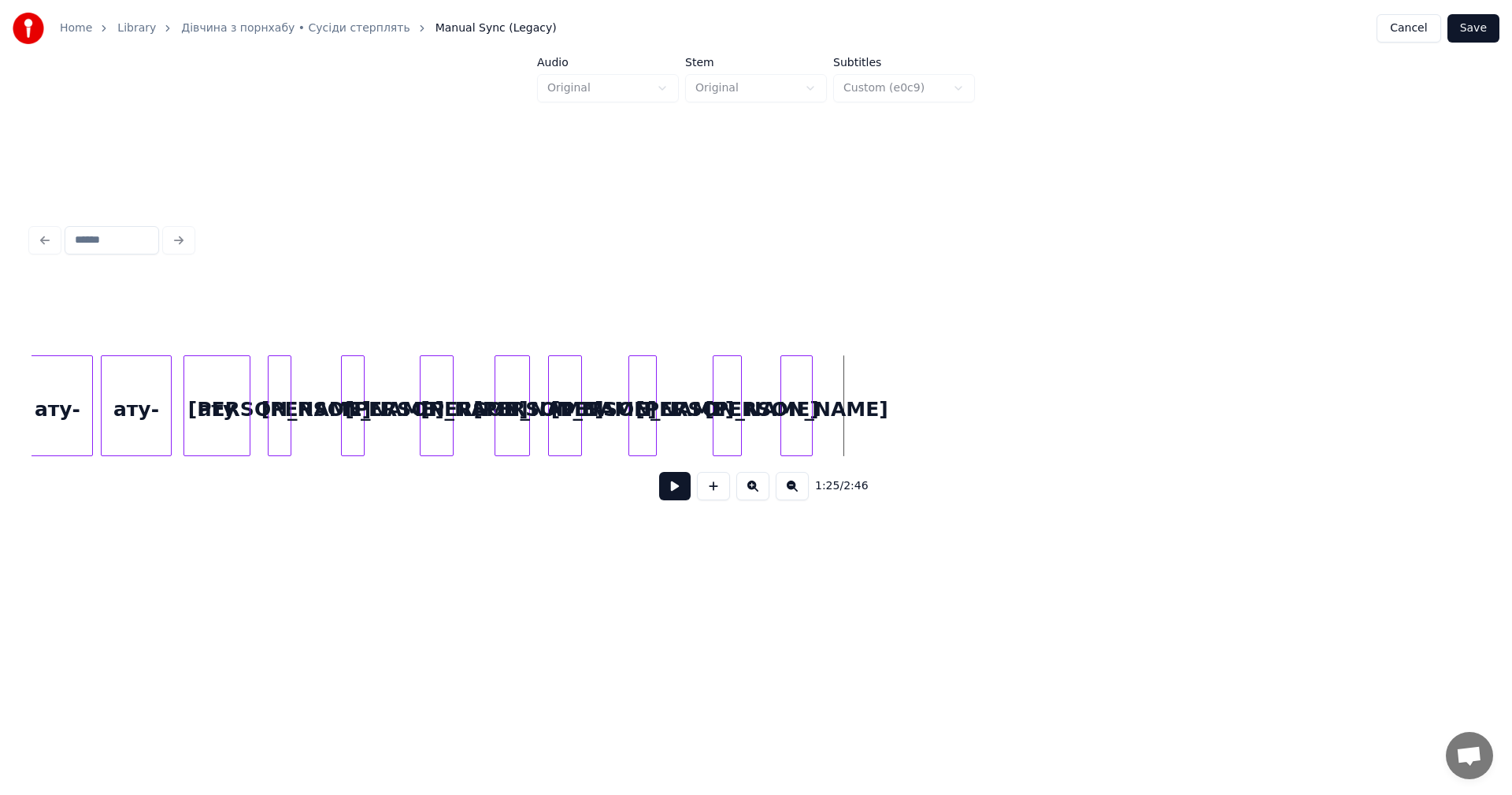
click at [837, 395] on div "а а ату ату- ату- а а а а а а" at bounding box center [339, 406] width 32744 height 101
click at [725, 488] on button at bounding box center [713, 486] width 33 height 29
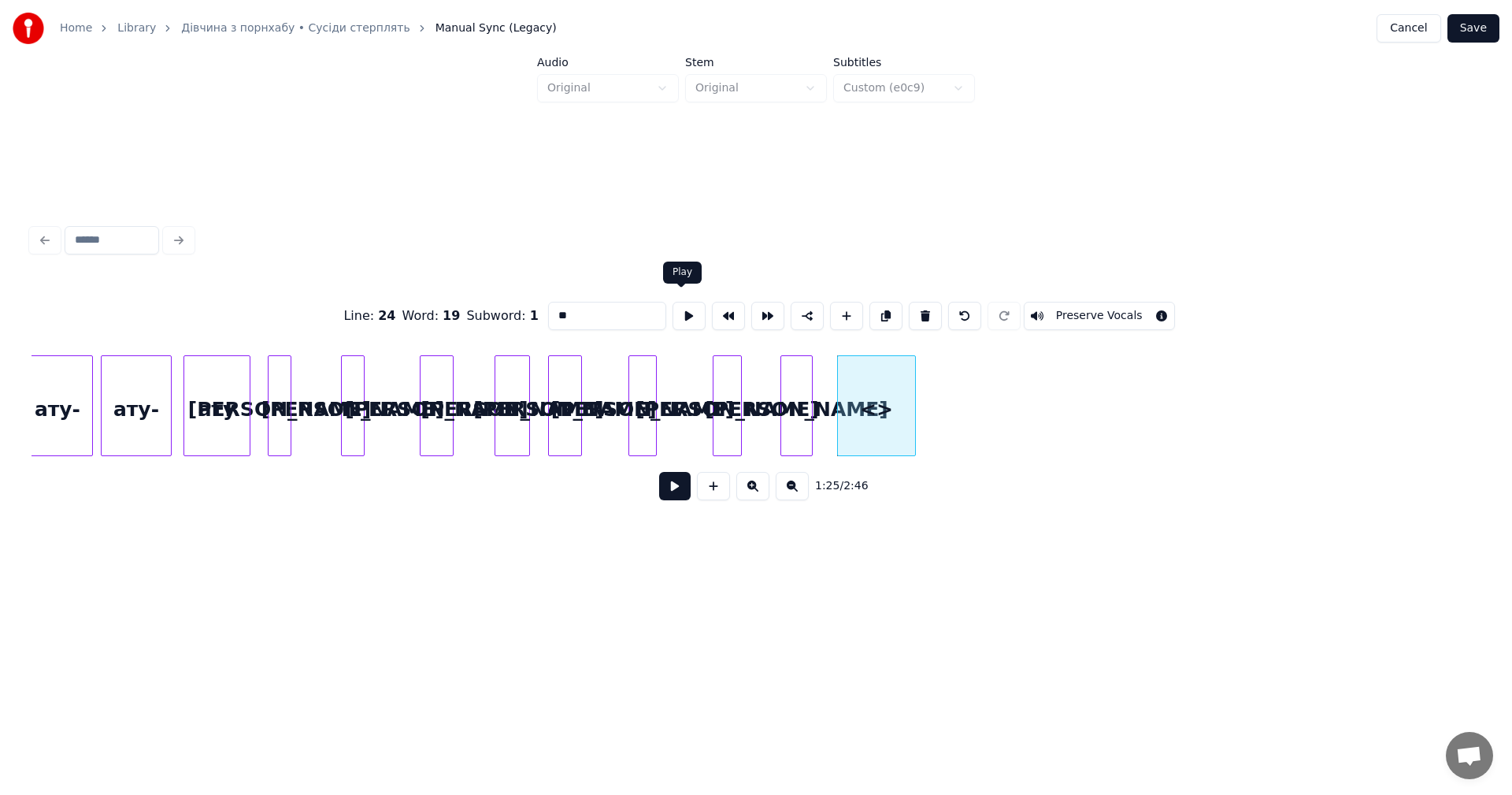
click at [514, 318] on div "Line : 24 Word : 19 Subword : 1 ** Preserve Vocals" at bounding box center [755, 316] width 1449 height 79
click at [853, 394] on div at bounding box center [853, 406] width 5 height 99
click at [838, 407] on div "а" at bounding box center [839, 409] width 18 height 107
type input "*"
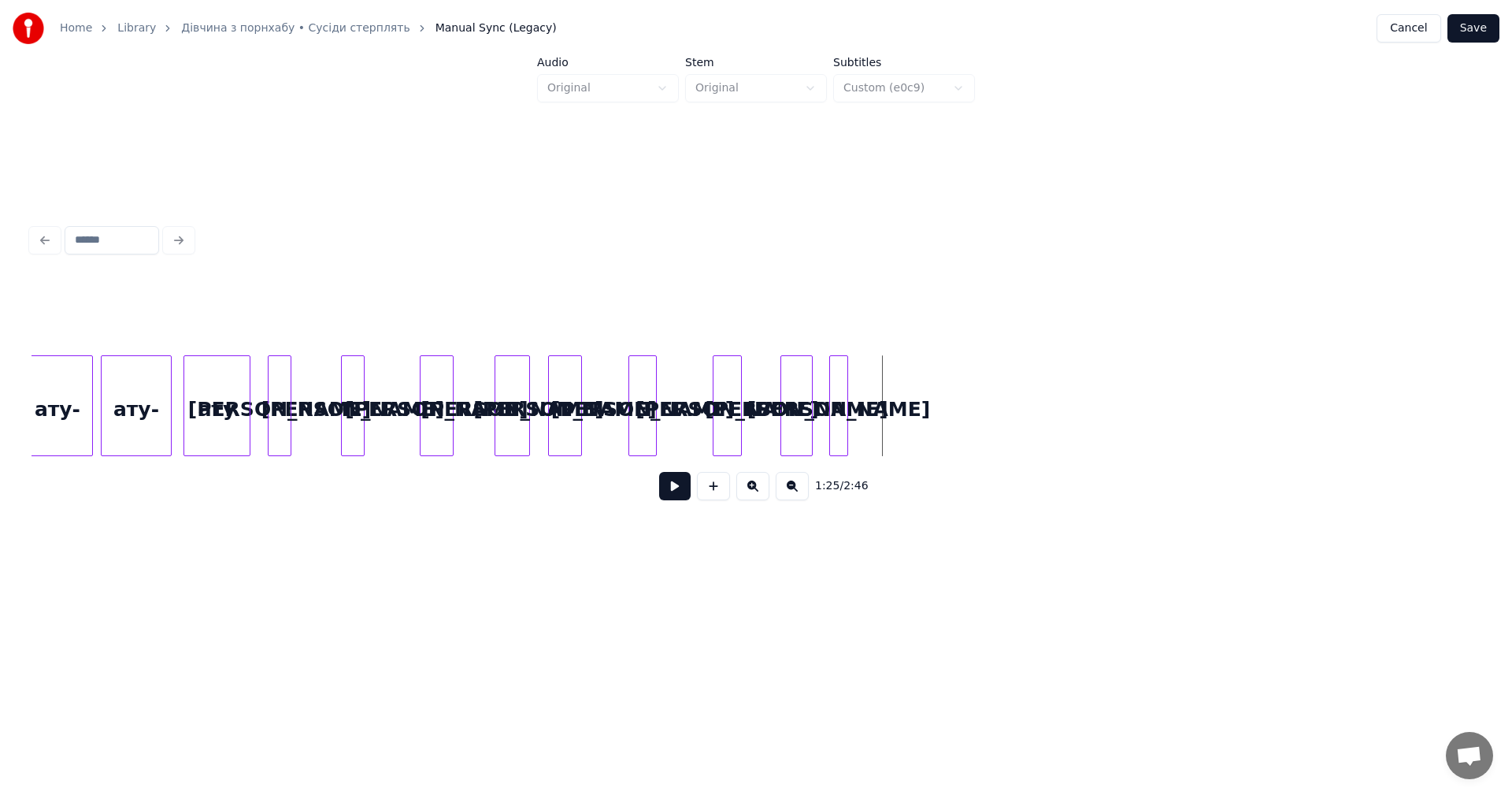
click at [871, 398] on div "а а ату ату- ату- а а а а а а а" at bounding box center [339, 406] width 32744 height 101
click at [714, 494] on button at bounding box center [713, 486] width 33 height 29
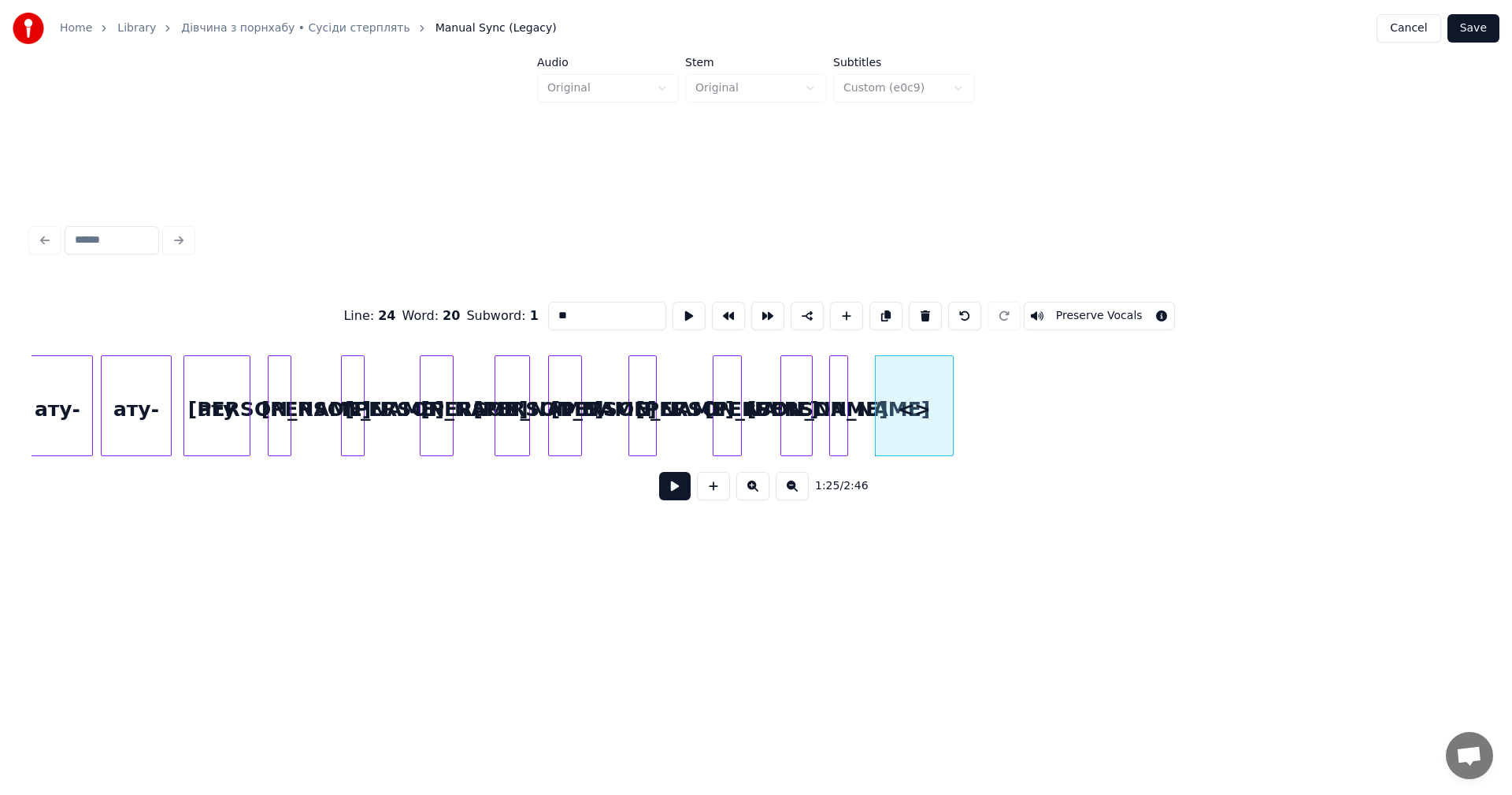
click at [548, 313] on input "**" at bounding box center [607, 316] width 118 height 29
click at [886, 391] on div at bounding box center [887, 406] width 5 height 99
click at [876, 403] on div "а" at bounding box center [876, 409] width 16 height 107
click at [886, 376] on div at bounding box center [884, 406] width 5 height 99
click at [873, 403] on div "а" at bounding box center [878, 409] width 19 height 107
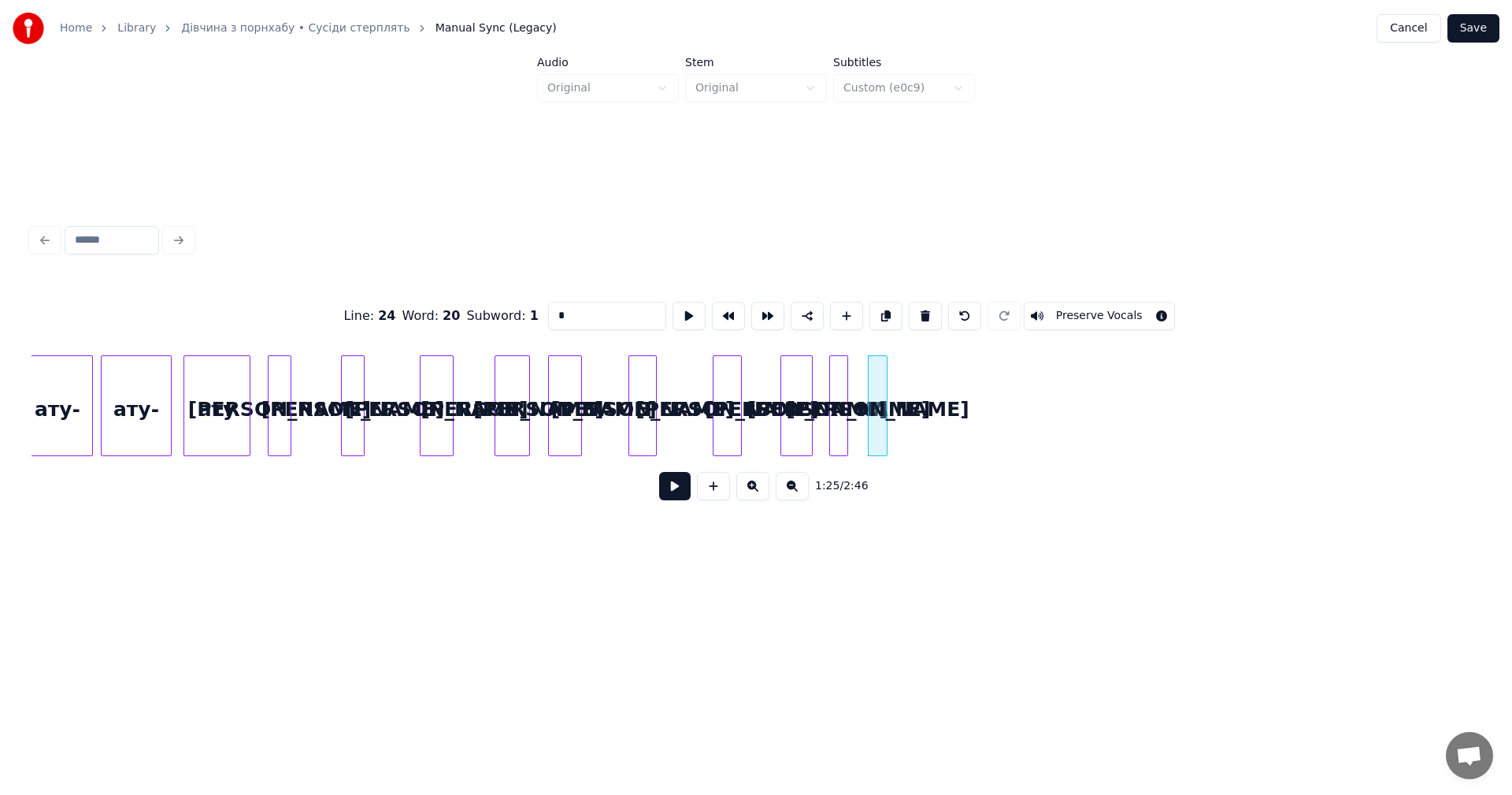
type input "*"
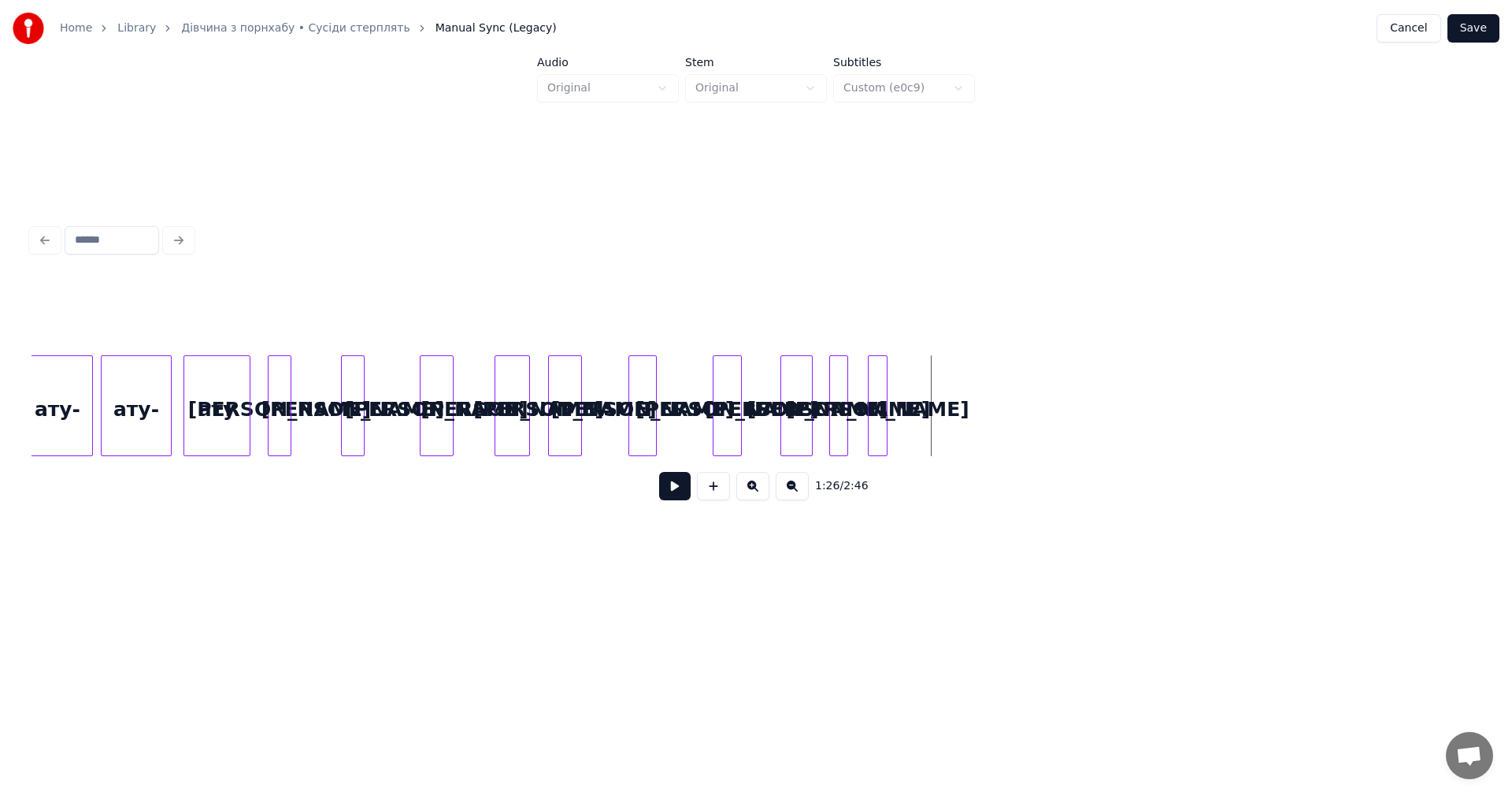
click at [920, 396] on div "а а ату ату- ату- а а а а а а а а" at bounding box center [339, 406] width 32744 height 101
click at [717, 493] on button at bounding box center [713, 486] width 33 height 29
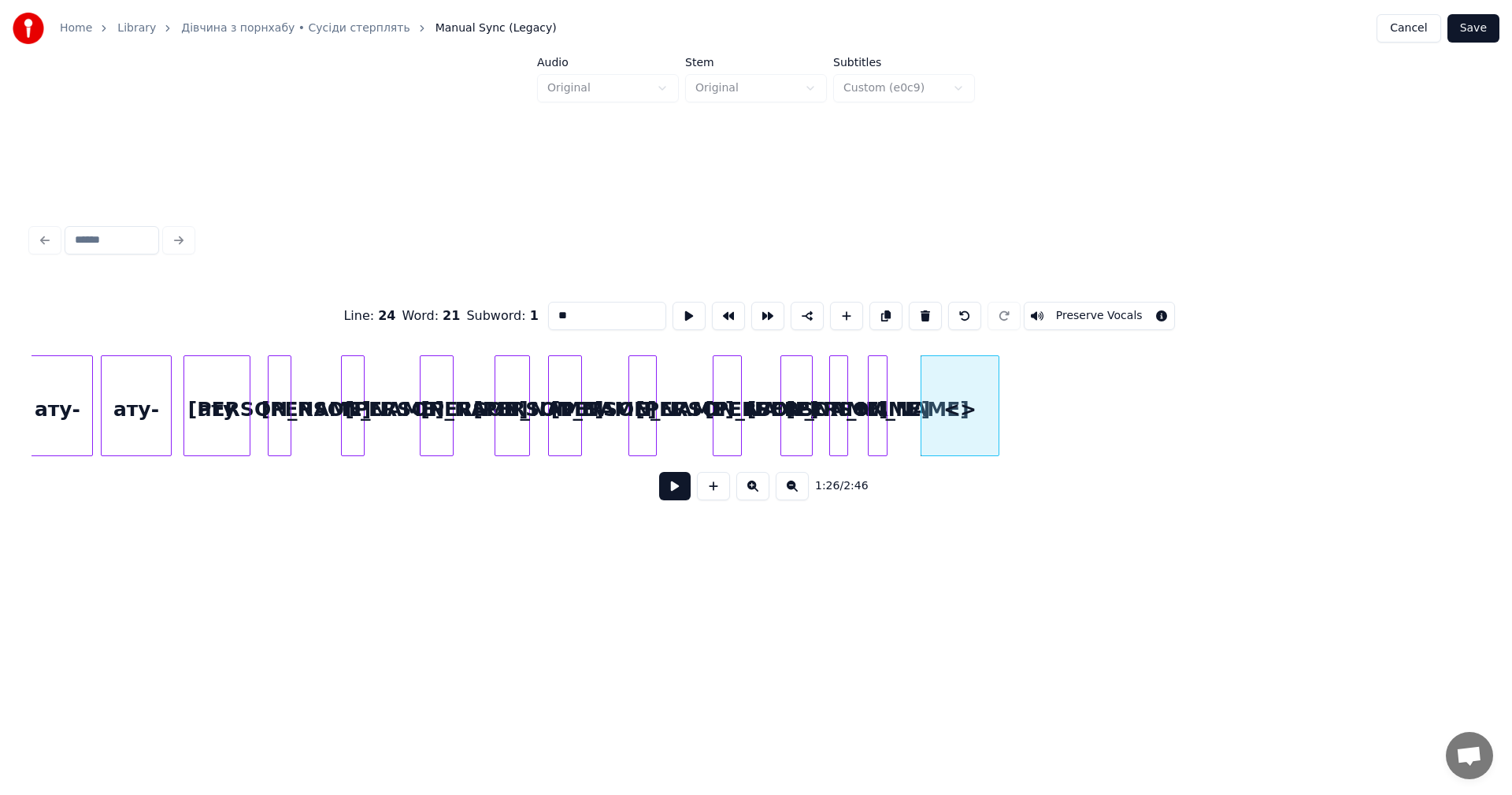
click at [511, 312] on div "Line : 24 Word : 21 Subword : 1 ** Preserve Vocals" at bounding box center [755, 316] width 1449 height 79
click at [945, 388] on div at bounding box center [945, 406] width 5 height 99
click at [923, 410] on div "а" at bounding box center [930, 409] width 27 height 107
type input "*"
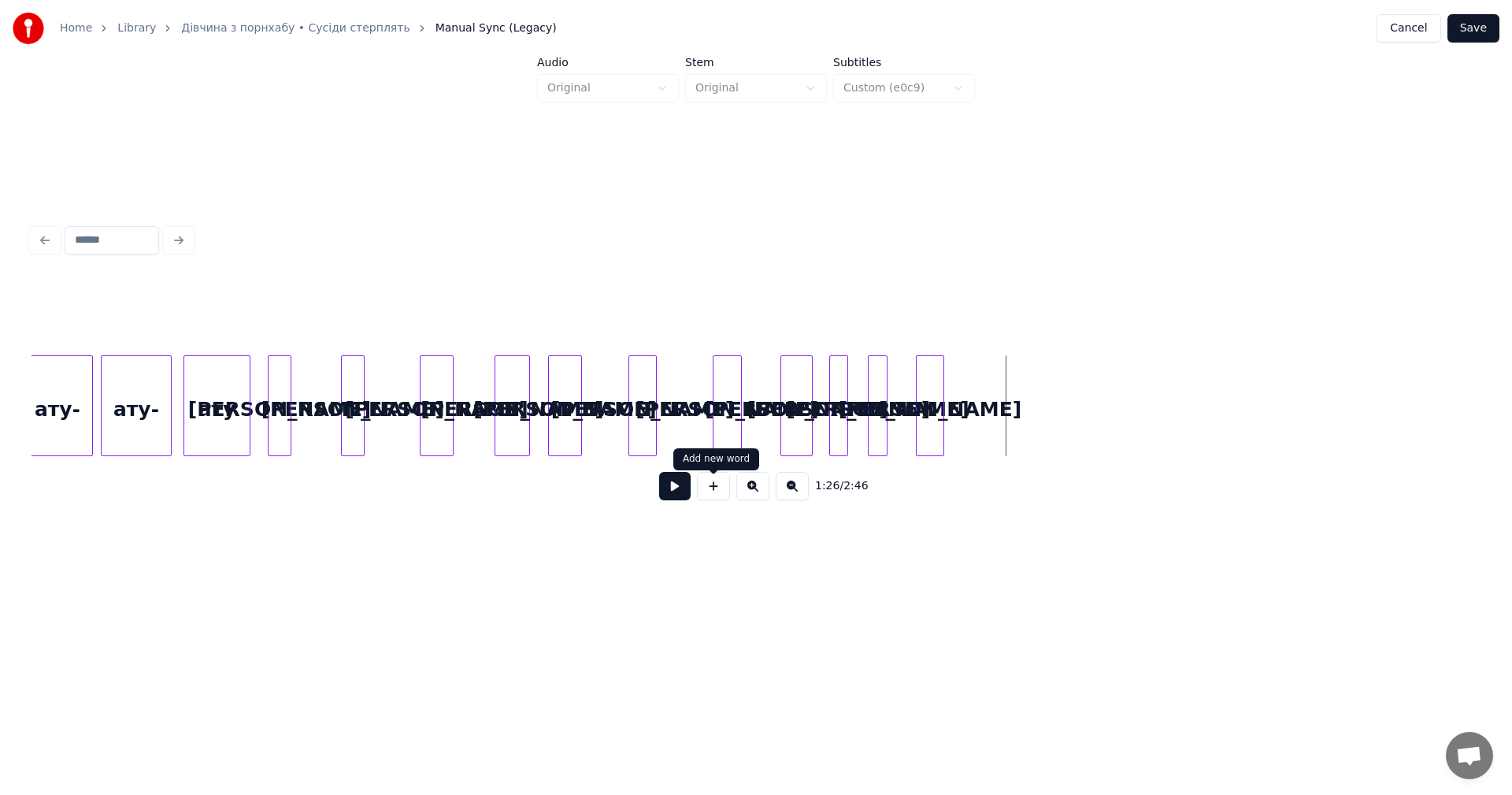
click at [719, 492] on button at bounding box center [713, 486] width 33 height 29
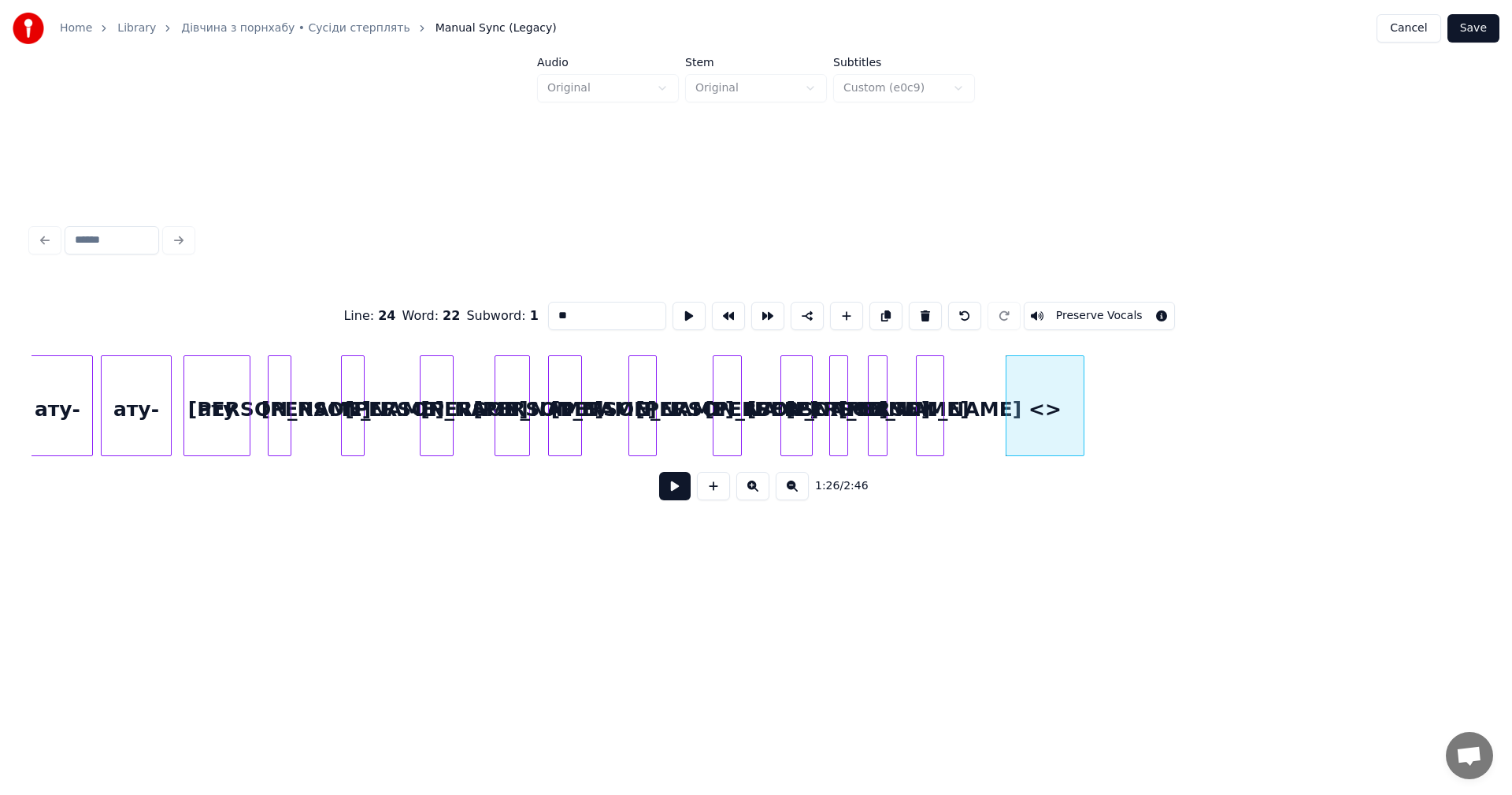
drag, startPoint x: 600, startPoint y: 310, endPoint x: 516, endPoint y: 322, distance: 84.9
click at [527, 318] on div "Line : 24 Word : 22 Subword : 1 ** Preserve Vocals" at bounding box center [755, 316] width 1449 height 79
click at [1031, 392] on div at bounding box center [1033, 406] width 5 height 99
click at [1009, 415] on div "а" at bounding box center [1013, 409] width 27 height 107
type input "*"
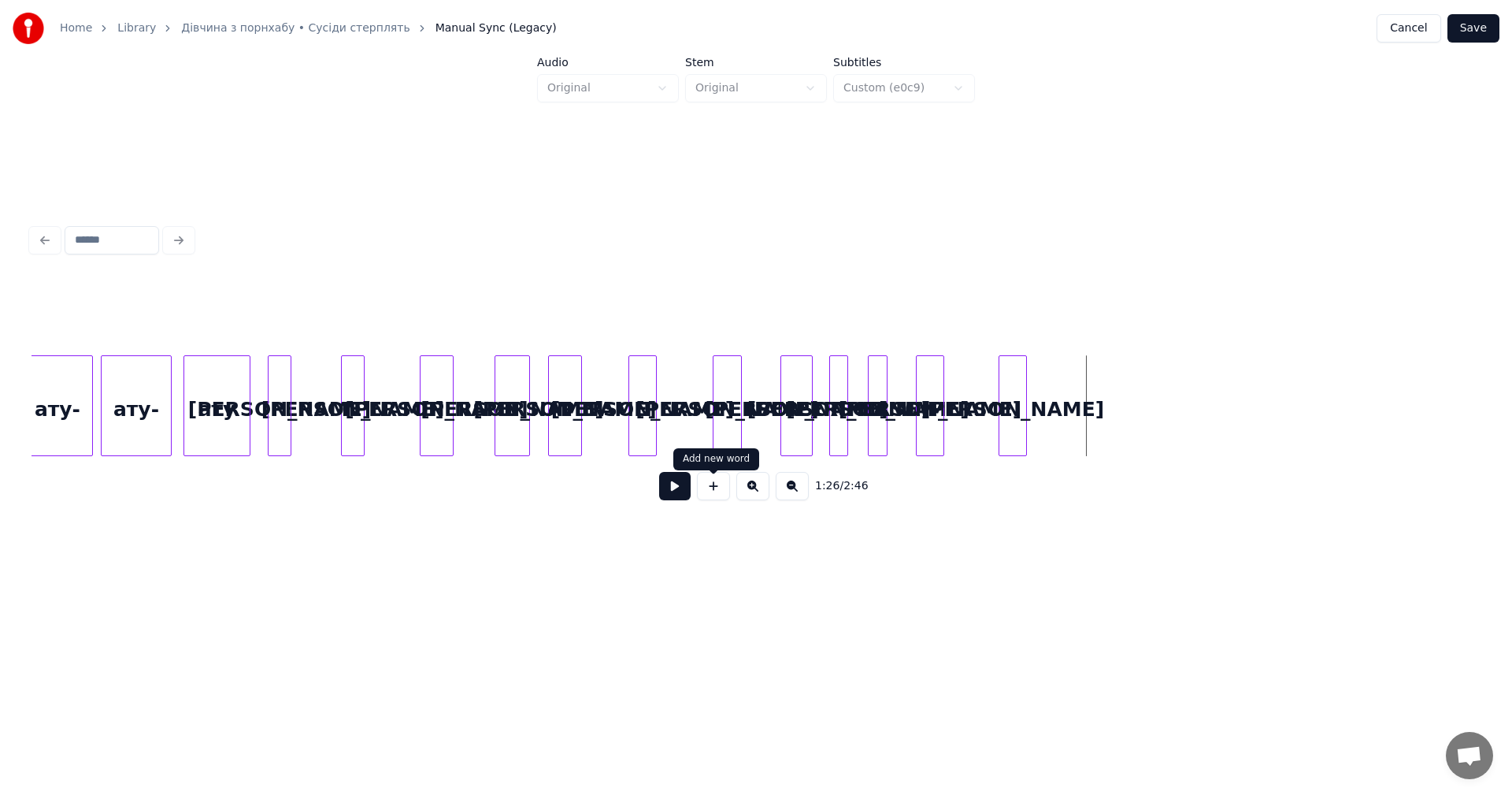
click at [709, 498] on button at bounding box center [713, 486] width 33 height 29
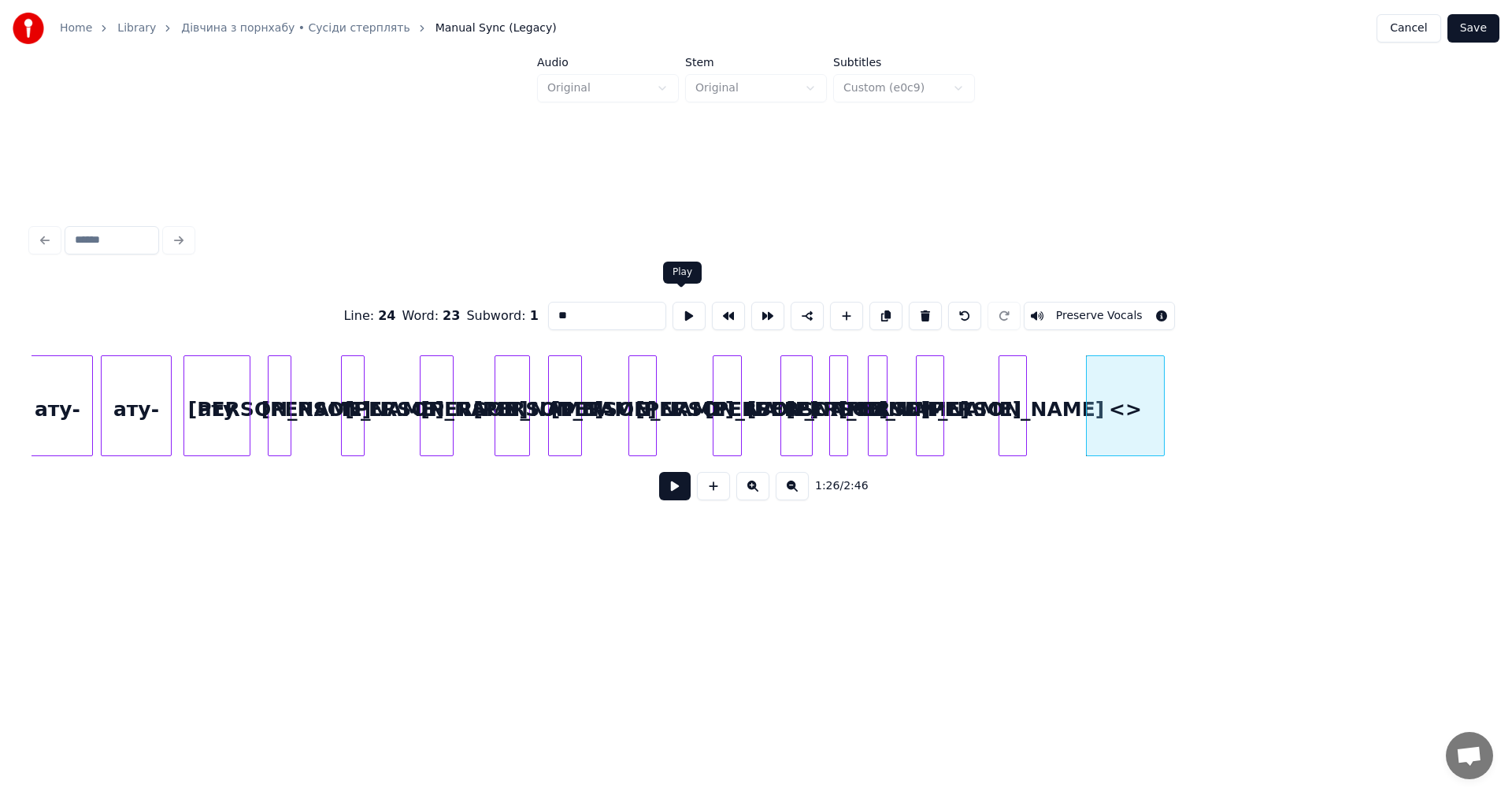
drag, startPoint x: 614, startPoint y: 312, endPoint x: 478, endPoint y: 335, distance: 137.9
click at [509, 325] on div "Line : 24 Word : 23 Subword : 1 ** Preserve Vocals" at bounding box center [755, 316] width 1449 height 79
click at [1106, 387] on div at bounding box center [1105, 406] width 5 height 99
click at [1081, 398] on div "а" at bounding box center [1086, 409] width 21 height 107
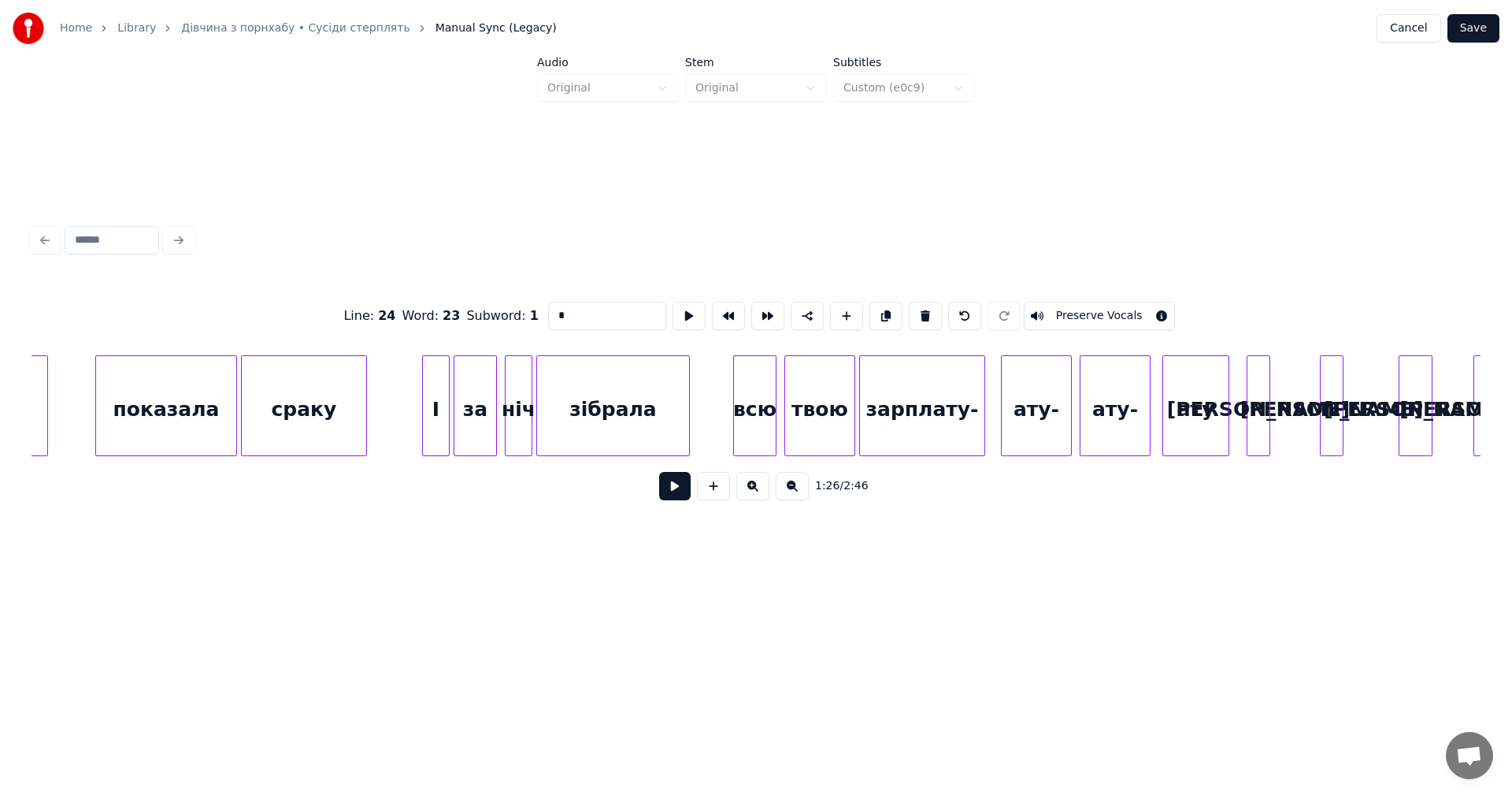
scroll to position [0, 15122]
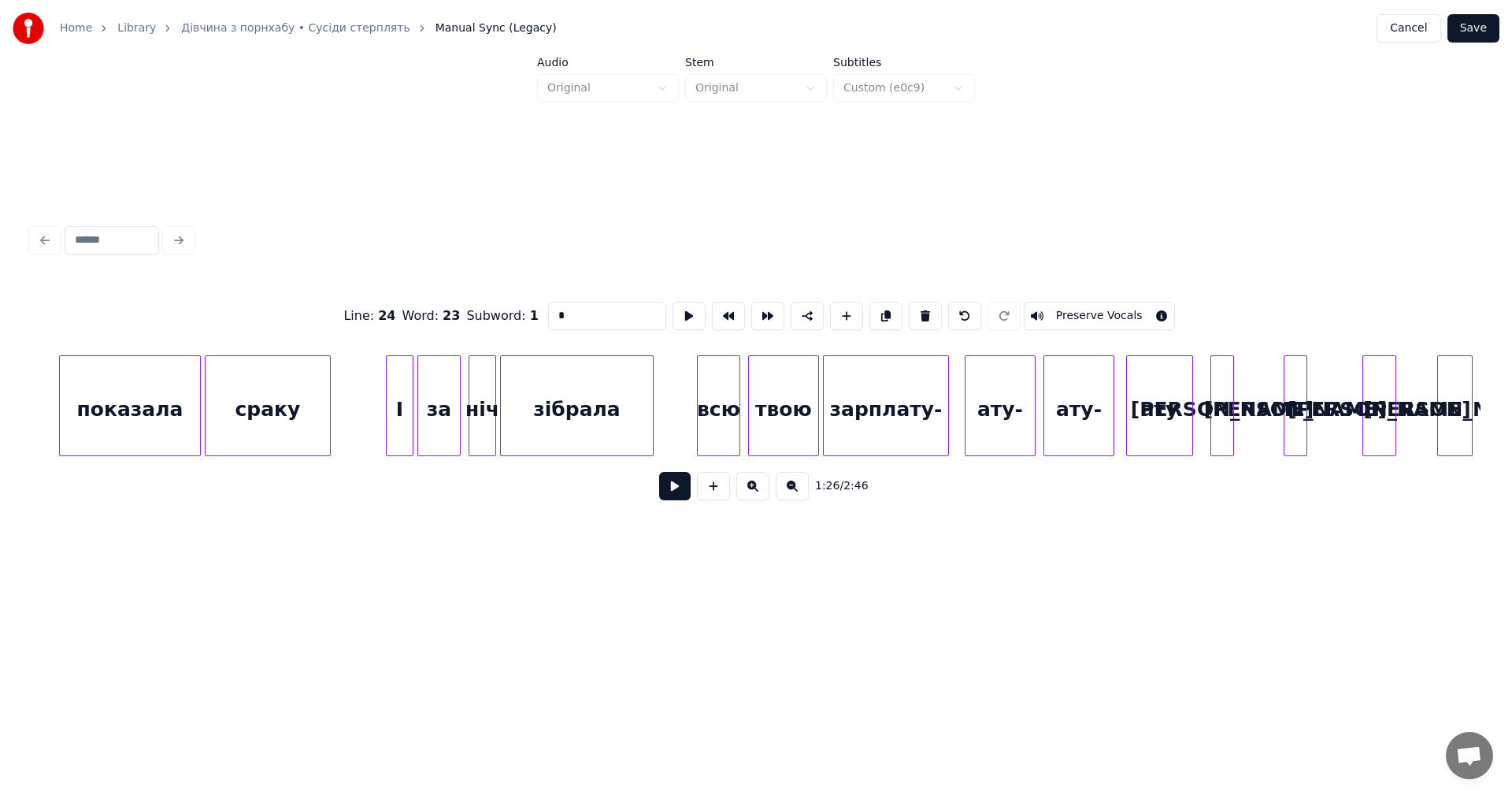
type input "*"
click at [682, 399] on div "а а а а ату ату- ату- зарплату- твою всю зібрала ніч І за сраку показала" at bounding box center [1281, 406] width 32744 height 101
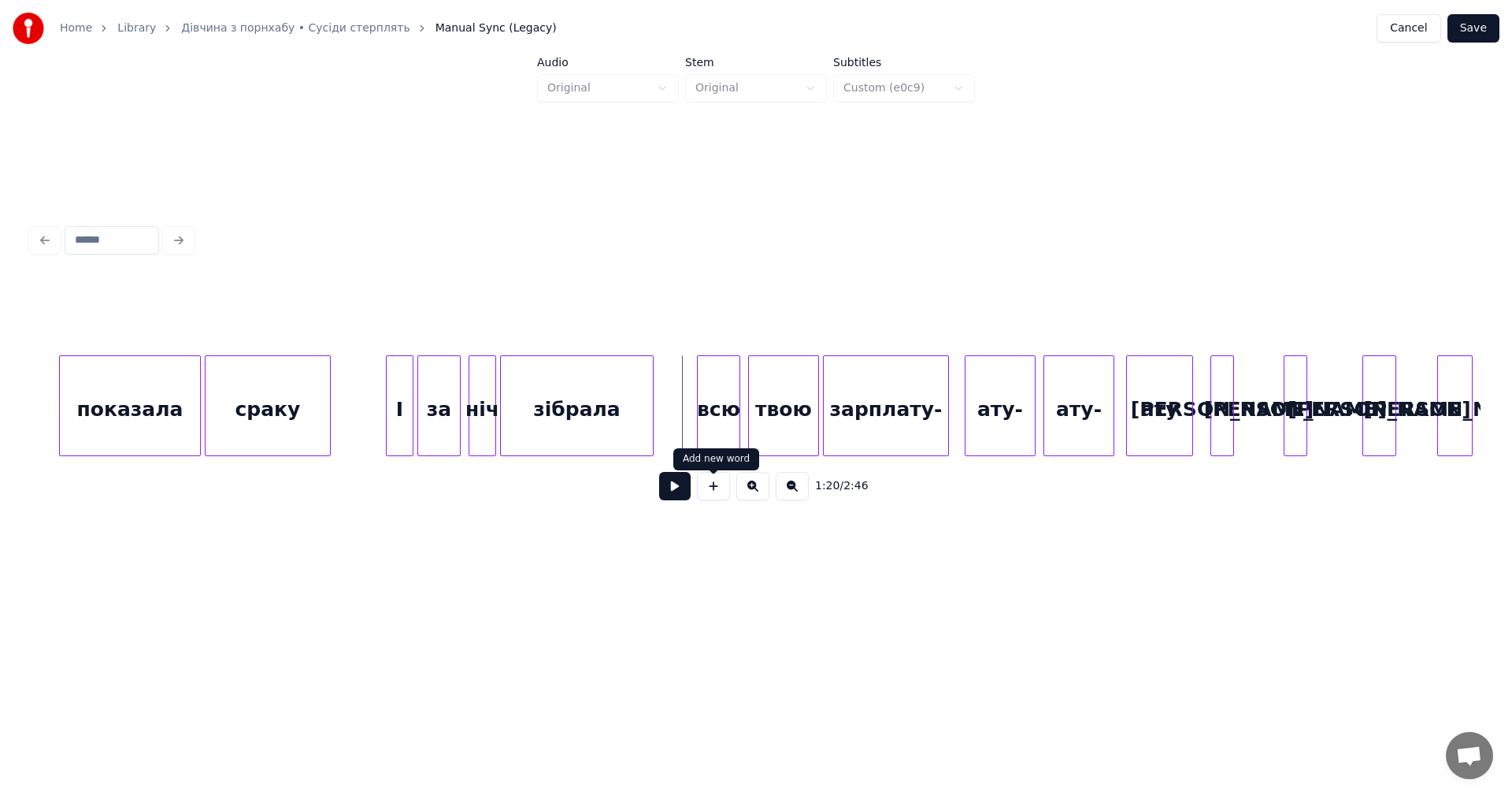
click at [689, 486] on button at bounding box center [674, 486] width 31 height 29
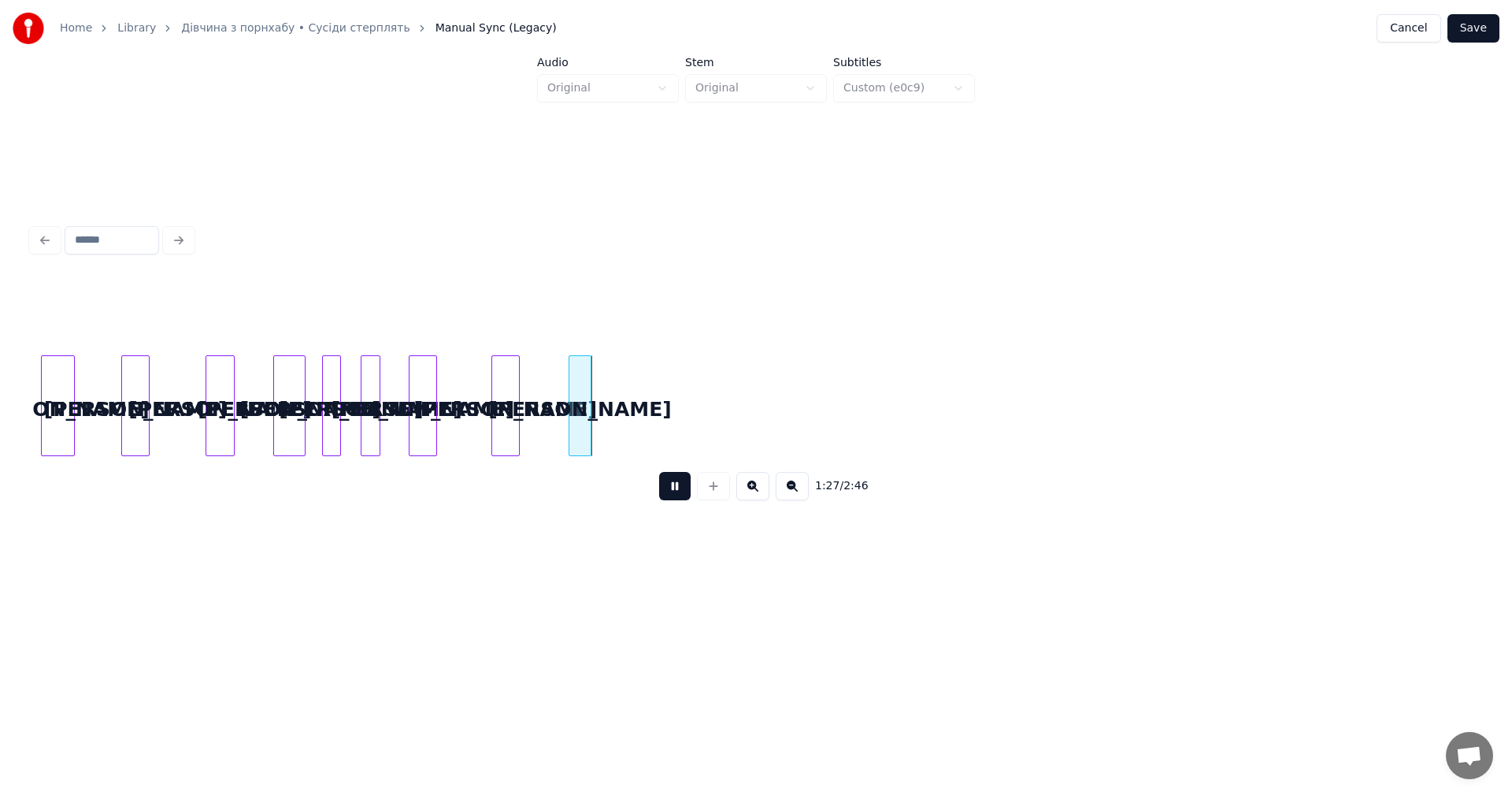
click at [687, 484] on button at bounding box center [674, 486] width 31 height 29
click at [724, 499] on button at bounding box center [713, 486] width 33 height 29
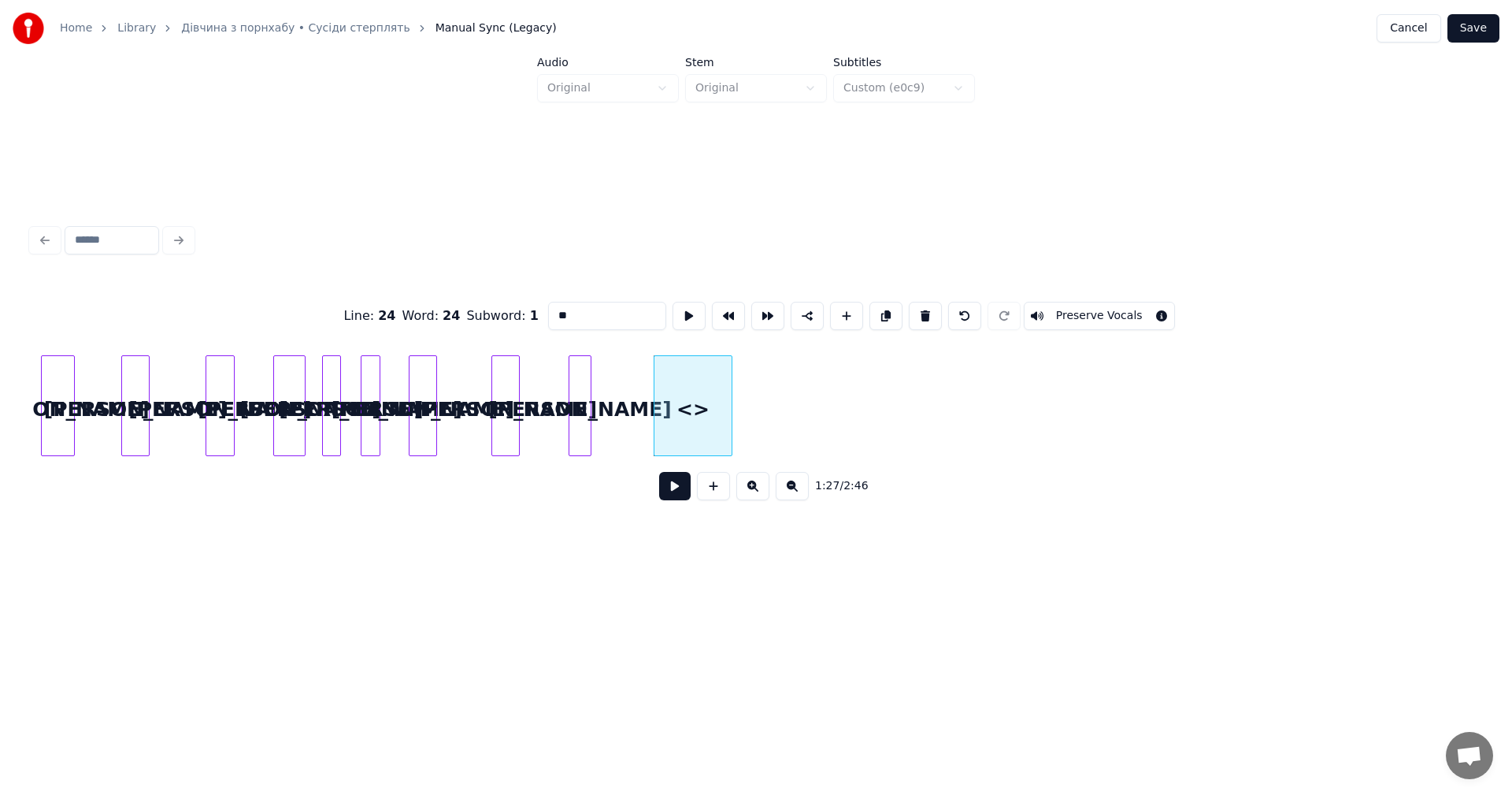
drag, startPoint x: 561, startPoint y: 322, endPoint x: 539, endPoint y: 327, distance: 22.6
click at [541, 324] on div "Line : 24 Word : 24 Subword : 1 ** Preserve Vocals" at bounding box center [755, 316] width 1449 height 79
click at [710, 385] on div "а" at bounding box center [670, 406] width 79 height 101
click at [652, 371] on div at bounding box center [653, 406] width 5 height 99
click at [652, 405] on div "а" at bounding box center [654, 409] width 22 height 107
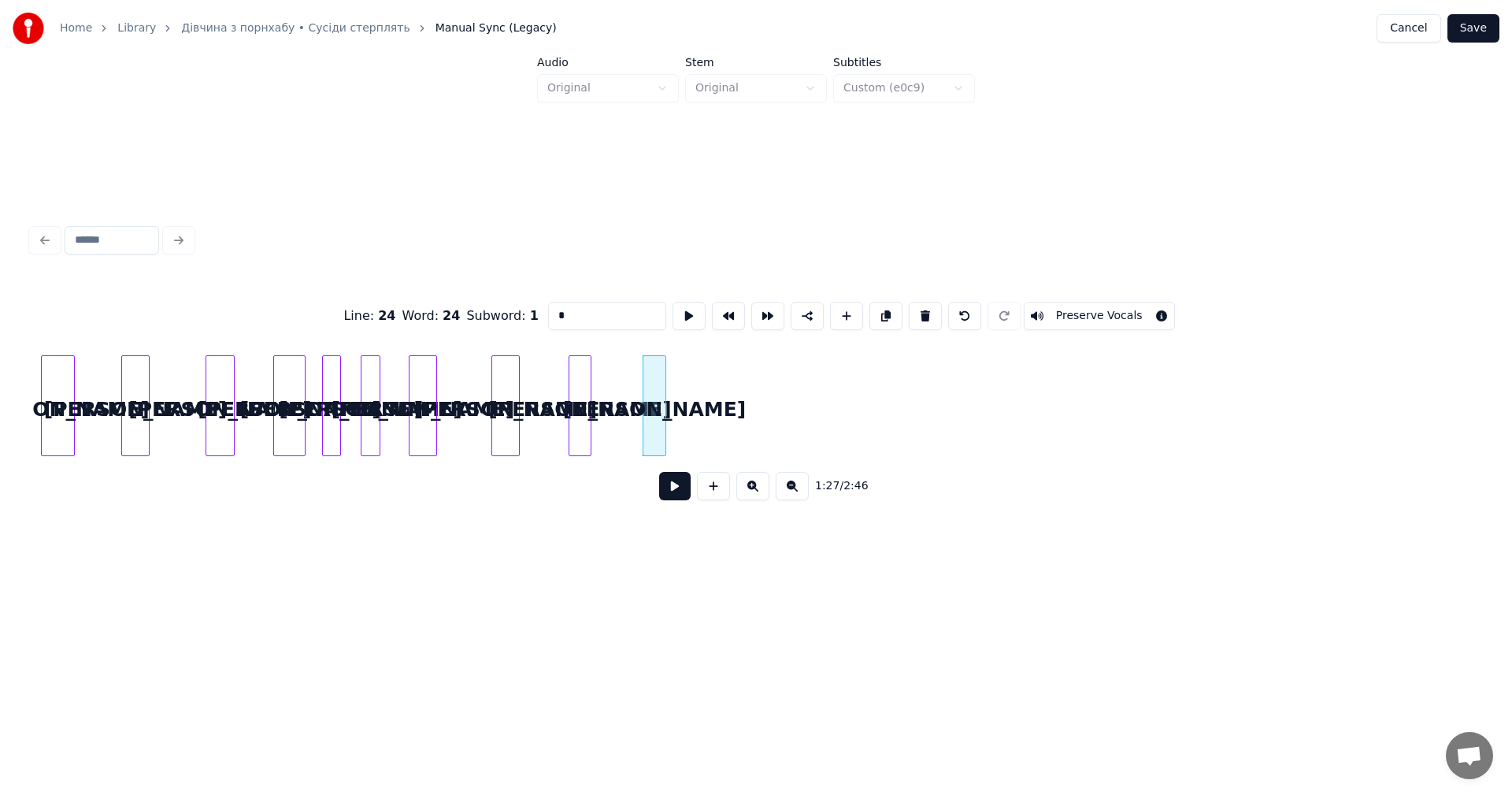
type input "*"
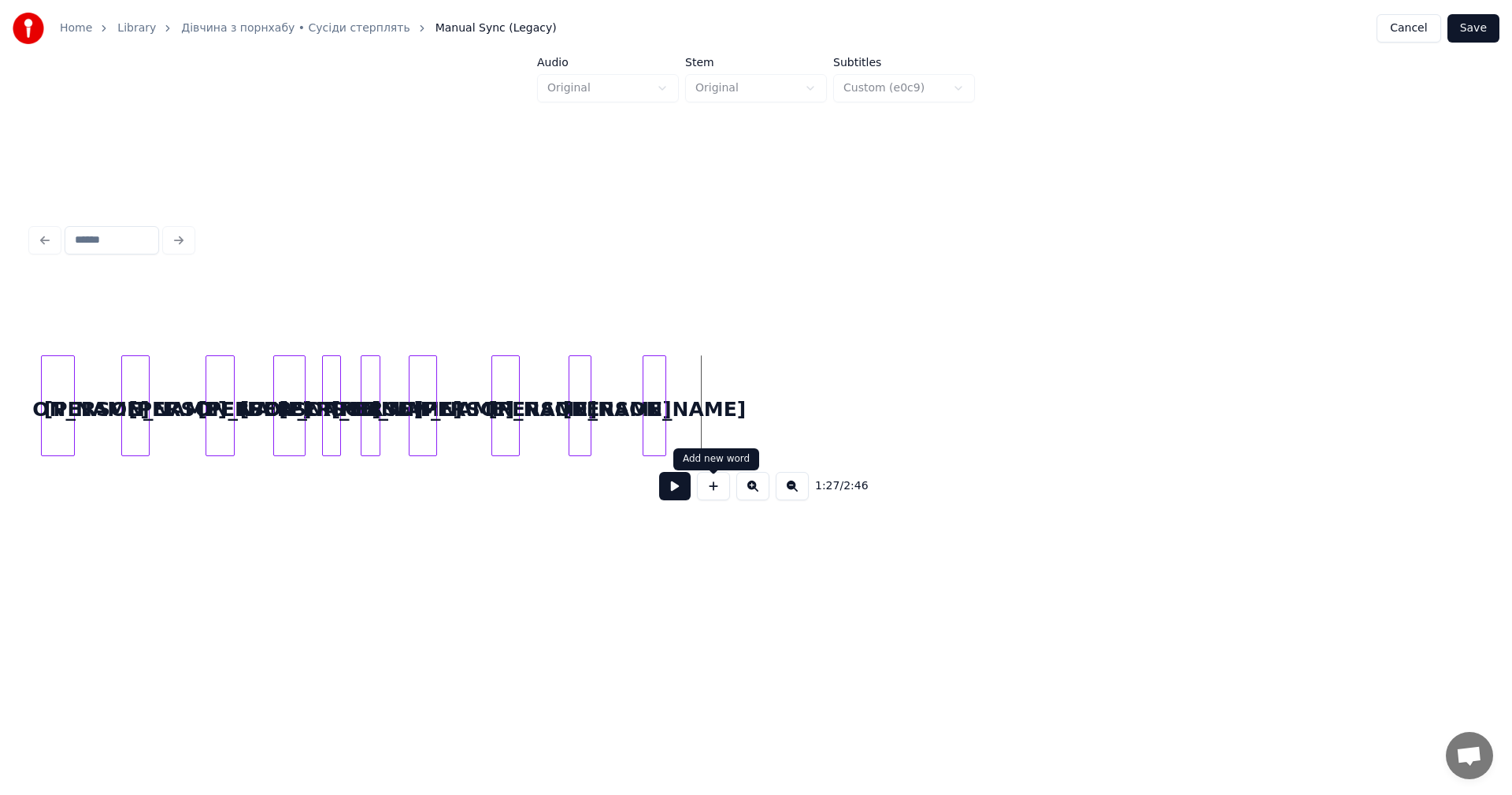
click at [720, 492] on button at bounding box center [713, 486] width 33 height 29
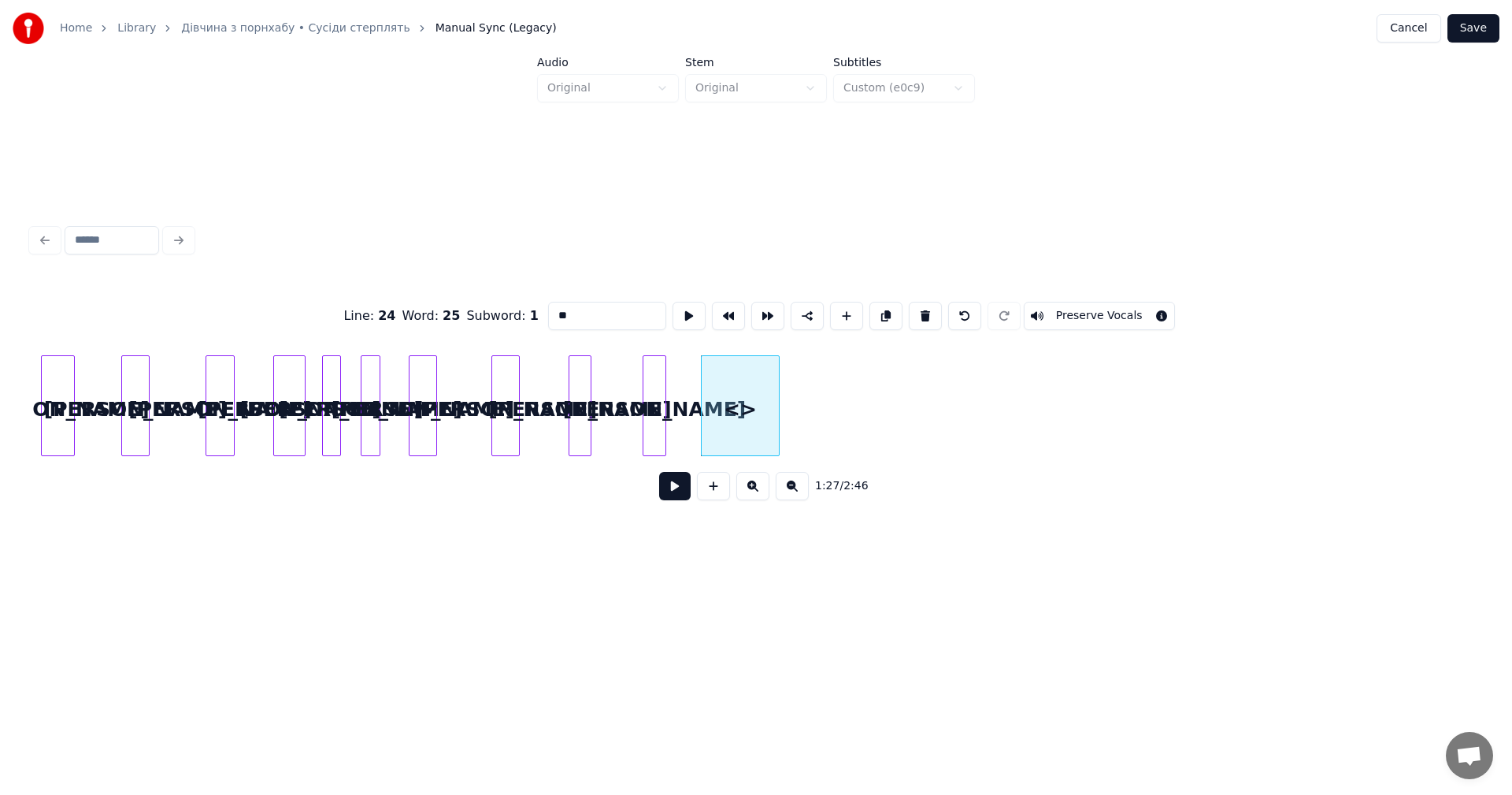
drag, startPoint x: 604, startPoint y: 317, endPoint x: 508, endPoint y: 326, distance: 96.4
click at [504, 319] on div "Line : 24 Word : 25 Subword : 1 ** Preserve Vocals" at bounding box center [755, 316] width 1449 height 79
click at [736, 392] on div at bounding box center [736, 406] width 5 height 99
click at [705, 410] on div "а" at bounding box center [708, 409] width 36 height 107
type input "*"
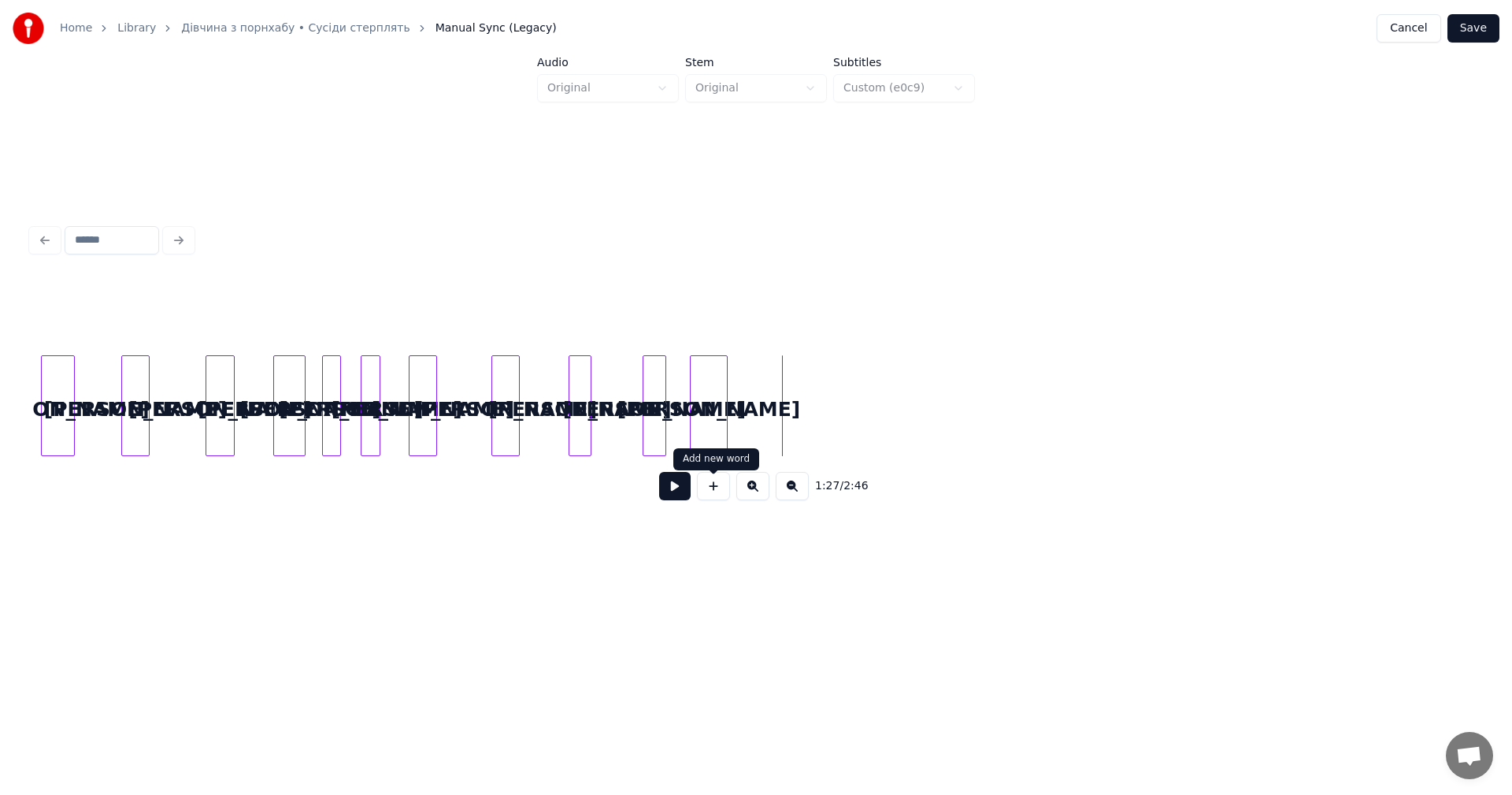
click at [720, 485] on button at bounding box center [713, 486] width 33 height 29
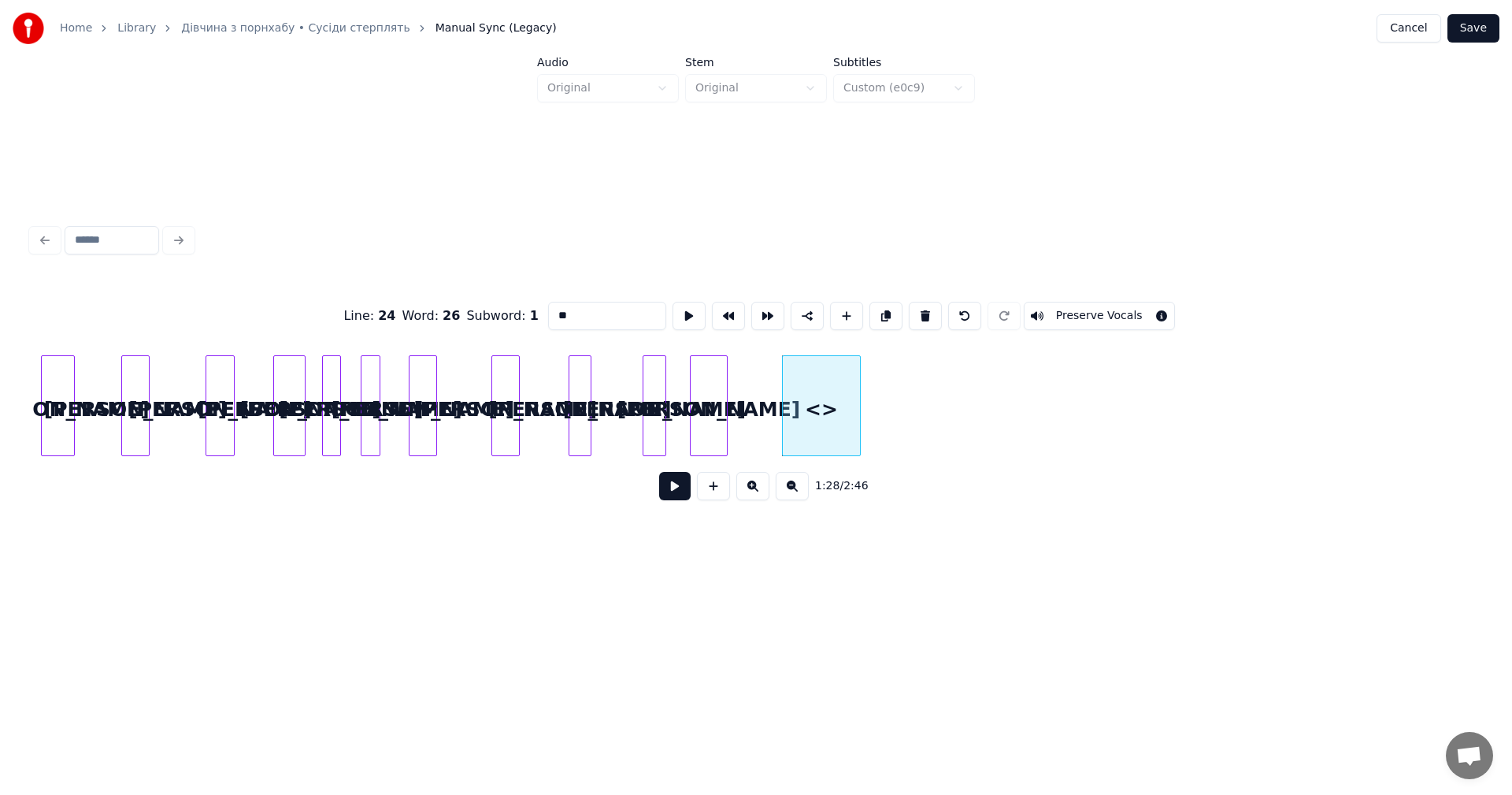
drag, startPoint x: 521, startPoint y: 323, endPoint x: 511, endPoint y: 326, distance: 10.4
click at [515, 323] on div "Line : 24 Word : 26 Subword : 1 ** Preserve Vocals" at bounding box center [755, 316] width 1449 height 79
click at [804, 398] on div at bounding box center [804, 406] width 5 height 99
click at [778, 412] on div at bounding box center [778, 406] width 5 height 99
click at [791, 412] on div "а" at bounding box center [783, 409] width 32 height 107
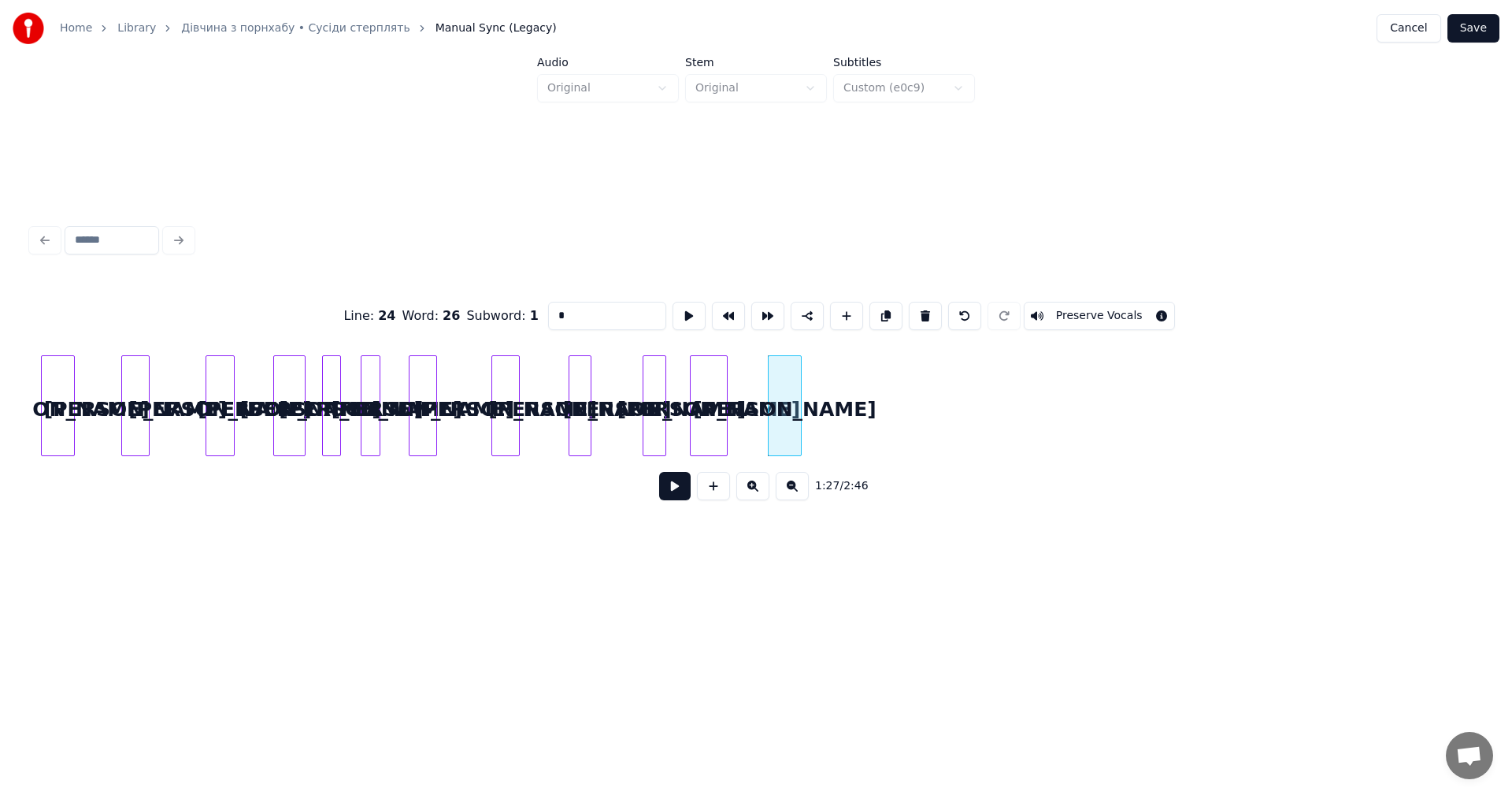
type input "*"
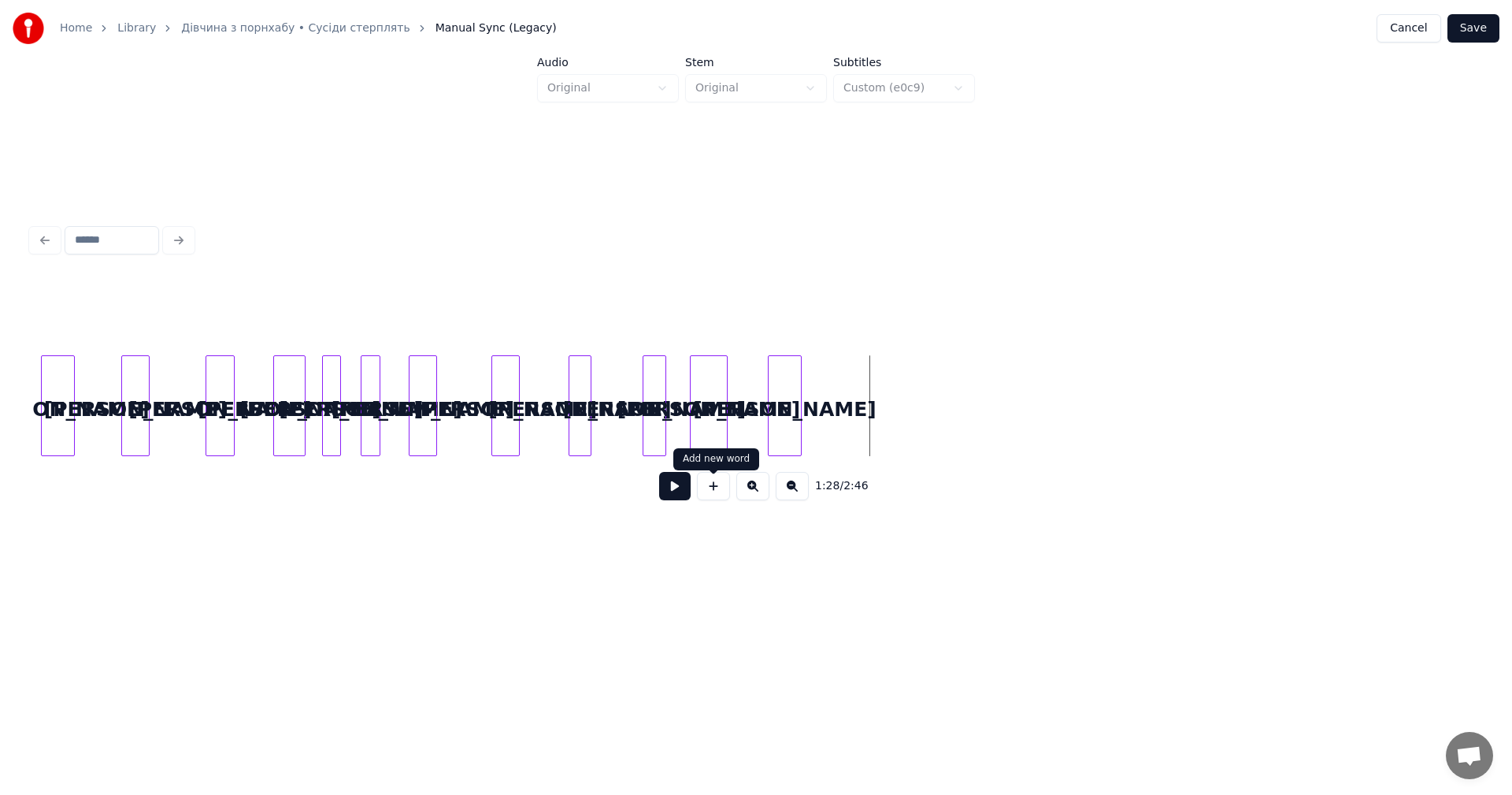
click at [714, 493] on button at bounding box center [713, 486] width 33 height 29
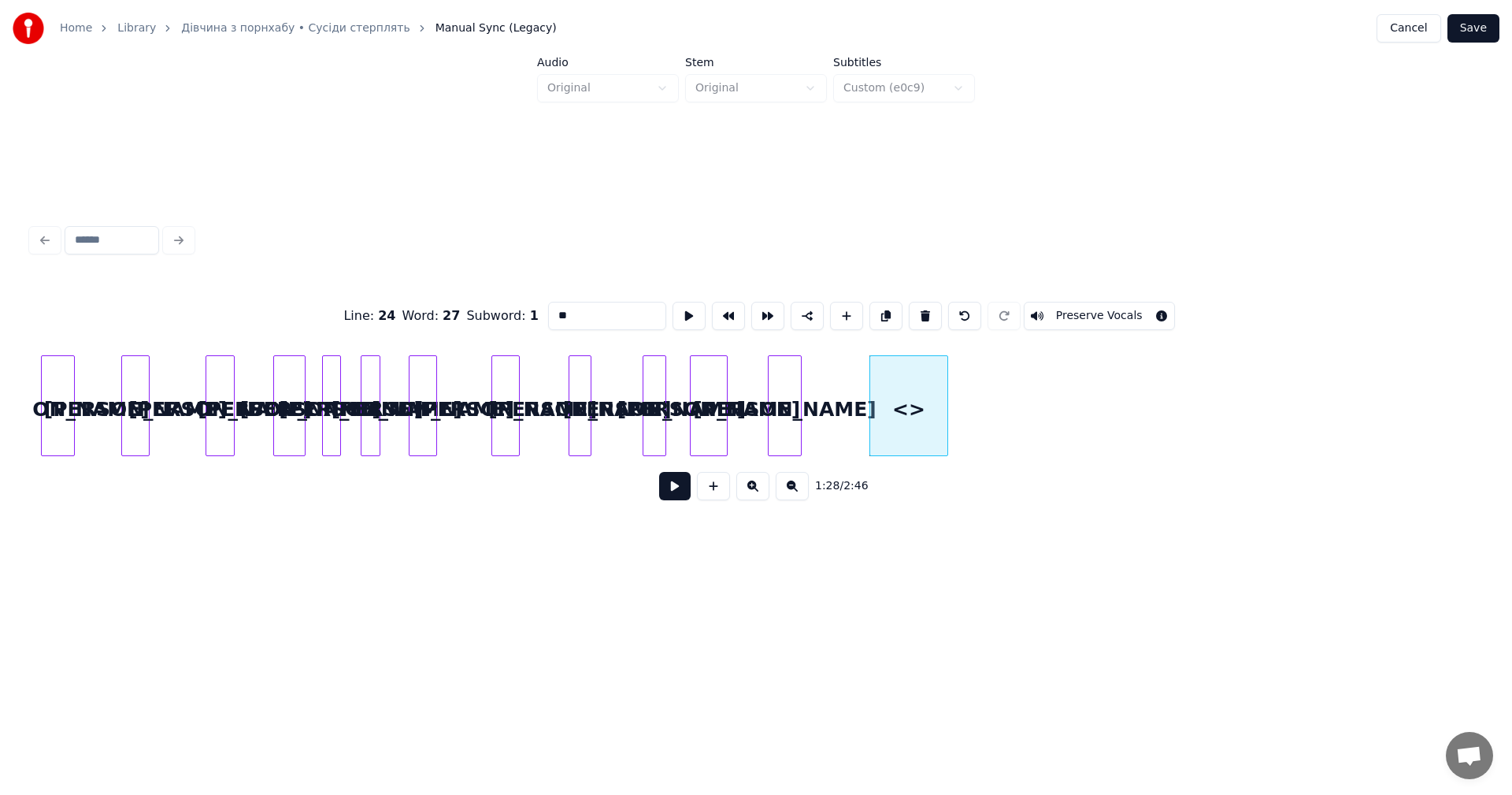
drag, startPoint x: 554, startPoint y: 316, endPoint x: 539, endPoint y: 314, distance: 15.1
click at [539, 314] on div "Line : 24 Word : 27 Subword : 1 ** Preserve Vocals" at bounding box center [755, 316] width 1449 height 79
click at [881, 400] on div "а" at bounding box center [896, 409] width 77 height 107
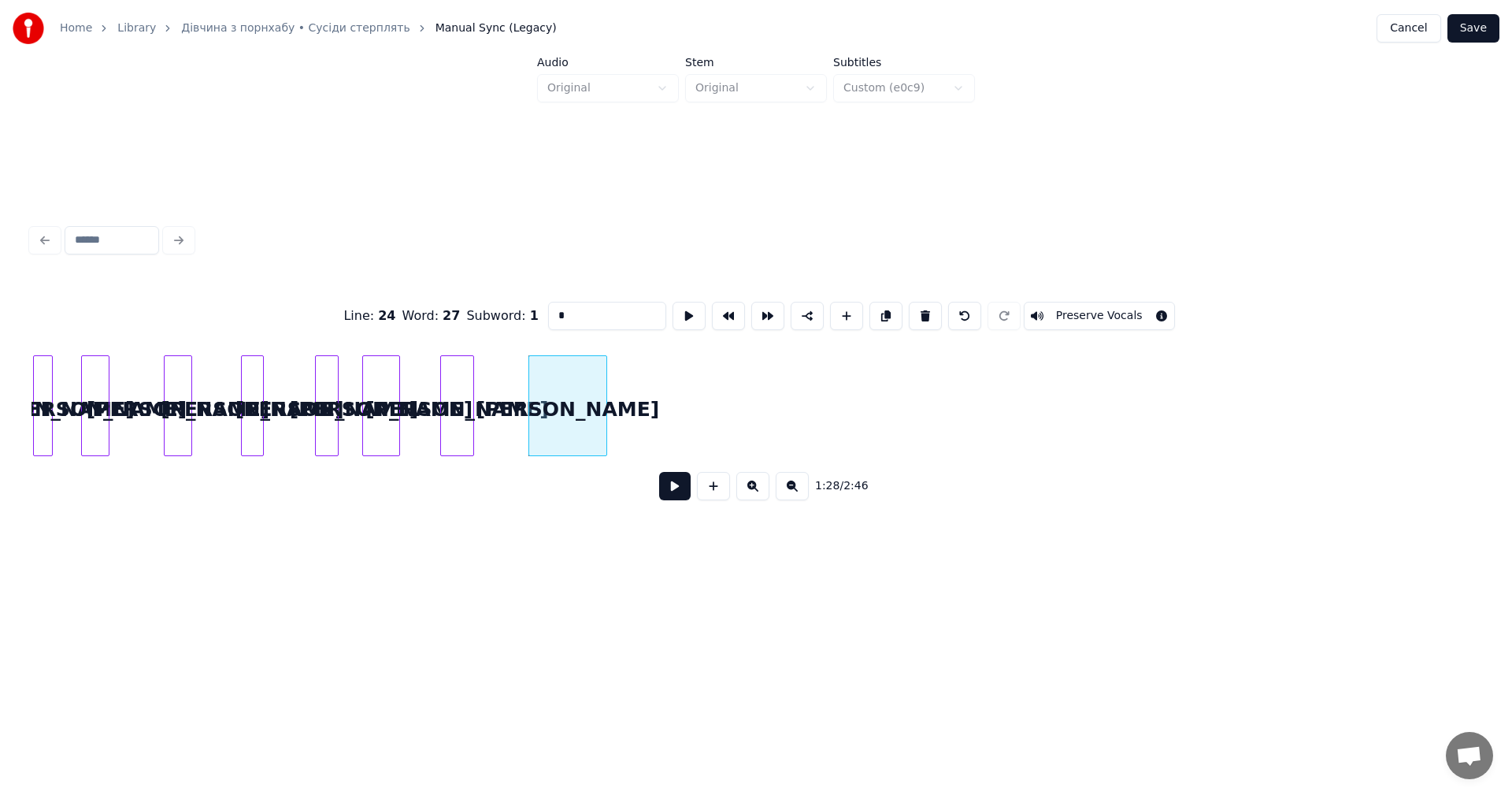
scroll to position [0, 16917]
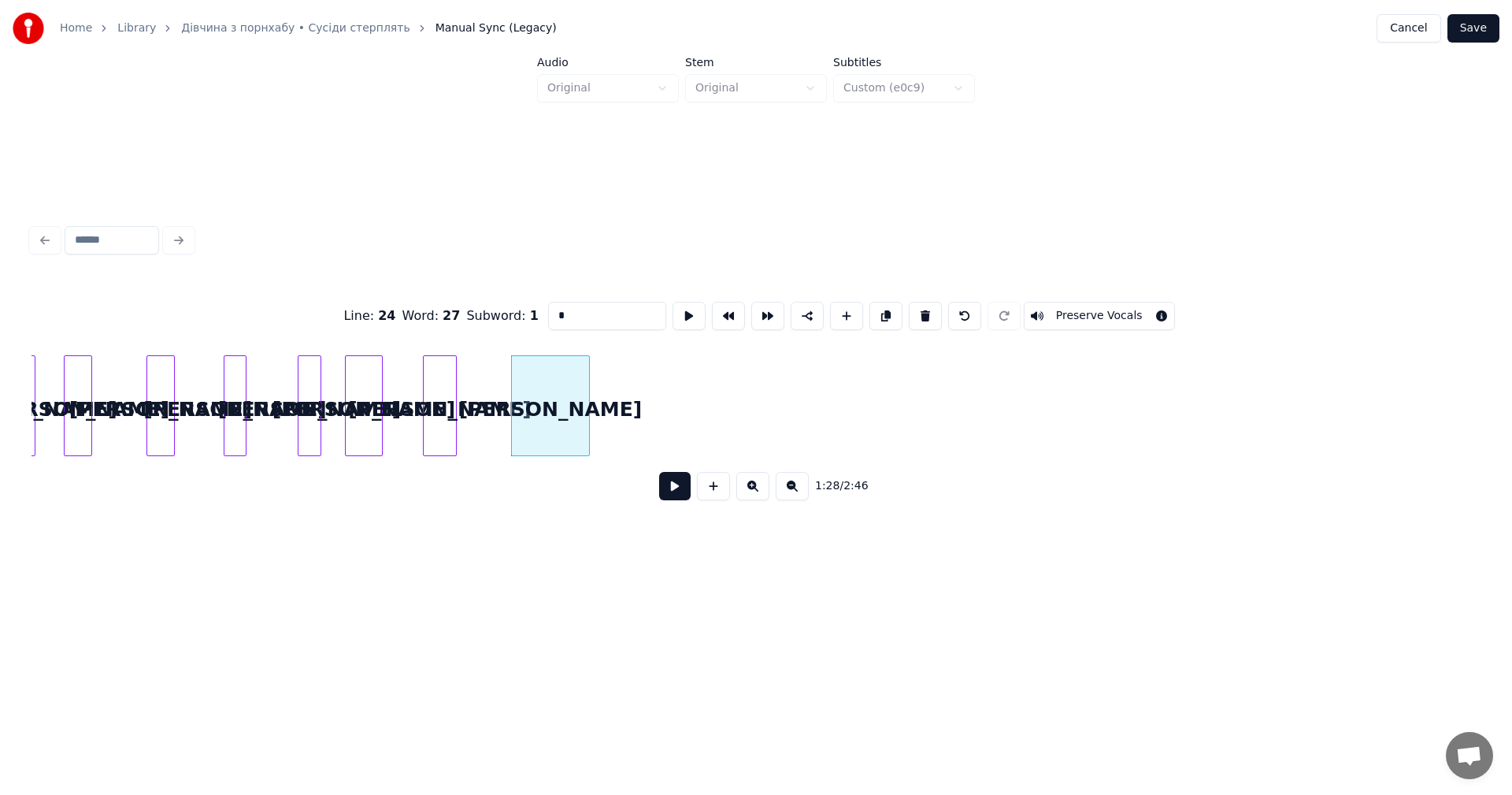
click at [448, 398] on div "а" at bounding box center [439, 409] width 32 height 107
type input "*"
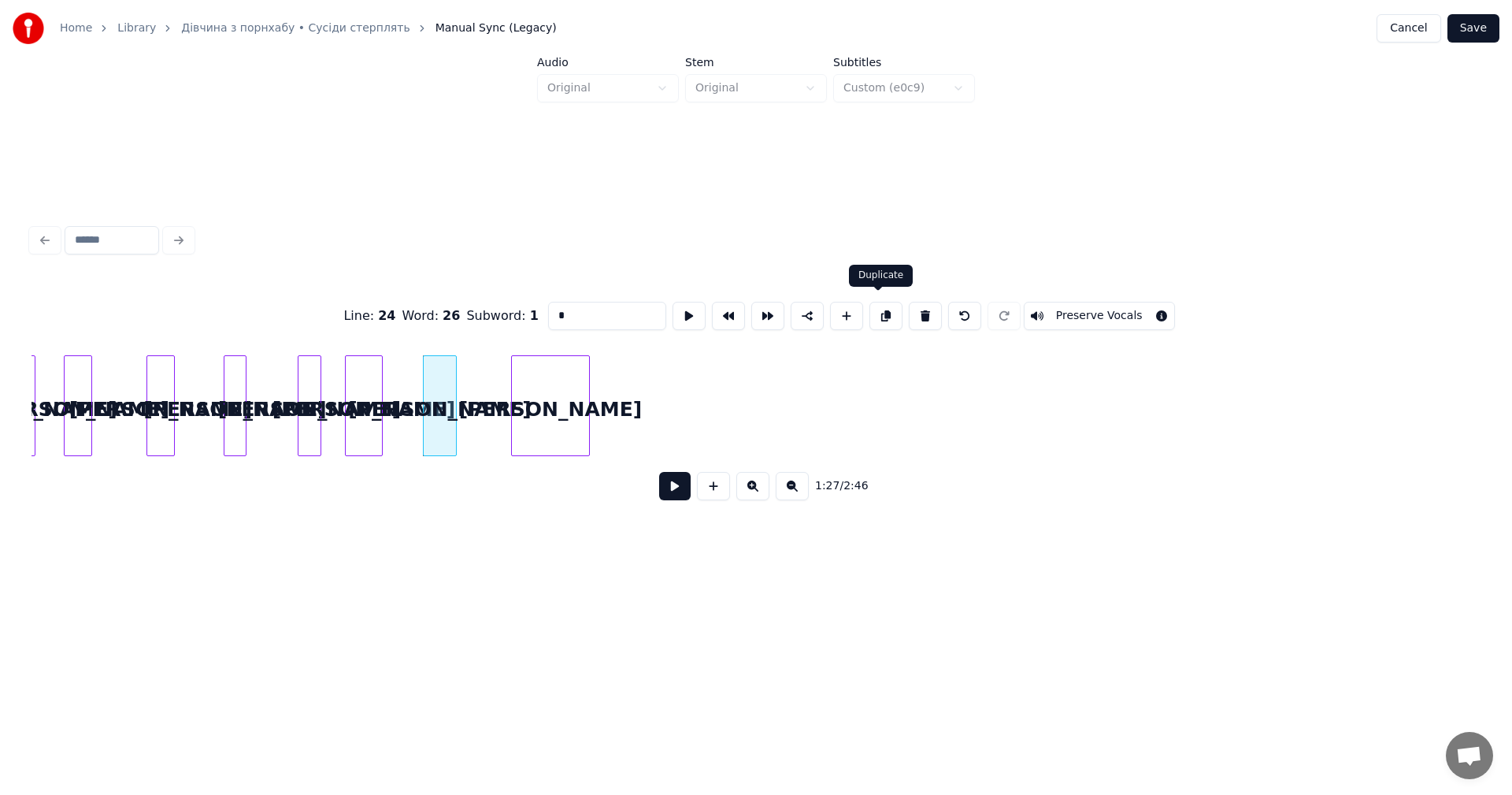
click at [875, 317] on button at bounding box center [886, 316] width 33 height 29
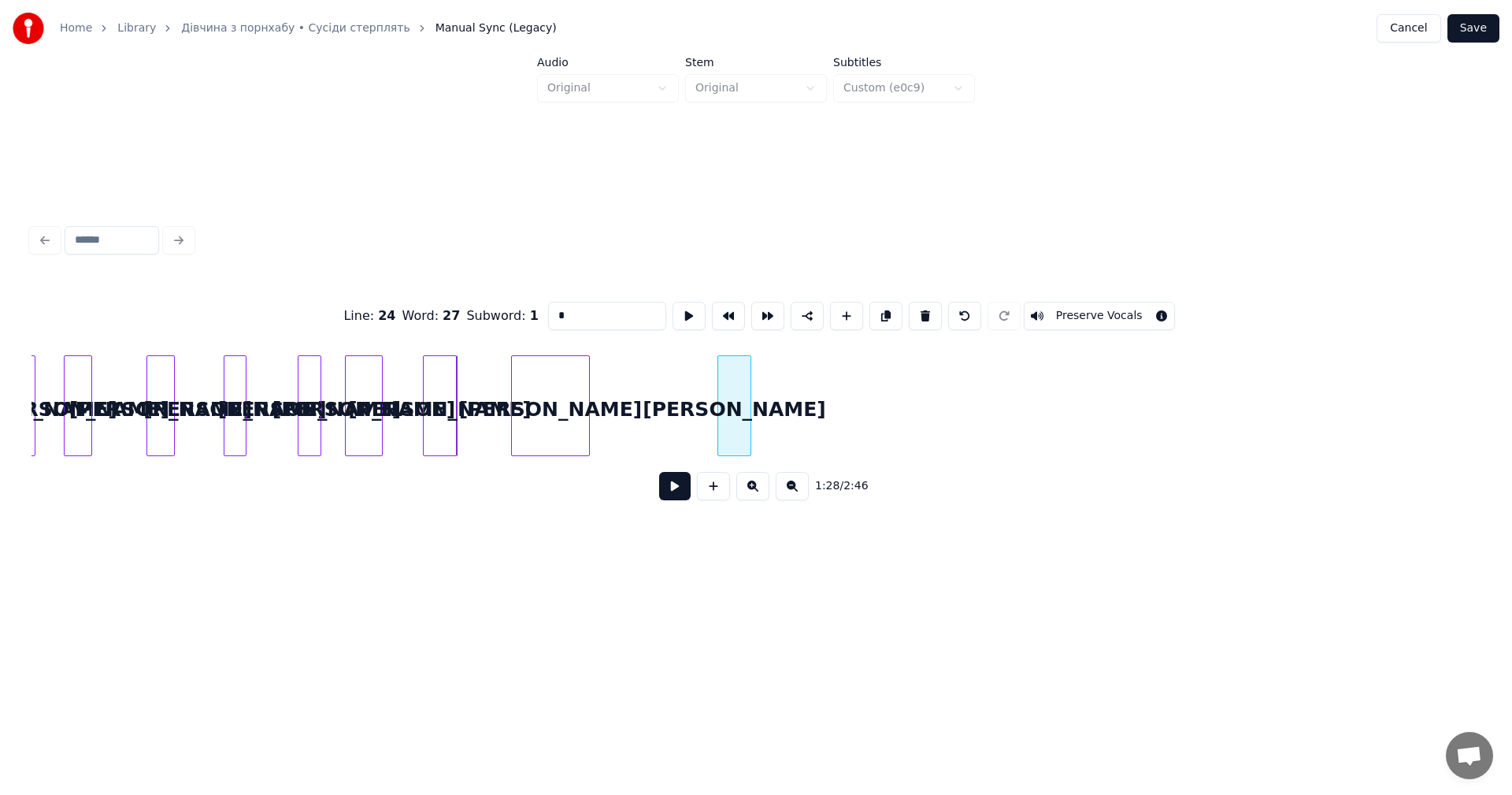
click at [737, 408] on div "а" at bounding box center [734, 409] width 32 height 107
click at [453, 412] on div at bounding box center [454, 406] width 5 height 99
click at [740, 398] on div "а" at bounding box center [734, 409] width 32 height 107
click at [877, 315] on button at bounding box center [886, 316] width 33 height 29
click at [821, 408] on div "а" at bounding box center [811, 409] width 32 height 107
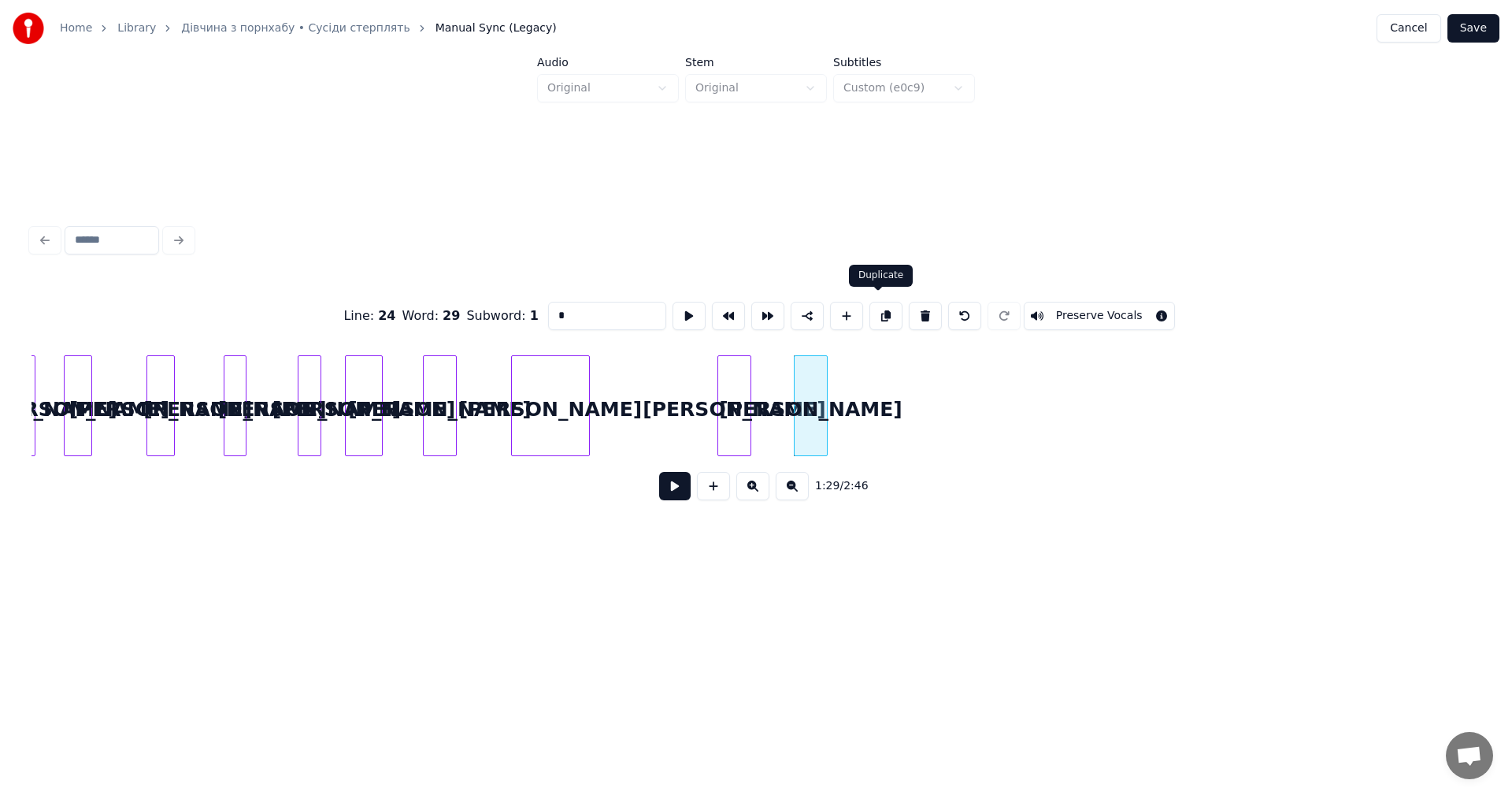
click at [884, 315] on button at bounding box center [886, 316] width 33 height 29
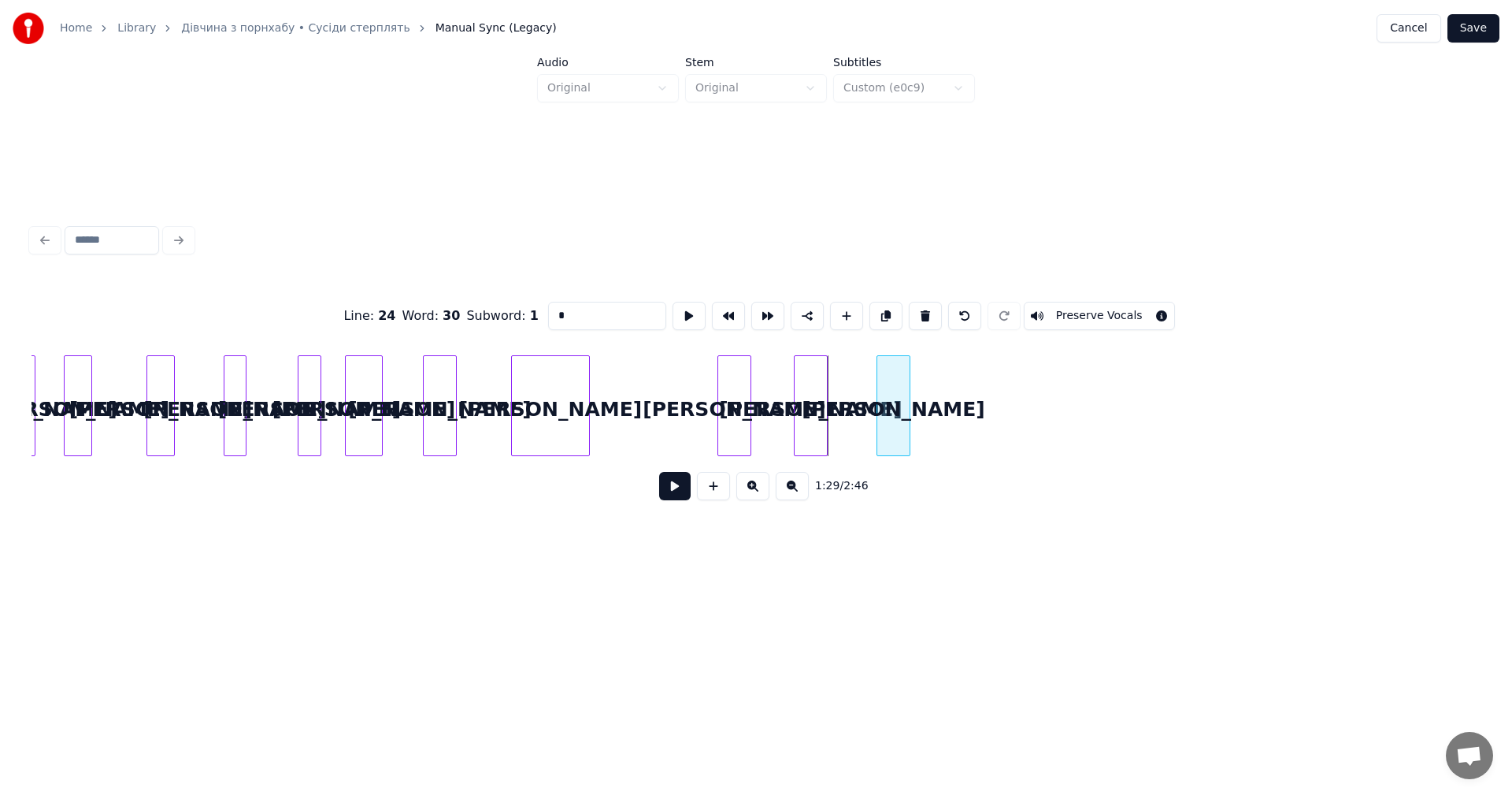
click at [902, 400] on div "а" at bounding box center [893, 409] width 32 height 107
click at [879, 314] on button at bounding box center [886, 316] width 33 height 29
click at [961, 418] on div "а" at bounding box center [959, 409] width 32 height 107
click at [966, 397] on div at bounding box center [967, 406] width 5 height 99
click at [963, 408] on div "а" at bounding box center [960, 409] width 19 height 107
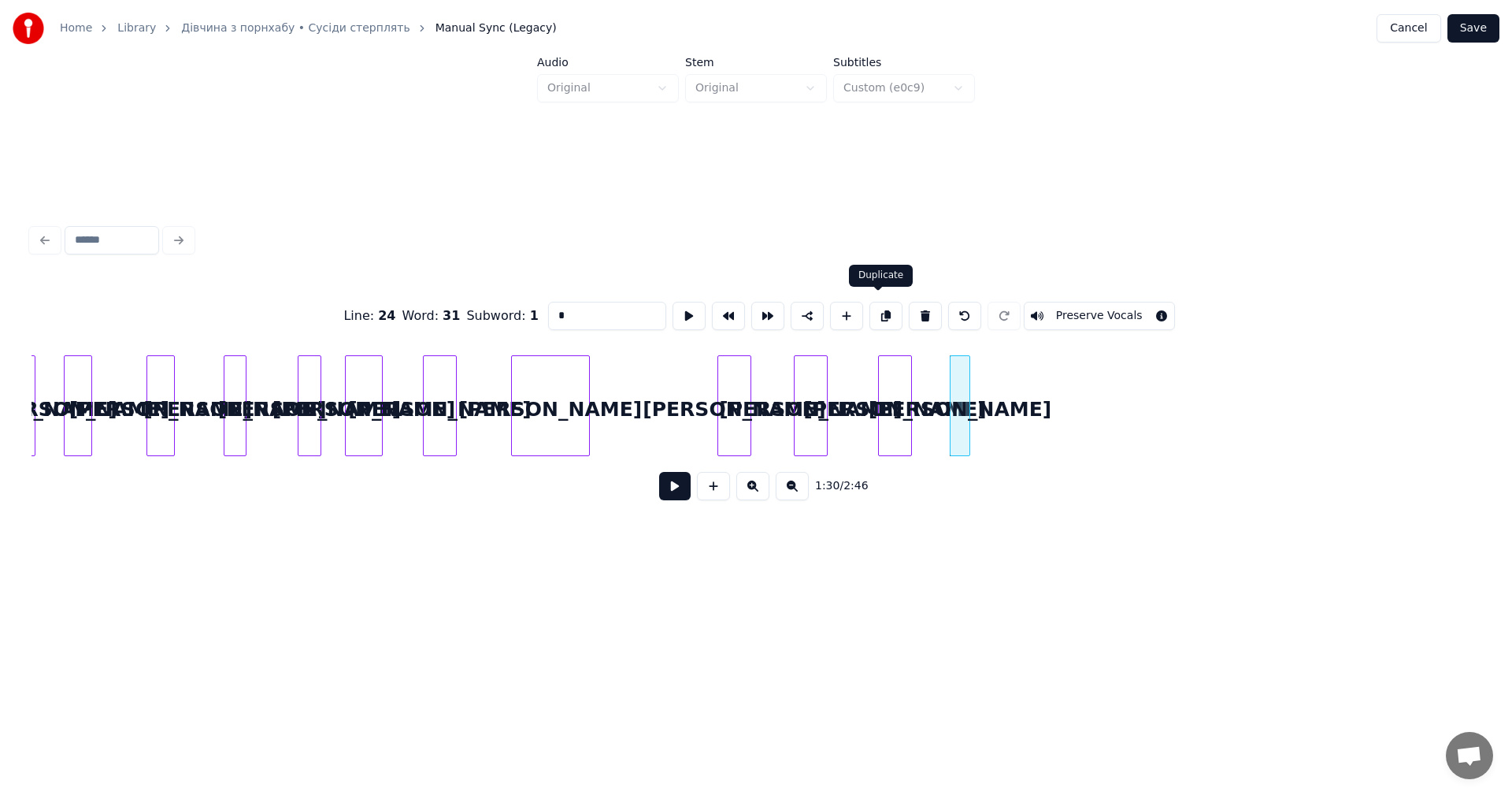
click at [886, 312] on button at bounding box center [886, 316] width 33 height 29
click at [1009, 403] on div "а" at bounding box center [1008, 409] width 19 height 107
click at [881, 317] on button at bounding box center [886, 316] width 33 height 29
click at [1037, 419] on div at bounding box center [1040, 406] width 5 height 99
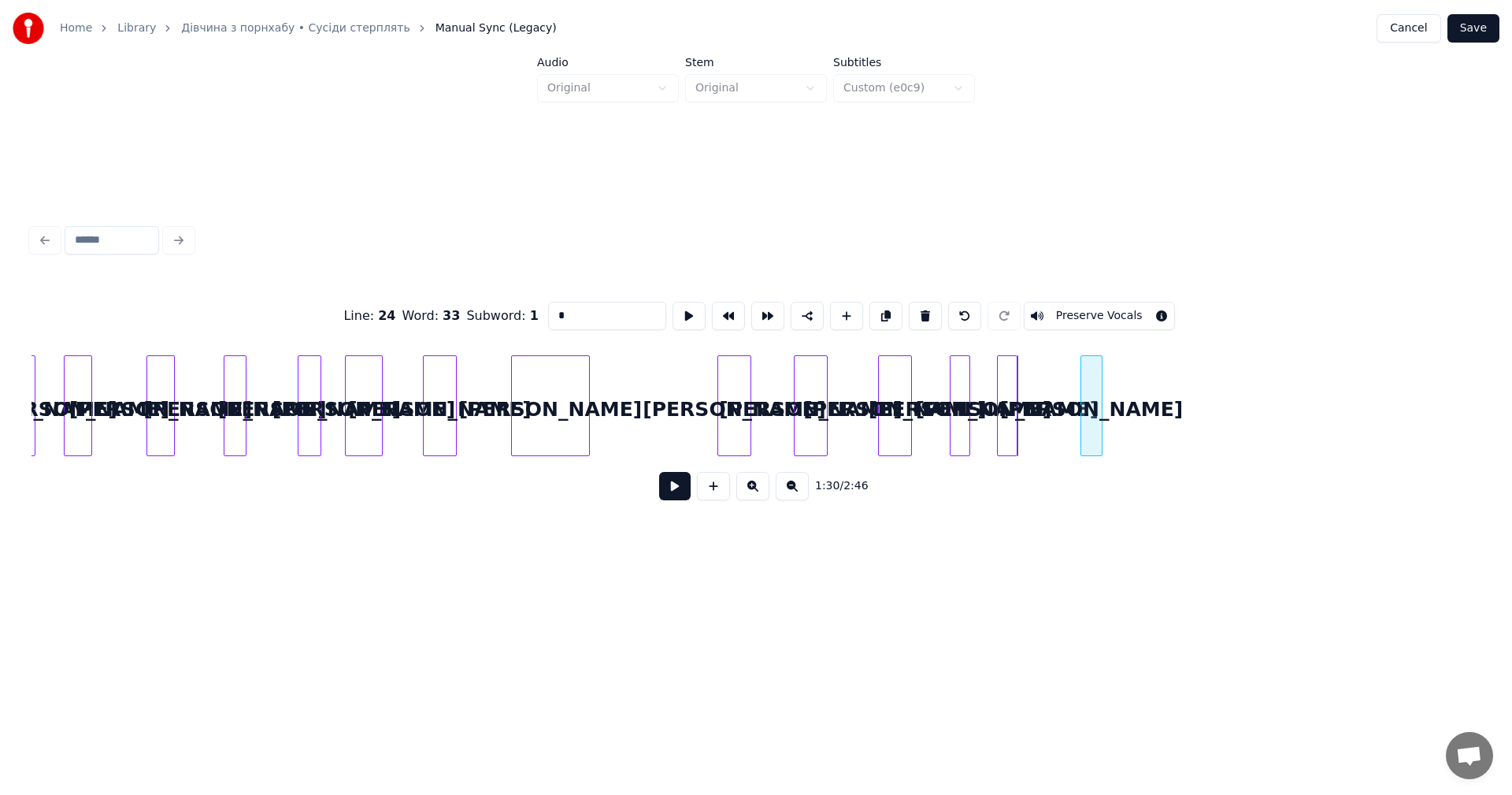
click at [1090, 408] on div "а" at bounding box center [1091, 409] width 20 height 107
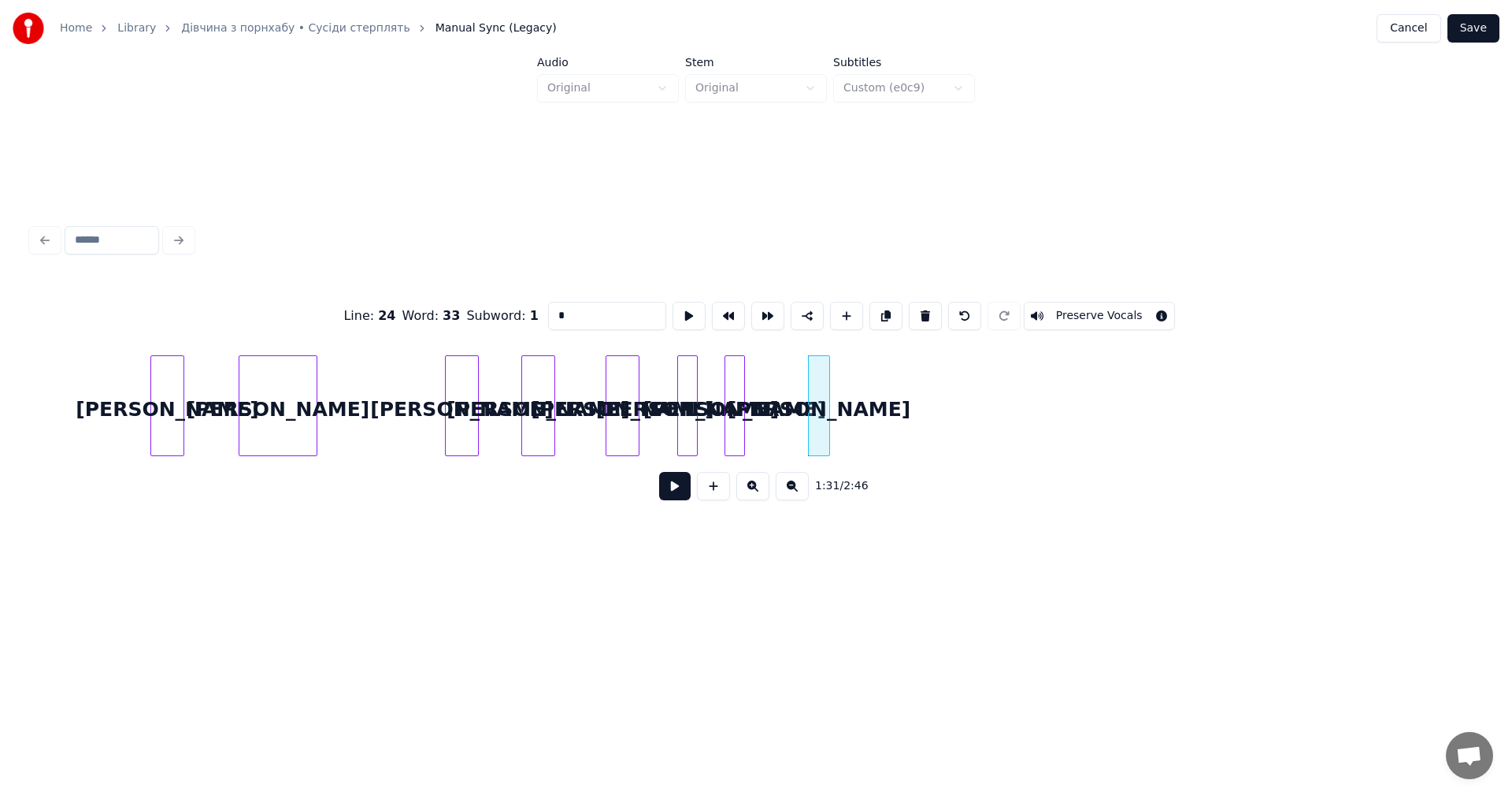
scroll to position [0, 17570]
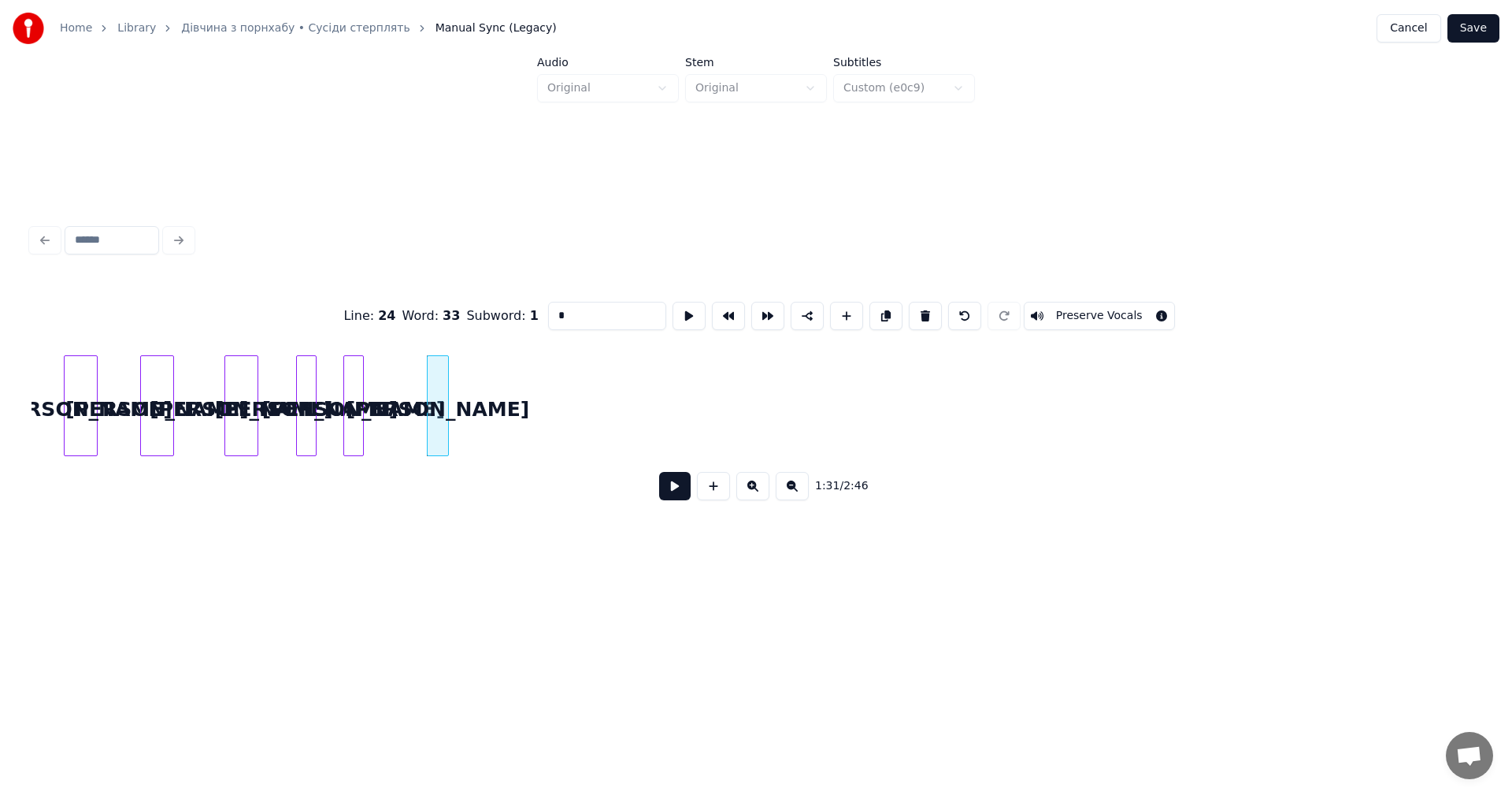
click at [444, 392] on div at bounding box center [446, 406] width 5 height 99
click at [439, 382] on div "а" at bounding box center [438, 409] width 20 height 107
click at [870, 310] on button at bounding box center [886, 316] width 33 height 29
click at [525, 414] on div "а" at bounding box center [520, 409] width 20 height 107
click at [535, 393] on div at bounding box center [533, 406] width 5 height 99
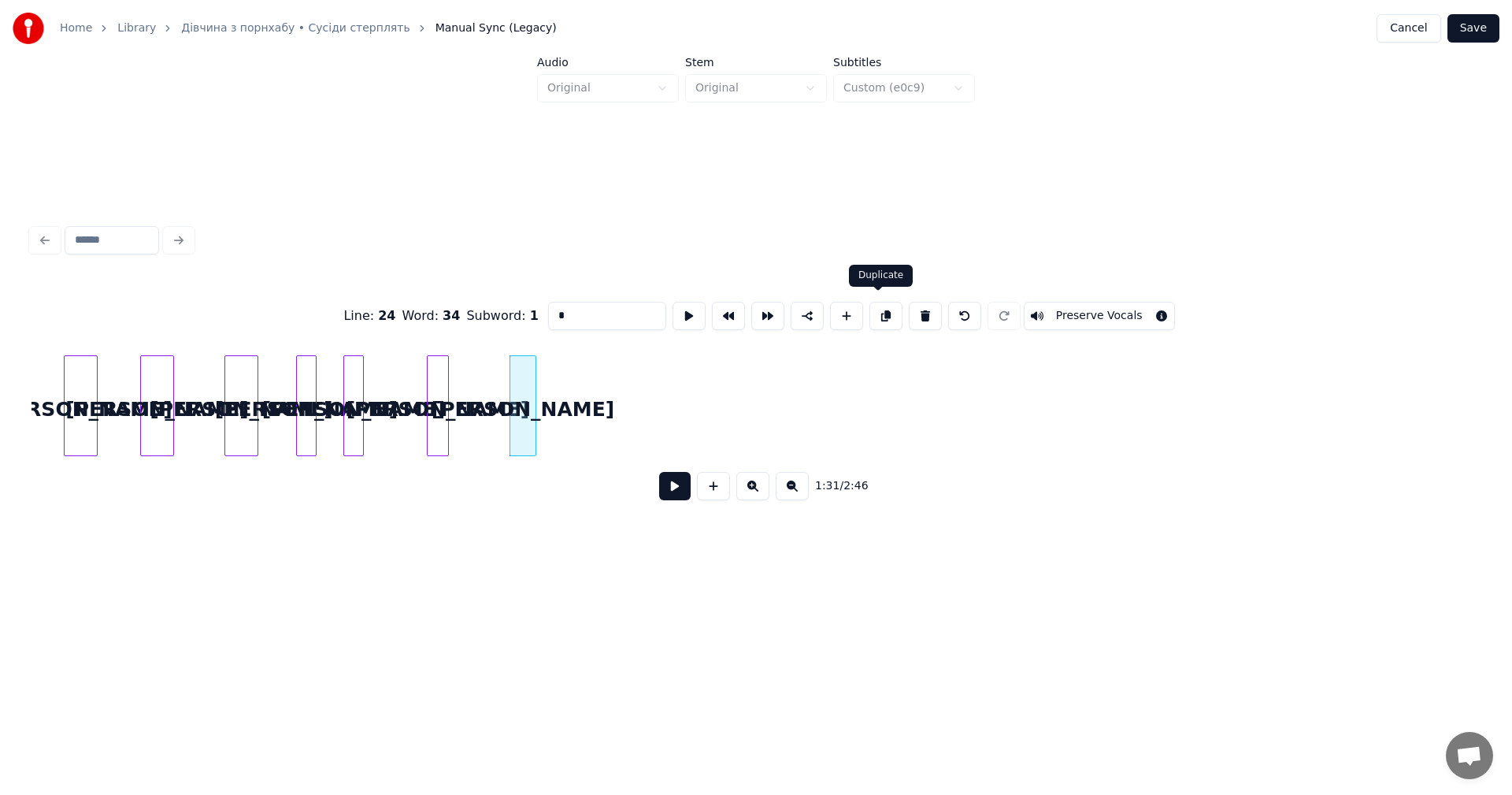
click at [886, 315] on button at bounding box center [886, 316] width 33 height 29
click at [596, 413] on div "а" at bounding box center [594, 409] width 25 height 107
click at [599, 393] on div at bounding box center [597, 406] width 5 height 99
click at [596, 411] on div "а" at bounding box center [594, 409] width 19 height 107
click at [871, 312] on button at bounding box center [886, 316] width 33 height 29
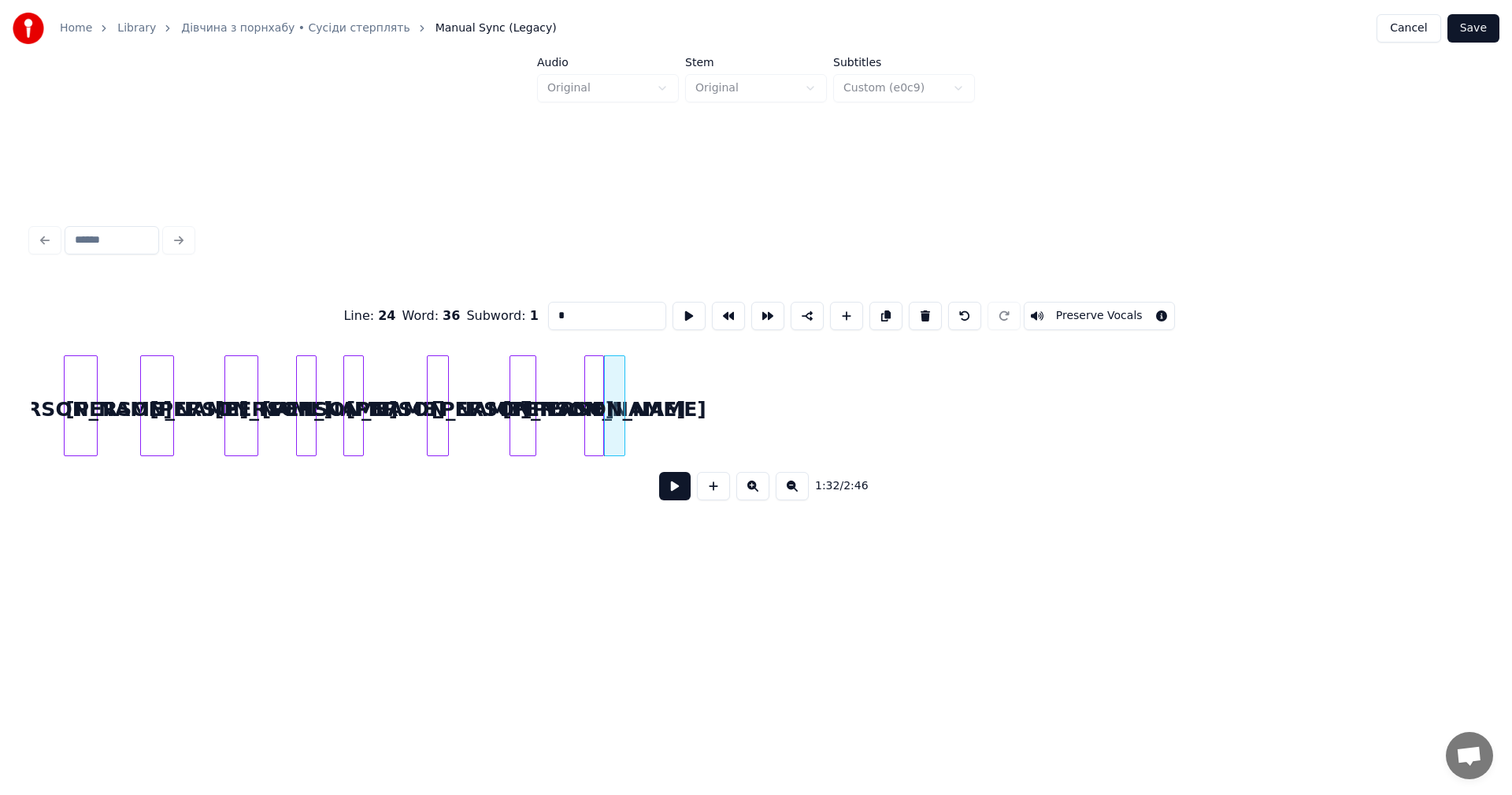
click at [620, 411] on div at bounding box center [622, 406] width 5 height 99
click at [636, 404] on div "а" at bounding box center [635, 409] width 19 height 107
click at [881, 312] on button at bounding box center [886, 316] width 33 height 29
click at [674, 408] on div "а" at bounding box center [672, 409] width 19 height 107
click at [881, 316] on button at bounding box center [886, 316] width 33 height 29
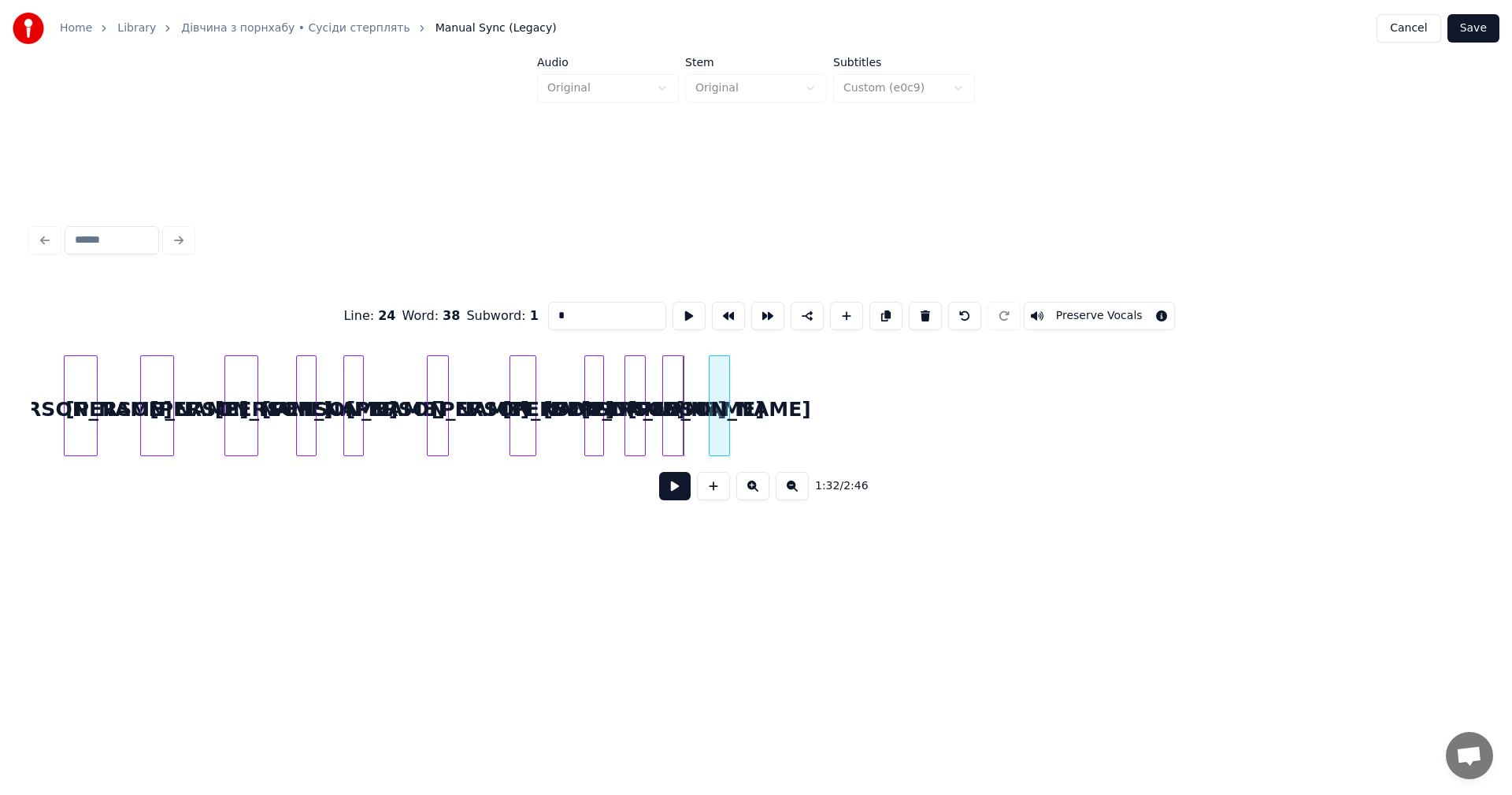
click at [727, 404] on div "а" at bounding box center [719, 409] width 19 height 107
click at [750, 390] on div at bounding box center [748, 406] width 5 height 99
click at [733, 396] on div "а" at bounding box center [727, 409] width 38 height 107
click at [870, 311] on button at bounding box center [886, 316] width 33 height 29
click at [815, 397] on div "а" at bounding box center [807, 409] width 38 height 107
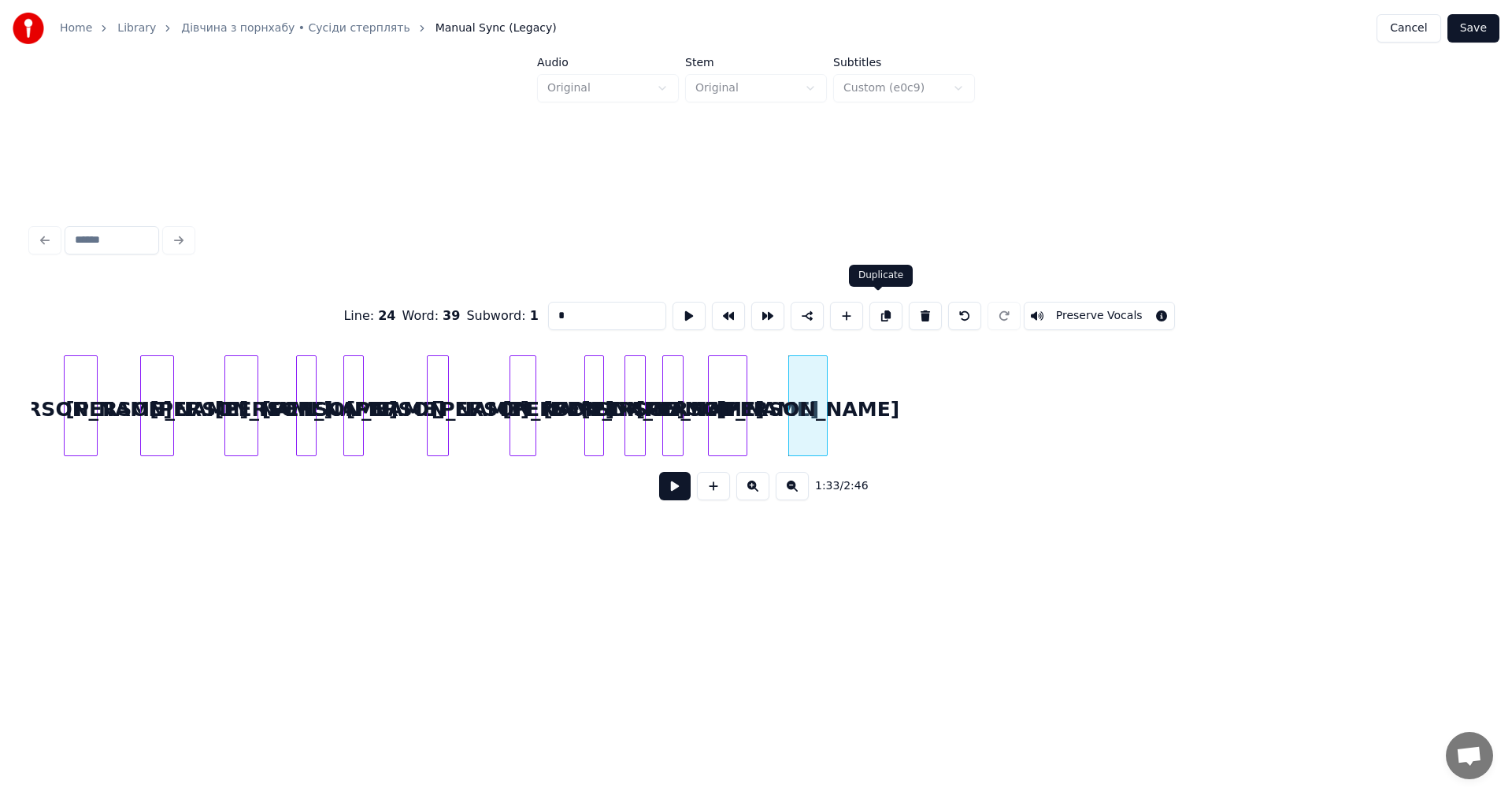
click at [889, 312] on button at bounding box center [886, 316] width 33 height 29
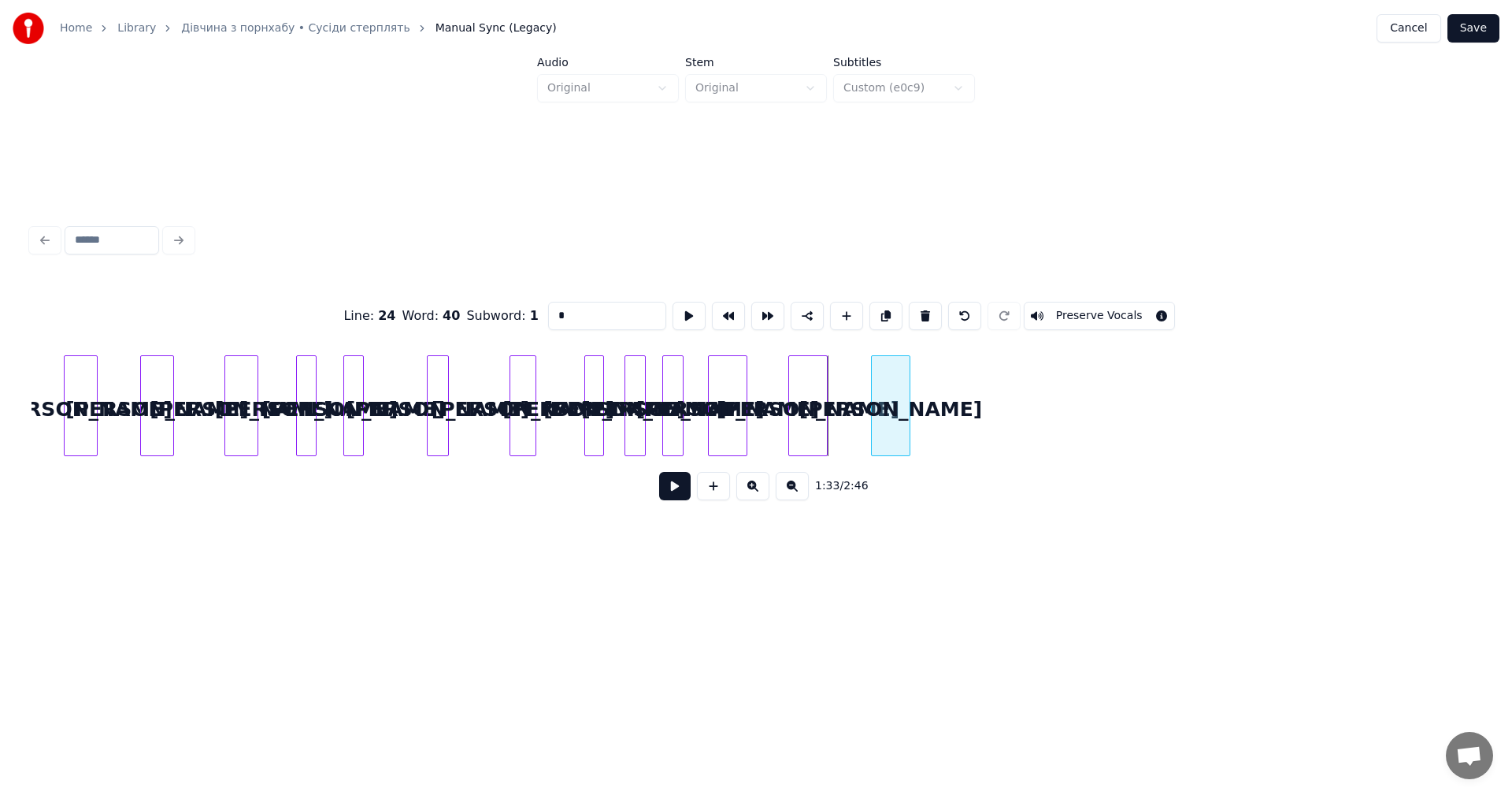
click at [896, 399] on div "а" at bounding box center [890, 409] width 38 height 107
click at [886, 317] on button at bounding box center [886, 316] width 33 height 29
click at [960, 395] on div "а" at bounding box center [955, 409] width 38 height 107
click at [950, 387] on div at bounding box center [953, 406] width 5 height 99
click at [959, 400] on div at bounding box center [961, 406] width 5 height 99
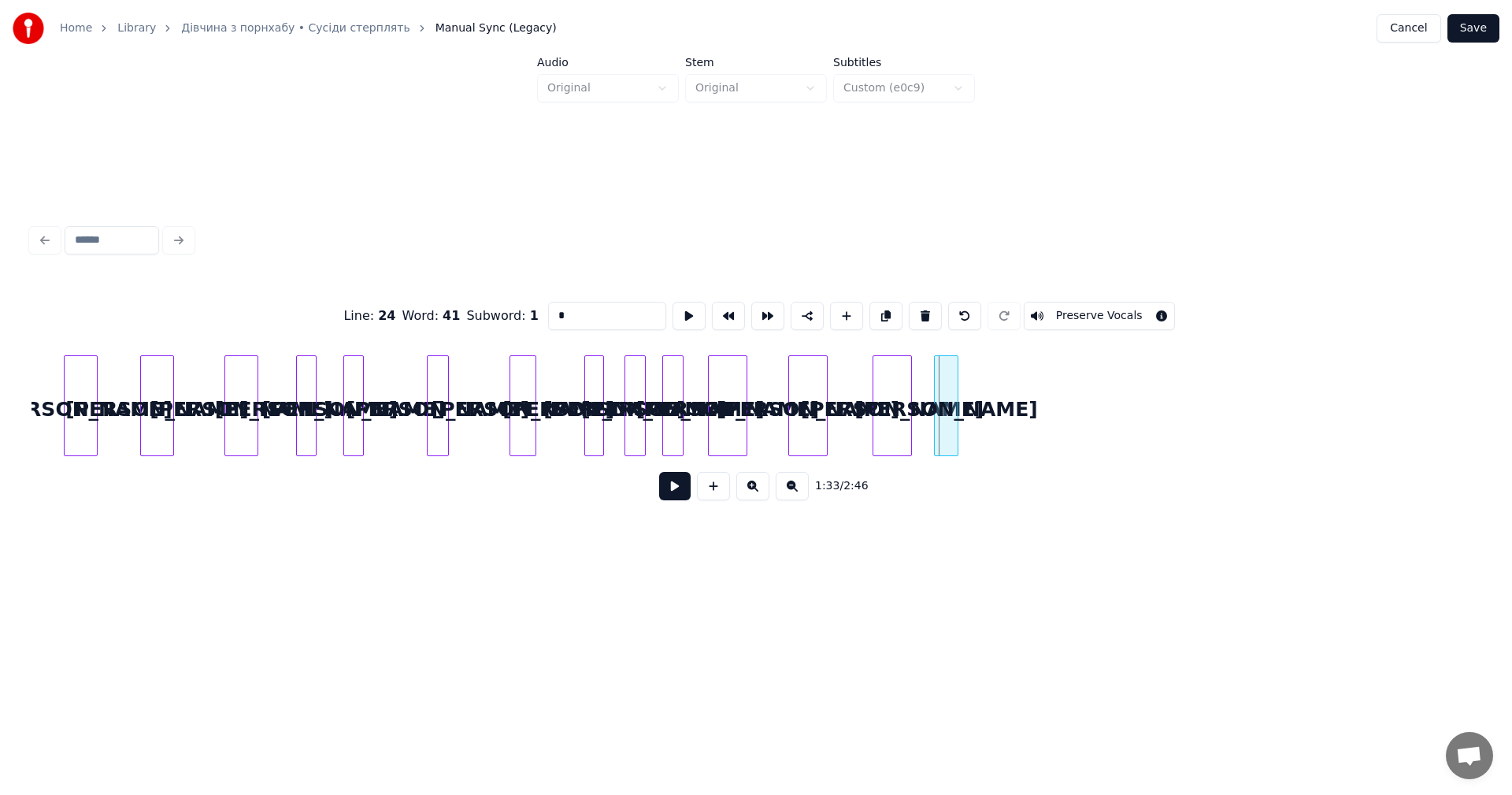
click at [949, 399] on div "а" at bounding box center [945, 409] width 23 height 107
click at [950, 395] on div at bounding box center [950, 406] width 5 height 99
click at [957, 398] on div "а" at bounding box center [958, 409] width 20 height 107
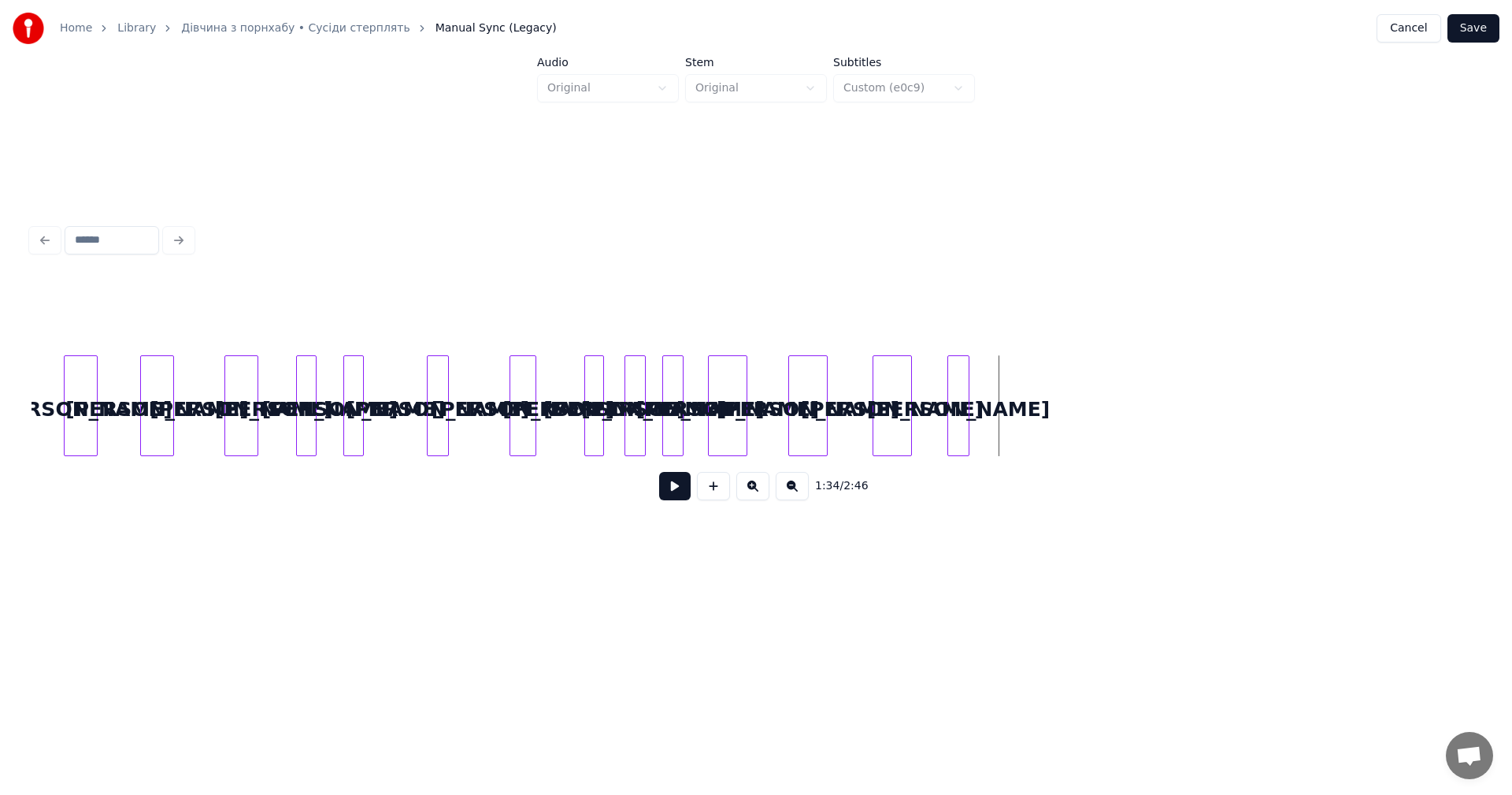
click at [954, 381] on div "а" at bounding box center [958, 409] width 20 height 107
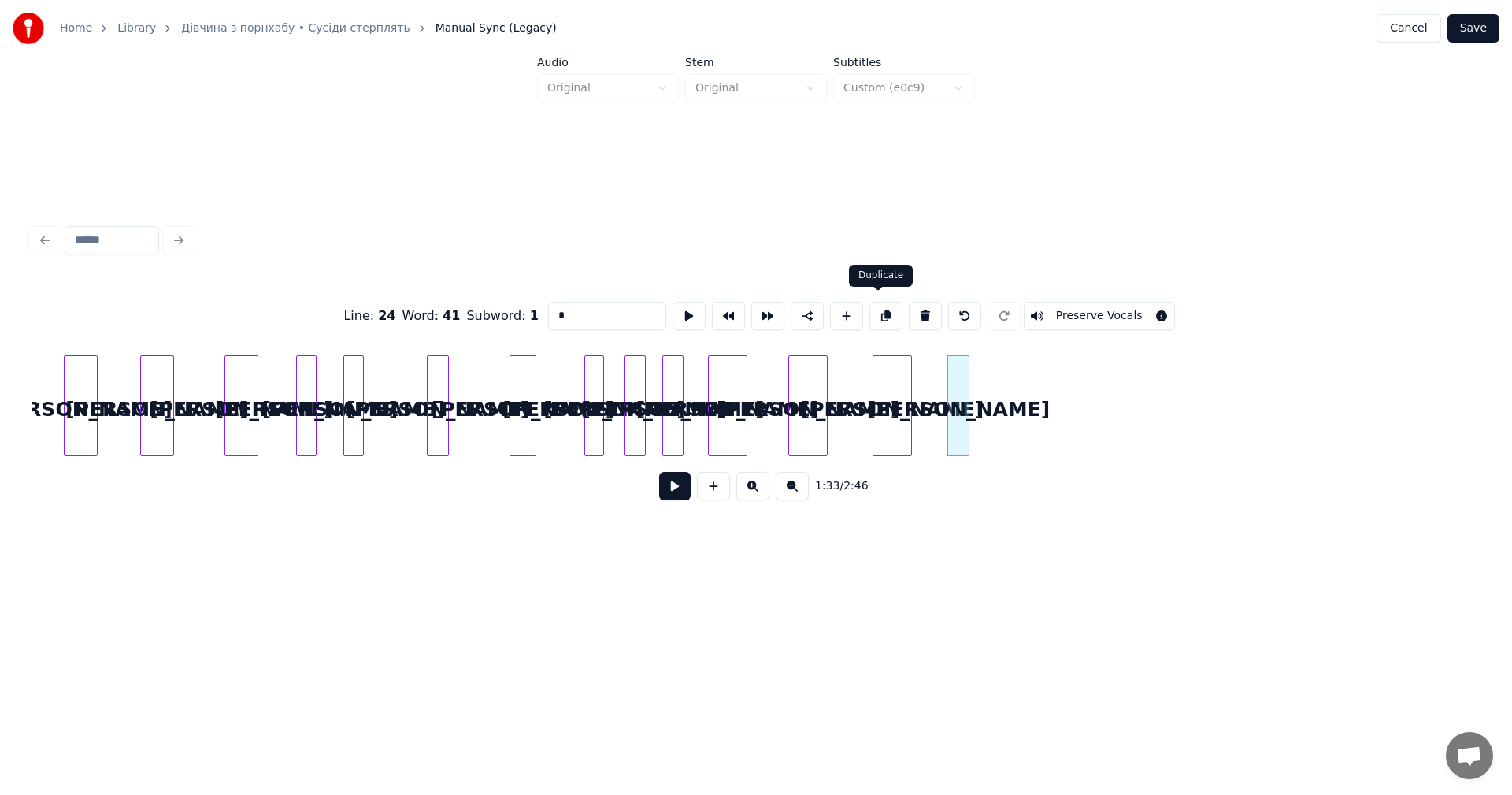
click at [885, 311] on button at bounding box center [886, 316] width 33 height 29
click at [999, 406] on div at bounding box center [999, 406] width 5 height 99
click at [1010, 405] on div "а" at bounding box center [1008, 409] width 31 height 107
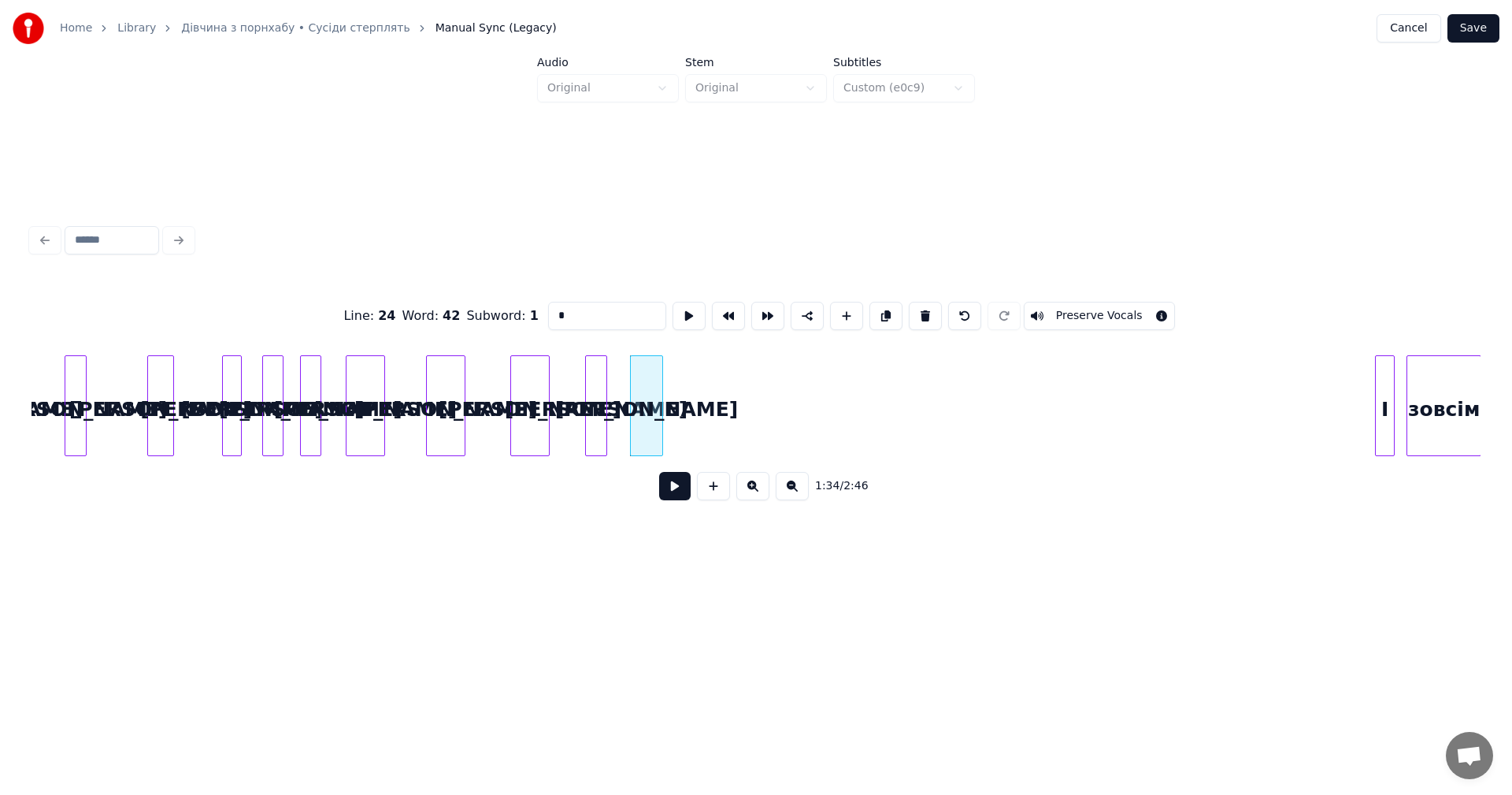
scroll to position [0, 17987]
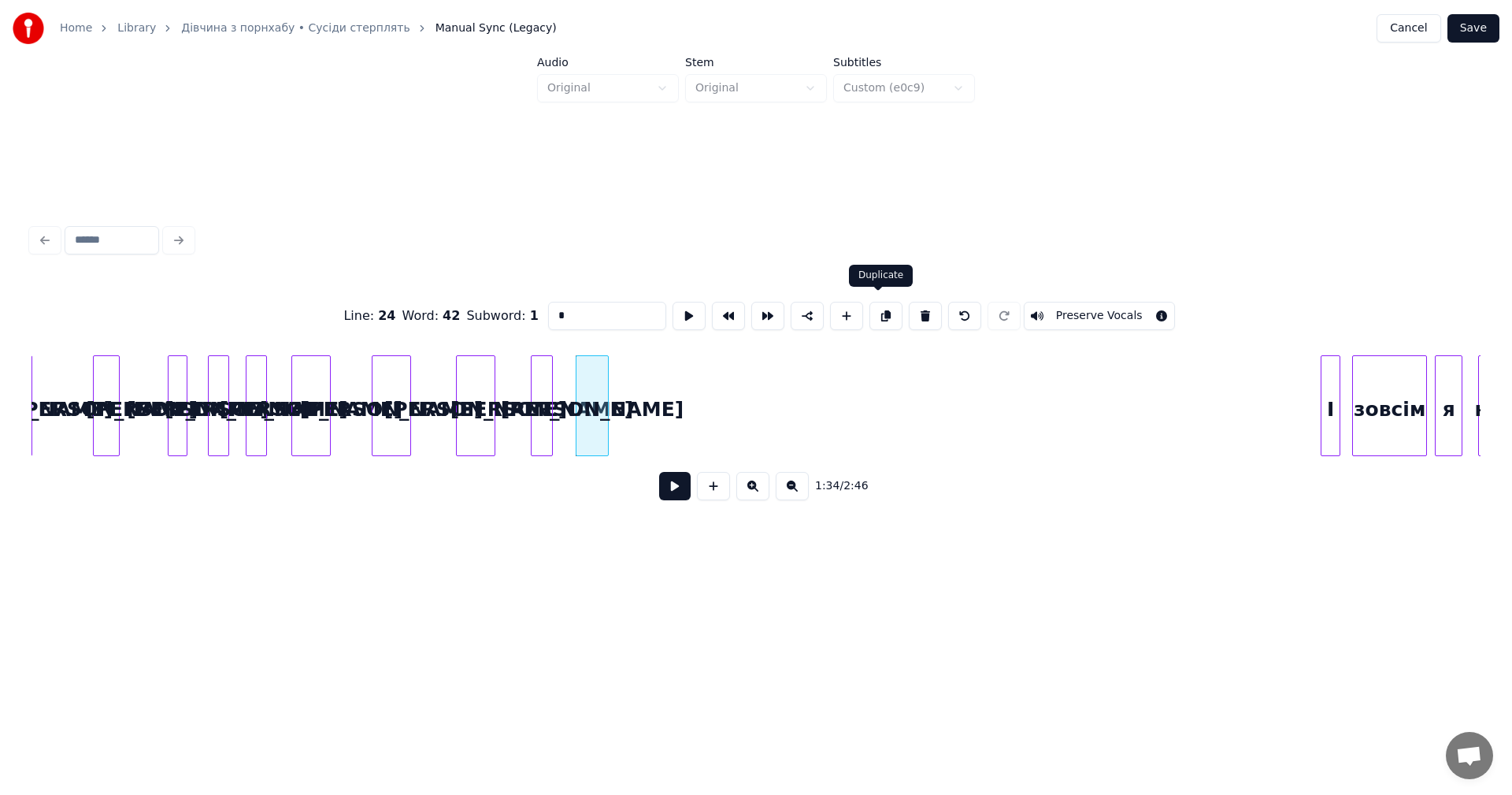
click at [878, 312] on button at bounding box center [886, 316] width 33 height 29
click at [678, 408] on div "а" at bounding box center [673, 409] width 31 height 107
click at [878, 312] on button at bounding box center [886, 316] width 33 height 29
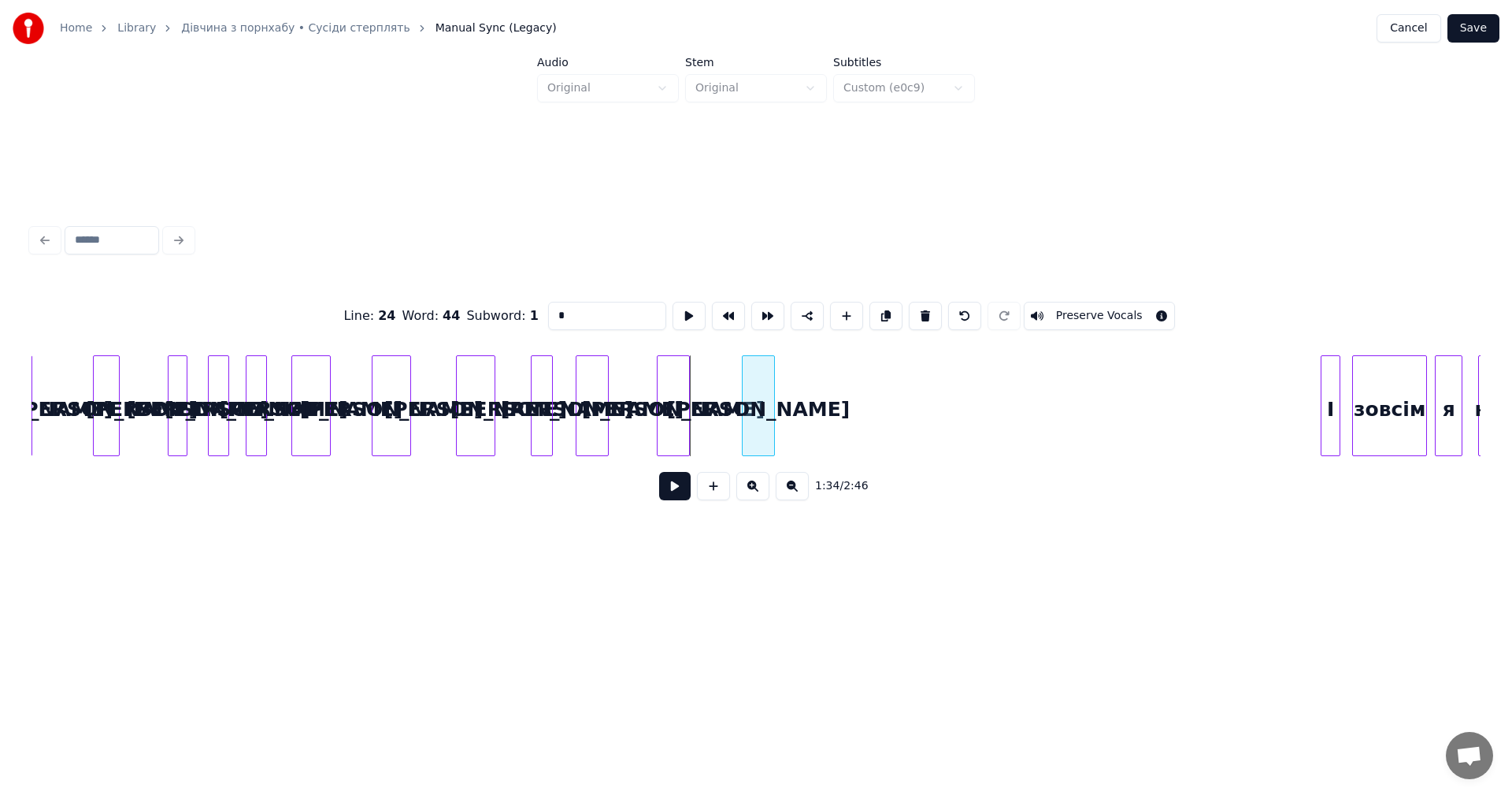
click at [774, 402] on div "а" at bounding box center [758, 409] width 31 height 107
click at [781, 395] on div "а" at bounding box center [764, 406] width 33 height 101
click at [814, 392] on div at bounding box center [813, 406] width 5 height 99
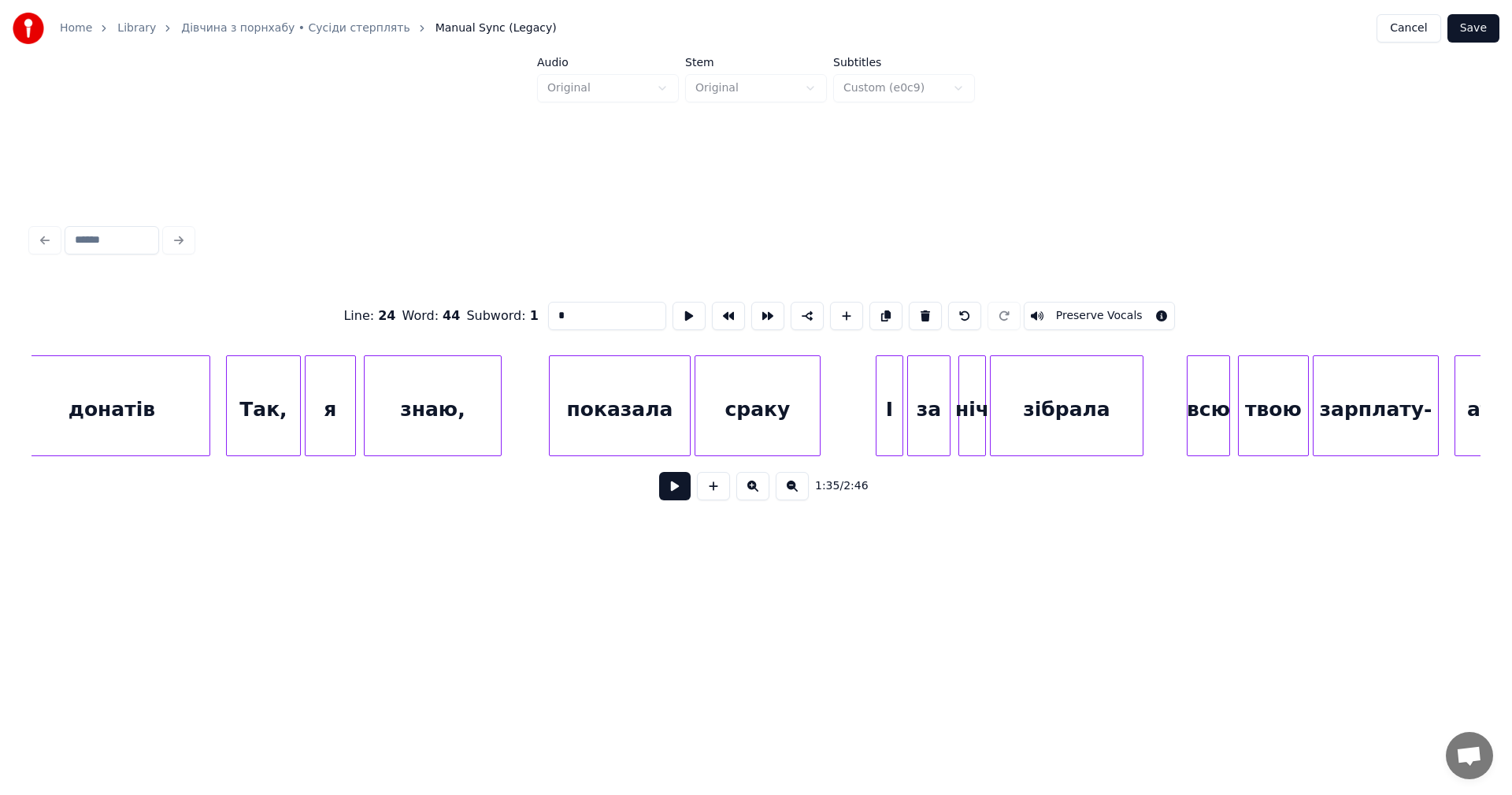
scroll to position [0, 14559]
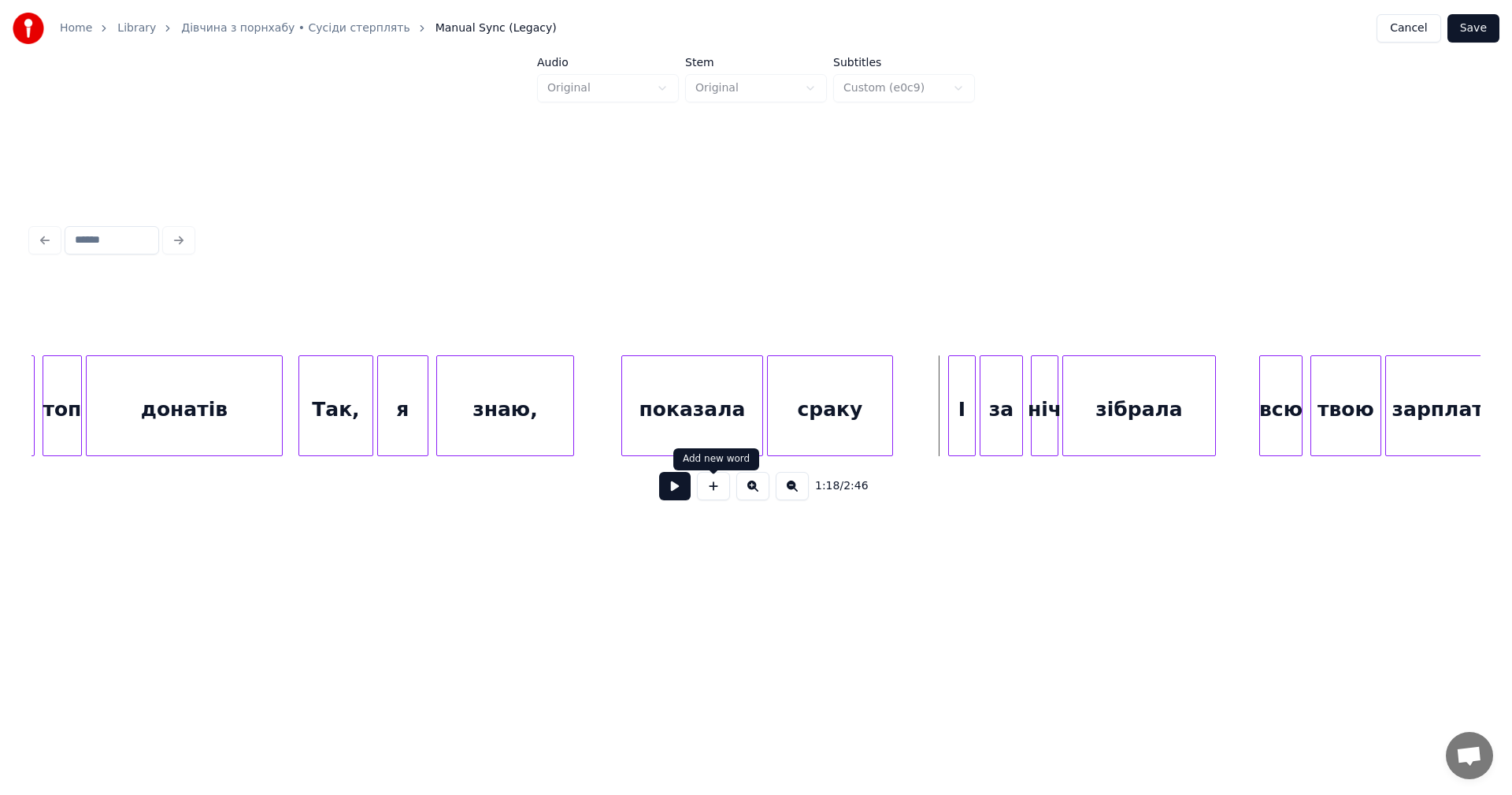
click at [670, 494] on button at bounding box center [674, 486] width 31 height 29
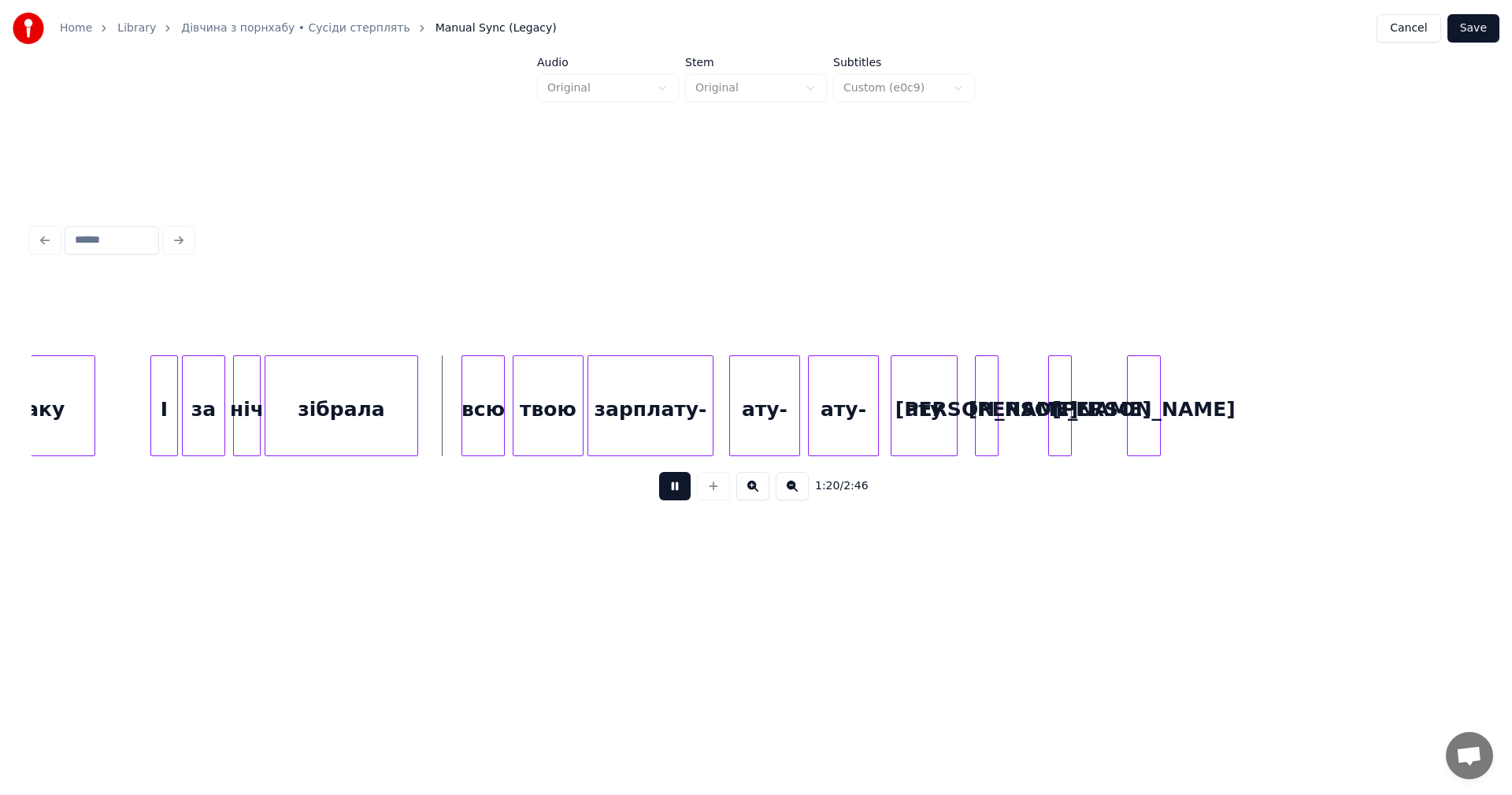
scroll to position [0, 15703]
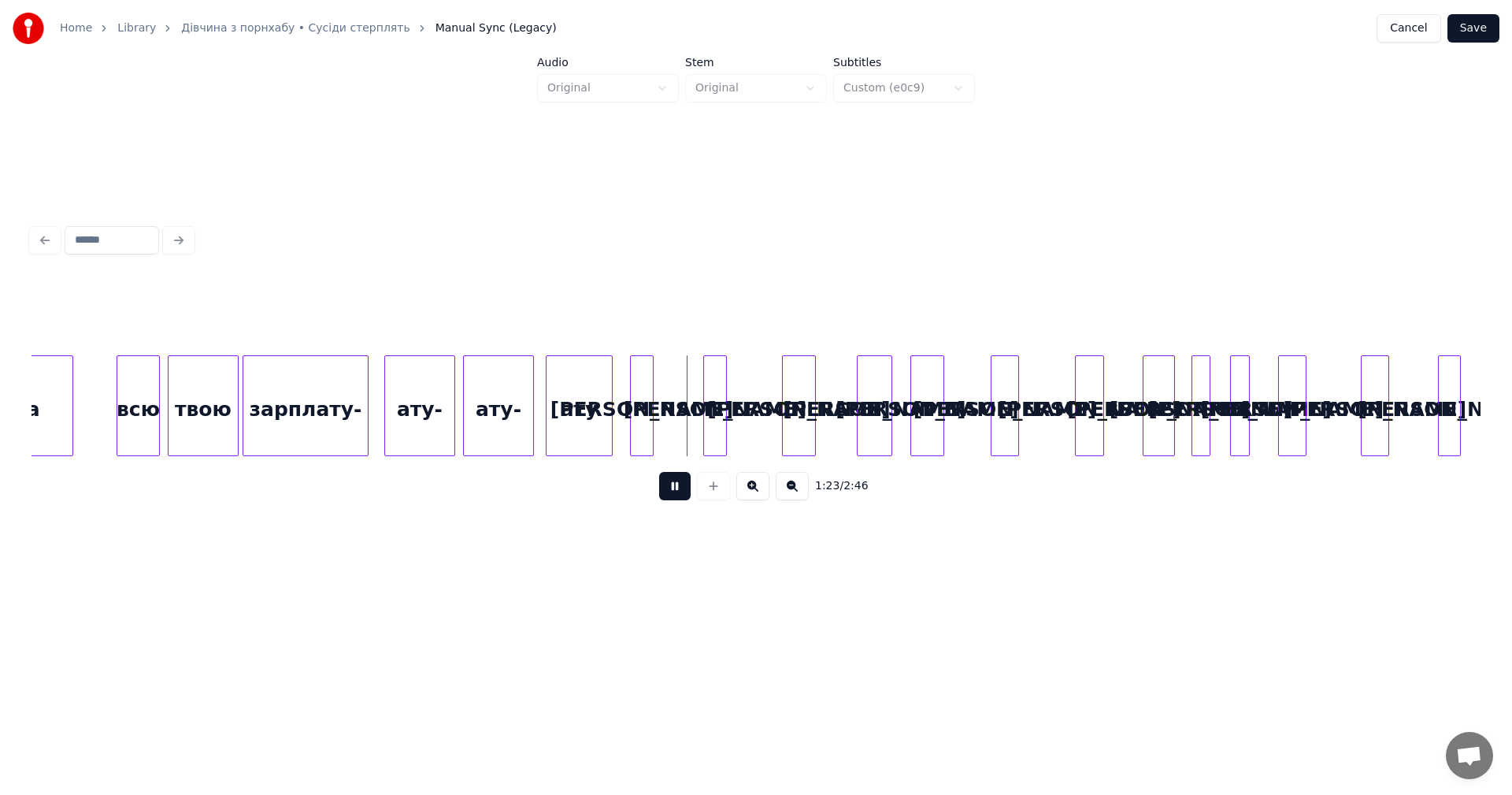
click at [785, 492] on button at bounding box center [791, 486] width 33 height 29
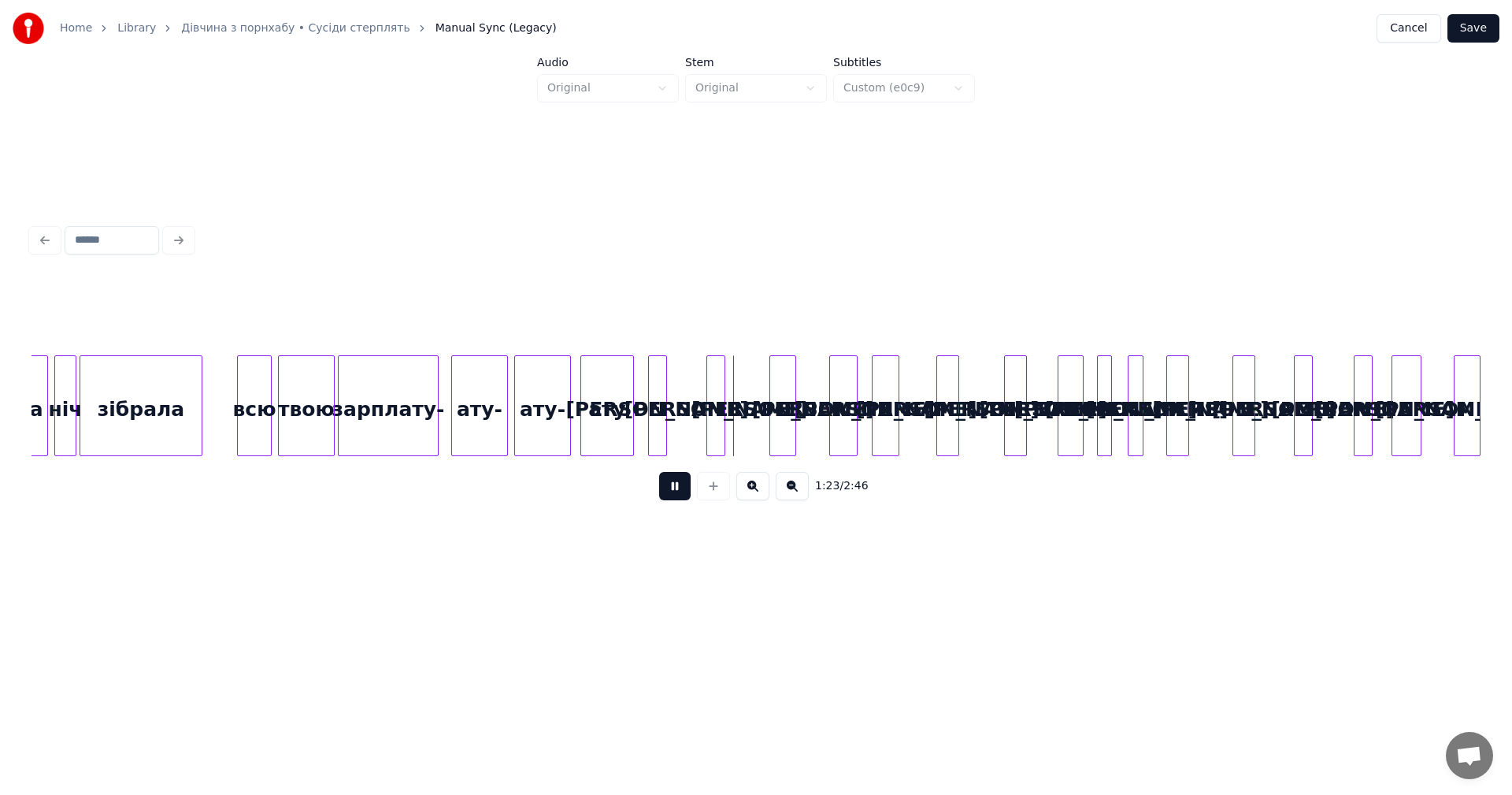
click at [785, 492] on button at bounding box center [791, 486] width 33 height 29
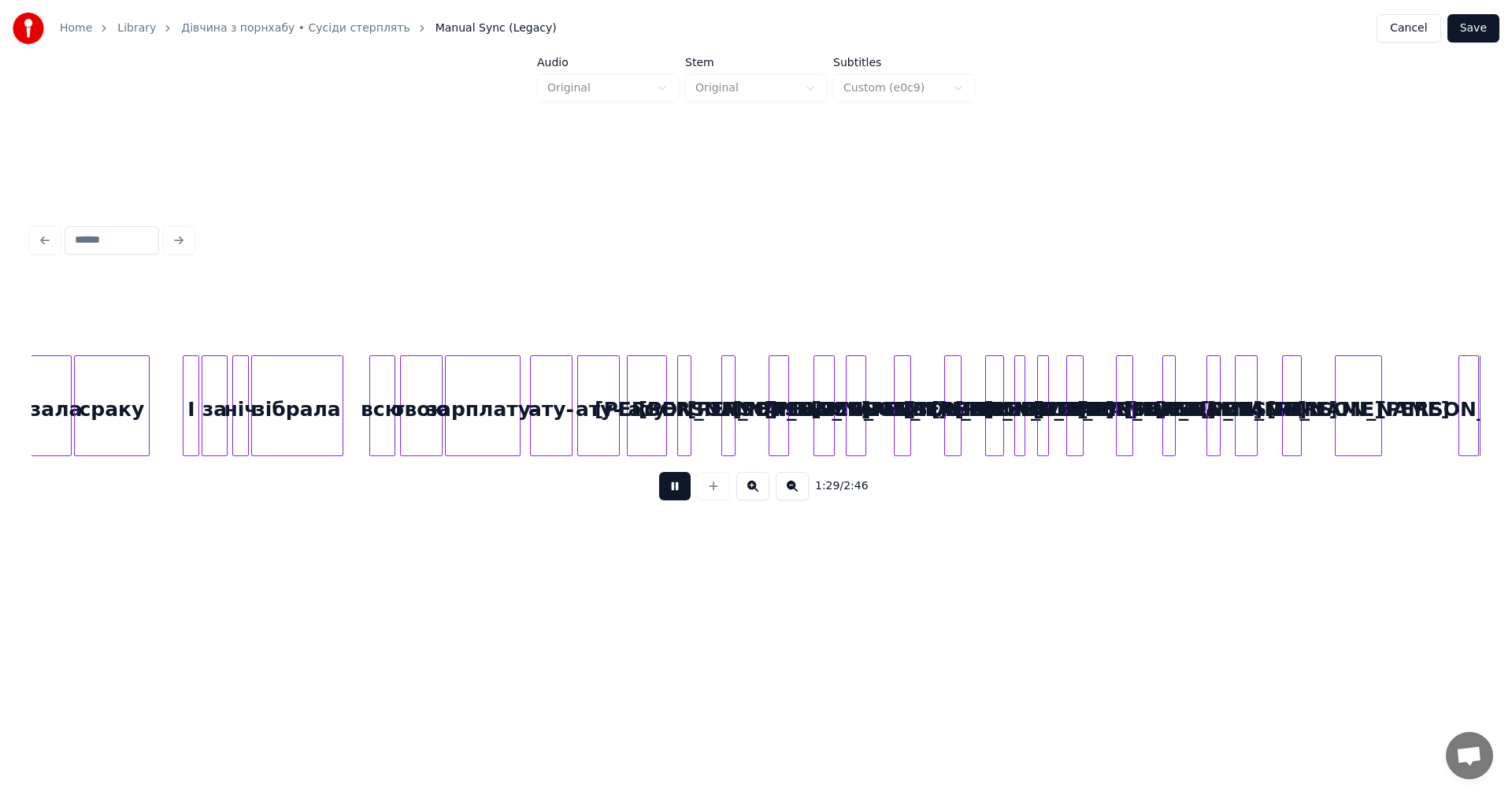
scroll to position [0, 10584]
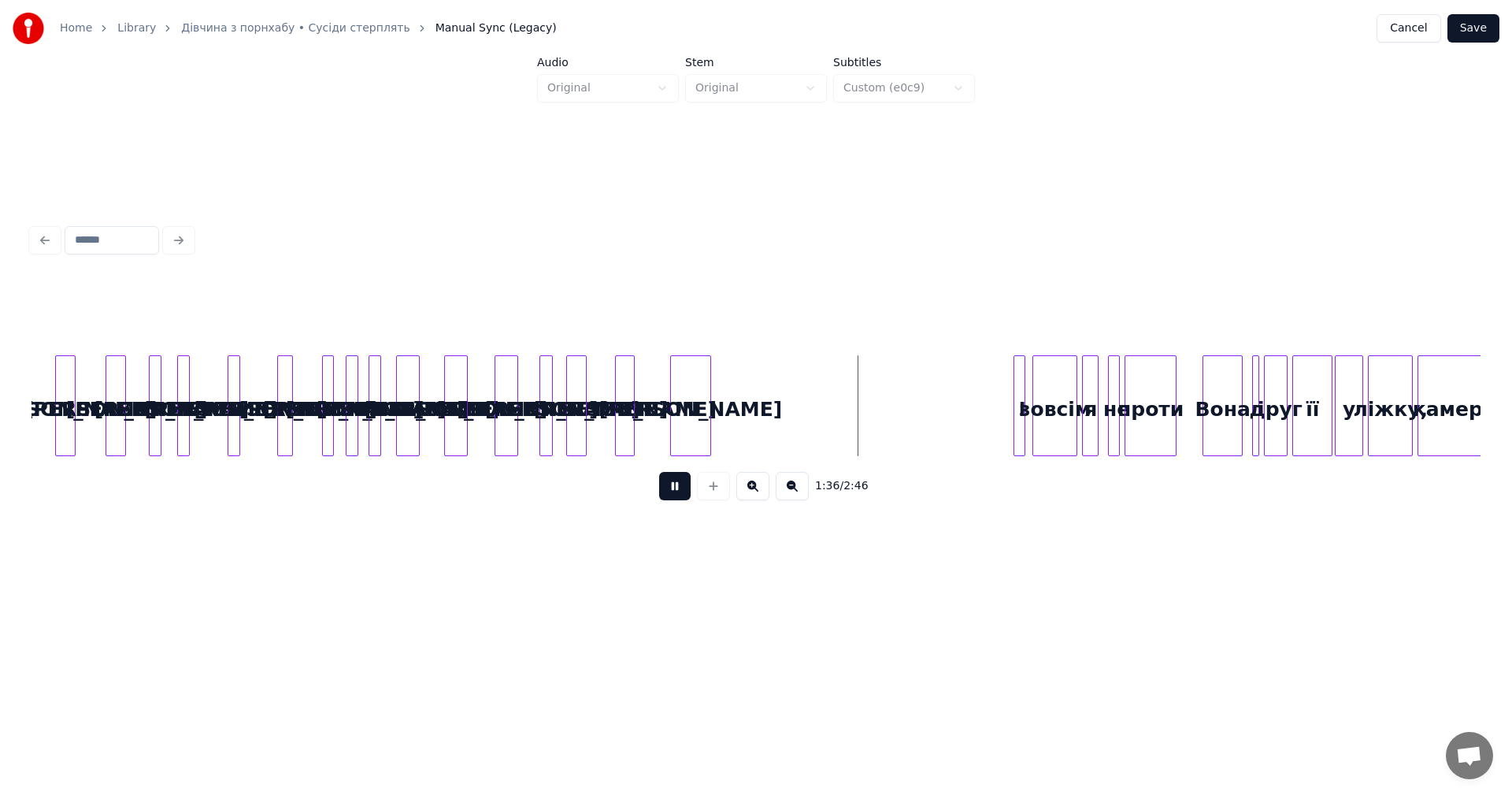
click at [684, 494] on button at bounding box center [674, 486] width 31 height 29
click at [733, 379] on div at bounding box center [731, 406] width 5 height 99
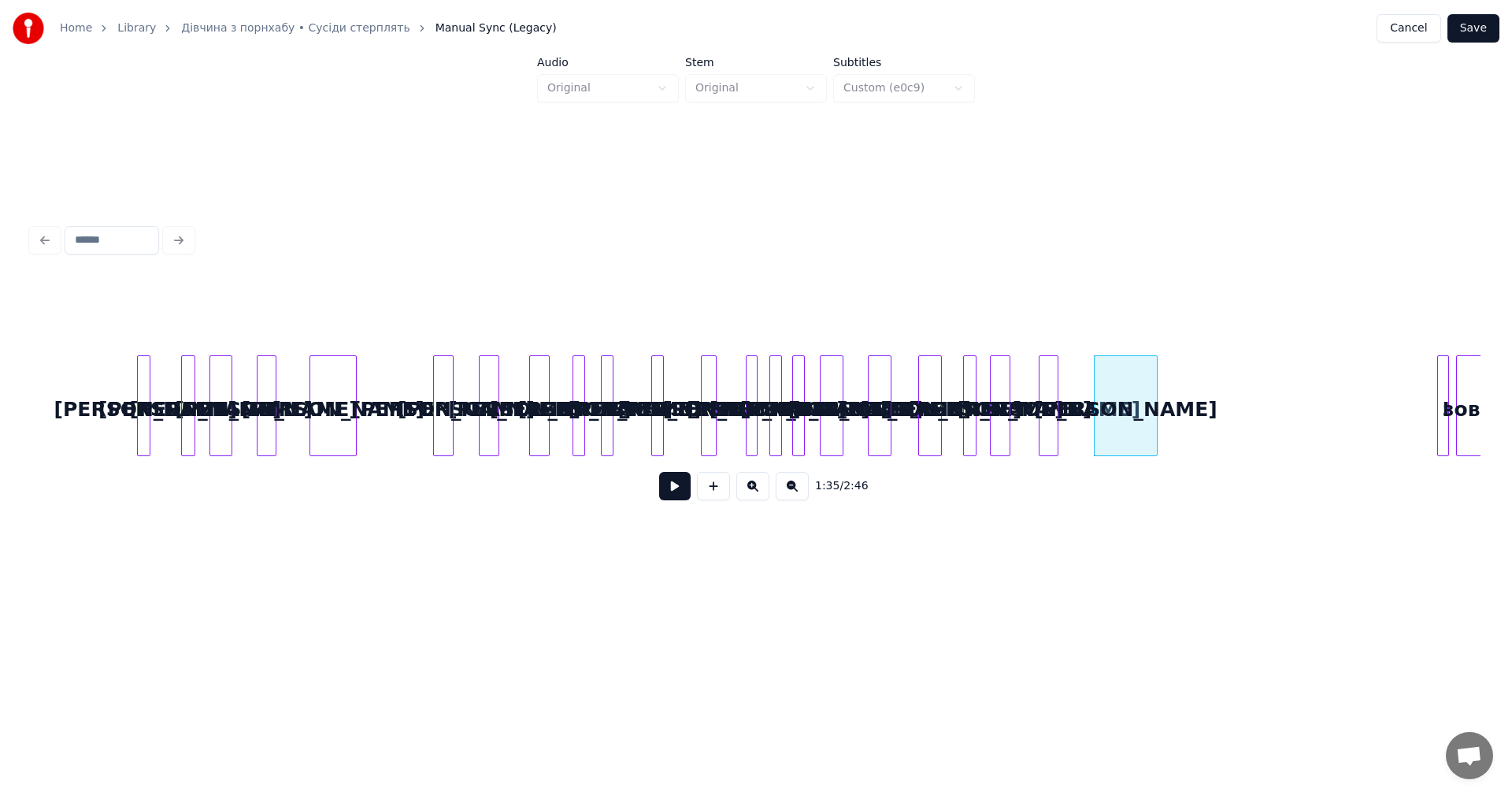
scroll to position [0, 10149]
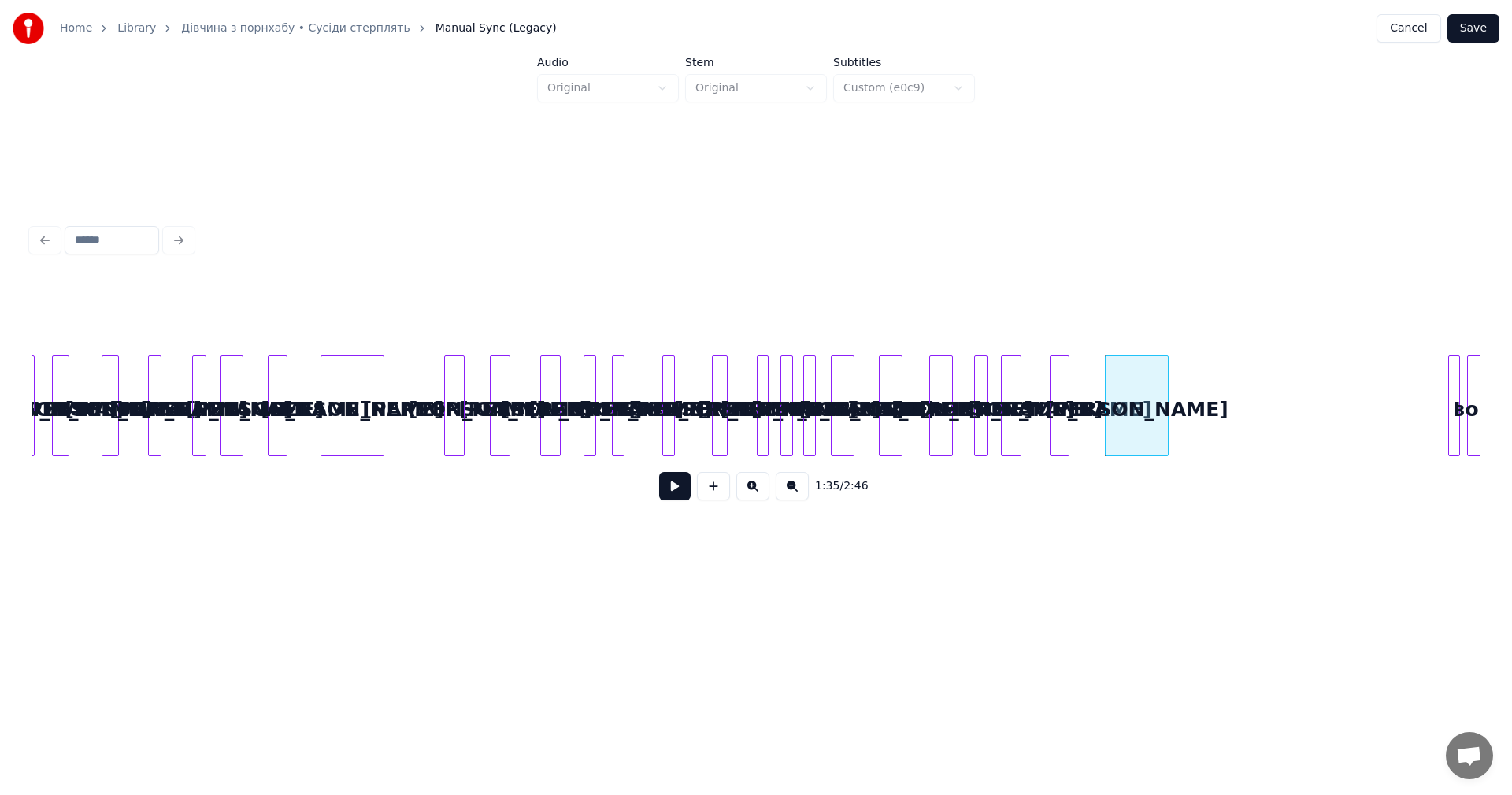
click at [383, 374] on div at bounding box center [381, 406] width 5 height 99
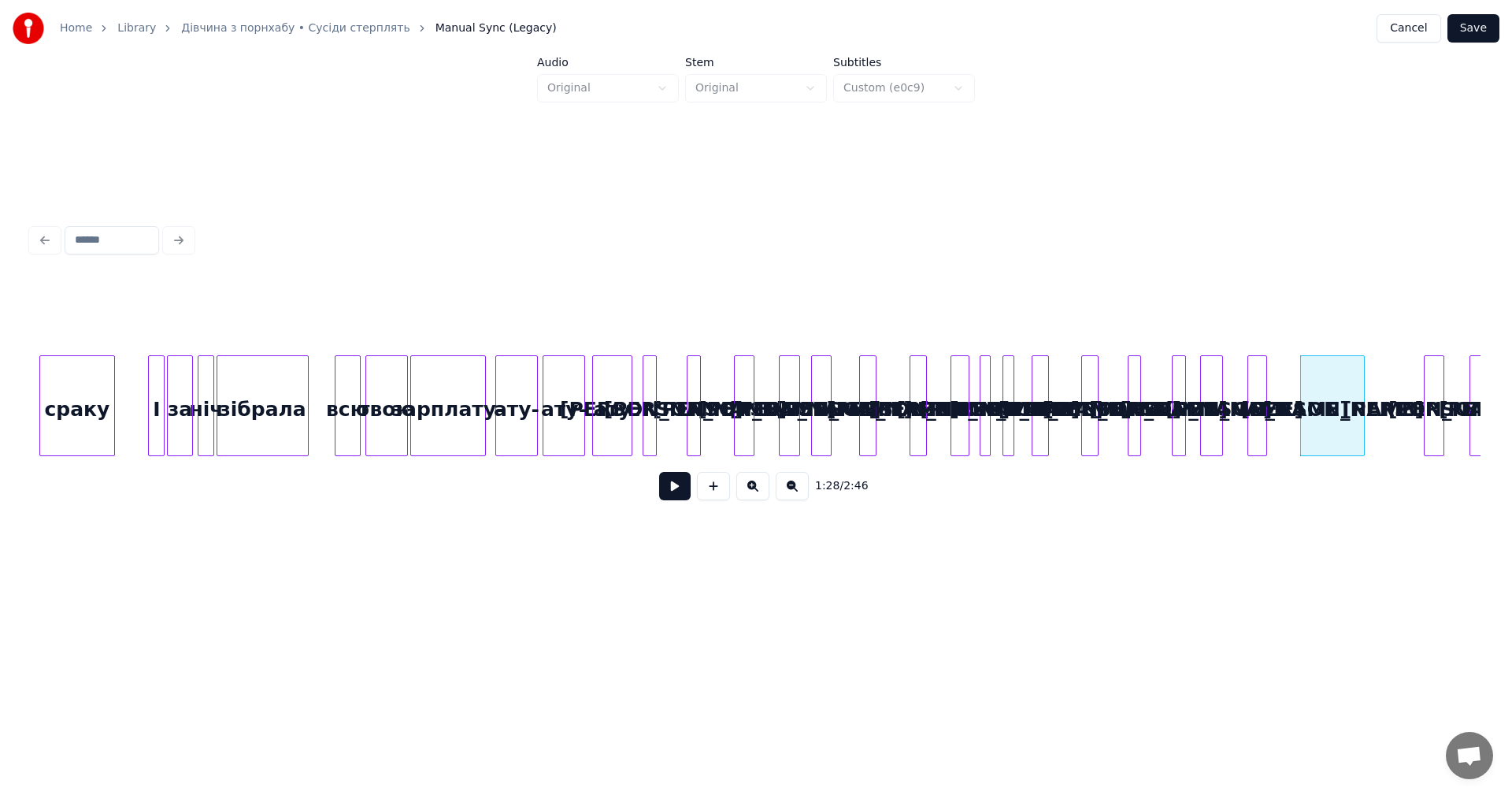
scroll to position [0, 9279]
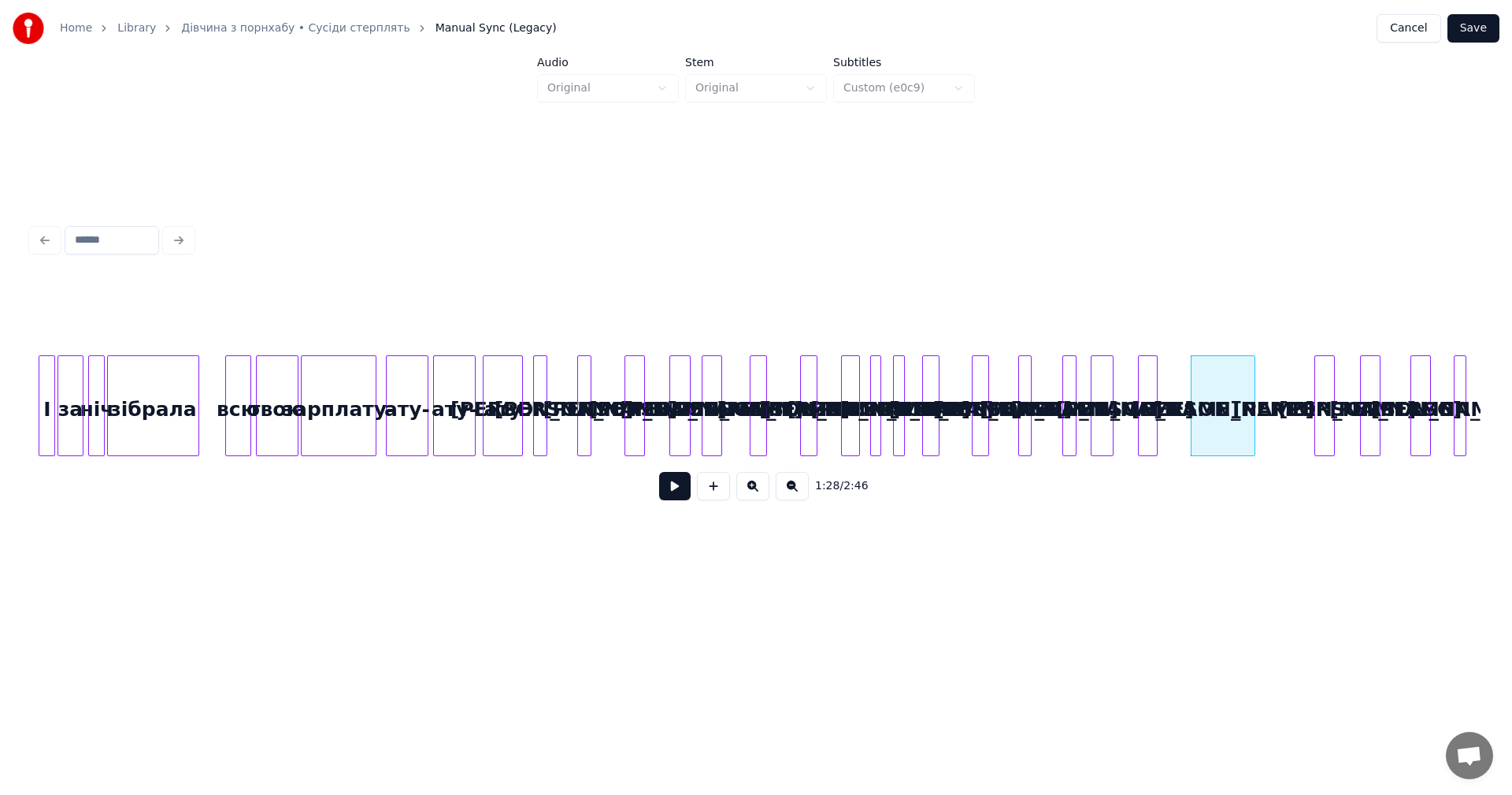
click at [383, 387] on div "а а а а а а а а а а а а а а а а а ату ату- ату- зарплату- твою всю зібрала ніч …" at bounding box center [576, 406] width 19647 height 101
click at [673, 487] on button at bounding box center [674, 486] width 31 height 29
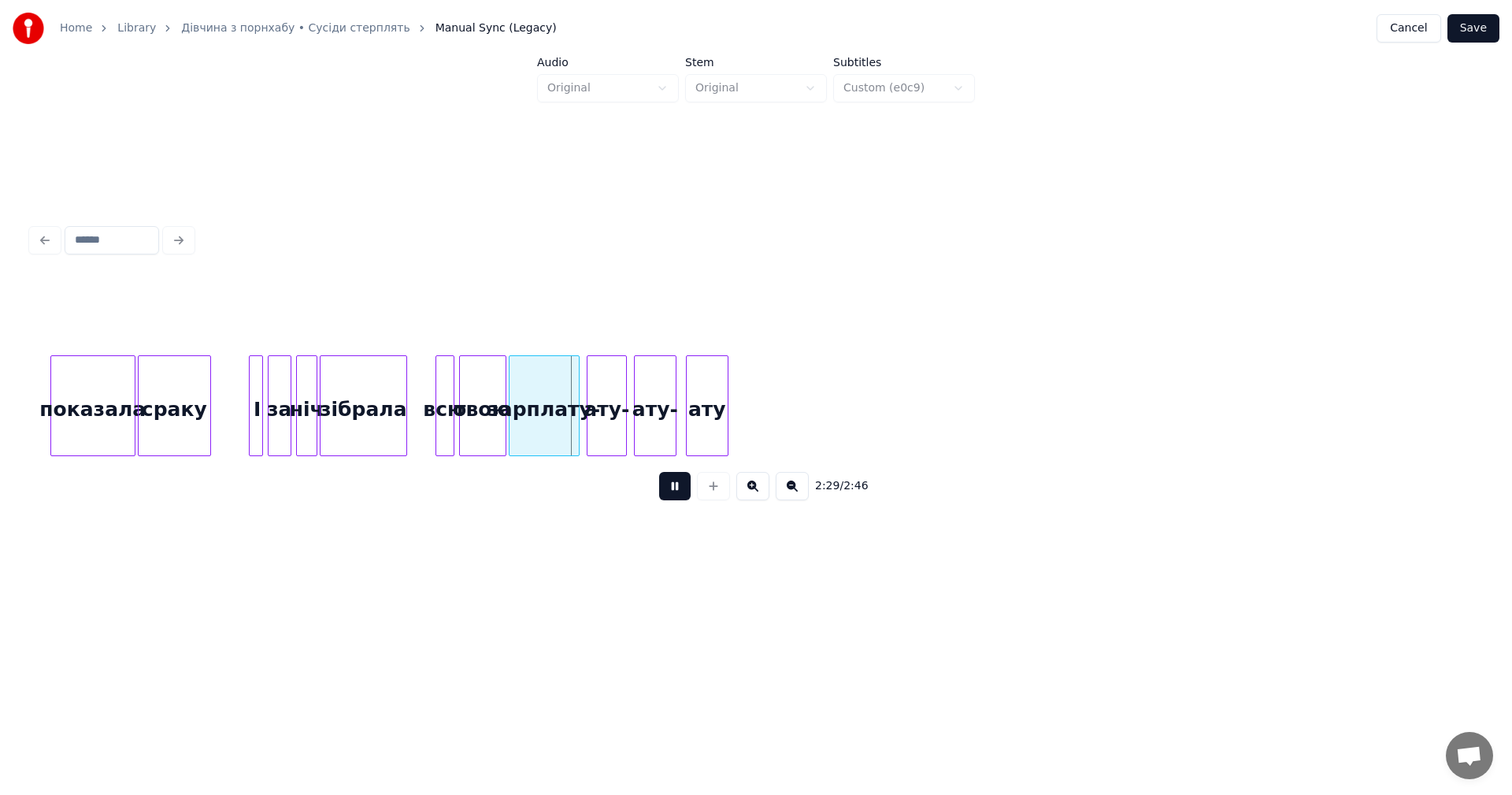
scroll to position [0, 17111]
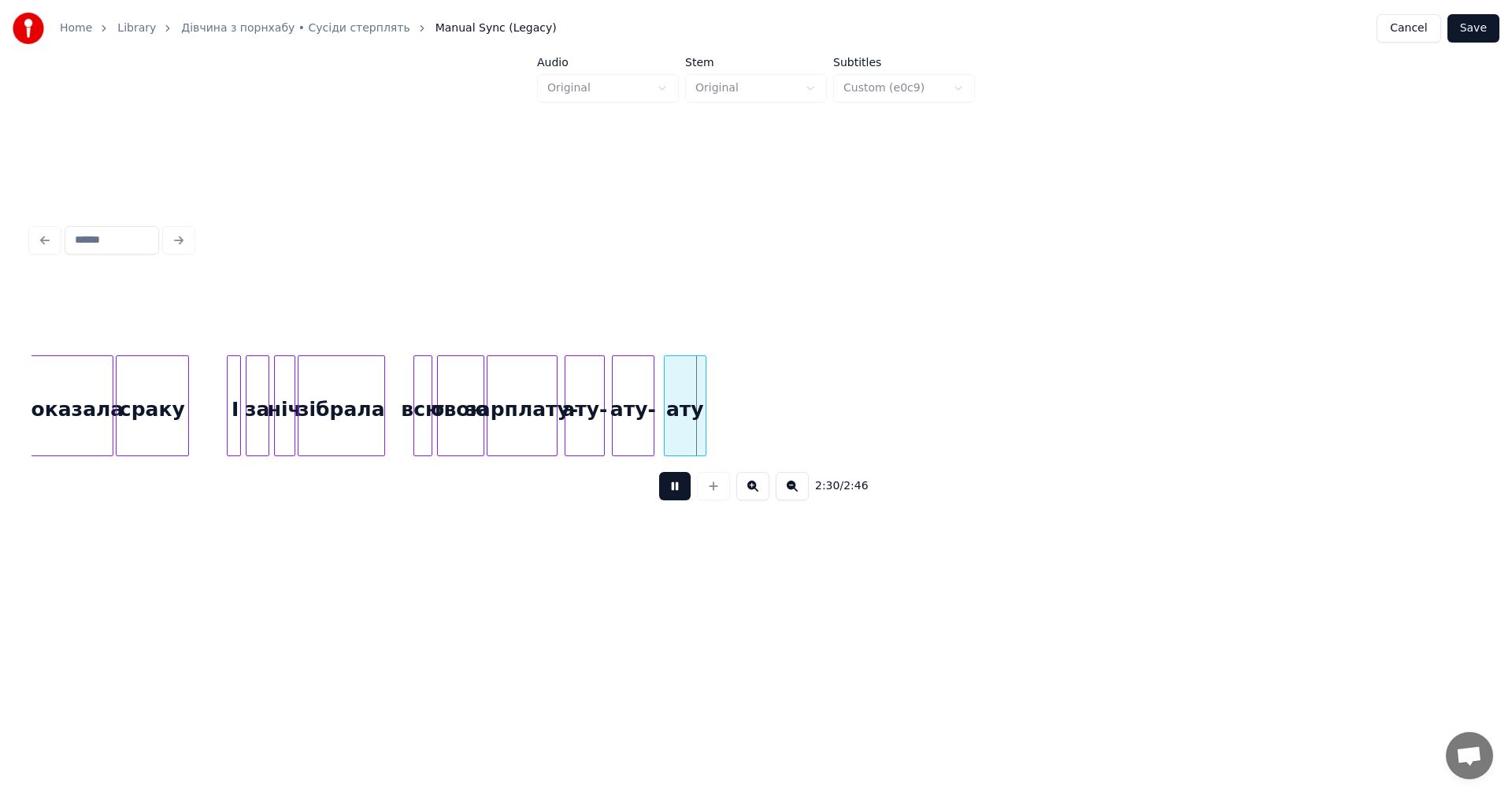
click at [684, 495] on button at bounding box center [674, 486] width 31 height 29
click at [717, 497] on button at bounding box center [713, 486] width 33 height 29
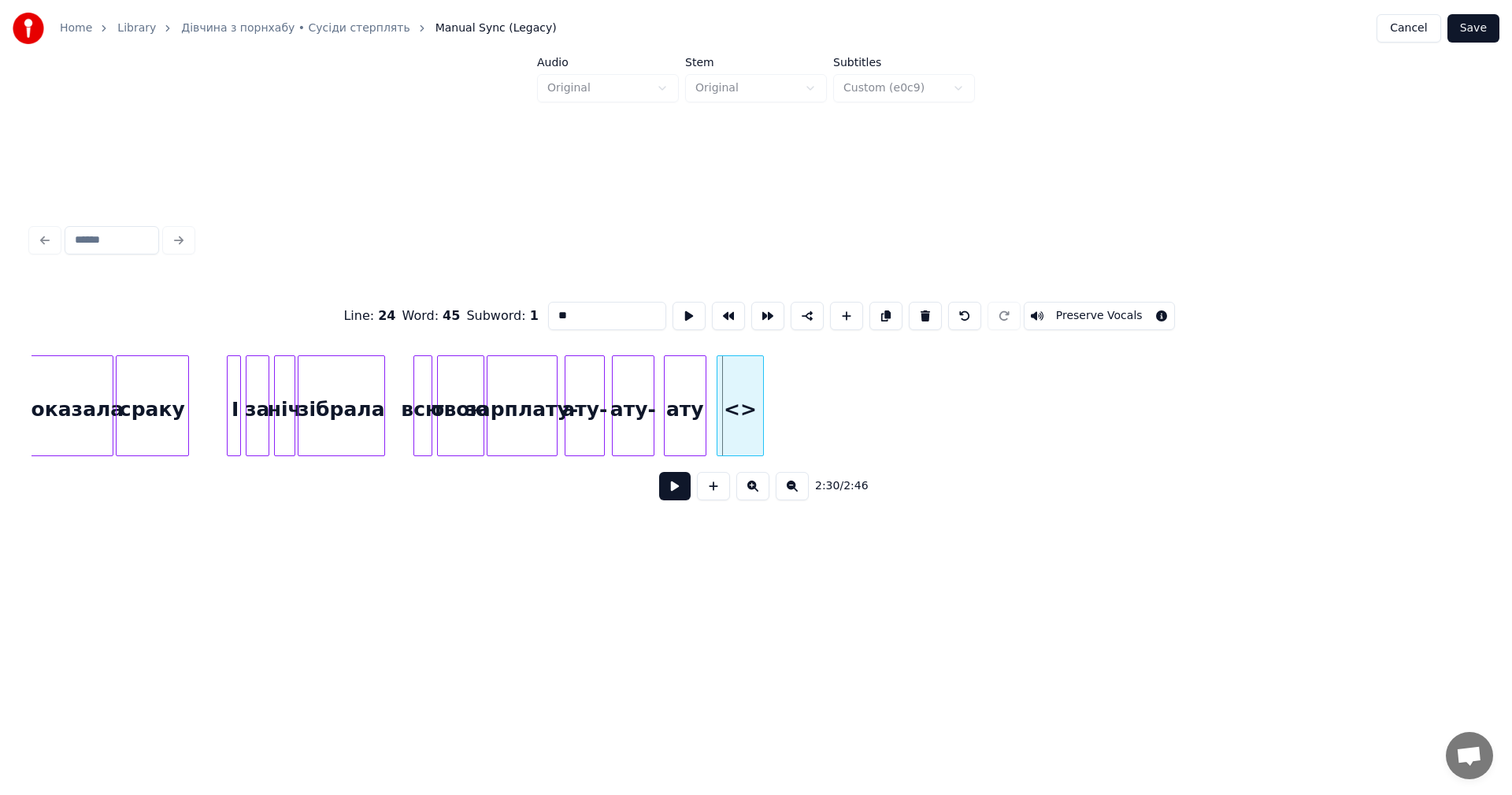
click at [752, 408] on div "<>" at bounding box center [740, 409] width 45 height 107
click at [737, 390] on div at bounding box center [737, 406] width 5 height 99
click at [723, 408] on div "<>" at bounding box center [722, 409] width 22 height 107
click at [589, 303] on input "**" at bounding box center [607, 316] width 118 height 29
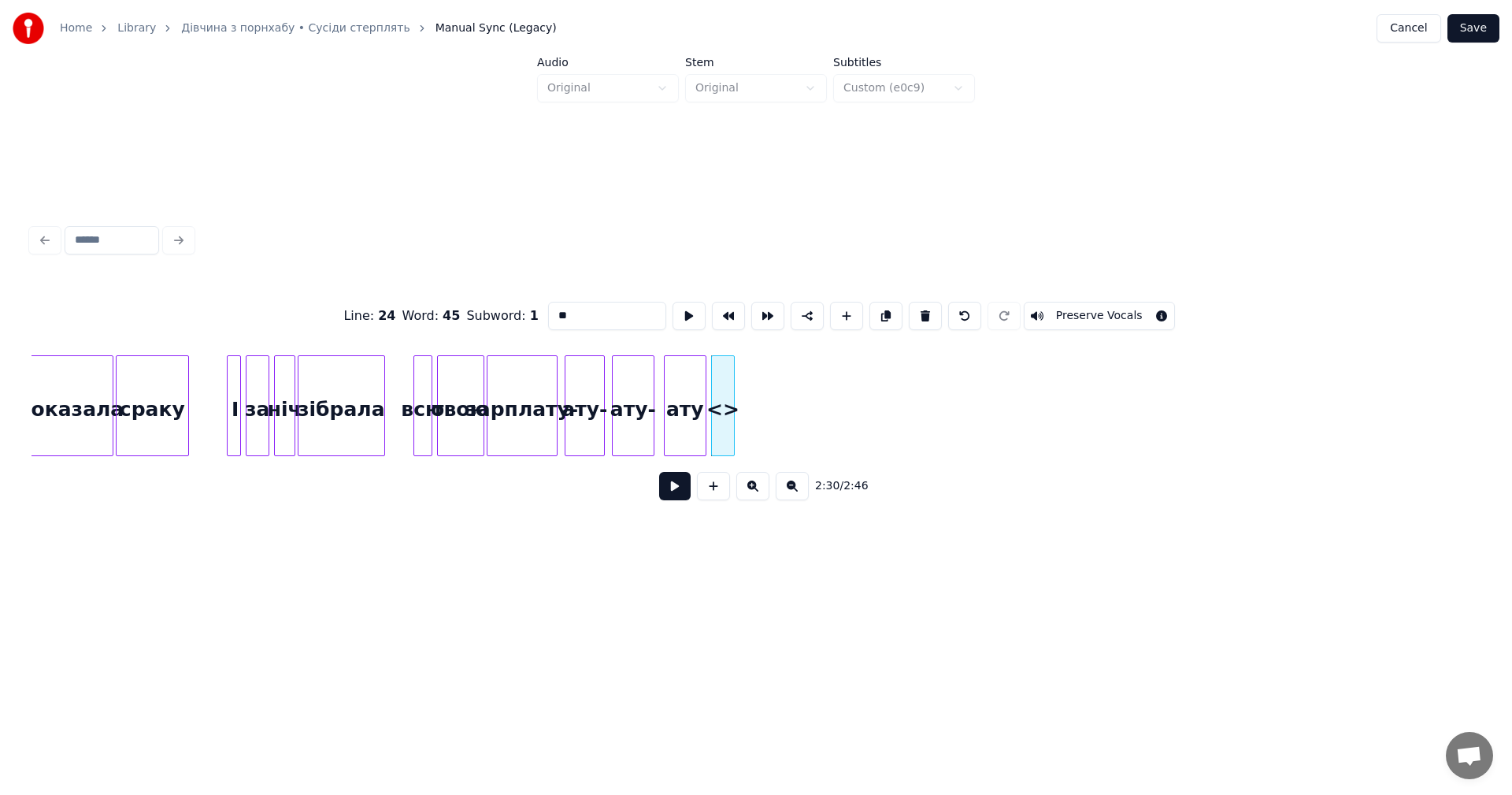
drag, startPoint x: 589, startPoint y: 303, endPoint x: 559, endPoint y: 307, distance: 30.3
click at [559, 307] on input "**" at bounding box center [607, 316] width 118 height 29
type input "*"
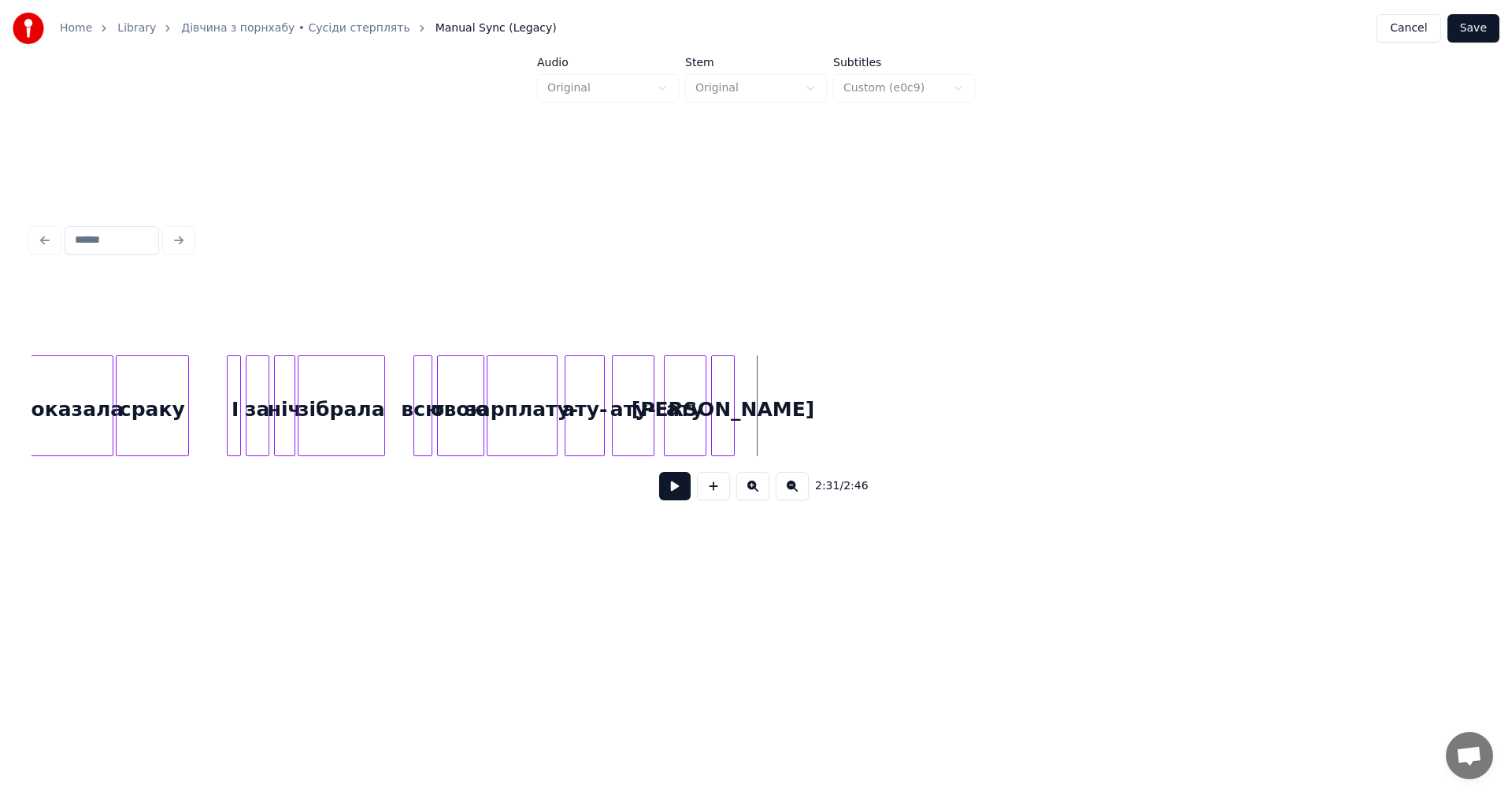
click at [725, 391] on div "а" at bounding box center [722, 409] width 22 height 107
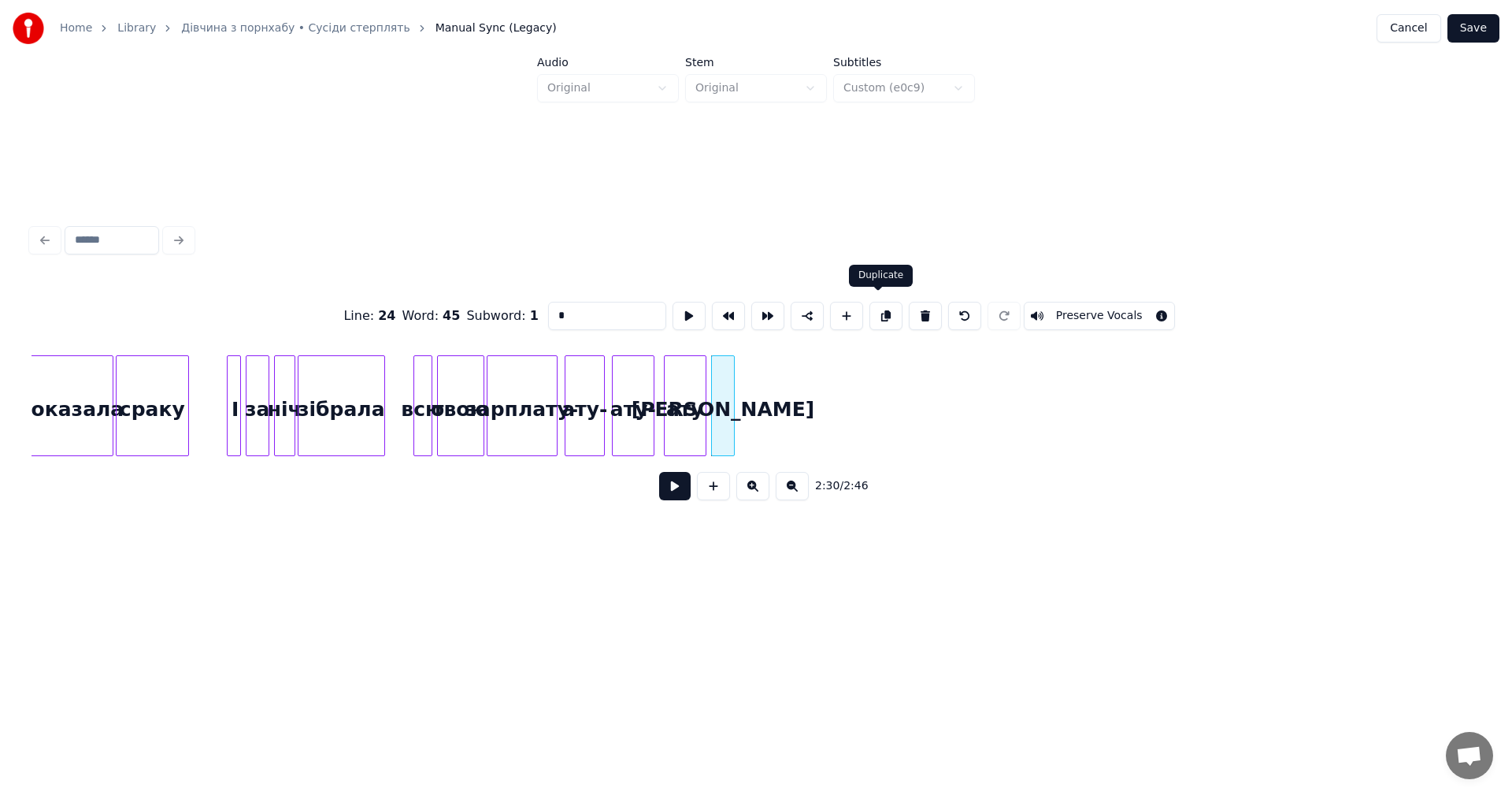
click at [880, 316] on button at bounding box center [886, 316] width 33 height 29
click at [748, 411] on div "а" at bounding box center [747, 406] width 22 height 101
click at [774, 410] on div "а" at bounding box center [772, 409] width 20 height 107
click at [878, 312] on button at bounding box center [886, 316] width 33 height 29
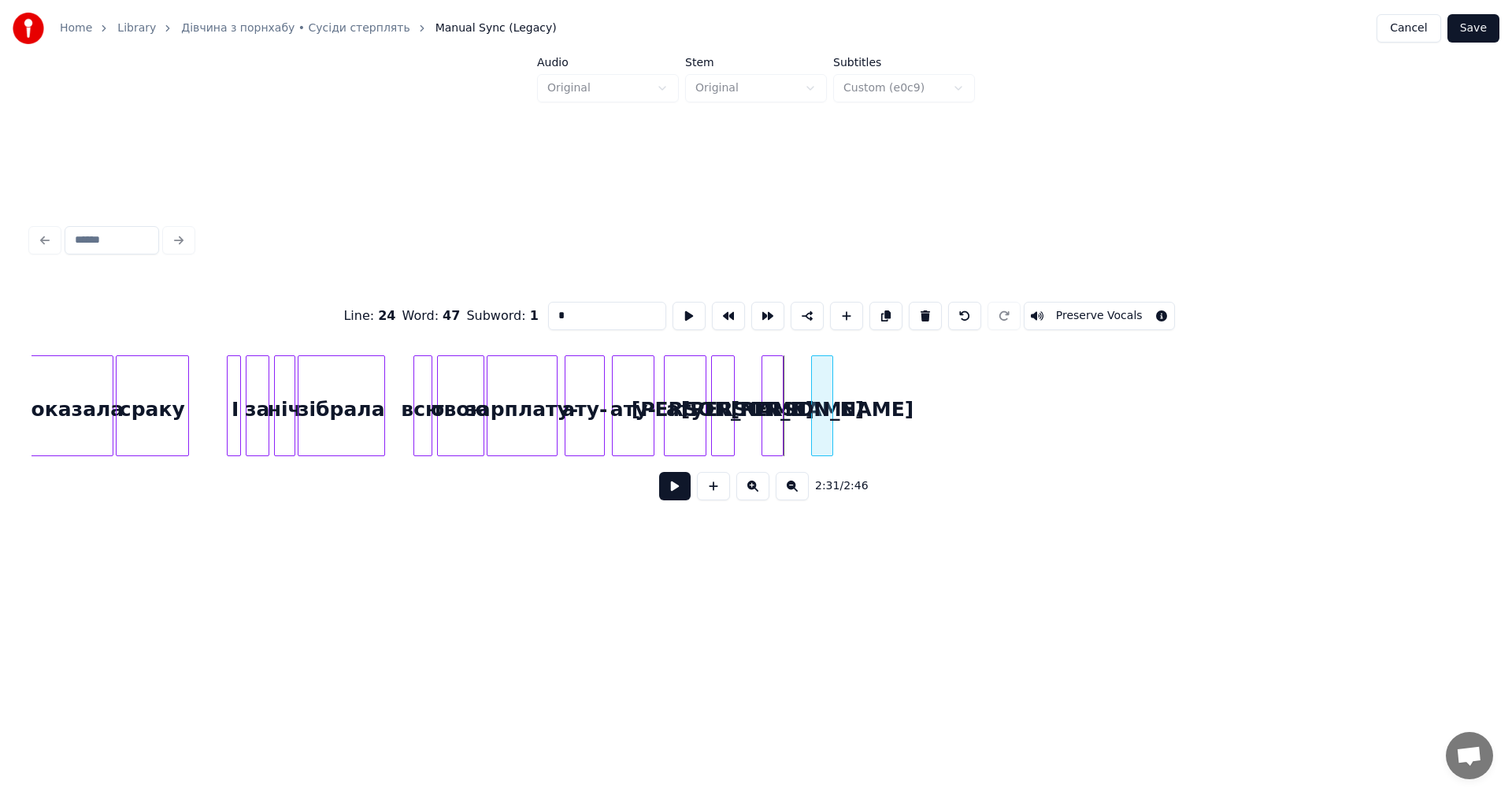
click at [822, 398] on div "а" at bounding box center [822, 409] width 20 height 107
click at [881, 316] on button at bounding box center [886, 316] width 33 height 29
click at [864, 405] on div "а" at bounding box center [863, 409] width 20 height 107
click at [867, 404] on div at bounding box center [865, 406] width 5 height 99
click at [863, 409] on div "а" at bounding box center [865, 409] width 16 height 107
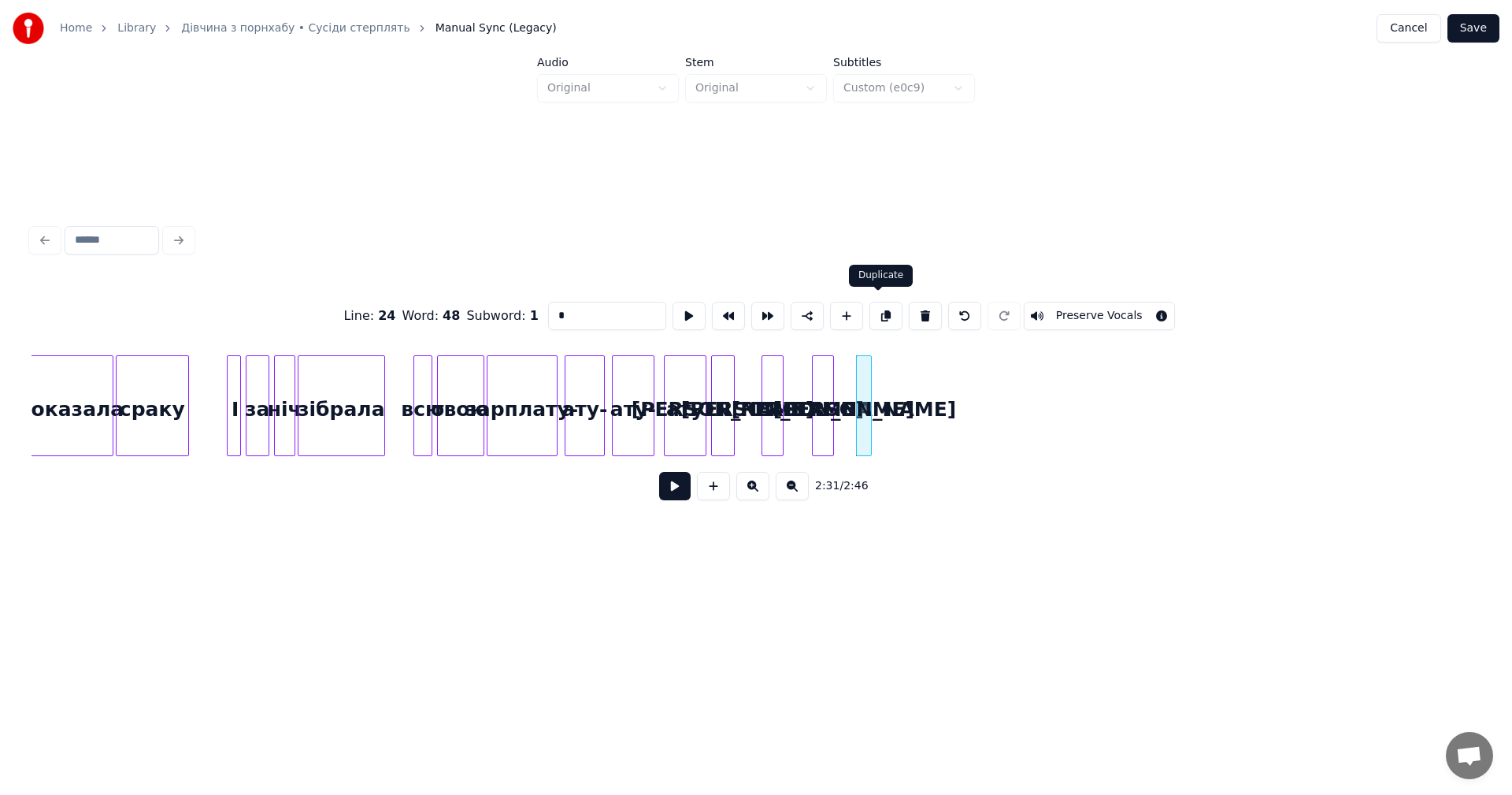
click at [883, 314] on button at bounding box center [886, 316] width 33 height 29
click at [896, 397] on div "а" at bounding box center [897, 409] width 16 height 107
click at [911, 383] on div at bounding box center [908, 406] width 5 height 99
click at [890, 396] on div "а" at bounding box center [895, 409] width 28 height 107
click at [876, 310] on button at bounding box center [886, 316] width 33 height 29
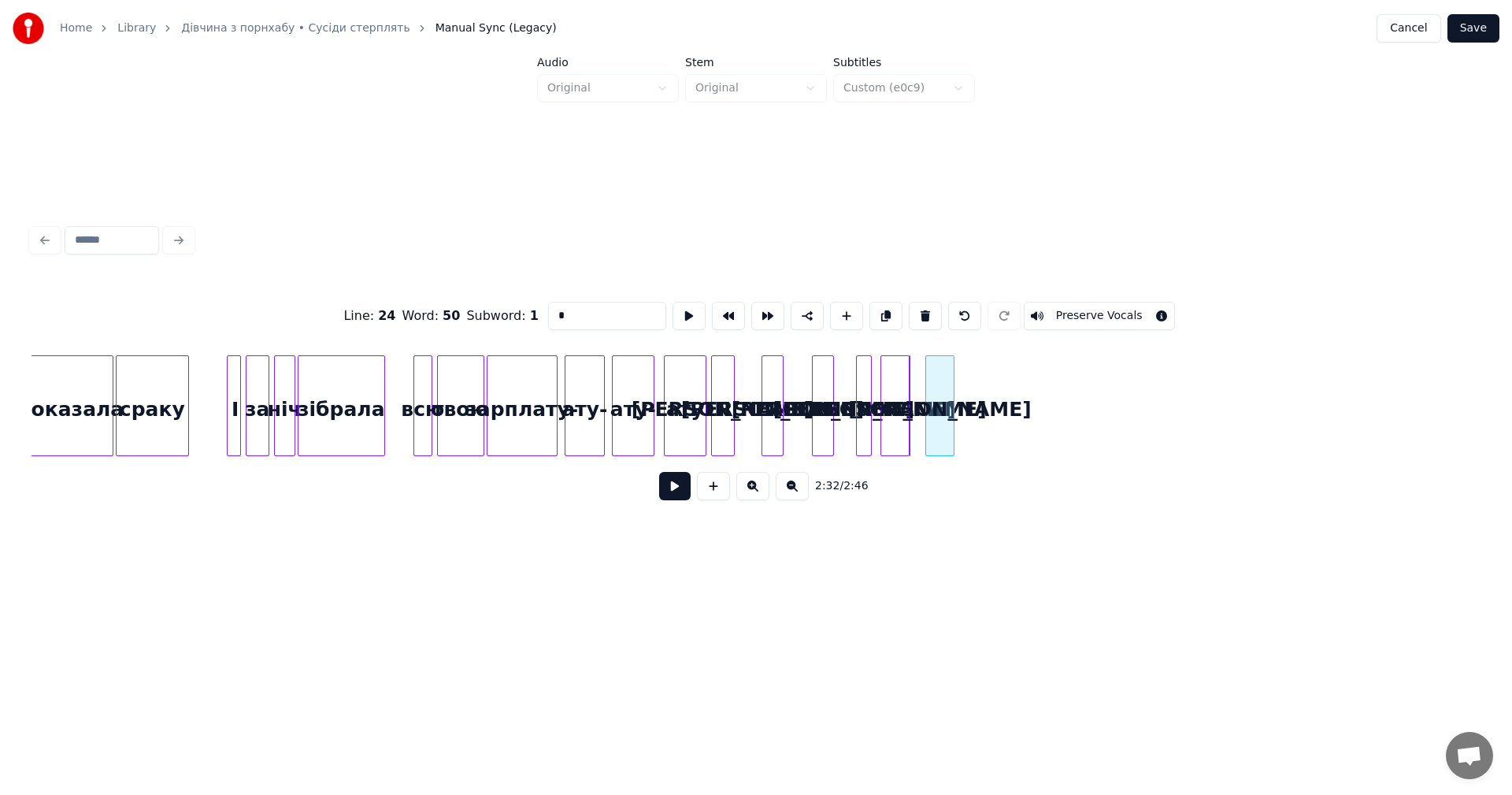
click at [941, 407] on div "а" at bounding box center [940, 409] width 28 height 107
click at [947, 389] on div at bounding box center [947, 406] width 5 height 99
click at [945, 407] on div "а" at bounding box center [942, 409] width 24 height 107
click at [883, 312] on button at bounding box center [886, 316] width 33 height 29
click at [991, 412] on div "а" at bounding box center [991, 409] width 24 height 107
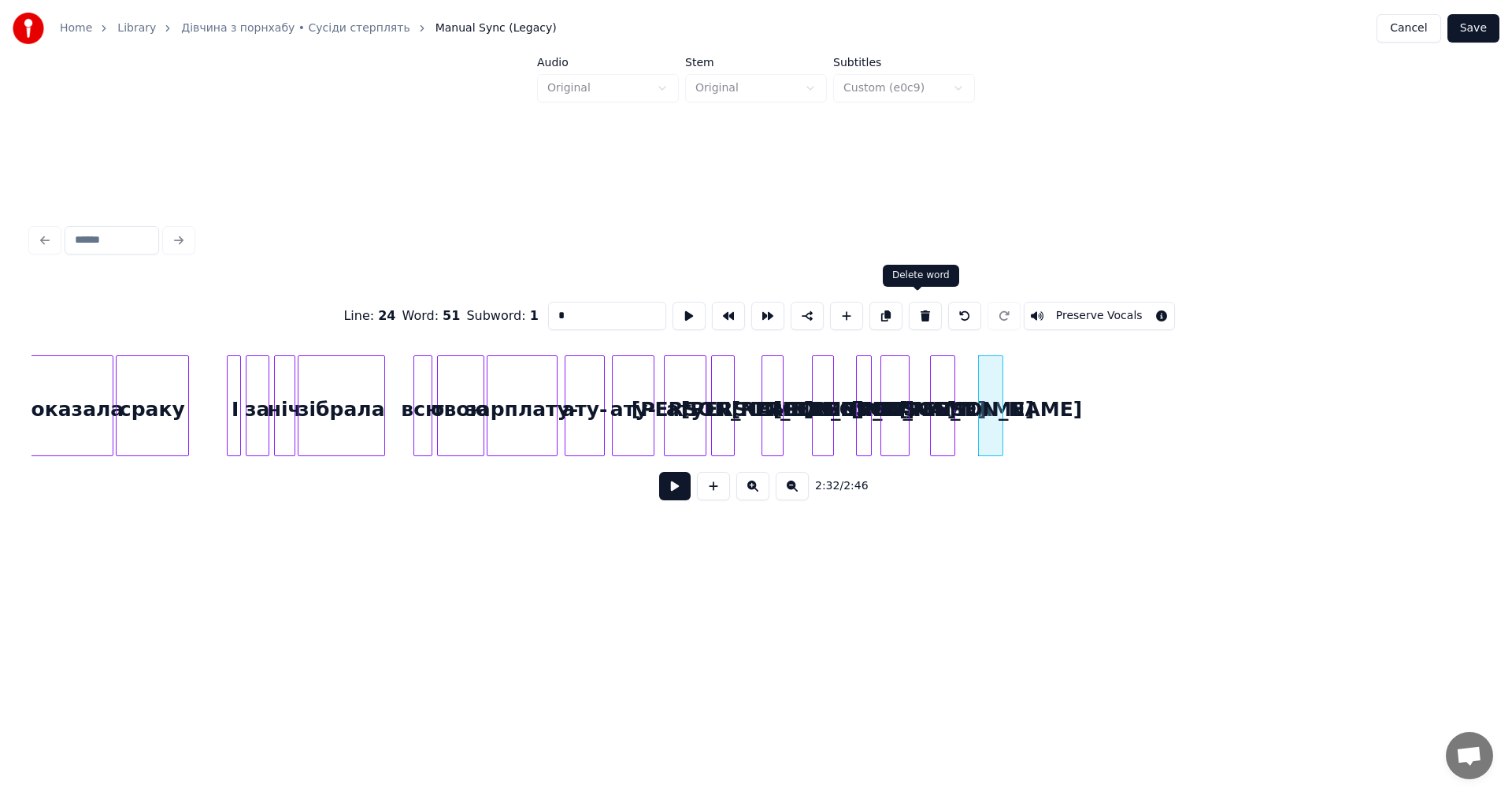
click at [925, 317] on button at bounding box center [924, 316] width 33 height 29
click at [886, 312] on button at bounding box center [886, 316] width 33 height 29
click at [993, 406] on div "а" at bounding box center [992, 409] width 24 height 107
click at [882, 317] on button at bounding box center [886, 316] width 33 height 29
click at [1036, 419] on div "а" at bounding box center [1036, 409] width 24 height 107
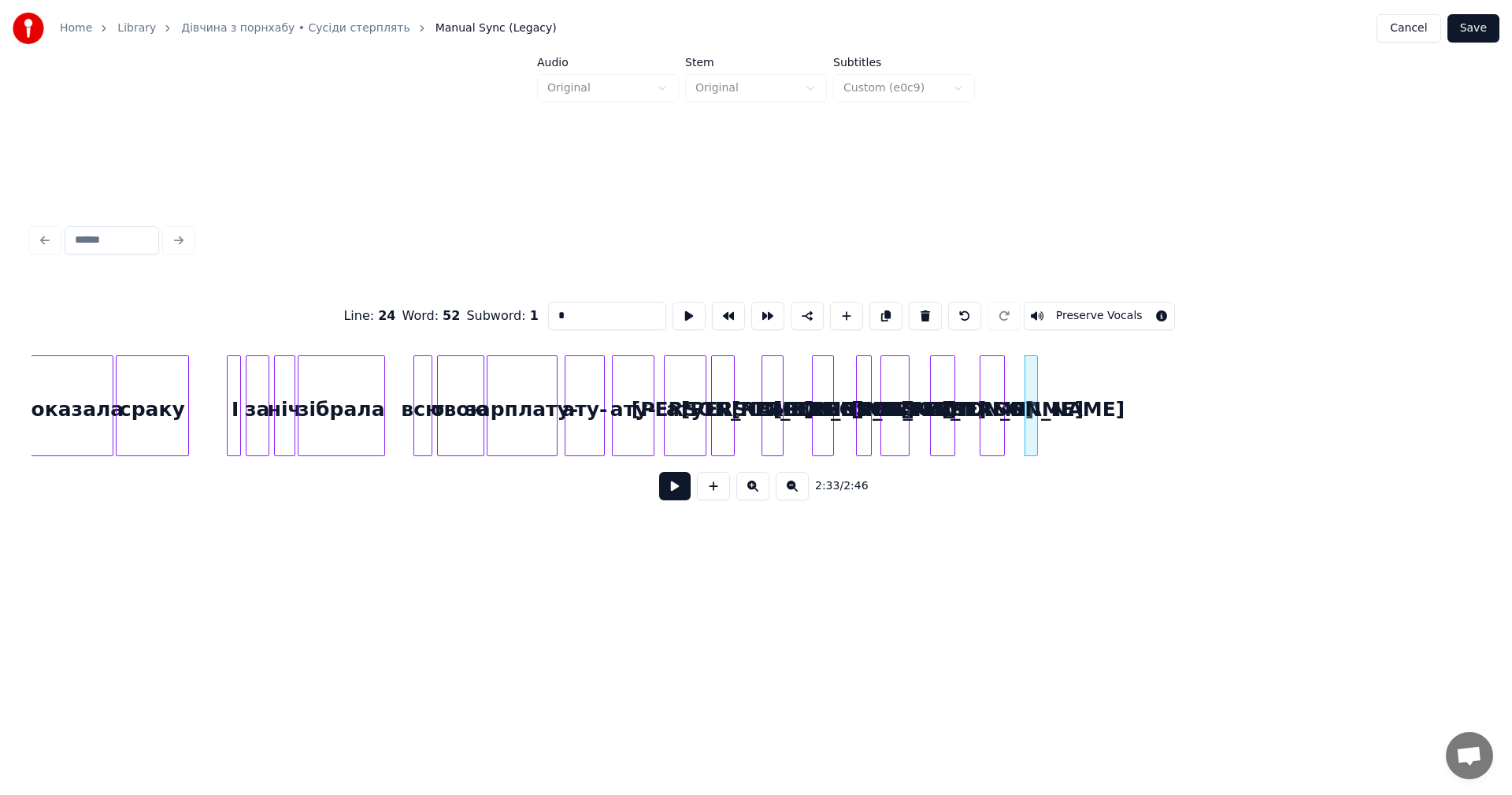
click at [1035, 381] on div at bounding box center [1035, 406] width 5 height 99
click at [764, 490] on button at bounding box center [752, 486] width 33 height 29
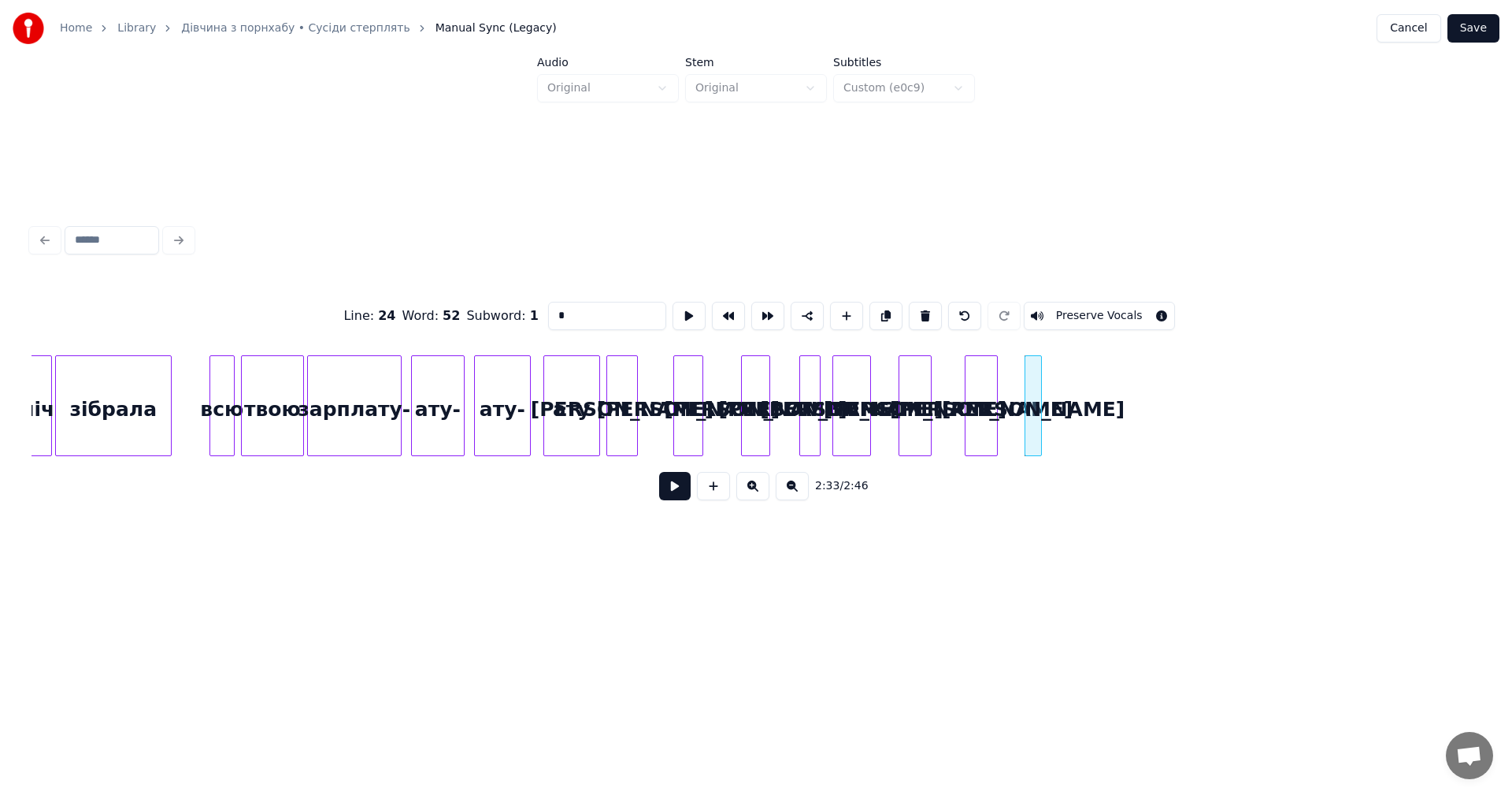
click at [764, 490] on button at bounding box center [752, 486] width 33 height 29
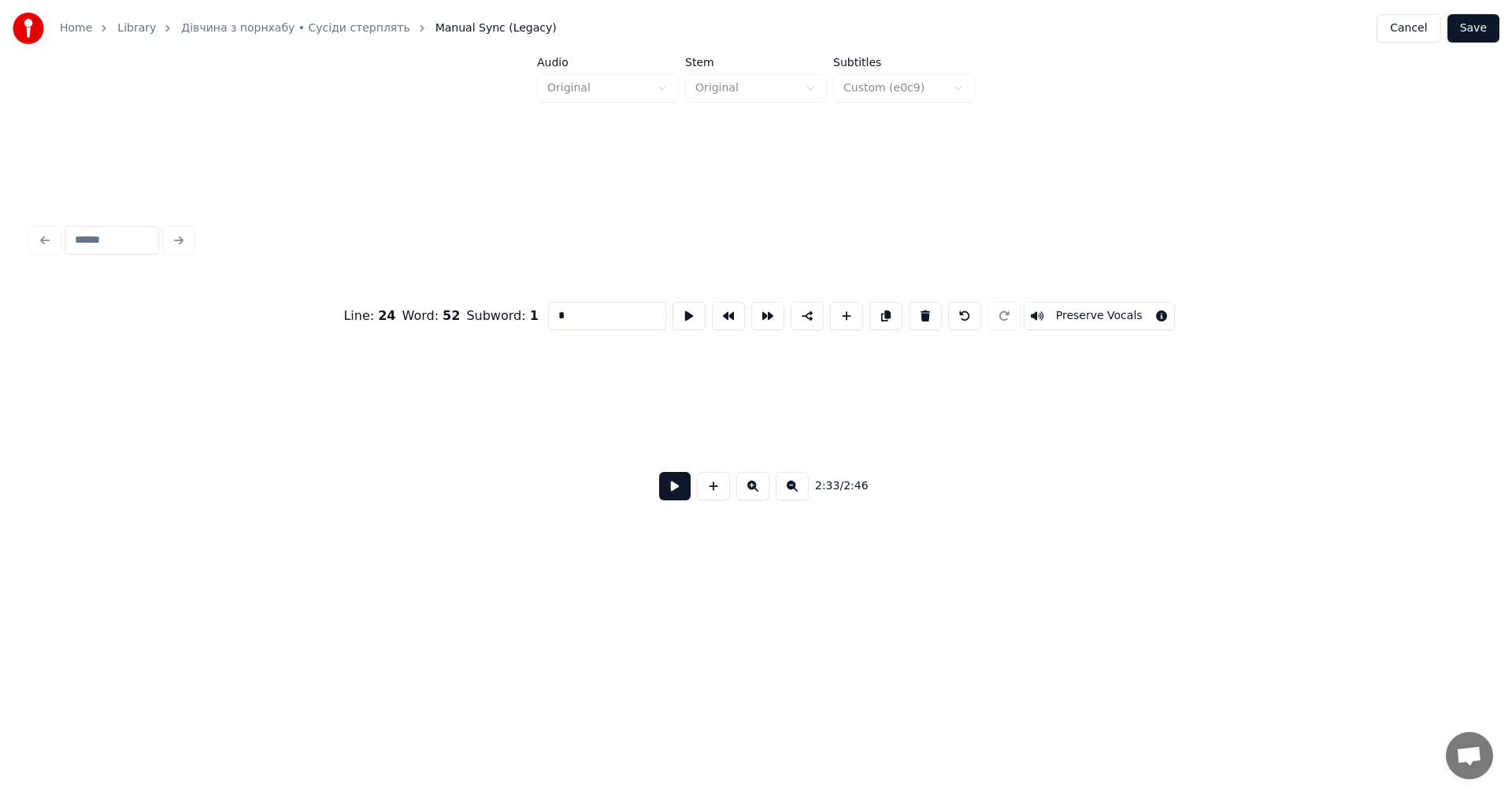
click at [764, 490] on button at bounding box center [752, 486] width 33 height 29
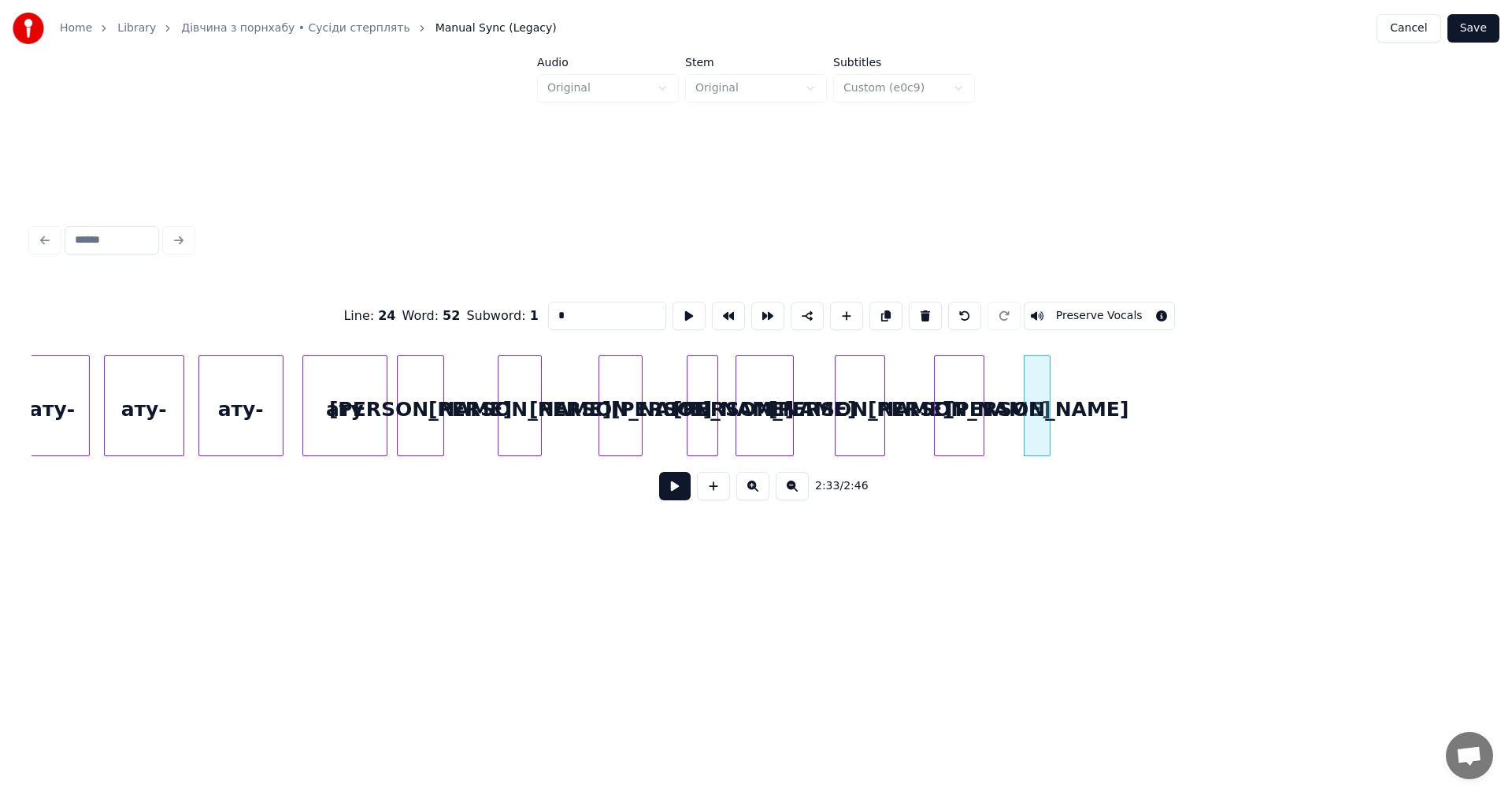
click at [764, 490] on button at bounding box center [752, 486] width 33 height 29
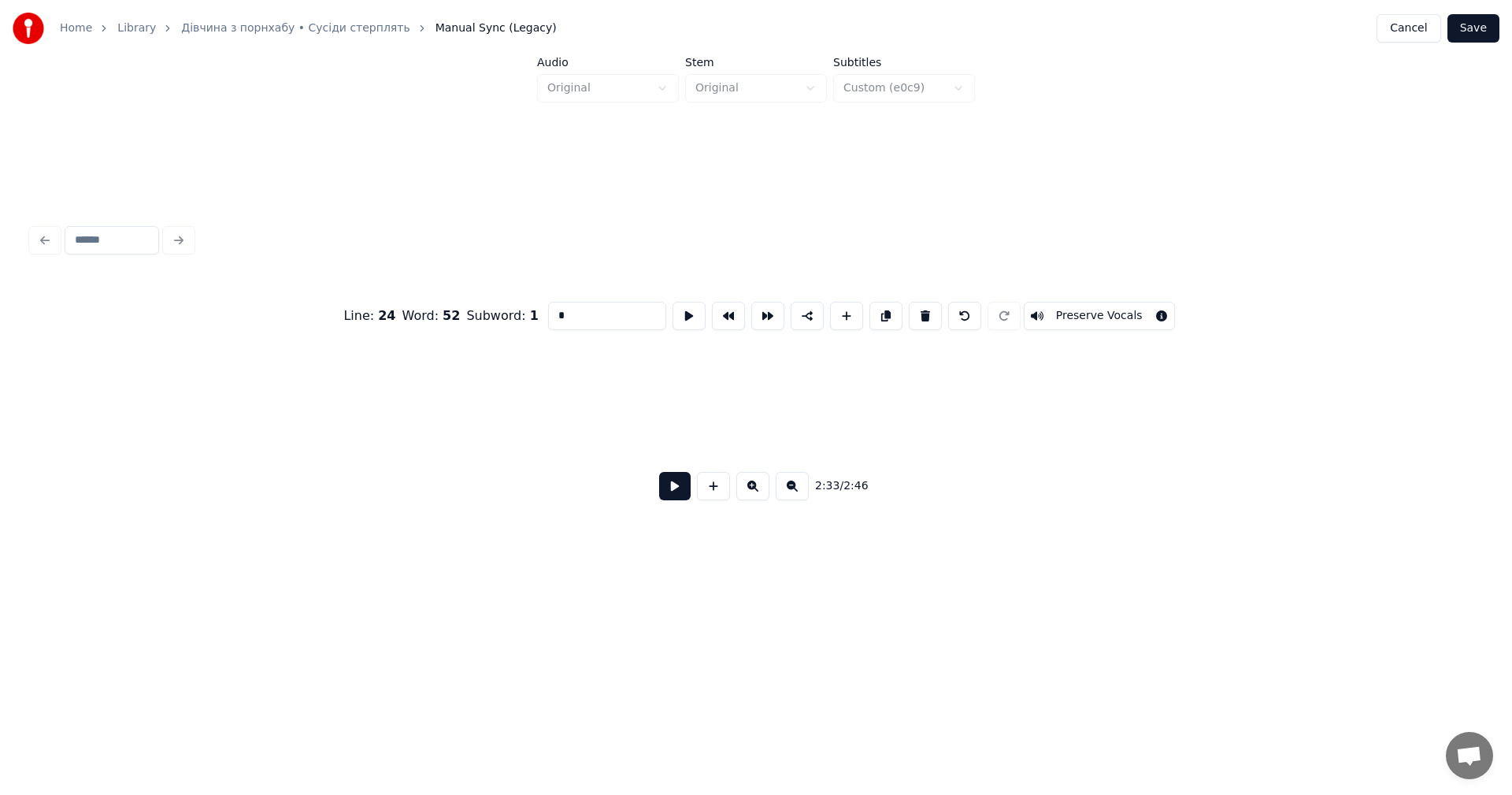
click at [764, 490] on button at bounding box center [752, 486] width 33 height 29
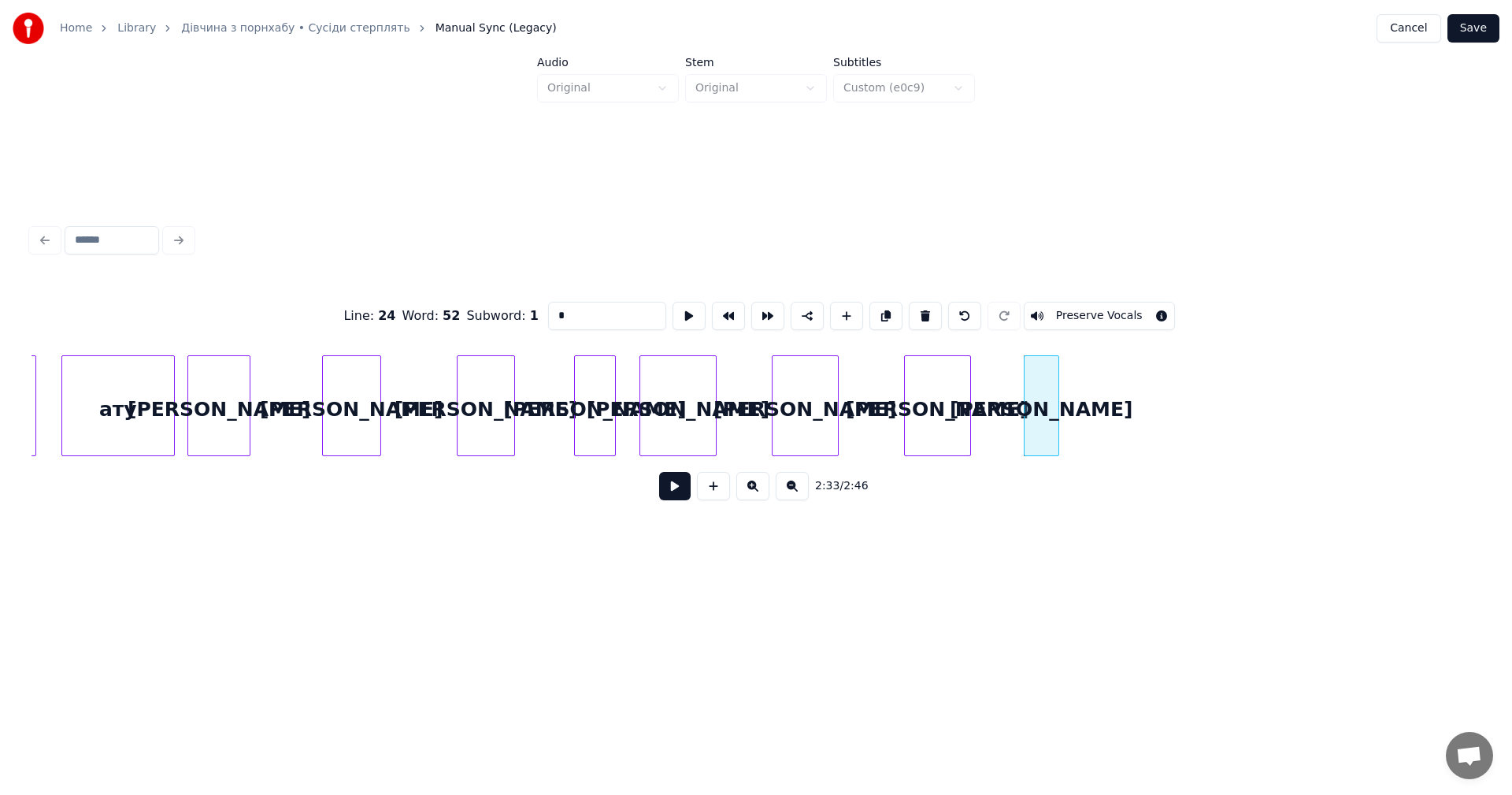
click at [764, 490] on button at bounding box center [752, 486] width 33 height 29
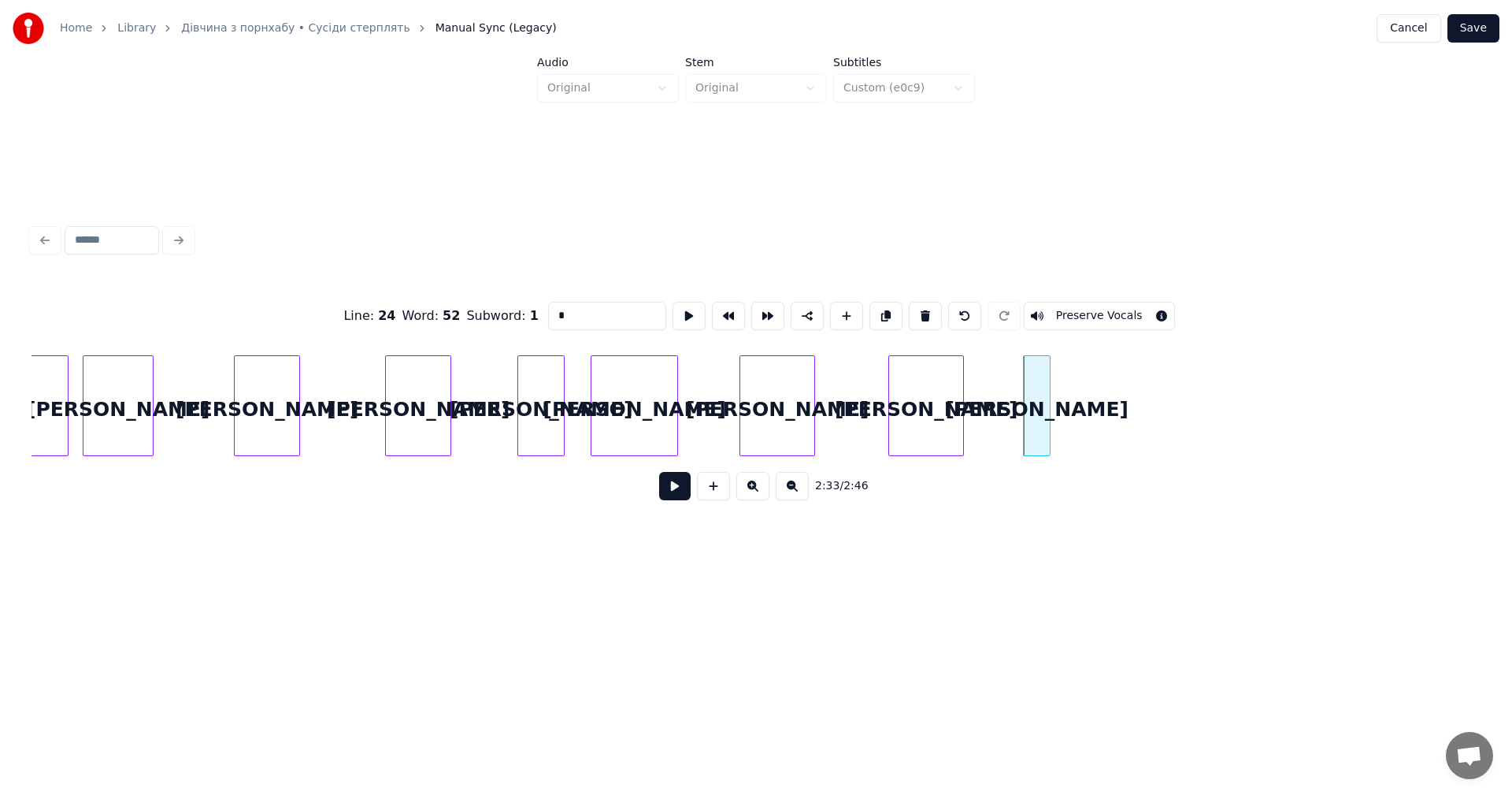
click at [1049, 372] on div at bounding box center [1047, 406] width 5 height 99
click at [1058, 406] on div "а" at bounding box center [1056, 409] width 26 height 107
click at [666, 371] on div at bounding box center [665, 406] width 5 height 99
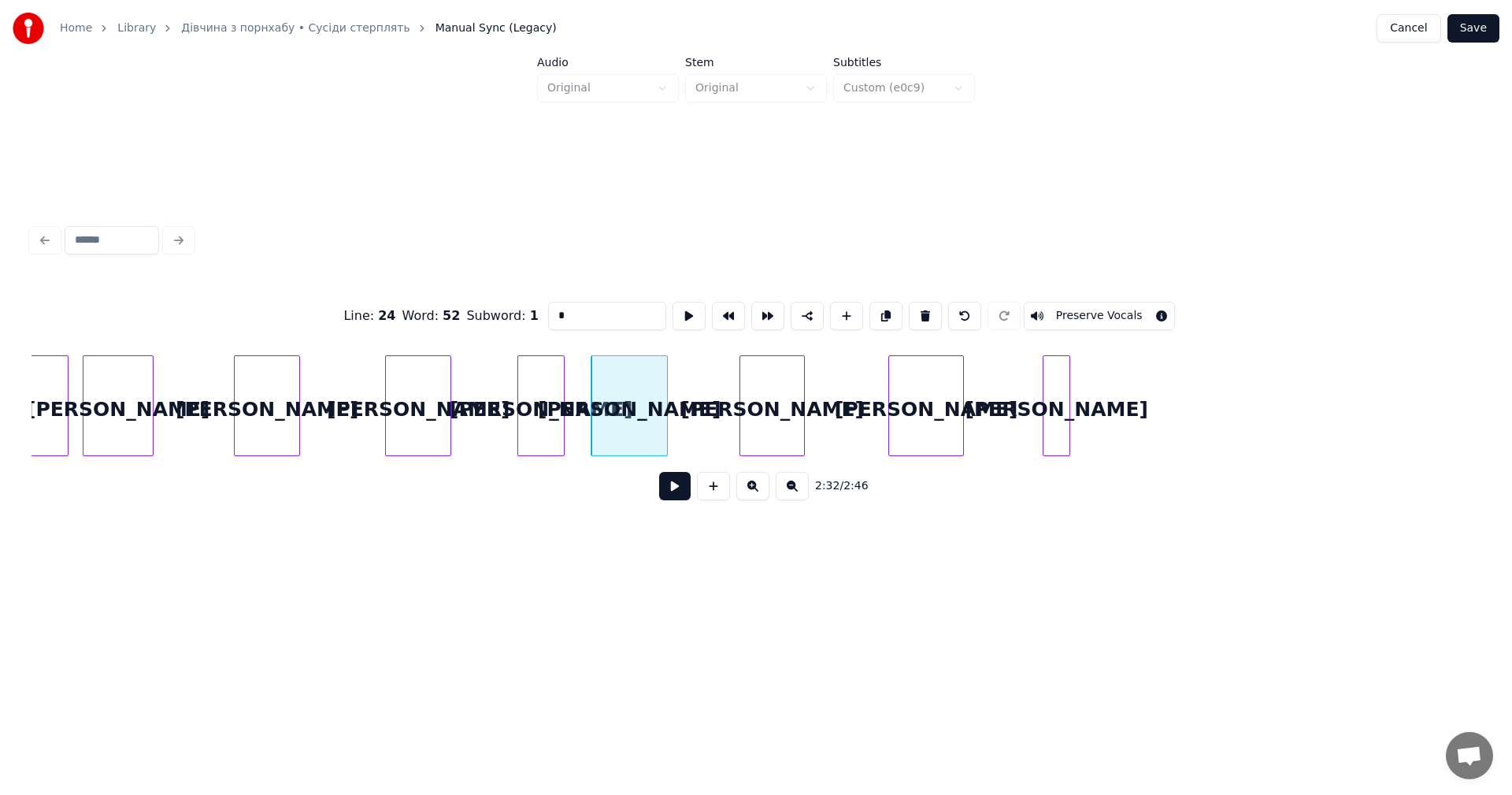
click at [799, 374] on div at bounding box center [801, 406] width 5 height 99
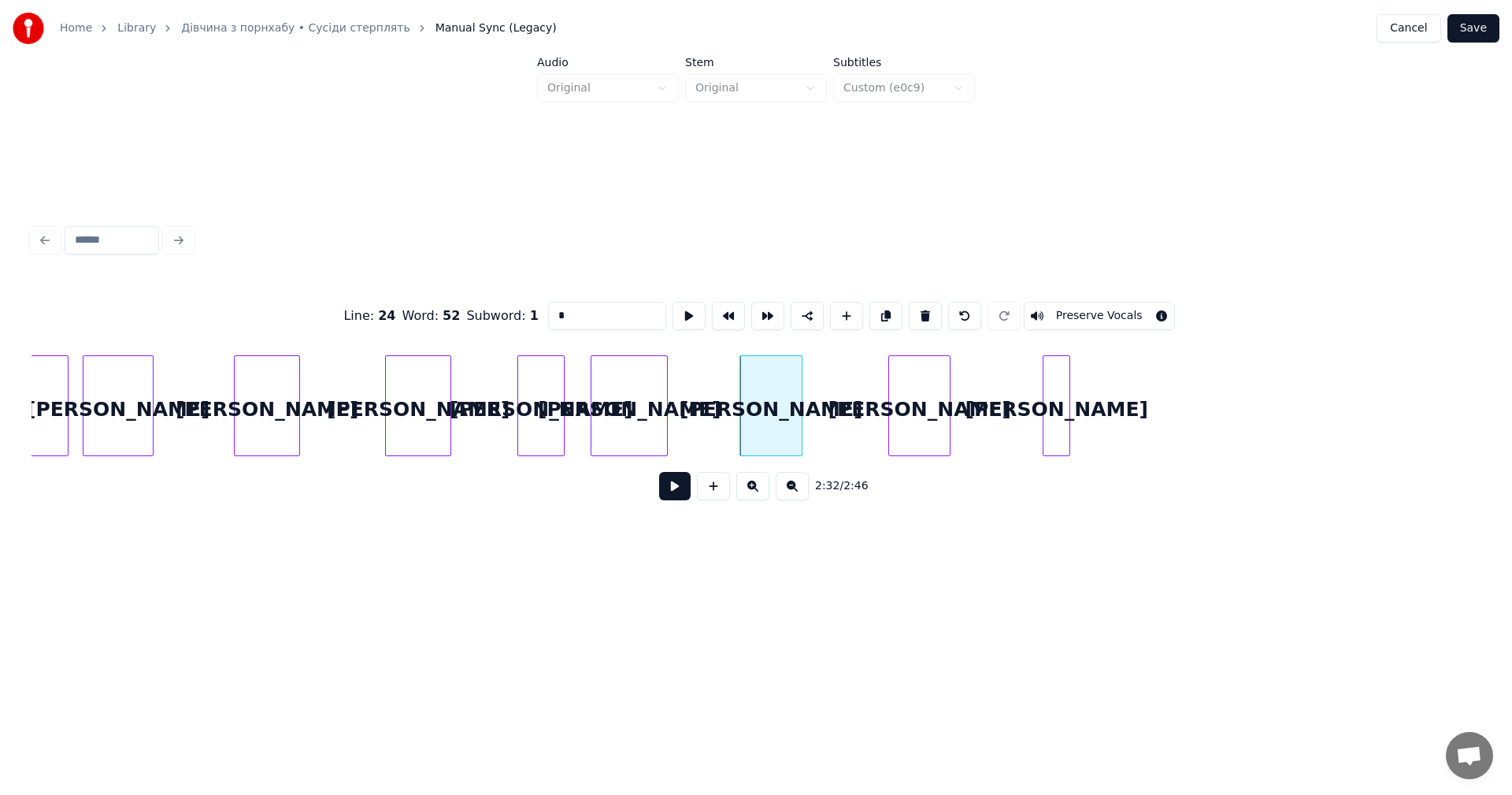
click at [946, 381] on div at bounding box center [947, 406] width 5 height 99
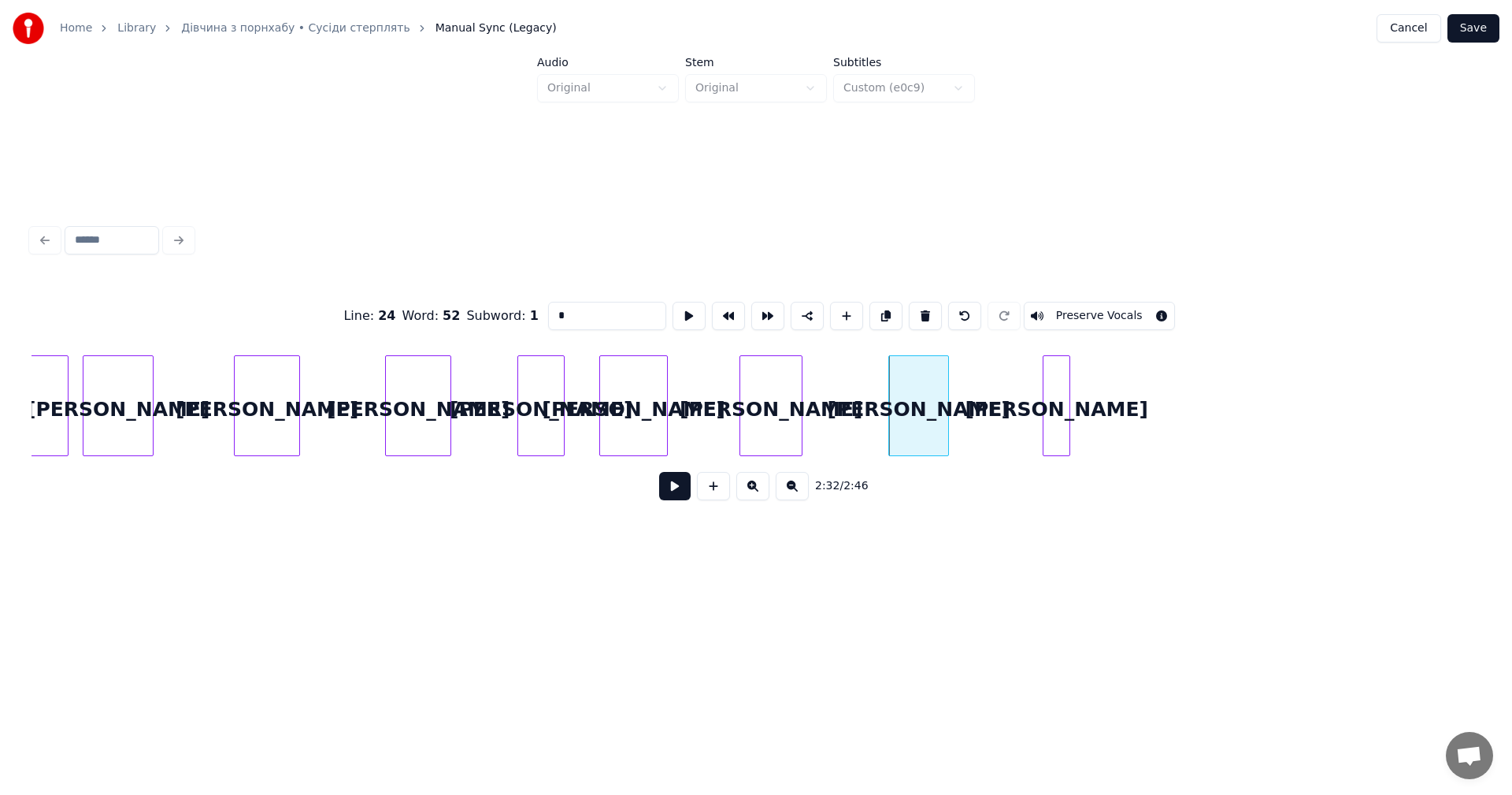
click at [604, 377] on div at bounding box center [603, 406] width 5 height 99
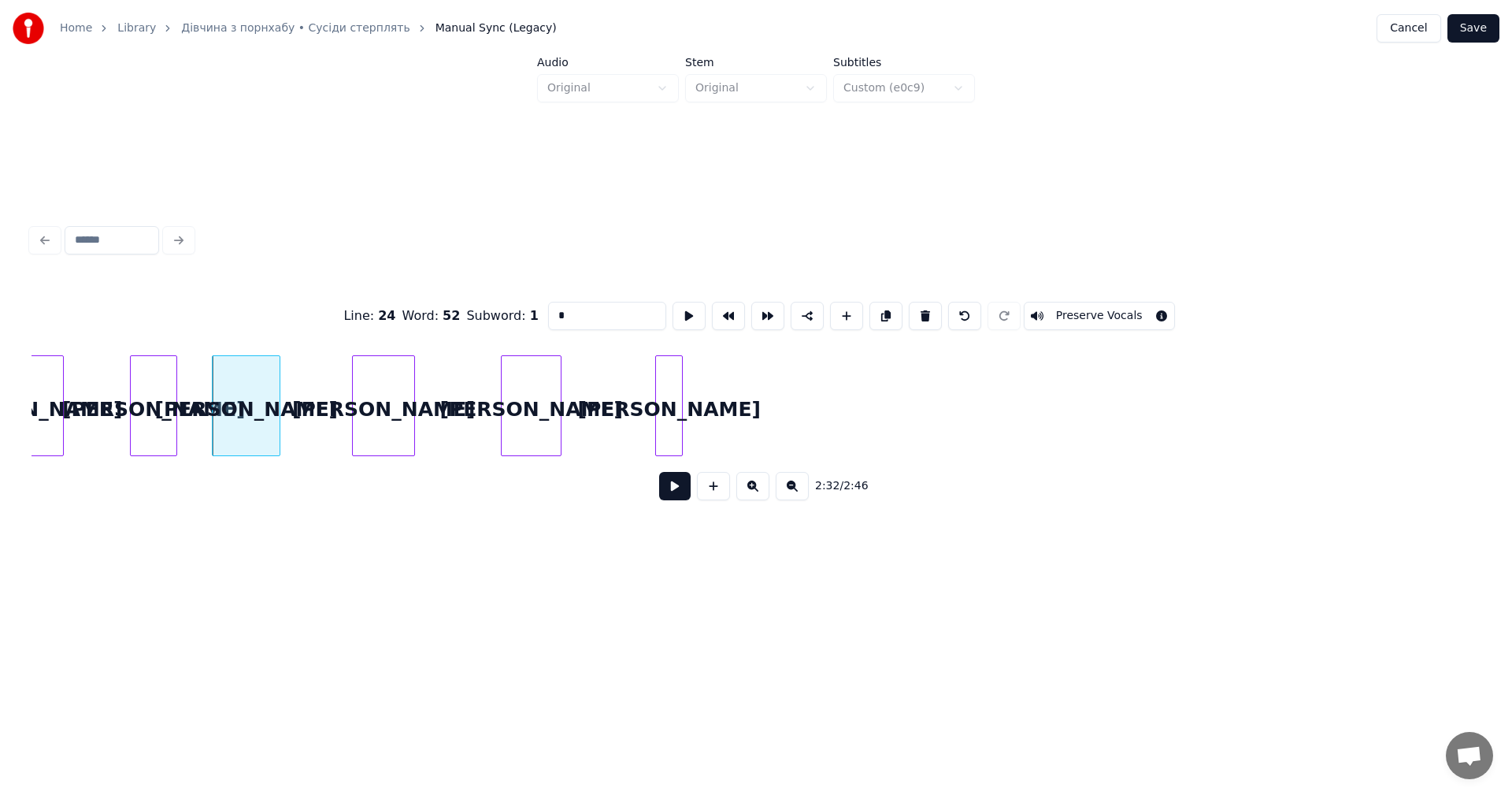
scroll to position [0, 53804]
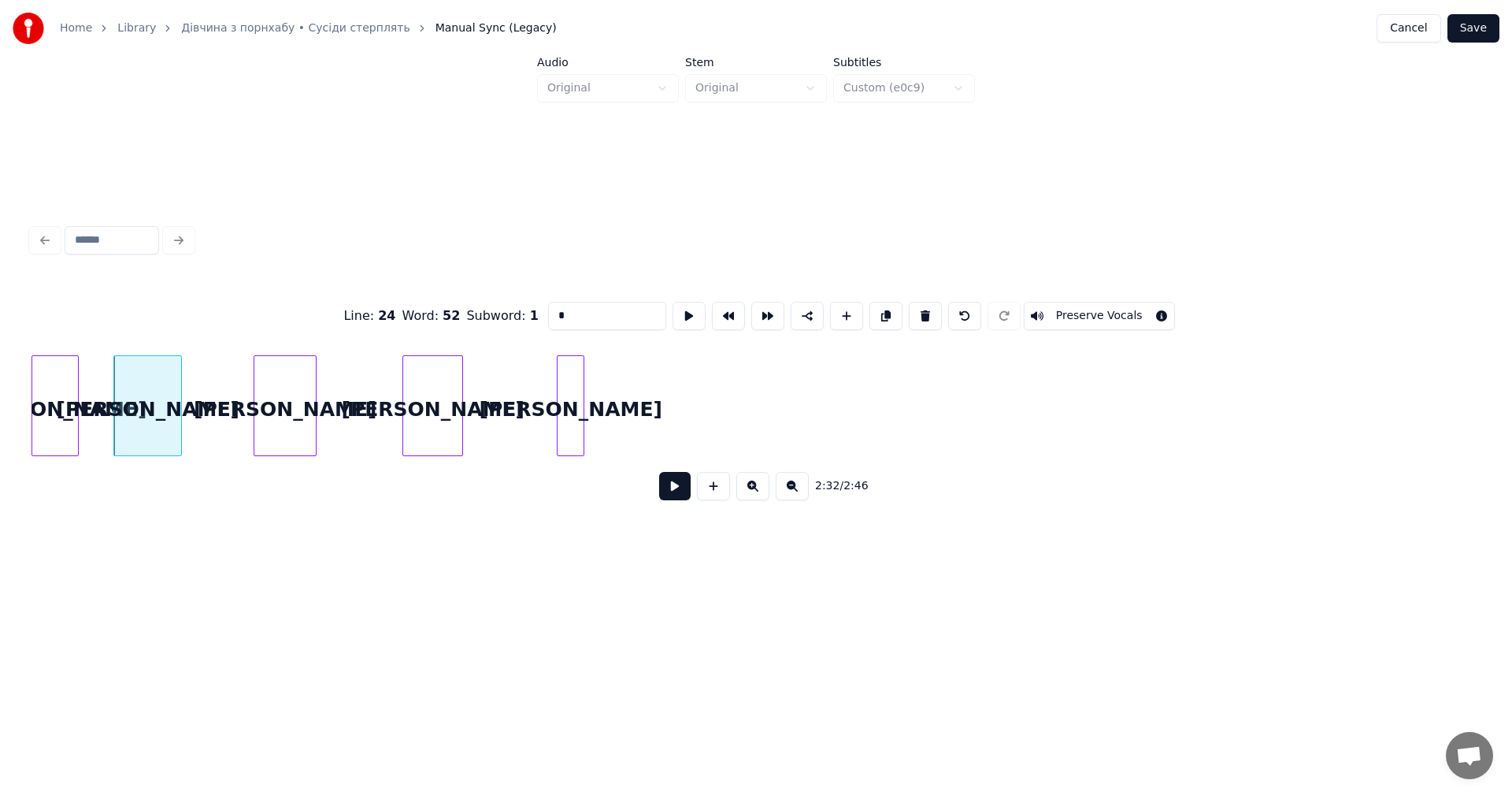
click at [566, 397] on div "а" at bounding box center [570, 409] width 26 height 107
click at [878, 308] on button at bounding box center [886, 316] width 33 height 29
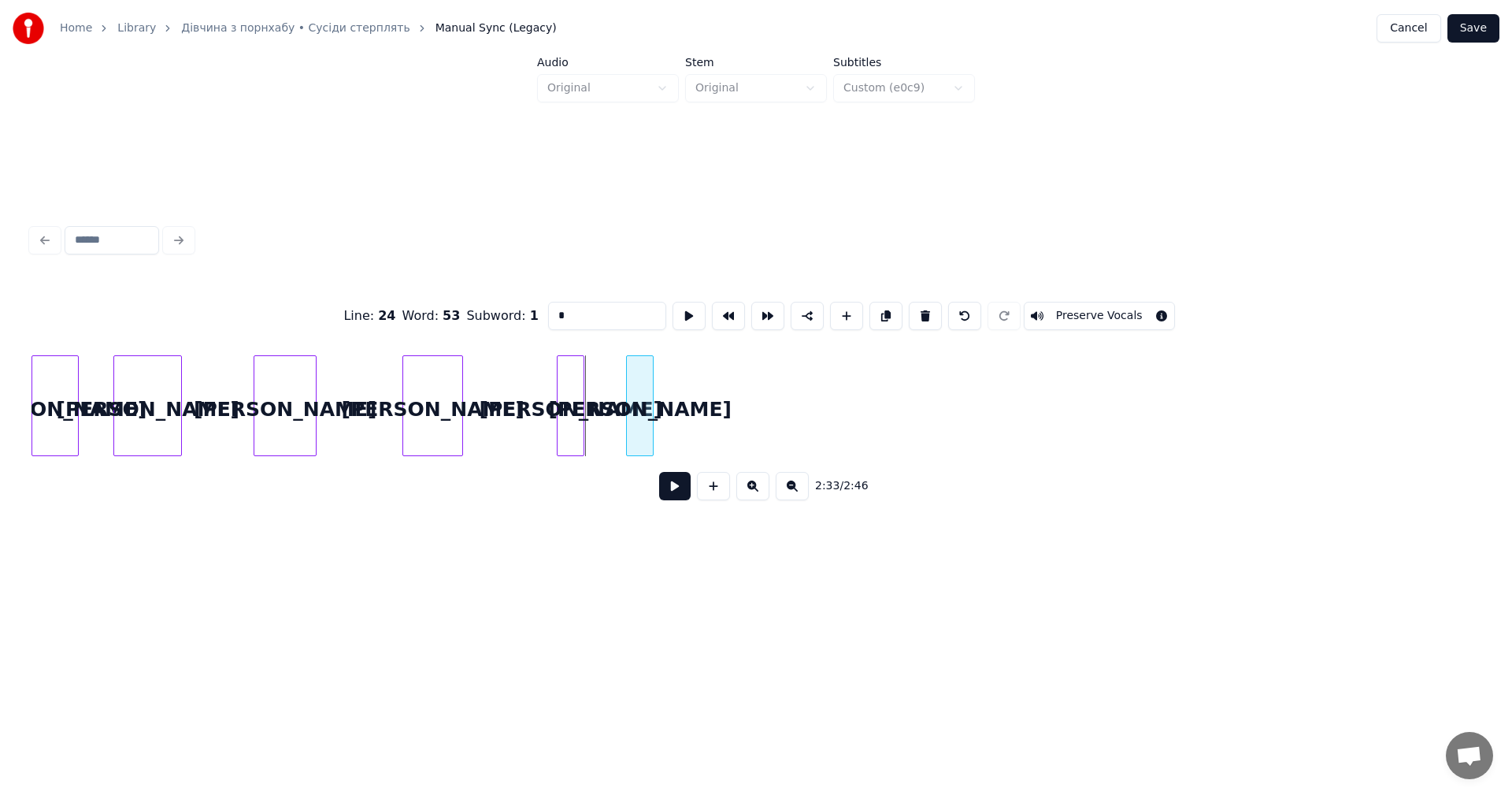
click at [647, 390] on div "а" at bounding box center [639, 409] width 26 height 107
click at [871, 313] on button at bounding box center [886, 316] width 33 height 29
click at [705, 391] on div "а" at bounding box center [705, 409] width 26 height 107
click at [720, 386] on div at bounding box center [719, 406] width 5 height 99
click at [885, 310] on button at bounding box center [886, 316] width 33 height 29
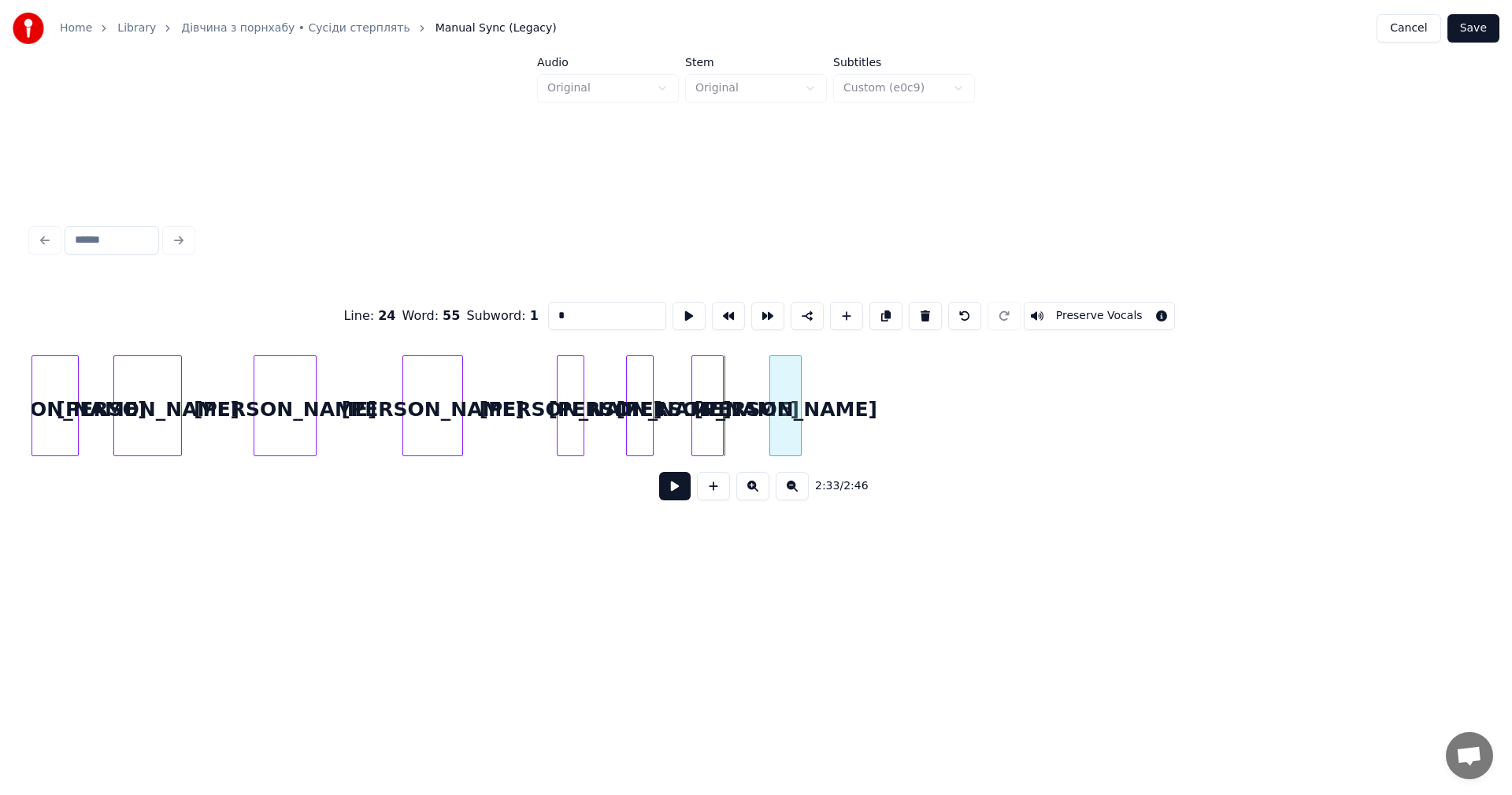
click at [791, 387] on div "а" at bounding box center [785, 409] width 30 height 107
click at [843, 392] on div at bounding box center [843, 406] width 5 height 99
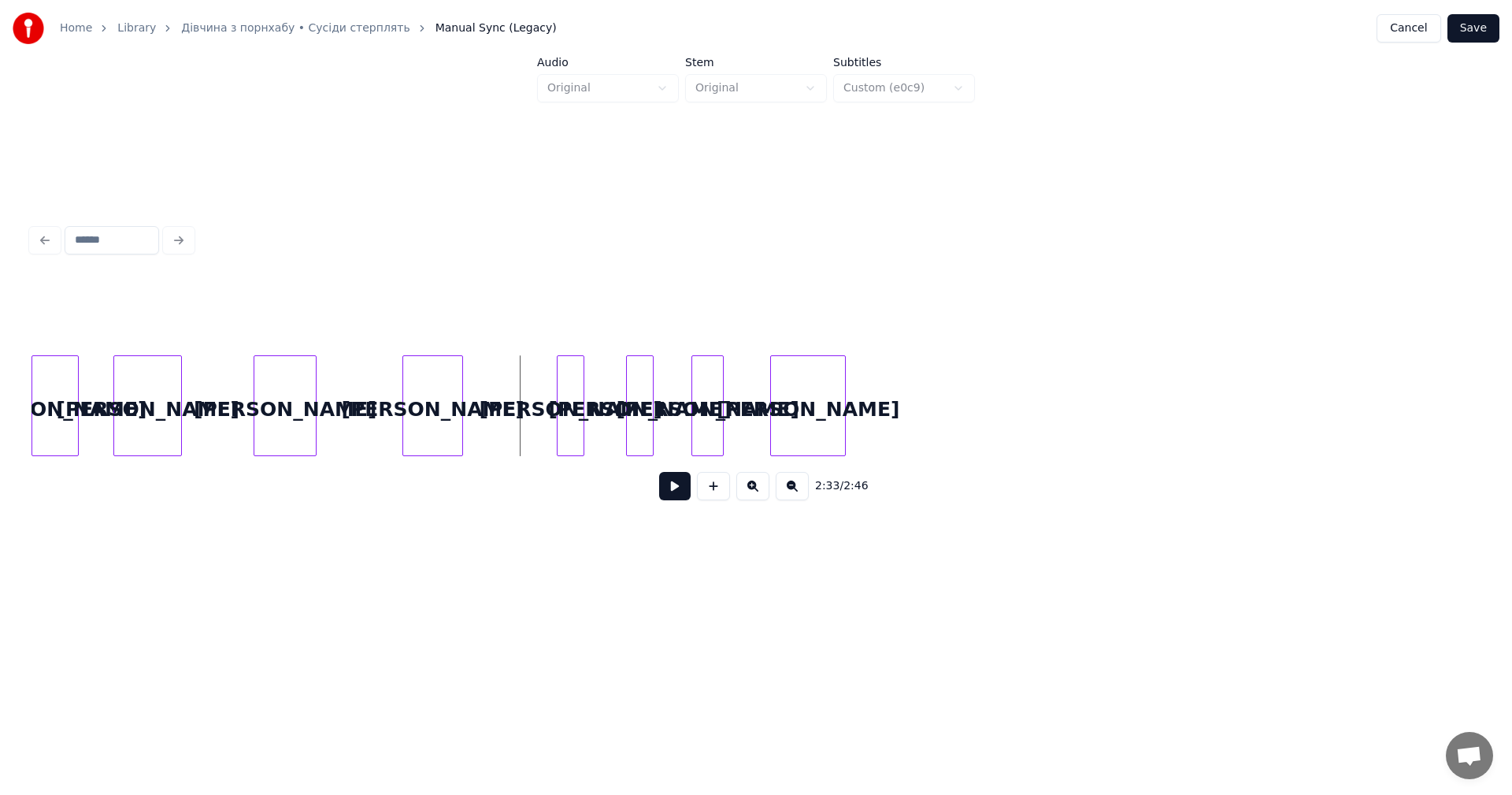
click at [675, 489] on button at bounding box center [674, 486] width 31 height 29
click at [676, 491] on button at bounding box center [674, 486] width 31 height 29
click at [835, 381] on div at bounding box center [838, 406] width 5 height 99
click at [805, 393] on div "а" at bounding box center [803, 409] width 65 height 107
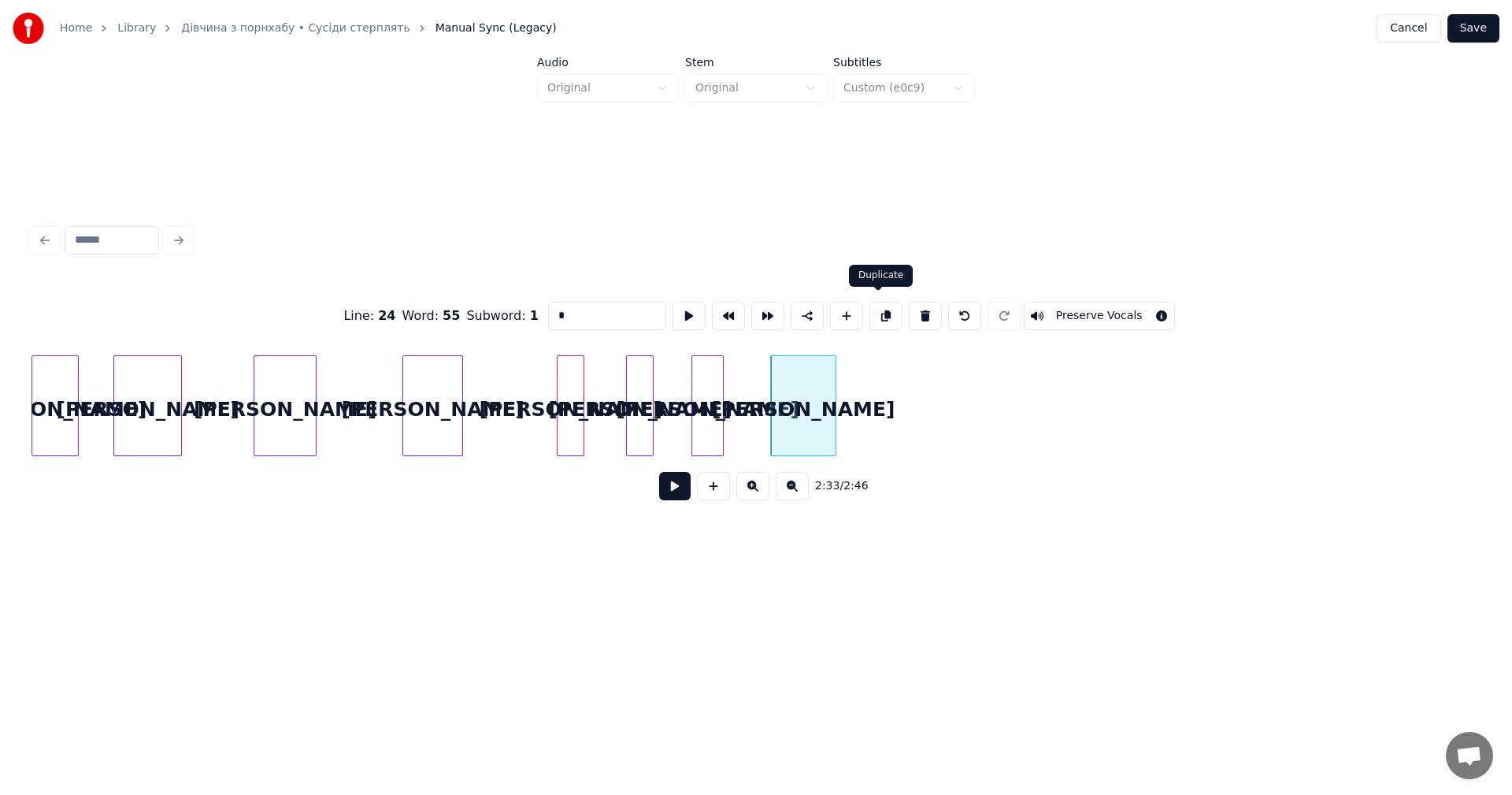
click at [879, 312] on button at bounding box center [886, 316] width 33 height 29
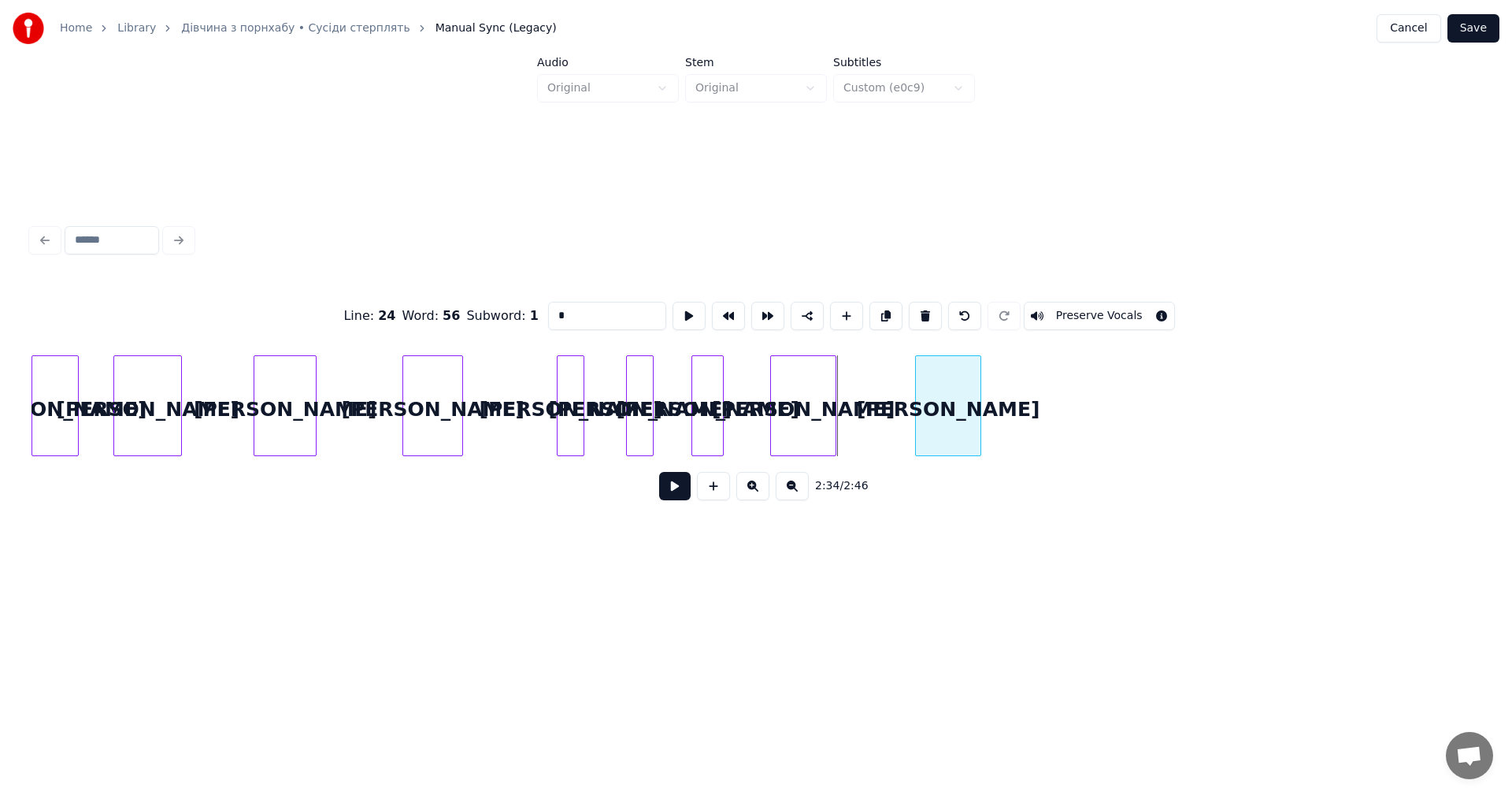
click at [941, 394] on div "а" at bounding box center [948, 409] width 65 height 107
click at [942, 392] on div "а" at bounding box center [950, 409] width 65 height 107
click at [870, 317] on button at bounding box center [886, 316] width 33 height 29
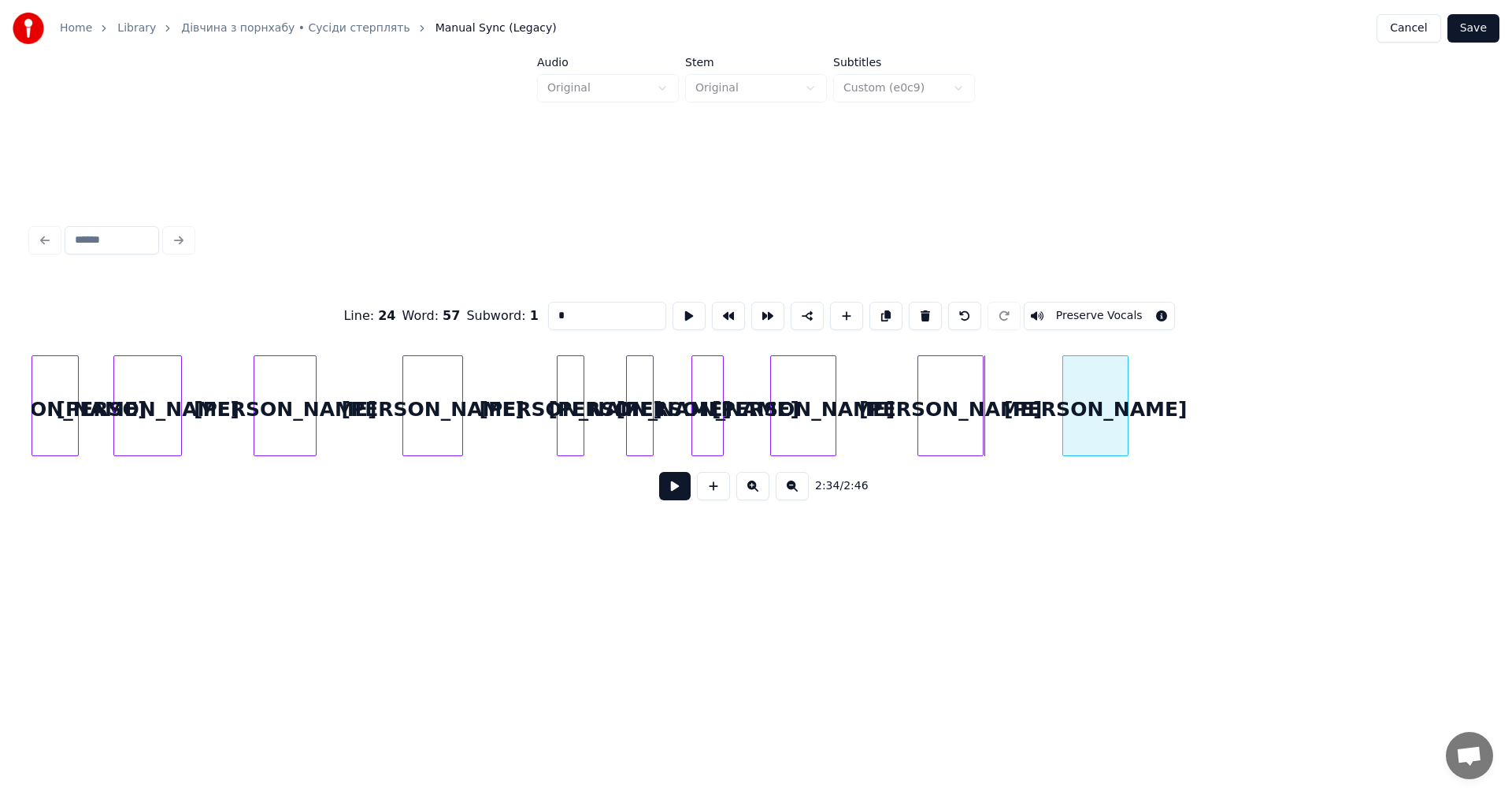
click at [1085, 405] on div "а" at bounding box center [1095, 409] width 65 height 107
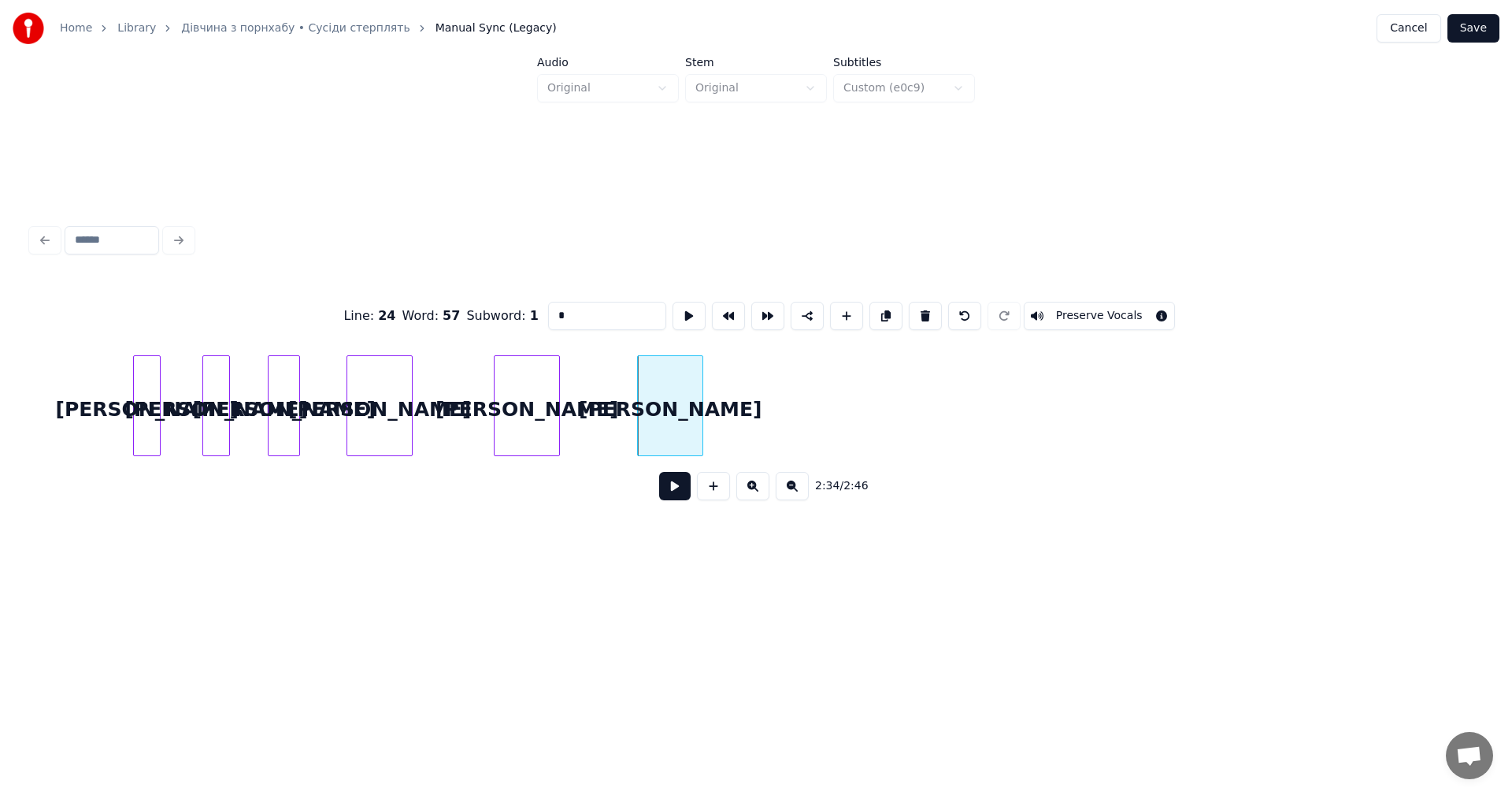
scroll to position [0, 54259]
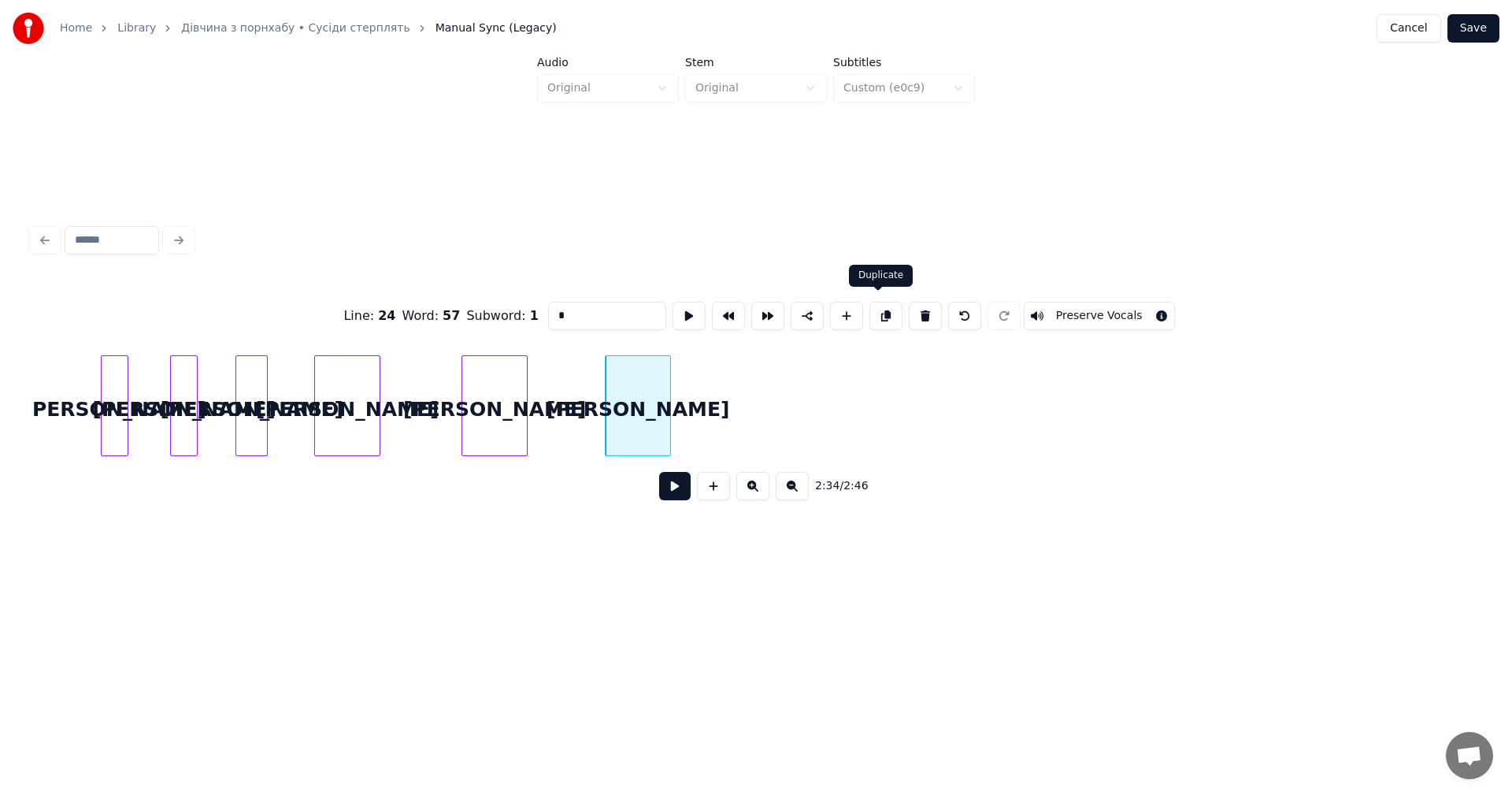
click at [870, 315] on button at bounding box center [886, 316] width 33 height 29
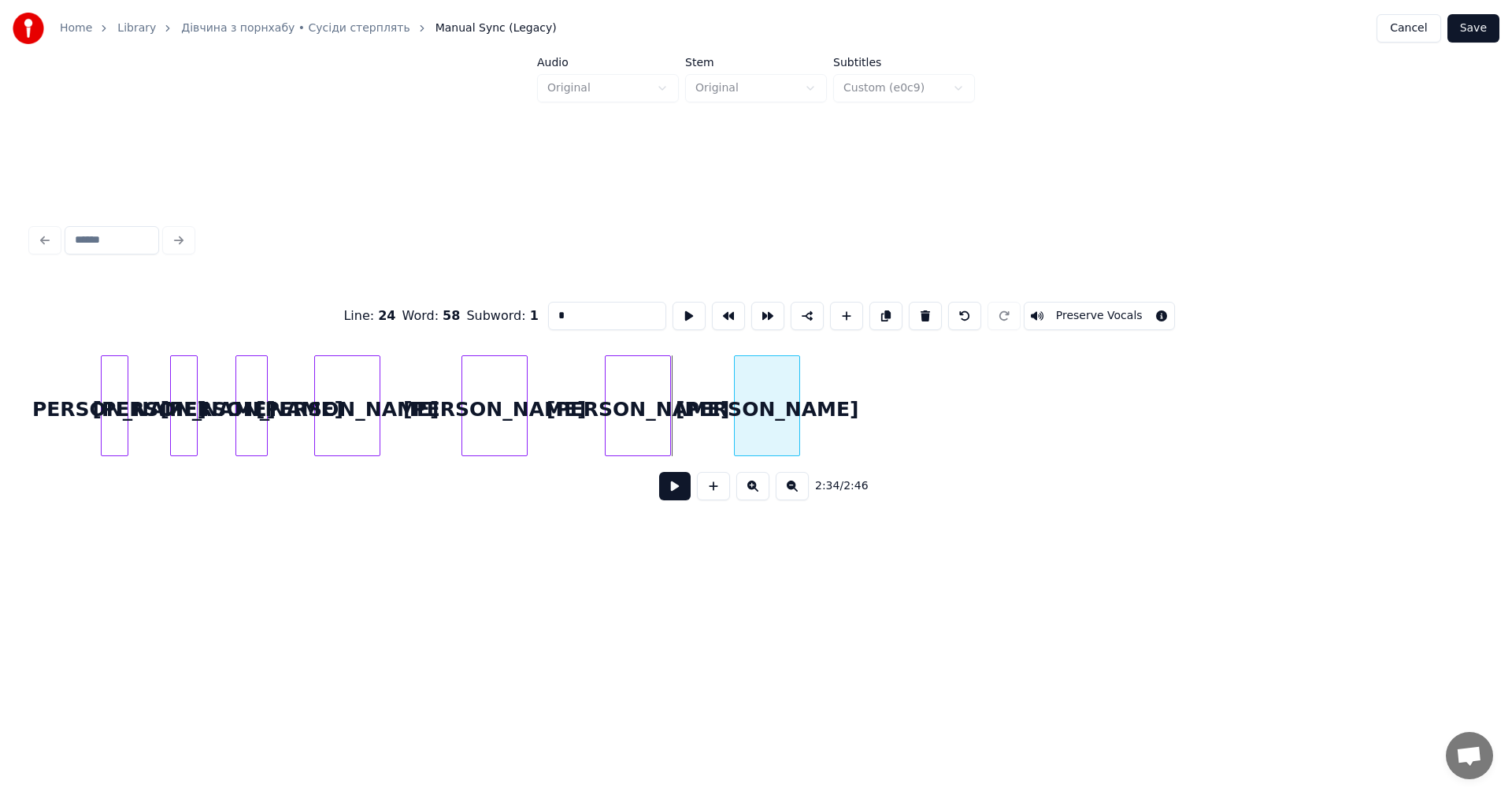
click at [769, 408] on div "а" at bounding box center [767, 409] width 65 height 107
click at [773, 372] on div at bounding box center [772, 406] width 5 height 99
click at [771, 405] on div "а" at bounding box center [771, 409] width 35 height 107
drag, startPoint x: 874, startPoint y: 314, endPoint x: 846, endPoint y: 347, distance: 43.3
click at [875, 314] on button at bounding box center [886, 316] width 33 height 29
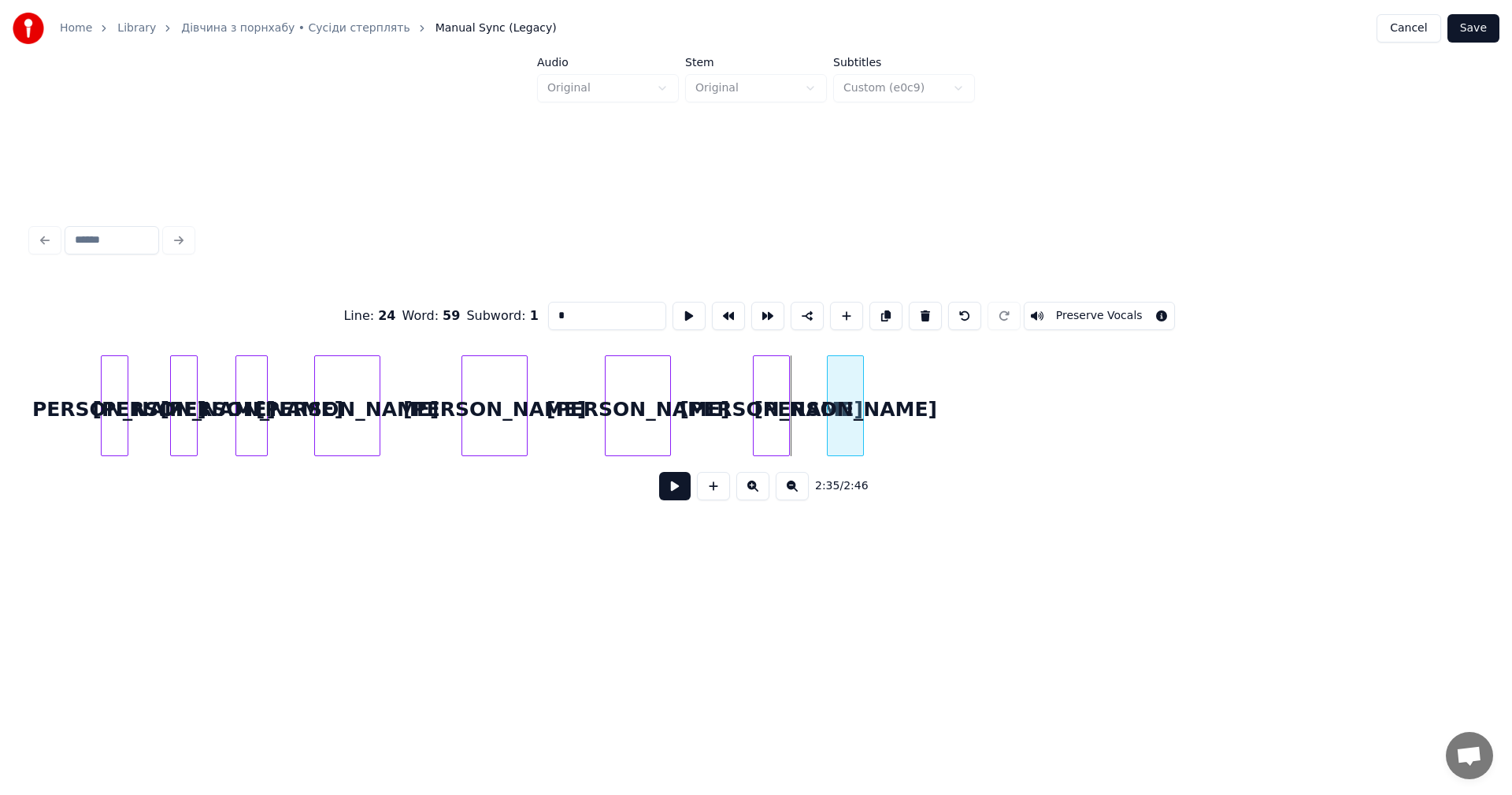
click at [845, 402] on div "а" at bounding box center [845, 409] width 35 height 107
click at [896, 379] on div at bounding box center [894, 406] width 5 height 99
click at [884, 314] on button at bounding box center [886, 316] width 33 height 29
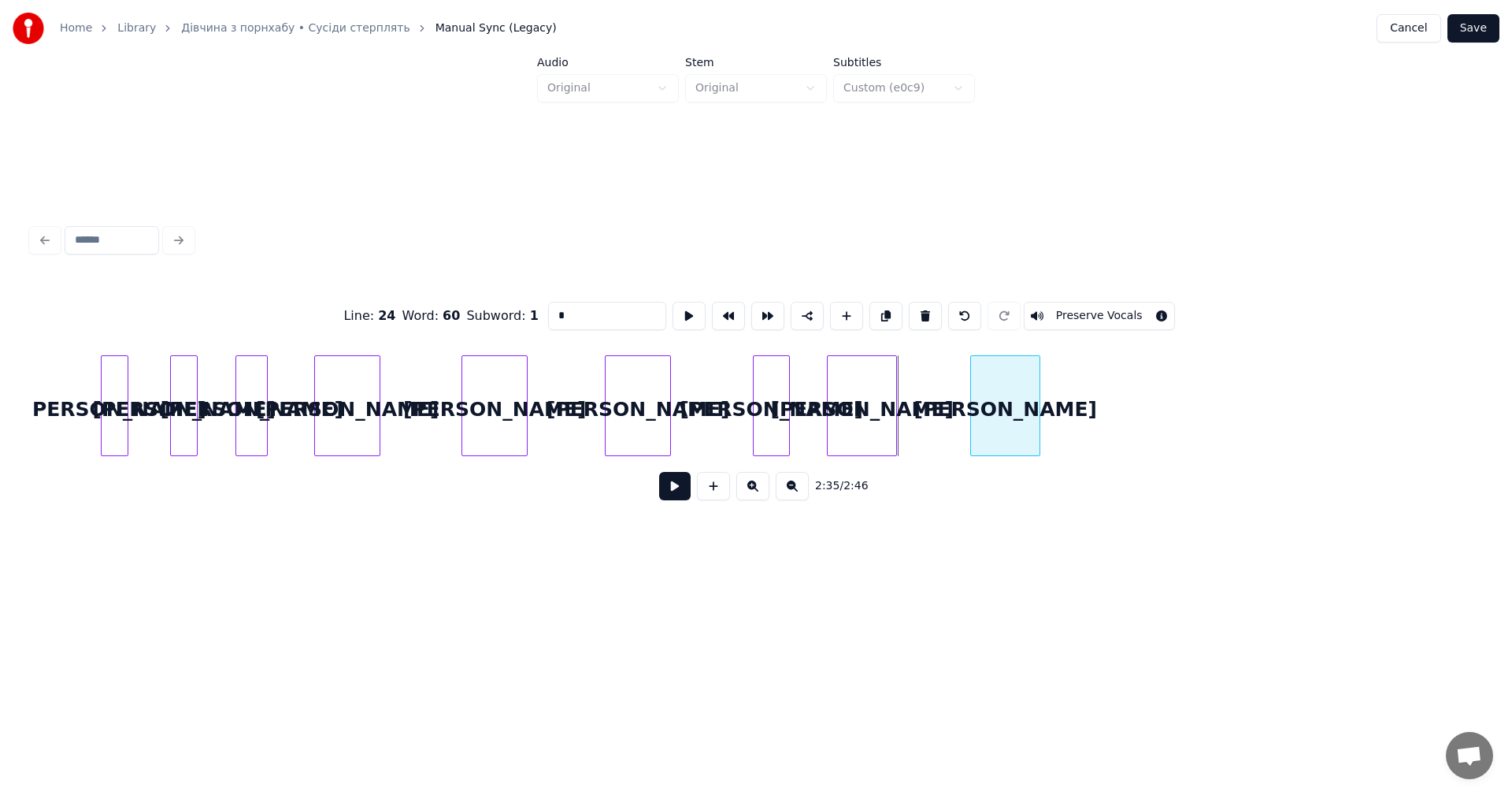
click at [1001, 395] on div "а" at bounding box center [1004, 409] width 68 height 107
click at [881, 316] on button at bounding box center [886, 316] width 33 height 29
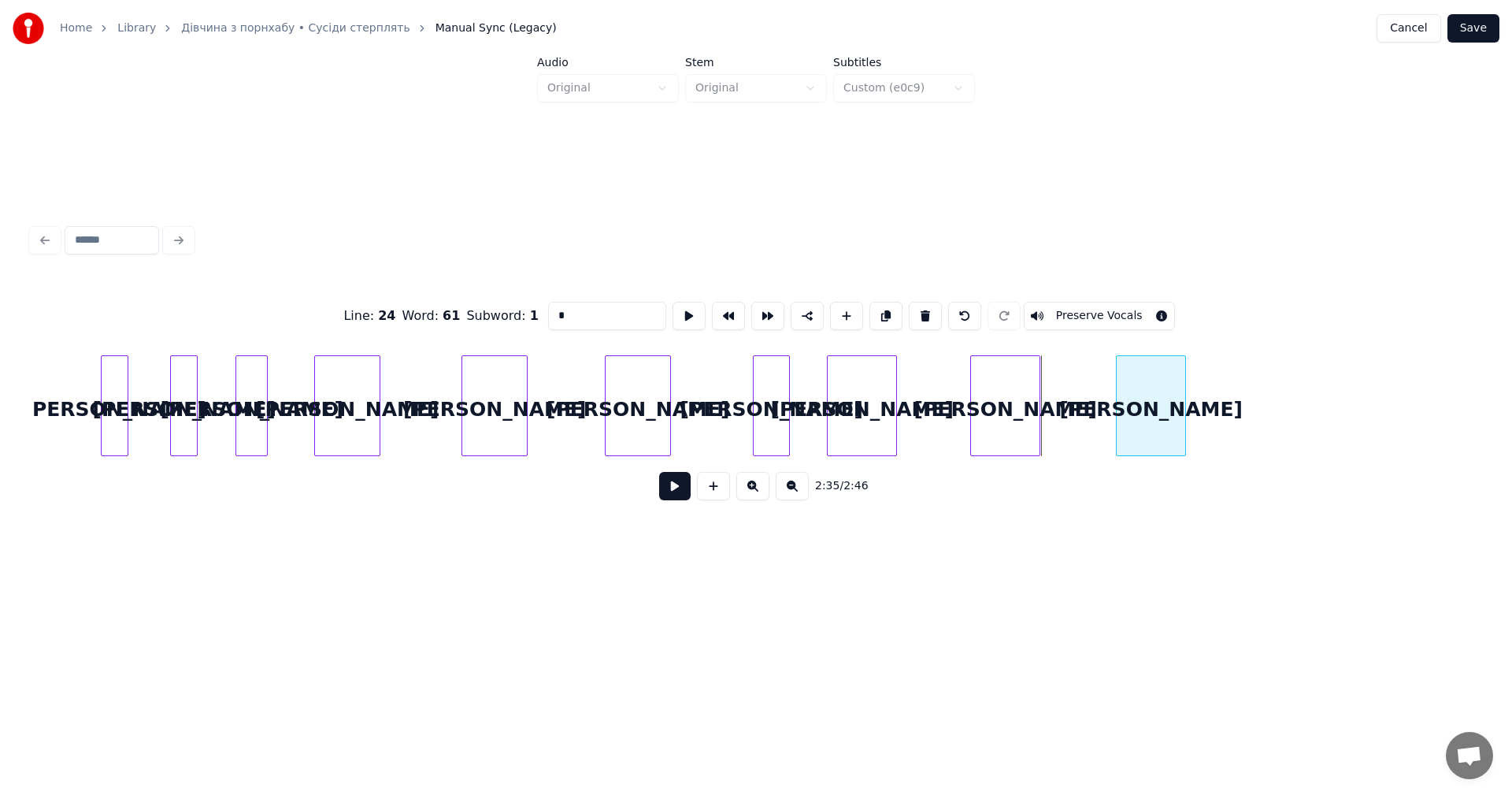
click at [1166, 422] on div "а" at bounding box center [1150, 409] width 68 height 107
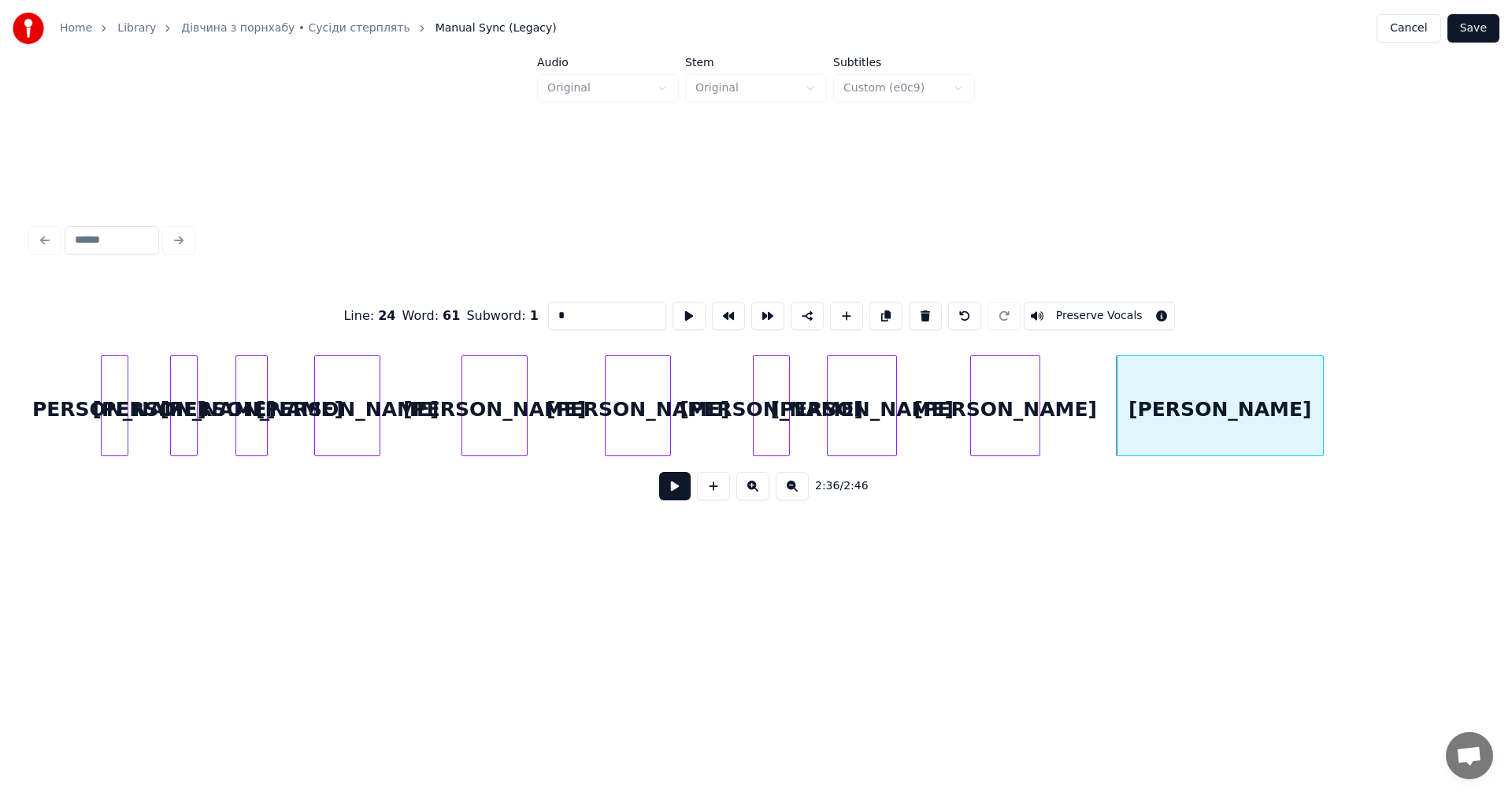
click at [1322, 392] on div at bounding box center [1321, 406] width 5 height 99
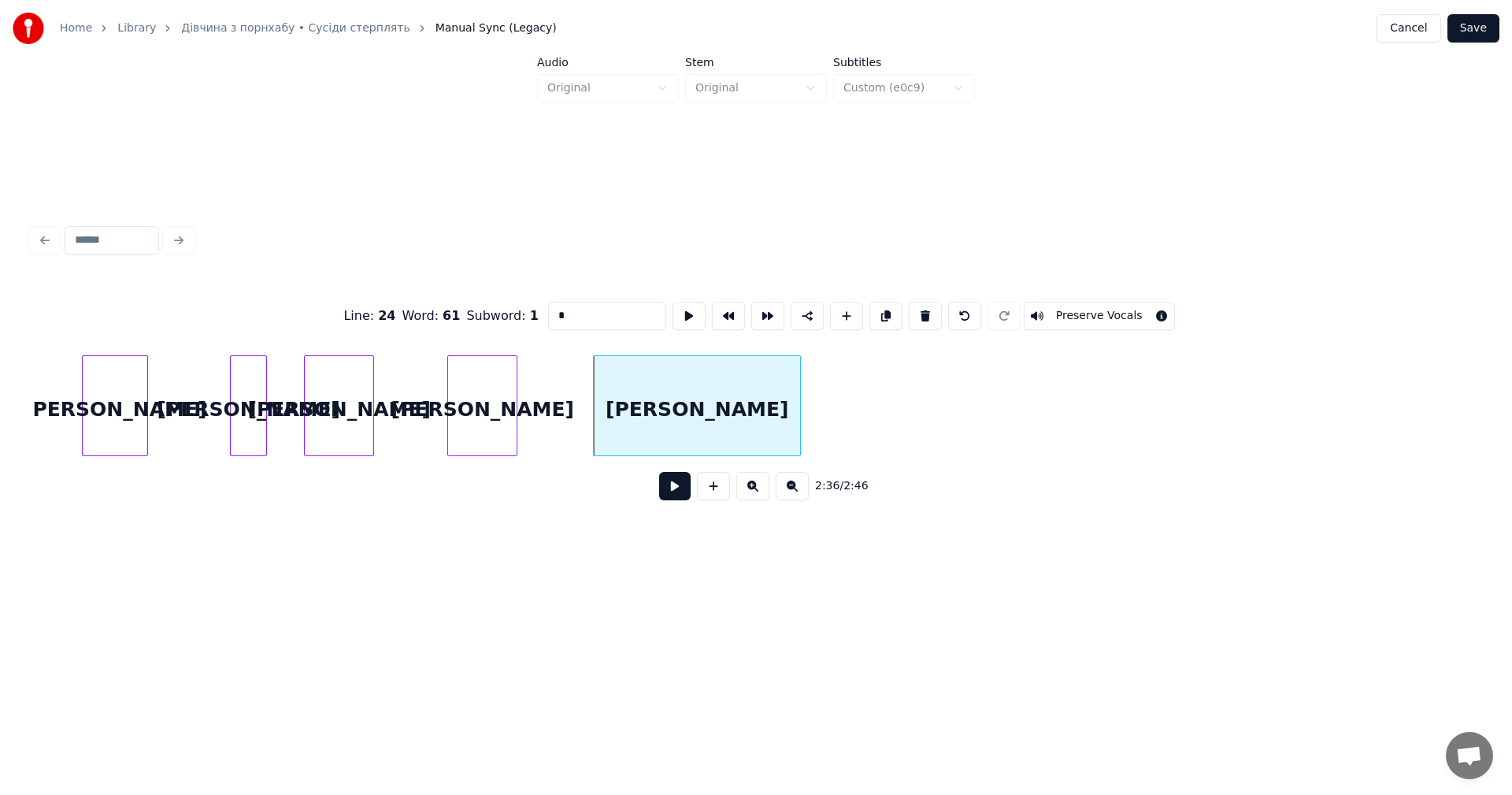
scroll to position [0, 54880]
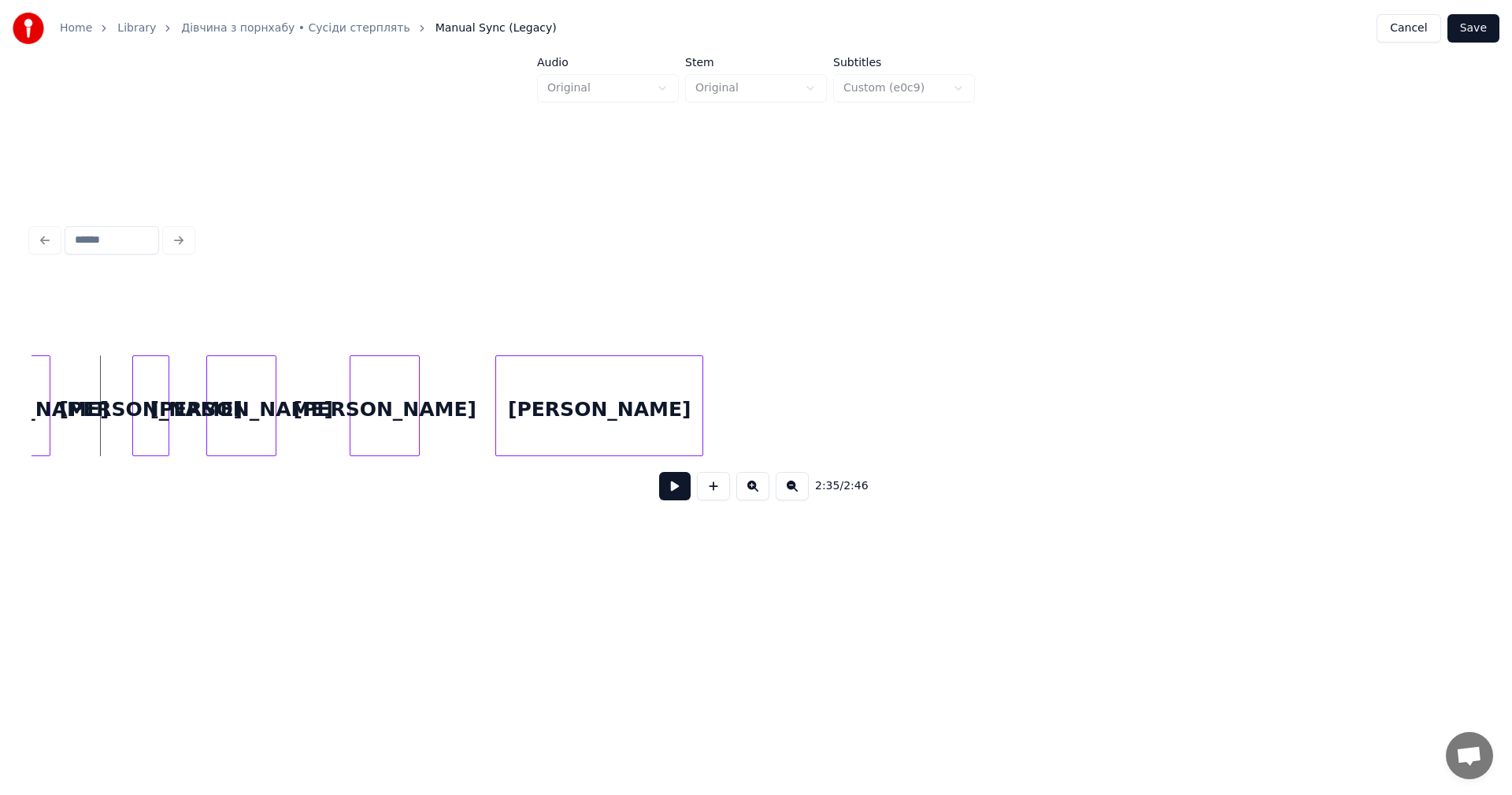
click at [676, 488] on button at bounding box center [674, 486] width 31 height 29
click at [381, 396] on div "а" at bounding box center [384, 409] width 68 height 107
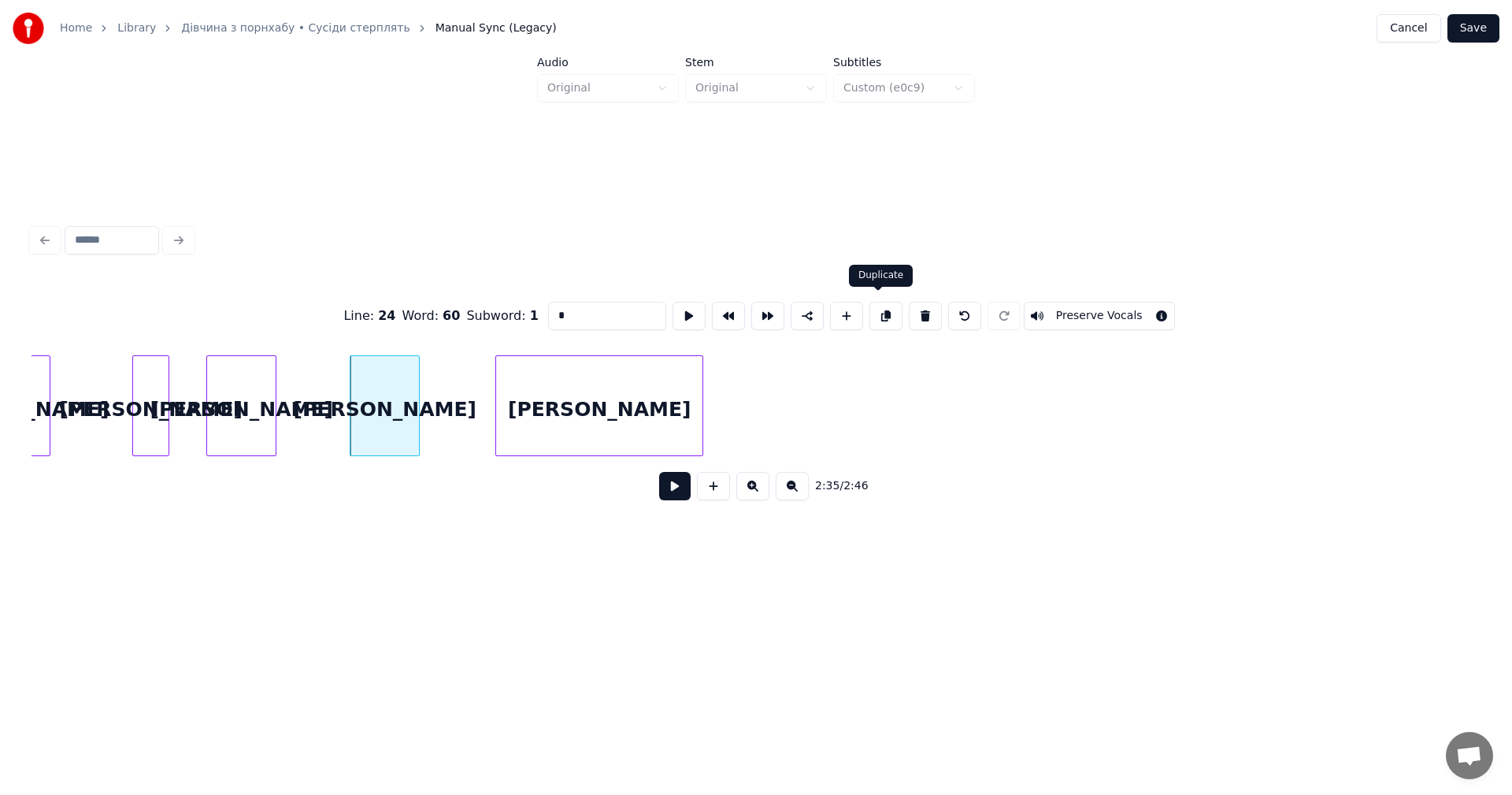
click at [892, 313] on button at bounding box center [886, 316] width 33 height 29
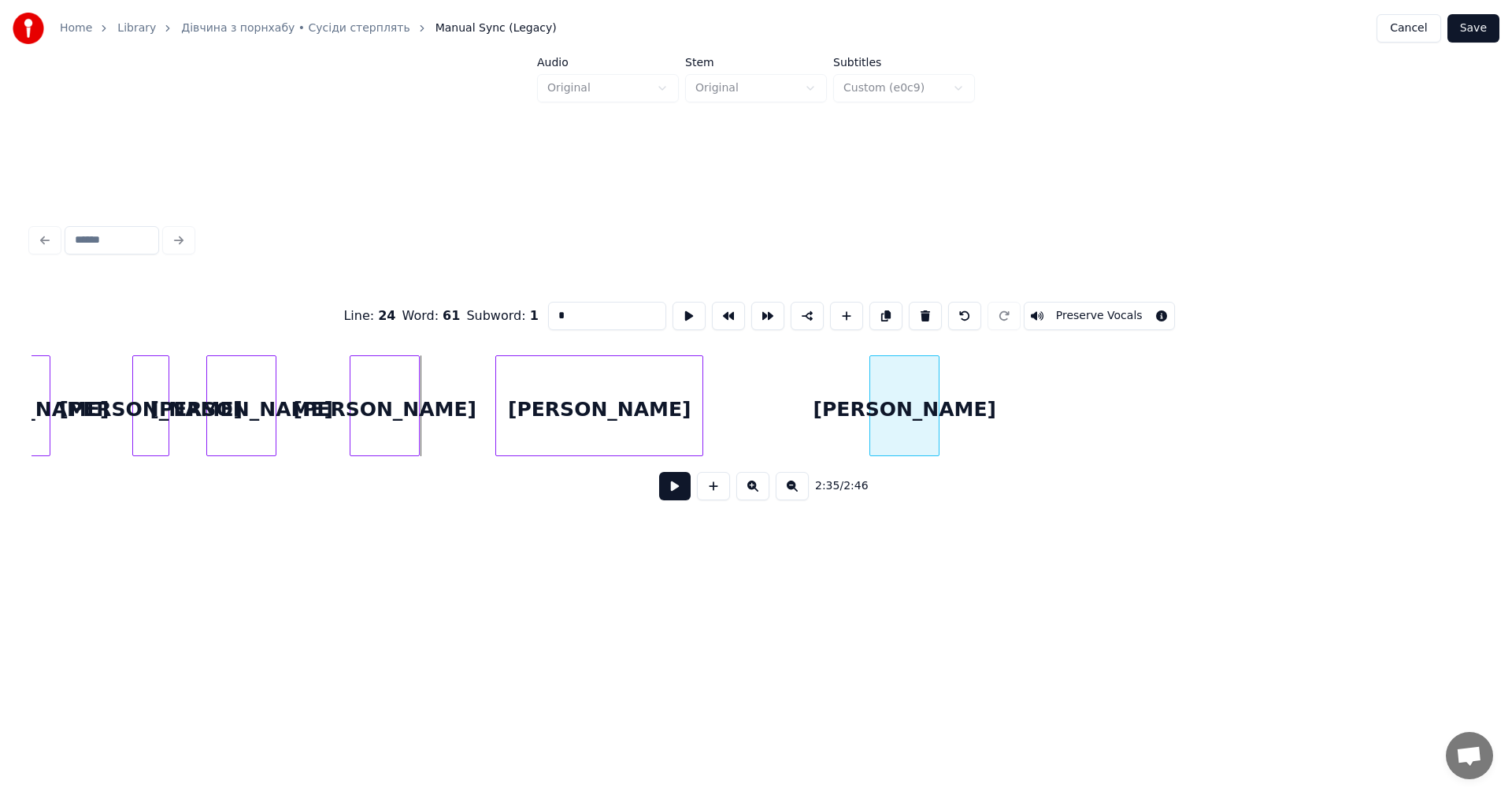
click at [915, 402] on div "а" at bounding box center [903, 409] width 68 height 107
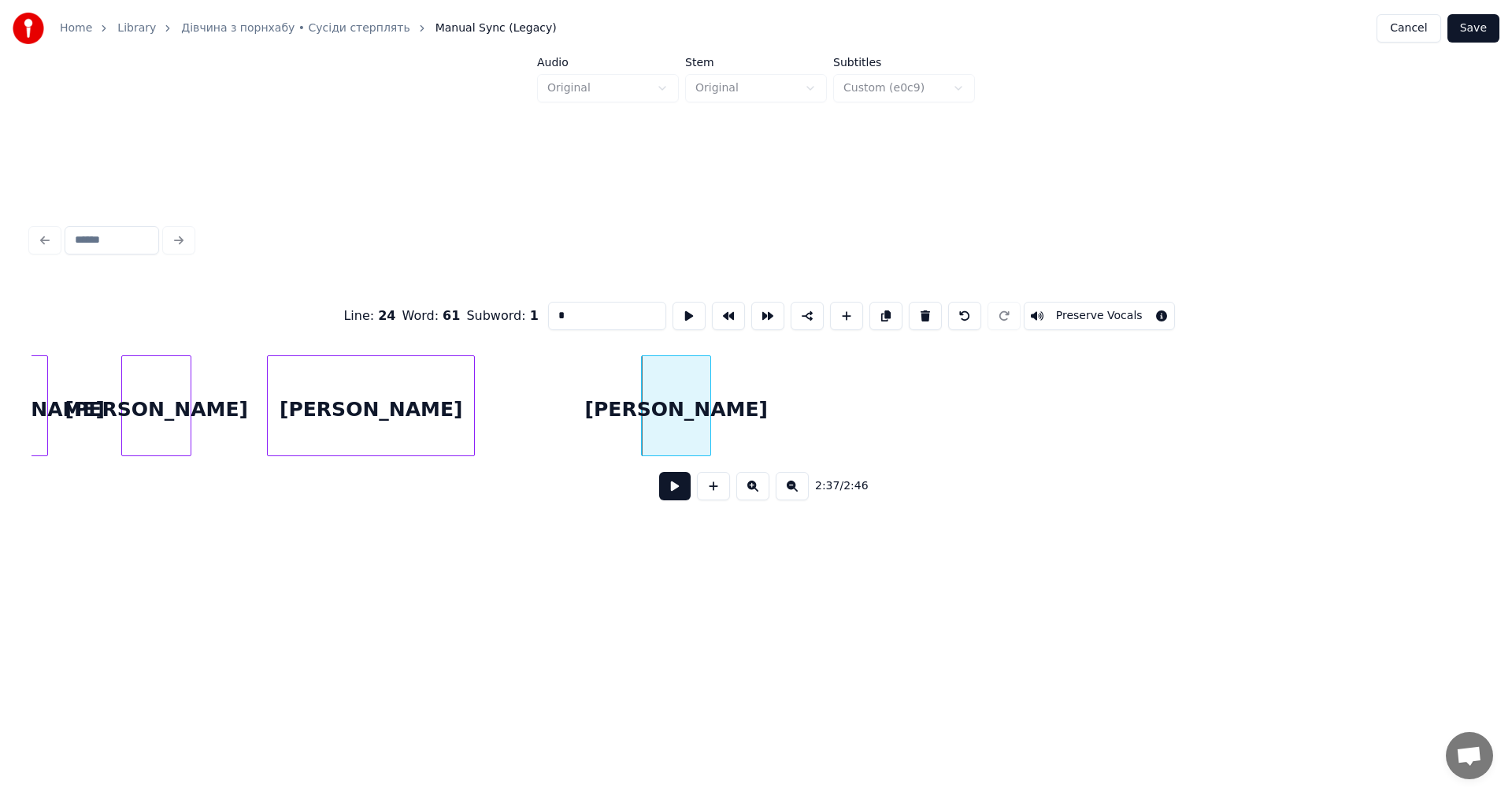
scroll to position [0, 55303]
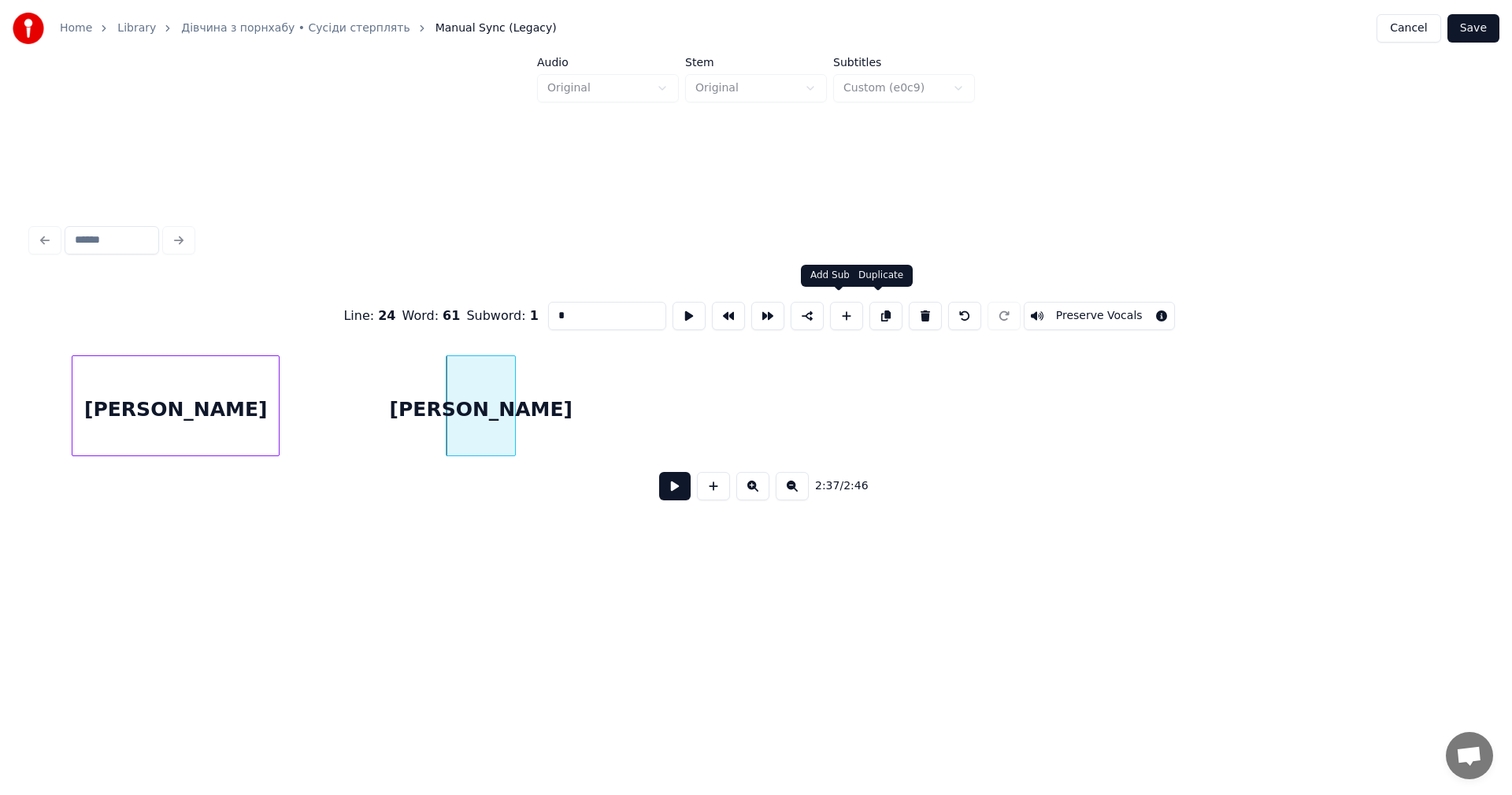
click at [870, 311] on button at bounding box center [886, 316] width 33 height 29
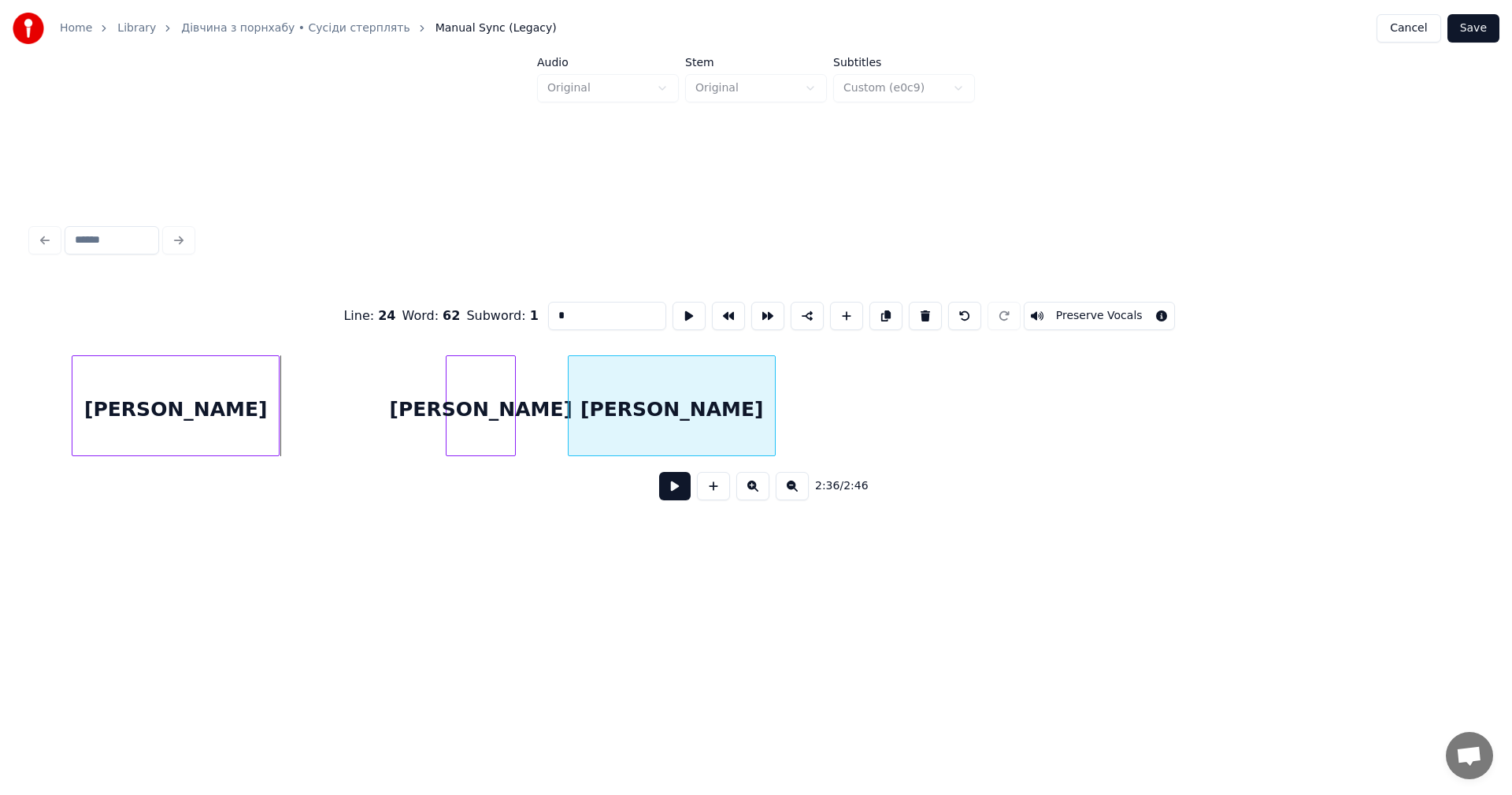
click at [692, 398] on div "а" at bounding box center [671, 409] width 206 height 107
click at [658, 386] on div at bounding box center [657, 406] width 5 height 99
click at [626, 401] on div "а" at bounding box center [626, 409] width 91 height 107
click at [663, 374] on div at bounding box center [660, 406] width 5 height 99
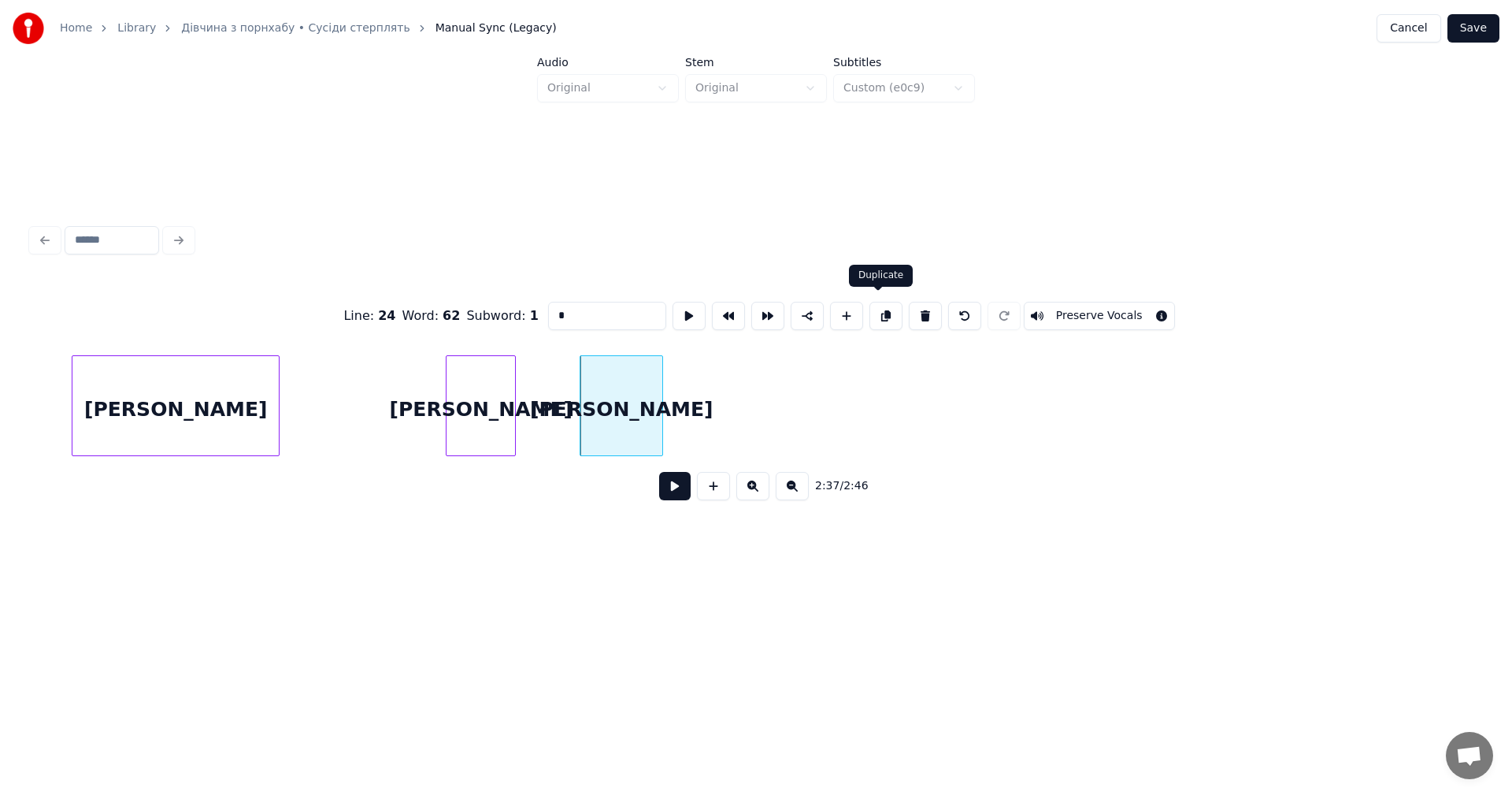
drag, startPoint x: 866, startPoint y: 315, endPoint x: 845, endPoint y: 329, distance: 25.2
click at [870, 315] on button at bounding box center [886, 316] width 33 height 29
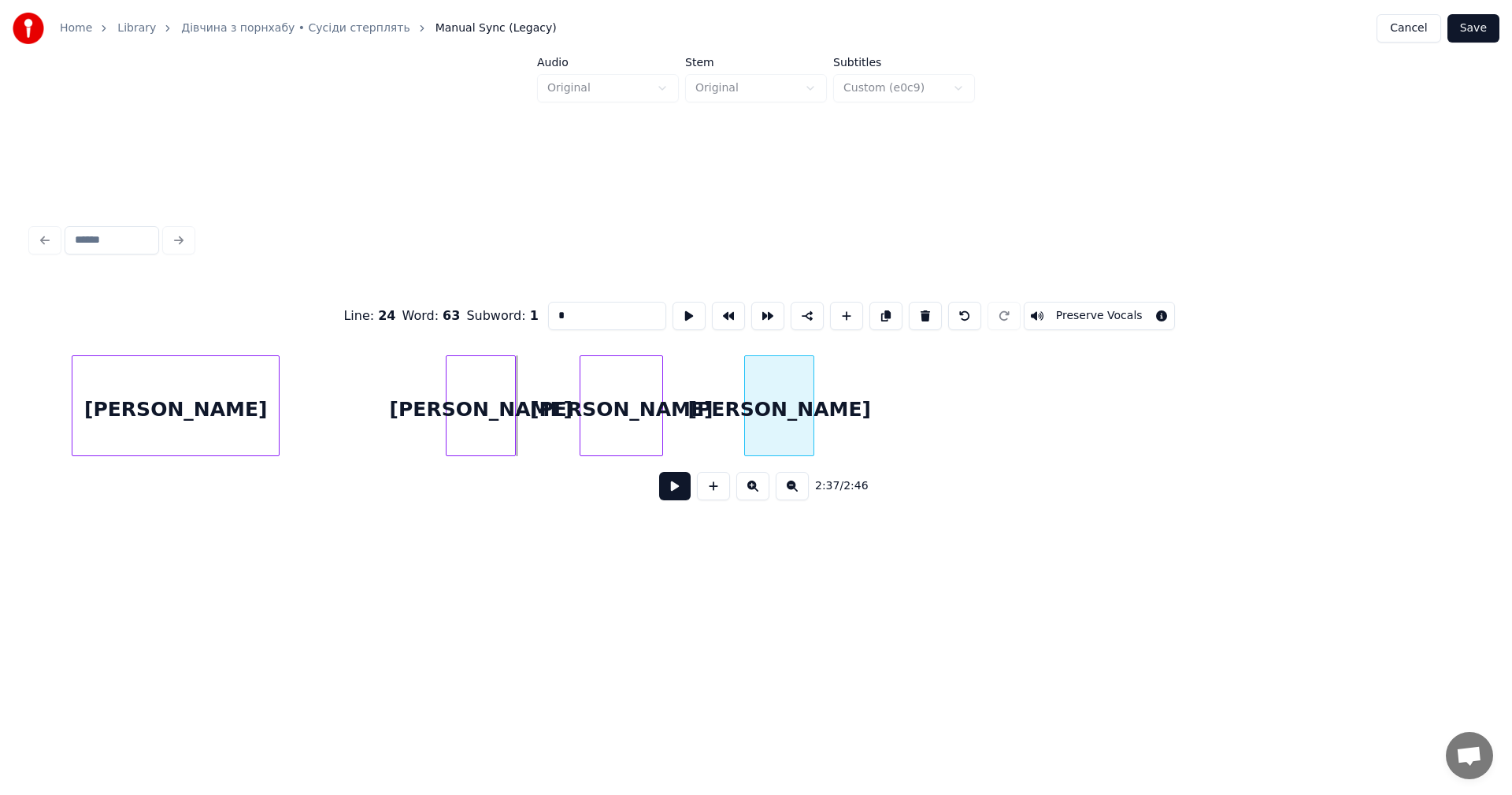
click at [790, 397] on div "а" at bounding box center [779, 409] width 68 height 107
click at [810, 372] on div at bounding box center [811, 406] width 5 height 99
click at [775, 395] on div "а" at bounding box center [779, 409] width 68 height 107
click at [871, 313] on button at bounding box center [886, 316] width 33 height 29
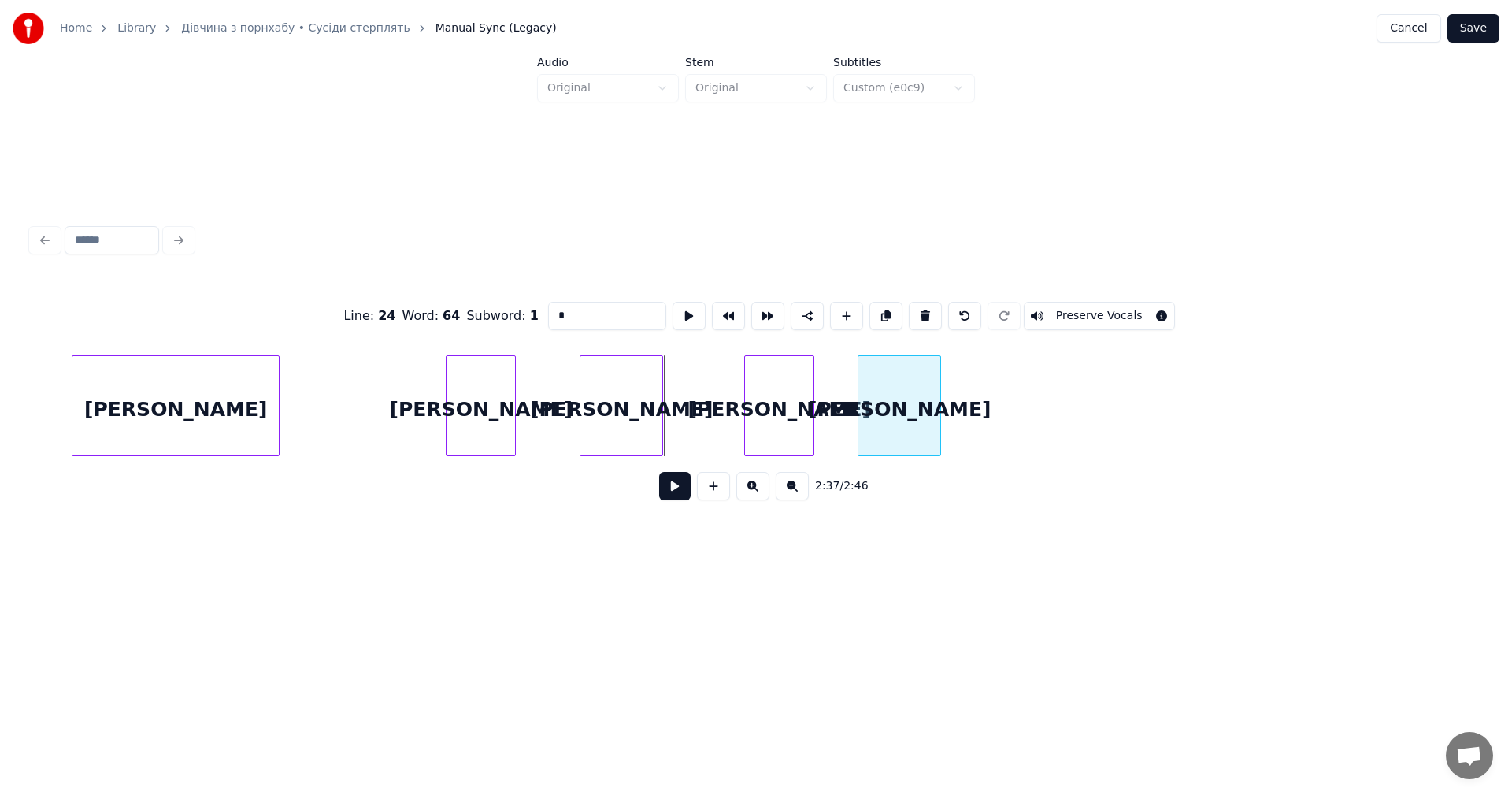
click at [900, 379] on div "а" at bounding box center [898, 409] width 82 height 107
click at [886, 373] on div at bounding box center [885, 406] width 5 height 99
click at [901, 389] on div "а" at bounding box center [899, 409] width 26 height 107
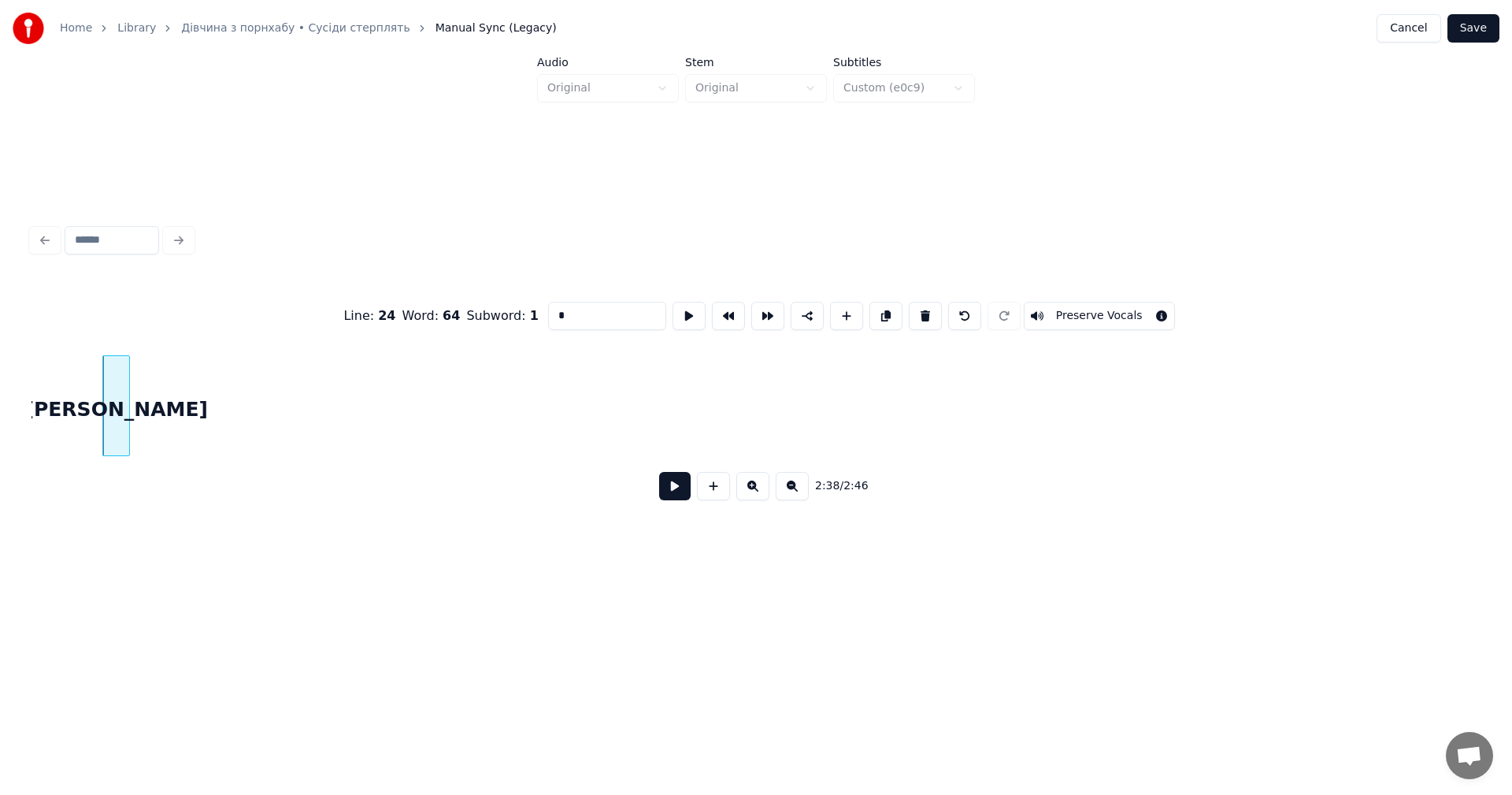
scroll to position [0, 56022]
click at [182, 377] on div "а" at bounding box center [180, 409] width 26 height 107
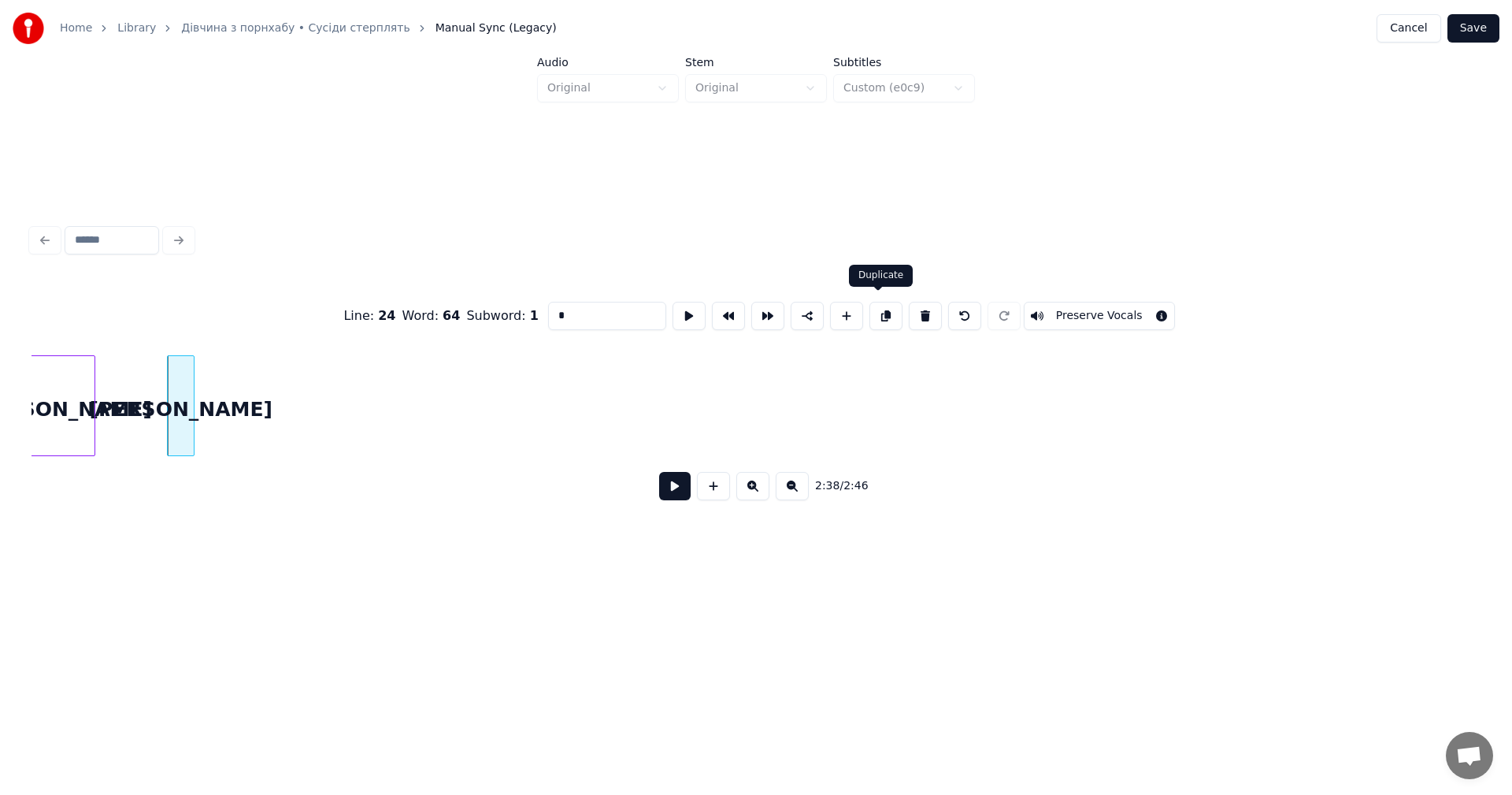
click at [870, 312] on button at bounding box center [886, 316] width 33 height 29
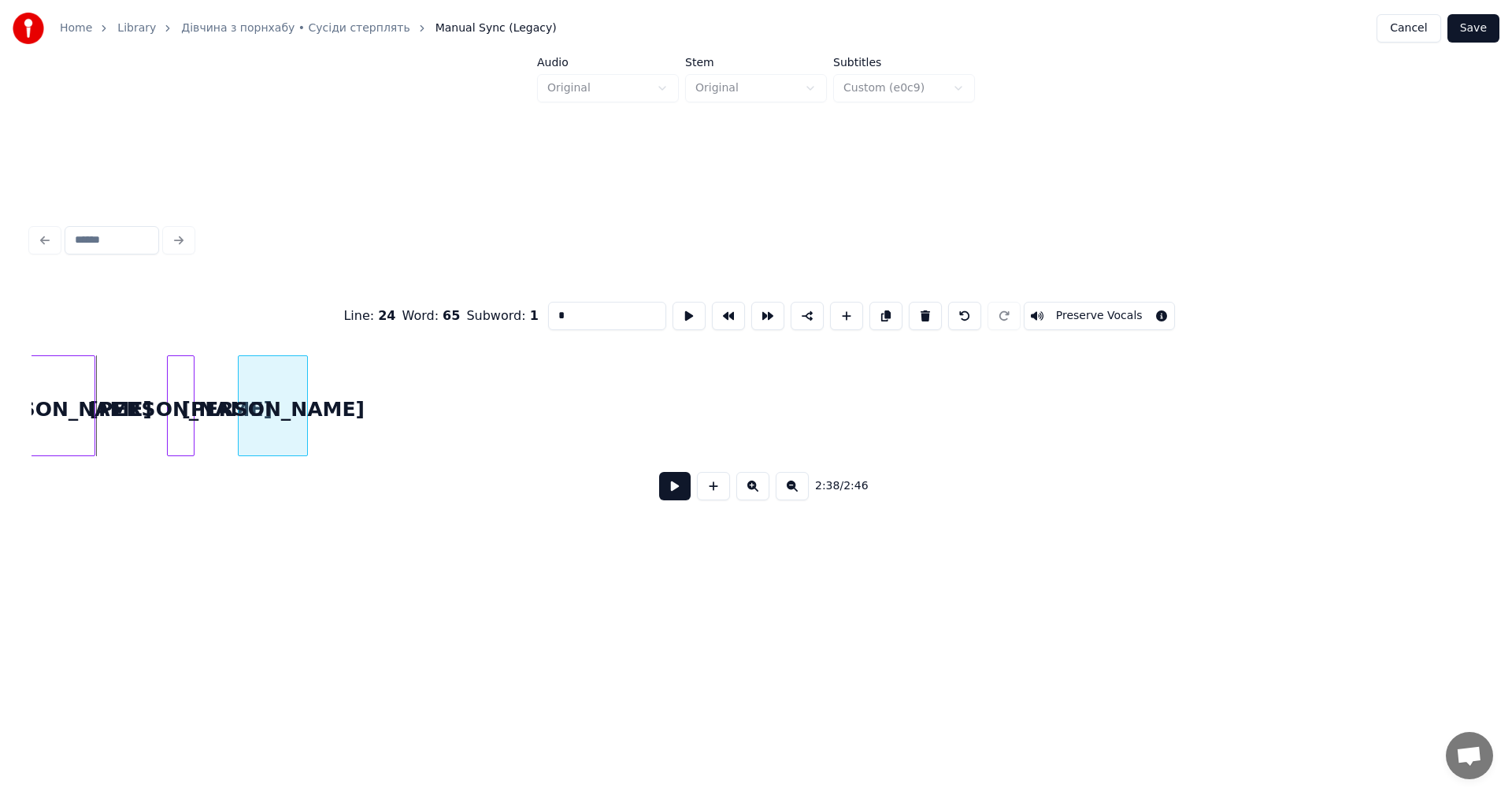
click at [290, 398] on div "а" at bounding box center [272, 409] width 68 height 107
click at [280, 389] on div "а" at bounding box center [272, 409] width 68 height 107
click at [876, 318] on button at bounding box center [886, 316] width 33 height 29
click at [398, 397] on div "а" at bounding box center [396, 409] width 26 height 107
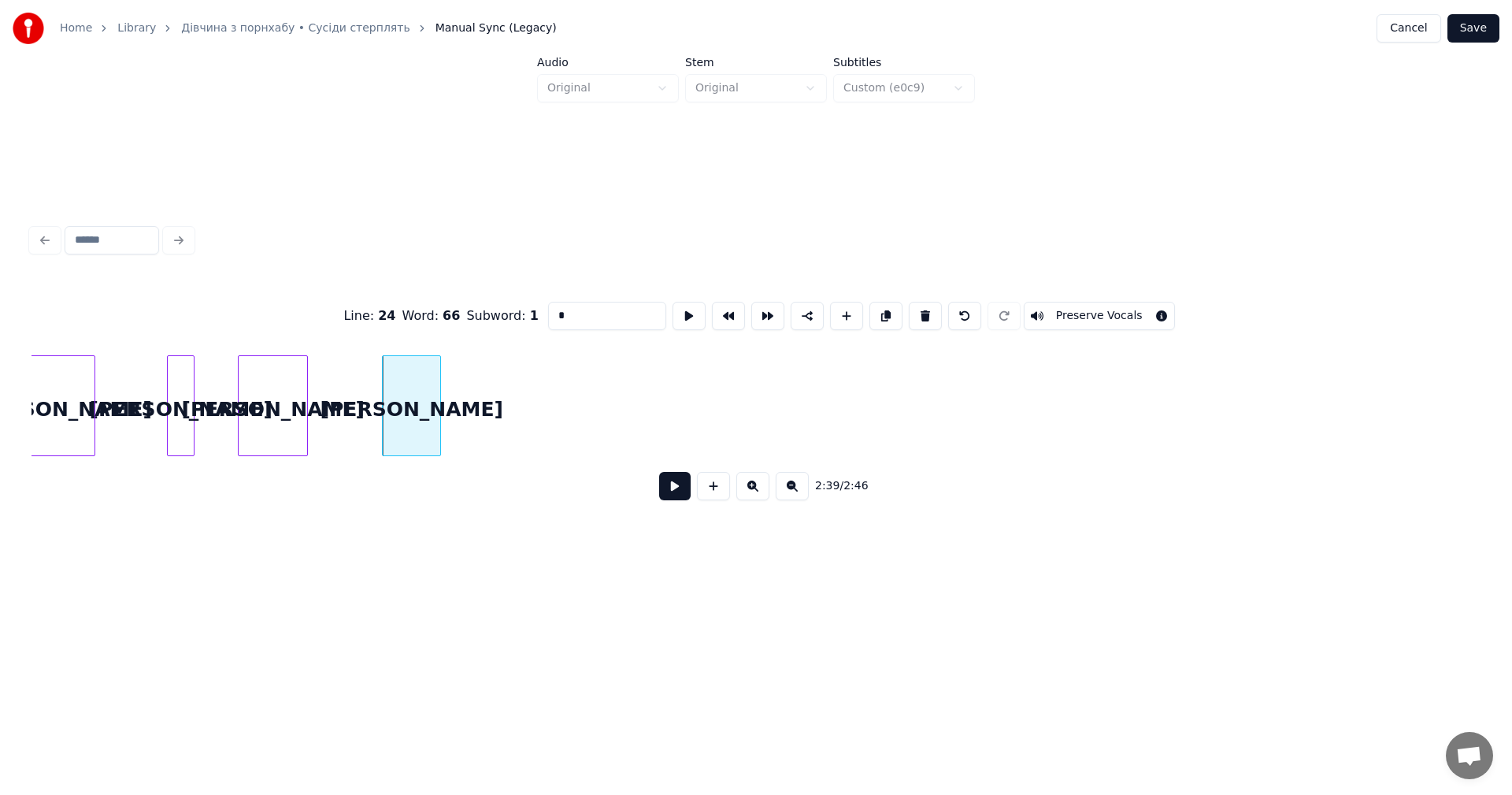
click at [438, 379] on div at bounding box center [438, 406] width 5 height 99
click at [886, 317] on button at bounding box center [886, 316] width 33 height 29
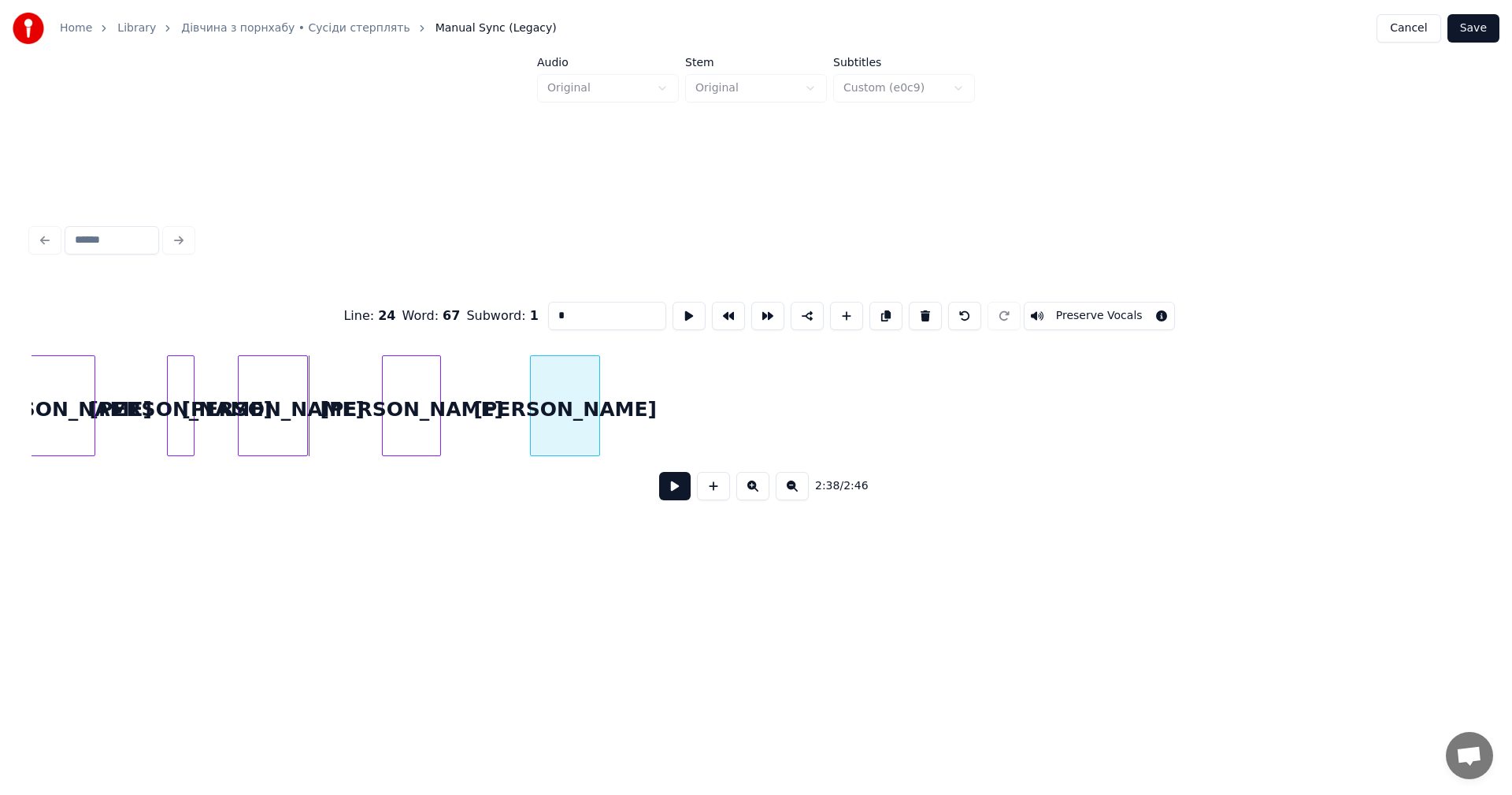
click at [571, 396] on div "а" at bounding box center [564, 409] width 68 height 107
click at [888, 315] on button at bounding box center [886, 316] width 33 height 29
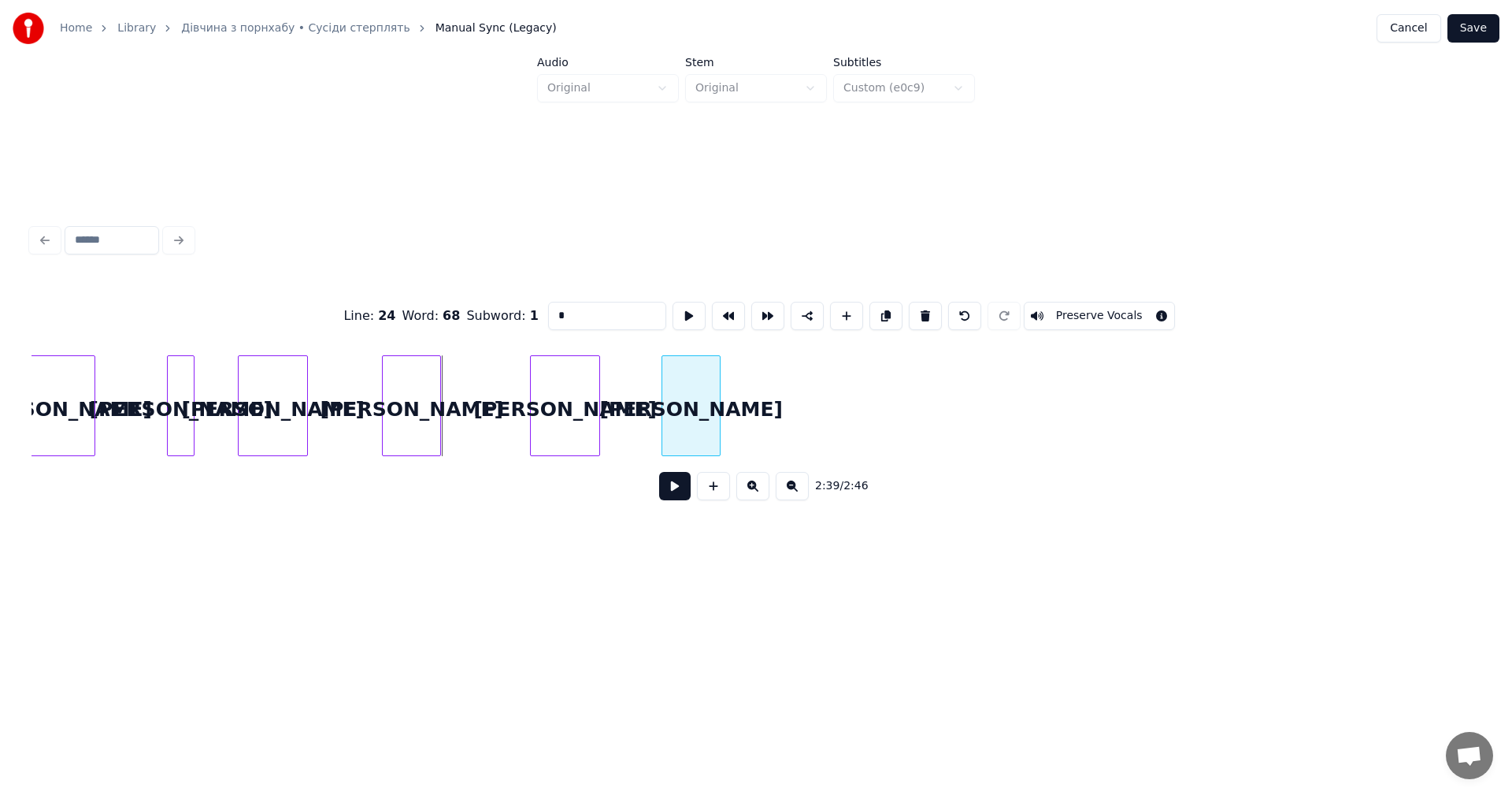
click at [701, 387] on div "а" at bounding box center [691, 409] width 57 height 107
click at [686, 379] on div at bounding box center [685, 406] width 5 height 99
click at [835, 377] on div "а" at bounding box center [833, 409] width 23 height 107
click at [839, 376] on div at bounding box center [840, 406] width 5 height 99
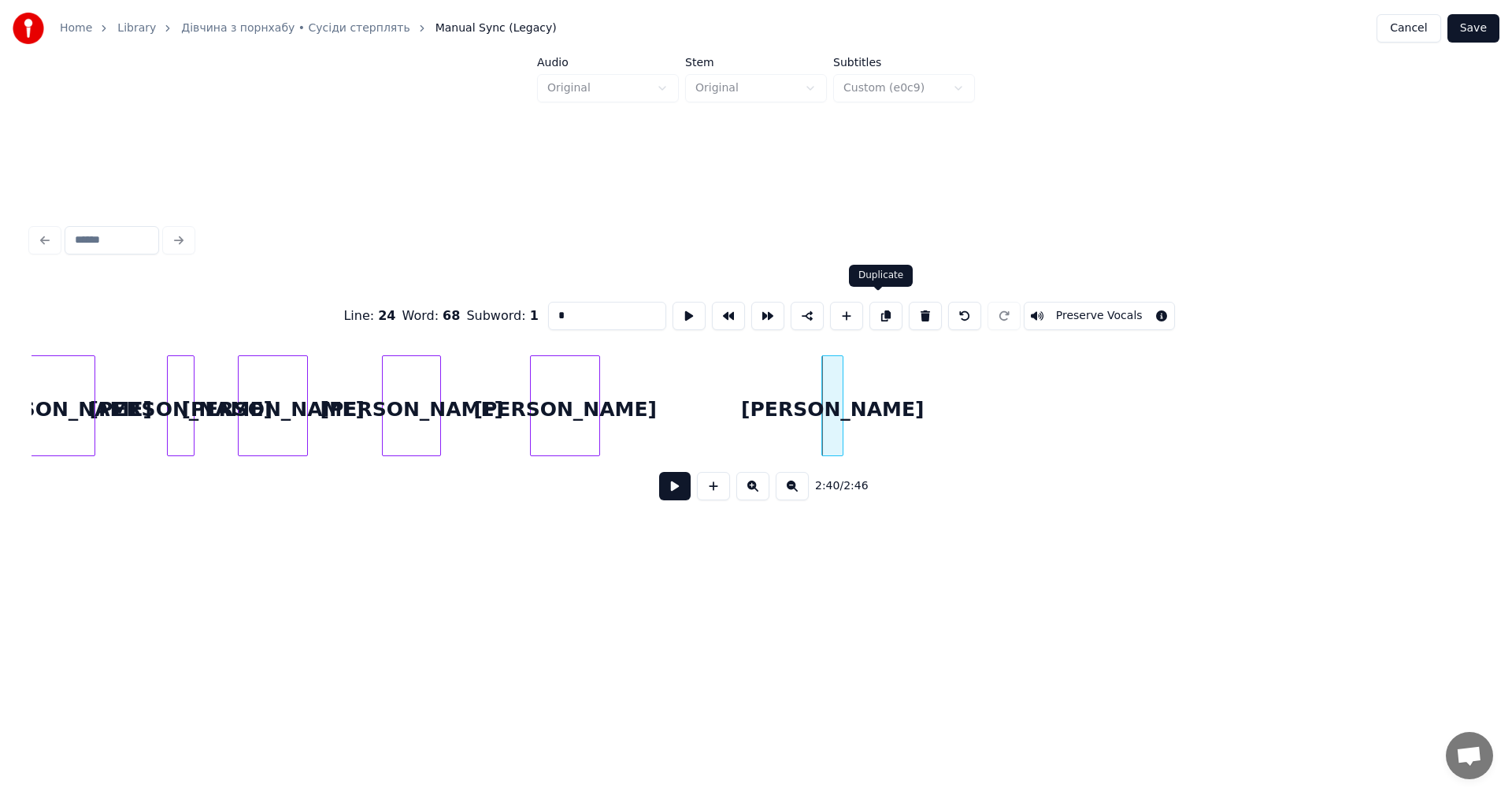
click at [878, 318] on button at bounding box center [886, 316] width 33 height 29
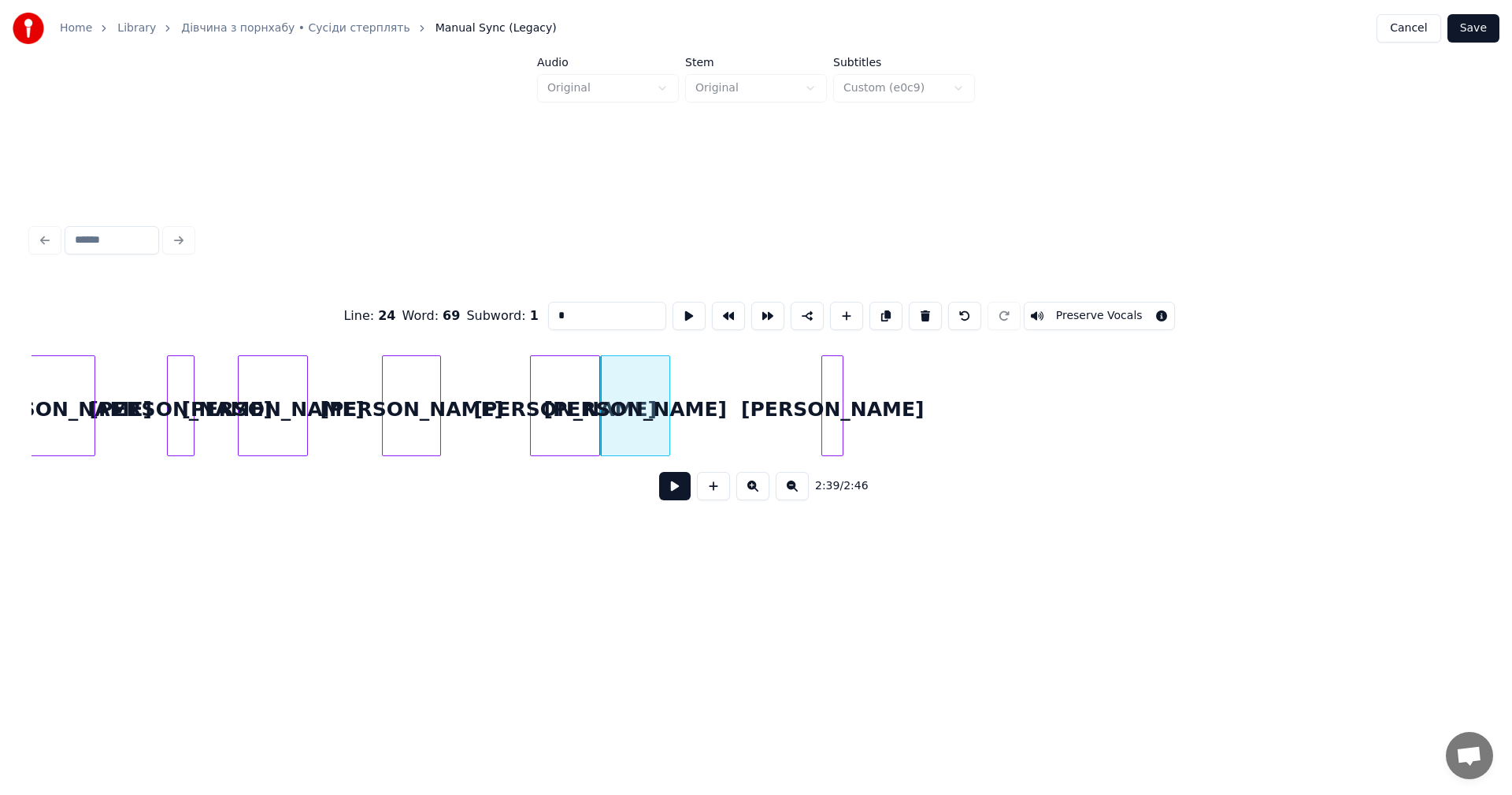
click at [651, 391] on div "а" at bounding box center [635, 409] width 68 height 107
click at [624, 372] on div at bounding box center [624, 406] width 5 height 99
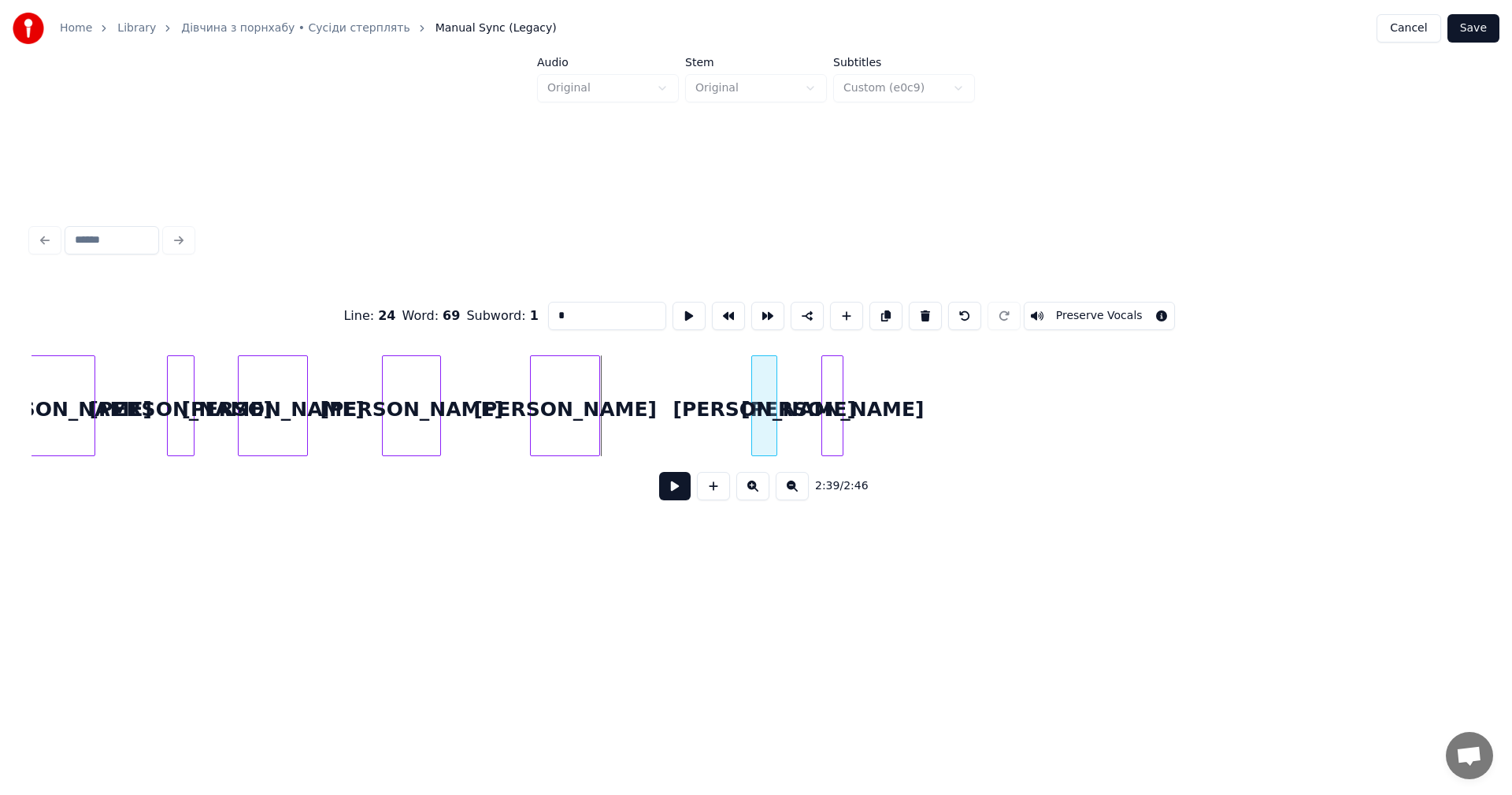
click at [765, 387] on div "а" at bounding box center [764, 409] width 24 height 107
click at [773, 383] on div at bounding box center [771, 406] width 5 height 99
click at [875, 317] on button at bounding box center [886, 316] width 33 height 29
click at [698, 393] on div "а" at bounding box center [695, 409] width 21 height 107
click at [837, 387] on div "а" at bounding box center [832, 409] width 20 height 107
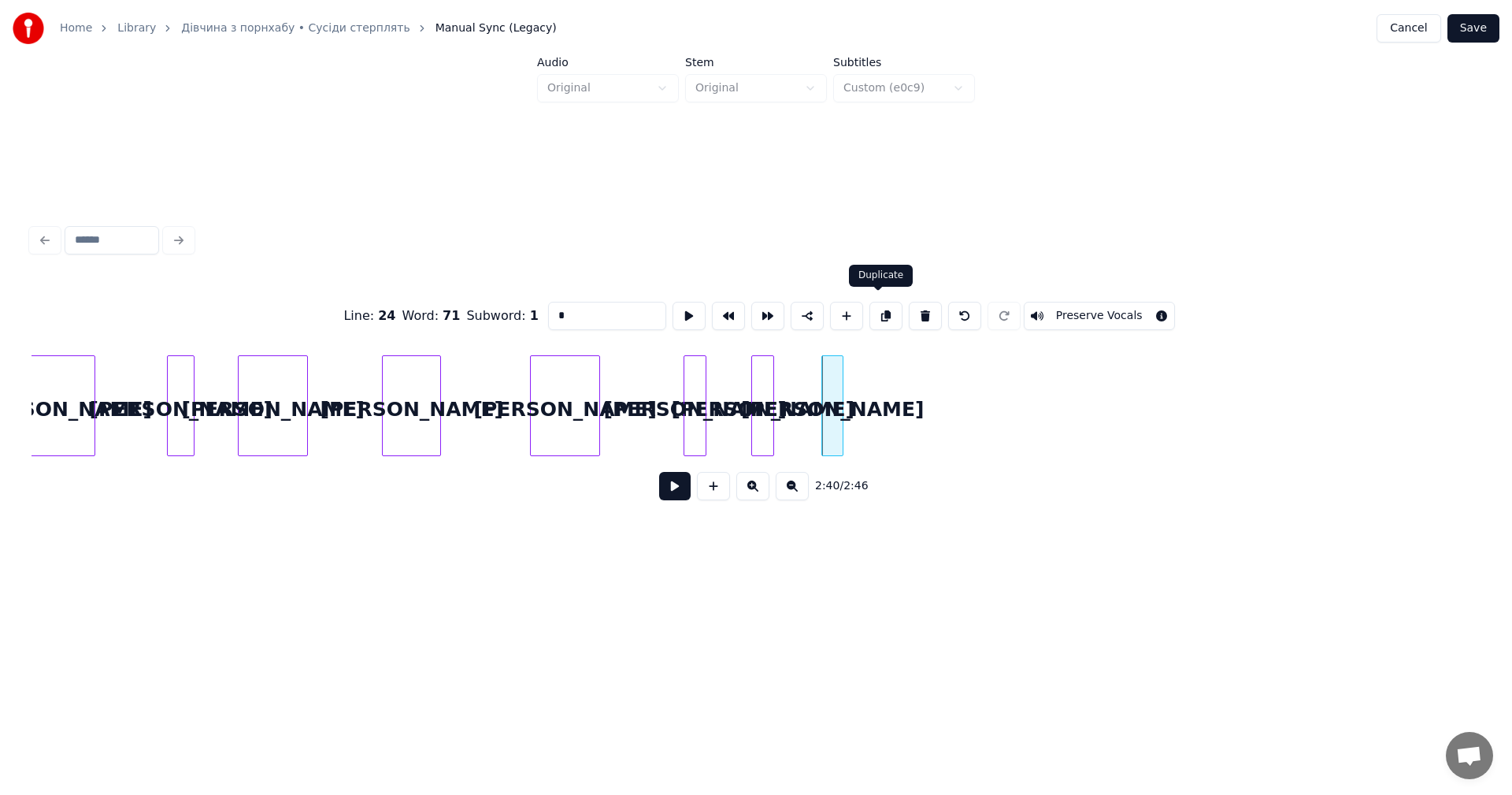
click at [881, 312] on button at bounding box center [886, 316] width 33 height 29
click at [908, 384] on div "а" at bounding box center [907, 409] width 20 height 107
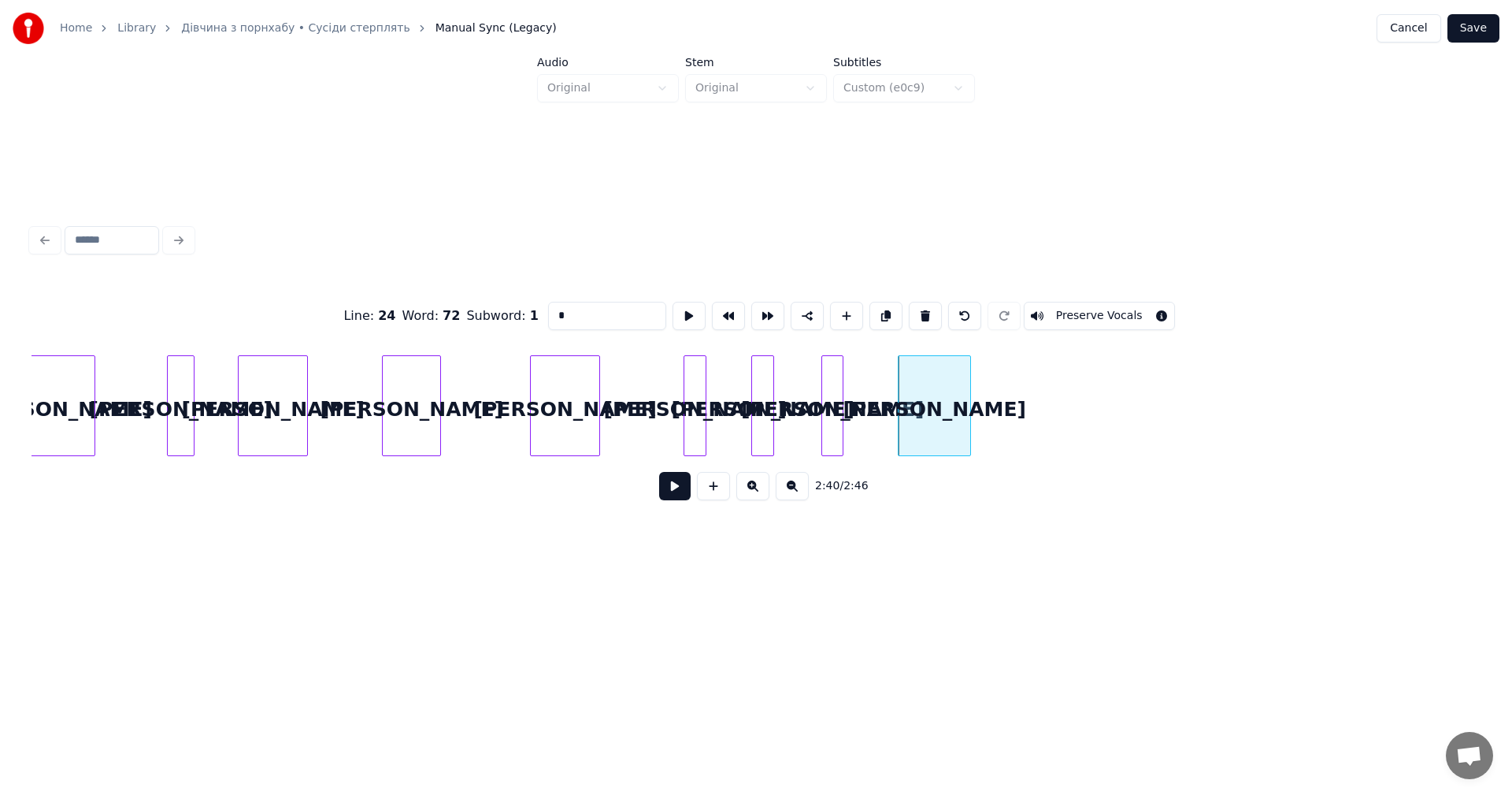
click at [968, 382] on div at bounding box center [968, 406] width 5 height 99
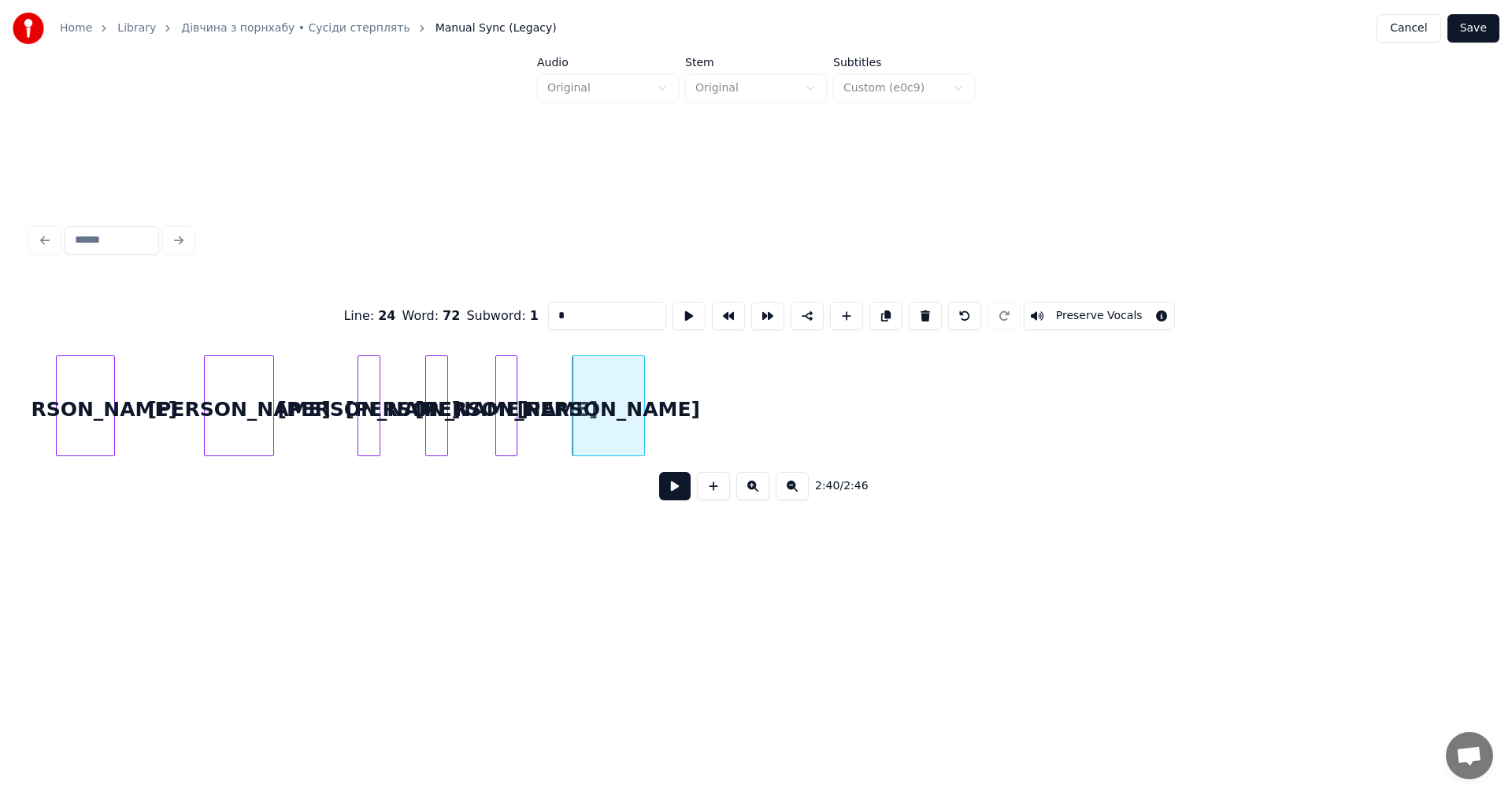
scroll to position [0, 56446]
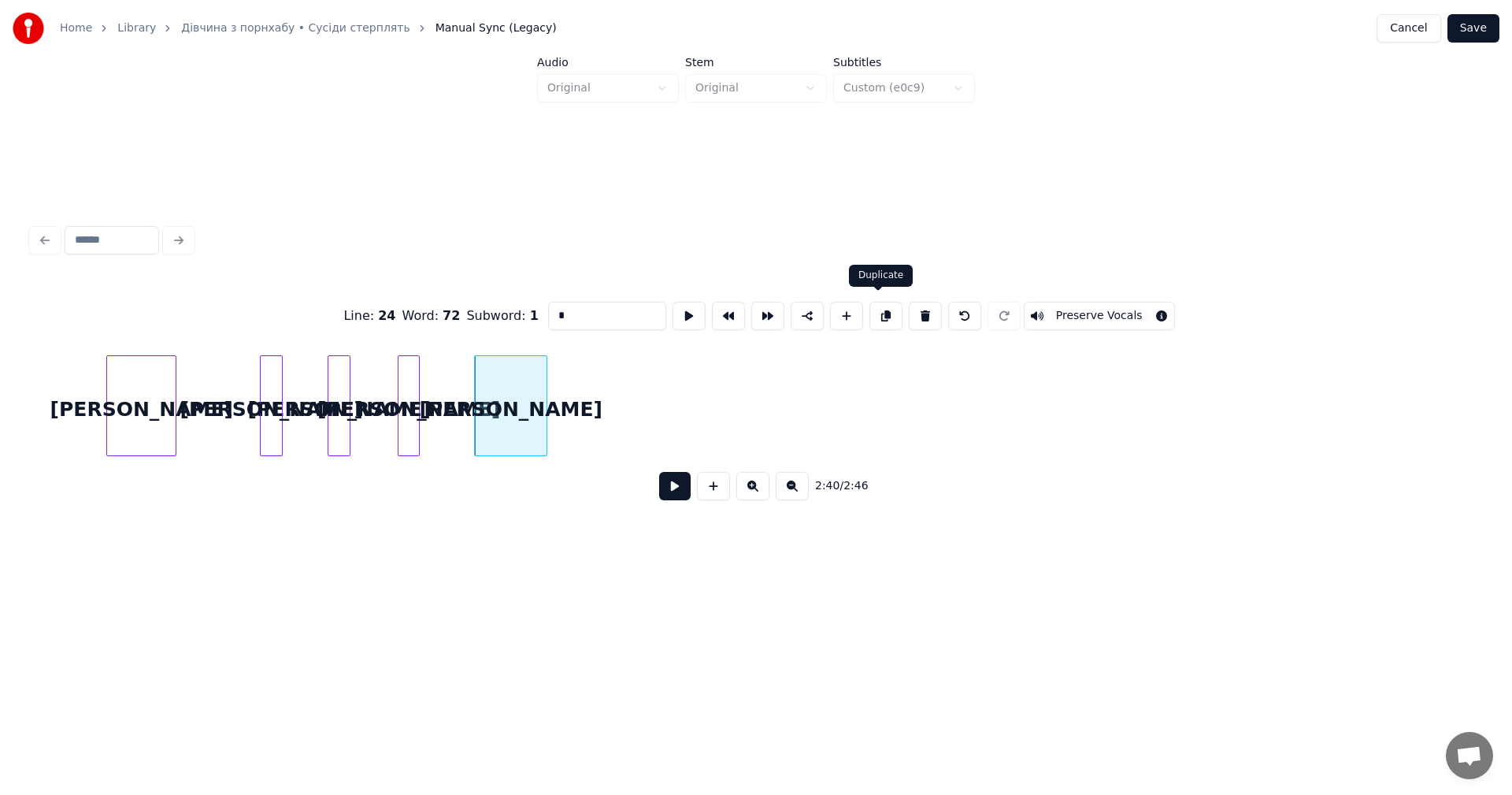
click at [879, 317] on button at bounding box center [886, 316] width 33 height 29
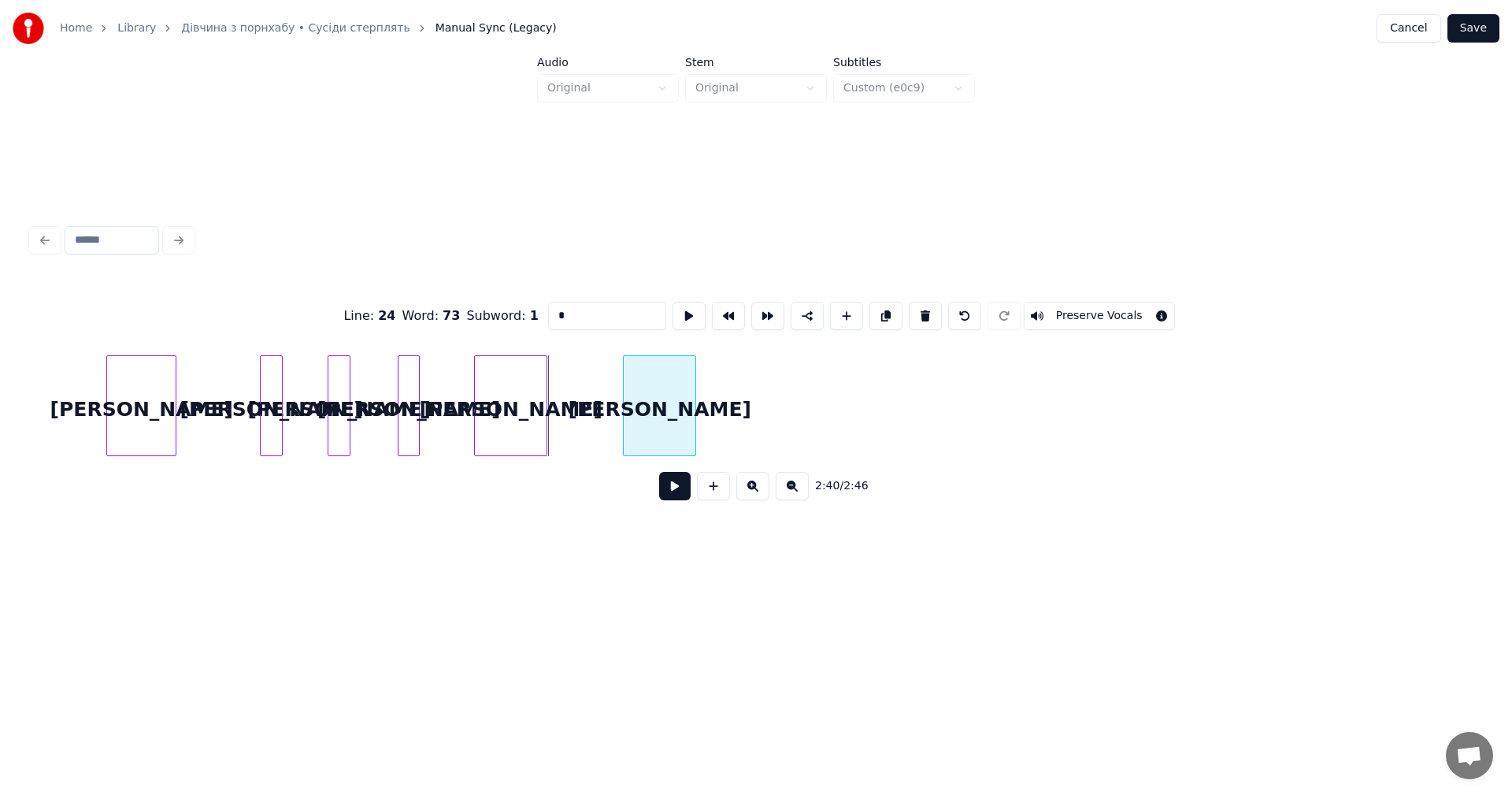
click at [668, 402] on div "а" at bounding box center [659, 409] width 72 height 107
click at [879, 312] on button at bounding box center [886, 316] width 33 height 29
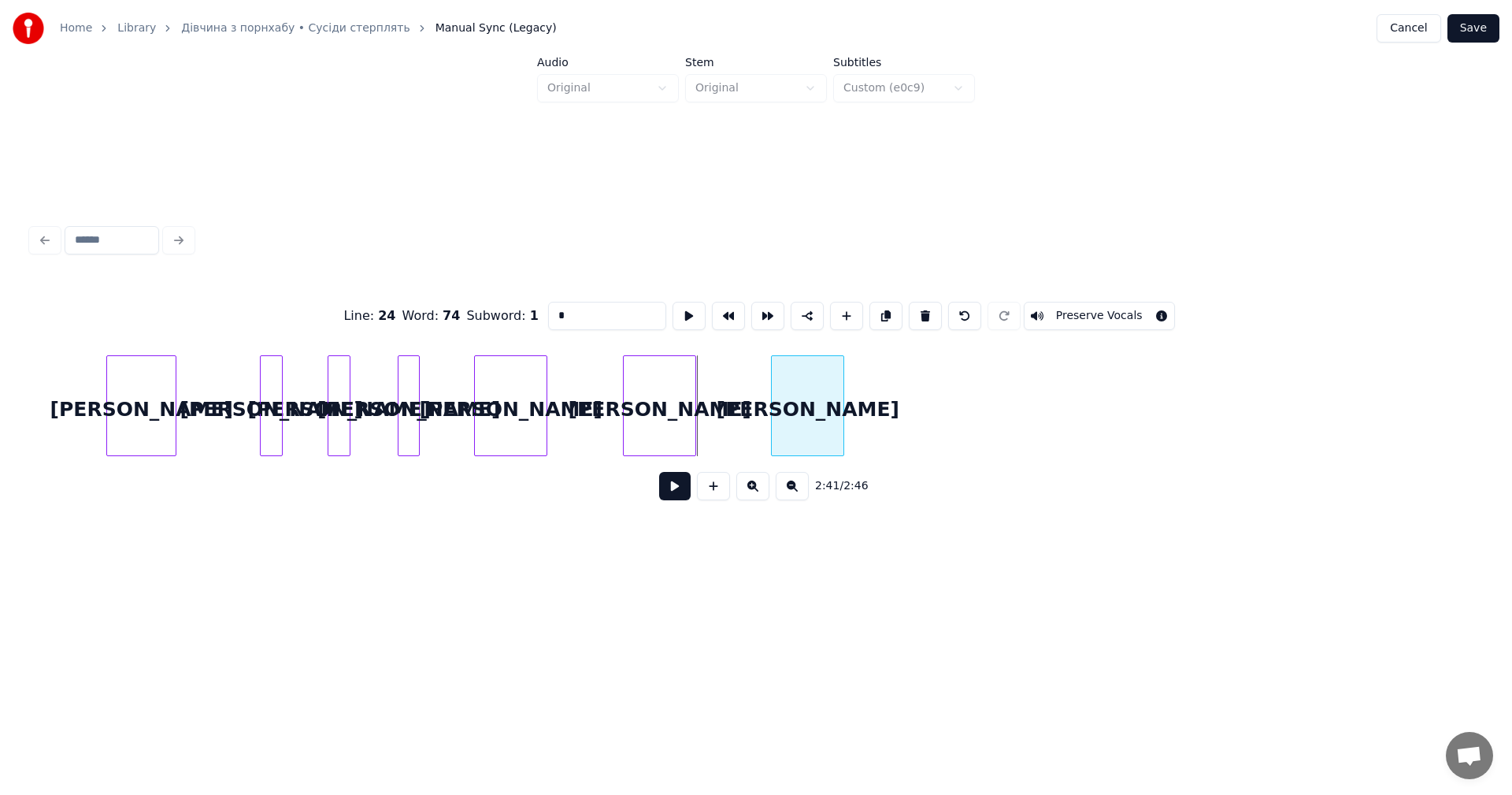
click at [825, 394] on div "а" at bounding box center [807, 409] width 72 height 107
click at [879, 318] on button at bounding box center [886, 316] width 33 height 29
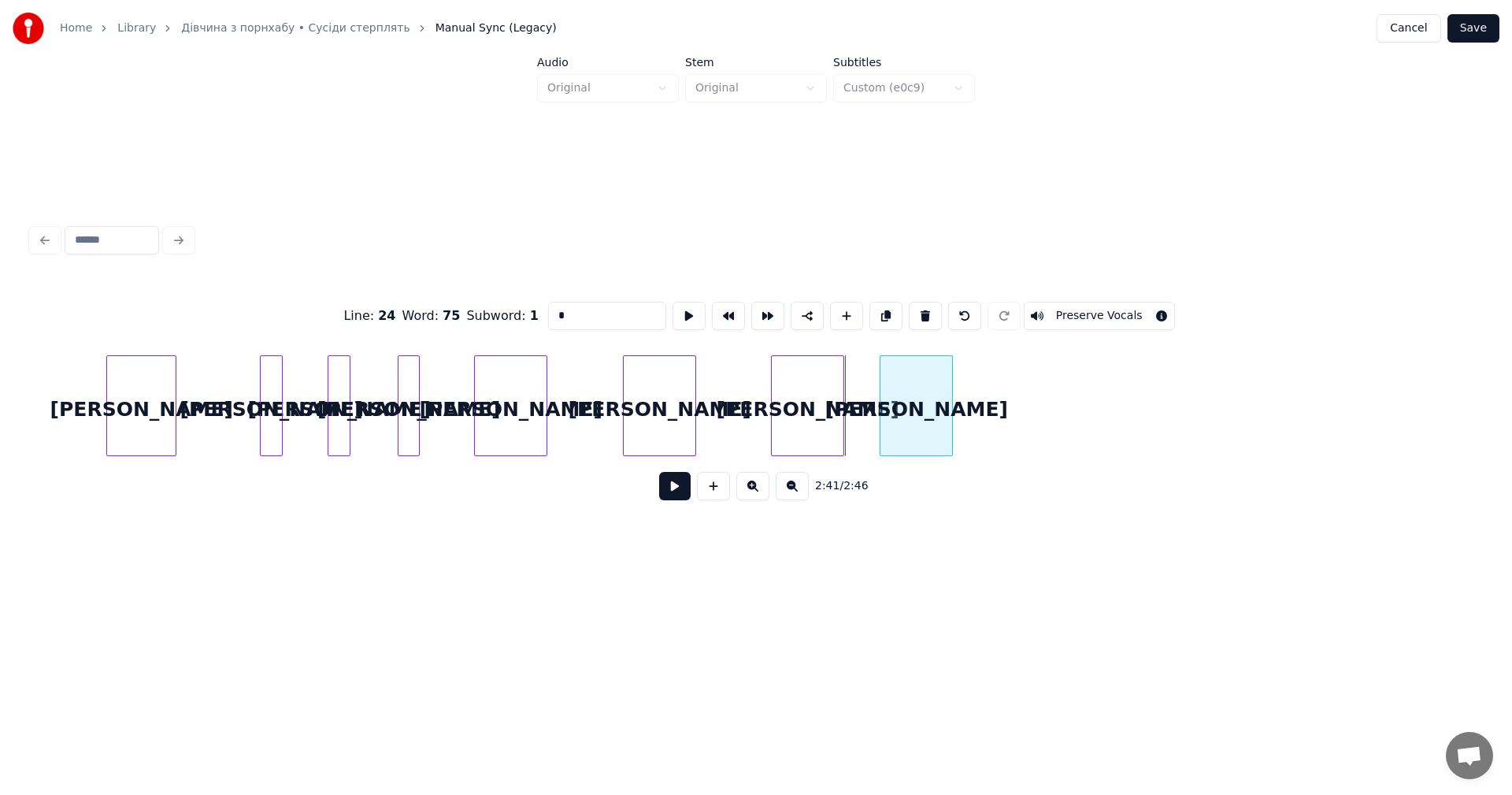
click at [926, 390] on div "а" at bounding box center [916, 409] width 72 height 107
click at [918, 372] on div at bounding box center [917, 406] width 5 height 99
click at [930, 389] on div "а" at bounding box center [930, 409] width 27 height 107
drag, startPoint x: 881, startPoint y: 313, endPoint x: 943, endPoint y: 371, distance: 84.9
click at [881, 313] on button at bounding box center [886, 316] width 33 height 29
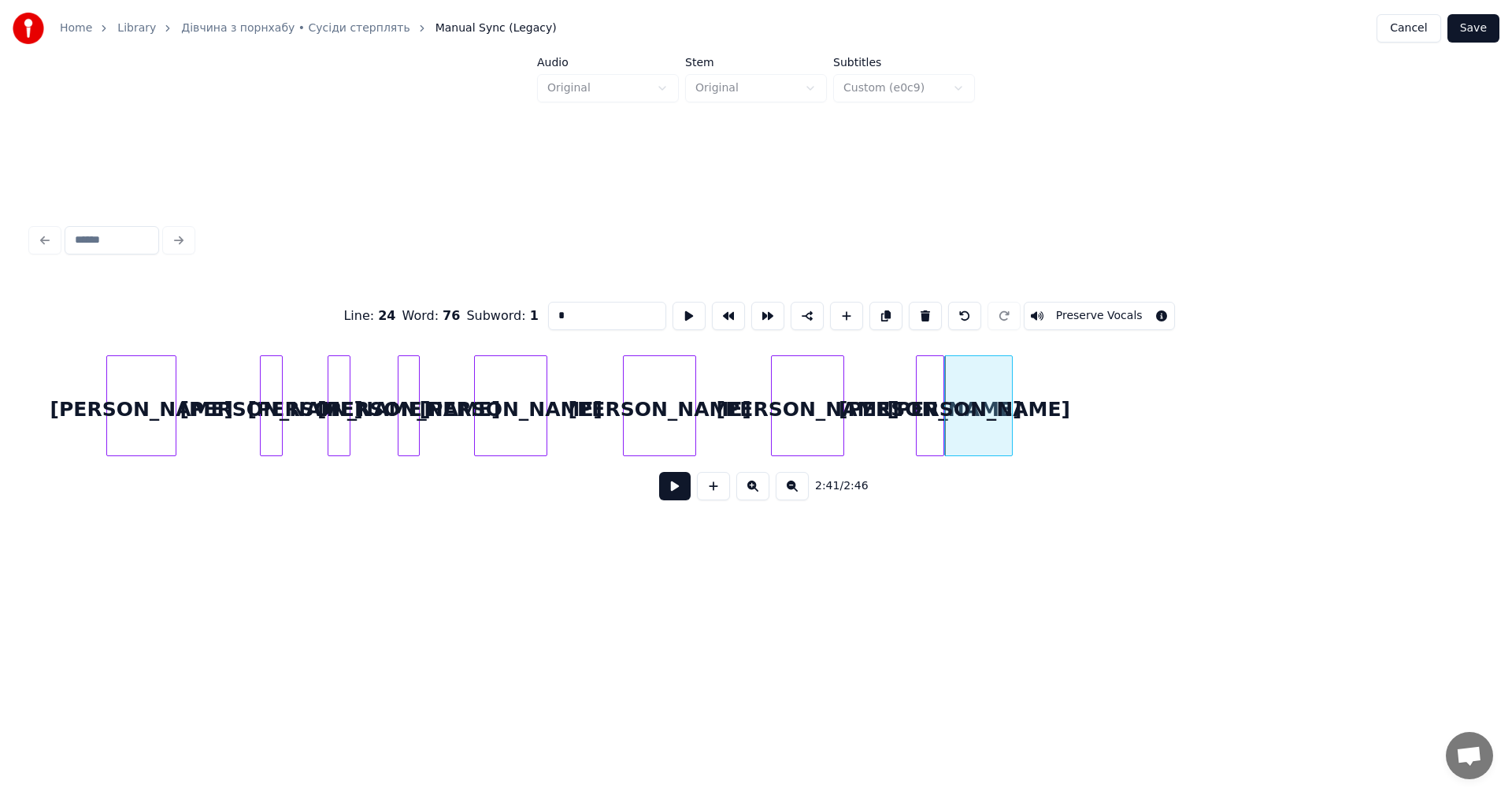
click at [1007, 393] on div at bounding box center [1009, 406] width 5 height 99
click at [1017, 391] on div "а" at bounding box center [1017, 409] width 67 height 107
click at [1035, 373] on div at bounding box center [1037, 406] width 5 height 99
click at [1020, 387] on div "а" at bounding box center [1020, 409] width 51 height 107
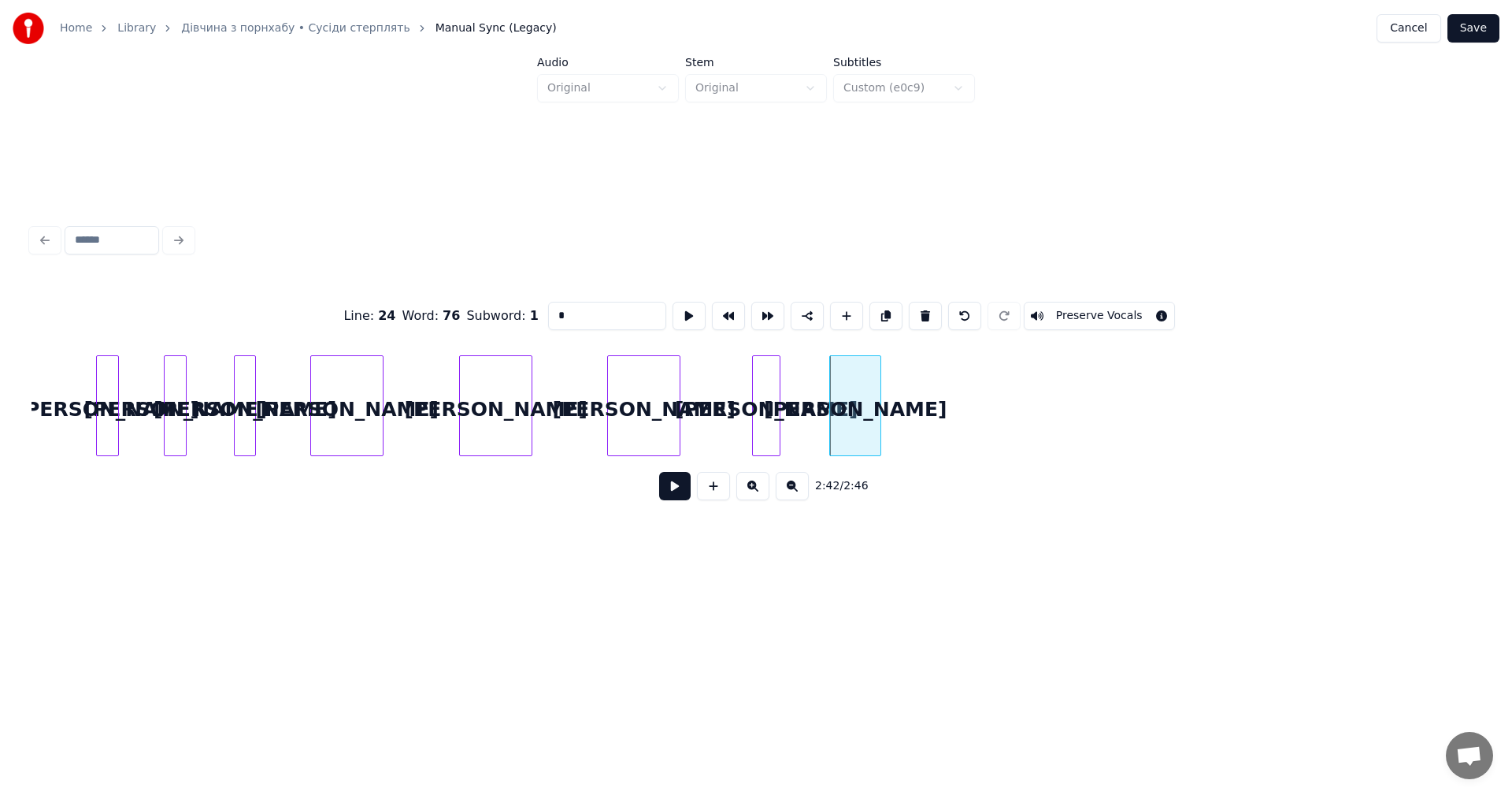
scroll to position [0, 56773]
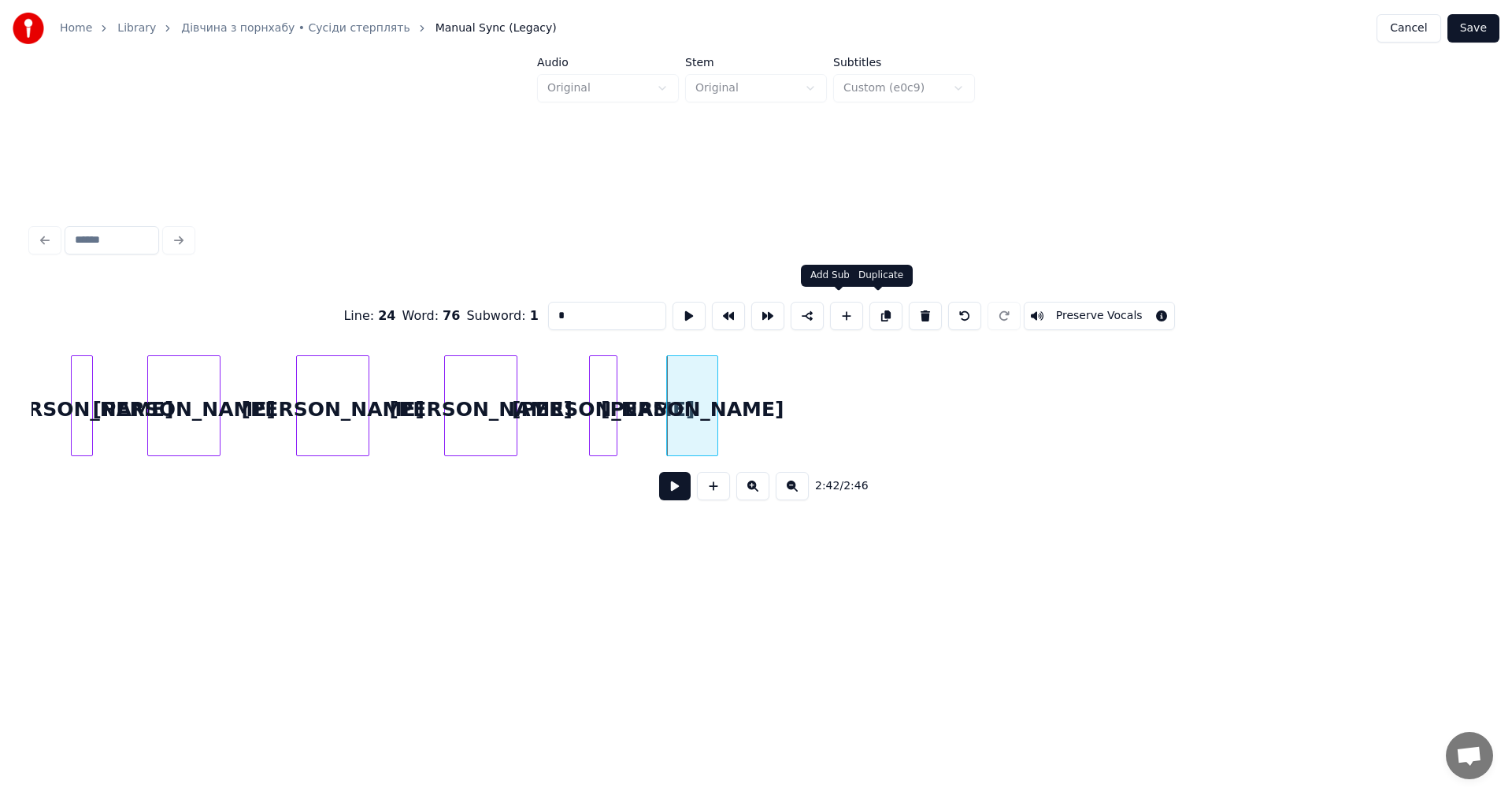
click at [872, 317] on button at bounding box center [886, 316] width 33 height 29
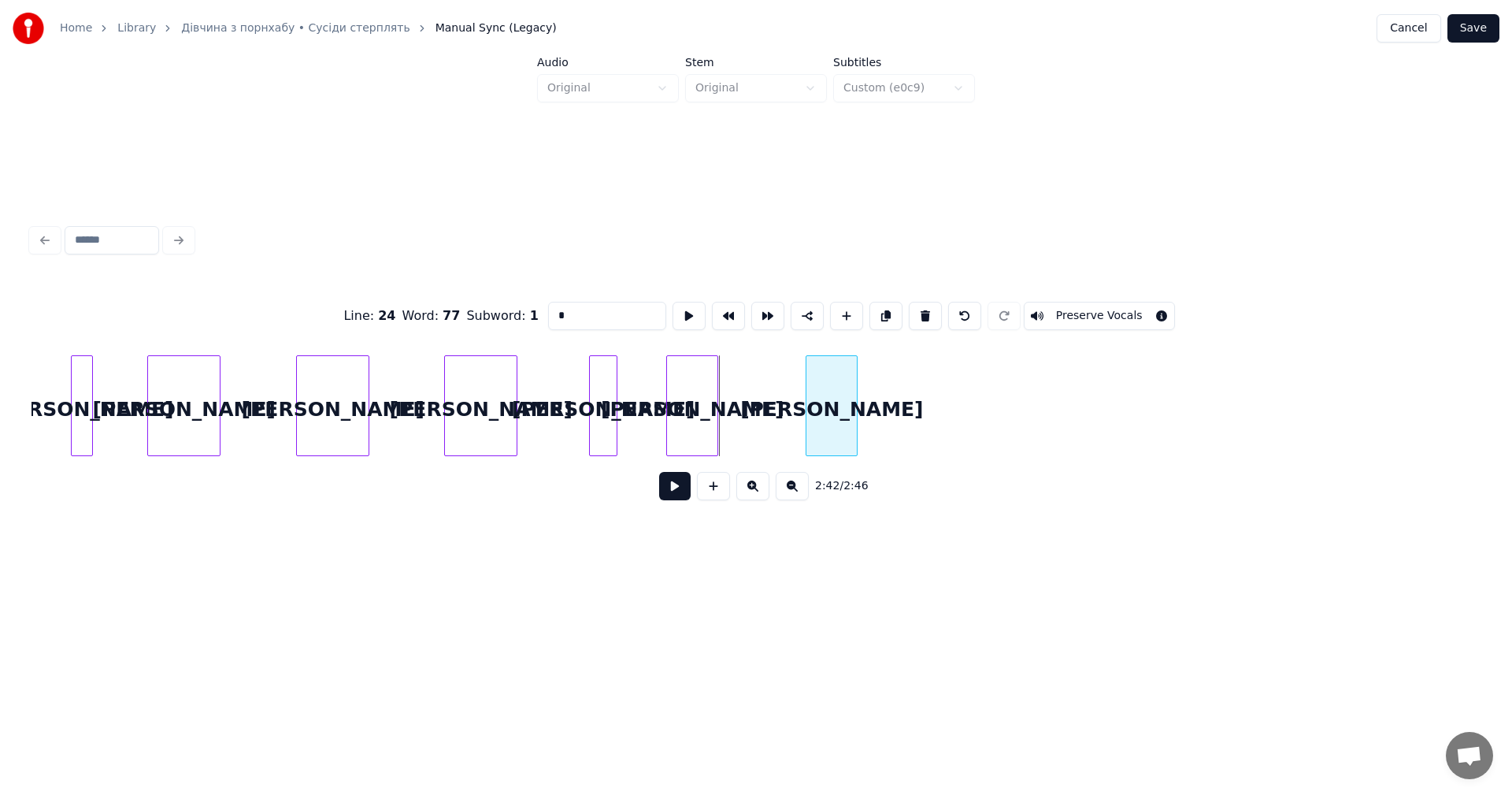
click at [831, 404] on div "а" at bounding box center [832, 409] width 51 height 107
click at [865, 391] on div at bounding box center [864, 406] width 5 height 99
click at [857, 398] on div "а" at bounding box center [839, 409] width 61 height 107
click at [876, 314] on button at bounding box center [886, 316] width 33 height 29
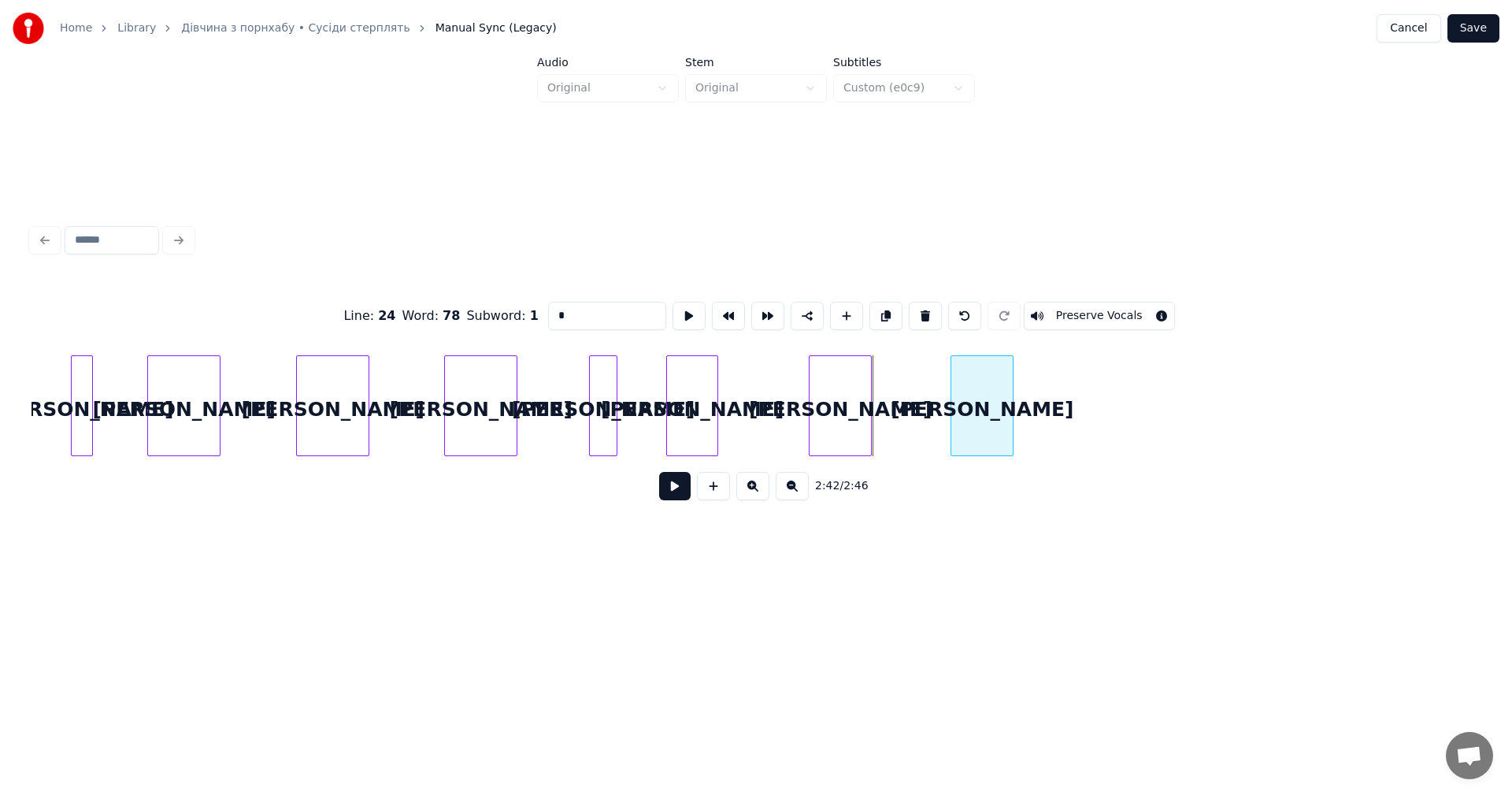
click at [979, 392] on div "а" at bounding box center [982, 409] width 61 height 107
click at [1105, 387] on div at bounding box center [1103, 406] width 5 height 99
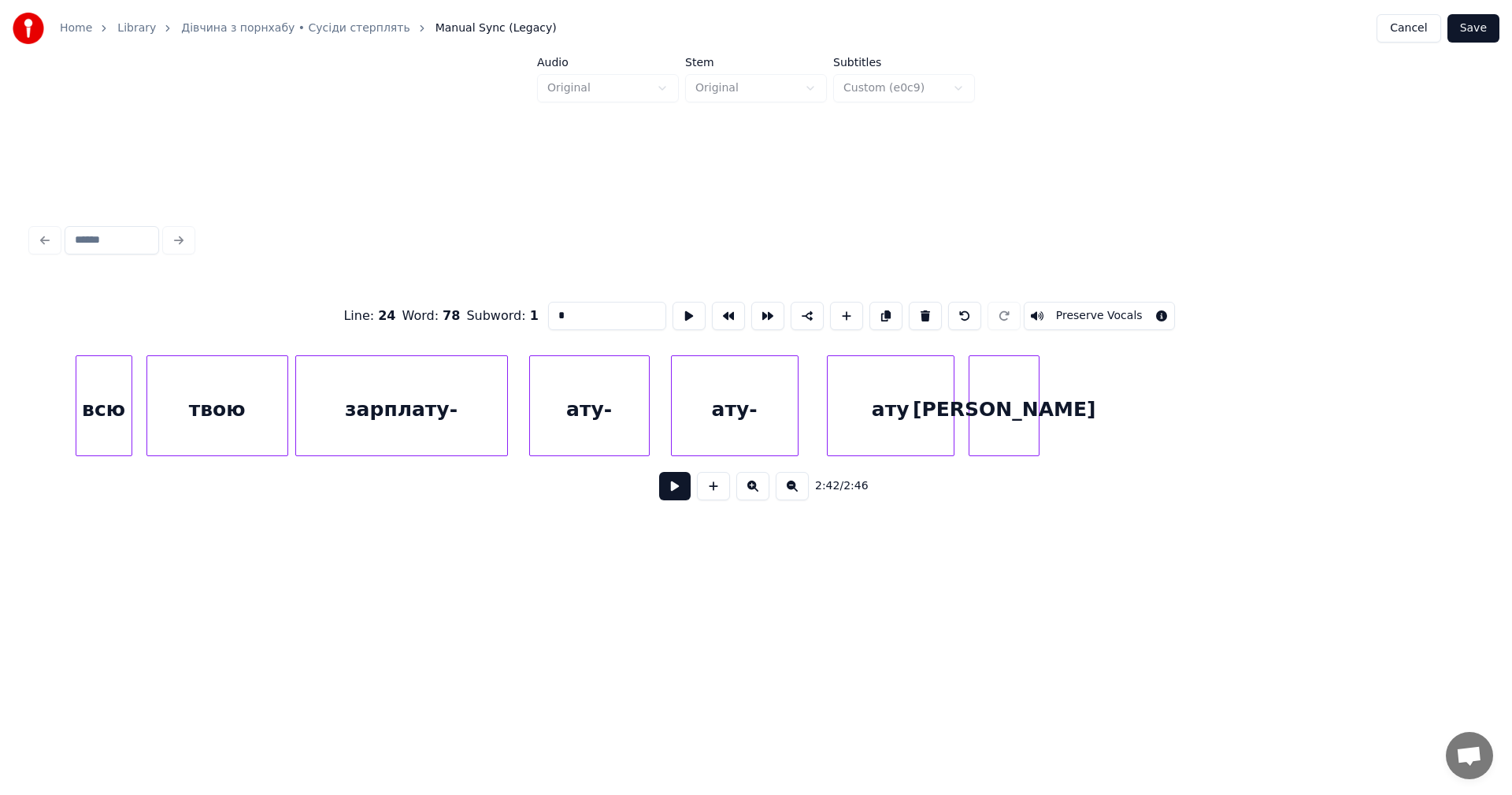
scroll to position [0, 52042]
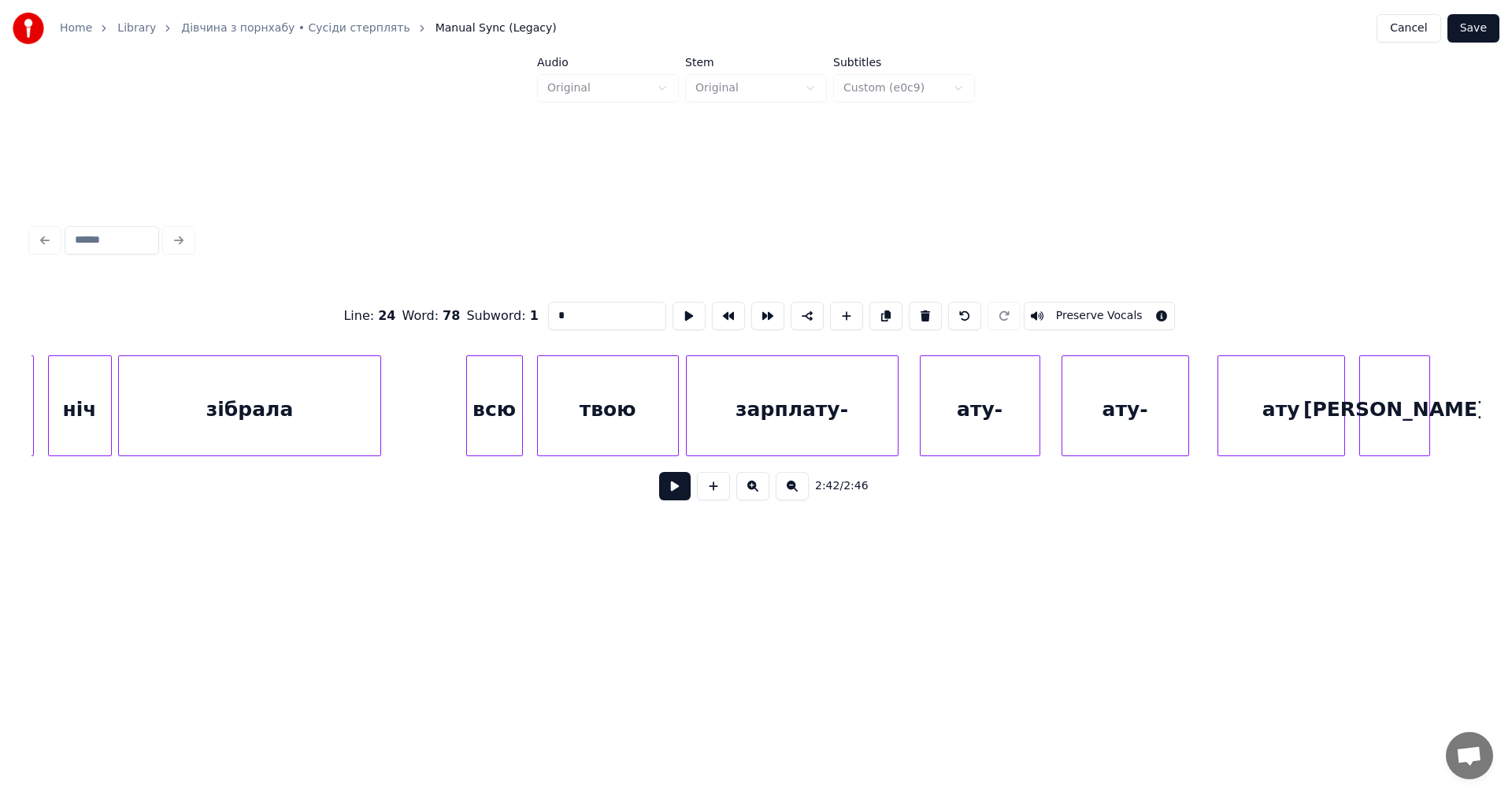
click at [798, 492] on button at bounding box center [791, 486] width 33 height 29
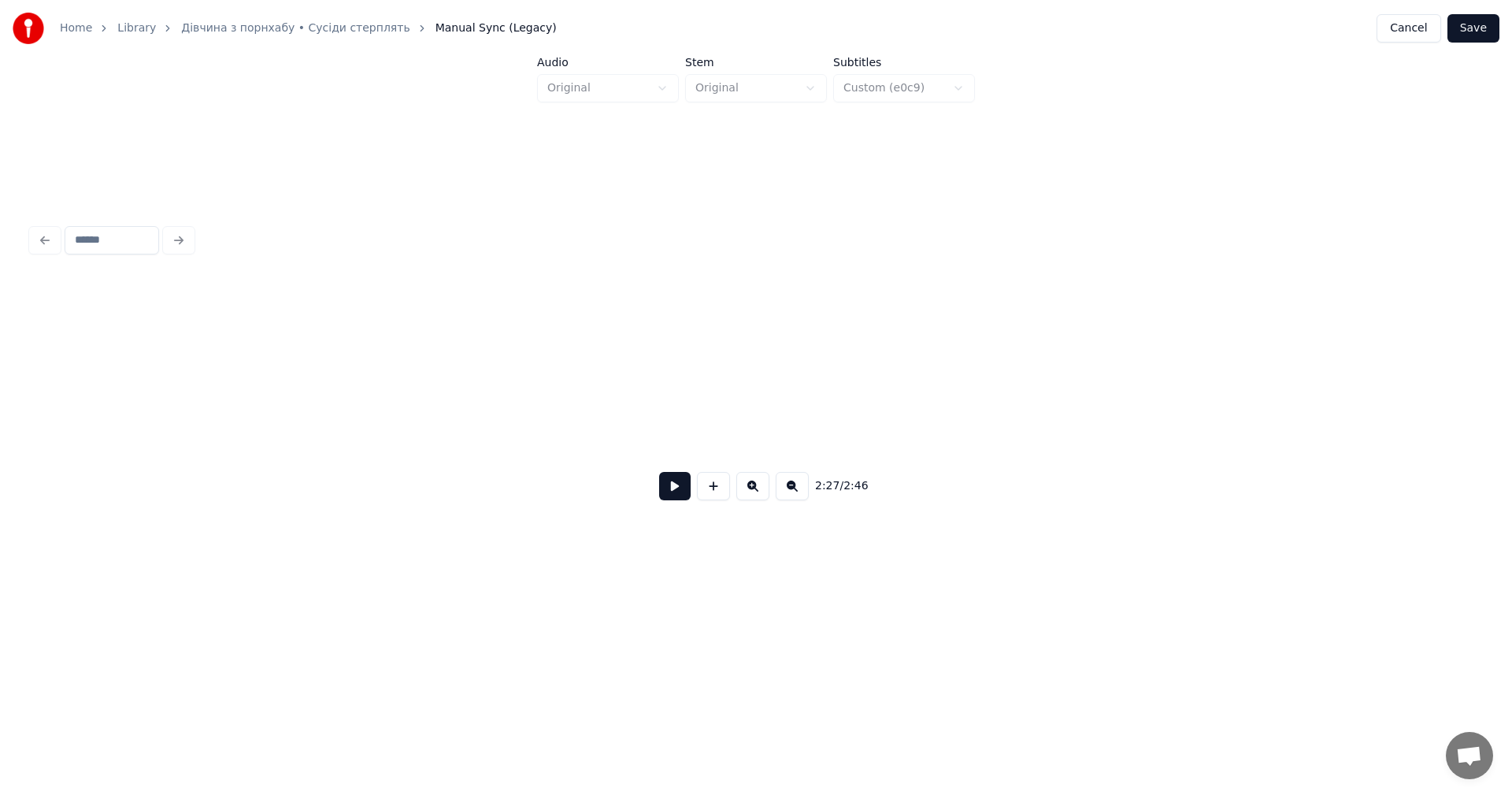
click at [798, 492] on button at bounding box center [791, 486] width 33 height 29
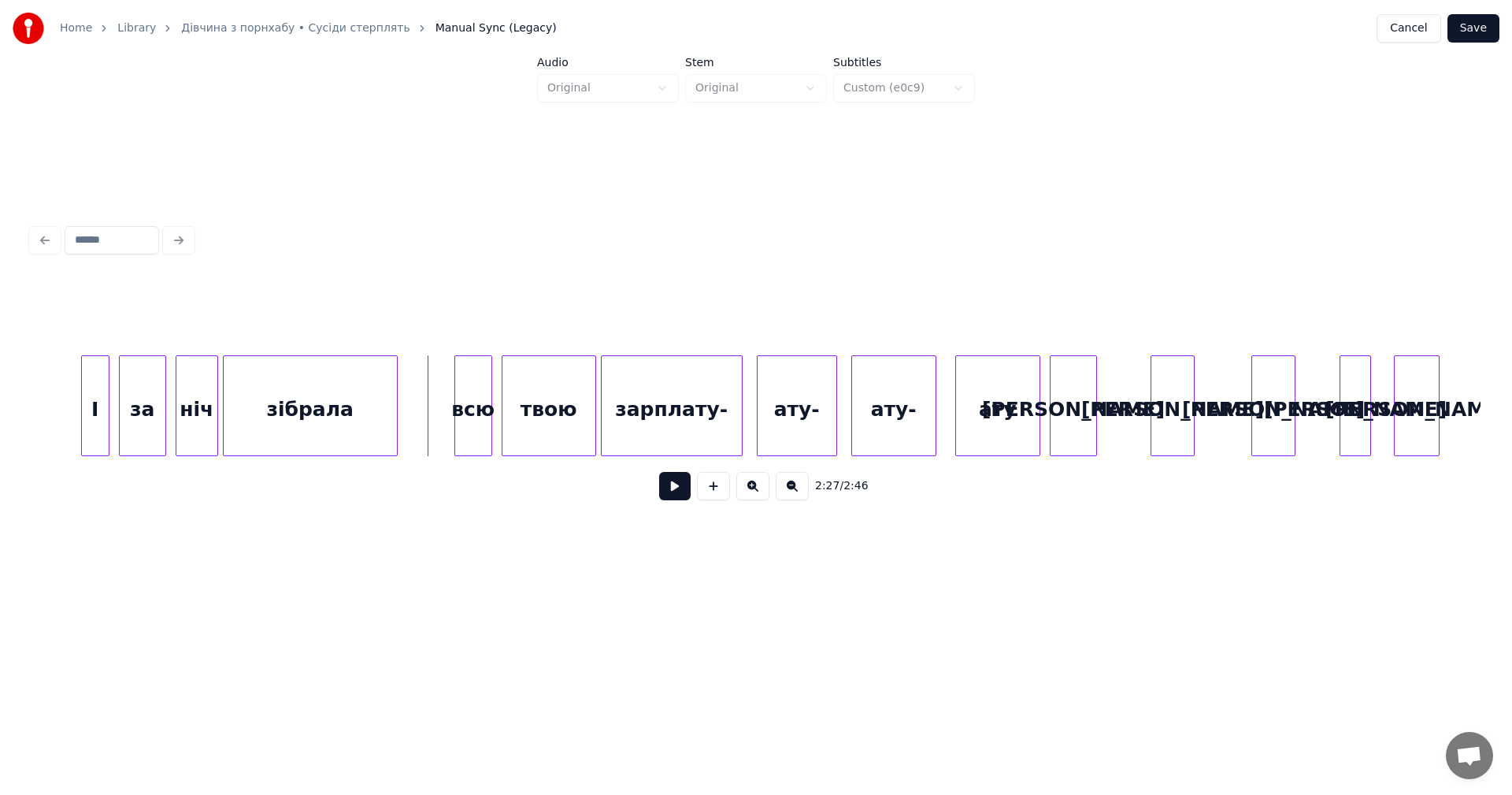
click at [798, 492] on button at bounding box center [791, 486] width 33 height 29
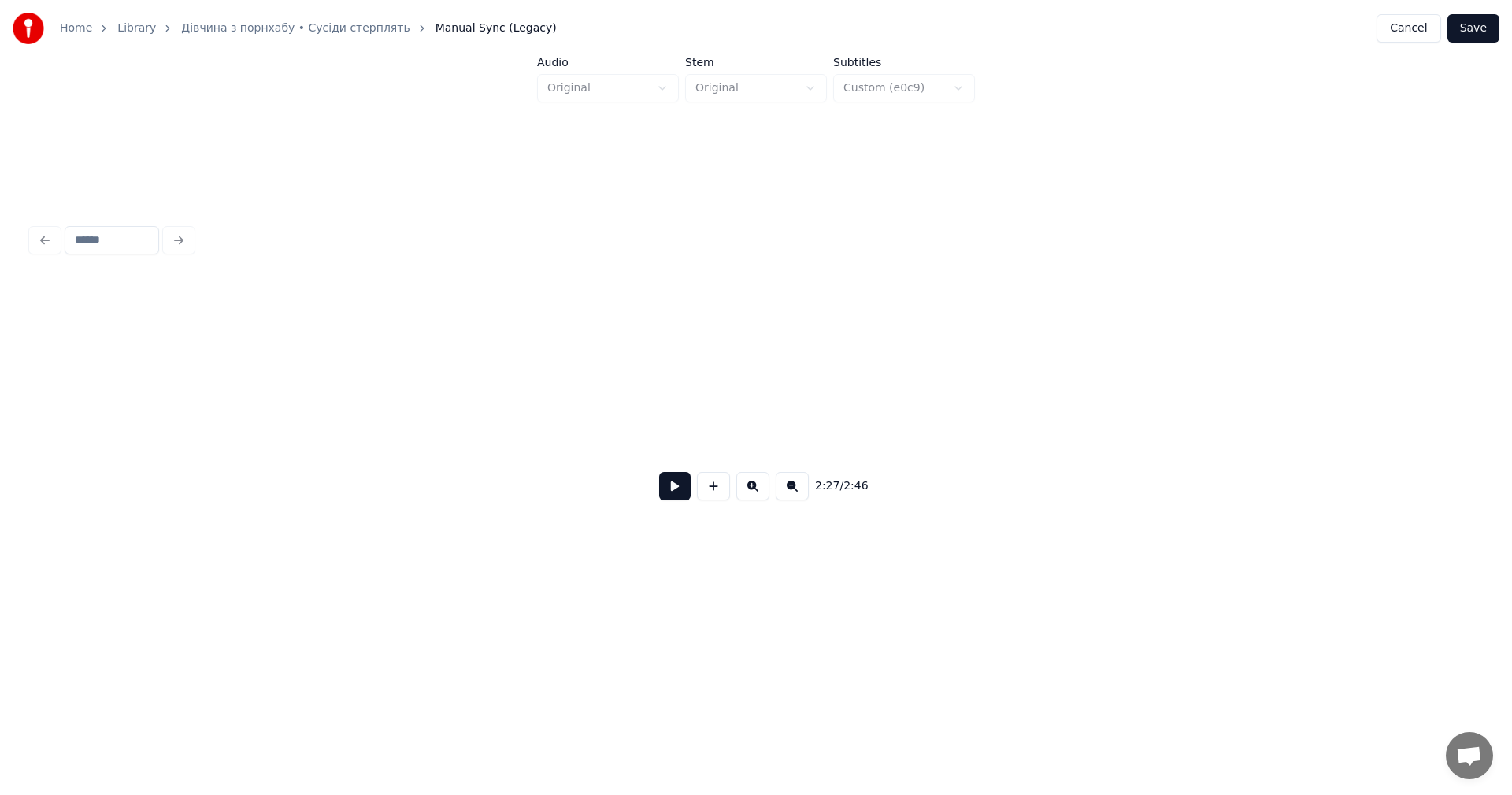
click at [798, 492] on button at bounding box center [791, 486] width 33 height 29
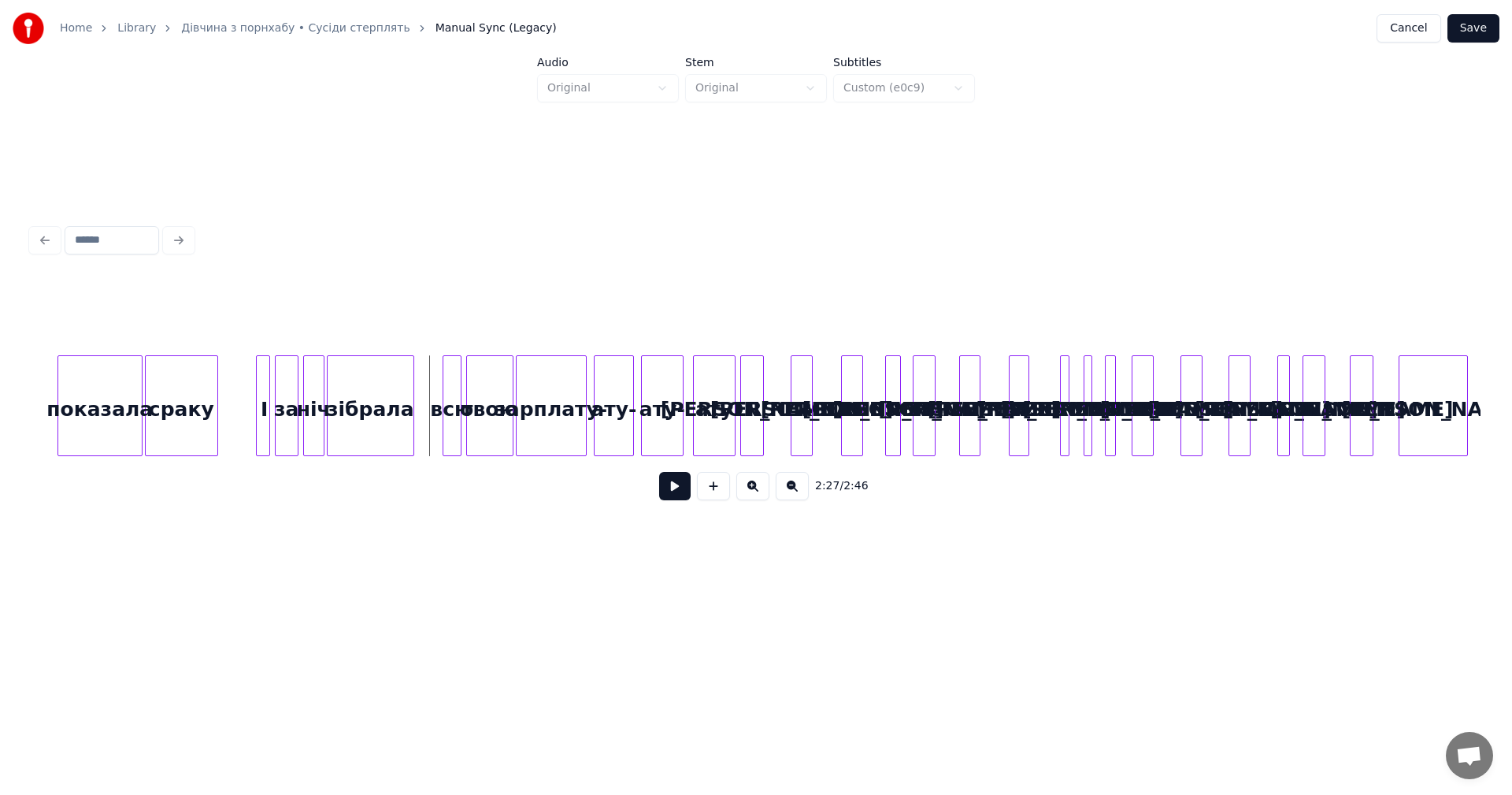
click at [798, 492] on button at bounding box center [791, 486] width 33 height 29
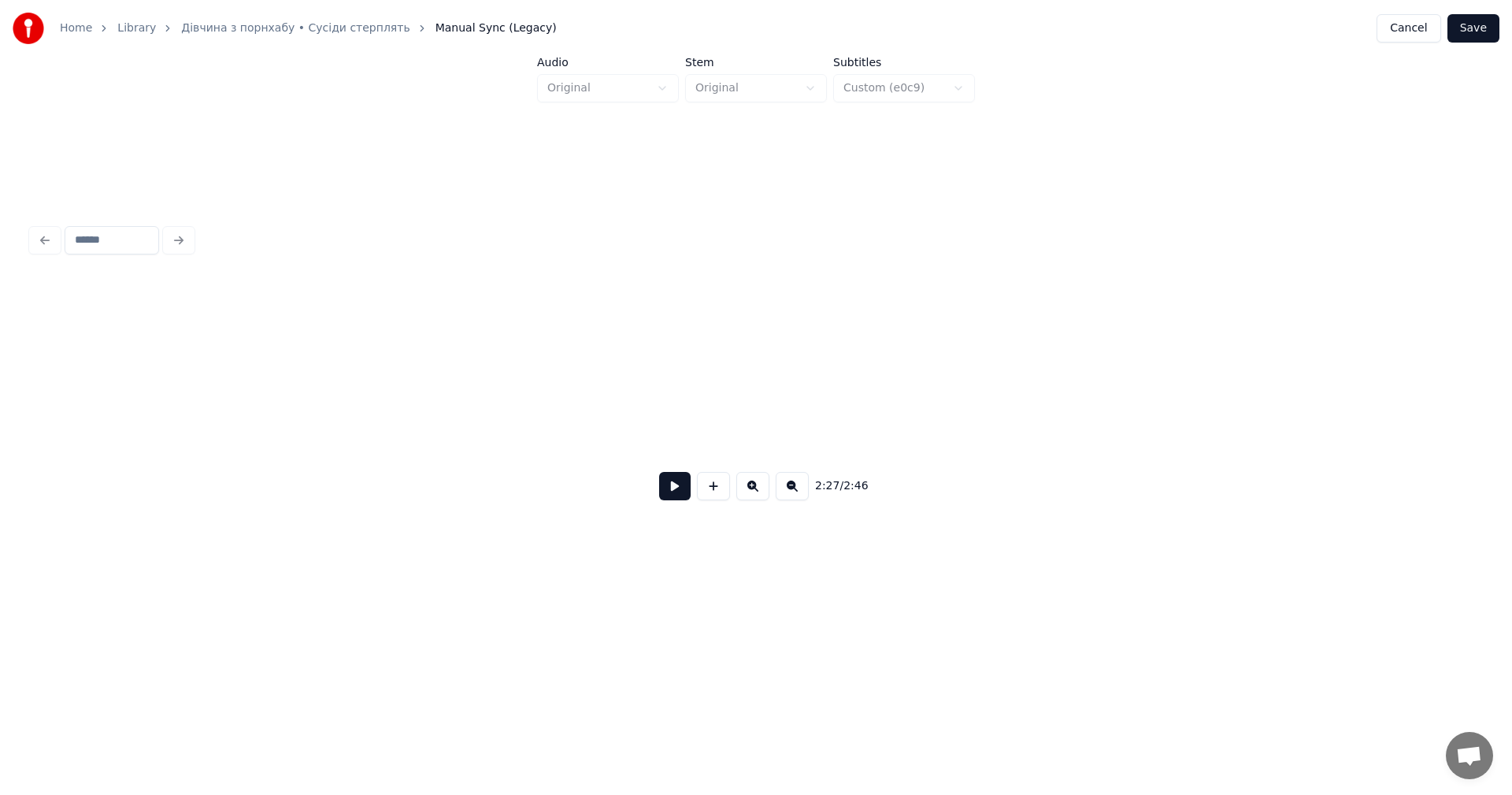
click at [798, 492] on button at bounding box center [791, 486] width 33 height 29
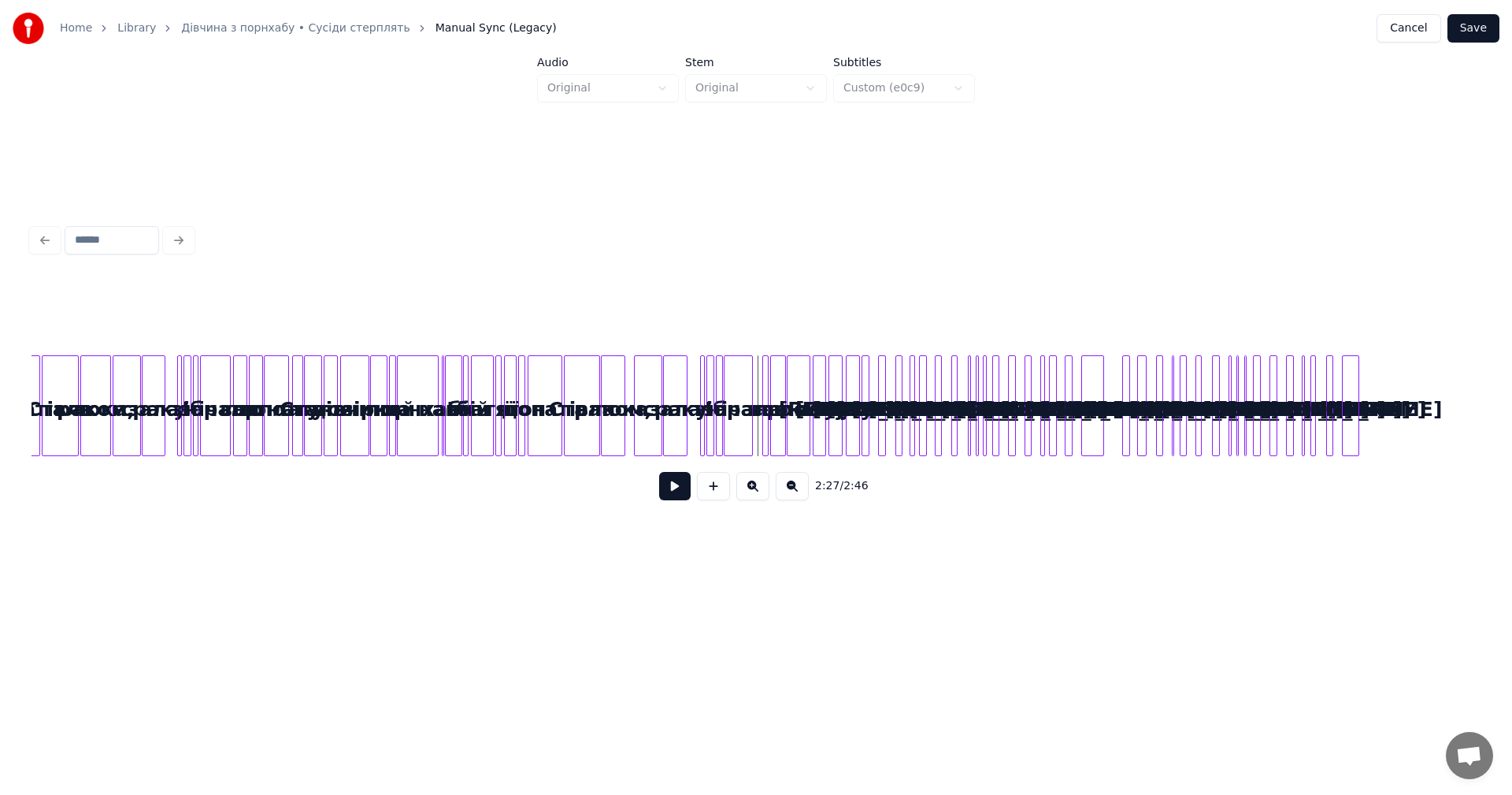
click at [798, 492] on button at bounding box center [791, 486] width 33 height 29
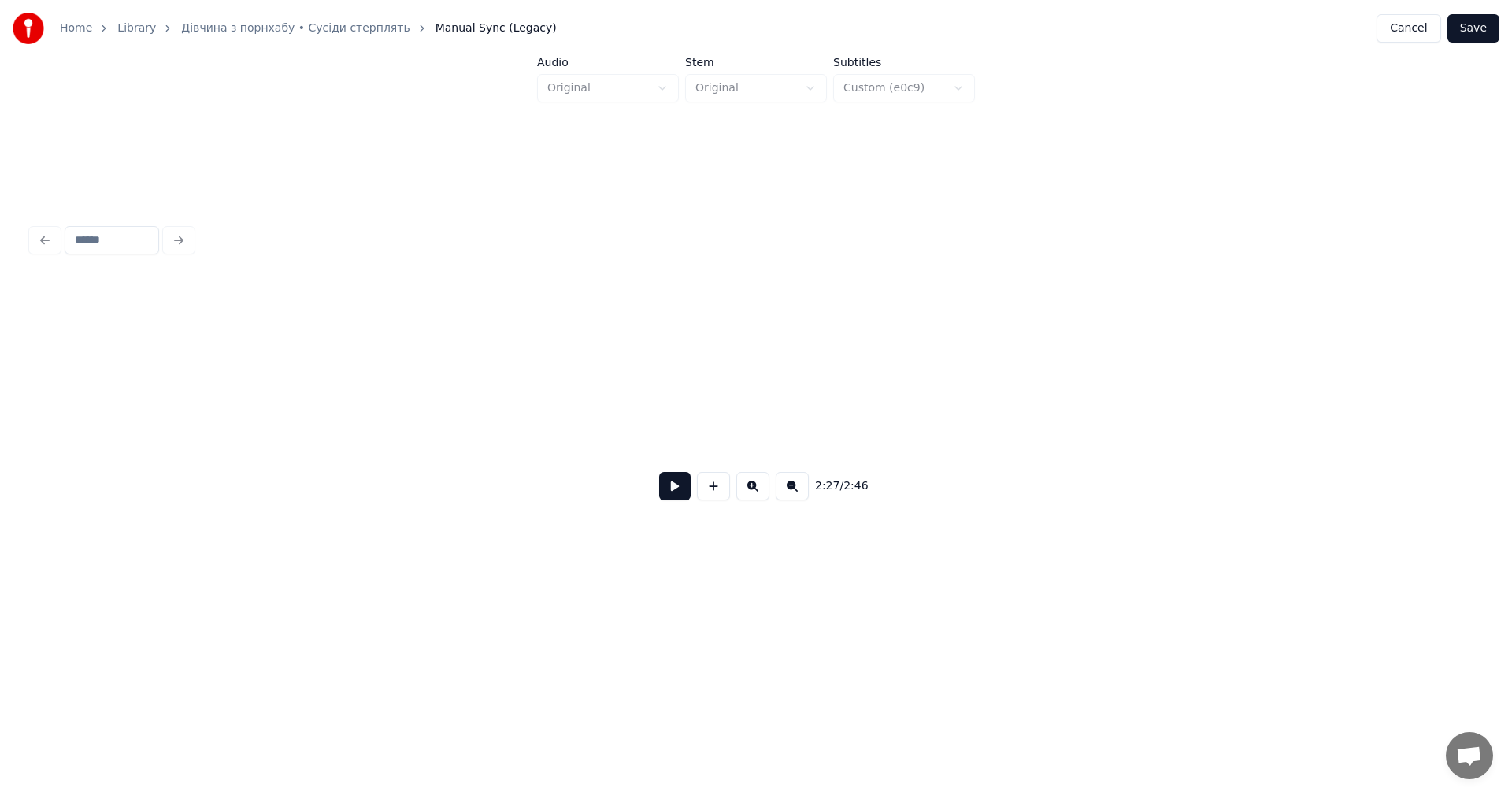
click at [798, 492] on div "2:27 / 2:46" at bounding box center [755, 485] width 1424 height 35
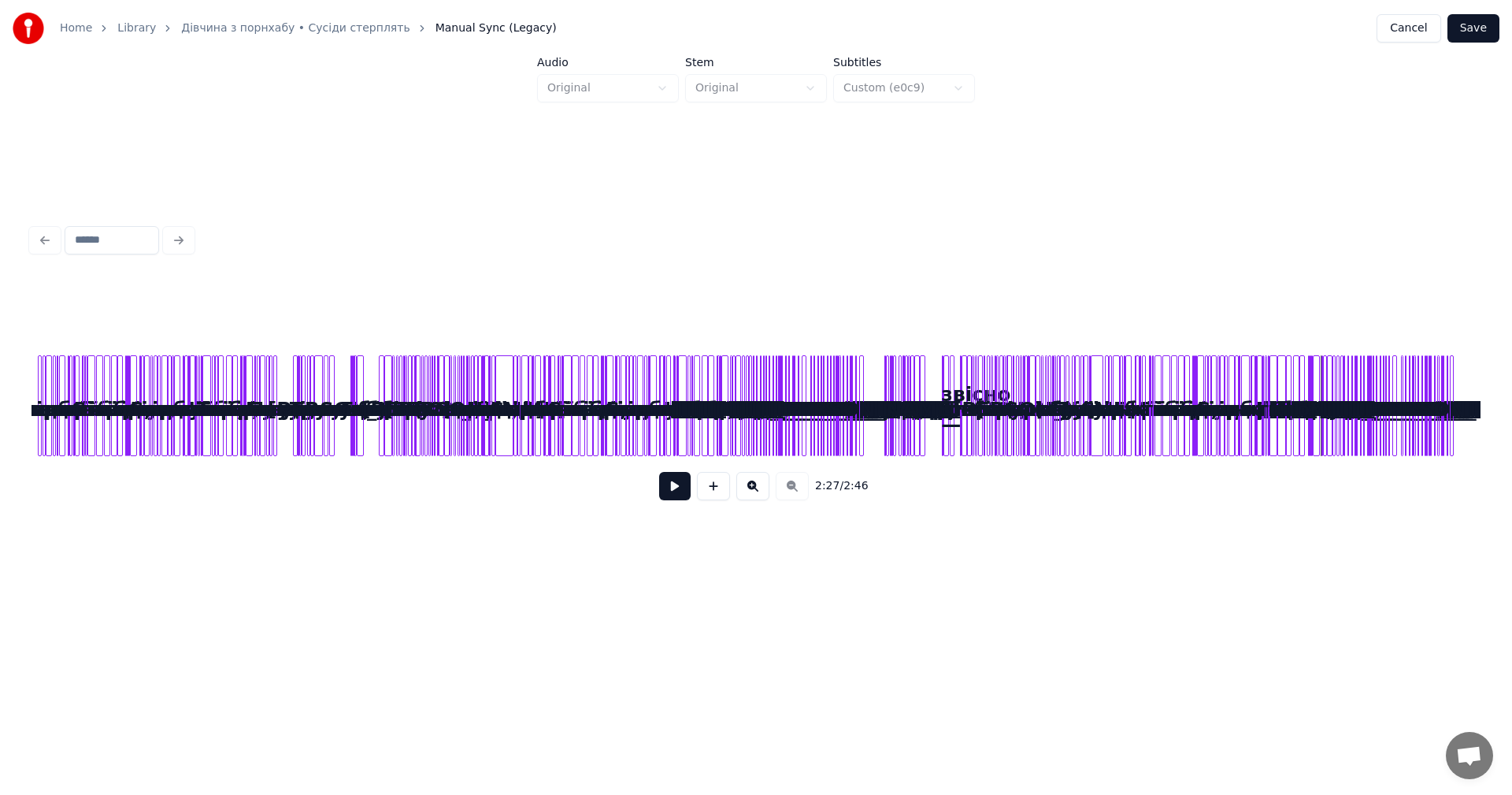
click at [764, 488] on button at bounding box center [752, 486] width 33 height 29
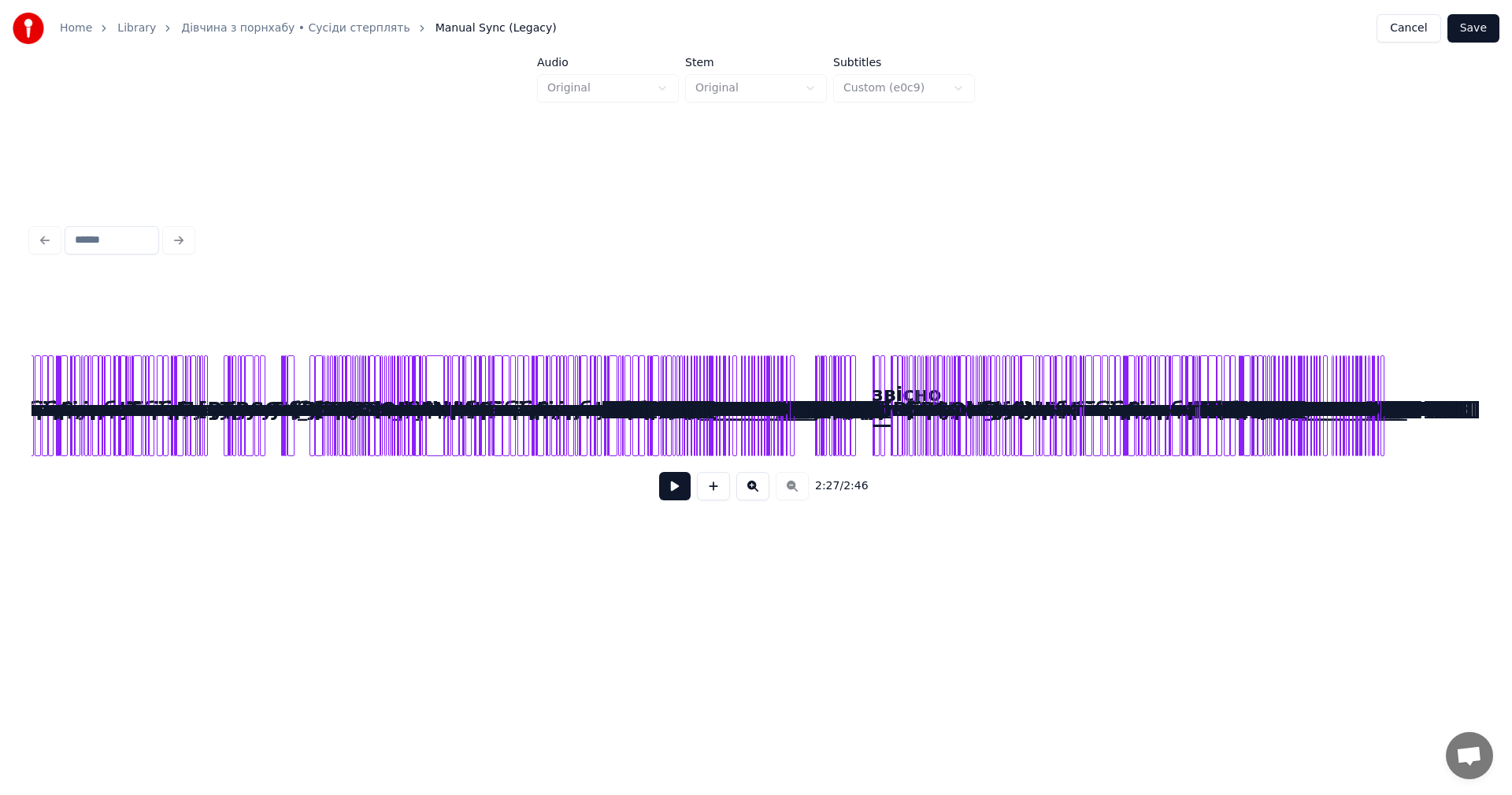
click at [764, 488] on button at bounding box center [752, 486] width 33 height 29
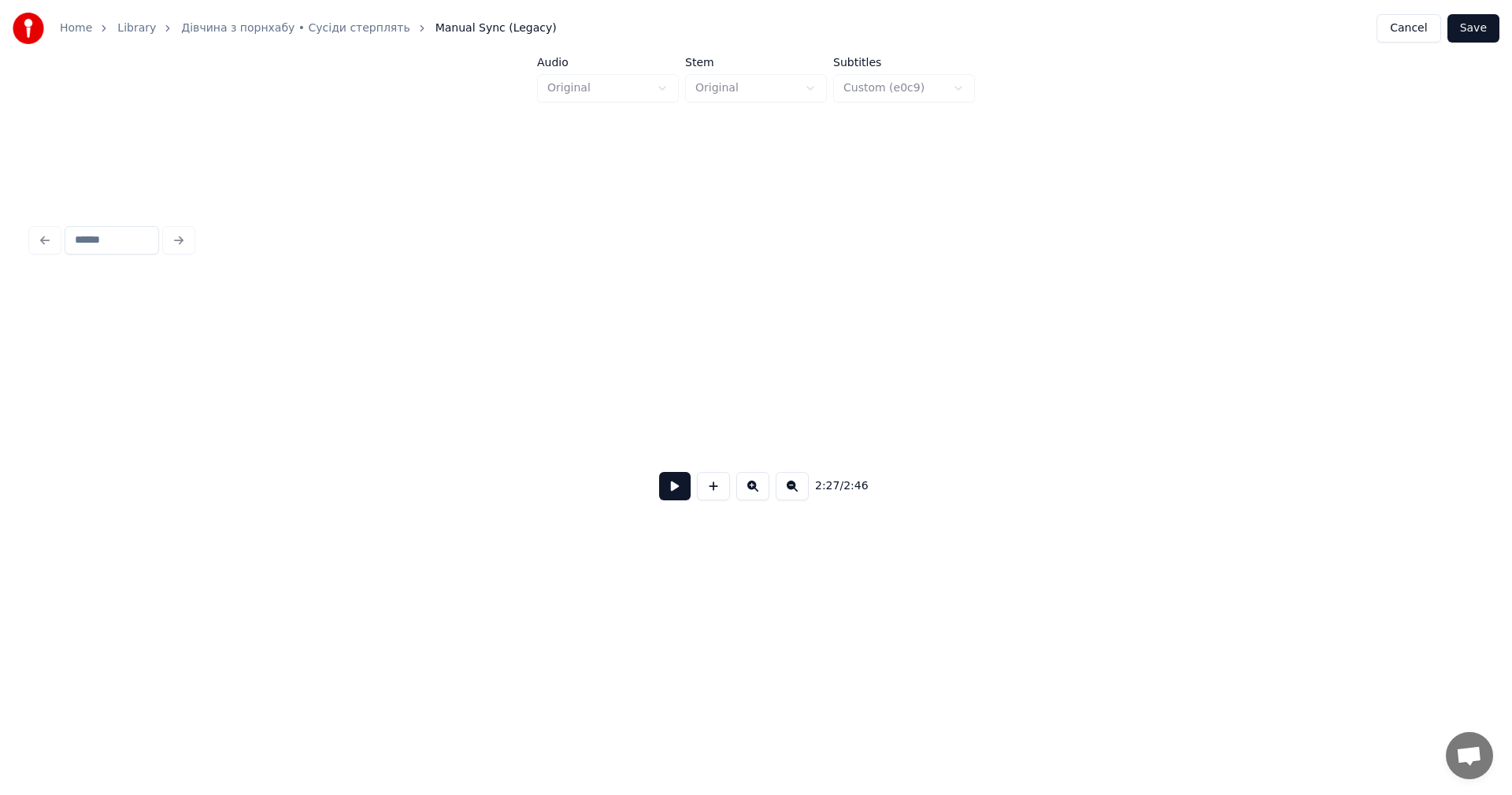
scroll to position [0, 16189]
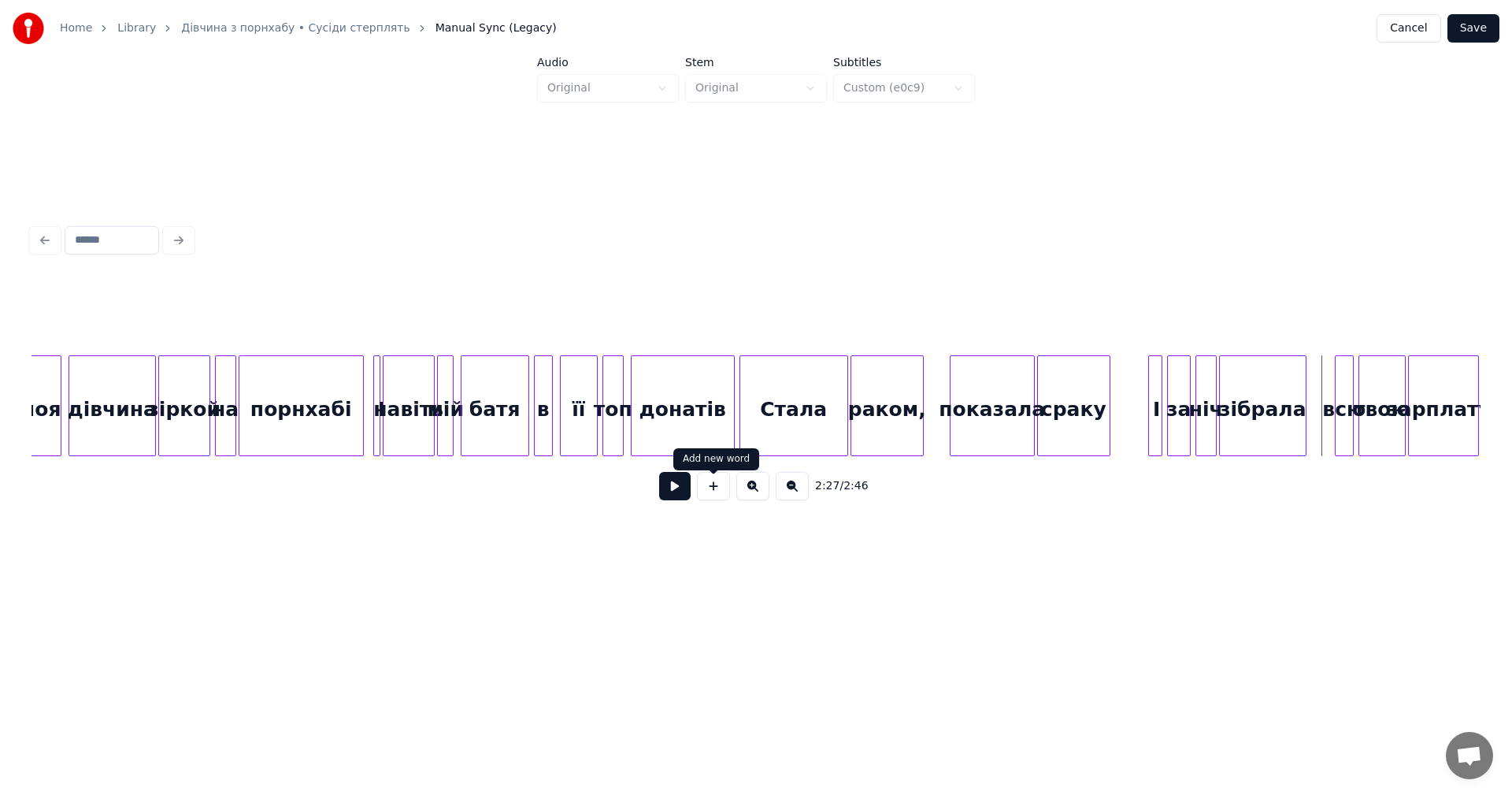
click at [681, 494] on button at bounding box center [674, 486] width 31 height 29
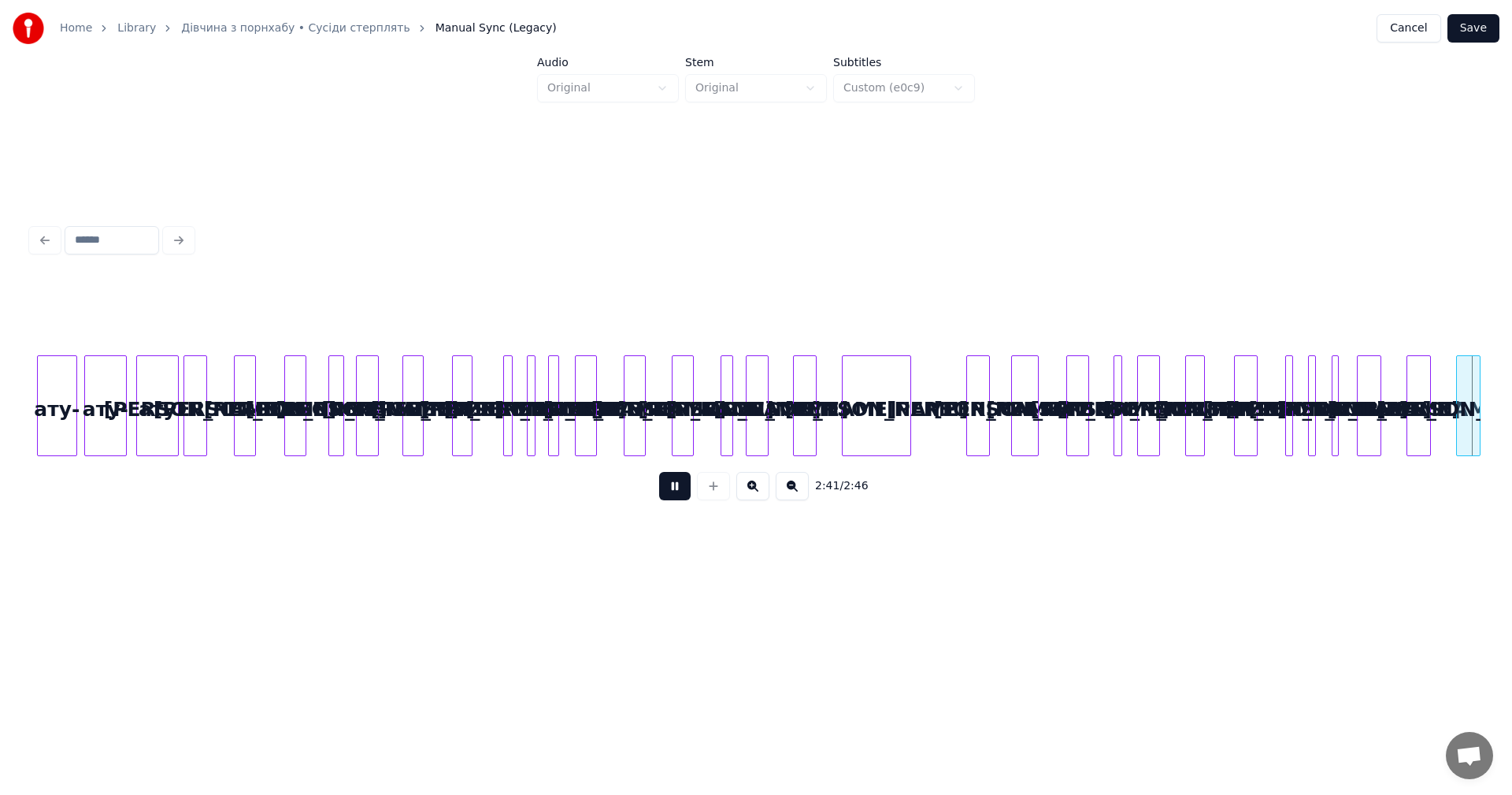
scroll to position [0, 18198]
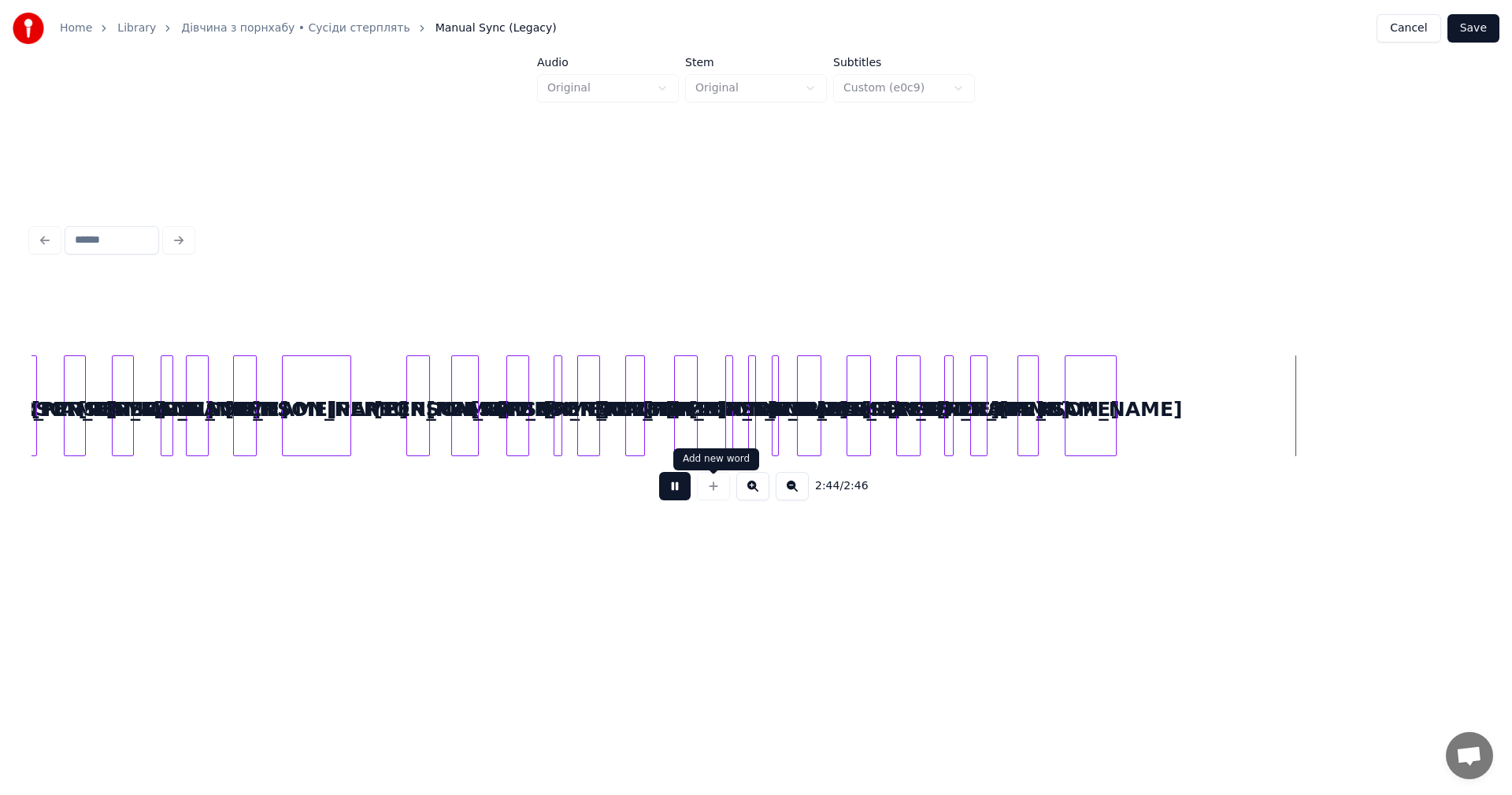
click at [663, 499] on button at bounding box center [674, 486] width 31 height 29
click at [1141, 375] on div at bounding box center [1139, 406] width 5 height 99
click at [668, 490] on button at bounding box center [674, 486] width 31 height 29
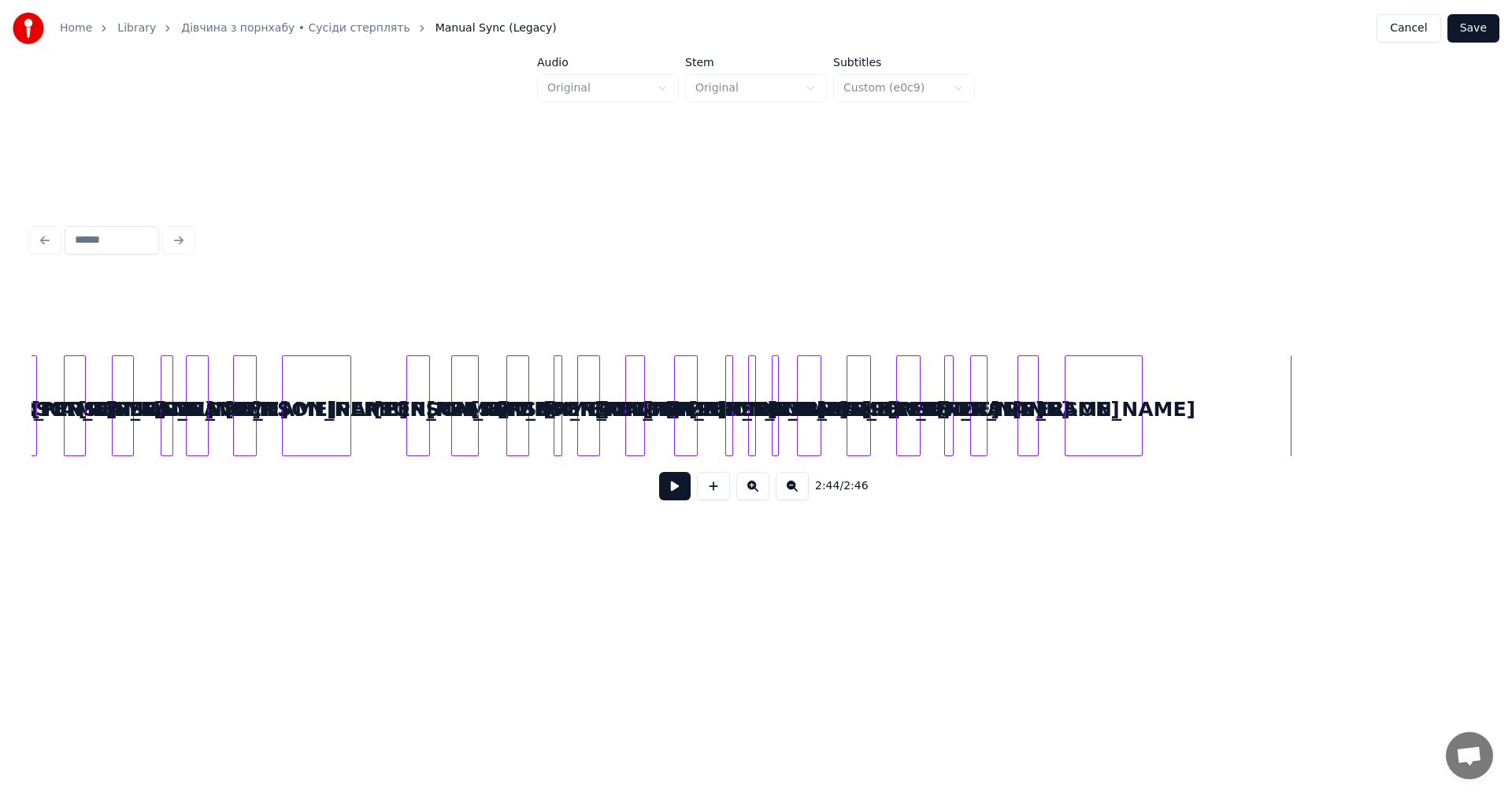
click at [1481, 29] on button "Save" at bounding box center [1473, 29] width 52 height 29
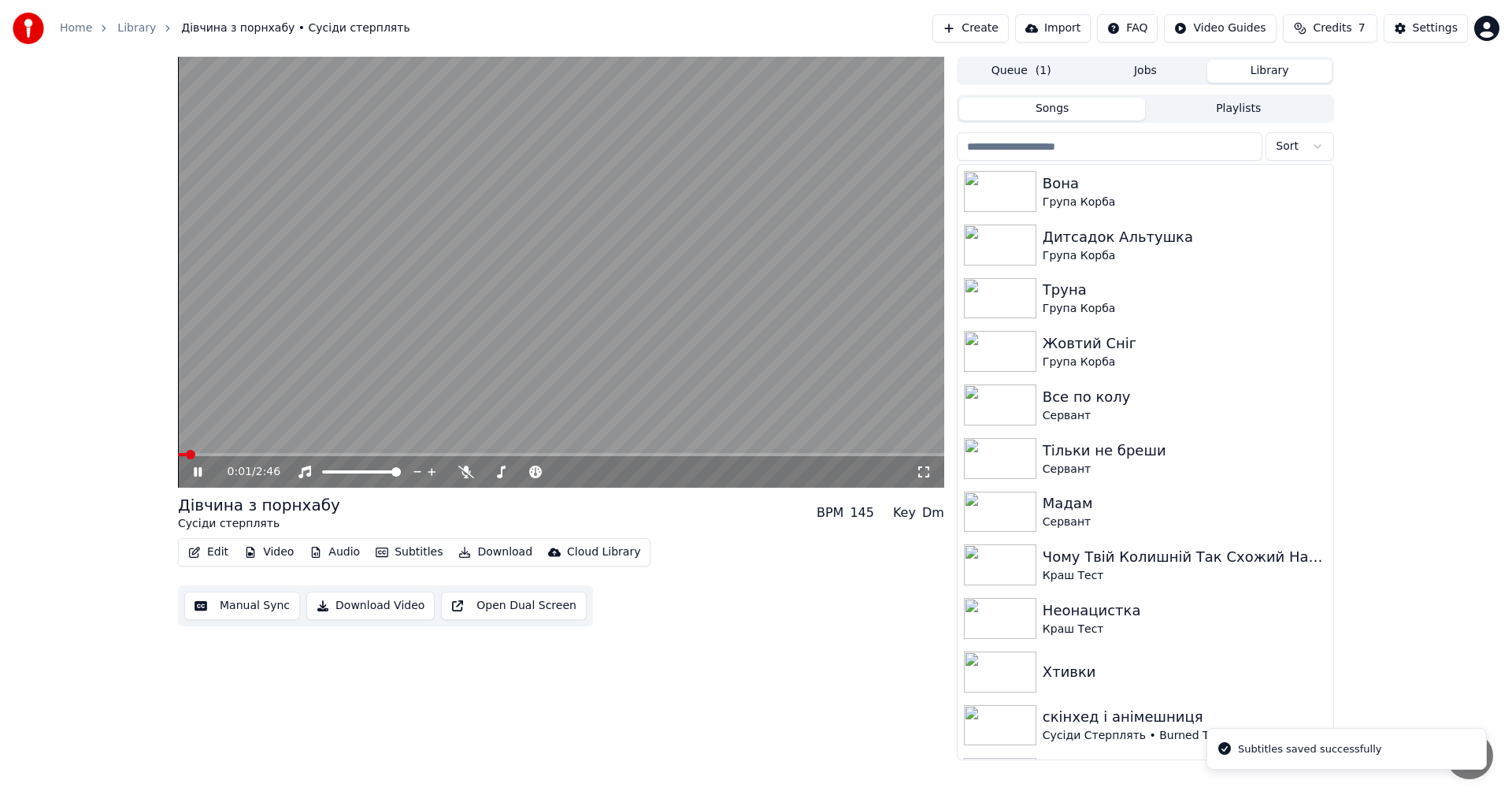
click at [586, 332] on video at bounding box center [561, 272] width 766 height 431
click at [212, 552] on button "Edit" at bounding box center [208, 552] width 53 height 22
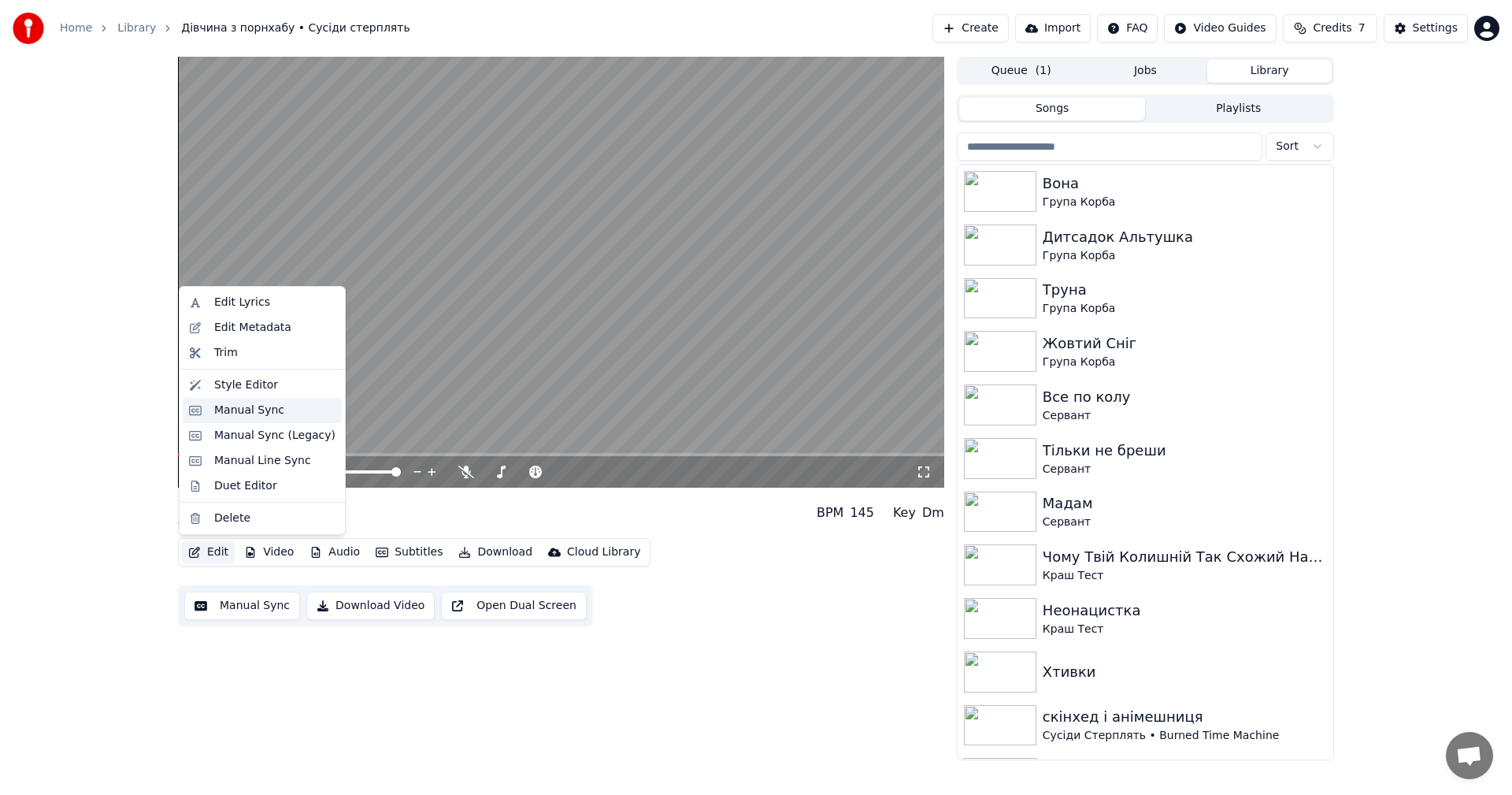
click at [242, 409] on div "Manual Sync" at bounding box center [248, 410] width 70 height 16
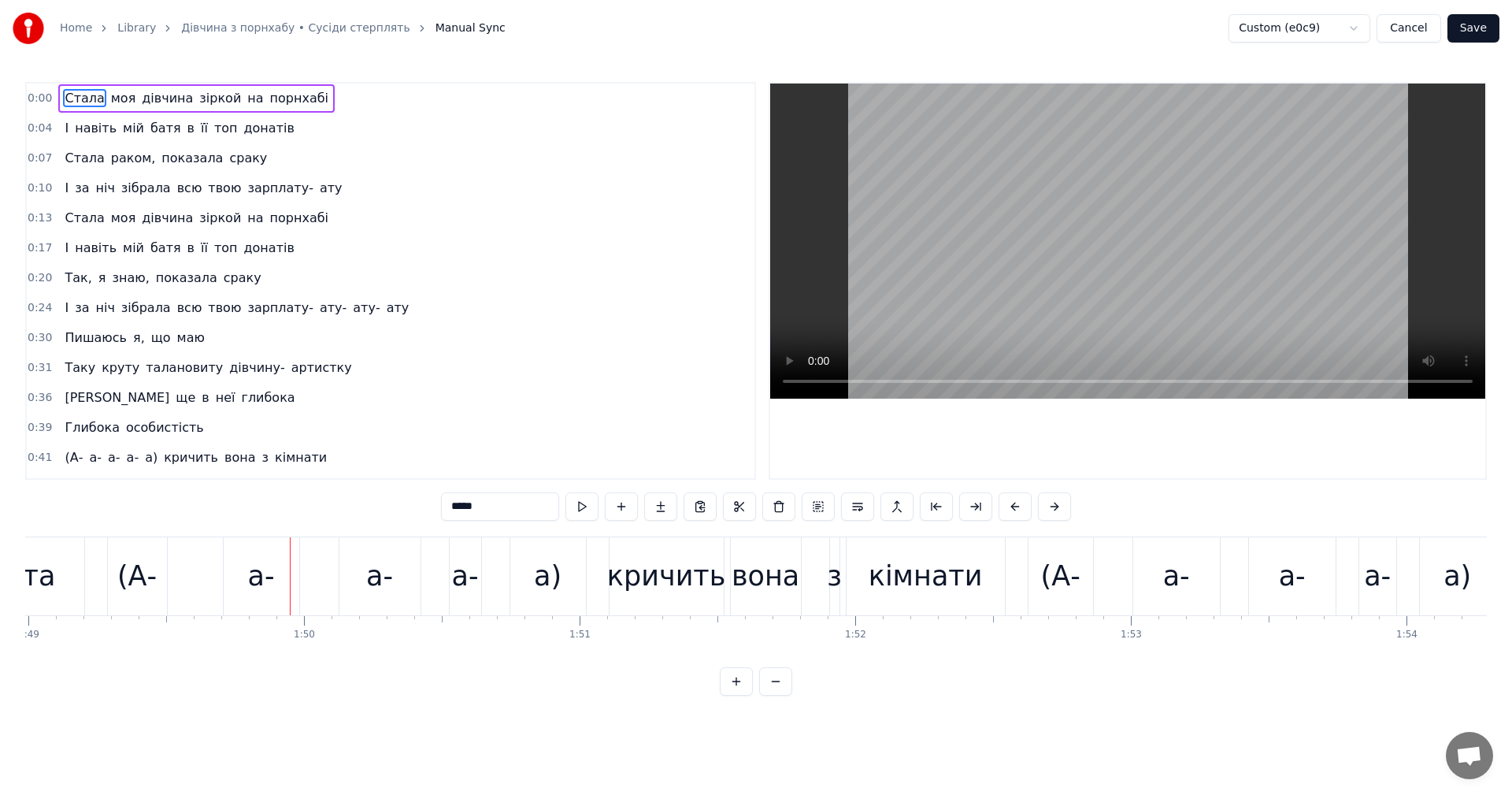
scroll to position [0, 30220]
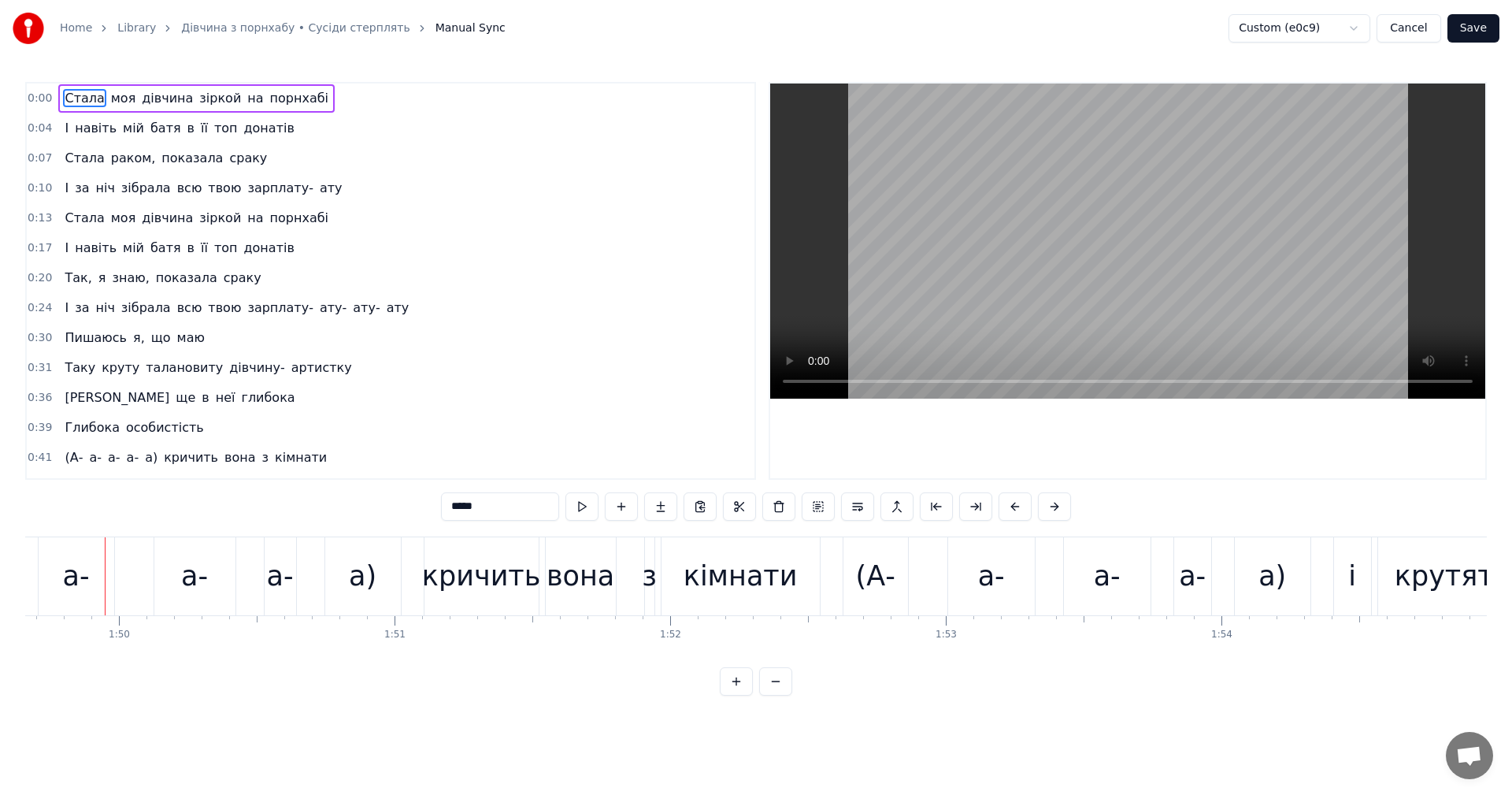
click at [1224, 237] on video at bounding box center [1127, 241] width 715 height 315
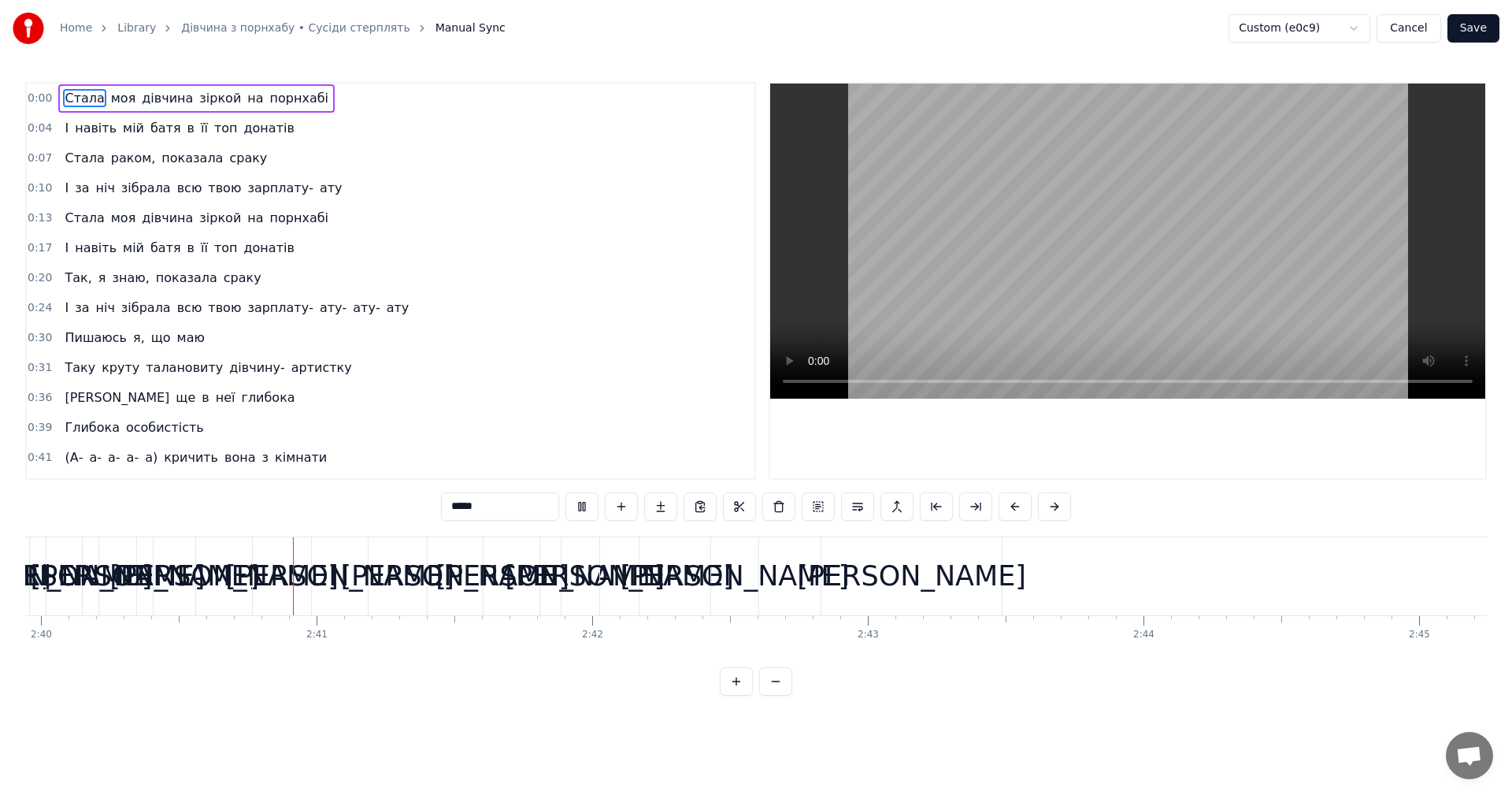
scroll to position [0, 44079]
click at [1168, 259] on video at bounding box center [1127, 241] width 715 height 315
click at [1479, 29] on button "Save" at bounding box center [1473, 29] width 52 height 29
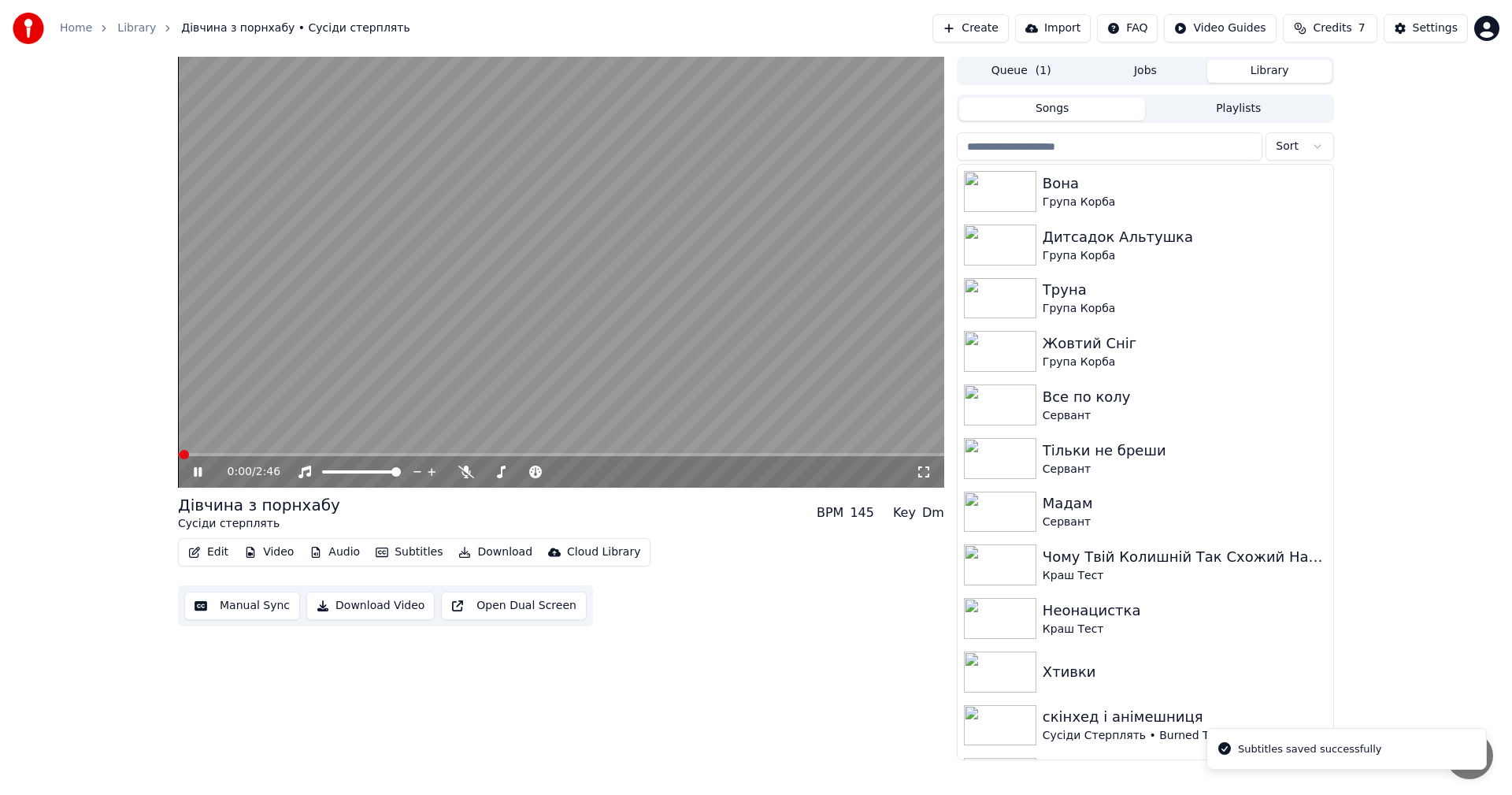
click at [610, 314] on video at bounding box center [561, 272] width 766 height 431
click at [361, 611] on button "Download Video" at bounding box center [370, 606] width 128 height 29
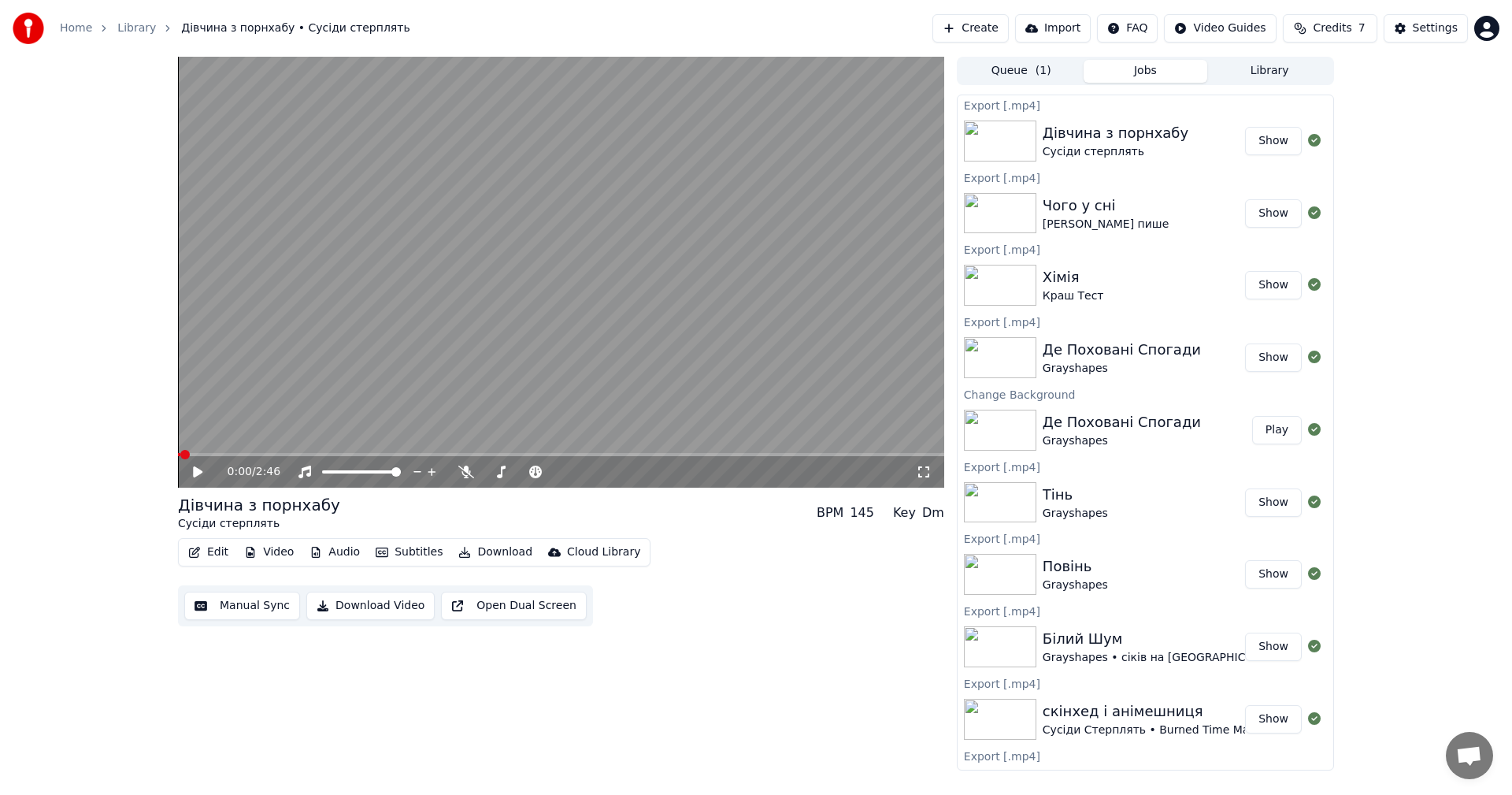
click at [1269, 82] on div "Queue ( 1 ) Jobs Library" at bounding box center [1145, 71] width 377 height 29
click at [1270, 79] on button "Library" at bounding box center [1270, 71] width 125 height 23
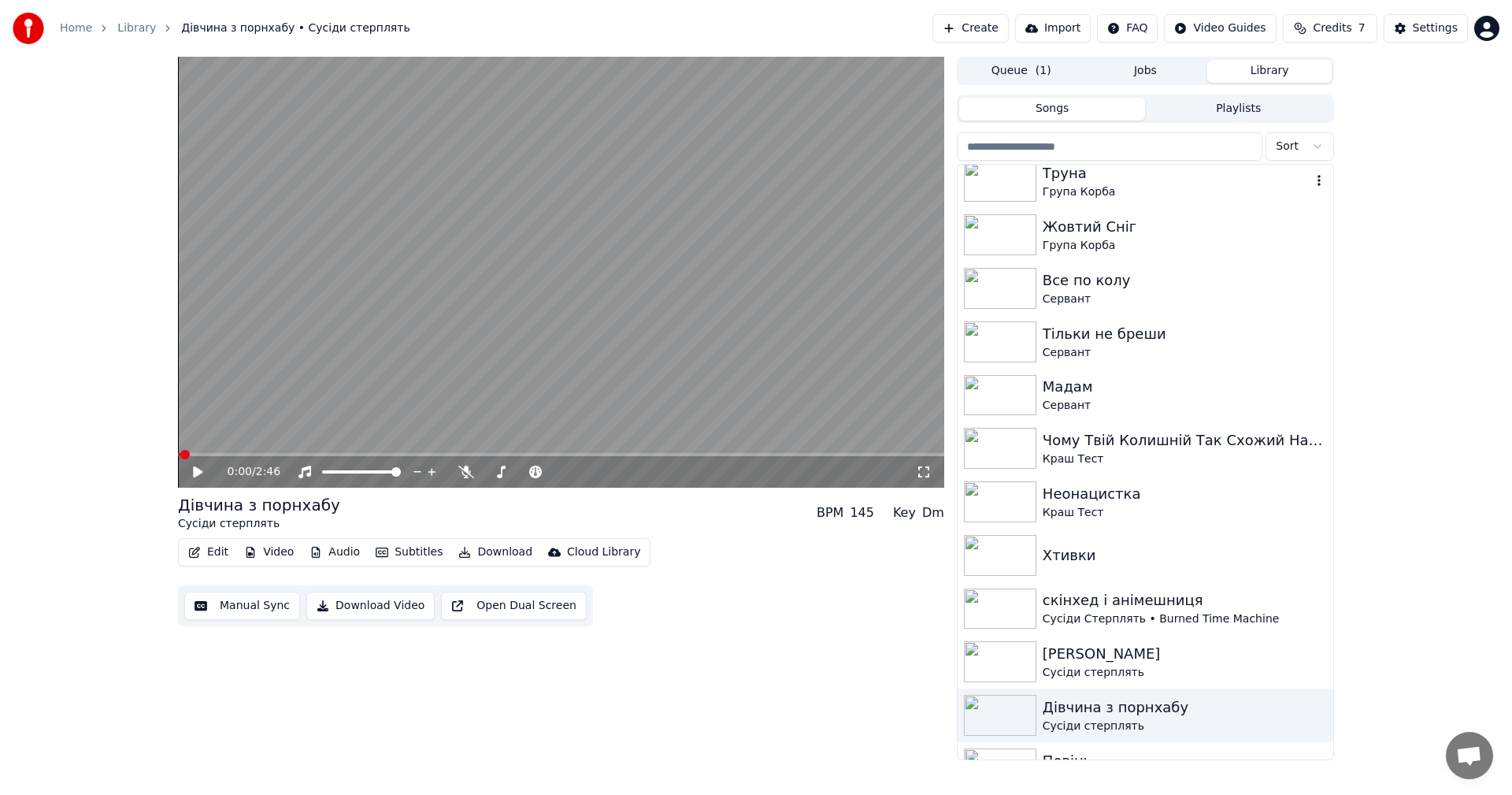
scroll to position [394, 0]
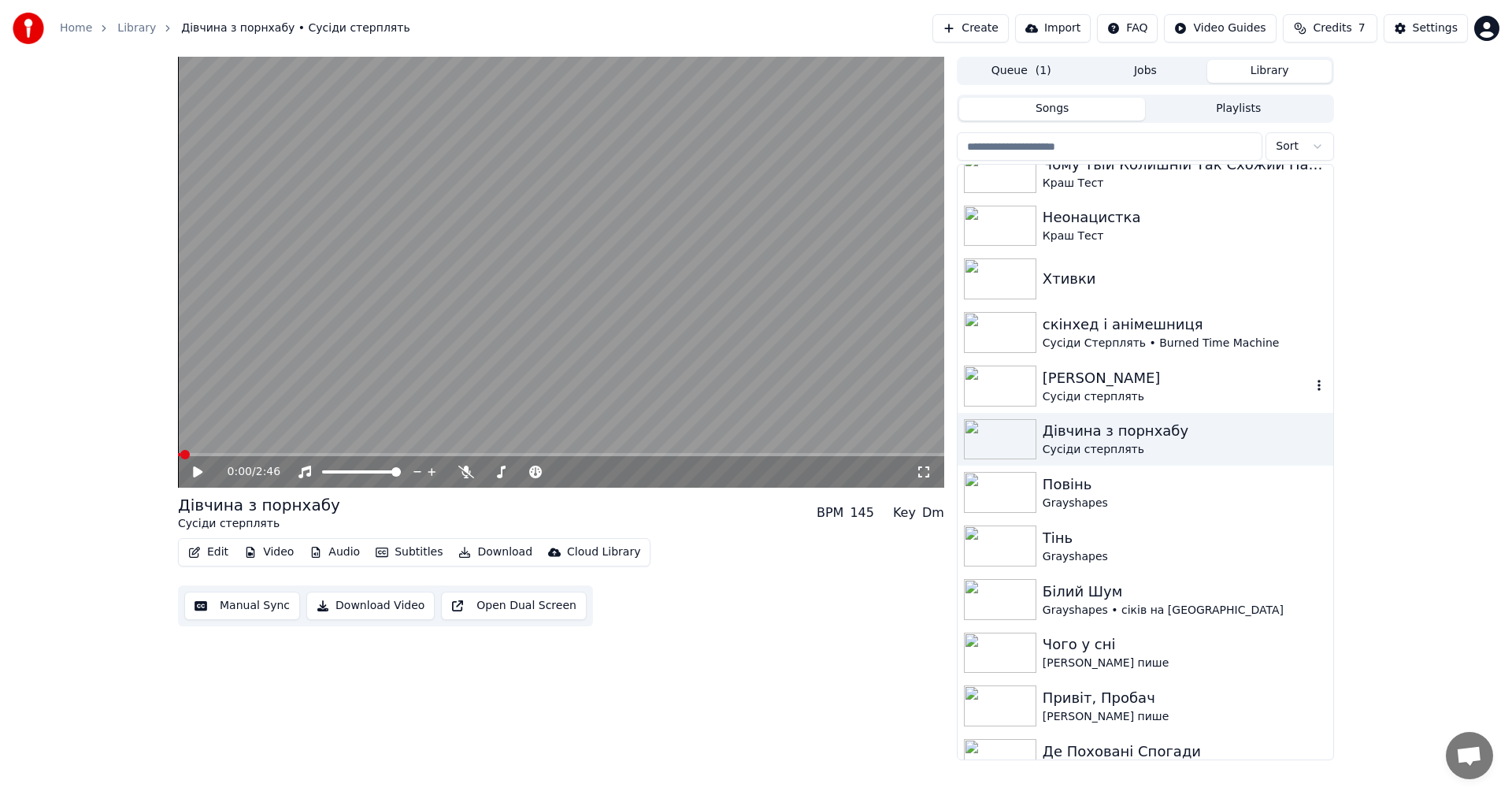
click at [1174, 390] on div "Сусіди стерплять" at bounding box center [1176, 397] width 269 height 16
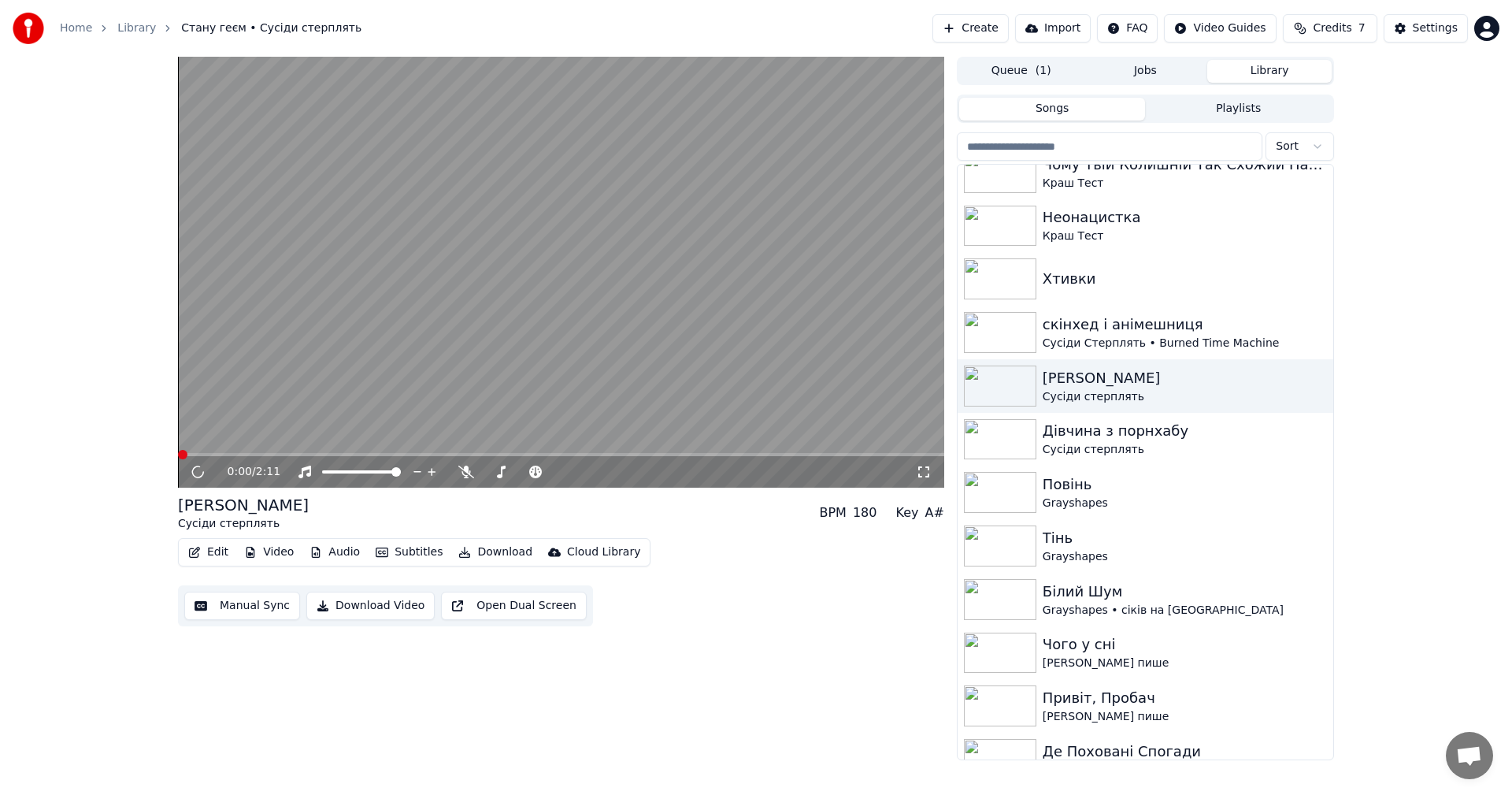
click at [368, 294] on video at bounding box center [561, 272] width 766 height 431
click at [215, 551] on button "Edit" at bounding box center [208, 552] width 53 height 22
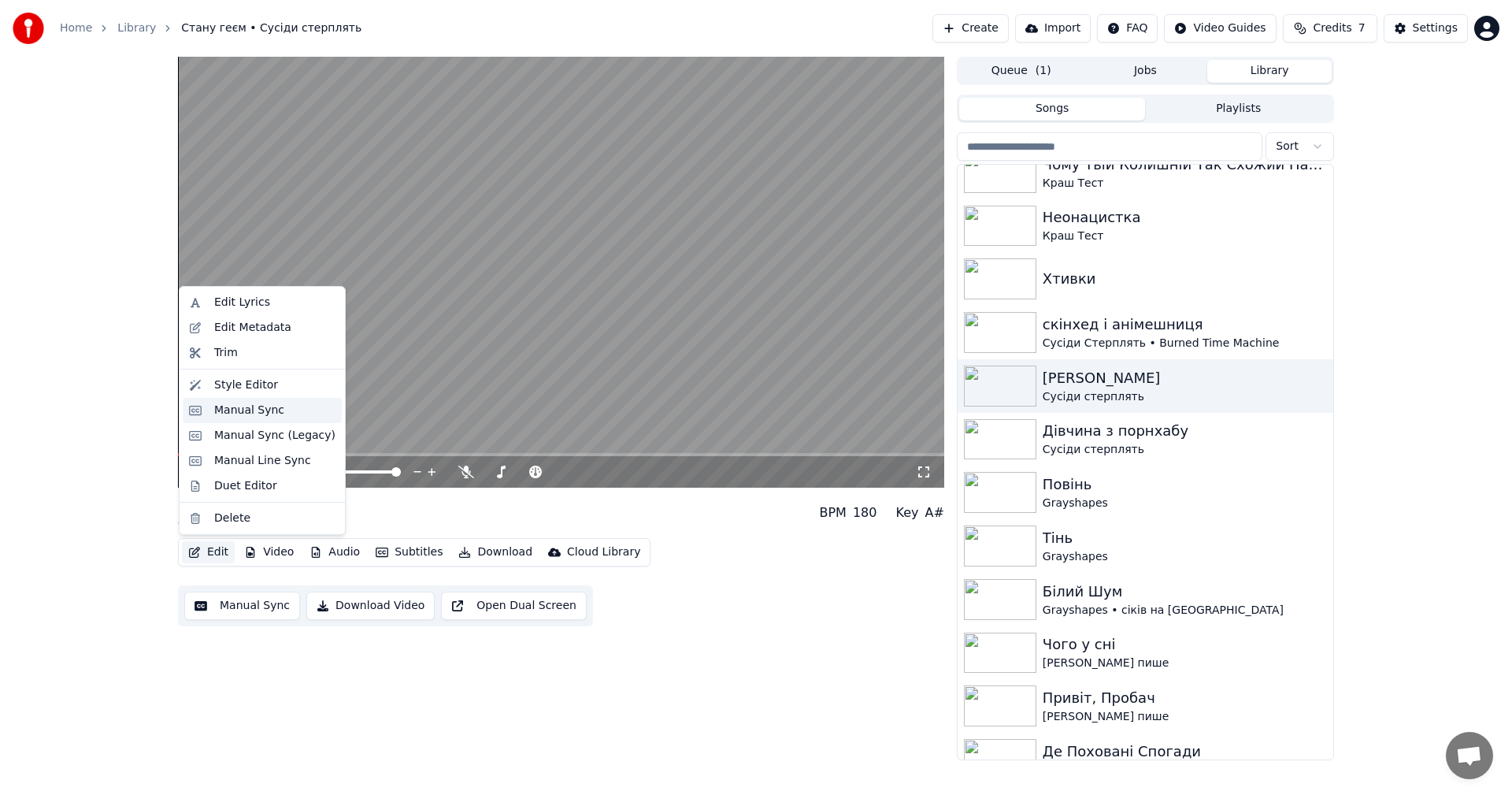
click at [251, 410] on div "Manual Sync" at bounding box center [248, 410] width 70 height 16
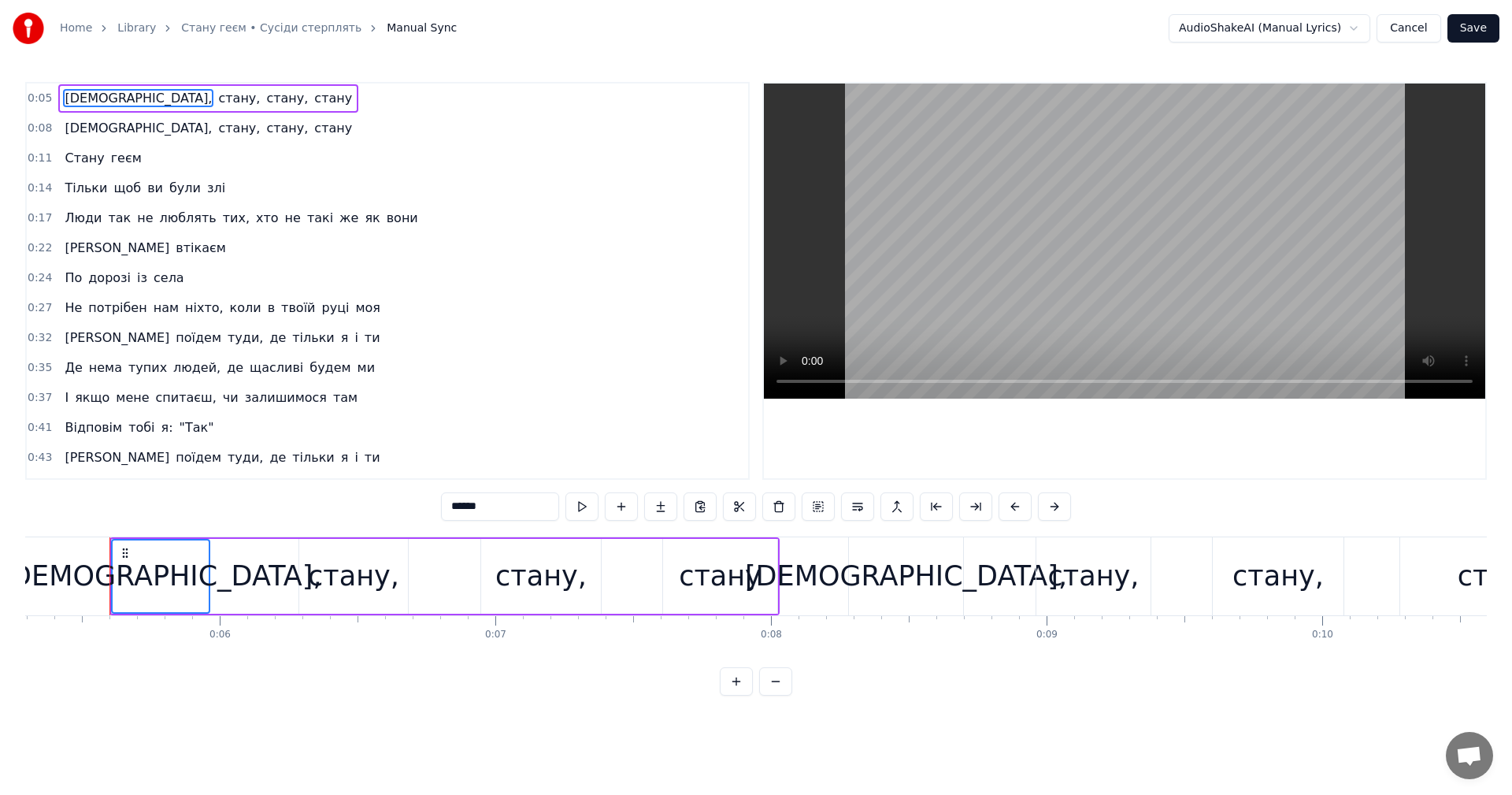
click at [1063, 221] on video at bounding box center [1124, 241] width 721 height 315
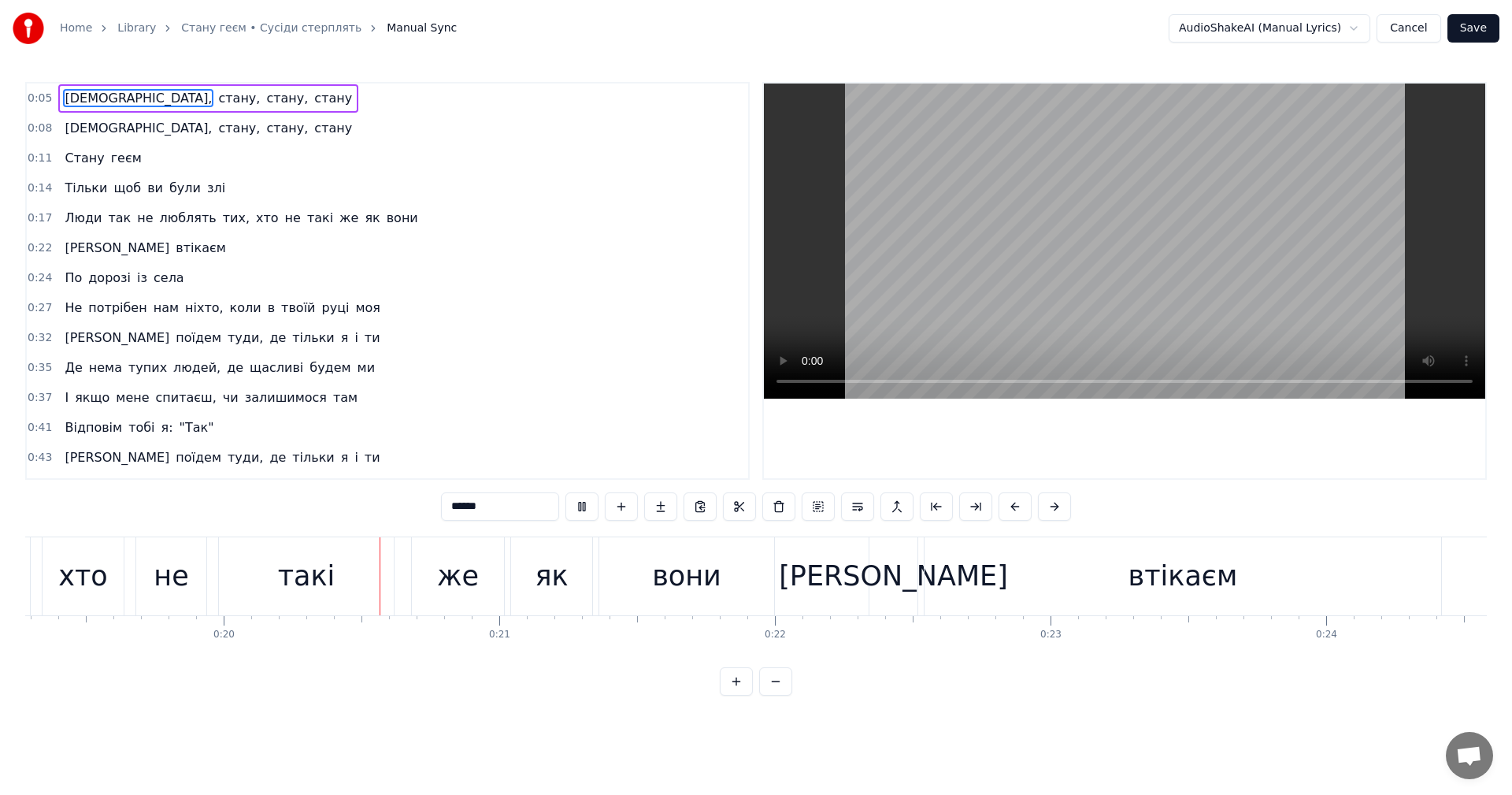
scroll to position [0, 5409]
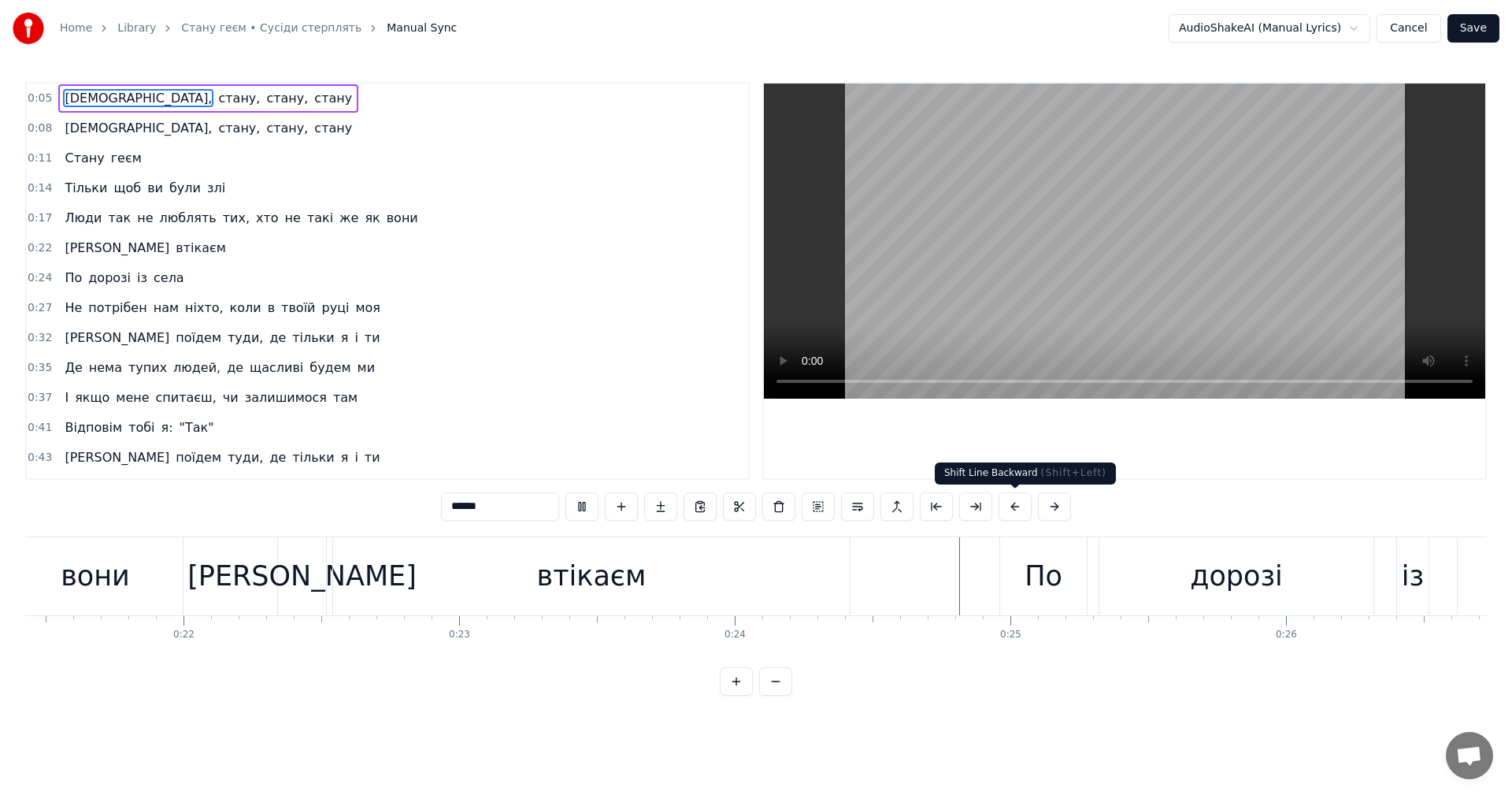
click at [1041, 318] on video at bounding box center [1124, 241] width 721 height 315
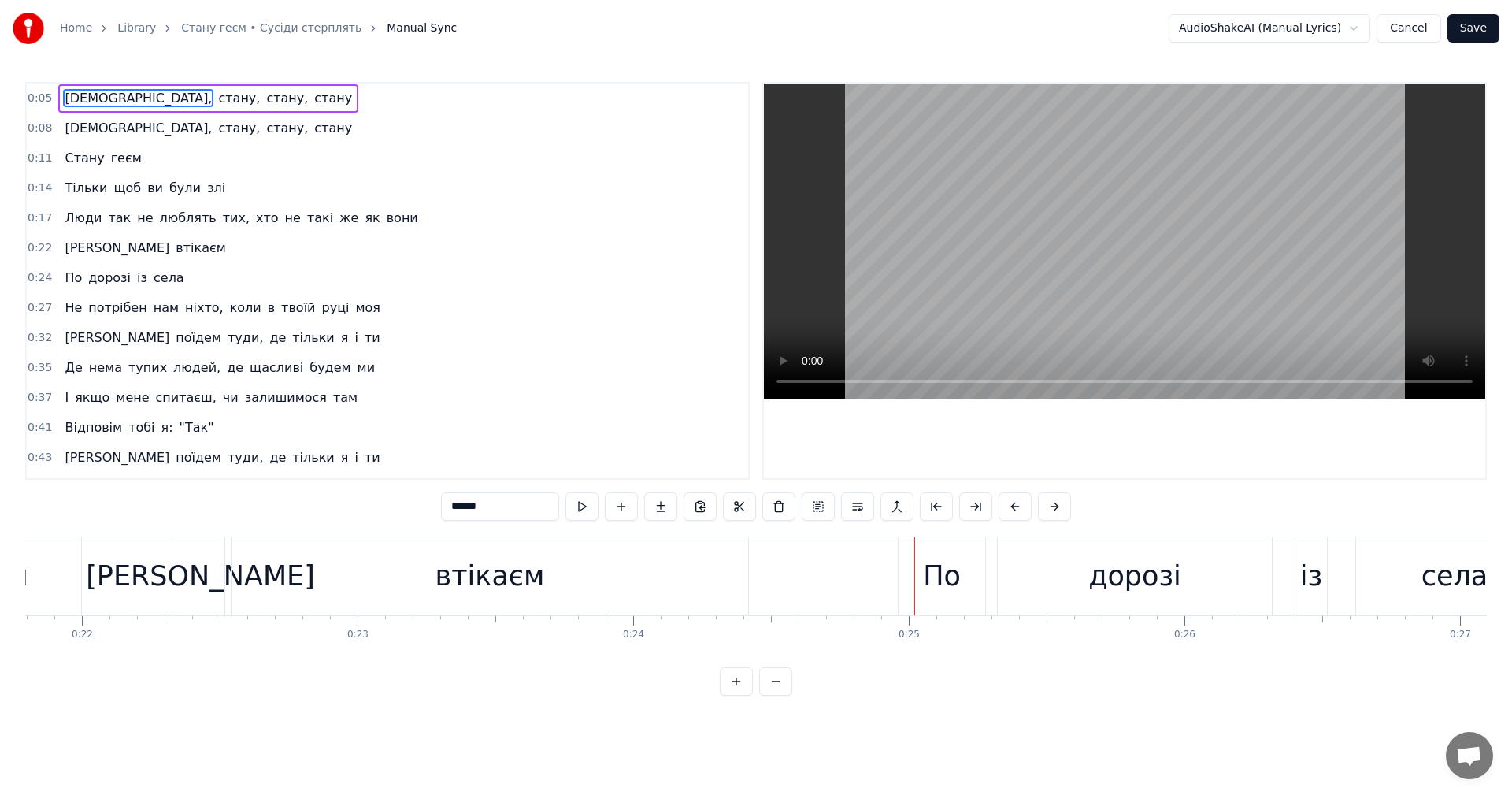
scroll to position [0, 5946]
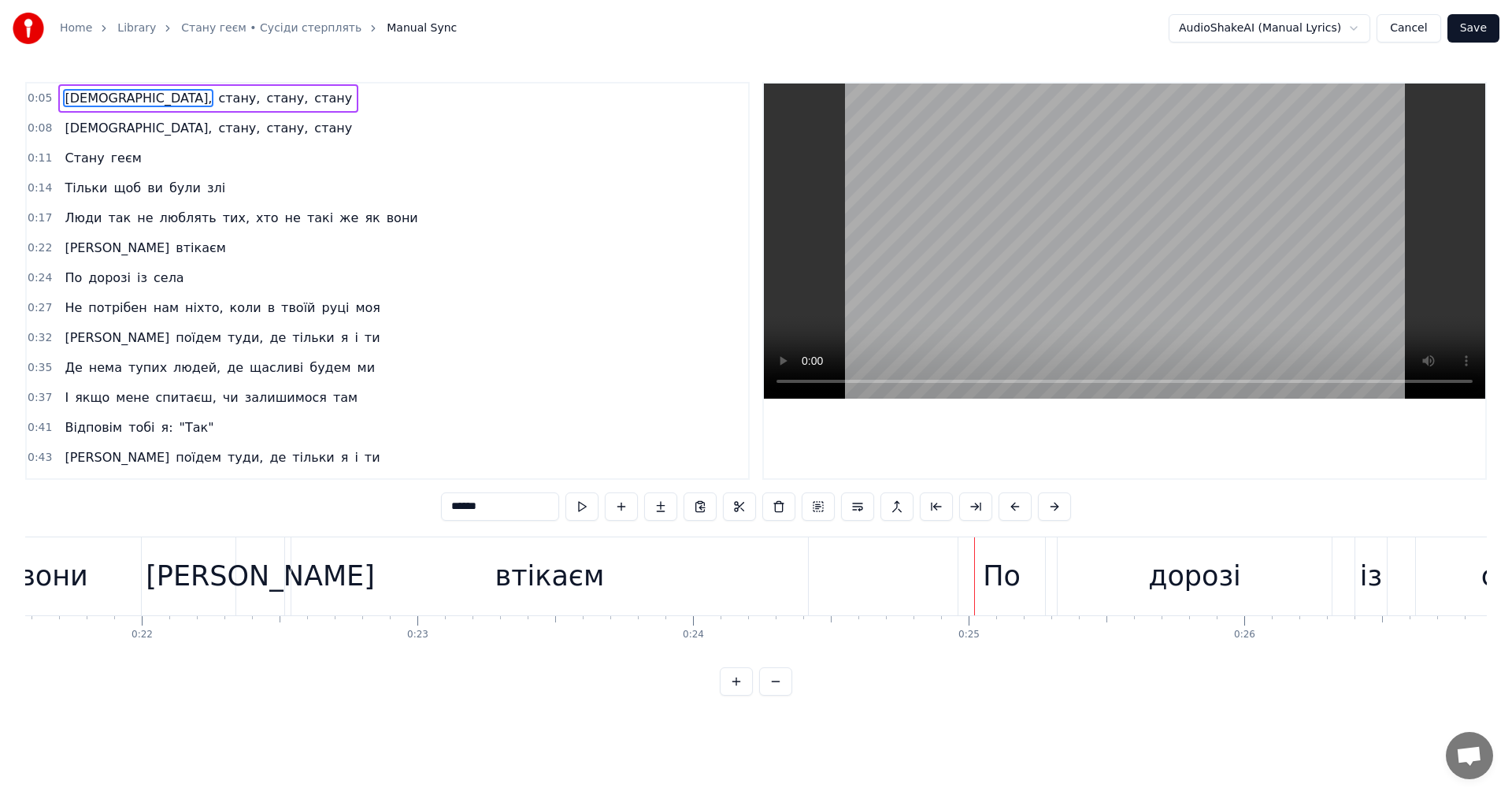
click at [503, 575] on div "втікаєм" at bounding box center [550, 576] width 109 height 42
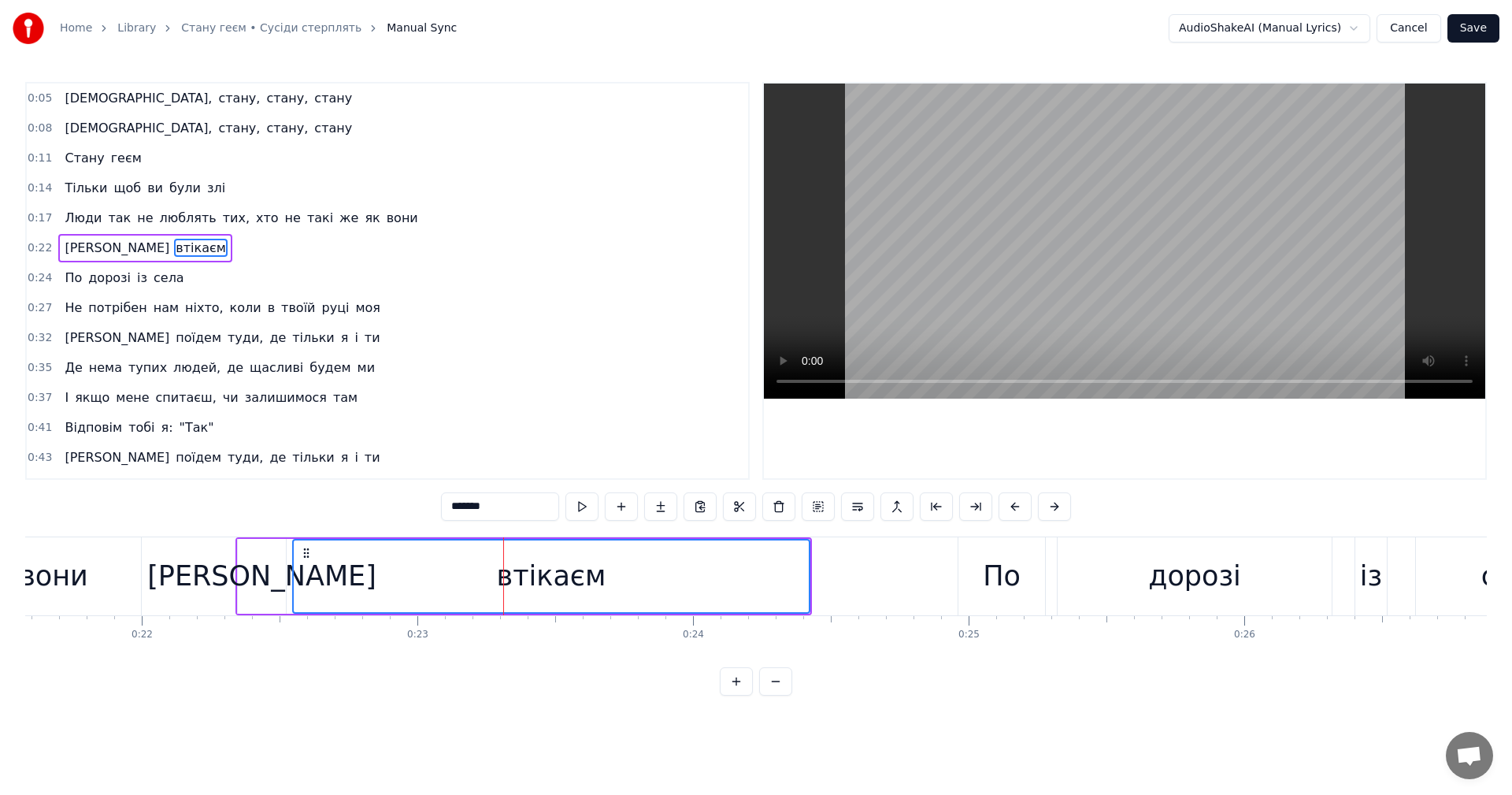
click at [467, 508] on input "*******" at bounding box center [500, 507] width 118 height 29
type input "********"
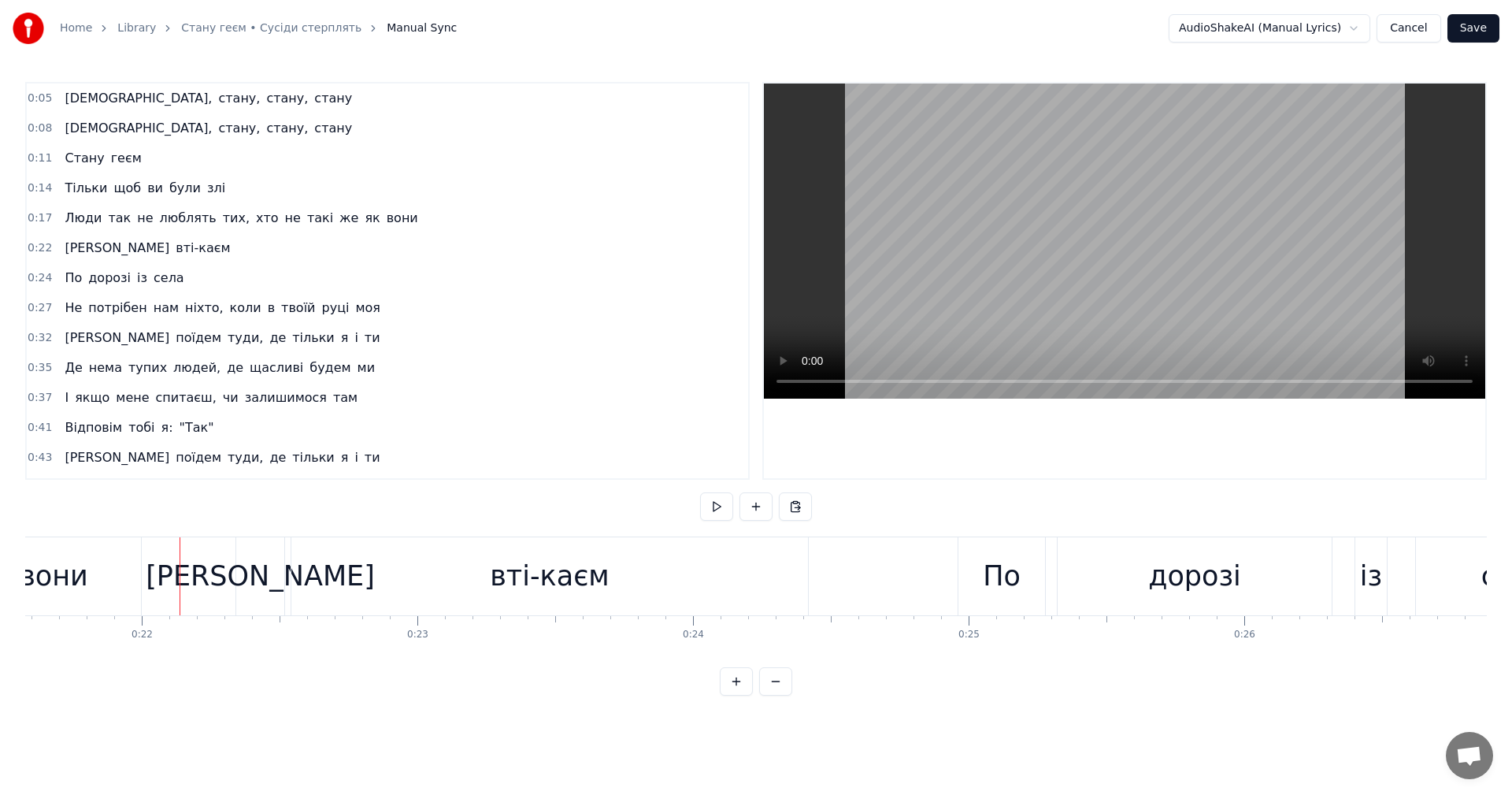
click at [1169, 237] on video at bounding box center [1124, 241] width 721 height 315
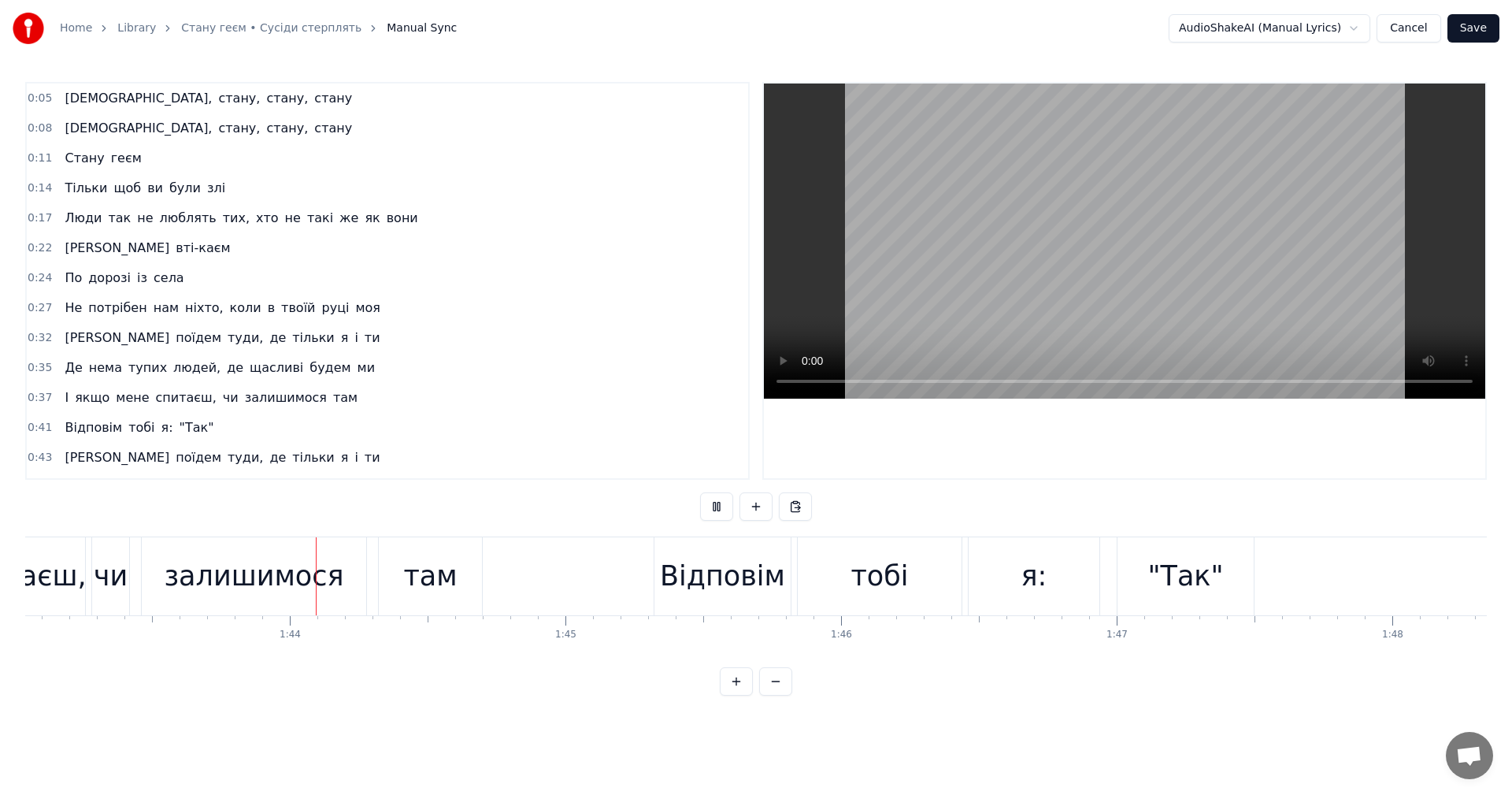
scroll to position [0, 28422]
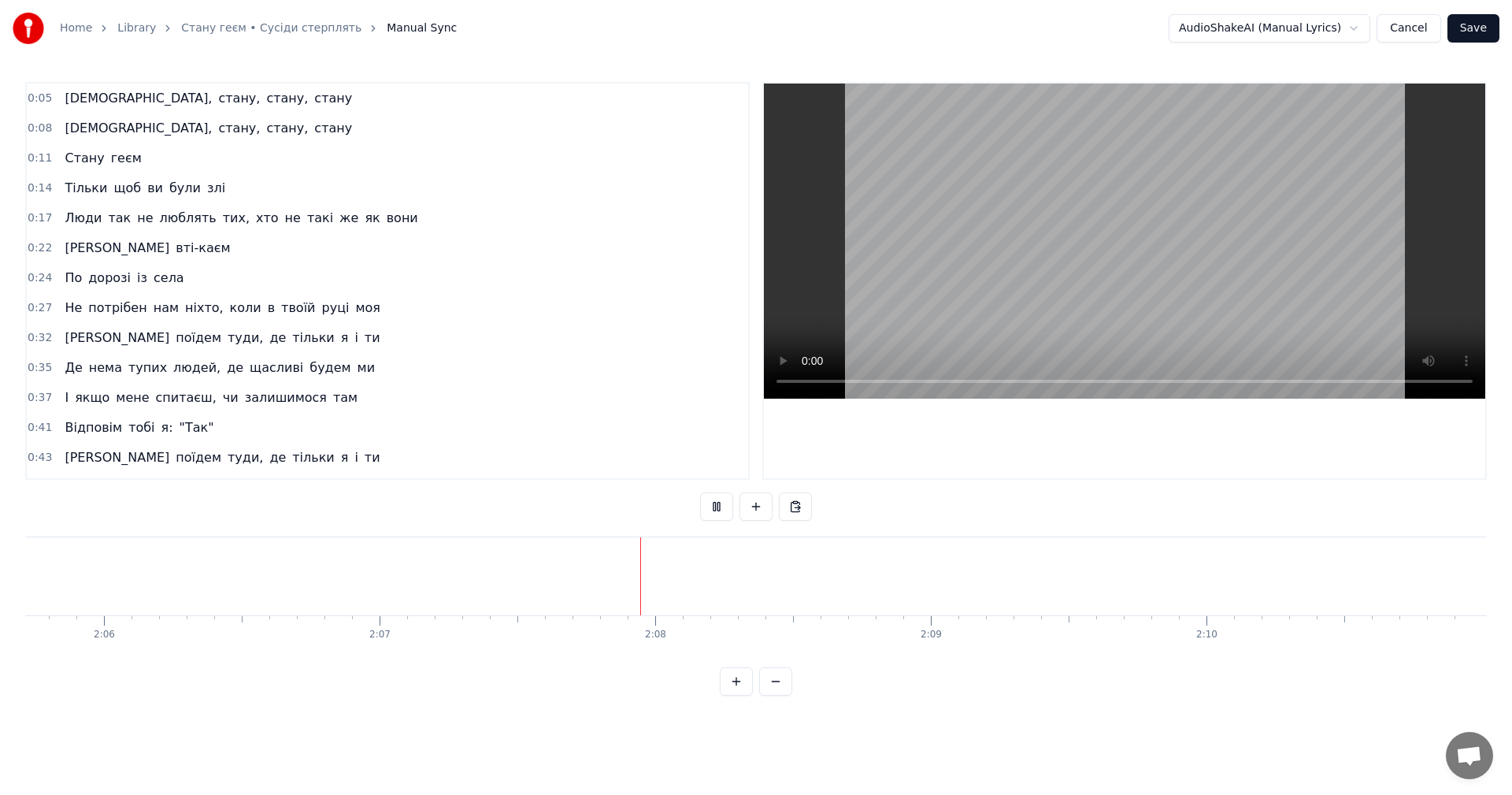
scroll to position [0, 34648]
click at [1174, 251] on video at bounding box center [1124, 241] width 721 height 315
click at [1467, 30] on button "Save" at bounding box center [1473, 29] width 52 height 29
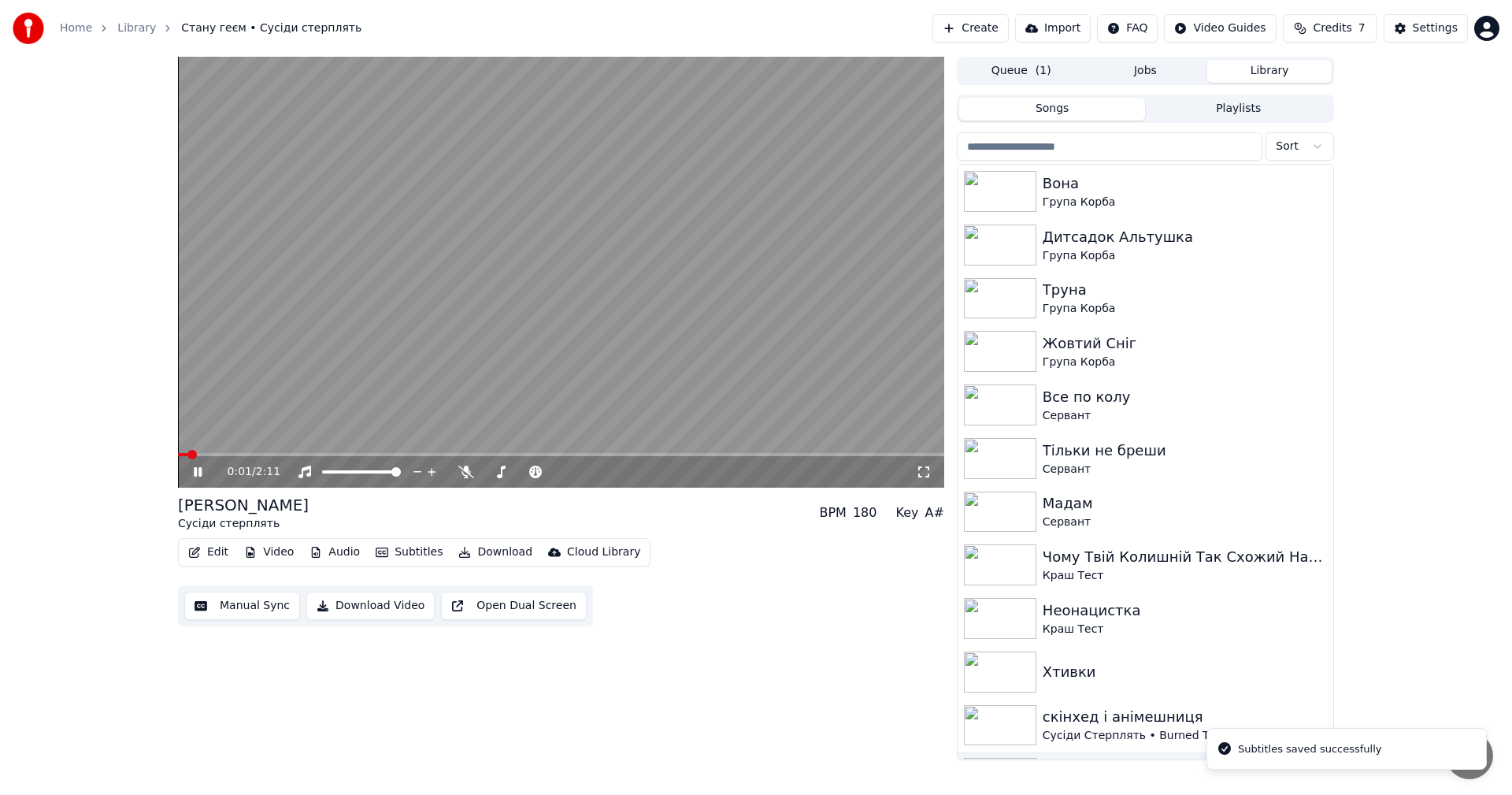
click at [668, 360] on video at bounding box center [561, 272] width 766 height 431
